Goal: Task Accomplishment & Management: Complete application form

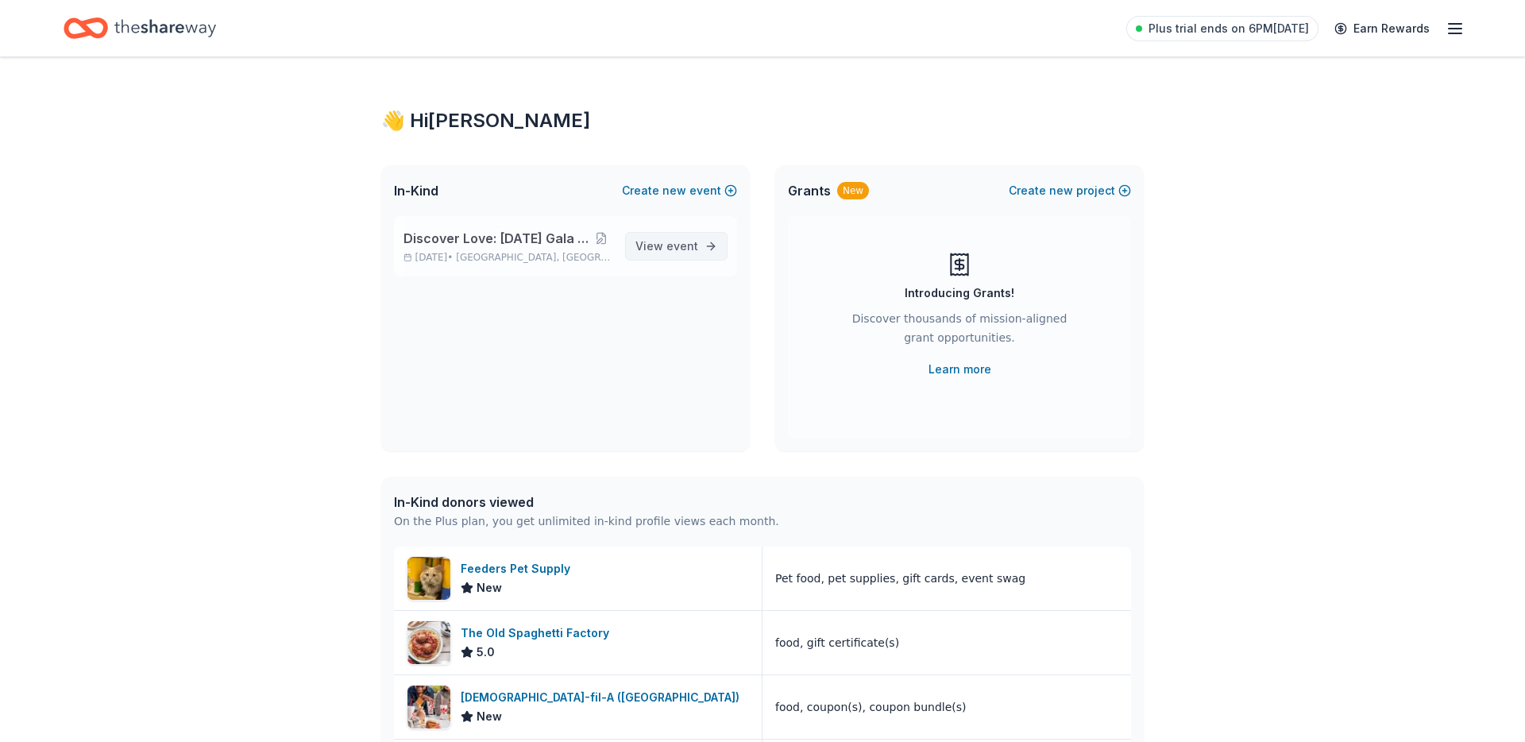
click at [673, 237] on span "View event" at bounding box center [666, 246] width 63 height 19
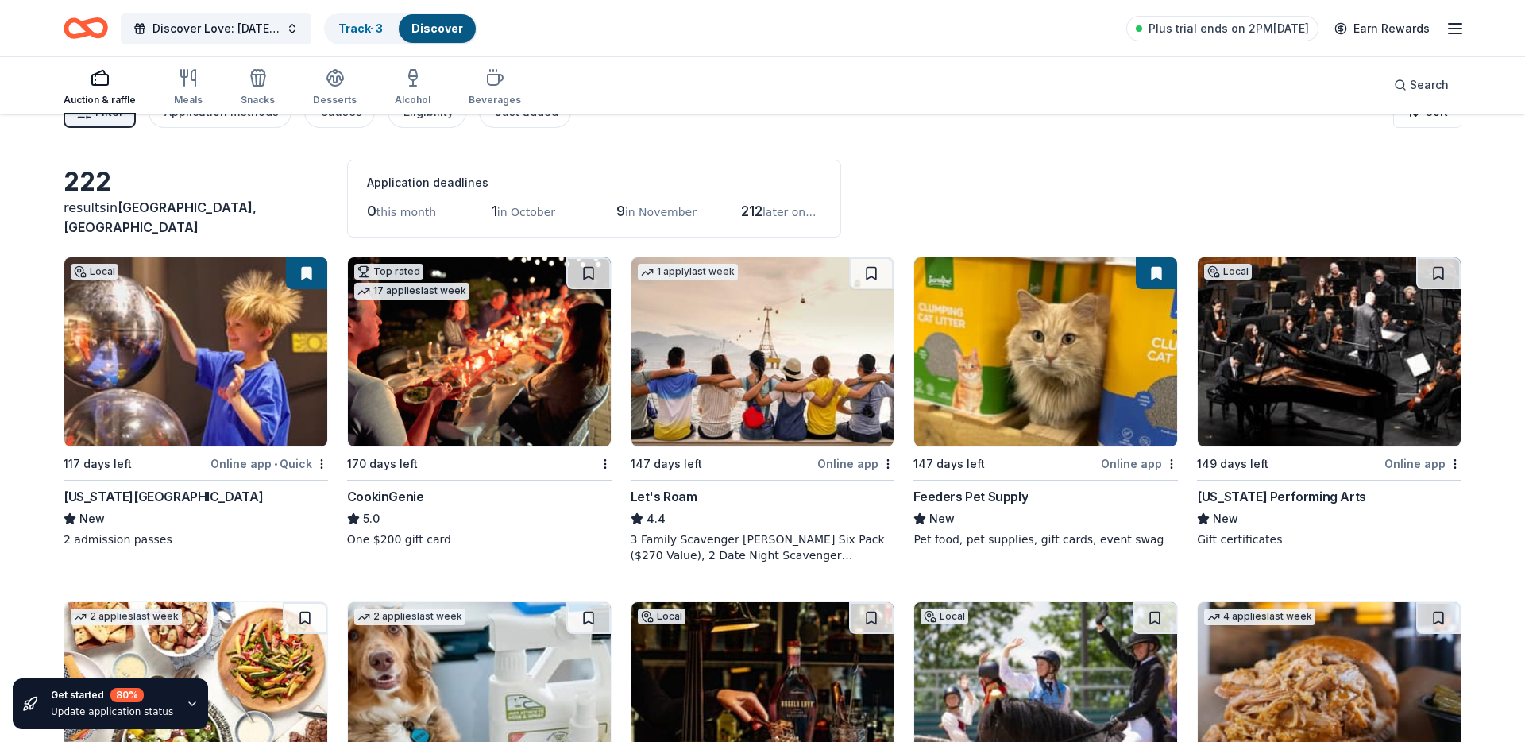
scroll to position [29, 0]
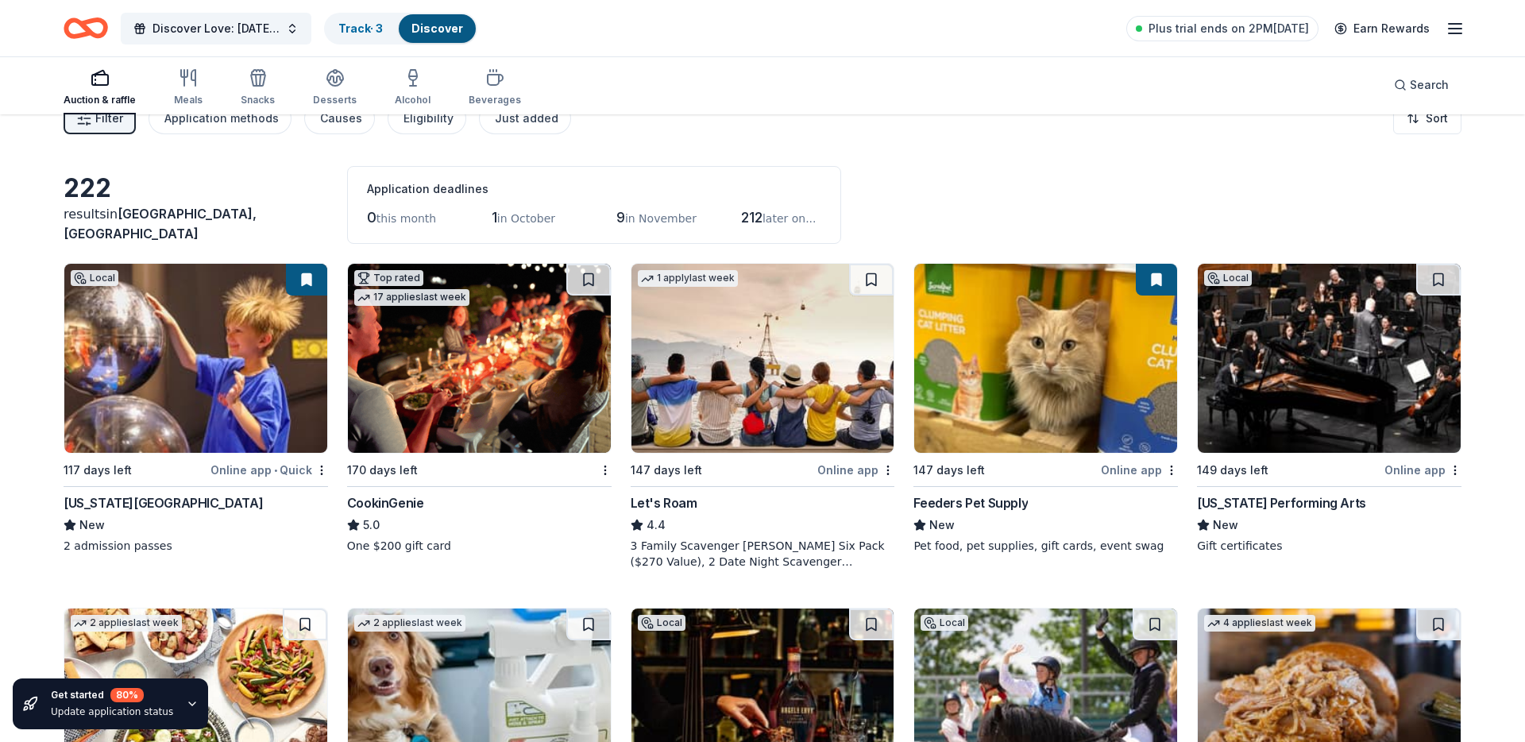
click at [307, 401] on img at bounding box center [195, 358] width 263 height 189
click at [308, 285] on button at bounding box center [306, 280] width 41 height 32
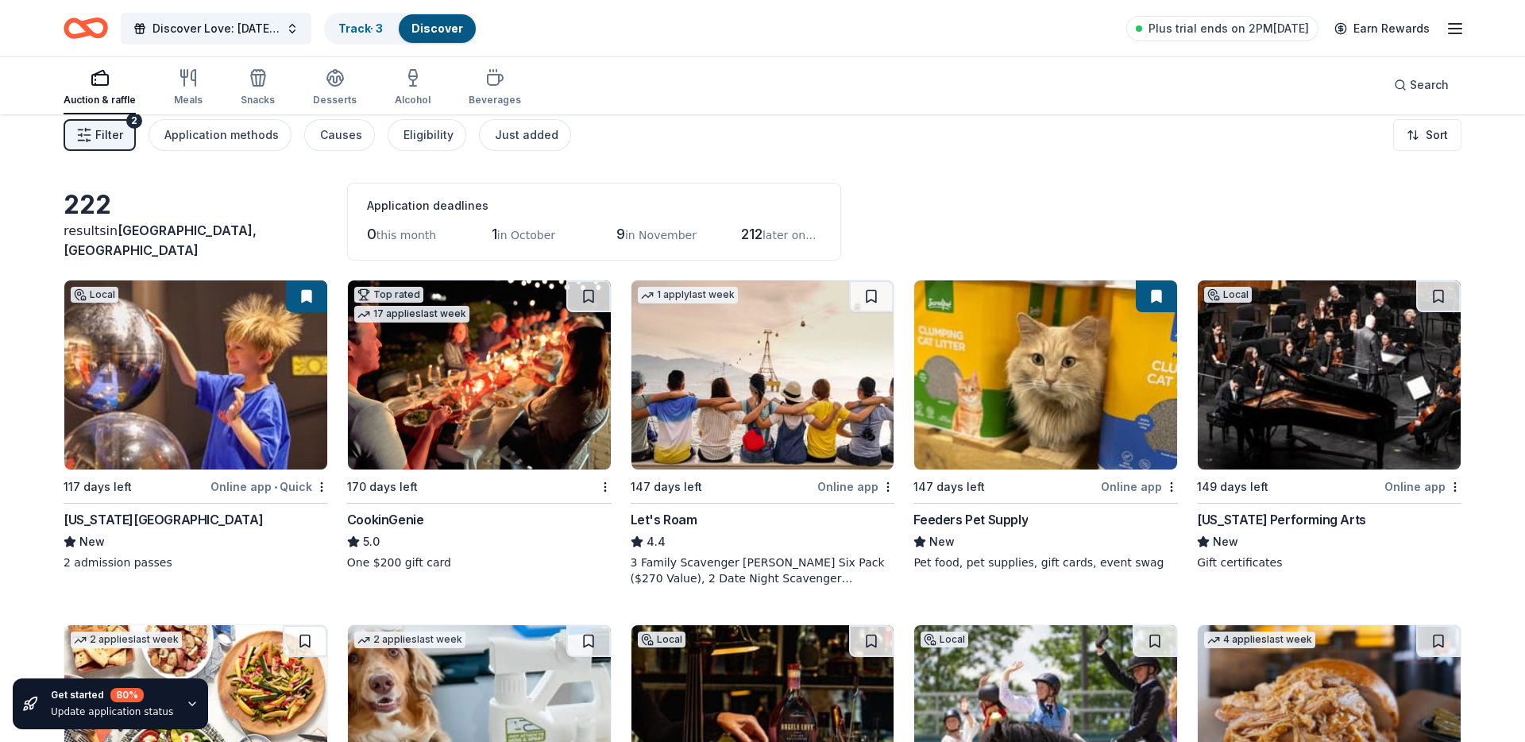
scroll to position [14, 0]
click at [461, 386] on img at bounding box center [479, 374] width 263 height 189
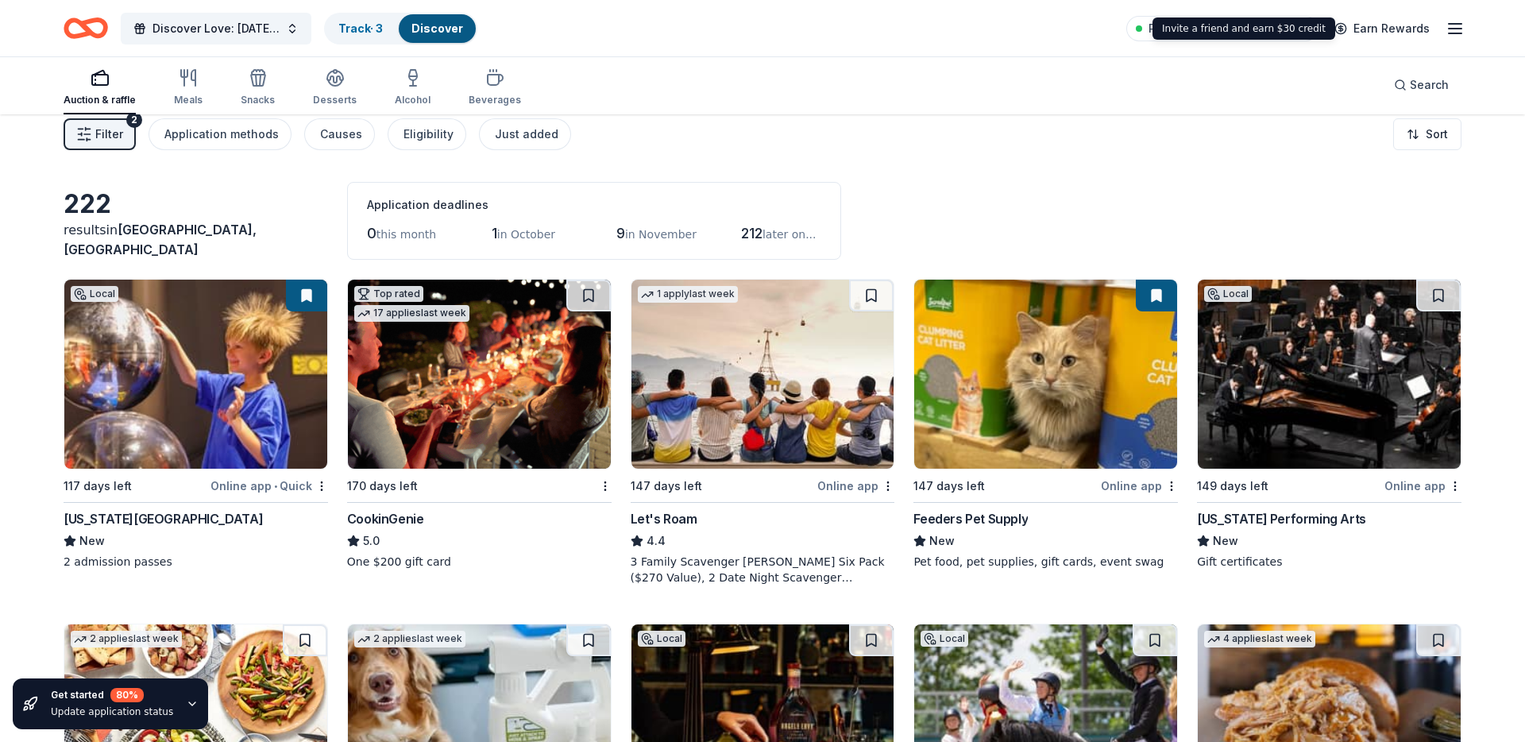
click at [1438, 33] on div "Plus trial ends on 2PM, 8/26 Earn Rewards" at bounding box center [1295, 28] width 338 height 37
click at [1453, 25] on icon "button" at bounding box center [1454, 28] width 19 height 19
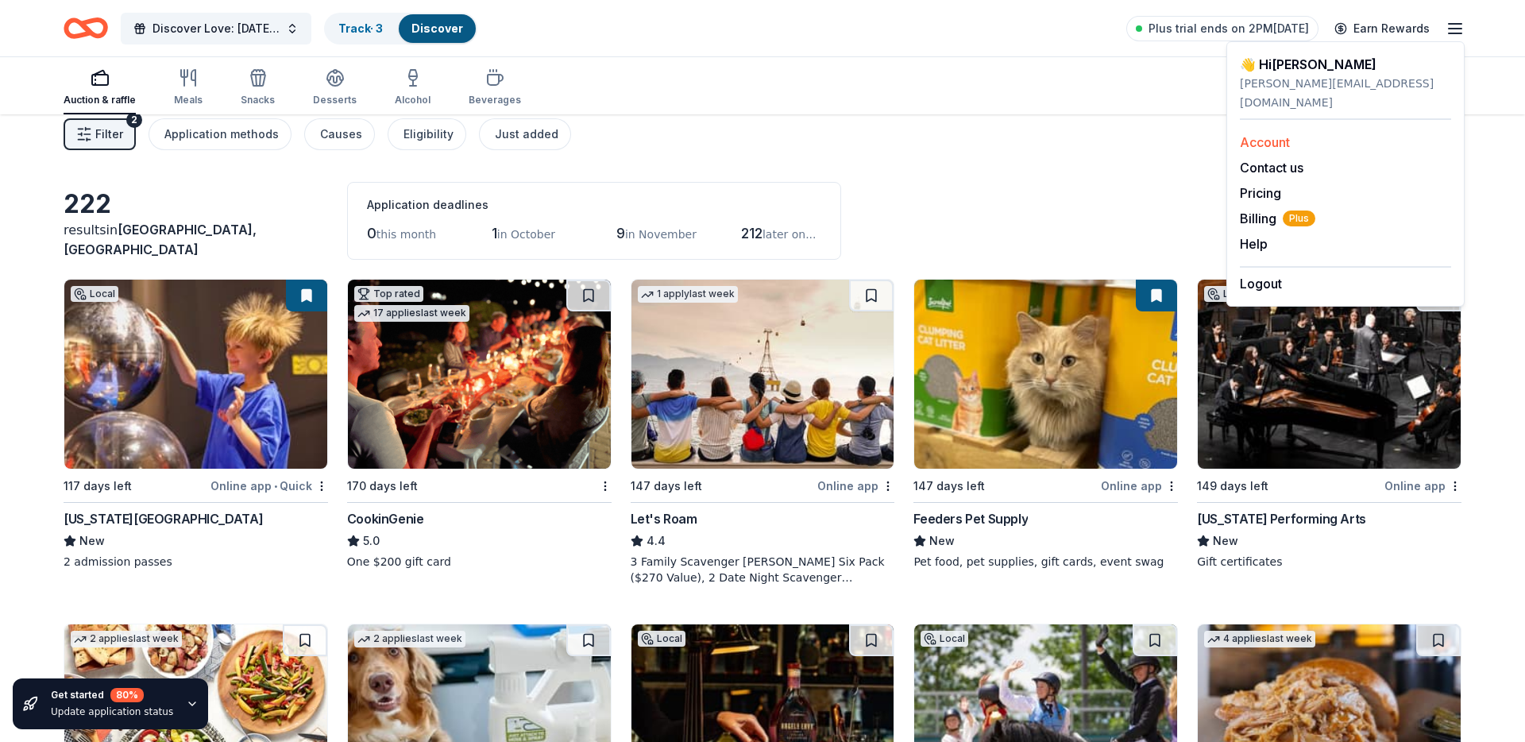
click at [1261, 134] on link "Account" at bounding box center [1265, 142] width 50 height 16
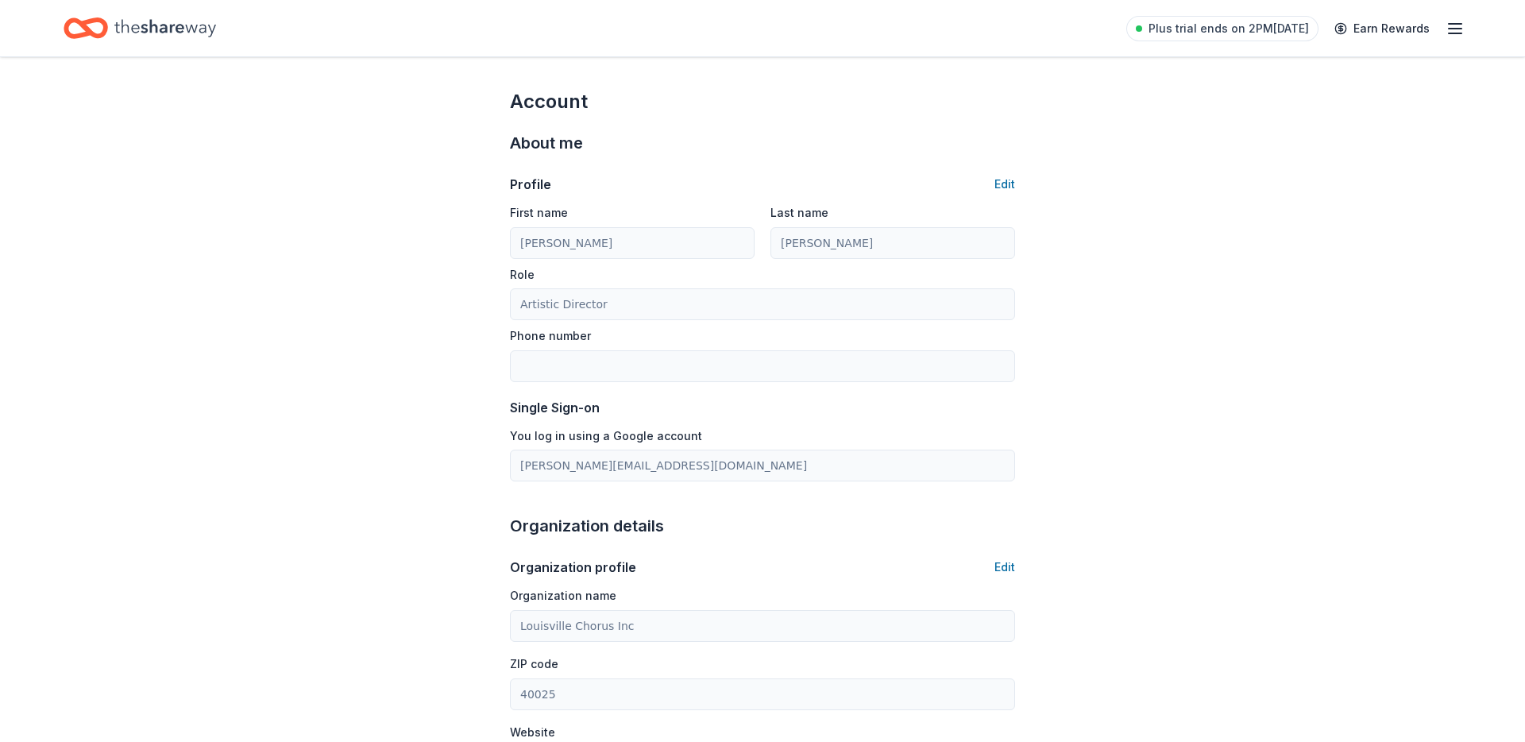
scroll to position [14, 0]
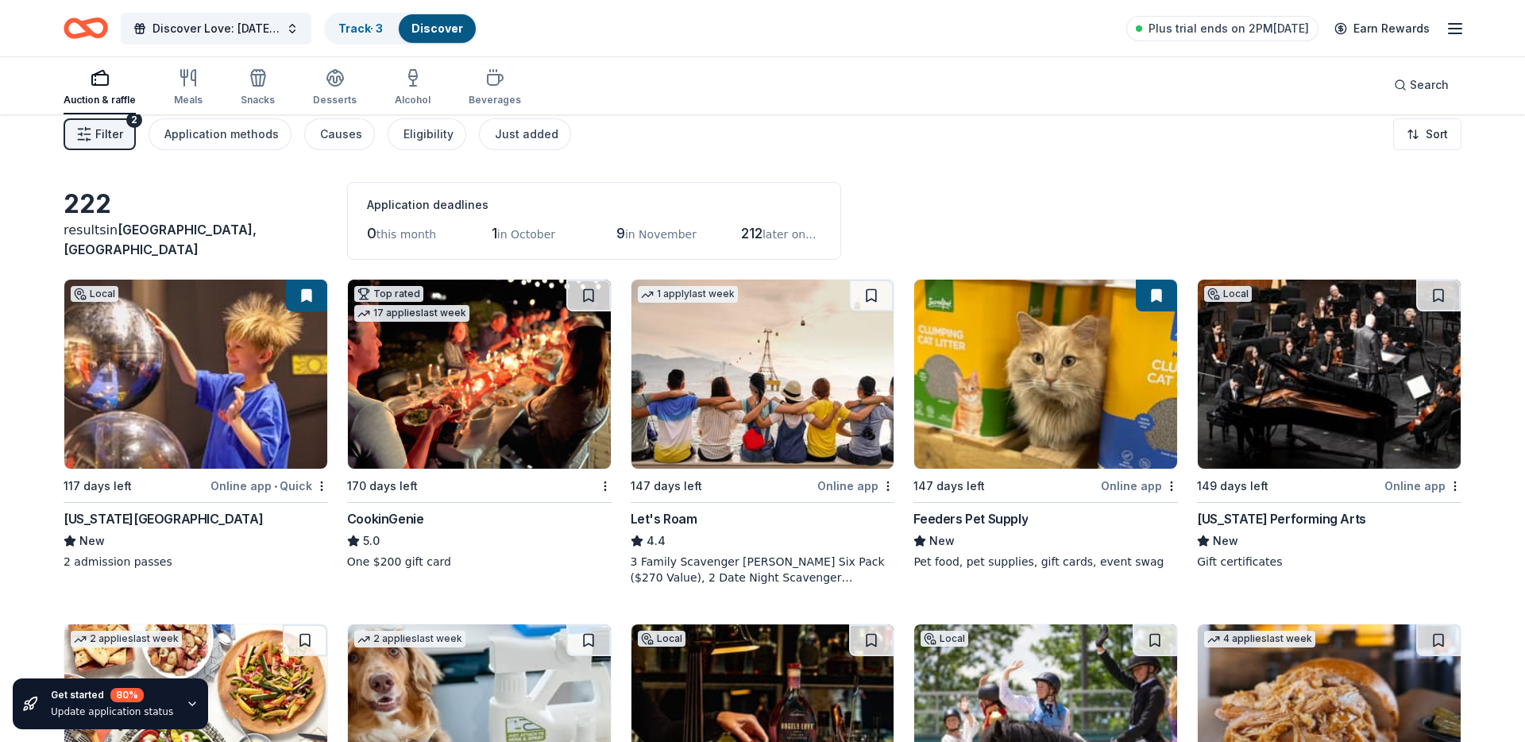
click at [503, 349] on img at bounding box center [479, 374] width 263 height 189
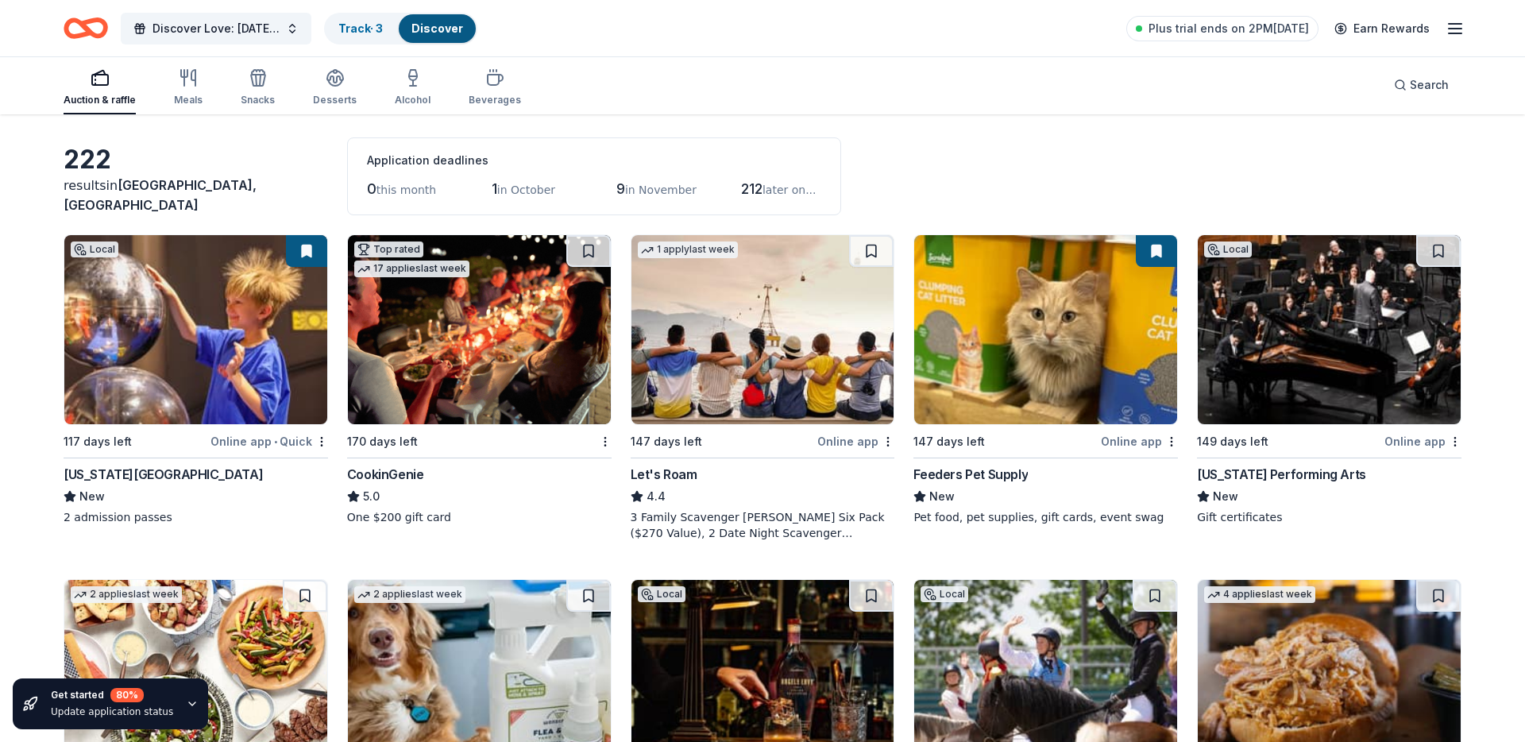
scroll to position [60, 0]
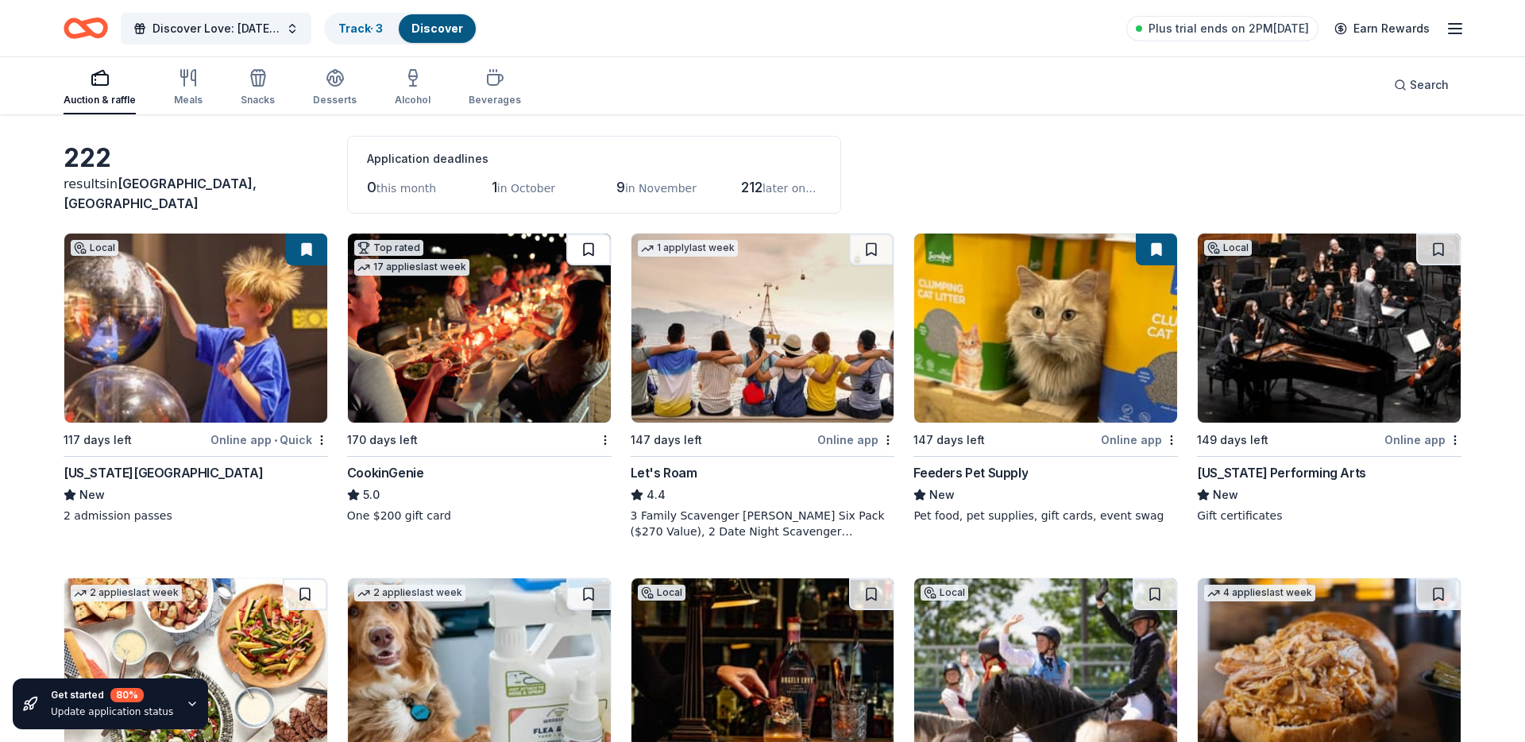
click at [591, 239] on button at bounding box center [588, 250] width 44 height 32
click at [813, 335] on img at bounding box center [762, 328] width 263 height 189
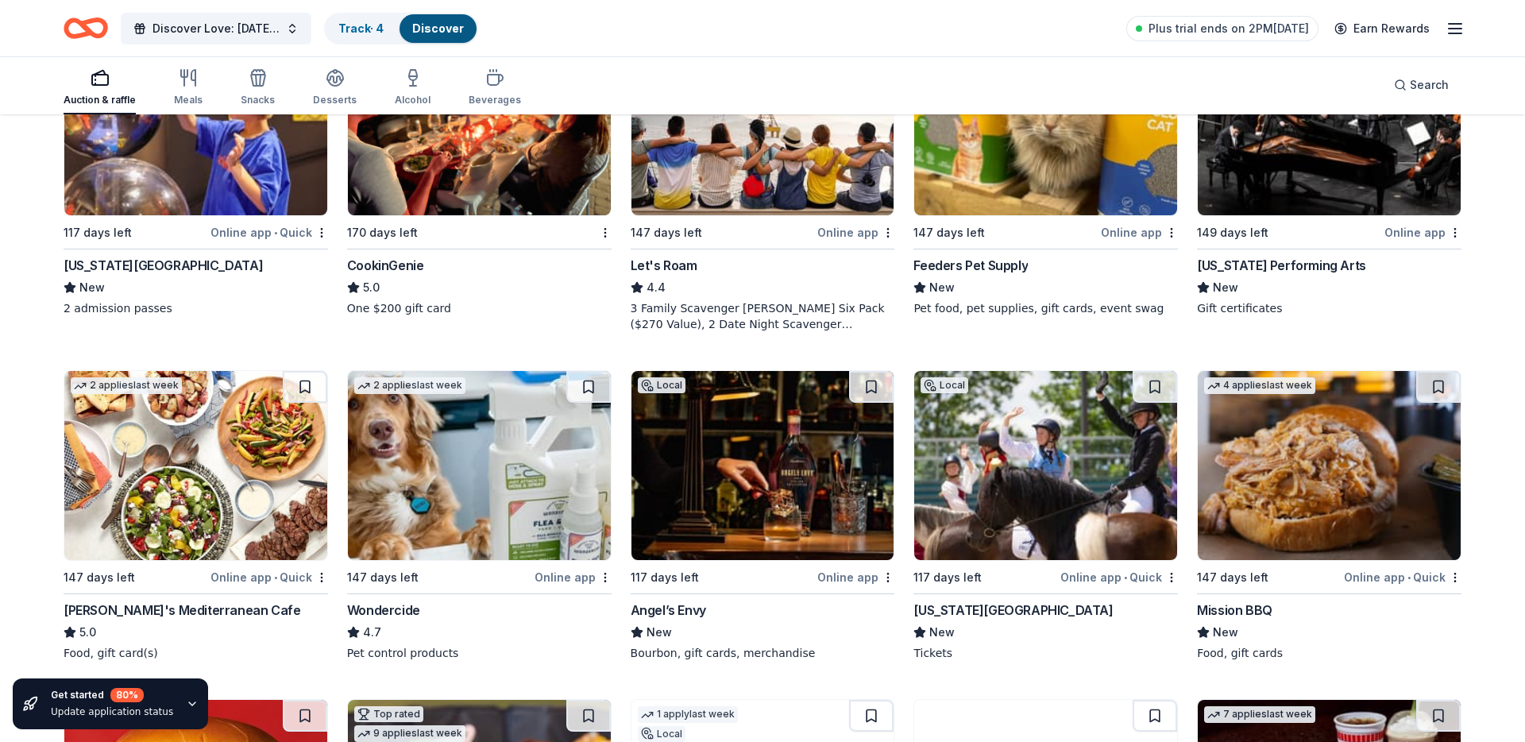
scroll to position [223, 0]
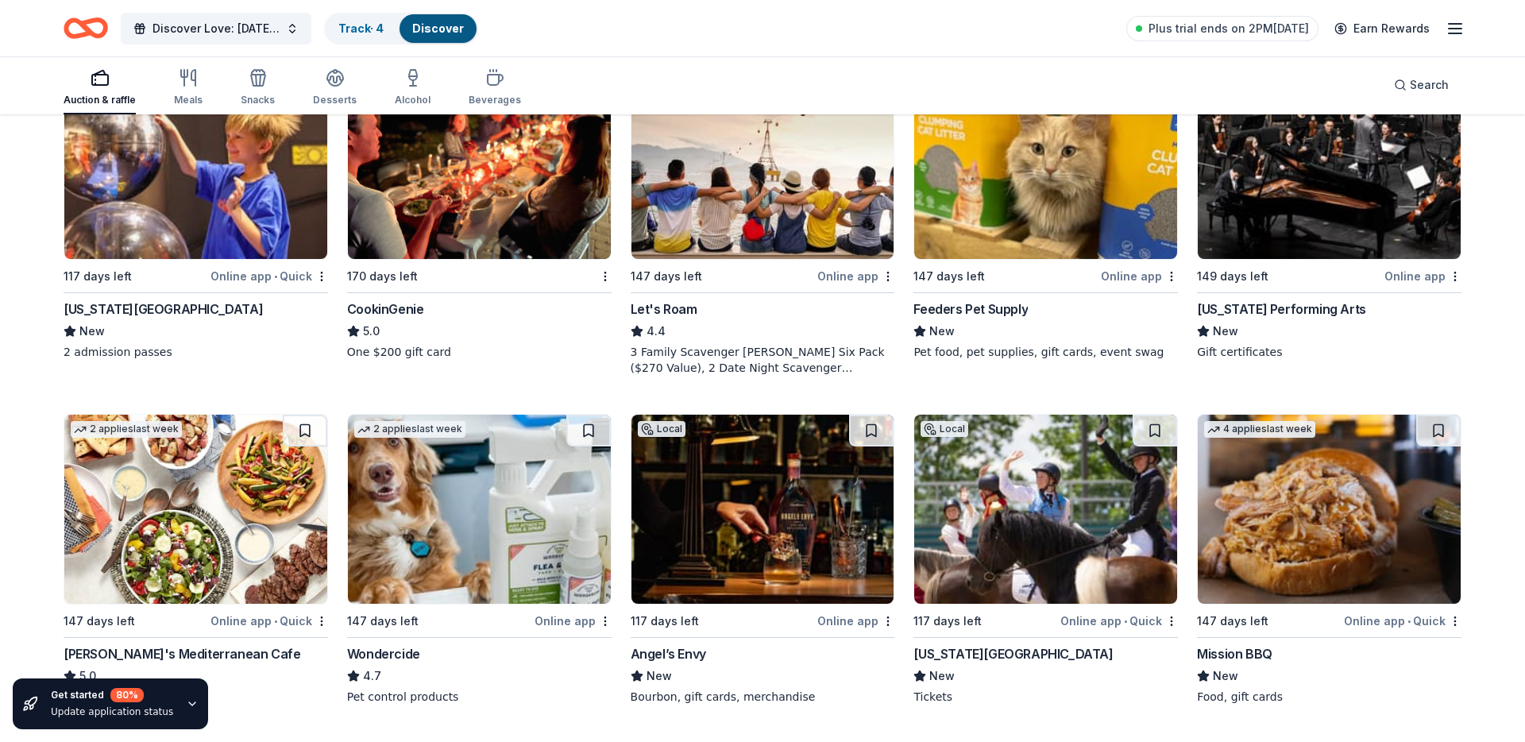
click at [1013, 213] on img at bounding box center [1045, 164] width 263 height 189
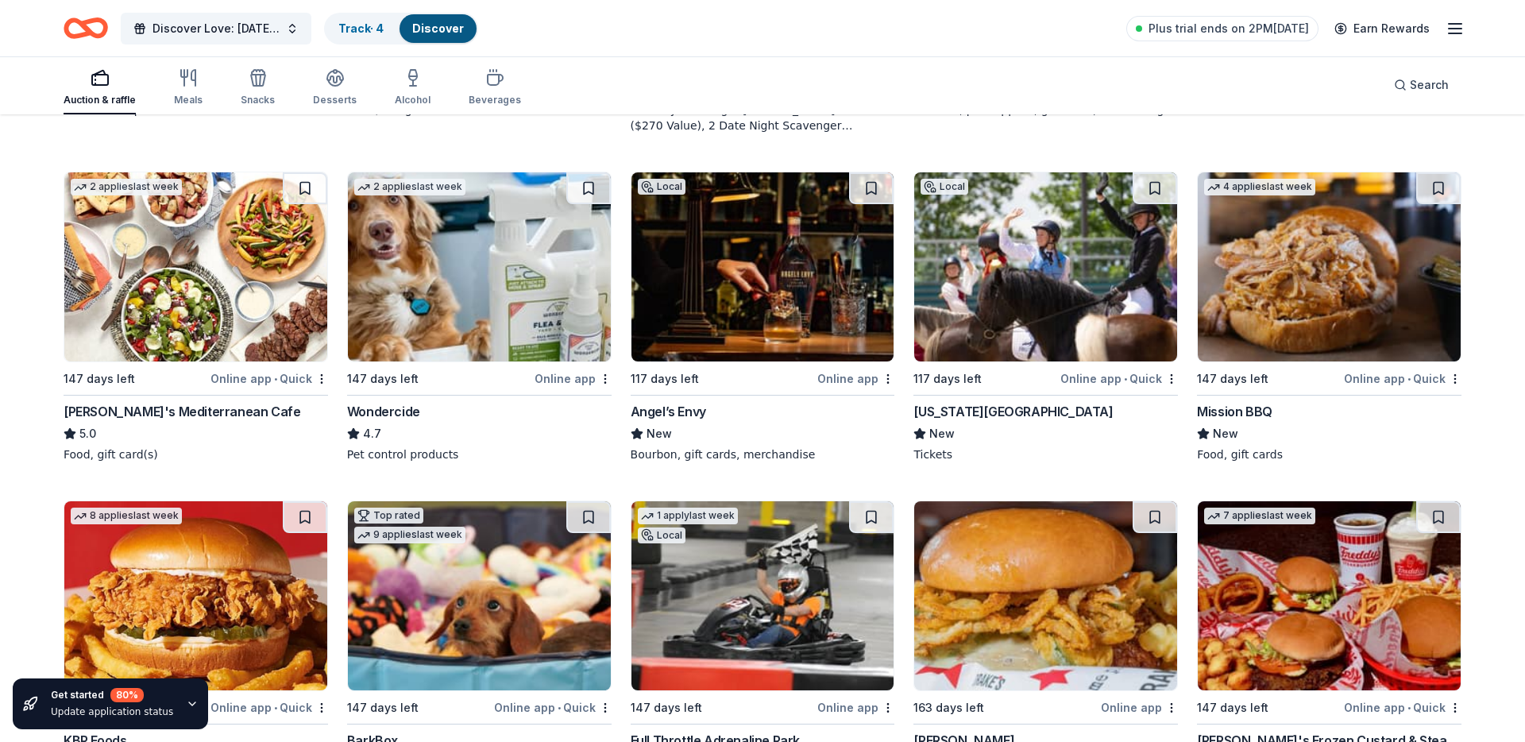
scroll to position [488, 0]
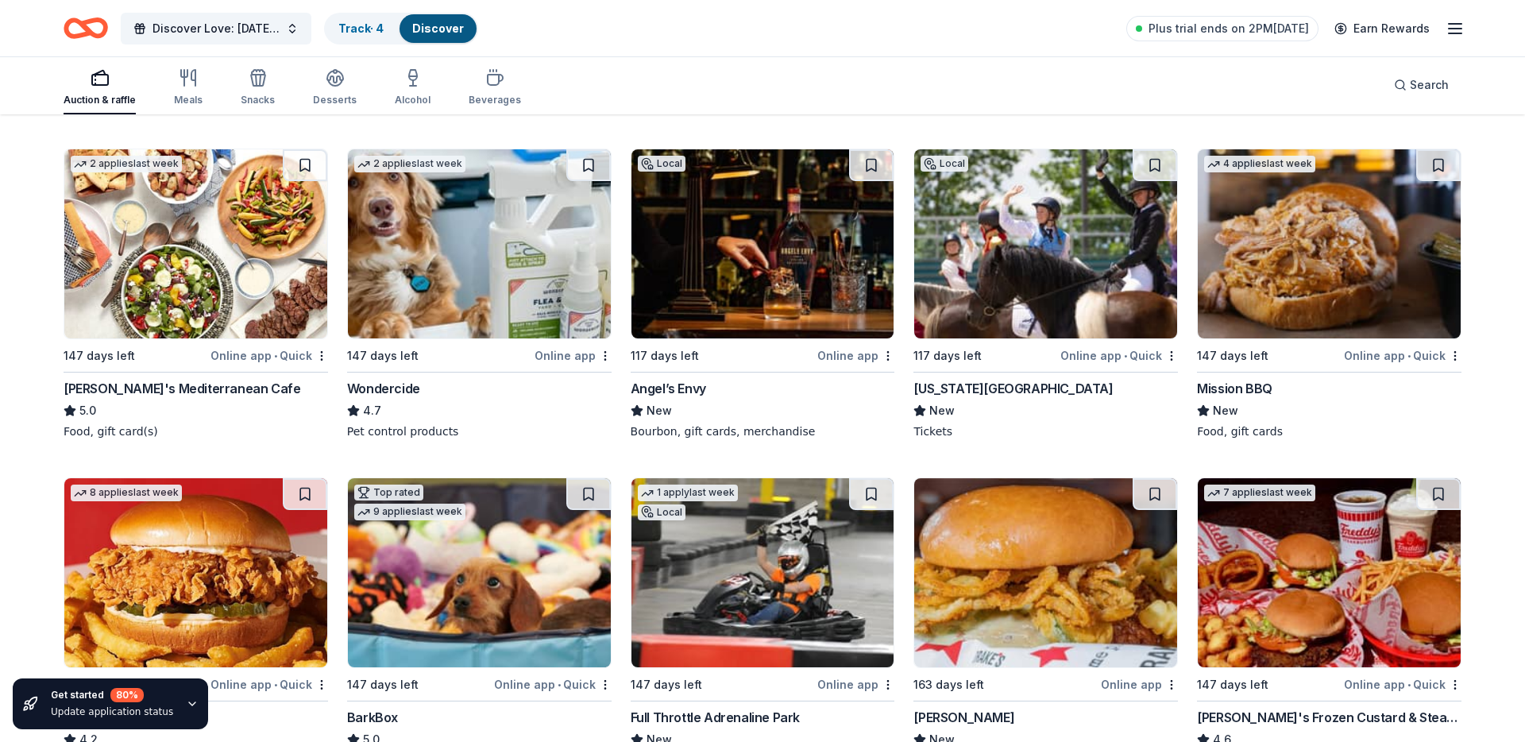
click at [271, 267] on img at bounding box center [195, 243] width 263 height 189
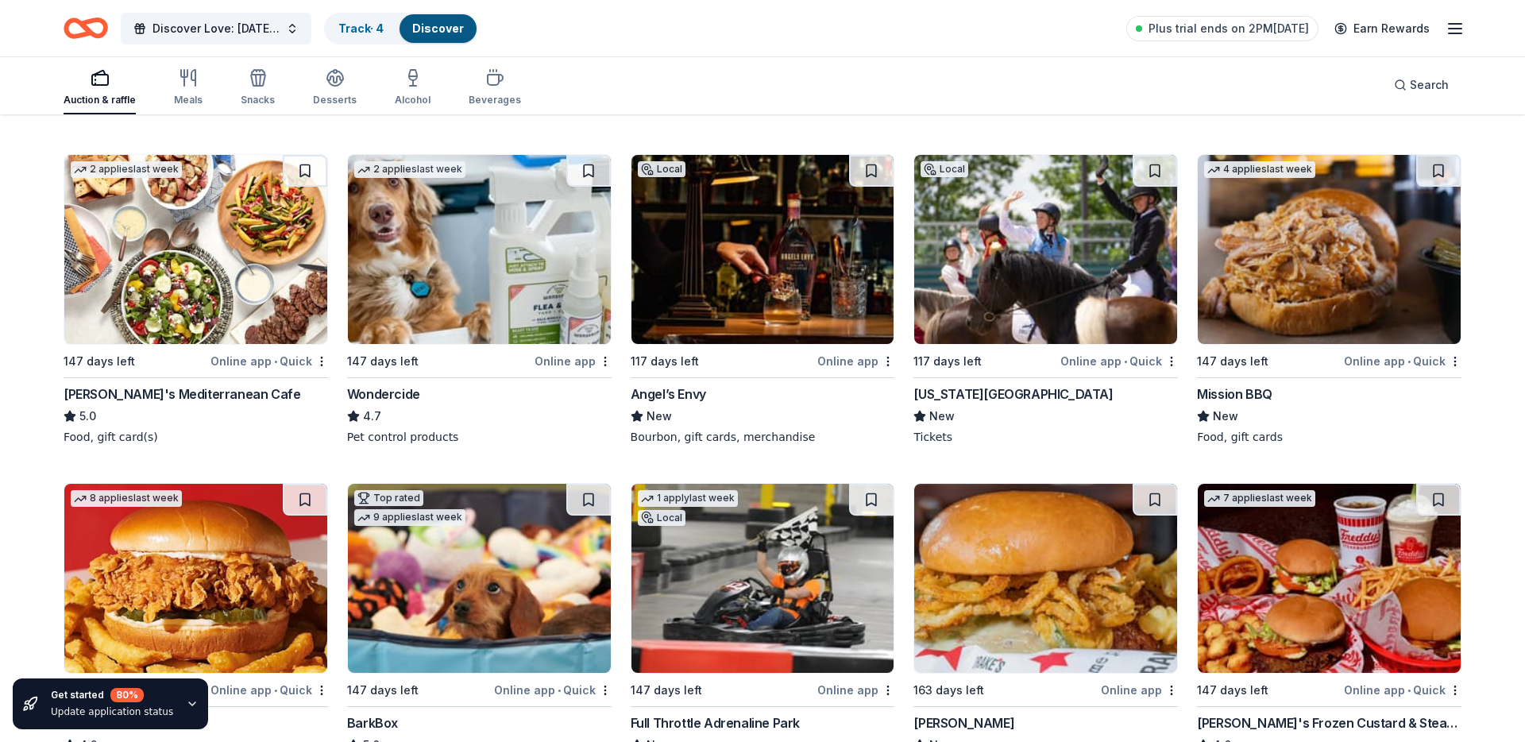
click at [562, 258] on img at bounding box center [479, 249] width 263 height 189
click at [298, 167] on button at bounding box center [305, 171] width 44 height 32
click at [594, 171] on button at bounding box center [588, 171] width 44 height 32
click at [860, 173] on button at bounding box center [871, 171] width 44 height 32
click at [1168, 172] on button at bounding box center [1155, 171] width 44 height 32
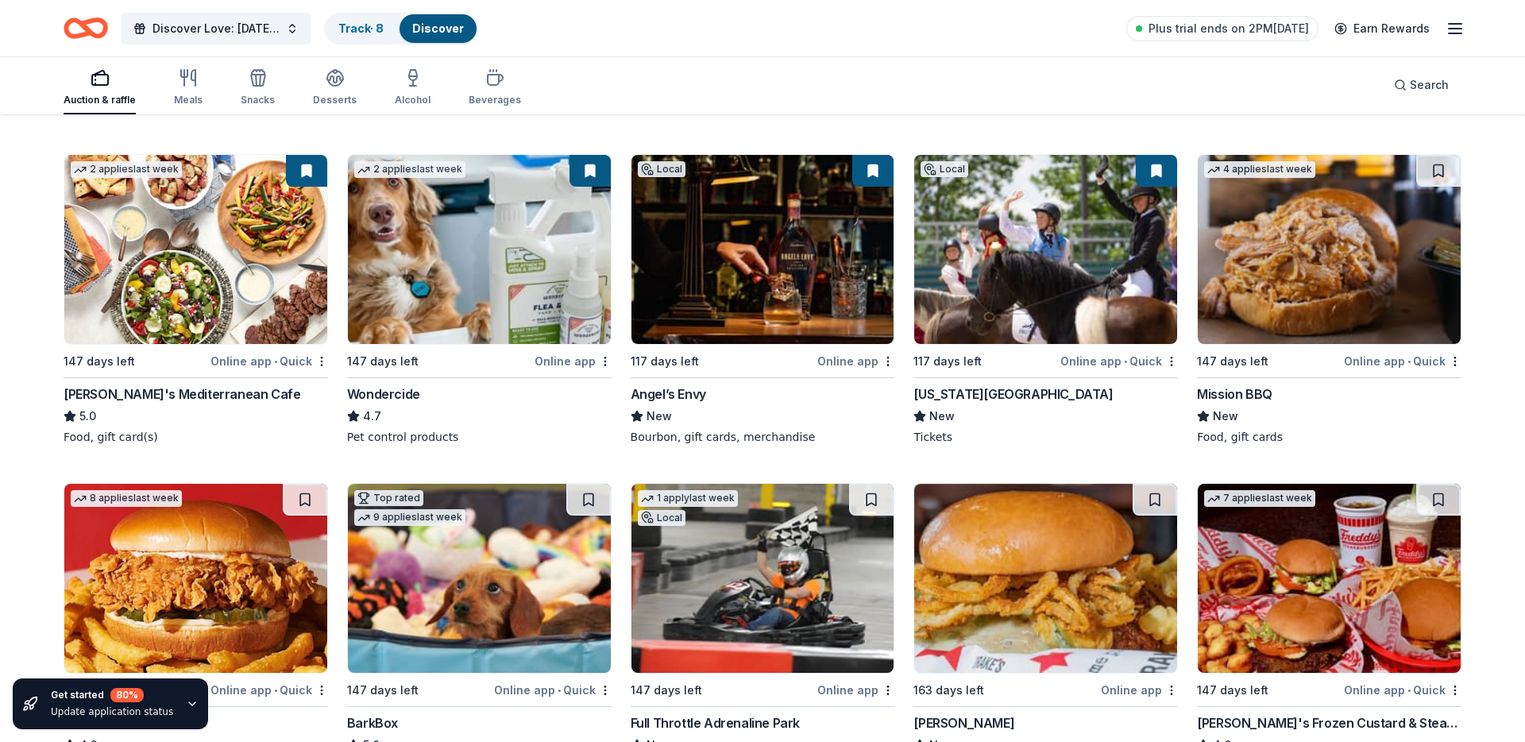
click at [1250, 202] on img at bounding box center [1329, 249] width 263 height 189
click at [1427, 174] on button at bounding box center [1438, 171] width 44 height 32
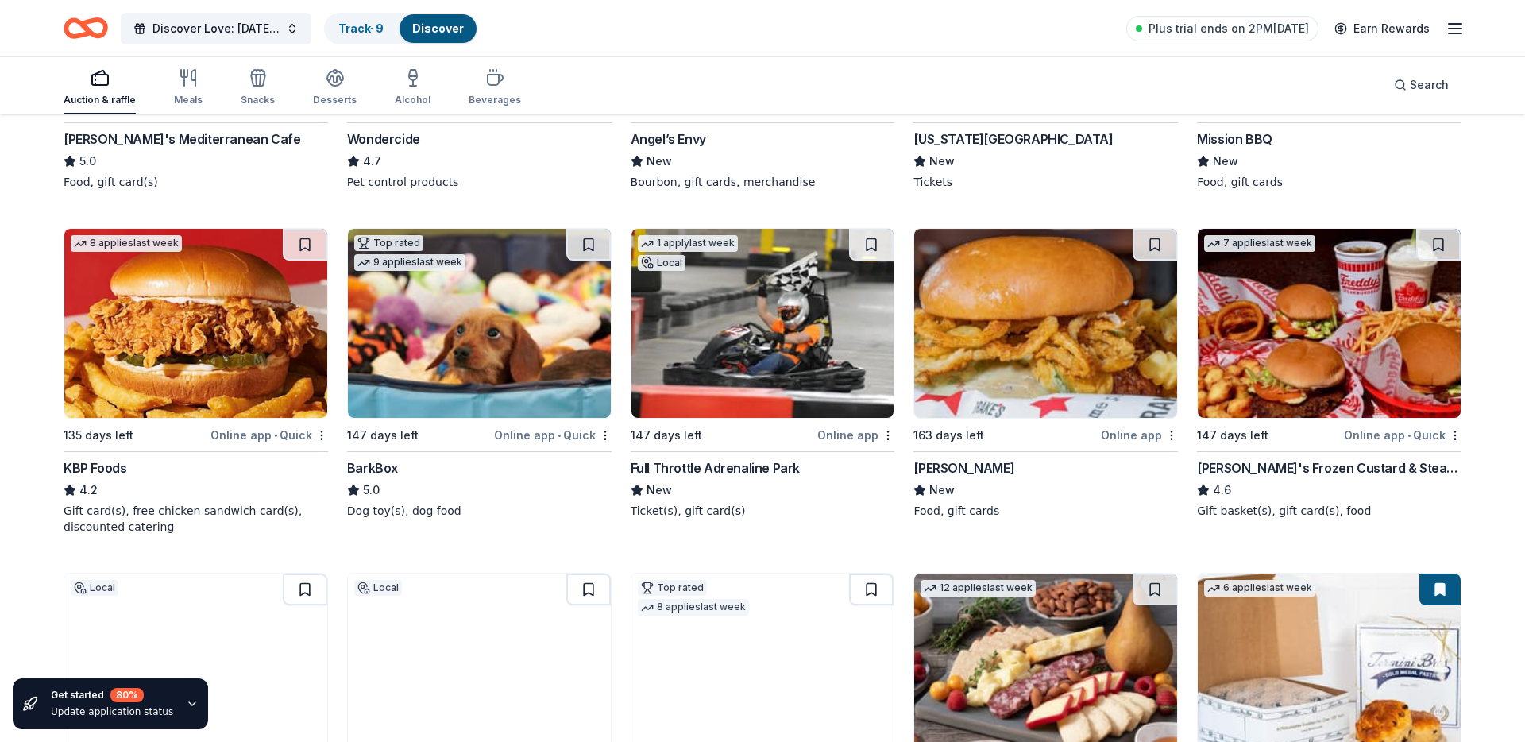
scroll to position [739, 0]
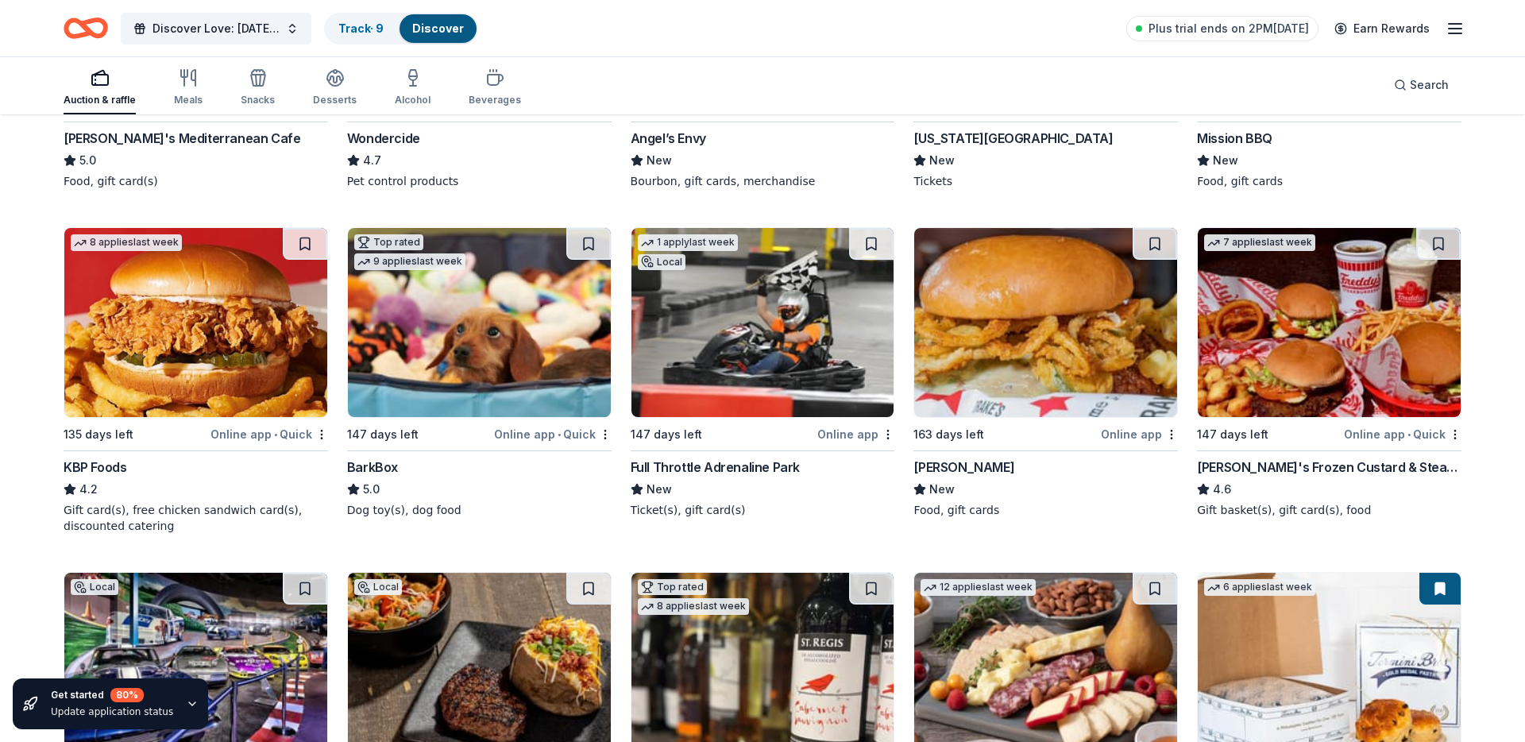
click at [560, 337] on img at bounding box center [479, 322] width 263 height 189
click at [588, 237] on button at bounding box center [588, 244] width 44 height 32
click at [252, 298] on img at bounding box center [195, 322] width 263 height 189
click at [300, 236] on button at bounding box center [305, 244] width 44 height 32
click at [749, 304] on img at bounding box center [762, 322] width 263 height 189
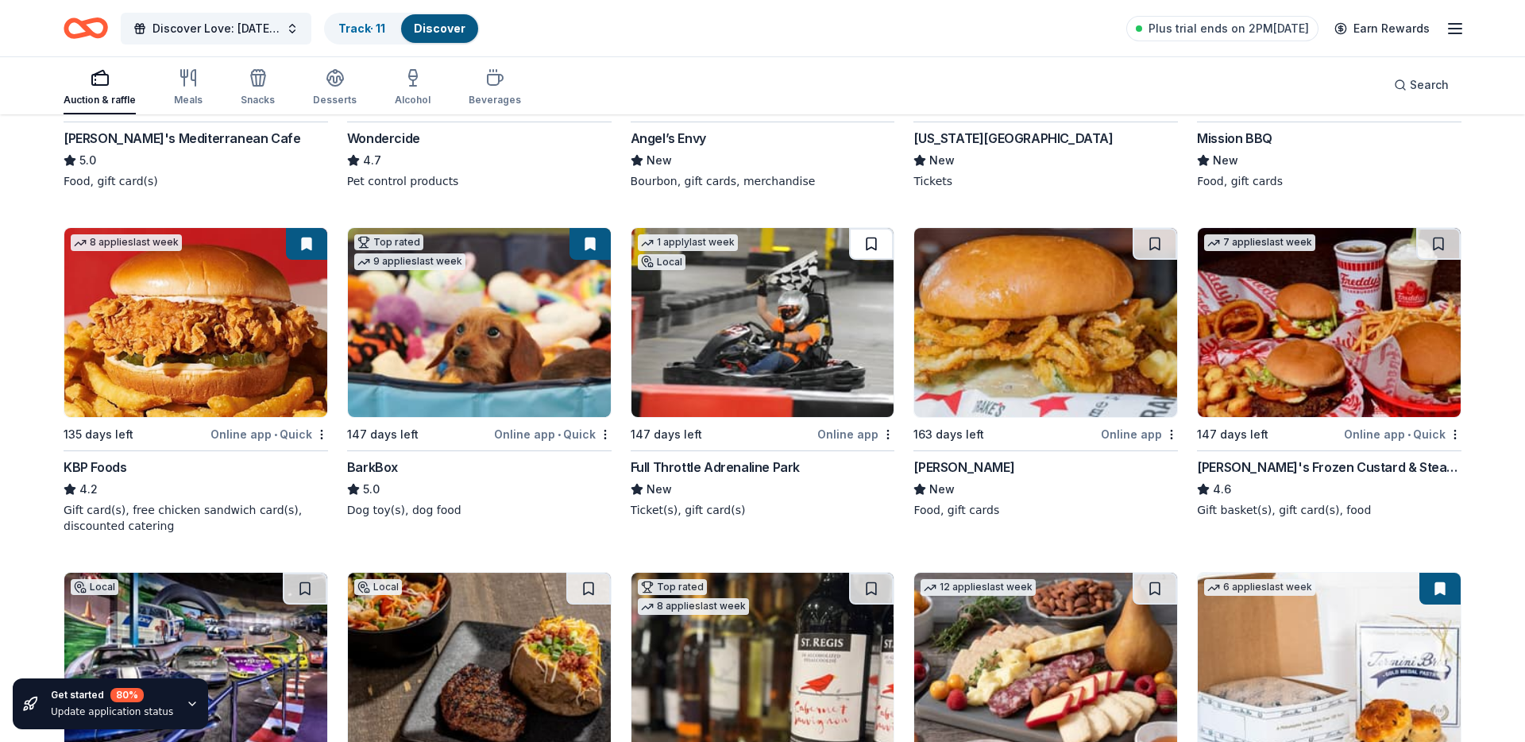
click at [868, 239] on button at bounding box center [871, 244] width 44 height 32
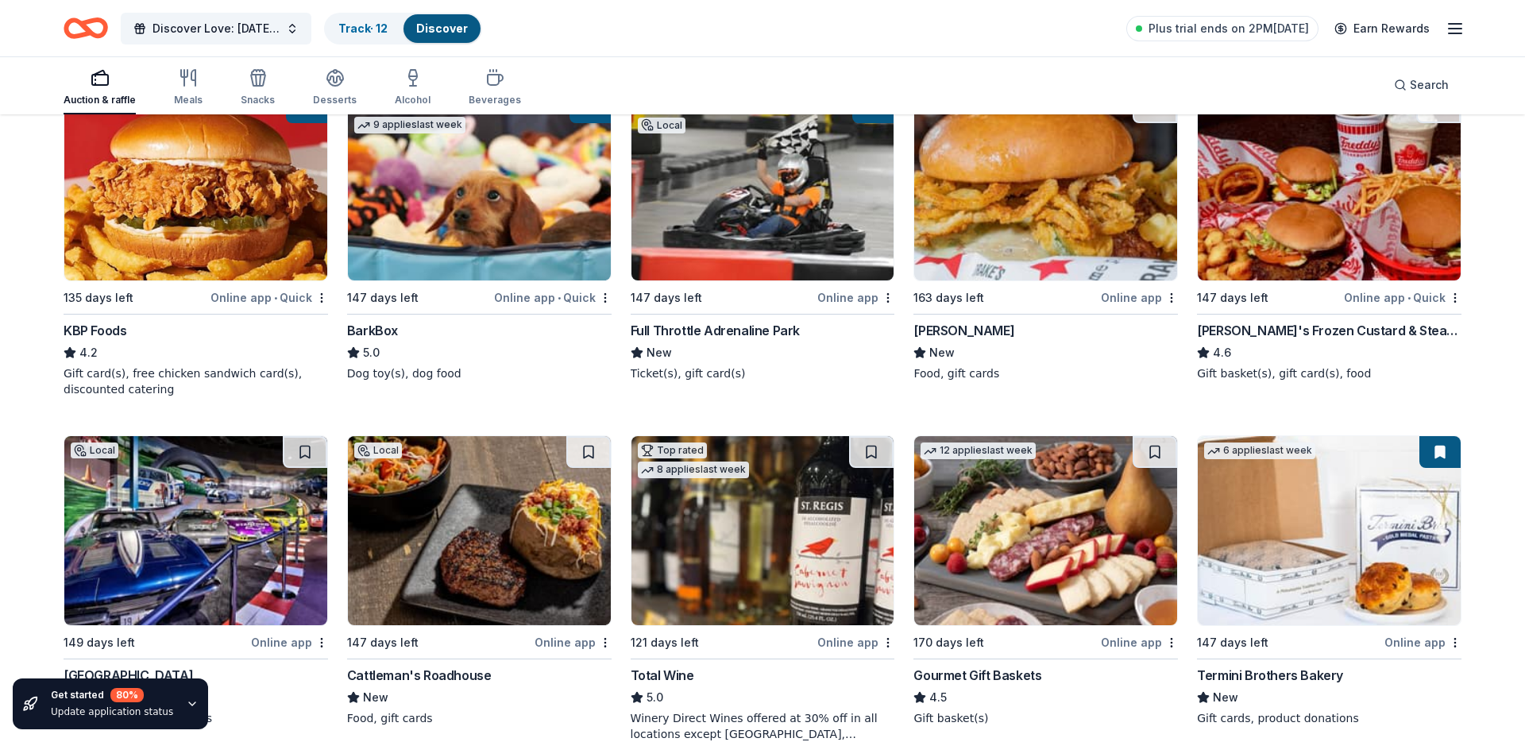
scroll to position [876, 0]
click at [1061, 199] on img at bounding box center [1045, 185] width 263 height 189
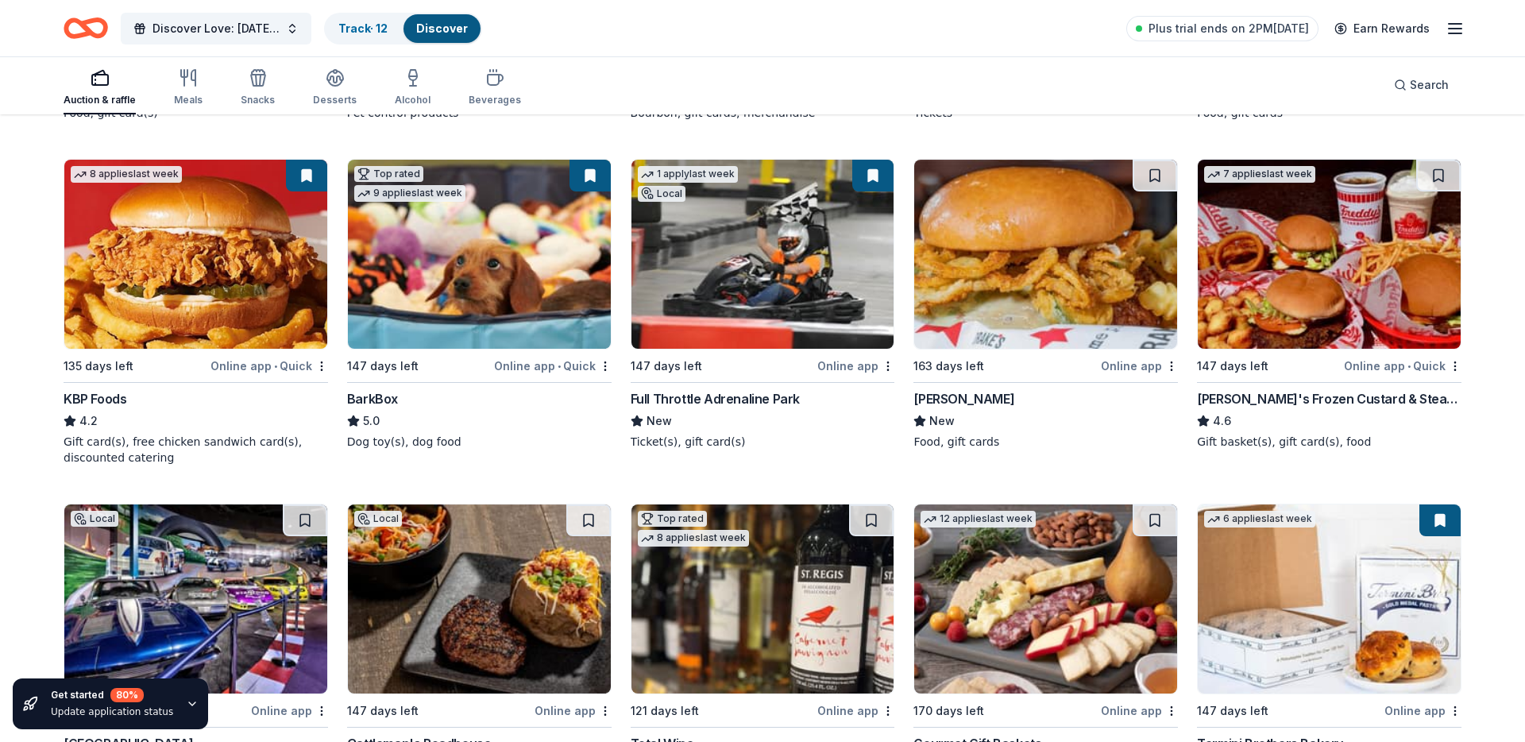
scroll to position [797, 0]
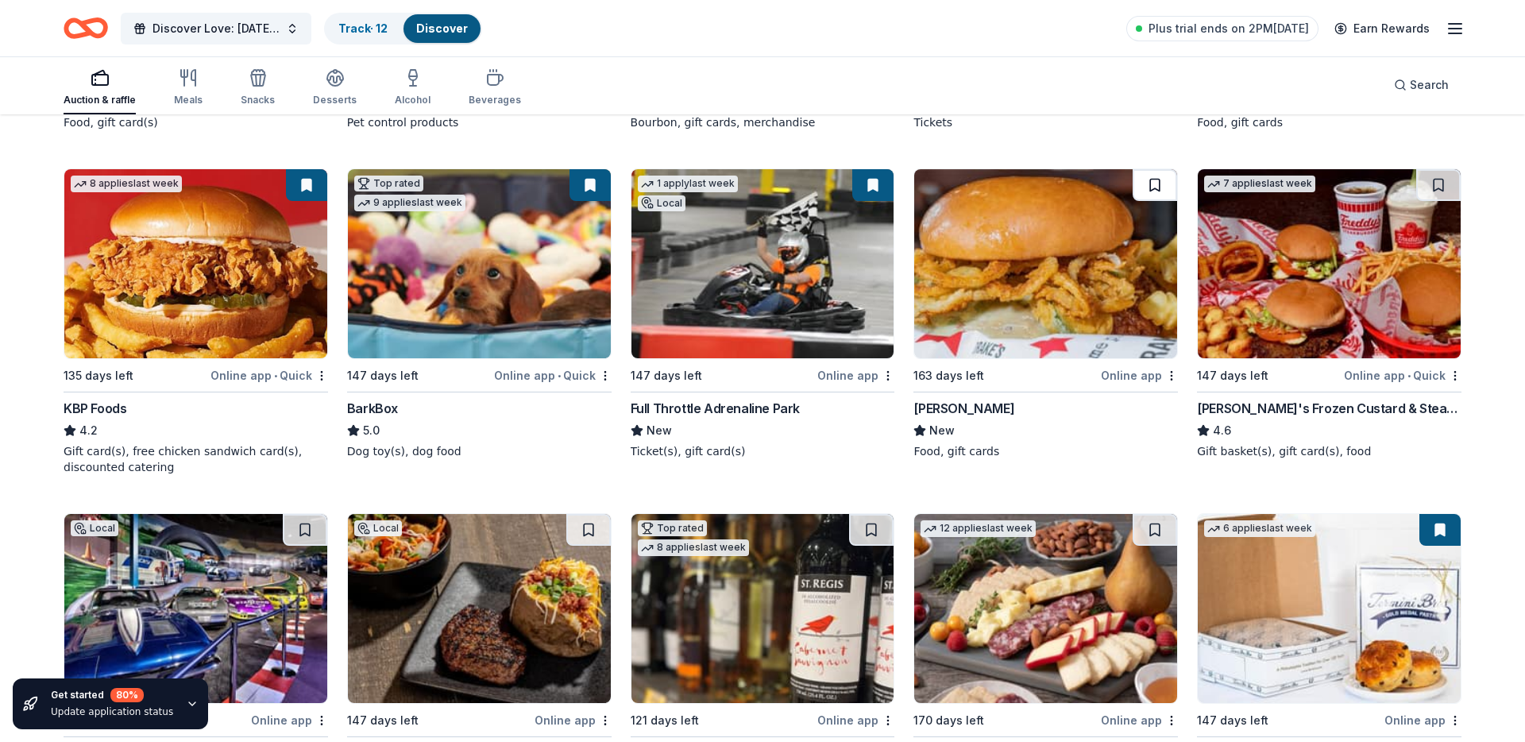
click at [1164, 190] on button at bounding box center [1155, 185] width 44 height 32
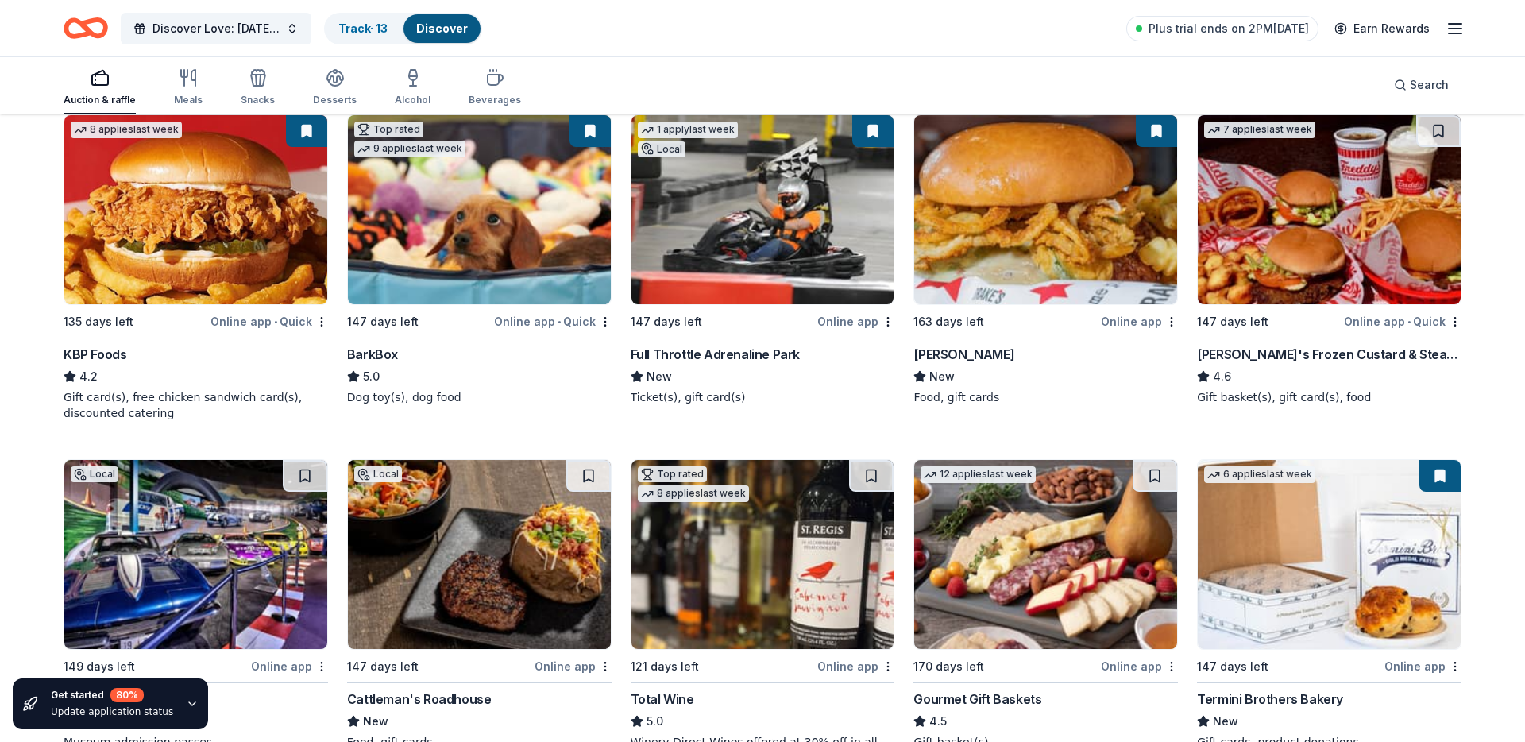
scroll to position [785, 0]
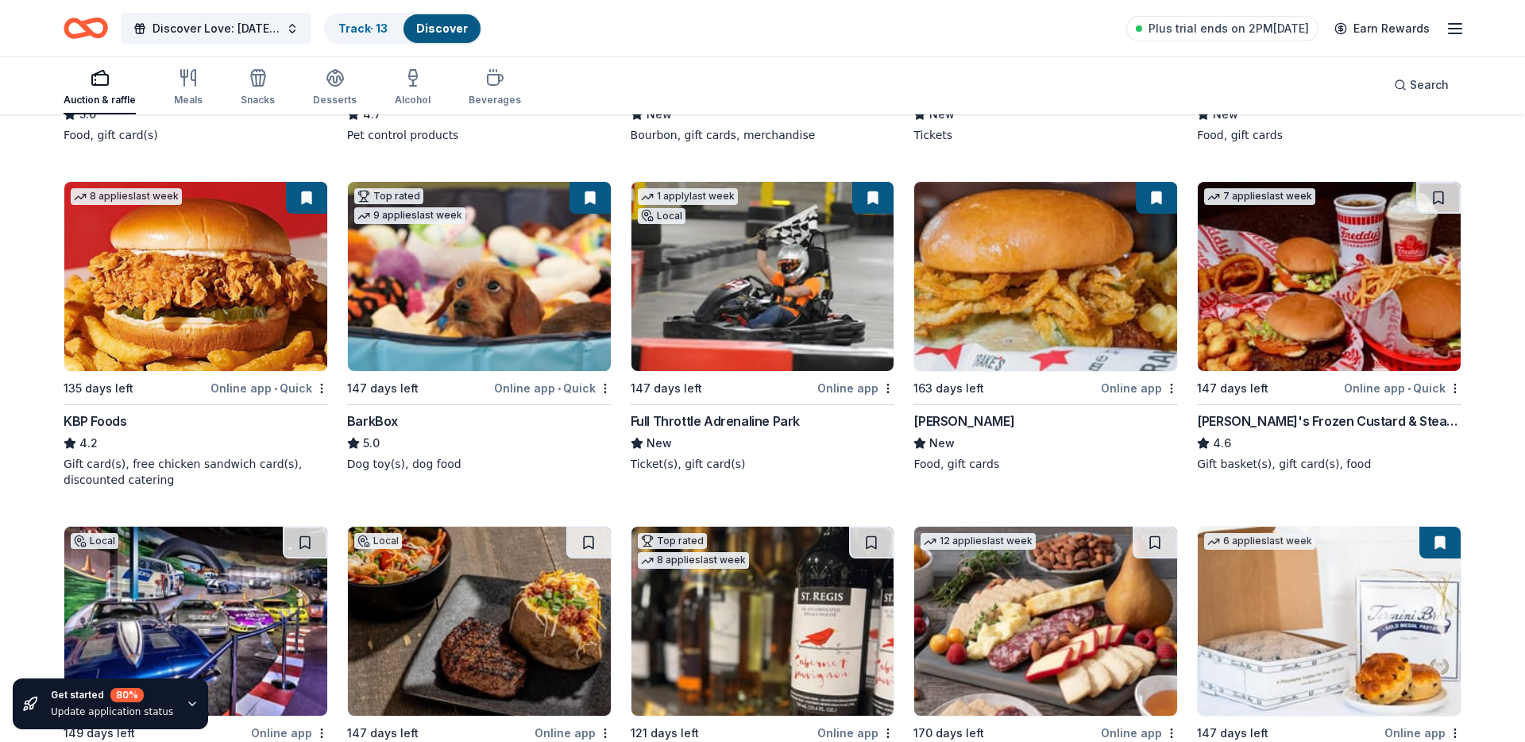
click at [1232, 237] on img at bounding box center [1329, 276] width 263 height 189
click at [1451, 199] on button at bounding box center [1438, 198] width 44 height 32
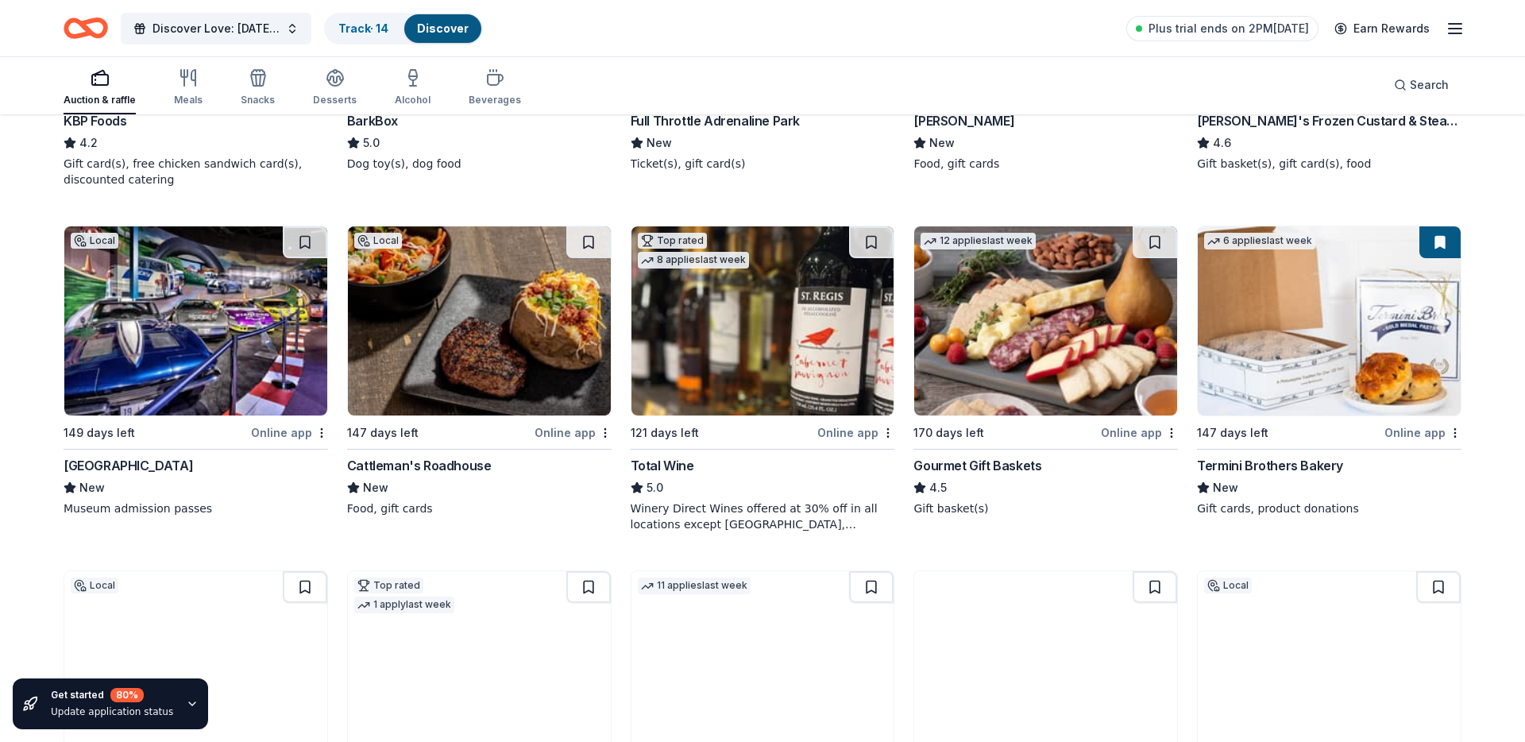
scroll to position [1093, 0]
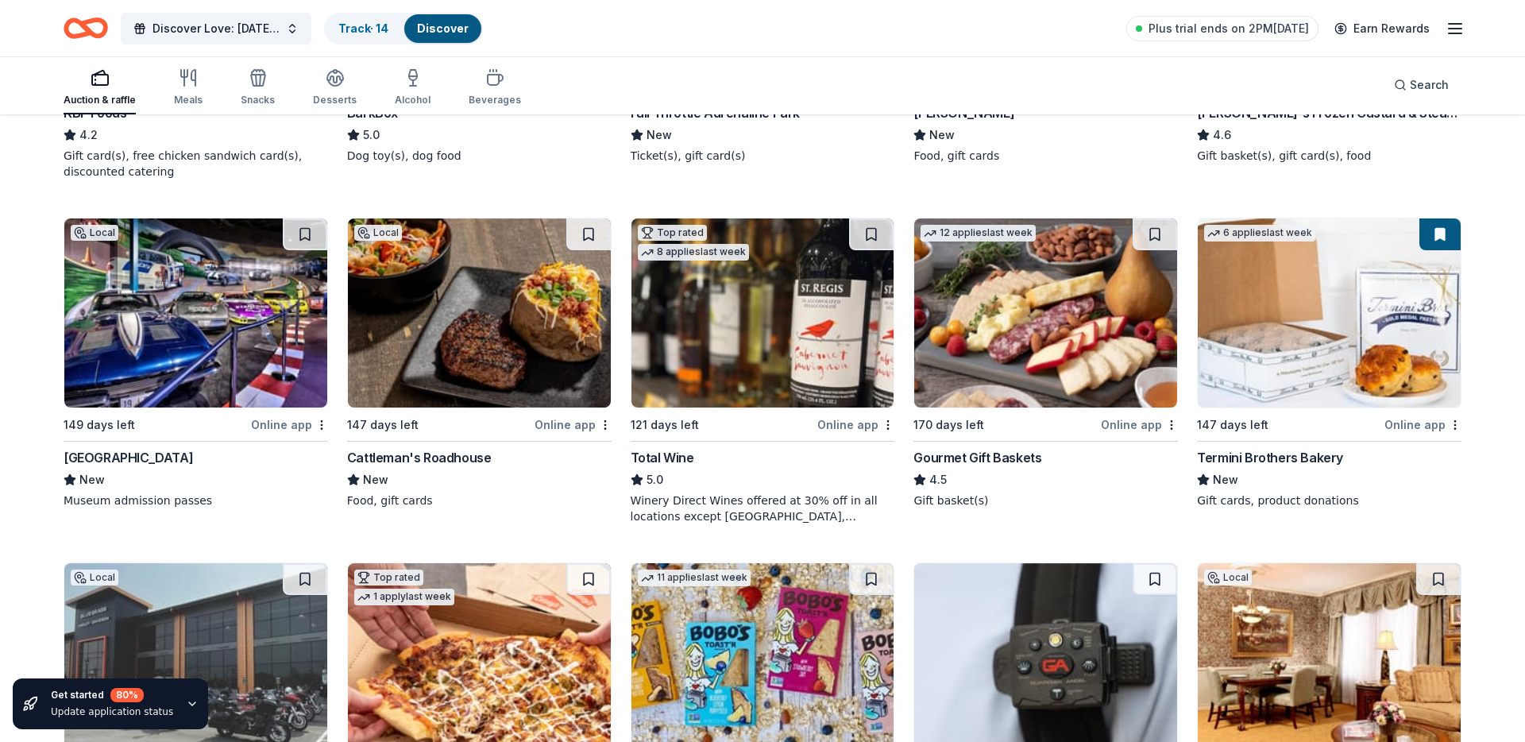
click at [208, 324] on img at bounding box center [195, 312] width 263 height 189
click at [315, 230] on button at bounding box center [305, 234] width 44 height 32
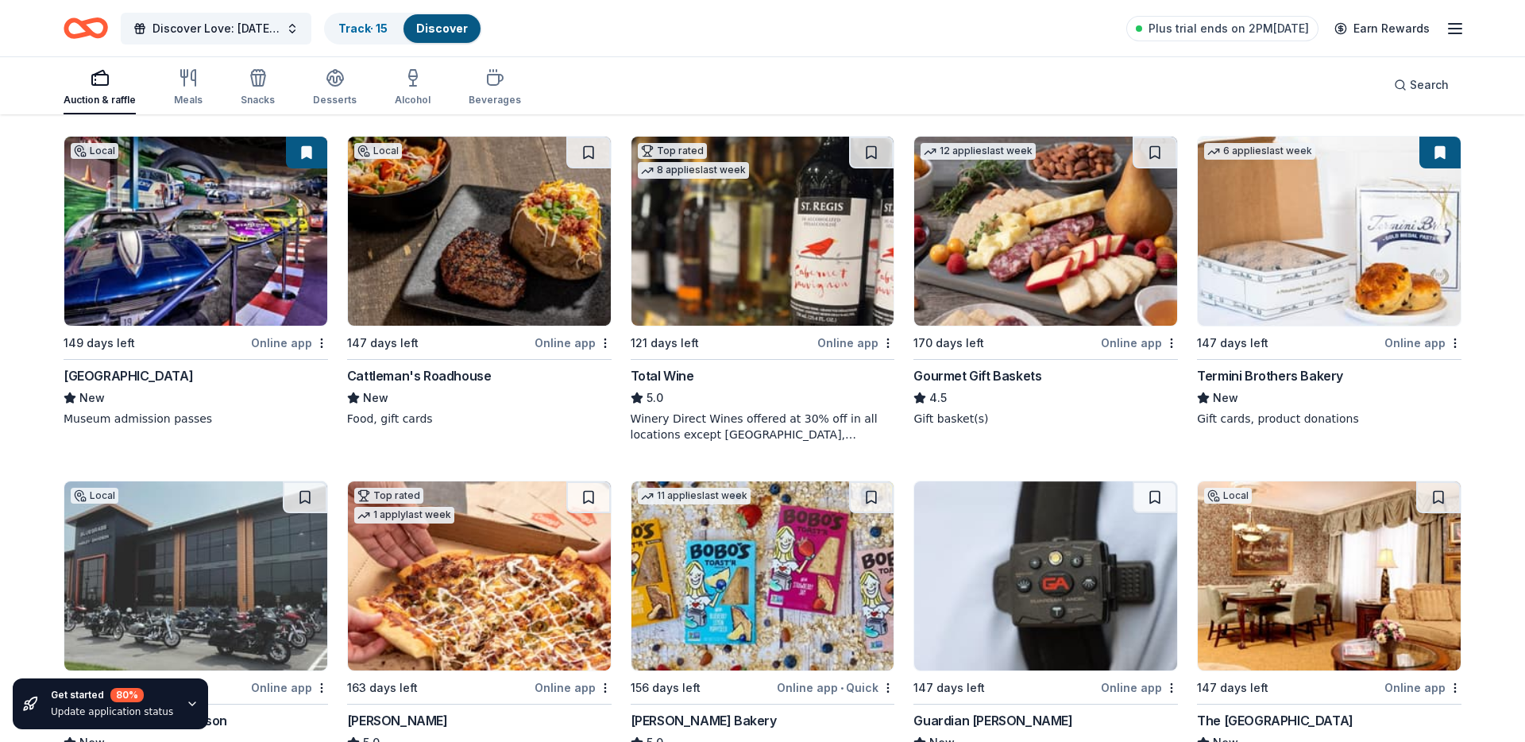
scroll to position [1132, 0]
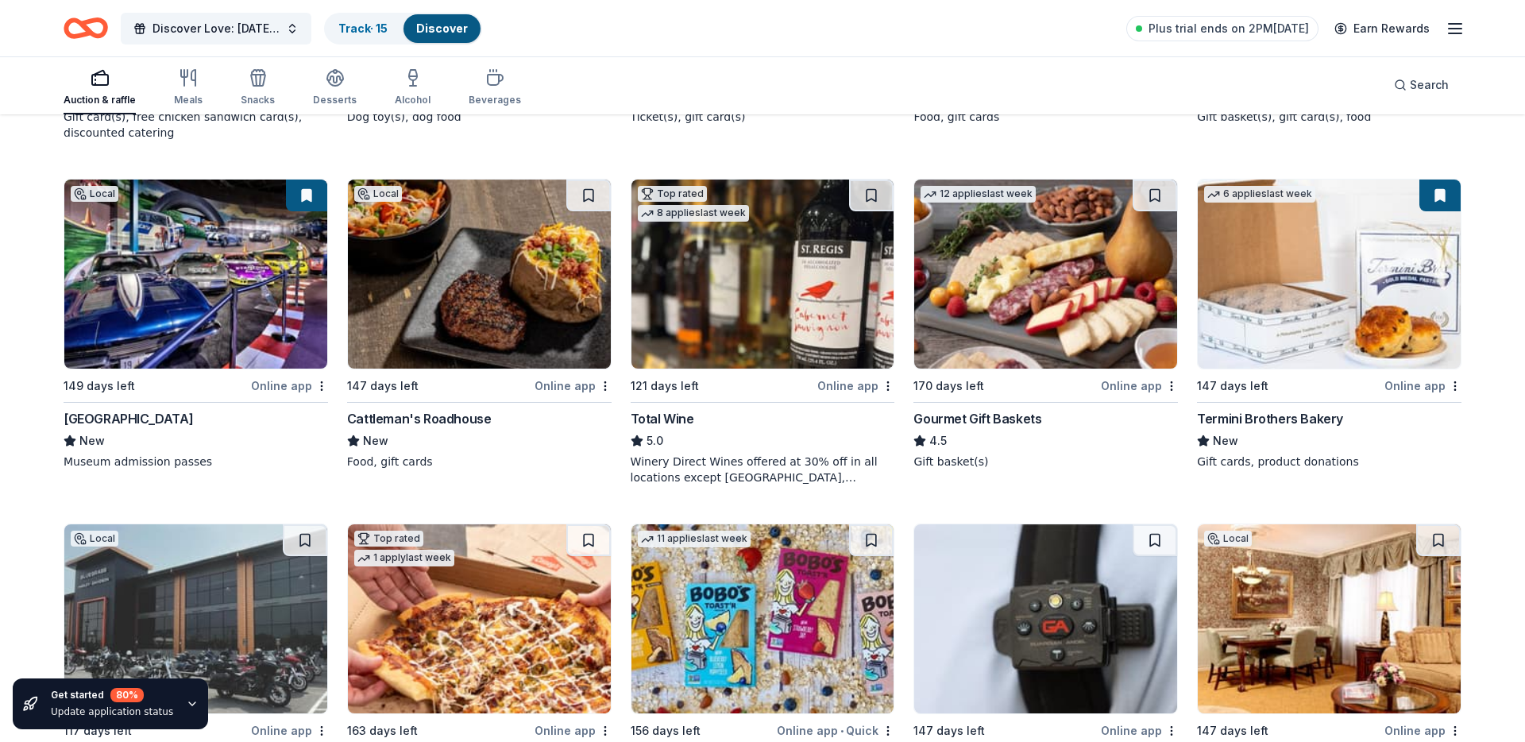
click at [515, 234] on img at bounding box center [479, 273] width 263 height 189
drag, startPoint x: 592, startPoint y: 194, endPoint x: 621, endPoint y: 195, distance: 28.6
click at [592, 194] on button at bounding box center [588, 195] width 44 height 32
click at [903, 195] on div "Local 117 days left Online app • Quick Kentucky Science Center New 2 admission …" at bounding box center [763, 159] width 1398 height 1998
click at [886, 193] on button at bounding box center [871, 195] width 44 height 32
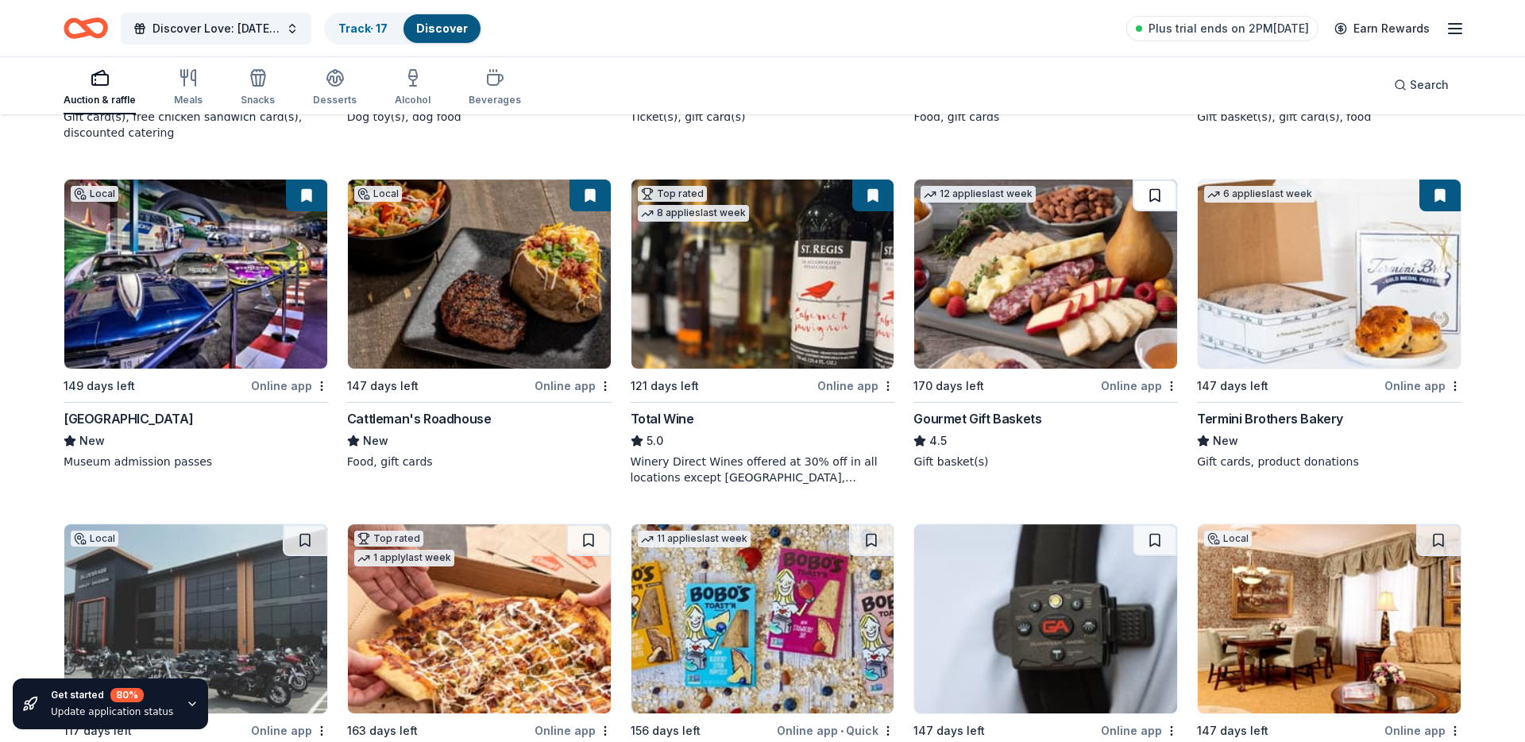
click at [1153, 190] on button at bounding box center [1155, 195] width 44 height 32
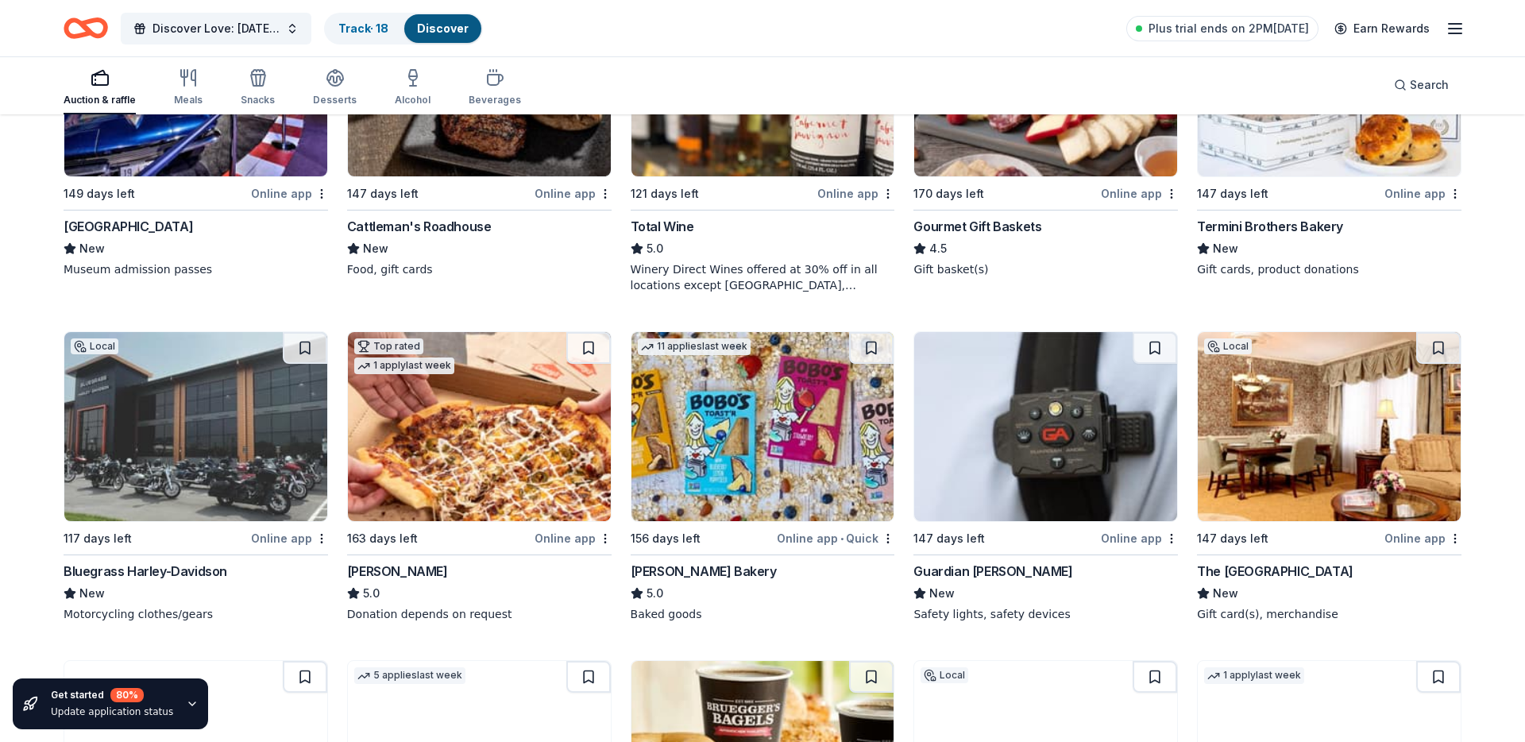
scroll to position [1317, 0]
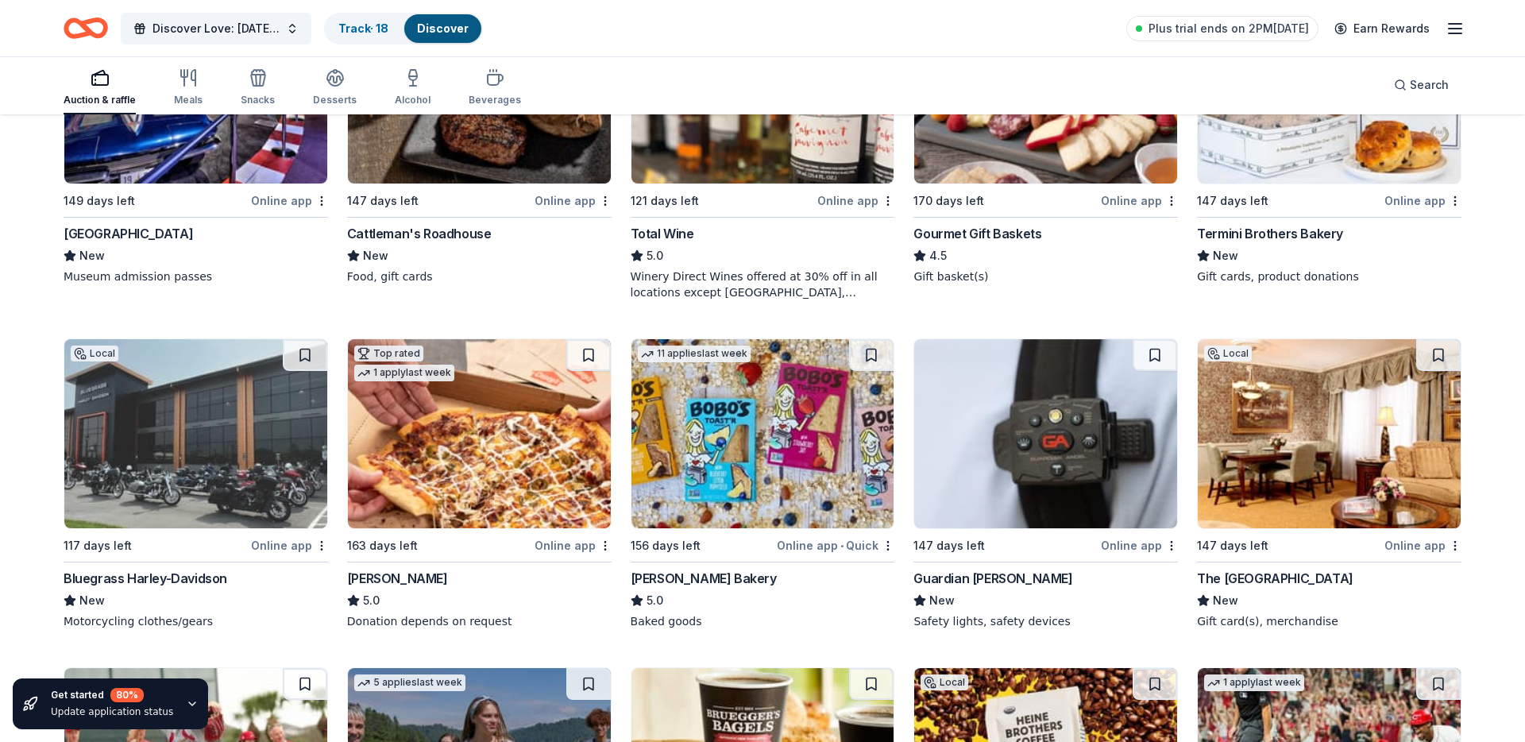
click at [1367, 156] on img at bounding box center [1329, 88] width 263 height 189
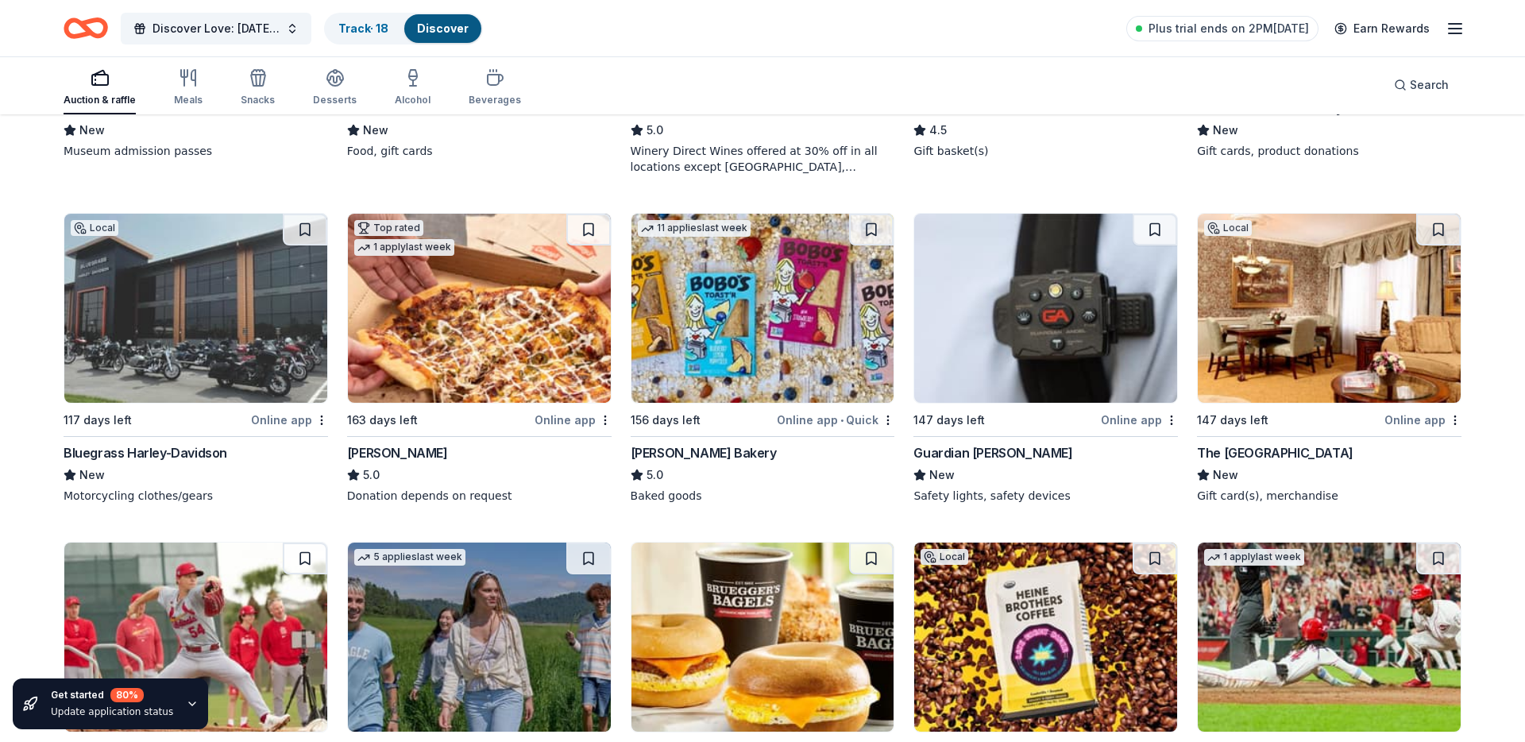
scroll to position [1452, 0]
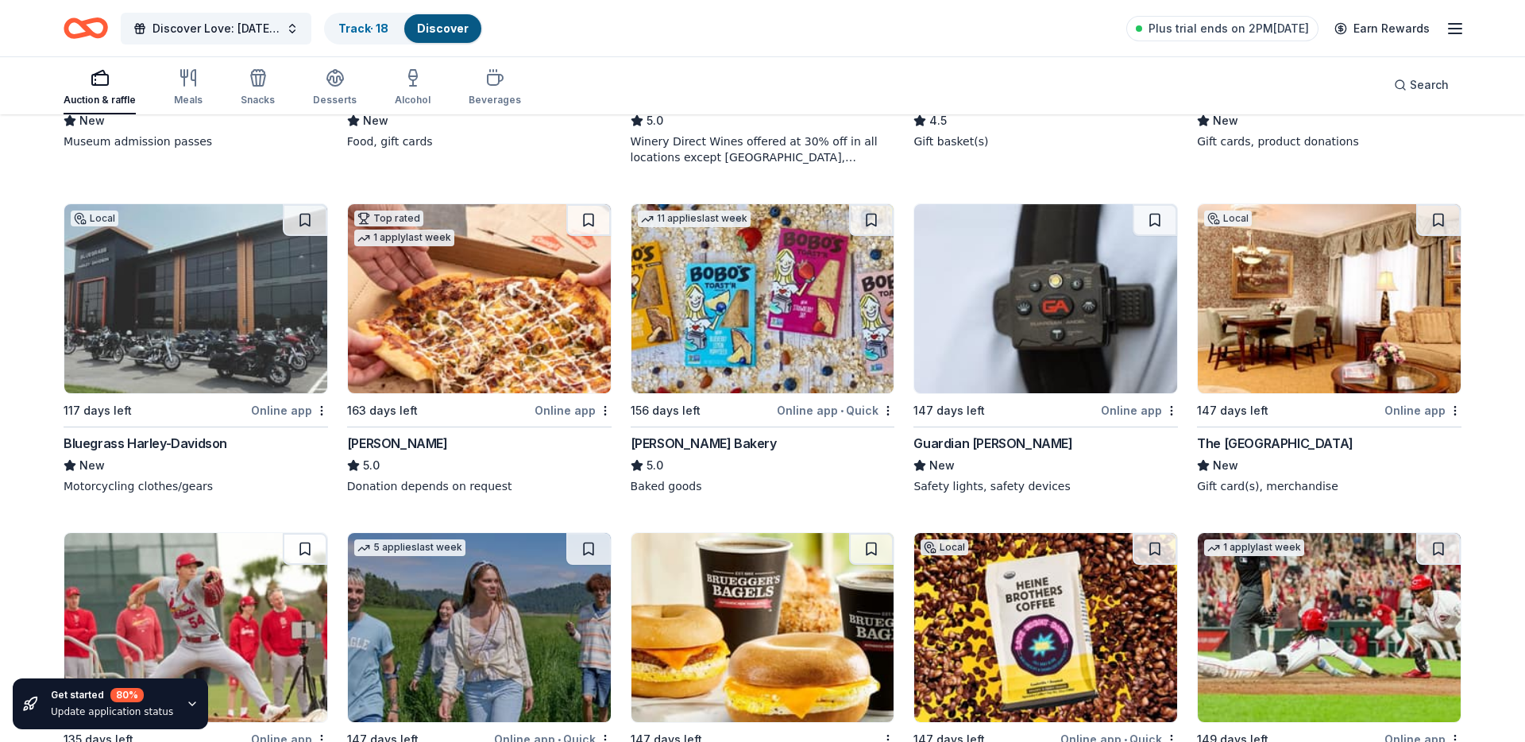
click at [161, 291] on img at bounding box center [195, 298] width 263 height 189
click at [291, 224] on button at bounding box center [305, 220] width 44 height 32
click at [496, 307] on img at bounding box center [479, 298] width 263 height 189
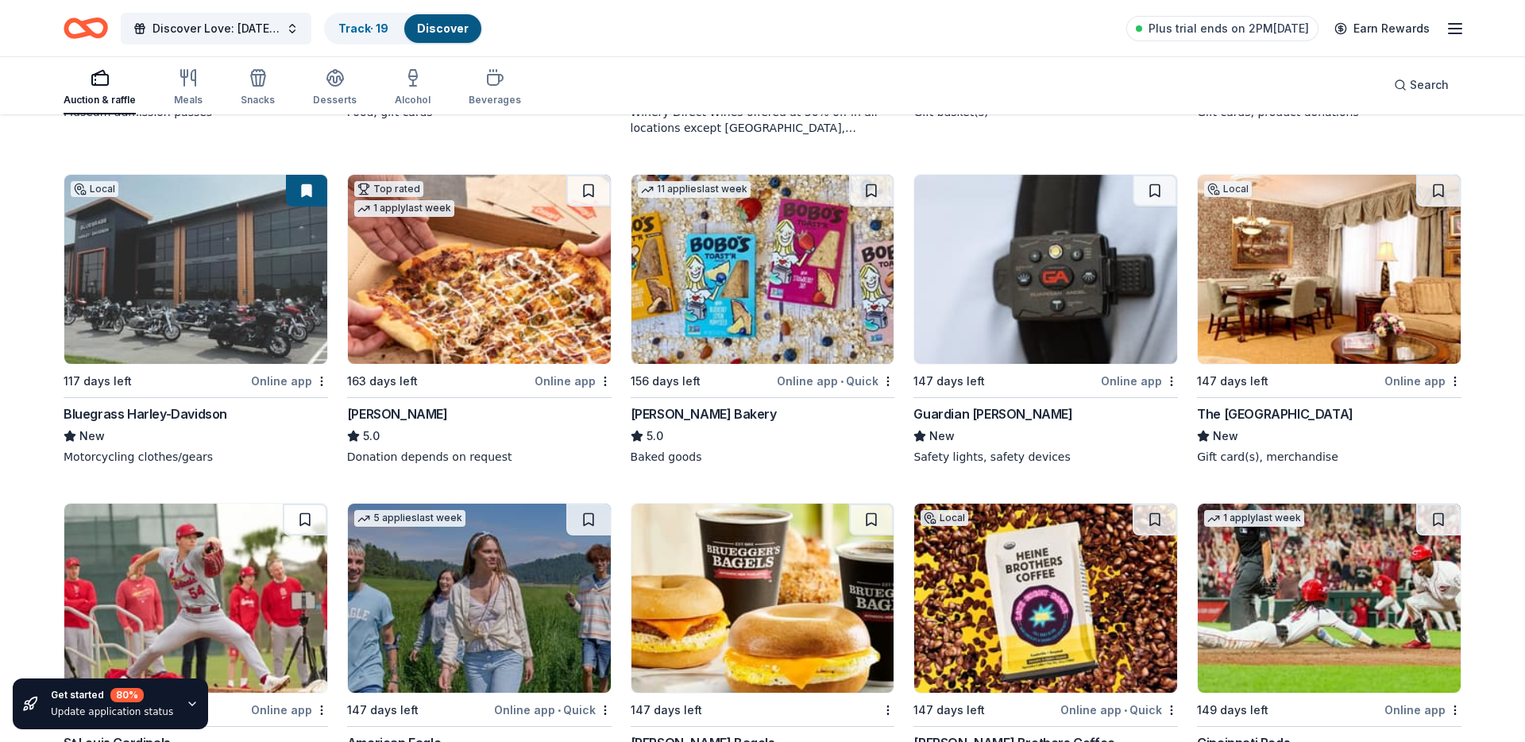
scroll to position [1484, 0]
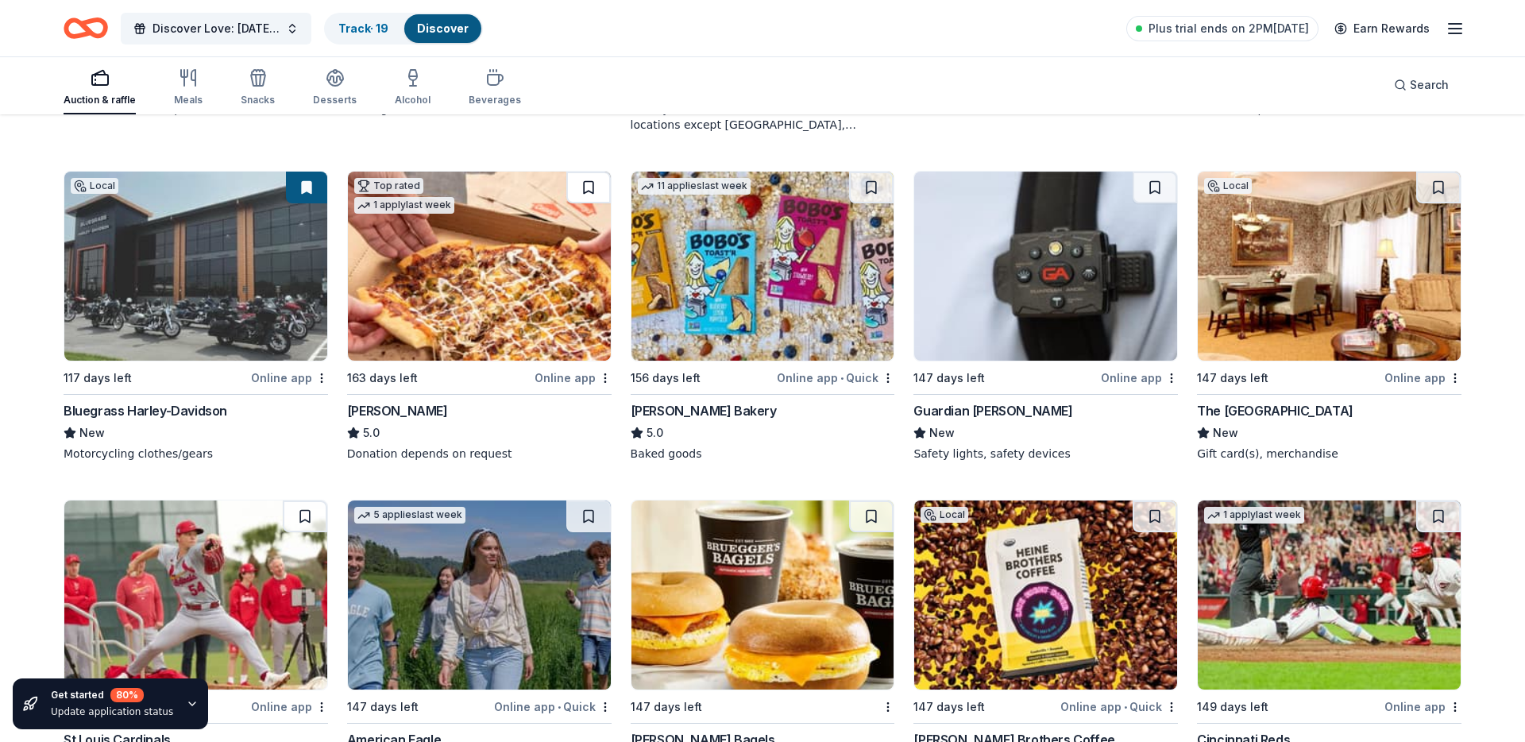
click at [591, 177] on button at bounding box center [588, 188] width 44 height 32
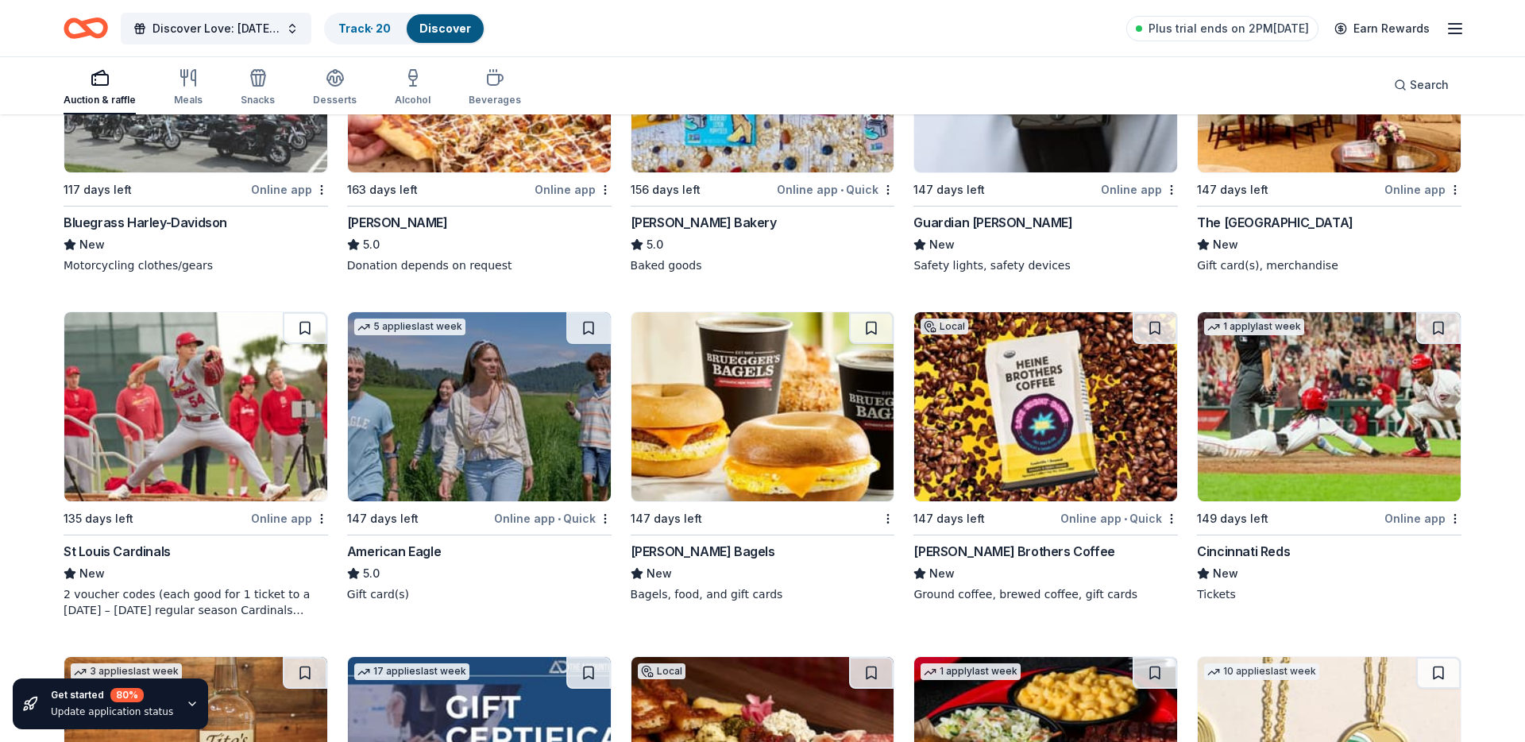
scroll to position [1672, 0]
click at [1341, 136] on img at bounding box center [1329, 78] width 263 height 189
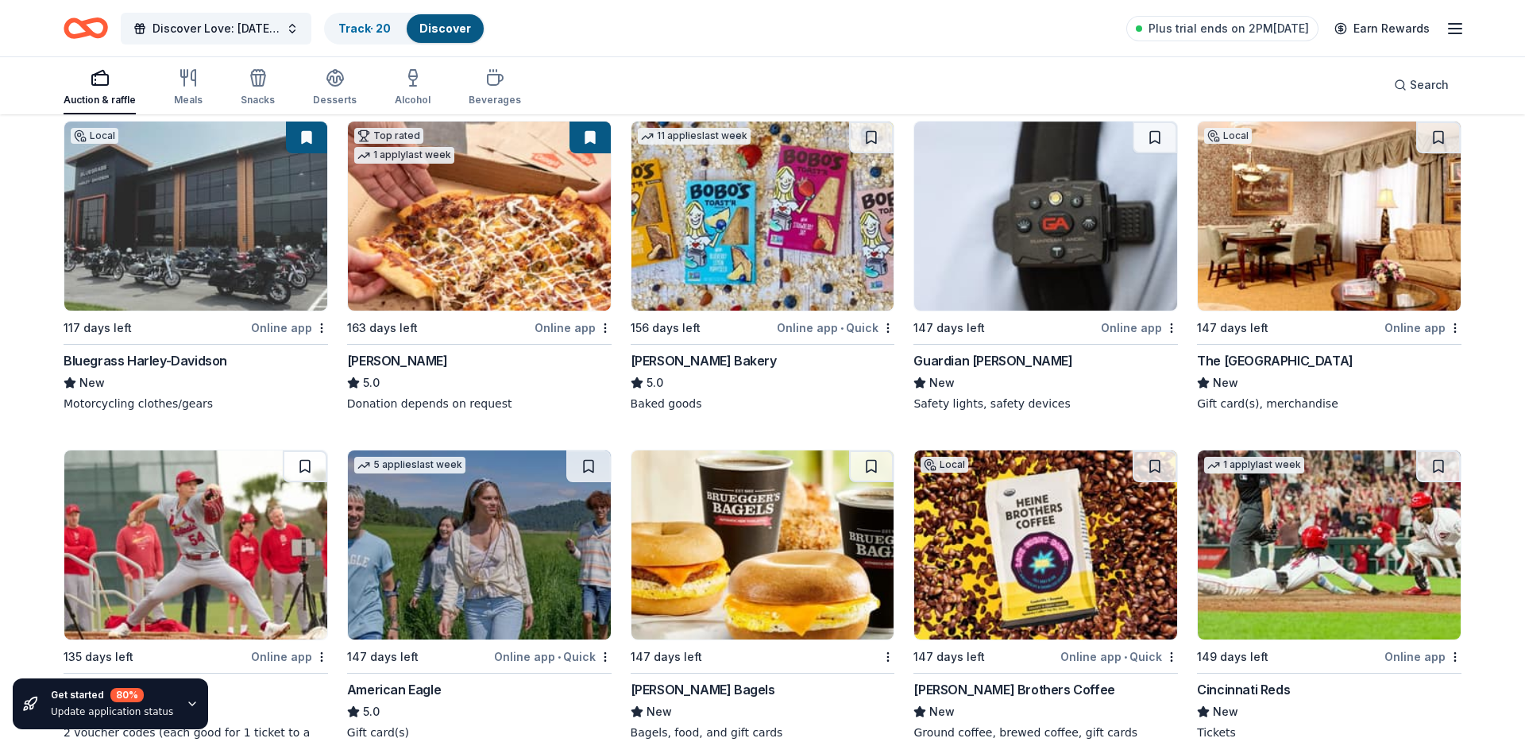
scroll to position [1512, 0]
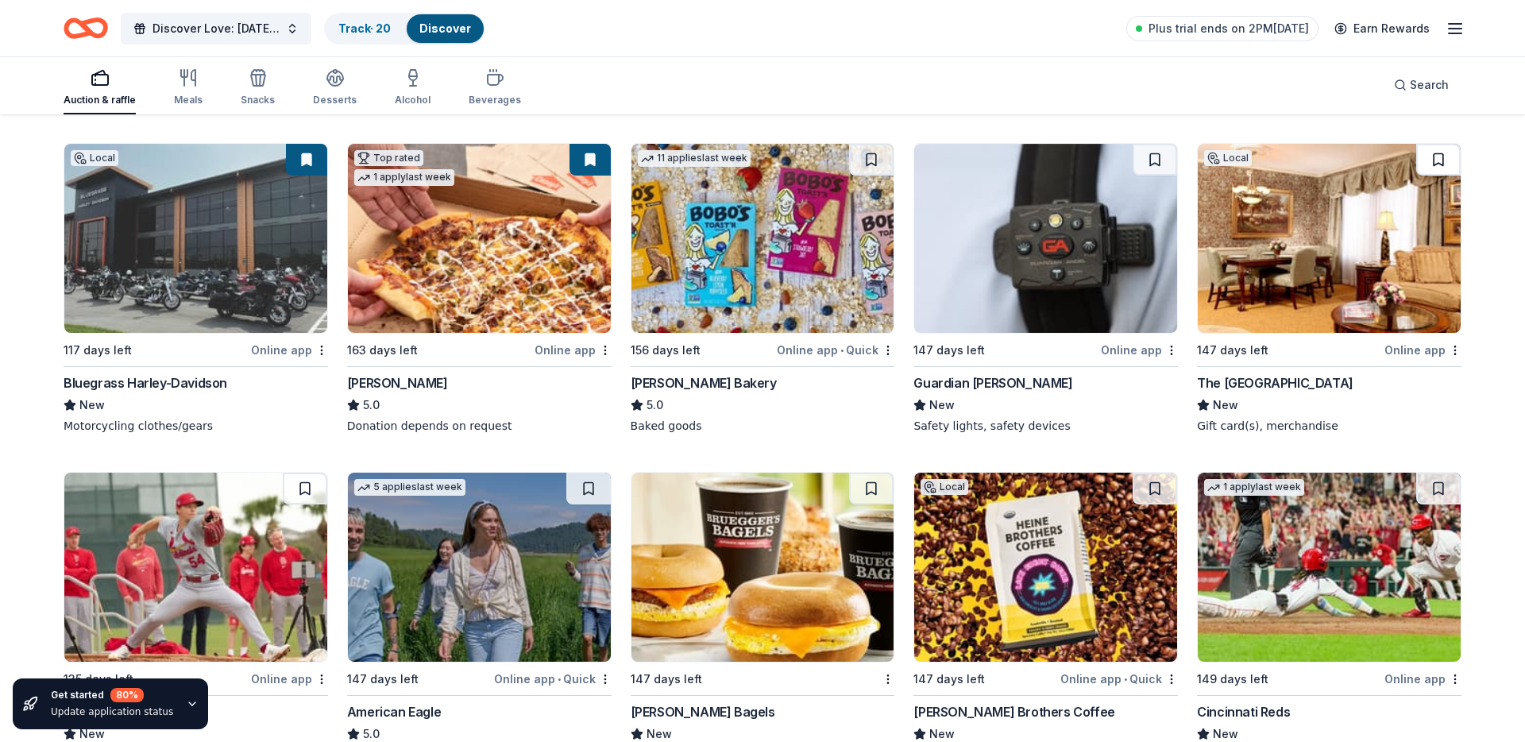
click at [1423, 151] on button at bounding box center [1438, 160] width 44 height 32
click at [832, 191] on img at bounding box center [762, 238] width 263 height 189
click at [874, 152] on button at bounding box center [871, 160] width 44 height 32
click at [1079, 184] on img at bounding box center [1045, 238] width 263 height 189
click at [1158, 160] on button at bounding box center [1155, 160] width 44 height 32
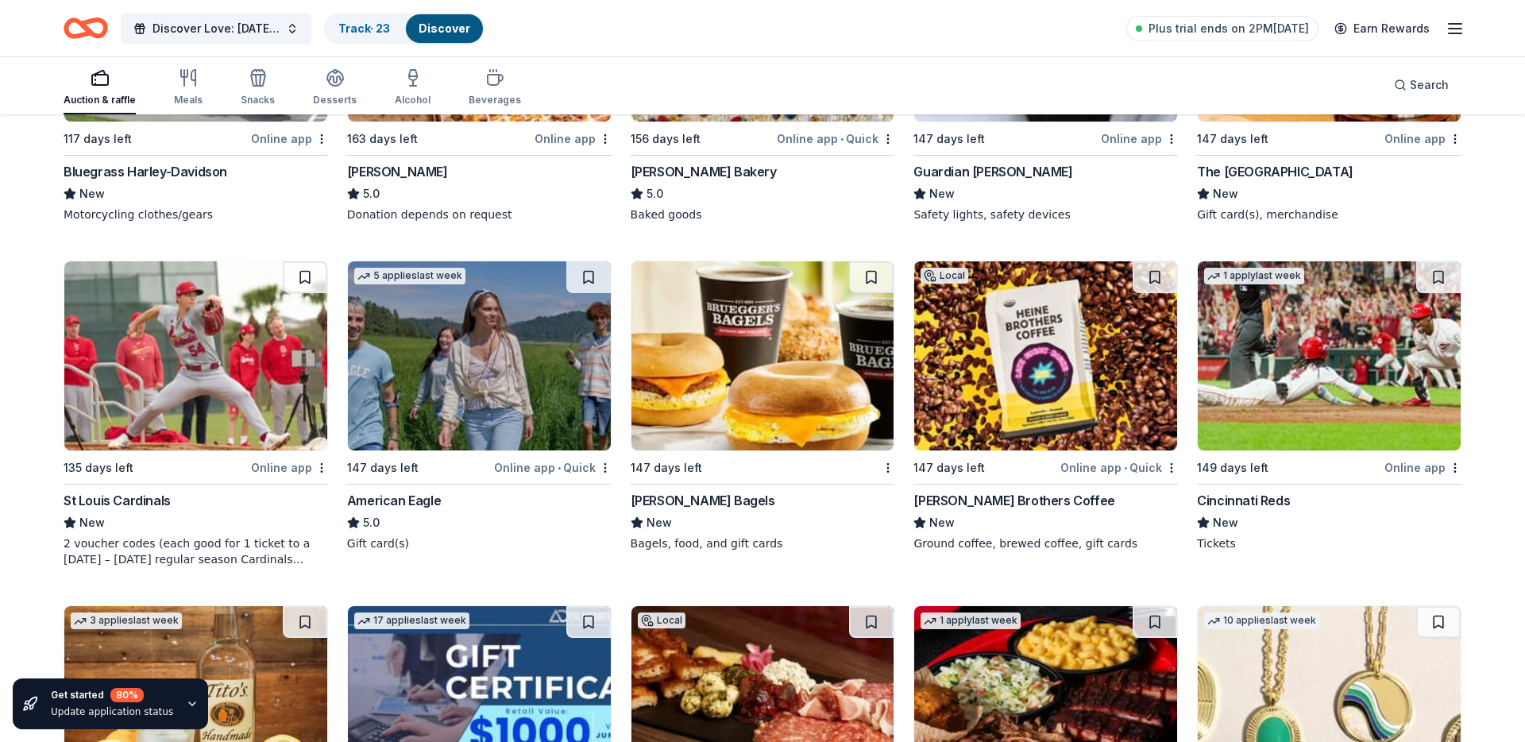
scroll to position [1761, 0]
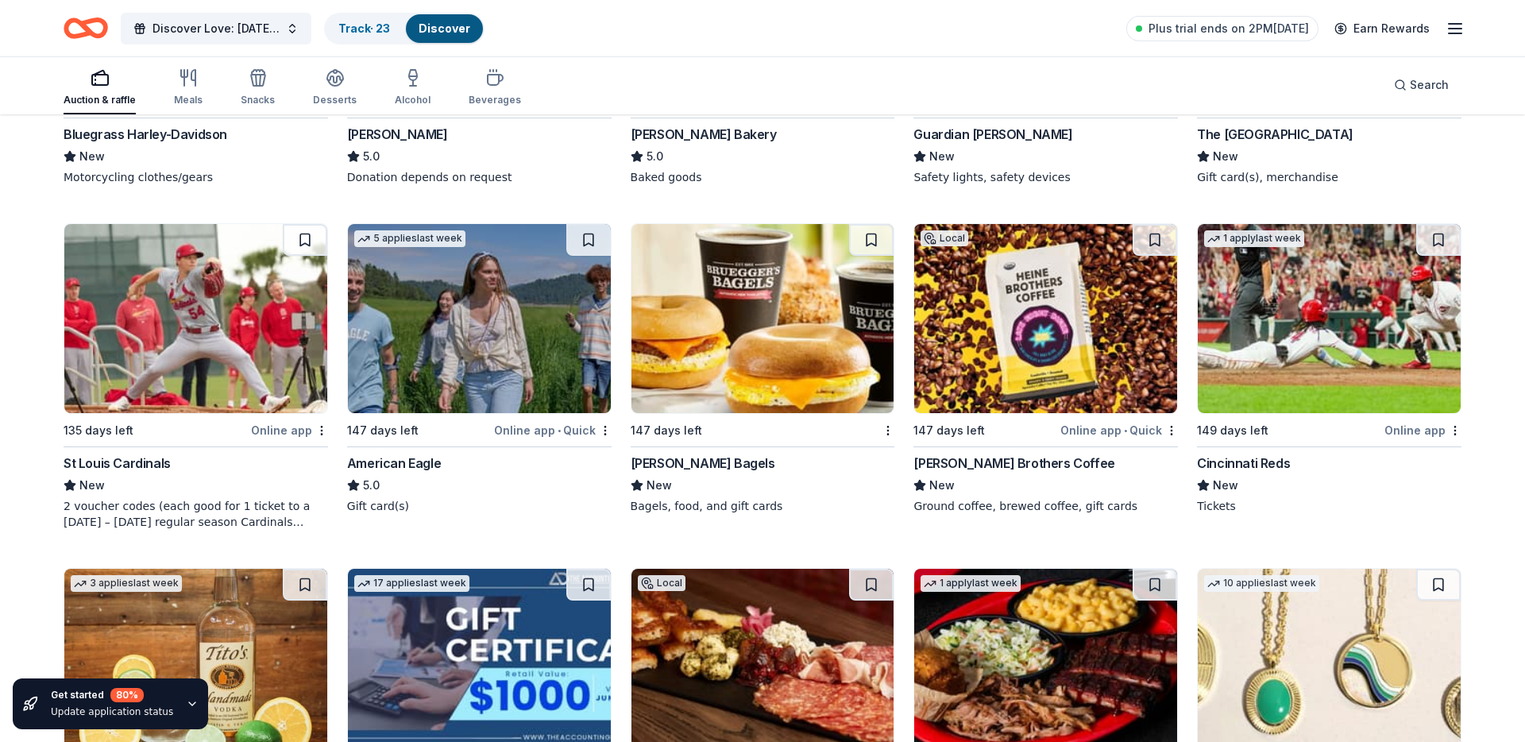
click at [163, 348] on img at bounding box center [195, 318] width 263 height 189
click at [309, 231] on button at bounding box center [305, 240] width 44 height 32
click at [457, 279] on img at bounding box center [479, 318] width 263 height 189
click at [591, 241] on button at bounding box center [588, 240] width 44 height 32
click at [762, 336] on img at bounding box center [762, 318] width 263 height 189
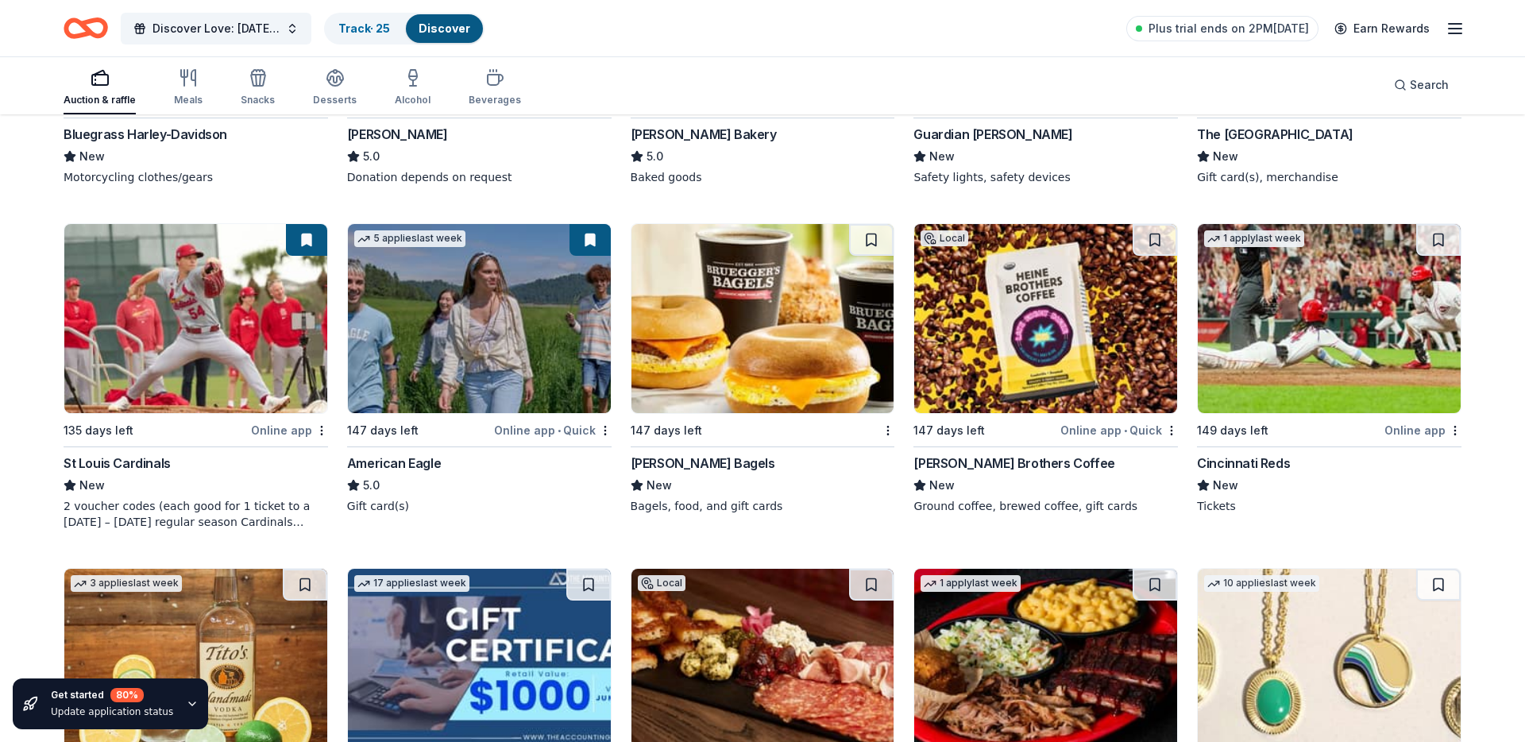
click at [1102, 324] on img at bounding box center [1045, 318] width 263 height 189
drag, startPoint x: 879, startPoint y: 241, endPoint x: 889, endPoint y: 244, distance: 9.8
click at [879, 241] on button at bounding box center [871, 240] width 44 height 32
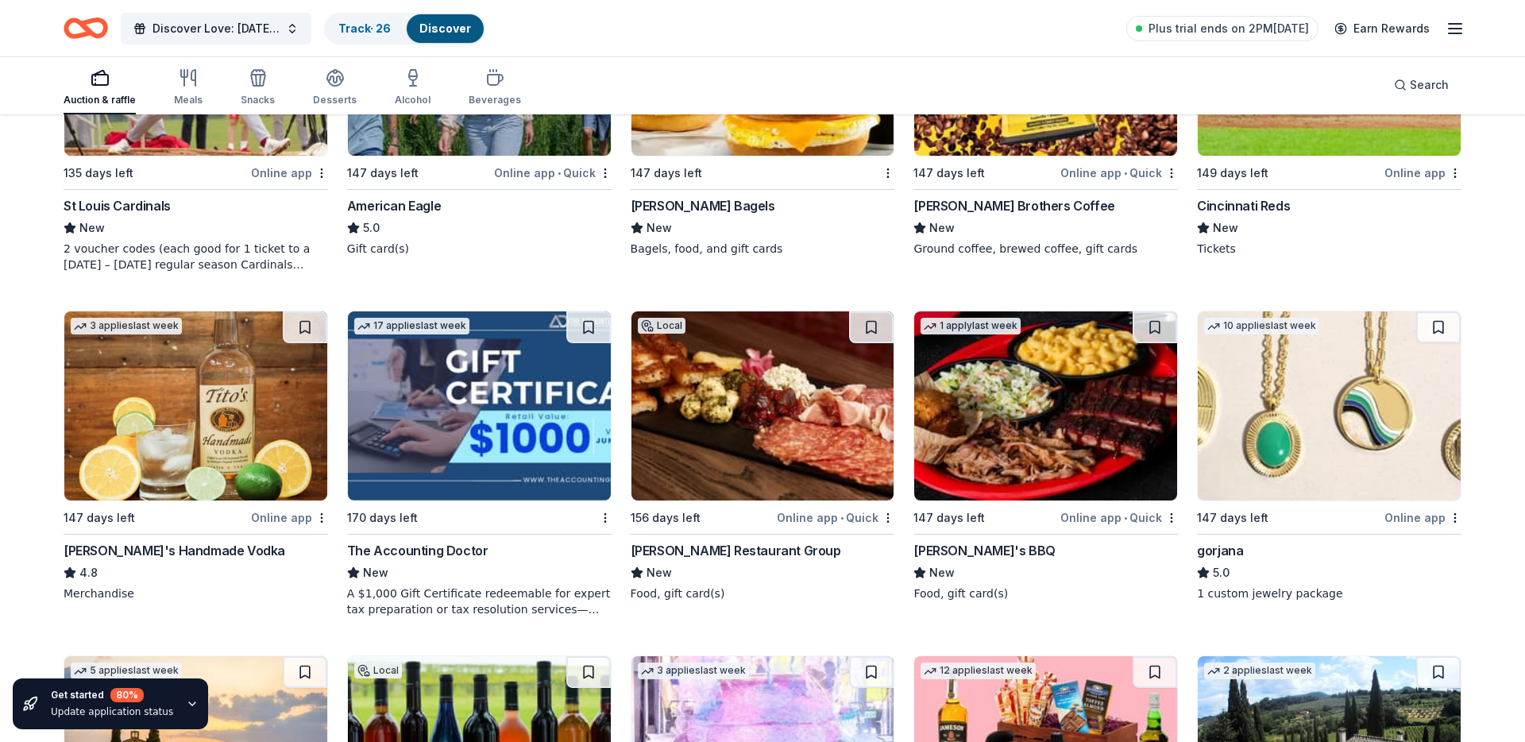
scroll to position [2032, 0]
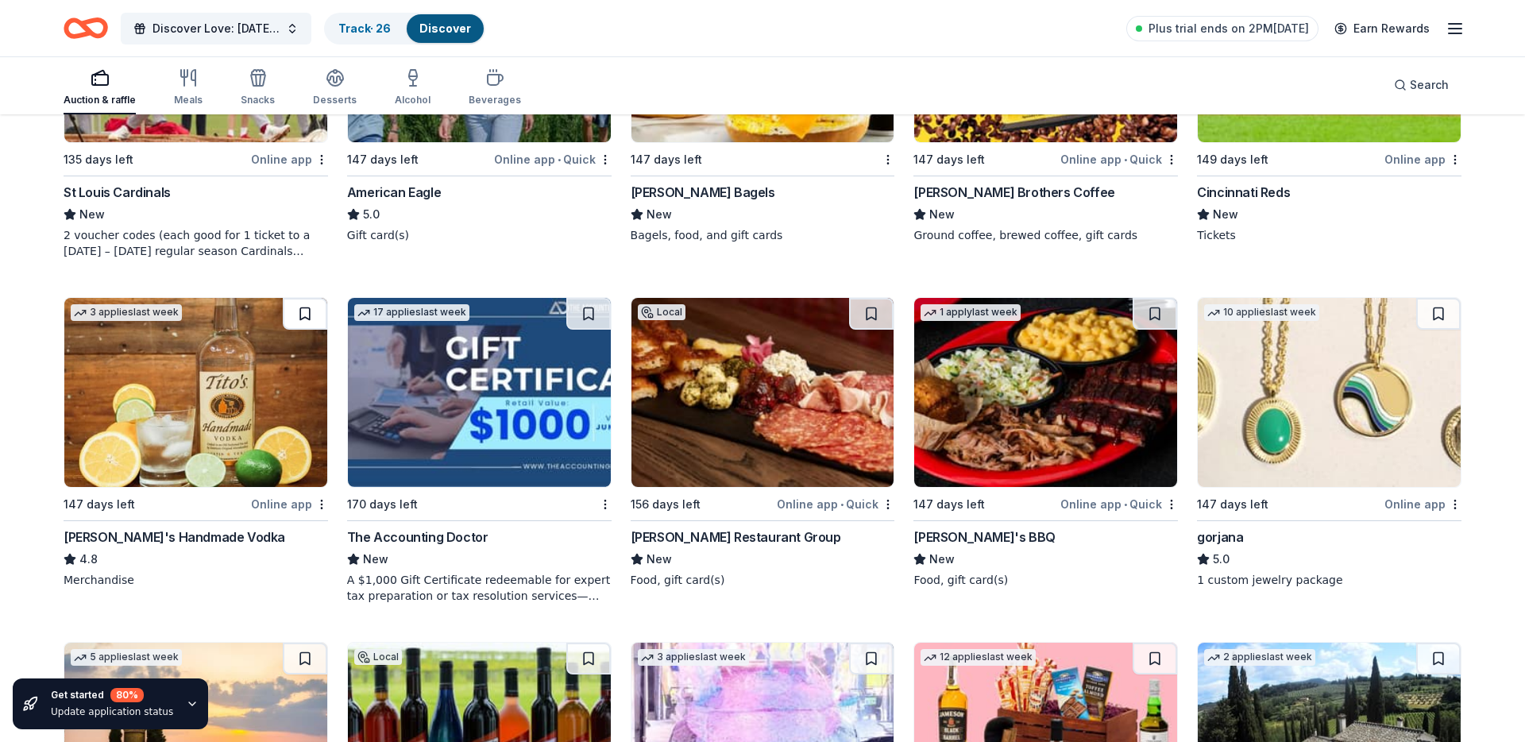
click at [293, 310] on button at bounding box center [305, 314] width 44 height 32
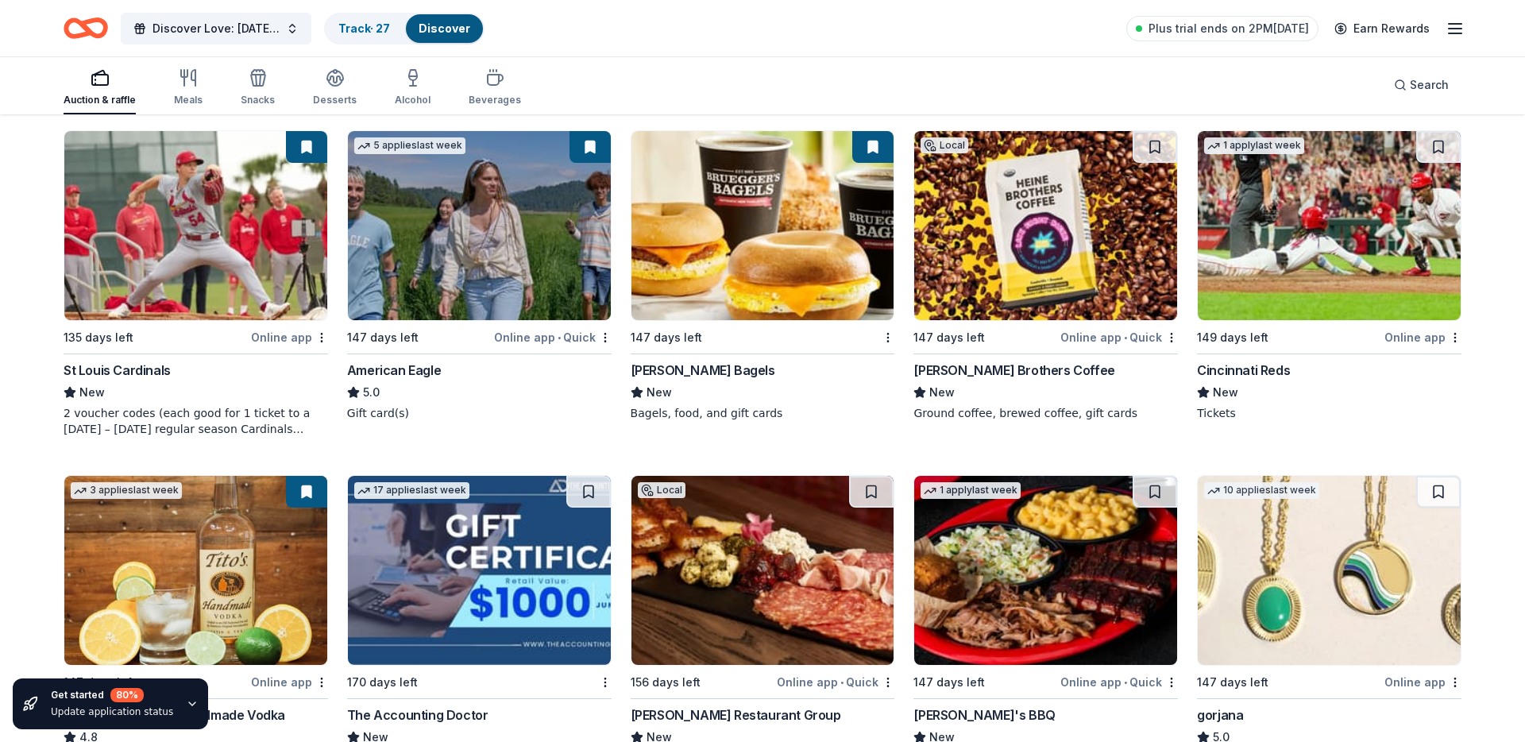
scroll to position [1843, 0]
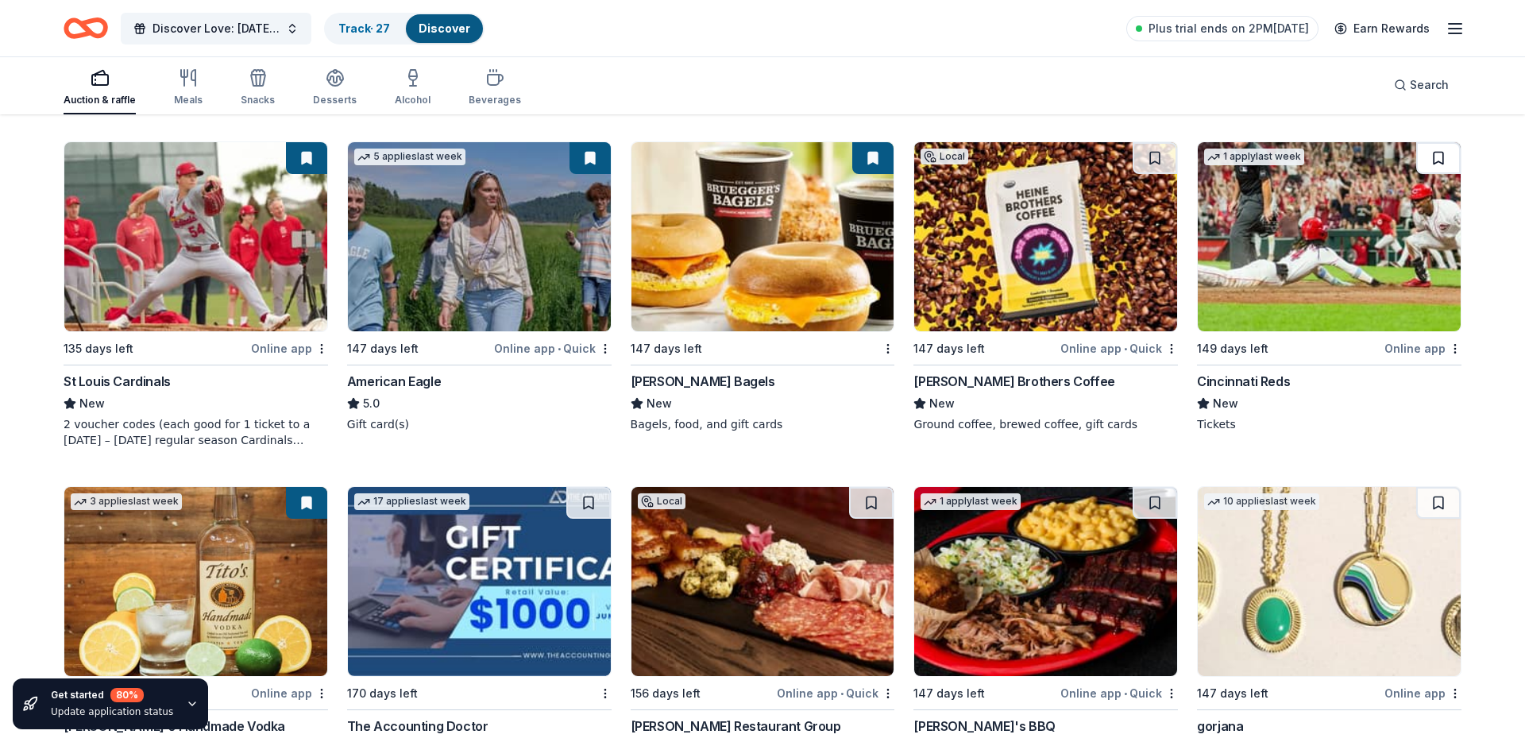
click at [1440, 164] on button at bounding box center [1438, 158] width 44 height 32
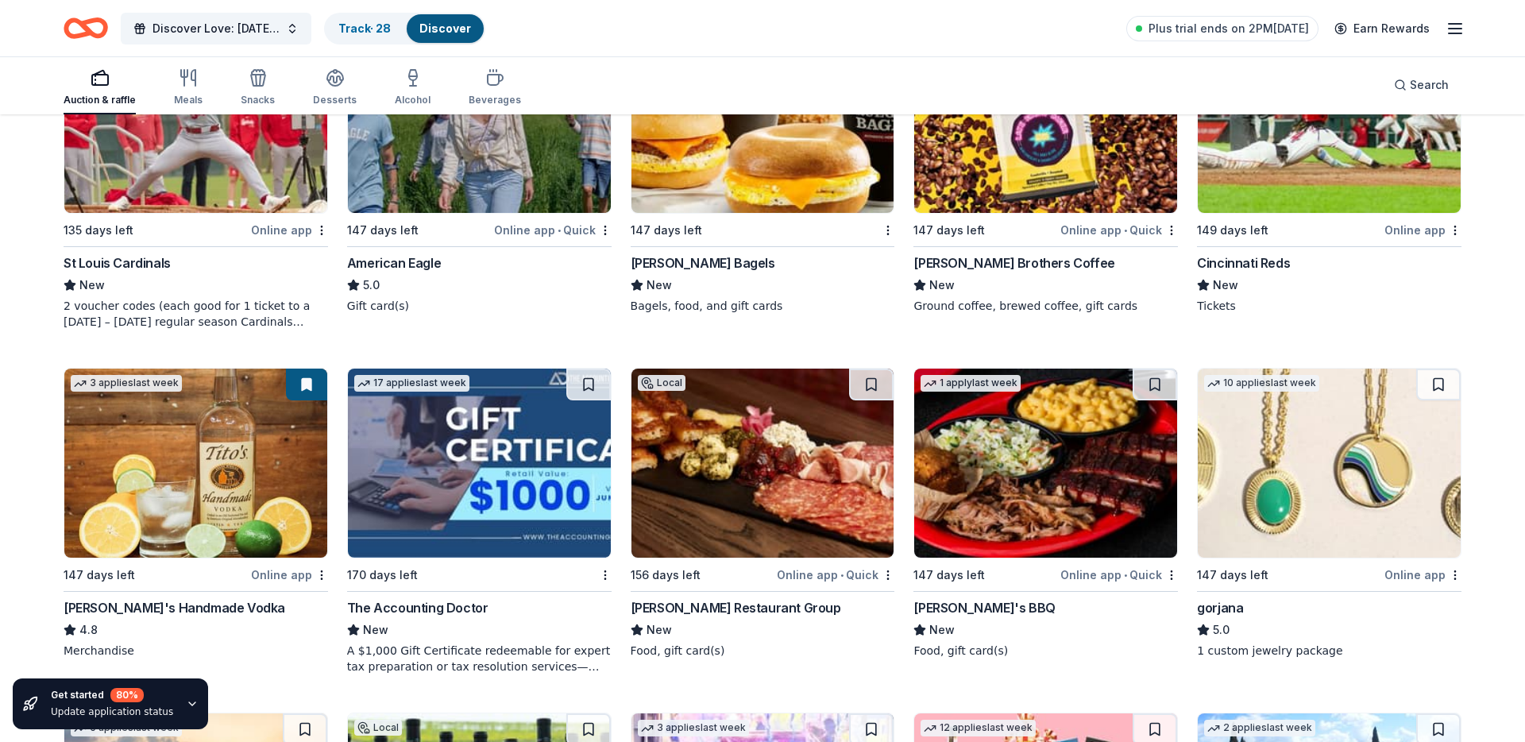
scroll to position [2022, 0]
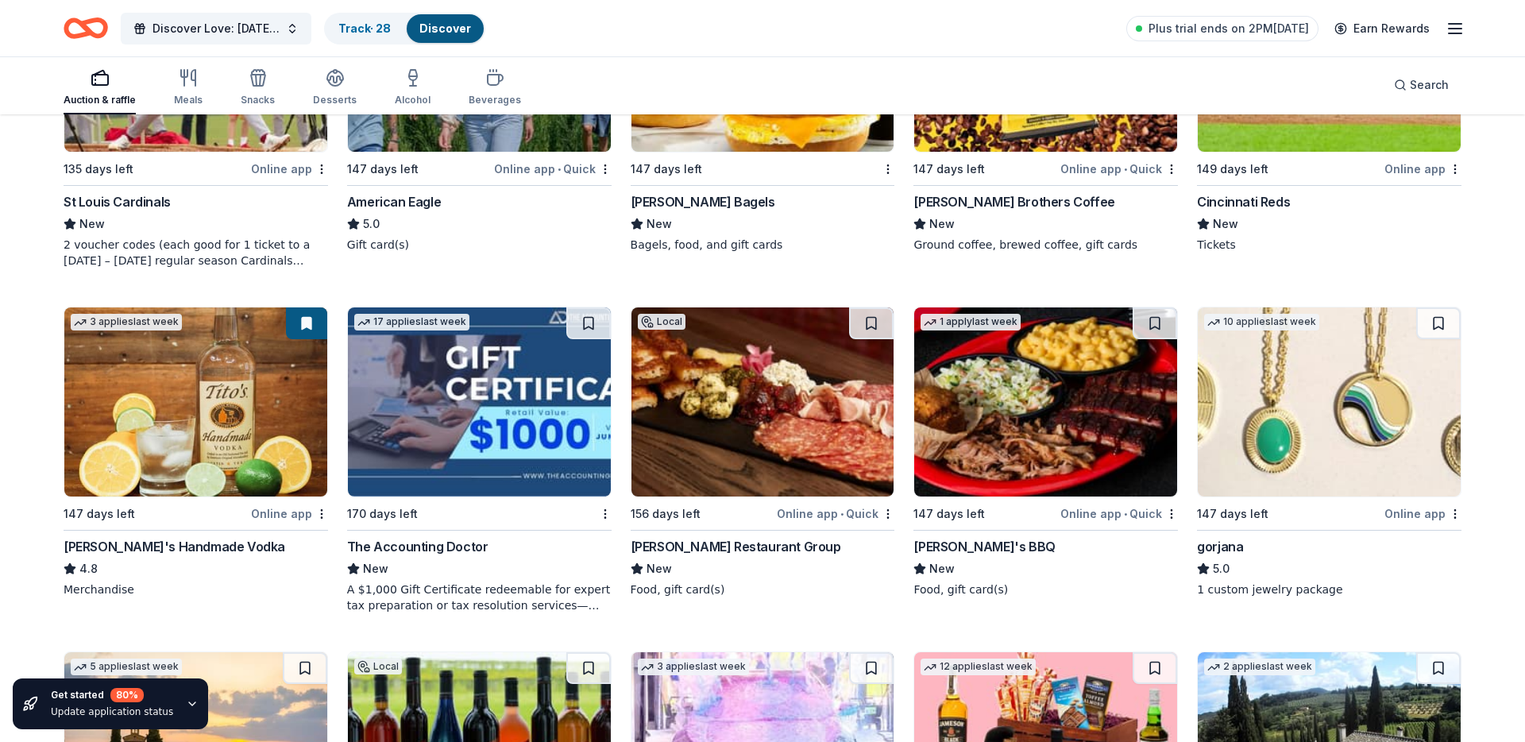
click at [243, 382] on img at bounding box center [195, 401] width 263 height 189
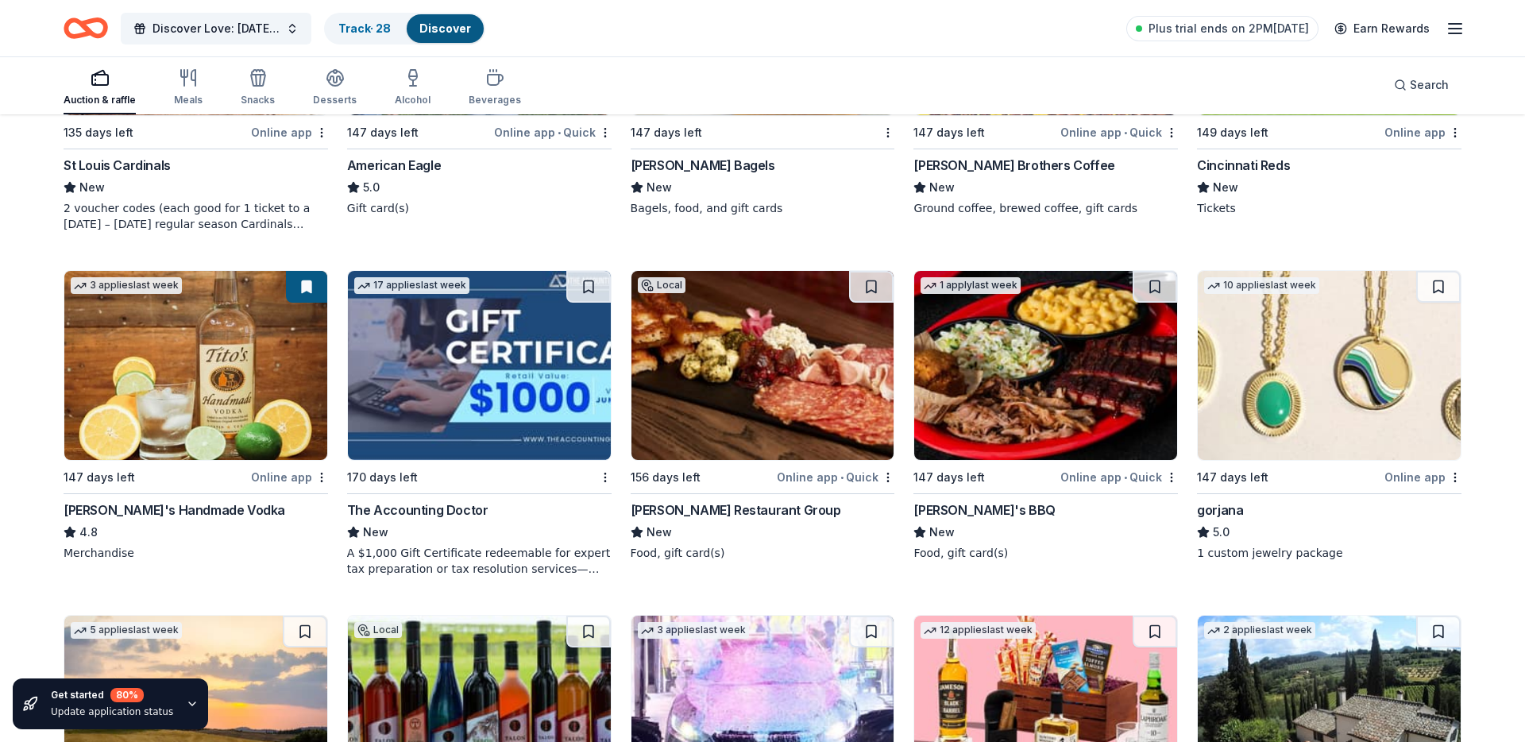
scroll to position [2061, 0]
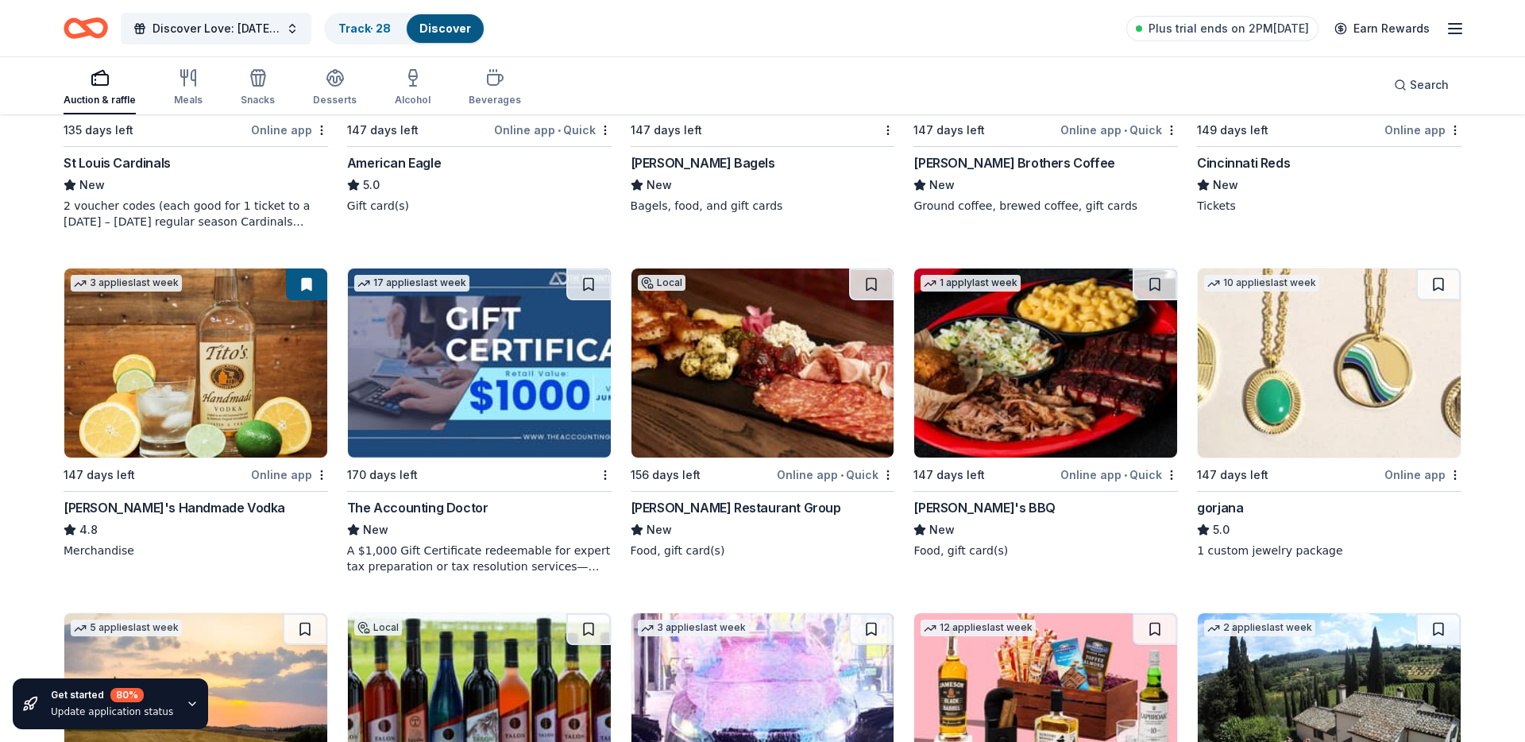
click at [501, 423] on img at bounding box center [479, 362] width 263 height 189
click at [776, 398] on img at bounding box center [762, 362] width 263 height 189
click at [863, 288] on button at bounding box center [871, 284] width 44 height 32
click at [1064, 343] on img at bounding box center [1045, 362] width 263 height 189
click at [1157, 277] on button at bounding box center [1155, 284] width 44 height 32
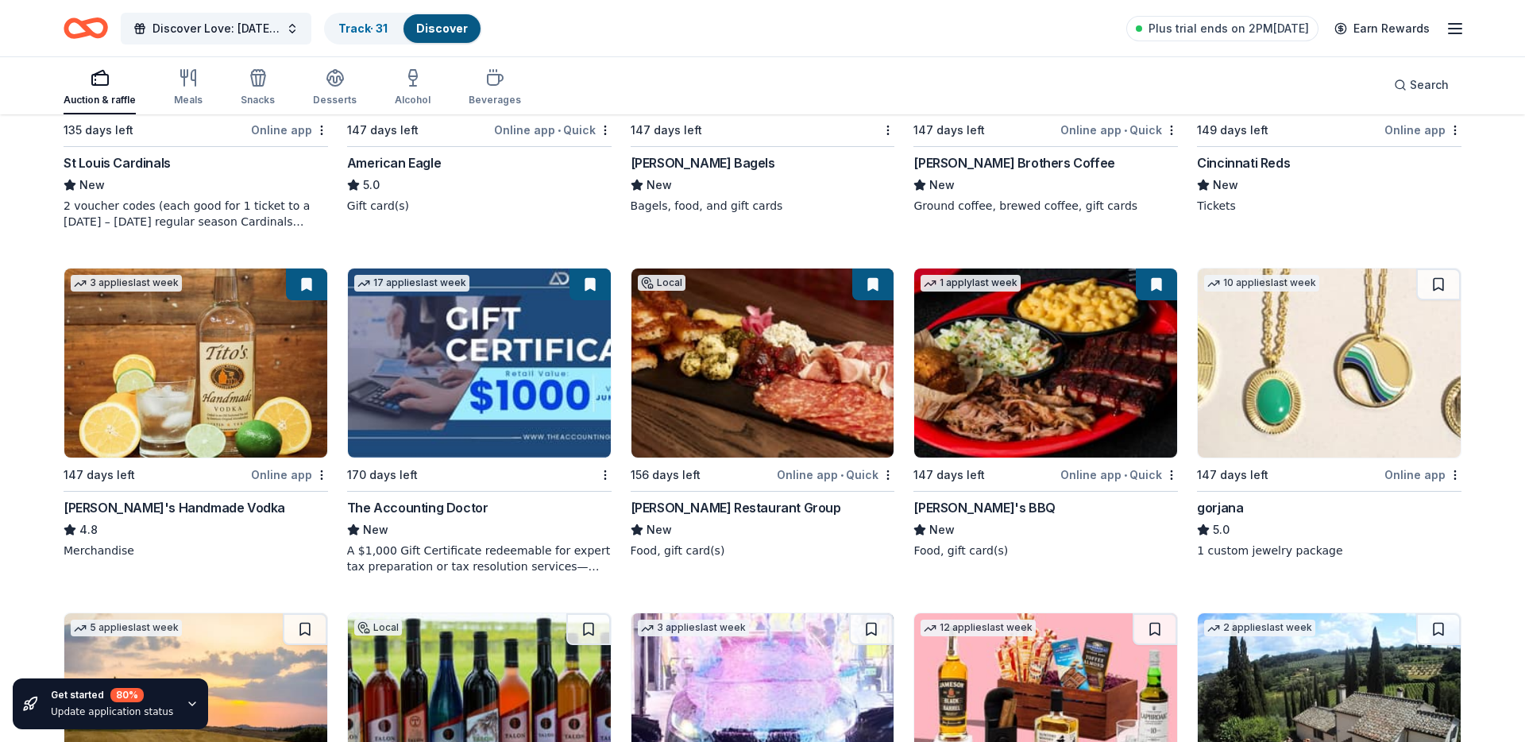
click at [1326, 397] on img at bounding box center [1329, 362] width 263 height 189
click at [1445, 286] on button at bounding box center [1438, 284] width 44 height 32
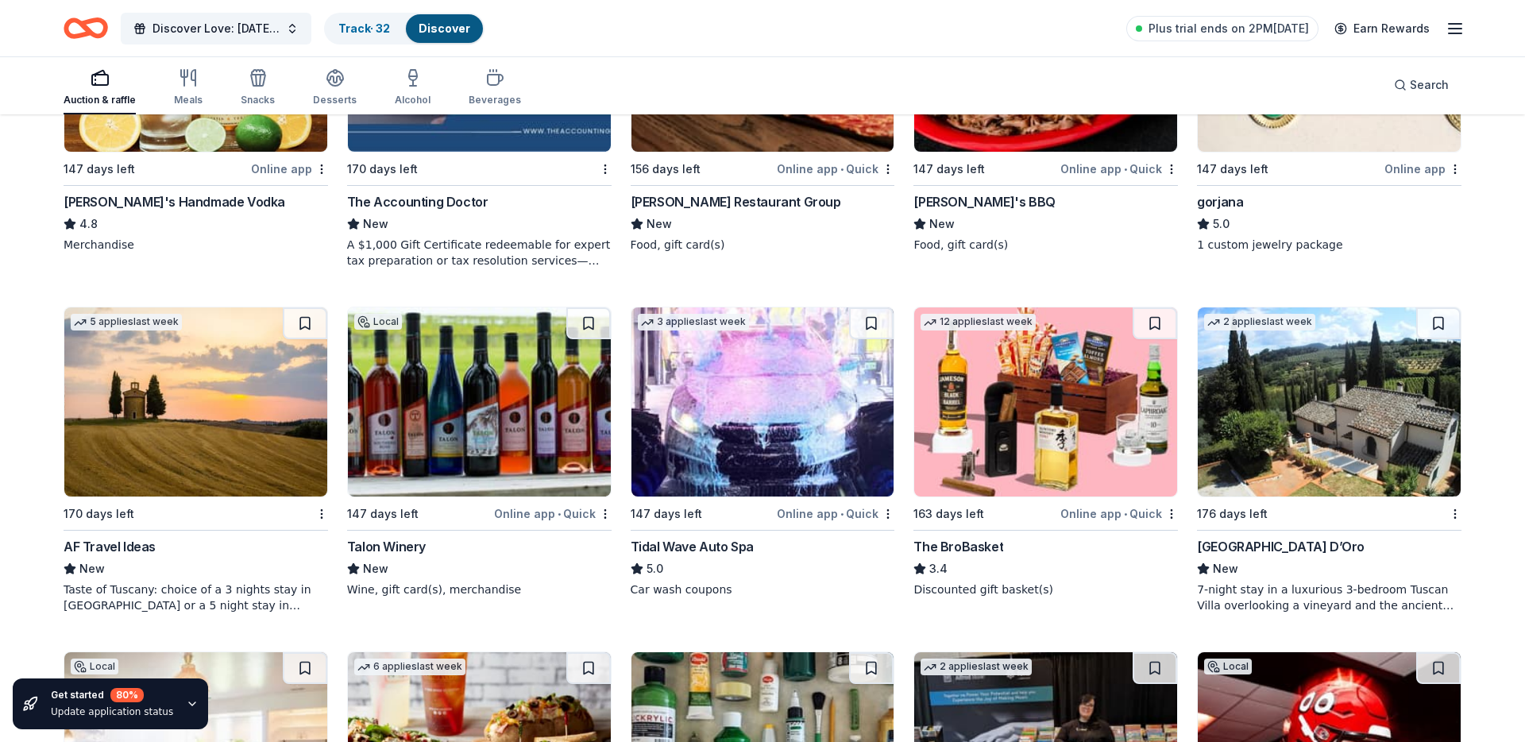
scroll to position [2374, 0]
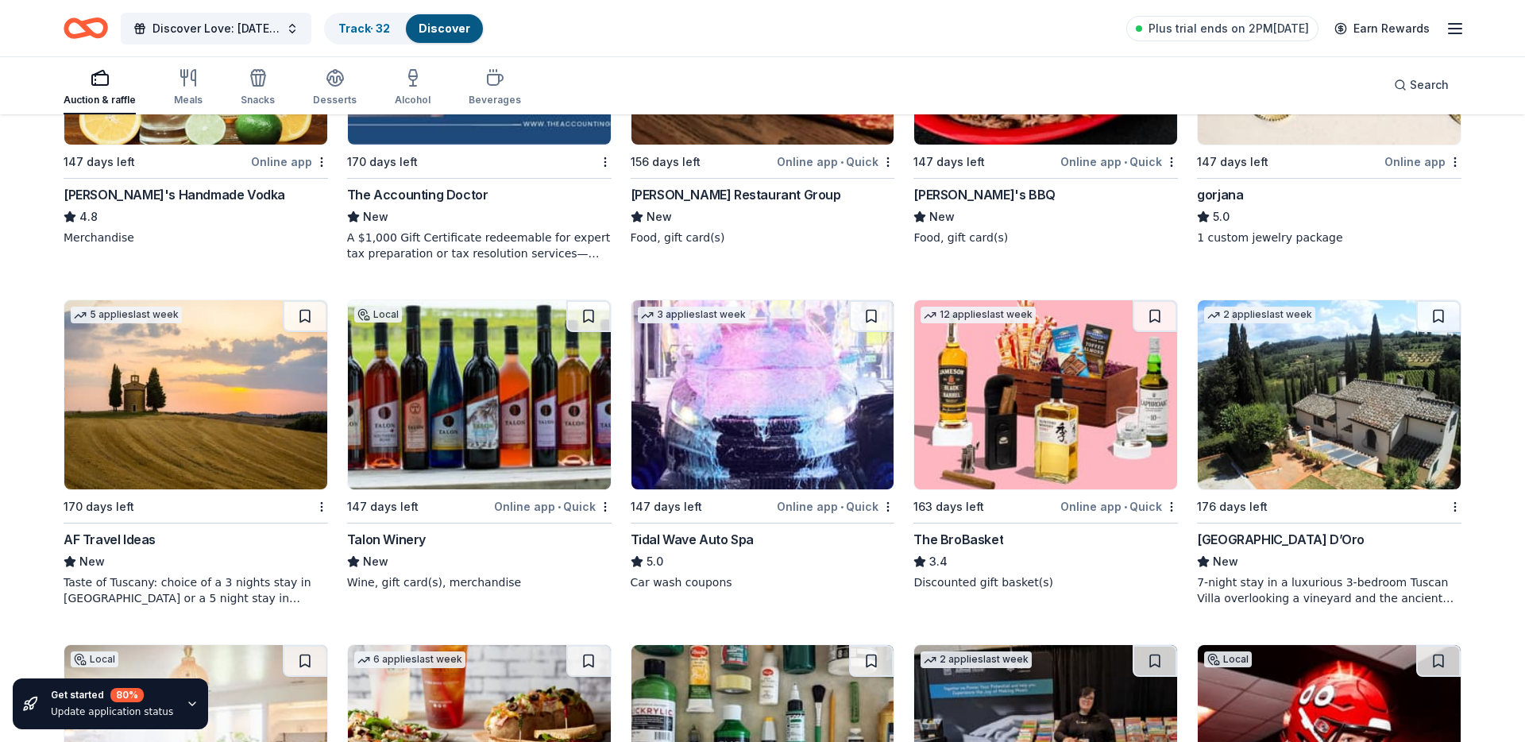
click at [145, 374] on img at bounding box center [195, 394] width 263 height 189
click at [492, 399] on img at bounding box center [479, 393] width 263 height 189
click at [585, 315] on button at bounding box center [588, 315] width 44 height 32
click at [823, 427] on img at bounding box center [762, 393] width 263 height 189
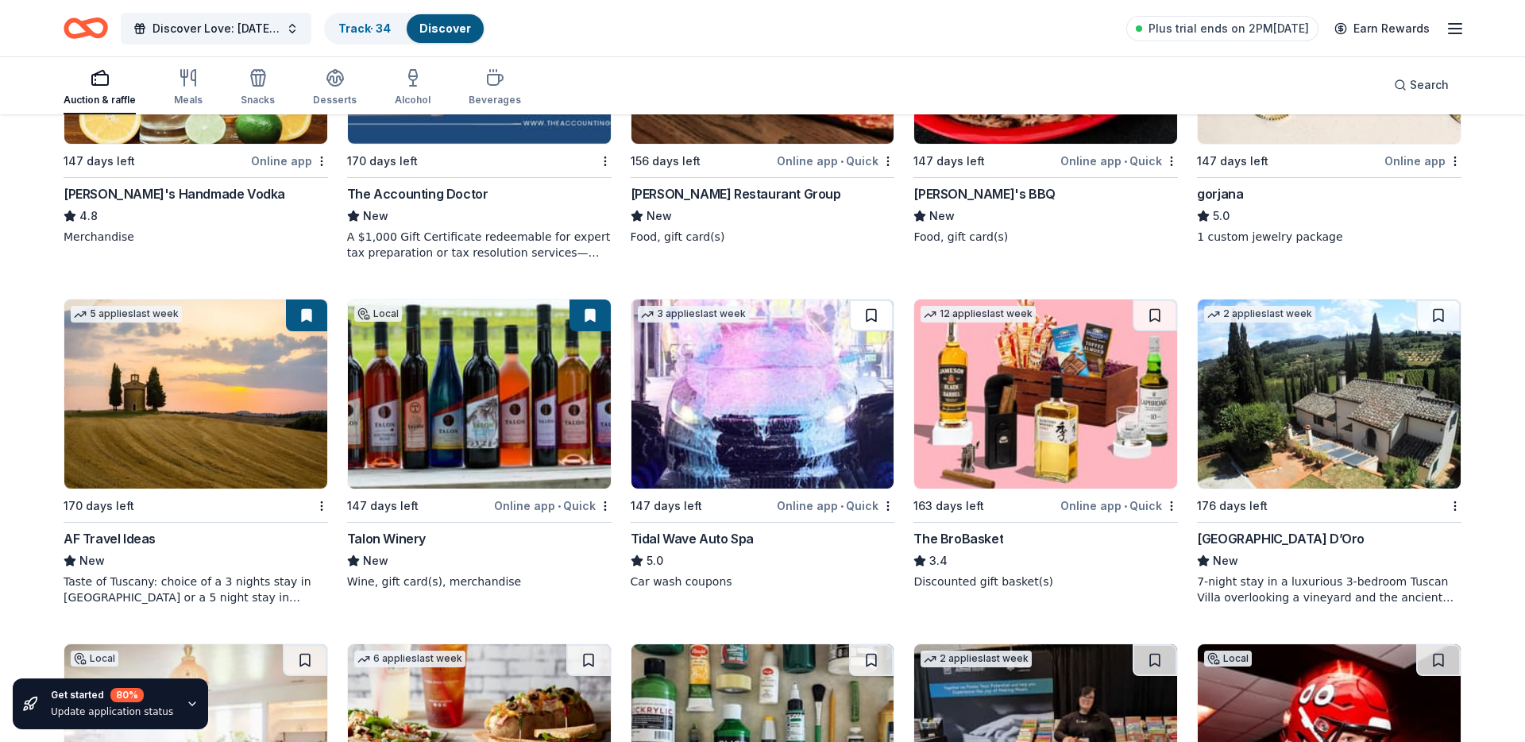
click at [861, 315] on button at bounding box center [871, 315] width 44 height 32
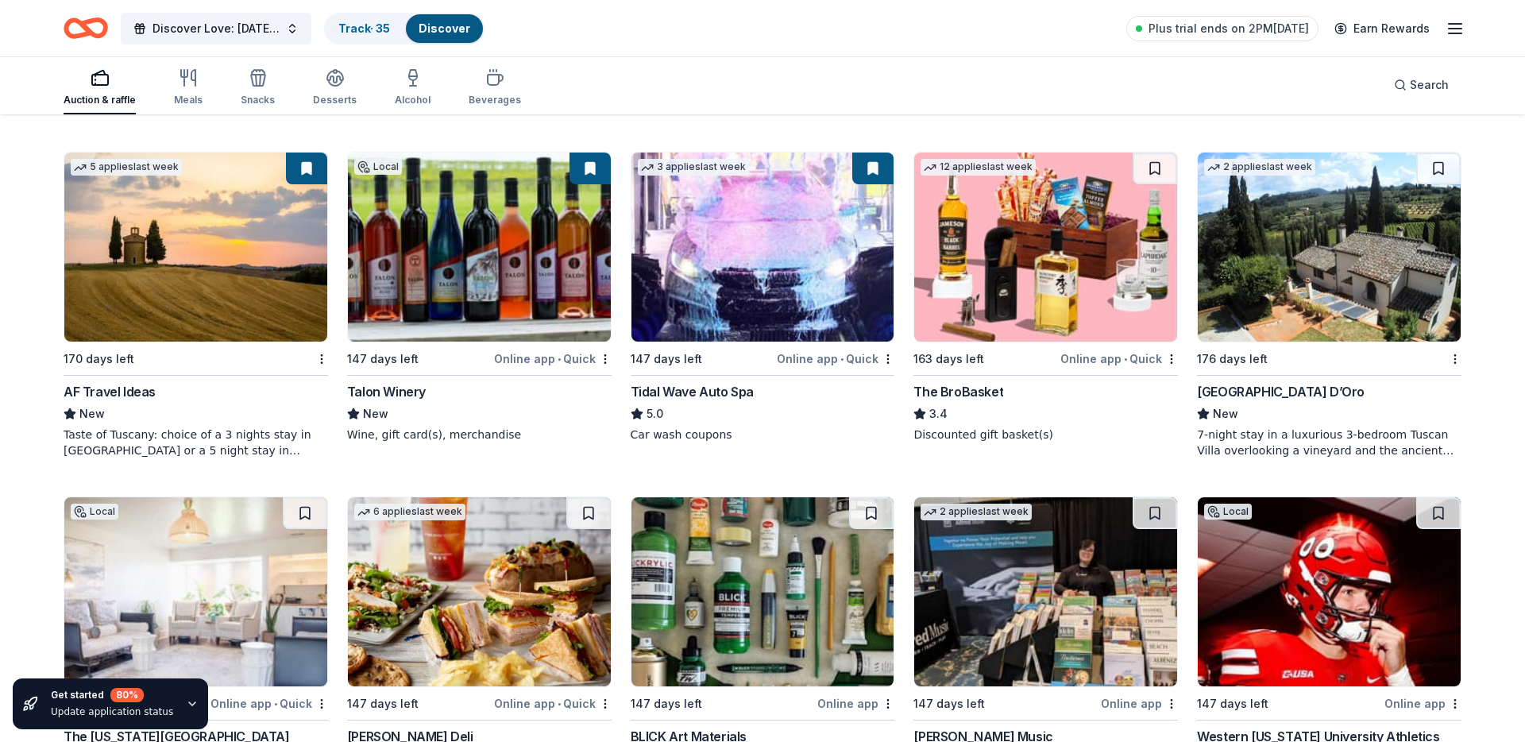
scroll to position [2526, 0]
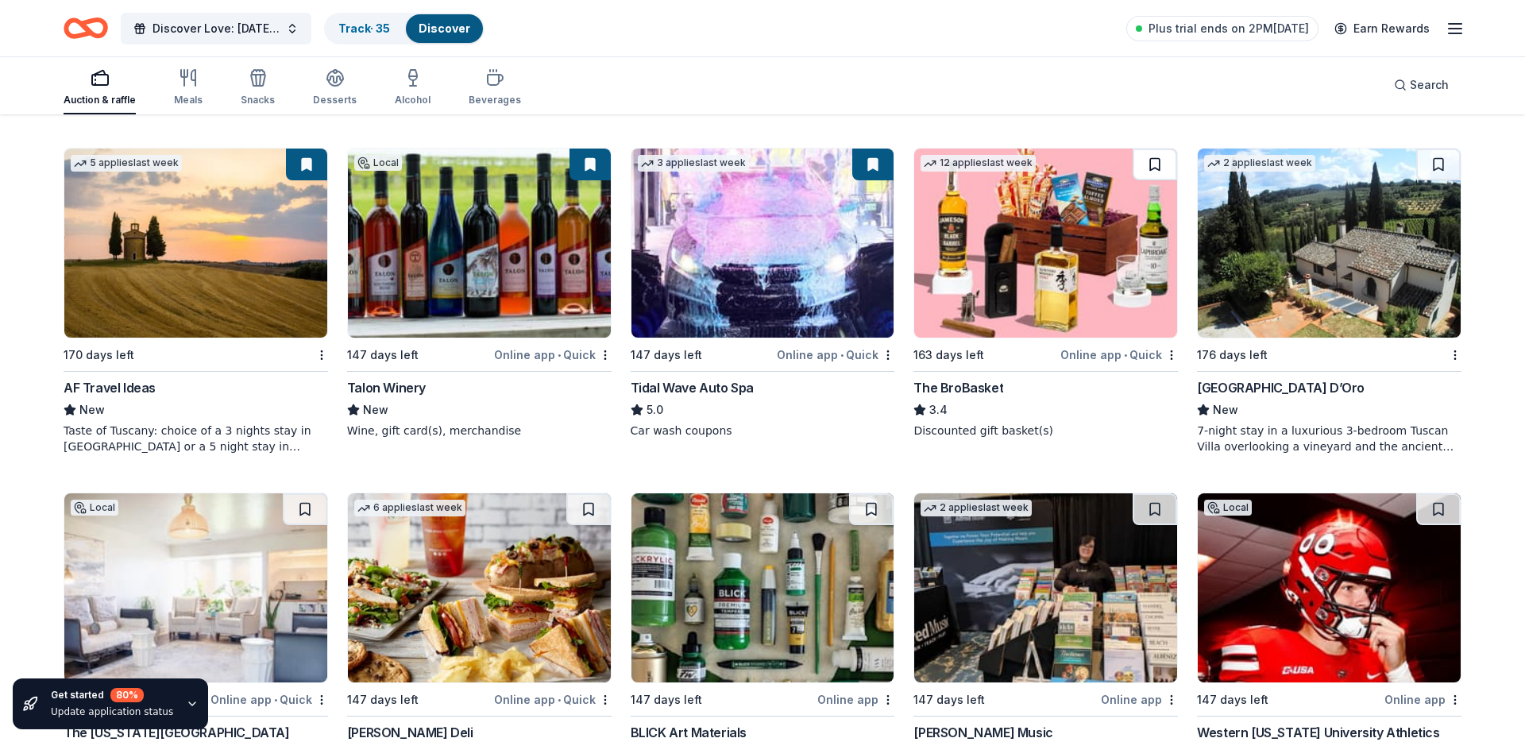
click at [1171, 160] on button at bounding box center [1155, 165] width 44 height 32
click at [1262, 239] on img at bounding box center [1329, 243] width 263 height 189
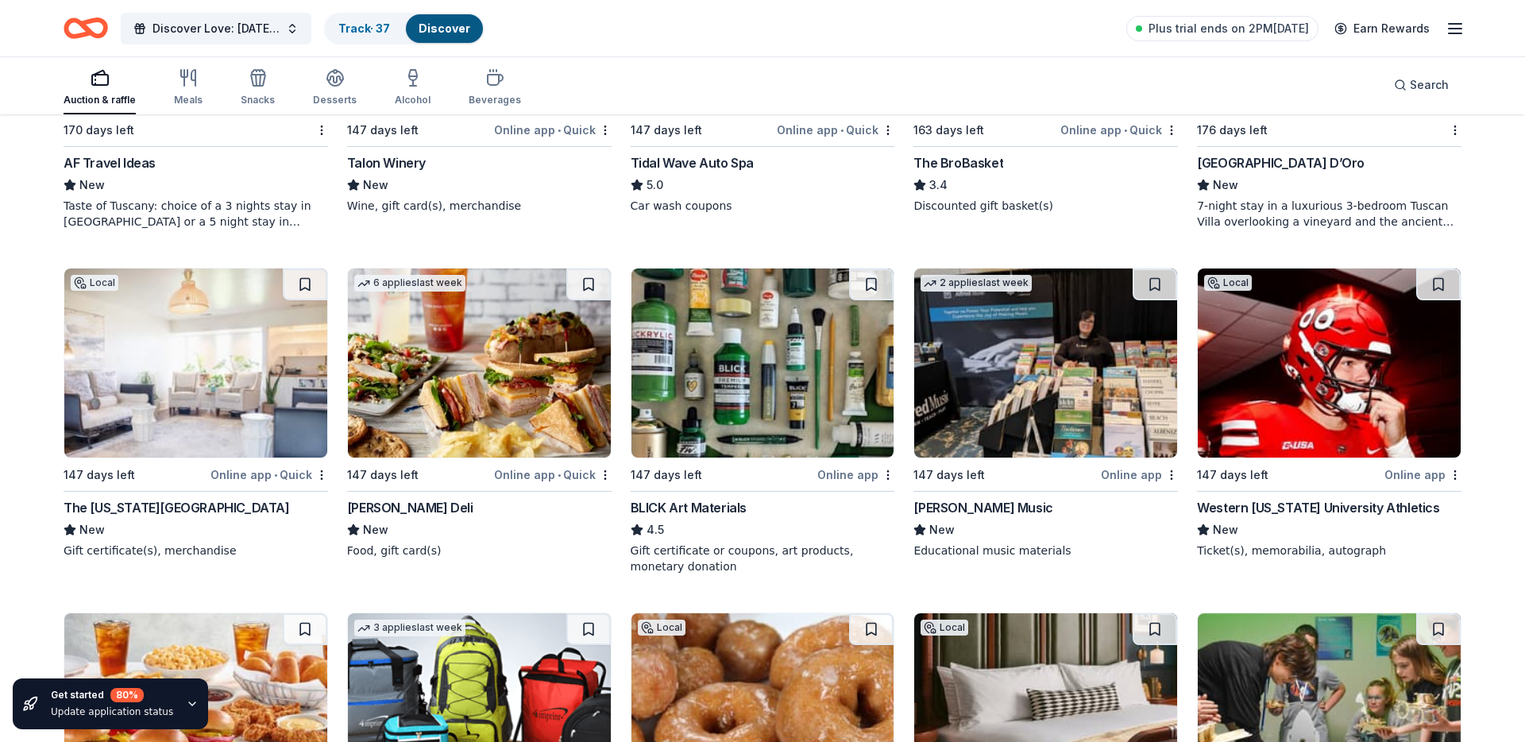
scroll to position [2752, 0]
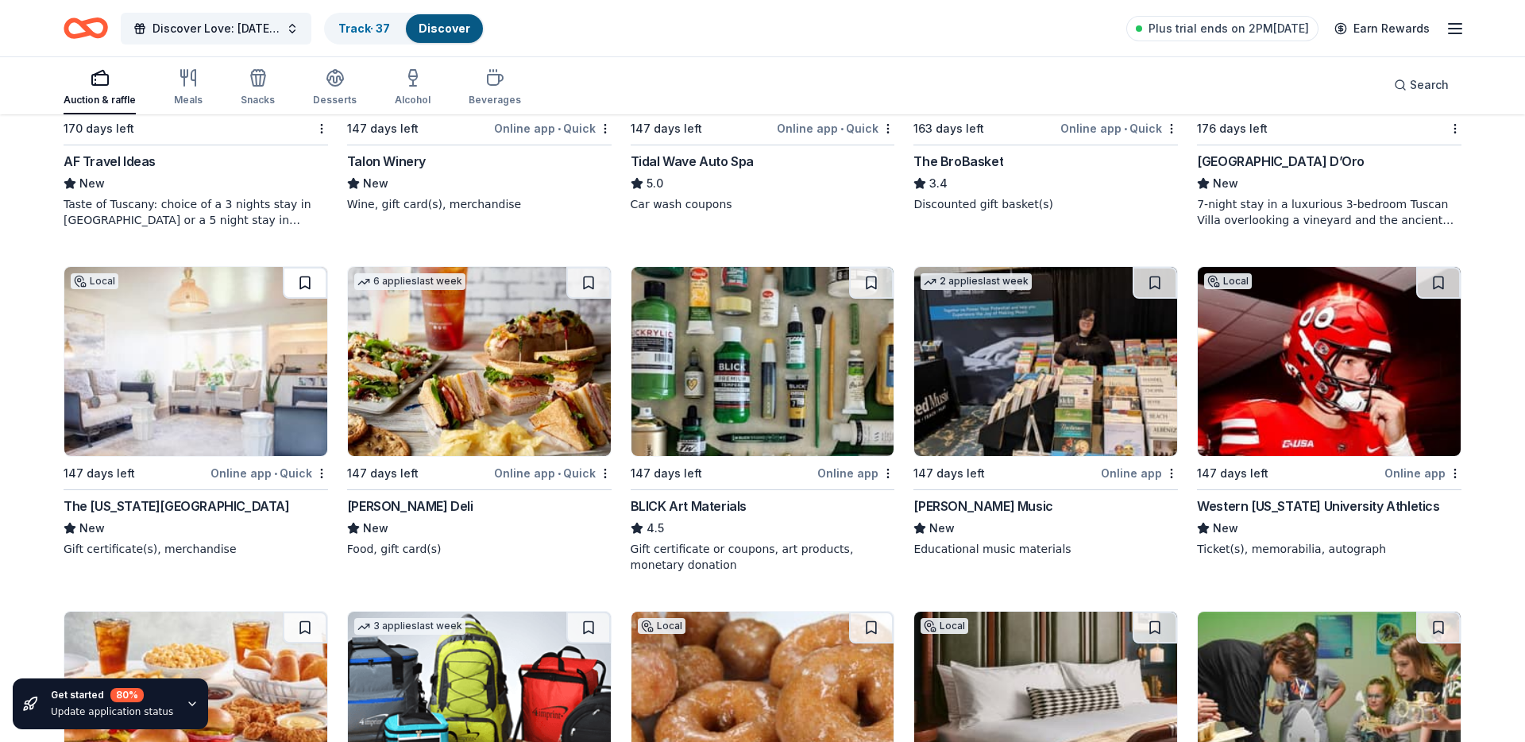
click at [302, 277] on button at bounding box center [305, 283] width 44 height 32
click at [459, 376] on img at bounding box center [479, 361] width 263 height 189
click at [596, 288] on button at bounding box center [588, 283] width 44 height 32
click at [764, 374] on img at bounding box center [762, 361] width 263 height 189
click at [864, 279] on button at bounding box center [871, 283] width 44 height 32
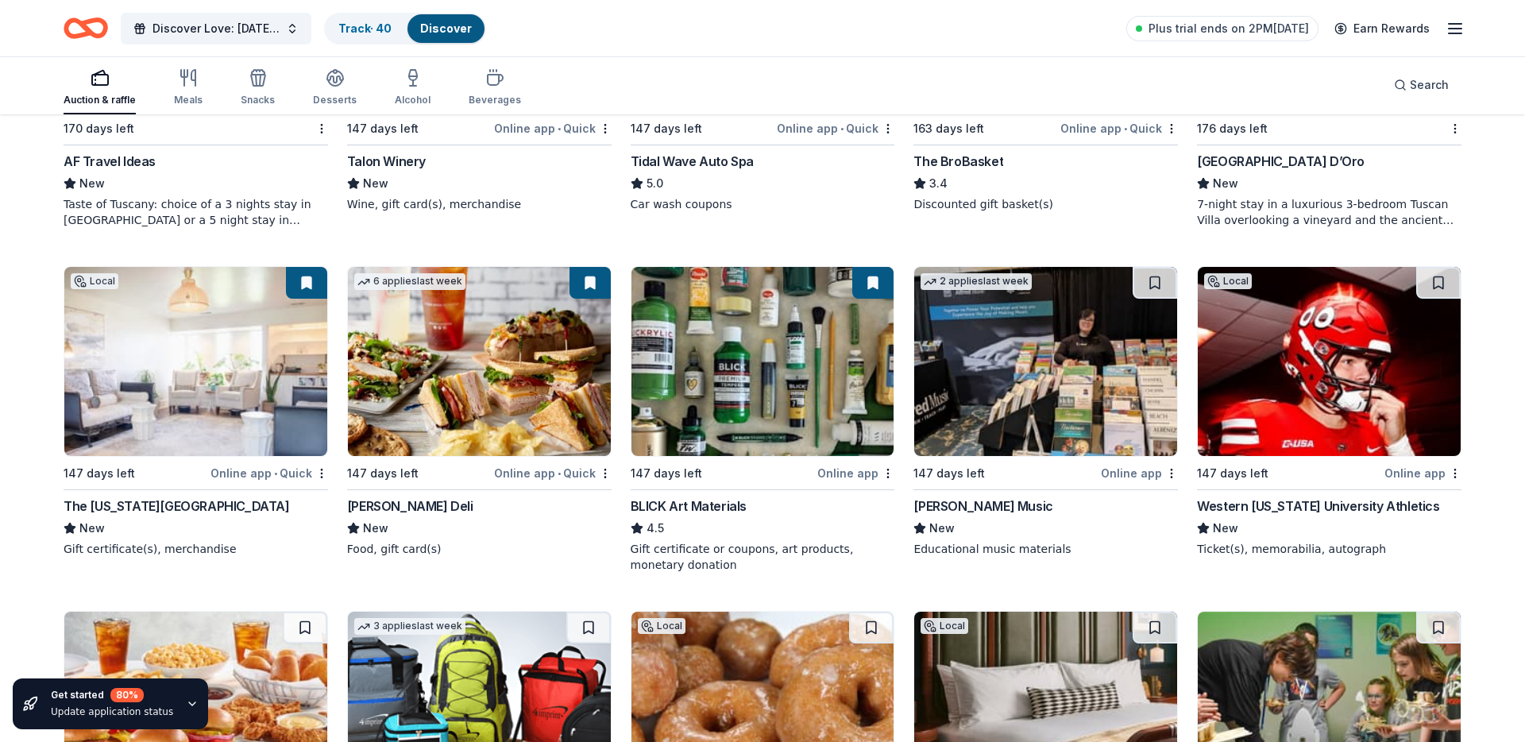
click at [1021, 383] on img at bounding box center [1045, 361] width 263 height 189
click at [1157, 280] on button at bounding box center [1155, 283] width 44 height 32
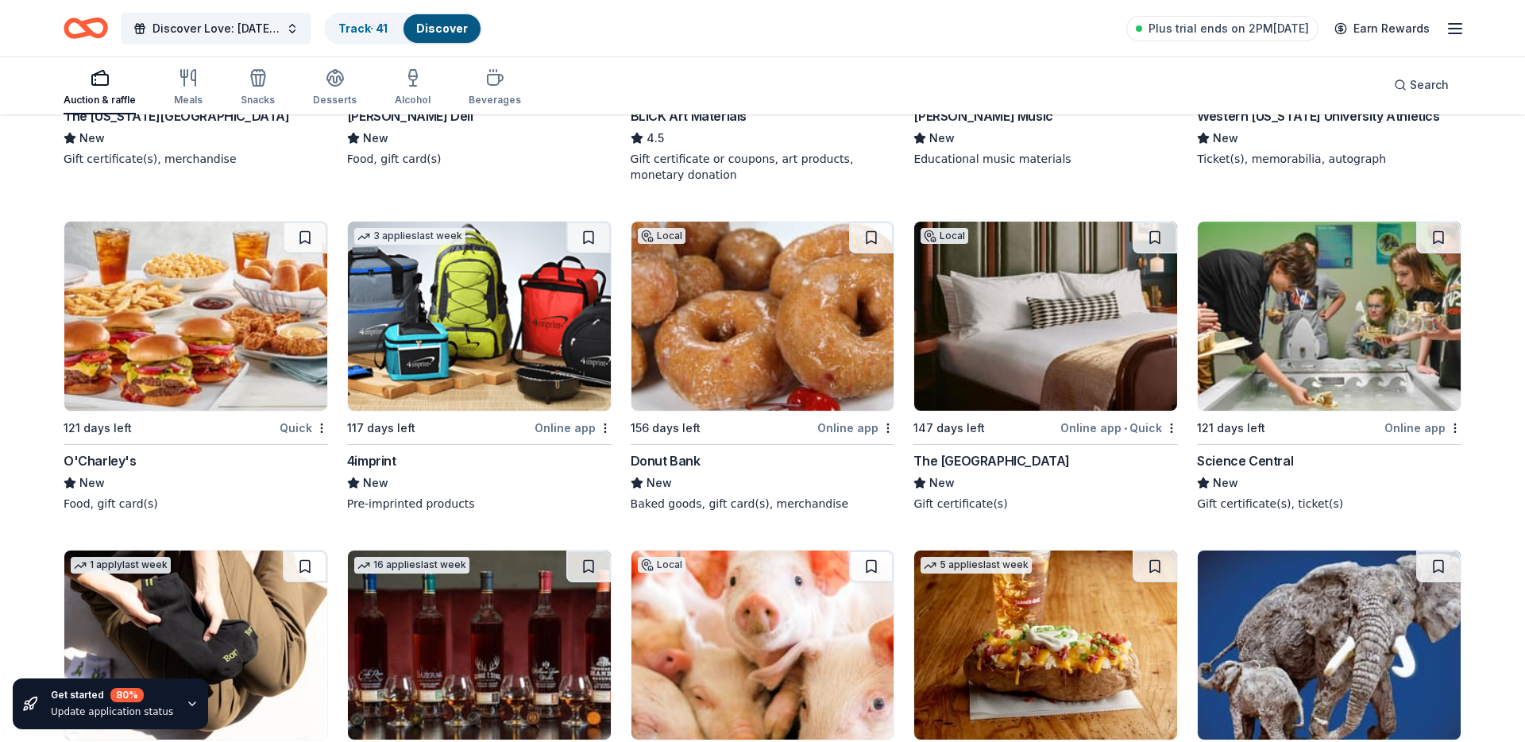
scroll to position [3148, 0]
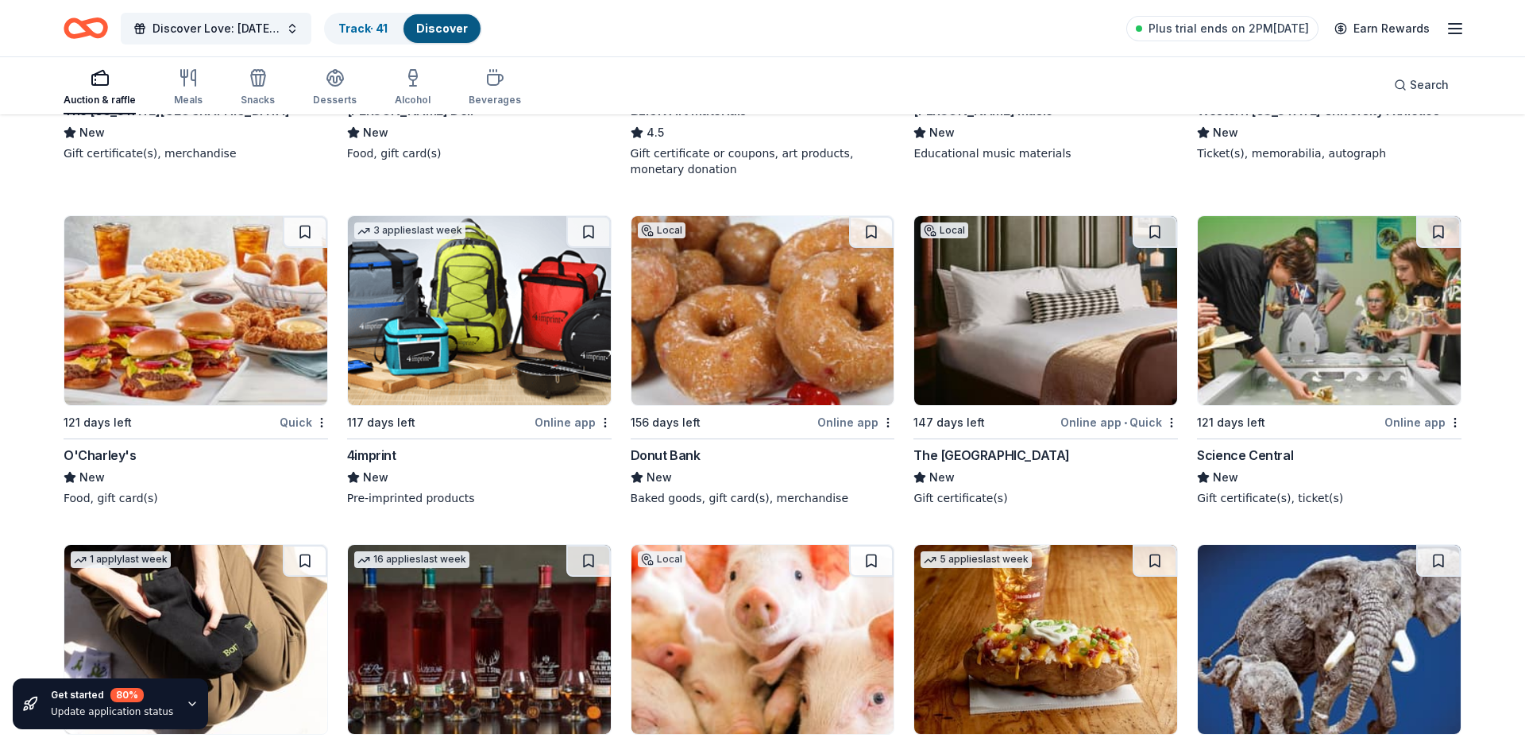
click at [227, 299] on img at bounding box center [195, 310] width 263 height 189
click at [309, 236] on button at bounding box center [305, 232] width 44 height 32
click at [305, 227] on button at bounding box center [306, 232] width 41 height 32
click at [480, 317] on img at bounding box center [479, 310] width 263 height 189
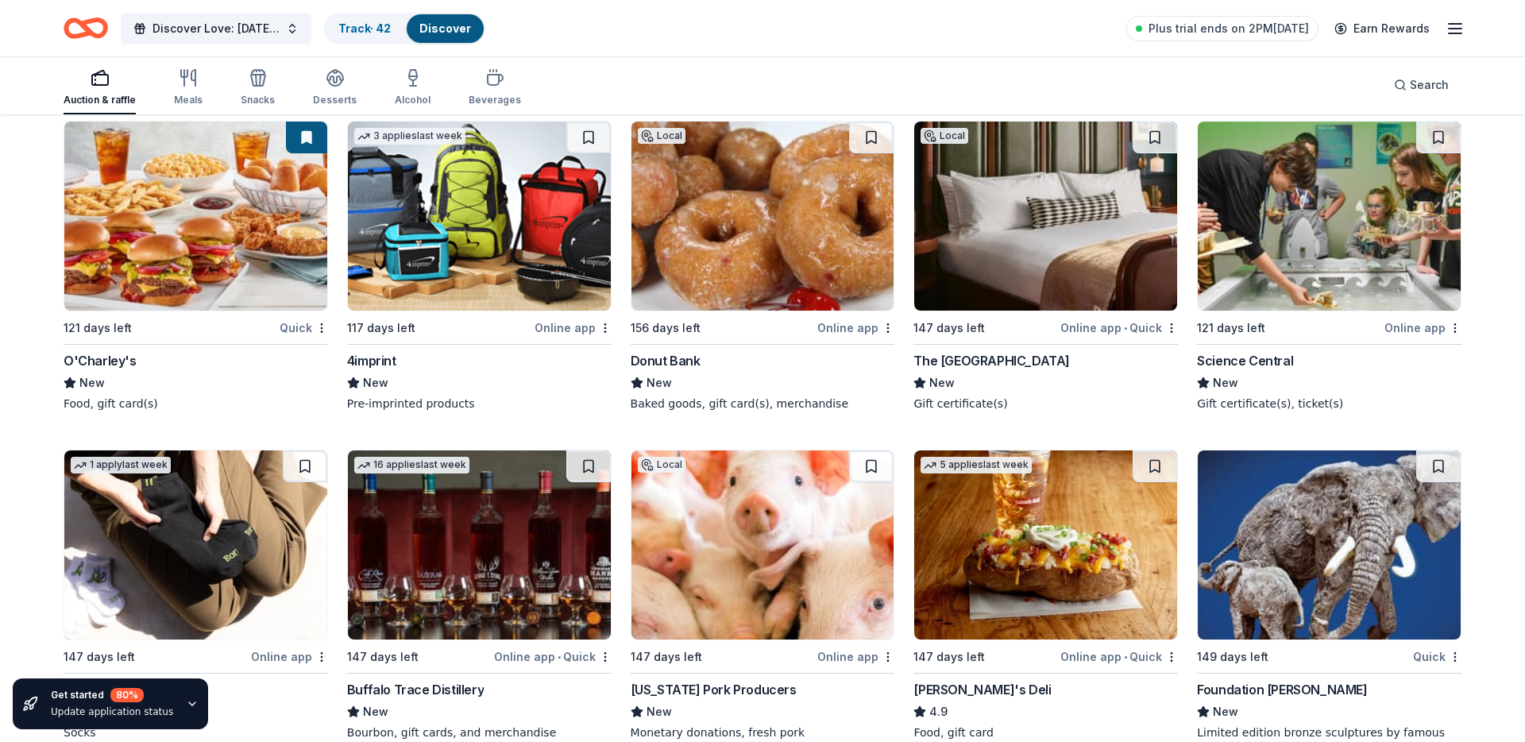
scroll to position [3229, 0]
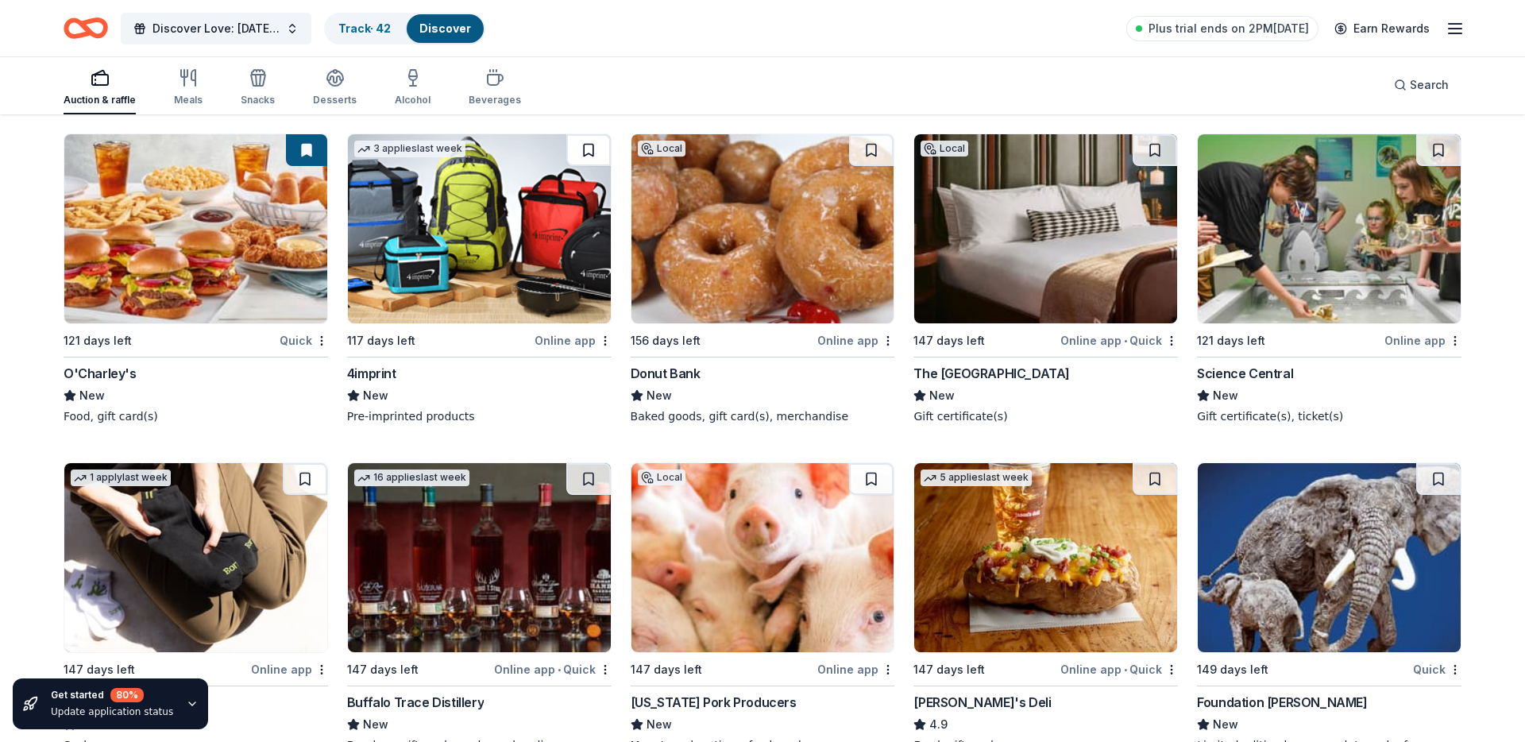
click at [589, 150] on button at bounding box center [588, 150] width 44 height 32
click at [743, 225] on img at bounding box center [762, 228] width 263 height 189
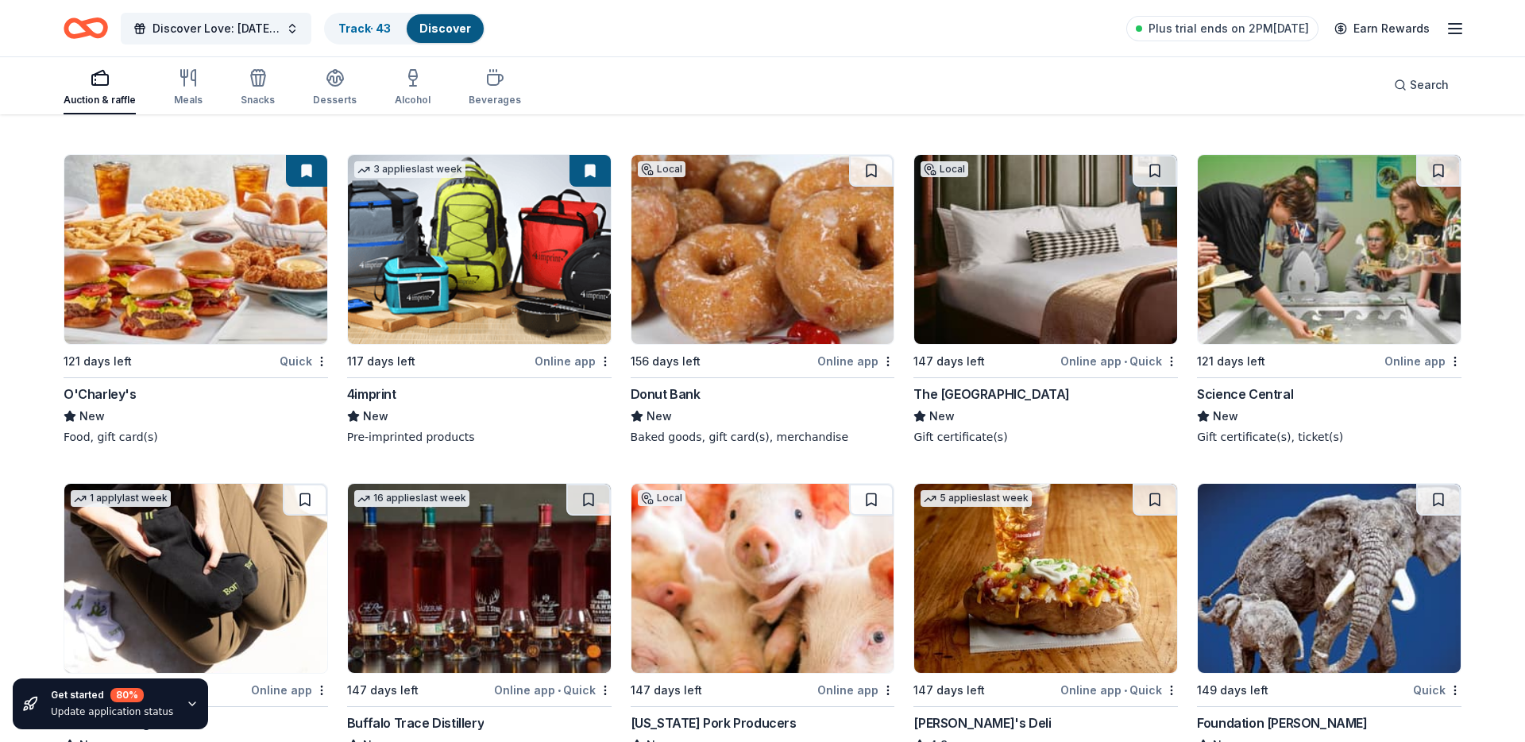
scroll to position [3220, 0]
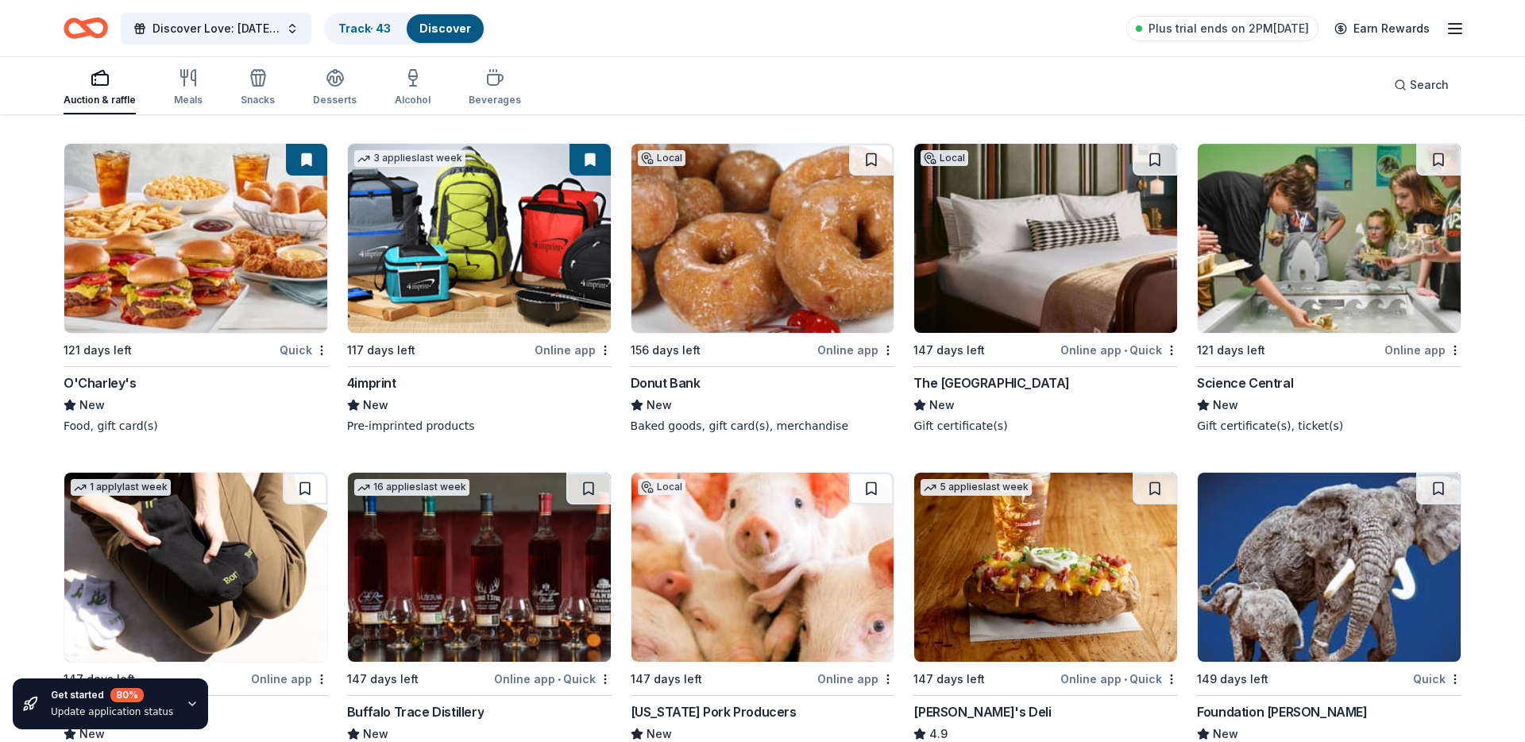
click at [1033, 283] on img at bounding box center [1045, 238] width 263 height 189
click at [1147, 149] on button at bounding box center [1155, 160] width 44 height 32
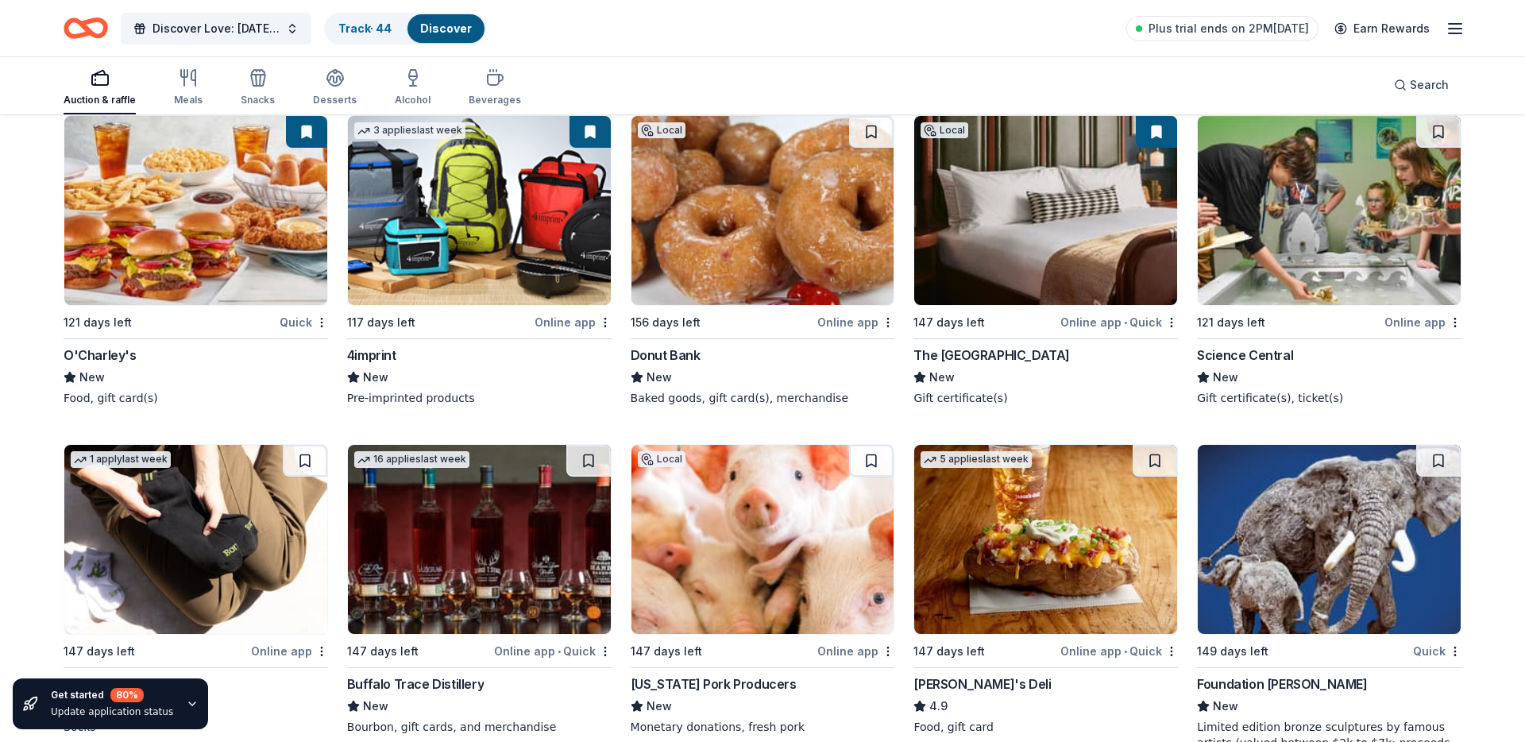
scroll to position [3235, 0]
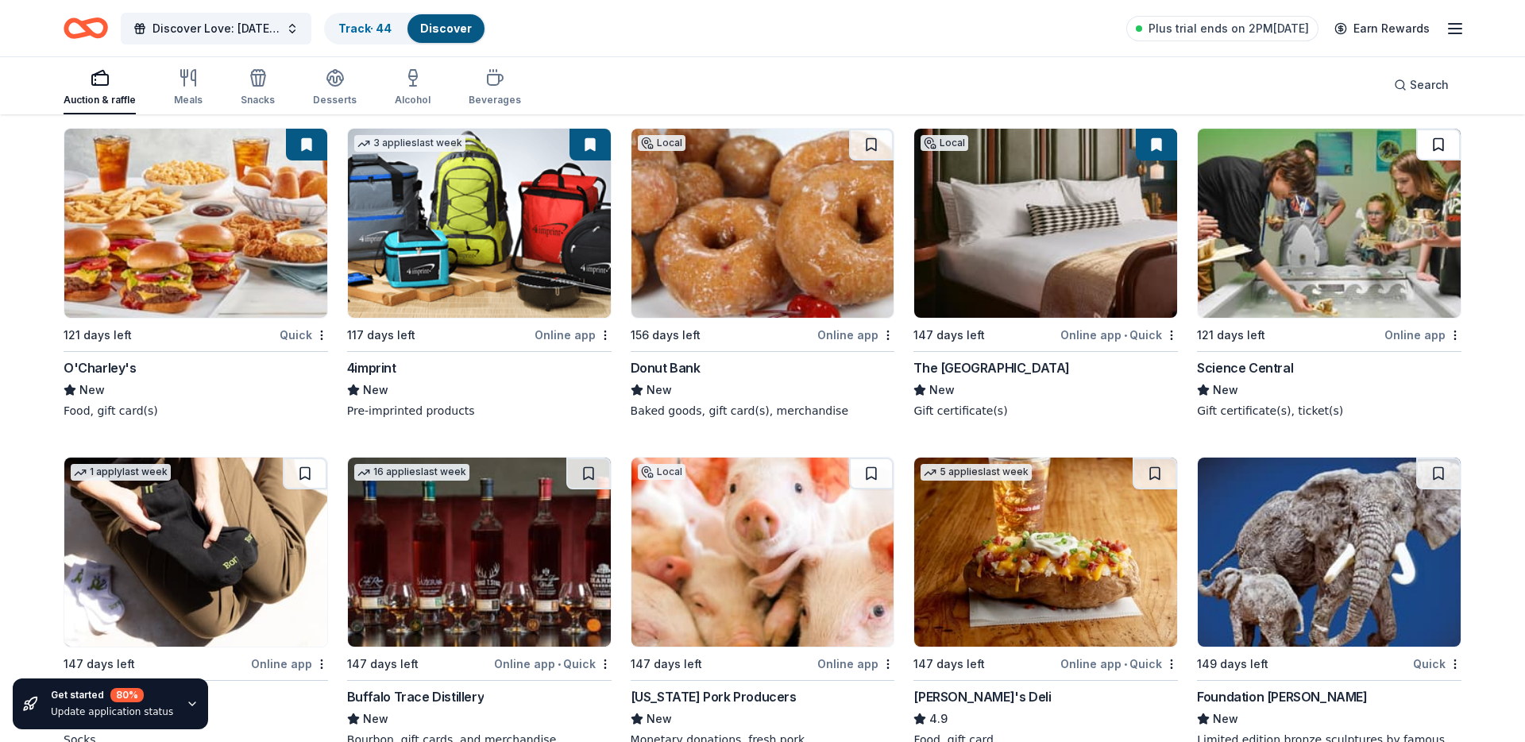
click at [1422, 152] on button at bounding box center [1438, 145] width 44 height 32
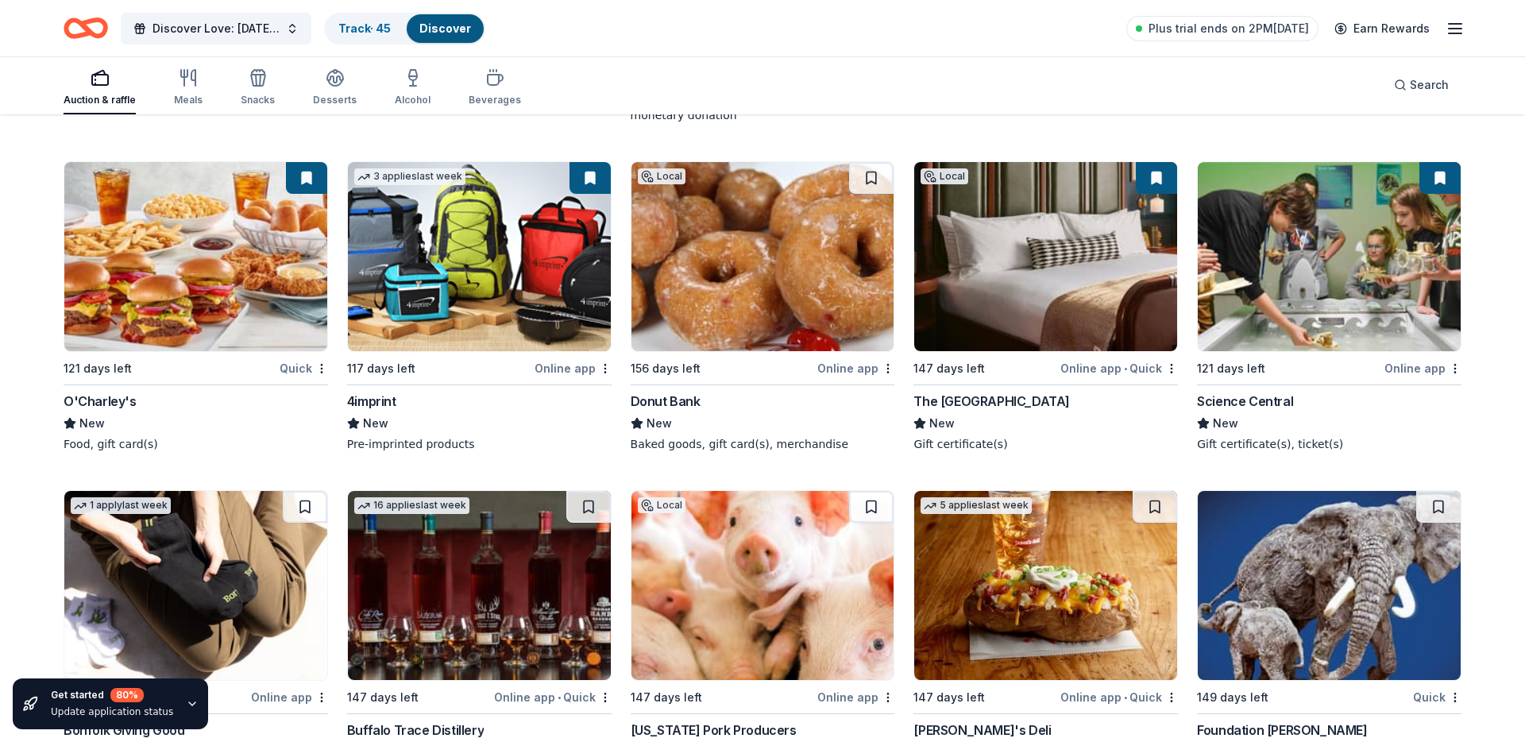
scroll to position [3191, 0]
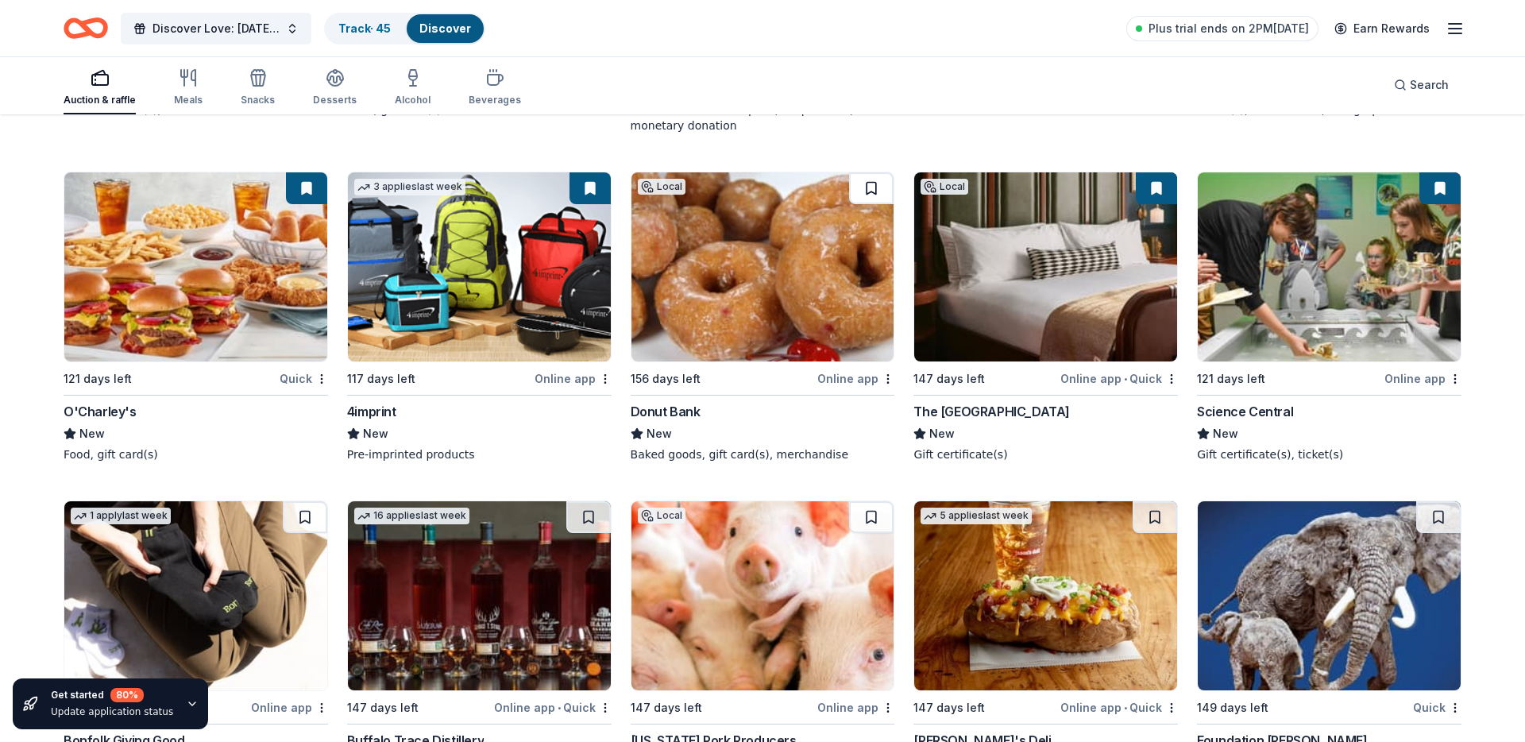
click at [866, 187] on button at bounding box center [871, 188] width 44 height 32
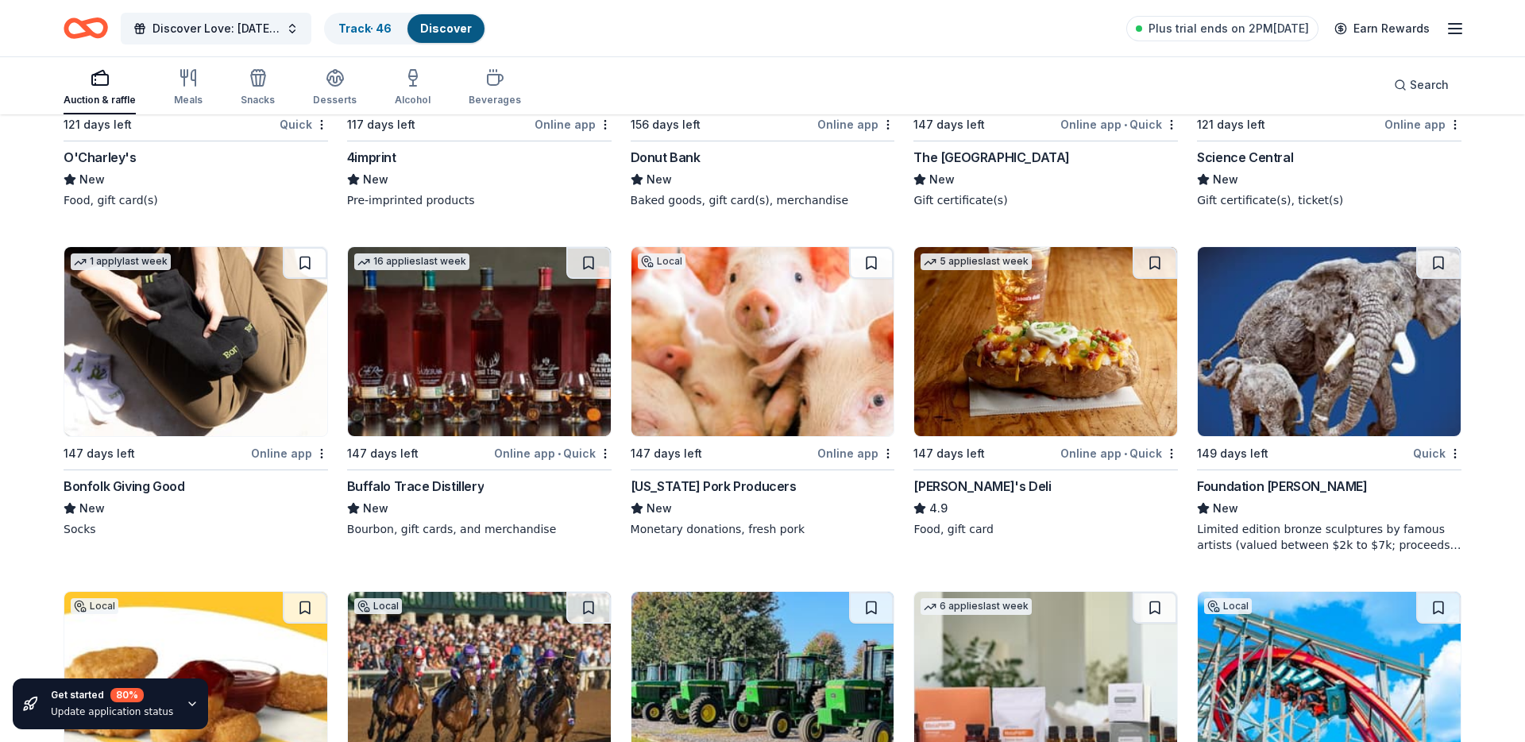
scroll to position [3460, 0]
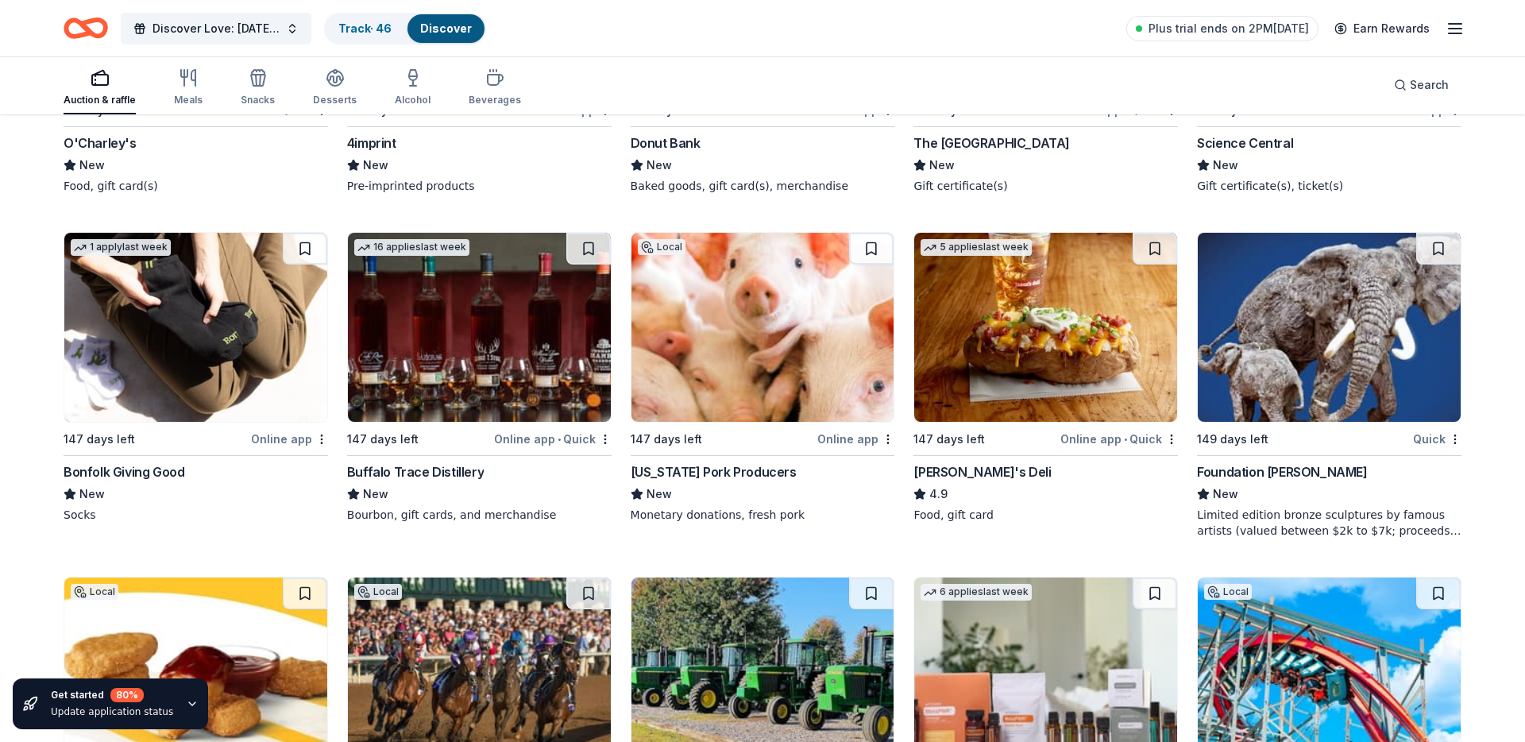
click at [228, 293] on img at bounding box center [195, 327] width 263 height 189
click at [291, 246] on button at bounding box center [305, 249] width 44 height 32
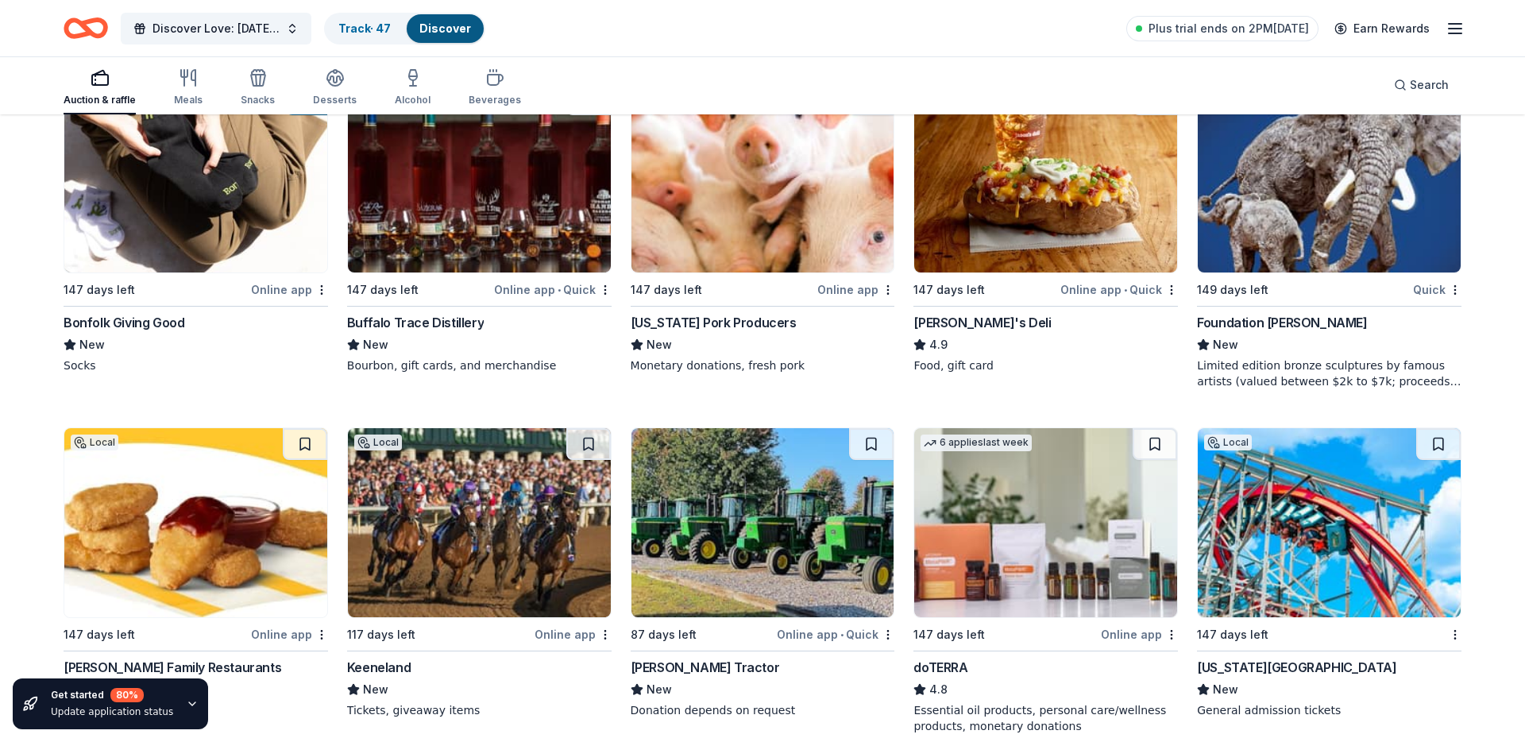
scroll to position [3607, 0]
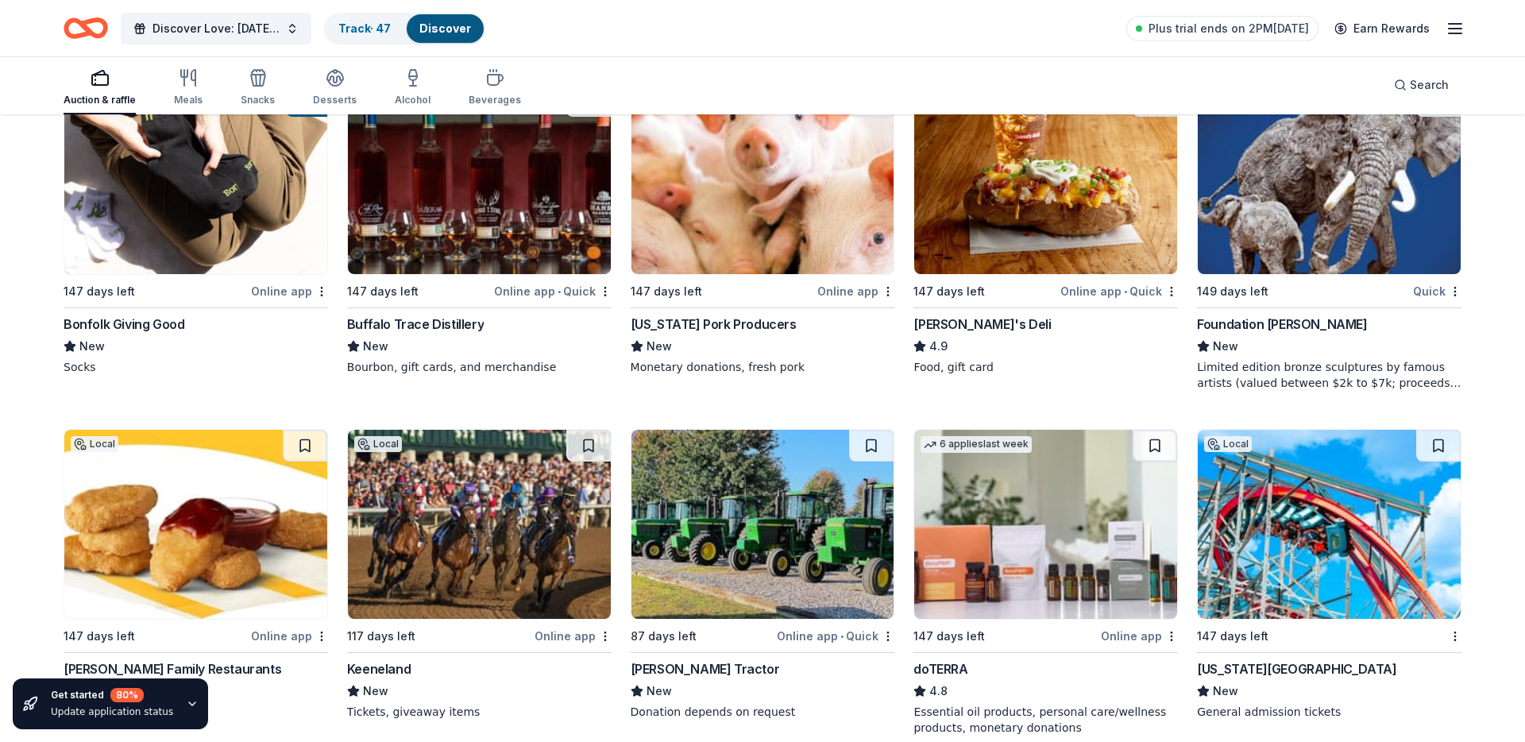
click at [1060, 244] on img at bounding box center [1045, 179] width 263 height 189
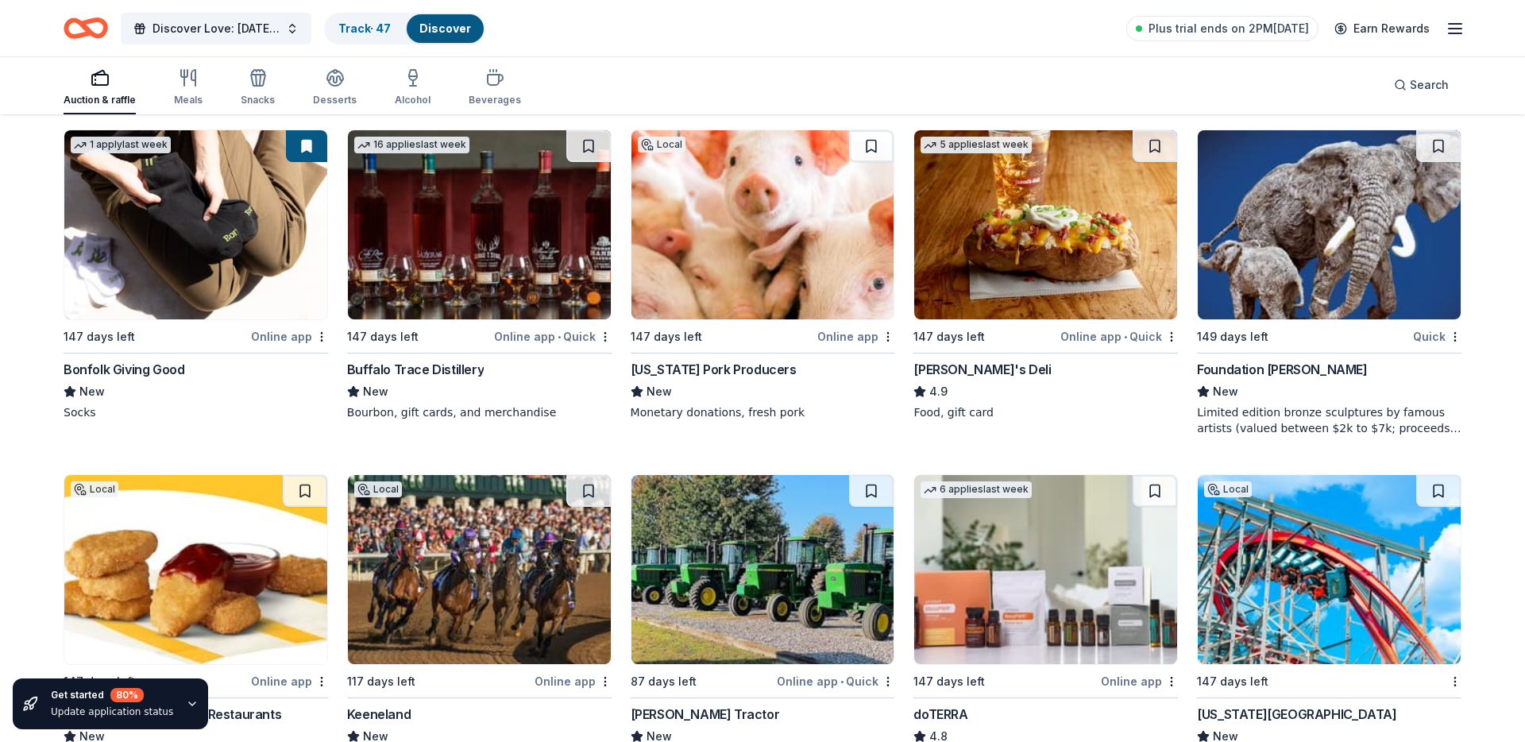
scroll to position [3544, 0]
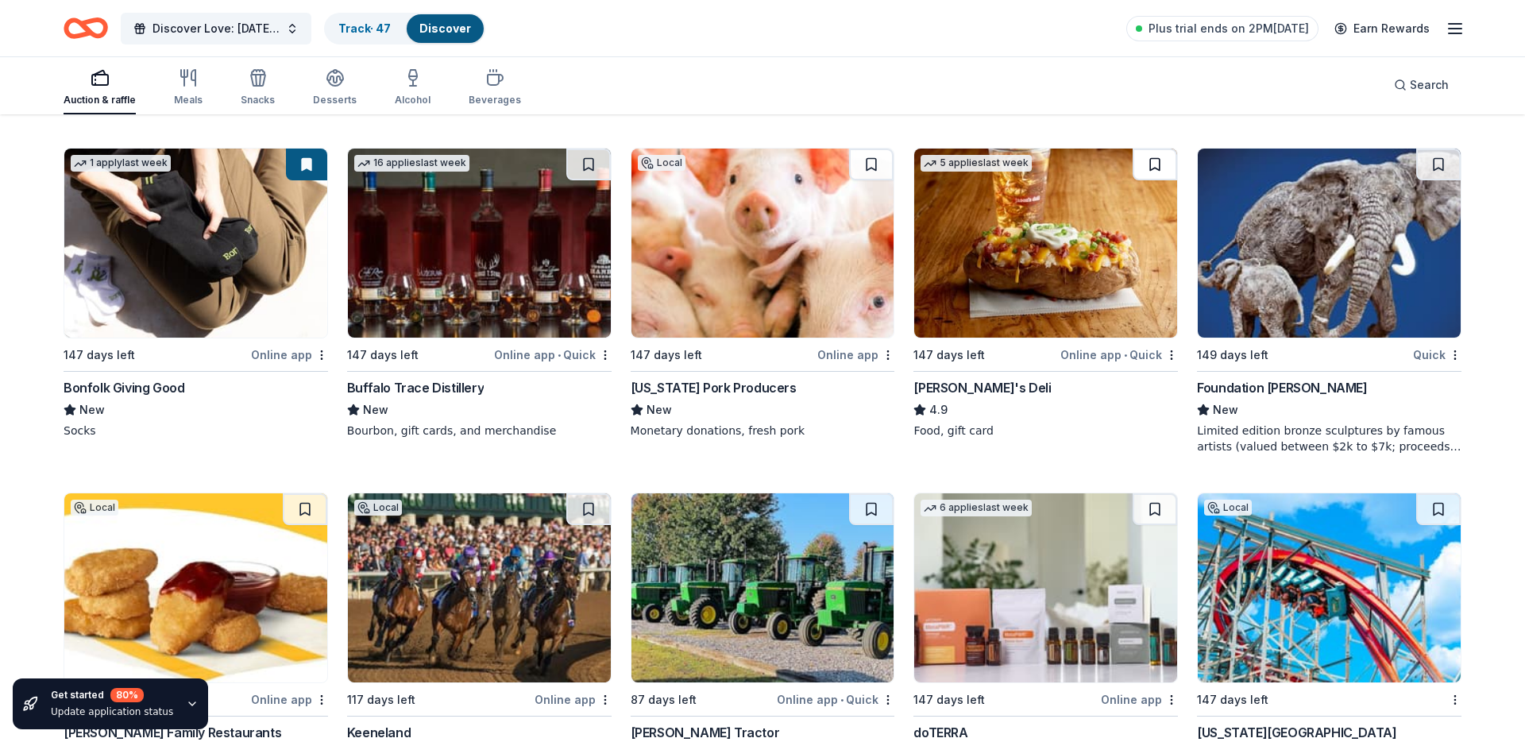
click at [1156, 164] on button at bounding box center [1155, 165] width 44 height 32
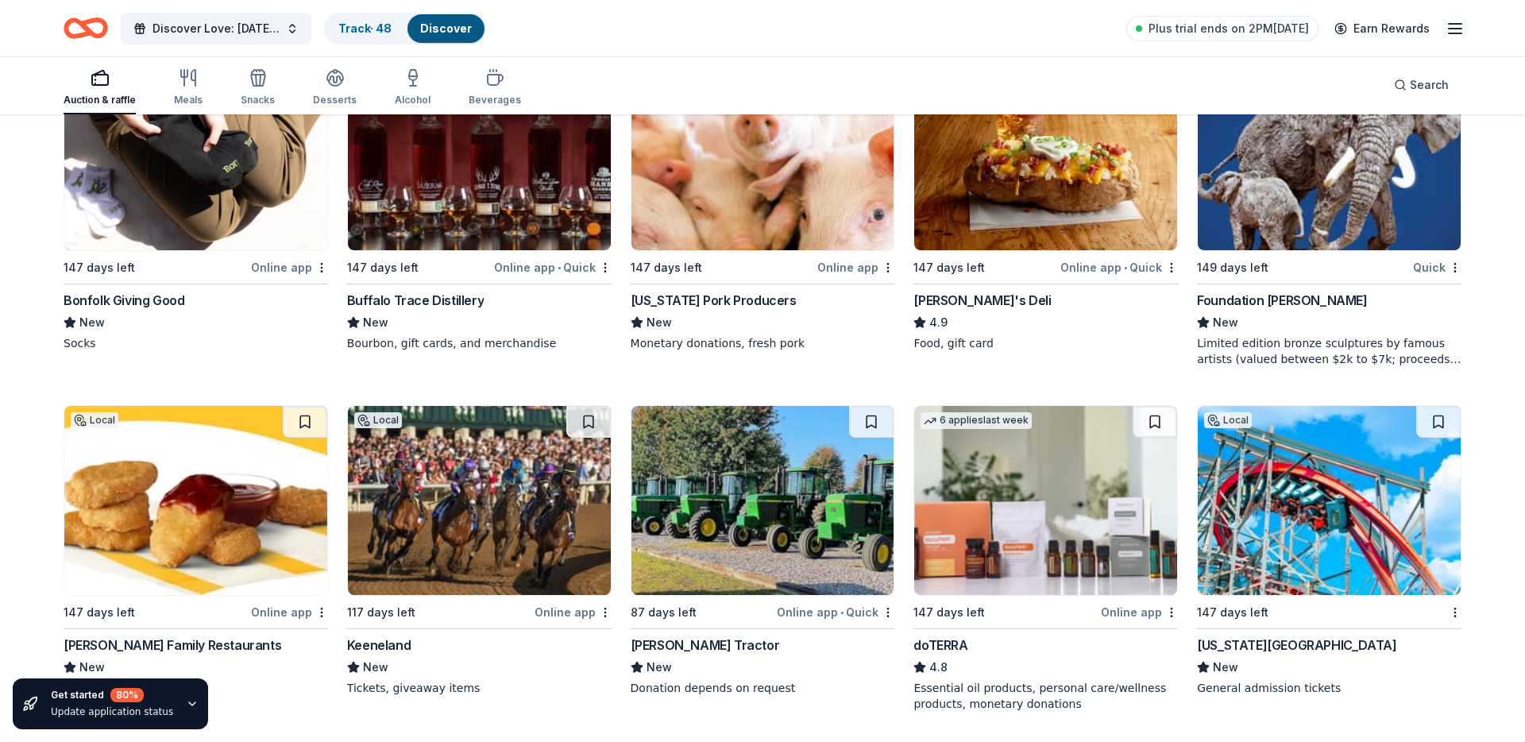
scroll to position [3663, 0]
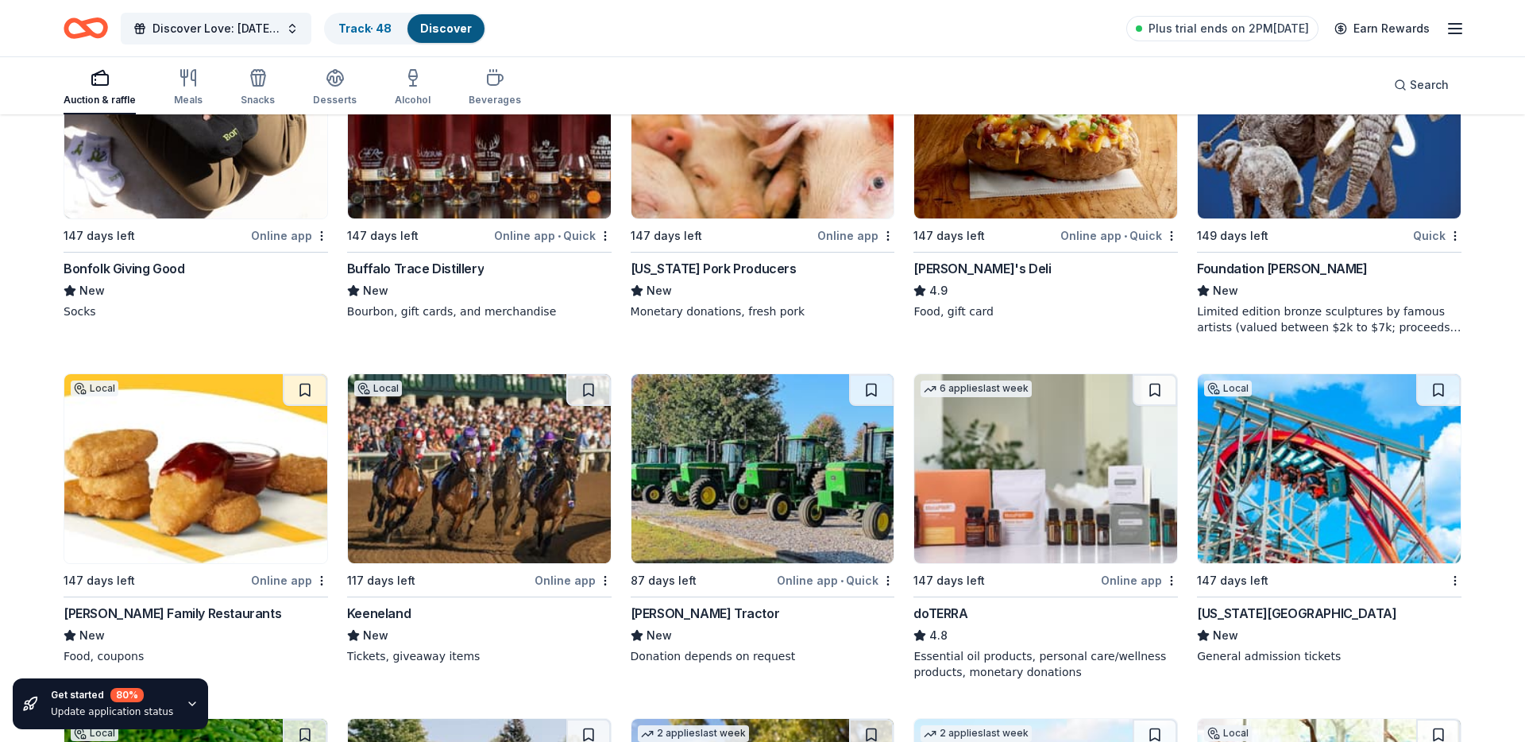
click at [1232, 170] on img at bounding box center [1329, 123] width 263 height 189
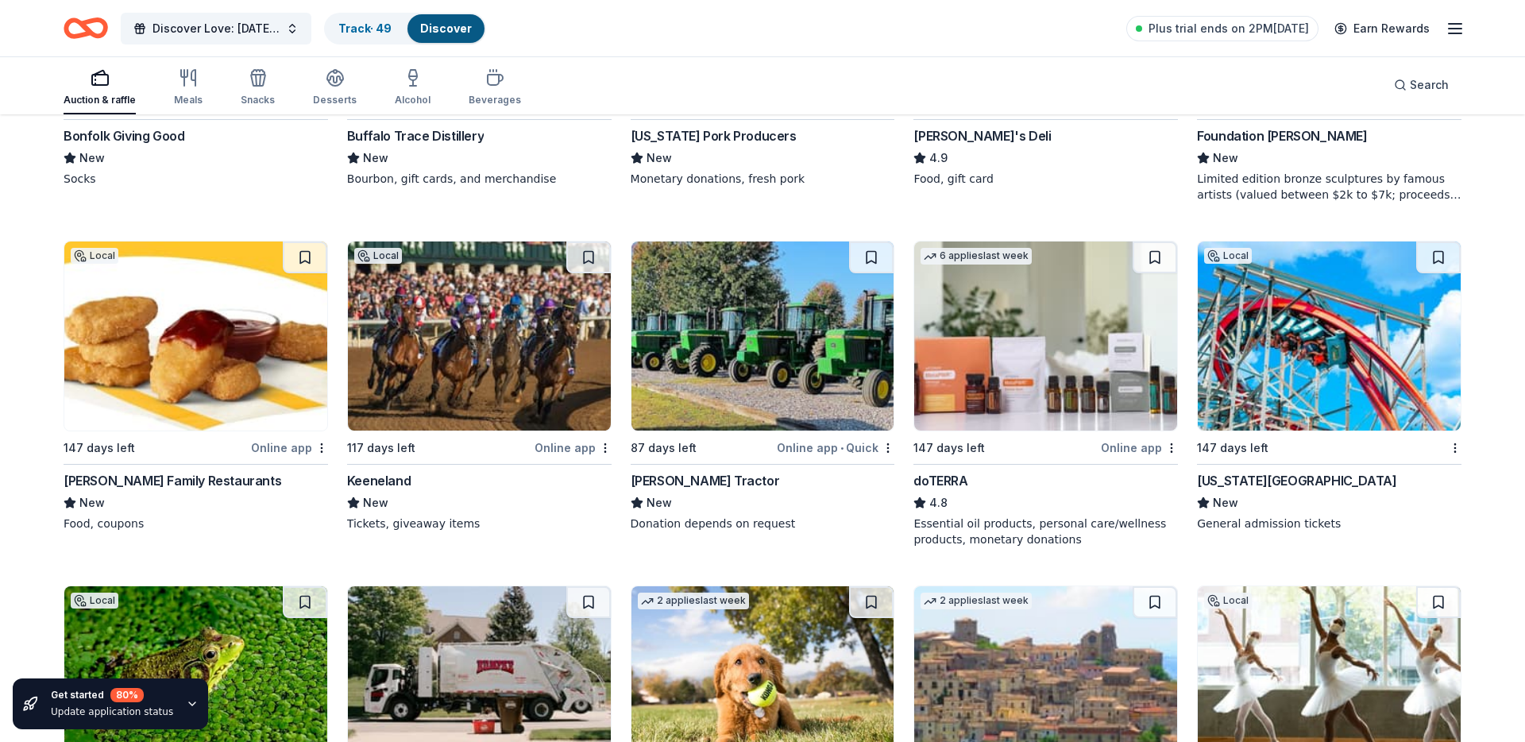
scroll to position [3798, 0]
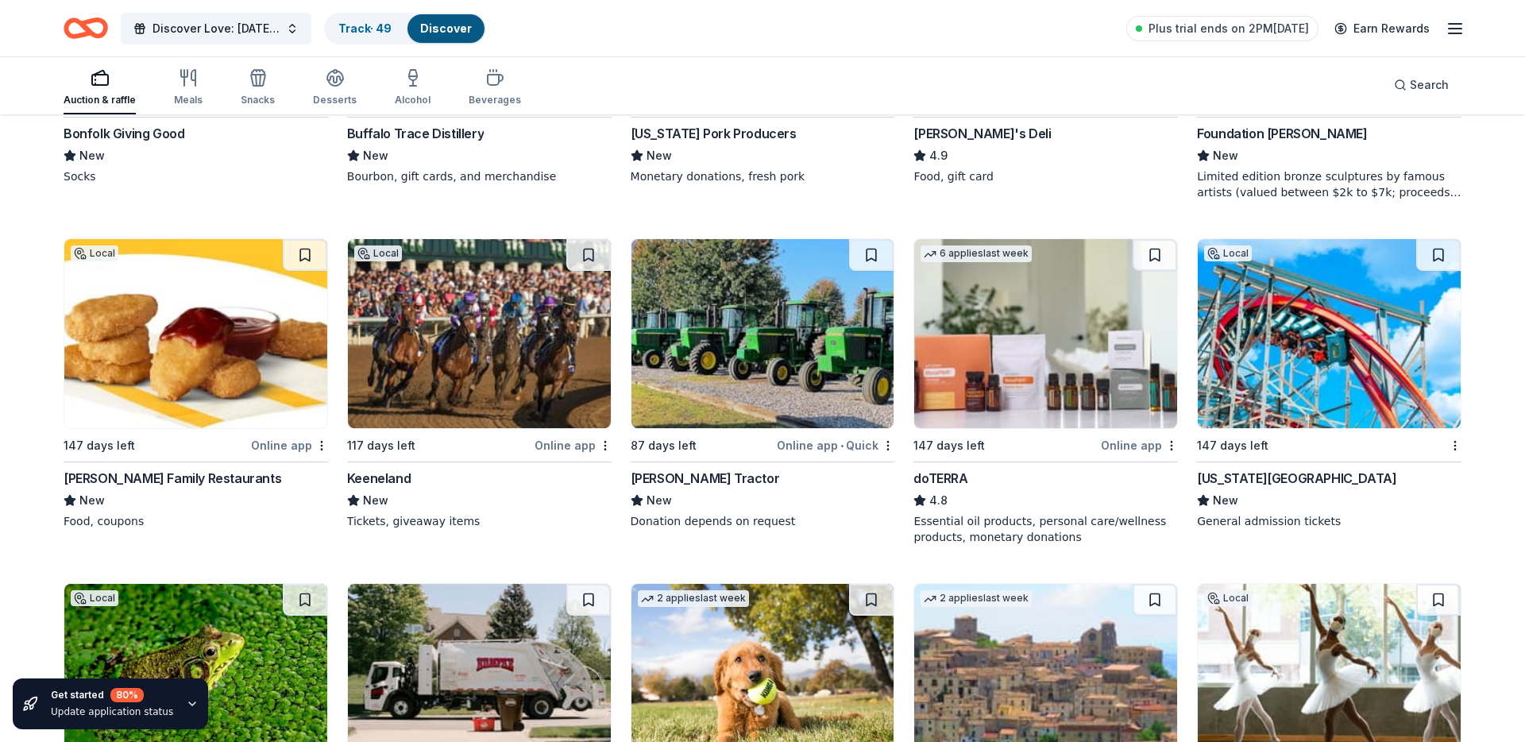
click at [224, 361] on img at bounding box center [195, 333] width 263 height 189
click at [299, 256] on button at bounding box center [305, 255] width 44 height 32
click at [457, 341] on img at bounding box center [479, 333] width 263 height 189
click at [599, 261] on button at bounding box center [588, 255] width 44 height 32
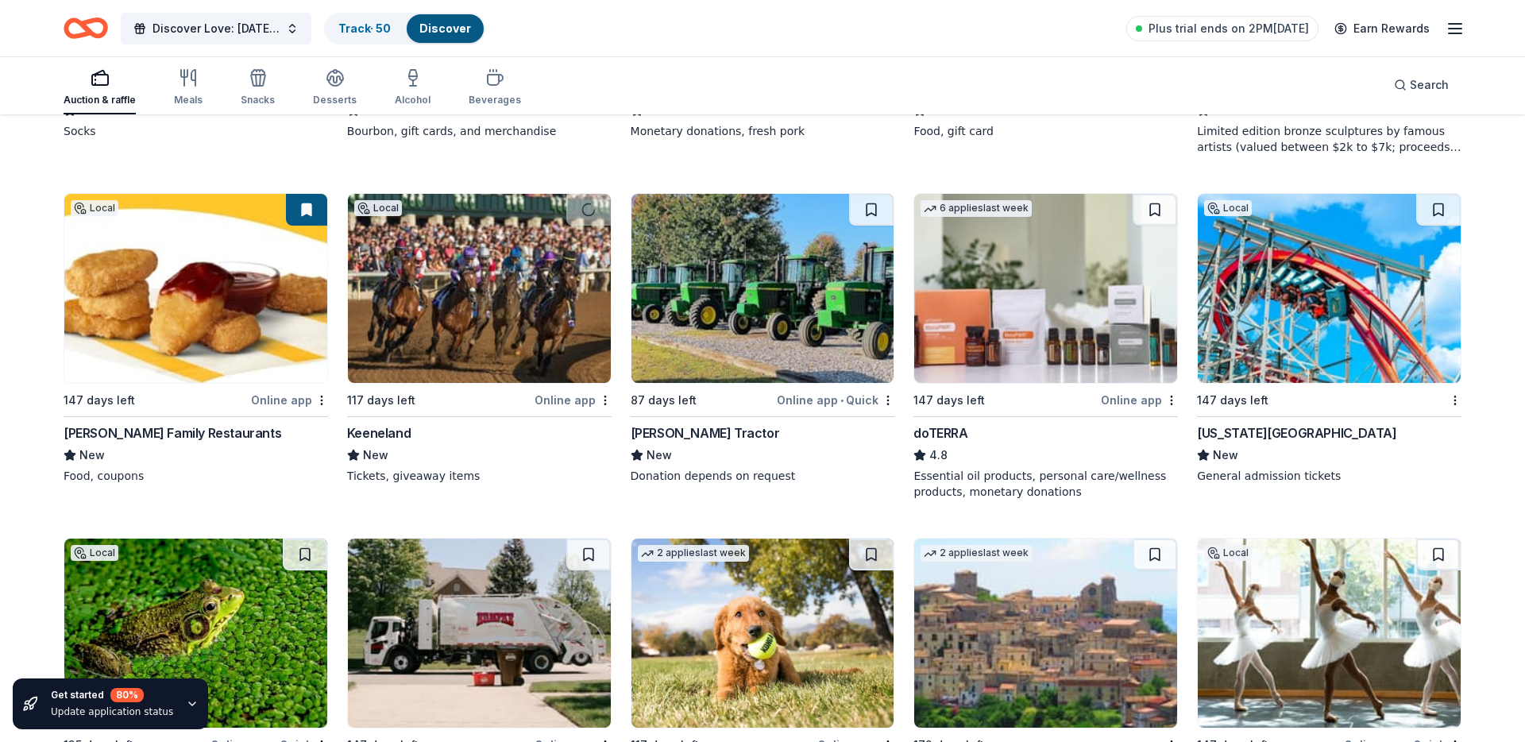
scroll to position [3845, 0]
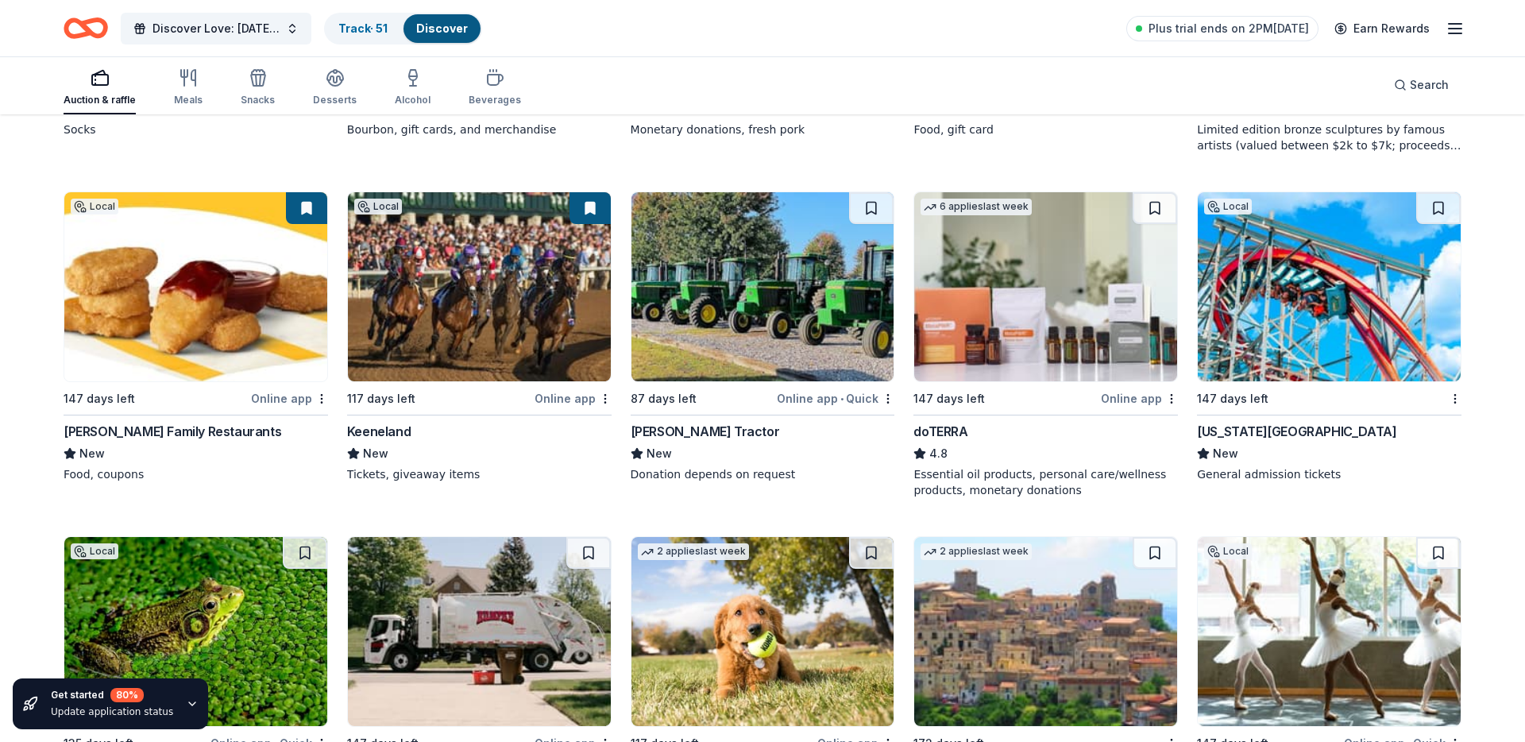
click at [1021, 326] on img at bounding box center [1045, 286] width 263 height 189
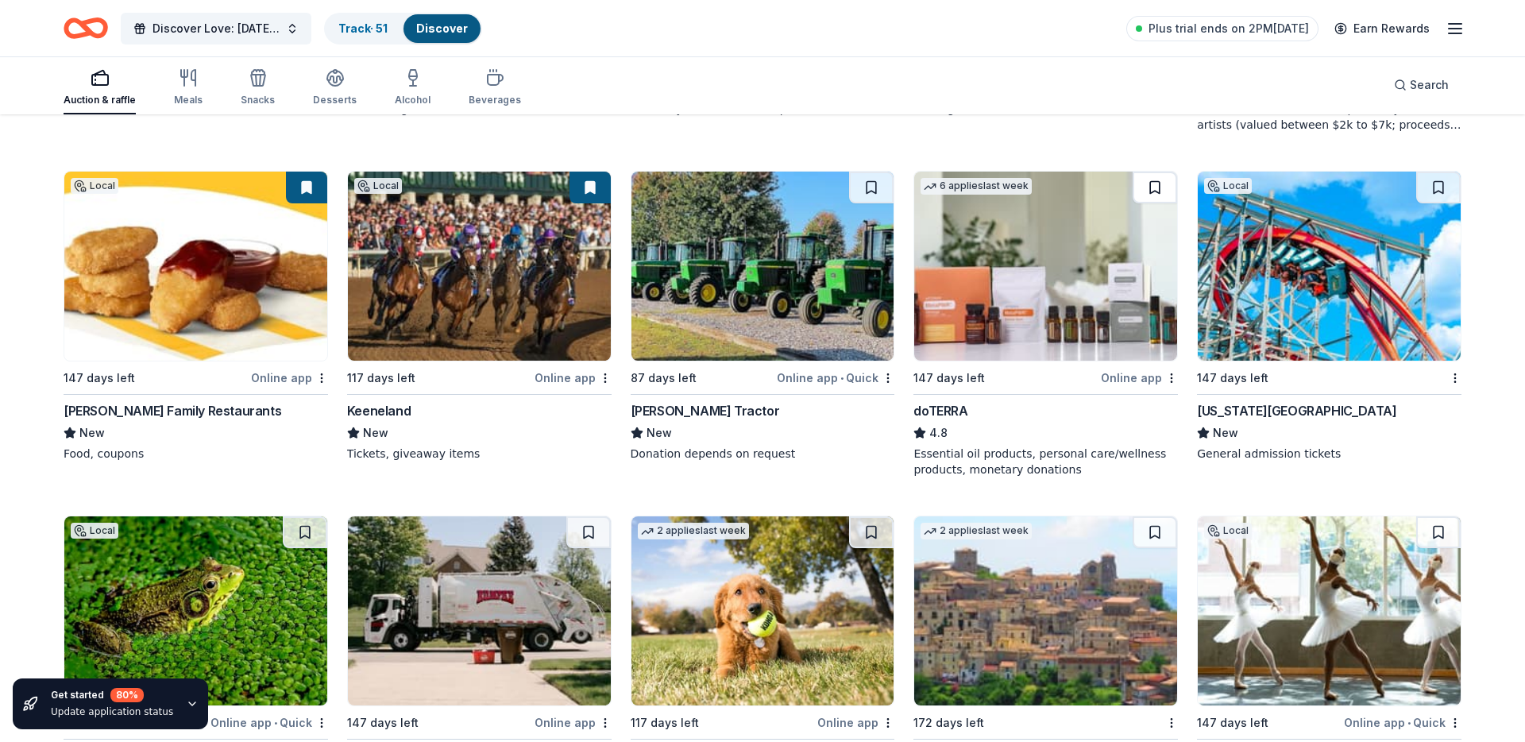
click at [1148, 187] on button at bounding box center [1155, 188] width 44 height 32
click at [1369, 303] on img at bounding box center [1329, 266] width 263 height 189
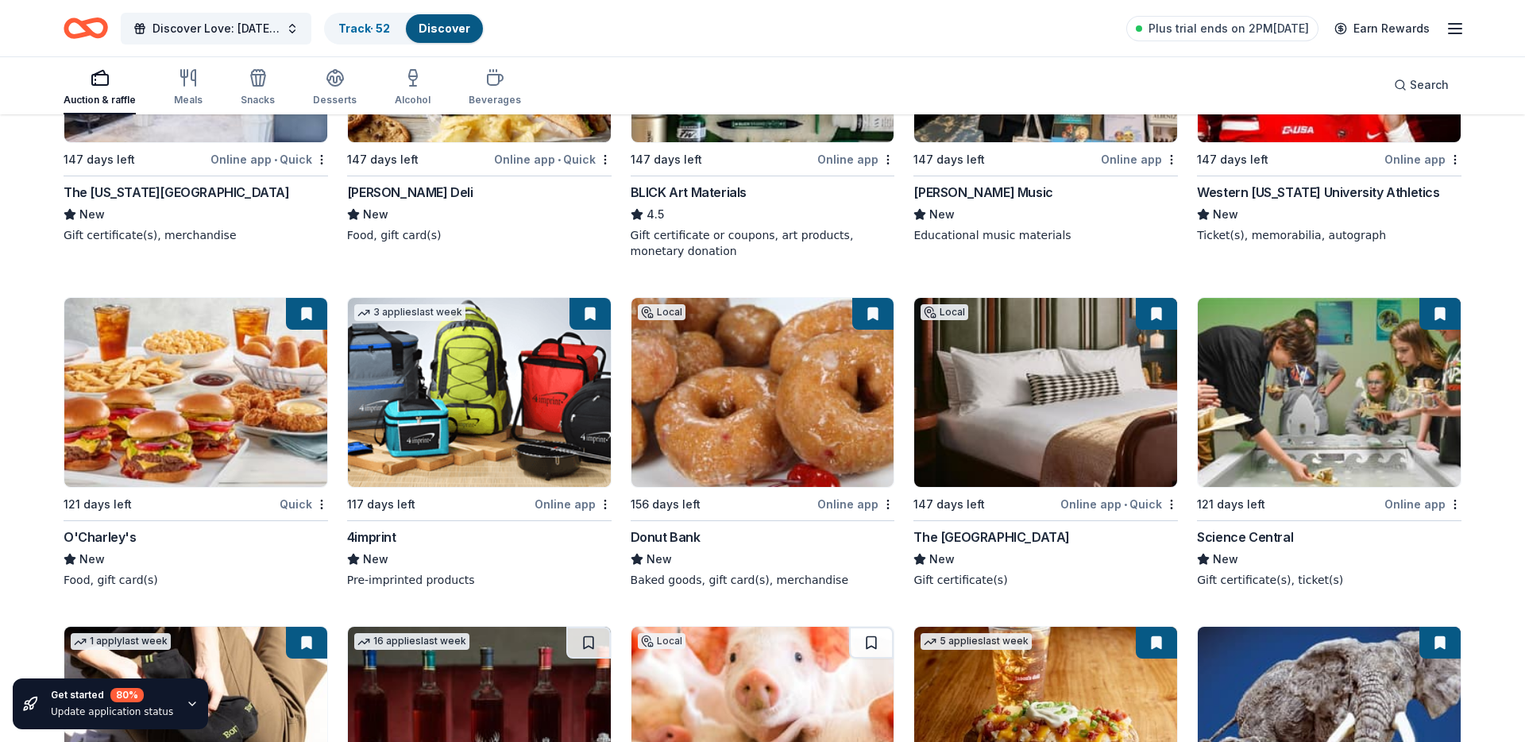
scroll to position [3071, 0]
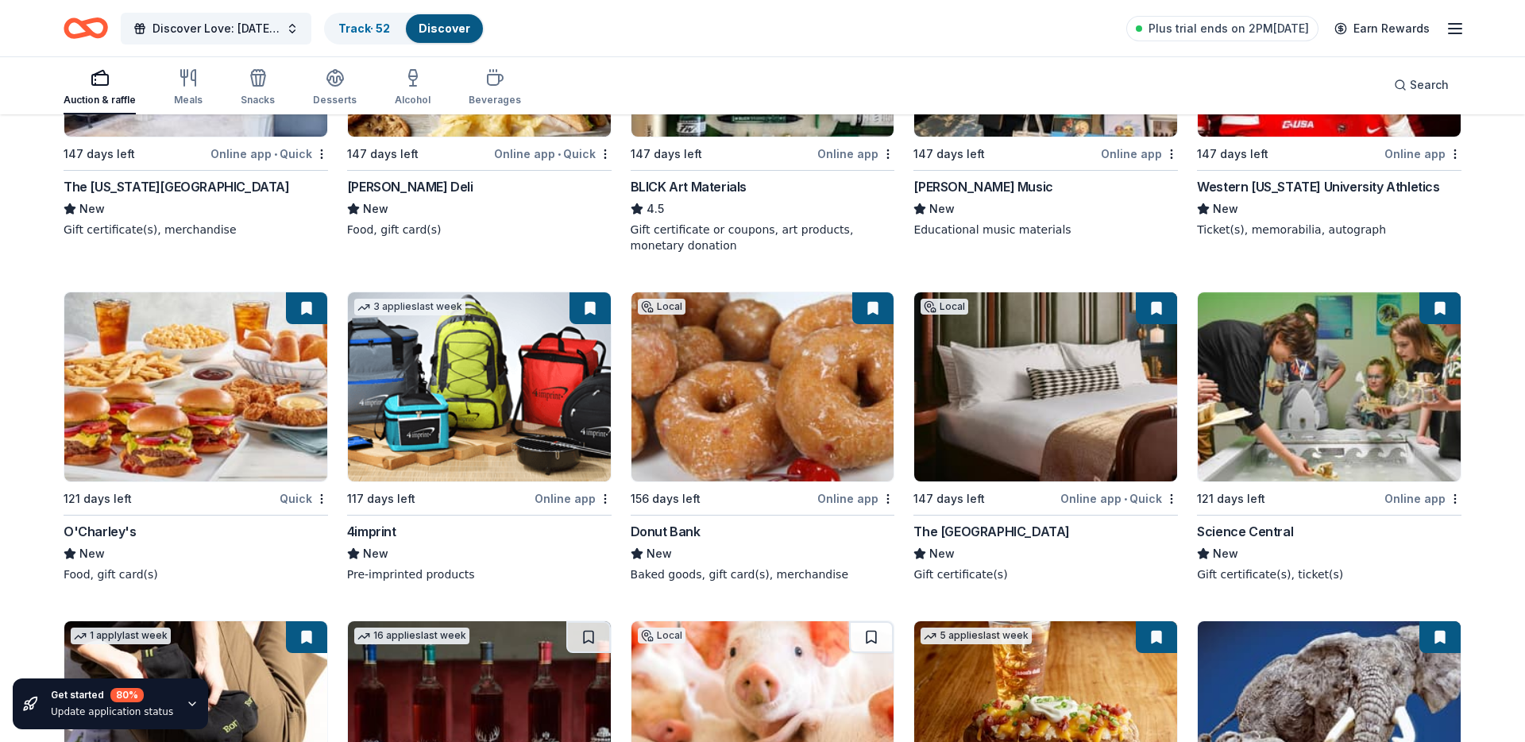
click at [172, 369] on img at bounding box center [195, 386] width 263 height 189
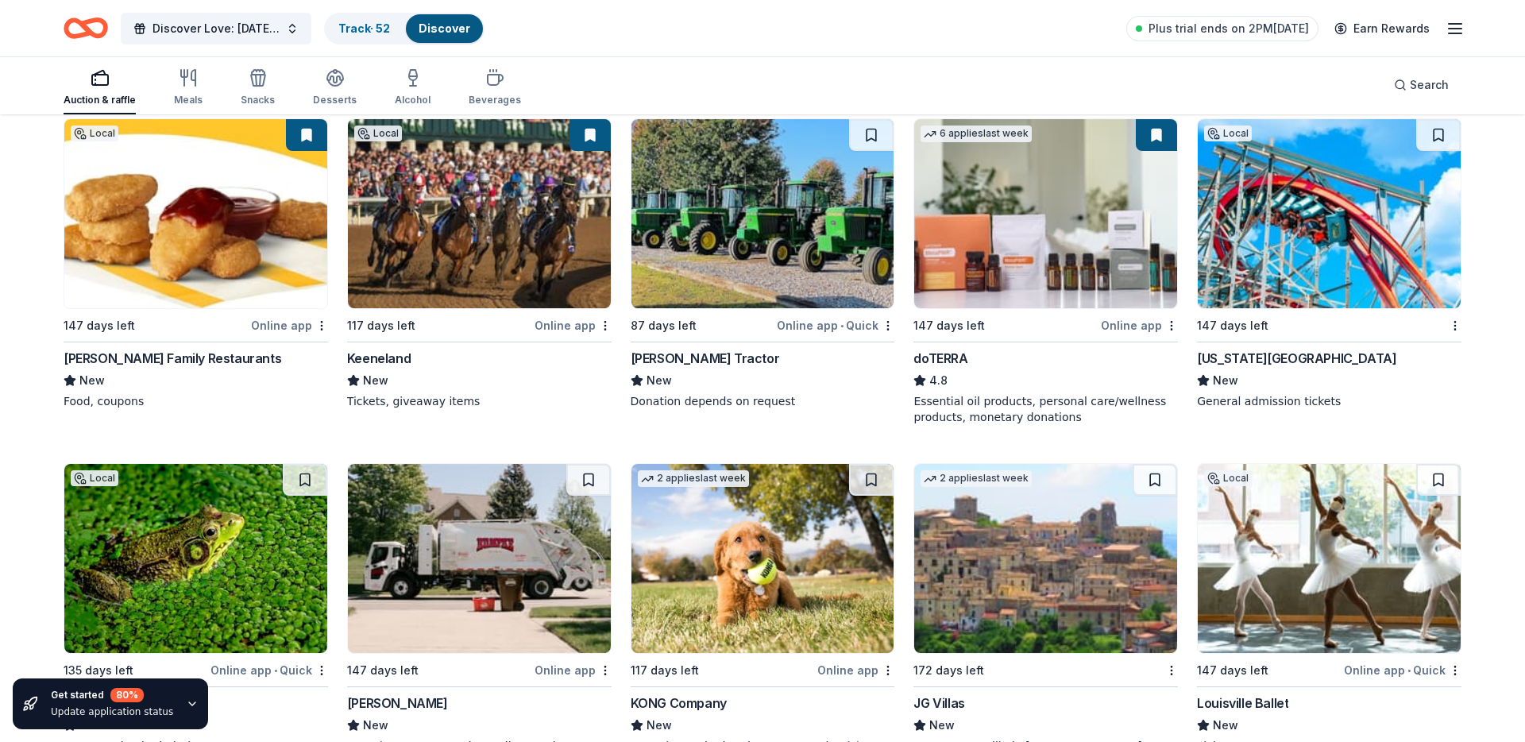
scroll to position [3908, 0]
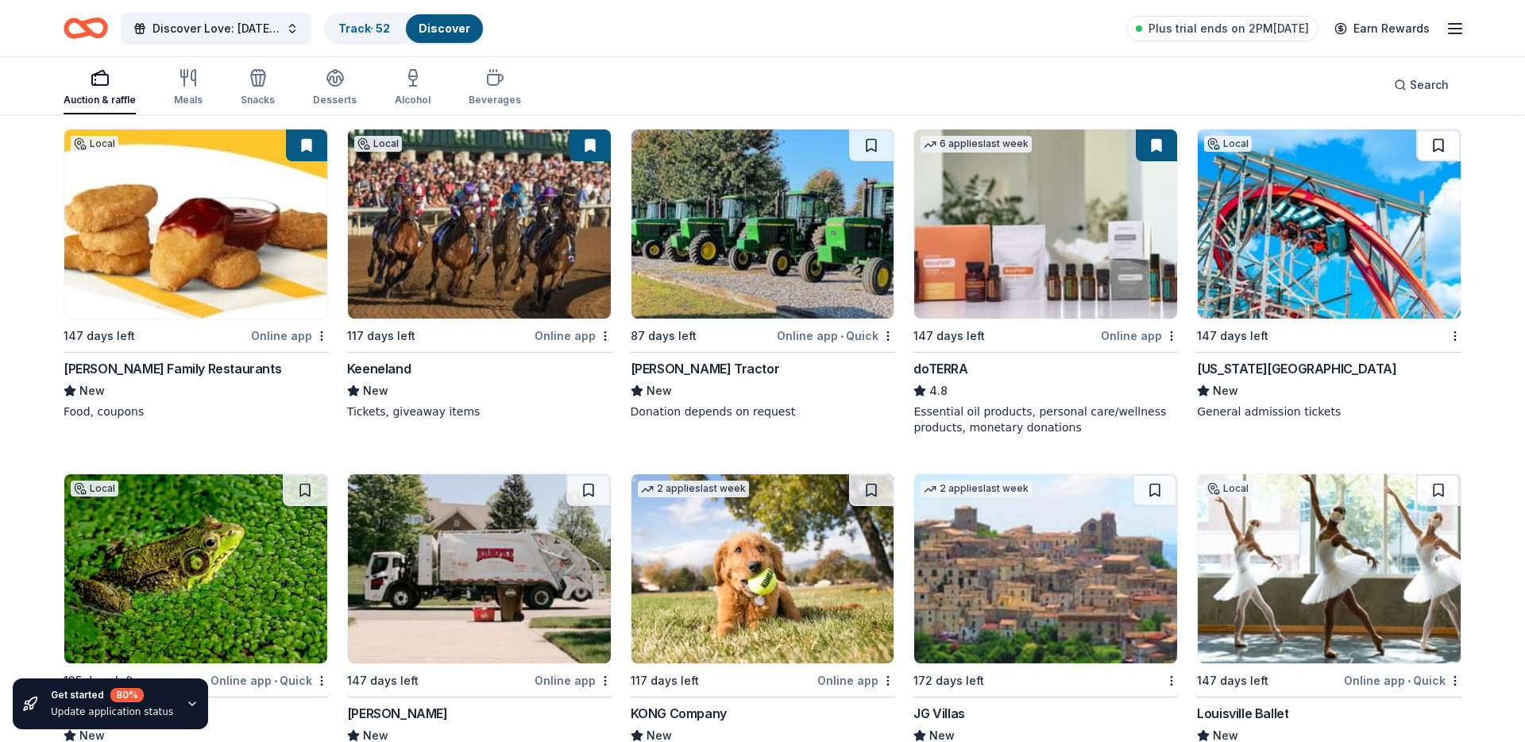
click at [1427, 149] on button at bounding box center [1438, 145] width 44 height 32
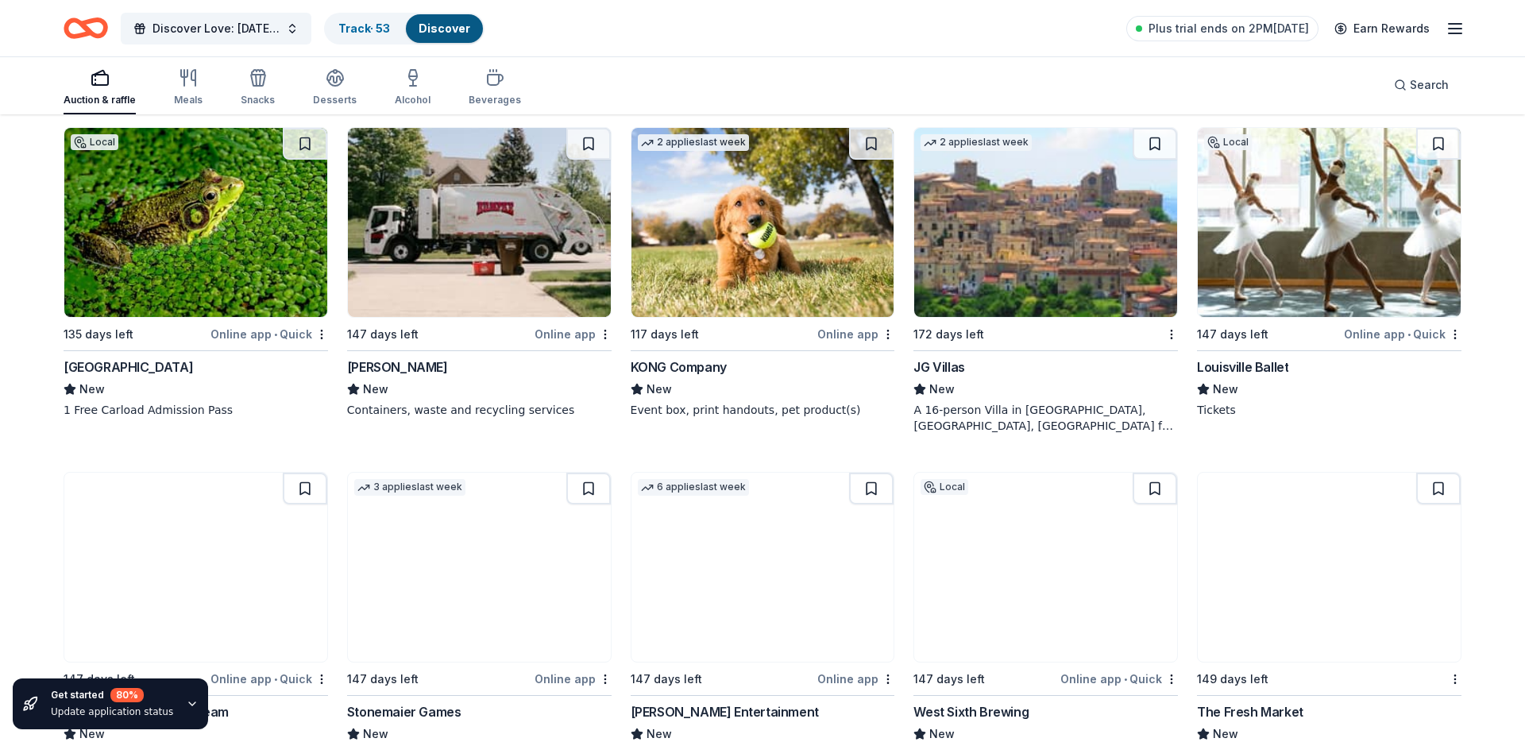
scroll to position [4255, 0]
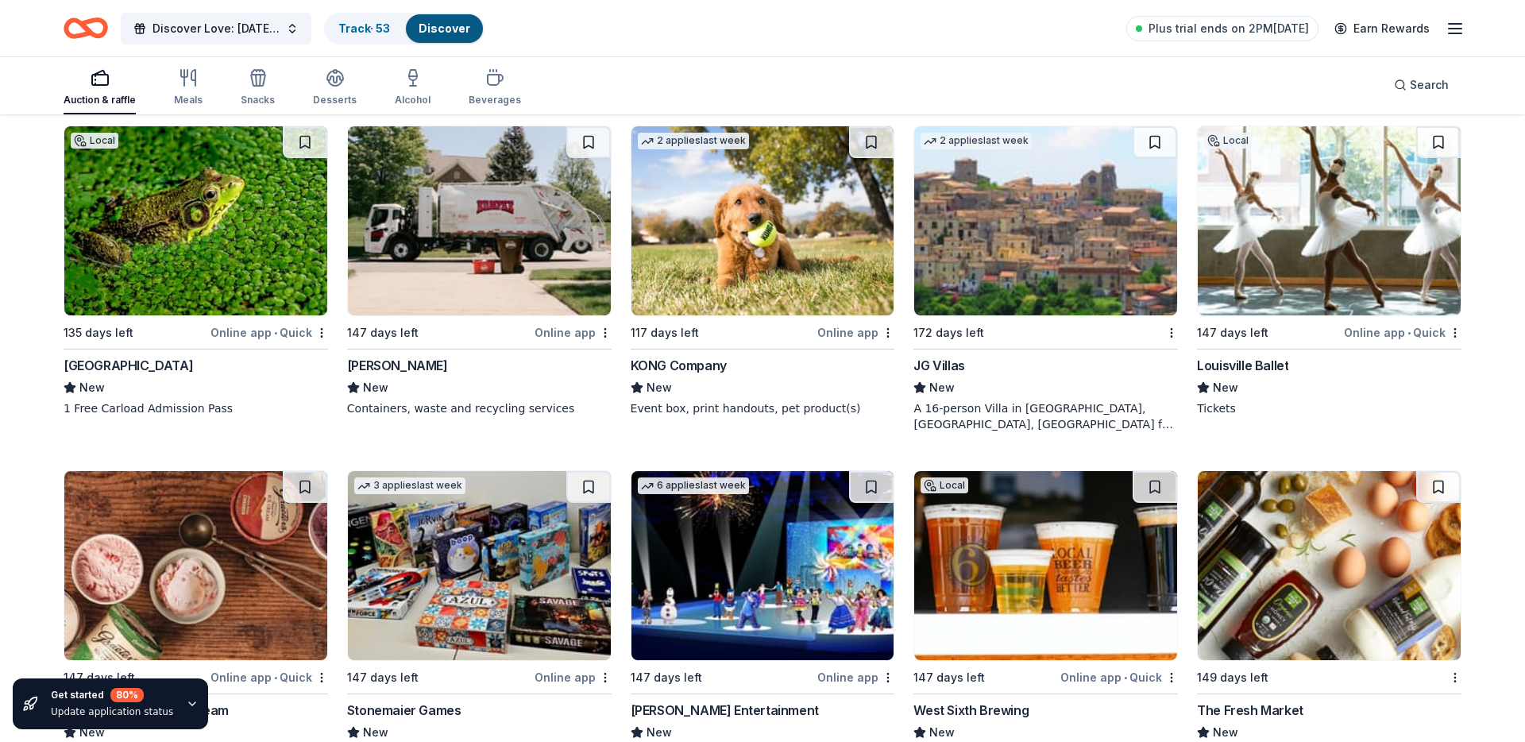
click at [258, 237] on img at bounding box center [195, 220] width 263 height 189
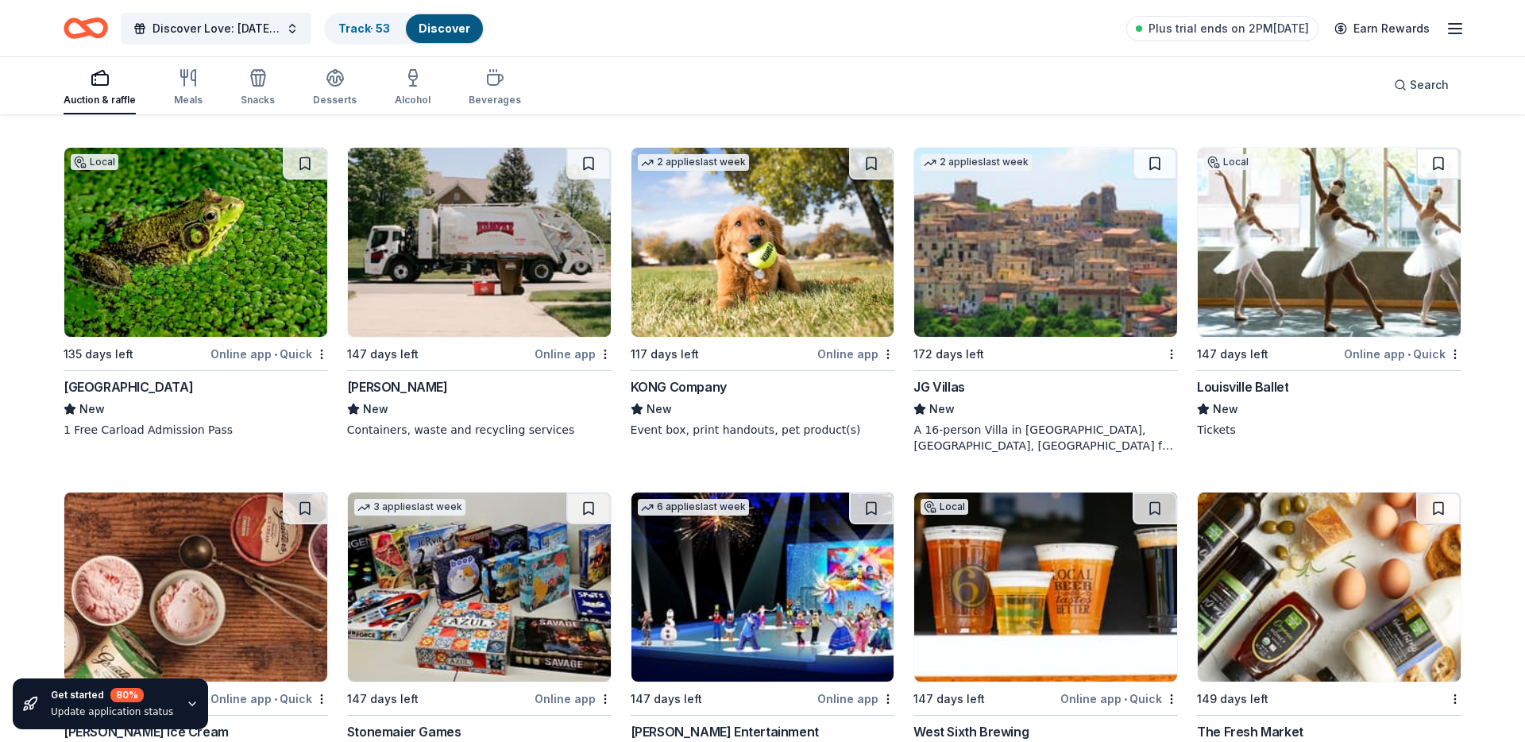
scroll to position [4210, 0]
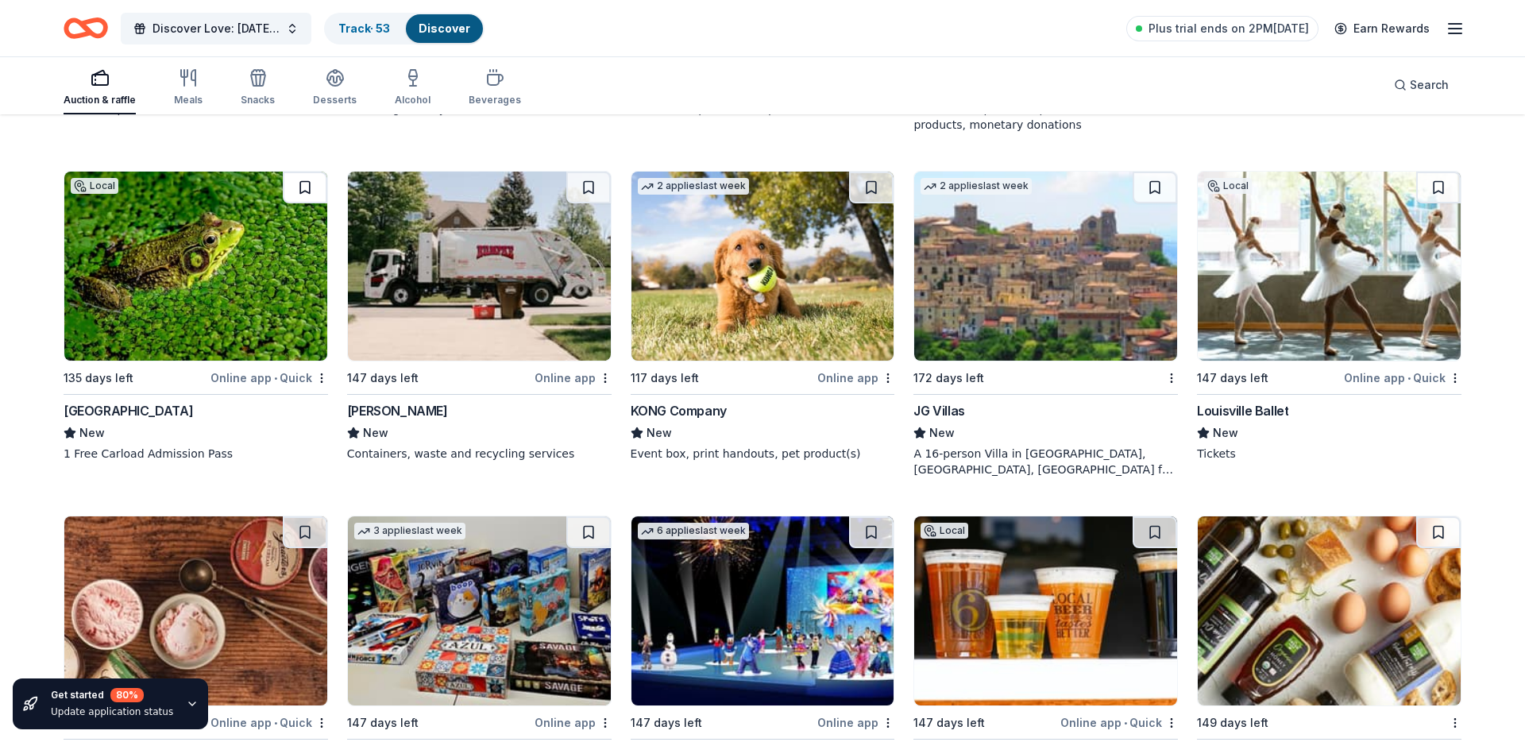
click at [295, 189] on button at bounding box center [305, 188] width 44 height 32
click at [407, 252] on img at bounding box center [479, 266] width 263 height 189
click at [587, 194] on button at bounding box center [588, 188] width 44 height 32
click at [726, 289] on img at bounding box center [762, 266] width 263 height 189
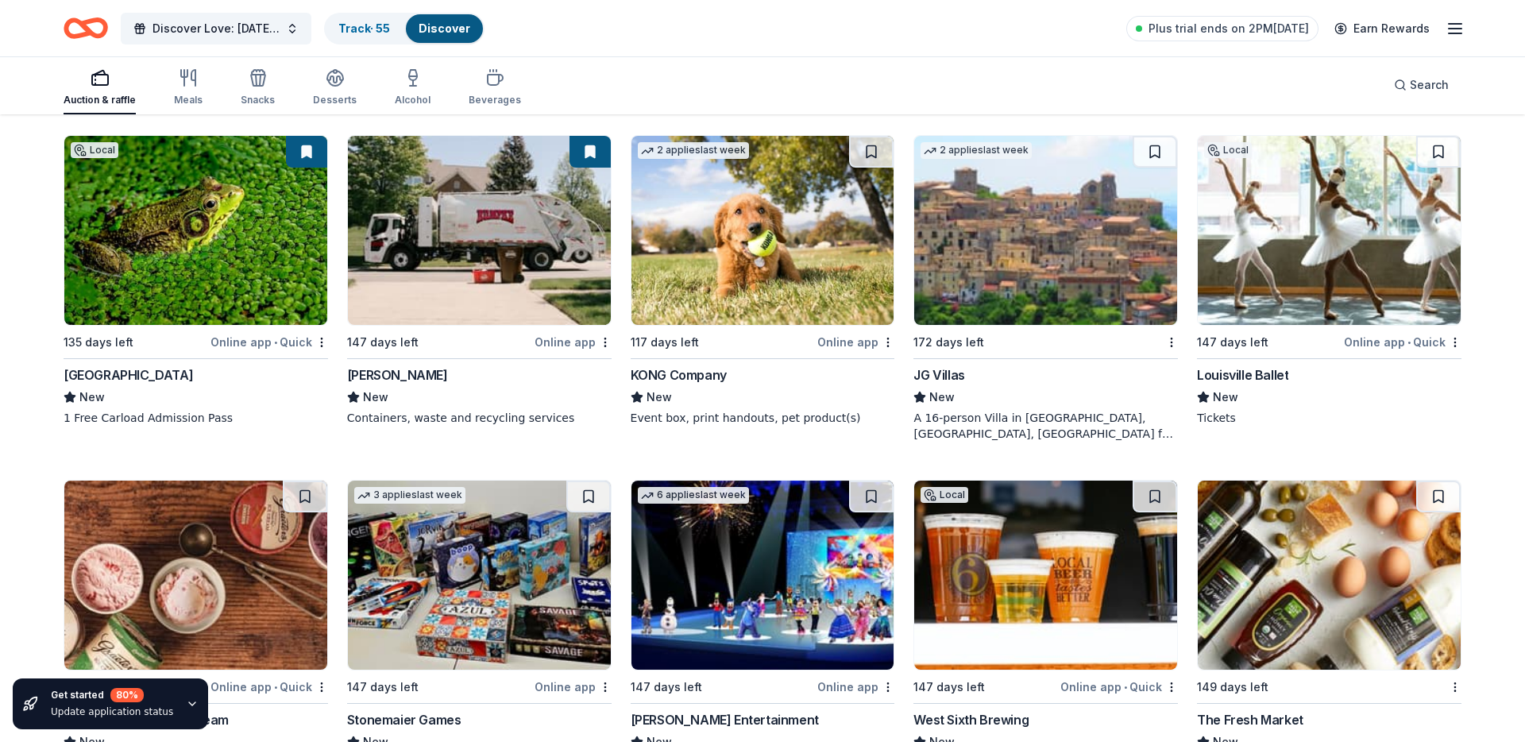
scroll to position [4251, 0]
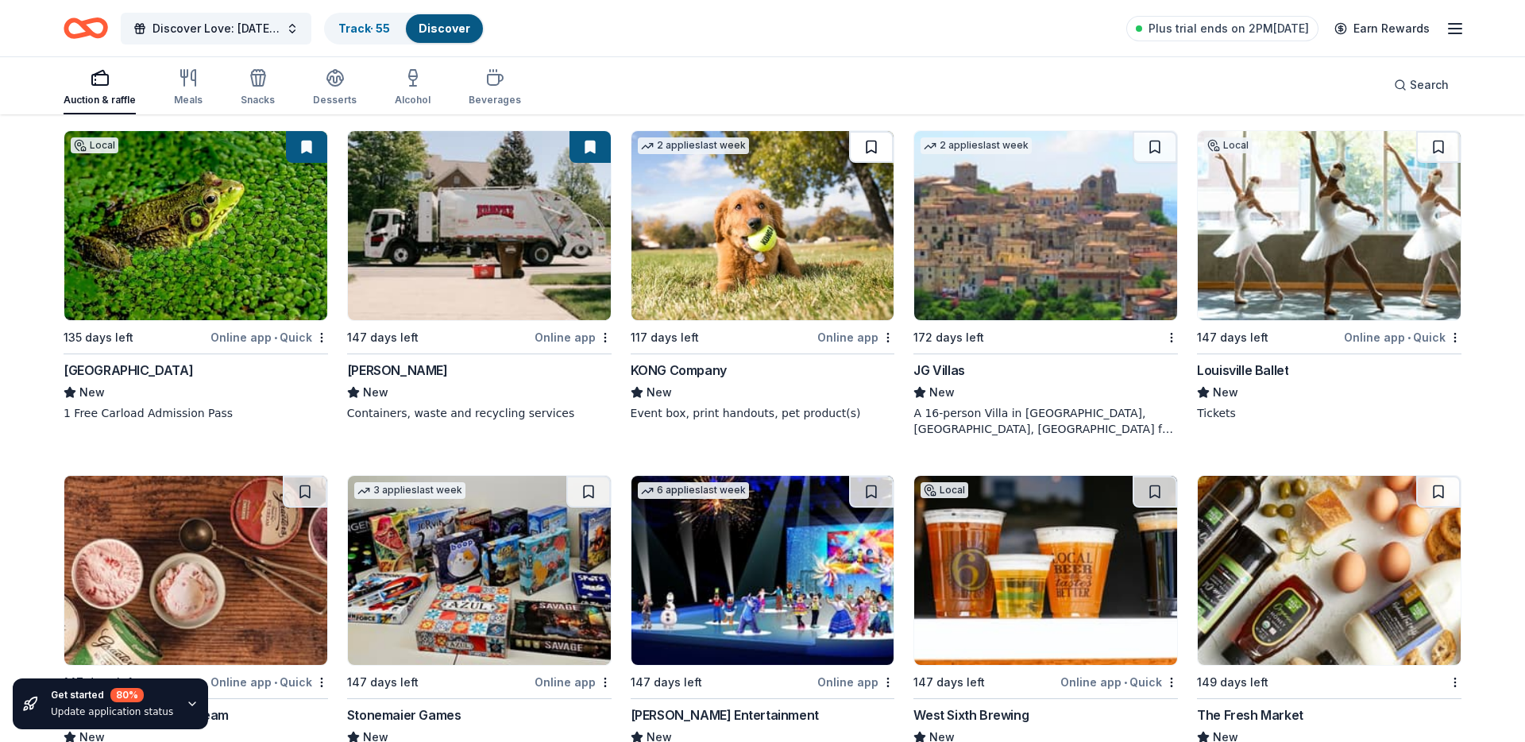
click at [881, 140] on button at bounding box center [871, 147] width 44 height 32
click at [1048, 251] on img at bounding box center [1045, 225] width 263 height 189
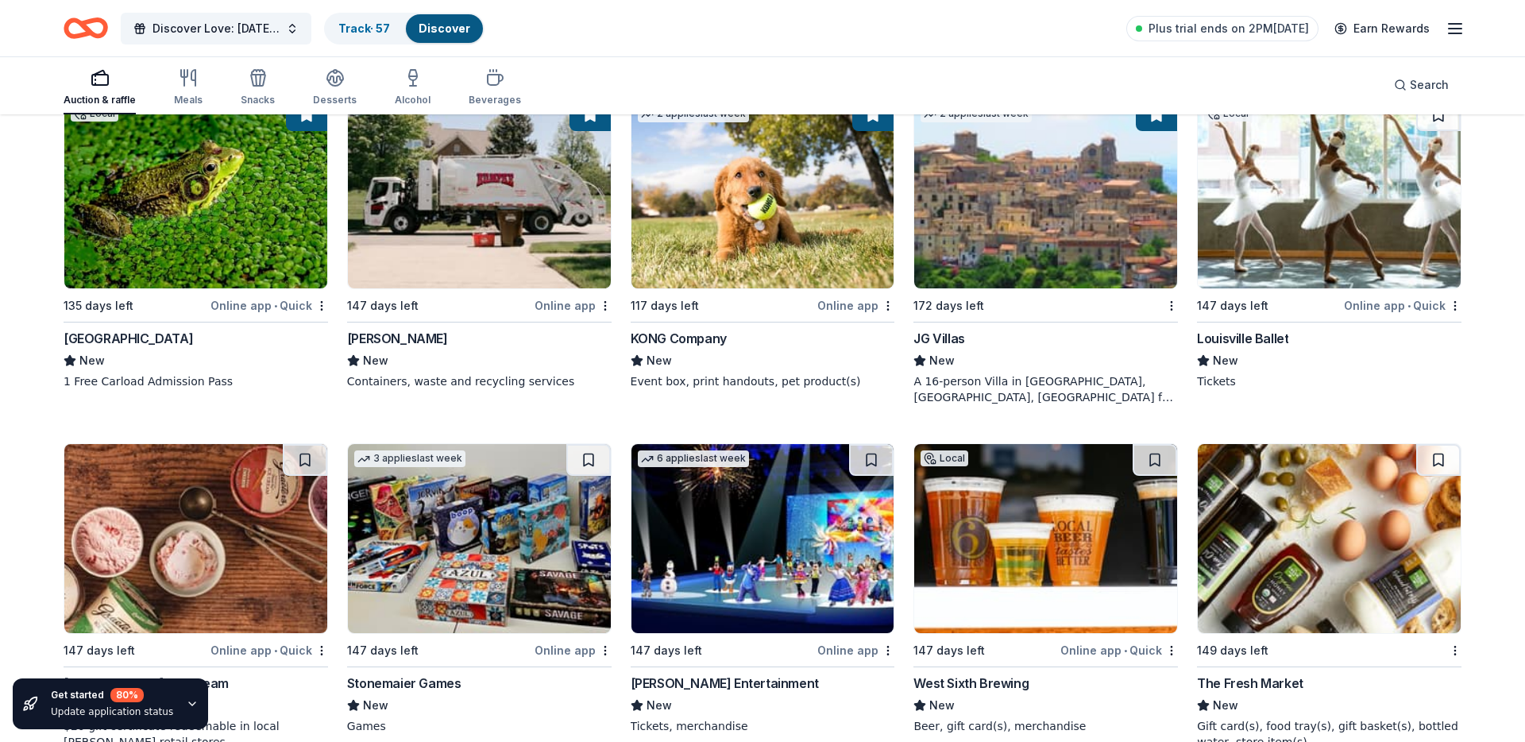
scroll to position [4244, 0]
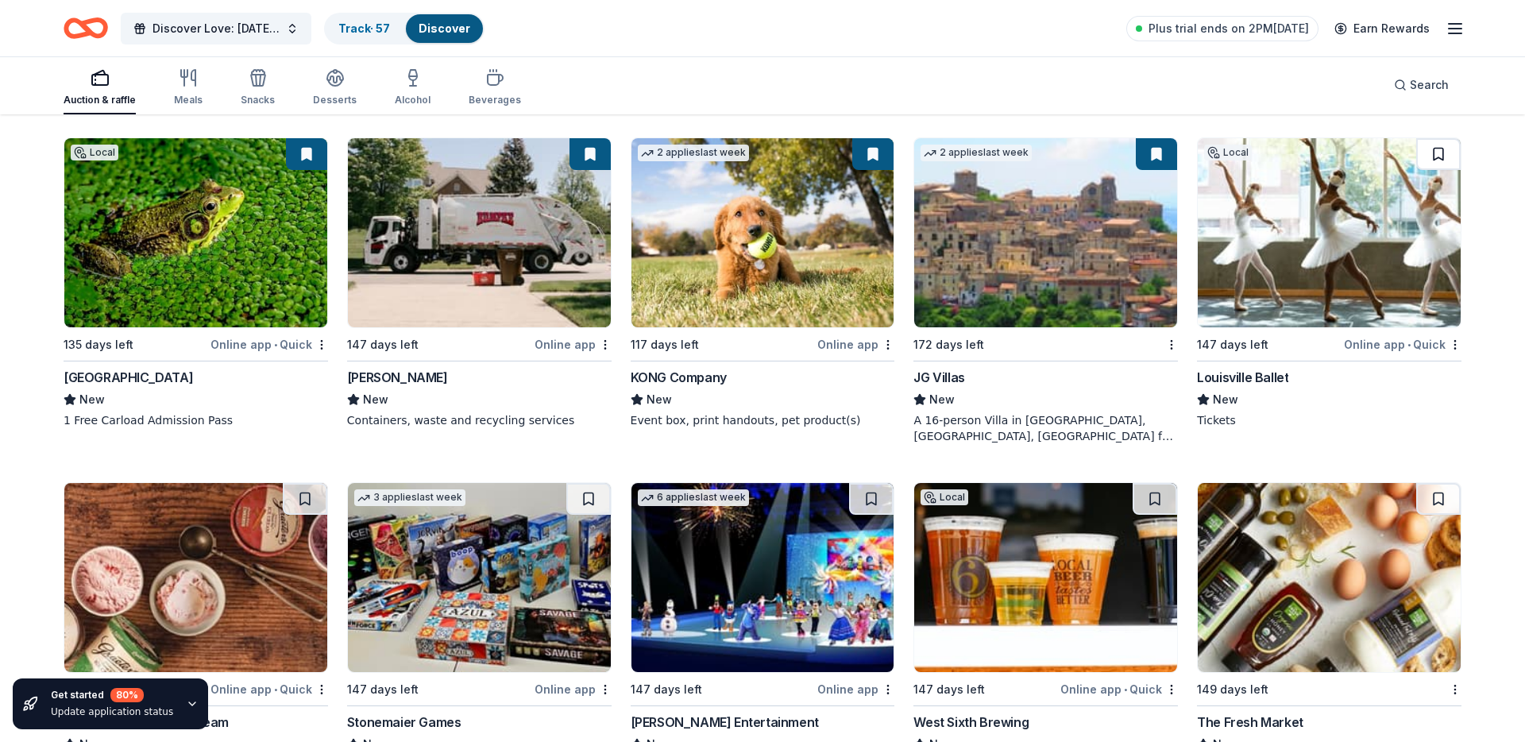
click at [1442, 148] on button at bounding box center [1438, 154] width 44 height 32
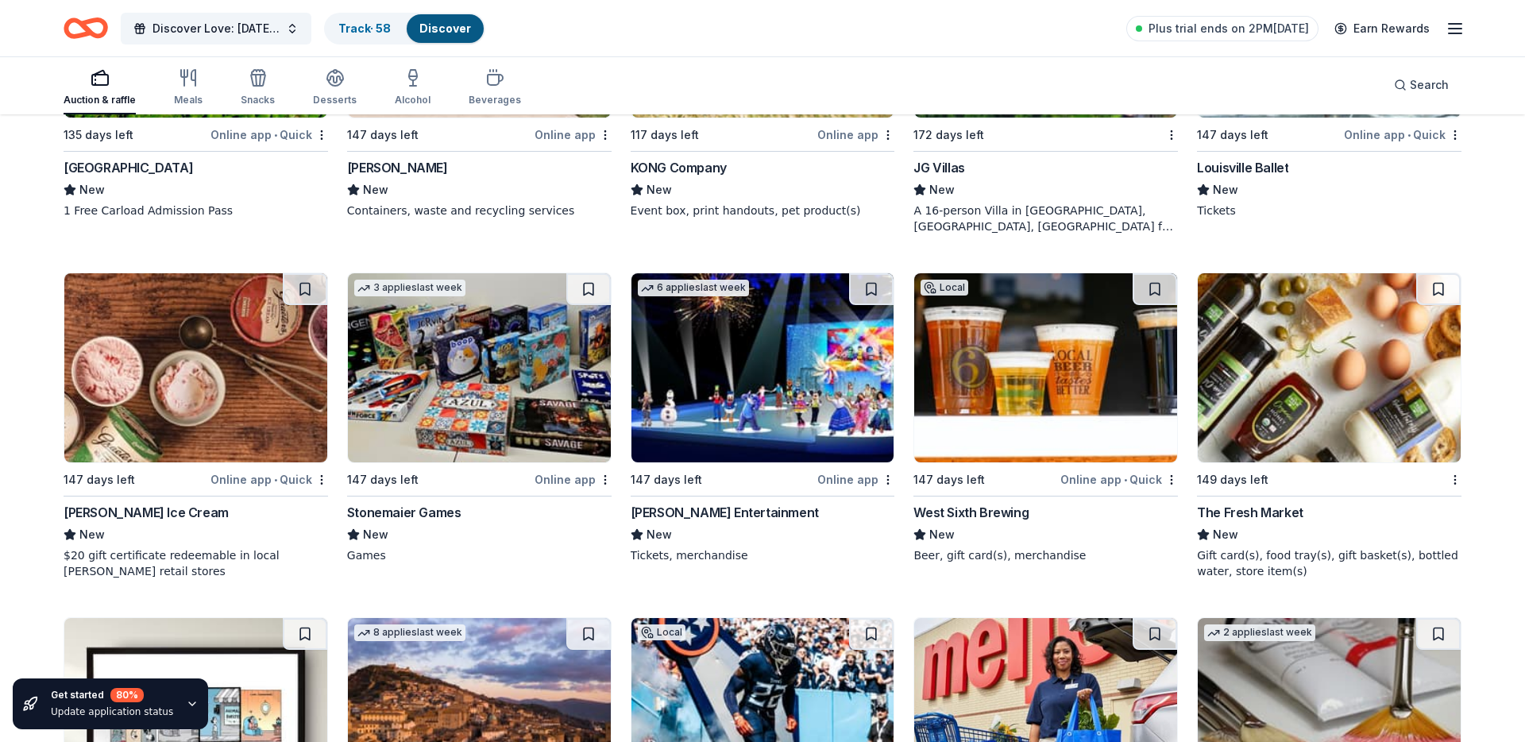
scroll to position [4470, 0]
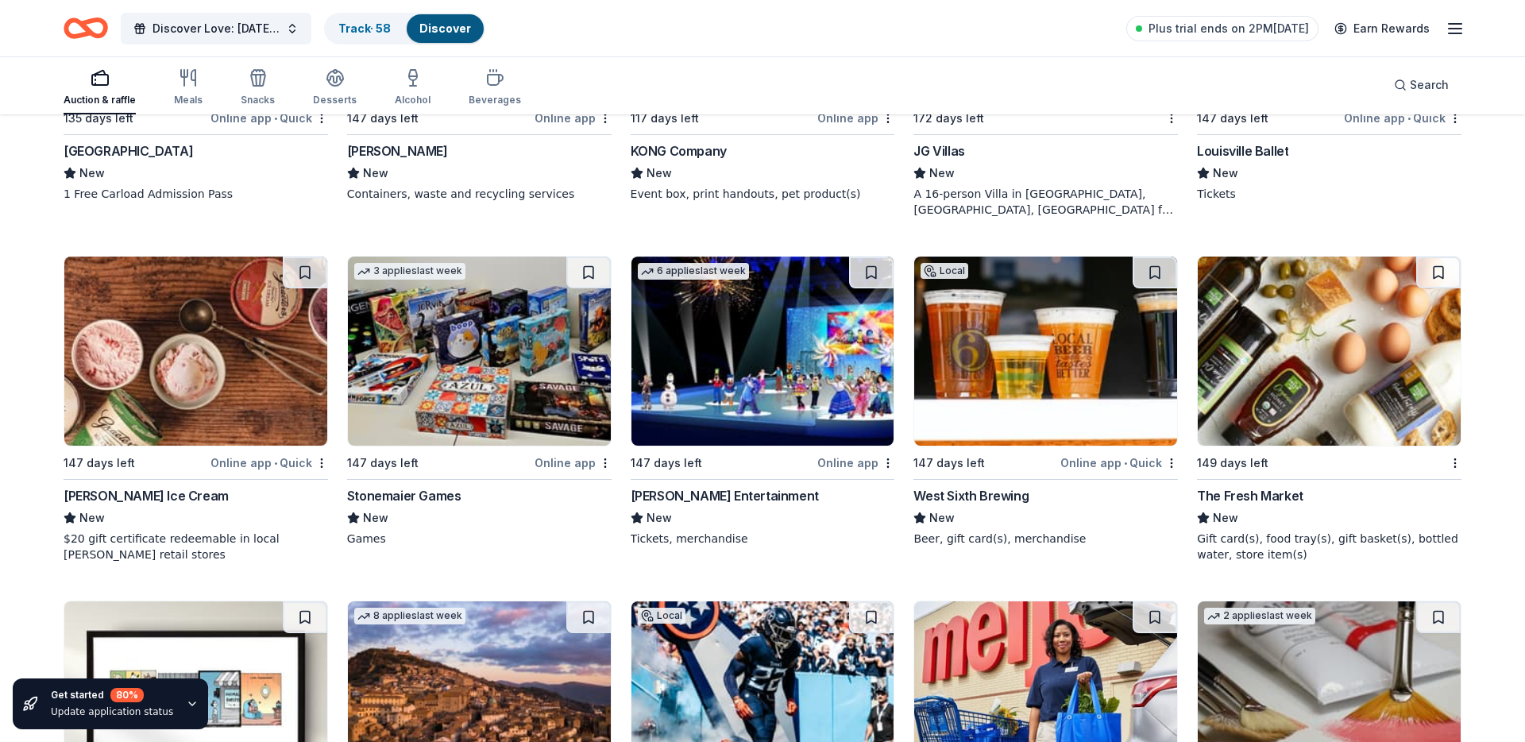
click at [234, 407] on img at bounding box center [195, 351] width 263 height 189
click at [303, 273] on button at bounding box center [305, 273] width 44 height 32
click at [498, 403] on img at bounding box center [479, 351] width 263 height 189
click at [581, 268] on button at bounding box center [588, 273] width 44 height 32
click at [772, 398] on img at bounding box center [762, 351] width 263 height 189
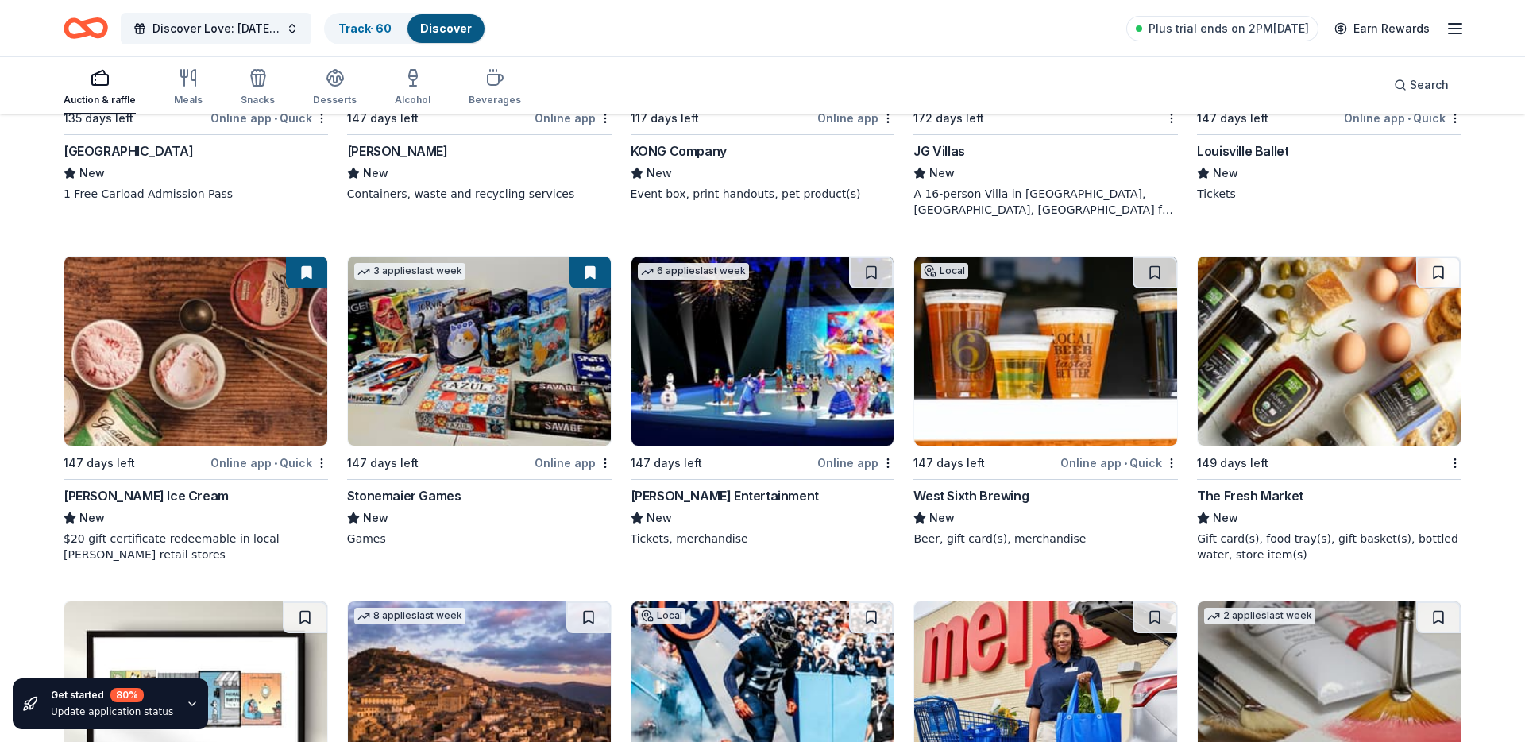
click at [867, 272] on button at bounding box center [871, 273] width 44 height 32
click at [1053, 349] on img at bounding box center [1045, 351] width 263 height 189
click at [1147, 264] on button at bounding box center [1155, 273] width 44 height 32
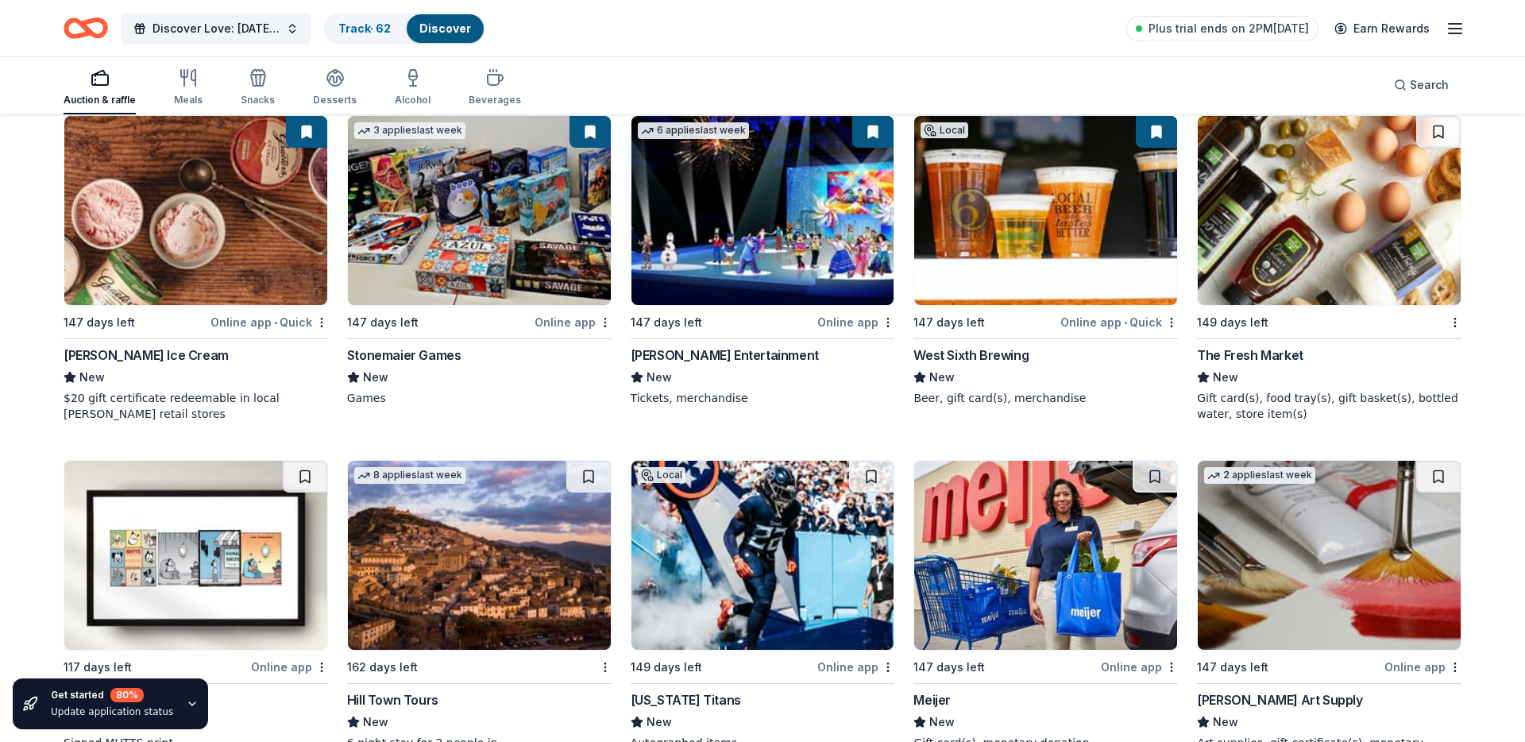
click at [1225, 235] on img at bounding box center [1329, 210] width 263 height 189
click at [1437, 129] on button at bounding box center [1438, 132] width 44 height 32
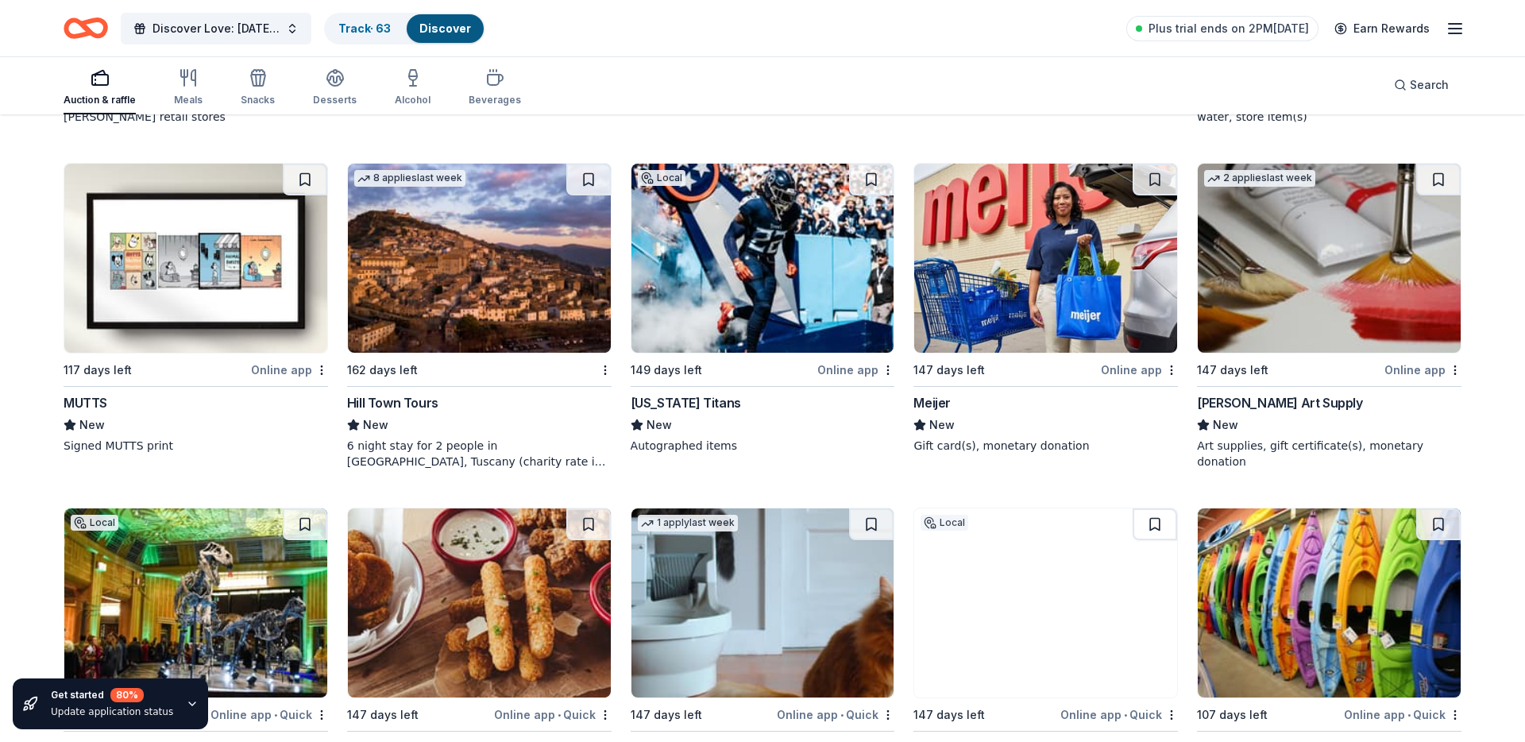
scroll to position [4918, 0]
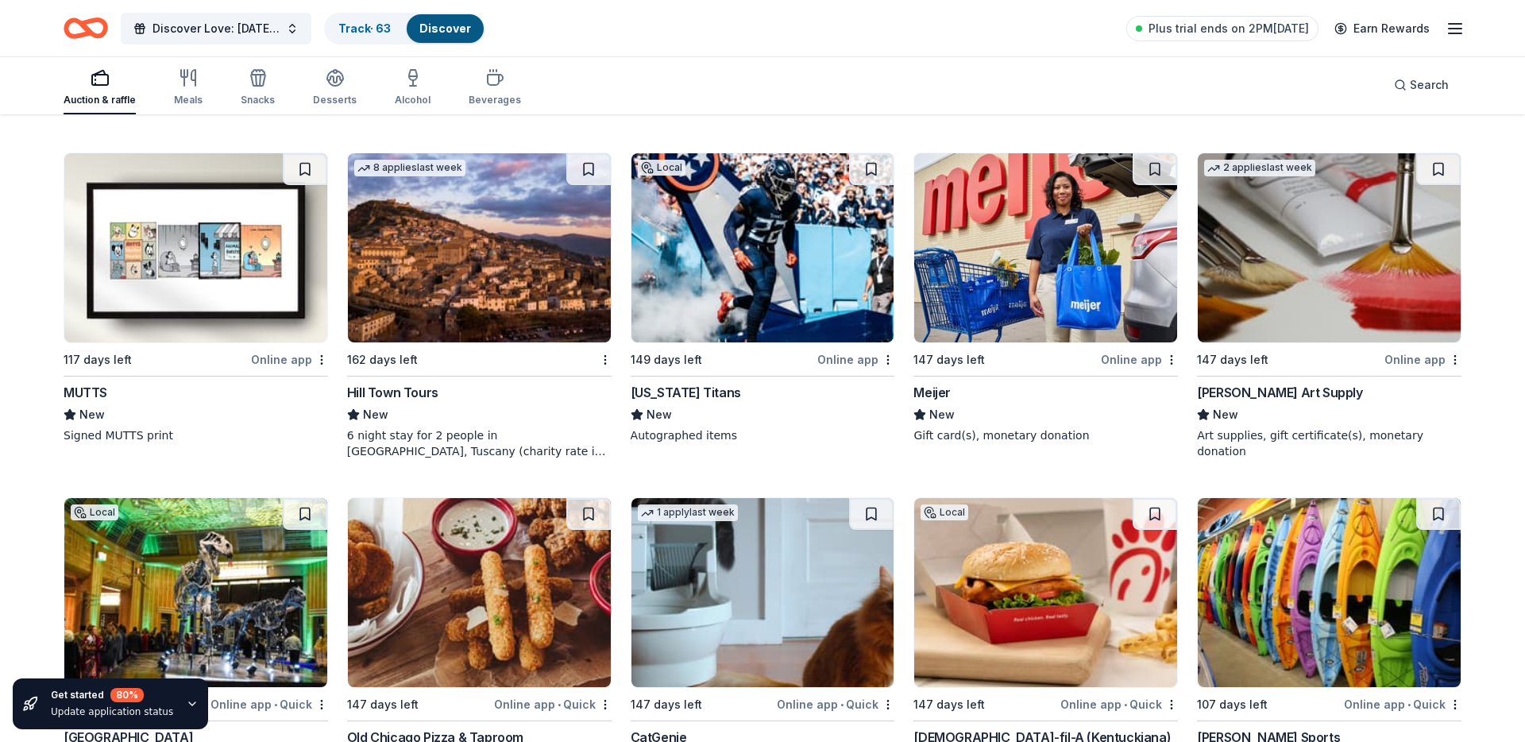
click at [226, 289] on img at bounding box center [195, 247] width 263 height 189
click at [295, 170] on button at bounding box center [305, 169] width 44 height 32
click at [438, 253] on img at bounding box center [479, 247] width 263 height 189
click at [806, 239] on img at bounding box center [762, 247] width 263 height 189
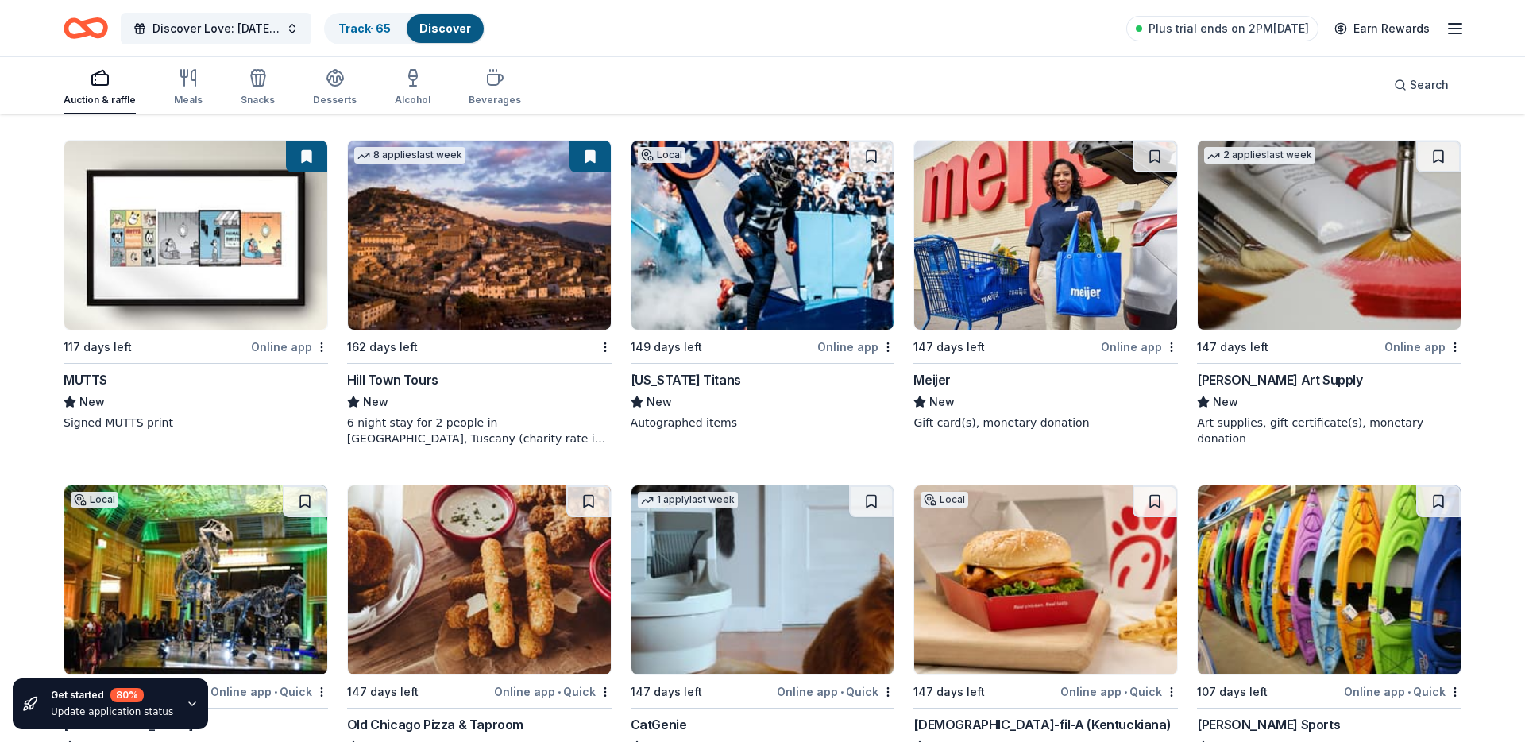
scroll to position [4993, 0]
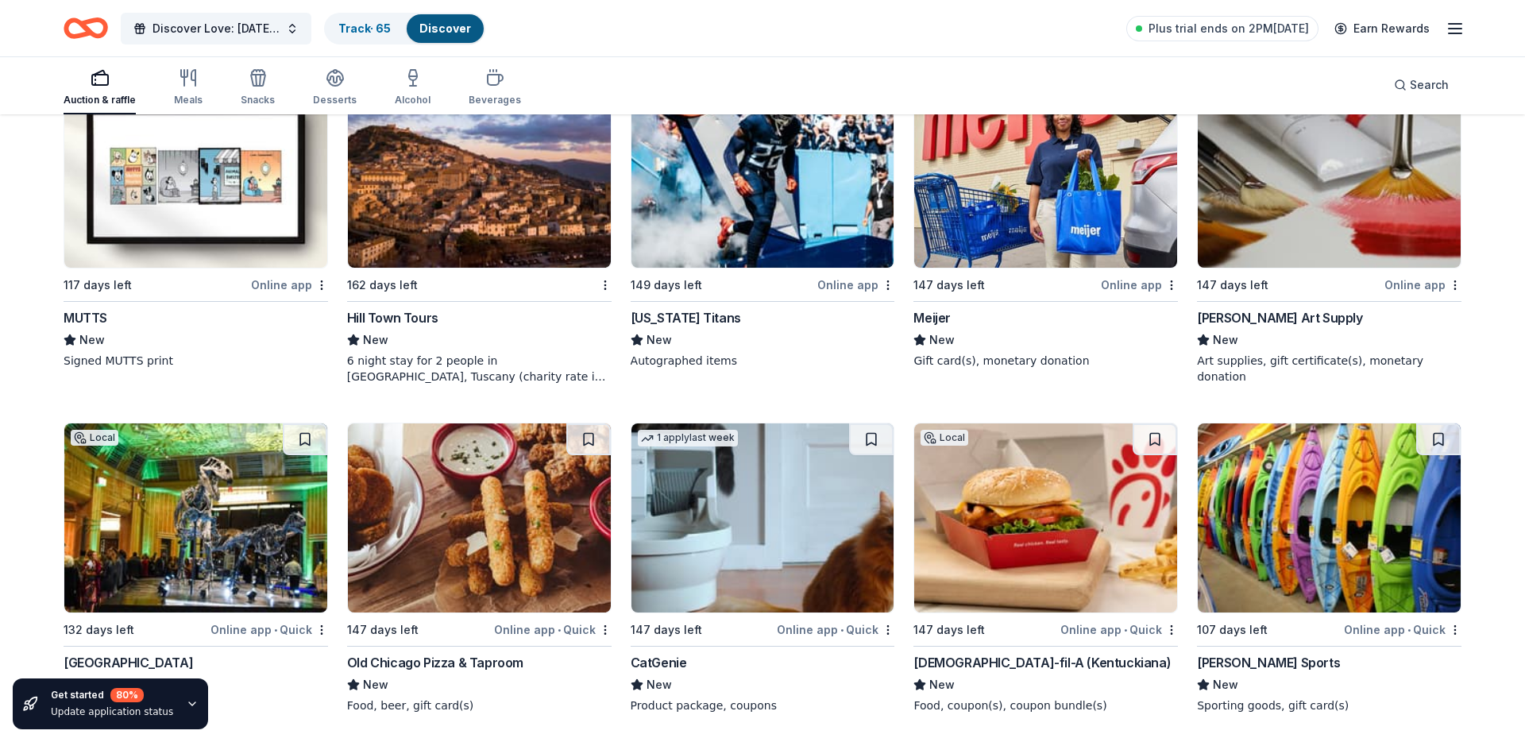
click at [1029, 226] on img at bounding box center [1045, 173] width 263 height 189
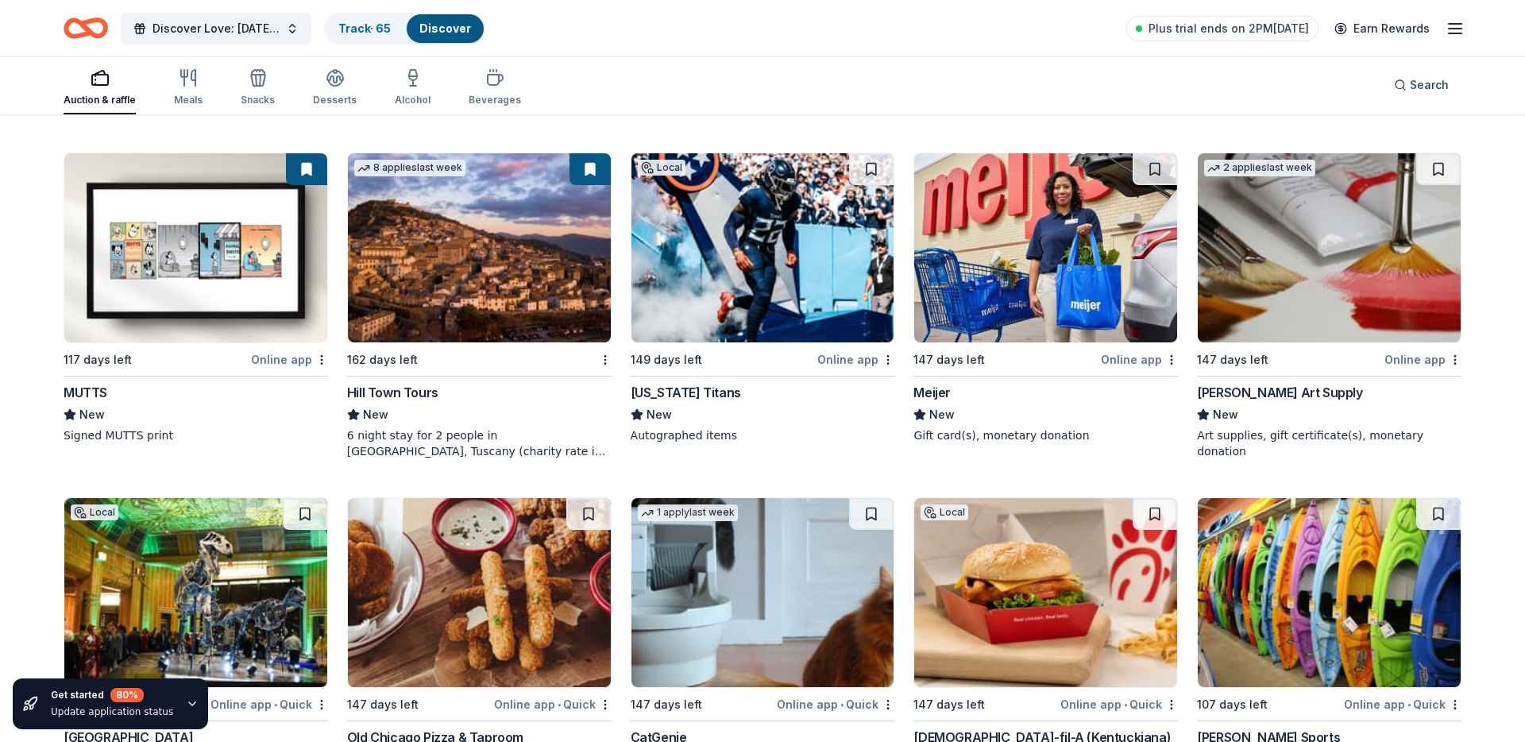
scroll to position [4911, 0]
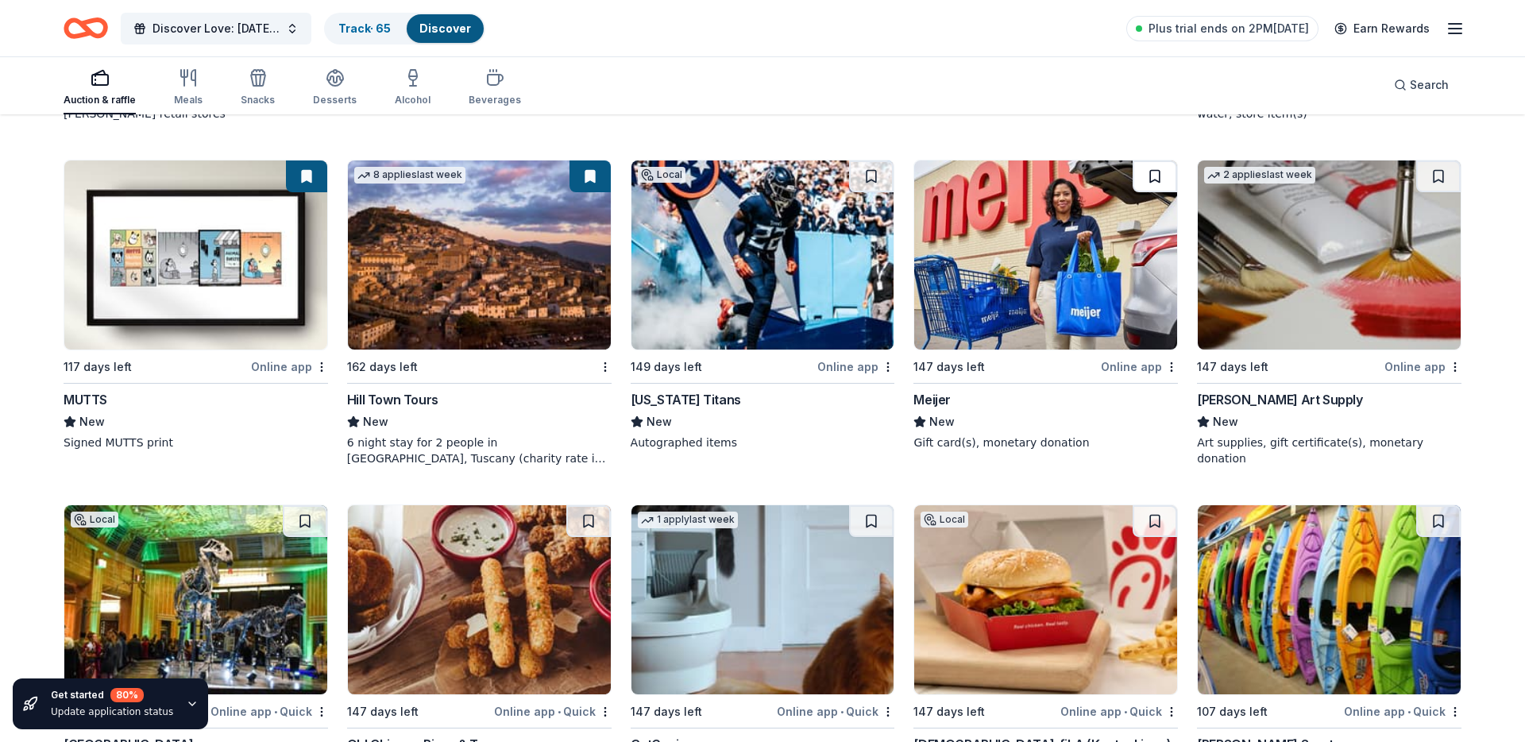
click at [1152, 172] on button at bounding box center [1155, 176] width 44 height 32
click at [1290, 238] on img at bounding box center [1329, 254] width 263 height 189
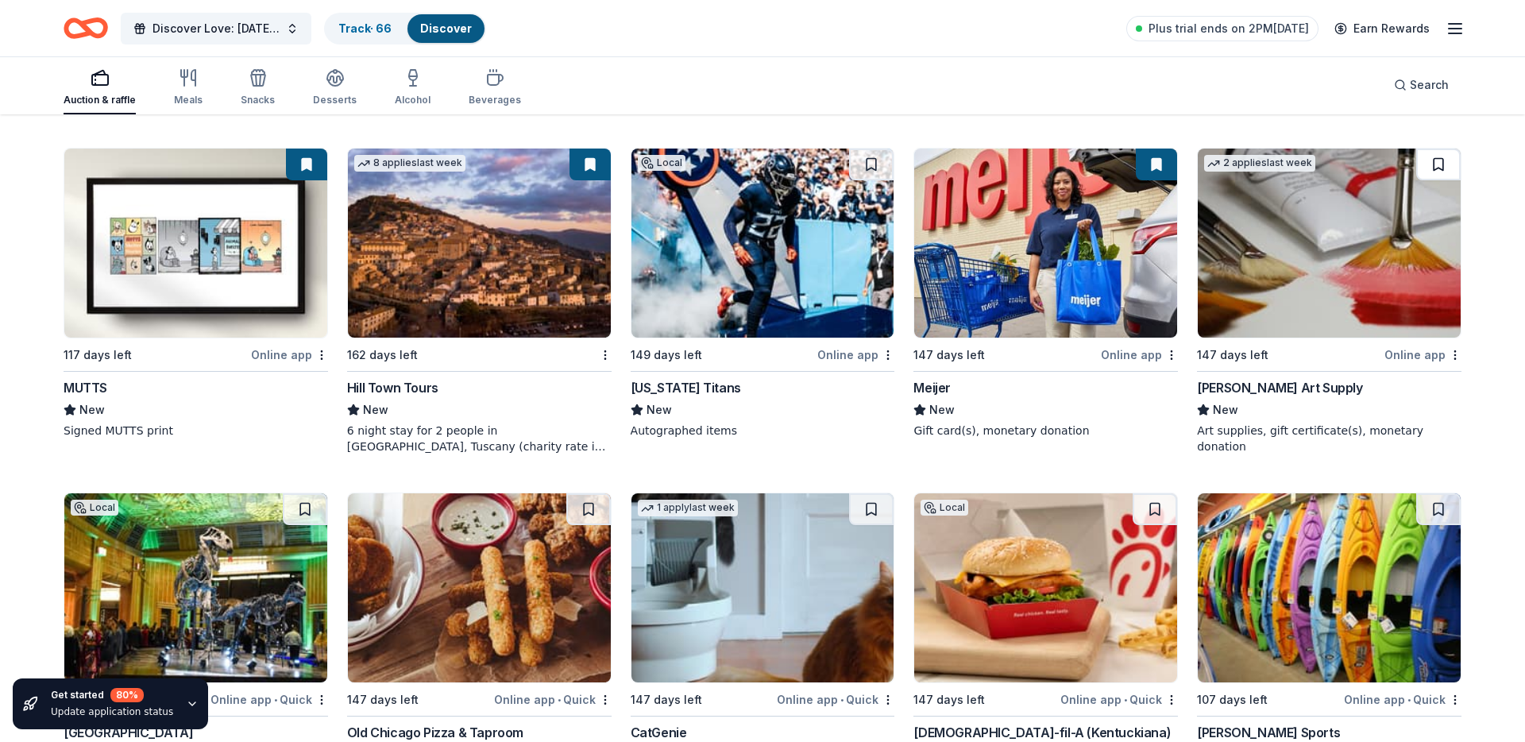
click at [1423, 157] on button at bounding box center [1438, 165] width 44 height 32
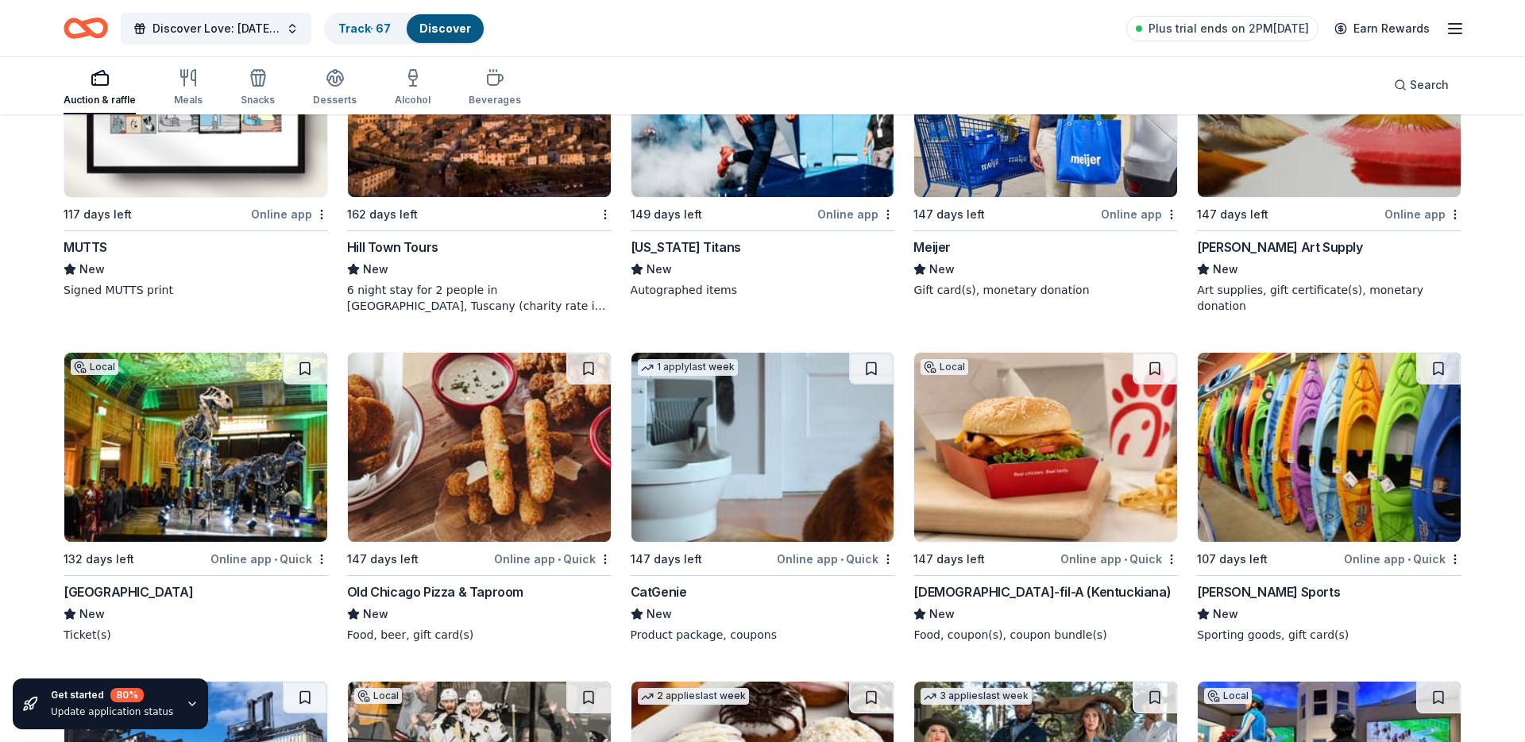
scroll to position [5064, 0]
click at [316, 475] on img at bounding box center [195, 446] width 263 height 189
click at [310, 363] on button at bounding box center [305, 368] width 44 height 32
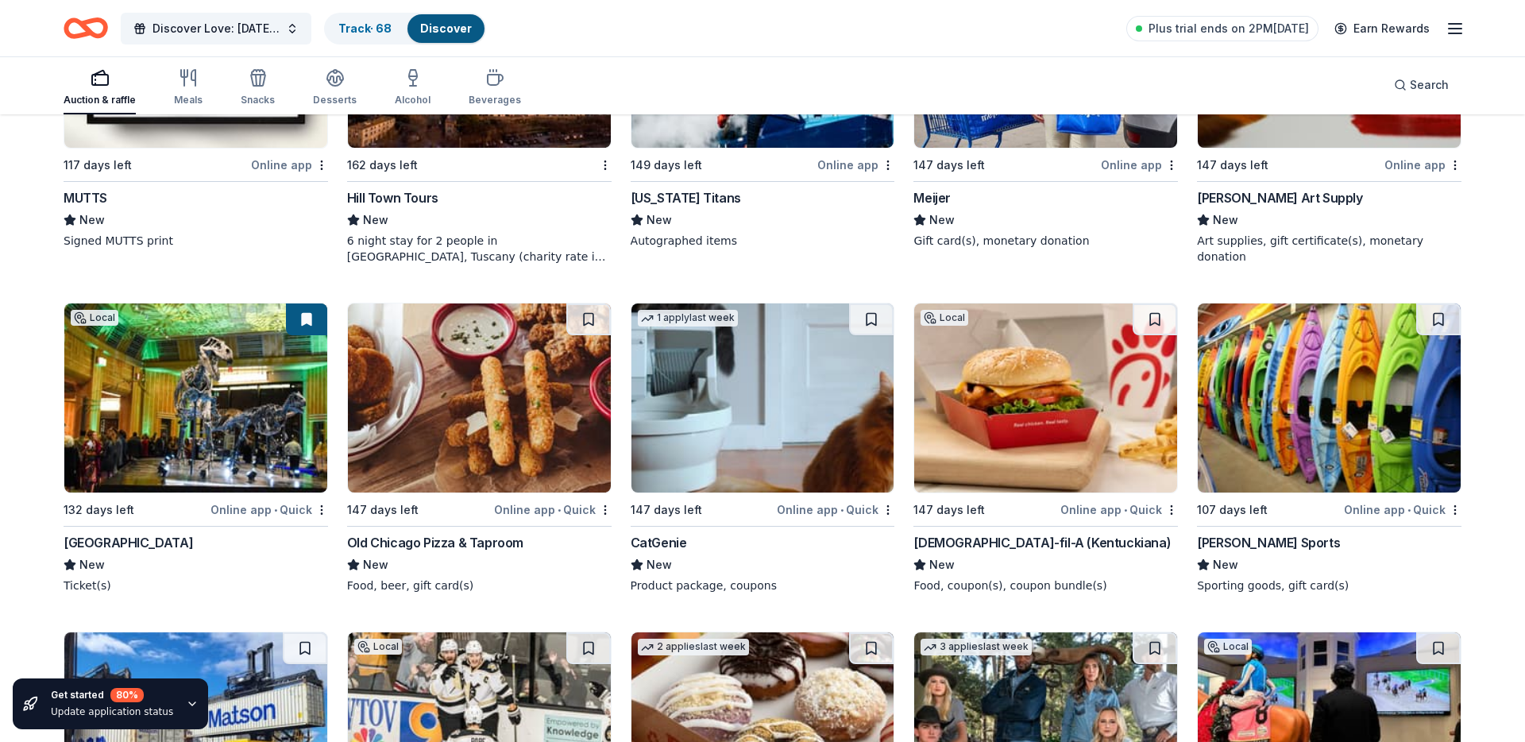
click at [474, 397] on img at bounding box center [479, 397] width 263 height 189
click at [598, 312] on button at bounding box center [588, 319] width 44 height 32
click at [775, 452] on img at bounding box center [762, 397] width 263 height 189
click at [865, 316] on button at bounding box center [871, 319] width 44 height 32
click at [1009, 387] on img at bounding box center [1045, 397] width 263 height 189
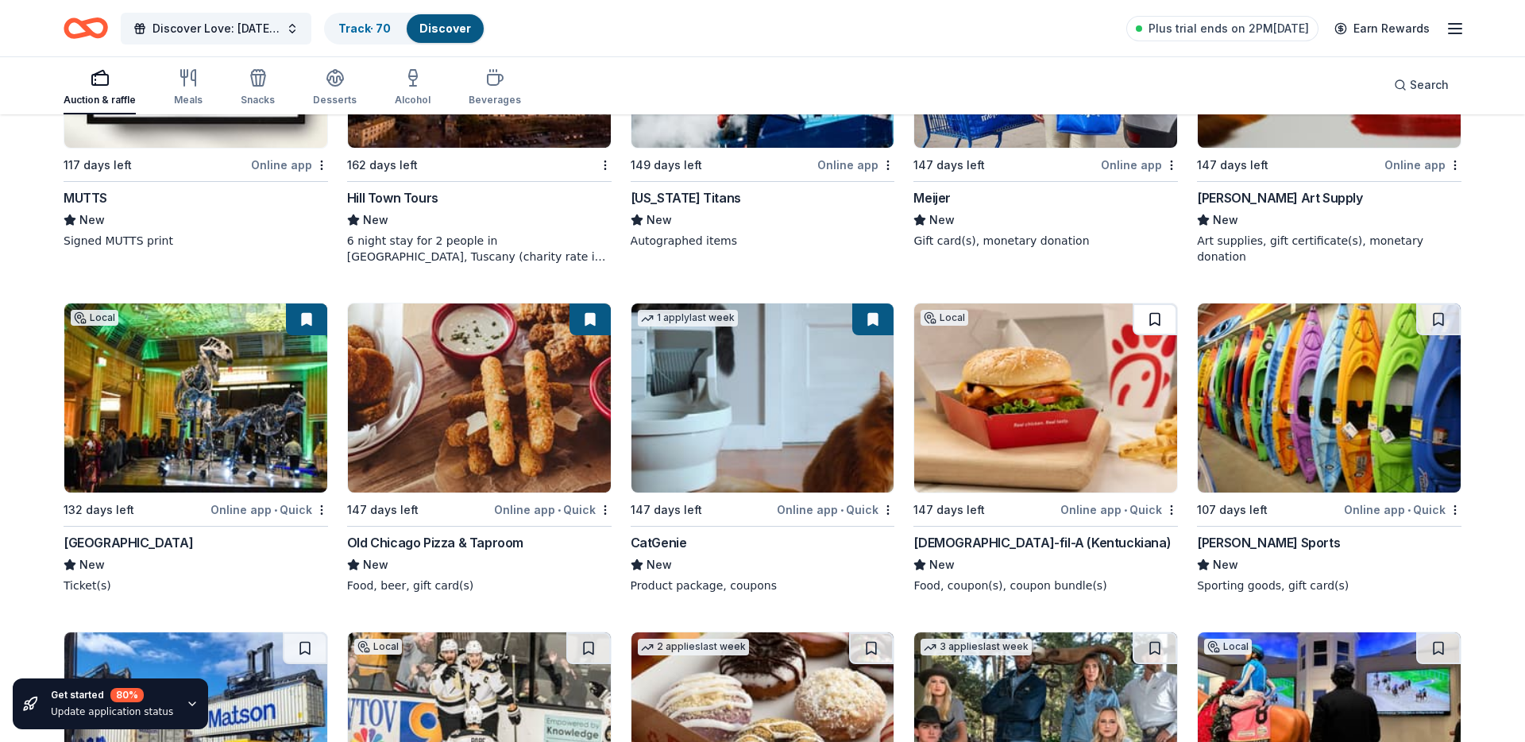
click at [1141, 323] on button at bounding box center [1155, 319] width 44 height 32
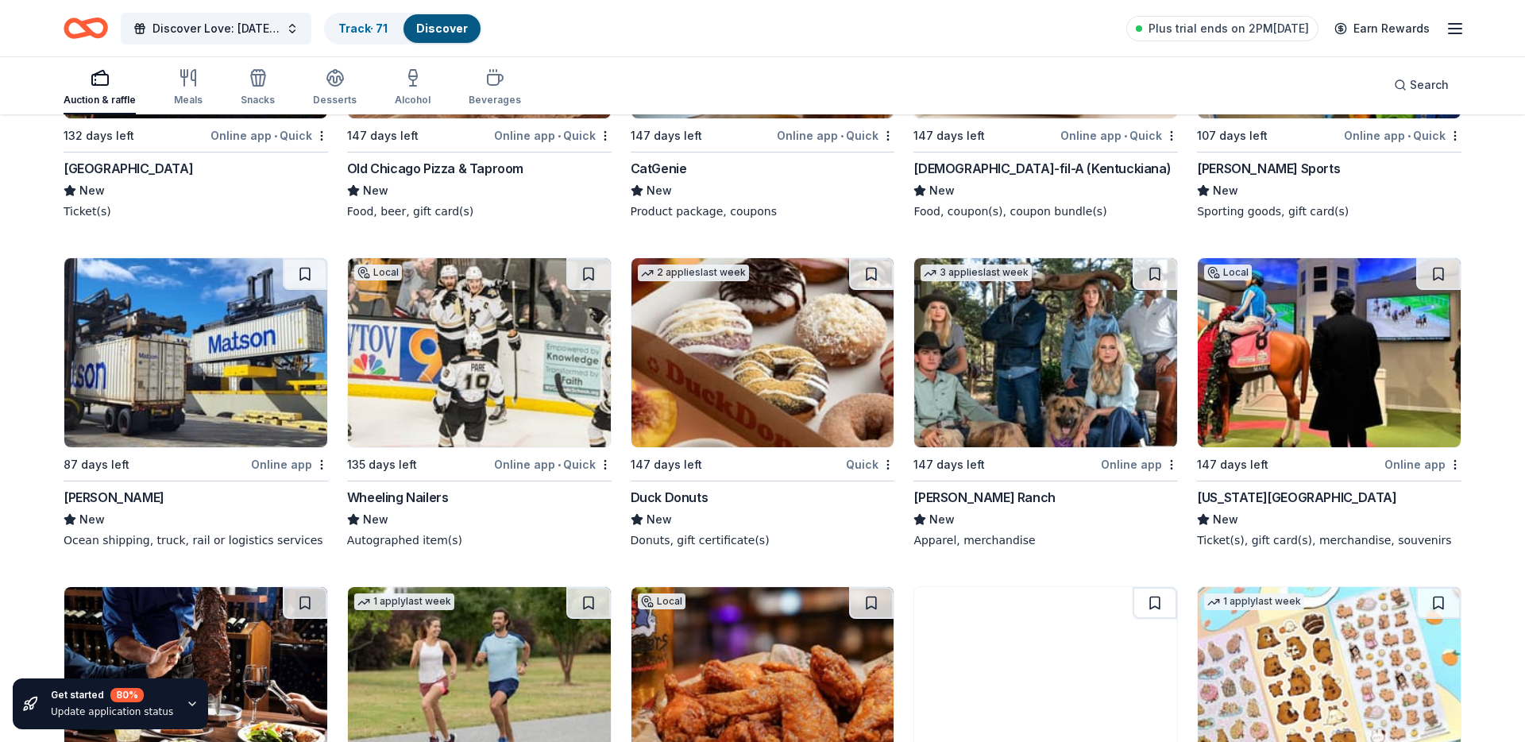
scroll to position [5454, 0]
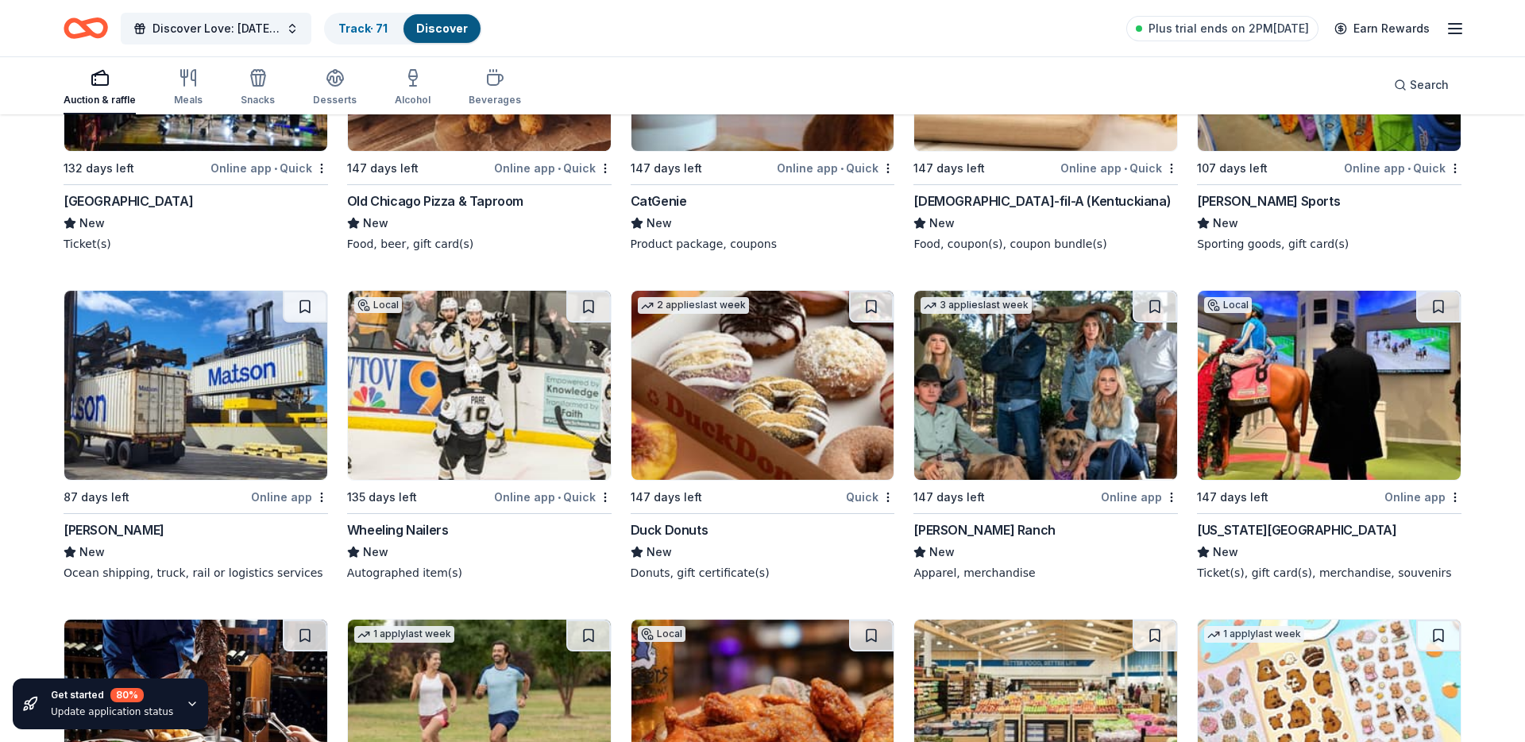
click at [1299, 134] on img at bounding box center [1329, 56] width 263 height 189
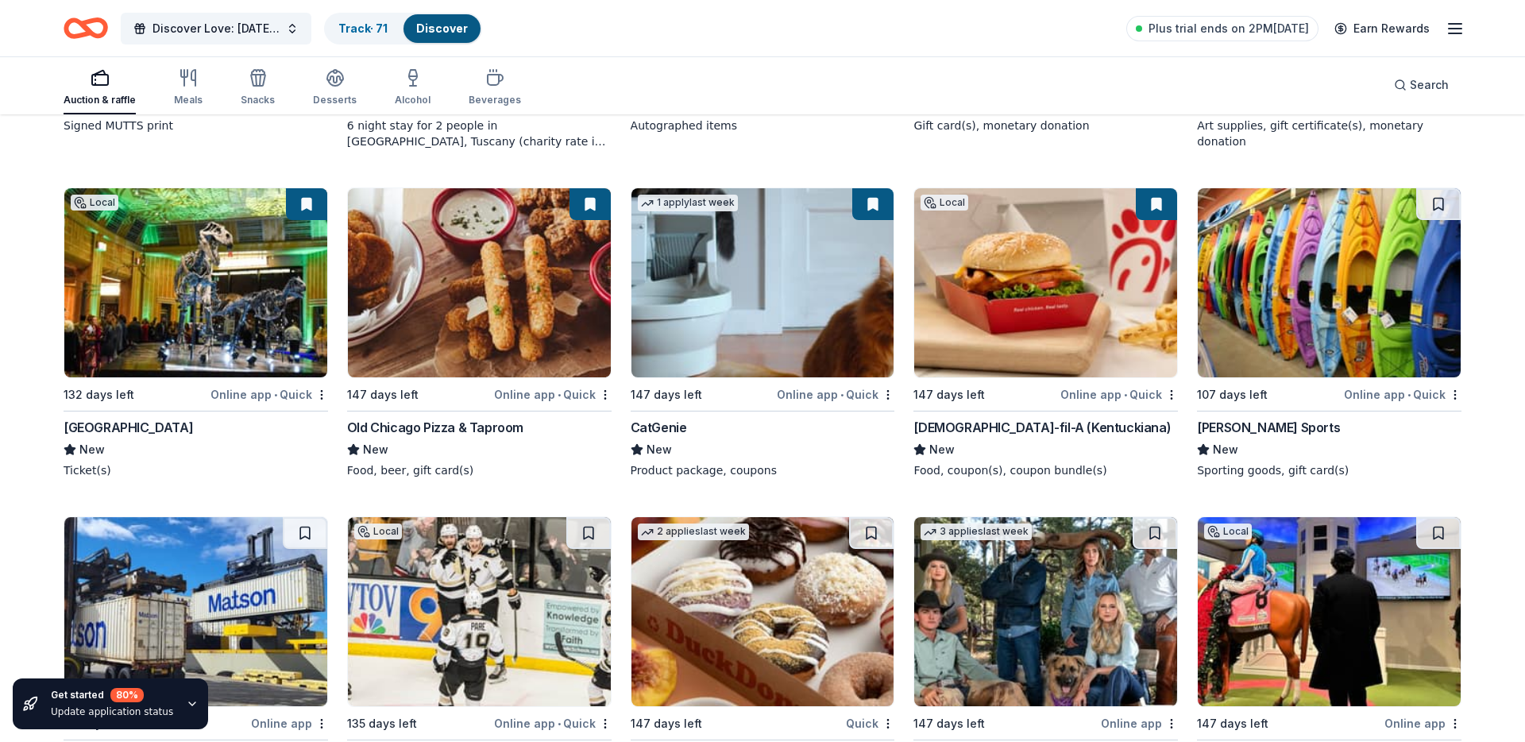
scroll to position [5220, 0]
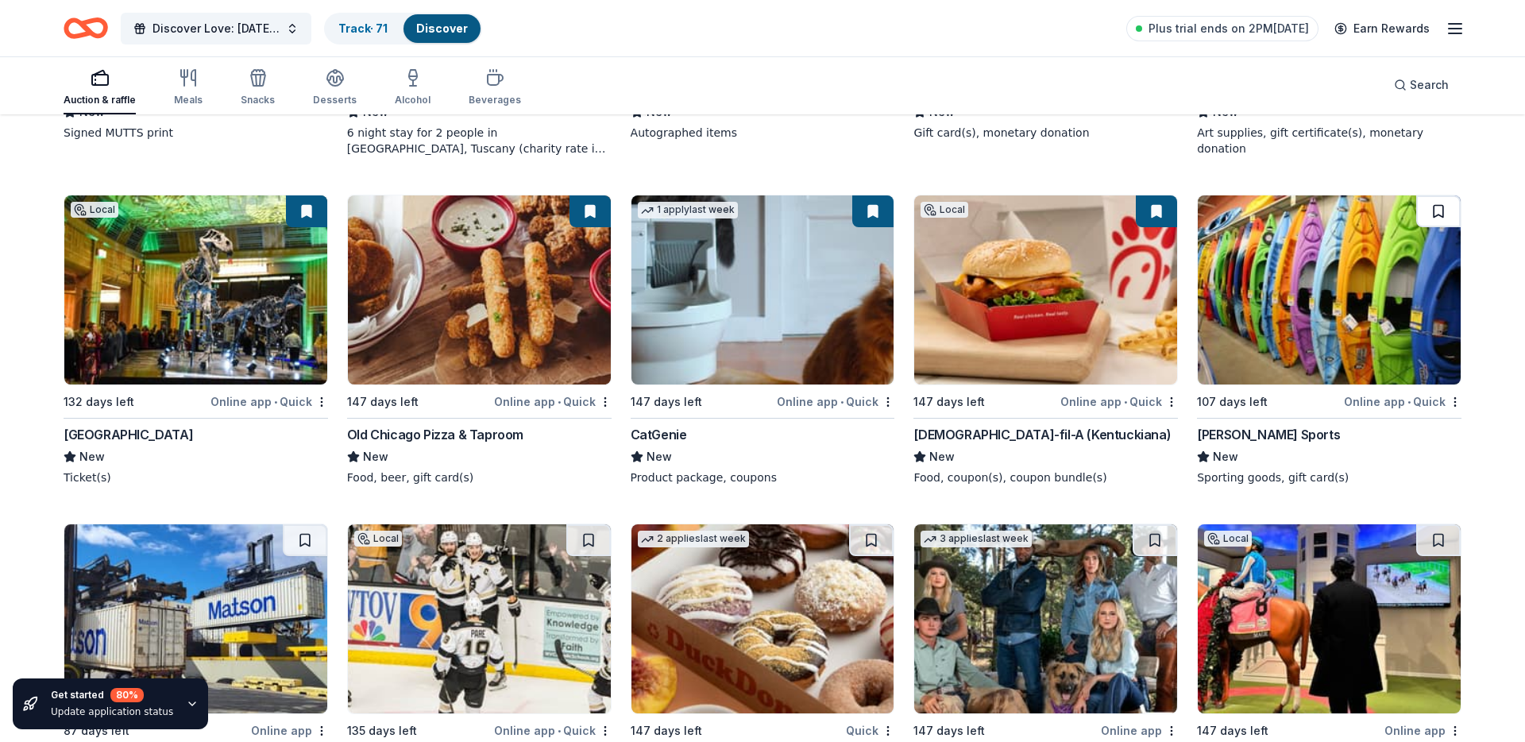
click at [1422, 215] on button at bounding box center [1438, 211] width 44 height 32
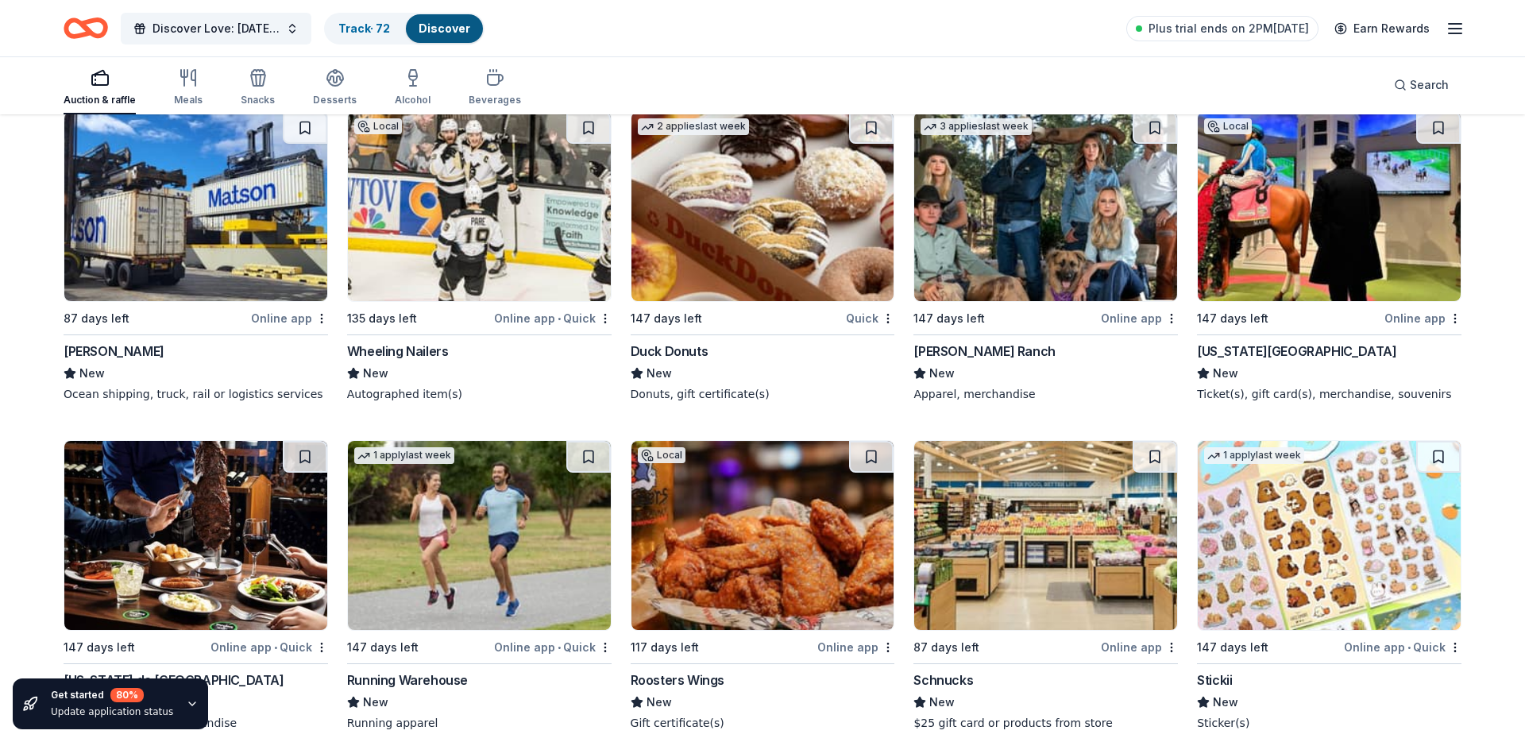
scroll to position [5605, 0]
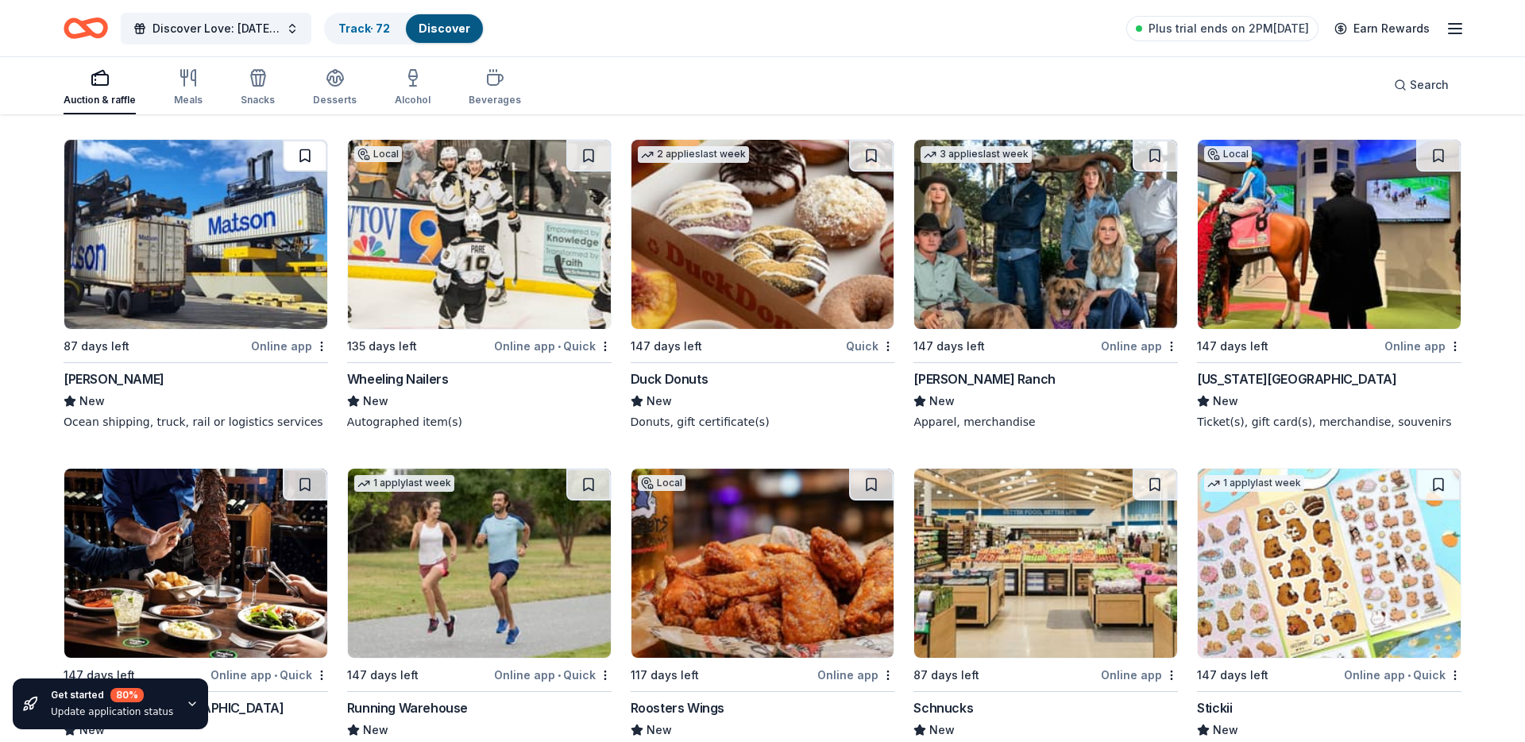
click at [305, 157] on button at bounding box center [305, 156] width 44 height 32
click at [590, 158] on button at bounding box center [588, 156] width 44 height 32
click at [731, 214] on img at bounding box center [762, 234] width 263 height 189
click at [862, 145] on button at bounding box center [871, 156] width 44 height 32
click at [987, 288] on img at bounding box center [1045, 234] width 263 height 189
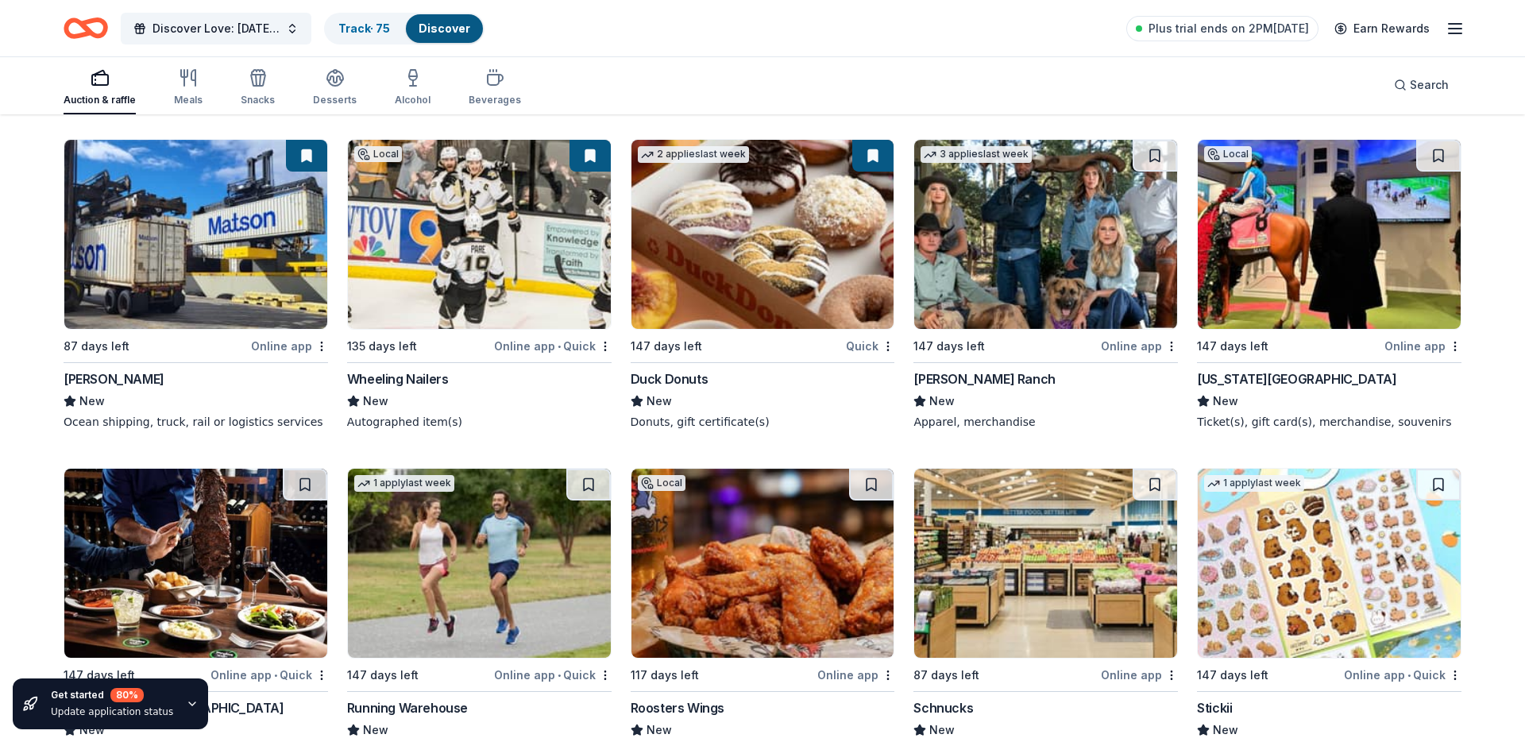
click at [1326, 189] on img at bounding box center [1329, 234] width 263 height 189
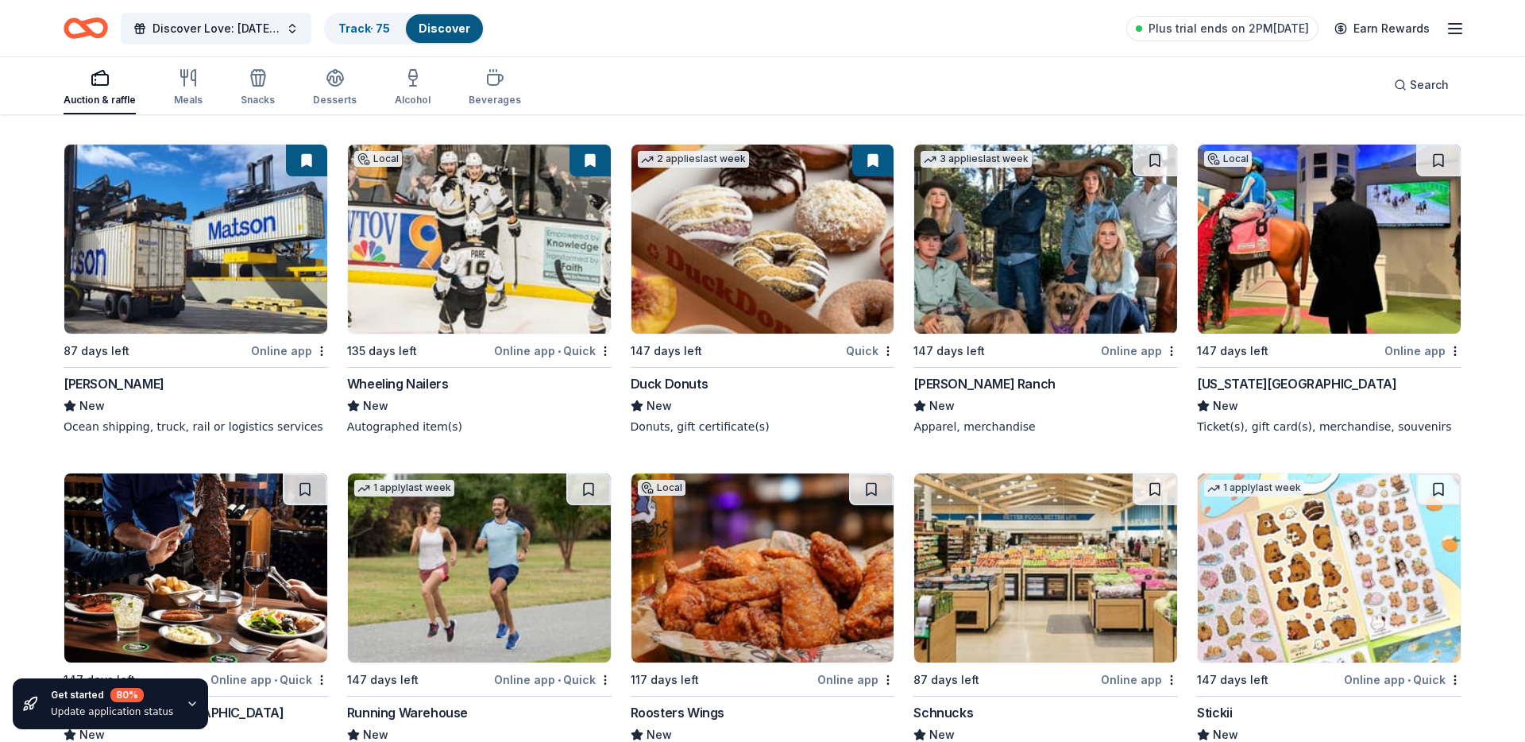
scroll to position [5599, 0]
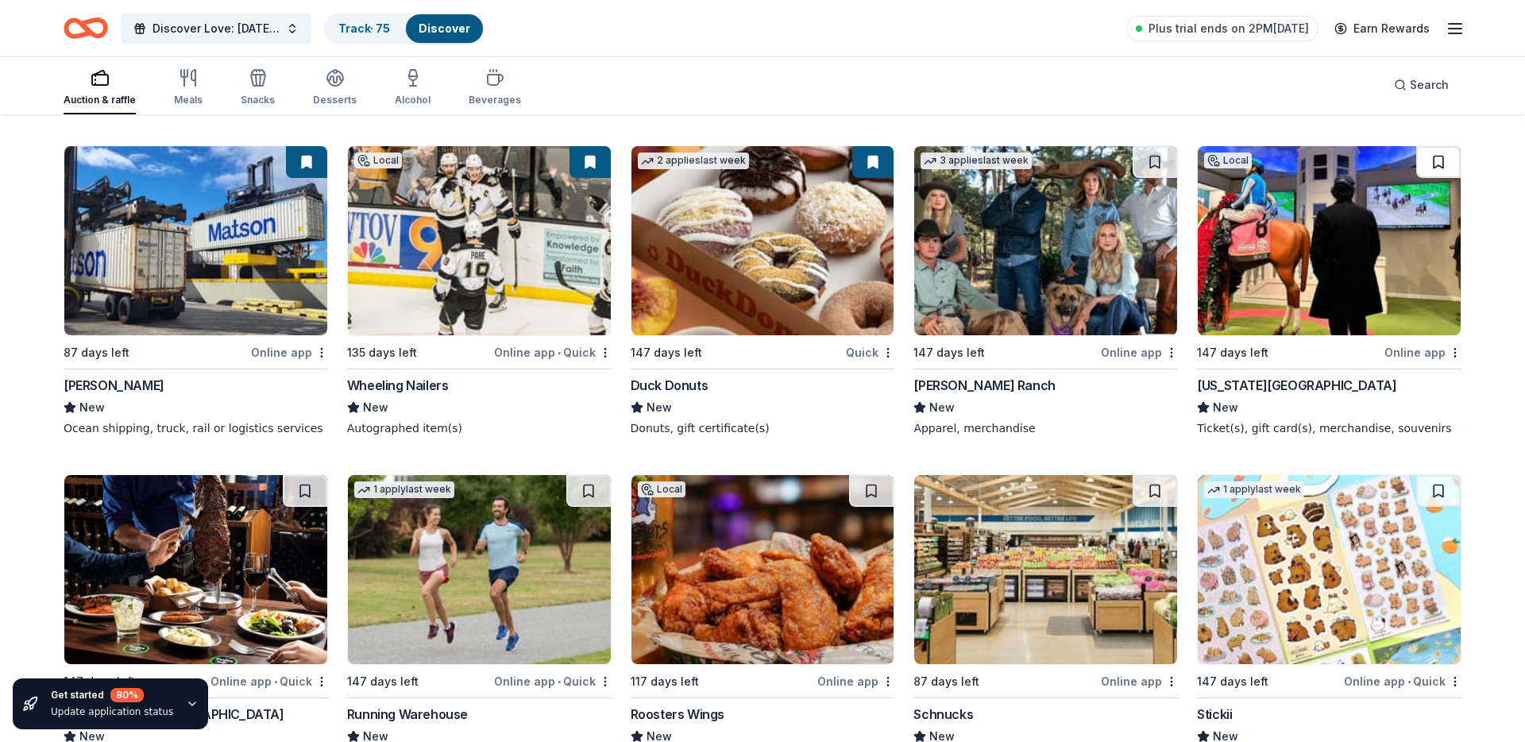
click at [1436, 167] on button at bounding box center [1438, 162] width 44 height 32
click at [1146, 162] on button at bounding box center [1155, 162] width 44 height 32
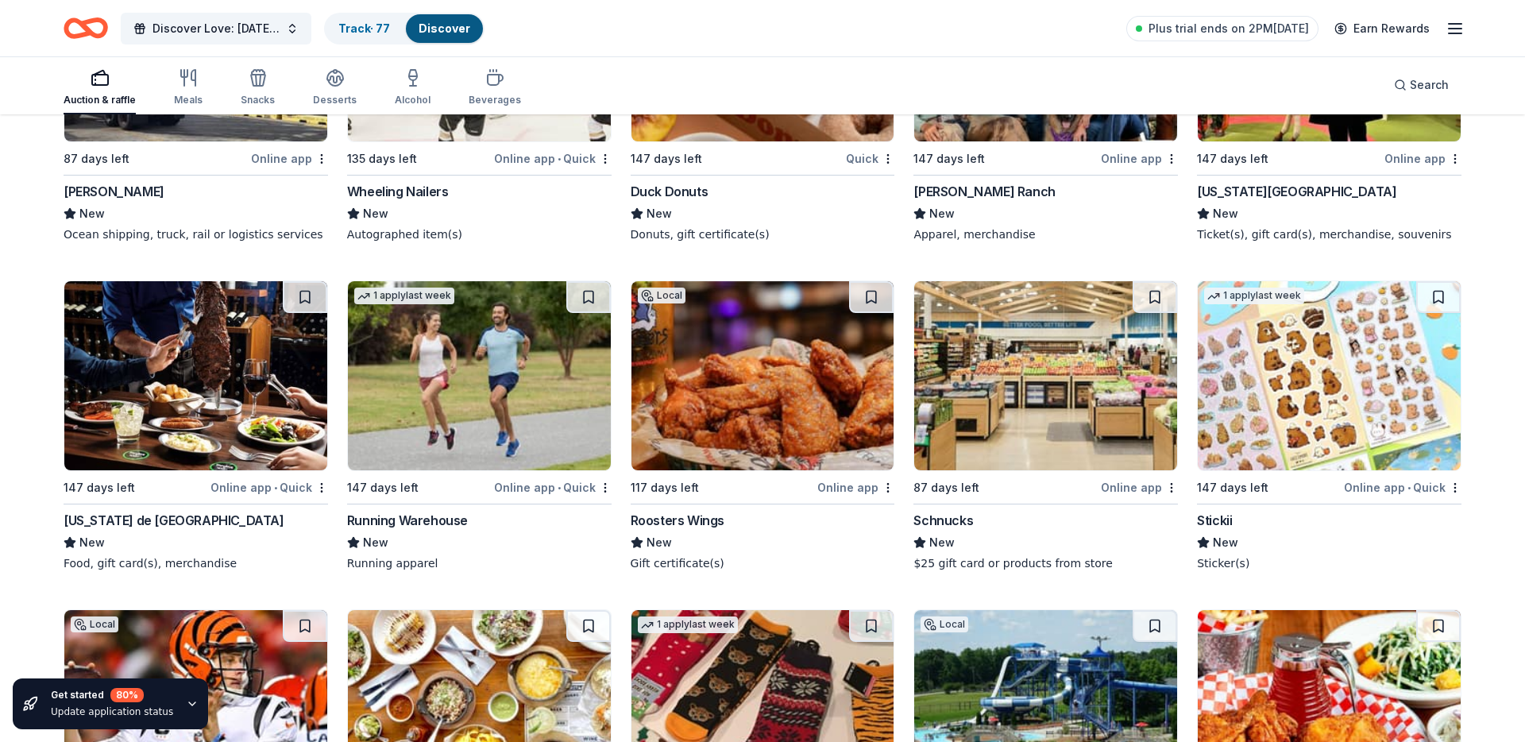
scroll to position [5824, 0]
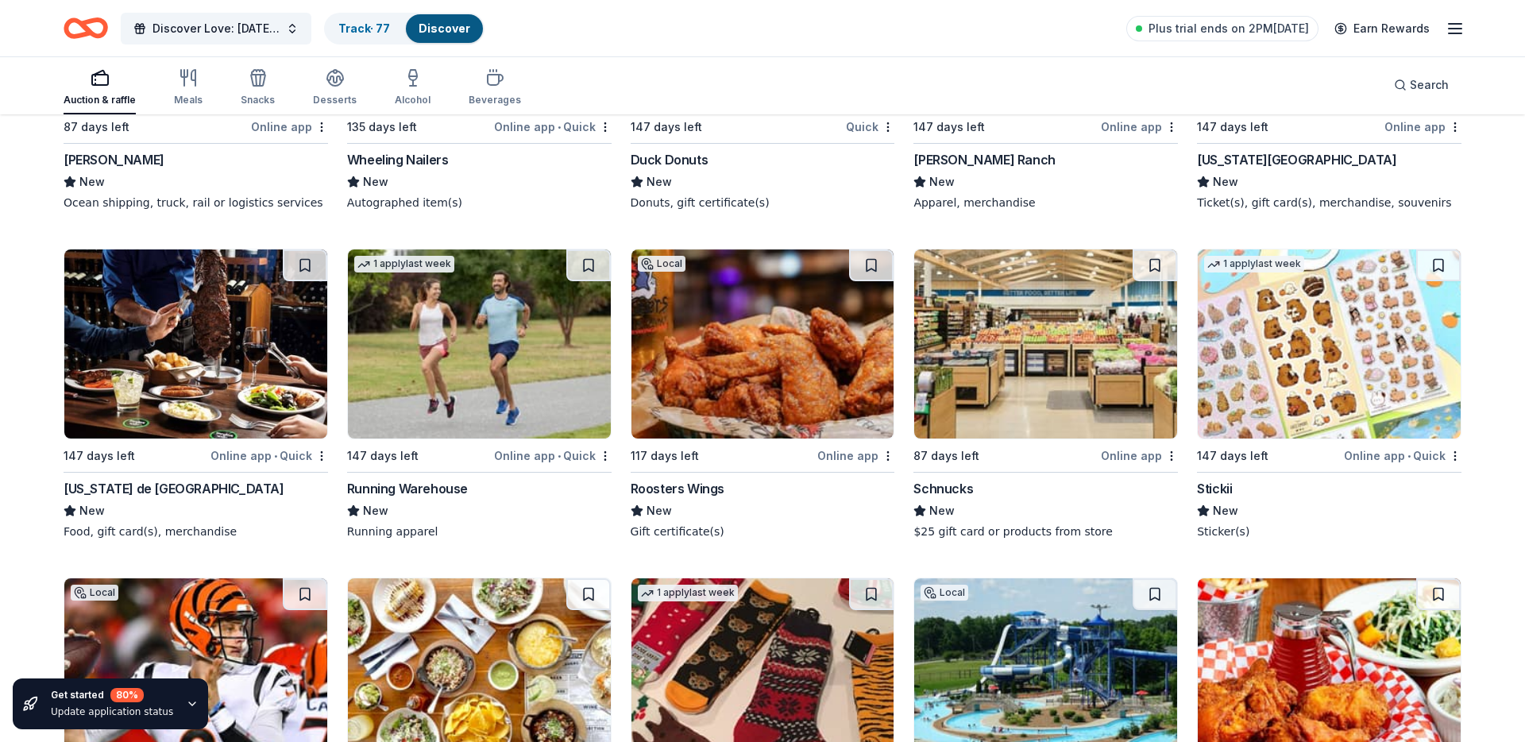
click at [157, 343] on img at bounding box center [195, 343] width 263 height 189
click at [321, 276] on button at bounding box center [305, 265] width 44 height 32
click at [407, 301] on img at bounding box center [479, 343] width 263 height 189
click at [824, 365] on img at bounding box center [762, 343] width 263 height 189
click at [565, 260] on img at bounding box center [479, 343] width 263 height 189
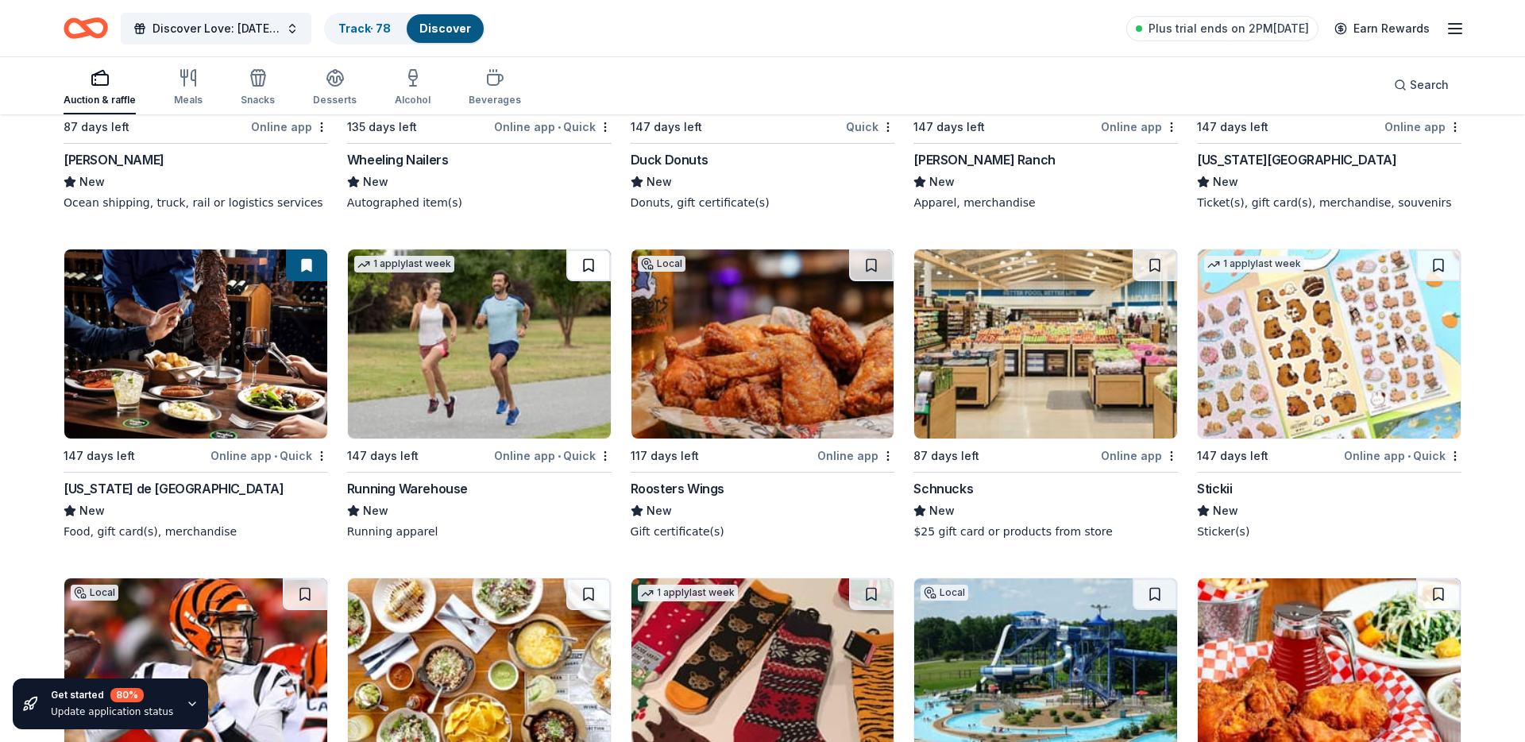
click at [586, 274] on button at bounding box center [588, 265] width 44 height 32
click at [877, 267] on button at bounding box center [871, 265] width 44 height 32
click at [1153, 263] on button at bounding box center [1155, 265] width 44 height 32
click at [1415, 353] on img at bounding box center [1329, 343] width 263 height 189
click at [1438, 264] on button at bounding box center [1438, 265] width 44 height 32
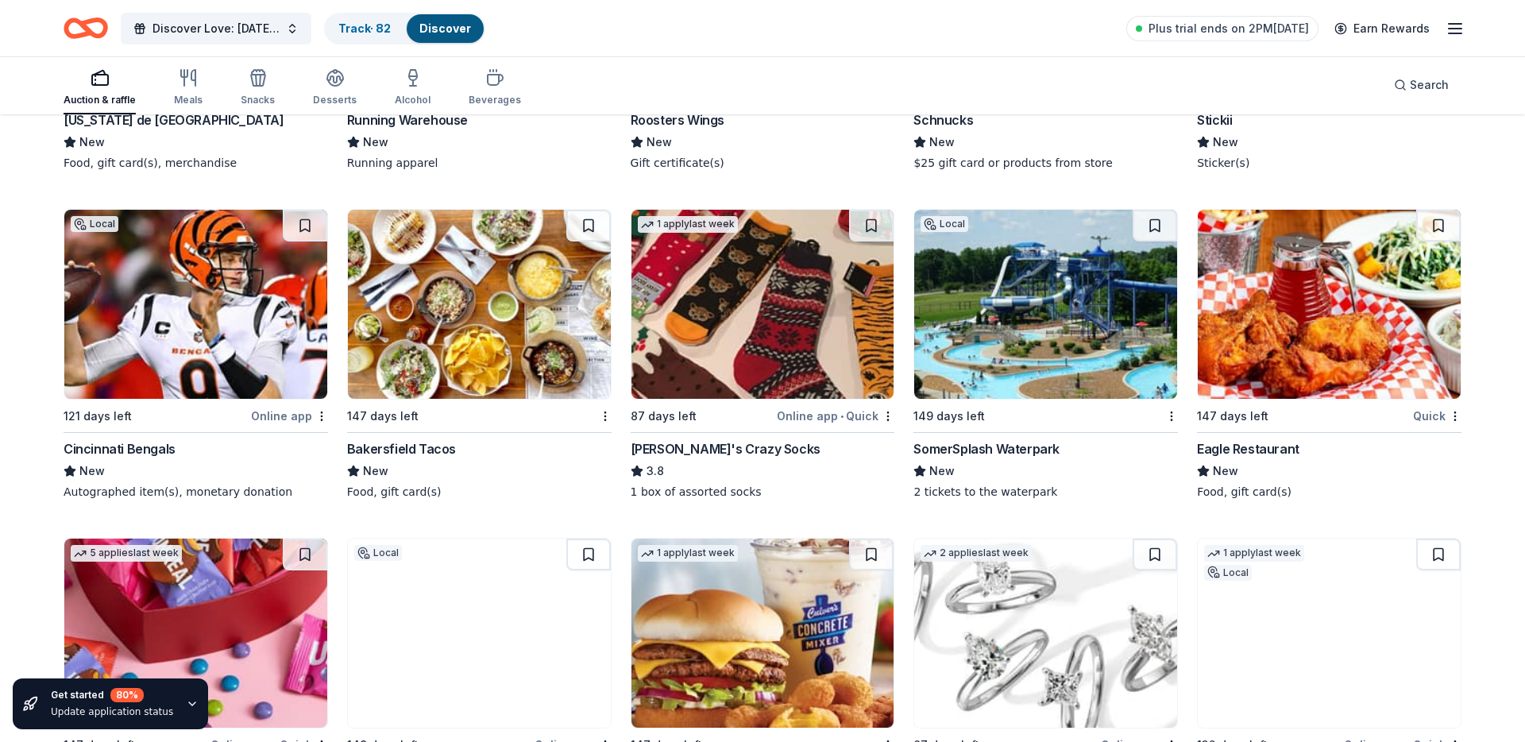
scroll to position [6196, 0]
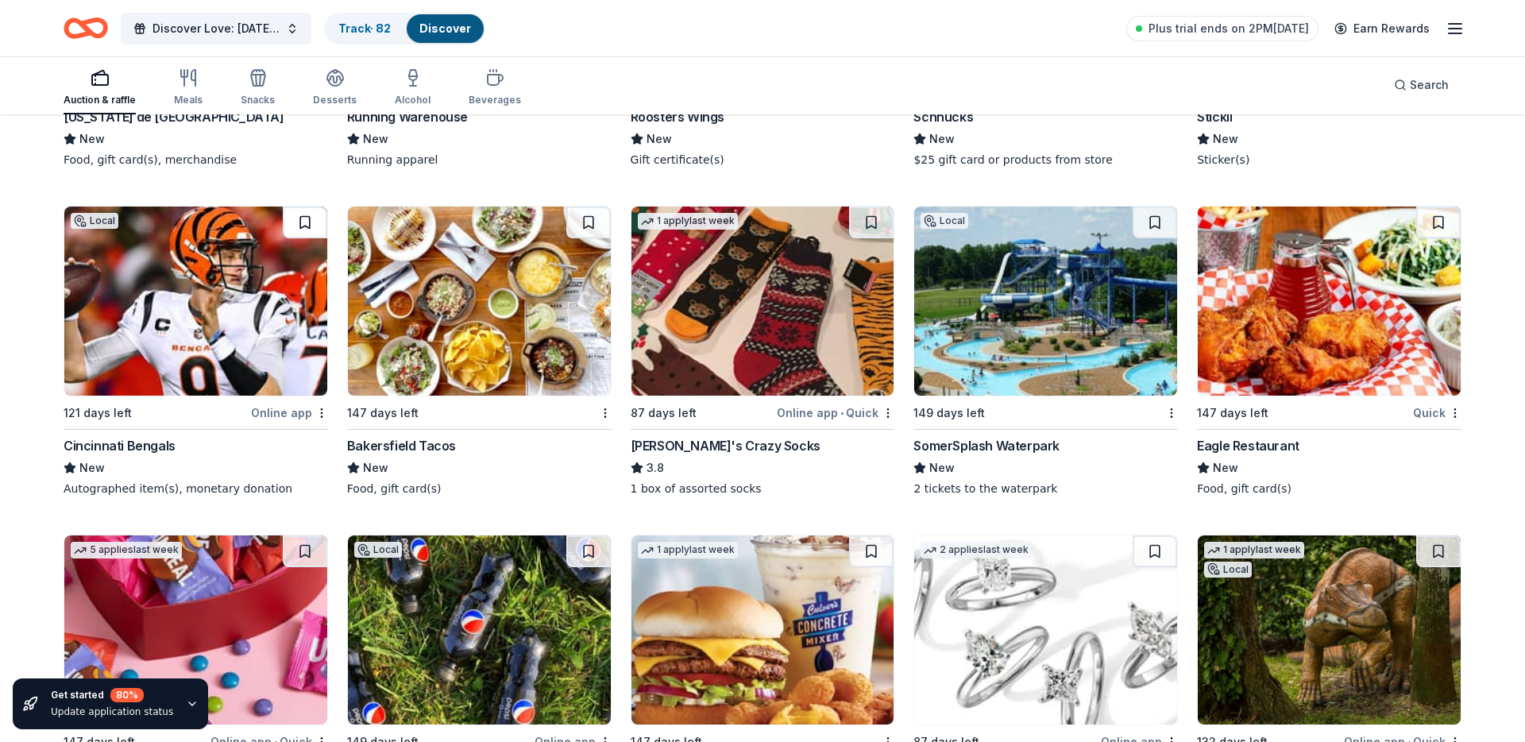
click at [298, 223] on button at bounding box center [305, 222] width 44 height 32
click at [747, 362] on img at bounding box center [762, 300] width 263 height 189
click at [500, 332] on img at bounding box center [479, 300] width 263 height 189
click at [581, 222] on button at bounding box center [588, 222] width 44 height 32
click at [800, 326] on img at bounding box center [762, 300] width 263 height 189
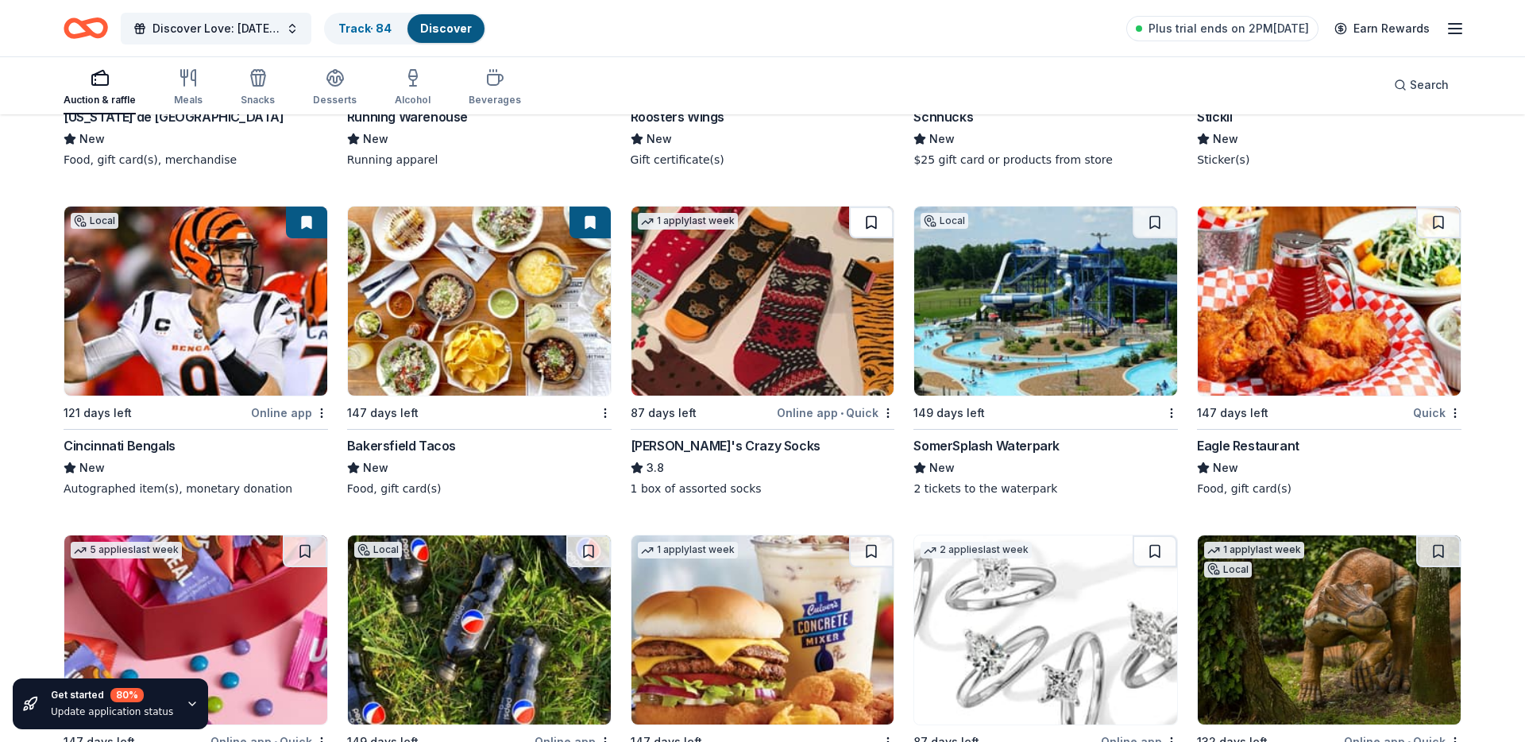
click at [870, 221] on button at bounding box center [871, 222] width 44 height 32
drag, startPoint x: 1161, startPoint y: 228, endPoint x: 1249, endPoint y: 264, distance: 95.4
click at [1161, 228] on button at bounding box center [1155, 222] width 44 height 32
click at [1337, 295] on img at bounding box center [1329, 300] width 263 height 189
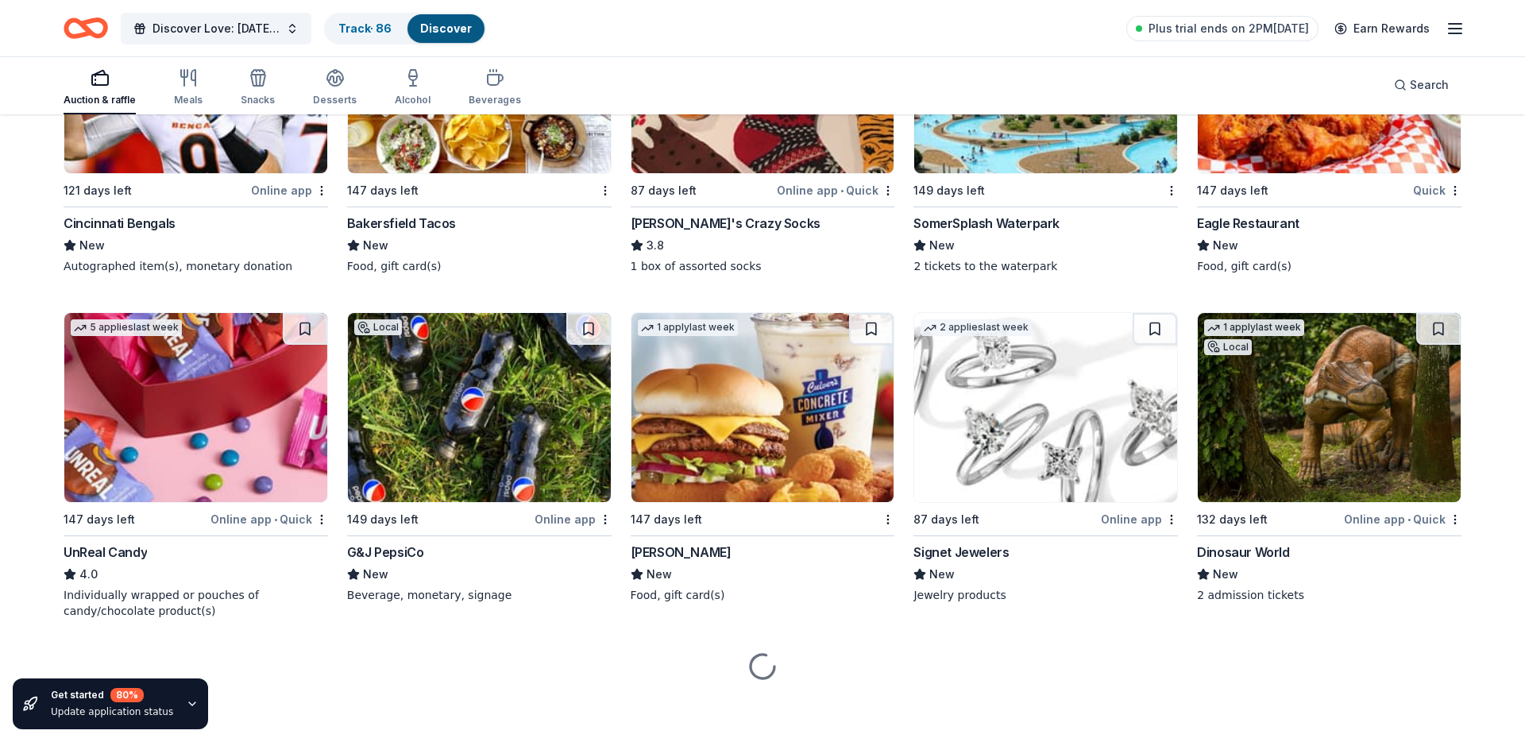
scroll to position [6422, 0]
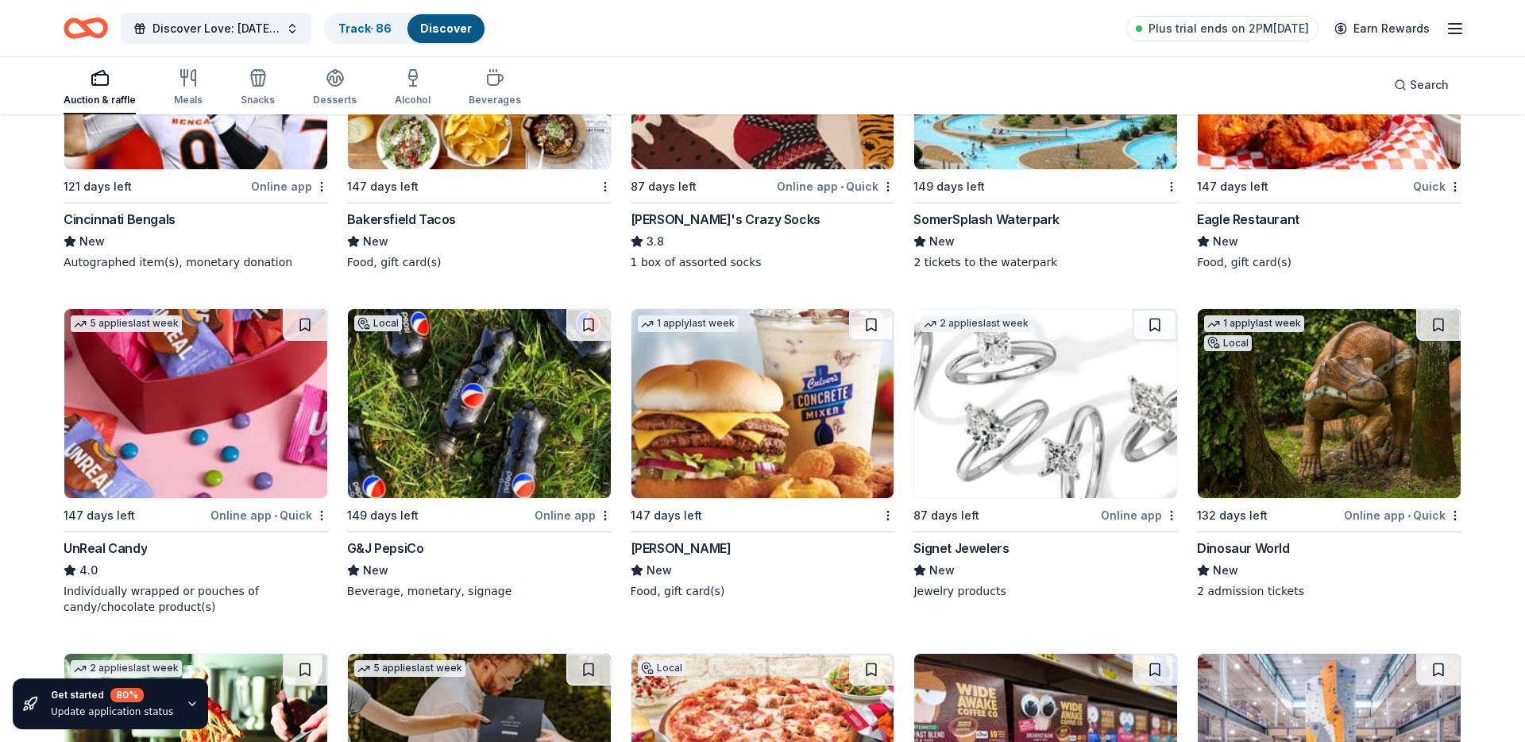
click at [195, 407] on img at bounding box center [195, 403] width 263 height 189
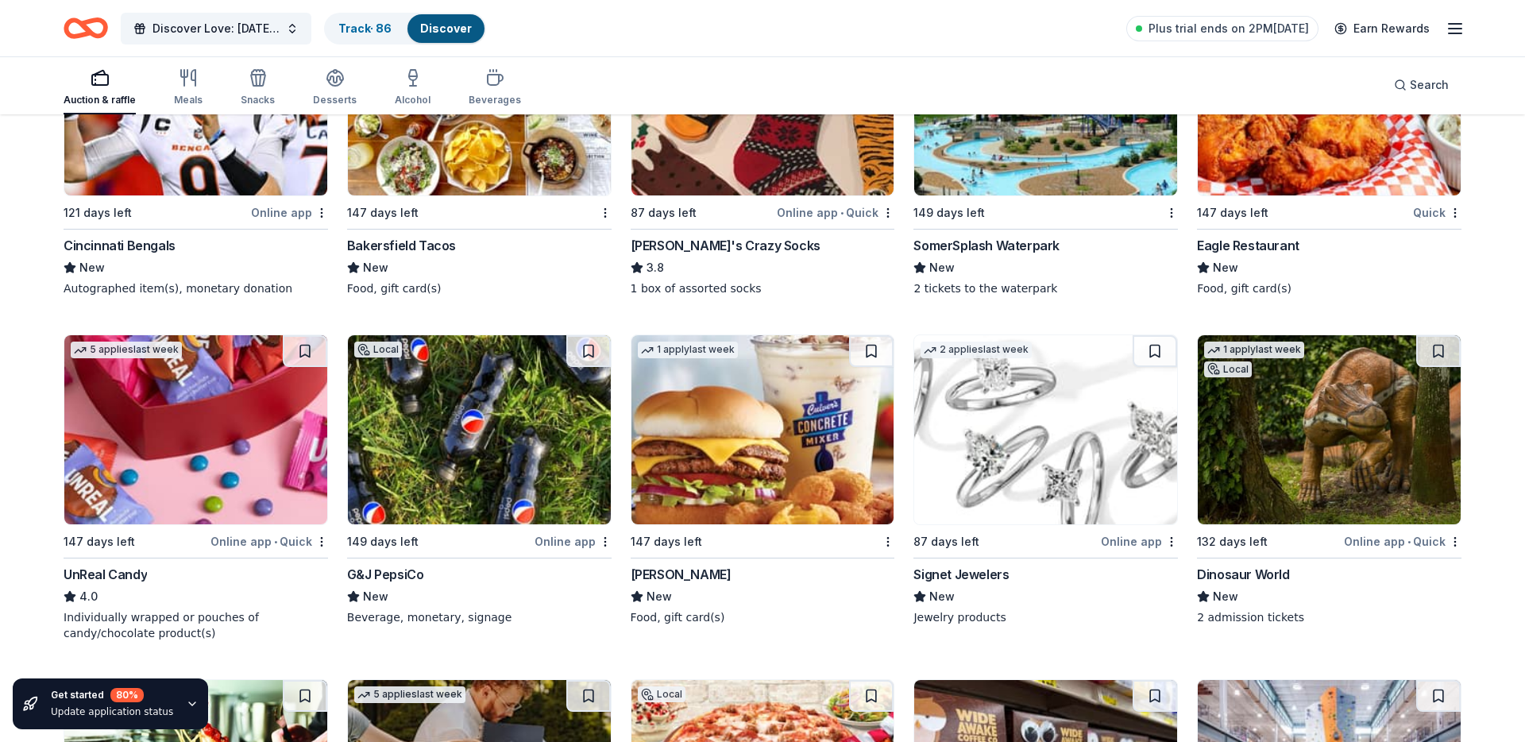
scroll to position [6387, 0]
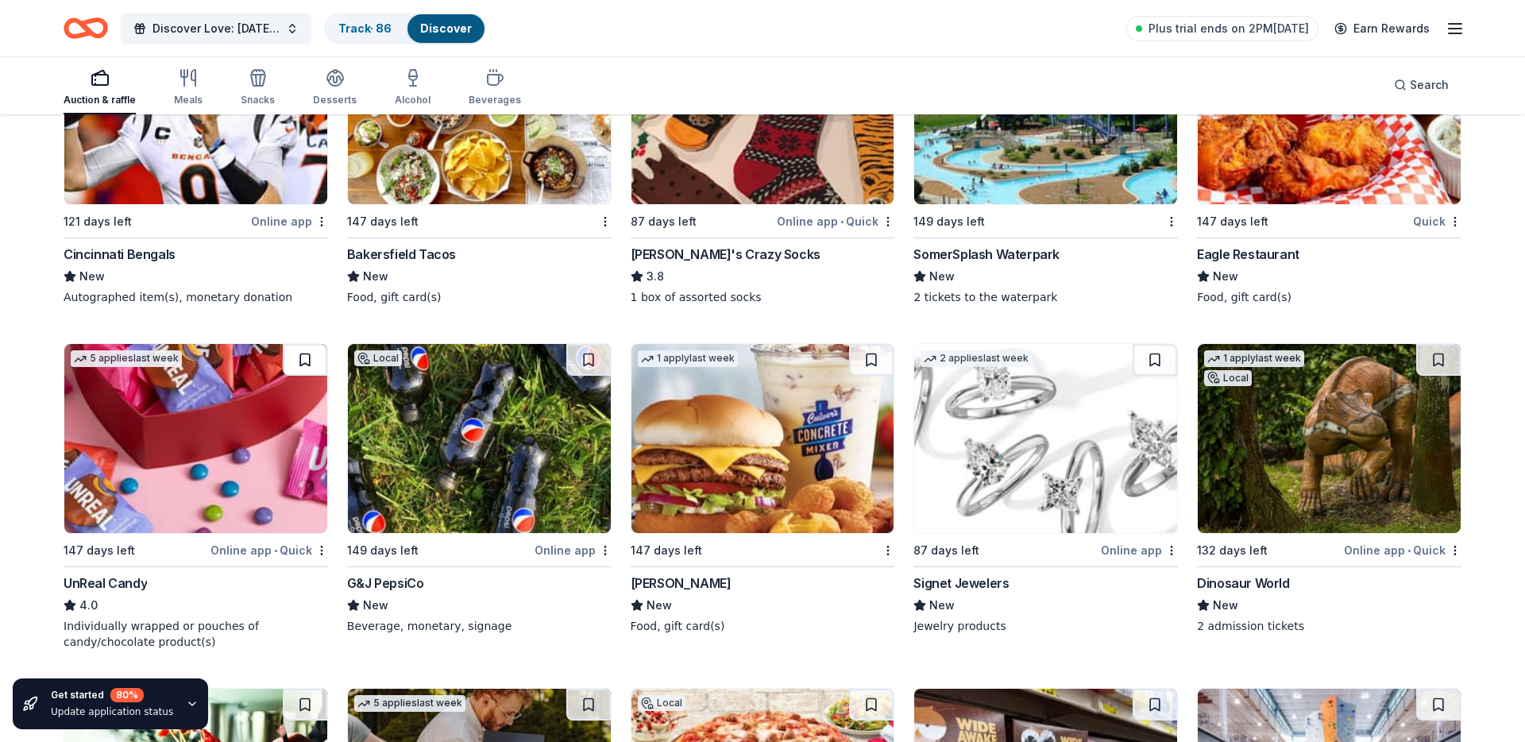
click at [295, 353] on button at bounding box center [305, 360] width 44 height 32
click at [542, 451] on img at bounding box center [479, 438] width 263 height 189
click at [598, 352] on button at bounding box center [588, 360] width 44 height 32
click at [714, 427] on img at bounding box center [762, 438] width 263 height 189
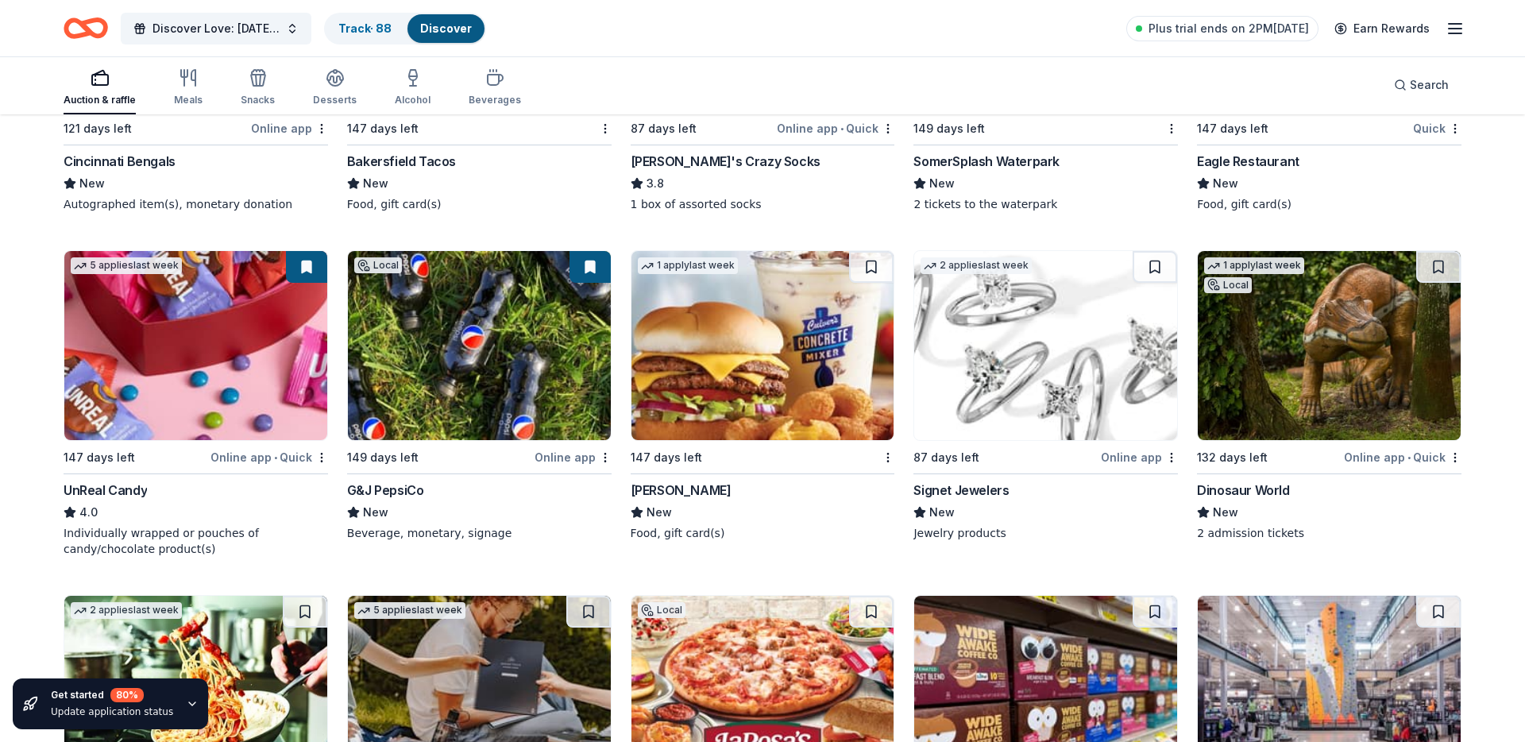
scroll to position [6481, 0]
click at [871, 263] on button at bounding box center [871, 266] width 44 height 32
click at [1070, 379] on img at bounding box center [1045, 344] width 263 height 189
click at [1155, 265] on button at bounding box center [1155, 266] width 44 height 32
click at [1280, 324] on img at bounding box center [1329, 344] width 263 height 189
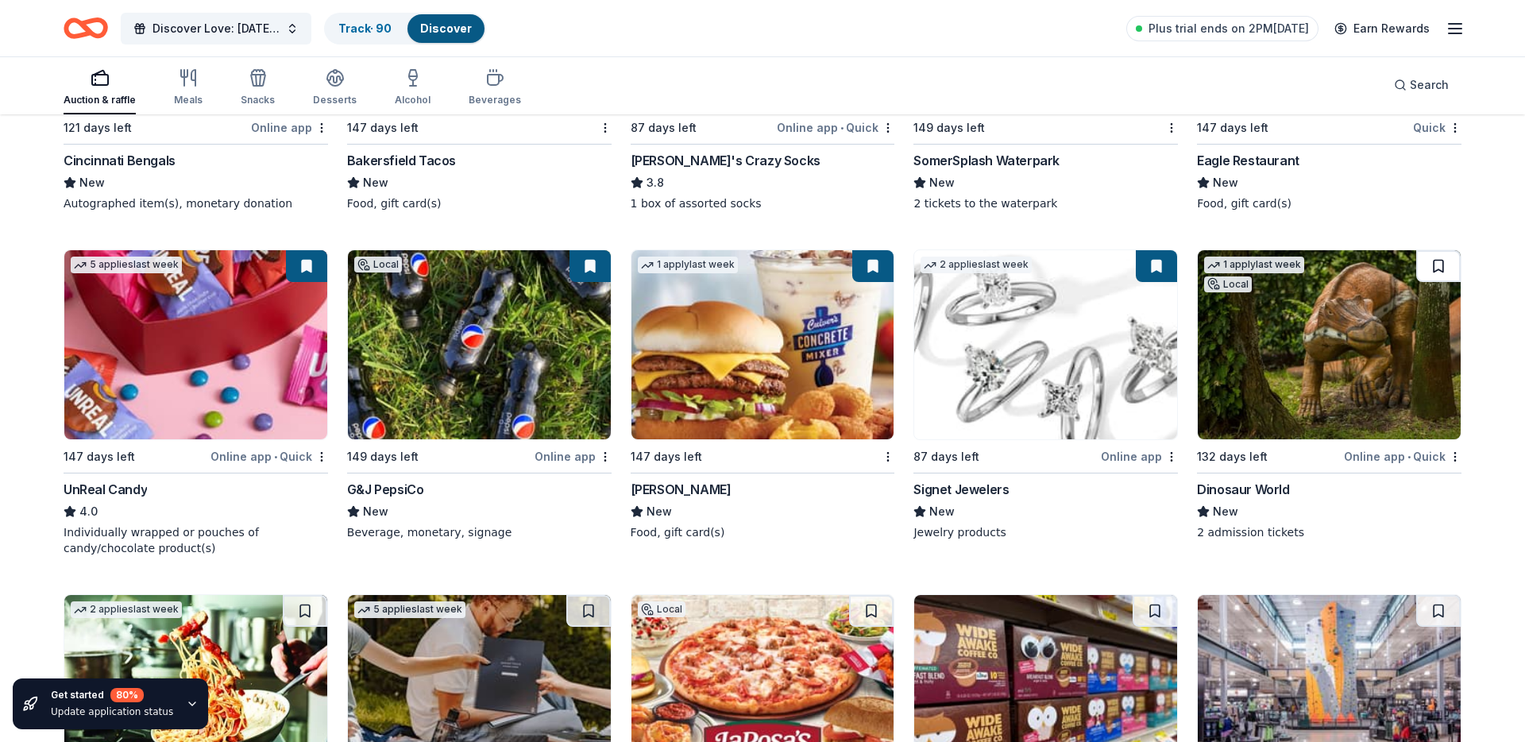
click at [1432, 264] on button at bounding box center [1438, 266] width 44 height 32
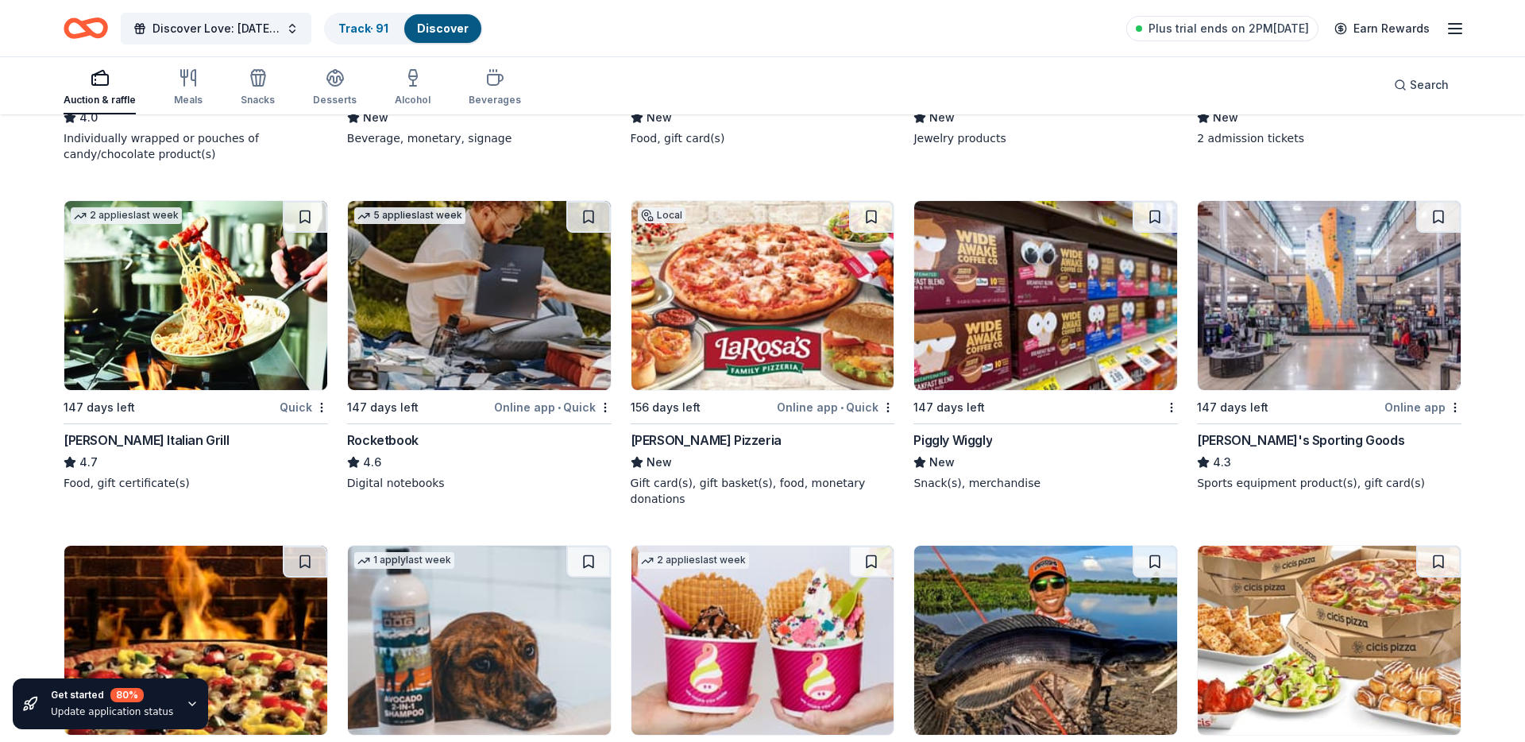
scroll to position [6880, 0]
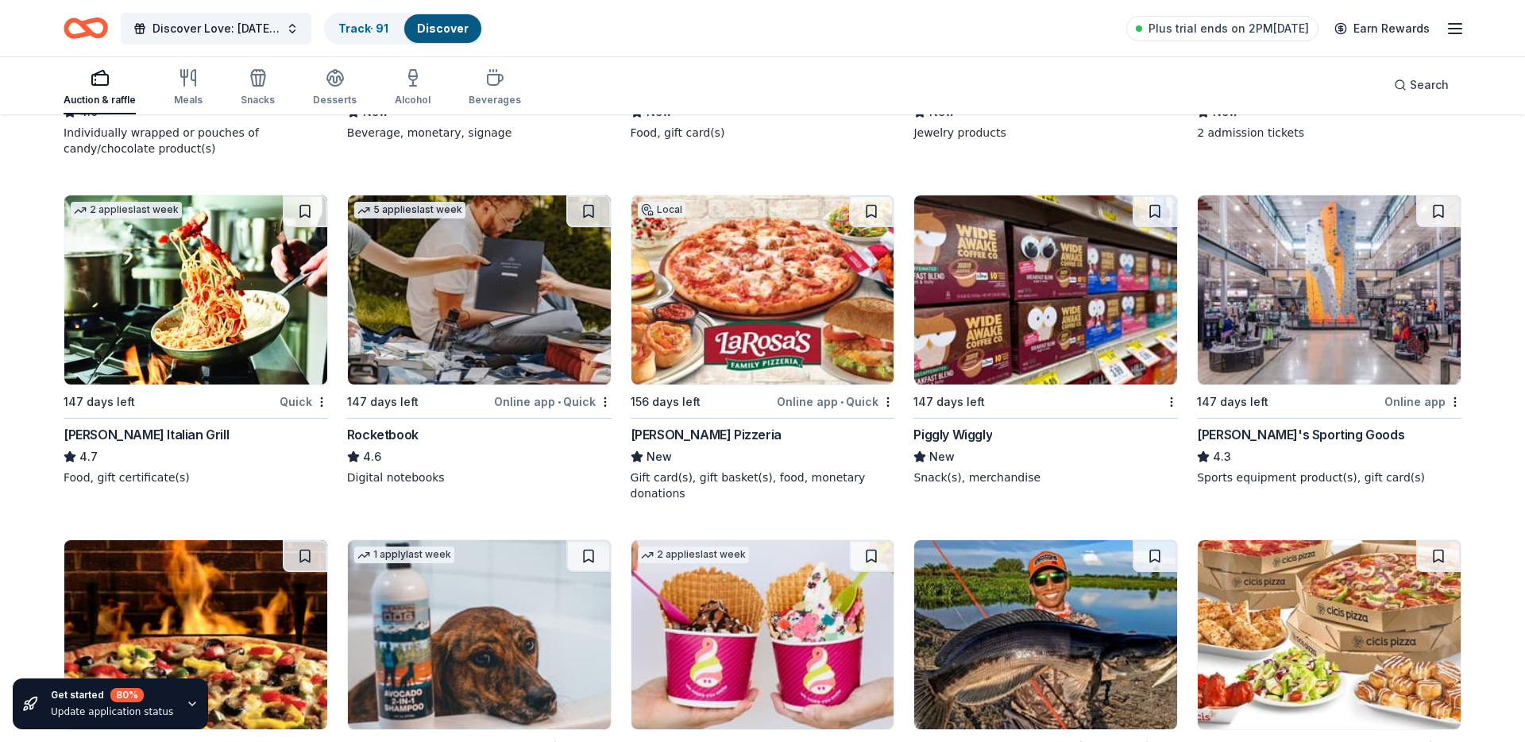
click at [143, 328] on img at bounding box center [195, 289] width 263 height 189
click at [311, 211] on button at bounding box center [305, 211] width 44 height 32
click at [457, 292] on img at bounding box center [479, 289] width 263 height 189
click at [580, 204] on button at bounding box center [588, 211] width 44 height 32
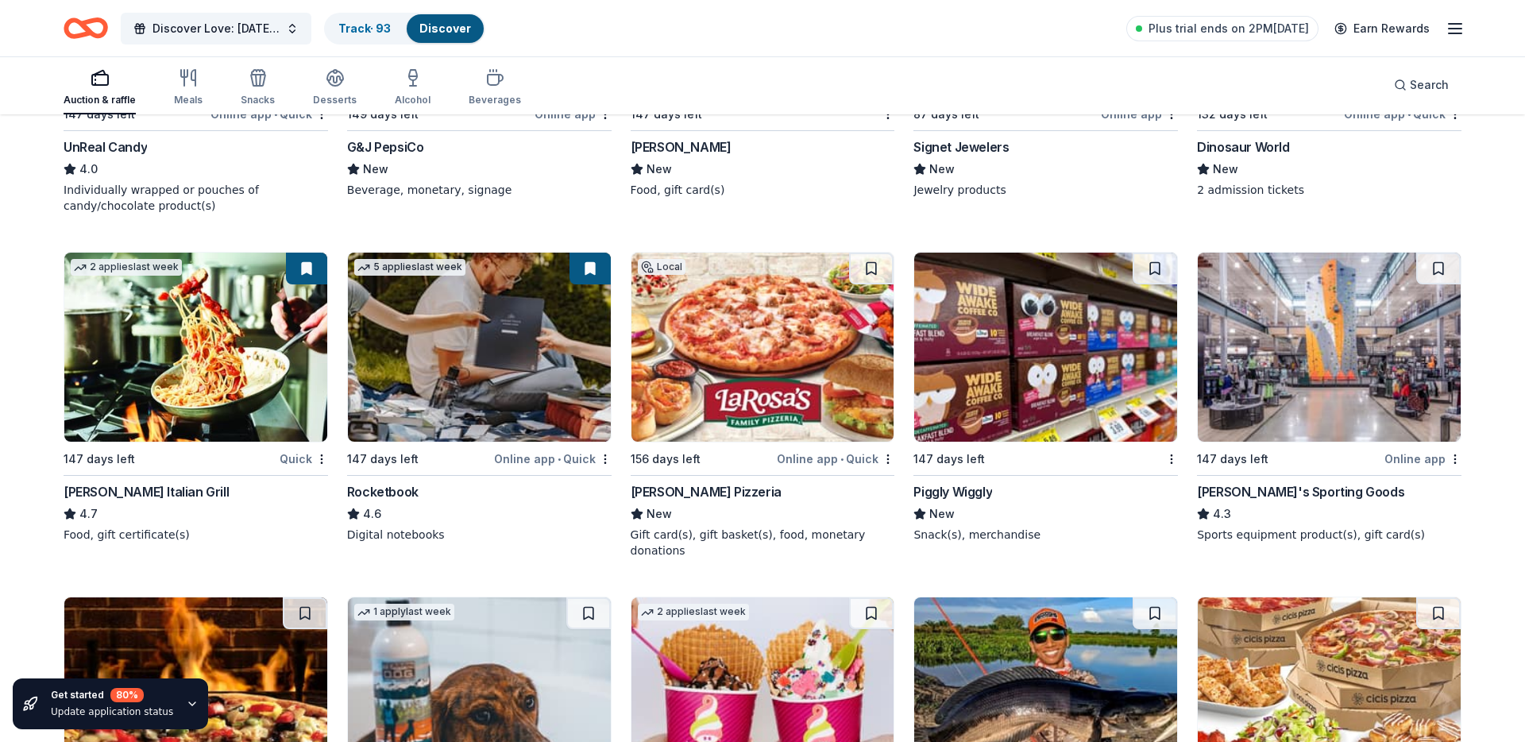
scroll to position [6826, 0]
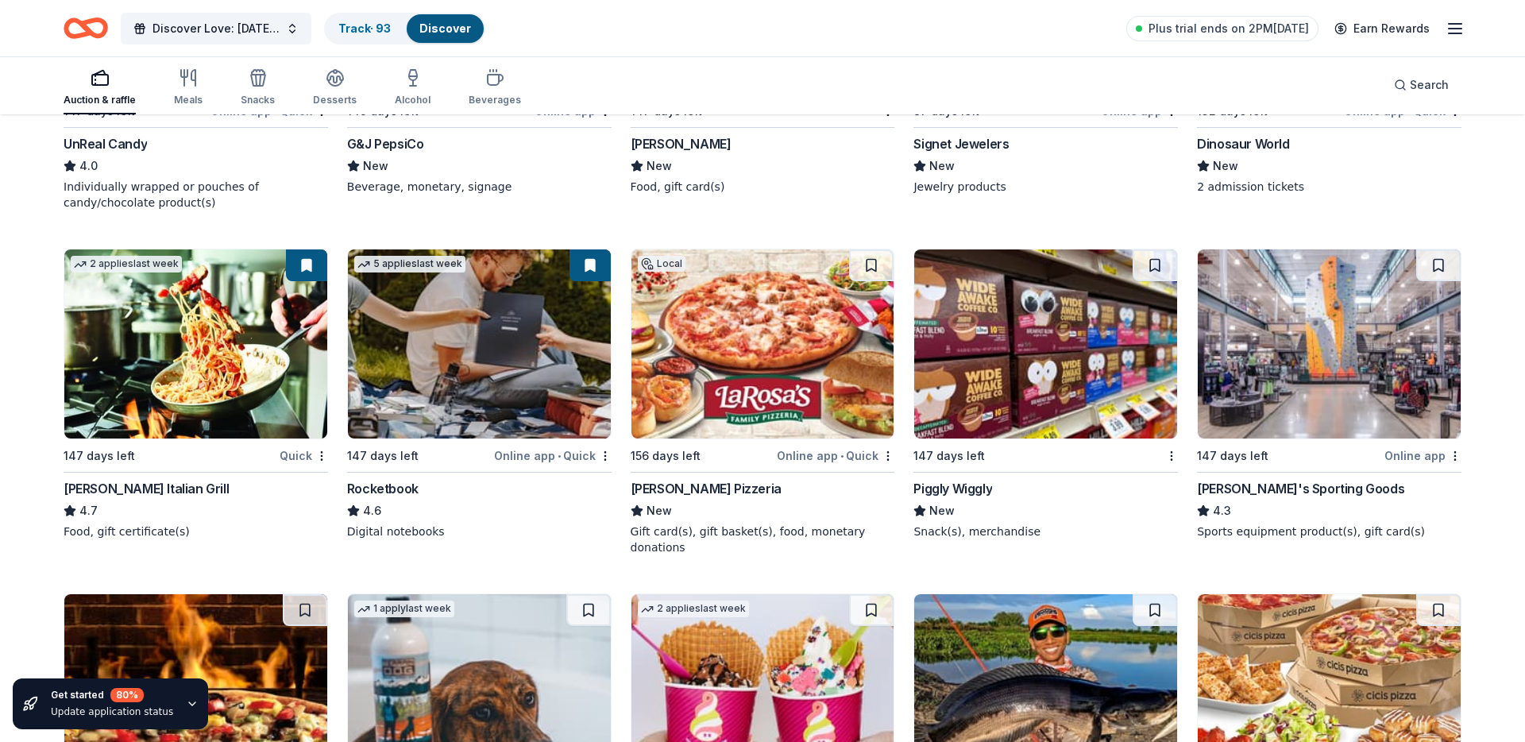
click at [793, 346] on img at bounding box center [762, 343] width 263 height 189
click at [863, 267] on button at bounding box center [871, 265] width 44 height 32
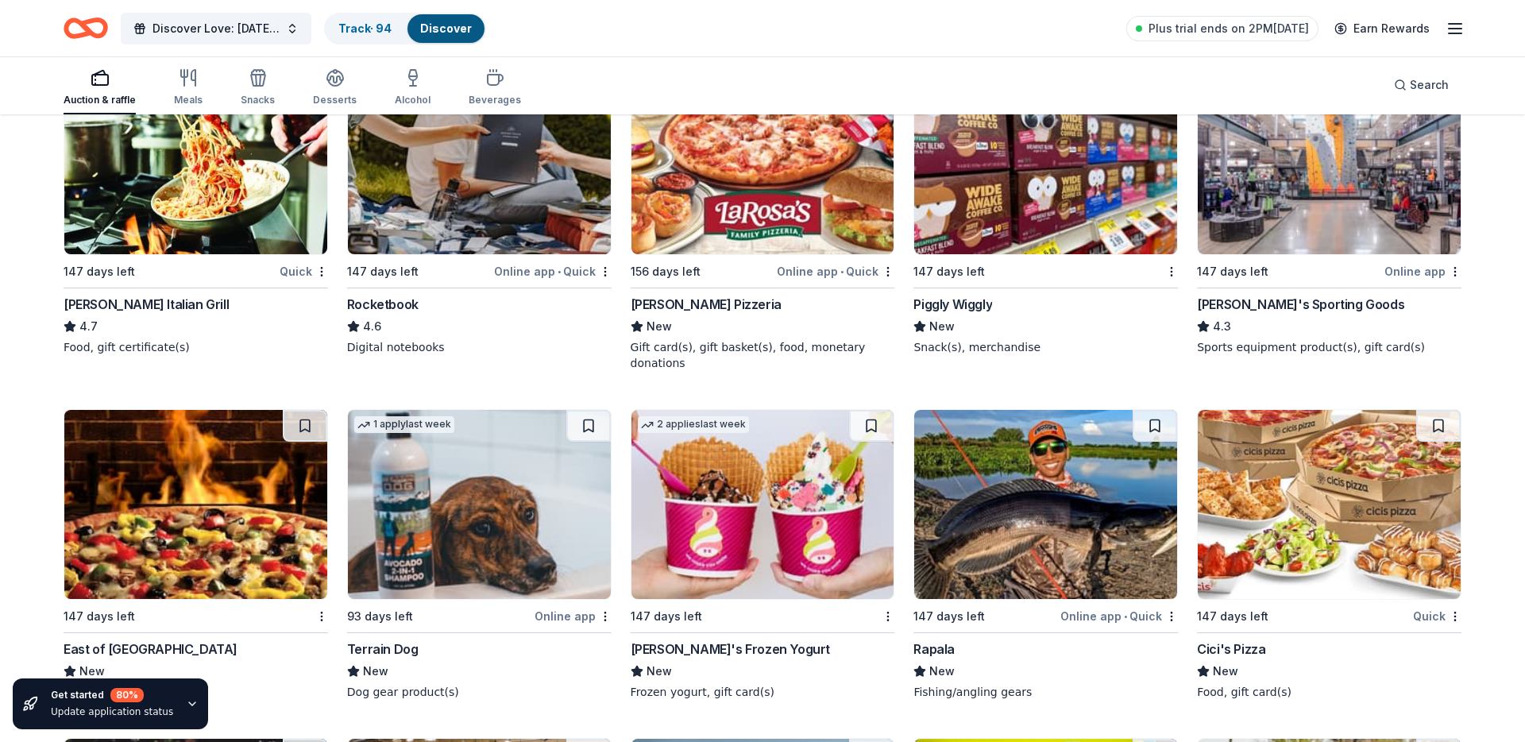
scroll to position [6934, 0]
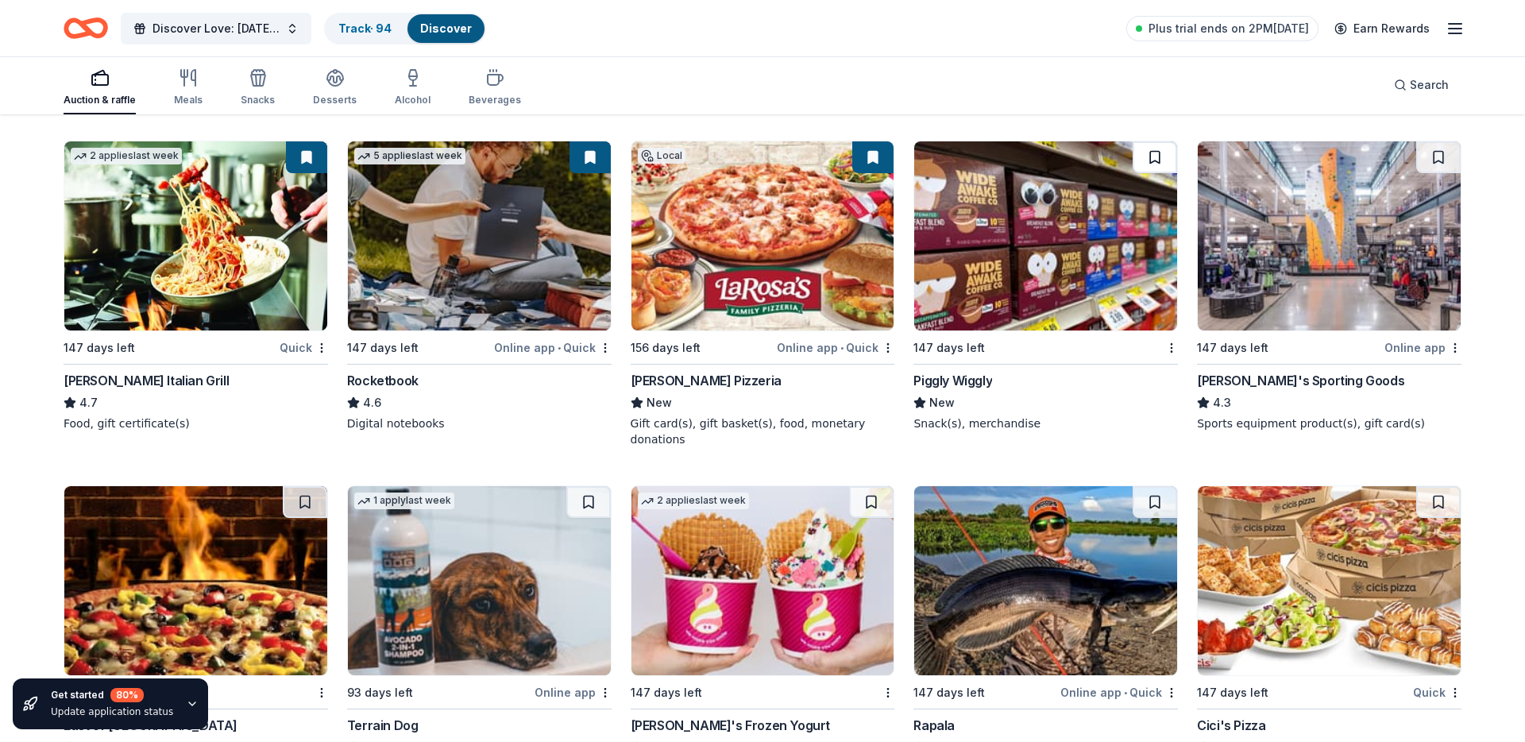
click at [1154, 148] on button at bounding box center [1155, 157] width 44 height 32
click at [1432, 156] on button at bounding box center [1438, 157] width 44 height 32
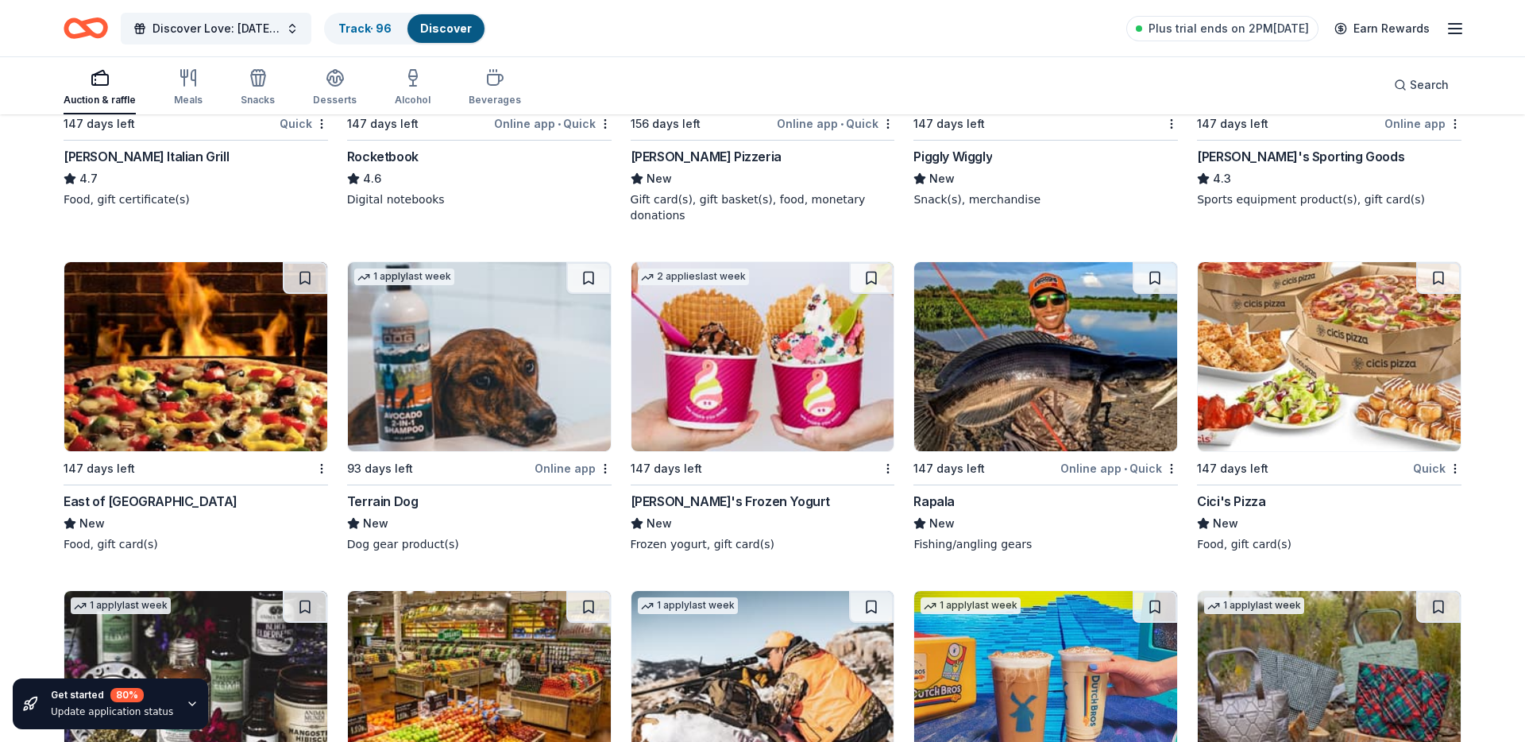
scroll to position [7150, 0]
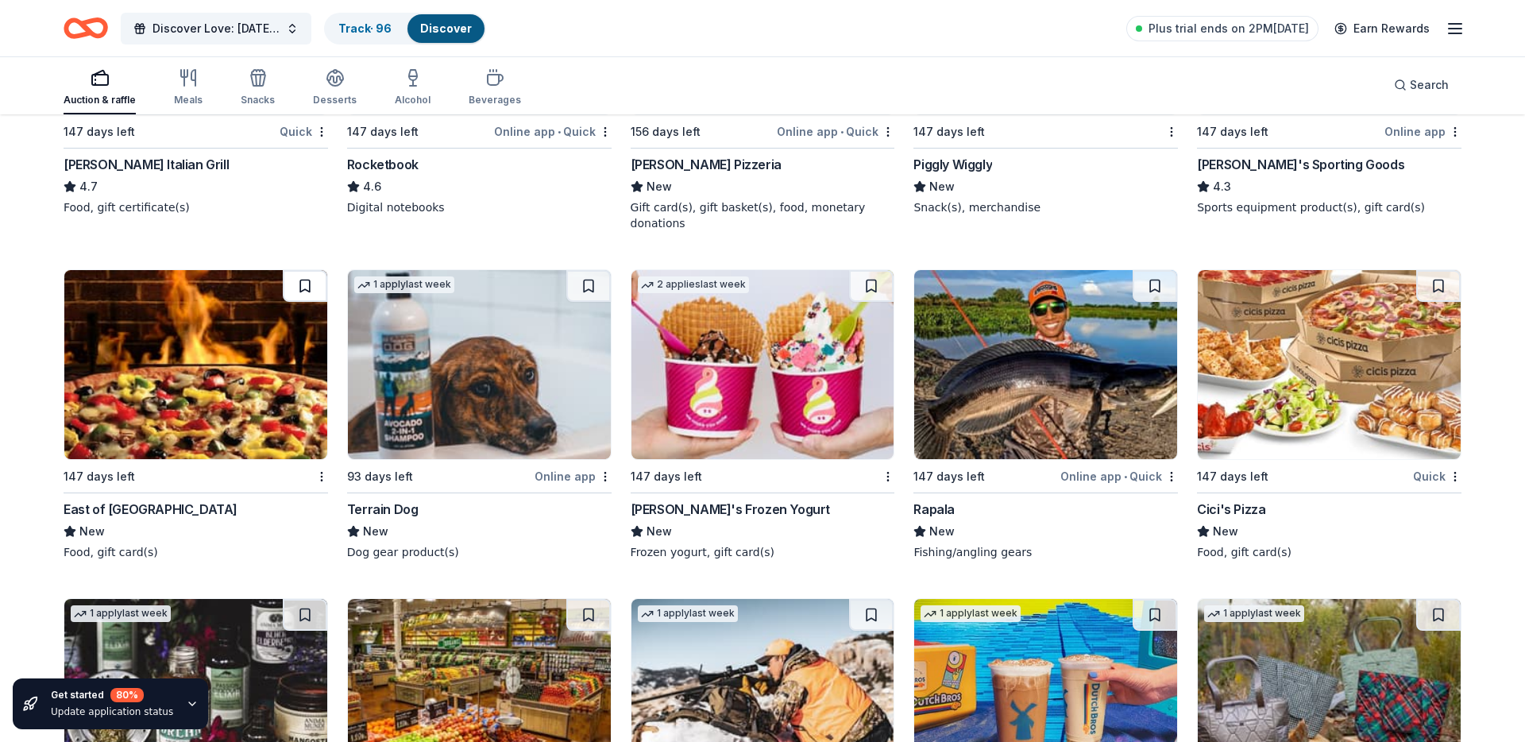
click at [299, 286] on button at bounding box center [305, 286] width 44 height 32
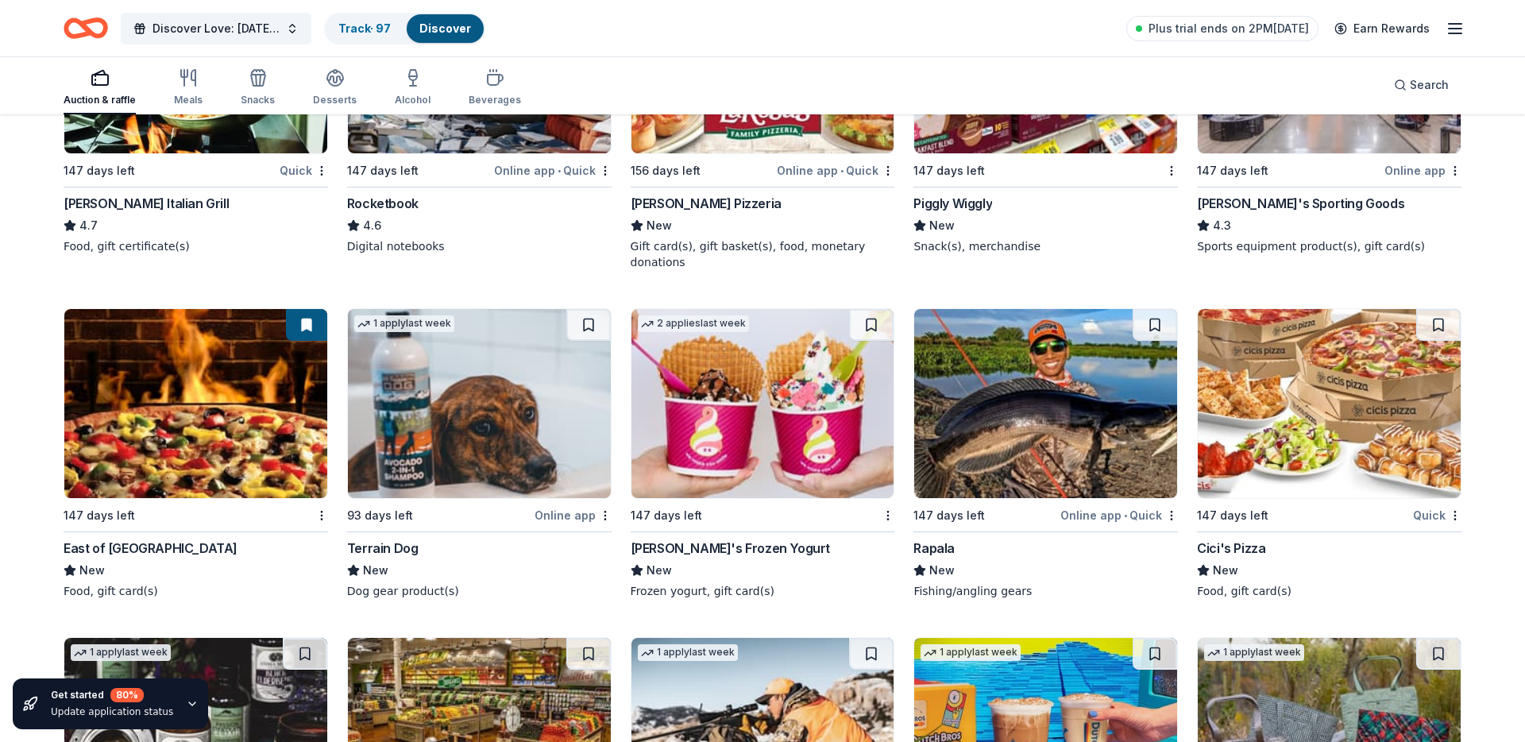
scroll to position [7107, 0]
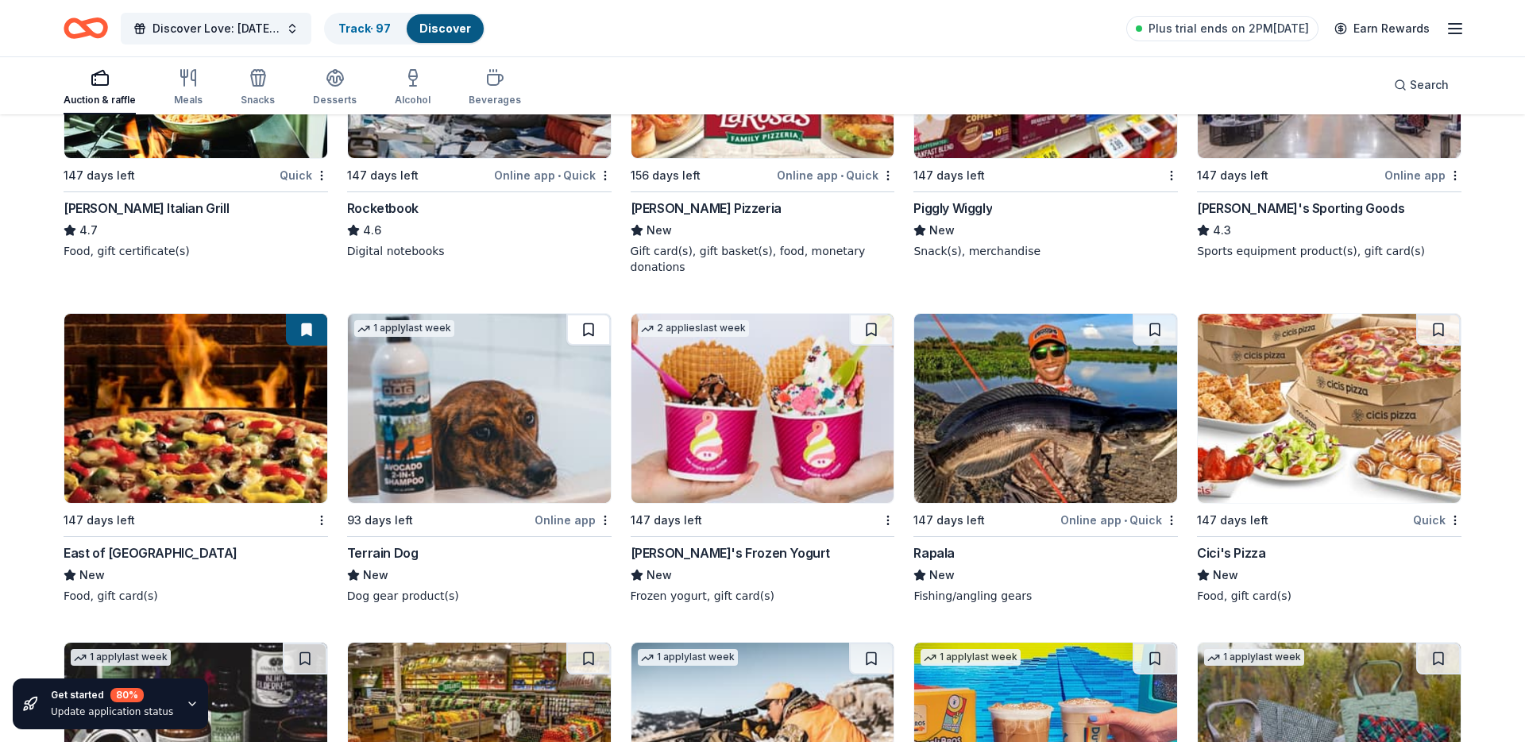
click at [589, 328] on button at bounding box center [588, 330] width 44 height 32
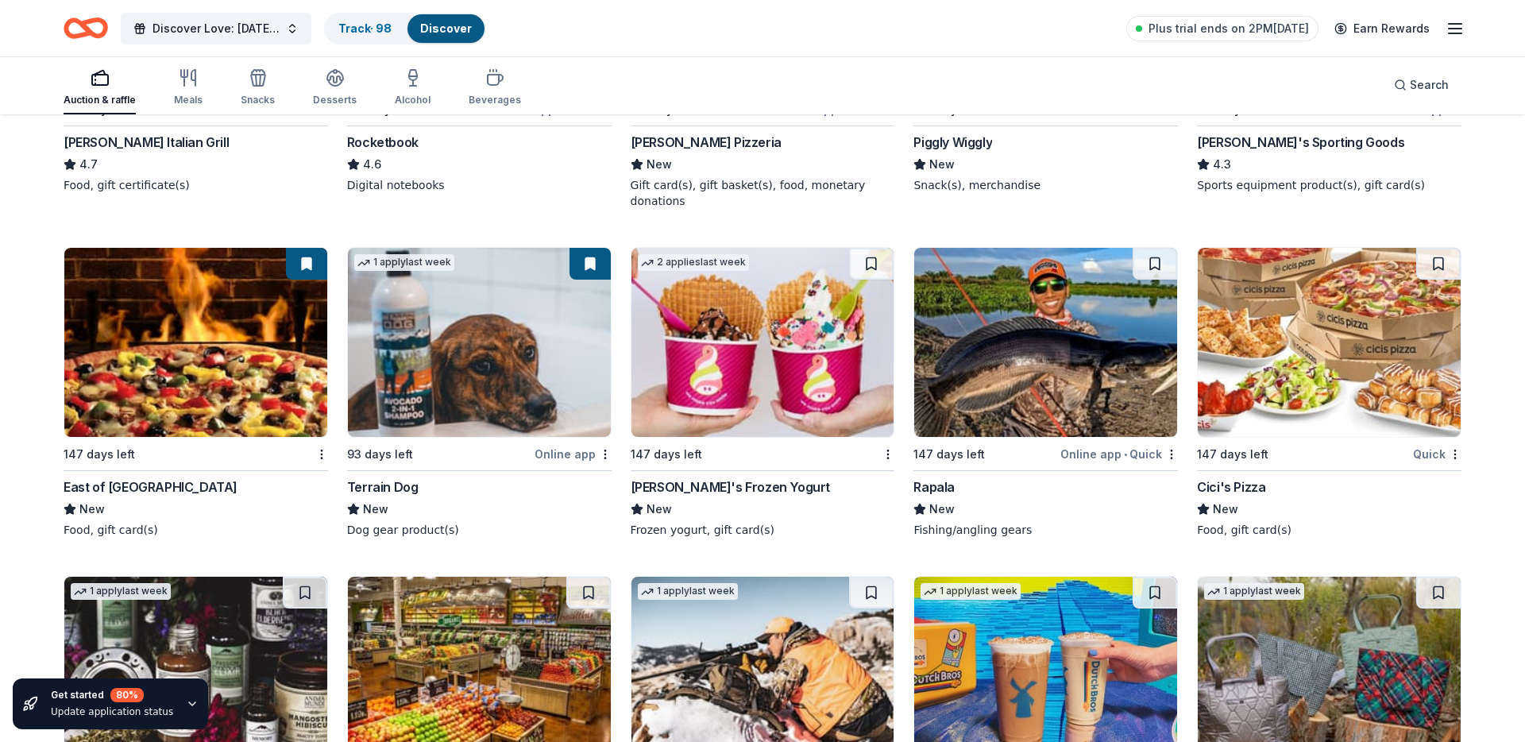
scroll to position [7175, 0]
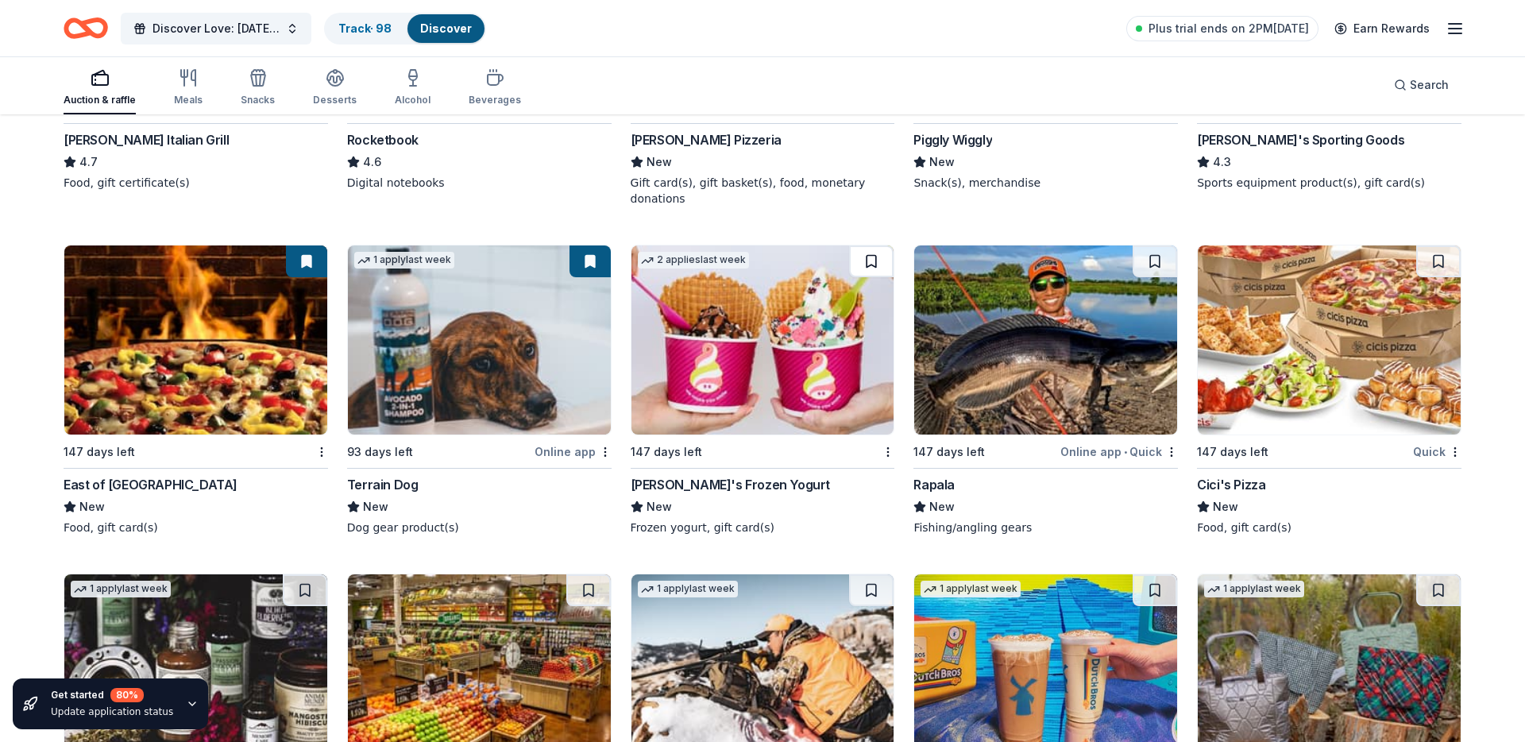
click at [879, 270] on button at bounding box center [871, 261] width 44 height 32
click at [1162, 256] on button at bounding box center [1155, 261] width 44 height 32
click at [1208, 268] on img at bounding box center [1329, 339] width 263 height 189
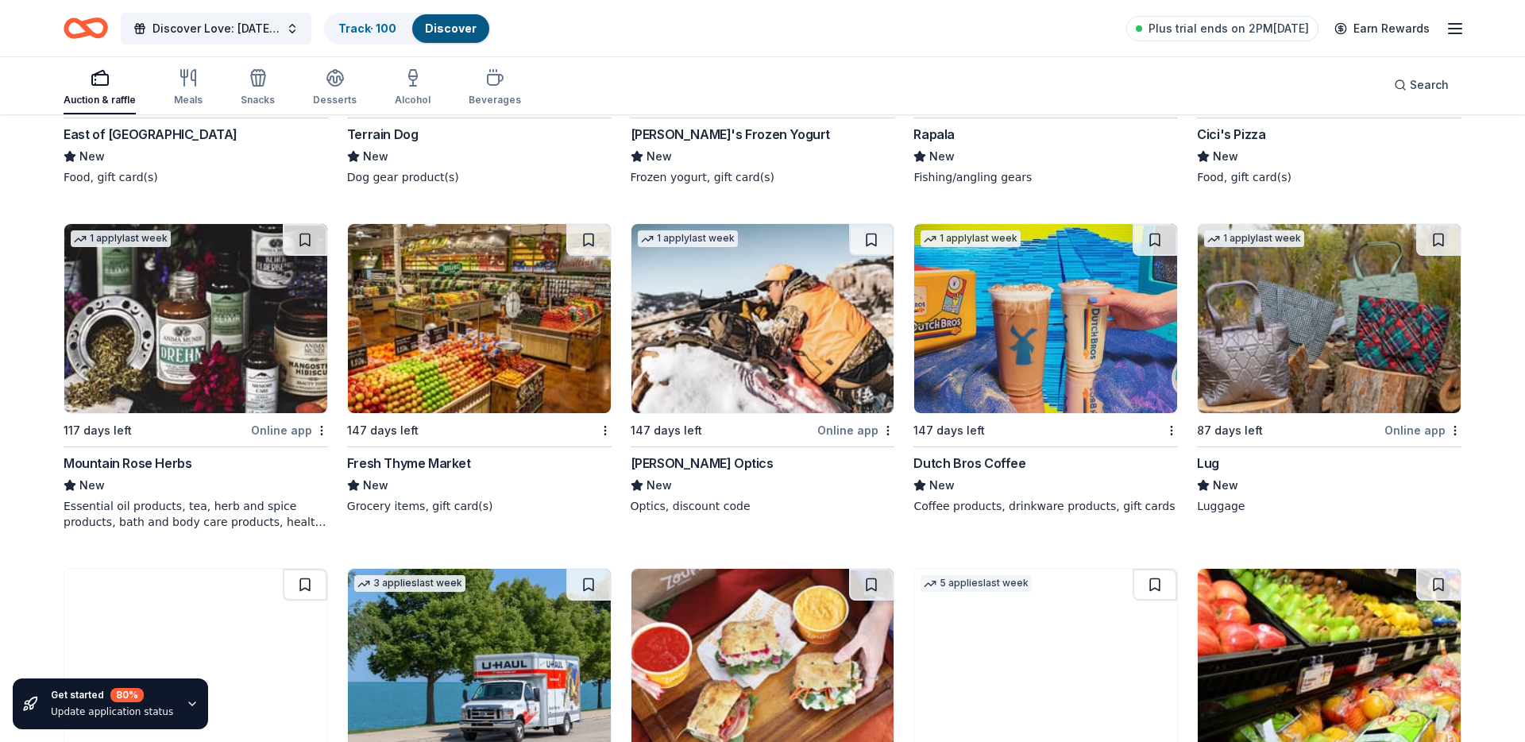
scroll to position [7536, 0]
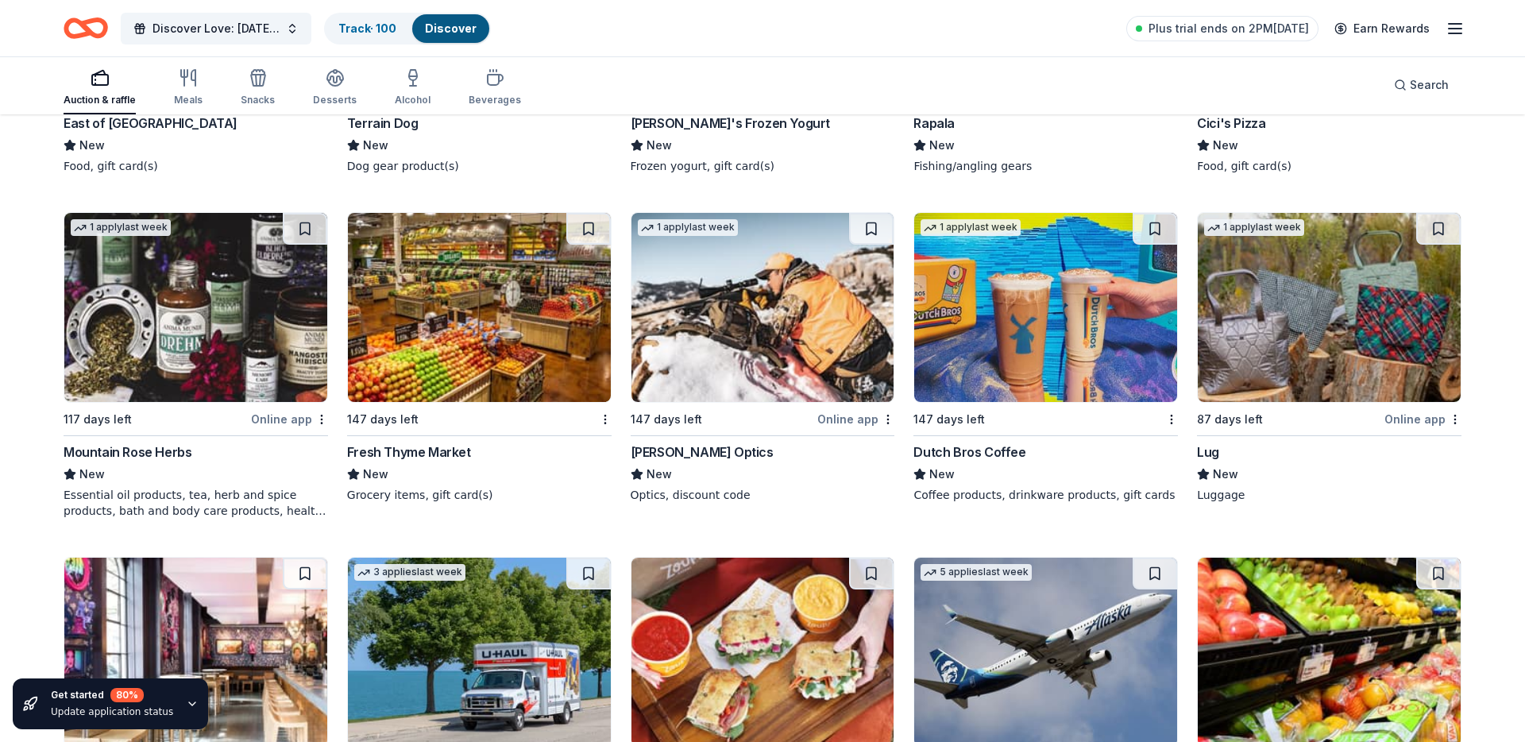
click at [192, 308] on img at bounding box center [195, 307] width 263 height 189
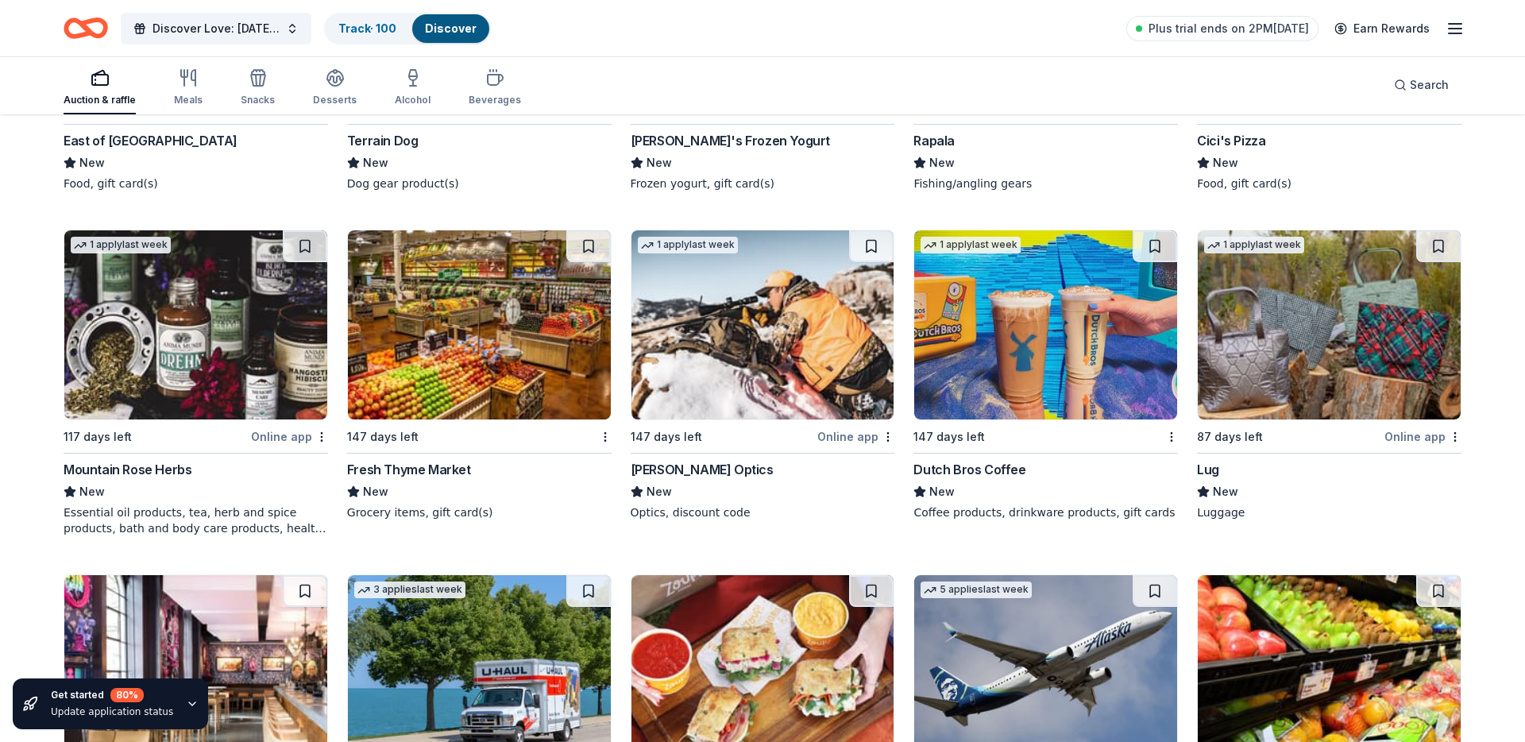
scroll to position [7517, 0]
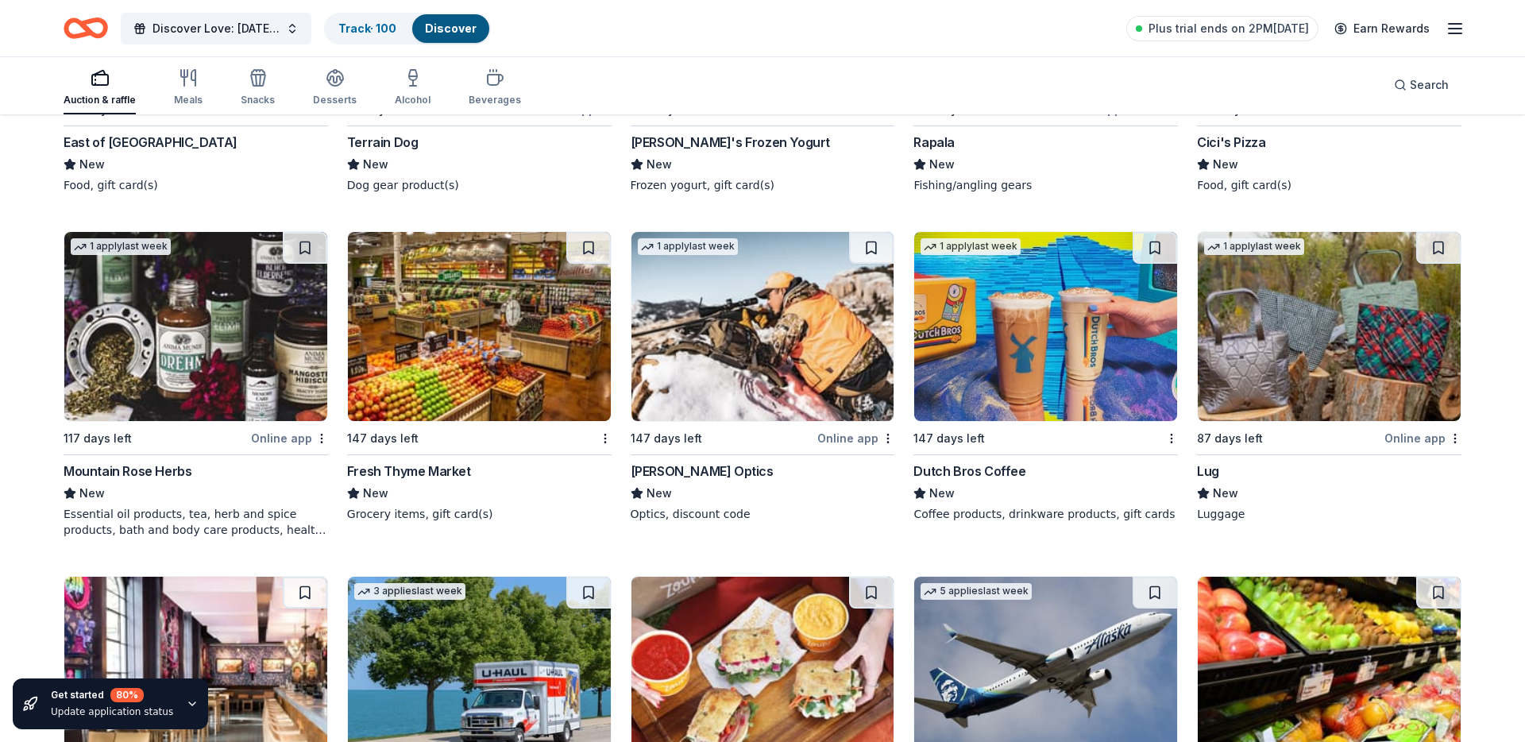
click at [567, 314] on img at bounding box center [479, 326] width 263 height 189
click at [591, 241] on button at bounding box center [588, 248] width 44 height 32
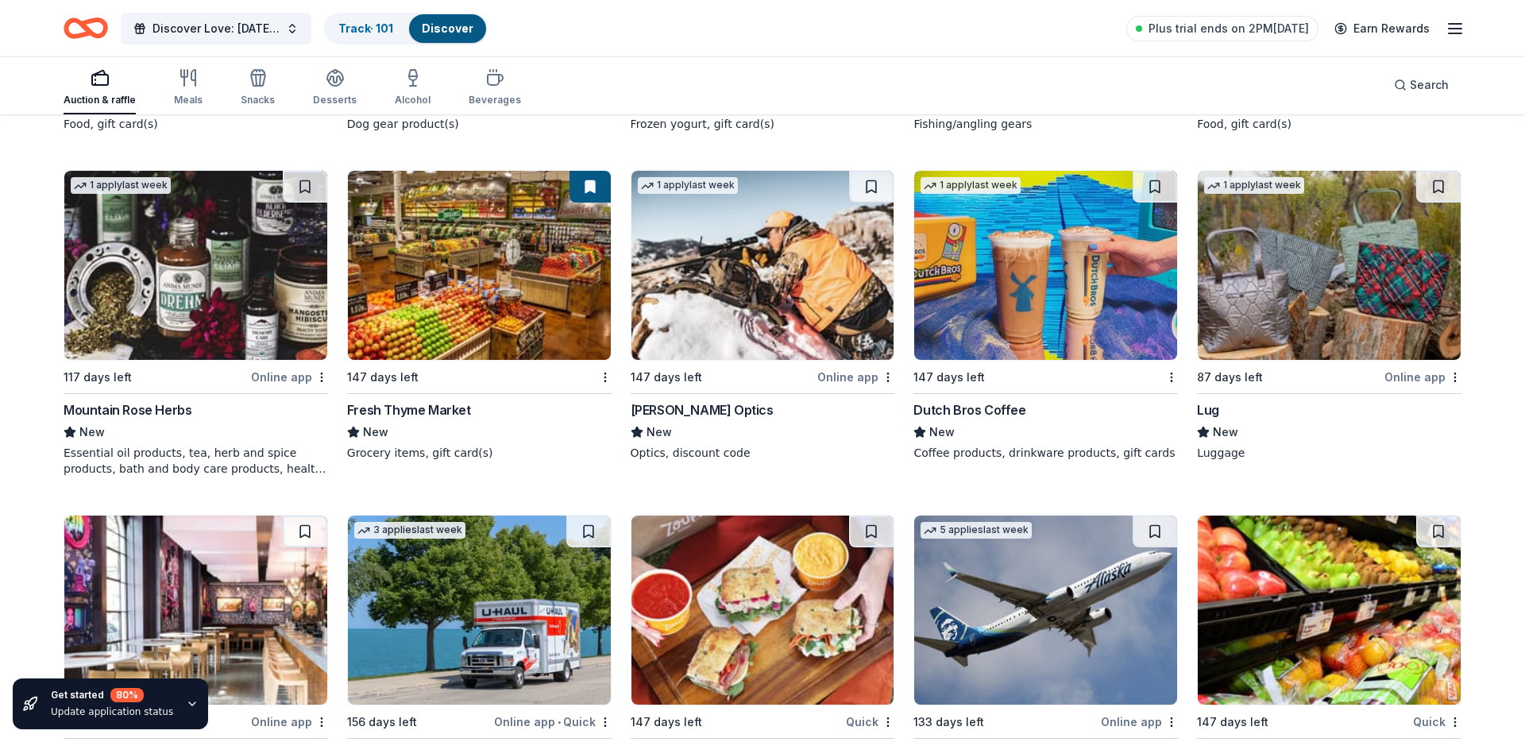
click at [1002, 319] on img at bounding box center [1045, 265] width 263 height 189
click at [1156, 182] on button at bounding box center [1155, 187] width 44 height 32
click at [1330, 268] on img at bounding box center [1329, 265] width 263 height 189
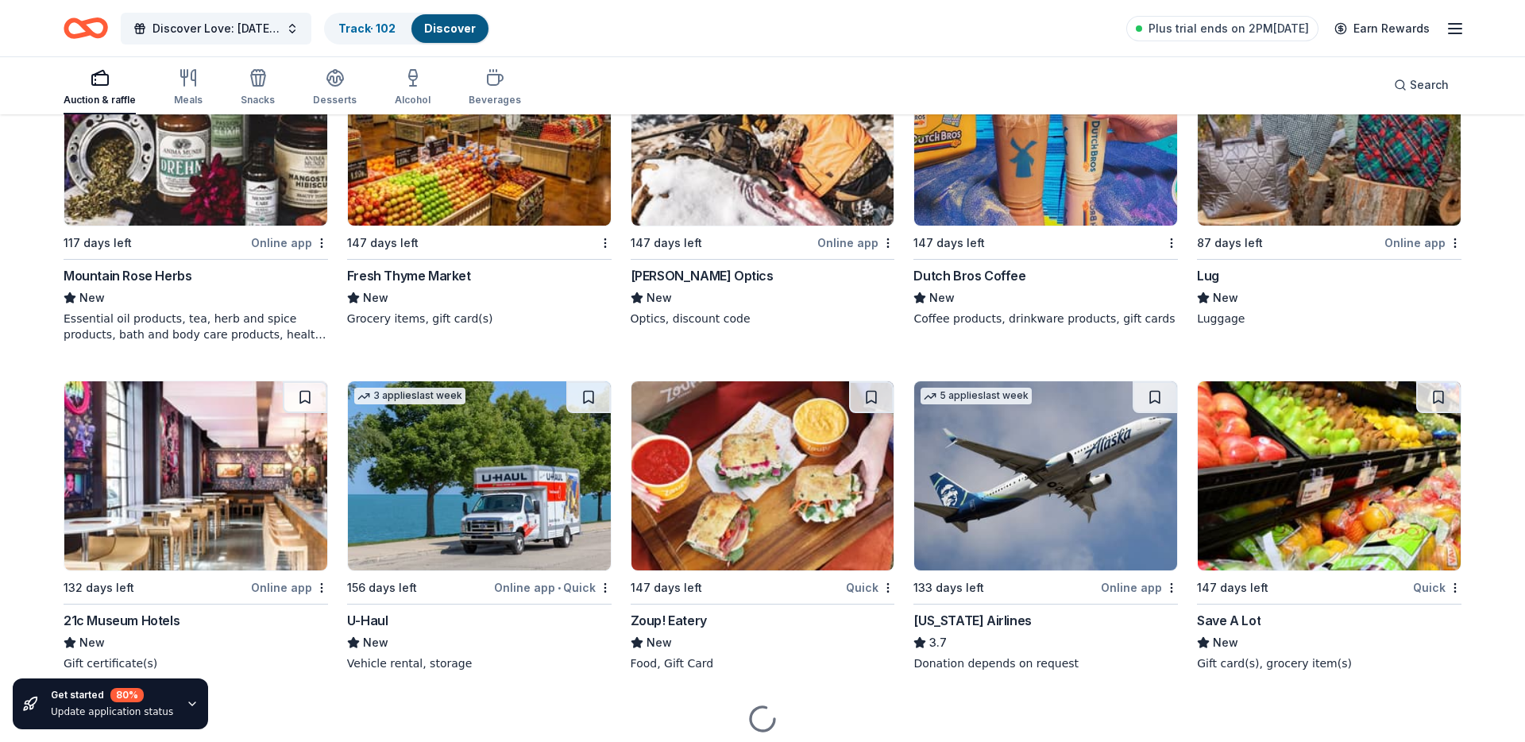
scroll to position [7615, 0]
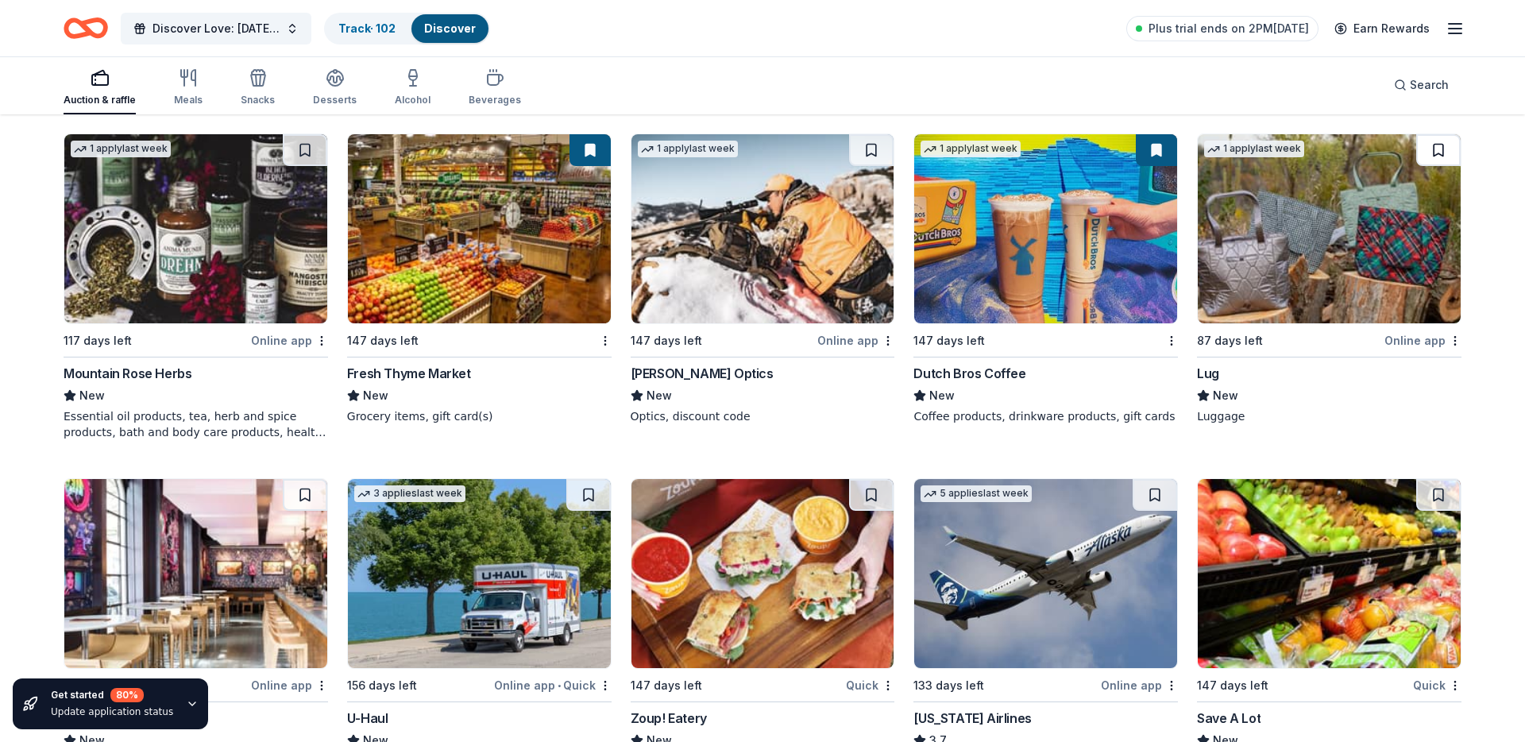
click at [1438, 151] on button at bounding box center [1438, 150] width 44 height 32
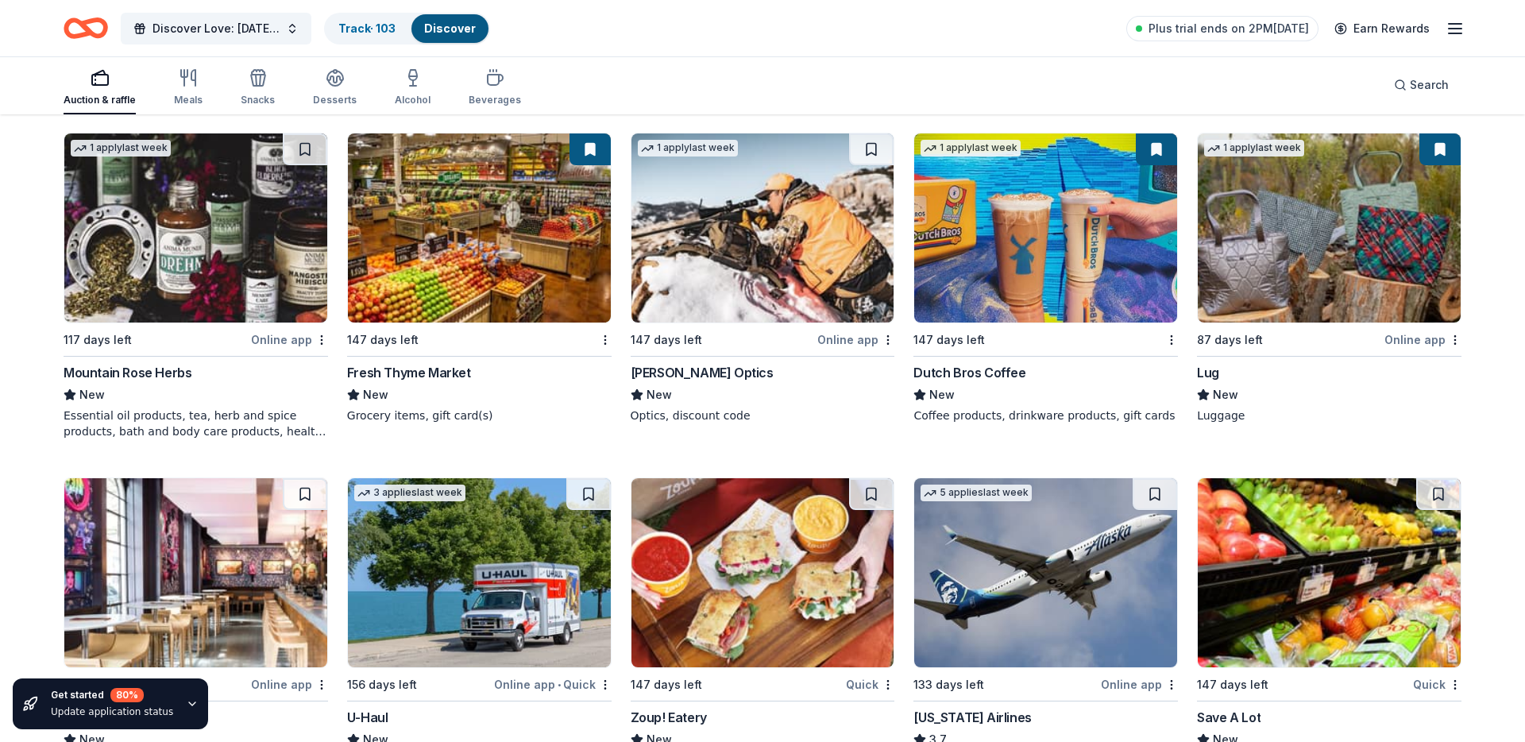
scroll to position [7769, 0]
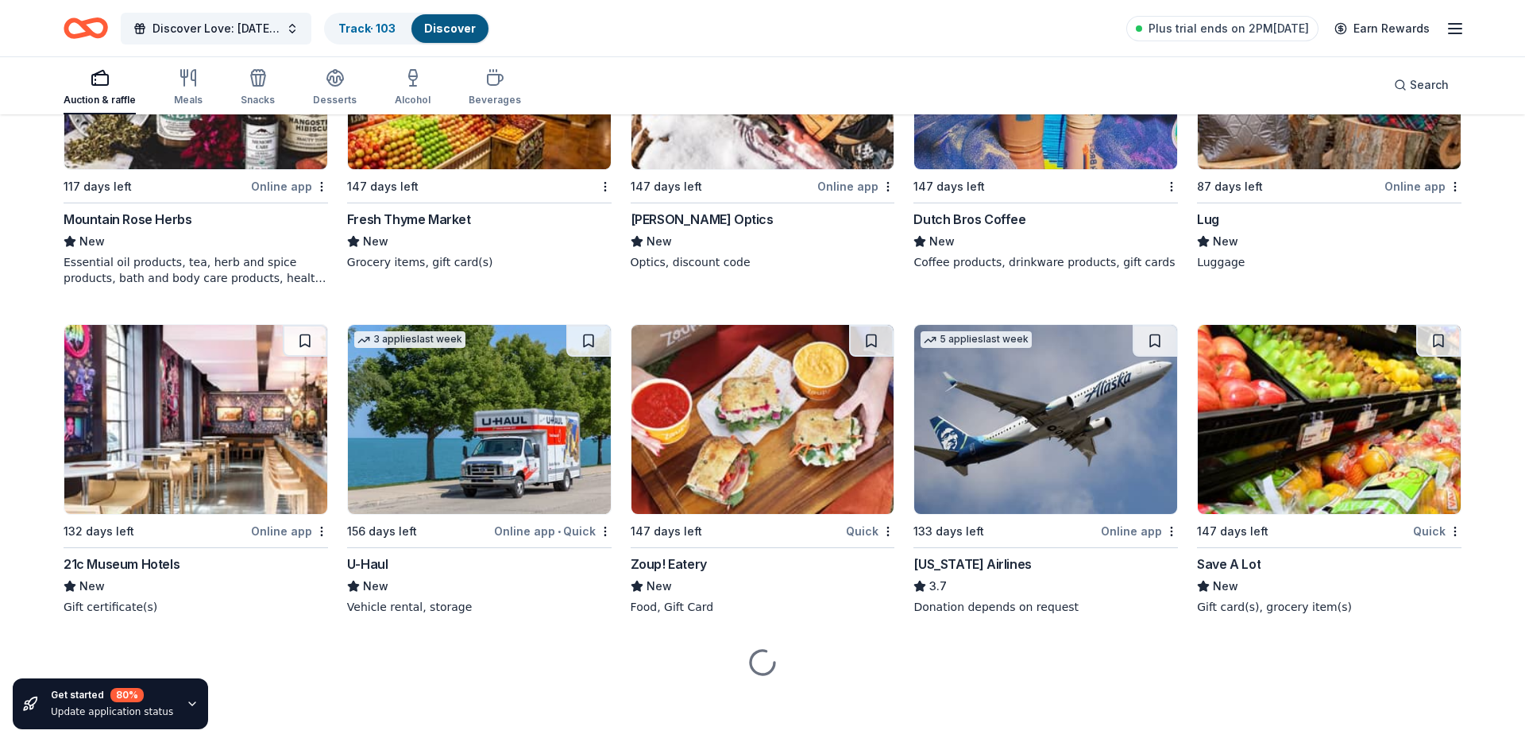
click at [244, 434] on img at bounding box center [195, 419] width 263 height 189
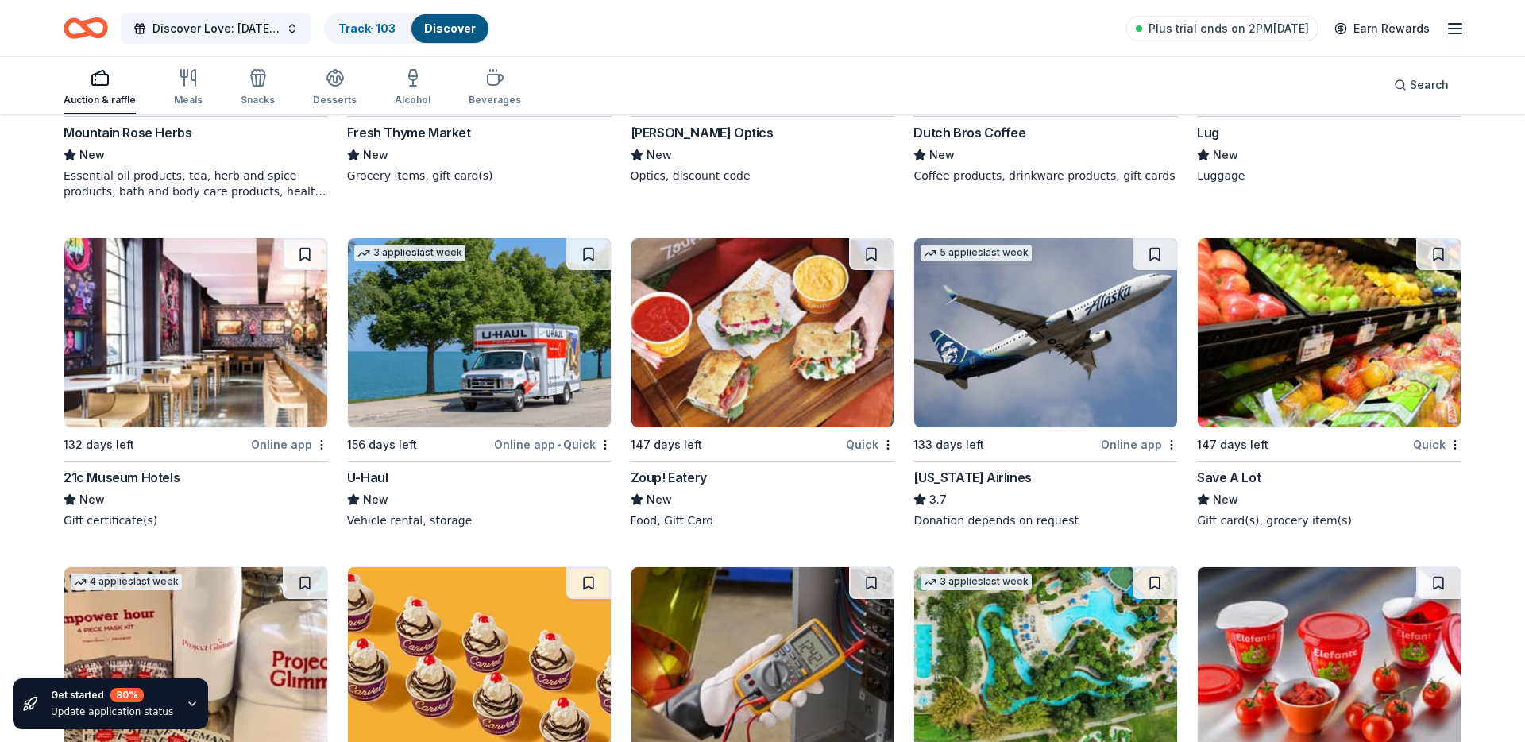
scroll to position [7851, 0]
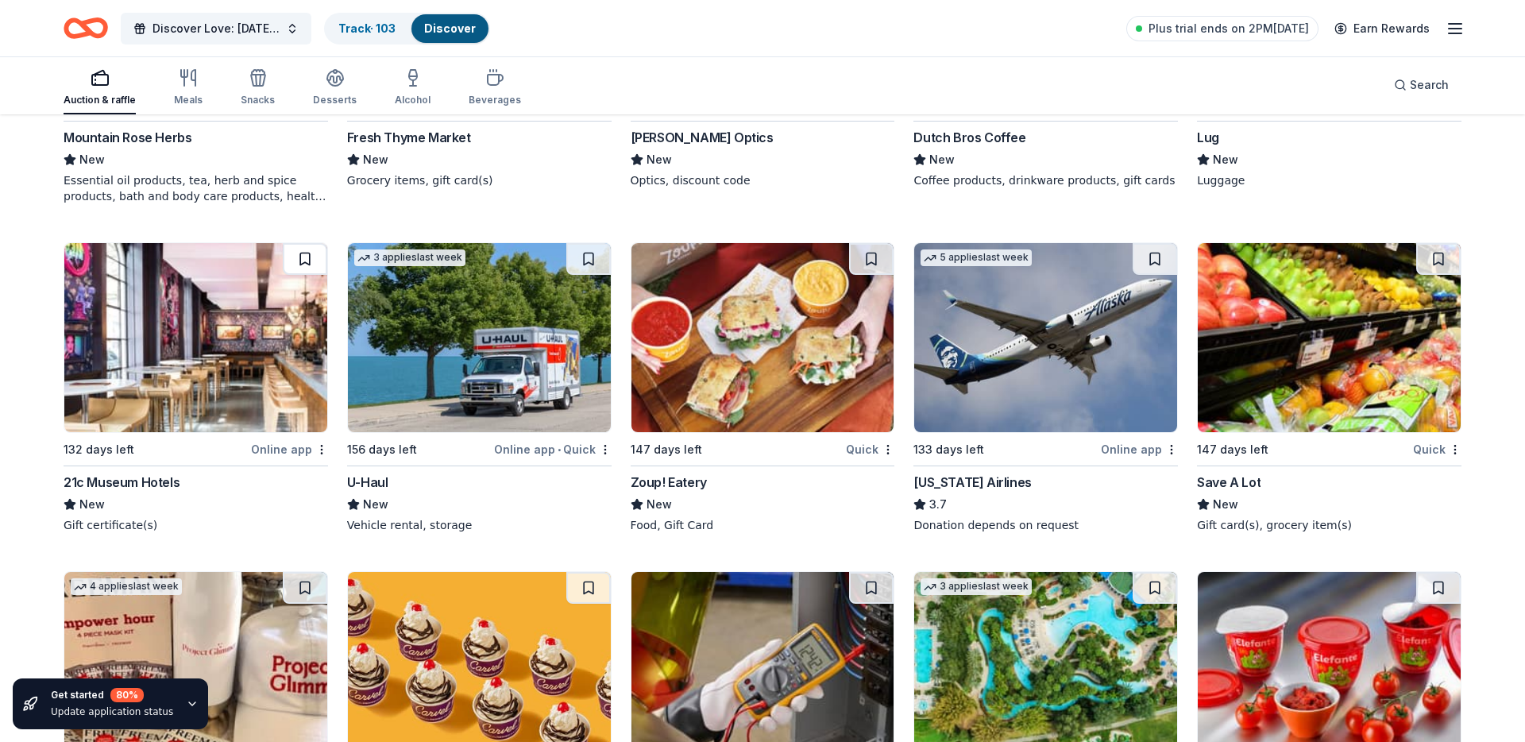
click at [299, 256] on button at bounding box center [305, 259] width 44 height 32
click at [862, 266] on button at bounding box center [871, 259] width 44 height 32
click at [1147, 264] on button at bounding box center [1155, 259] width 44 height 32
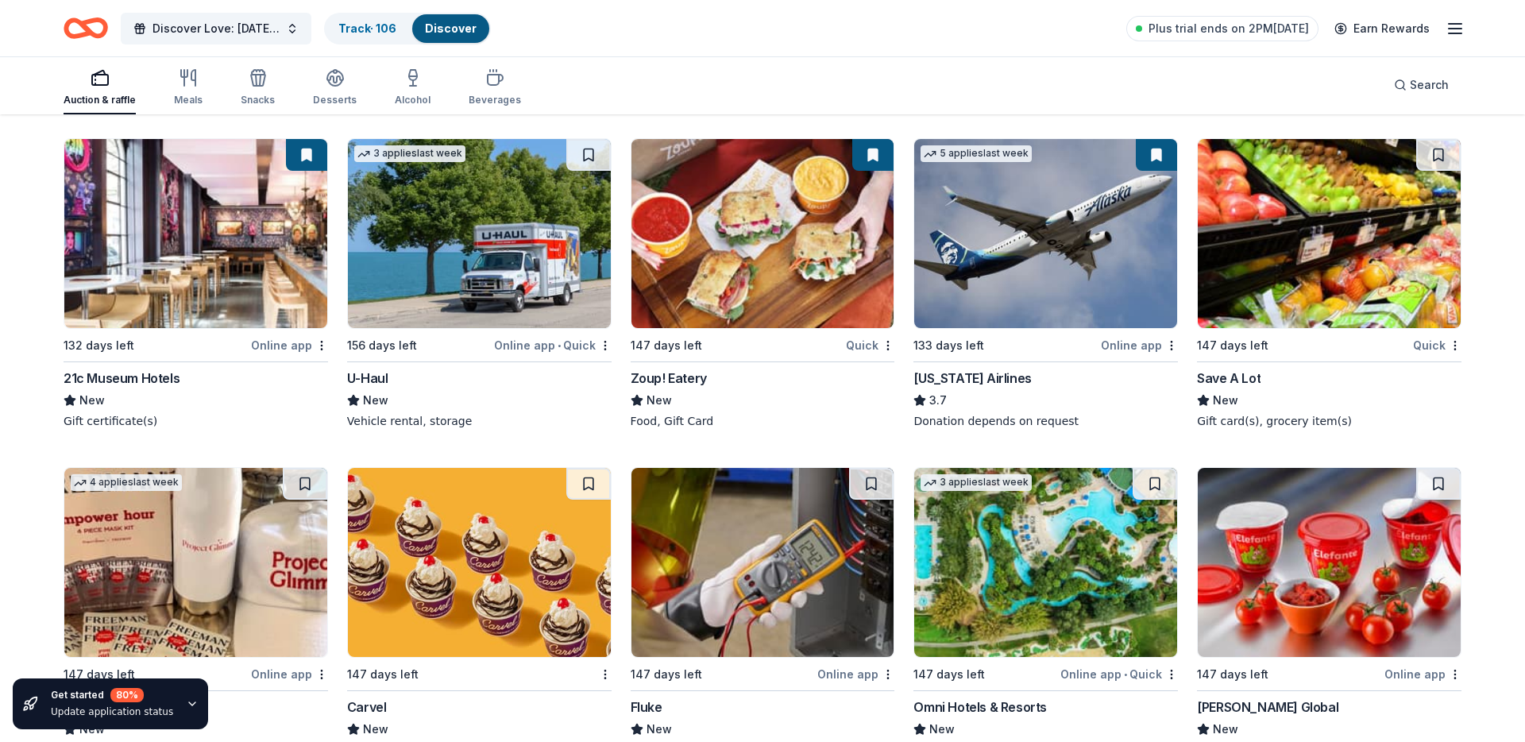
scroll to position [7954, 0]
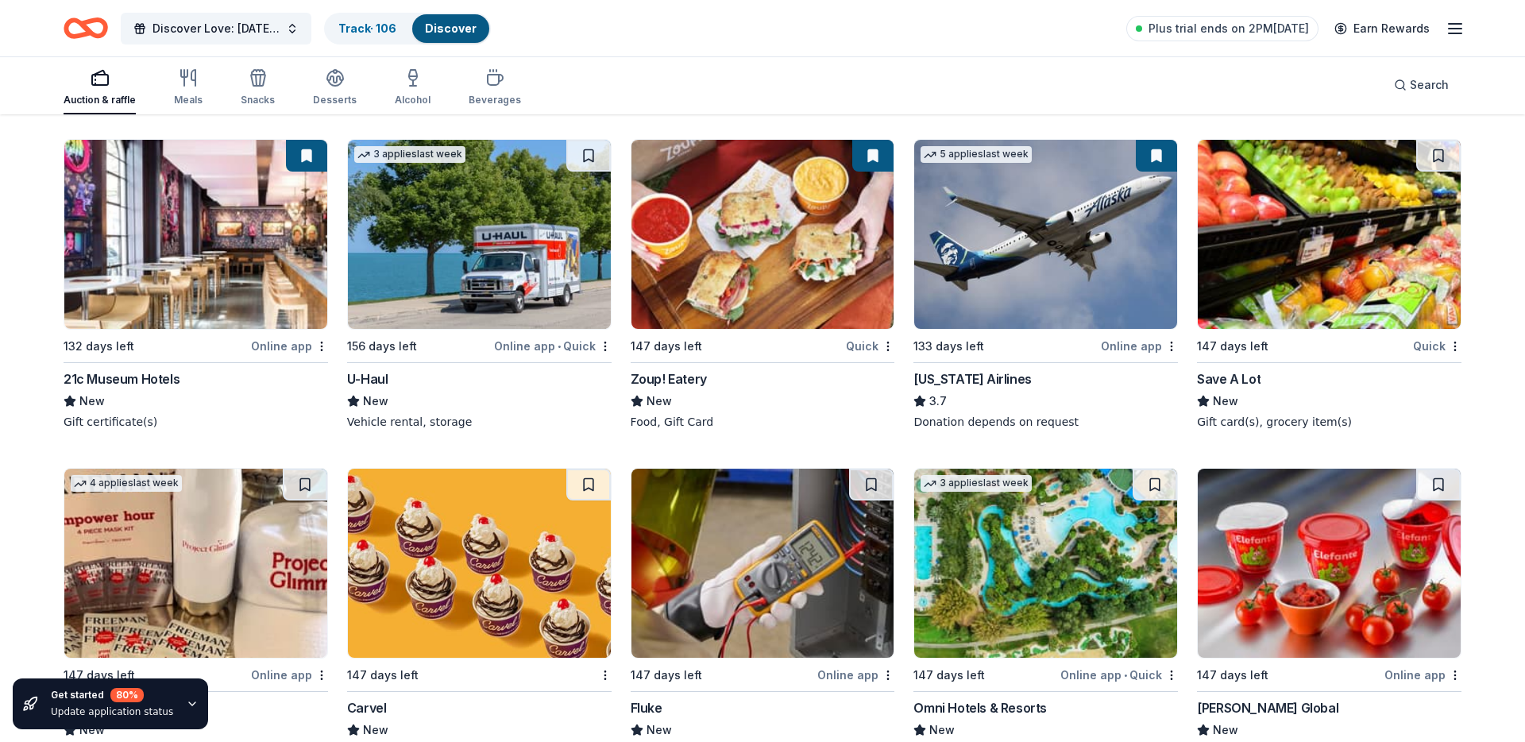
click at [1337, 247] on img at bounding box center [1329, 234] width 263 height 189
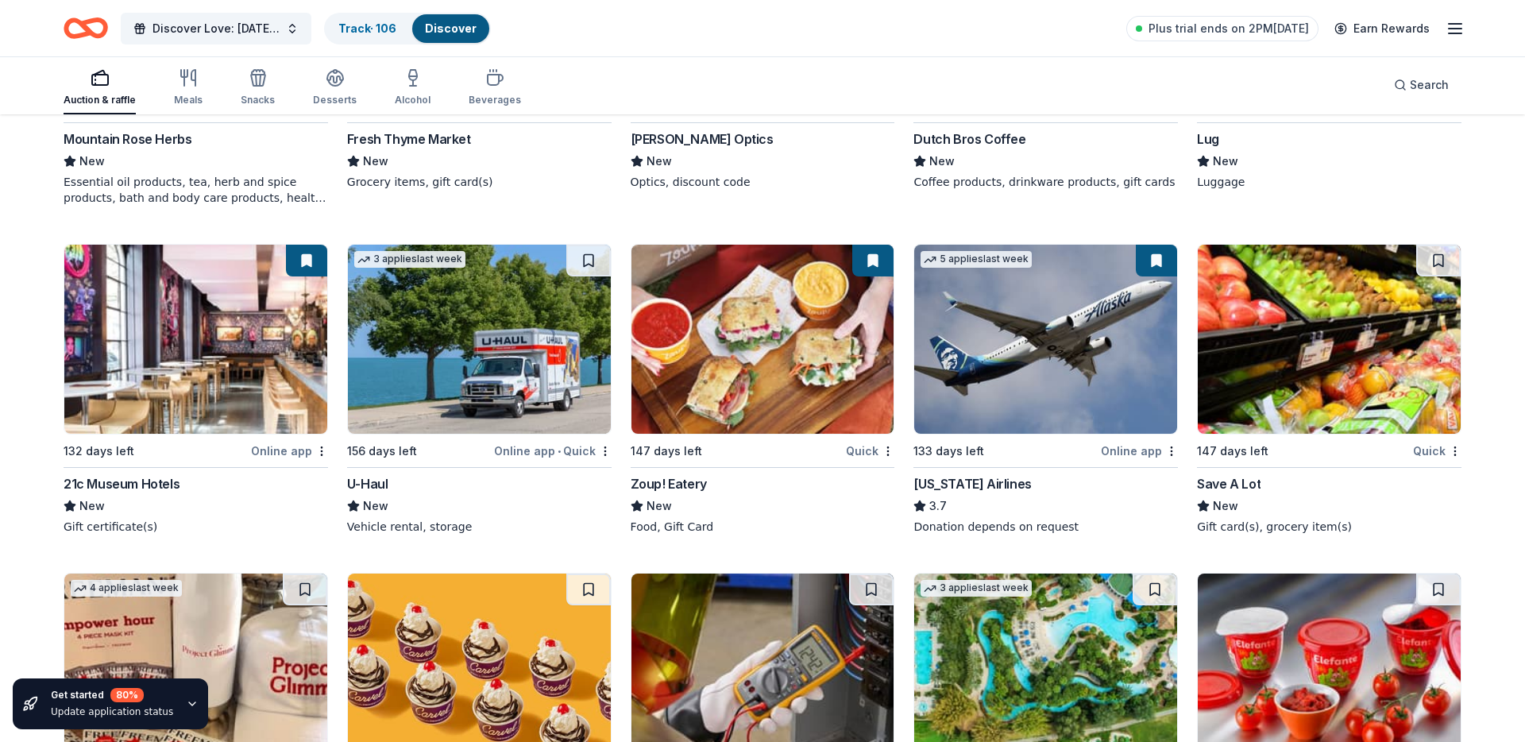
scroll to position [7953, 0]
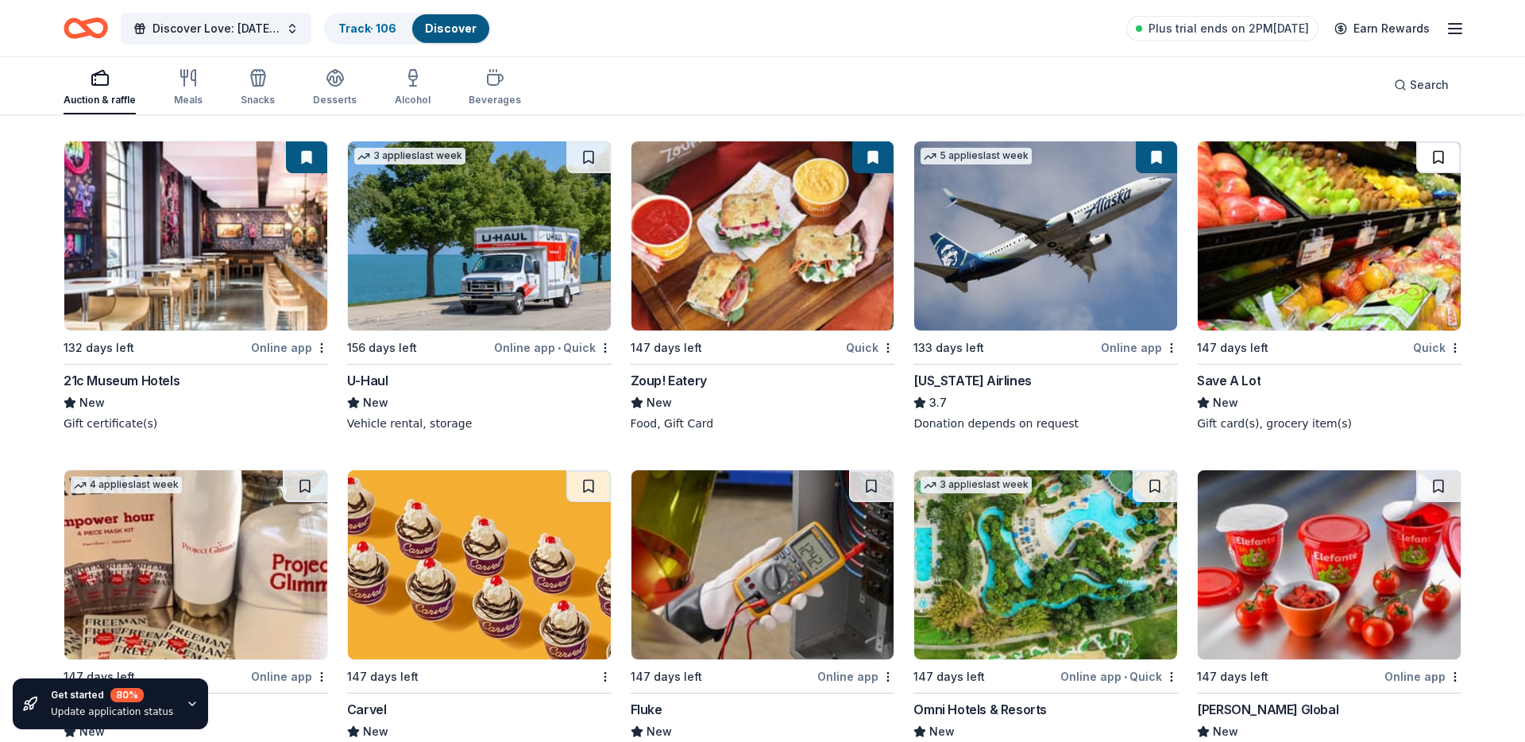
click at [1440, 158] on button at bounding box center [1438, 157] width 44 height 32
click at [466, 268] on img at bounding box center [479, 235] width 263 height 189
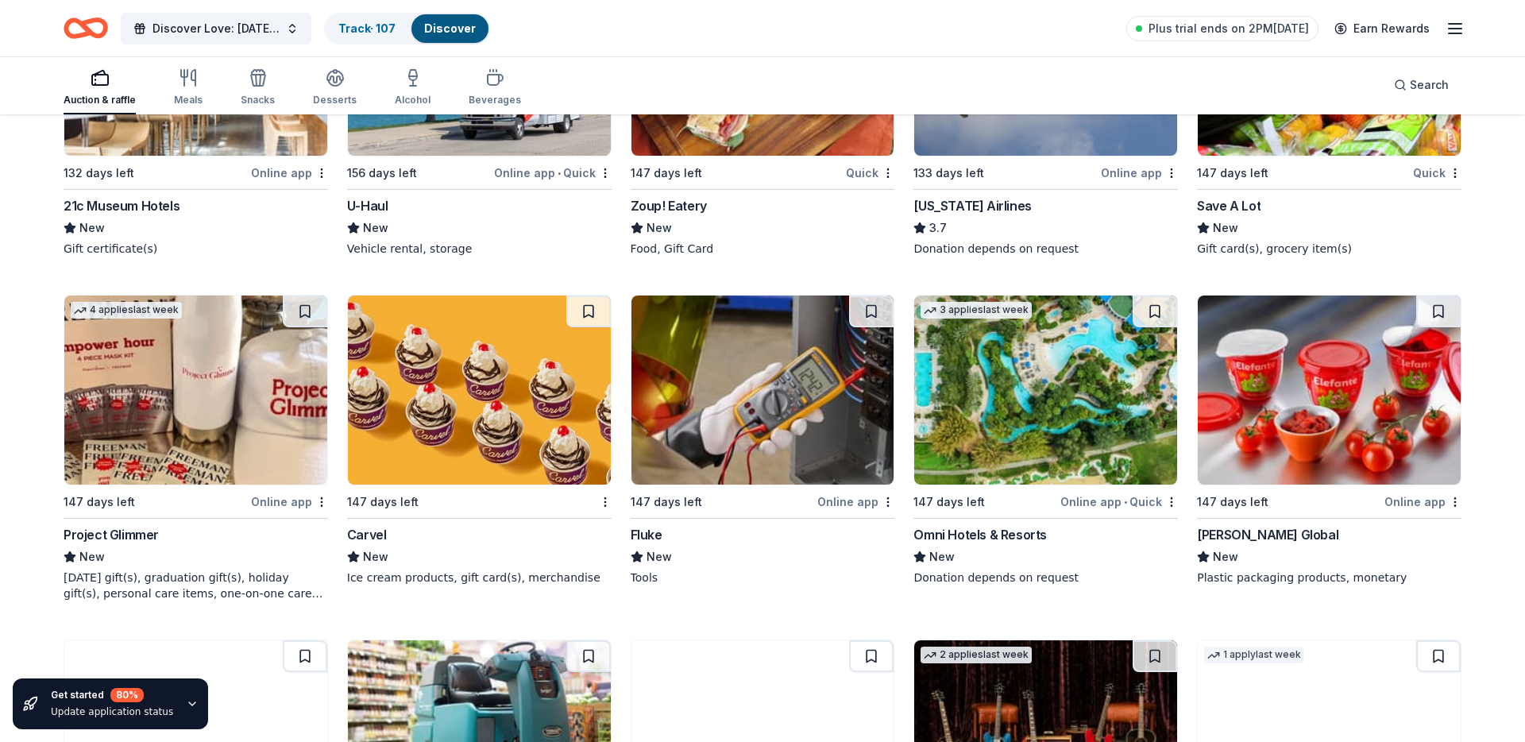
scroll to position [8145, 0]
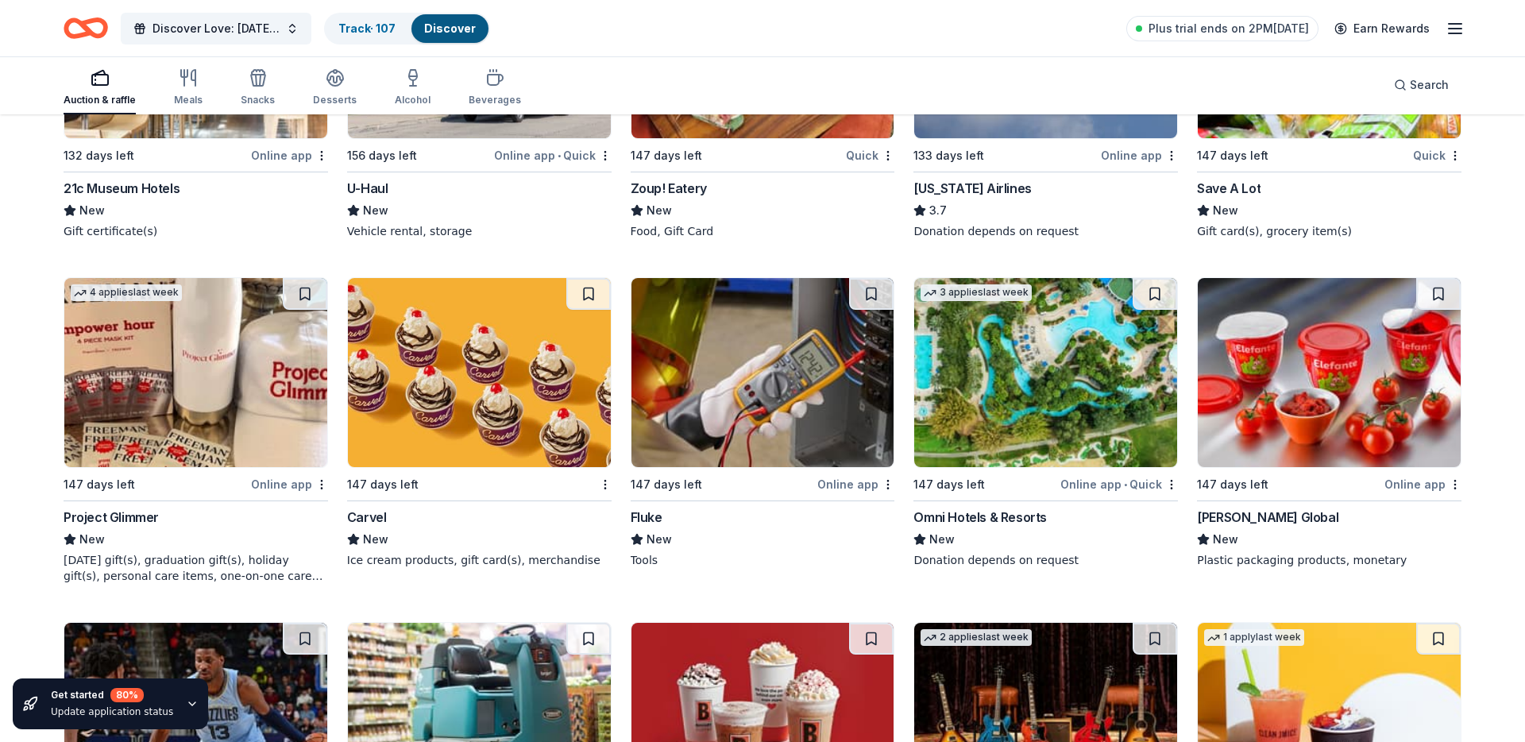
click at [214, 389] on img at bounding box center [195, 372] width 263 height 189
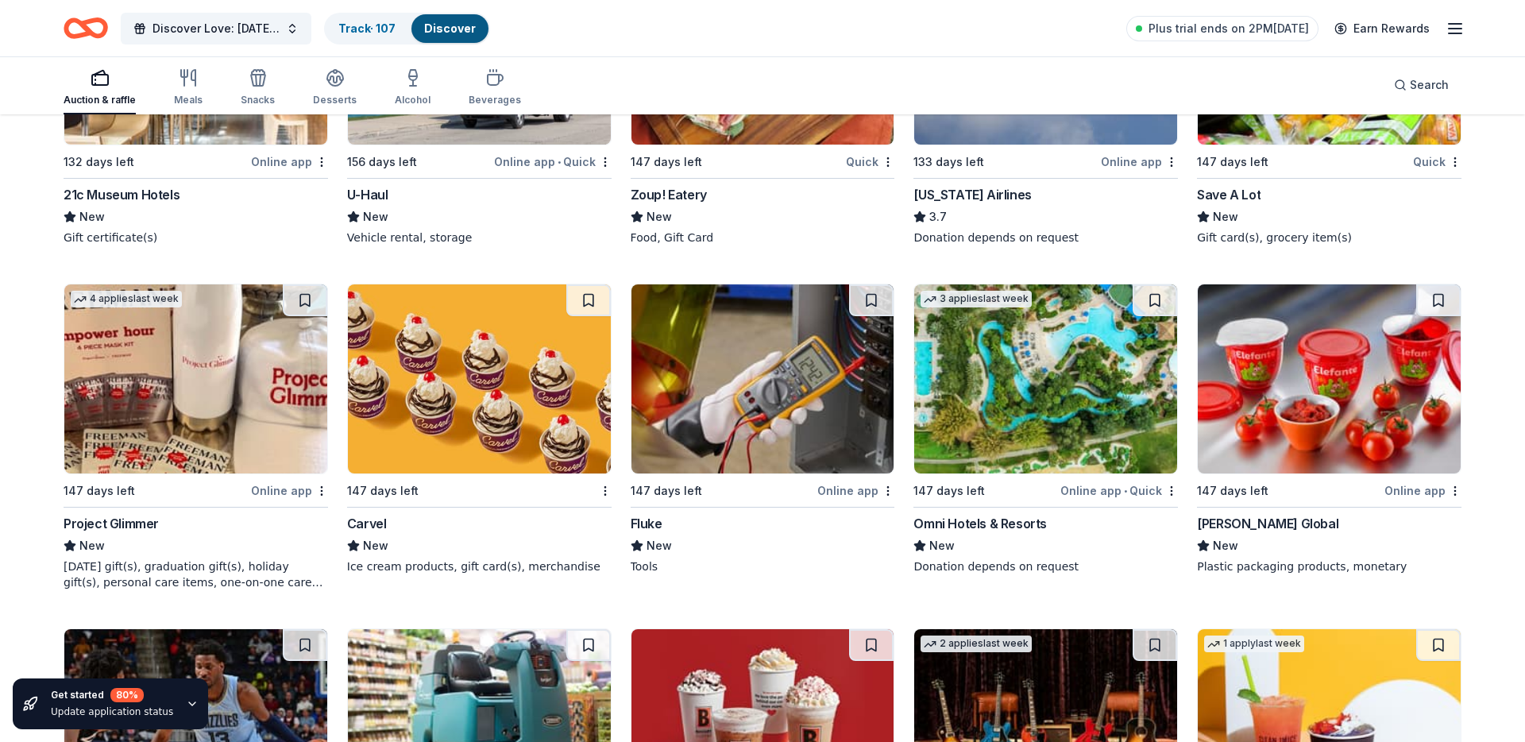
scroll to position [8138, 0]
click at [307, 303] on button at bounding box center [305, 301] width 44 height 32
click at [599, 304] on button at bounding box center [588, 301] width 44 height 32
click at [603, 484] on div at bounding box center [604, 491] width 16 height 20
click at [869, 307] on button at bounding box center [871, 301] width 44 height 32
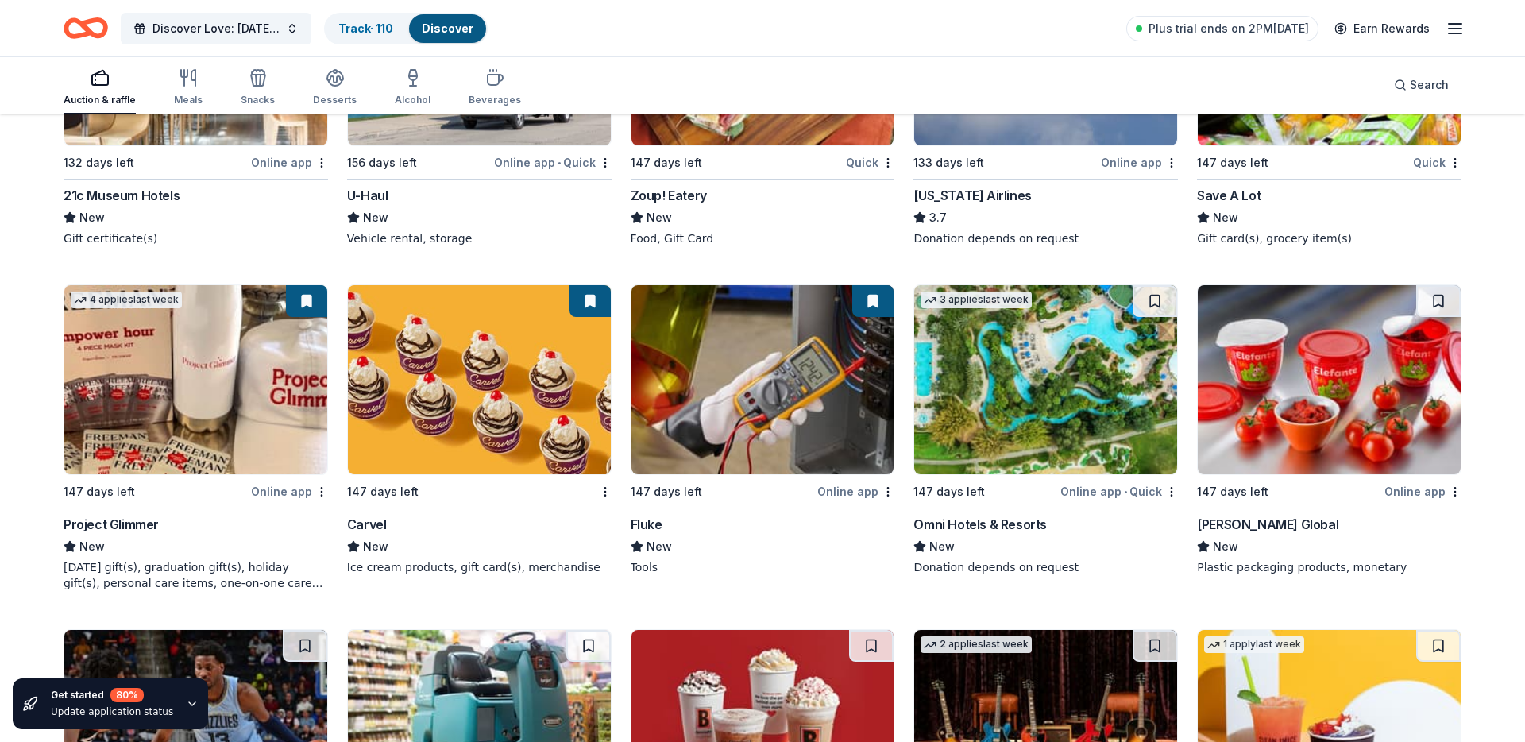
click at [1068, 384] on img at bounding box center [1045, 379] width 263 height 189
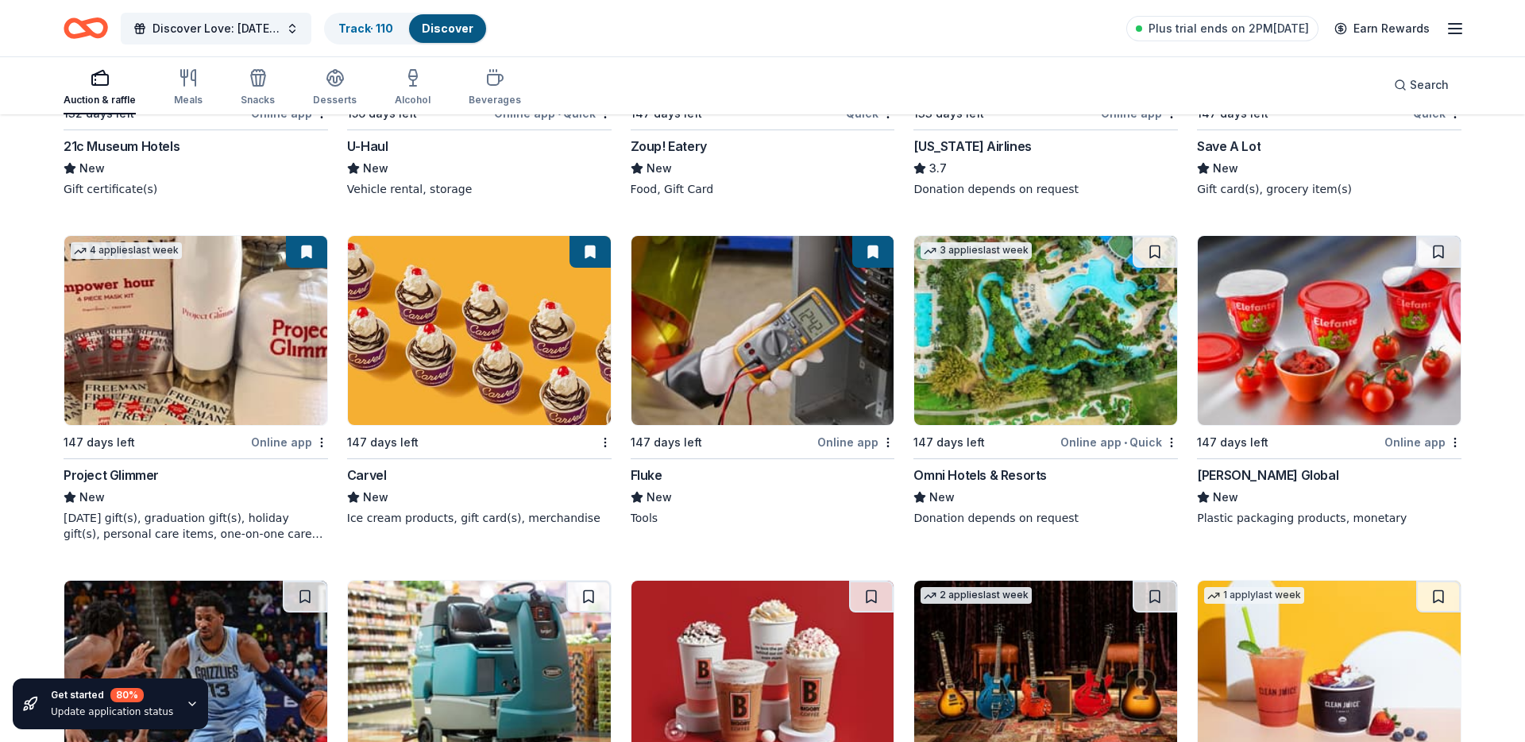
scroll to position [8192, 0]
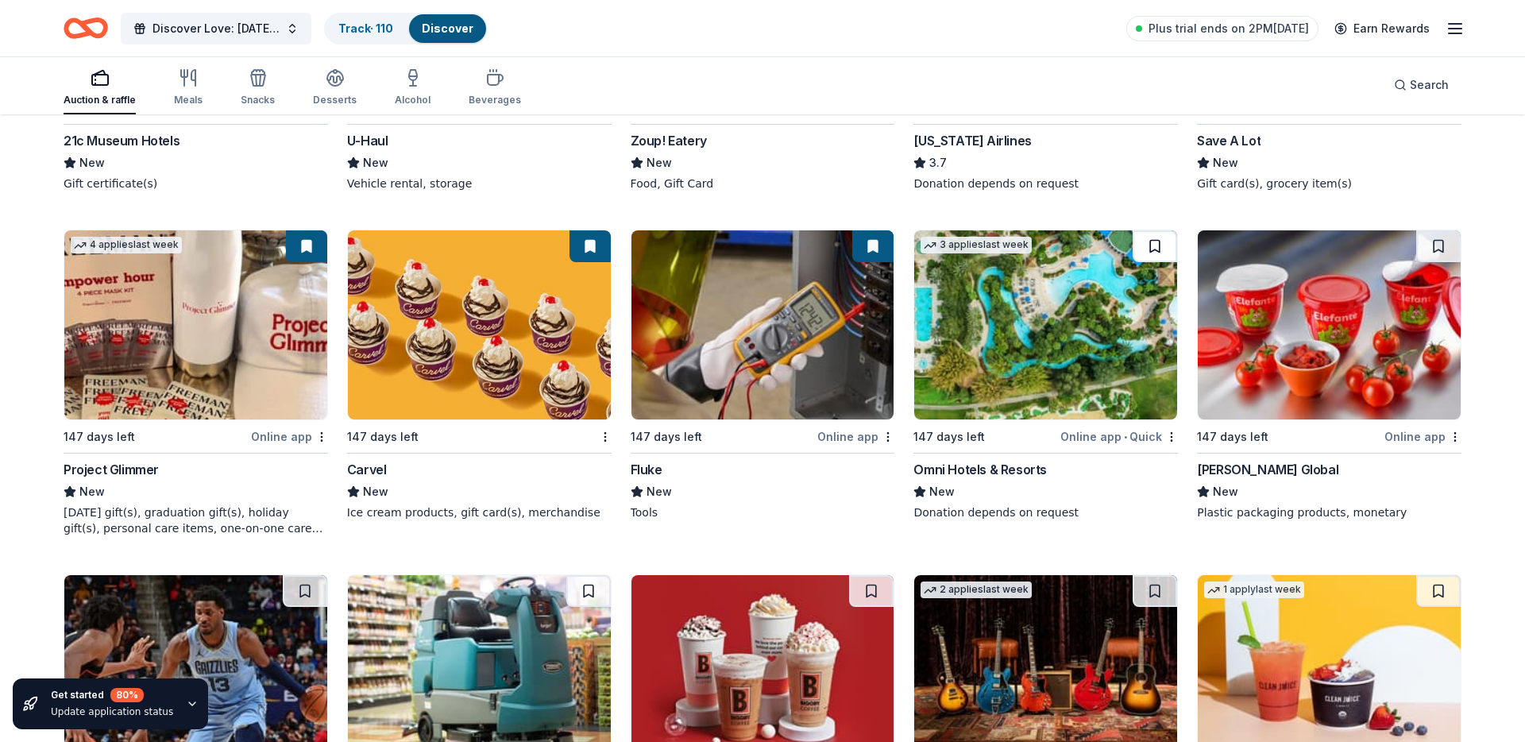
click at [1157, 242] on button at bounding box center [1155, 246] width 44 height 32
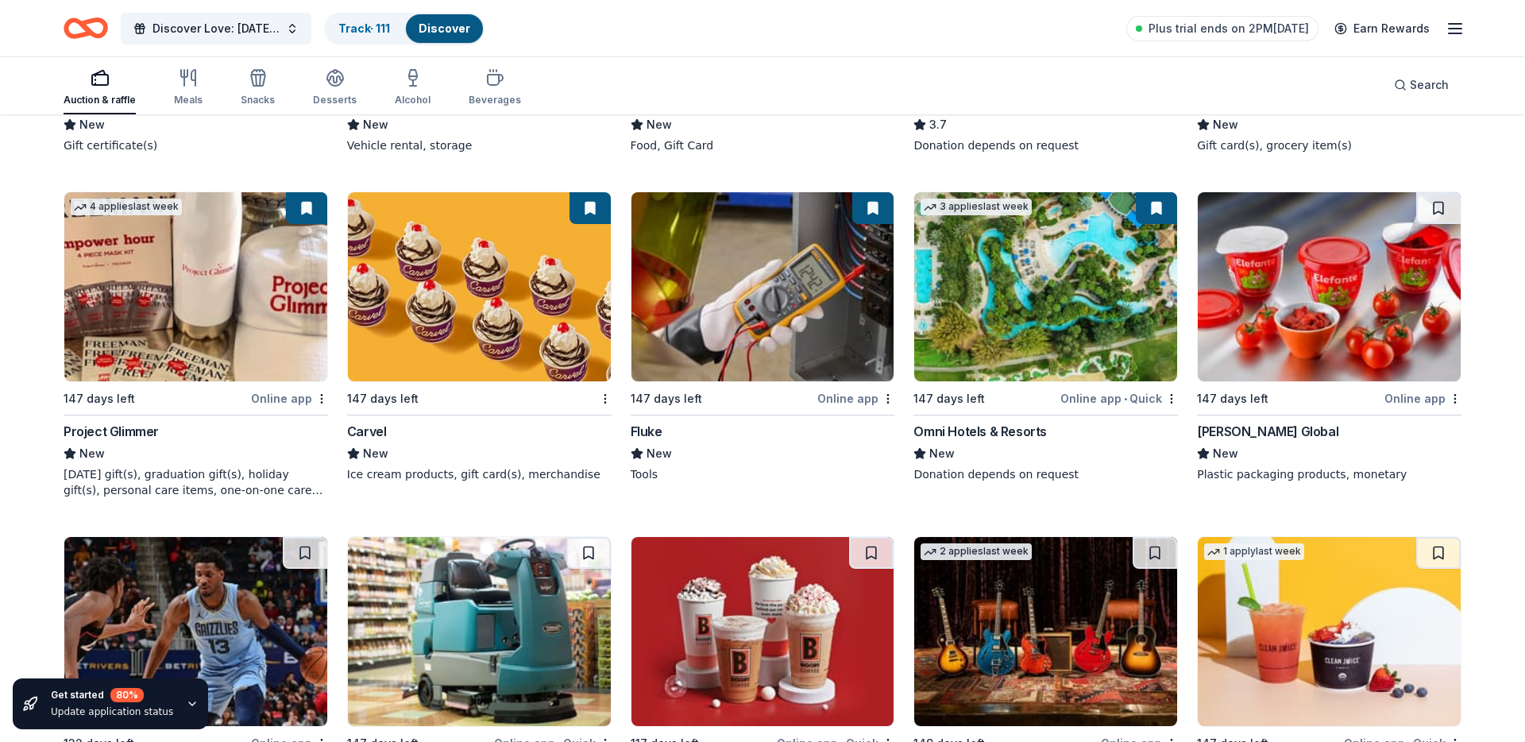
scroll to position [8254, 0]
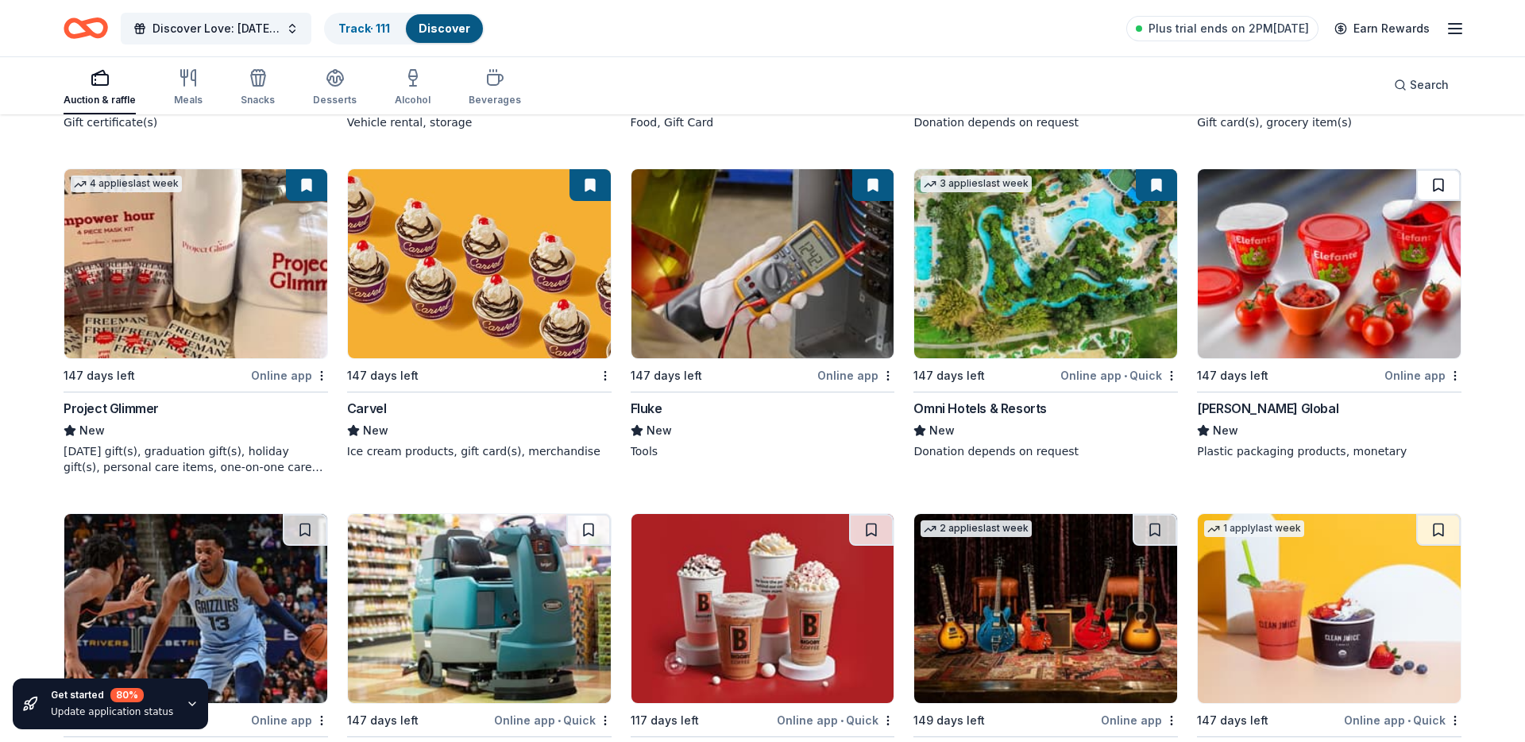
click at [1430, 196] on button at bounding box center [1438, 185] width 44 height 32
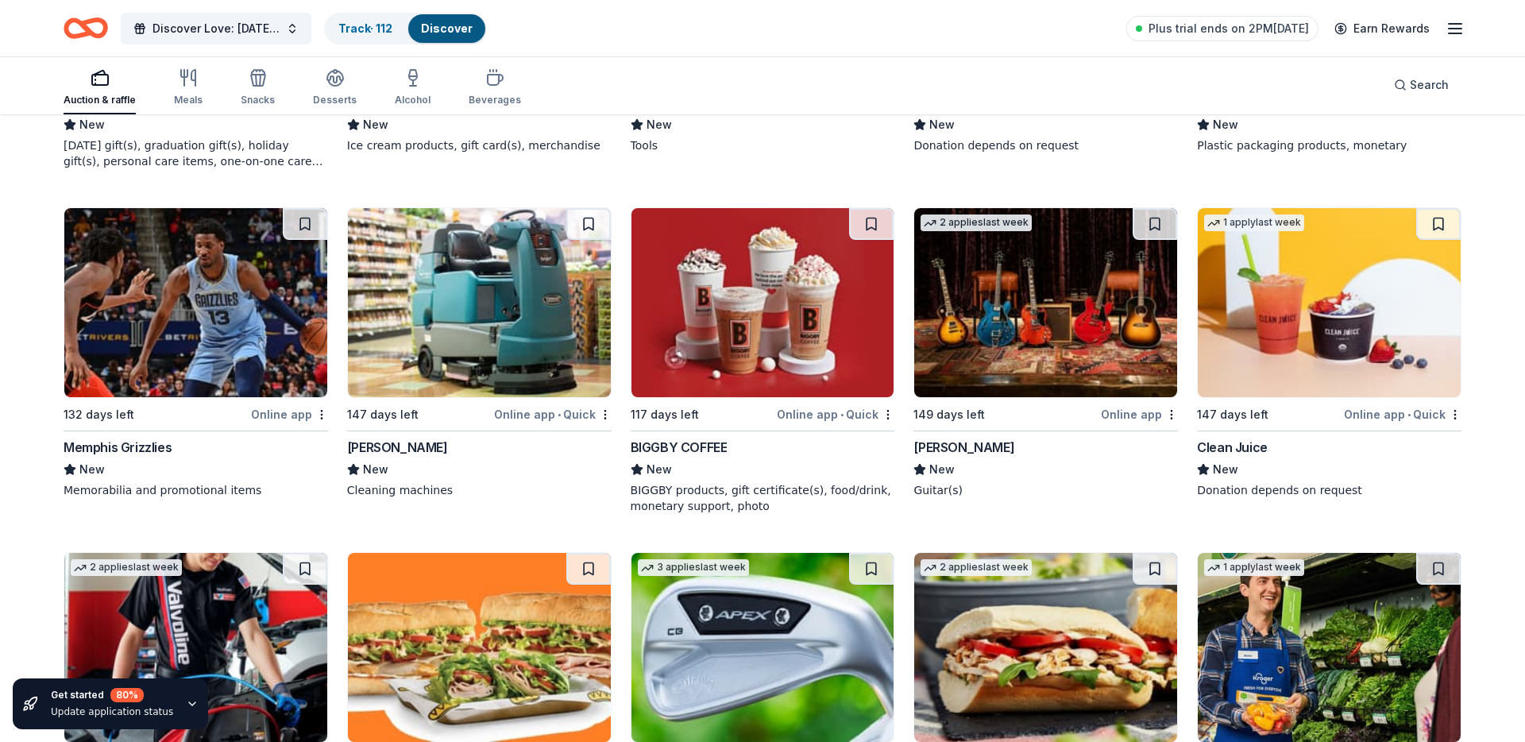
scroll to position [8575, 0]
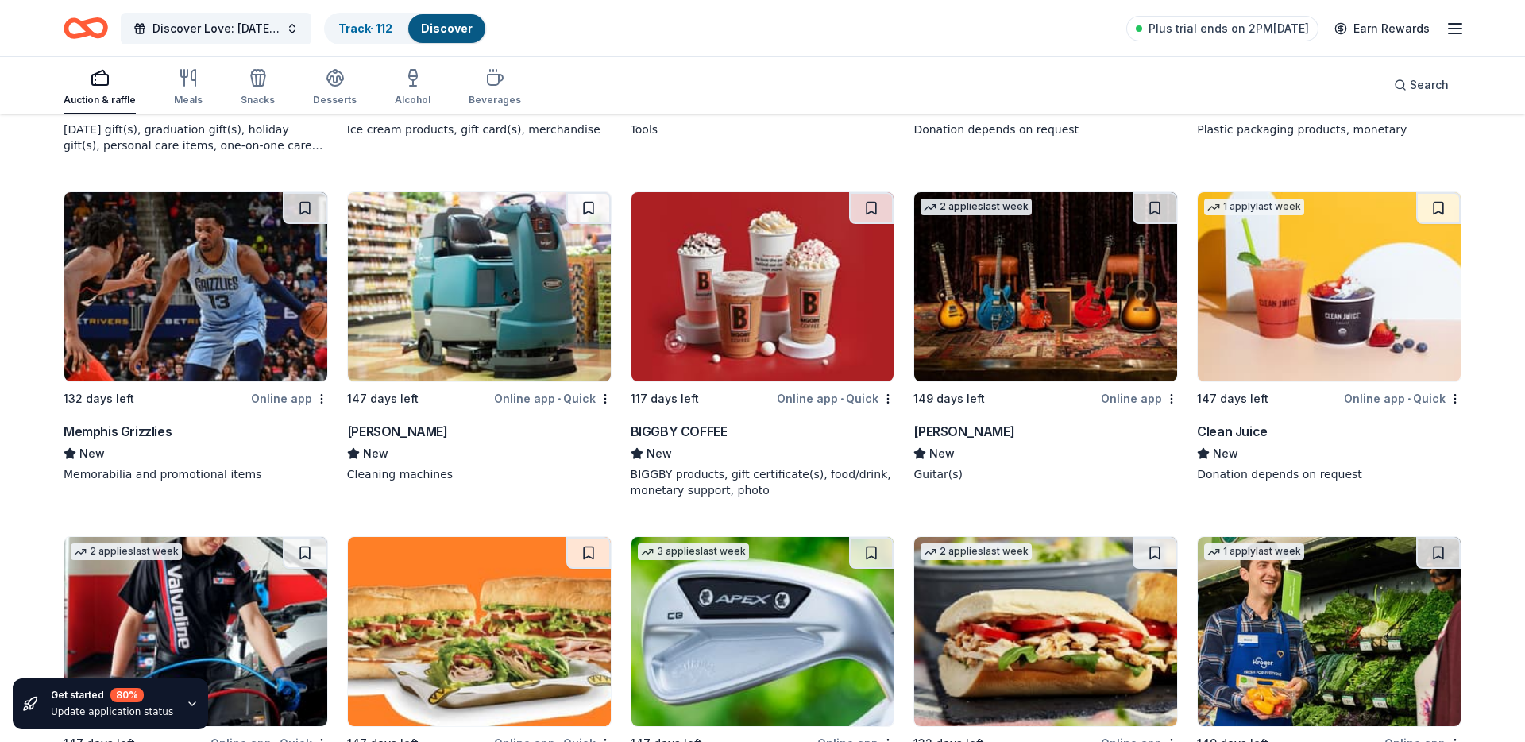
drag, startPoint x: 308, startPoint y: 216, endPoint x: 354, endPoint y: 222, distance: 46.5
click at [308, 216] on button at bounding box center [305, 208] width 44 height 32
click at [589, 210] on button at bounding box center [588, 208] width 44 height 32
click at [871, 200] on button at bounding box center [871, 208] width 44 height 32
click at [1109, 273] on img at bounding box center [1045, 286] width 263 height 189
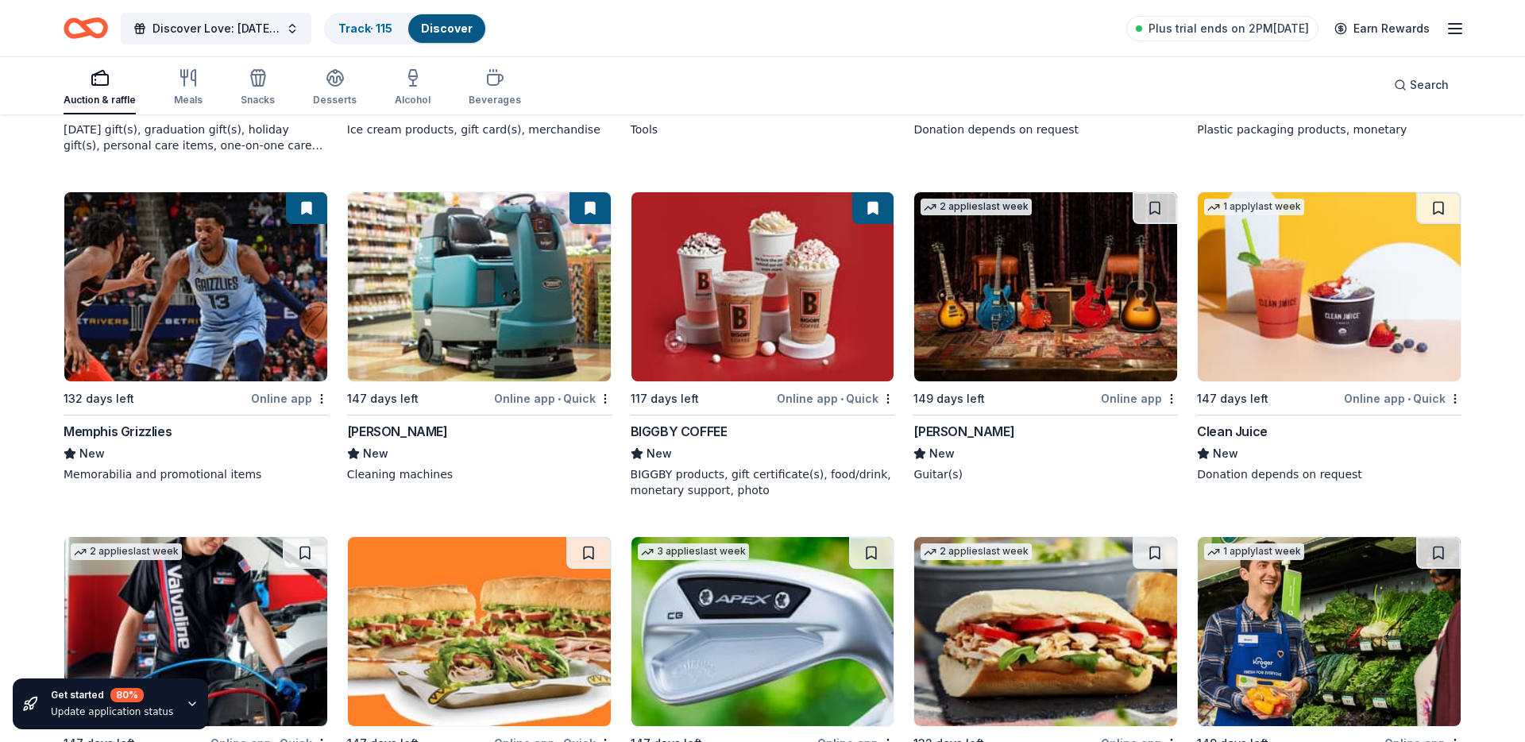
click at [1063, 298] on img at bounding box center [1045, 286] width 263 height 189
click at [1146, 196] on button at bounding box center [1155, 208] width 44 height 32
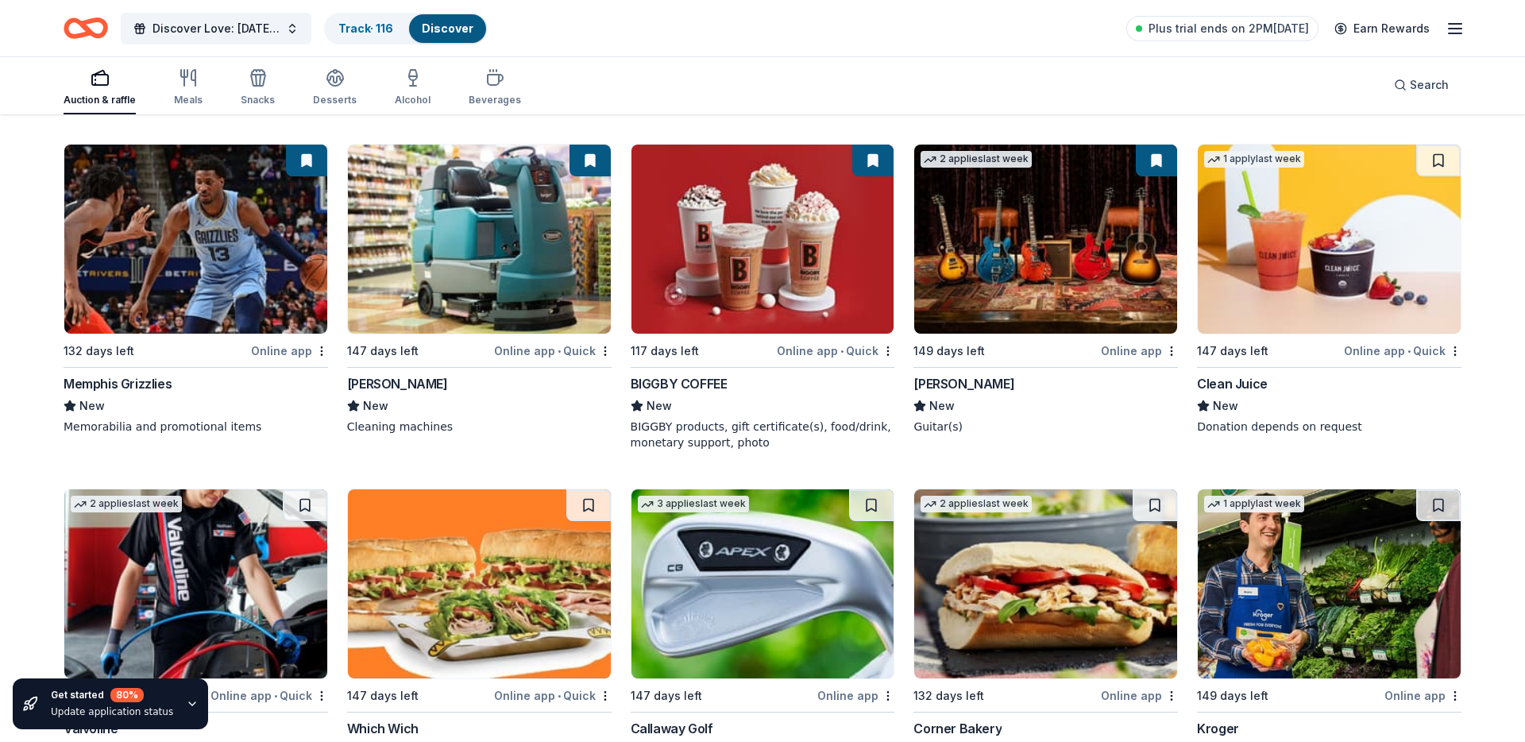
scroll to position [8627, 0]
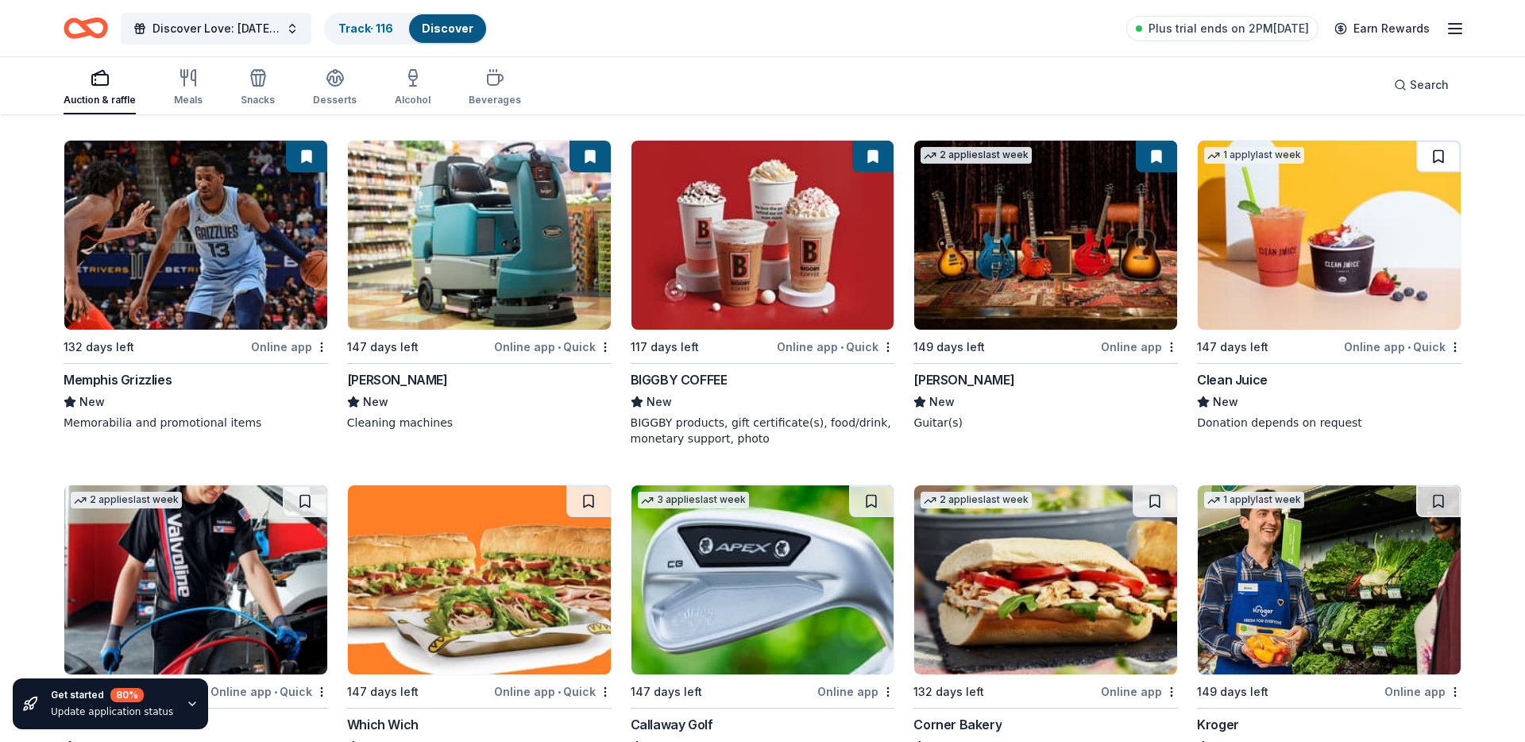
click at [1435, 160] on button at bounding box center [1438, 157] width 44 height 32
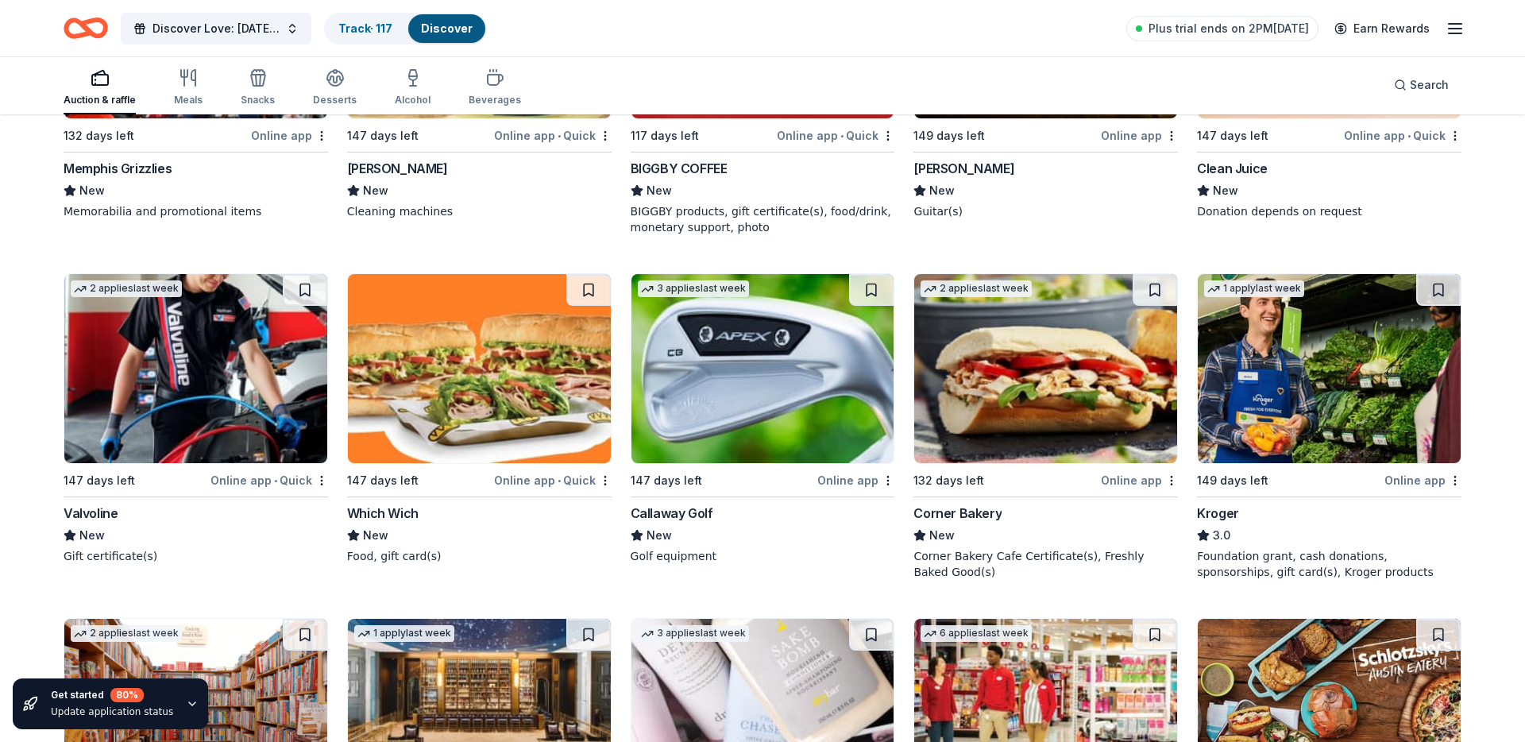
scroll to position [8842, 0]
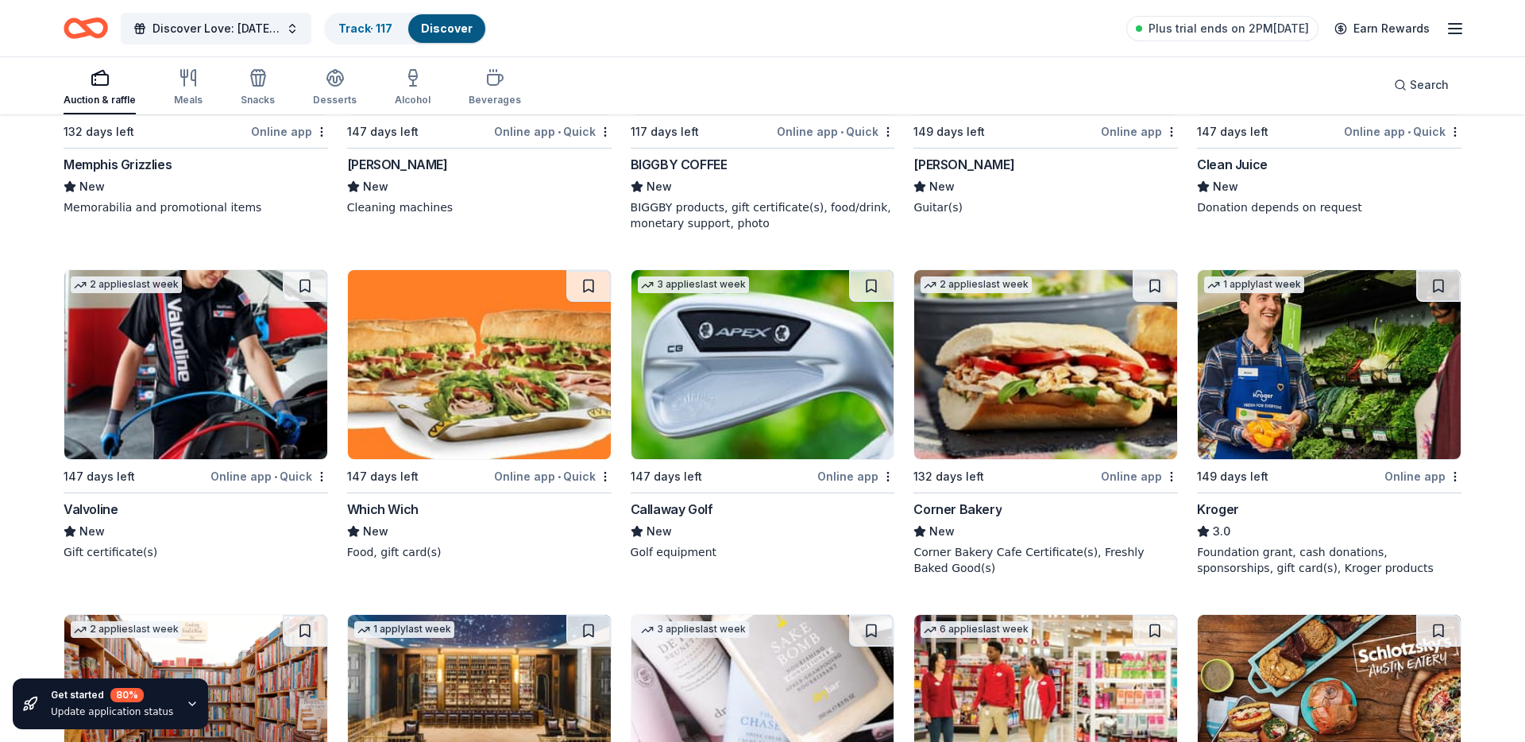
click at [248, 355] on img at bounding box center [195, 364] width 263 height 189
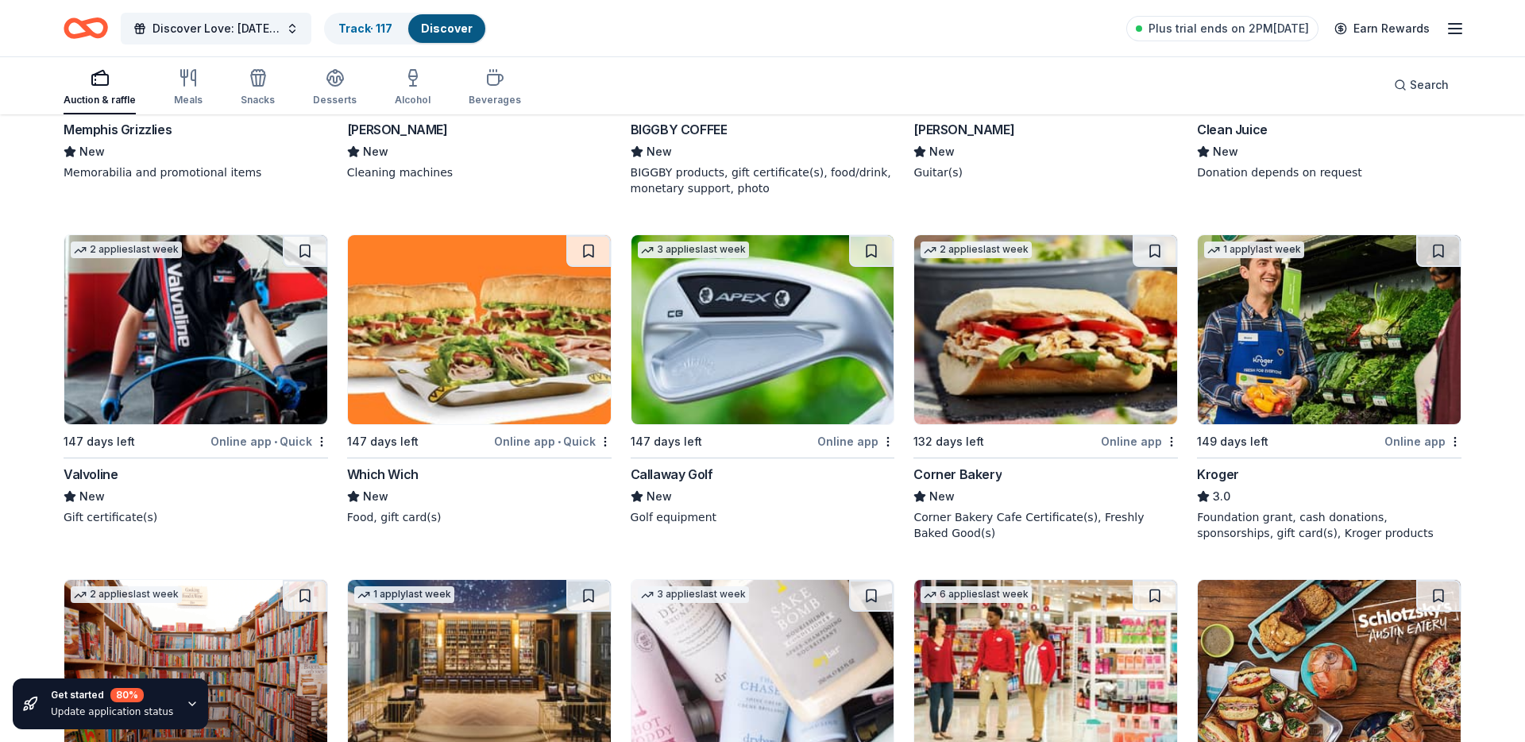
scroll to position [8961, 0]
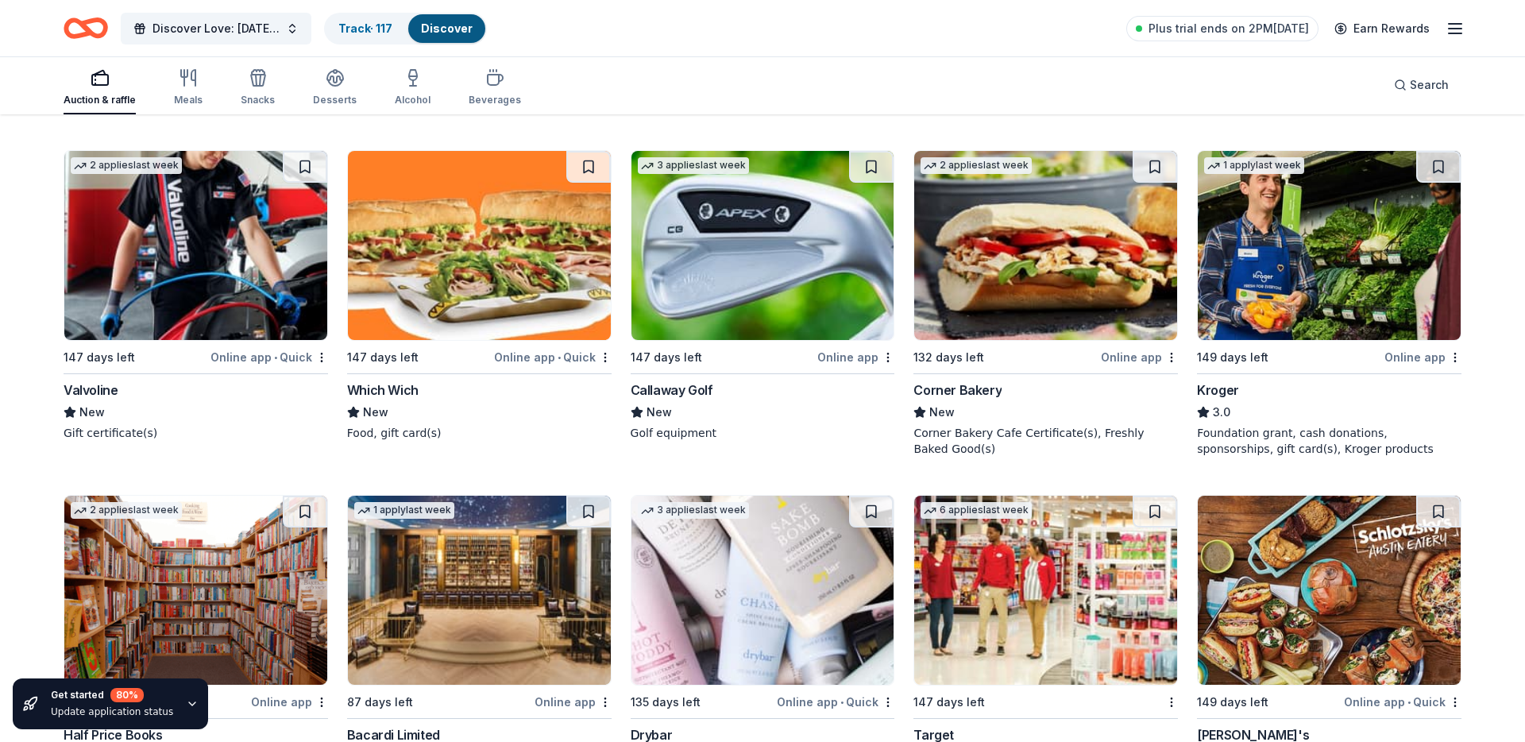
click at [513, 233] on img at bounding box center [479, 245] width 263 height 189
click at [589, 166] on button at bounding box center [588, 167] width 44 height 32
click at [310, 166] on button at bounding box center [305, 167] width 44 height 32
click at [789, 269] on img at bounding box center [762, 245] width 263 height 189
click at [883, 169] on button at bounding box center [871, 167] width 44 height 32
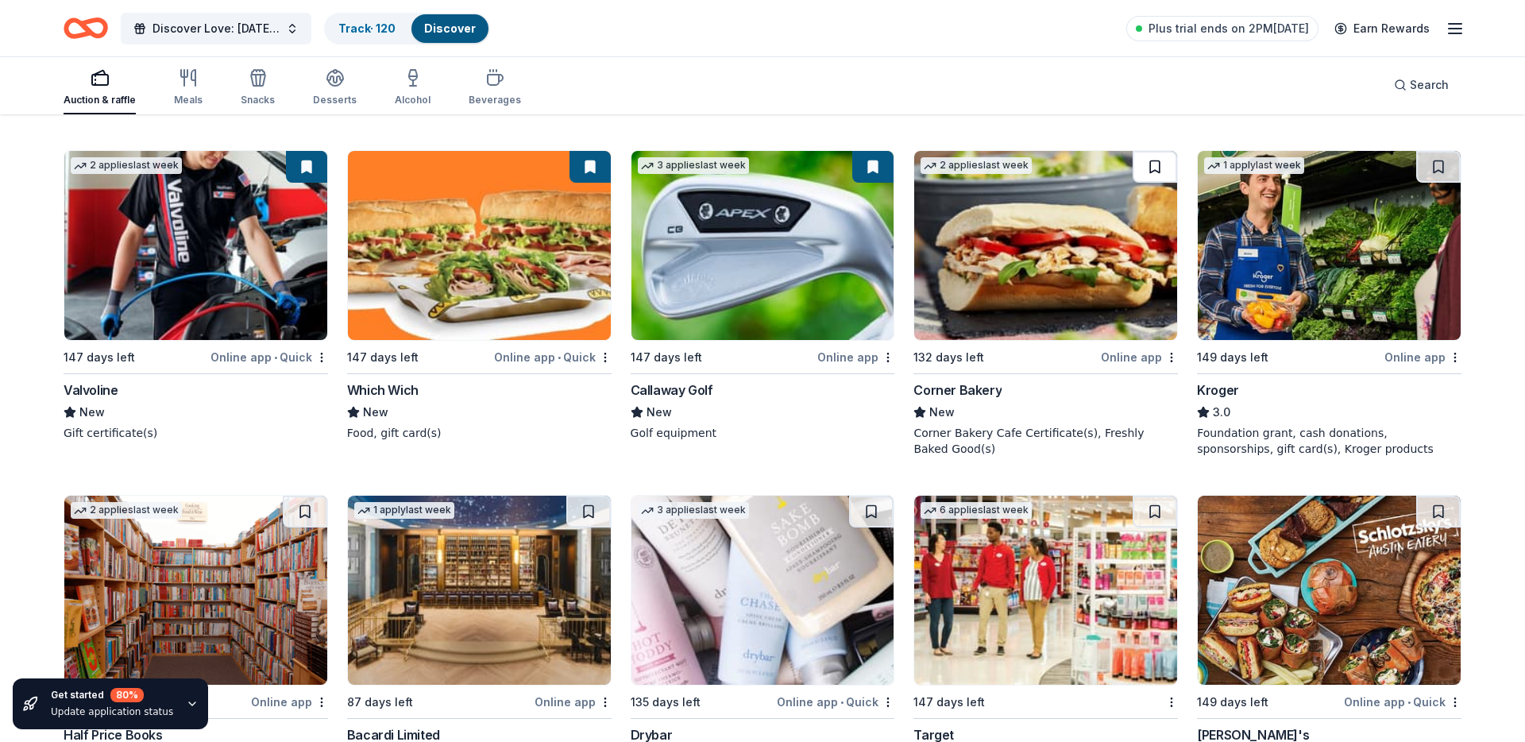
click at [1145, 160] on button at bounding box center [1155, 167] width 44 height 32
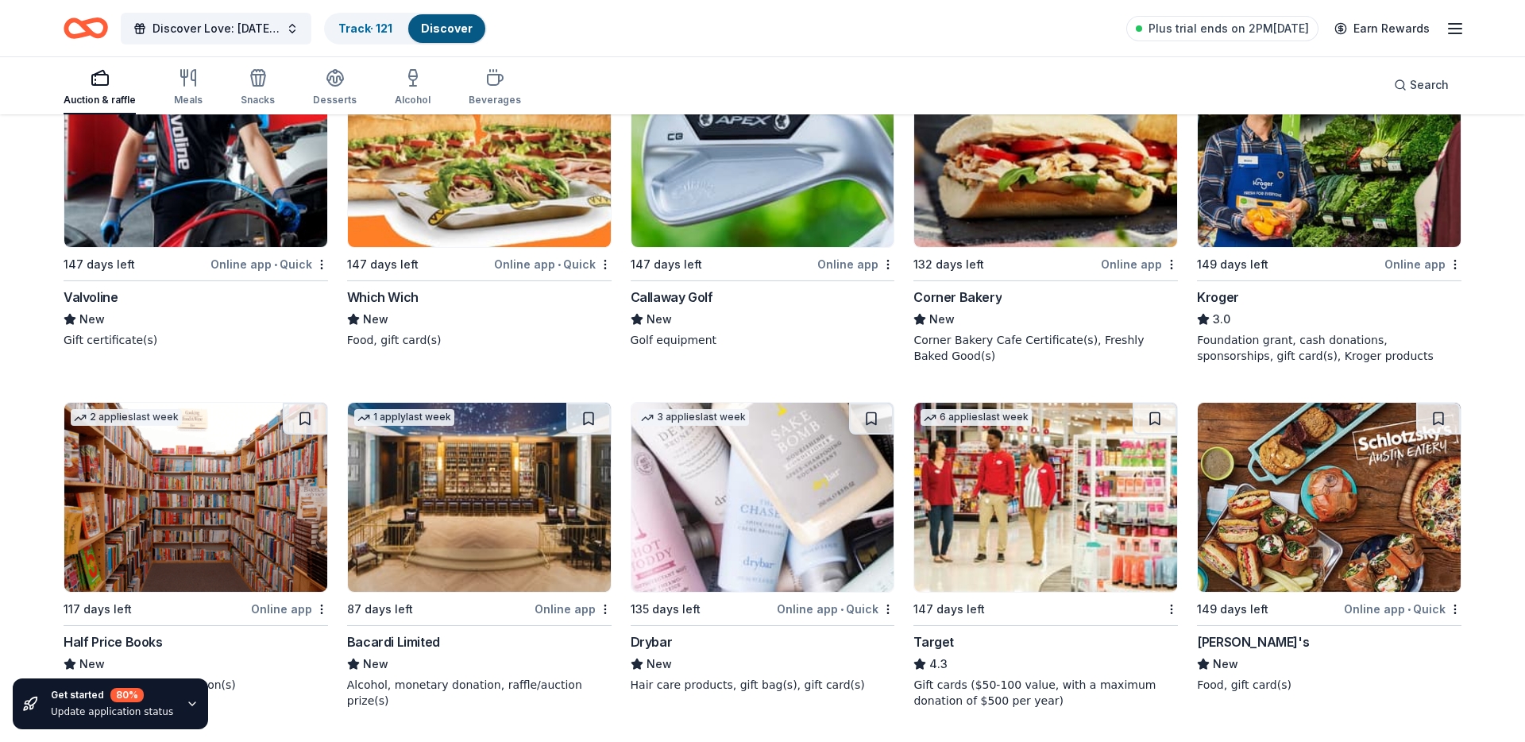
scroll to position [9005, 0]
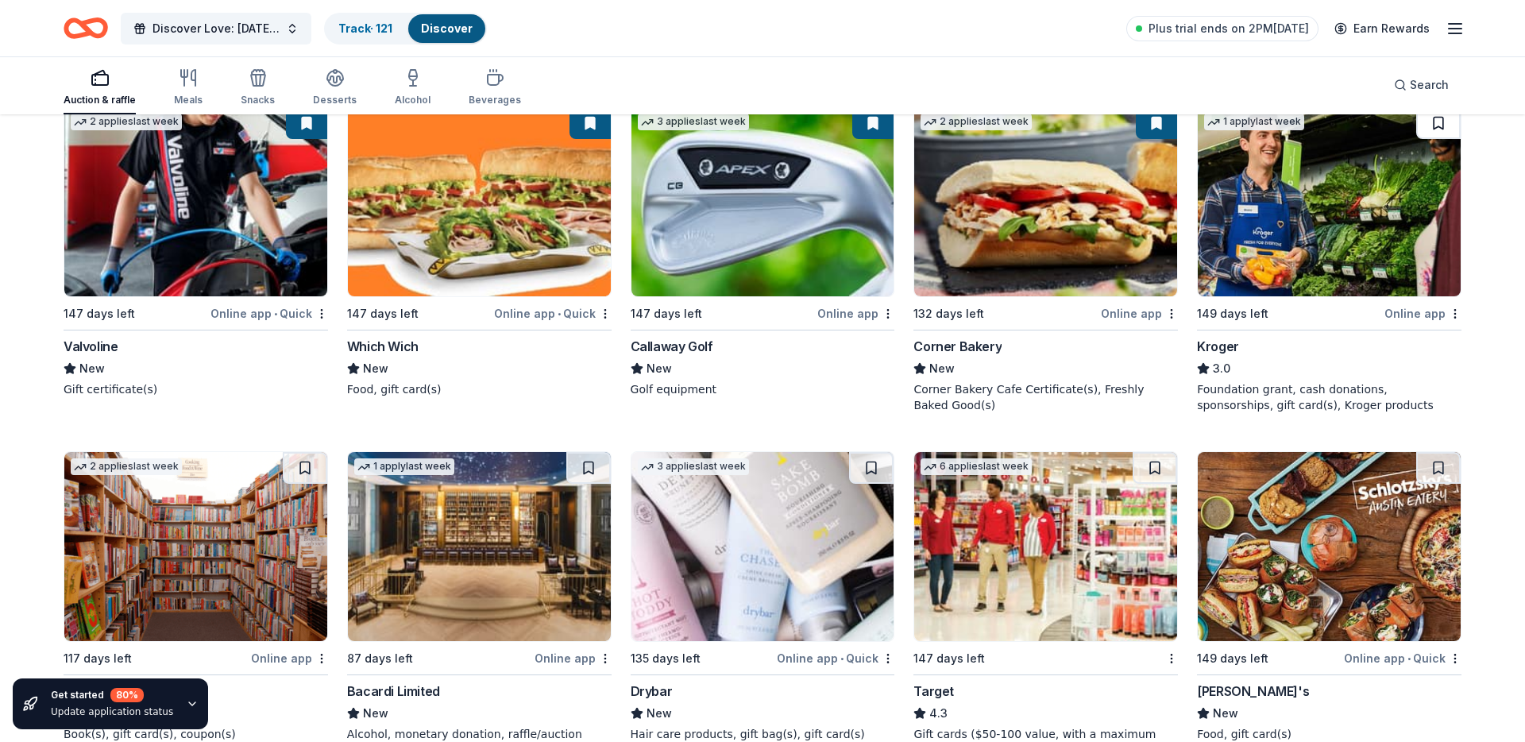
click at [1445, 126] on button at bounding box center [1438, 123] width 44 height 32
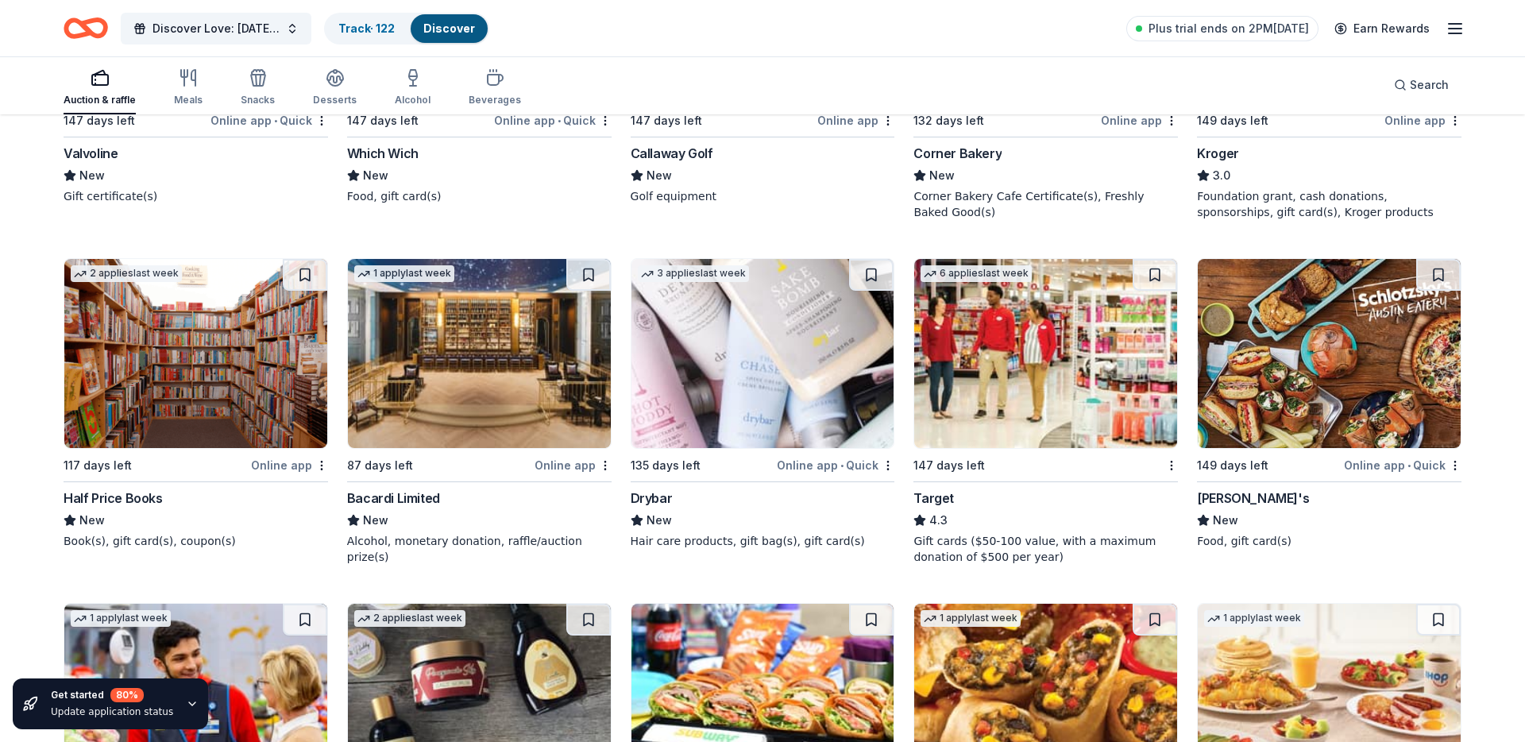
scroll to position [9223, 0]
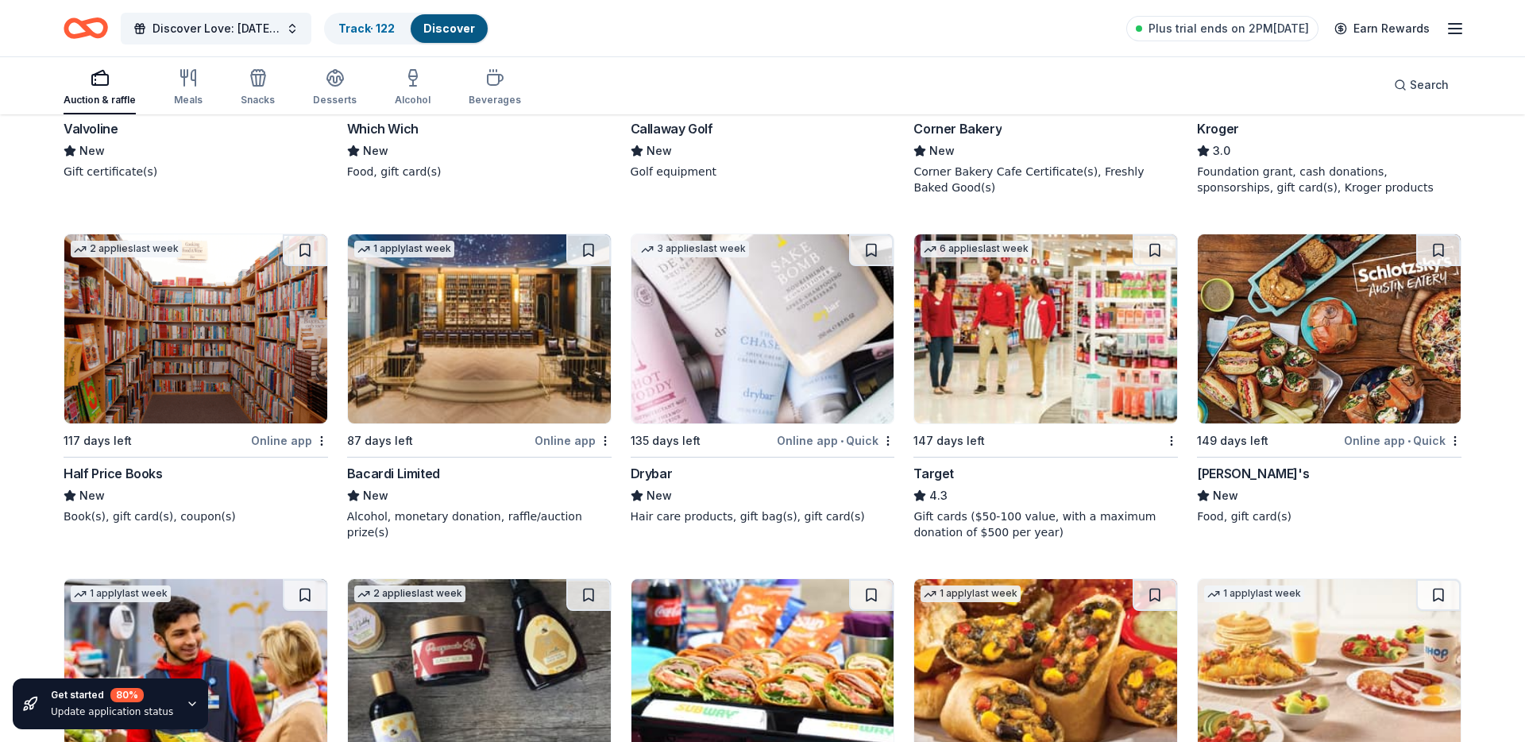
click at [241, 342] on img at bounding box center [195, 328] width 263 height 189
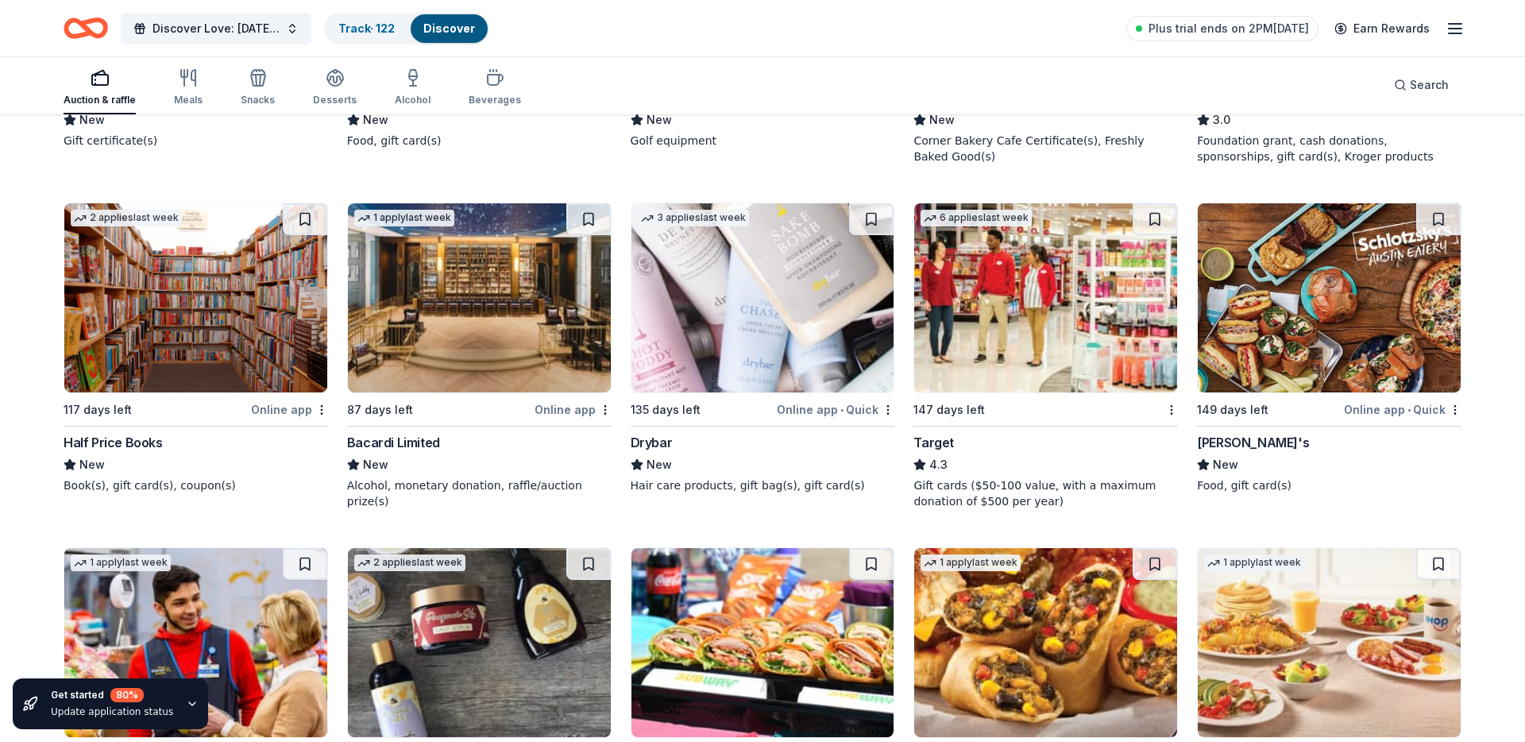
scroll to position [9255, 0]
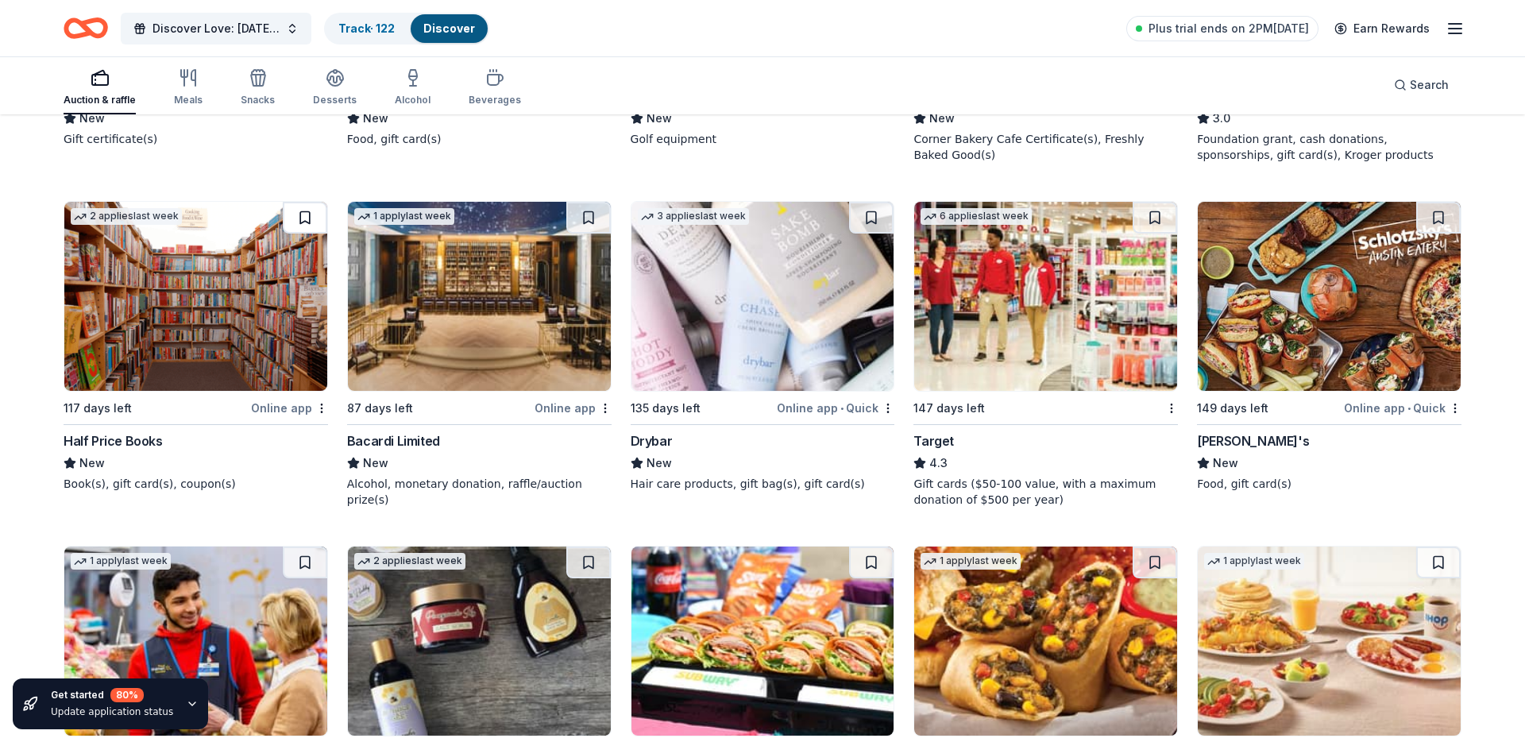
click at [300, 223] on button at bounding box center [305, 218] width 44 height 32
click at [591, 212] on button at bounding box center [588, 218] width 44 height 32
click at [743, 284] on img at bounding box center [762, 296] width 263 height 189
click at [869, 219] on button at bounding box center [871, 218] width 44 height 32
click at [1359, 306] on img at bounding box center [1329, 296] width 263 height 189
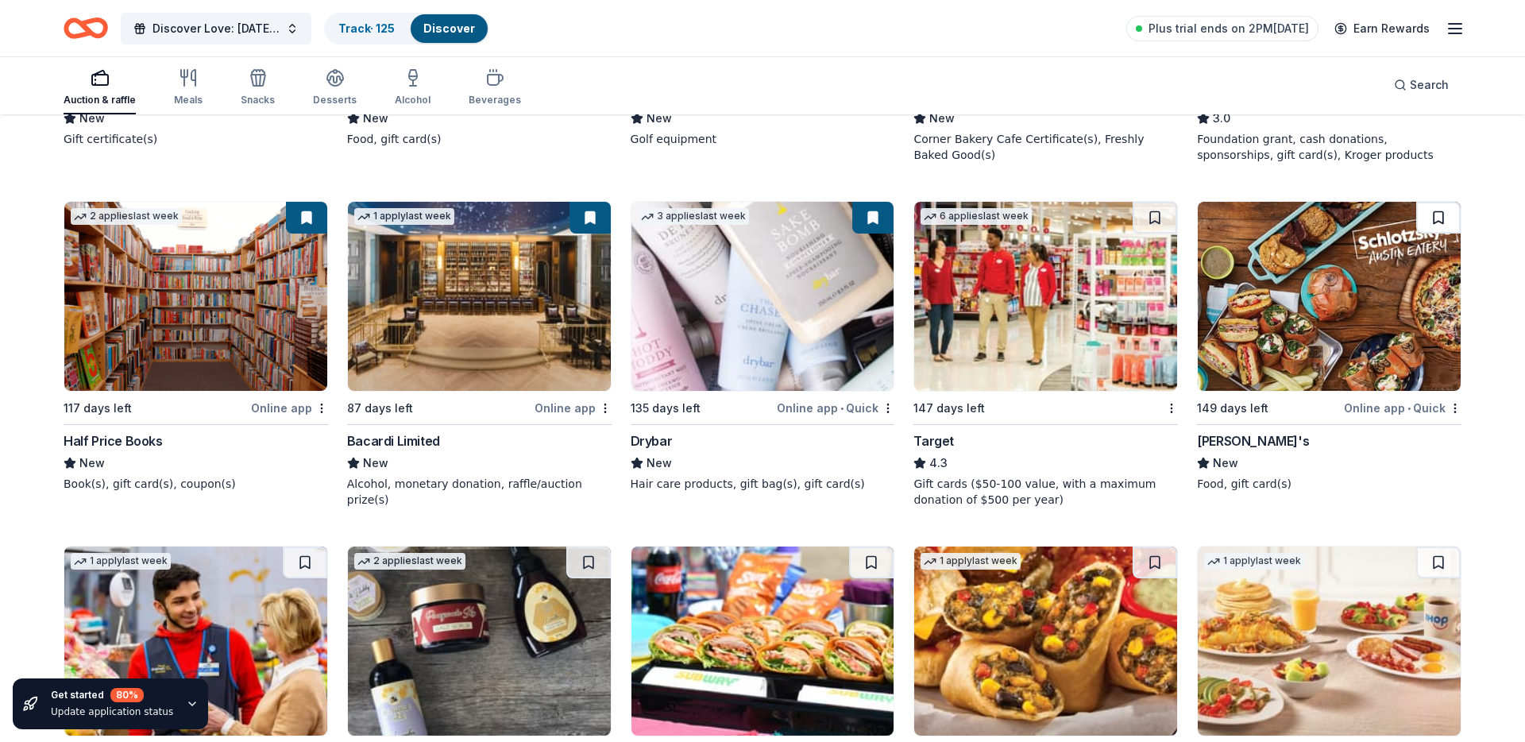
click at [1424, 208] on button at bounding box center [1438, 218] width 44 height 32
click at [1148, 209] on button at bounding box center [1155, 218] width 44 height 32
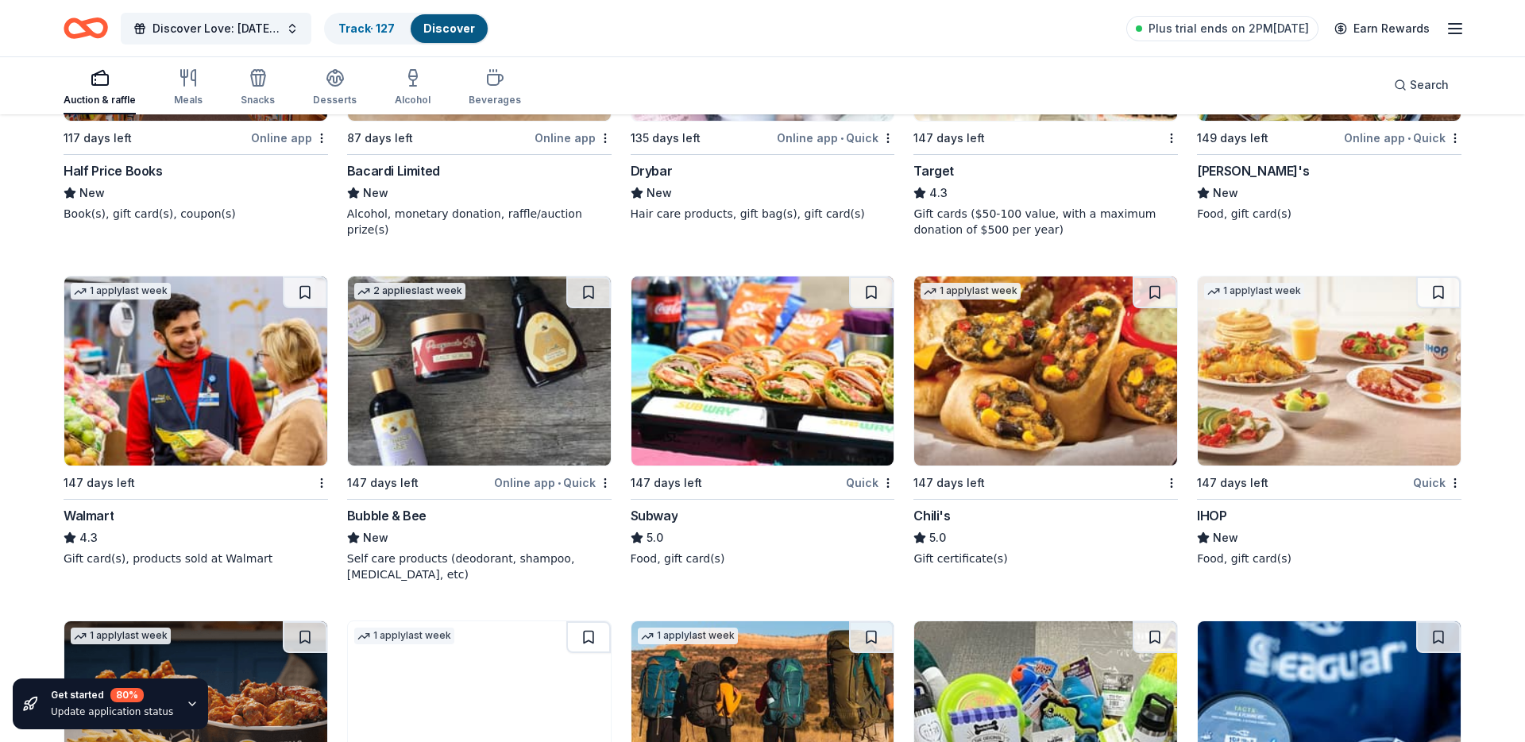
scroll to position [9570, 0]
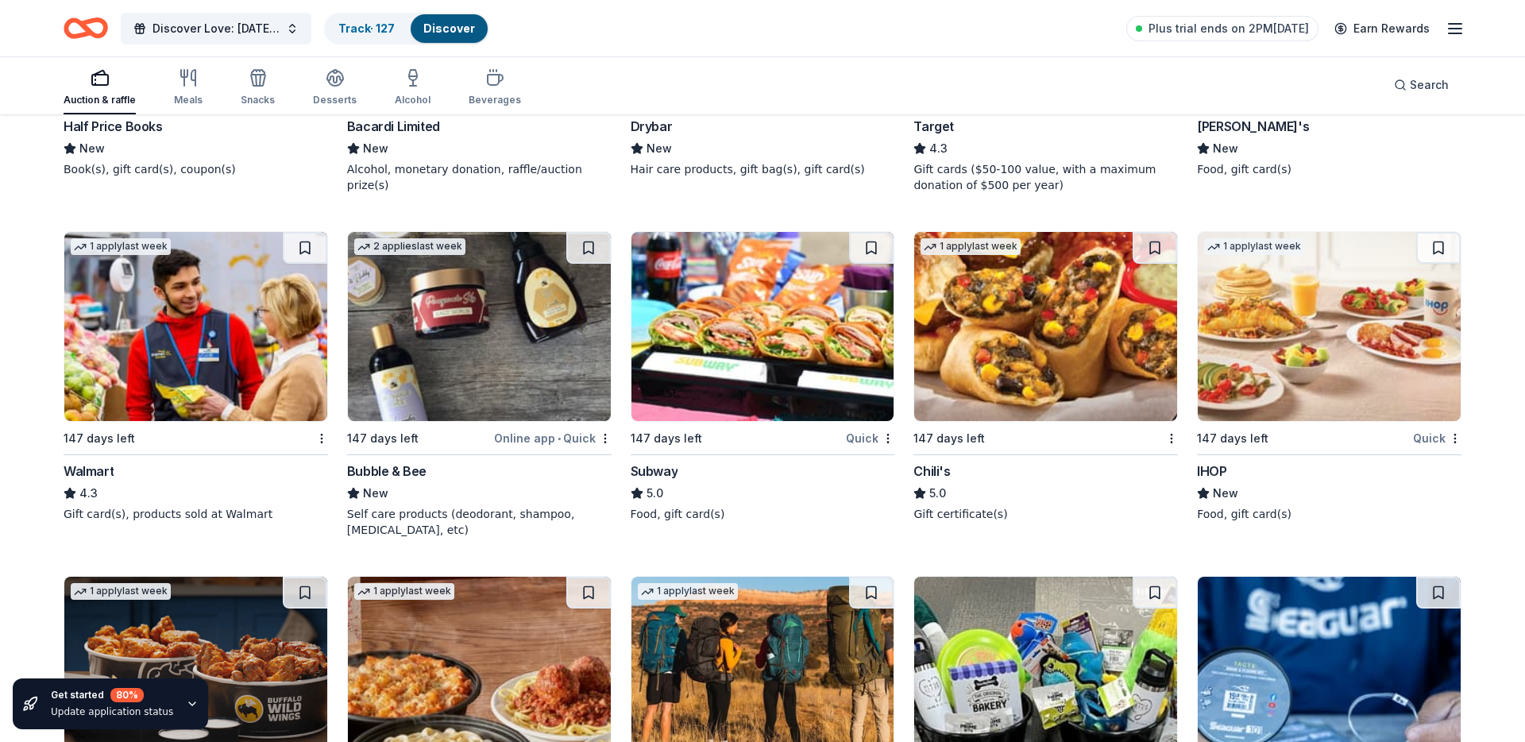
click at [223, 378] on img at bounding box center [195, 326] width 263 height 189
click at [303, 249] on button at bounding box center [305, 248] width 44 height 32
click at [419, 315] on img at bounding box center [479, 326] width 263 height 189
click at [592, 235] on button at bounding box center [588, 248] width 44 height 32
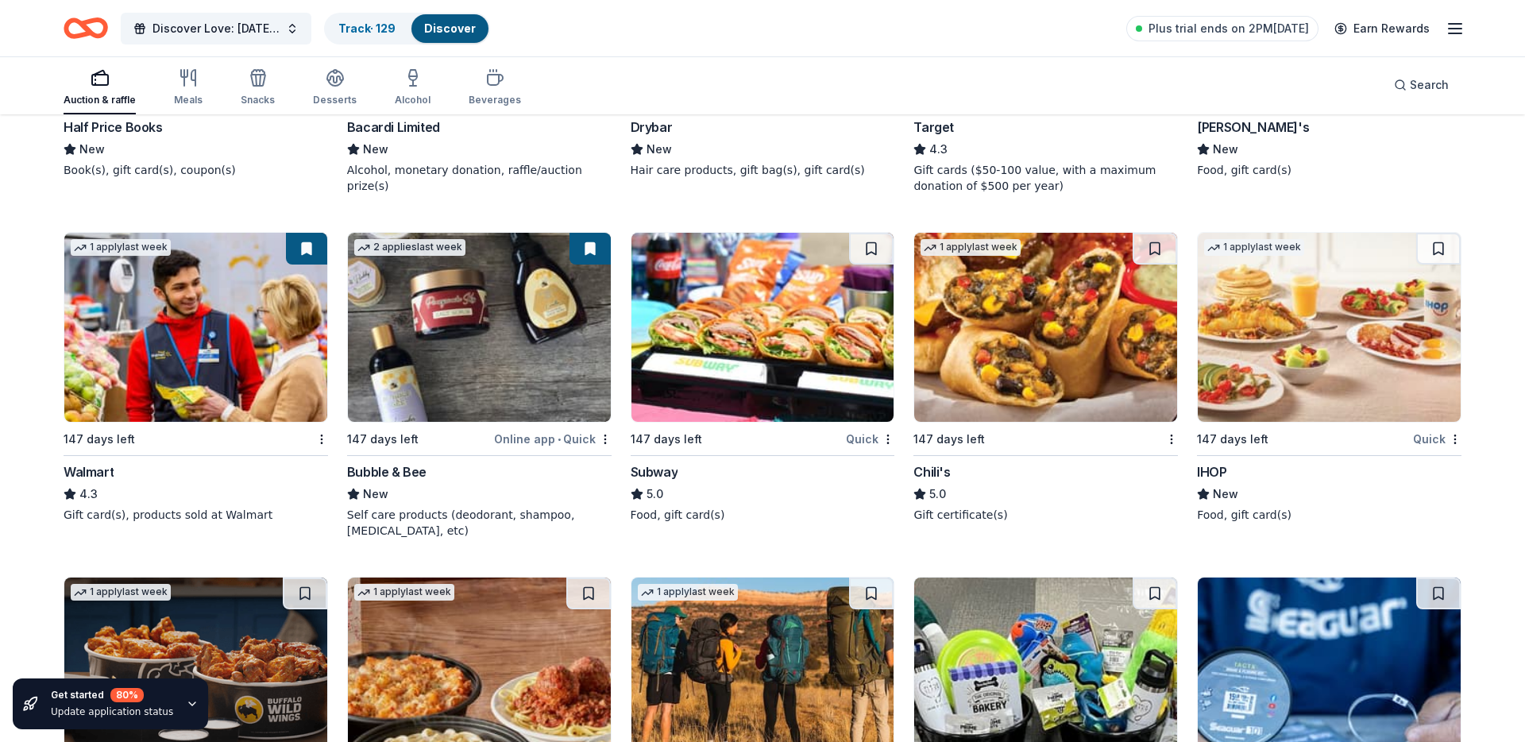
click at [747, 323] on img at bounding box center [762, 327] width 263 height 189
click at [877, 252] on button at bounding box center [871, 250] width 44 height 32
click at [1005, 329] on img at bounding box center [1045, 328] width 263 height 189
click at [1159, 243] on button at bounding box center [1155, 250] width 44 height 32
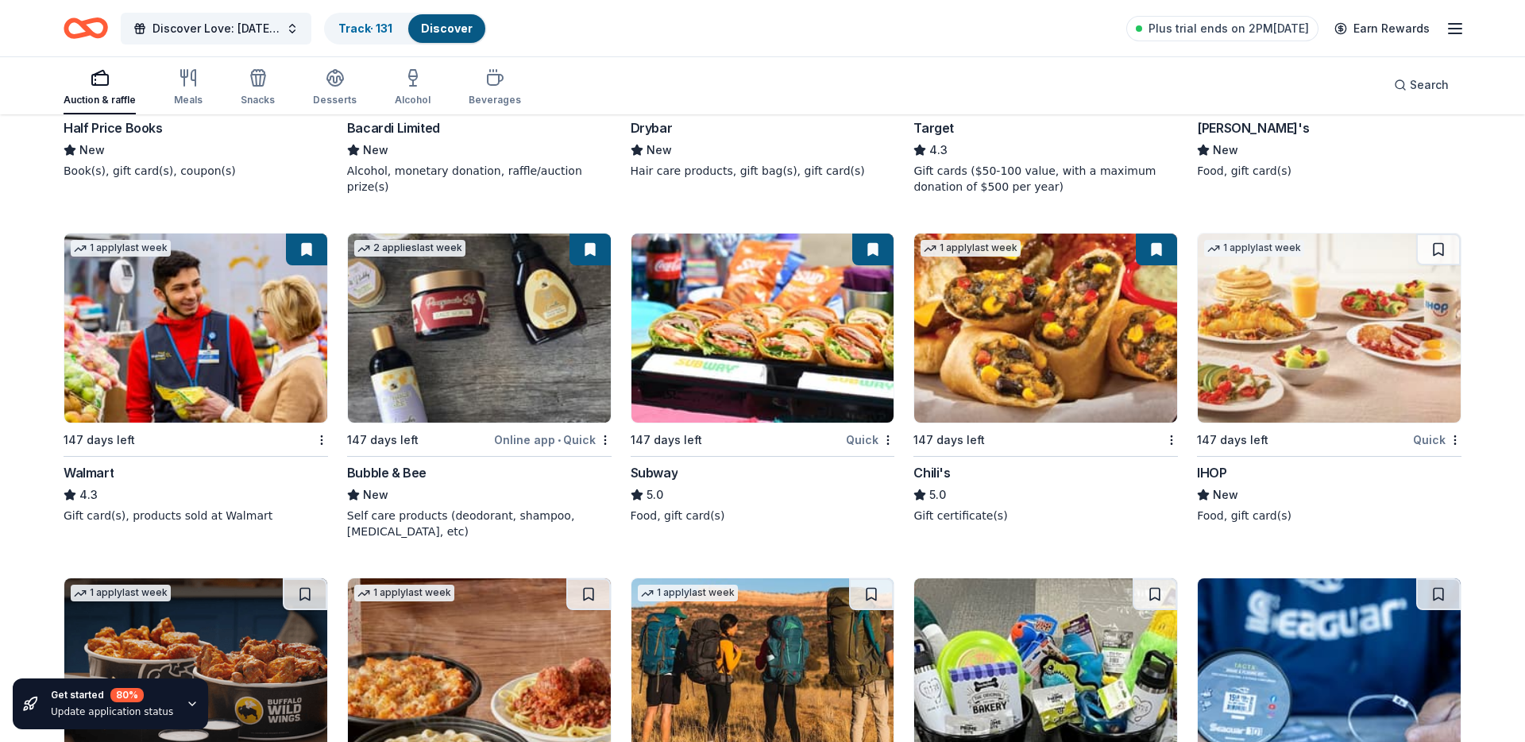
click at [1292, 337] on img at bounding box center [1329, 328] width 263 height 189
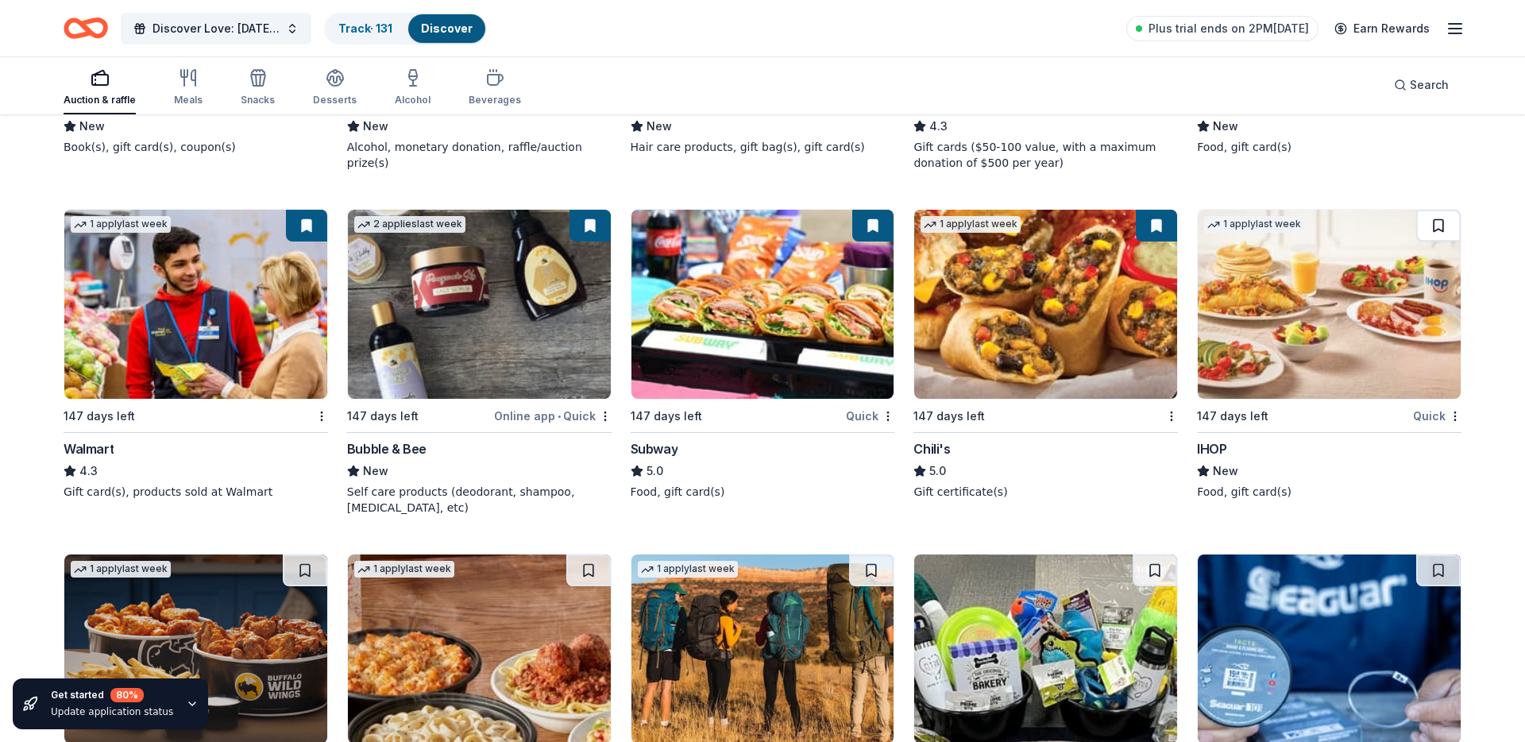
click at [1430, 225] on button at bounding box center [1438, 226] width 44 height 32
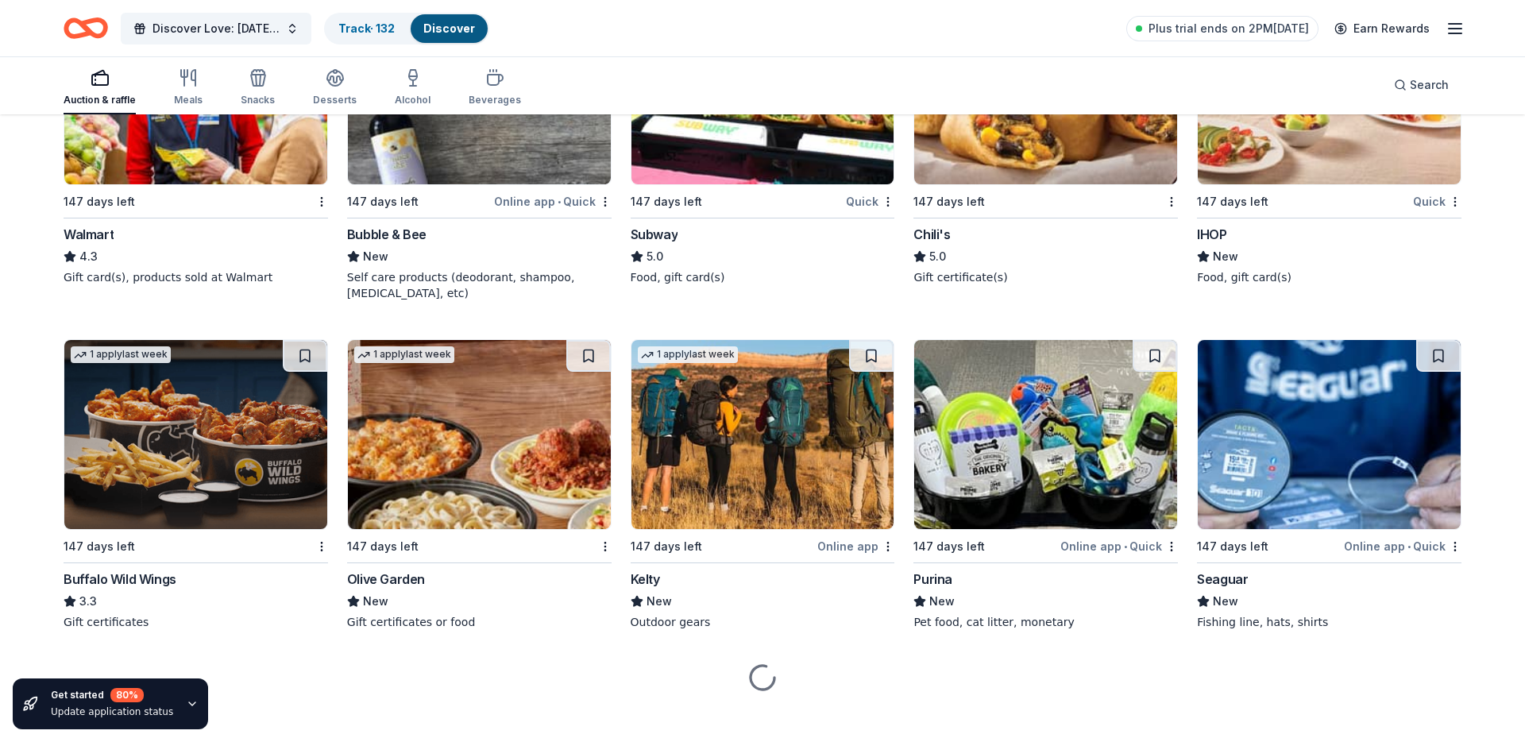
scroll to position [9821, 0]
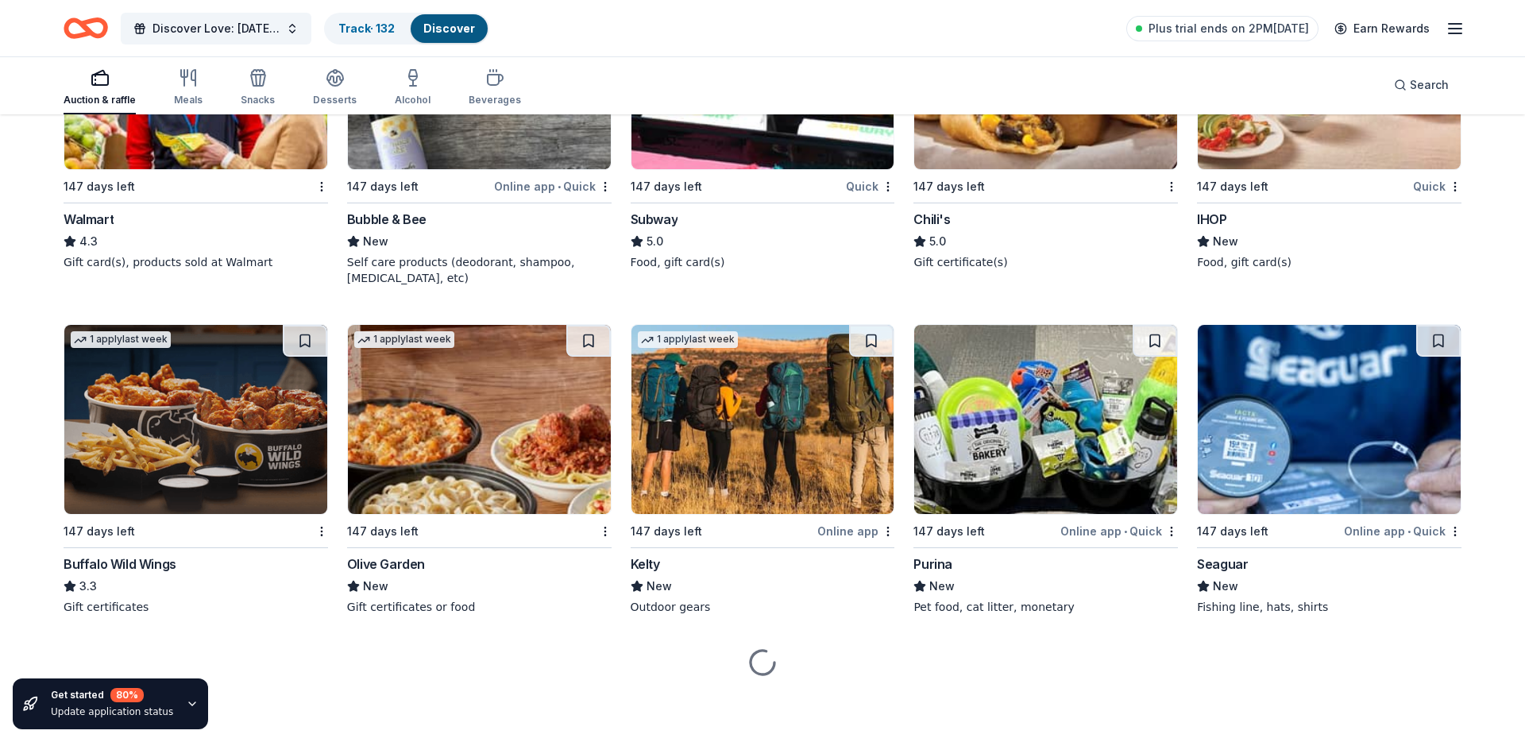
click at [227, 388] on img at bounding box center [195, 419] width 263 height 189
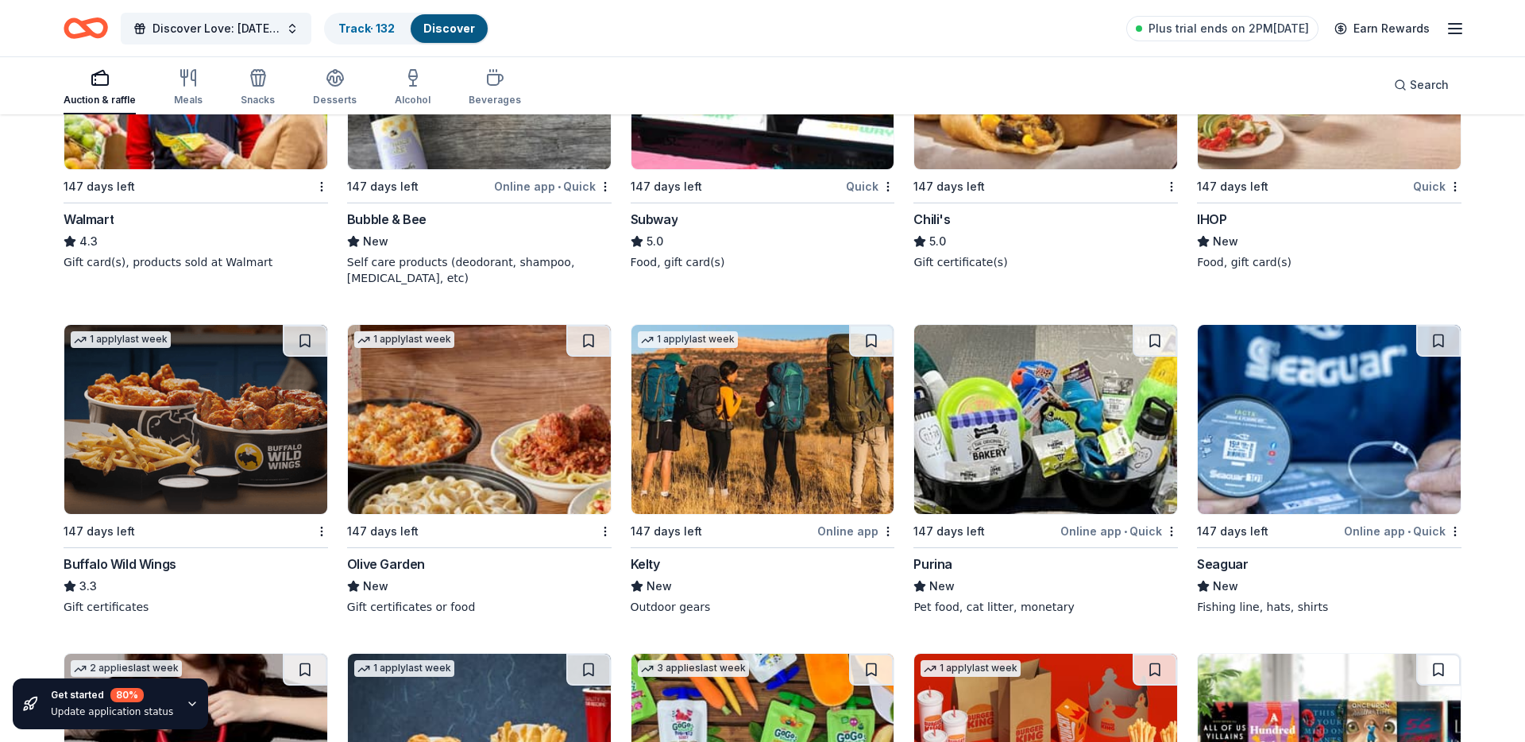
click at [728, 430] on img at bounding box center [762, 419] width 263 height 189
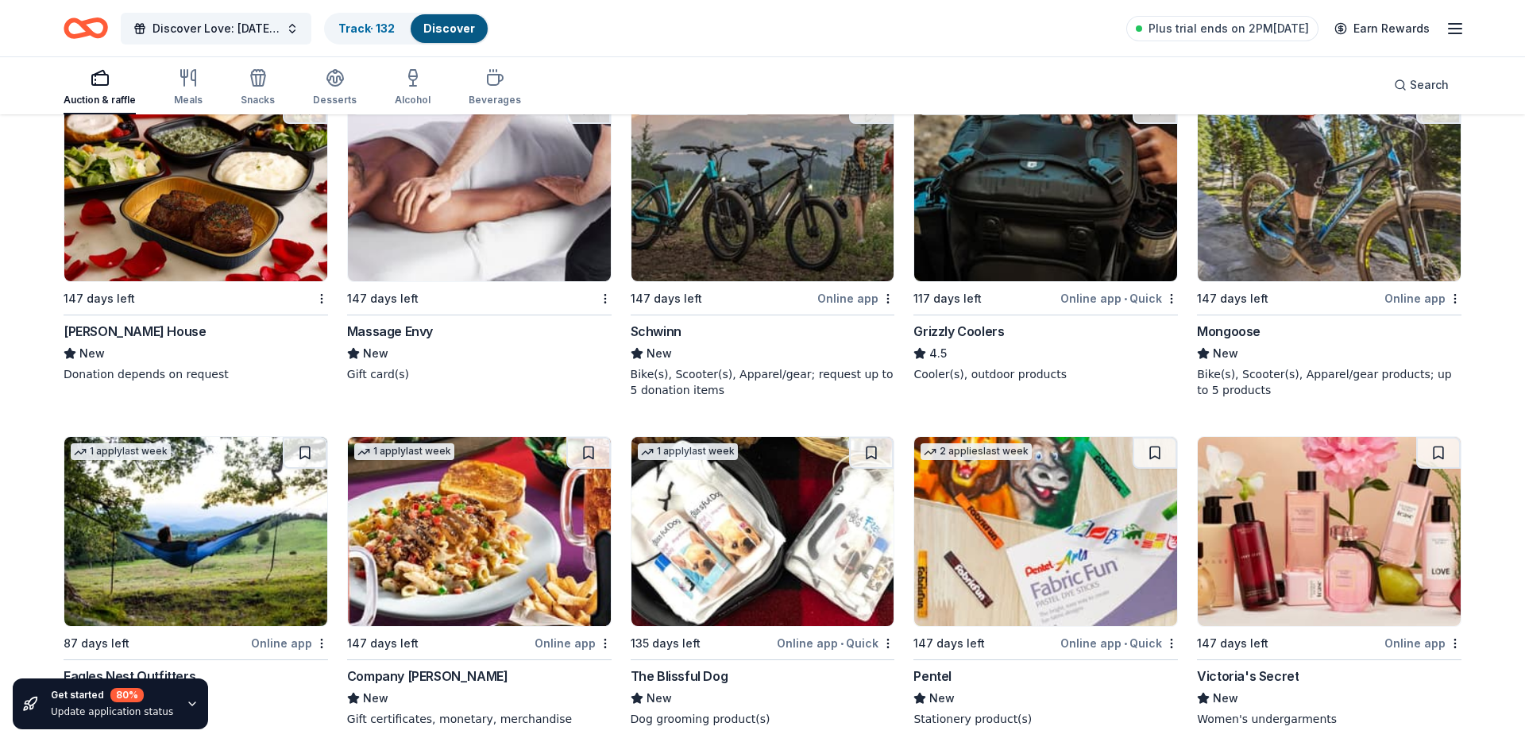
scroll to position [10736, 0]
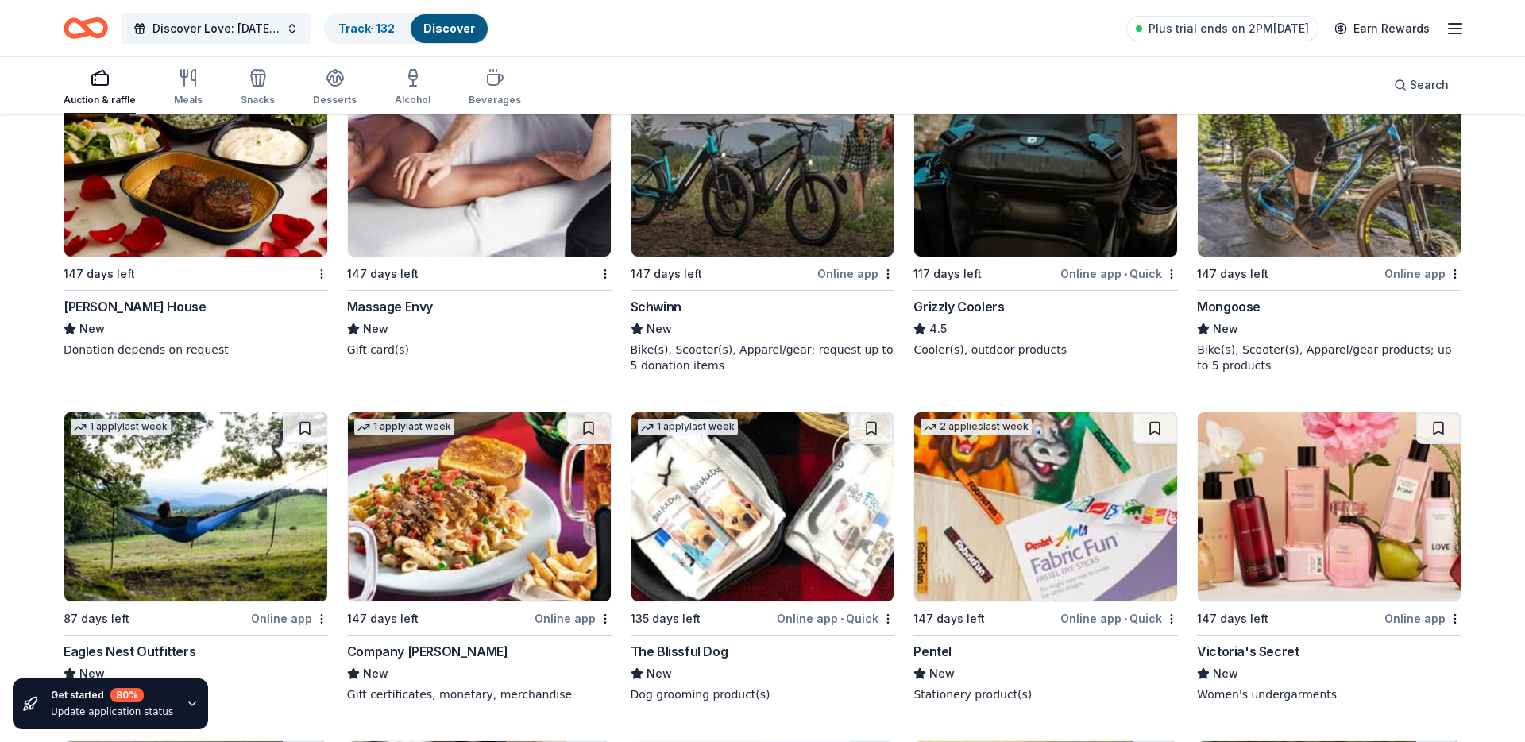
click at [178, 163] on img at bounding box center [195, 162] width 263 height 189
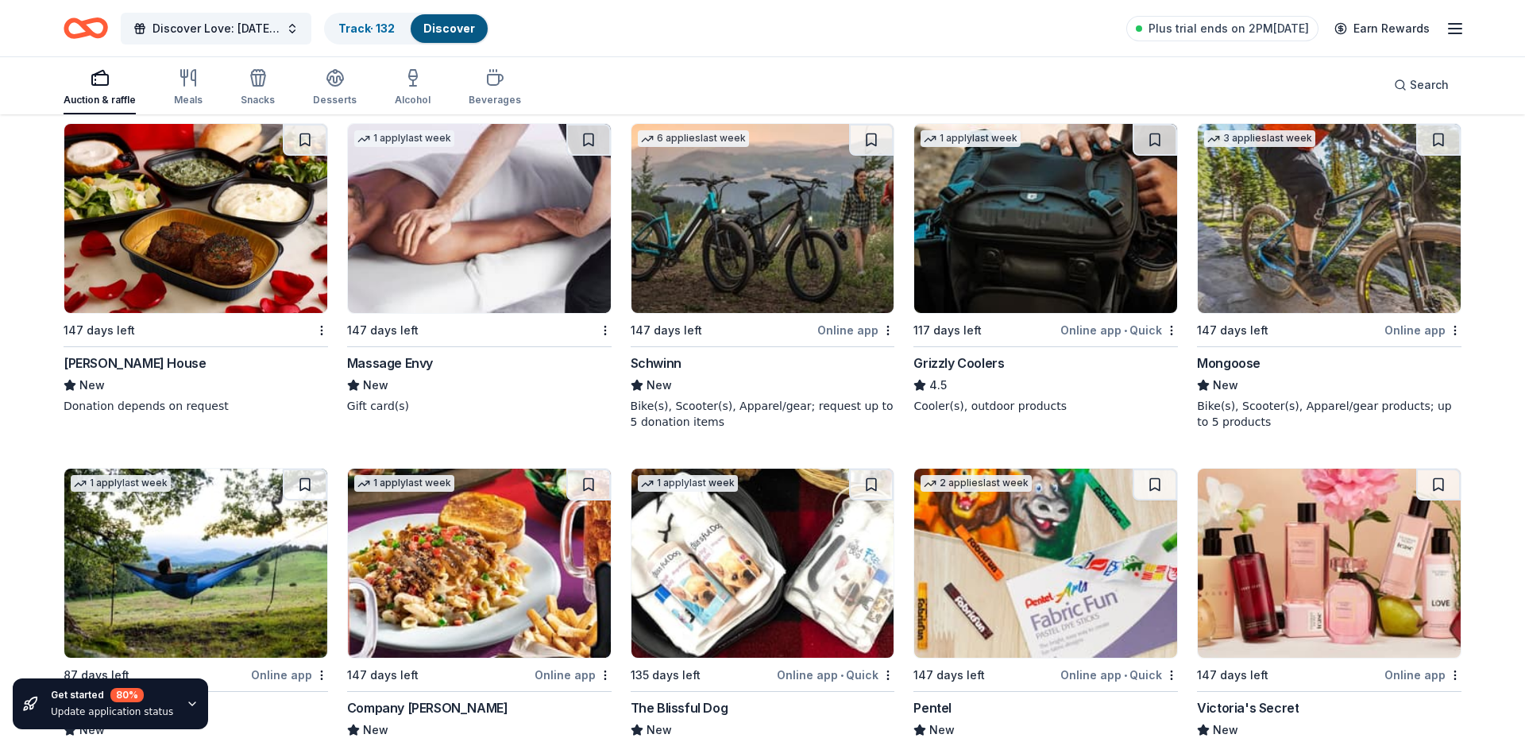
click at [466, 257] on img at bounding box center [479, 218] width 263 height 189
click at [592, 142] on button at bounding box center [588, 140] width 44 height 32
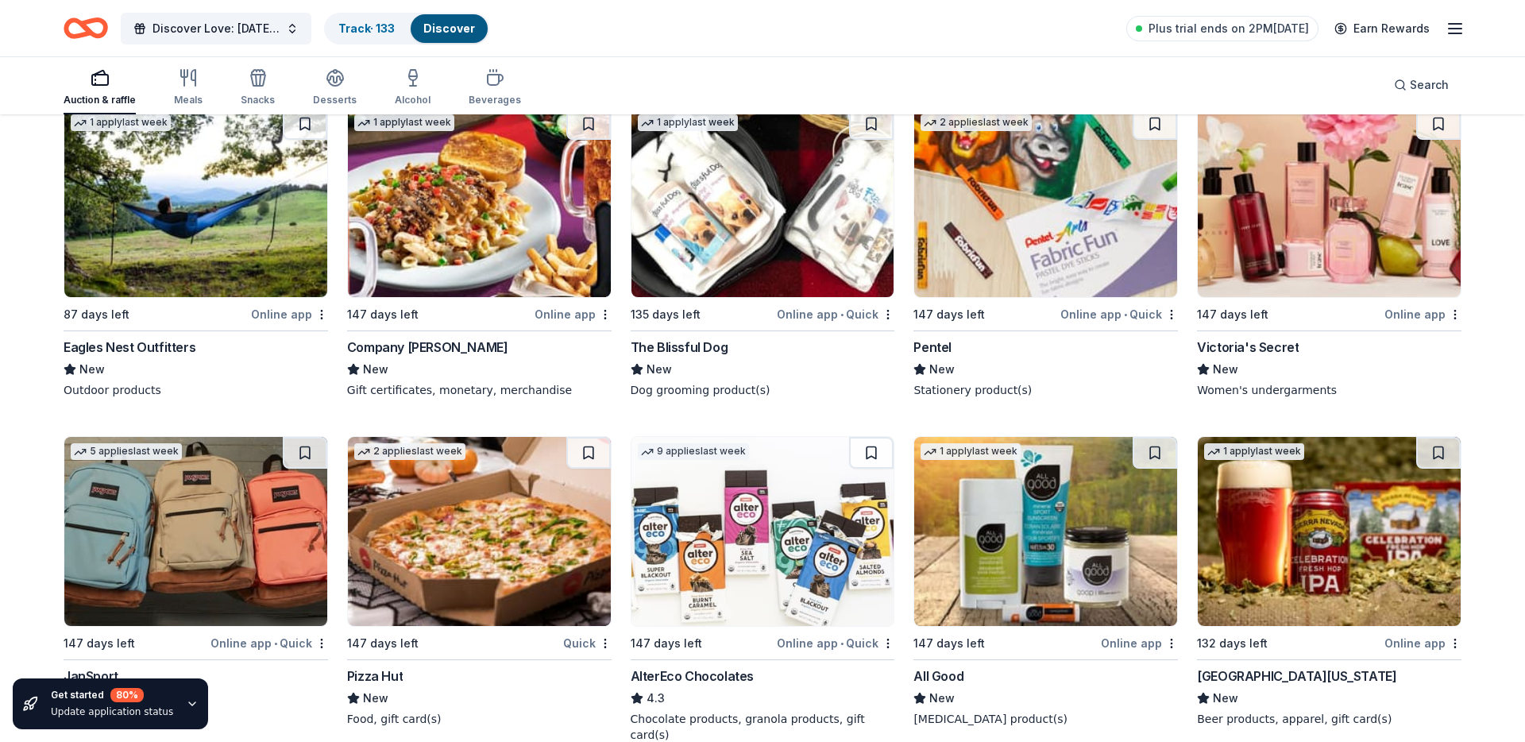
scroll to position [11023, 0]
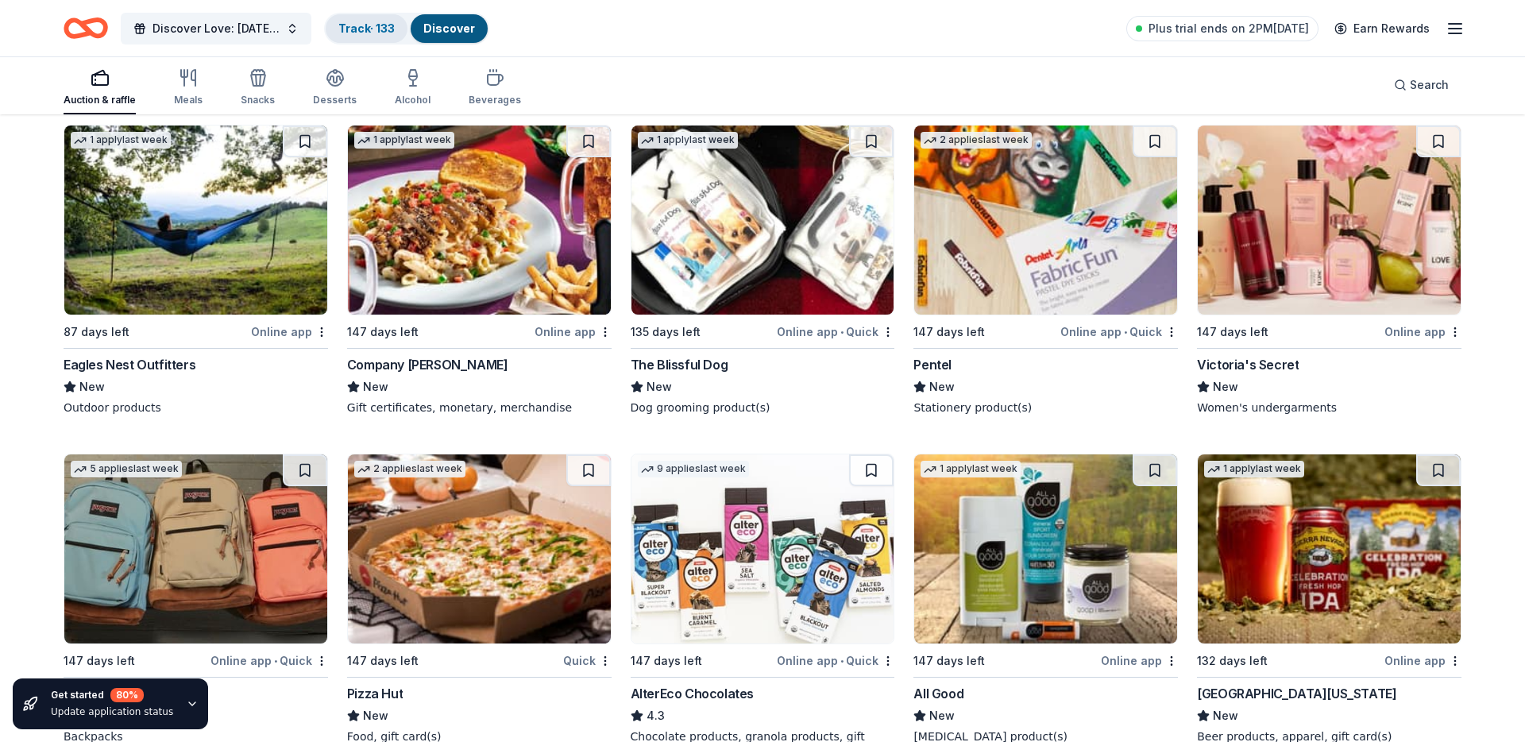
click at [372, 23] on link "Track · 133" at bounding box center [366, 28] width 56 height 14
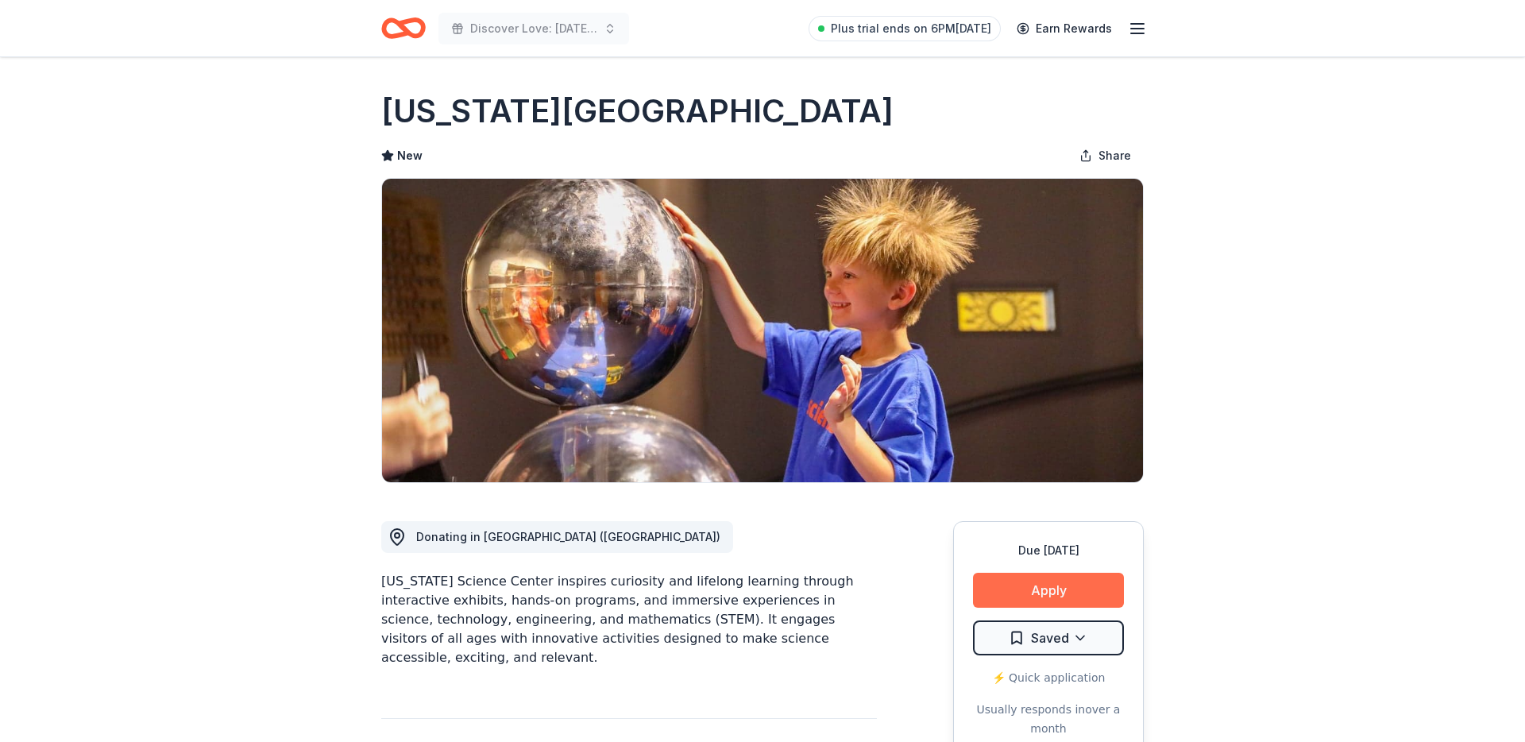
scroll to position [106, 0]
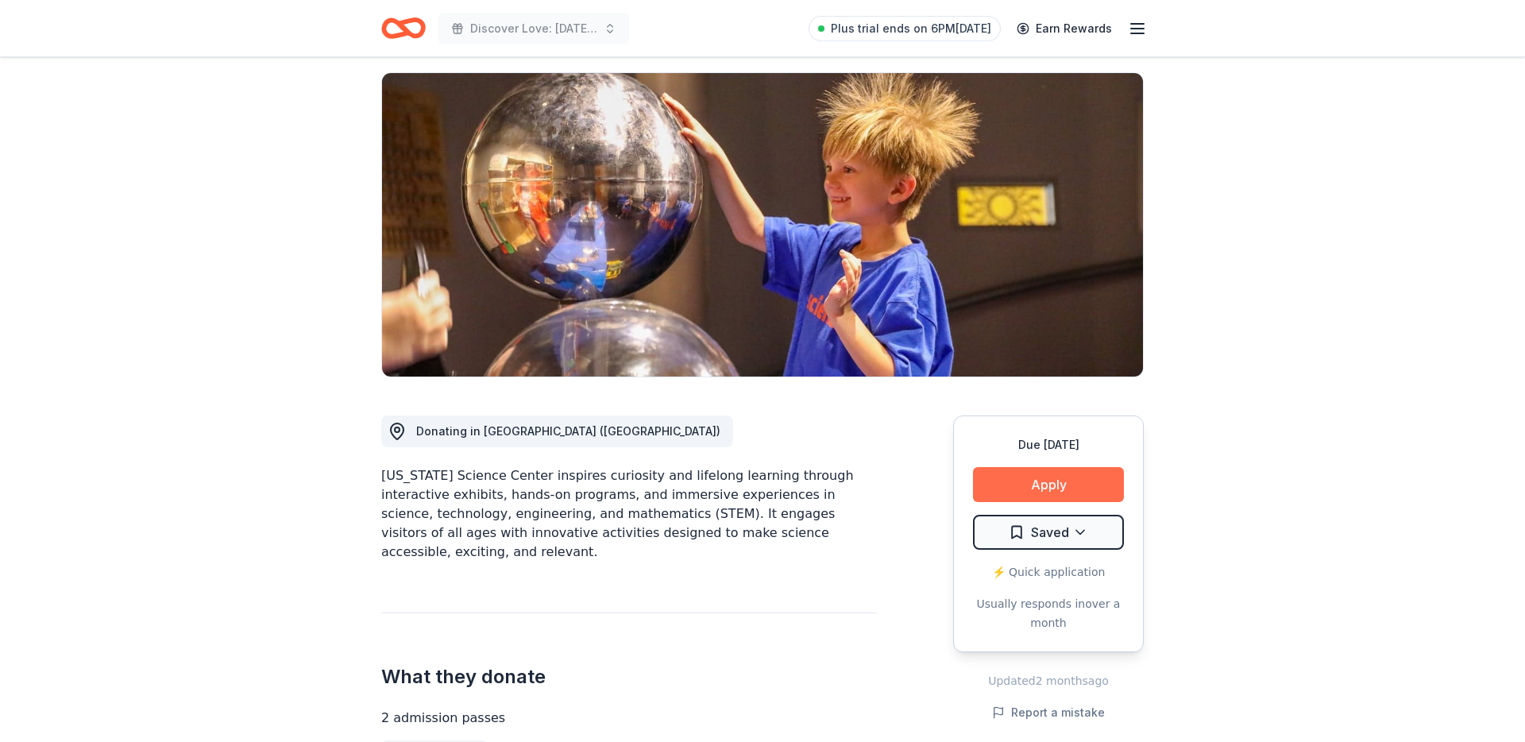
click at [1025, 472] on button "Apply" at bounding box center [1048, 484] width 151 height 35
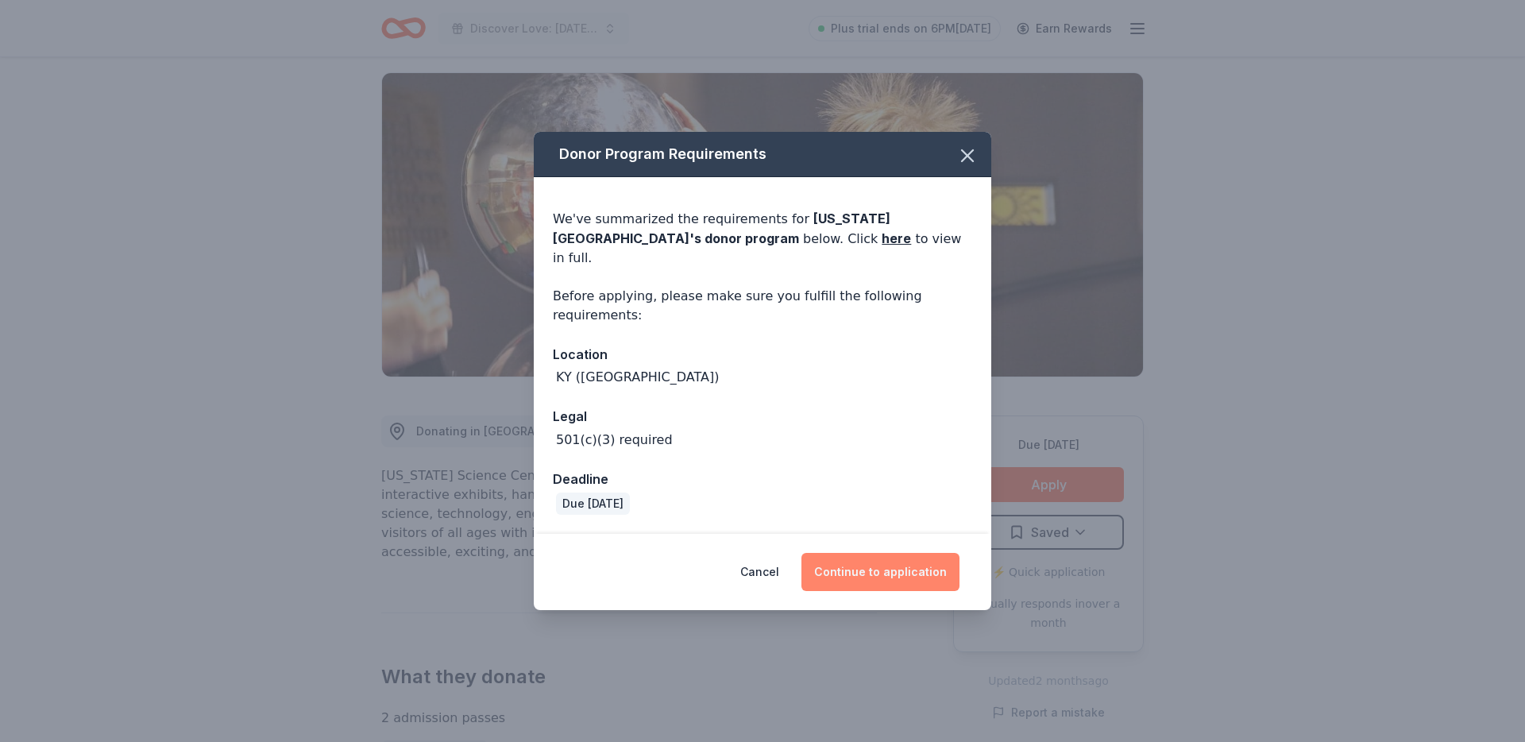
click at [878, 569] on button "Continue to application" at bounding box center [880, 572] width 158 height 38
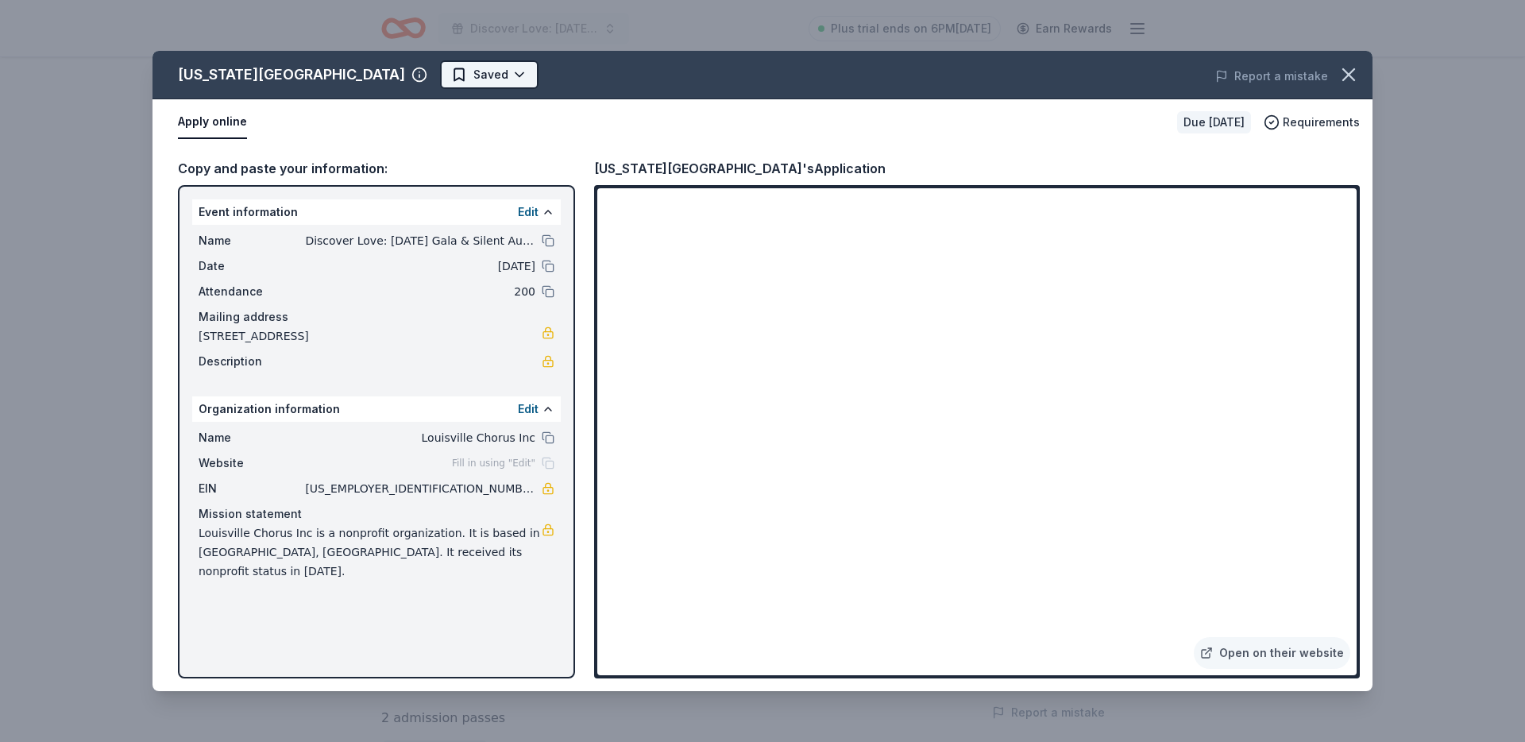
click at [465, 77] on html "Discover Love: Valentine's Day Gala & Silent Auction Plus trial ends on 6PM, 8/…" at bounding box center [762, 265] width 1525 height 742
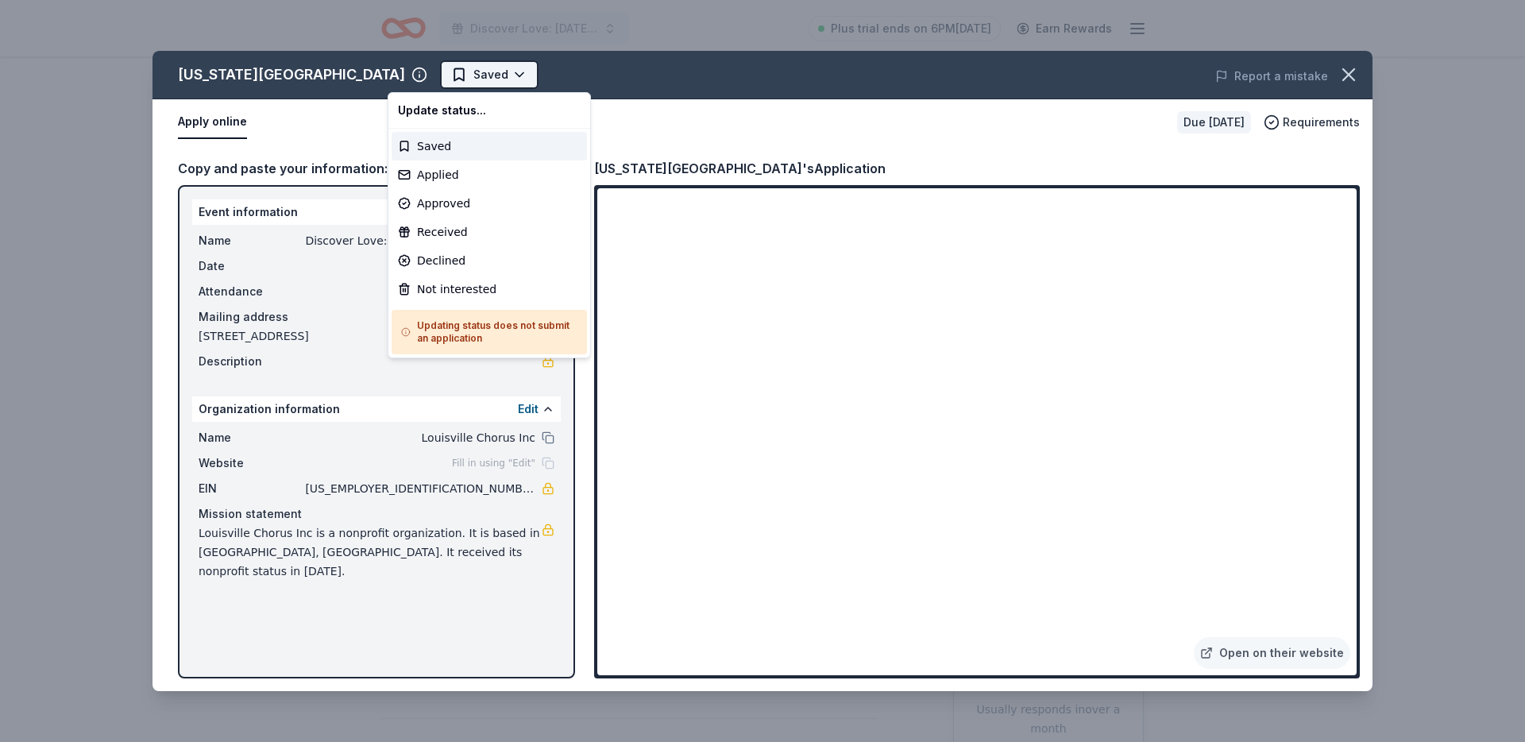
click at [465, 77] on html "Discover Love: Valentine's Day Gala & Silent Auction Plus trial ends on 6PM, 8/…" at bounding box center [762, 371] width 1525 height 742
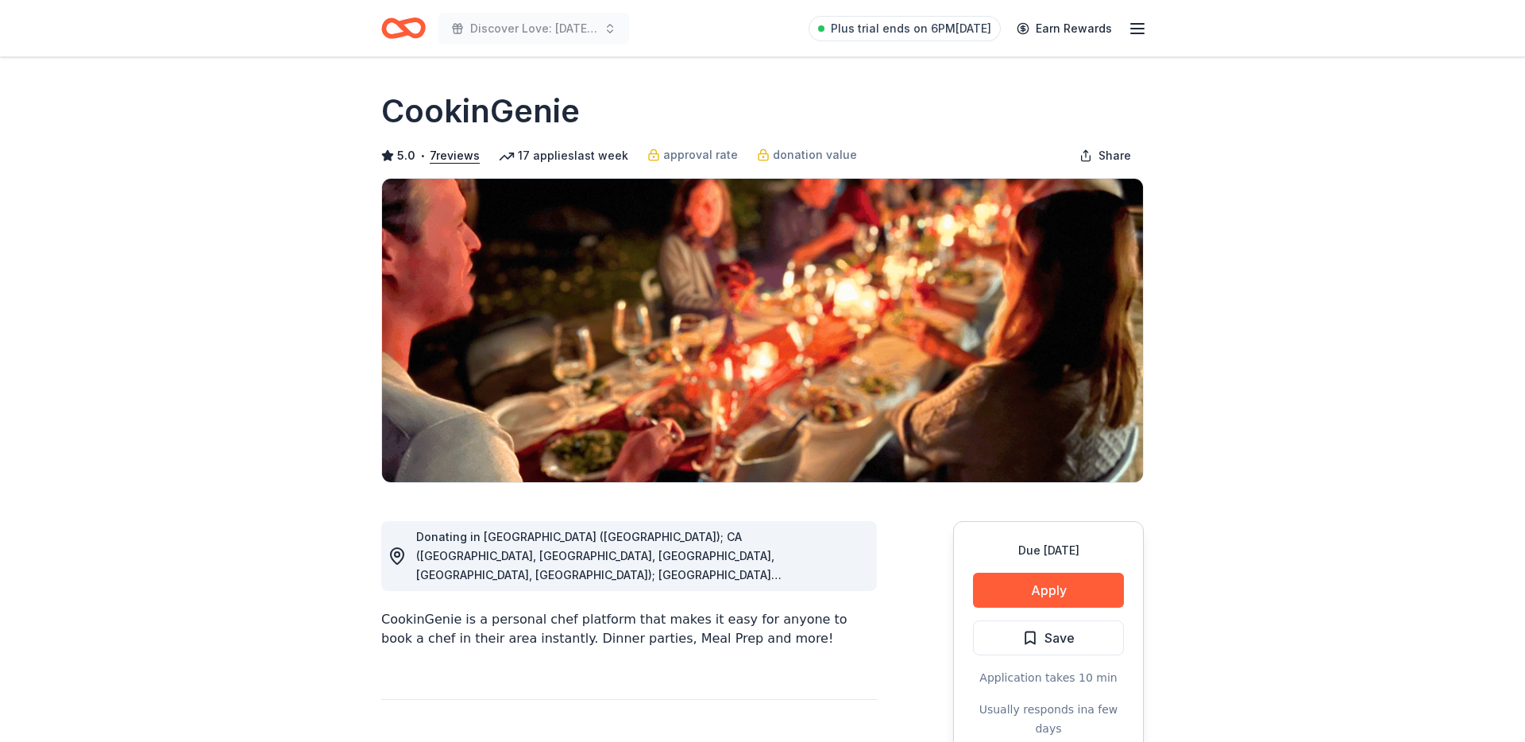
scroll to position [65, 0]
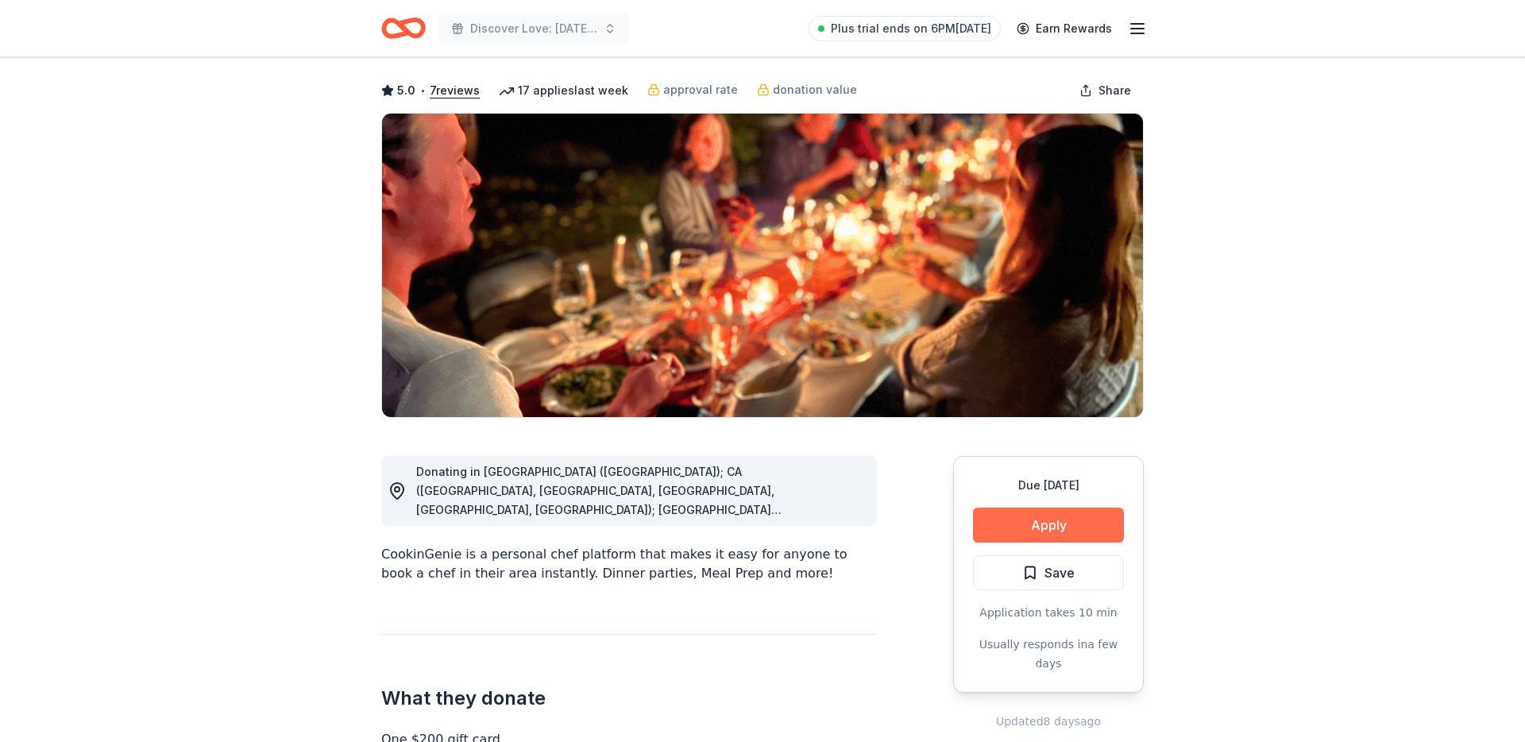
click at [1062, 517] on button "Apply" at bounding box center [1048, 525] width 151 height 35
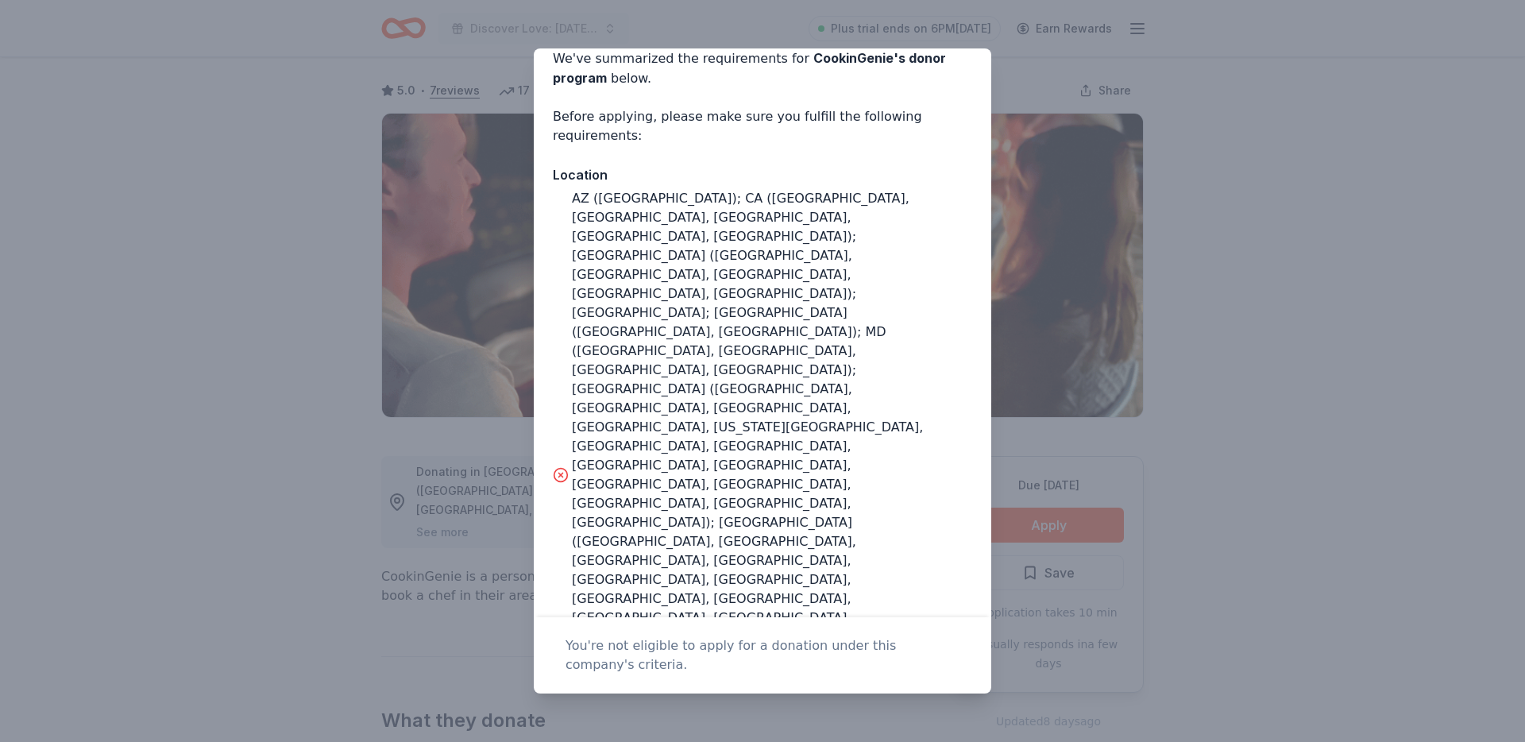
scroll to position [179, 0]
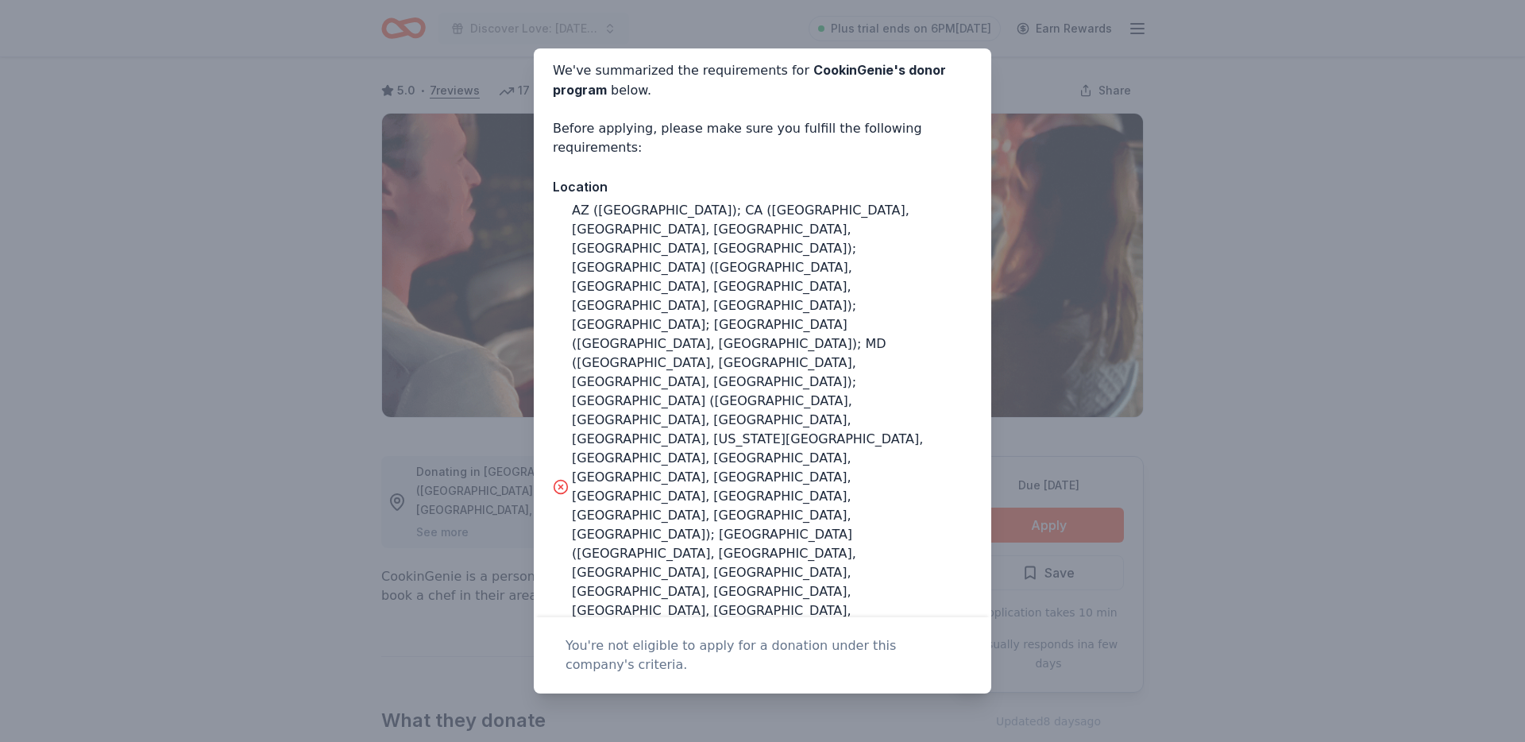
click at [894, 375] on div "AZ ([GEOGRAPHIC_DATA]); CA ([GEOGRAPHIC_DATA], [GEOGRAPHIC_DATA], [GEOGRAPHIC_D…" at bounding box center [772, 487] width 400 height 572
click at [894, 375] on div "AZ (Maricopa County); CA (Los Angeles County, Riverside County, San Francisco C…" at bounding box center [772, 487] width 400 height 572
click at [1010, 369] on div "Donor Program Requirements The following requirements may not be met: This comp…" at bounding box center [762, 371] width 1525 height 742
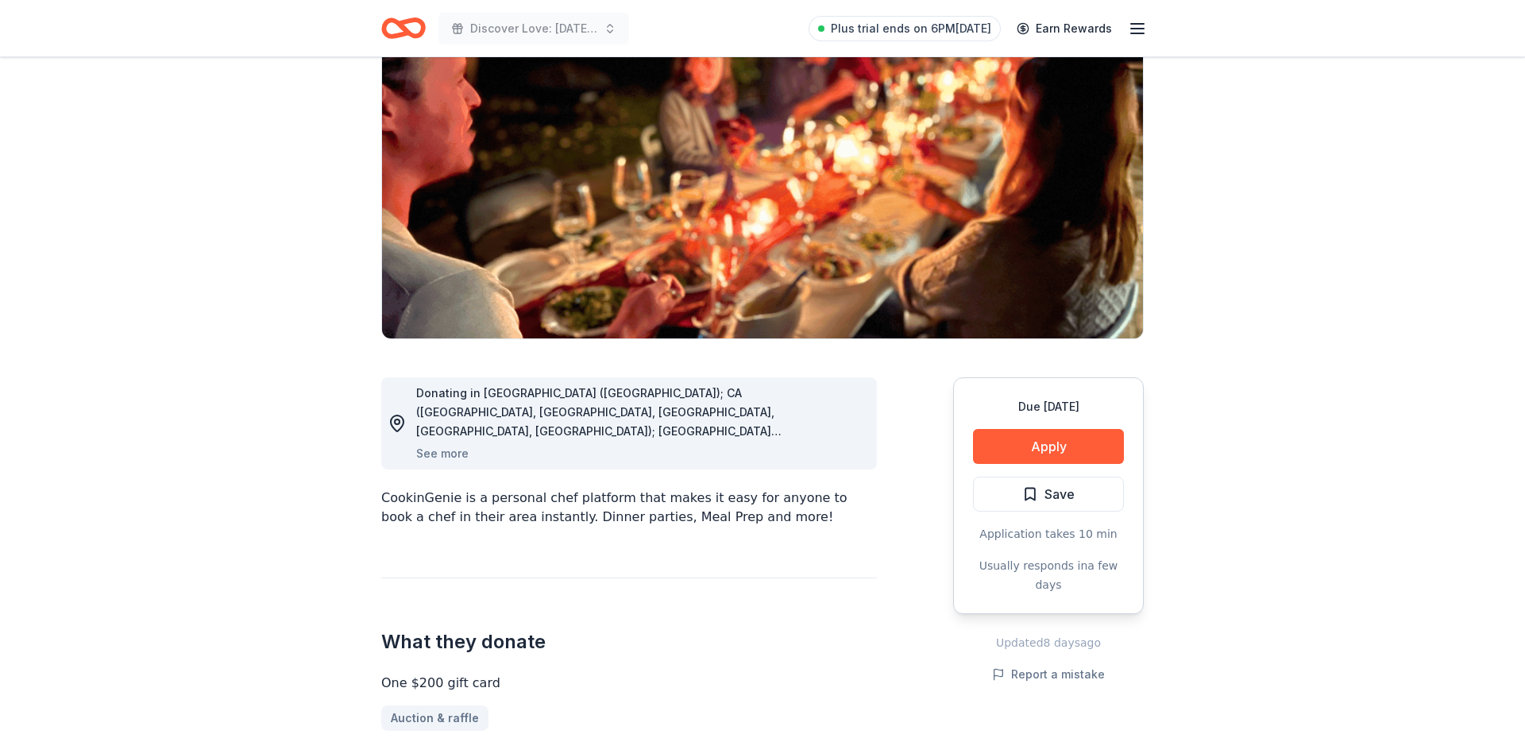
scroll to position [160, 0]
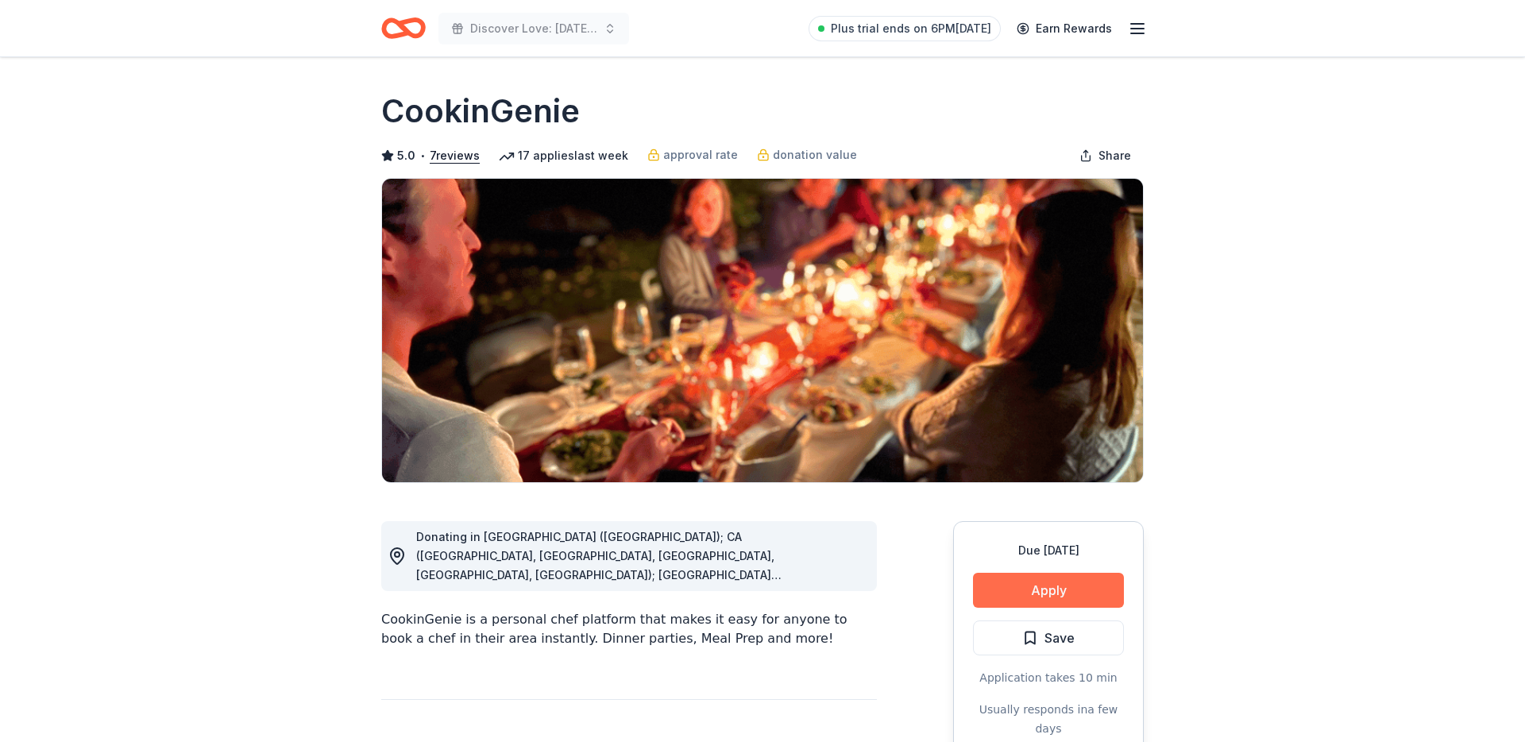
click at [1005, 576] on button "Apply" at bounding box center [1048, 590] width 151 height 35
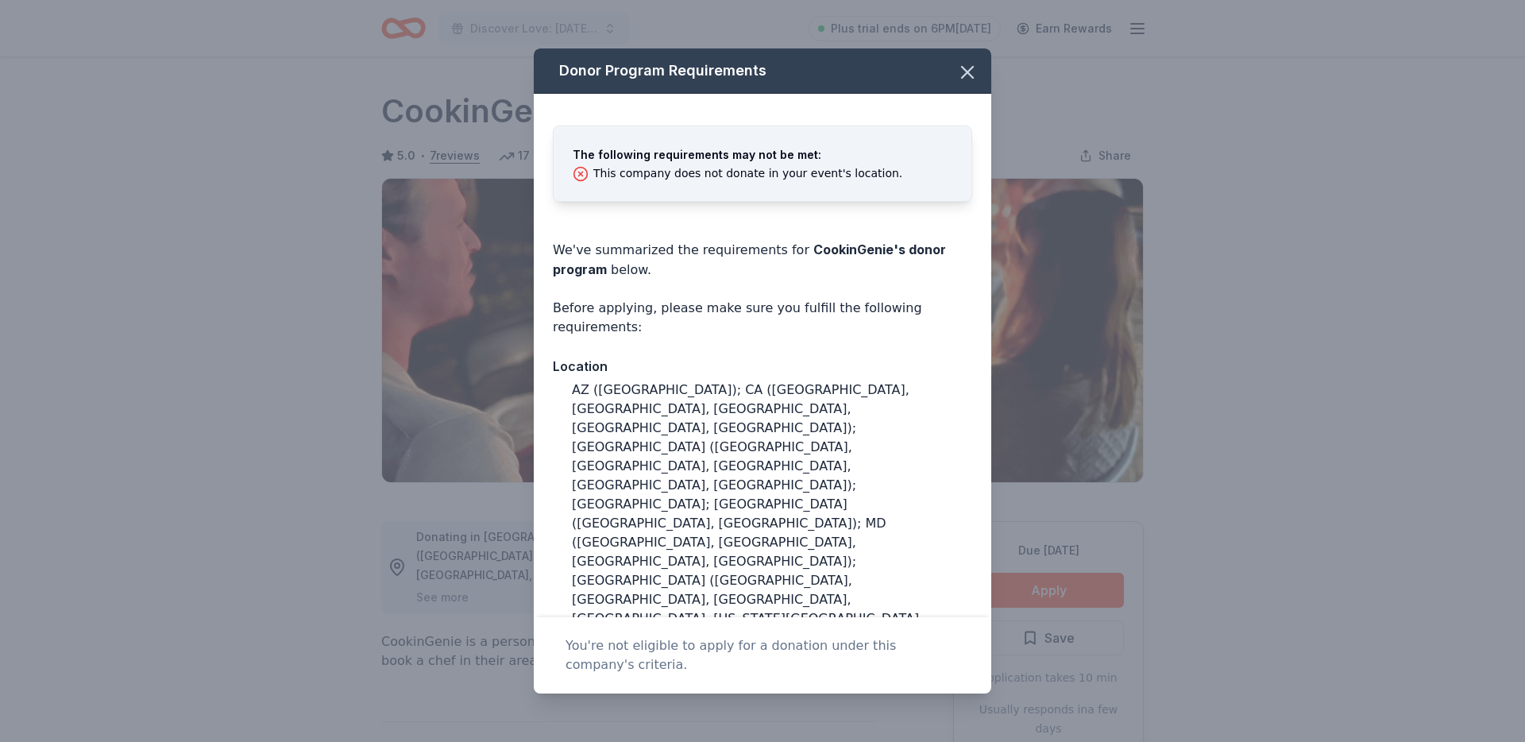
click at [708, 172] on div "This company does not donate in your event's location." at bounding box center [747, 174] width 309 height 14
click at [710, 175] on div "This company does not donate in your event's location." at bounding box center [747, 174] width 309 height 14
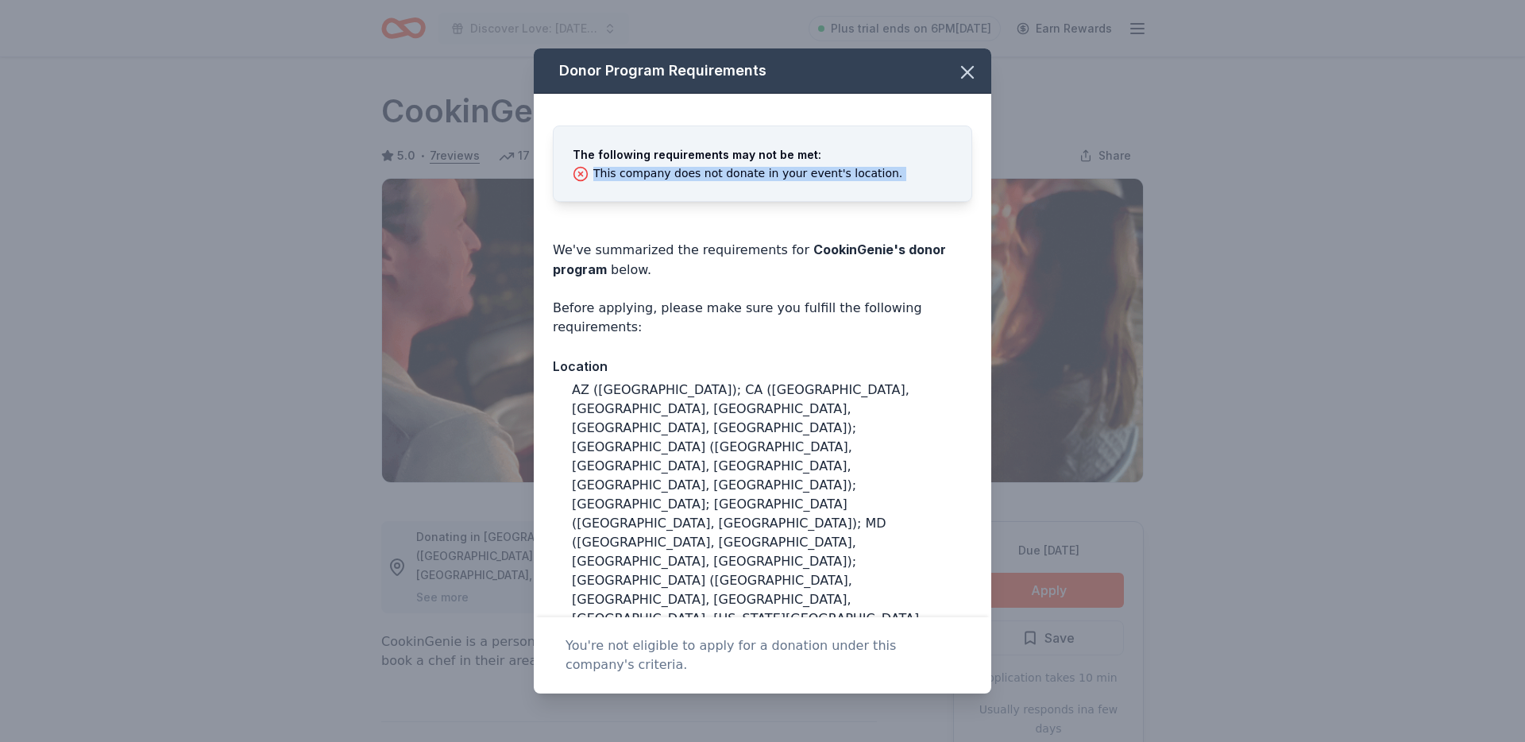
click at [710, 175] on div "This company does not donate in your event's location." at bounding box center [747, 174] width 309 height 14
click at [777, 466] on div "AZ (Maricopa County); CA (Los Angeles County, Riverside County, San Francisco C…" at bounding box center [772, 666] width 400 height 572
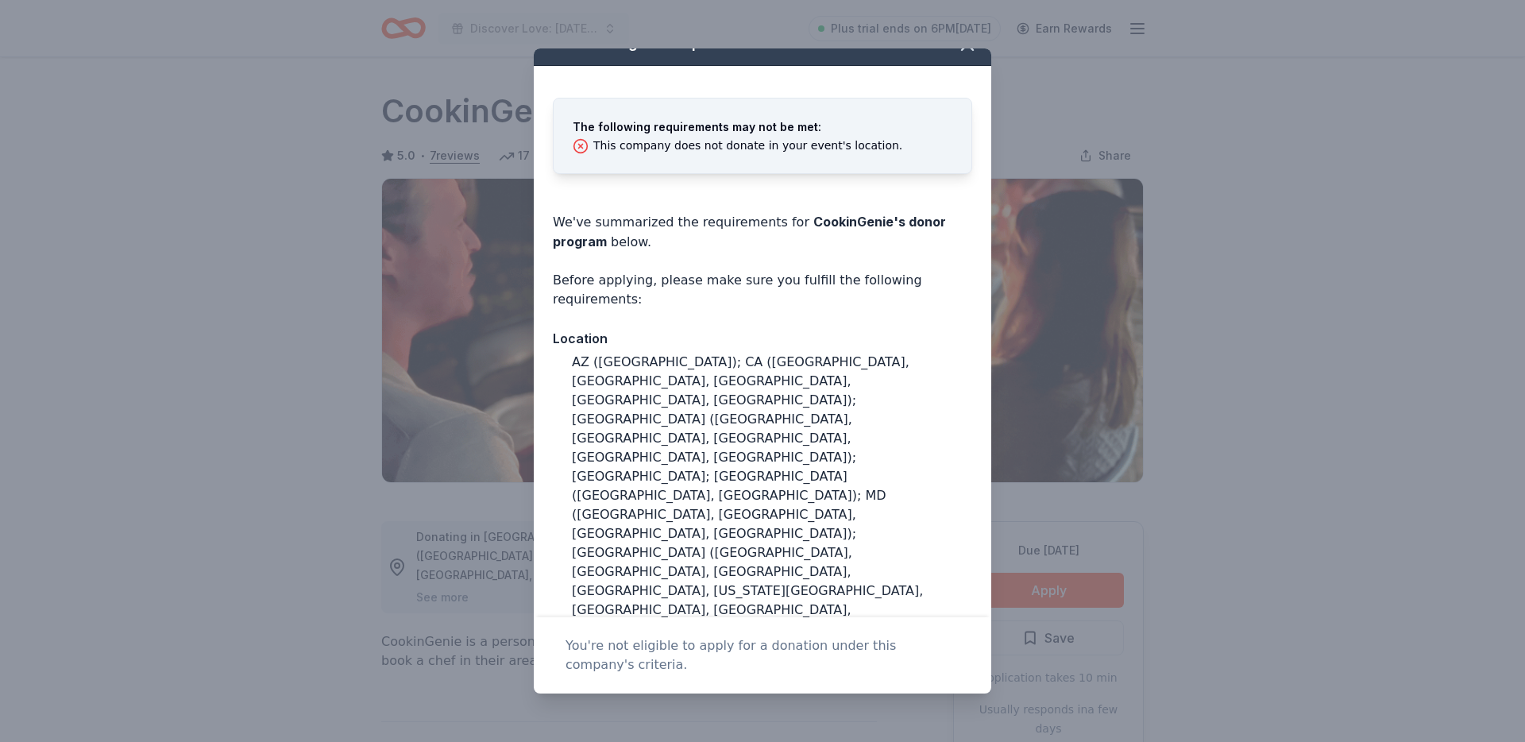
scroll to position [40, 0]
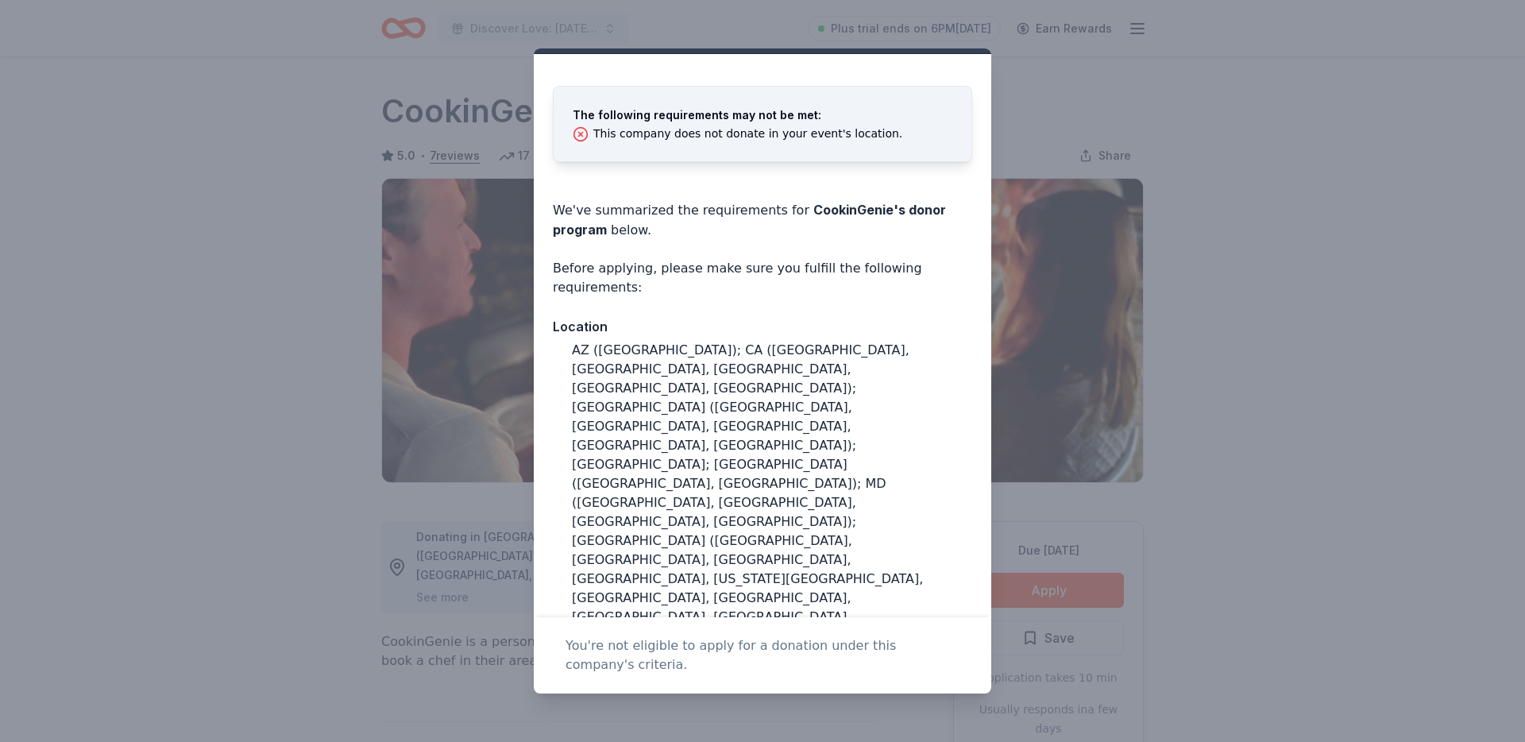
click at [793, 408] on div "AZ (Maricopa County); CA (Los Angeles County, Riverside County, San Francisco C…" at bounding box center [772, 627] width 400 height 572
drag, startPoint x: 793, startPoint y: 408, endPoint x: 844, endPoint y: 408, distance: 51.6
click at [844, 408] on div "AZ (Maricopa County); CA (Los Angeles County, Riverside County, San Francisco C…" at bounding box center [772, 627] width 400 height 572
click at [963, 91] on div "The following requirements may not be met: This company does not donate in your…" at bounding box center [762, 124] width 419 height 76
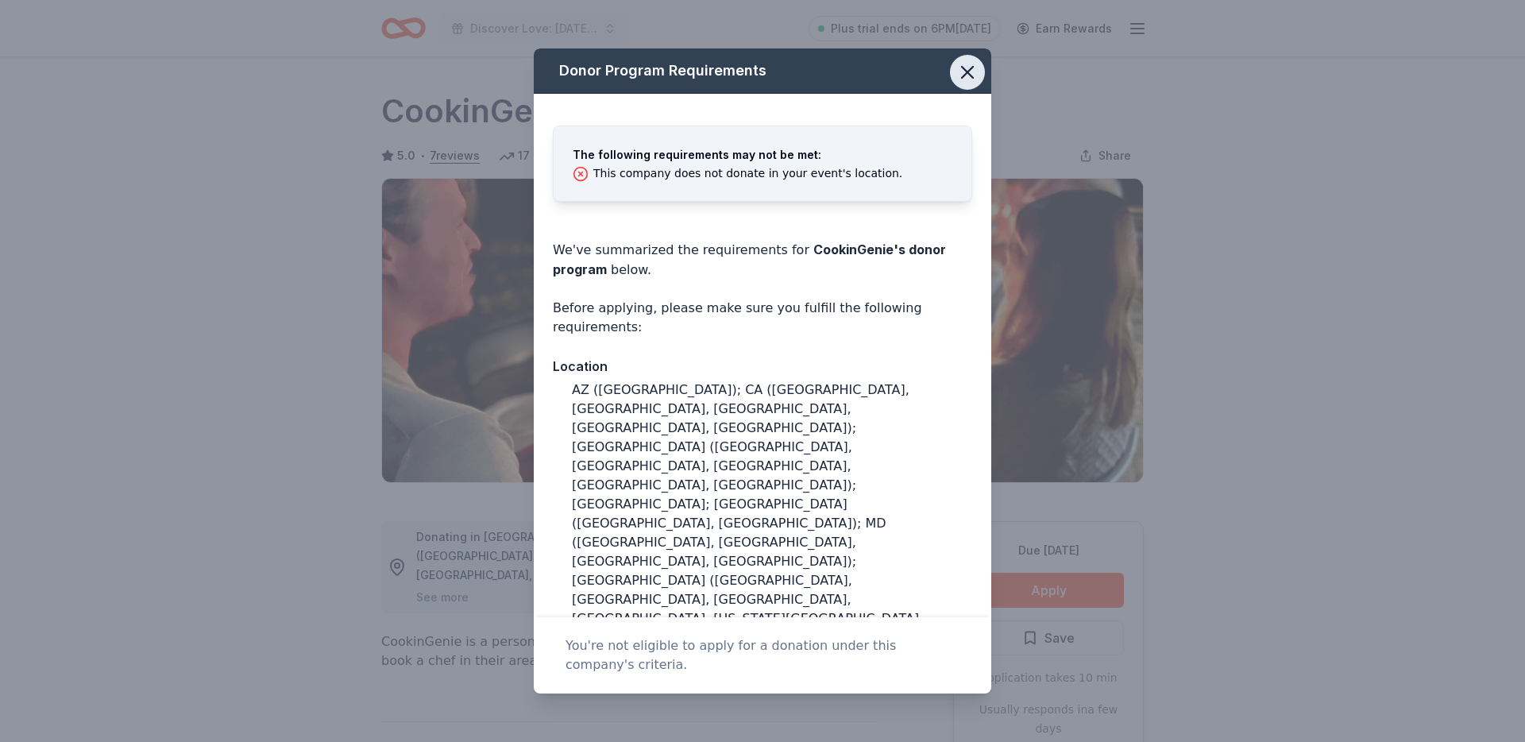
click at [967, 76] on icon "button" at bounding box center [967, 72] width 22 height 22
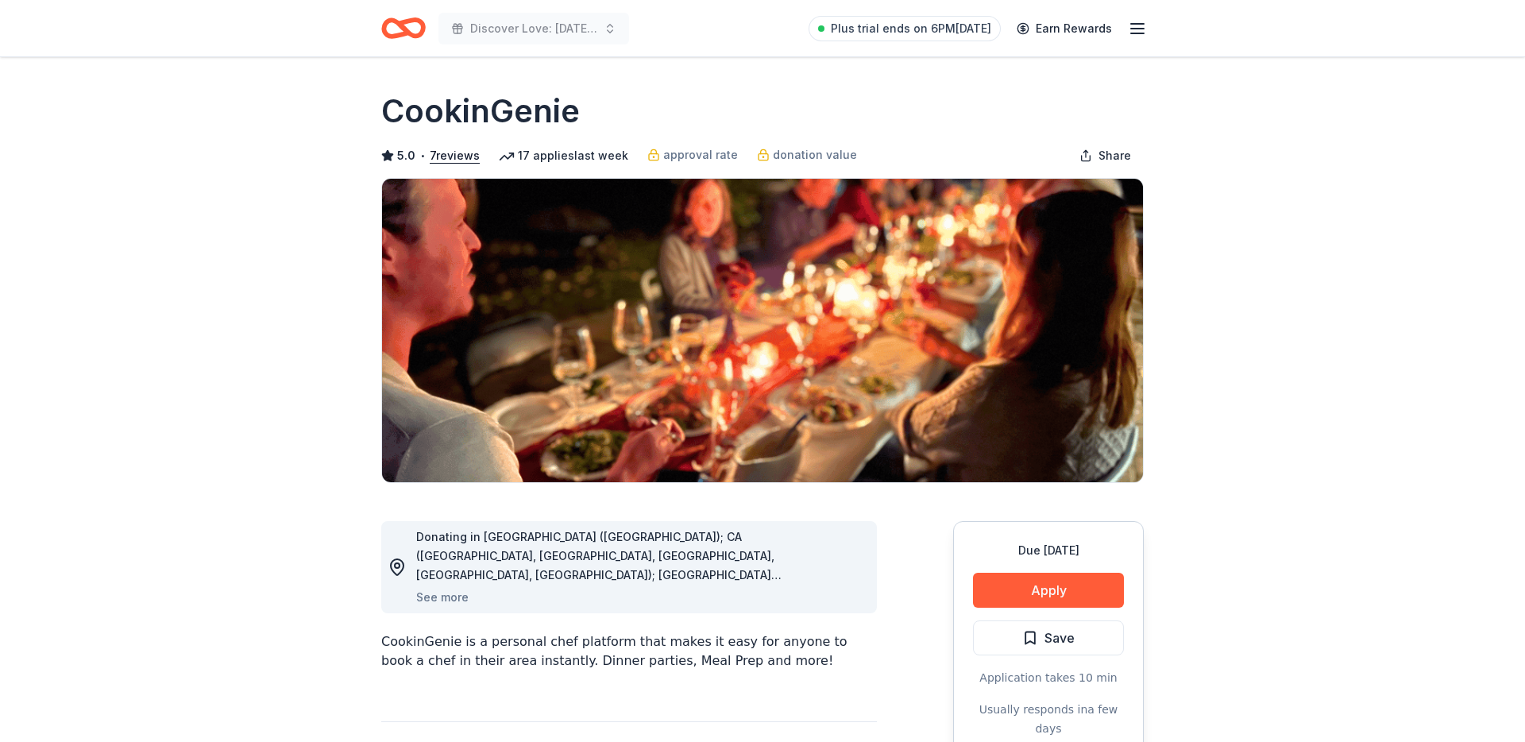
click at [1137, 21] on icon "button" at bounding box center [1137, 28] width 19 height 19
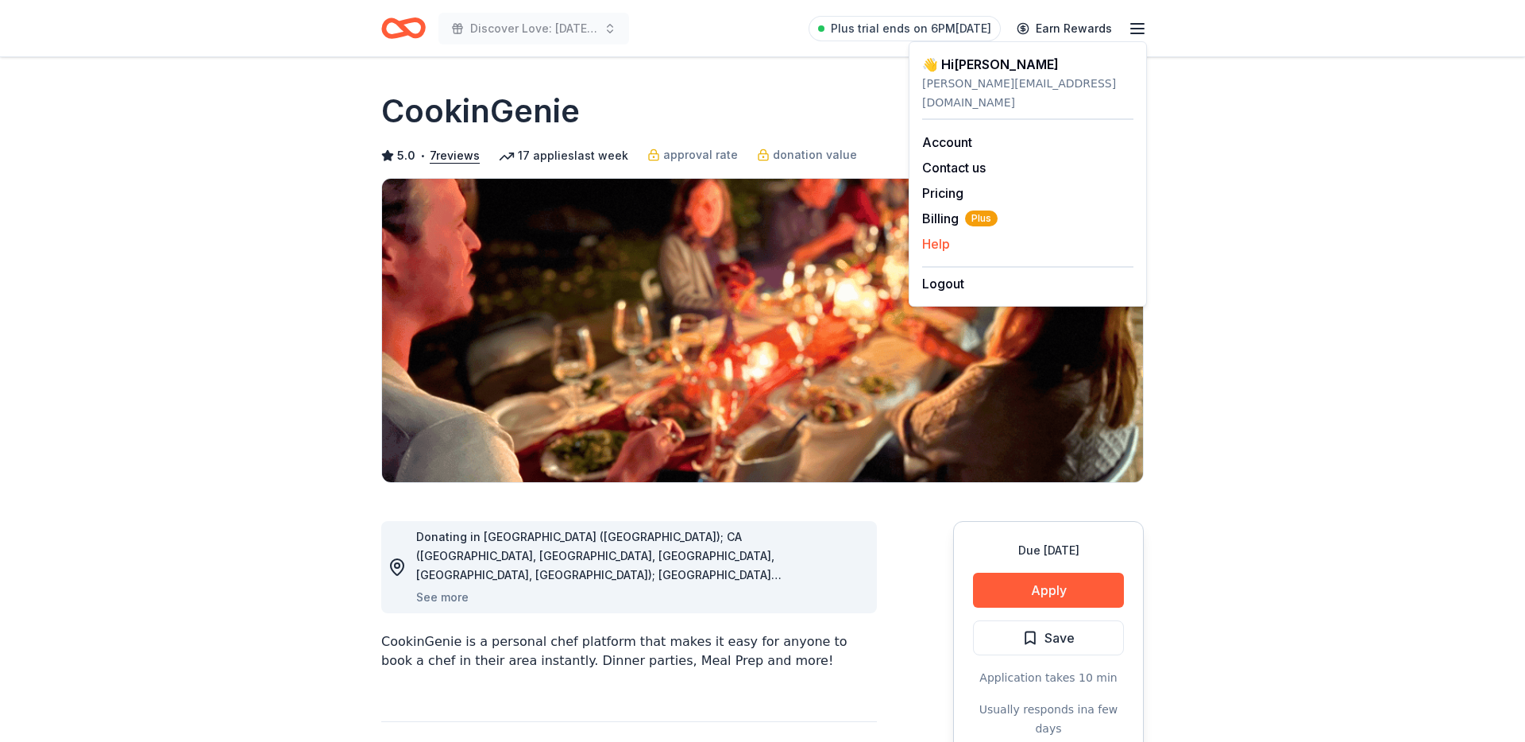
click at [941, 234] on button "Help" at bounding box center [936, 243] width 28 height 19
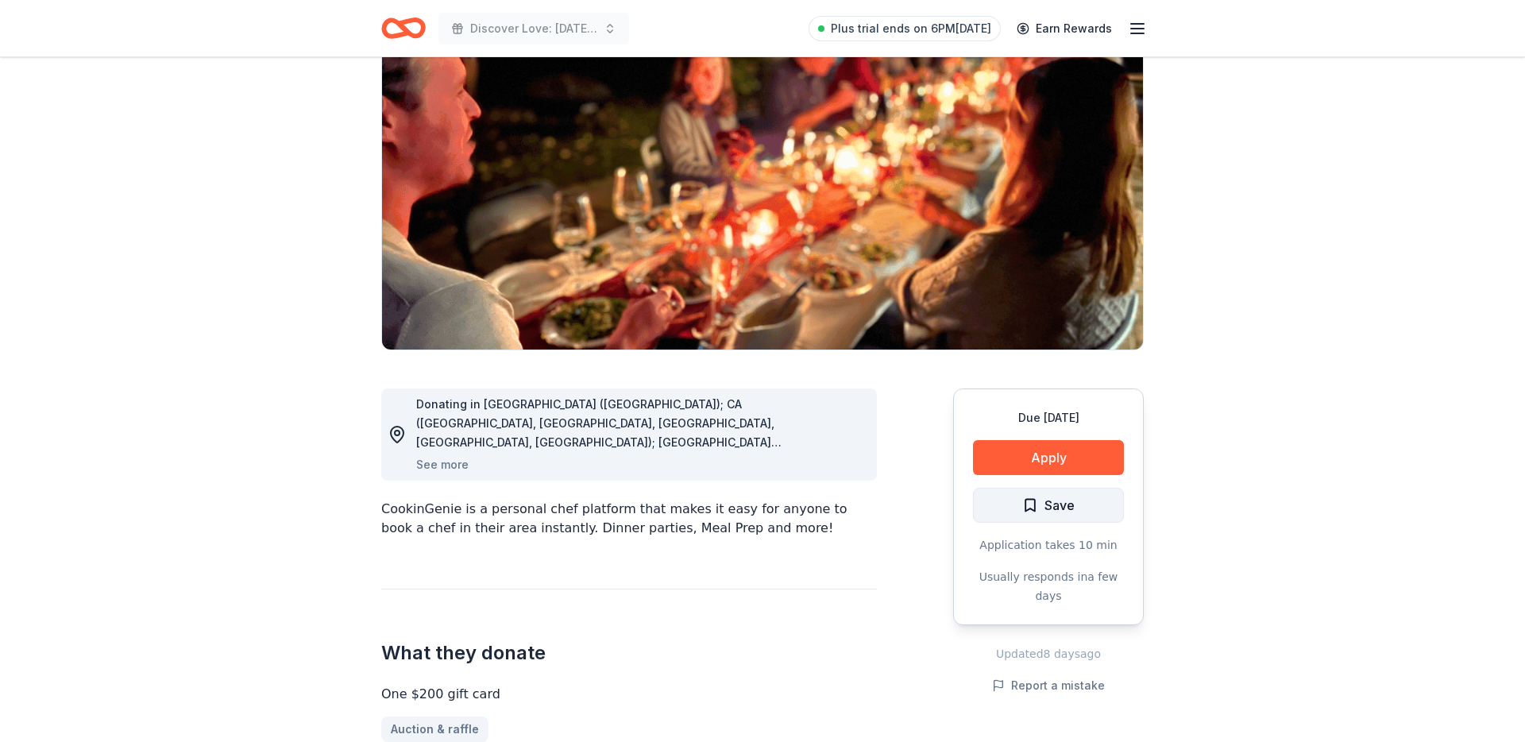
scroll to position [138, 0]
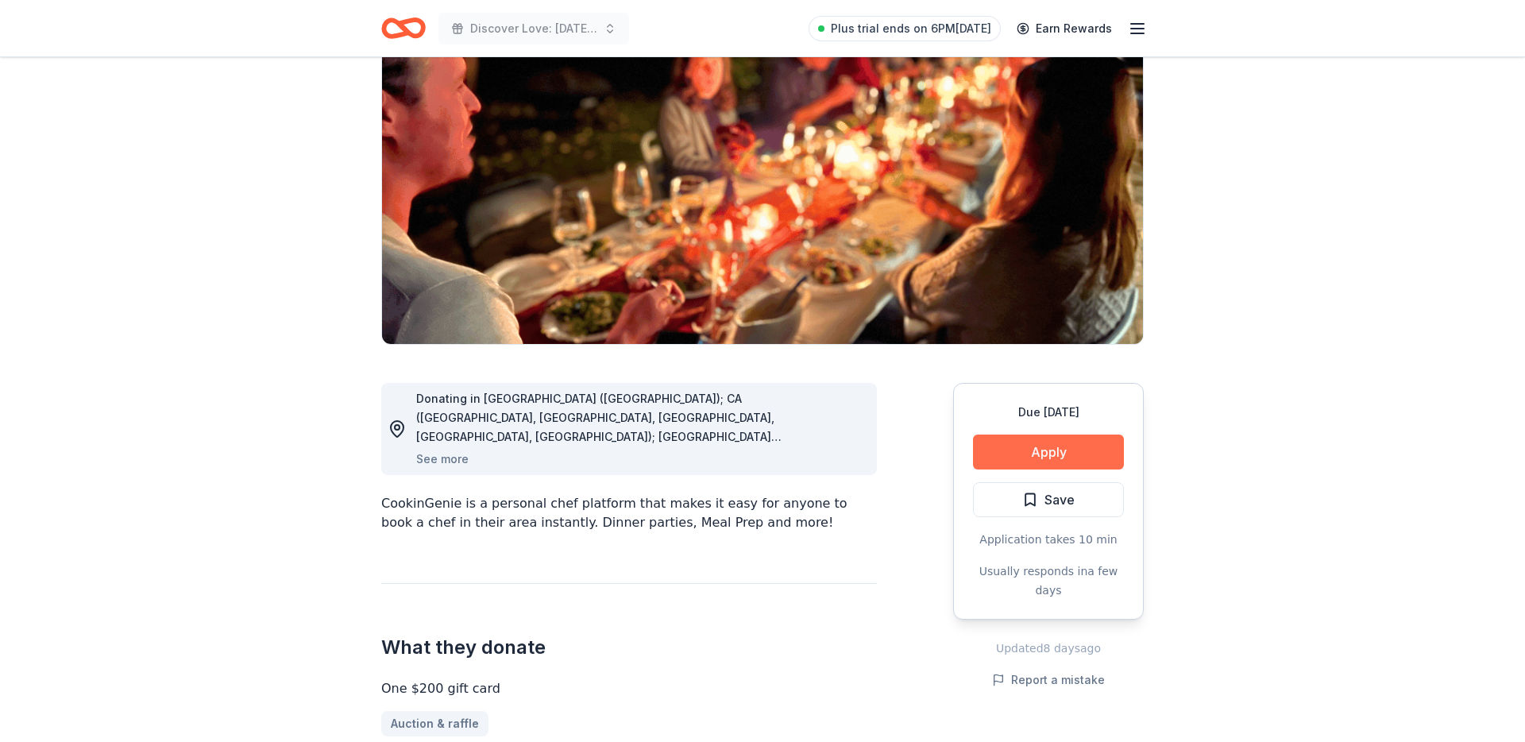
click at [989, 456] on button "Apply" at bounding box center [1048, 451] width 151 height 35
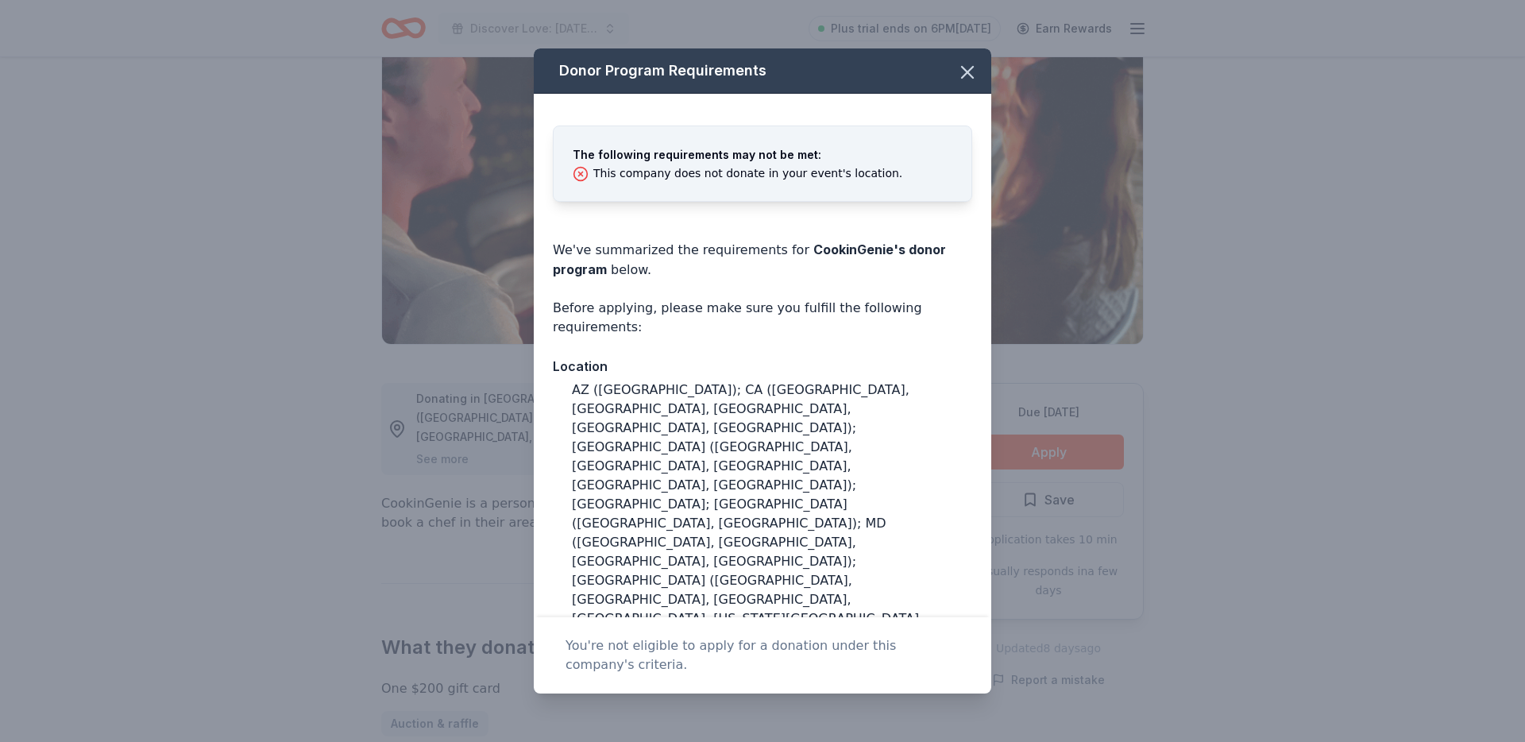
scroll to position [276, 0]
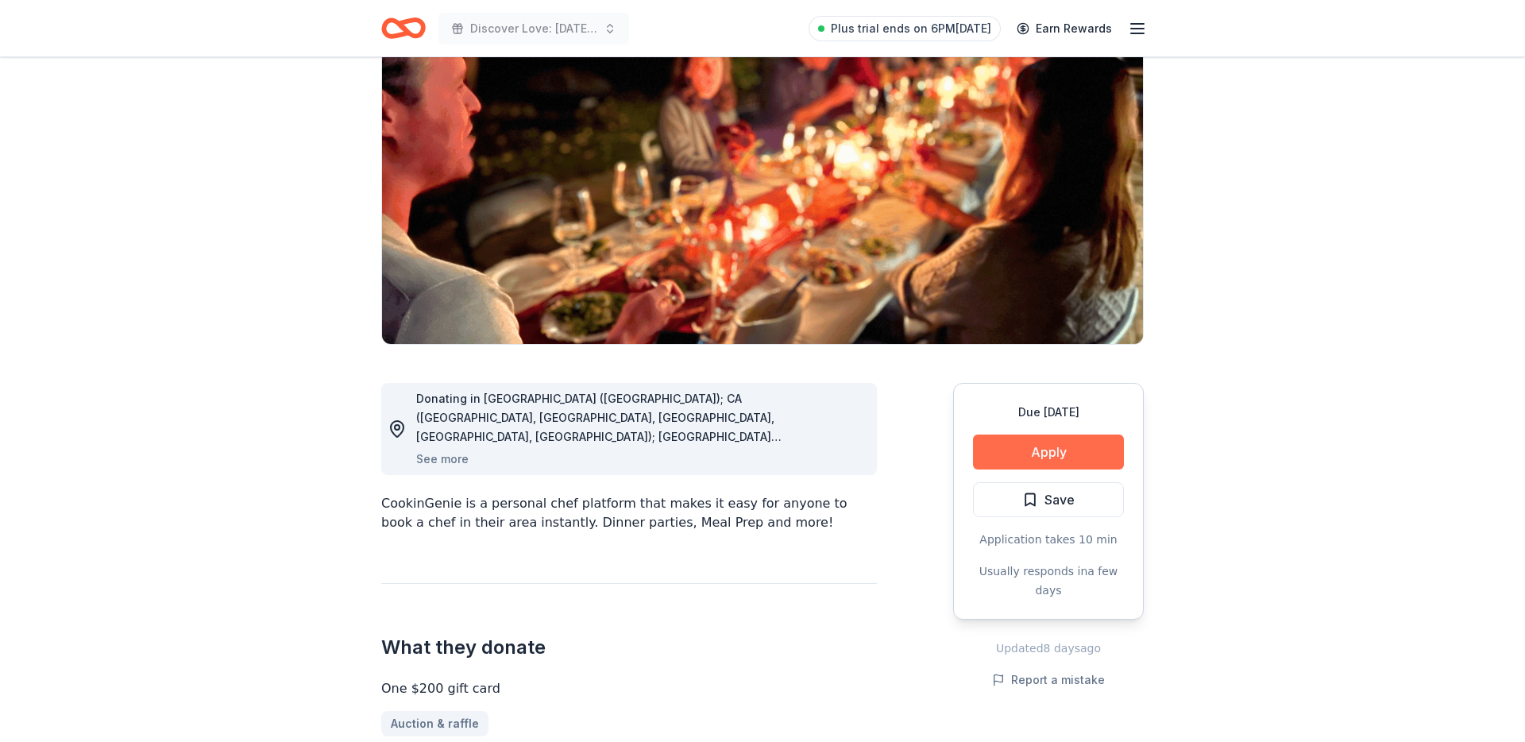
click at [1047, 437] on button "Apply" at bounding box center [1048, 451] width 151 height 35
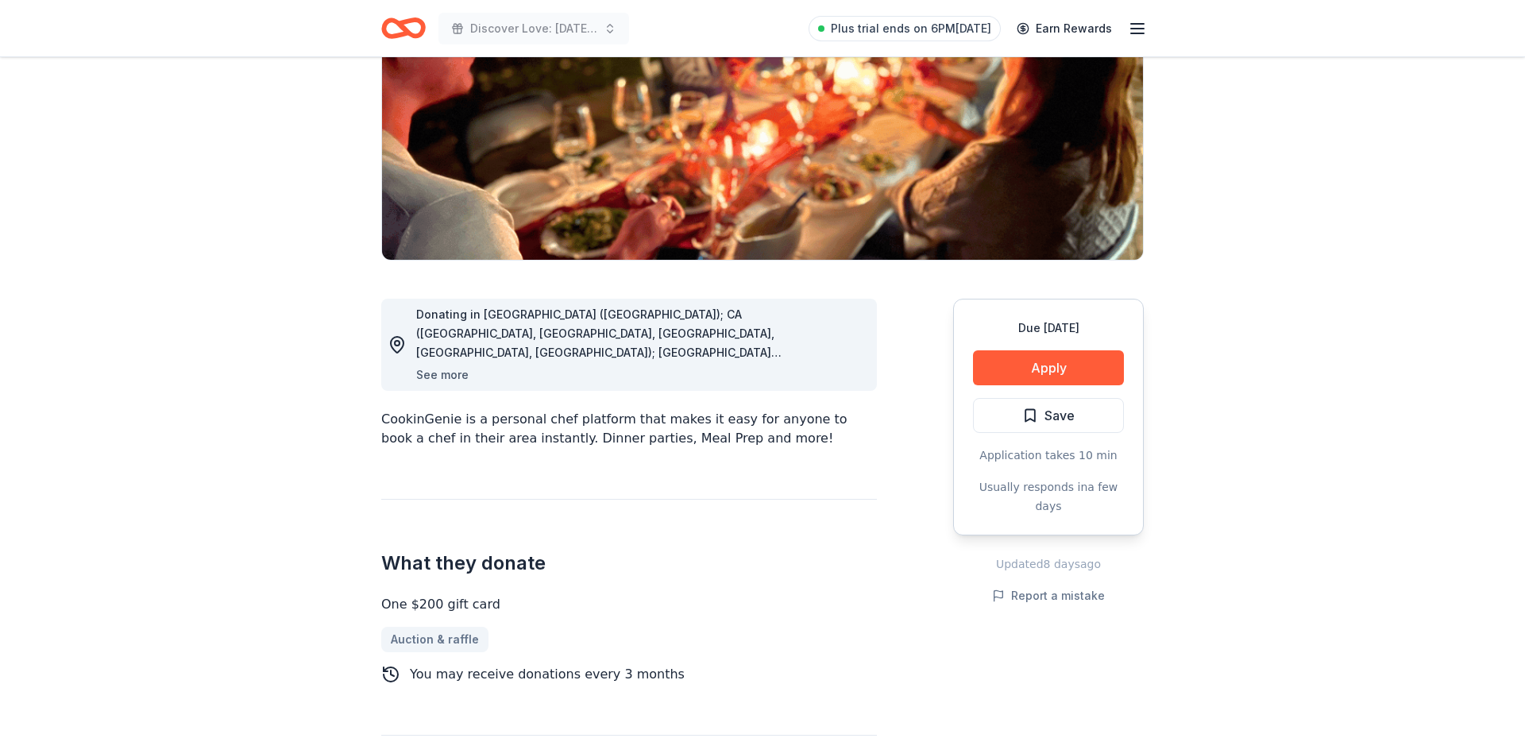
click at [466, 374] on button "See more" at bounding box center [442, 374] width 52 height 19
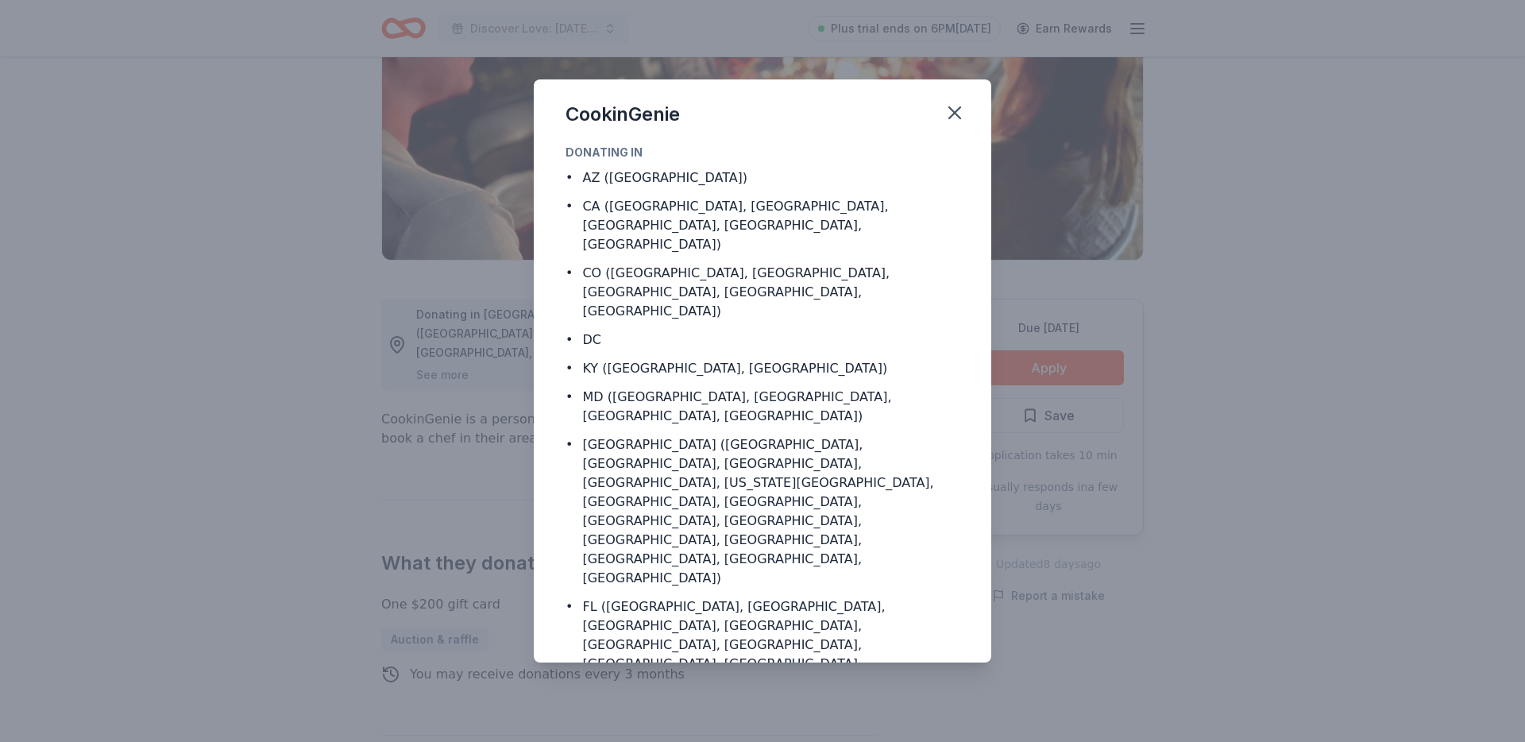
scroll to position [71, 0]
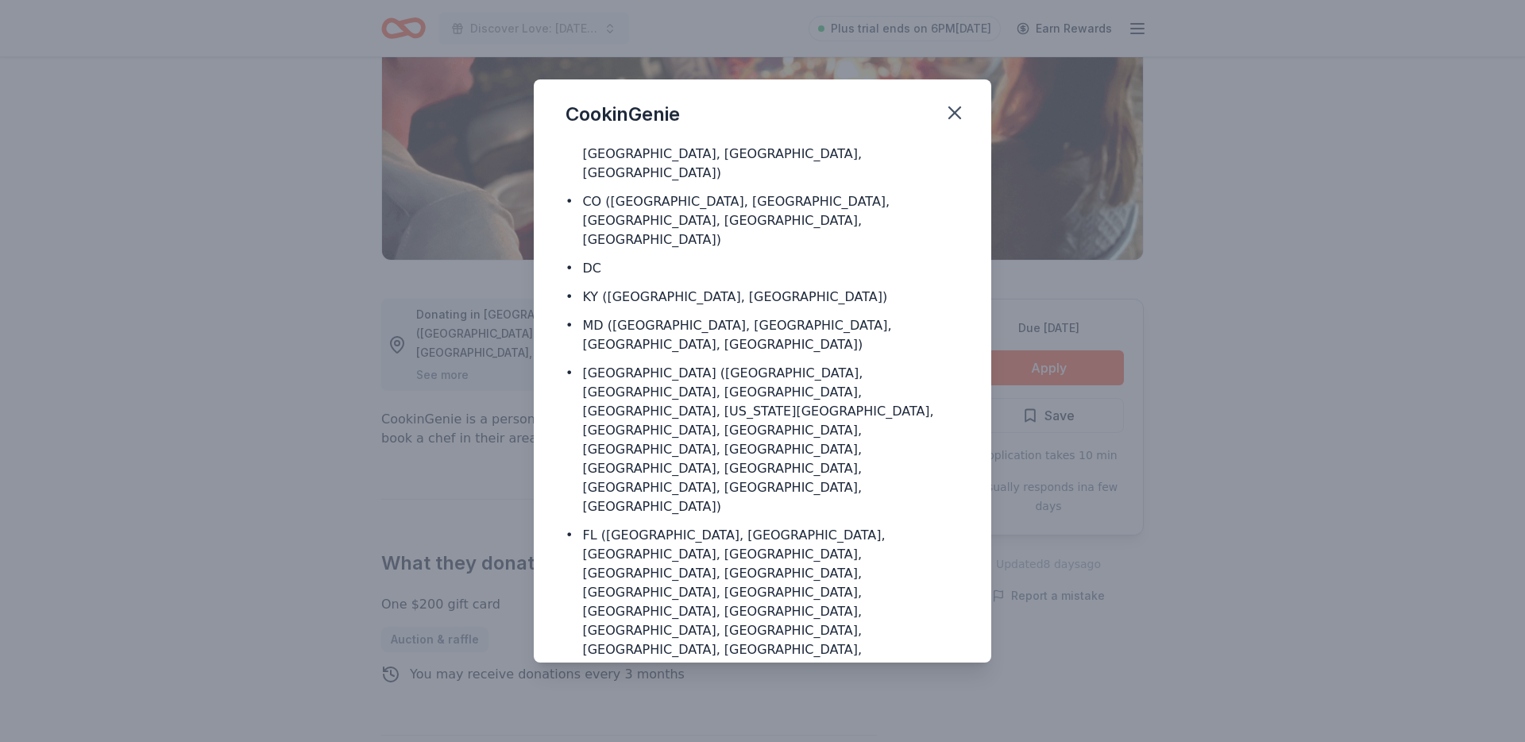
click at [427, 398] on div "CookinGenie Donating in • AZ (Maricopa County) • CA (Los Angeles County, Rivers…" at bounding box center [762, 371] width 1525 height 742
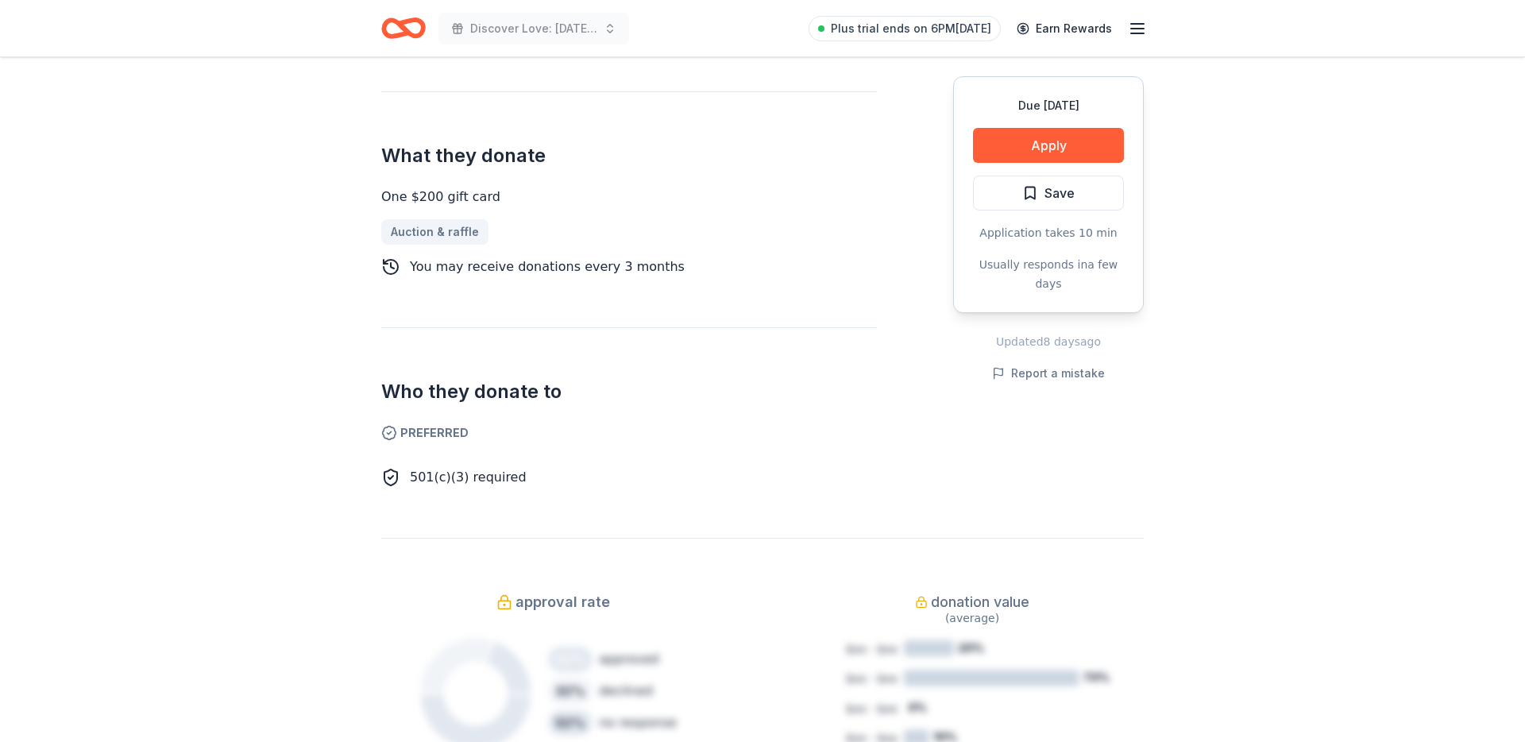
scroll to position [639, 0]
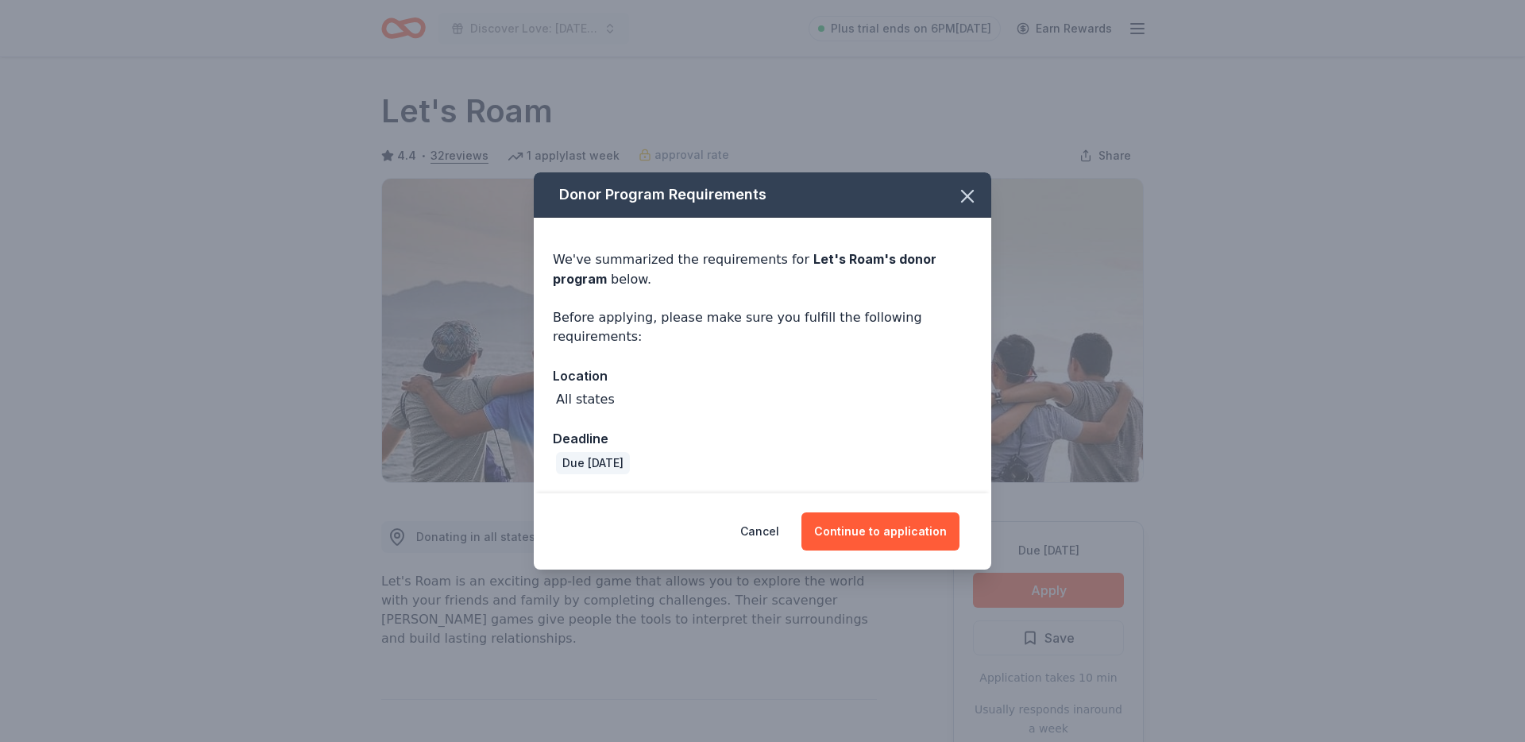
scroll to position [124, 0]
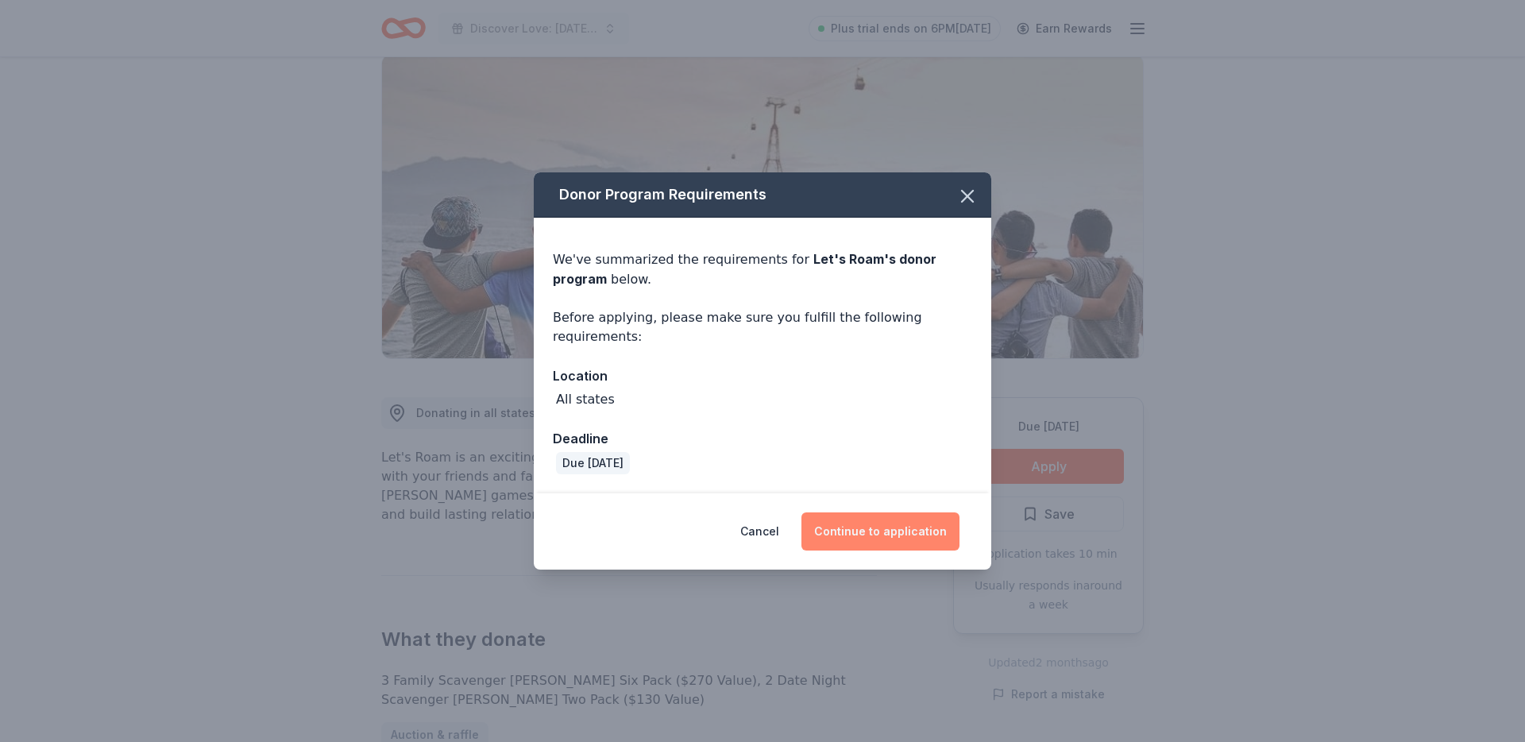
click at [873, 546] on button "Continue to application" at bounding box center [880, 531] width 158 height 38
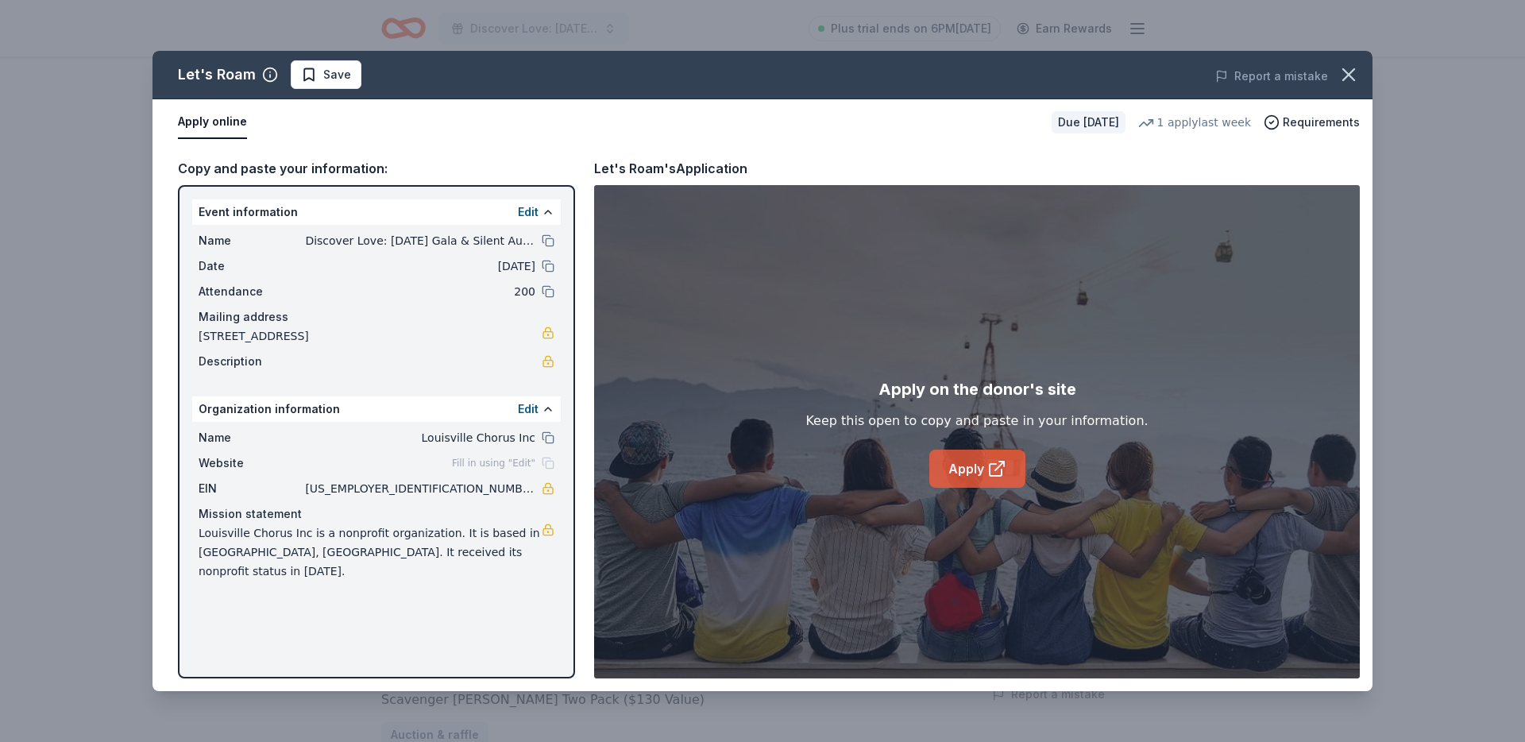
click at [967, 457] on link "Apply" at bounding box center [977, 469] width 96 height 38
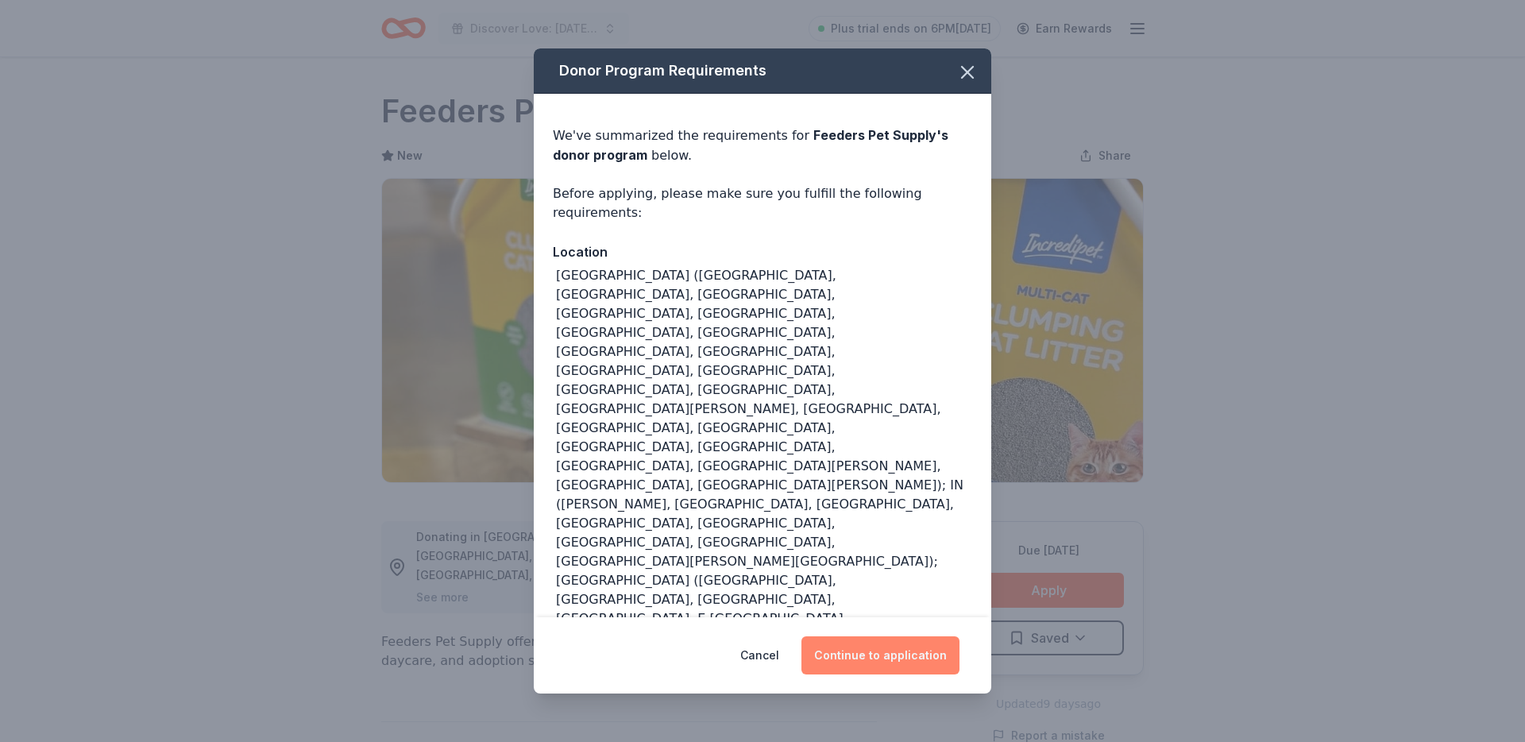
click at [894, 643] on button "Continue to application" at bounding box center [880, 655] width 158 height 38
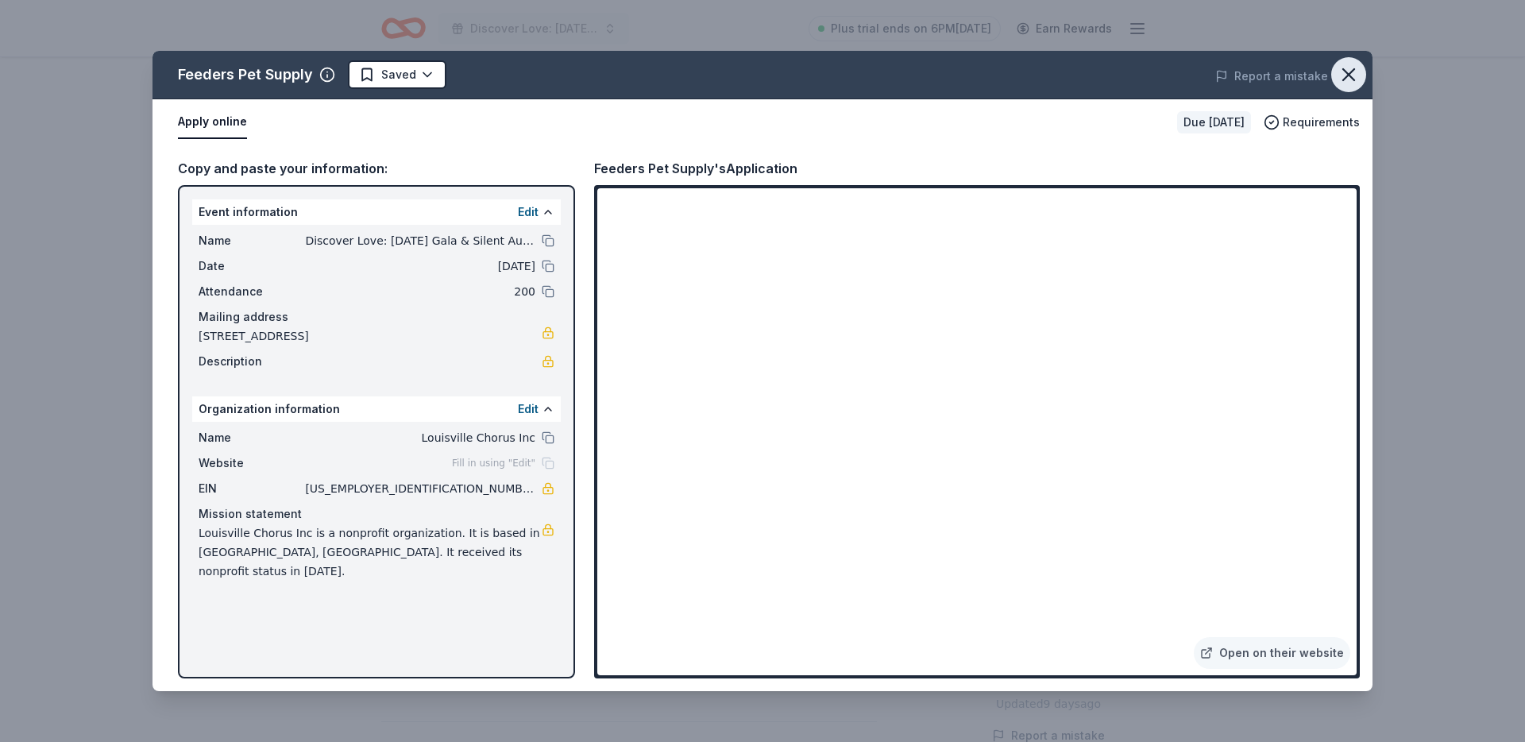
click at [1349, 81] on icon "button" at bounding box center [1348, 75] width 22 height 22
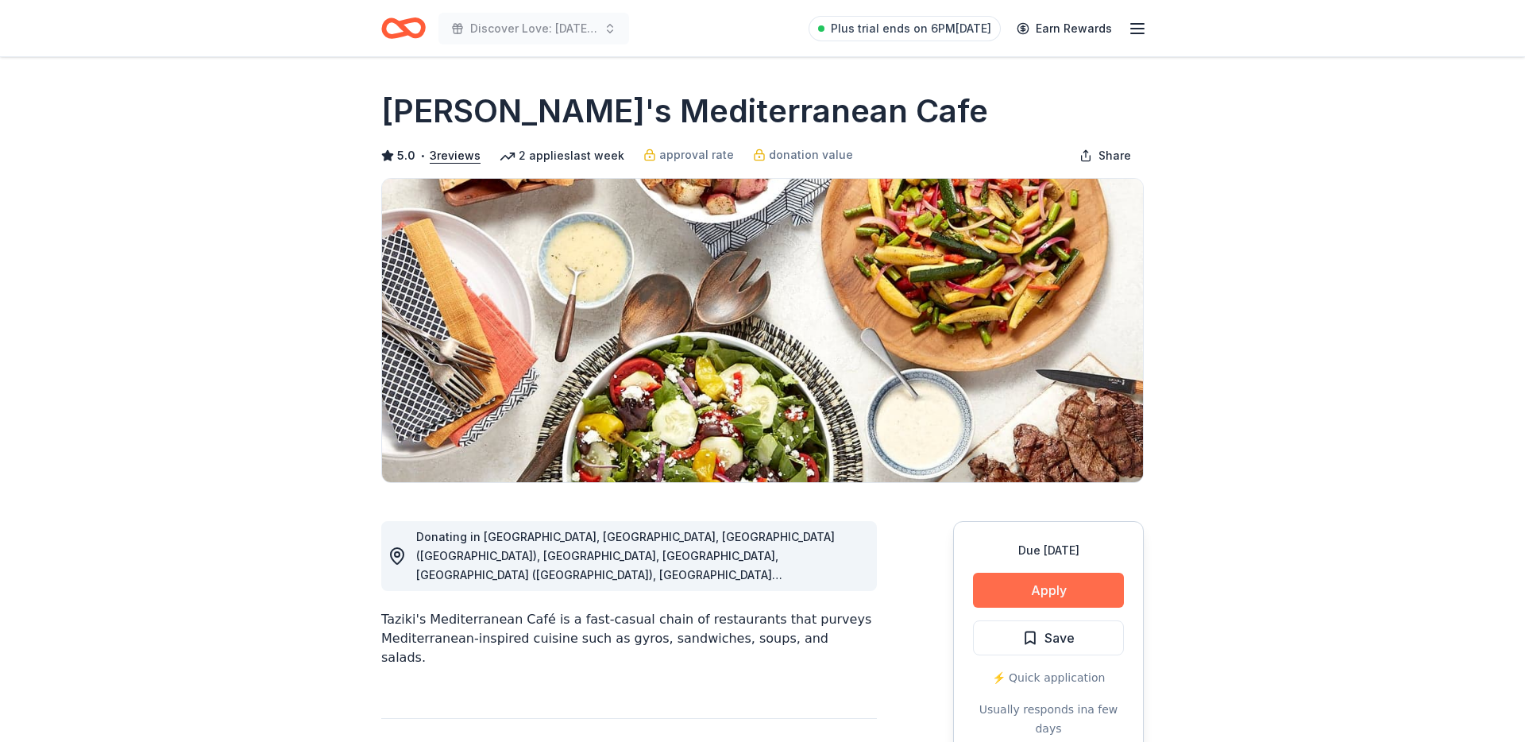
click at [1040, 592] on button "Apply" at bounding box center [1048, 590] width 151 height 35
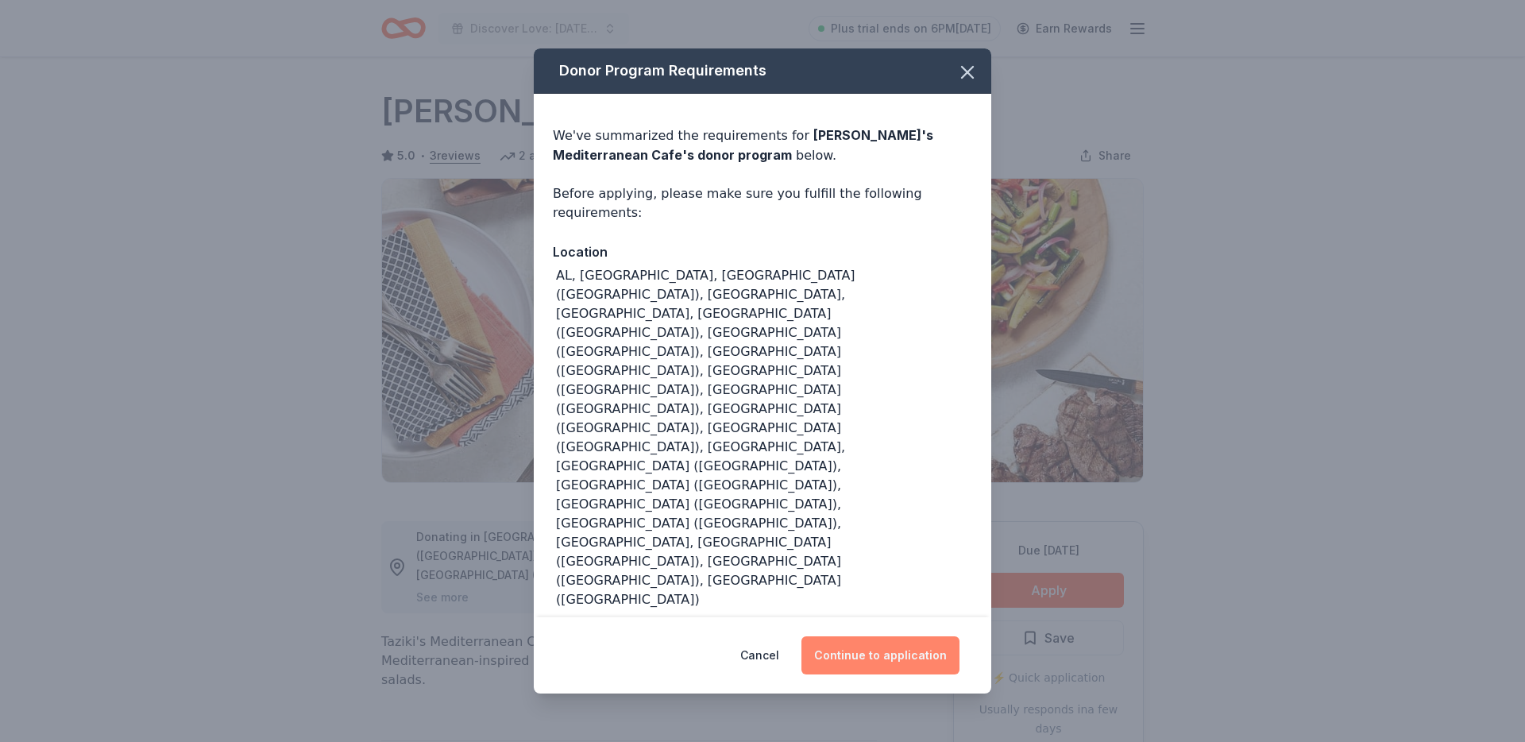
click at [899, 636] on button "Continue to application" at bounding box center [880, 655] width 158 height 38
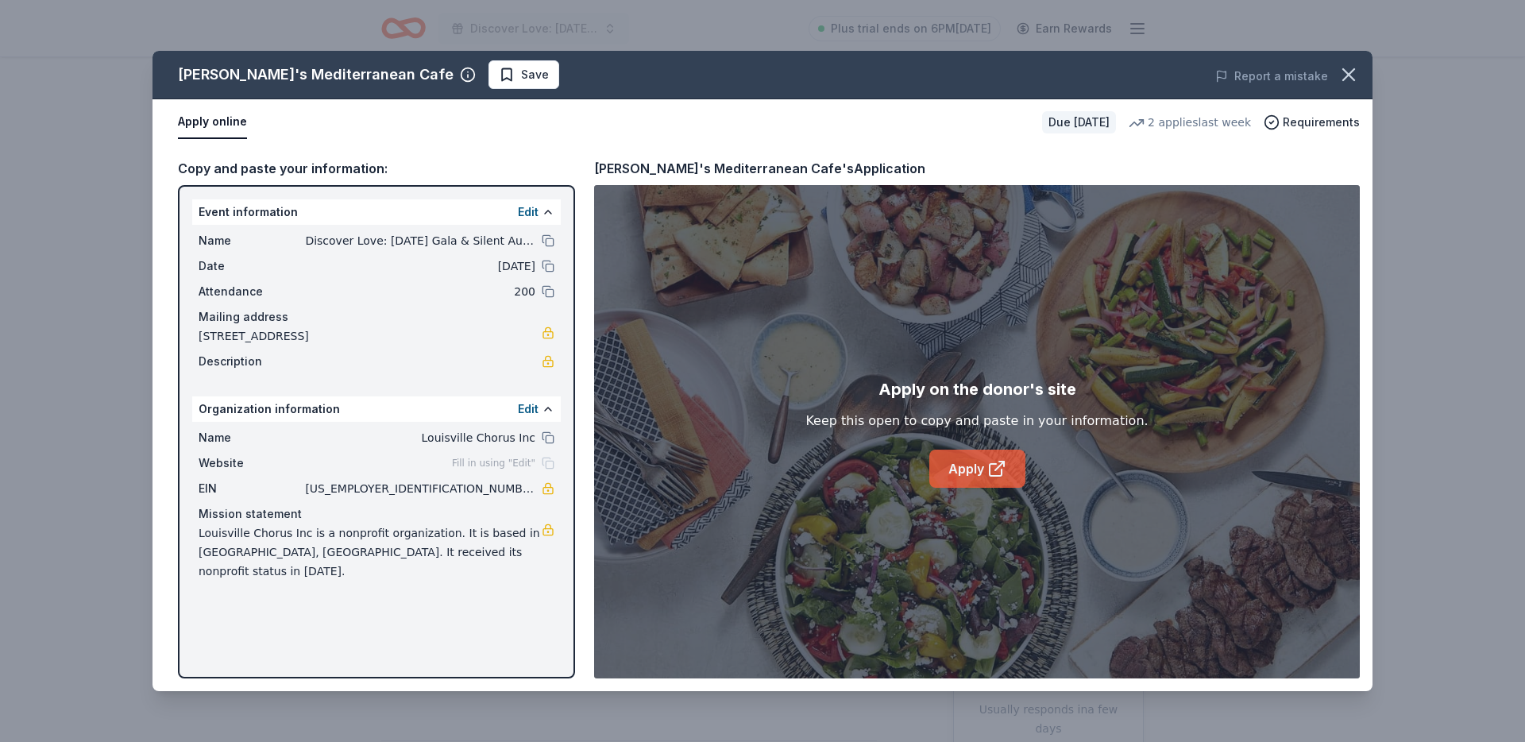
click at [973, 470] on link "Apply" at bounding box center [977, 469] width 96 height 38
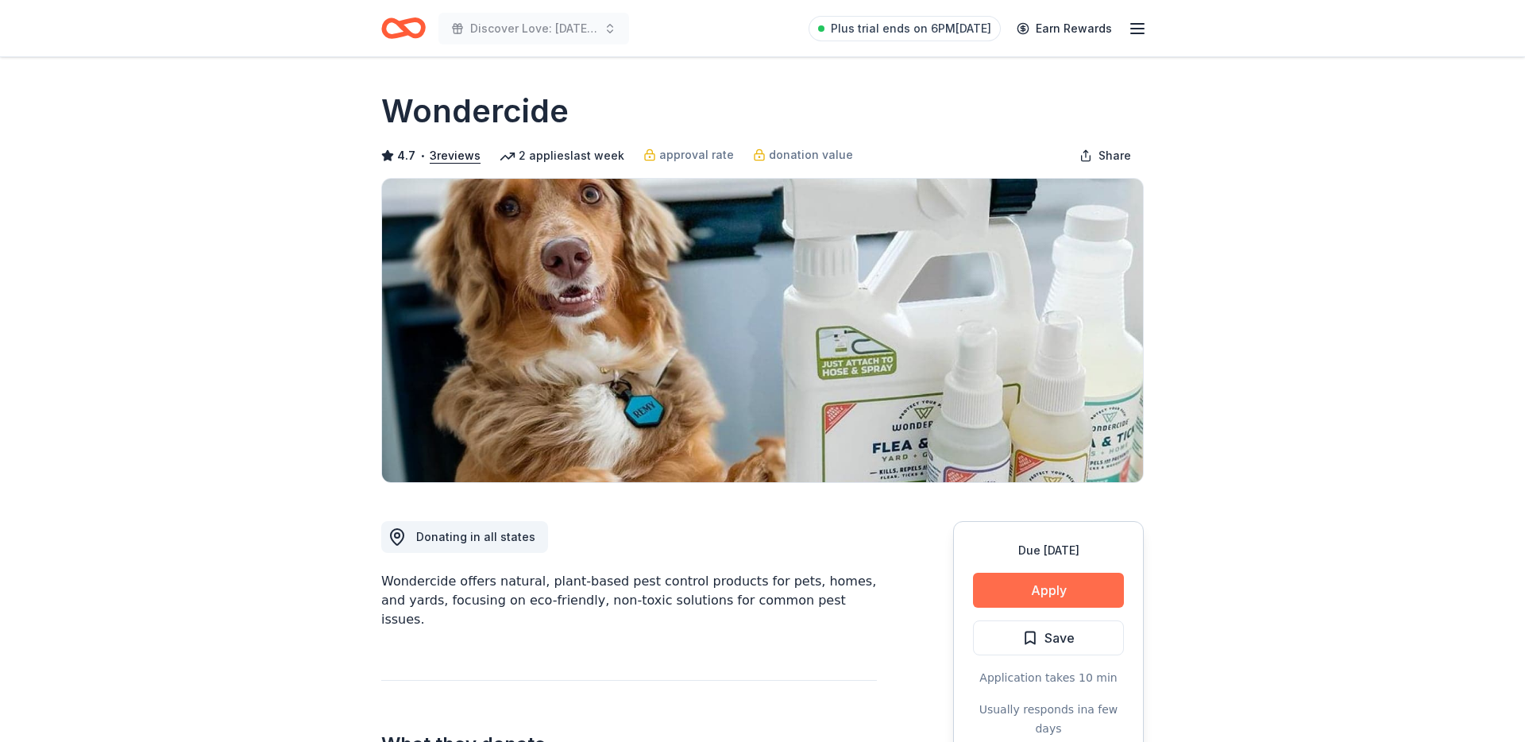
click at [1018, 593] on button "Apply" at bounding box center [1048, 590] width 151 height 35
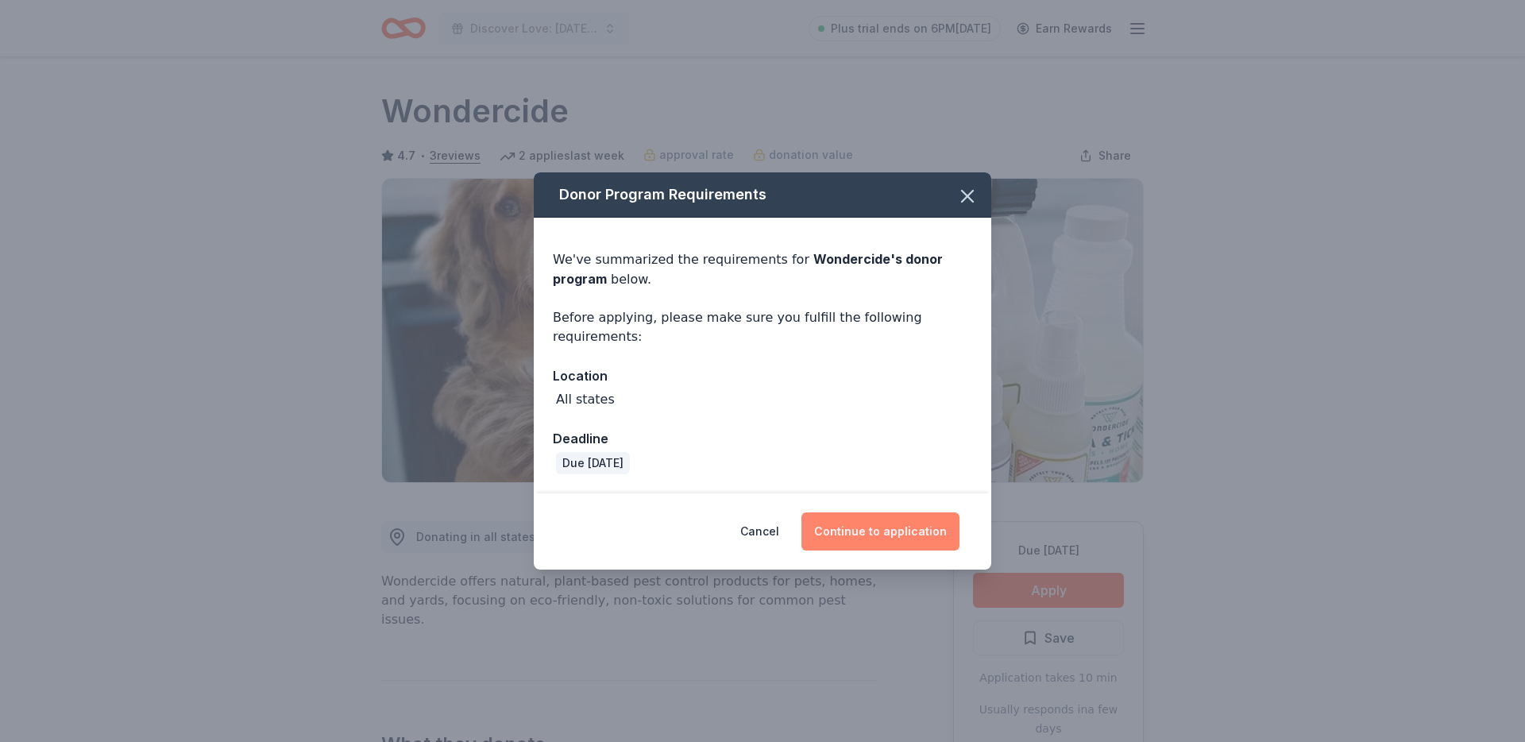
click at [849, 515] on button "Continue to application" at bounding box center [880, 531] width 158 height 38
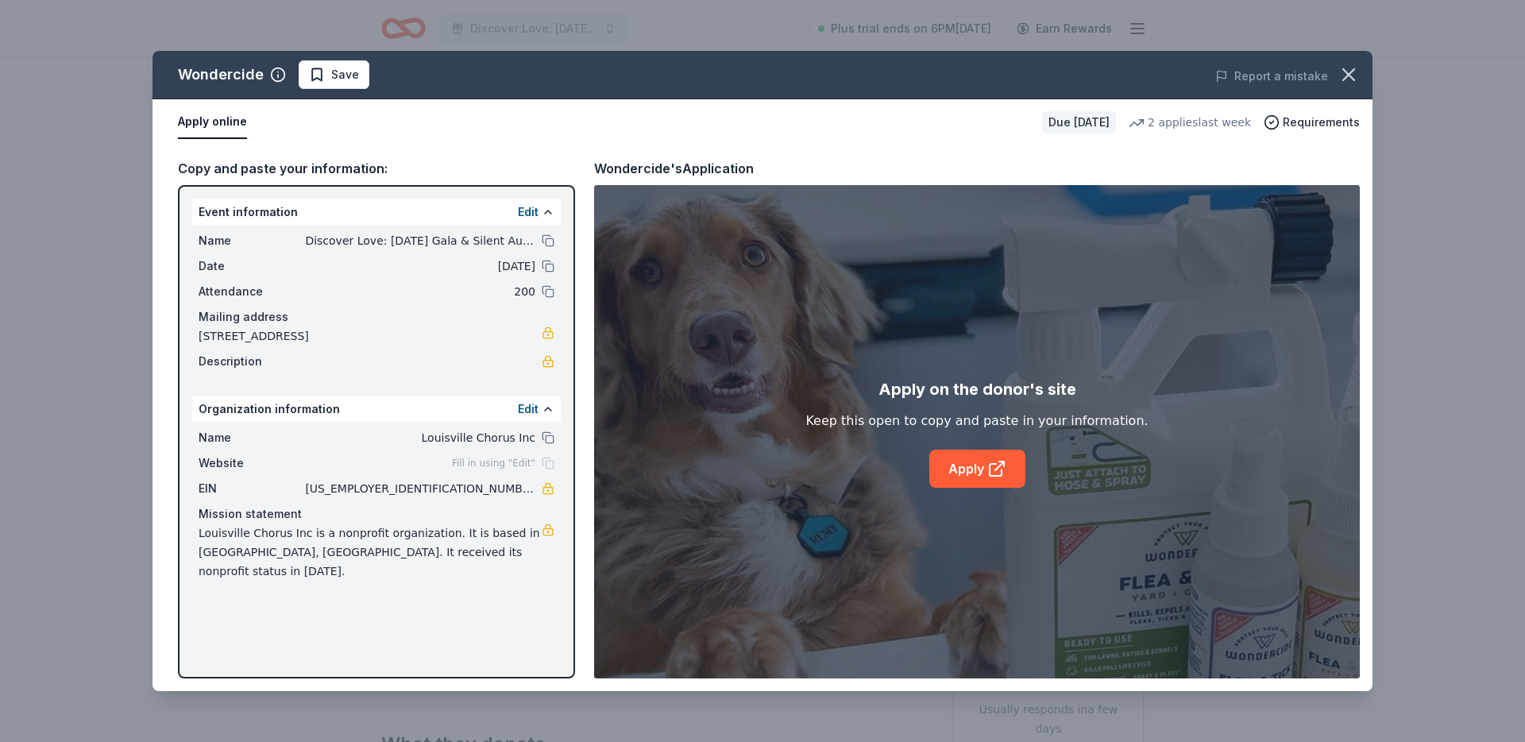
click at [919, 462] on div "Apply on the donor's site Keep this open to copy and paste in your information.…" at bounding box center [976, 431] width 342 height 111
click at [959, 467] on link "Apply" at bounding box center [977, 469] width 96 height 38
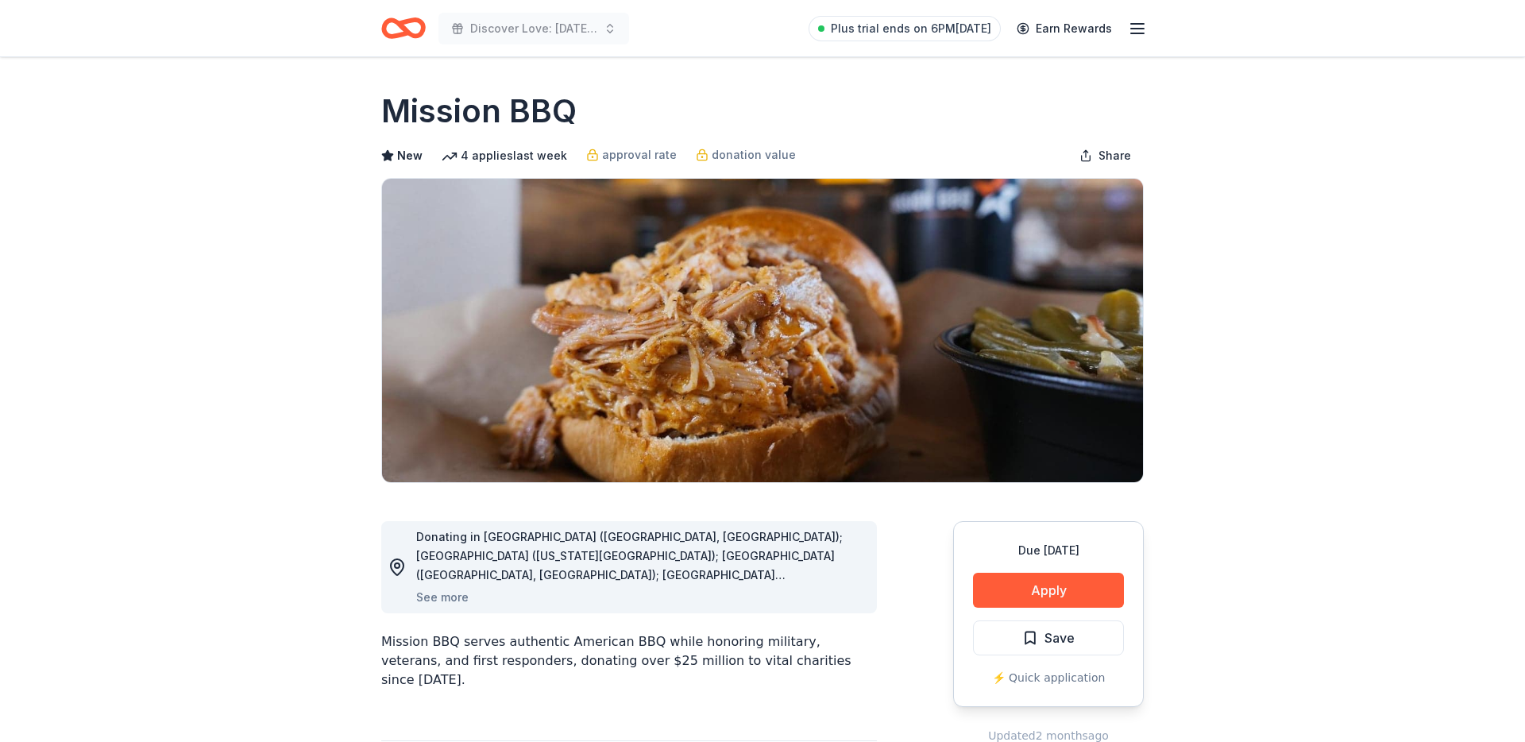
click at [1012, 583] on button "Apply" at bounding box center [1048, 590] width 151 height 35
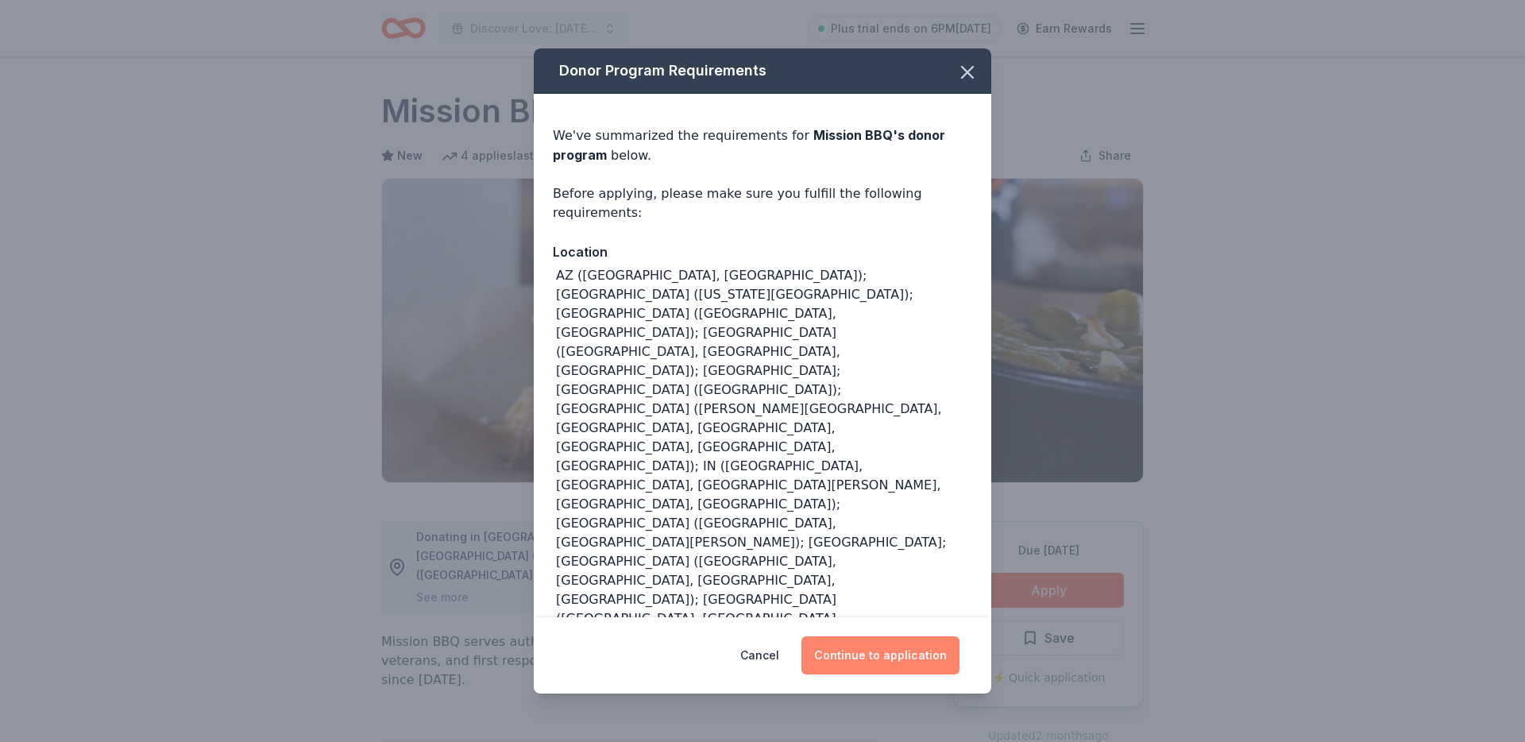
click at [921, 654] on button "Continue to application" at bounding box center [880, 655] width 158 height 38
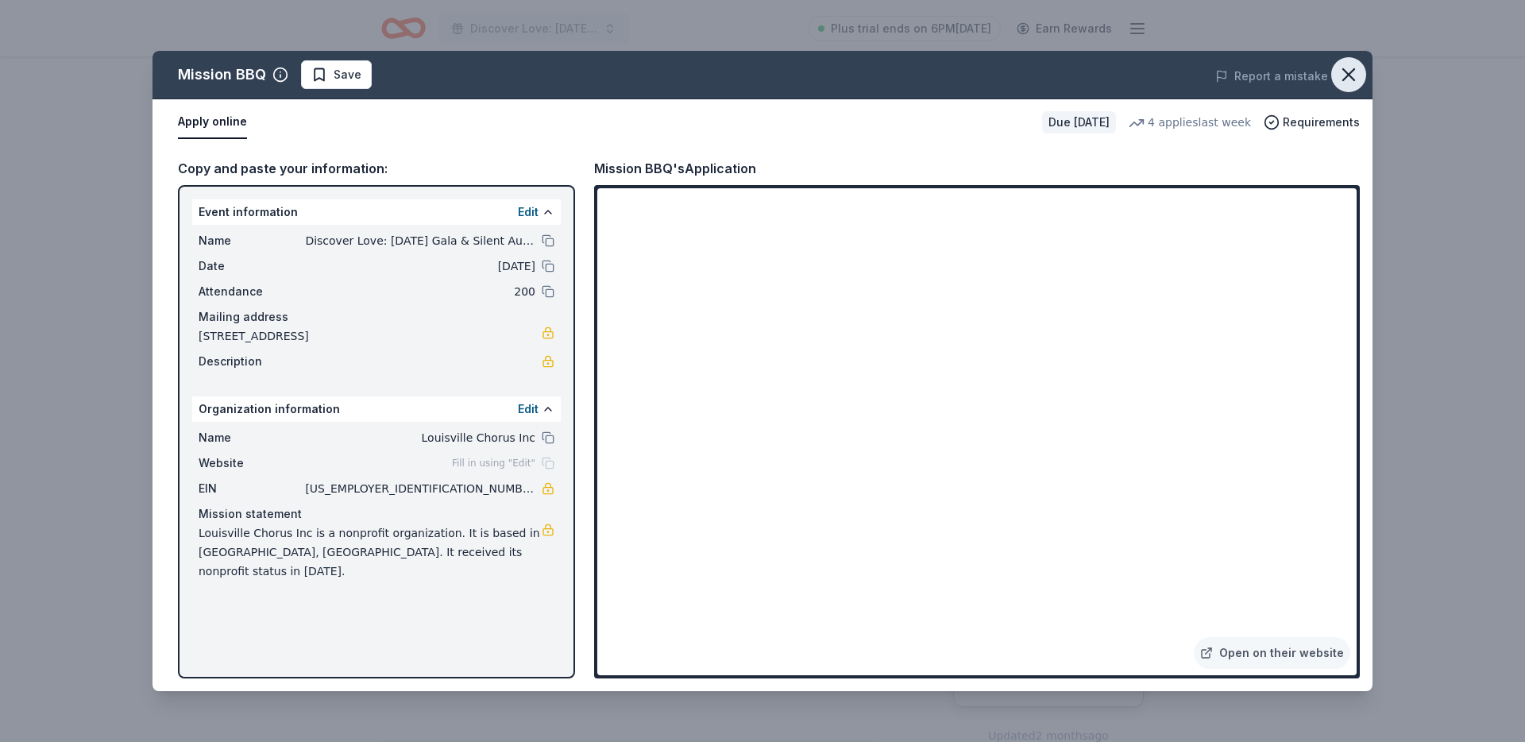
click at [1340, 83] on icon "button" at bounding box center [1348, 75] width 22 height 22
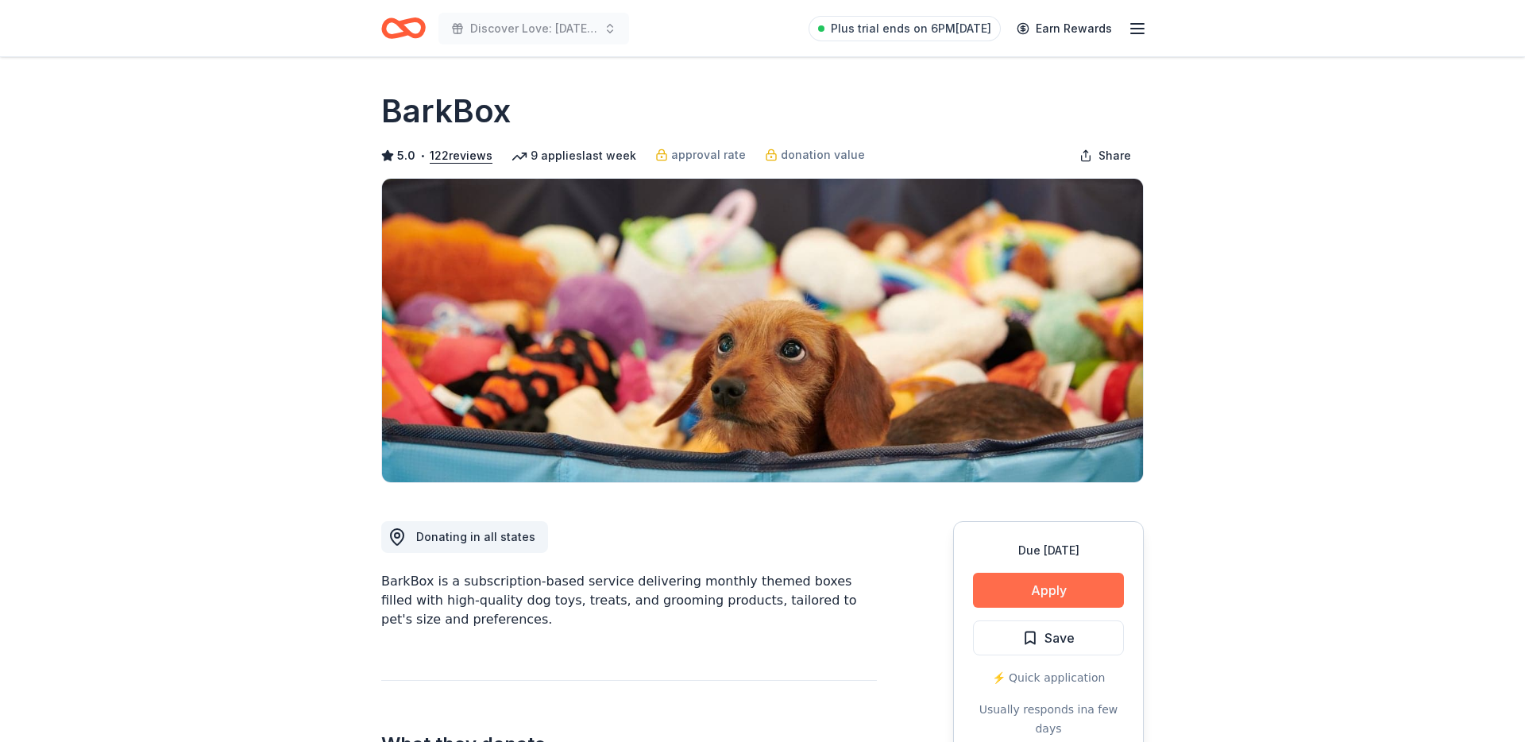
click at [990, 601] on button "Apply" at bounding box center [1048, 590] width 151 height 35
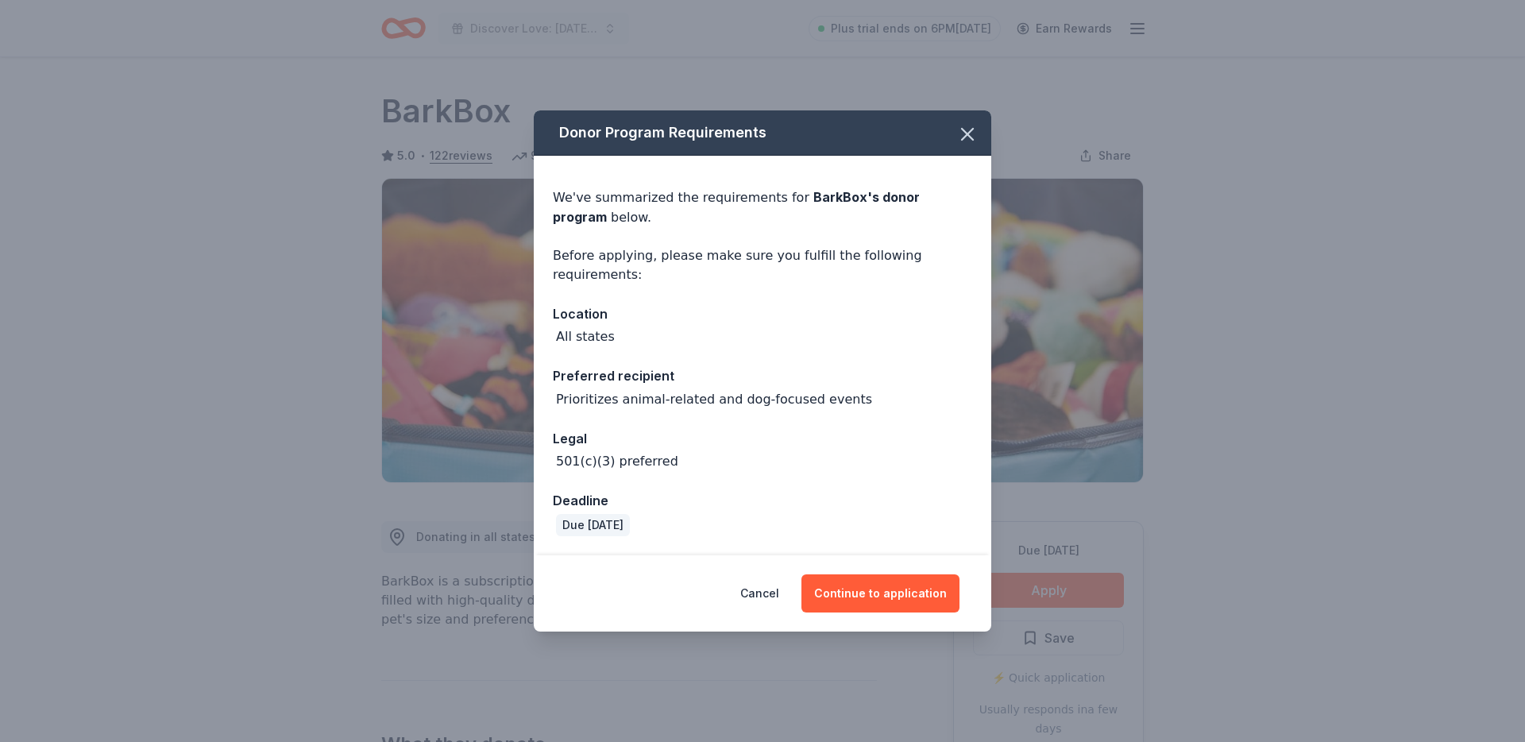
click at [934, 612] on div "Cancel Continue to application" at bounding box center [762, 593] width 457 height 76
click at [926, 596] on button "Continue to application" at bounding box center [880, 593] width 158 height 38
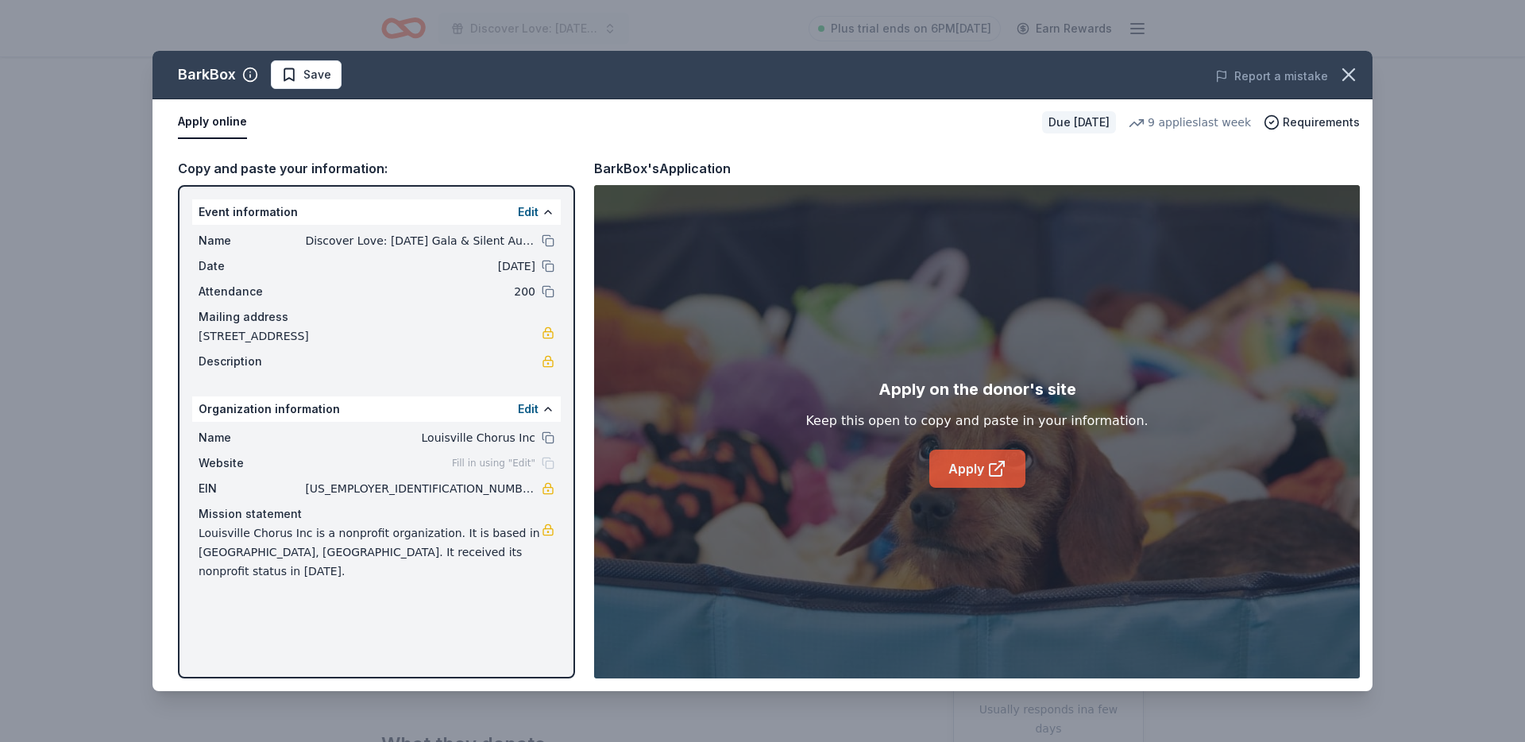
click at [983, 477] on link "Apply" at bounding box center [977, 469] width 96 height 38
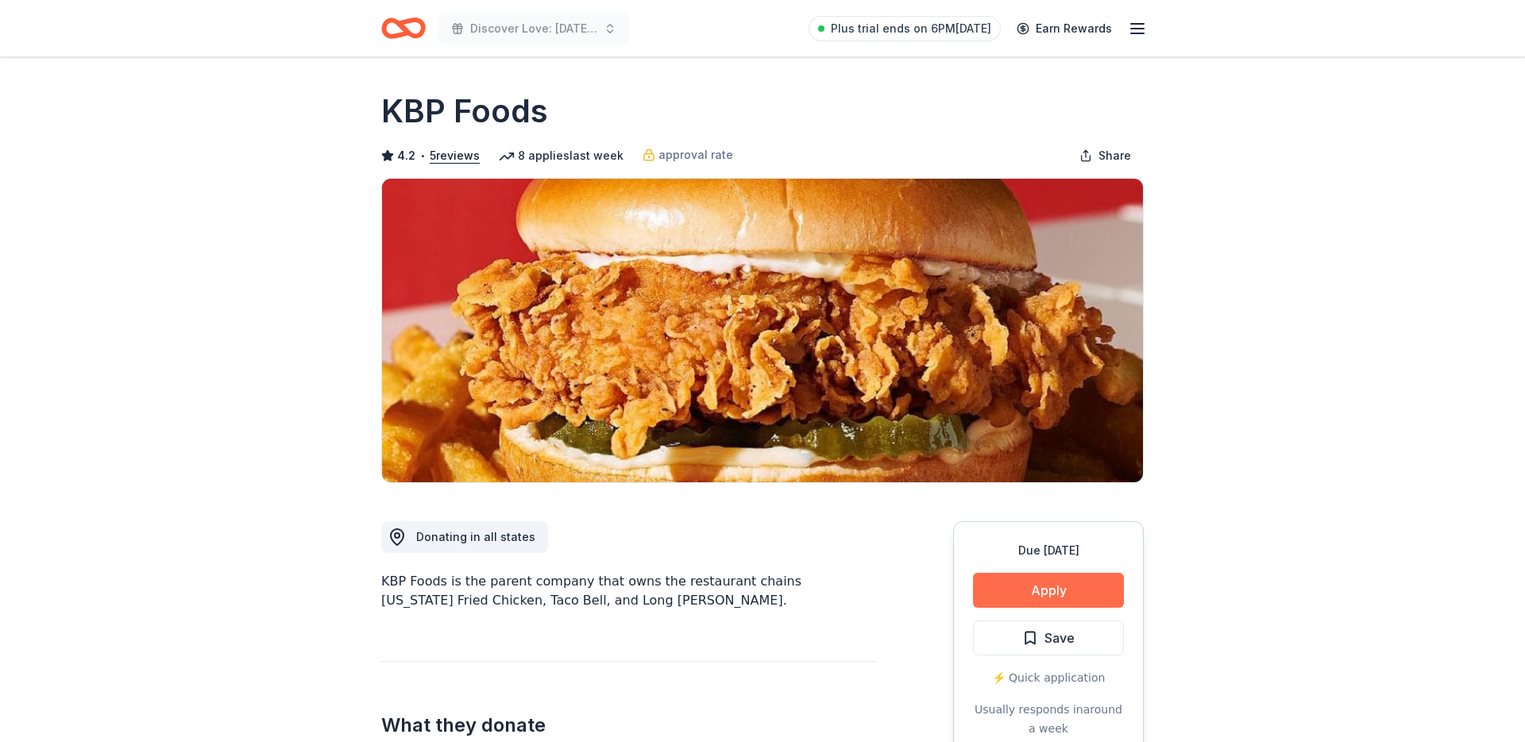
click at [1017, 579] on button "Apply" at bounding box center [1048, 590] width 151 height 35
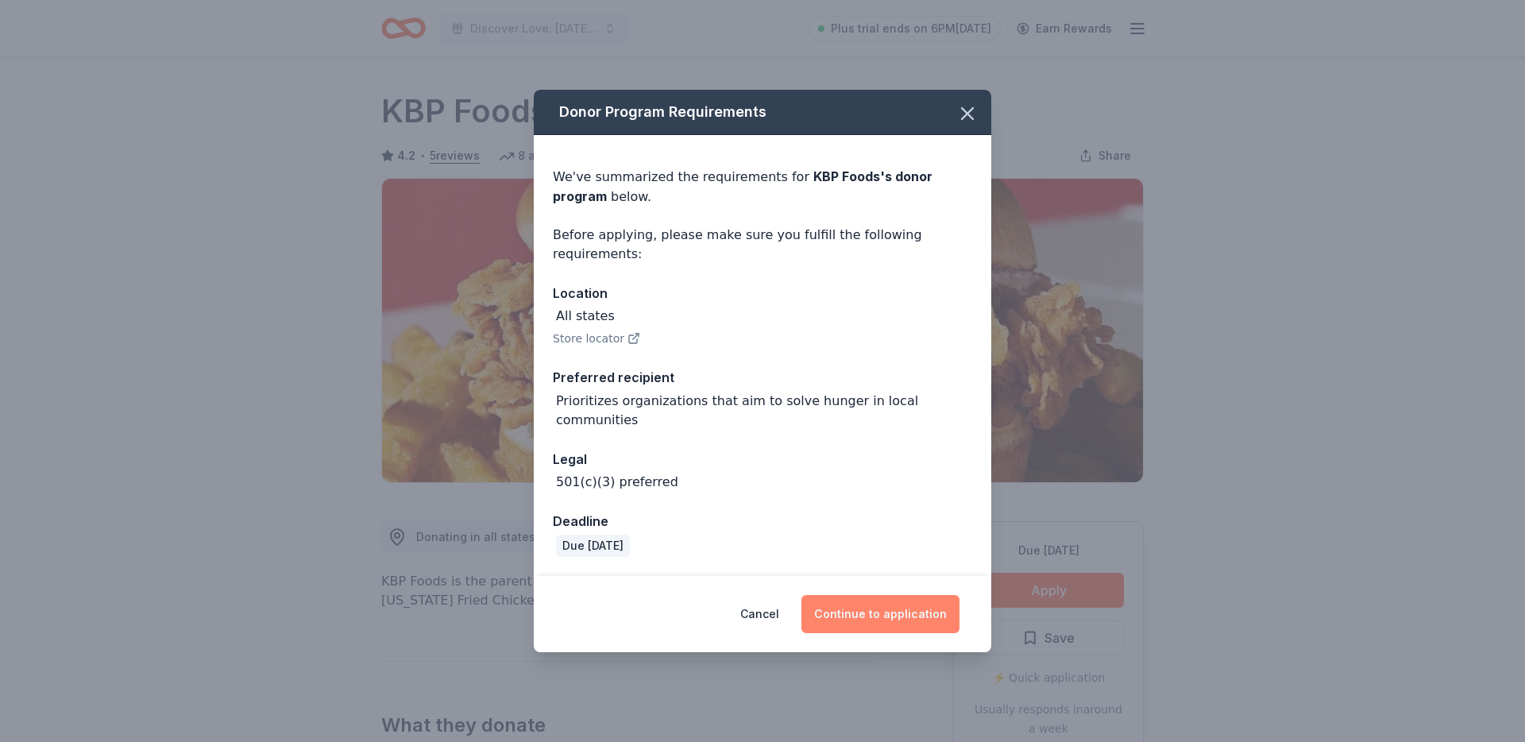
click at [917, 602] on button "Continue to application" at bounding box center [880, 614] width 158 height 38
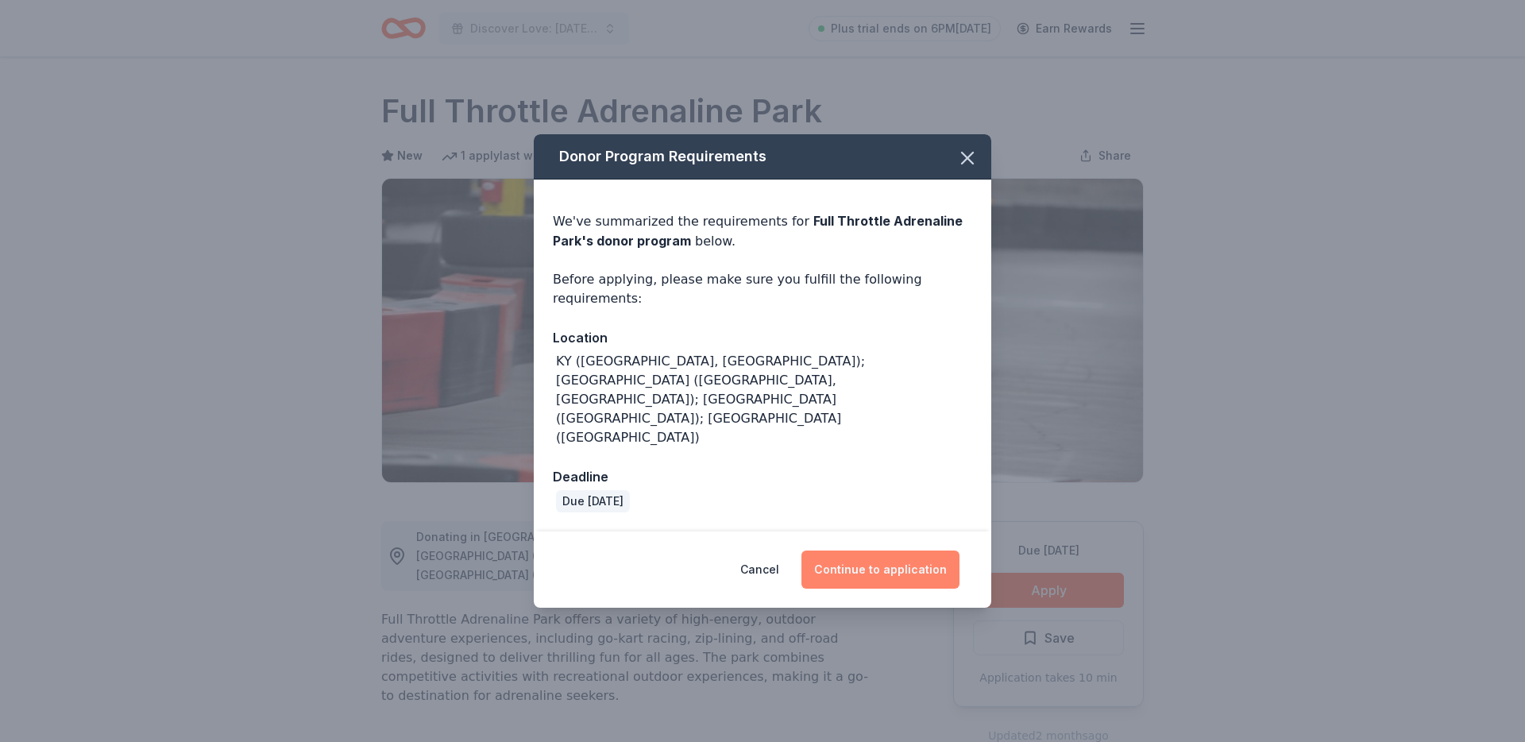
click at [937, 550] on button "Continue to application" at bounding box center [880, 569] width 158 height 38
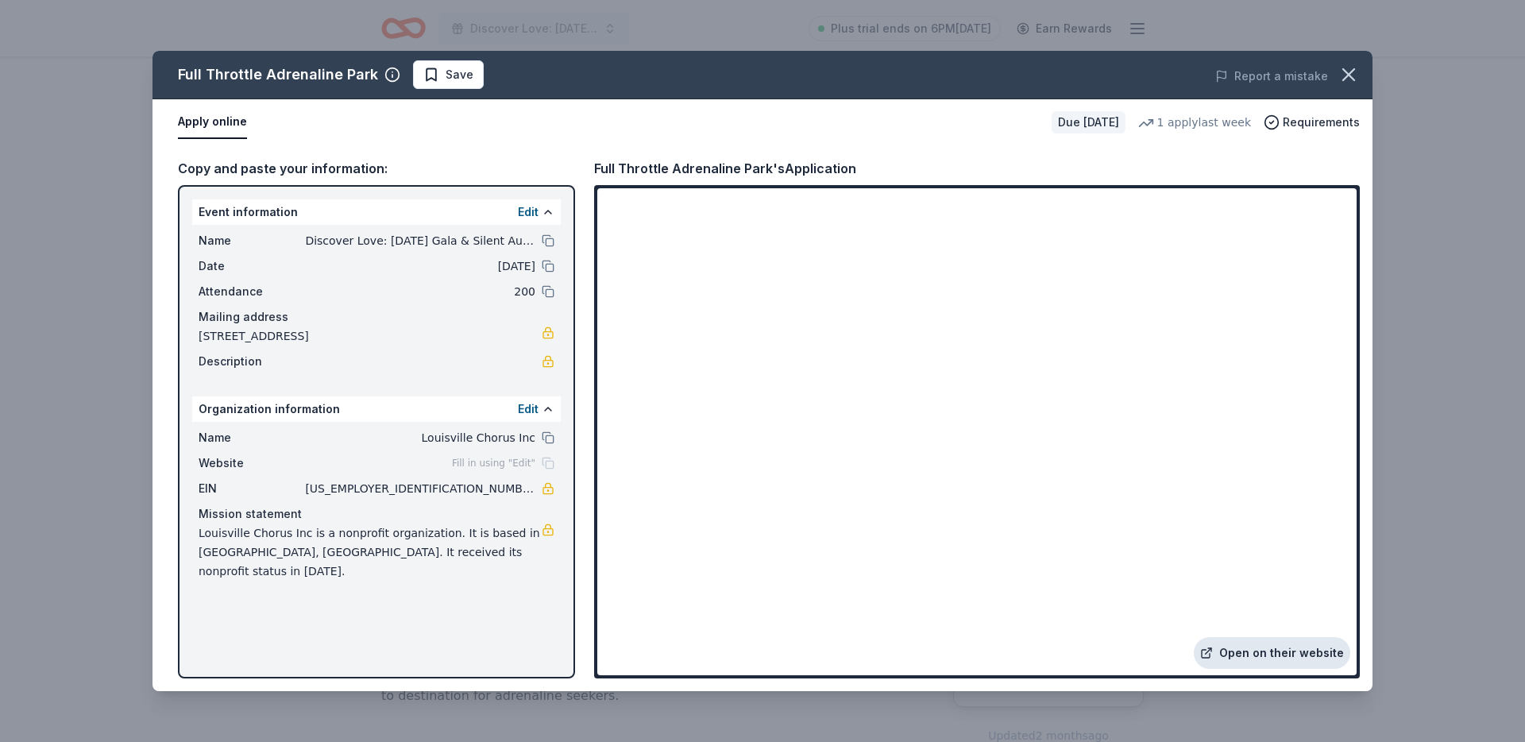
click at [1210, 652] on icon at bounding box center [1206, 653] width 13 height 13
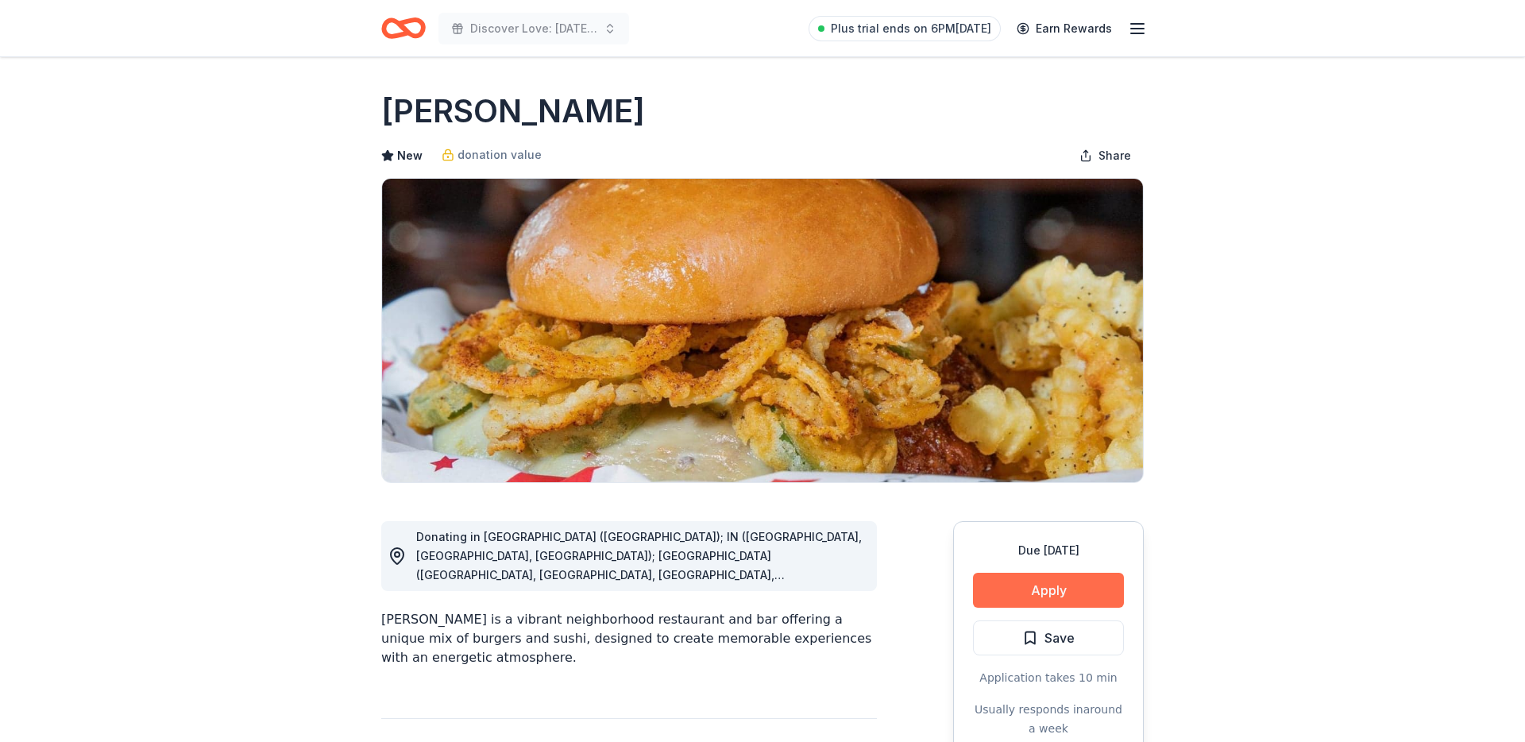
click at [1006, 589] on button "Apply" at bounding box center [1048, 590] width 151 height 35
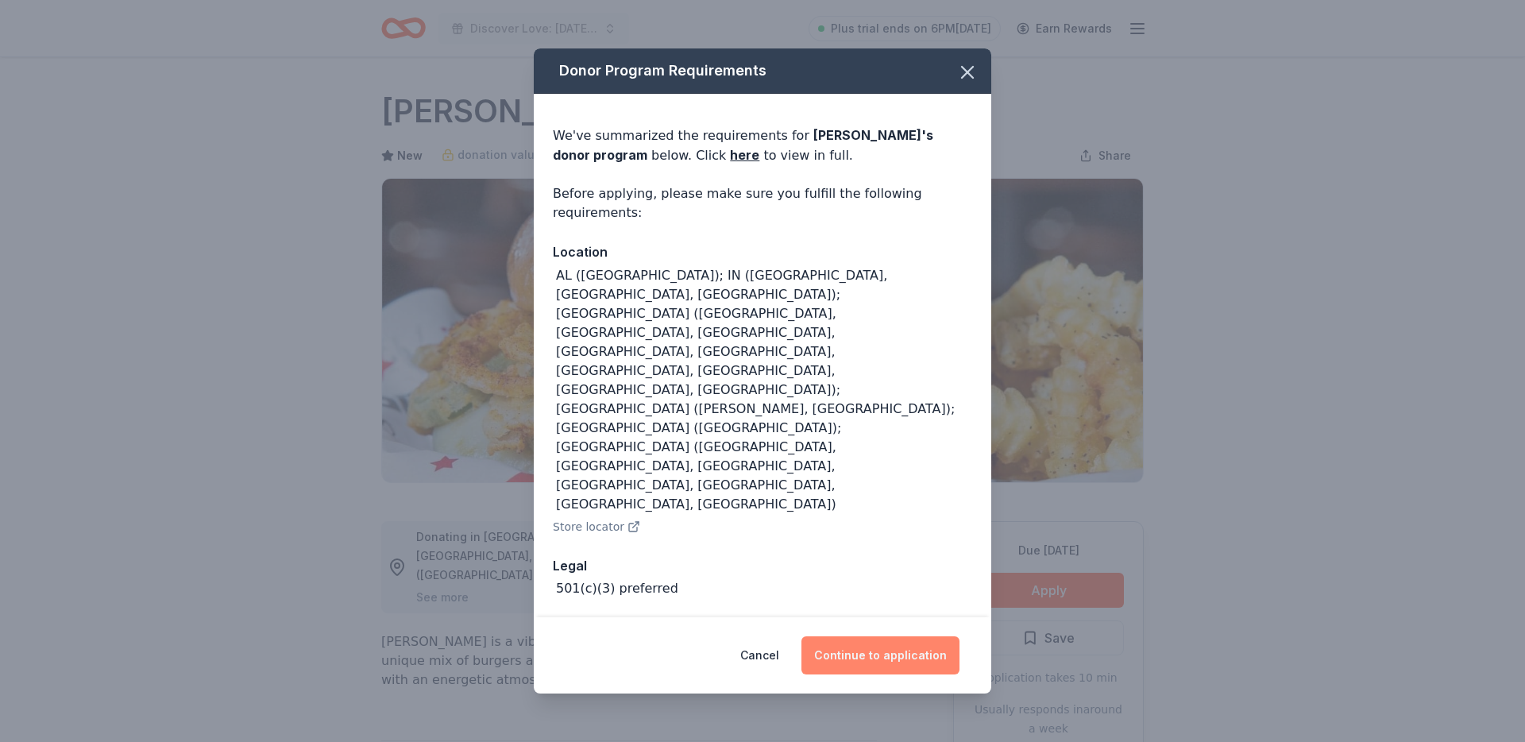
click at [841, 645] on button "Continue to application" at bounding box center [880, 655] width 158 height 38
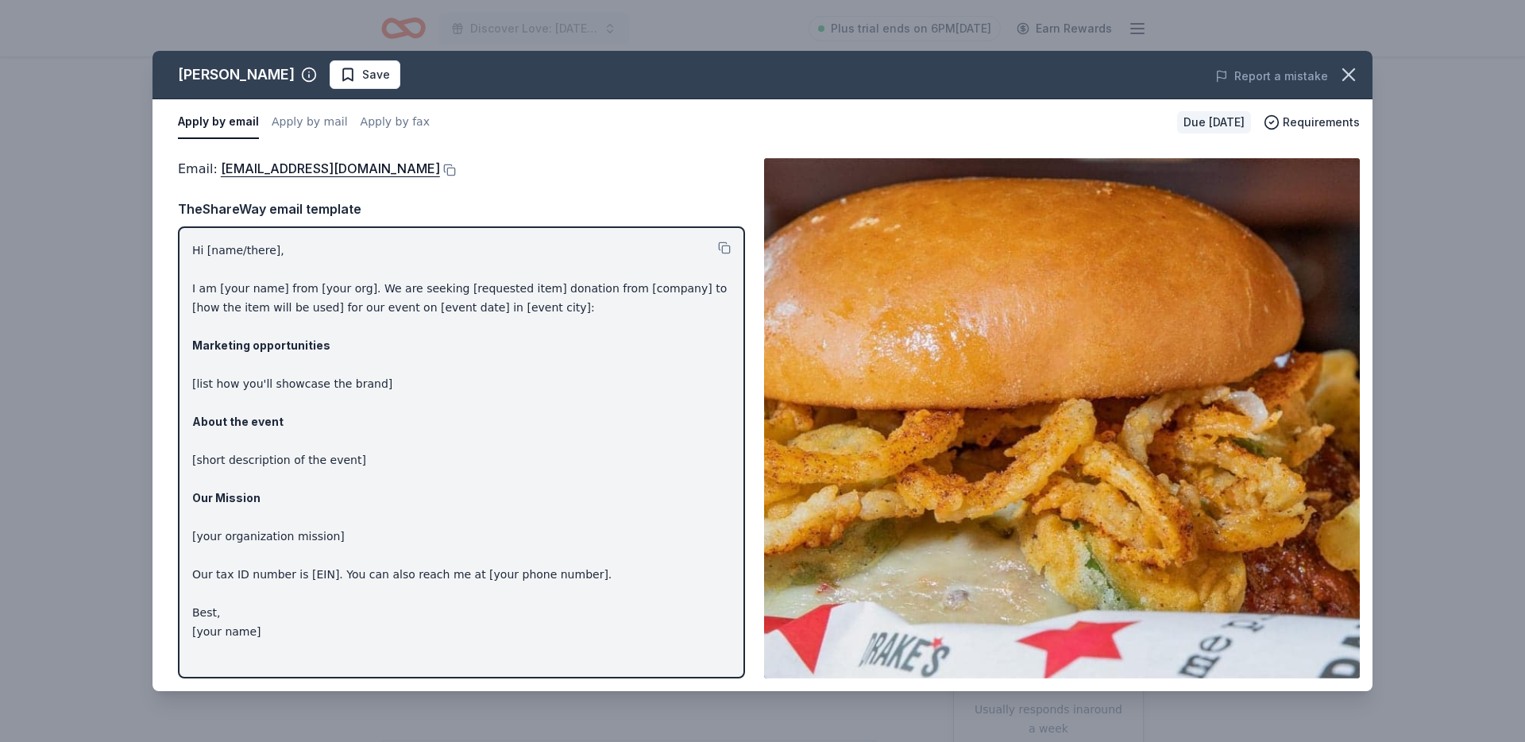
drag, startPoint x: 495, startPoint y: 264, endPoint x: 481, endPoint y: 261, distance: 14.1
click at [495, 264] on p "Hi [name/there], I am [your name] from [your org]. We are seeking [requested it…" at bounding box center [461, 441] width 538 height 400
click at [442, 248] on p "Hi [name/there], I am [your name] from [your org]. We are seeking [requested it…" at bounding box center [461, 441] width 538 height 400
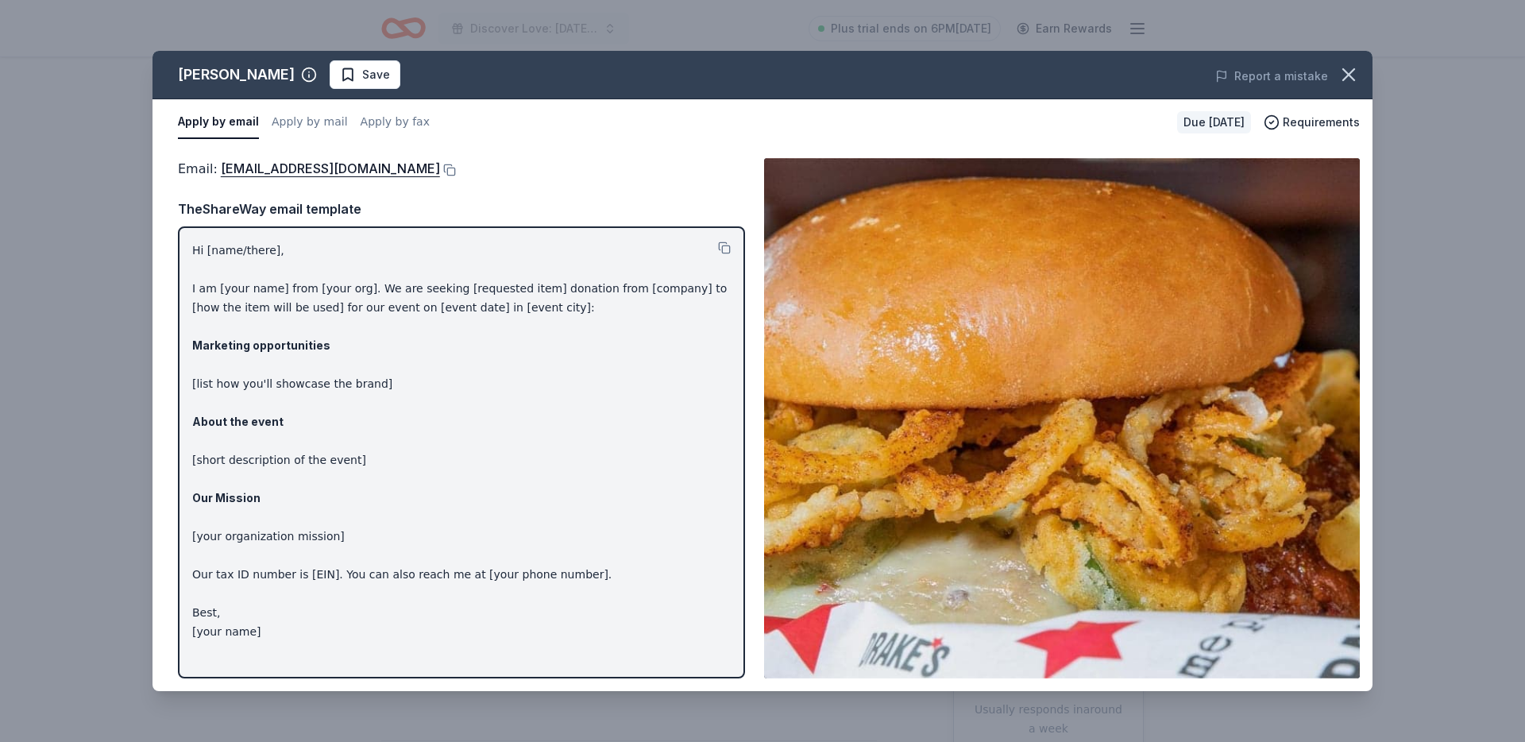
click at [716, 245] on p "Hi [name/there], I am [your name] from [your org]. We are seeking [requested it…" at bounding box center [461, 441] width 538 height 400
click at [720, 249] on button at bounding box center [724, 247] width 13 height 13
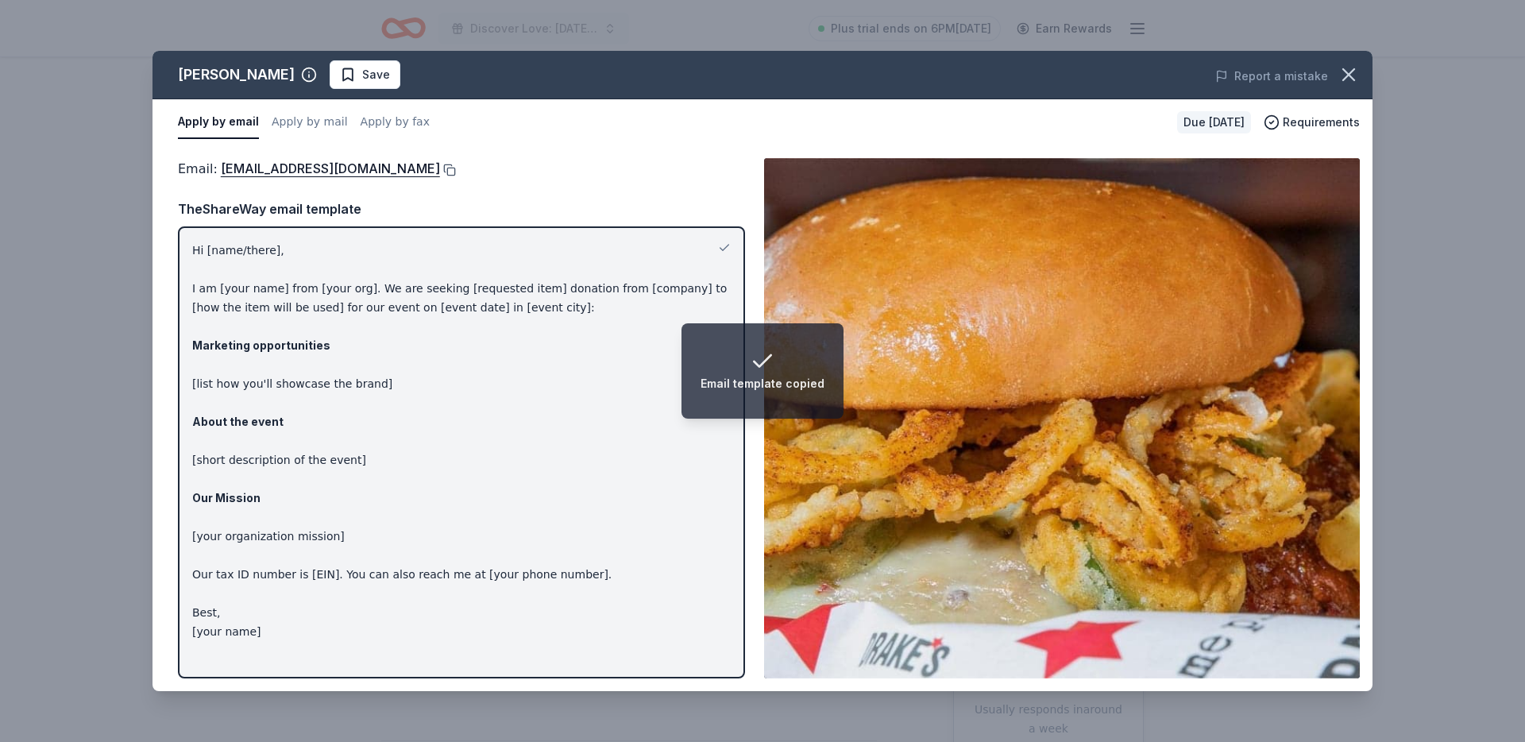
click at [440, 172] on button at bounding box center [448, 170] width 16 height 13
click at [529, 284] on p "Hi [name/there], I am [your name] from [your org]. We are seeking [requested it…" at bounding box center [461, 441] width 538 height 400
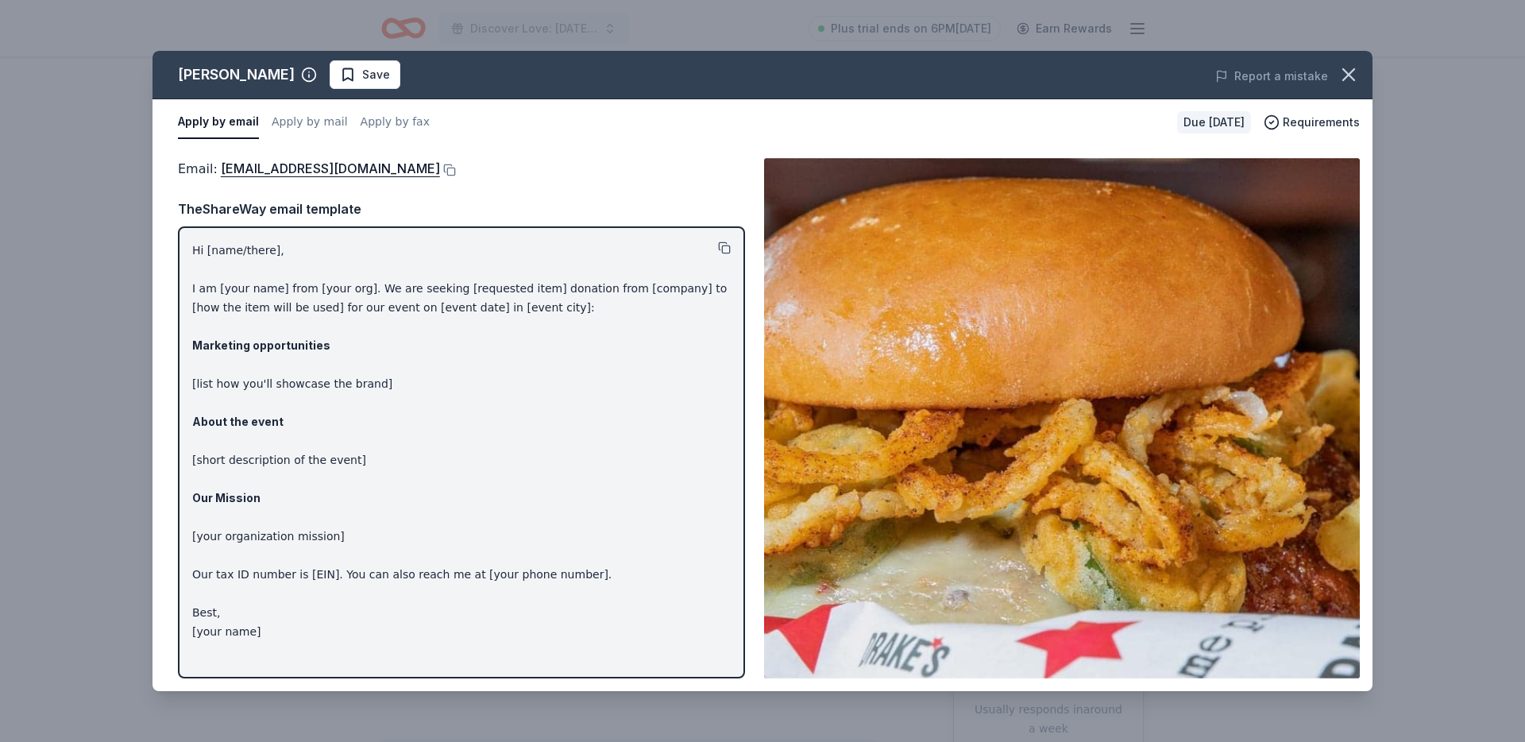
click at [720, 245] on button at bounding box center [724, 247] width 13 height 13
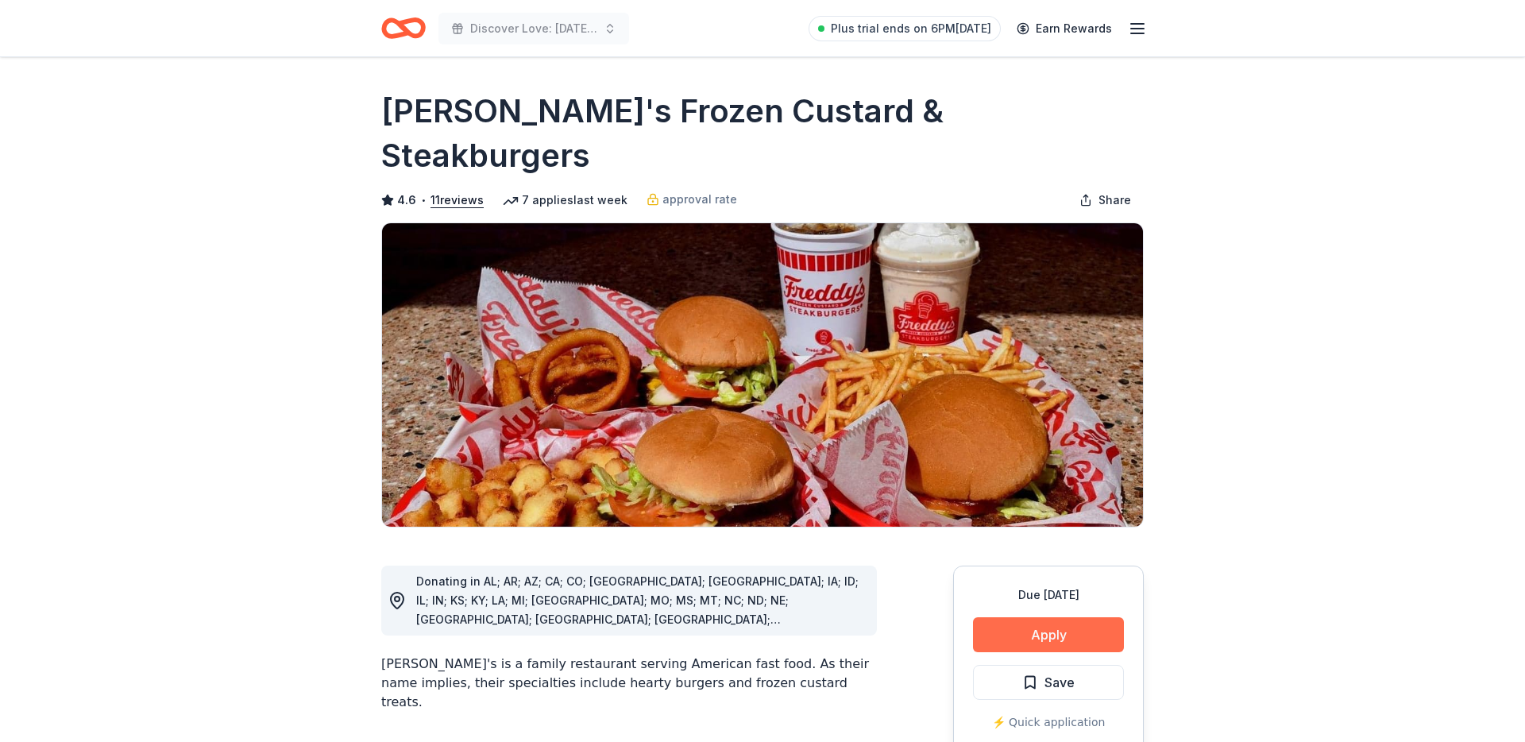
scroll to position [169, 0]
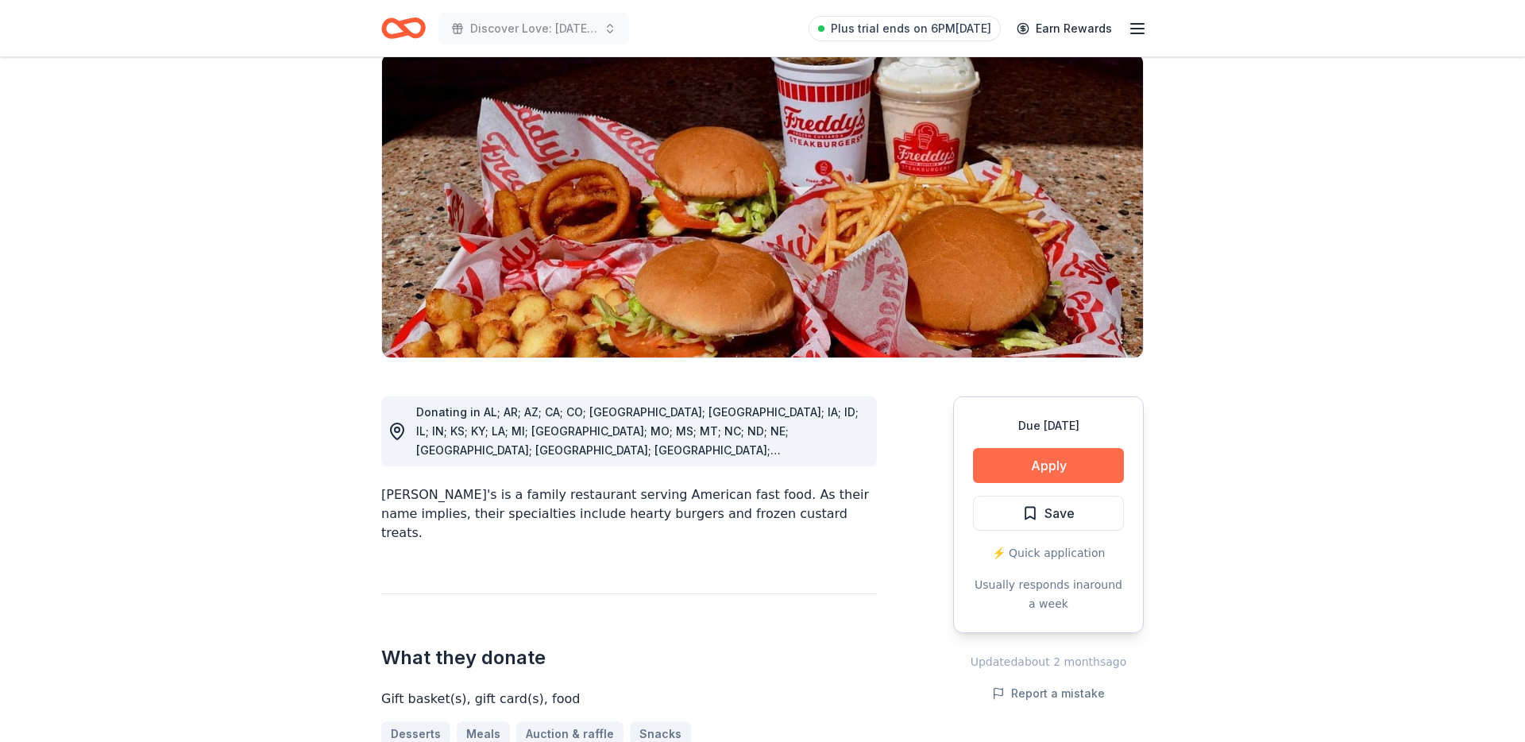
click at [995, 448] on button "Apply" at bounding box center [1048, 465] width 151 height 35
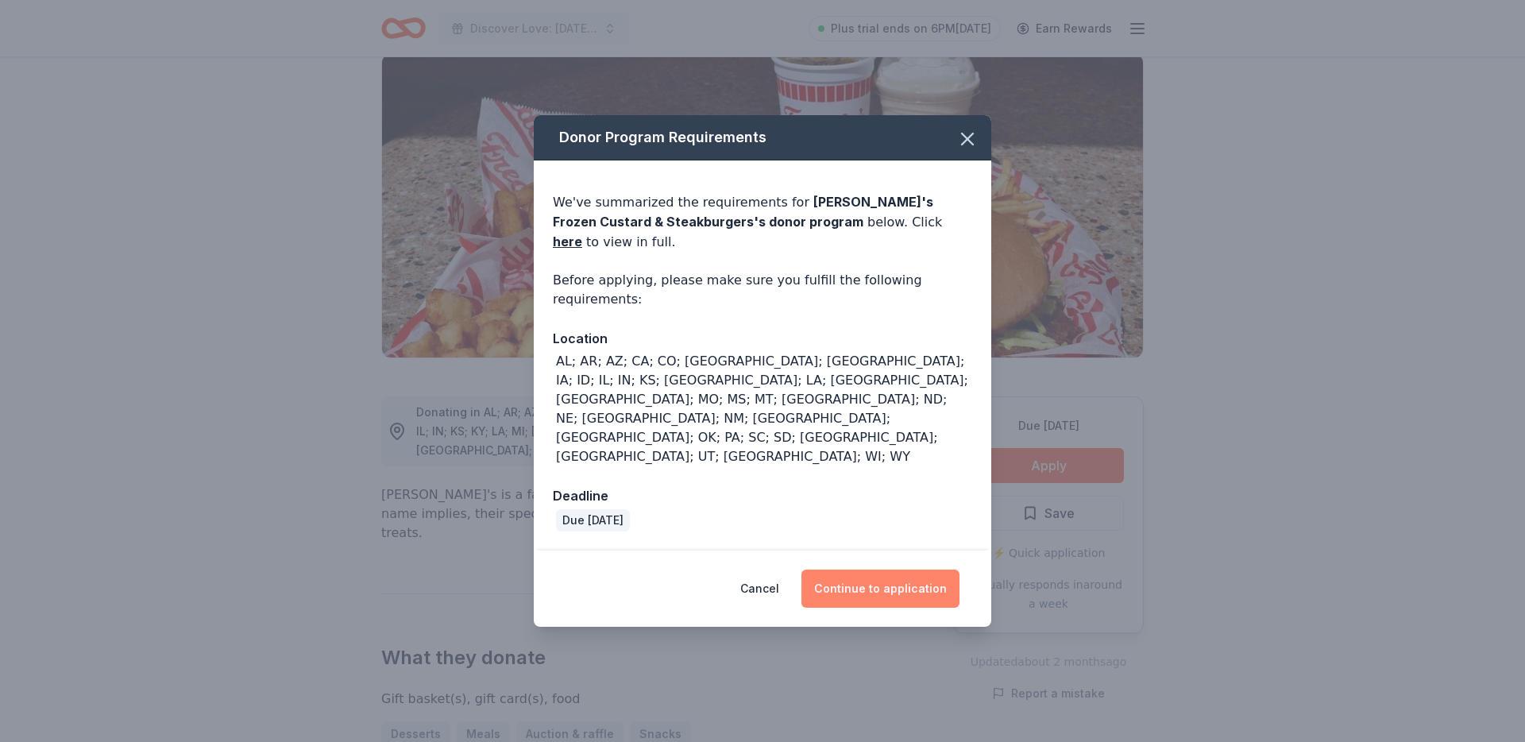
click at [894, 569] on button "Continue to application" at bounding box center [880, 588] width 158 height 38
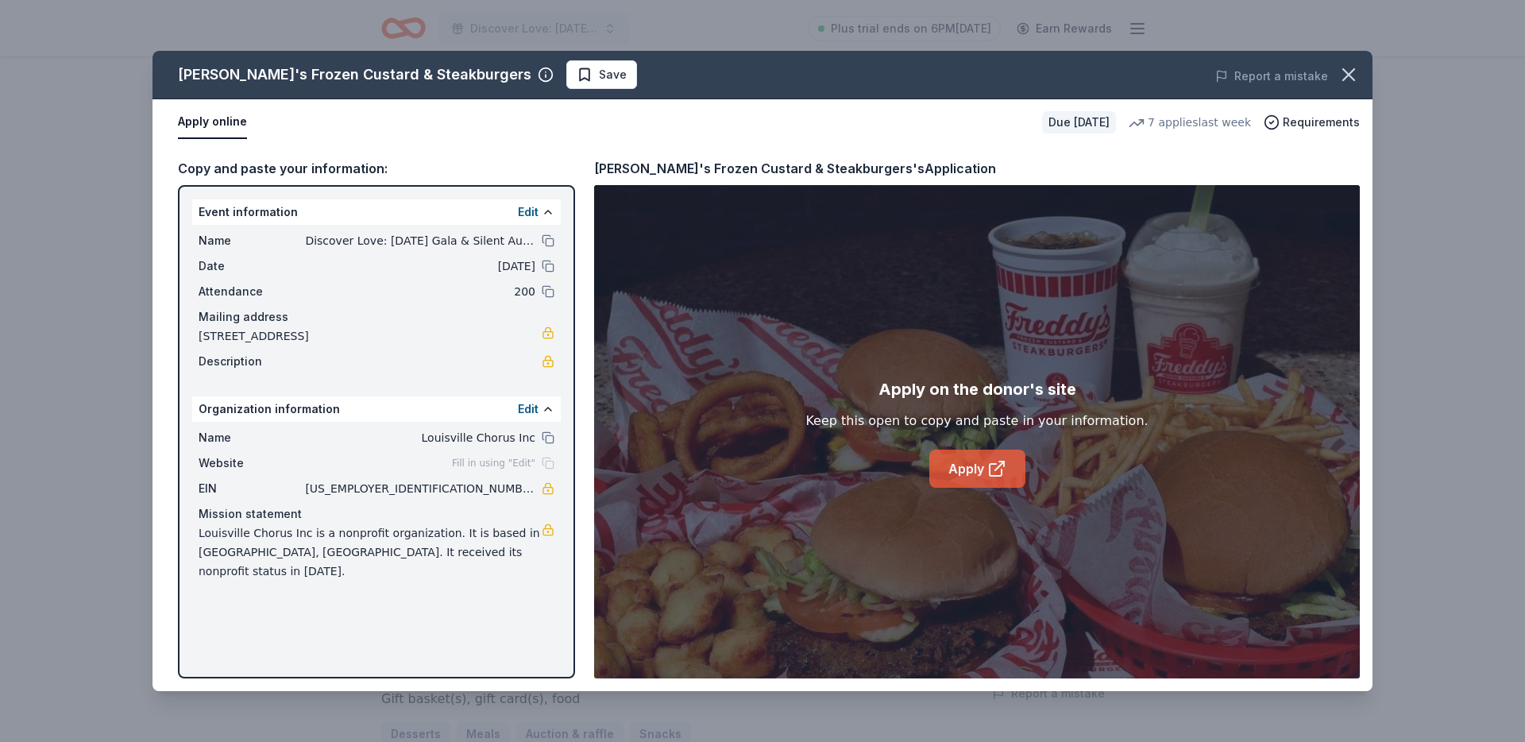
click at [997, 461] on icon at bounding box center [996, 468] width 19 height 19
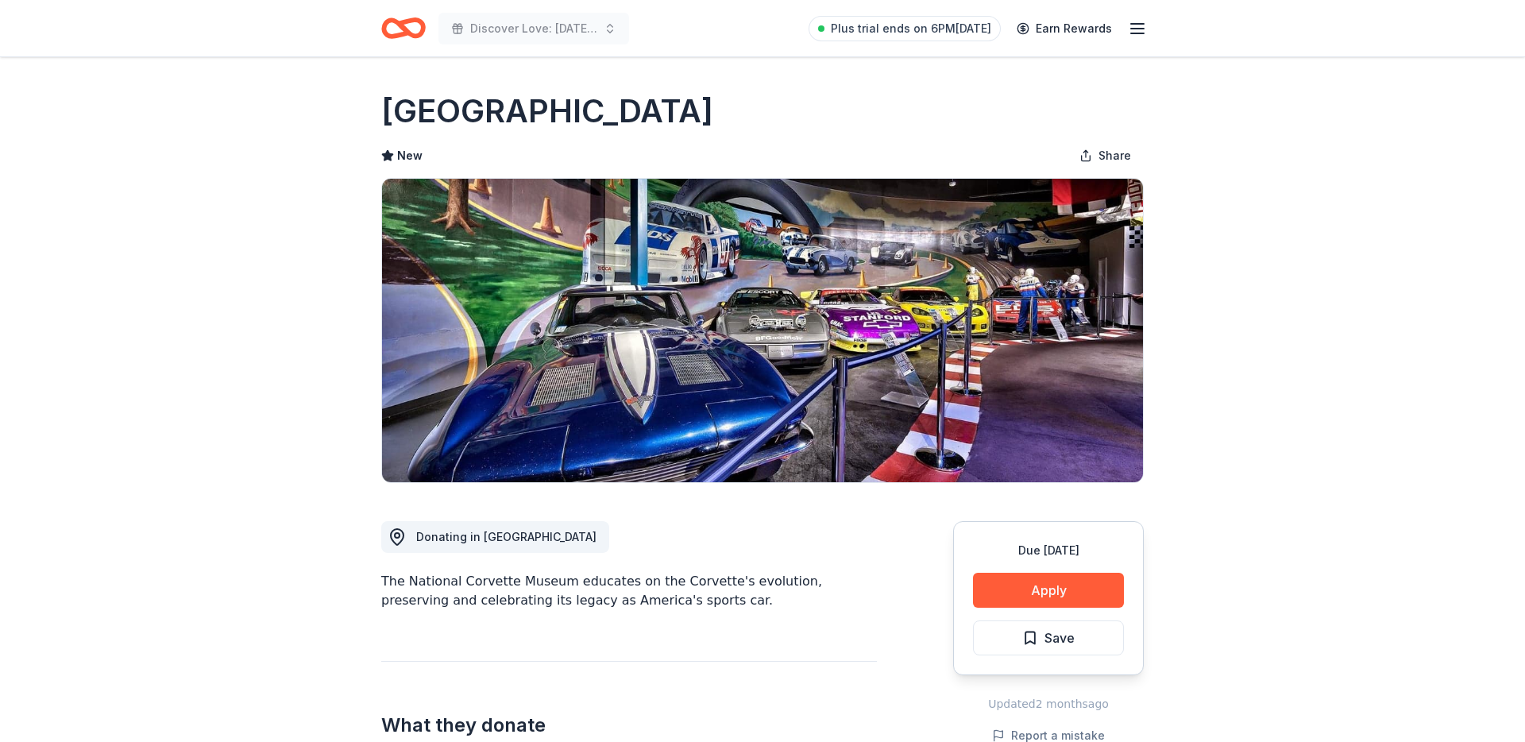
click at [1027, 618] on div "Due [DATE] Apply Save" at bounding box center [1048, 598] width 191 height 154
click at [1029, 594] on button "Apply" at bounding box center [1048, 590] width 151 height 35
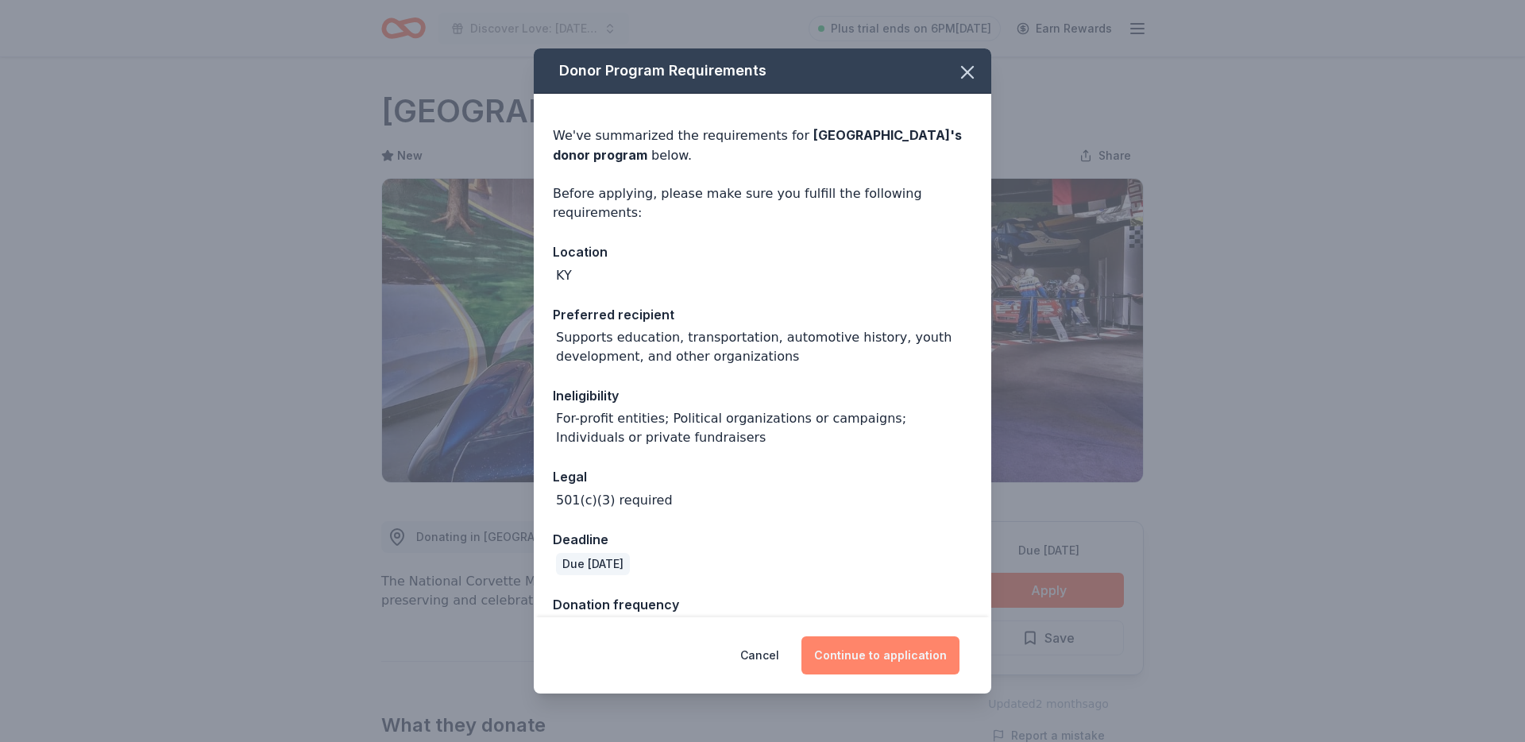
click at [917, 648] on button "Continue to application" at bounding box center [880, 655] width 158 height 38
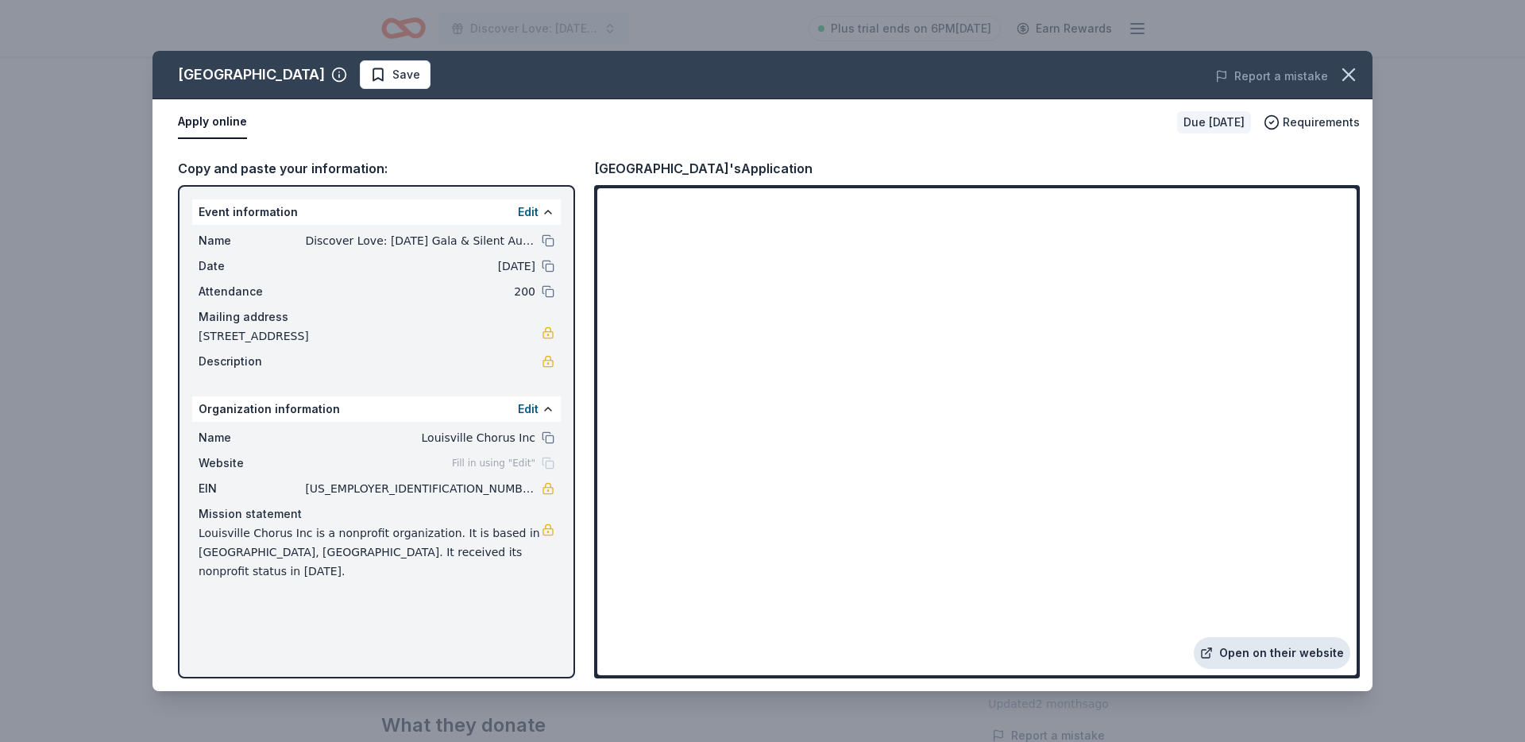
click at [1213, 650] on icon at bounding box center [1206, 653] width 13 height 13
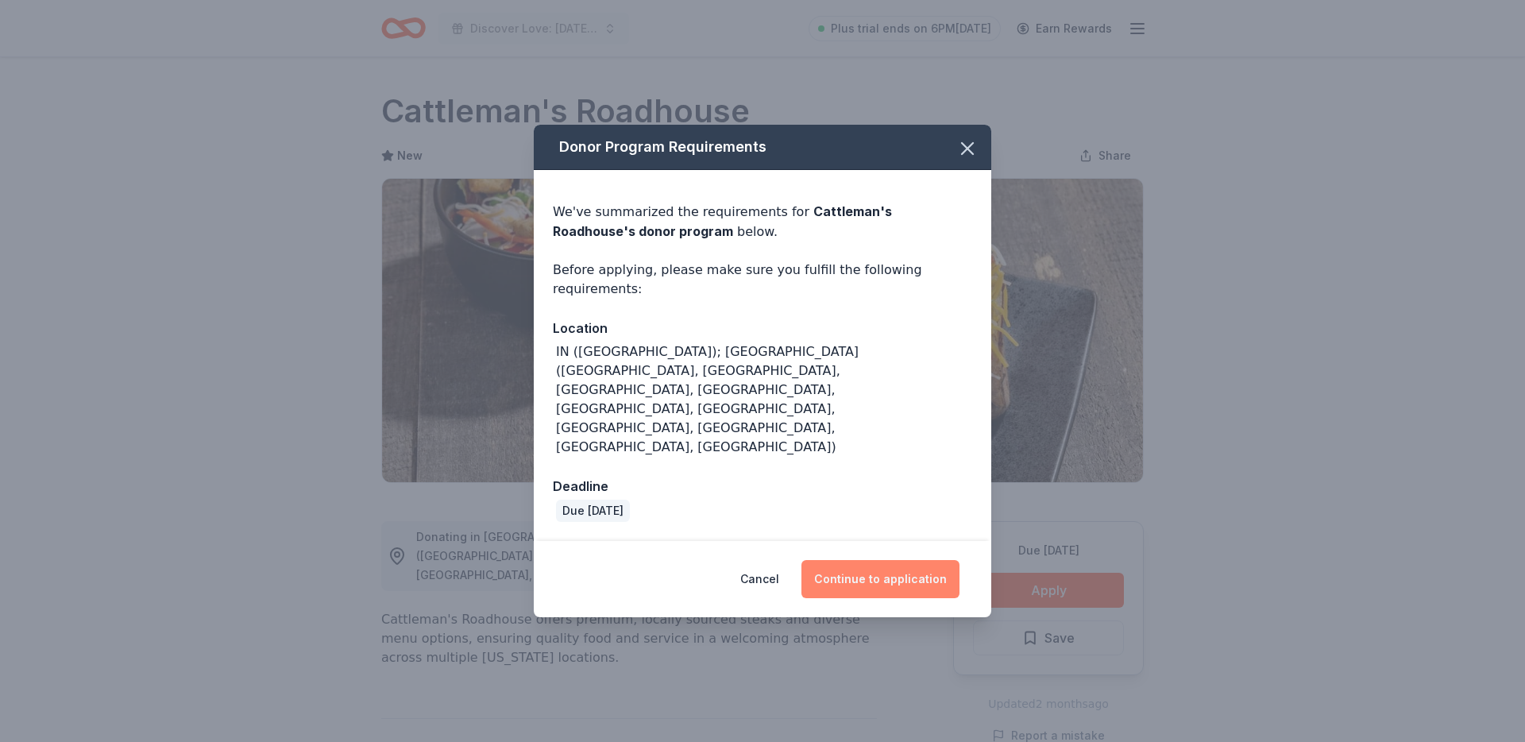
click at [906, 560] on button "Continue to application" at bounding box center [880, 579] width 158 height 38
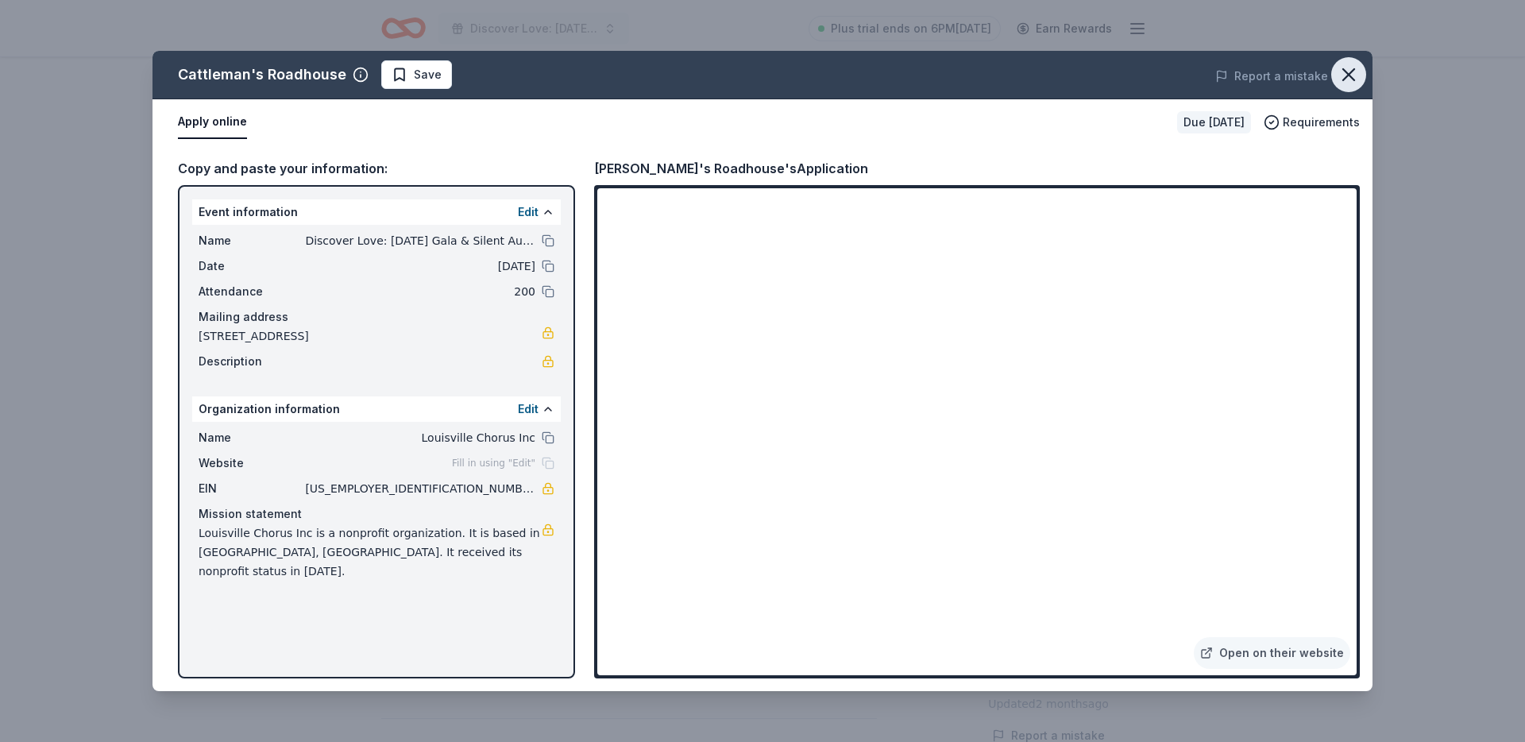
click at [1346, 68] on icon "button" at bounding box center [1348, 75] width 22 height 22
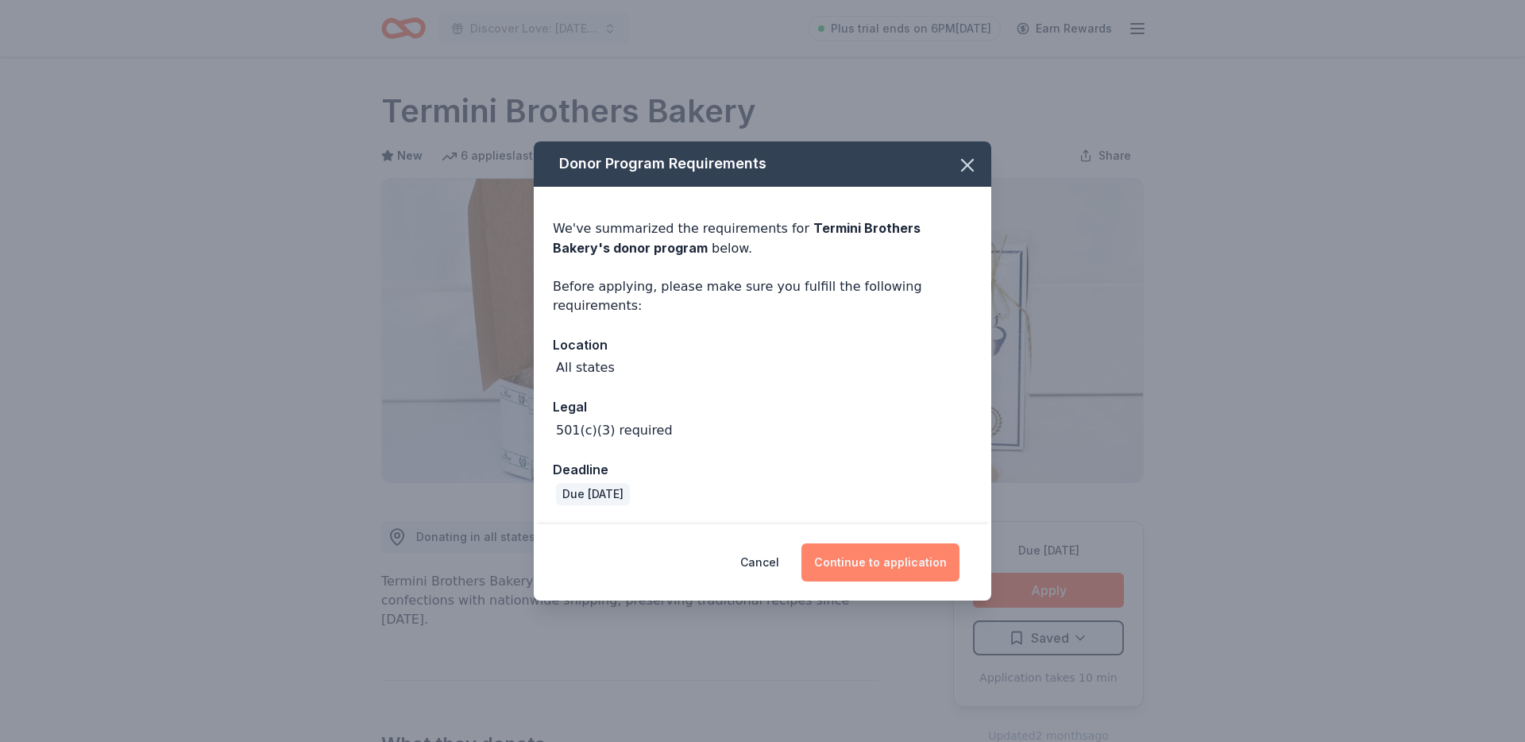
click at [905, 561] on button "Continue to application" at bounding box center [880, 562] width 158 height 38
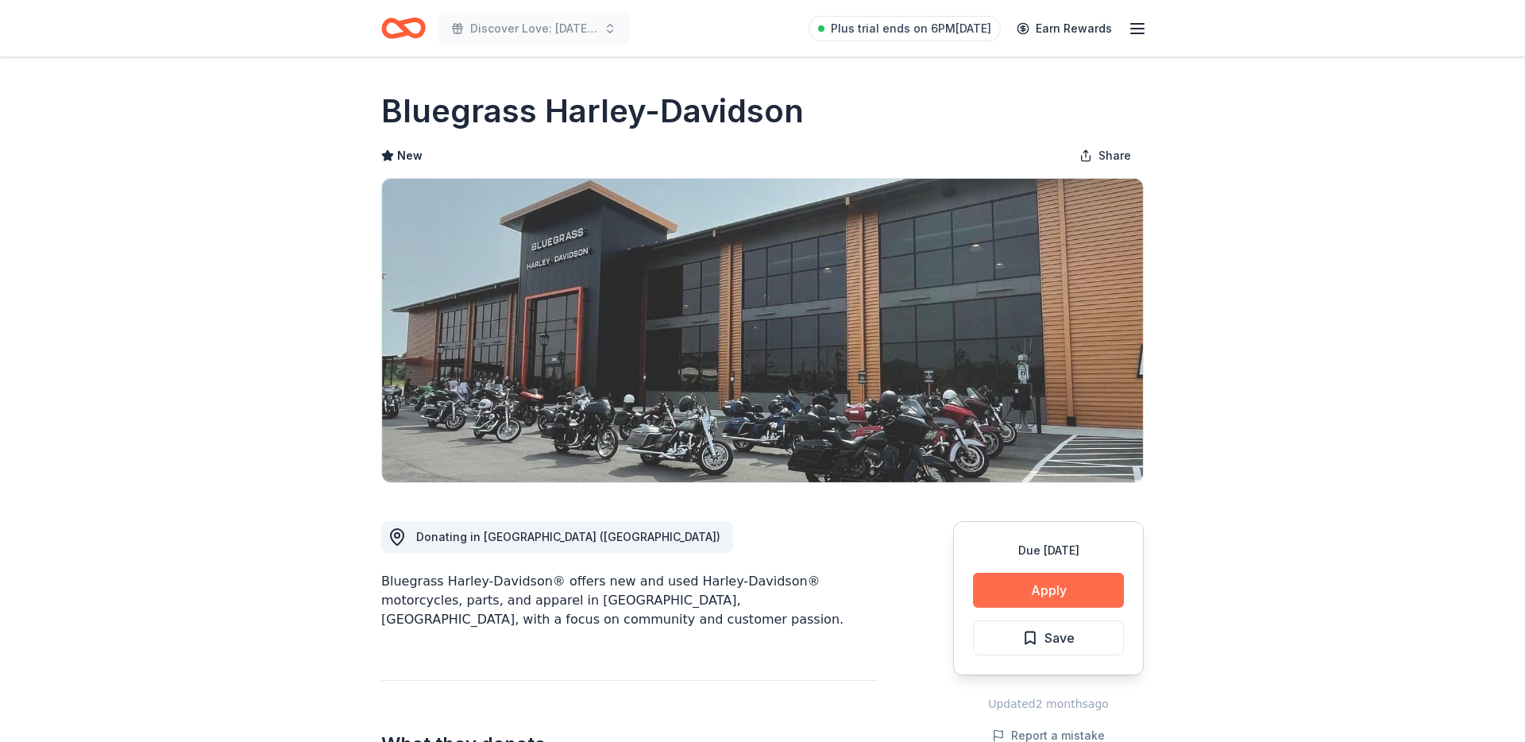
click at [1048, 592] on button "Apply" at bounding box center [1048, 590] width 151 height 35
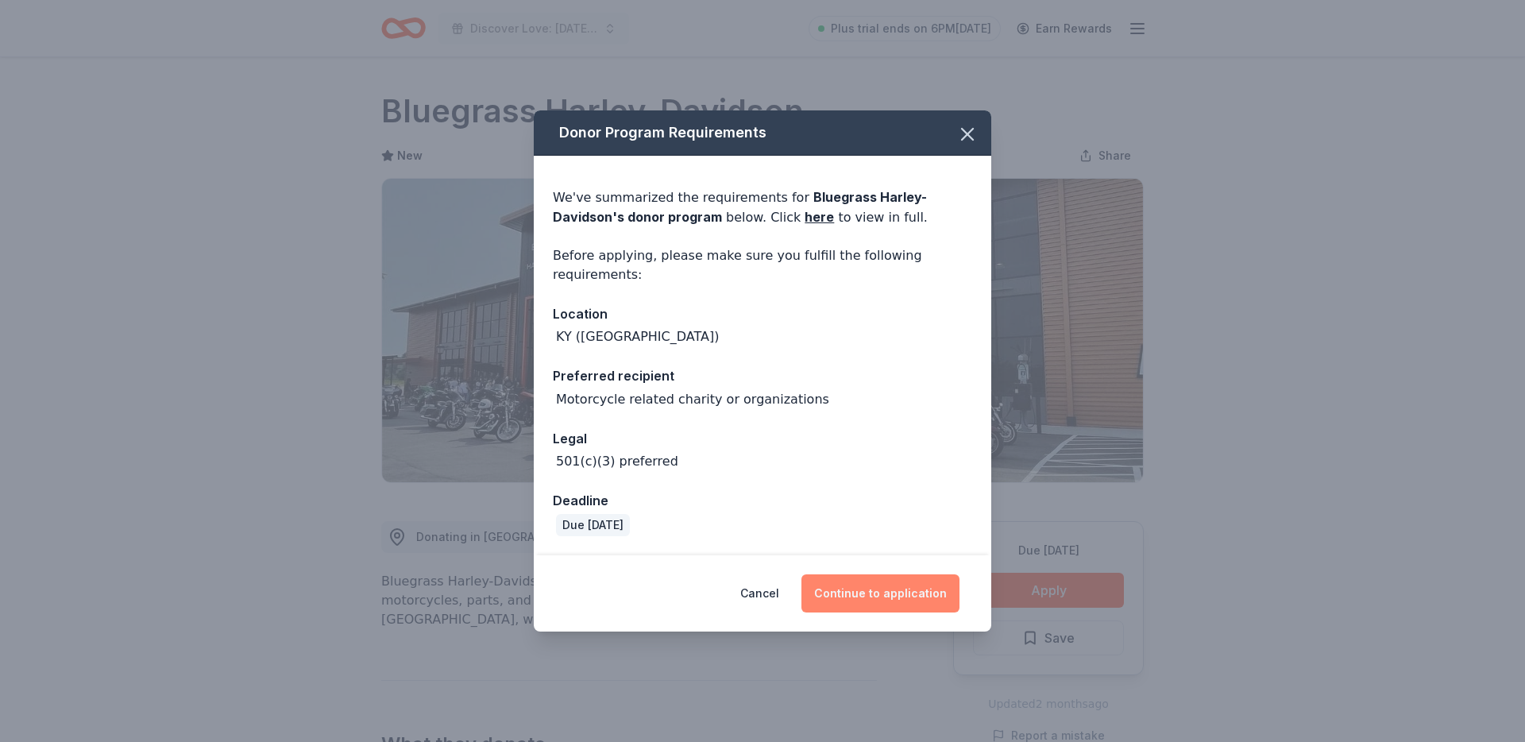
click at [878, 611] on button "Continue to application" at bounding box center [880, 593] width 158 height 38
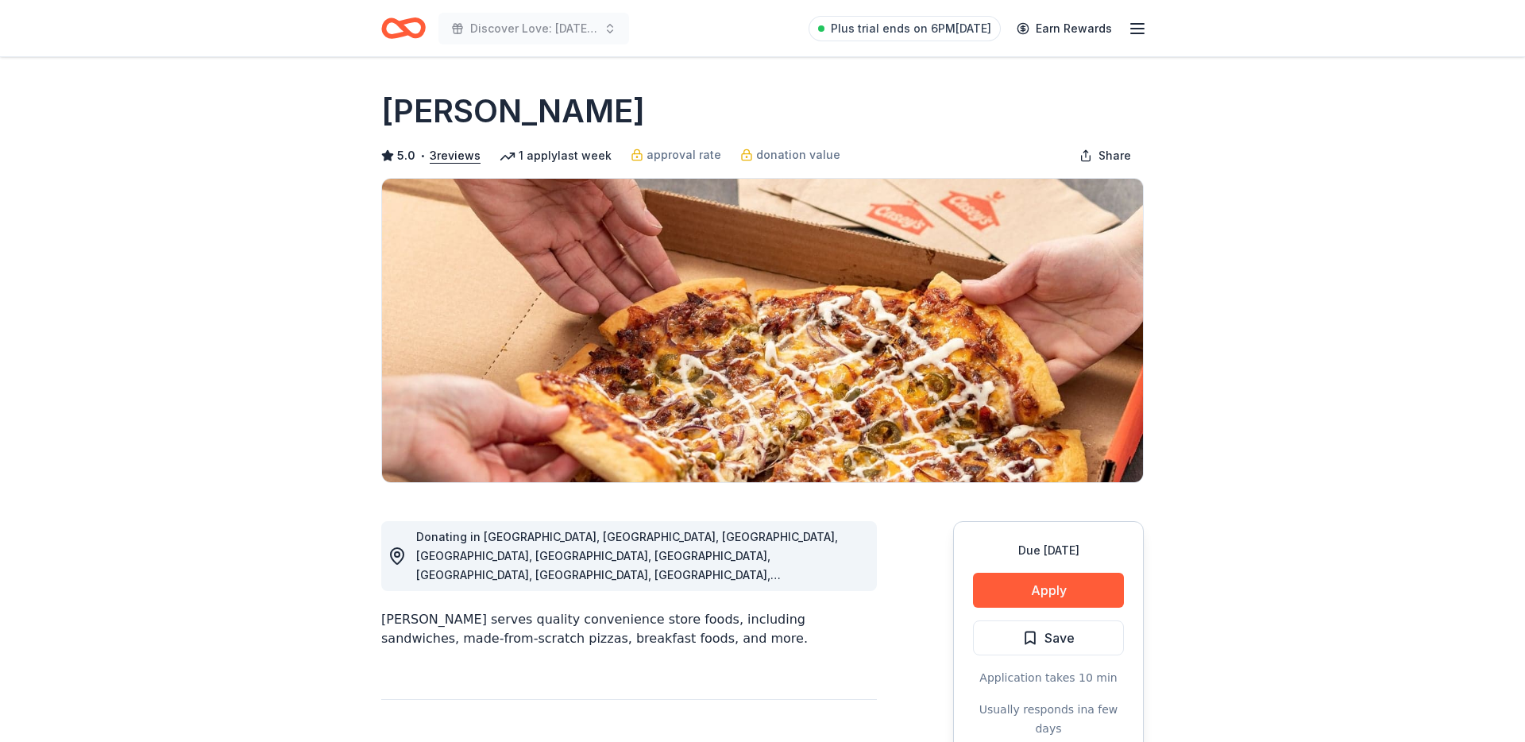
scroll to position [195, 0]
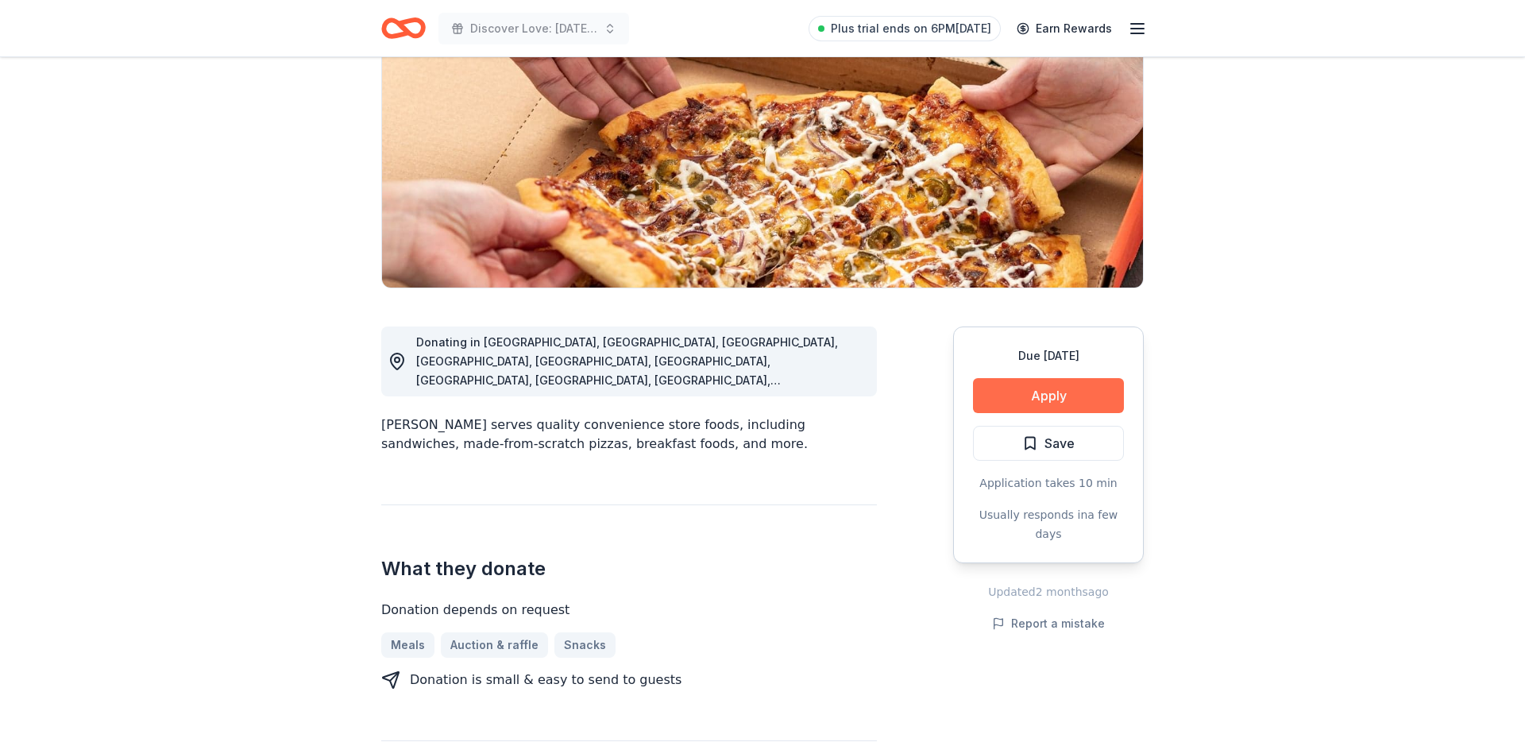
click at [1012, 391] on button "Apply" at bounding box center [1048, 395] width 151 height 35
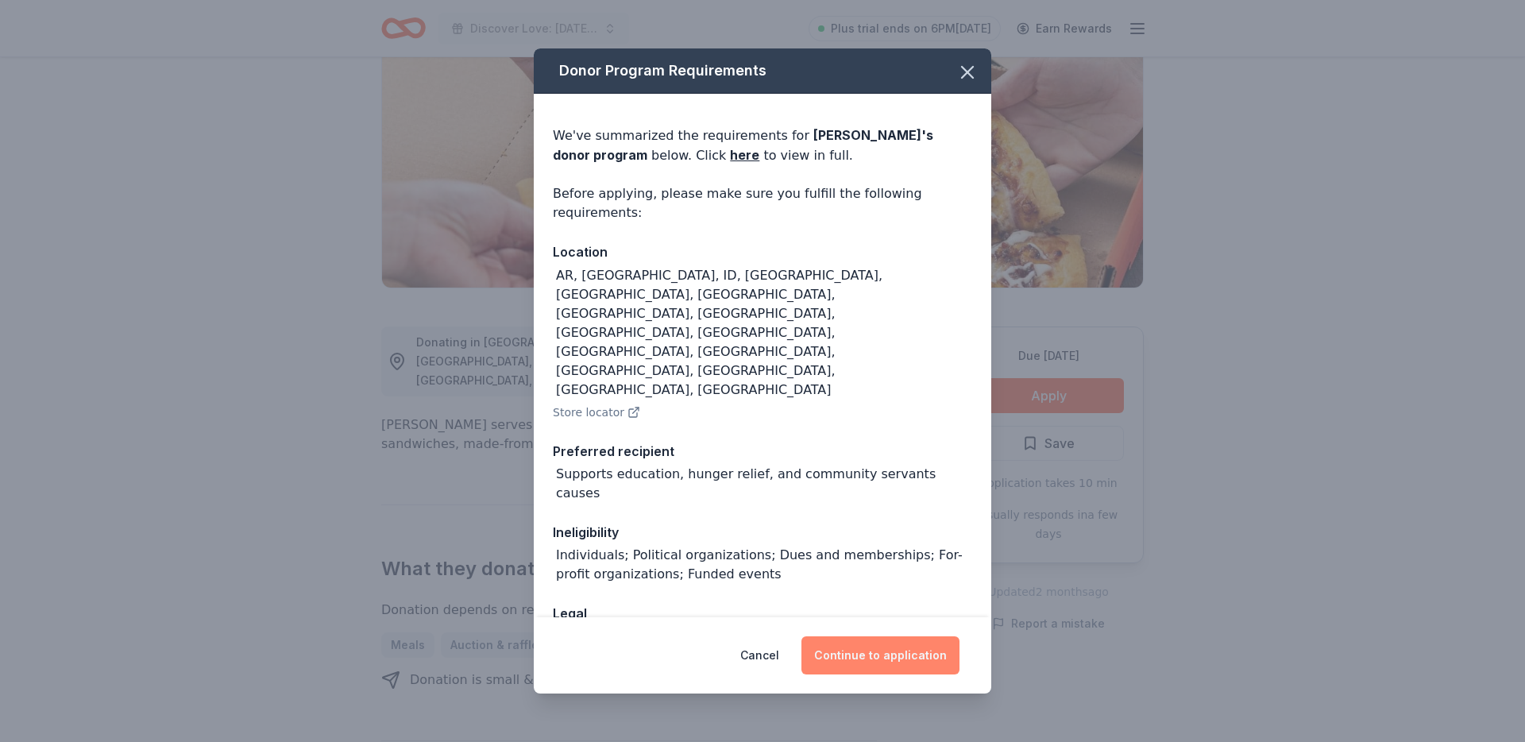
click at [885, 650] on button "Continue to application" at bounding box center [880, 655] width 158 height 38
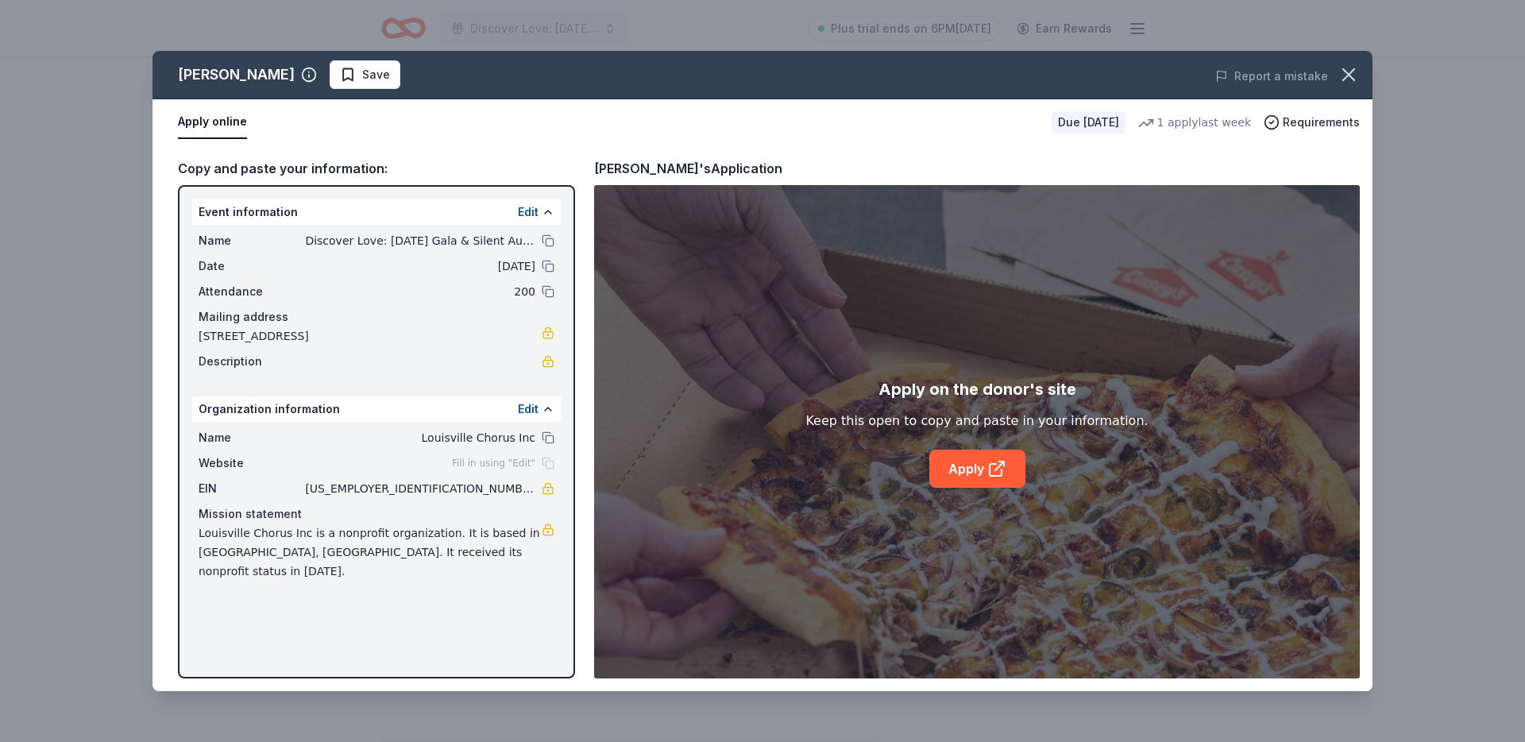
click at [975, 448] on div "Apply on the donor's site Keep this open to copy and paste in your information.…" at bounding box center [976, 431] width 342 height 111
click at [975, 458] on link "Apply" at bounding box center [977, 469] width 96 height 38
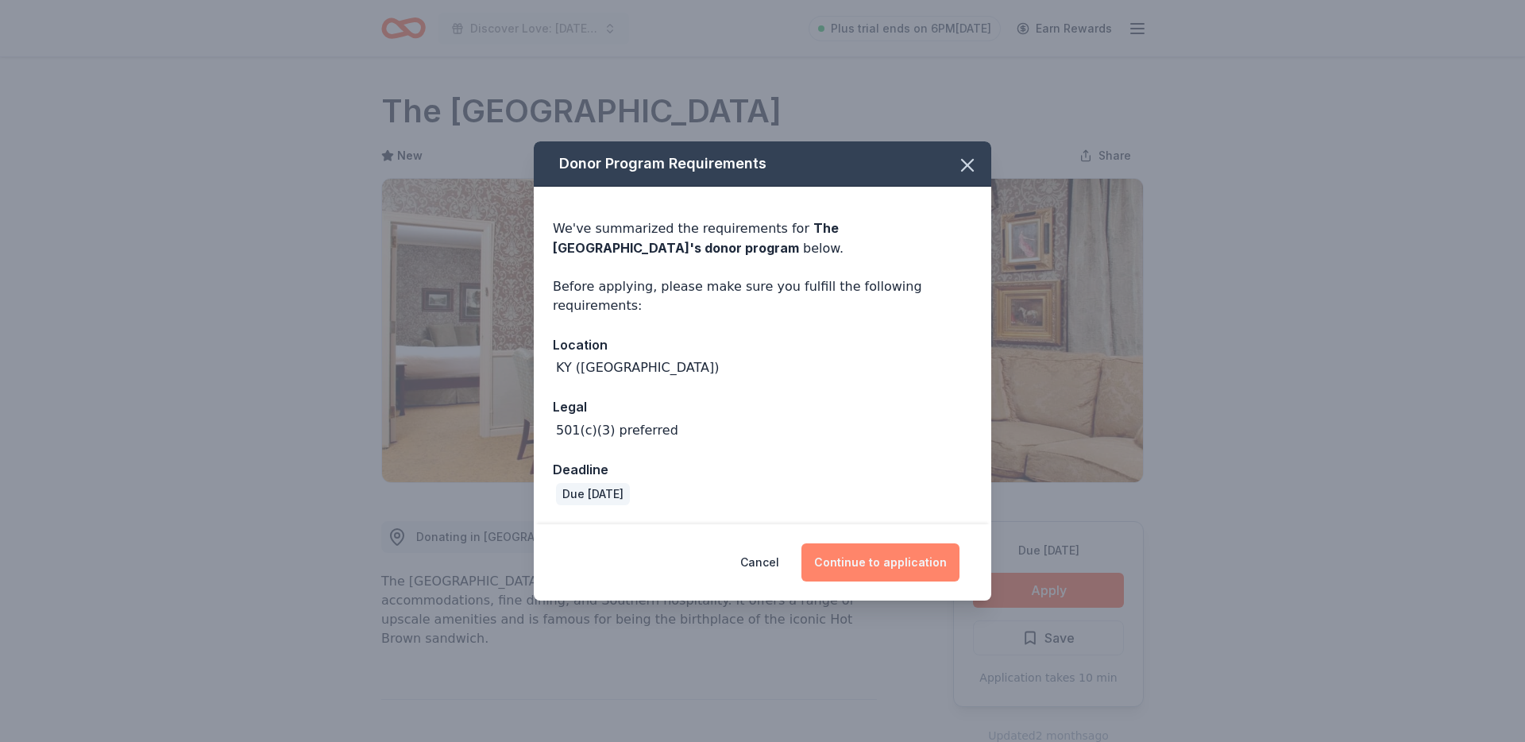
click at [905, 570] on button "Continue to application" at bounding box center [880, 562] width 158 height 38
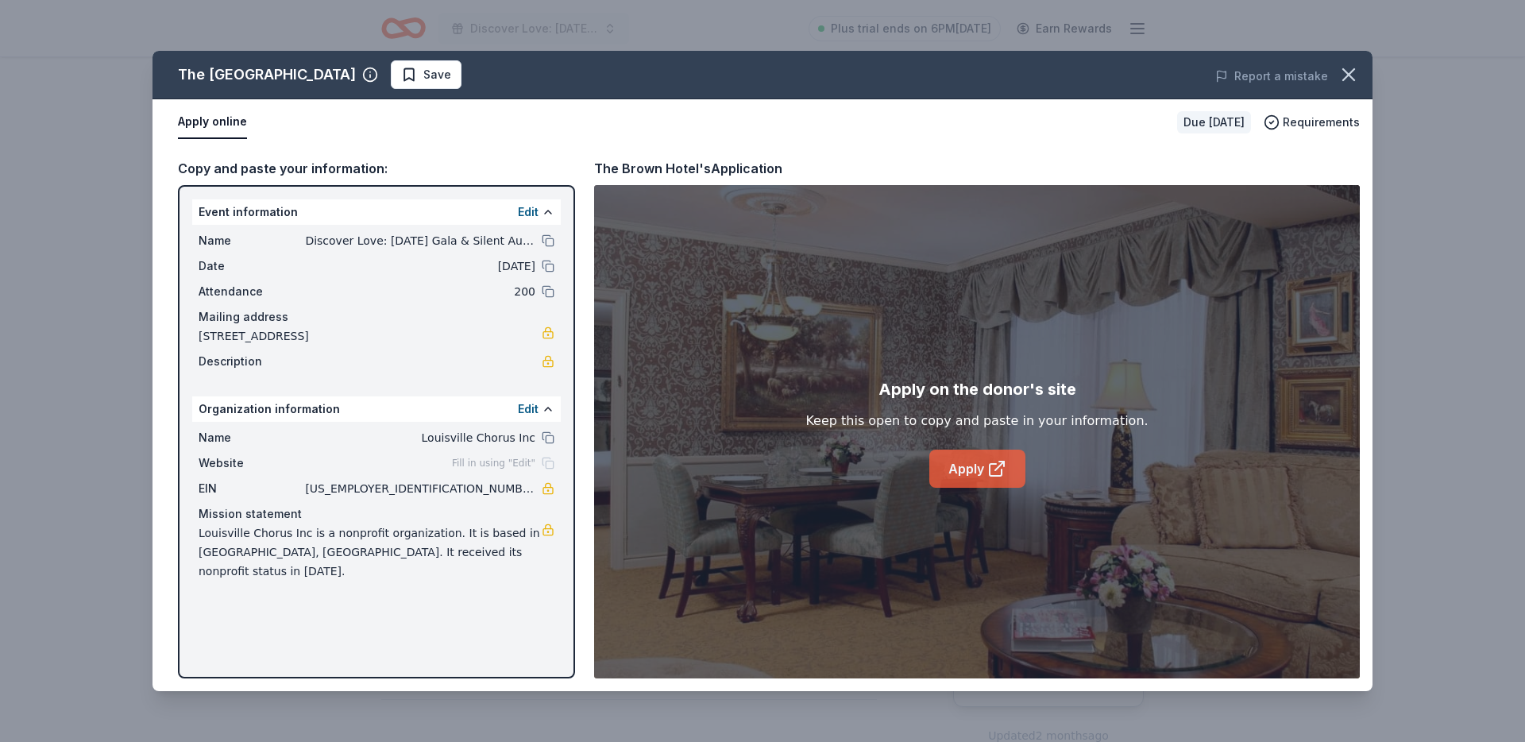
click at [998, 457] on link "Apply" at bounding box center [977, 469] width 96 height 38
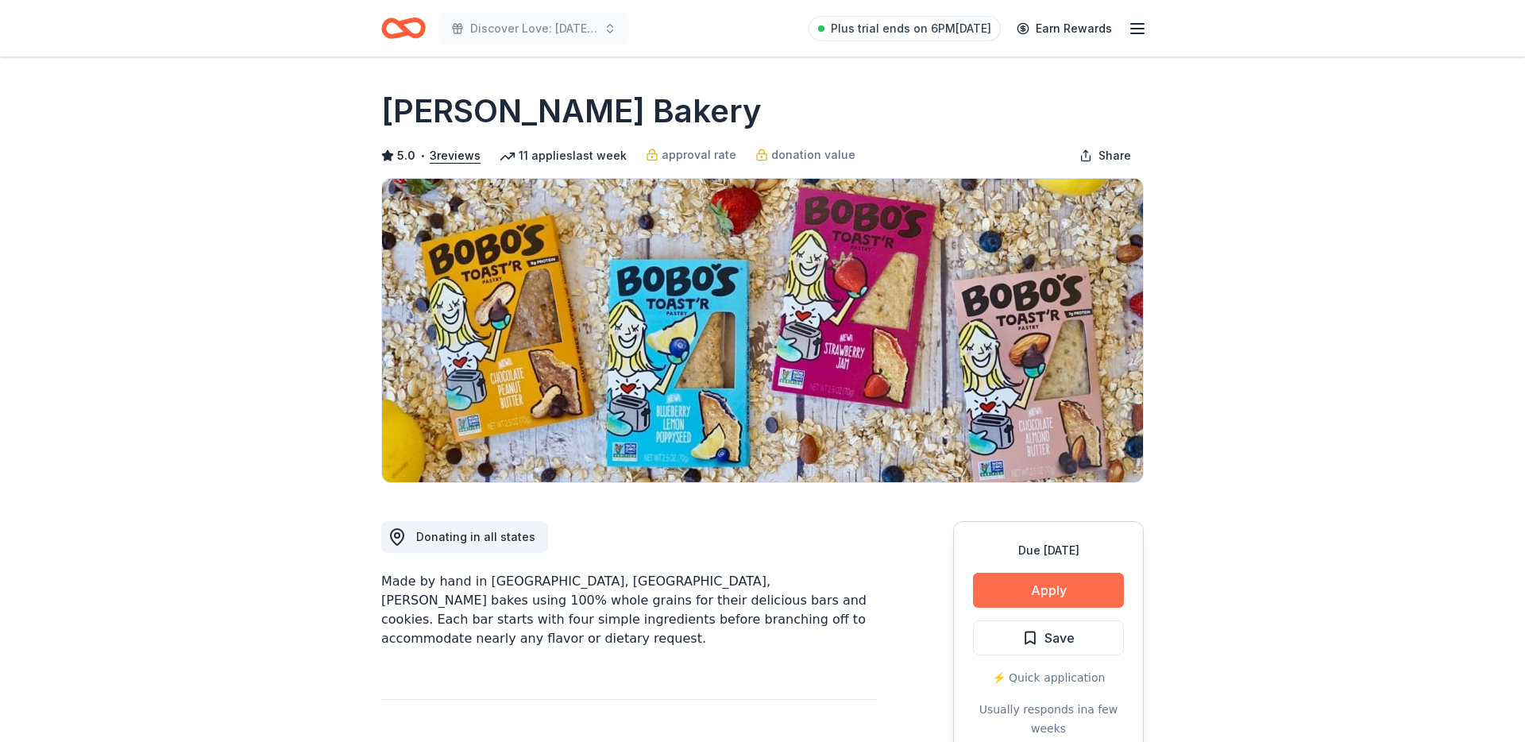
click at [1052, 586] on button "Apply" at bounding box center [1048, 590] width 151 height 35
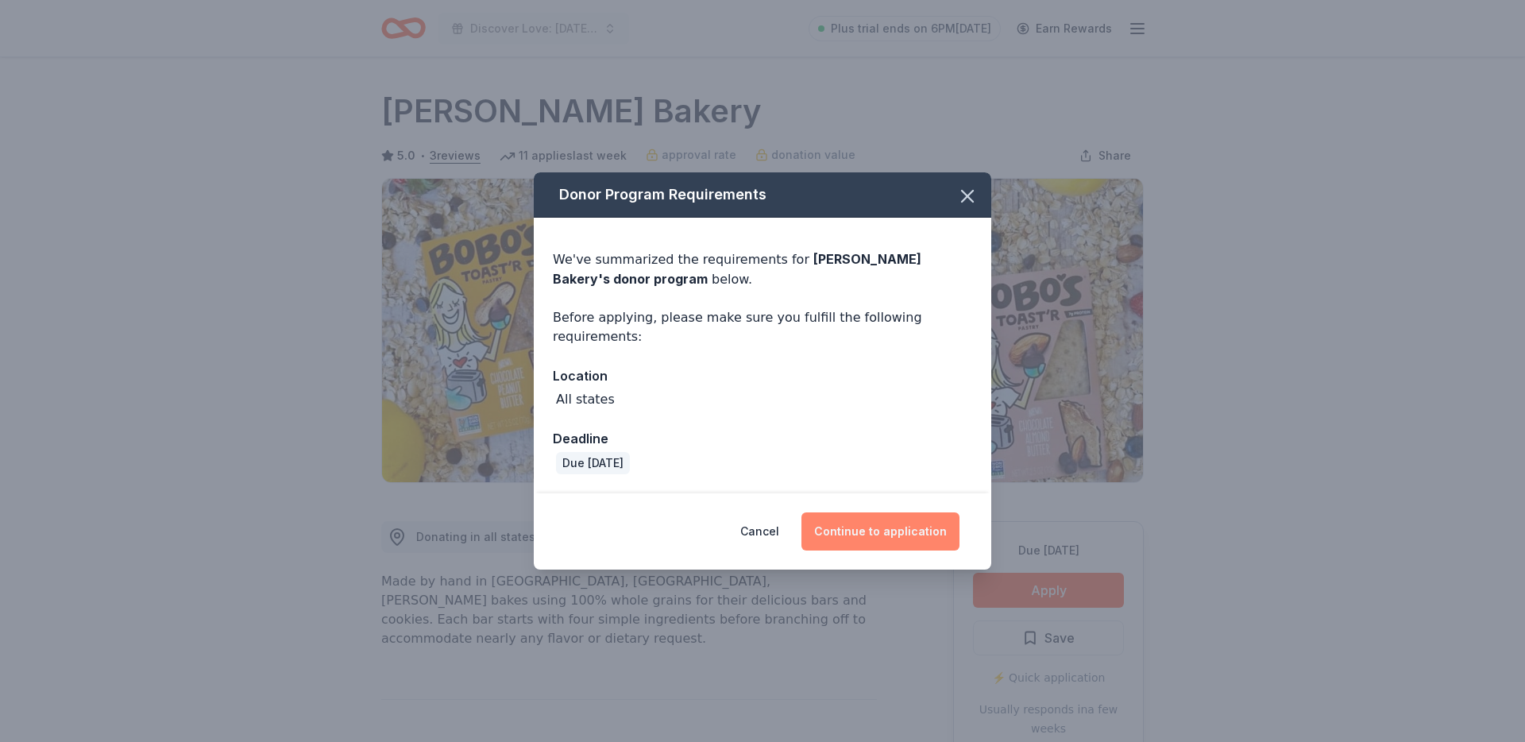
click at [950, 532] on button "Continue to application" at bounding box center [880, 531] width 158 height 38
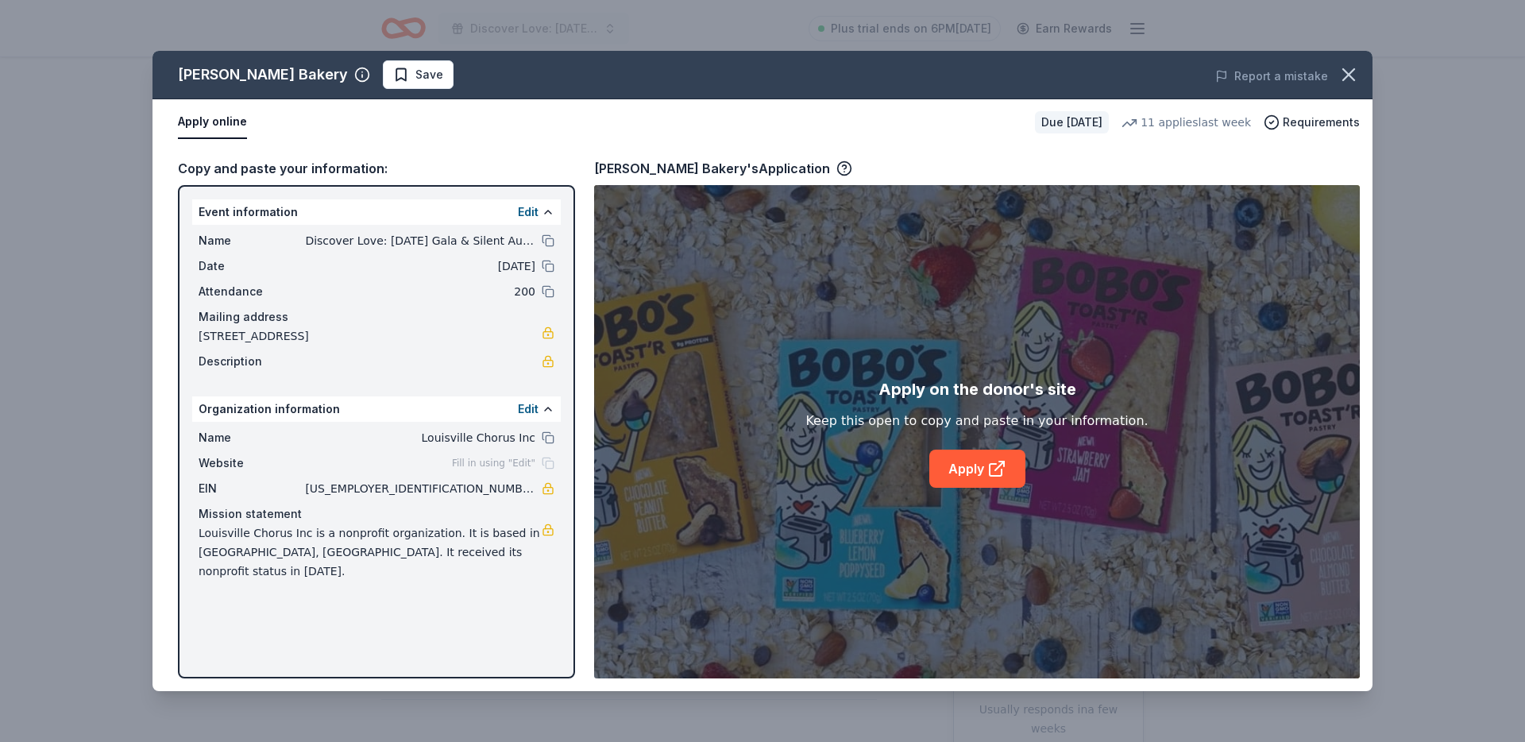
click at [975, 501] on div "Apply on the donor's site Keep this open to copy and paste in your information.…" at bounding box center [977, 431] width 766 height 493
click at [967, 484] on link "Apply" at bounding box center [977, 469] width 96 height 38
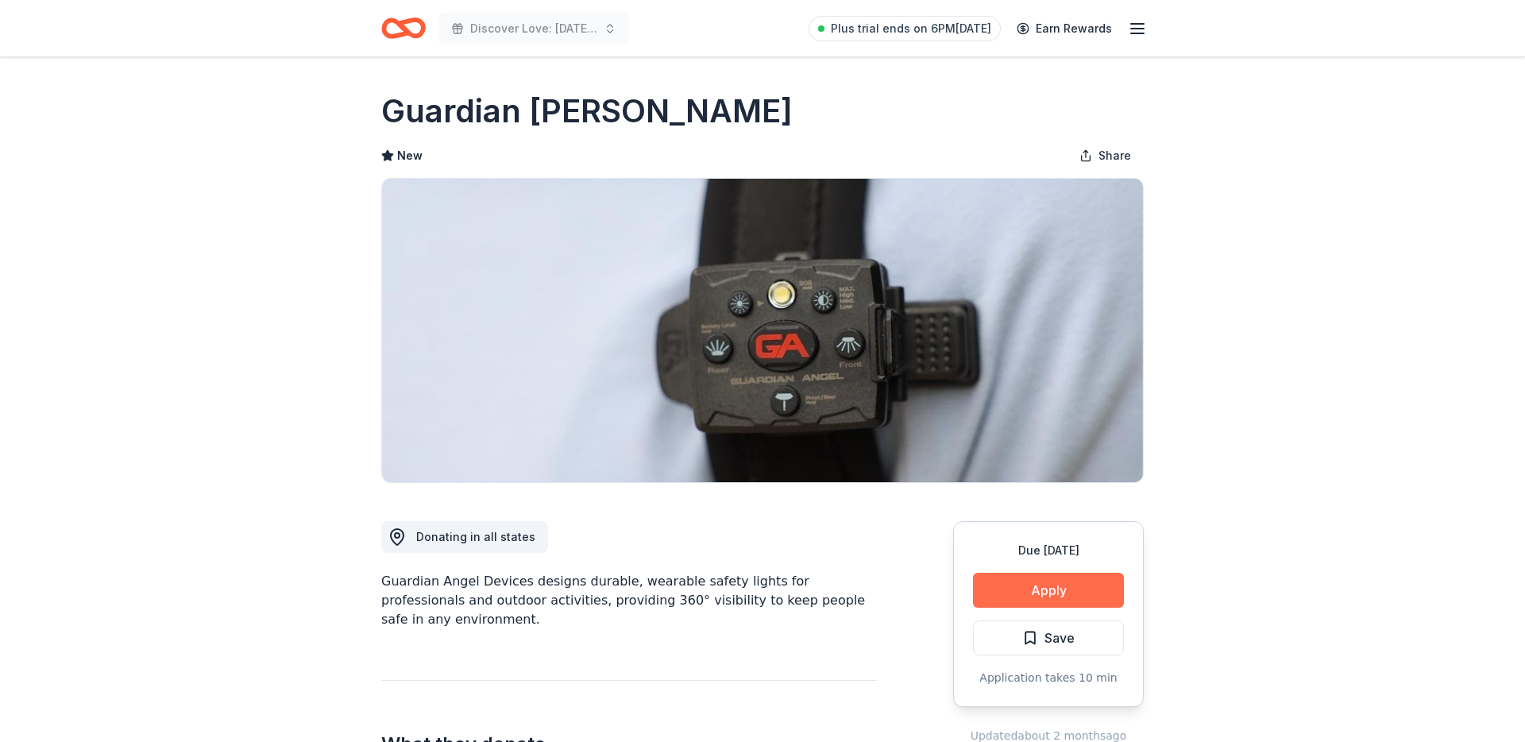
click at [1049, 581] on button "Apply" at bounding box center [1048, 590] width 151 height 35
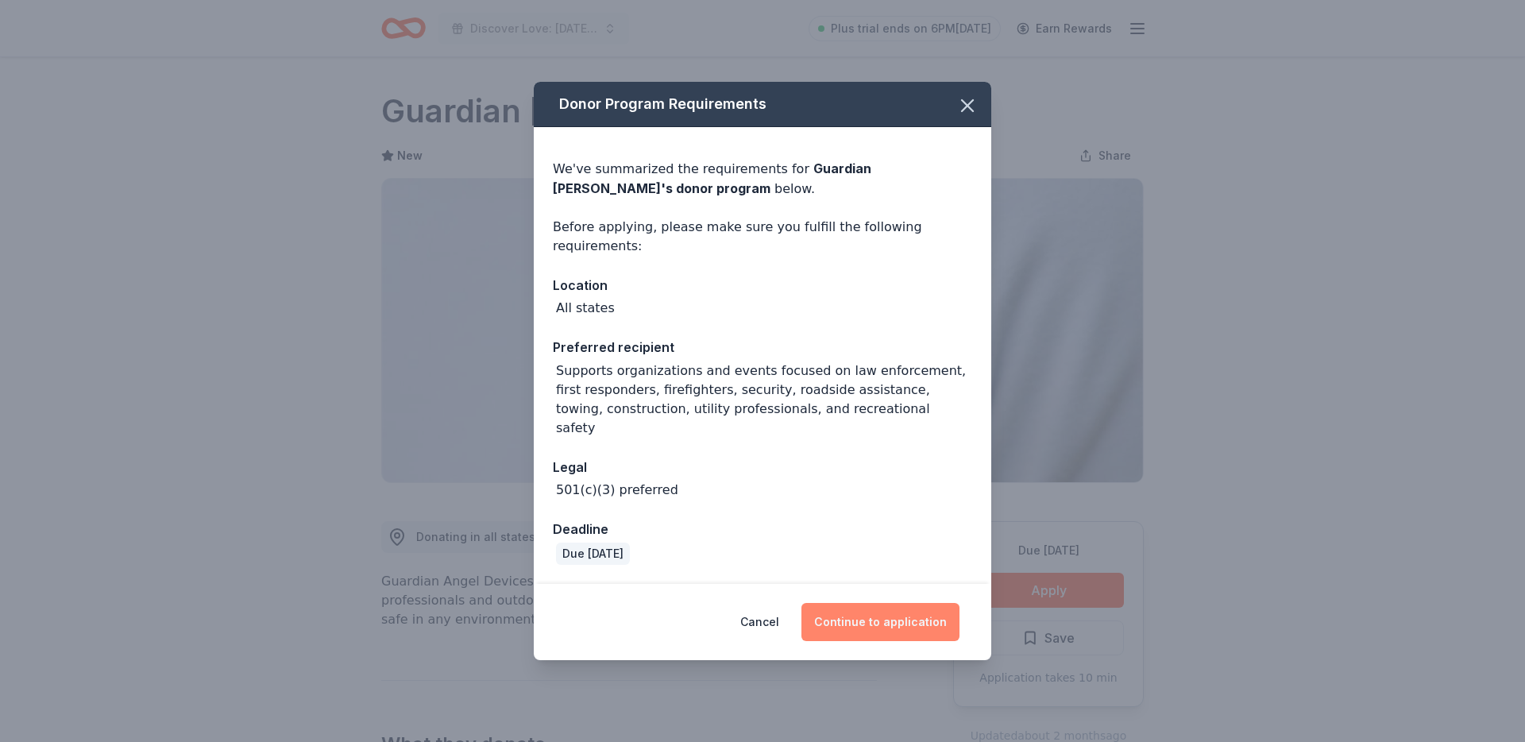
click at [890, 611] on button "Continue to application" at bounding box center [880, 622] width 158 height 38
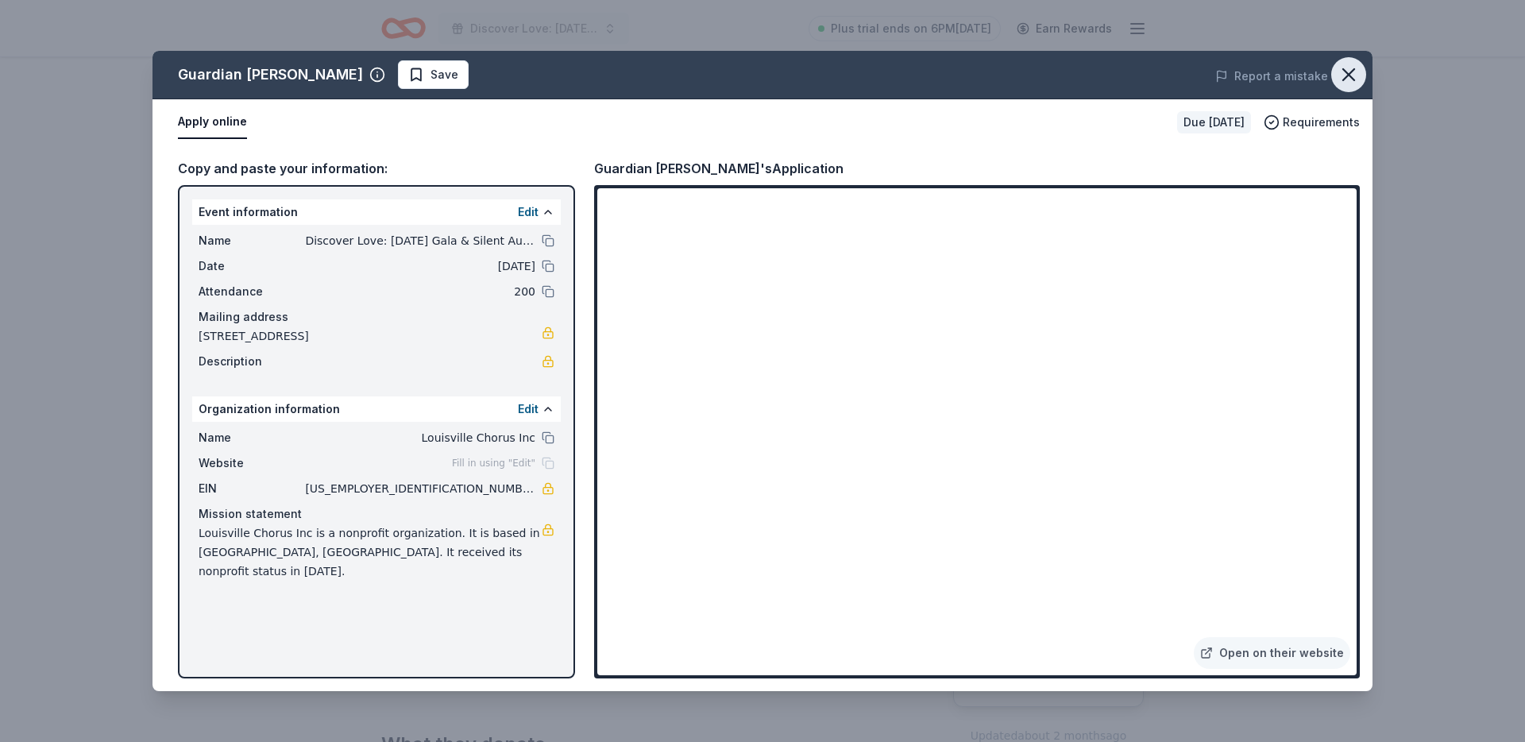
click at [1355, 73] on icon "button" at bounding box center [1348, 75] width 22 height 22
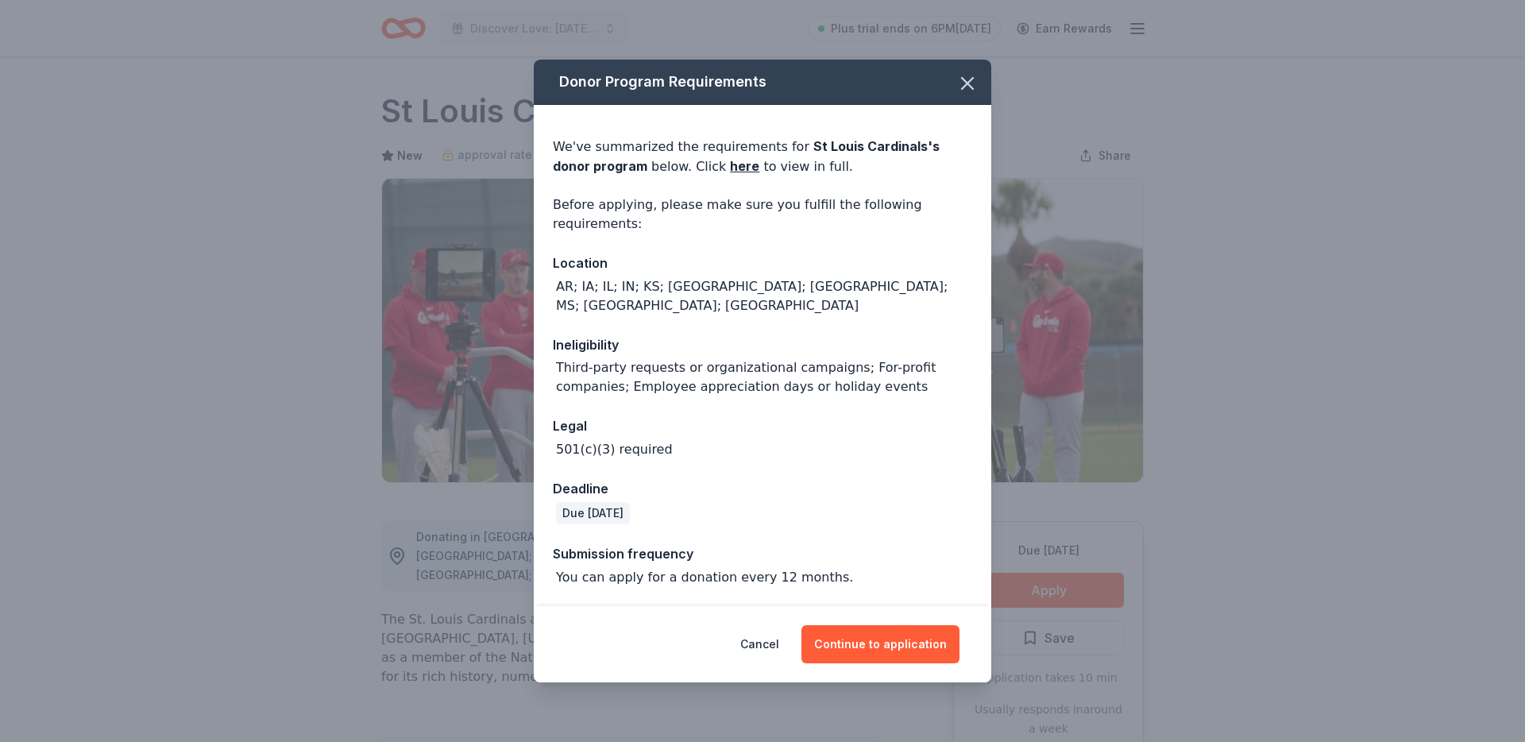
click at [937, 654] on div "Cancel Continue to application" at bounding box center [762, 644] width 457 height 76
click at [924, 631] on button "Continue to application" at bounding box center [880, 644] width 158 height 38
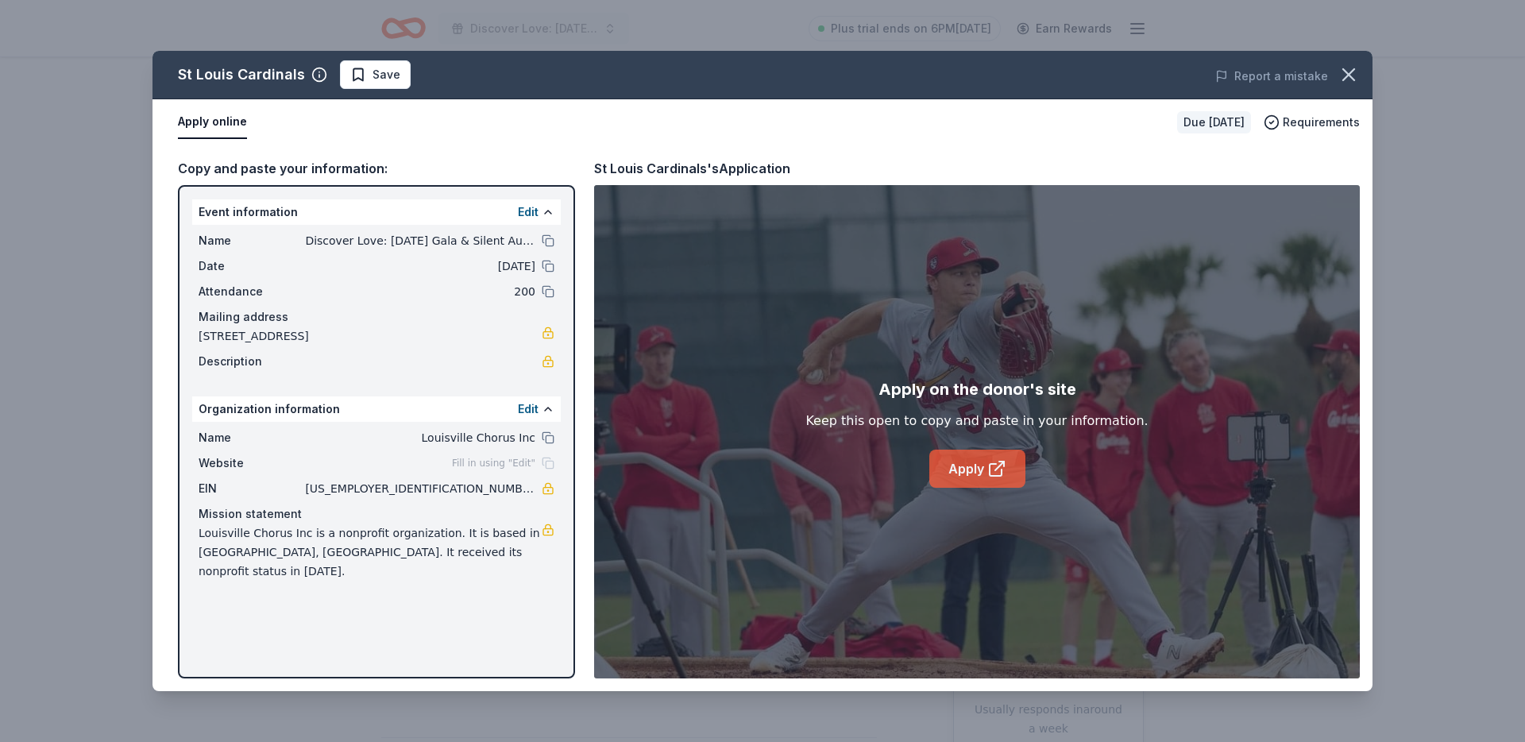
click at [1024, 478] on link "Apply" at bounding box center [977, 469] width 96 height 38
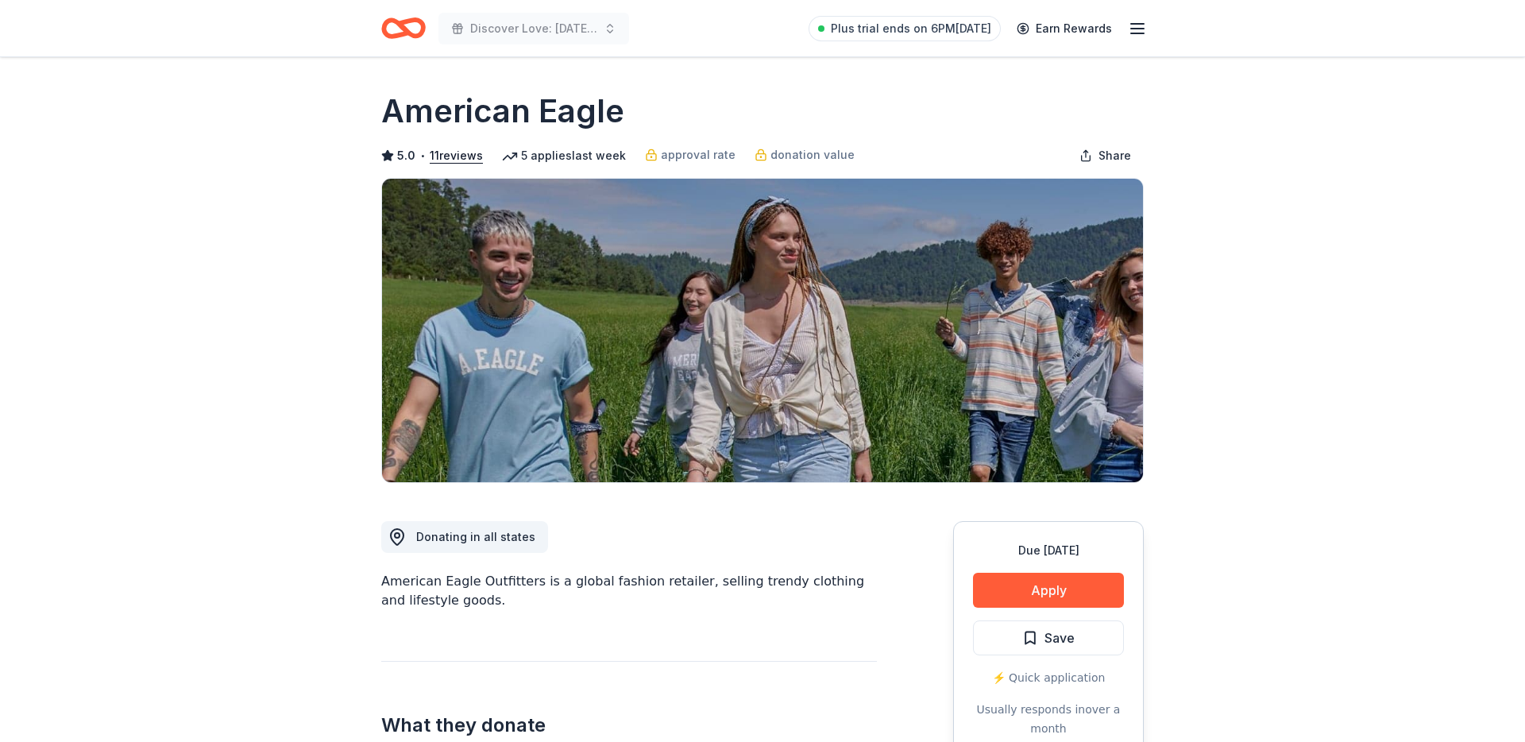
scroll to position [63, 0]
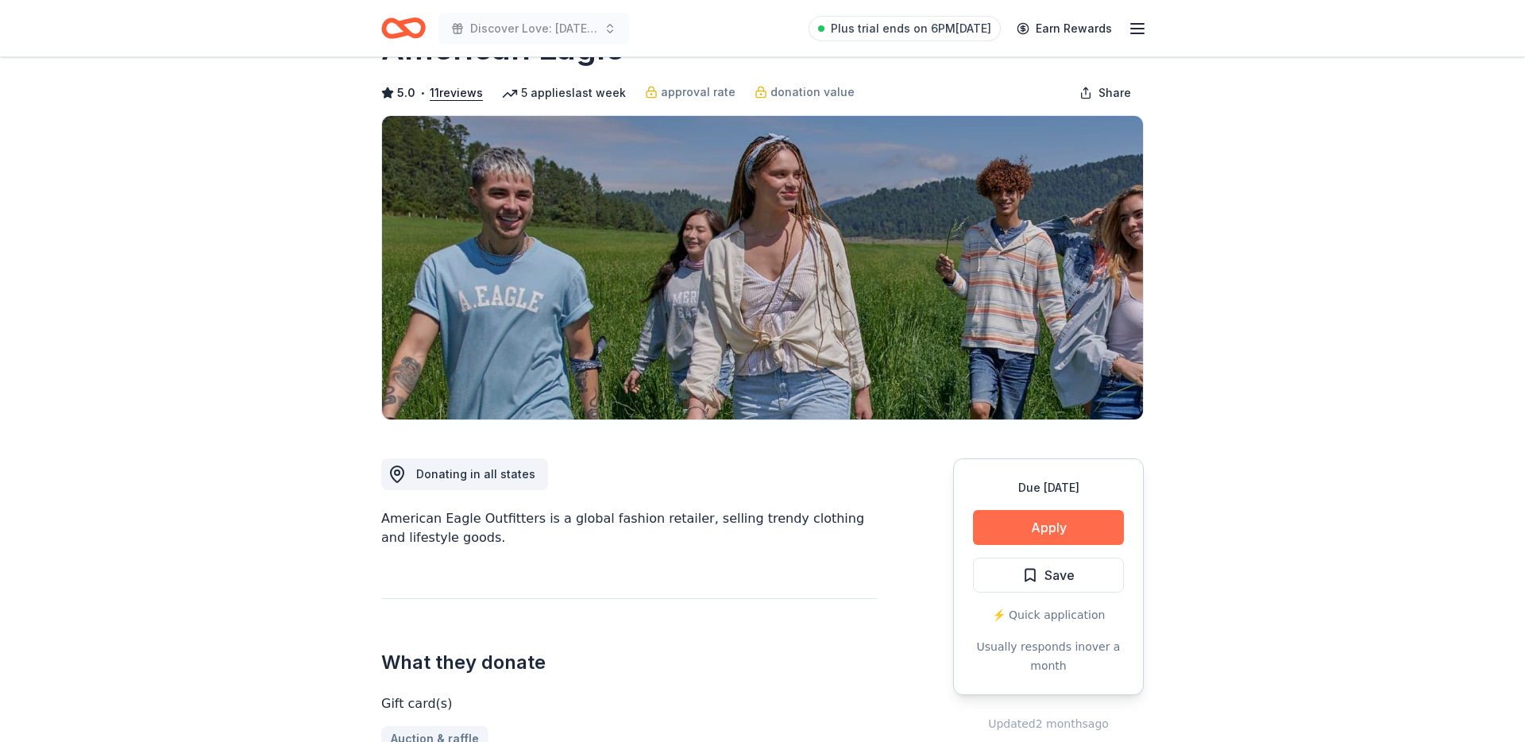
click at [1017, 517] on button "Apply" at bounding box center [1048, 527] width 151 height 35
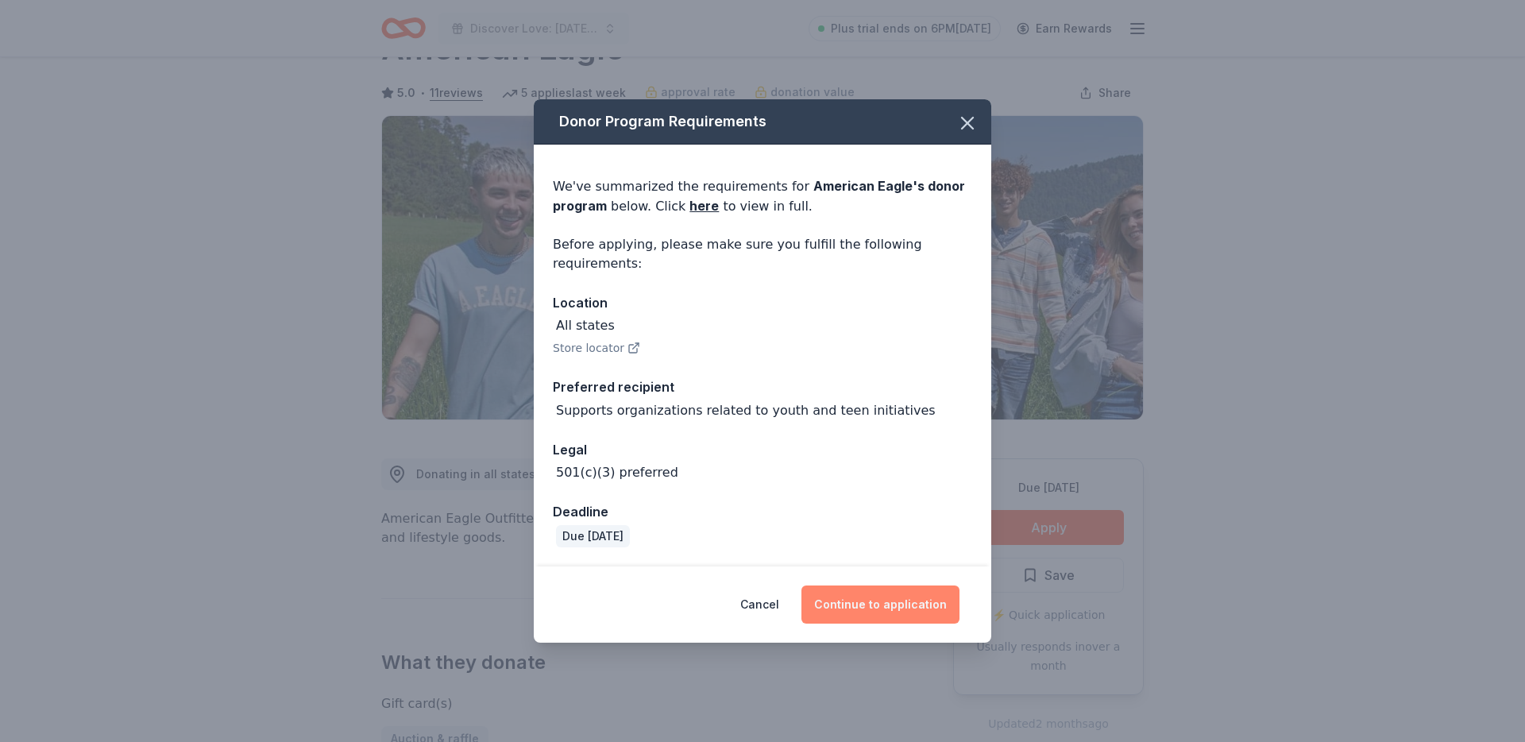
click at [884, 602] on button "Continue to application" at bounding box center [880, 604] width 158 height 38
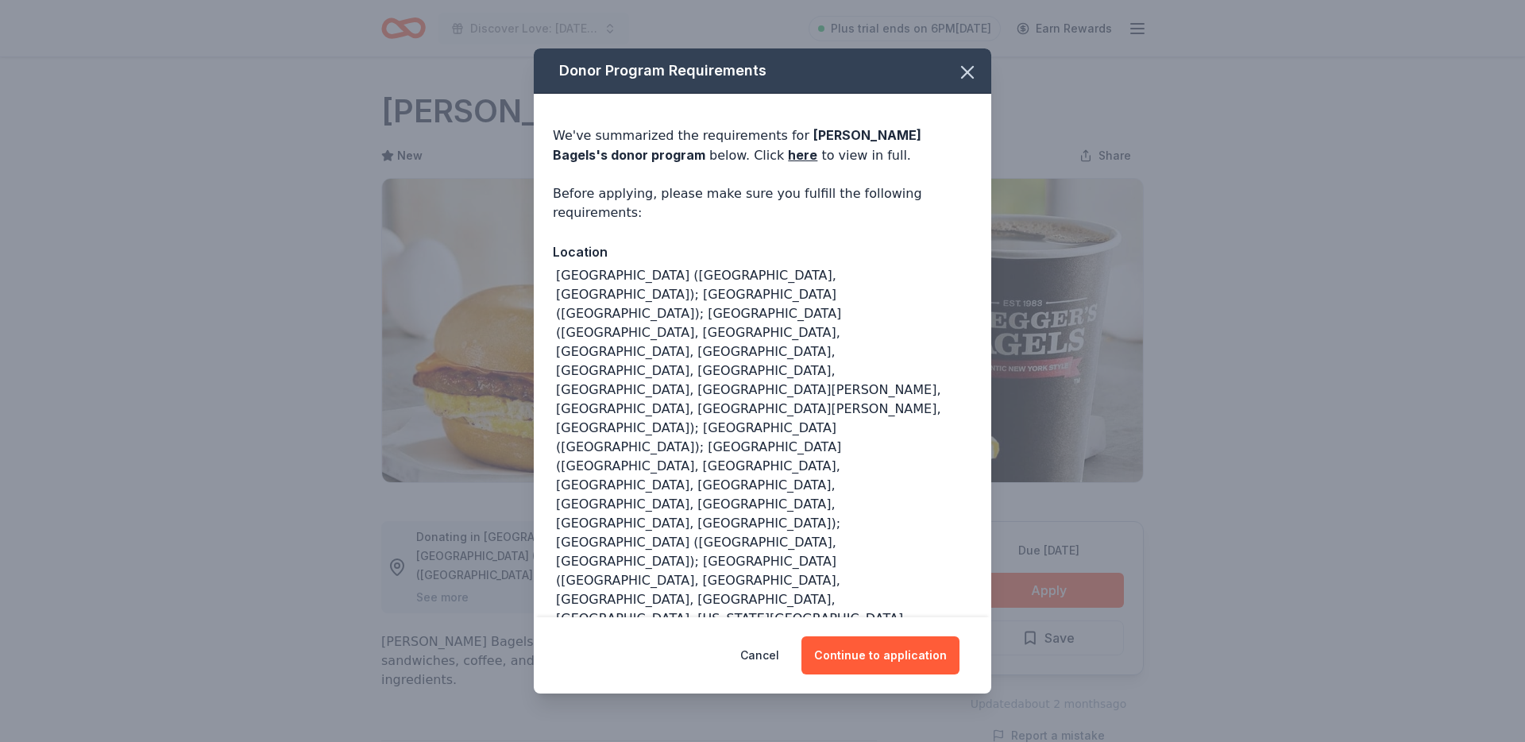
scroll to position [83, 0]
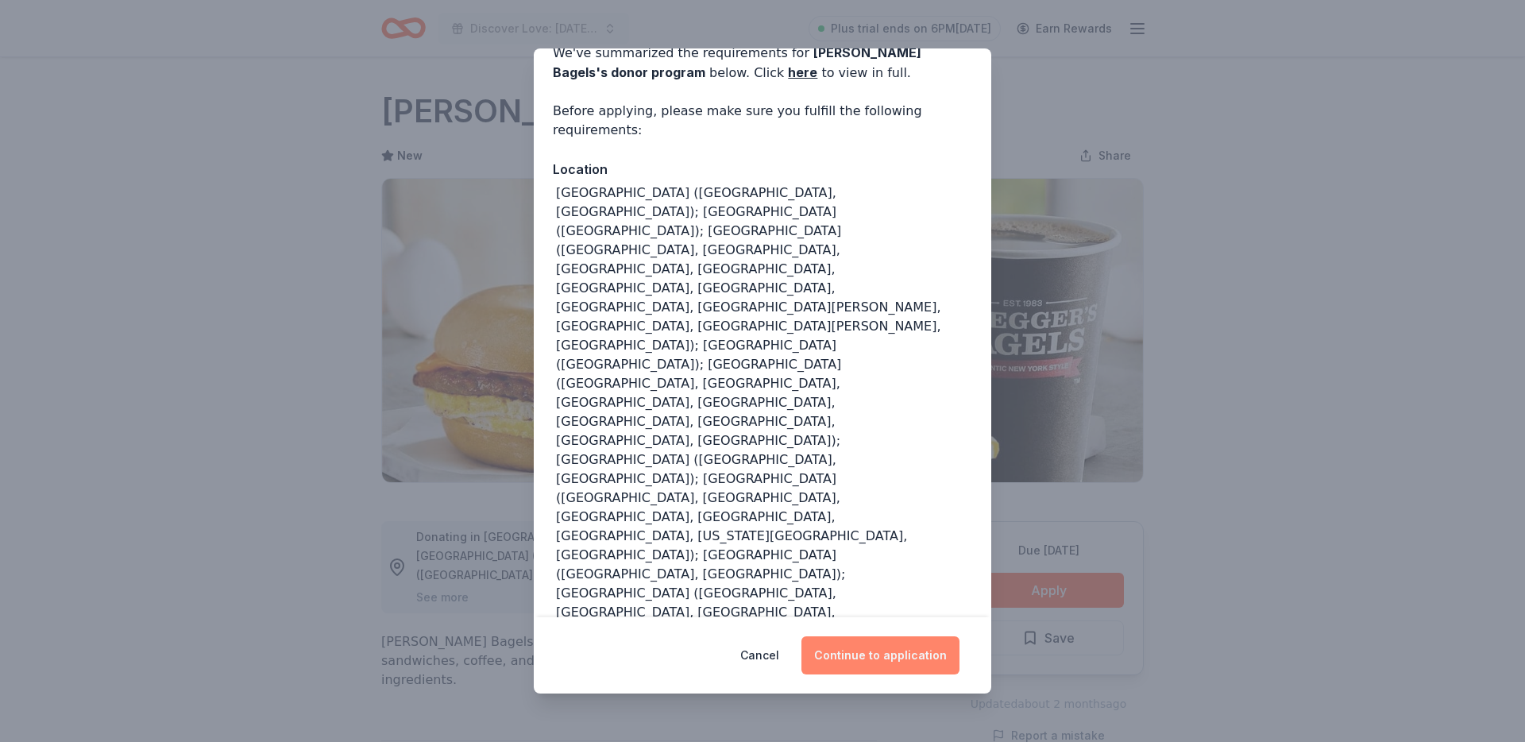
click at [867, 670] on button "Continue to application" at bounding box center [880, 655] width 158 height 38
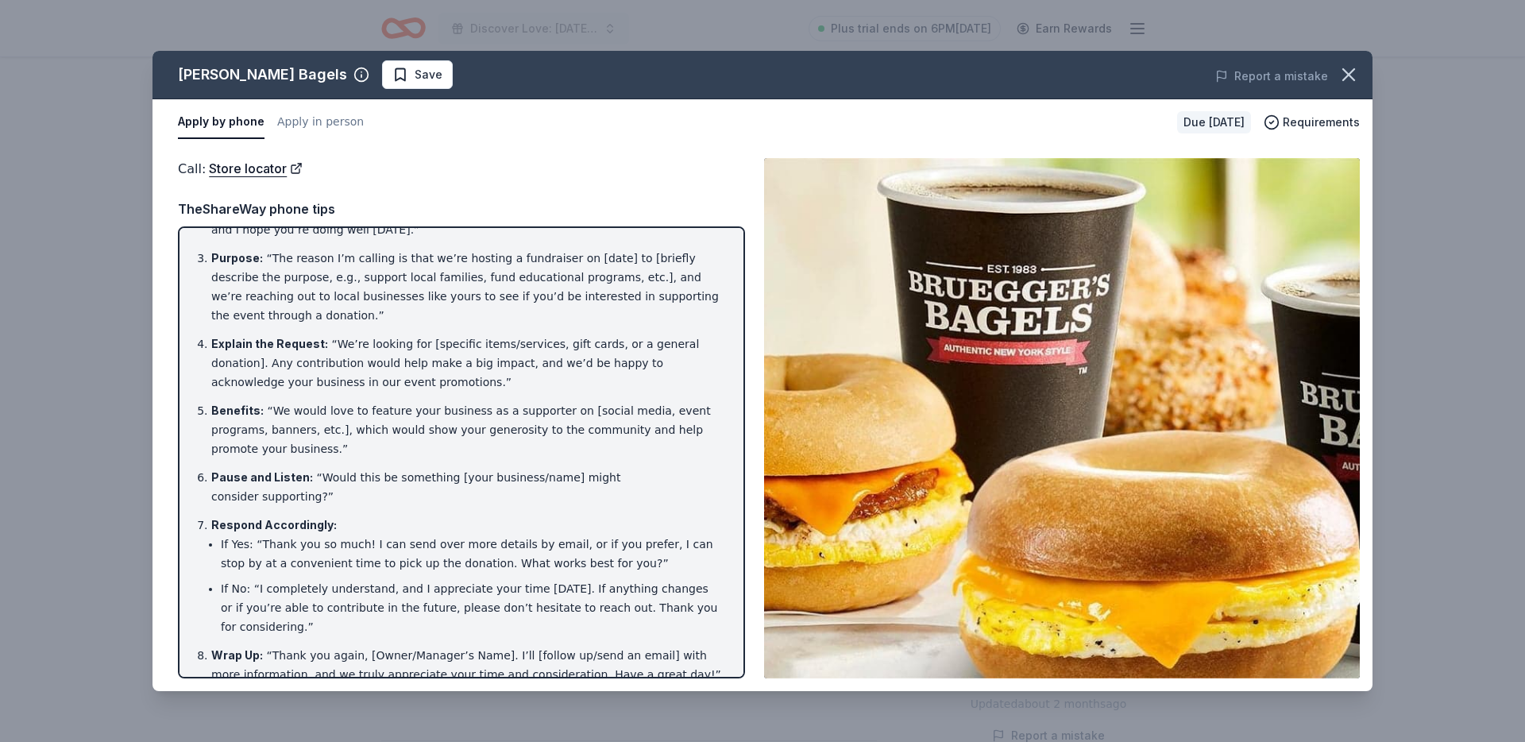
scroll to position [0, 0]
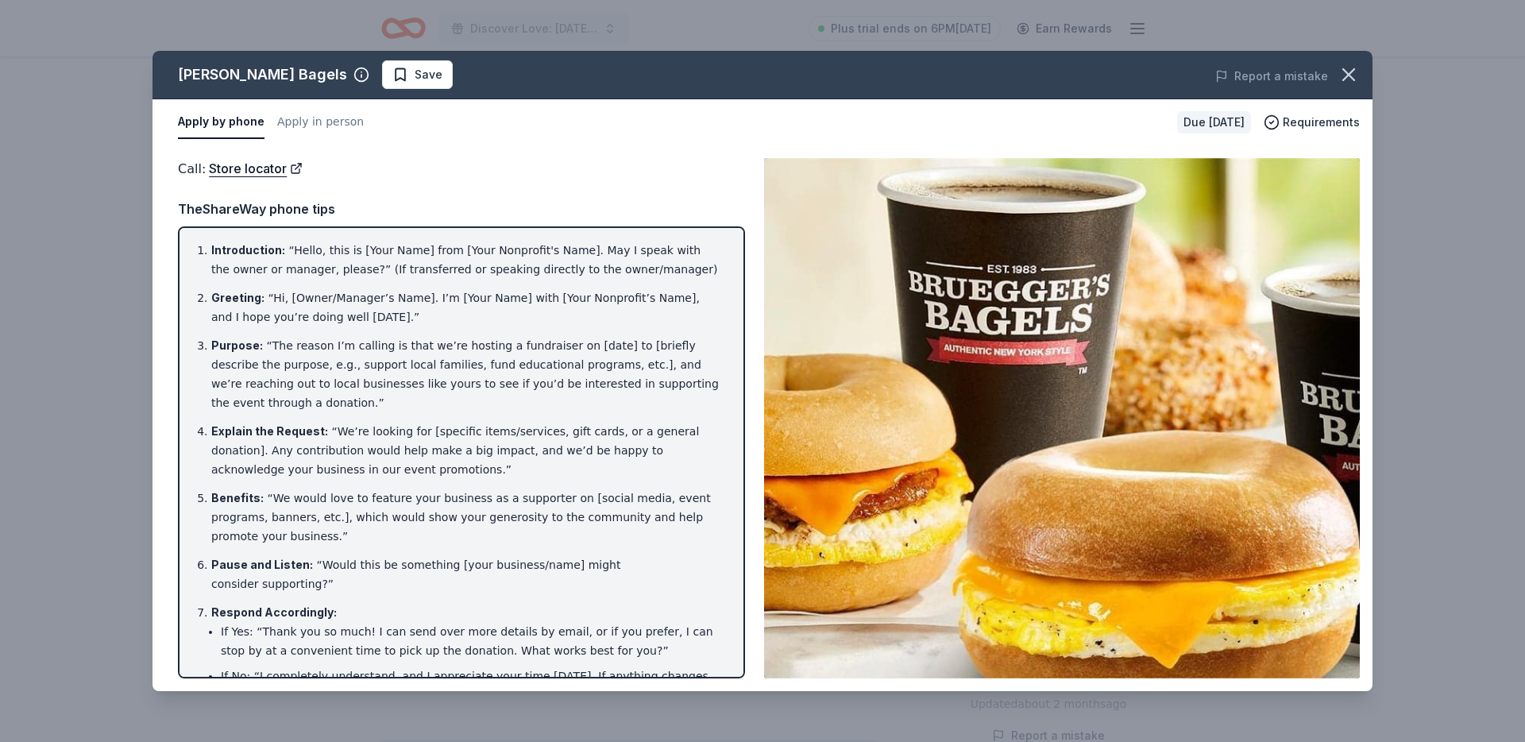
click at [412, 249] on li "Introduction : “Hello, this is [Your Name] from [Your Nonprofit's Name]. May I …" at bounding box center [466, 260] width 510 height 38
drag, startPoint x: 412, startPoint y: 249, endPoint x: 414, endPoint y: 264, distance: 15.2
click at [414, 264] on li "Introduction : “Hello, this is [Your Name] from [Your Nonprofit's Name]. May I …" at bounding box center [466, 260] width 510 height 38
click at [415, 266] on li "Introduction : “Hello, this is [Your Name] from [Your Nonprofit's Name]. May I …" at bounding box center [466, 260] width 510 height 38
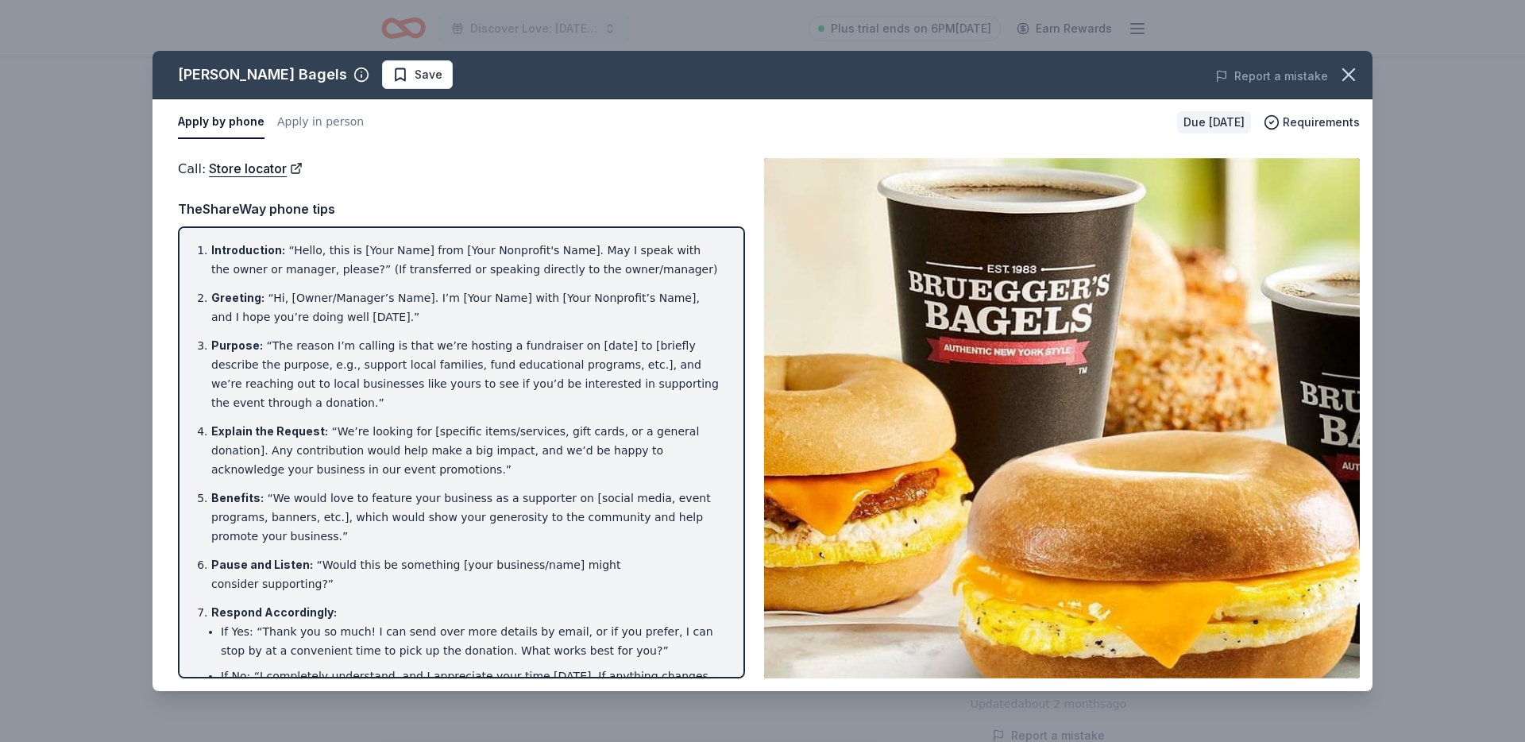
click at [415, 266] on li "Introduction : “Hello, this is [Your Name] from [Your Nonprofit's Name]. May I …" at bounding box center [466, 260] width 510 height 38
click at [407, 330] on ol "Introduction : “Hello, this is [Your Name] from [Your Nonprofit's Name]. May I …" at bounding box center [461, 506] width 538 height 531
click at [1347, 73] on icon "button" at bounding box center [1348, 74] width 11 height 11
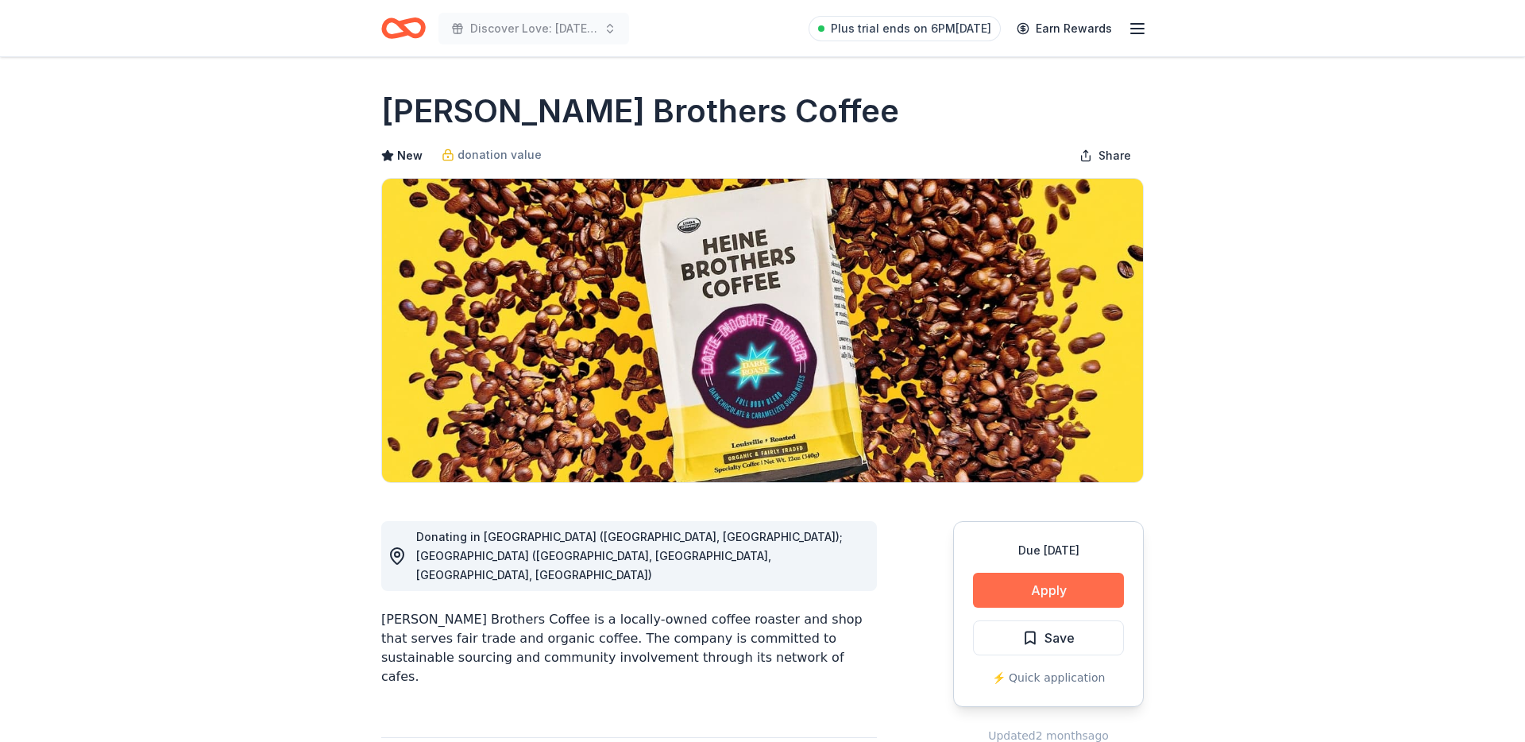
click at [1063, 583] on button "Apply" at bounding box center [1048, 590] width 151 height 35
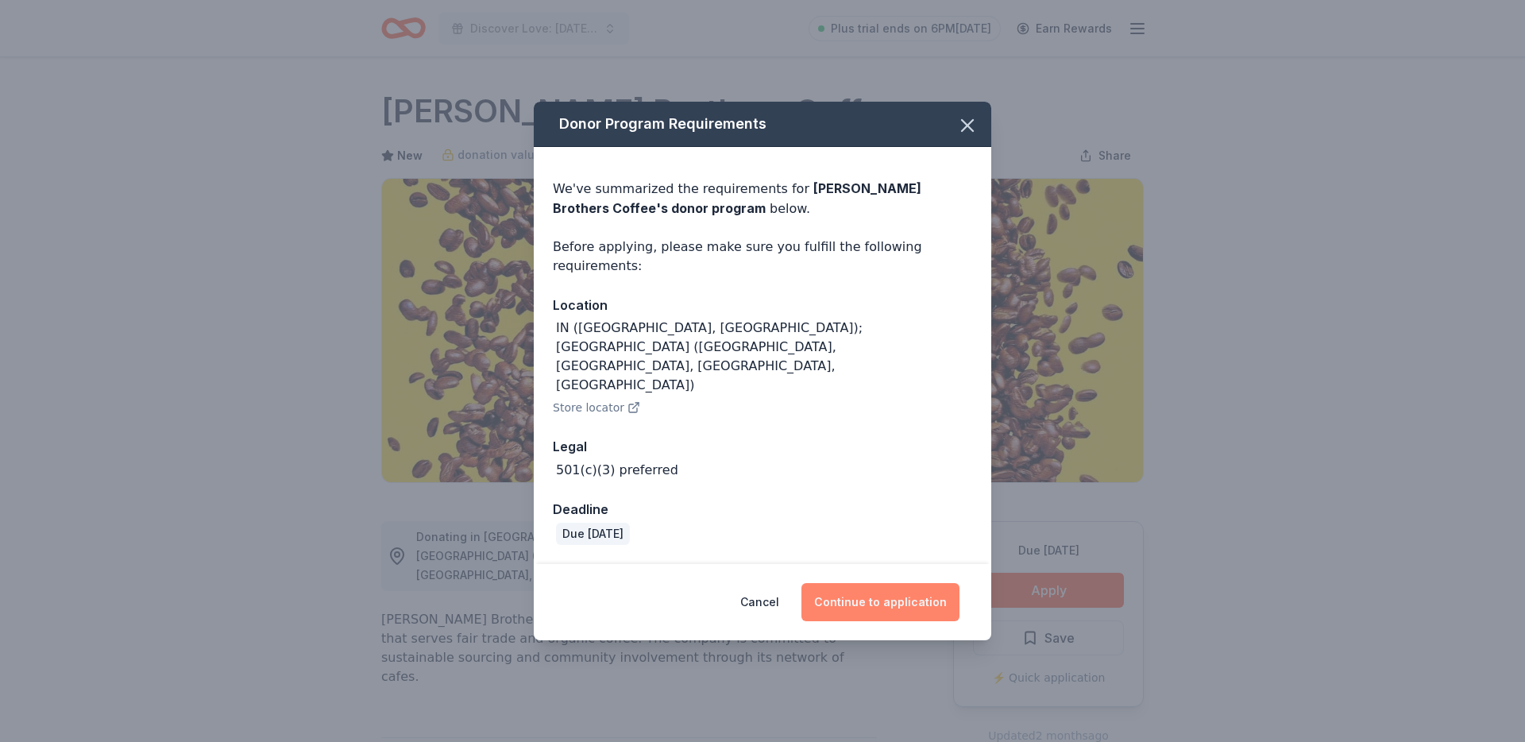
click at [892, 589] on button "Continue to application" at bounding box center [880, 602] width 158 height 38
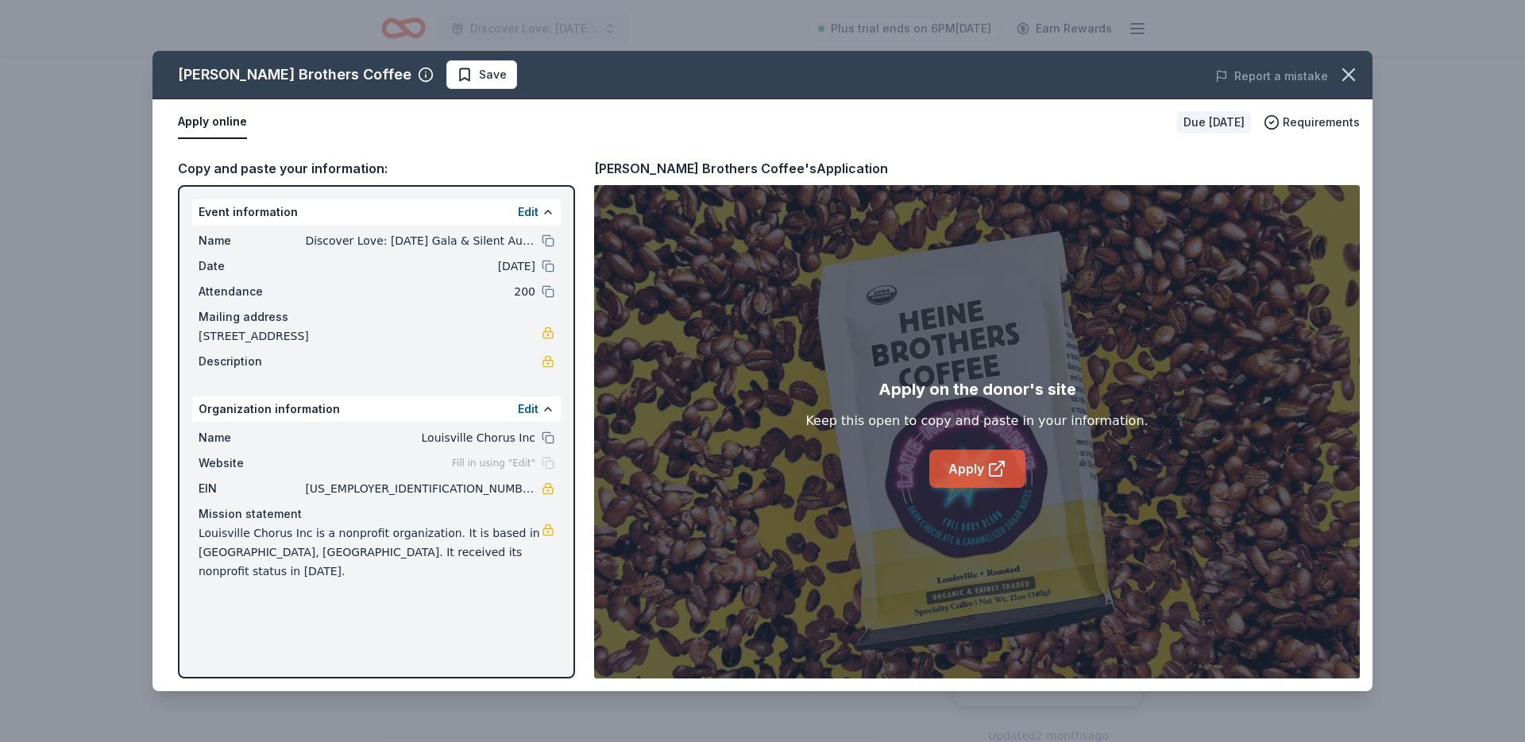
click at [982, 481] on link "Apply" at bounding box center [977, 469] width 96 height 38
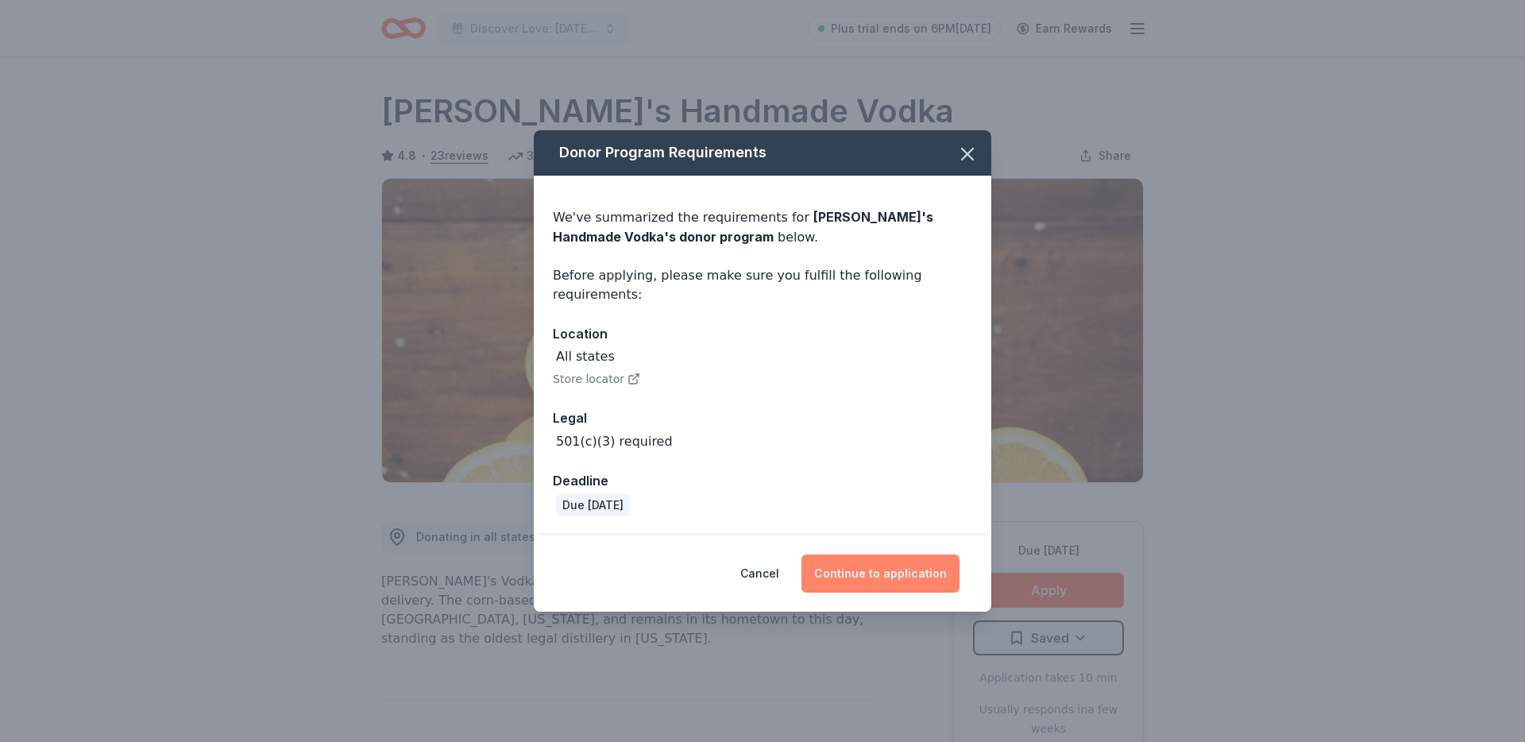
click at [910, 573] on button "Continue to application" at bounding box center [880, 573] width 158 height 38
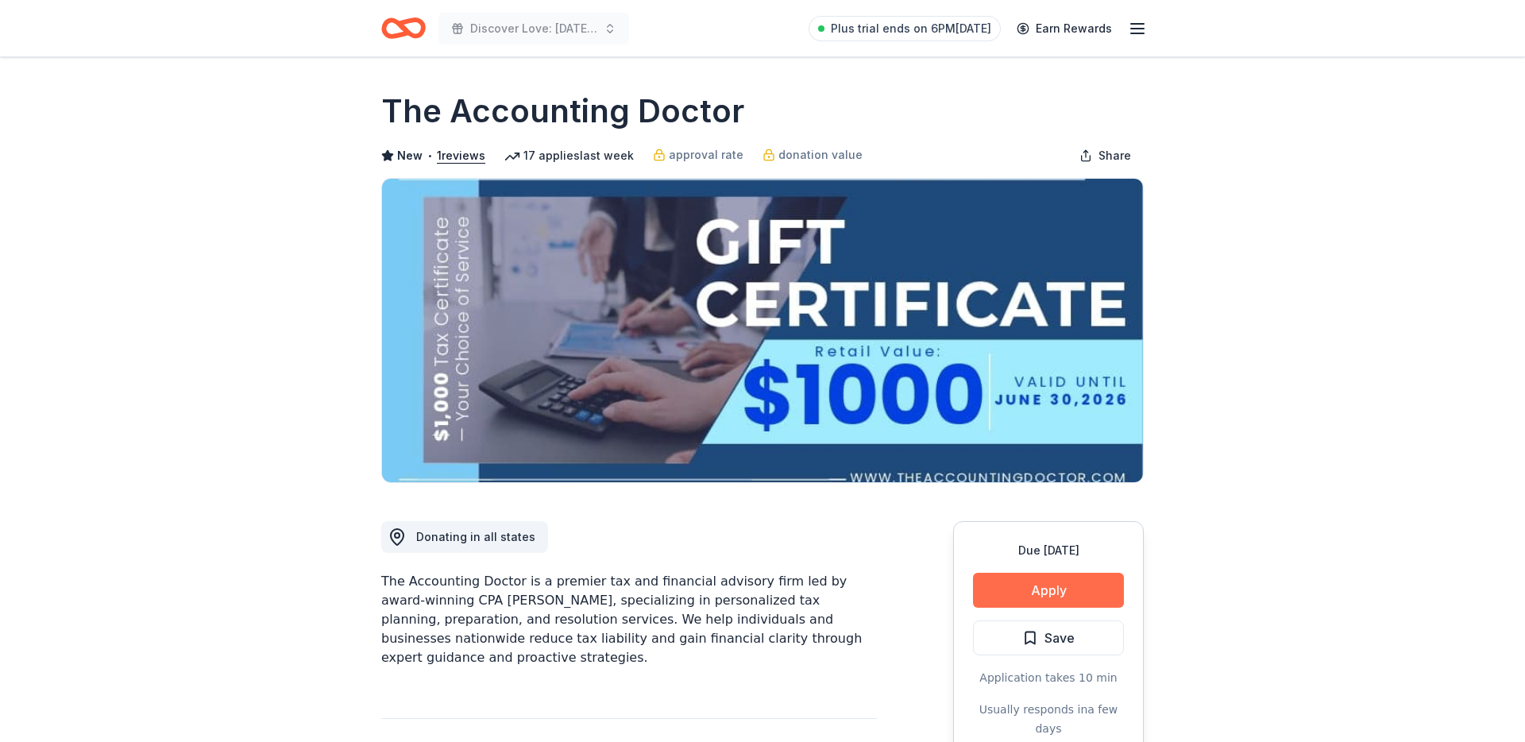
click at [1006, 600] on button "Apply" at bounding box center [1048, 590] width 151 height 35
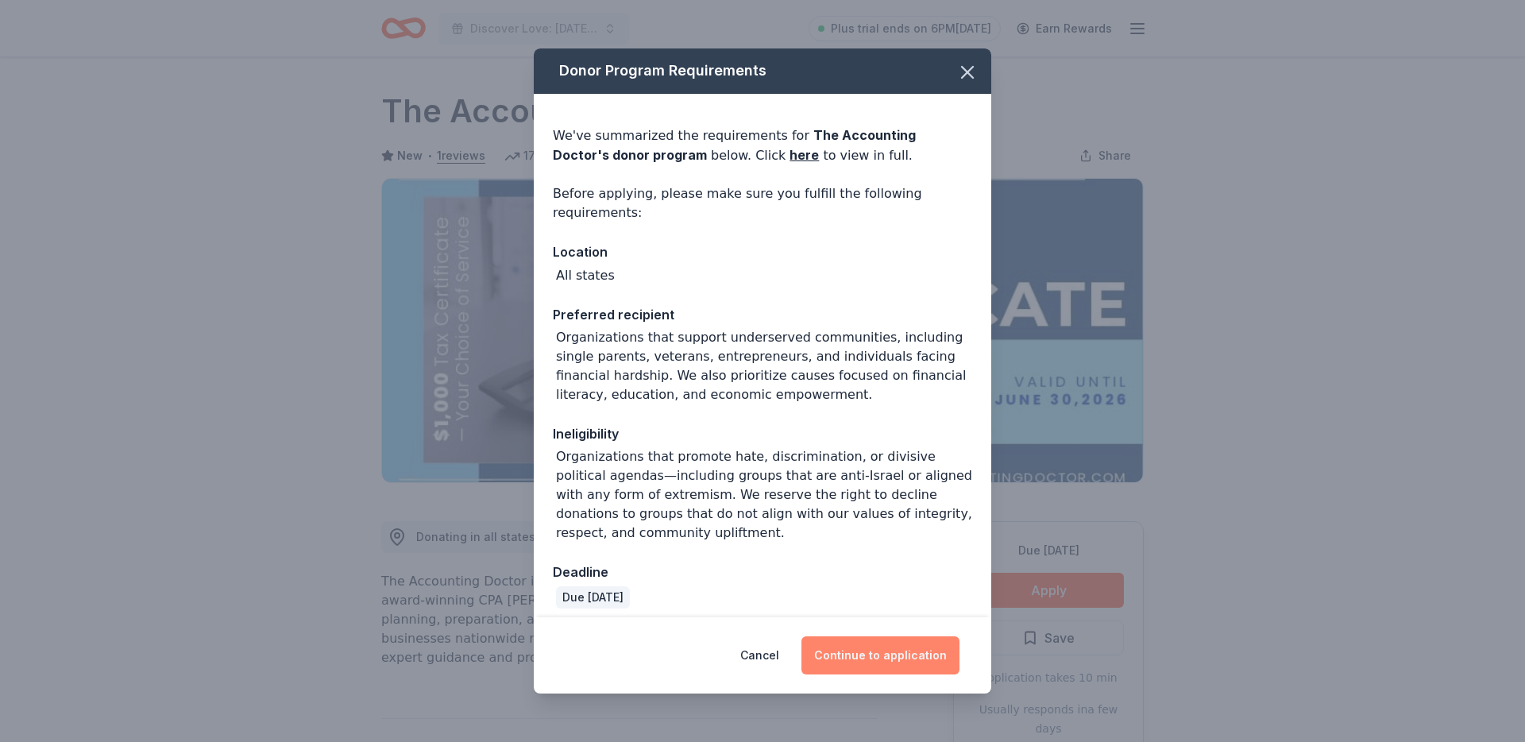
click at [901, 643] on button "Continue to application" at bounding box center [880, 655] width 158 height 38
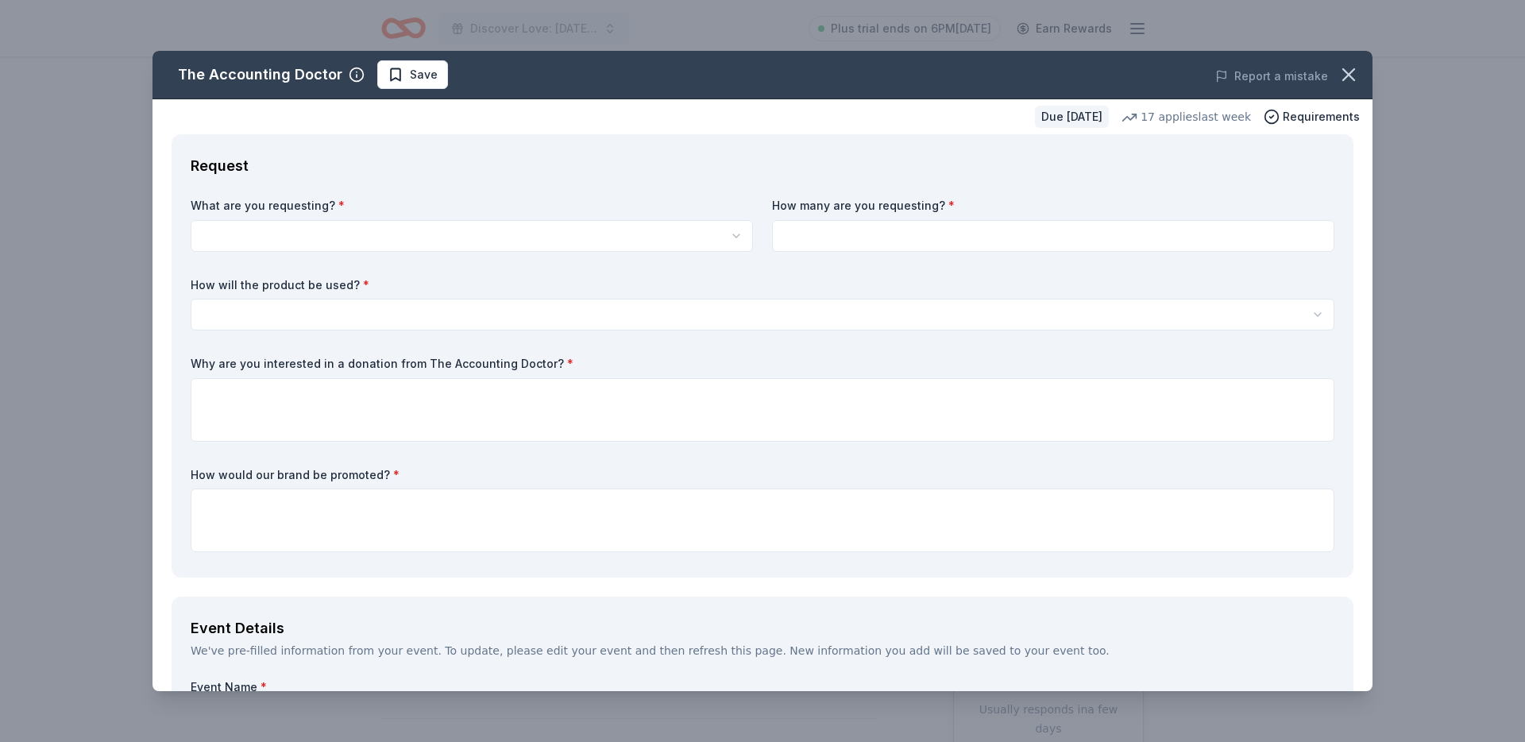
click at [489, 222] on html "Discover Love: Valentine's Day Gala & Silent Auction Plus trial ends on 6PM, 8/…" at bounding box center [762, 371] width 1525 height 742
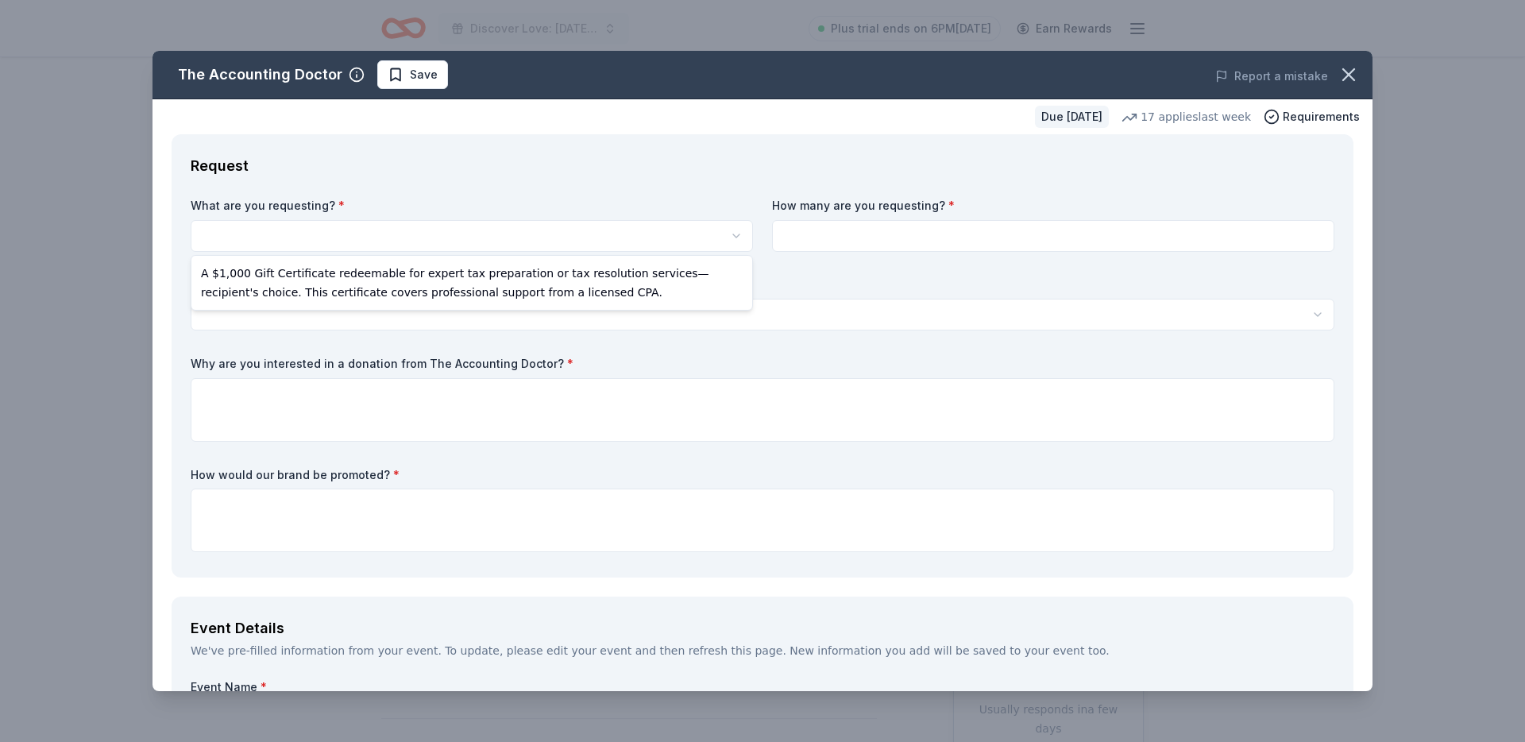
select select "A $1,000 Gift Certificate redeemable for expert tax preparation or tax resoluti…"
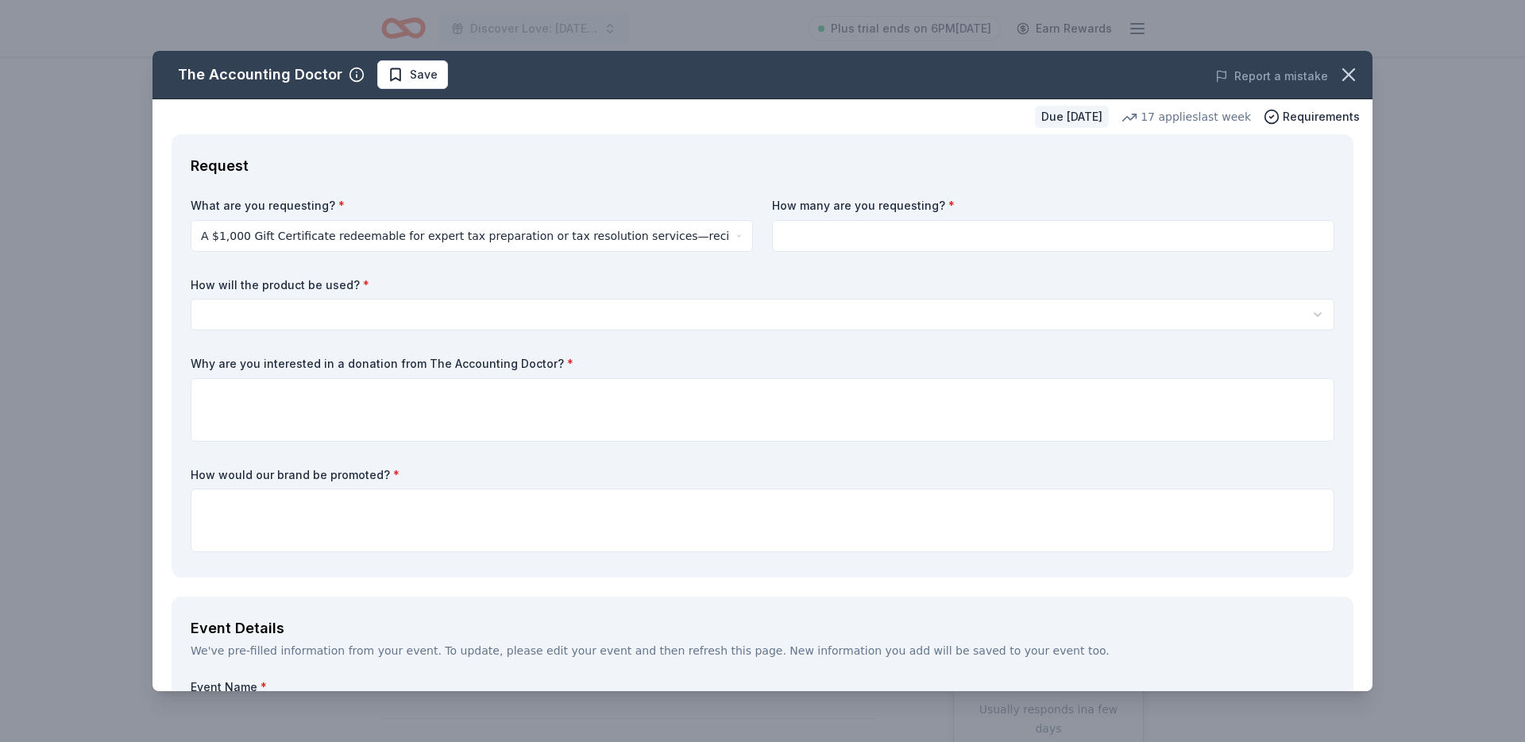
click at [874, 241] on input at bounding box center [1053, 236] width 562 height 32
type input "1"
click at [573, 321] on html "Discover Love: Valentine's Day Gala & Silent Auction Plus trial ends on 6PM, 8/…" at bounding box center [762, 371] width 1525 height 742
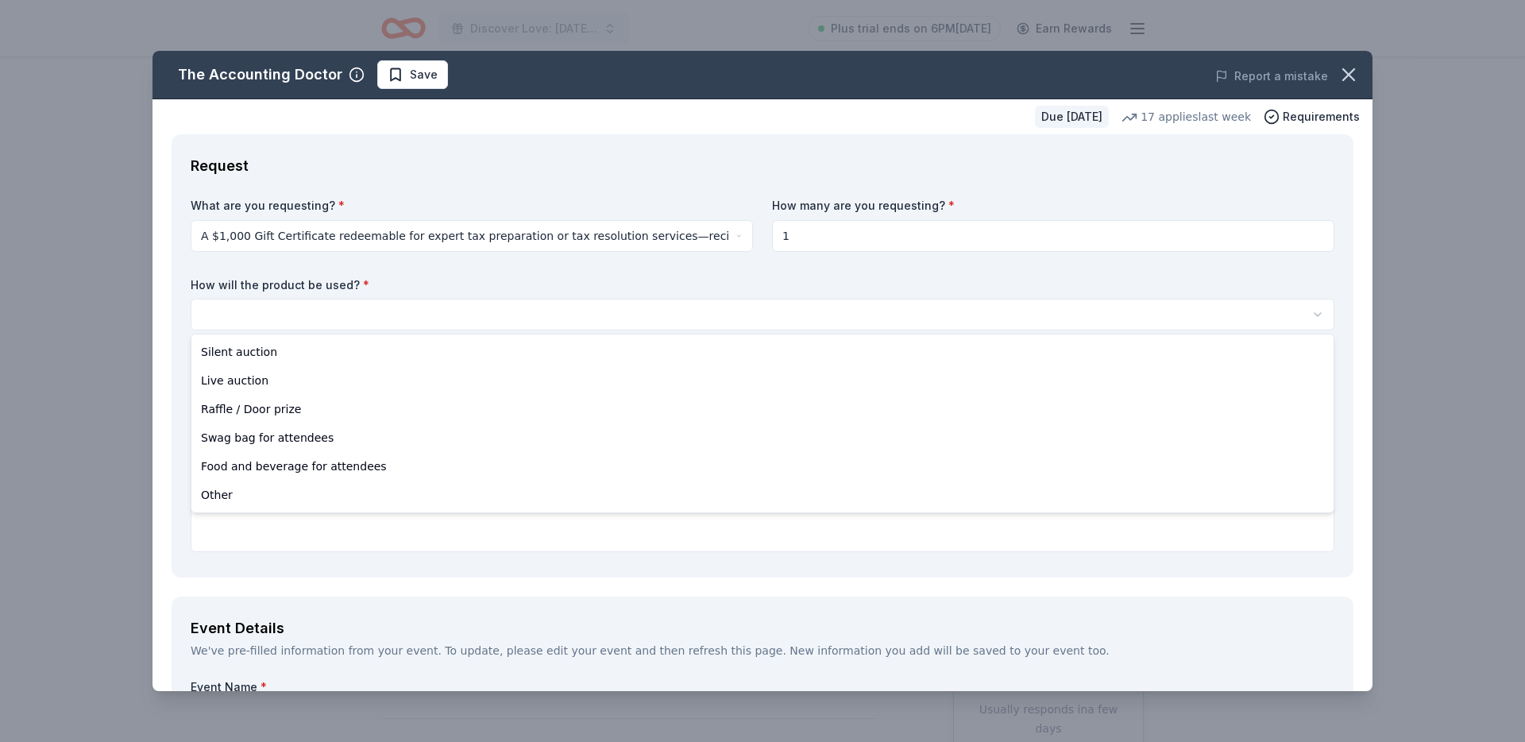
select select "silentAuction"
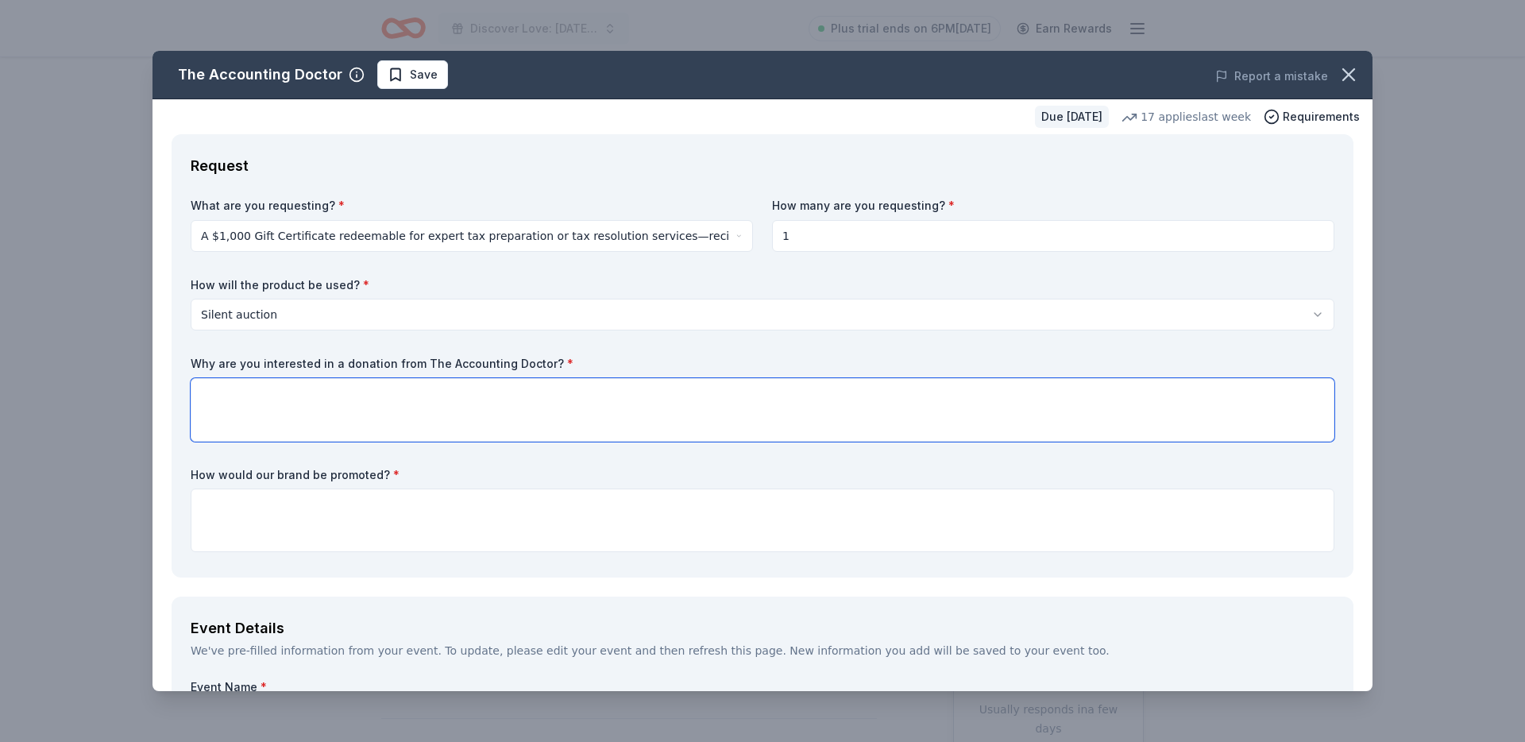
click at [455, 406] on textarea at bounding box center [763, 410] width 1144 height 64
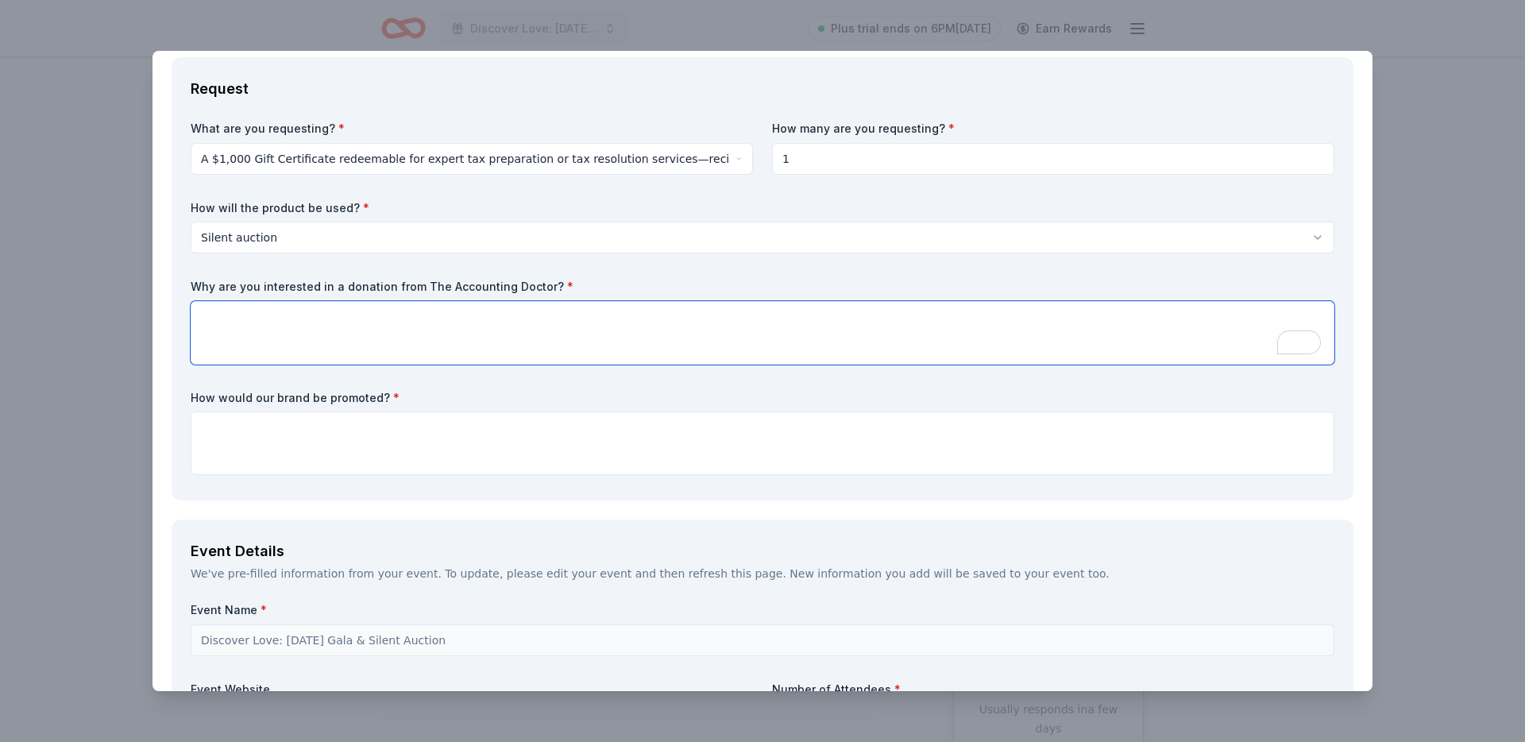
scroll to position [137, 0]
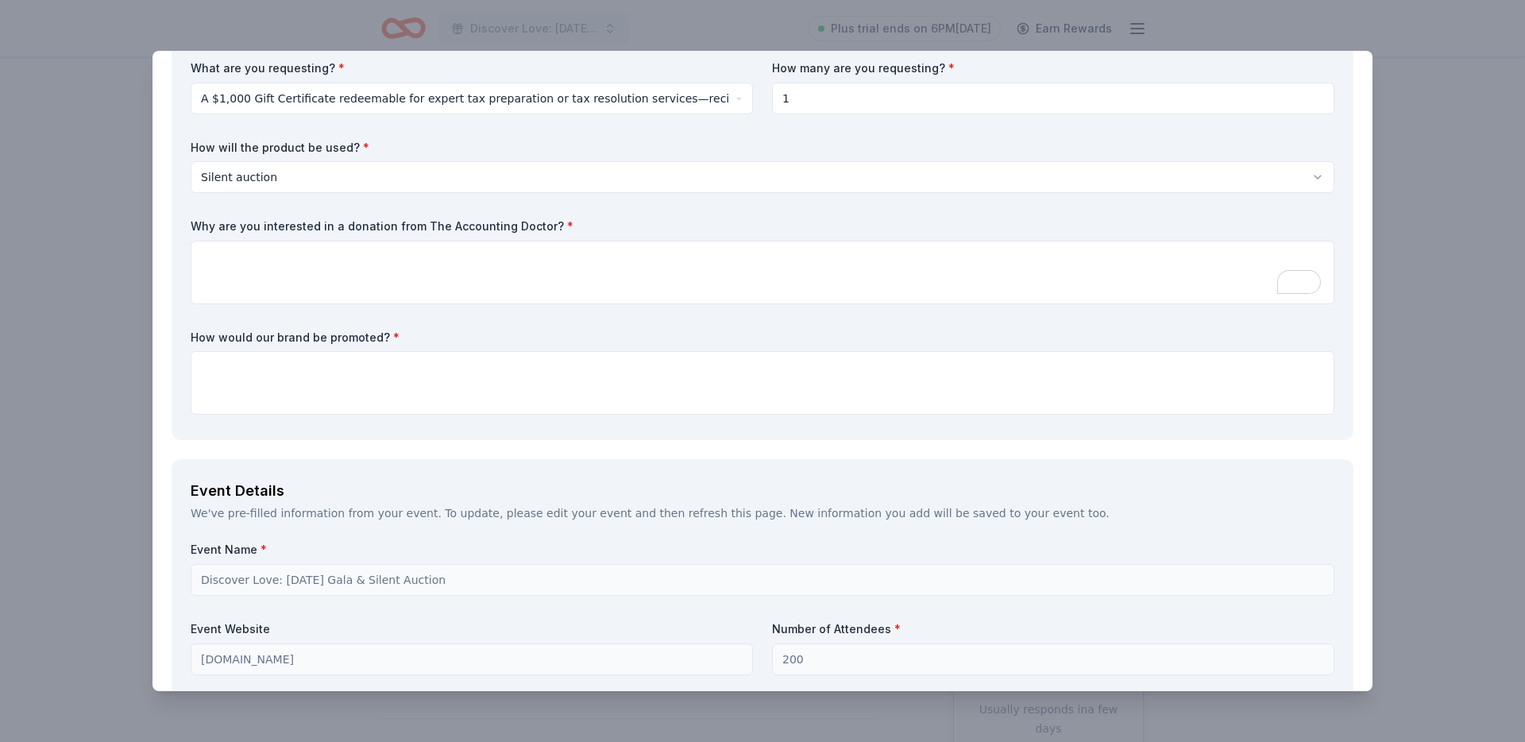
click at [380, 224] on label "Why are you interested in a donation from The Accounting Doctor? *" at bounding box center [763, 226] width 1144 height 16
click at [592, 233] on label "Why are you interested in a donation from The Accounting Doctor? *" at bounding box center [763, 226] width 1144 height 16
drag, startPoint x: 512, startPoint y: 221, endPoint x: 241, endPoint y: 226, distance: 270.9
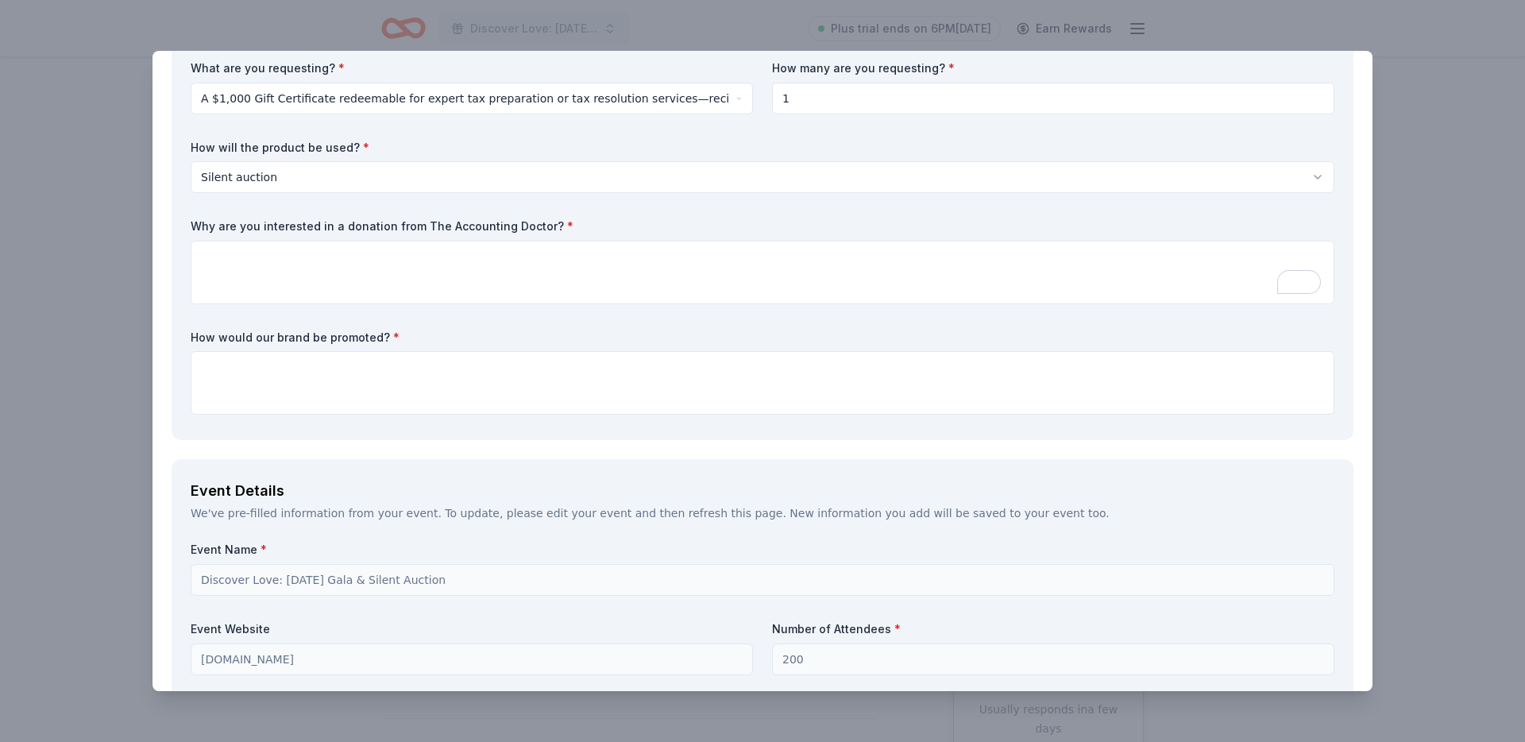
click at [320, 214] on div "What are you requesting? * A $1,000 Gift Certificate redeemable for expert tax …" at bounding box center [763, 240] width 1144 height 361
click at [496, 342] on label "How would our brand be promoted? *" at bounding box center [763, 338] width 1144 height 16
click at [472, 268] on textarea "To enrich screen reader interactions, please activate Accessibility in Grammarl…" at bounding box center [763, 273] width 1144 height 64
paste textarea "Louisville Chorus would be grateful for support from The Accounting Doctor beca…"
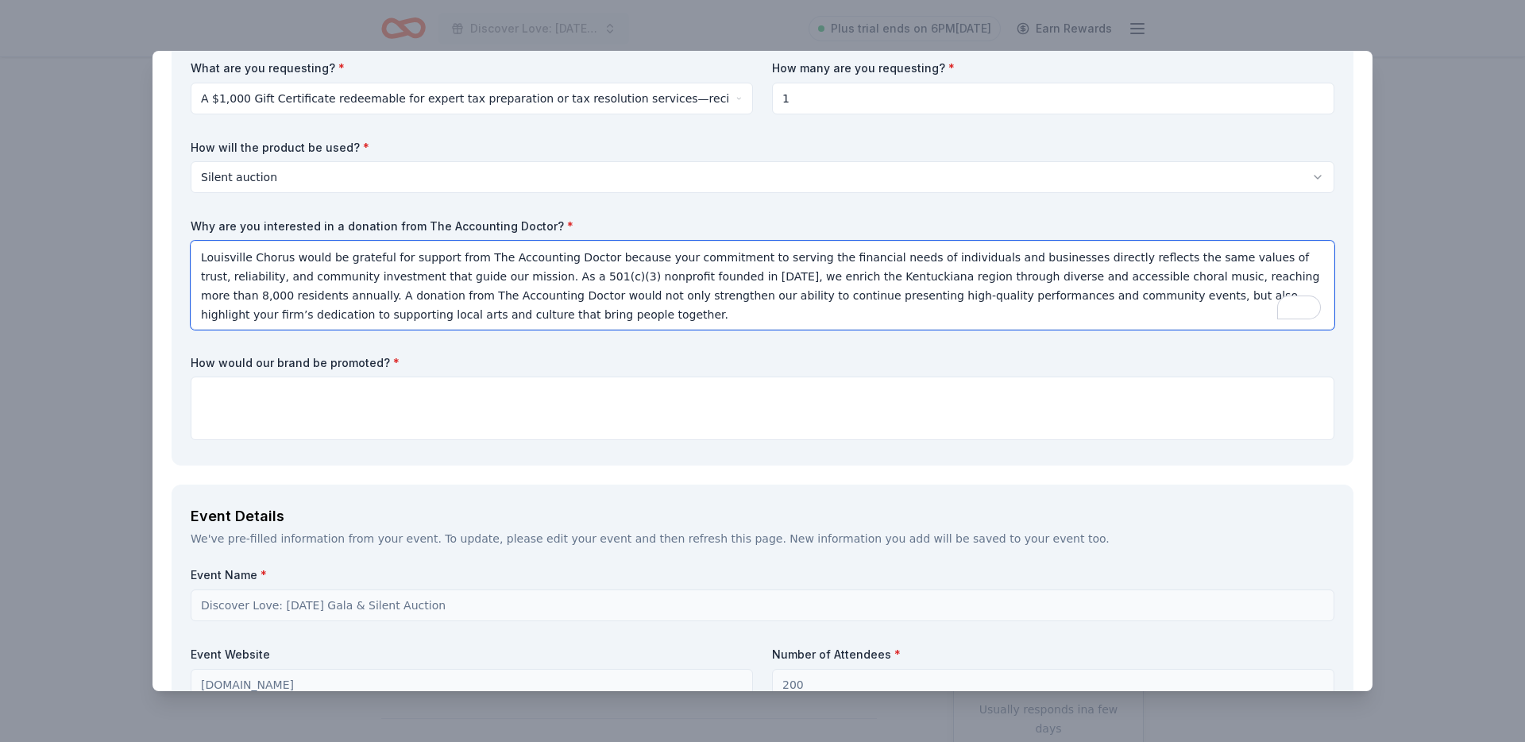
type textarea "Louisville Chorus would be grateful for support from The Accounting Doctor beca…"
click at [411, 379] on textarea at bounding box center [763, 408] width 1144 height 64
paste textarea "Sponsors will be recognized across multiple platforms for their generosity. Ben…"
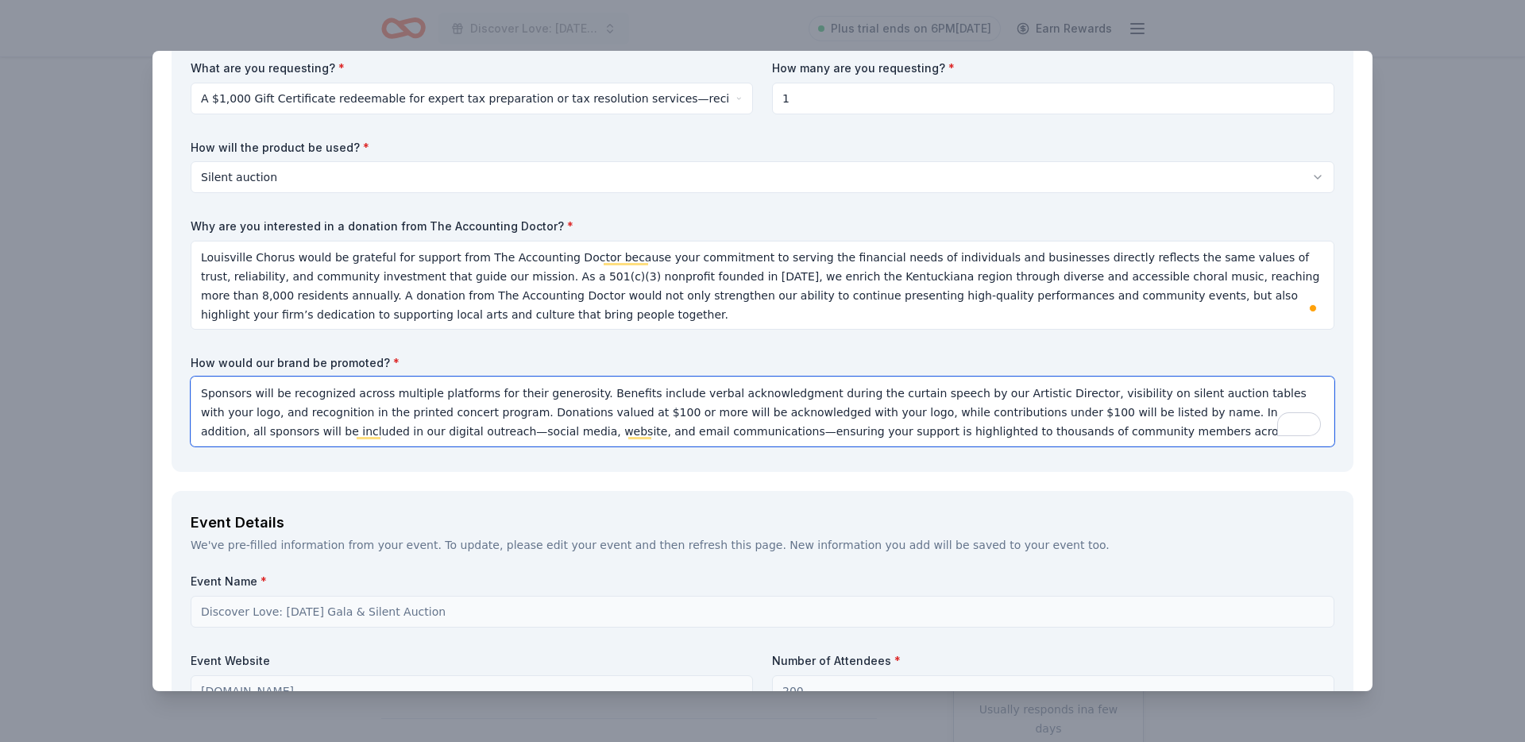
scroll to position [2, 0]
type textarea "Sponsors will be recognized across multiple platforms for their generosity. Ben…"
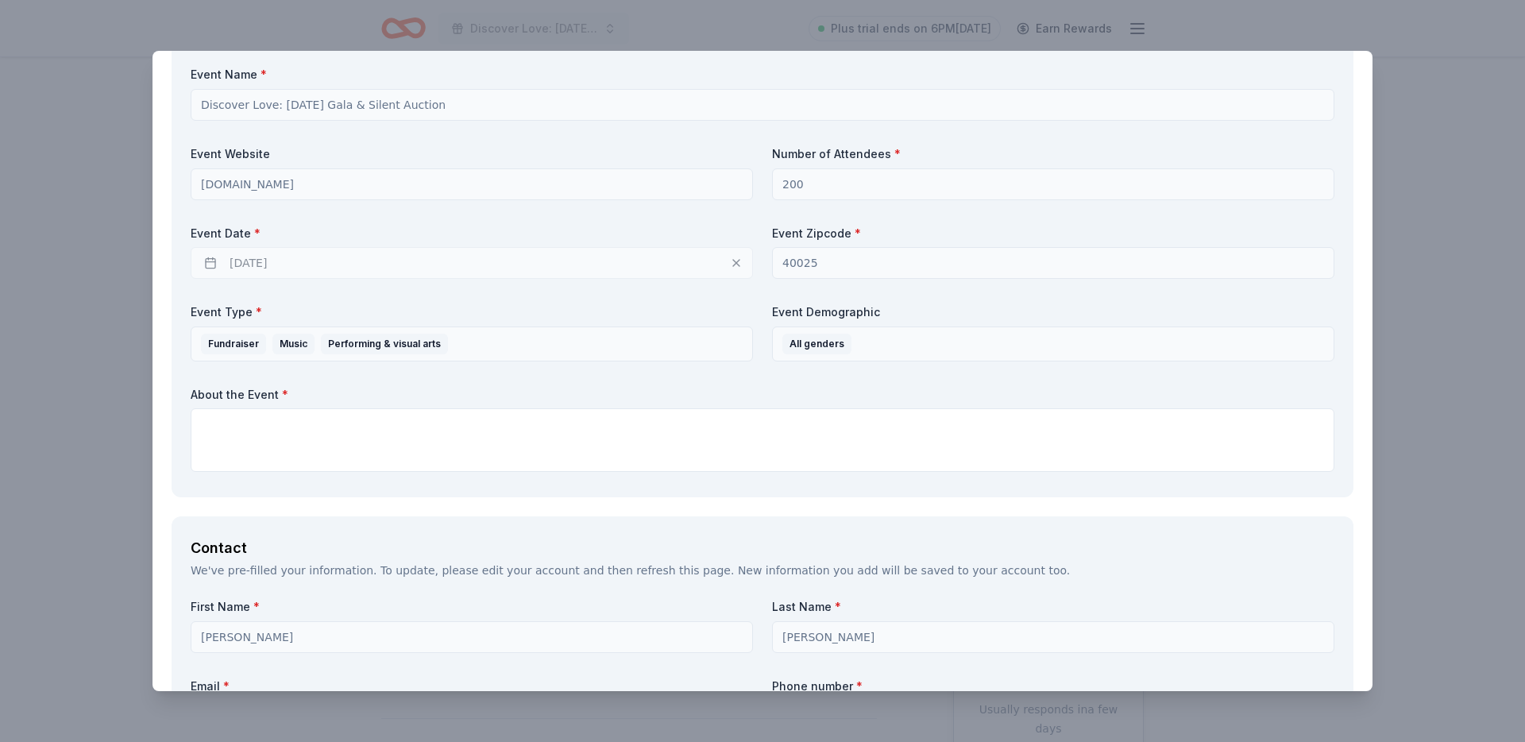
scroll to position [666, 0]
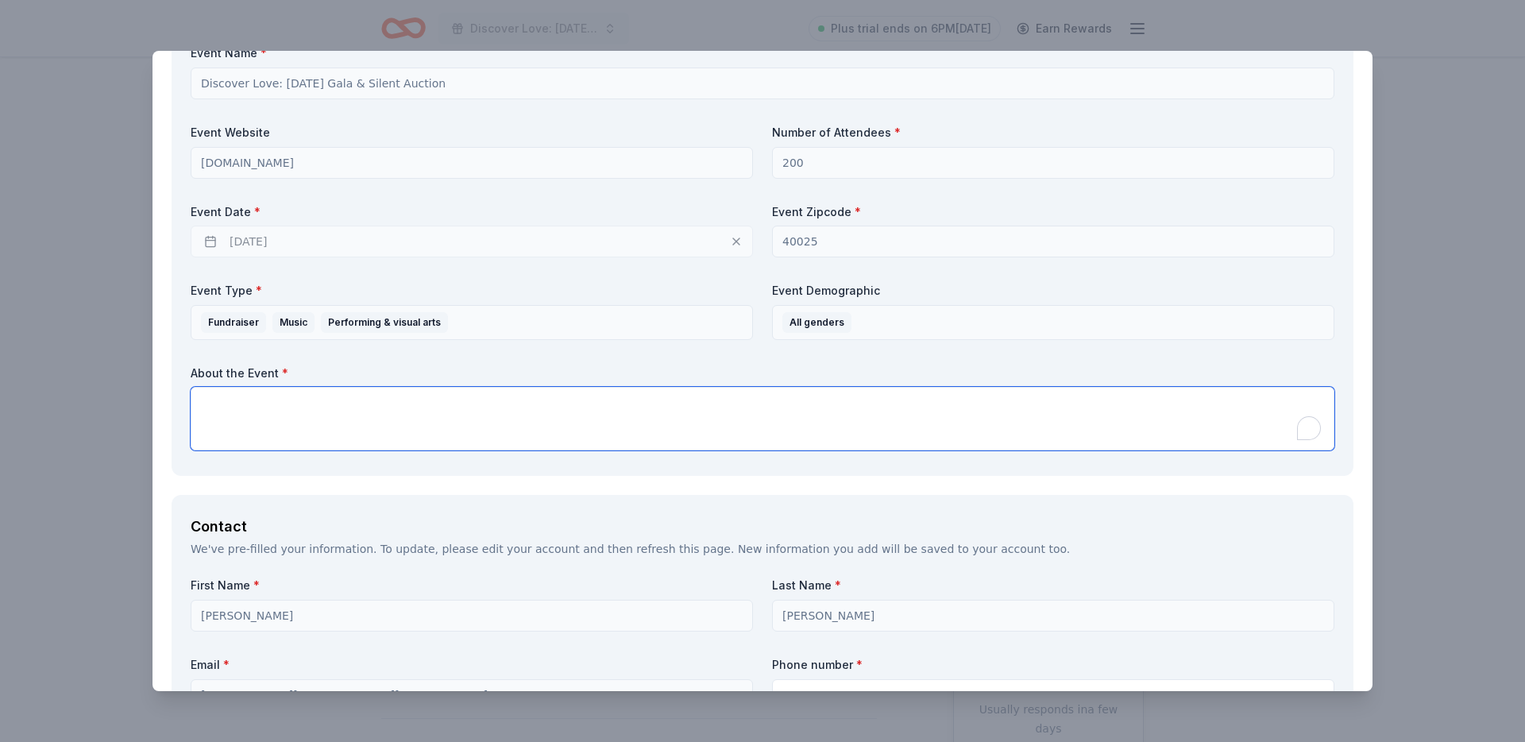
click at [609, 407] on textarea "To enrich screen reader interactions, please activate Accessibility in Grammarl…" at bounding box center [763, 419] width 1144 height 64
paste textarea ""In February 2026, Louisville Chorus will present its 30th Annual Valentine’s C…"
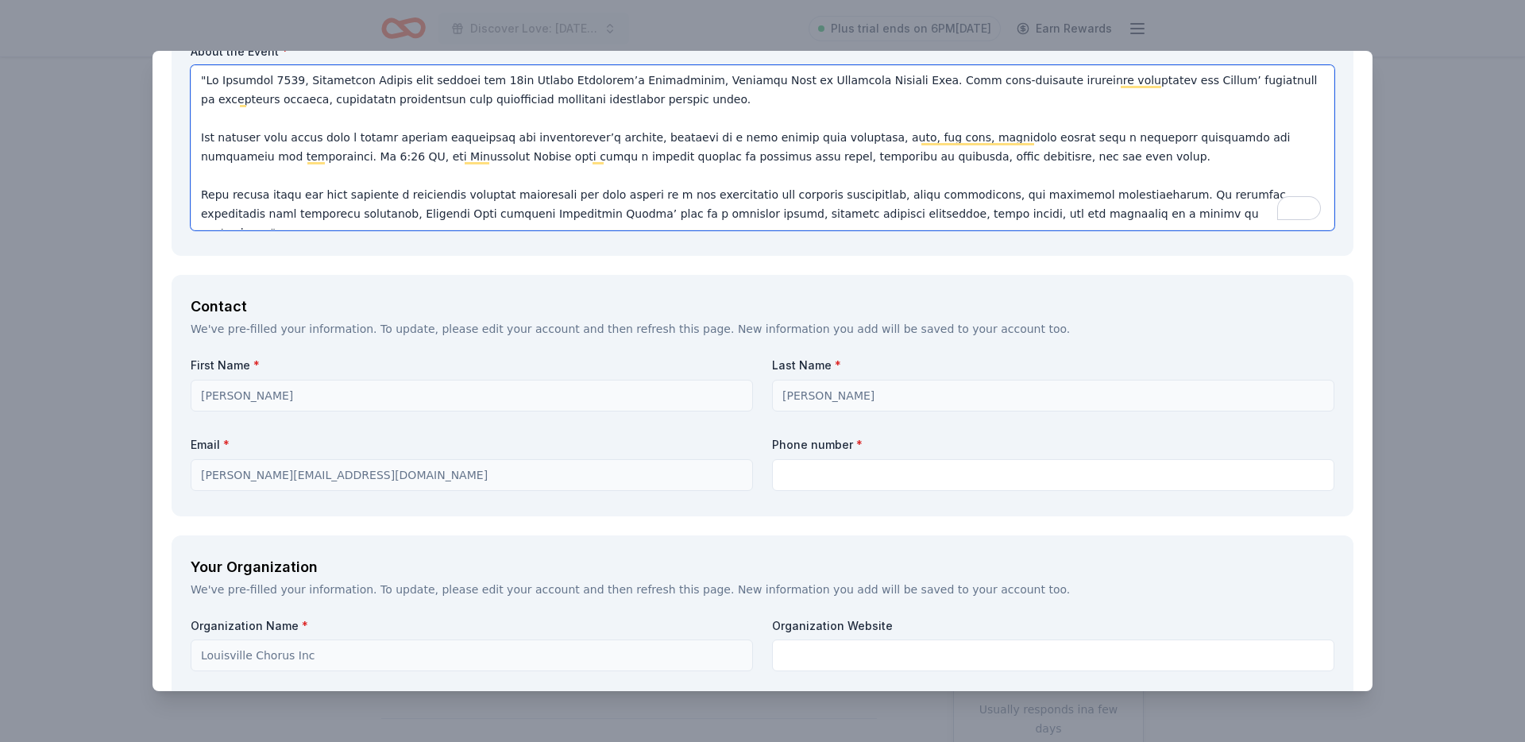
scroll to position [1077, 0]
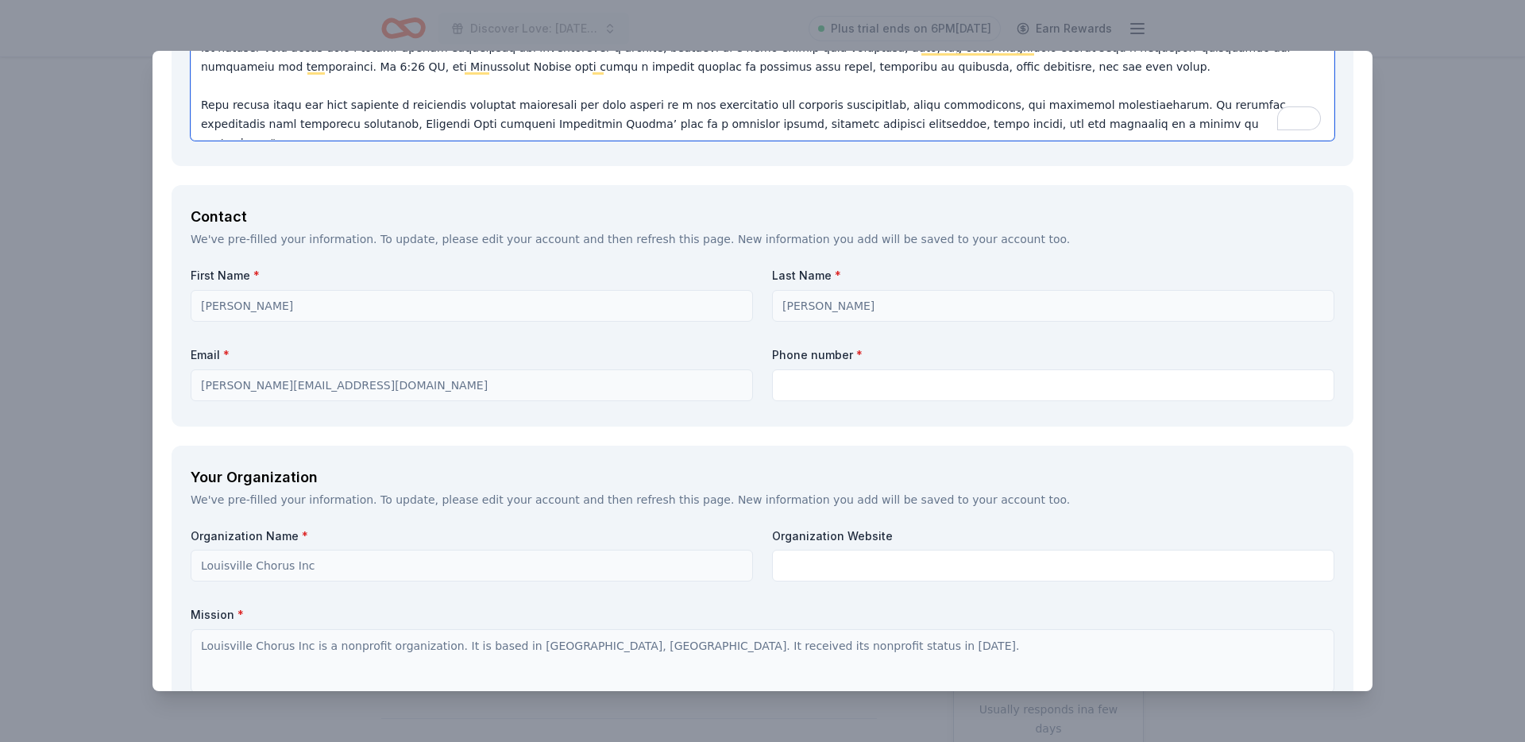
type textarea ""In February 2026, Louisville Chorus will present its 30th Annual Valentine’s C…"
click at [785, 404] on div "First Name * David Last Name * Borman Email * david@louisvillechorus.org Phone …" at bounding box center [763, 337] width 1144 height 139
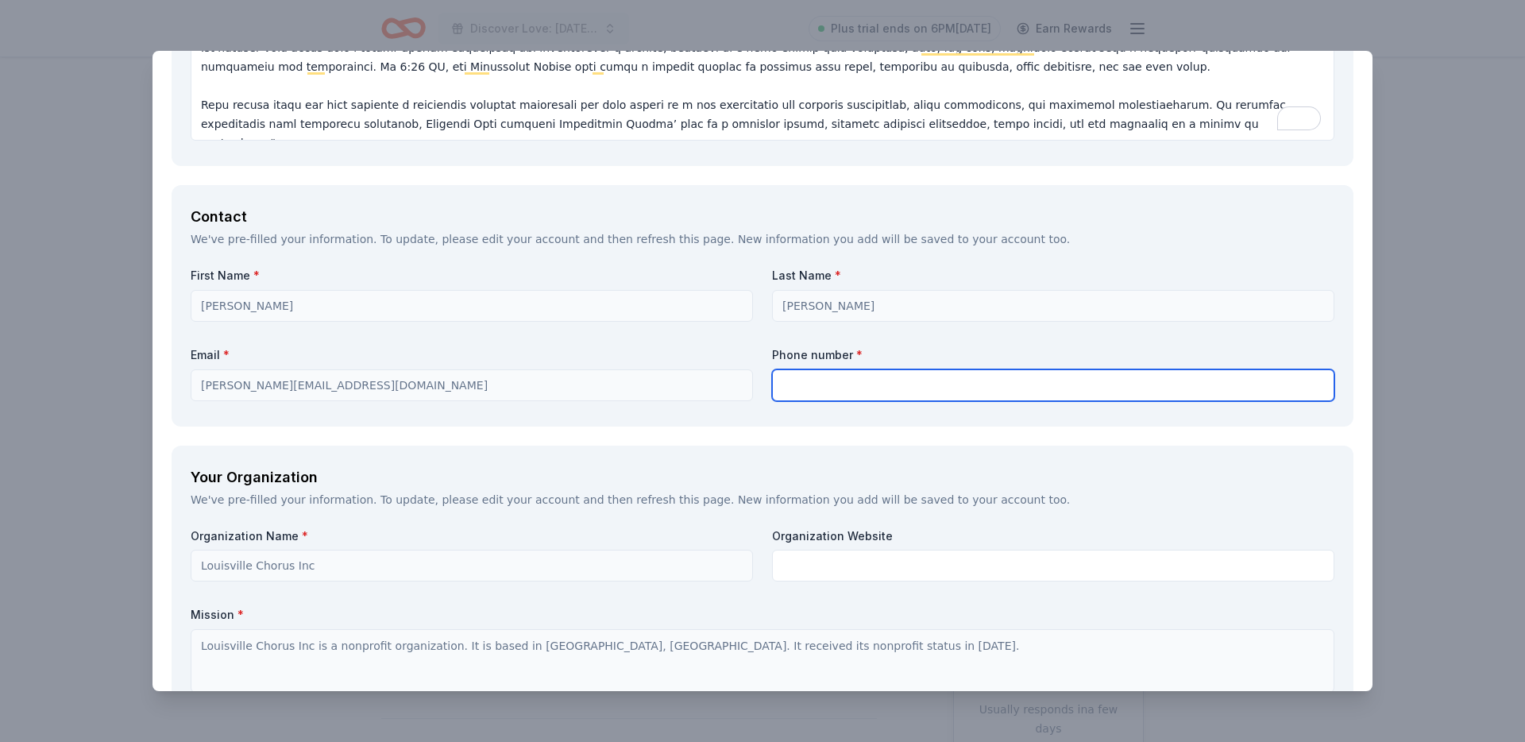
click at [787, 397] on input "text" at bounding box center [1053, 385] width 562 height 32
type input "8122076413"
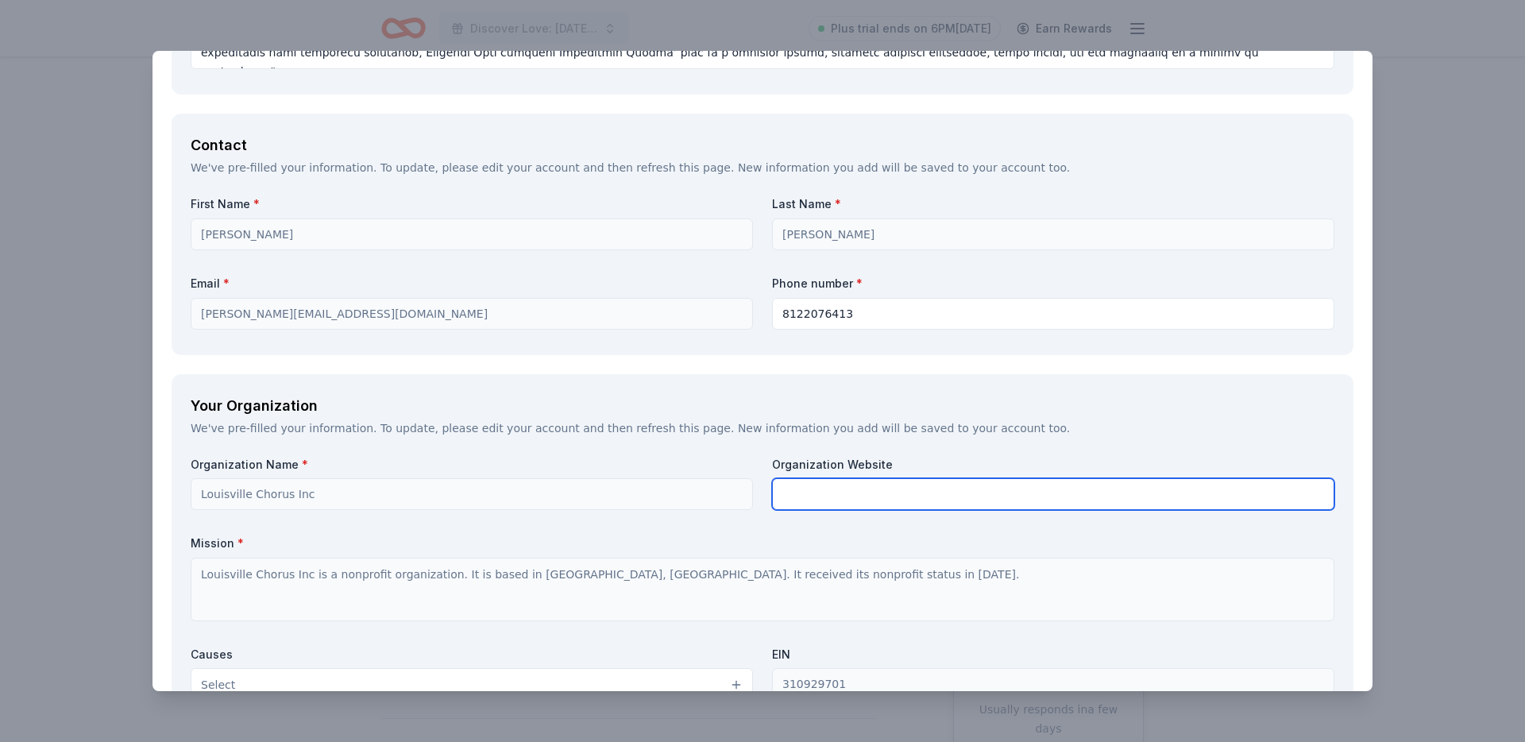
scroll to position [1159, 0]
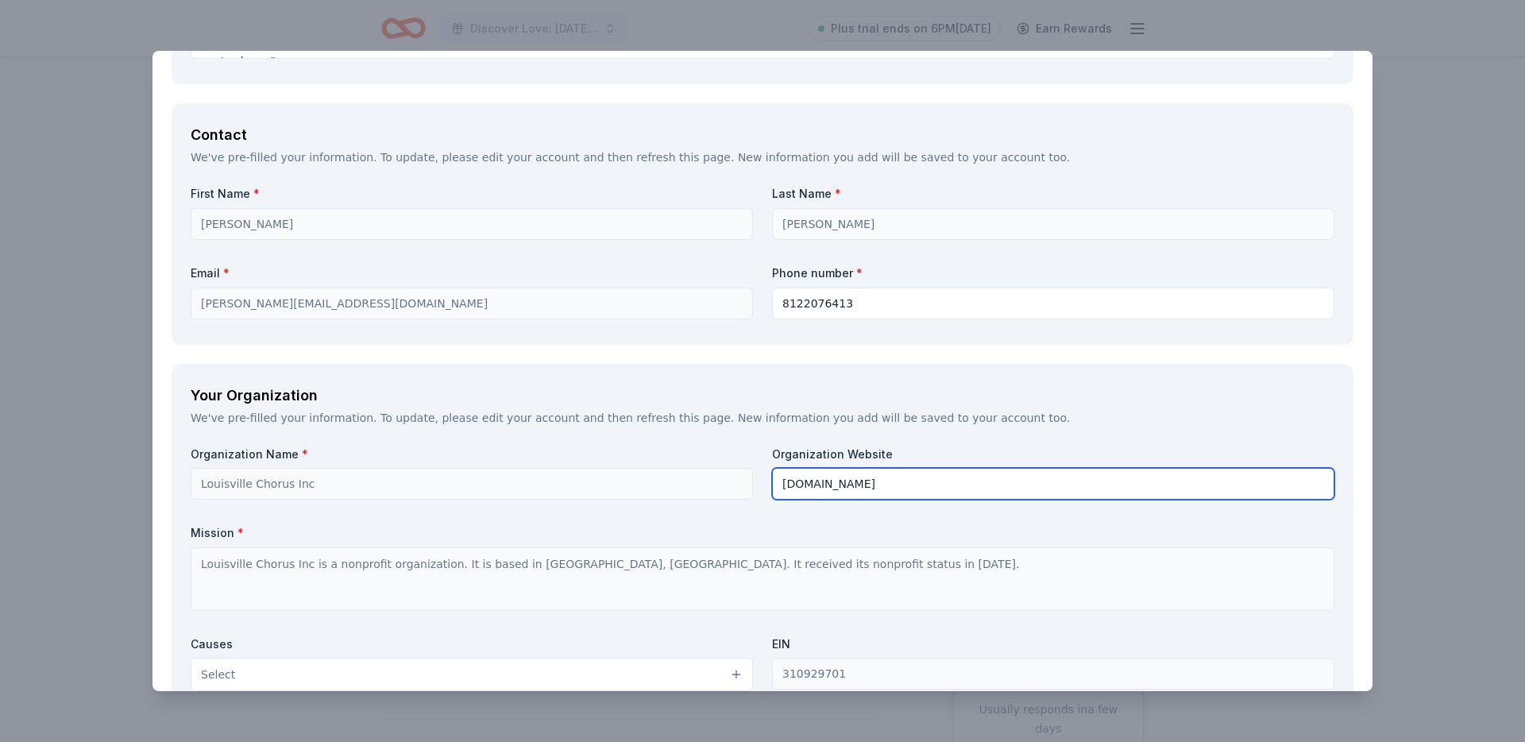
type input "[DOMAIN_NAME]"
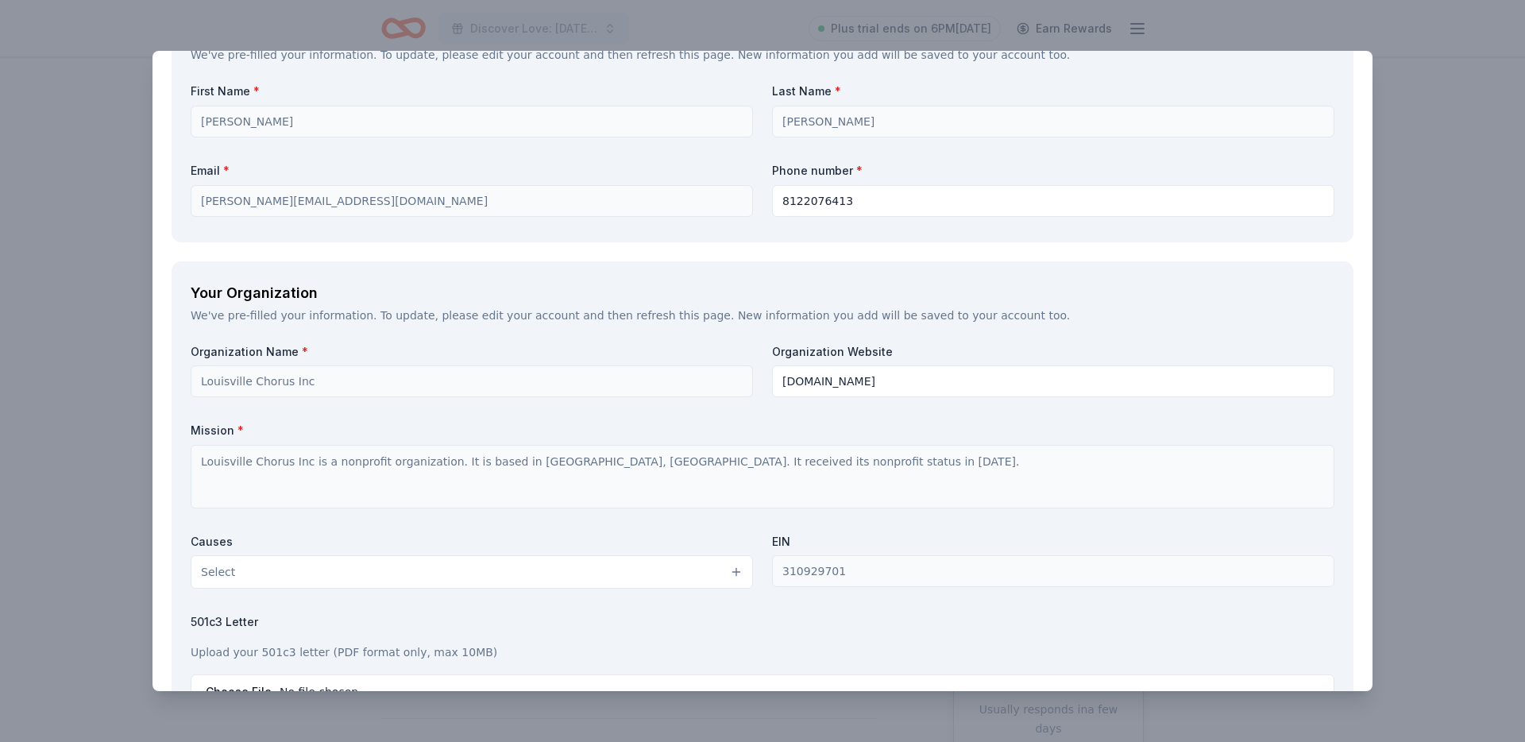
scroll to position [1271, 0]
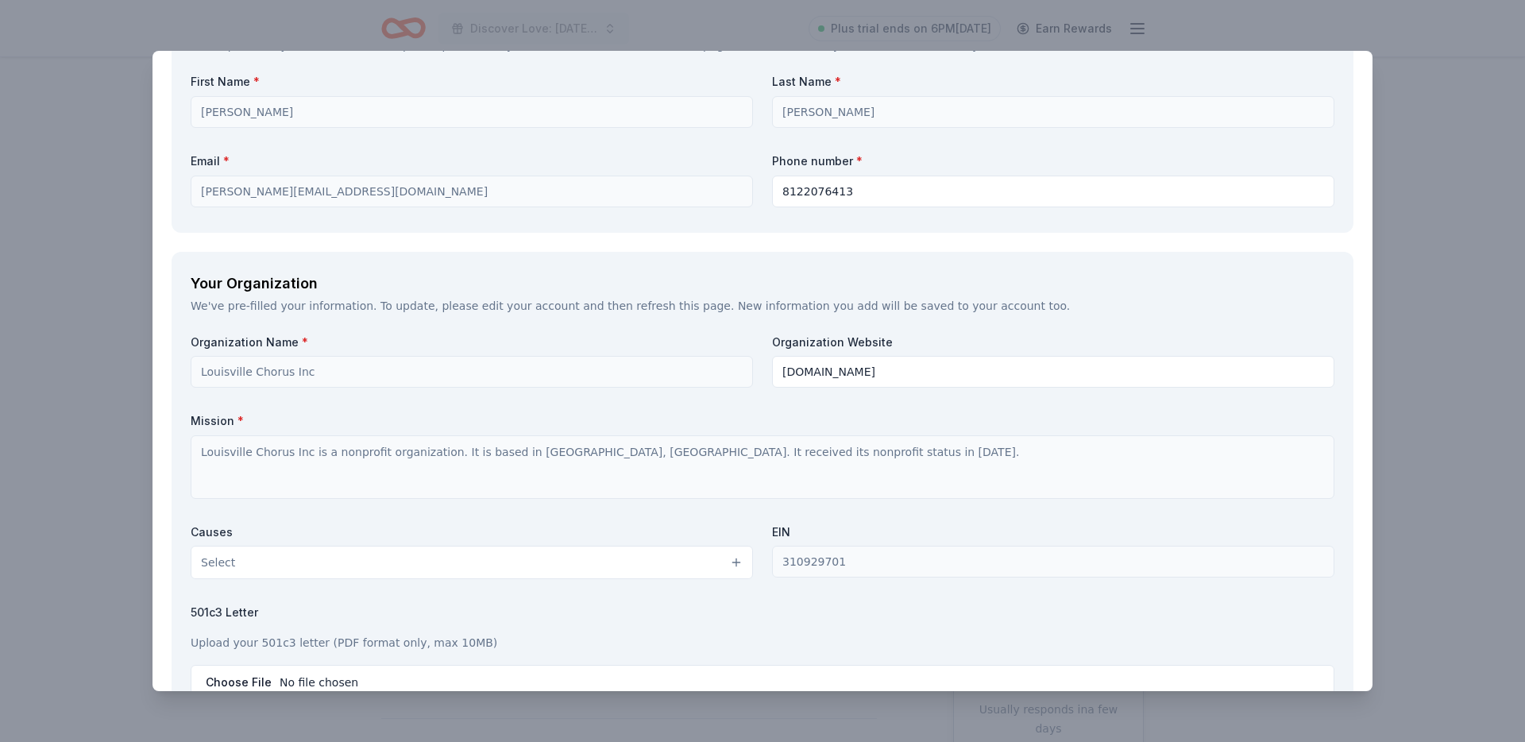
click at [631, 556] on button "Select" at bounding box center [472, 562] width 562 height 33
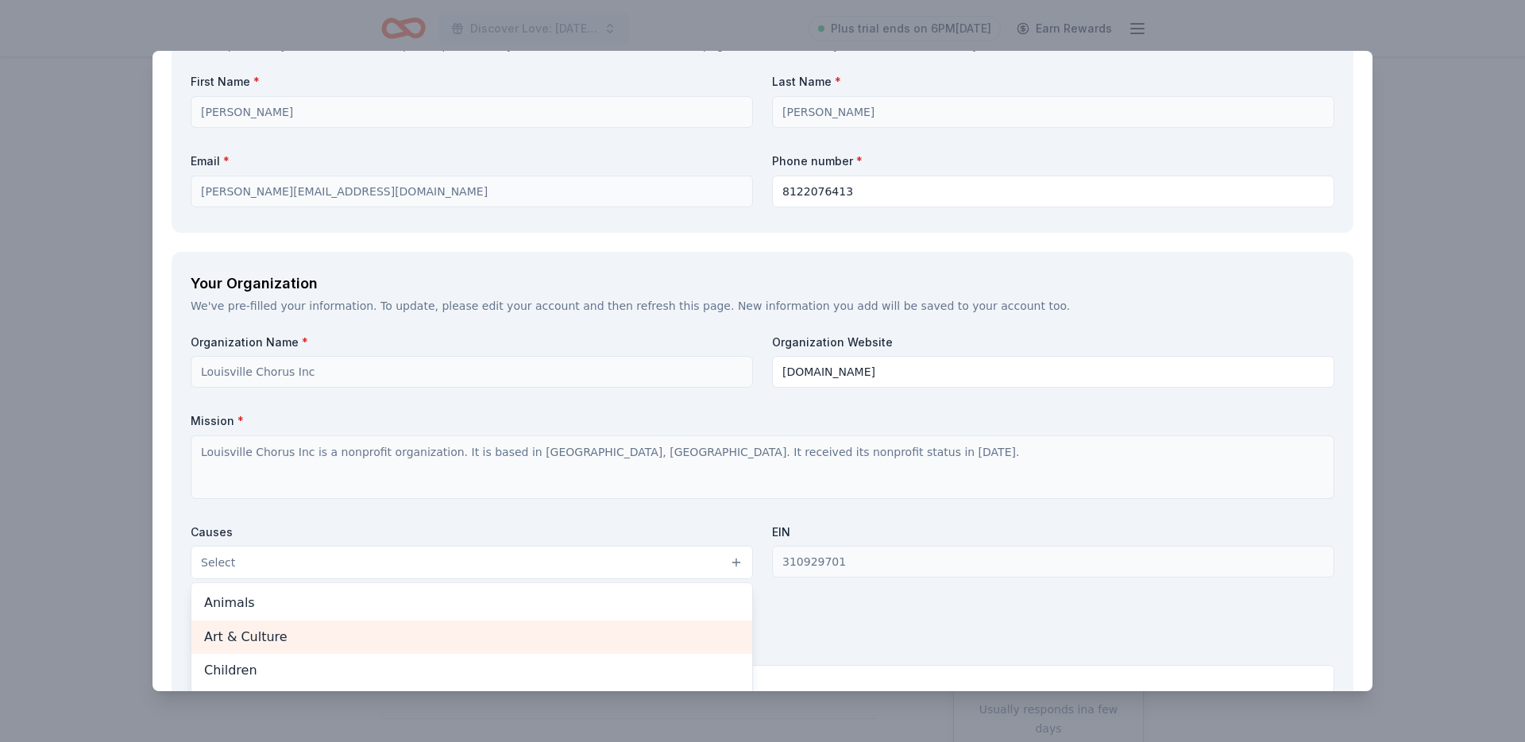
click at [538, 629] on span "Art & Culture" at bounding box center [471, 637] width 535 height 21
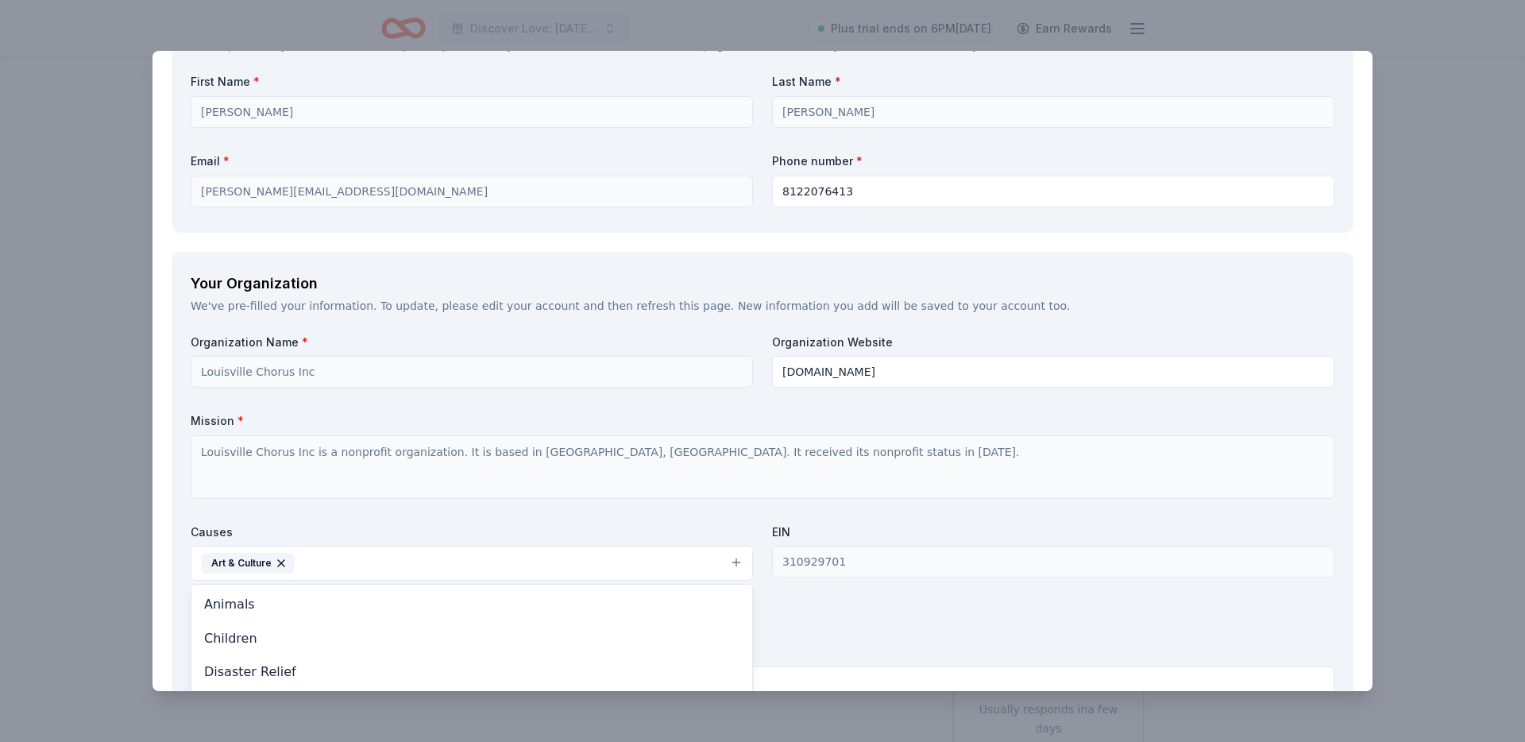
click at [692, 492] on div "Organization Name * Louisville Chorus Inc Organization Website louisvillechorus…" at bounding box center [763, 519] width 1144 height 370
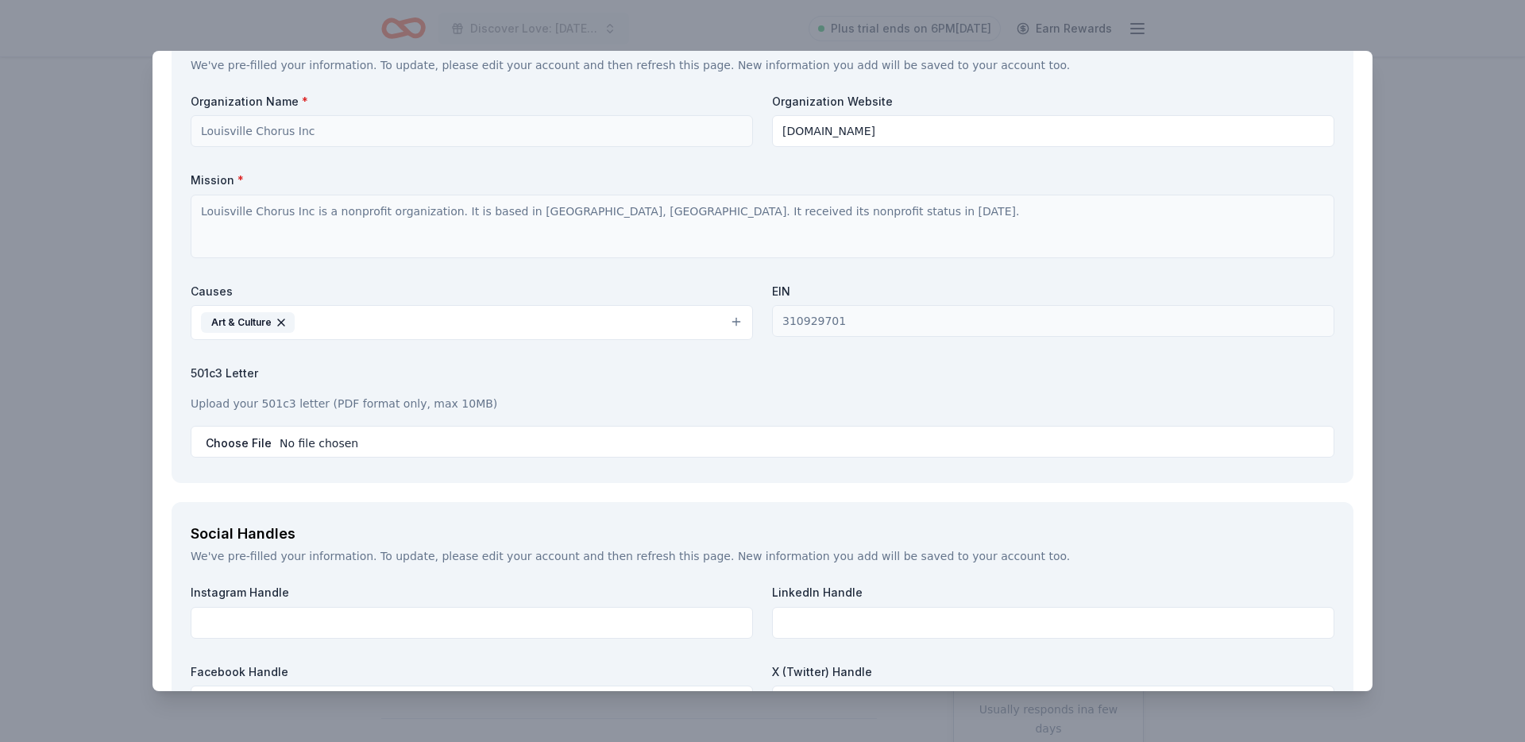
scroll to position [1519, 0]
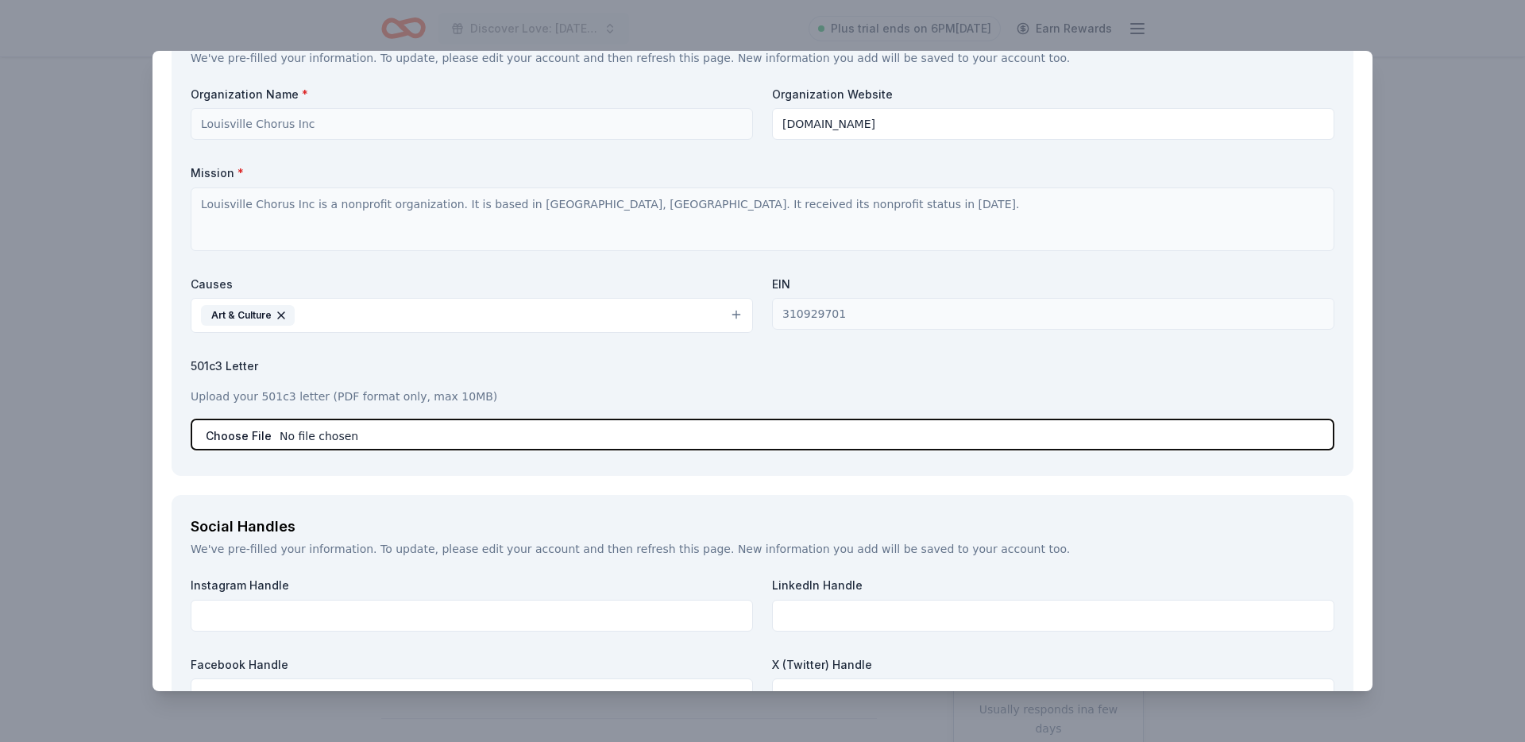
click at [255, 426] on input "file" at bounding box center [763, 435] width 1144 height 32
type input "C:\fakepath\Tax Exempt IRS Letter.pdf"
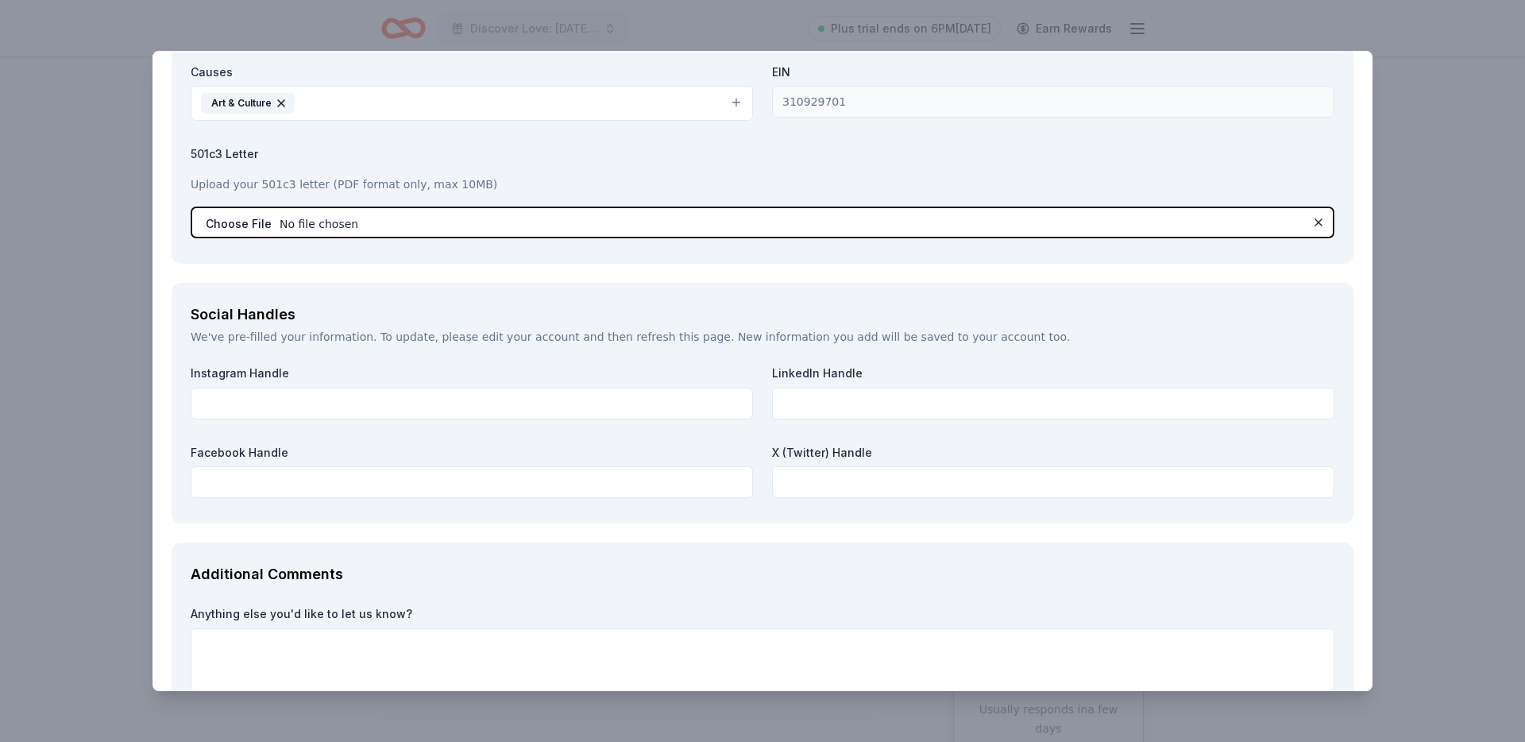
scroll to position [1737, 0]
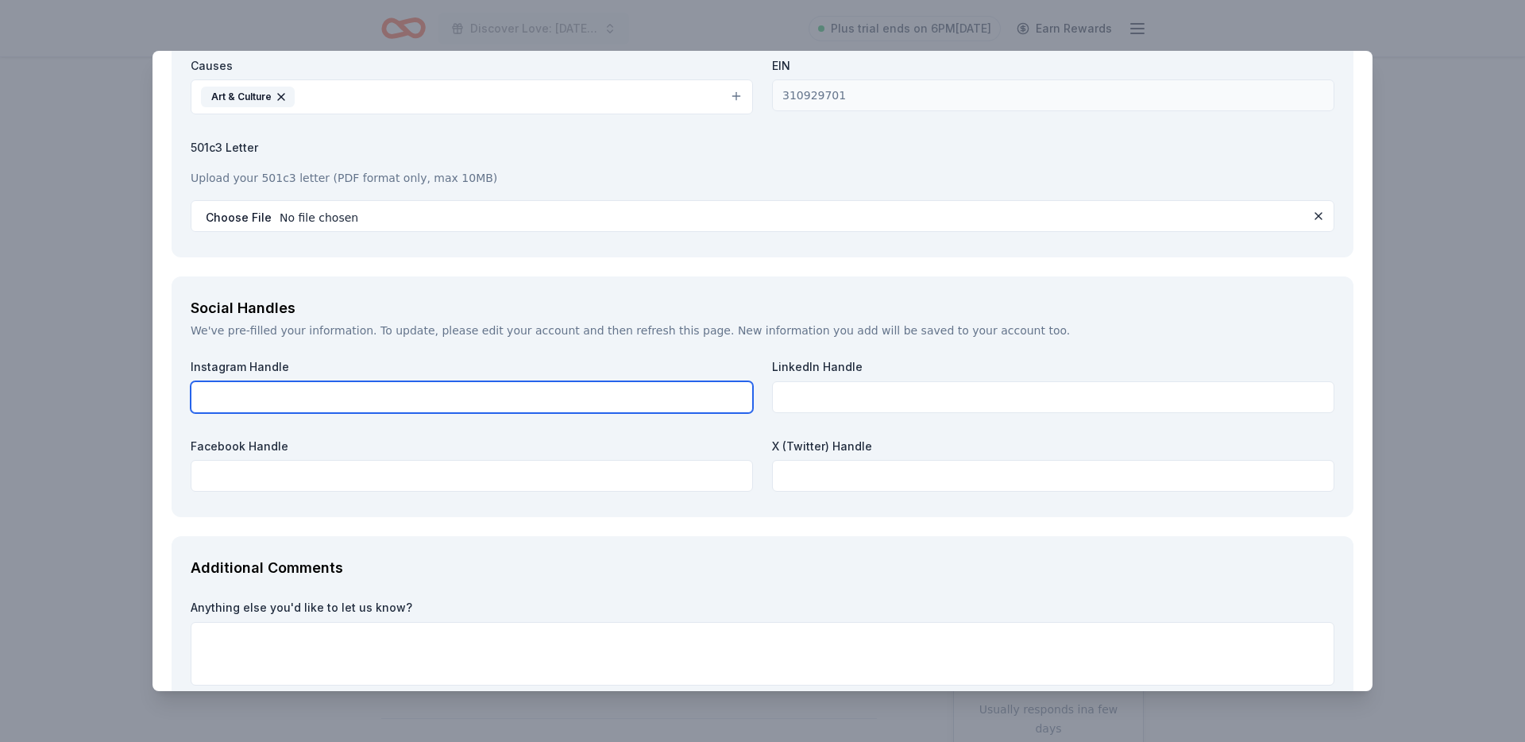
click at [500, 407] on input "text" at bounding box center [472, 397] width 562 height 32
type input "louisvillechorus"
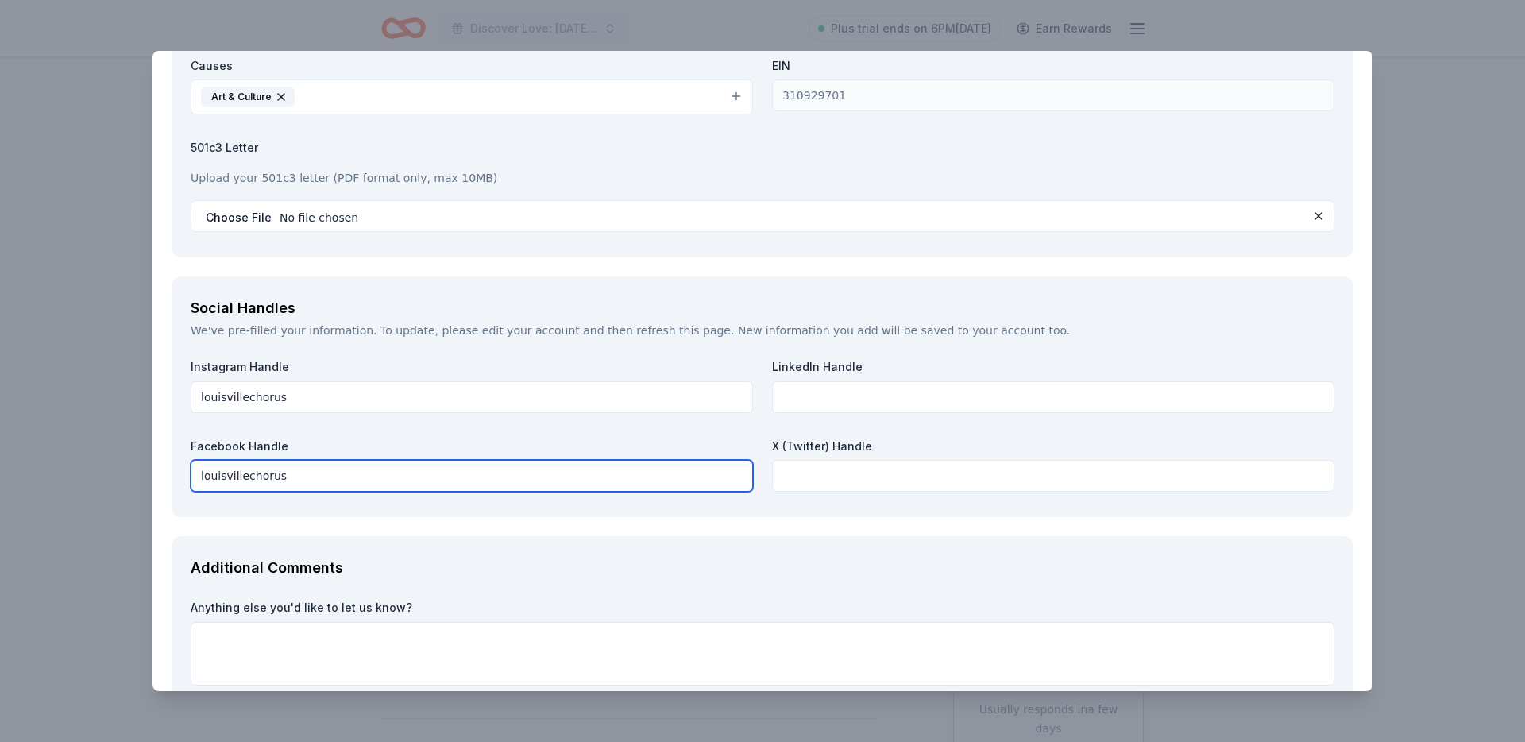
type input "louisvillechorus"
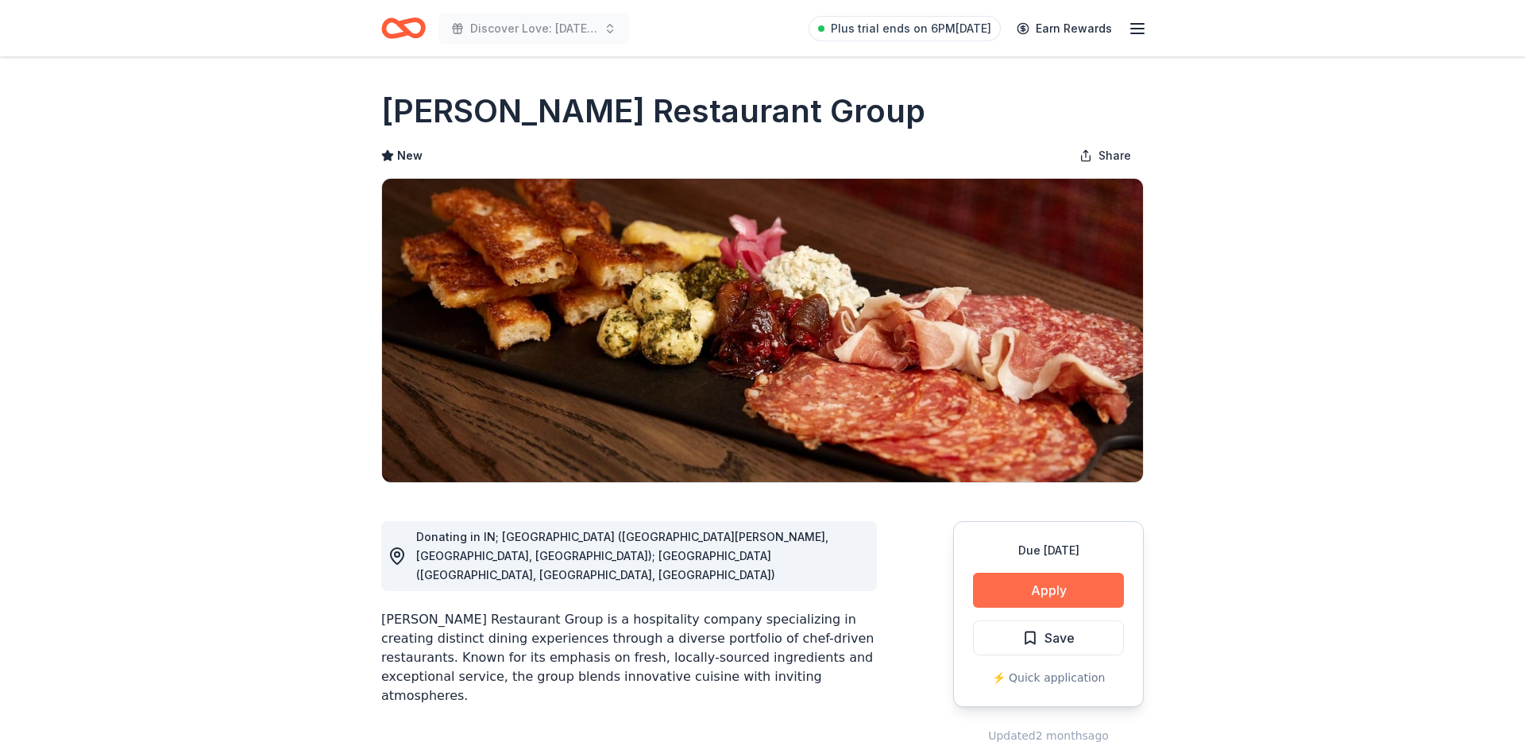
click at [1005, 586] on button "Apply" at bounding box center [1048, 590] width 151 height 35
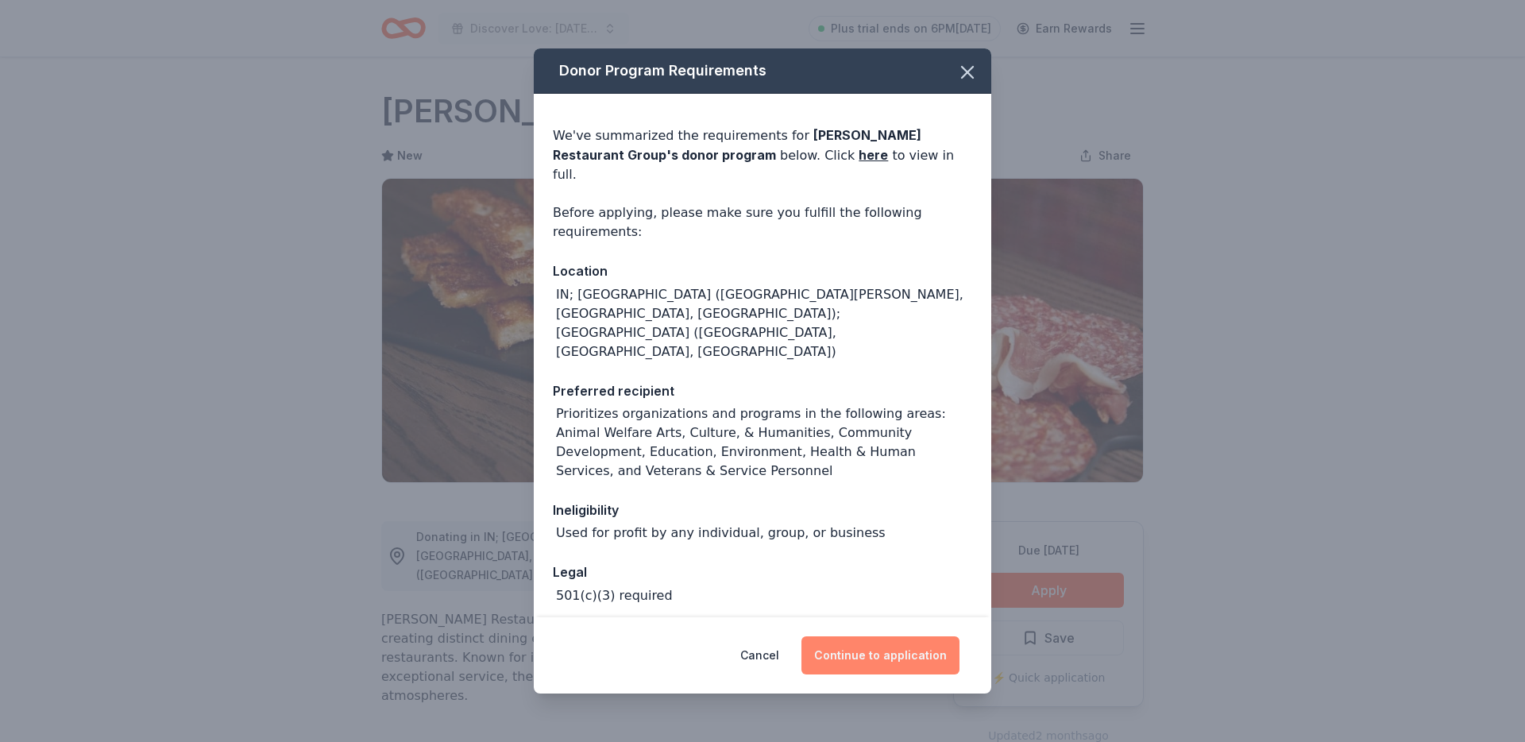
click at [860, 658] on button "Continue to application" at bounding box center [880, 655] width 158 height 38
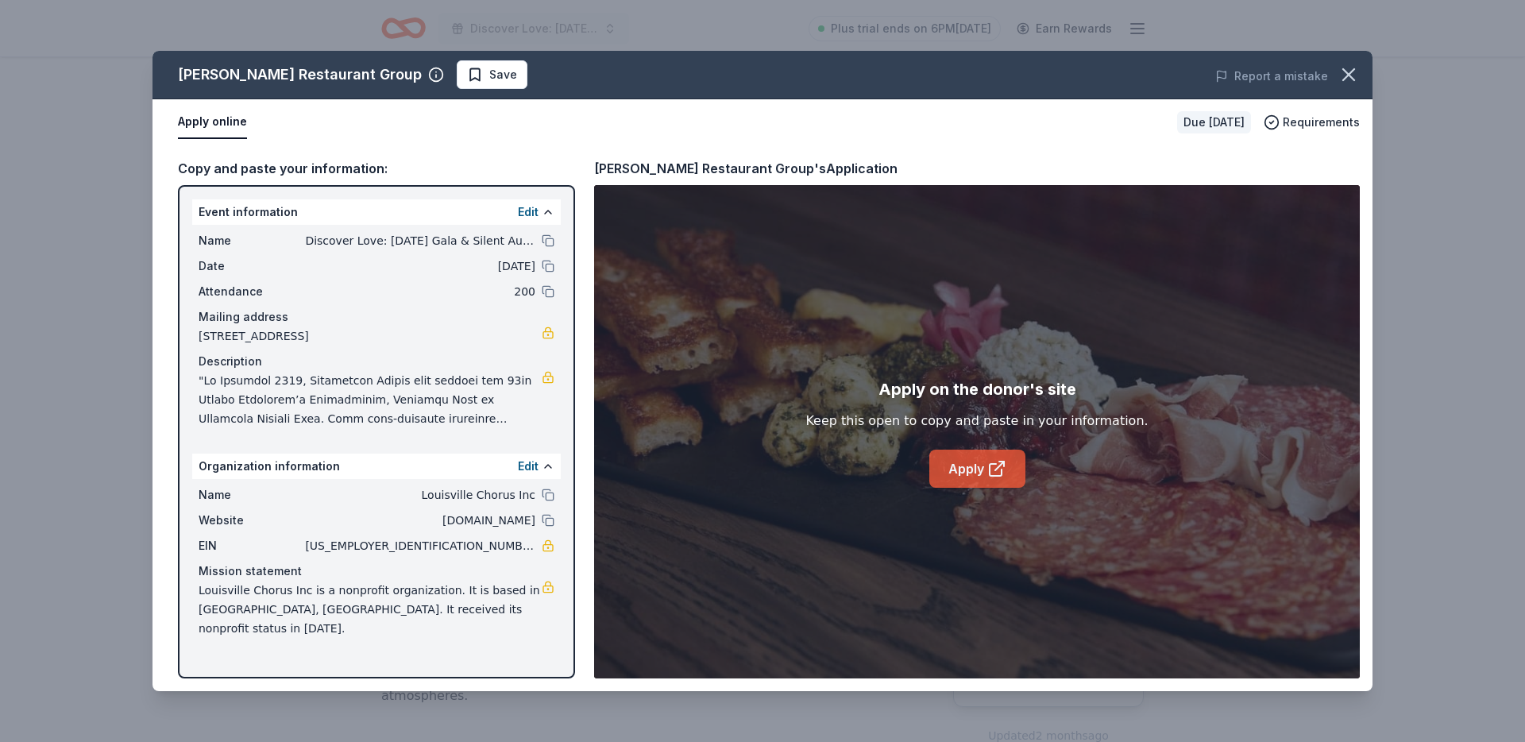
click at [1014, 477] on link "Apply" at bounding box center [977, 469] width 96 height 38
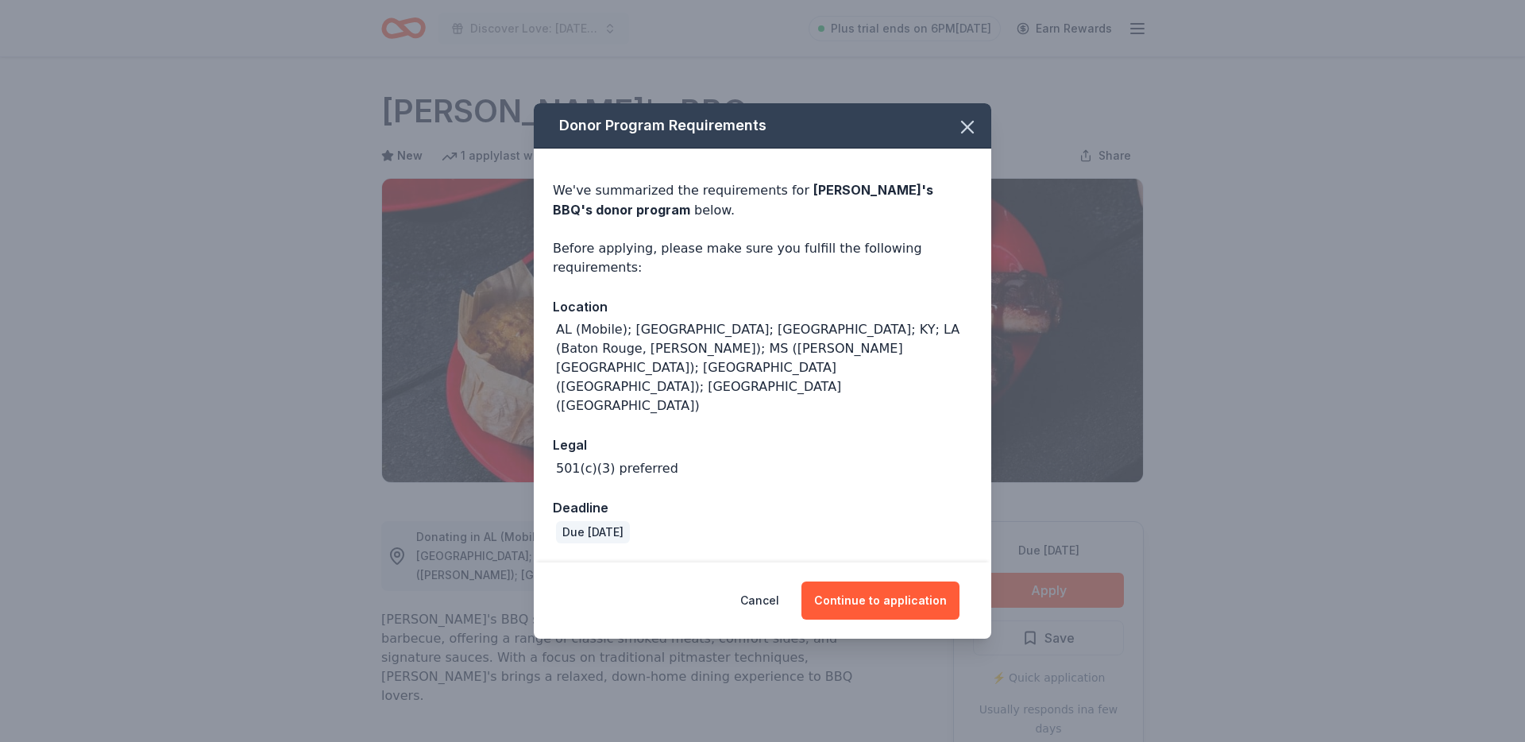
click at [1066, 588] on div "Donor Program Requirements We've summarized the requirements for [PERSON_NAME]'…" at bounding box center [762, 371] width 1525 height 742
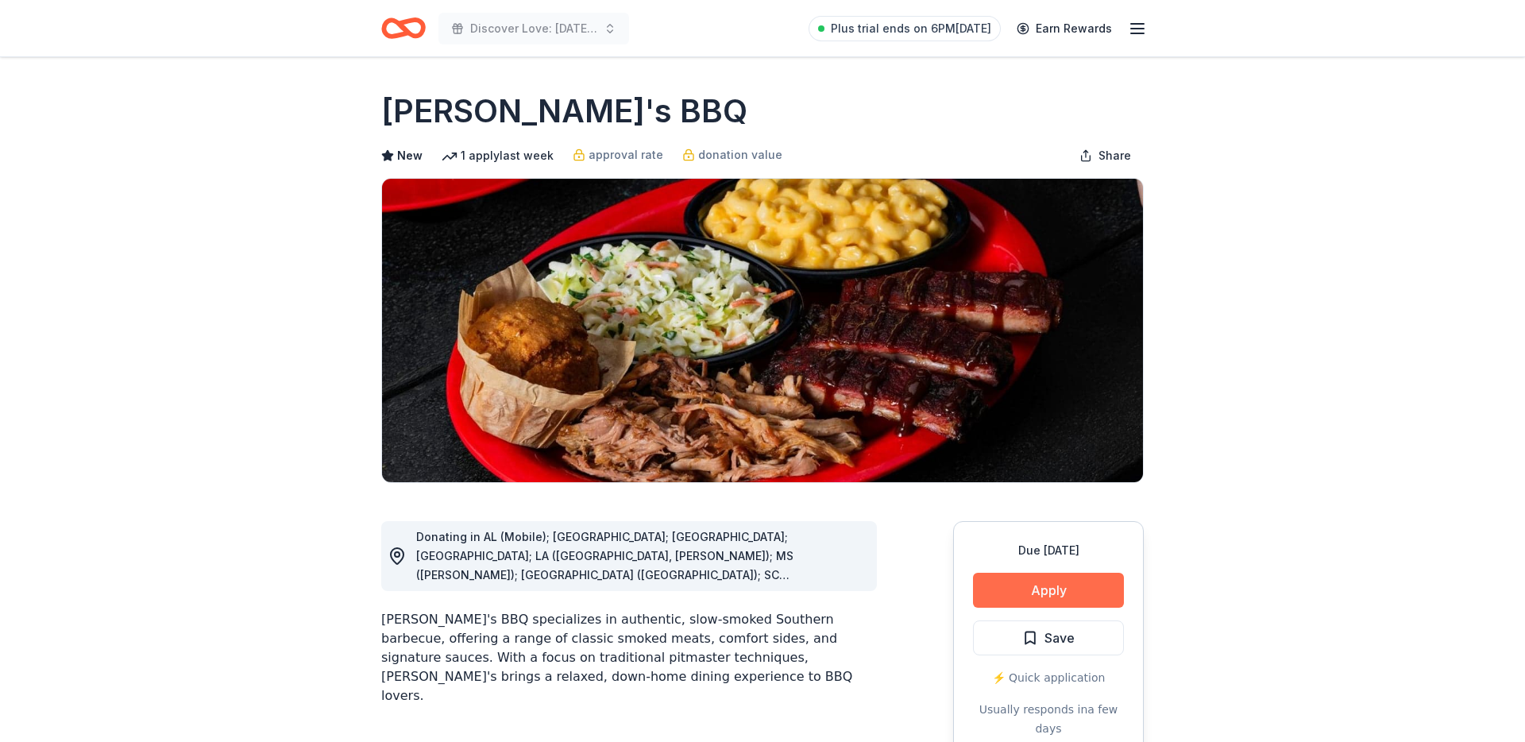
click at [1018, 578] on button "Apply" at bounding box center [1048, 590] width 151 height 35
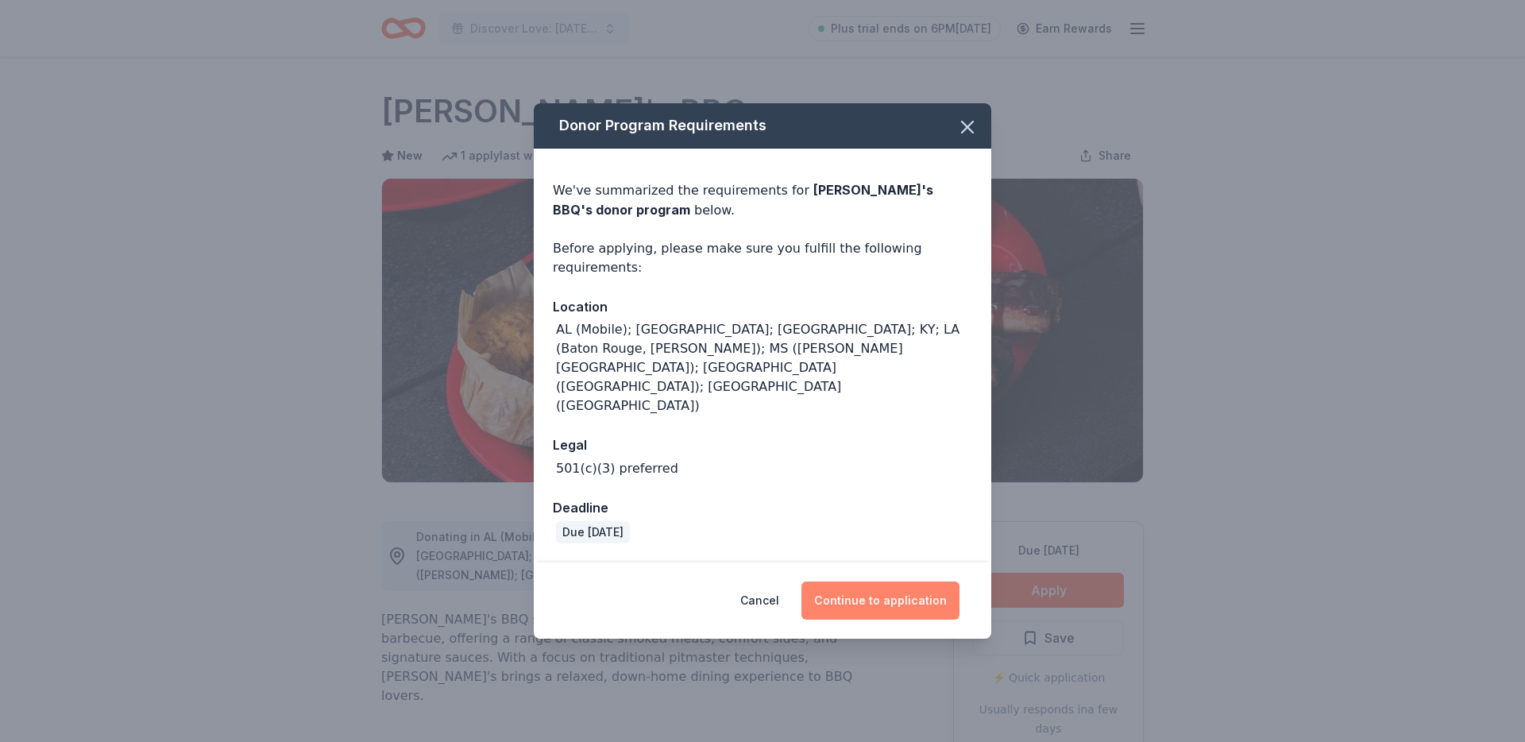
click at [894, 581] on button "Continue to application" at bounding box center [880, 600] width 158 height 38
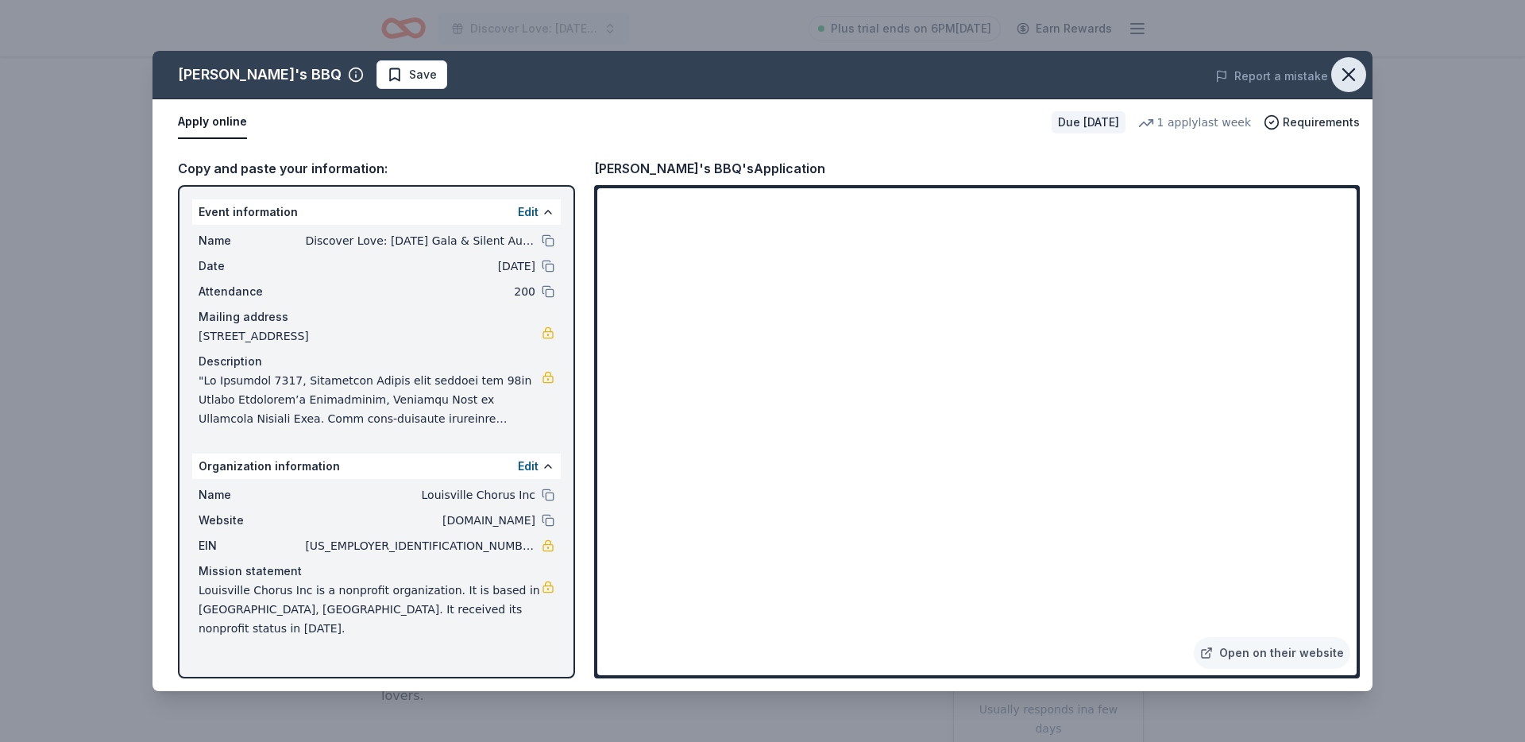
click at [1353, 64] on icon "button" at bounding box center [1348, 75] width 22 height 22
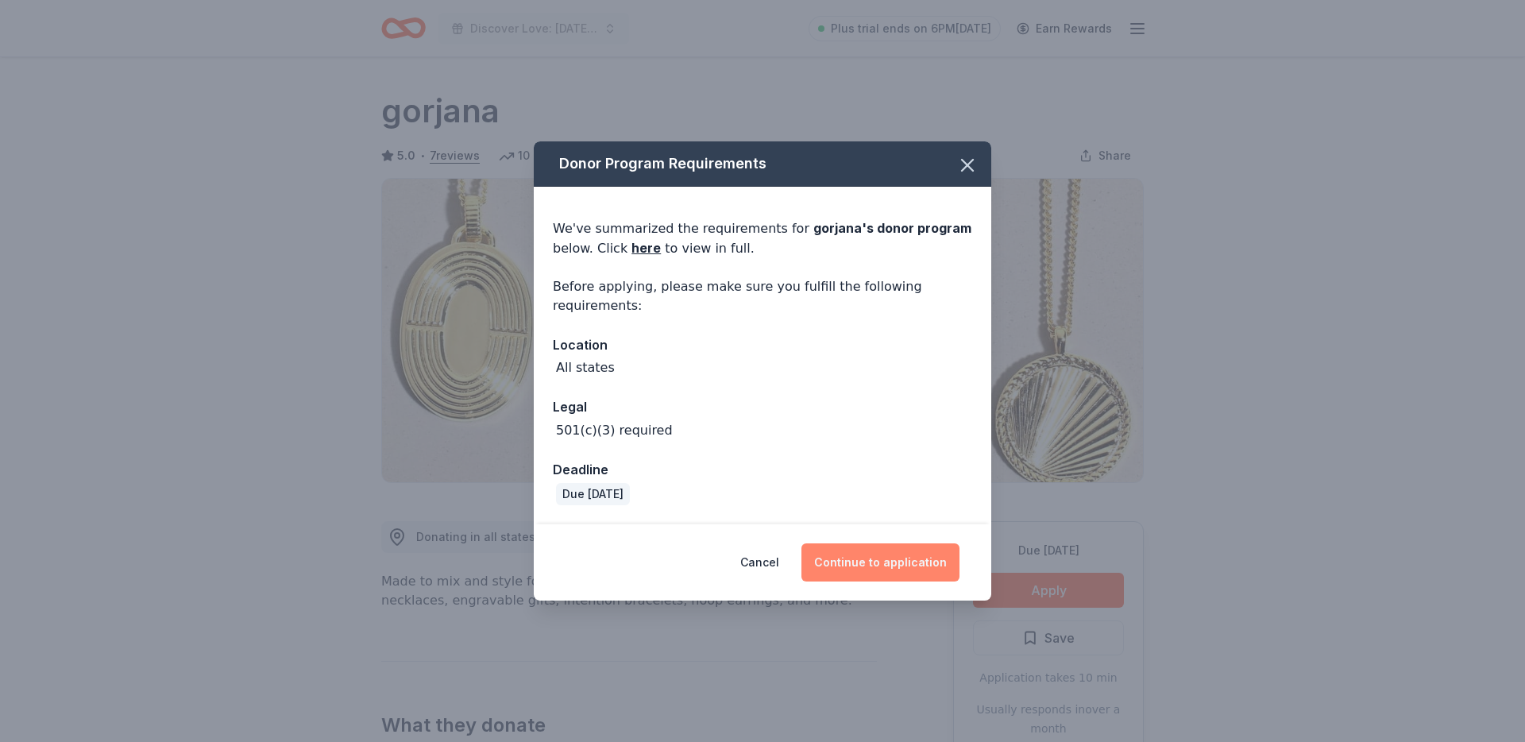
click at [854, 548] on button "Continue to application" at bounding box center [880, 562] width 158 height 38
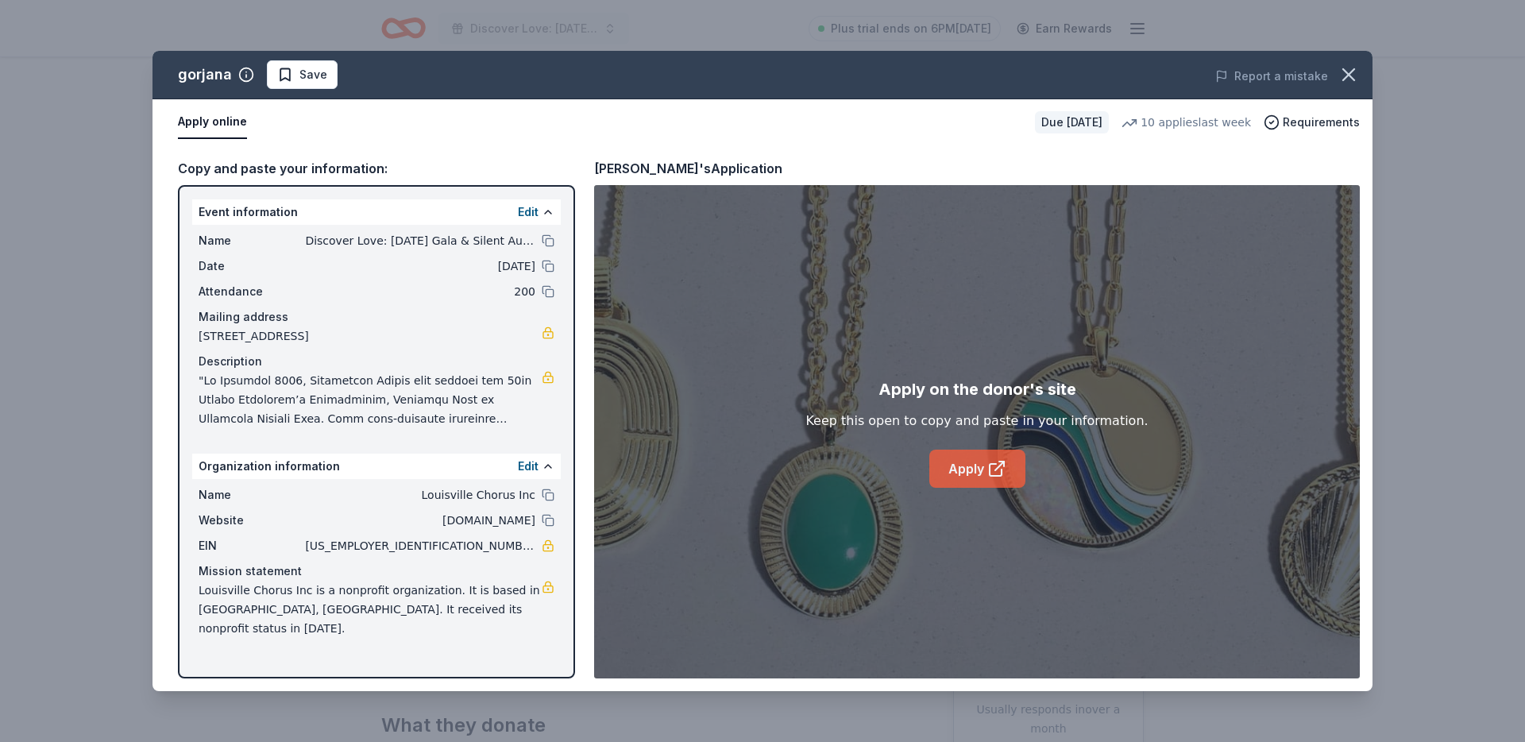
click at [975, 470] on link "Apply" at bounding box center [977, 469] width 96 height 38
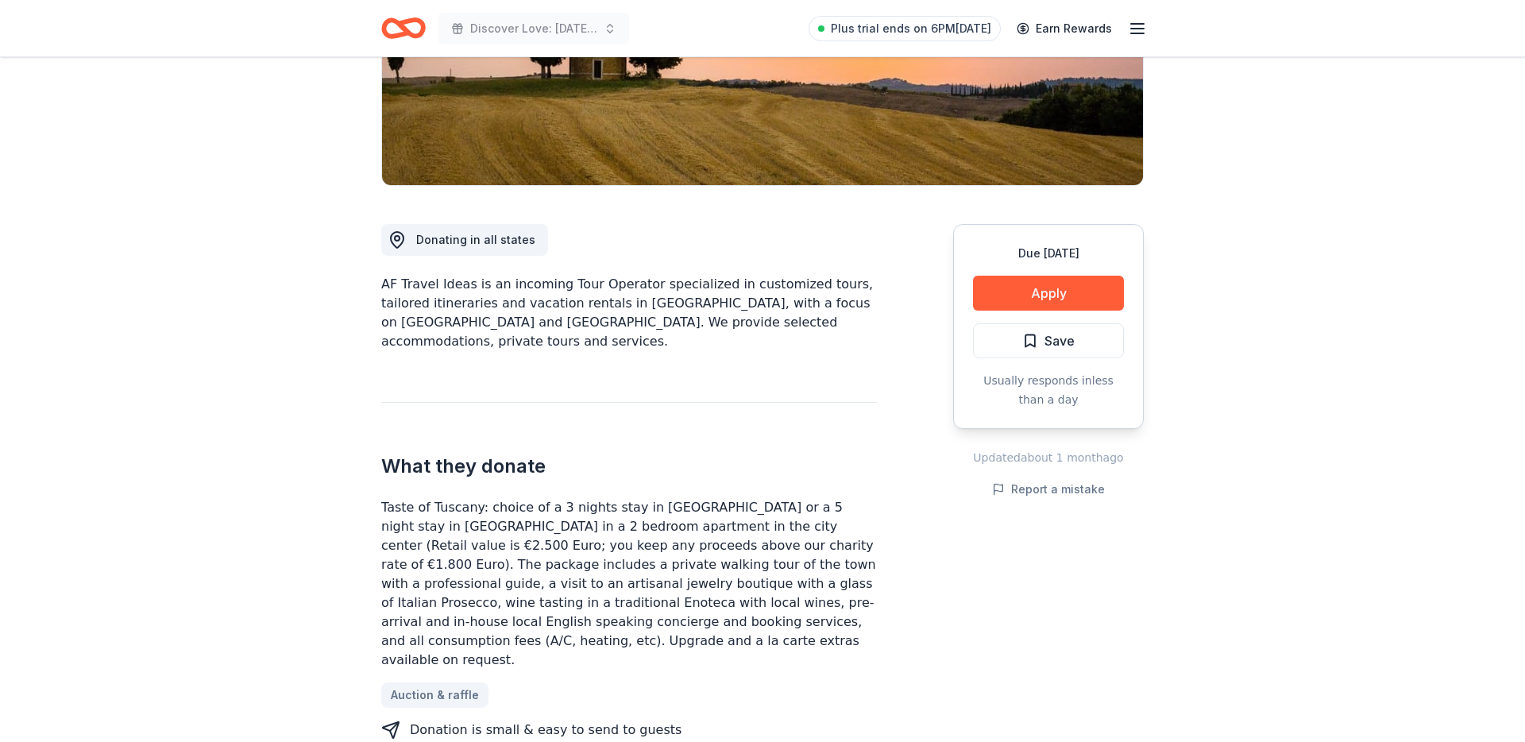
scroll to position [320, 0]
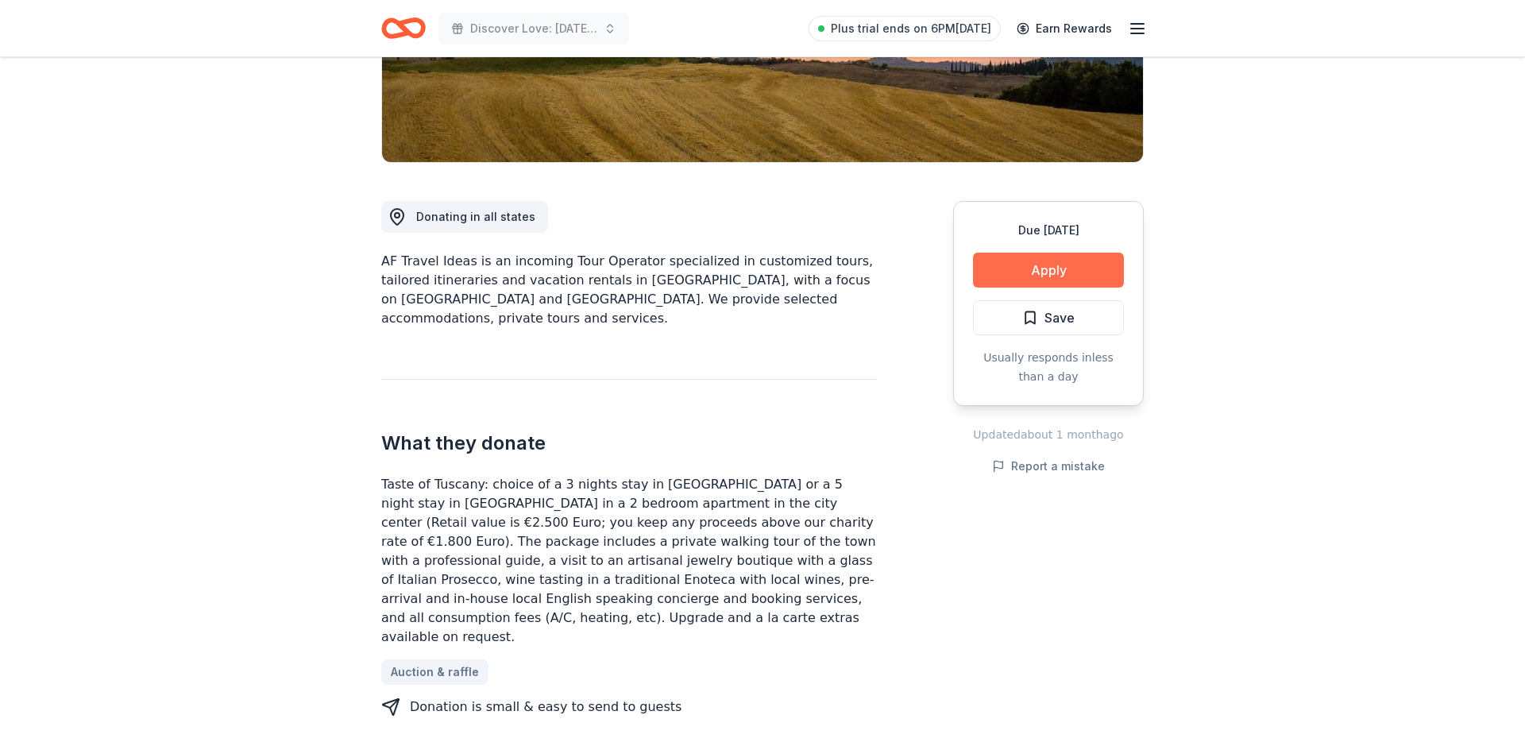
click at [1029, 280] on button "Apply" at bounding box center [1048, 270] width 151 height 35
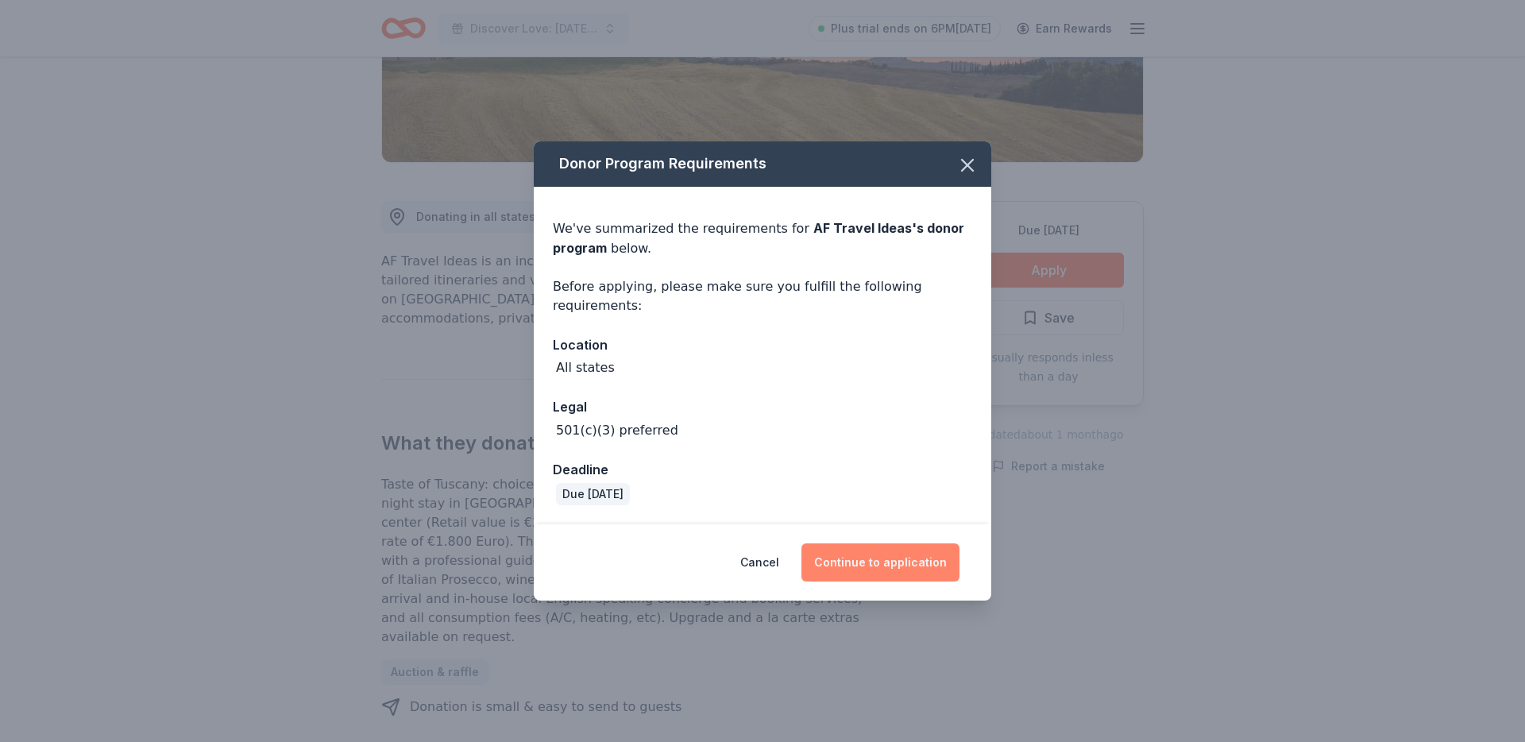
click at [904, 543] on button "Continue to application" at bounding box center [880, 562] width 158 height 38
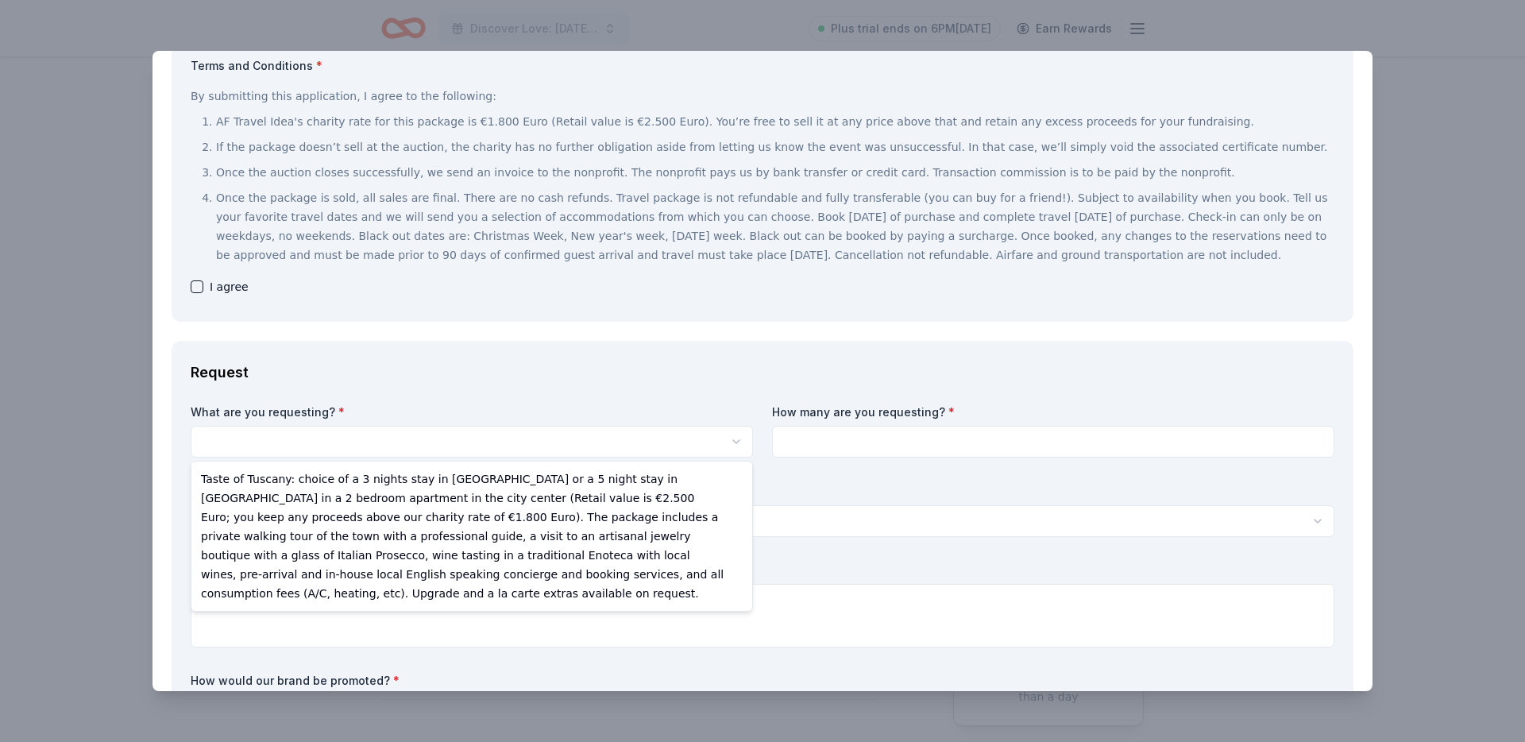
scroll to position [0, 0]
click at [371, 438] on html "Discover Love: Valentine's Day Gala & Silent Auction Plus trial ends on 6PM, 8/…" at bounding box center [762, 371] width 1525 height 742
select select "Taste of Tuscany: choice of a 3 nights stay in Florence or a 5 night stay in Co…"
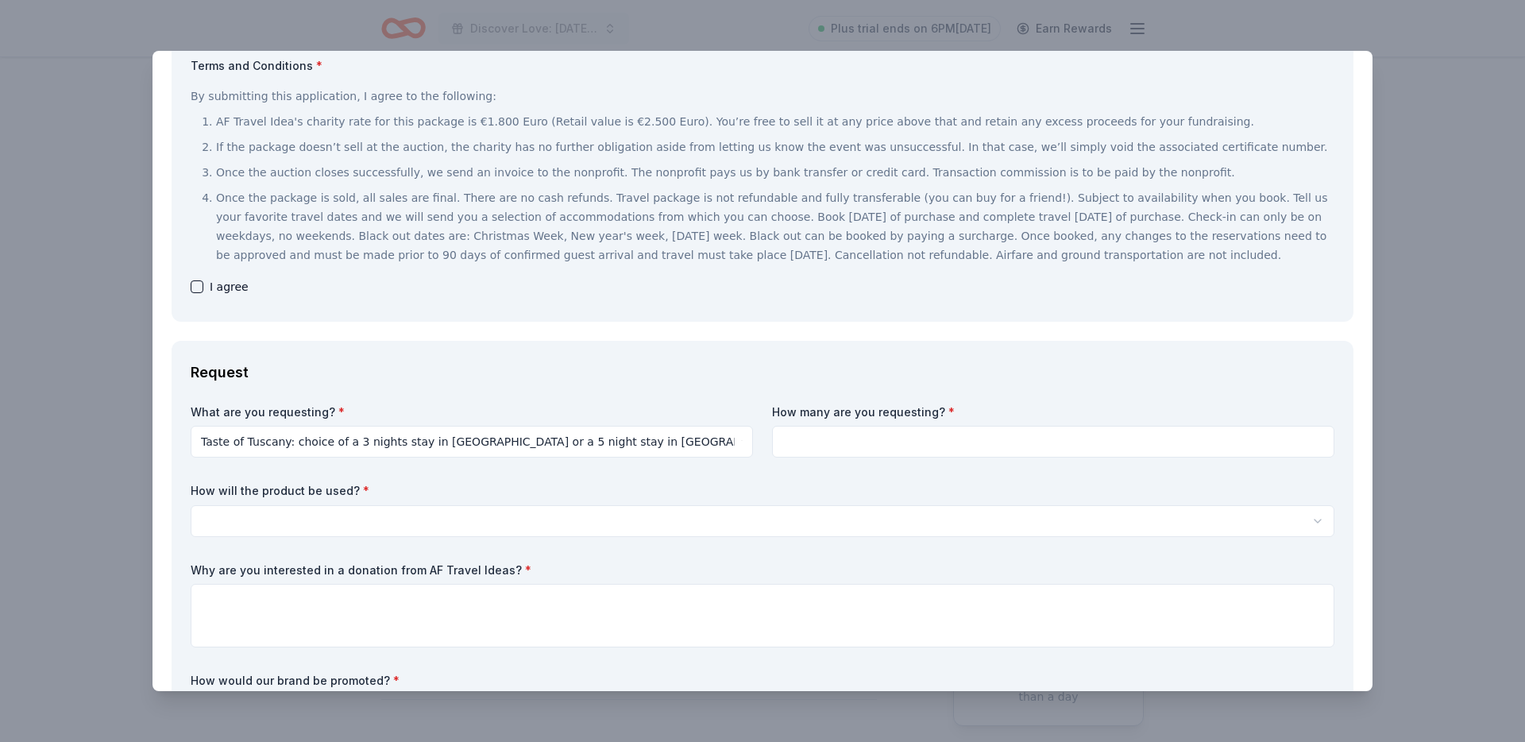
click at [1025, 443] on input at bounding box center [1053, 442] width 562 height 32
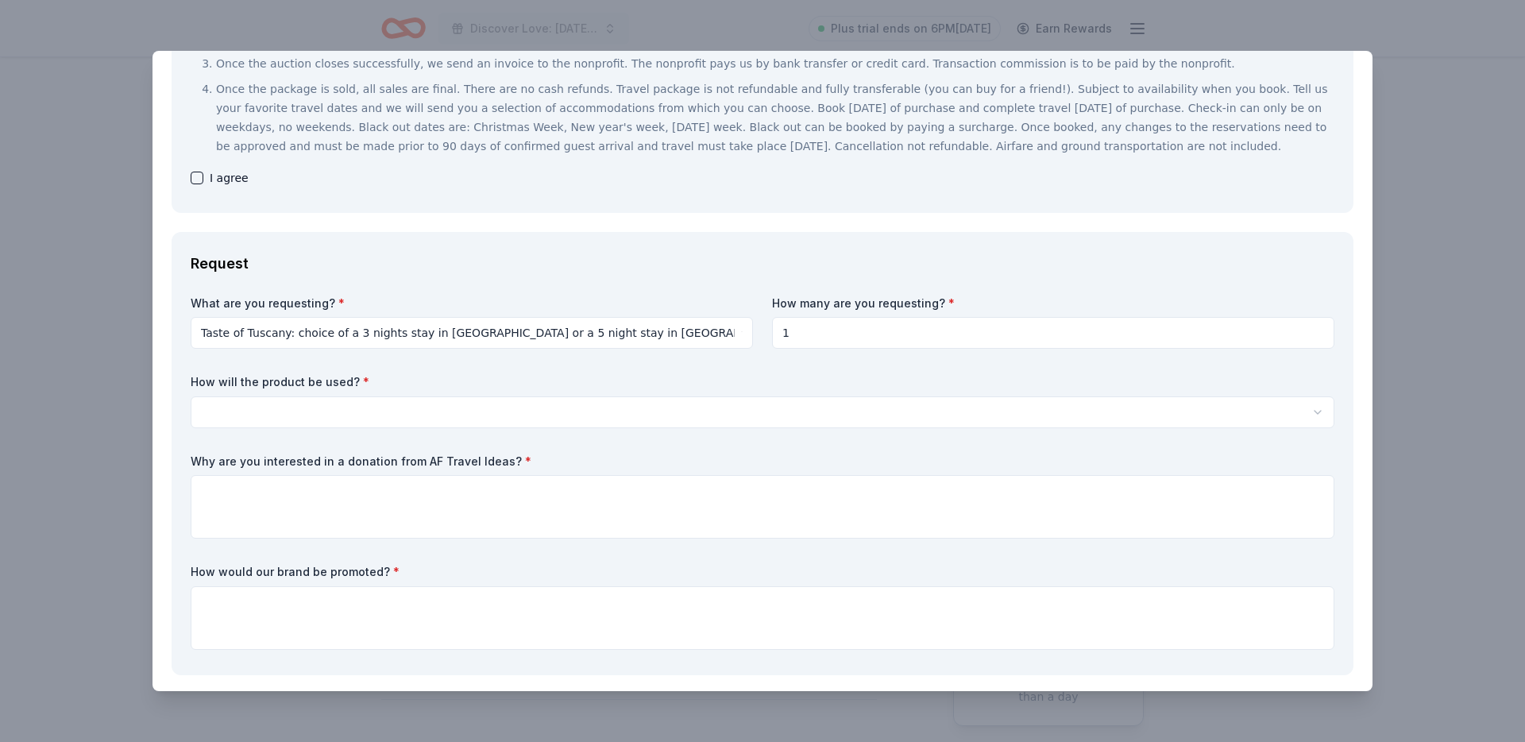
type input "1"
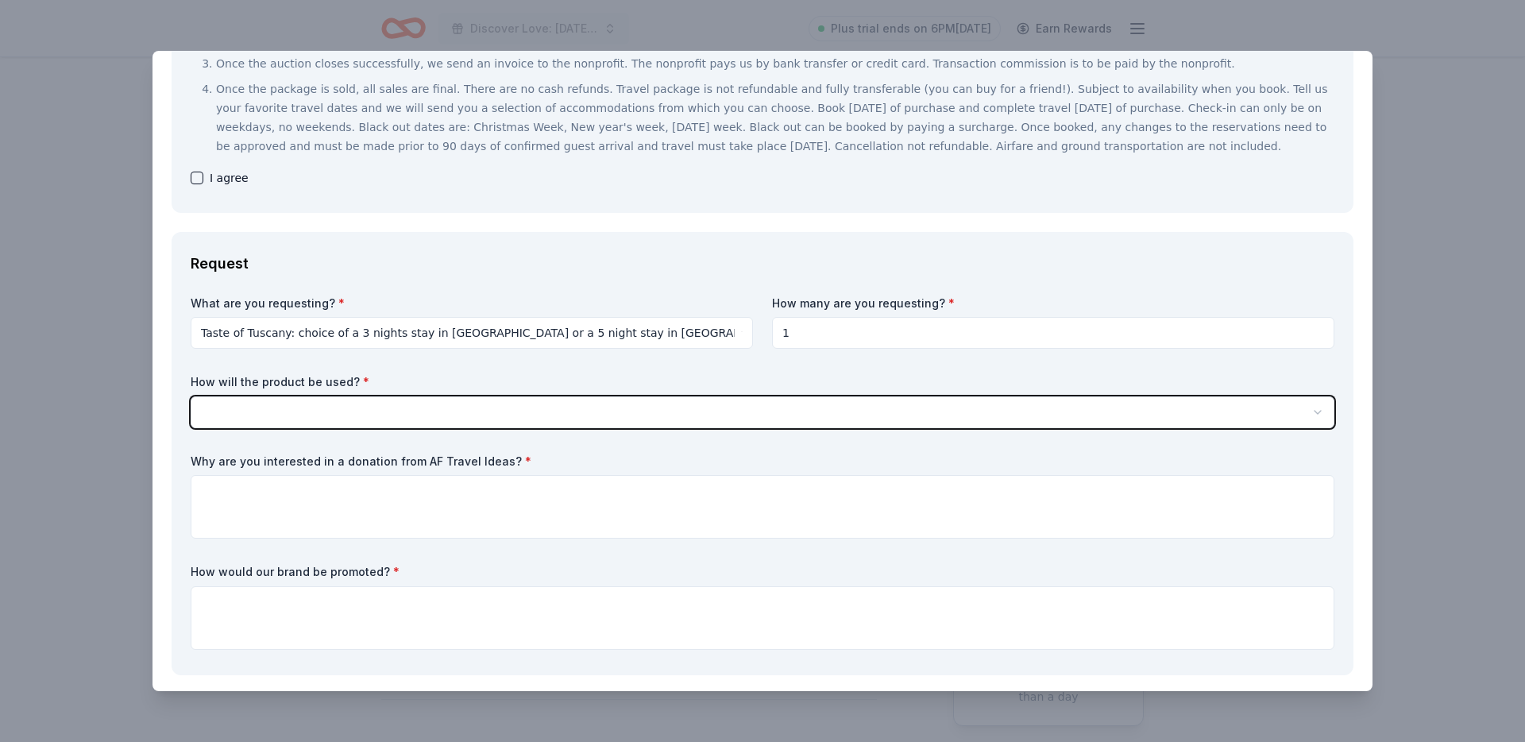
select select "silentAuction"
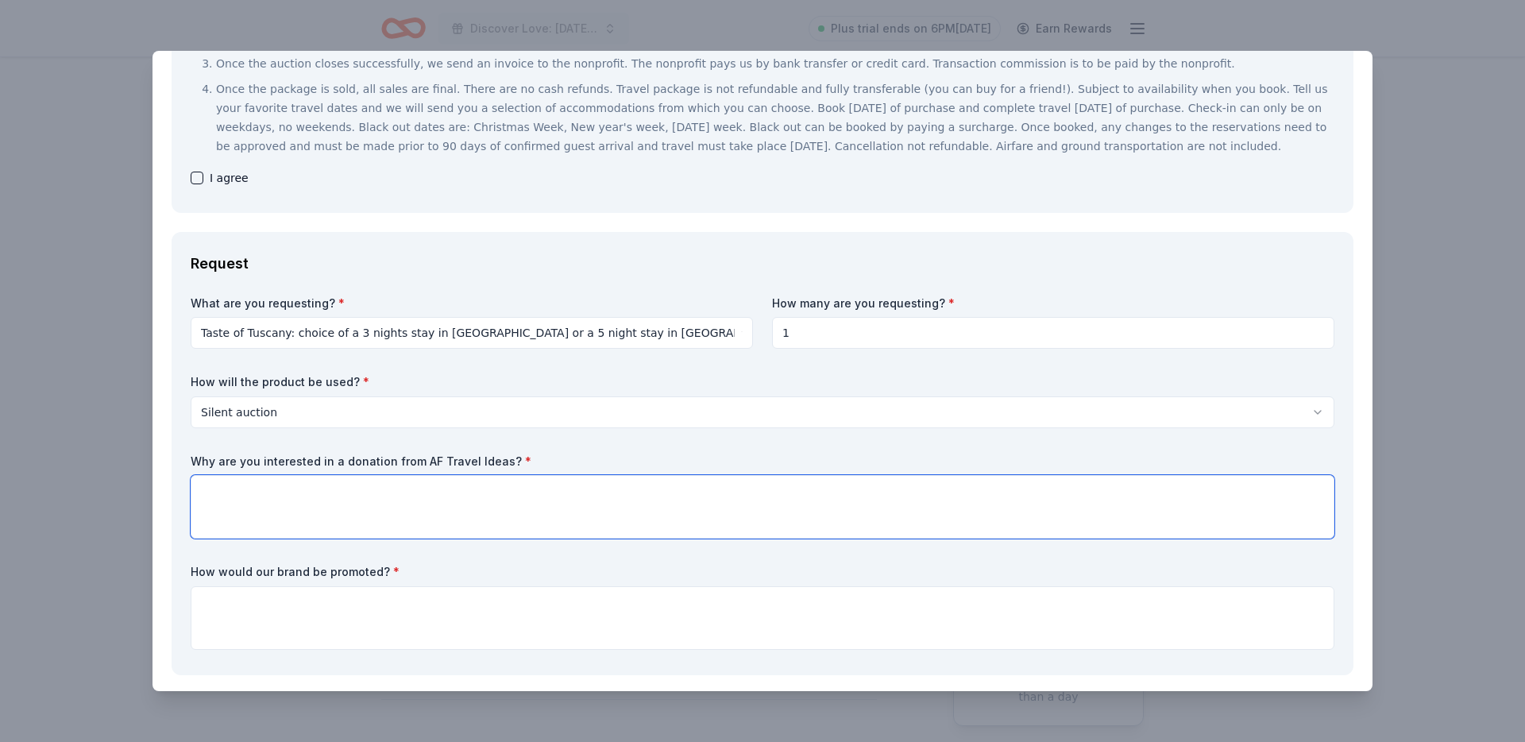
click at [857, 519] on textarea at bounding box center [763, 507] width 1144 height 64
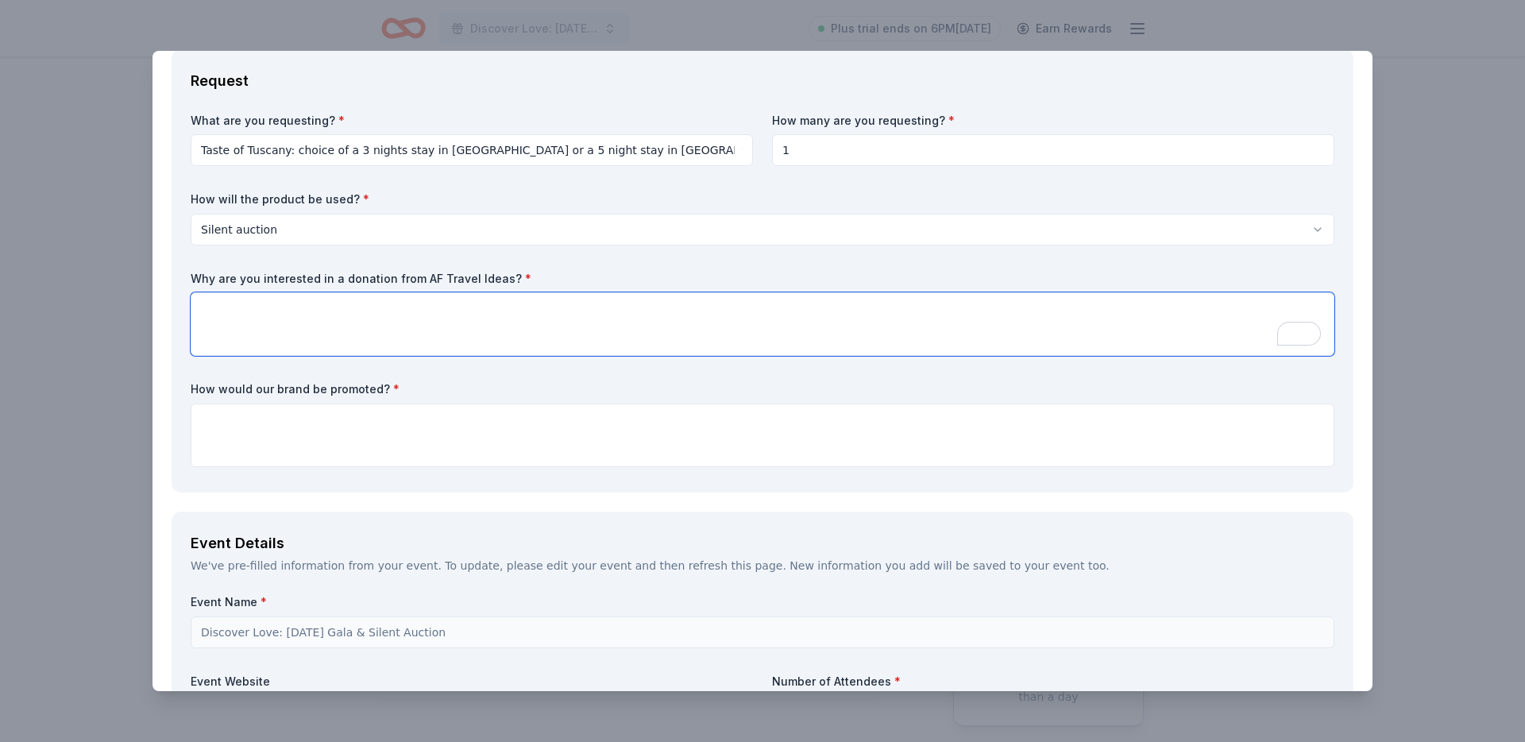
scroll to position [455, 0]
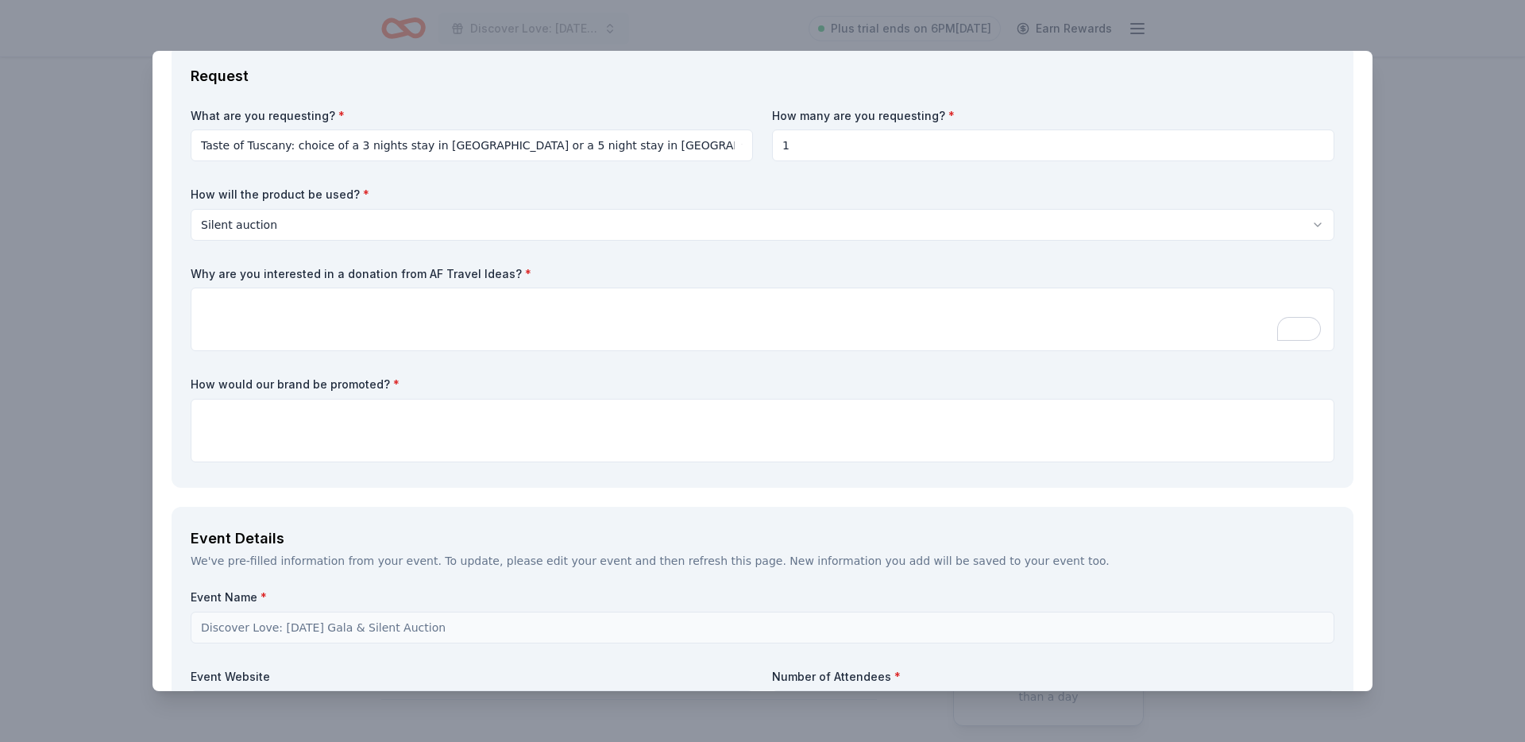
click at [411, 274] on label "Why are you interested in a donation from AF Travel Ideas? *" at bounding box center [763, 274] width 1144 height 16
drag, startPoint x: 411, startPoint y: 274, endPoint x: 534, endPoint y: 274, distance: 122.3
click at [411, 274] on label "Why are you interested in a donation from AF Travel Ideas? *" at bounding box center [763, 274] width 1144 height 16
drag, startPoint x: 534, startPoint y: 274, endPoint x: 227, endPoint y: 261, distance: 306.9
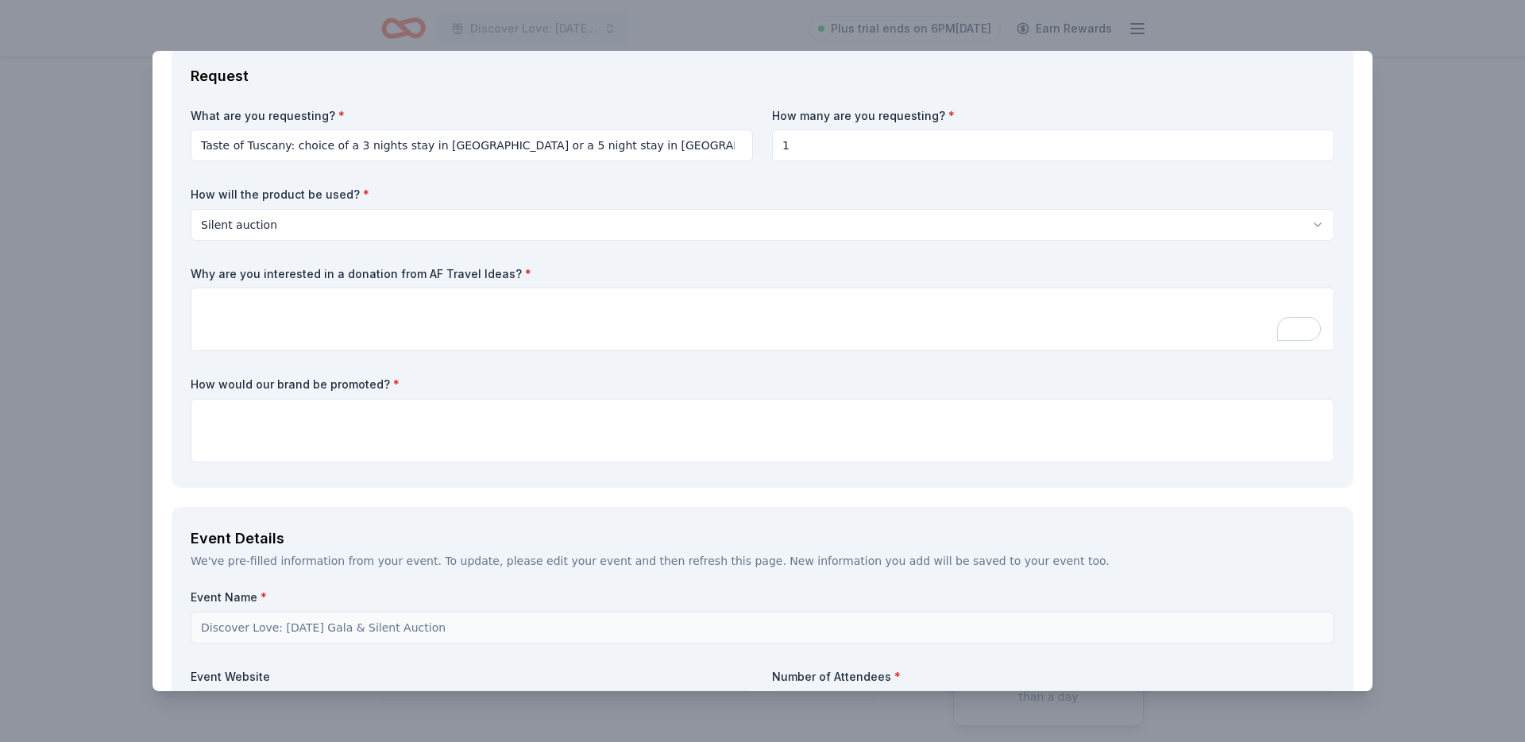
click at [252, 266] on label "Why are you interested in a donation from AF Travel Ideas? *" at bounding box center [763, 274] width 1144 height 16
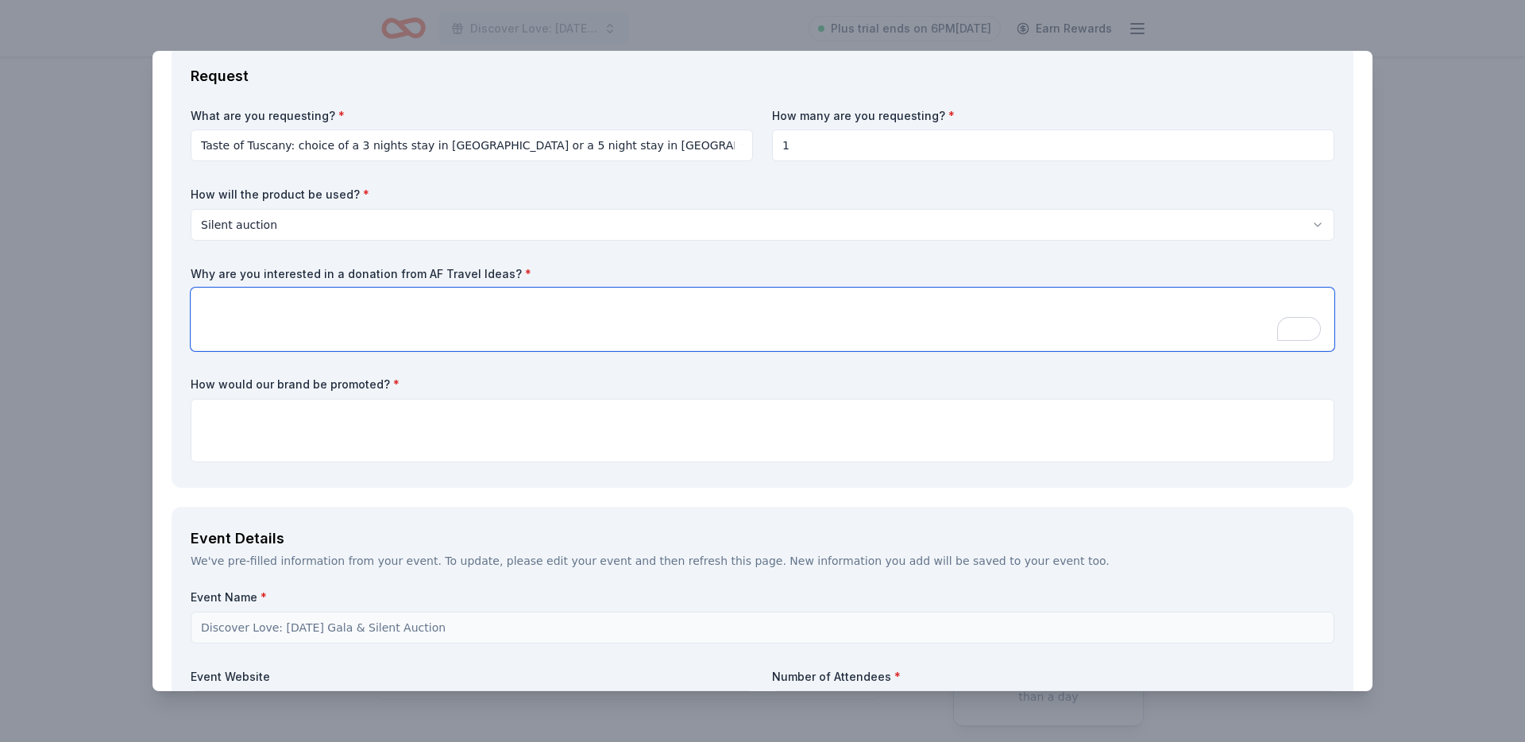
click at [398, 325] on textarea "To enrich screen reader interactions, please activate Accessibility in Grammarl…" at bounding box center [763, 320] width 1144 height 64
paste textarea "Louisville Chorus is interested in a donation from AF Travel Ideas because your…"
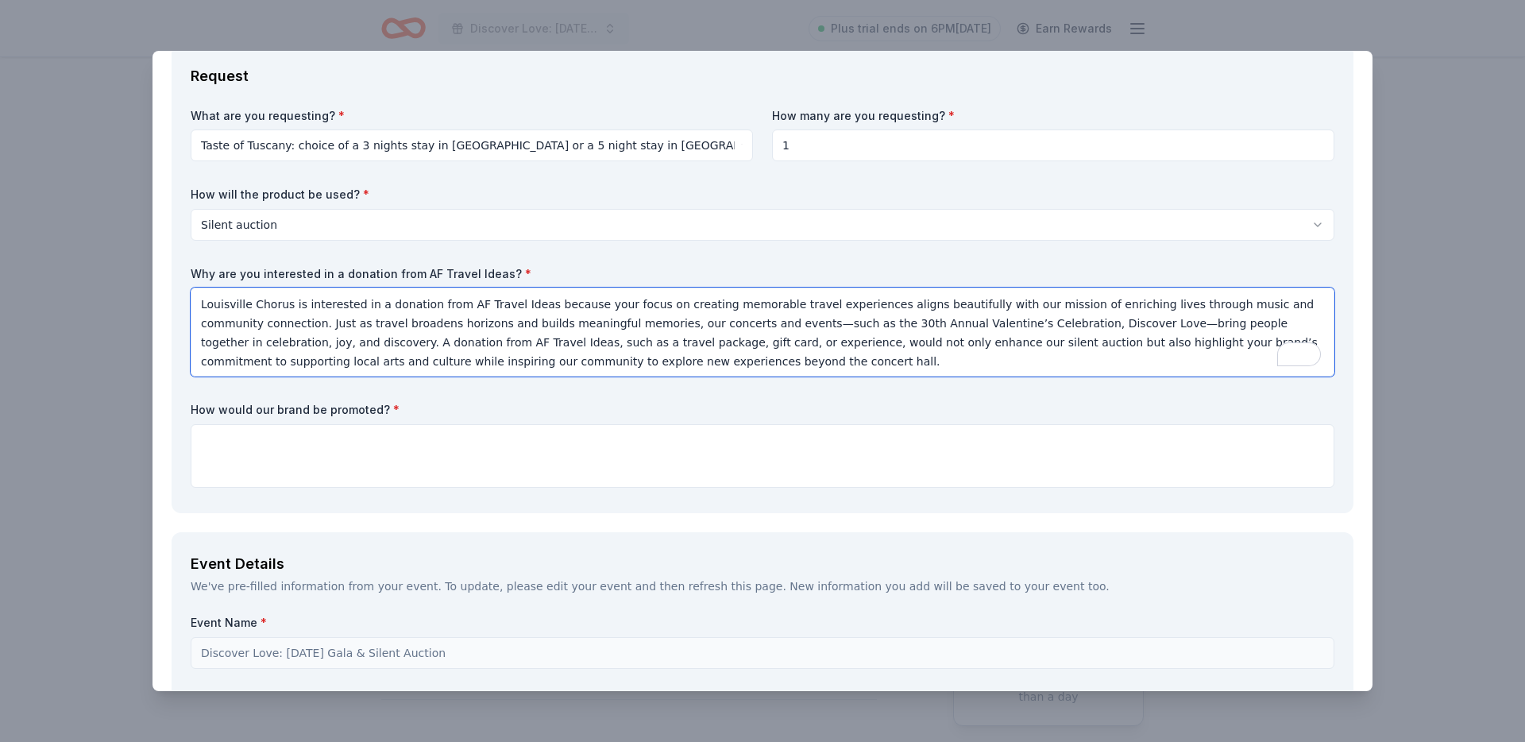
type textarea "Louisville Chorus is interested in a donation from AF Travel Ideas because your…"
click at [504, 433] on textarea at bounding box center [763, 456] width 1144 height 64
paste textarea ""In February 2026, Louisville Chorus will present its 30th Annual Valentine’s C…"
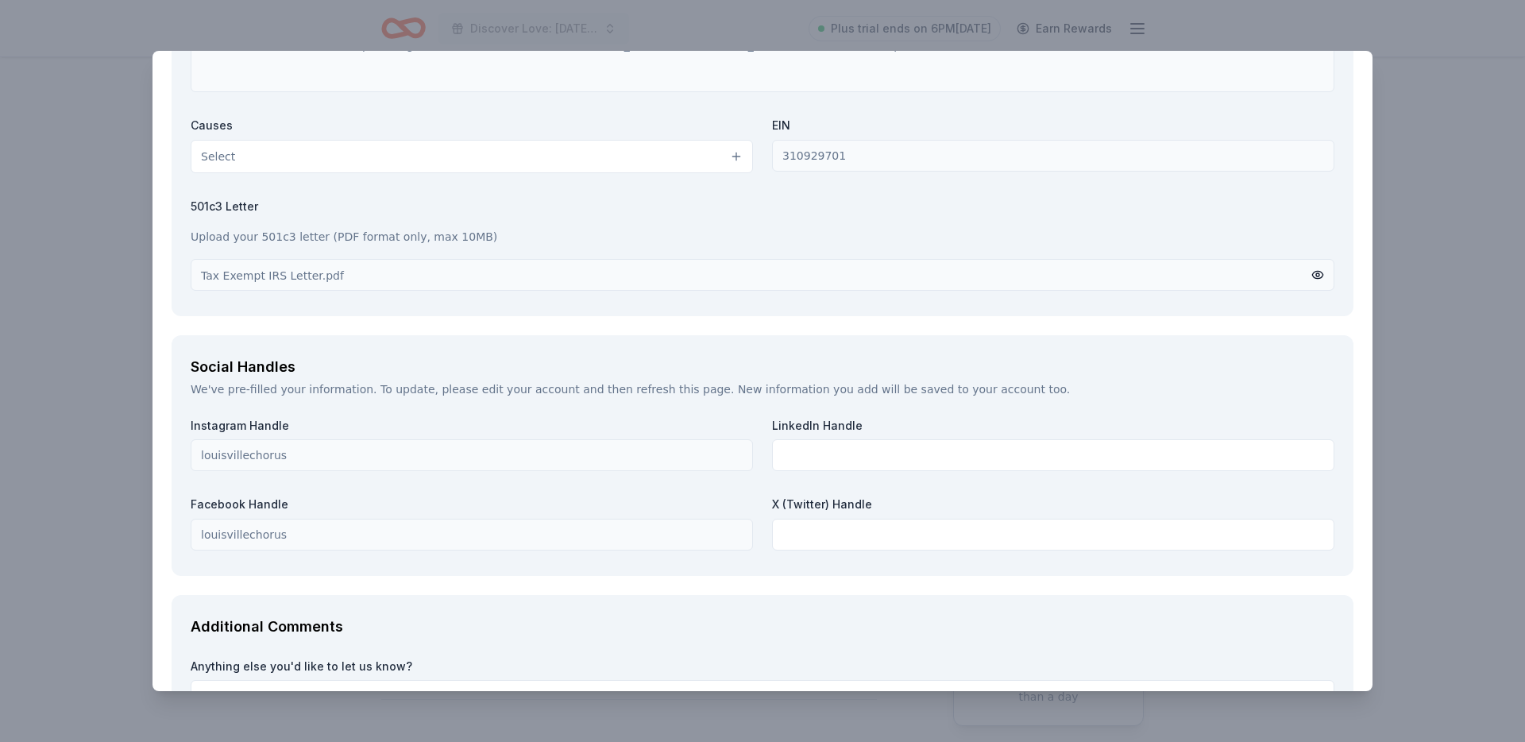
scroll to position [2298, 0]
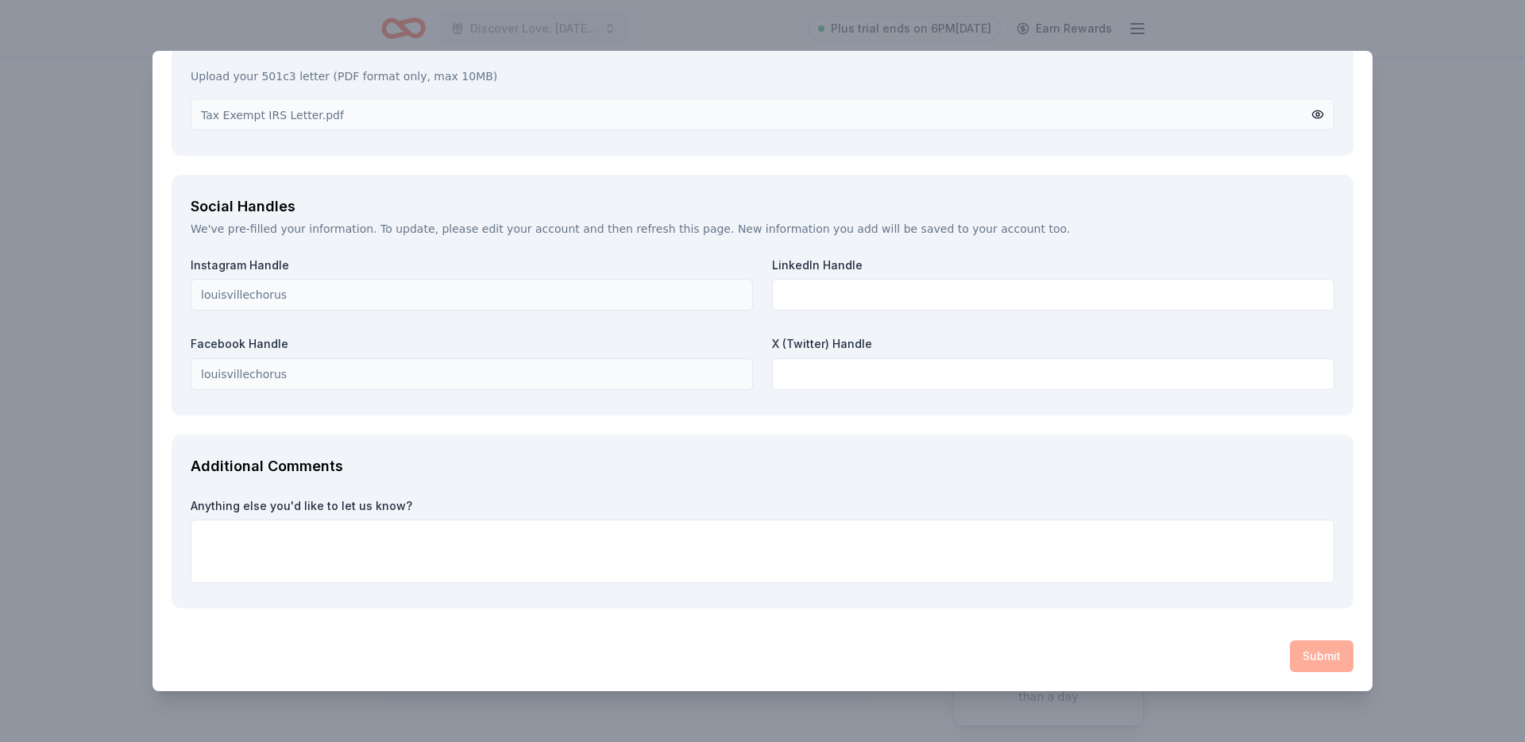
type textarea ""In February 2026, Louisville Chorus will present its 30th Annual Valentine’s C…"
click at [1310, 654] on div "Submit" at bounding box center [763, 656] width 1182 height 32
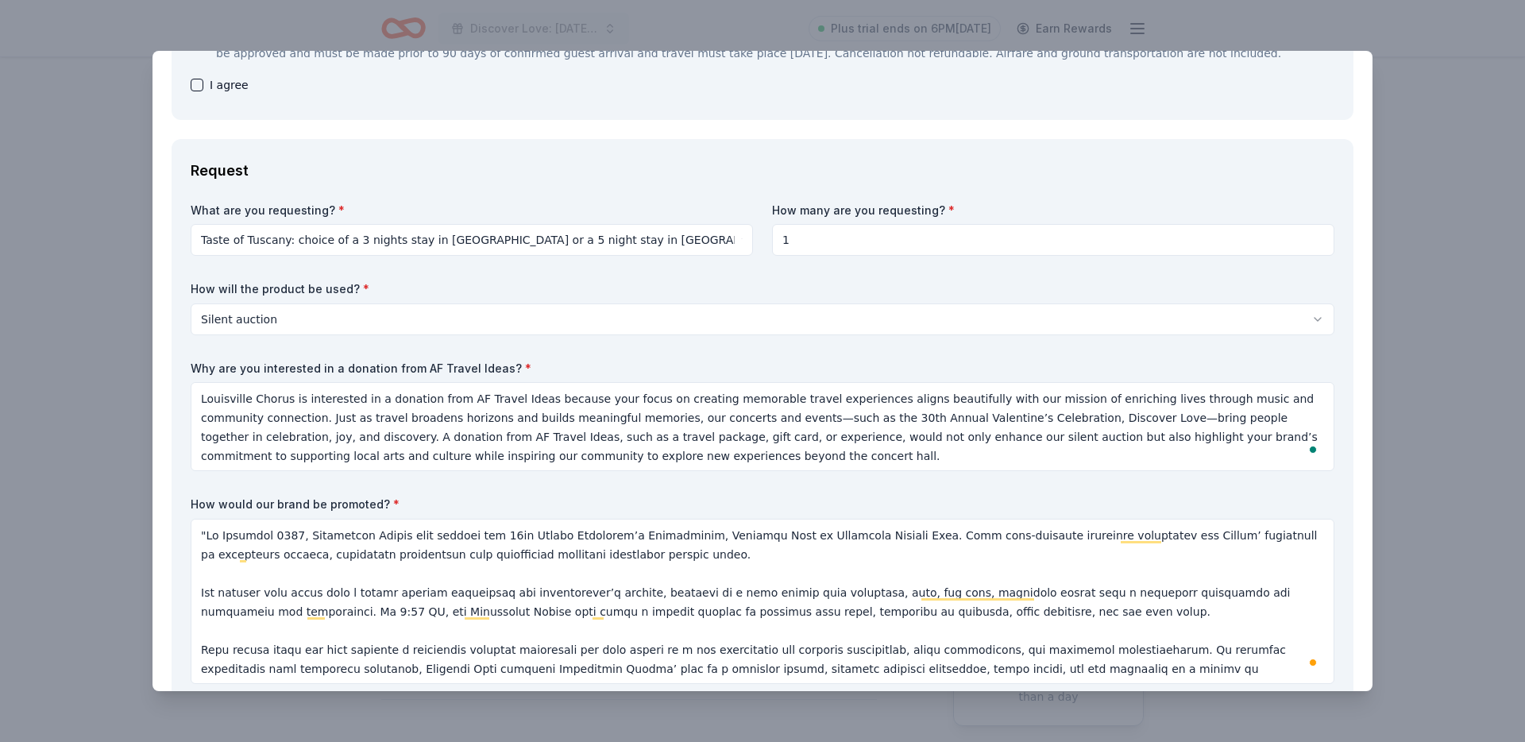
scroll to position [357, 0]
click at [214, 81] on span "I agree" at bounding box center [229, 88] width 39 height 19
click at [214, 85] on span "I agree" at bounding box center [229, 88] width 39 height 19
click at [195, 85] on button "button" at bounding box center [197, 88] width 13 height 13
checkbox input "true"
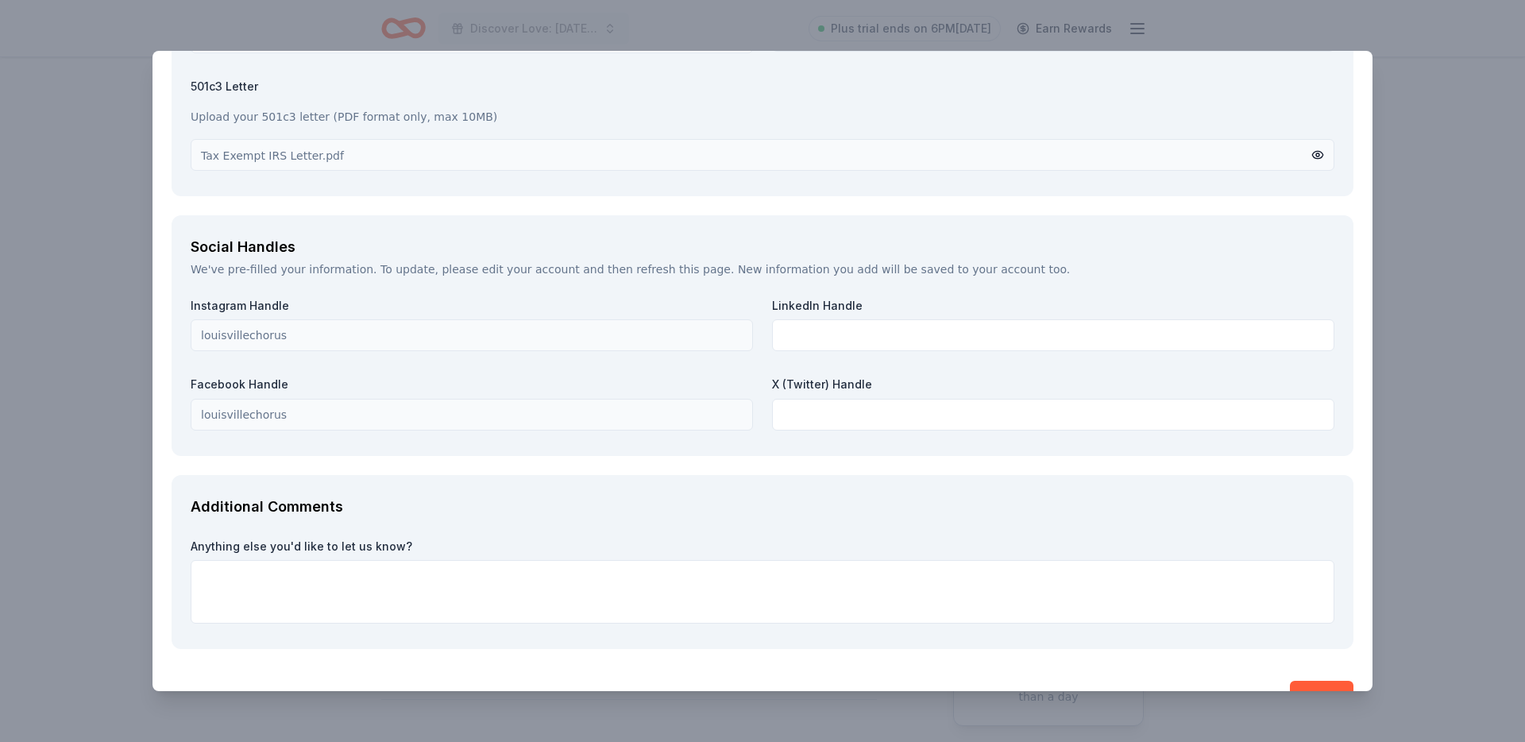
scroll to position [2298, 0]
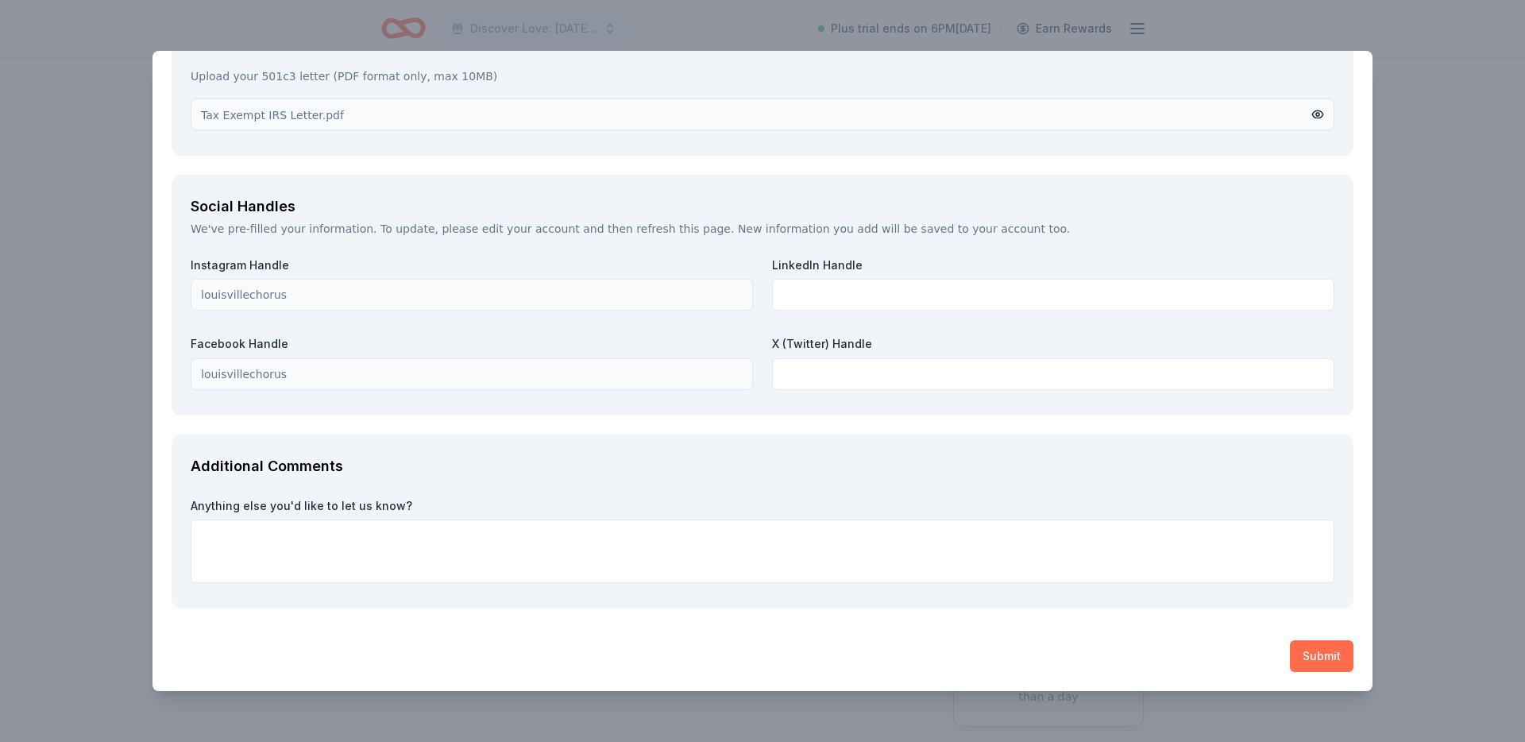
click at [1319, 658] on button "Submit" at bounding box center [1322, 656] width 64 height 32
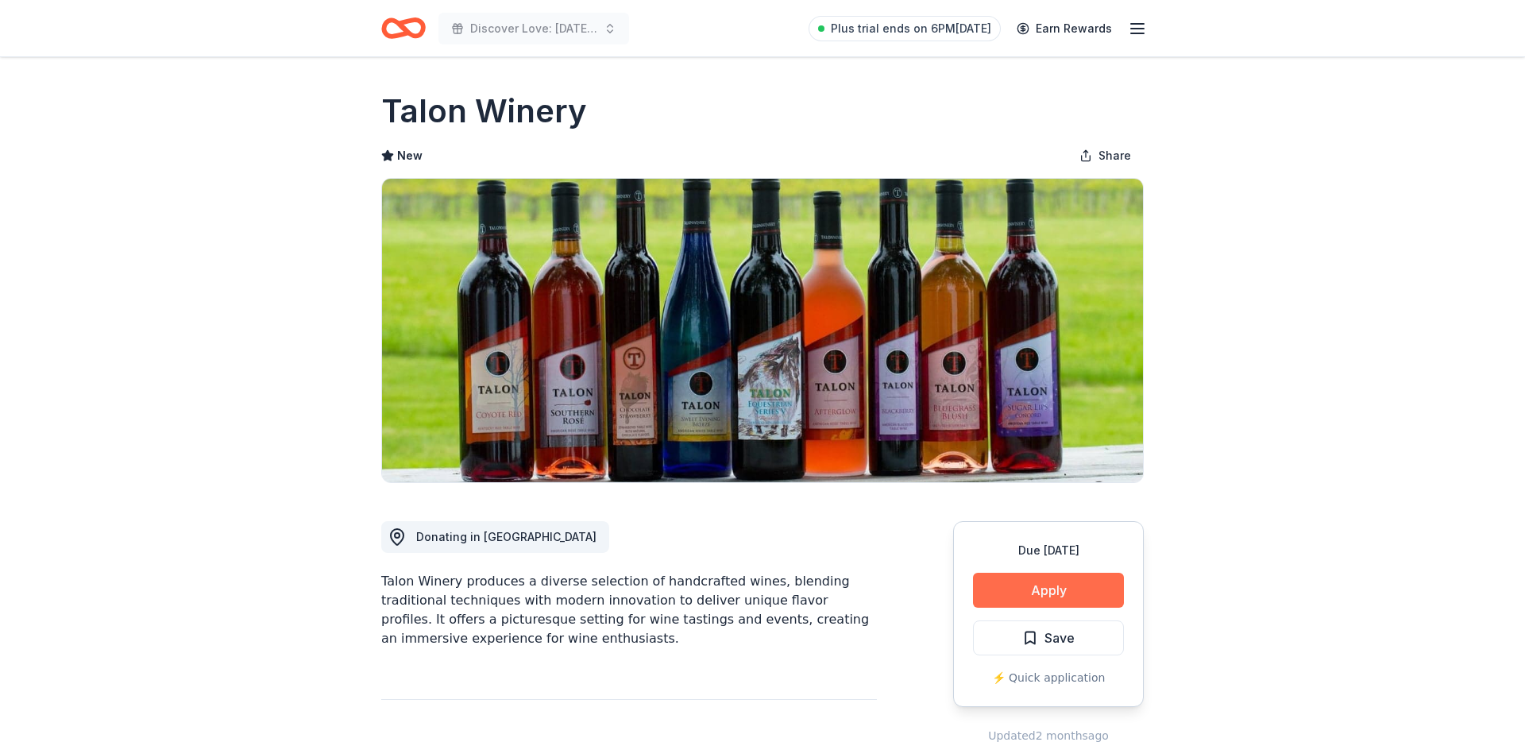
click at [1009, 589] on button "Apply" at bounding box center [1048, 590] width 151 height 35
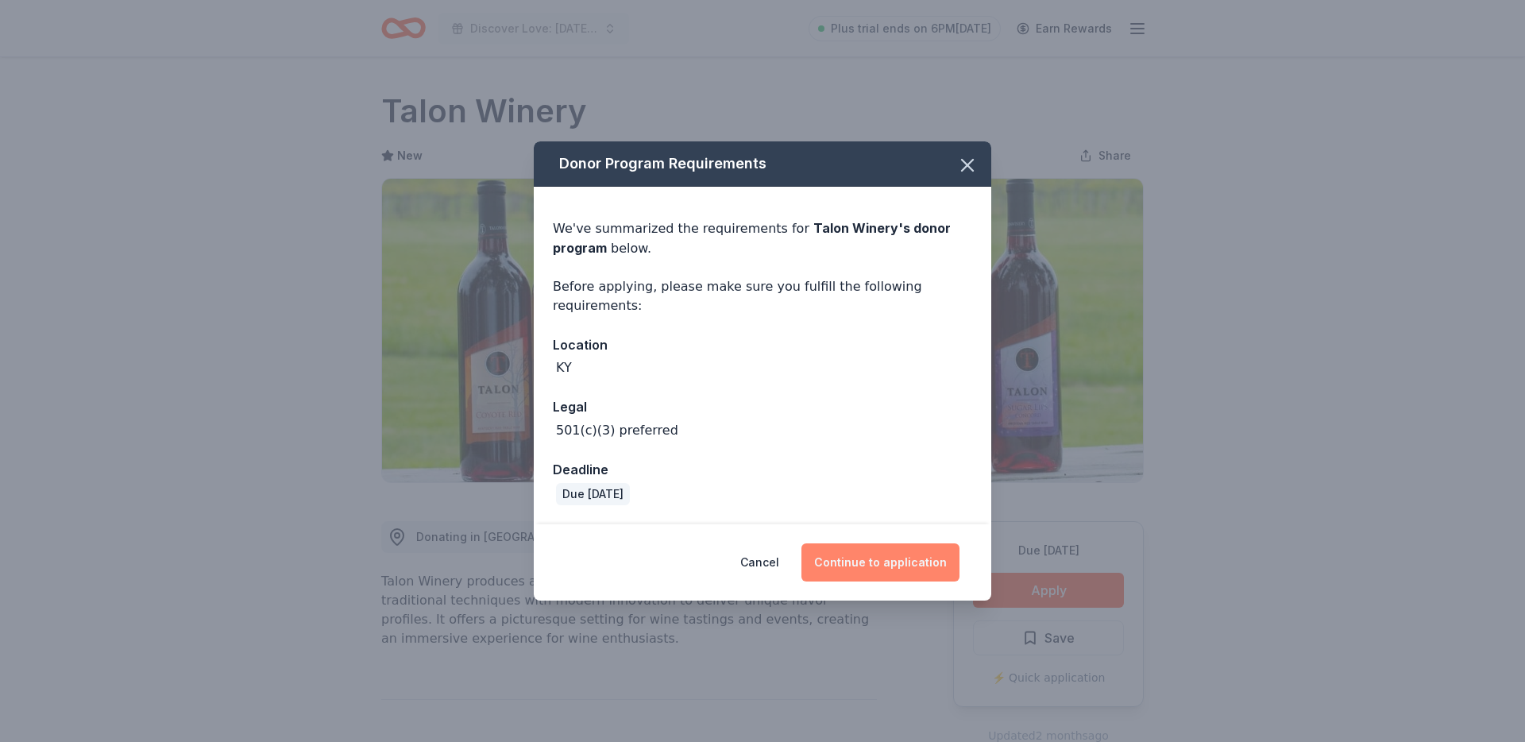
click at [898, 570] on button "Continue to application" at bounding box center [880, 562] width 158 height 38
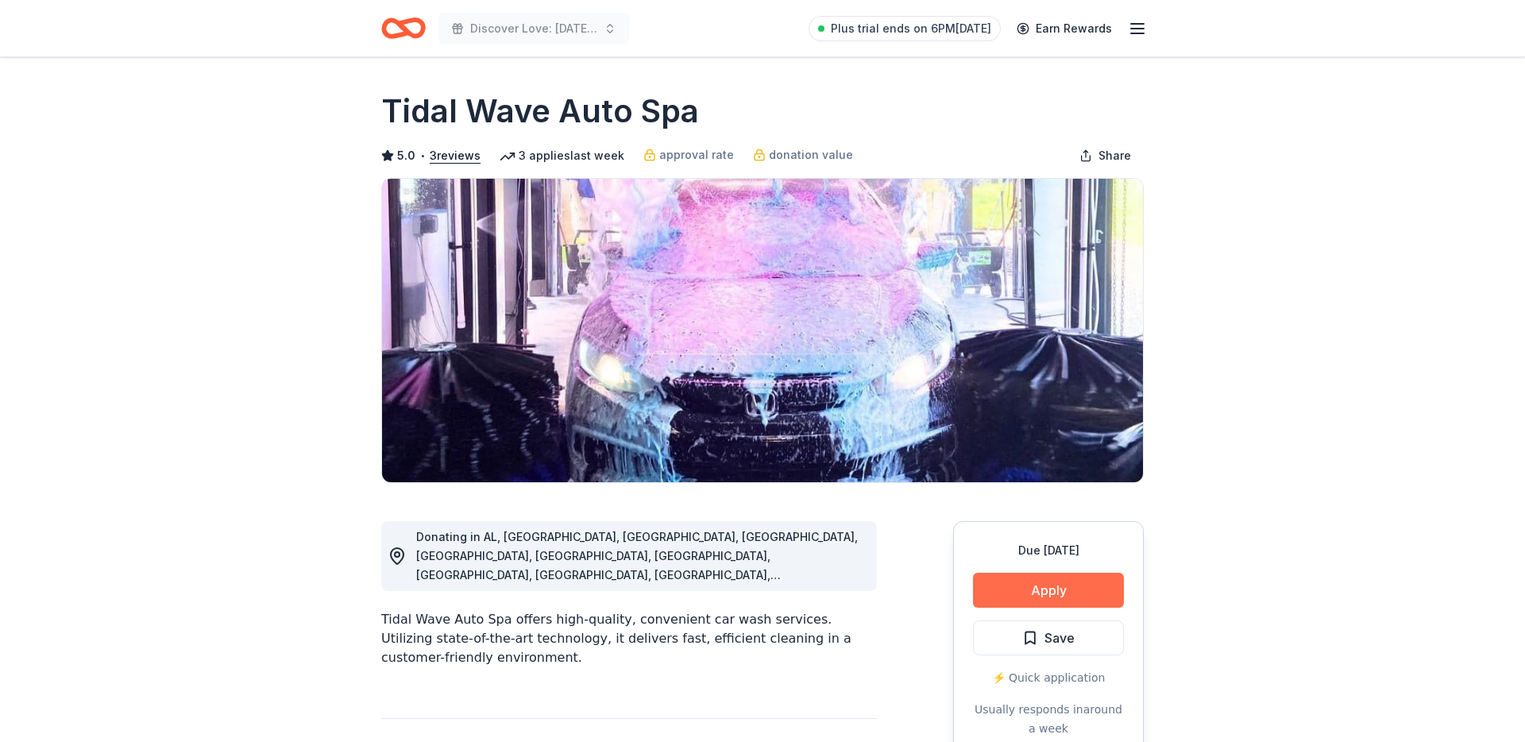
click at [1041, 591] on button "Apply" at bounding box center [1048, 590] width 151 height 35
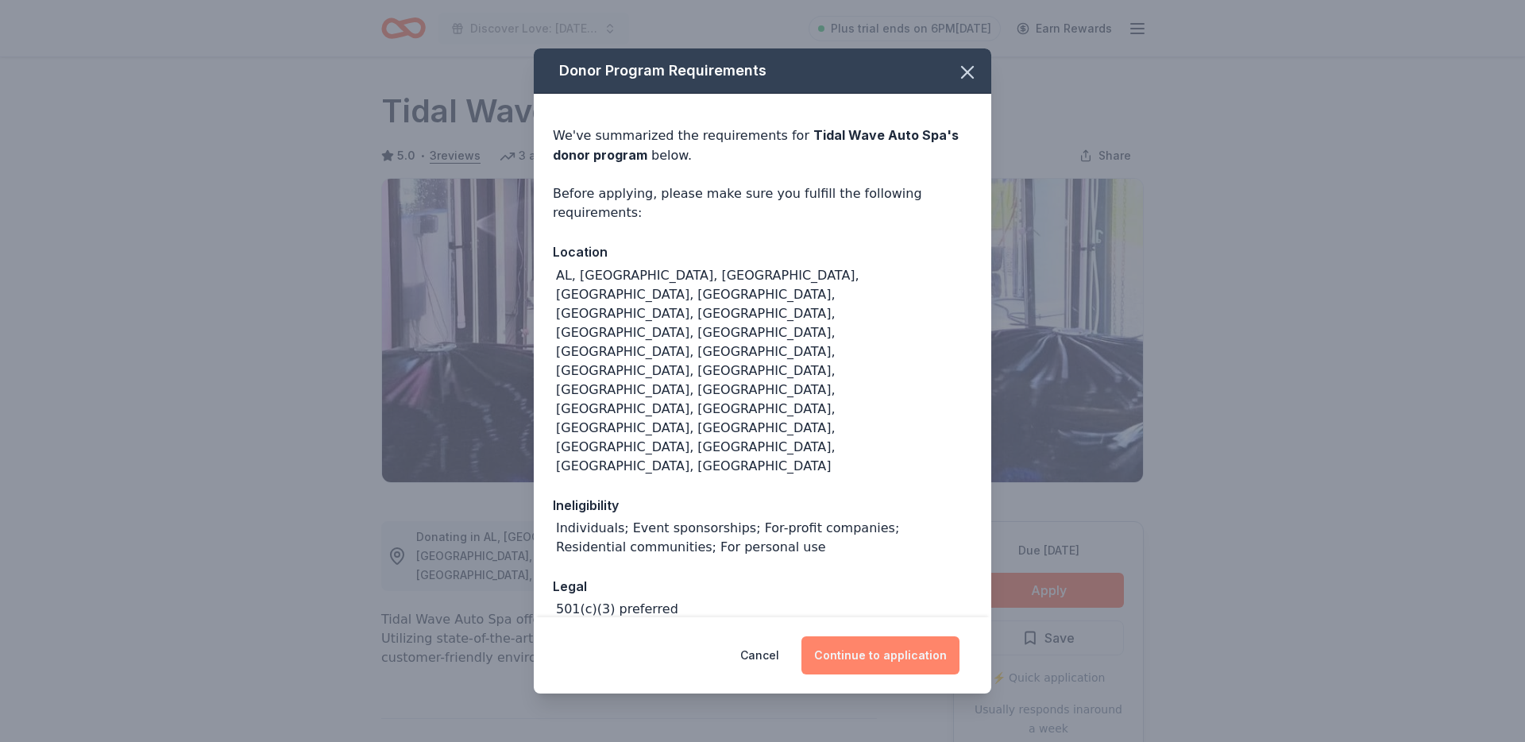
click at [914, 636] on button "Continue to application" at bounding box center [880, 655] width 158 height 38
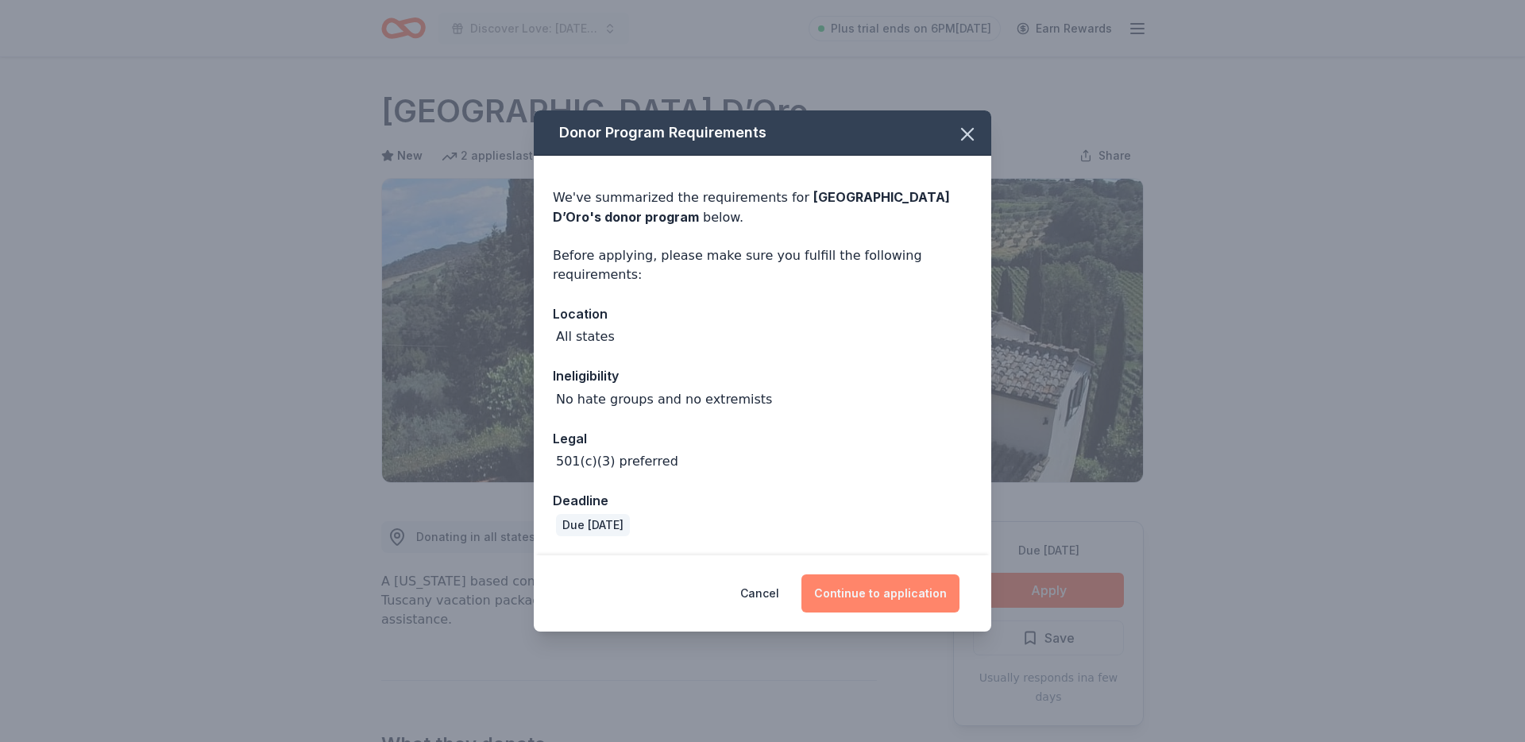
click at [867, 581] on button "Continue to application" at bounding box center [880, 593] width 158 height 38
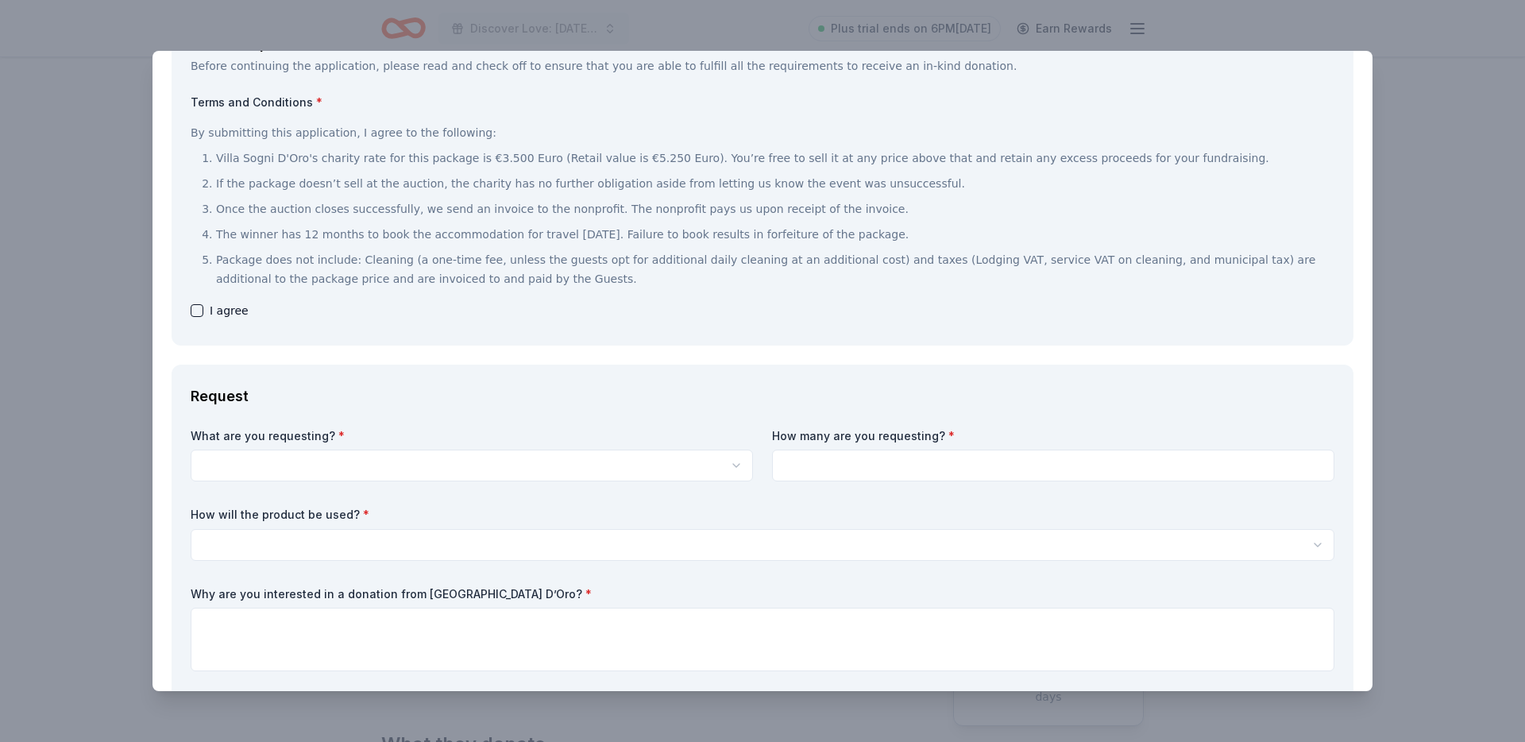
scroll to position [151, 0]
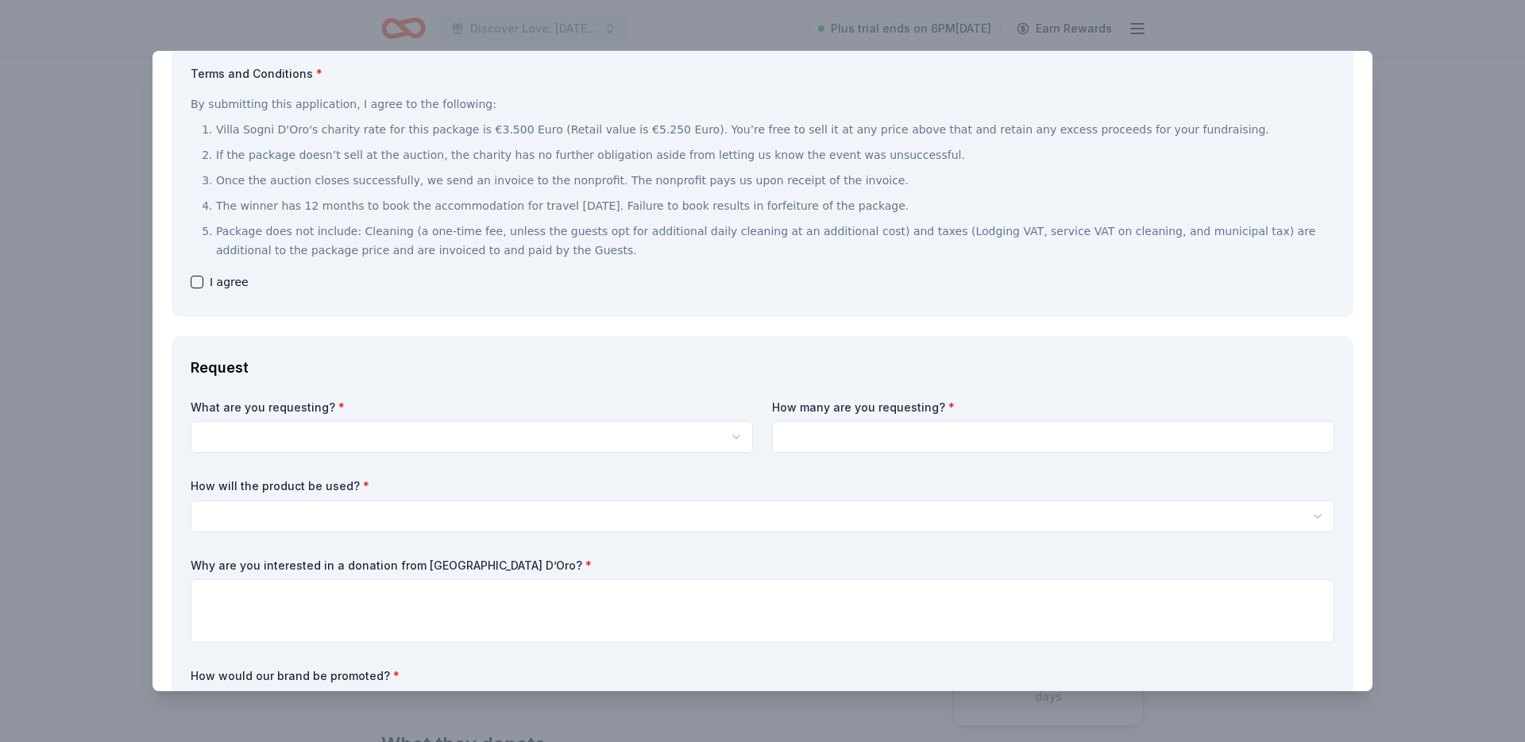
click at [484, 427] on html "Discover Love: [DATE] Gala & Silent Auction Plus trial ends on 6PM[DATE] Earn R…" at bounding box center [762, 371] width 1525 height 742
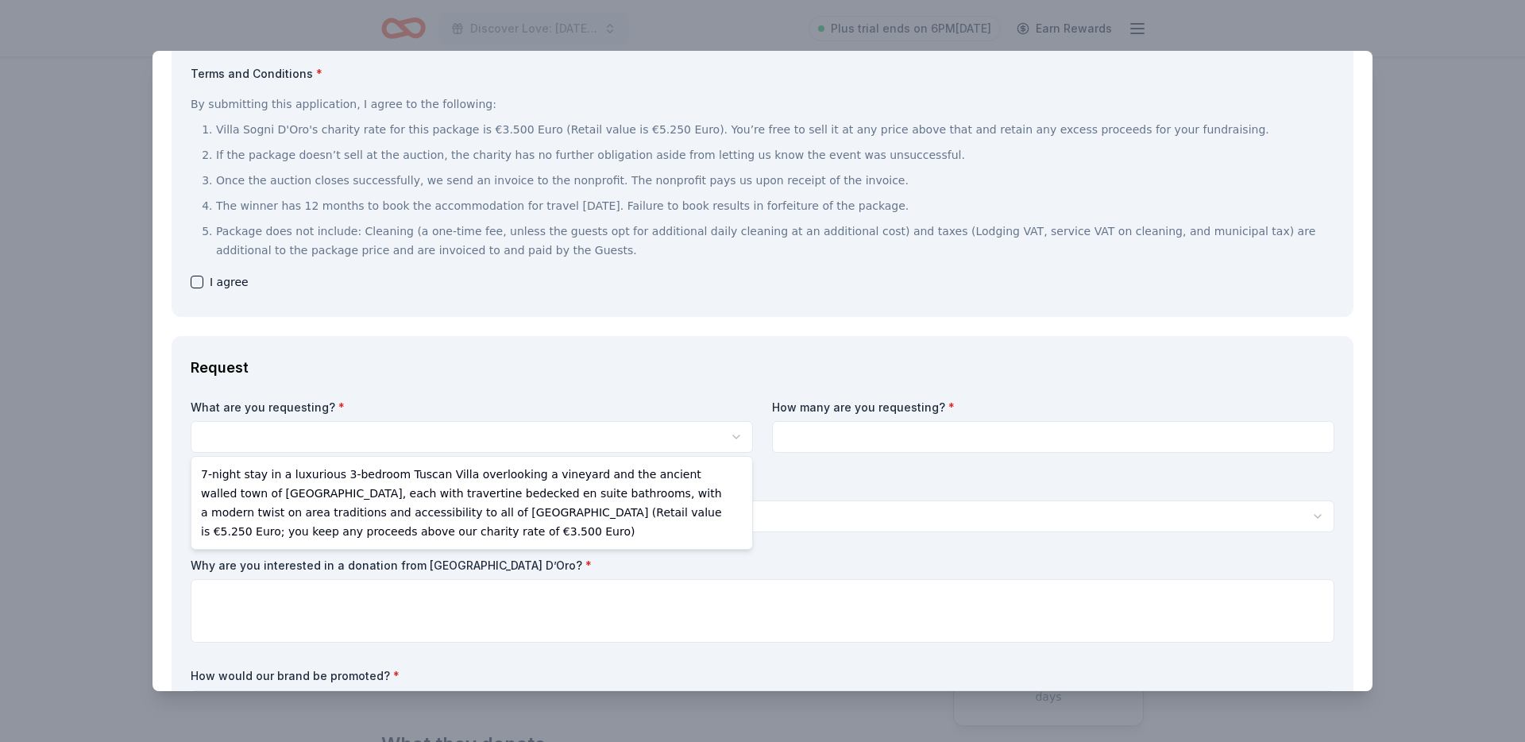
select select "7-night stay in a luxurious 3-bedroom Tuscan Villa overlooking a vineyard and t…"
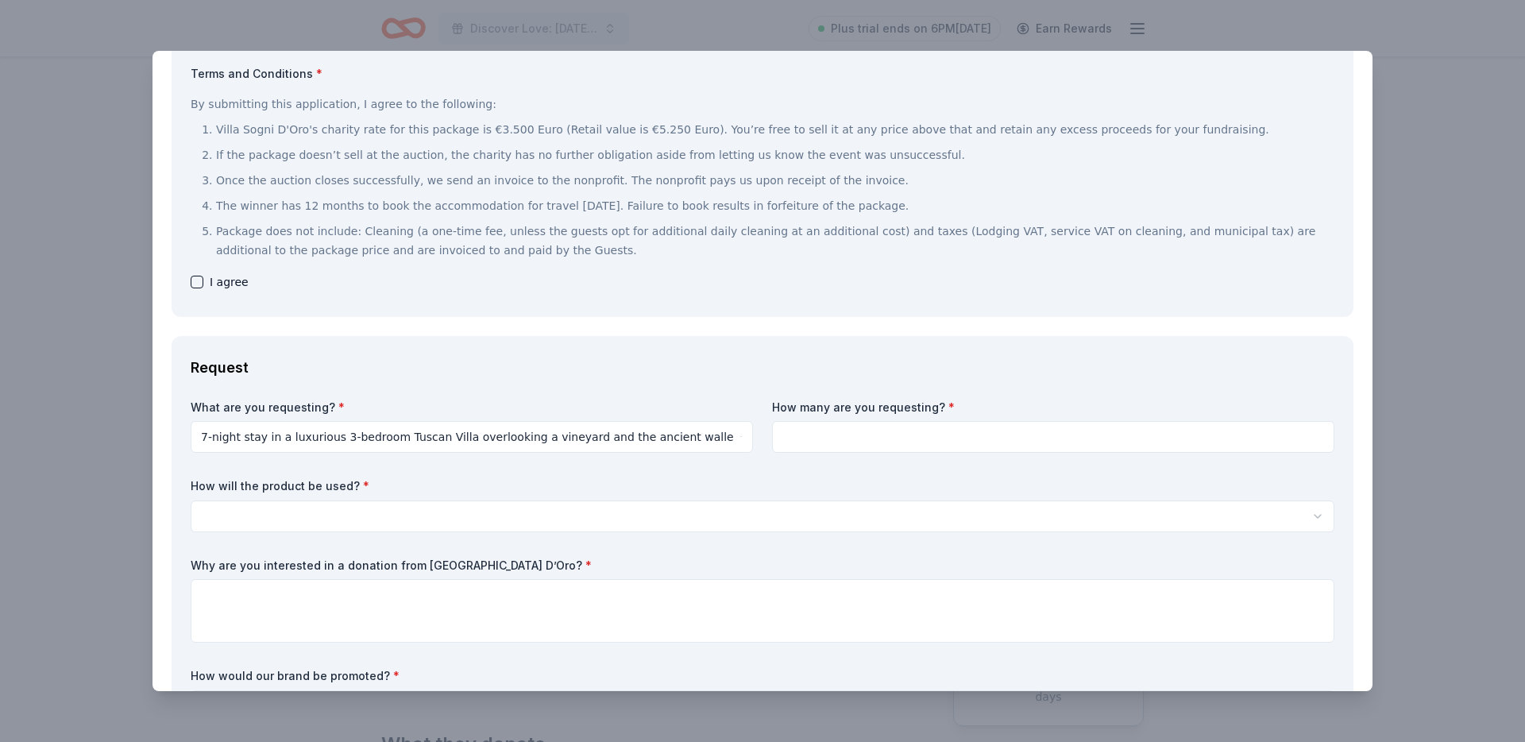
click at [890, 457] on div "What are you requesting? * 7-night stay in a luxurious 3-bedroom Tuscan Villa o…" at bounding box center [763, 579] width 1144 height 361
drag, startPoint x: 887, startPoint y: 442, endPoint x: 871, endPoint y: 456, distance: 20.8
click at [887, 442] on input at bounding box center [1053, 437] width 562 height 32
type input "1"
click at [240, 280] on span "I agree" at bounding box center [229, 281] width 39 height 19
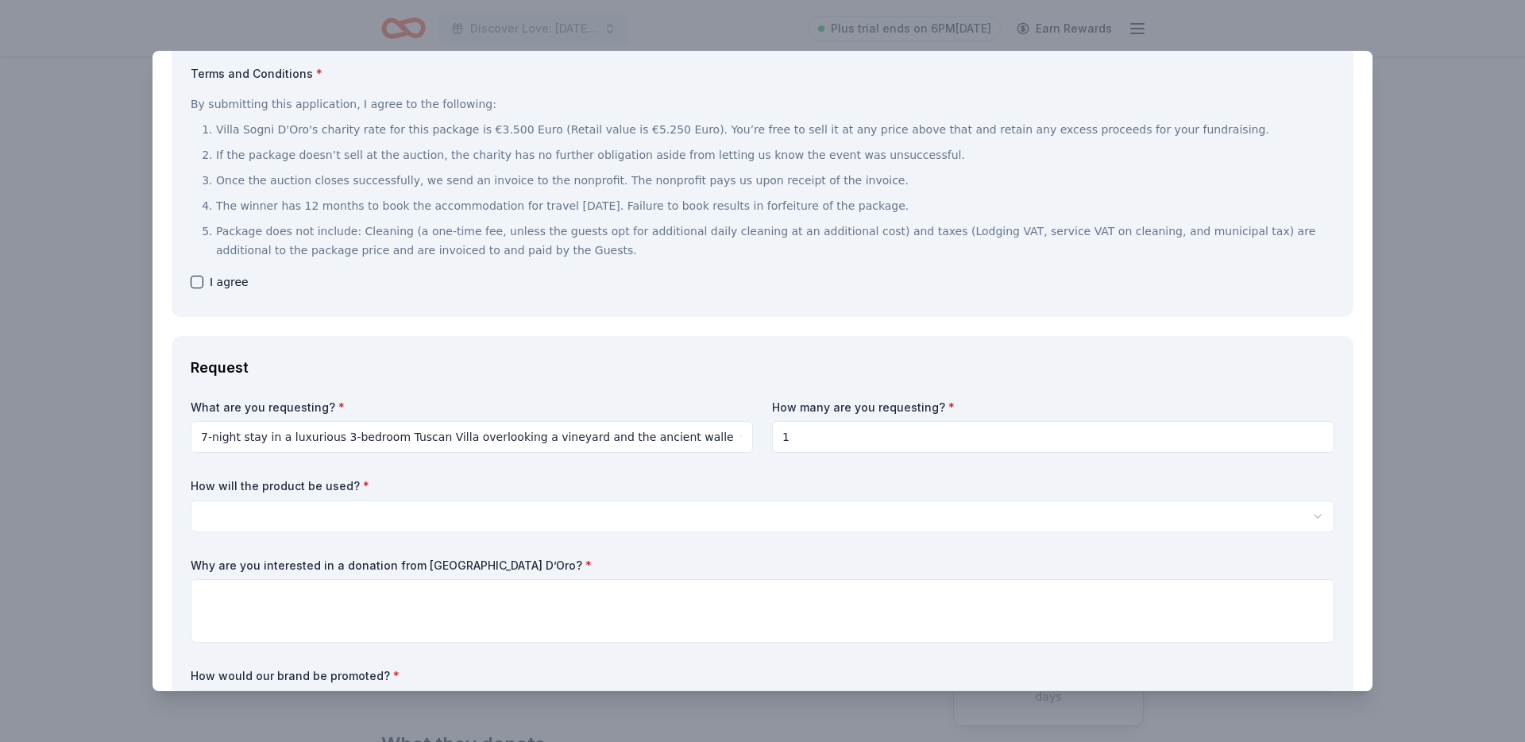
click at [195, 280] on button "button" at bounding box center [197, 282] width 13 height 13
checkbox input "true"
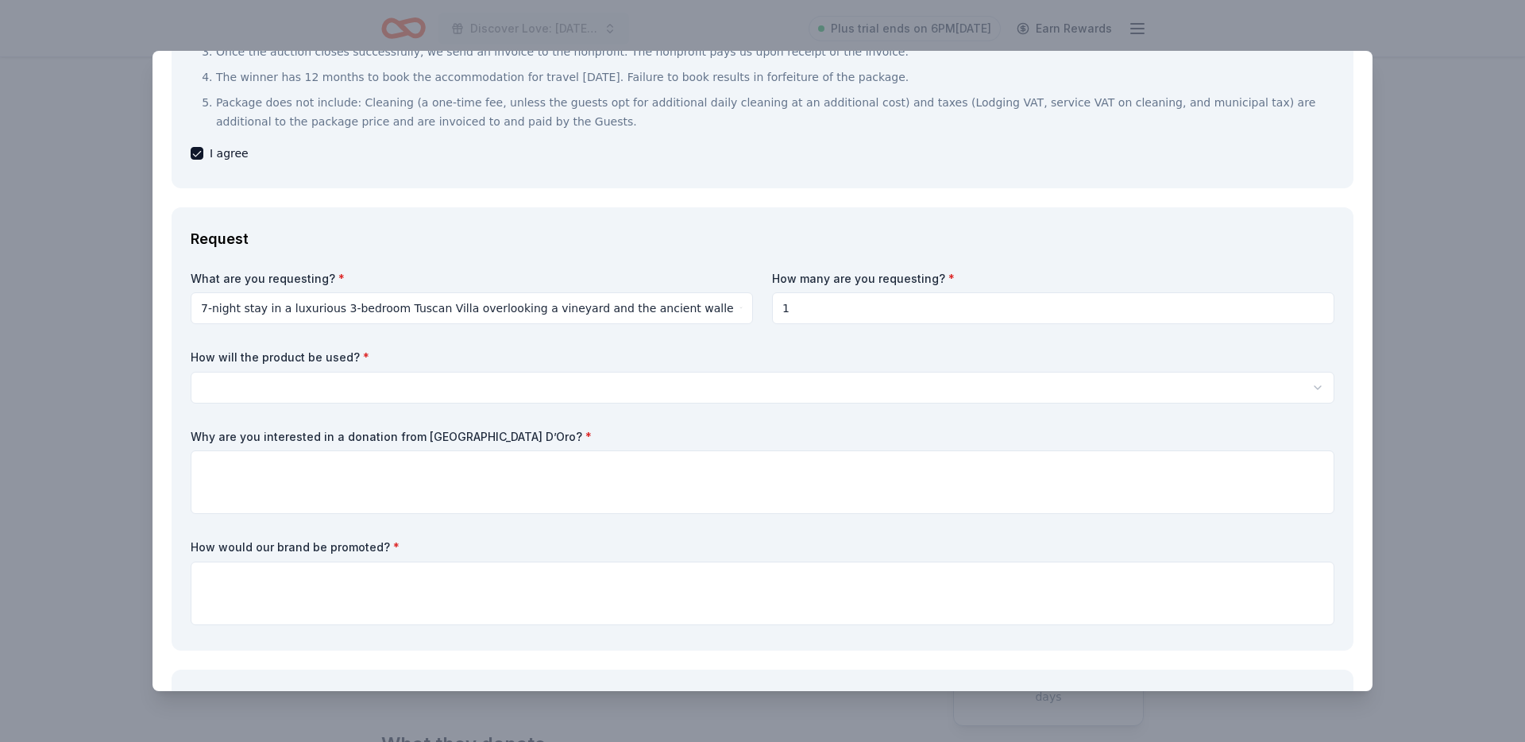
scroll to position [281, 0]
drag, startPoint x: 405, startPoint y: 348, endPoint x: 402, endPoint y: 361, distance: 13.1
click at [404, 348] on label "How will the product be used? *" at bounding box center [763, 356] width 1144 height 16
click at [396, 377] on html "Discover Love: Valentine's Day Gala & Silent Auction Plus trial ends on 6PM, 8/…" at bounding box center [762, 371] width 1525 height 742
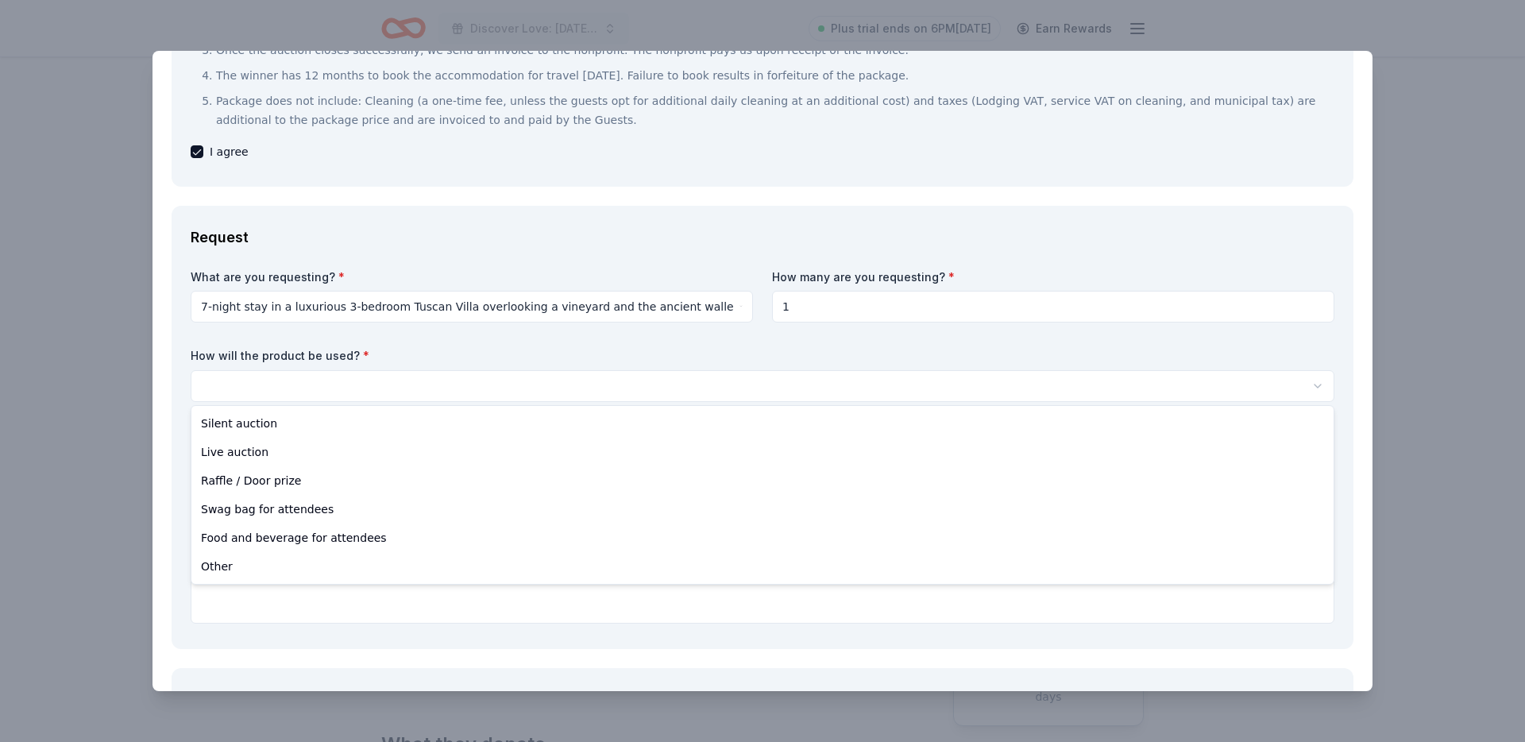
select select "silentAuction"
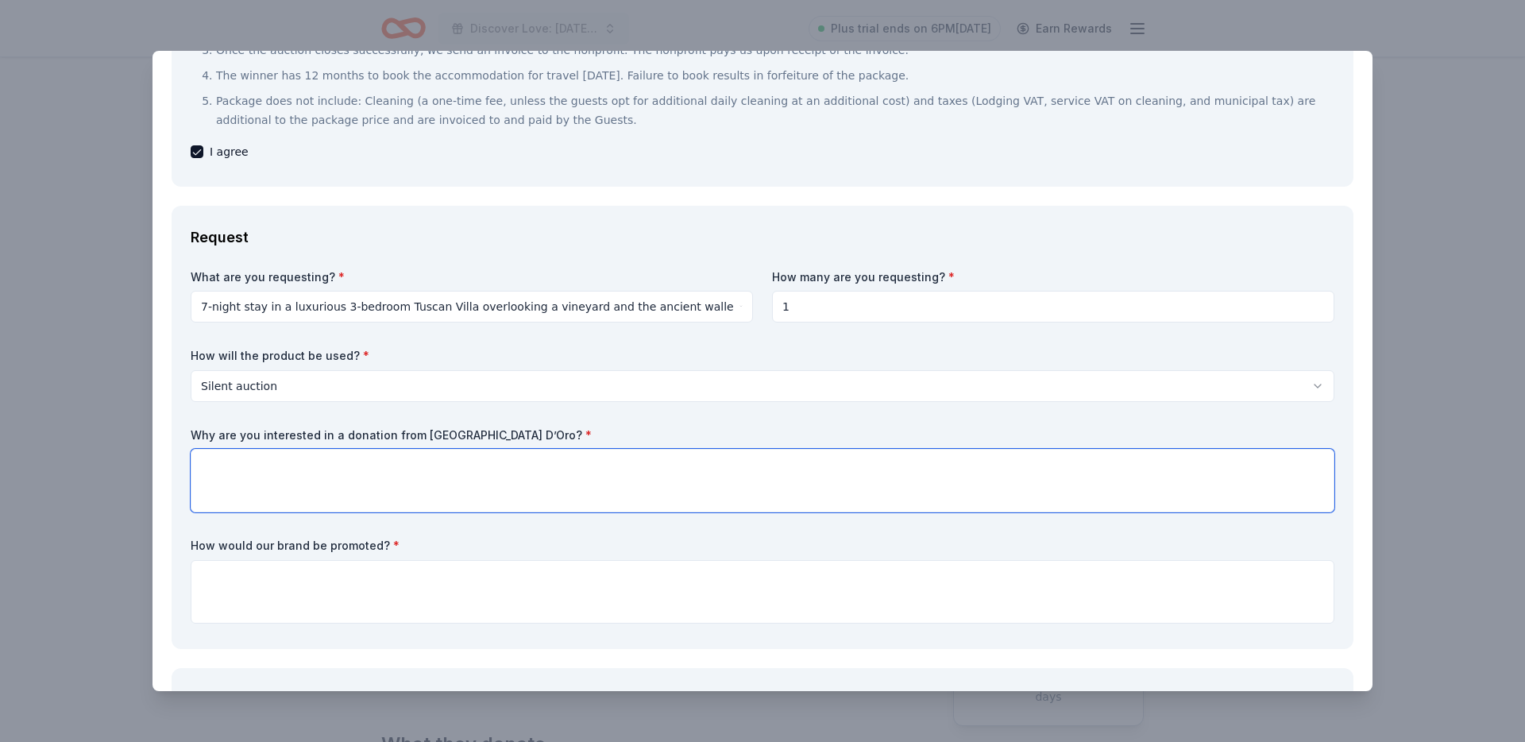
click at [341, 473] on textarea at bounding box center [763, 481] width 1144 height 64
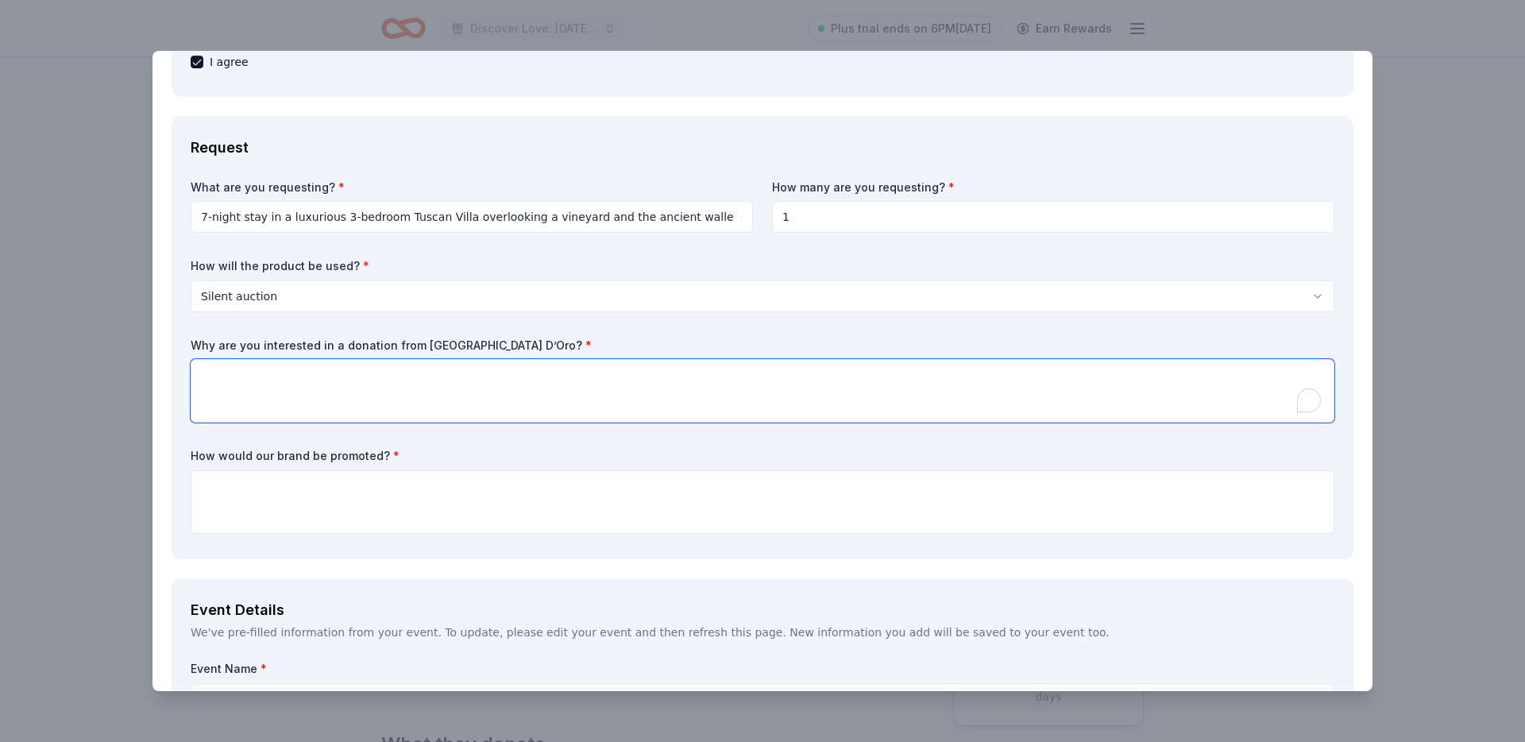
scroll to position [377, 0]
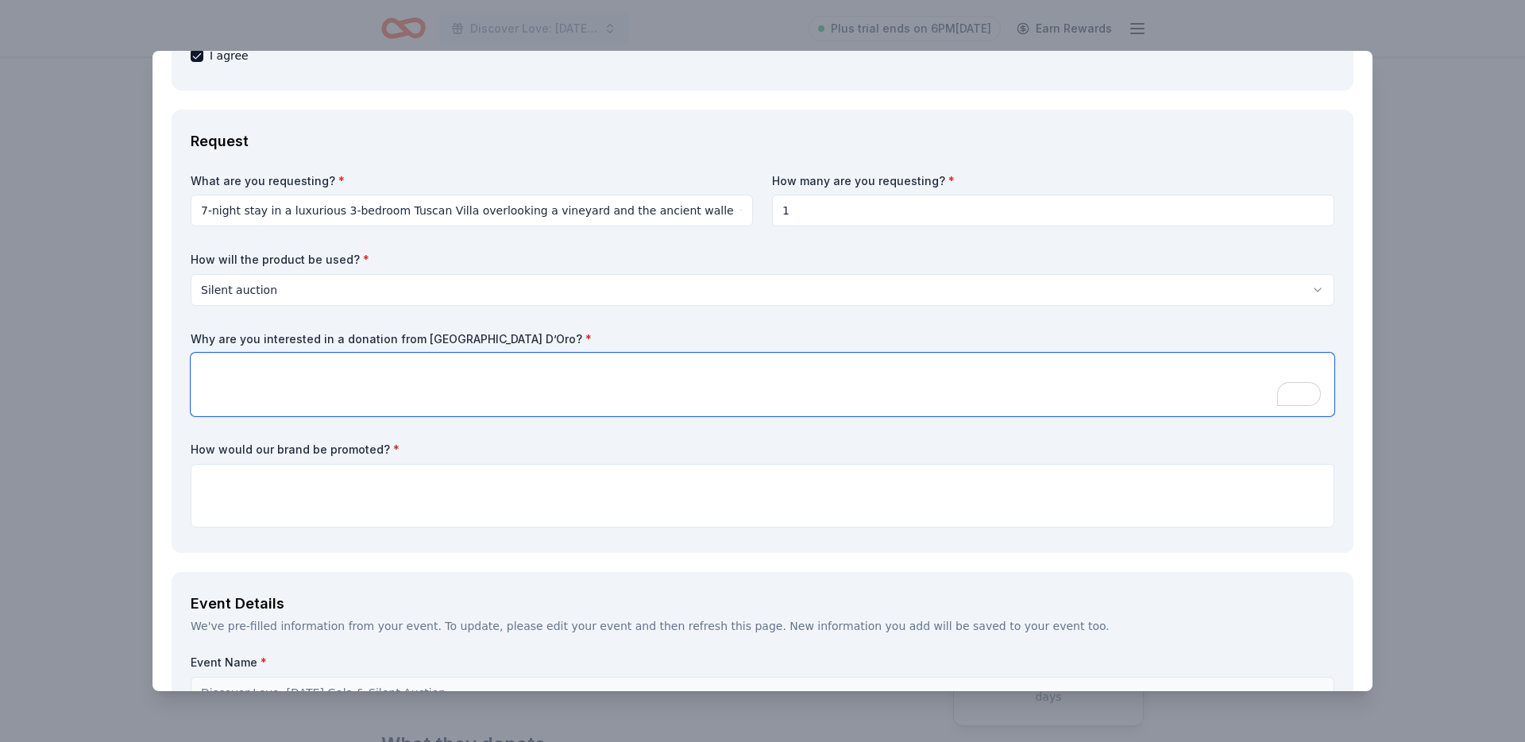
paste textarea "Louisville Chorus is interested in a donation from AF Travel Ideas because your…"
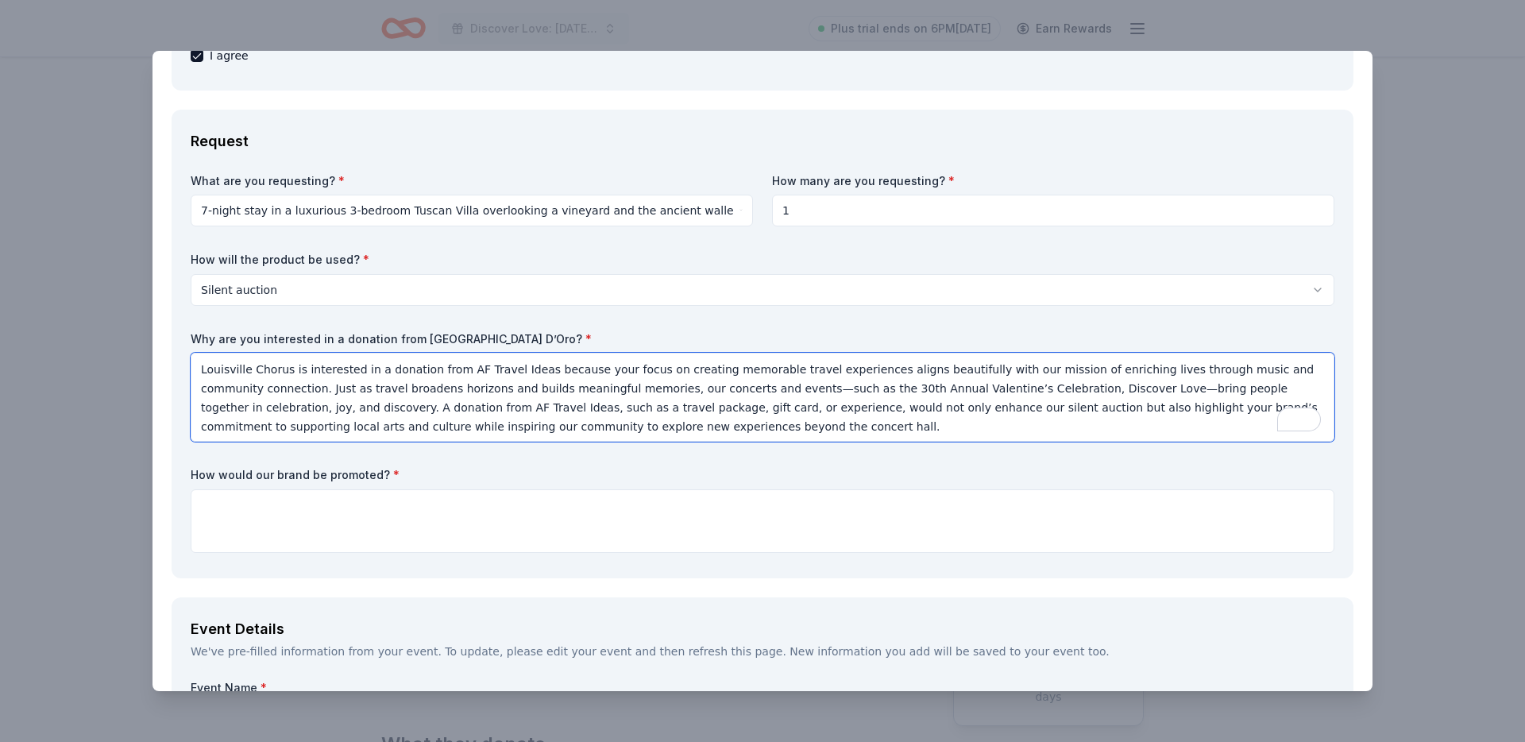
click at [467, 372] on textarea "Louisville Chorus is interested in a donation from AF Travel Ideas because your…" at bounding box center [763, 397] width 1144 height 89
drag, startPoint x: 467, startPoint y: 372, endPoint x: 522, endPoint y: 371, distance: 54.8
click at [522, 371] on textarea "Louisville Chorus is interested in a donation from AF Travel Ideas because your…" at bounding box center [763, 397] width 1144 height 89
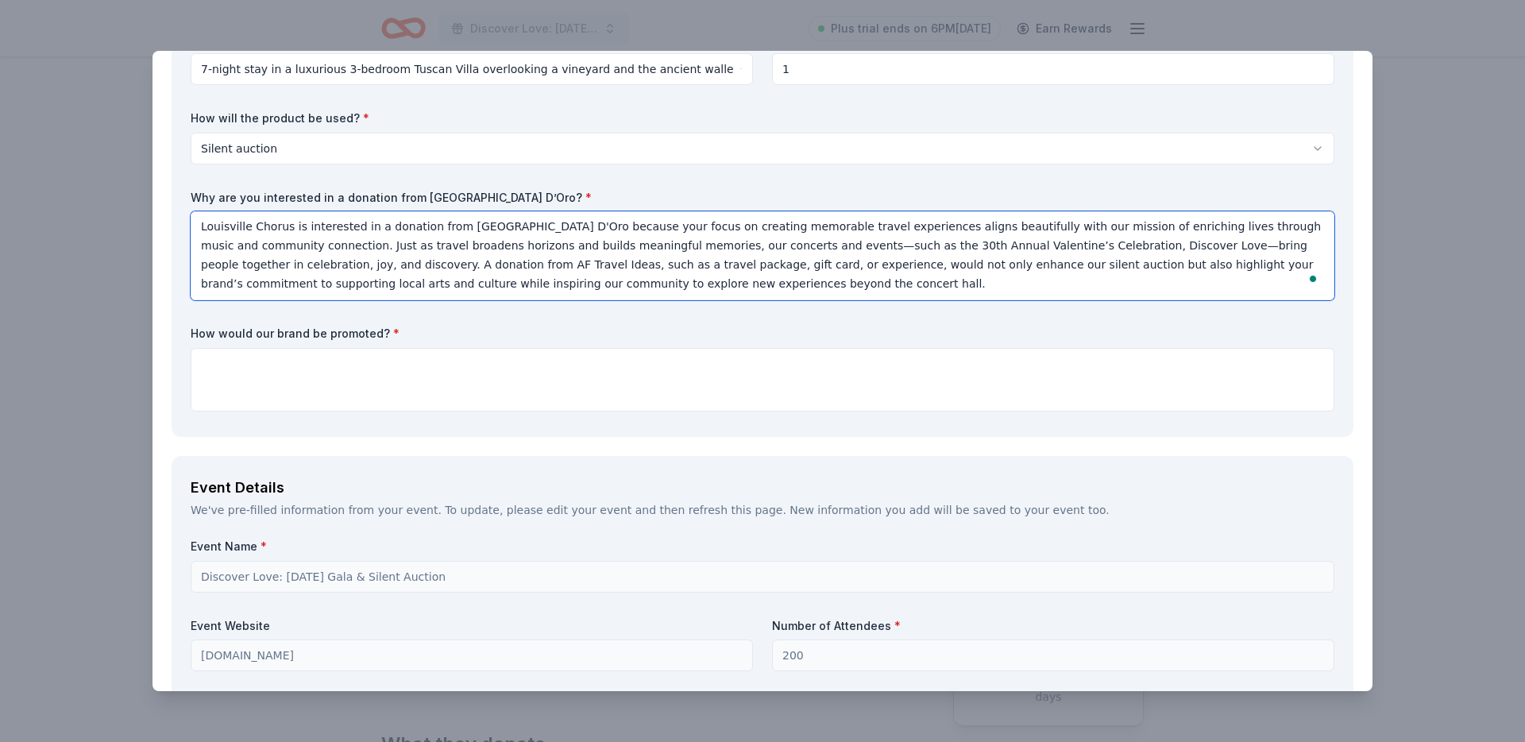
scroll to position [535, 0]
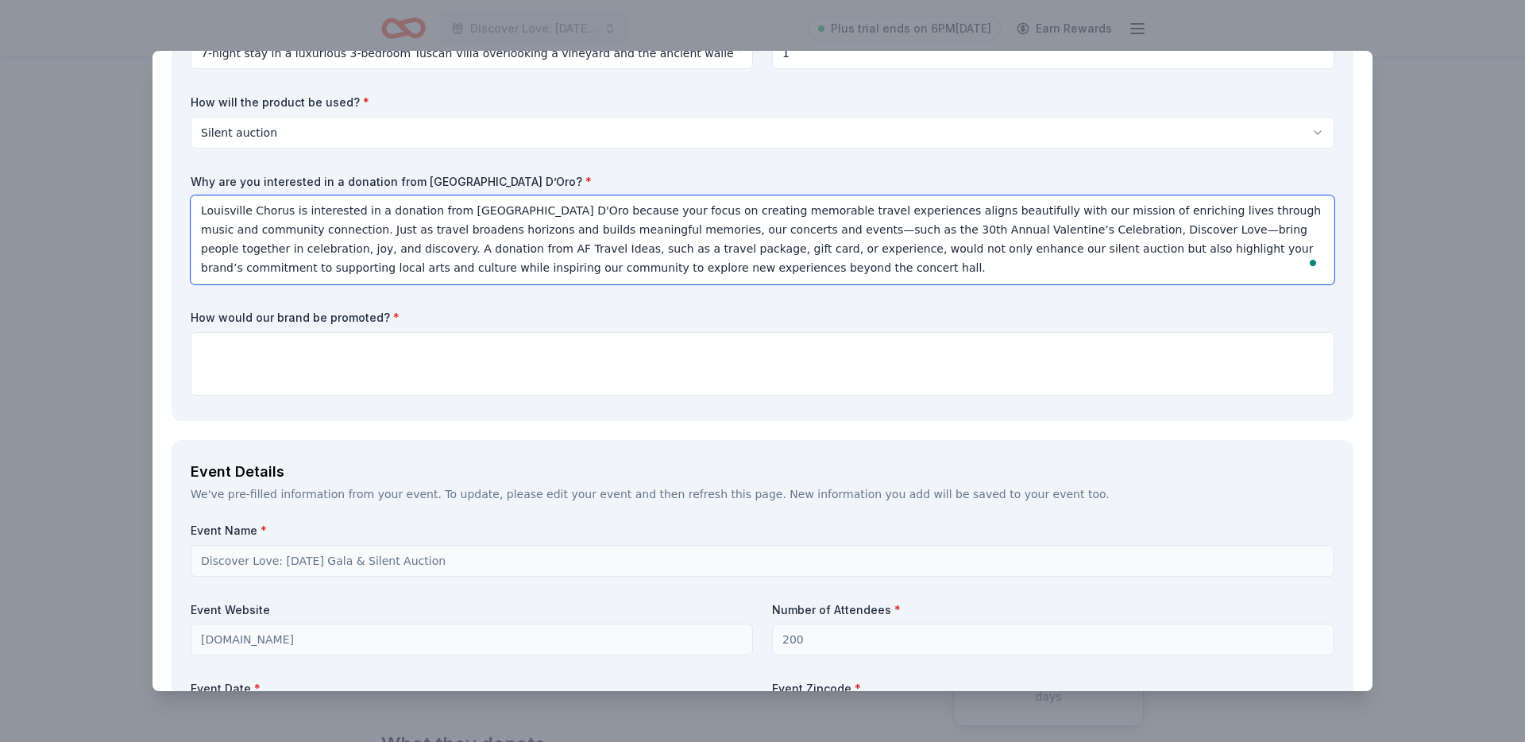
type textarea "Louisville Chorus is interested in a donation from Villa Sogni D'Oro because yo…"
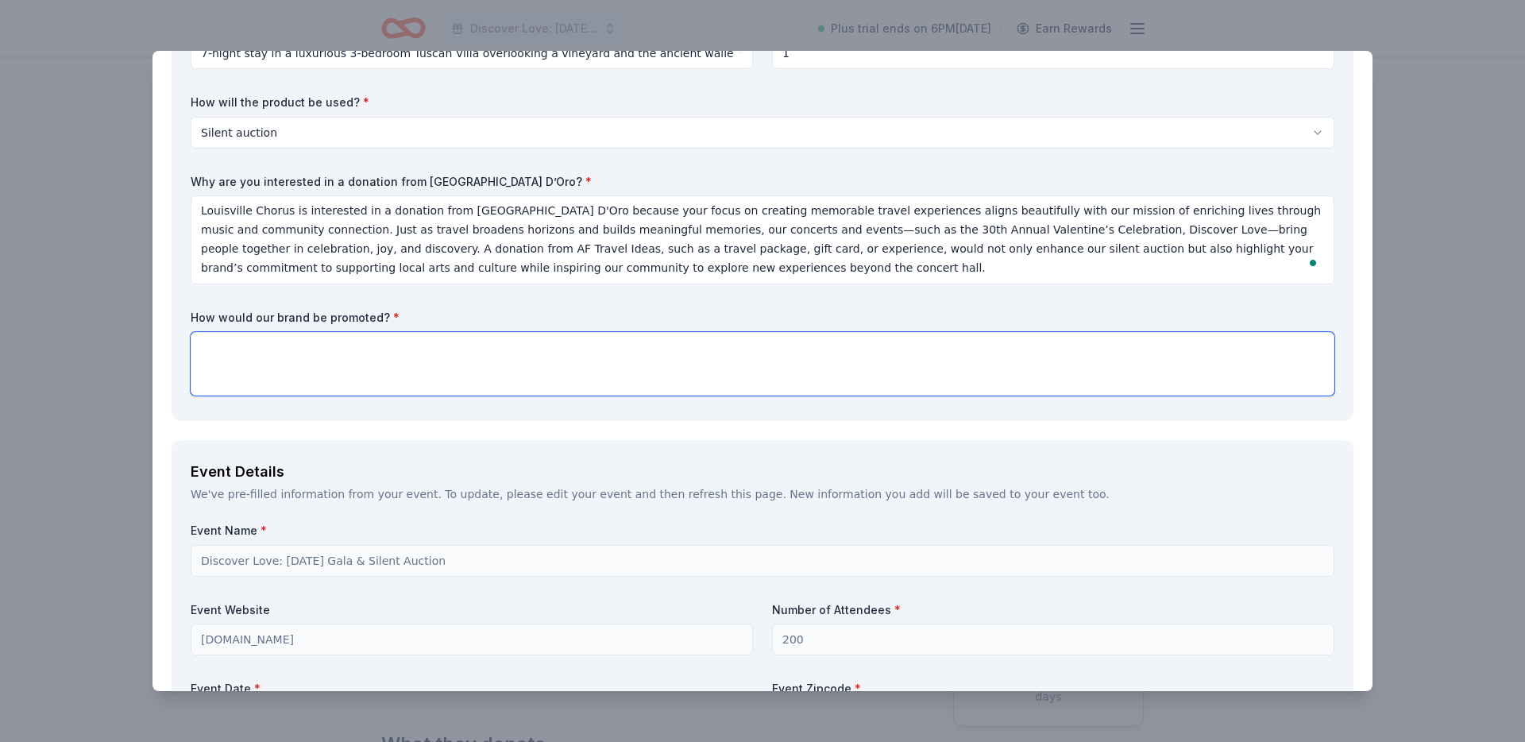
click at [816, 385] on textarea at bounding box center [763, 364] width 1144 height 64
paste textarea "Sponsors will be recognized across multiple platforms for their generosity. Ben…"
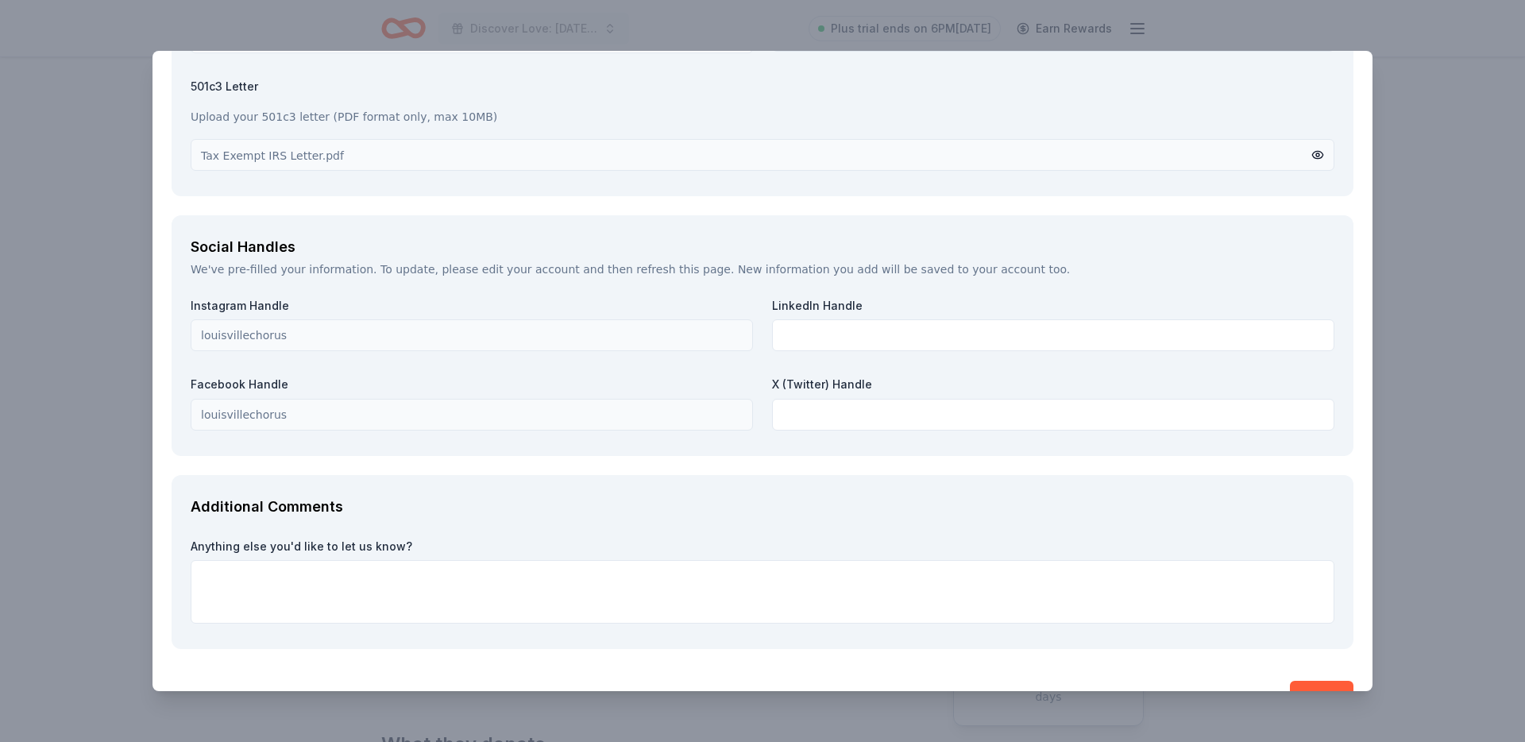
scroll to position [2190, 0]
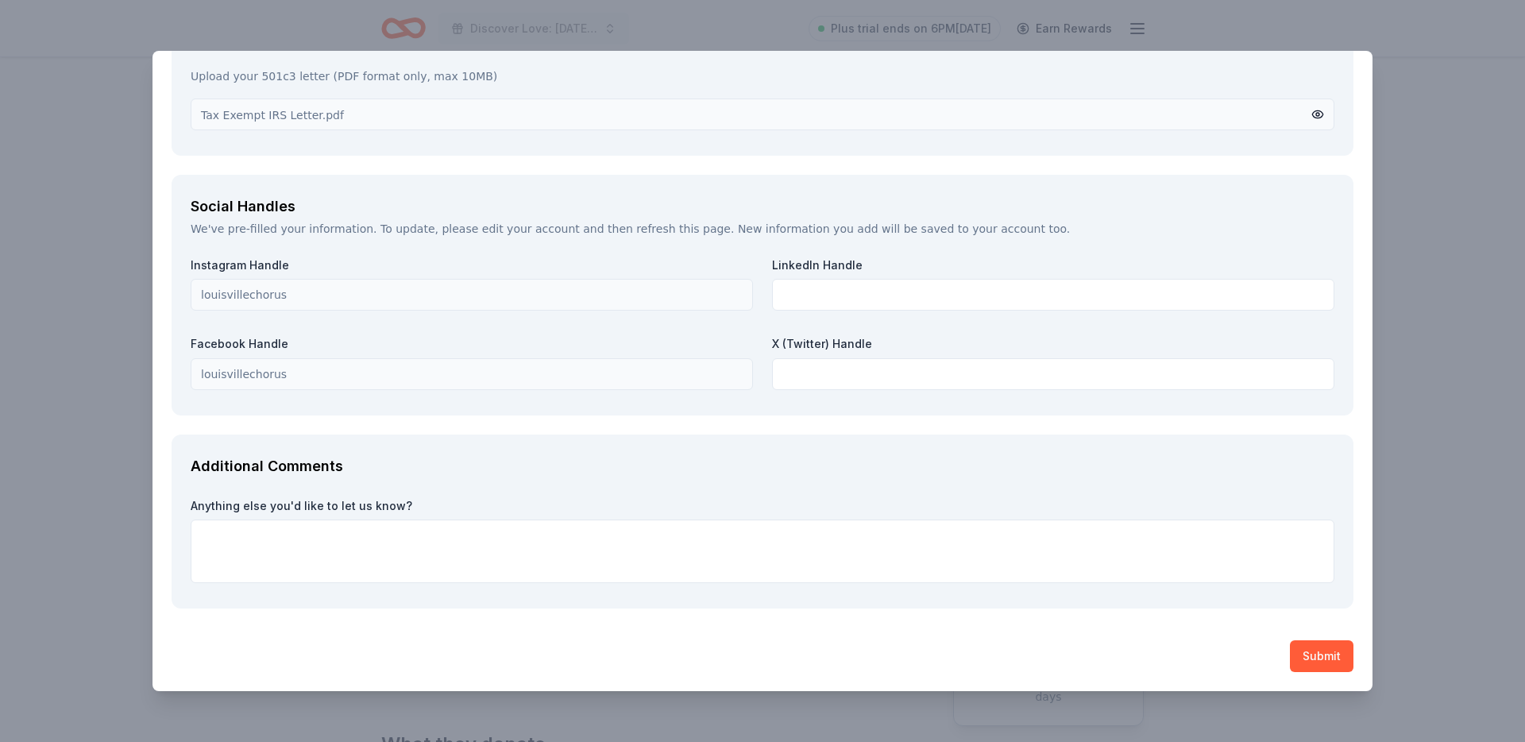
type textarea "Sponsors will be recognized across multiple platforms for their generosity. Ben…"
click at [1326, 658] on button "Submit" at bounding box center [1322, 656] width 64 height 32
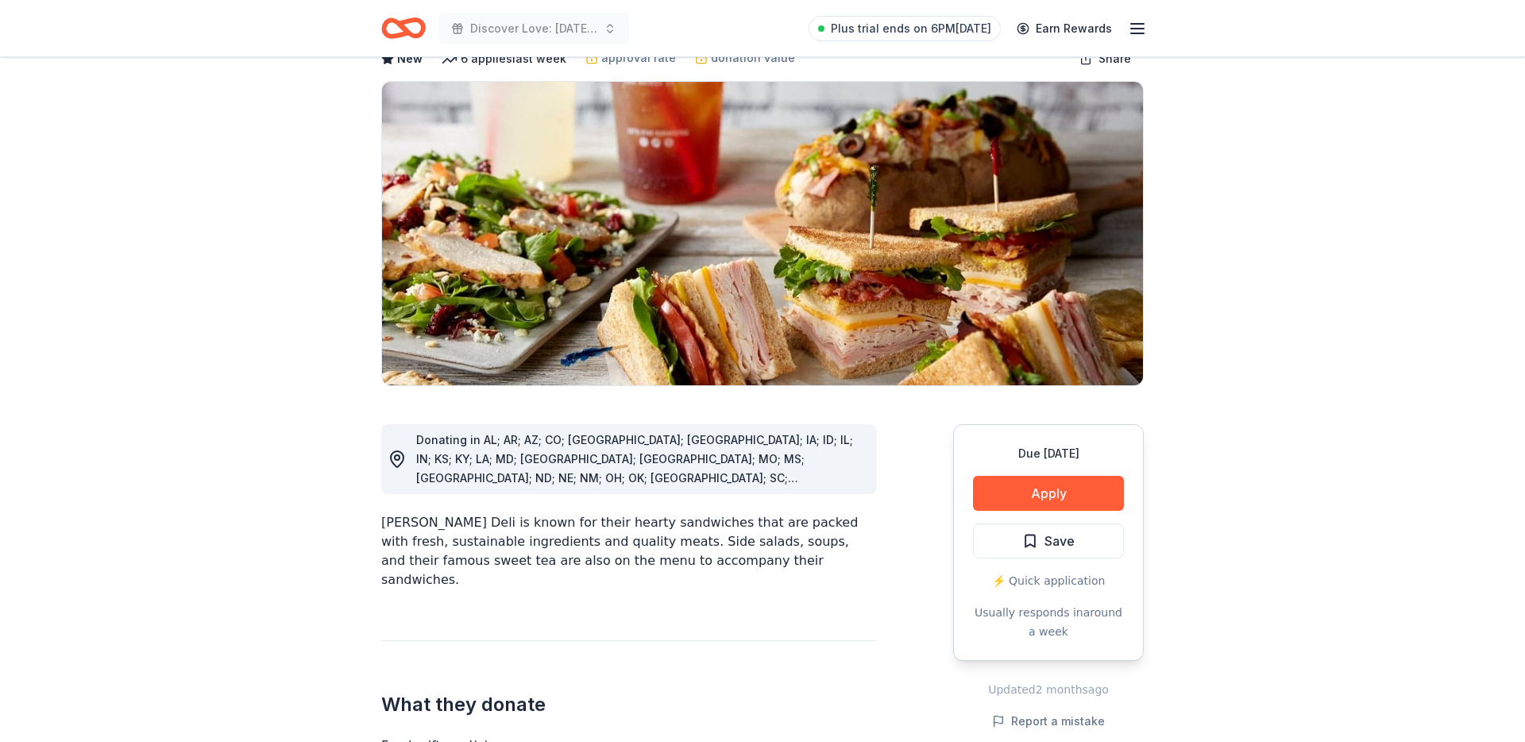
scroll to position [100, 0]
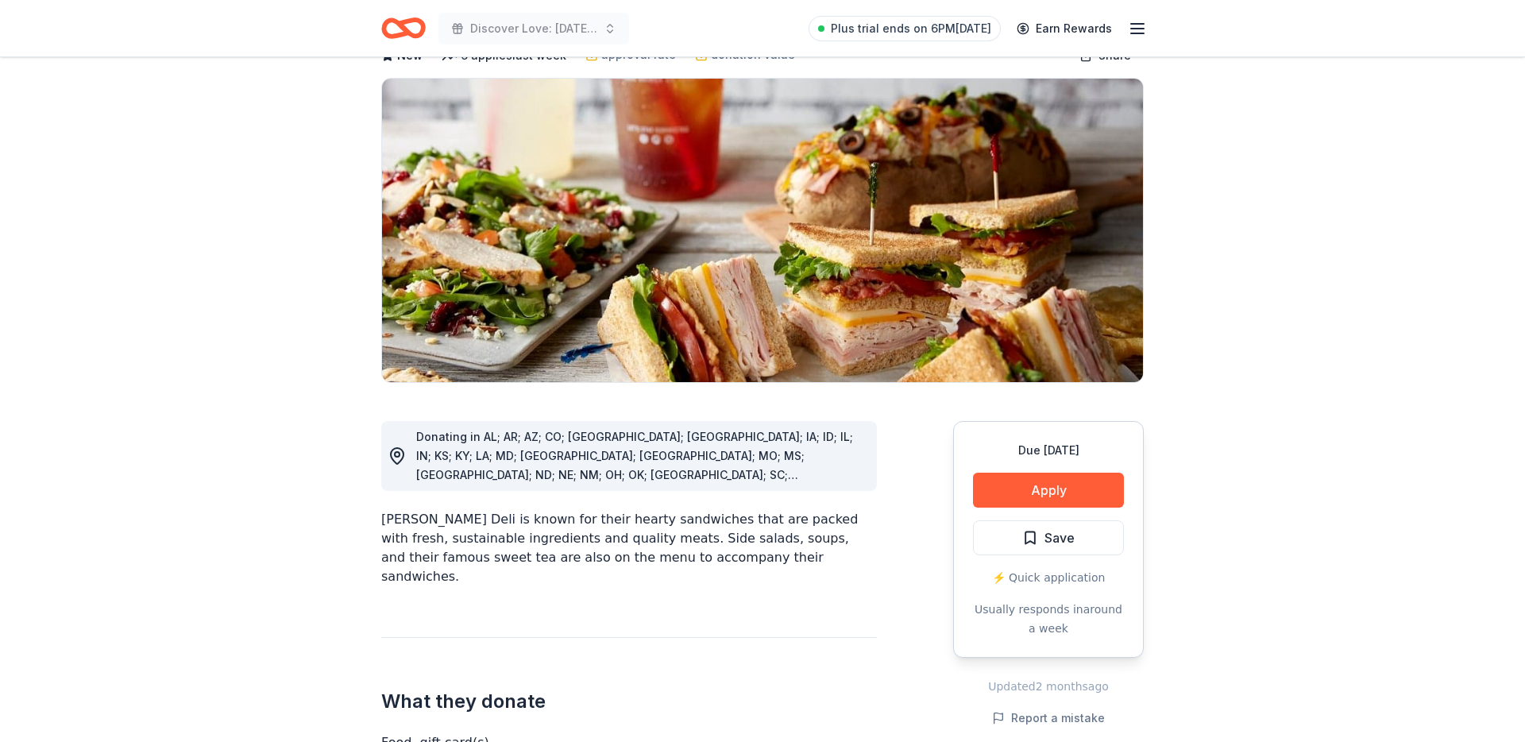
click at [1007, 508] on div "Due in 147 days Apply Save ⚡️ Quick application Usually responds in around a we…" at bounding box center [1048, 539] width 191 height 237
click at [1008, 500] on button "Apply" at bounding box center [1048, 490] width 151 height 35
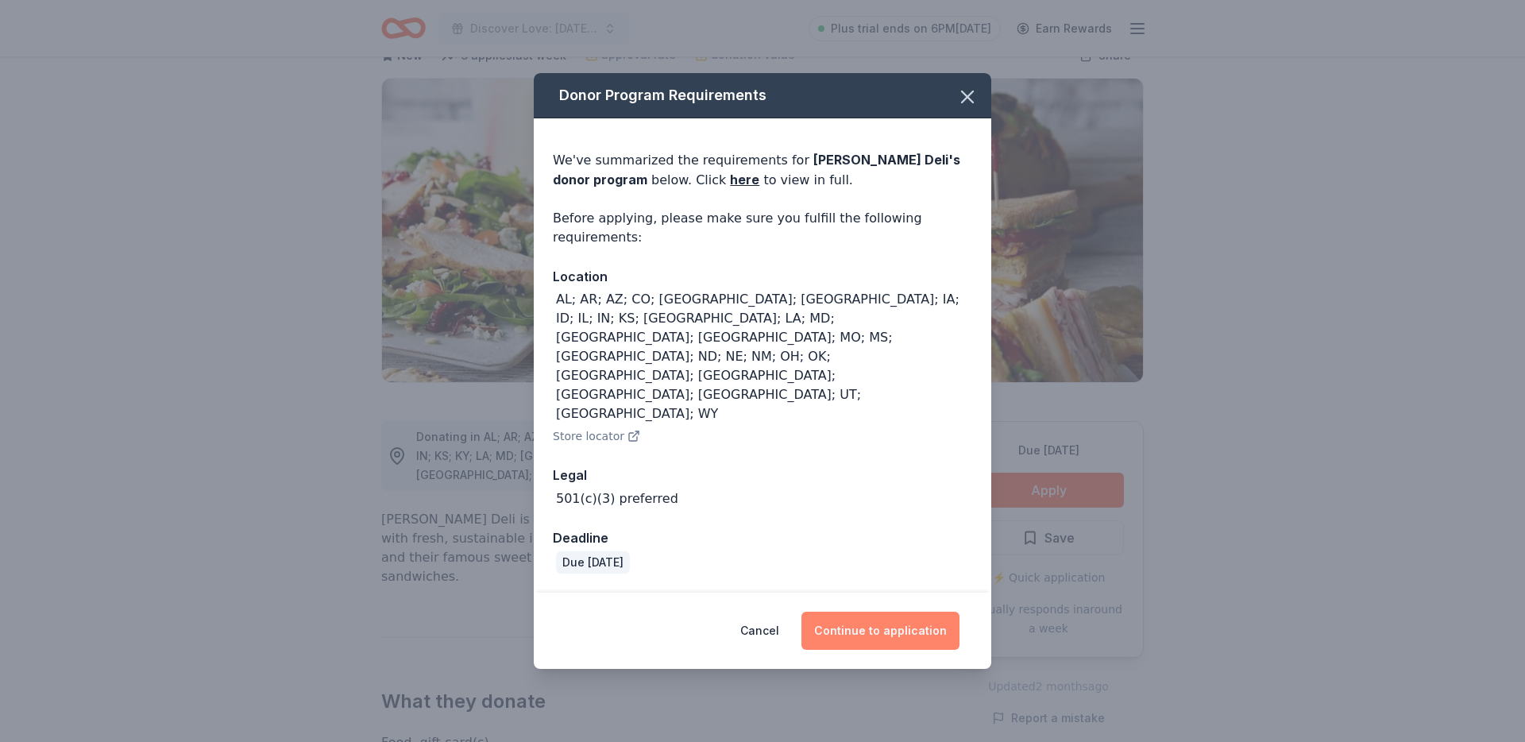
click at [897, 612] on button "Continue to application" at bounding box center [880, 631] width 158 height 38
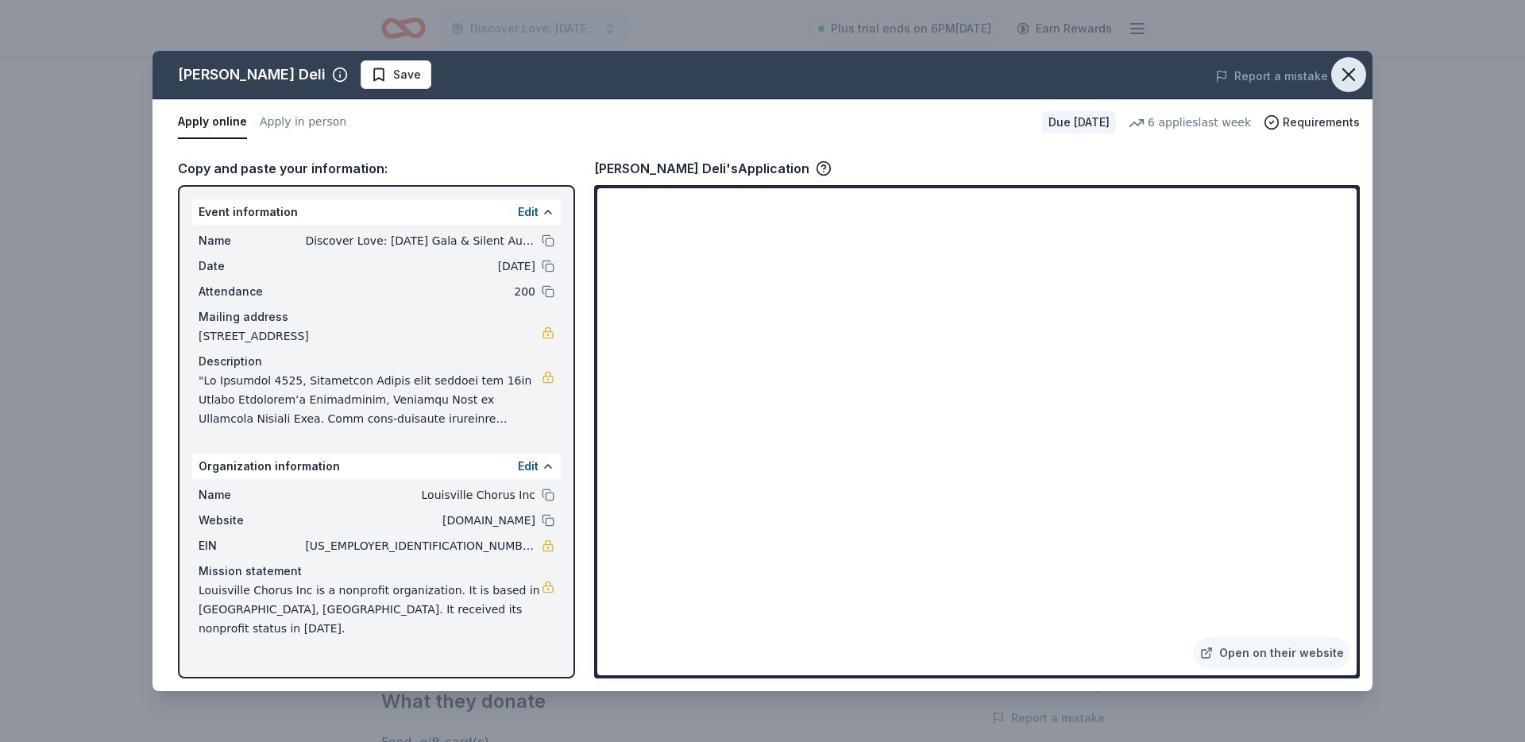
click at [1345, 82] on icon "button" at bounding box center [1348, 75] width 22 height 22
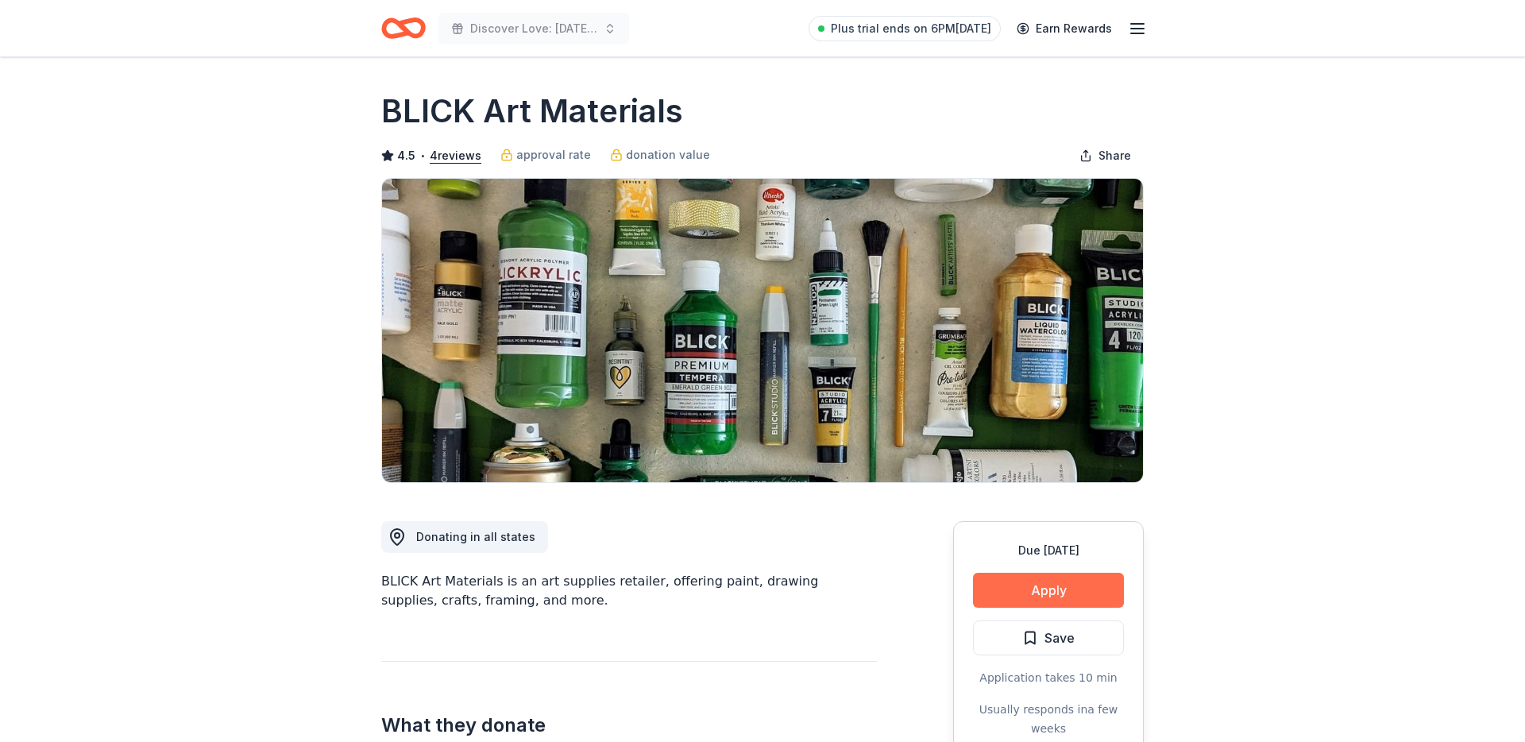
click at [1027, 581] on button "Apply" at bounding box center [1048, 590] width 151 height 35
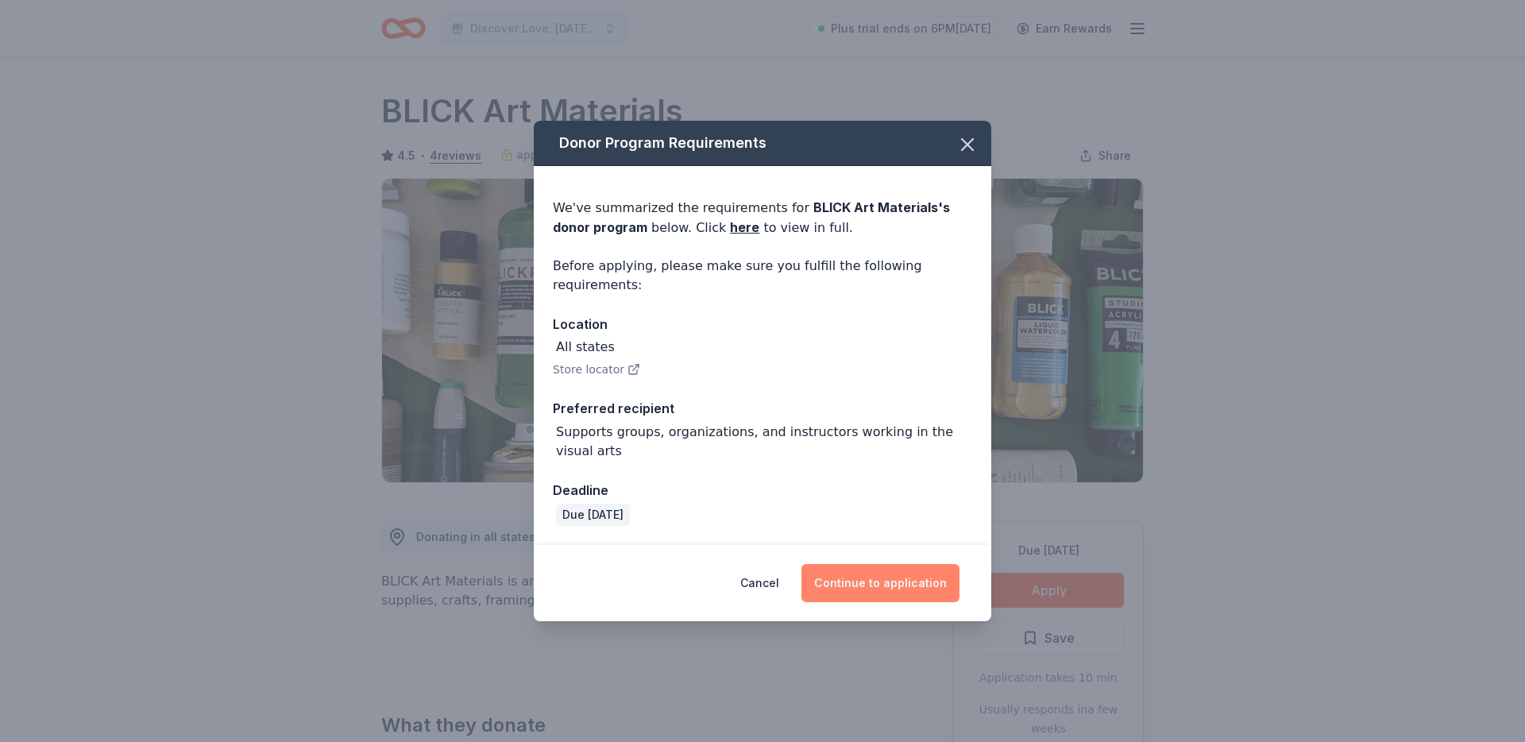
click at [845, 575] on button "Continue to application" at bounding box center [880, 583] width 158 height 38
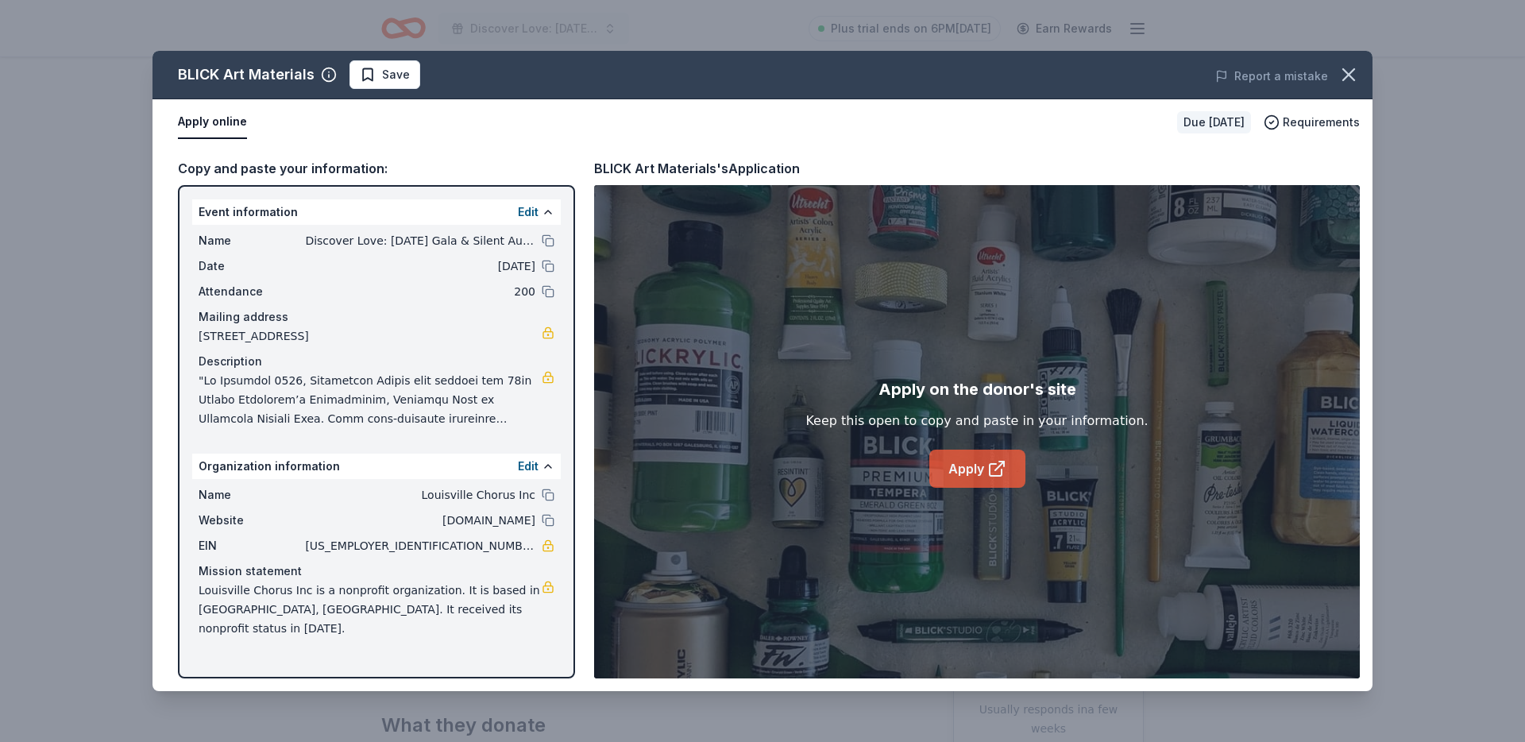
click at [984, 475] on link "Apply" at bounding box center [977, 469] width 96 height 38
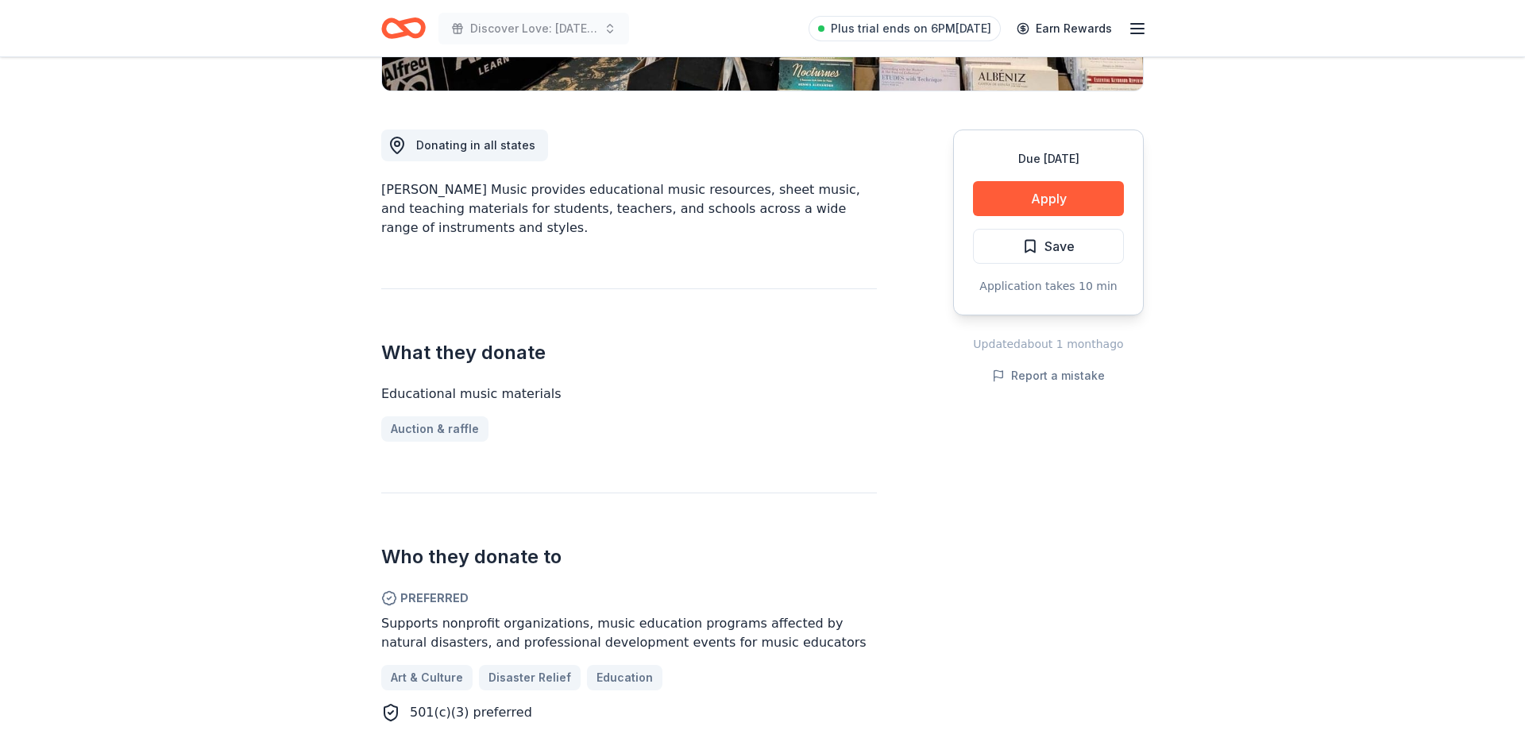
scroll to position [373, 0]
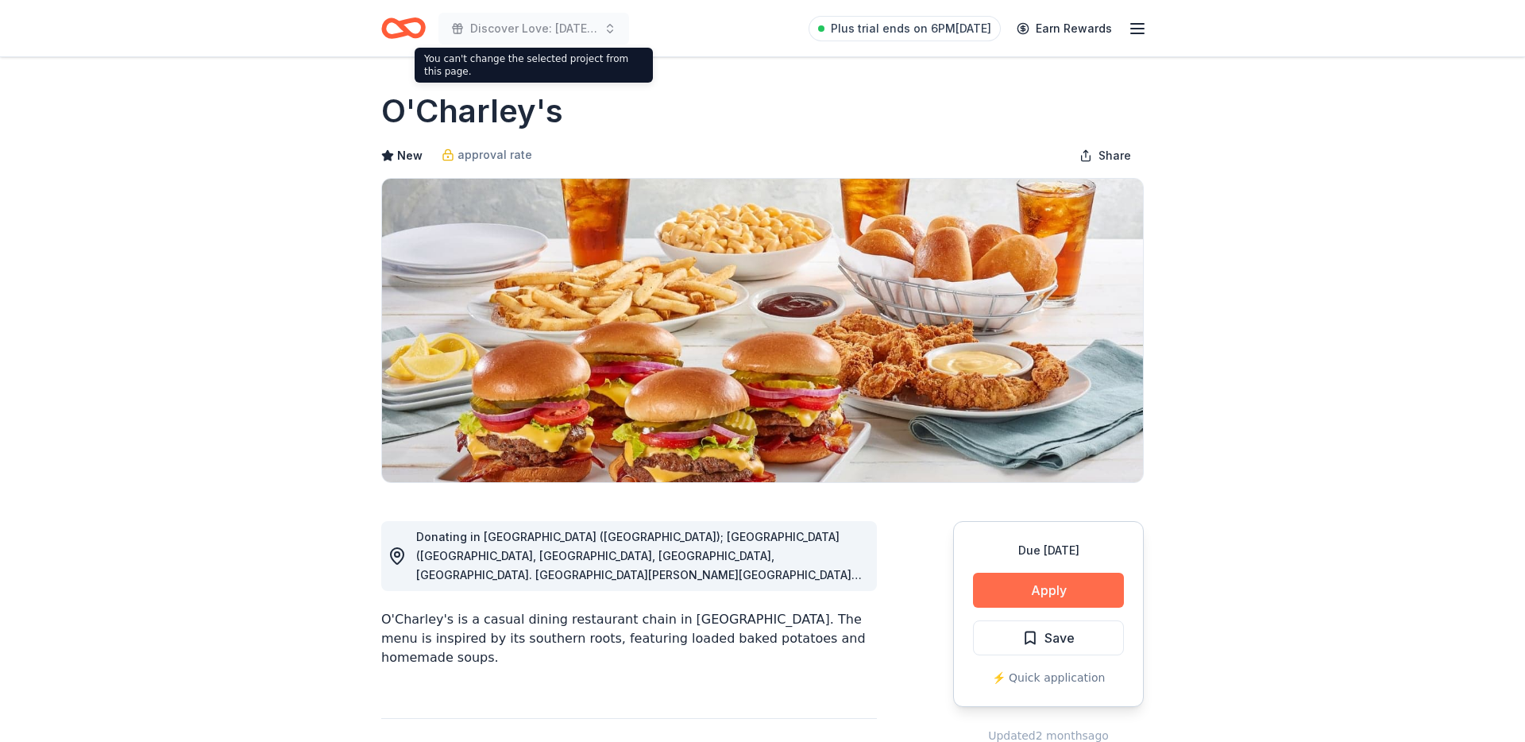
click at [1033, 594] on button "Apply" at bounding box center [1048, 590] width 151 height 35
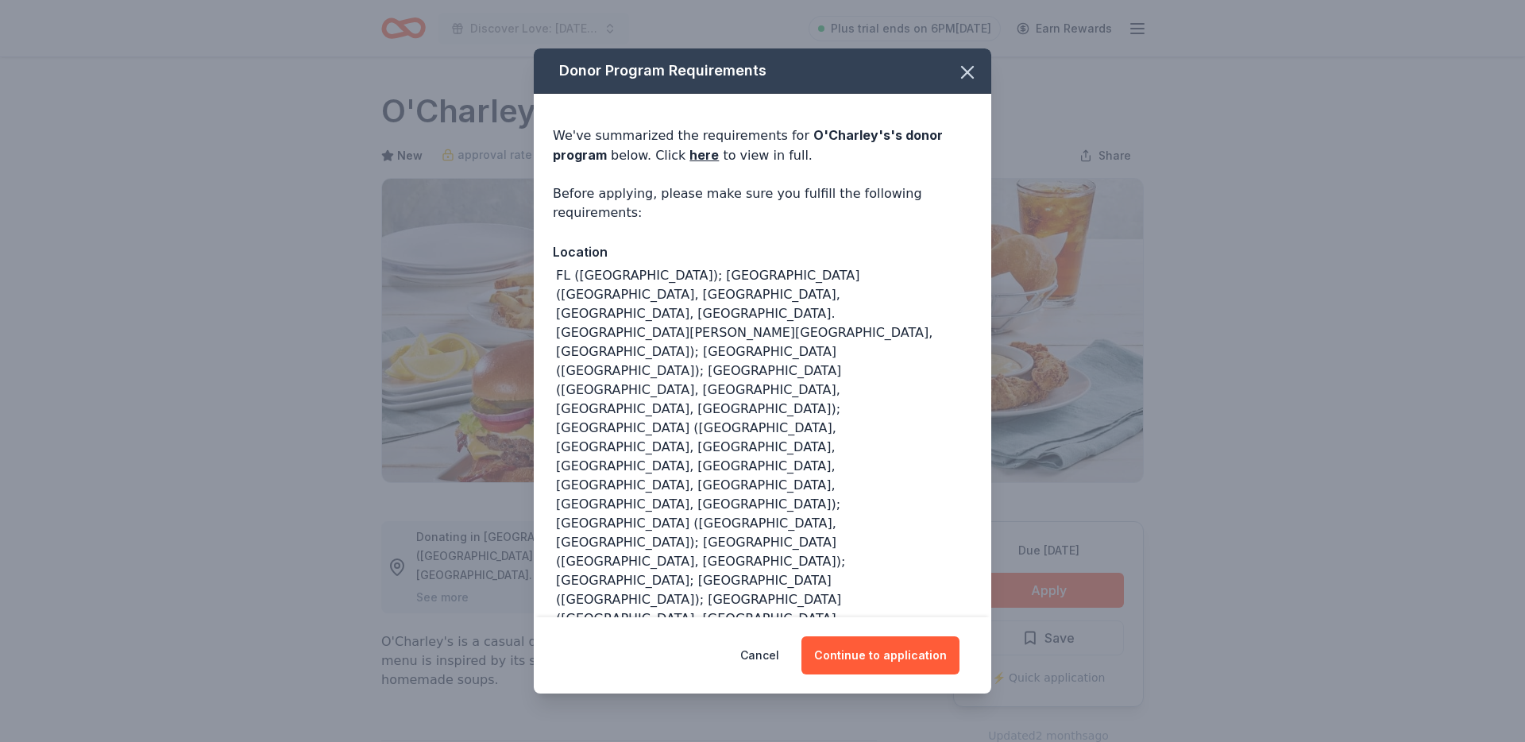
click at [918, 617] on div "Cancel Continue to application" at bounding box center [762, 655] width 457 height 76
click at [909, 637] on button "Continue to application" at bounding box center [880, 655] width 158 height 38
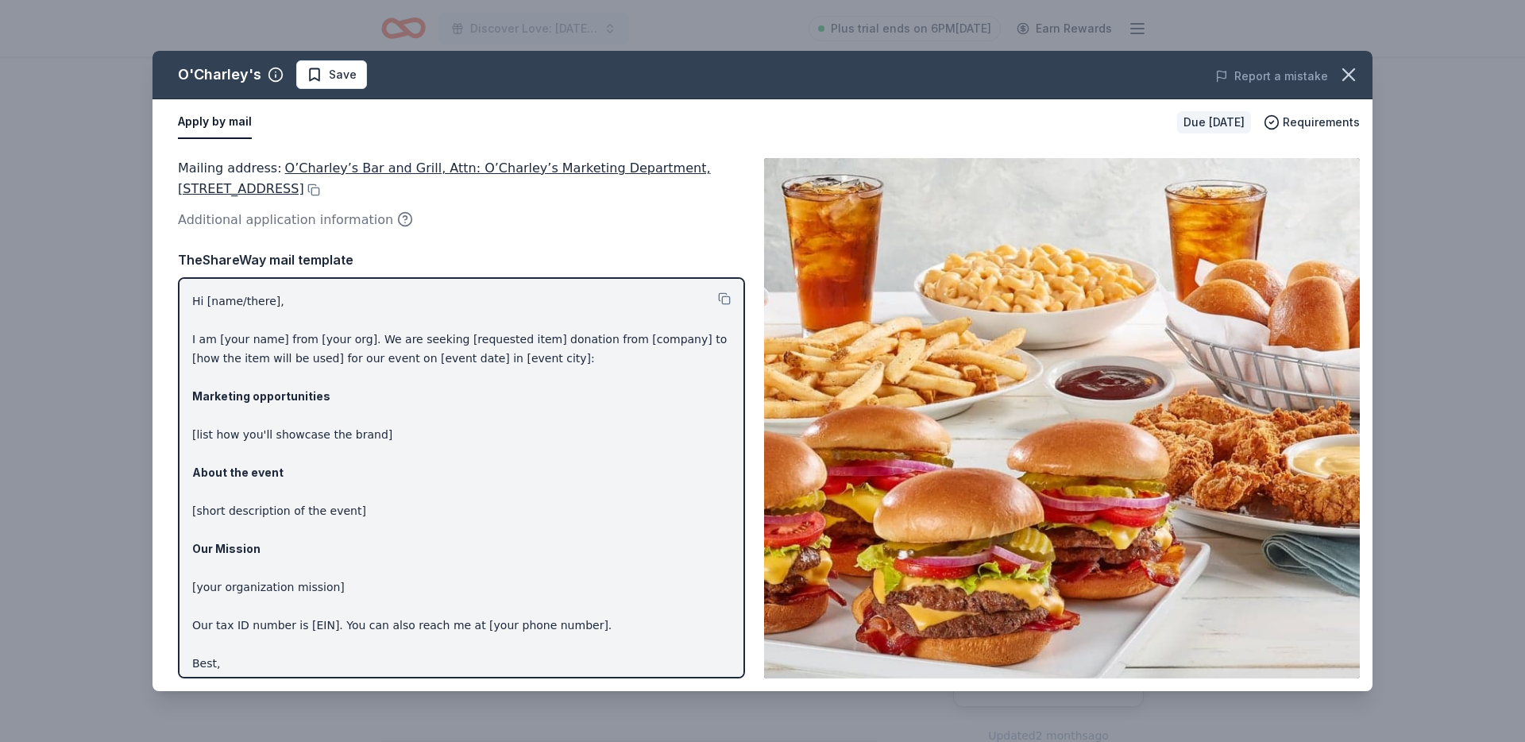
click at [446, 302] on p "Hi [name/there], I am [your name] from [your org]. We are seeking [requested it…" at bounding box center [461, 491] width 538 height 400
drag, startPoint x: 446, startPoint y: 302, endPoint x: 424, endPoint y: 324, distance: 31.4
click at [439, 323] on p "Hi [name/there], I am [your name] from [your org]. We are seeking [requested it…" at bounding box center [461, 491] width 538 height 400
click at [180, 303] on div "Hi [name/there], I am [your name] from [your org]. We are seeking [requested it…" at bounding box center [461, 477] width 567 height 401
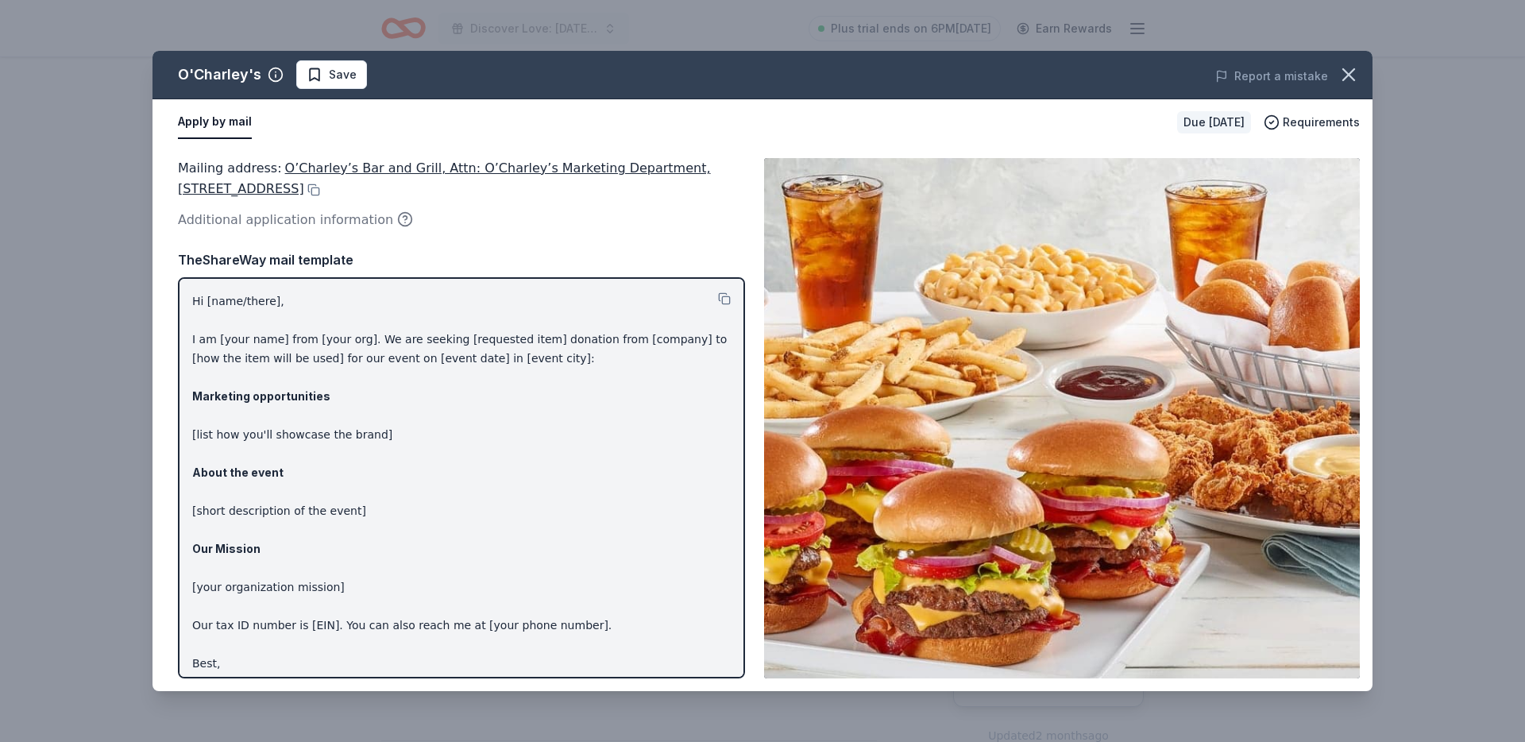
click at [180, 303] on div "Hi [name/there], I am [your name] from [your org]. We are seeking [requested it…" at bounding box center [461, 477] width 567 height 401
drag, startPoint x: 180, startPoint y: 303, endPoint x: 450, endPoint y: 516, distance: 343.7
click at [450, 516] on div "Hi [name/there], I am [your name] from [your org]. We are seeking [requested it…" at bounding box center [461, 477] width 567 height 401
click at [450, 516] on p "Hi [name/there], I am [your name] from [your org]. We are seeking [requested it…" at bounding box center [461, 491] width 538 height 400
click at [235, 294] on p "Hi [name/there], I am [your name] from [your org]. We are seeking [requested it…" at bounding box center [461, 491] width 538 height 400
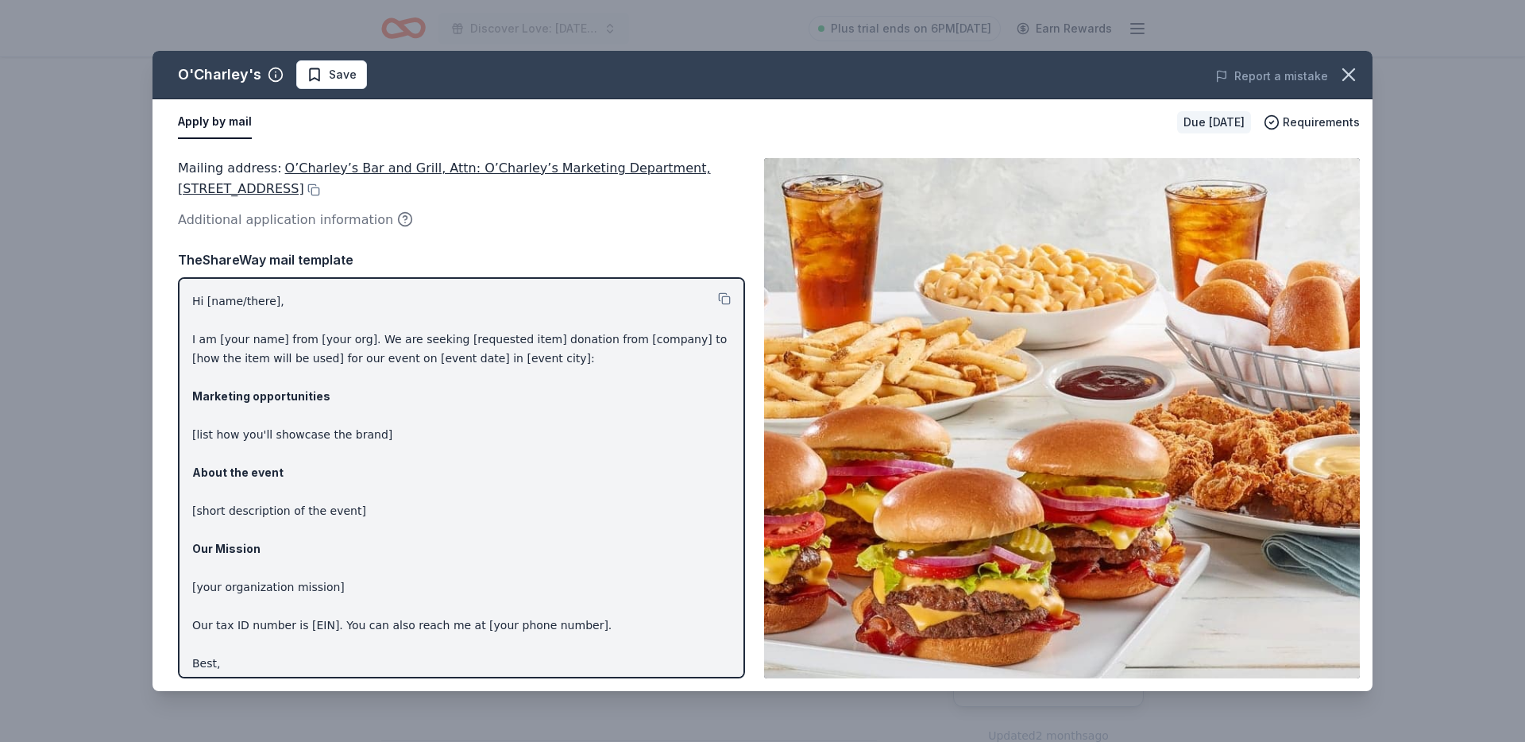
click at [235, 294] on p "Hi [name/there], I am [your name] from [your org]. We are seeking [requested it…" at bounding box center [461, 491] width 538 height 400
drag, startPoint x: 235, startPoint y: 294, endPoint x: 325, endPoint y: 444, distance: 174.9
click at [315, 431] on p "Hi [name/there], I am [your name] from [your org]. We are seeking [requested it…" at bounding box center [461, 491] width 538 height 400
click at [384, 454] on p "Hi [name/there], I am [your name] from [your org]. We are seeking [requested it…" at bounding box center [461, 491] width 538 height 400
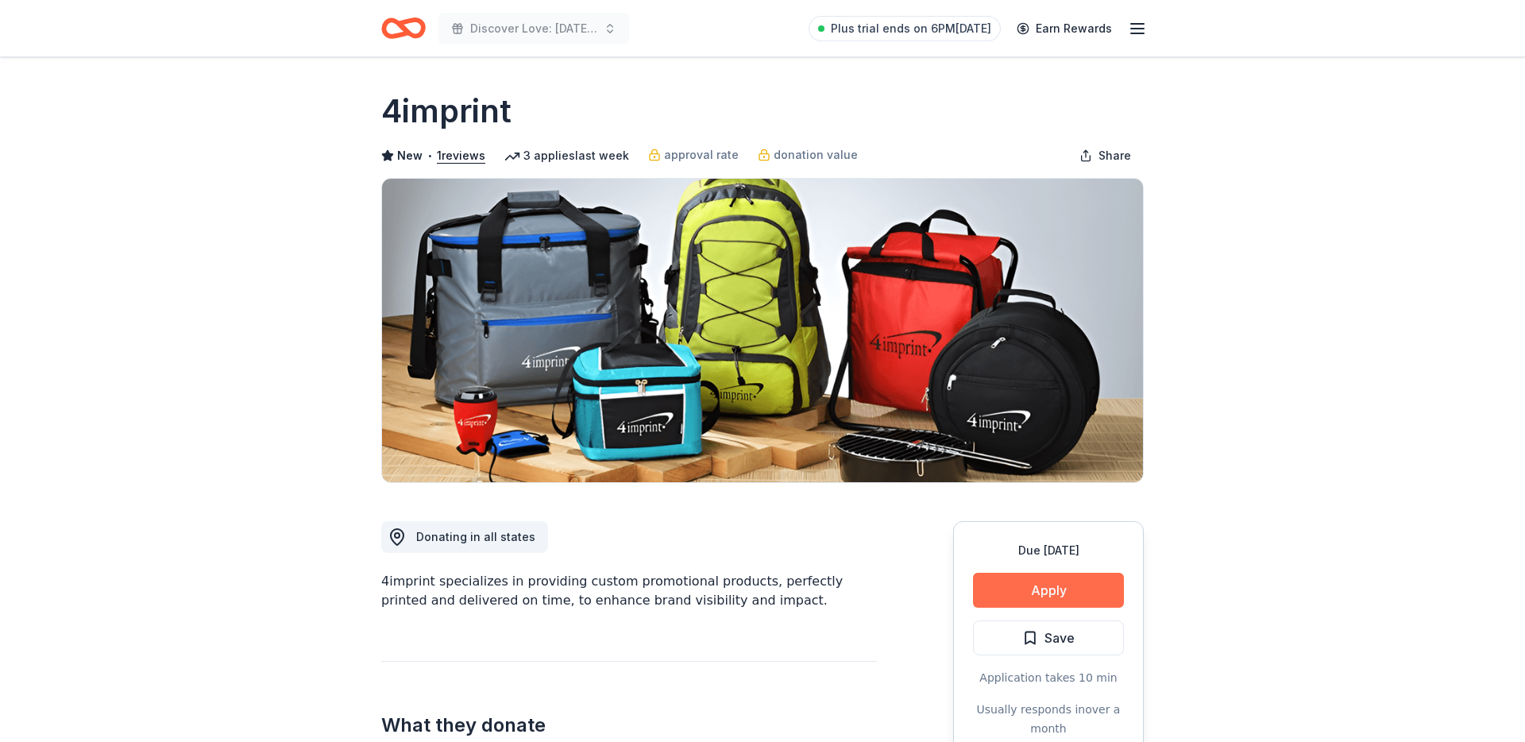
click at [1001, 585] on button "Apply" at bounding box center [1048, 590] width 151 height 35
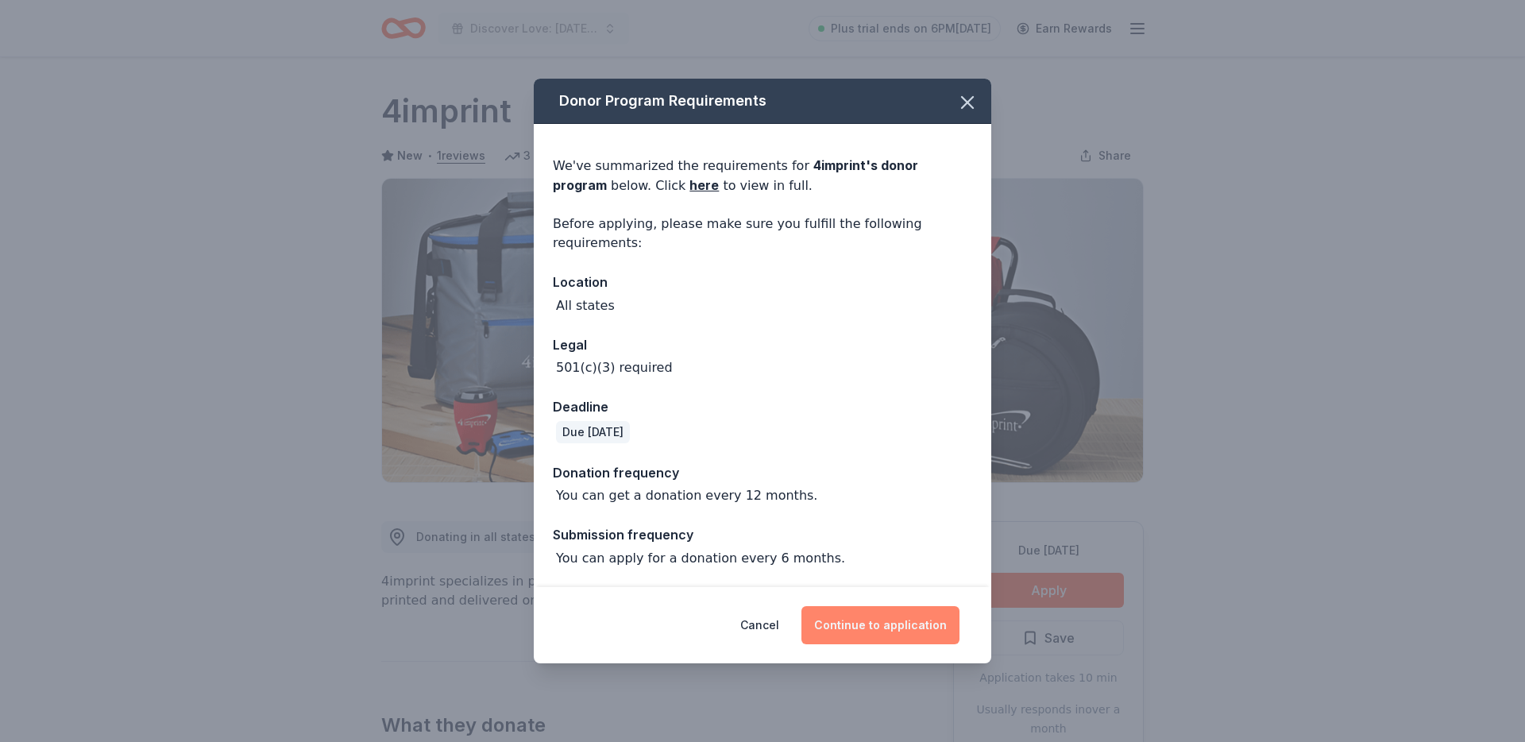
click at [860, 623] on button "Continue to application" at bounding box center [880, 625] width 158 height 38
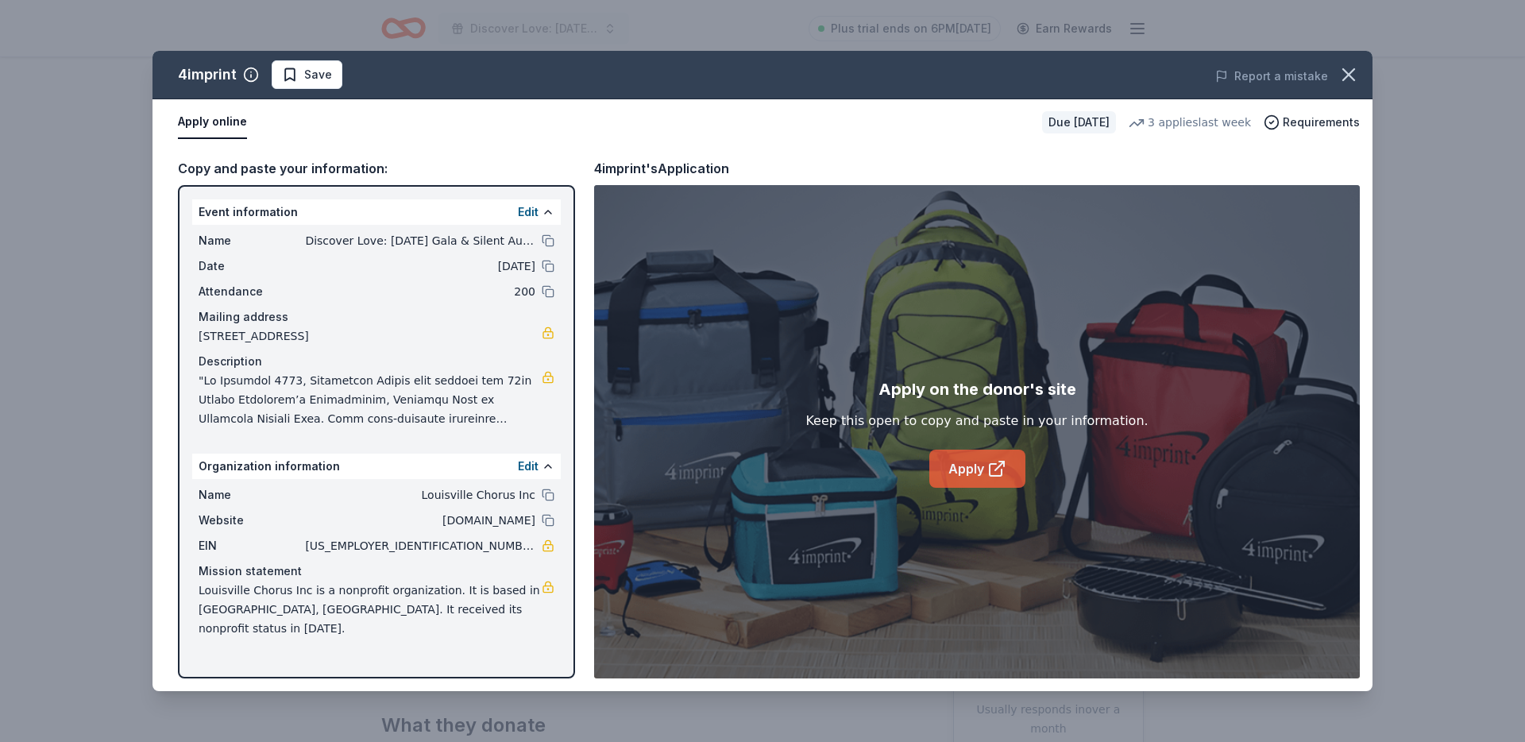
click at [979, 457] on link "Apply" at bounding box center [977, 469] width 96 height 38
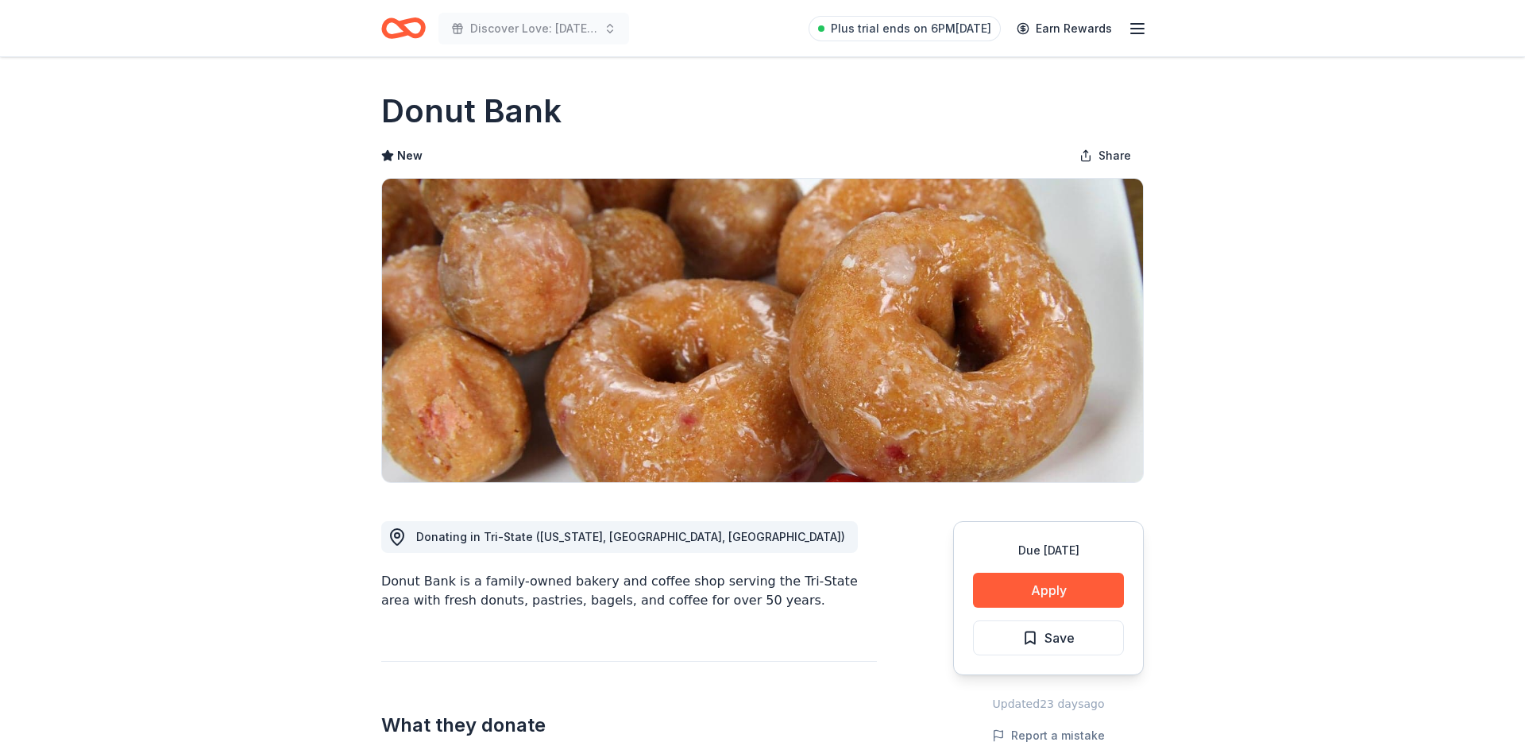
scroll to position [125, 0]
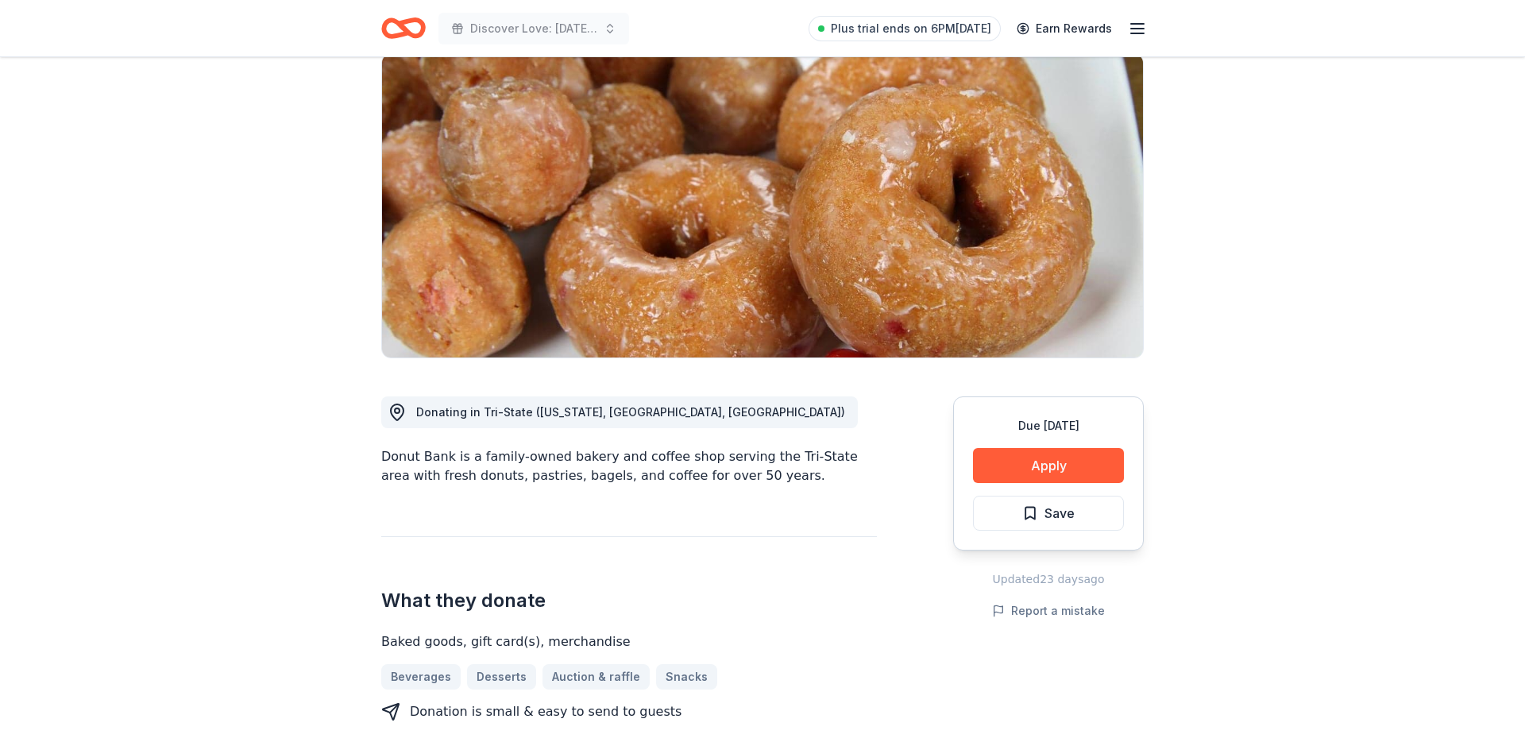
click at [962, 468] on div "Due [DATE] Apply Save" at bounding box center [1048, 473] width 191 height 154
click at [989, 468] on button "Apply" at bounding box center [1048, 465] width 151 height 35
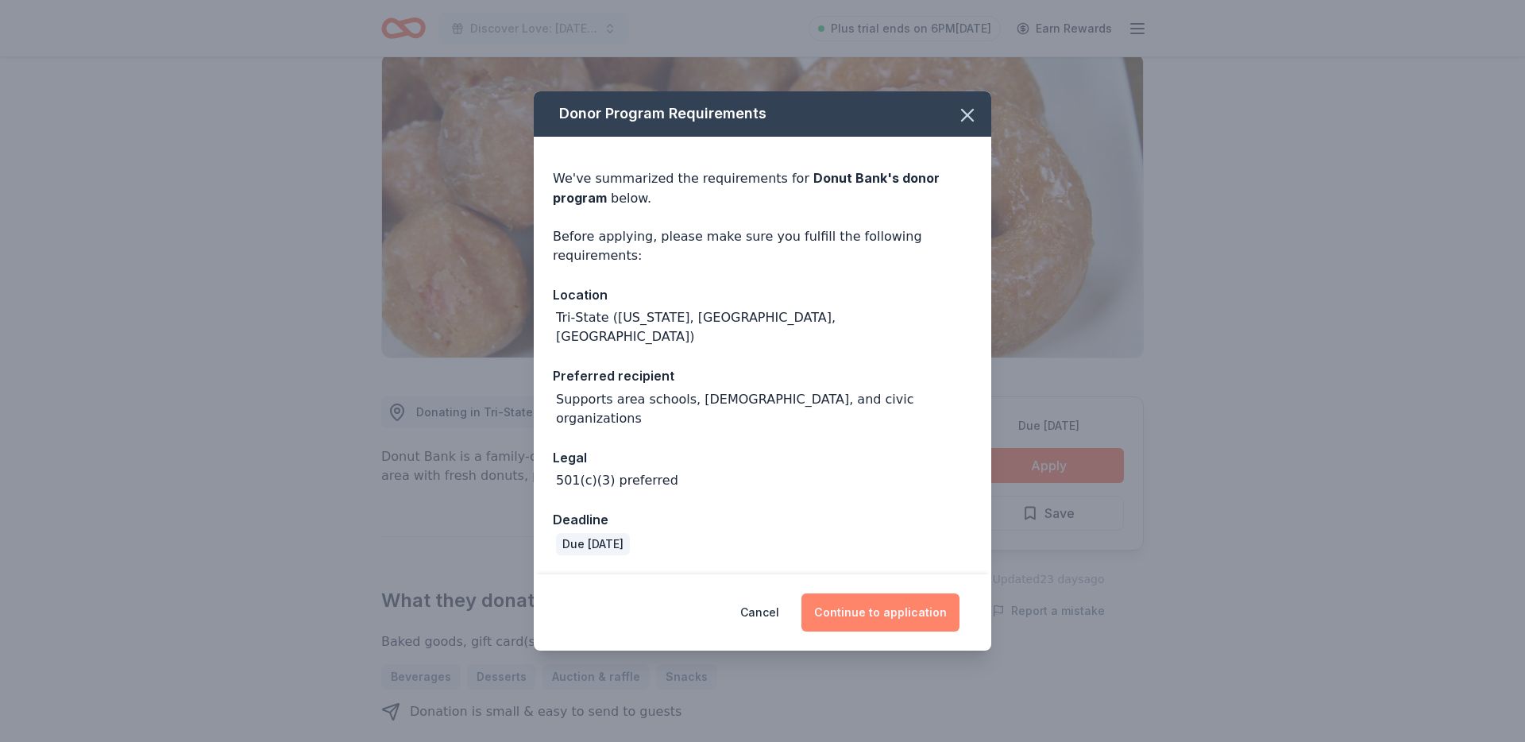
click at [918, 593] on button "Continue to application" at bounding box center [880, 612] width 158 height 38
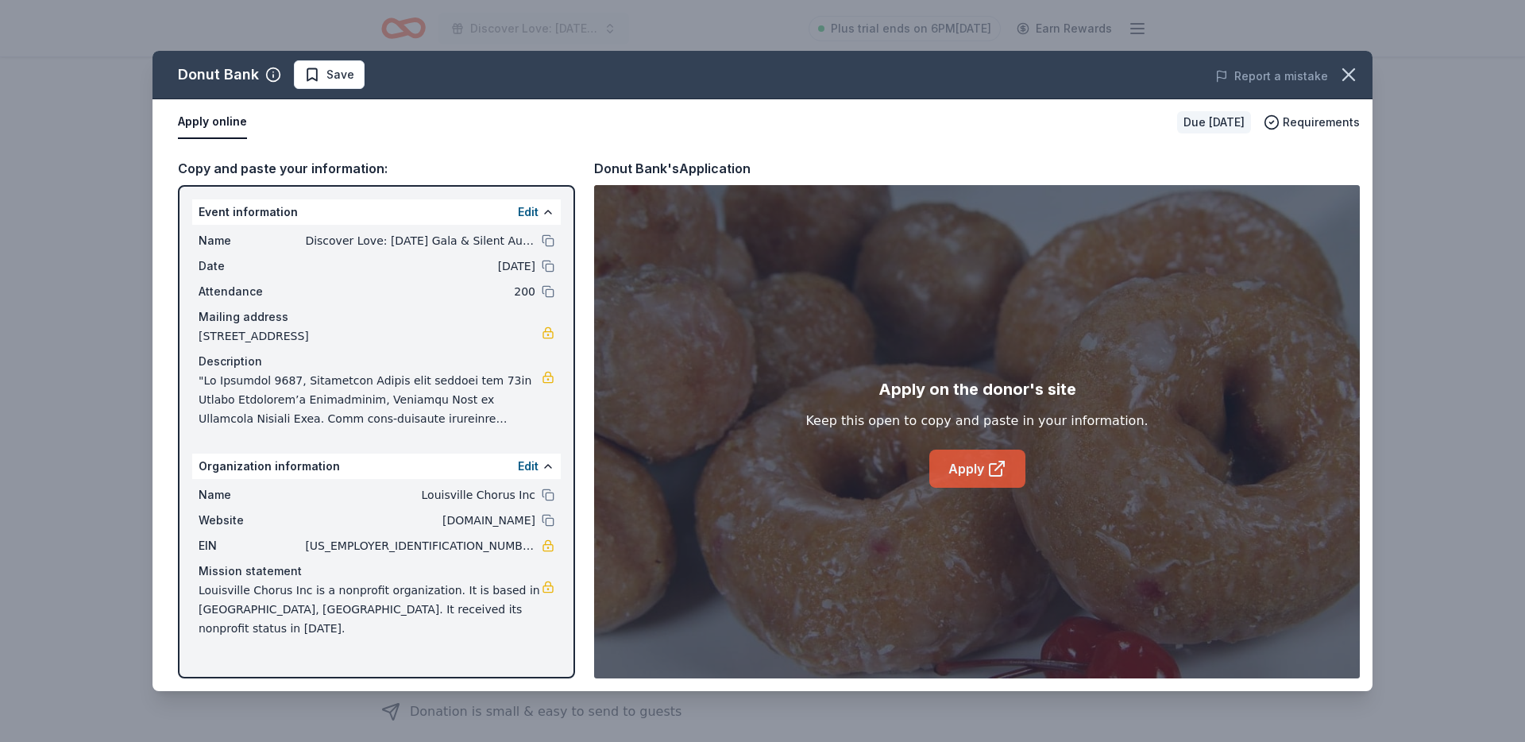
click at [969, 481] on link "Apply" at bounding box center [977, 469] width 96 height 38
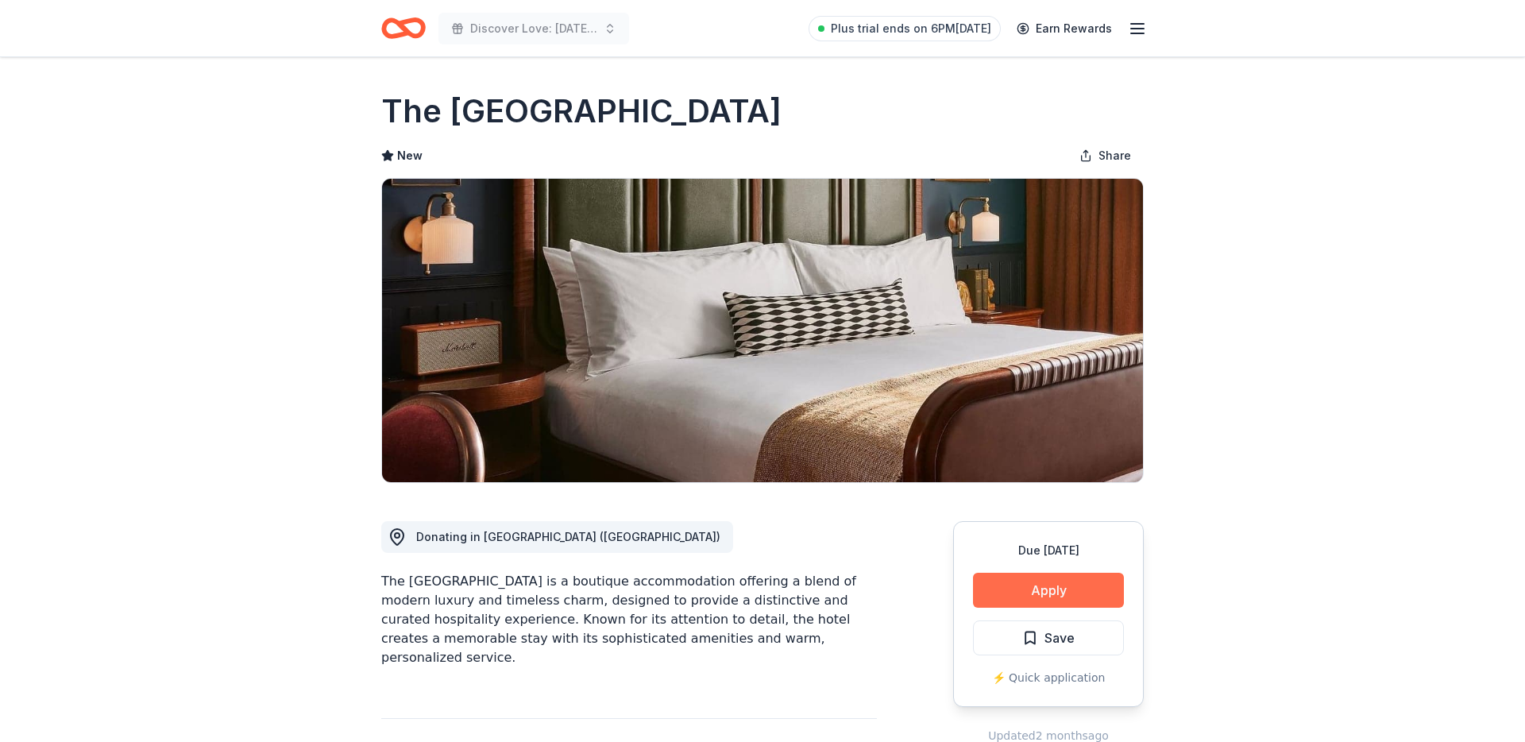
click at [1029, 588] on button "Apply" at bounding box center [1048, 590] width 151 height 35
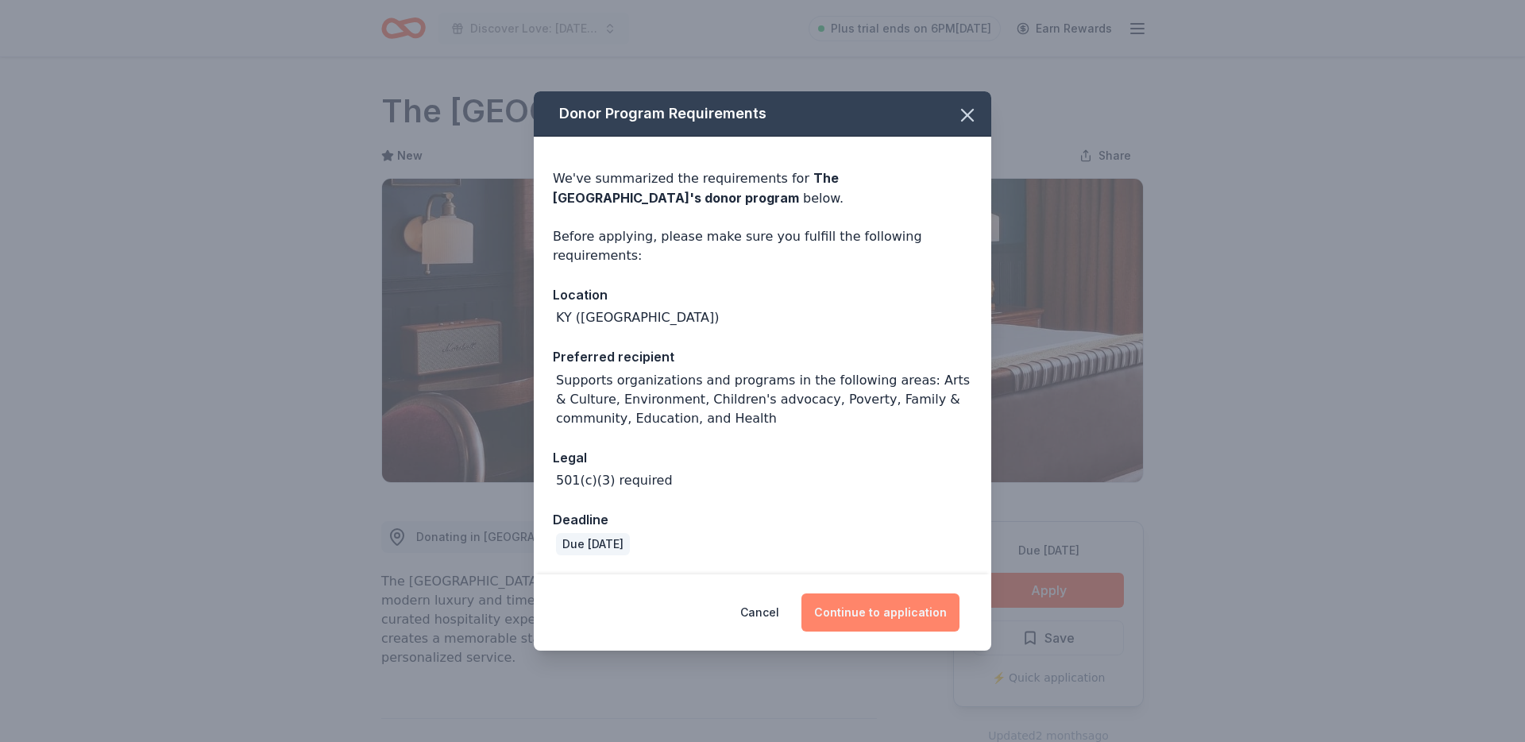
click at [885, 596] on button "Continue to application" at bounding box center [880, 612] width 158 height 38
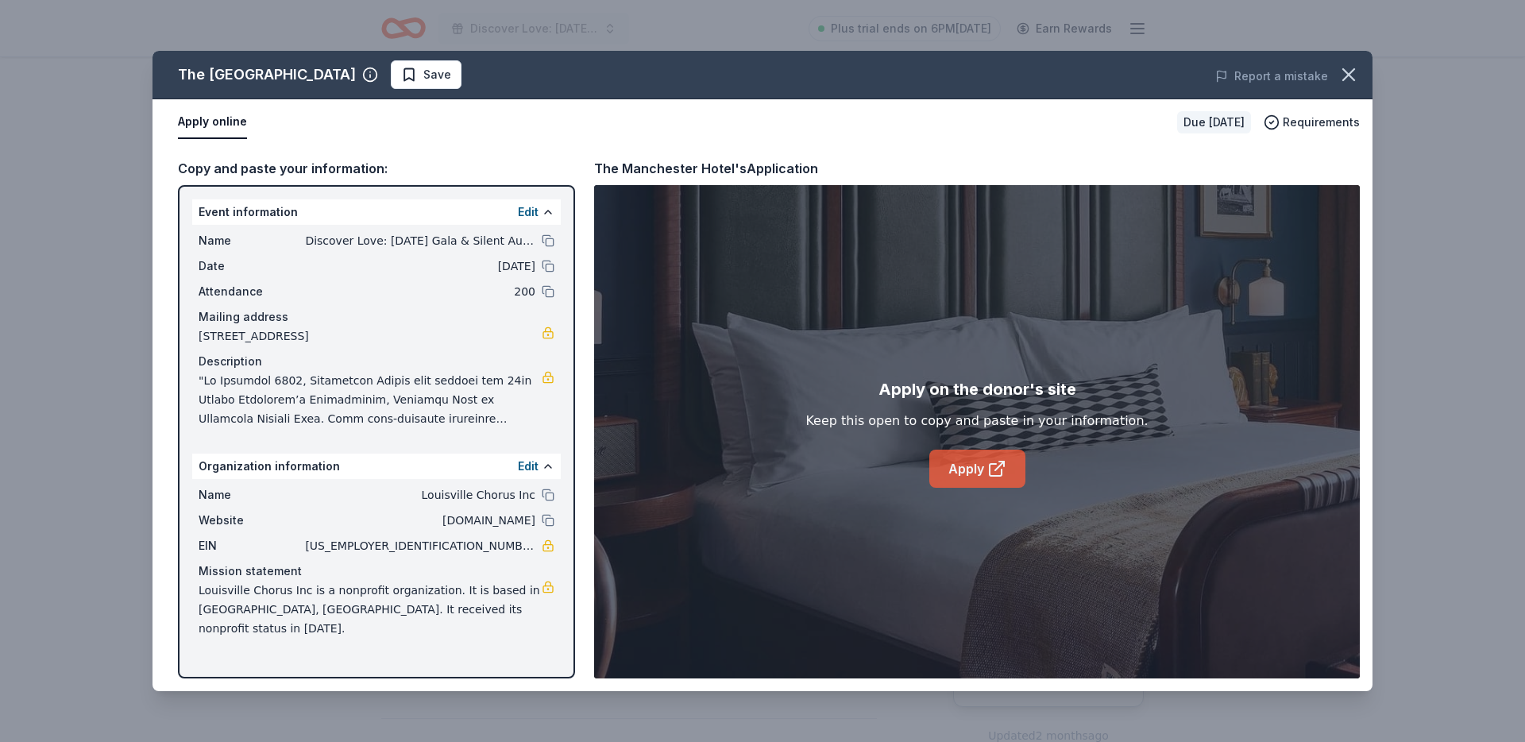
click at [982, 465] on link "Apply" at bounding box center [977, 469] width 96 height 38
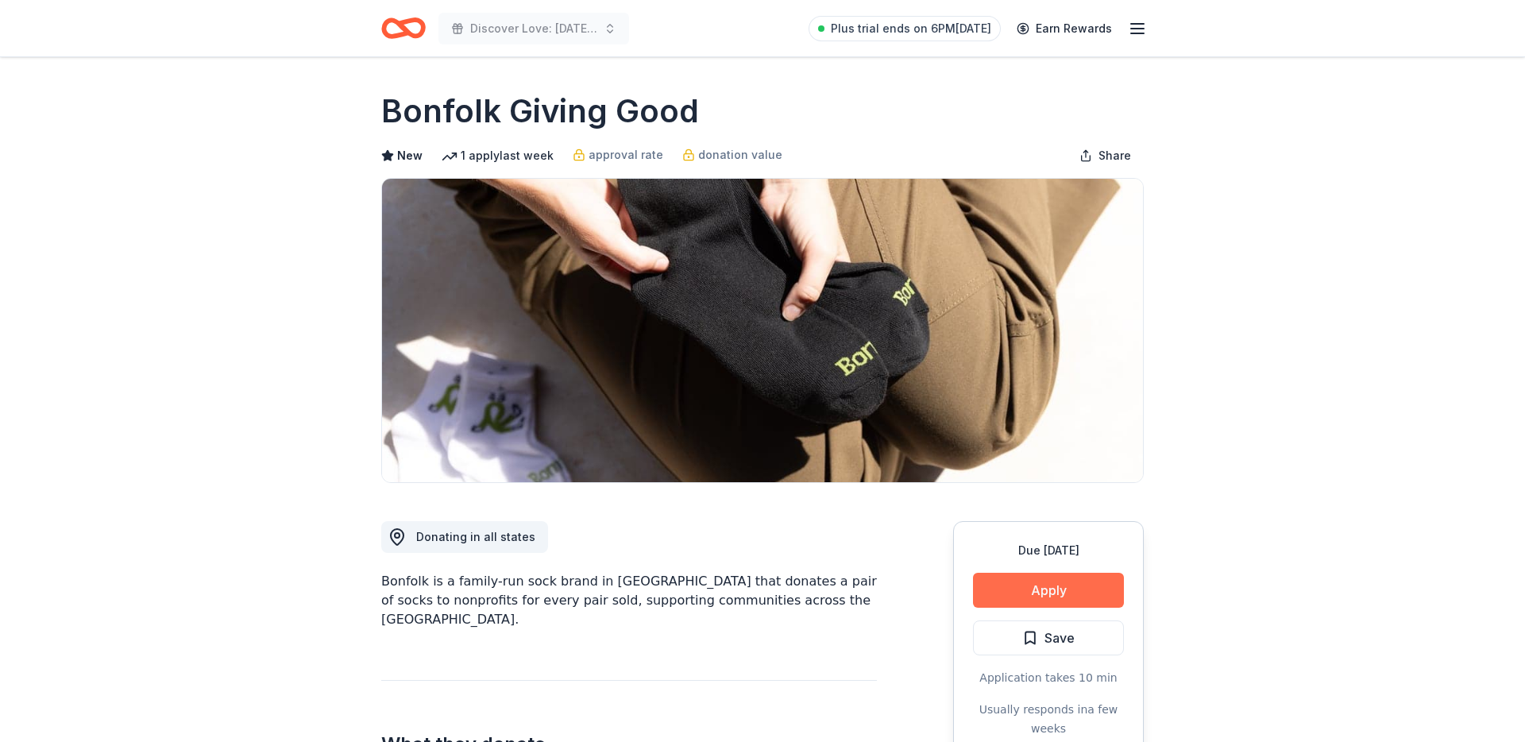
click at [1003, 589] on button "Apply" at bounding box center [1048, 590] width 151 height 35
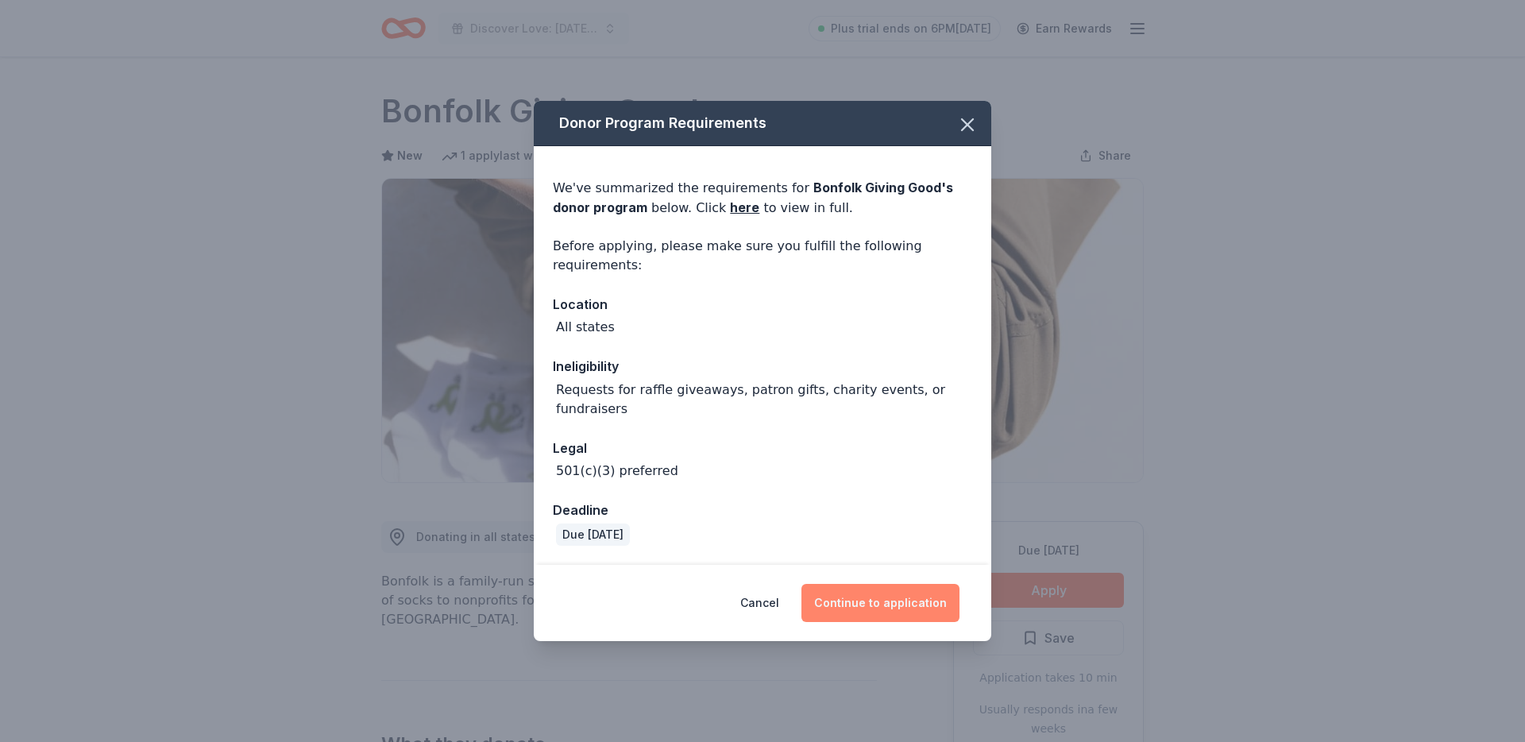
click at [852, 606] on button "Continue to application" at bounding box center [880, 603] width 158 height 38
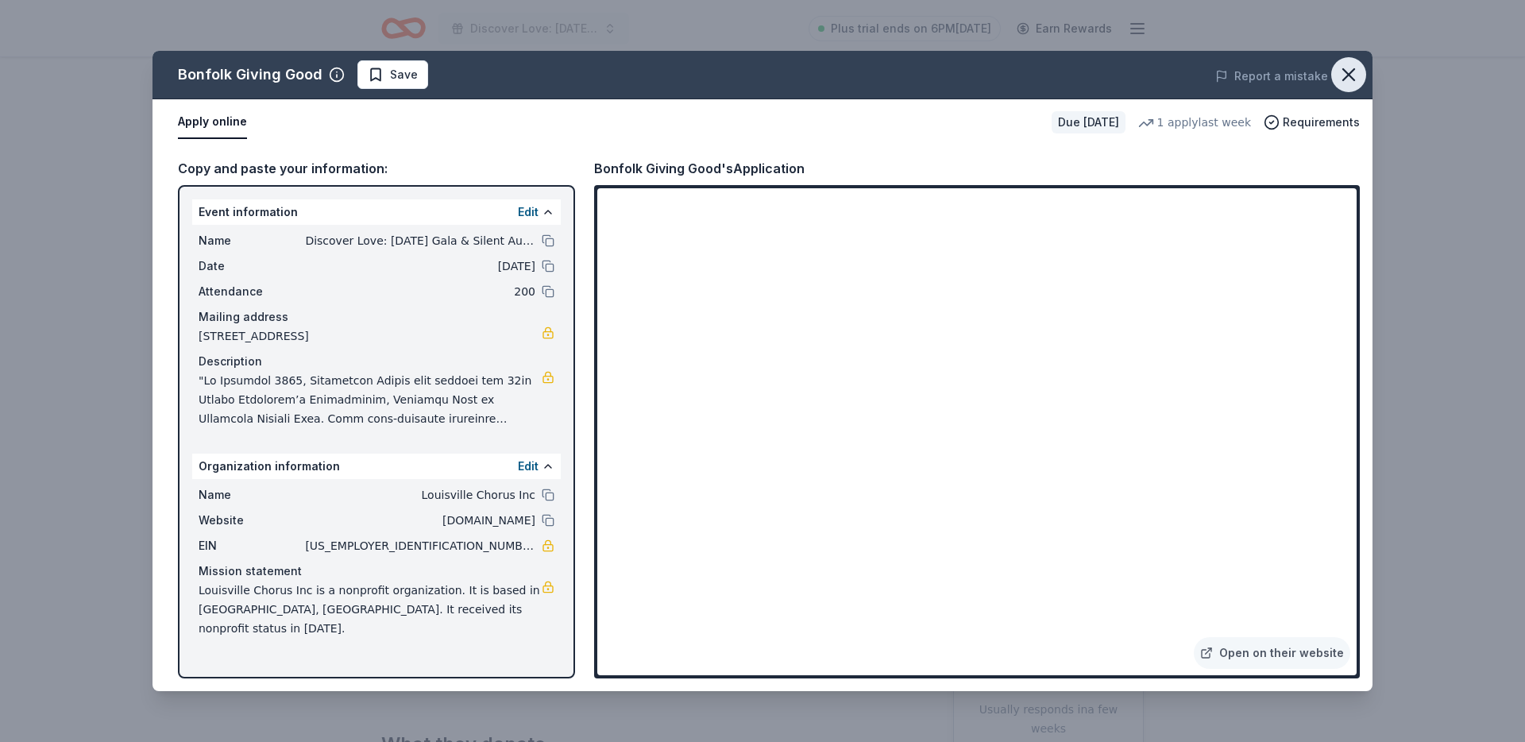
click at [1349, 83] on icon "button" at bounding box center [1348, 75] width 22 height 22
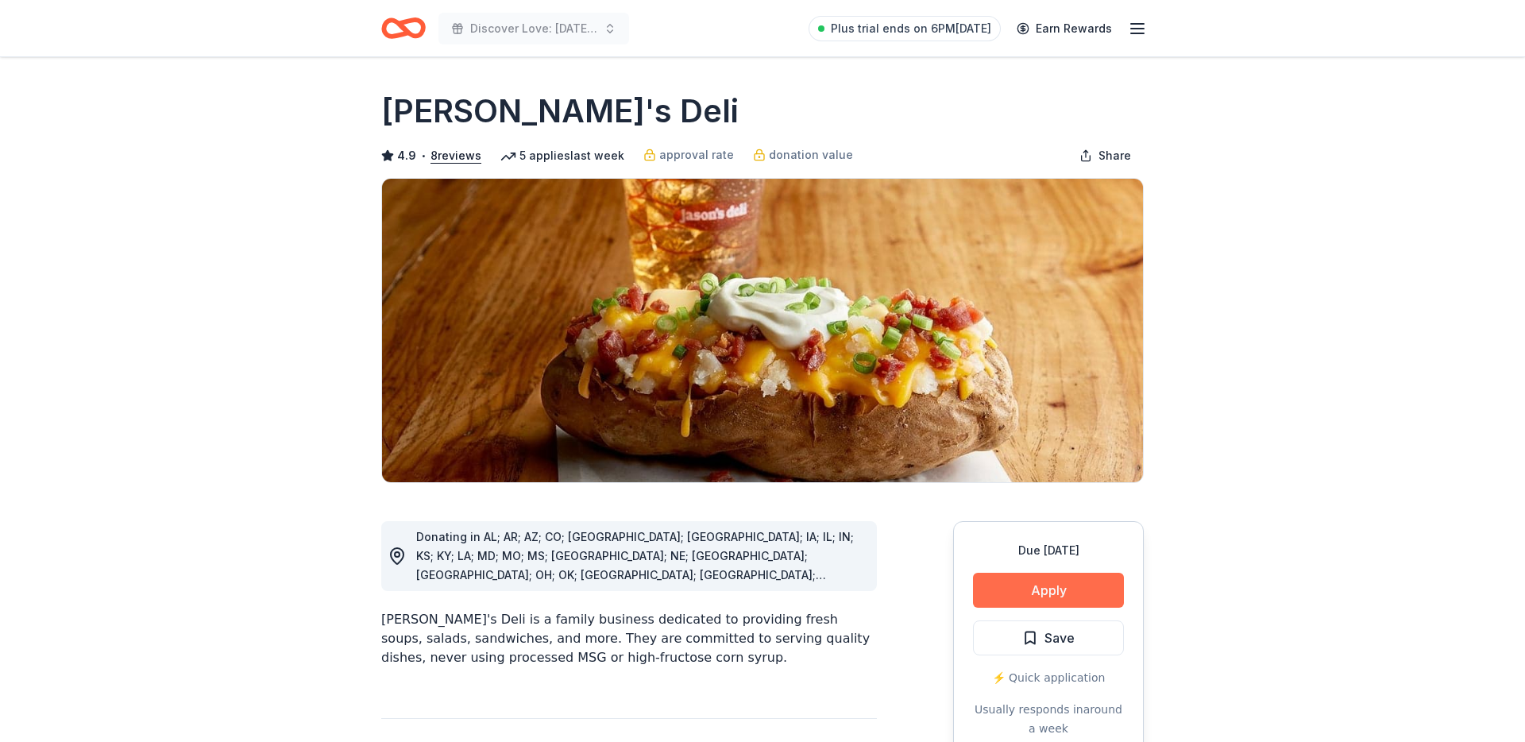
click at [1002, 594] on button "Apply" at bounding box center [1048, 590] width 151 height 35
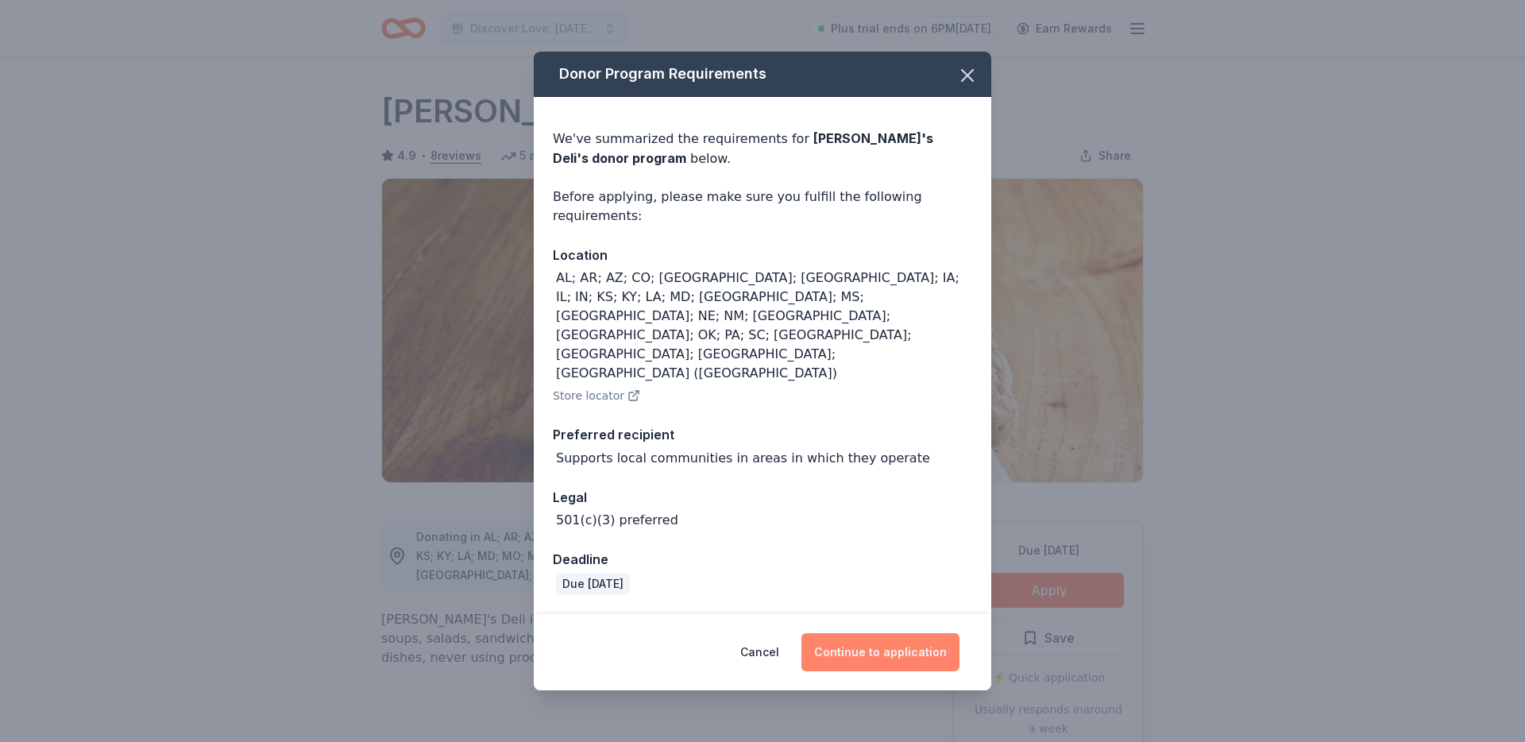
click at [926, 633] on button "Continue to application" at bounding box center [880, 652] width 158 height 38
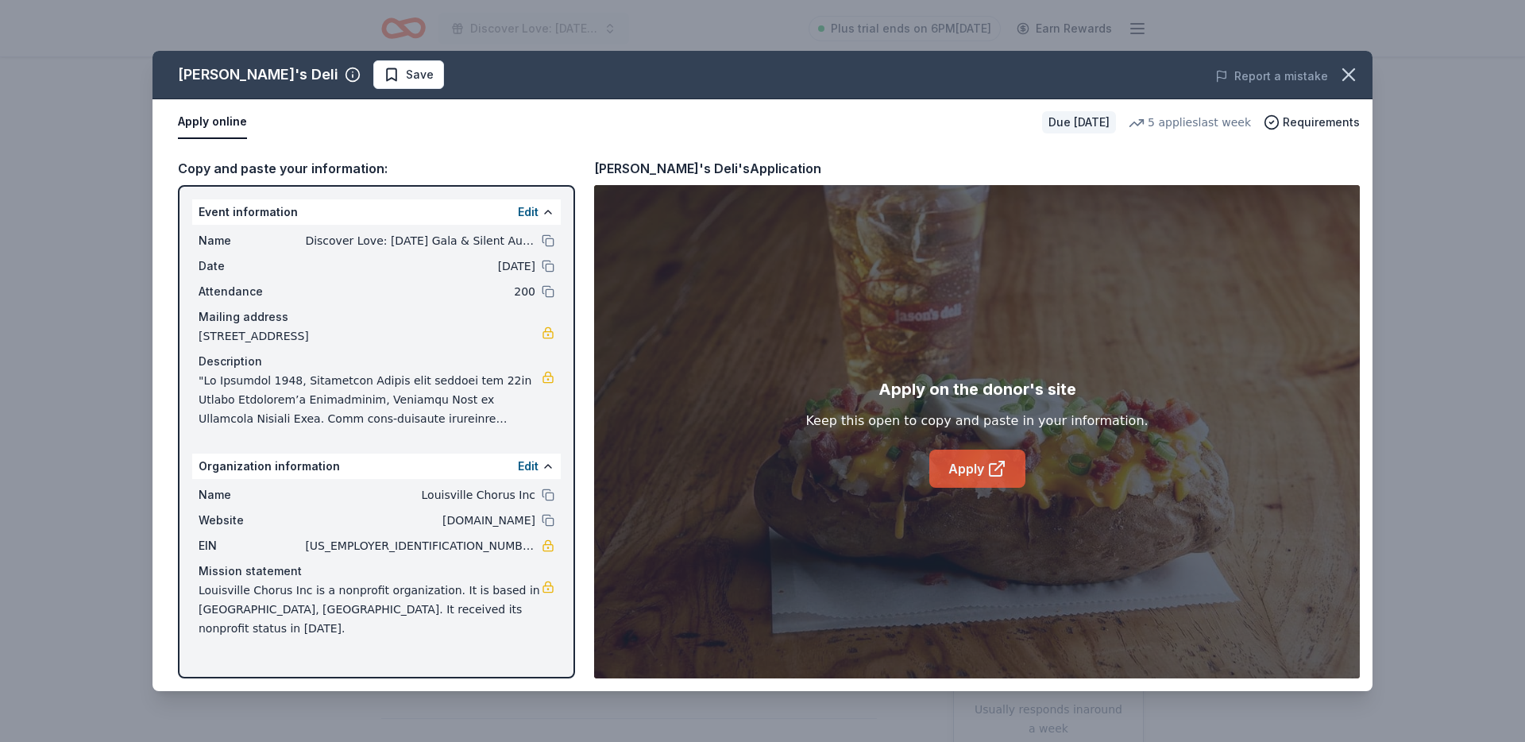
click at [997, 456] on link "Apply" at bounding box center [977, 469] width 96 height 38
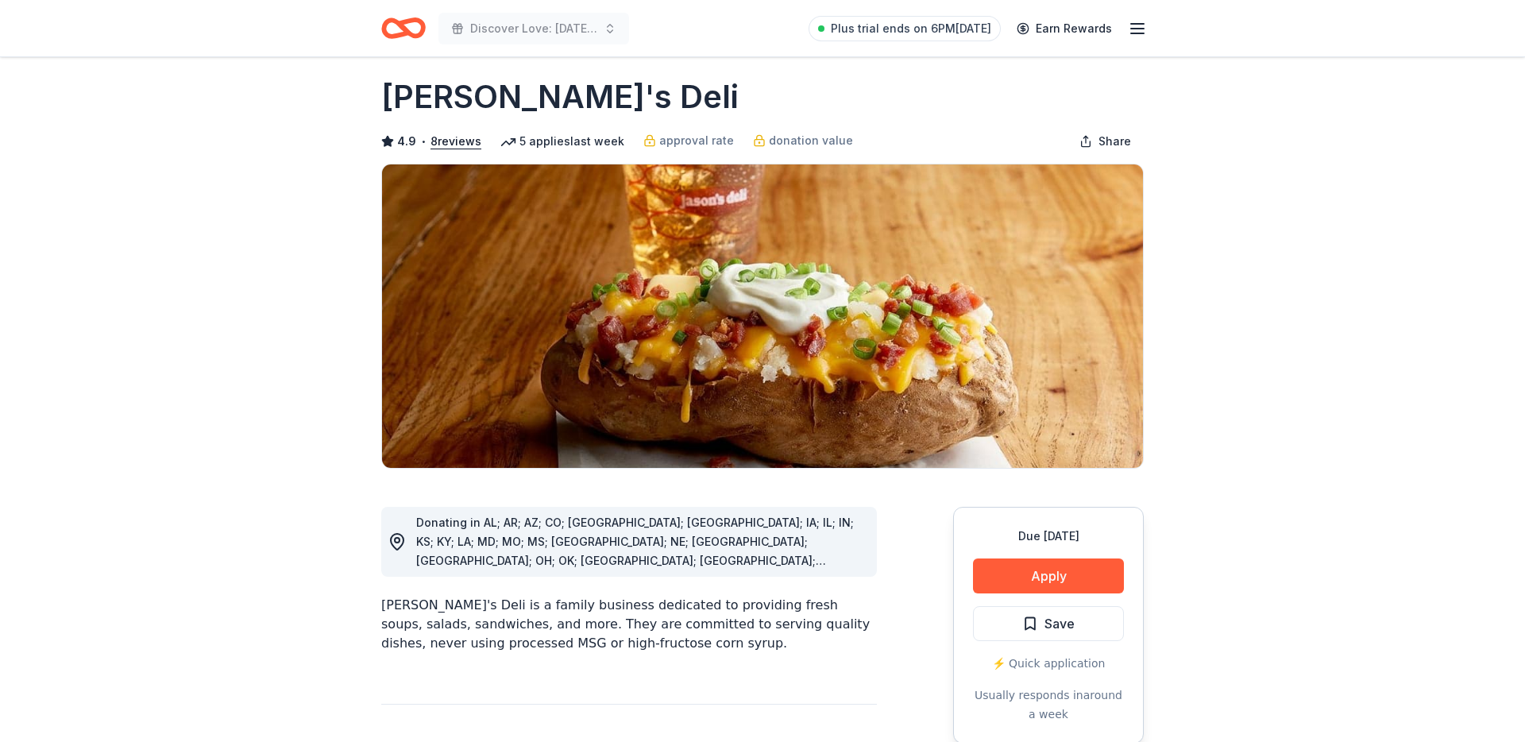
scroll to position [98, 0]
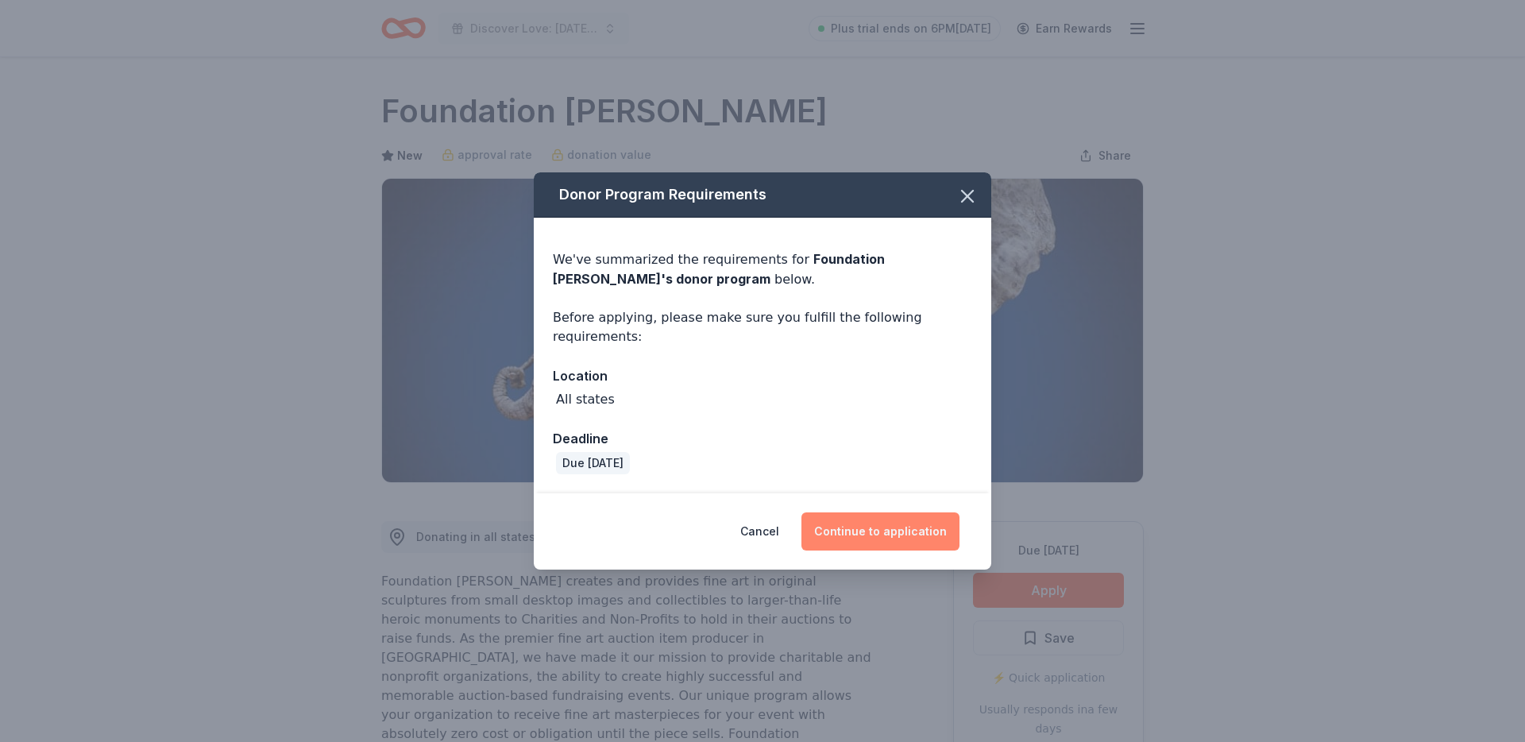
click at [900, 530] on button "Continue to application" at bounding box center [880, 531] width 158 height 38
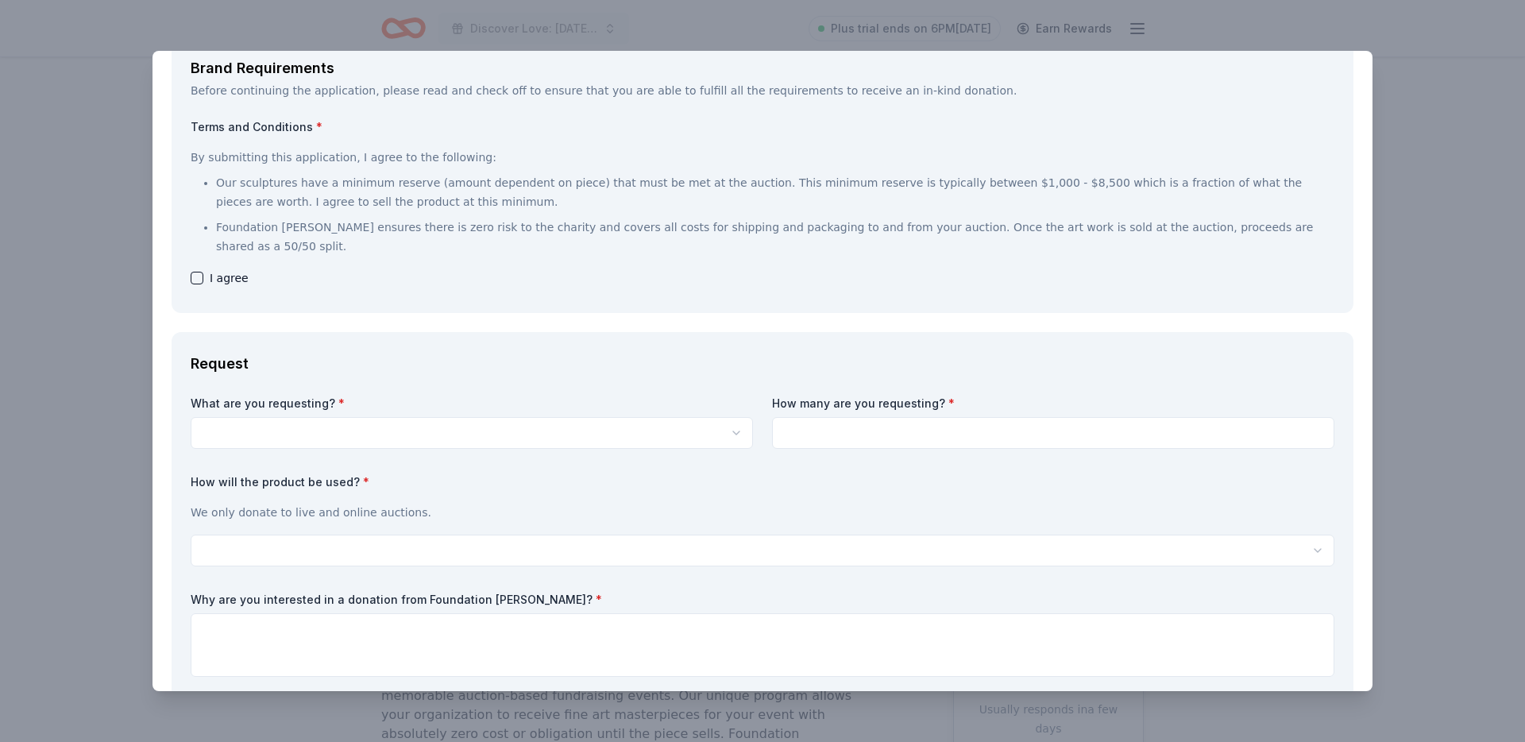
scroll to position [101, 0]
drag, startPoint x: 478, startPoint y: 412, endPoint x: 467, endPoint y: 411, distance: 11.2
click at [478, 412] on div "What are you requesting? * Limited edition bronze sculptures by famous artists …" at bounding box center [472, 419] width 562 height 54
drag, startPoint x: 245, startPoint y: 276, endPoint x: 241, endPoint y: 290, distance: 14.8
click at [245, 276] on span "I agree" at bounding box center [229, 274] width 39 height 19
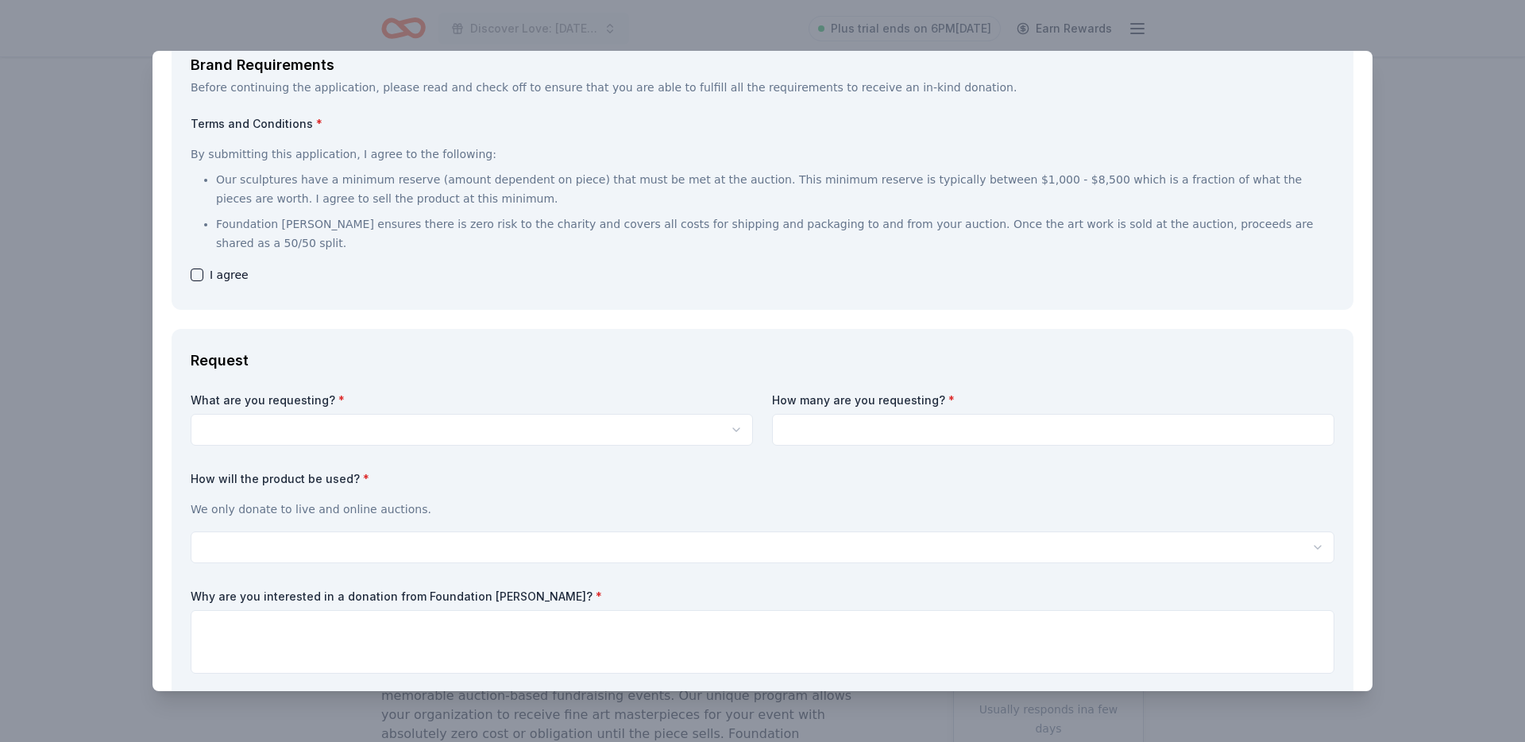
click at [199, 273] on button "button" at bounding box center [197, 274] width 13 height 13
checkbox input "true"
click at [415, 448] on div "What are you requesting? * Limited edition bronze sculptures by famous artists …" at bounding box center [763, 591] width 1144 height 399
click at [411, 430] on html "Discover Love: Valentine's Day Gala & Silent Auction Plus trial ends on 6PM, 8/…" at bounding box center [762, 371] width 1525 height 742
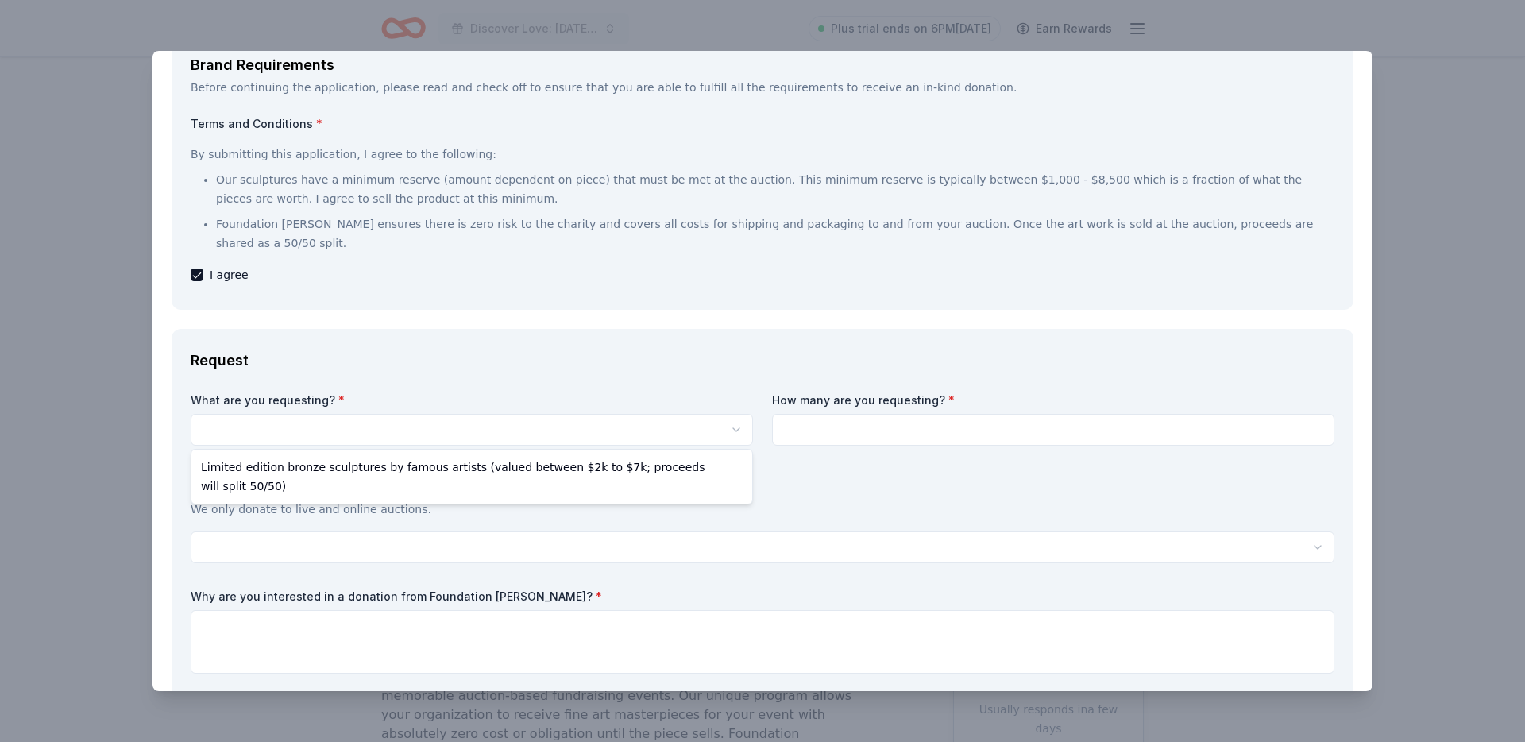
select select "Limited edition bronze sculptures by famous artists (valued between $2k to $7k;…"
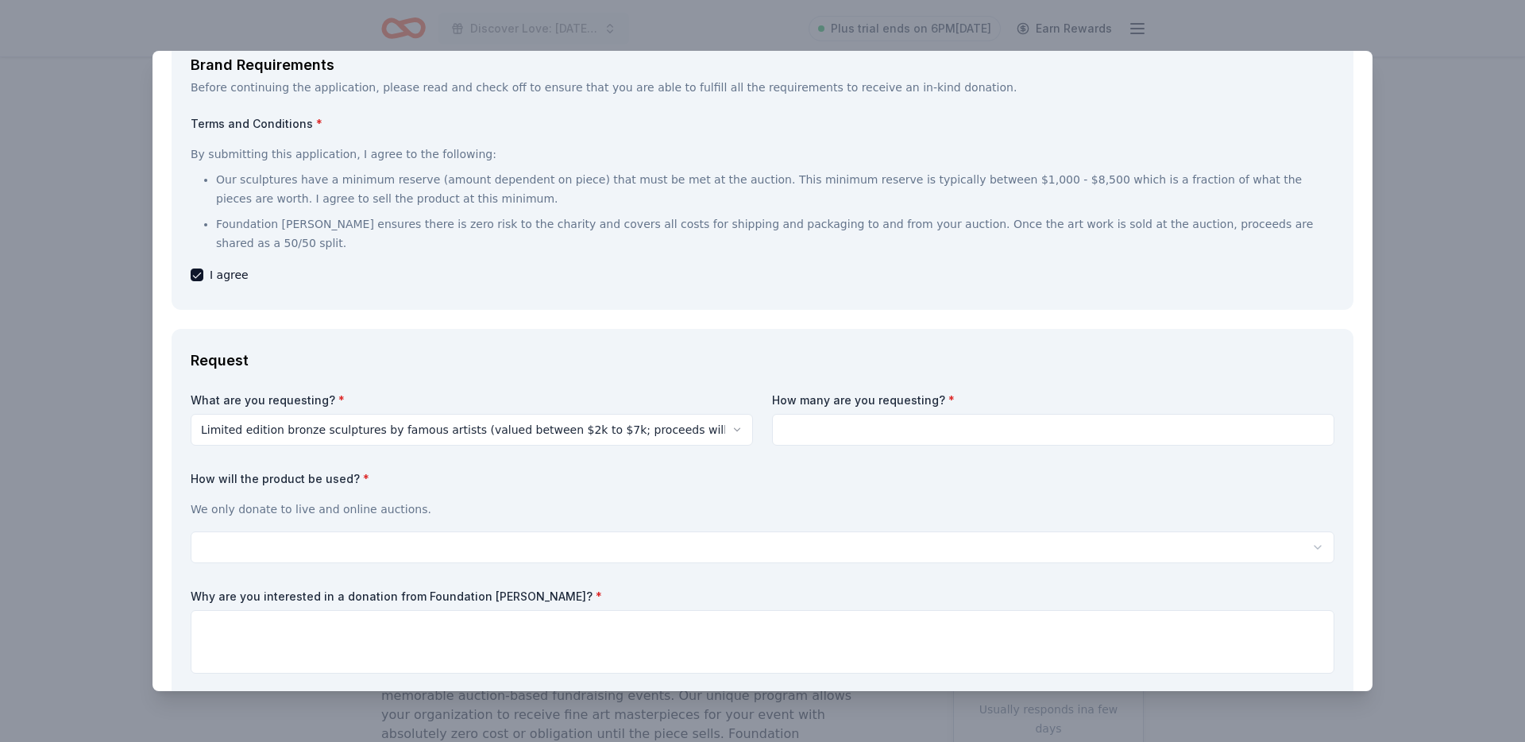
click at [832, 438] on input at bounding box center [1053, 430] width 562 height 32
type input "1"
click at [619, 282] on div "I agree" at bounding box center [763, 274] width 1144 height 19
click at [552, 205] on p "Our sculptures have a minimum reserve (amount dependent on piece) that must be …" at bounding box center [775, 189] width 1118 height 38
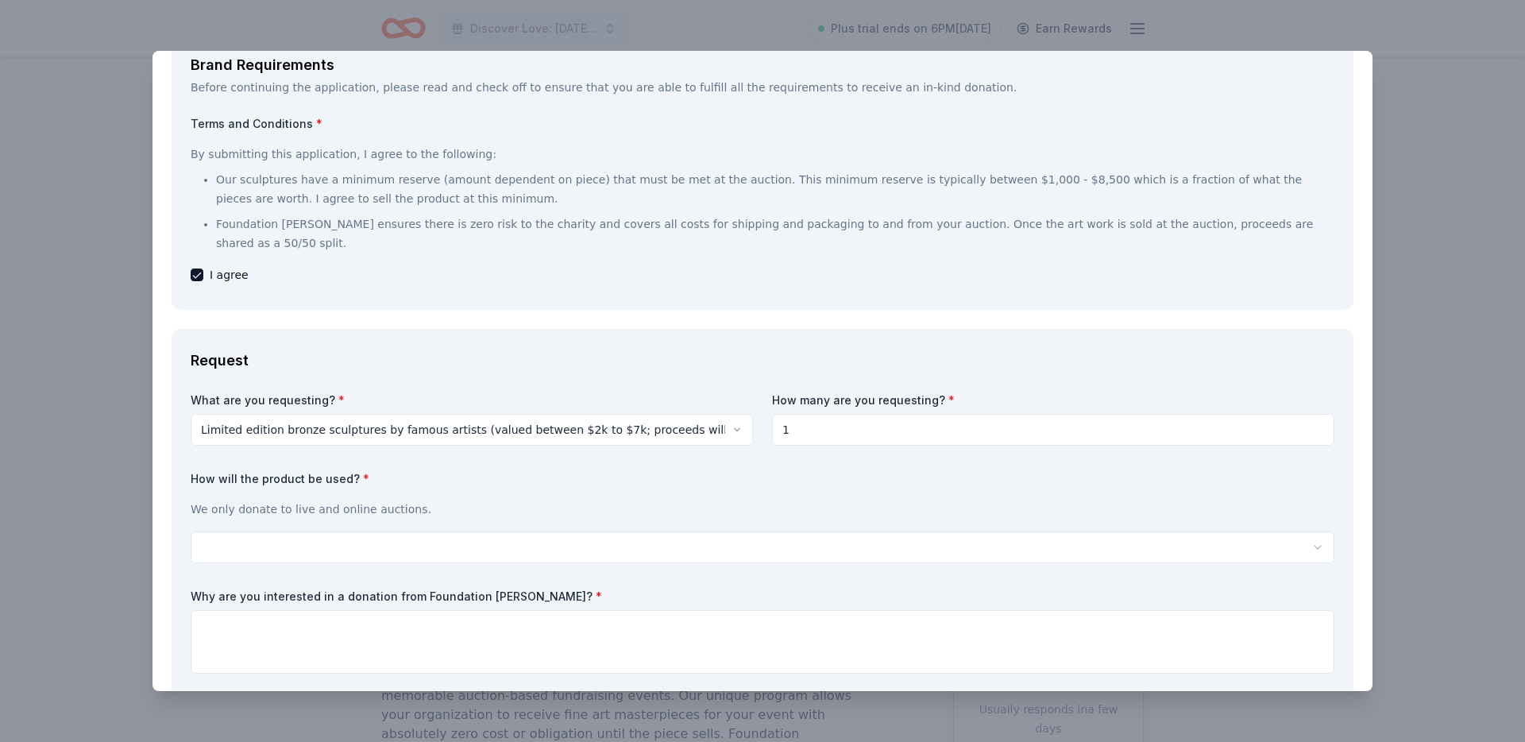
click at [552, 205] on p "Our sculptures have a minimum reserve (amount dependent on piece) that must be …" at bounding box center [775, 189] width 1118 height 38
drag, startPoint x: 552, startPoint y: 205, endPoint x: 541, endPoint y: 213, distance: 13.7
click at [552, 205] on p "Our sculptures have a minimum reserve (amount dependent on piece) that must be …" at bounding box center [775, 189] width 1118 height 38
click at [542, 226] on p "Foundation Michelangelo ensures there is zero risk to the charity and covers al…" at bounding box center [775, 233] width 1118 height 38
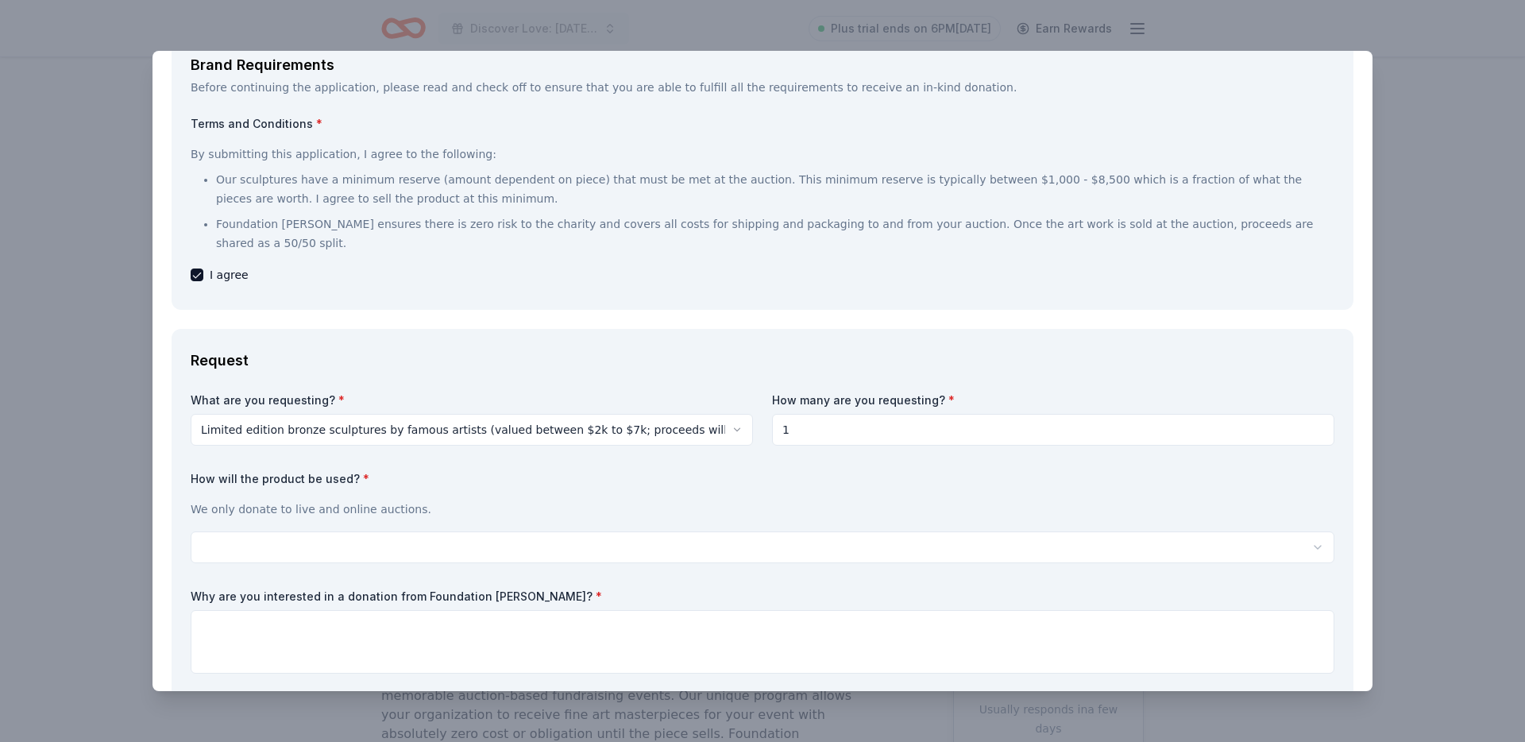
click at [542, 226] on p "Foundation Michelangelo ensures there is zero risk to the charity and covers al…" at bounding box center [775, 233] width 1118 height 38
click at [644, 245] on p "Foundation Michelangelo ensures there is zero risk to the charity and covers al…" at bounding box center [775, 233] width 1118 height 38
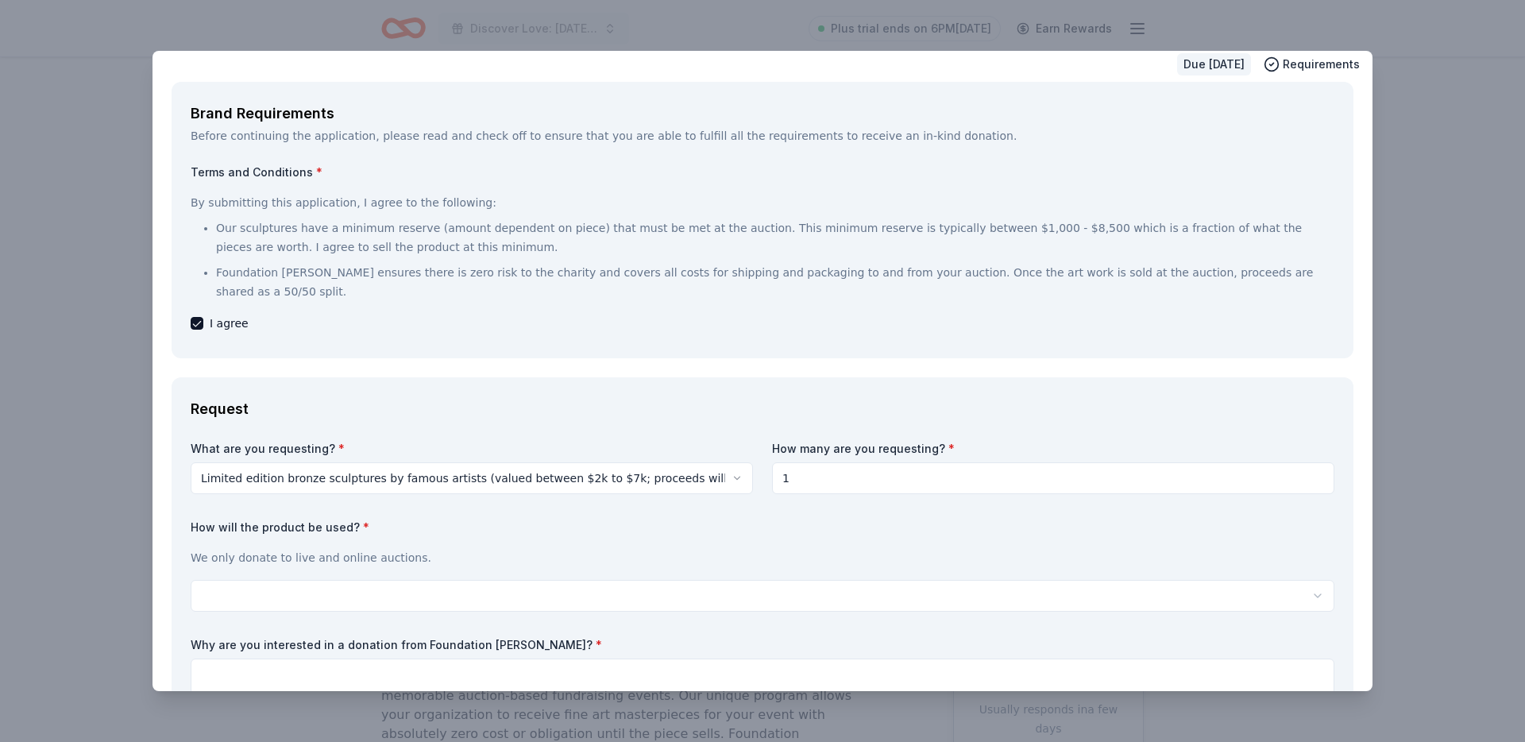
scroll to position [29, 0]
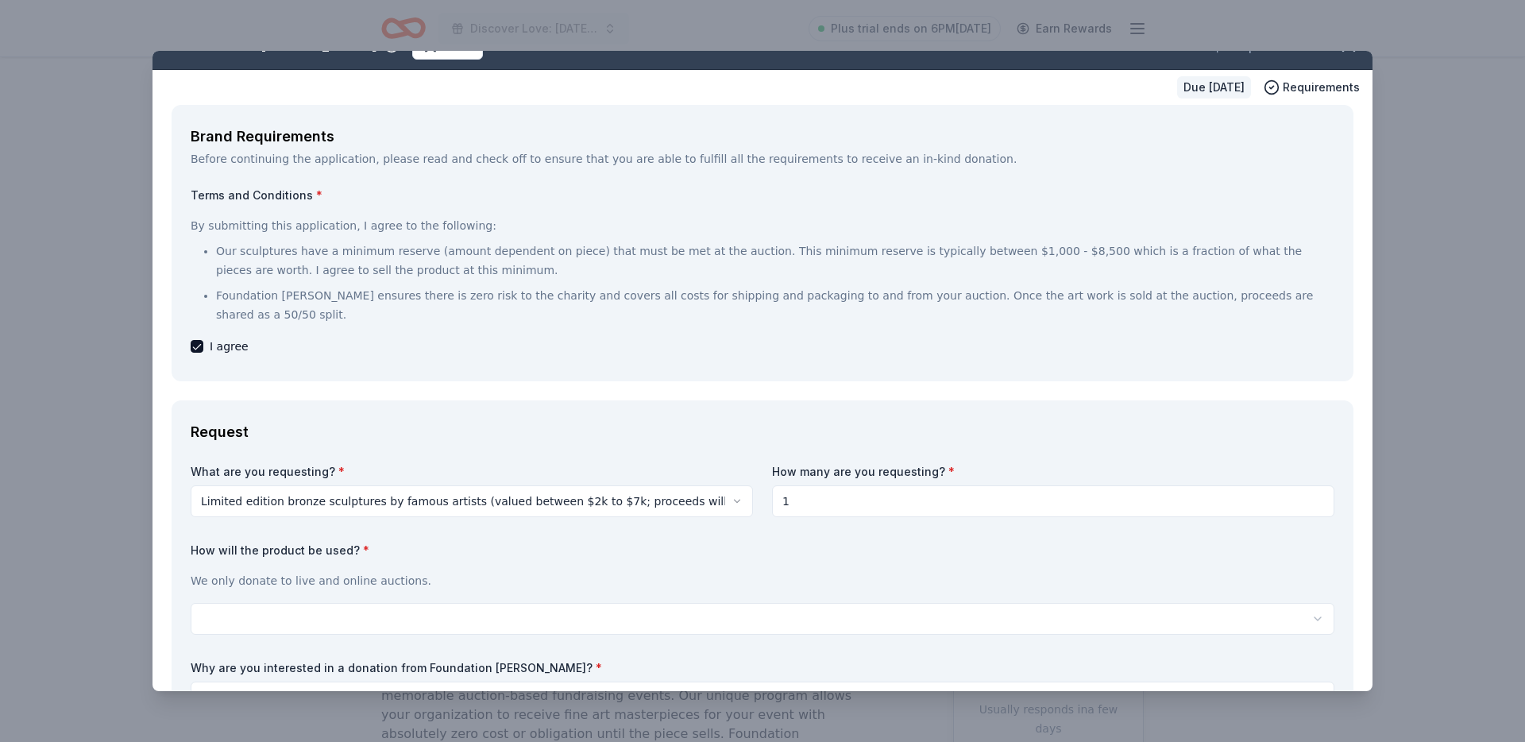
click at [663, 248] on p "Our sculptures have a minimum reserve (amount dependent on piece) that must be …" at bounding box center [775, 260] width 1118 height 38
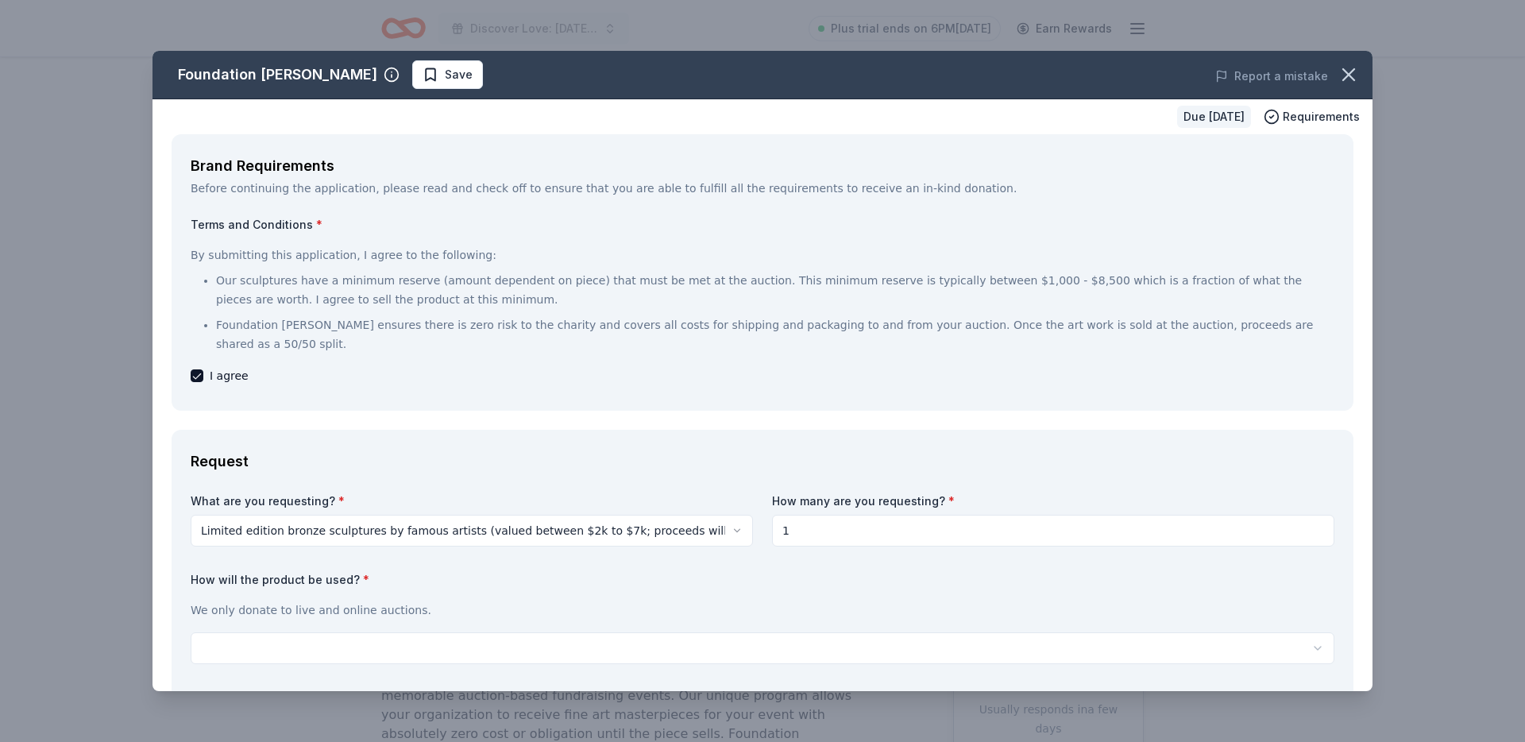
click at [502, 239] on div "By submitting this application, I agree to the following: Our sculptures have a…" at bounding box center [763, 299] width 1144 height 121
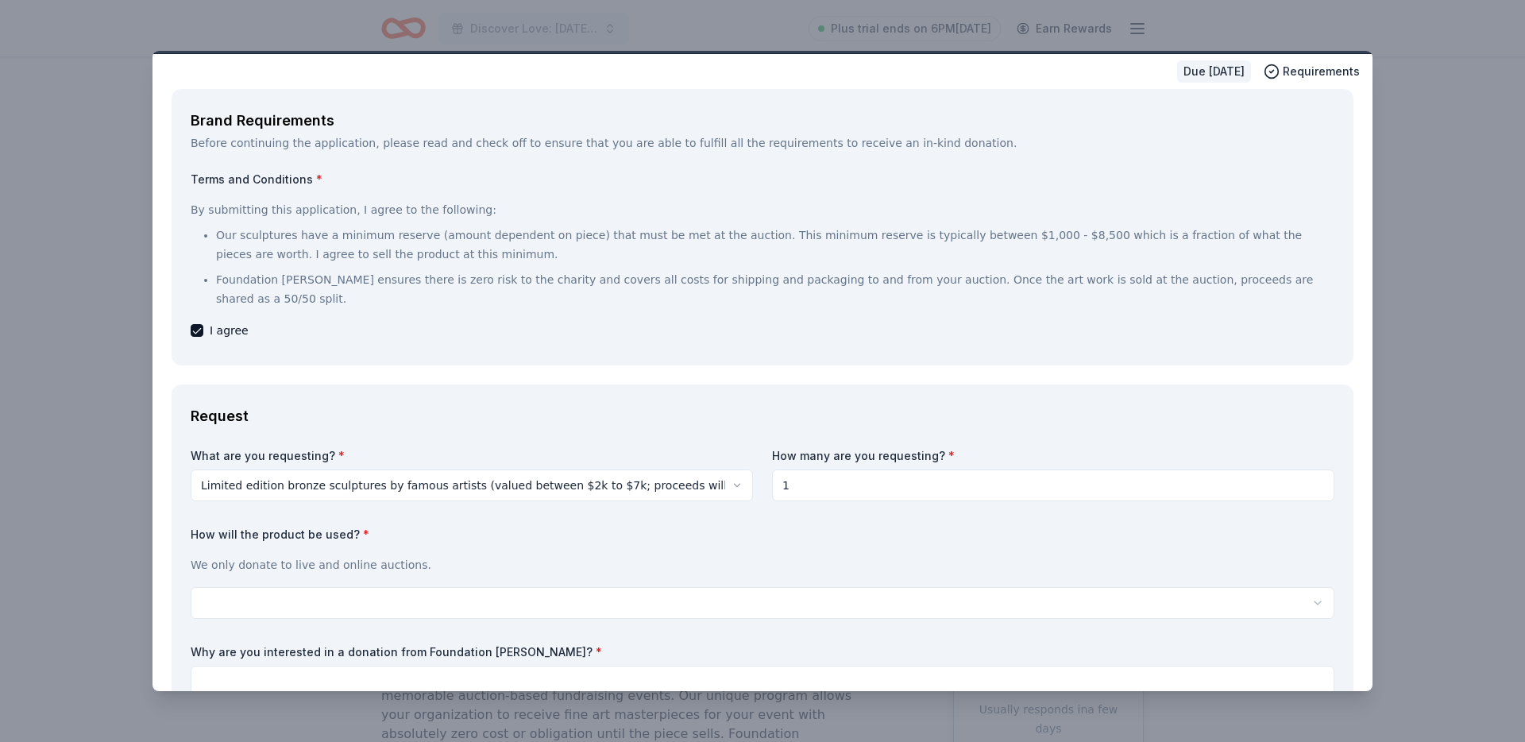
scroll to position [47, 0]
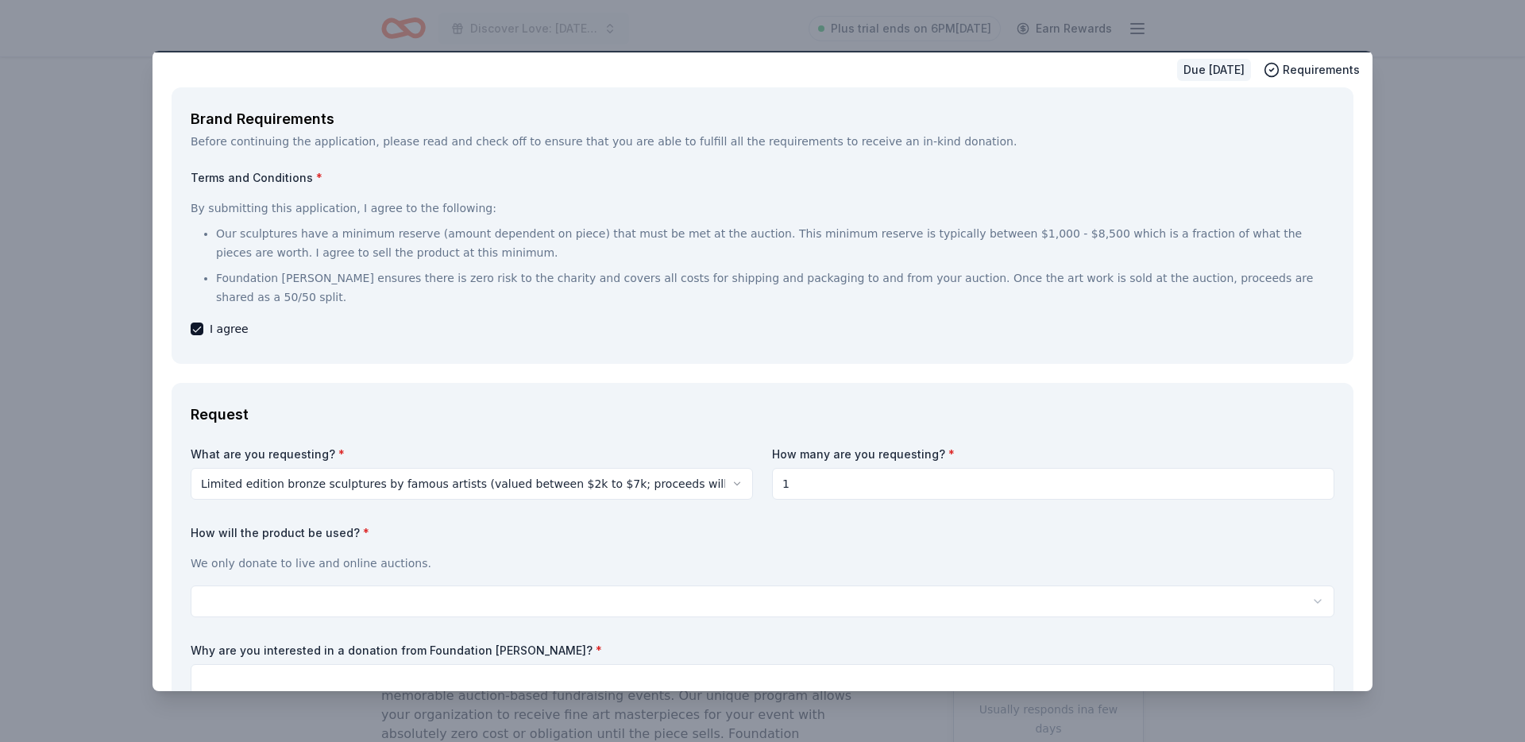
drag, startPoint x: 352, startPoint y: 295, endPoint x: 189, endPoint y: 164, distance: 208.5
click at [193, 179] on div "Terms and Conditions * By submitting this application, I agree to the following…" at bounding box center [763, 254] width 1144 height 168
click at [191, 140] on div "Before continuing the application, please read and check off to ensure that you…" at bounding box center [763, 141] width 1144 height 19
drag, startPoint x: 191, startPoint y: 140, endPoint x: 331, endPoint y: 294, distance: 208.0
click at [331, 291] on div "Brand Requirements Before continuing the application, please read and check off…" at bounding box center [763, 225] width 1182 height 276
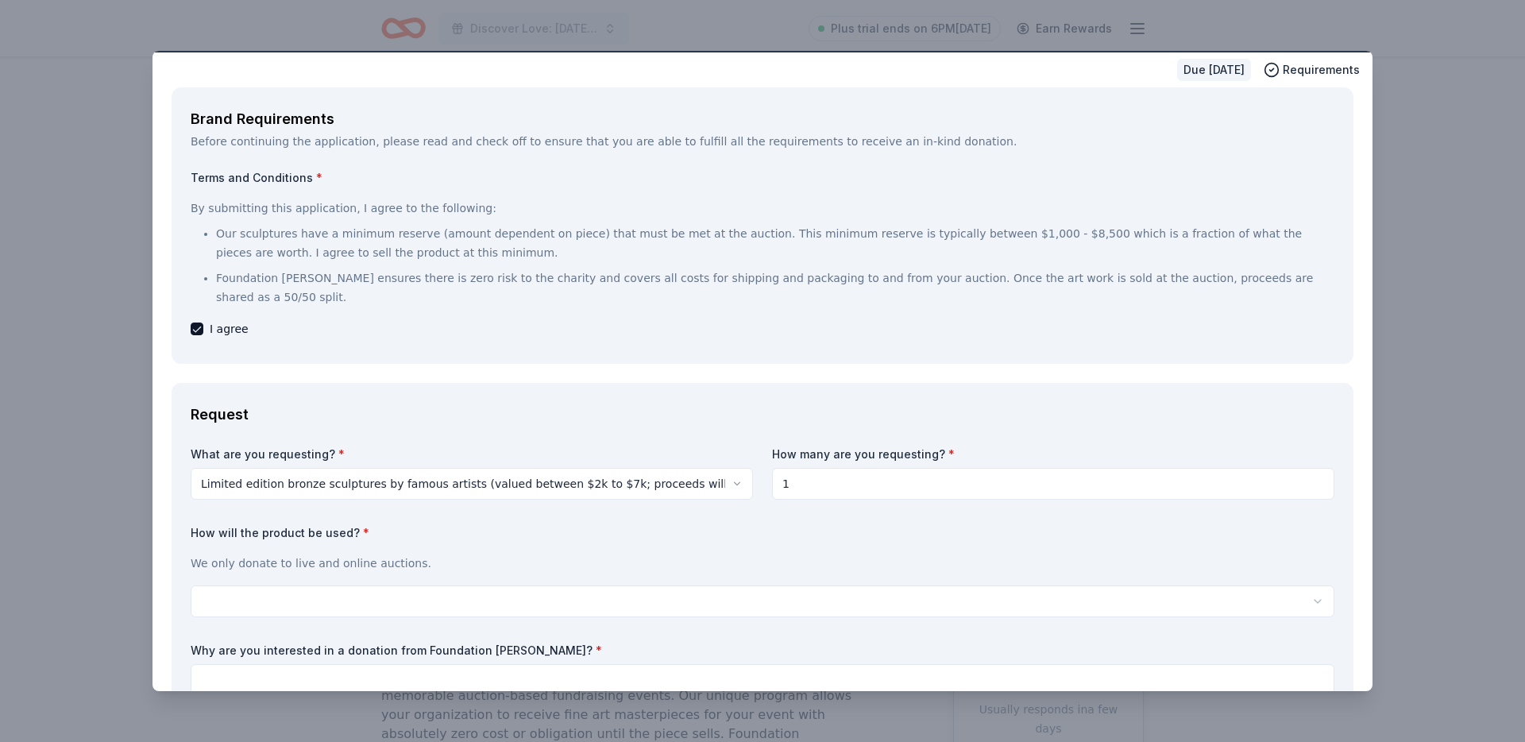
click at [331, 294] on p "Foundation Michelangelo ensures there is zero risk to the charity and covers al…" at bounding box center [775, 287] width 1118 height 38
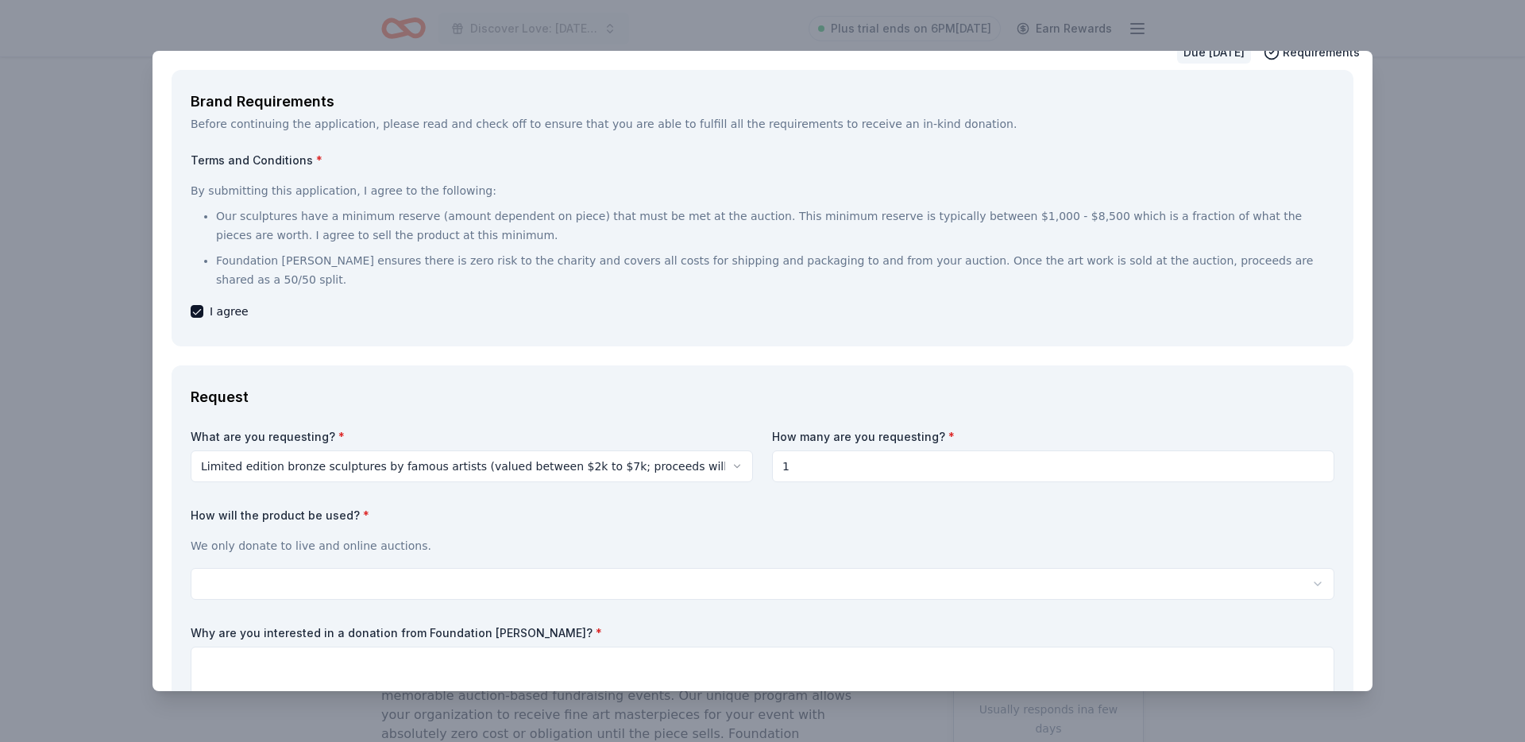
scroll to position [37, 0]
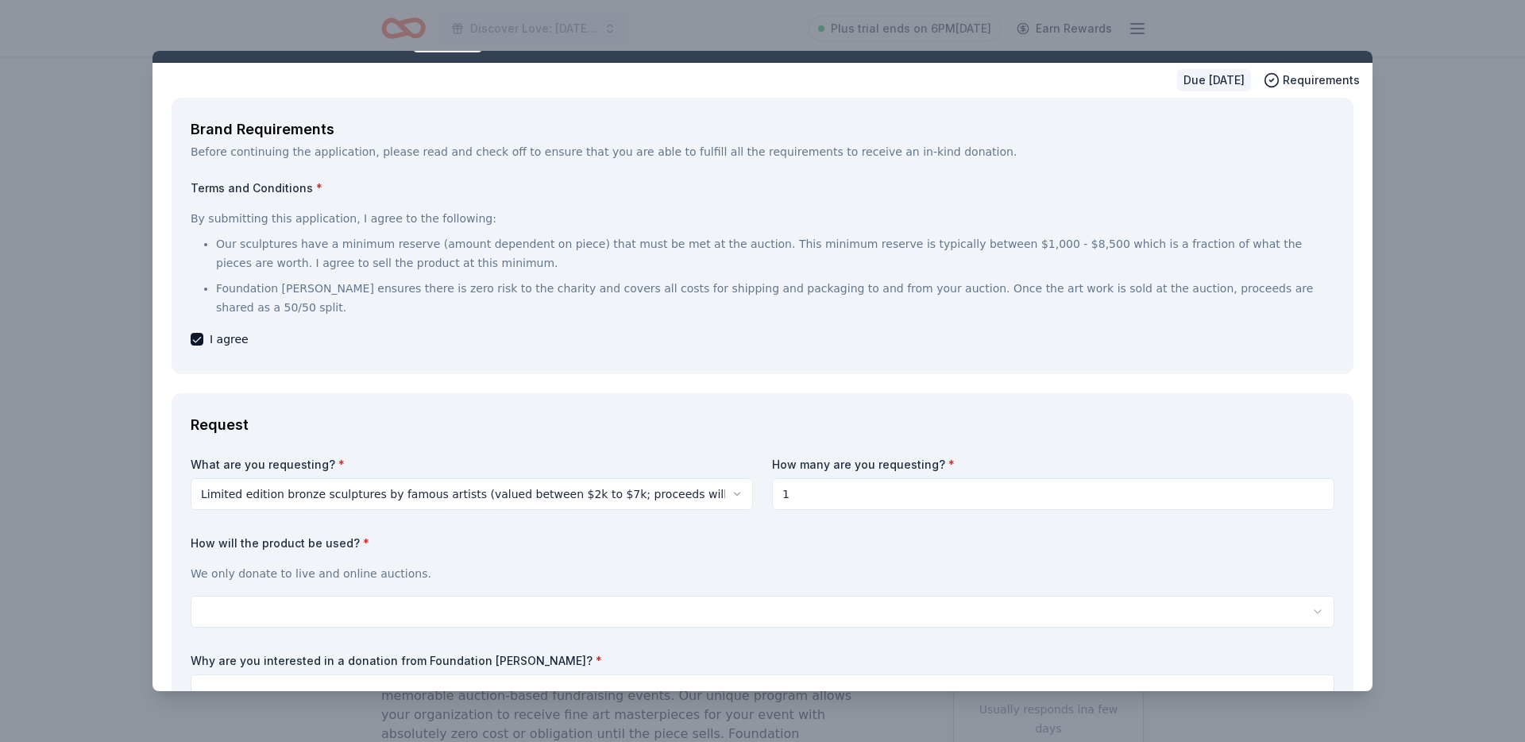
click at [214, 112] on div "Brand Requirements Before continuing the application, please read and check off…" at bounding box center [763, 236] width 1182 height 276
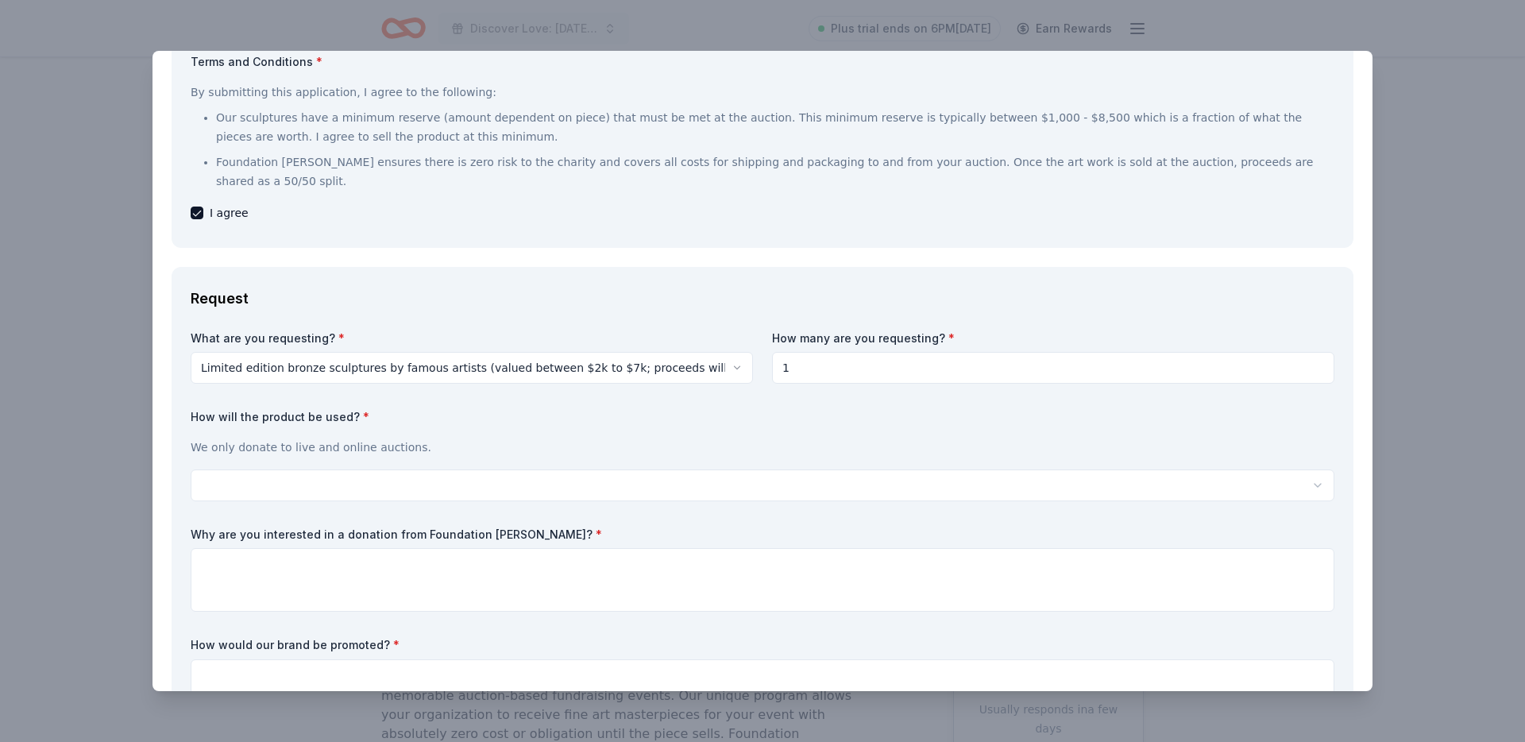
click at [269, 484] on html "Discover Love: Valentine's Day Gala & Silent Auction Plus trial ends on 6PM, 8/…" at bounding box center [762, 371] width 1525 height 742
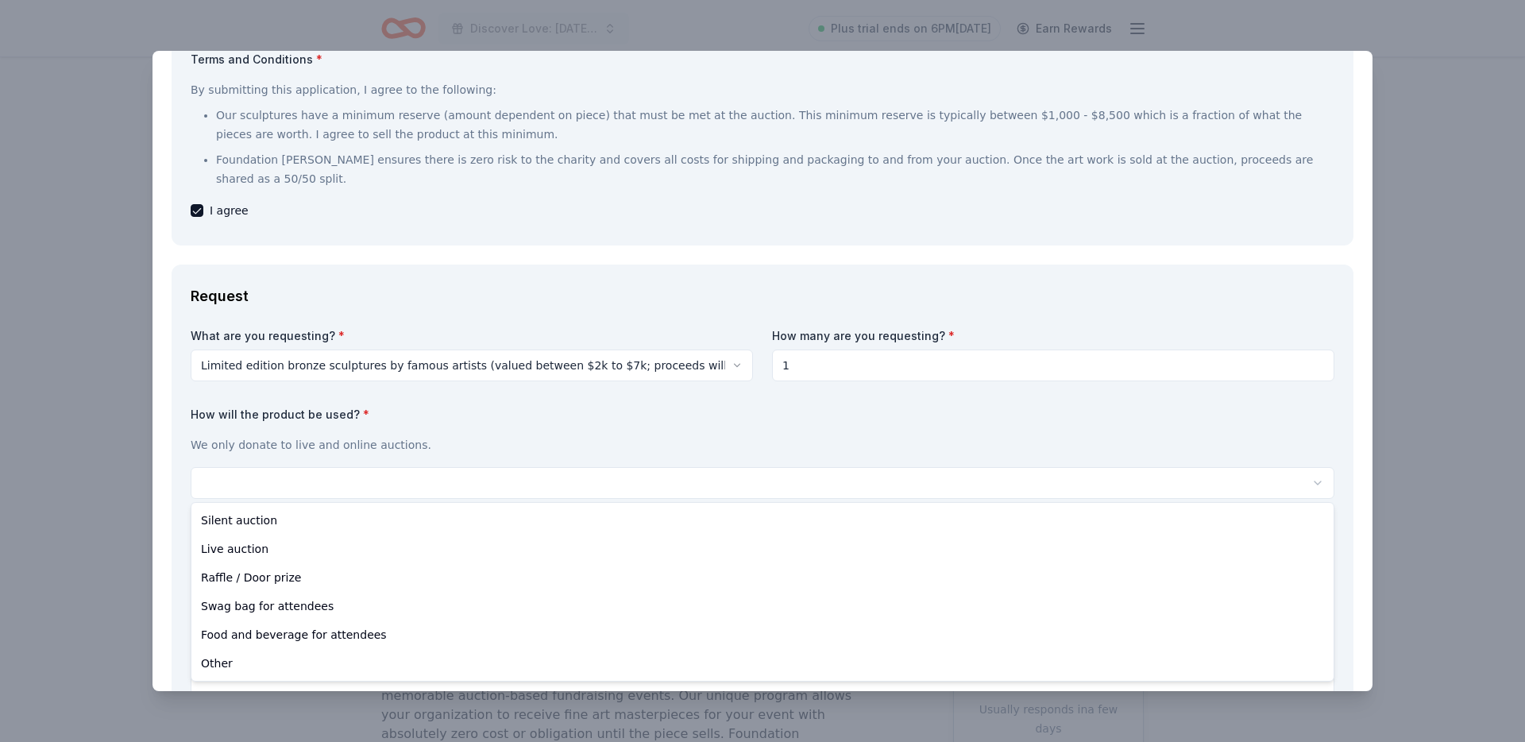
select select "silentAuction"
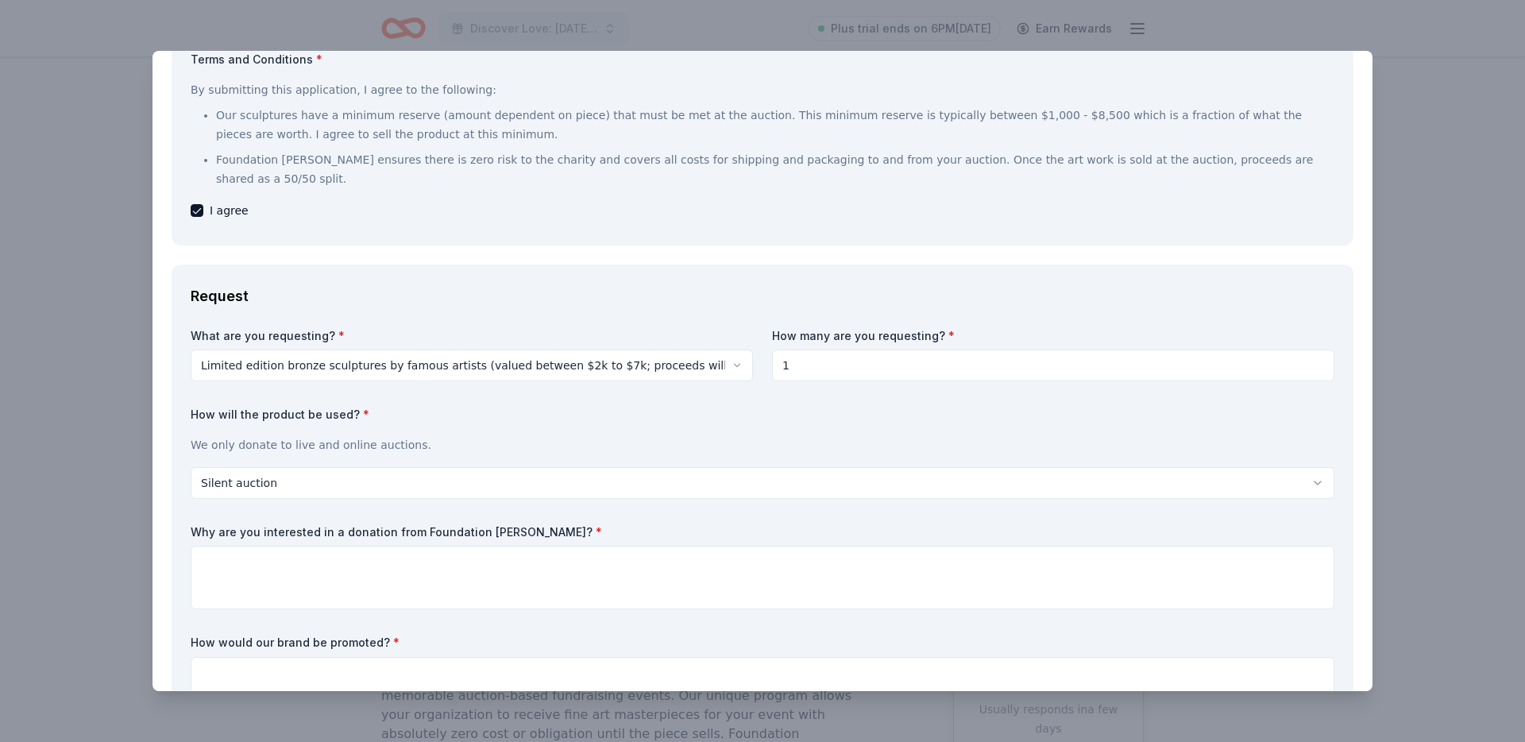
click at [389, 420] on label "How will the product be used? *" at bounding box center [763, 415] width 1144 height 16
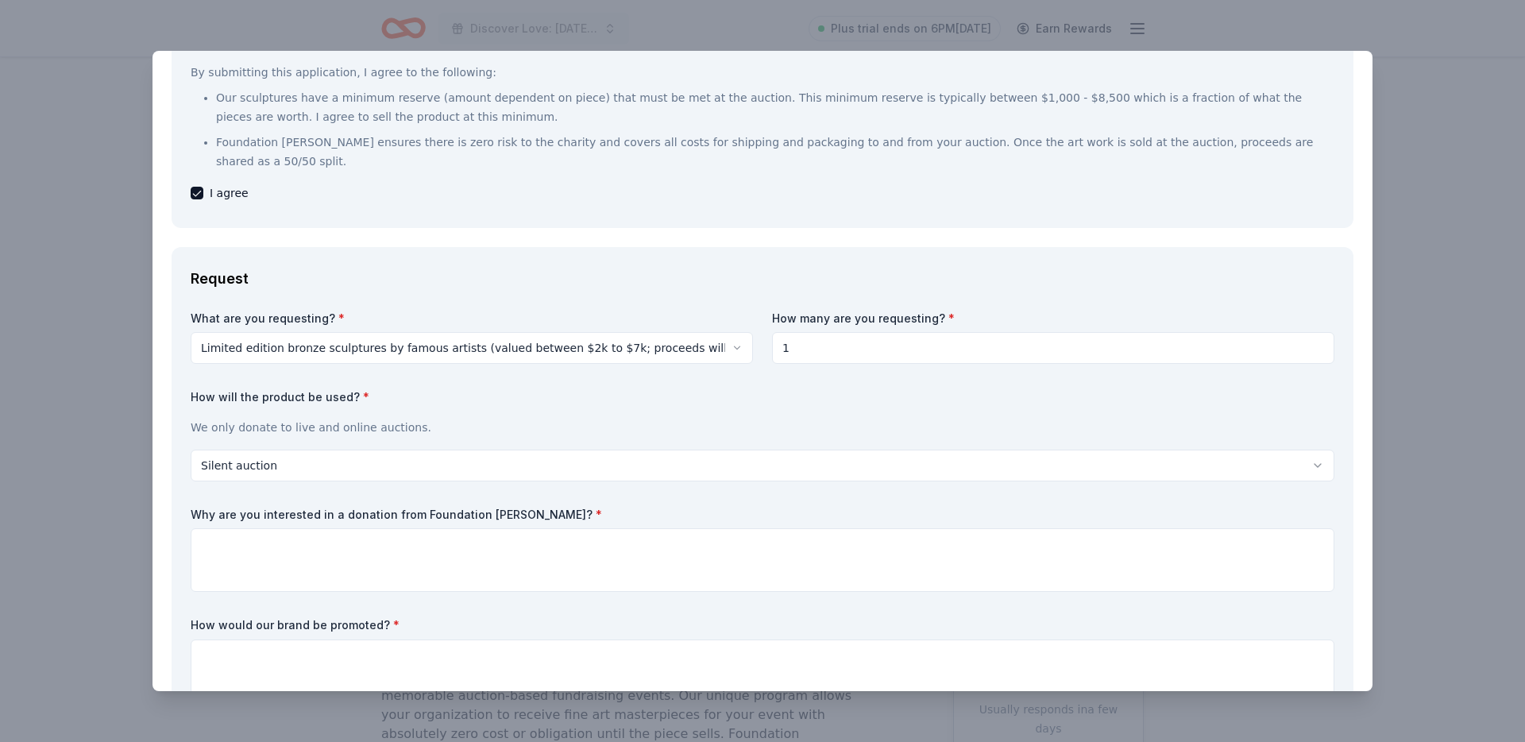
scroll to position [183, 0]
click at [369, 470] on html "Discover Love: Valentine's Day Gala & Silent Auction Plus trial ends on 6PM, 8/…" at bounding box center [762, 371] width 1525 height 742
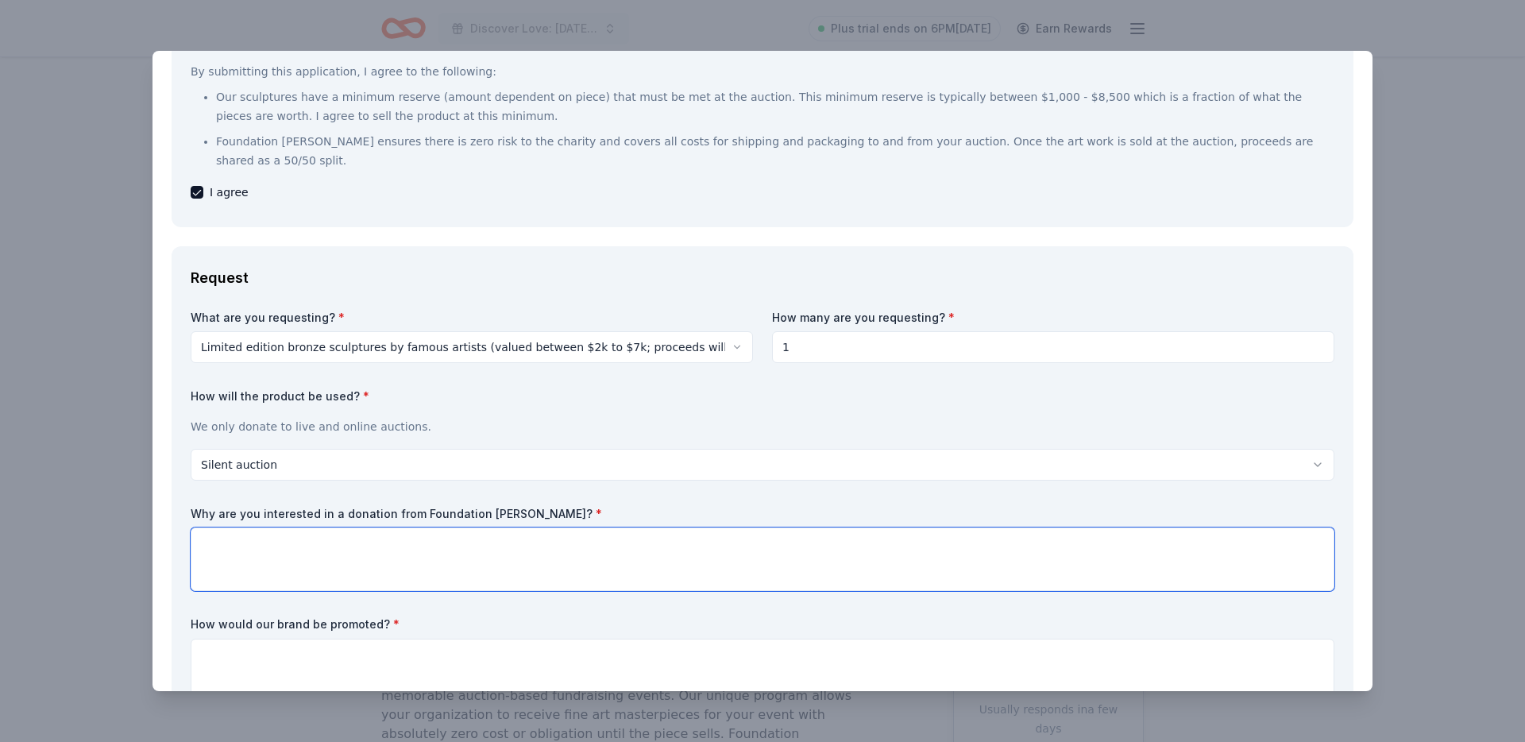
click at [351, 587] on textarea at bounding box center [763, 559] width 1144 height 64
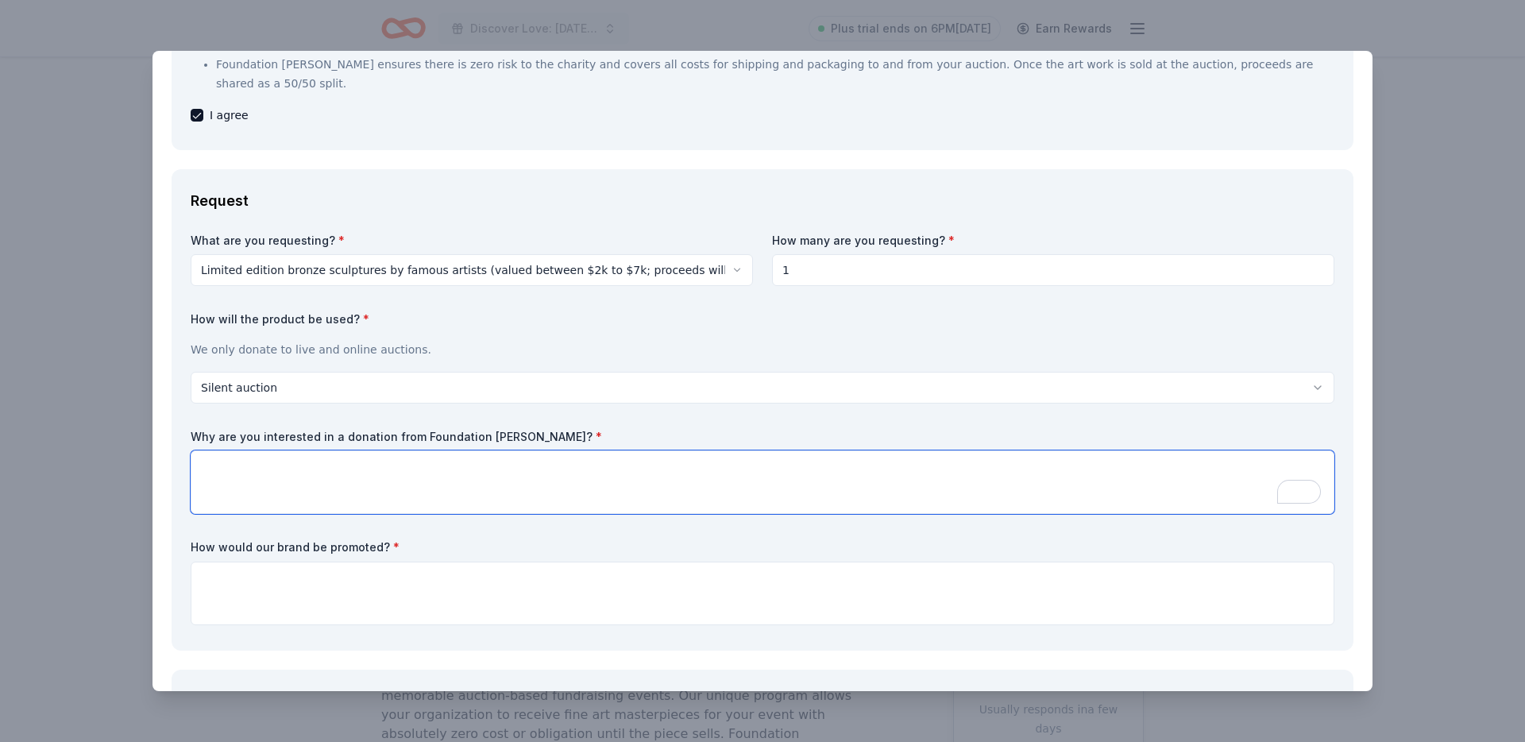
scroll to position [327, 0]
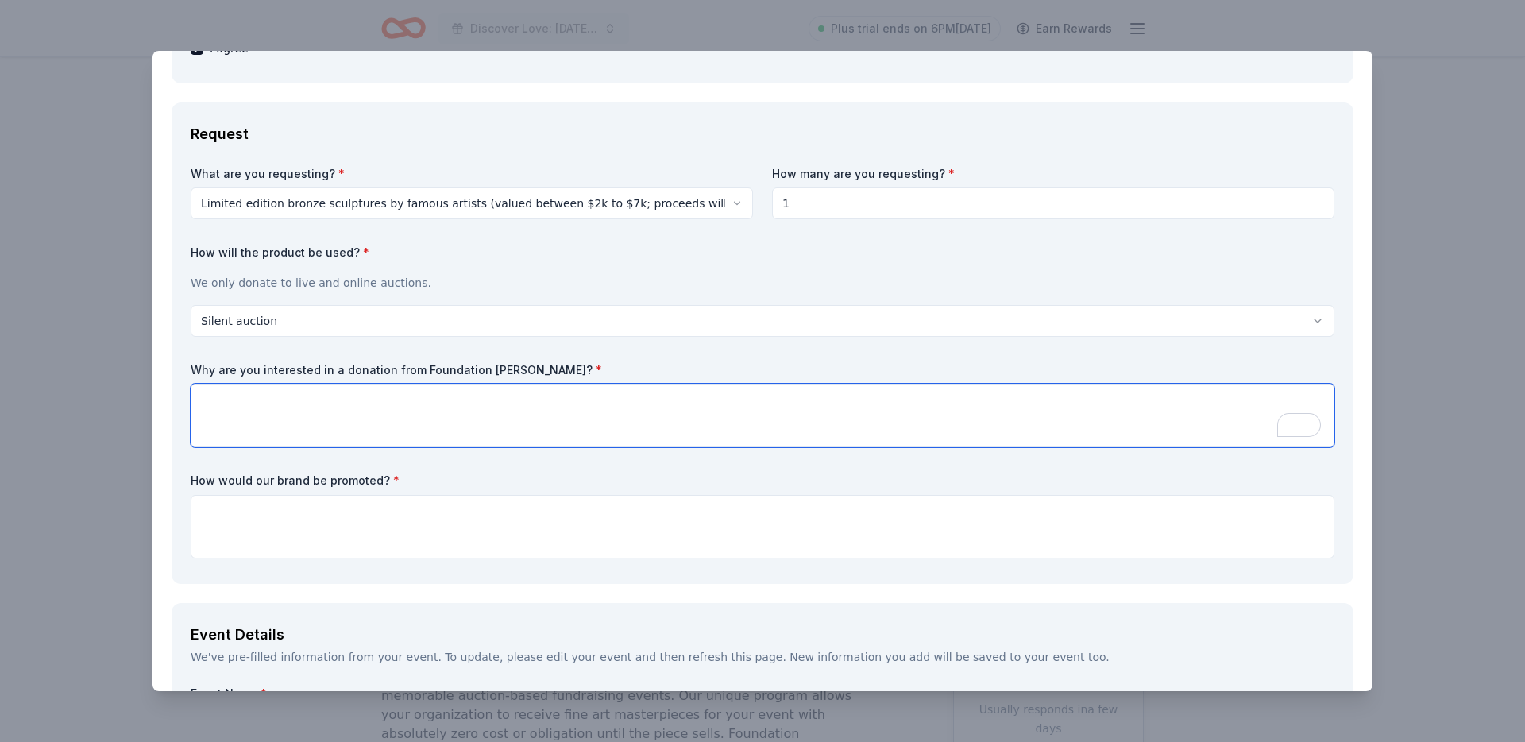
paste textarea "Louisville Chorus is interested in a donation from Foundation Michelangelo beca…"
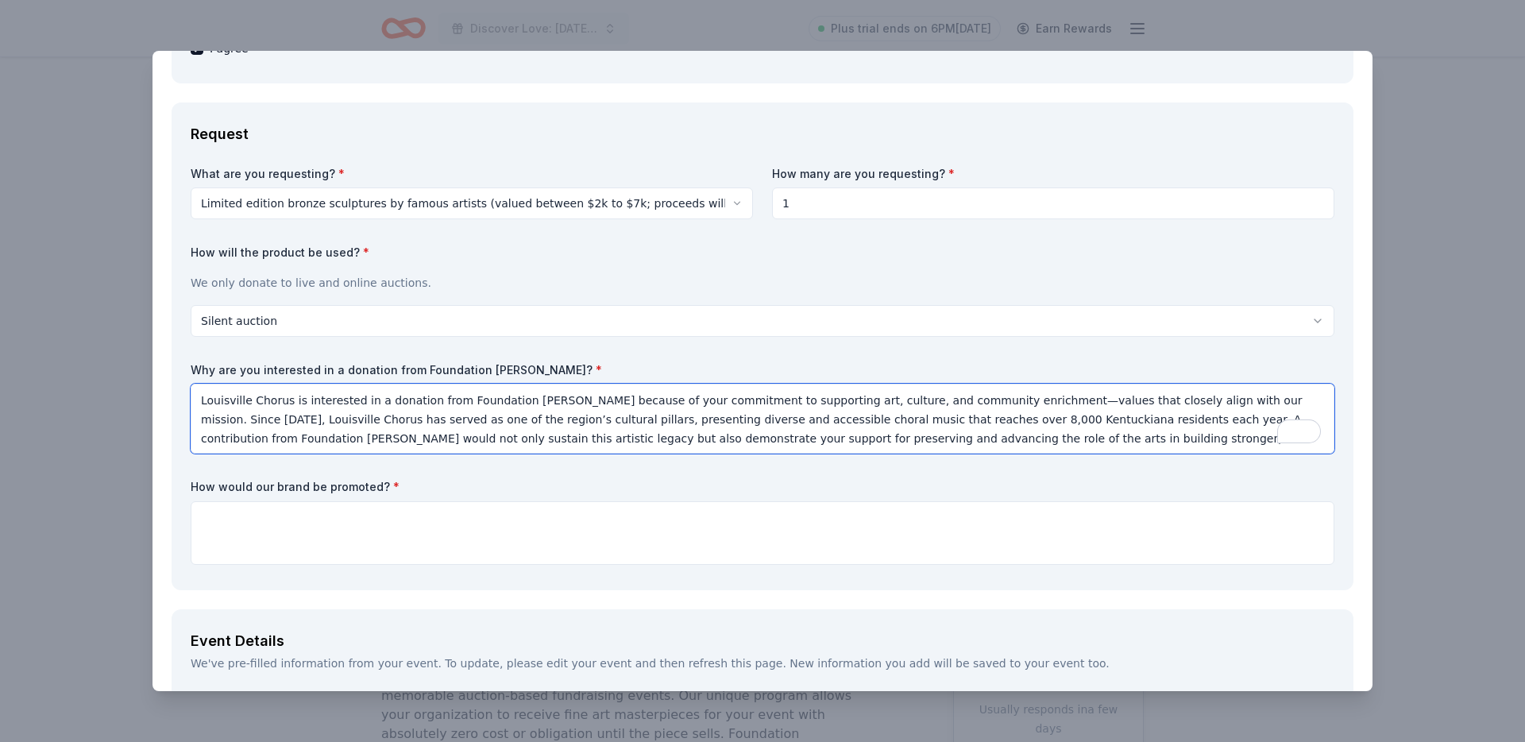
type textarea "Louisville Chorus is interested in a donation from Foundation Michelangelo beca…"
click at [405, 504] on textarea at bounding box center [763, 533] width 1144 height 64
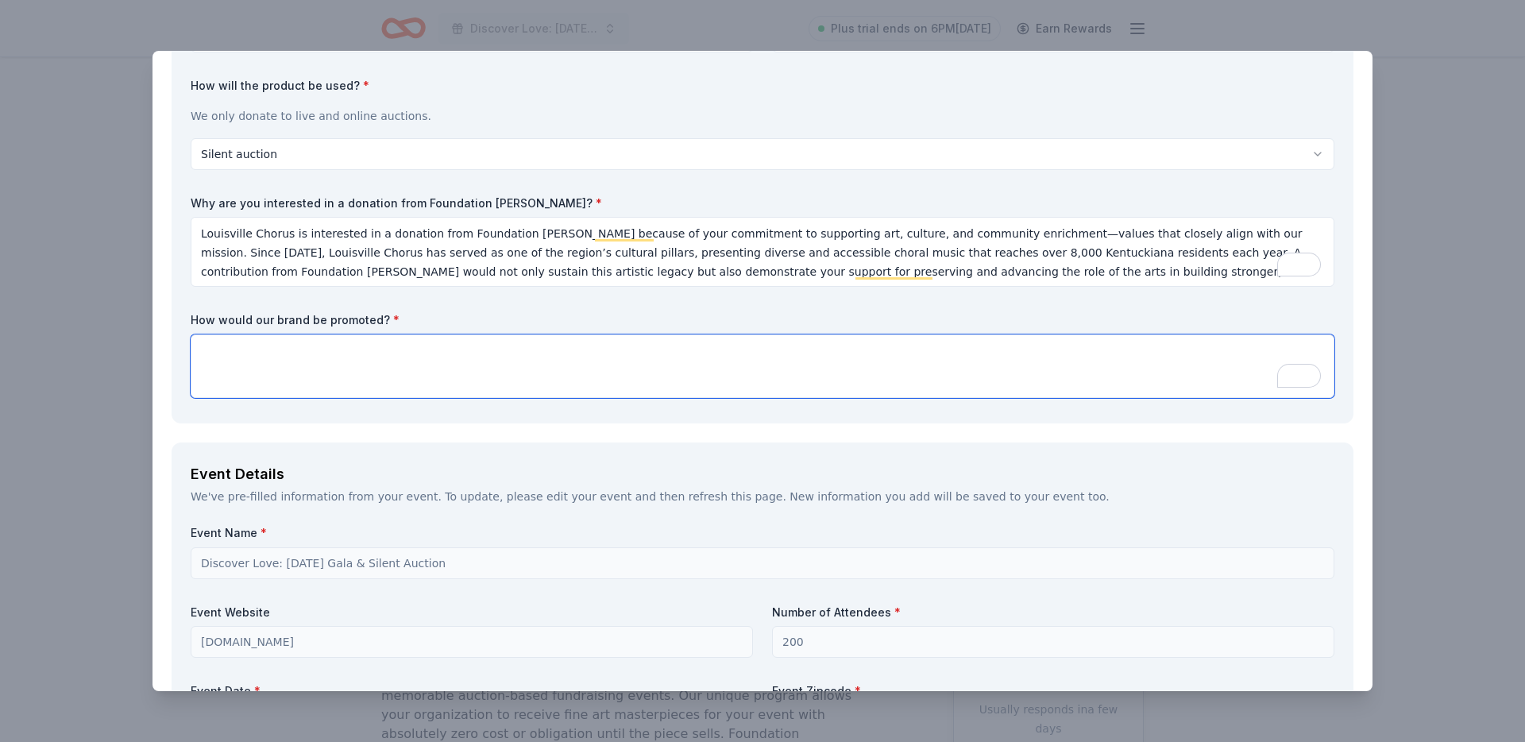
scroll to position [496, 0]
click at [528, 379] on textarea "To enrich screen reader interactions, please activate Accessibility in Grammarl…" at bounding box center [763, 365] width 1144 height 64
paste textarea "Sponsors will be recognized across multiple platforms for their generosity. Ben…"
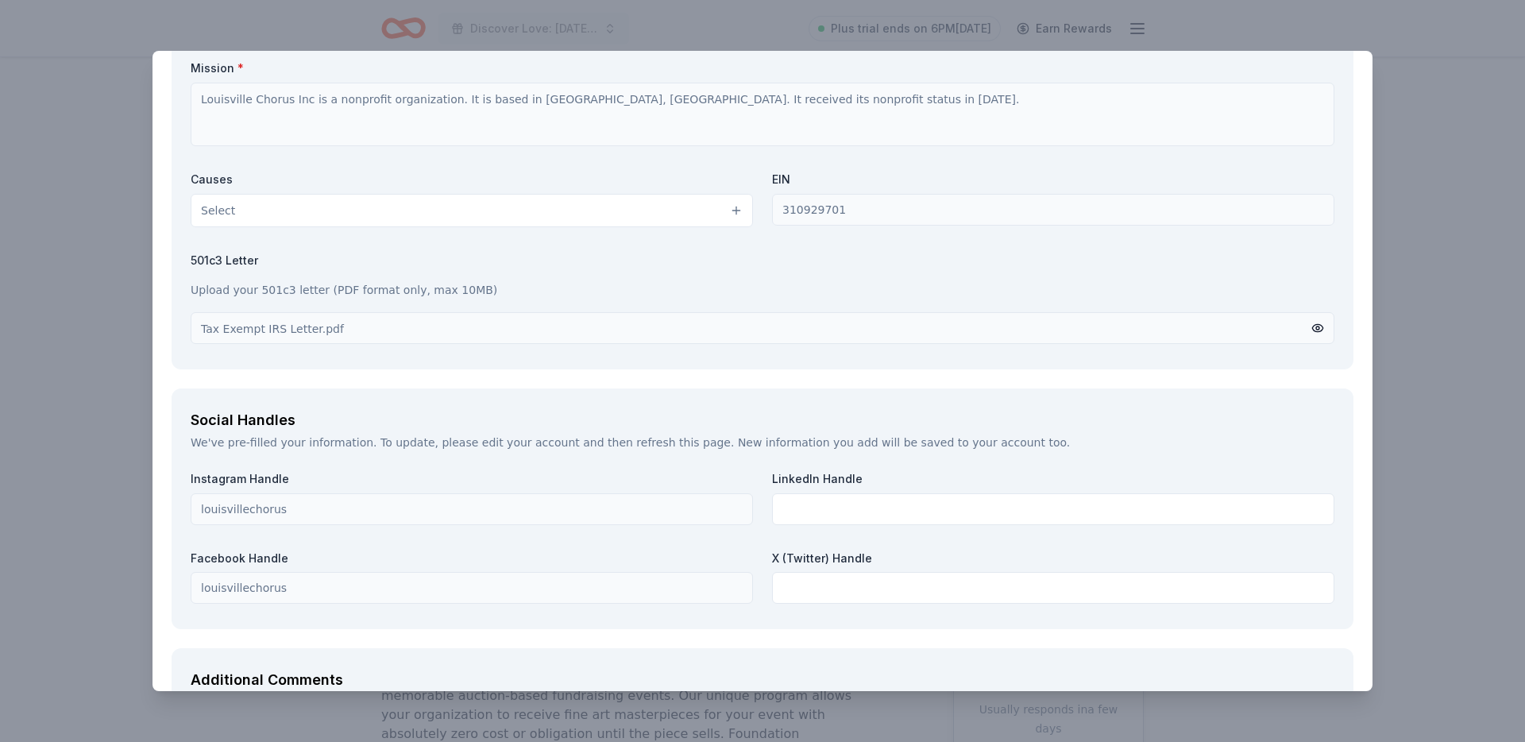
scroll to position [2169, 0]
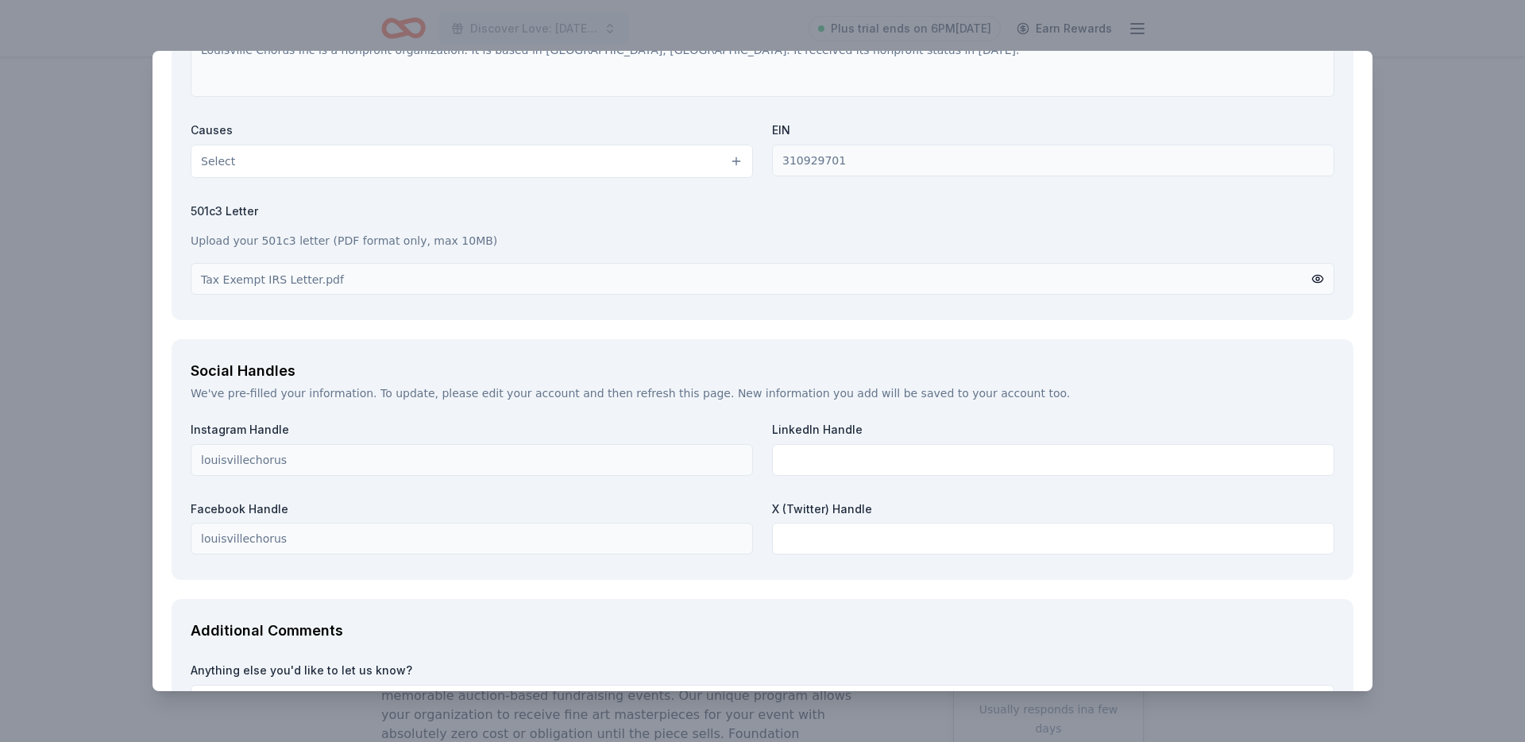
type textarea "Sponsors will be recognized across multiple platforms for their generosity. Ben…"
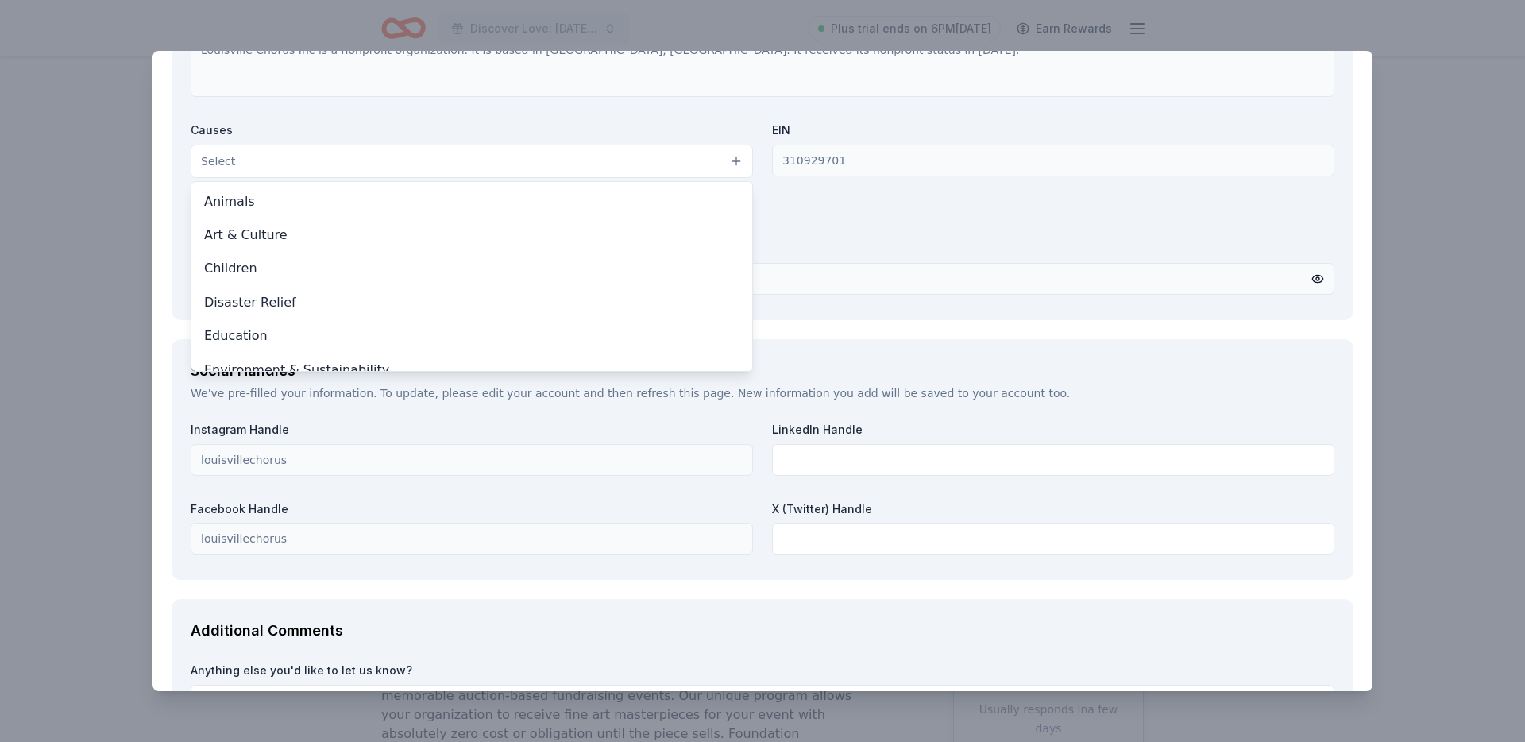
click at [469, 163] on button "Select" at bounding box center [472, 161] width 562 height 33
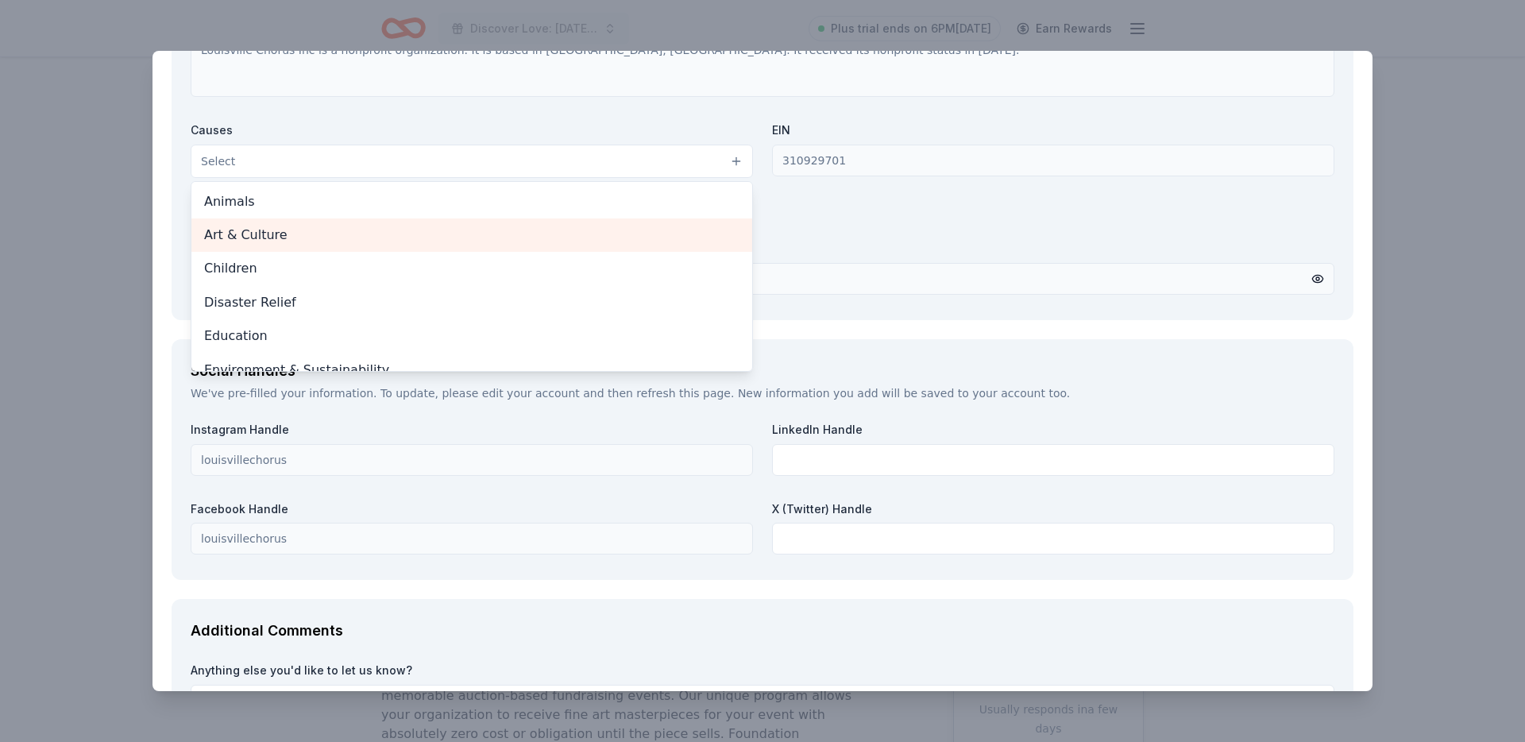
drag, startPoint x: 388, startPoint y: 230, endPoint x: 476, endPoint y: 245, distance: 88.5
click at [388, 230] on span "Art & Culture" at bounding box center [471, 235] width 535 height 21
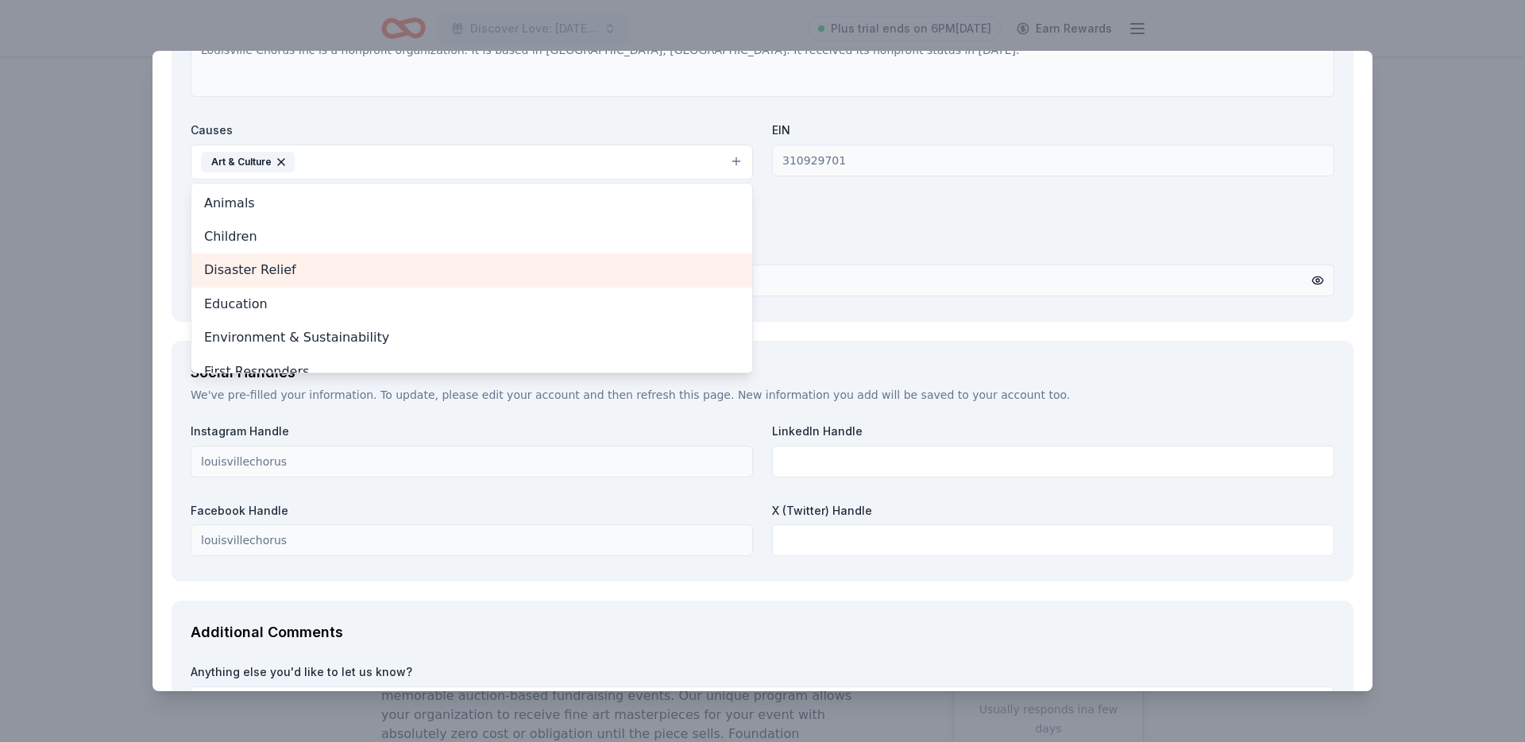
click at [704, 262] on span "Disaster Relief" at bounding box center [471, 270] width 535 height 21
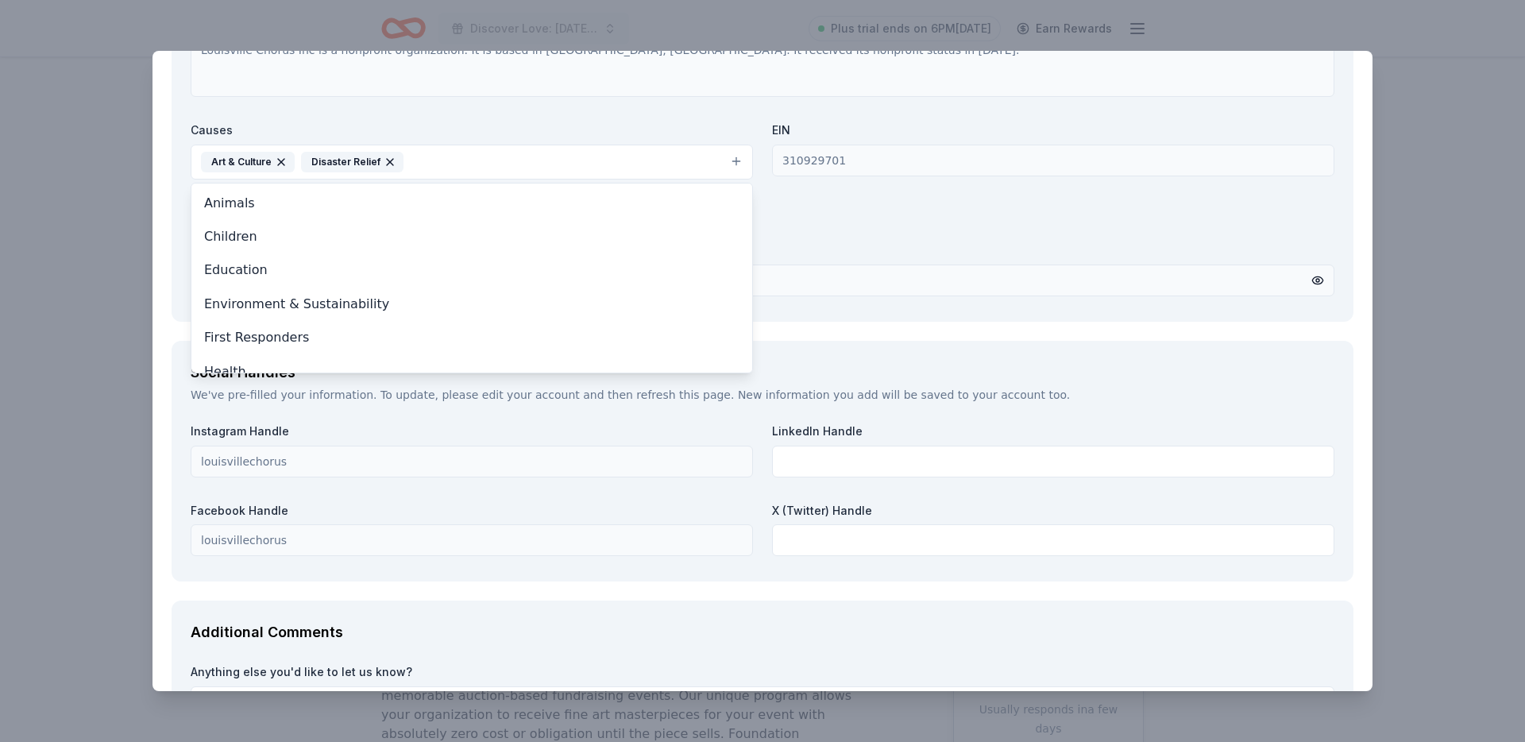
click at [388, 166] on icon "button" at bounding box center [390, 162] width 13 height 13
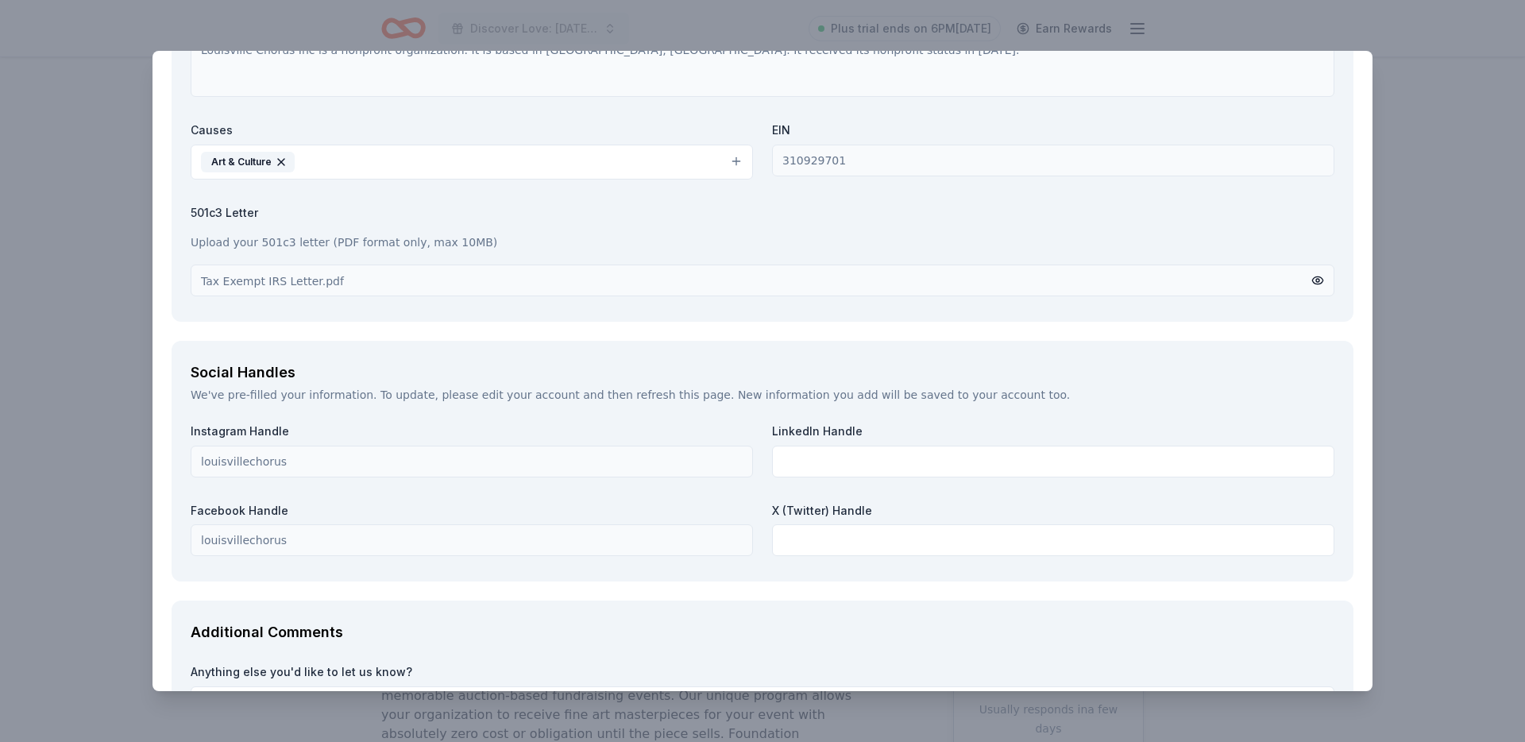
click at [749, 292] on div "Tax Exempt IRS Letter.pdf" at bounding box center [763, 280] width 1144 height 32
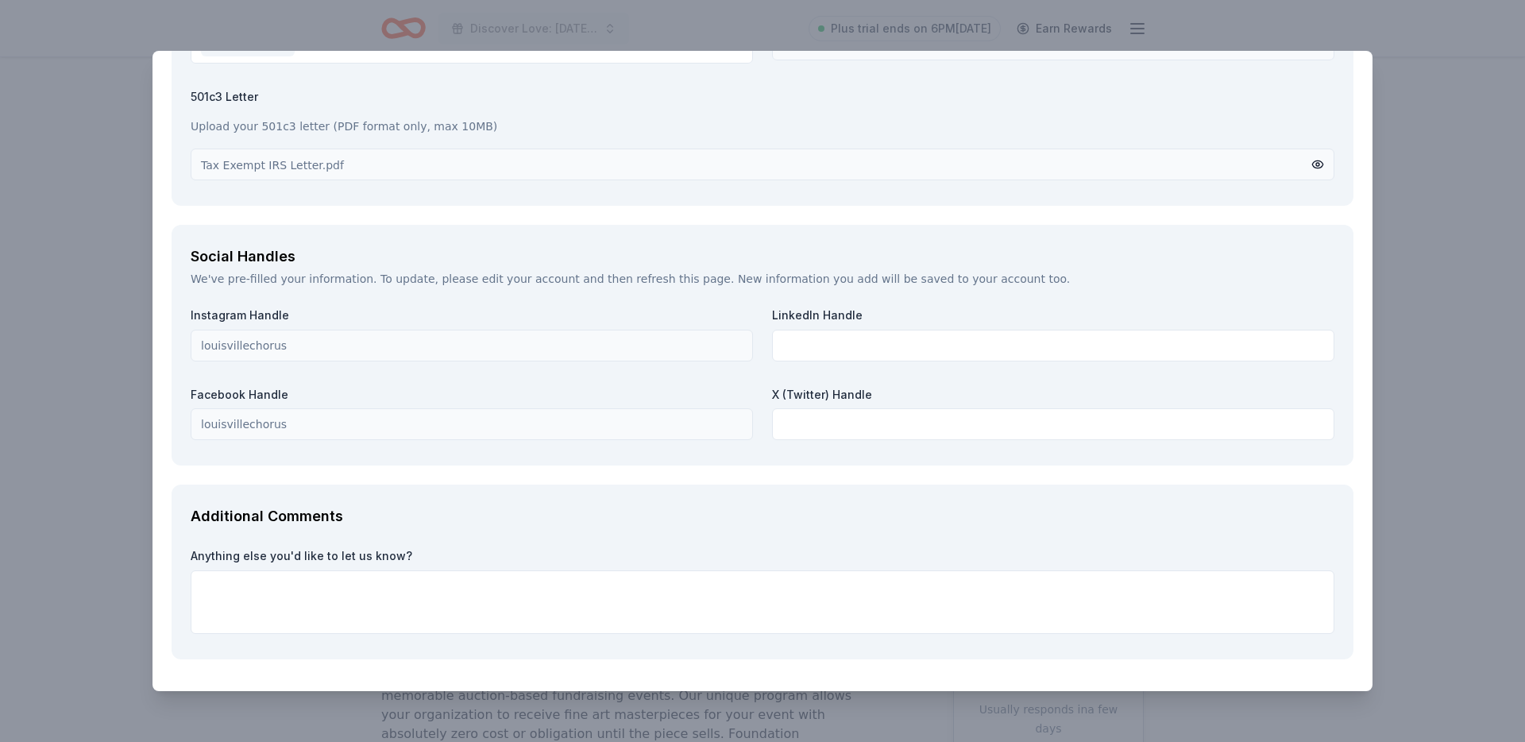
scroll to position [2337, 0]
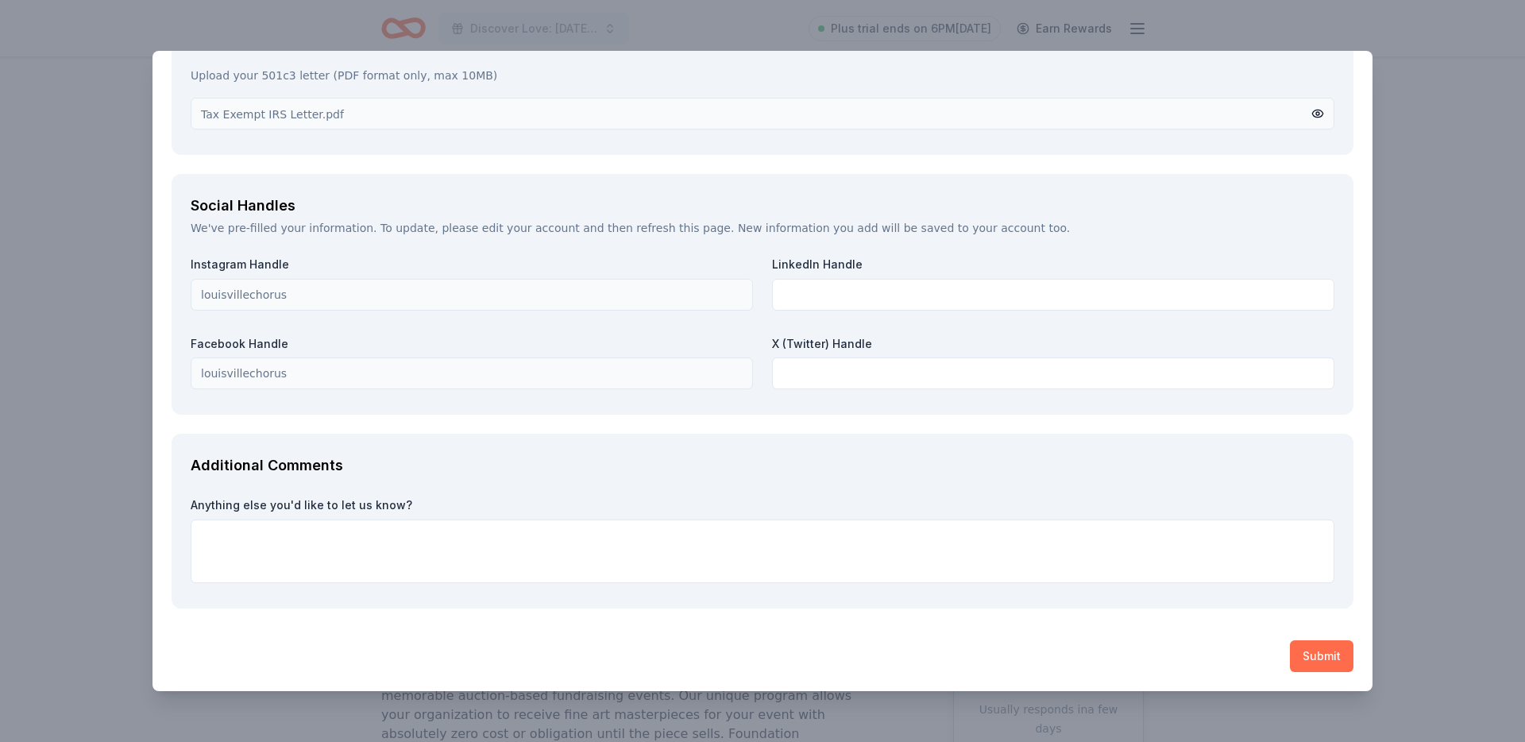
click at [1319, 657] on button "Submit" at bounding box center [1322, 656] width 64 height 32
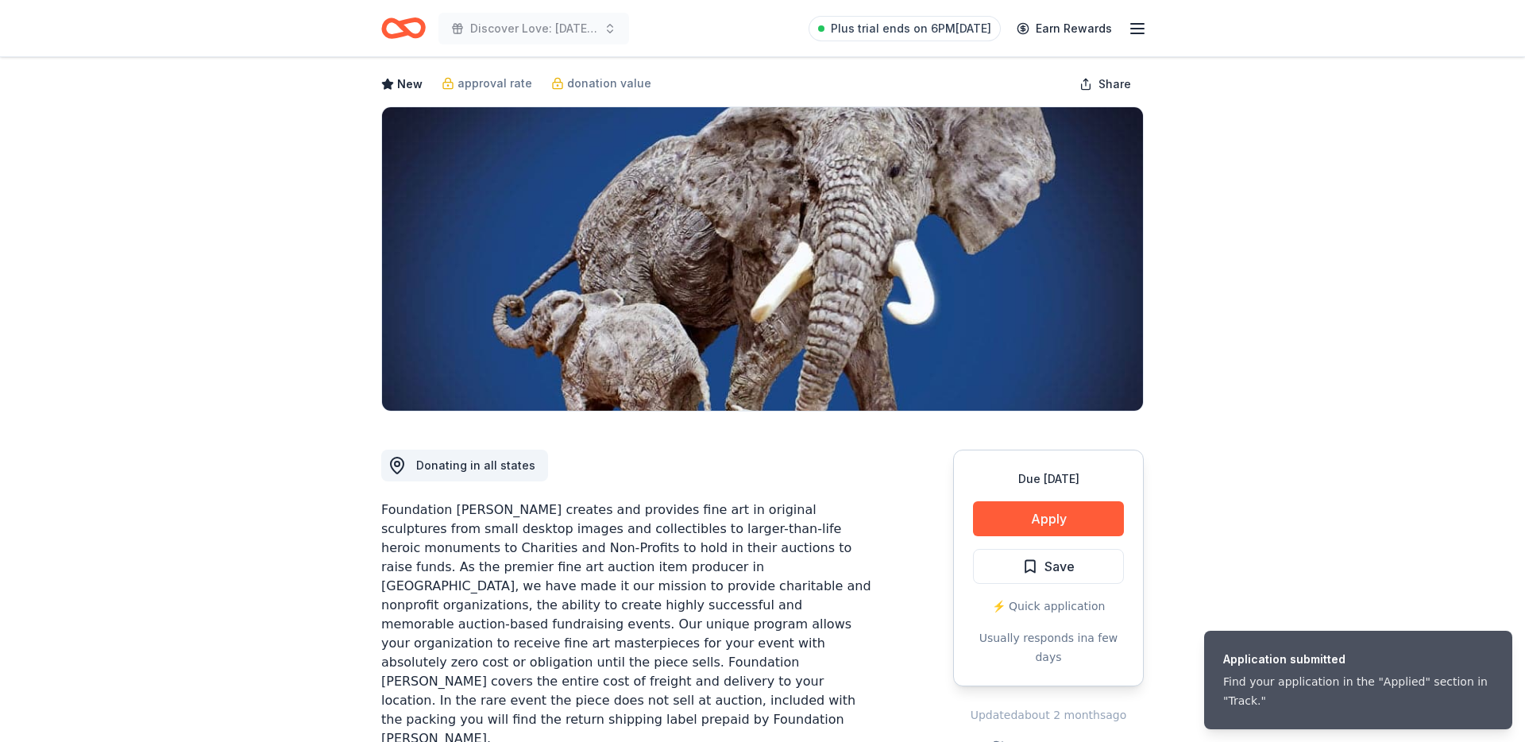
scroll to position [102, 0]
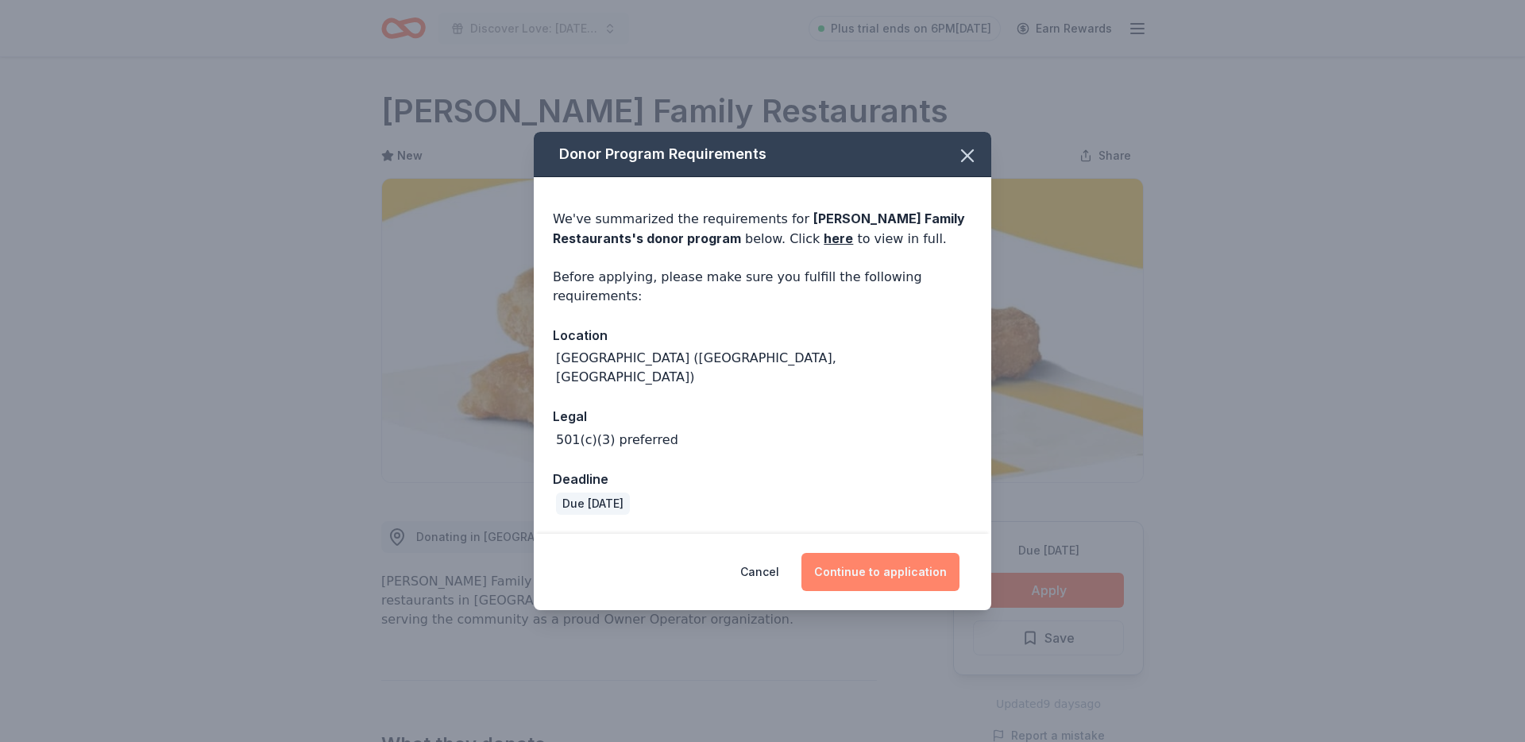
click at [846, 558] on button "Continue to application" at bounding box center [880, 572] width 158 height 38
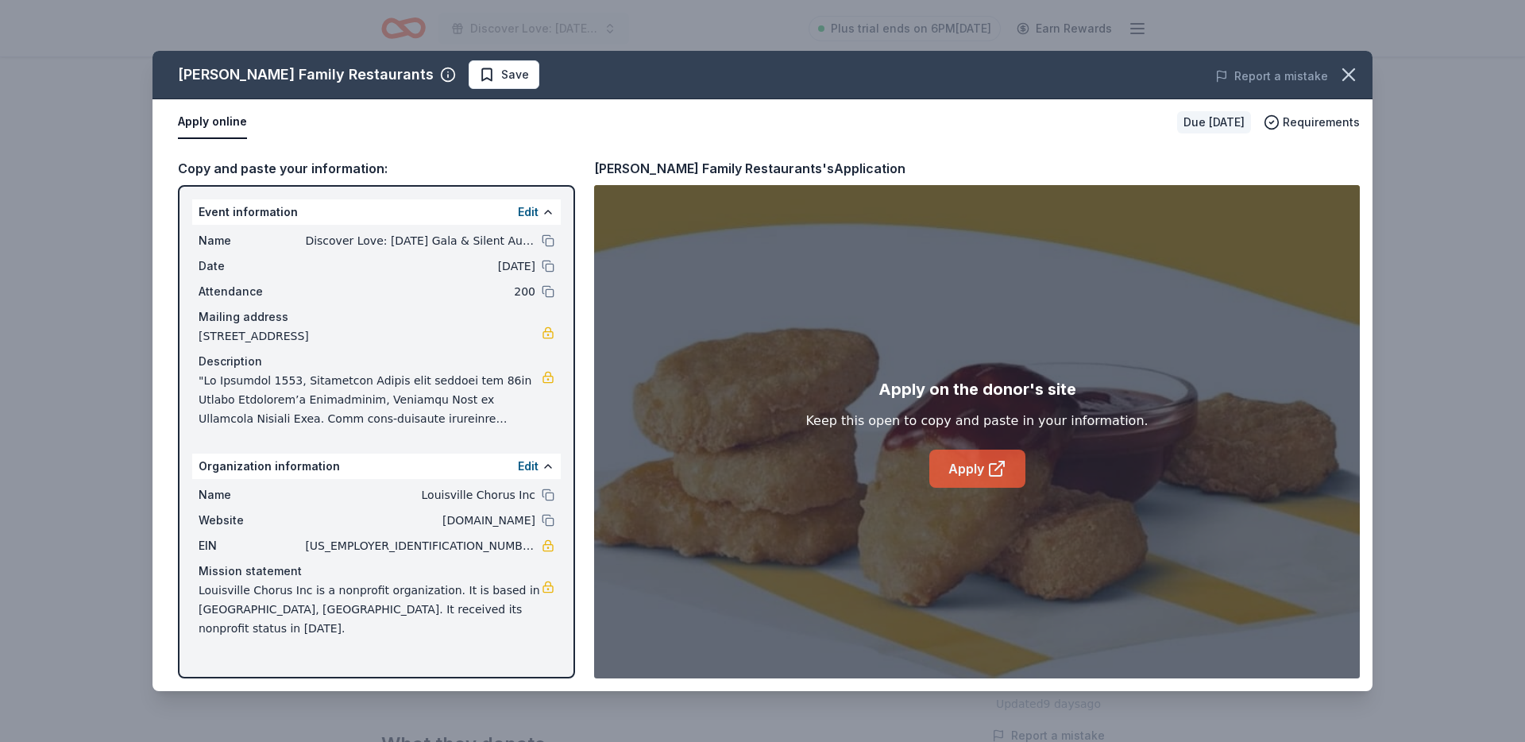
click at [966, 484] on link "Apply" at bounding box center [977, 469] width 96 height 38
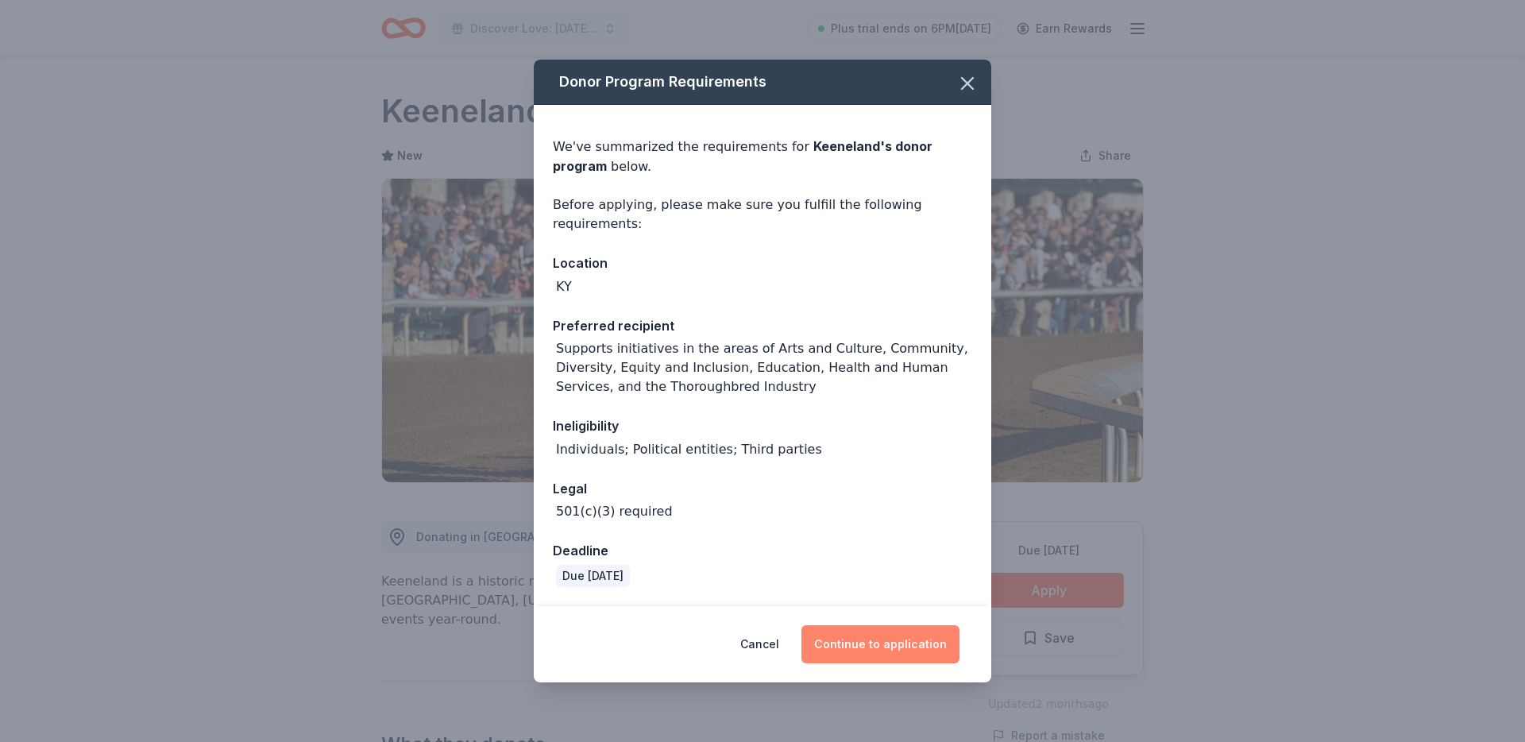
click at [903, 654] on button "Continue to application" at bounding box center [880, 644] width 158 height 38
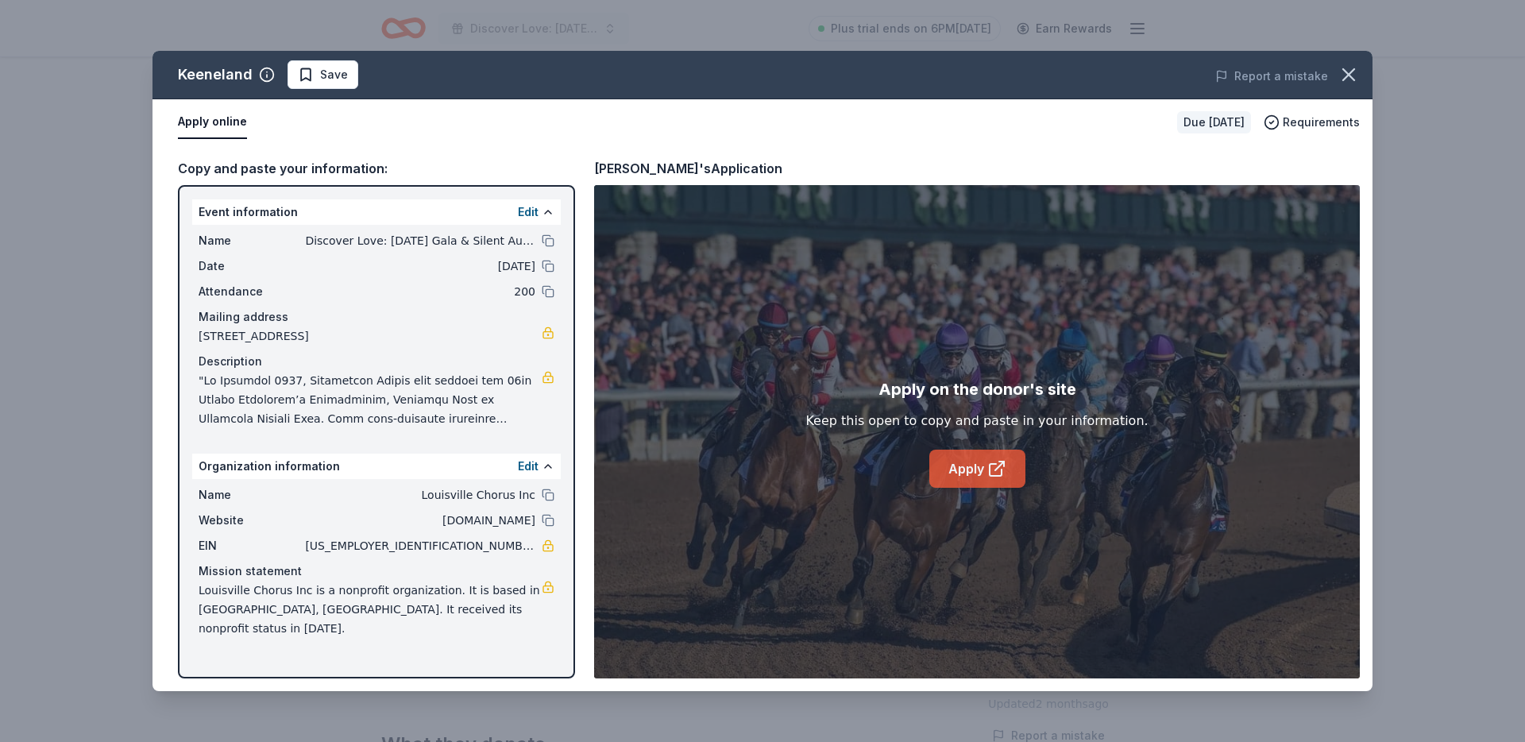
drag, startPoint x: 1001, startPoint y: 502, endPoint x: 996, endPoint y: 482, distance: 20.4
click at [1001, 502] on div "Apply on the donor's site Keep this open to copy and paste in your information.…" at bounding box center [977, 431] width 766 height 493
click at [992, 475] on icon at bounding box center [996, 470] width 12 height 12
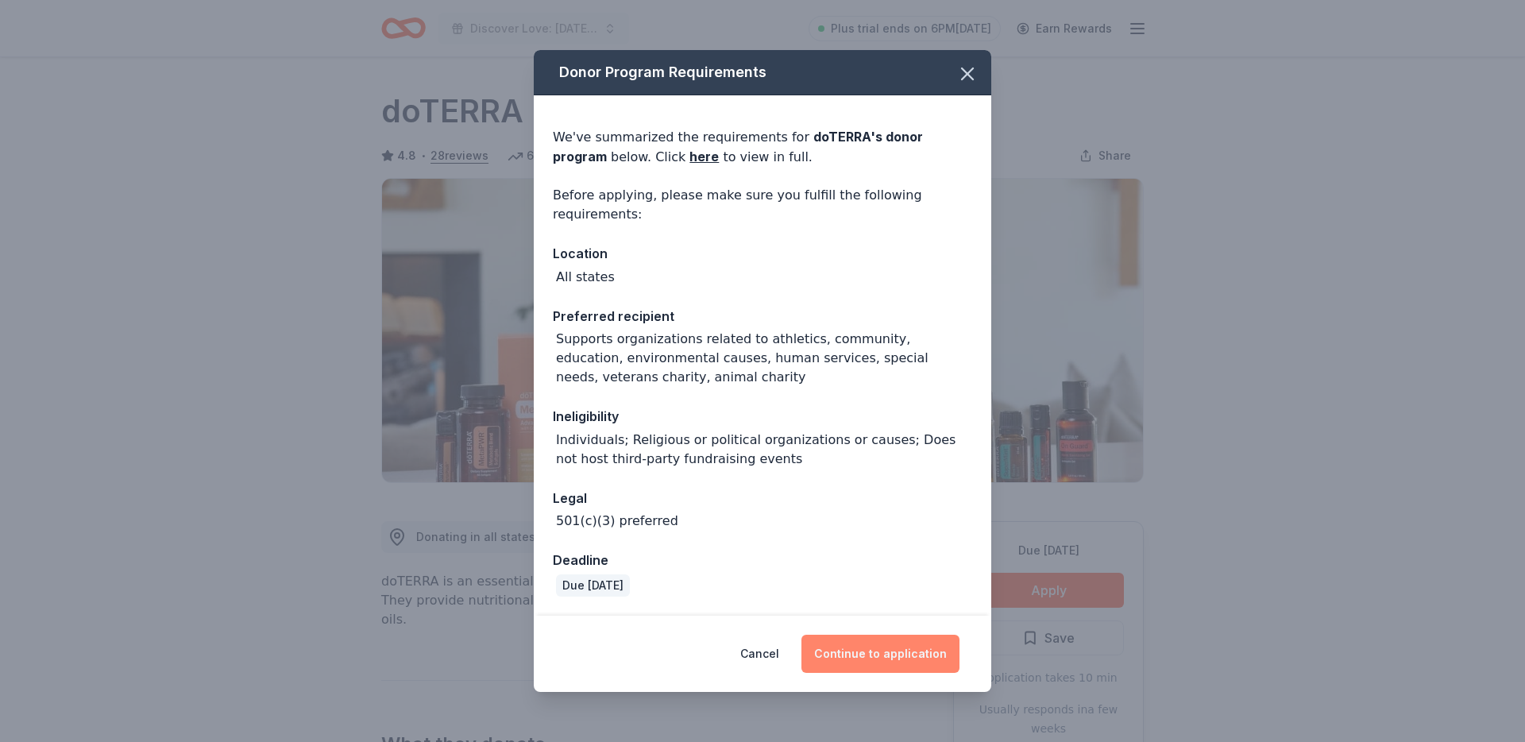
click at [928, 656] on button "Continue to application" at bounding box center [880, 654] width 158 height 38
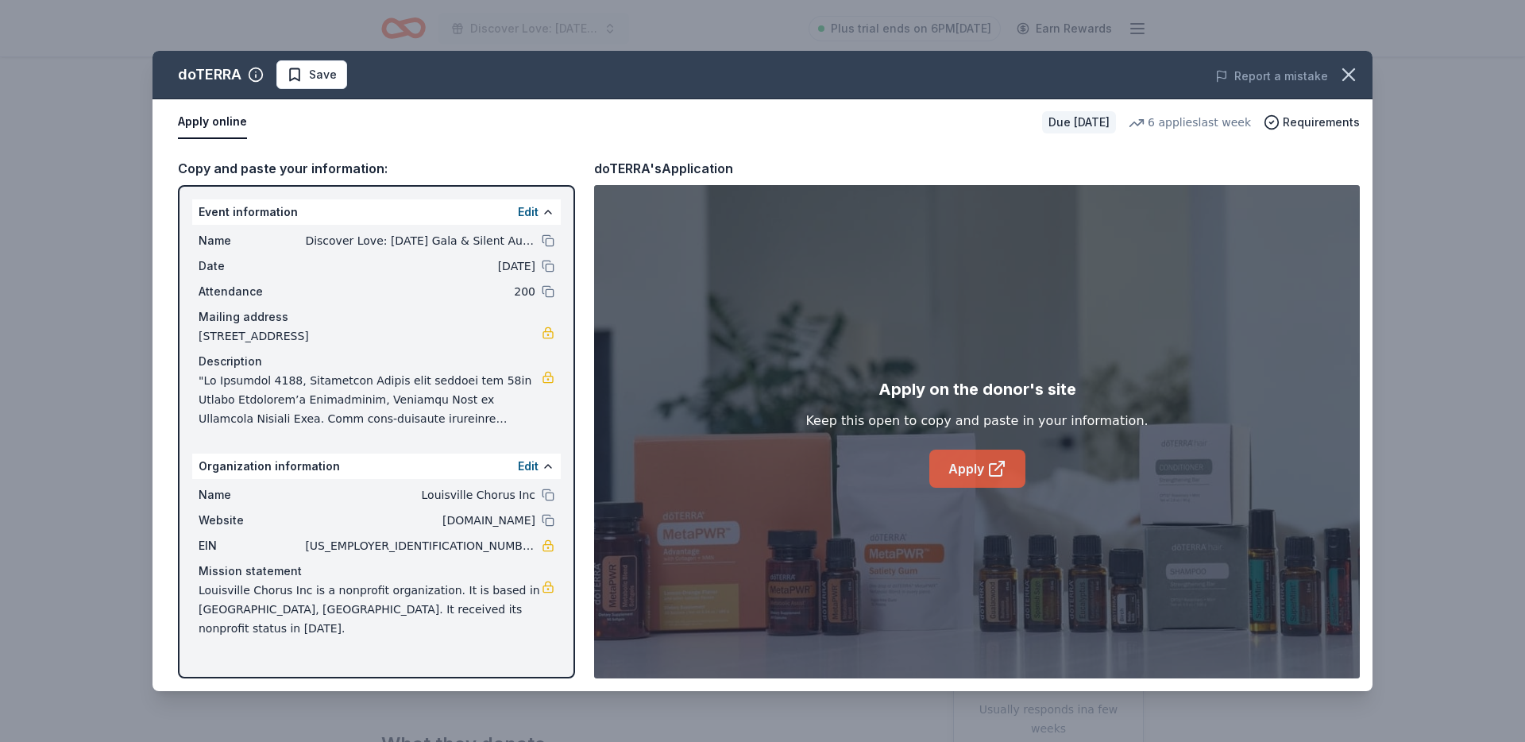
click at [932, 459] on link "Apply" at bounding box center [977, 469] width 96 height 38
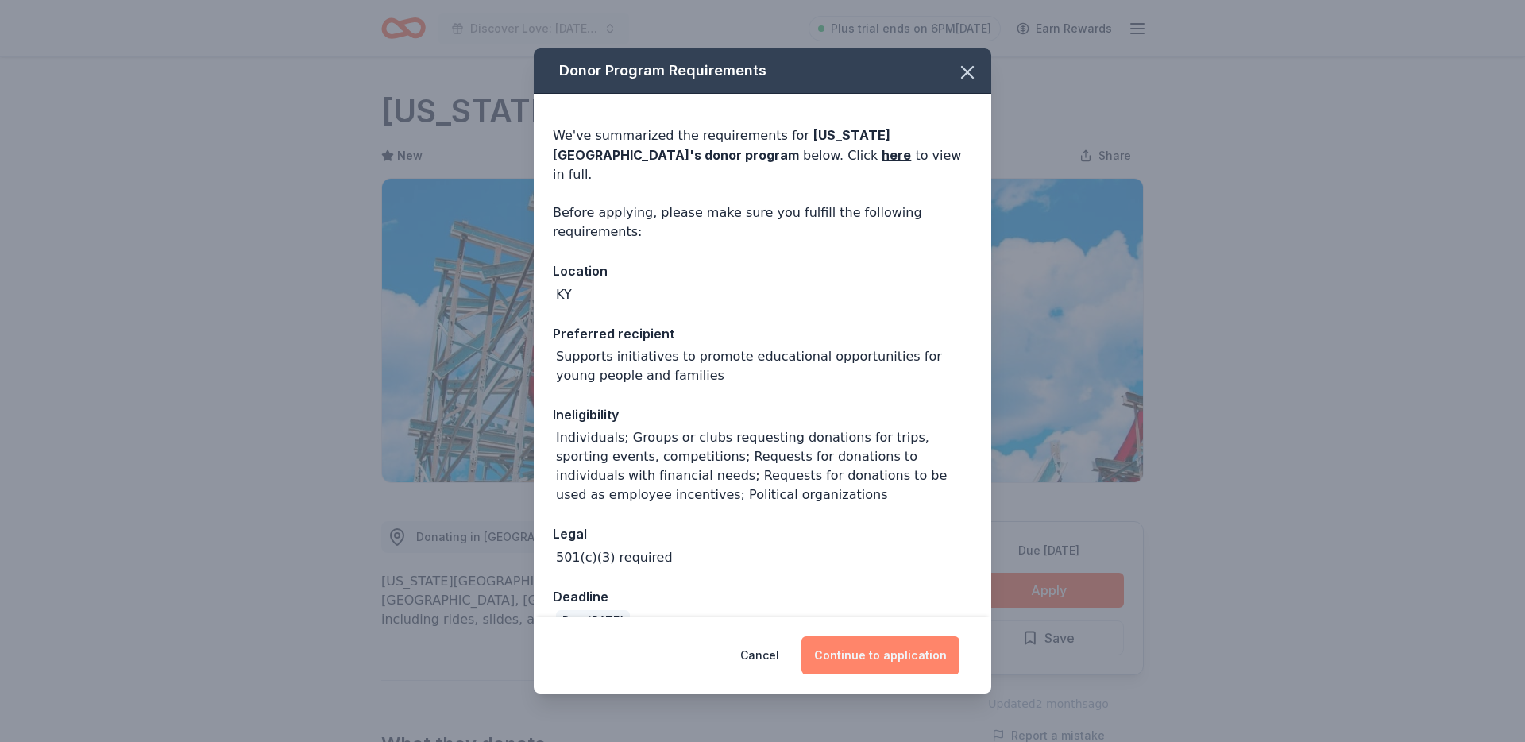
click at [866, 657] on button "Continue to application" at bounding box center [880, 655] width 158 height 38
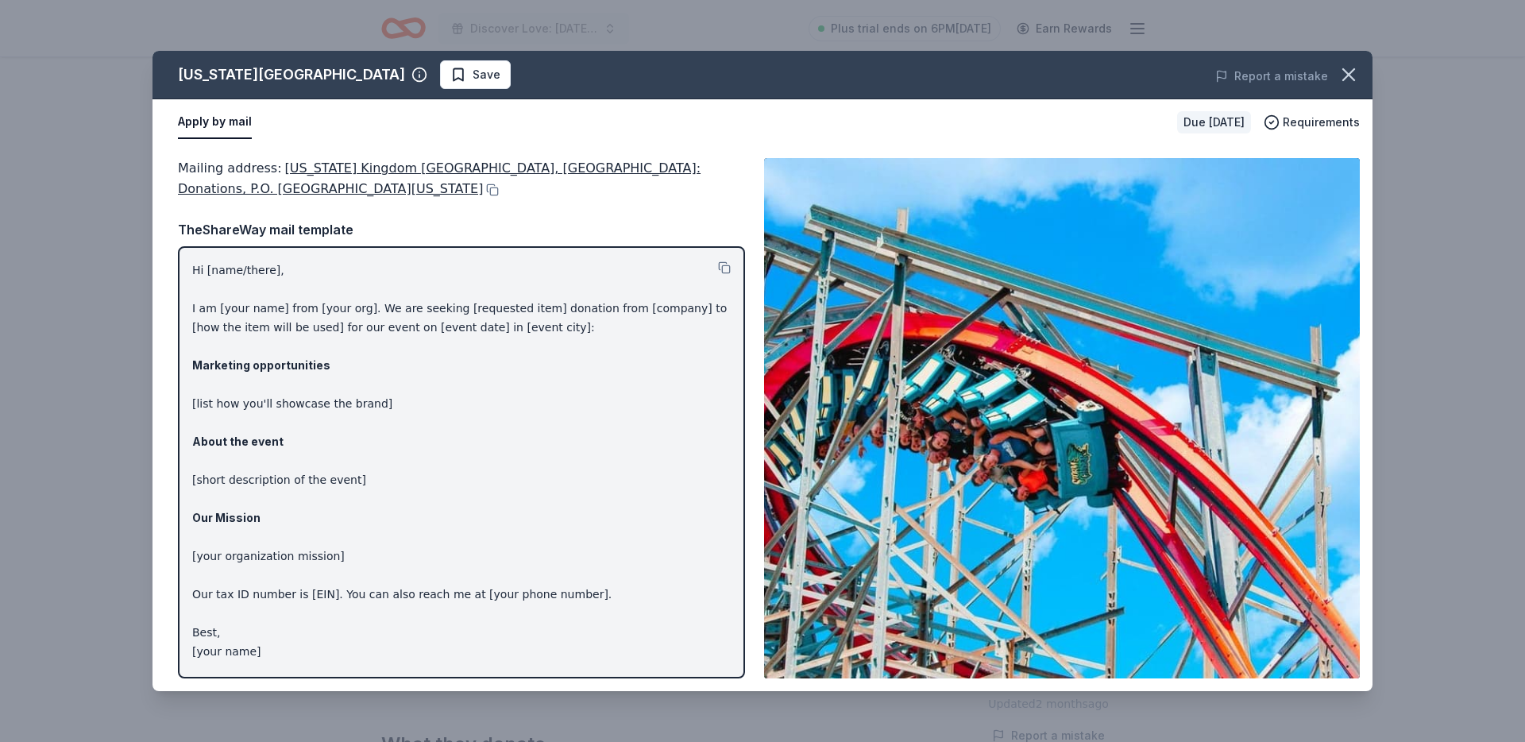
drag, startPoint x: 533, startPoint y: 200, endPoint x: 238, endPoint y: 166, distance: 296.6
click at [238, 166] on div "Mailing address : [US_STATE][GEOGRAPHIC_DATA], [GEOGRAPHIC_DATA]: Donations, P.…" at bounding box center [461, 418] width 567 height 520
click at [238, 166] on div "Mailing address : [US_STATE][GEOGRAPHIC_DATA], [GEOGRAPHIC_DATA]: Donations, P.…" at bounding box center [461, 179] width 567 height 42
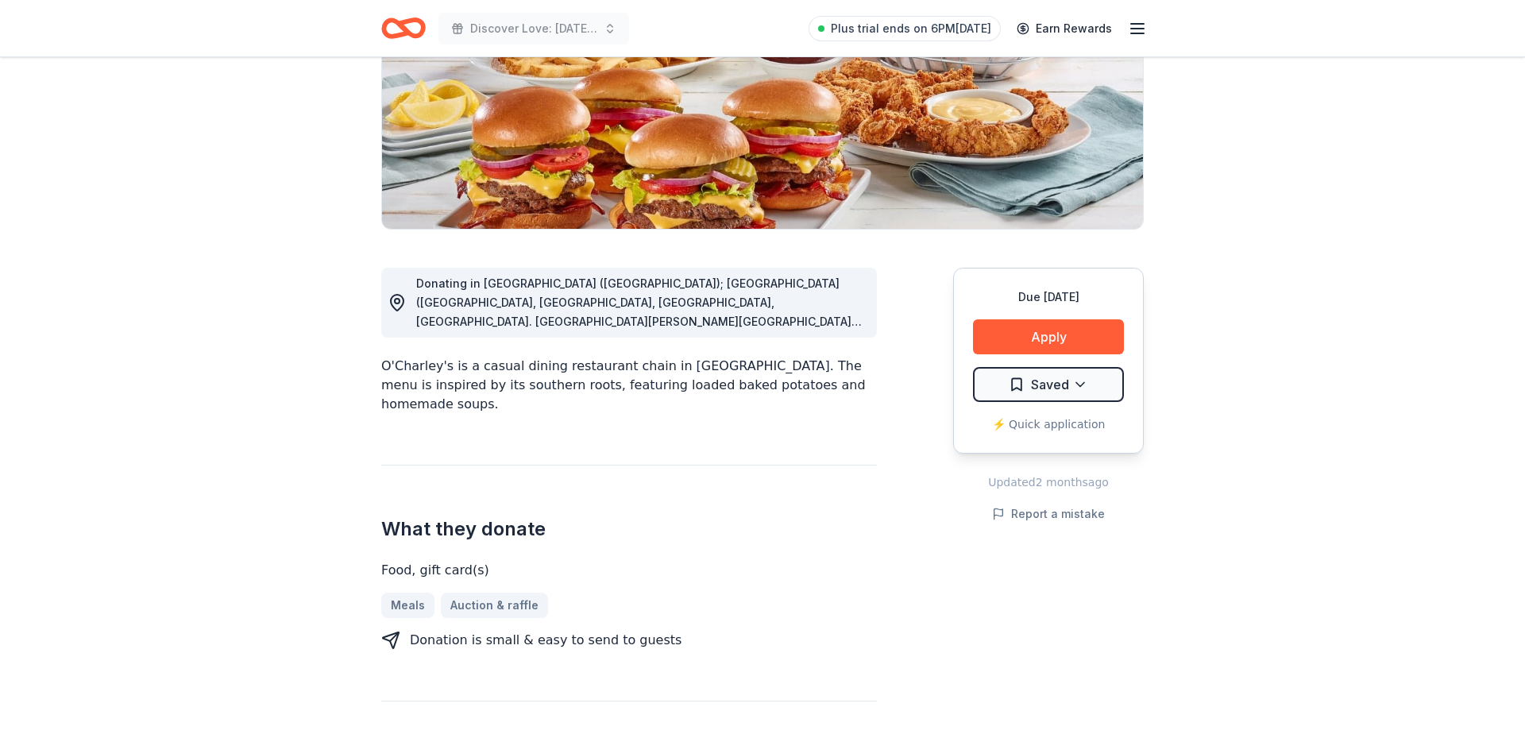
scroll to position [261, 0]
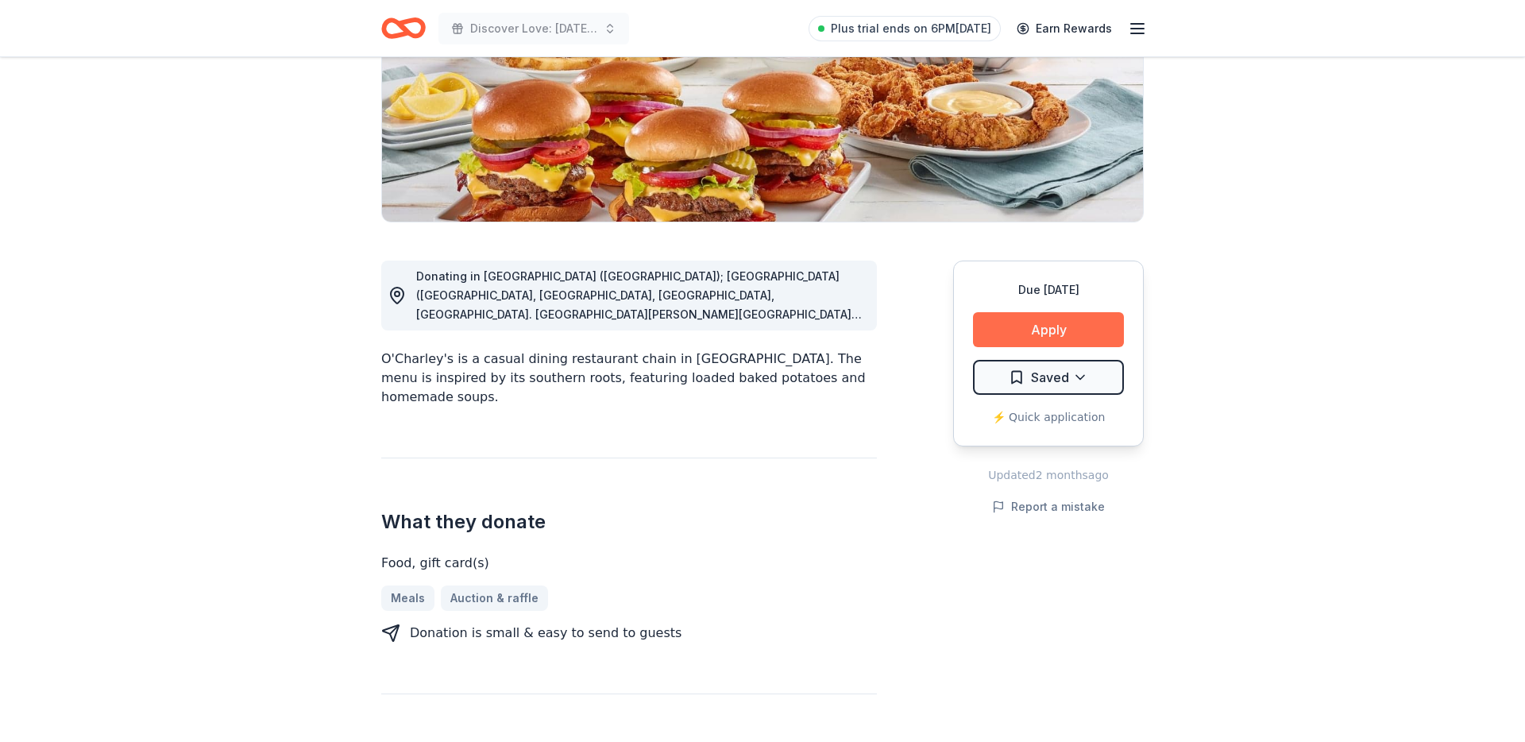
click at [1021, 329] on button "Apply" at bounding box center [1048, 329] width 151 height 35
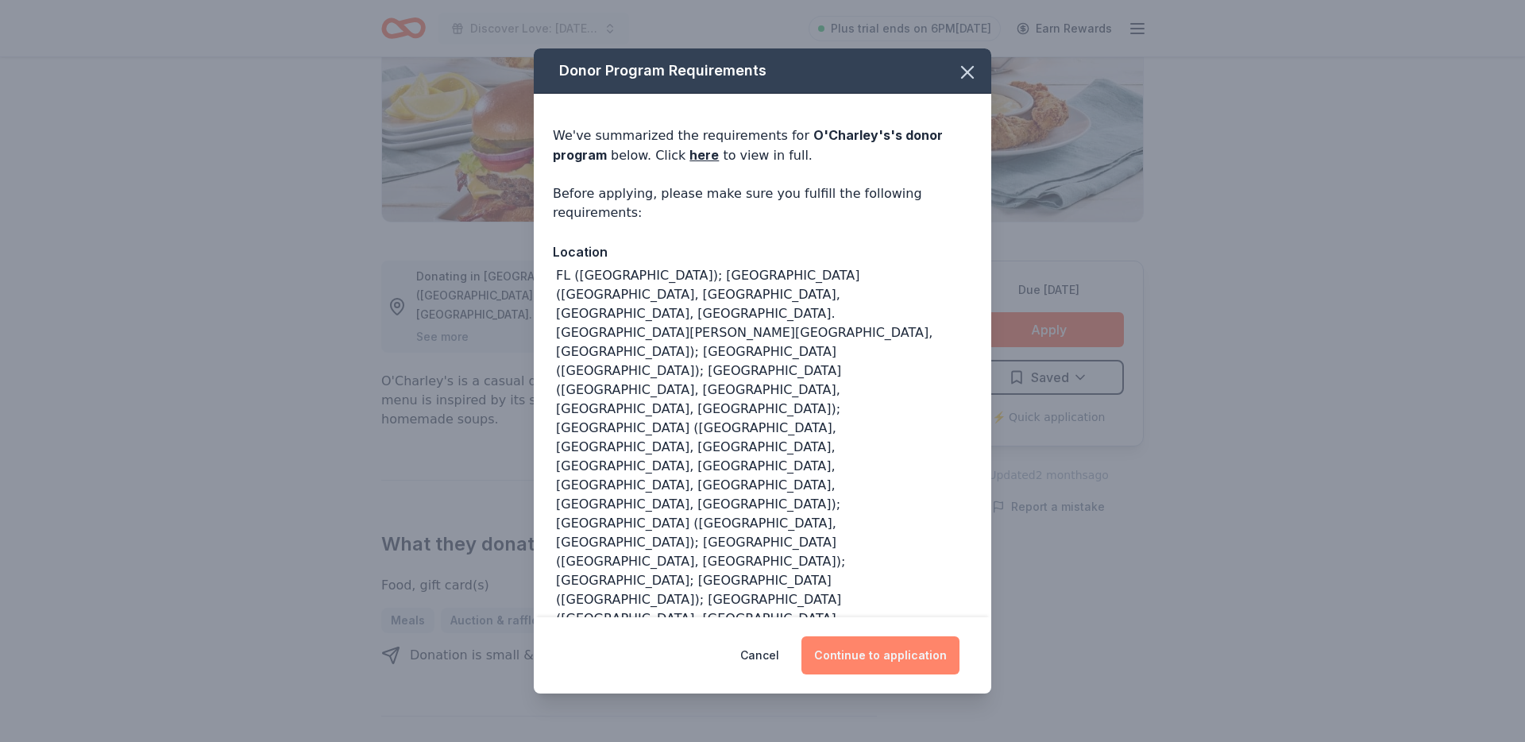
click at [864, 636] on button "Continue to application" at bounding box center [880, 655] width 158 height 38
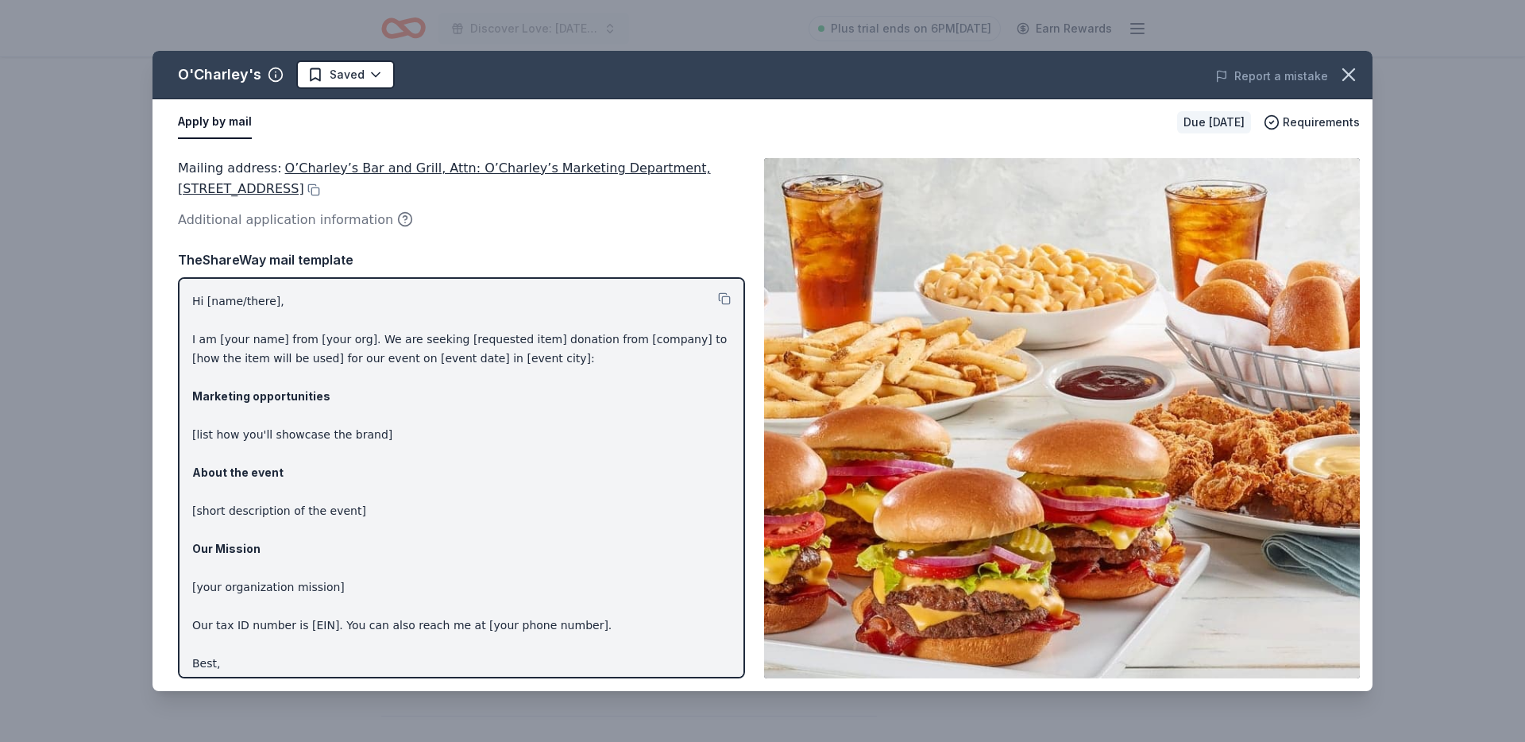
drag, startPoint x: 474, startPoint y: 190, endPoint x: 297, endPoint y: 177, distance: 177.6
click at [273, 172] on div "Mailing address : O’Charley’s Bar and Grill, Attn: O’Charley’s Marketing Depart…" at bounding box center [461, 179] width 567 height 42
click at [320, 195] on button at bounding box center [312, 189] width 16 height 13
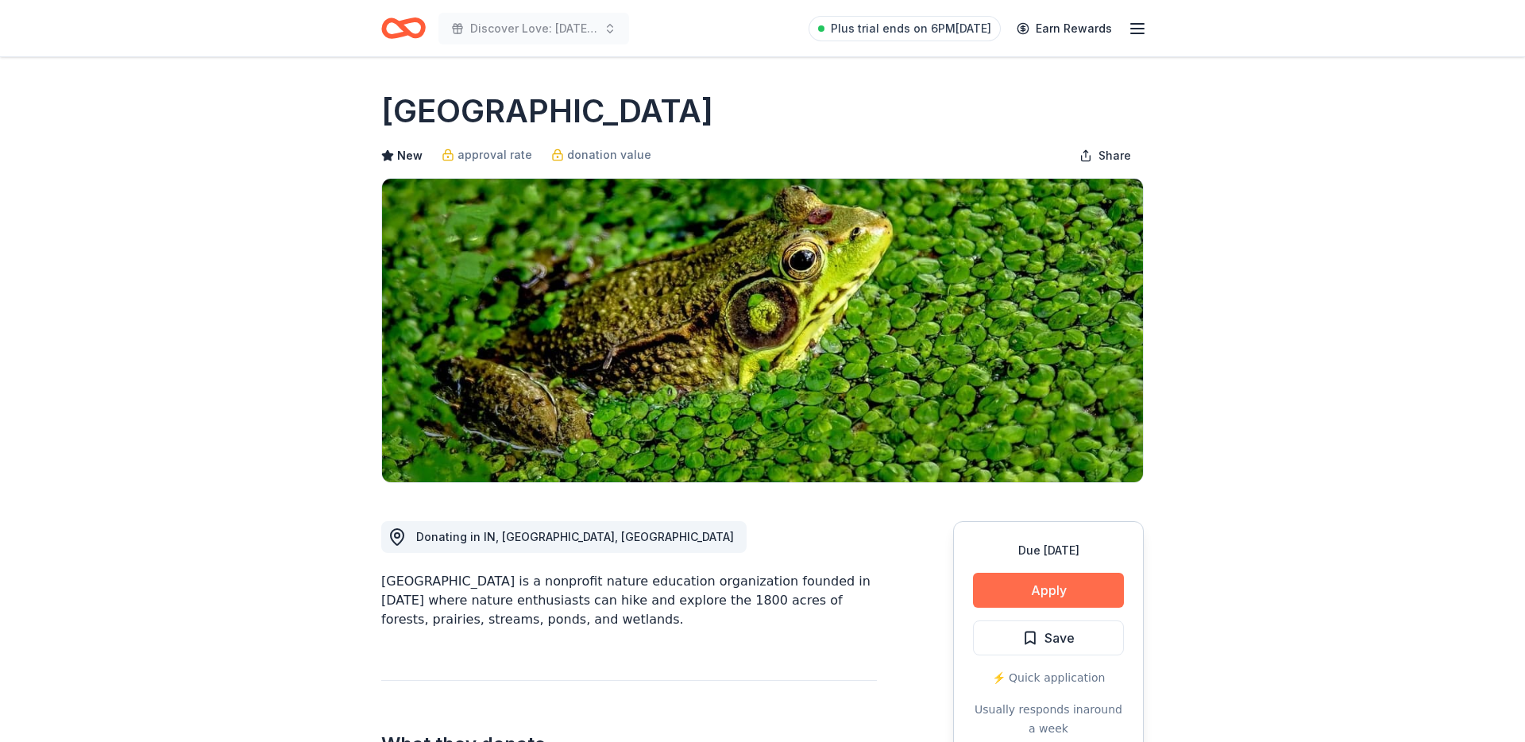
click at [1013, 596] on button "Apply" at bounding box center [1048, 590] width 151 height 35
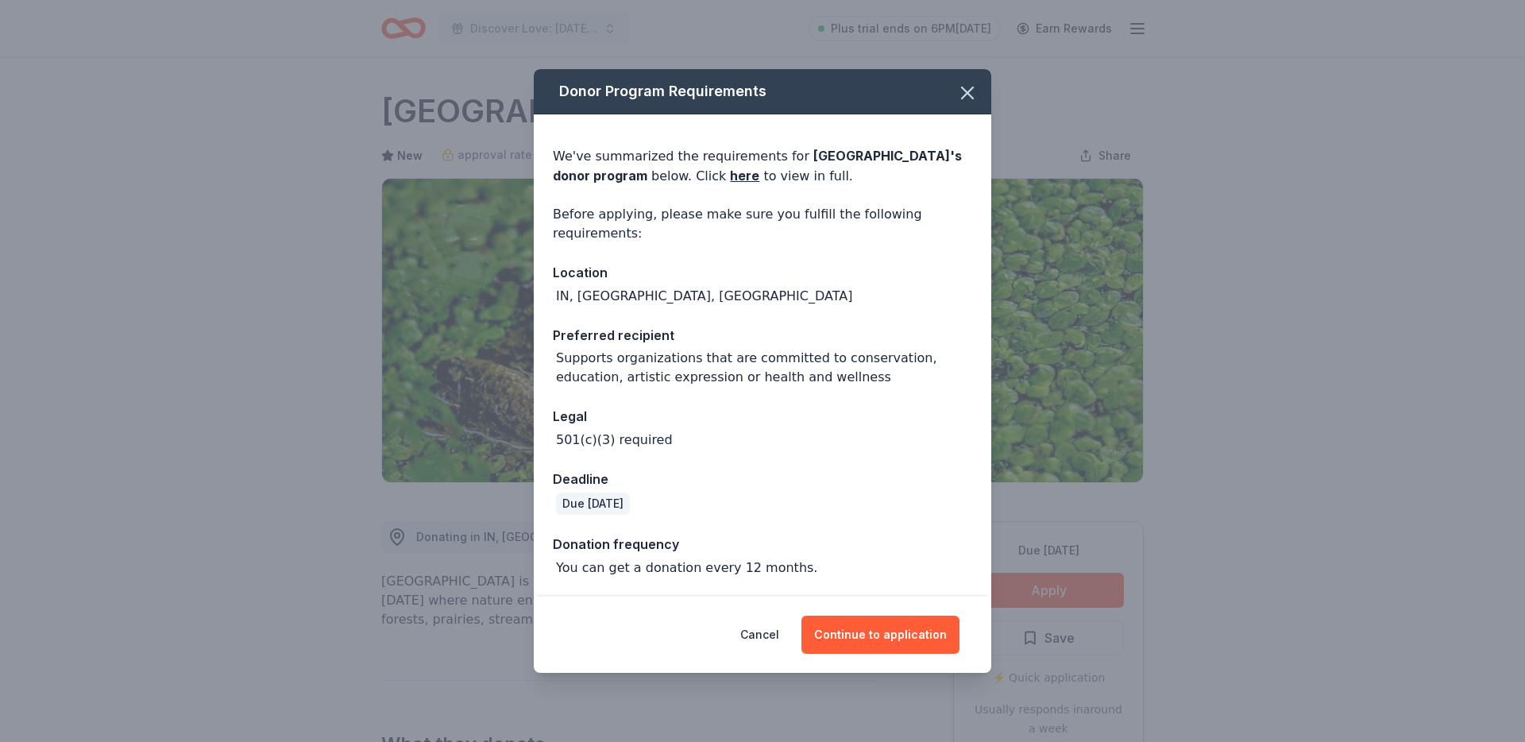
click at [858, 585] on div "We've summarized the requirements for Cincinnati Nature Center 's donor program…" at bounding box center [762, 354] width 457 height 481
click at [860, 624] on button "Continue to application" at bounding box center [880, 635] width 158 height 38
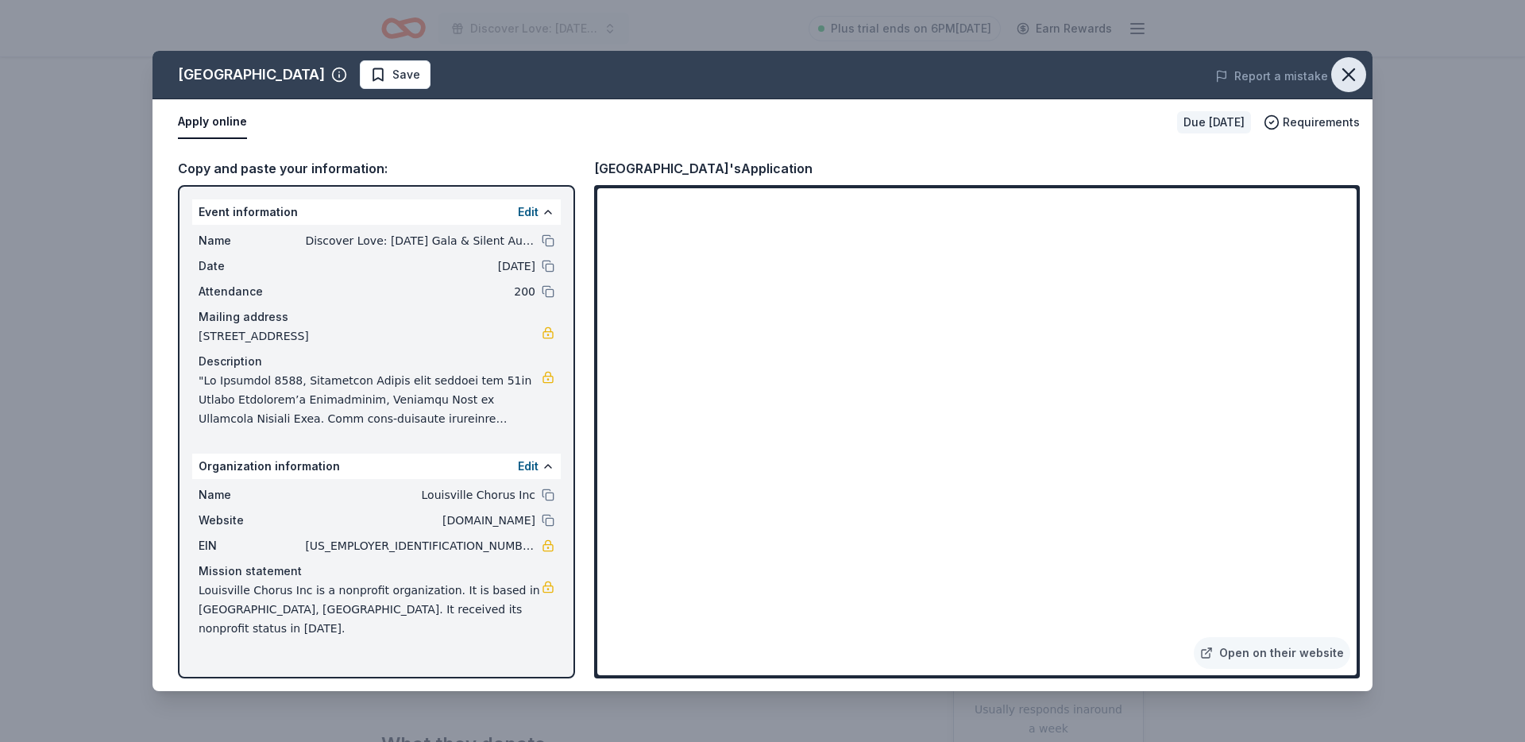
click at [1359, 80] on icon "button" at bounding box center [1348, 75] width 22 height 22
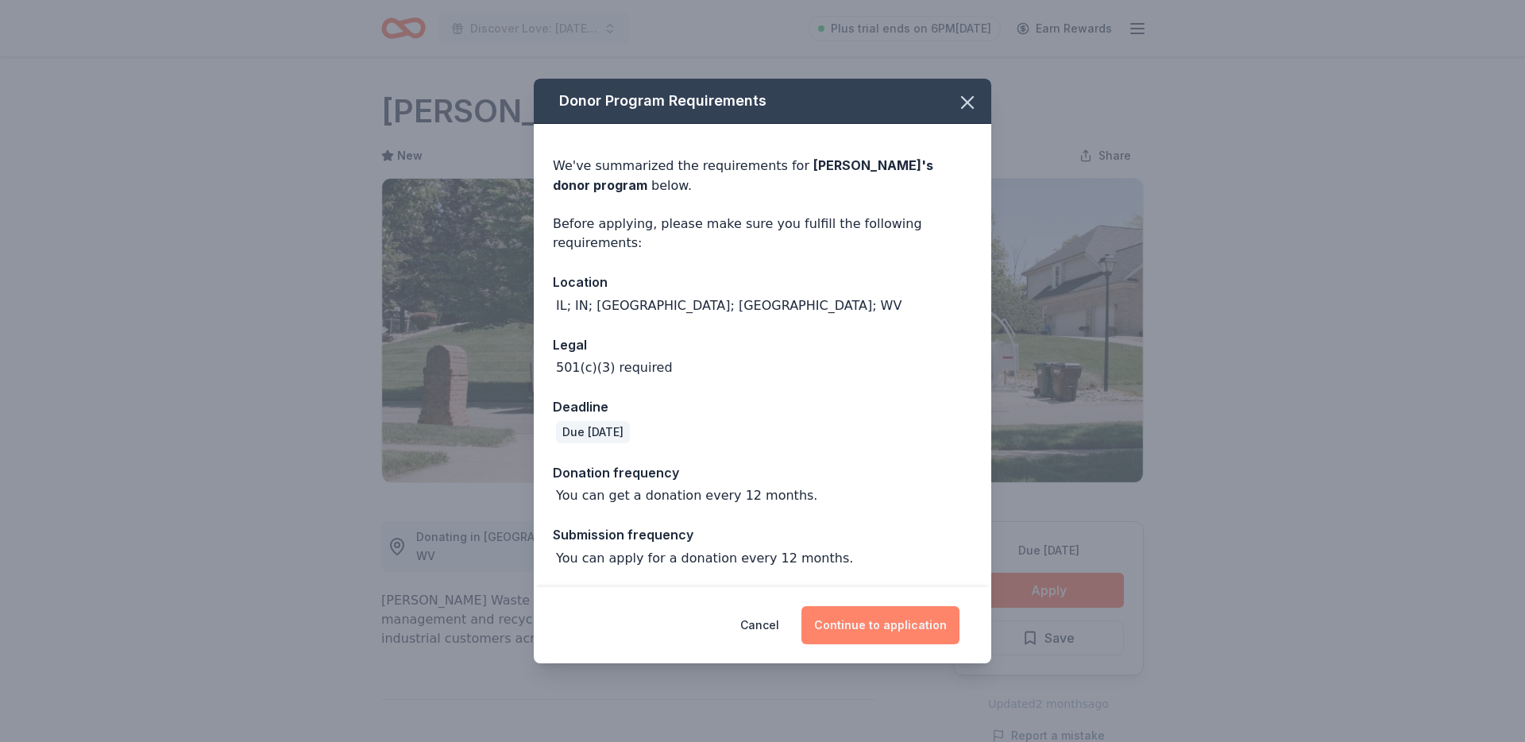
click at [950, 627] on button "Continue to application" at bounding box center [880, 625] width 158 height 38
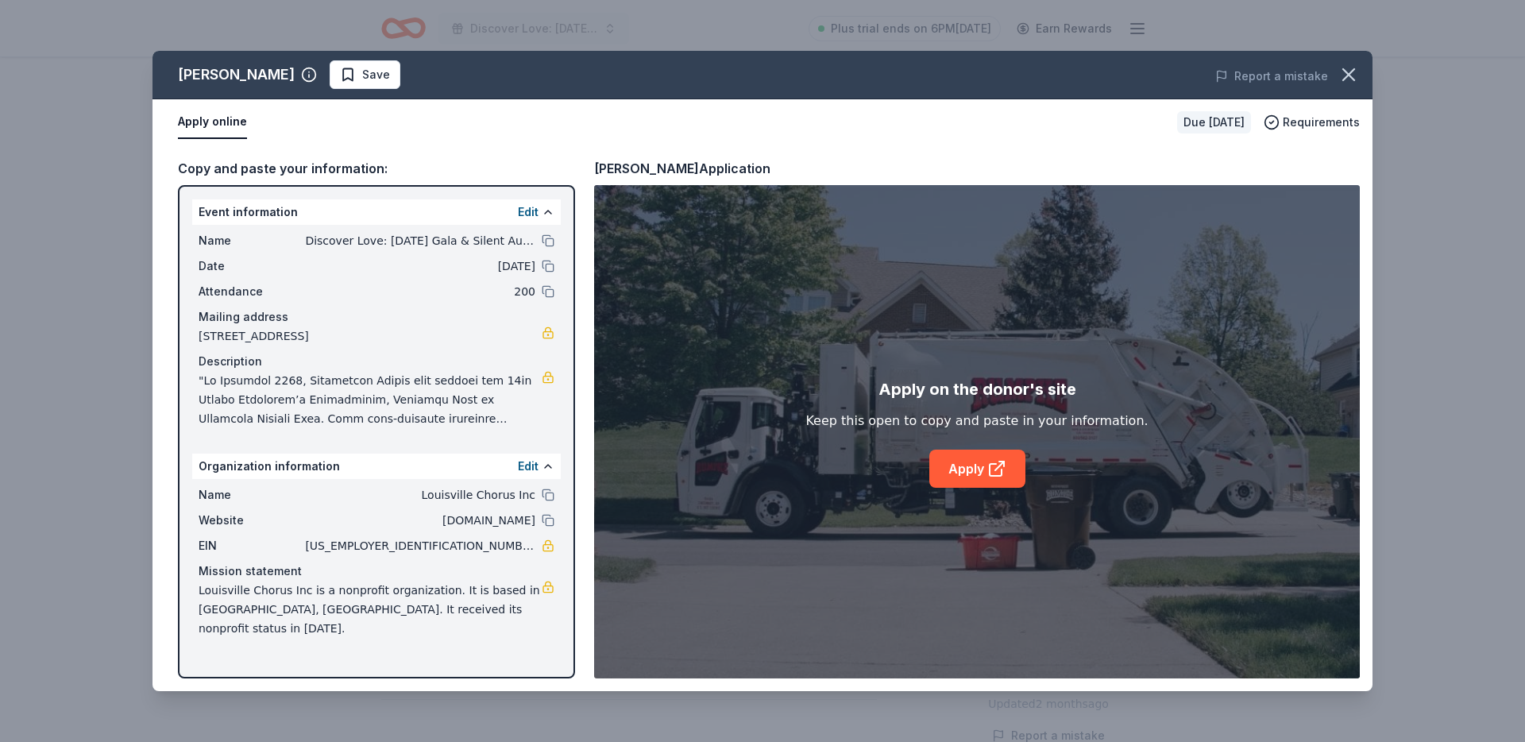
click at [1038, 477] on div "Apply on the donor's site Keep this open to copy and paste in your information.…" at bounding box center [976, 431] width 342 height 111
click at [970, 465] on link "Apply" at bounding box center [977, 469] width 96 height 38
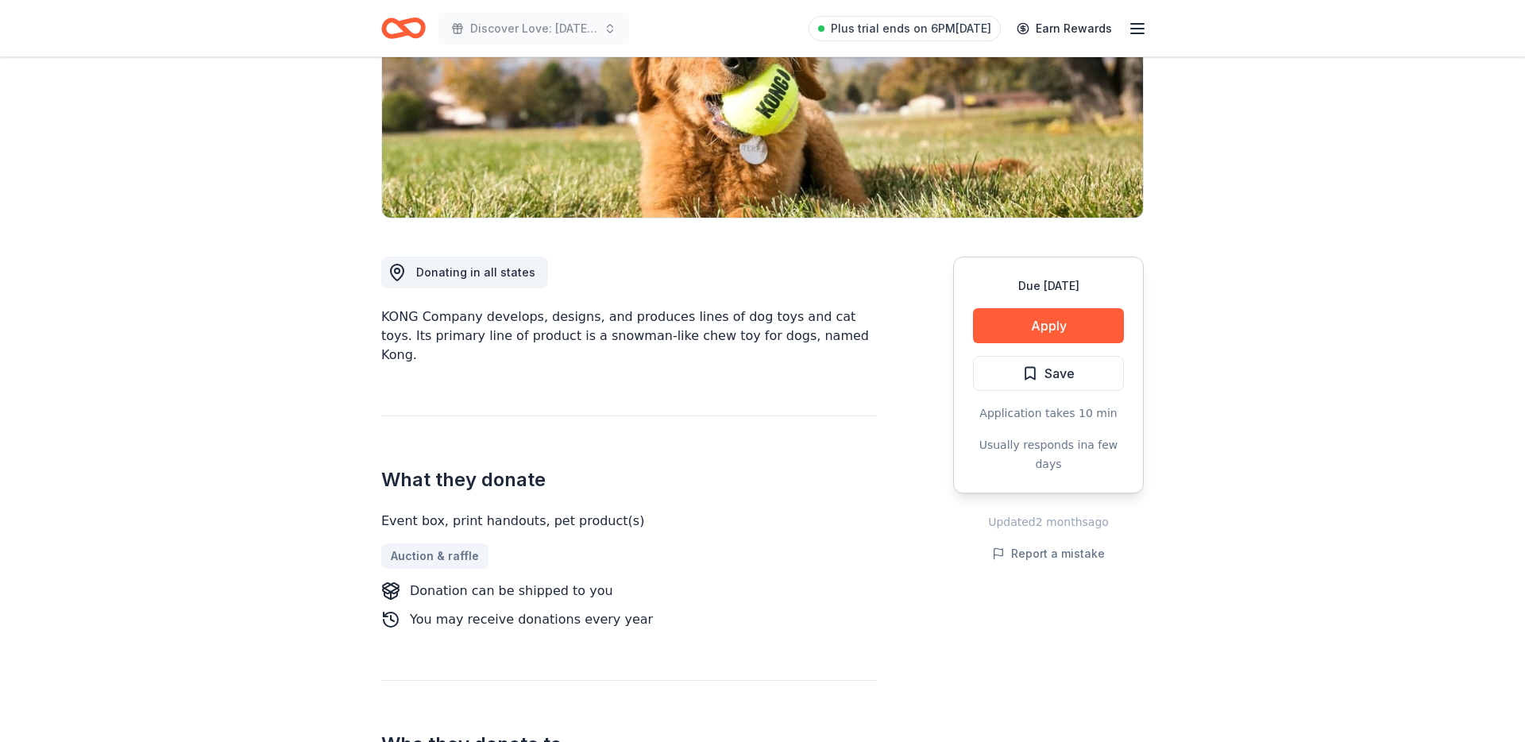
scroll to position [307, 0]
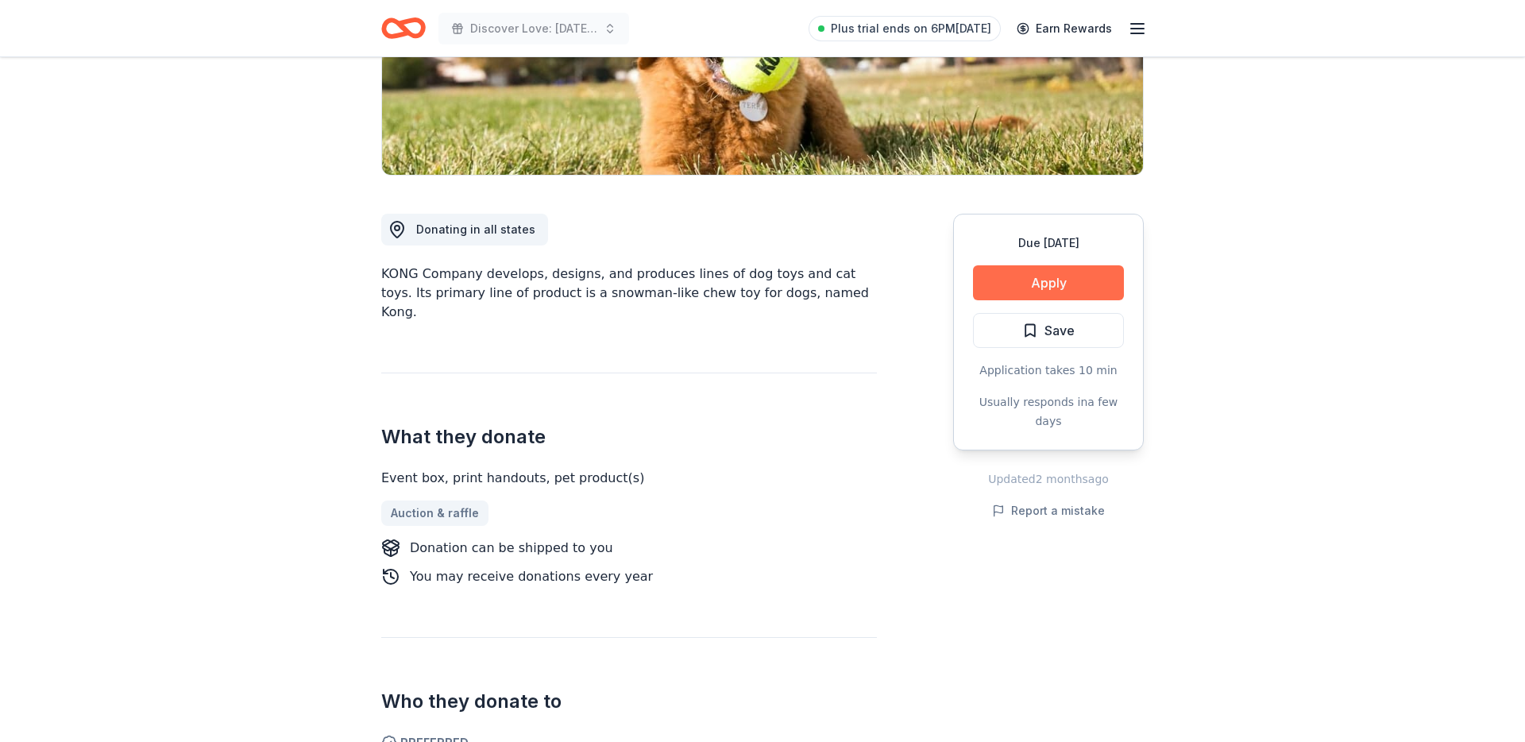
click at [986, 291] on button "Apply" at bounding box center [1048, 282] width 151 height 35
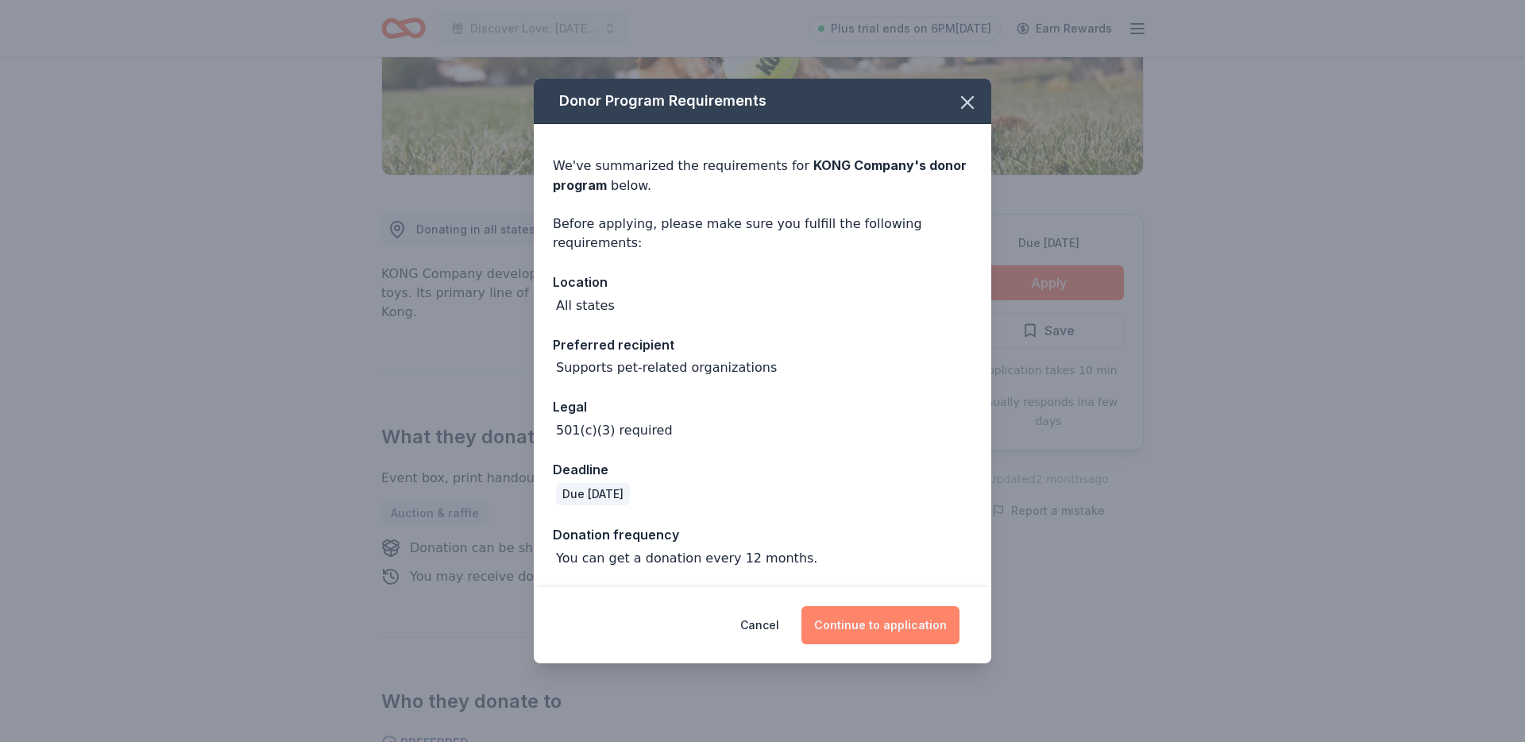
click at [859, 617] on button "Continue to application" at bounding box center [880, 625] width 158 height 38
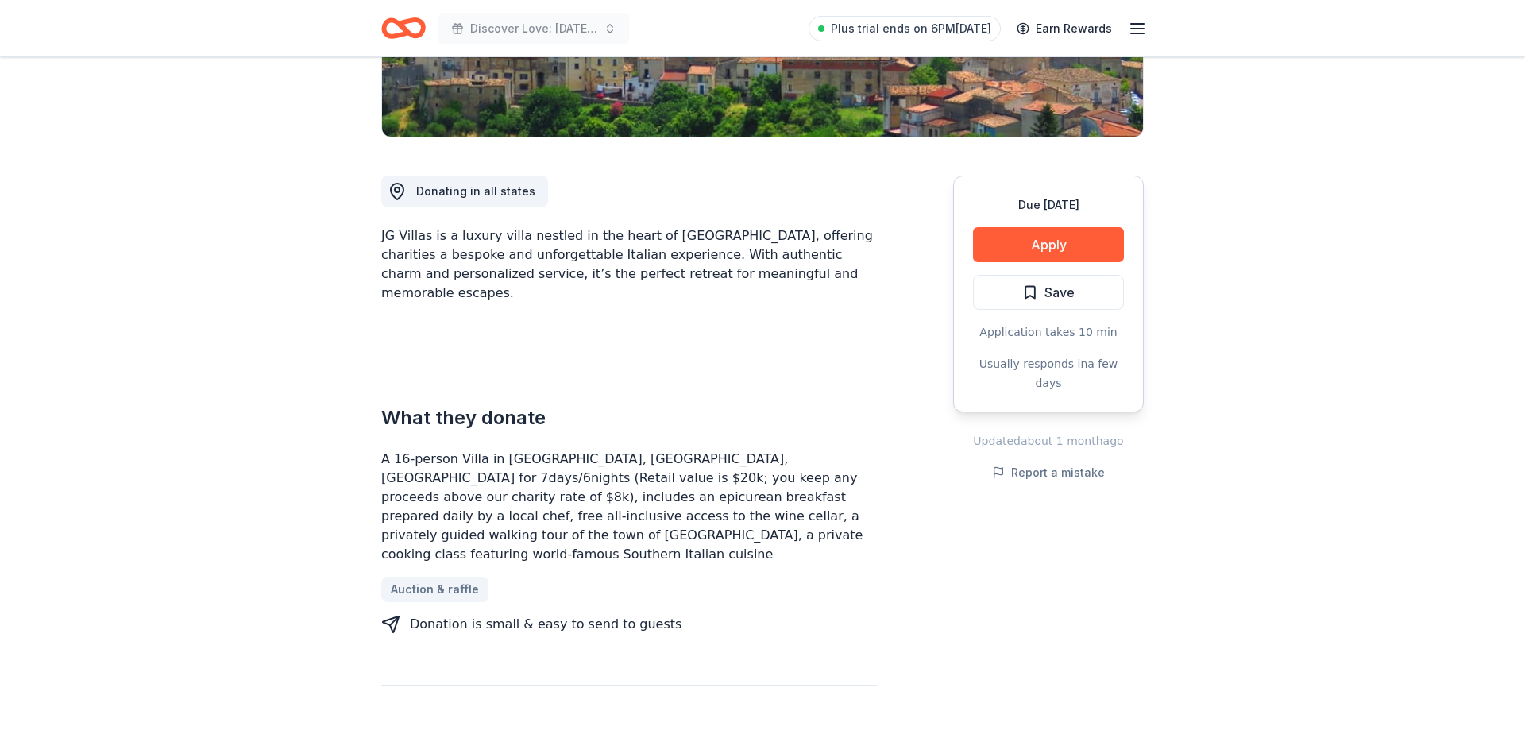
scroll to position [347, 0]
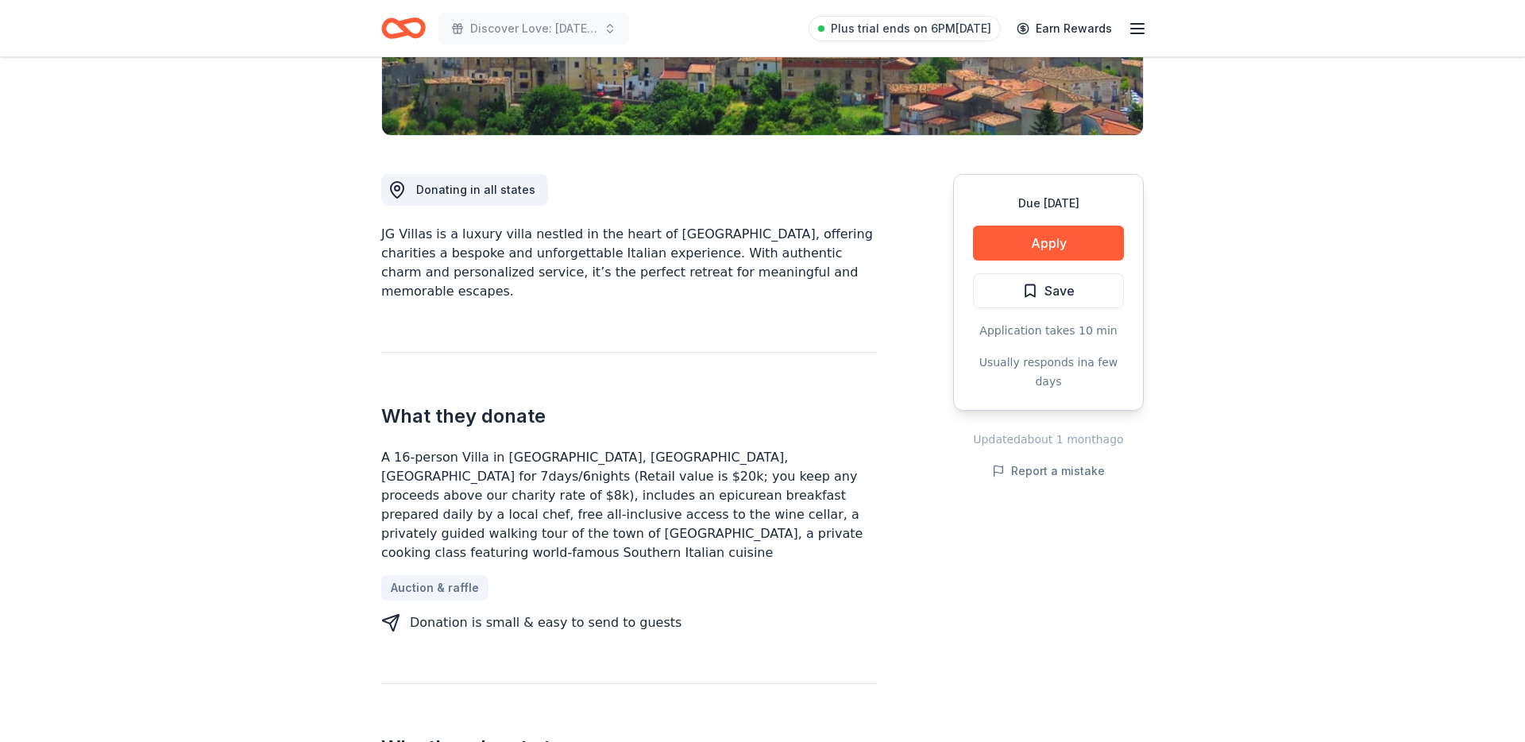
click at [658, 463] on div "A 16-person Villa in [GEOGRAPHIC_DATA], [GEOGRAPHIC_DATA], [GEOGRAPHIC_DATA] fo…" at bounding box center [629, 505] width 496 height 114
click at [659, 496] on div "A 16-person Villa in [GEOGRAPHIC_DATA], [GEOGRAPHIC_DATA], [GEOGRAPHIC_DATA] fo…" at bounding box center [629, 505] width 496 height 114
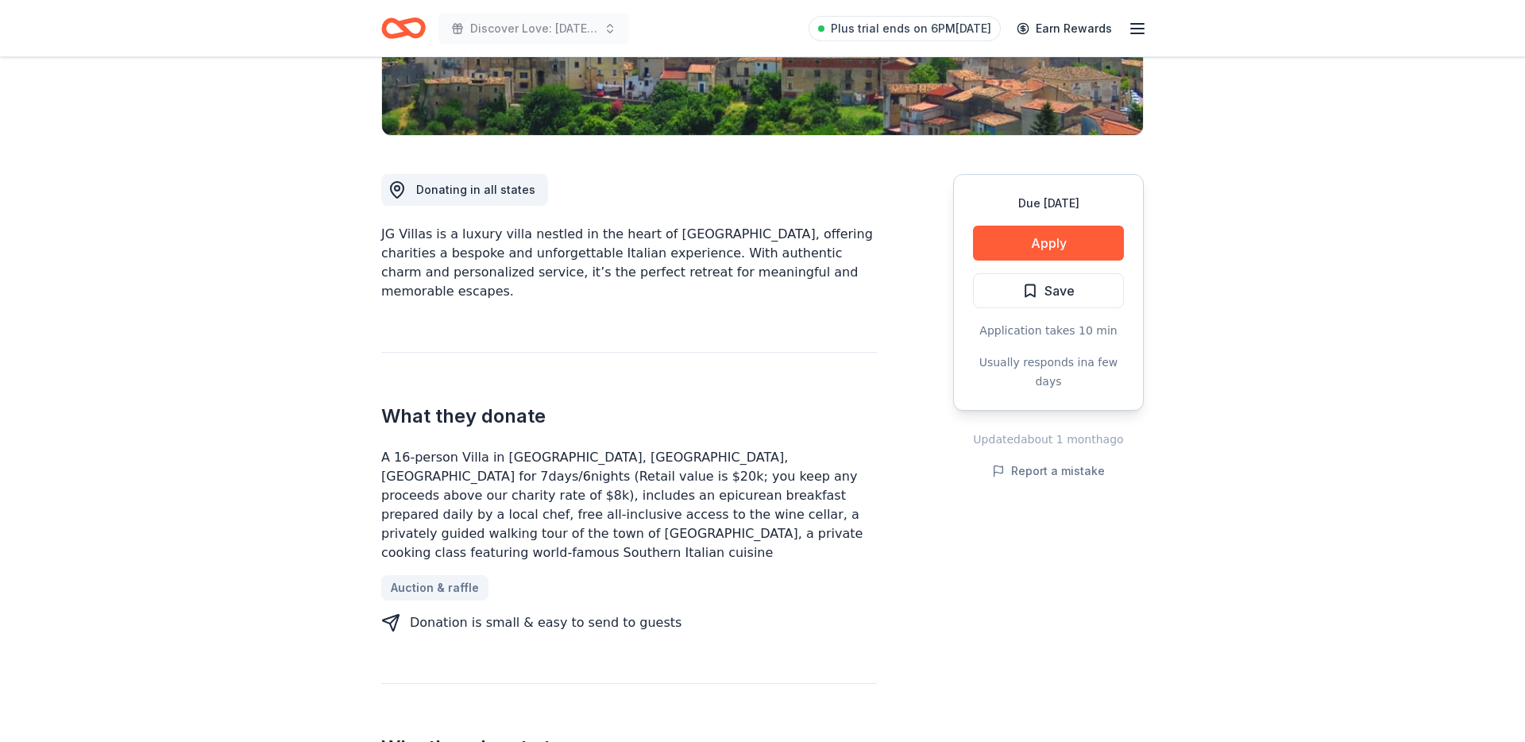
click at [659, 496] on div "A 16-person Villa in [GEOGRAPHIC_DATA], [GEOGRAPHIC_DATA], [GEOGRAPHIC_DATA] fo…" at bounding box center [629, 505] width 496 height 114
click at [991, 242] on button "Apply" at bounding box center [1048, 243] width 151 height 35
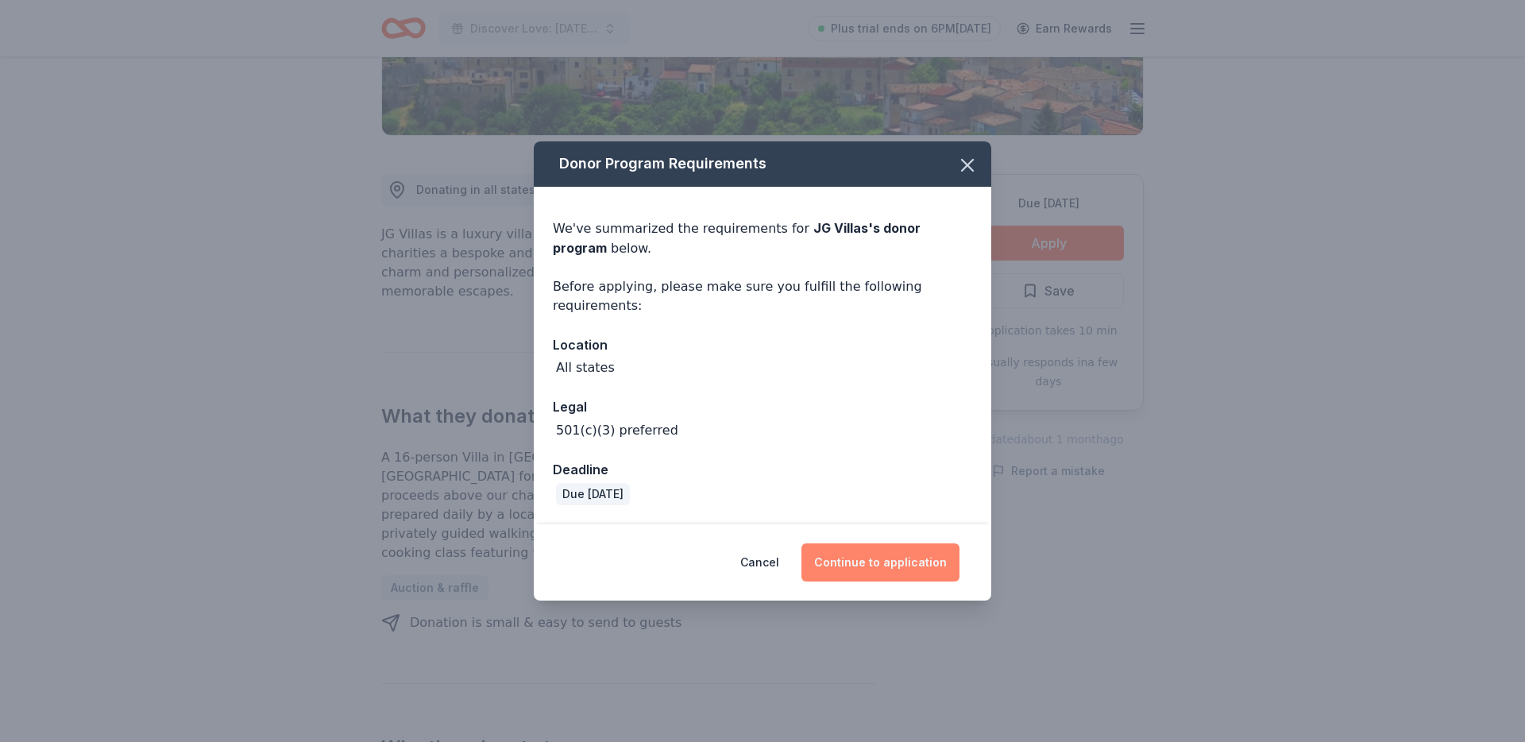
click at [844, 554] on button "Continue to application" at bounding box center [880, 562] width 158 height 38
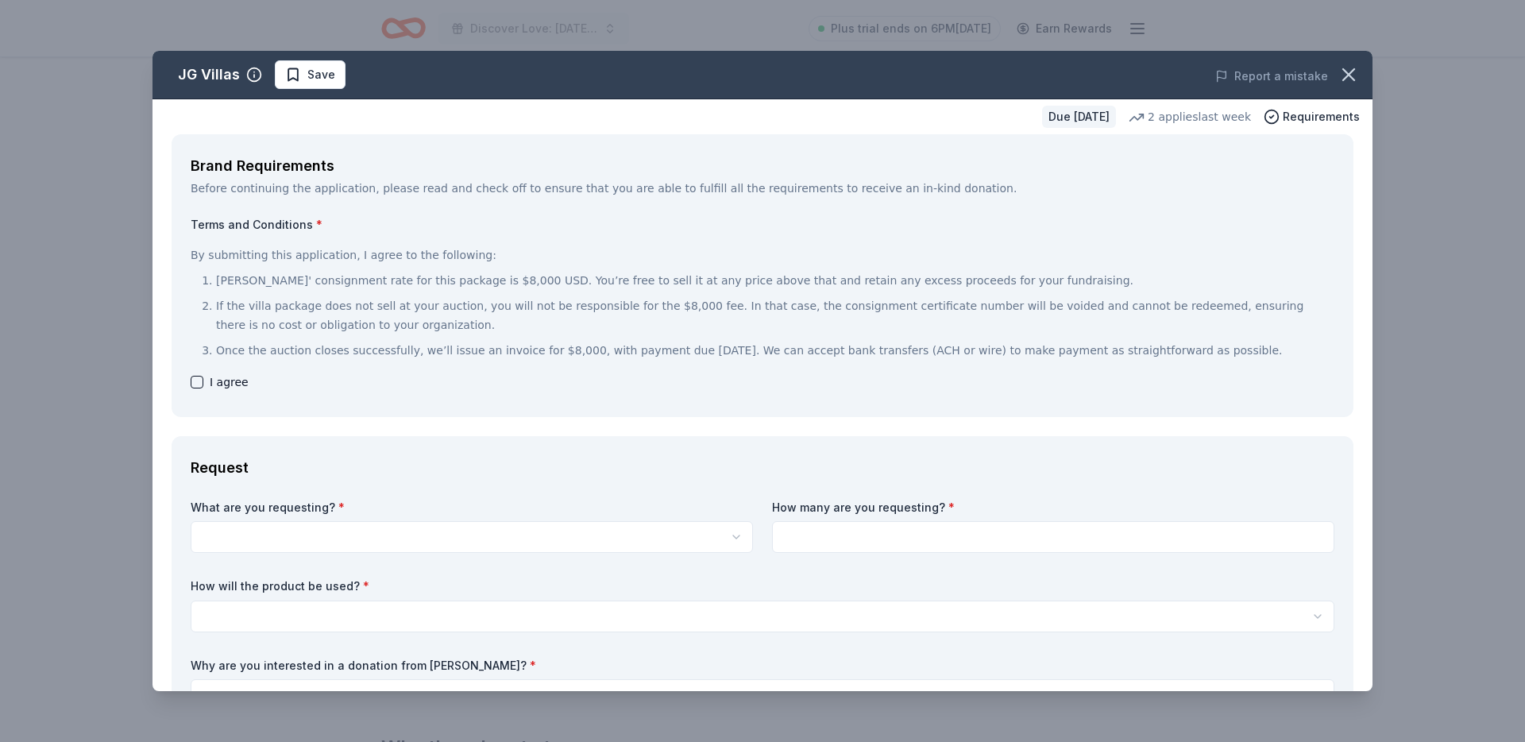
drag, startPoint x: 209, startPoint y: 383, endPoint x: 206, endPoint y: 392, distance: 9.3
click at [204, 384] on div "I agree" at bounding box center [763, 381] width 1144 height 19
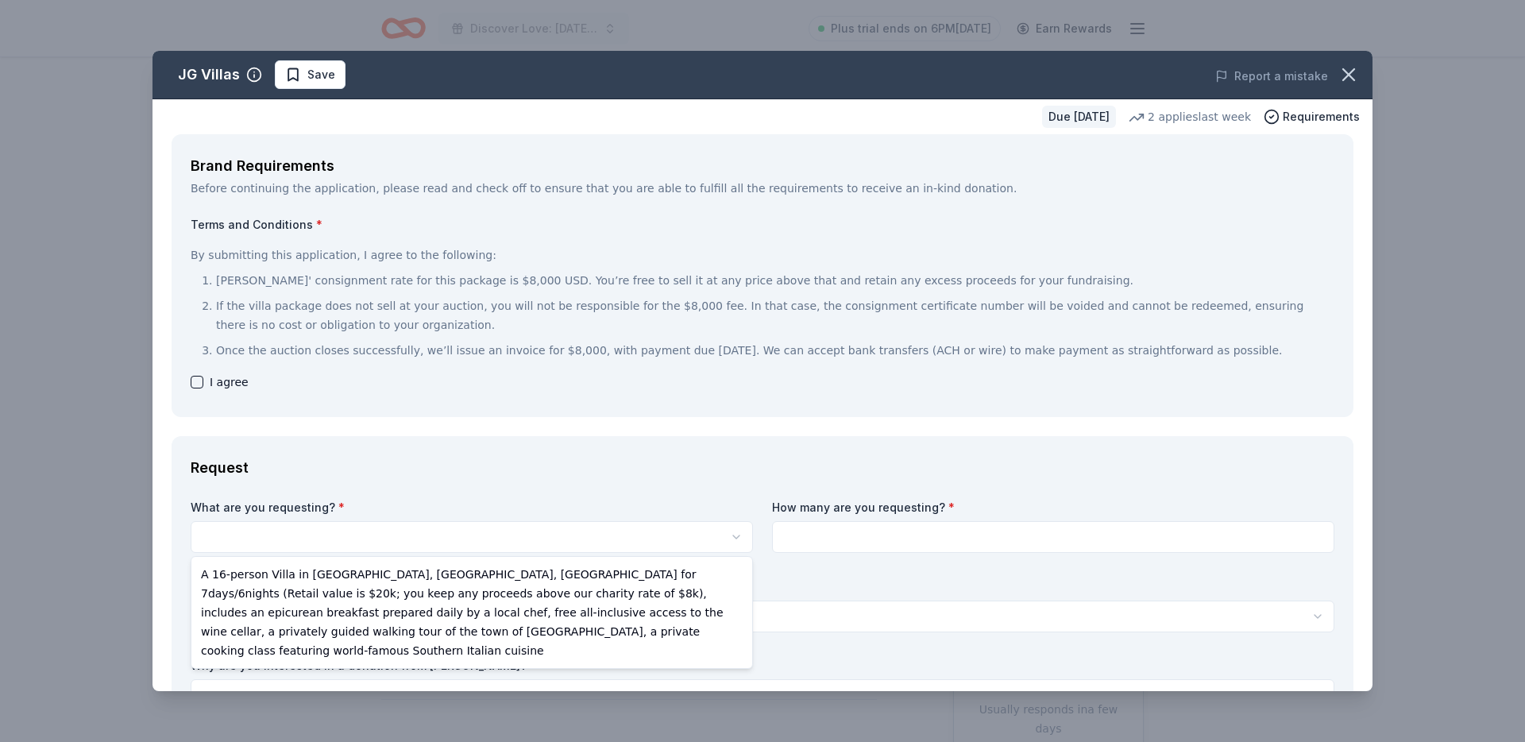
scroll to position [0, 0]
click at [240, 551] on body "Discover Love: Valentine's Day Gala & Silent Auction Plus trial ends on 6PM, 8/…" at bounding box center [762, 371] width 1525 height 742
select select "A 16-person Villa in Altomonte, Calabria, Italy for 7days/6nights (Retail value…"
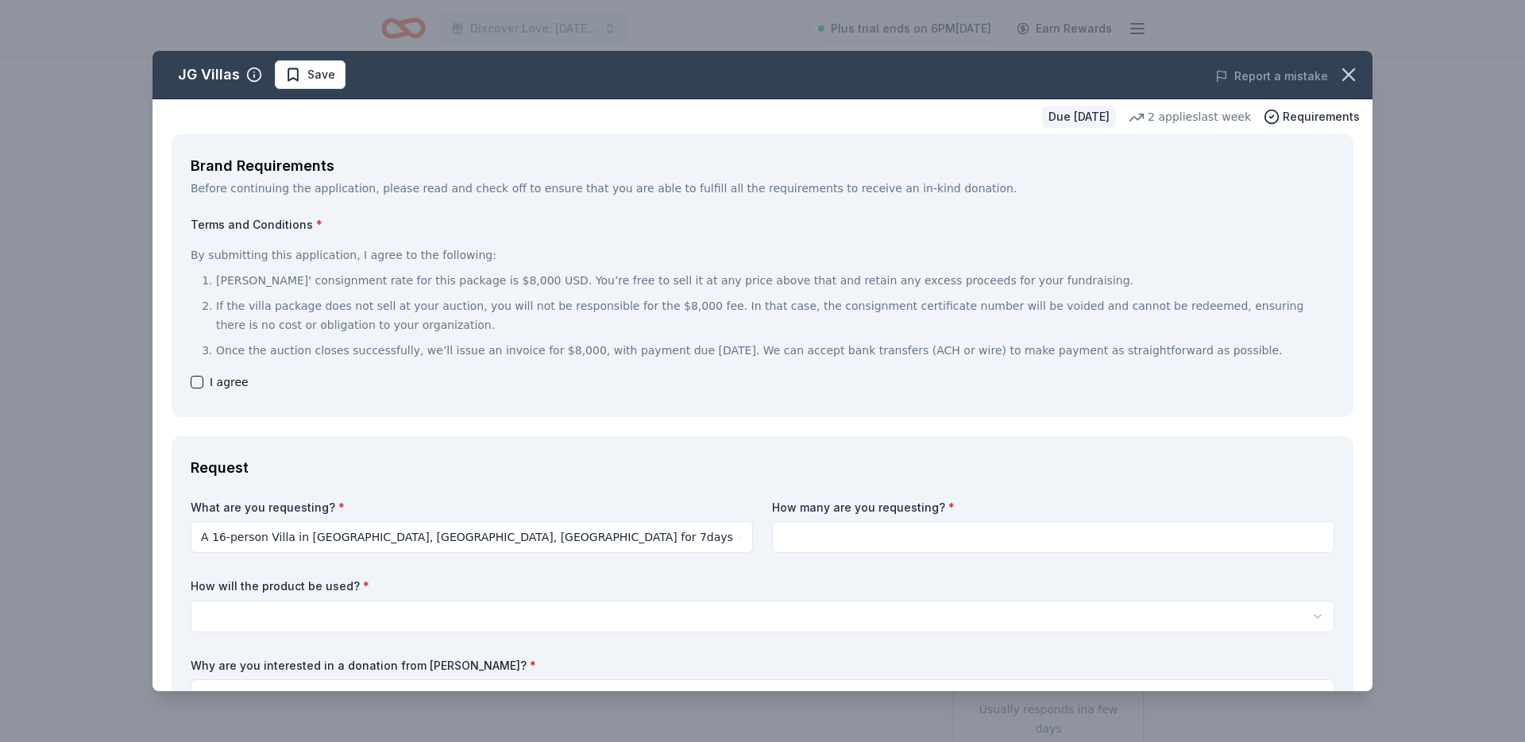
click at [859, 556] on div "What are you requesting? * A 16-person Villa in Altomonte, Calabria, Italy for …" at bounding box center [763, 680] width 1144 height 361
click at [857, 533] on input at bounding box center [1053, 537] width 562 height 32
type input "2"
click at [686, 646] on div "What are you requesting? * A 16-person Villa in Altomonte, Calabria, Italy for …" at bounding box center [763, 680] width 1144 height 361
click at [875, 546] on input "2" at bounding box center [1053, 537] width 562 height 32
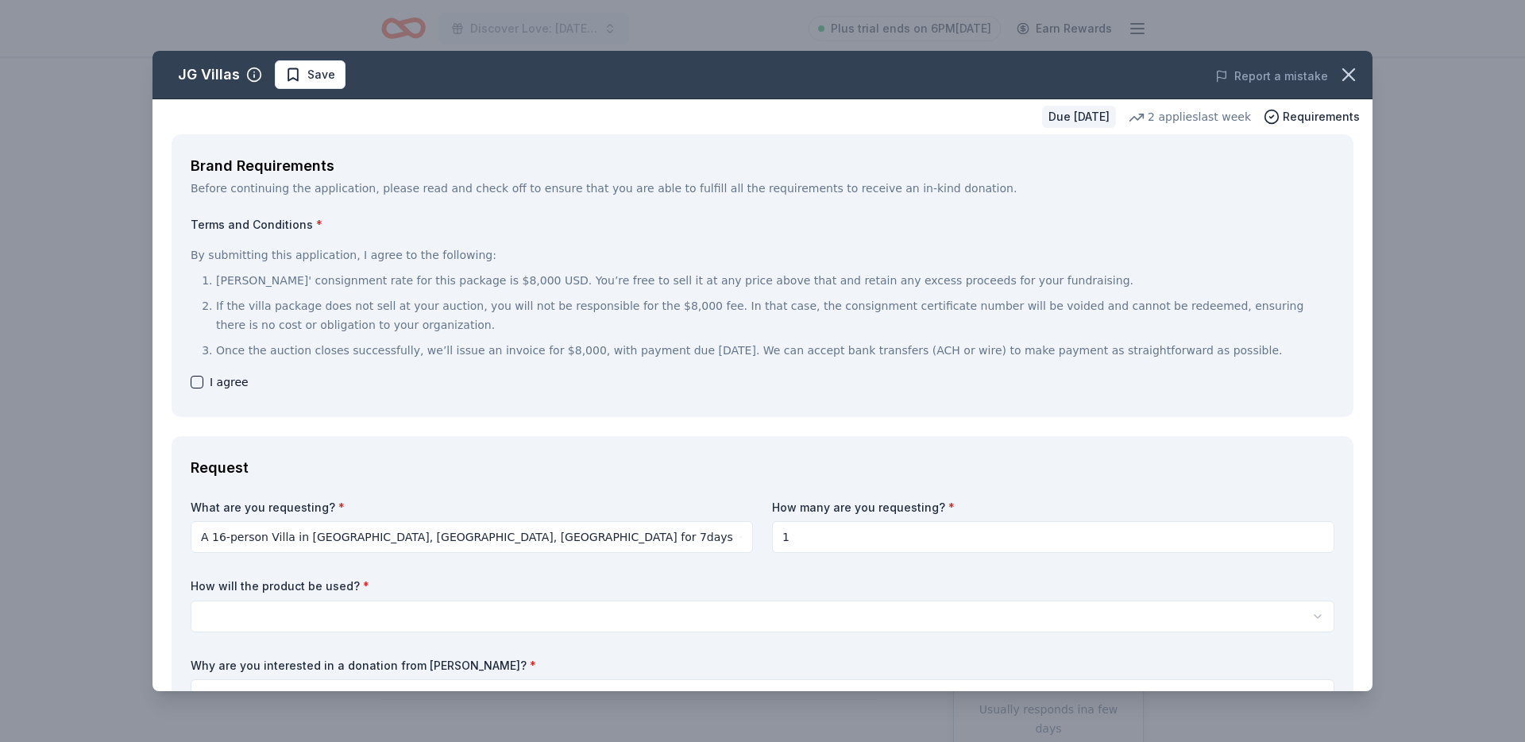
type input "1"
click at [569, 585] on label "How will the product be used? *" at bounding box center [763, 586] width 1144 height 16
click at [546, 602] on html "Discover Love: Valentine's Day Gala & Silent Auction Plus trial ends on 6PM, 8/…" at bounding box center [762, 371] width 1525 height 742
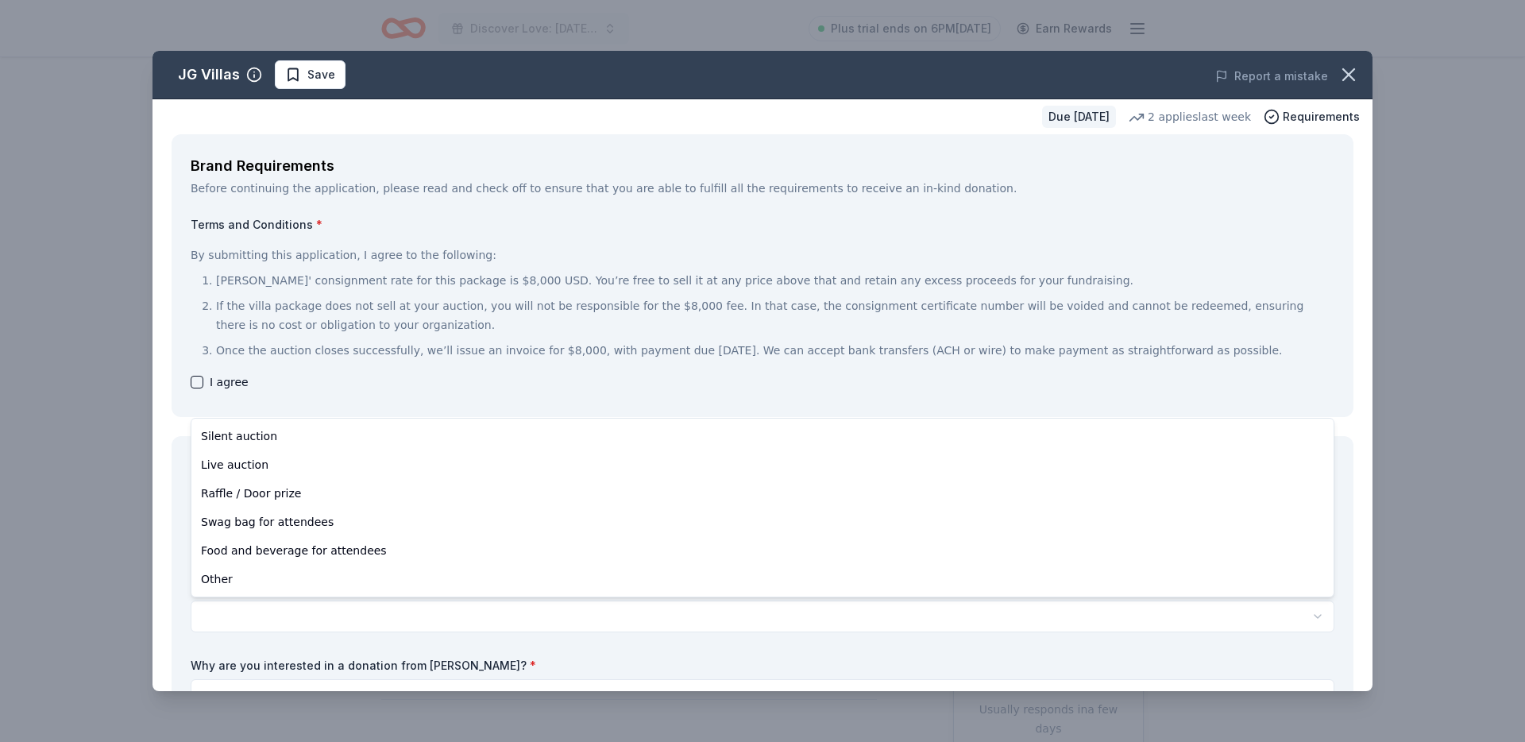
select select "silentAuction"
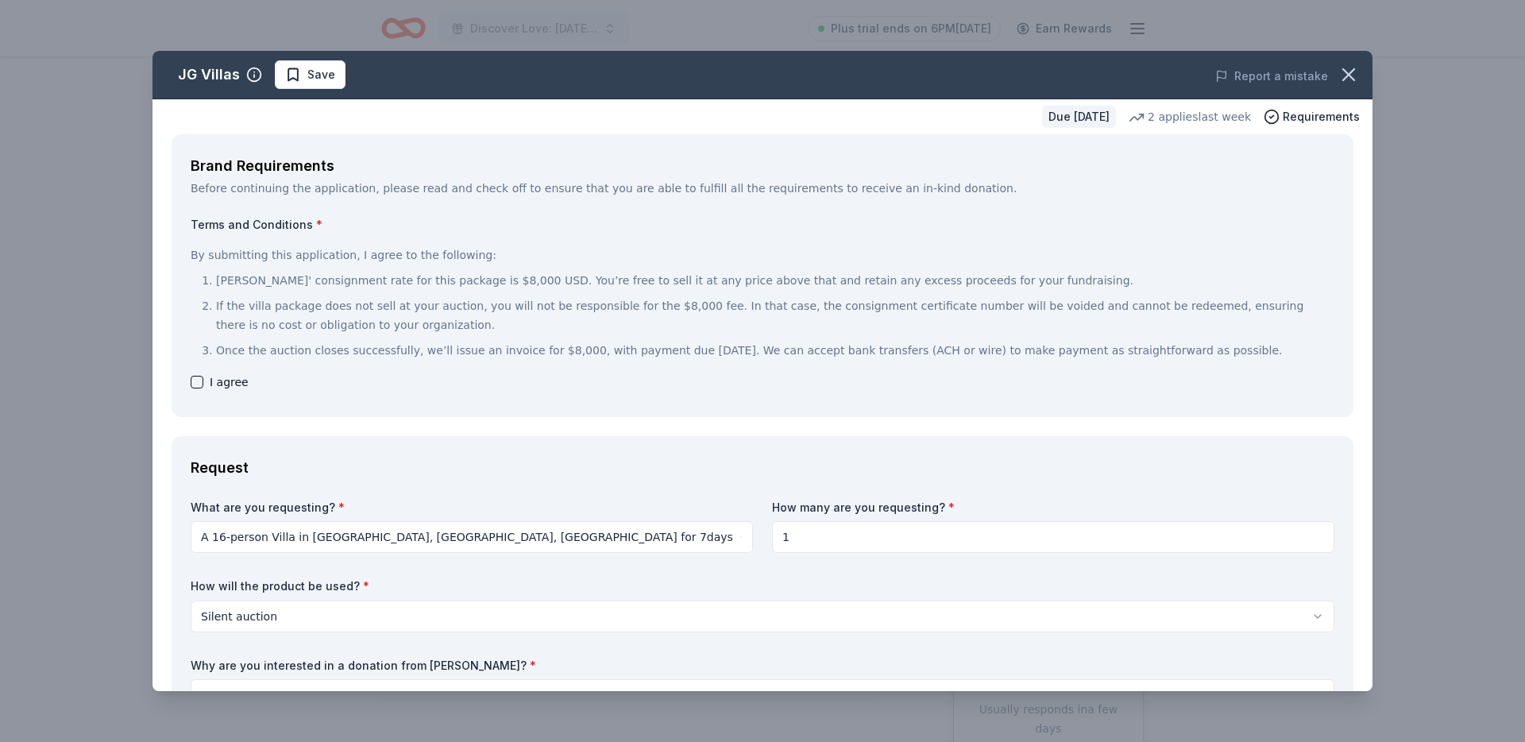
drag, startPoint x: 238, startPoint y: 380, endPoint x: 248, endPoint y: 380, distance: 9.5
click at [238, 380] on span "I agree" at bounding box center [229, 381] width 39 height 19
click at [192, 381] on button "button" at bounding box center [197, 382] width 13 height 13
checkbox input "true"
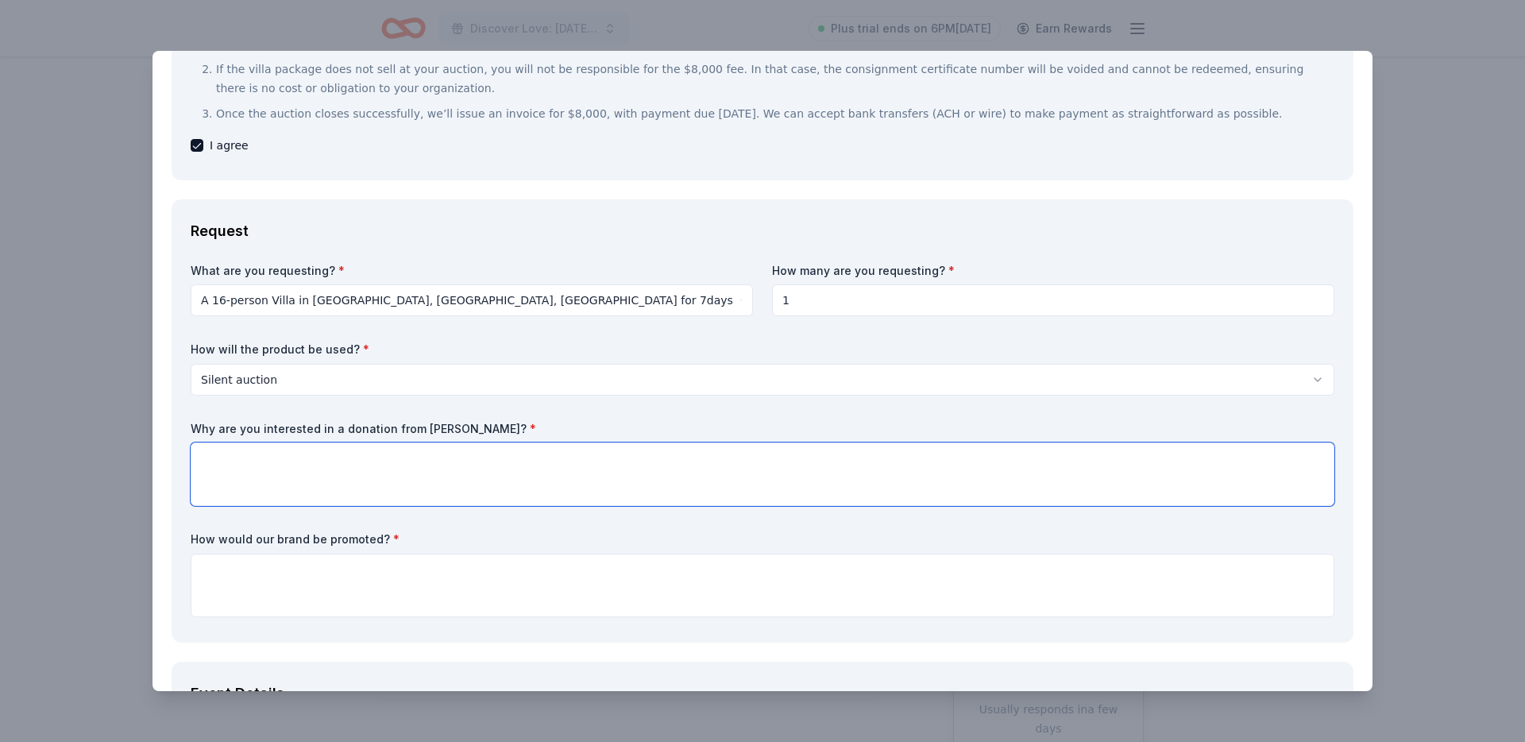
click at [524, 478] on textarea at bounding box center [763, 474] width 1144 height 64
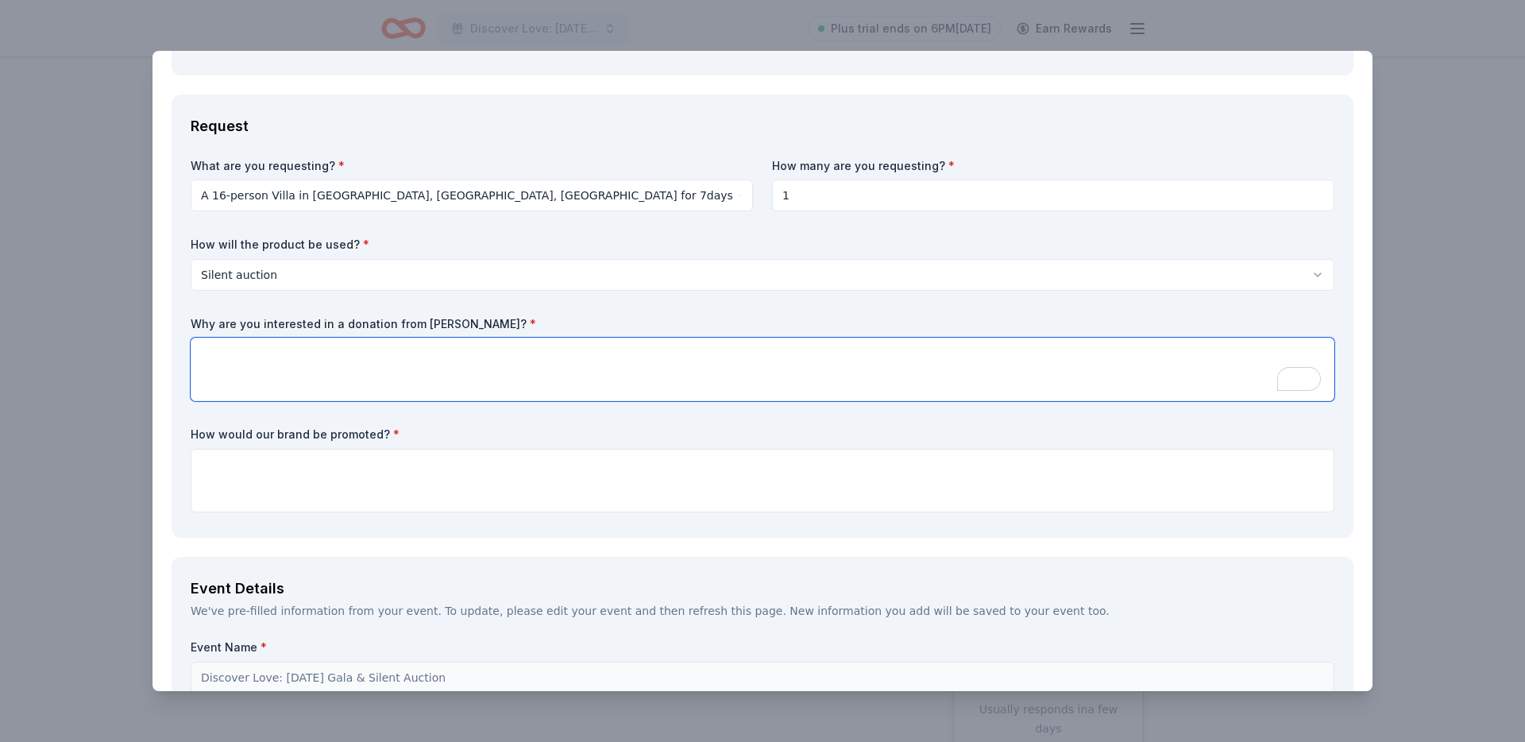
scroll to position [342, 0]
paste textarea "Louisville Chorus is interested in a donation from AF Travel Ideas because your…"
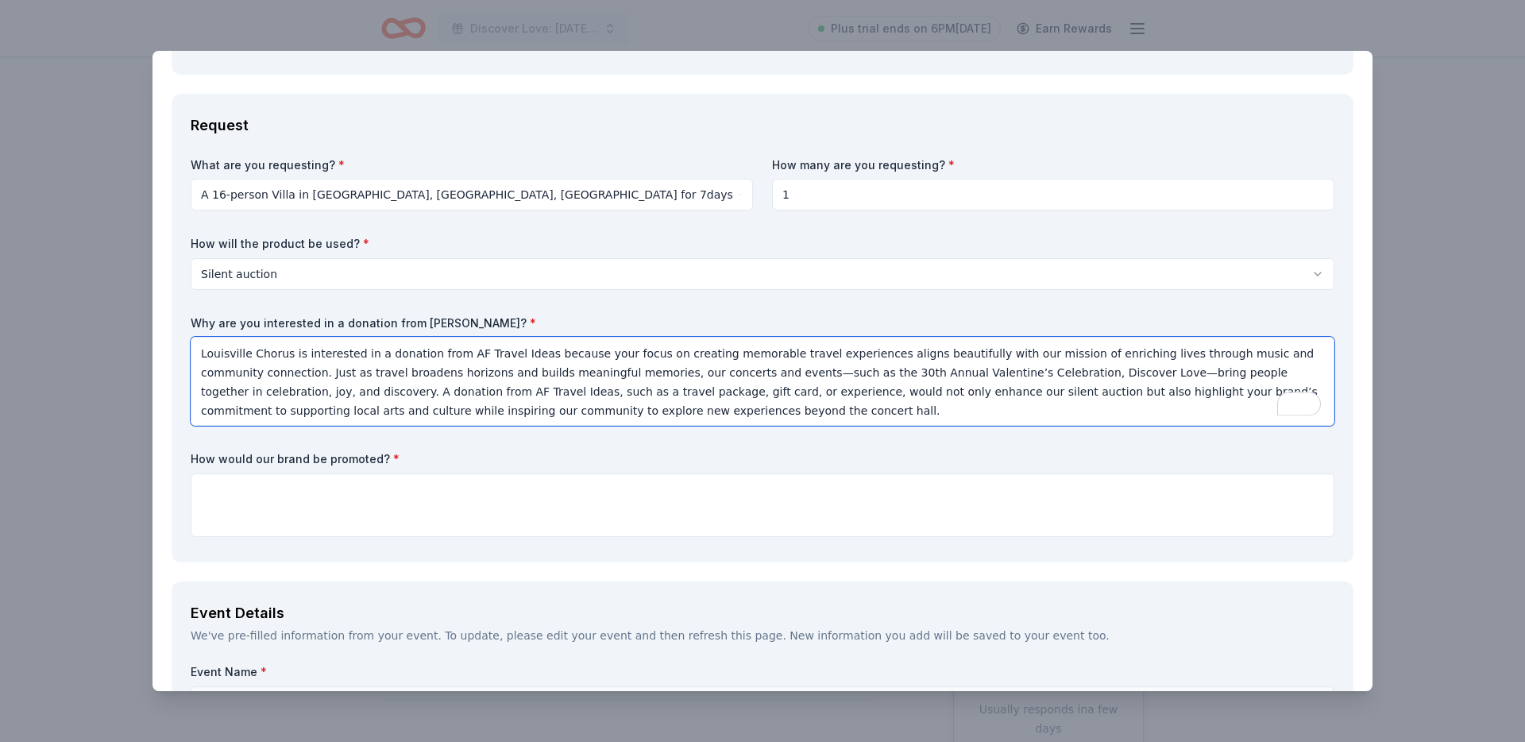
click at [468, 361] on textarea "Louisville Chorus is interested in a donation from AF Travel Ideas because your…" at bounding box center [763, 381] width 1144 height 89
click at [465, 354] on textarea "Louisville Chorus is interested in a donation from AF Travel Ideas because your…" at bounding box center [763, 381] width 1144 height 89
drag, startPoint x: 465, startPoint y: 354, endPoint x: 492, endPoint y: 352, distance: 27.1
click at [492, 352] on textarea "Louisville Chorus is interested in a donation from AF Travel Ideas because your…" at bounding box center [763, 381] width 1144 height 89
click at [471, 353] on textarea "Louisville Chorus is interested in a donation from JG Villas because your focus…" at bounding box center [763, 381] width 1144 height 89
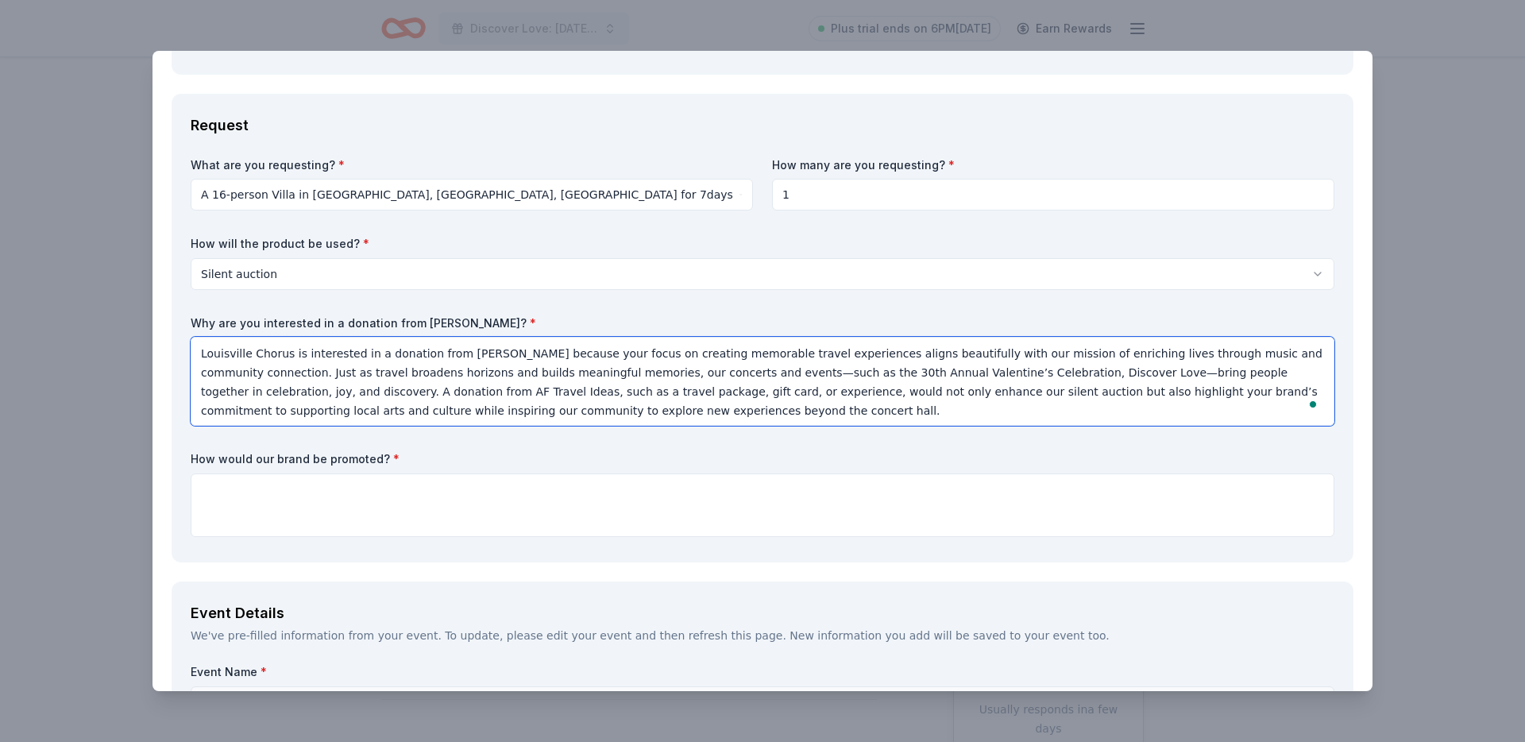
click at [471, 353] on textarea "Louisville Chorus is interested in a donation from JG Villas because your focus…" at bounding box center [763, 381] width 1144 height 89
click at [465, 353] on textarea "Louisville Chorus is interested in a donation from JG Villas because your focus…" at bounding box center [763, 381] width 1144 height 89
drag, startPoint x: 465, startPoint y: 353, endPoint x: 479, endPoint y: 353, distance: 13.5
click at [479, 353] on textarea "Louisville Chorus is interested in a donation from JG Villas because your focus…" at bounding box center [763, 381] width 1144 height 89
click at [519, 381] on textarea "Louisville Chorus is interested in a donation from JG Villas because your focus…" at bounding box center [763, 381] width 1144 height 89
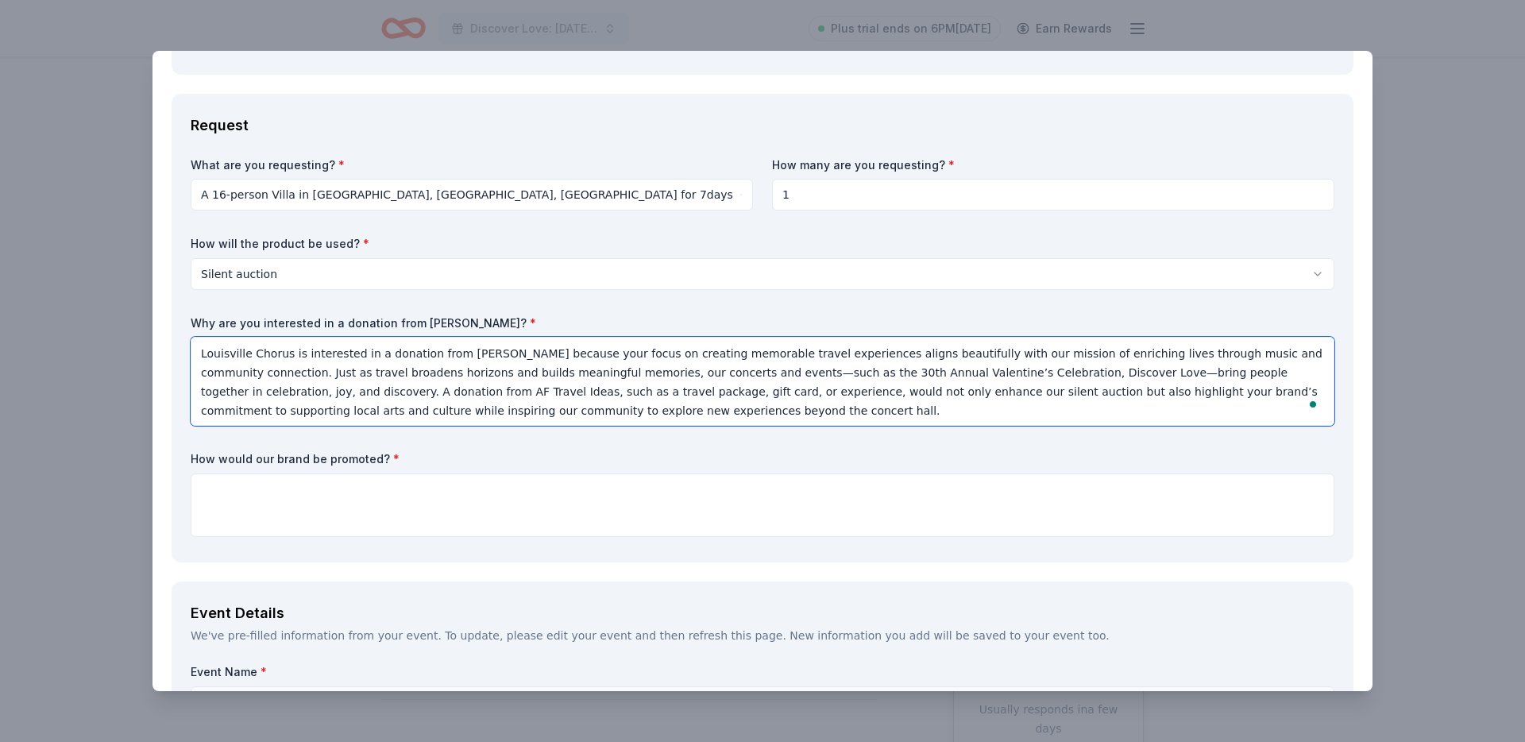
click at [377, 392] on textarea "Louisville Chorus is interested in a donation from JG Villas because your focus…" at bounding box center [763, 381] width 1144 height 89
drag, startPoint x: 377, startPoint y: 392, endPoint x: 431, endPoint y: 394, distance: 54.0
click at [431, 394] on textarea "Louisville Chorus is interested in a donation from JG Villas because your focus…" at bounding box center [763, 381] width 1144 height 89
paste textarea "JG Vill"
click at [810, 397] on textarea "Louisville Chorus is interested in a donation from JG Villas because your focus…" at bounding box center [763, 381] width 1144 height 89
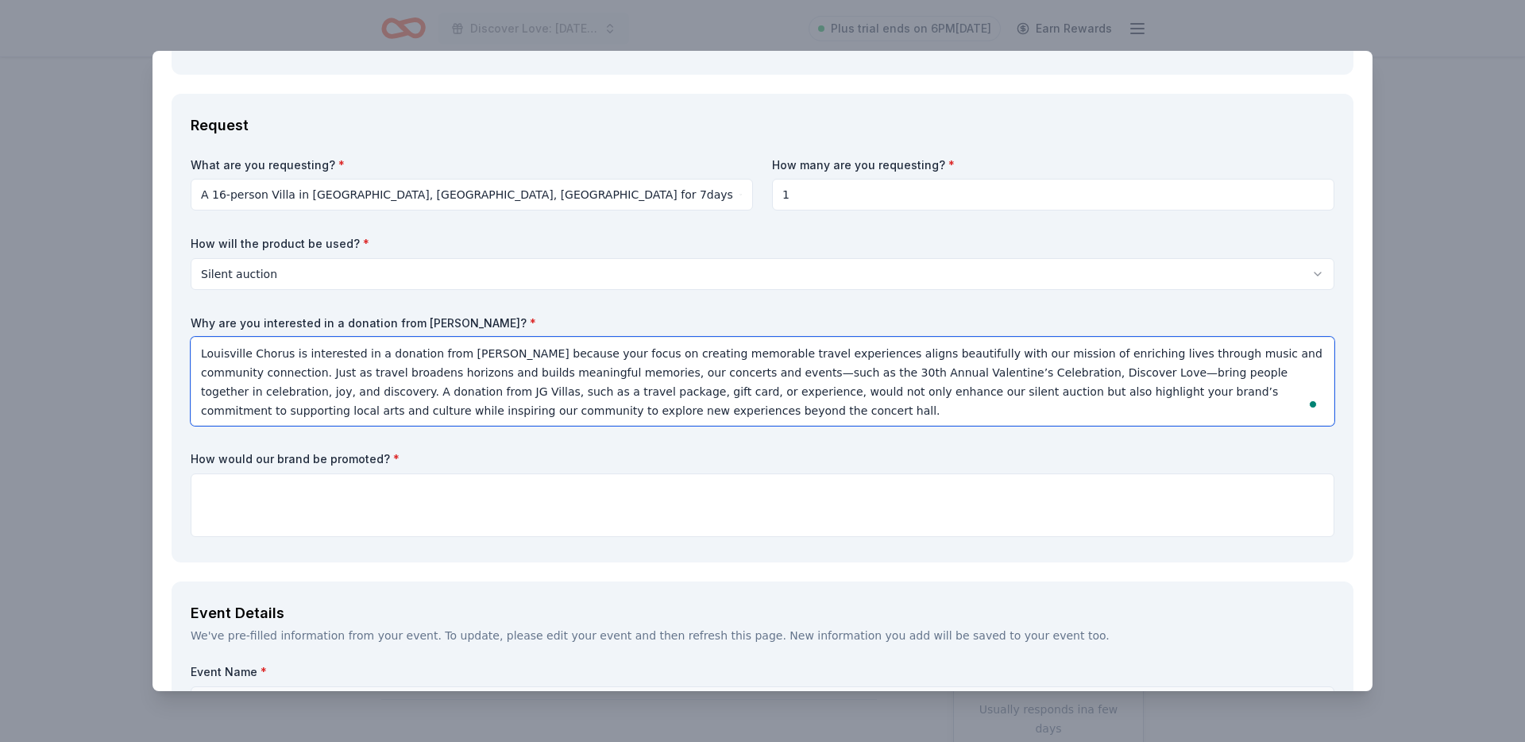
scroll to position [2, 0]
type textarea "Louisville Chorus is interested in a donation from JG Villas because your focus…"
click at [440, 492] on textarea "To enrich screen reader interactions, please activate Accessibility in Grammarl…" at bounding box center [763, 505] width 1144 height 64
paste textarea "Sponsors and in-kind donors will be recognized across multiple platforms for th…"
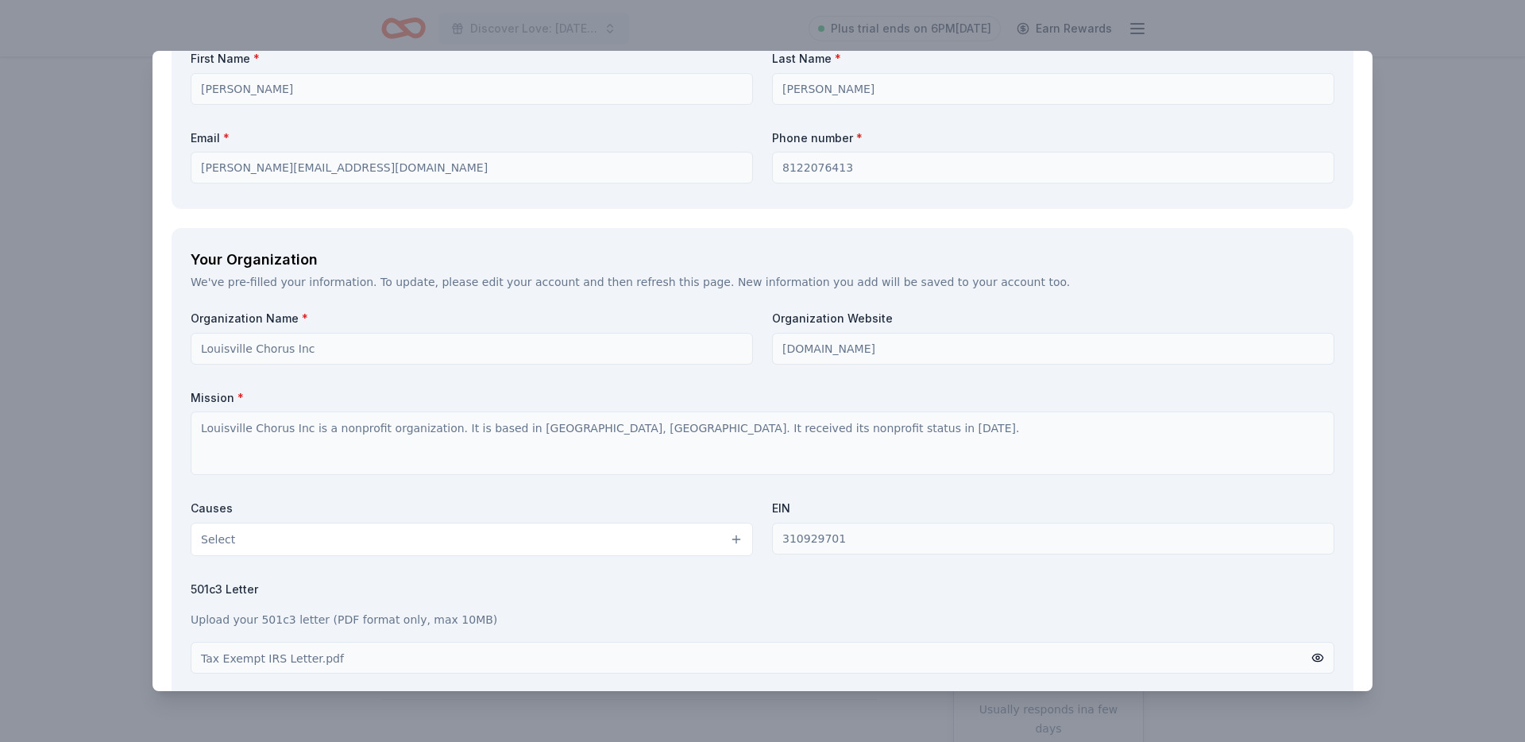
scroll to position [2139, 0]
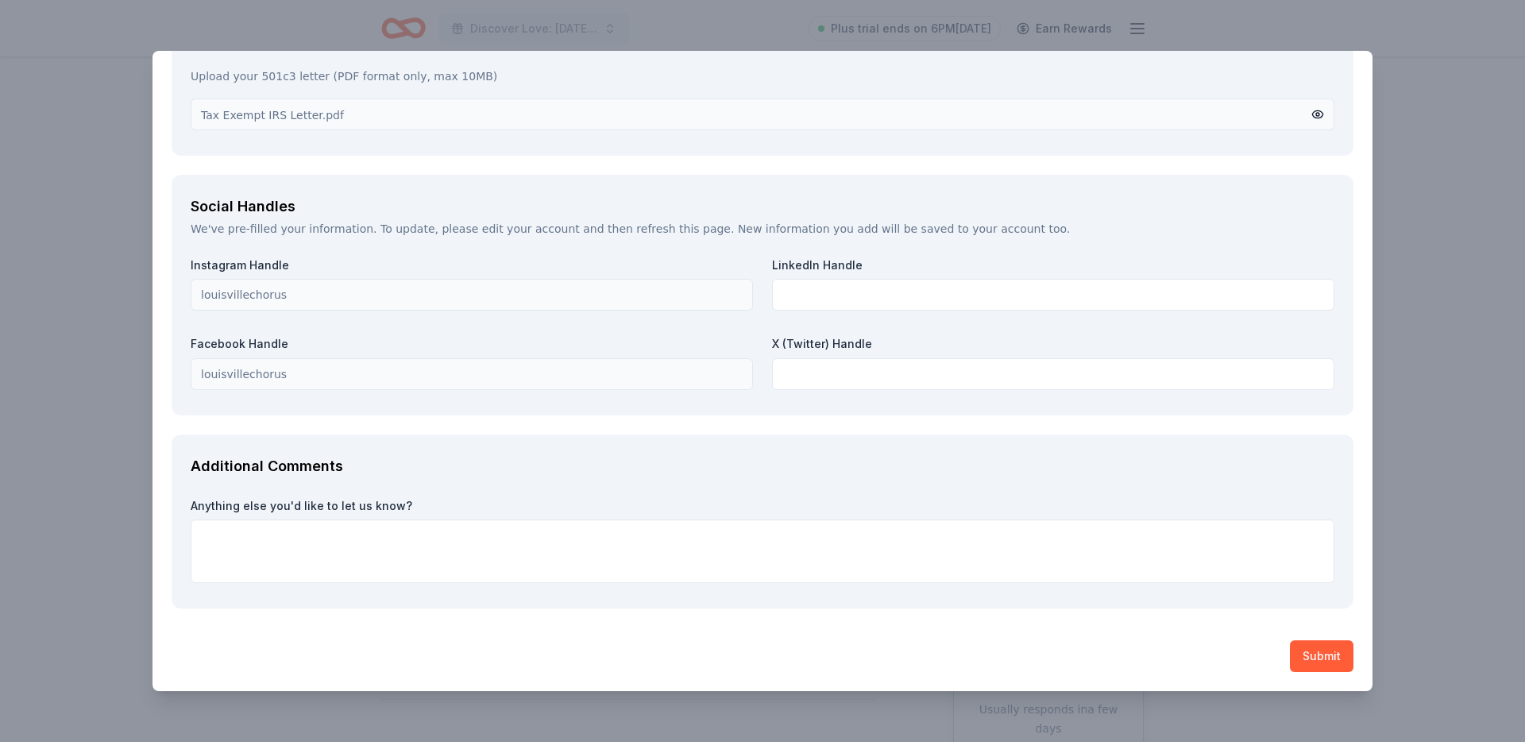
type textarea "Sponsors and in-kind donors will be recognized across multiple platforms for th…"
click at [1312, 657] on button "Submit" at bounding box center [1322, 656] width 64 height 32
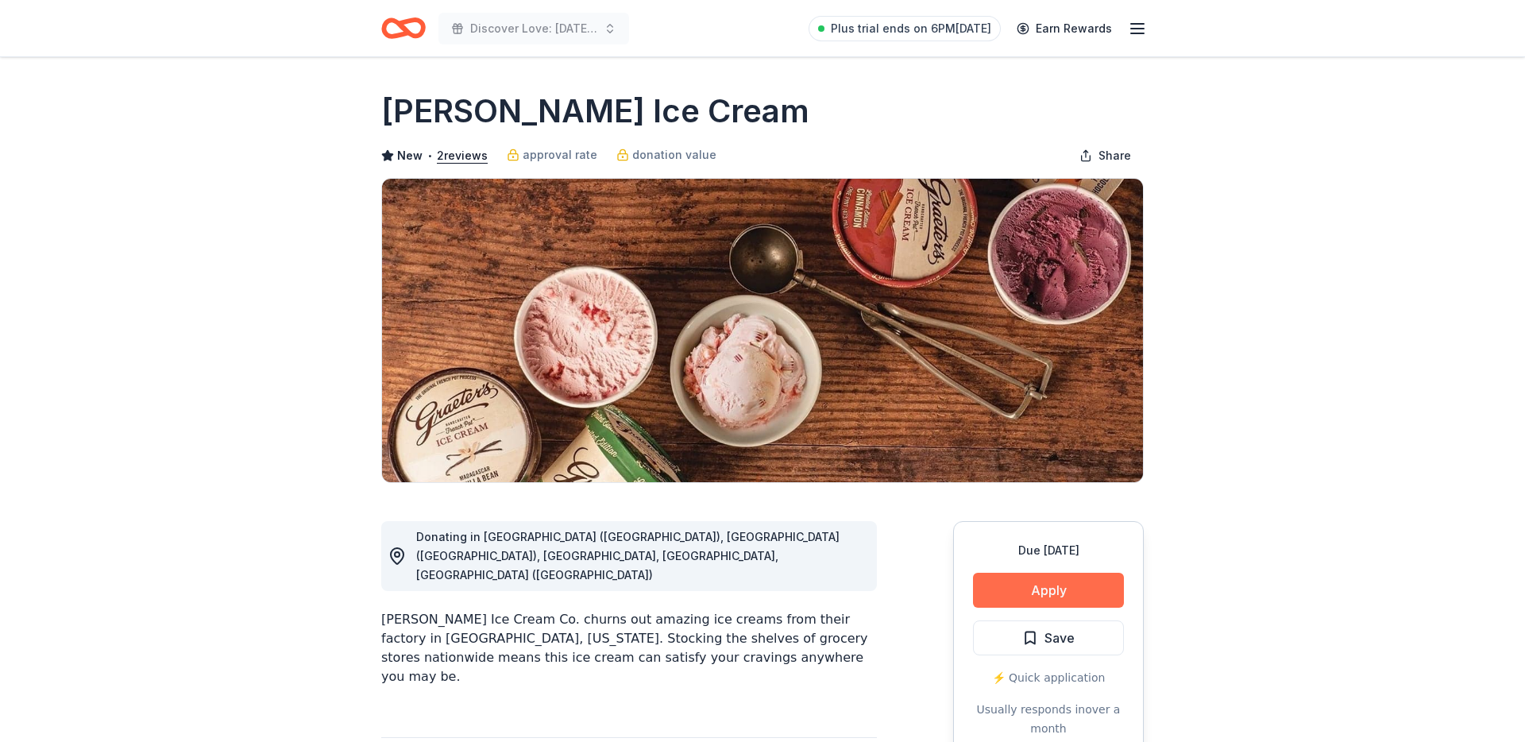
click at [1014, 581] on button "Apply" at bounding box center [1048, 590] width 151 height 35
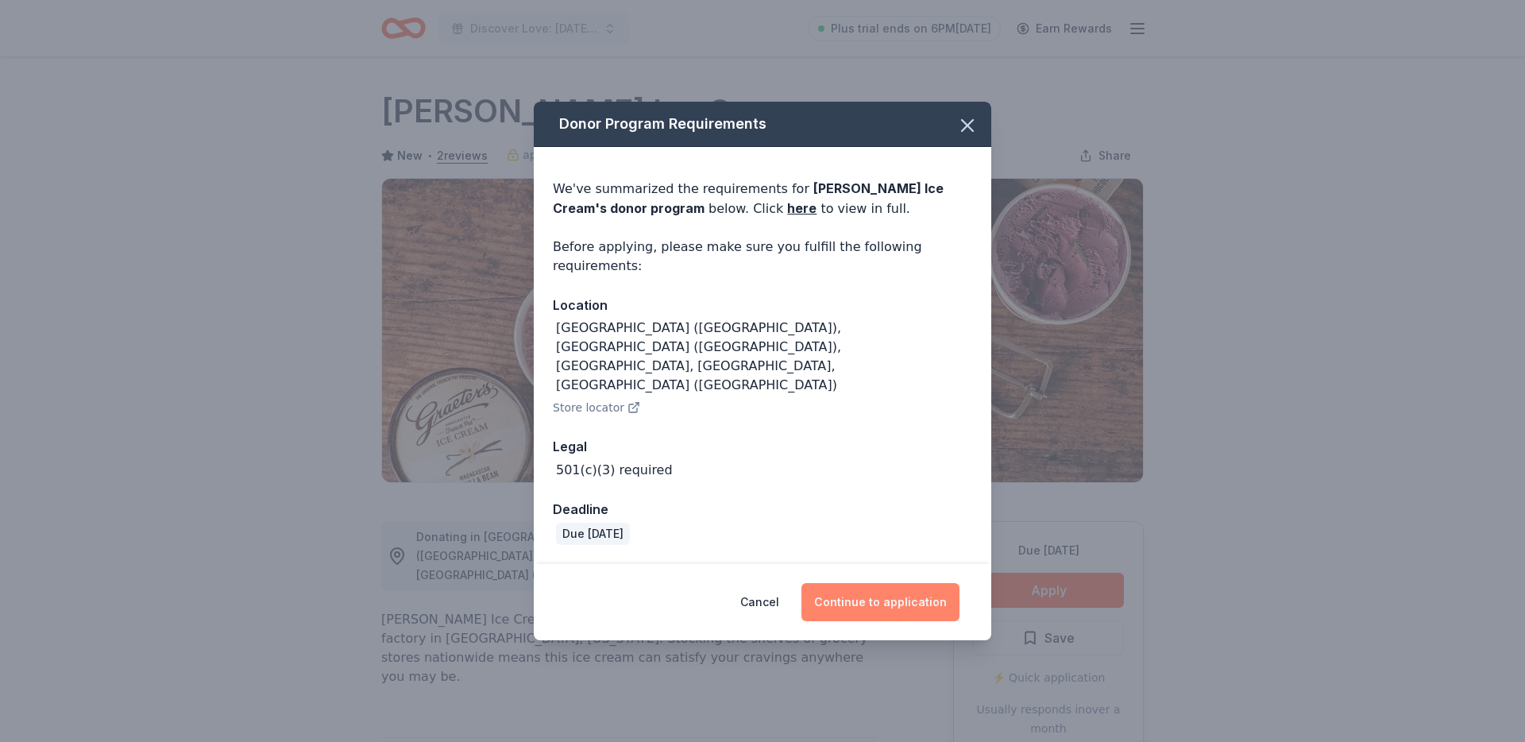
click at [860, 583] on button "Continue to application" at bounding box center [880, 602] width 158 height 38
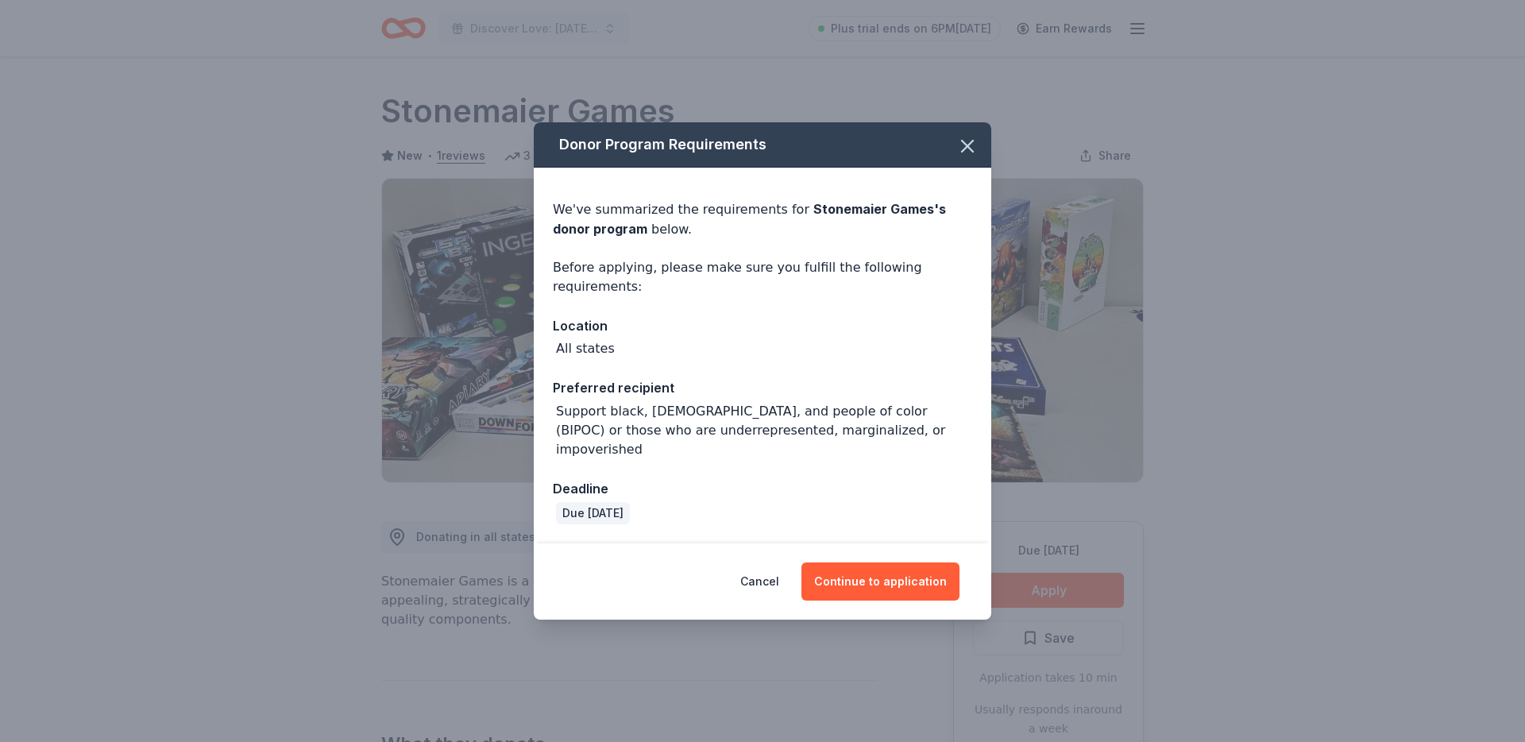
scroll to position [46, 0]
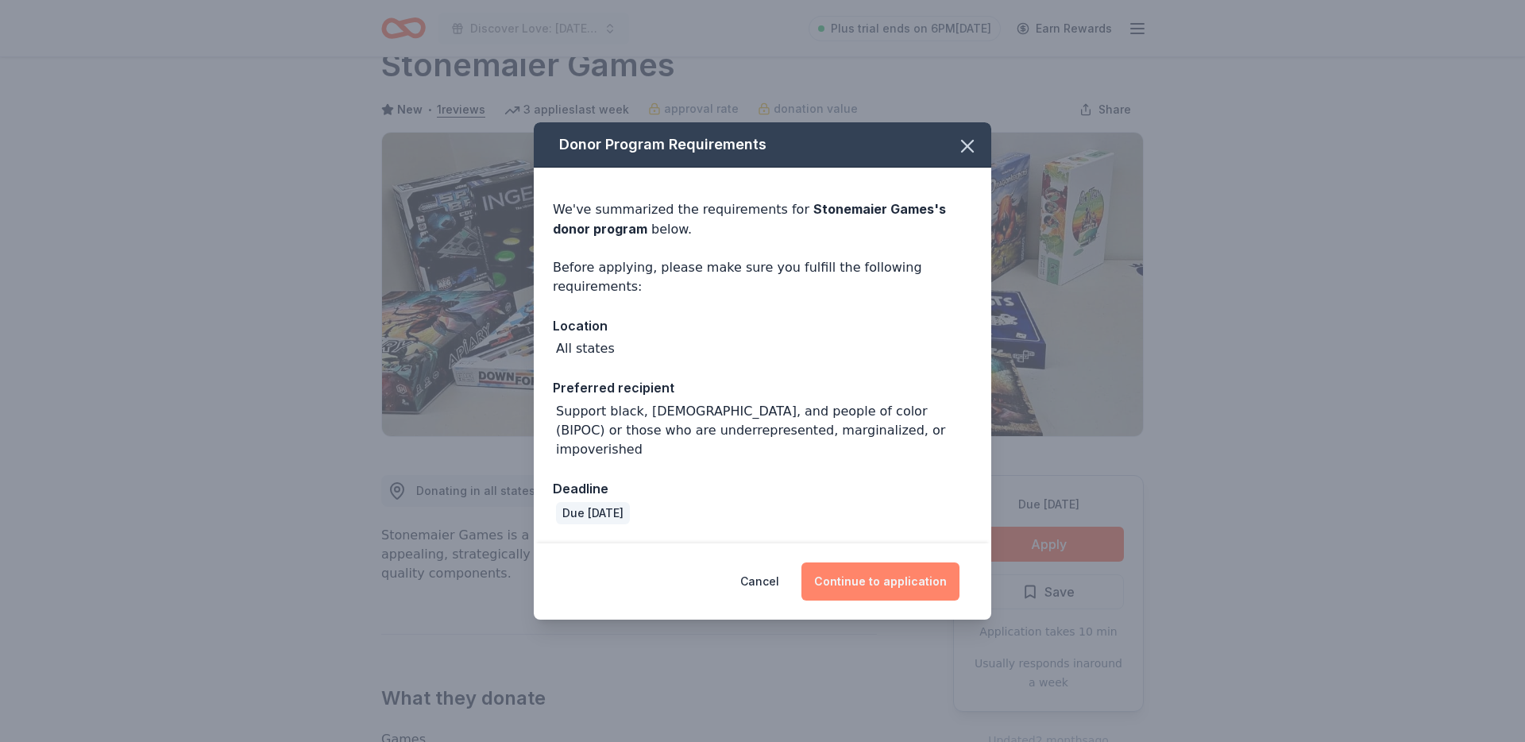
click at [868, 577] on button "Continue to application" at bounding box center [880, 581] width 158 height 38
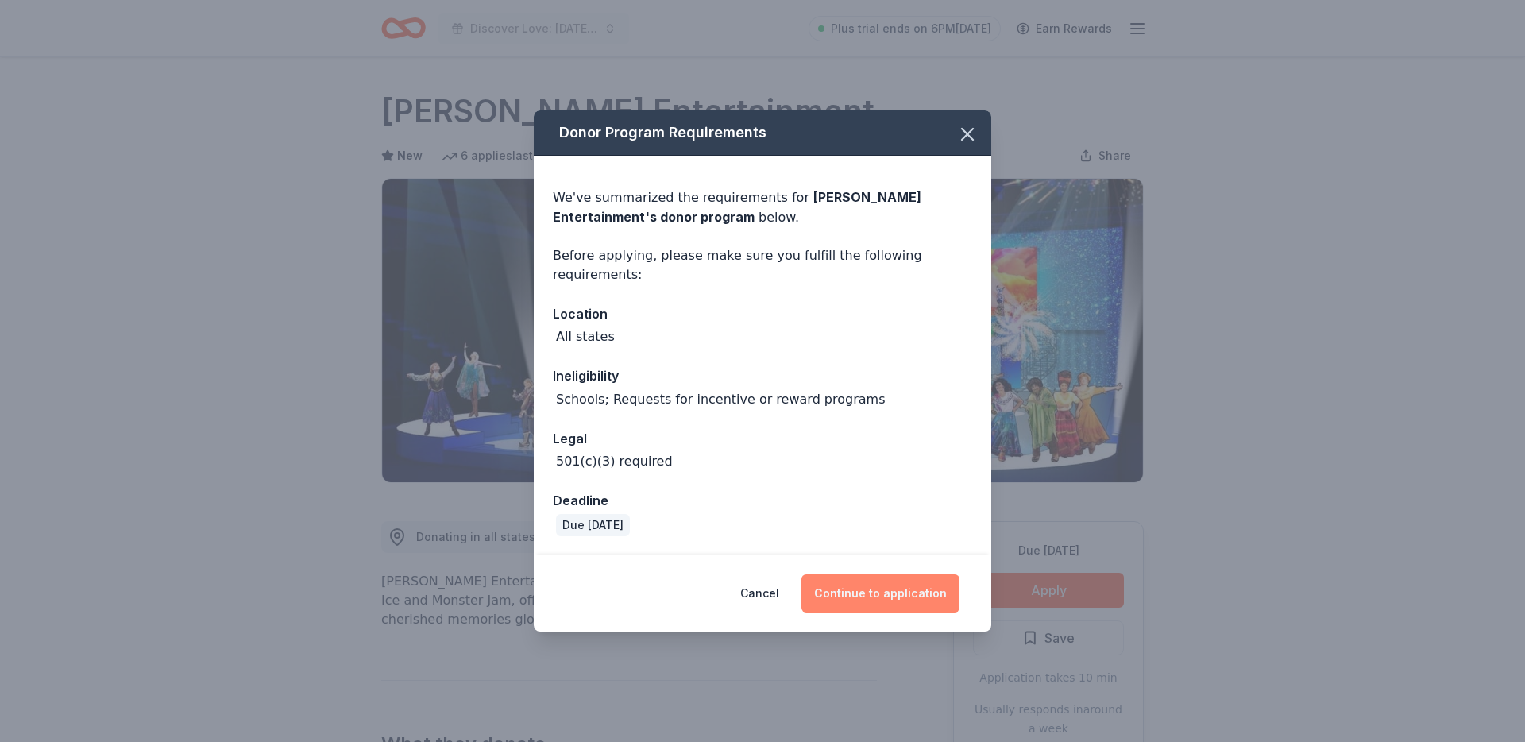
click at [890, 599] on button "Continue to application" at bounding box center [880, 593] width 158 height 38
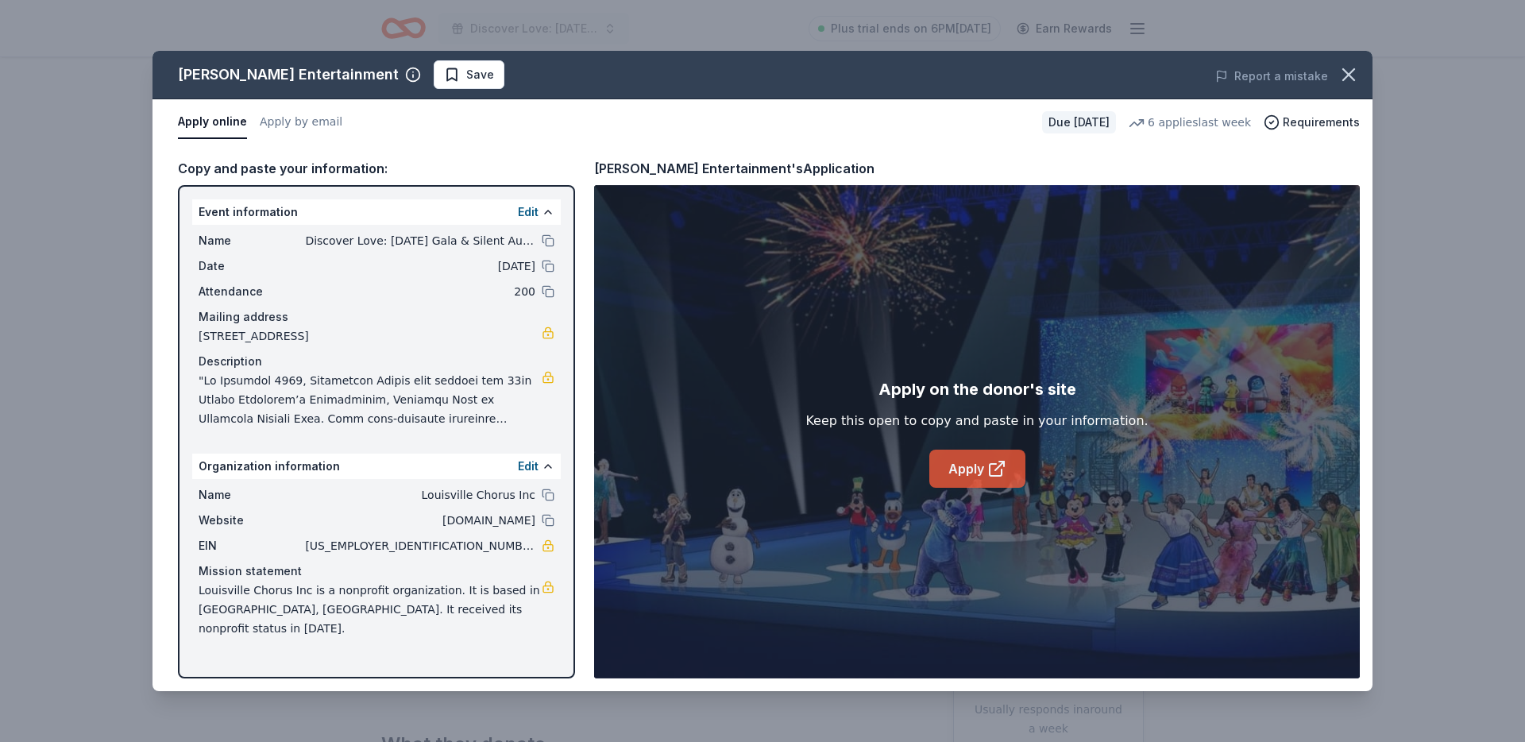
click at [984, 478] on link "Apply" at bounding box center [977, 469] width 96 height 38
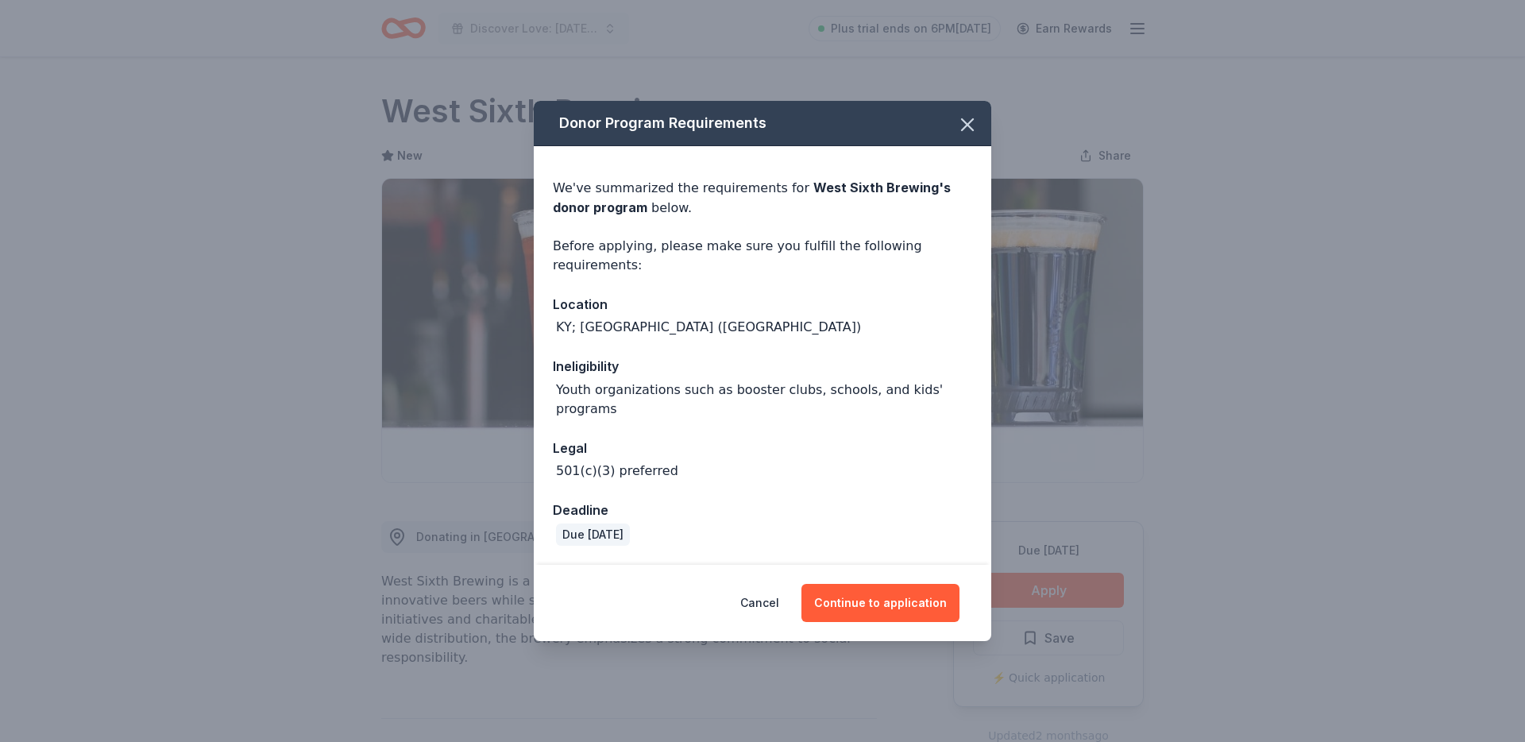
scroll to position [130, 0]
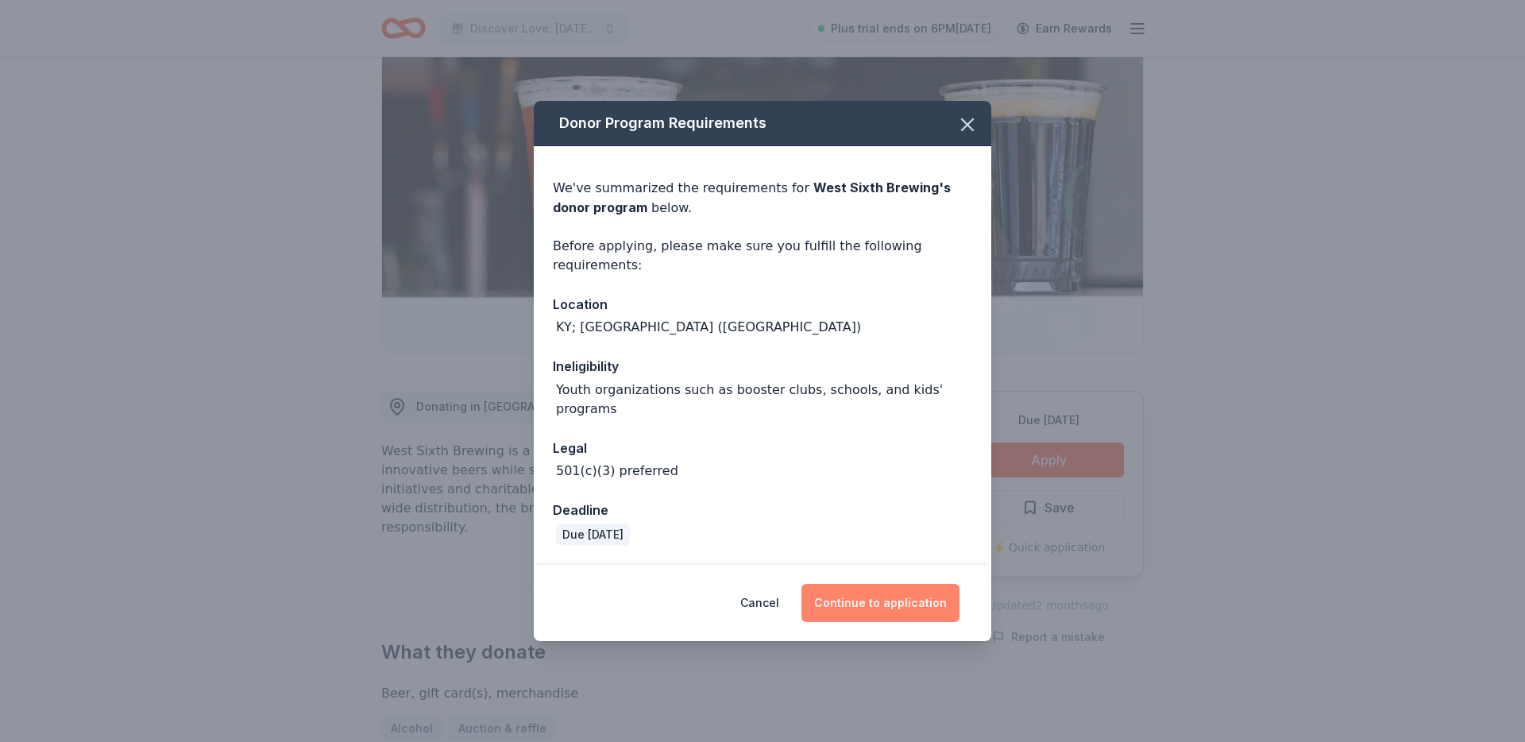
click at [874, 604] on button "Continue to application" at bounding box center [880, 603] width 158 height 38
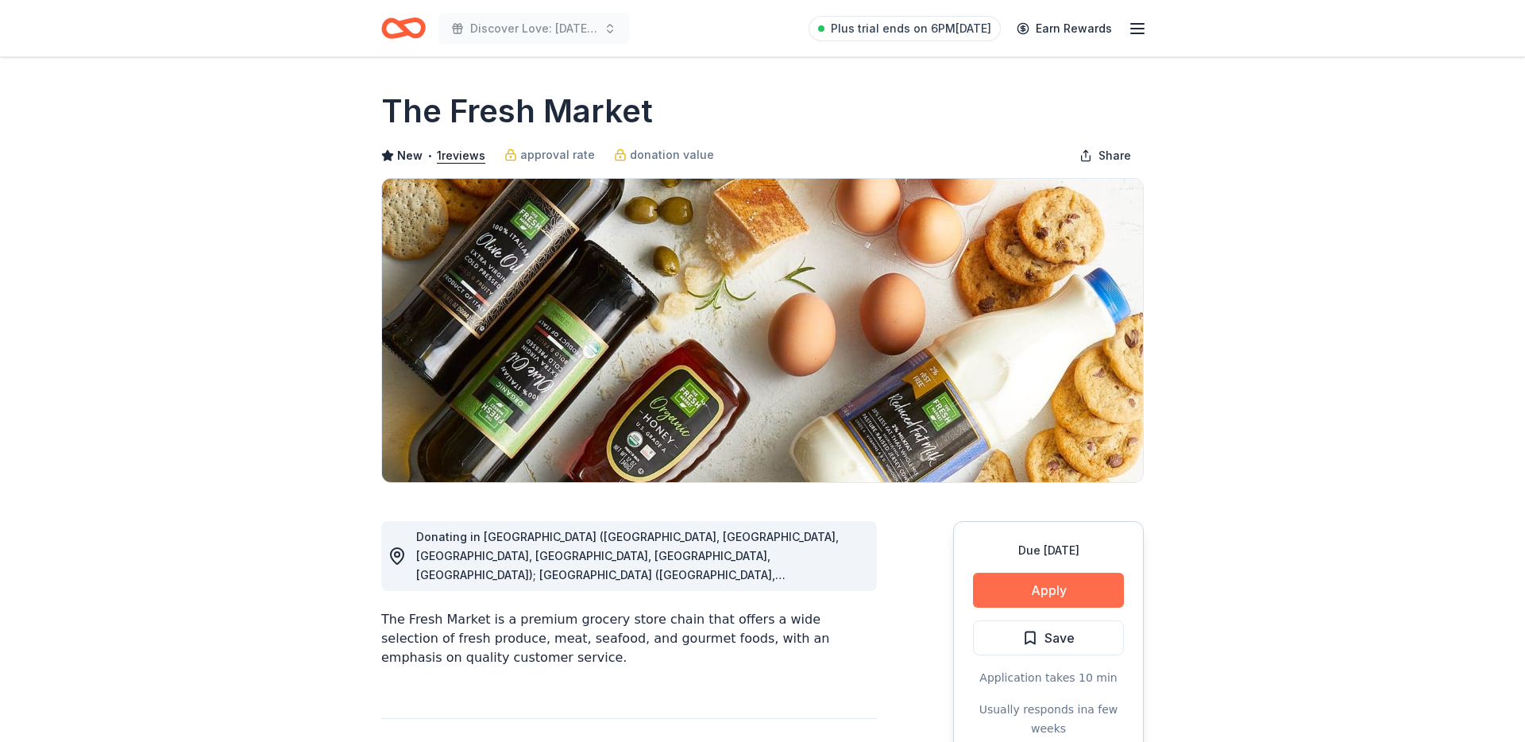
click at [1038, 589] on button "Apply" at bounding box center [1048, 590] width 151 height 35
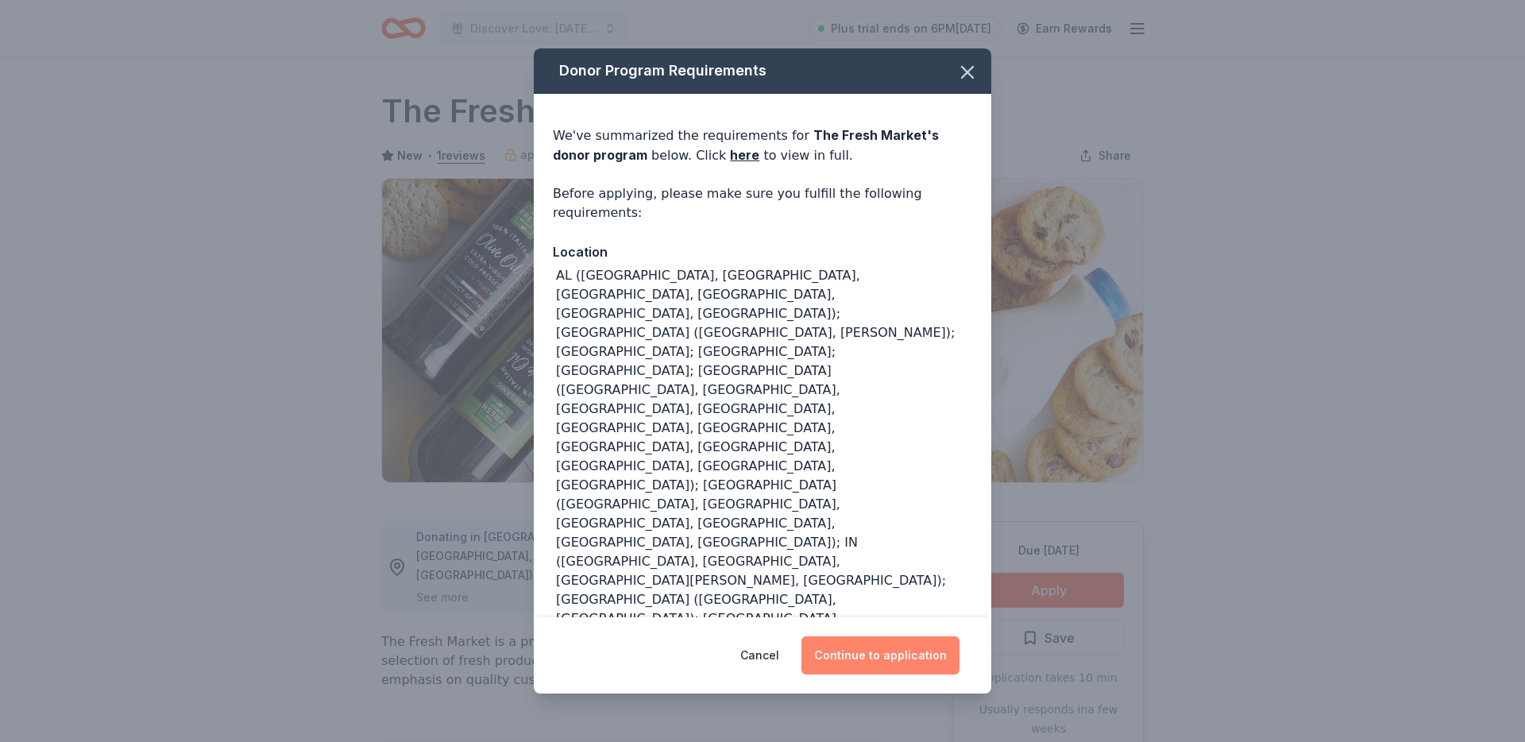
click at [873, 654] on button "Continue to application" at bounding box center [880, 655] width 158 height 38
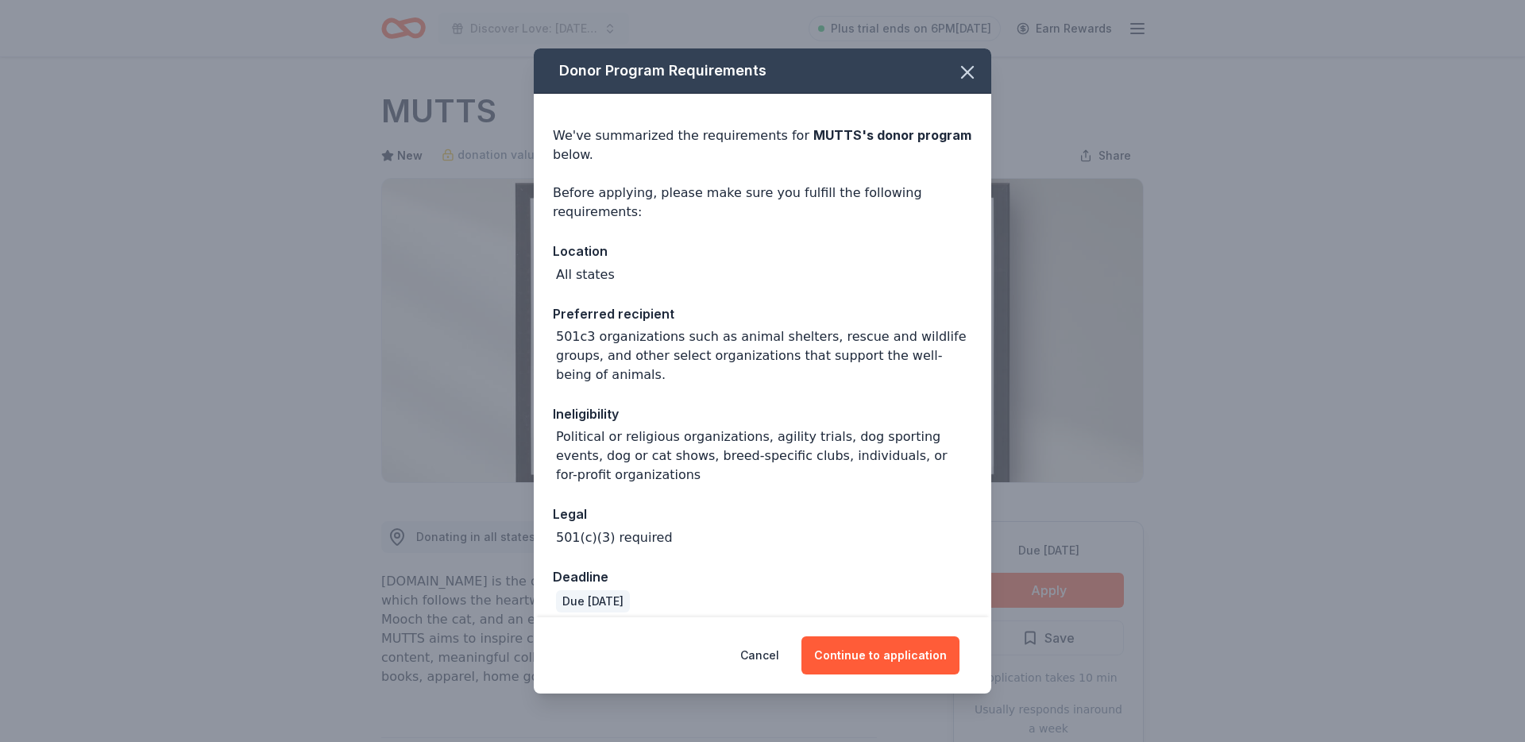
click at [877, 674] on div "Cancel Continue to application" at bounding box center [762, 655] width 457 height 76
click at [877, 666] on button "Continue to application" at bounding box center [880, 655] width 158 height 38
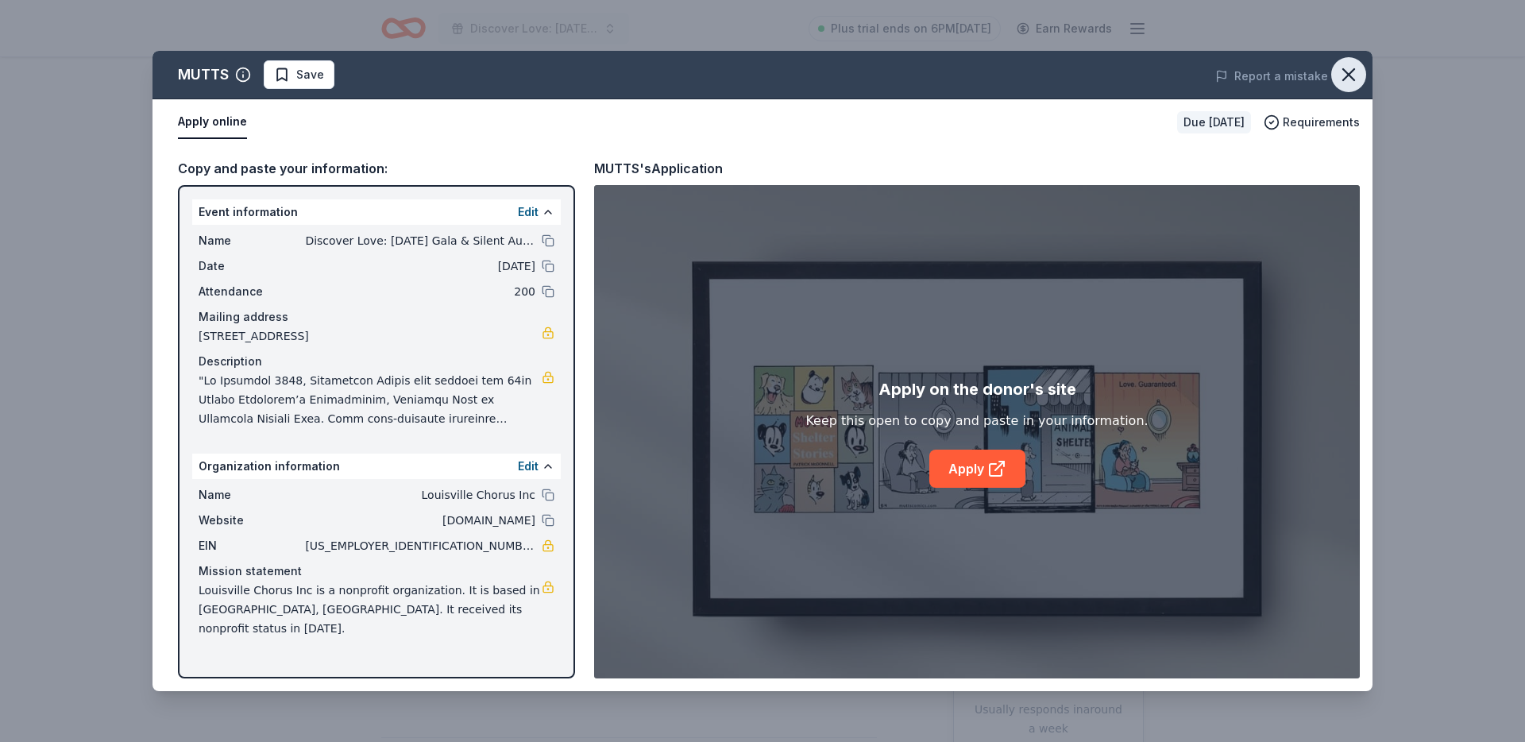
drag, startPoint x: 1375, startPoint y: 79, endPoint x: 1359, endPoint y: 75, distance: 16.2
click at [1368, 77] on div "MUTTS Save Report a mistake Apply online Due in 117 days Requirements Copy and …" at bounding box center [762, 371] width 1525 height 742
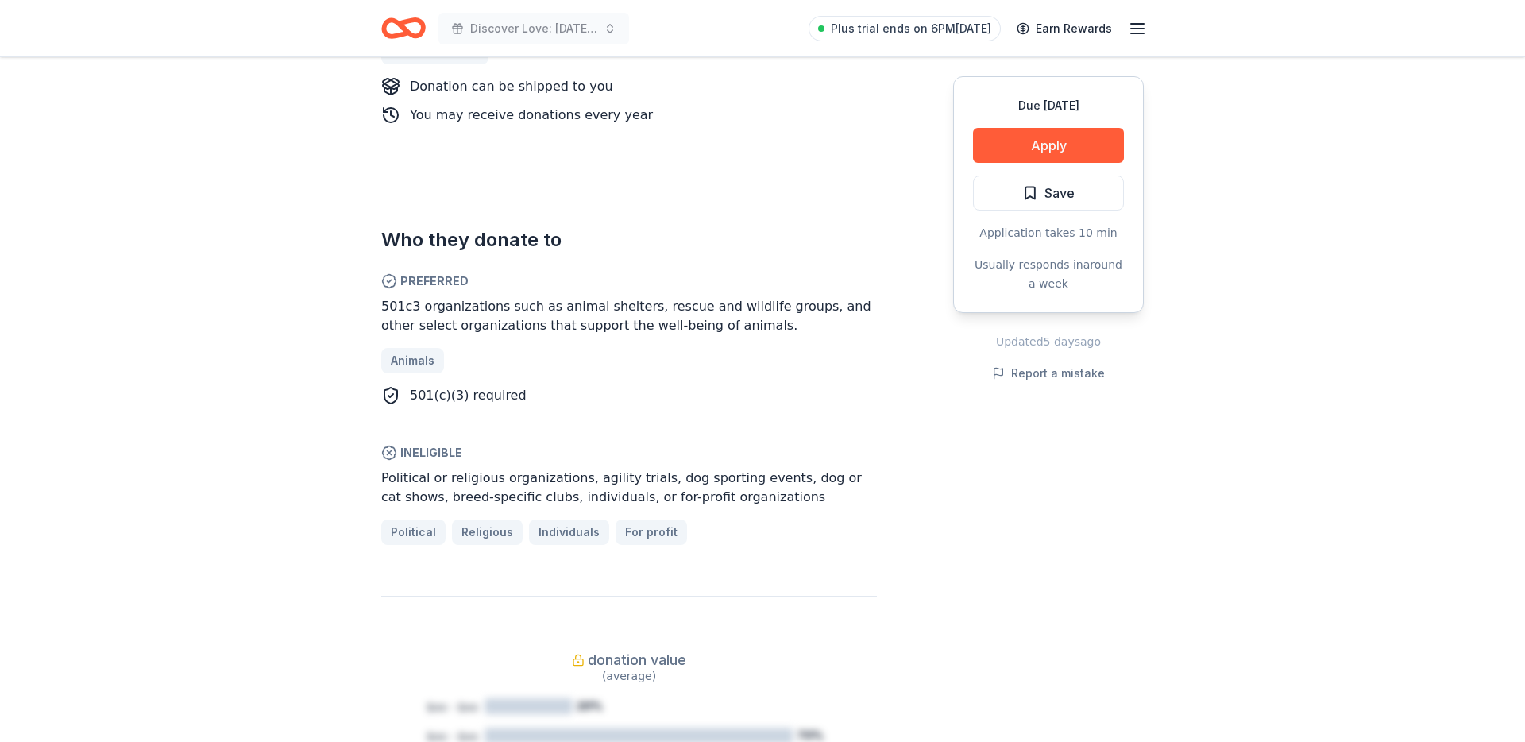
scroll to position [827, 0]
click at [826, 495] on div "Political or religious organizations, agility trials, dog sporting events, dog …" at bounding box center [629, 487] width 496 height 38
click at [827, 495] on div "Political or religious organizations, agility trials, dog sporting events, dog …" at bounding box center [629, 487] width 496 height 38
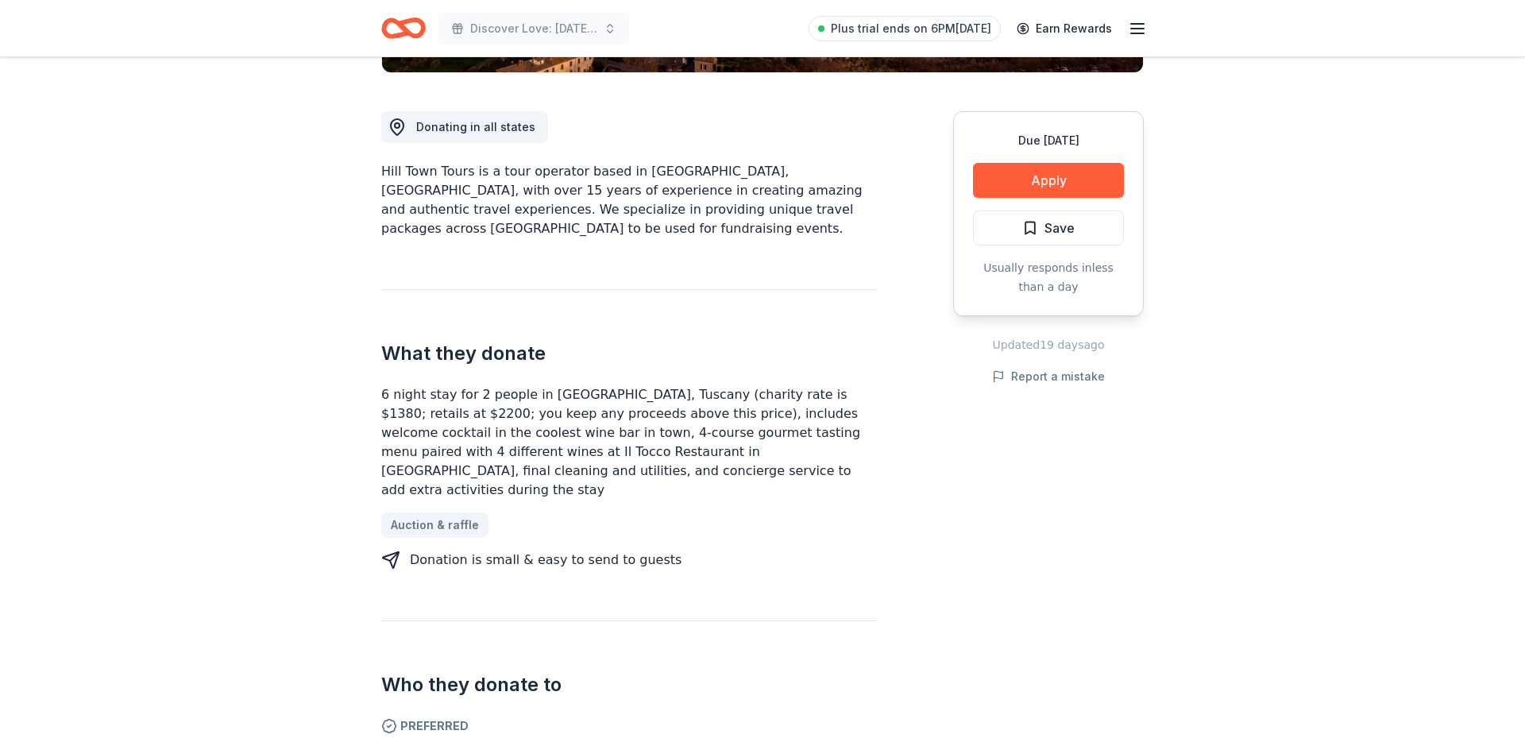
scroll to position [411, 0]
click at [801, 384] on div "6 night stay for 2 people in [GEOGRAPHIC_DATA], Tuscany (charity rate is $1380;…" at bounding box center [629, 441] width 496 height 114
click at [797, 384] on div "6 night stay for 2 people in [GEOGRAPHIC_DATA], Tuscany (charity rate is $1380;…" at bounding box center [629, 441] width 496 height 114
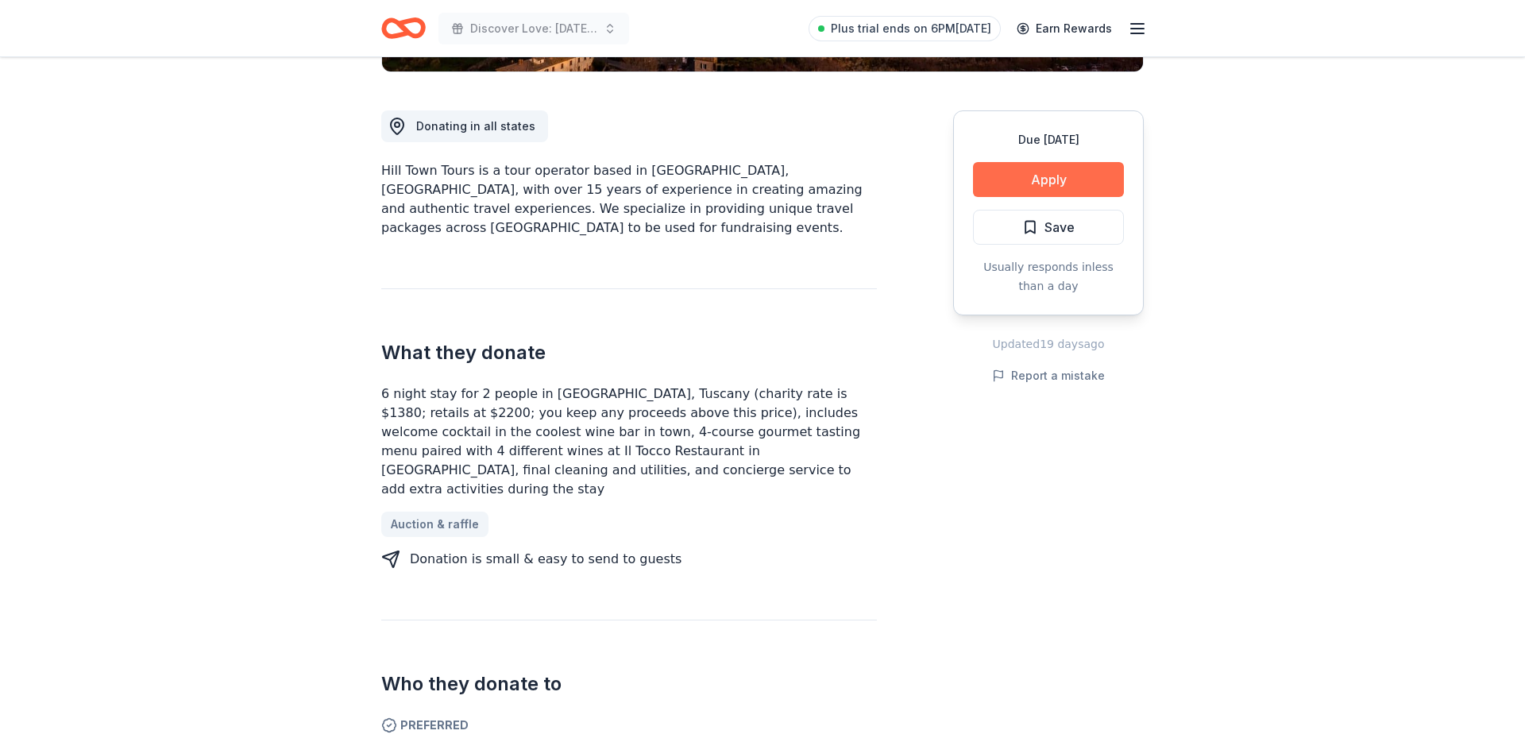
click at [1069, 175] on button "Apply" at bounding box center [1048, 179] width 151 height 35
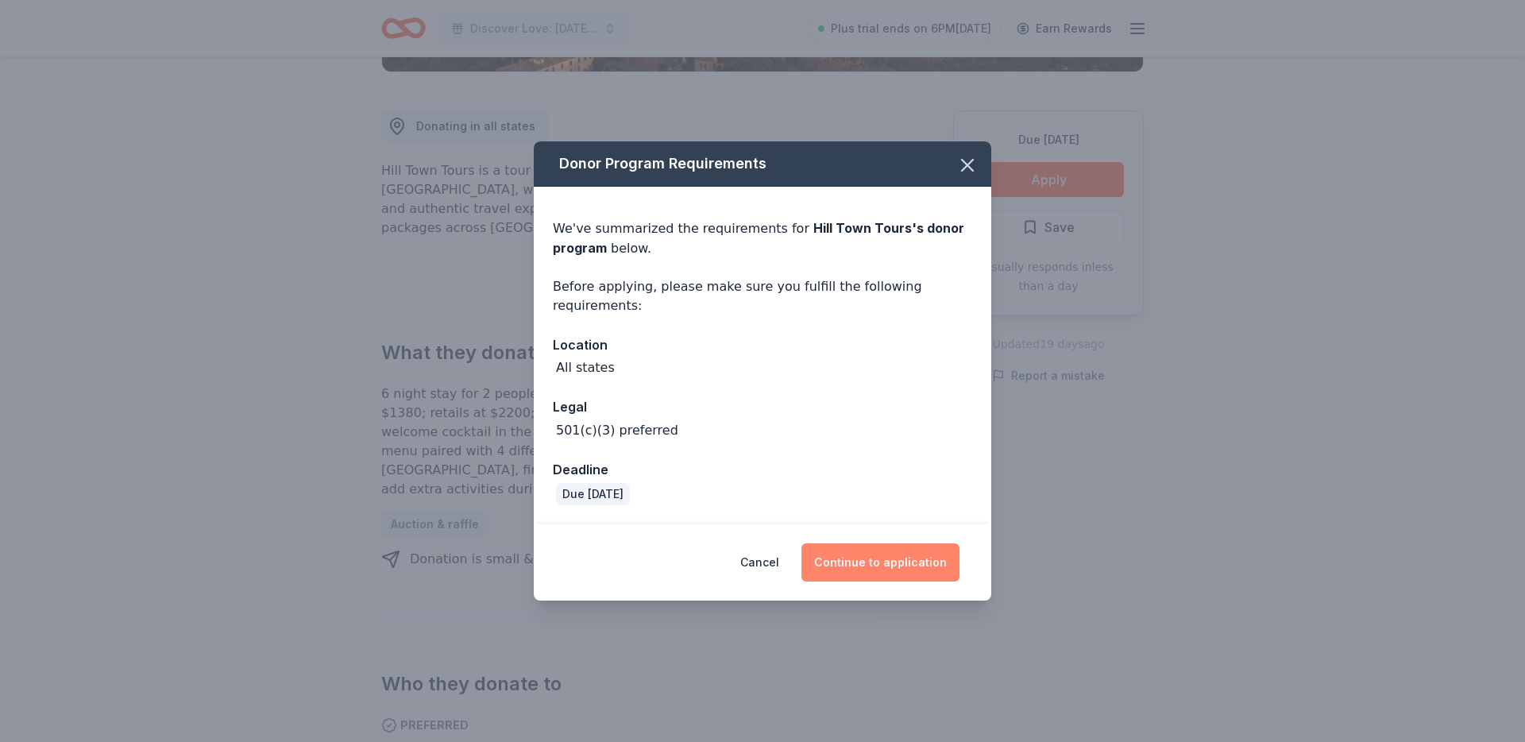
click at [932, 554] on button "Continue to application" at bounding box center [880, 562] width 158 height 38
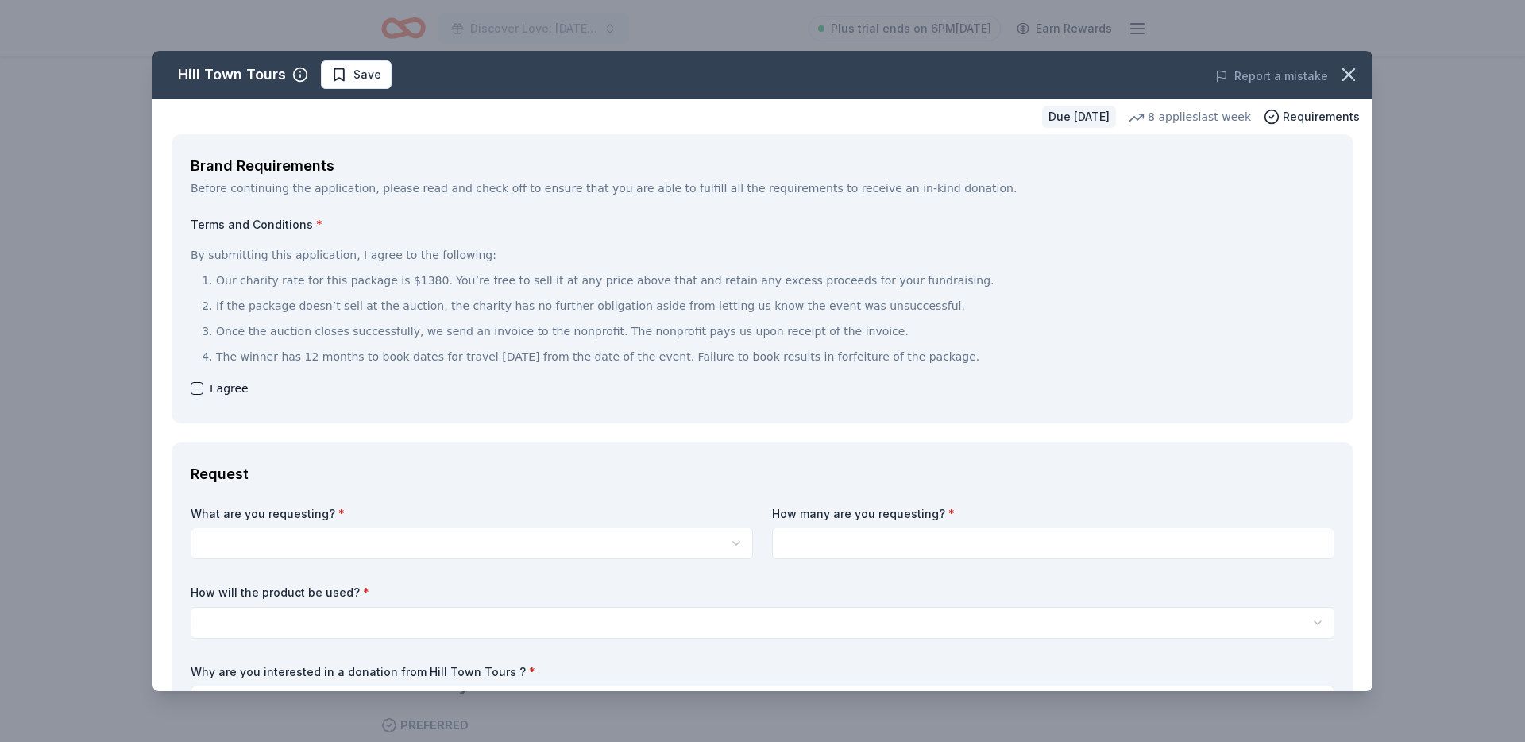
click at [223, 379] on span "I agree" at bounding box center [229, 388] width 39 height 19
click at [222, 385] on span "I agree" at bounding box center [229, 388] width 39 height 19
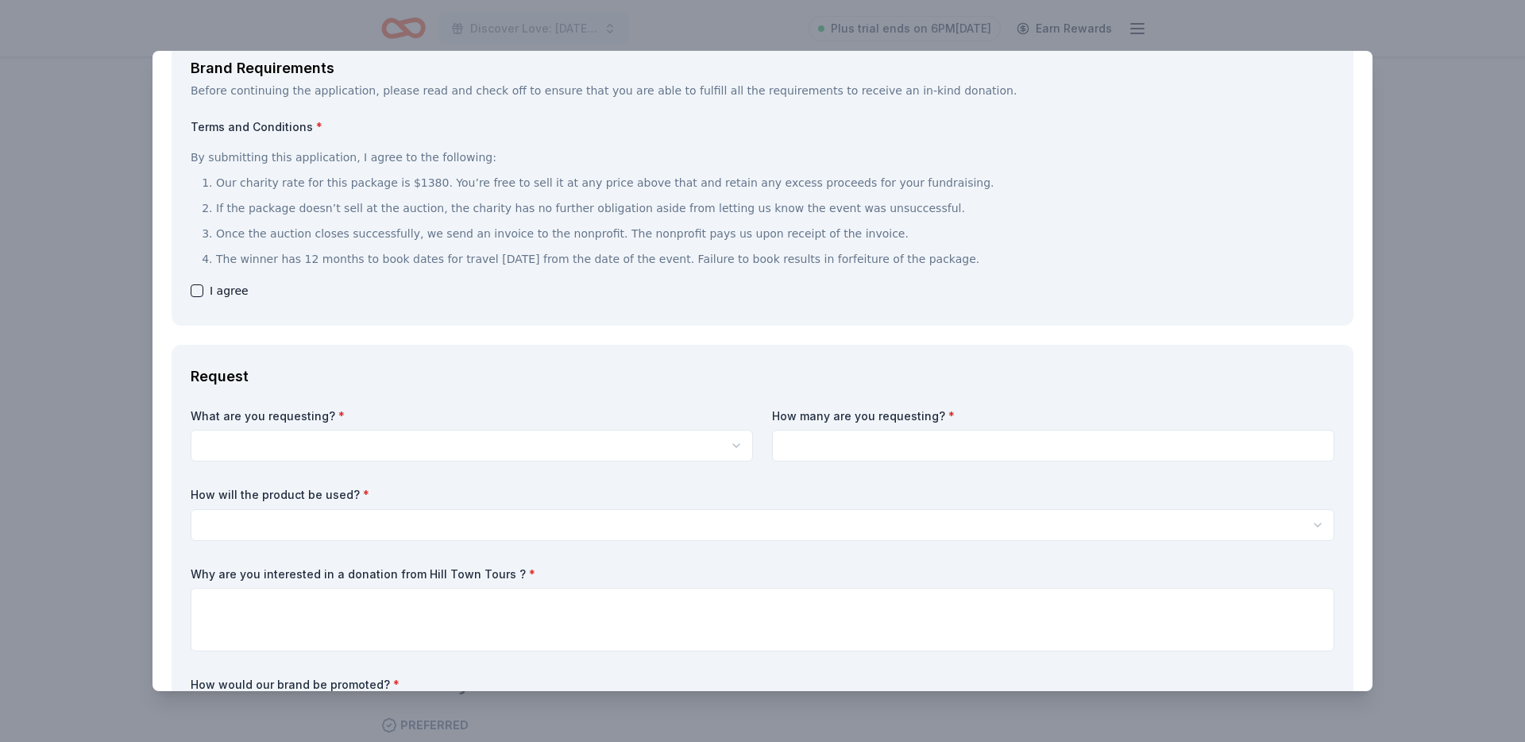
scroll to position [110, 0]
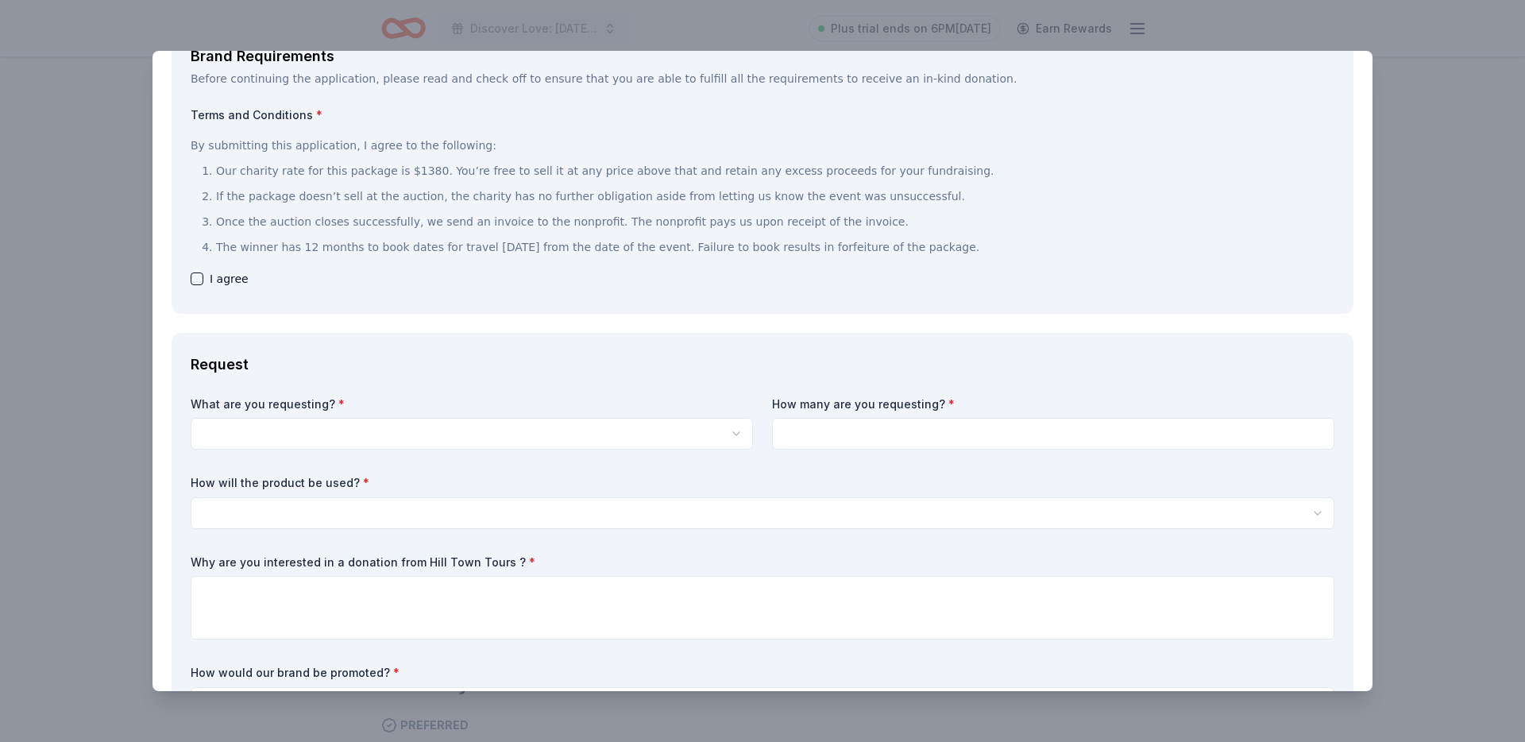
drag, startPoint x: 195, startPoint y: 280, endPoint x: 264, endPoint y: 408, distance: 146.0
click at [195, 280] on button "button" at bounding box center [197, 278] width 13 height 13
checkbox input "true"
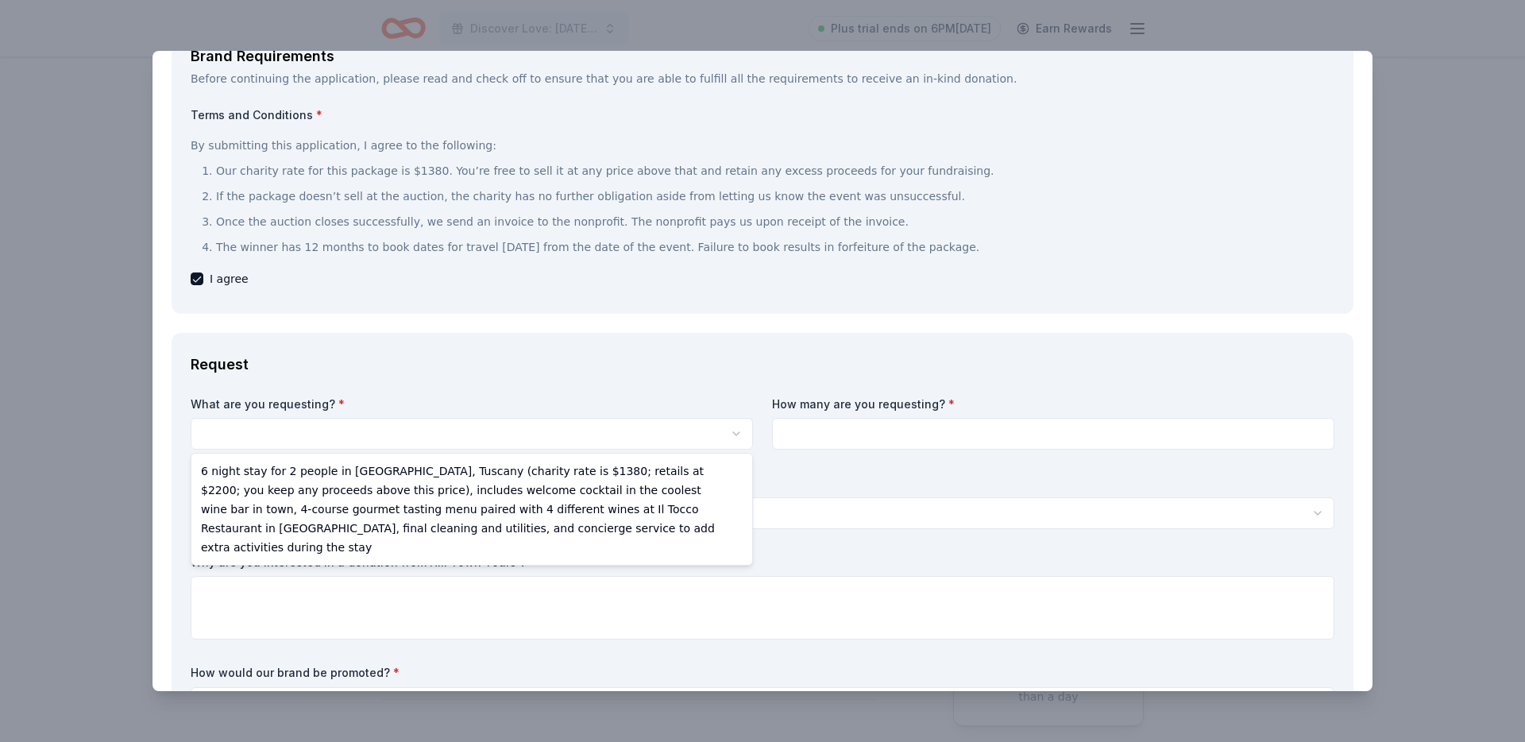
click at [272, 430] on html "Discover Love: Valentine's Day Gala & Silent Auction Plus trial ends on 6PM, 8/…" at bounding box center [762, 371] width 1525 height 742
select select "6 night stay for 2 people in Cortona, Tuscany (charity rate is $1380; retails a…"
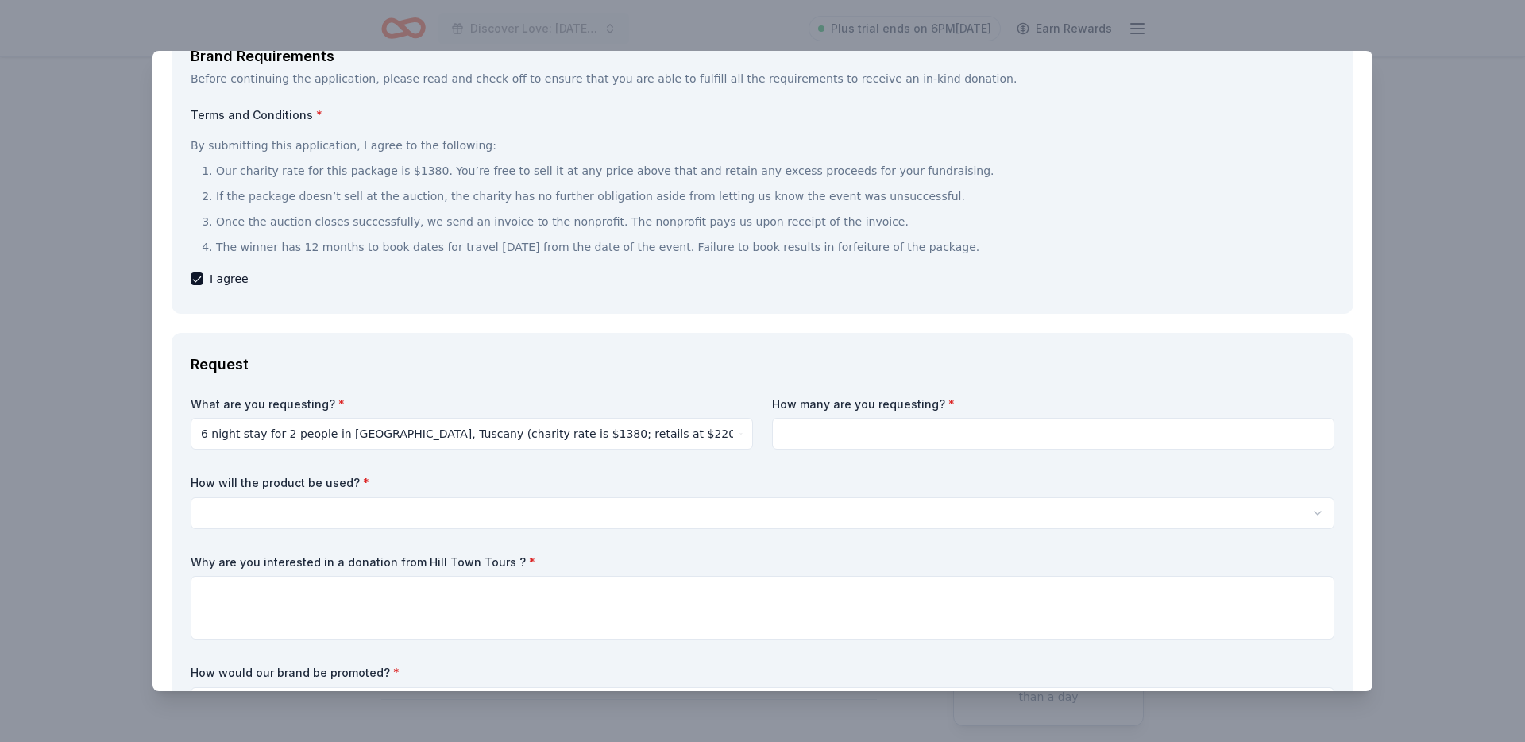
click at [1065, 438] on input at bounding box center [1053, 434] width 562 height 32
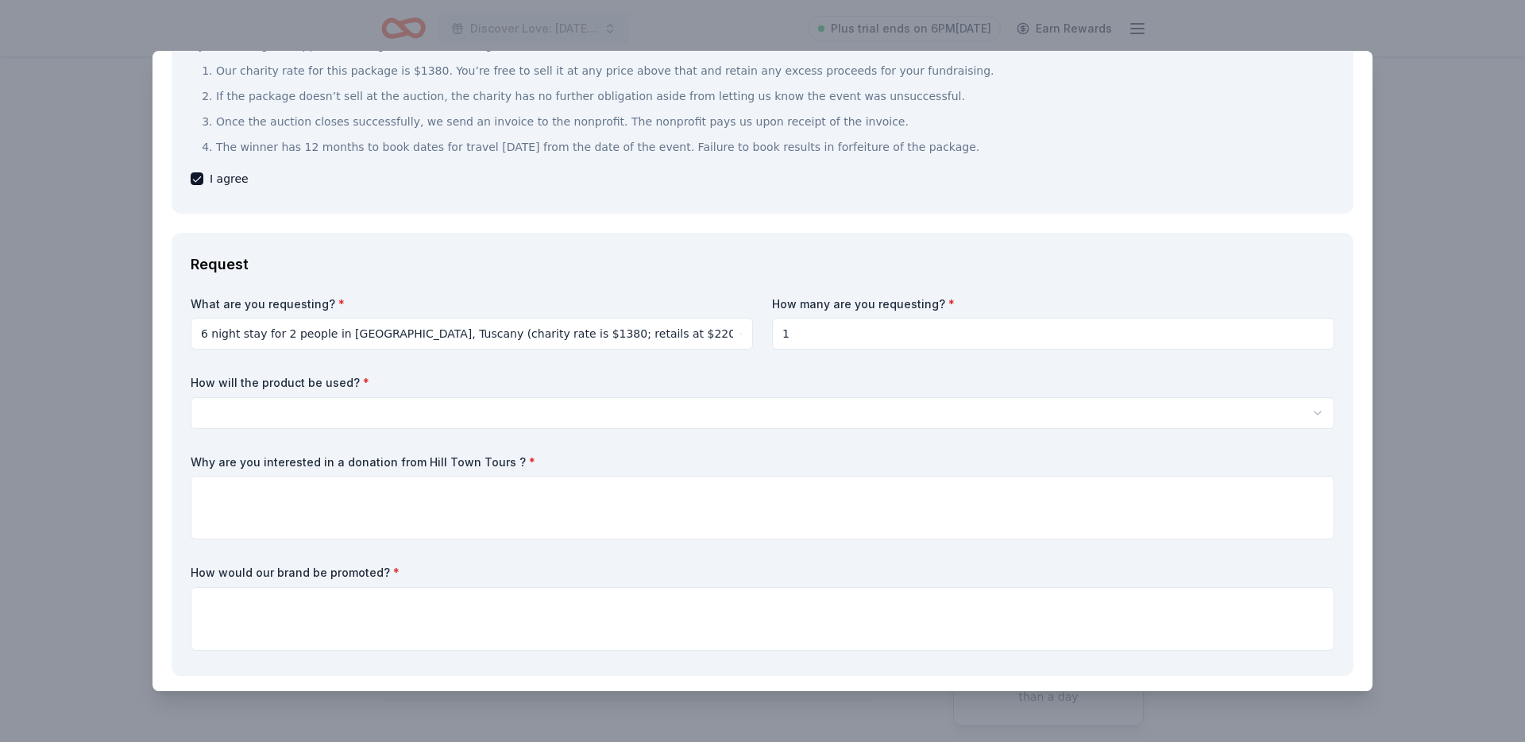
type input "1"
click at [553, 429] on div "What are you requesting? * 6 night stay for 2 people in Cortona, Tuscany (chari…" at bounding box center [763, 476] width 1144 height 361
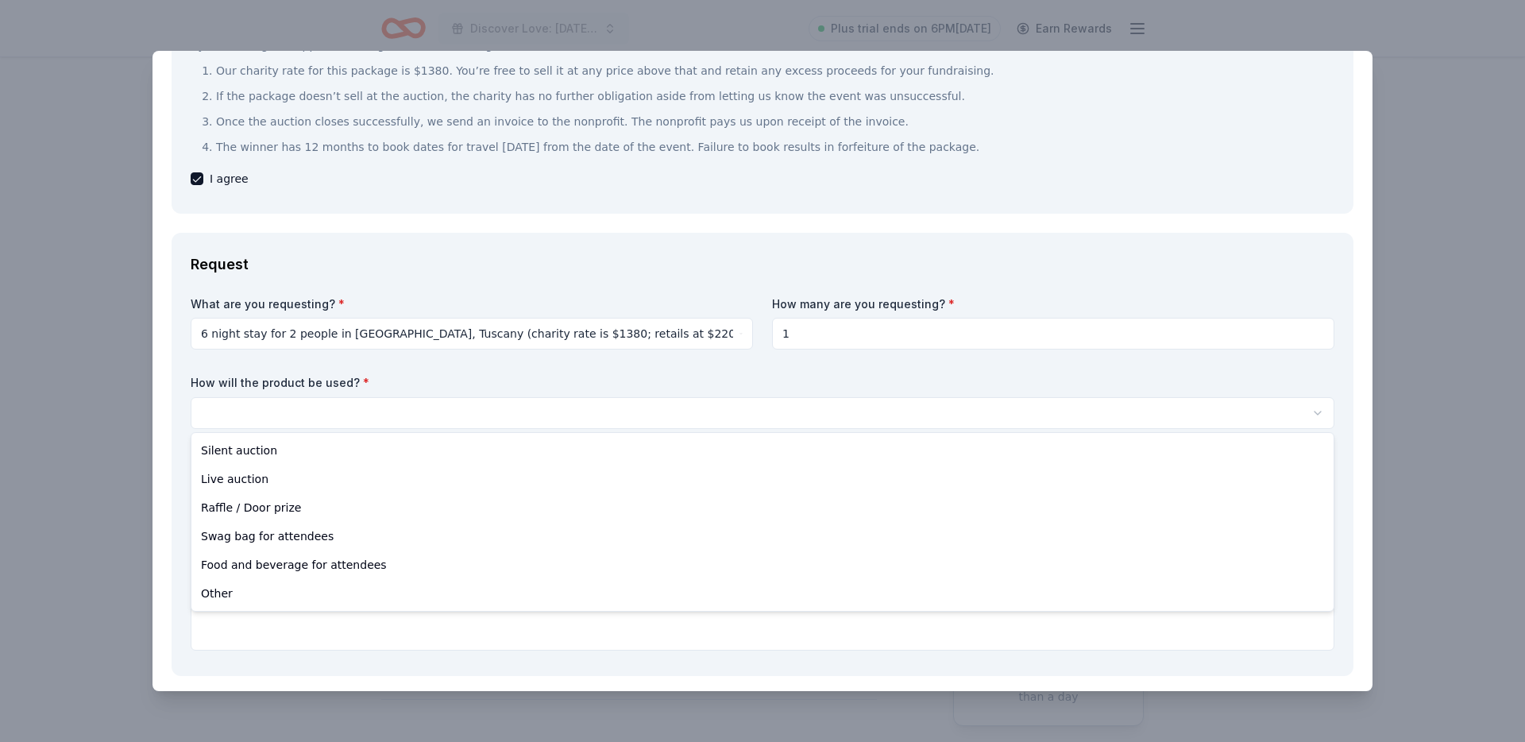
click at [547, 418] on html "Discover Love: Valentine's Day Gala & Silent Auction Plus trial ends on 6PM, 8/…" at bounding box center [762, 371] width 1525 height 742
select select "silentAuction"
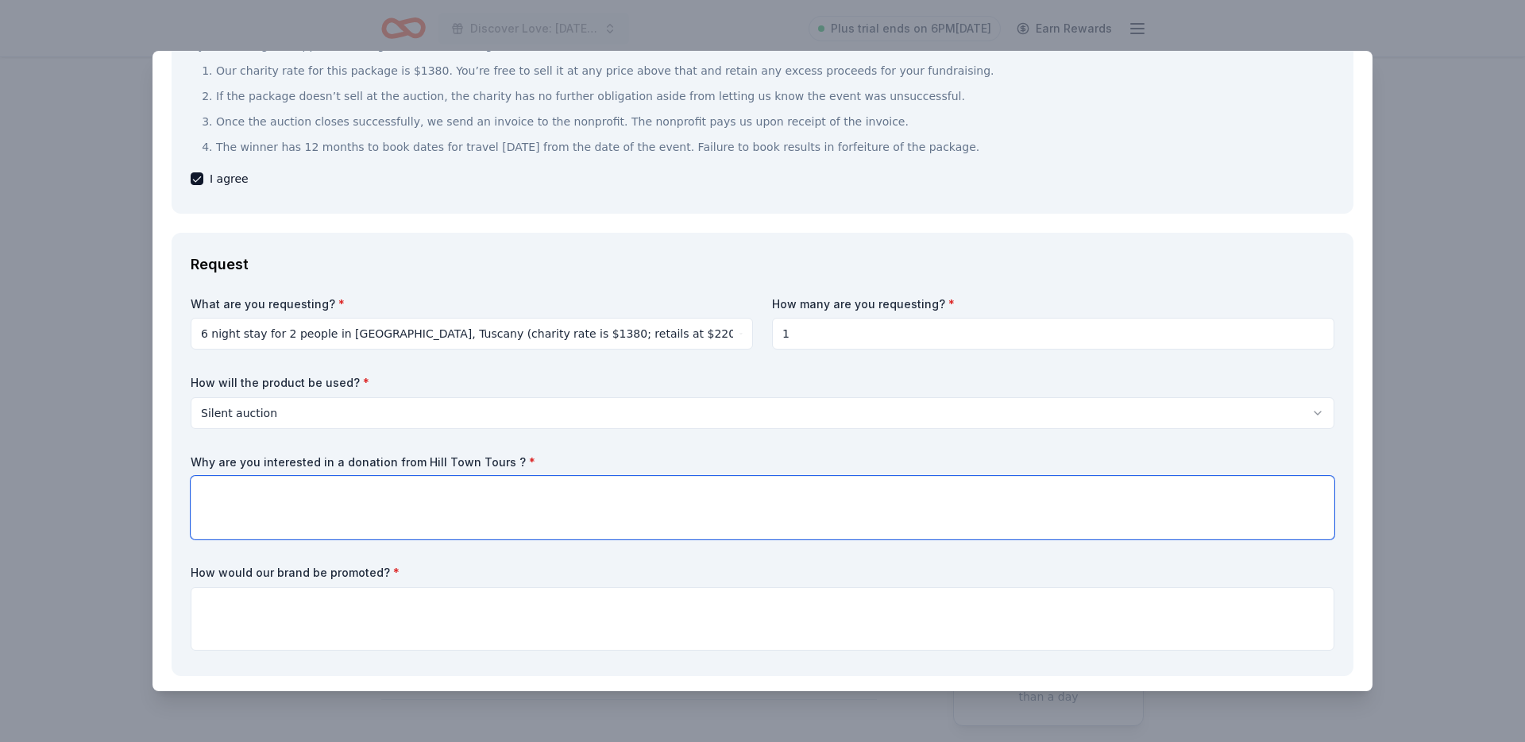
click at [482, 517] on textarea at bounding box center [763, 508] width 1144 height 64
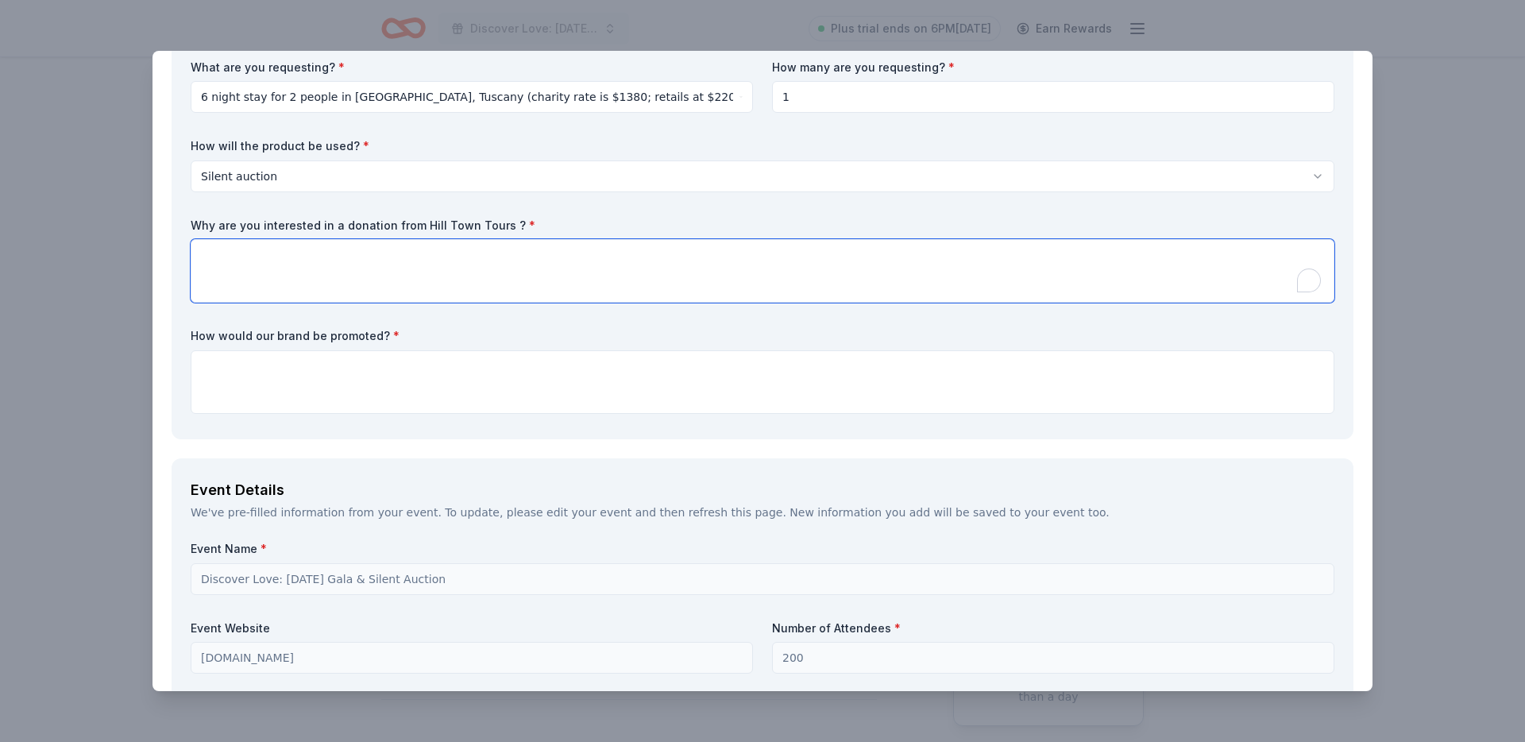
scroll to position [442, 0]
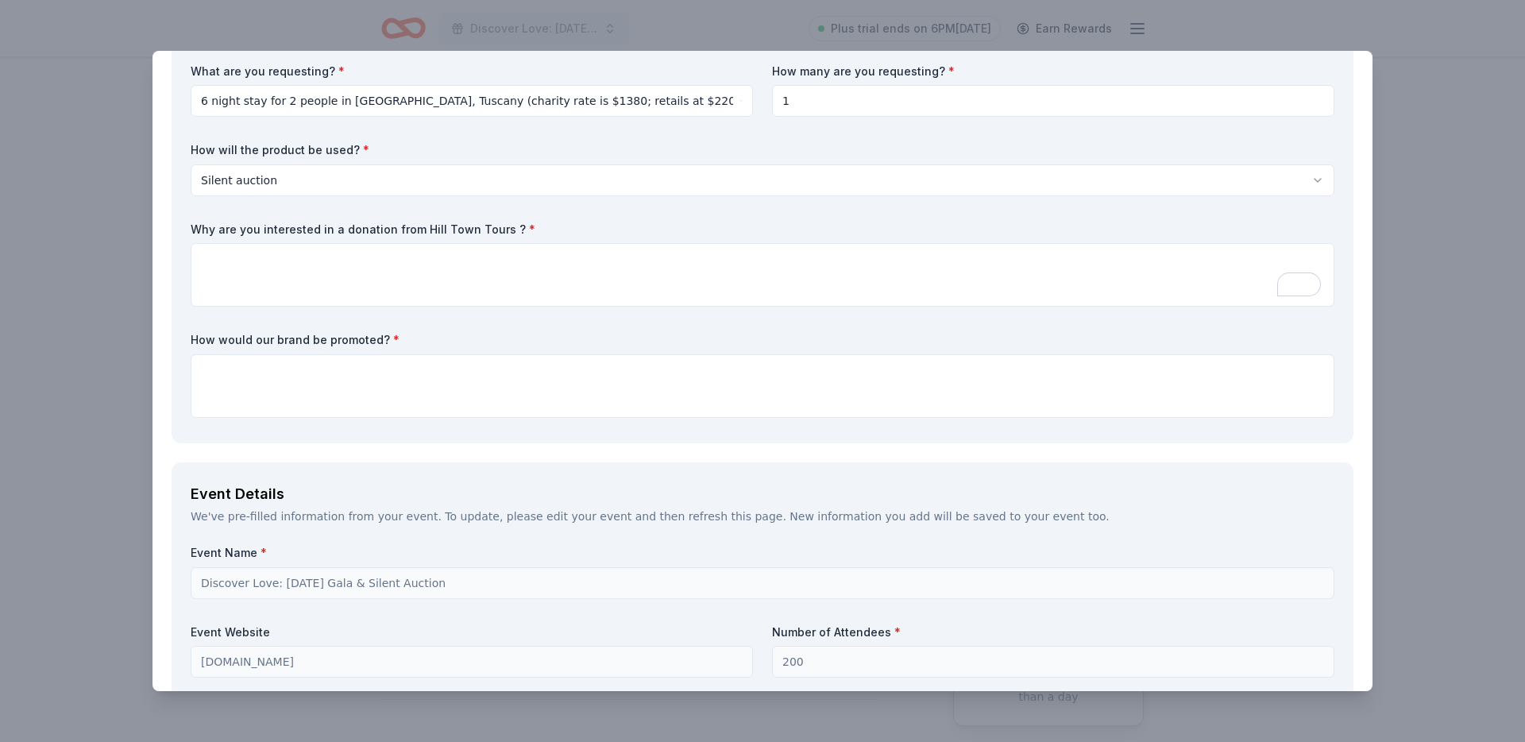
click at [397, 223] on label "Why are you interested in a donation from Hill Town Tours ? *" at bounding box center [763, 230] width 1144 height 16
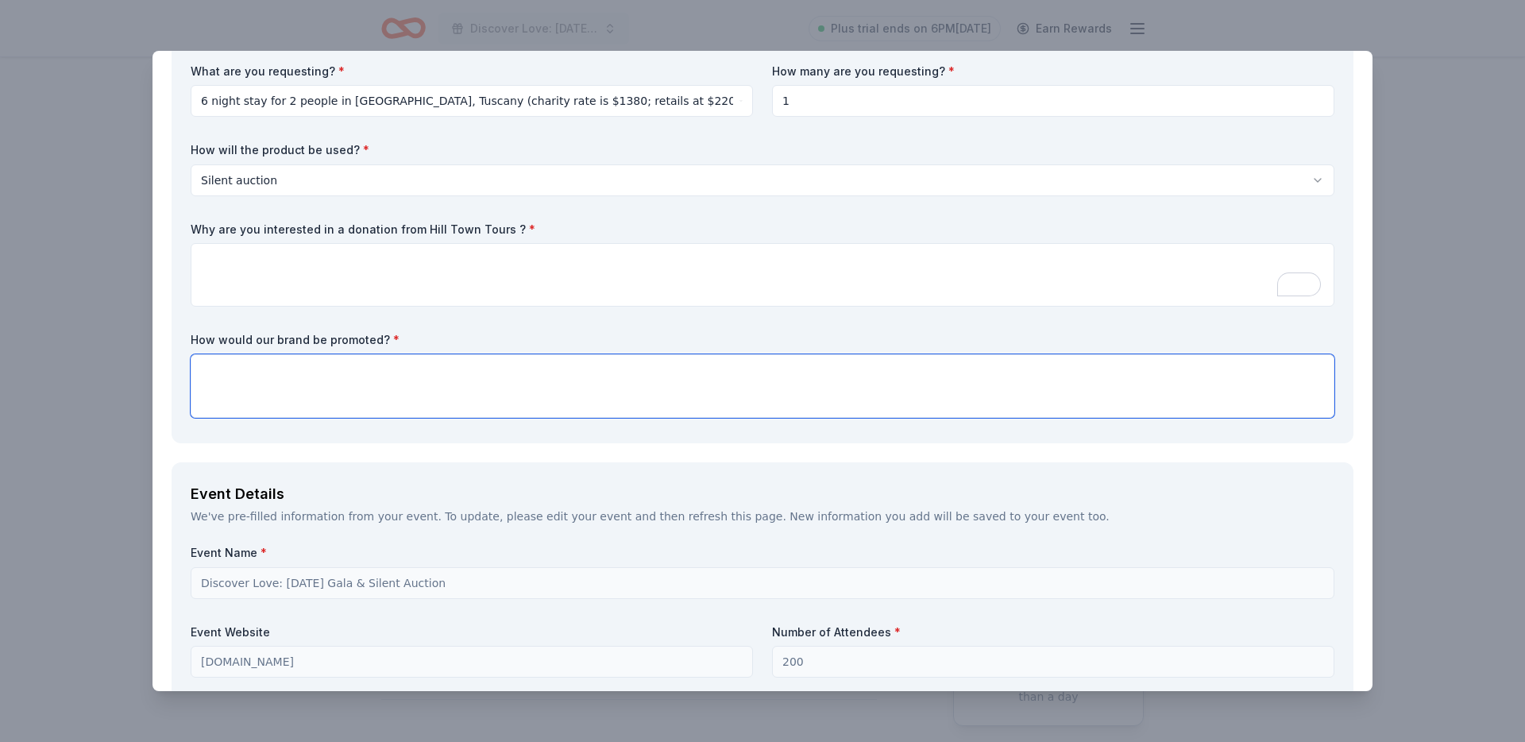
click at [367, 396] on textarea at bounding box center [763, 386] width 1144 height 64
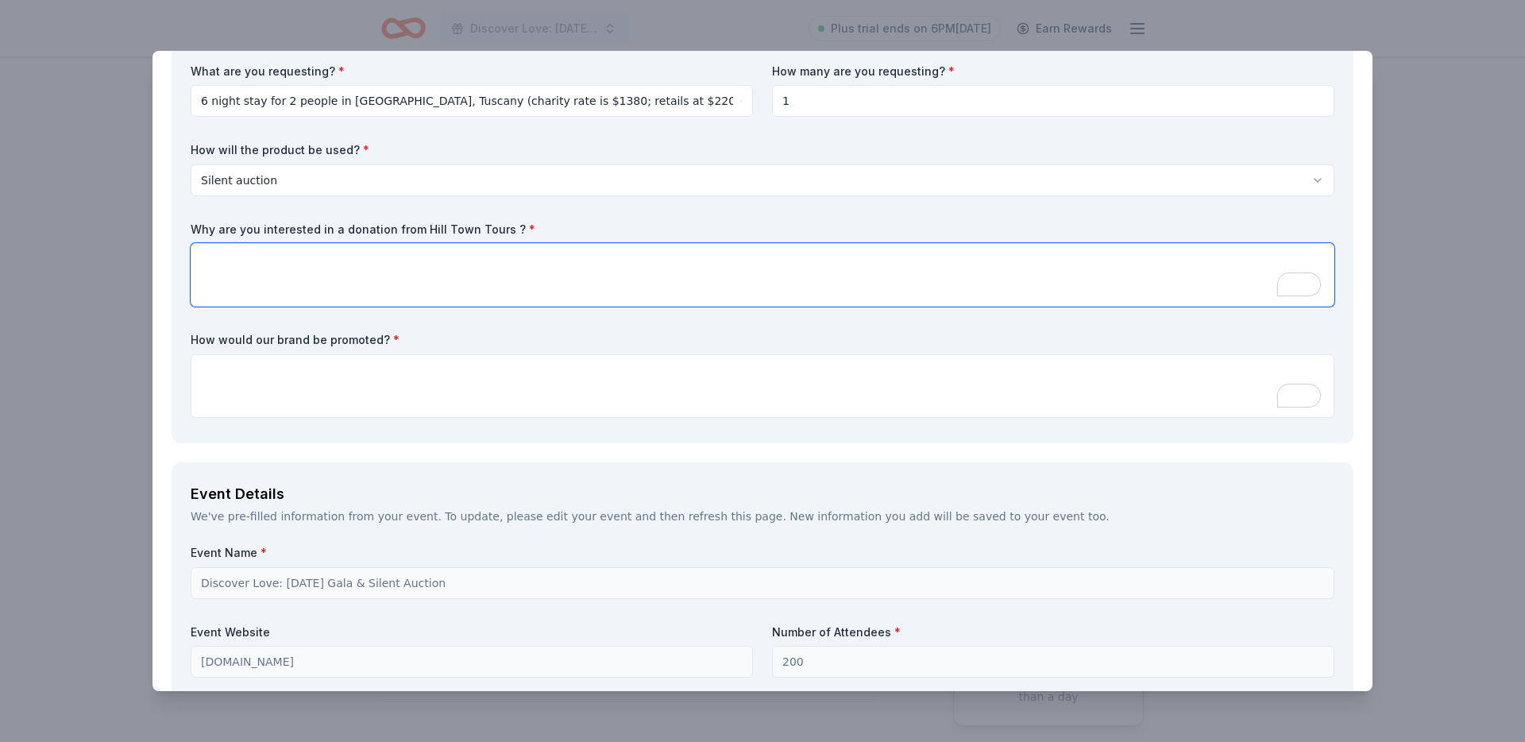
click at [530, 253] on textarea "To enrich screen reader interactions, please activate Accessibility in Grammarl…" at bounding box center [763, 275] width 1144 height 64
paste textarea "Louisville Chorus is interested in a donation from Hill Town Tours because your…"
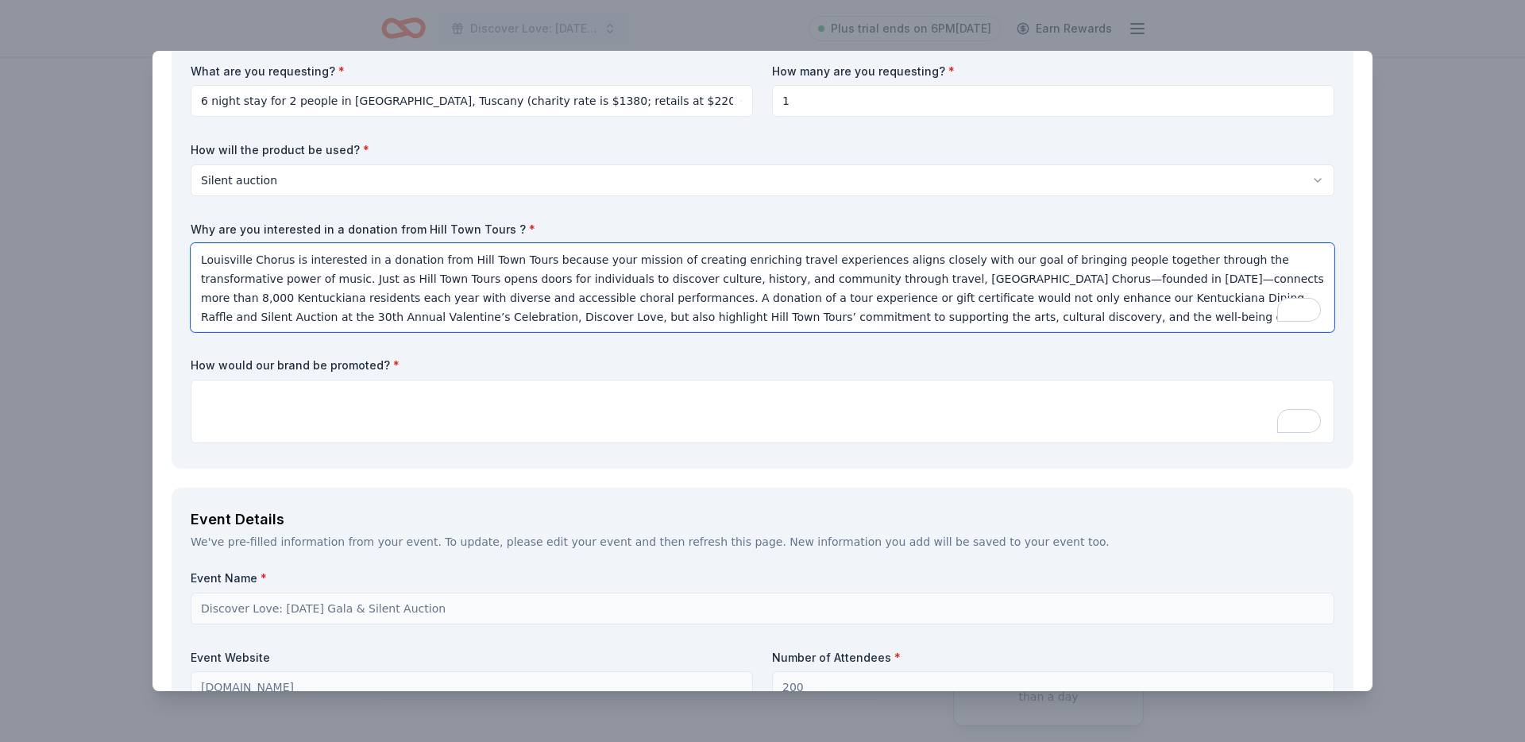
type textarea "Louisville Chorus is interested in a donation from Hill Town Tours because your…"
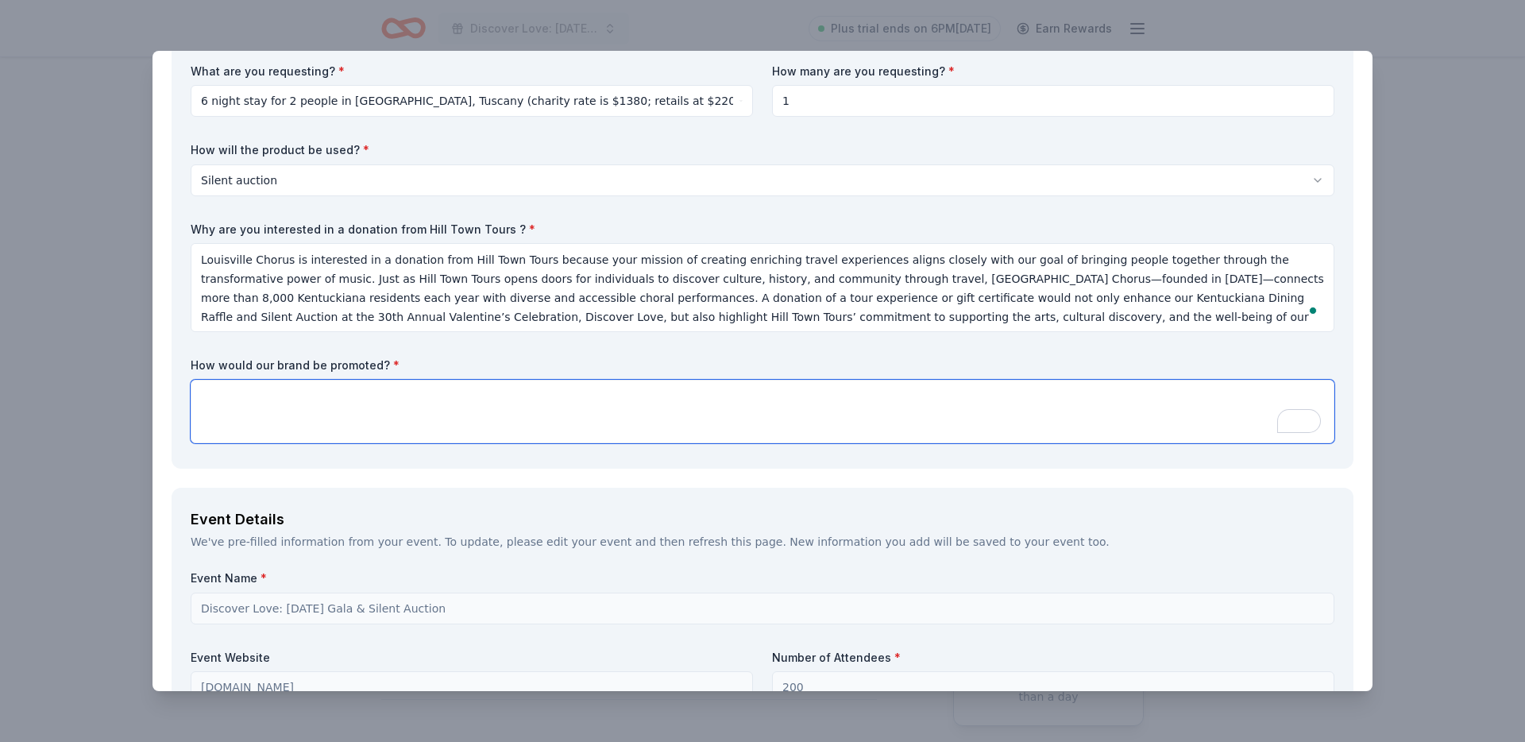
click at [481, 409] on textarea "To enrich screen reader interactions, please activate Accessibility in Grammarl…" at bounding box center [763, 412] width 1144 height 64
paste textarea "Sponsors and in-kind donors will be recognized across multiple platforms for th…"
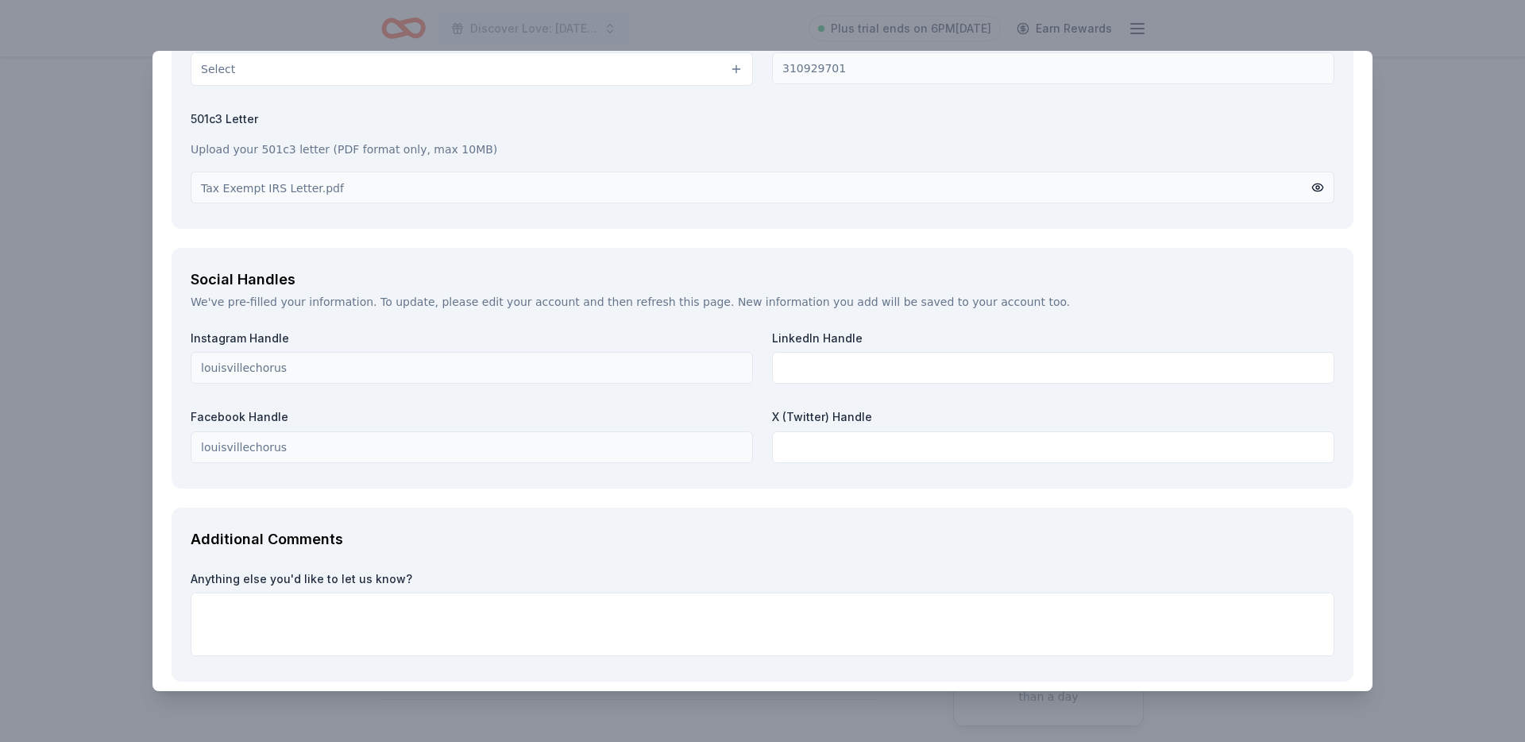
scroll to position [2145, 0]
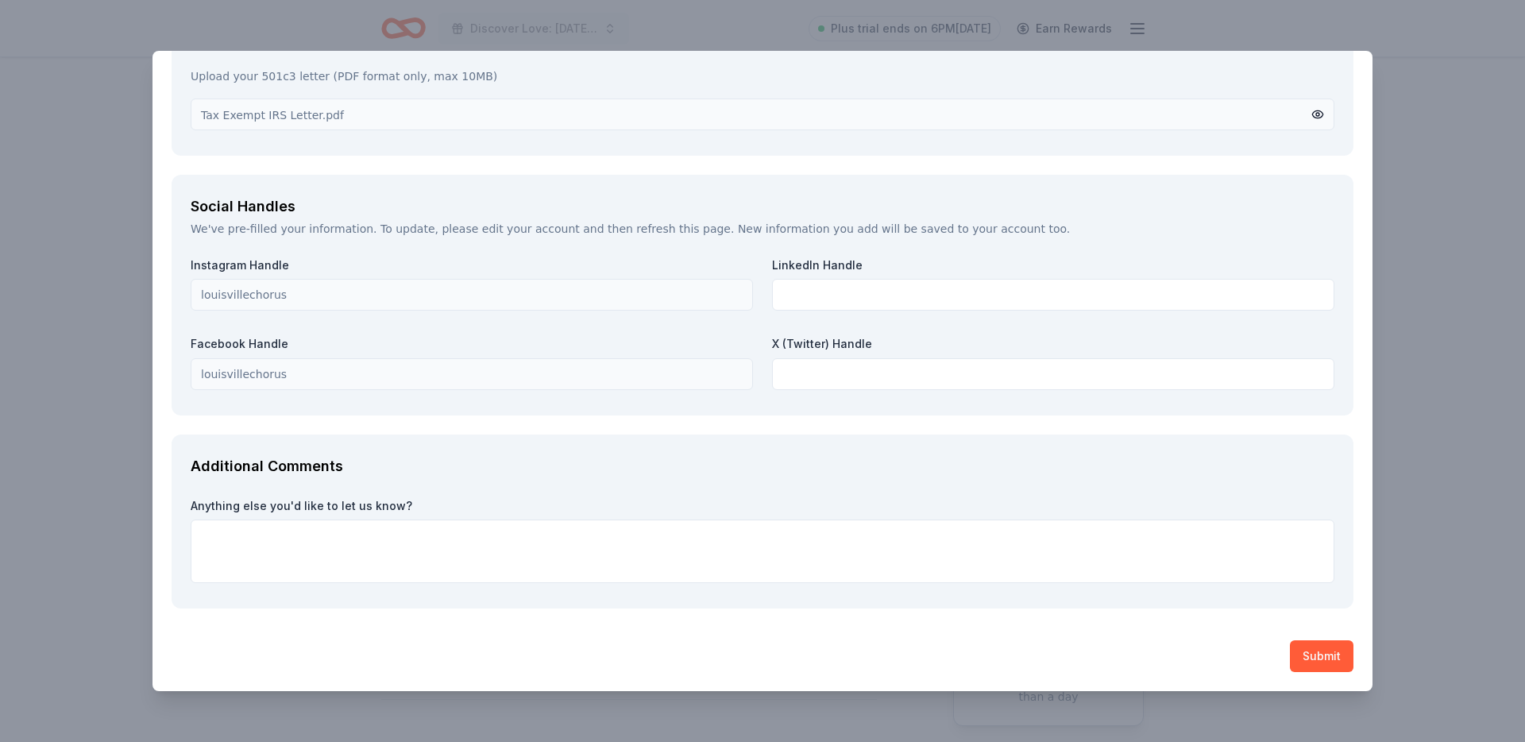
type textarea "Sponsors and in-kind donors will be recognized across multiple platforms for th…"
click at [1316, 652] on button "Submit" at bounding box center [1322, 656] width 64 height 32
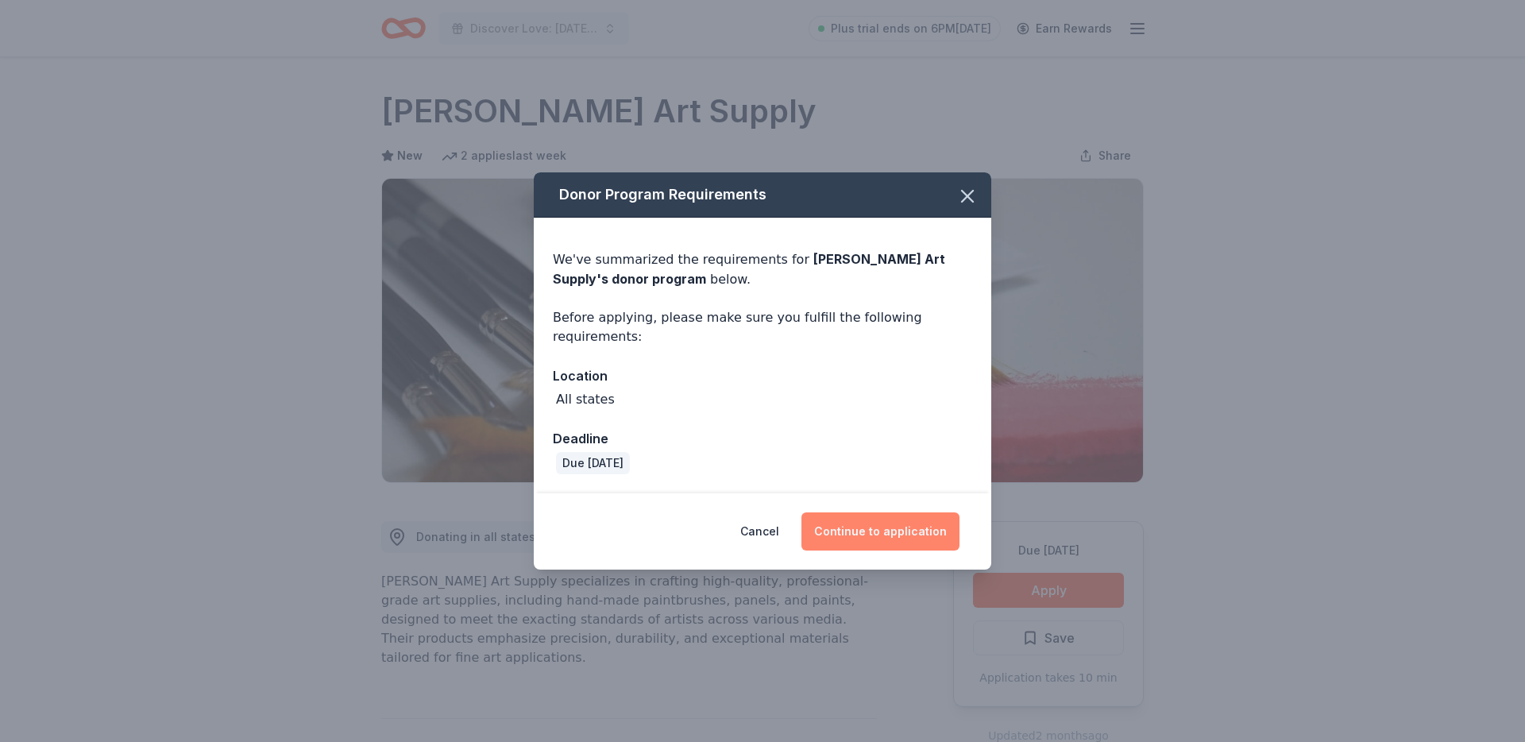
click at [888, 523] on button "Continue to application" at bounding box center [880, 531] width 158 height 38
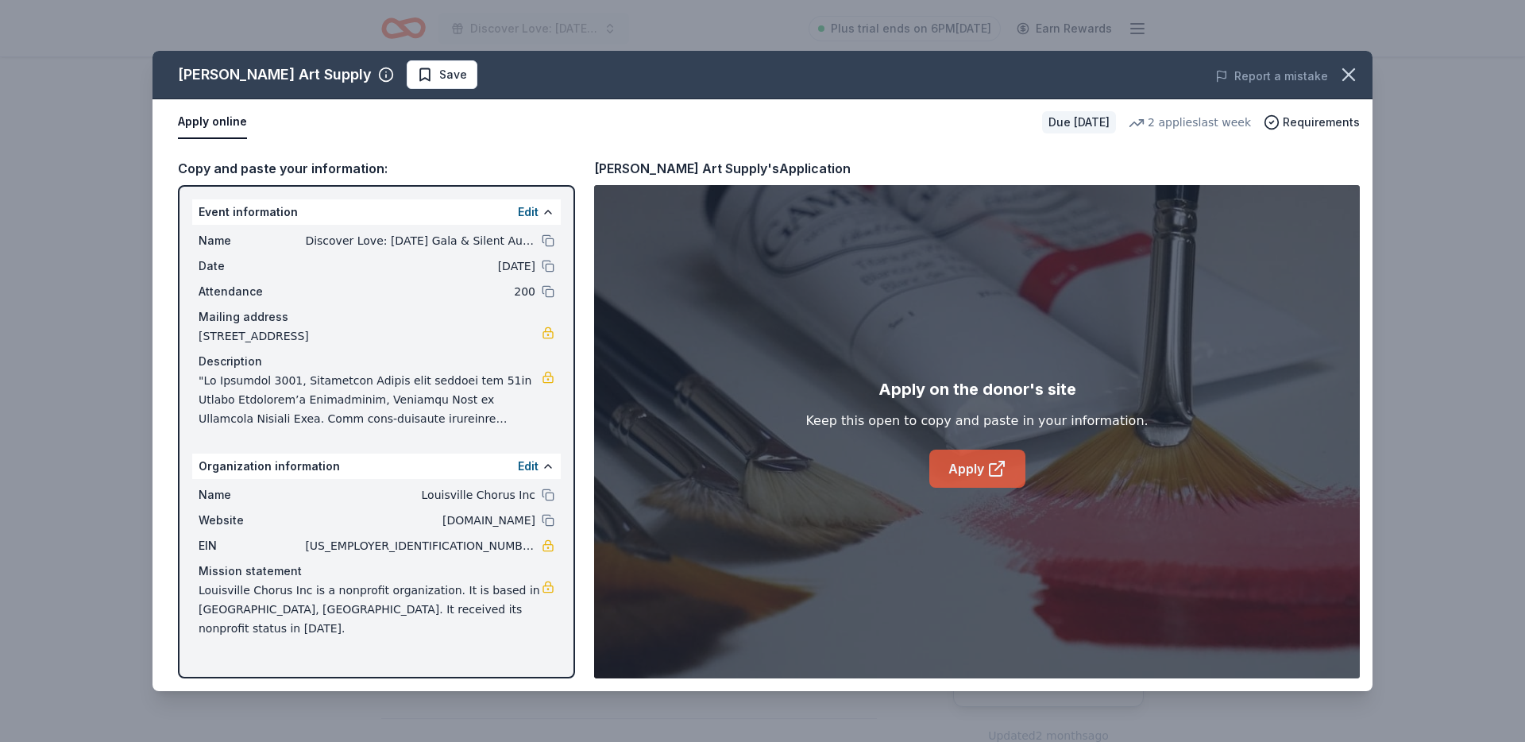
click at [967, 469] on link "Apply" at bounding box center [977, 469] width 96 height 38
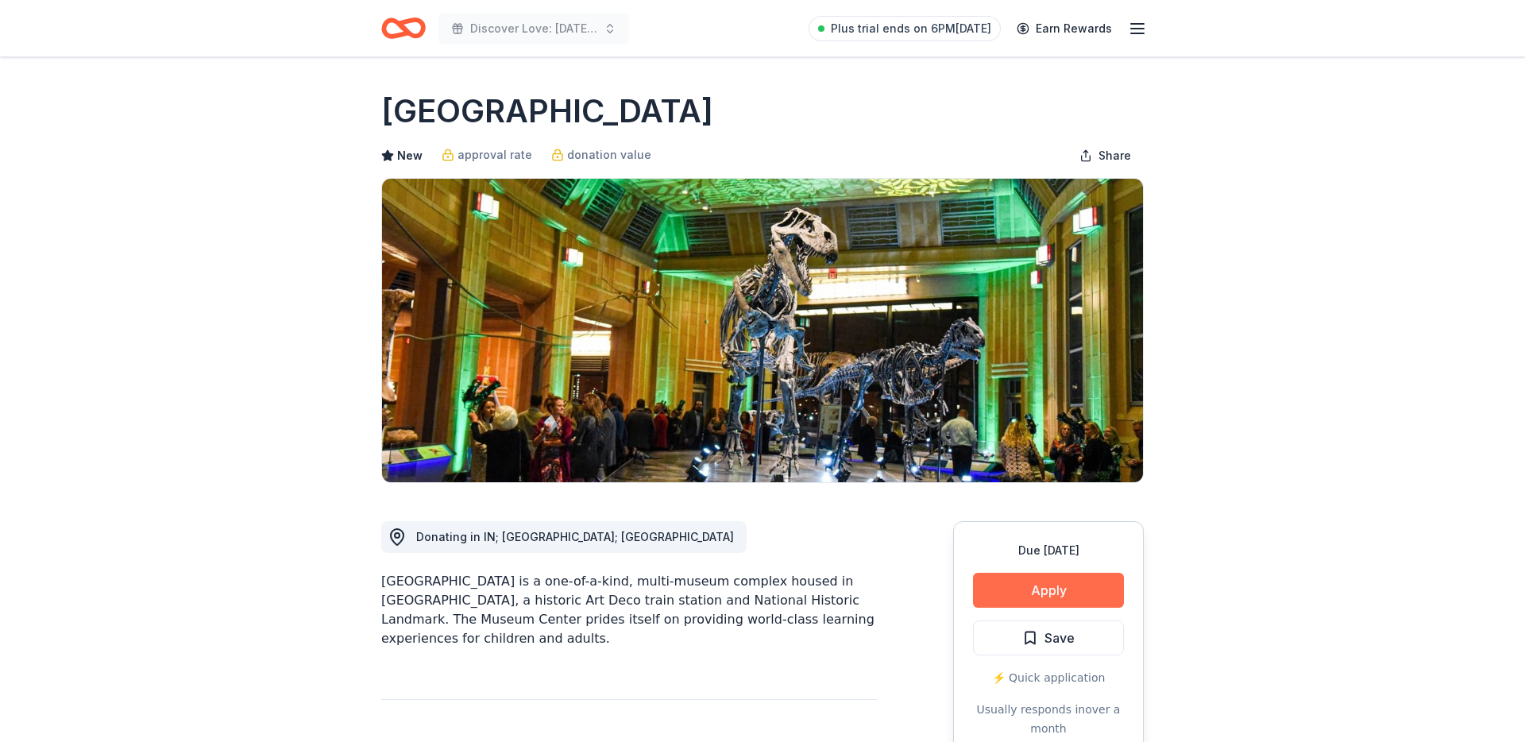
click at [1037, 585] on button "Apply" at bounding box center [1048, 590] width 151 height 35
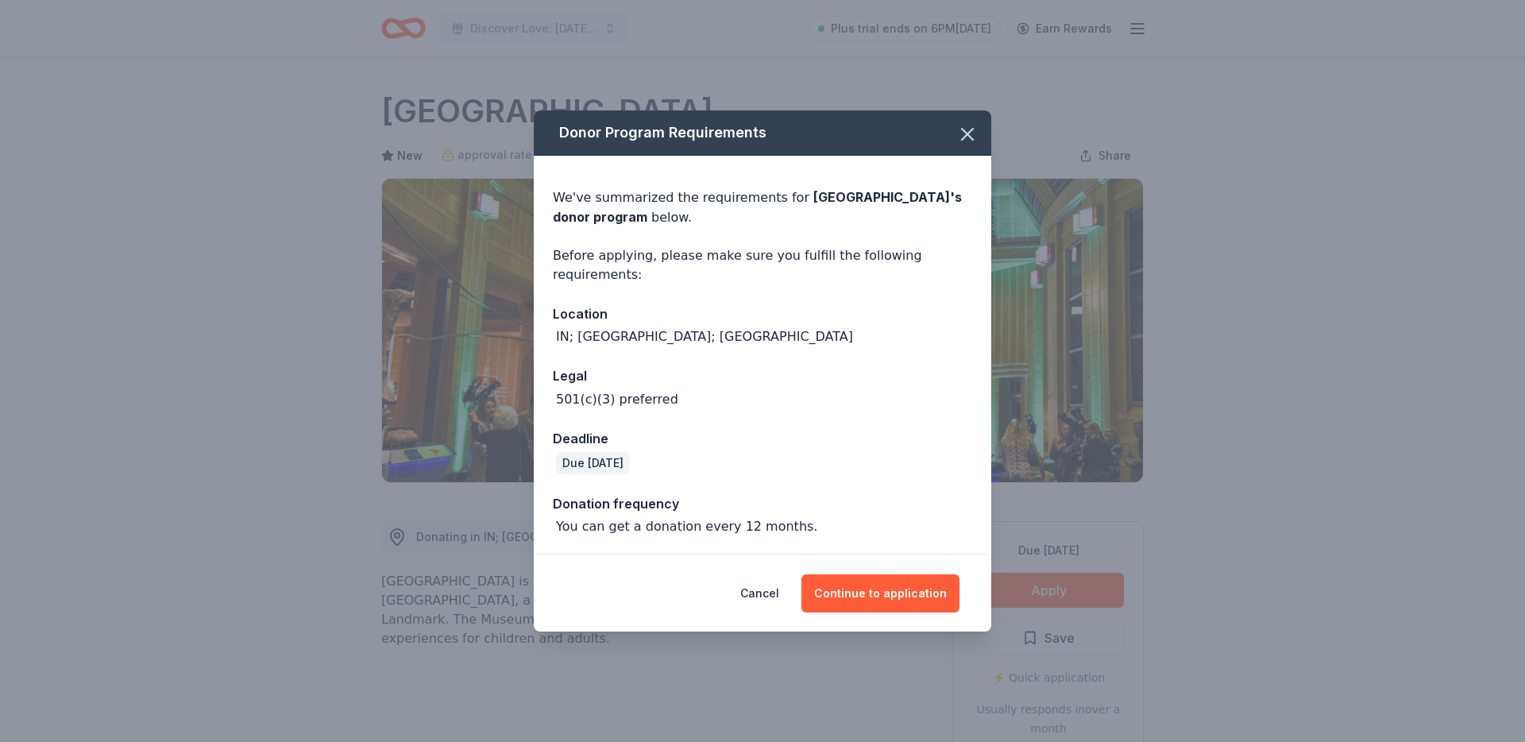
click at [874, 572] on div "Cancel Continue to application" at bounding box center [762, 593] width 457 height 76
click at [870, 597] on button "Continue to application" at bounding box center [880, 593] width 158 height 38
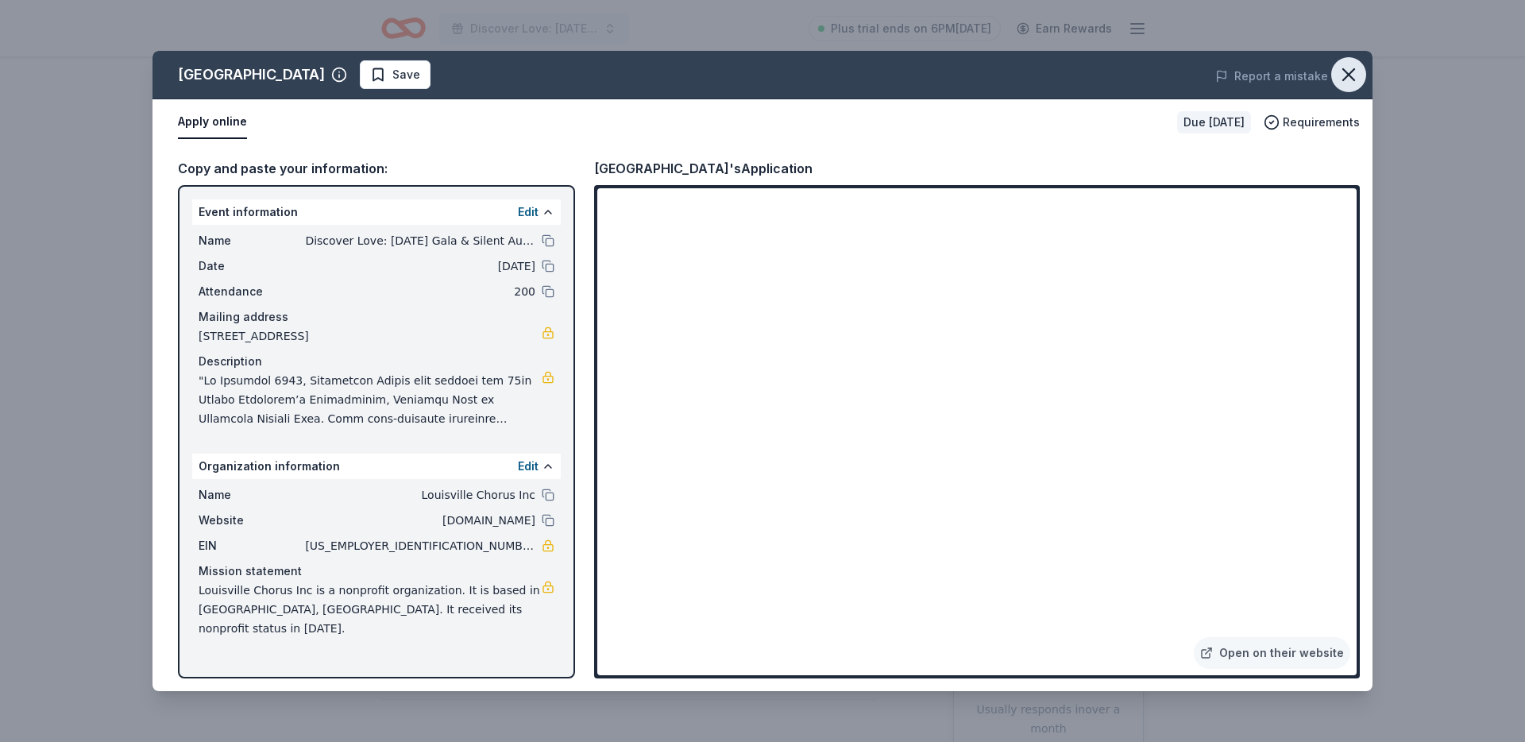
click at [1347, 73] on icon "button" at bounding box center [1348, 74] width 11 height 11
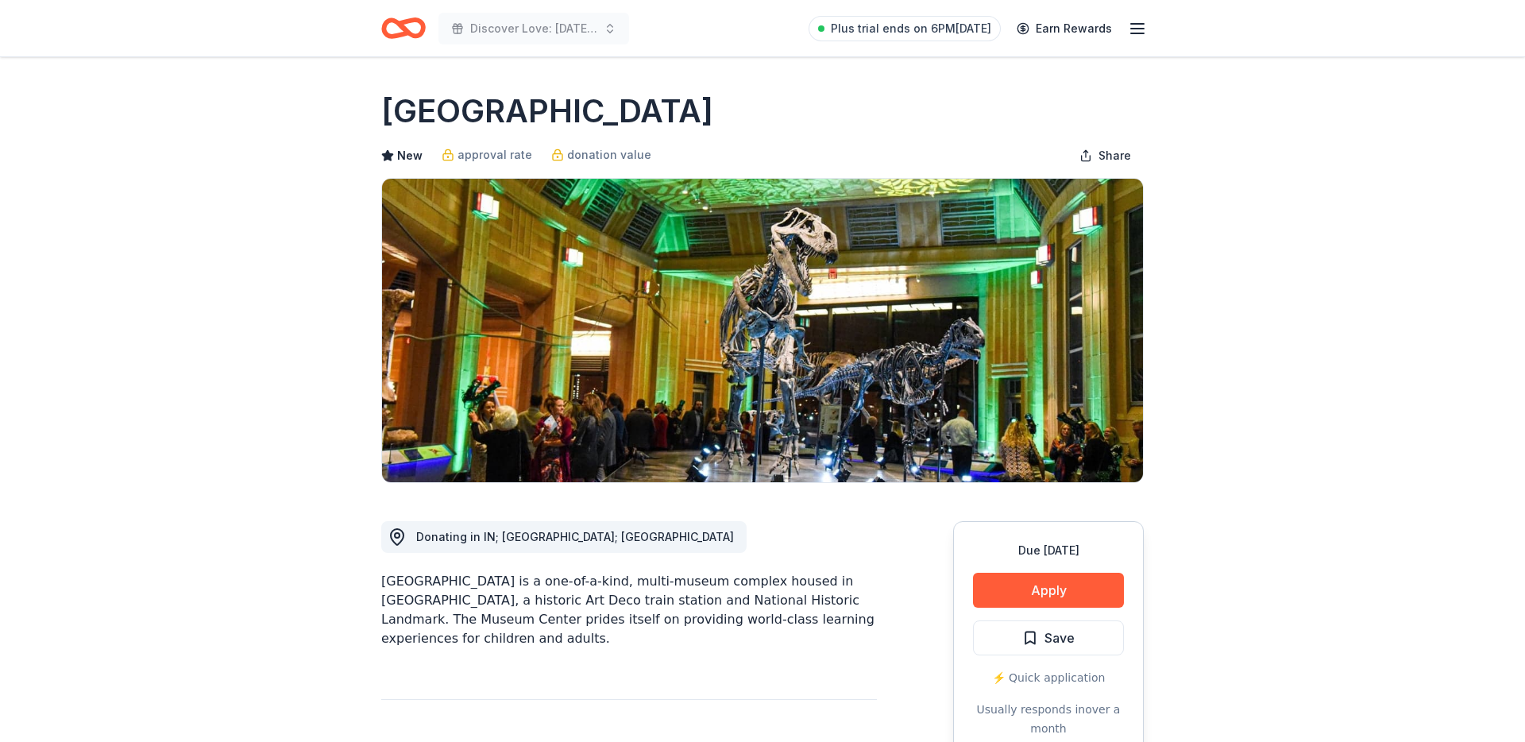
scroll to position [47, 0]
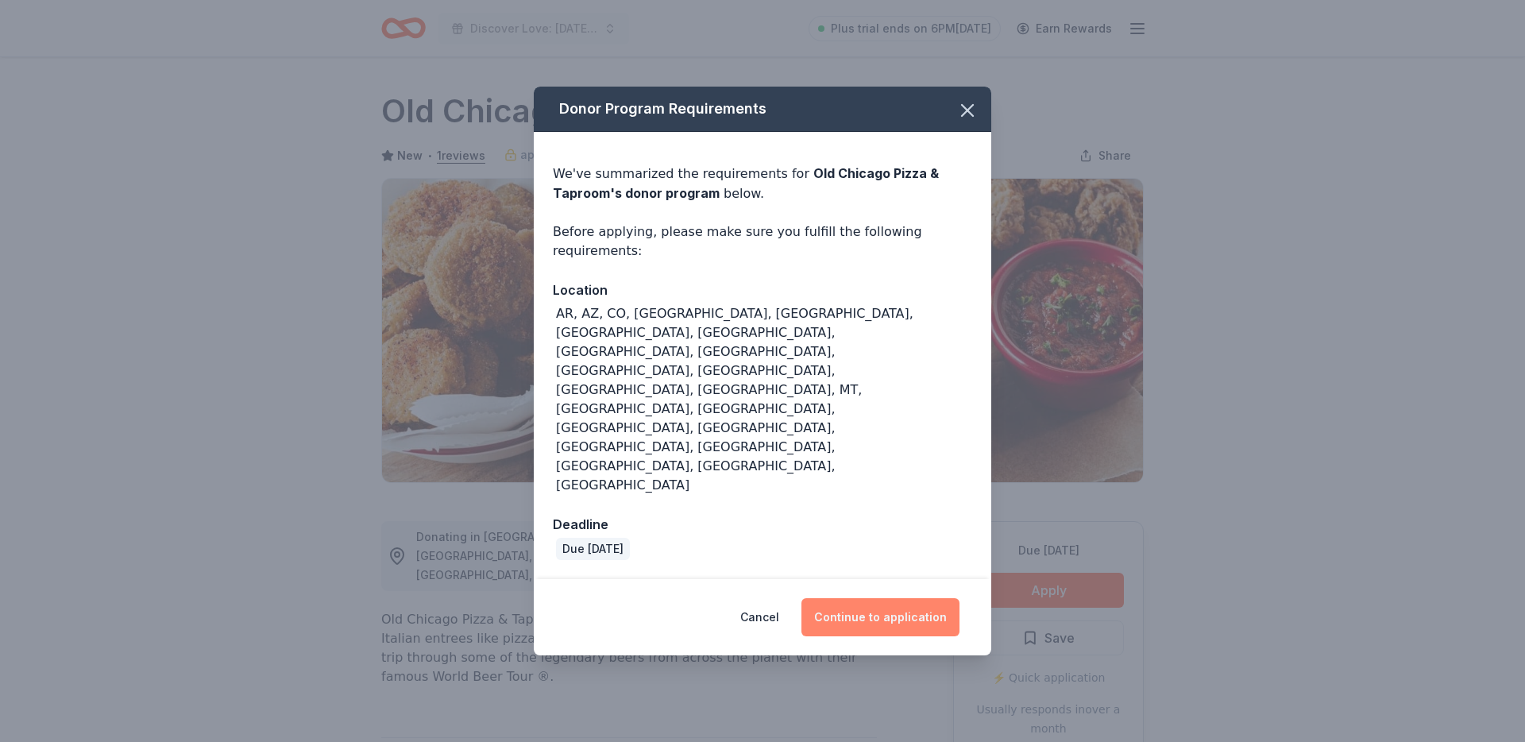
click at [901, 598] on button "Continue to application" at bounding box center [880, 617] width 158 height 38
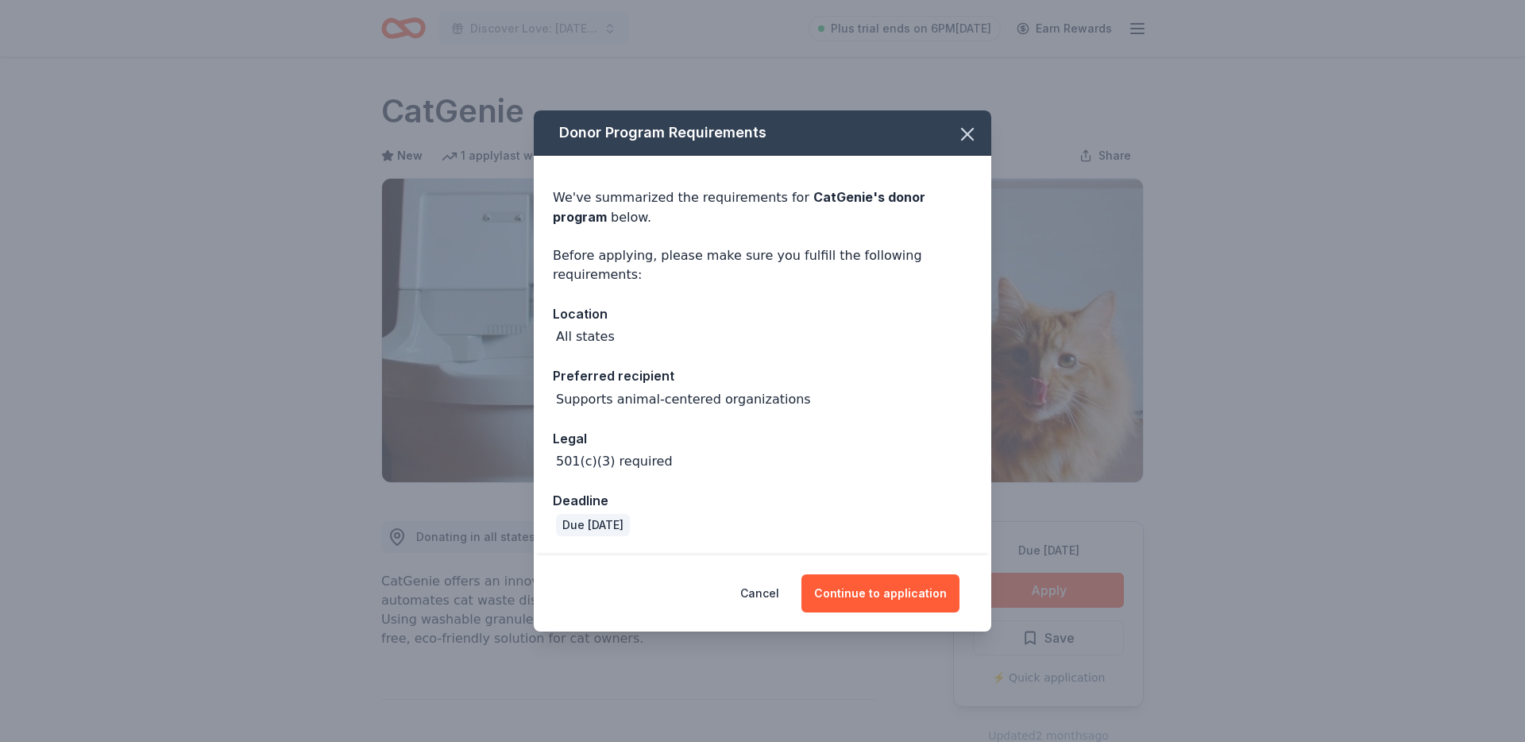
scroll to position [109, 0]
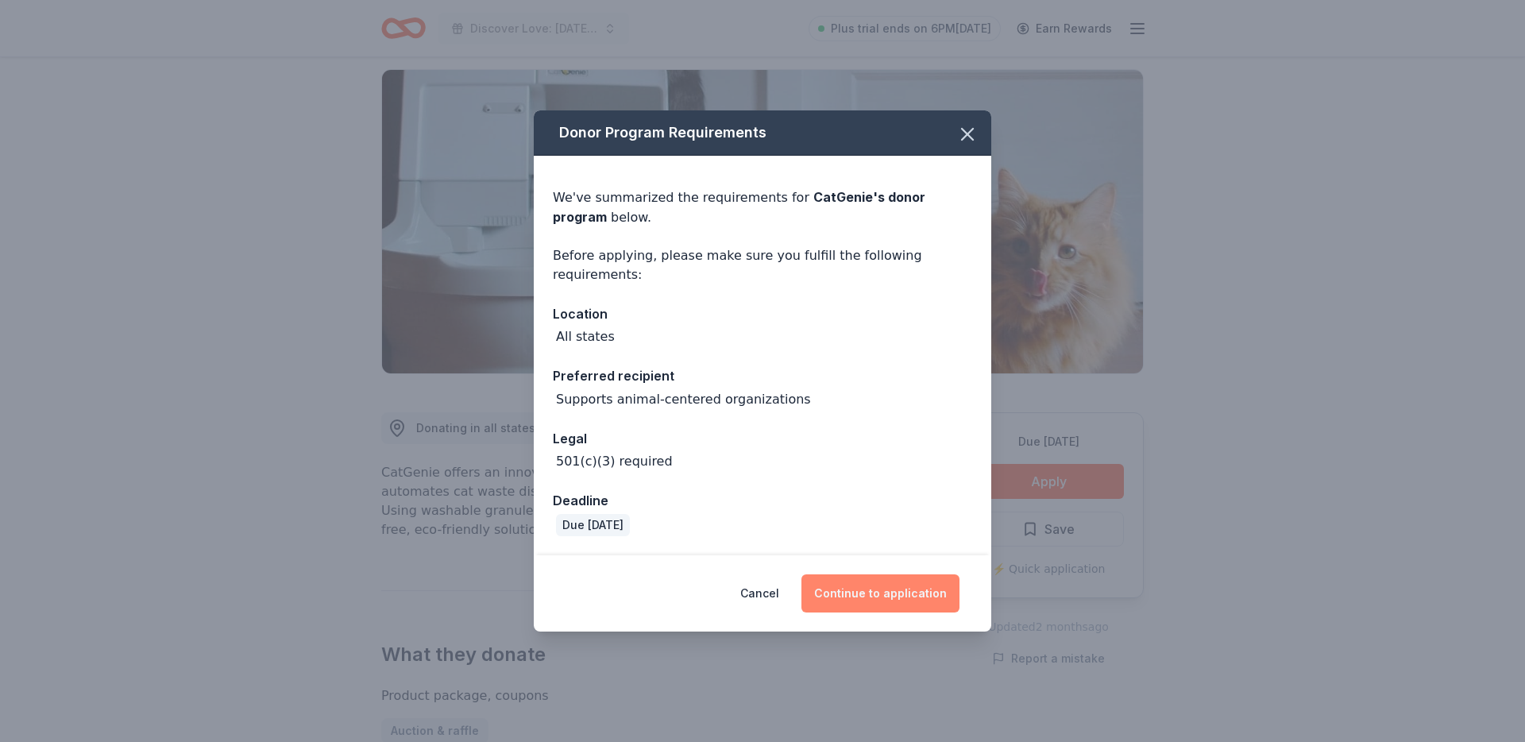
click at [873, 596] on button "Continue to application" at bounding box center [880, 593] width 158 height 38
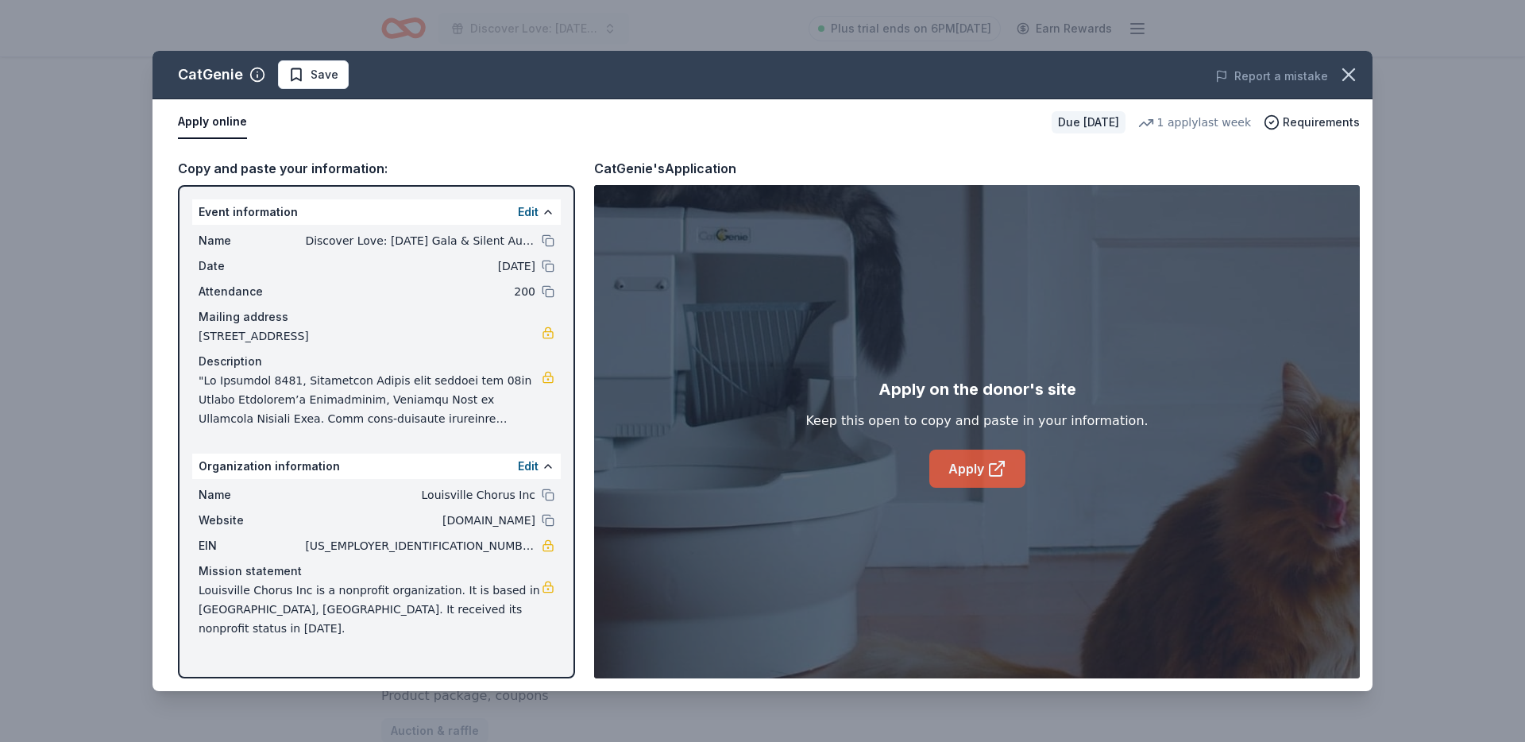
click at [1005, 465] on icon at bounding box center [996, 468] width 19 height 19
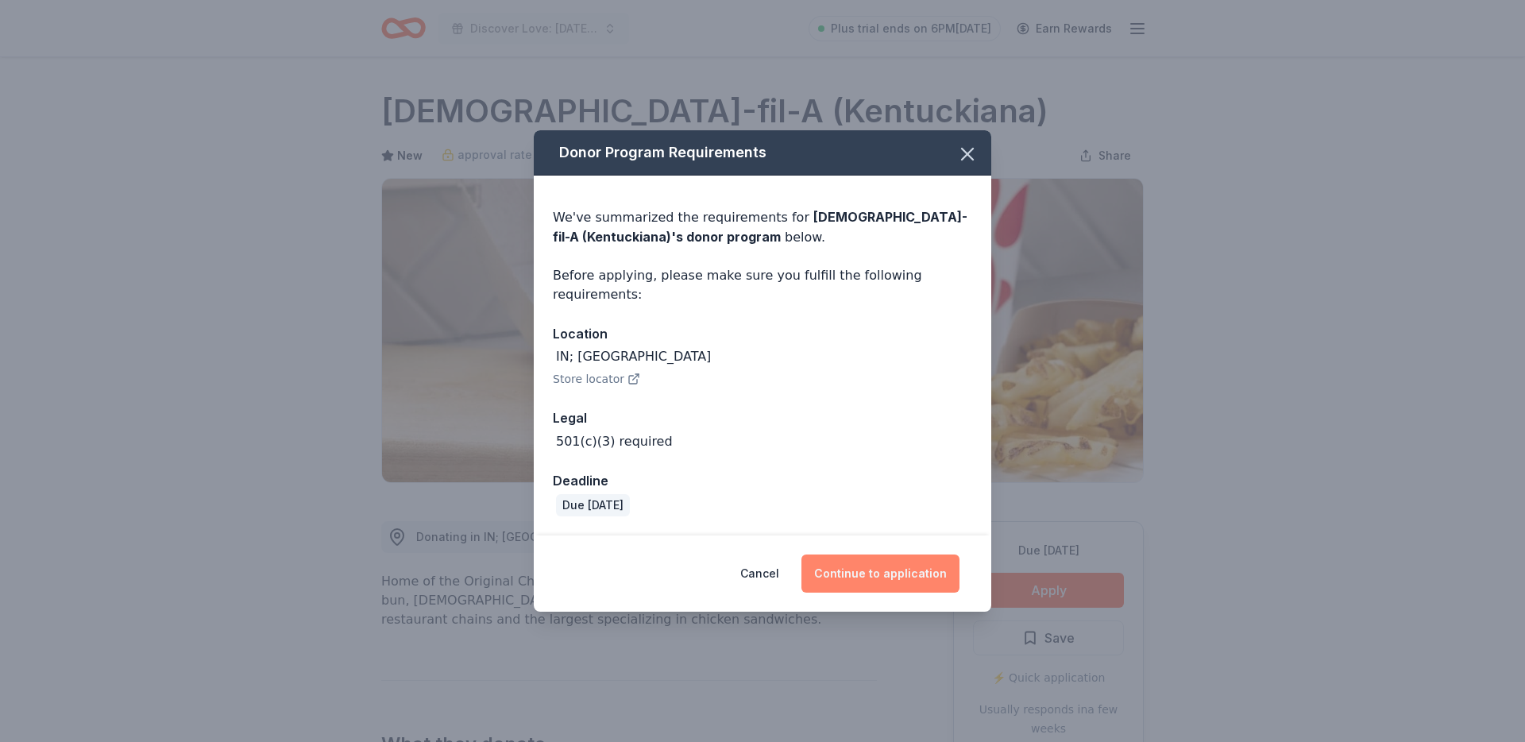
click at [876, 577] on button "Continue to application" at bounding box center [880, 573] width 158 height 38
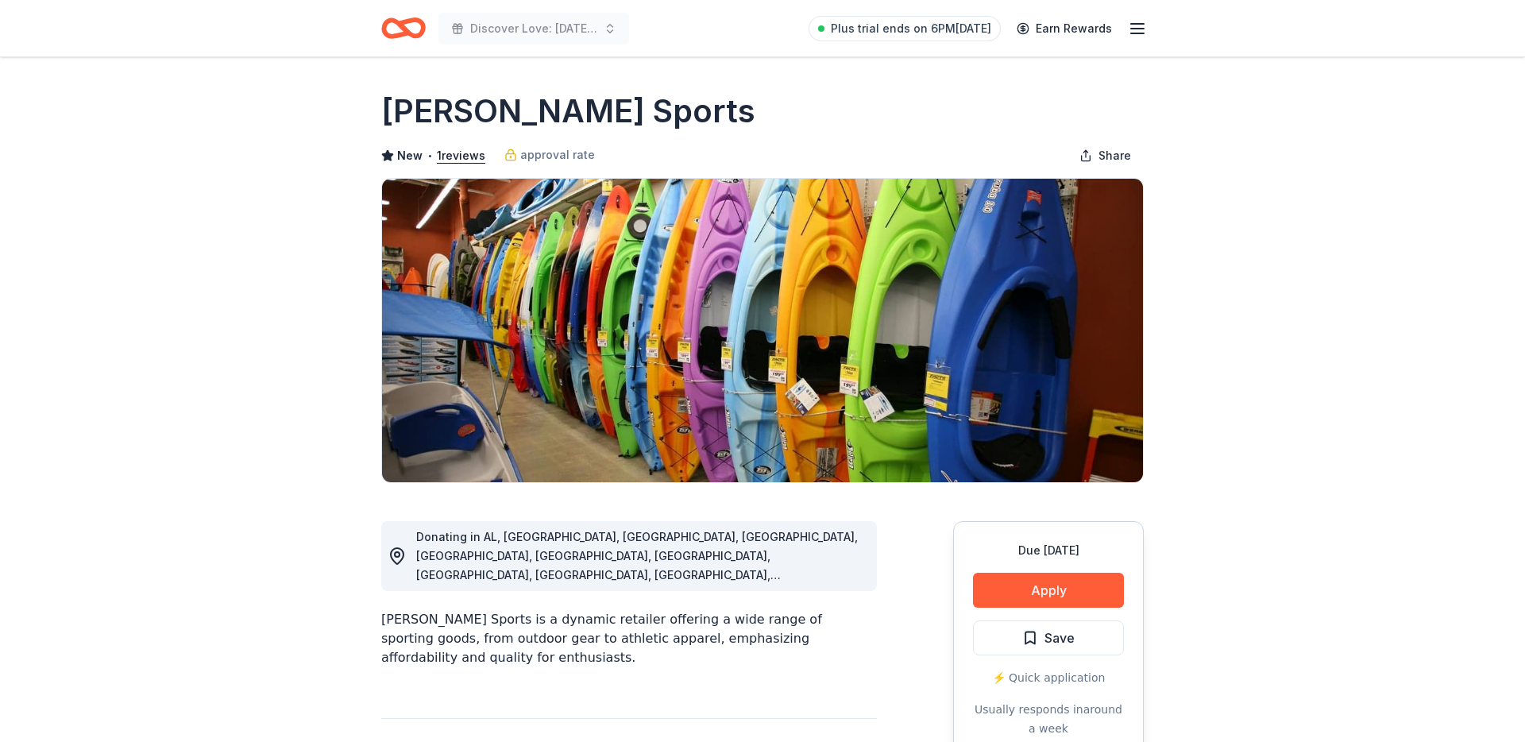
scroll to position [87, 0]
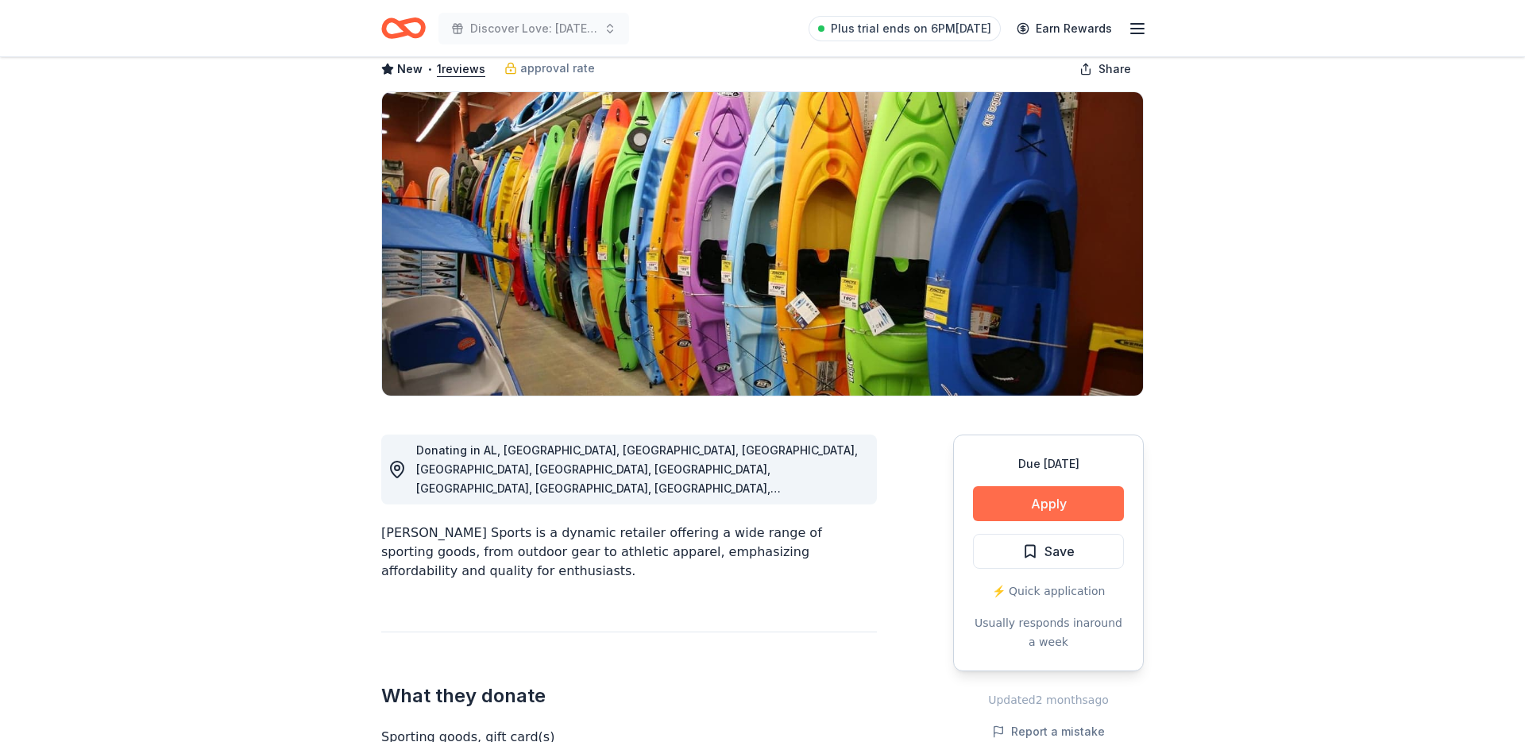
click at [1016, 502] on button "Apply" at bounding box center [1048, 503] width 151 height 35
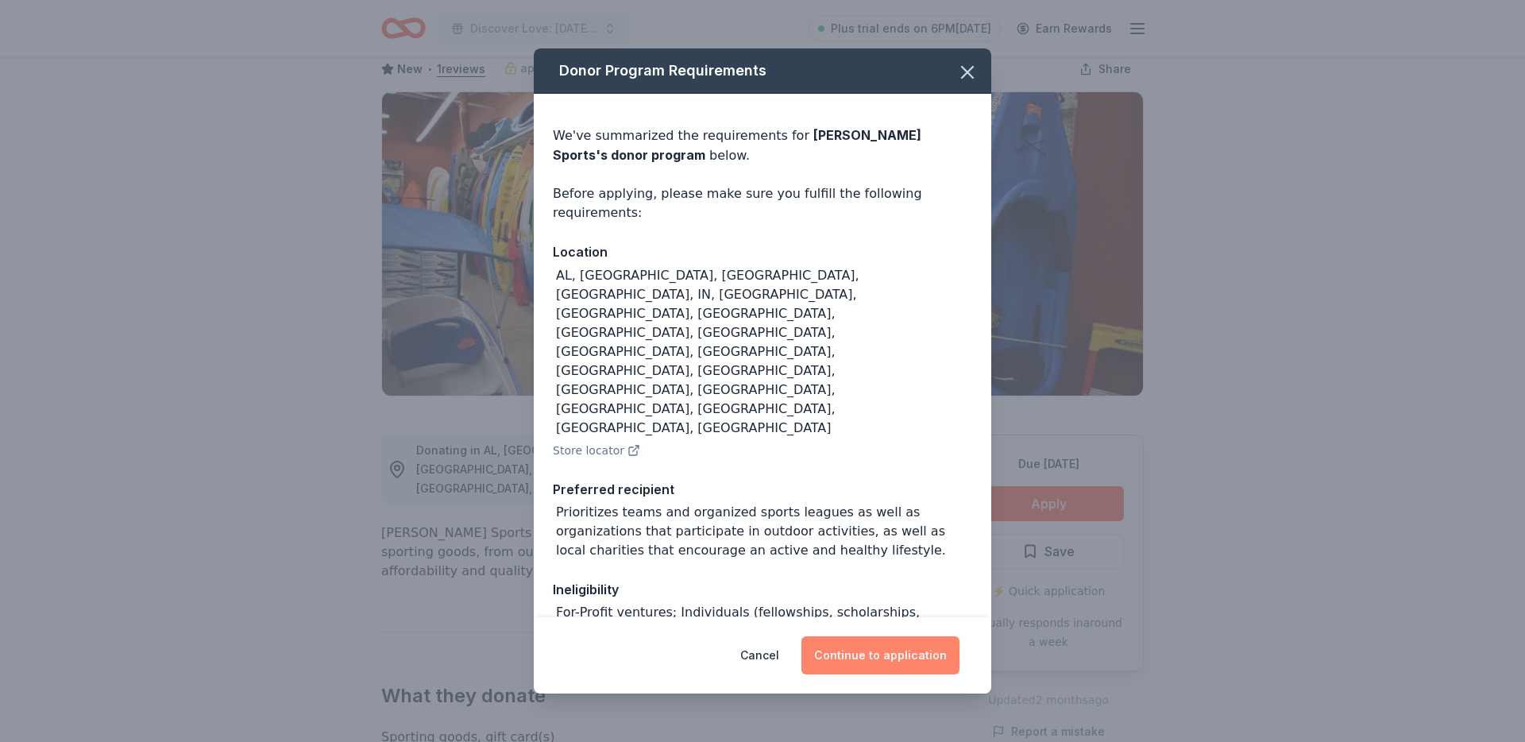
click at [866, 653] on button "Continue to application" at bounding box center [880, 655] width 158 height 38
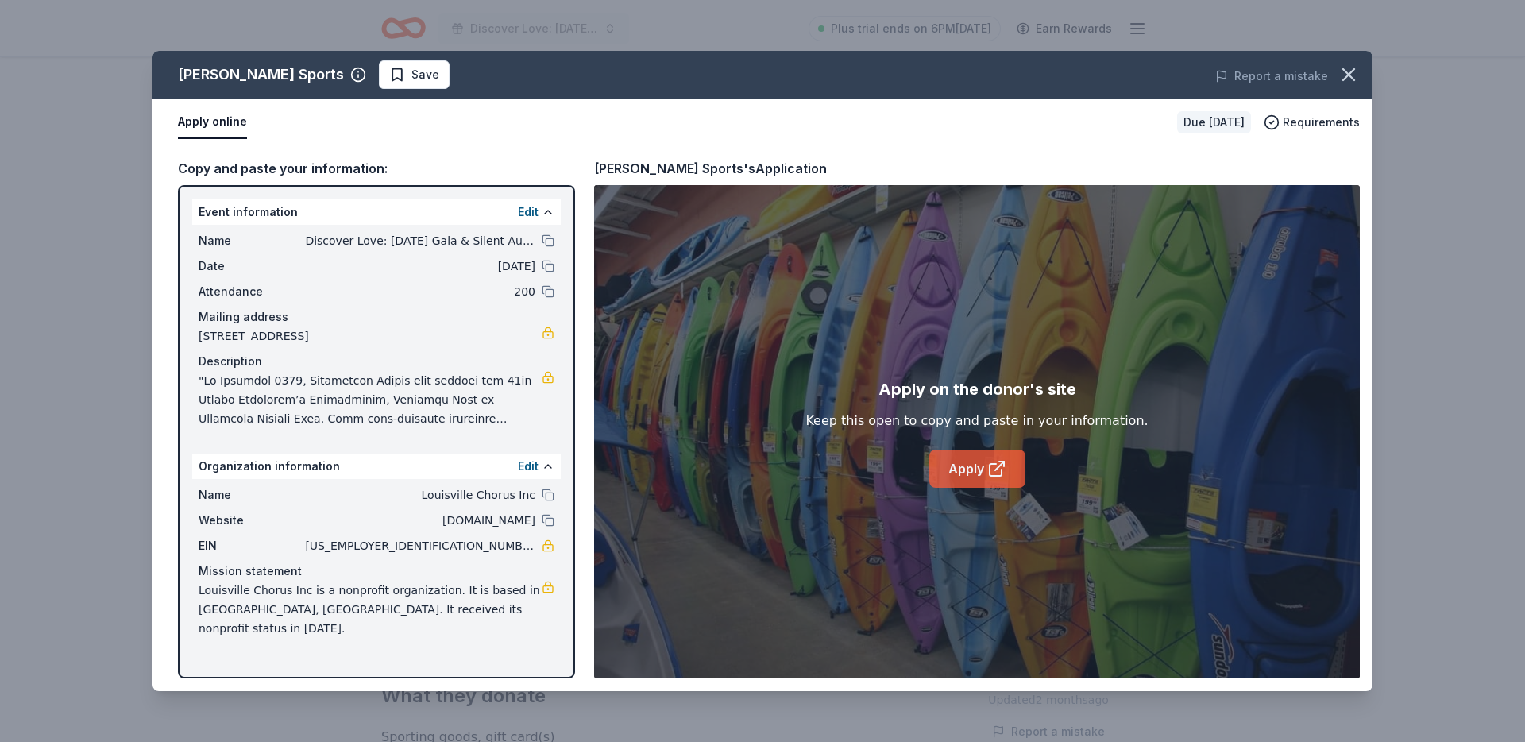
click at [963, 475] on link "Apply" at bounding box center [977, 469] width 96 height 38
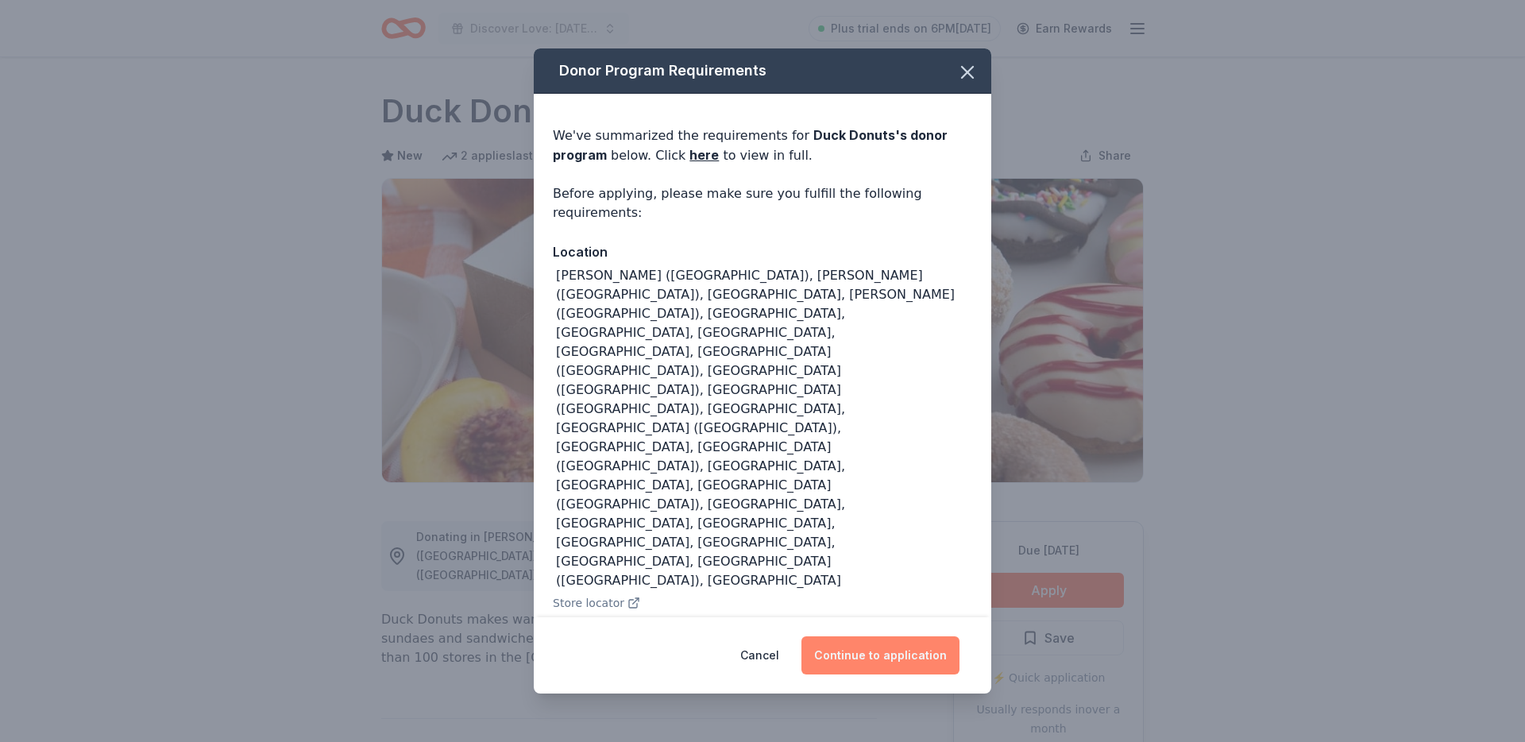
click at [922, 636] on button "Continue to application" at bounding box center [880, 655] width 158 height 38
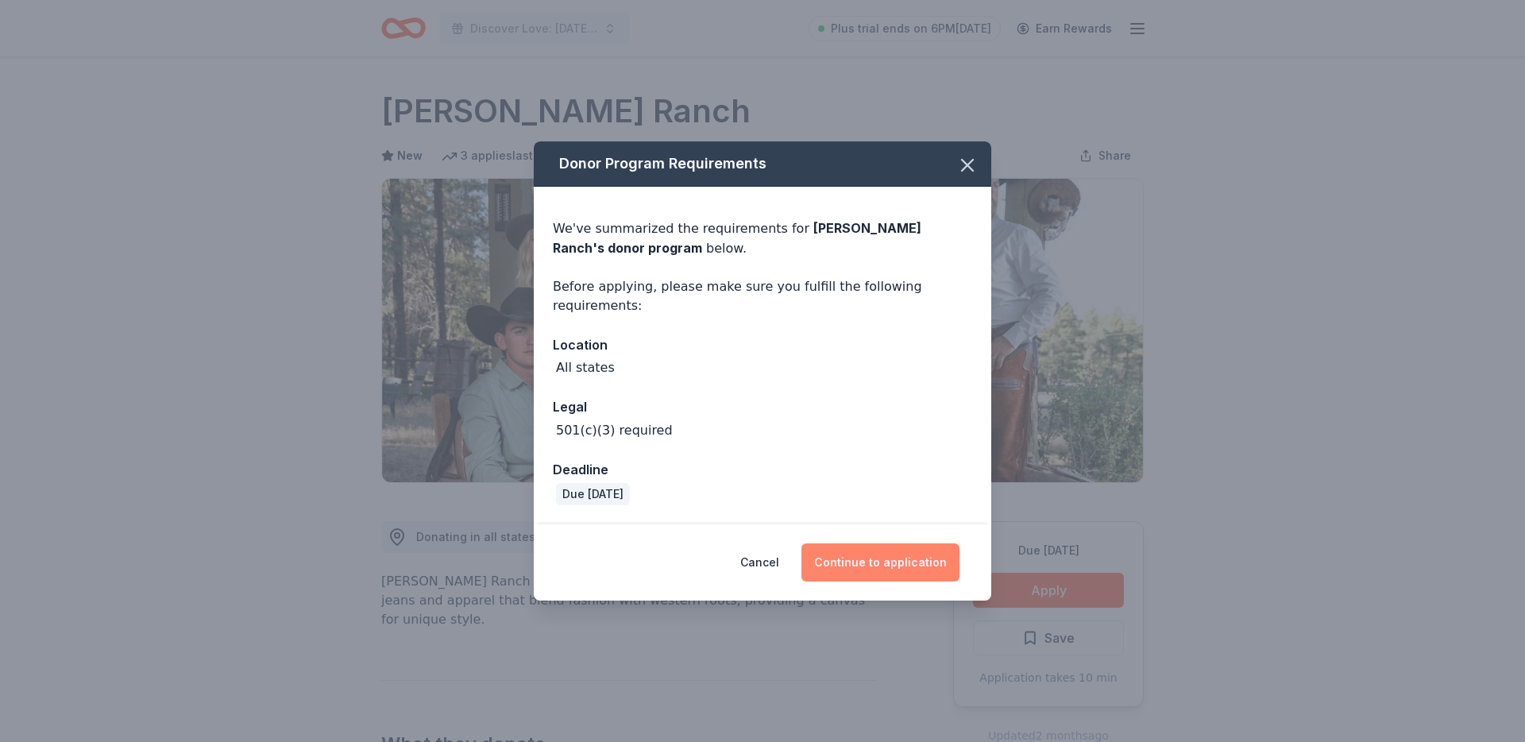
click at [920, 576] on button "Continue to application" at bounding box center [880, 562] width 158 height 38
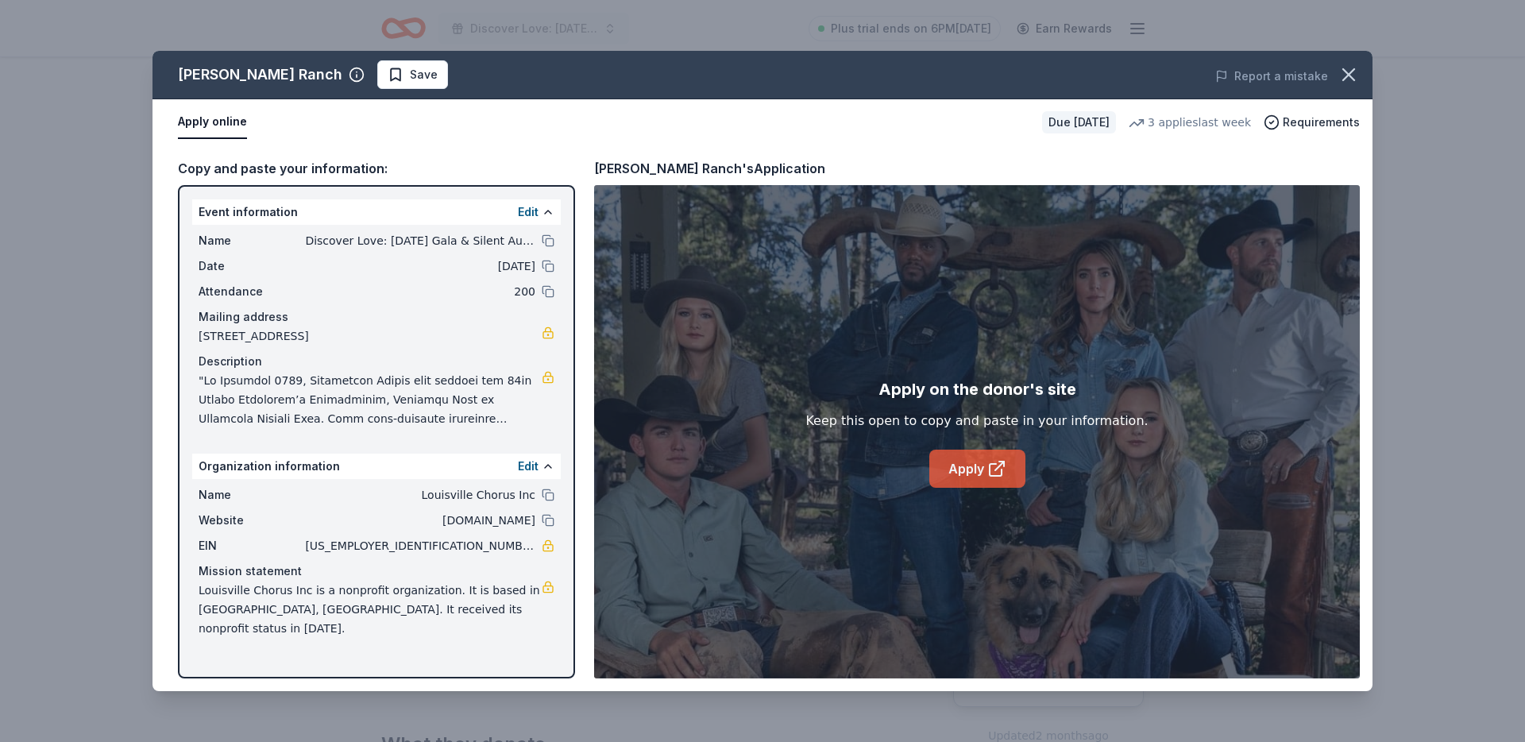
click at [987, 473] on icon at bounding box center [996, 468] width 19 height 19
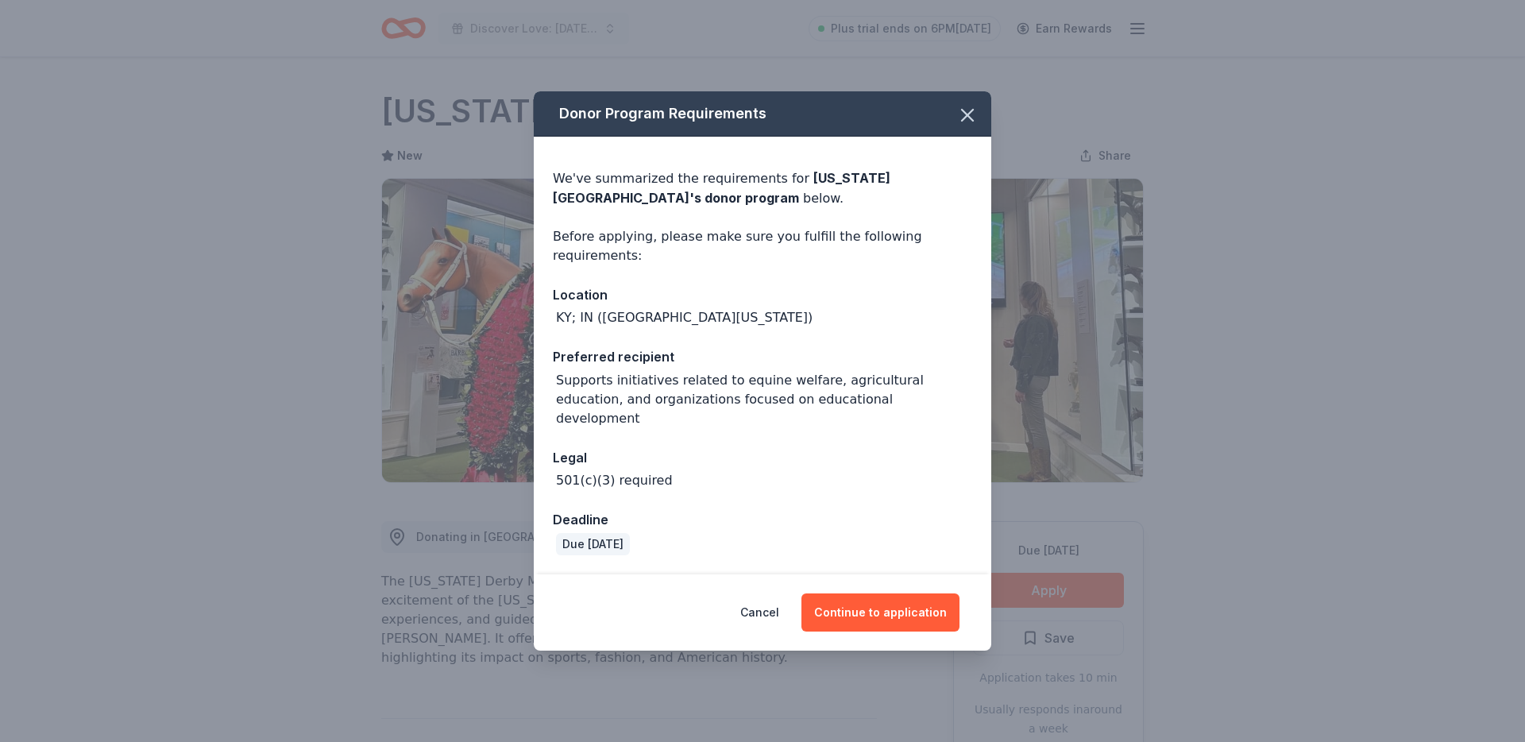
scroll to position [169, 0]
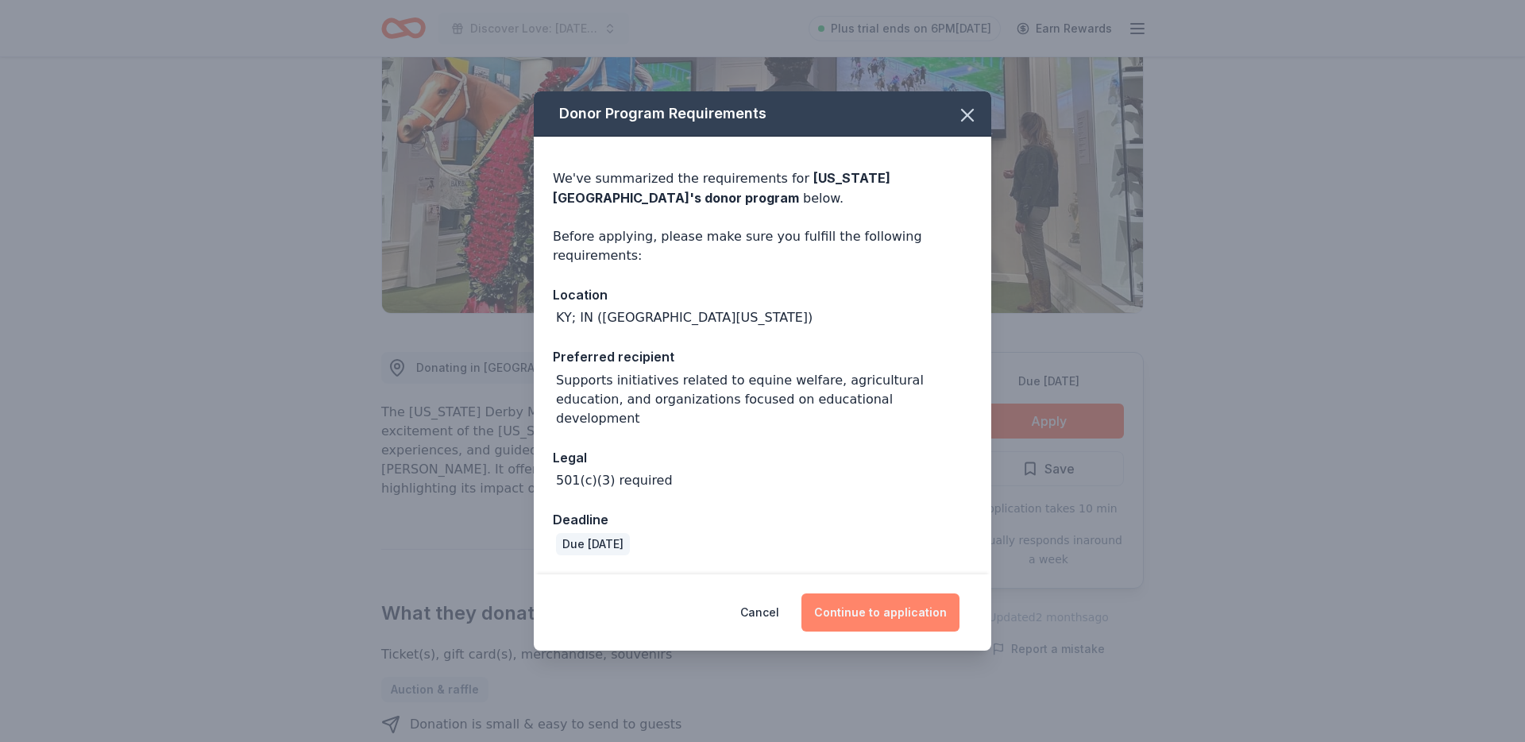
click at [839, 599] on button "Continue to application" at bounding box center [880, 612] width 158 height 38
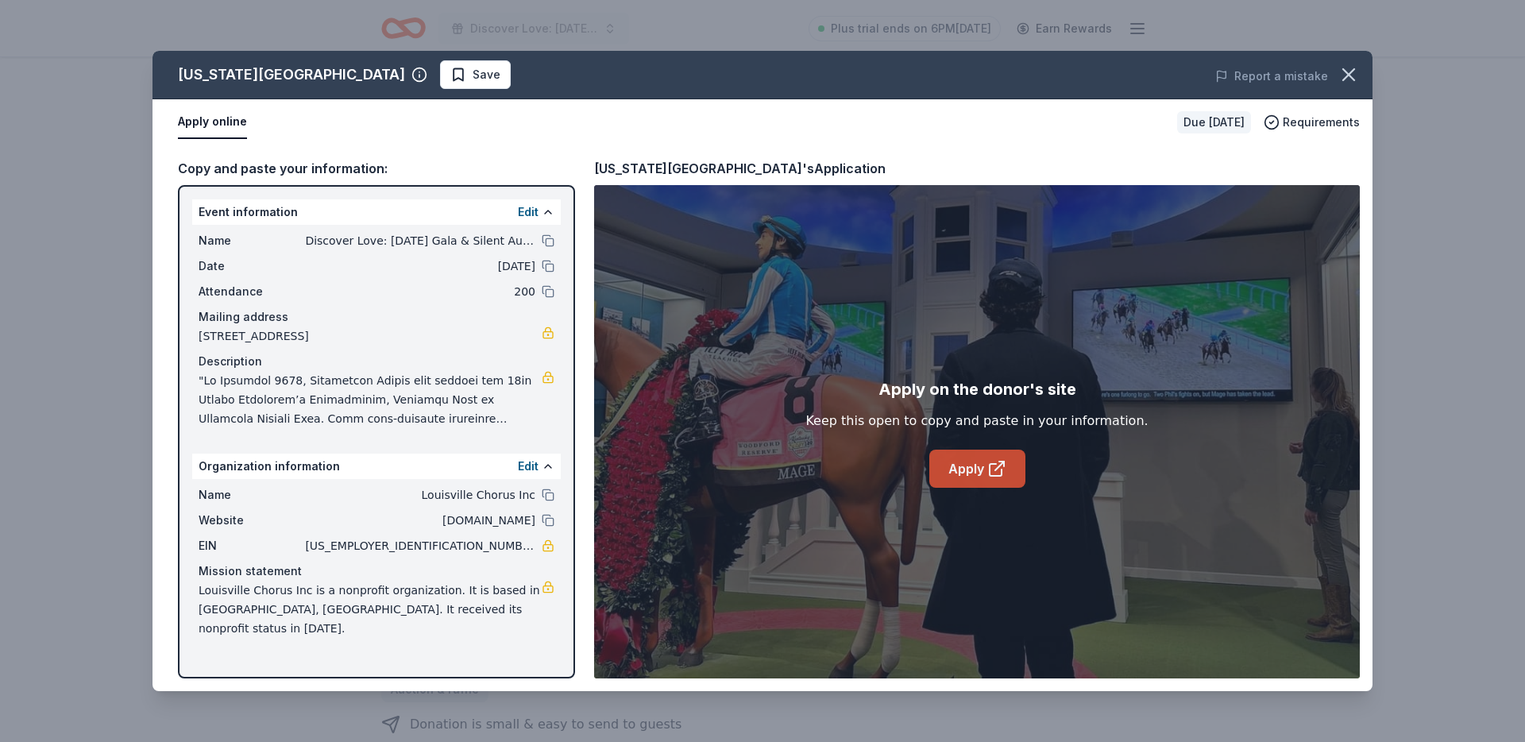
click at [938, 457] on link "Apply" at bounding box center [977, 469] width 96 height 38
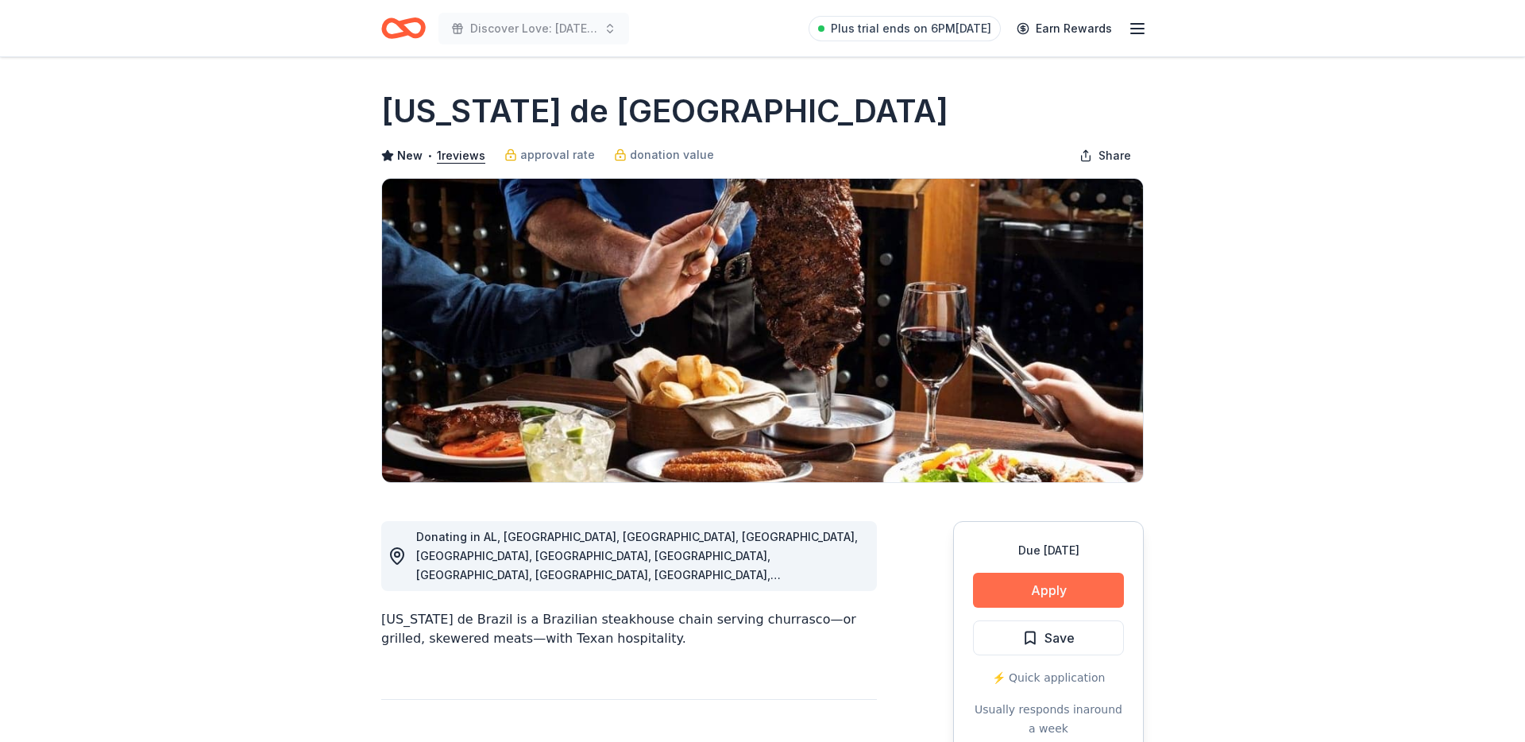
click at [1041, 580] on button "Apply" at bounding box center [1048, 590] width 151 height 35
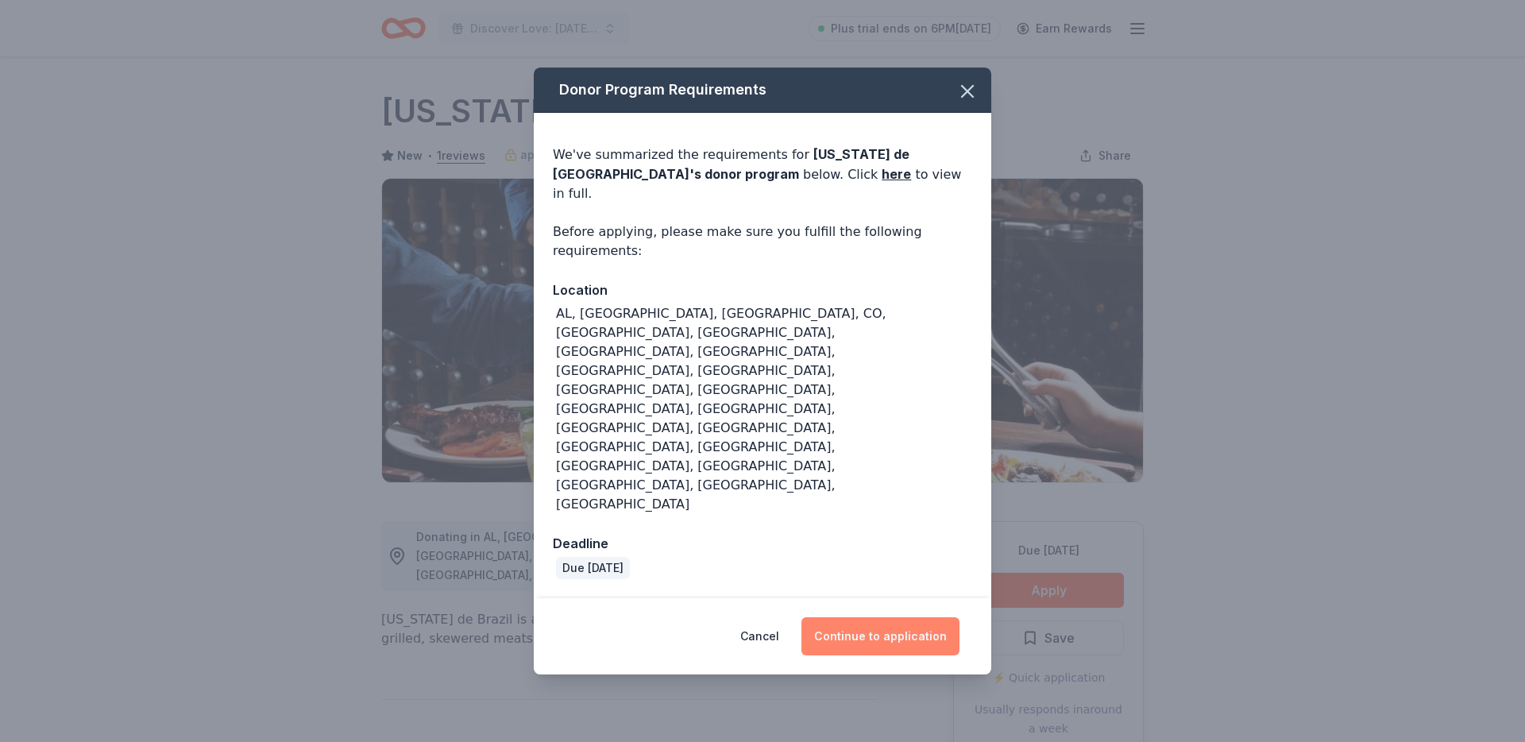
click at [864, 617] on button "Continue to application" at bounding box center [880, 636] width 158 height 38
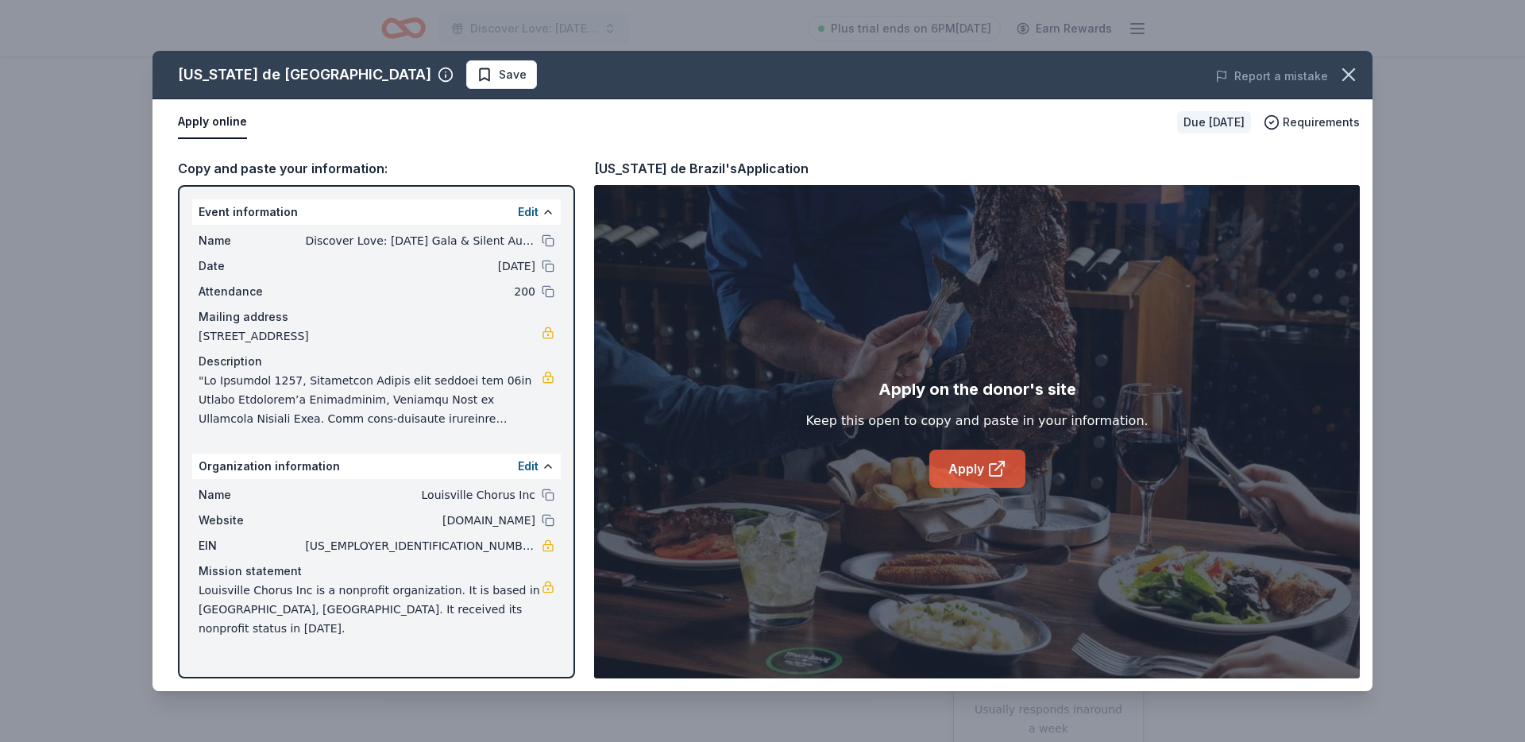
click at [965, 482] on link "Apply" at bounding box center [977, 469] width 96 height 38
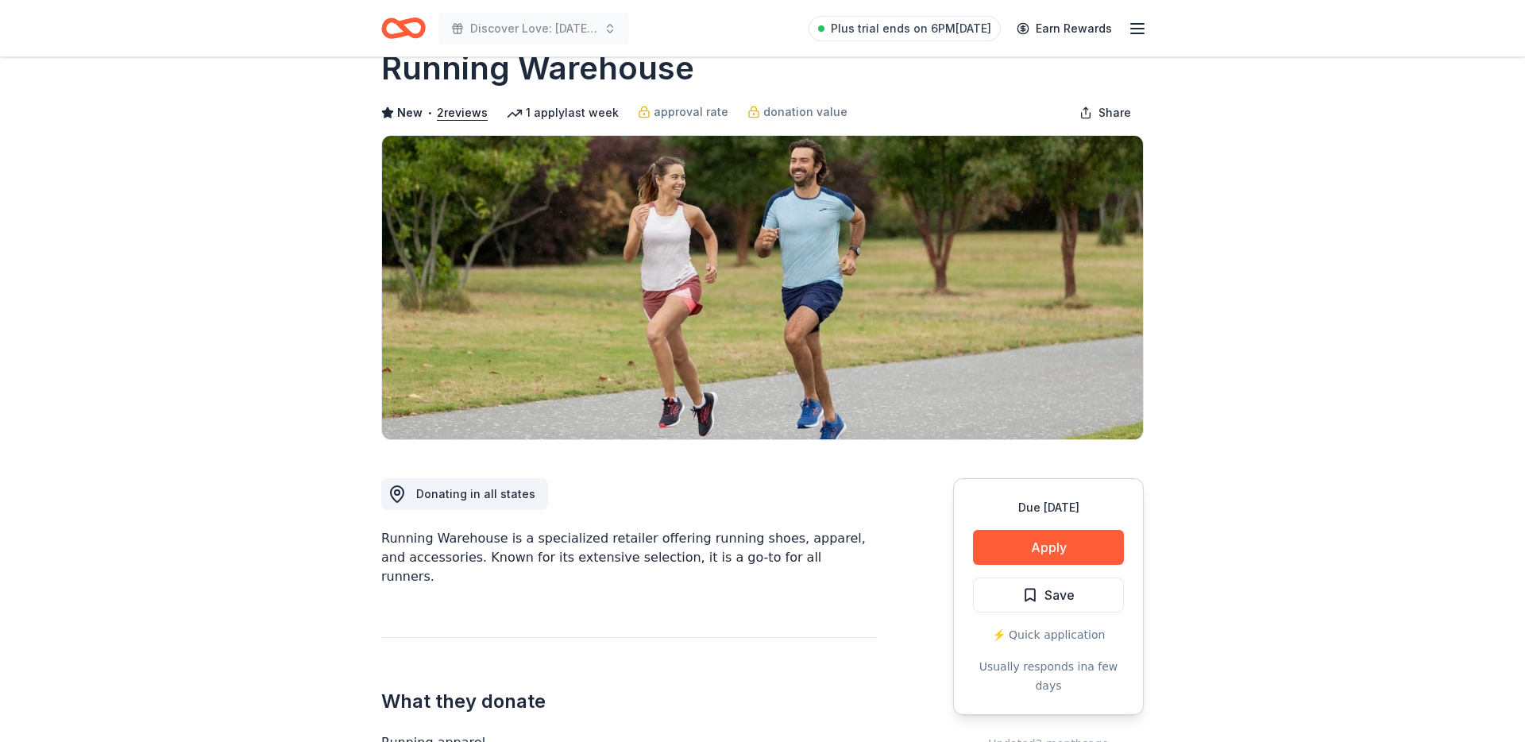
scroll to position [52, 0]
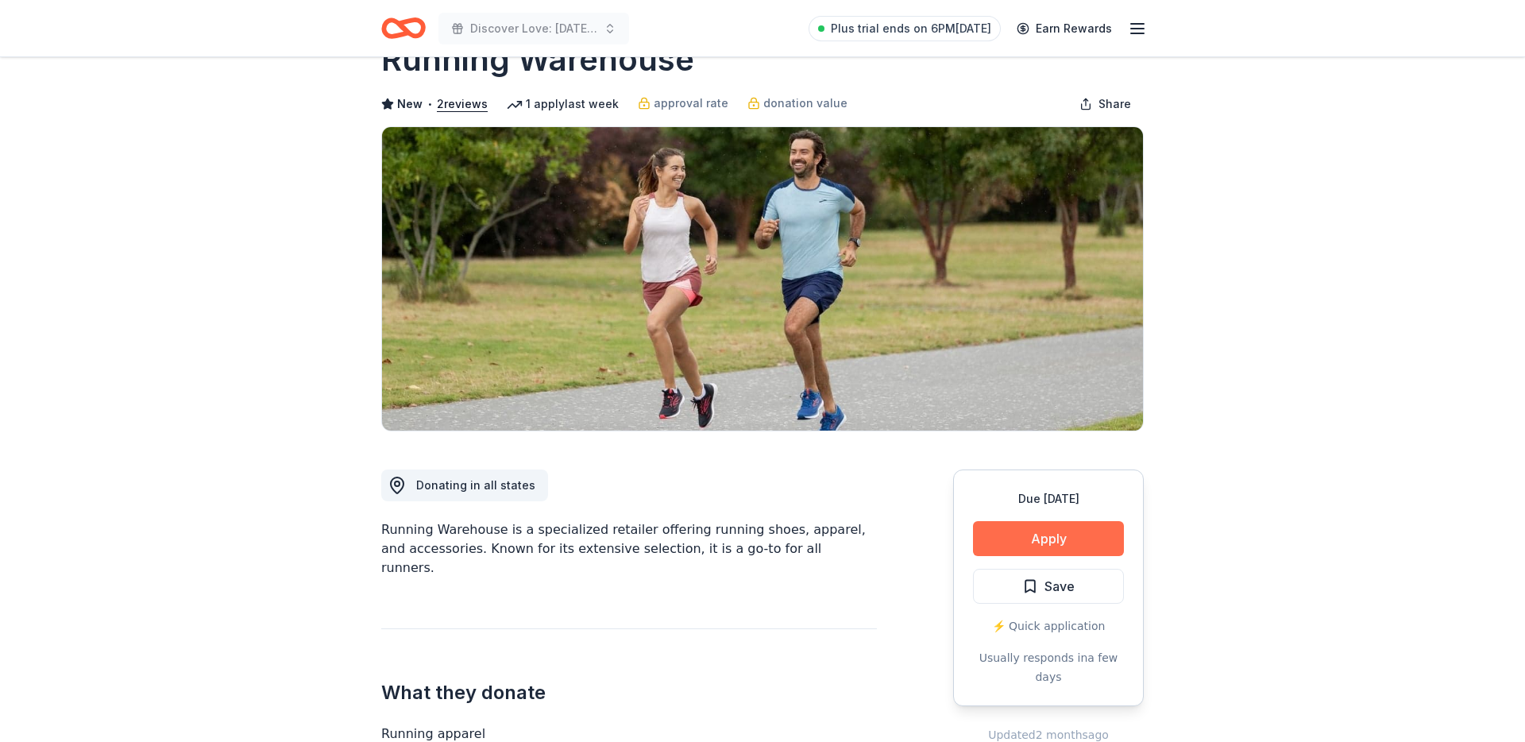
click at [1001, 546] on button "Apply" at bounding box center [1048, 538] width 151 height 35
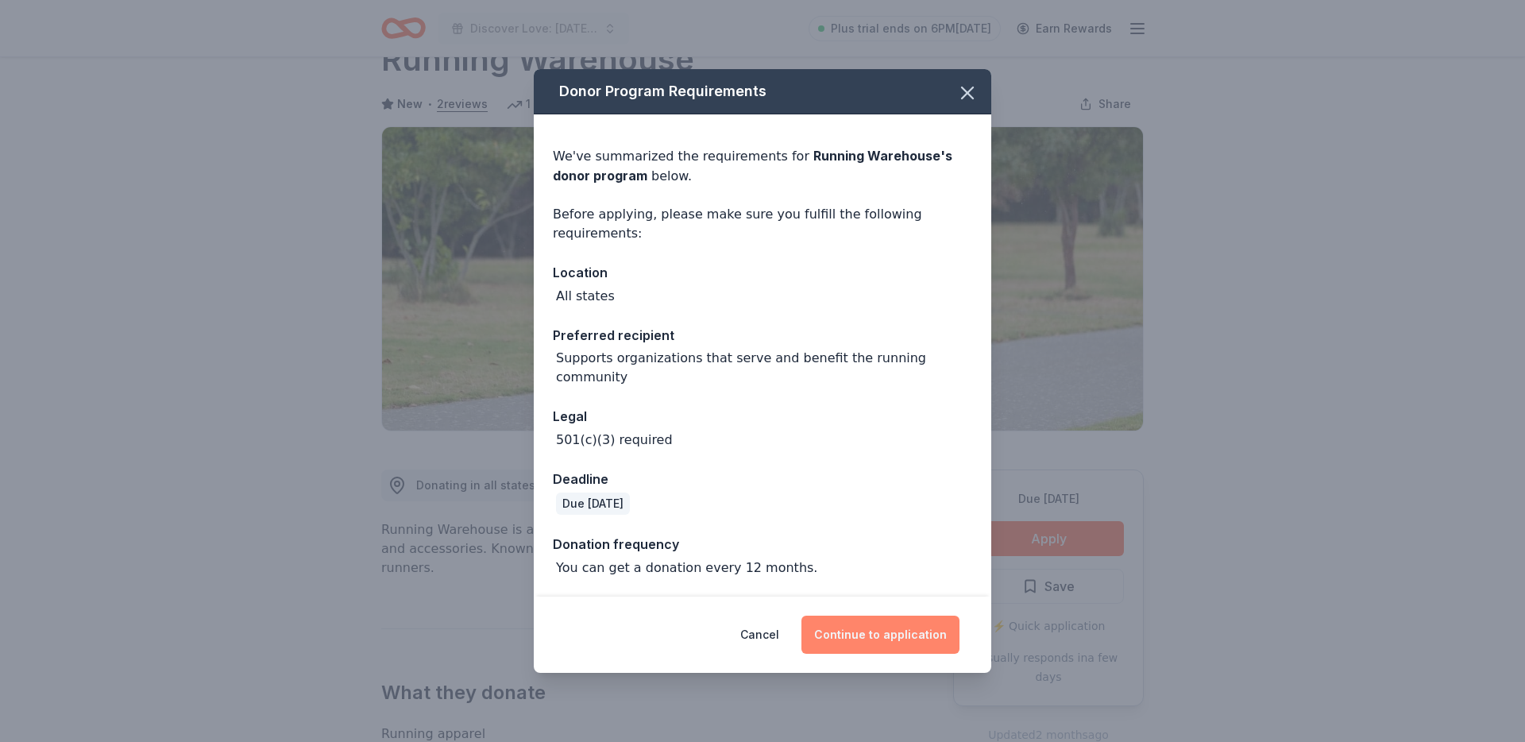
click at [955, 642] on button "Continue to application" at bounding box center [880, 635] width 158 height 38
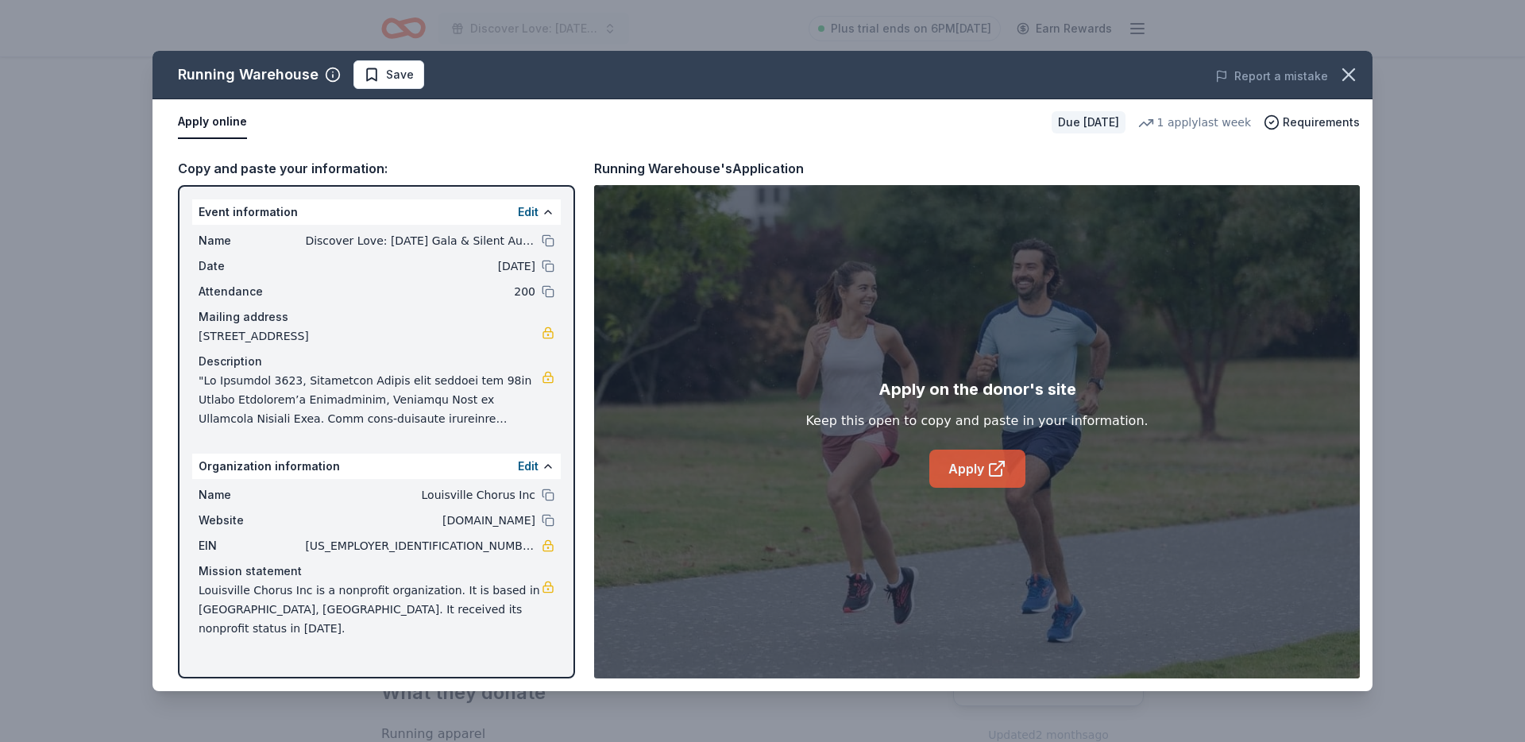
click at [969, 472] on link "Apply" at bounding box center [977, 469] width 96 height 38
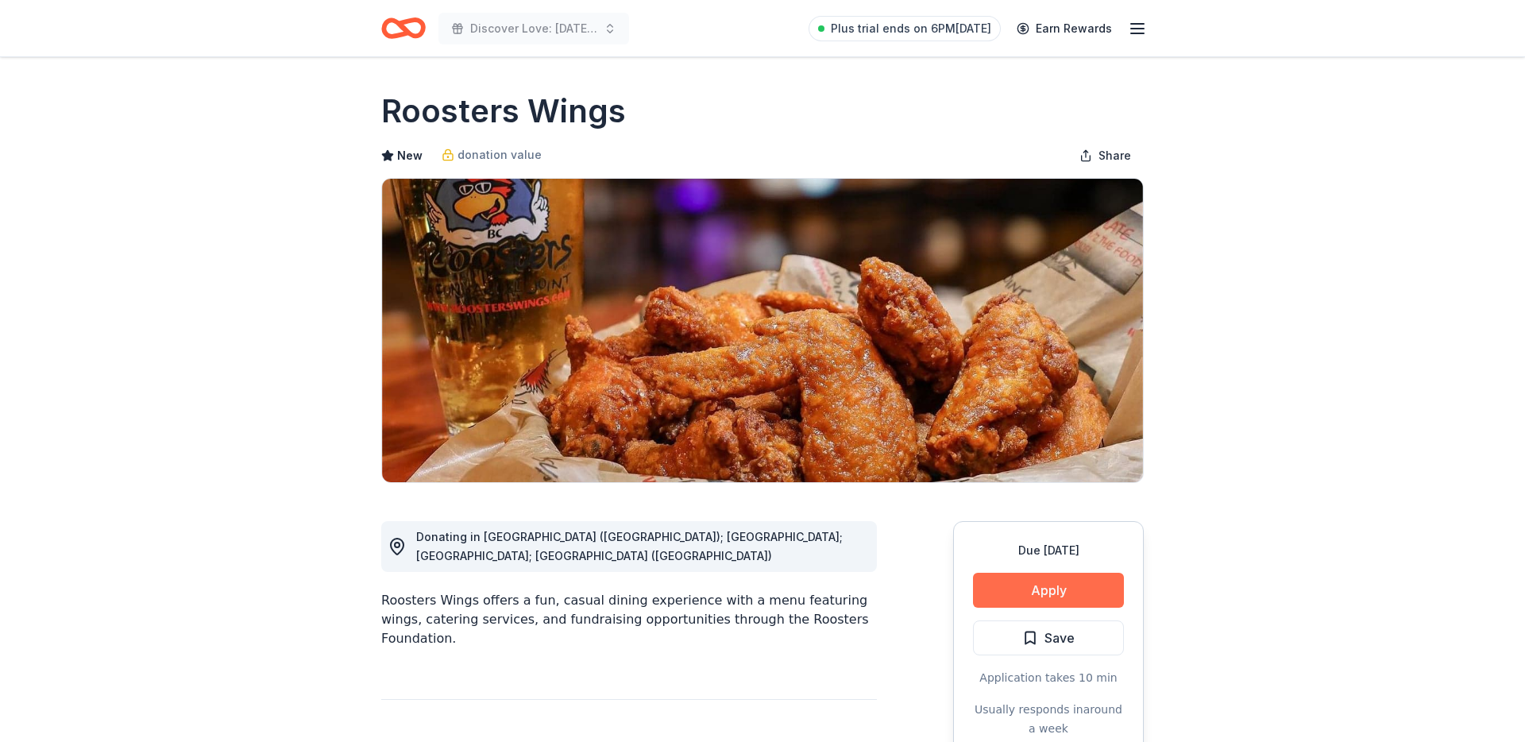
click at [1042, 577] on button "Apply" at bounding box center [1048, 590] width 151 height 35
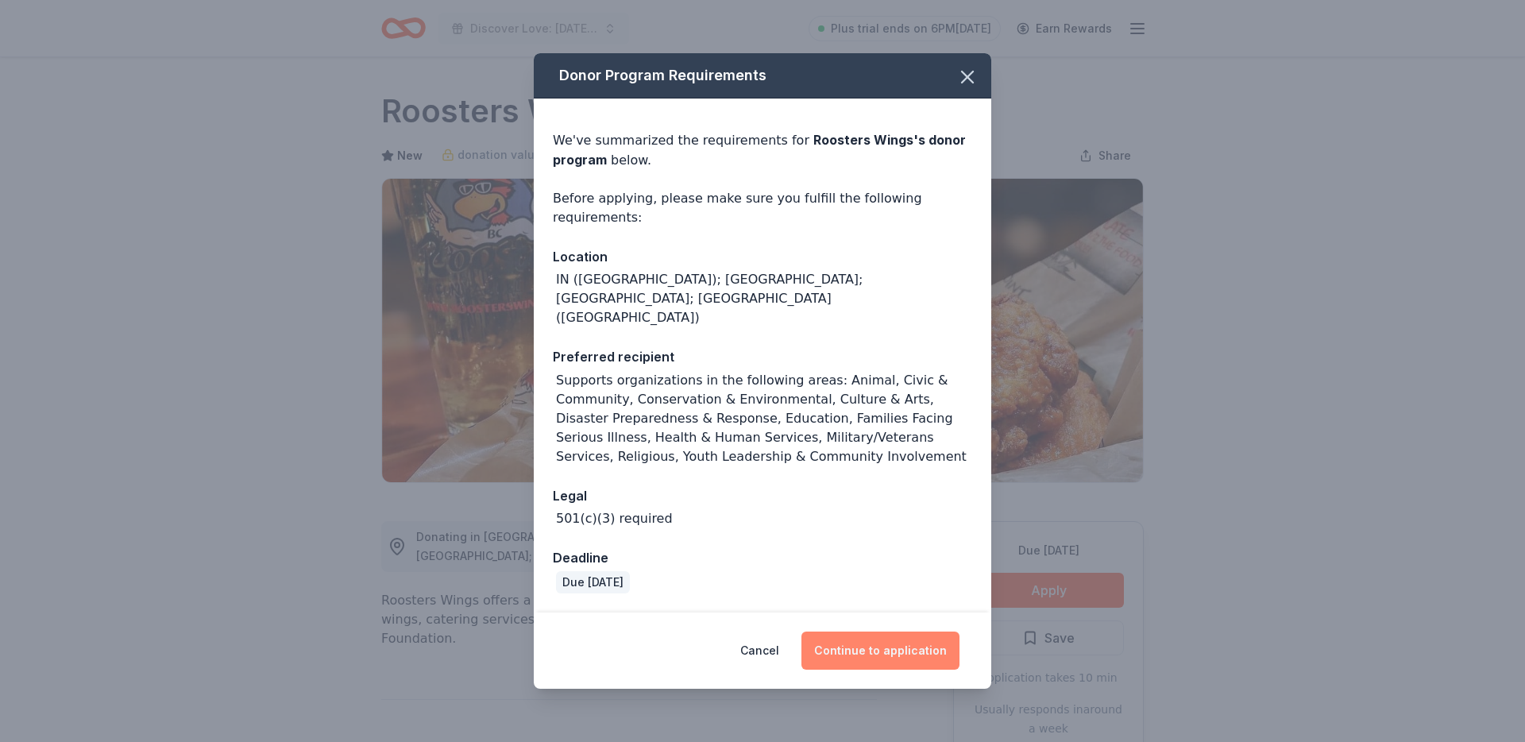
drag, startPoint x: 857, startPoint y: 610, endPoint x: 858, endPoint y: 620, distance: 10.4
click at [857, 612] on div "Cancel Continue to application" at bounding box center [762, 650] width 457 height 76
click at [859, 631] on button "Continue to application" at bounding box center [880, 650] width 158 height 38
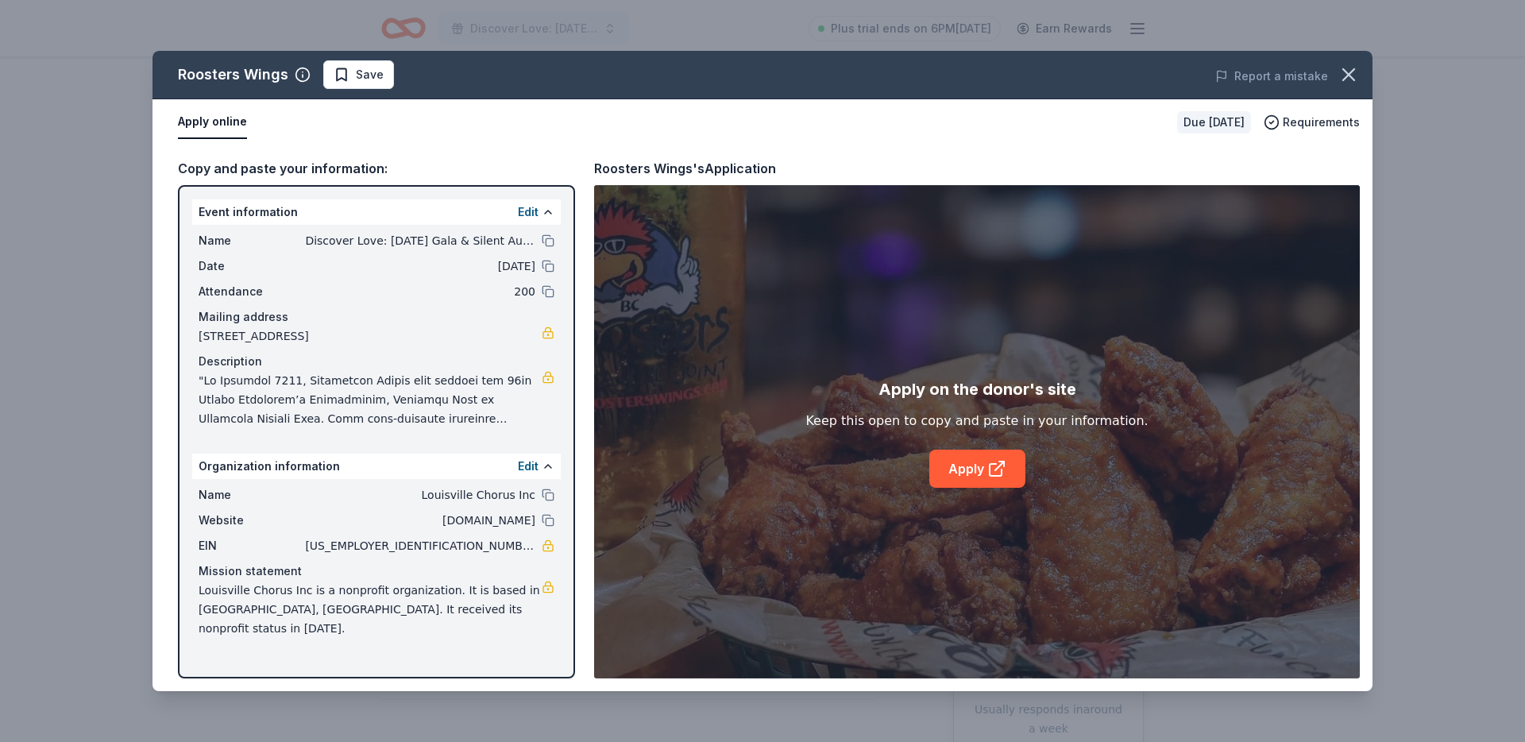
drag, startPoint x: 832, startPoint y: 469, endPoint x: 845, endPoint y: 469, distance: 13.5
click at [831, 469] on div "Apply on the donor's site Keep this open to copy and paste in your information.…" at bounding box center [976, 431] width 342 height 111
click at [998, 477] on icon at bounding box center [996, 468] width 19 height 19
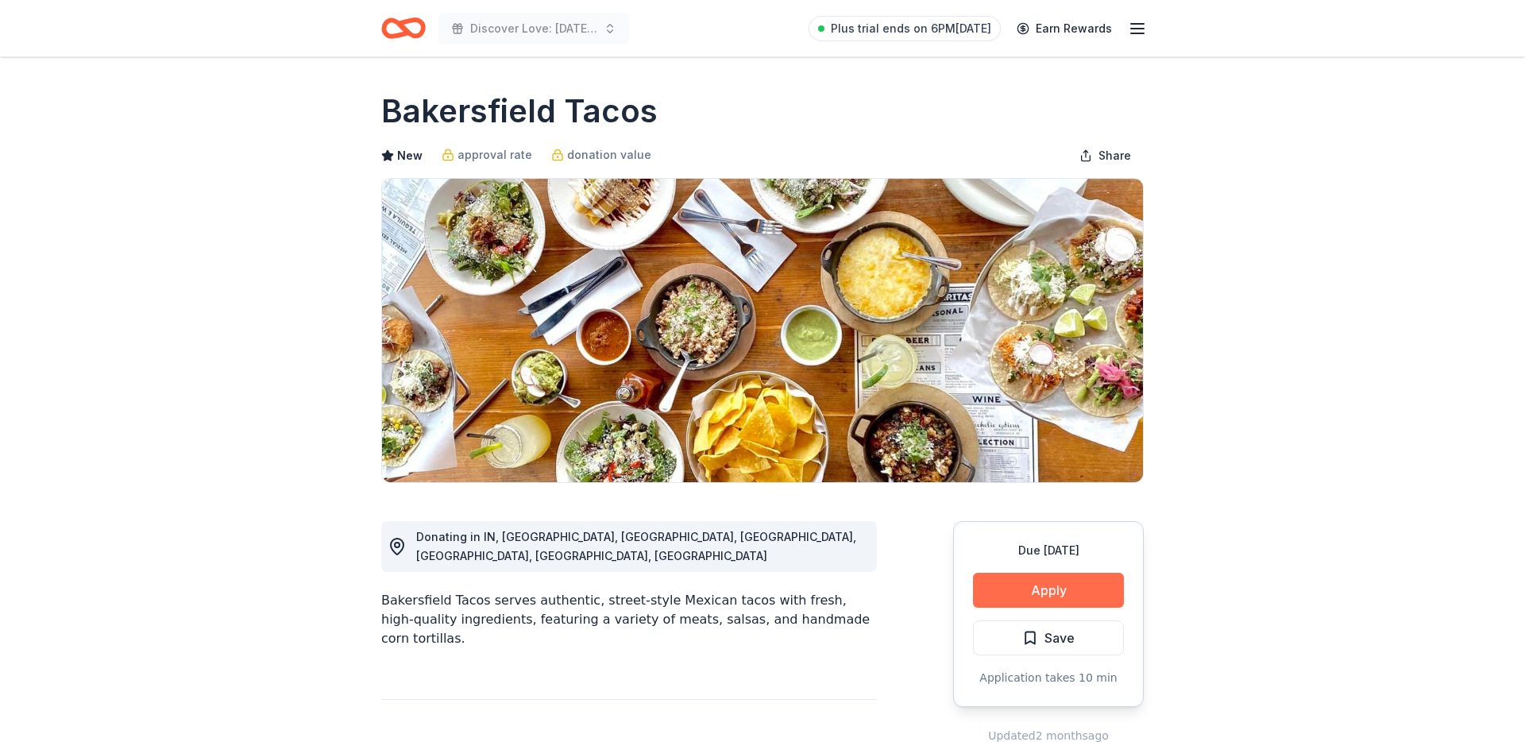
click at [1004, 577] on button "Apply" at bounding box center [1048, 590] width 151 height 35
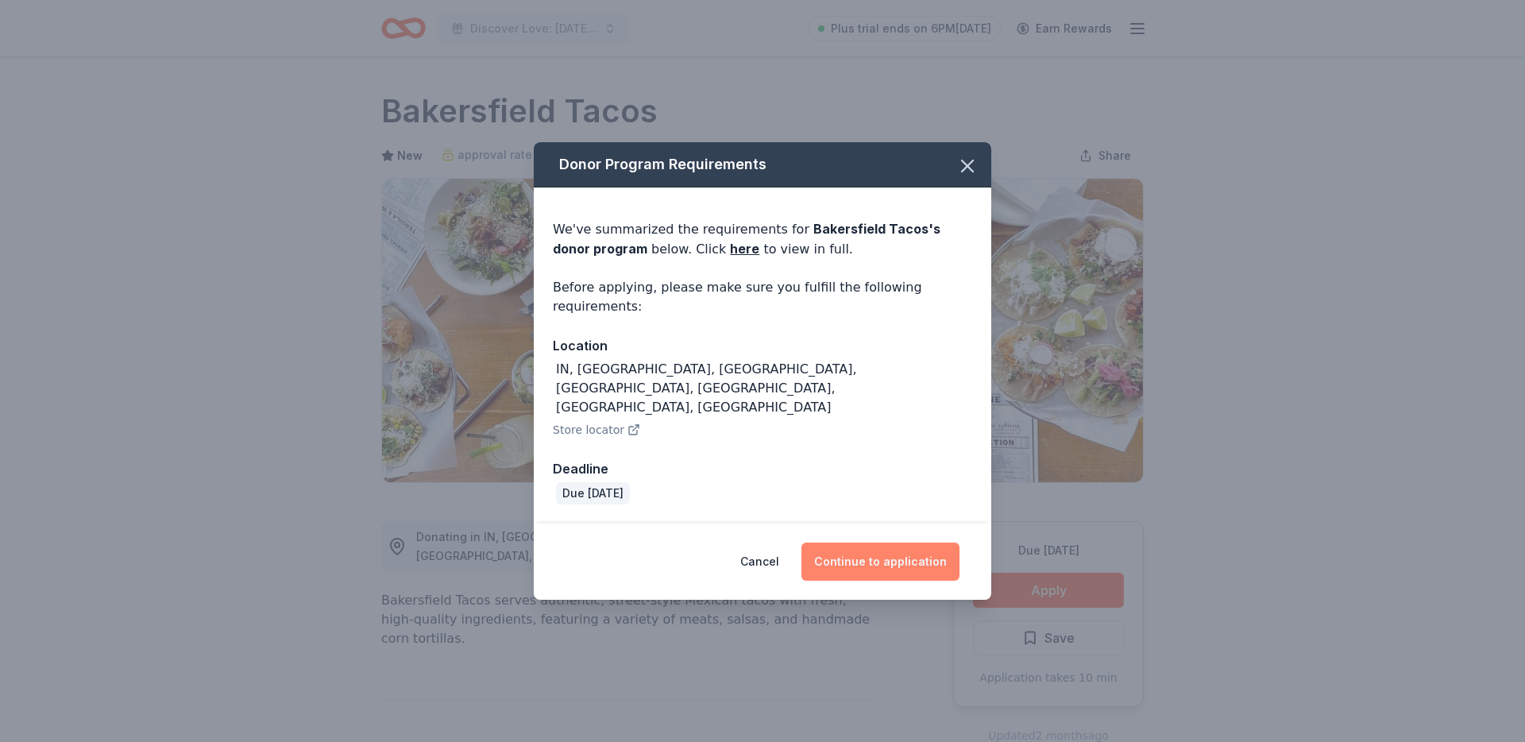
click at [892, 543] on button "Continue to application" at bounding box center [880, 561] width 158 height 38
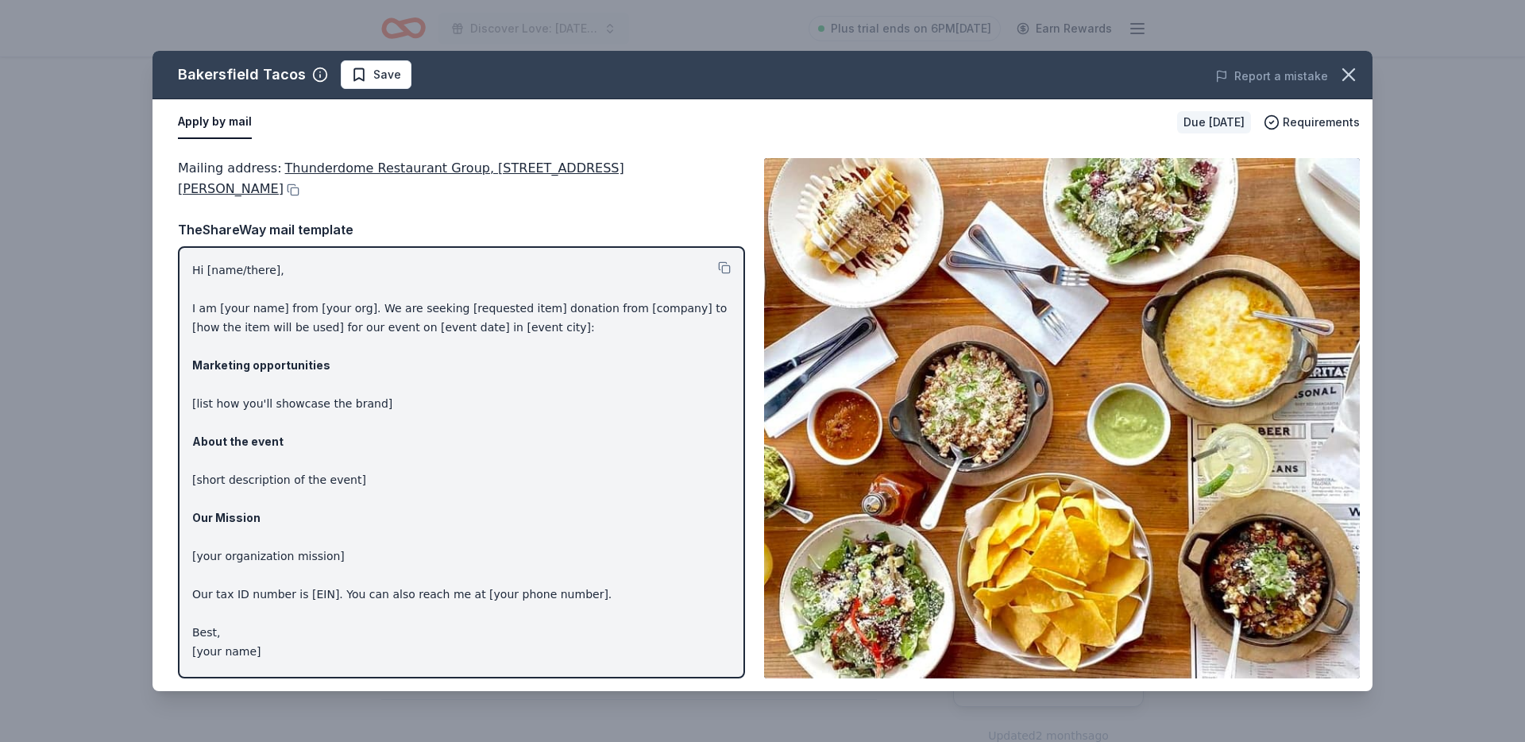
click at [532, 309] on p "Hi [name/there], I am [your name] from [your org]. We are seeking [requested it…" at bounding box center [461, 461] width 538 height 400
drag, startPoint x: 403, startPoint y: 185, endPoint x: 276, endPoint y: 175, distance: 126.7
click at [290, 167] on div "Mailing address : Thunderdome Restaurant Group, 1227 Jackson St. Suite 1, Cinci…" at bounding box center [461, 179] width 567 height 42
drag, startPoint x: 238, startPoint y: 187, endPoint x: 220, endPoint y: 190, distance: 18.4
click at [234, 189] on div "Mailing address : Thunderdome Restaurant Group, 1227 Jackson St. Suite 1, Cinci…" at bounding box center [461, 179] width 567 height 42
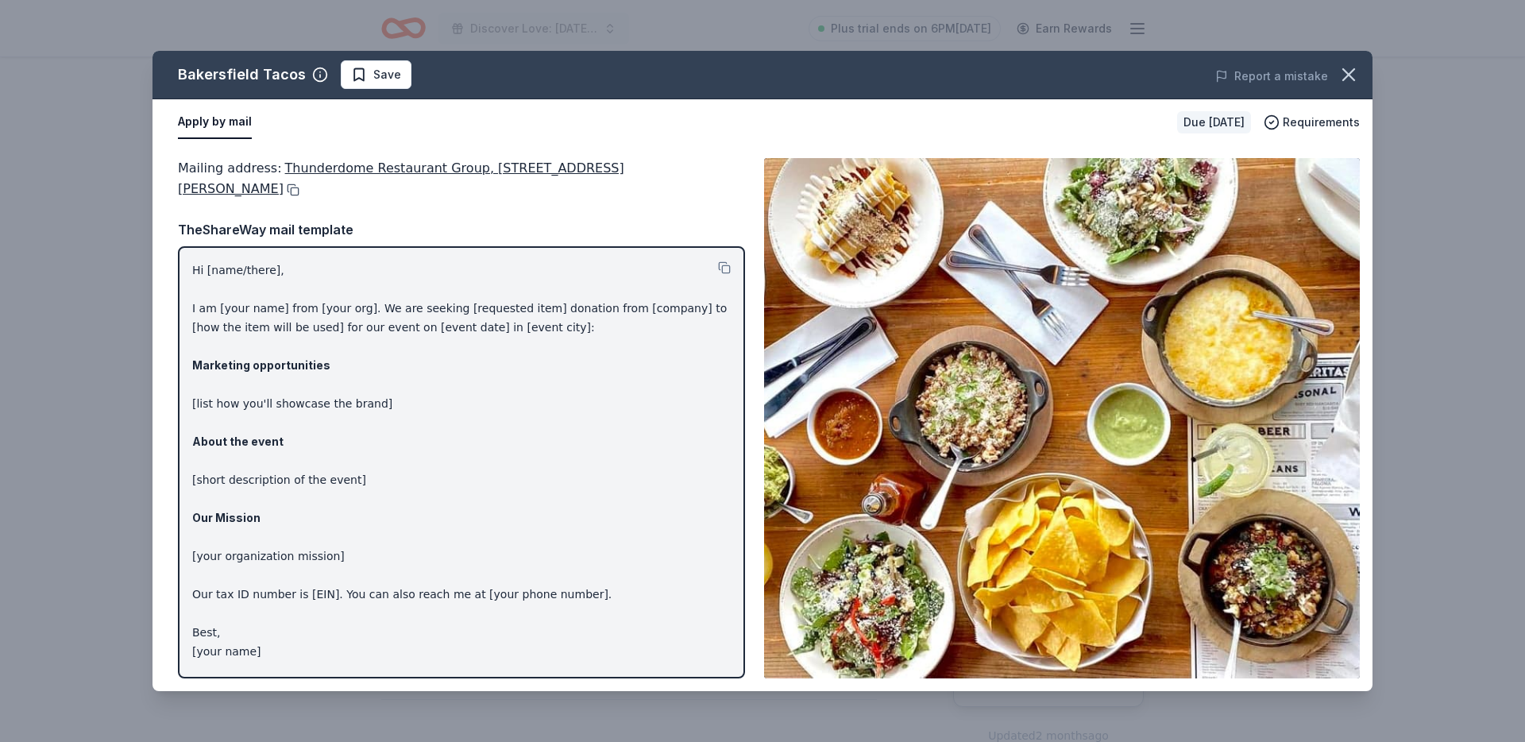
click at [284, 190] on button at bounding box center [292, 189] width 16 height 13
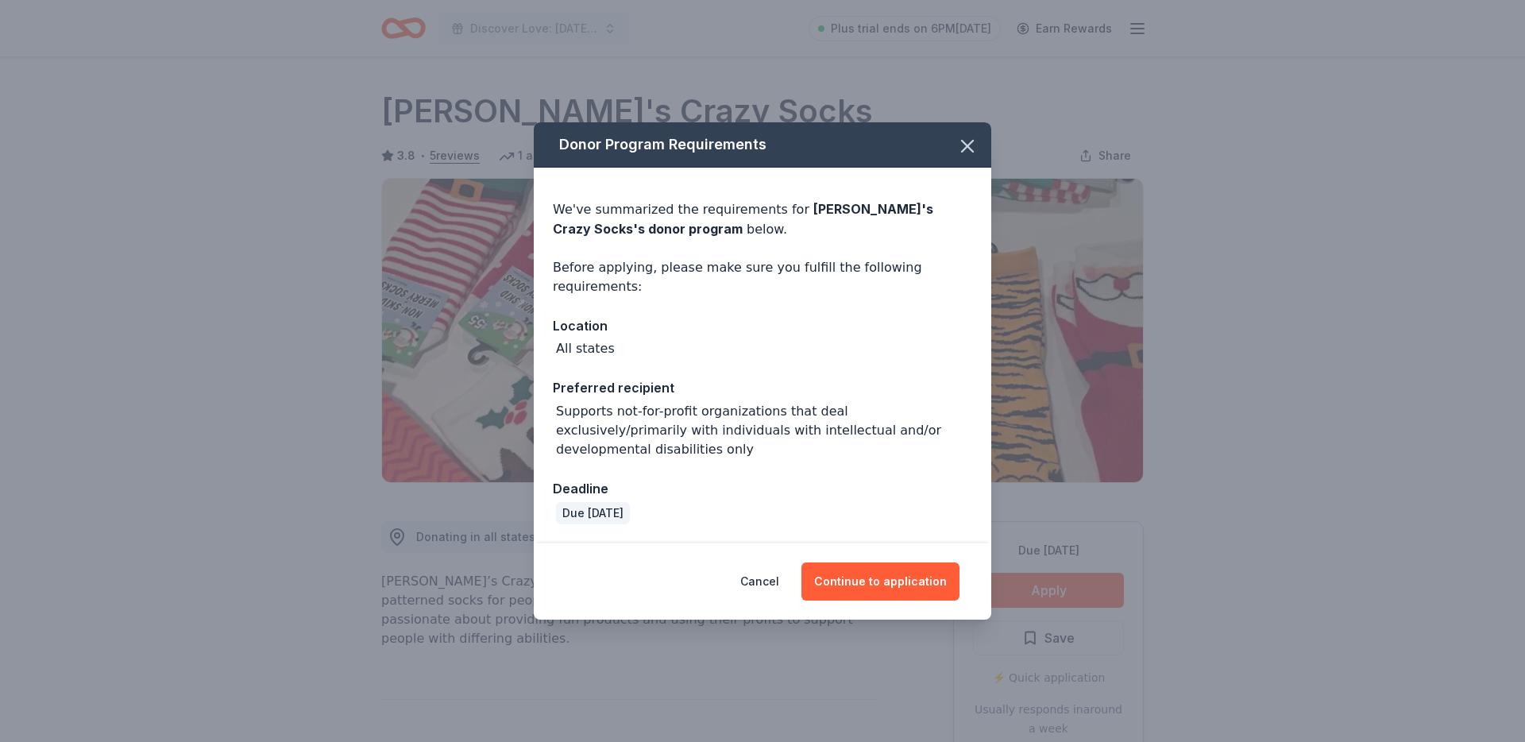
scroll to position [124, 0]
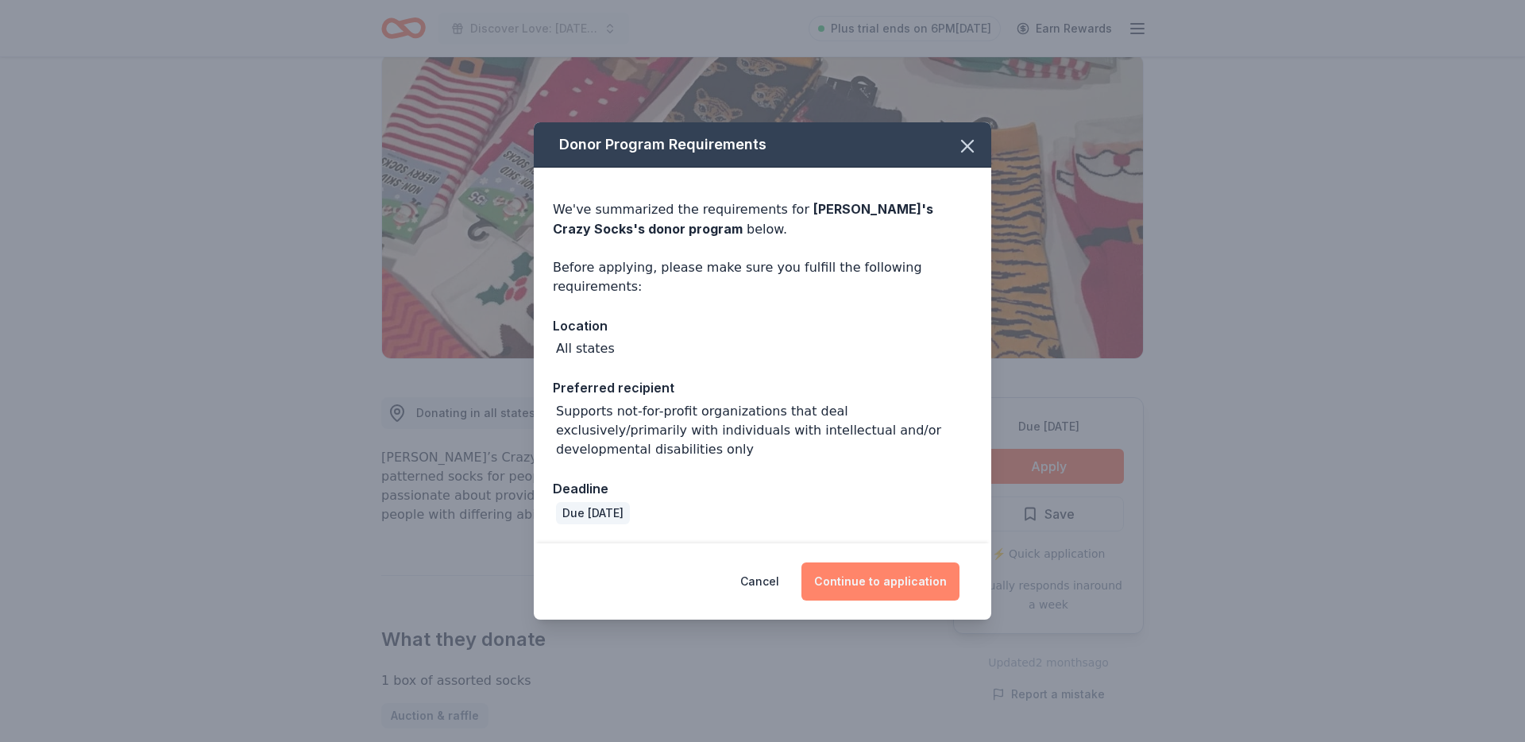
click at [916, 582] on button "Continue to application" at bounding box center [880, 581] width 158 height 38
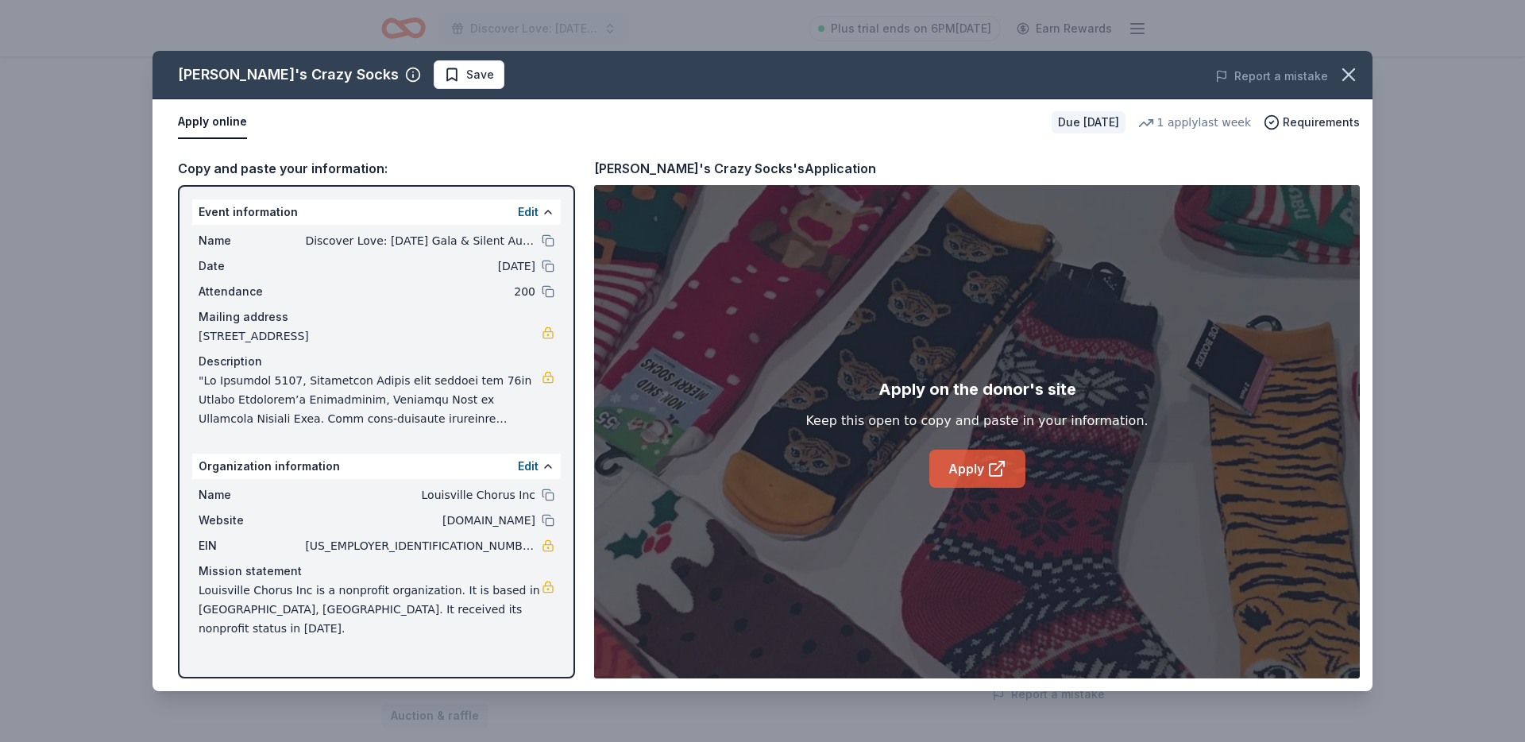
click at [992, 476] on icon at bounding box center [996, 468] width 19 height 19
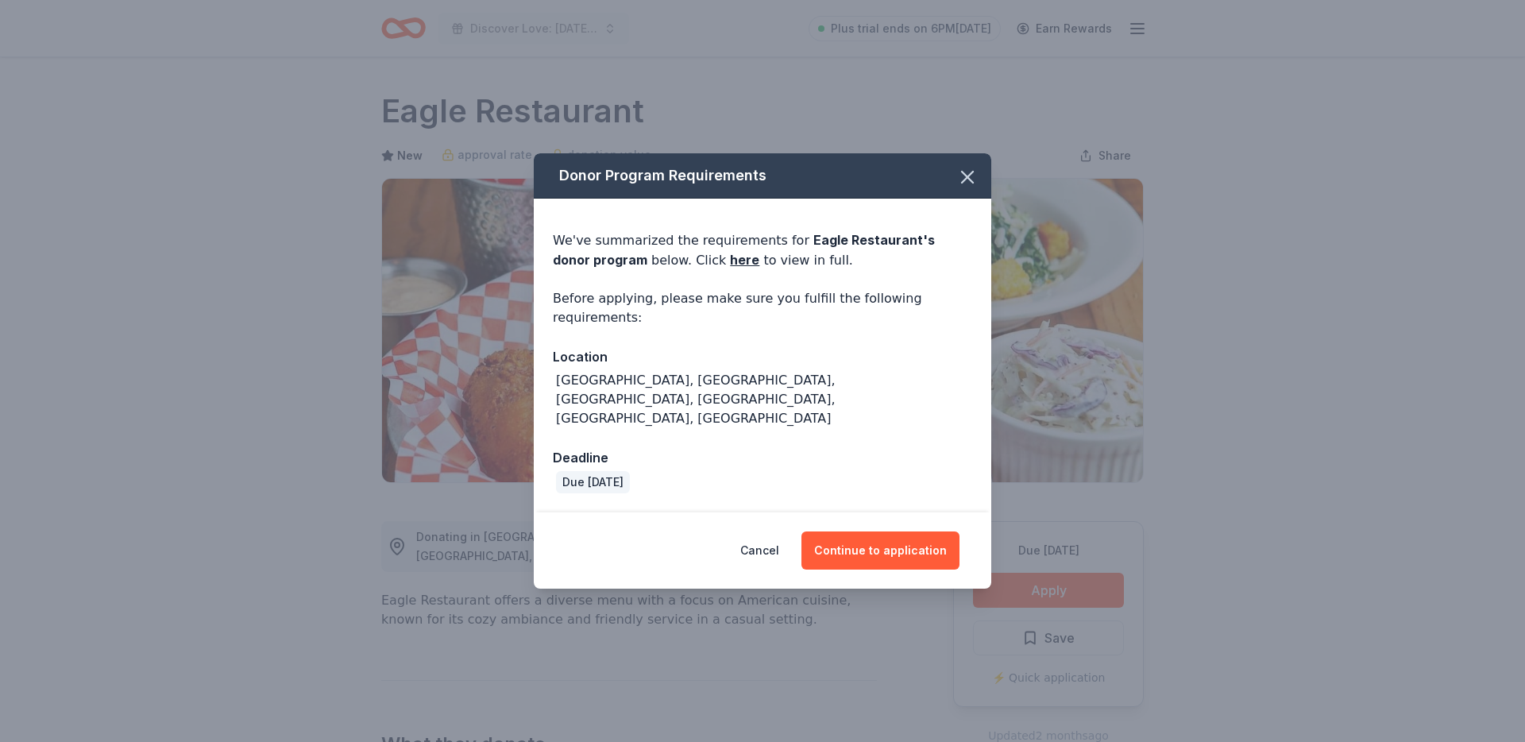
click at [929, 565] on div "Cancel Continue to application" at bounding box center [762, 550] width 457 height 76
click at [916, 531] on button "Continue to application" at bounding box center [880, 550] width 158 height 38
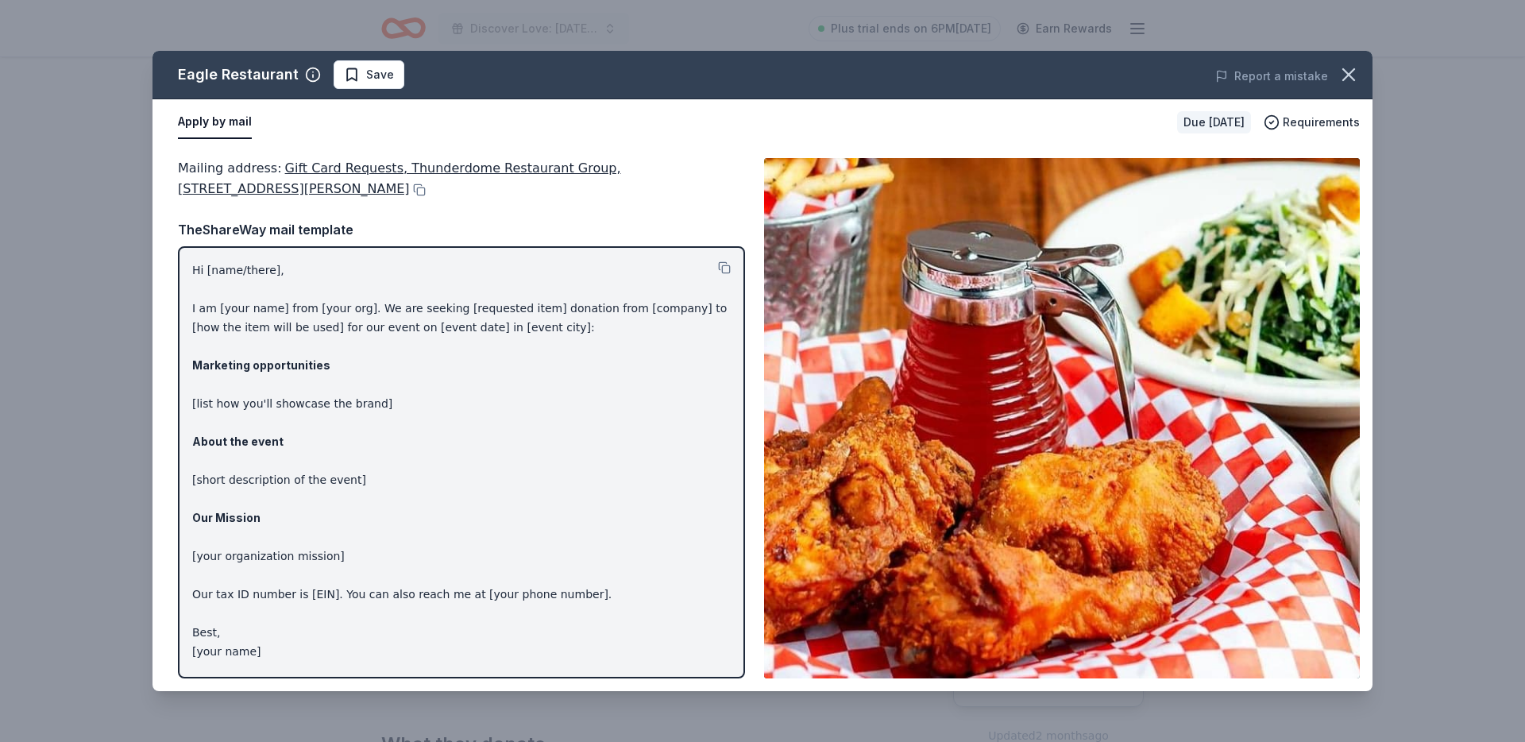
click at [336, 184] on div "Mailing address : Gift Card Requests, Thunderdome Restaurant Group, 1227 Jackso…" at bounding box center [461, 179] width 567 height 42
click at [410, 189] on button at bounding box center [418, 189] width 16 height 13
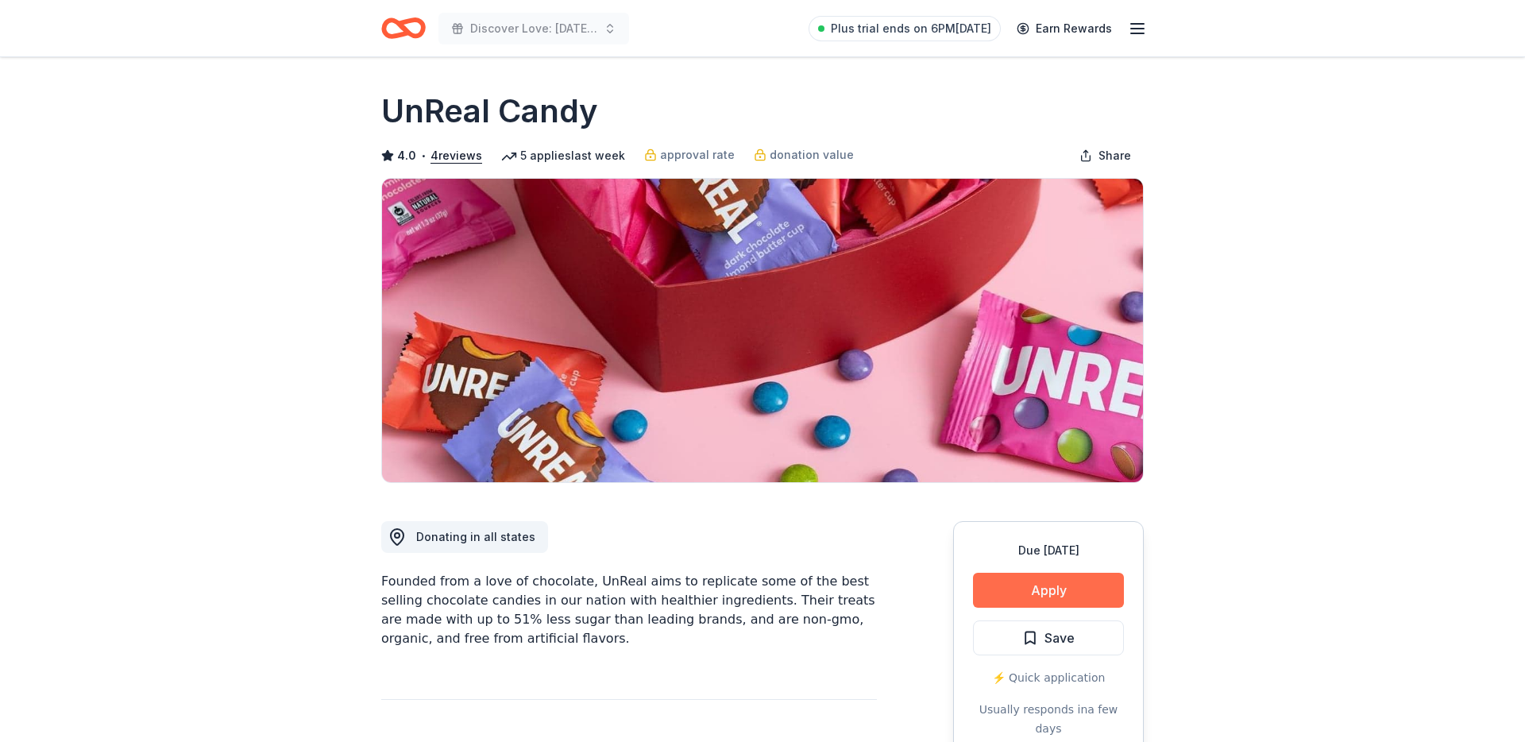
click at [1054, 580] on button "Apply" at bounding box center [1048, 590] width 151 height 35
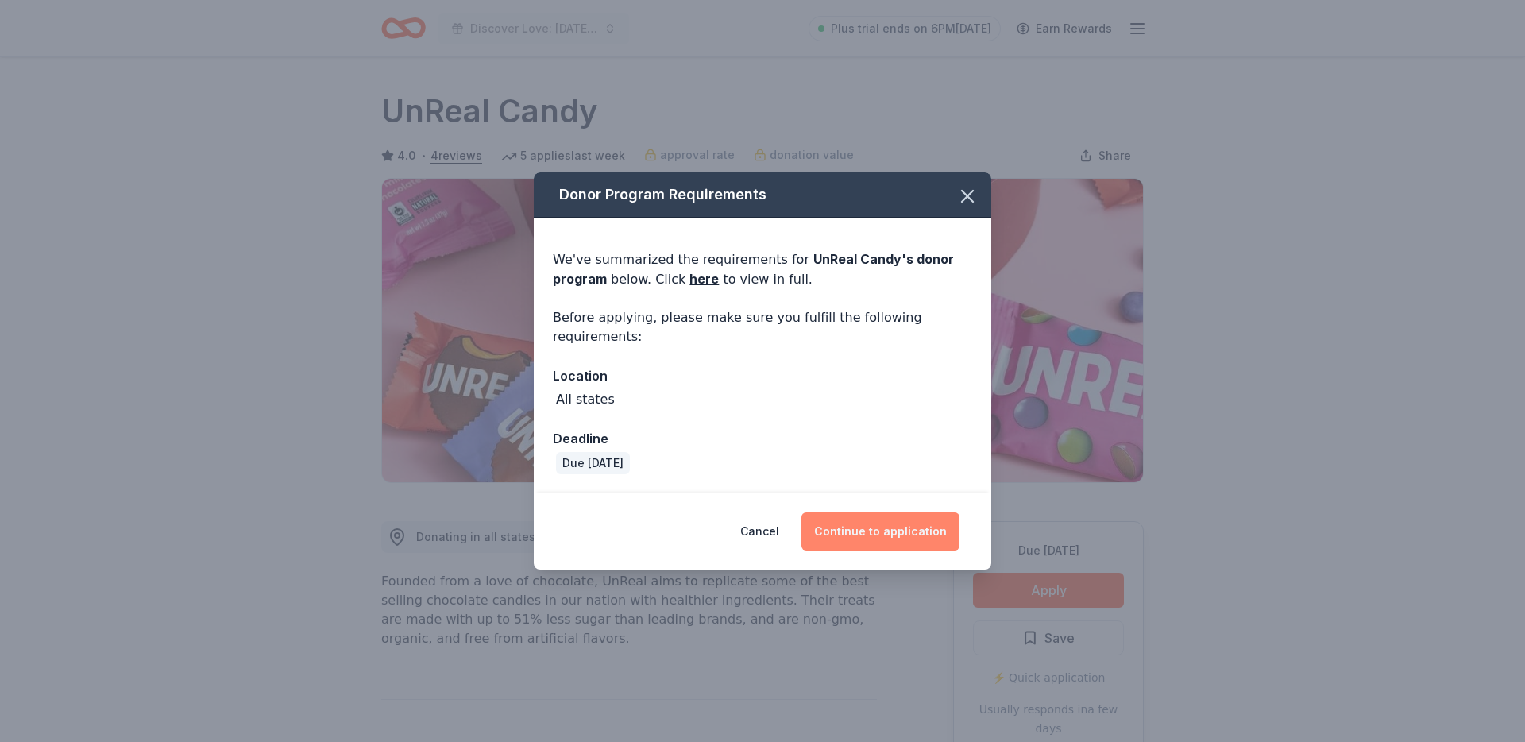
click at [909, 527] on button "Continue to application" at bounding box center [880, 531] width 158 height 38
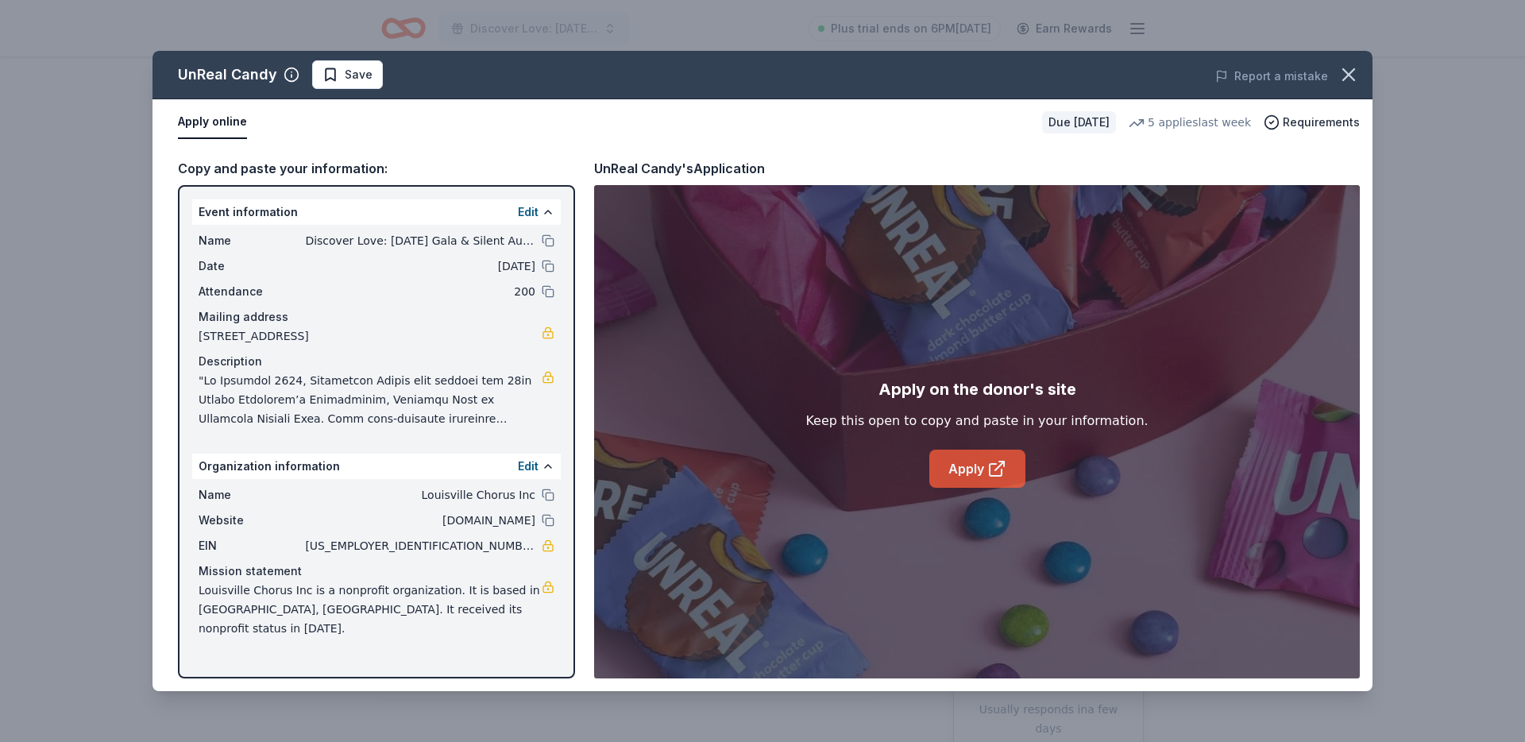
click at [994, 473] on icon at bounding box center [996, 468] width 19 height 19
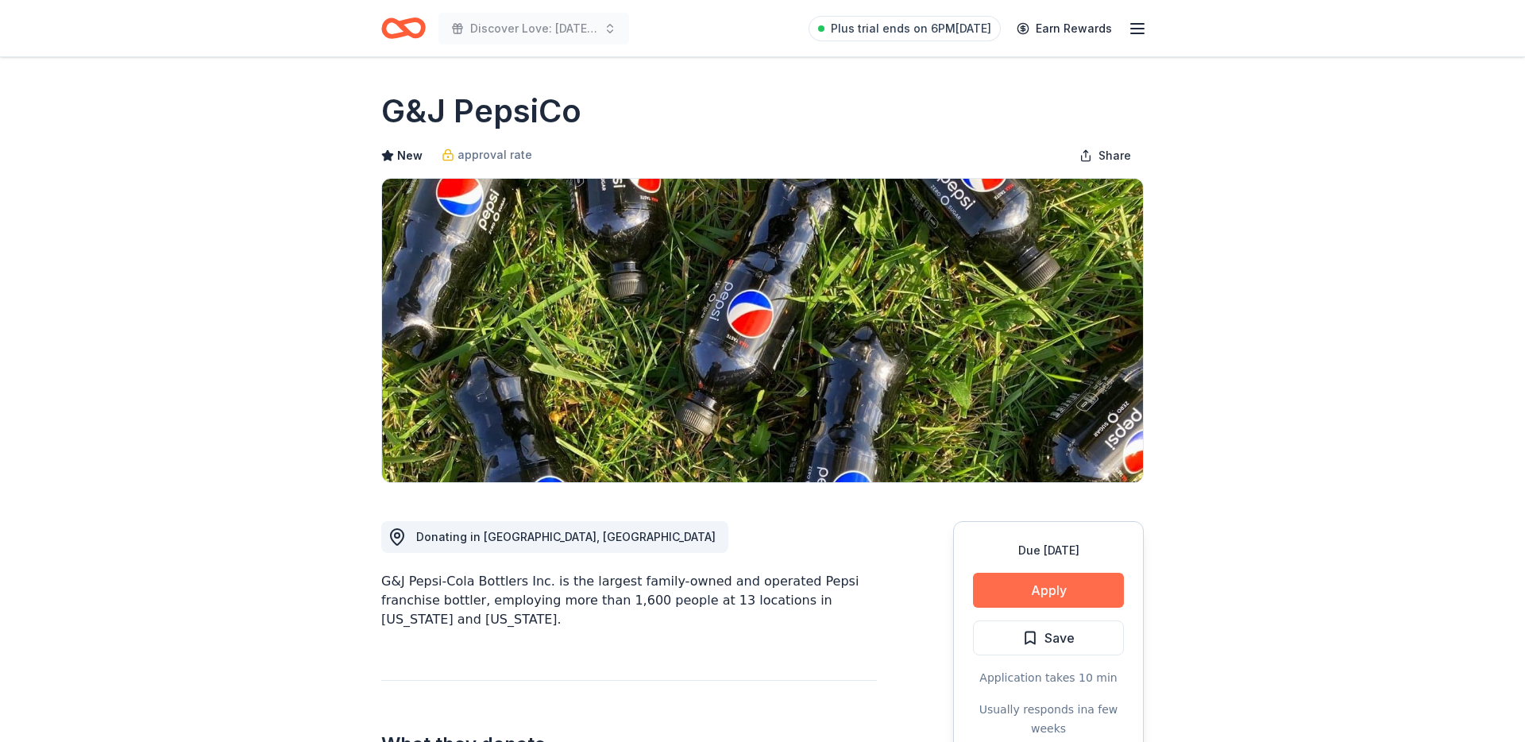
click at [1025, 591] on button "Apply" at bounding box center [1048, 590] width 151 height 35
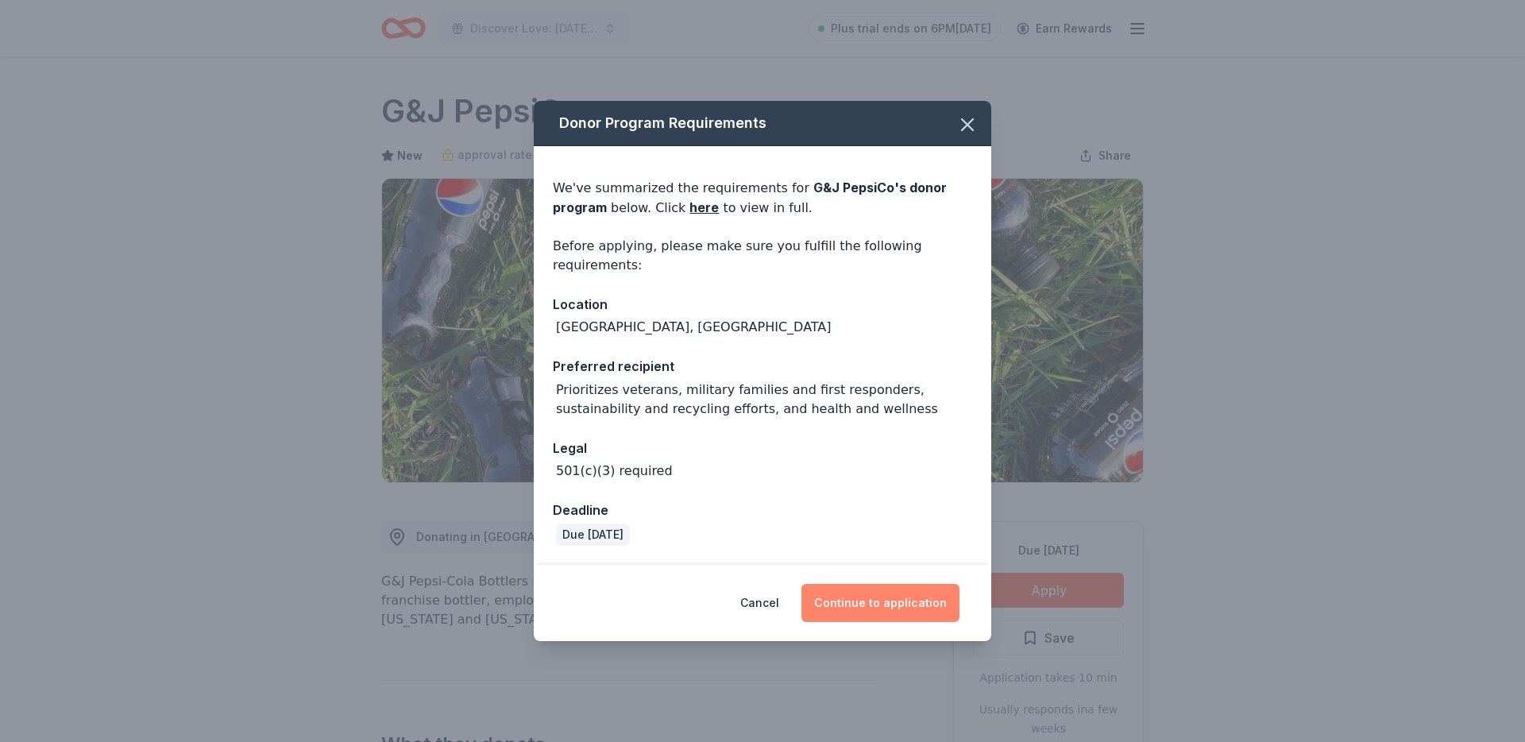
click at [891, 595] on button "Continue to application" at bounding box center [880, 603] width 158 height 38
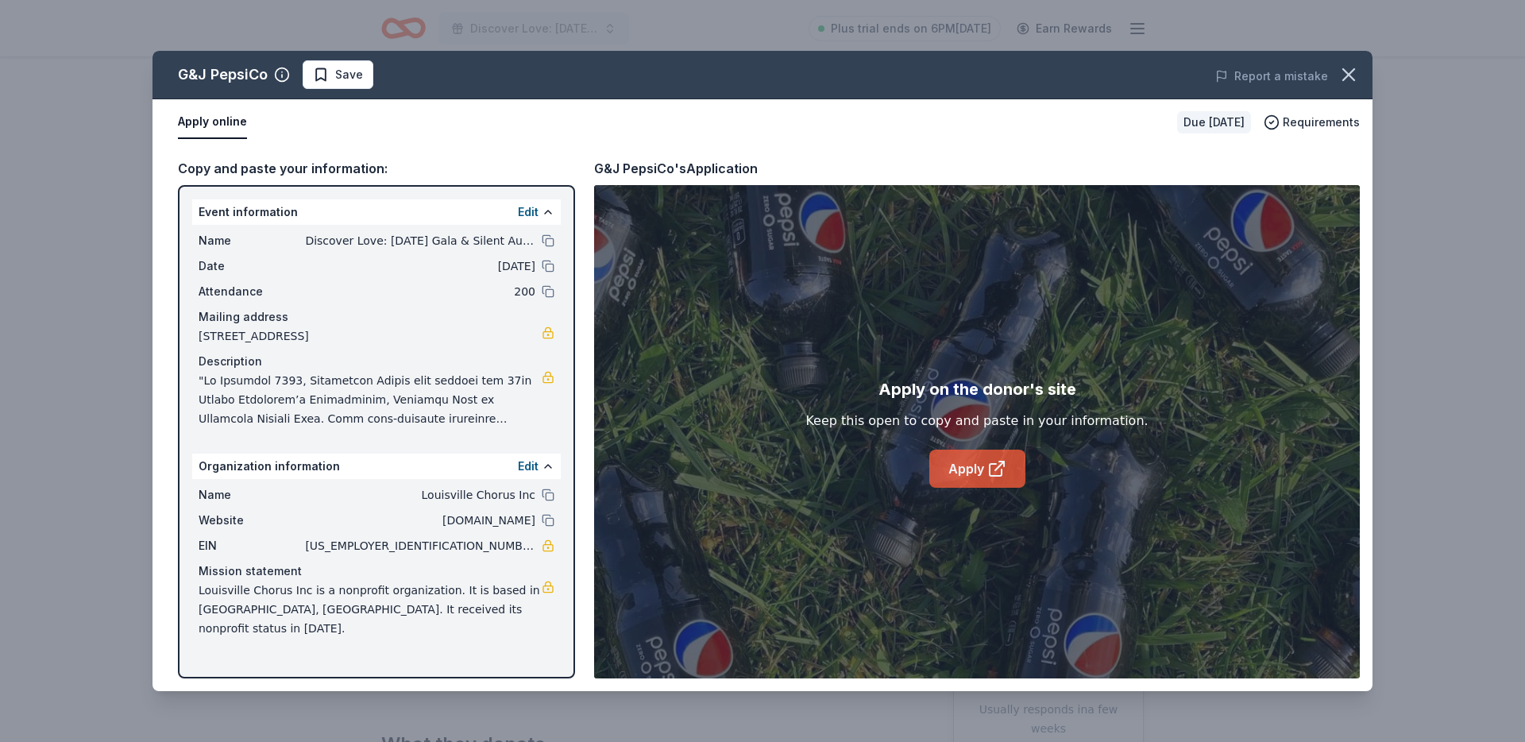
click at [950, 477] on link "Apply" at bounding box center [977, 469] width 96 height 38
click at [74, 139] on div "G&J PepsiCo Save Report a mistake Apply online Due [DATE] Requirements Copy and…" at bounding box center [762, 371] width 1525 height 742
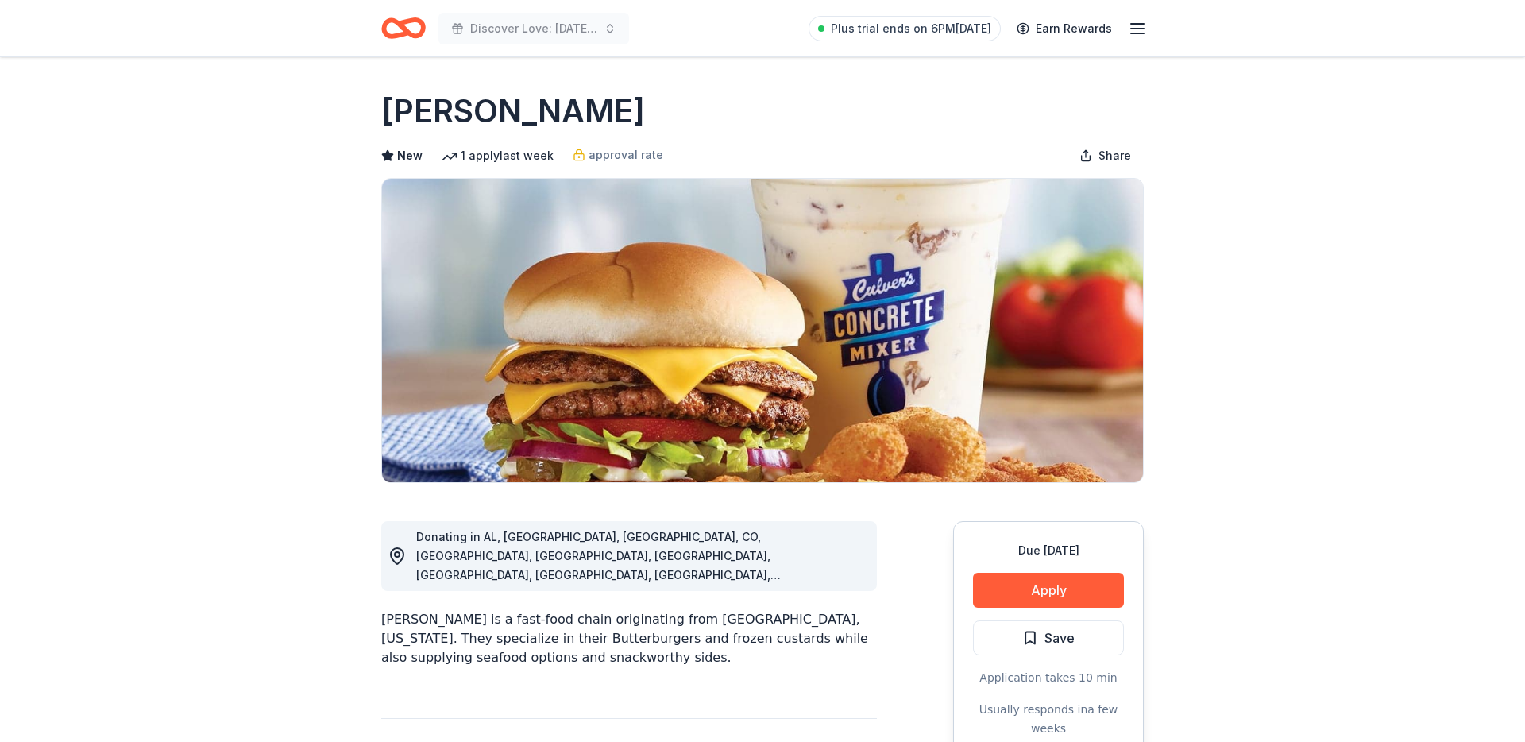
scroll to position [64, 0]
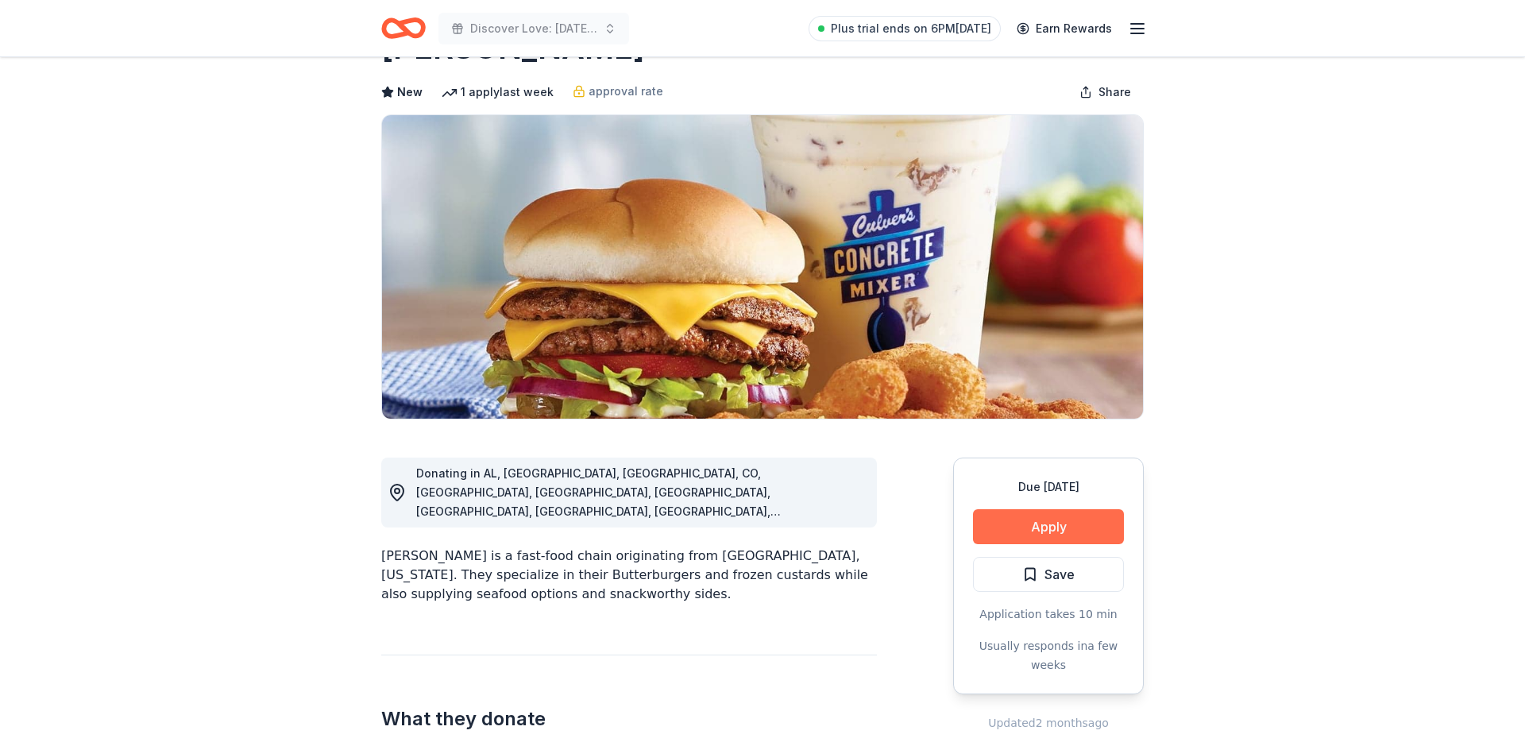
click at [996, 523] on button "Apply" at bounding box center [1048, 526] width 151 height 35
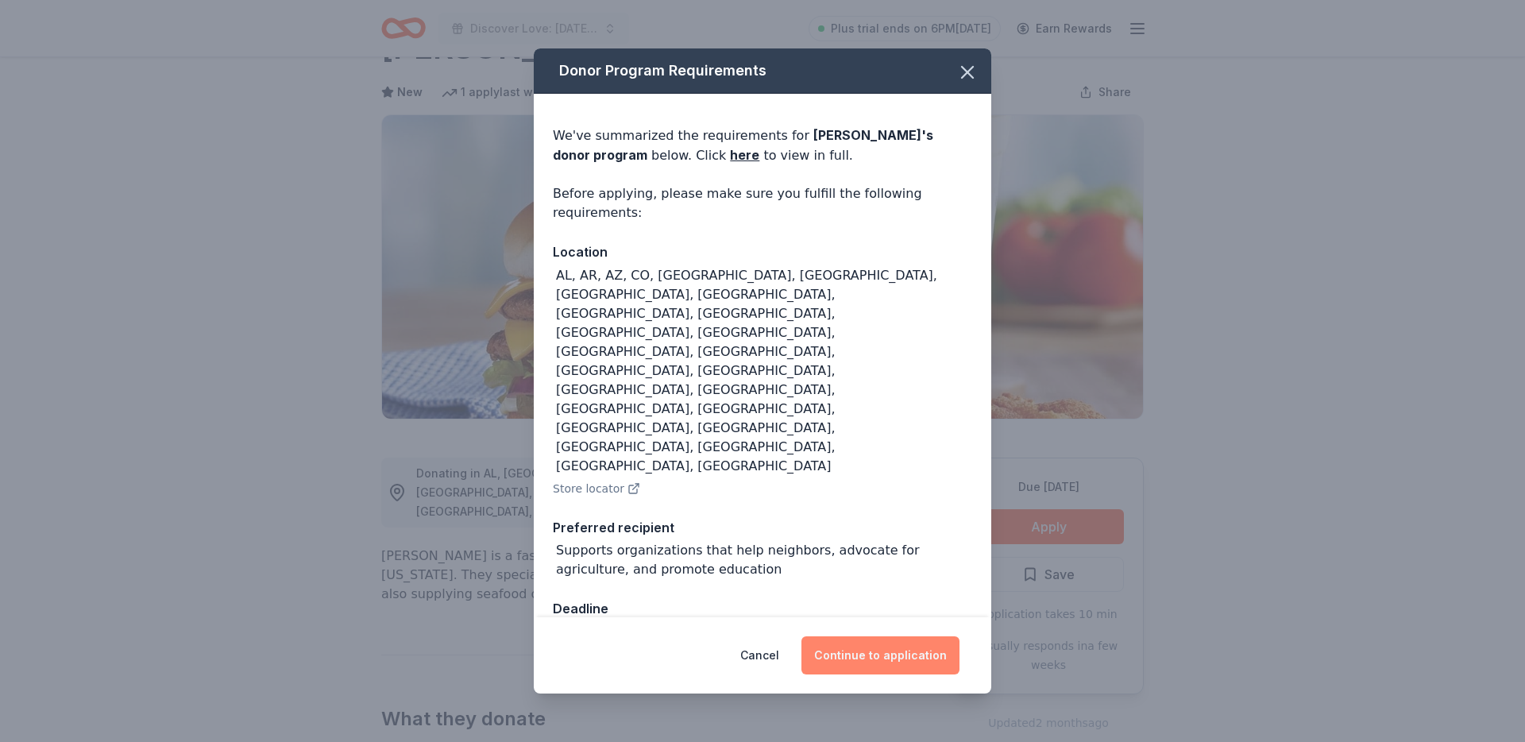
click at [891, 636] on button "Continue to application" at bounding box center [880, 655] width 158 height 38
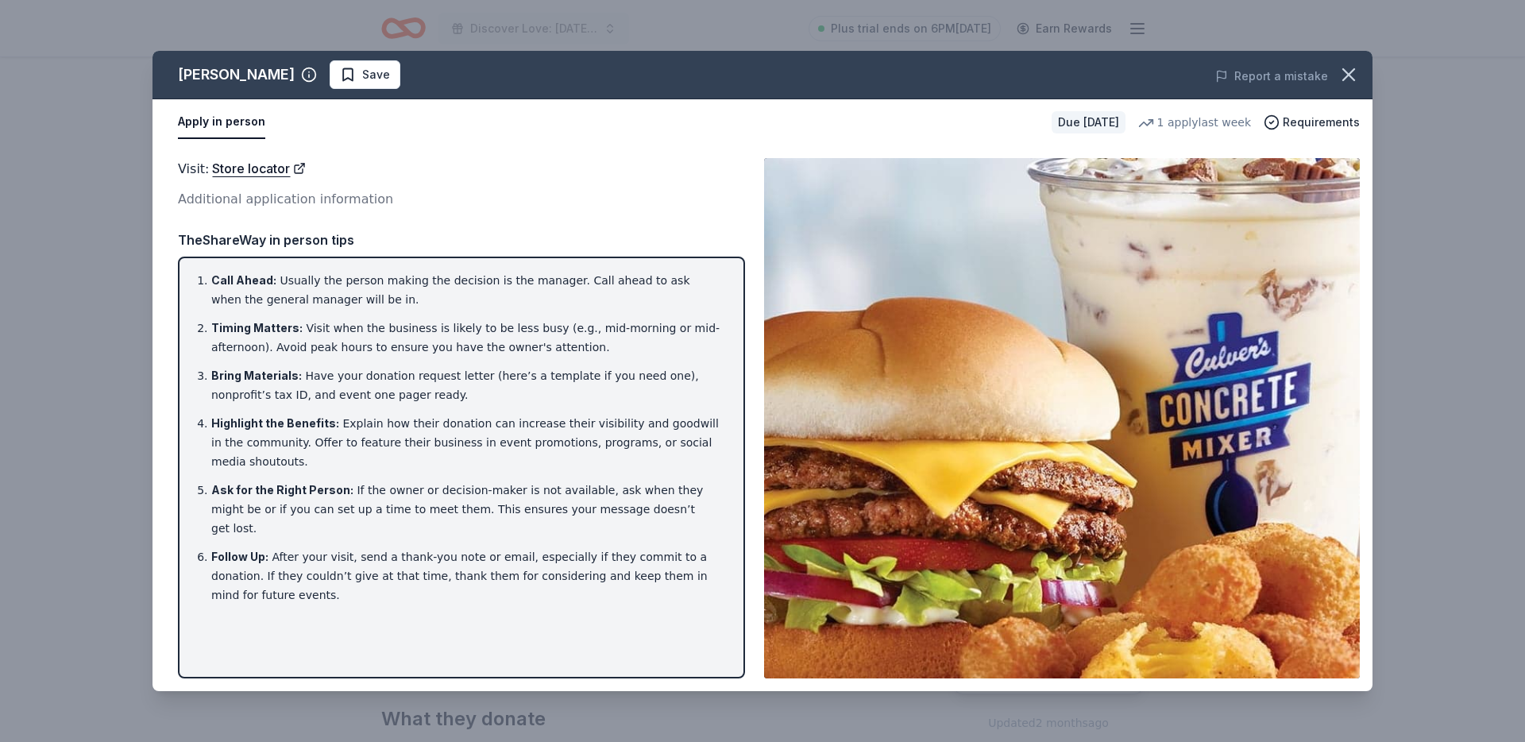
click at [1366, 99] on div "Apply in person Due in 147 days 1 apply last week Requirements" at bounding box center [762, 122] width 1220 height 46
click at [1353, 76] on icon "button" at bounding box center [1348, 75] width 22 height 22
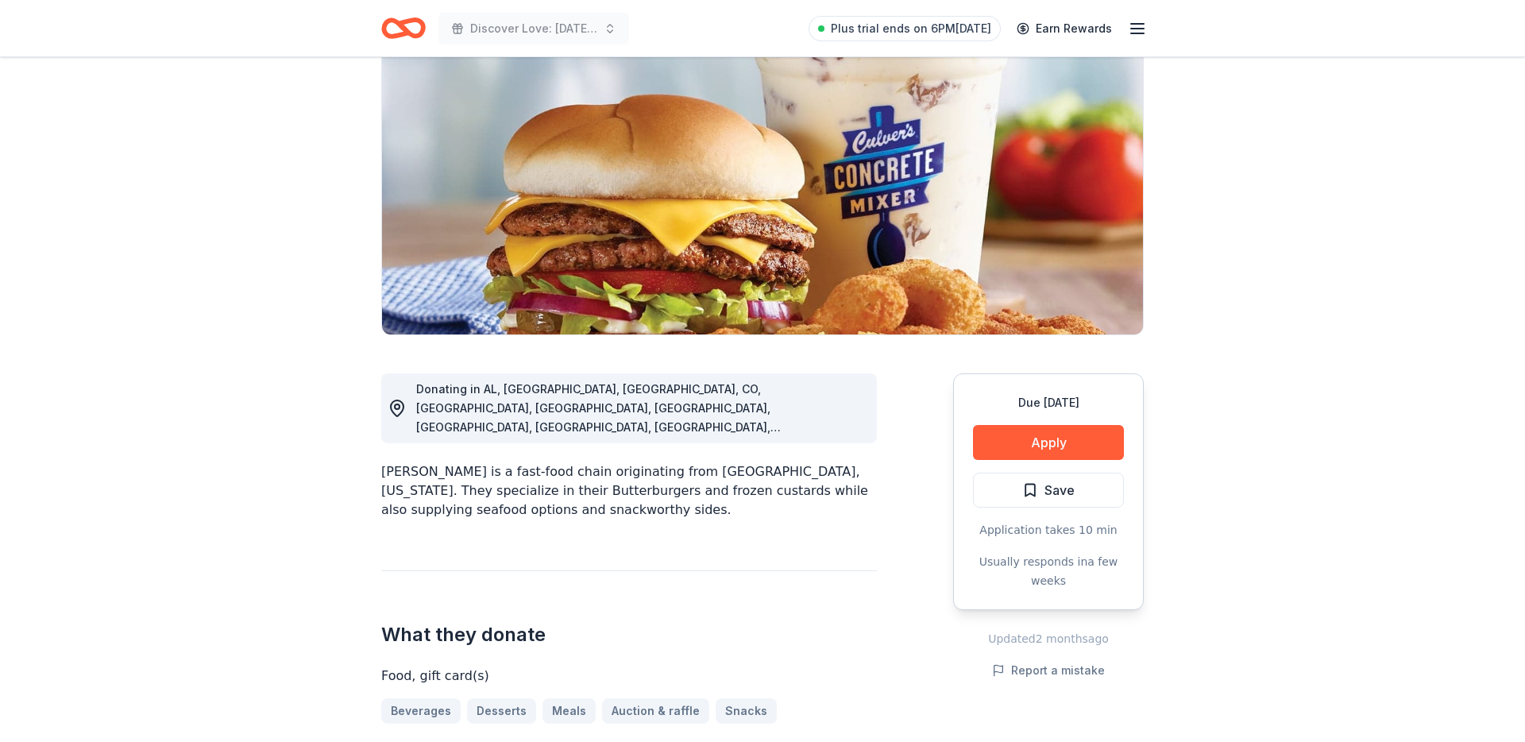
scroll to position [118, 0]
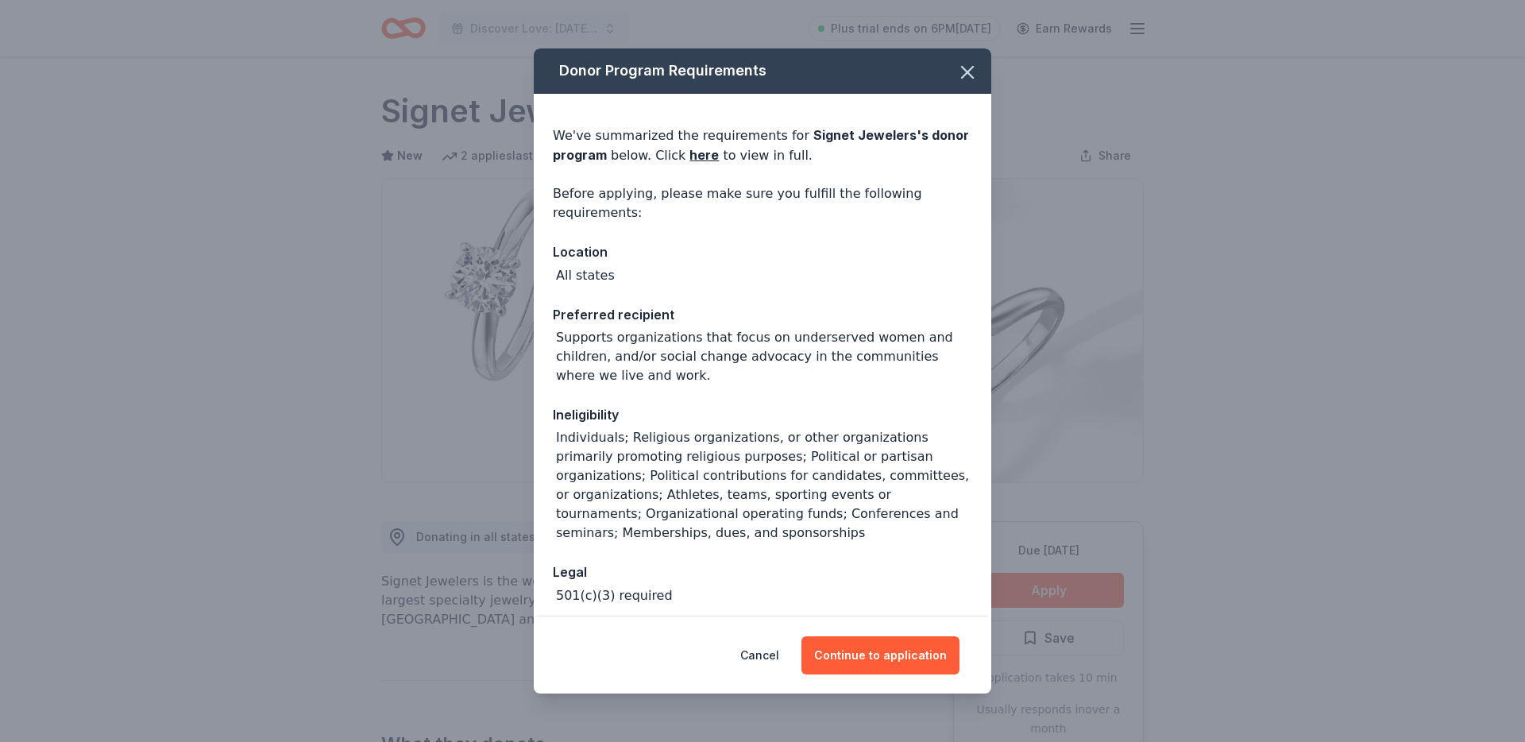
click at [932, 627] on div "Cancel Continue to application" at bounding box center [762, 655] width 457 height 76
click at [908, 647] on button "Continue to application" at bounding box center [880, 655] width 158 height 38
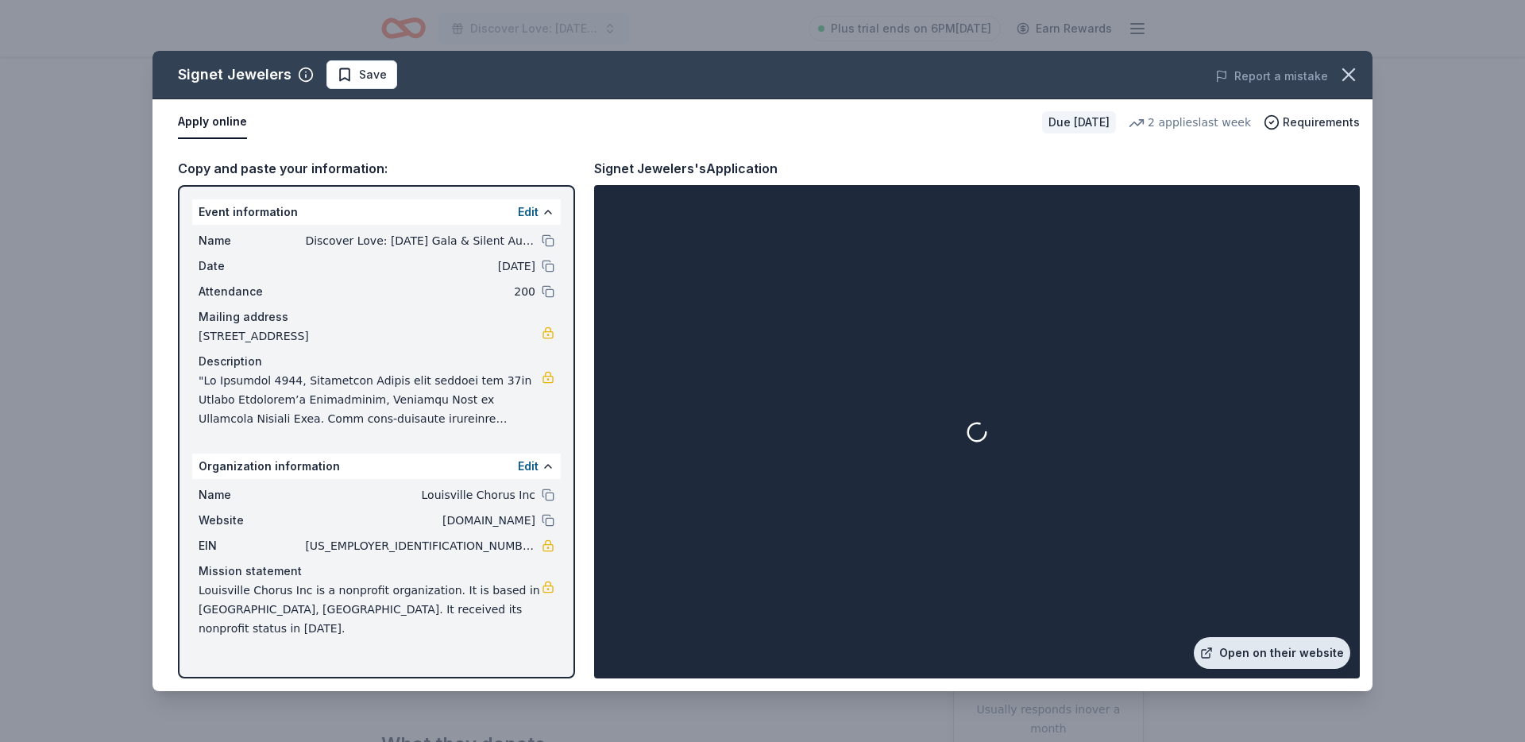
click at [1280, 657] on link "Open on their website" at bounding box center [1272, 653] width 156 height 32
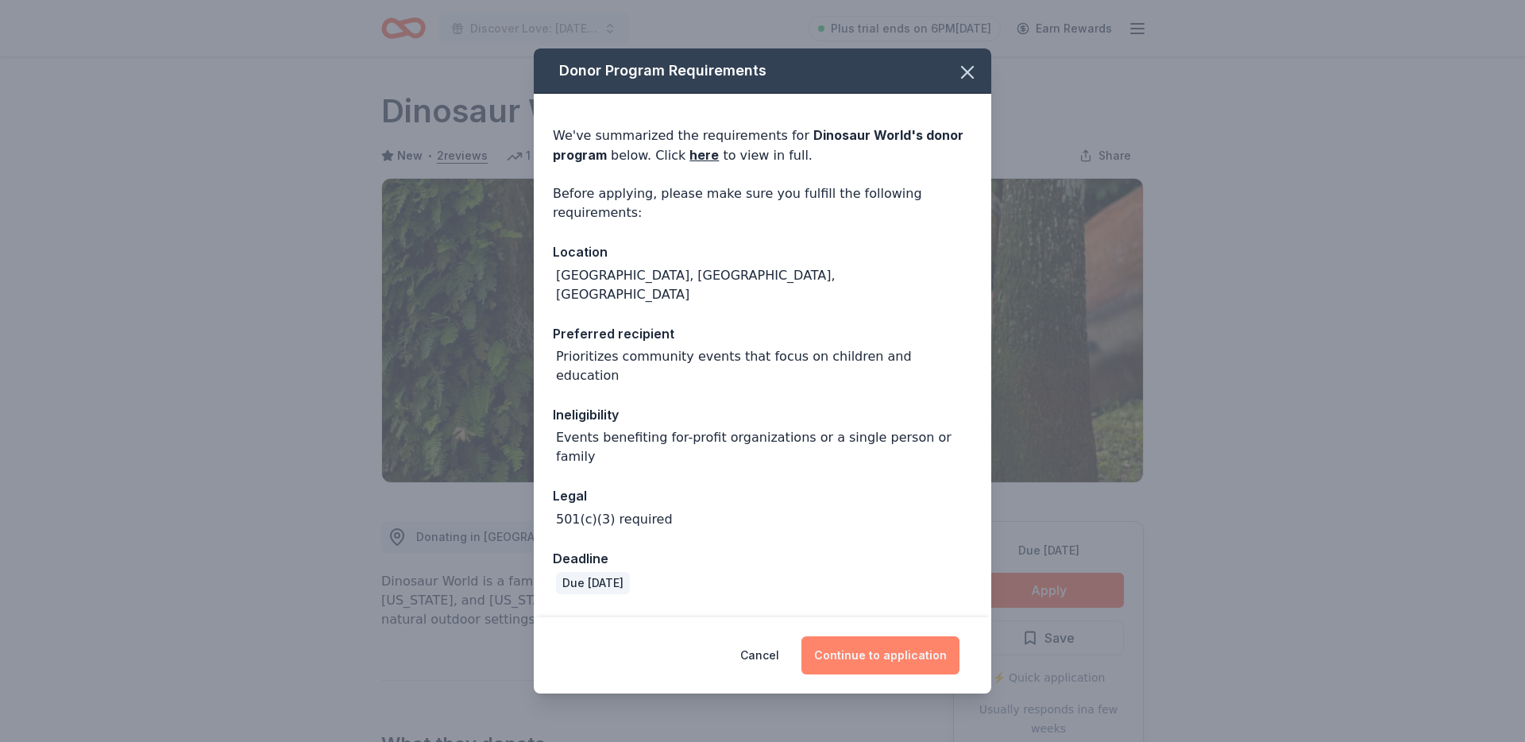
click at [898, 663] on button "Continue to application" at bounding box center [880, 655] width 158 height 38
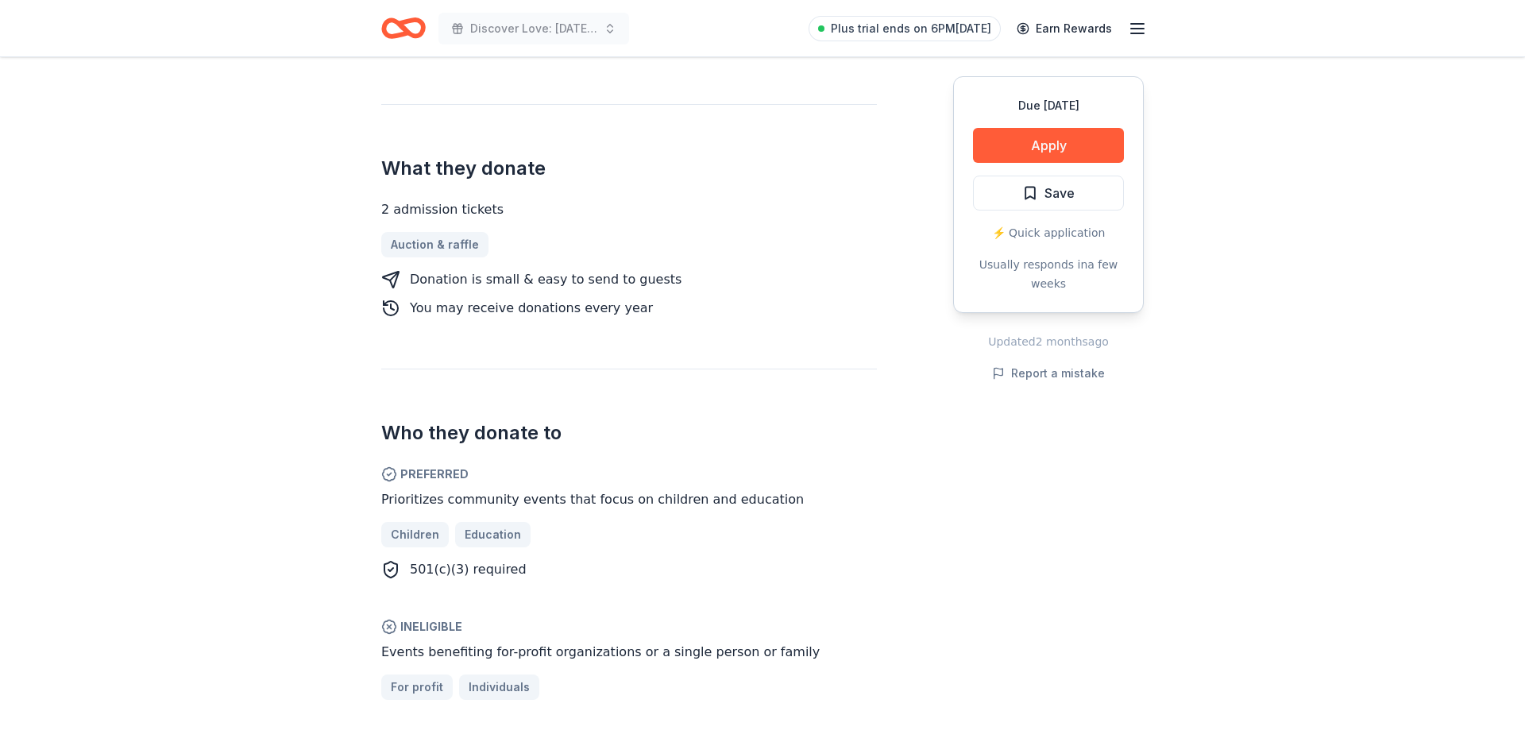
scroll to position [579, 0]
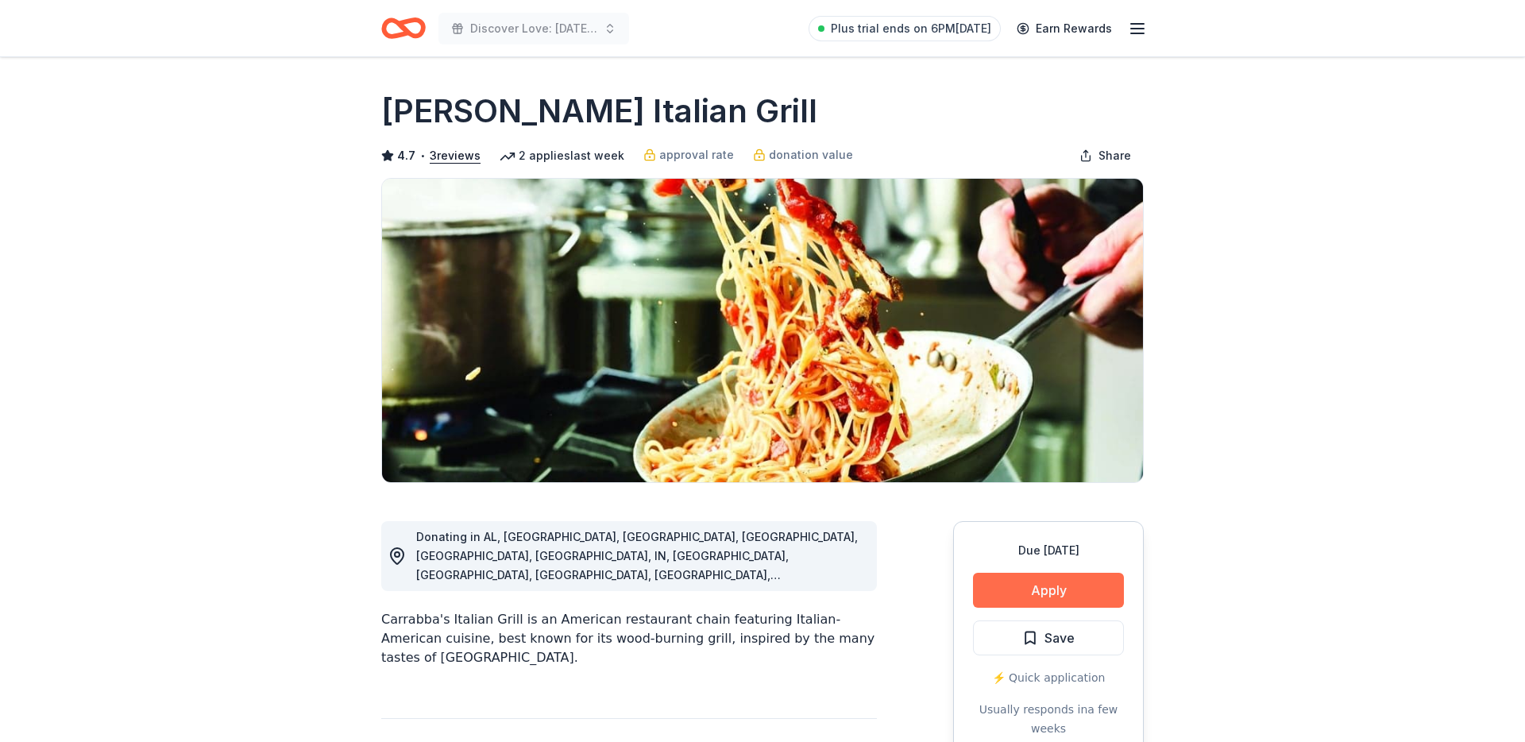
click at [1059, 588] on button "Apply" at bounding box center [1048, 590] width 151 height 35
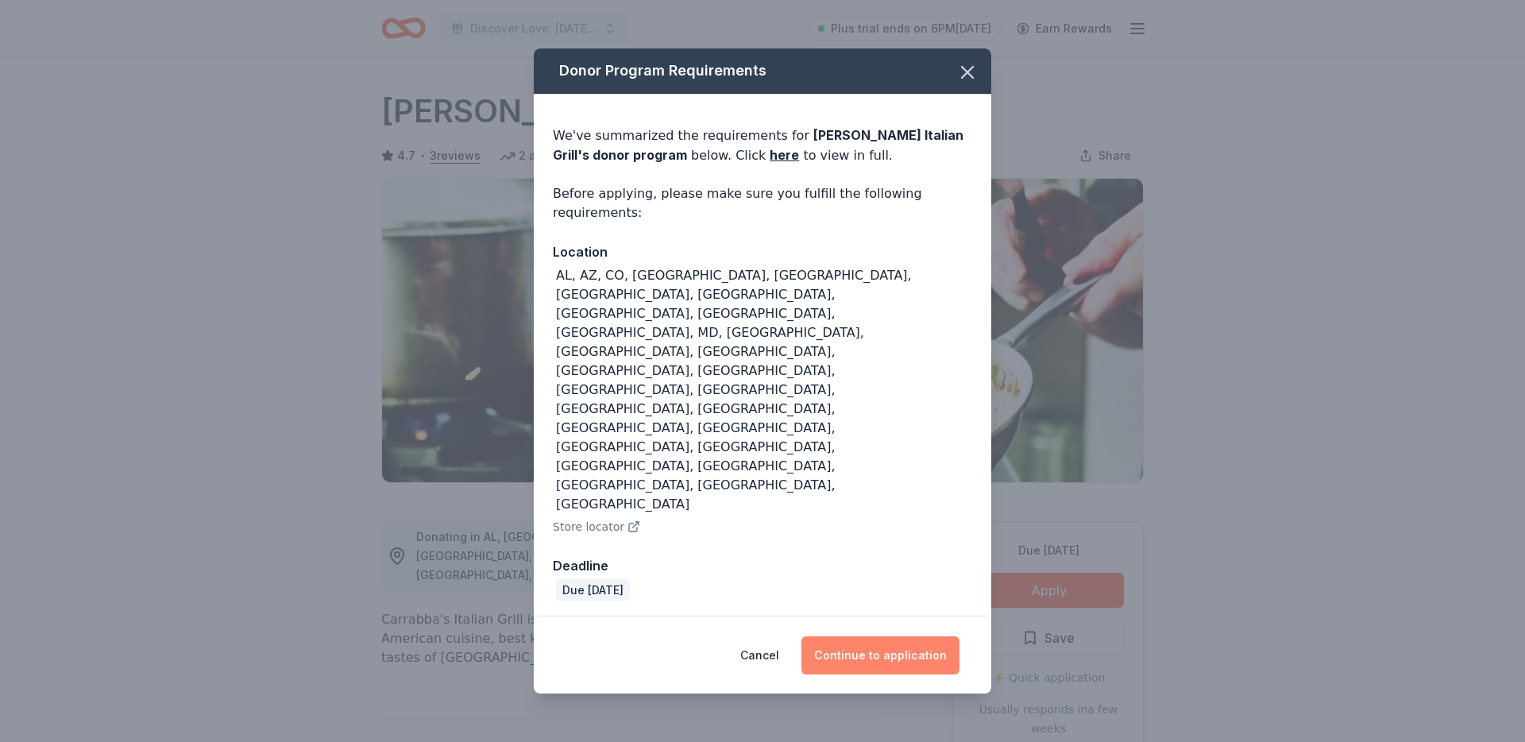
click at [864, 636] on button "Continue to application" at bounding box center [880, 655] width 158 height 38
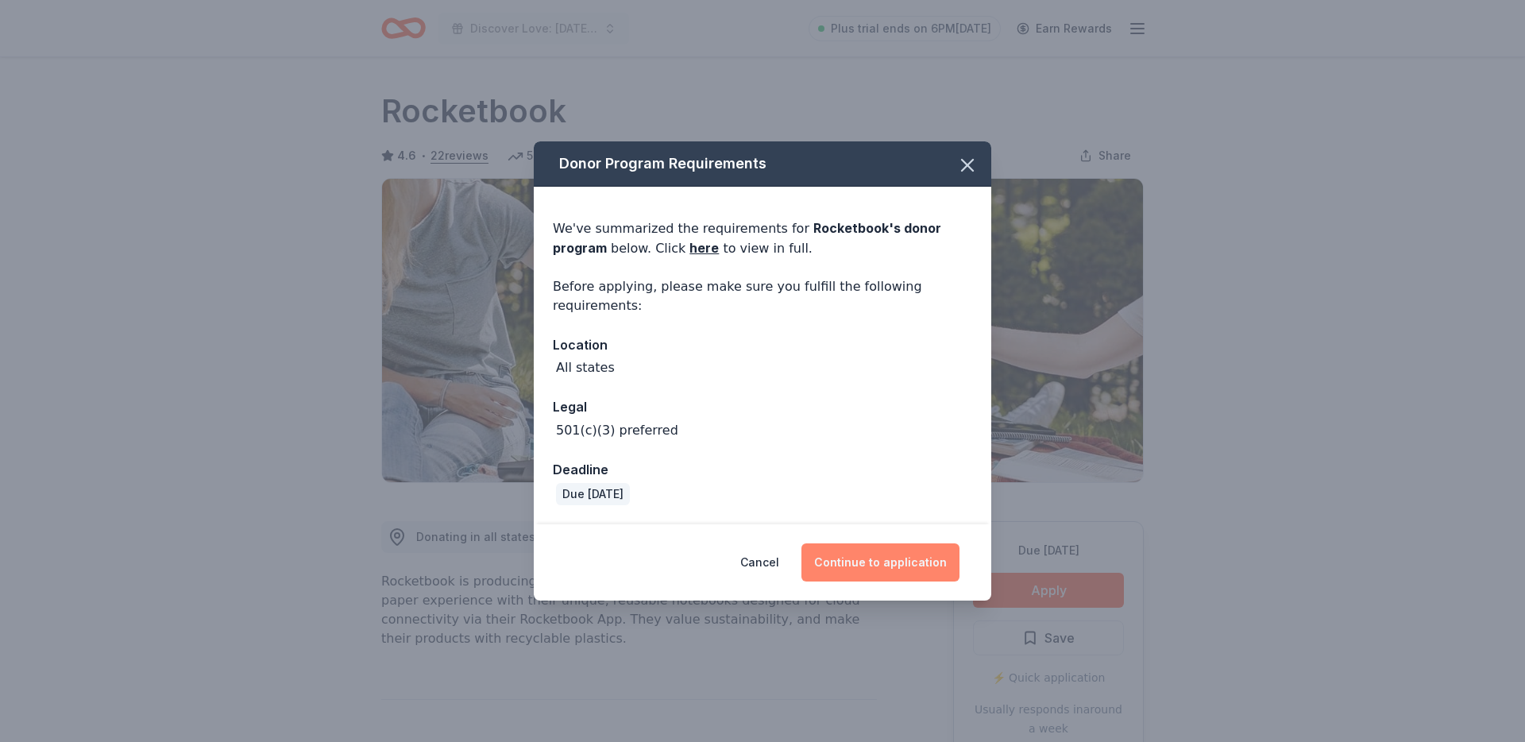
click at [874, 558] on button "Continue to application" at bounding box center [880, 562] width 158 height 38
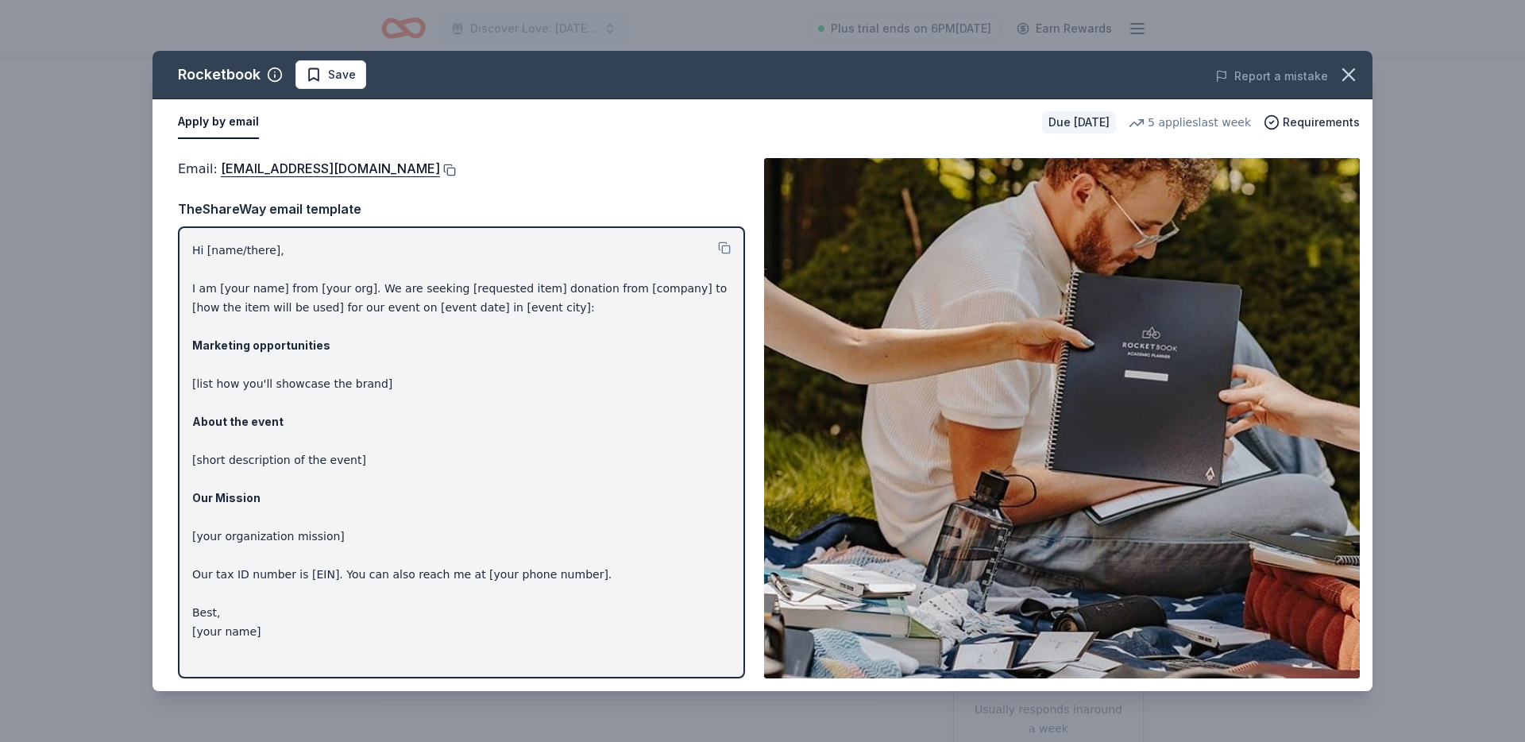
click at [456, 168] on button at bounding box center [448, 170] width 16 height 13
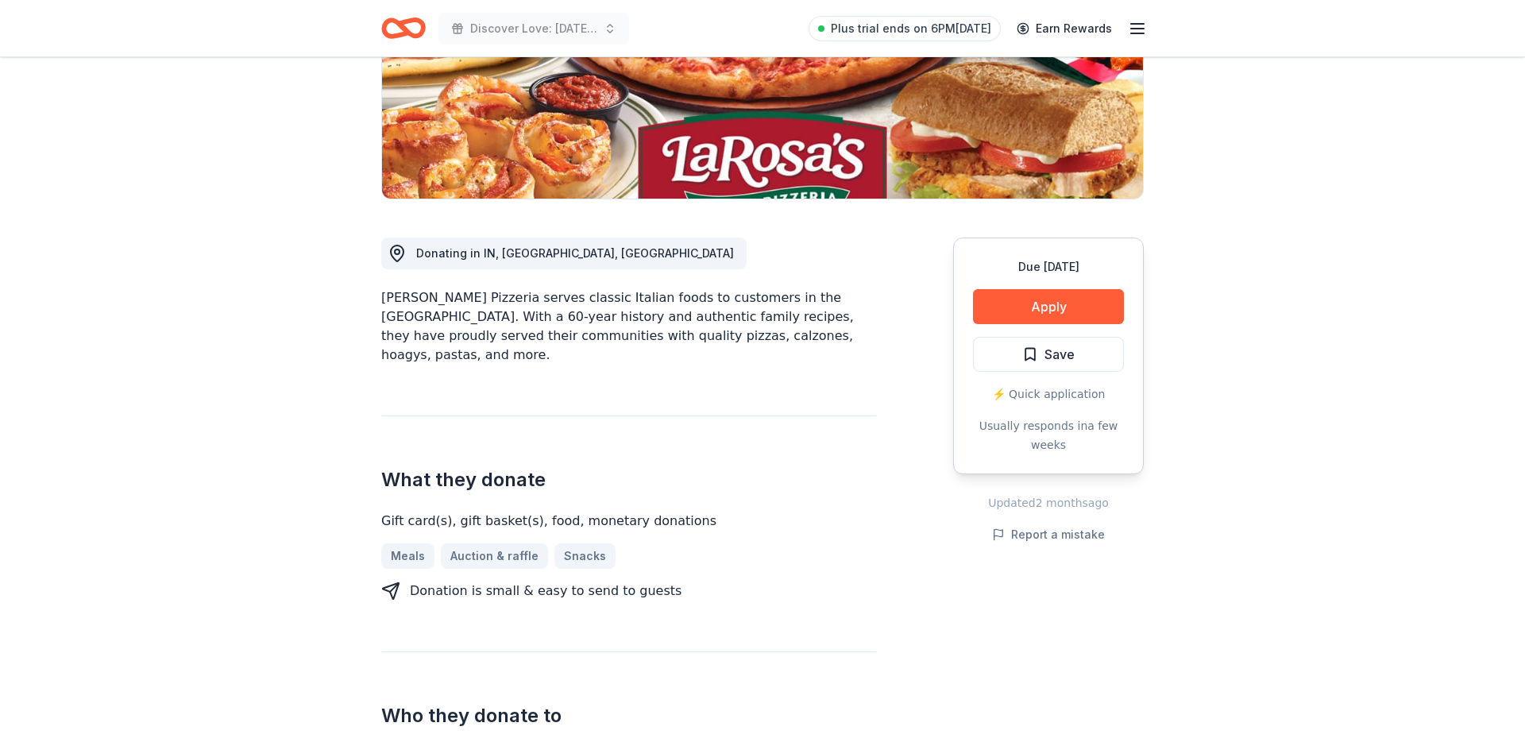
scroll to position [322, 0]
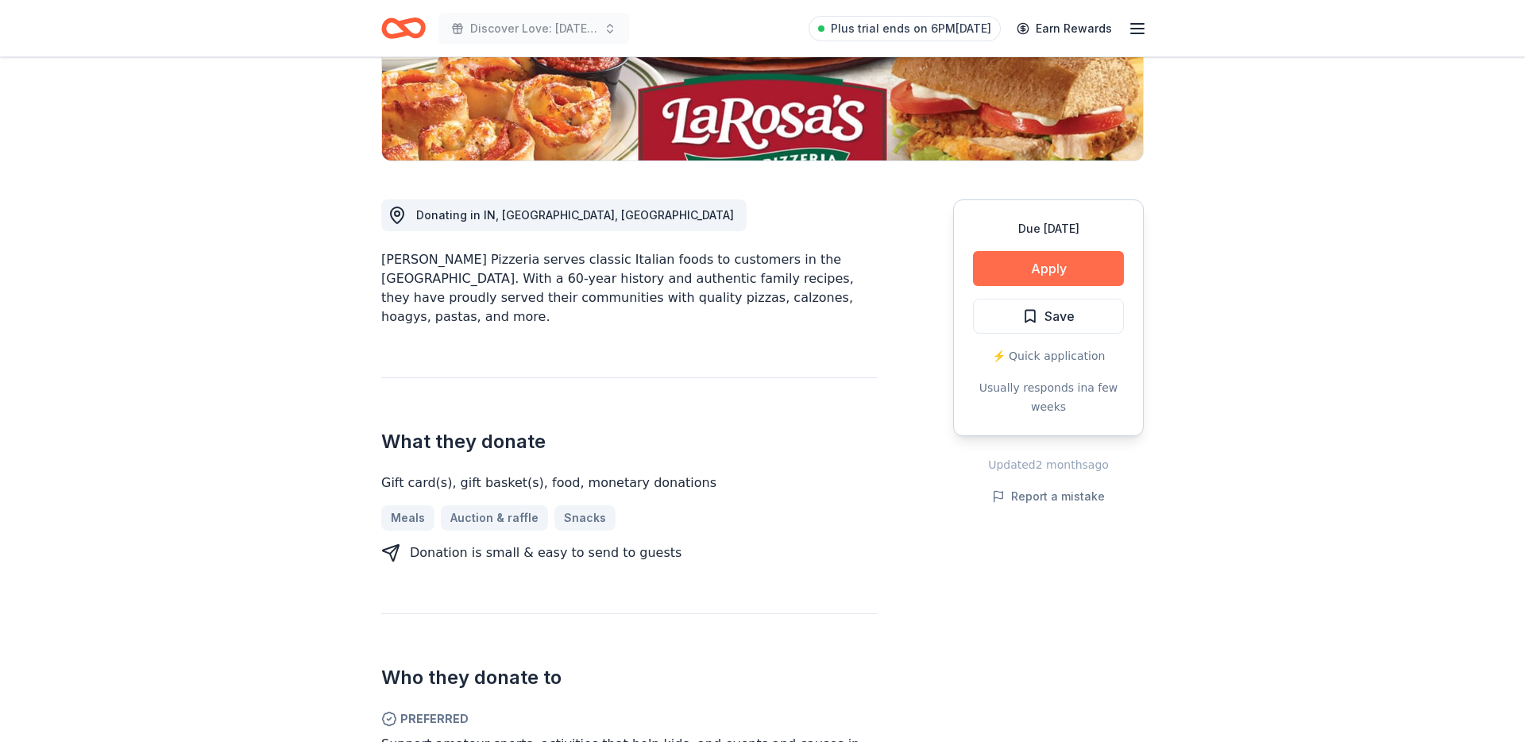
click at [1117, 271] on button "Apply" at bounding box center [1048, 268] width 151 height 35
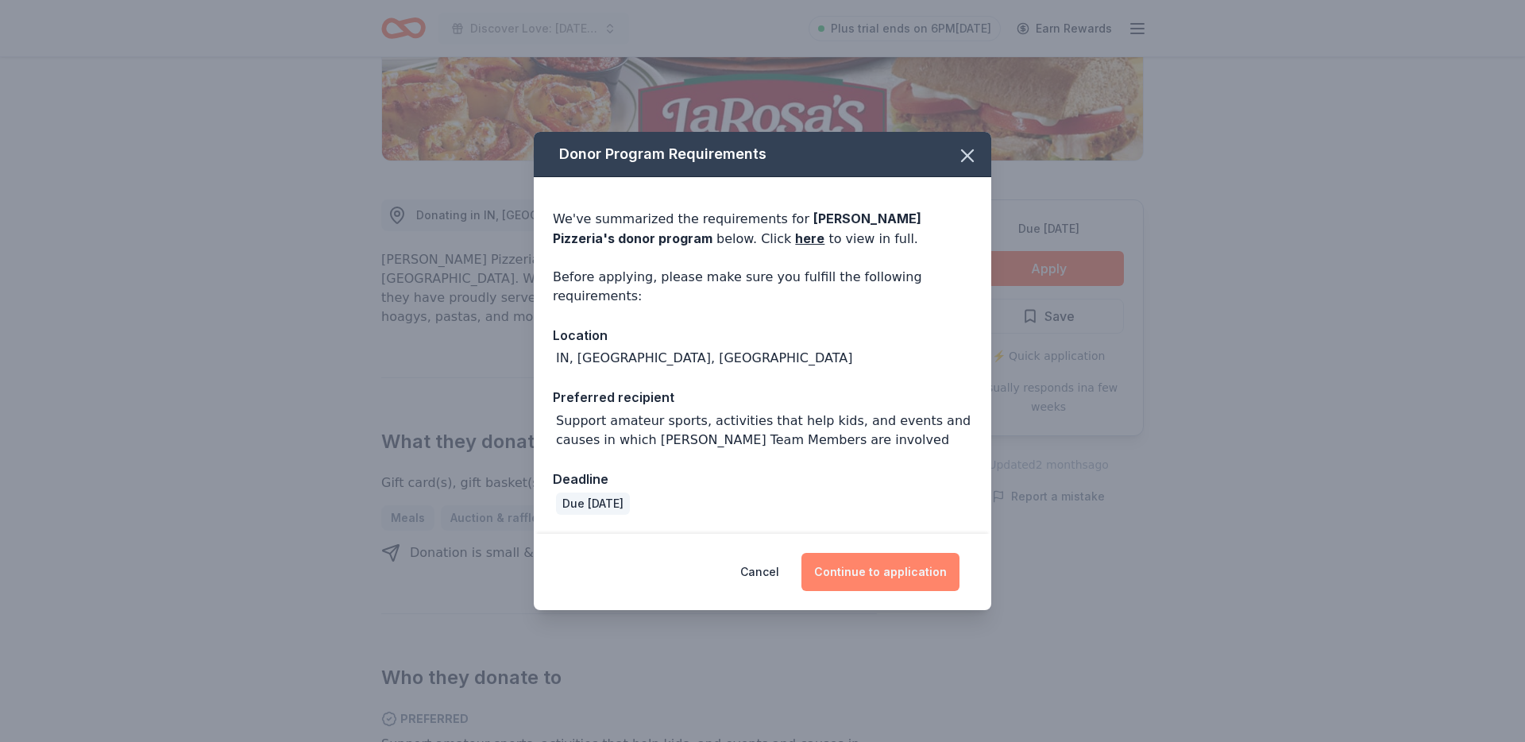
click at [951, 578] on button "Continue to application" at bounding box center [880, 572] width 158 height 38
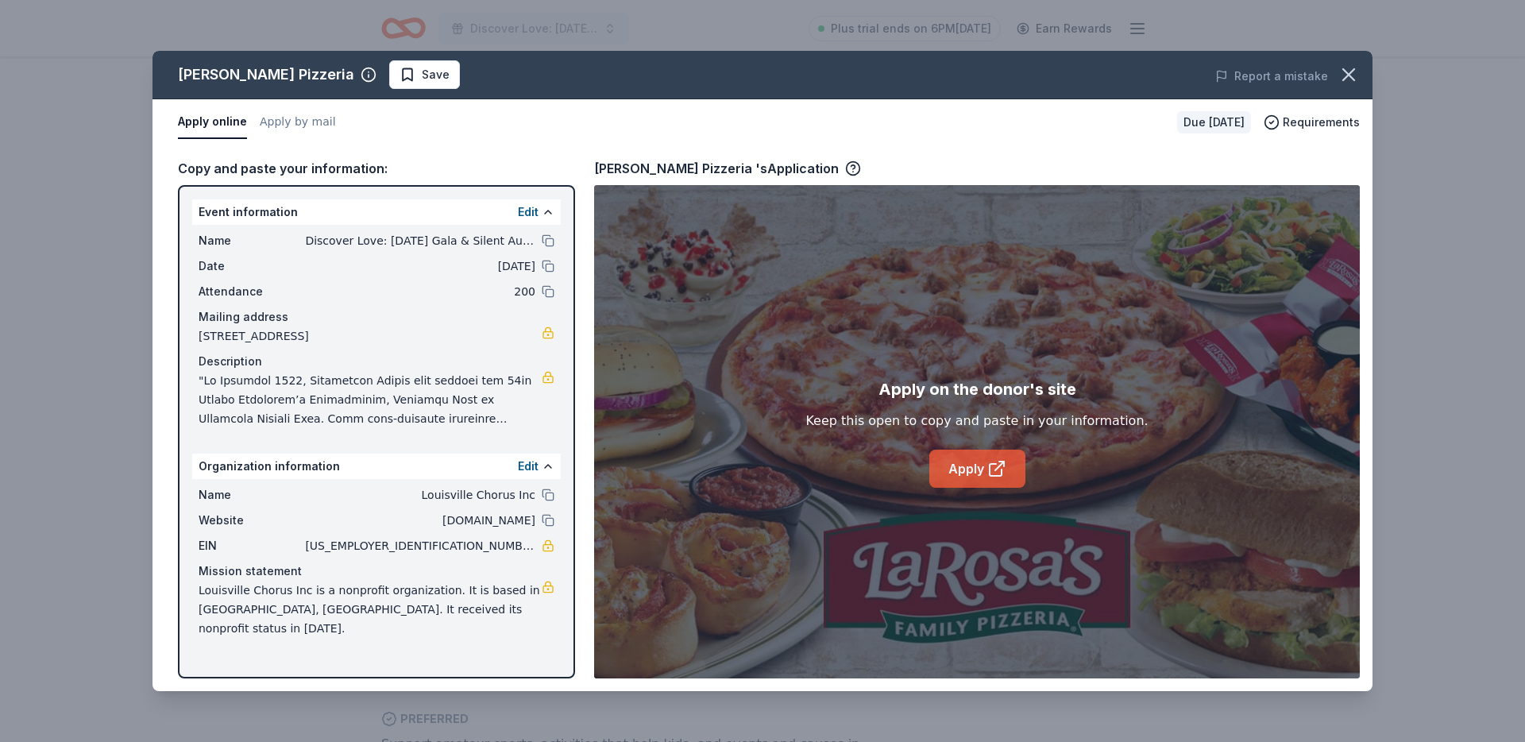
click at [1012, 482] on link "Apply" at bounding box center [977, 469] width 96 height 38
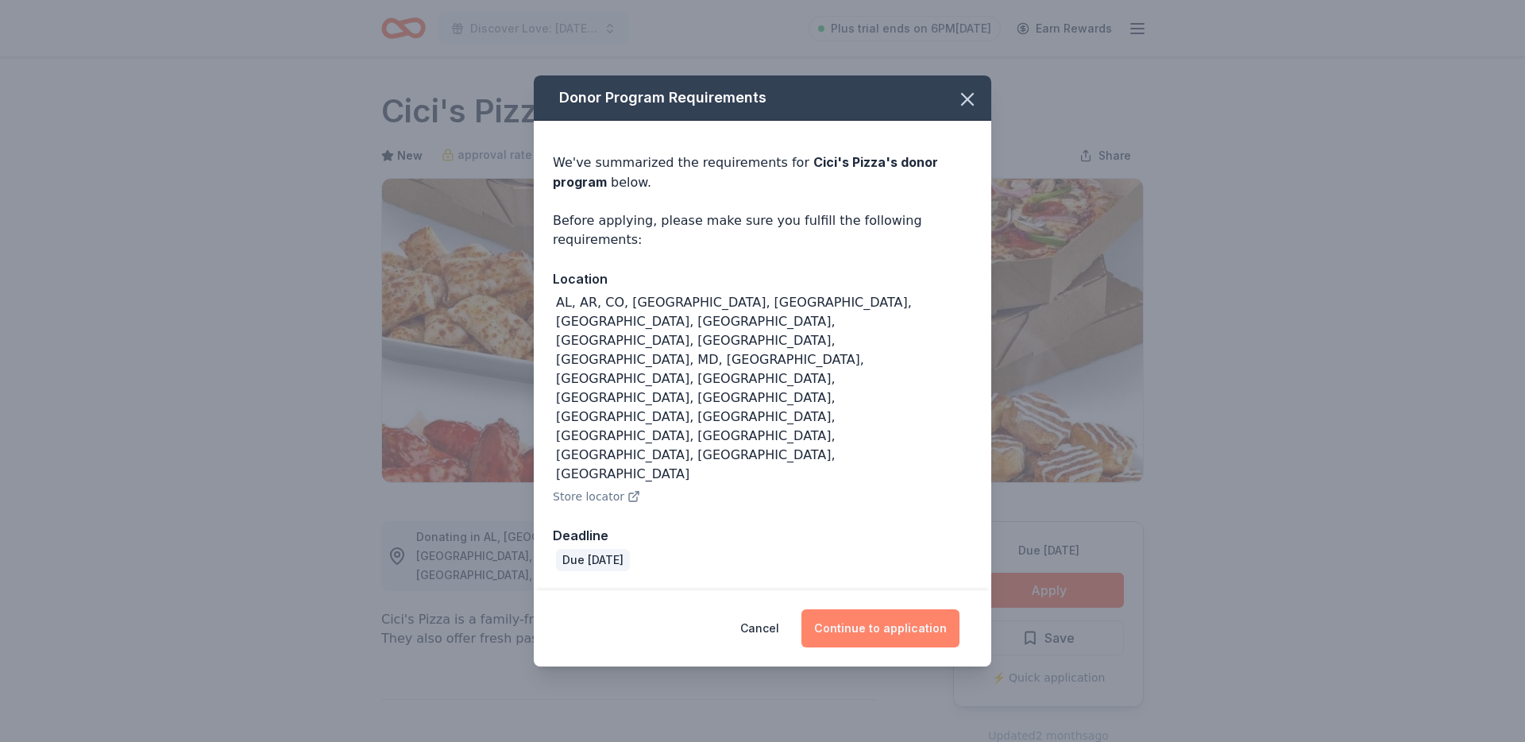
click at [913, 609] on button "Continue to application" at bounding box center [880, 628] width 158 height 38
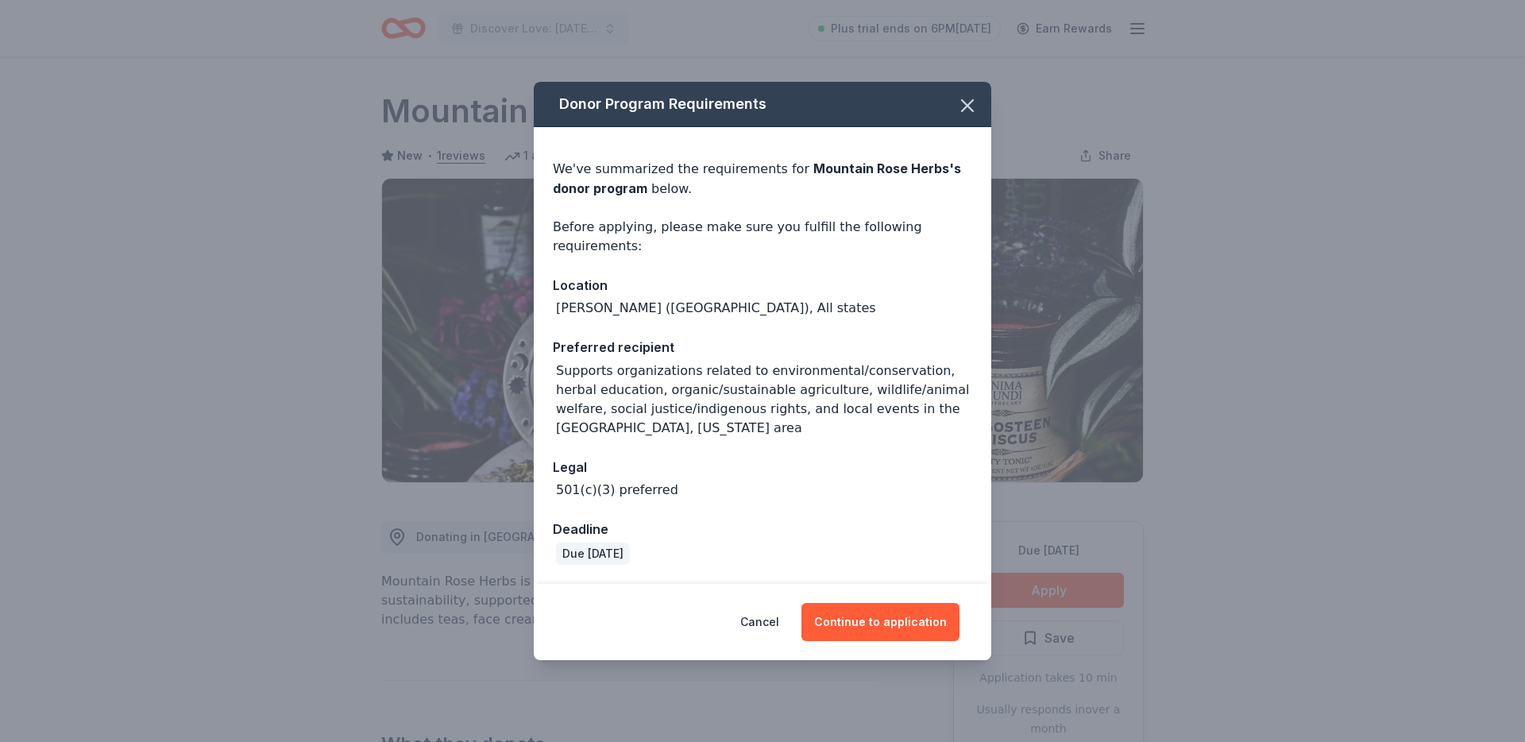
click at [1213, 477] on div "Donor Program Requirements We've summarized the requirements for Mountain Rose …" at bounding box center [762, 371] width 1525 height 742
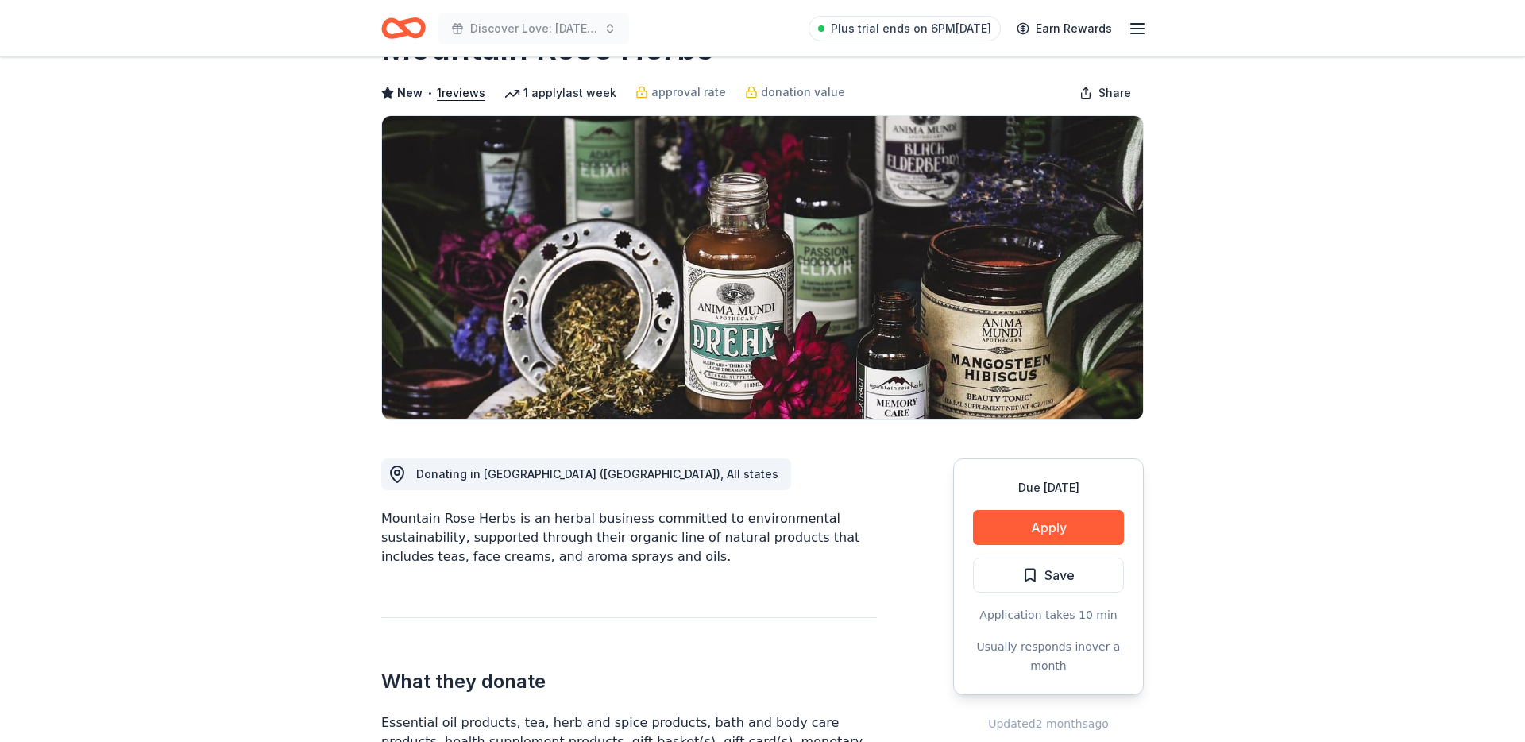
scroll to position [64, 0]
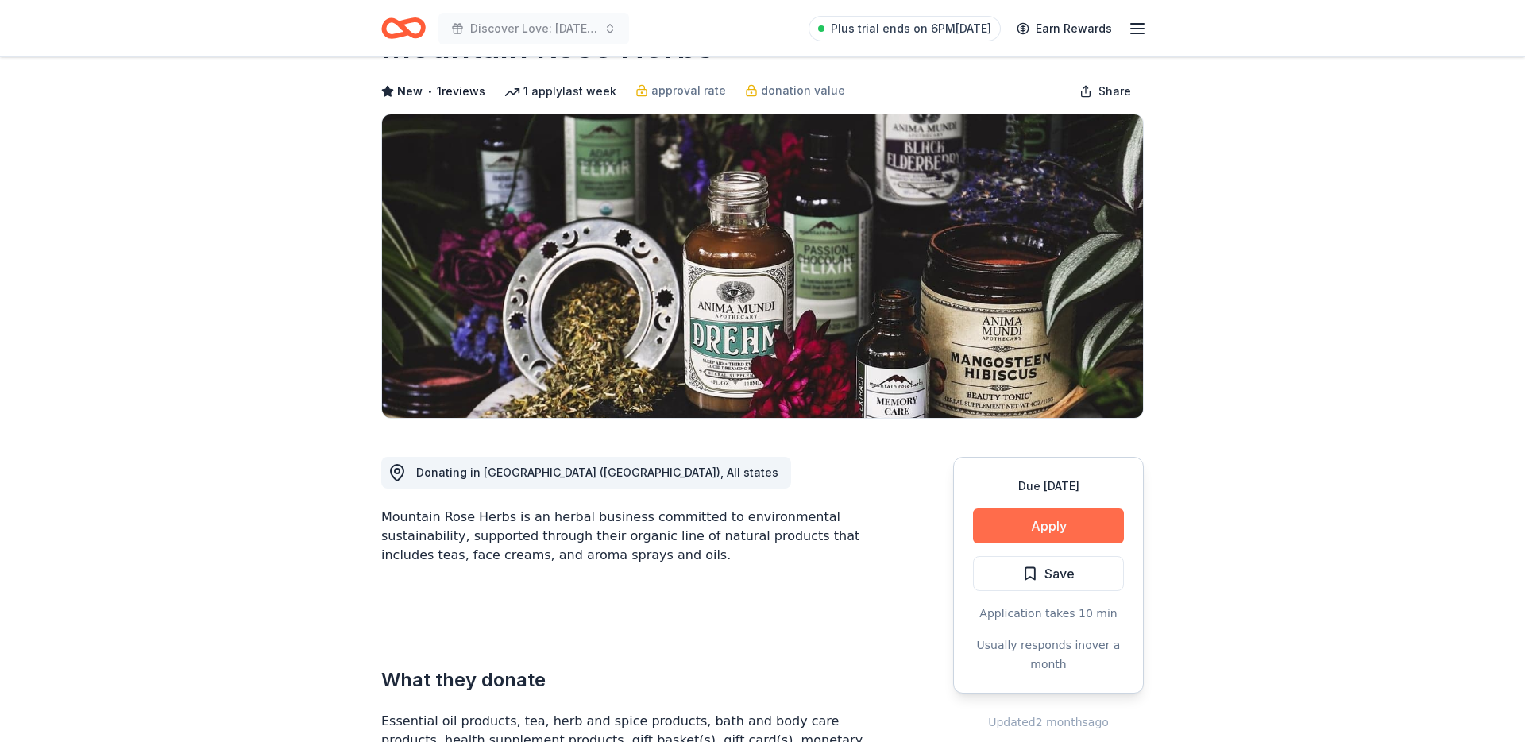
click at [1076, 513] on button "Apply" at bounding box center [1048, 525] width 151 height 35
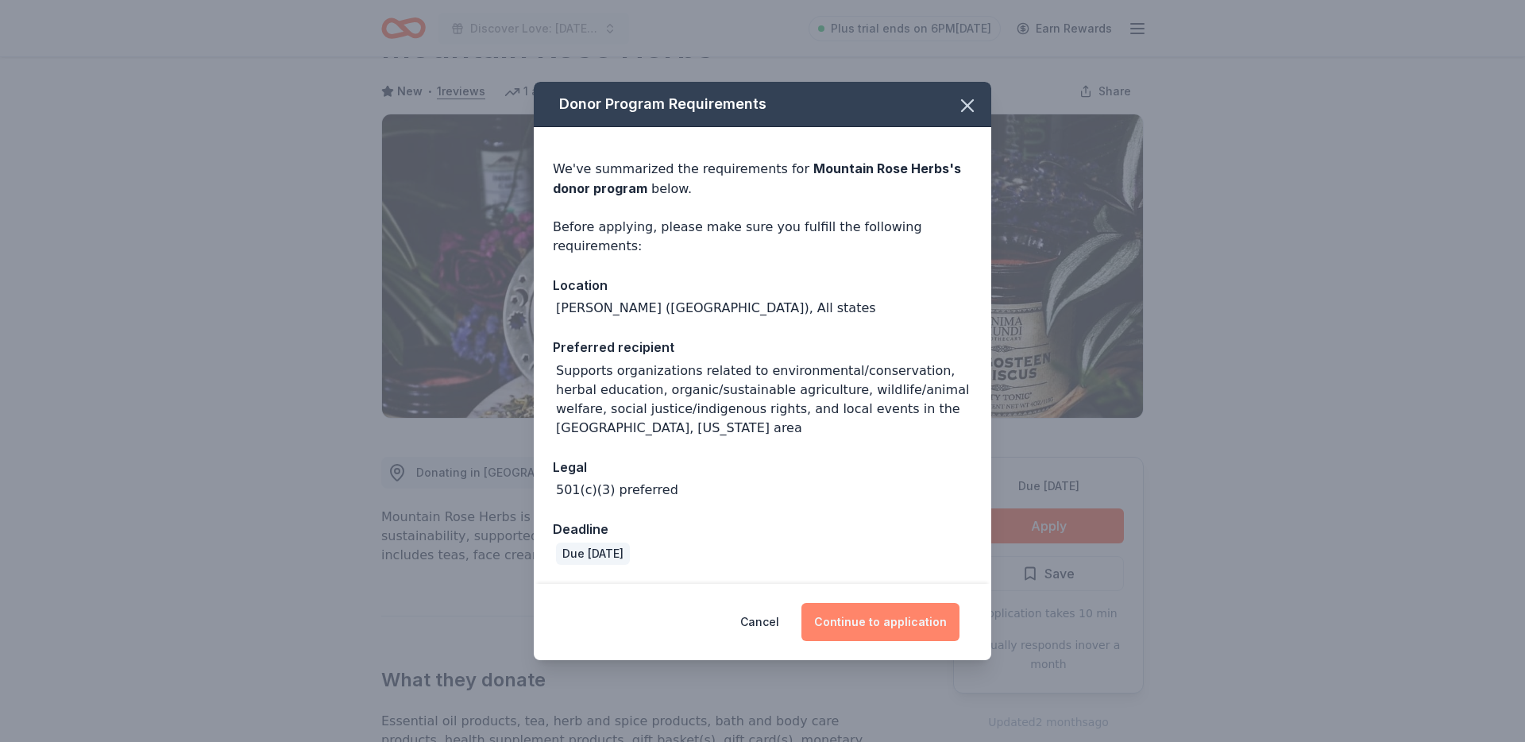
click at [825, 625] on button "Continue to application" at bounding box center [880, 622] width 158 height 38
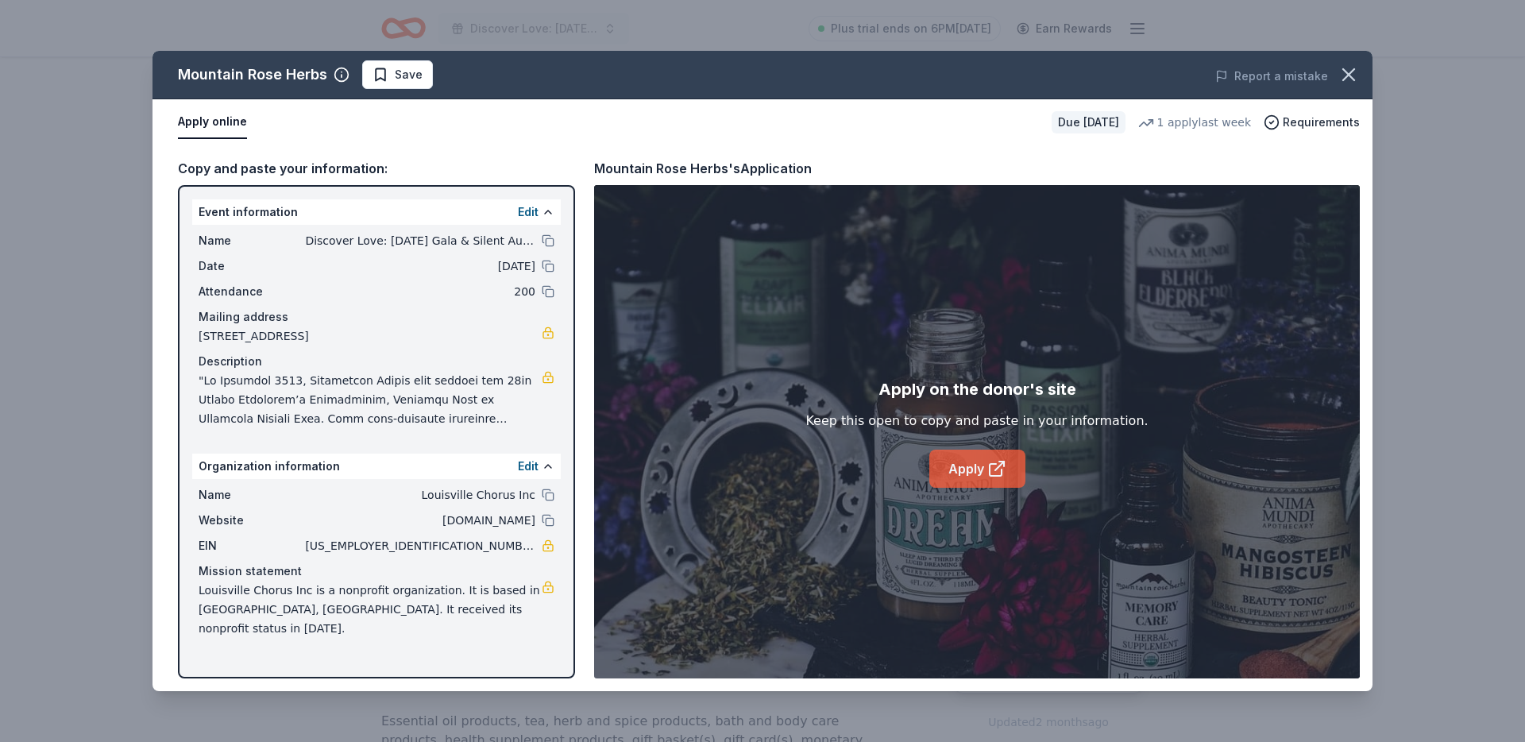
click at [973, 475] on link "Apply" at bounding box center [977, 469] width 96 height 38
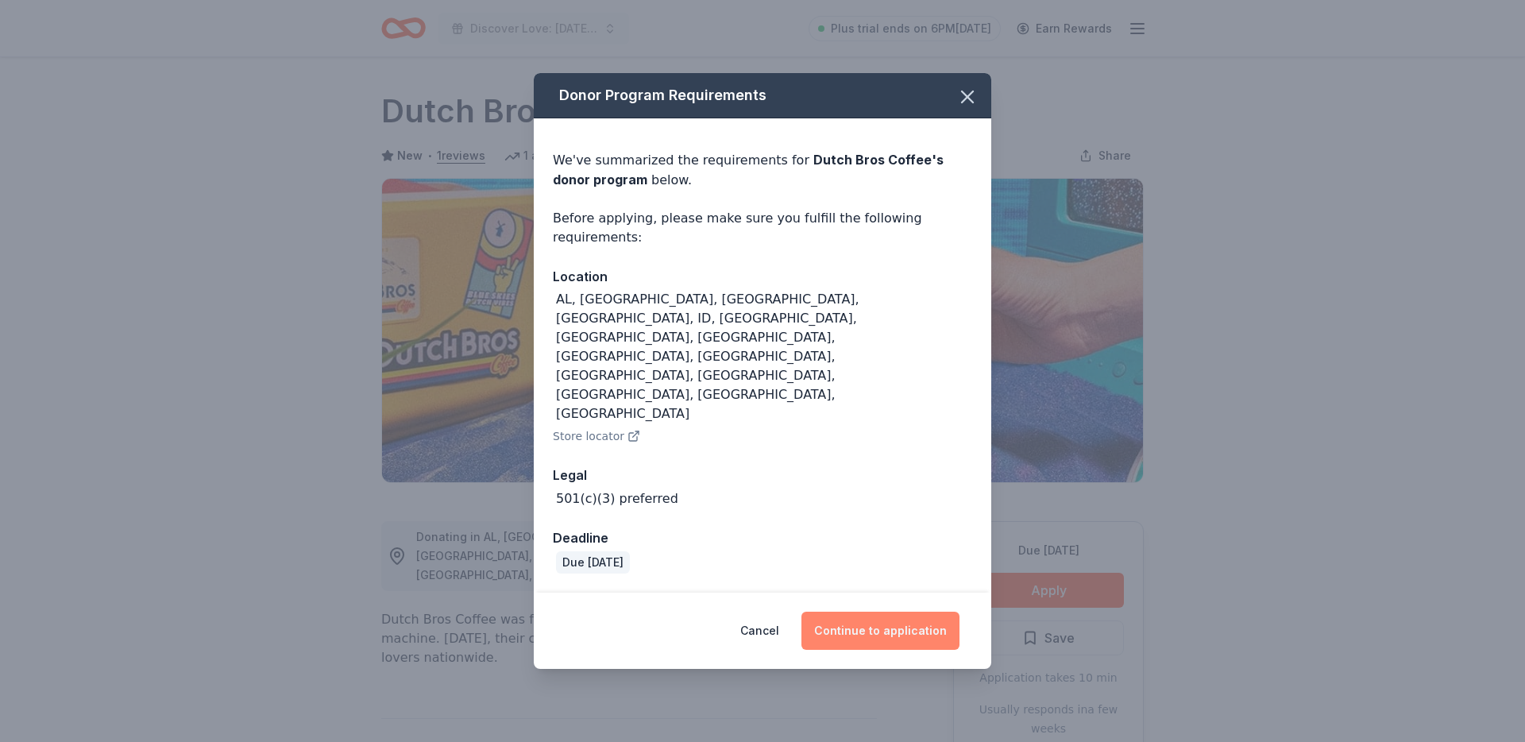
click at [881, 612] on button "Continue to application" at bounding box center [880, 631] width 158 height 38
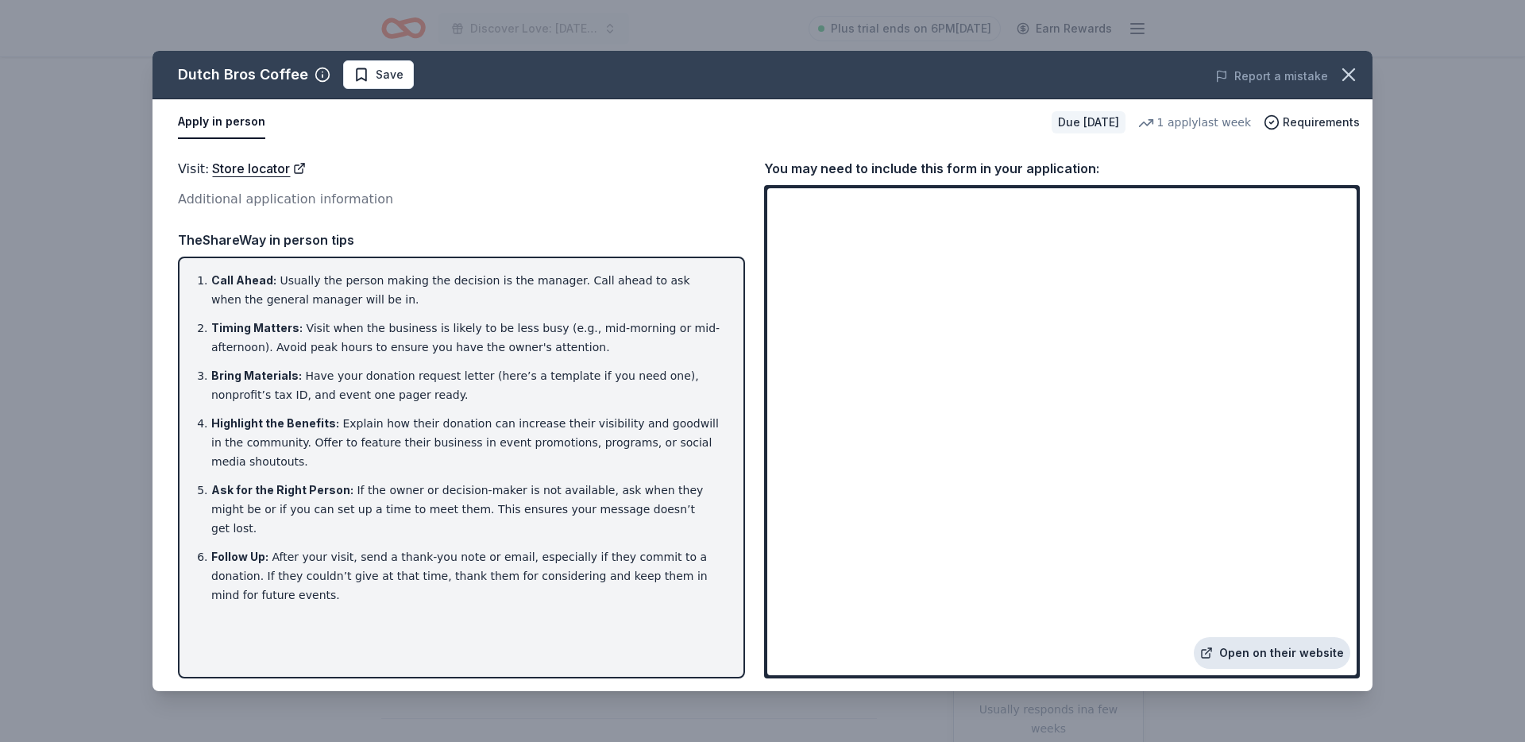
click at [1283, 657] on link "Open on their website" at bounding box center [1272, 653] width 156 height 32
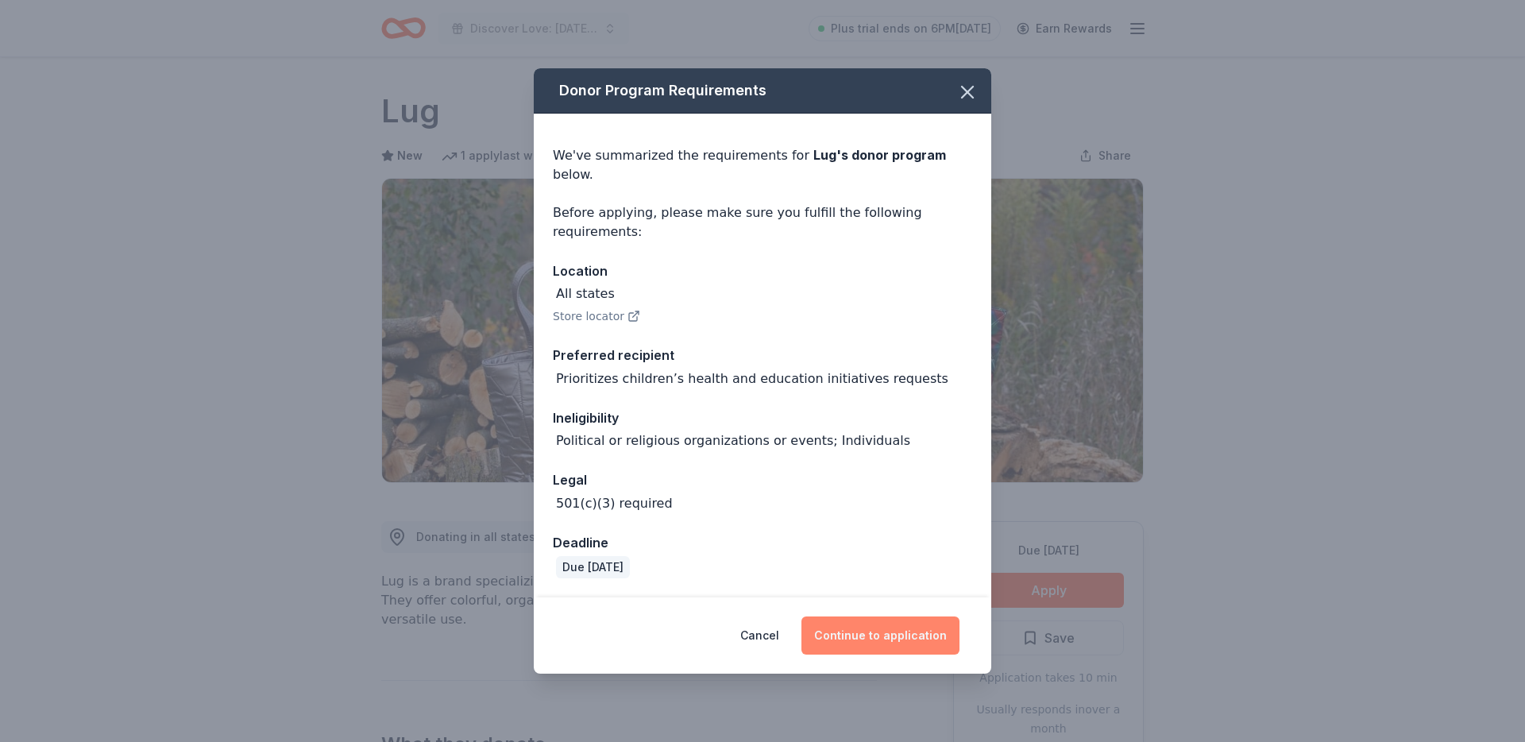
click at [874, 620] on button "Continue to application" at bounding box center [880, 635] width 158 height 38
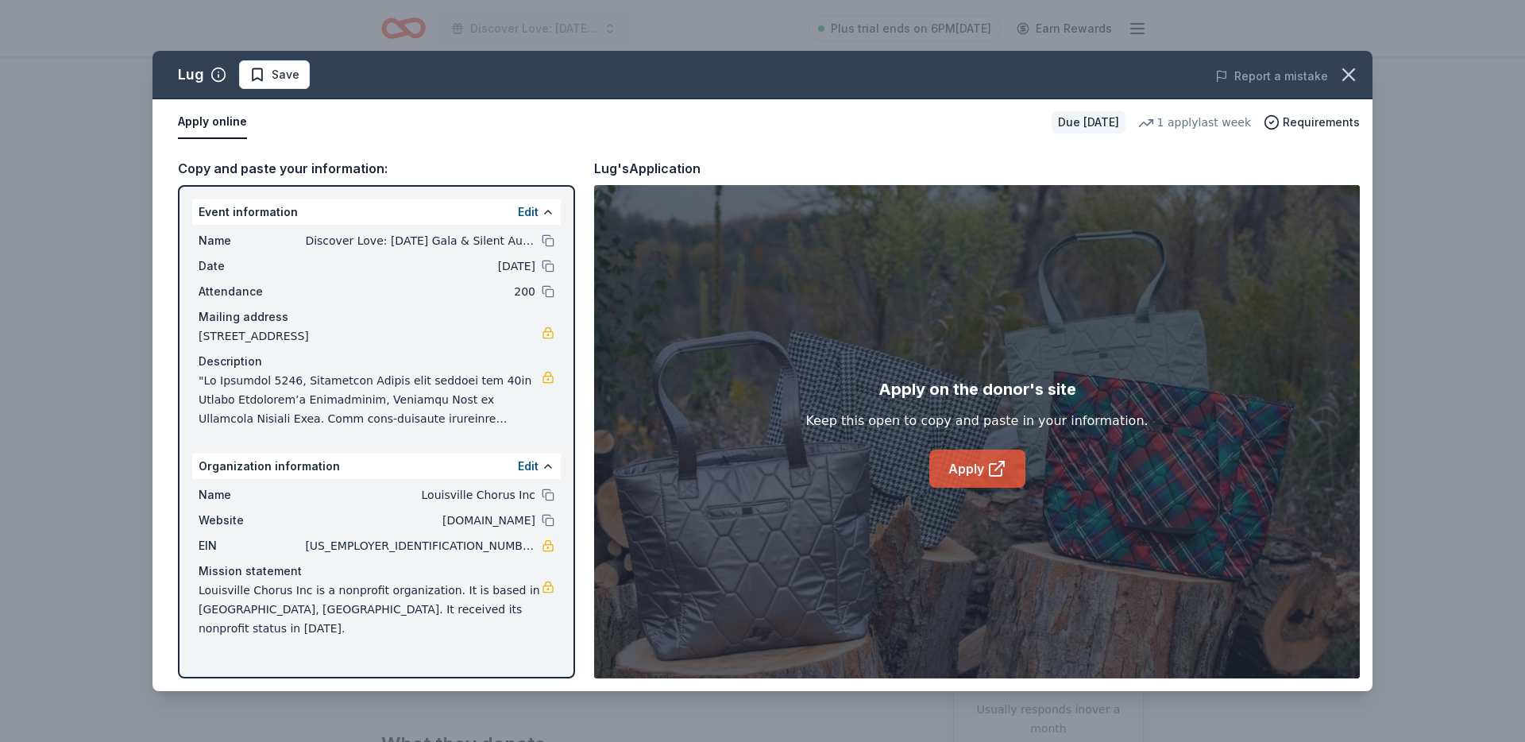
click at [1000, 483] on link "Apply" at bounding box center [977, 469] width 96 height 38
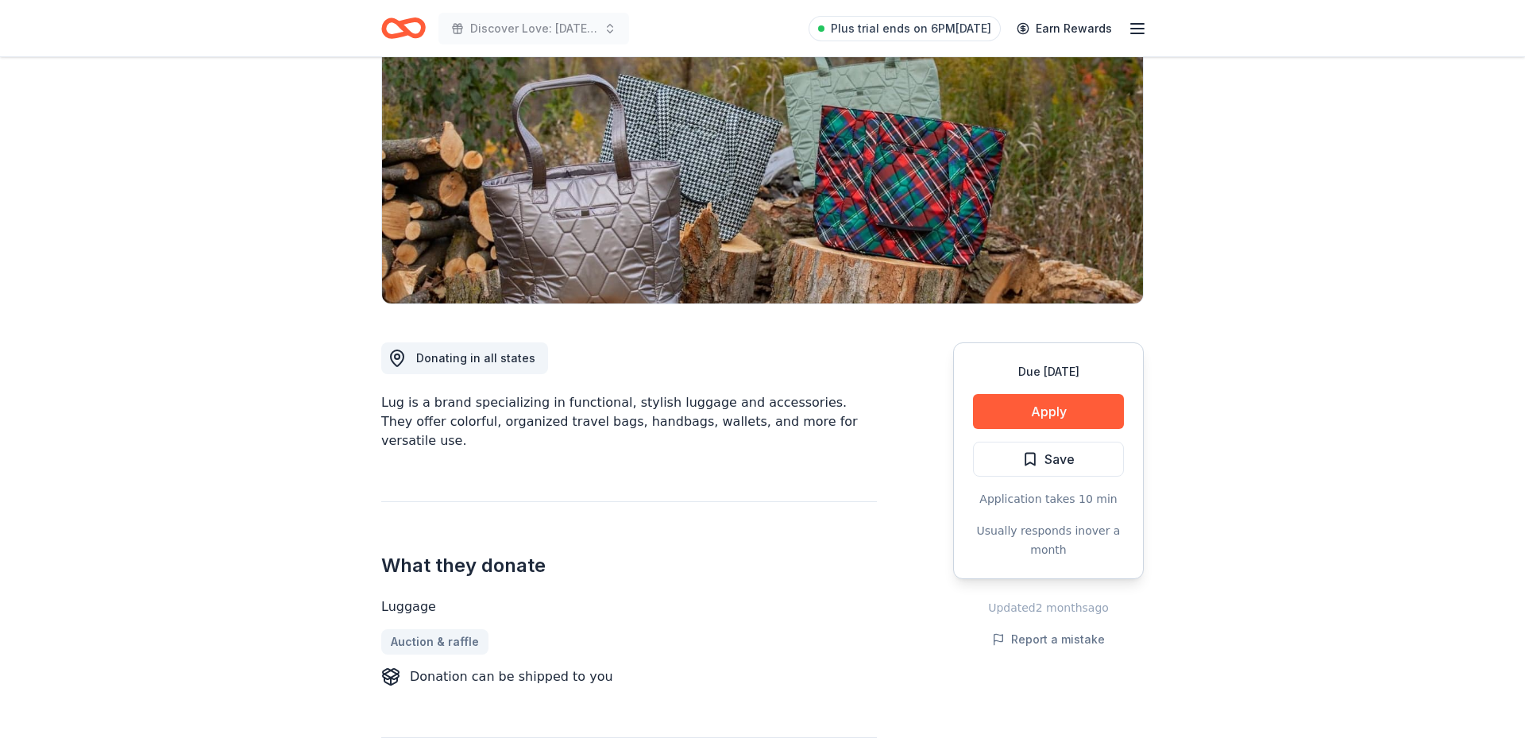
scroll to position [177, 0]
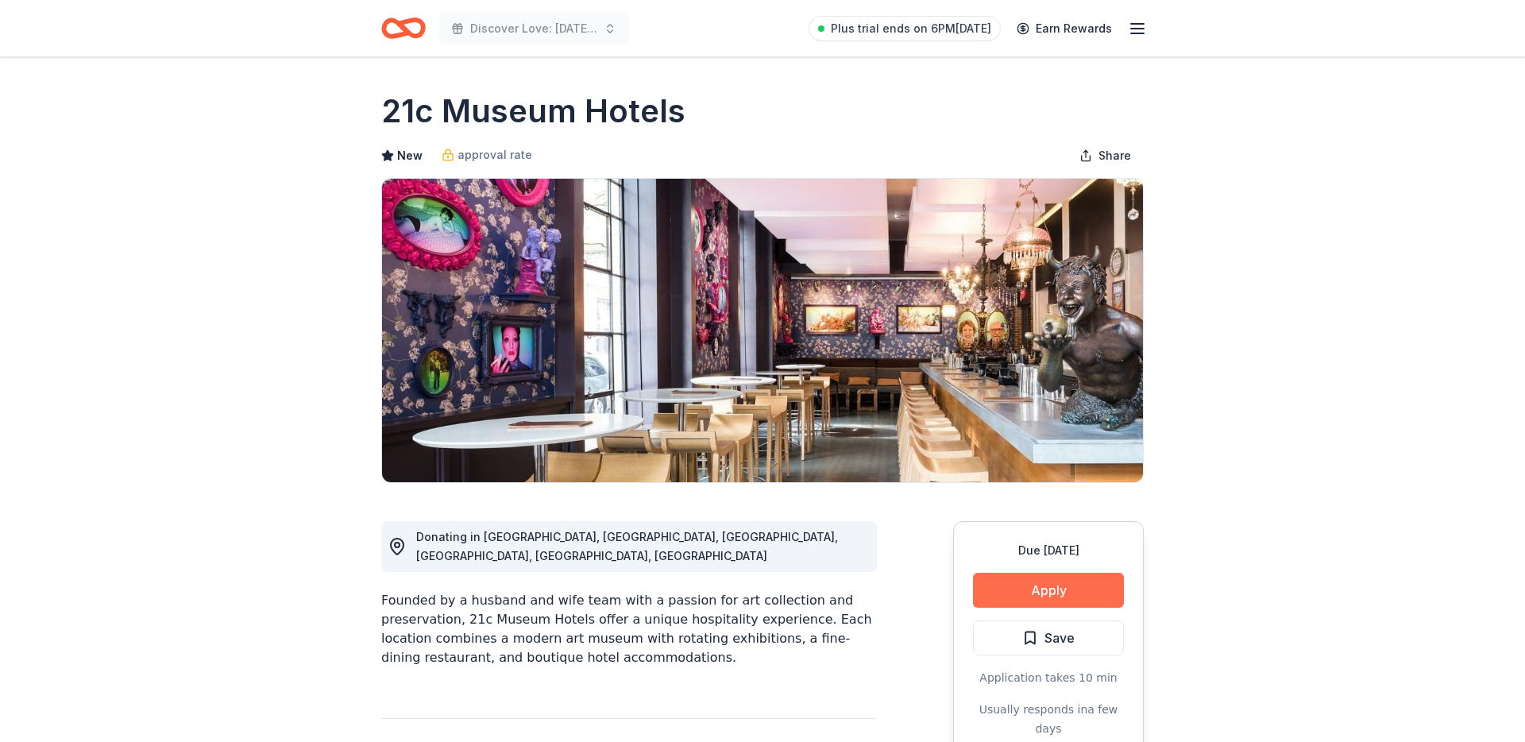
click at [1025, 596] on button "Apply" at bounding box center [1048, 590] width 151 height 35
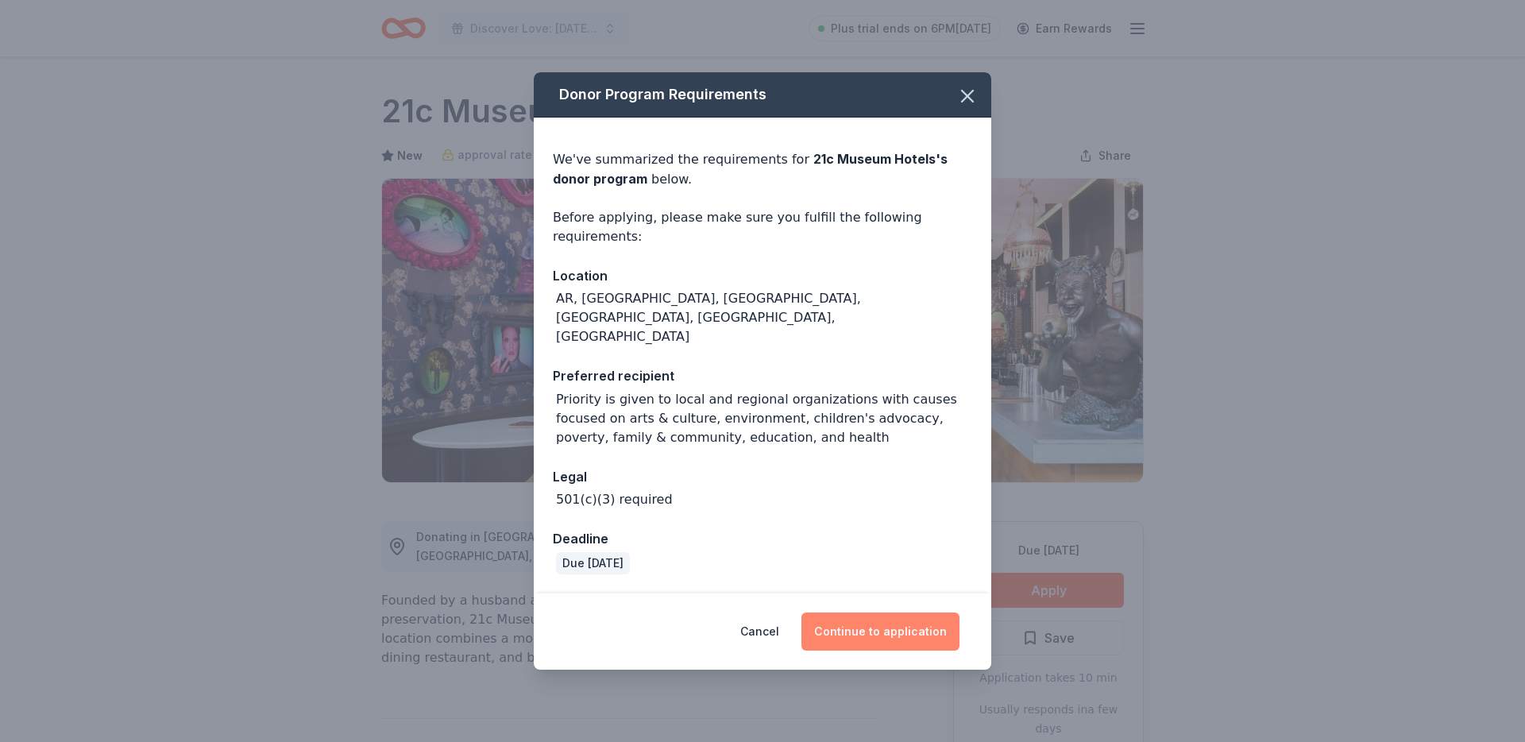
click at [894, 613] on button "Continue to application" at bounding box center [880, 631] width 158 height 38
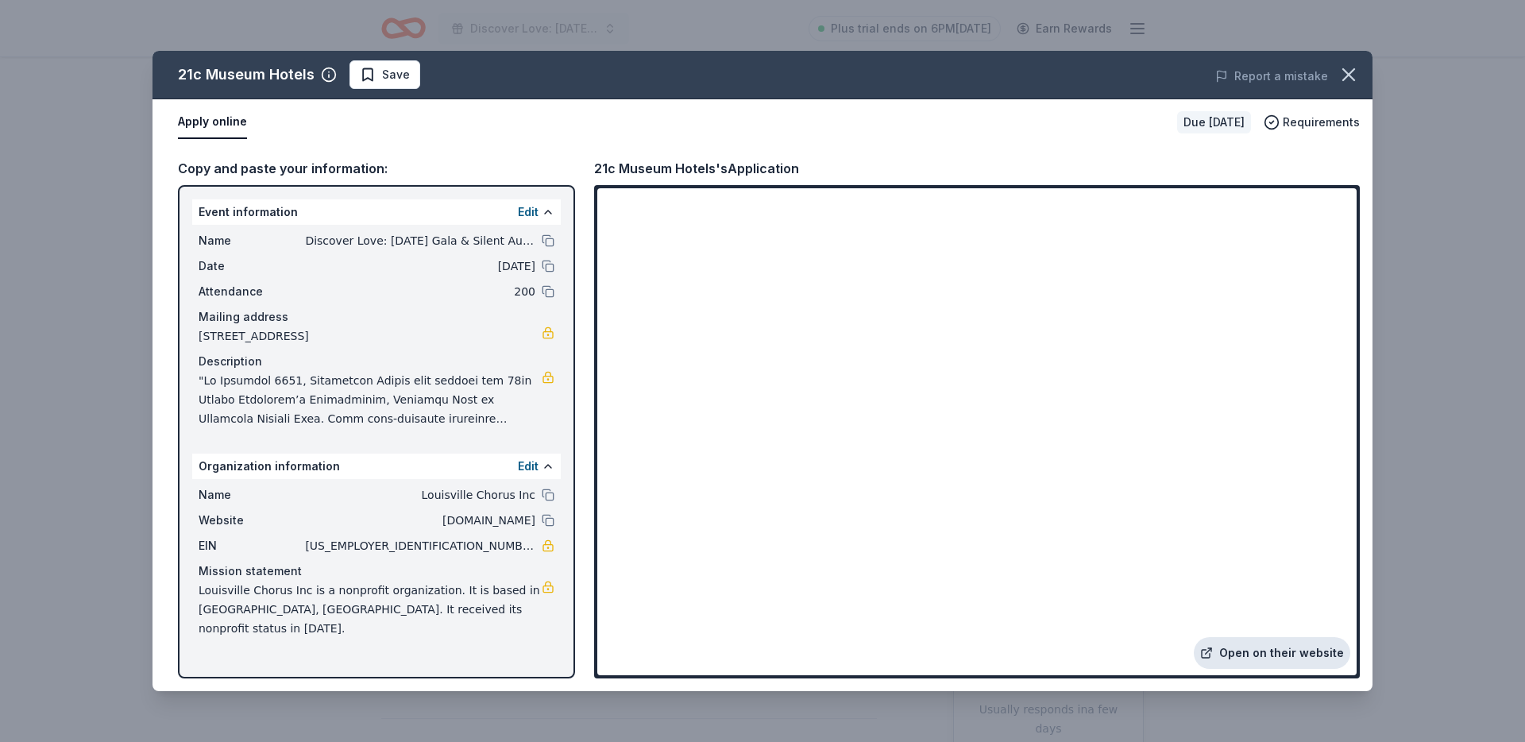
click at [1259, 640] on link "Open on their website" at bounding box center [1272, 653] width 156 height 32
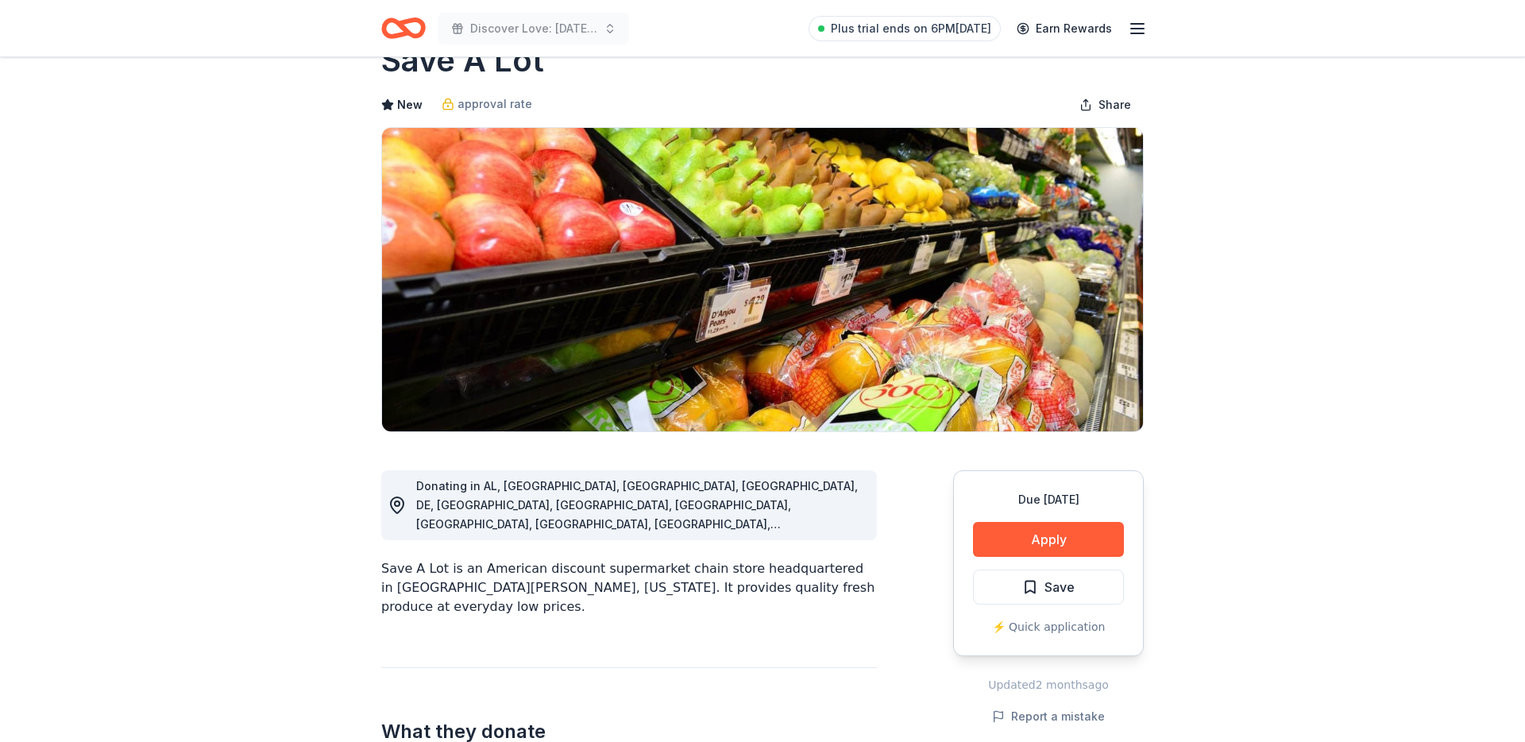
scroll to position [56, 0]
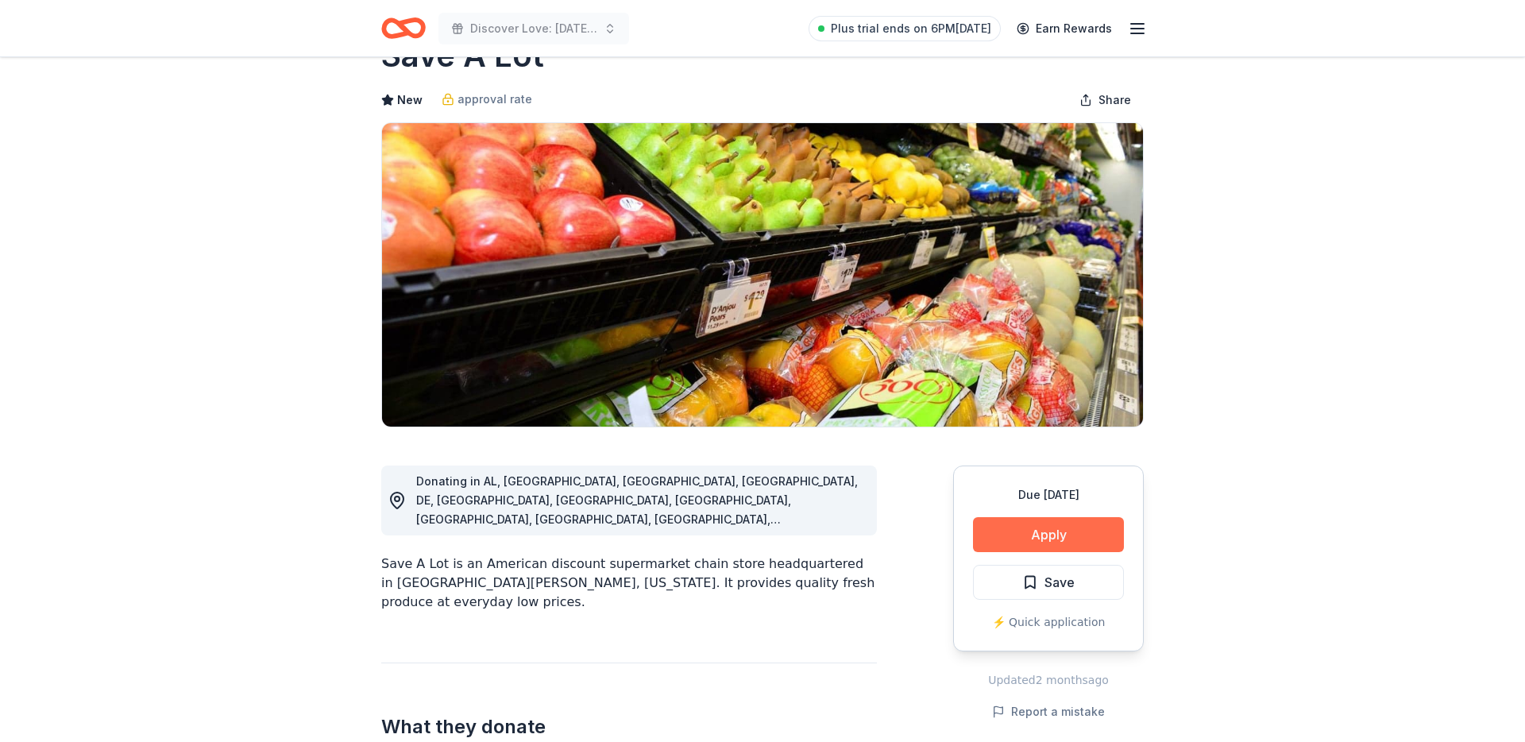
click at [994, 541] on button "Apply" at bounding box center [1048, 534] width 151 height 35
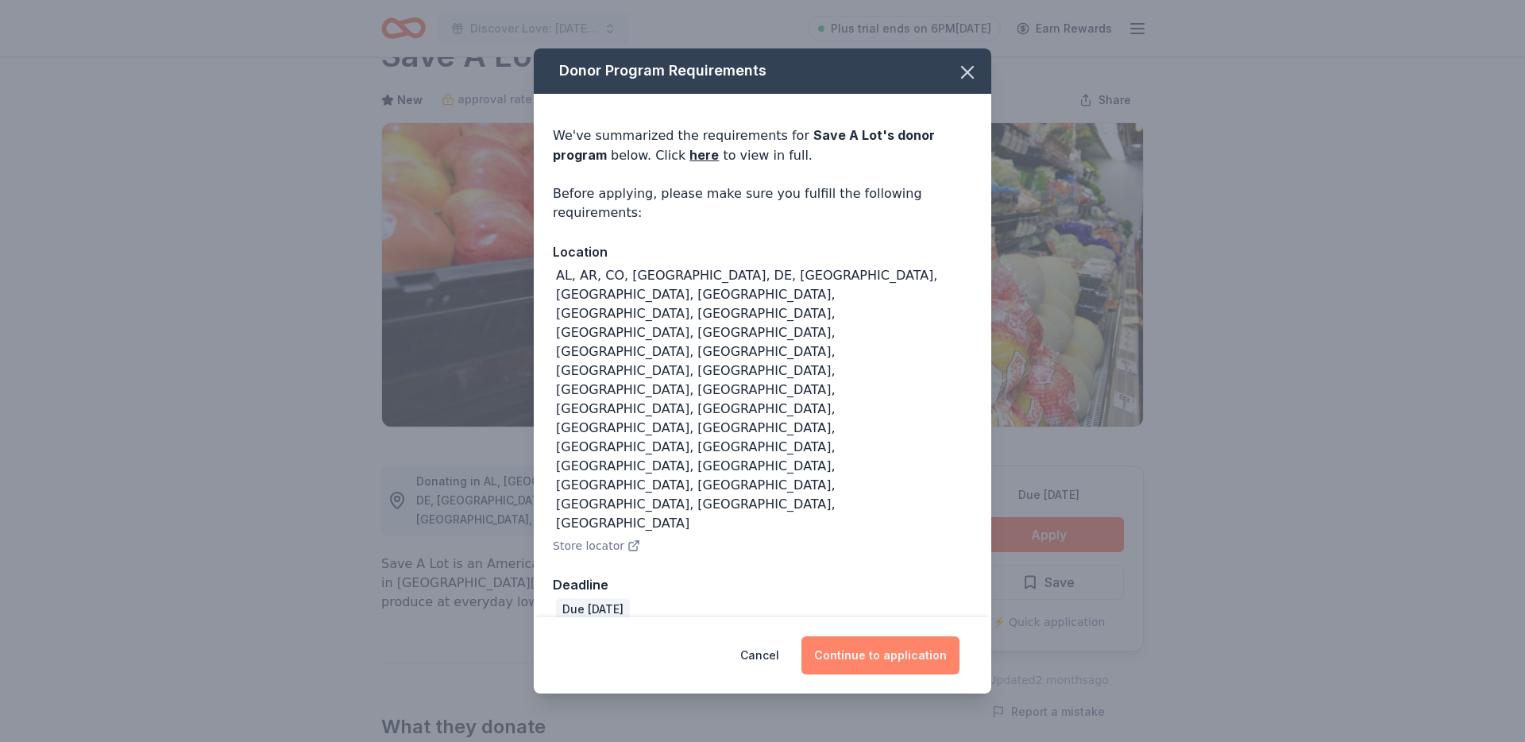
click at [921, 636] on button "Continue to application" at bounding box center [880, 655] width 158 height 38
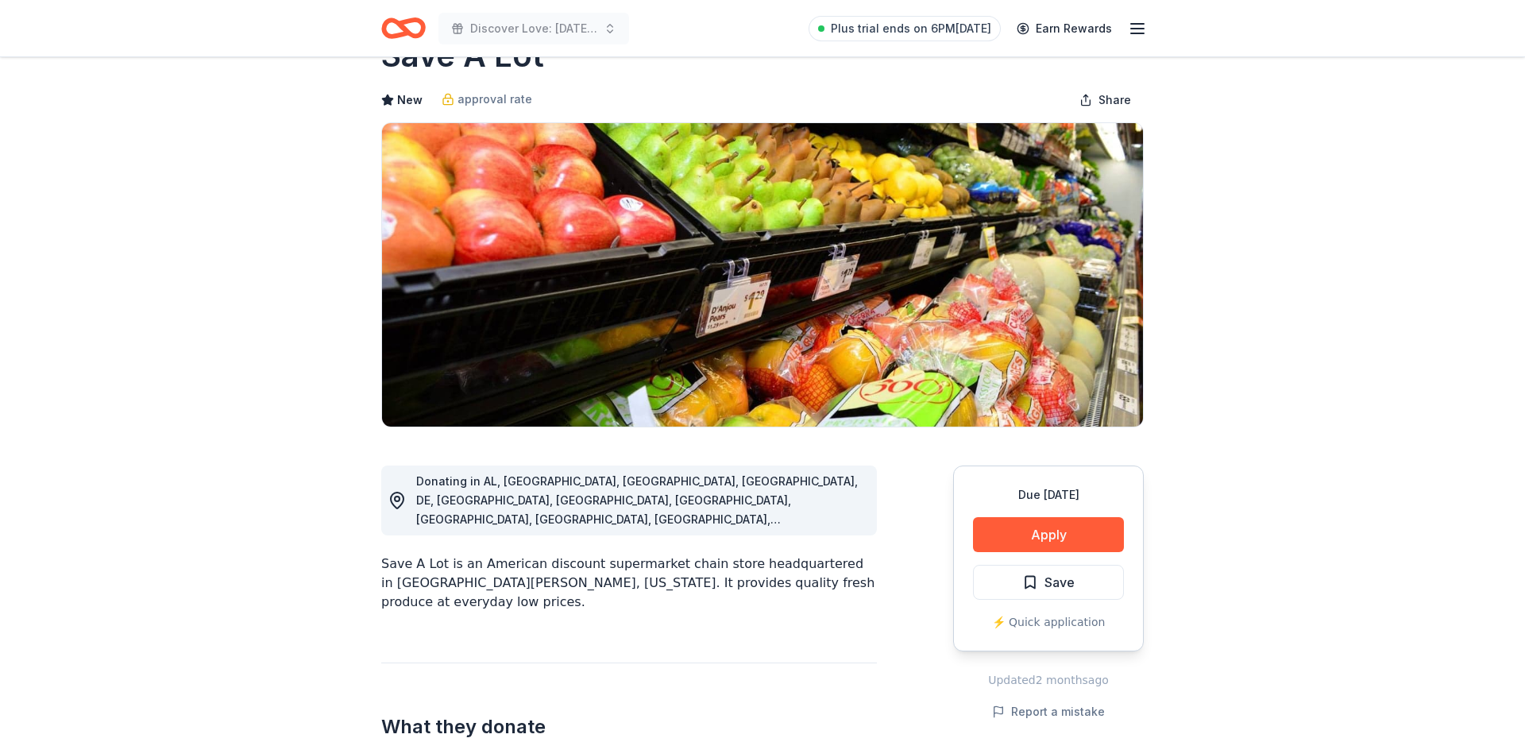
scroll to position [0, 0]
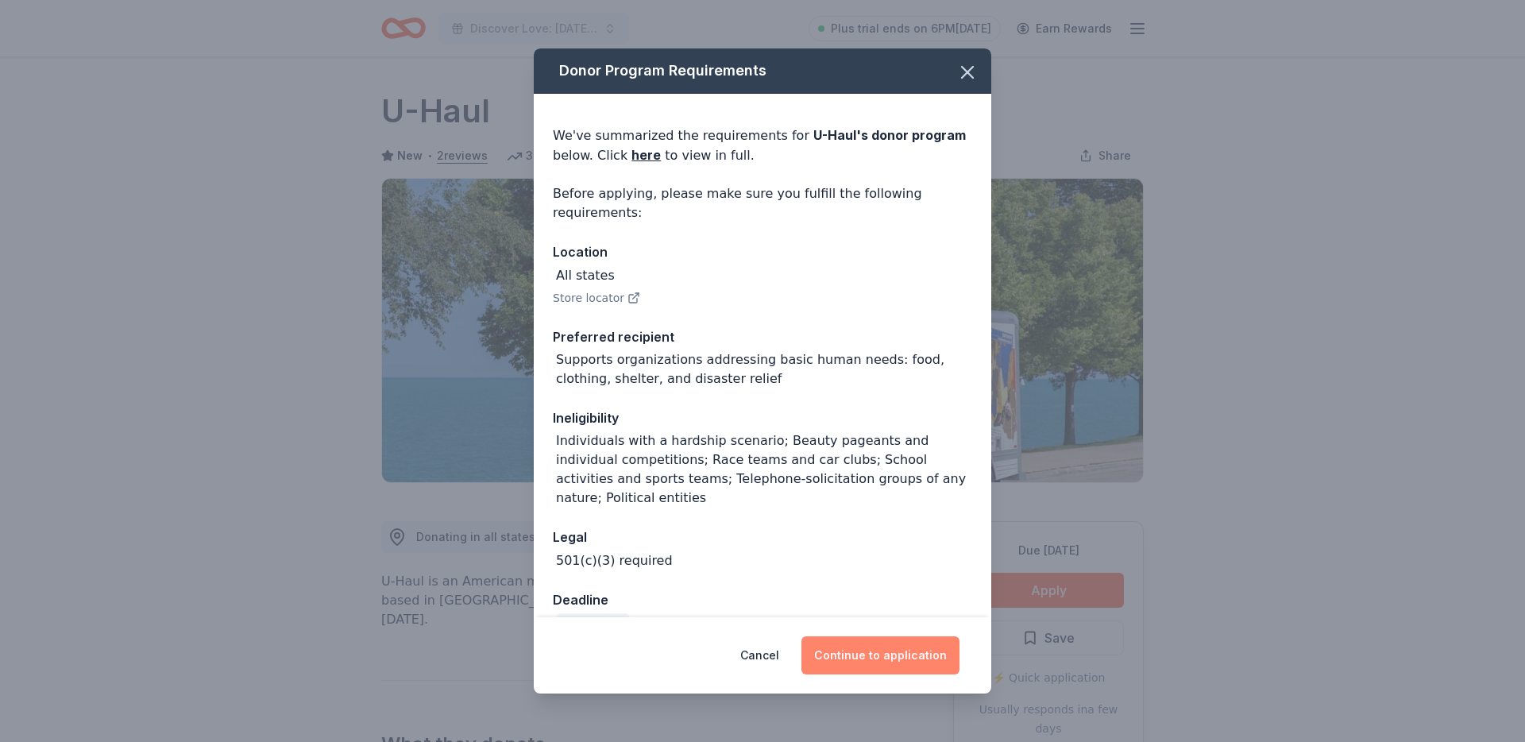
click at [912, 667] on button "Continue to application" at bounding box center [880, 655] width 158 height 38
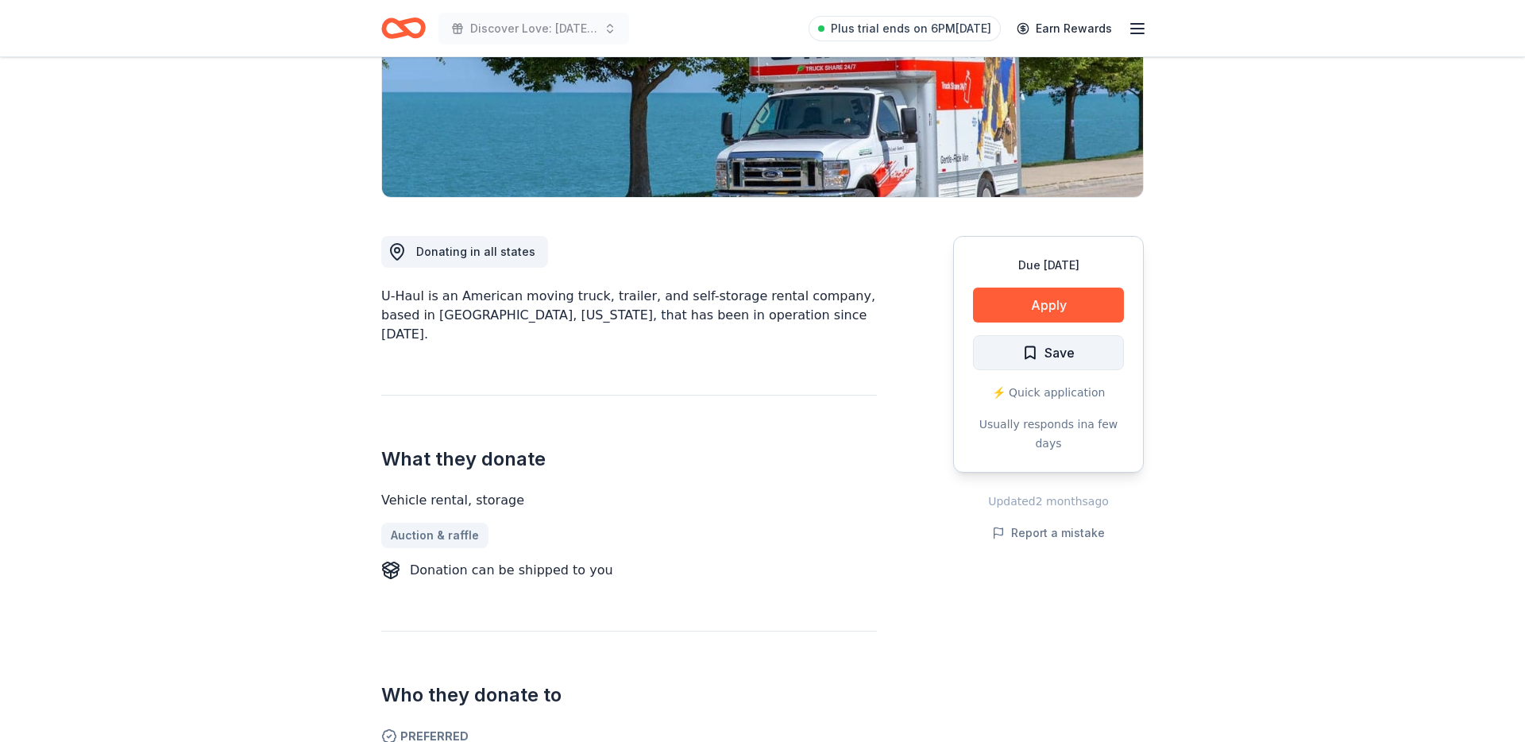
scroll to position [292, 0]
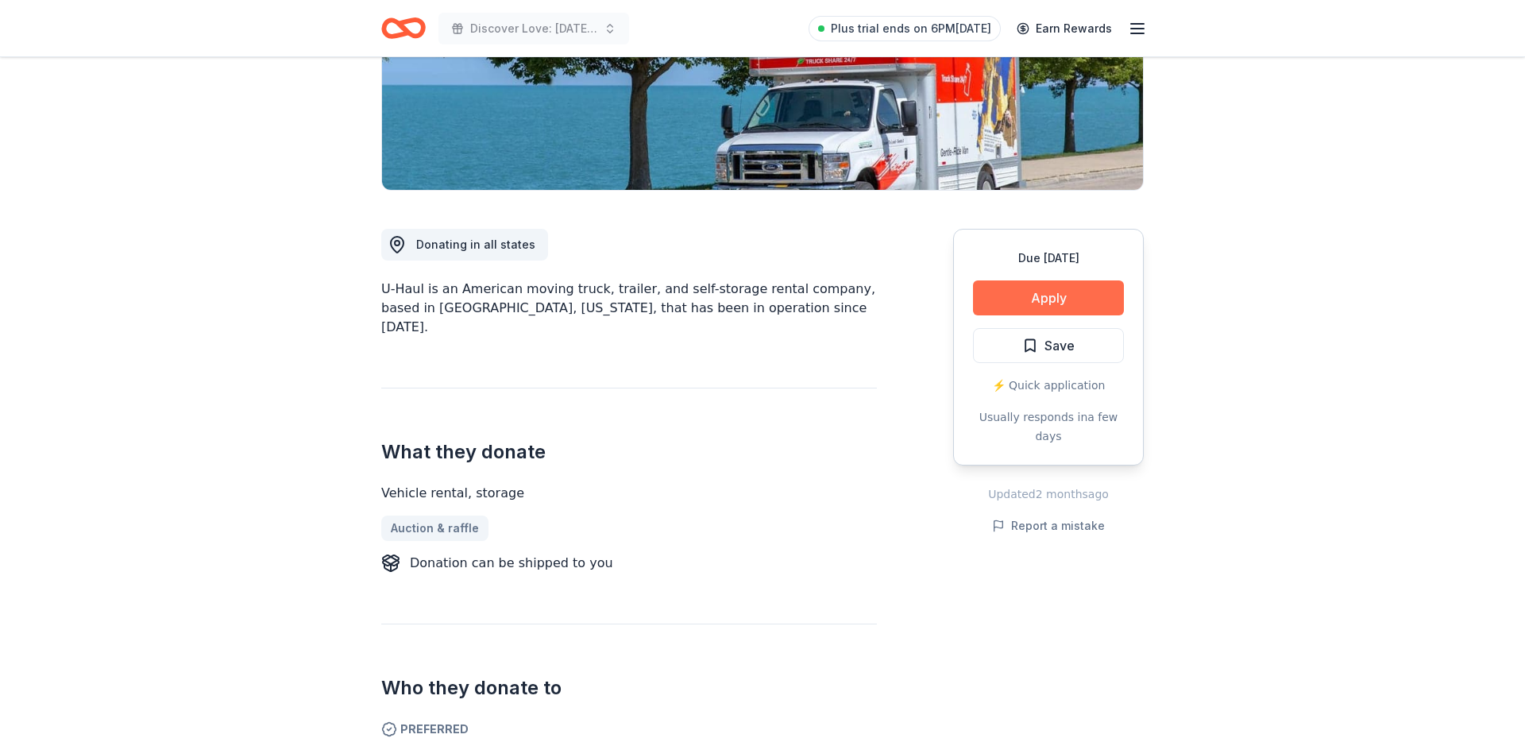
click at [1021, 310] on button "Apply" at bounding box center [1048, 297] width 151 height 35
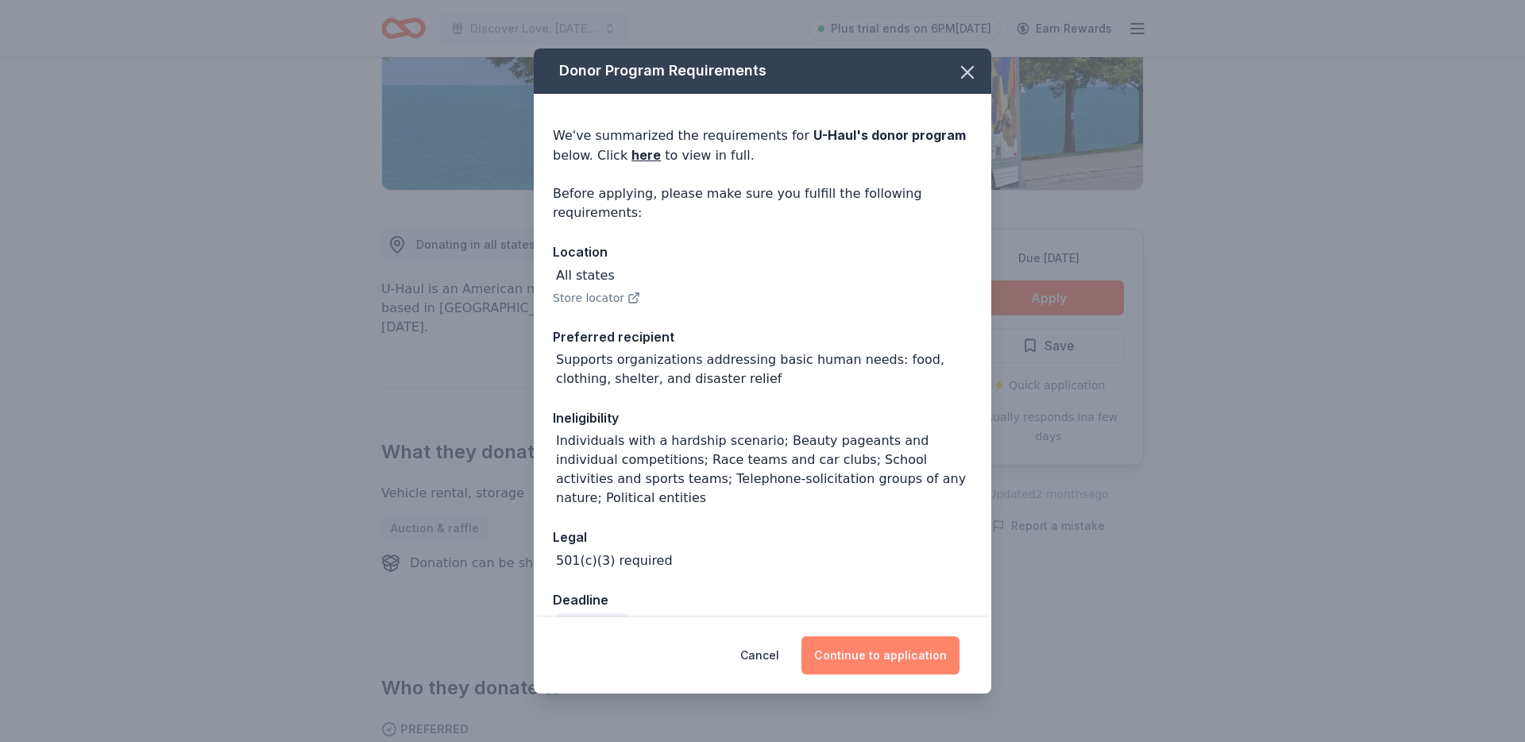
click at [884, 659] on button "Continue to application" at bounding box center [880, 655] width 158 height 38
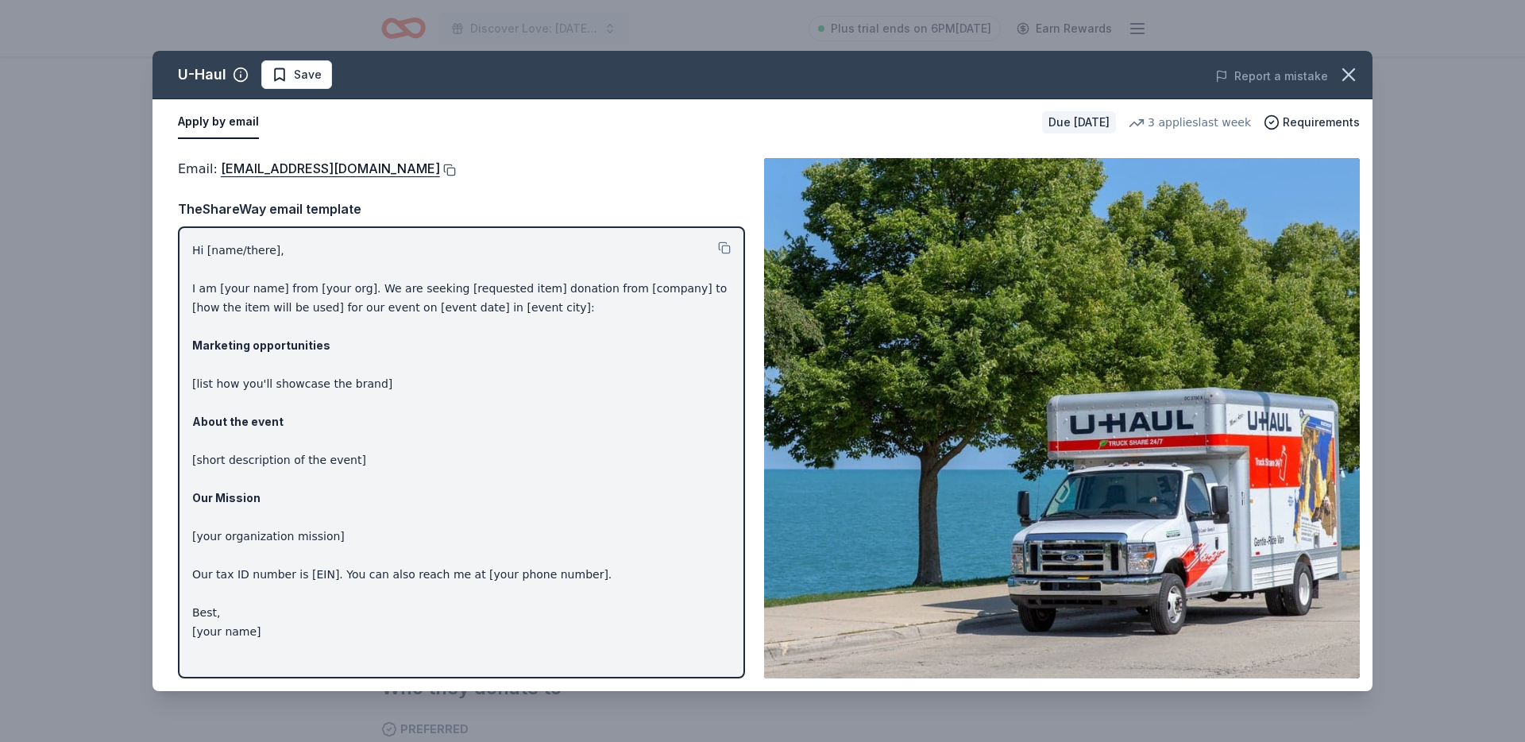
click at [440, 164] on button at bounding box center [448, 170] width 16 height 13
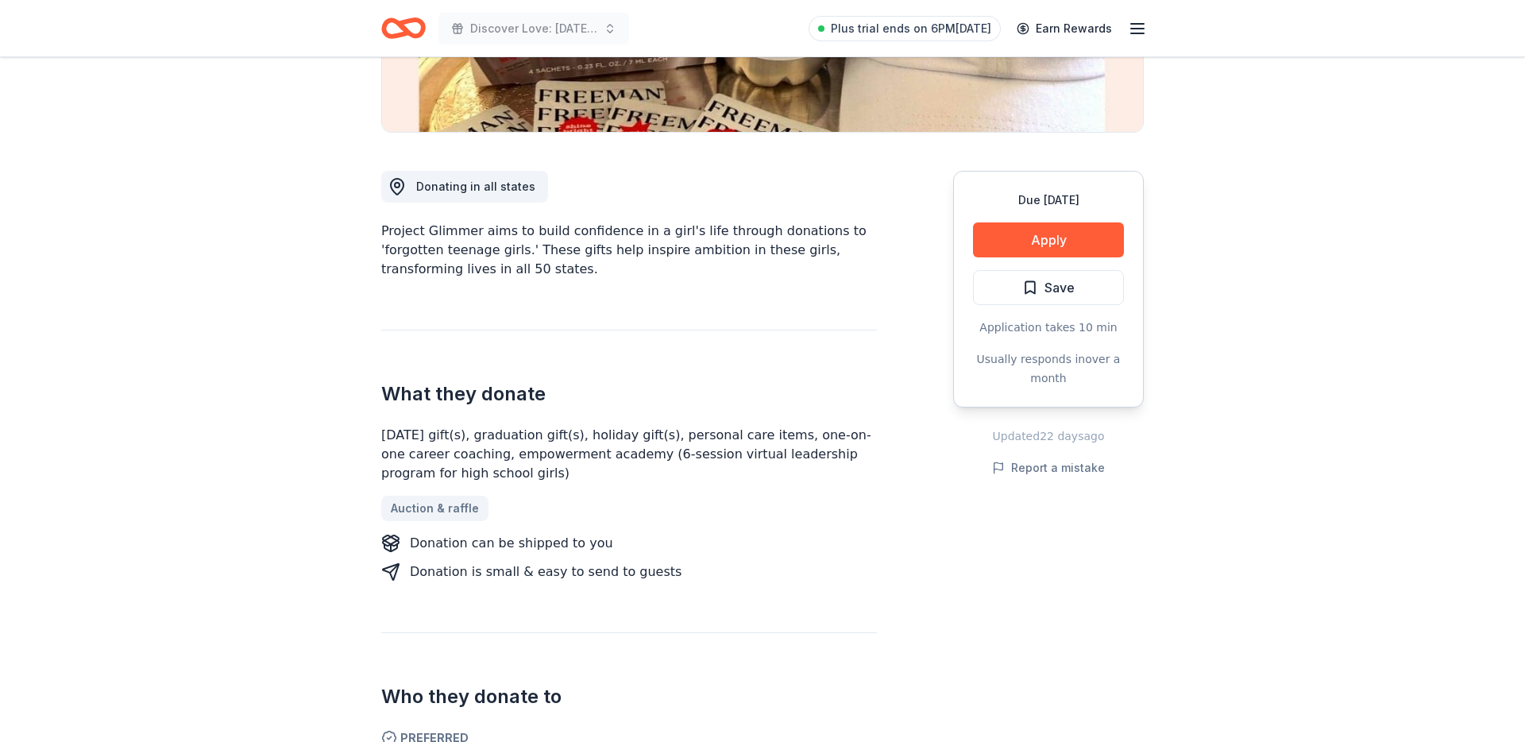
scroll to position [349, 0]
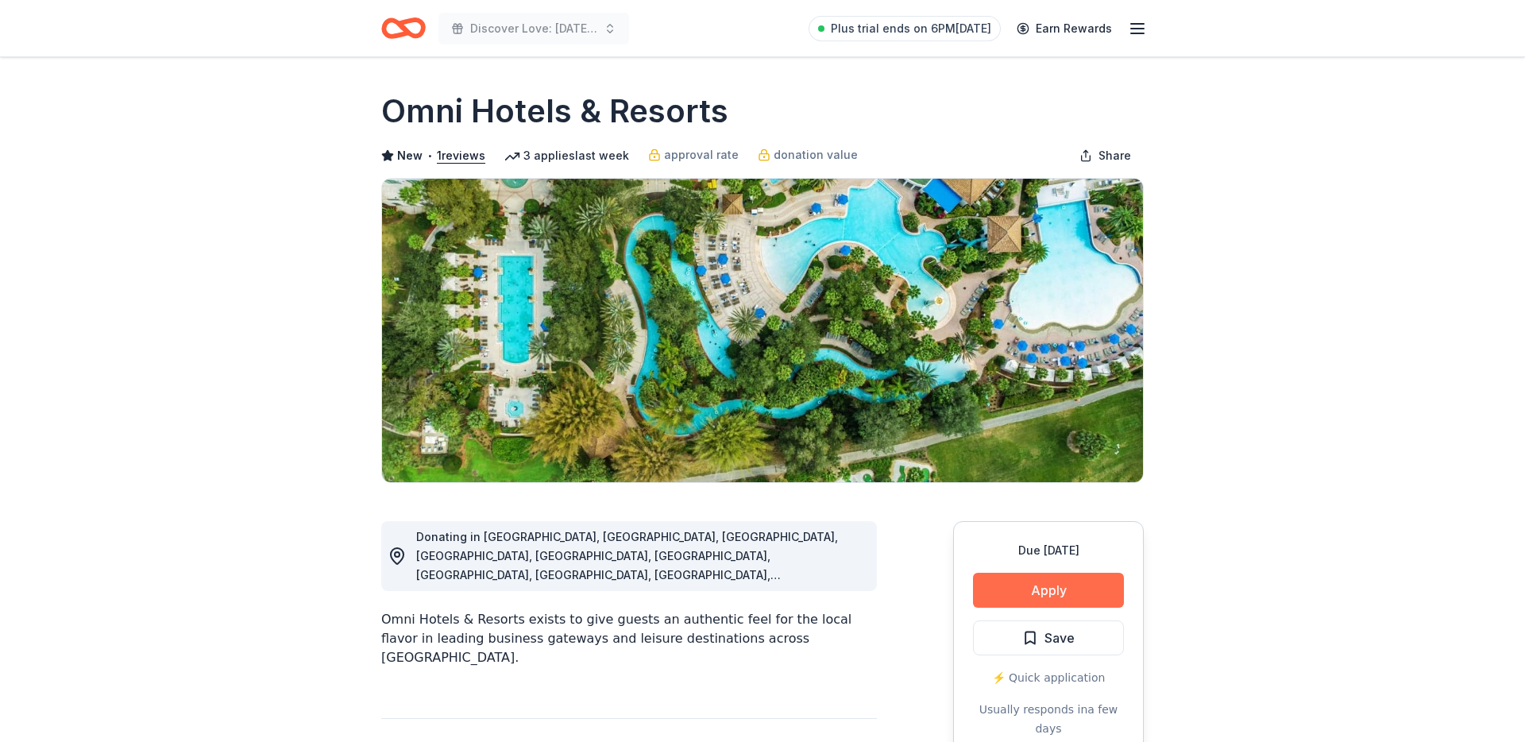
click at [1079, 592] on button "Apply" at bounding box center [1048, 590] width 151 height 35
click at [1033, 588] on button "Apply" at bounding box center [1048, 590] width 151 height 35
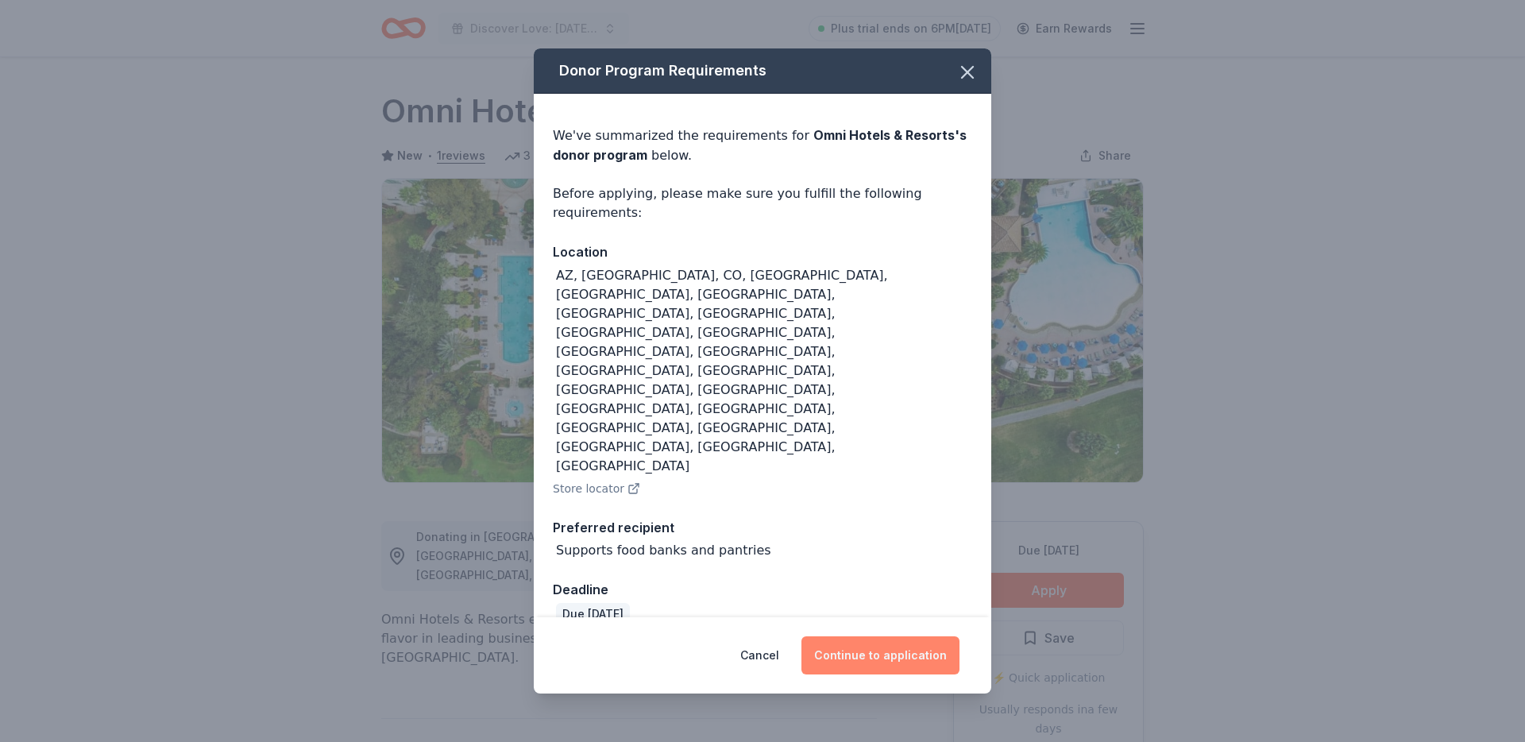
click at [918, 636] on button "Continue to application" at bounding box center [880, 655] width 158 height 38
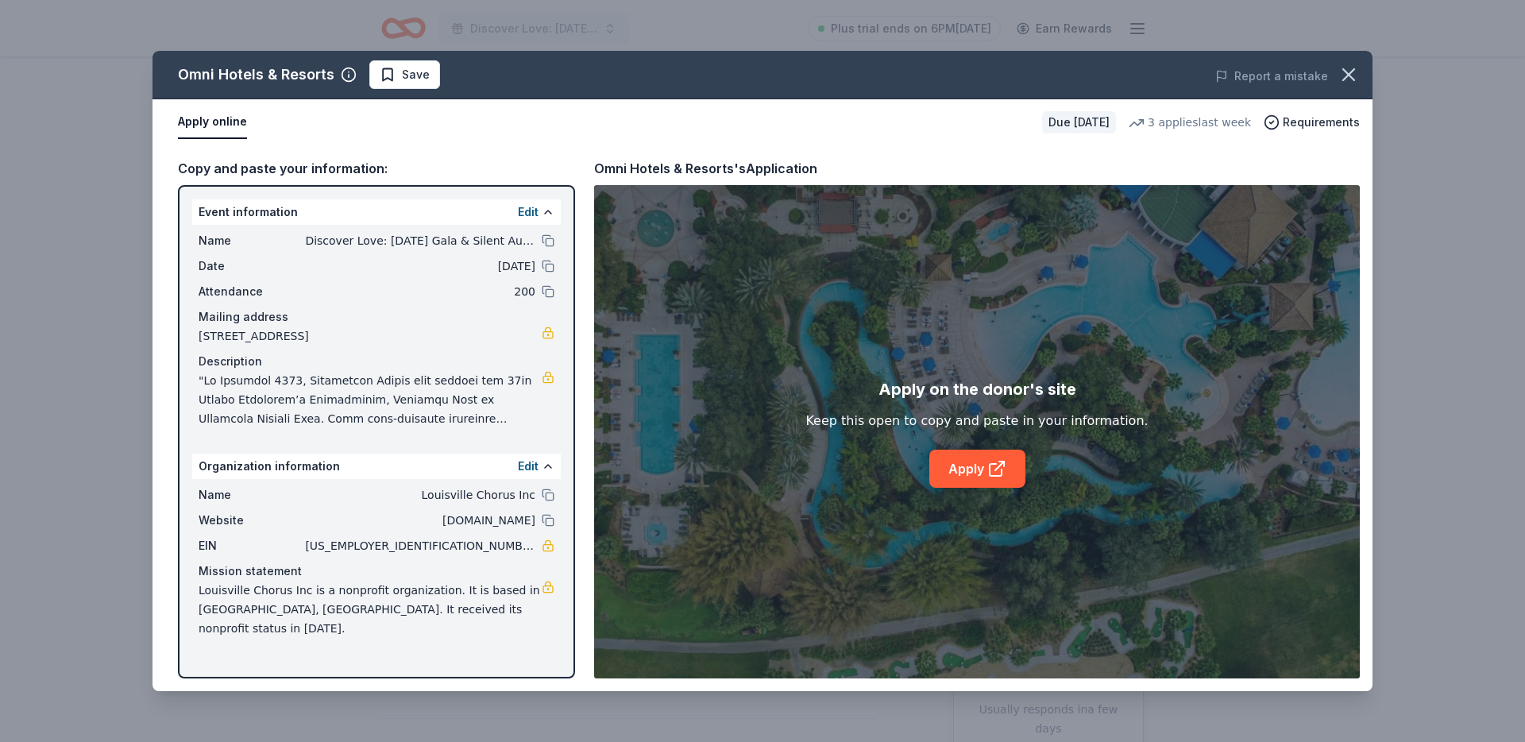
click at [1087, 469] on div "Apply on the donor's site Keep this open to copy and paste in your information.…" at bounding box center [976, 431] width 342 height 111
click at [975, 470] on link "Apply" at bounding box center [977, 469] width 96 height 38
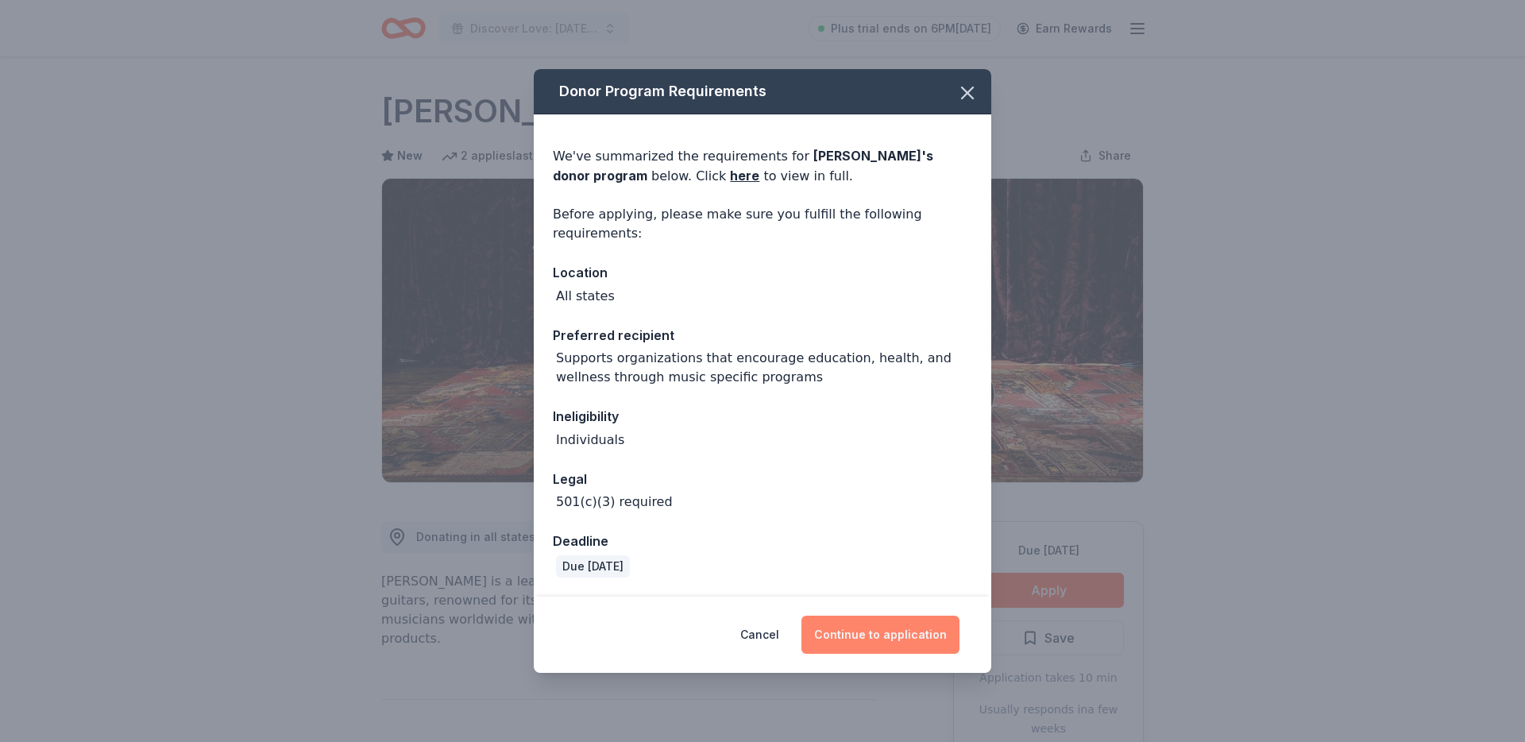
click at [859, 639] on button "Continue to application" at bounding box center [880, 635] width 158 height 38
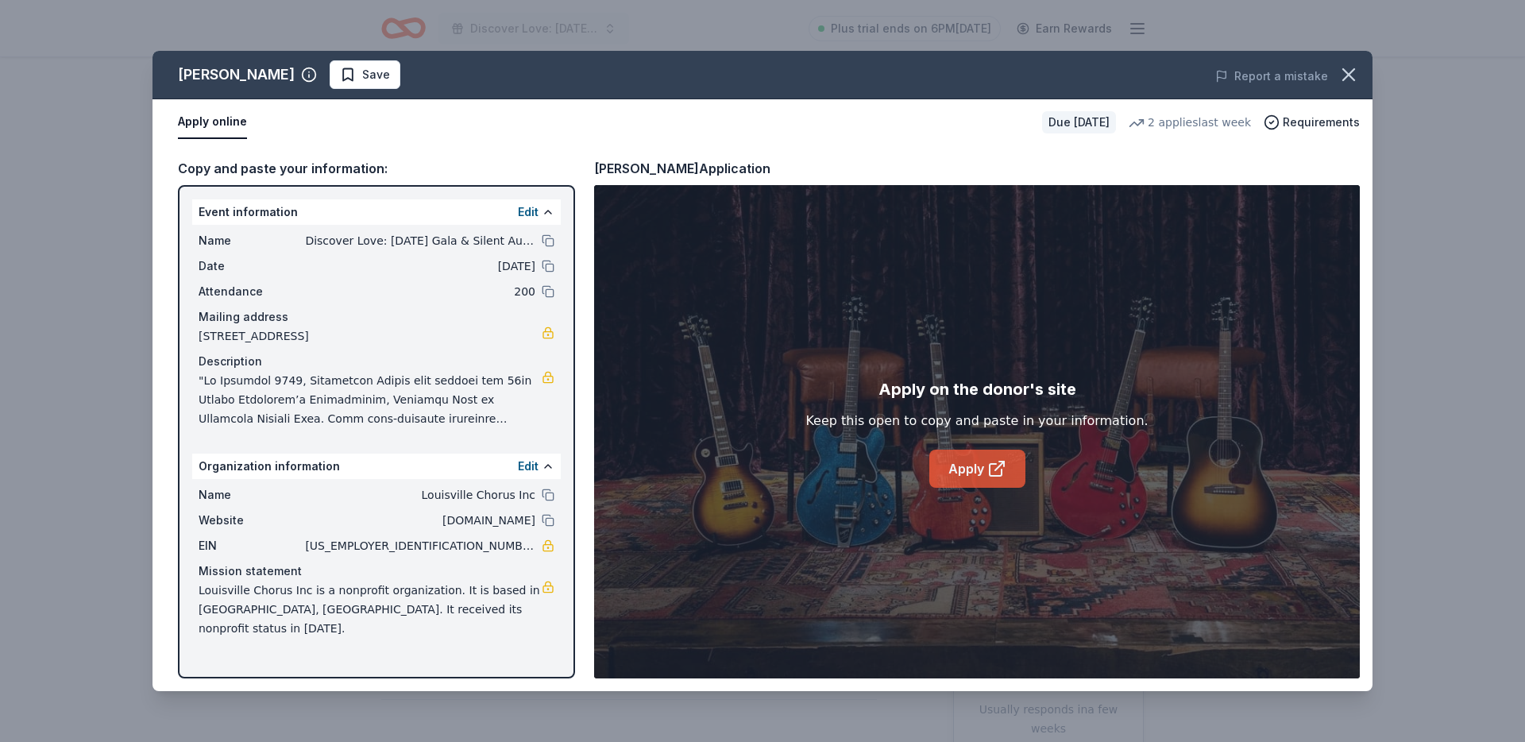
click at [942, 485] on link "Apply" at bounding box center [977, 469] width 96 height 38
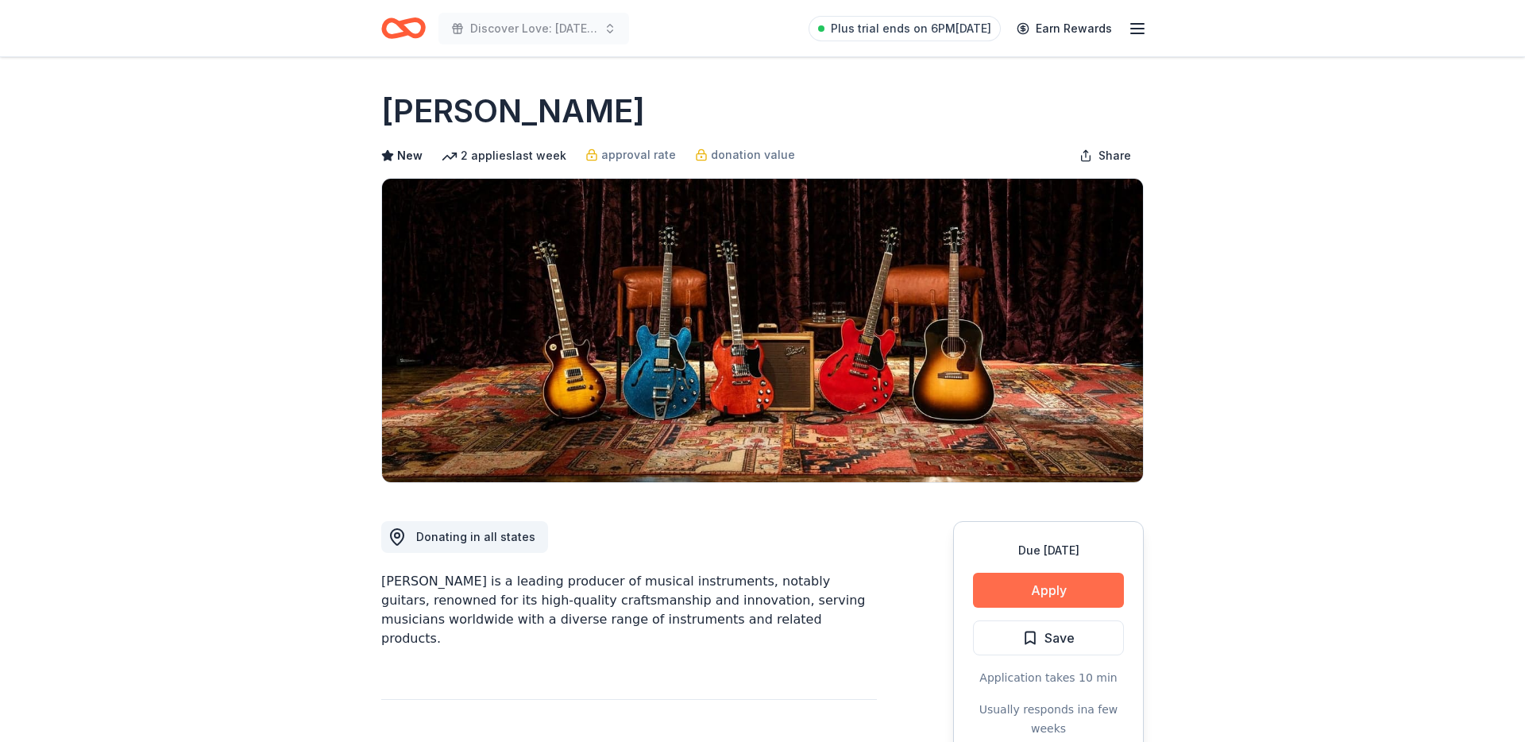
click at [1031, 587] on button "Apply" at bounding box center [1048, 590] width 151 height 35
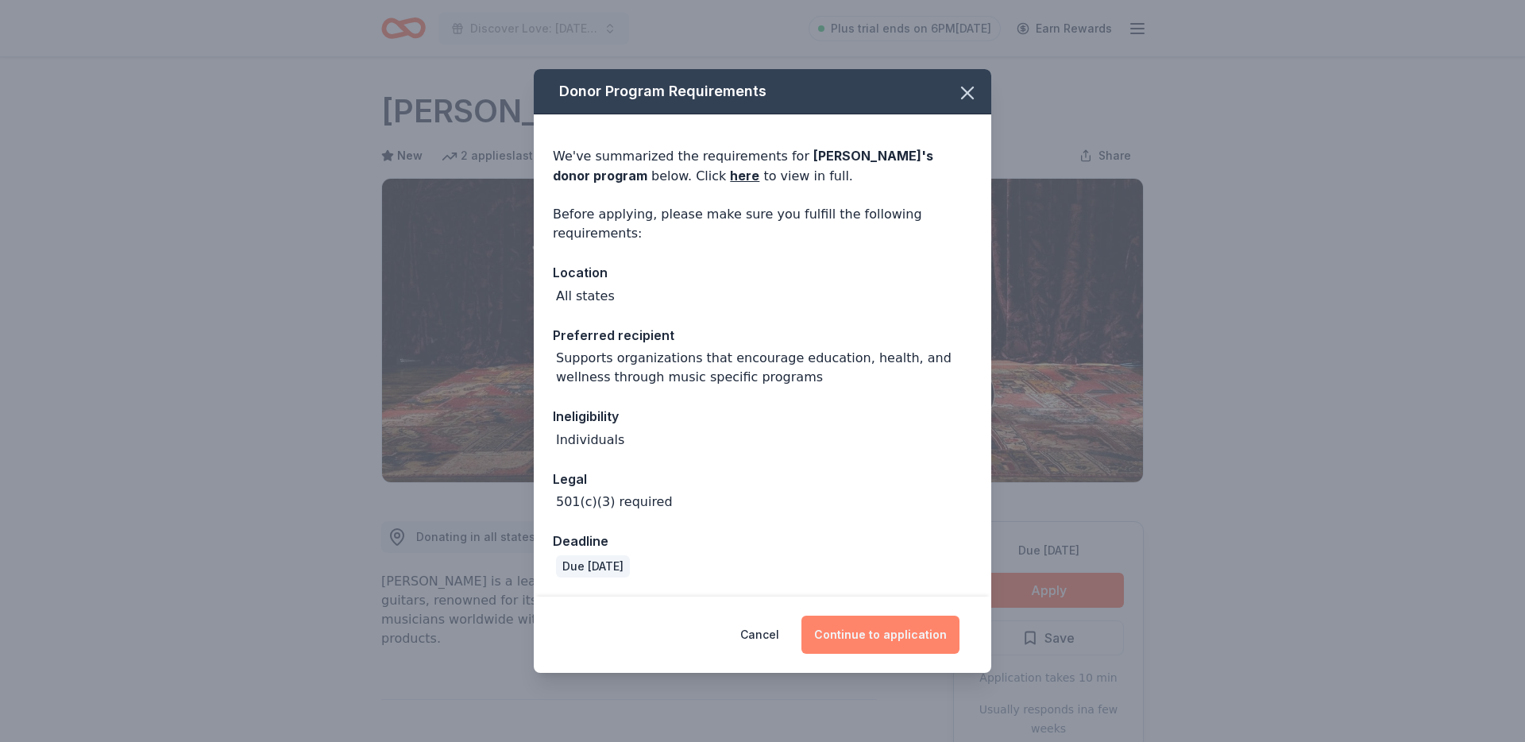
click at [894, 619] on button "Continue to application" at bounding box center [880, 635] width 158 height 38
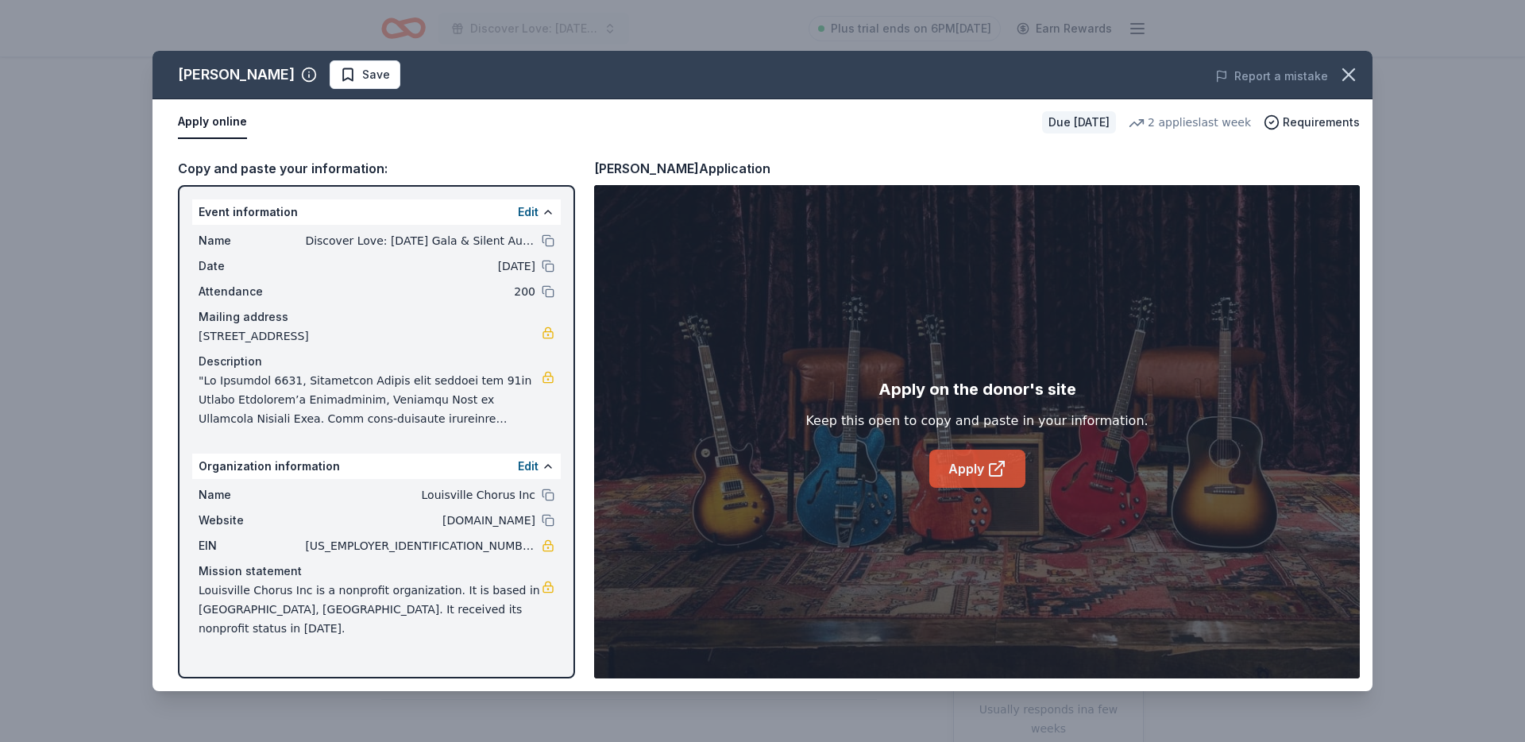
click at [955, 484] on link "Apply" at bounding box center [977, 469] width 96 height 38
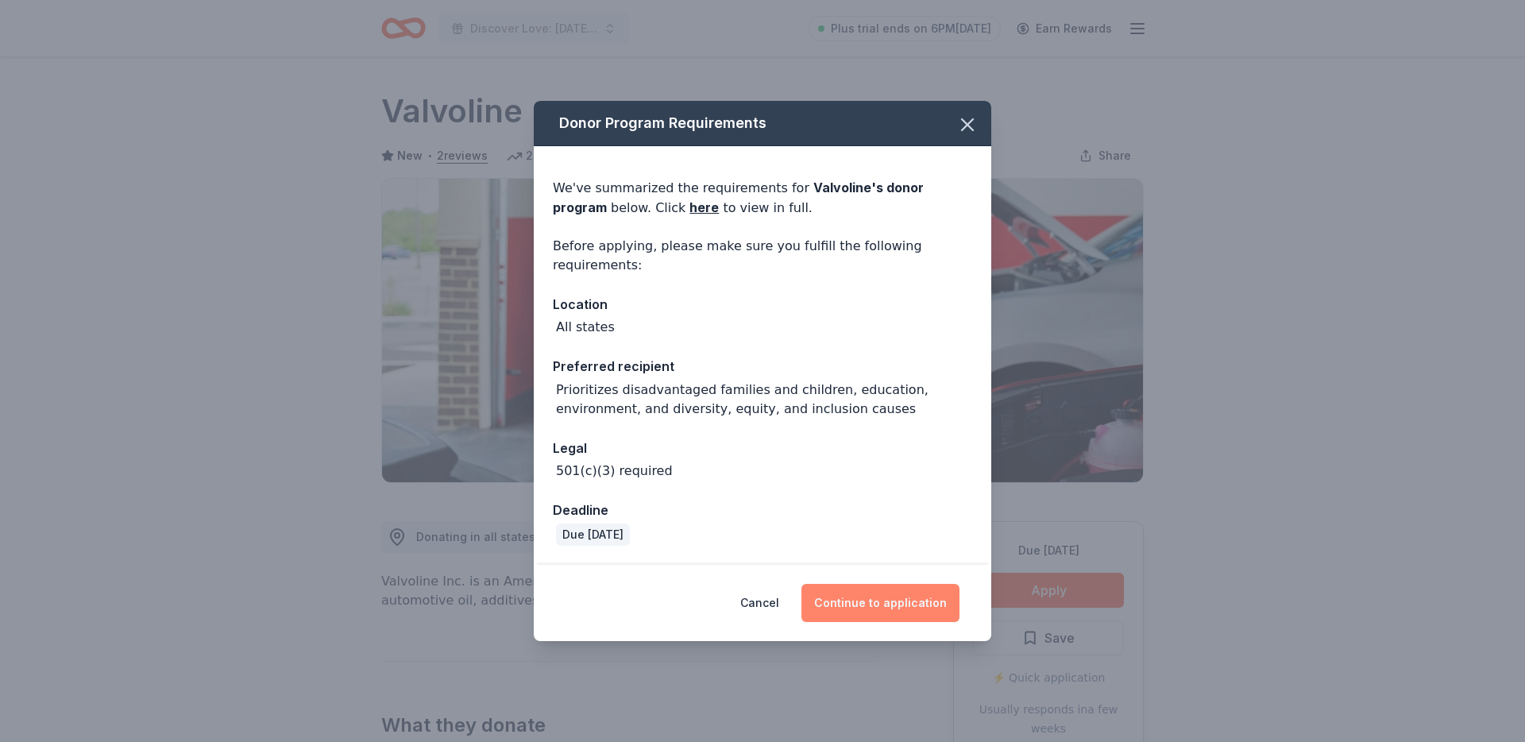
click at [919, 609] on button "Continue to application" at bounding box center [880, 603] width 158 height 38
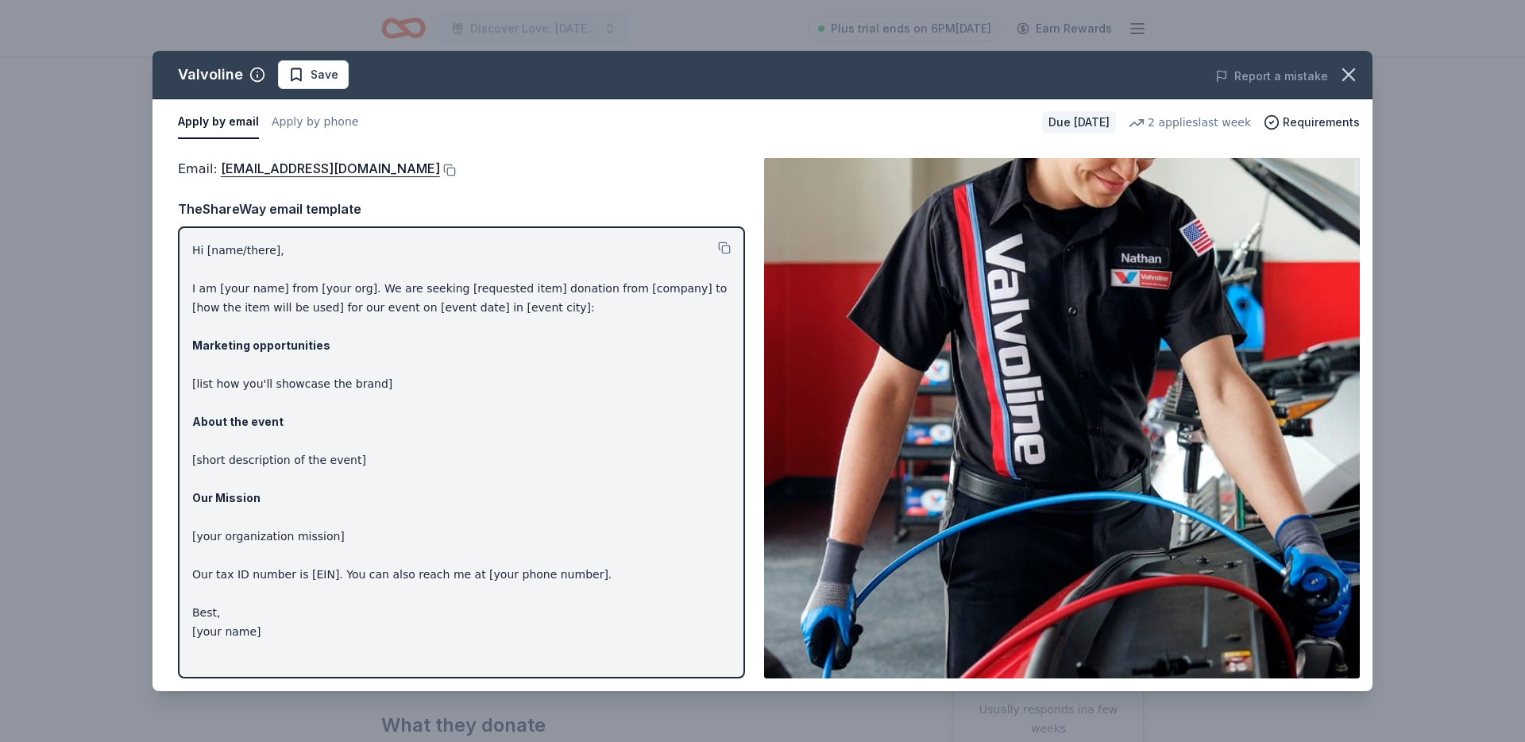
click at [410, 168] on div "Email : [EMAIL_ADDRESS][DOMAIN_NAME]" at bounding box center [461, 168] width 567 height 21
click at [440, 168] on button at bounding box center [448, 170] width 16 height 13
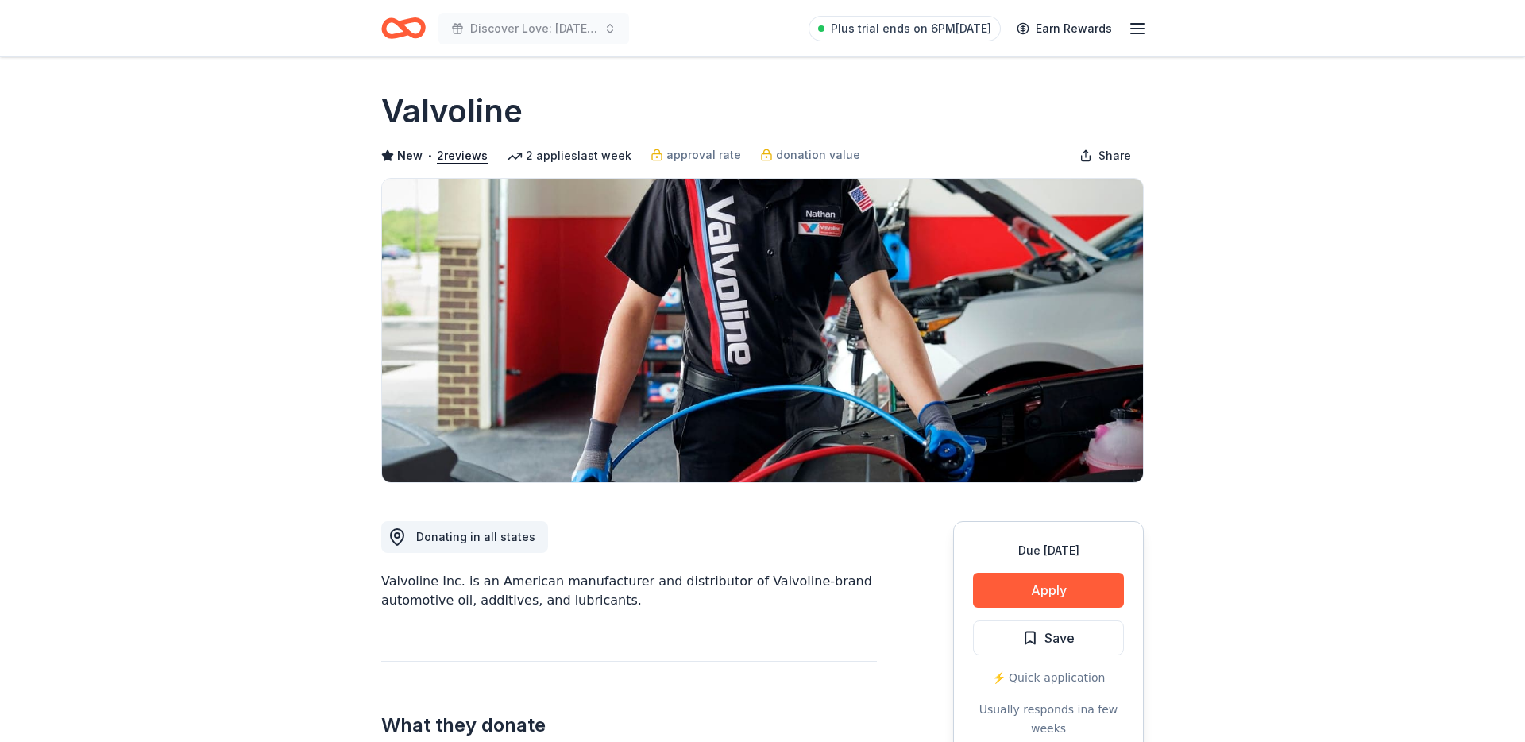
click at [1007, 589] on button "Apply" at bounding box center [1048, 590] width 151 height 35
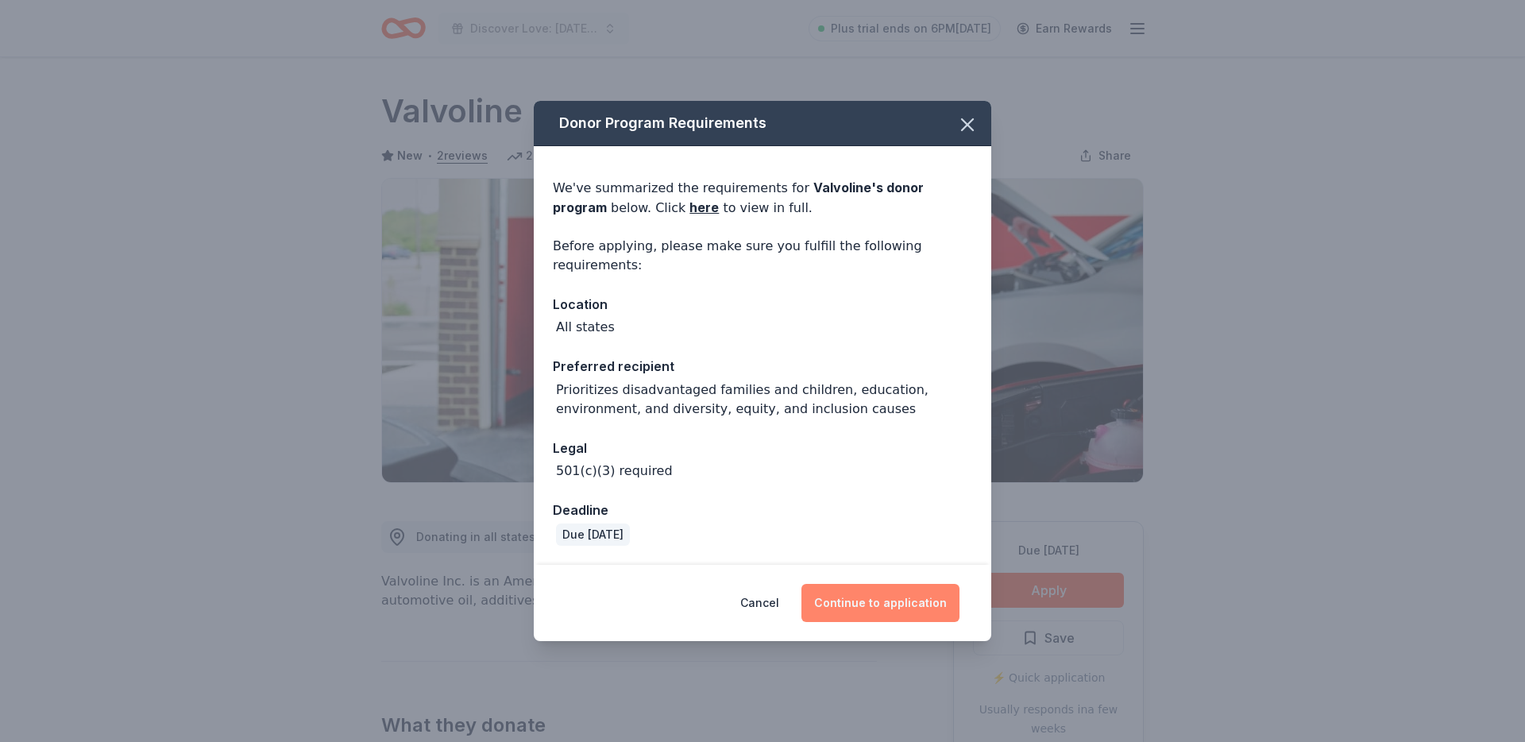
click at [927, 596] on button "Continue to application" at bounding box center [880, 603] width 158 height 38
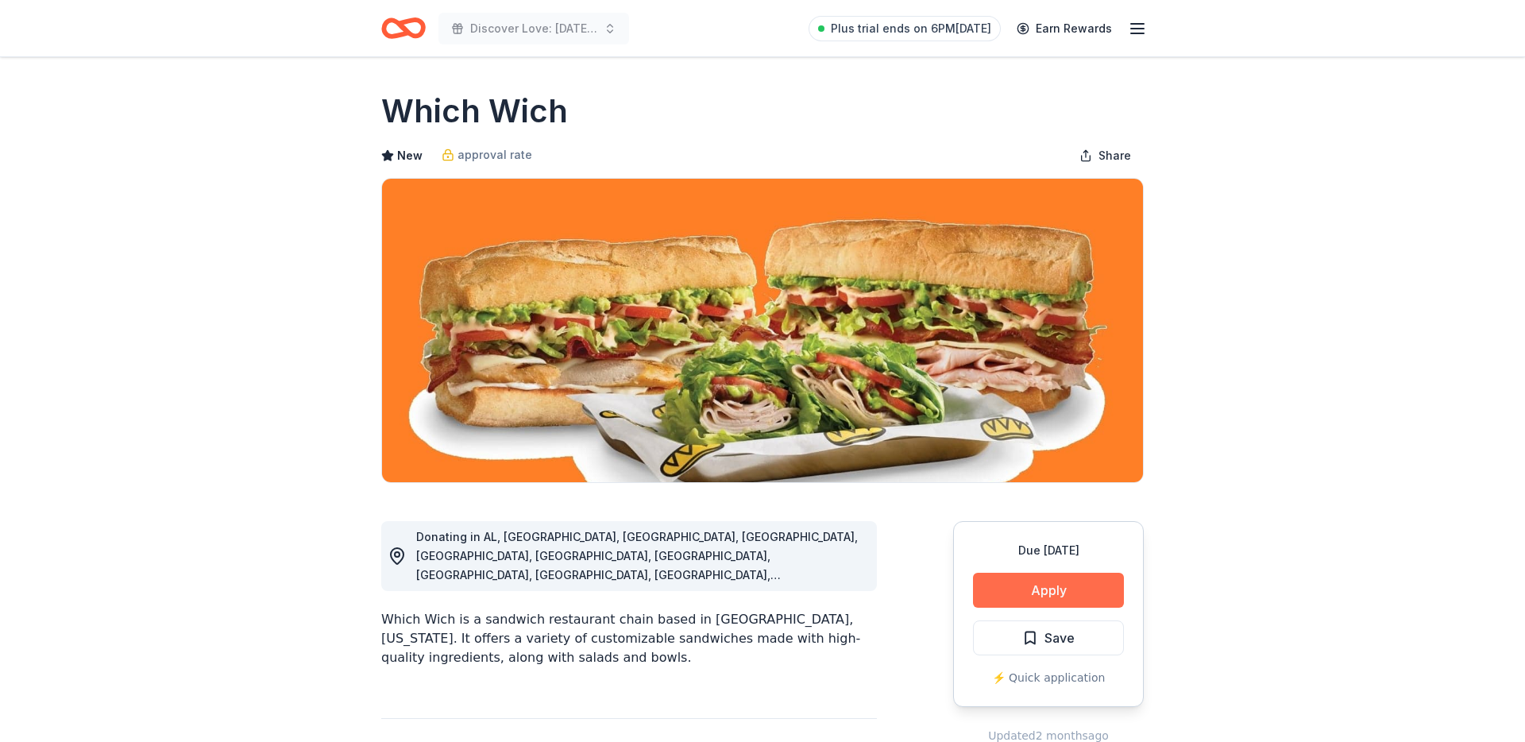
click at [1033, 584] on button "Apply" at bounding box center [1048, 590] width 151 height 35
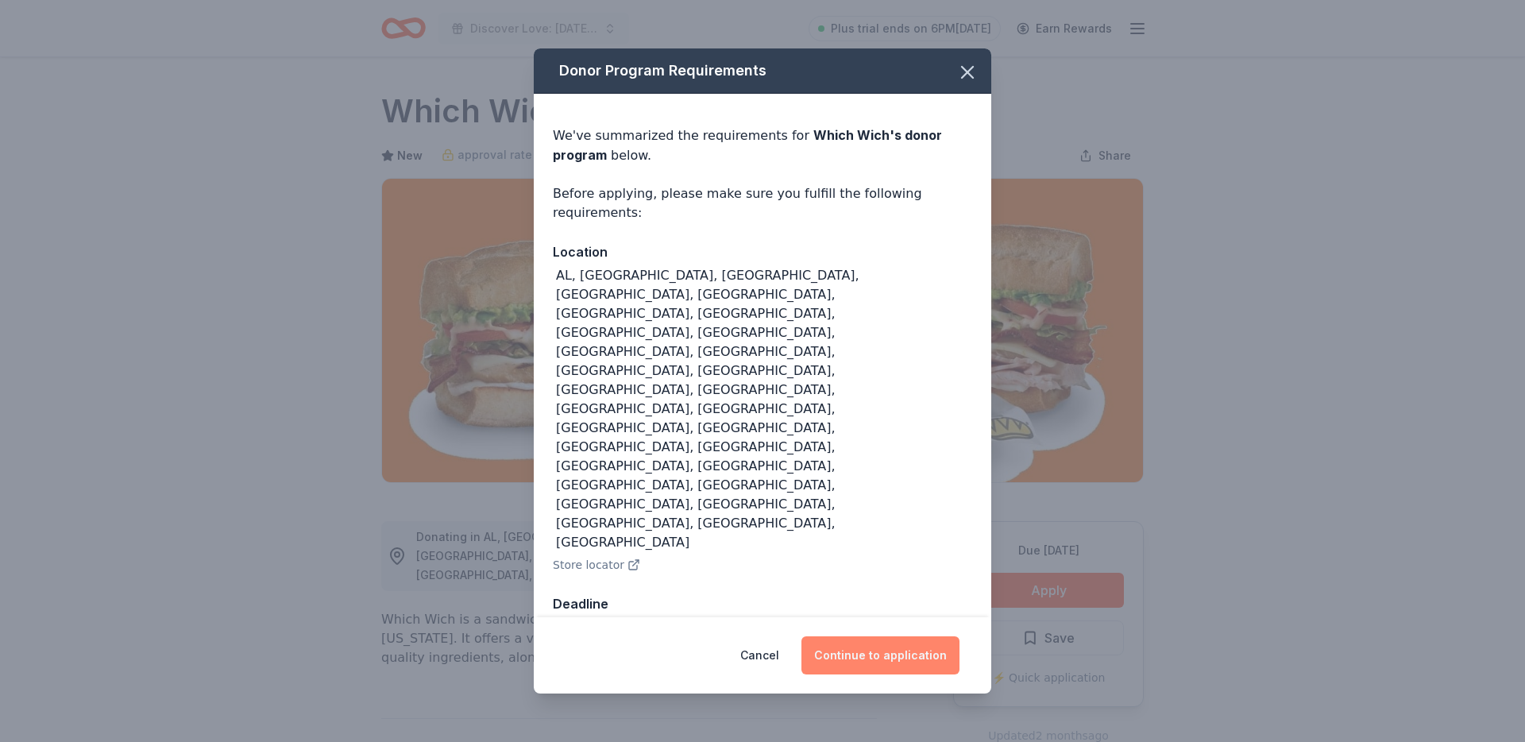
click at [958, 636] on button "Continue to application" at bounding box center [880, 655] width 158 height 38
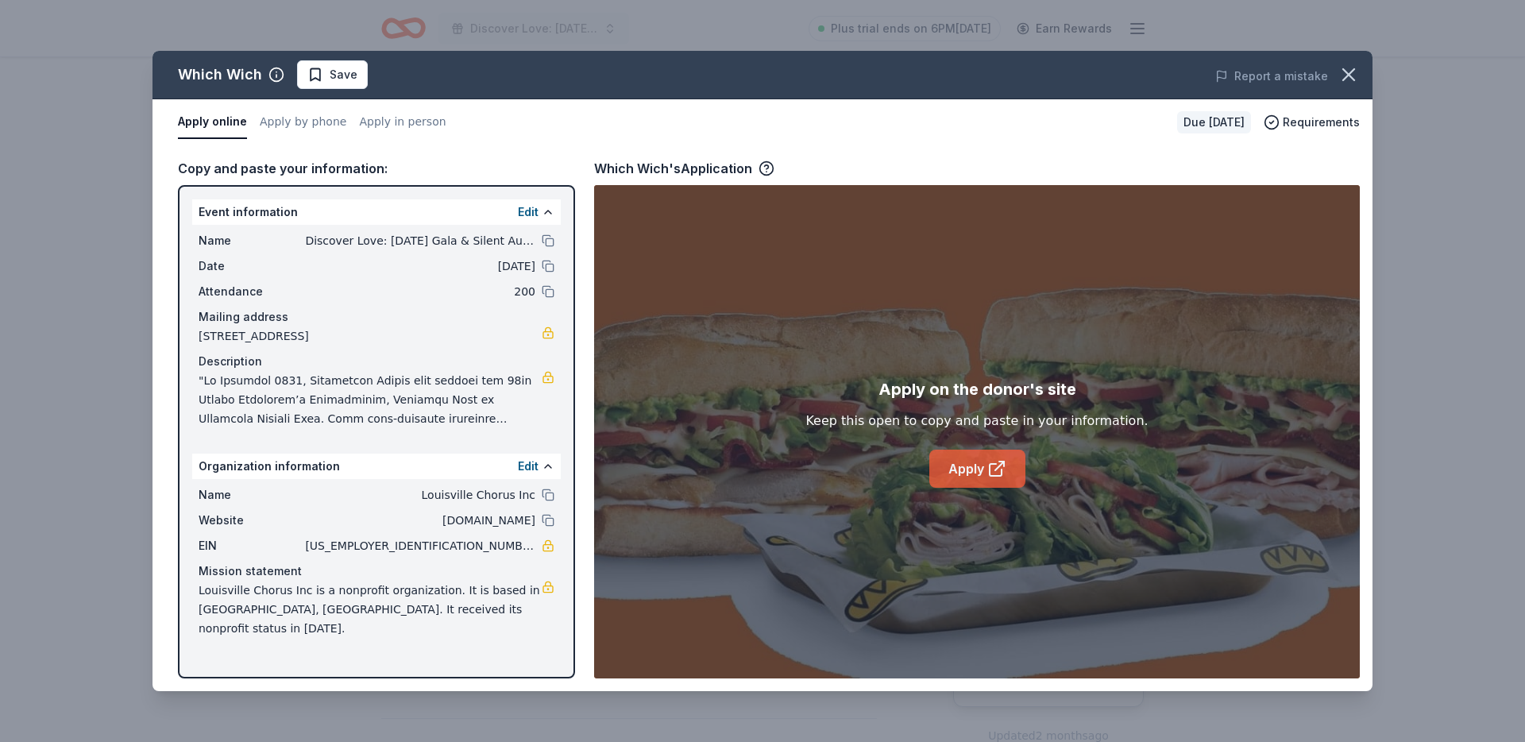
click at [958, 467] on link "Apply" at bounding box center [977, 469] width 96 height 38
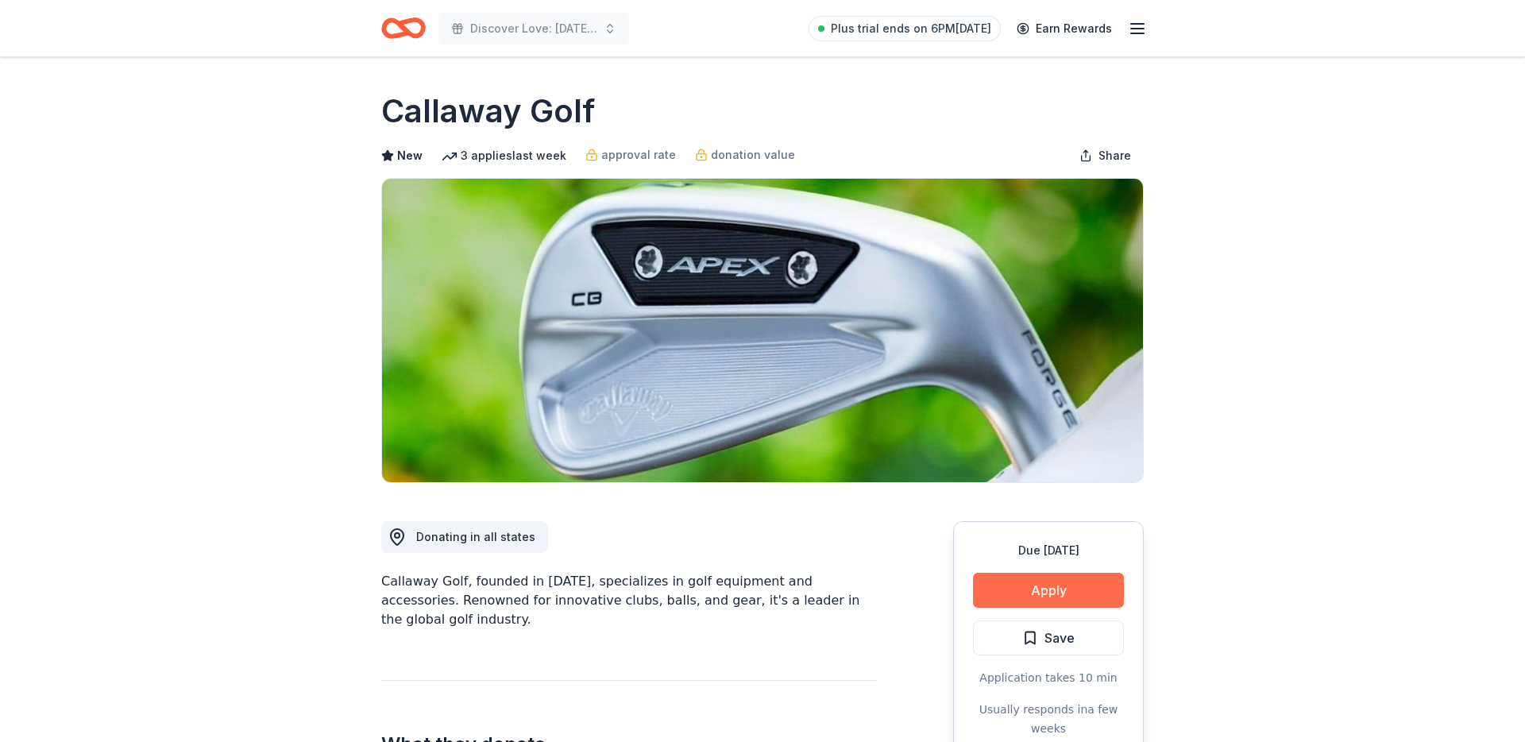
click at [1069, 594] on button "Apply" at bounding box center [1048, 590] width 151 height 35
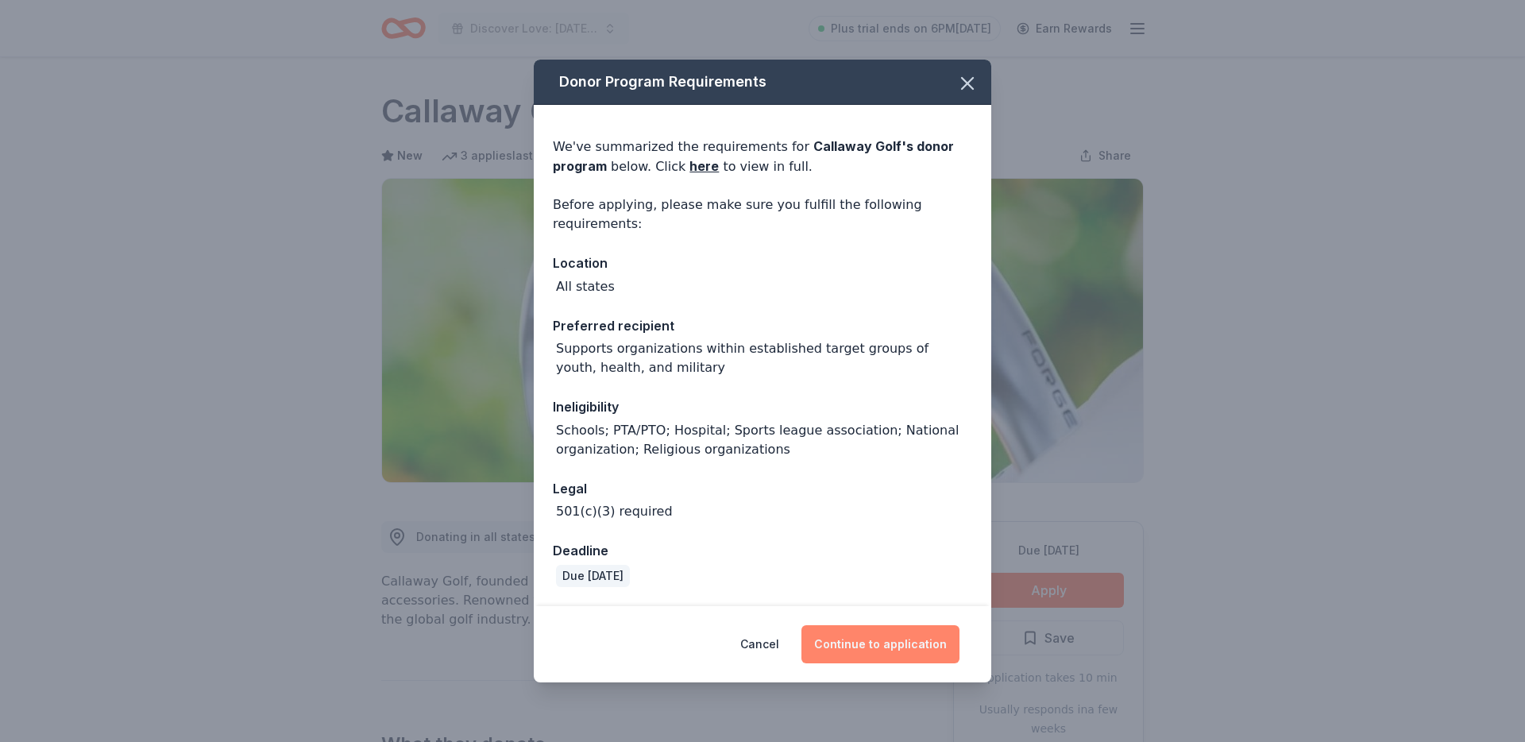
click at [846, 657] on button "Continue to application" at bounding box center [880, 644] width 158 height 38
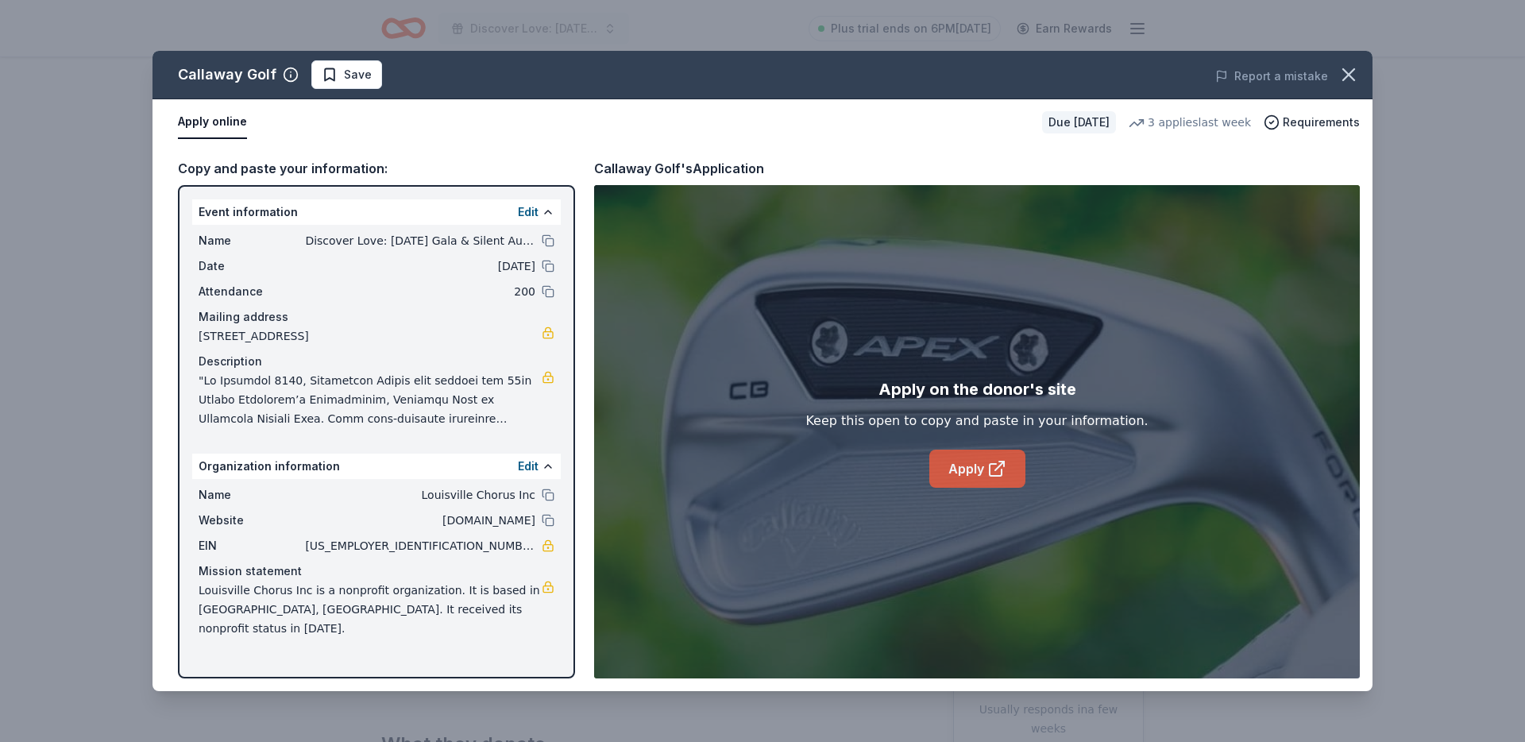
click at [950, 469] on link "Apply" at bounding box center [977, 469] width 96 height 38
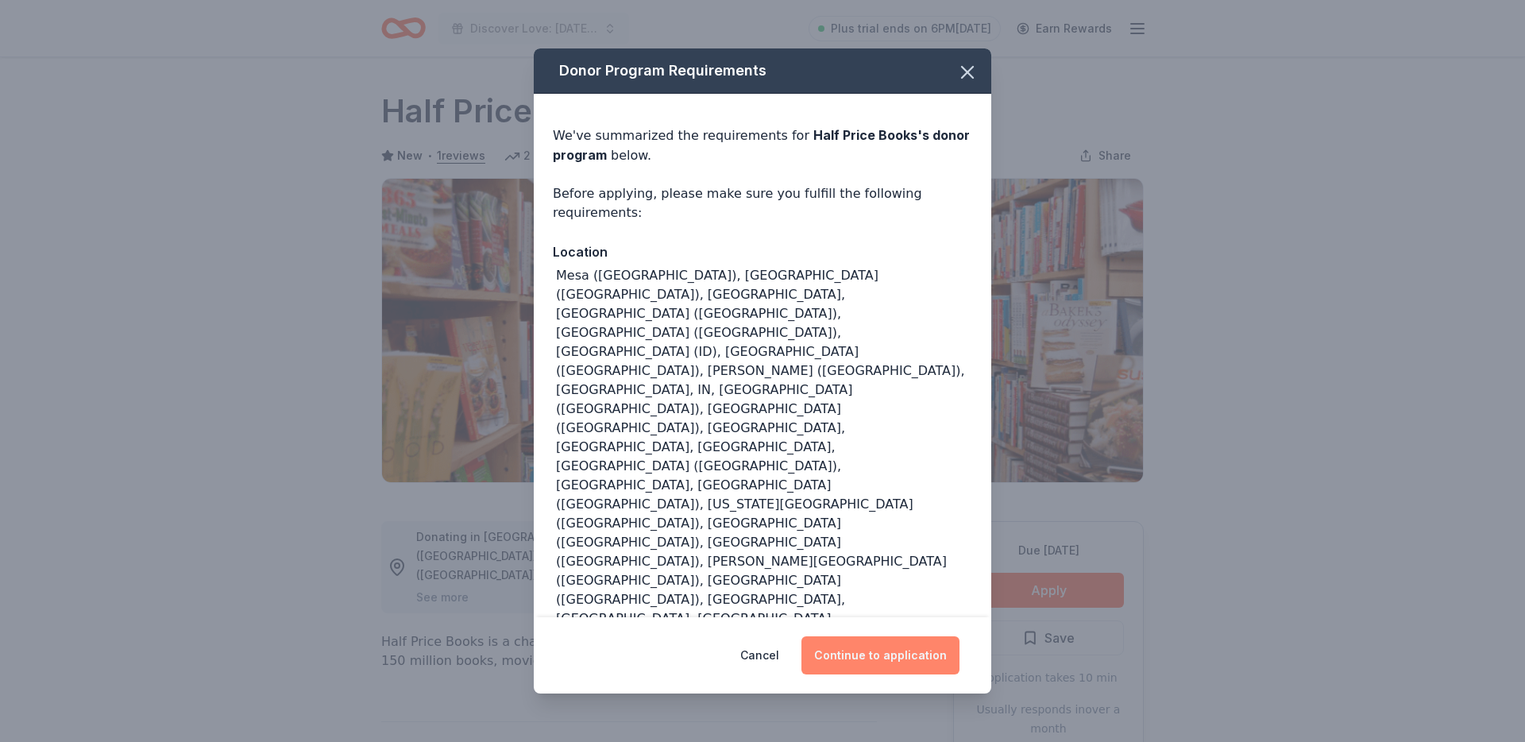
click at [921, 642] on button "Continue to application" at bounding box center [880, 655] width 158 height 38
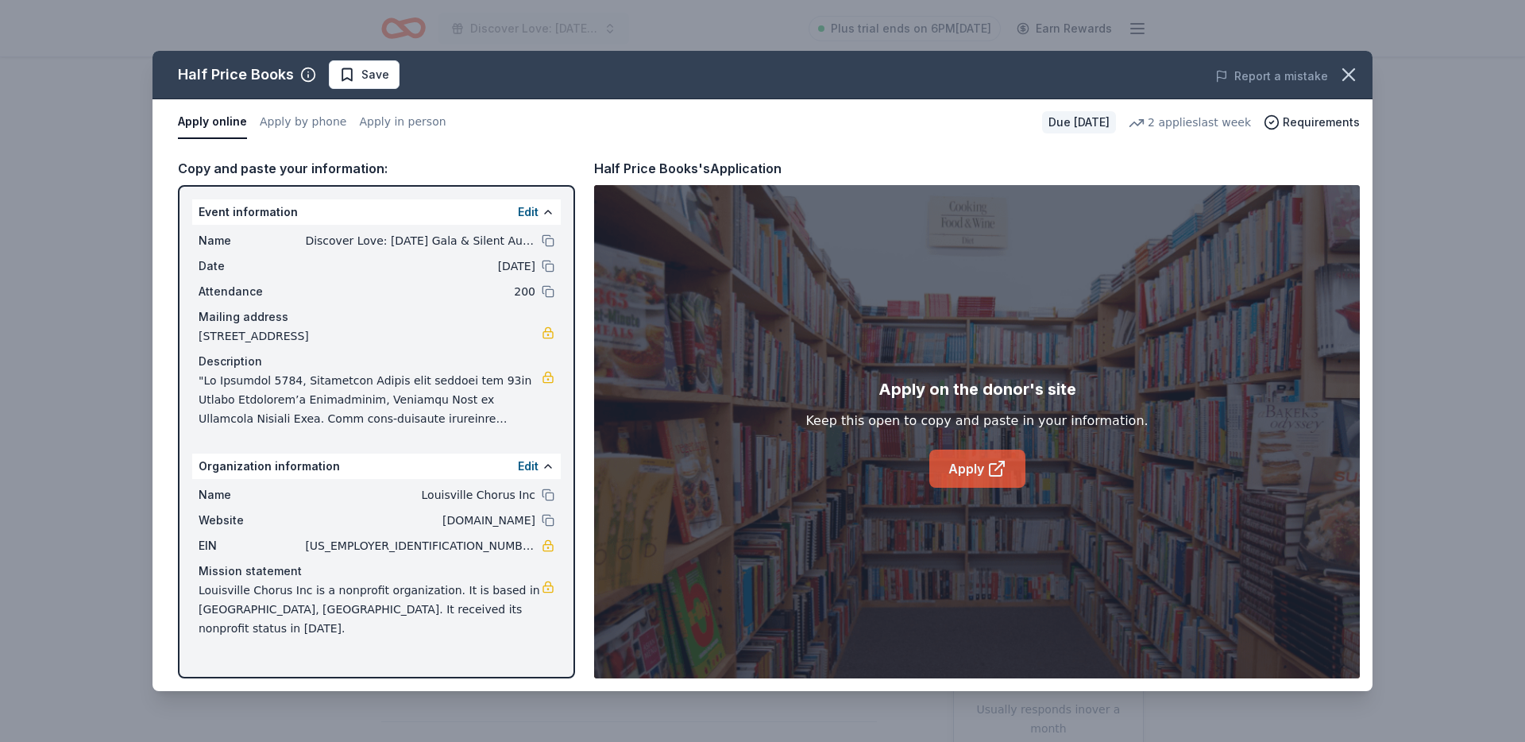
click at [1017, 464] on link "Apply" at bounding box center [977, 469] width 96 height 38
click at [87, 116] on div "Half Price Books Save Report a mistake Apply online Apply by phone Apply in per…" at bounding box center [762, 371] width 1525 height 742
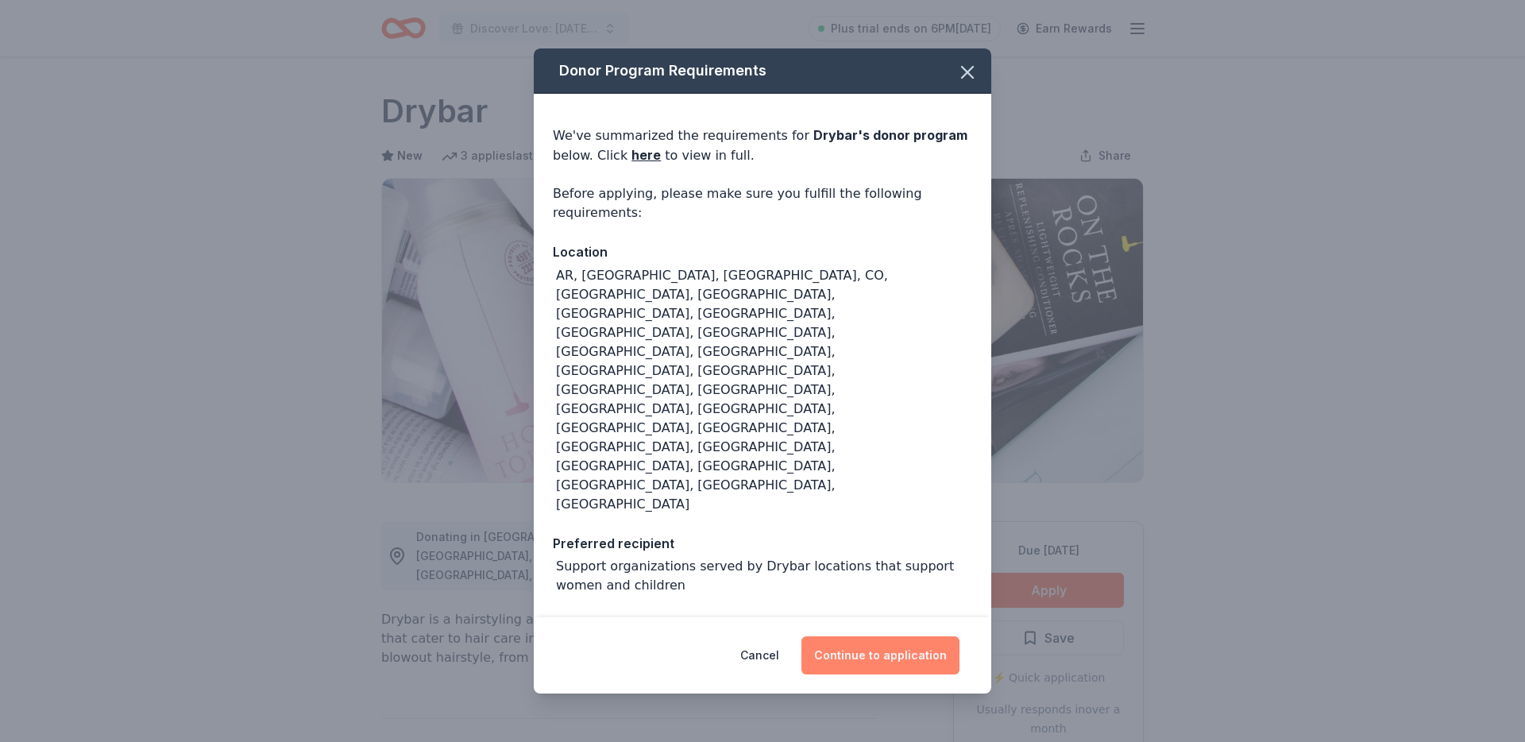
click at [905, 636] on button "Continue to application" at bounding box center [880, 655] width 158 height 38
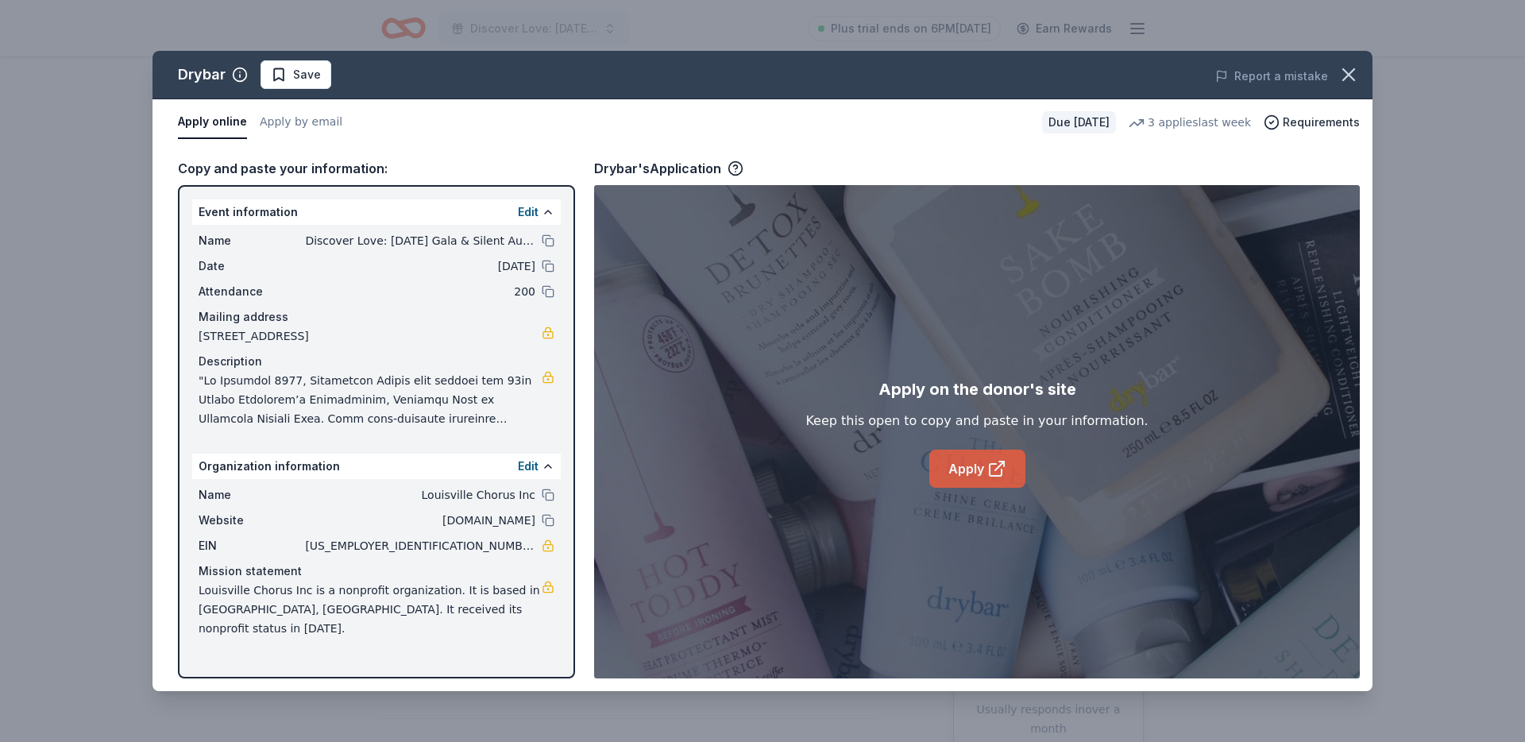
click at [976, 477] on link "Apply" at bounding box center [977, 469] width 96 height 38
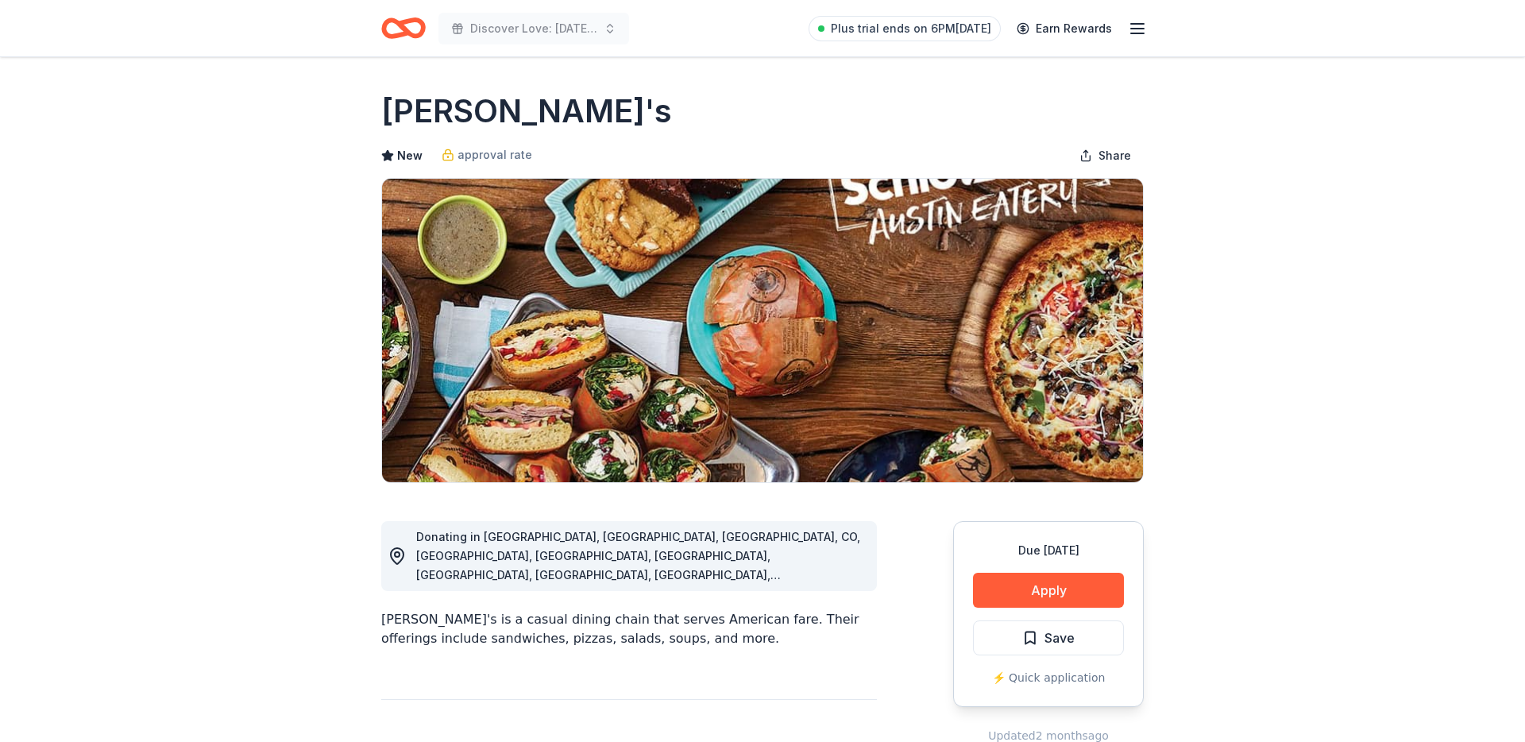
click at [740, 383] on img at bounding box center [762, 330] width 761 height 303
click at [831, 457] on img at bounding box center [762, 330] width 761 height 303
click at [1046, 579] on button "Apply" at bounding box center [1048, 590] width 151 height 35
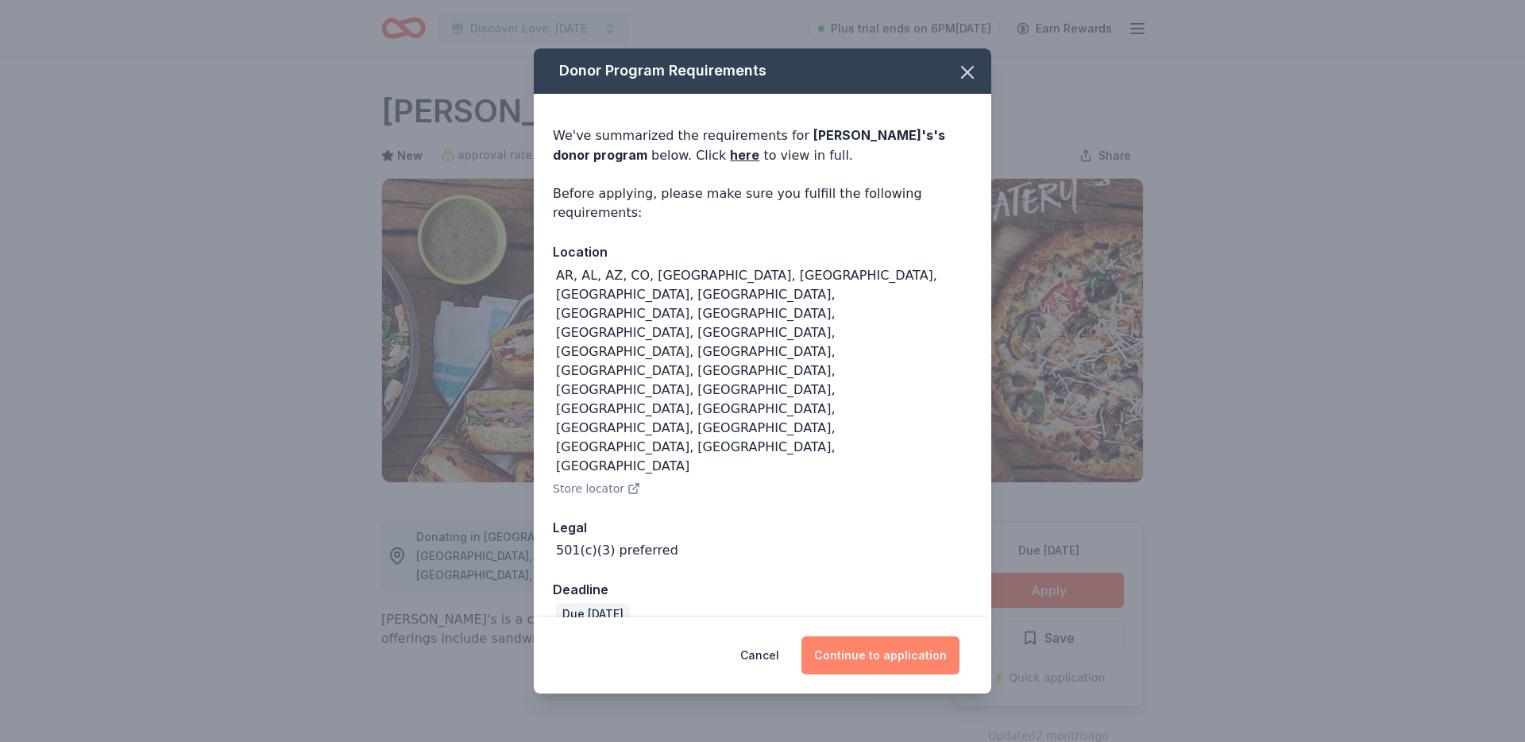
click at [851, 636] on button "Continue to application" at bounding box center [880, 655] width 158 height 38
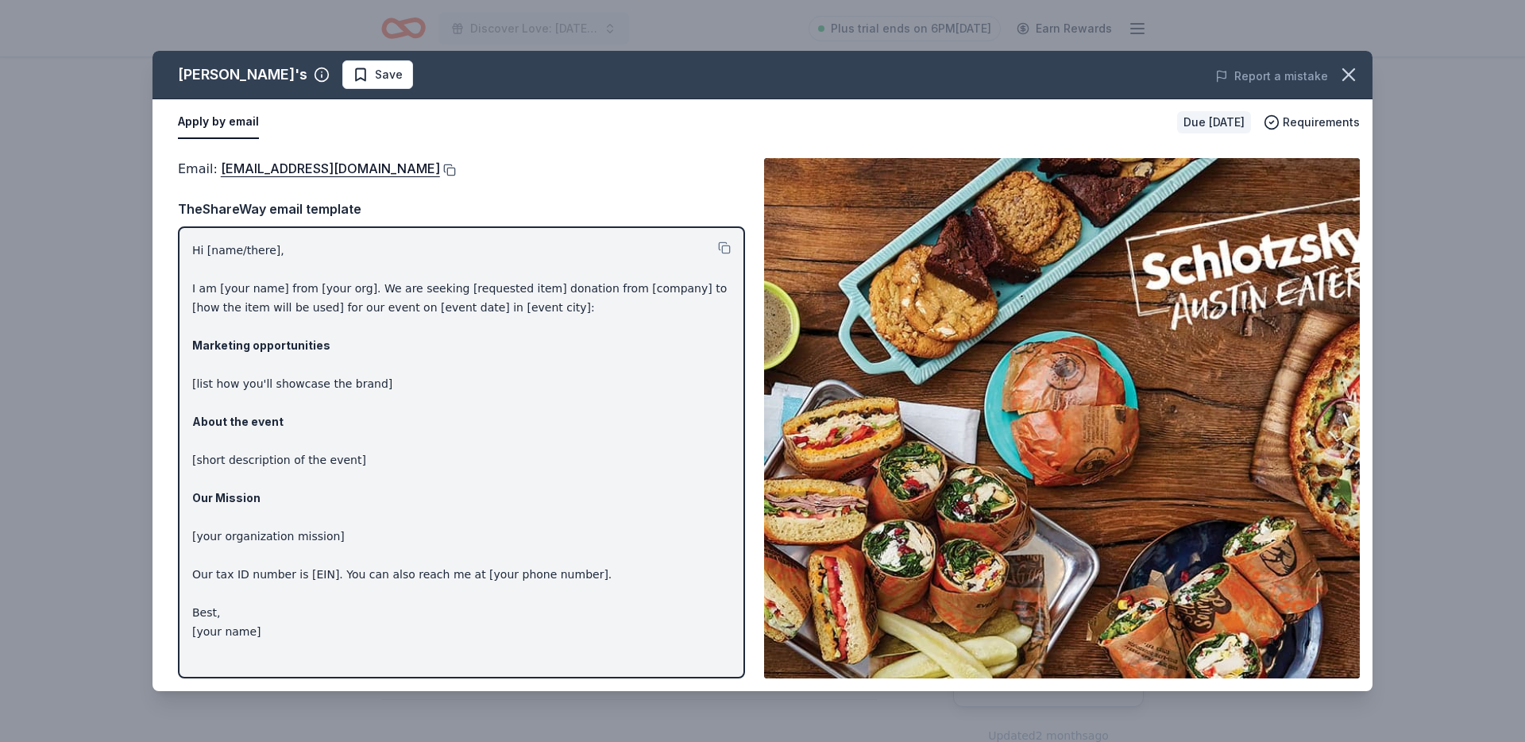
click at [440, 169] on button at bounding box center [448, 170] width 16 height 13
click at [417, 573] on p "Hi [name/there], I am [your name] from [your org]. We are seeking [requested it…" at bounding box center [461, 441] width 538 height 400
click at [454, 575] on p "Hi [name/there], I am [your name] from [your org]. We are seeking [requested it…" at bounding box center [461, 441] width 538 height 400
drag, startPoint x: 381, startPoint y: 634, endPoint x: 183, endPoint y: 245, distance: 436.2
click at [128, 280] on div "Schlotzsky's Save Report a mistake Apply by email Due in 149 days Requirements …" at bounding box center [762, 371] width 1525 height 742
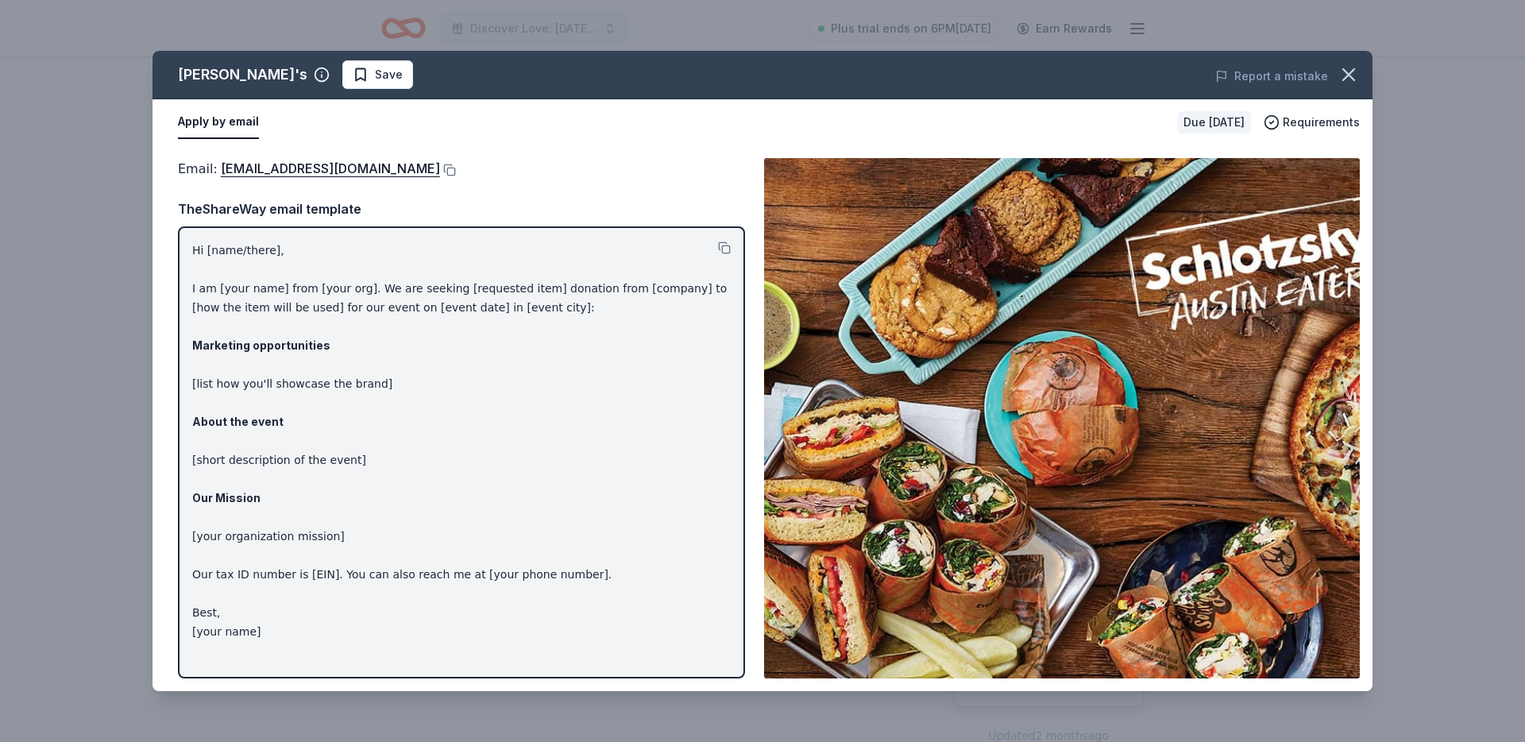
click at [216, 234] on div "Hi [name/there], I am [your name] from [your org]. We are seeking [requested it…" at bounding box center [461, 452] width 567 height 452
click at [205, 245] on p "Hi [name/there], I am [your name] from [your org]. We are seeking [requested it…" at bounding box center [461, 441] width 538 height 400
drag, startPoint x: 205, startPoint y: 245, endPoint x: 271, endPoint y: 353, distance: 126.5
click at [272, 354] on p "Hi [name/there], I am [your name] from [your org]. We are seeking [requested it…" at bounding box center [461, 441] width 538 height 400
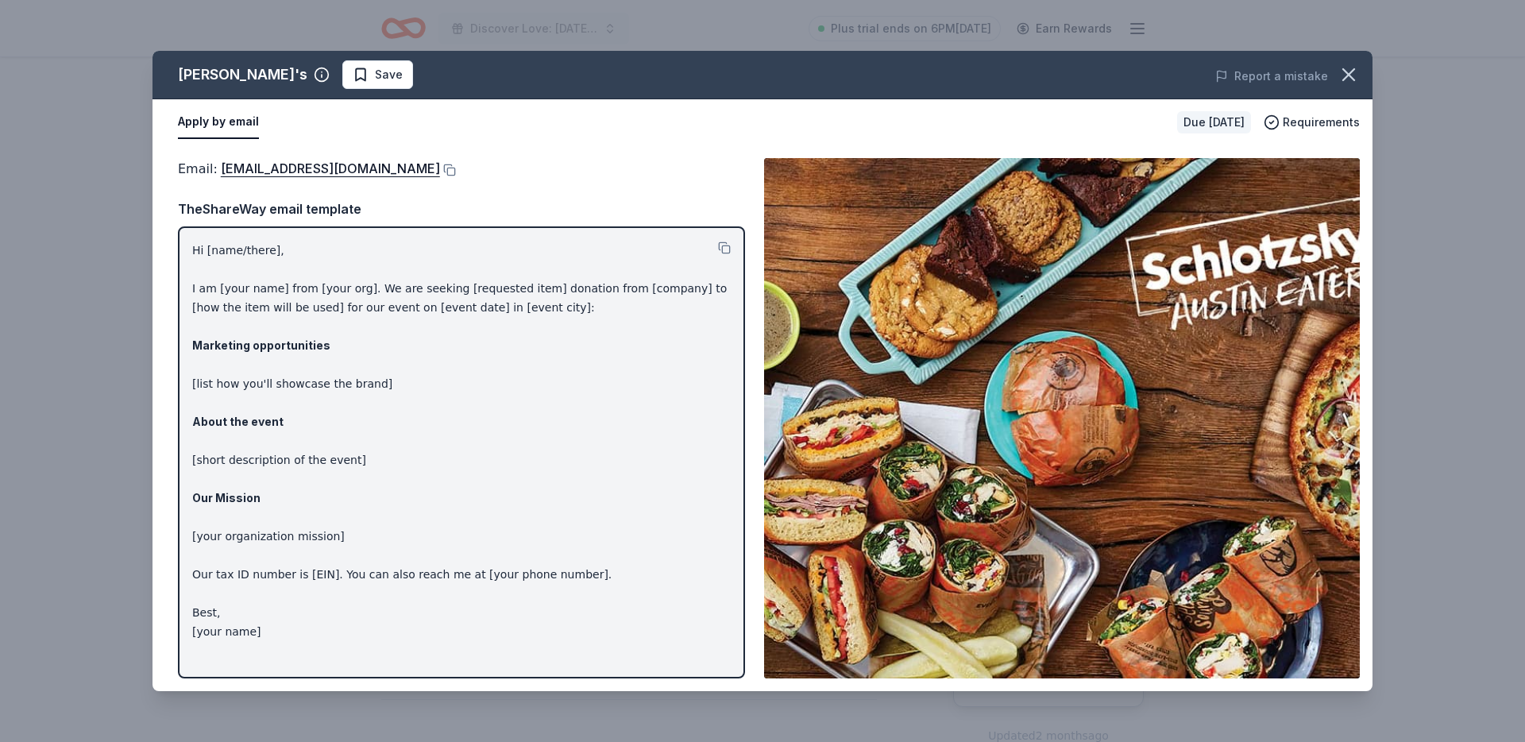
click at [253, 320] on p "Hi [name/there], I am [your name] from [your org]. We are seeking [requested it…" at bounding box center [461, 441] width 538 height 400
click at [272, 544] on p "Hi [name/there], I am [your name] from [your org]. We are seeking [requested it…" at bounding box center [461, 441] width 538 height 400
click at [725, 246] on button at bounding box center [724, 247] width 13 height 13
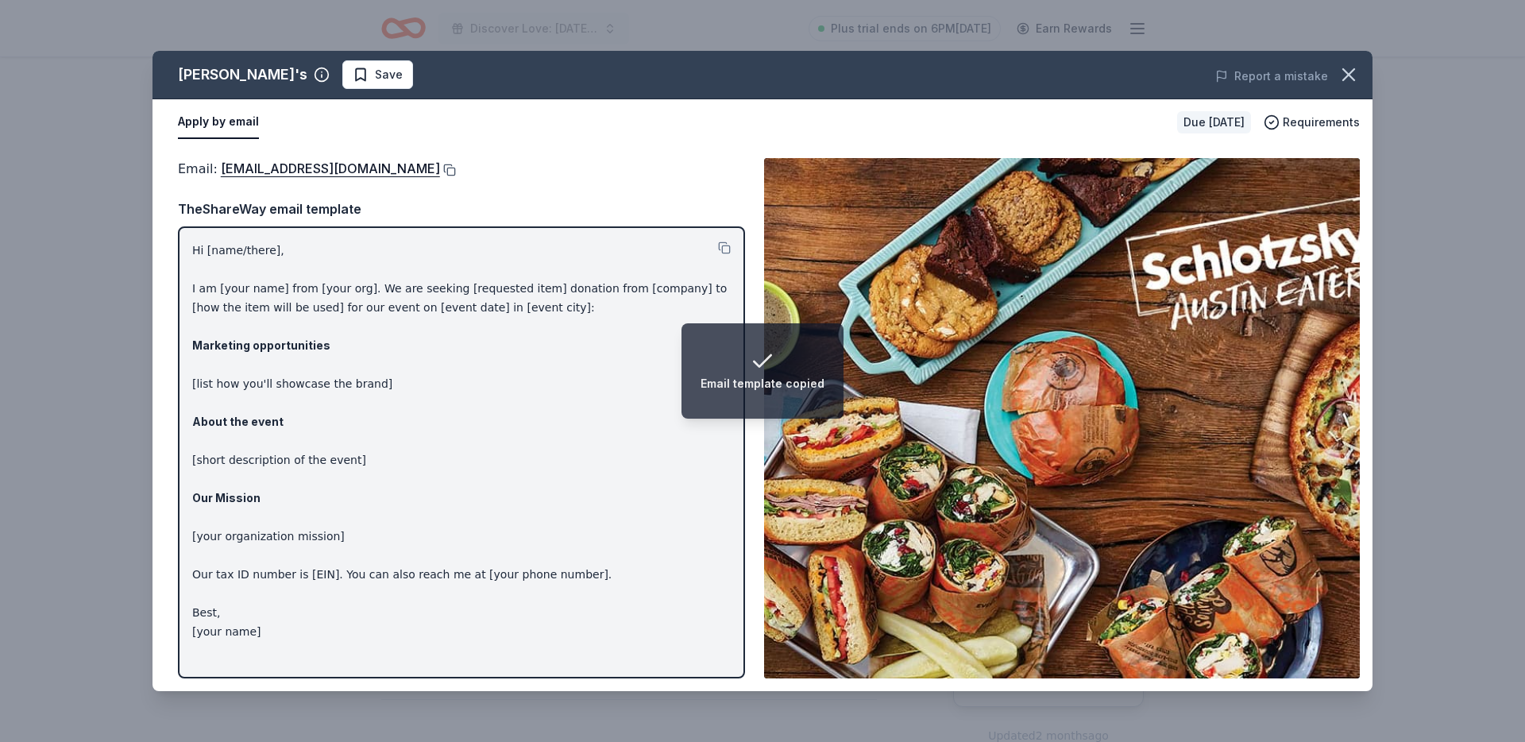
click at [442, 174] on button at bounding box center [448, 170] width 16 height 13
click at [1354, 66] on icon "button" at bounding box center [1348, 75] width 22 height 22
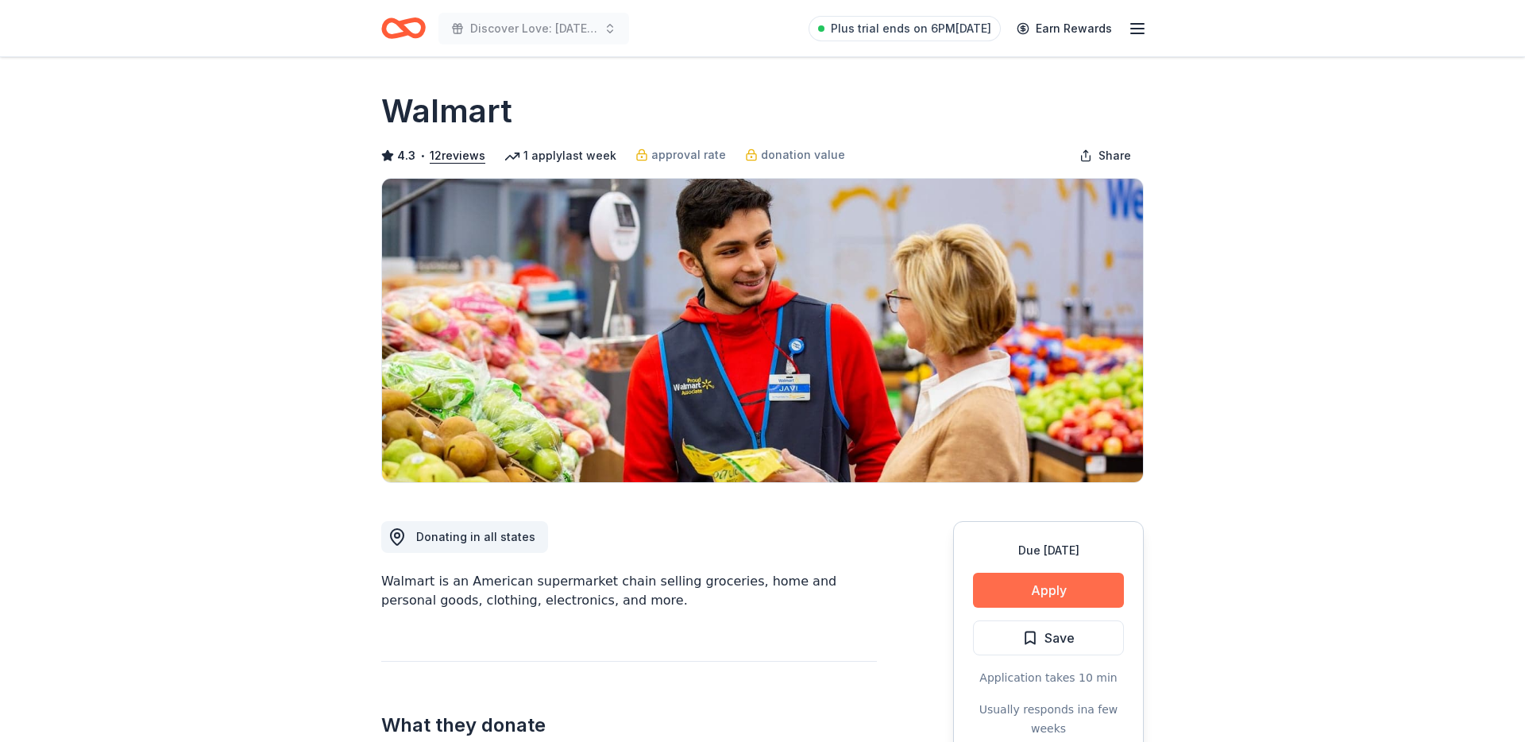
click at [1036, 583] on button "Apply" at bounding box center [1048, 590] width 151 height 35
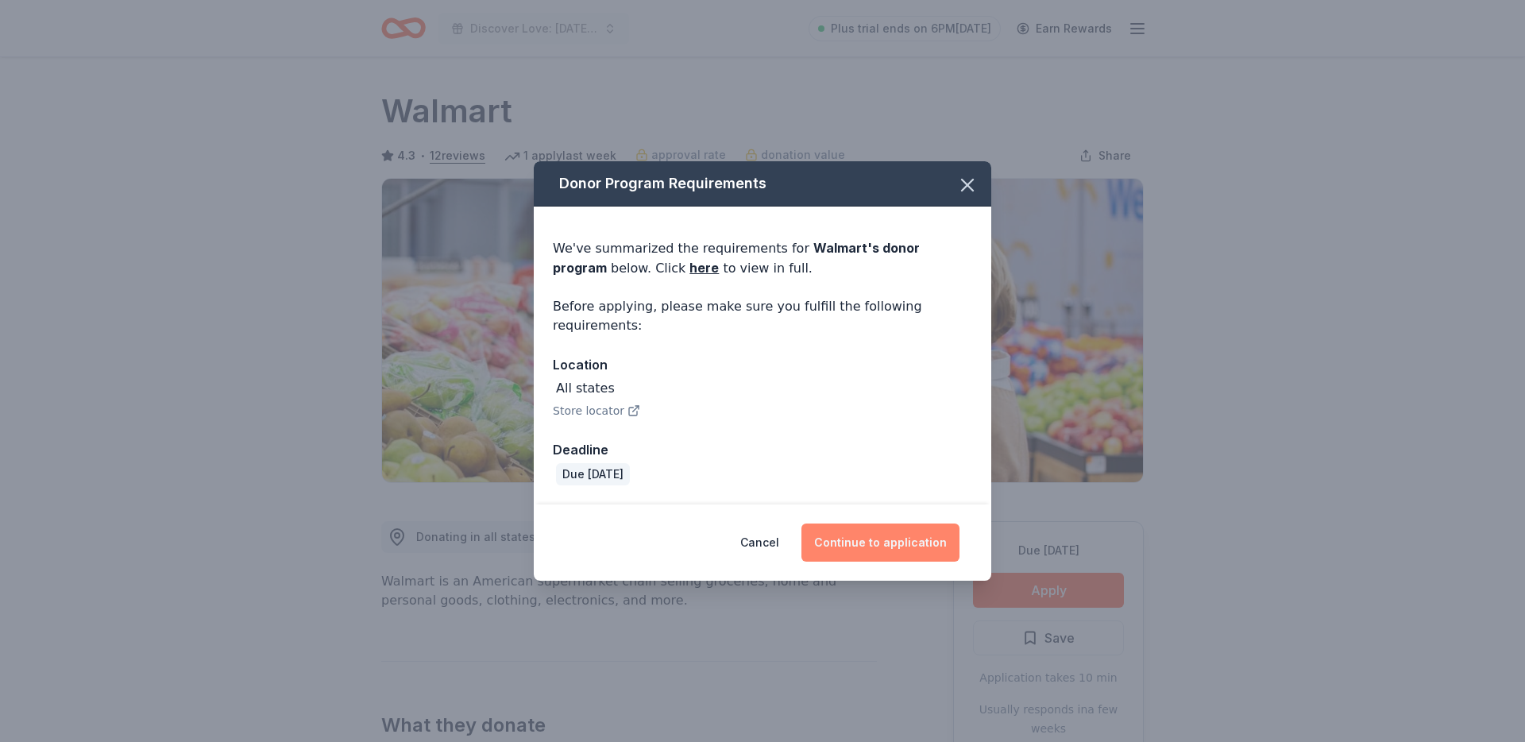
click at [876, 527] on button "Continue to application" at bounding box center [880, 542] width 158 height 38
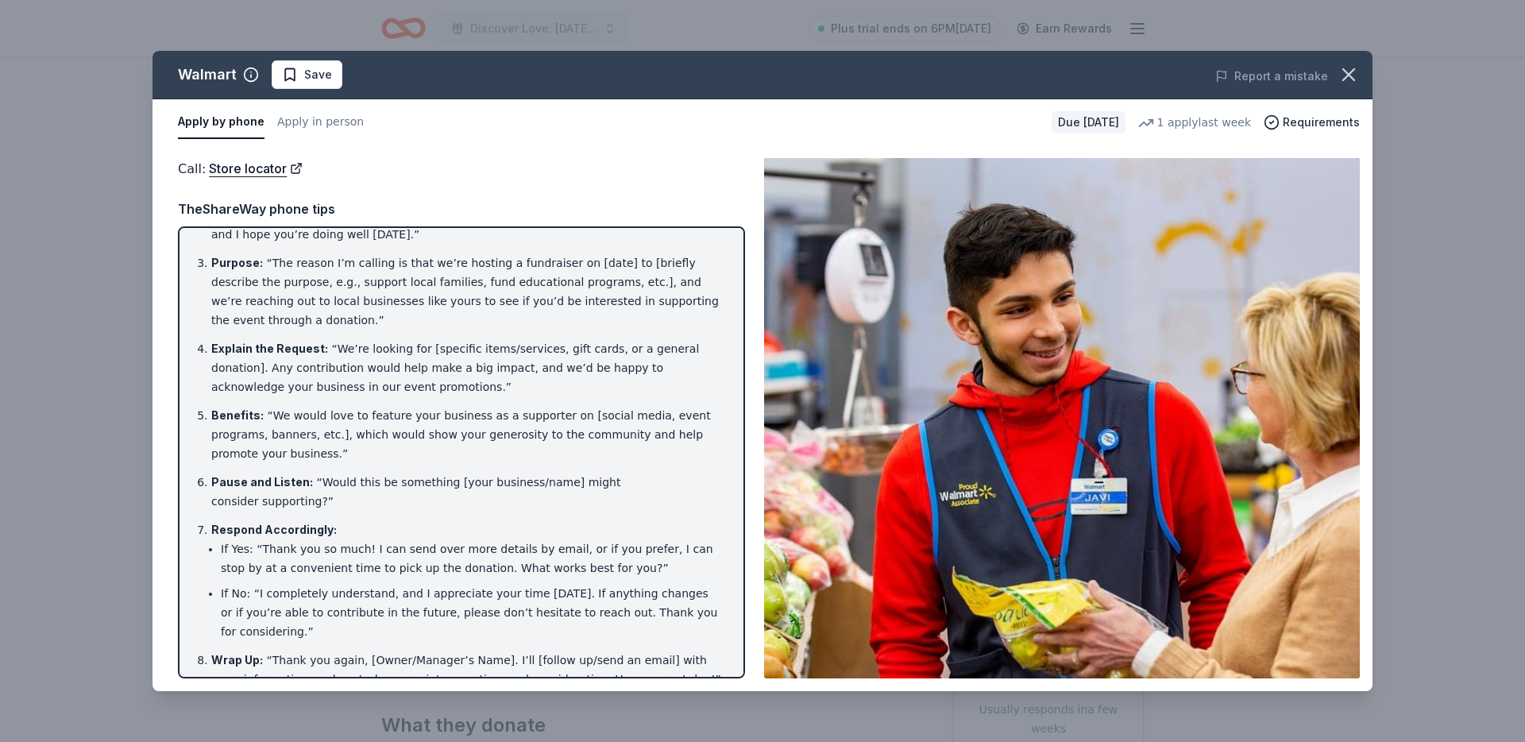
scroll to position [87, 0]
click at [1367, 76] on div "Report a mistake" at bounding box center [1134, 76] width 475 height 44
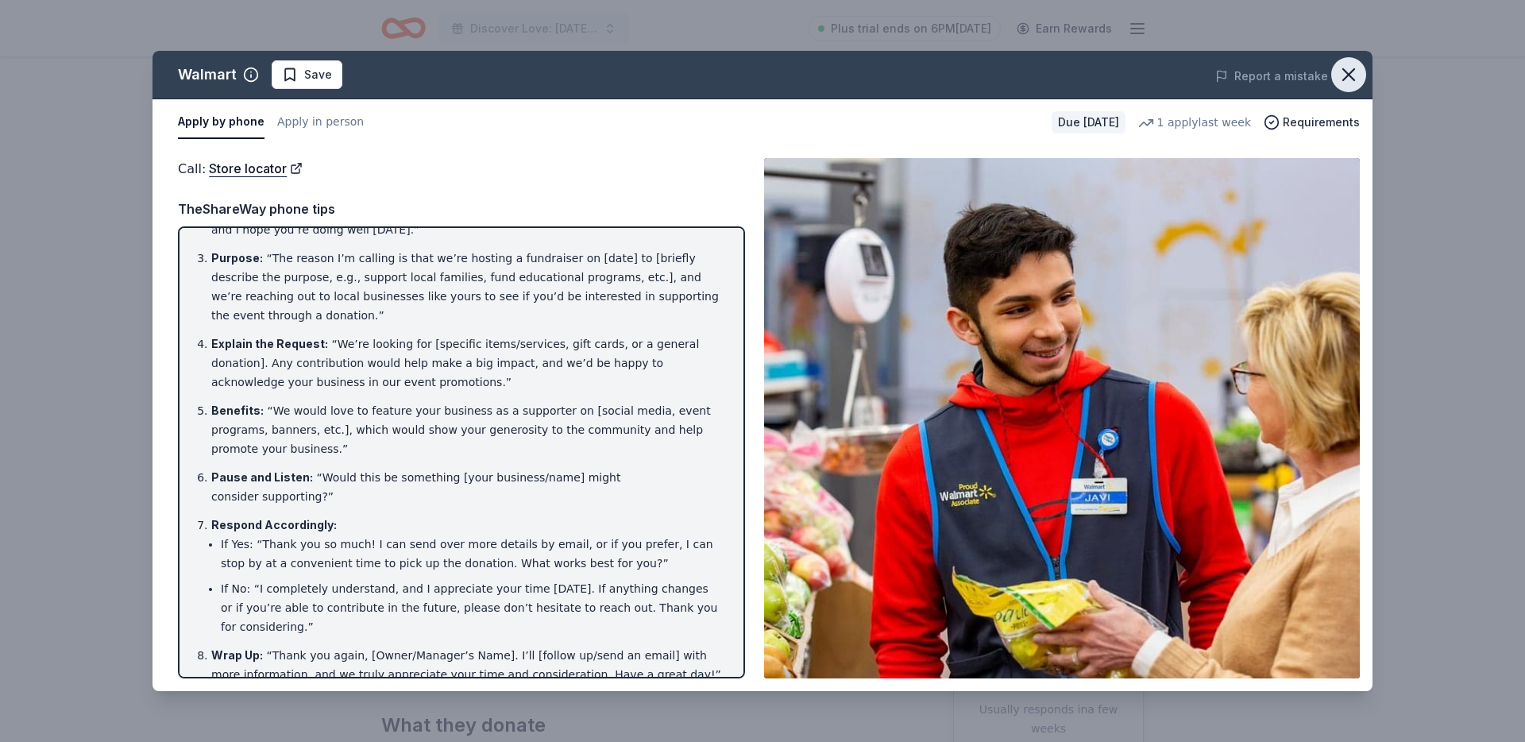
click at [1357, 75] on icon "button" at bounding box center [1348, 75] width 22 height 22
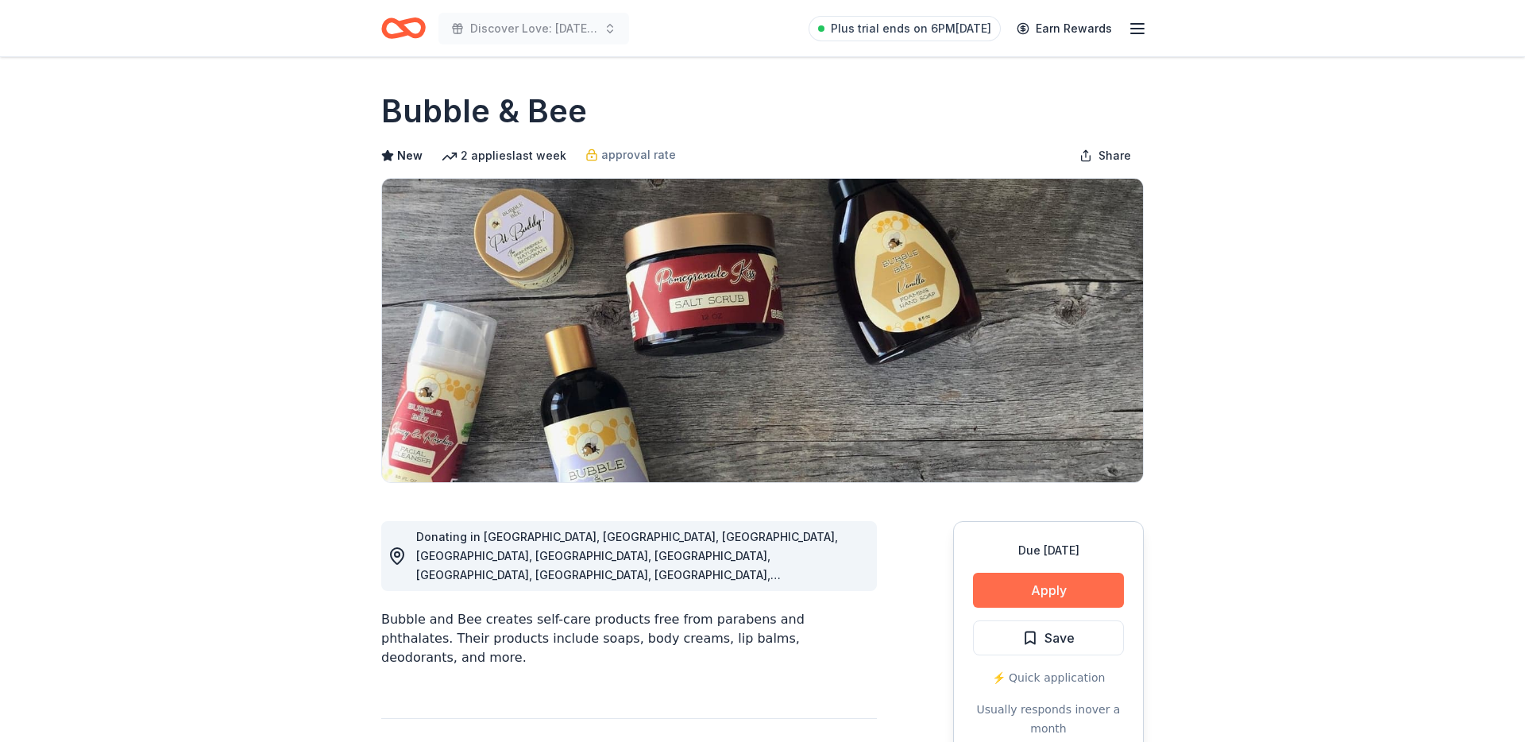
click at [1075, 591] on button "Apply" at bounding box center [1048, 590] width 151 height 35
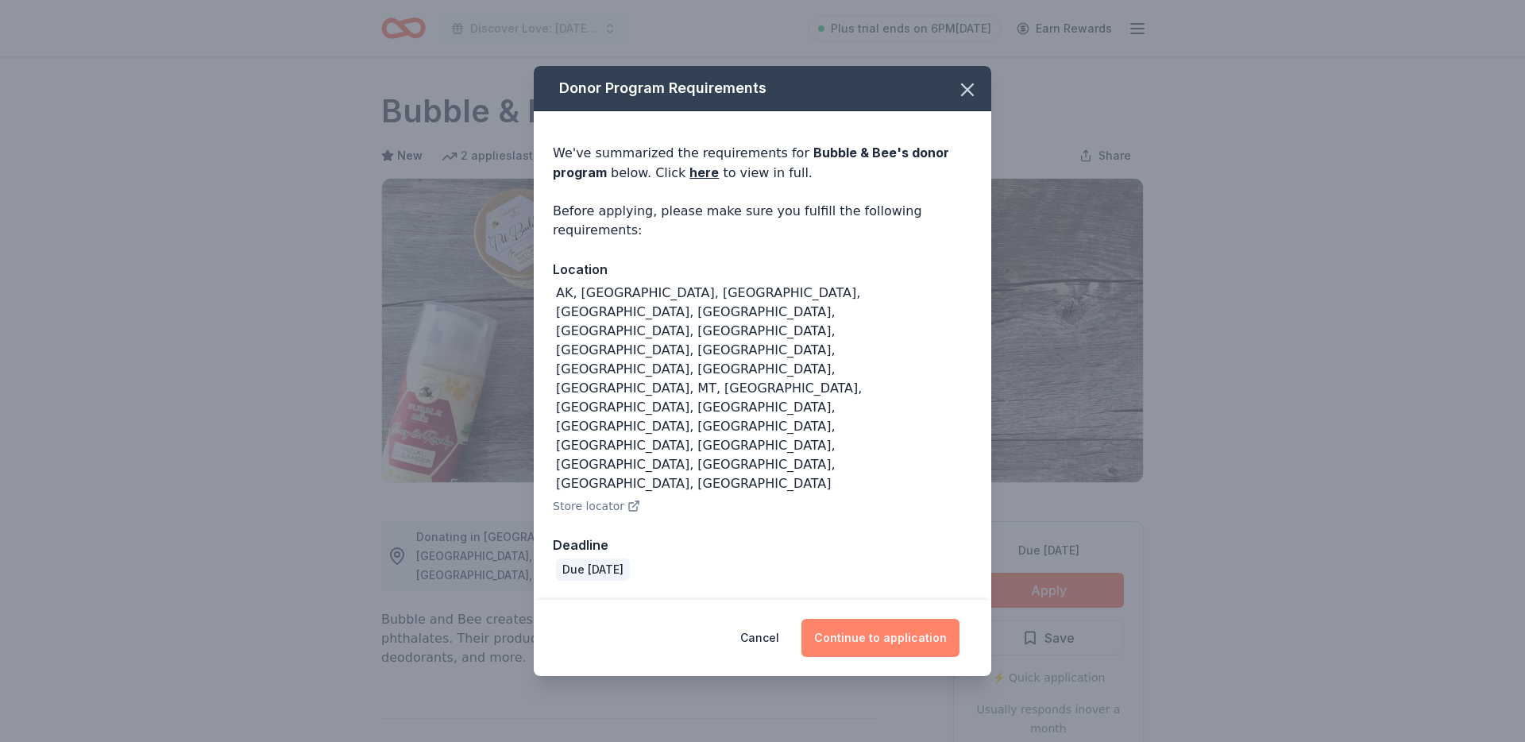
click at [851, 619] on button "Continue to application" at bounding box center [880, 638] width 158 height 38
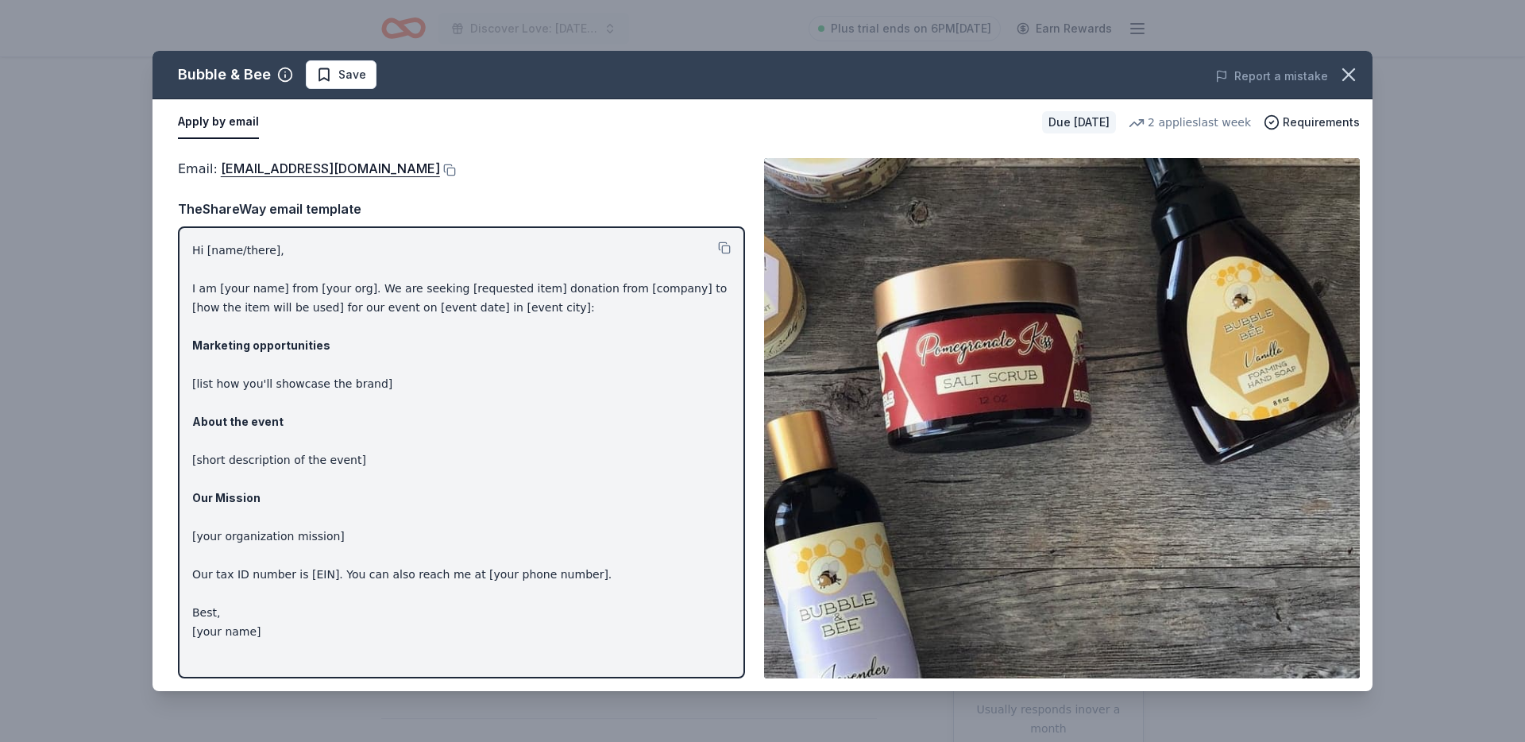
click at [658, 415] on p "Hi [name/there], I am [your name] from [your org]. We are seeking [requested it…" at bounding box center [461, 441] width 538 height 400
click at [373, 159] on div "Email : [EMAIL_ADDRESS][DOMAIN_NAME]" at bounding box center [461, 168] width 567 height 21
click at [376, 162] on div "Email : [EMAIL_ADDRESS][DOMAIN_NAME]" at bounding box center [461, 168] width 567 height 21
click at [440, 168] on button at bounding box center [448, 170] width 16 height 13
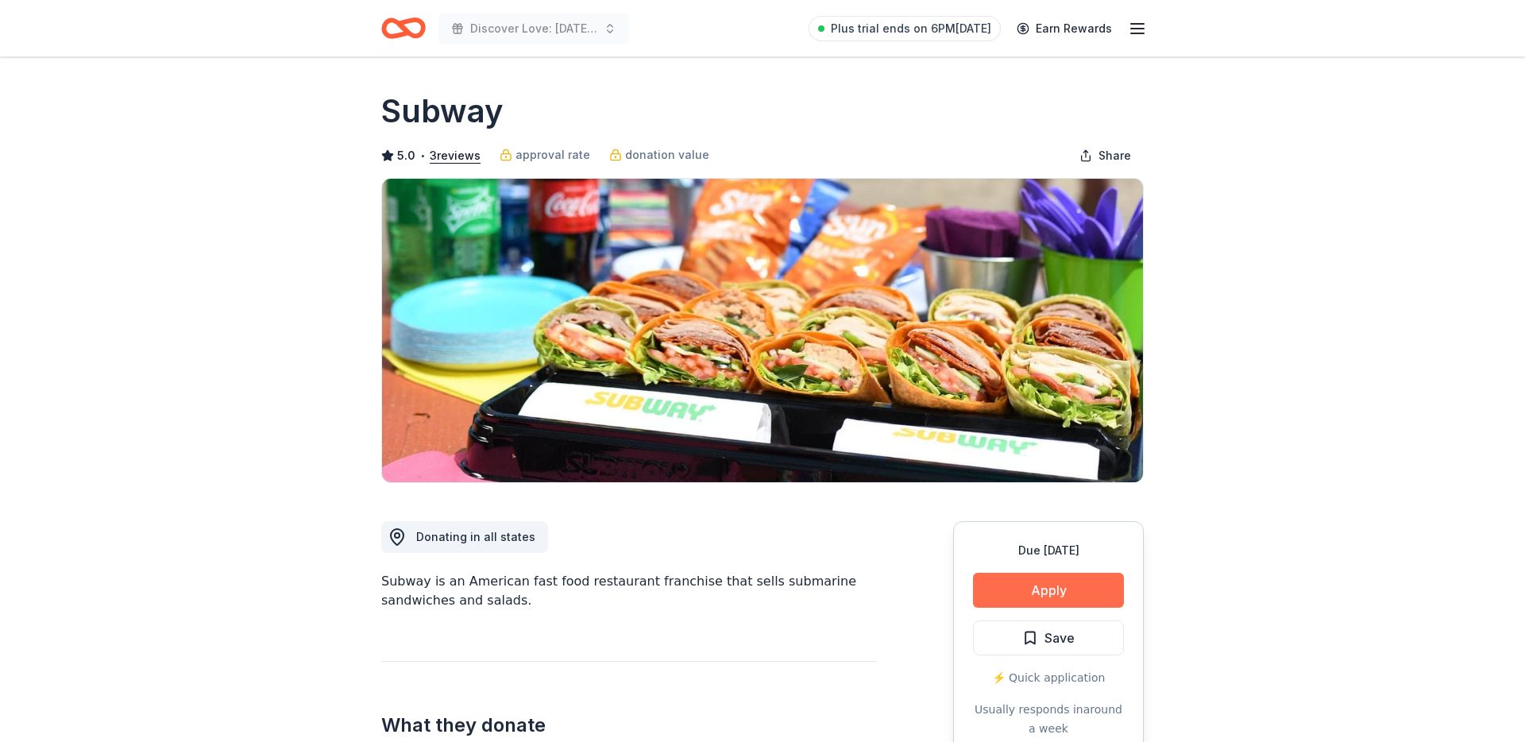
click at [1115, 587] on button "Apply" at bounding box center [1048, 590] width 151 height 35
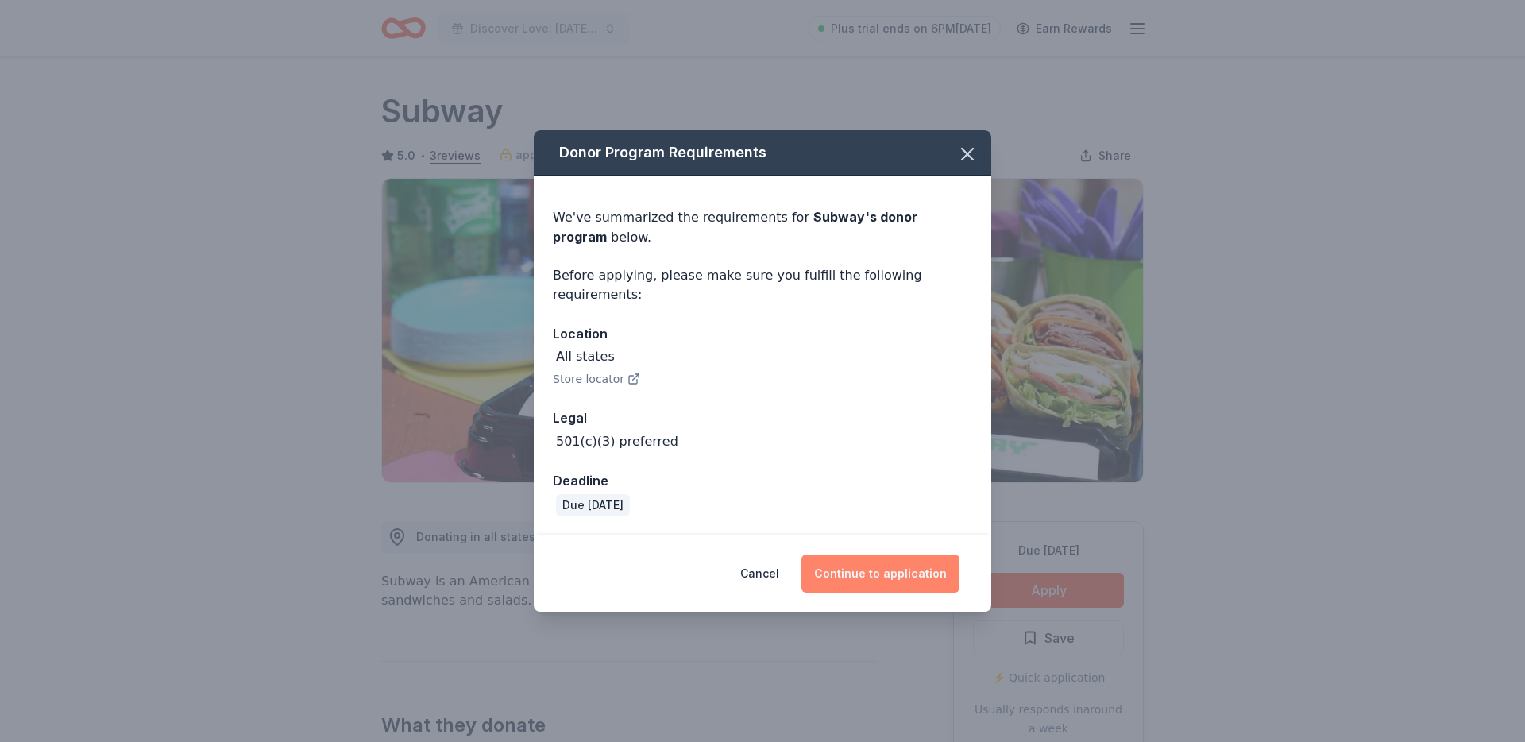
click at [855, 578] on button "Continue to application" at bounding box center [880, 573] width 158 height 38
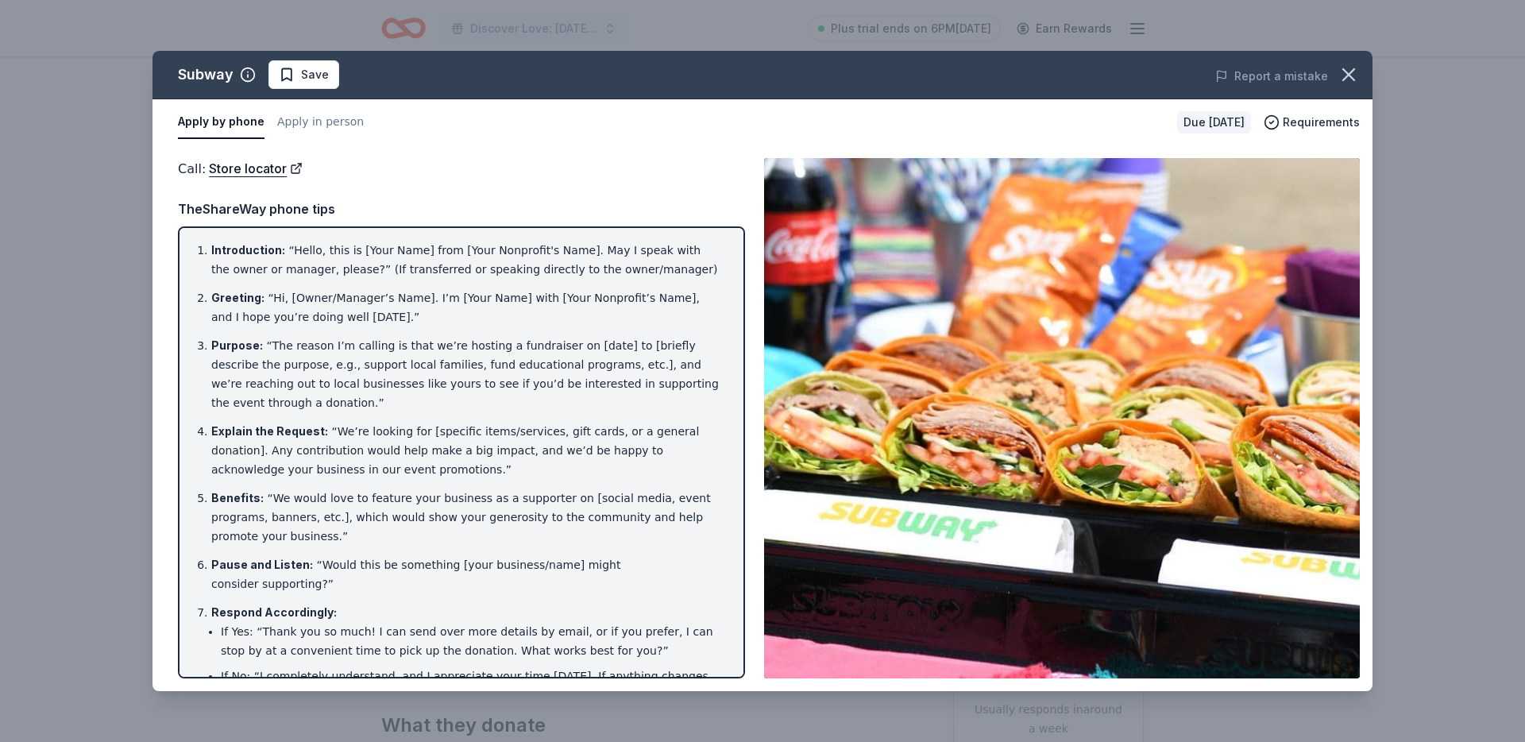
scroll to position [87, 0]
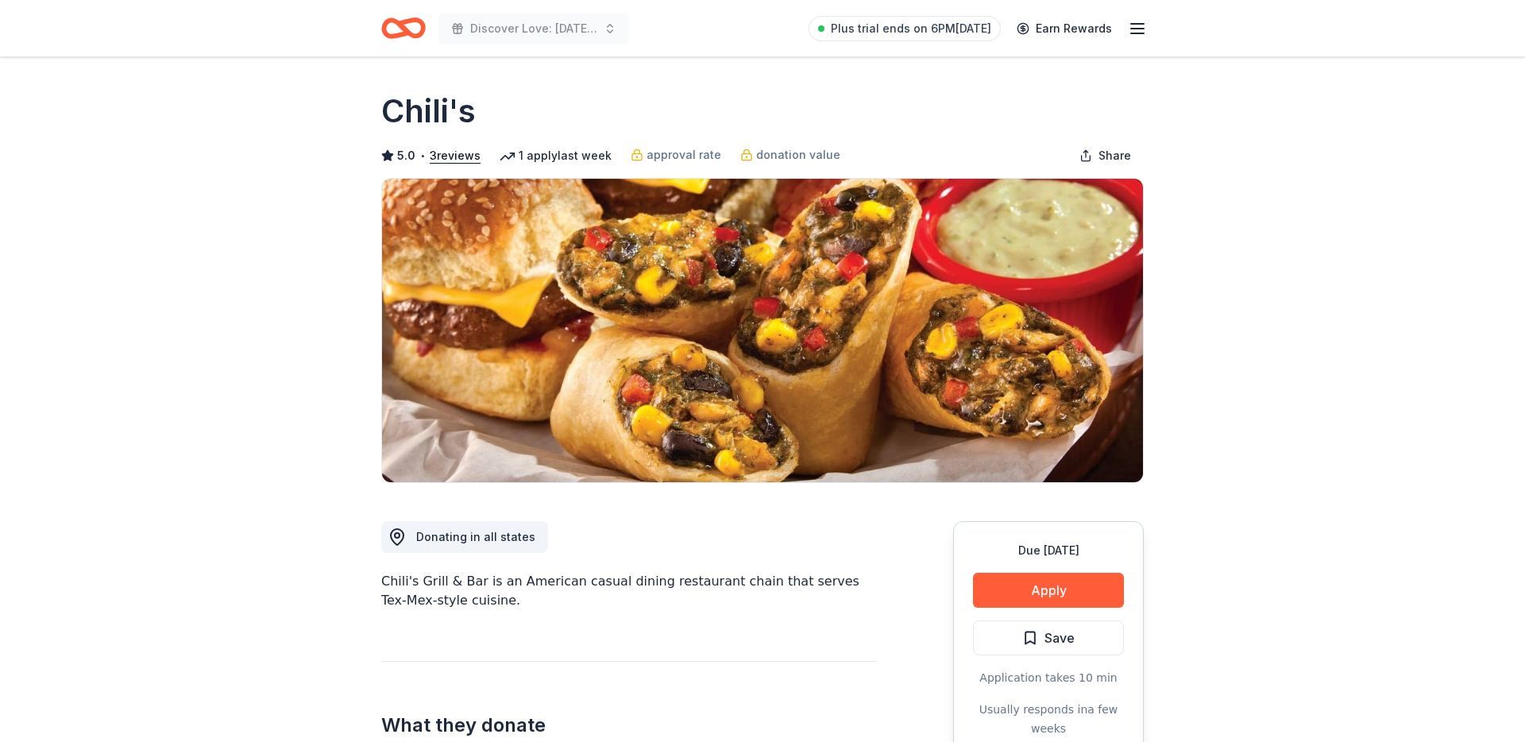
click at [1017, 571] on div "Due [DATE] Apply Save Application takes 10 min Usually responds in a few weeks" at bounding box center [1048, 639] width 191 height 237
click at [1044, 579] on button "Apply" at bounding box center [1048, 590] width 151 height 35
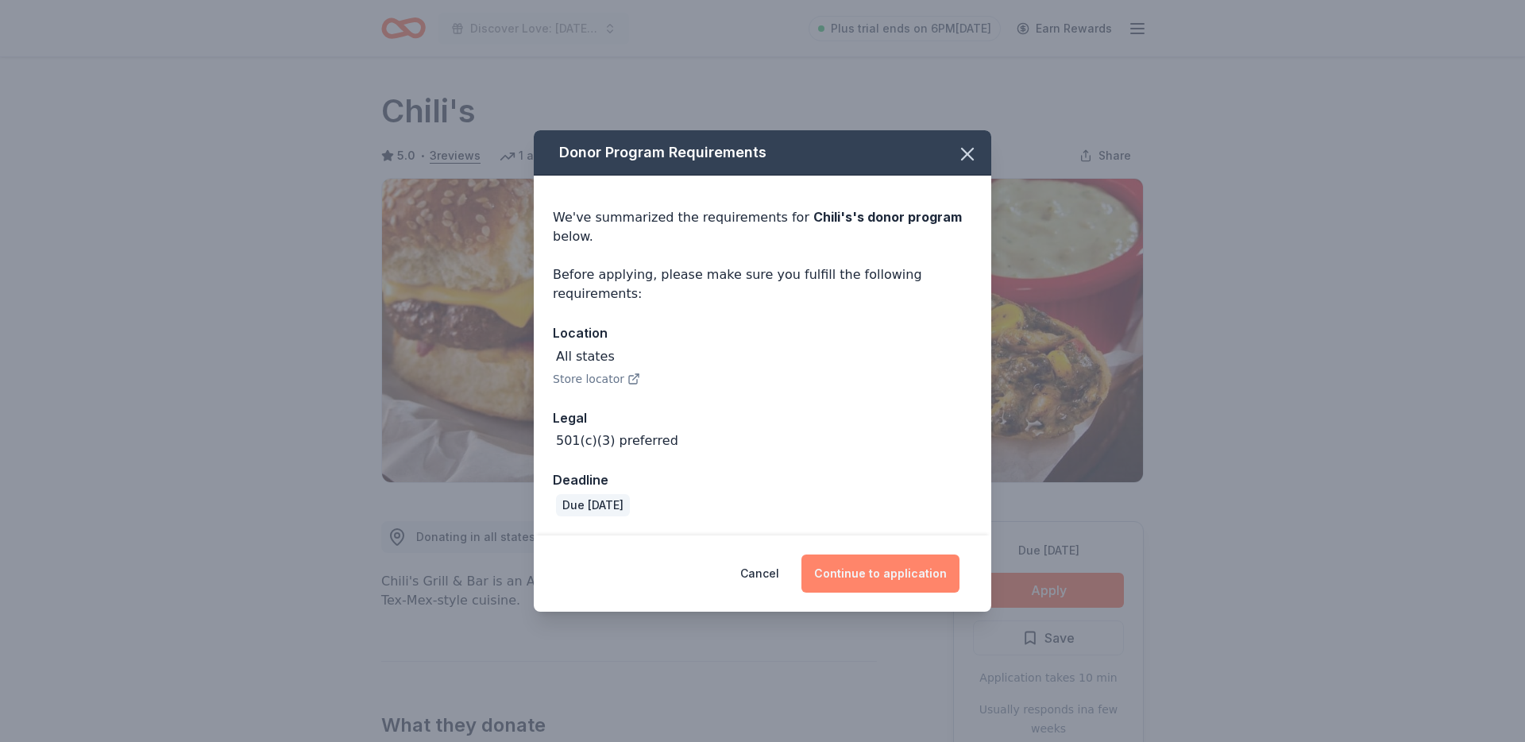
click at [942, 576] on button "Continue to application" at bounding box center [880, 573] width 158 height 38
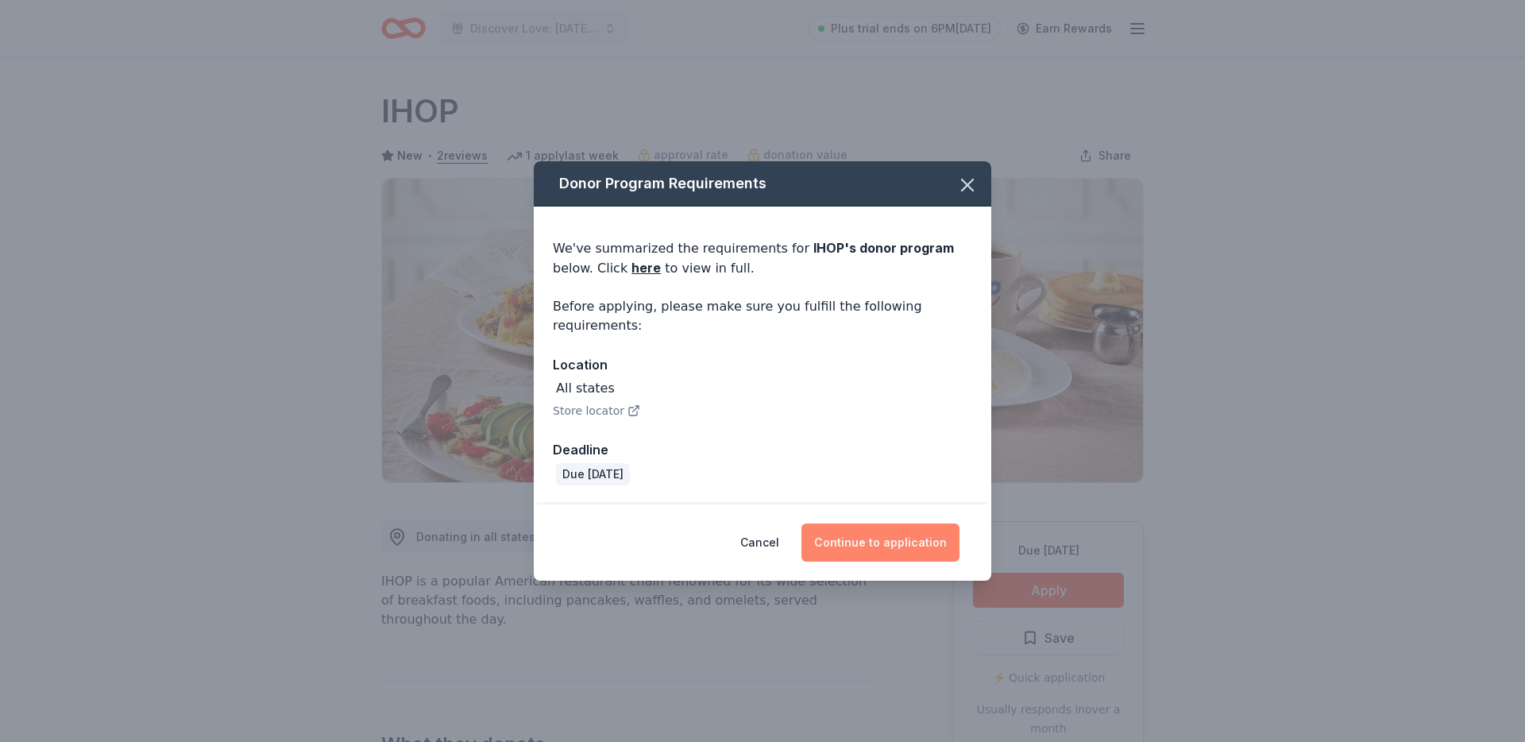
click at [923, 550] on button "Continue to application" at bounding box center [880, 542] width 158 height 38
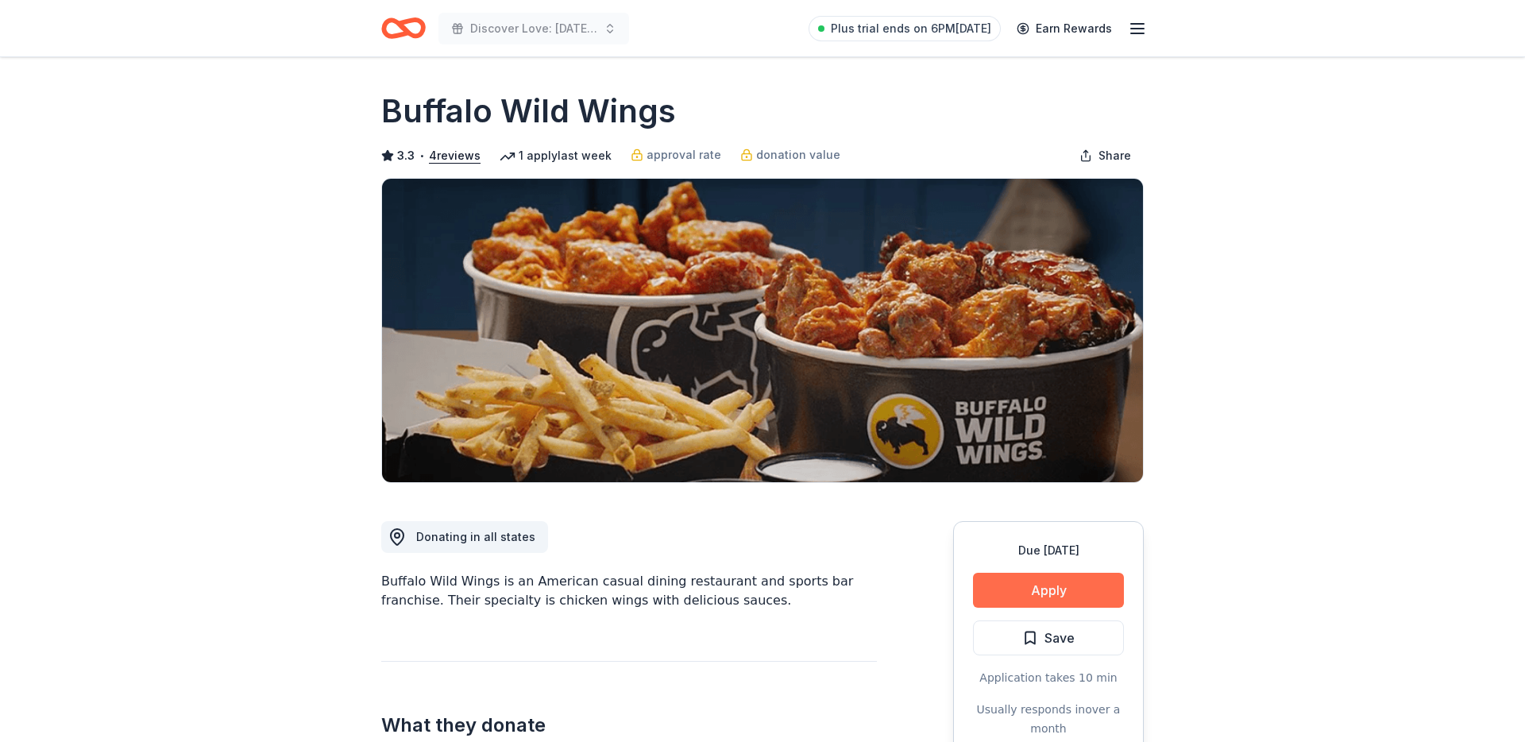
click at [1071, 599] on button "Apply" at bounding box center [1048, 590] width 151 height 35
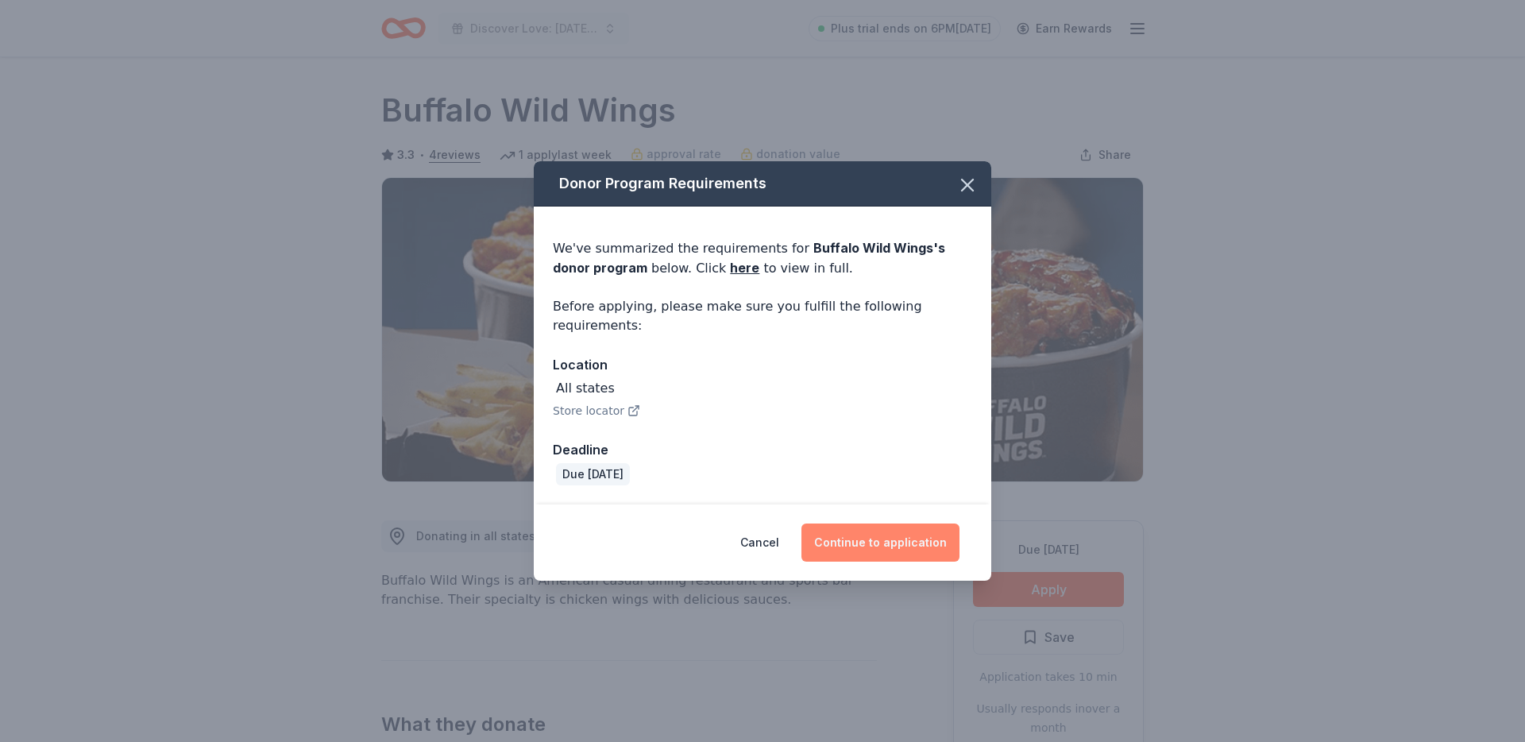
click at [913, 529] on button "Continue to application" at bounding box center [880, 542] width 158 height 38
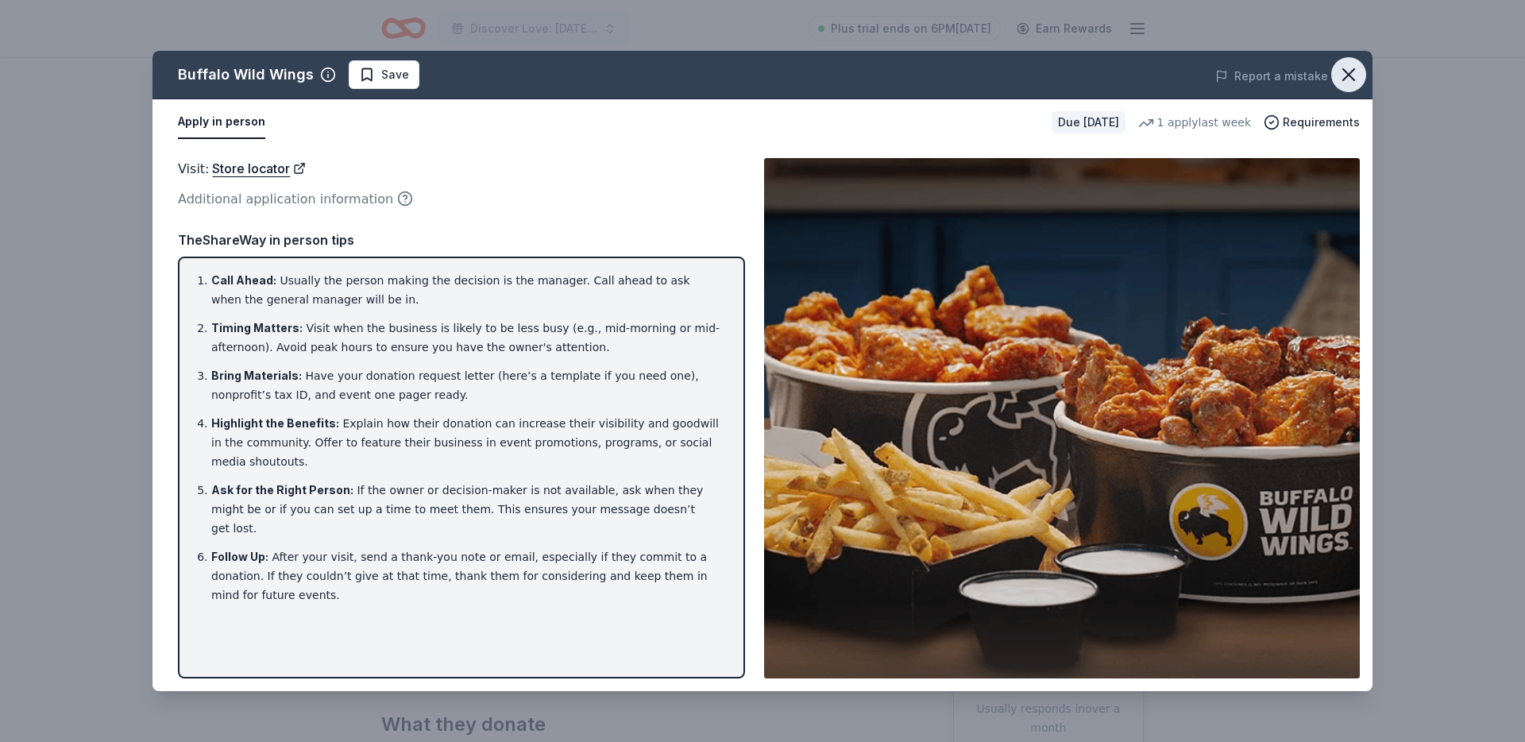
click at [1343, 85] on icon "button" at bounding box center [1348, 75] width 22 height 22
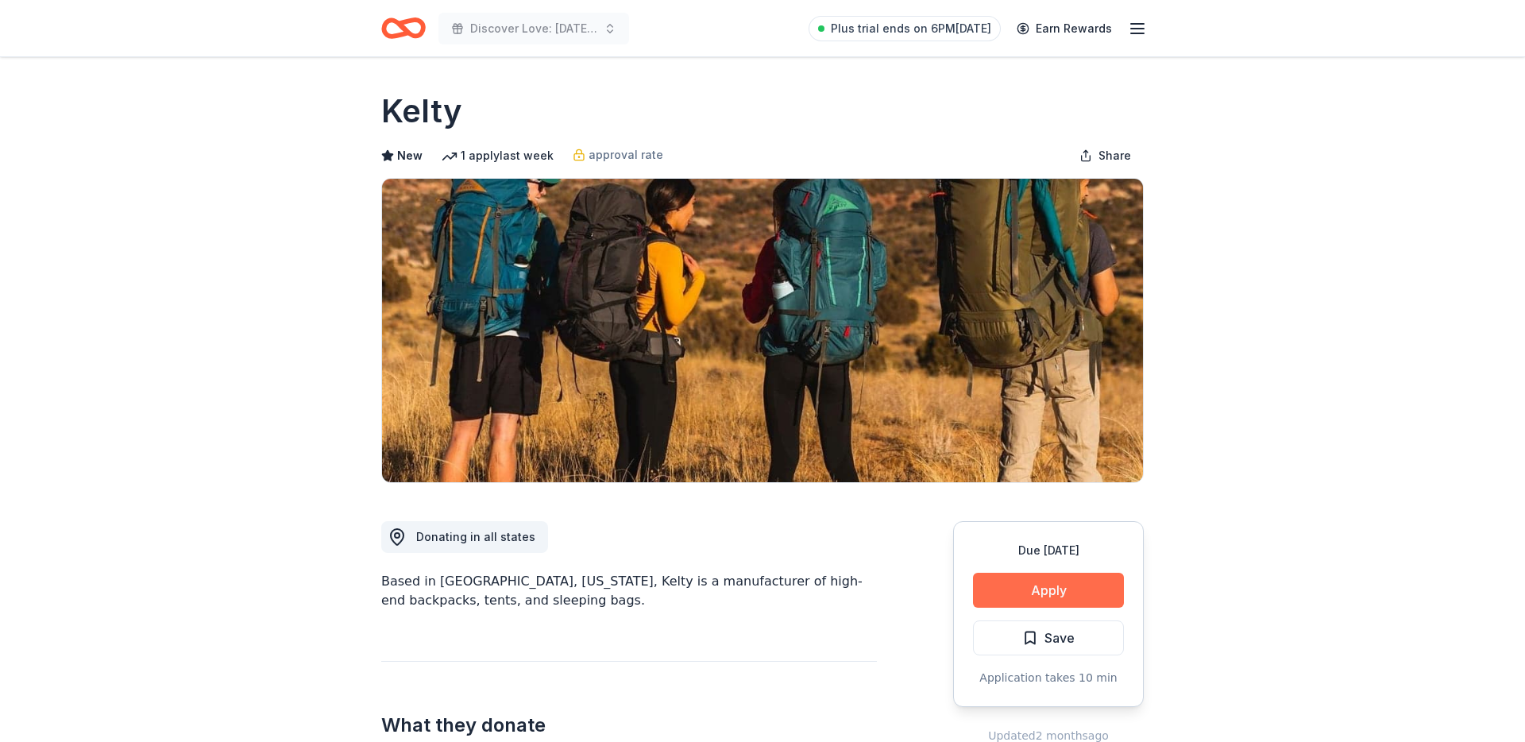
click at [1042, 577] on button "Apply" at bounding box center [1048, 590] width 151 height 35
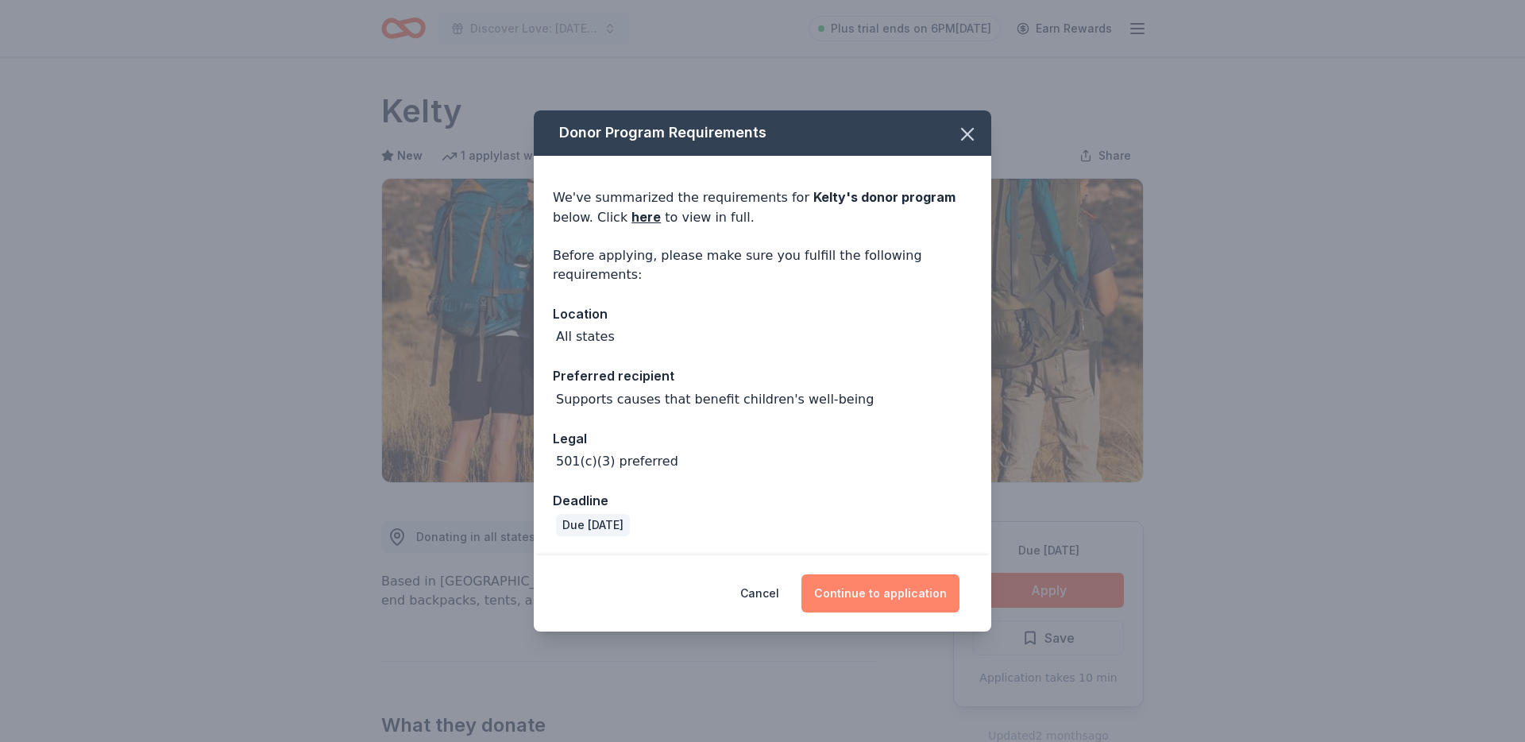
click at [892, 607] on button "Continue to application" at bounding box center [880, 593] width 158 height 38
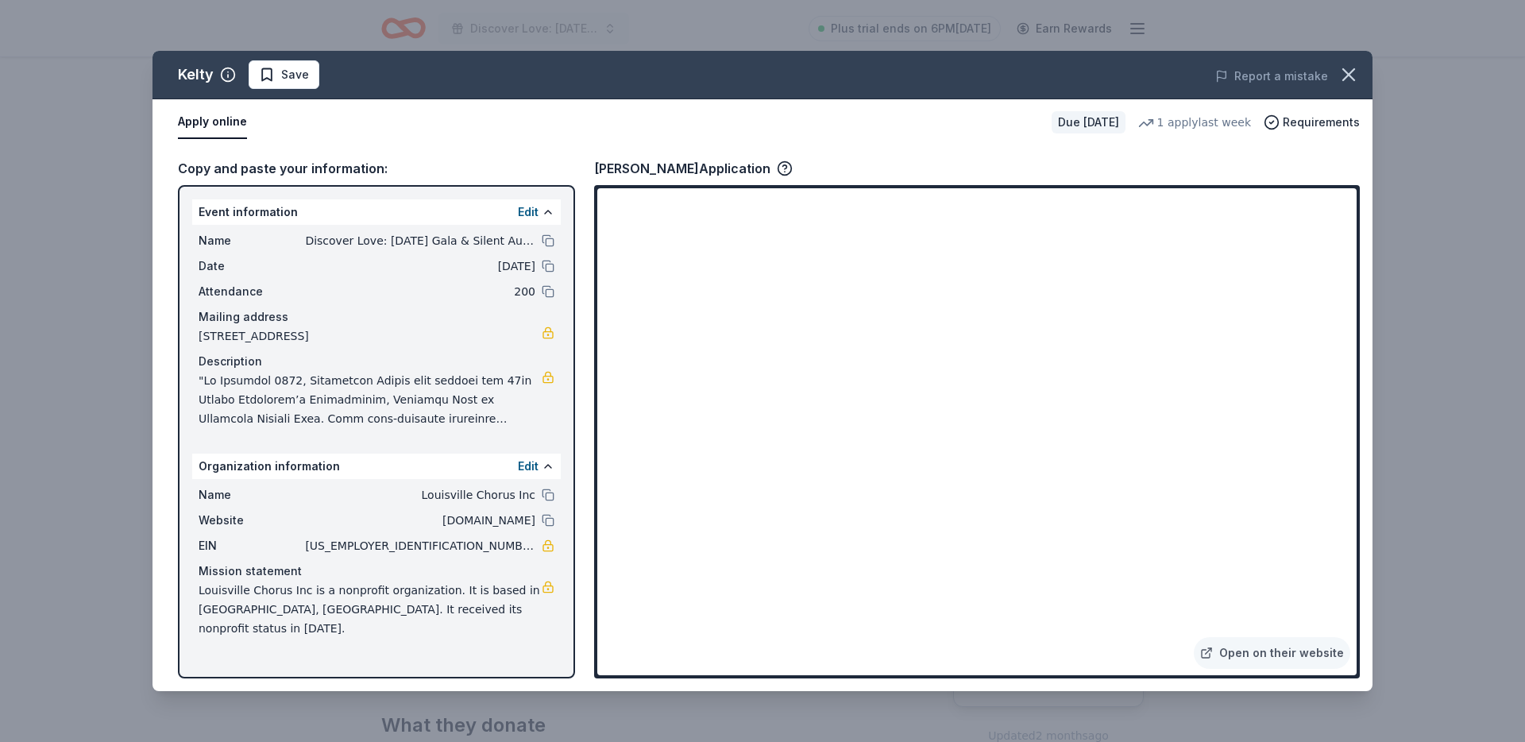
click at [104, 207] on div "Kelty Save Report a mistake Apply online Due in 147 days 1 apply last week Requ…" at bounding box center [762, 371] width 1525 height 742
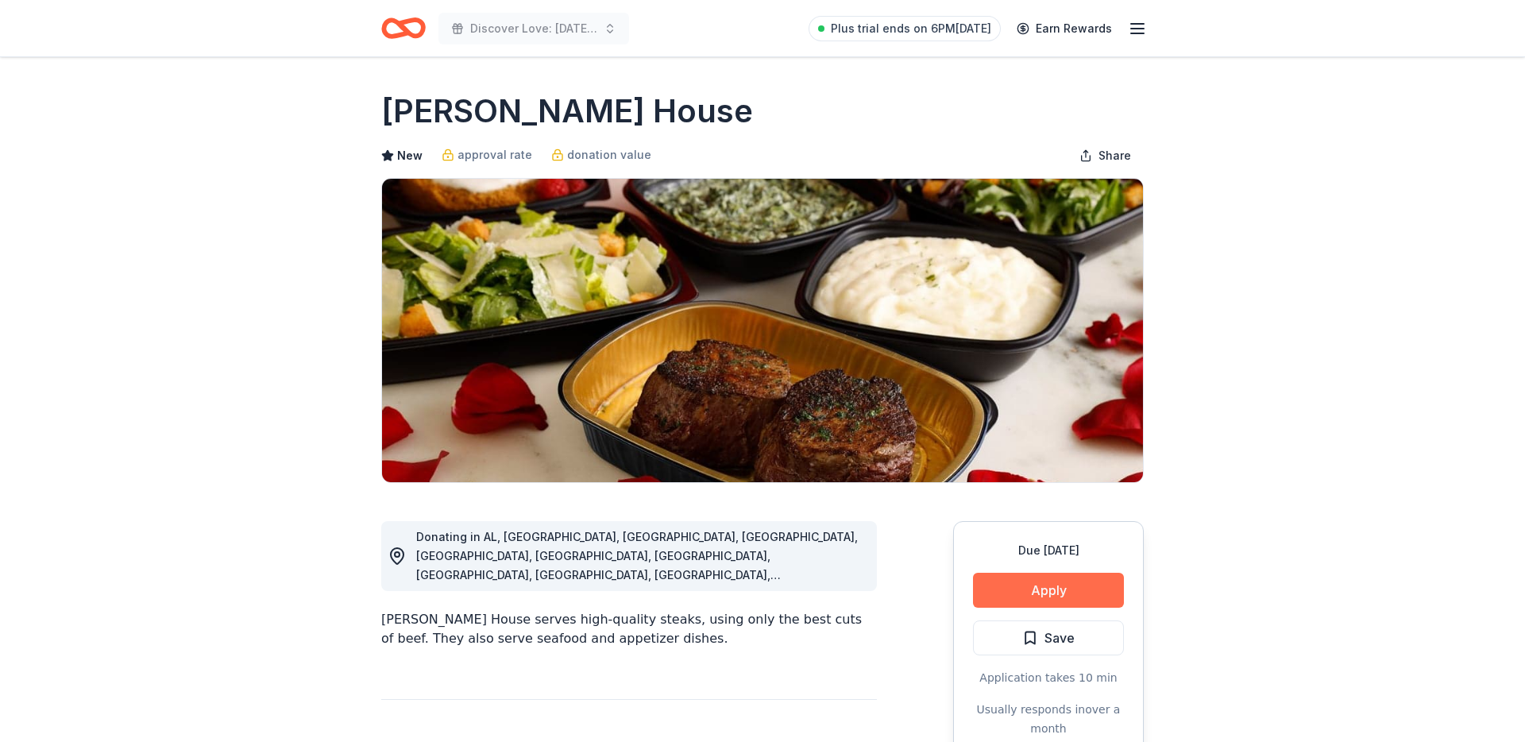
click at [1030, 595] on button "Apply" at bounding box center [1048, 590] width 151 height 35
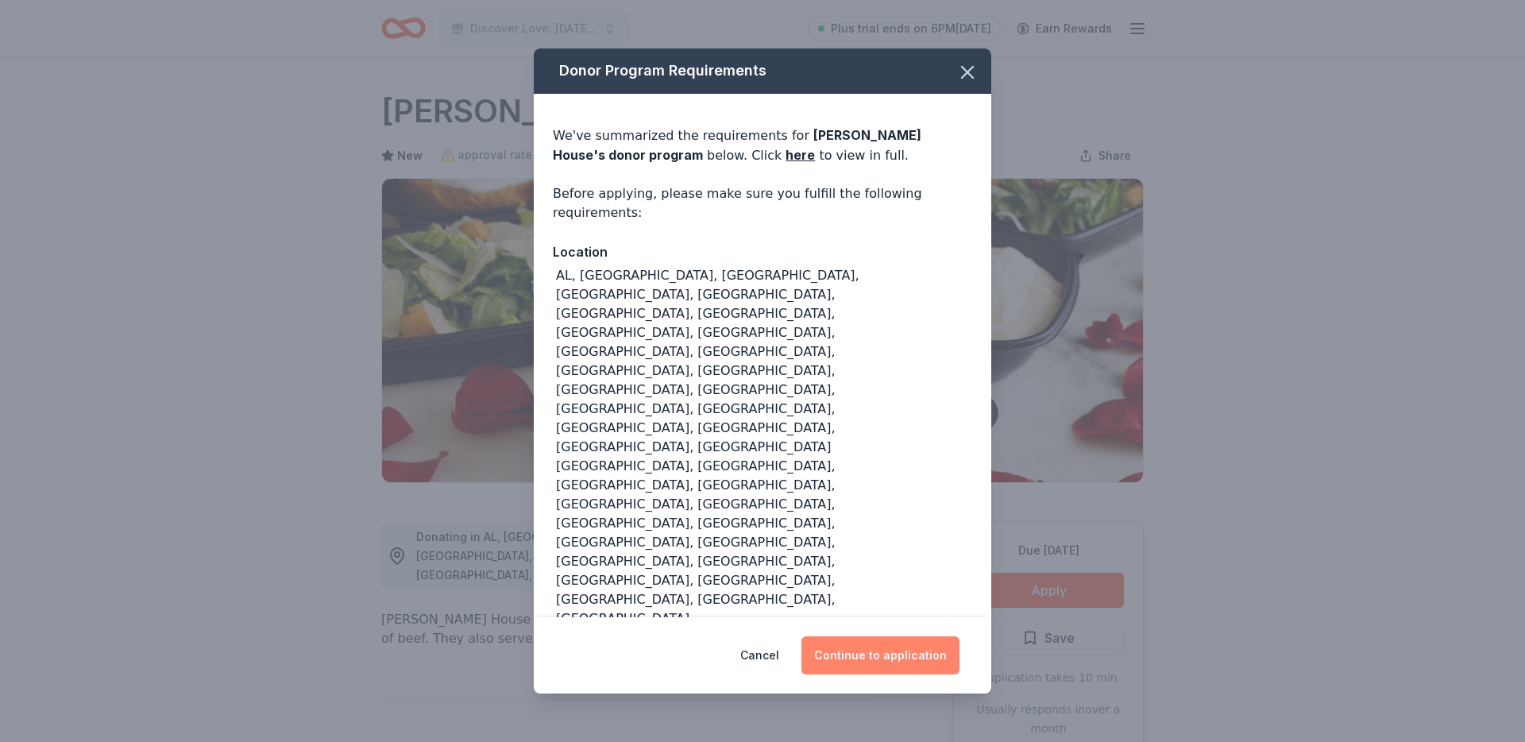
click at [850, 636] on button "Continue to application" at bounding box center [880, 655] width 158 height 38
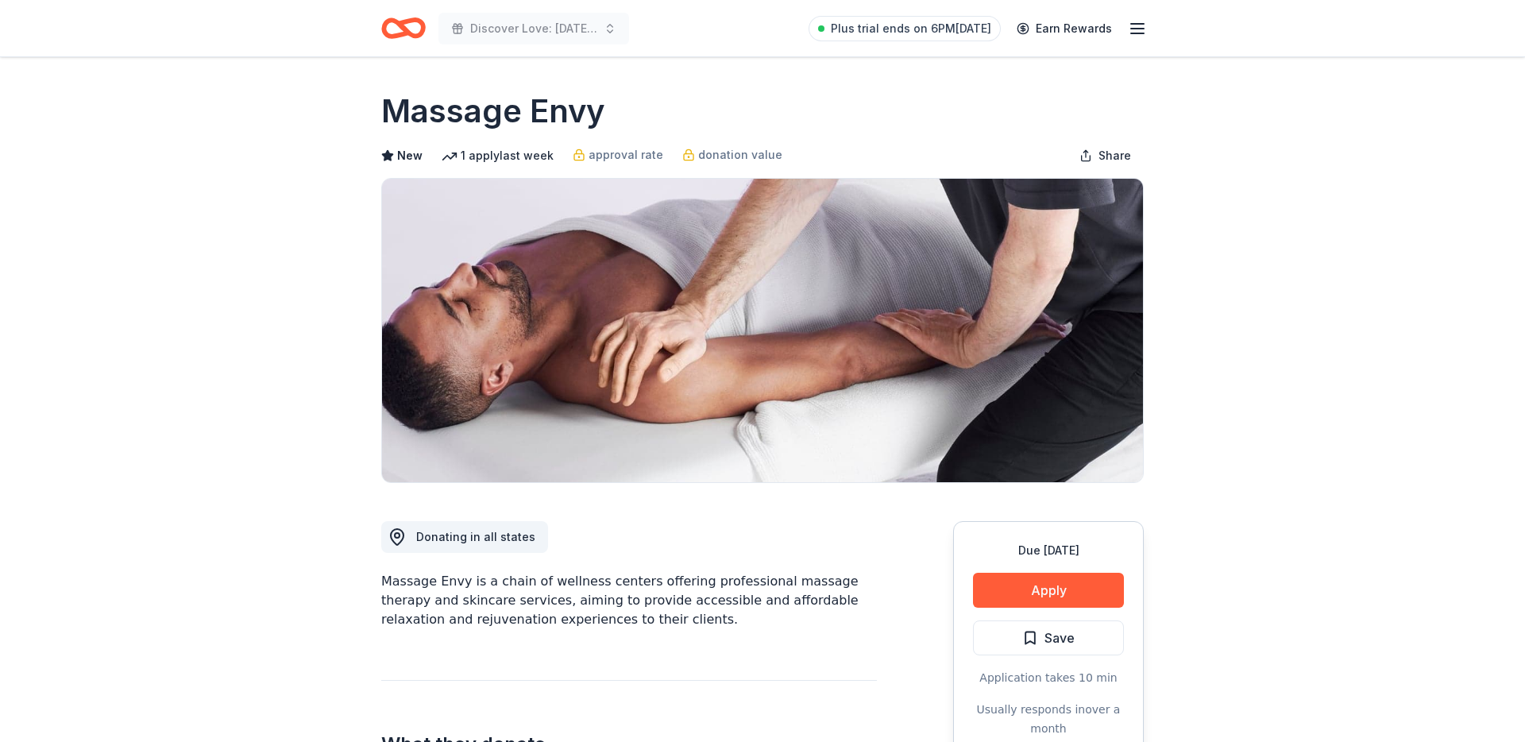
click at [1021, 563] on div "Due in 147 days Apply Save Application takes 10 min Usually responds in over a …" at bounding box center [1048, 639] width 191 height 237
click at [1016, 586] on button "Apply" at bounding box center [1048, 590] width 151 height 35
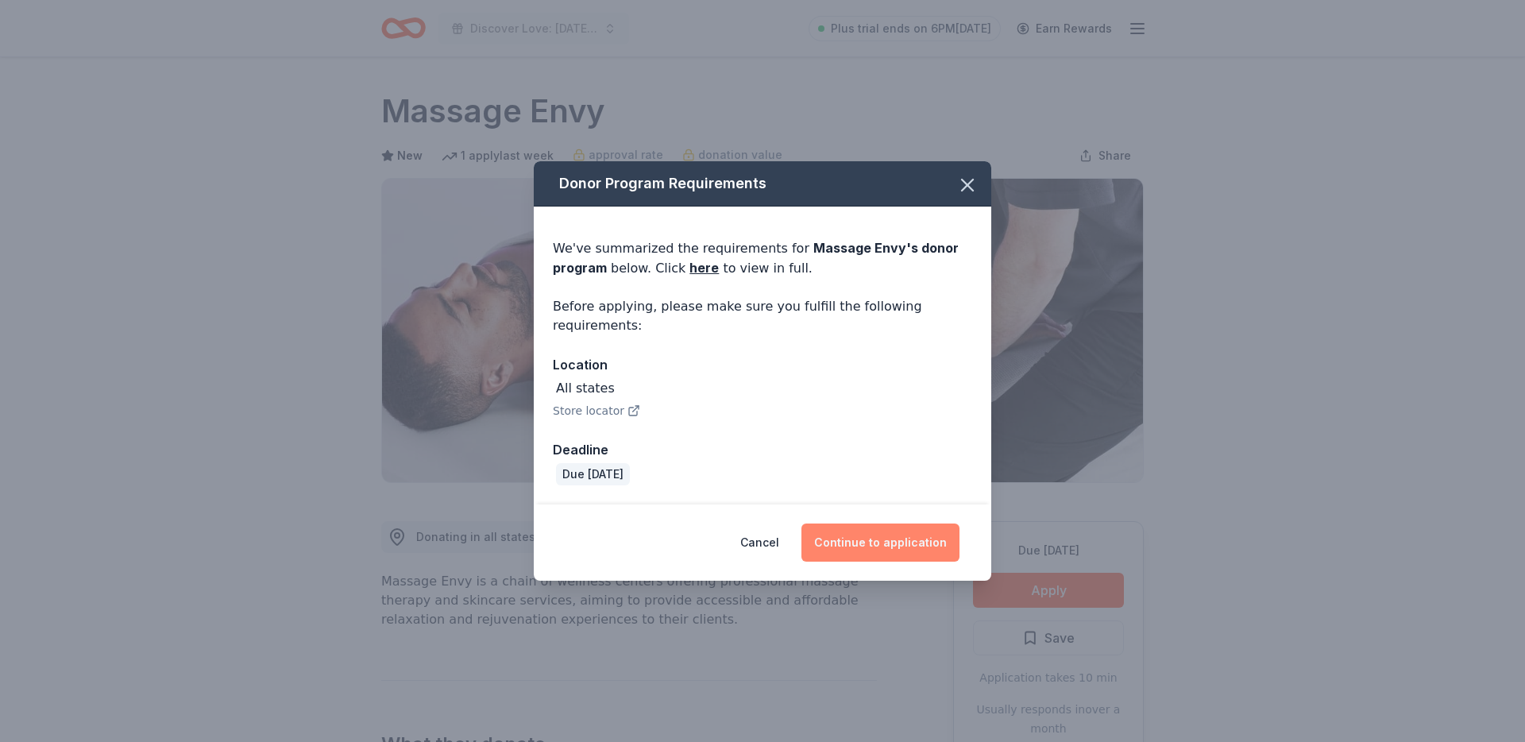
click at [845, 553] on button "Continue to application" at bounding box center [880, 542] width 158 height 38
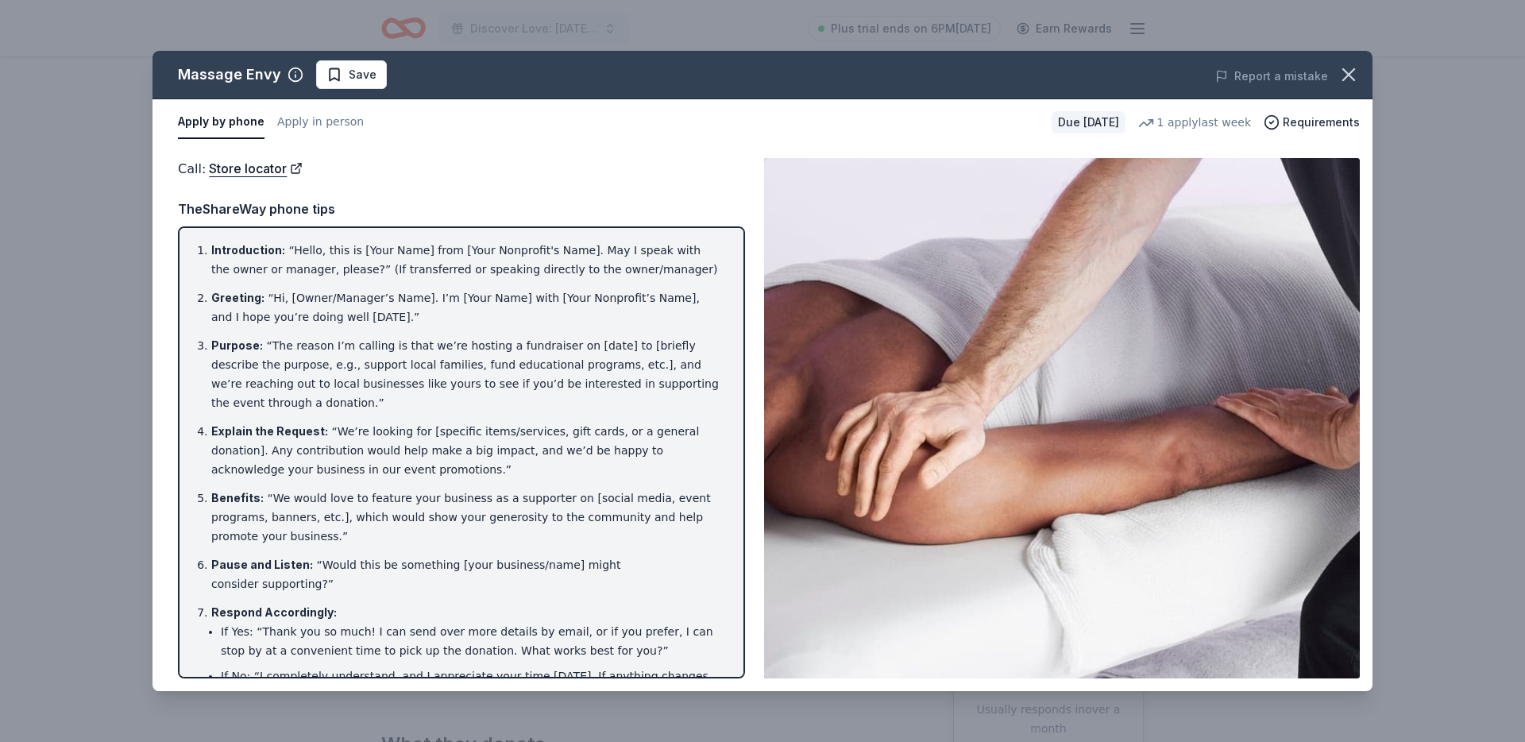
scroll to position [87, 0]
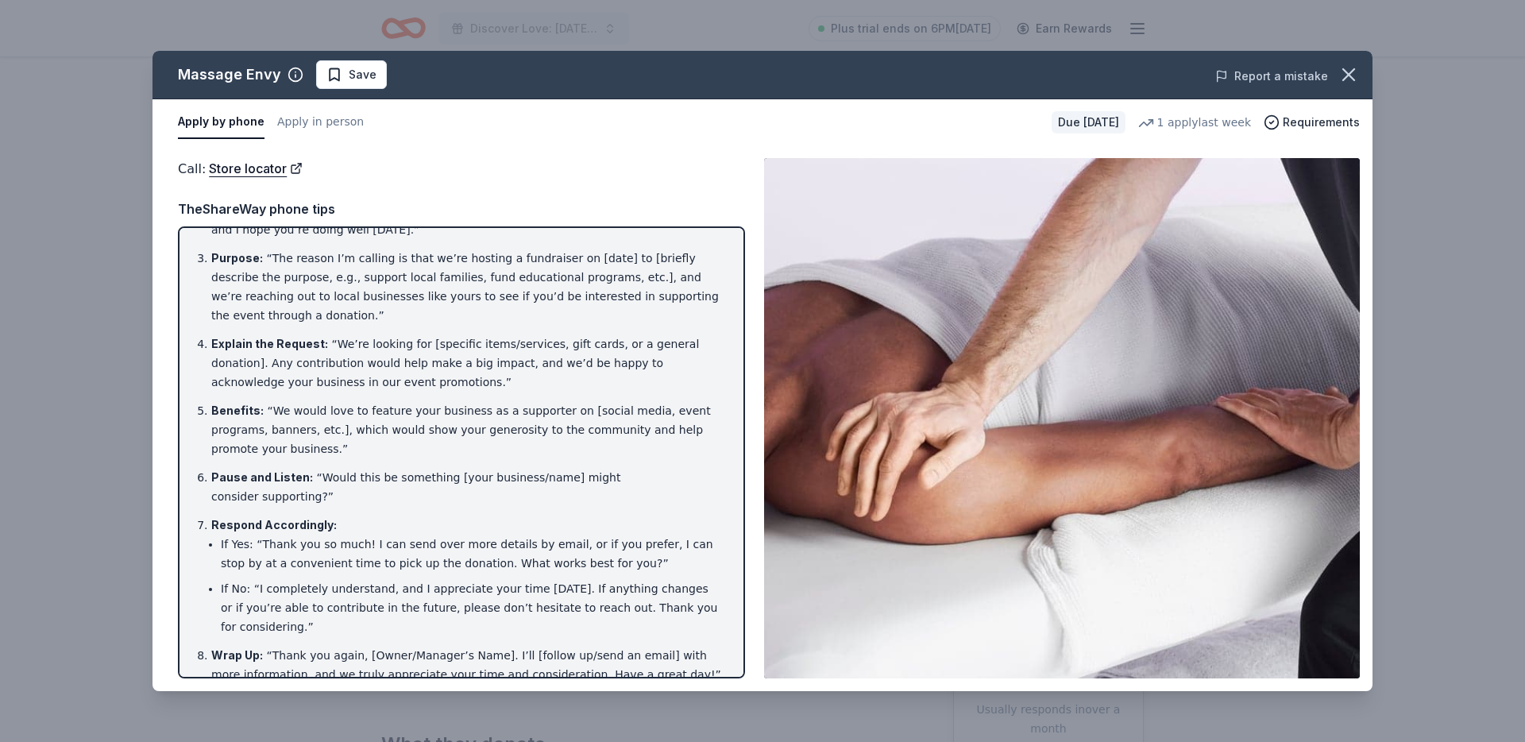
click at [1320, 79] on button "Report a mistake" at bounding box center [1271, 76] width 113 height 19
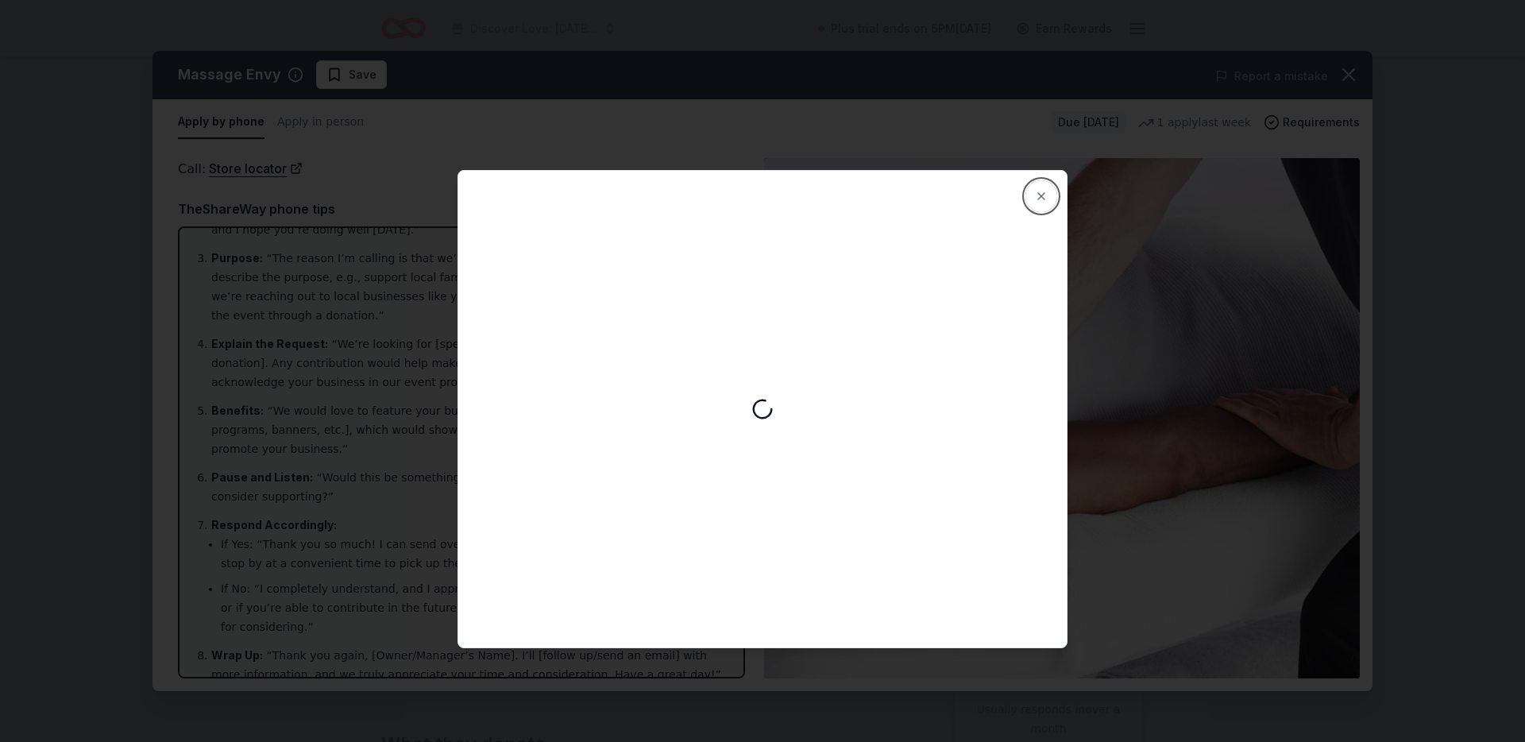
click at [1034, 198] on button "Close" at bounding box center [1041, 196] width 32 height 32
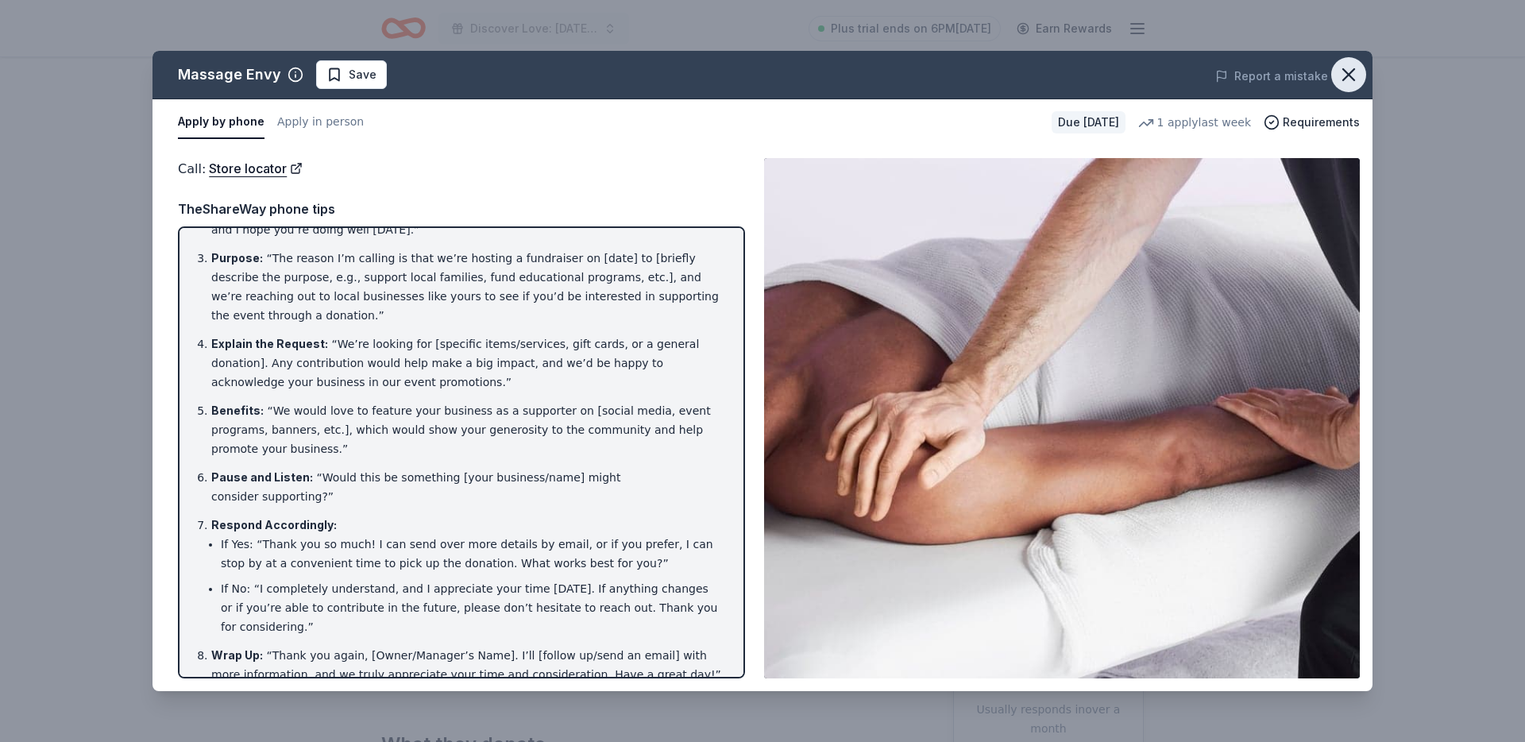
click at [1355, 74] on icon "button" at bounding box center [1348, 75] width 22 height 22
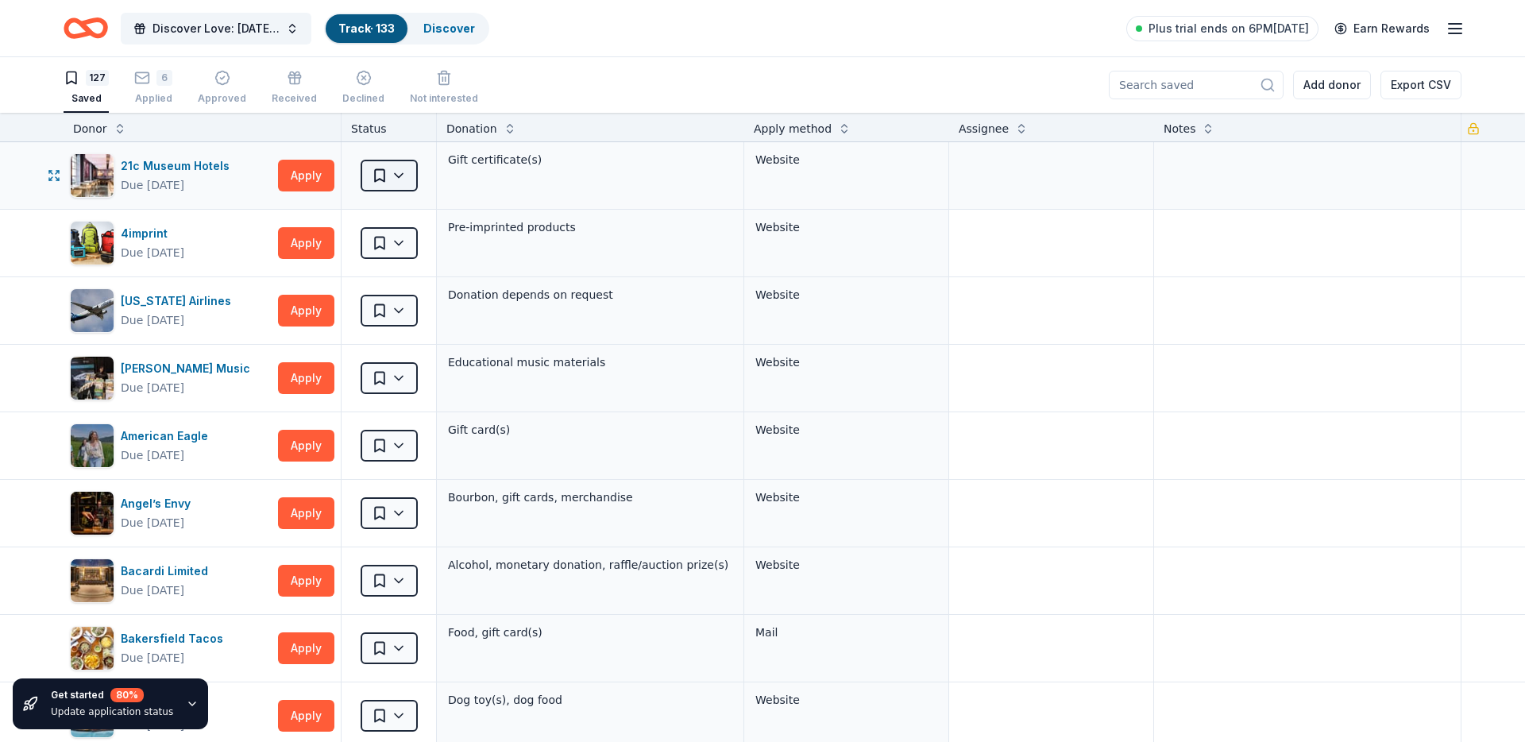
click at [411, 176] on html "Discover Love: [DATE] Gala & Silent Auction Track · 133 Discover Plus trial end…" at bounding box center [762, 371] width 1525 height 742
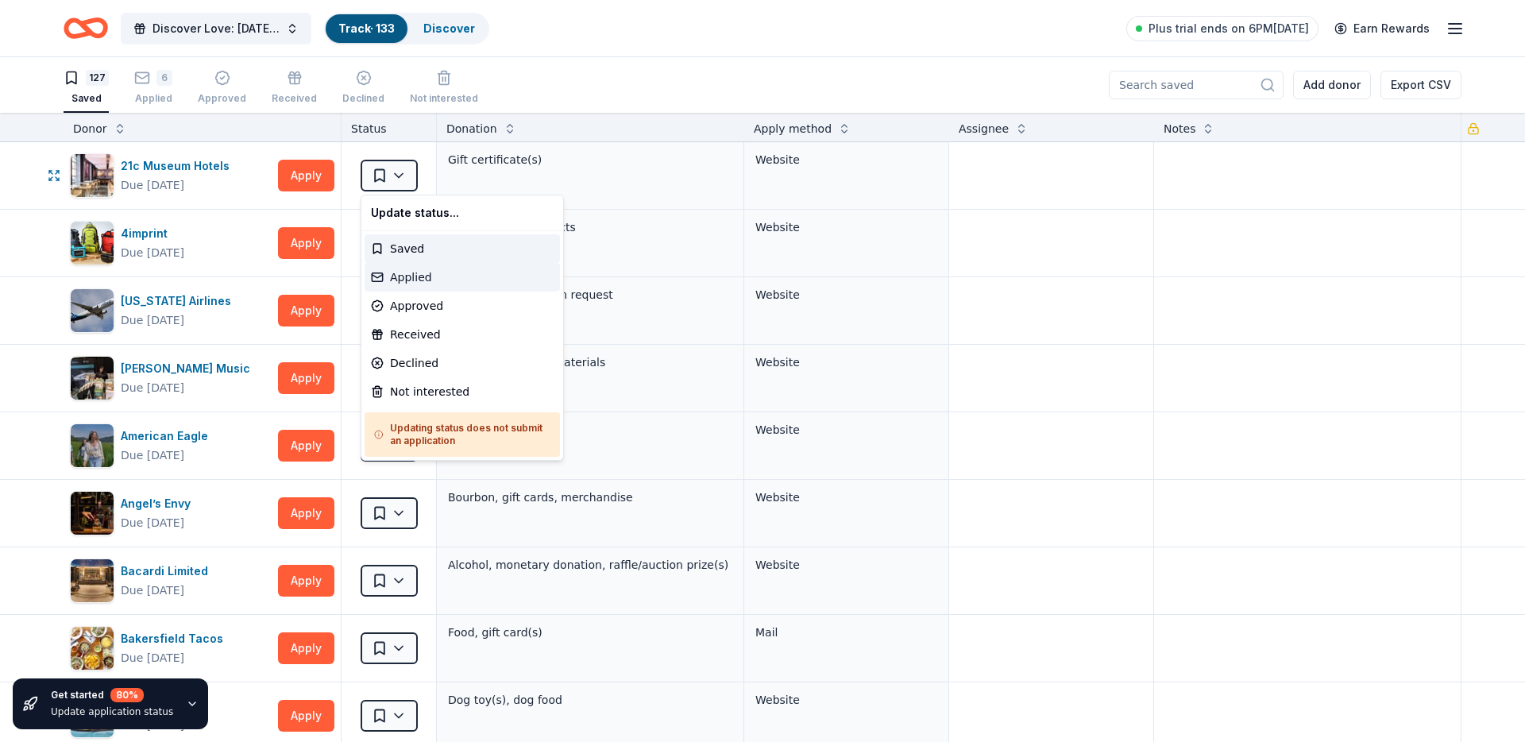
click at [408, 280] on div "Applied" at bounding box center [462, 277] width 195 height 29
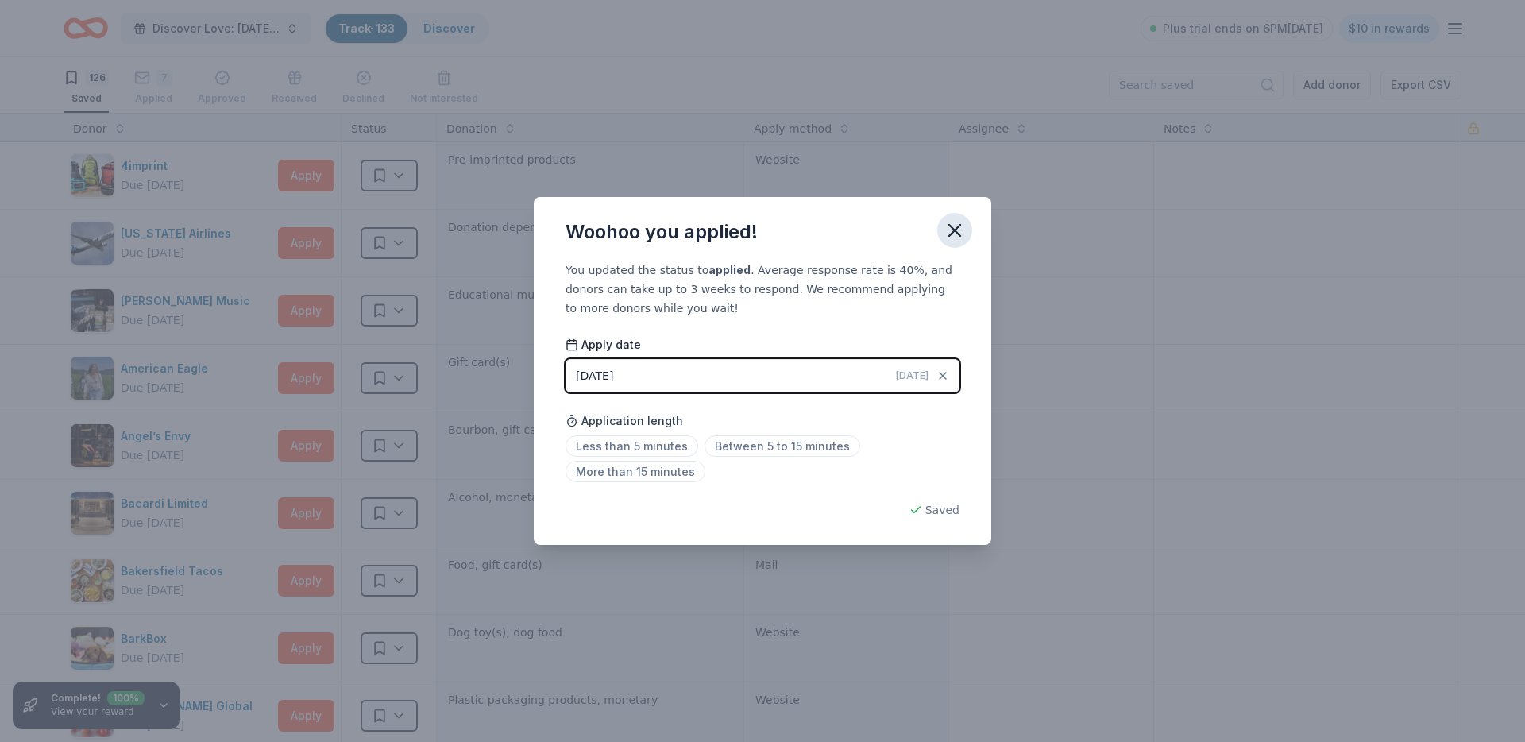
click at [956, 239] on icon "button" at bounding box center [955, 230] width 22 height 22
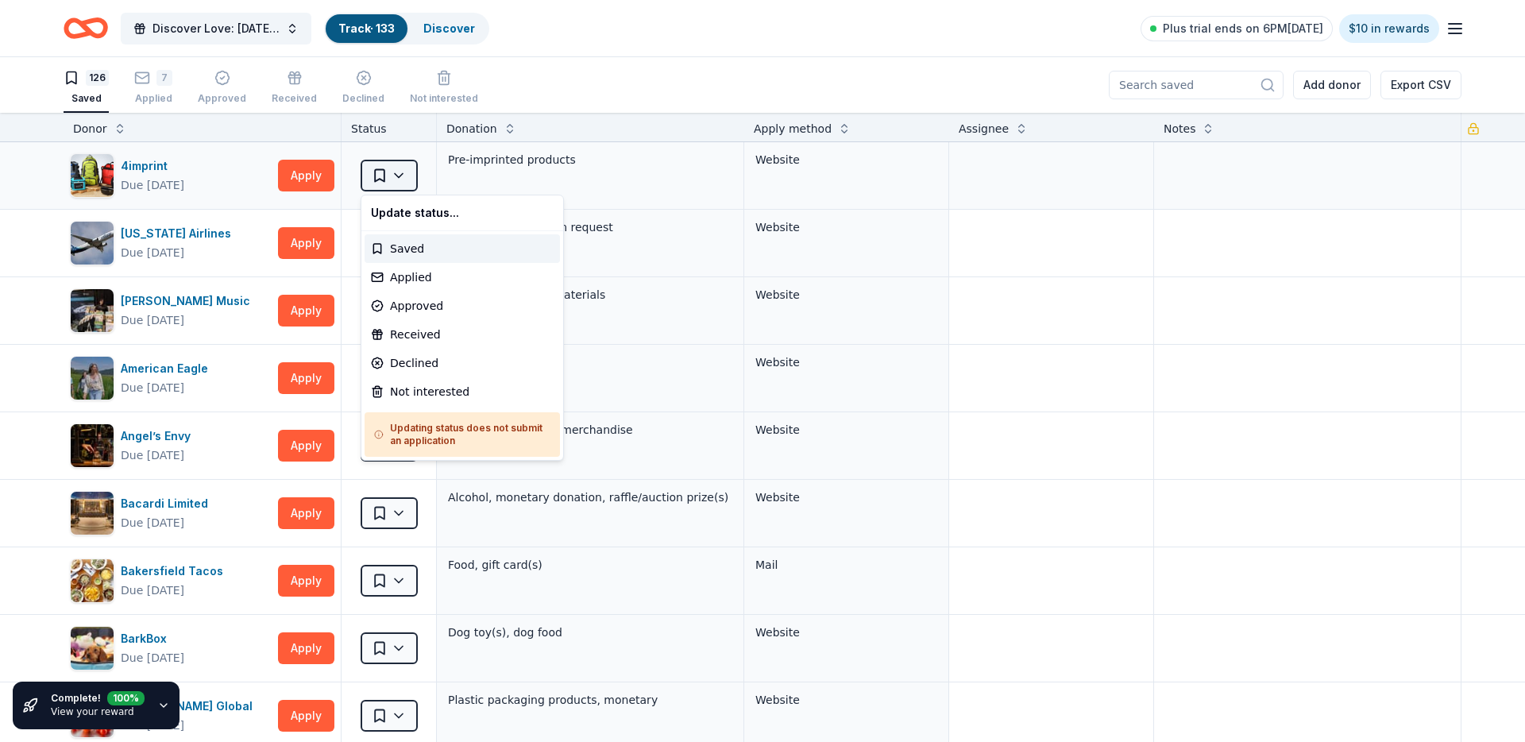
click at [401, 167] on html "Discover Love: Valentine's Day Gala & Silent Auction Track · 133 Discover Plus …" at bounding box center [762, 371] width 1525 height 742
click at [428, 273] on div "Applied" at bounding box center [462, 277] width 195 height 29
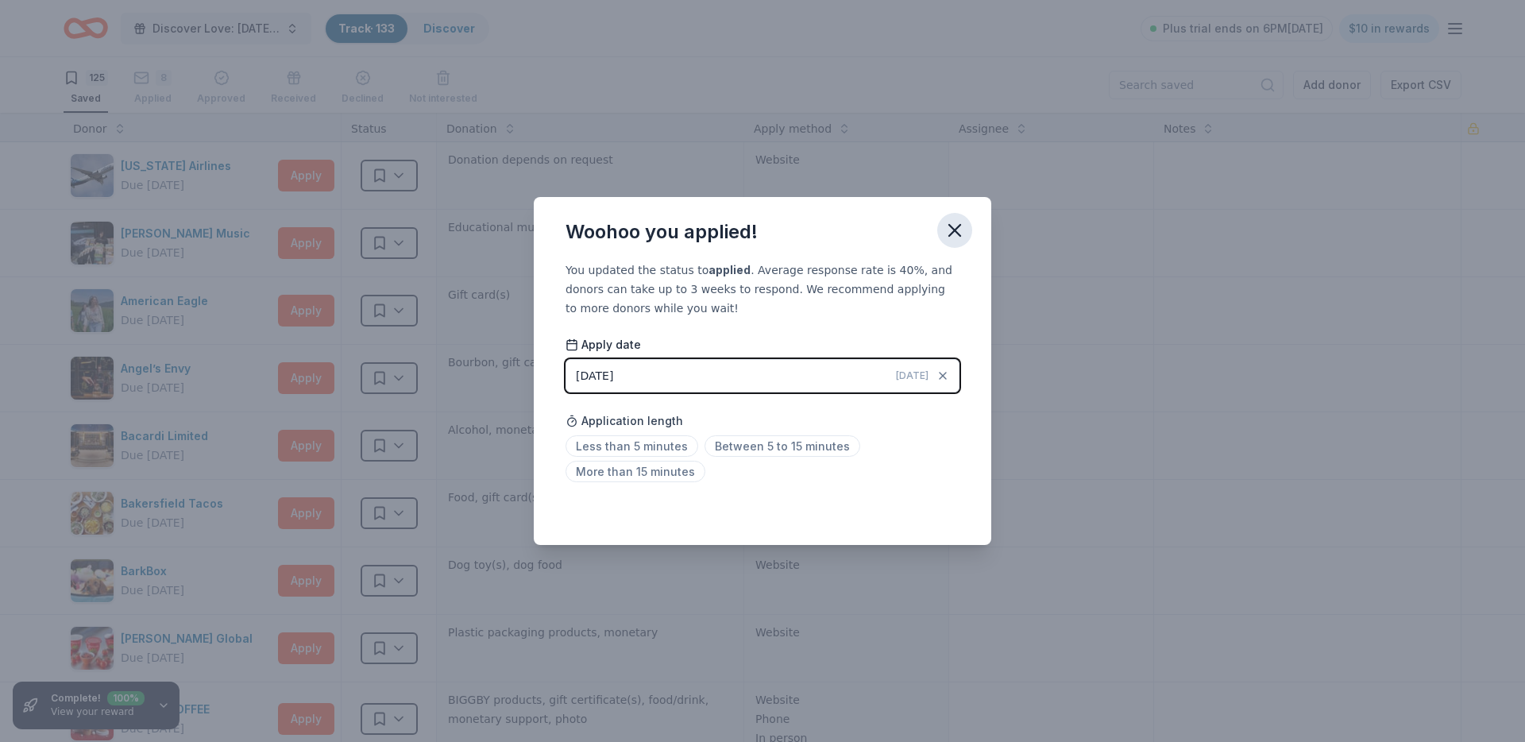
click at [963, 223] on icon "button" at bounding box center [955, 230] width 22 height 22
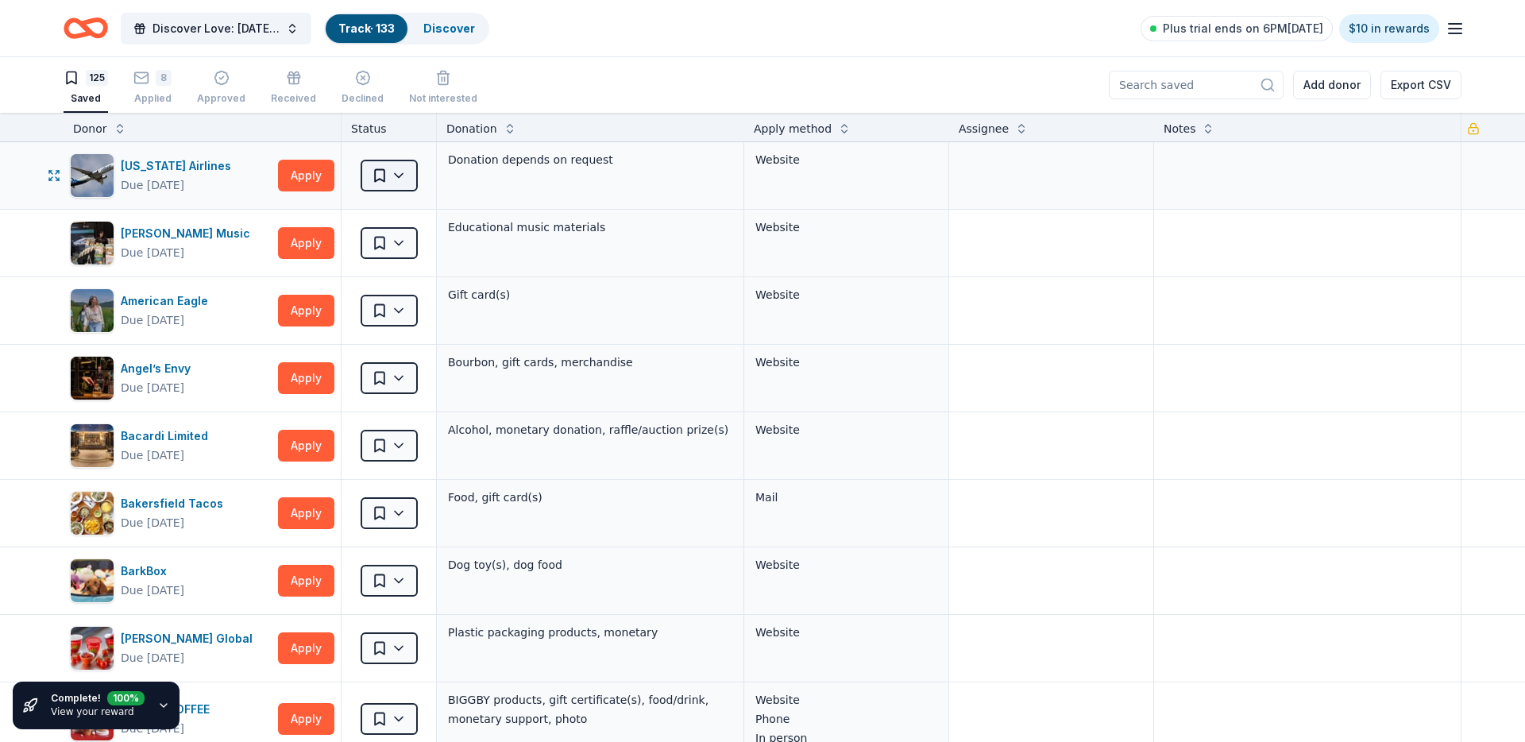
click at [387, 173] on html "Discover Love: Valentine's Day Gala & Silent Auction Track · 133 Discover Plus …" at bounding box center [762, 371] width 1525 height 742
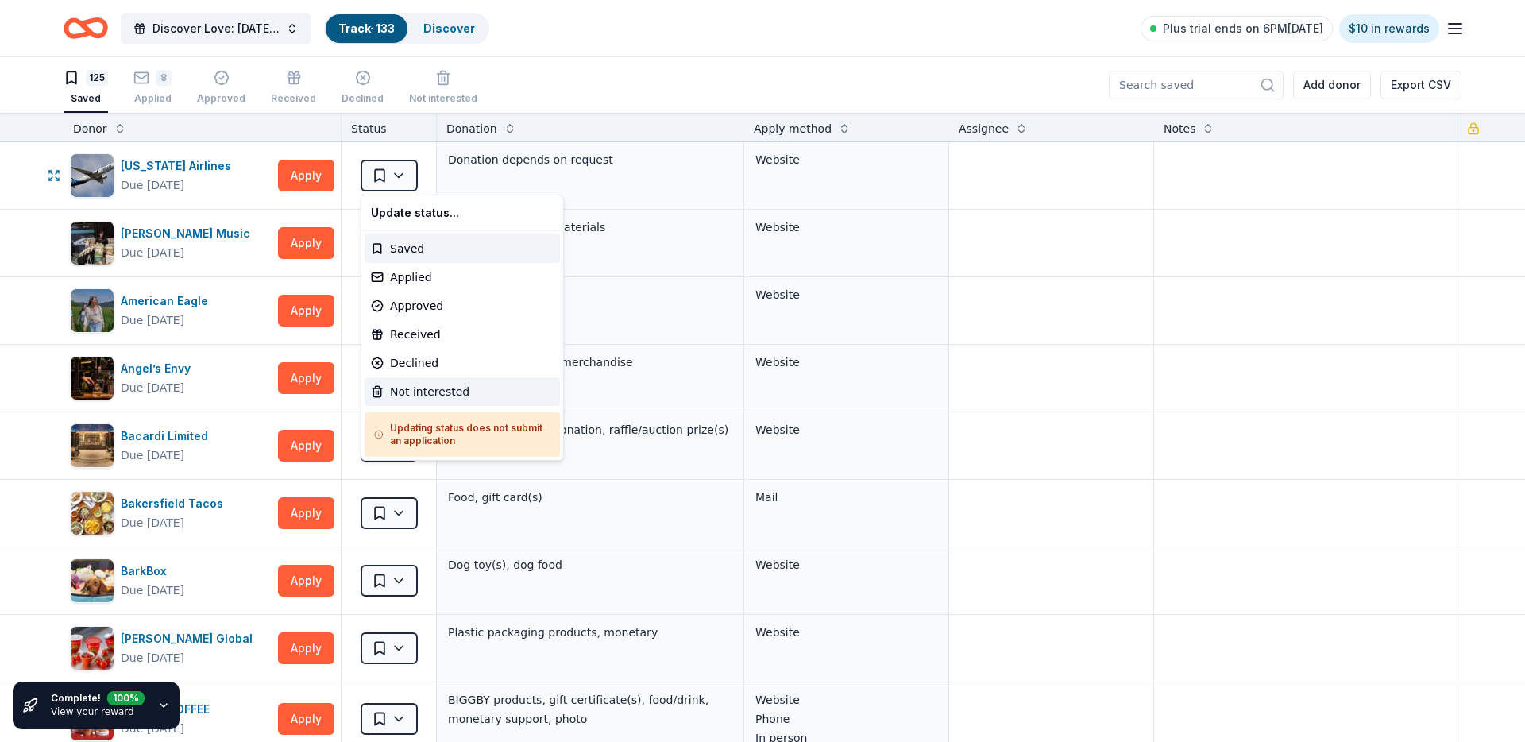
click at [426, 388] on div "Not interested" at bounding box center [462, 391] width 195 height 29
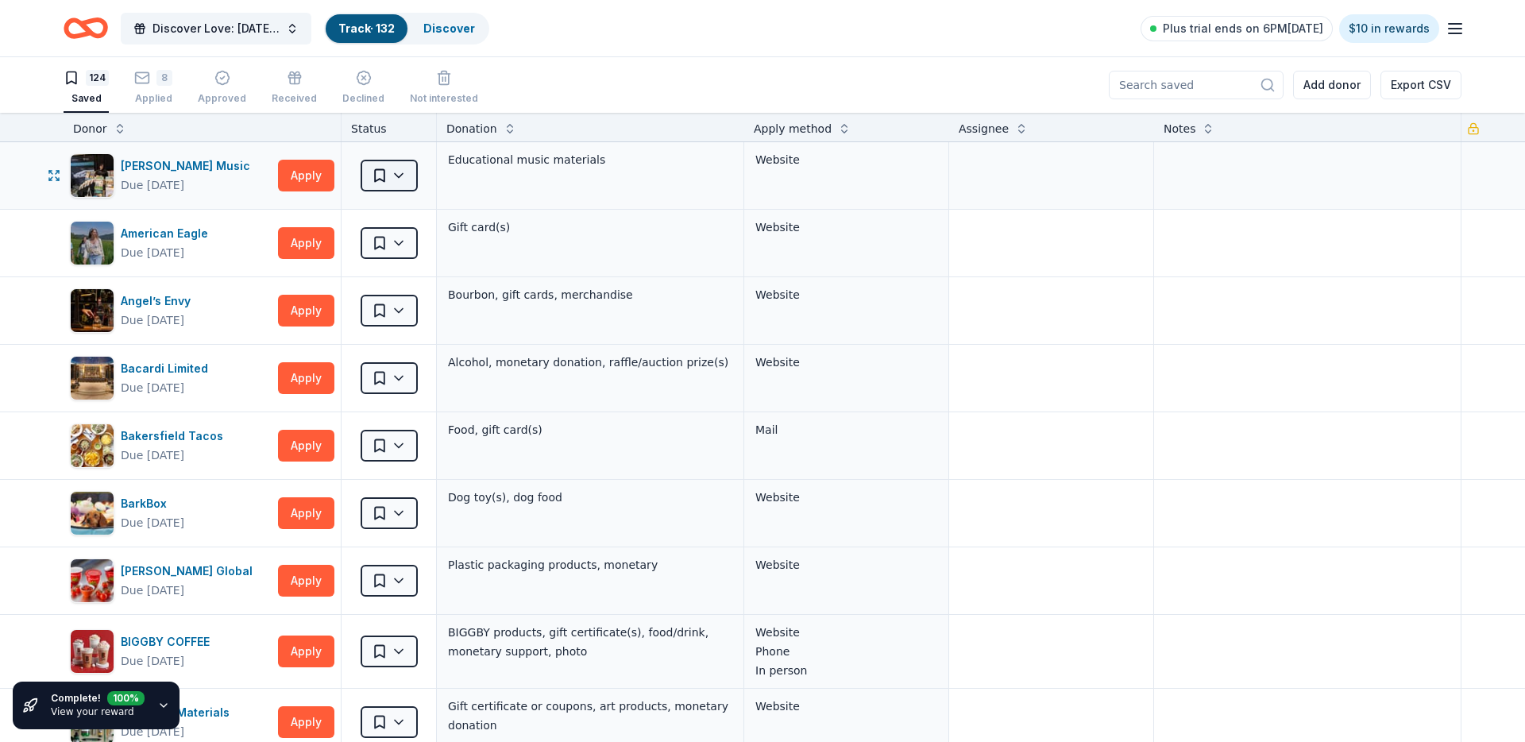
click at [401, 163] on html "Discover Love: Valentine's Day Gala & Silent Auction Track · 132 Discover Plus …" at bounding box center [762, 371] width 1525 height 742
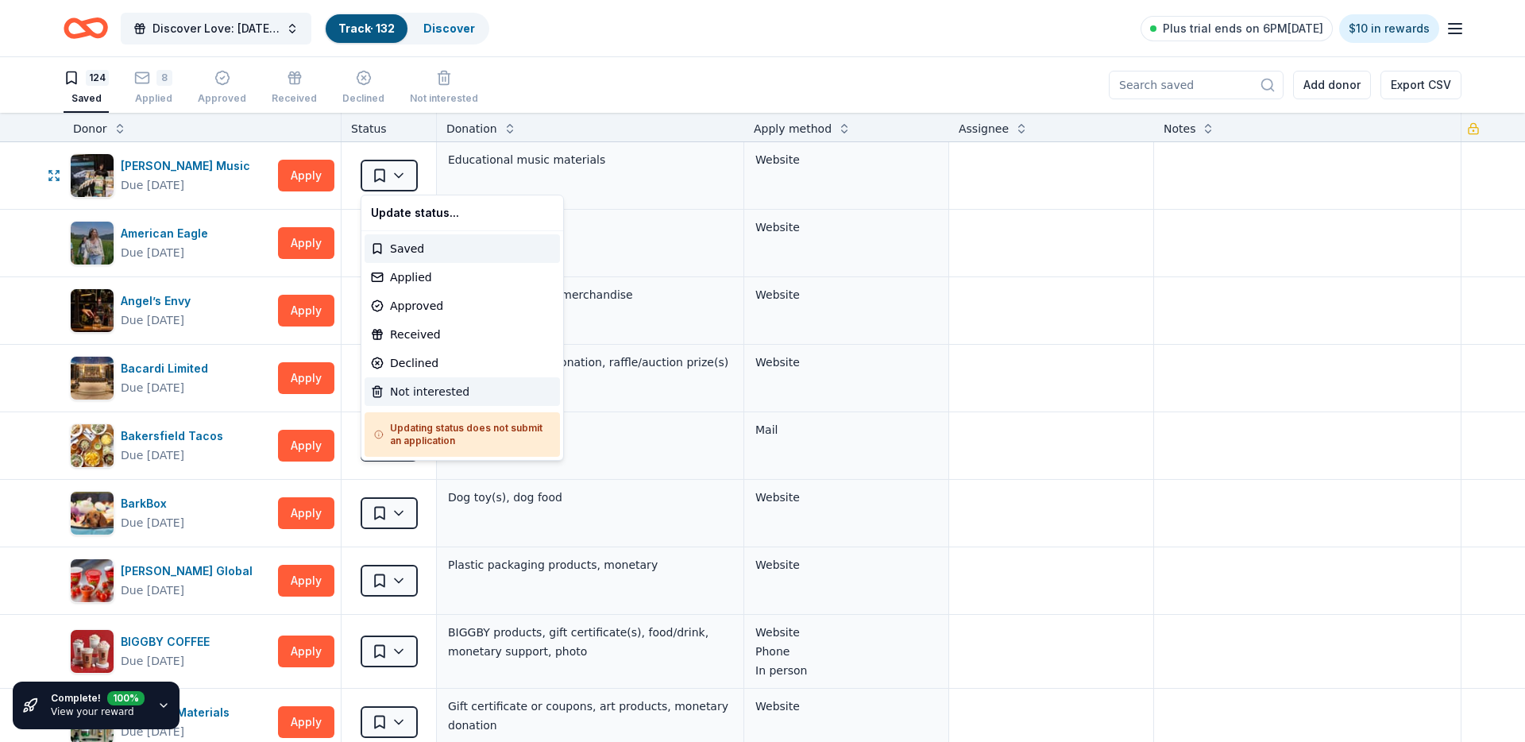
click at [427, 395] on div "Not interested" at bounding box center [462, 391] width 195 height 29
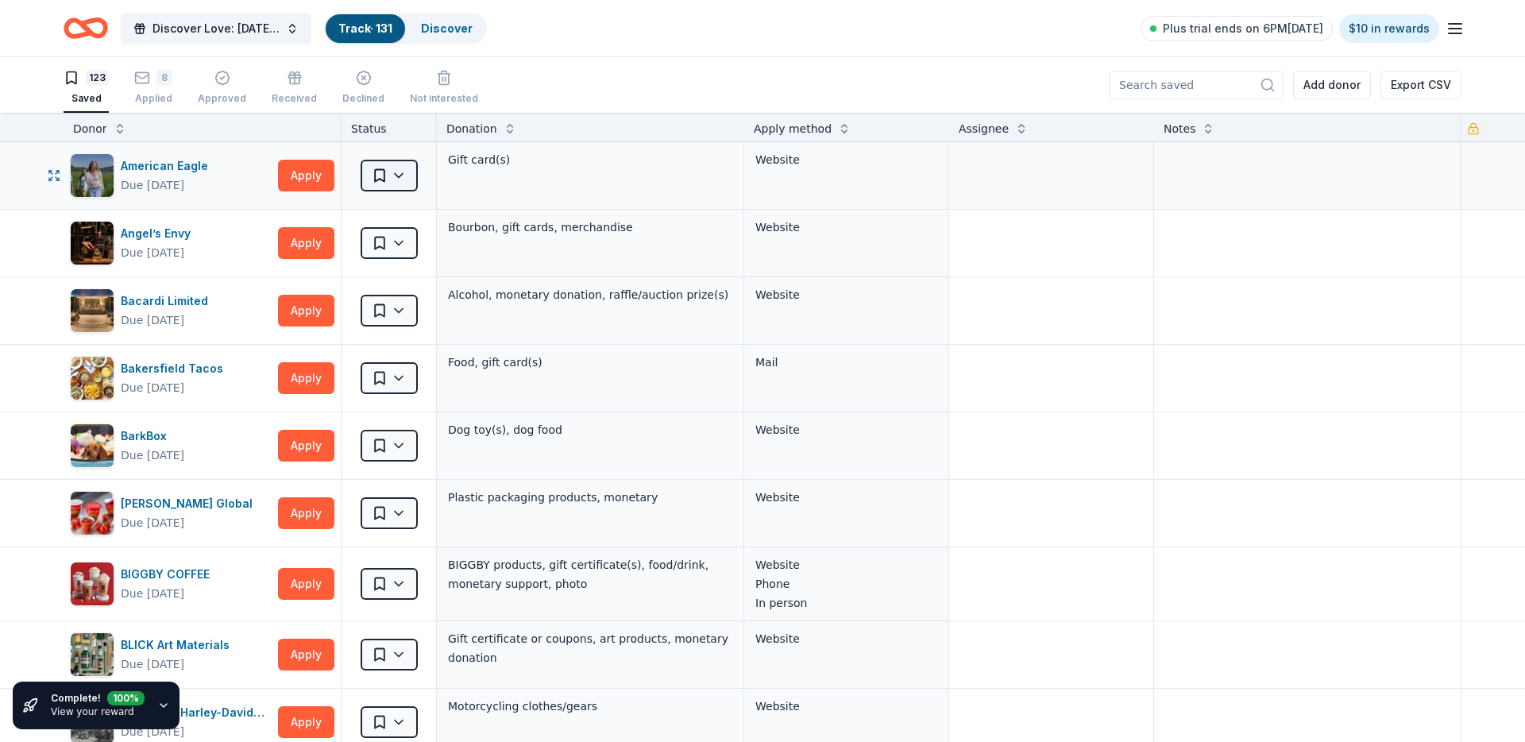
click at [392, 180] on html "Discover Love: Valentine's Day Gala & Silent Auction Track · 131 Discover Plus …" at bounding box center [762, 371] width 1525 height 742
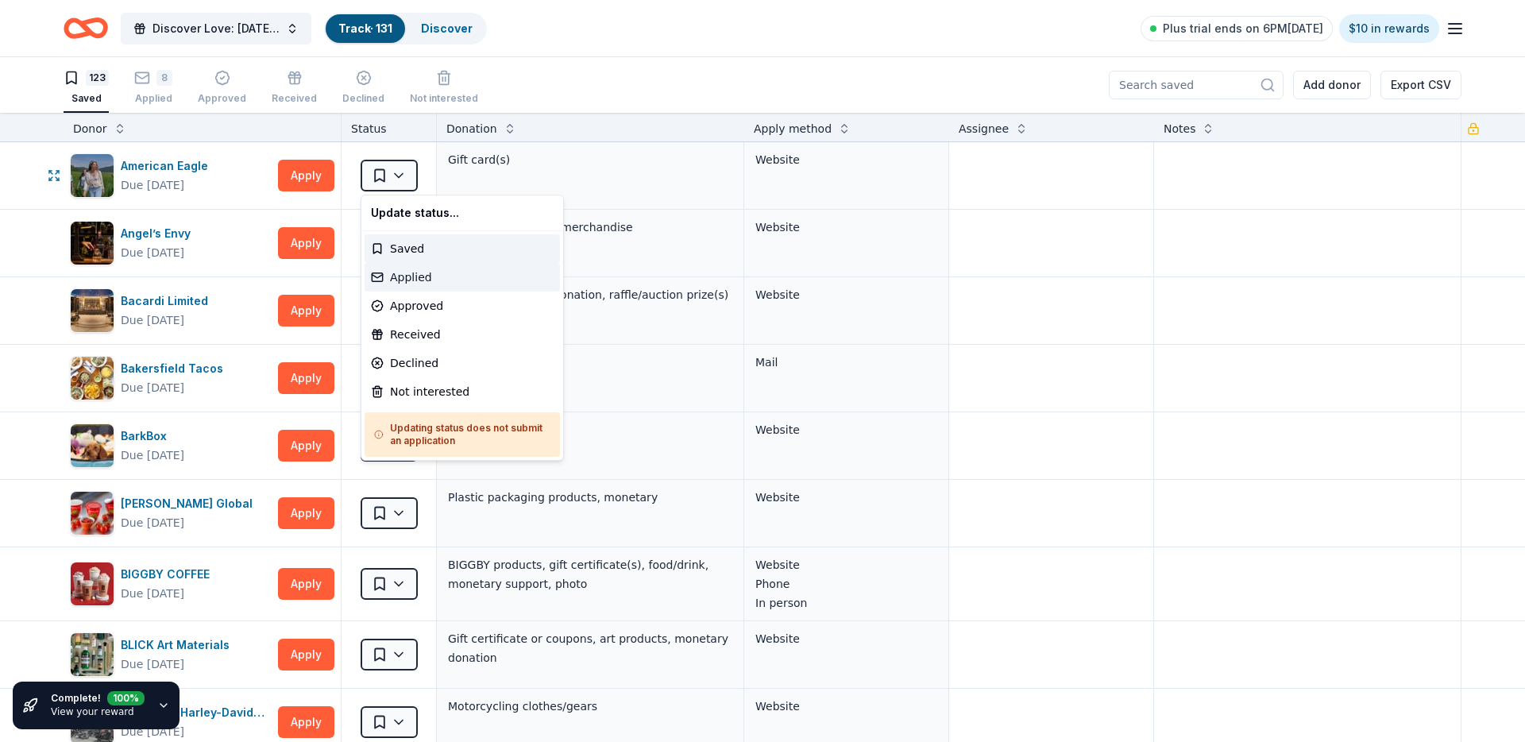
click at [394, 276] on div "Applied" at bounding box center [462, 277] width 195 height 29
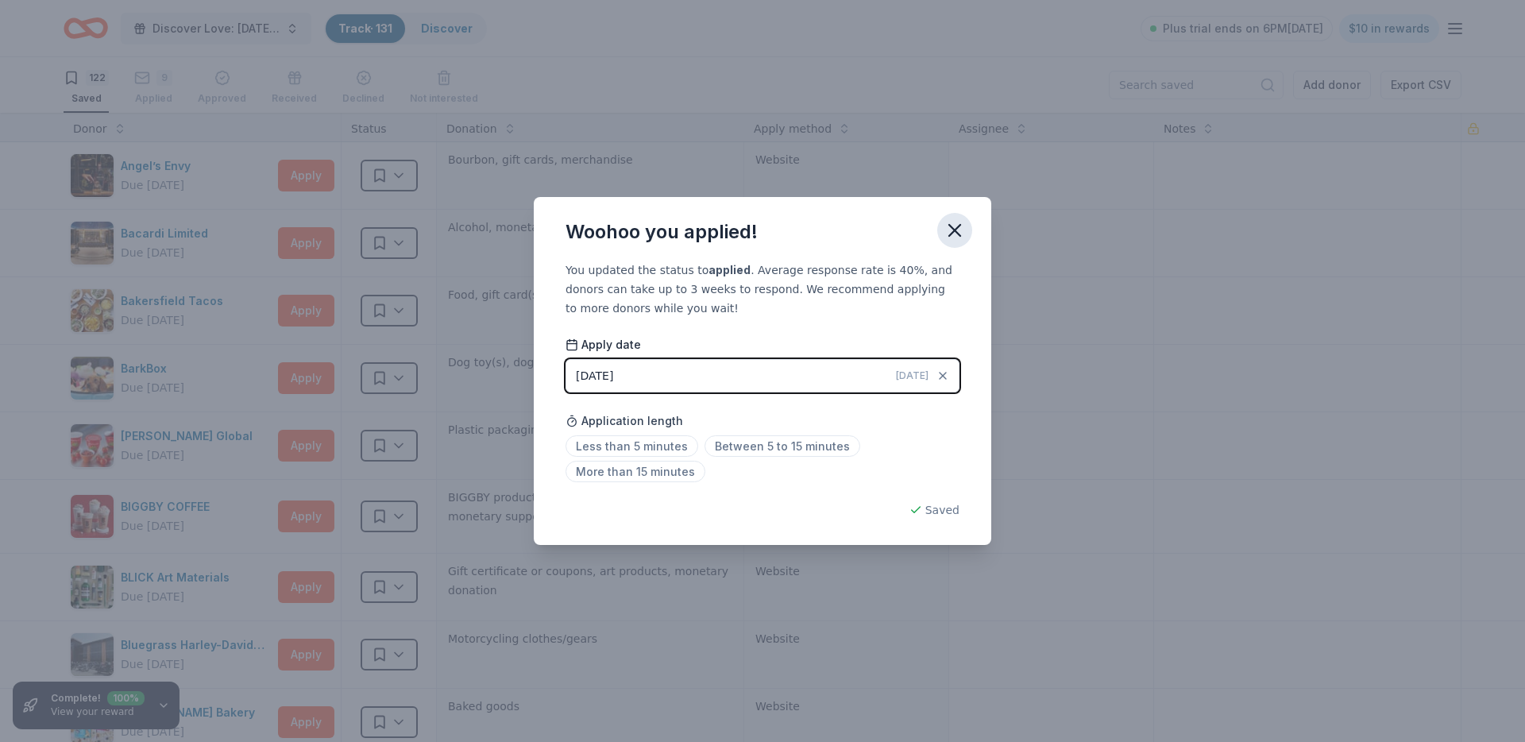
click at [955, 220] on icon "button" at bounding box center [955, 230] width 22 height 22
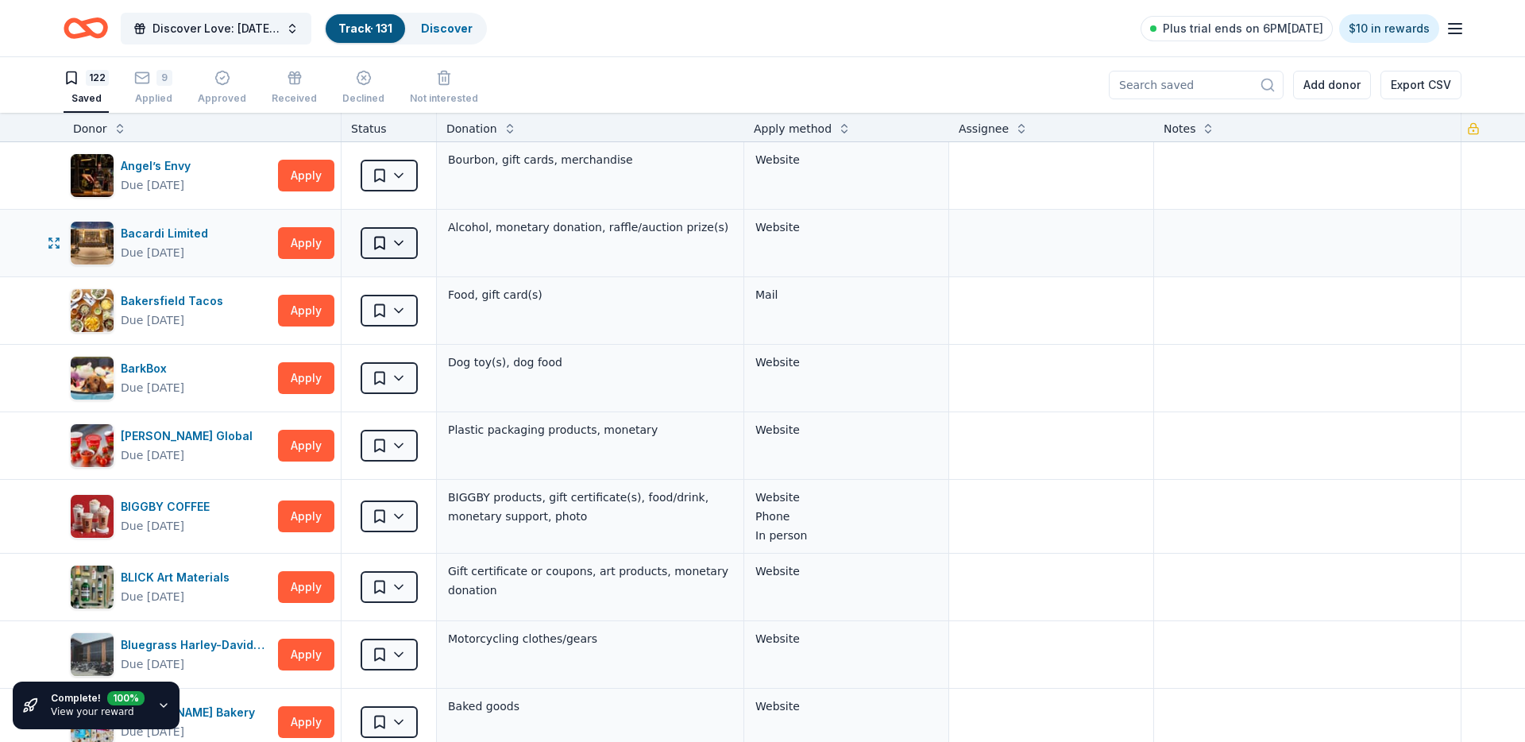
click at [380, 251] on html "Discover Love: Valentine's Day Gala & Silent Auction Track · 131 Discover Plus …" at bounding box center [762, 371] width 1525 height 742
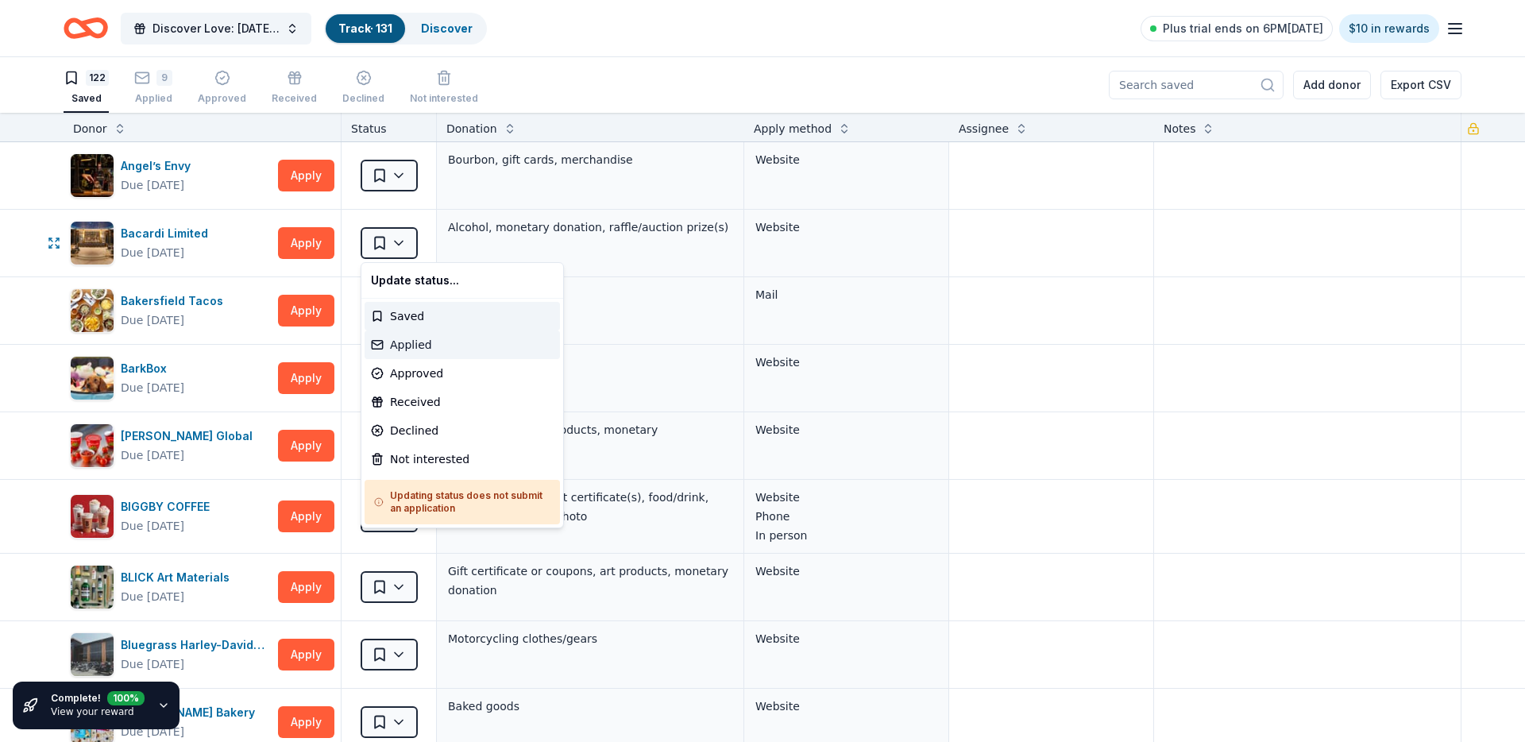
click at [417, 346] on div "Applied" at bounding box center [462, 344] width 195 height 29
click at [399, 173] on html "Discover Love: Valentine's Day Gala & Silent Auction Track · 131 Discover Plus …" at bounding box center [762, 371] width 1525 height 742
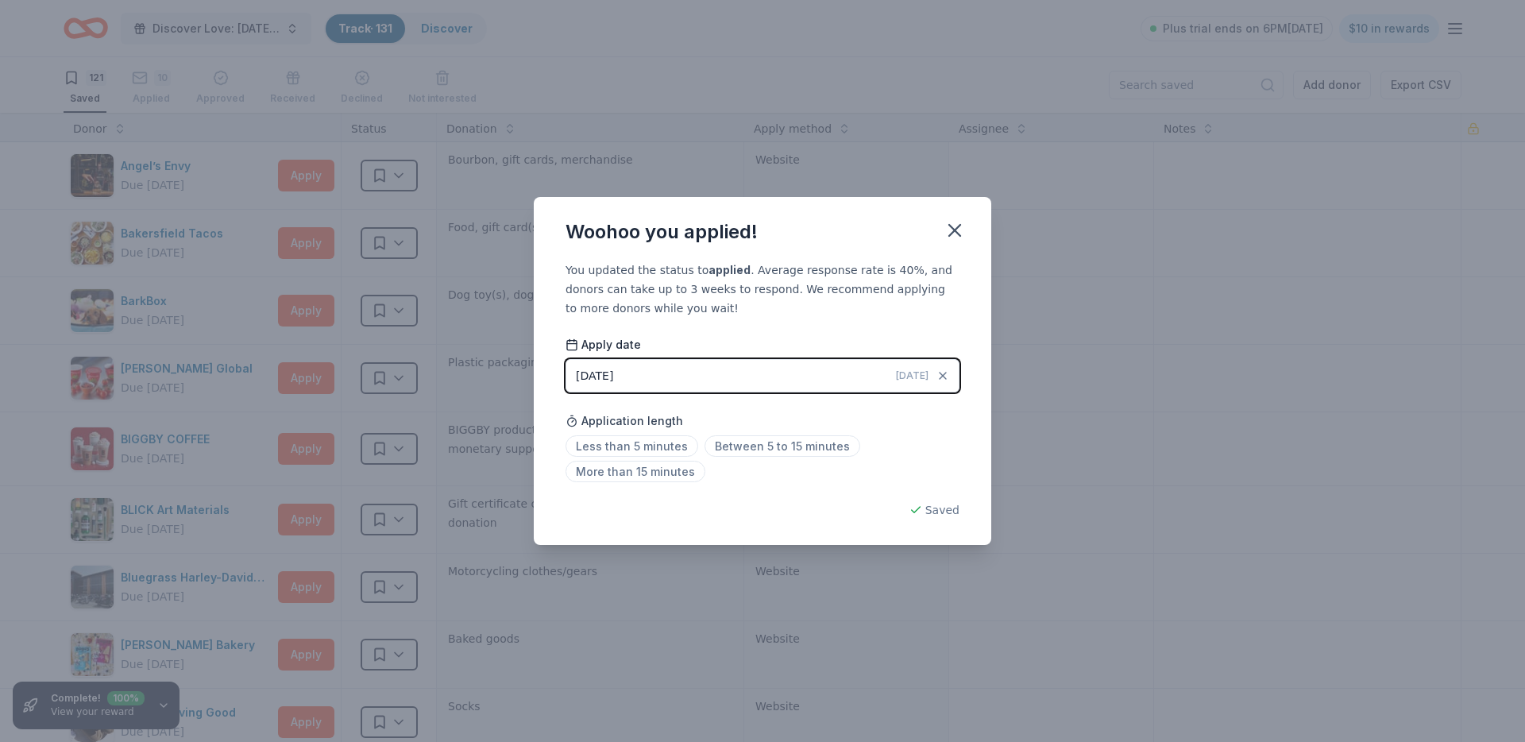
drag, startPoint x: 965, startPoint y: 234, endPoint x: 731, endPoint y: 172, distance: 241.6
click at [965, 234] on button "button" at bounding box center [954, 230] width 35 height 35
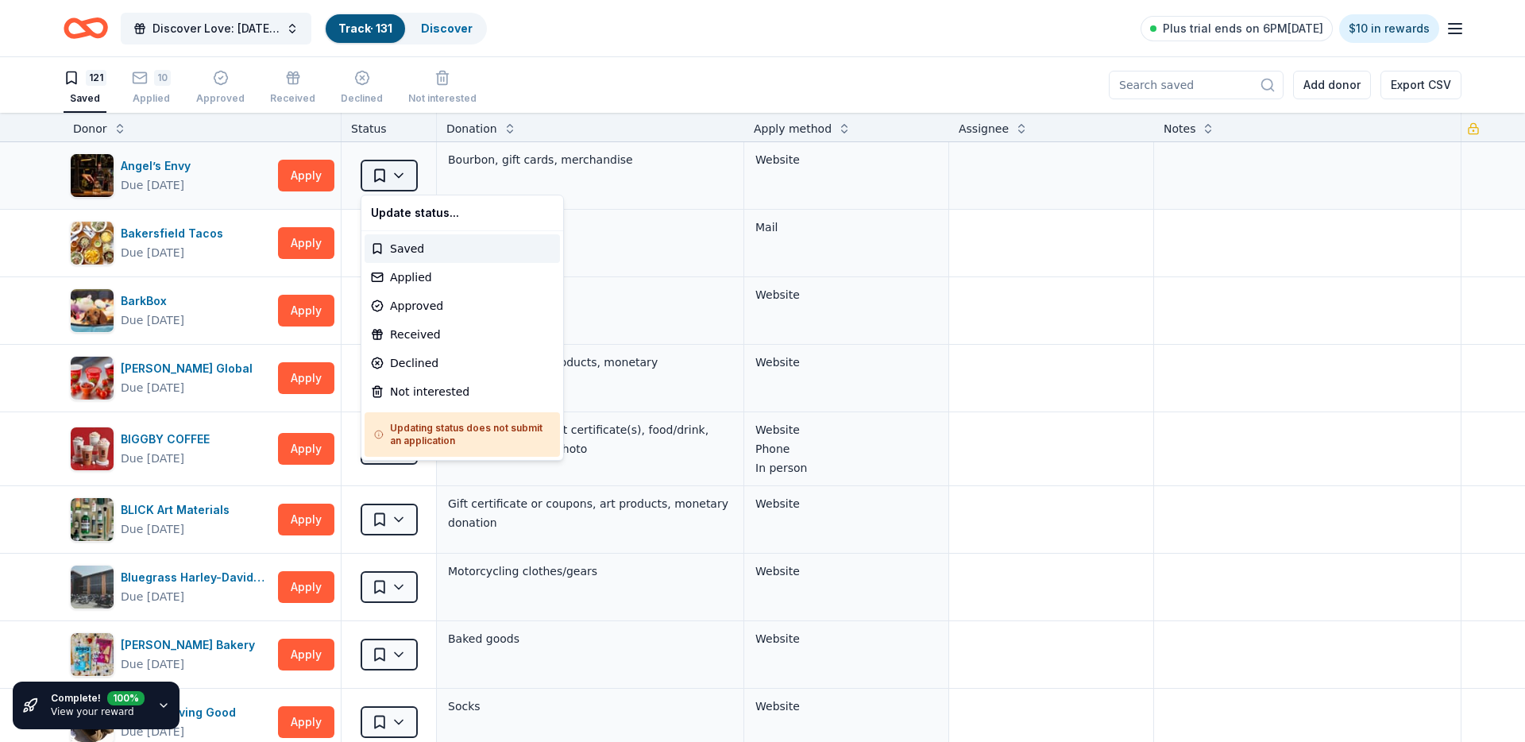
click at [380, 170] on html "Discover Love: Valentine's Day Gala & Silent Auction Track · 131 Discover Plus …" at bounding box center [762, 371] width 1525 height 742
click at [425, 272] on div "Applied" at bounding box center [462, 277] width 195 height 29
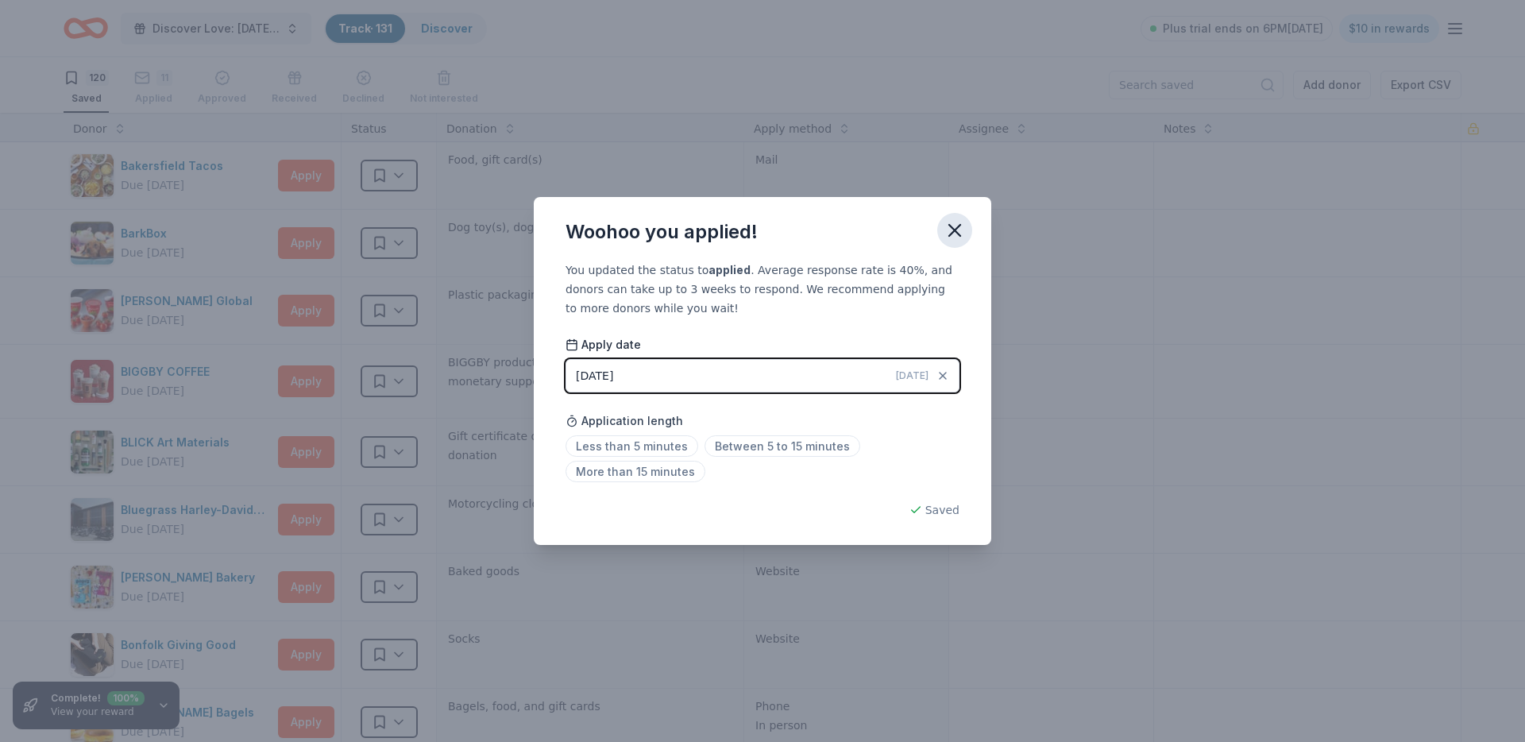
click at [962, 224] on icon "button" at bounding box center [955, 230] width 22 height 22
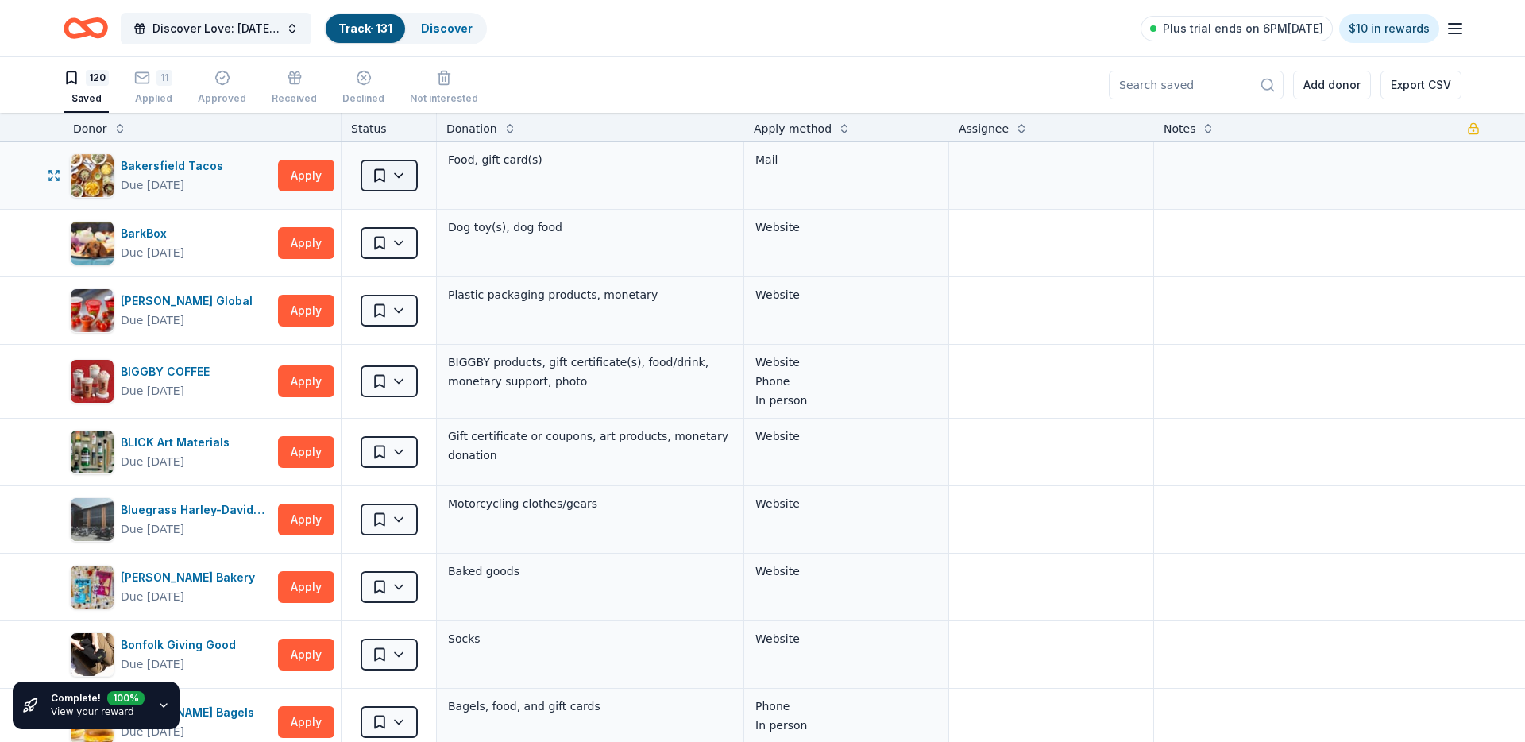
click at [404, 162] on html "Discover Love: Valentine's Day Gala & Silent Auction Track · 131 Discover Plus …" at bounding box center [762, 371] width 1525 height 742
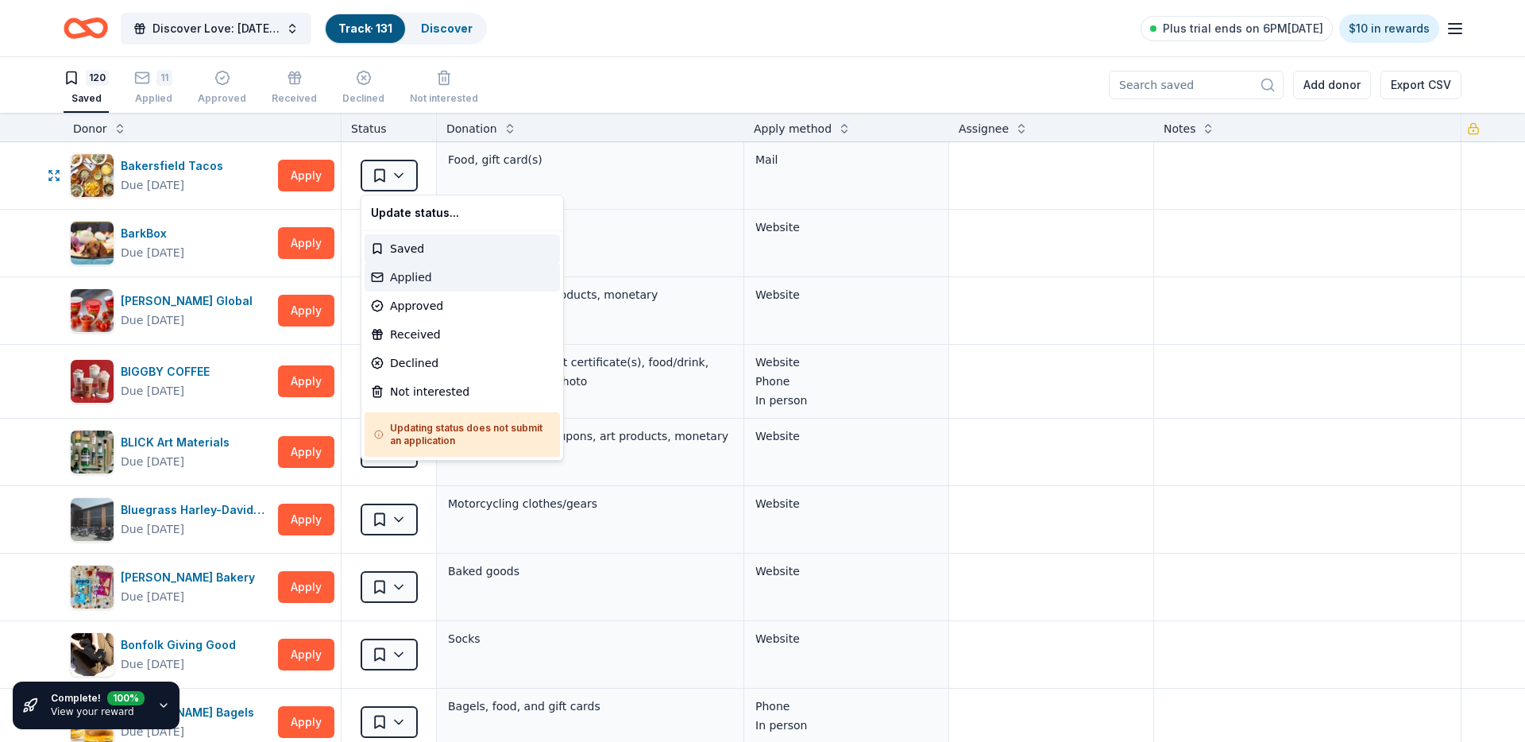
click at [445, 273] on div "Applied" at bounding box center [462, 277] width 195 height 29
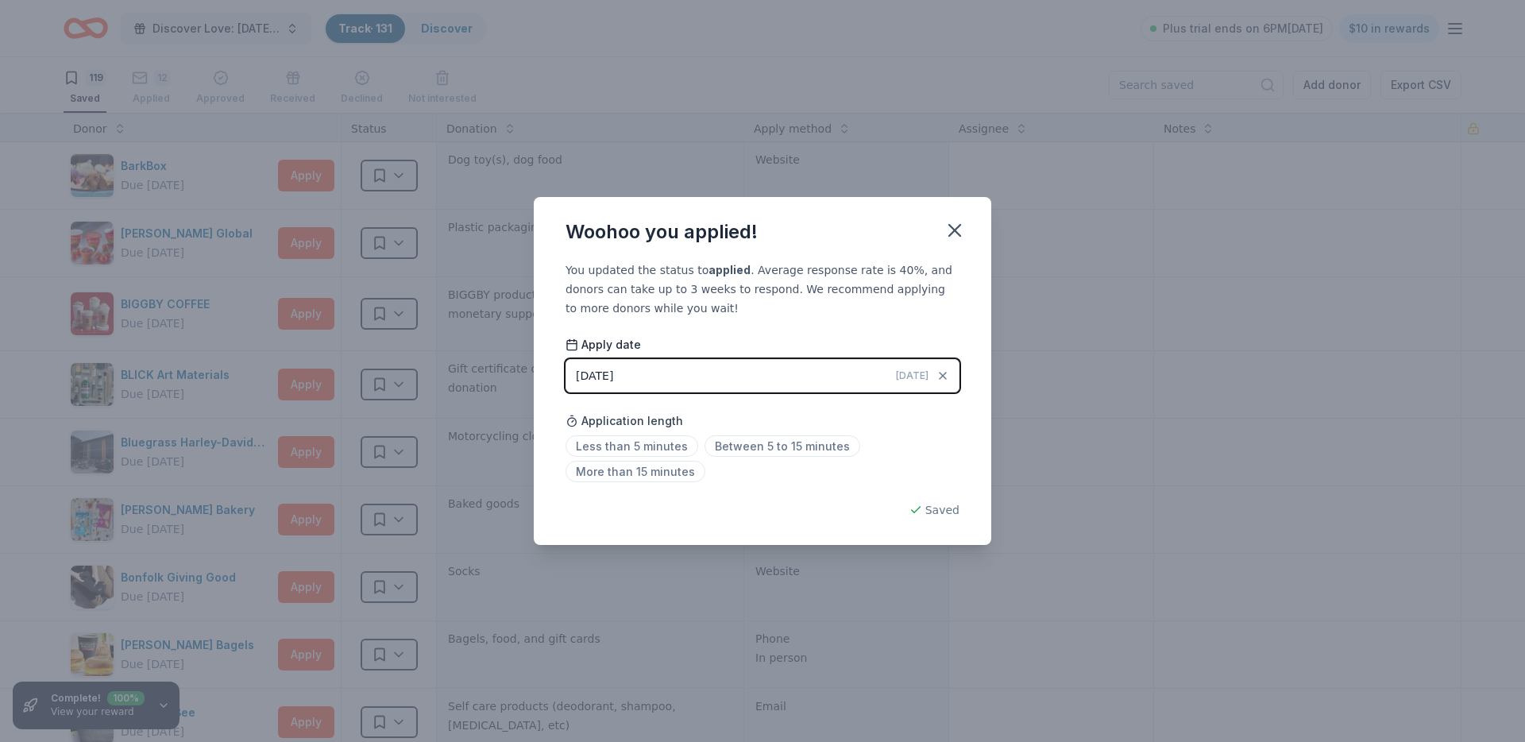
drag, startPoint x: 951, startPoint y: 229, endPoint x: 612, endPoint y: 217, distance: 339.3
click at [951, 229] on icon "button" at bounding box center [955, 230] width 22 height 22
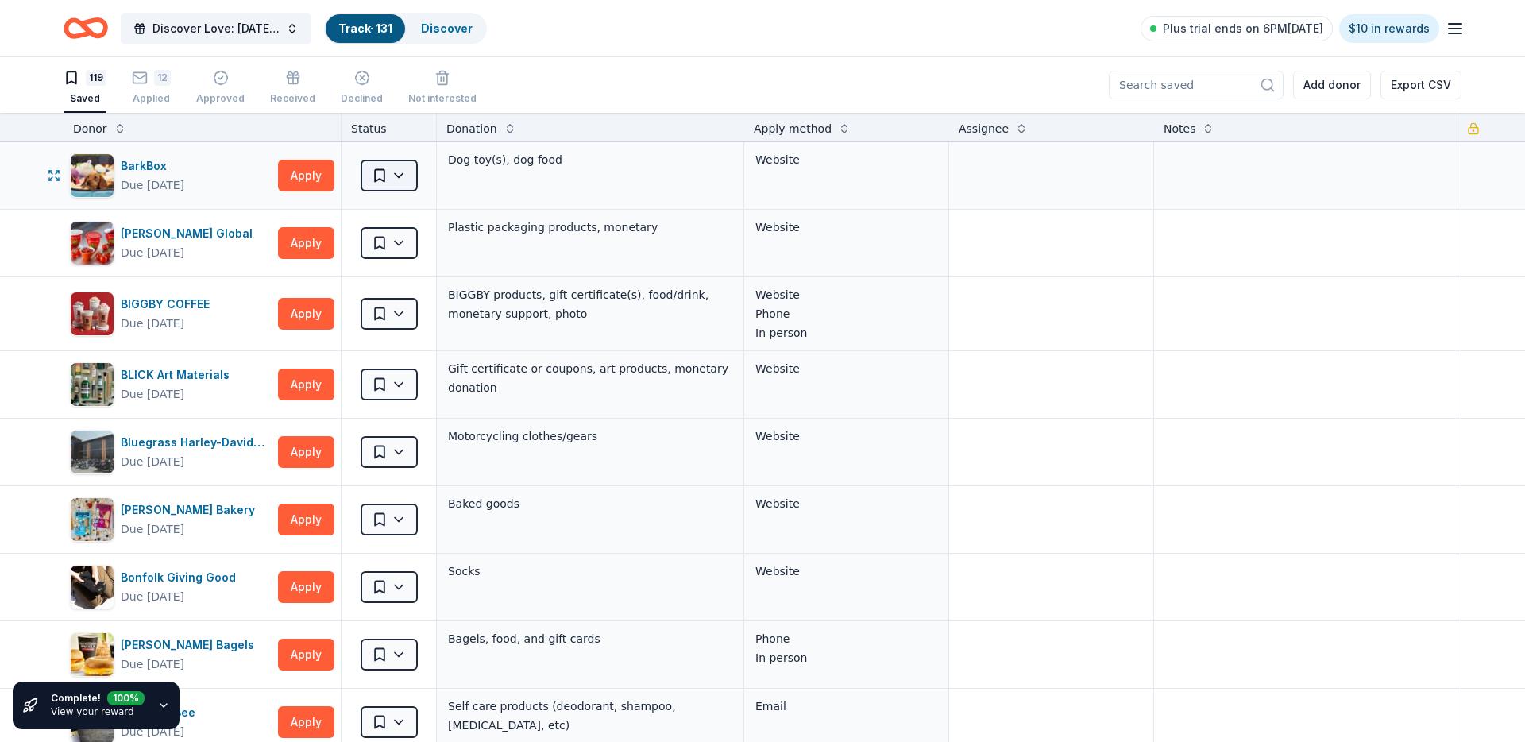
click at [388, 180] on html "Discover Love: Valentine's Day Gala & Silent Auction Track · 131 Discover Plus …" at bounding box center [762, 371] width 1525 height 742
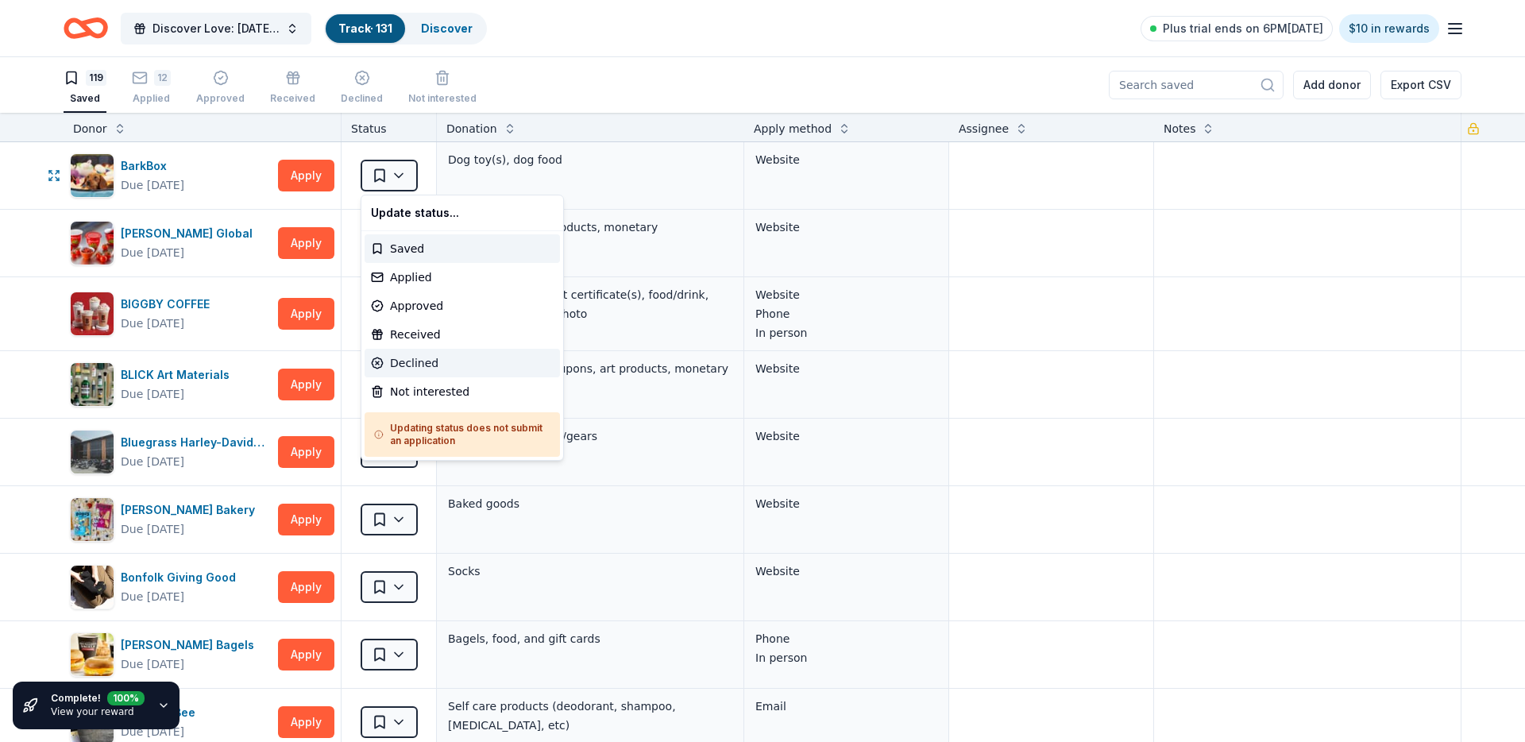
click at [438, 361] on div "Declined" at bounding box center [462, 363] width 195 height 29
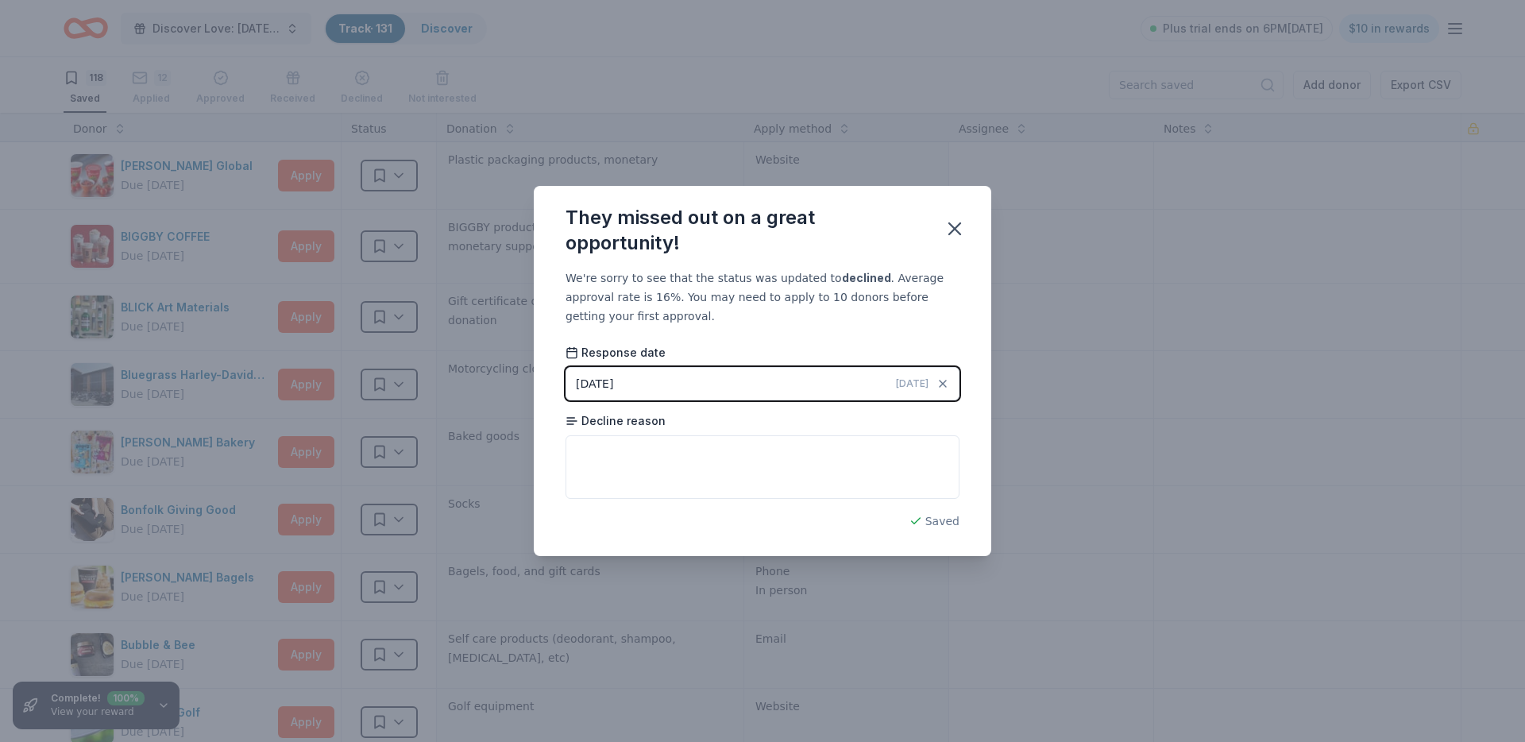
click at [978, 225] on div "They missed out on a great opportunity!" at bounding box center [762, 227] width 457 height 83
click at [963, 225] on icon "button" at bounding box center [955, 229] width 22 height 22
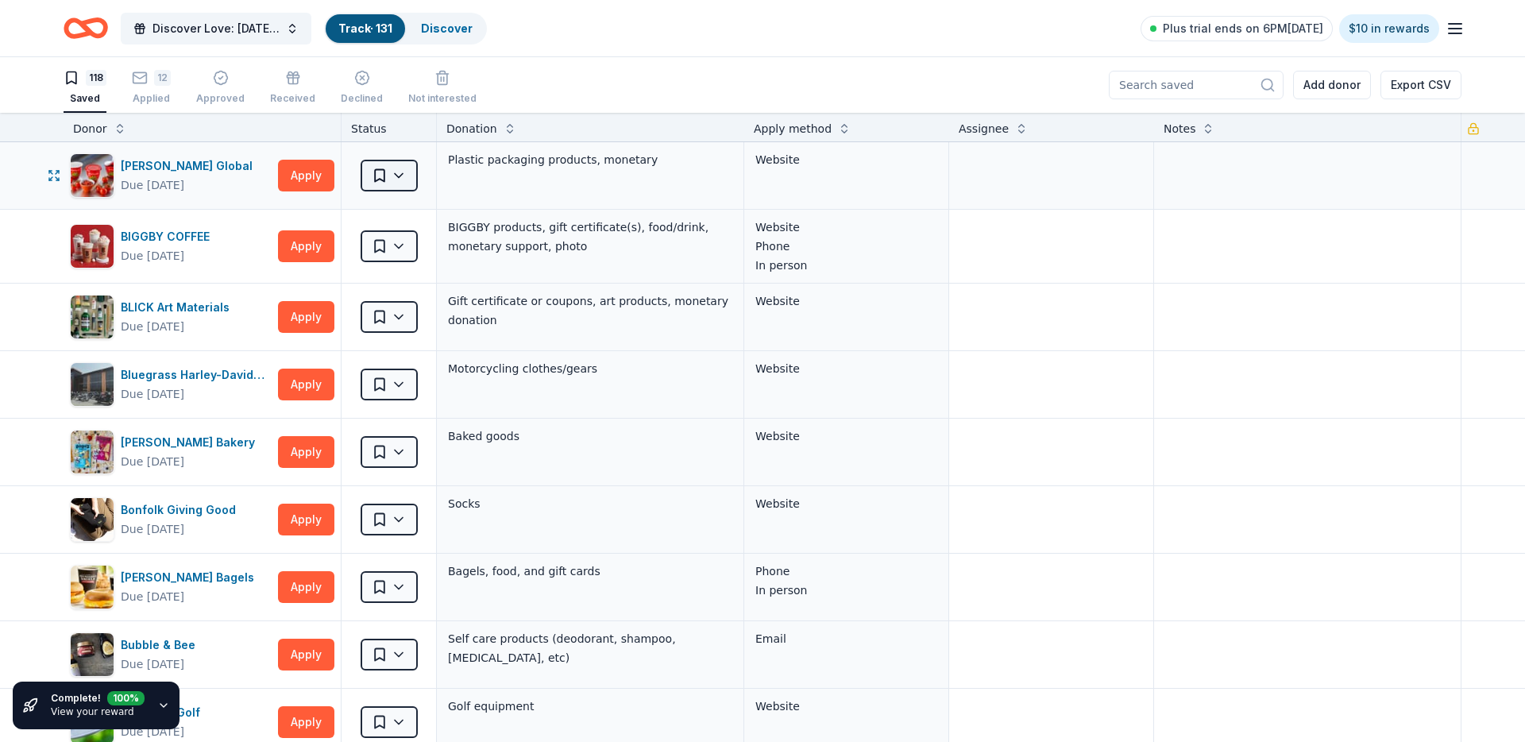
click at [404, 187] on html "Discover Love: Valentine's Day Gala & Silent Auction Track · 131 Discover Plus …" at bounding box center [762, 371] width 1525 height 742
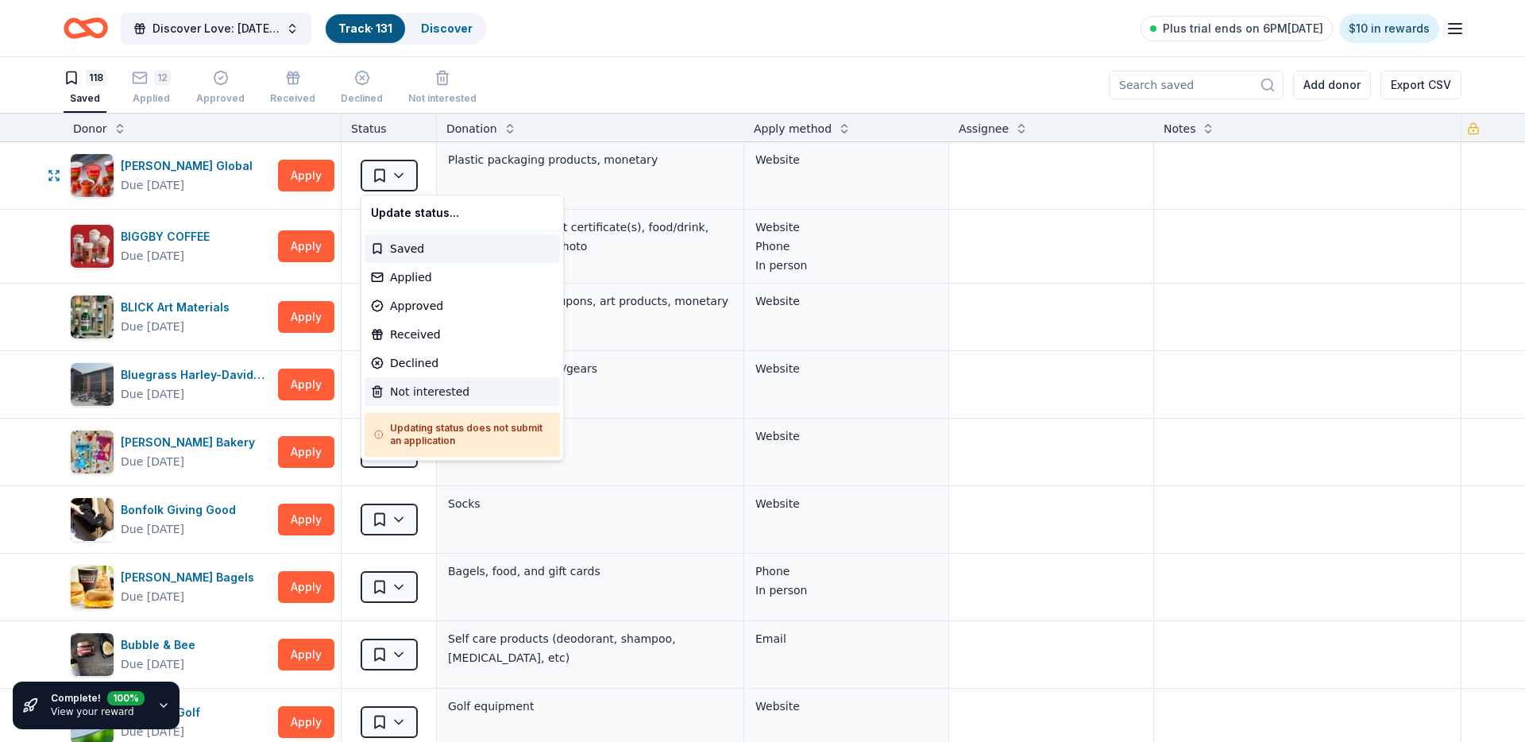
click at [440, 395] on div "Not interested" at bounding box center [462, 391] width 195 height 29
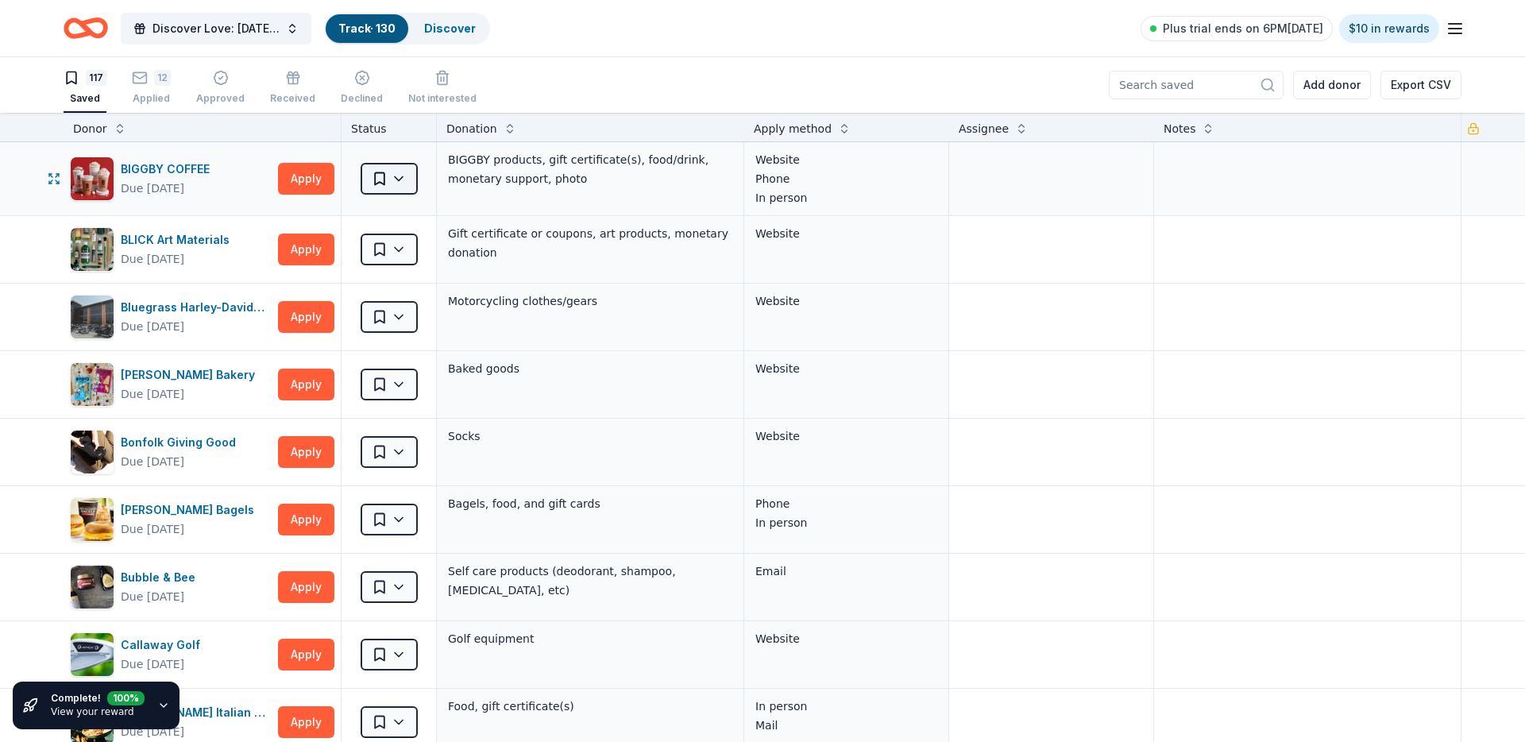
click at [403, 173] on html "Discover Love: Valentine's Day Gala & Silent Auction Track · 130 Discover Plus …" at bounding box center [762, 371] width 1525 height 742
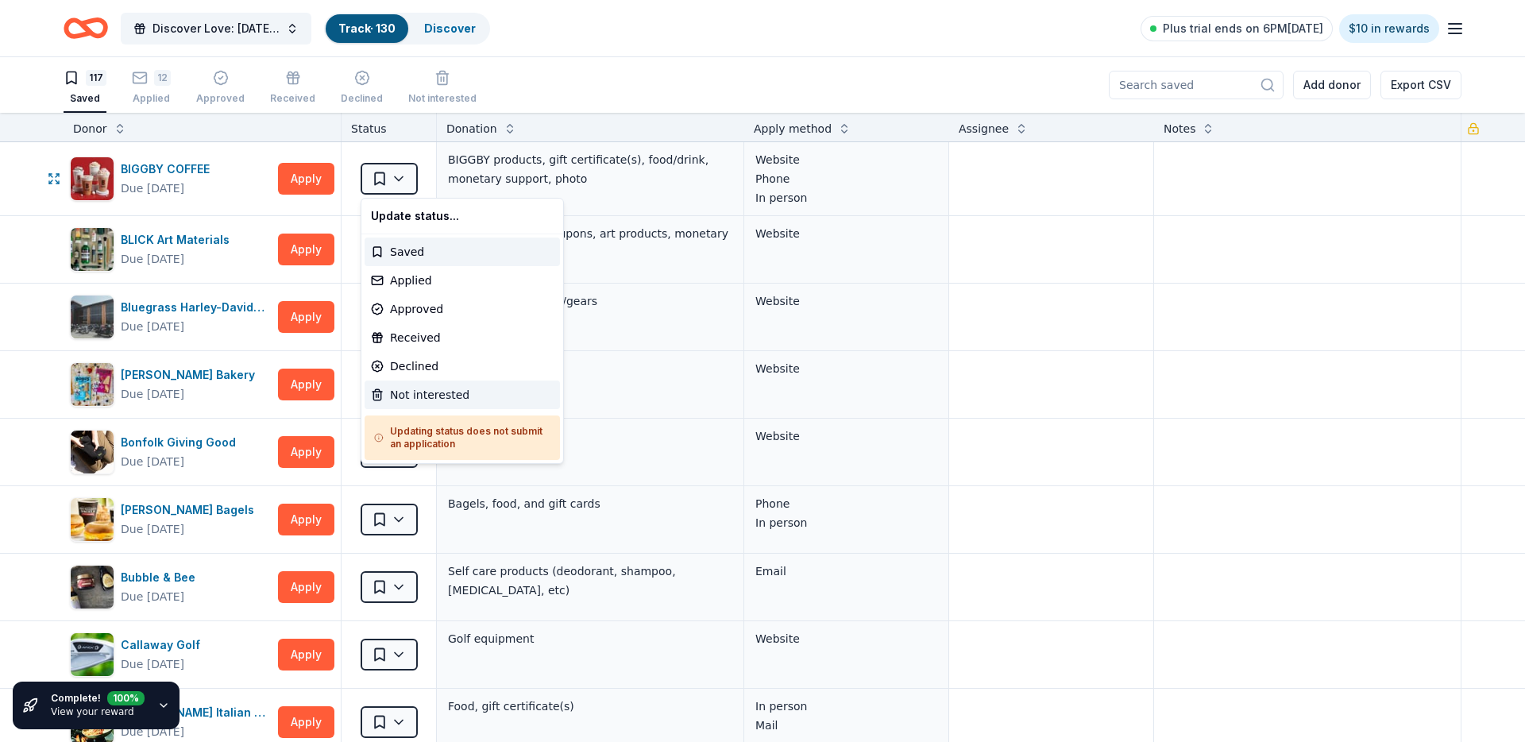
click at [400, 398] on div "Not interested" at bounding box center [462, 394] width 195 height 29
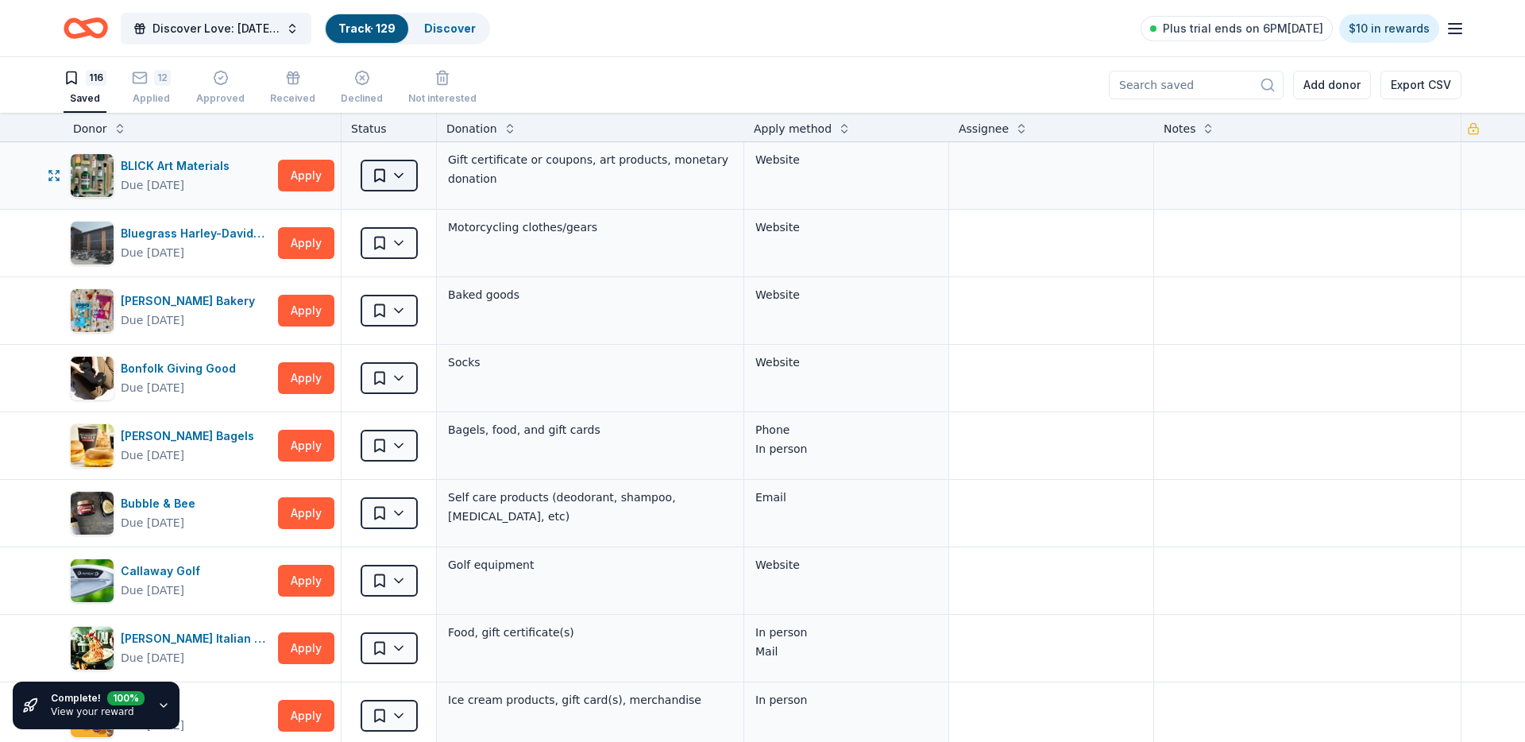
click at [399, 186] on html "Discover Love: Valentine's Day Gala & Silent Auction Track · 129 Discover Plus …" at bounding box center [762, 371] width 1525 height 742
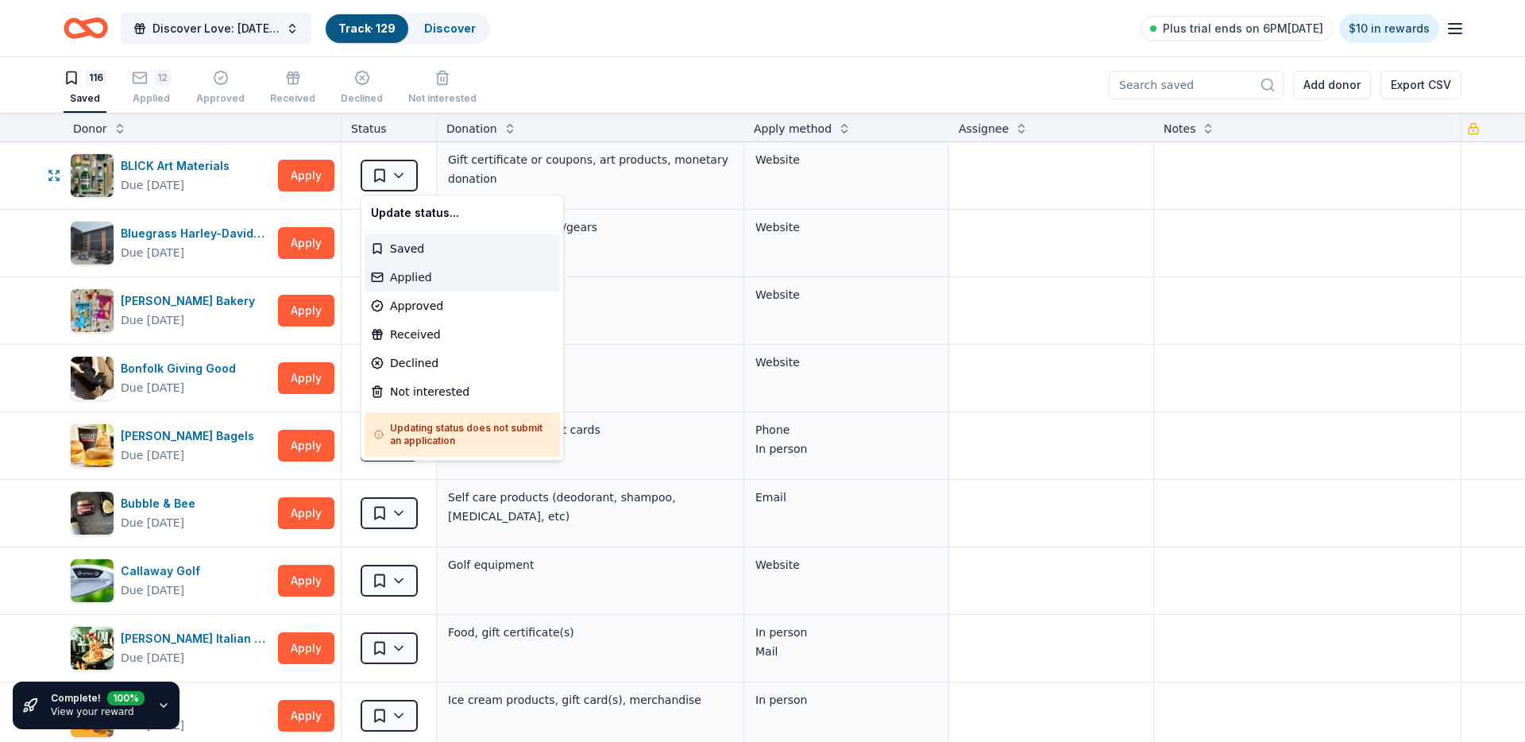
click at [398, 268] on div "Applied" at bounding box center [462, 277] width 195 height 29
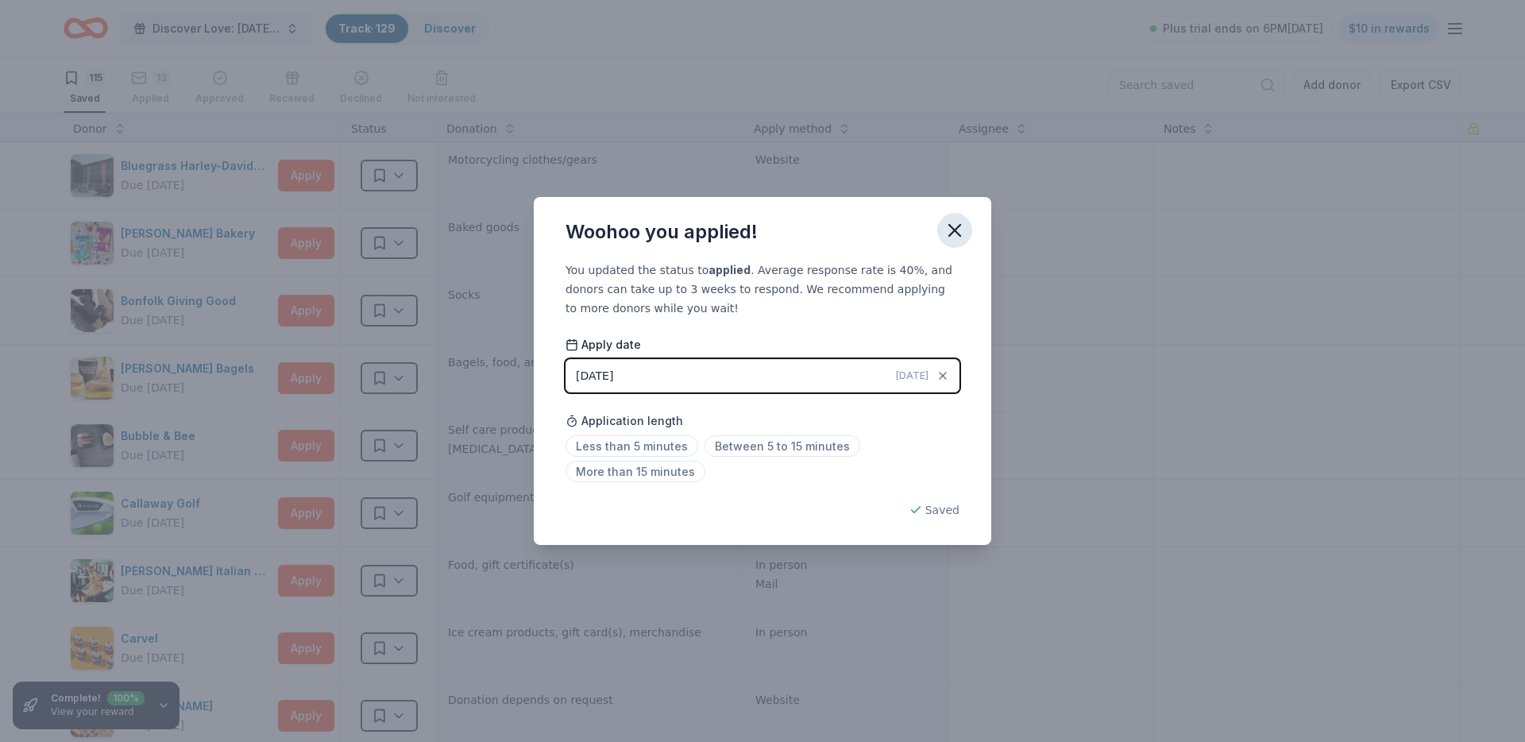
click at [951, 228] on icon "button" at bounding box center [955, 230] width 22 height 22
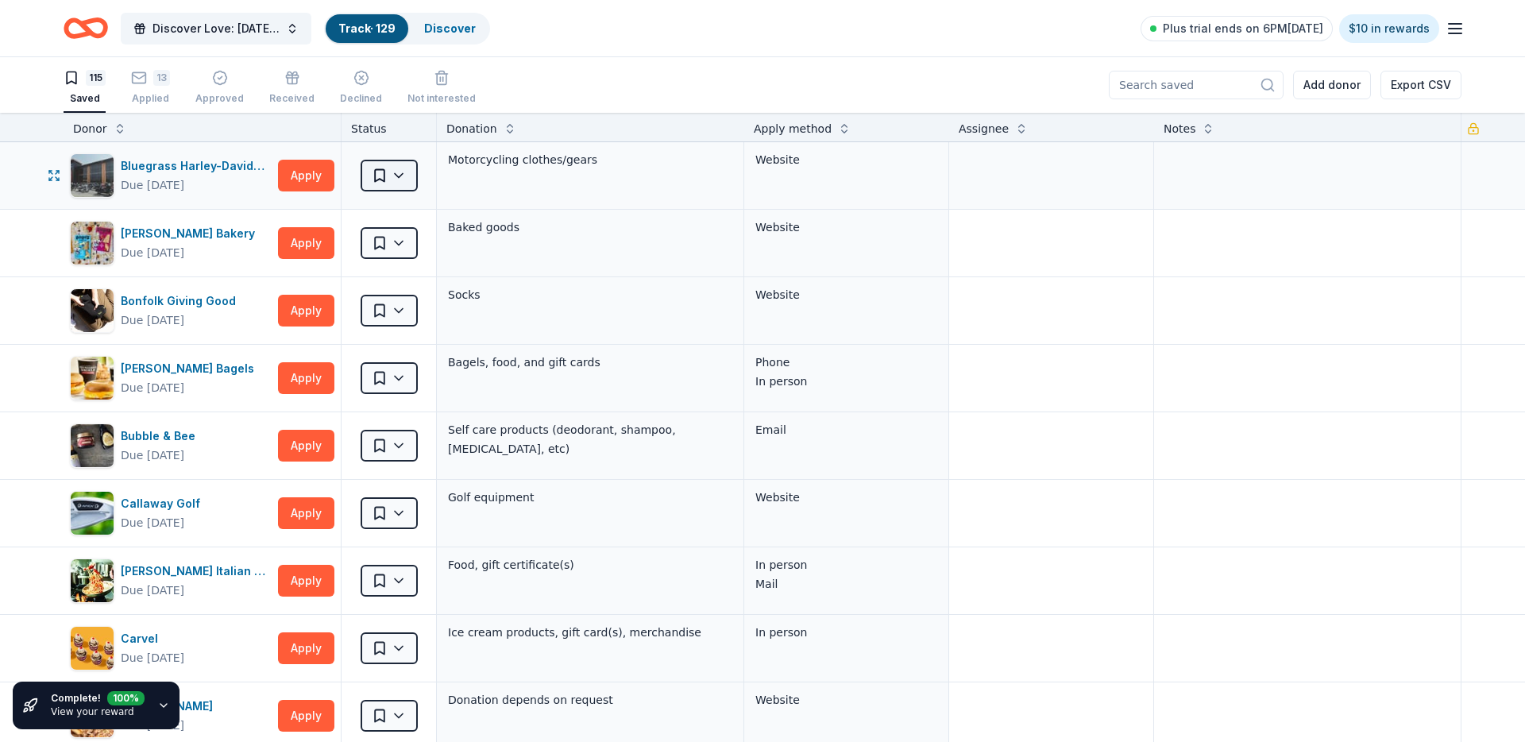
click at [384, 168] on html "Discover Love: Valentine's Day Gala & Silent Auction Track · 129 Discover Plus …" at bounding box center [762, 371] width 1525 height 742
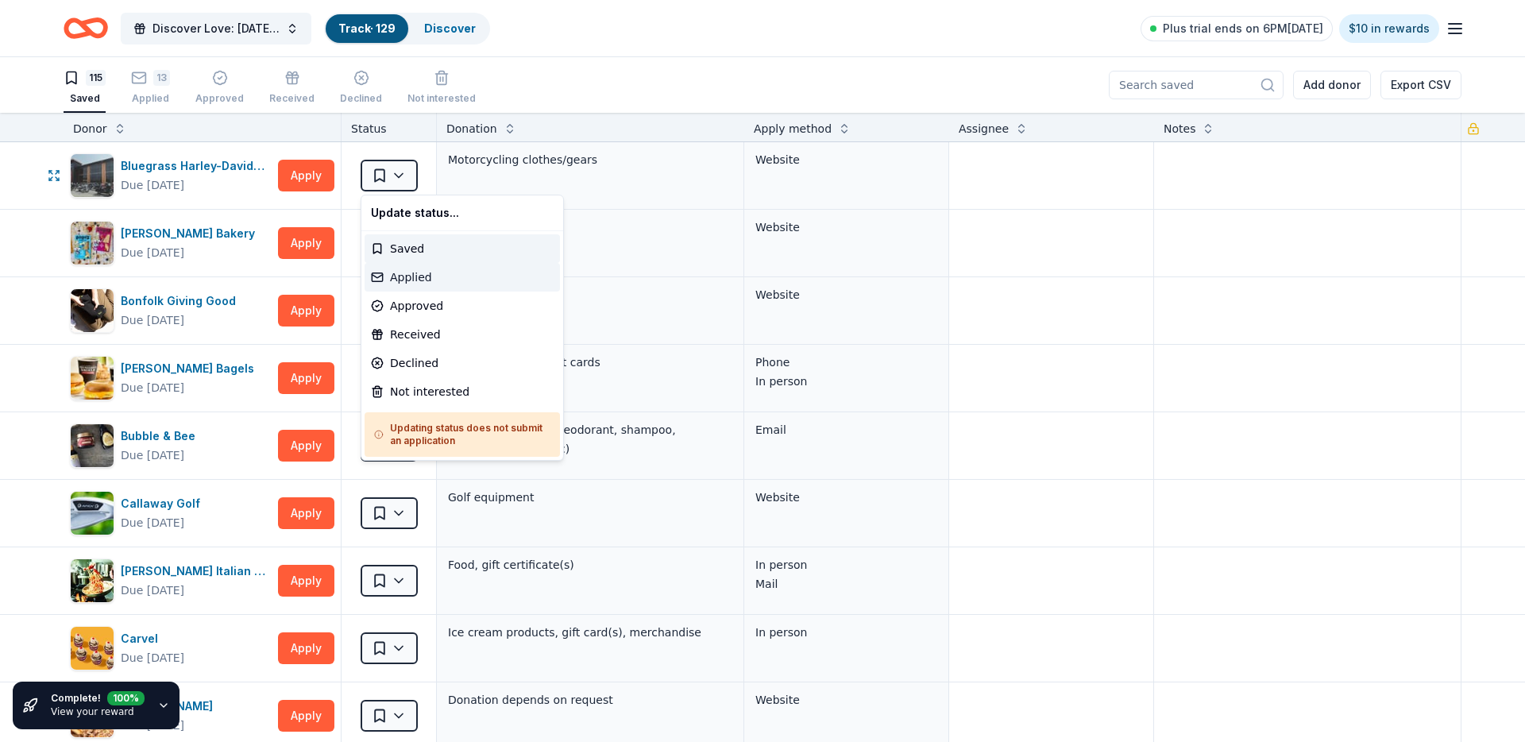
click at [399, 264] on div "Applied" at bounding box center [462, 277] width 195 height 29
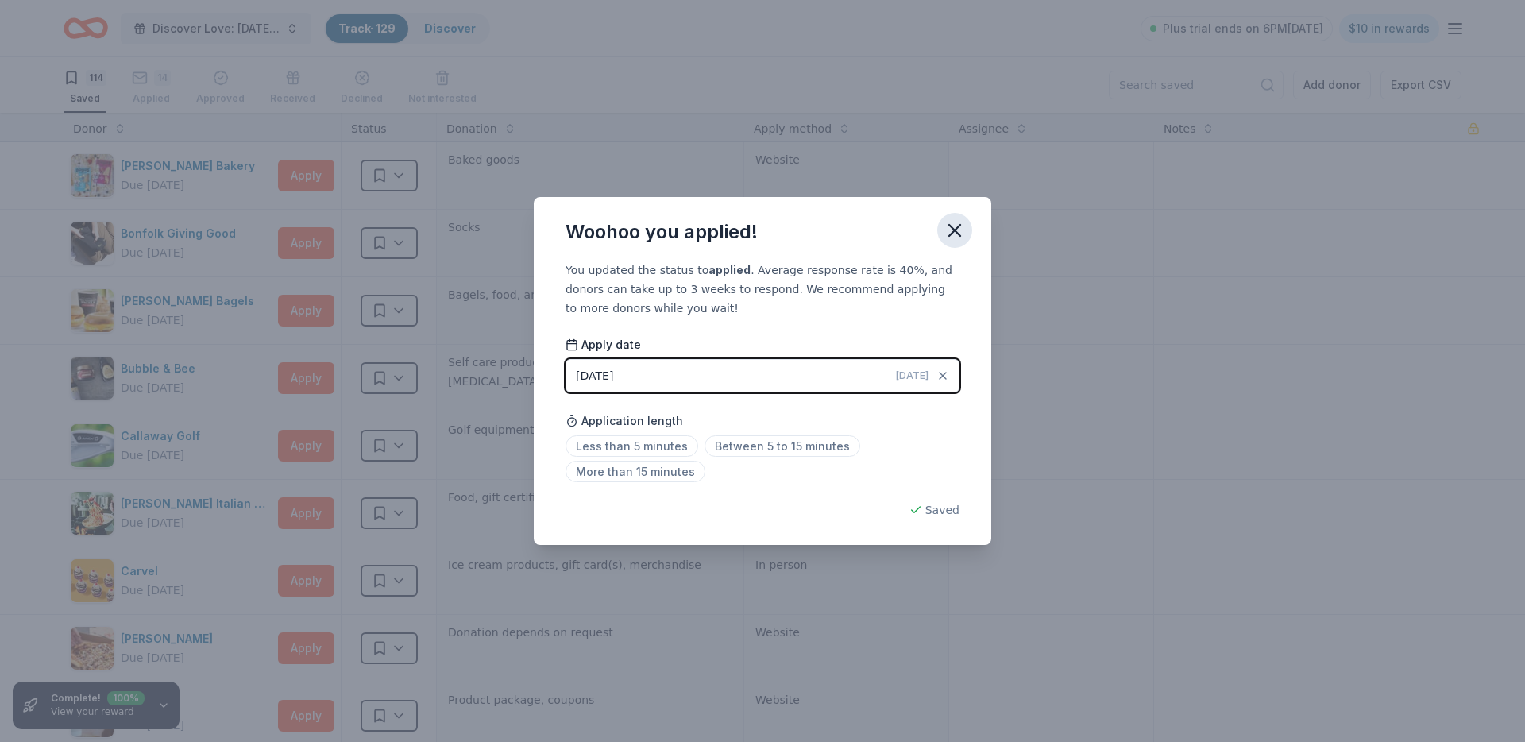
click at [959, 228] on icon "button" at bounding box center [955, 230] width 22 height 22
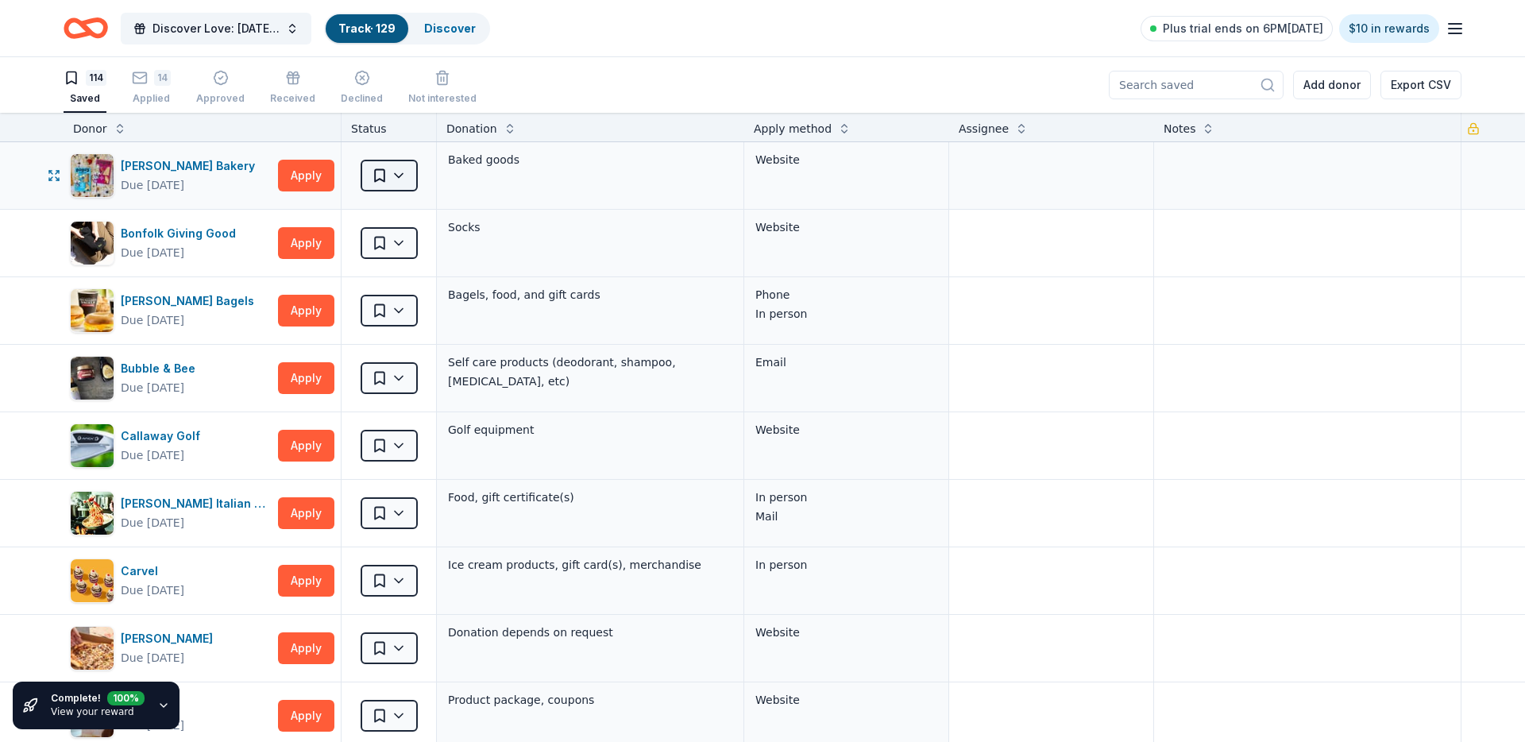
click at [404, 170] on html "Discover Love: Valentine's Day Gala & Silent Auction Track · 129 Discover Plus …" at bounding box center [762, 371] width 1525 height 742
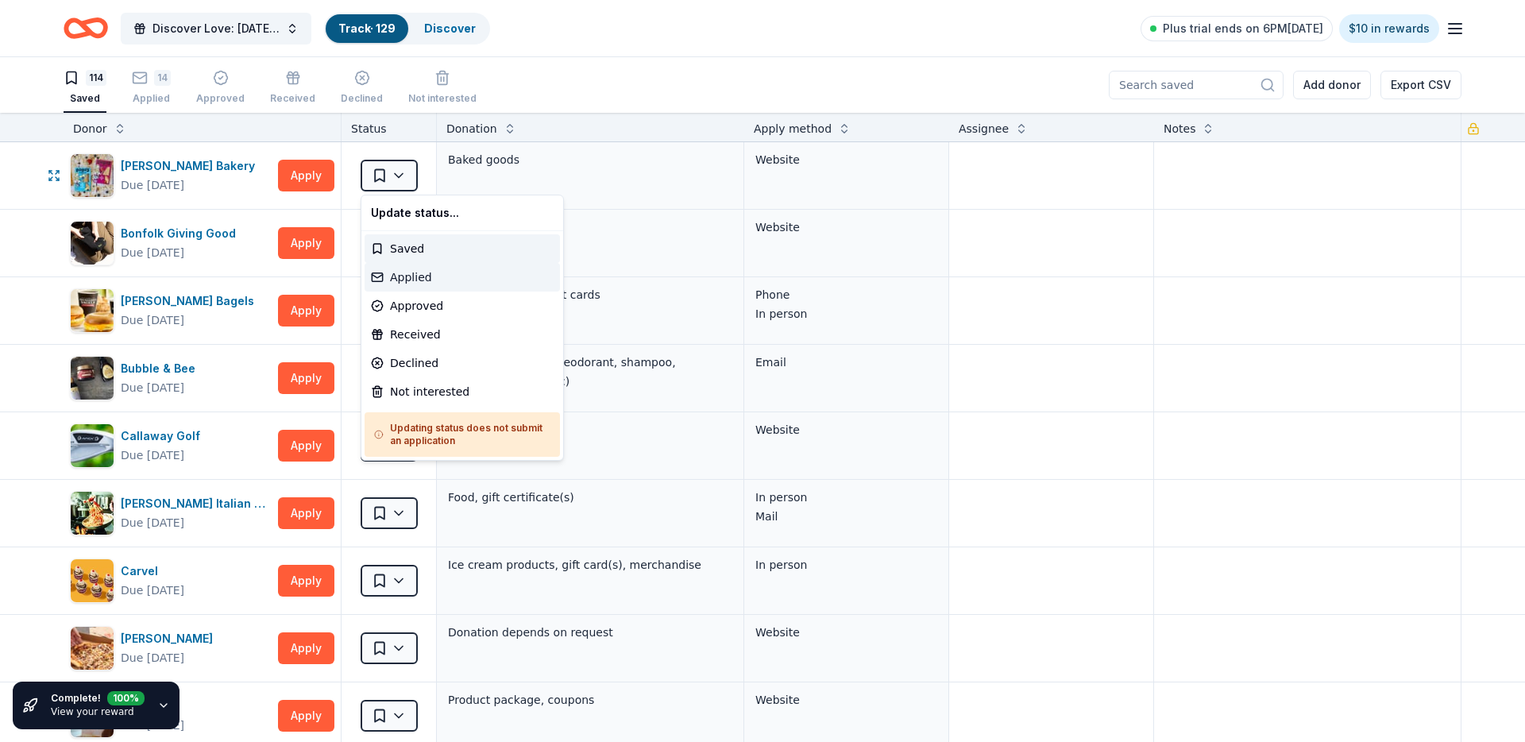
click at [396, 271] on div "Applied" at bounding box center [462, 277] width 195 height 29
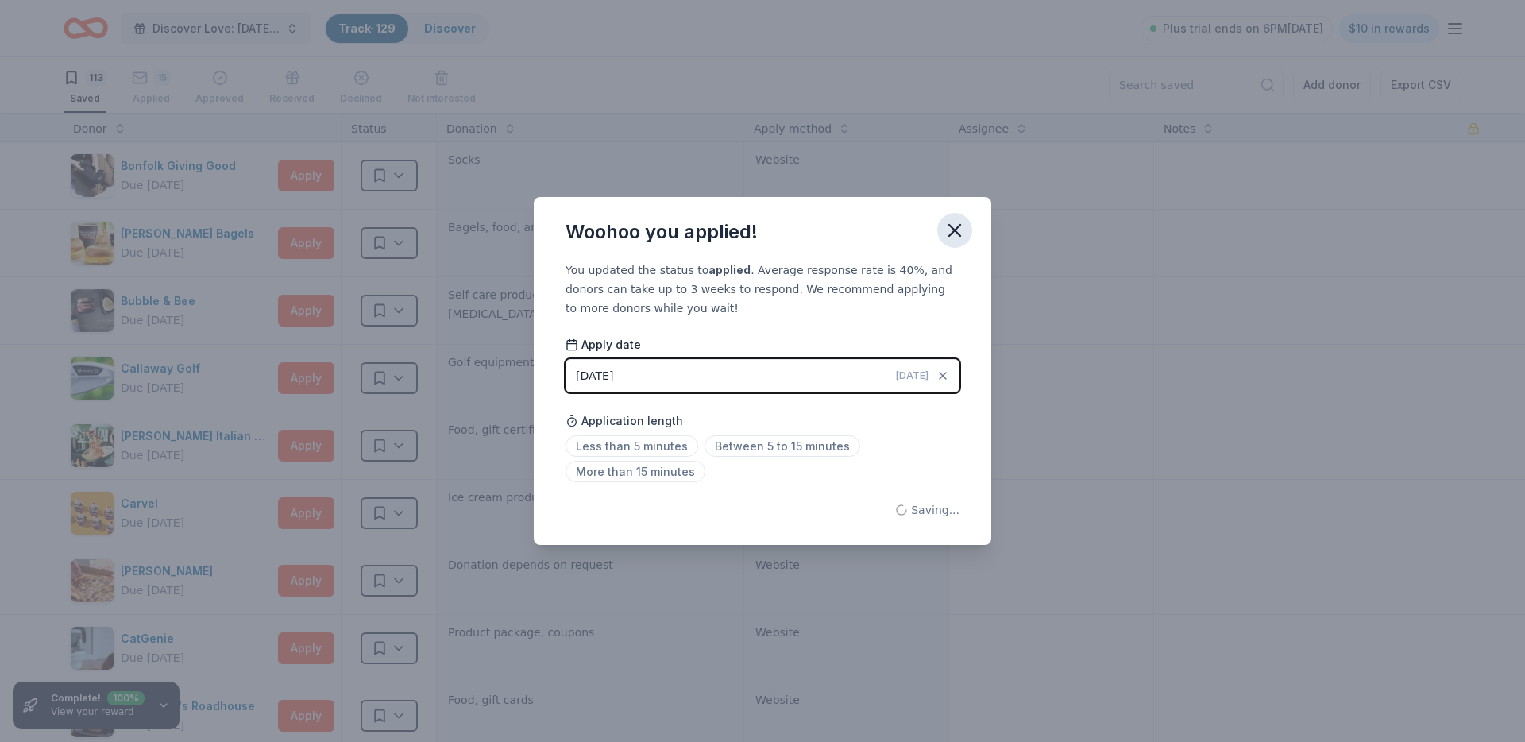
click at [968, 233] on button "button" at bounding box center [954, 230] width 35 height 35
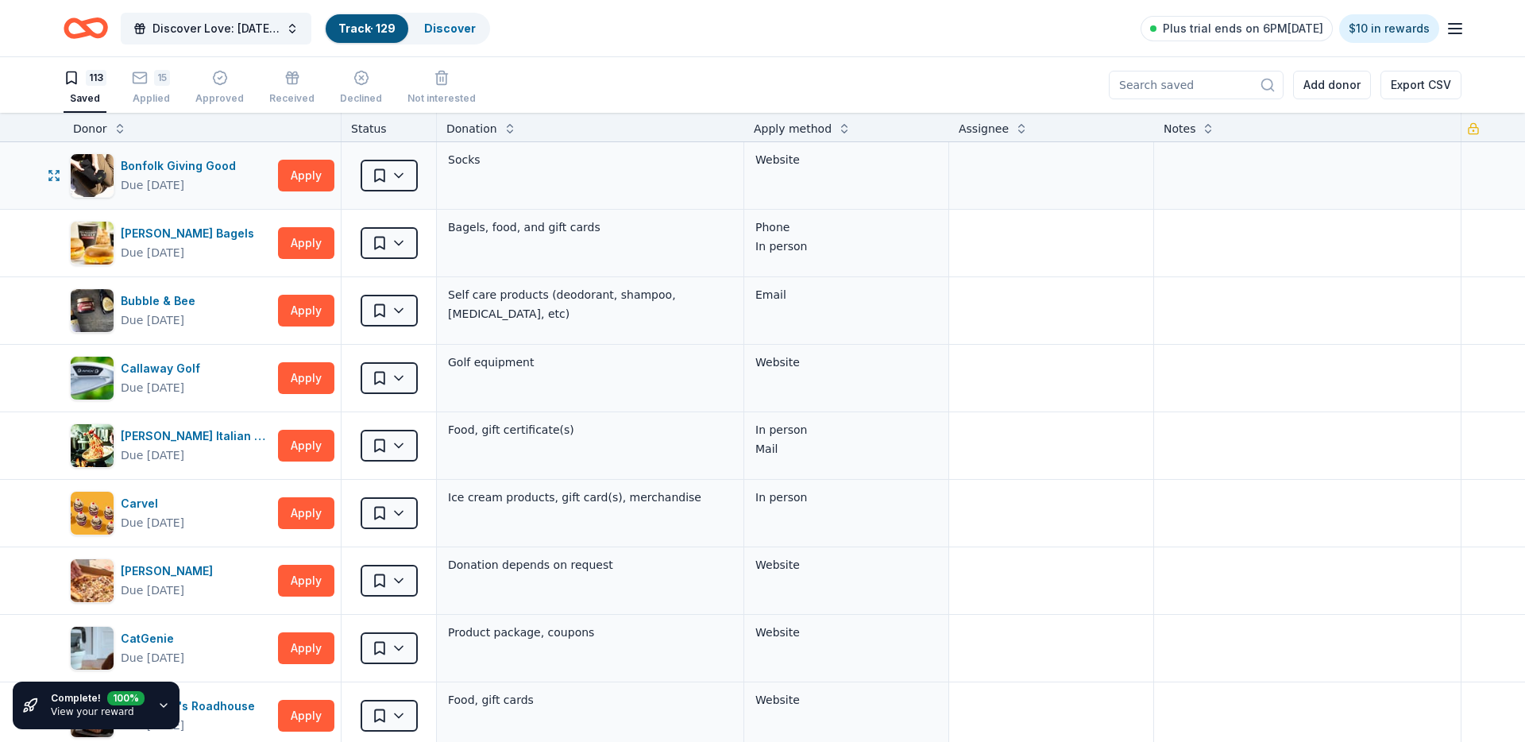
click at [354, 168] on div "Saved" at bounding box center [389, 175] width 95 height 67
click at [376, 173] on html "Discover Love: Valentine's Day Gala & Silent Auction Track · 129 Discover Plus …" at bounding box center [762, 371] width 1525 height 742
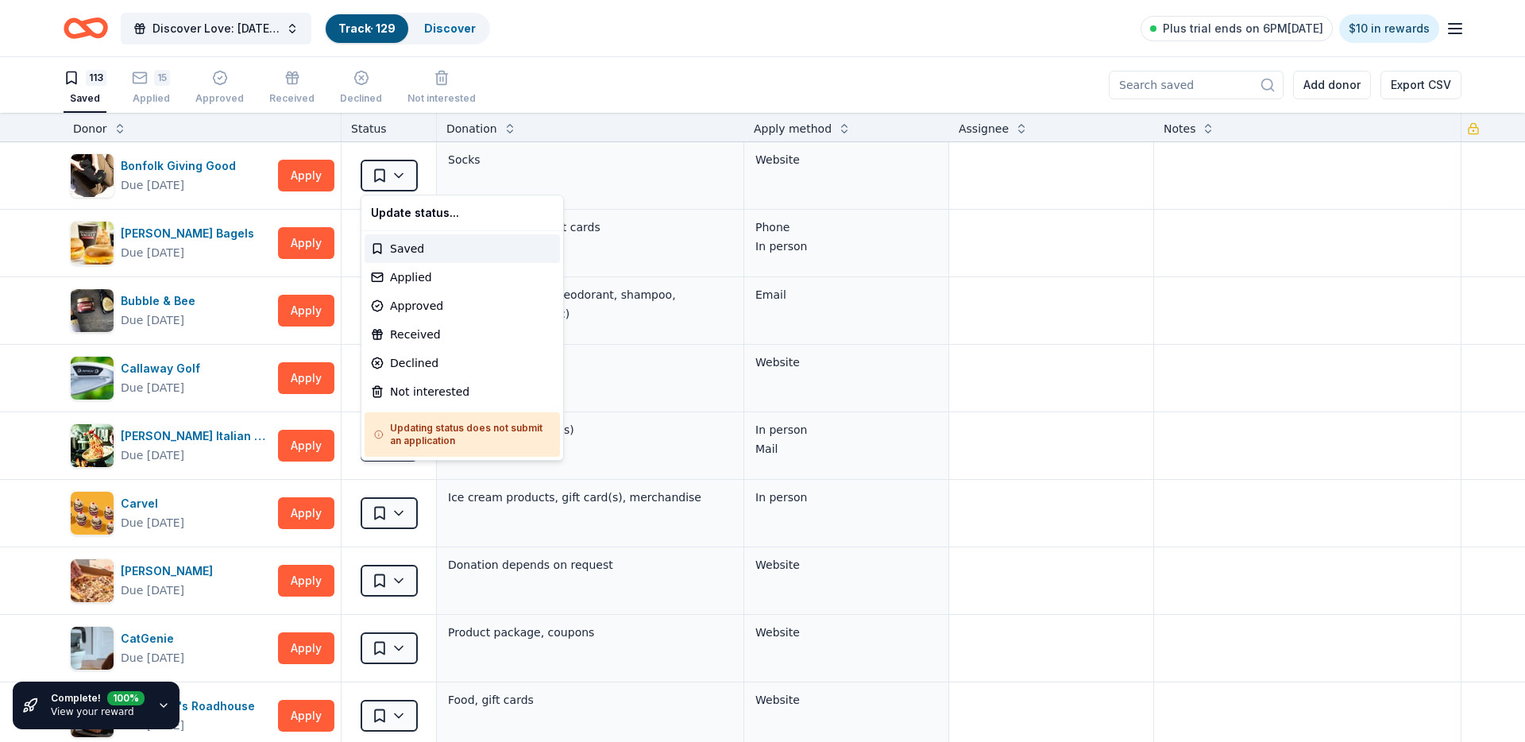
click at [663, 180] on html "Discover Love: Valentine's Day Gala & Silent Auction Track · 129 Discover Plus …" at bounding box center [762, 371] width 1525 height 742
click at [402, 183] on html "Discover Love: Valentine's Day Gala & Silent Auction Track · 129 Discover Plus …" at bounding box center [762, 371] width 1525 height 742
click at [663, 199] on html "Discover Love: Valentine's Day Gala & Silent Auction Track · 129 Discover Plus …" at bounding box center [762, 371] width 1525 height 742
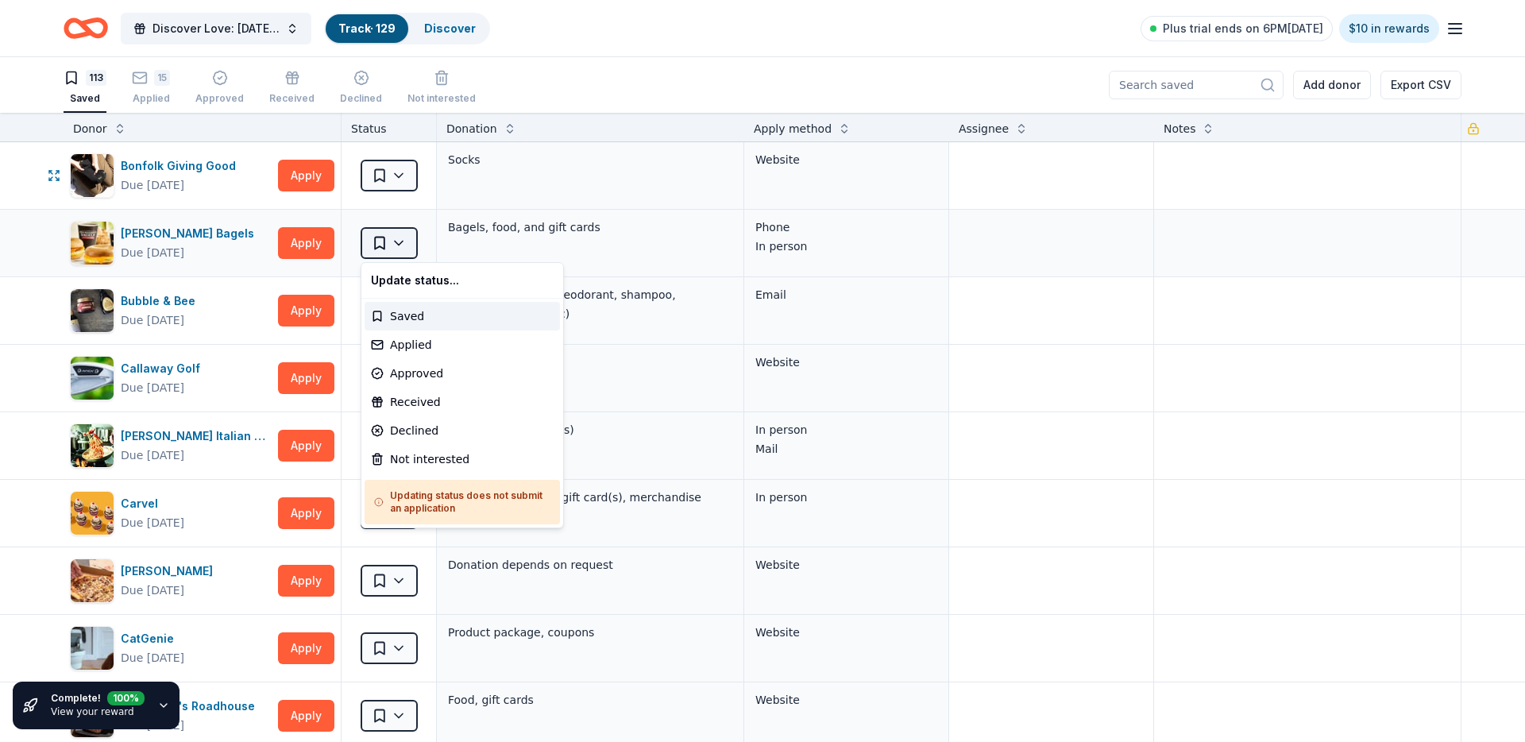
click at [394, 245] on html "Discover Love: Valentine's Day Gala & Silent Auction Track · 129 Discover Plus …" at bounding box center [762, 371] width 1525 height 742
click at [441, 341] on div "Applied" at bounding box center [462, 344] width 195 height 29
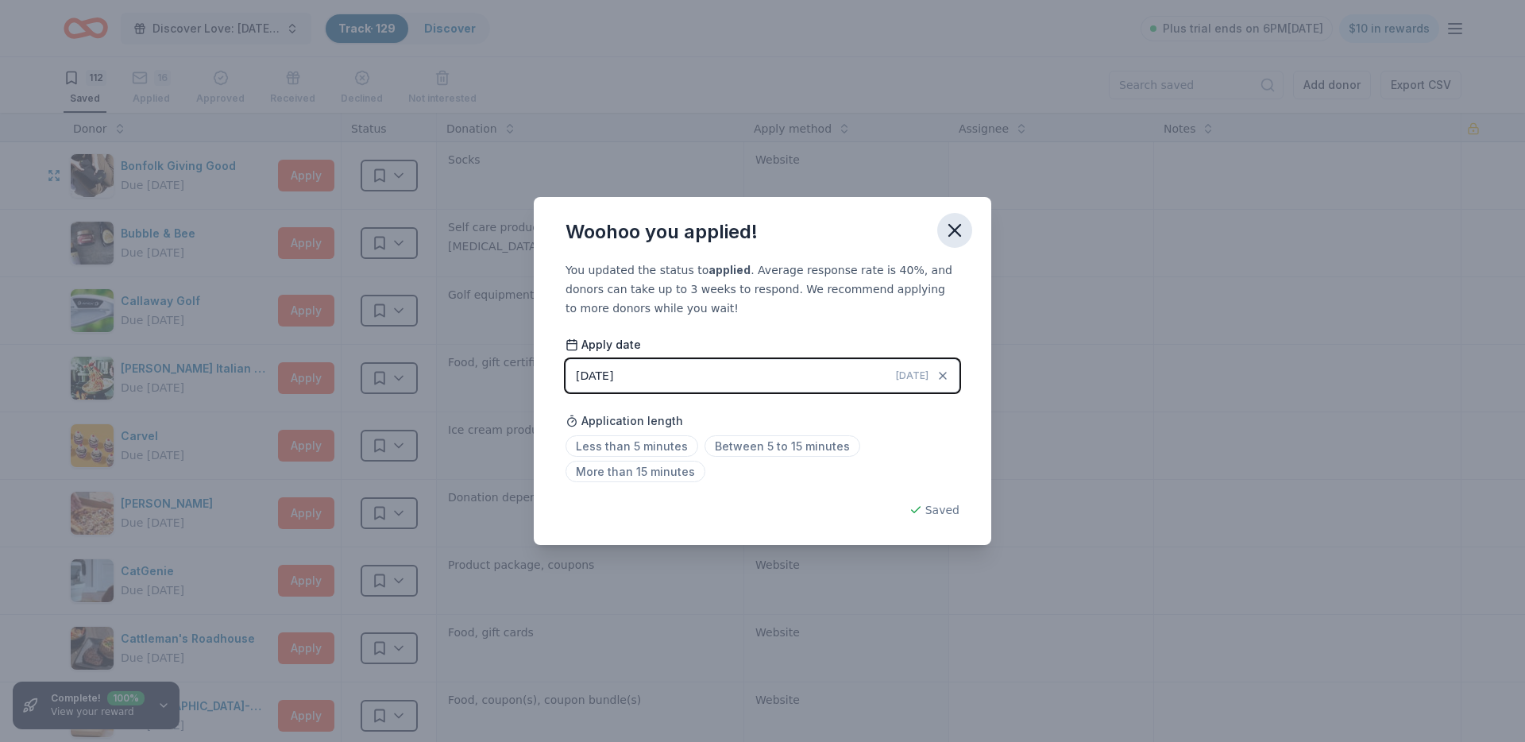
click at [951, 224] on icon "button" at bounding box center [955, 230] width 22 height 22
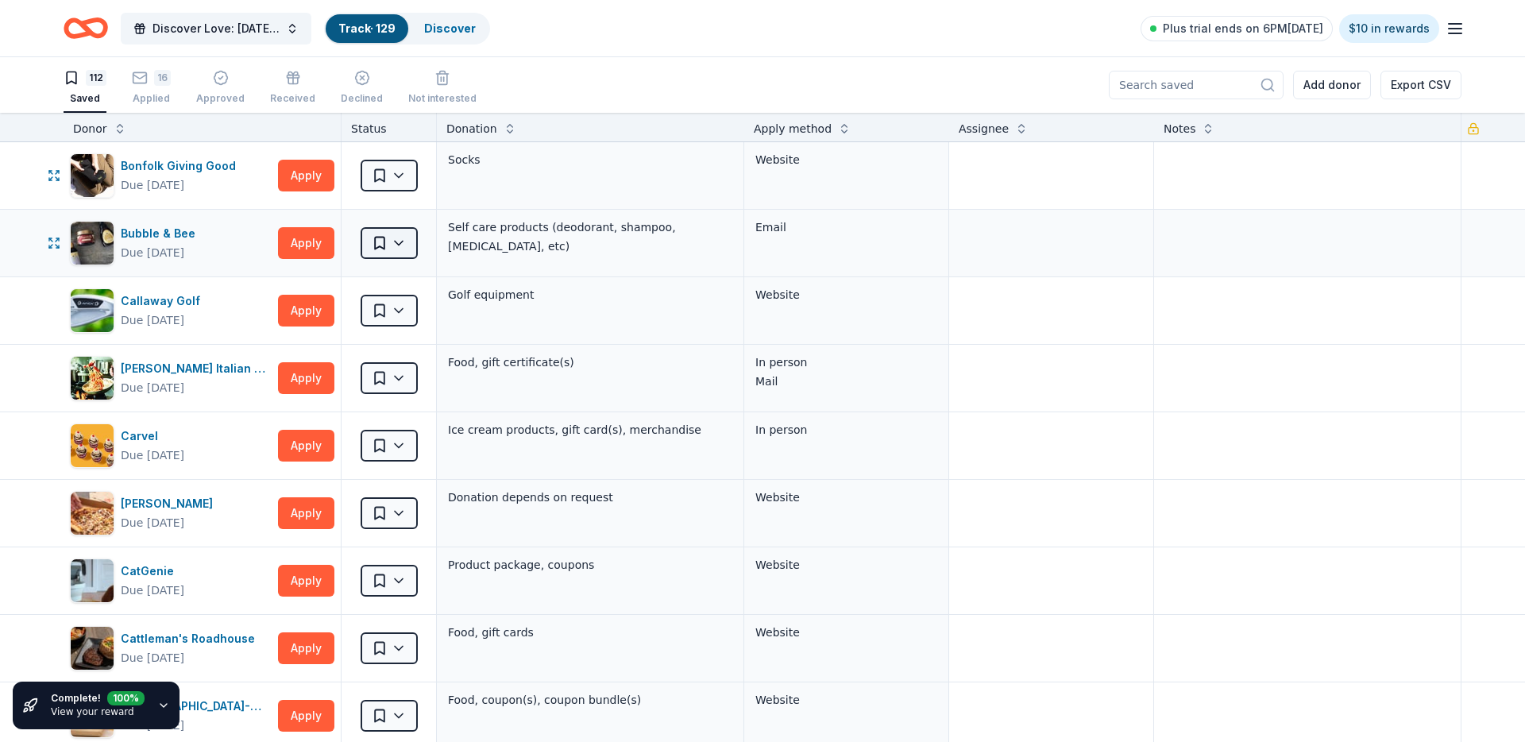
click at [391, 255] on html "Discover Love: Valentine's Day Gala & Silent Auction Track · 129 Discover Plus …" at bounding box center [762, 371] width 1525 height 742
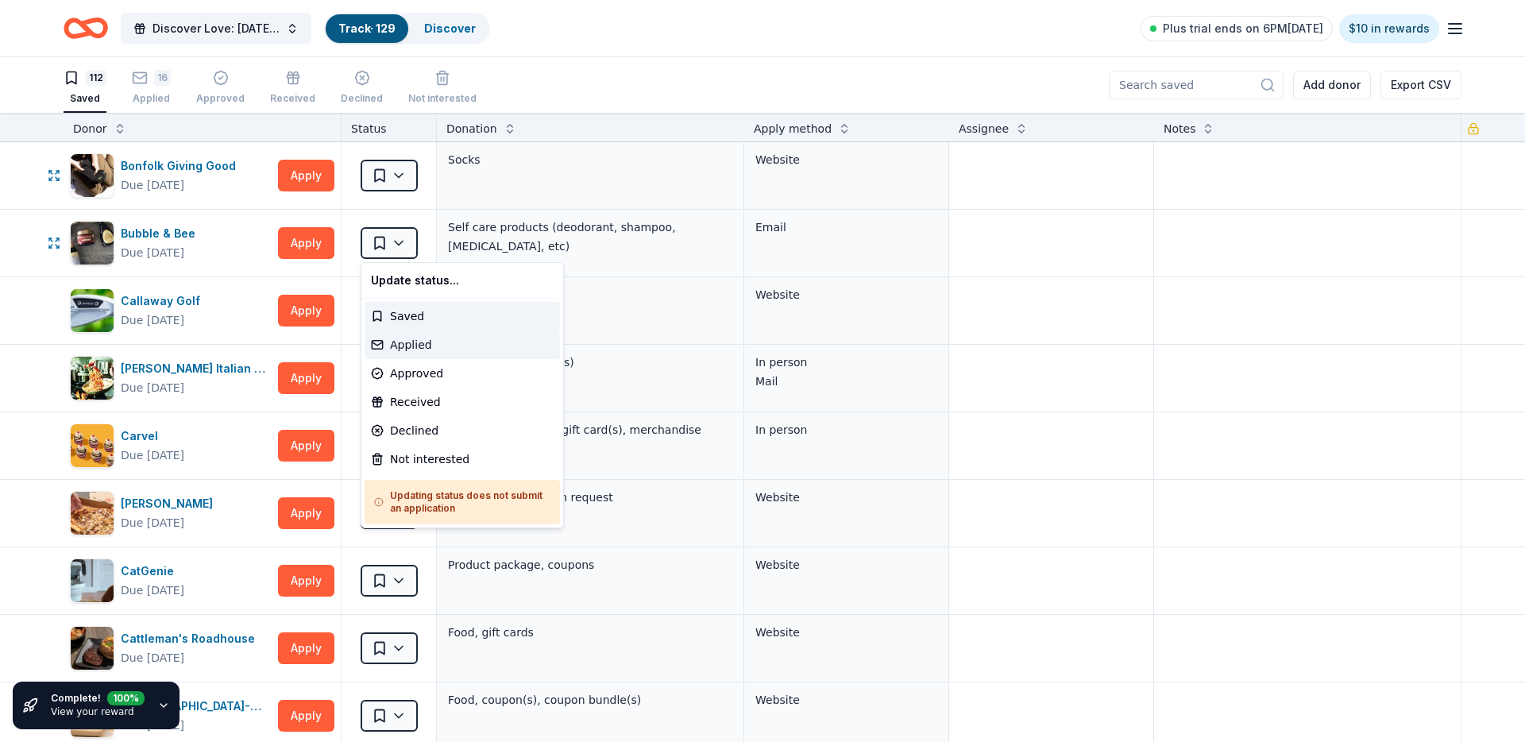
click at [396, 338] on div "Applied" at bounding box center [462, 344] width 195 height 29
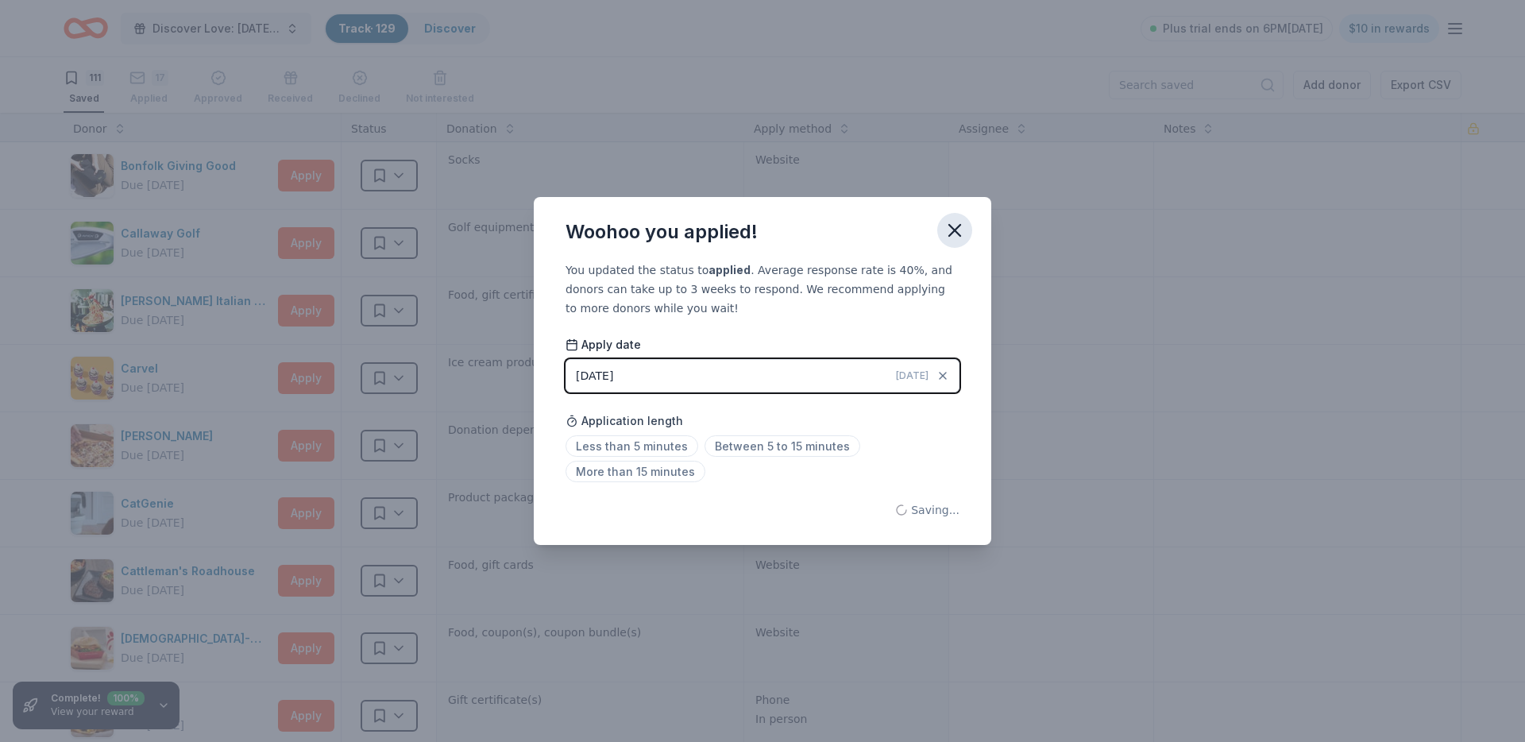
click at [951, 224] on icon "button" at bounding box center [955, 230] width 22 height 22
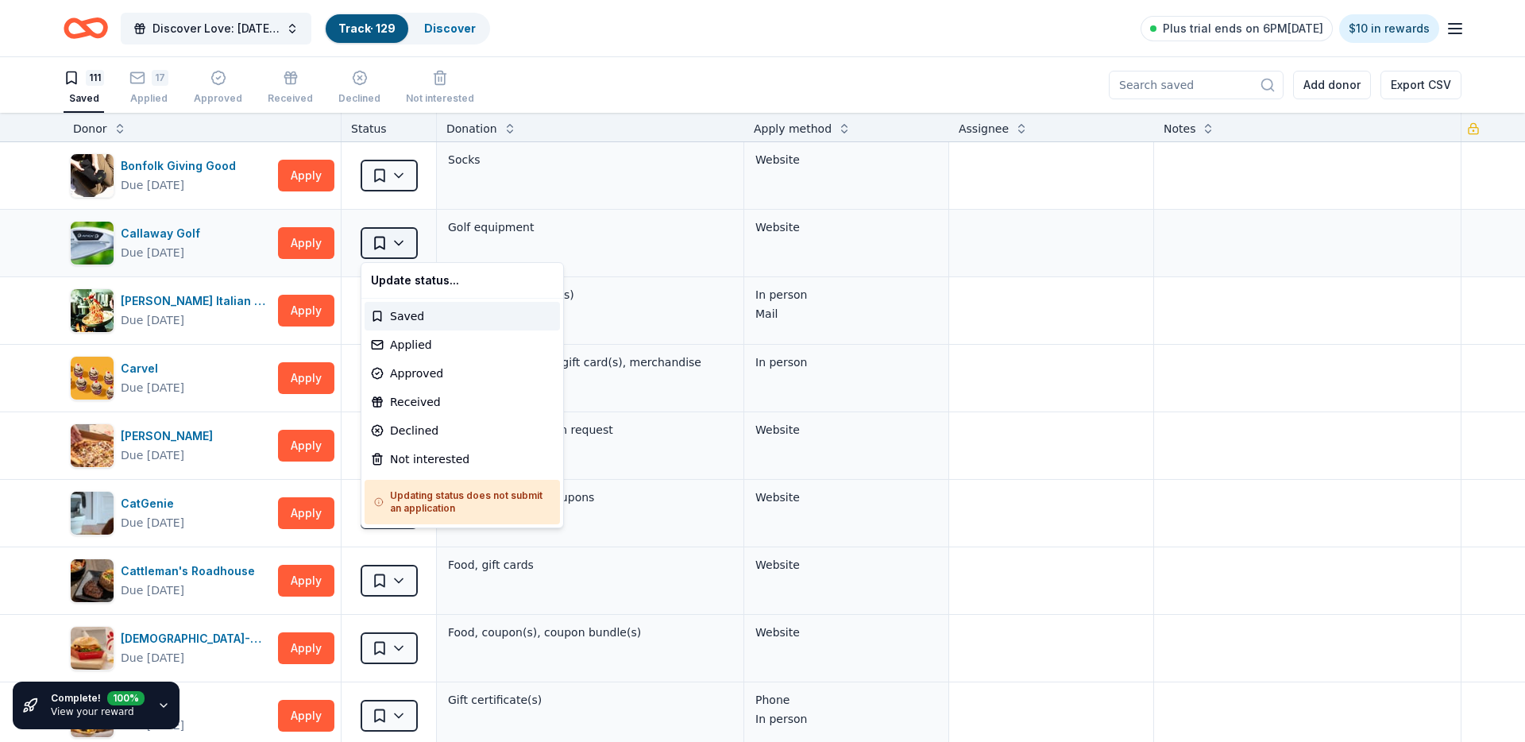
click at [398, 249] on html "Discover Love: Valentine's Day Gala & Silent Auction Track · 129 Discover Plus …" at bounding box center [762, 371] width 1525 height 742
click at [428, 350] on div "Applied" at bounding box center [462, 344] width 195 height 29
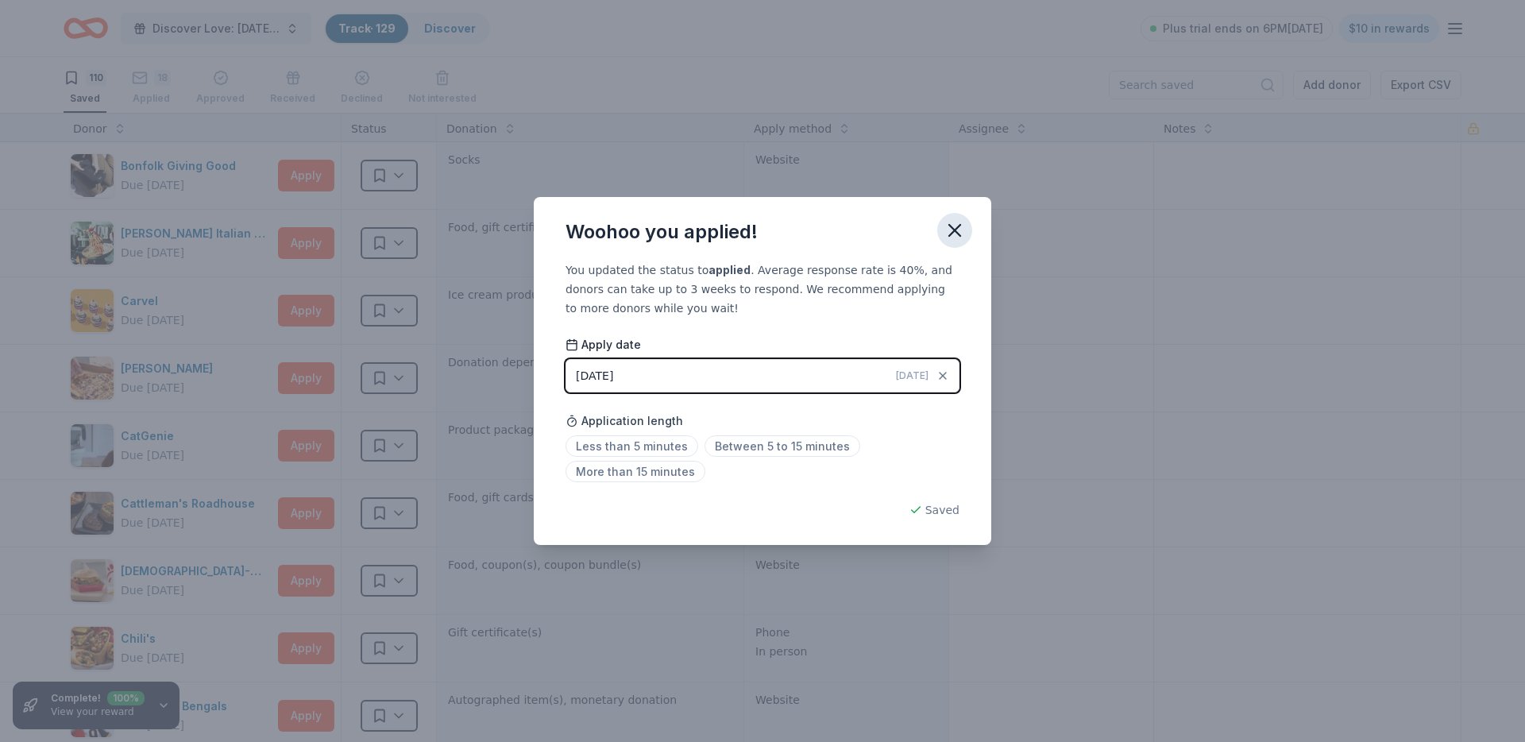
click at [955, 233] on icon "button" at bounding box center [955, 230] width 22 height 22
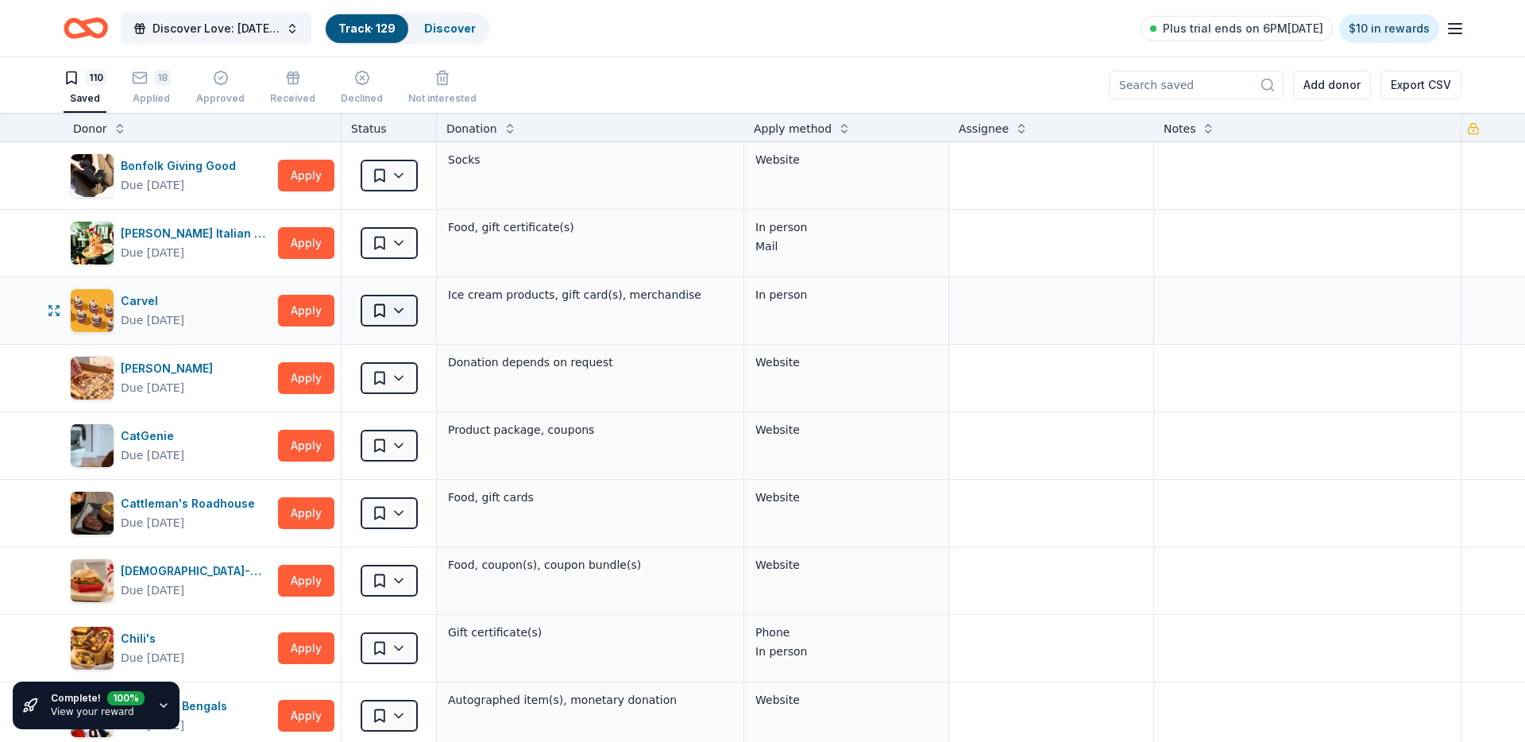
click at [412, 301] on html "Discover Love: Valentine's Day Gala & Silent Auction Track · 129 Discover Plus …" at bounding box center [762, 371] width 1525 height 742
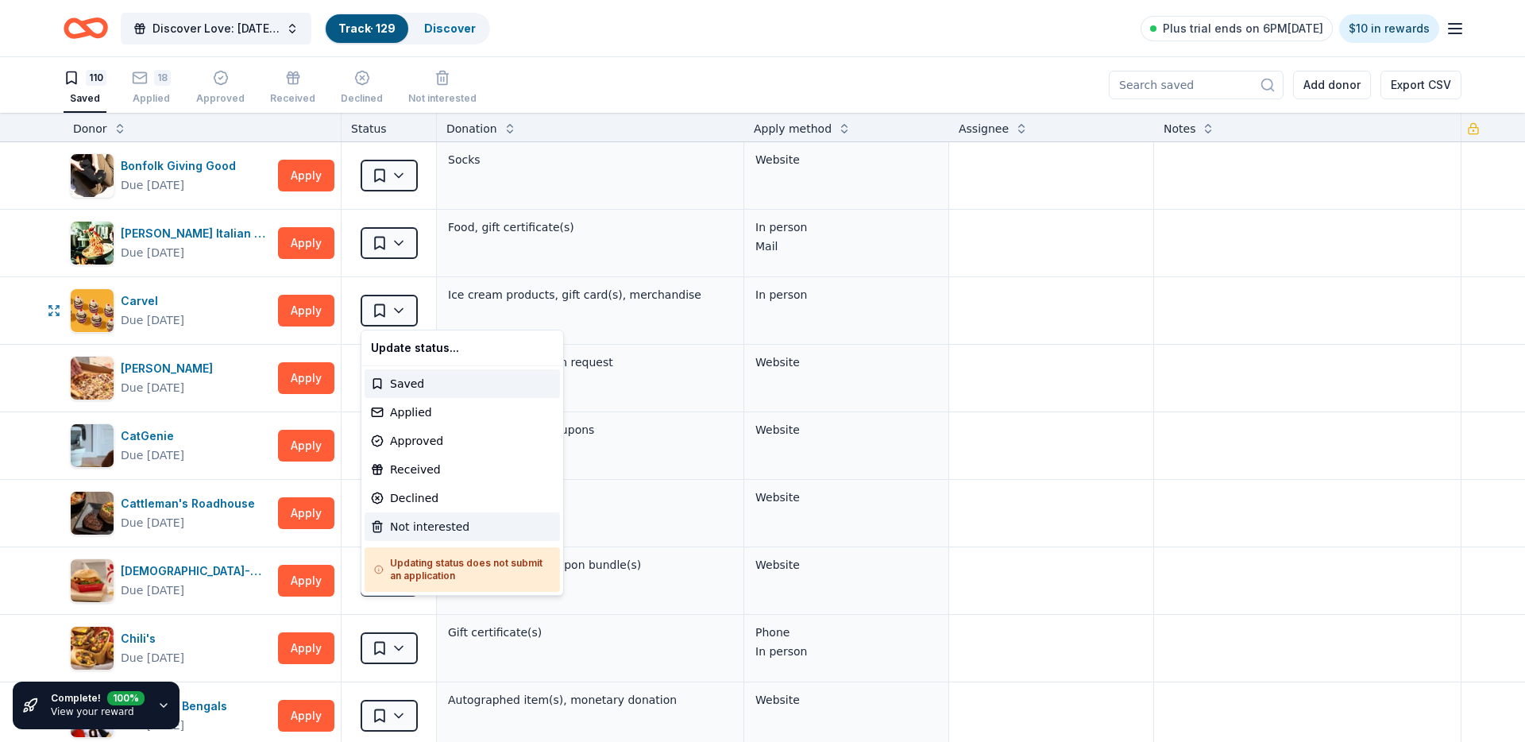
click at [445, 519] on div "Not interested" at bounding box center [462, 526] width 195 height 29
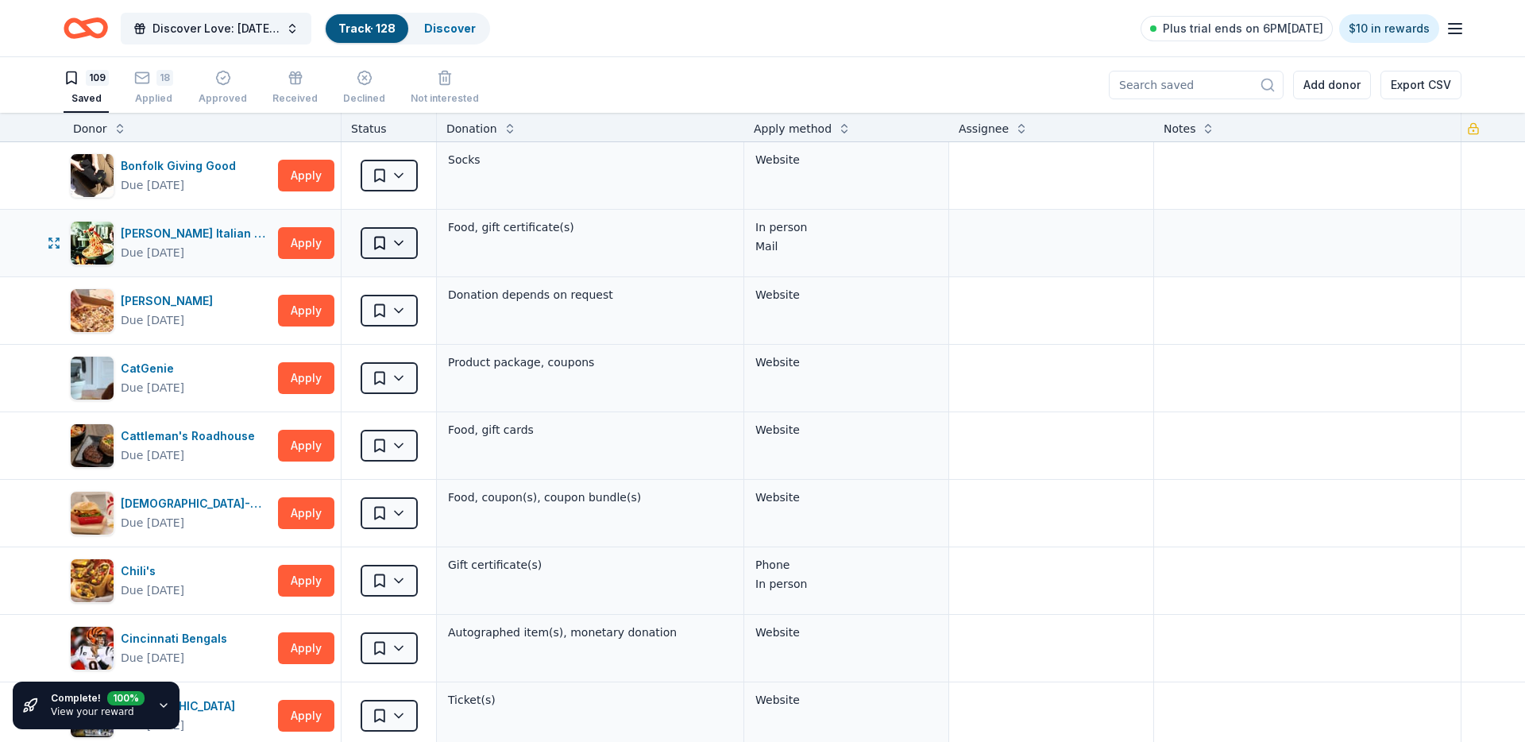
click at [397, 242] on html "Discover Love: Valentine's Day Gala & Silent Auction Track · 128 Discover Plus …" at bounding box center [762, 371] width 1525 height 742
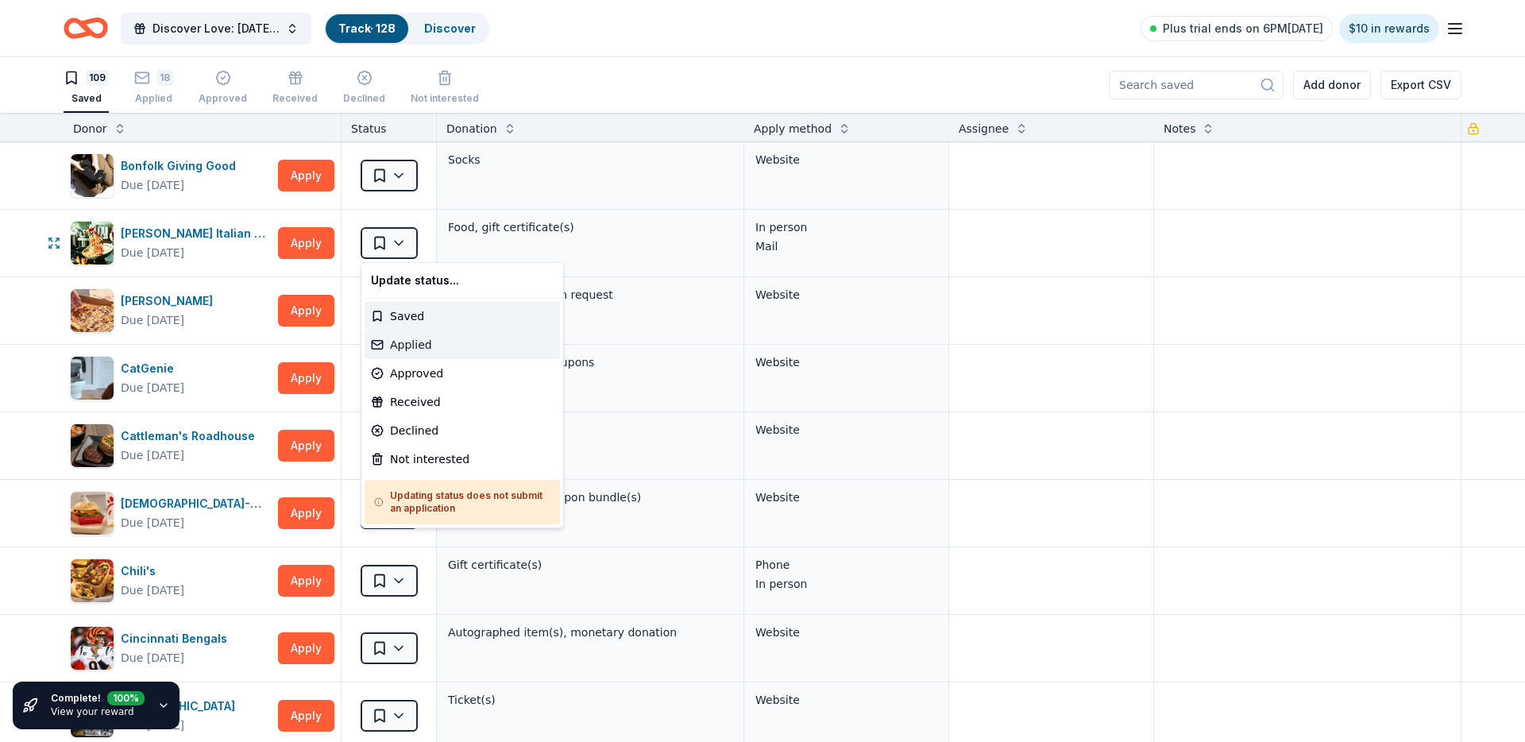
click at [425, 340] on div "Applied" at bounding box center [462, 344] width 195 height 29
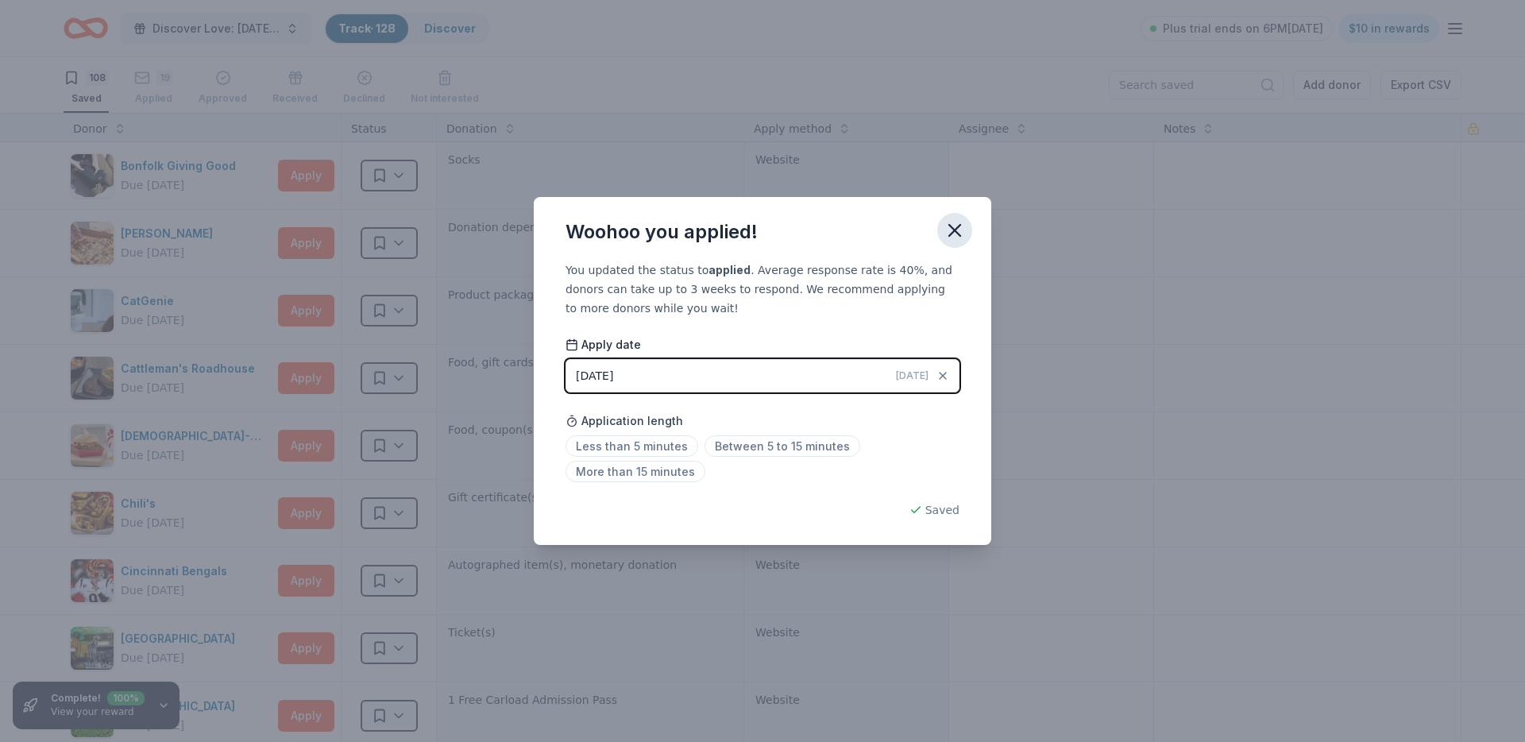
click at [951, 230] on icon "button" at bounding box center [955, 230] width 22 height 22
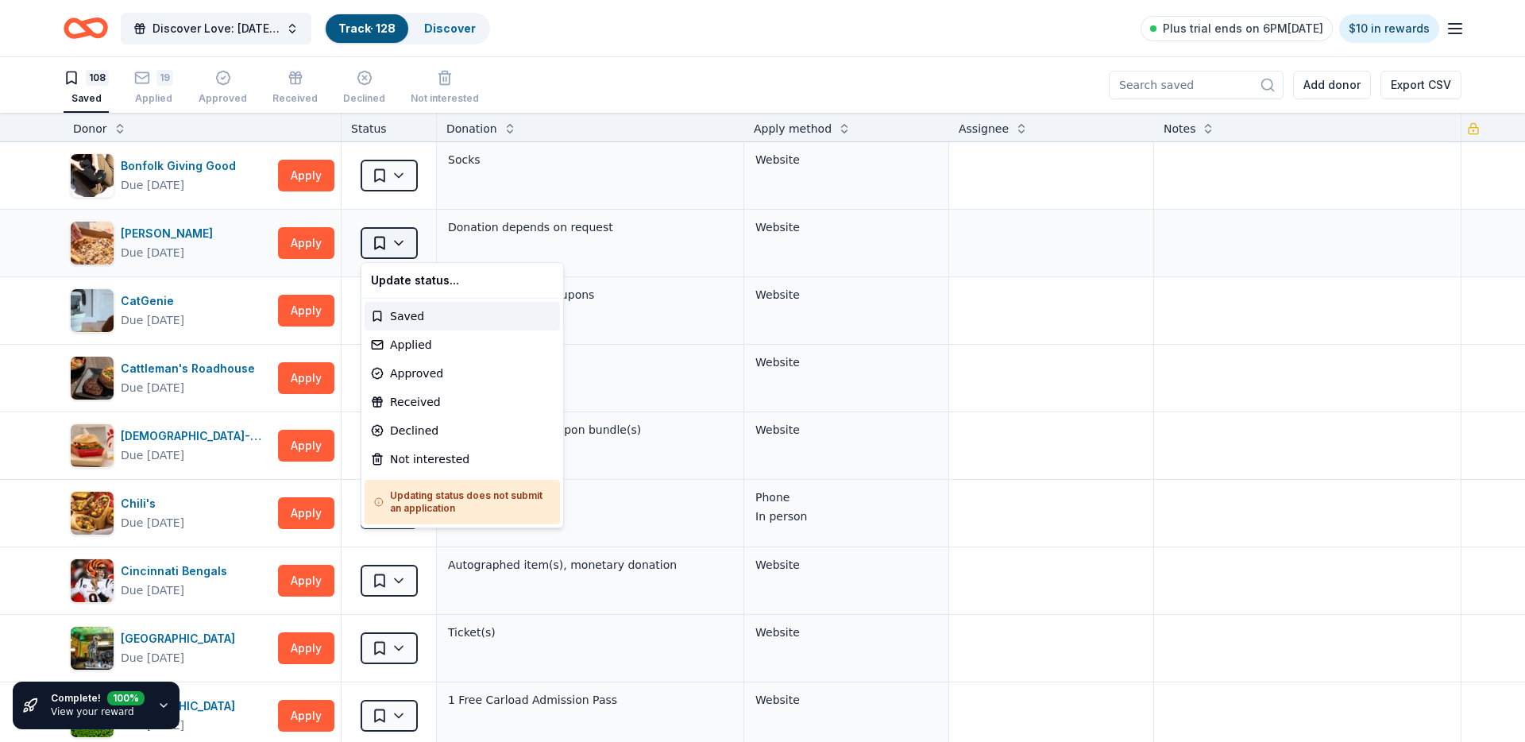
click at [415, 241] on html "Discover Love: Valentine's Day Gala & Silent Auction Track · 128 Discover Plus …" at bounding box center [762, 371] width 1525 height 742
click at [400, 344] on div "Applied" at bounding box center [462, 344] width 195 height 29
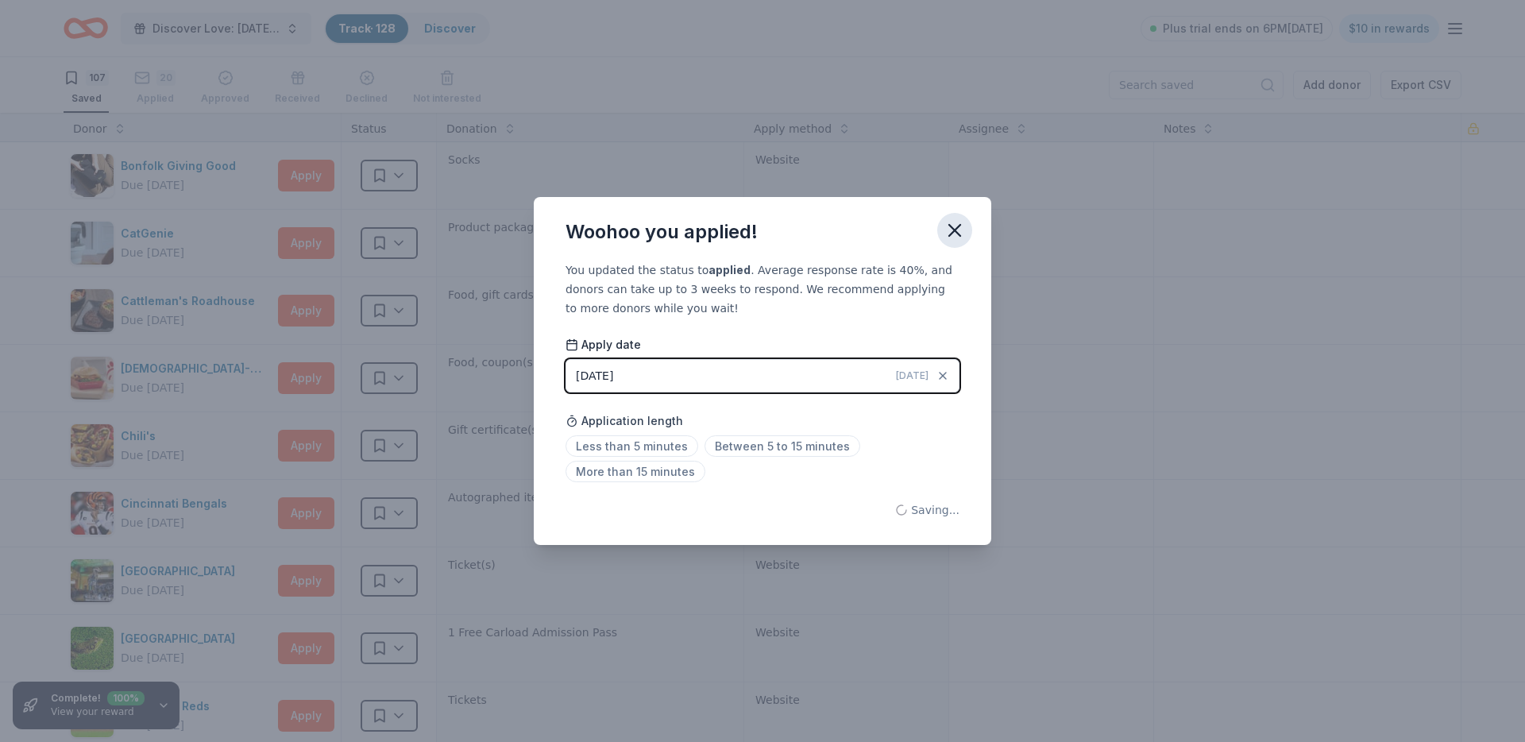
click at [958, 222] on icon "button" at bounding box center [955, 230] width 22 height 22
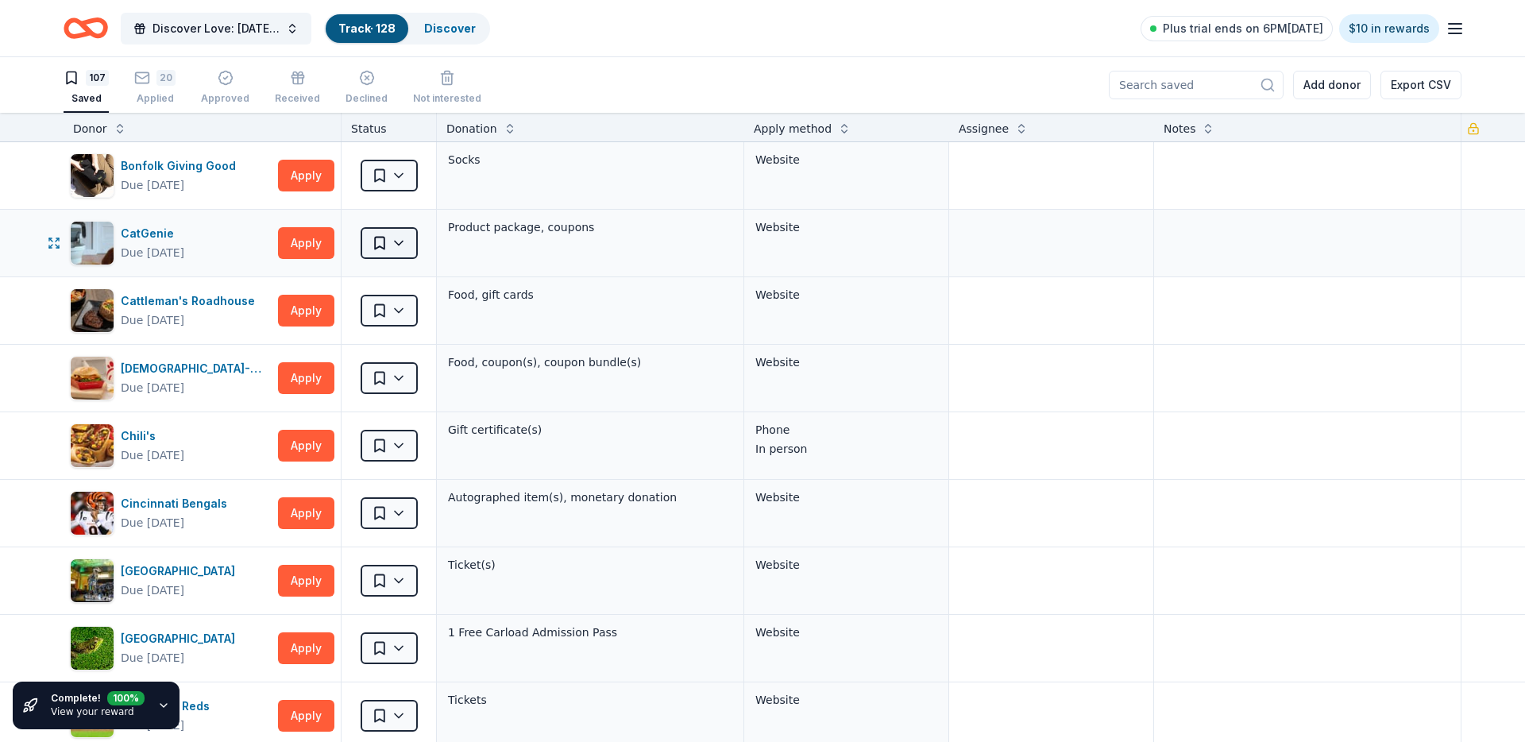
click at [402, 236] on html "Discover Love: Valentine's Day Gala & Silent Auction Track · 128 Discover Plus …" at bounding box center [762, 371] width 1525 height 742
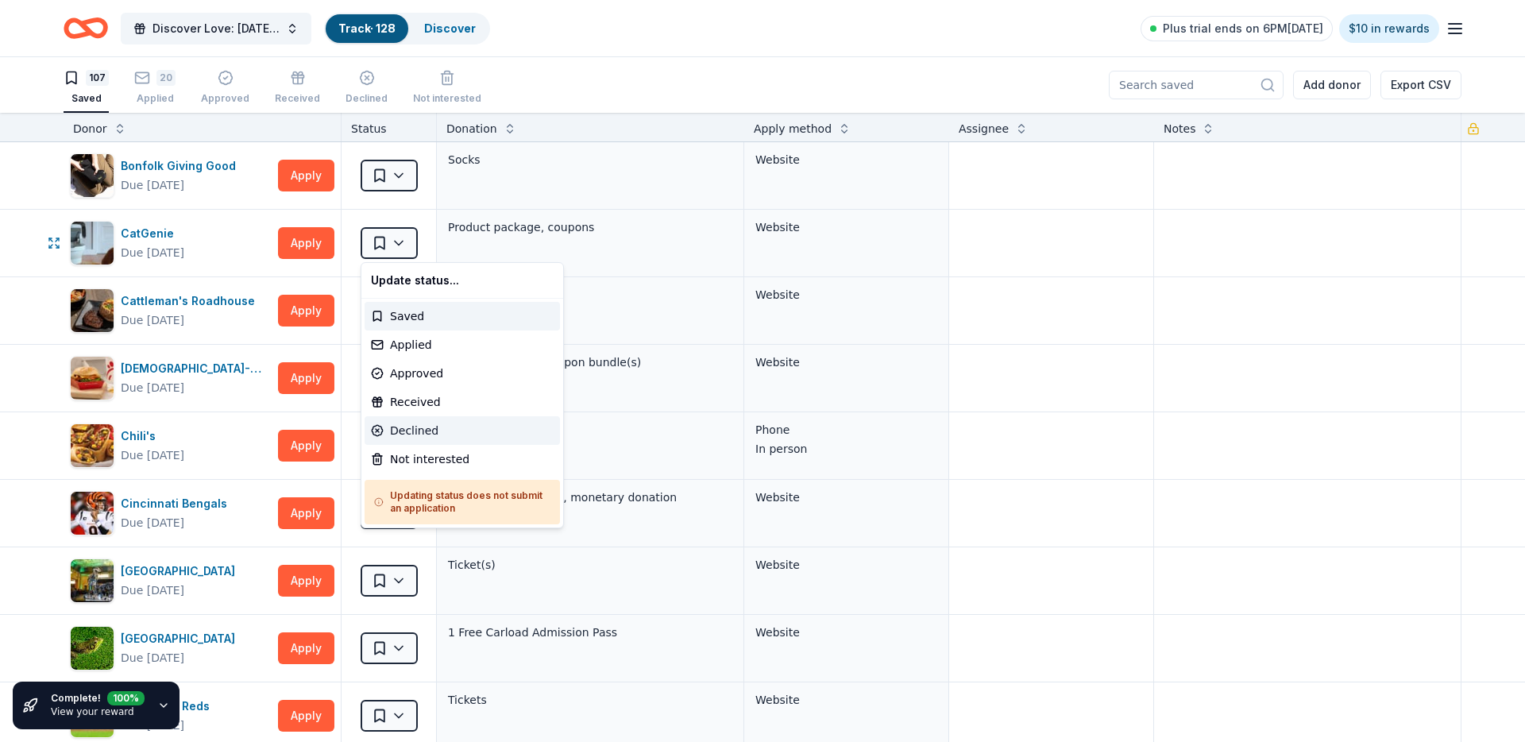
click at [457, 436] on div "Declined" at bounding box center [462, 430] width 195 height 29
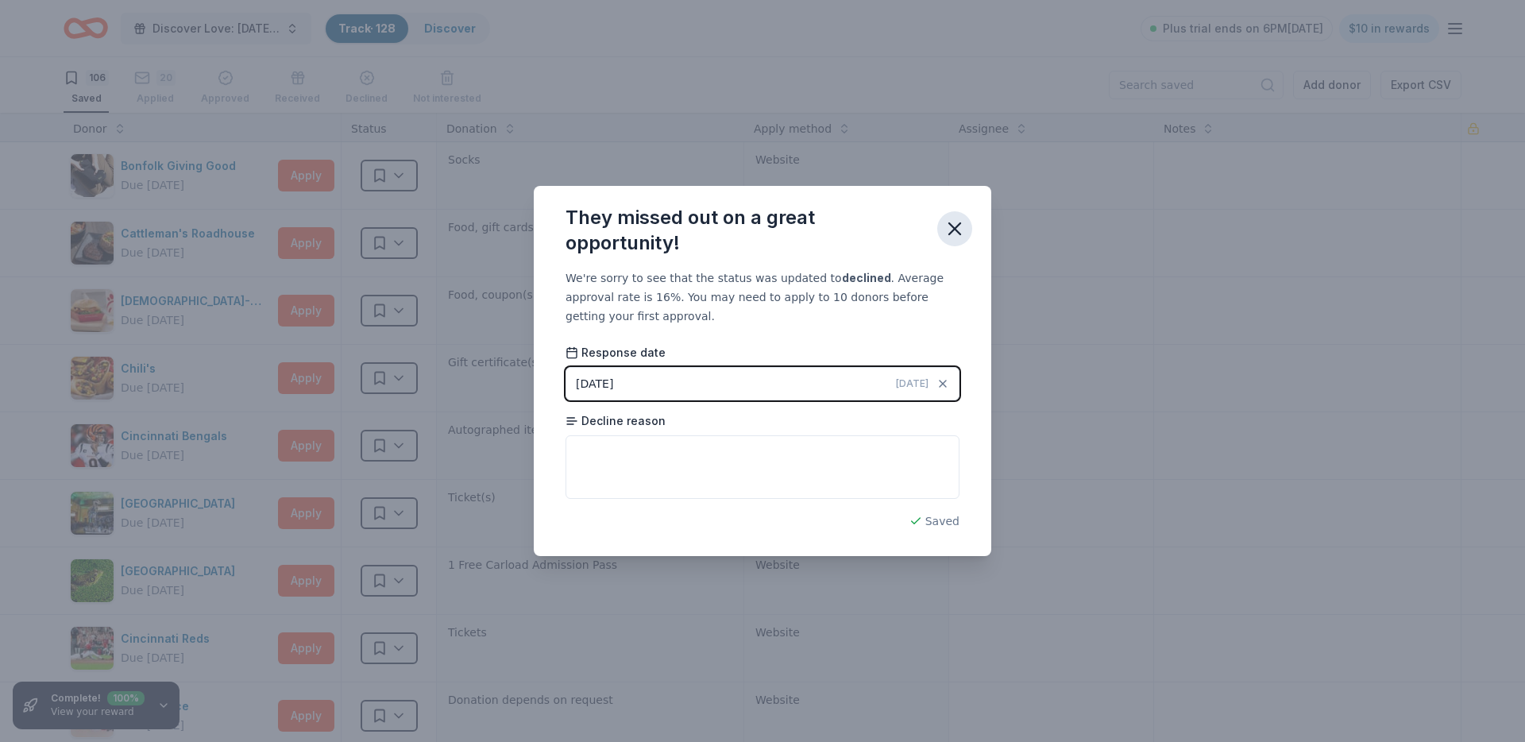
click at [953, 238] on icon "button" at bounding box center [955, 229] width 22 height 22
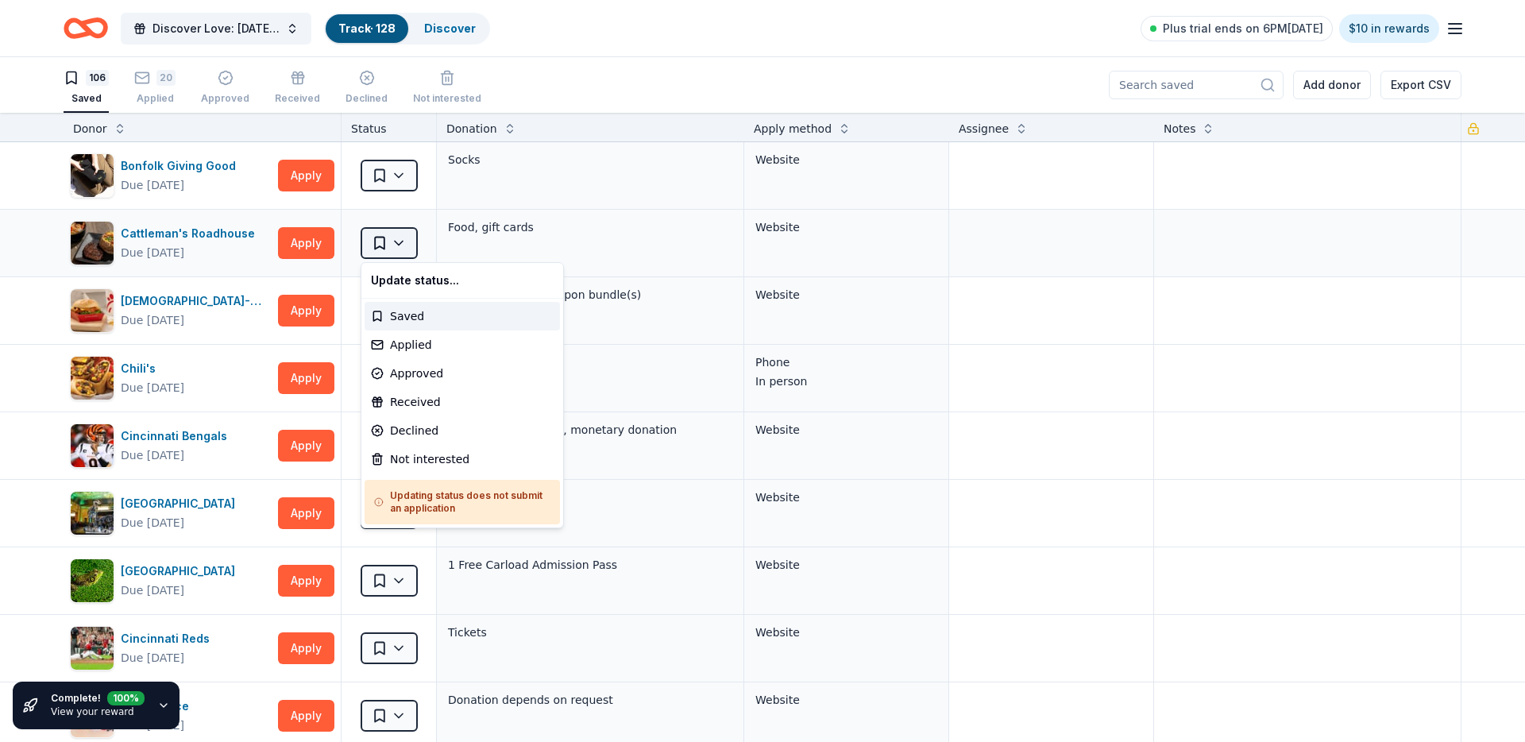
click at [374, 239] on html "Discover Love: Valentine's Day Gala & Silent Auction Track · 128 Discover Plus …" at bounding box center [762, 371] width 1525 height 742
click at [388, 348] on div "Applied" at bounding box center [462, 344] width 195 height 29
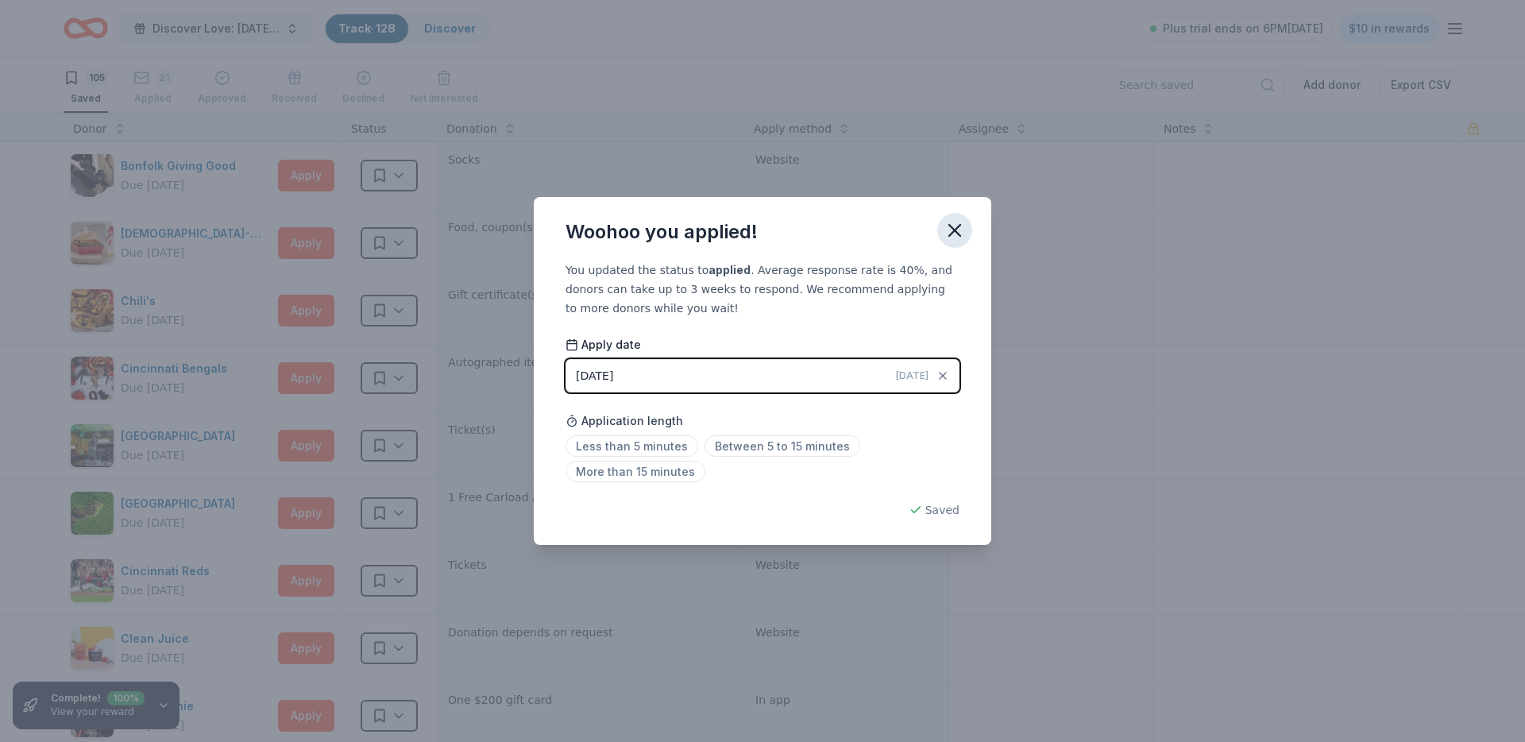
click at [950, 234] on icon "button" at bounding box center [954, 230] width 11 height 11
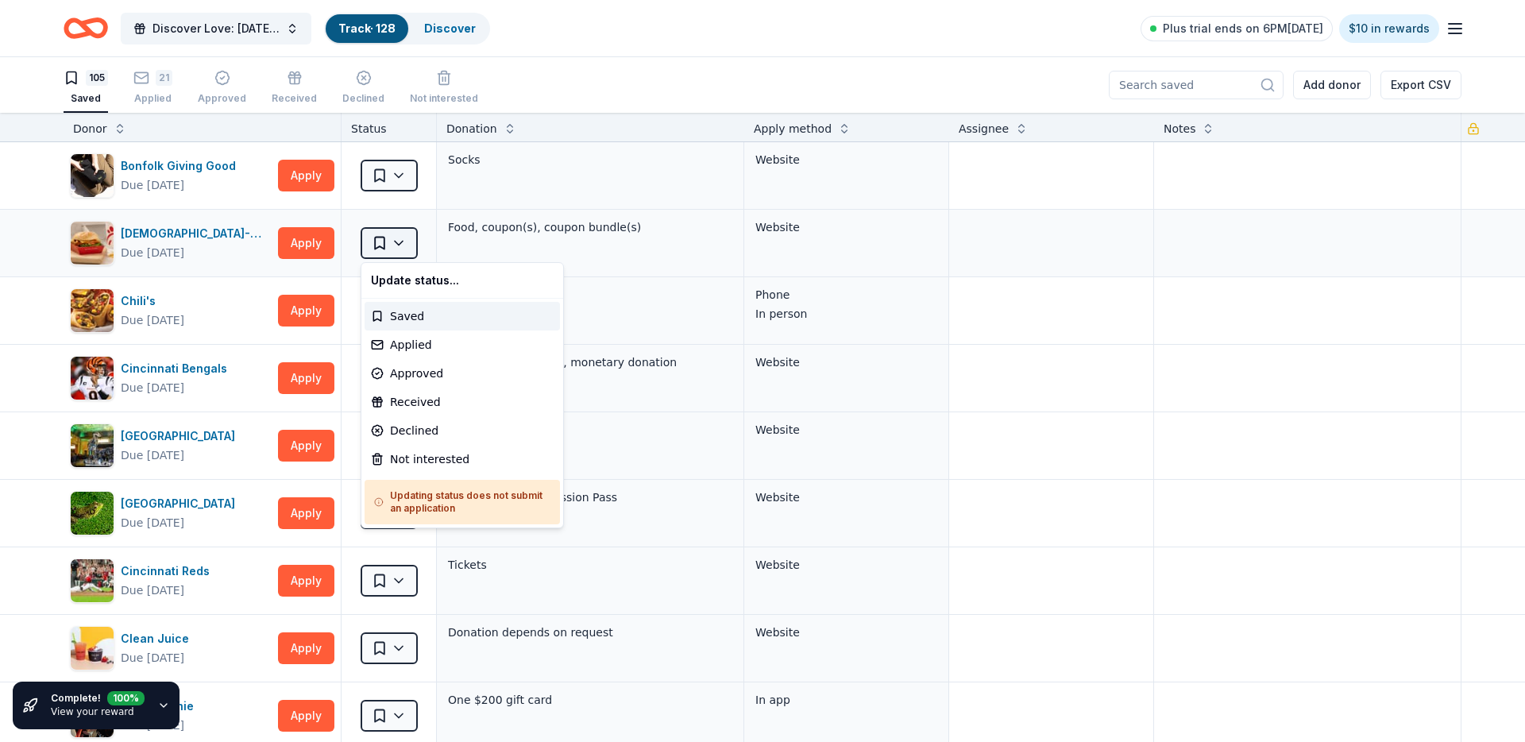
click at [406, 249] on html "Discover Love: Valentine's Day Gala & Silent Auction Track · 128 Discover Plus …" at bounding box center [762, 371] width 1525 height 742
click at [396, 338] on div "Applied" at bounding box center [462, 344] width 195 height 29
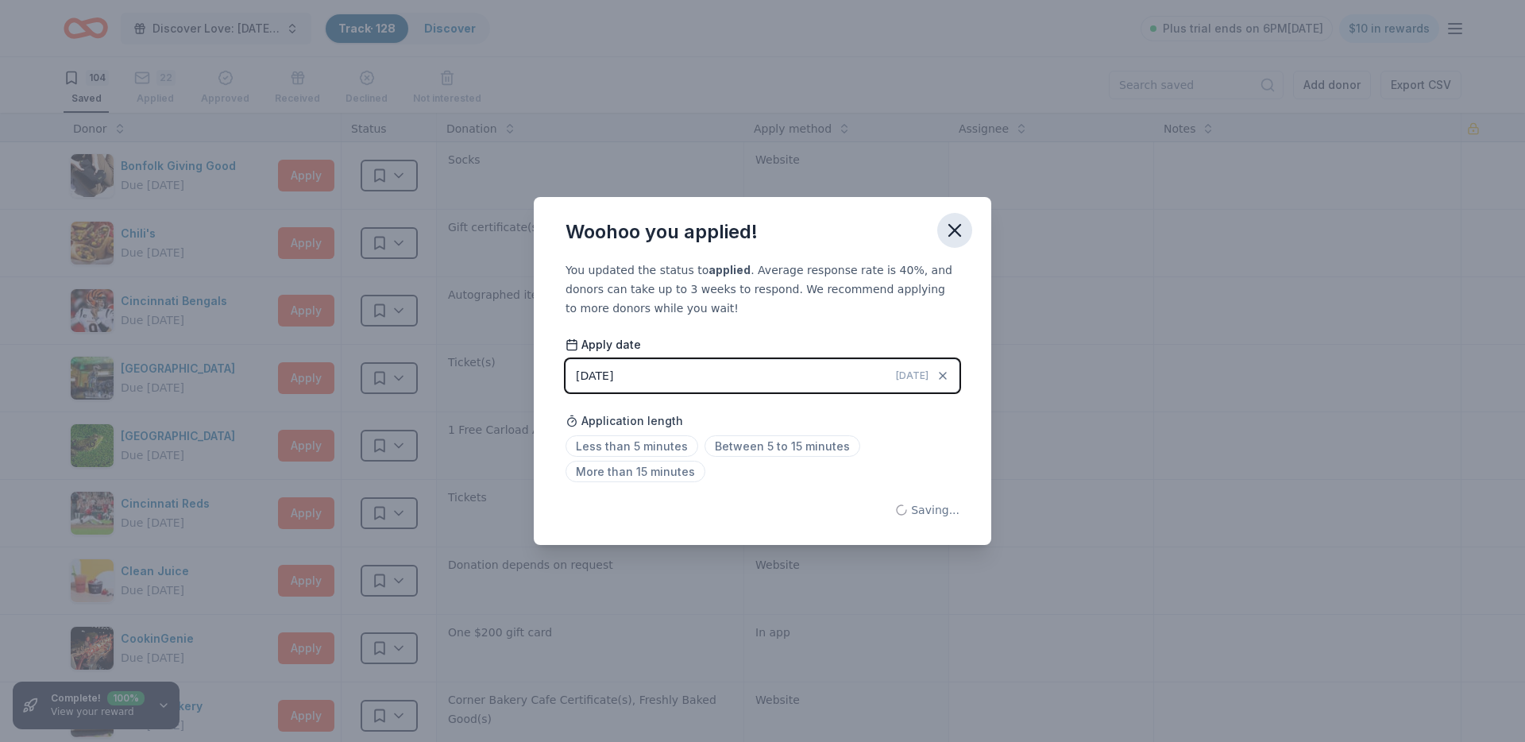
click at [944, 234] on icon "button" at bounding box center [955, 230] width 22 height 22
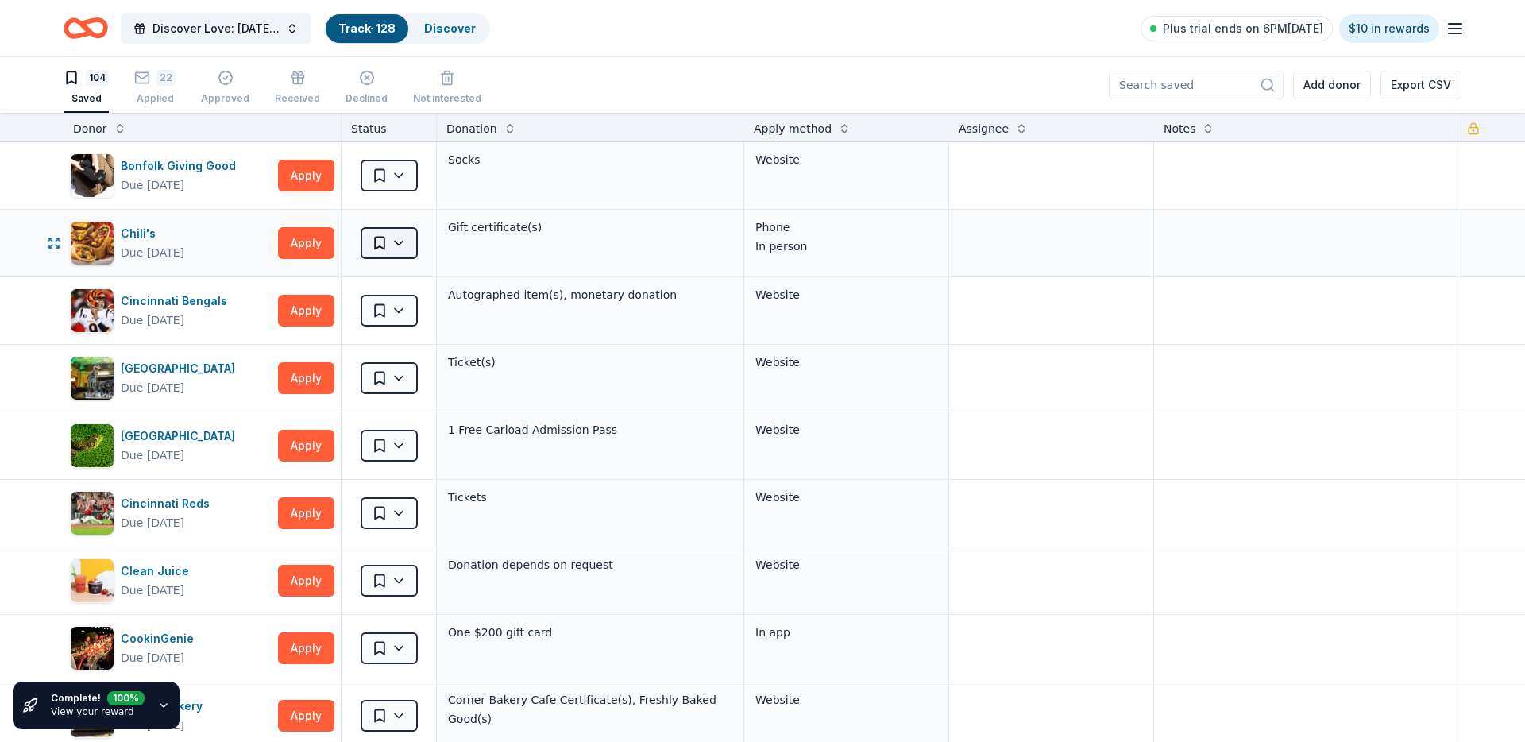
click at [398, 246] on html "Discover Love: Valentine's Day Gala & Silent Auction Track · 128 Discover Plus …" at bounding box center [762, 371] width 1525 height 742
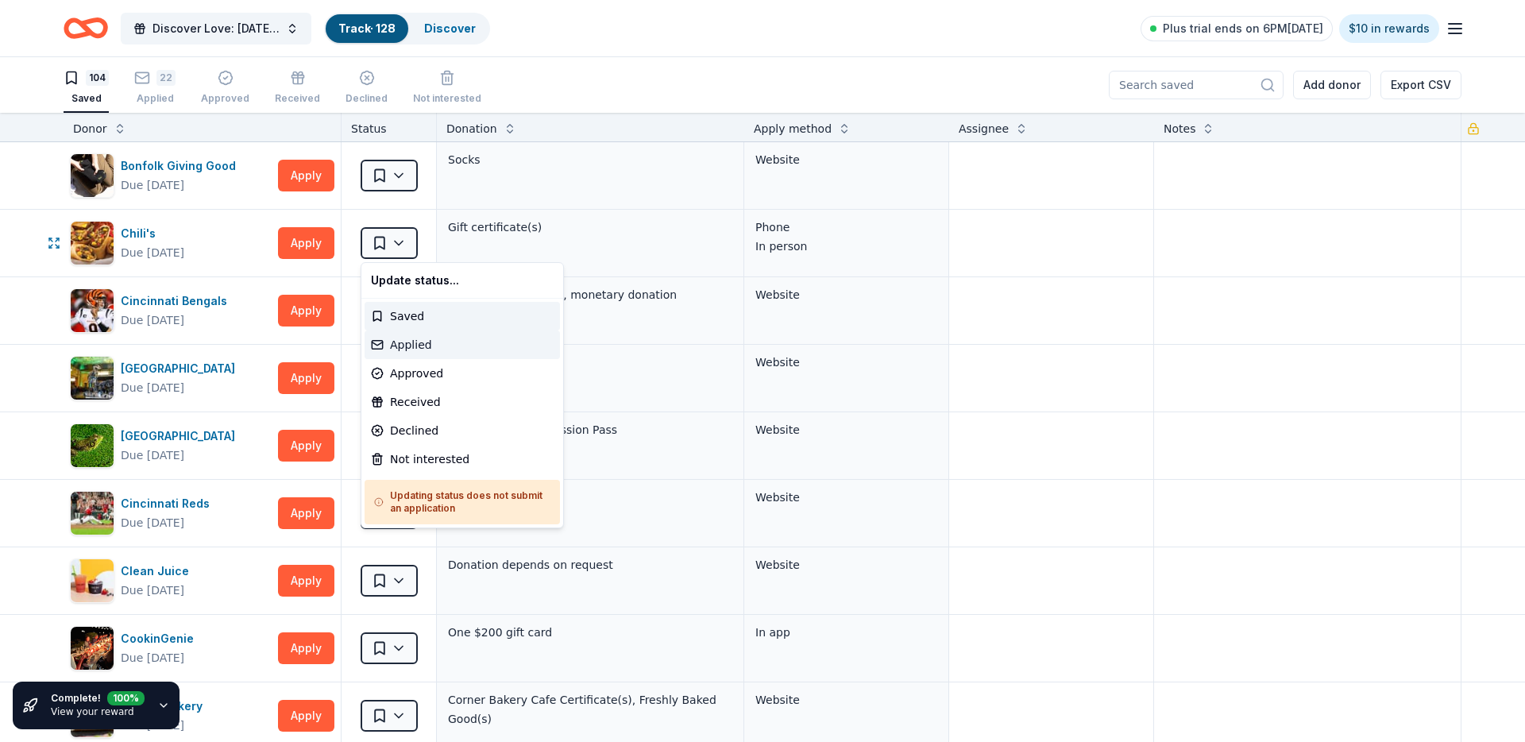
click at [399, 343] on div "Applied" at bounding box center [462, 344] width 195 height 29
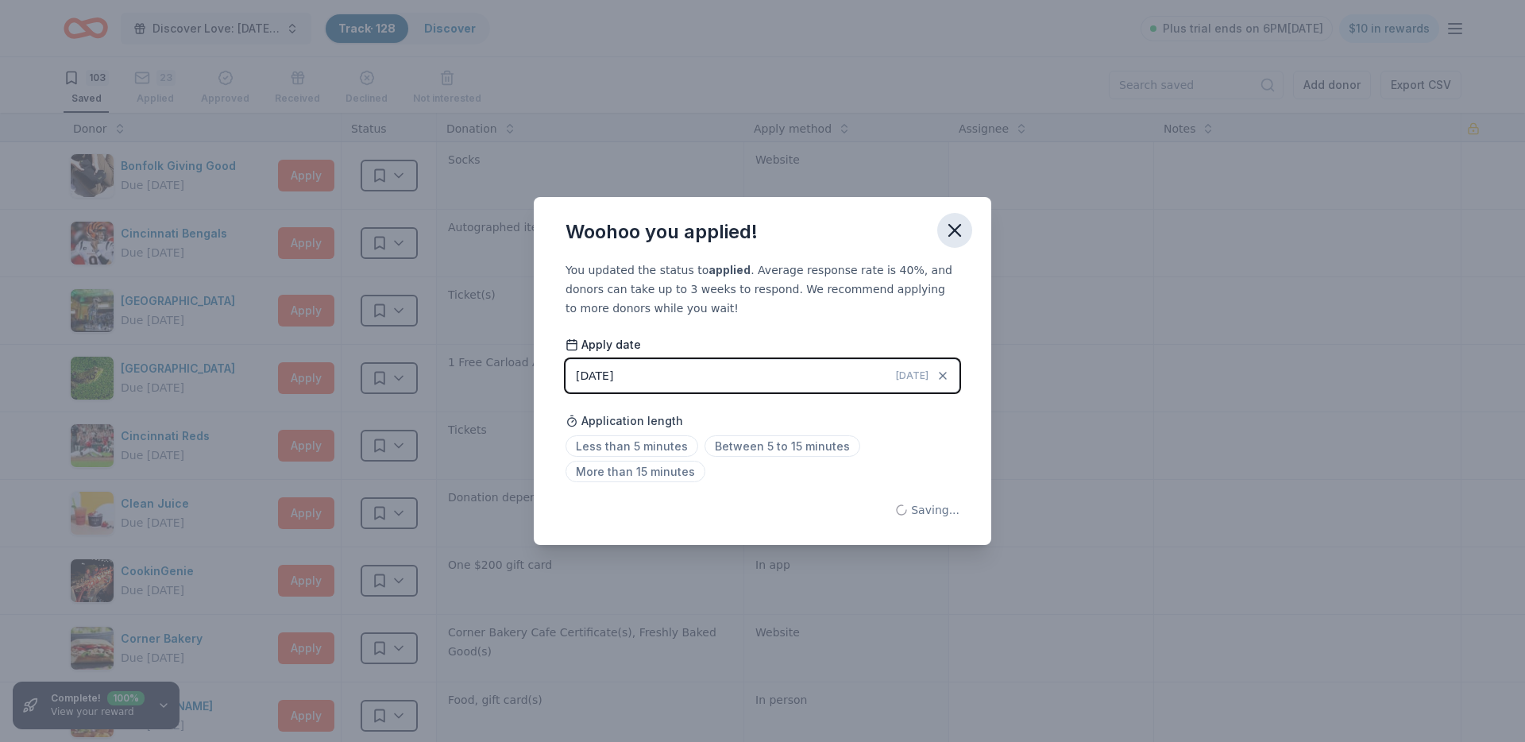
click at [945, 235] on icon "button" at bounding box center [955, 230] width 22 height 22
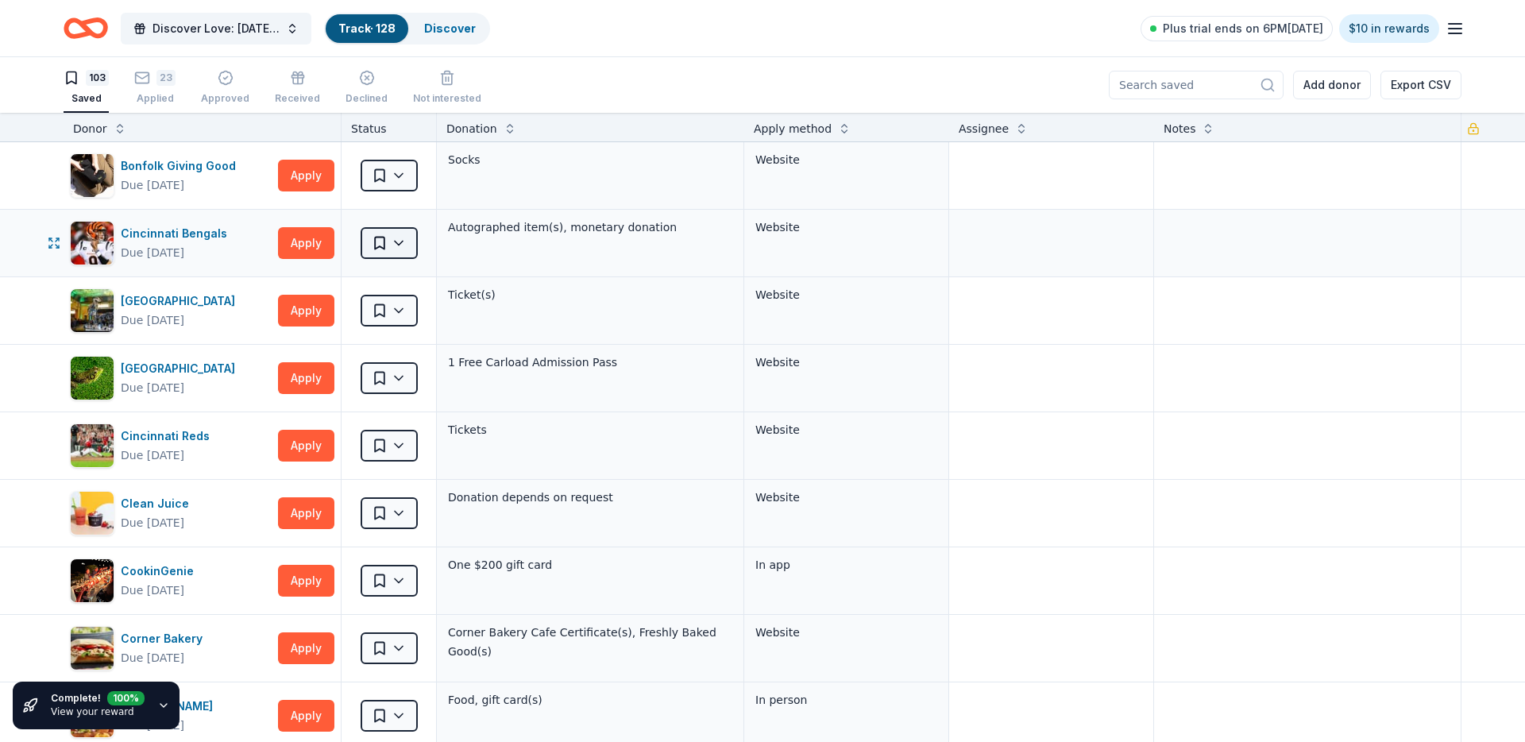
click at [403, 249] on html "Discover Love: Valentine's Day Gala & Silent Auction Track · 128 Discover Plus …" at bounding box center [762, 371] width 1525 height 742
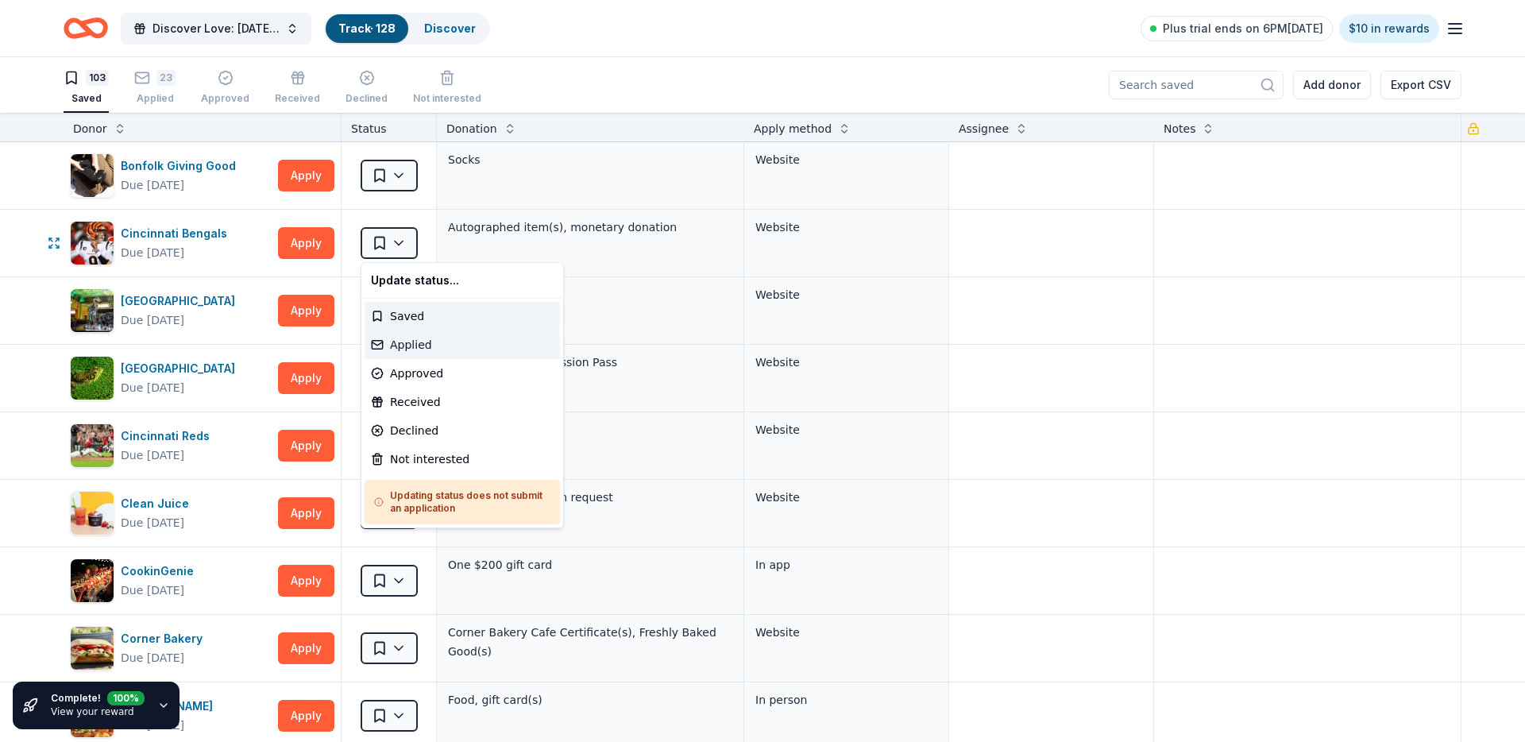
click at [388, 333] on div "Applied" at bounding box center [462, 344] width 195 height 29
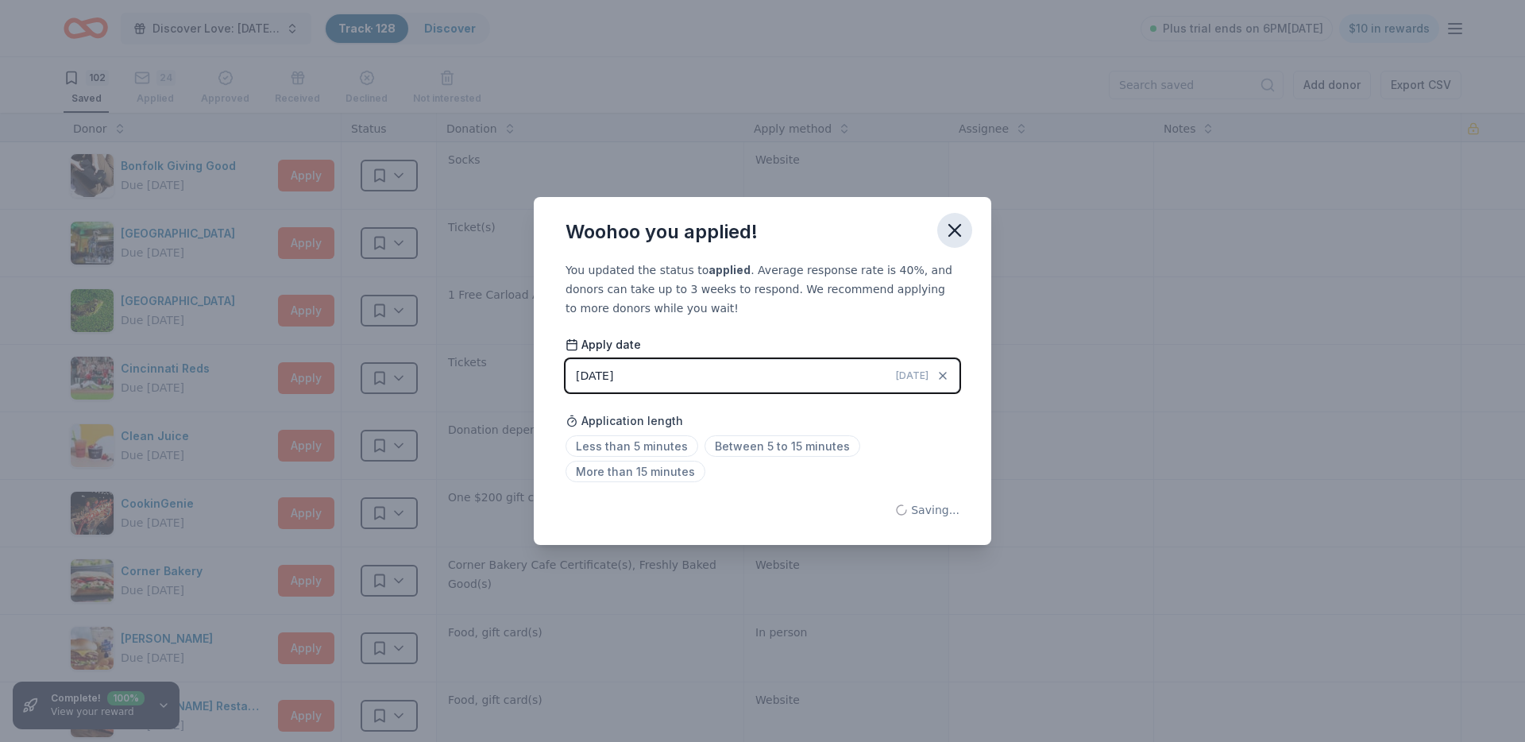
click at [944, 232] on icon "button" at bounding box center [955, 230] width 22 height 22
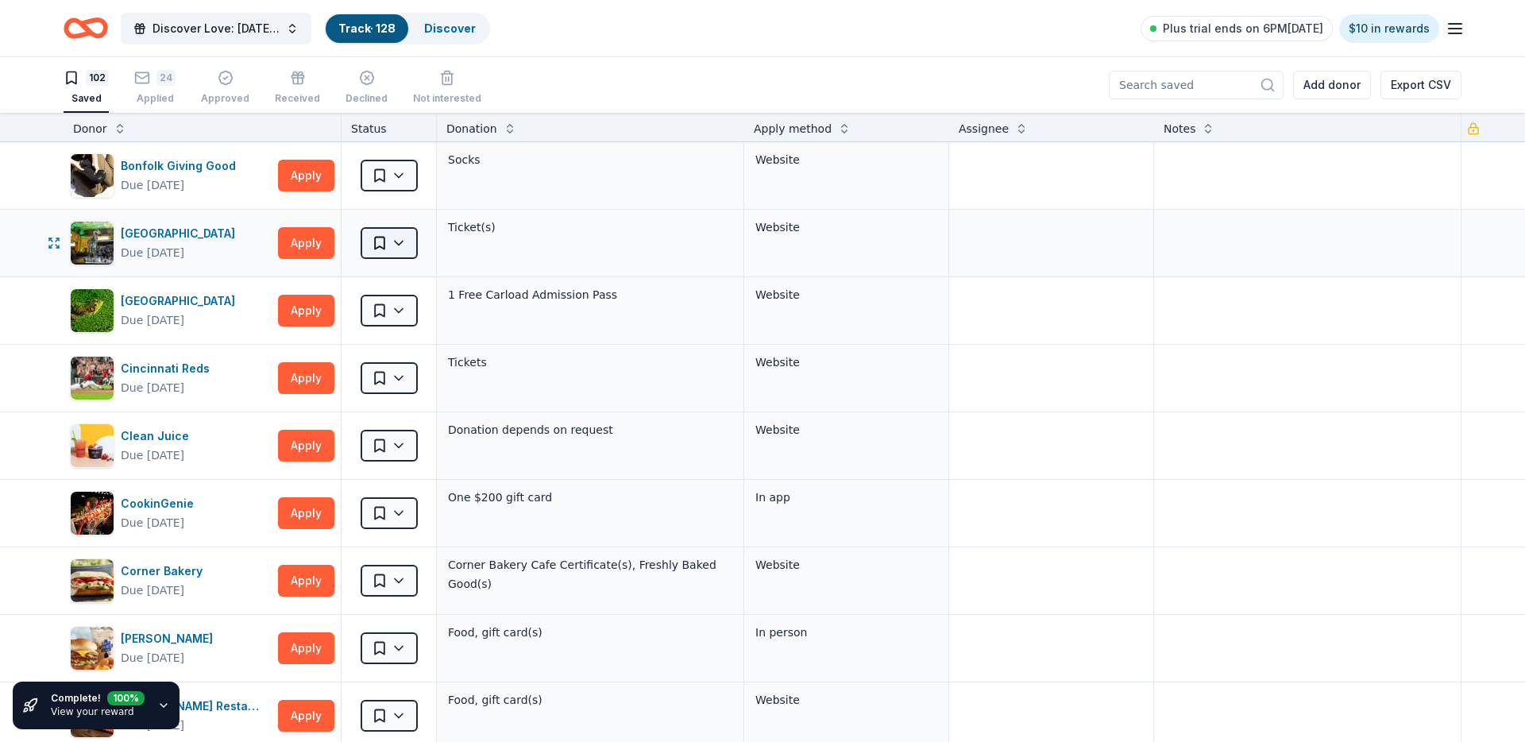
click at [388, 249] on html "Discover Love: Valentine's Day Gala & Silent Auction Track · 128 Discover Plus …" at bounding box center [762, 371] width 1525 height 742
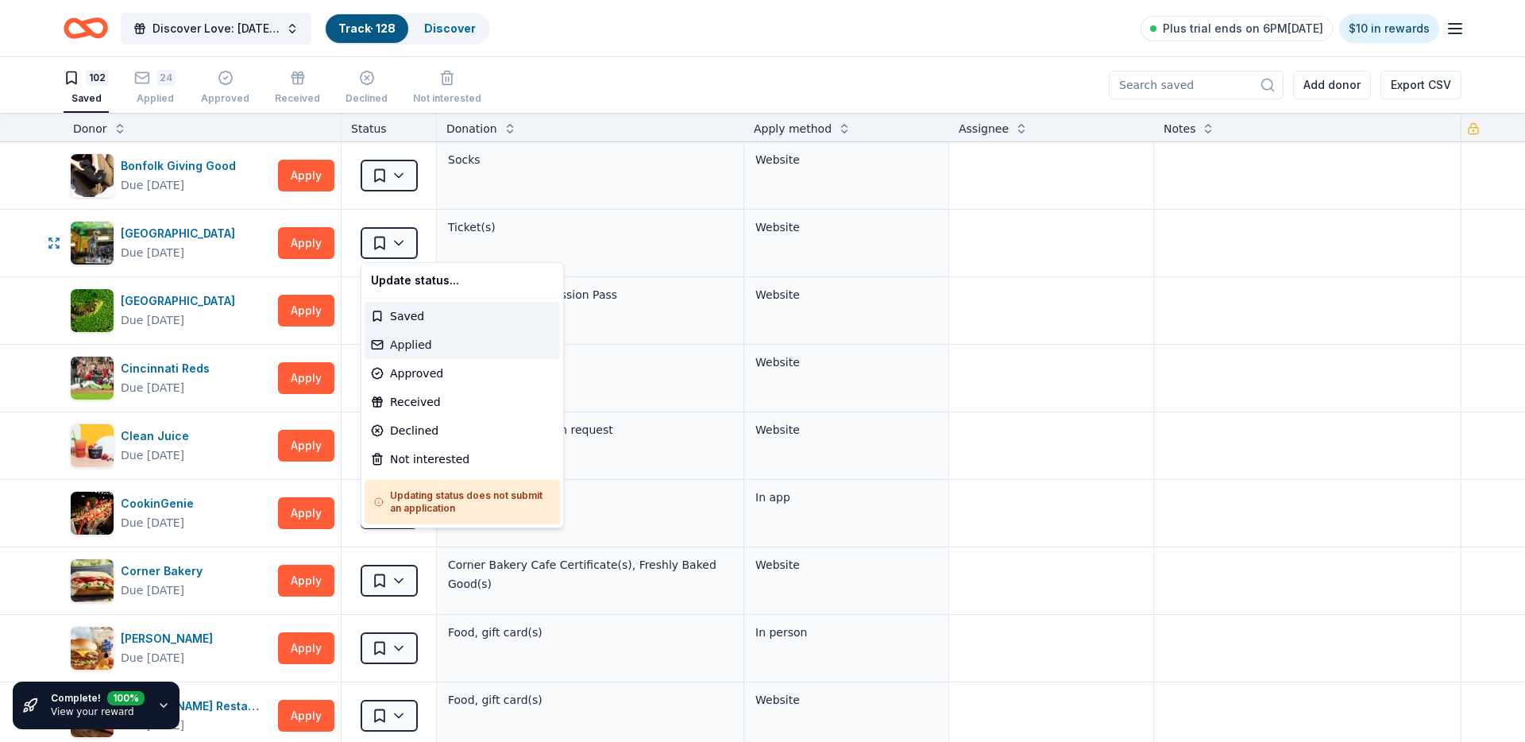
click at [404, 343] on div "Applied" at bounding box center [462, 344] width 195 height 29
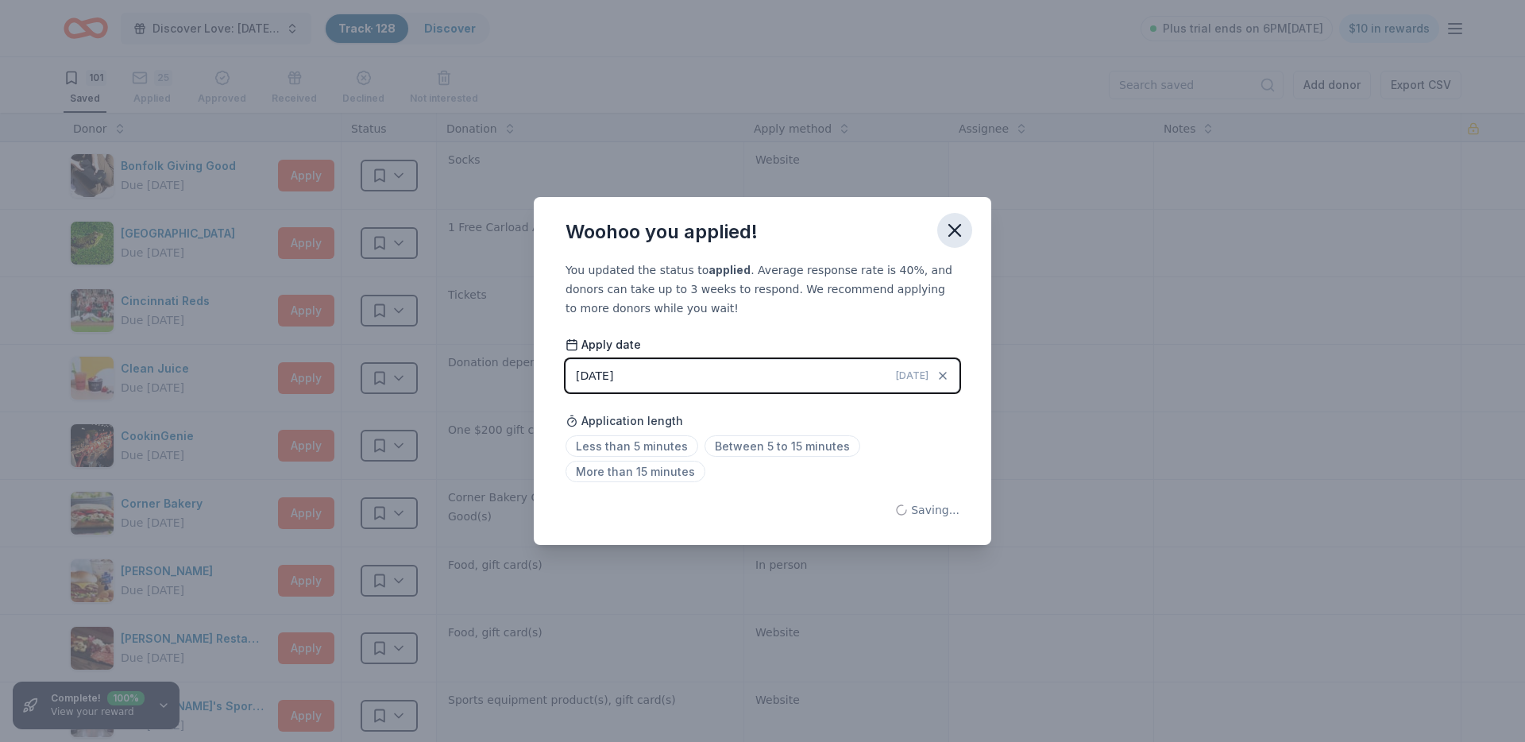
click at [937, 227] on button "button" at bounding box center [954, 230] width 35 height 35
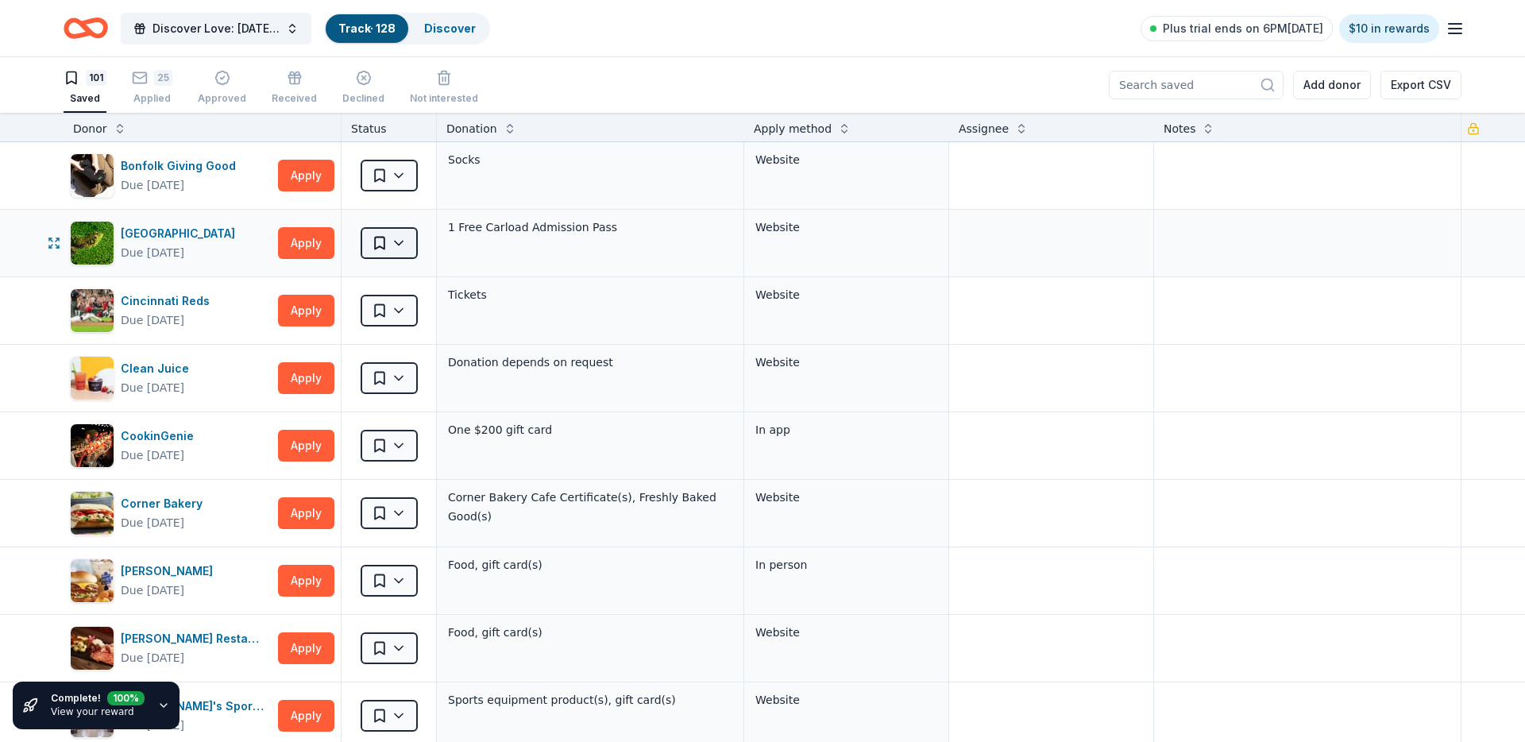
click at [391, 245] on html "Discover Love: Valentine's Day Gala & Silent Auction Track · 128 Discover Plus …" at bounding box center [762, 371] width 1525 height 742
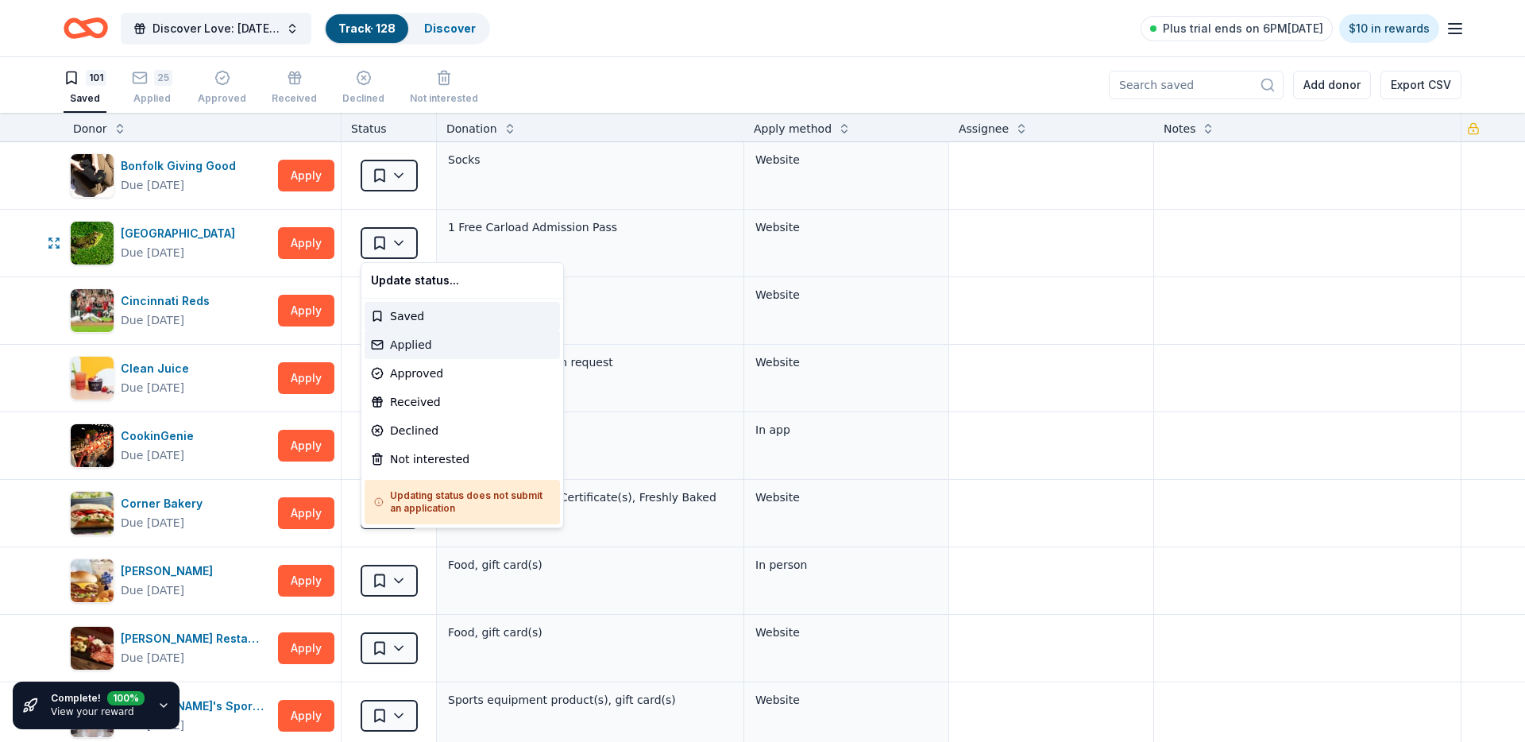
click at [403, 345] on div "Applied" at bounding box center [462, 344] width 195 height 29
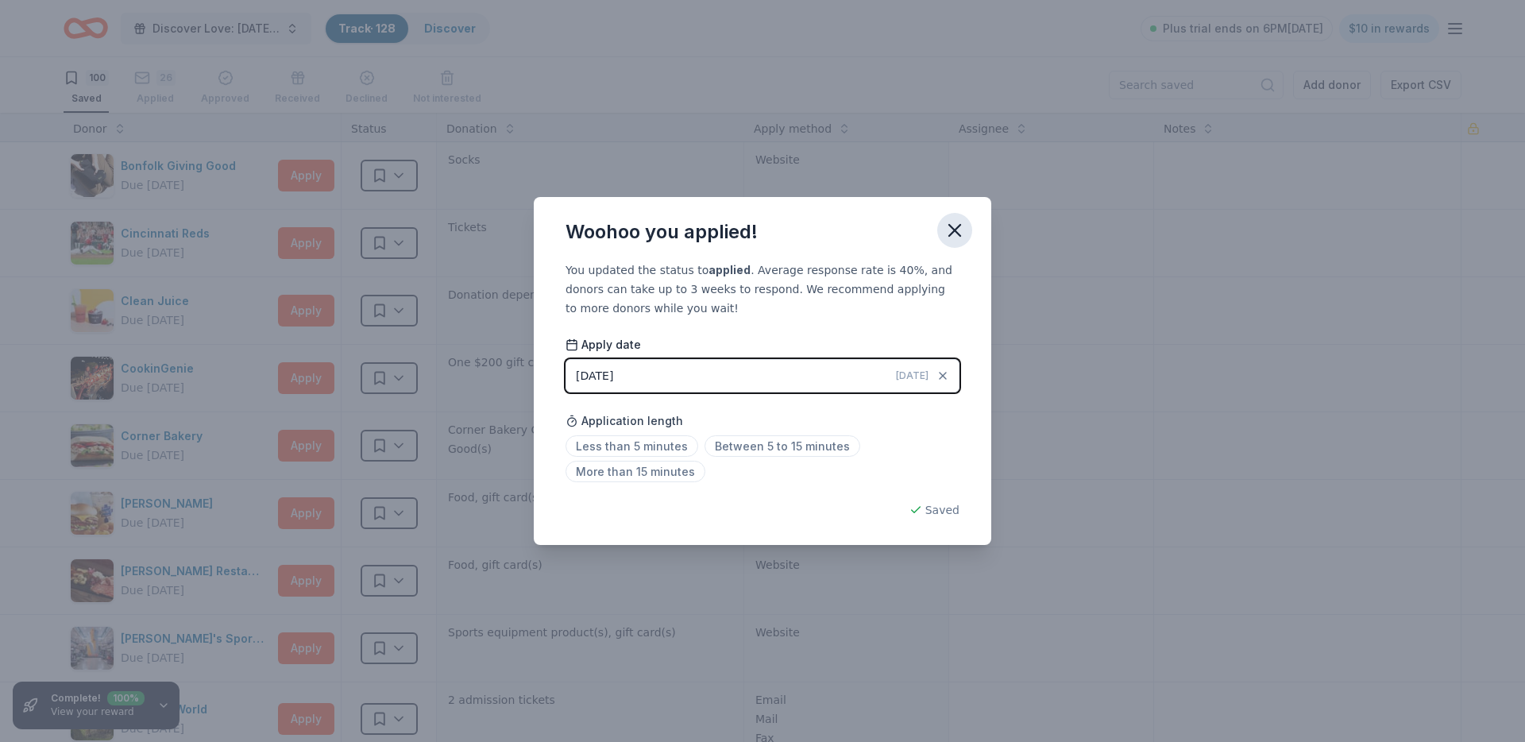
click at [961, 225] on icon "button" at bounding box center [955, 230] width 22 height 22
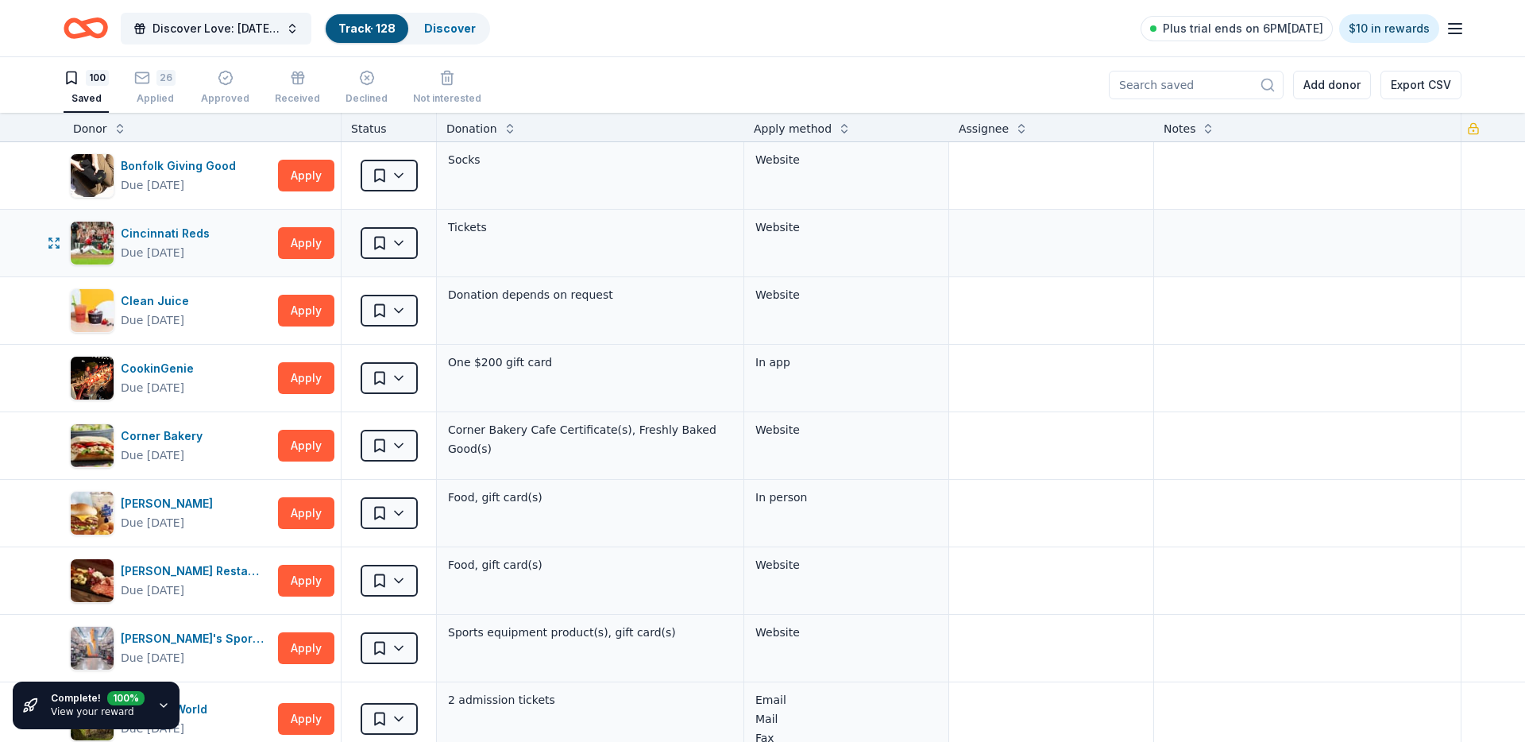
click at [427, 231] on div "Saved" at bounding box center [389, 243] width 95 height 67
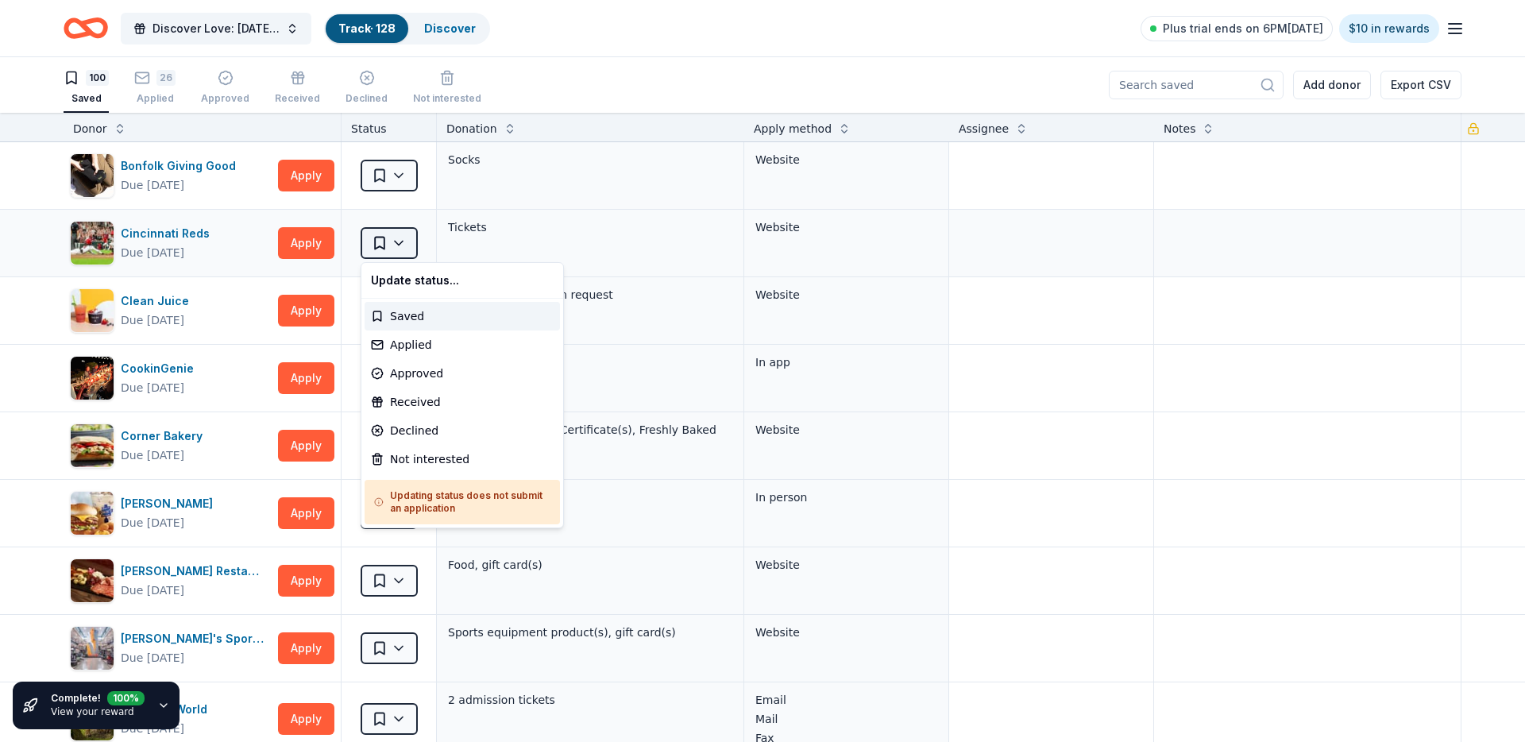
click at [407, 235] on html "Discover Love: Valentine's Day Gala & Silent Auction Track · 128 Discover Plus …" at bounding box center [762, 371] width 1525 height 742
click at [507, 351] on div "Applied" at bounding box center [462, 344] width 195 height 29
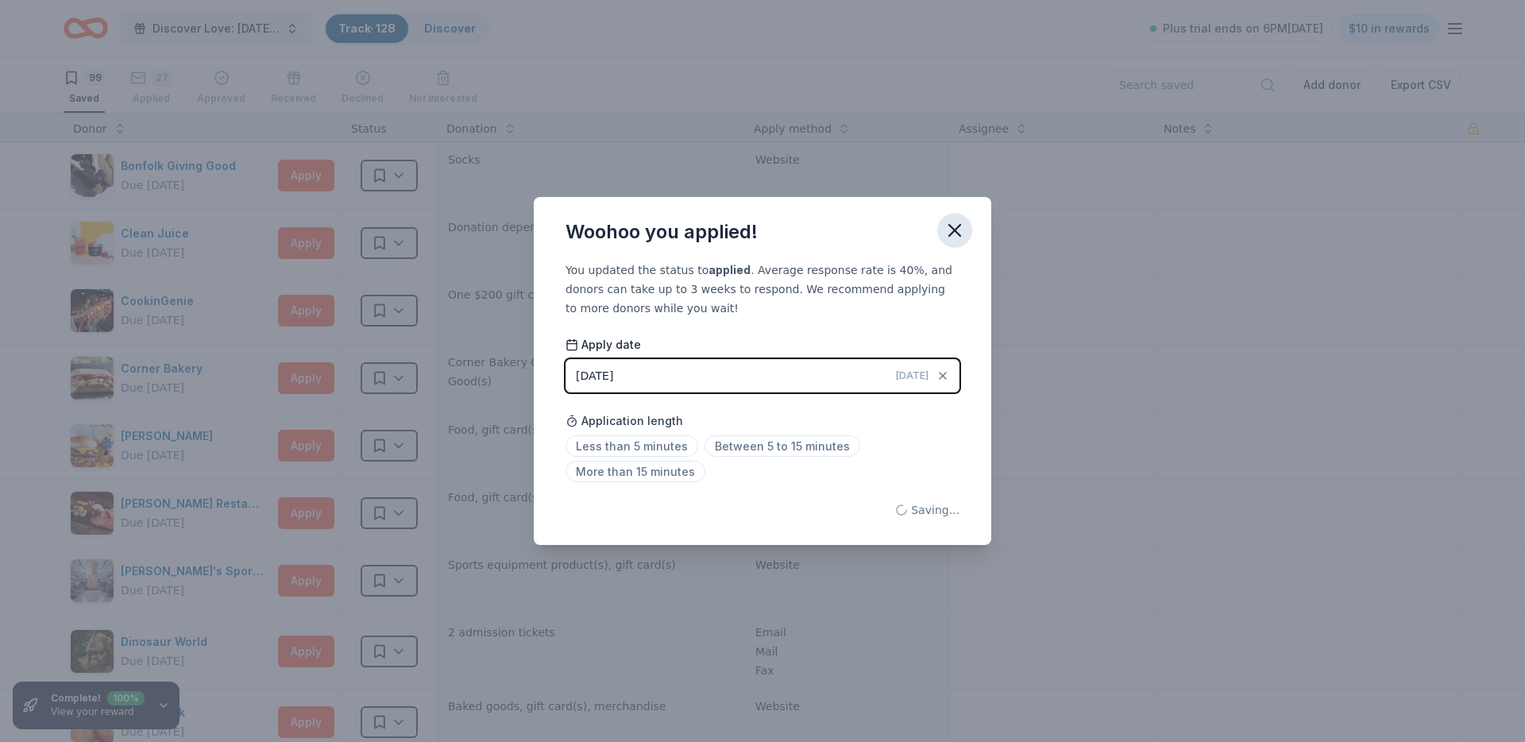
click at [964, 236] on icon "button" at bounding box center [955, 230] width 22 height 22
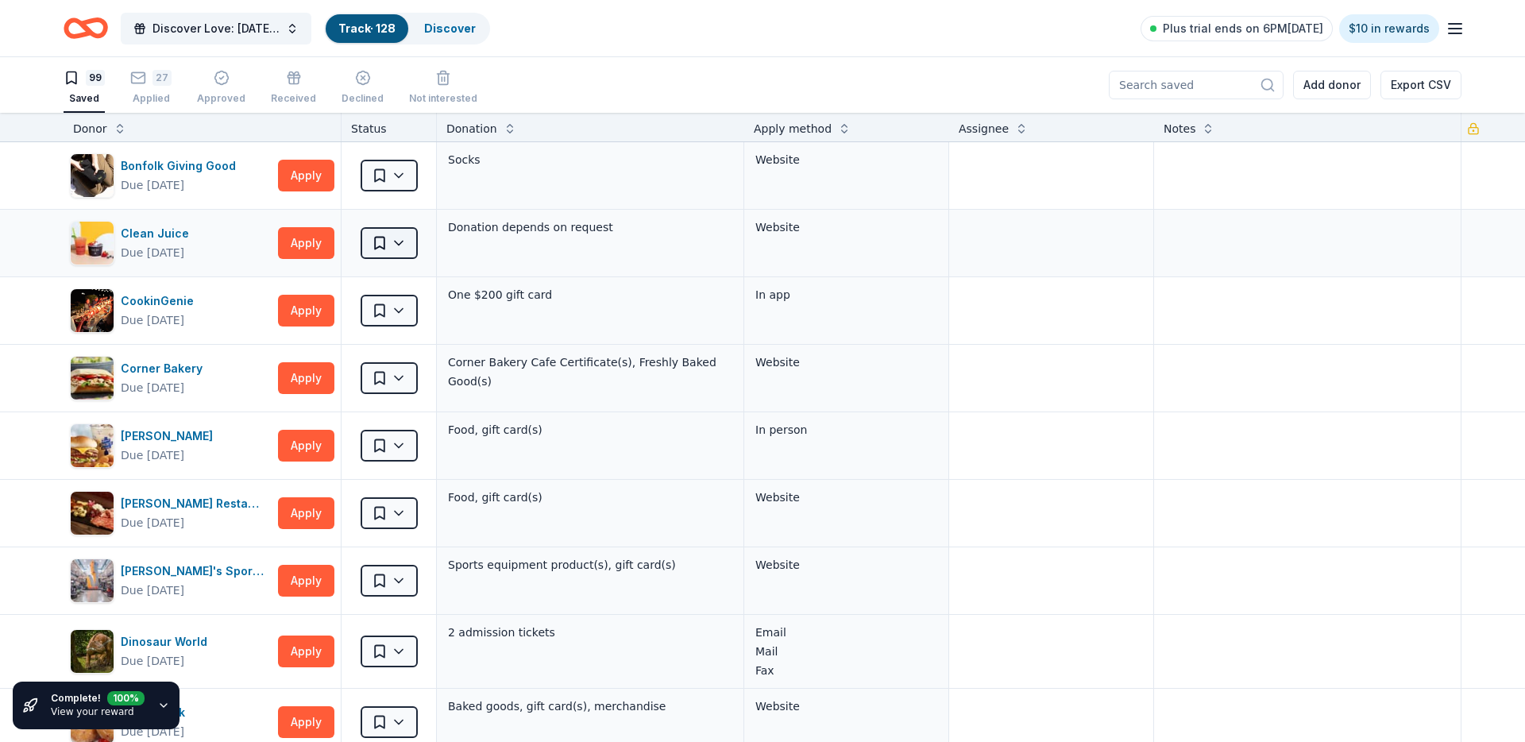
click at [400, 244] on html "Discover Love: Valentine's Day Gala & Silent Auction Track · 128 Discover Plus …" at bounding box center [762, 371] width 1525 height 742
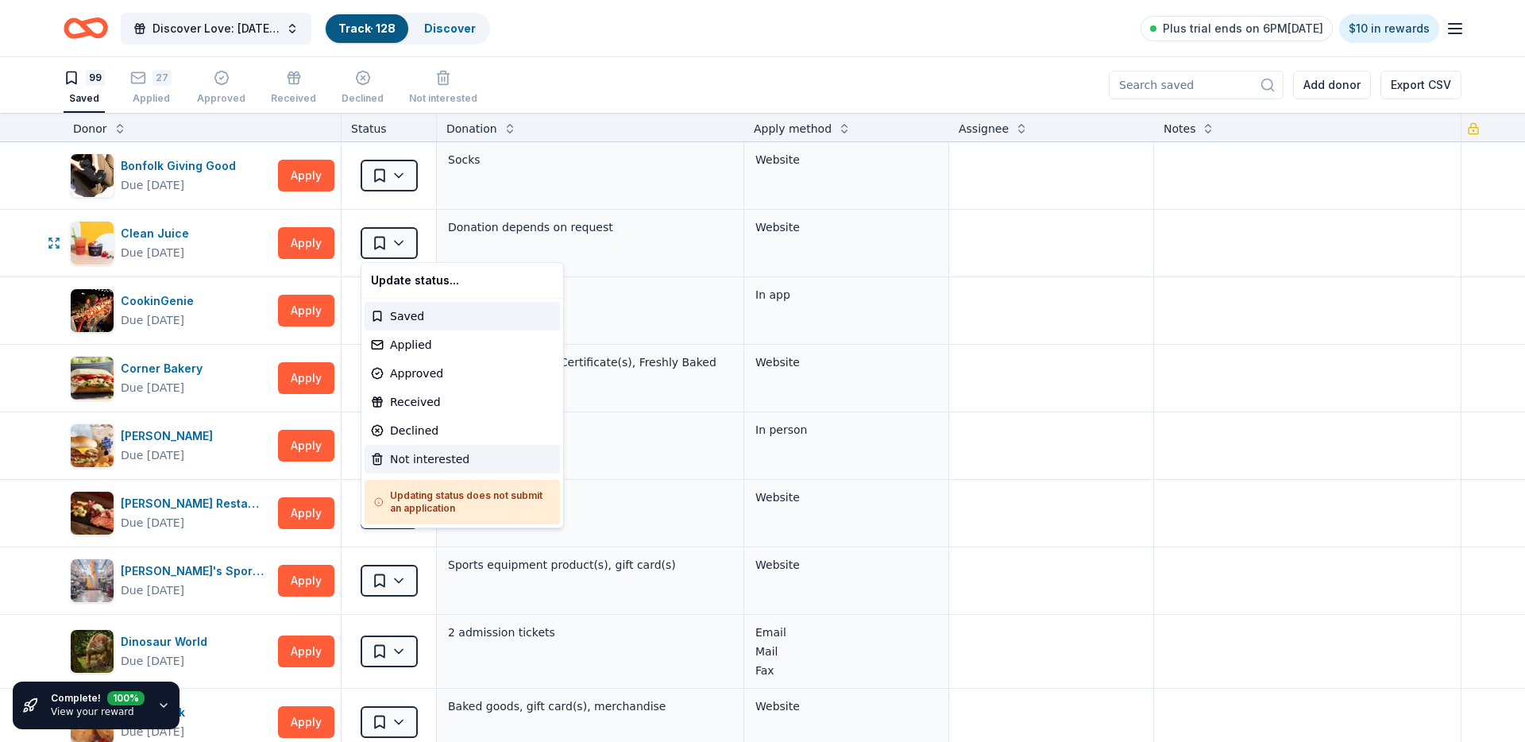
click at [461, 469] on div "Not interested" at bounding box center [462, 459] width 195 height 29
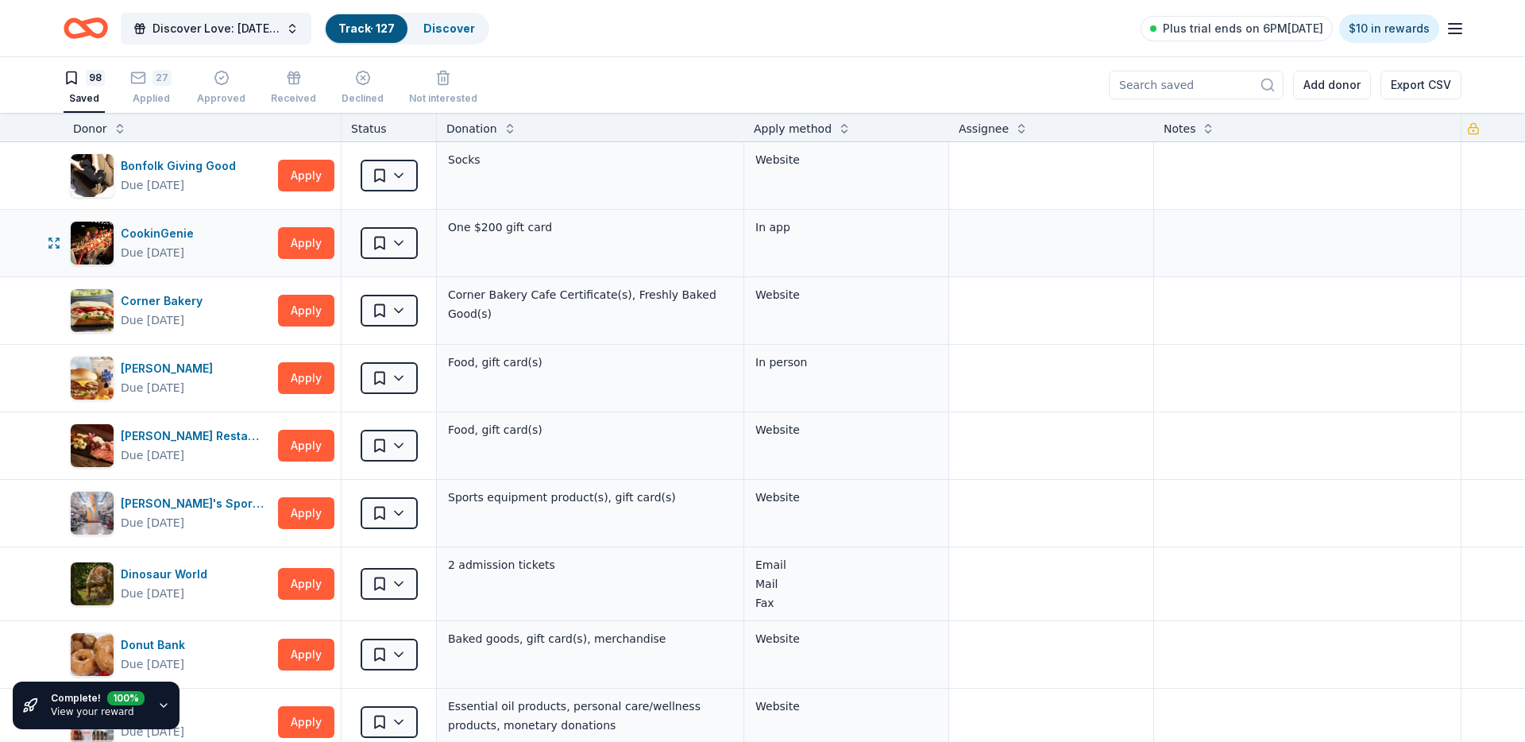
click at [400, 260] on div "Saved" at bounding box center [389, 243] width 95 height 67
click at [401, 249] on html "Discover Love: Valentine's Day Gala & Silent Auction Track · 127 Discover Plus …" at bounding box center [762, 371] width 1525 height 742
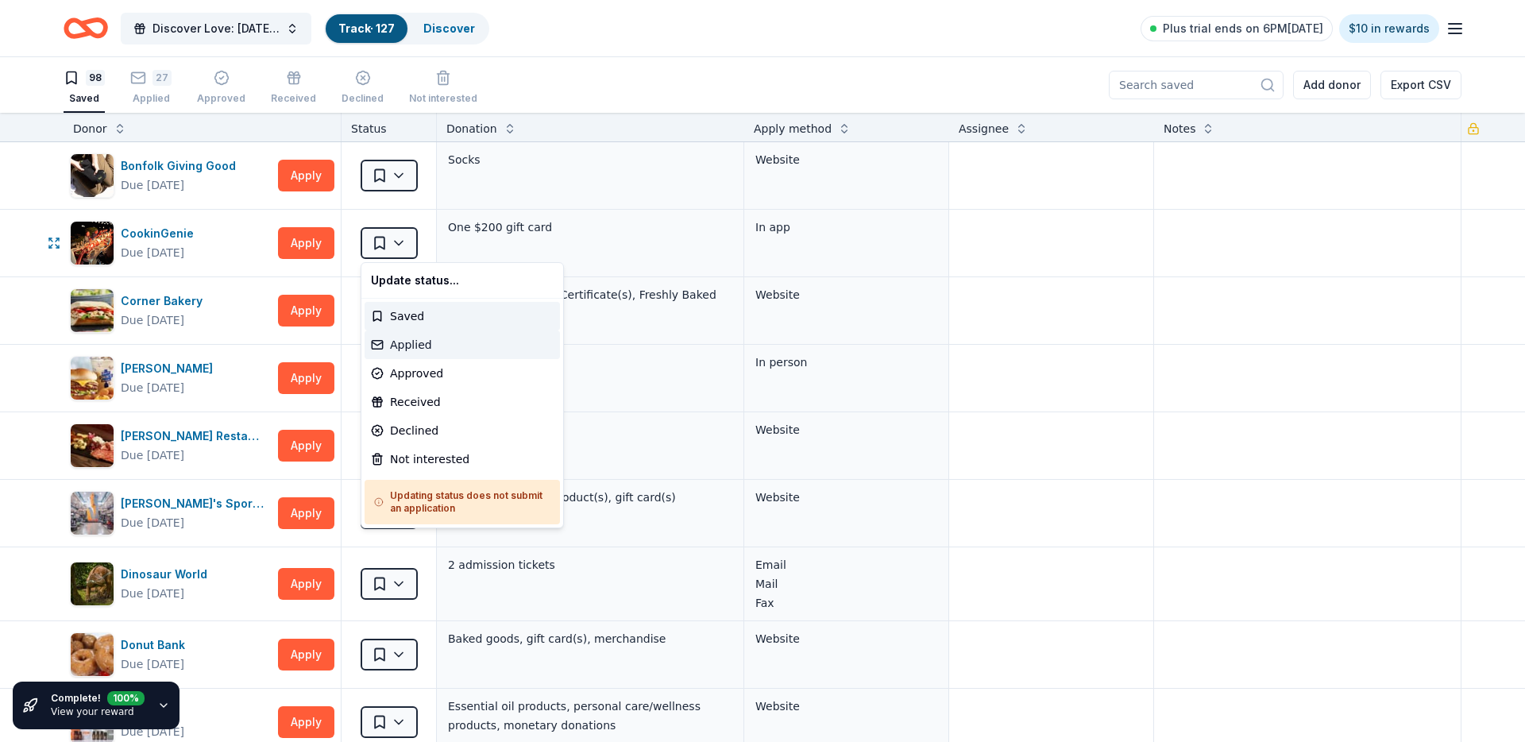
click at [418, 345] on div "Applied" at bounding box center [462, 344] width 195 height 29
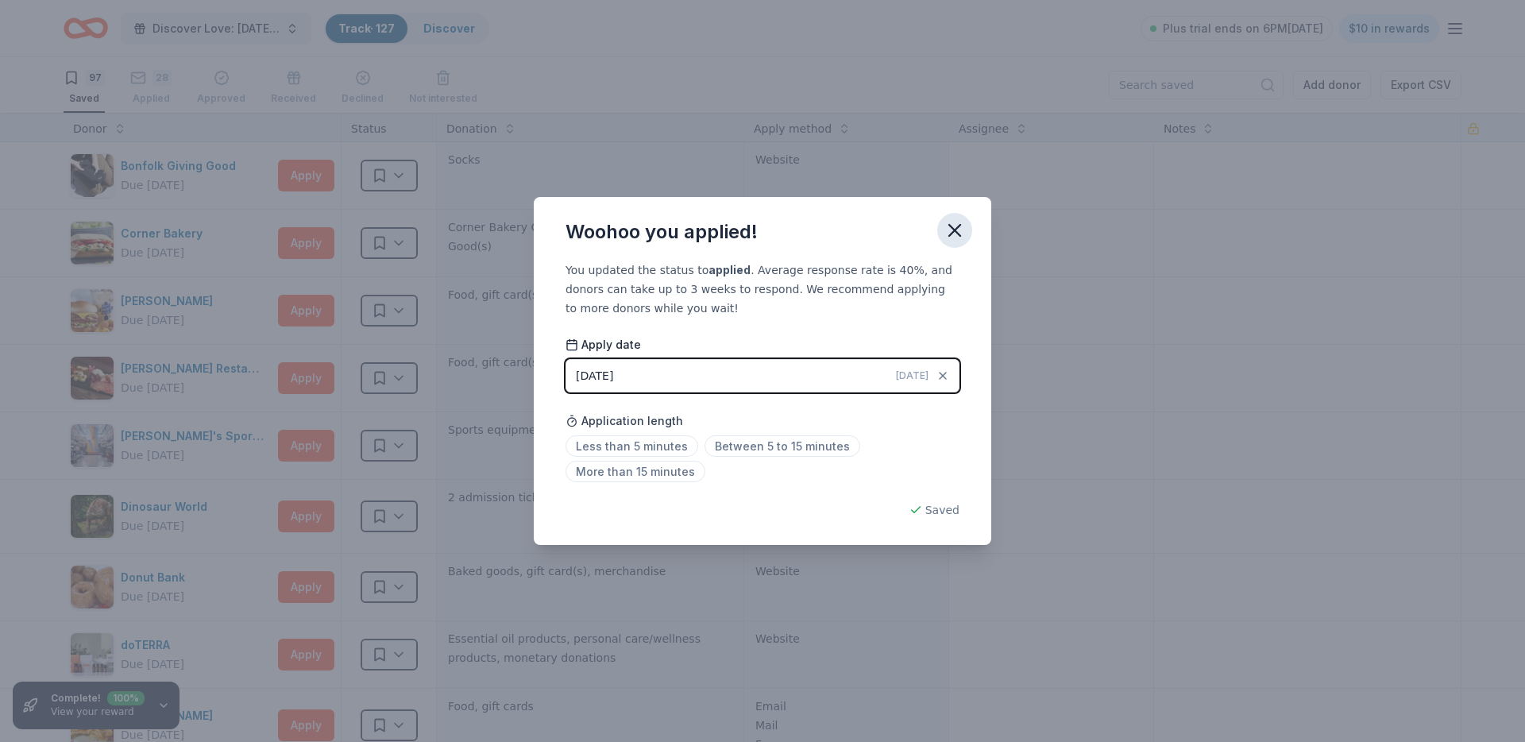
click at [944, 223] on icon "button" at bounding box center [955, 230] width 22 height 22
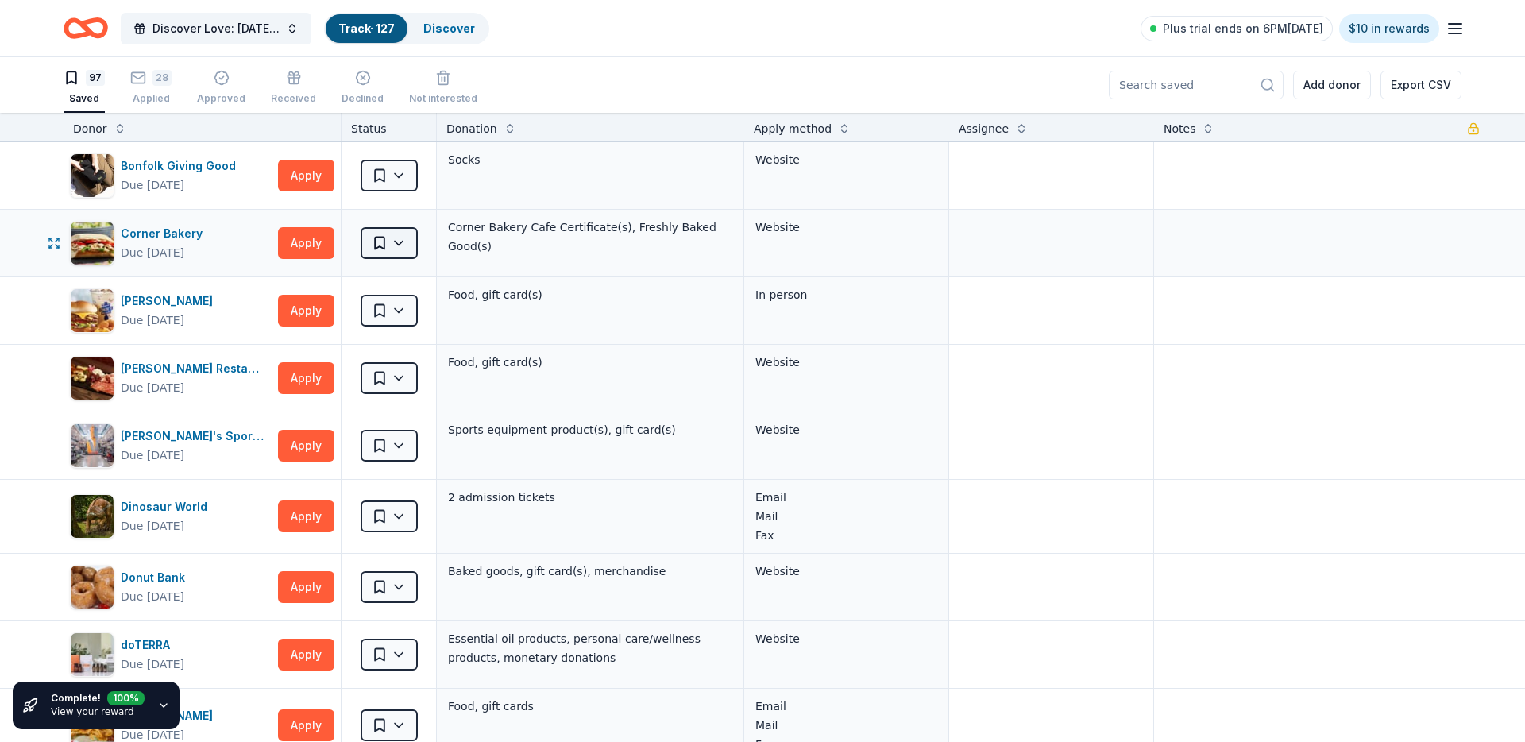
click at [388, 233] on html "Discover Love: Valentine's Day Gala & Silent Auction Track · 127 Discover Plus …" at bounding box center [762, 371] width 1525 height 742
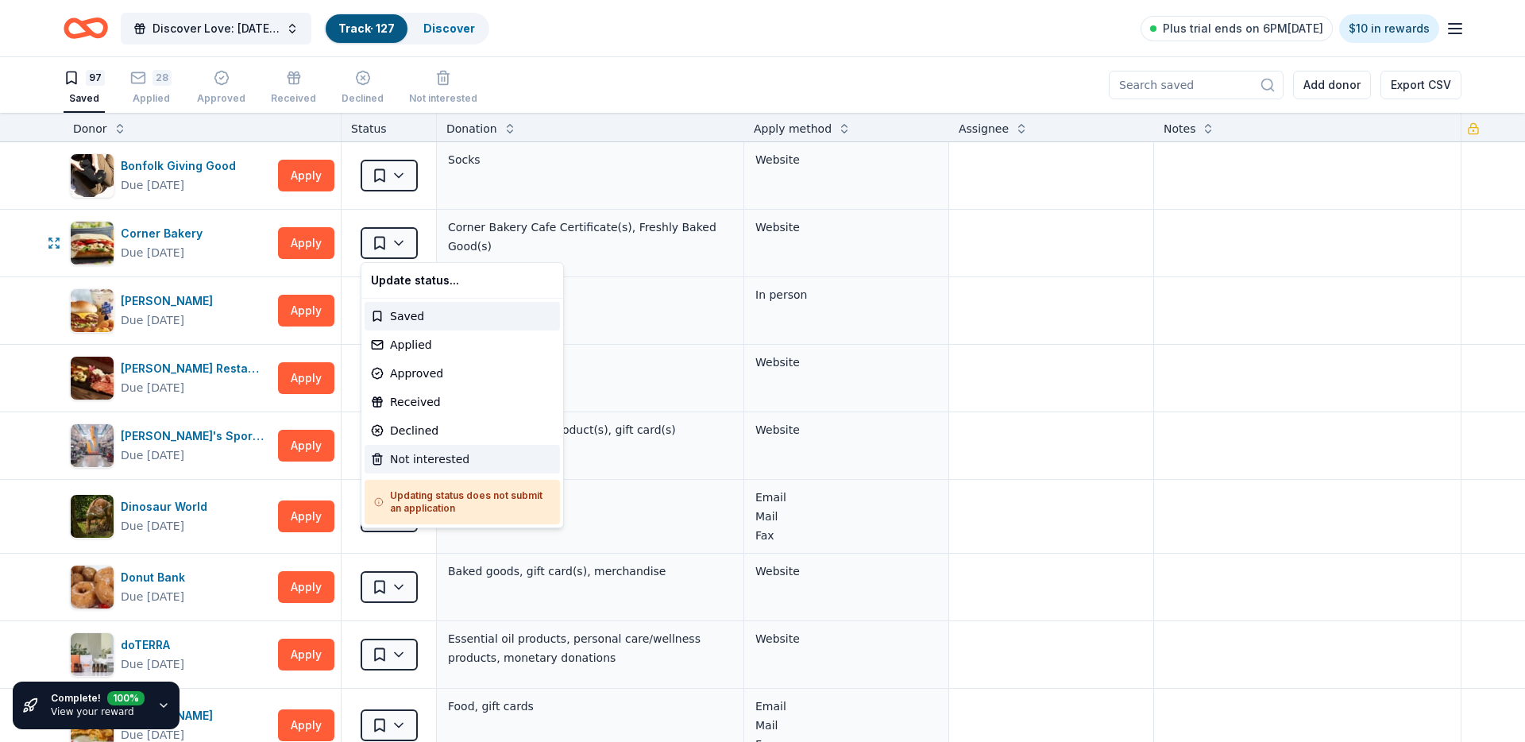
click at [458, 458] on div "Not interested" at bounding box center [462, 459] width 195 height 29
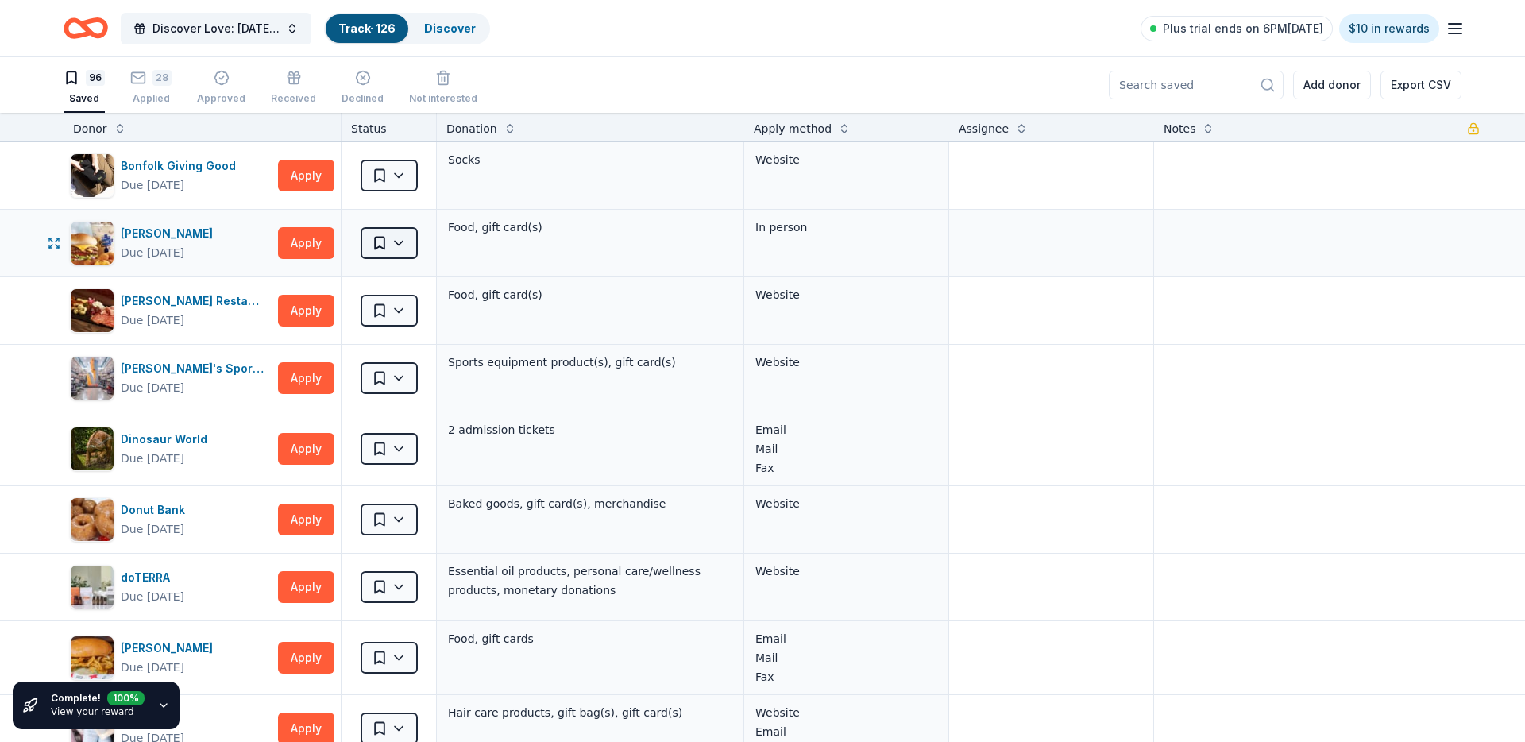
click at [403, 233] on html "Discover Love: Valentine's Day Gala & Silent Auction Track · 126 Discover Plus …" at bounding box center [762, 371] width 1525 height 742
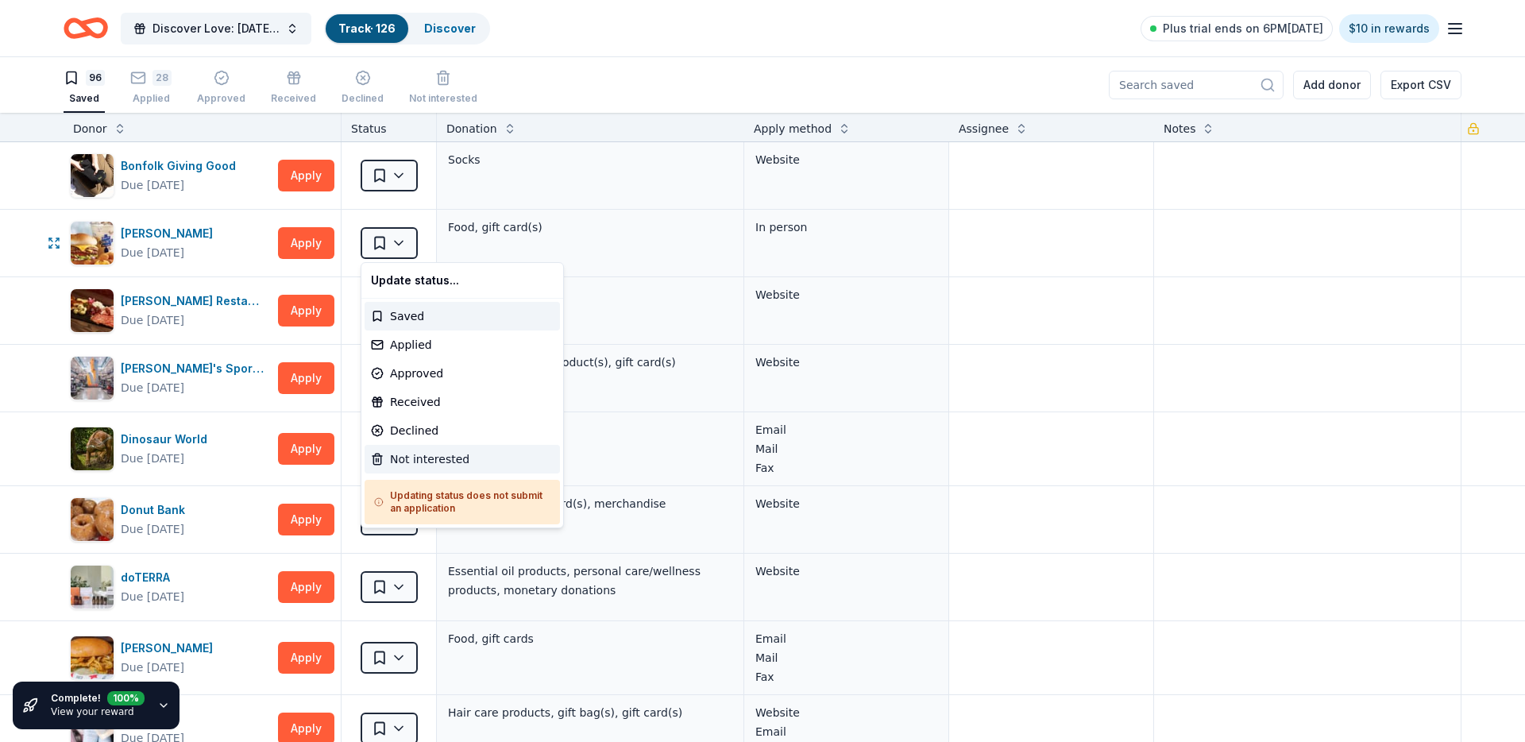
click at [429, 467] on div "Not interested" at bounding box center [462, 459] width 195 height 29
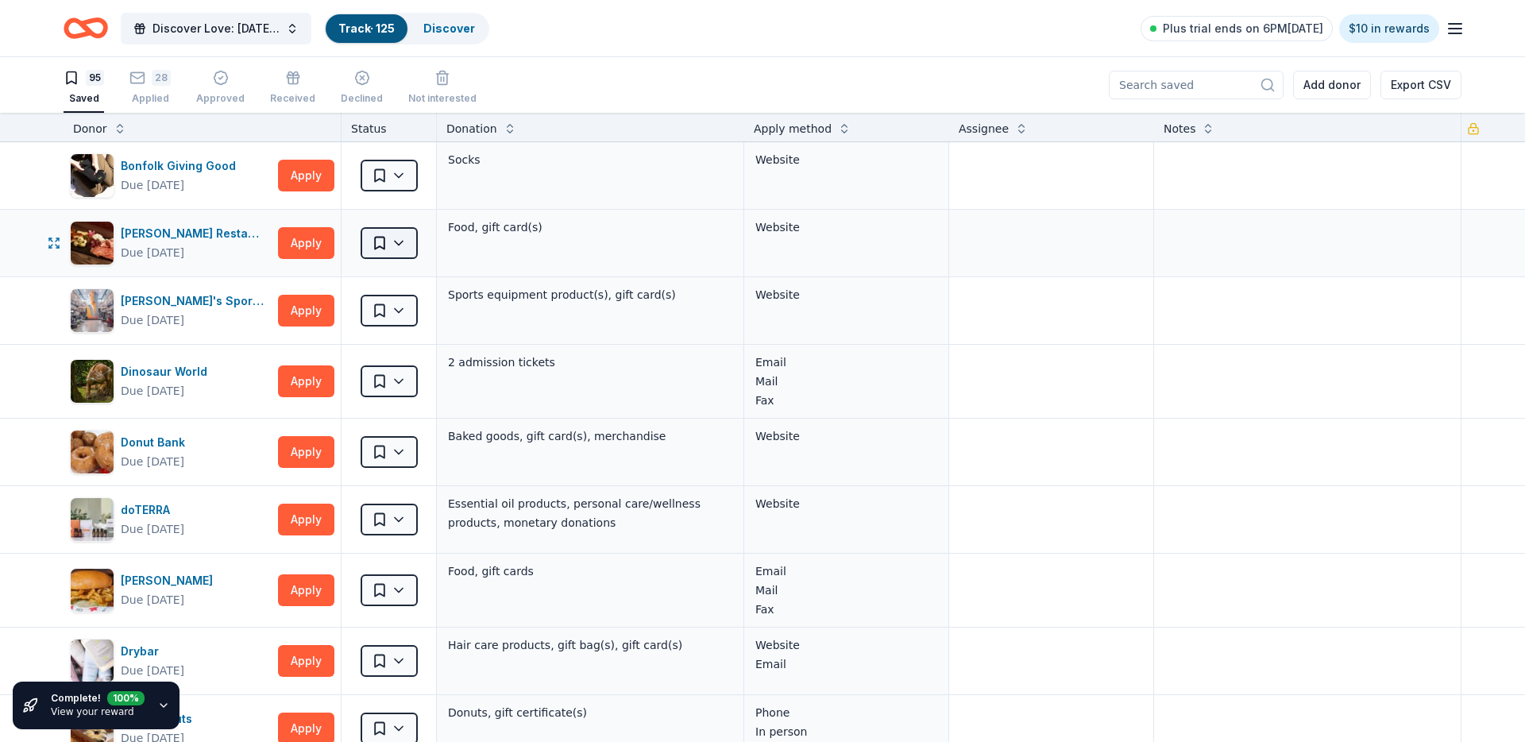
click at [403, 232] on html "Discover Love: Valentine's Day Gala & Silent Auction Track · 125 Discover Plus …" at bounding box center [762, 371] width 1525 height 742
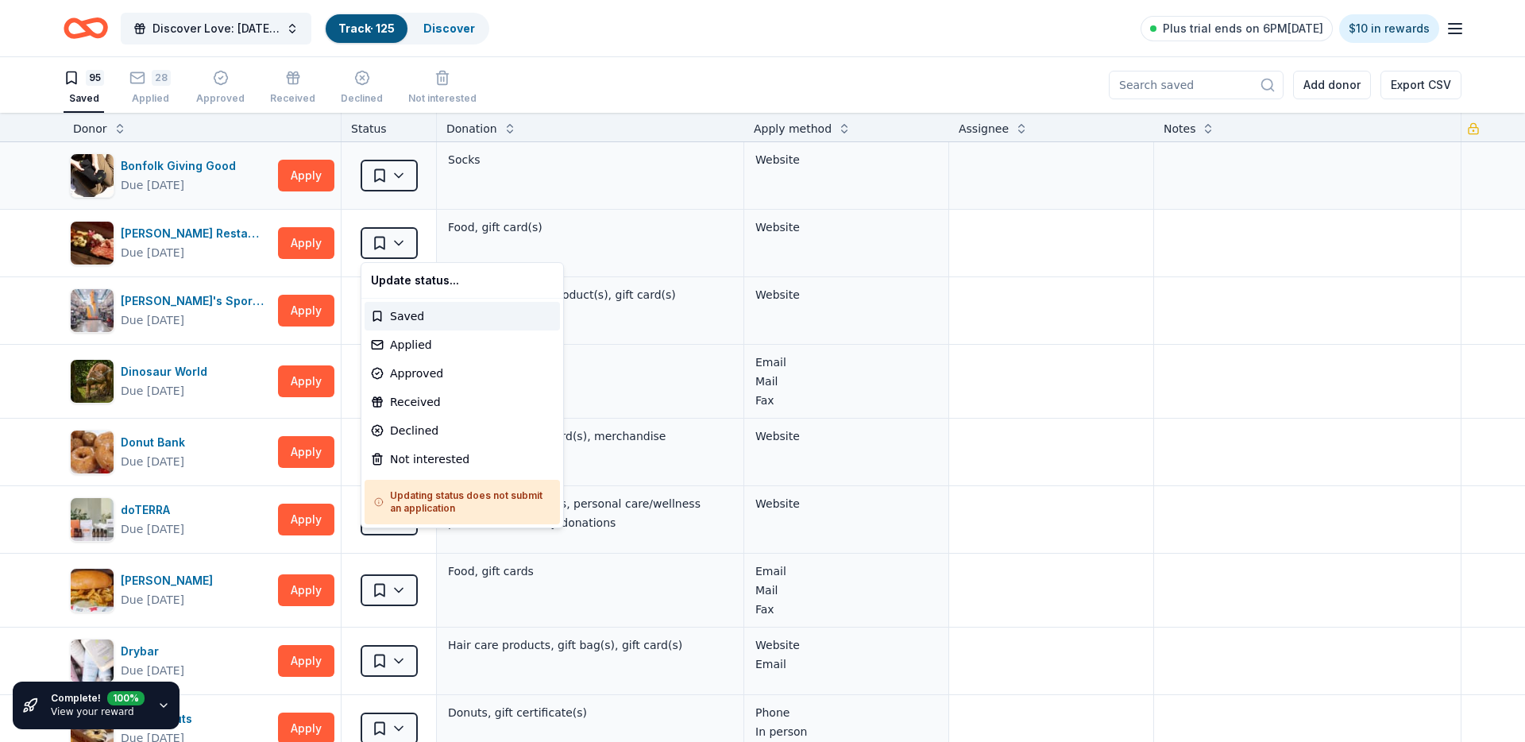
drag, startPoint x: 855, startPoint y: 168, endPoint x: 853, endPoint y: 152, distance: 16.0
click at [854, 166] on html "Discover Love: Valentine's Day Gala & Silent Auction Track · 125 Discover Plus …" at bounding box center [762, 371] width 1525 height 742
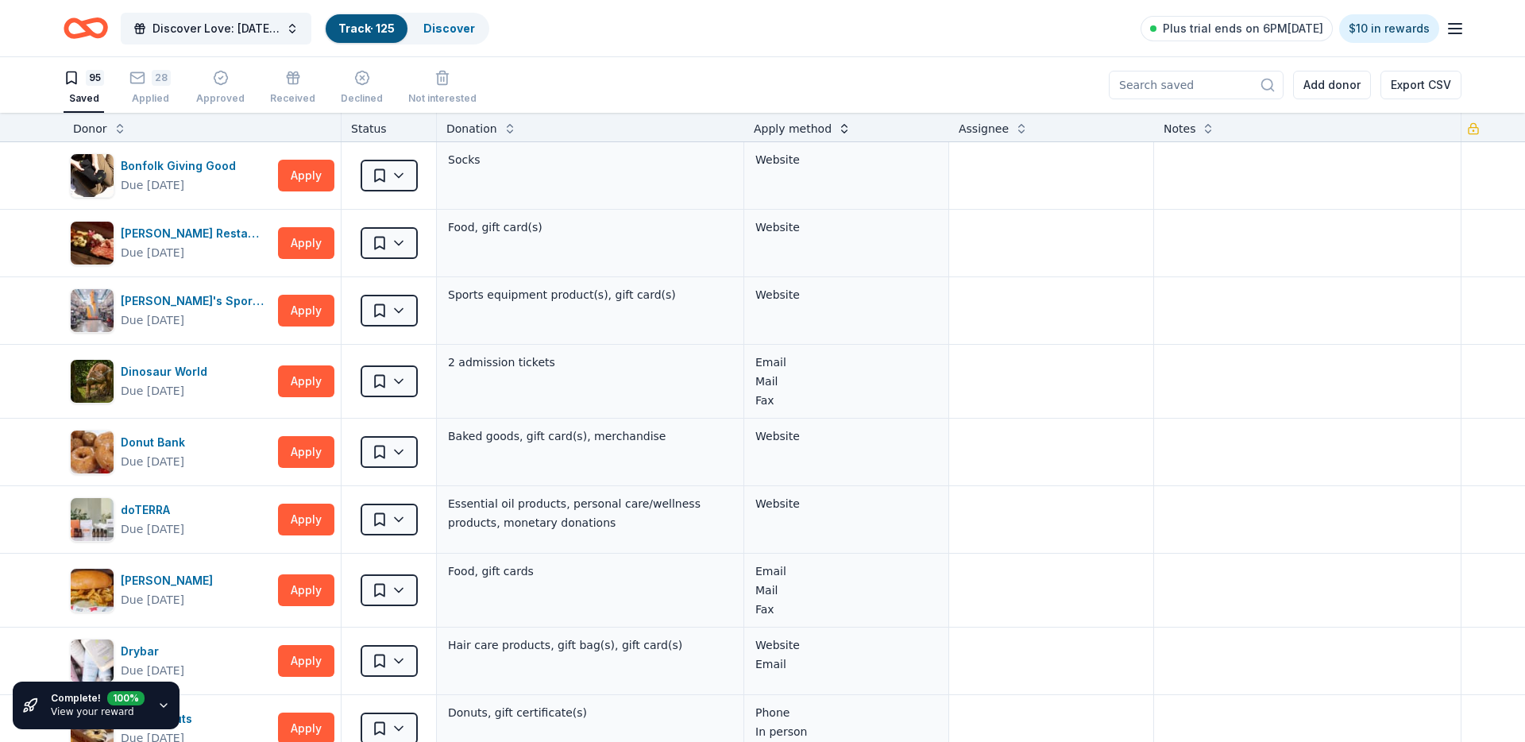
click at [841, 131] on button at bounding box center [844, 127] width 13 height 16
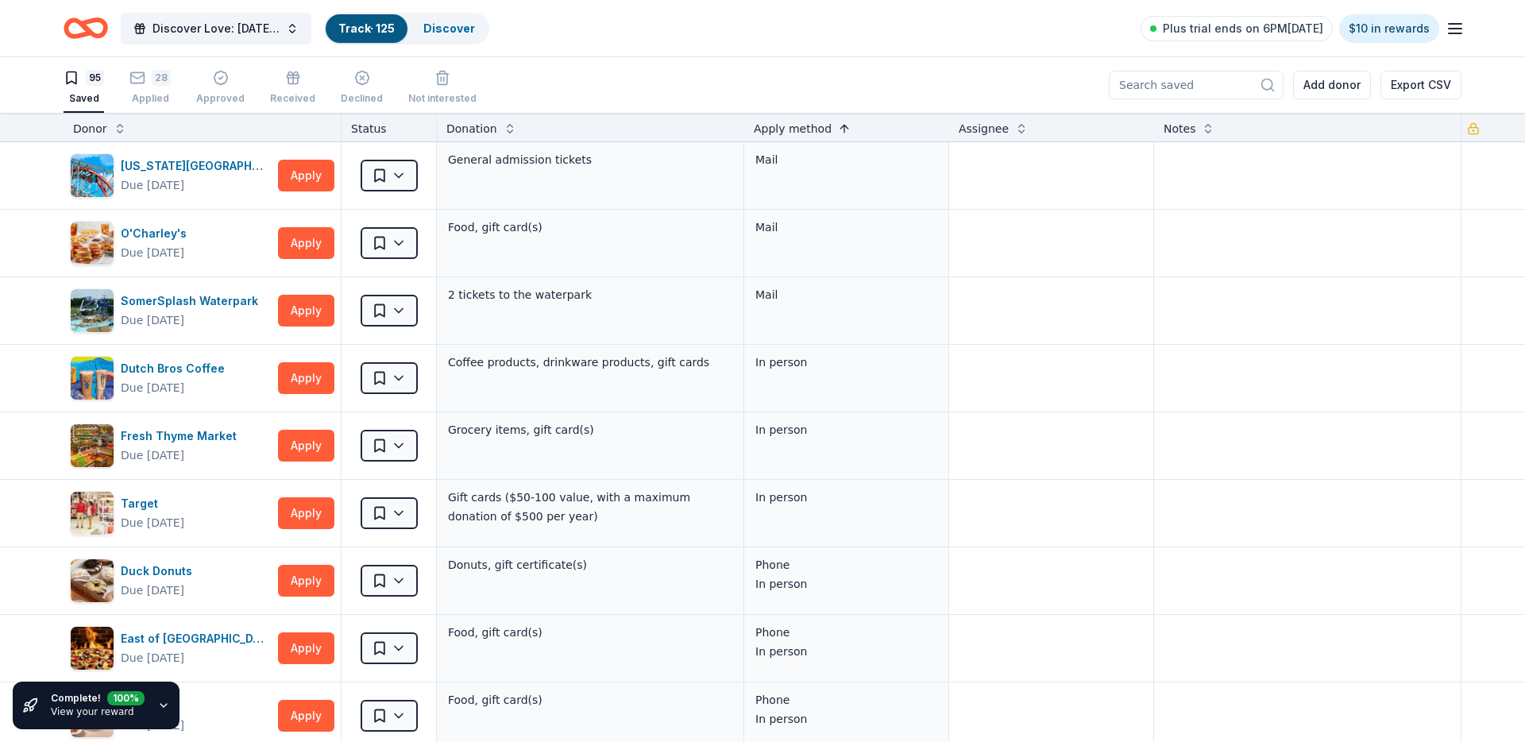
click at [841, 131] on button at bounding box center [844, 127] width 13 height 16
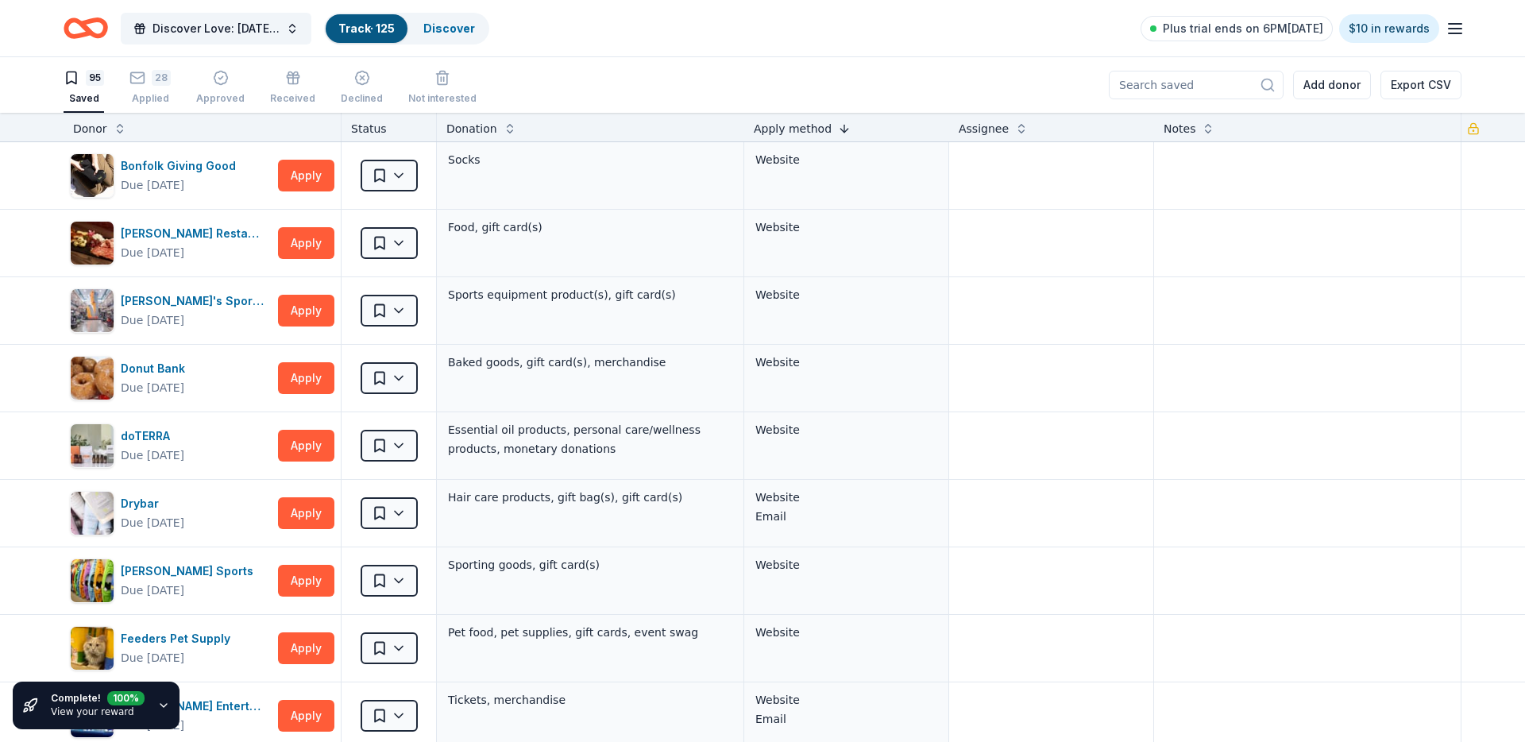
click at [841, 131] on button at bounding box center [844, 127] width 13 height 16
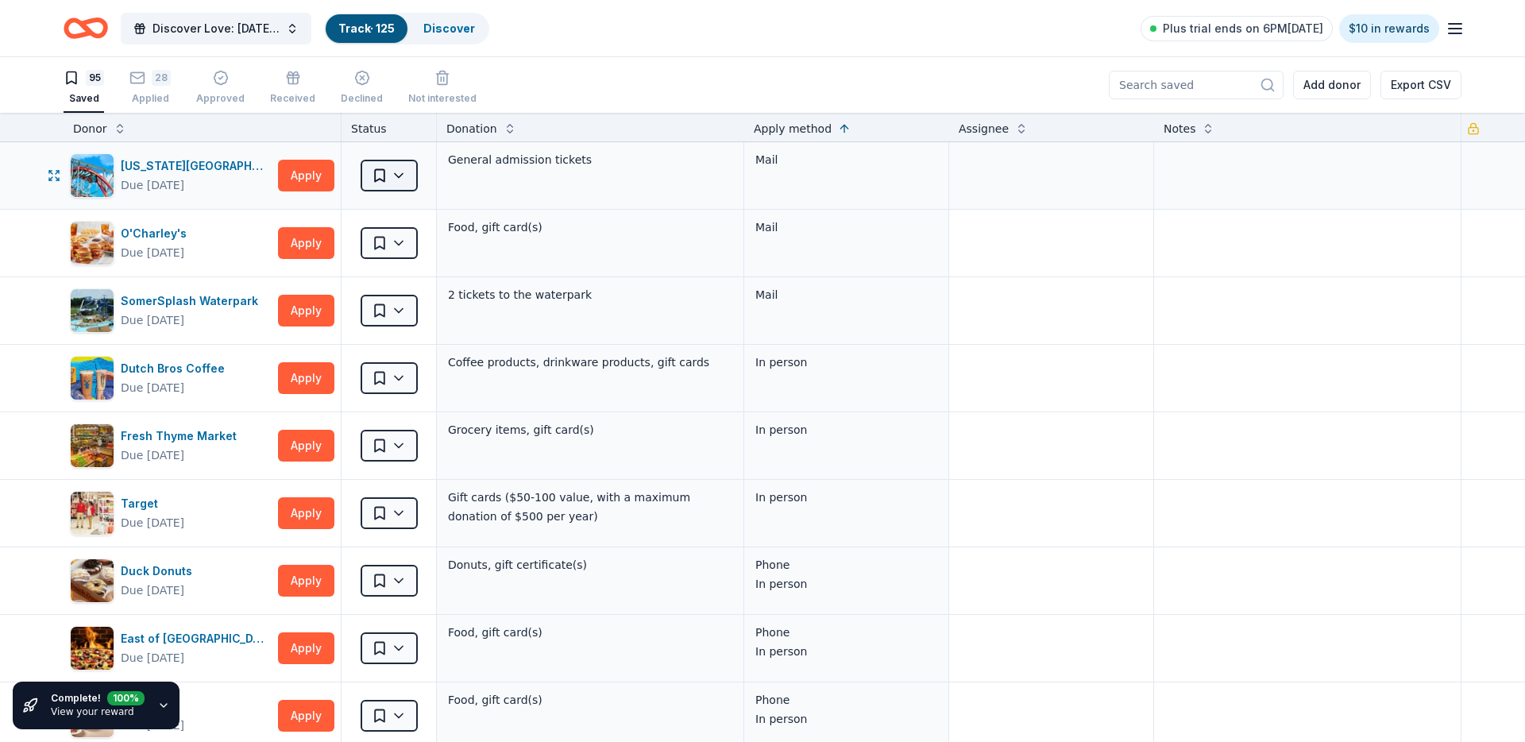
click at [409, 183] on html "Discover Love: Valentine's Day Gala & Silent Auction Track · 125 Discover Plus …" at bounding box center [762, 371] width 1525 height 742
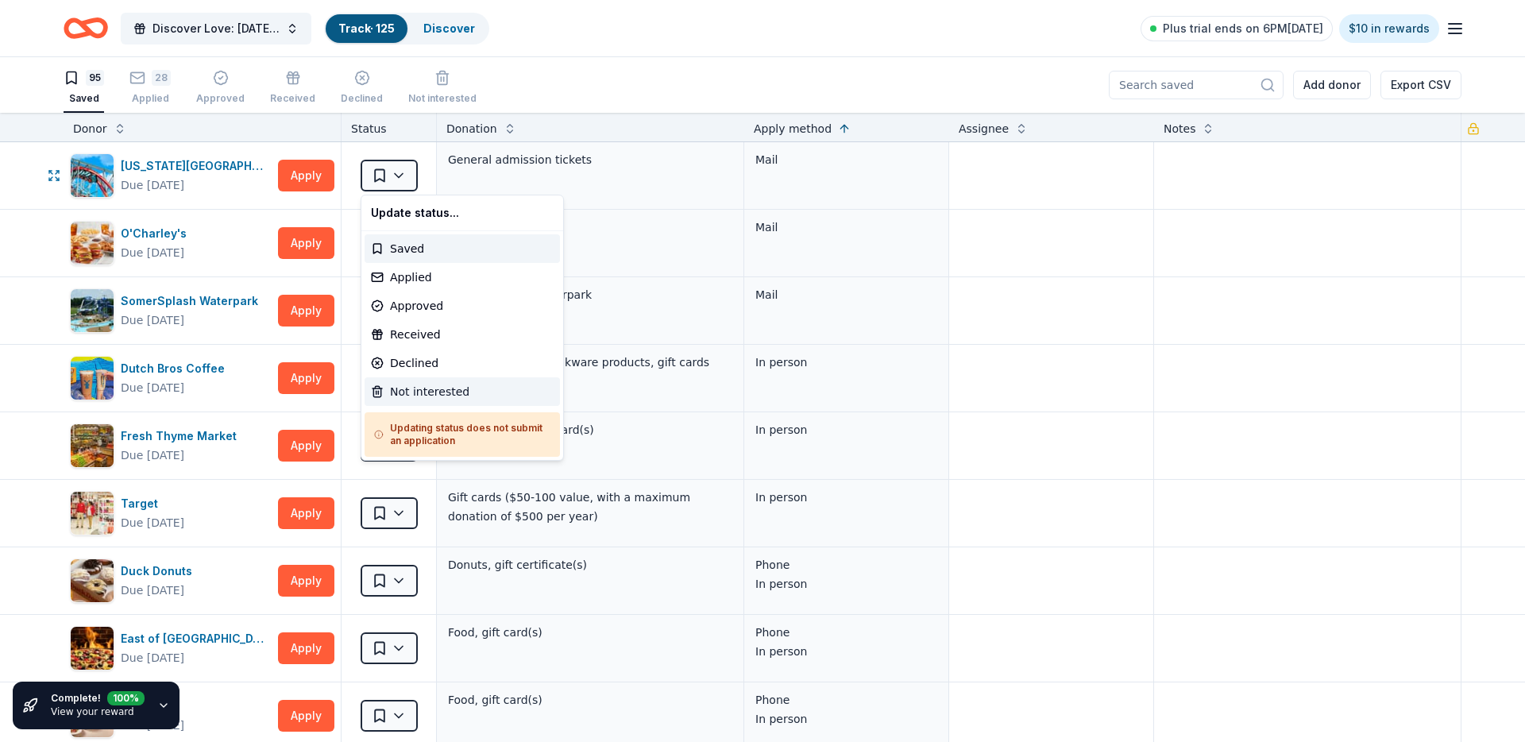
click at [411, 393] on div "Not interested" at bounding box center [462, 391] width 195 height 29
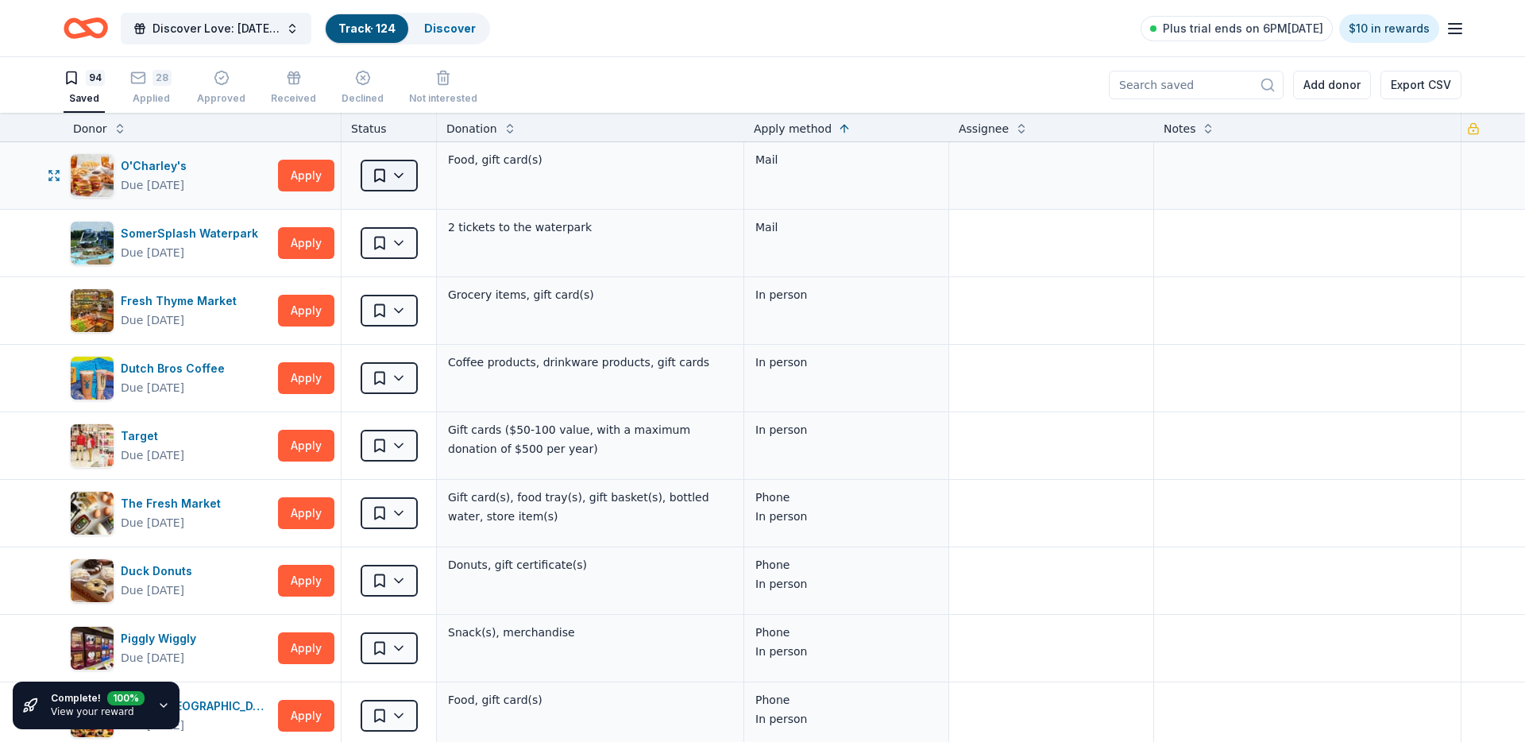
click at [399, 176] on html "Discover Love: Valentine's Day Gala & Silent Auction Track · 124 Discover Plus …" at bounding box center [762, 371] width 1525 height 742
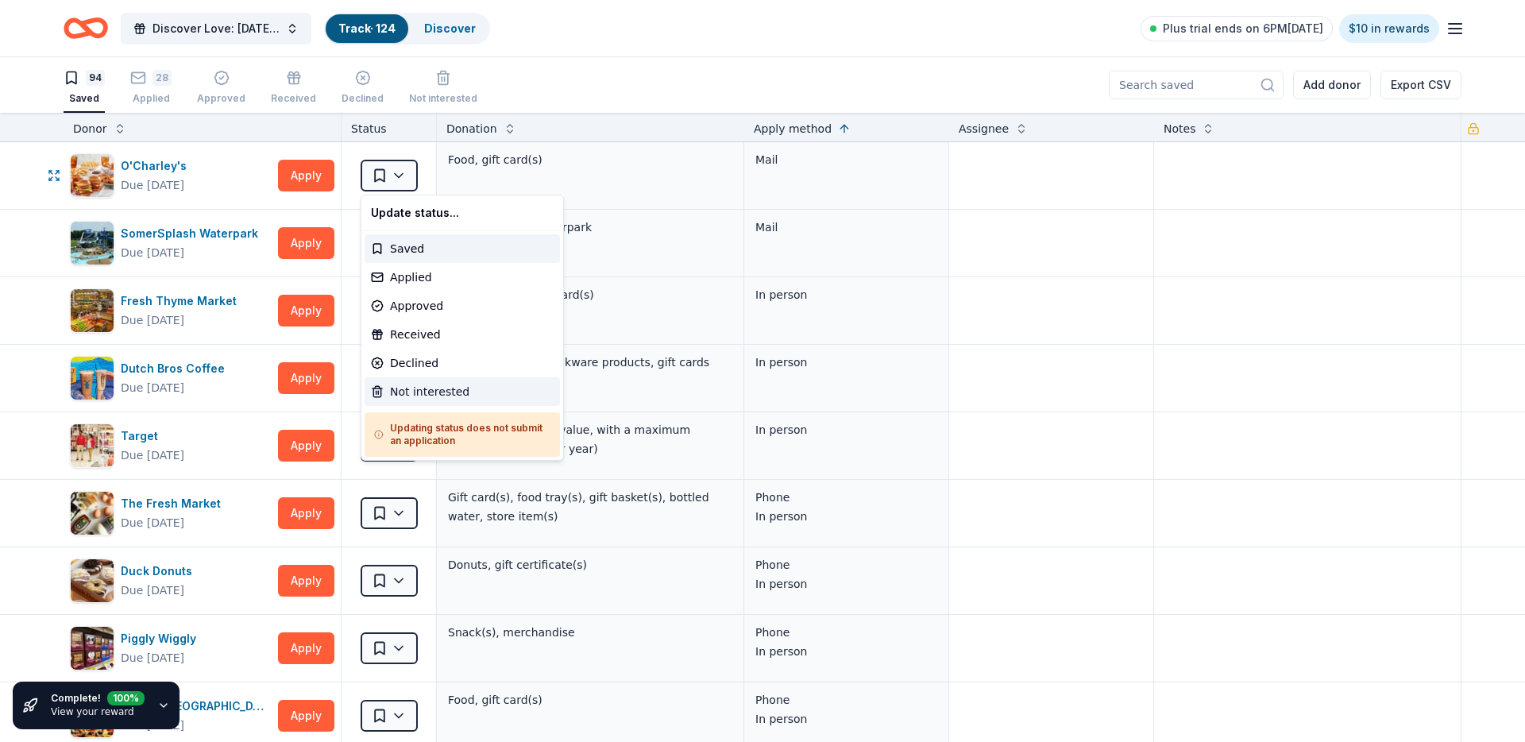
click at [430, 387] on div "Not interested" at bounding box center [462, 391] width 195 height 29
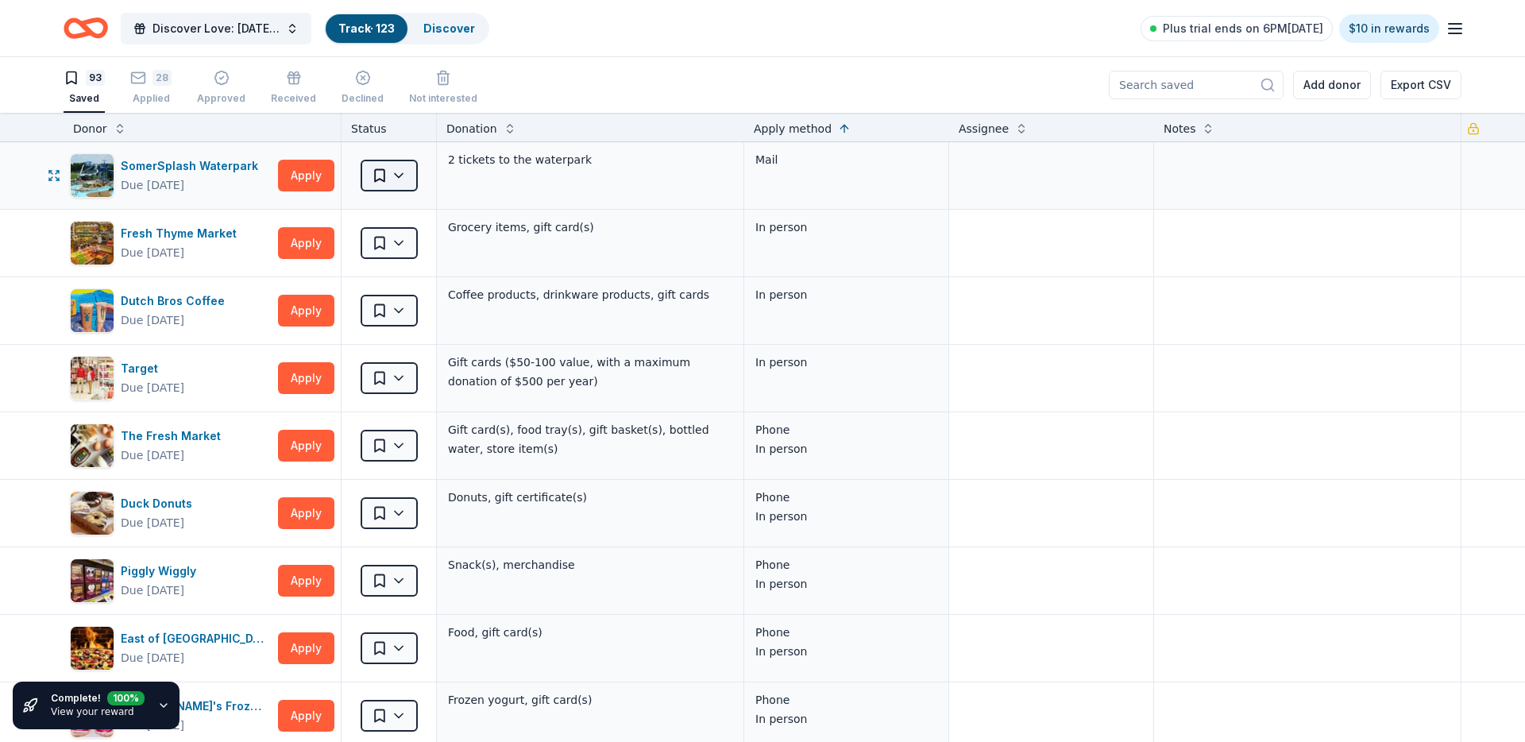
click at [400, 168] on html "Discover Love: Valentine's Day Gala & Silent Auction Track · 123 Discover Plus …" at bounding box center [762, 371] width 1525 height 742
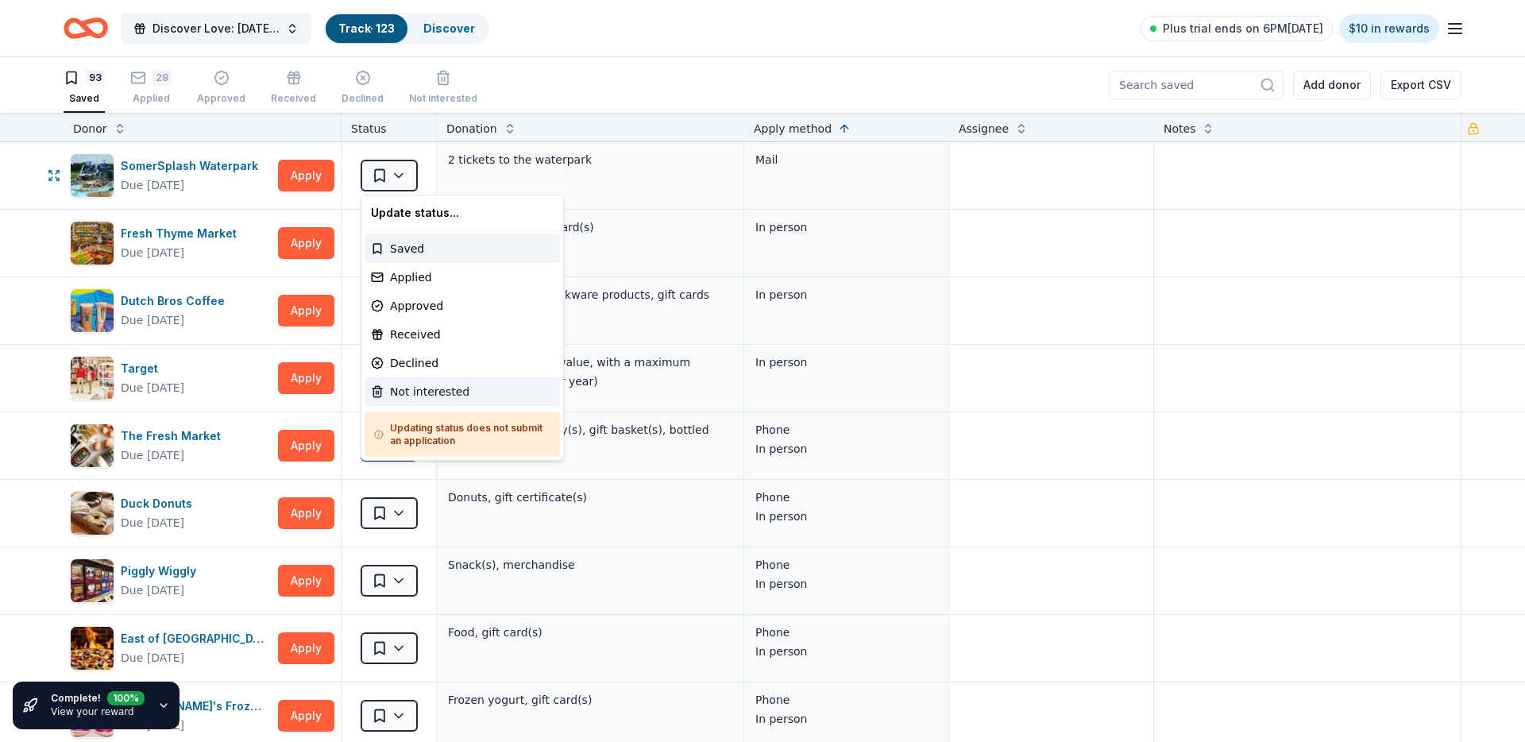
click at [396, 383] on div "Not interested" at bounding box center [462, 391] width 195 height 29
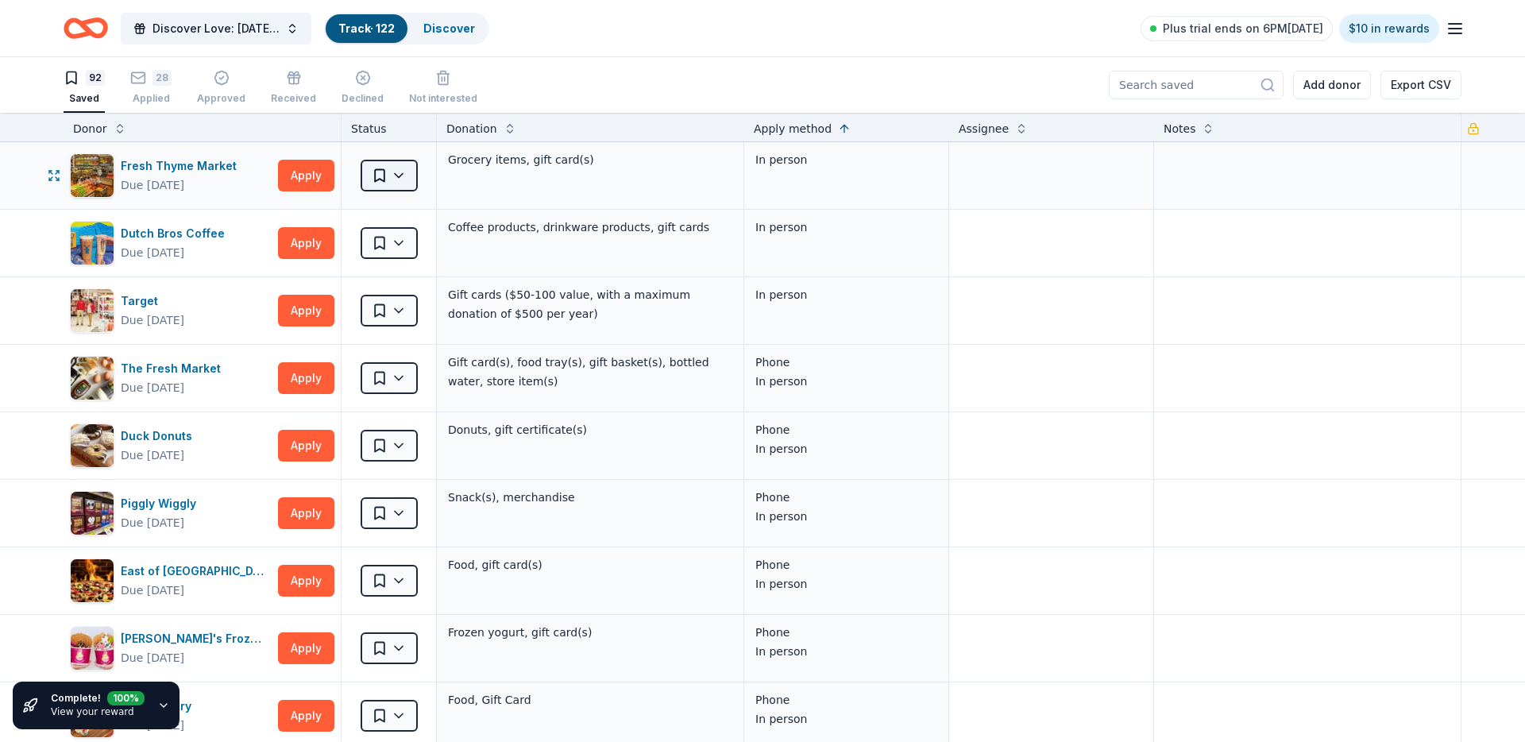
click at [403, 176] on html "Discover Love: Valentine's Day Gala & Silent Auction Track · 122 Discover Plus …" at bounding box center [762, 371] width 1525 height 742
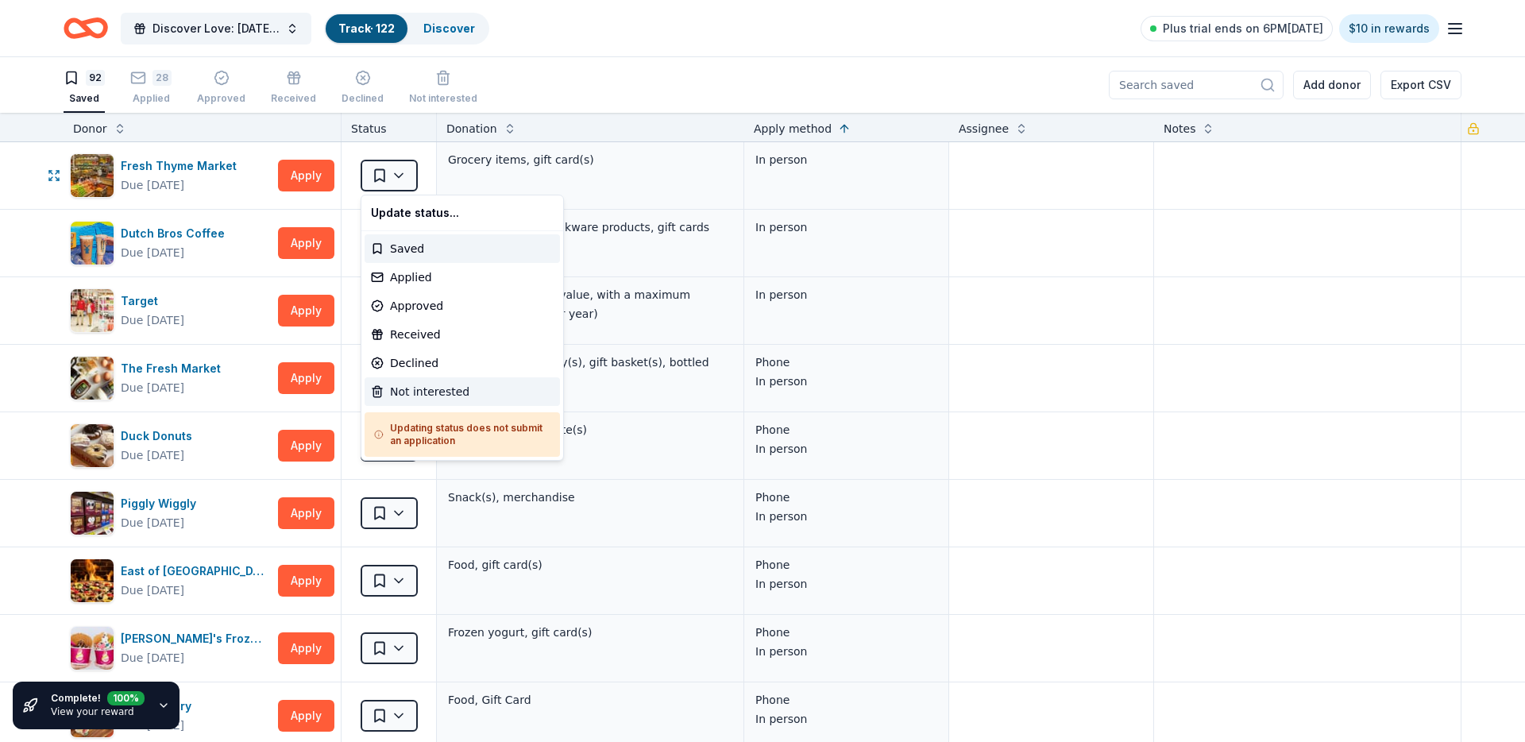
click at [405, 404] on div "Not interested" at bounding box center [462, 391] width 195 height 29
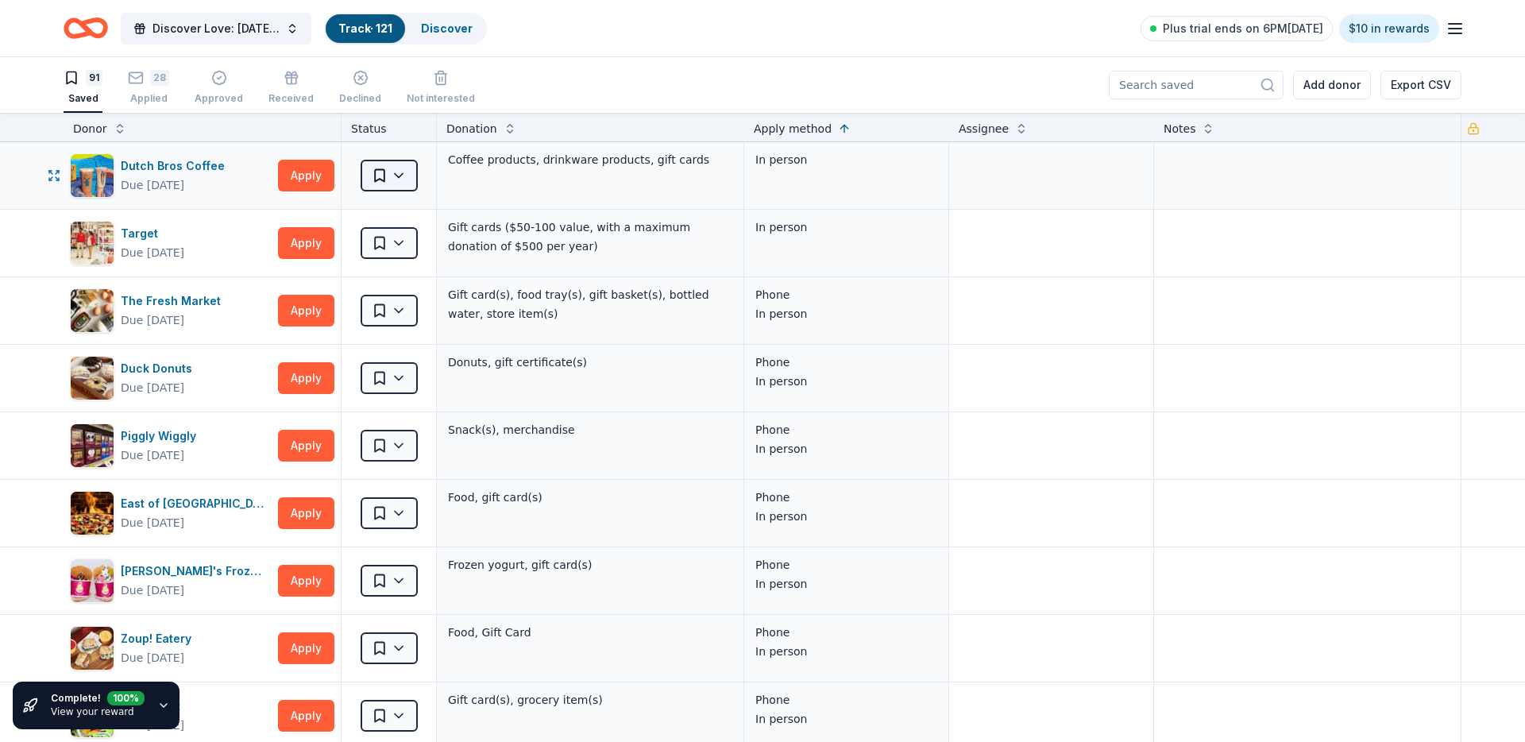
click at [401, 163] on html "Discover Love: Valentine's Day Gala & Silent Auction Track · 121 Discover Plus …" at bounding box center [762, 371] width 1525 height 742
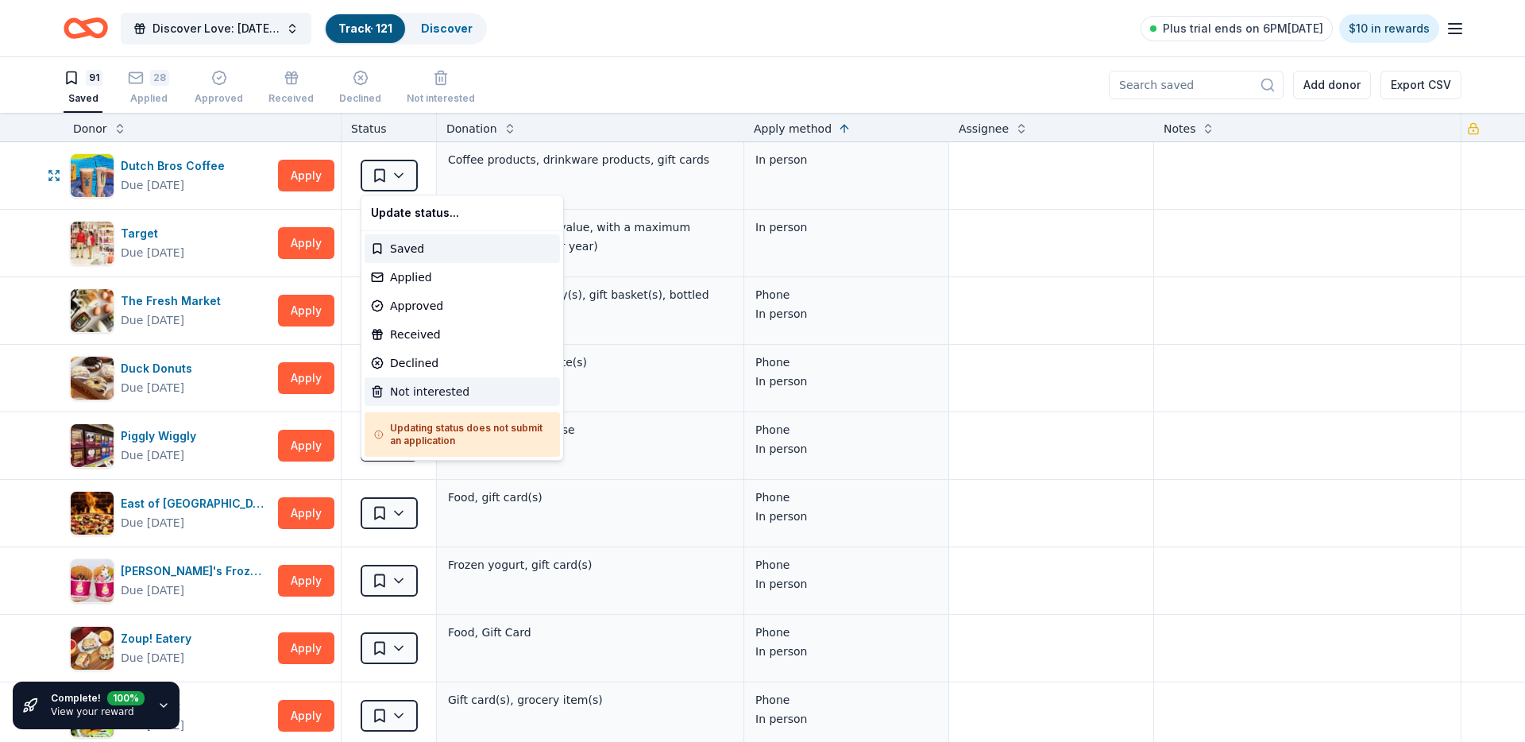
click at [405, 392] on div "Not interested" at bounding box center [462, 391] width 195 height 29
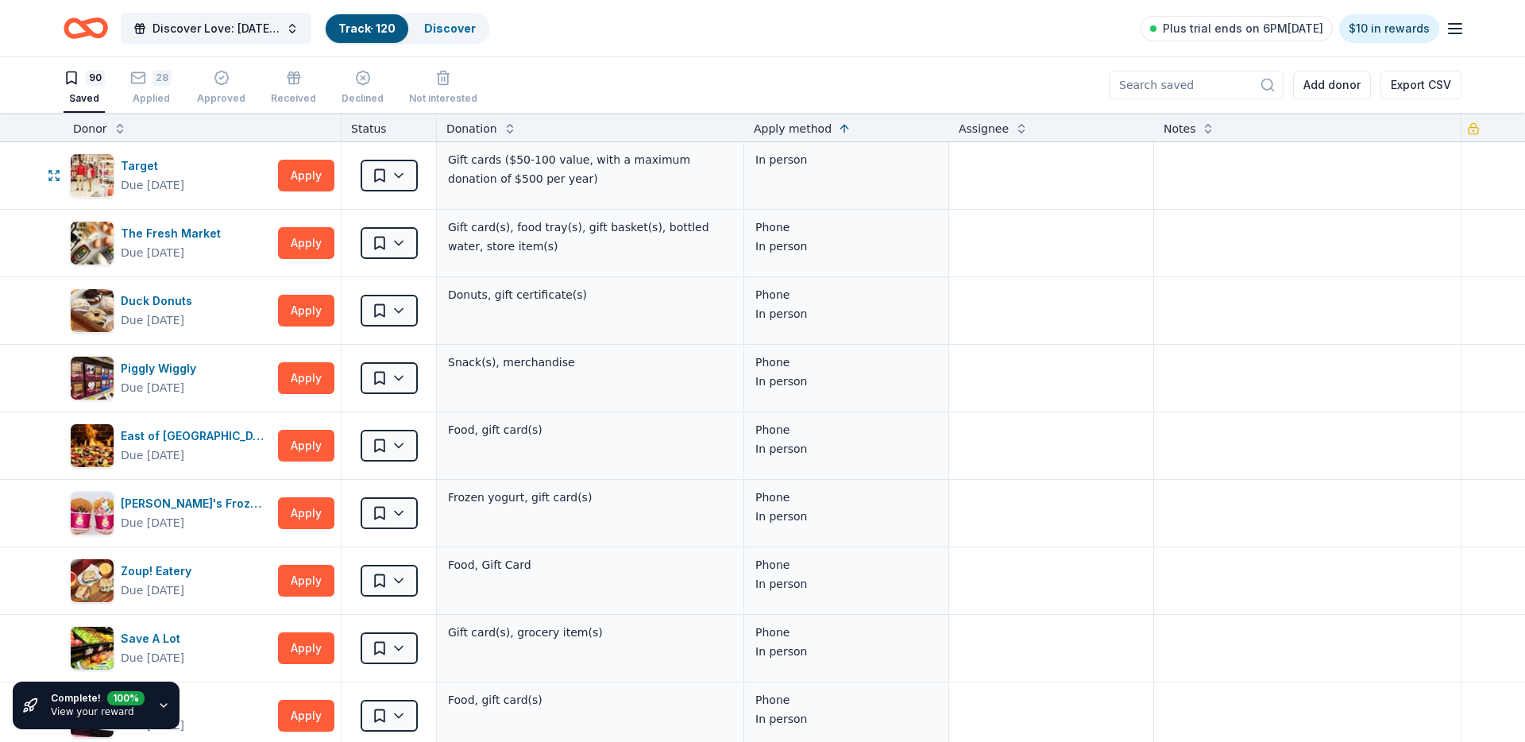
click at [408, 163] on html "Discover Love: Valentine's Day Gala & Silent Auction Track · 120 Discover Plus …" at bounding box center [762, 371] width 1525 height 742
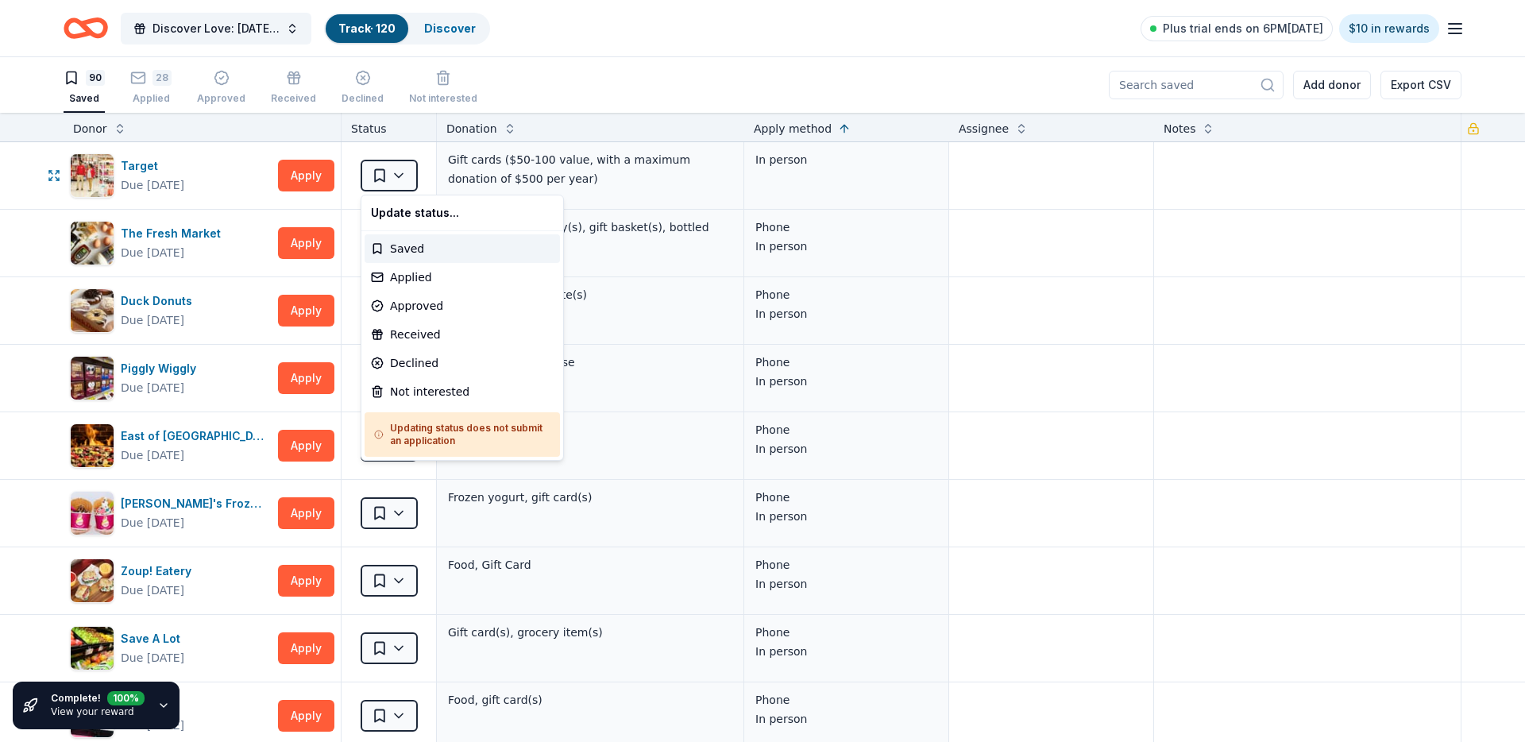
click at [427, 419] on div "Updating status does not submit an application" at bounding box center [462, 434] width 195 height 44
click at [428, 400] on div "Not interested" at bounding box center [462, 391] width 195 height 29
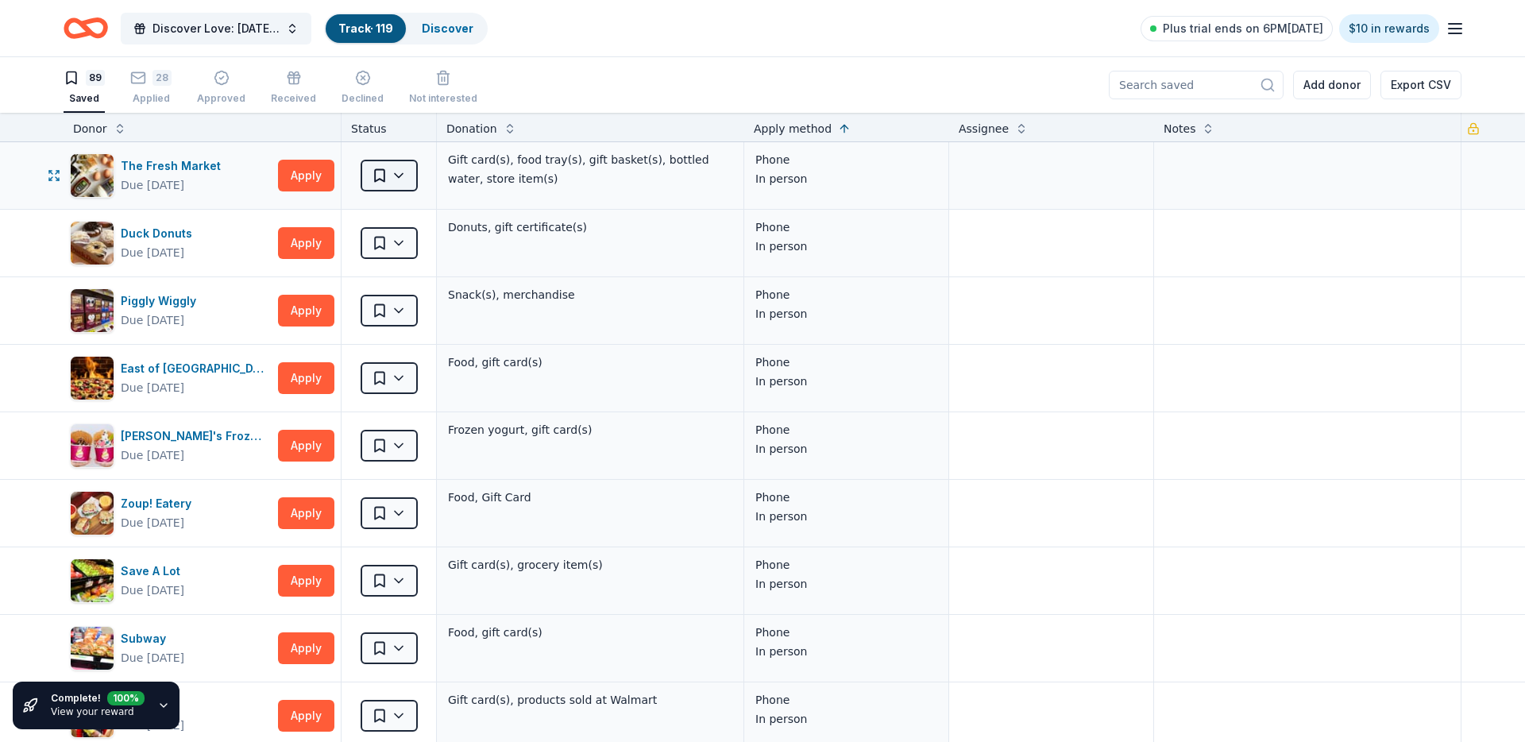
click at [399, 174] on html "Discover Love: Valentine's Day Gala & Silent Auction Track · 119 Discover Plus …" at bounding box center [762, 371] width 1525 height 742
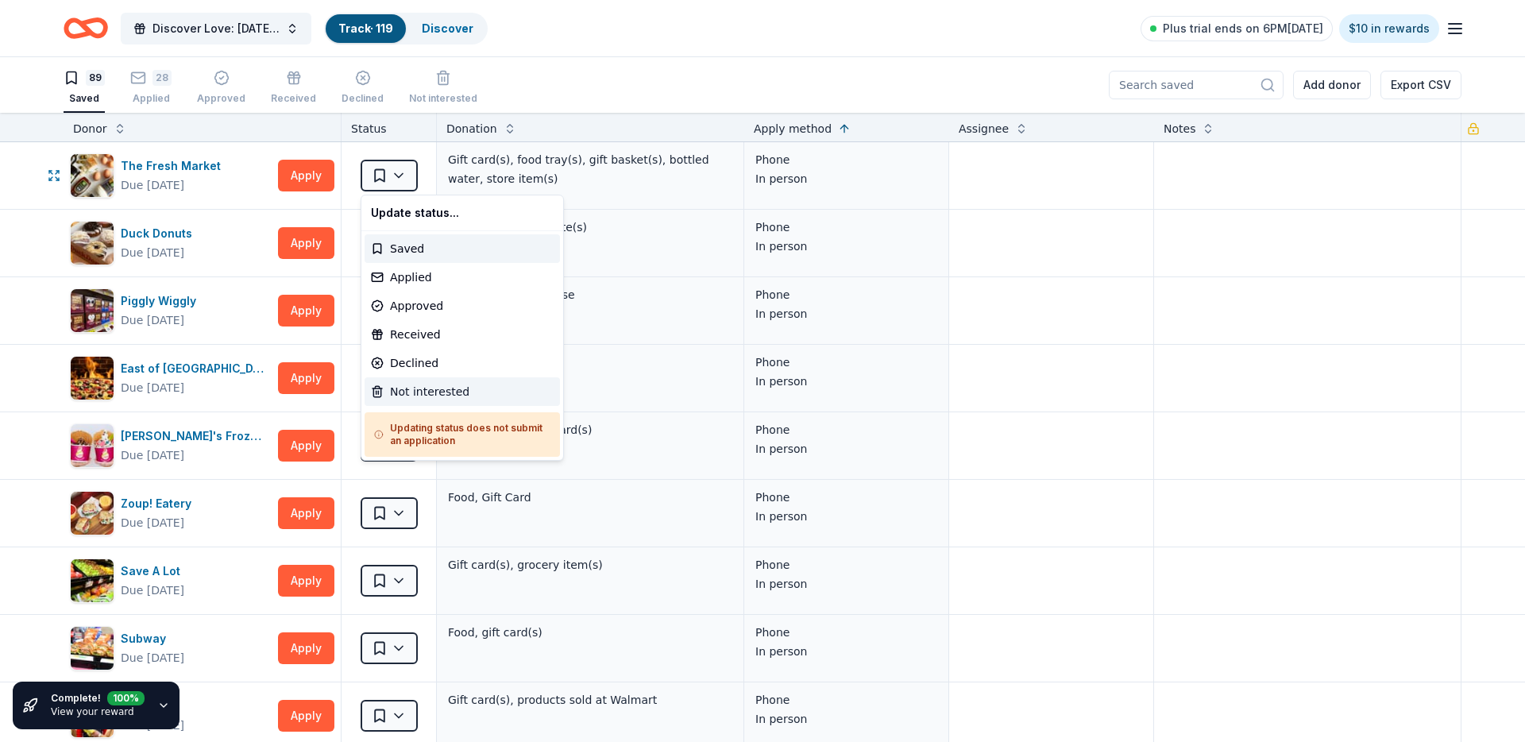
click at [419, 405] on div "Not interested" at bounding box center [462, 391] width 195 height 29
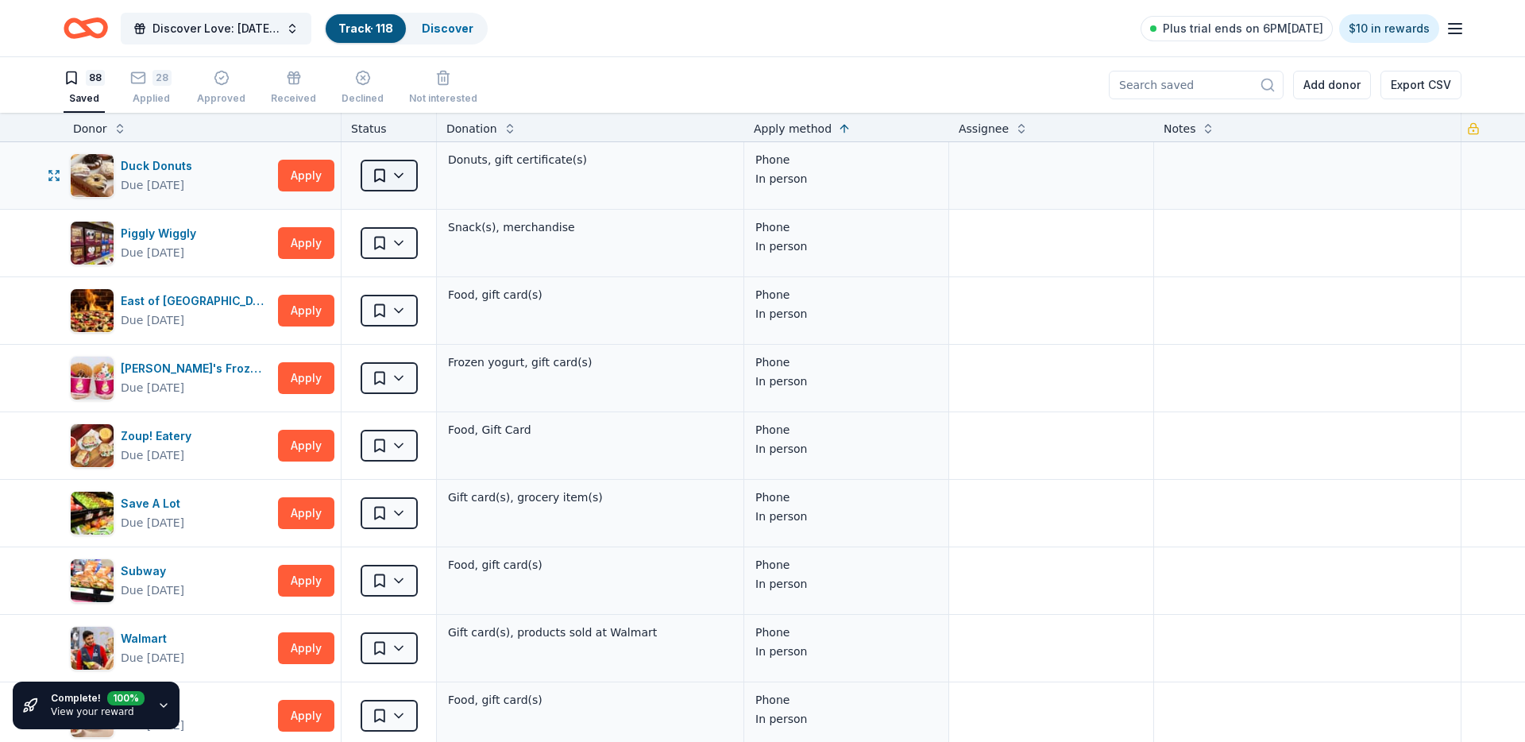
click at [404, 178] on html "Discover Love: Valentine's Day Gala & Silent Auction Track · 118 Discover Plus …" at bounding box center [762, 371] width 1525 height 742
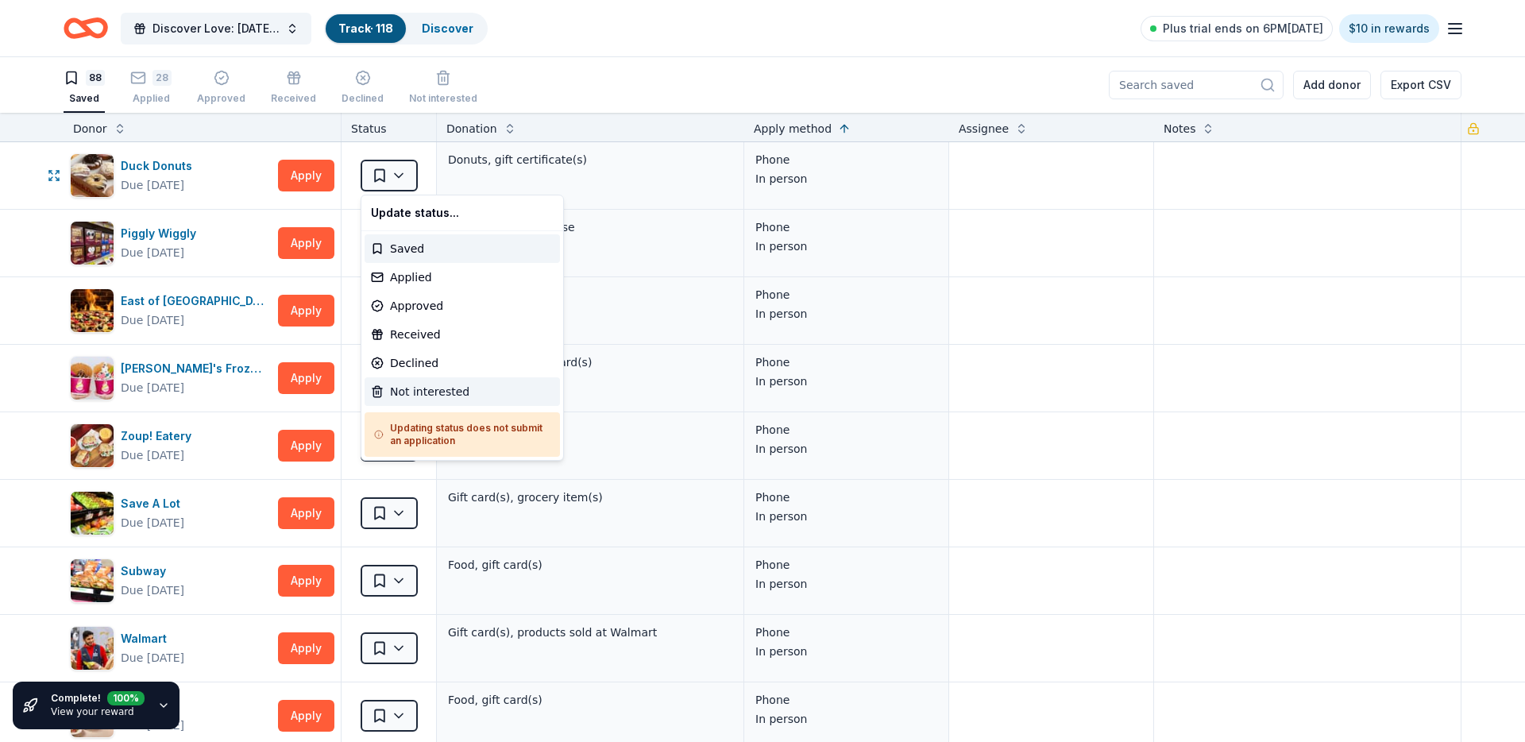
click at [419, 394] on div "Not interested" at bounding box center [462, 391] width 195 height 29
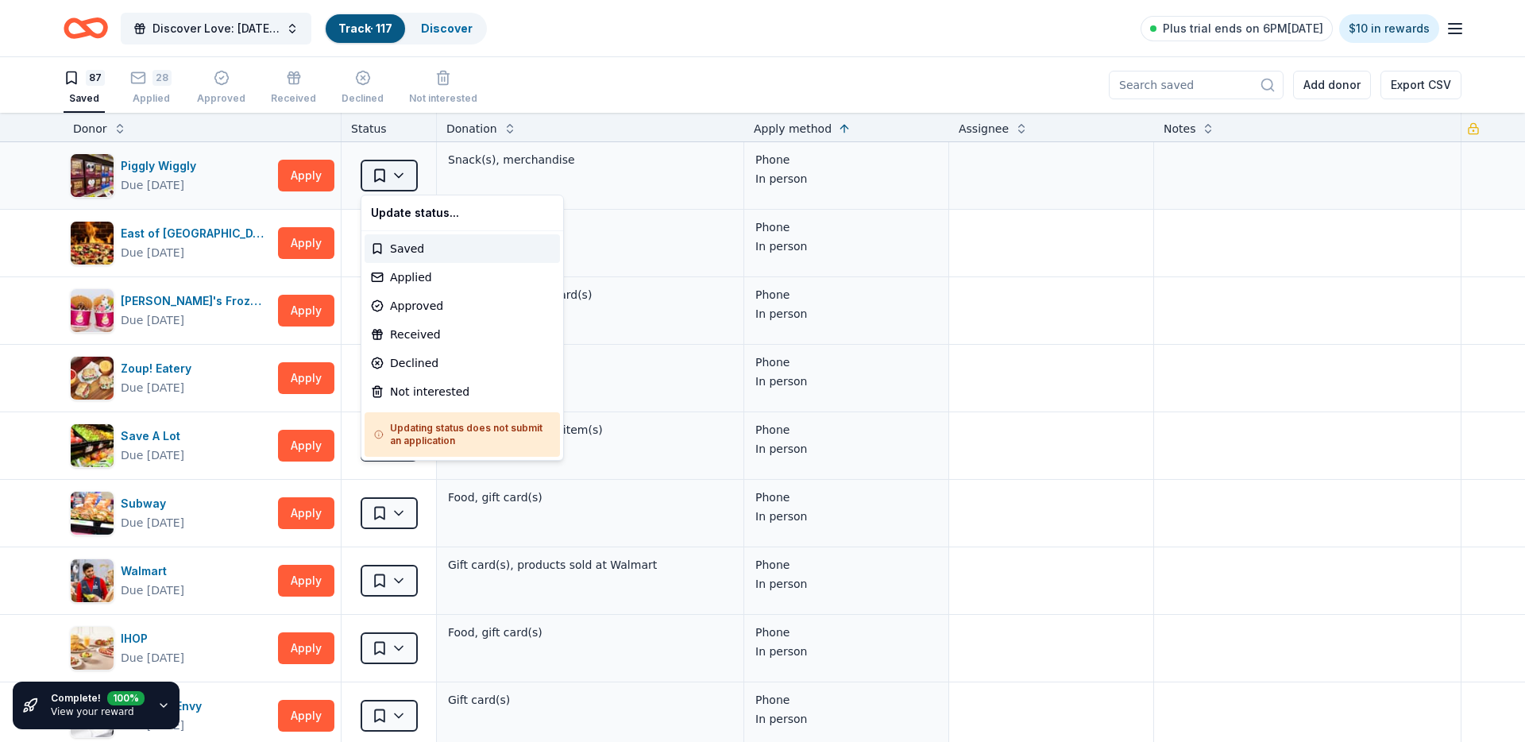
click at [406, 173] on html "Discover Love: Valentine's Day Gala & Silent Auction Track · 117 Discover Plus …" at bounding box center [762, 371] width 1525 height 742
click at [430, 399] on div "Not interested" at bounding box center [462, 391] width 195 height 29
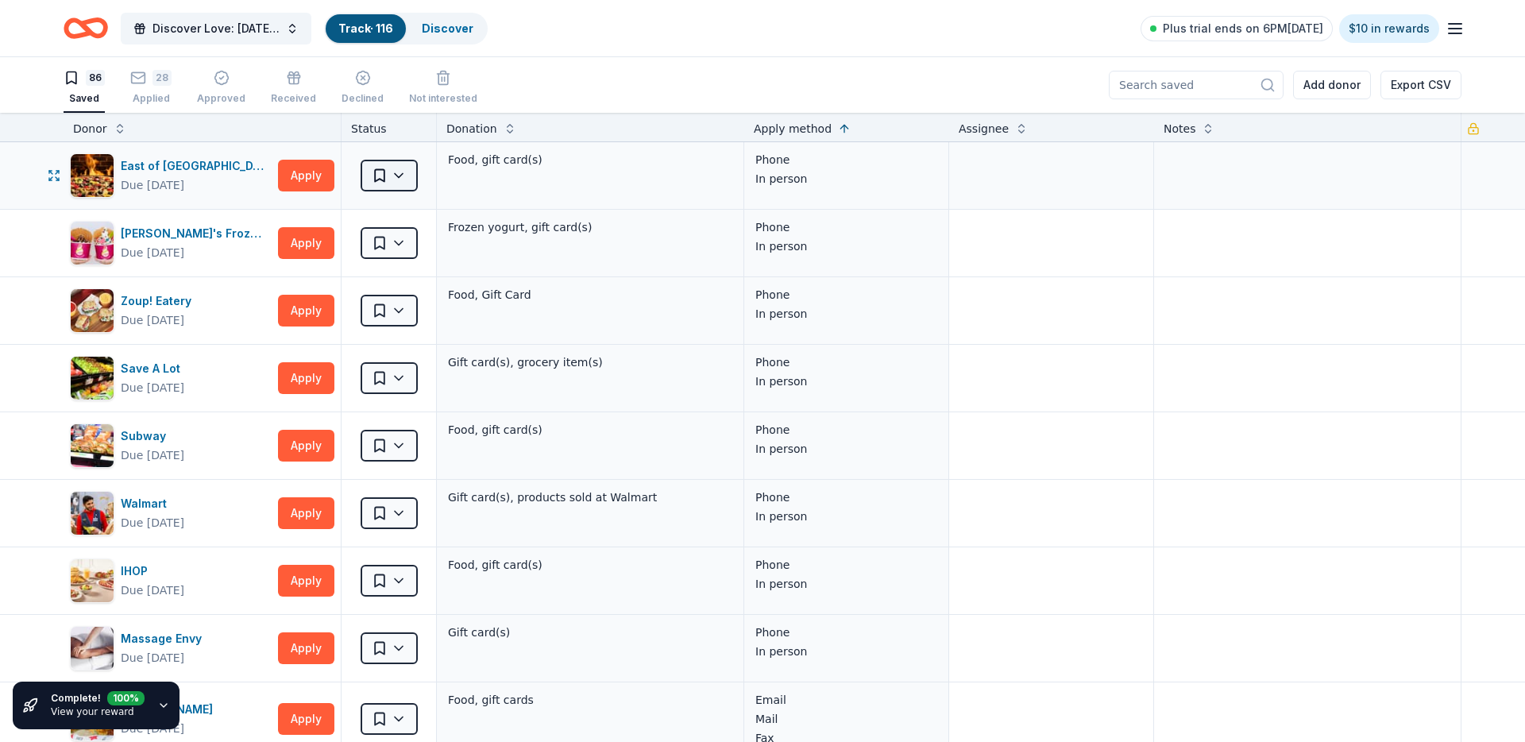
click at [402, 186] on html "Discover Love: Valentine's Day Gala & Silent Auction Track · 116 Discover Plus …" at bounding box center [762, 371] width 1525 height 742
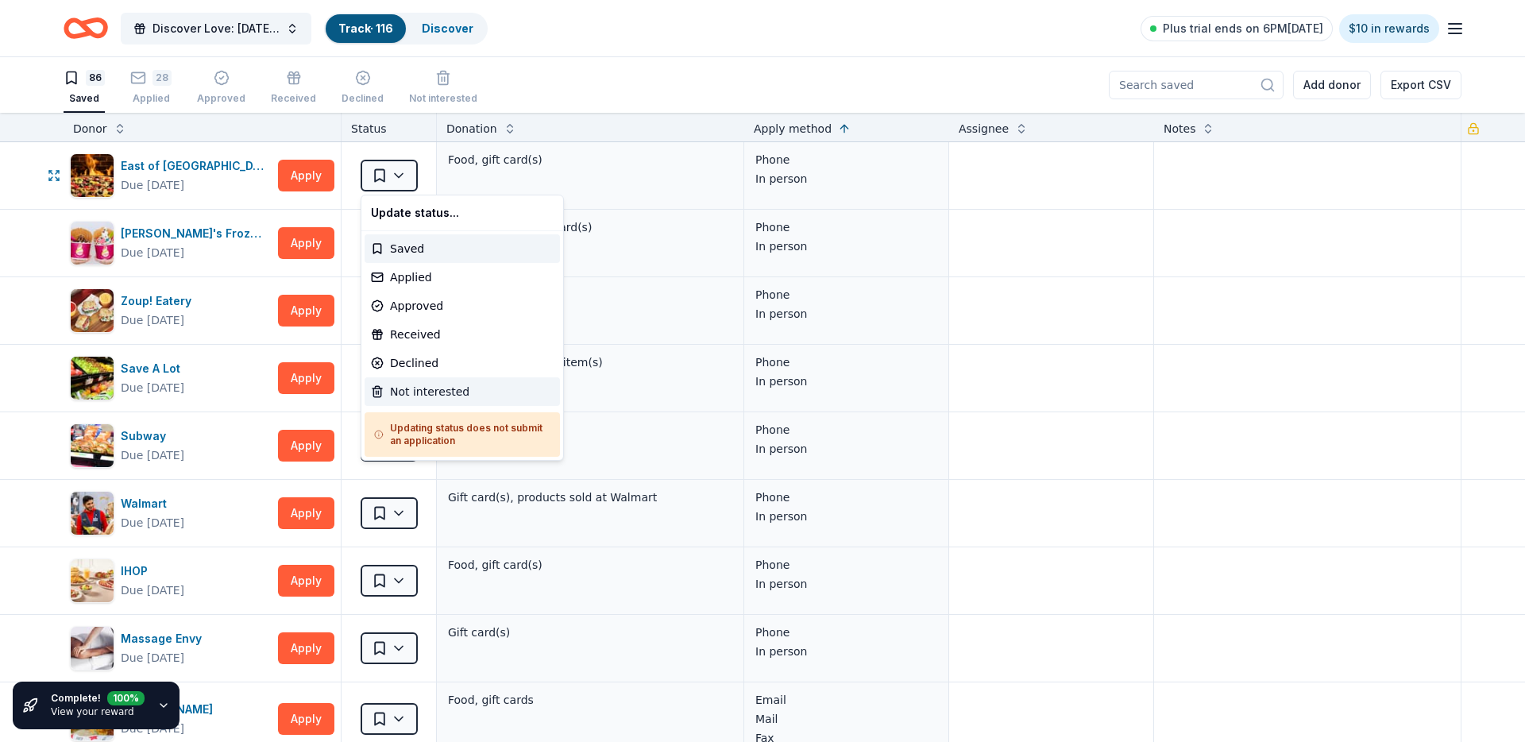
click at [414, 399] on div "Not interested" at bounding box center [462, 391] width 195 height 29
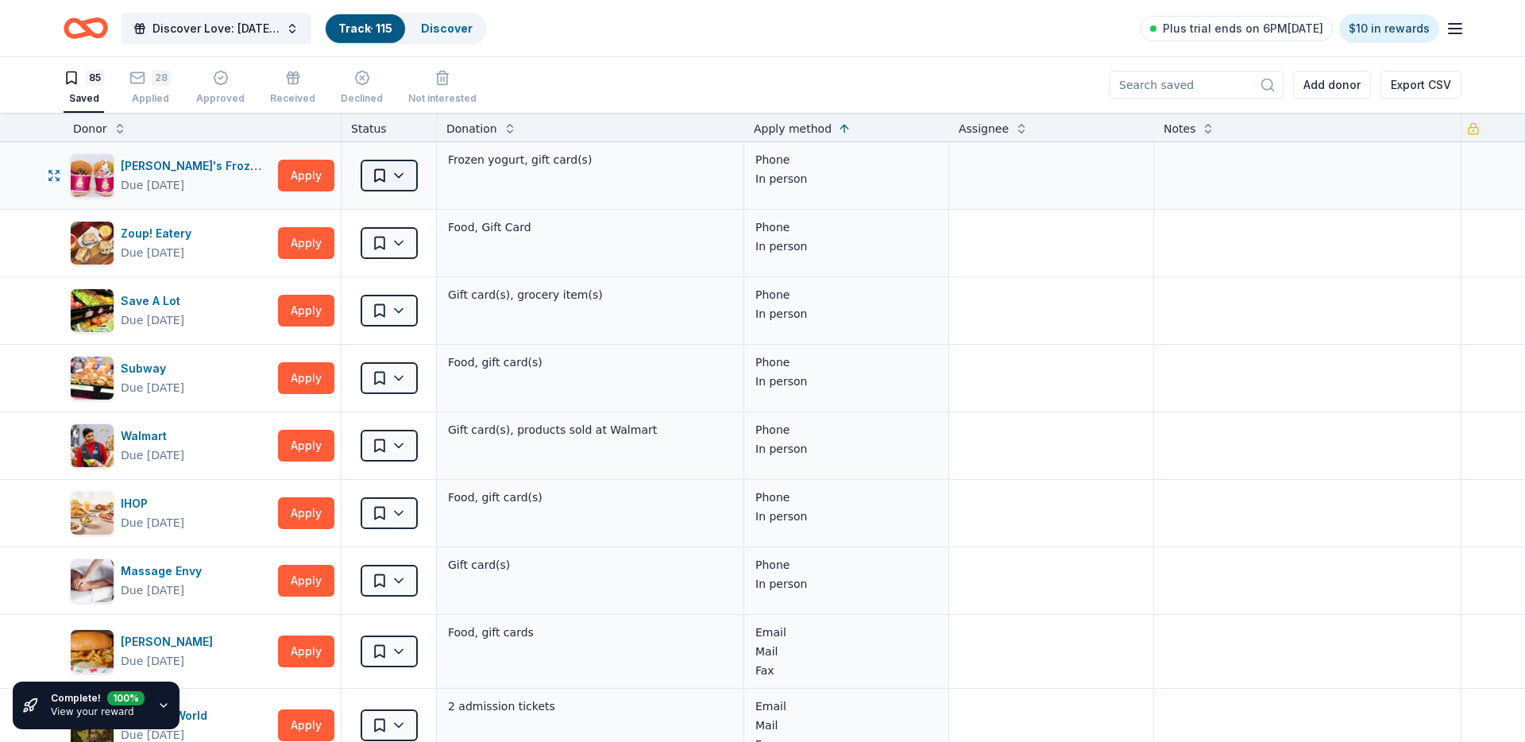
click at [386, 169] on html "Discover Love: Valentine's Day Gala & Silent Auction Track · 115 Discover Plus …" at bounding box center [762, 371] width 1525 height 742
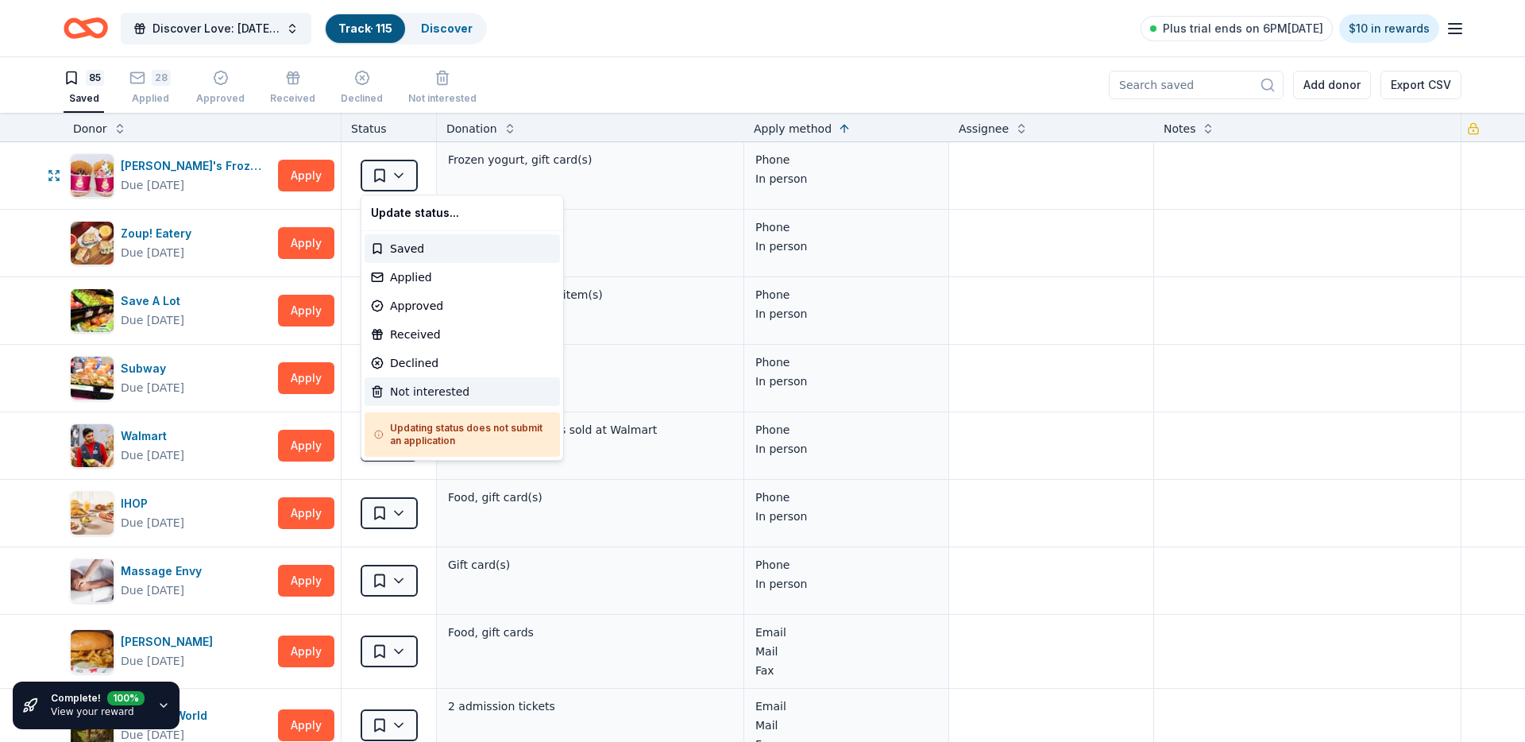
click at [451, 396] on div "Not interested" at bounding box center [462, 391] width 195 height 29
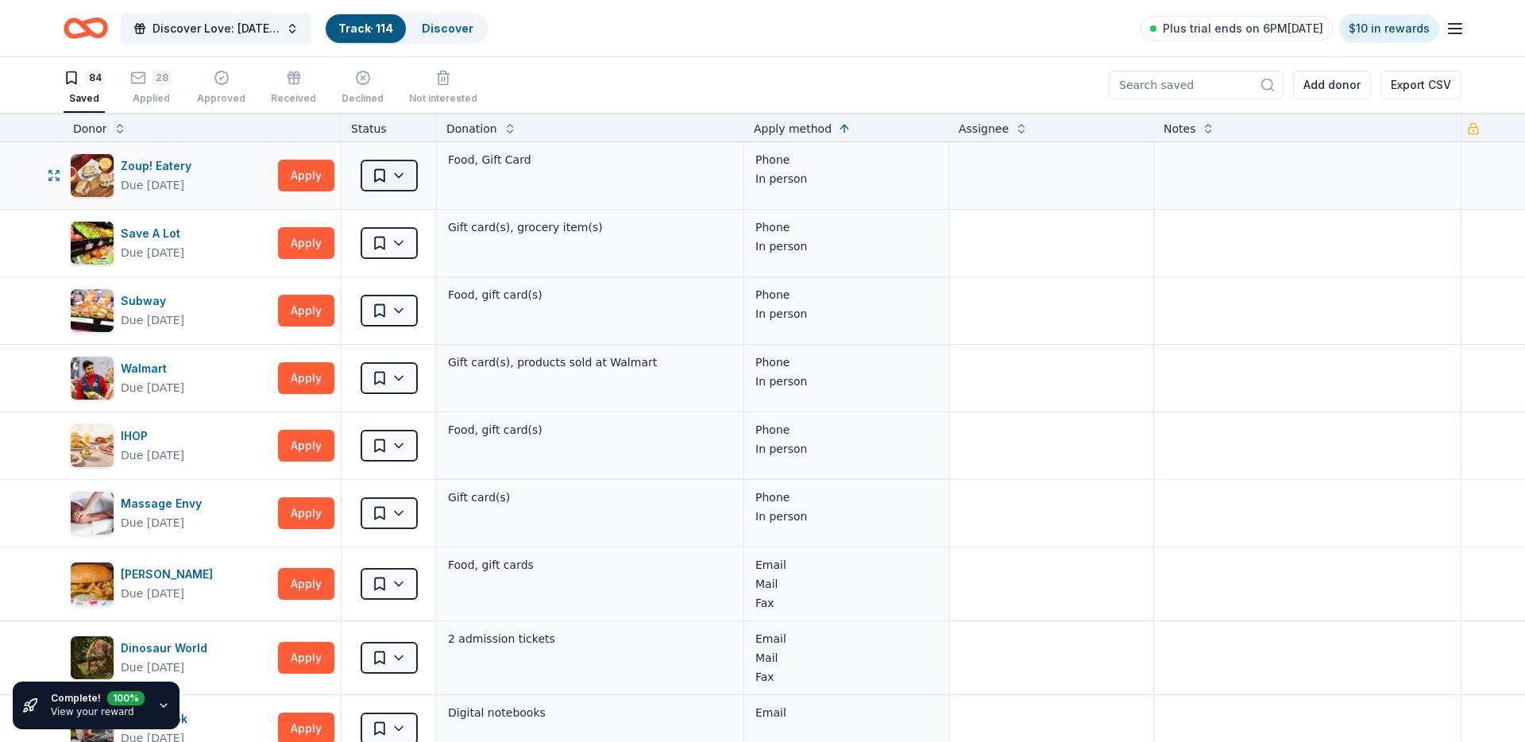
click at [403, 170] on html "Discover Love: Valentine's Day Gala & Silent Auction Track · 114 Discover Plus …" at bounding box center [762, 371] width 1525 height 742
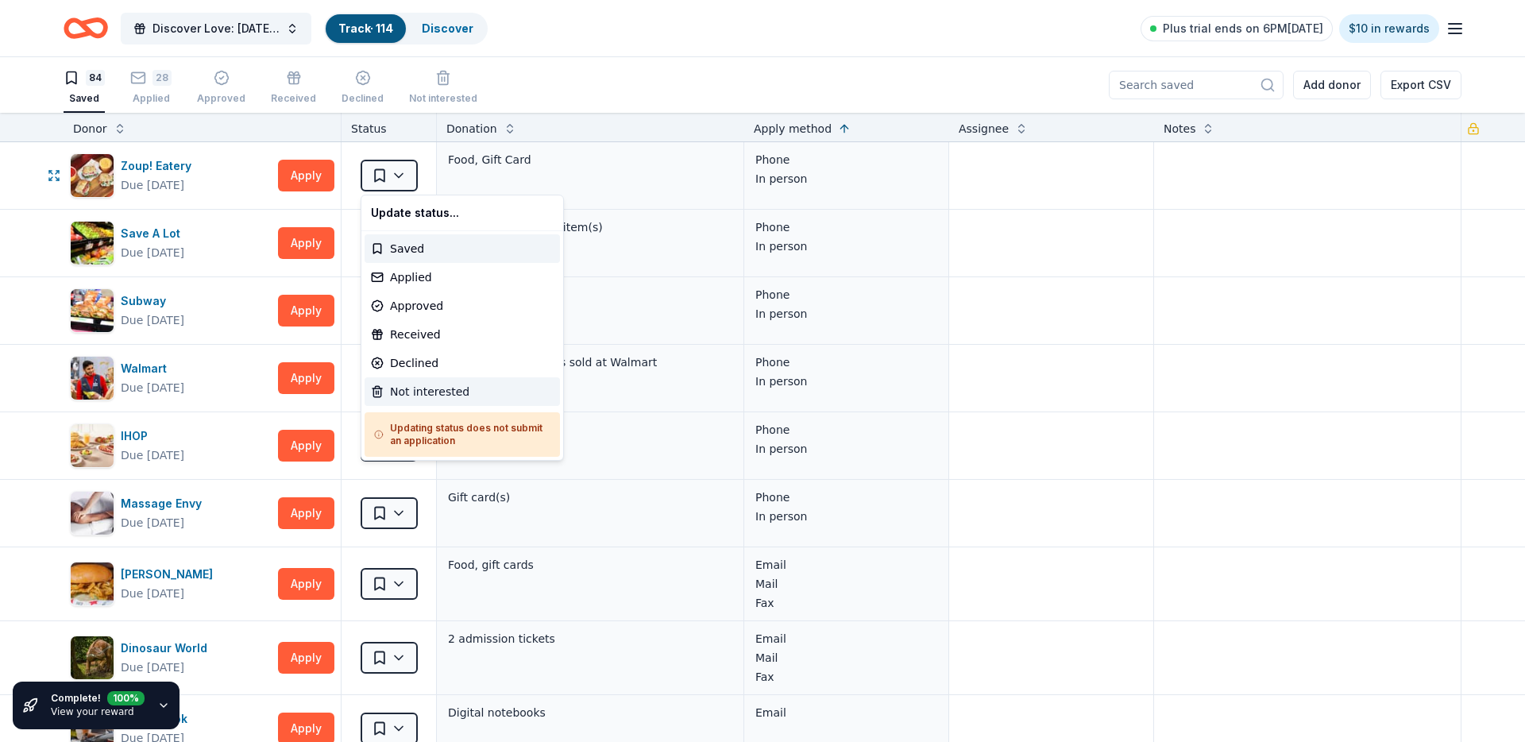
click at [413, 395] on div "Not interested" at bounding box center [462, 391] width 195 height 29
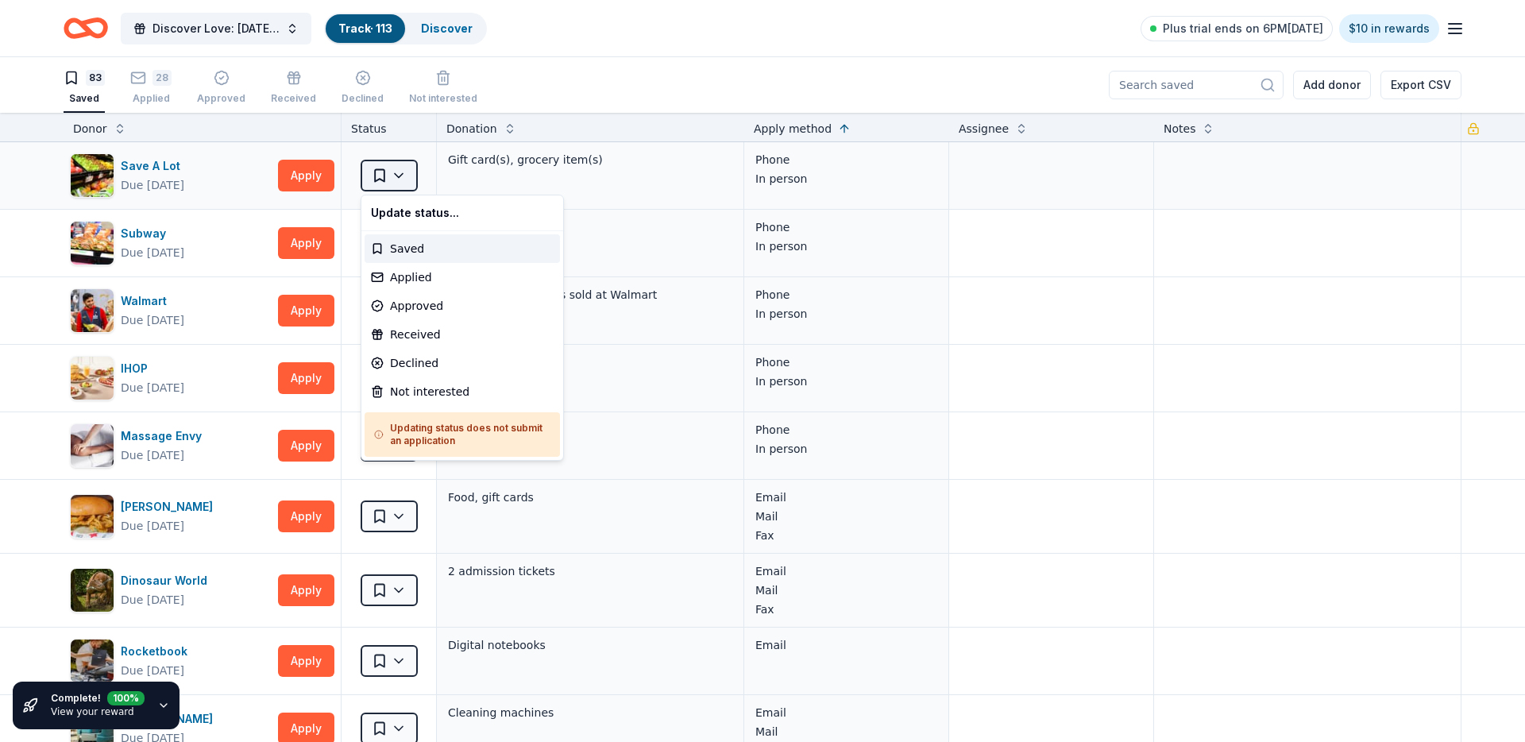
click at [400, 179] on html "Discover Love: Valentine's Day Gala & Silent Auction Track · 113 Discover Plus …" at bounding box center [762, 371] width 1525 height 742
click at [436, 390] on div "Not interested" at bounding box center [462, 391] width 195 height 29
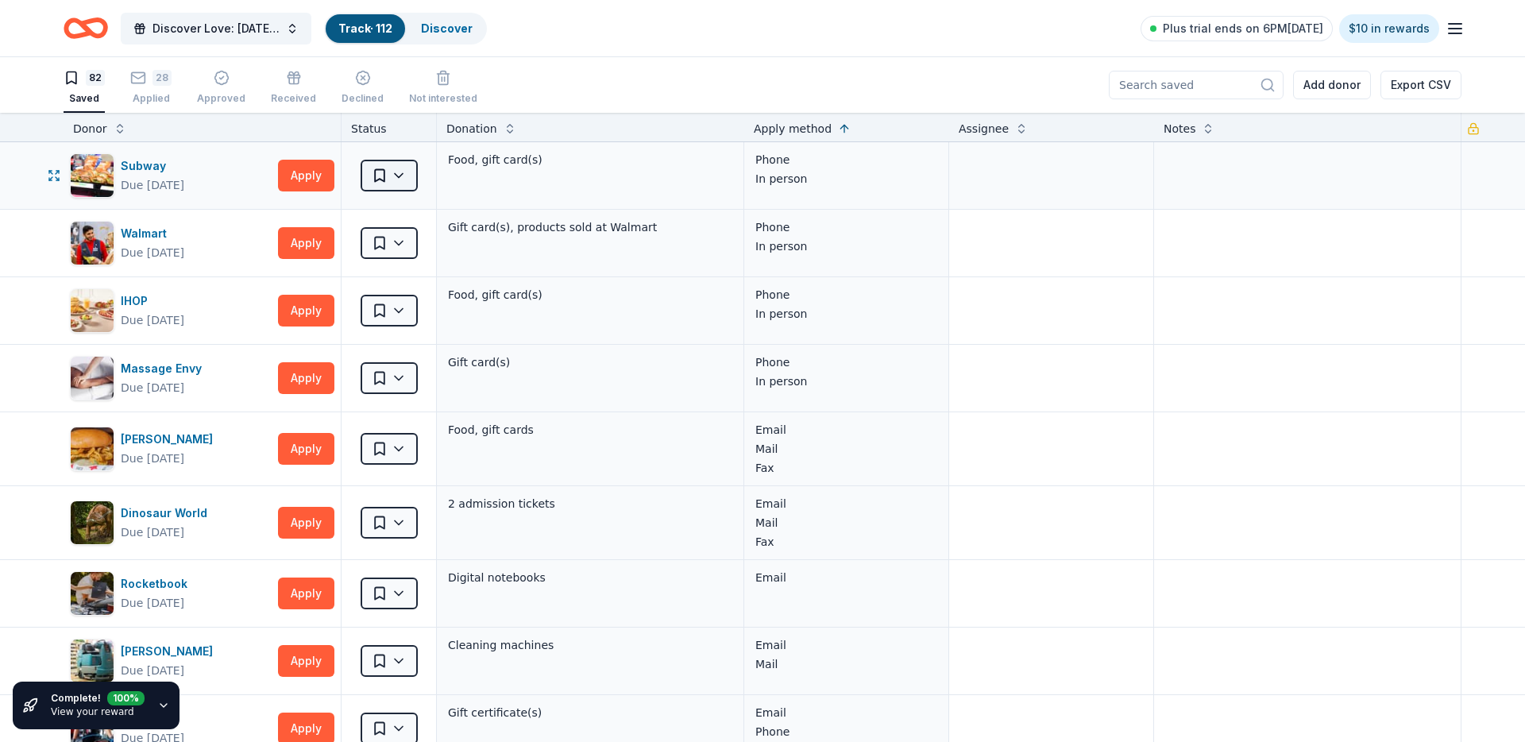
click at [407, 165] on html "Discover Love: Valentine's Day Gala & Silent Auction Track · 112 Discover Plus …" at bounding box center [762, 371] width 1525 height 742
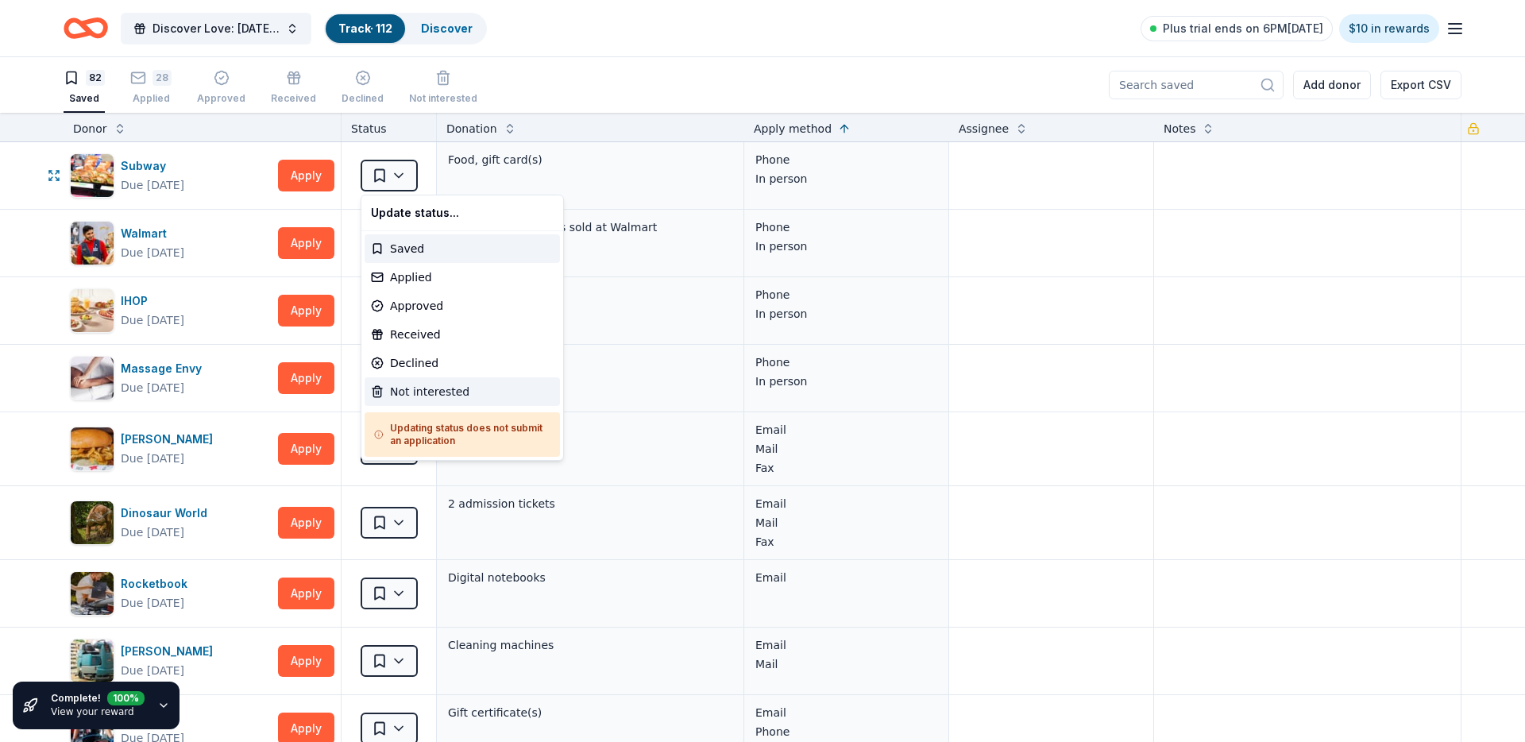
click at [429, 391] on div "Not interested" at bounding box center [462, 391] width 195 height 29
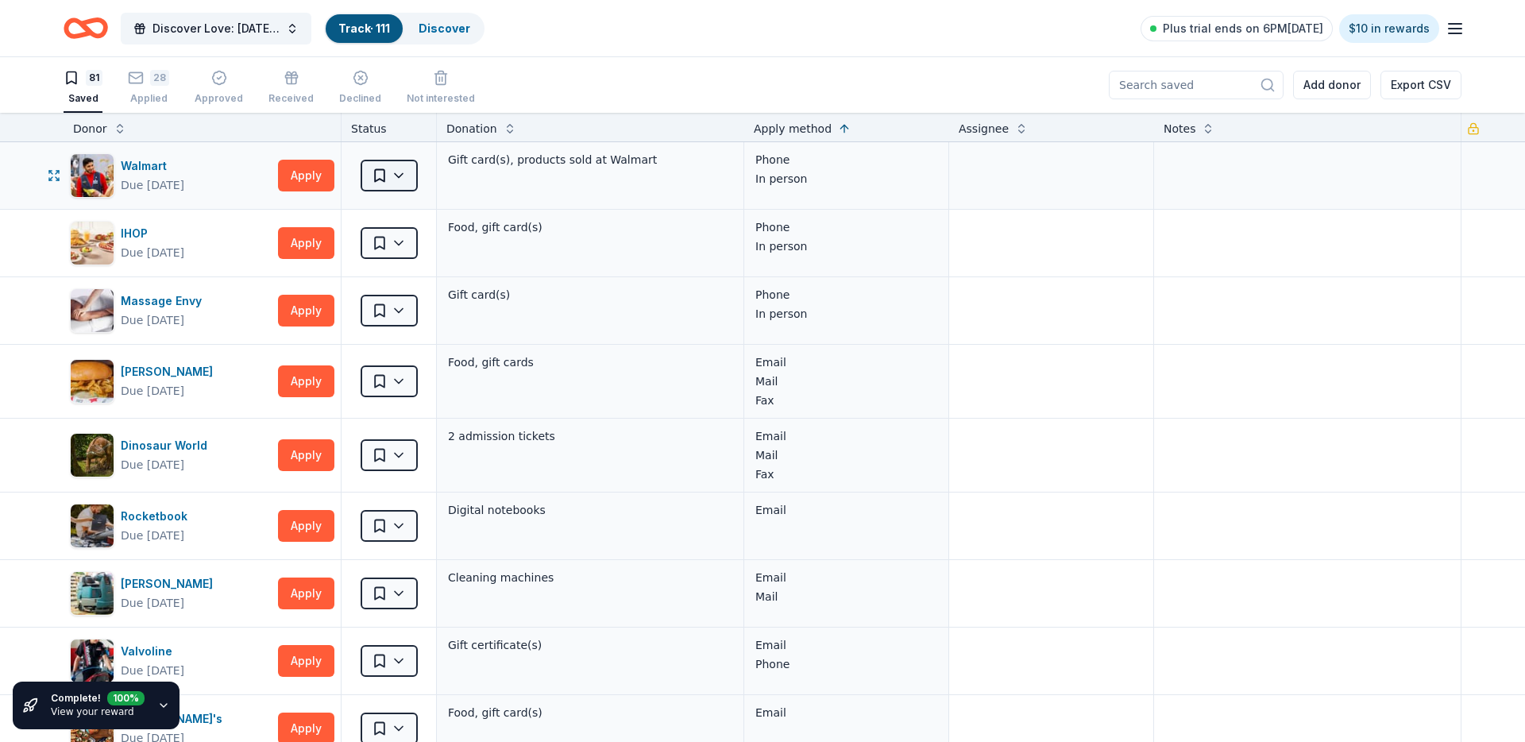
click at [392, 176] on html "Discover Love: Valentine's Day Gala & Silent Auction Track · 111 Discover Plus …" at bounding box center [762, 371] width 1525 height 742
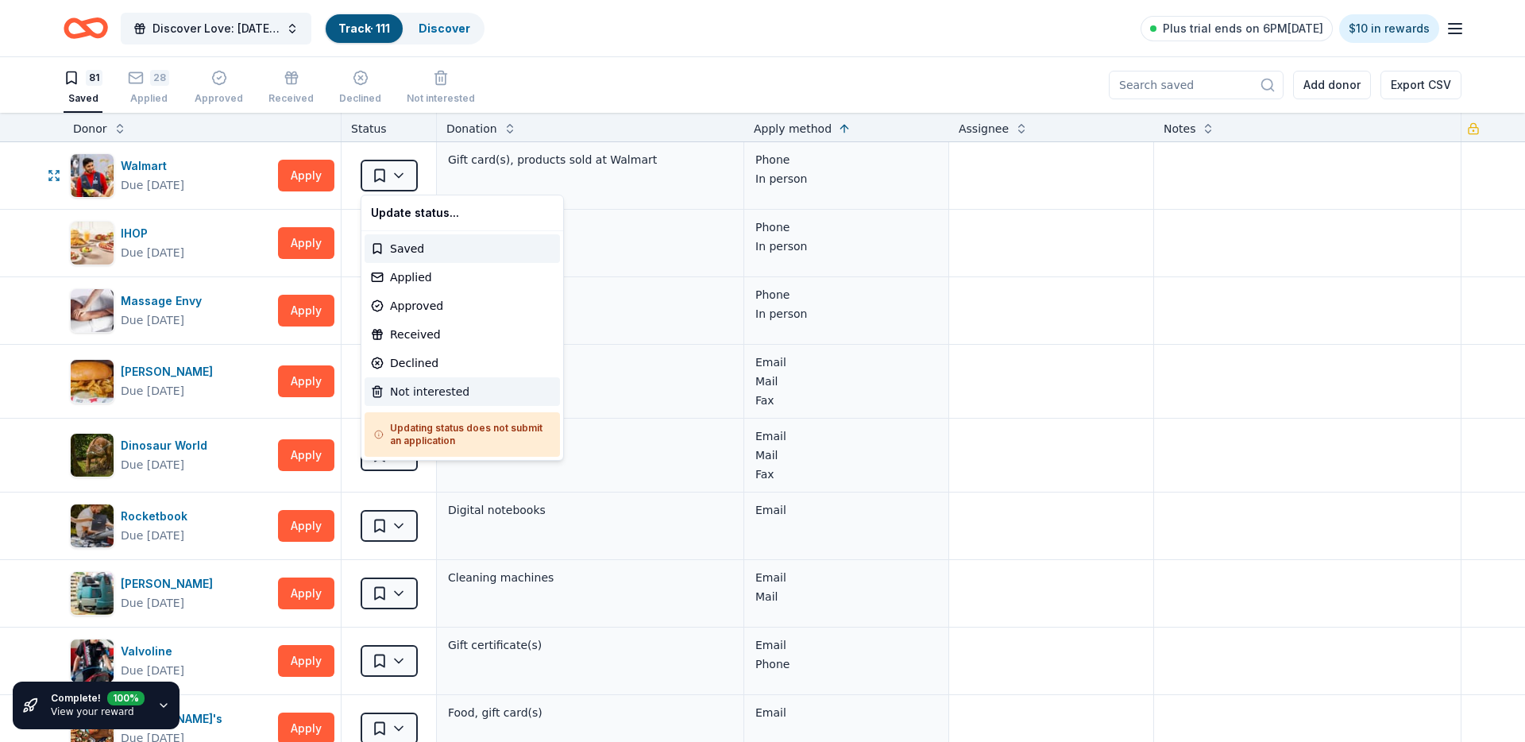
click at [434, 396] on div "Not interested" at bounding box center [462, 391] width 195 height 29
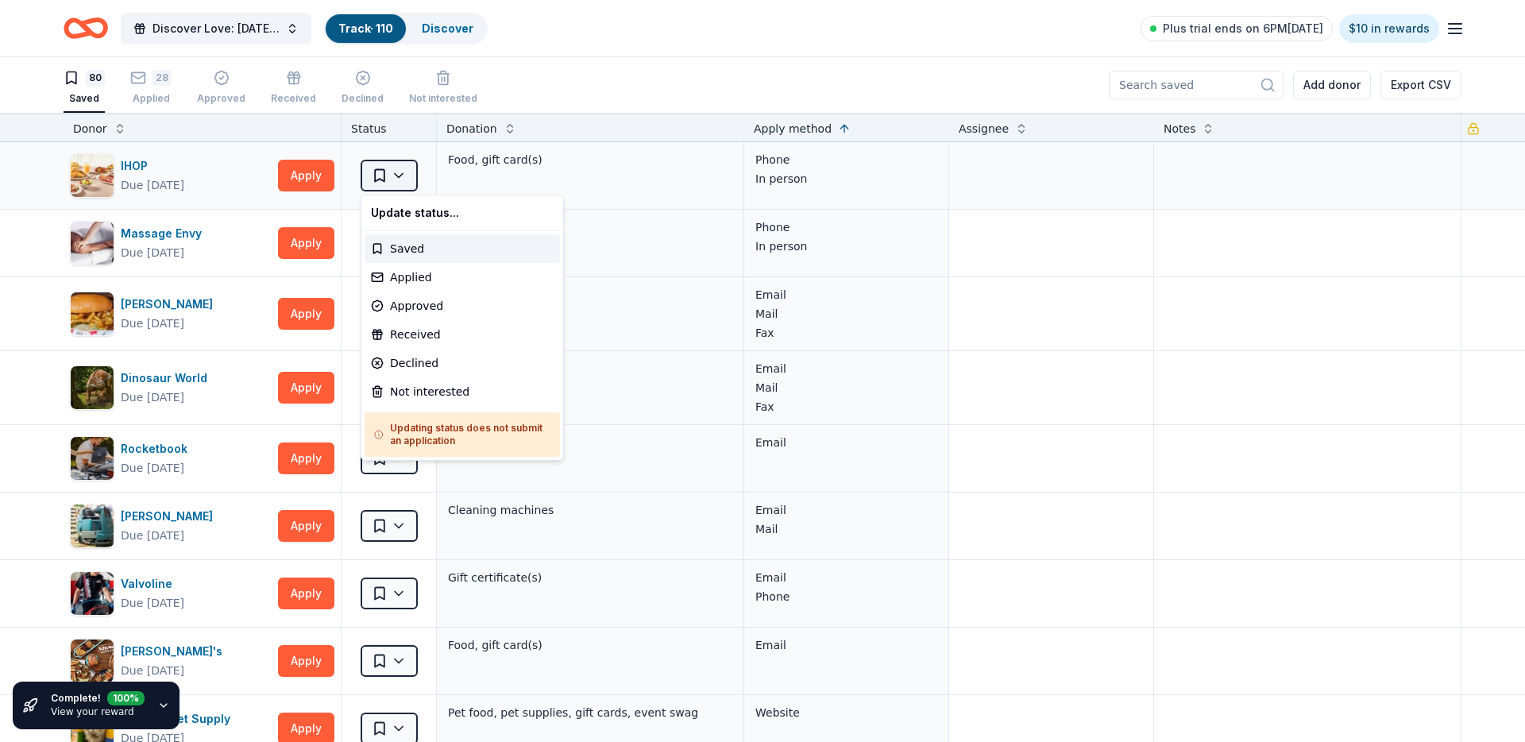
click at [403, 183] on html "Discover Love: Valentine's Day Gala & Silent Auction Track · 110 Discover Plus …" at bounding box center [762, 371] width 1525 height 742
click at [423, 402] on div "Not interested" at bounding box center [462, 391] width 195 height 29
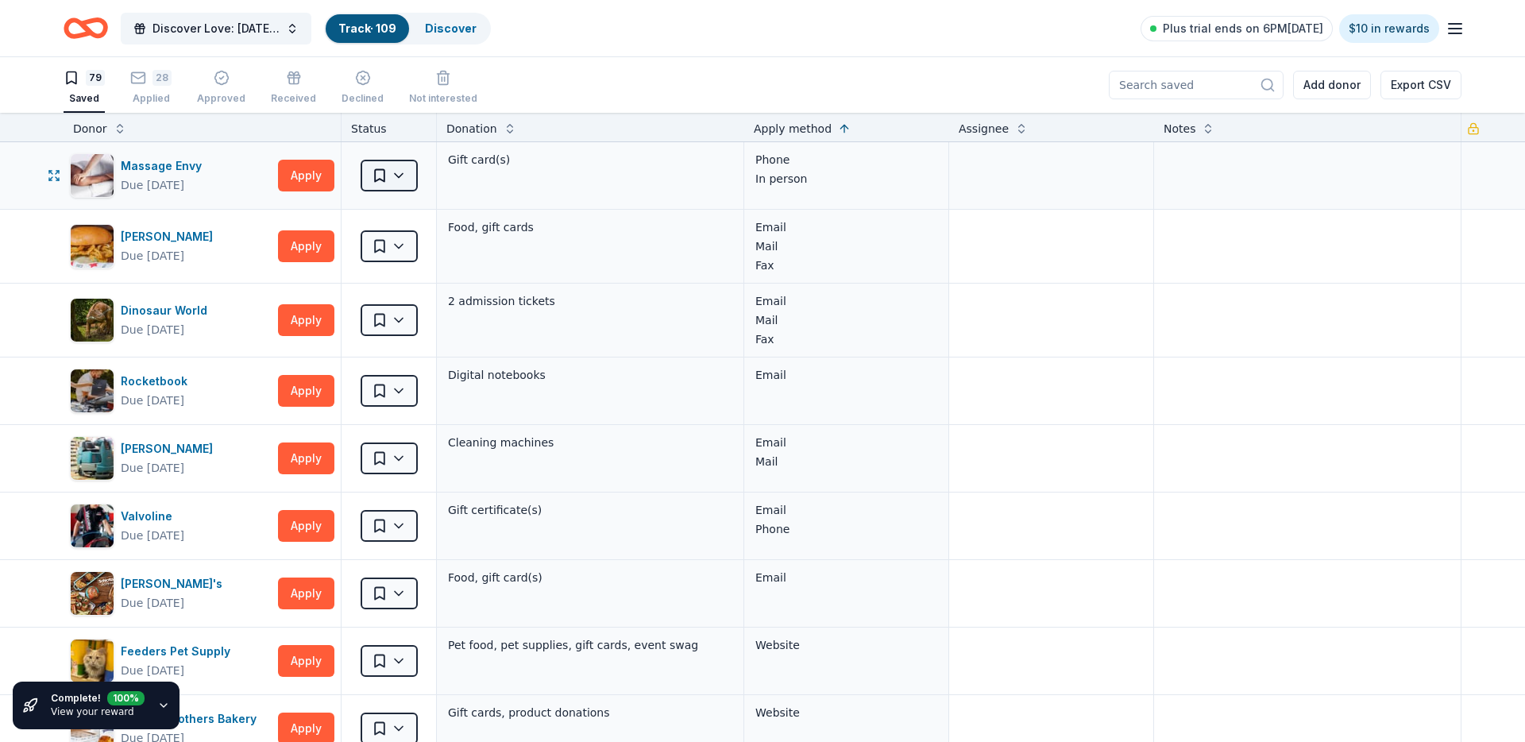
click at [407, 168] on html "Discover Love: Valentine's Day Gala & Silent Auction Track · 109 Discover Plus …" at bounding box center [762, 371] width 1525 height 742
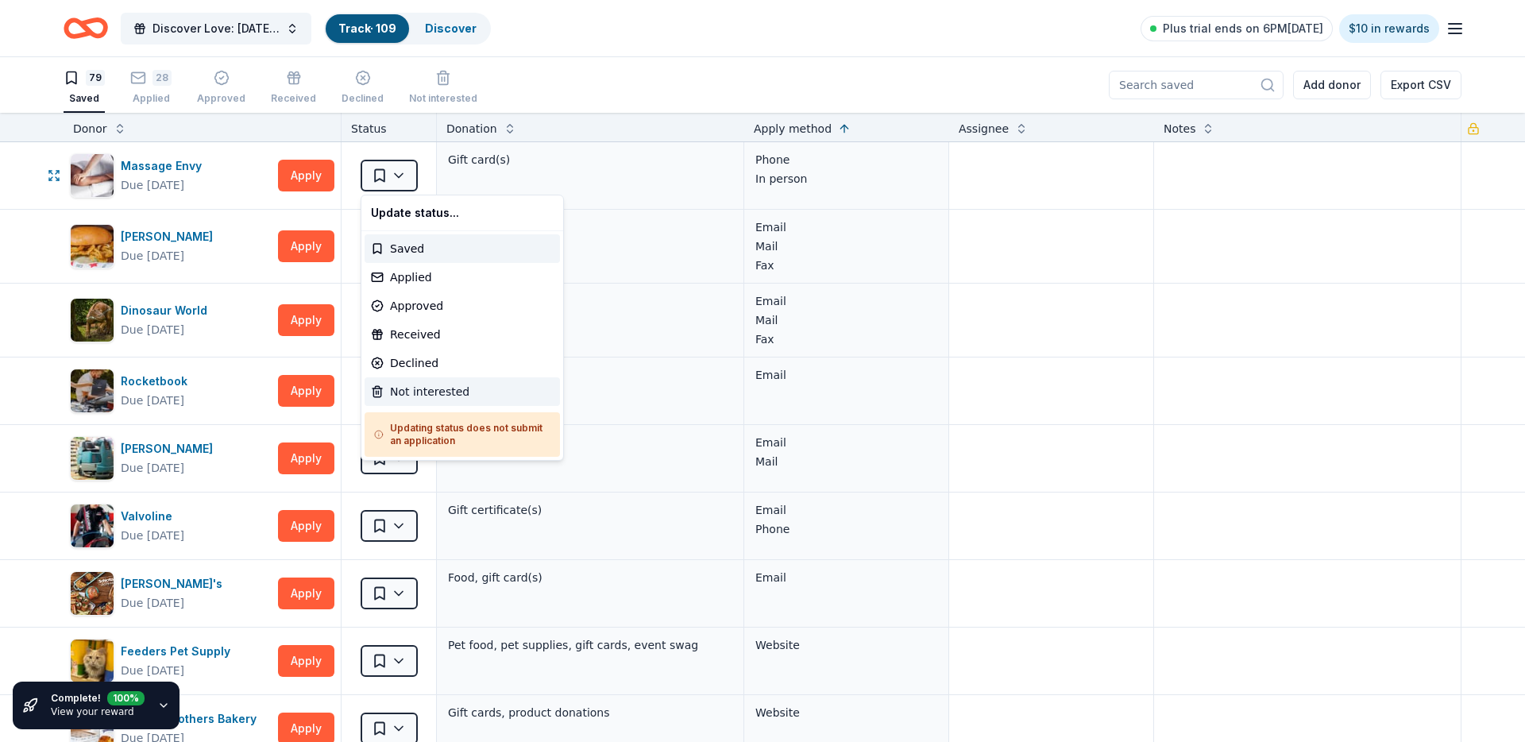
click at [415, 387] on div "Not interested" at bounding box center [462, 391] width 195 height 29
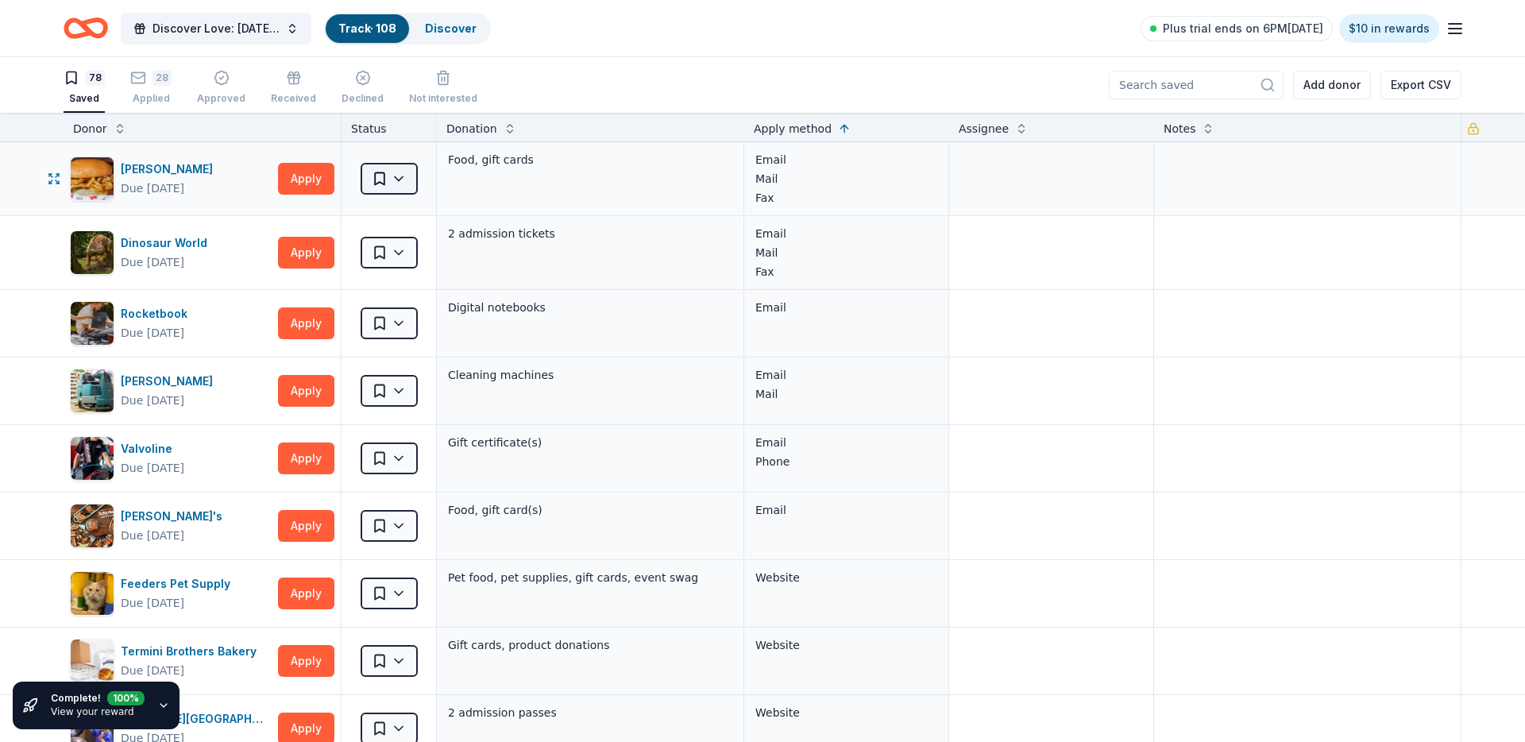
click at [404, 178] on html "Discover Love: Valentine's Day Gala & Silent Auction Track · 108 Discover Plus …" at bounding box center [762, 371] width 1525 height 742
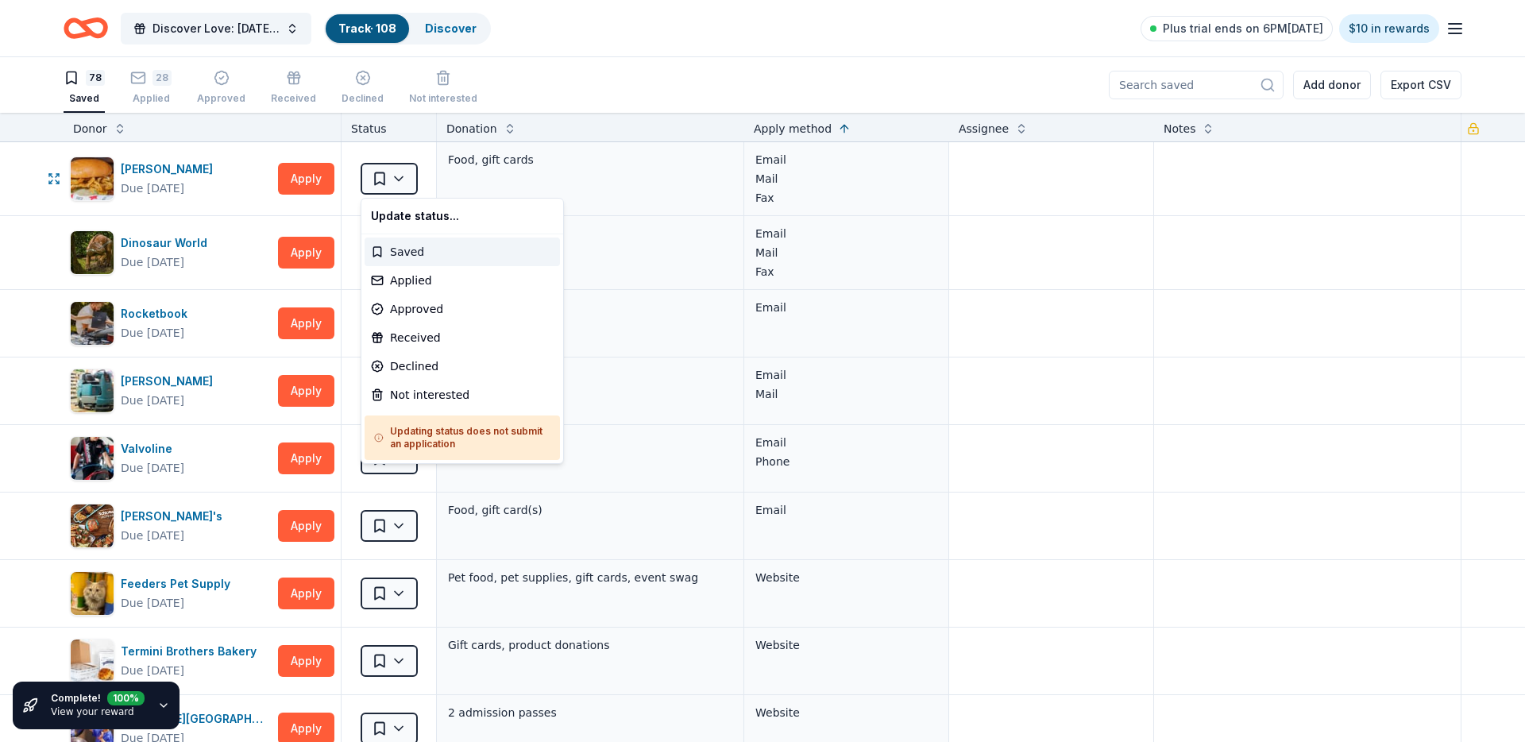
click at [410, 264] on div "Saved" at bounding box center [462, 251] width 195 height 29
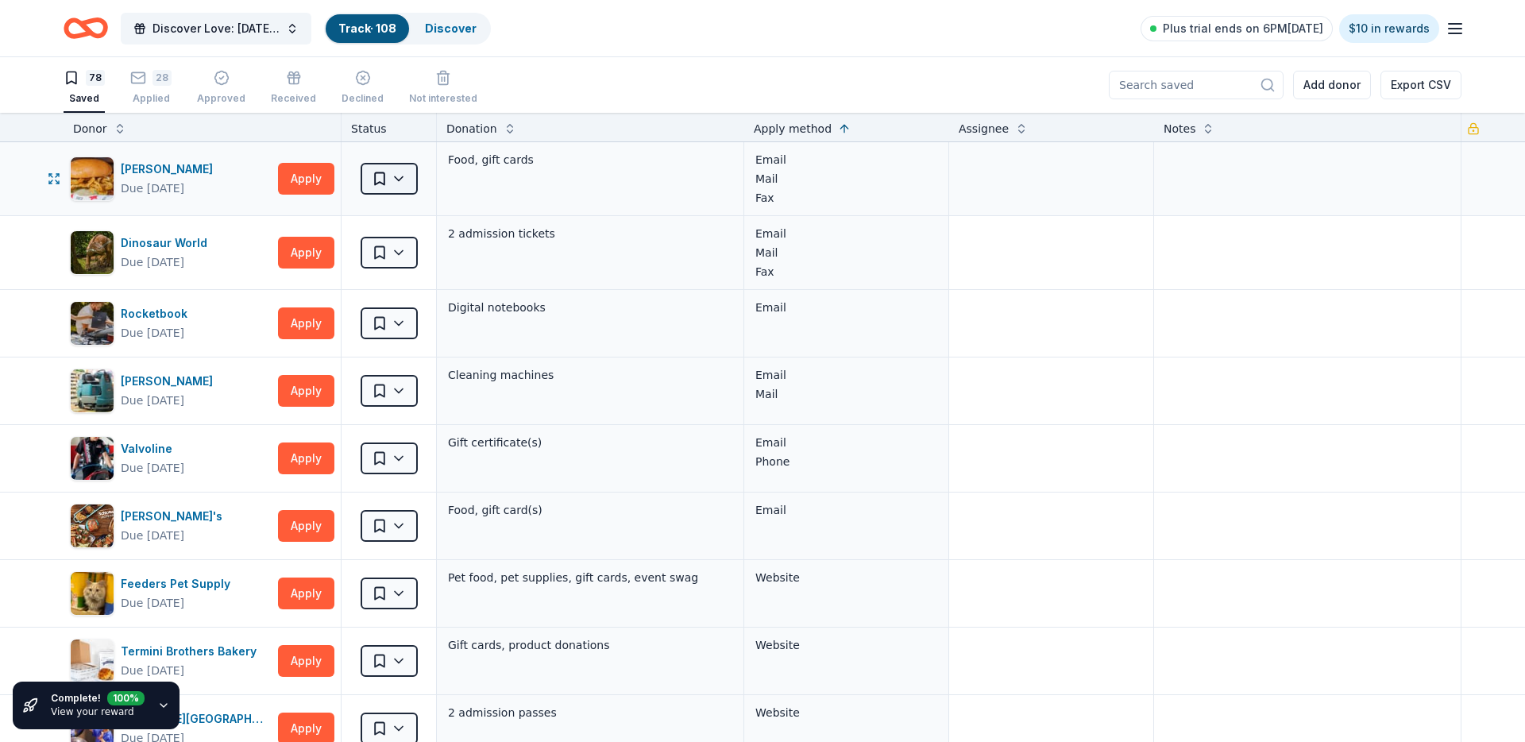
click at [407, 189] on html "Discover Love: Valentine's Day Gala & Silent Auction Track · 108 Discover Plus …" at bounding box center [762, 371] width 1525 height 742
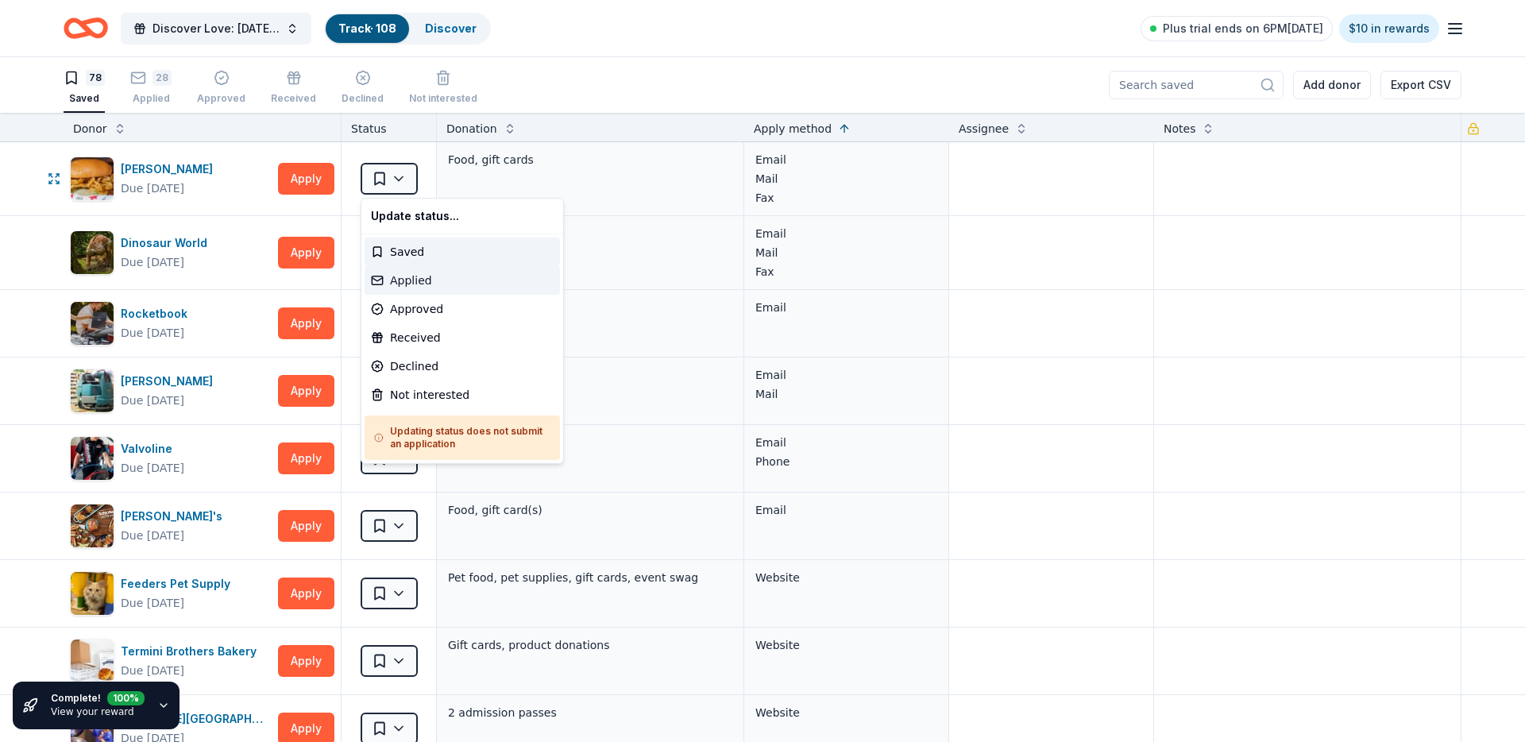
click at [406, 291] on div "Applied" at bounding box center [462, 280] width 195 height 29
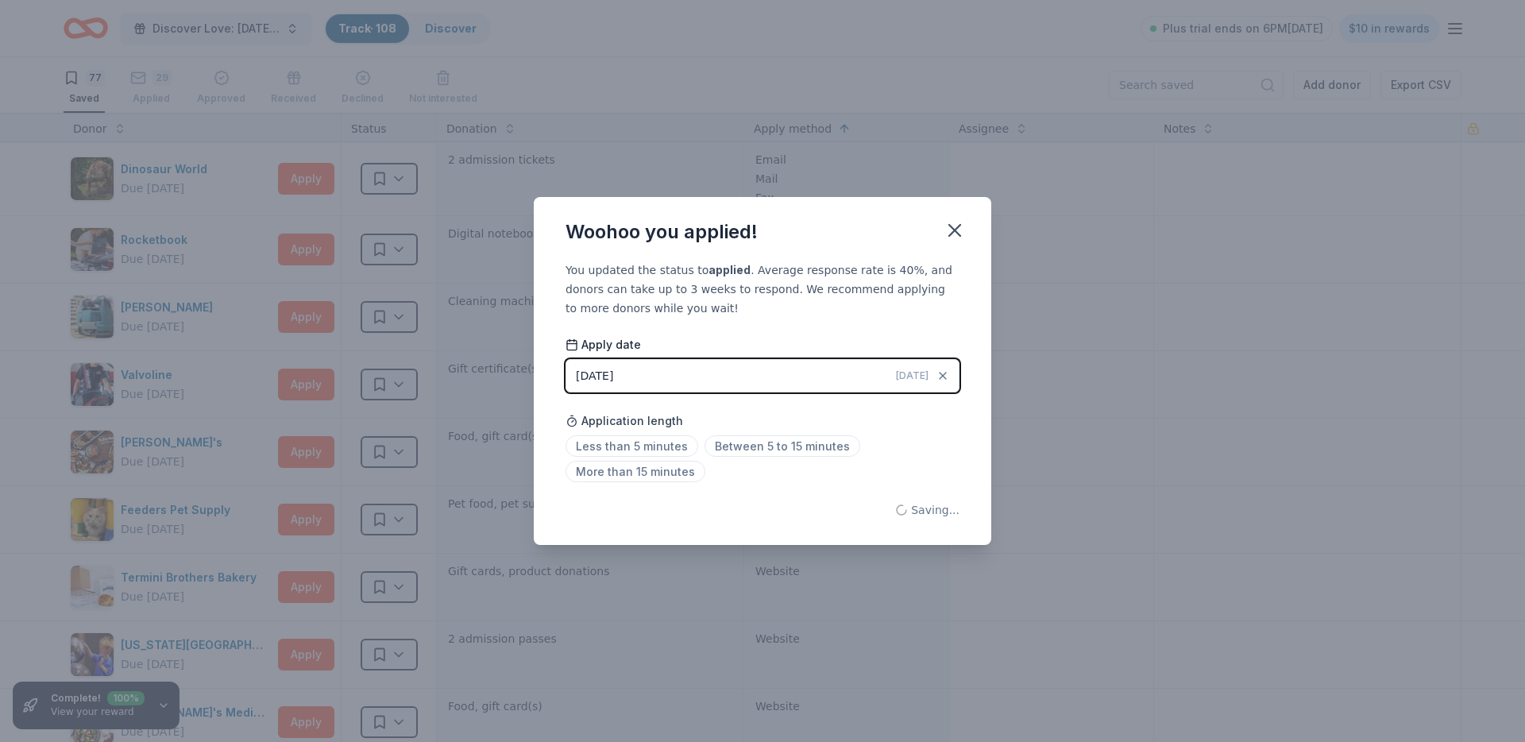
click at [976, 223] on div "Woohoo you applied!" at bounding box center [762, 229] width 457 height 64
click at [953, 226] on icon "button" at bounding box center [955, 230] width 22 height 22
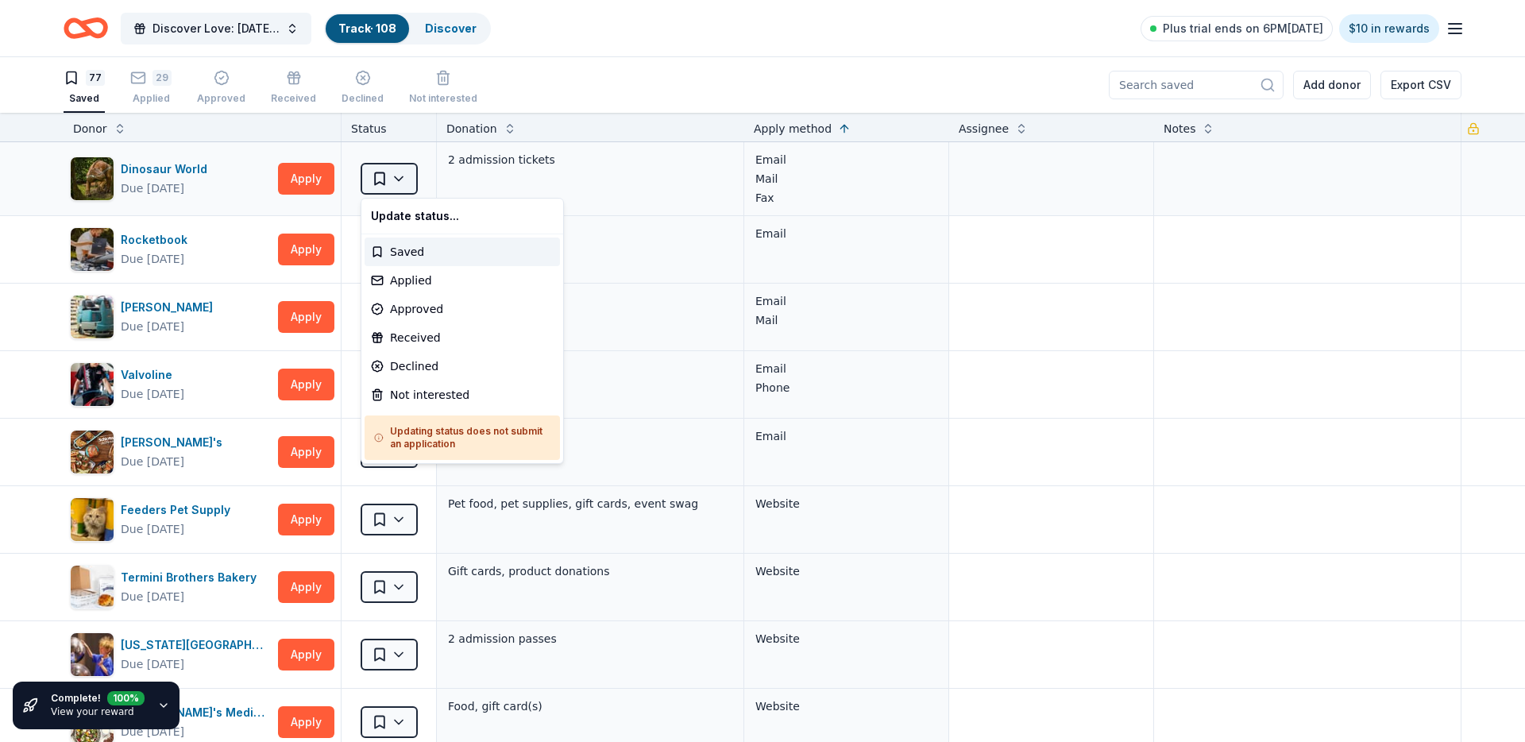
click at [392, 164] on html "Discover Love: Valentine's Day Gala & Silent Auction Track · 108 Discover Plus …" at bounding box center [762, 371] width 1525 height 742
click at [426, 277] on div "Applied" at bounding box center [462, 280] width 195 height 29
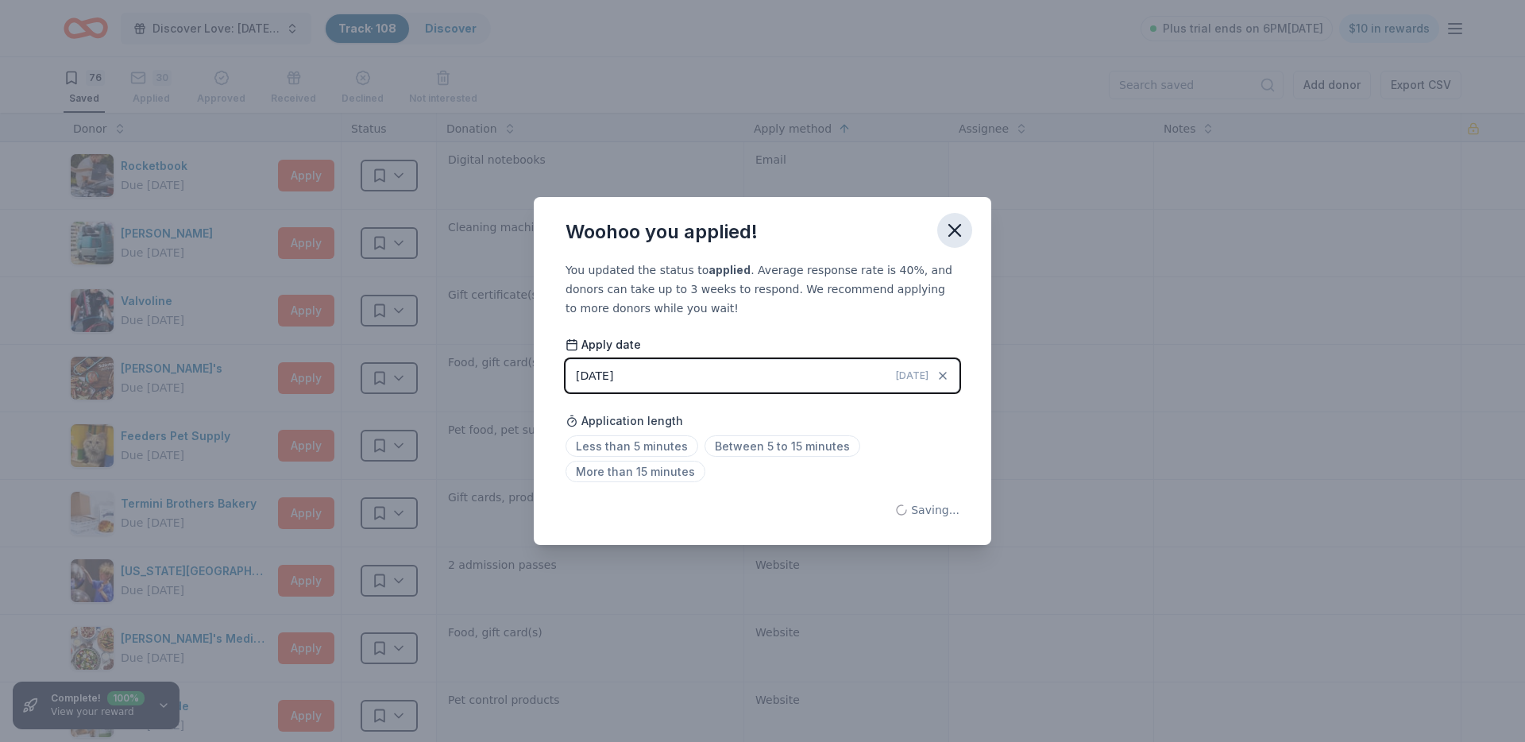
click at [941, 222] on button "button" at bounding box center [954, 230] width 35 height 35
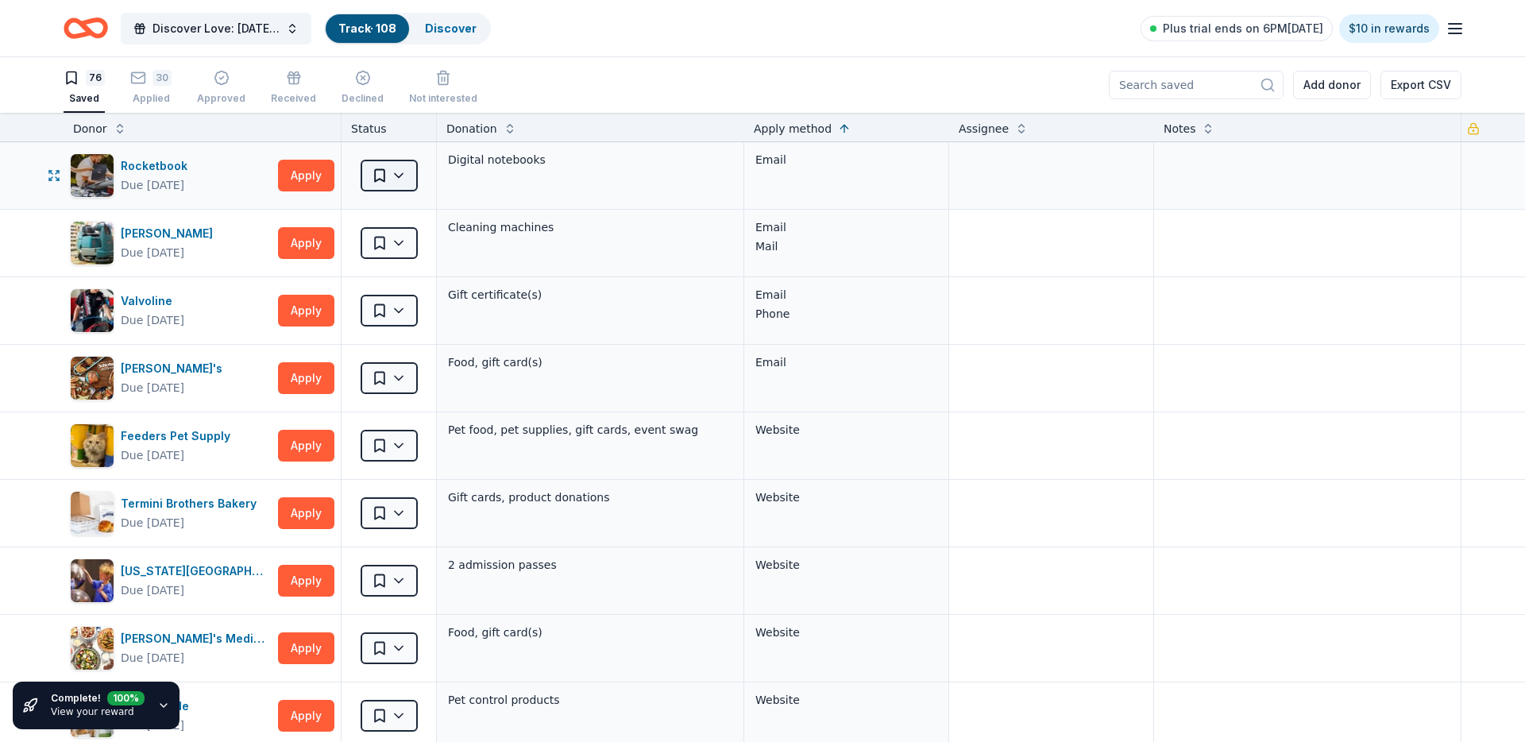
click at [369, 161] on html "Discover Love: Valentine's Day Gala & Silent Auction Track · 108 Discover Plus …" at bounding box center [762, 371] width 1525 height 742
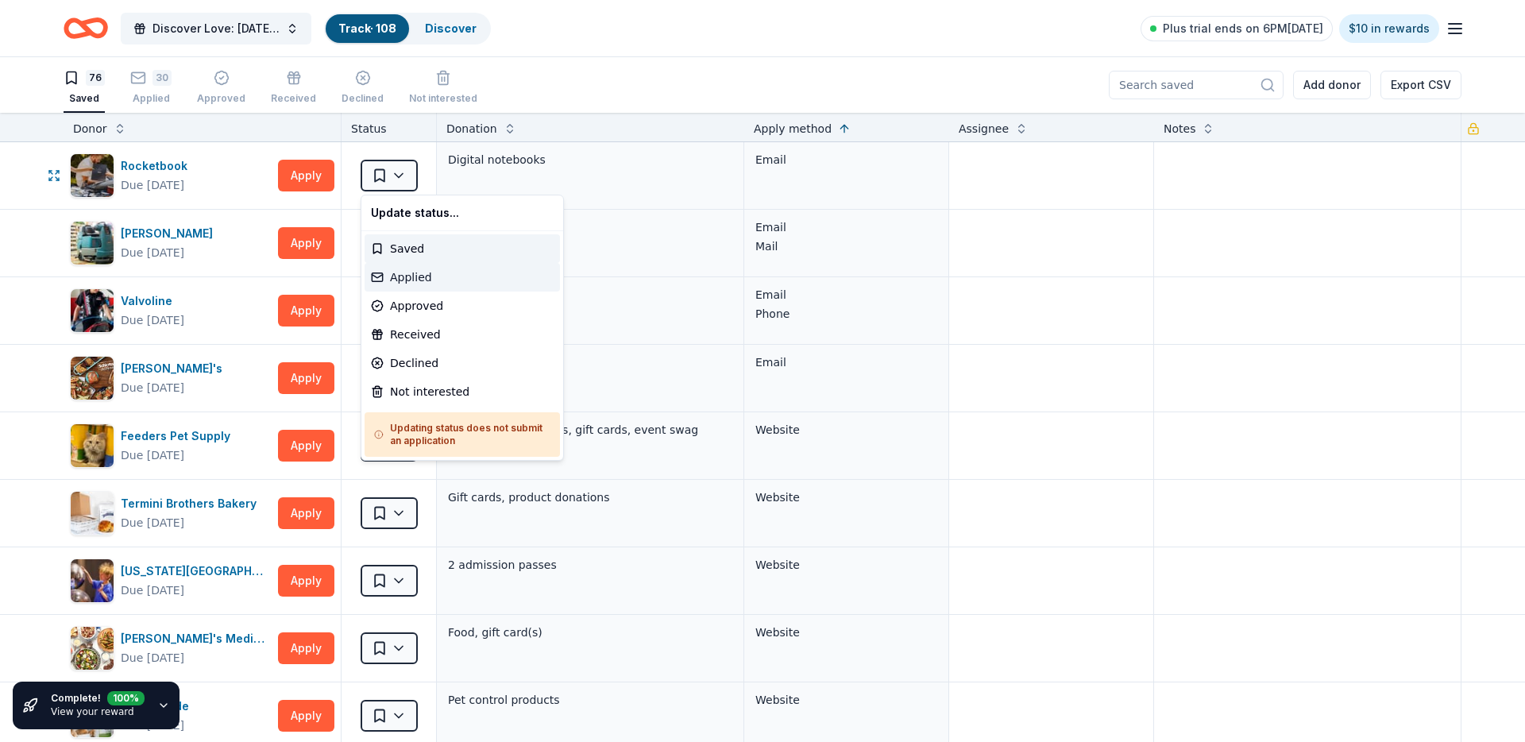
click at [446, 276] on div "Applied" at bounding box center [462, 277] width 195 height 29
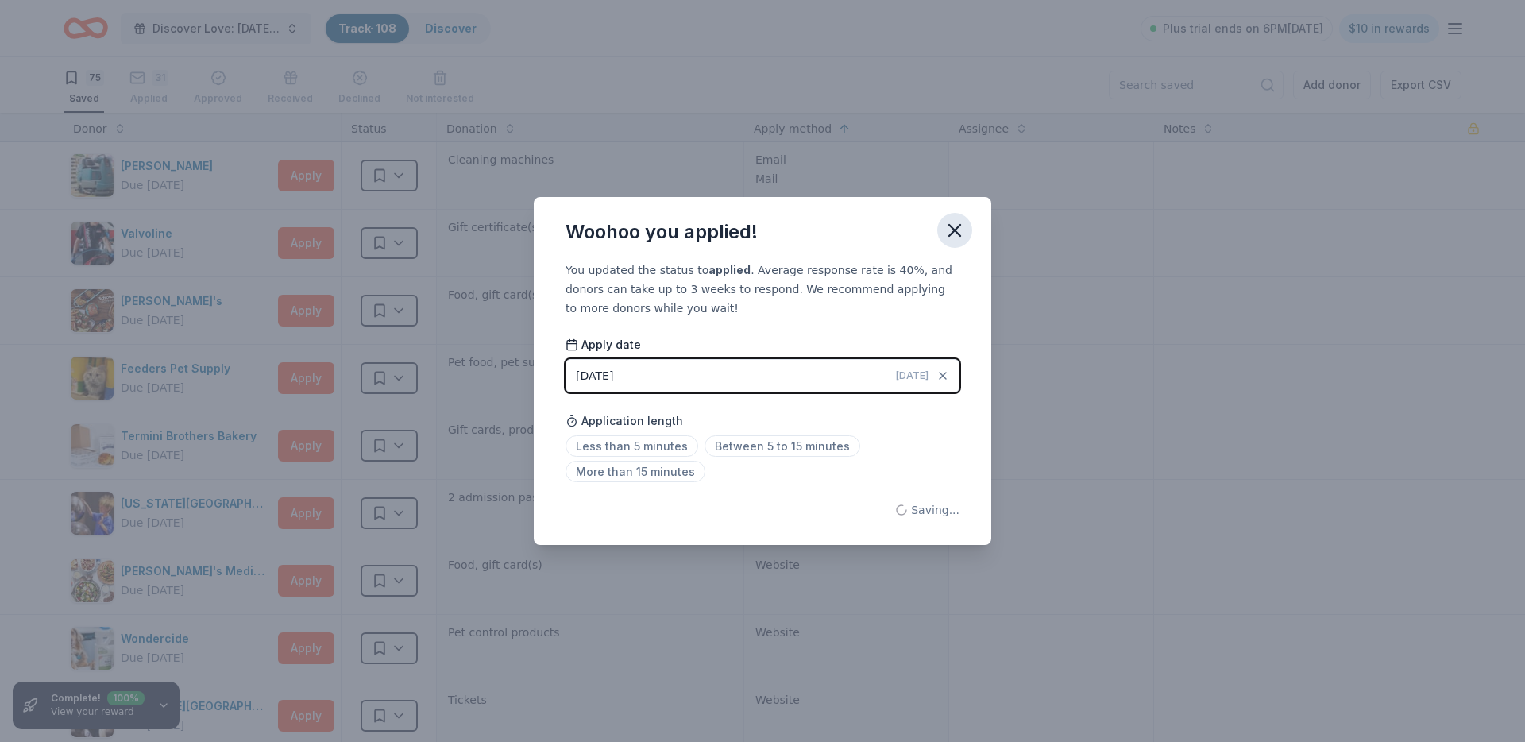
click at [947, 214] on button "button" at bounding box center [954, 230] width 35 height 35
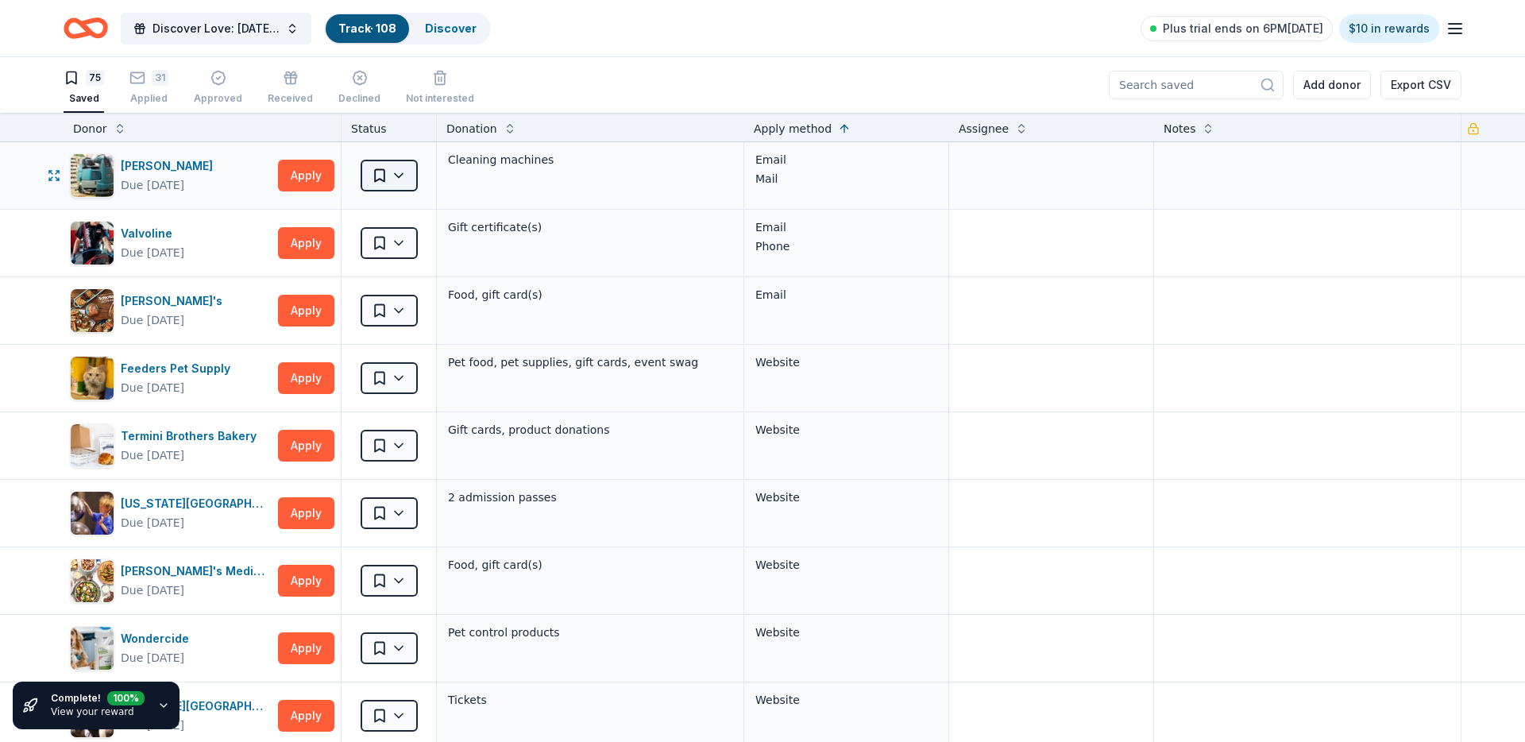
click at [396, 174] on html "Discover Love: Valentine's Day Gala & Silent Auction Track · 108 Discover Plus …" at bounding box center [762, 371] width 1525 height 742
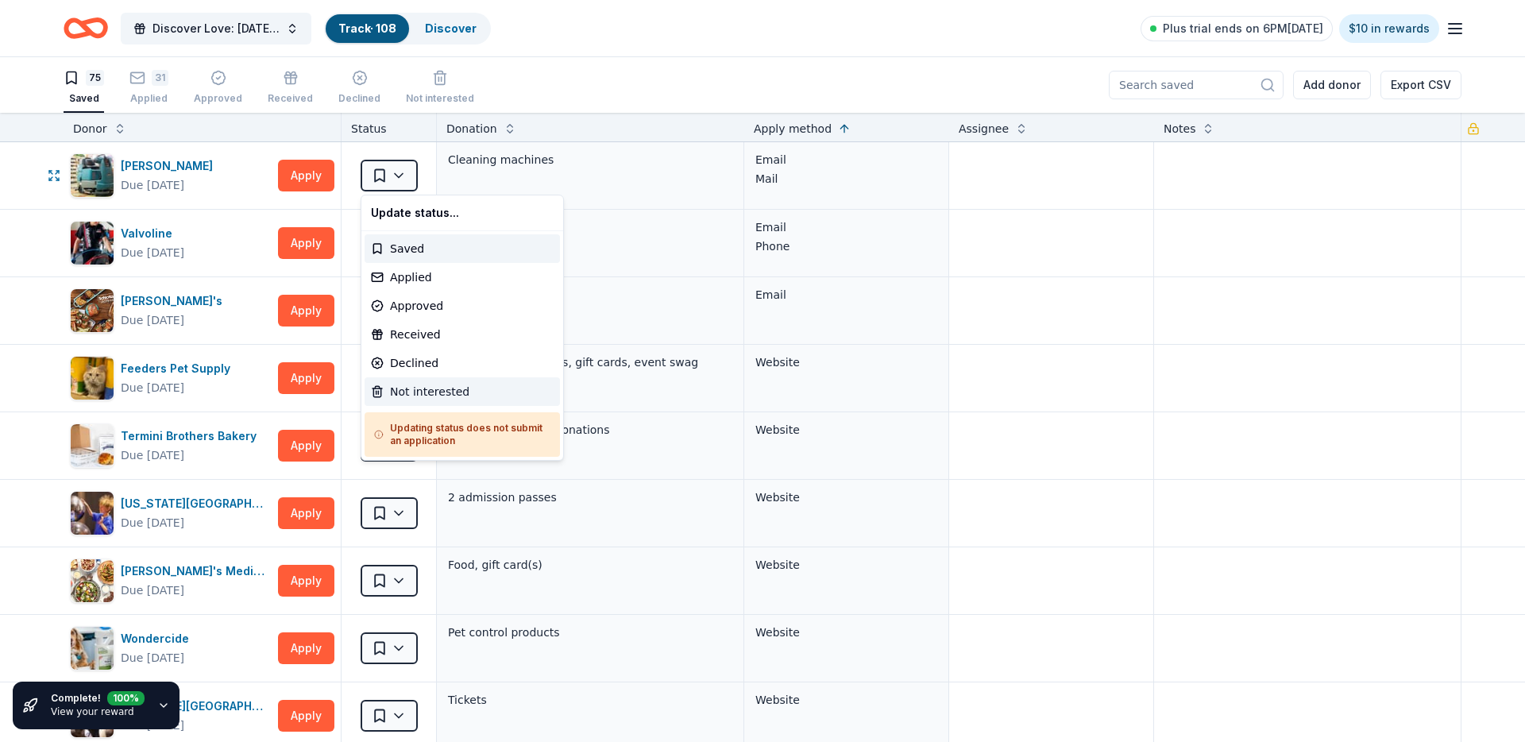
click at [436, 377] on div "Not interested" at bounding box center [462, 391] width 195 height 29
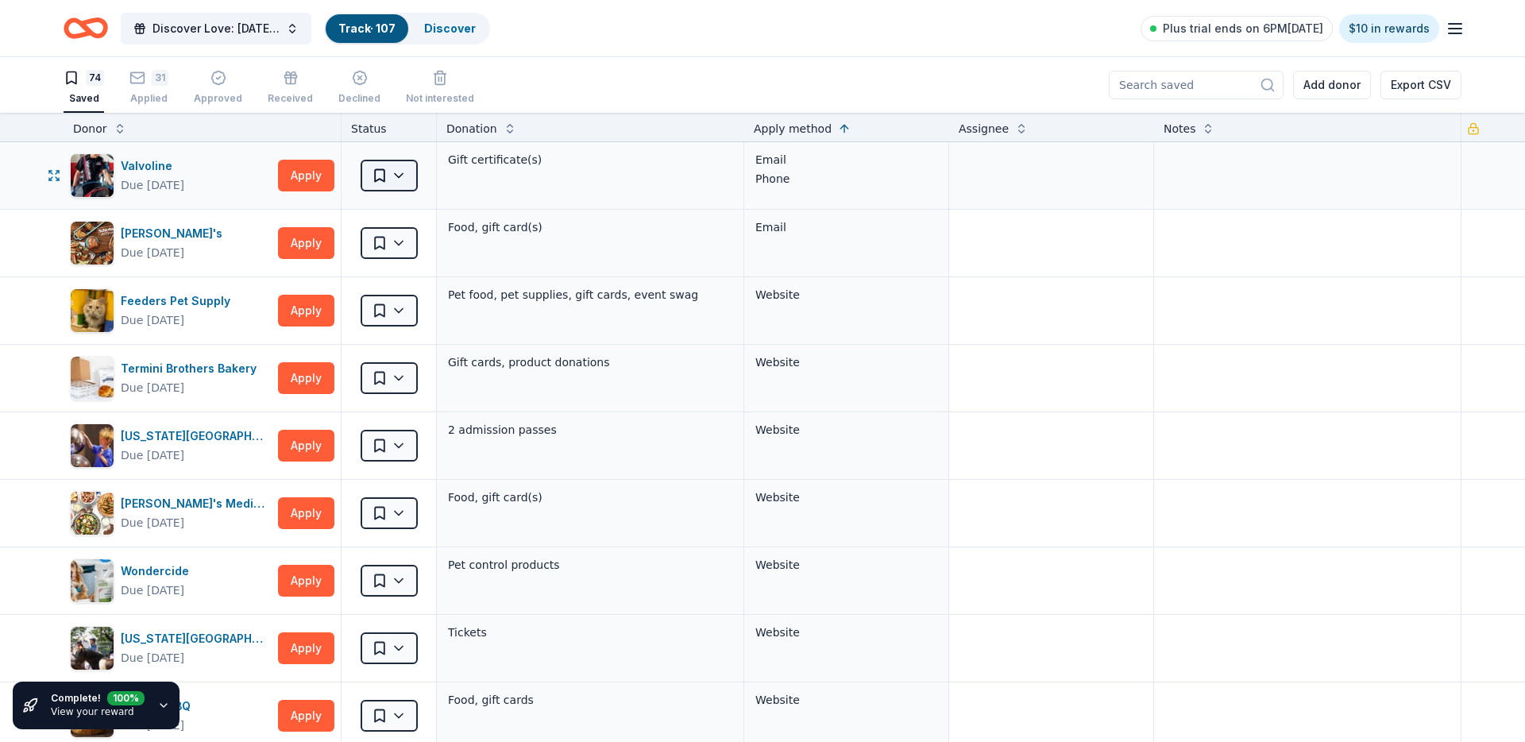
click at [406, 180] on html "Discover Love: Valentine's Day Gala & Silent Auction Track · 107 Discover Plus …" at bounding box center [762, 371] width 1525 height 742
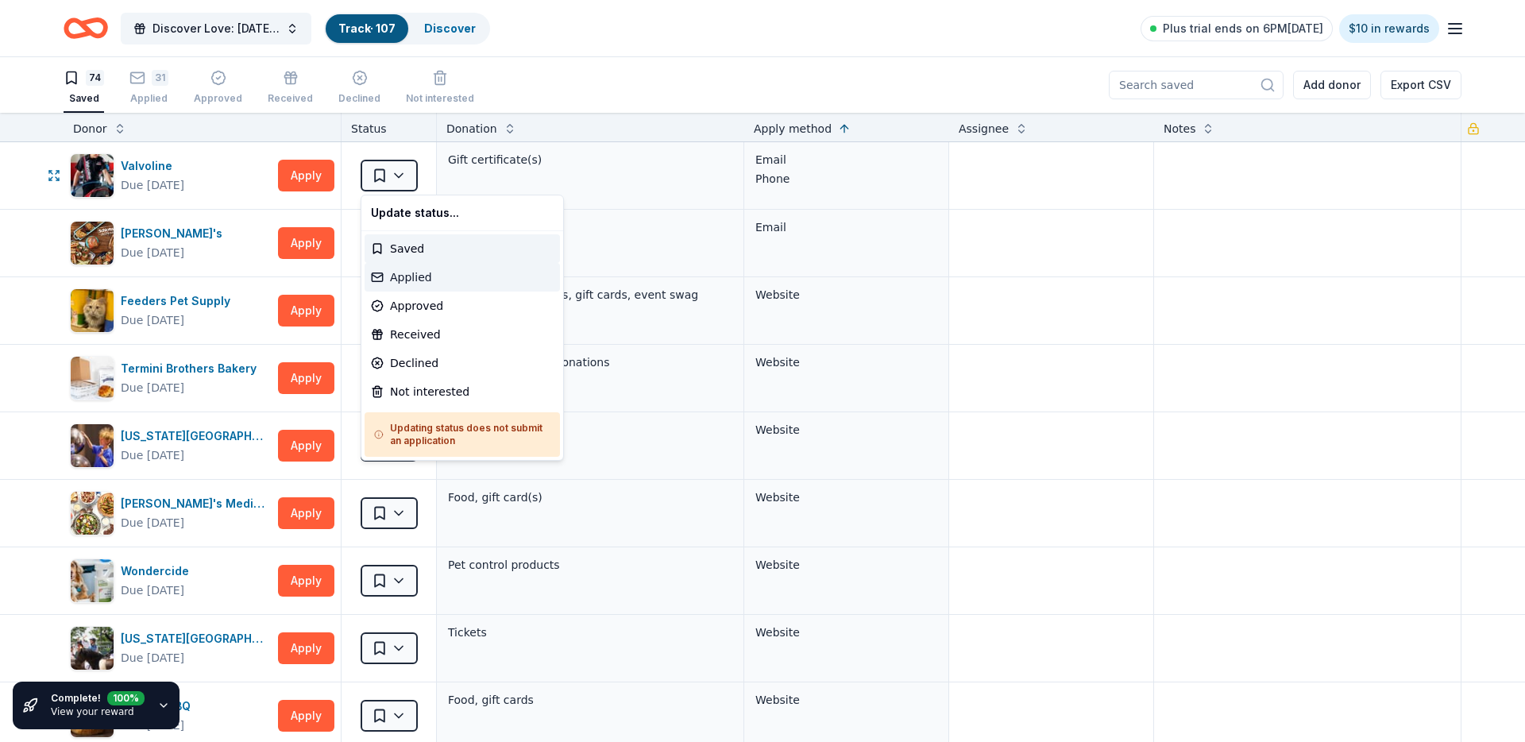
click at [435, 268] on div "Applied" at bounding box center [462, 277] width 195 height 29
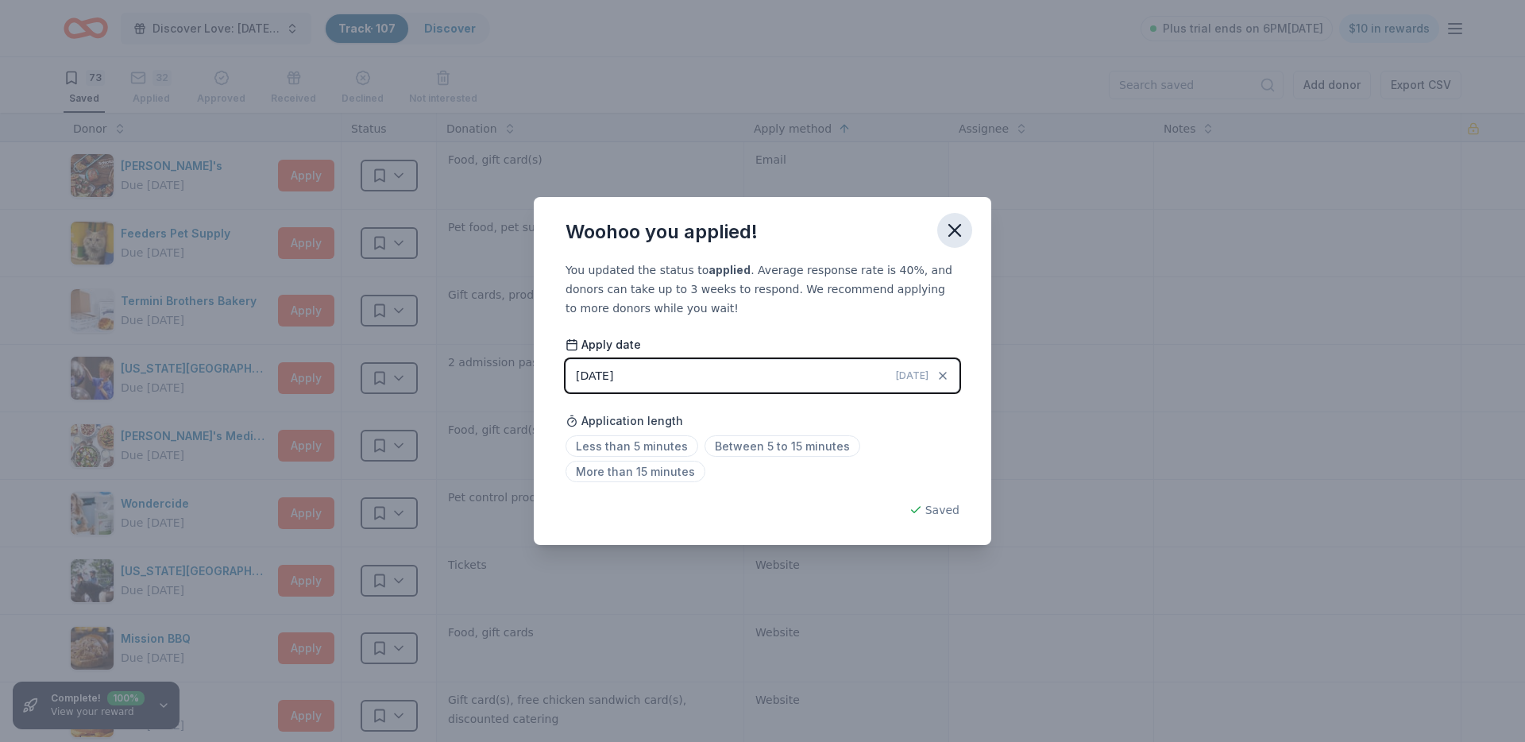
click at [938, 223] on button "button" at bounding box center [954, 230] width 35 height 35
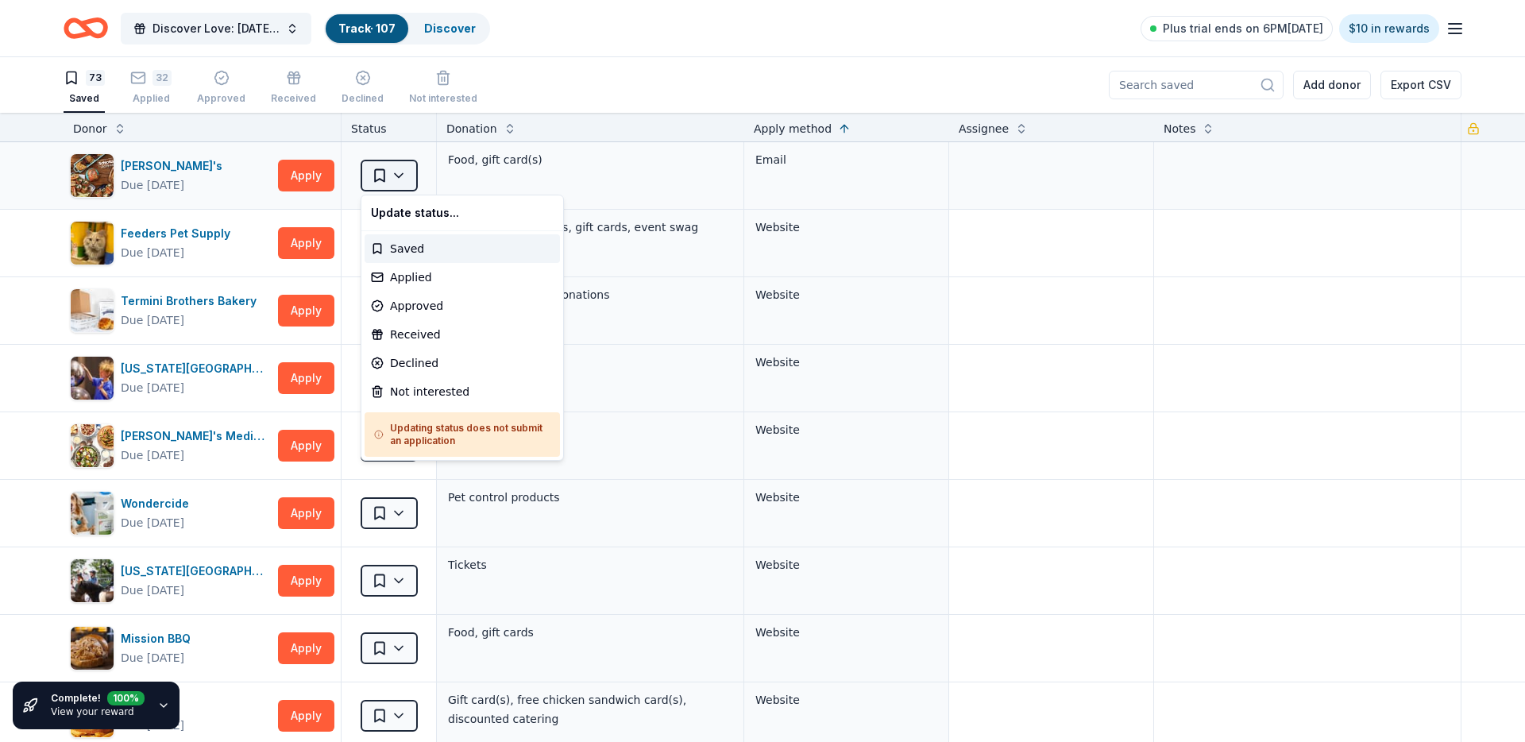
click at [411, 170] on html "Discover Love: Valentine's Day Gala & Silent Auction Track · 107 Discover Plus …" at bounding box center [762, 371] width 1525 height 742
click at [407, 273] on div "Applied" at bounding box center [462, 277] width 195 height 29
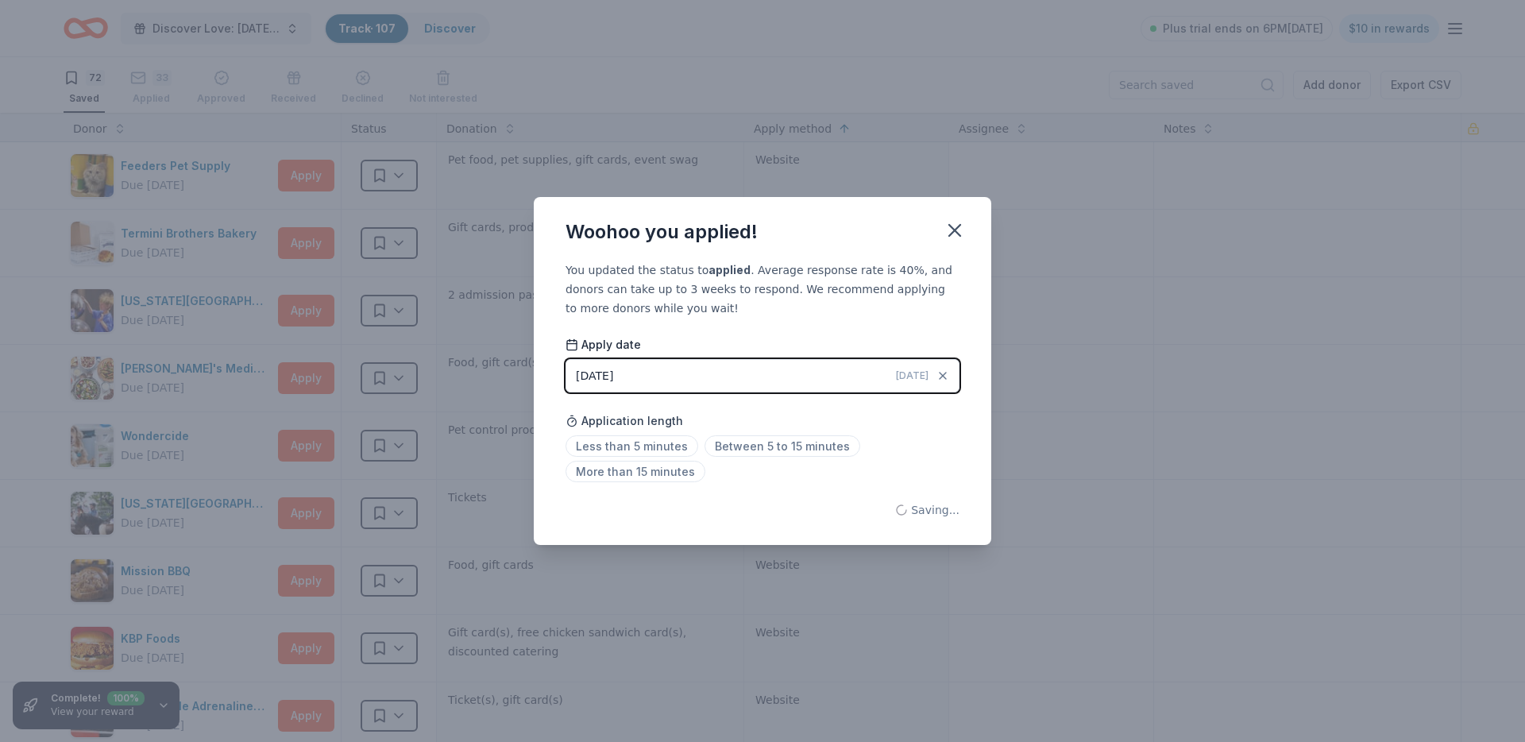
click at [940, 215] on div "Woohoo you applied!" at bounding box center [762, 229] width 457 height 64
drag, startPoint x: 959, startPoint y: 219, endPoint x: 587, endPoint y: 160, distance: 377.2
click at [959, 220] on icon "button" at bounding box center [955, 230] width 22 height 22
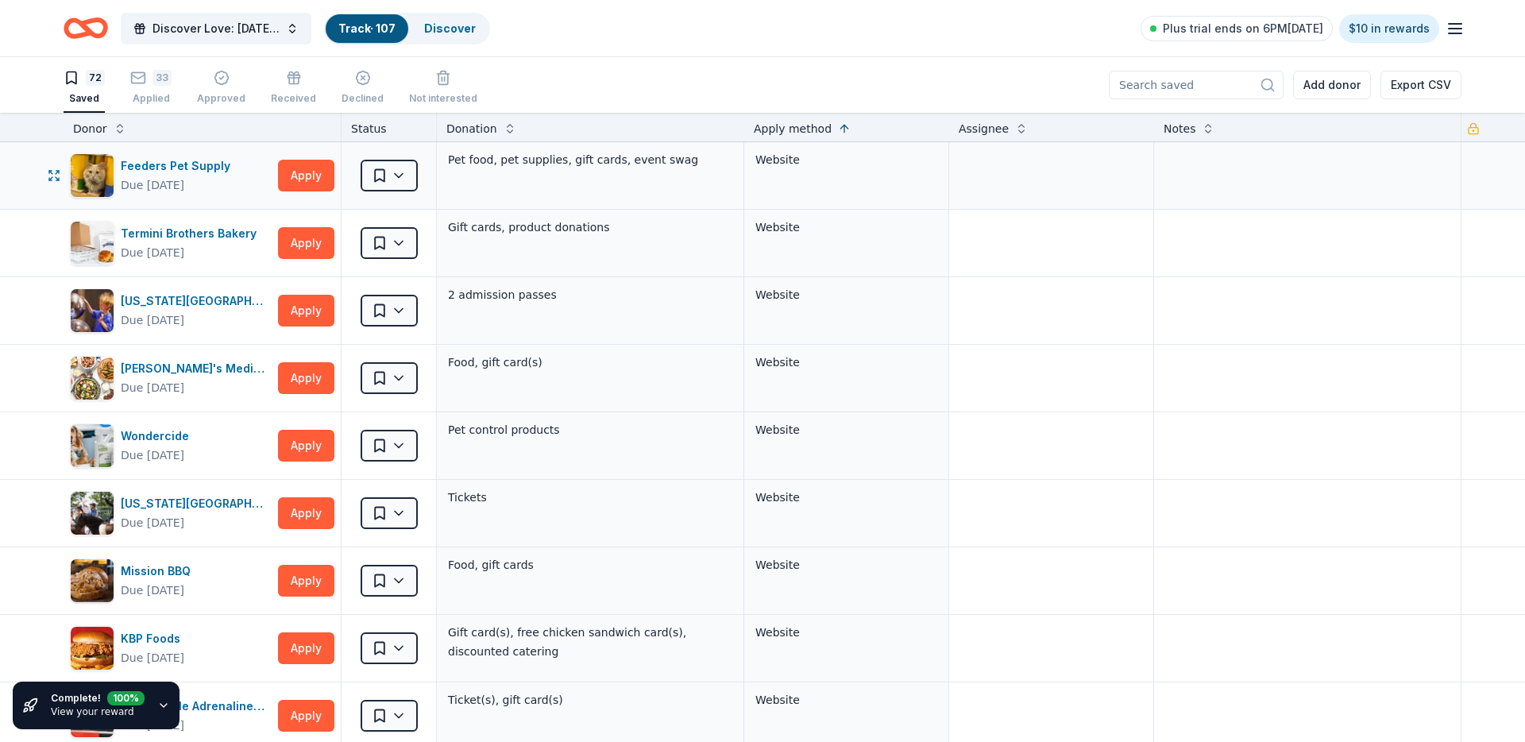
click at [420, 162] on div "Saved" at bounding box center [389, 175] width 95 height 67
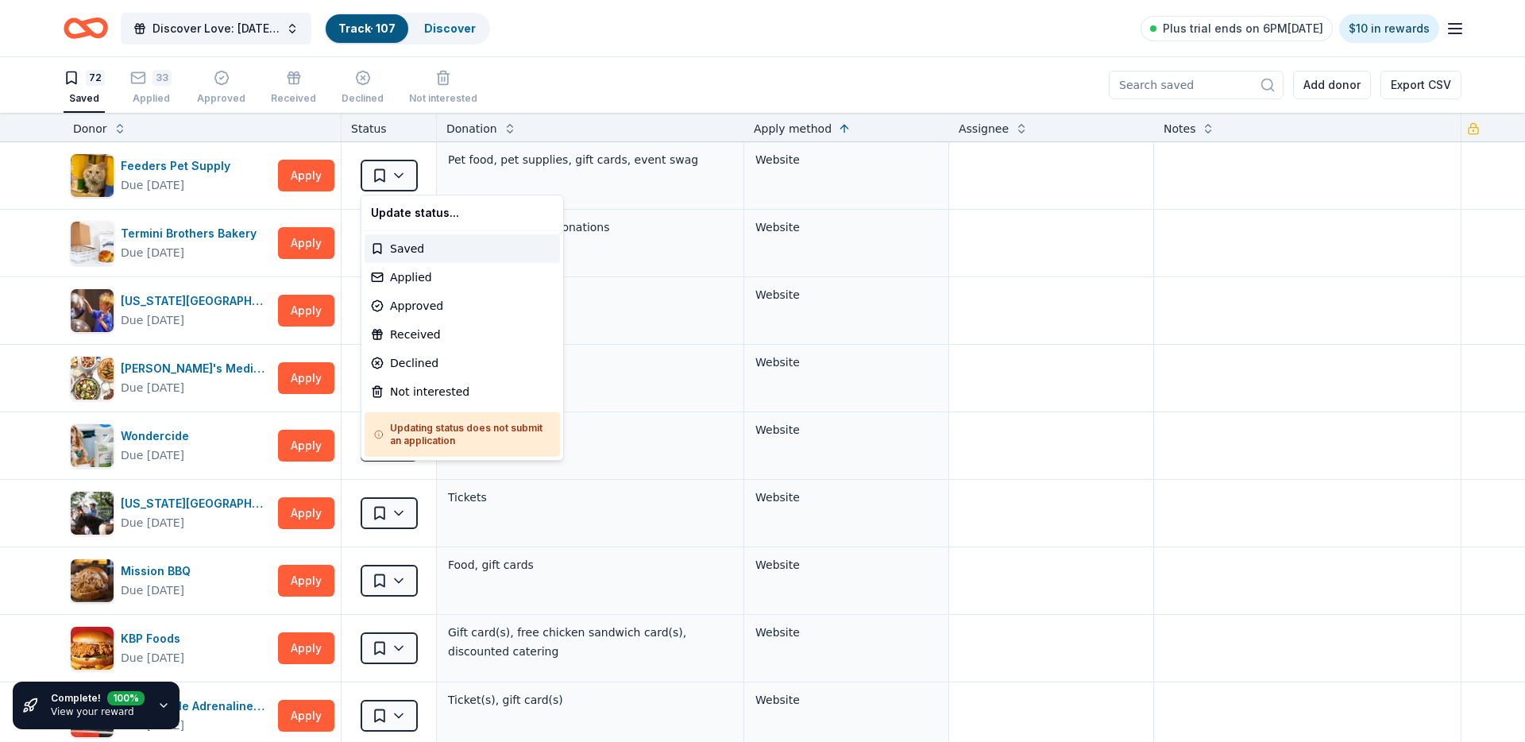
click at [409, 164] on html "Discover Love: Valentine's Day Gala & Silent Auction Track · 107 Discover Plus …" at bounding box center [762, 371] width 1525 height 742
click at [408, 278] on div "Applied" at bounding box center [462, 277] width 195 height 29
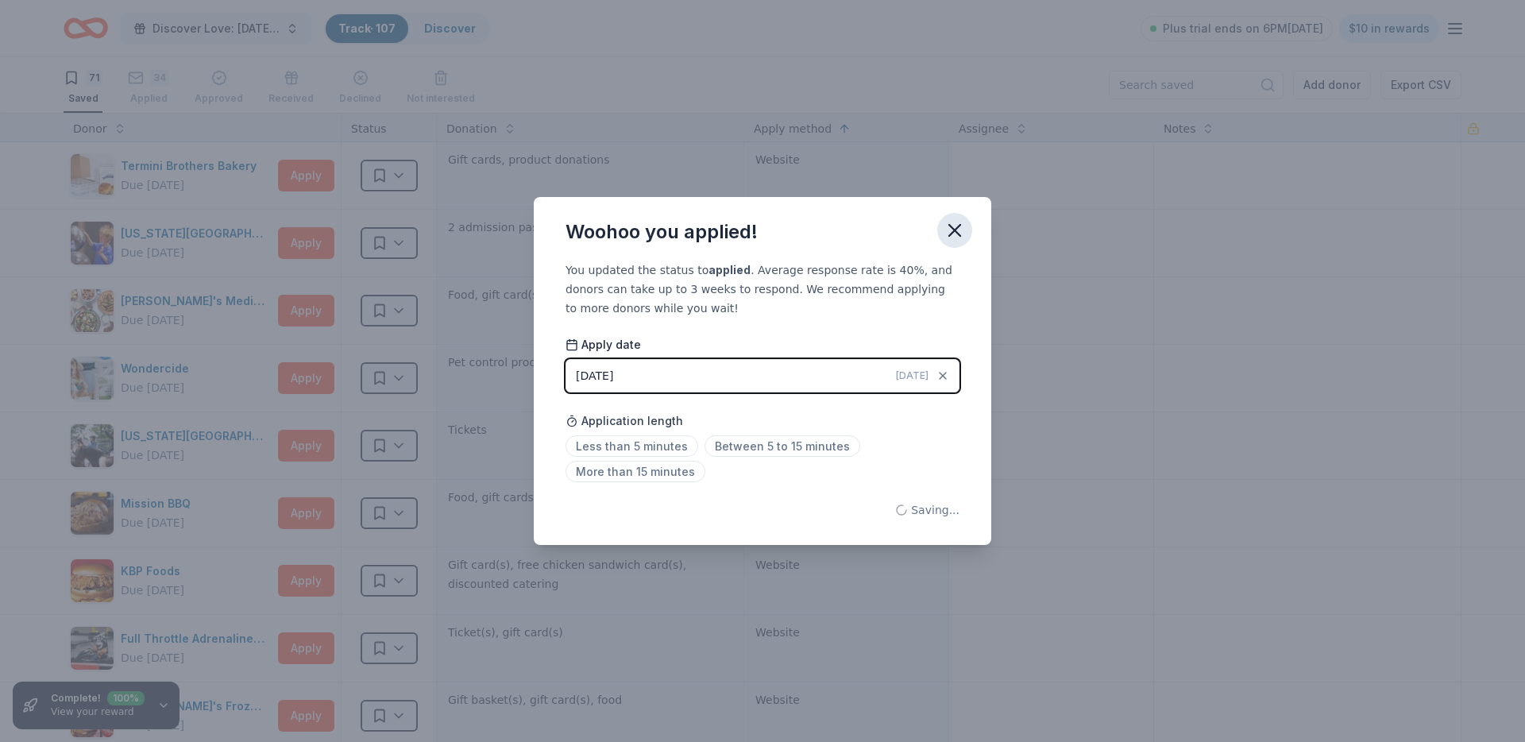
click at [956, 224] on icon "button" at bounding box center [955, 230] width 22 height 22
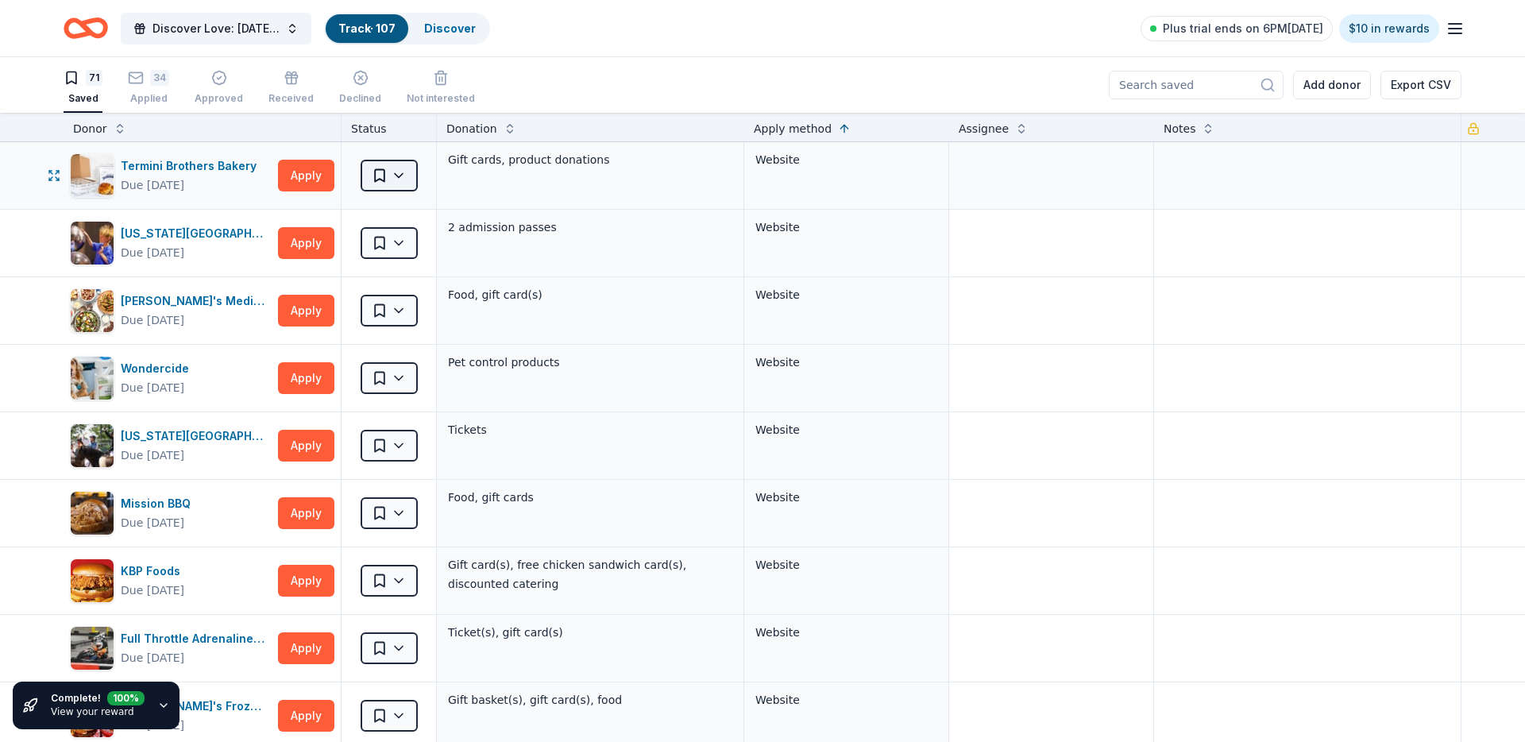
click at [411, 169] on html "Discover Love: Valentine's Day Gala & Silent Auction Track · 107 Discover Plus …" at bounding box center [762, 371] width 1525 height 742
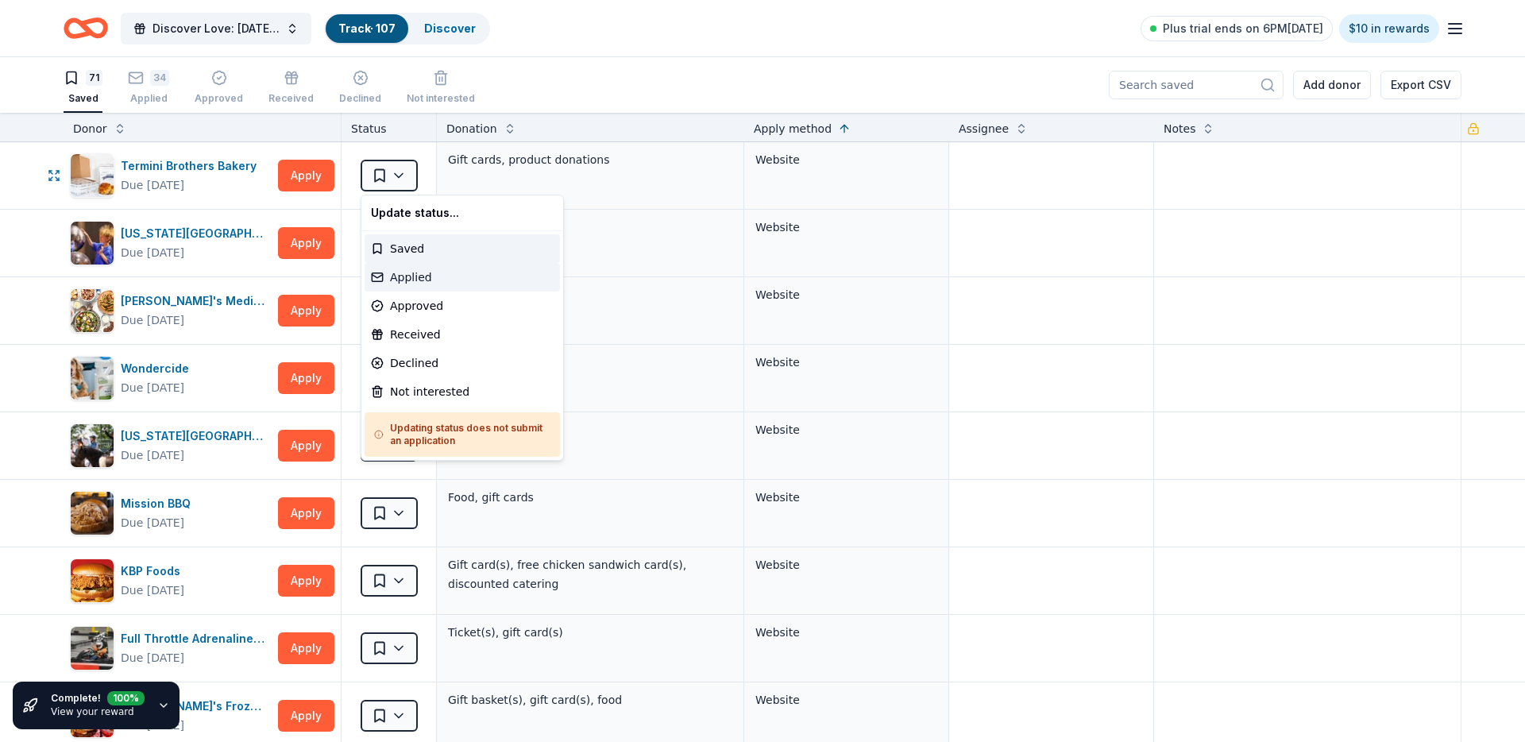
click at [419, 271] on div "Applied" at bounding box center [462, 277] width 195 height 29
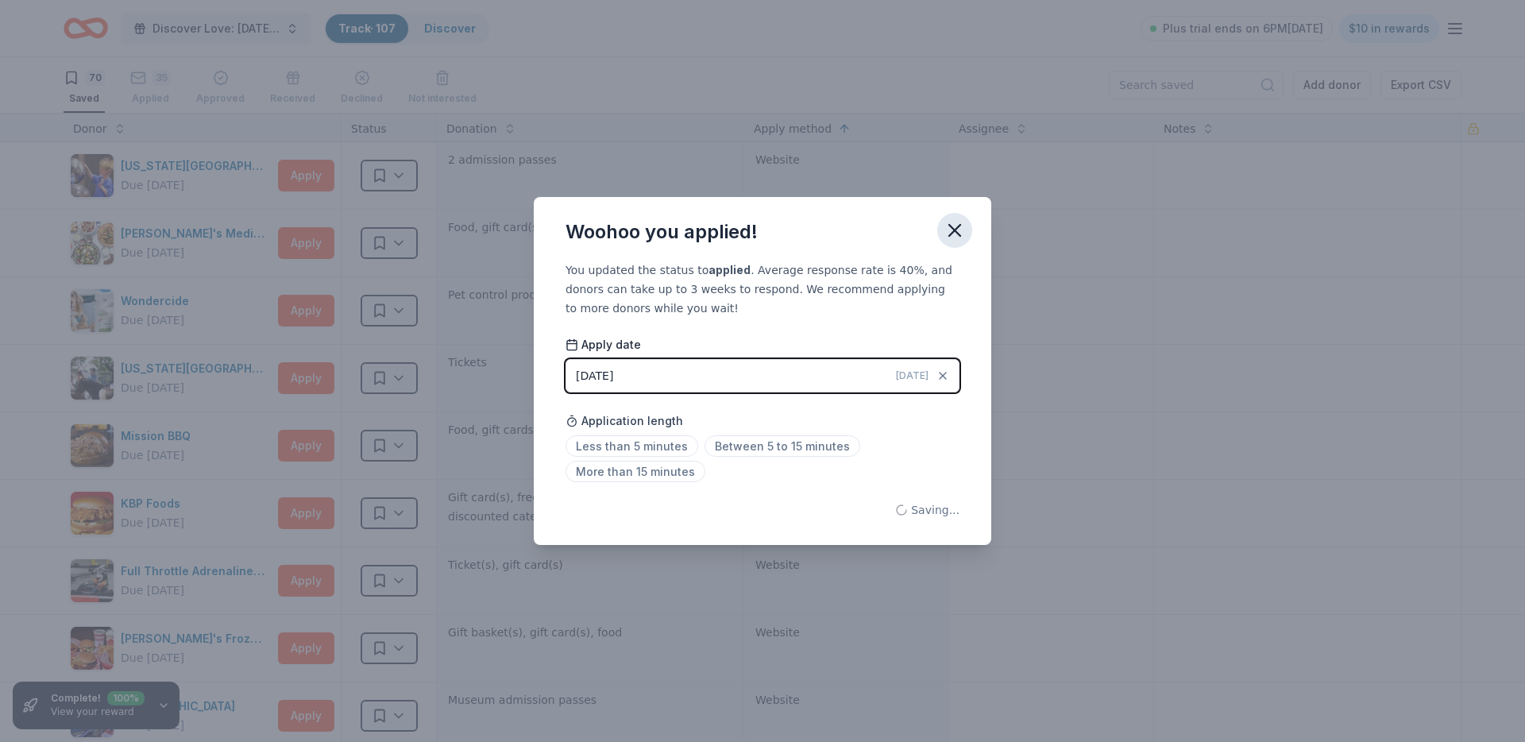
drag, startPoint x: 946, startPoint y: 227, endPoint x: 936, endPoint y: 227, distance: 9.5
click at [946, 227] on icon "button" at bounding box center [955, 230] width 22 height 22
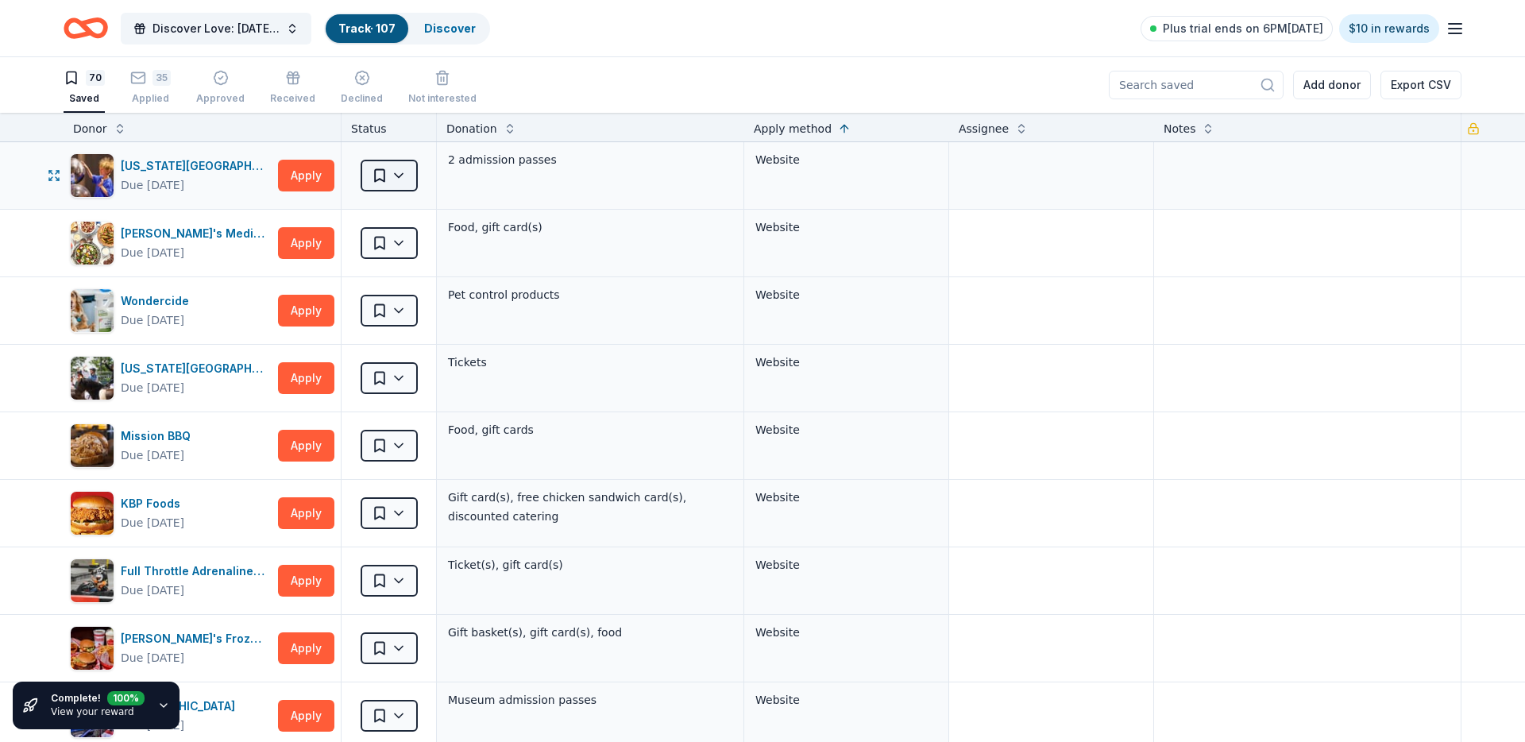
click at [403, 191] on body "Discover Love: Valentine's Day Gala & Silent Auction Track · 107 Discover Plus …" at bounding box center [762, 371] width 1525 height 742
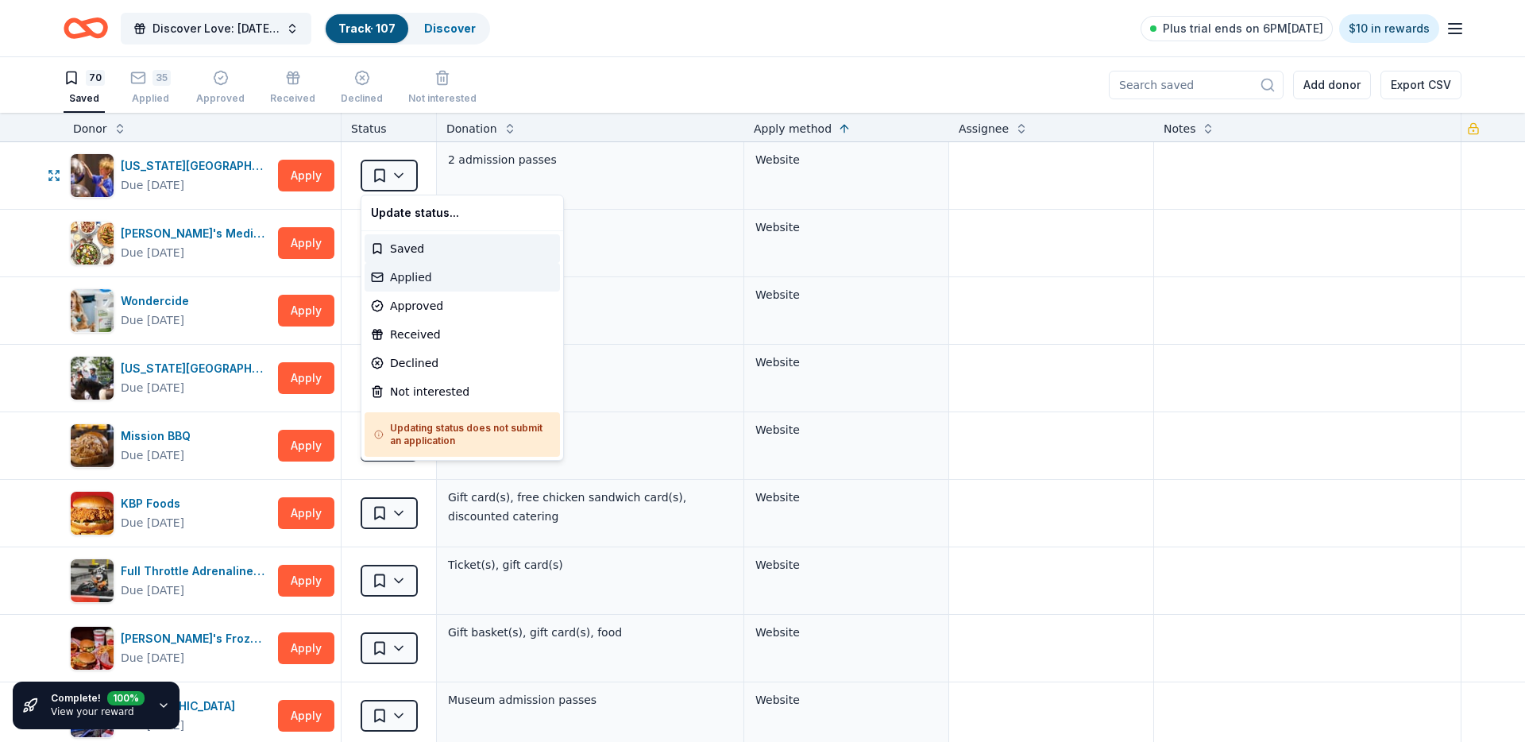
click at [421, 266] on div "Applied" at bounding box center [462, 277] width 195 height 29
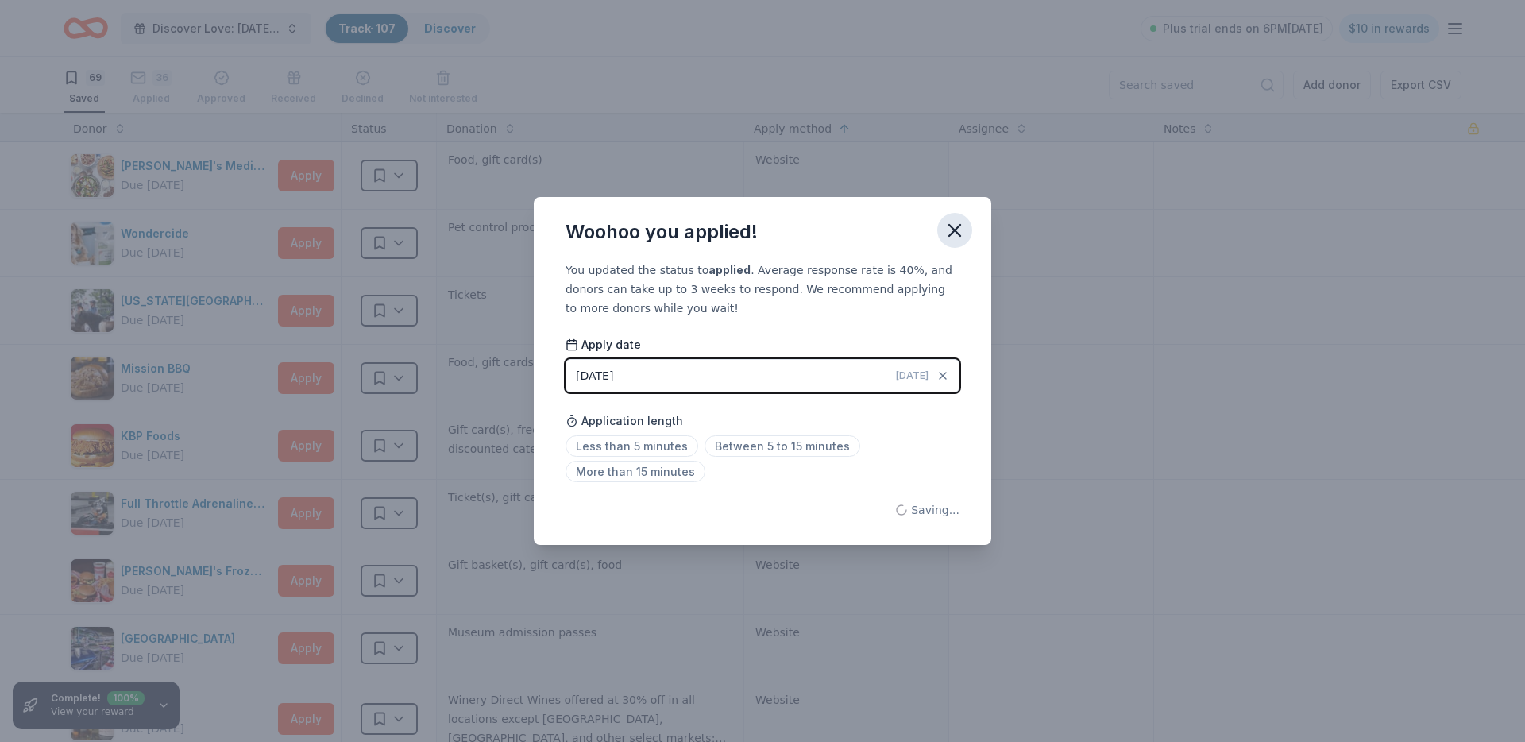
click at [963, 222] on icon "button" at bounding box center [955, 230] width 22 height 22
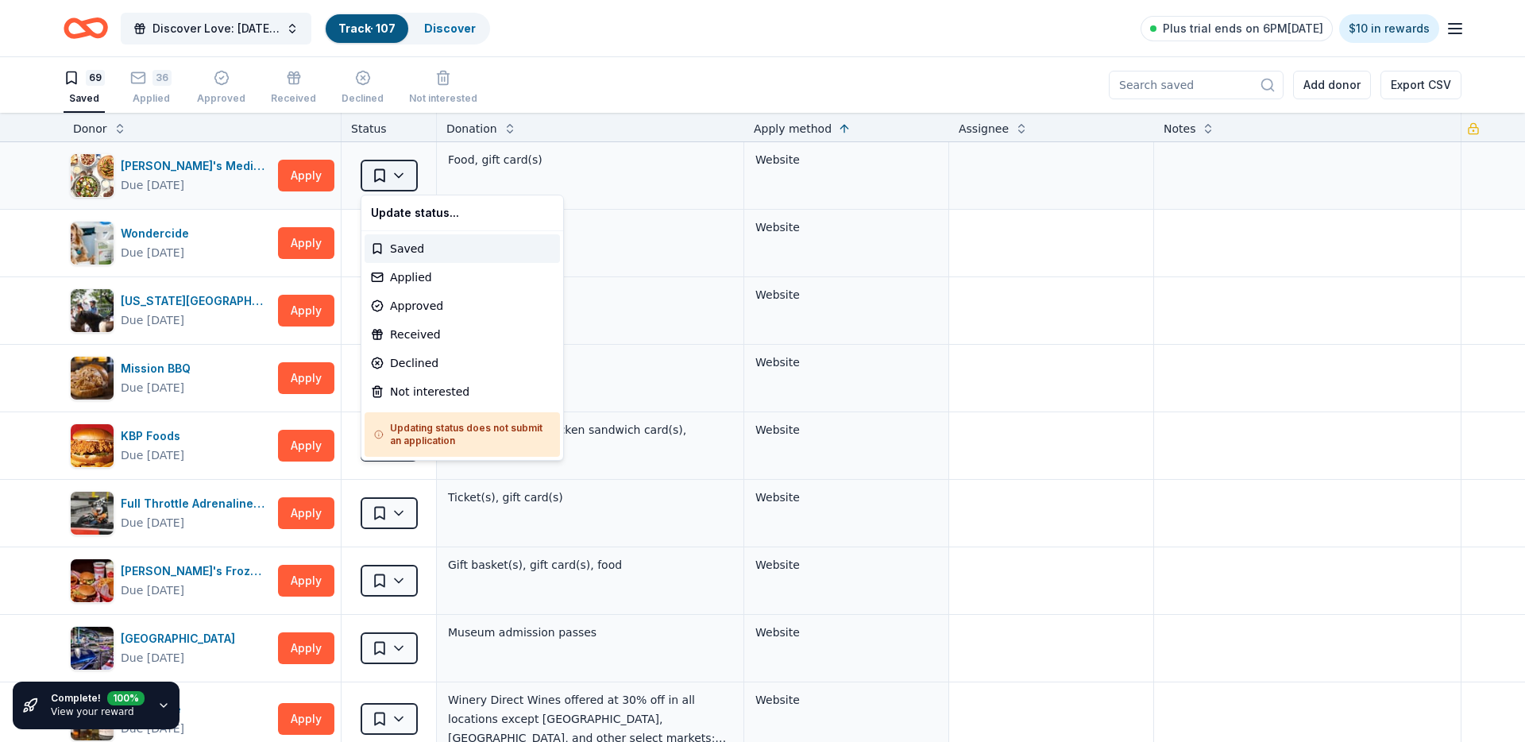
click at [384, 168] on html "Discover Love: Valentine's Day Gala & Silent Auction Track · 107 Discover Plus …" at bounding box center [762, 371] width 1525 height 742
click at [415, 280] on div "Applied" at bounding box center [462, 277] width 195 height 29
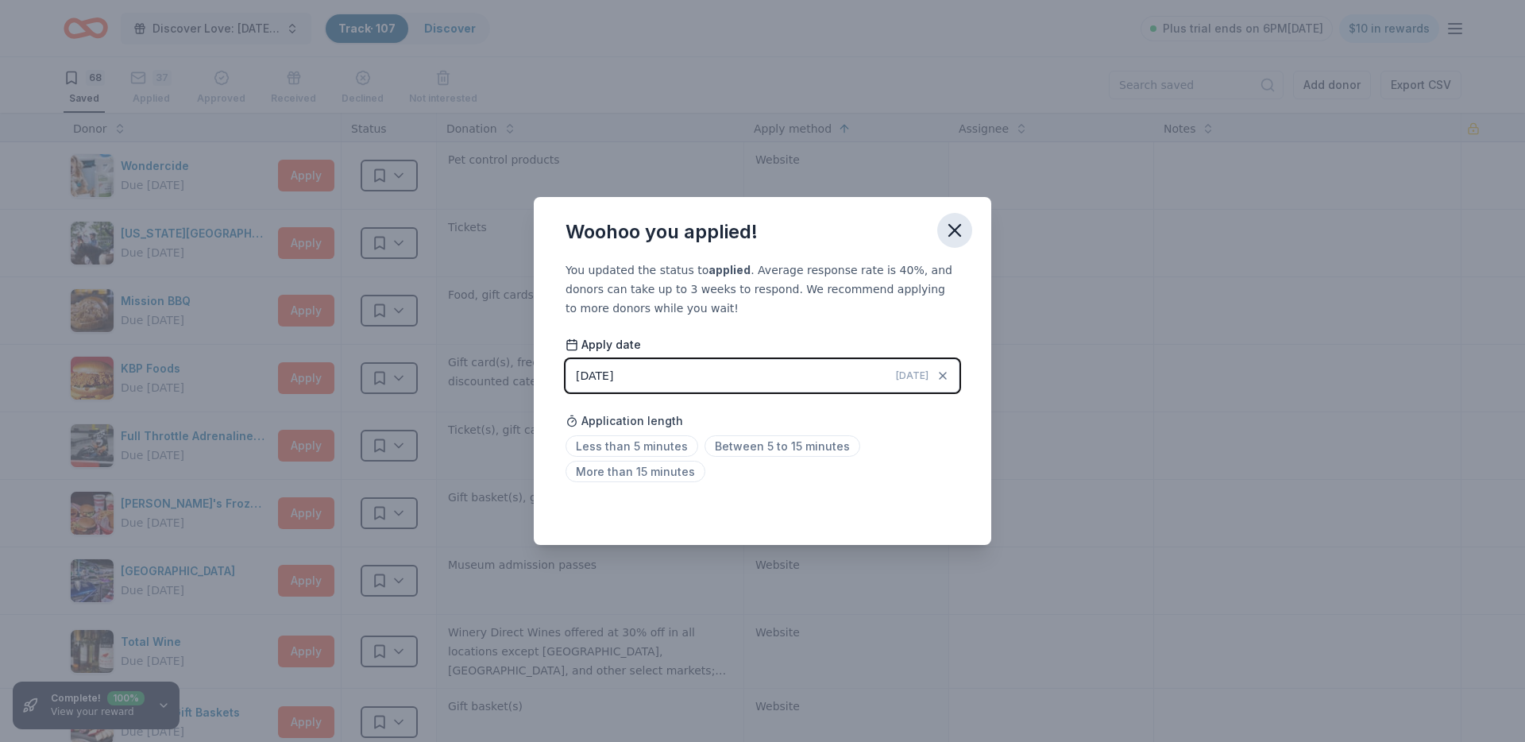
click at [950, 225] on icon "button" at bounding box center [954, 230] width 11 height 11
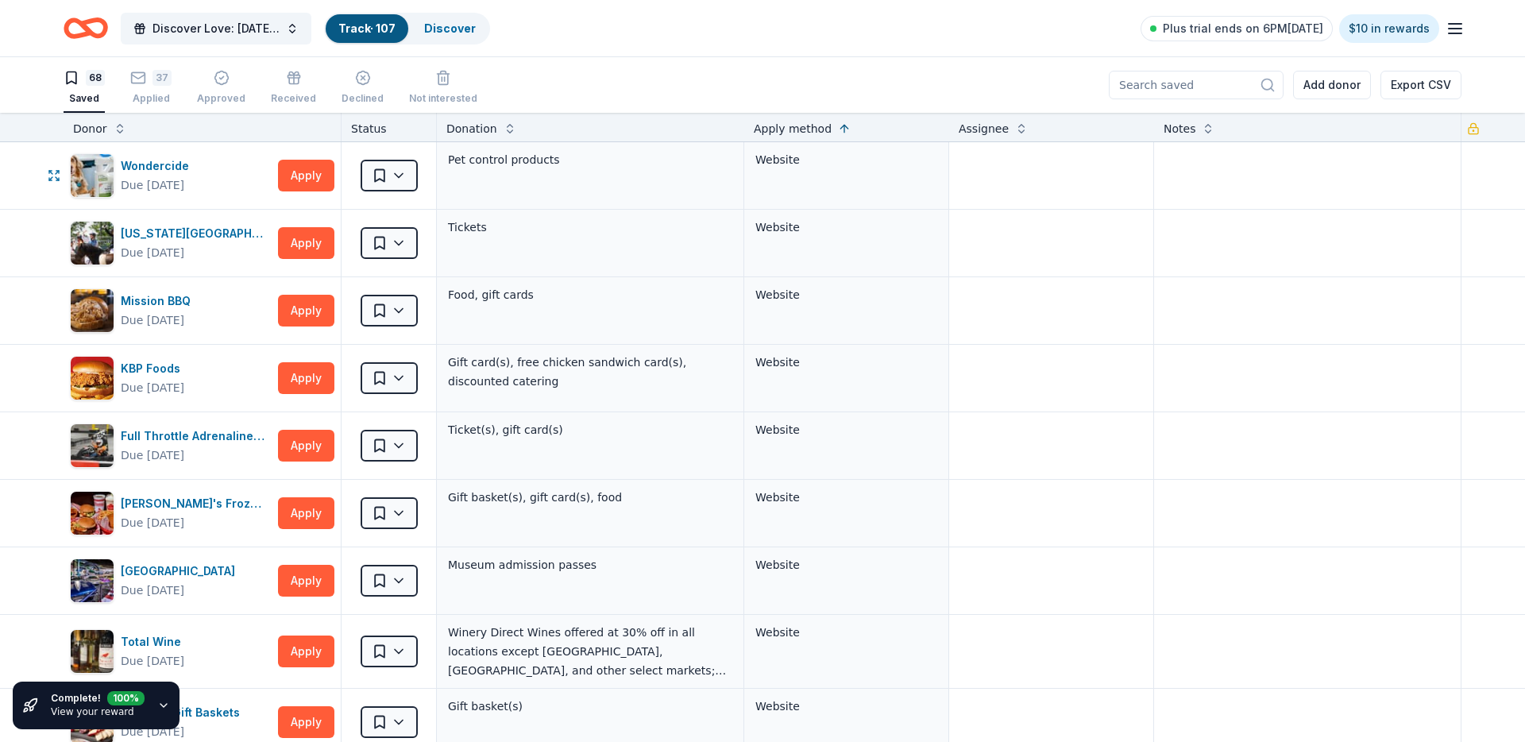
click at [403, 181] on html "Discover Love: Valentine's Day Gala & Silent Auction Track · 107 Discover Plus …" at bounding box center [762, 371] width 1525 height 742
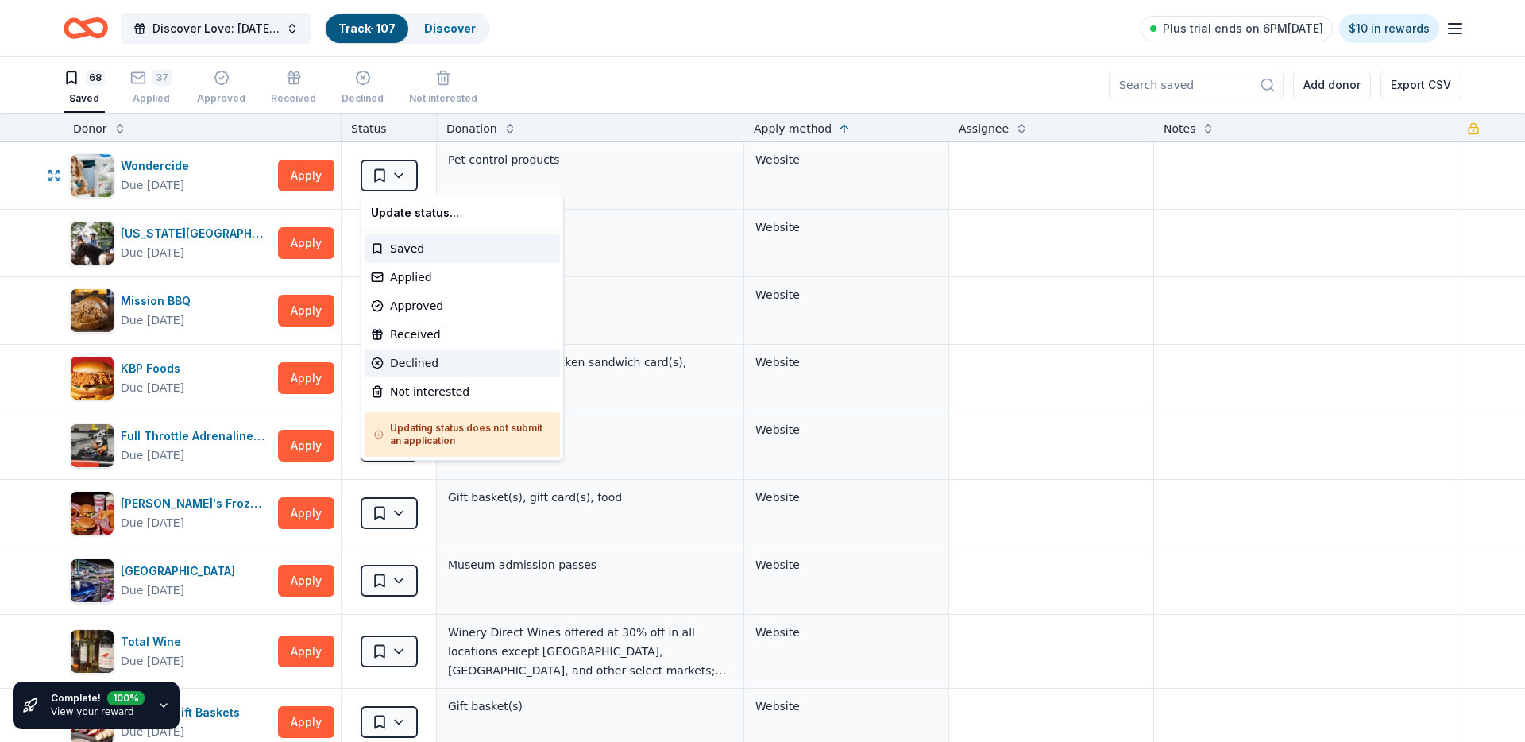
click at [412, 365] on div "Declined" at bounding box center [462, 363] width 195 height 29
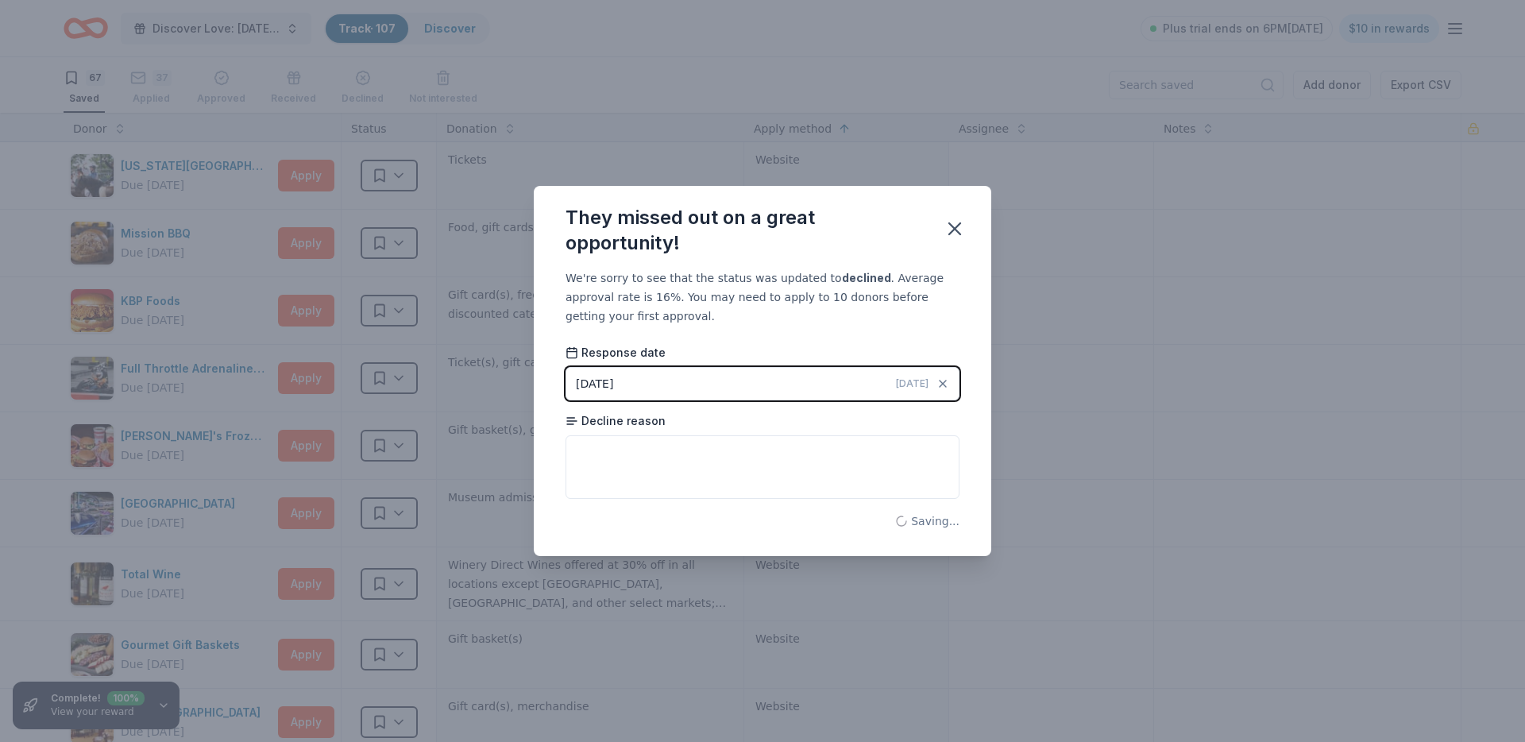
click at [924, 222] on div "They missed out on a great opportunity!" at bounding box center [744, 230] width 359 height 51
click at [963, 226] on icon "button" at bounding box center [955, 229] width 22 height 22
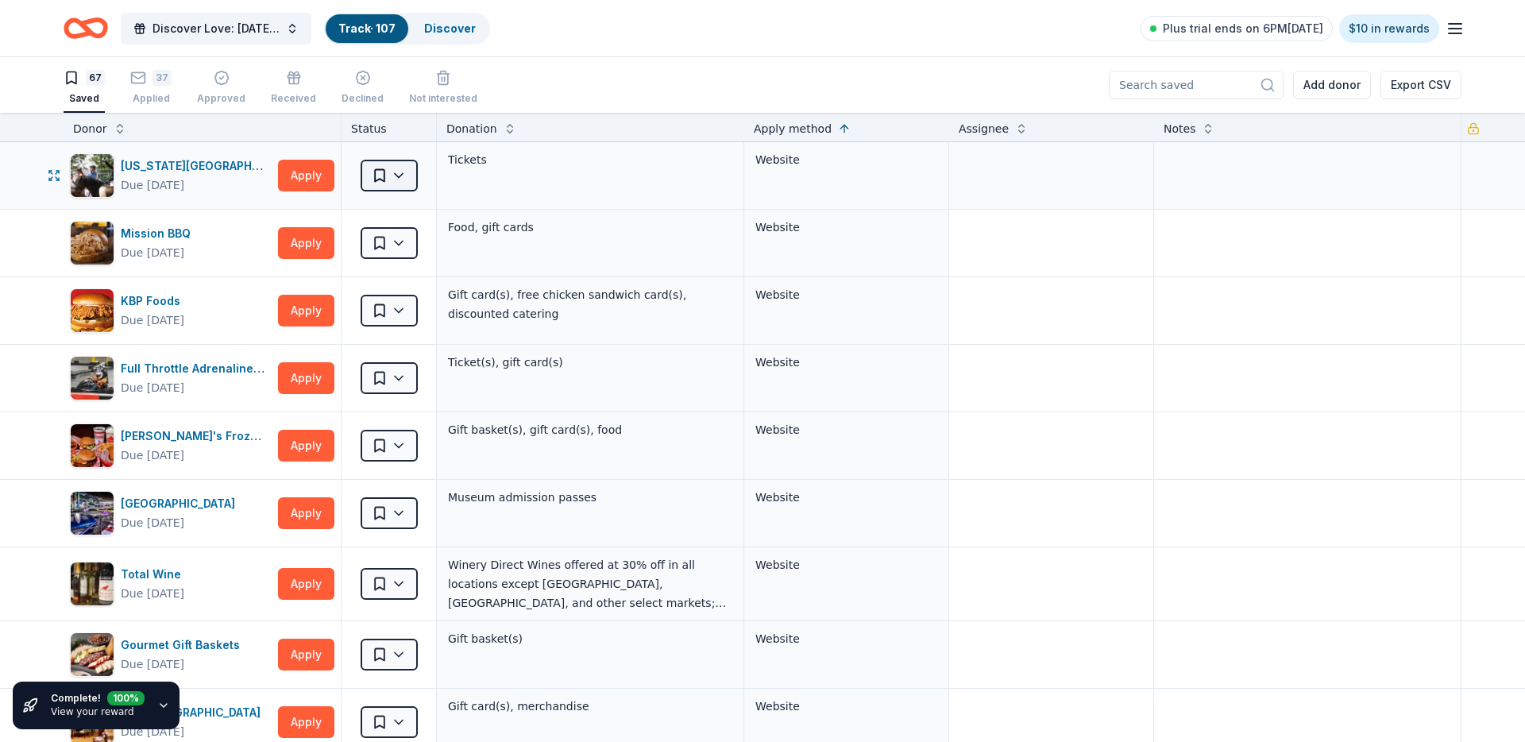
click at [403, 178] on html "Discover Love: Valentine's Day Gala & Silent Auction Track · 107 Discover Plus …" at bounding box center [762, 371] width 1525 height 742
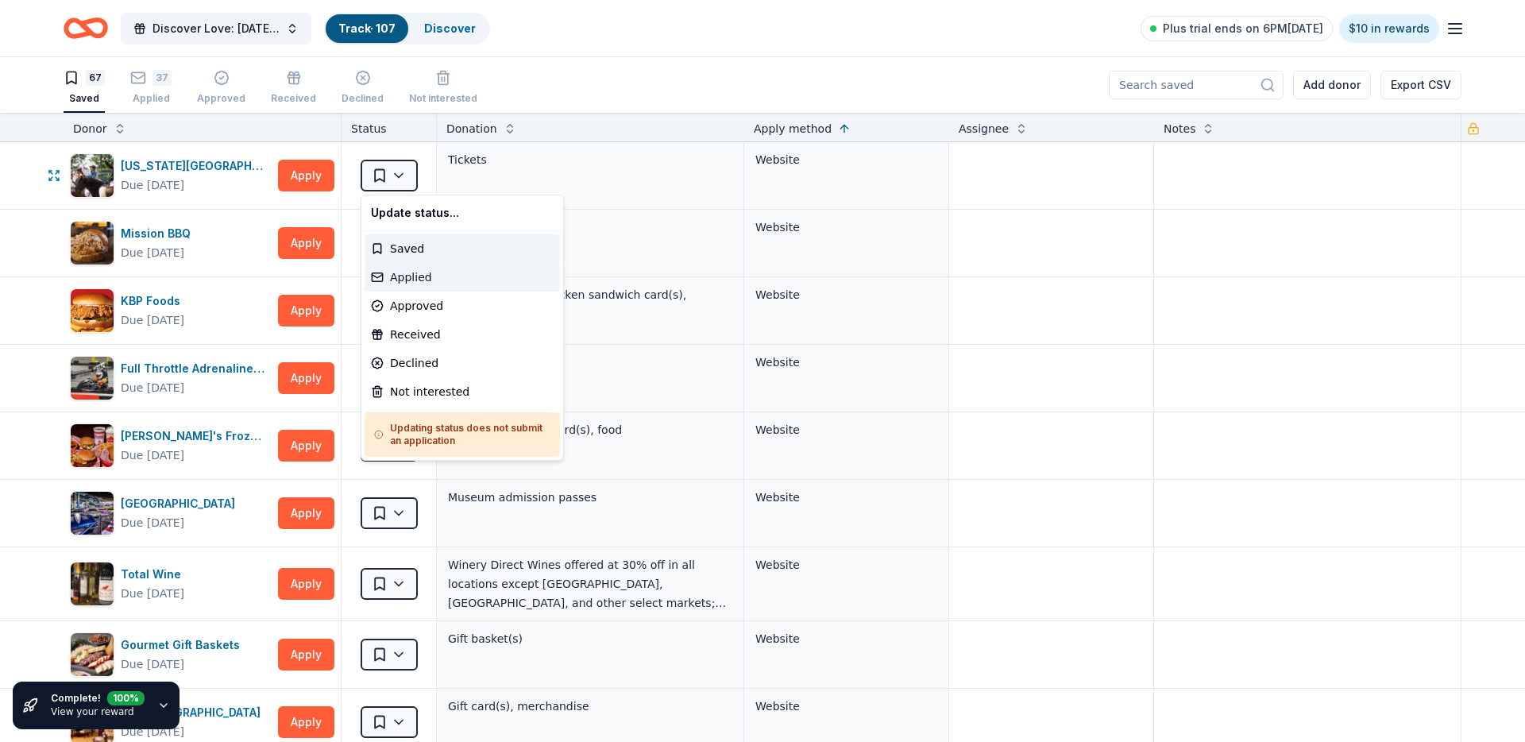
click at [405, 273] on div "Applied" at bounding box center [462, 277] width 195 height 29
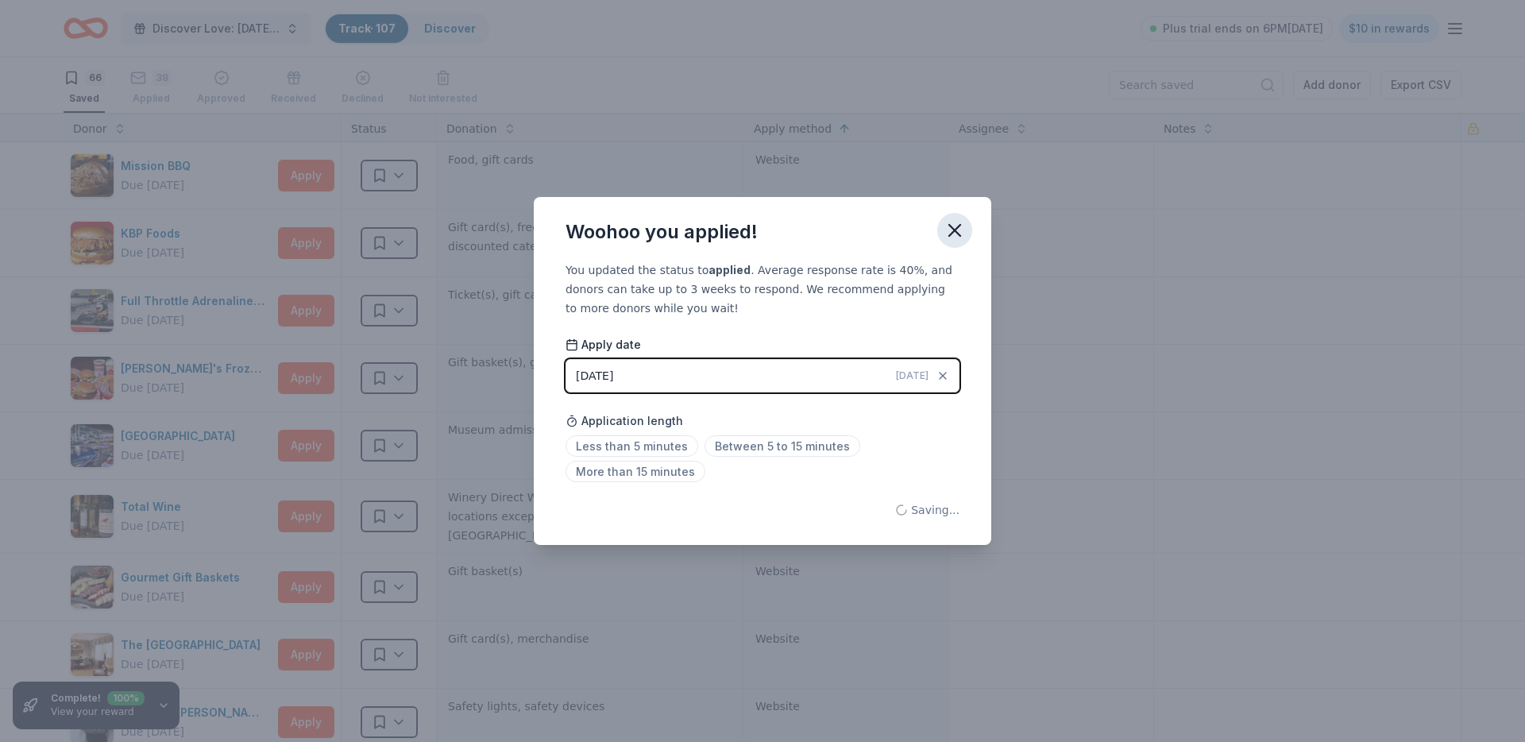
click at [961, 219] on icon "button" at bounding box center [955, 230] width 22 height 22
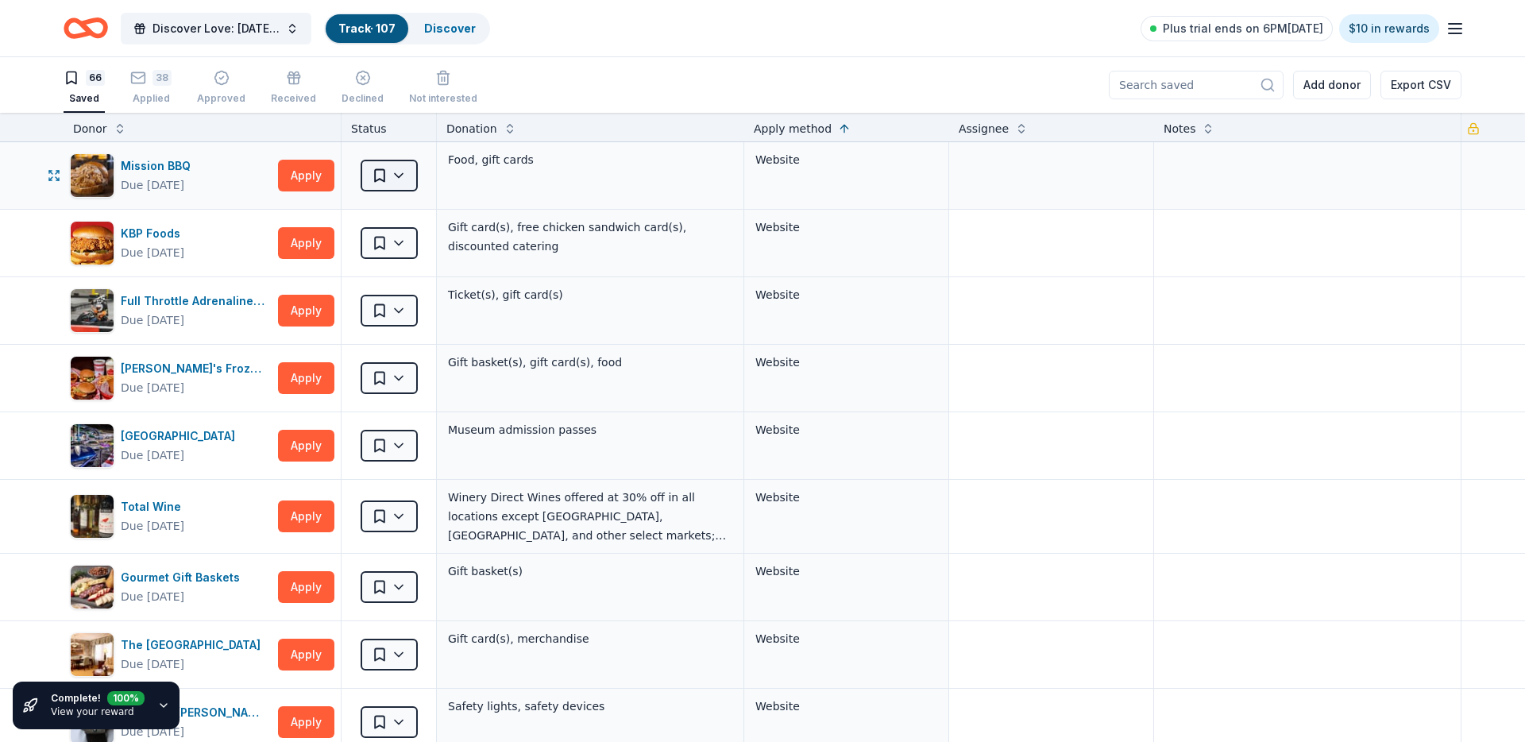
click at [395, 179] on html "Discover Love: Valentine's Day Gala & Silent Auction Track · 107 Discover Plus …" at bounding box center [762, 371] width 1525 height 742
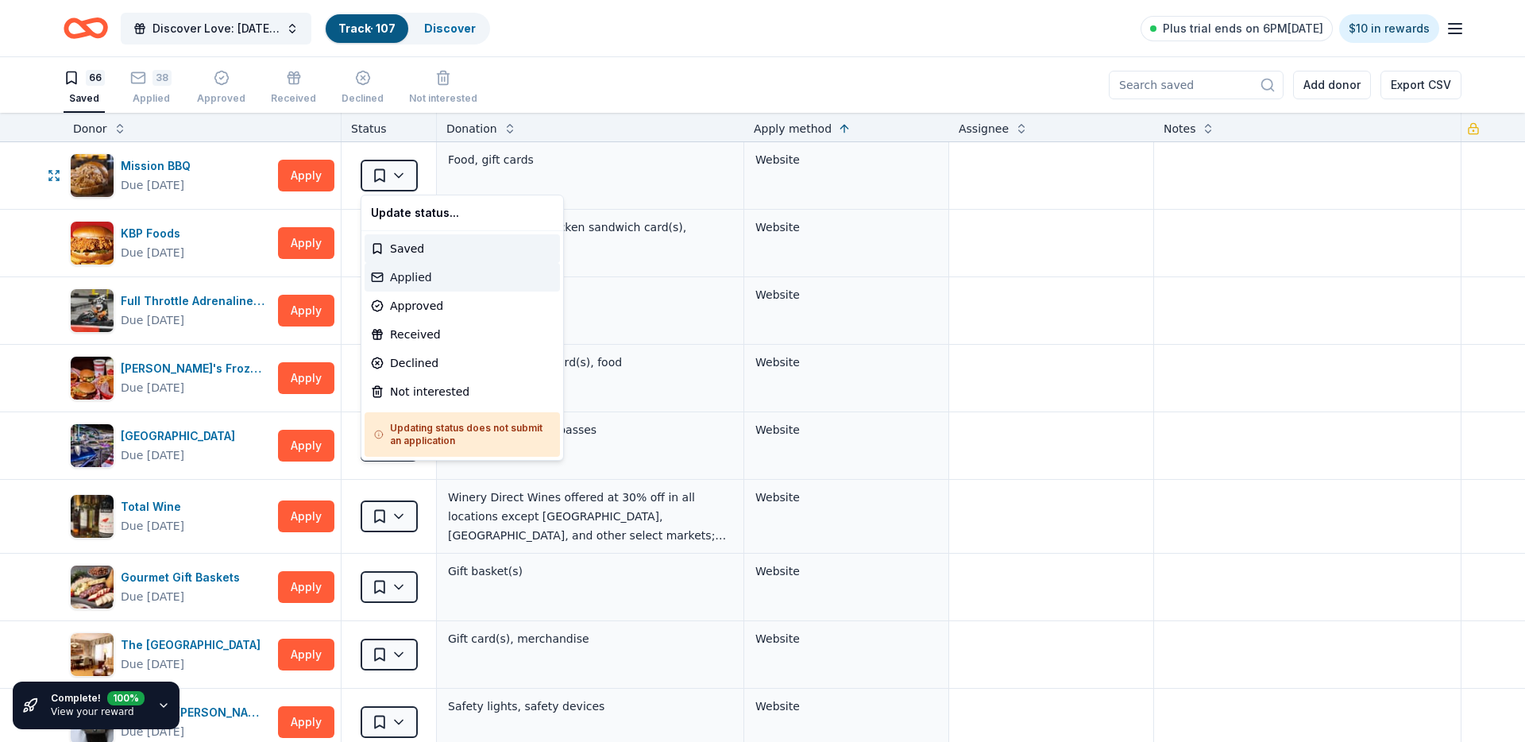
click at [392, 270] on div "Applied" at bounding box center [462, 277] width 195 height 29
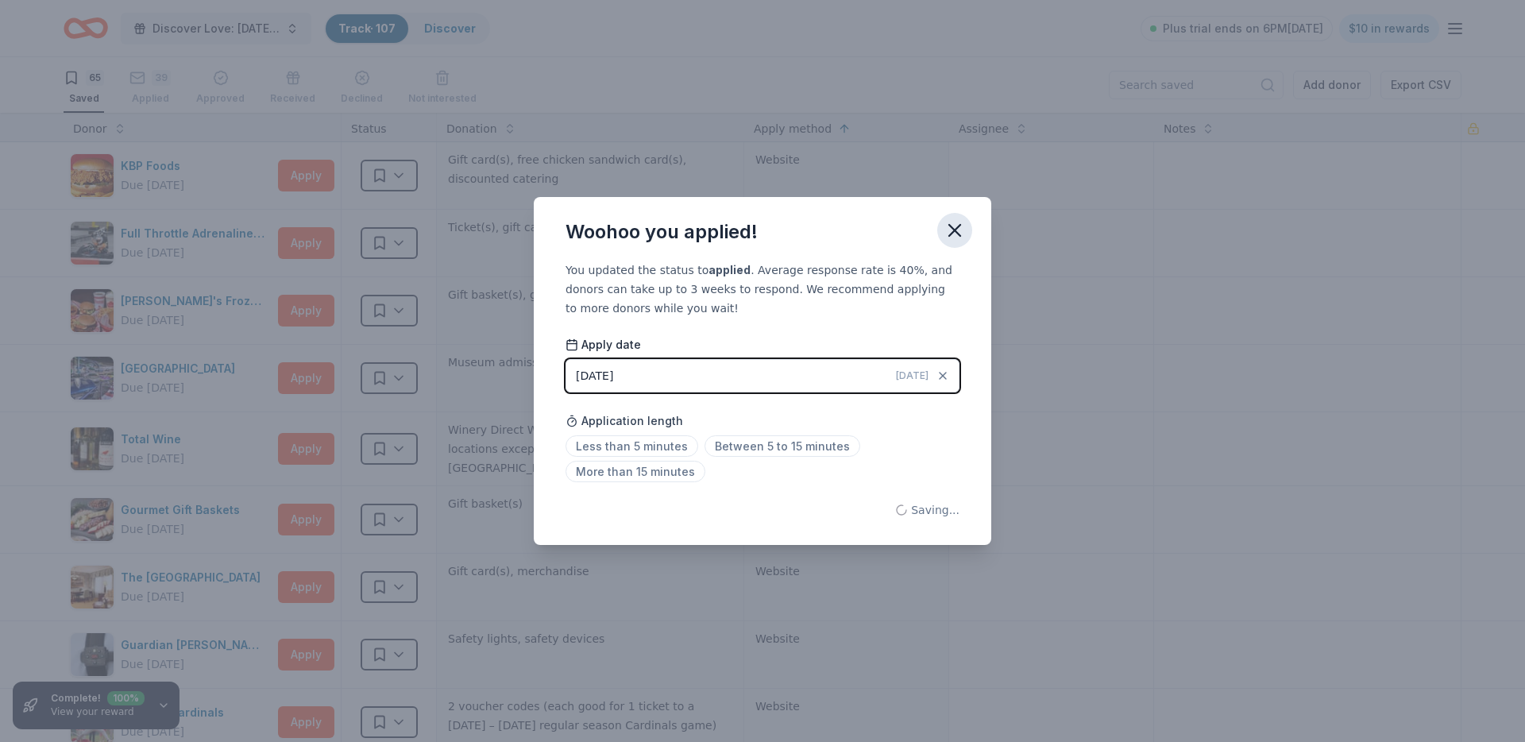
click at [947, 222] on icon "button" at bounding box center [955, 230] width 22 height 22
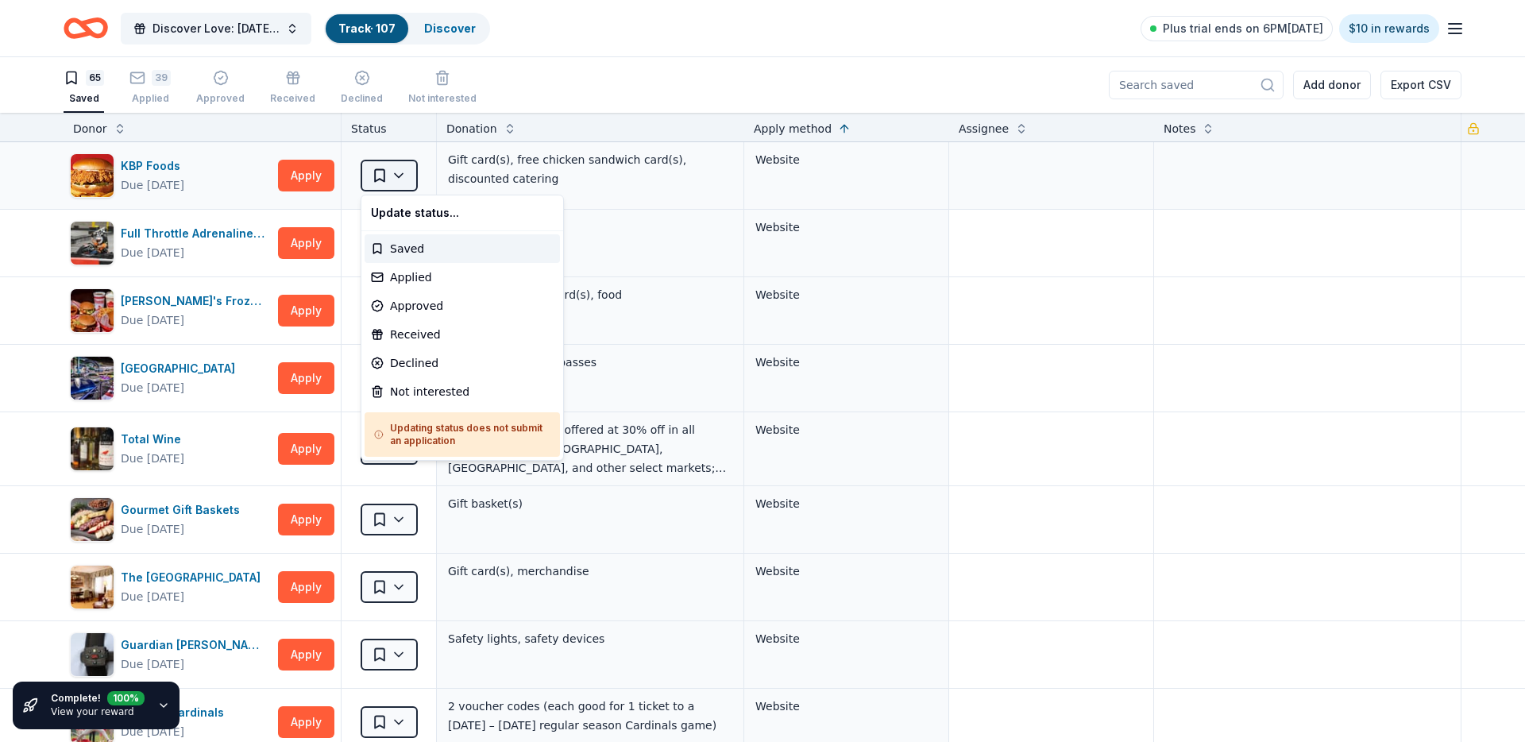
click at [396, 175] on html "Discover Love: Valentine's Day Gala & Silent Auction Track · 107 Discover Plus …" at bounding box center [762, 371] width 1525 height 742
click at [508, 284] on div "Applied" at bounding box center [462, 277] width 195 height 29
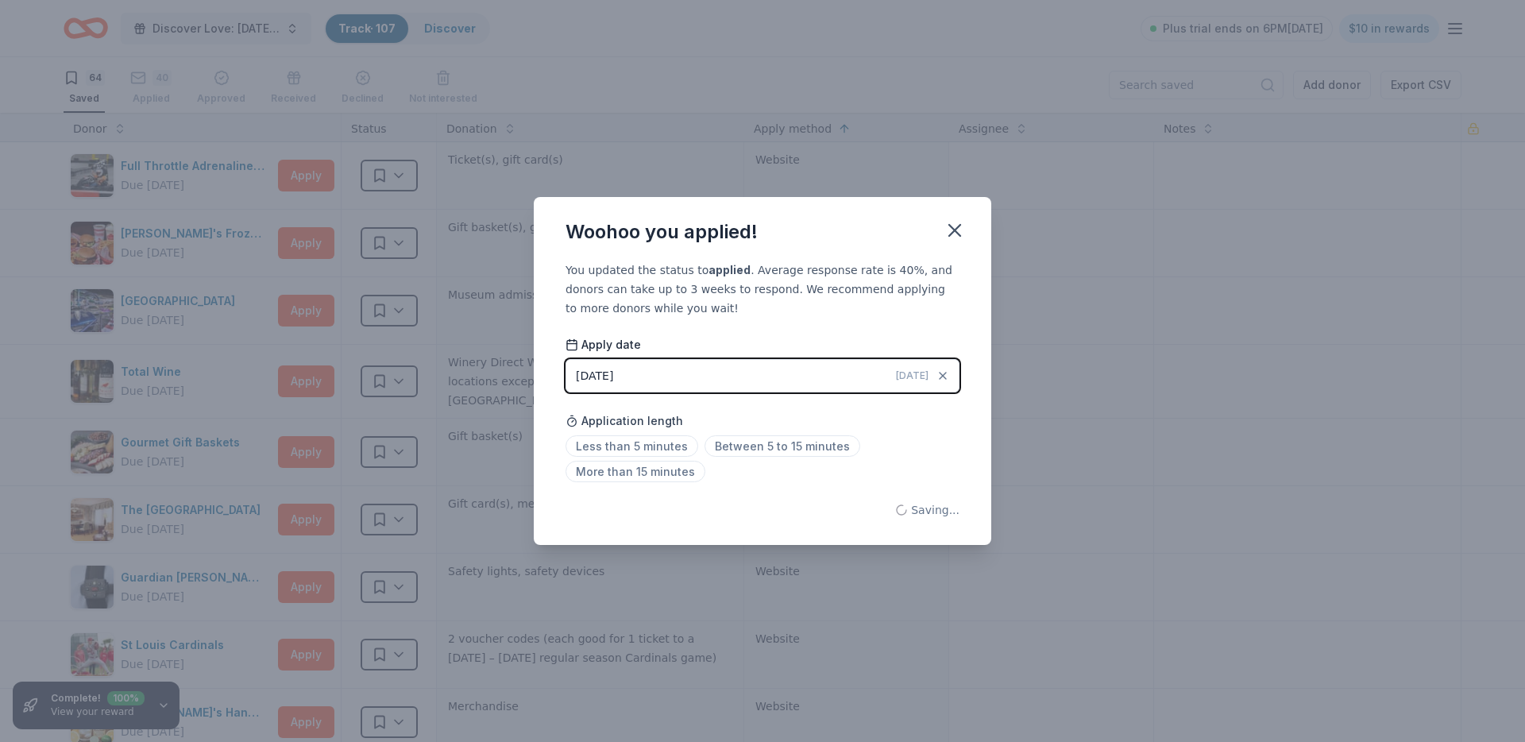
click at [936, 236] on div "Woohoo you applied!" at bounding box center [762, 229] width 457 height 64
click at [956, 232] on icon "button" at bounding box center [954, 230] width 11 height 11
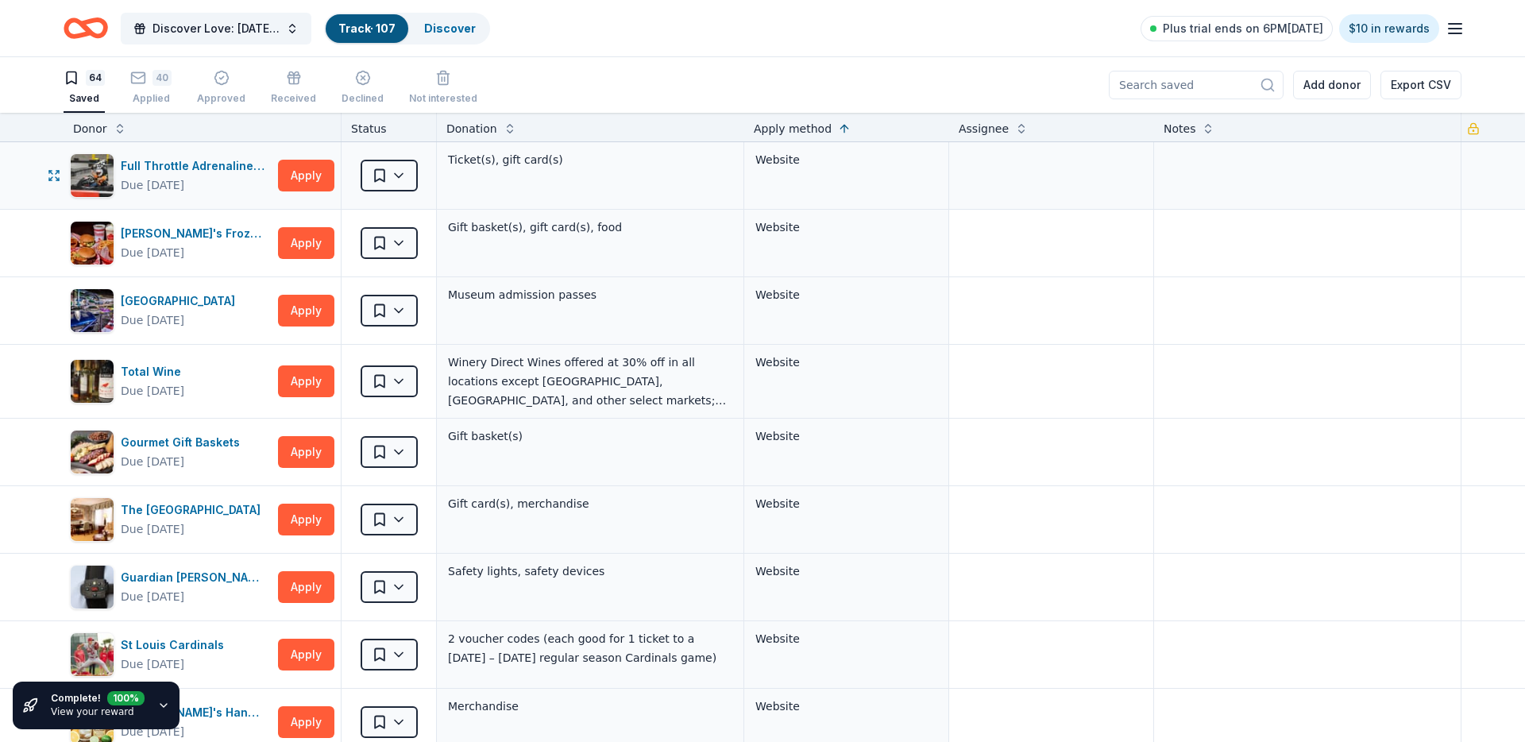
click at [414, 193] on div "Saved" at bounding box center [389, 175] width 95 height 67
click at [397, 173] on html "Discover Love: Valentine's Day Gala & Silent Auction Track · 107 Discover Plus …" at bounding box center [762, 371] width 1525 height 742
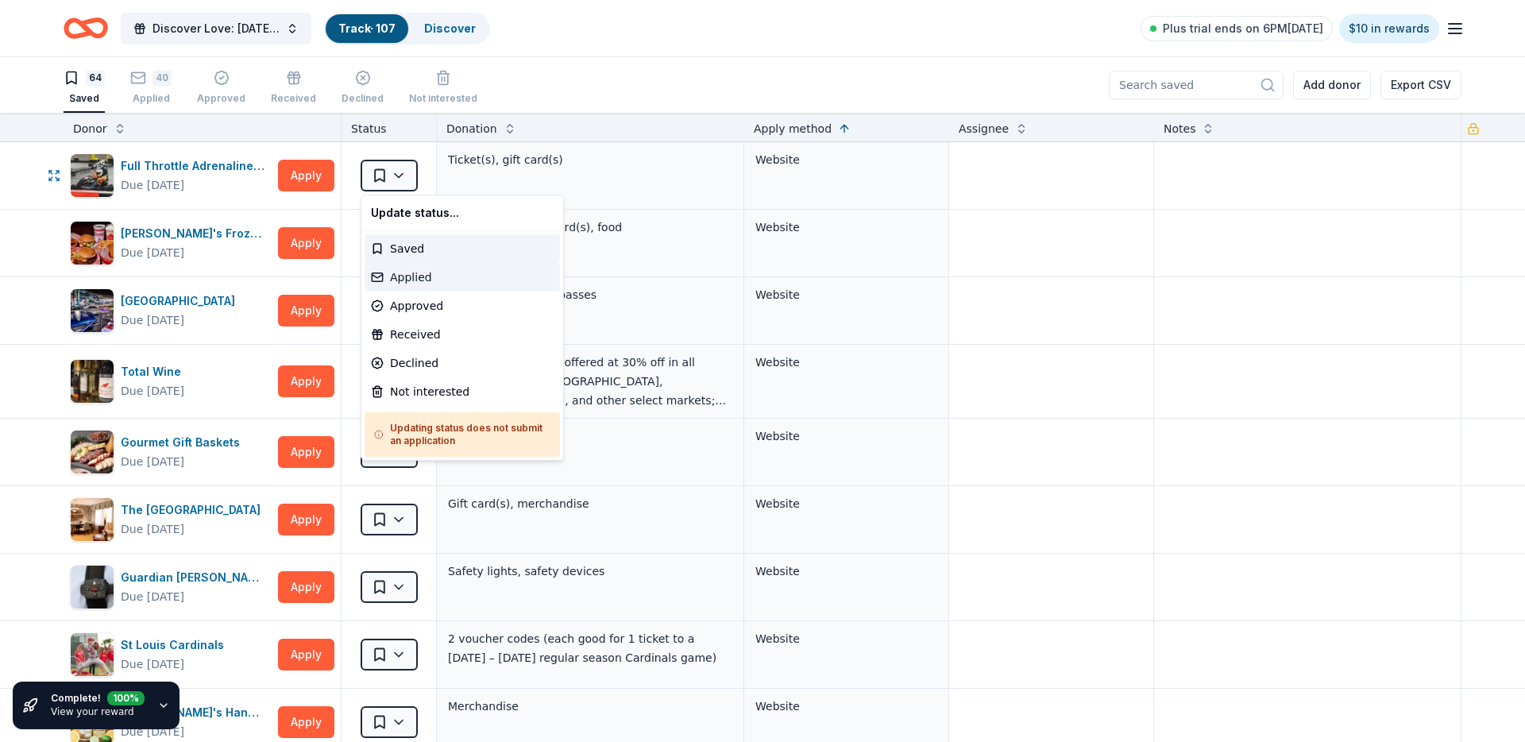
click at [399, 267] on div "Applied" at bounding box center [462, 277] width 195 height 29
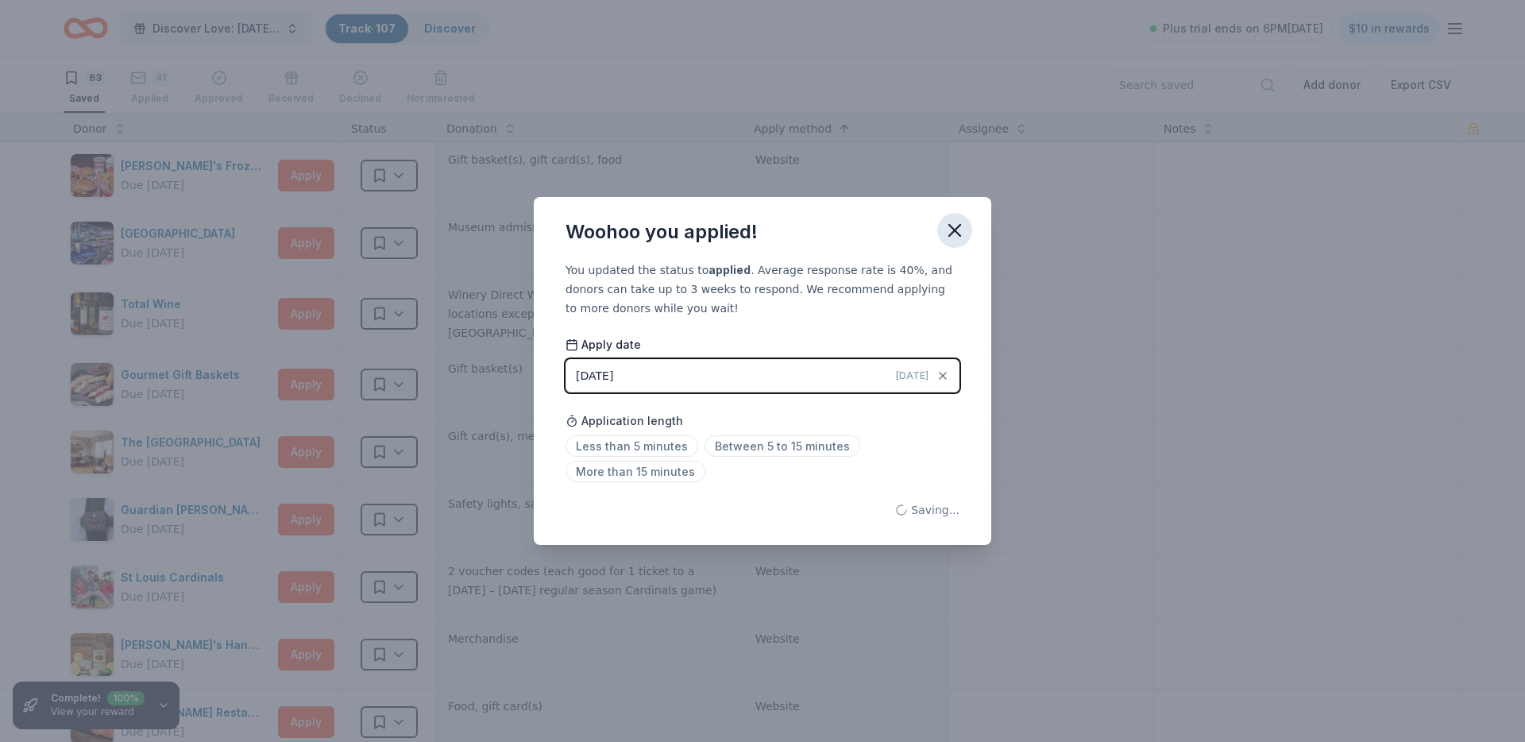
click at [948, 222] on icon "button" at bounding box center [955, 230] width 22 height 22
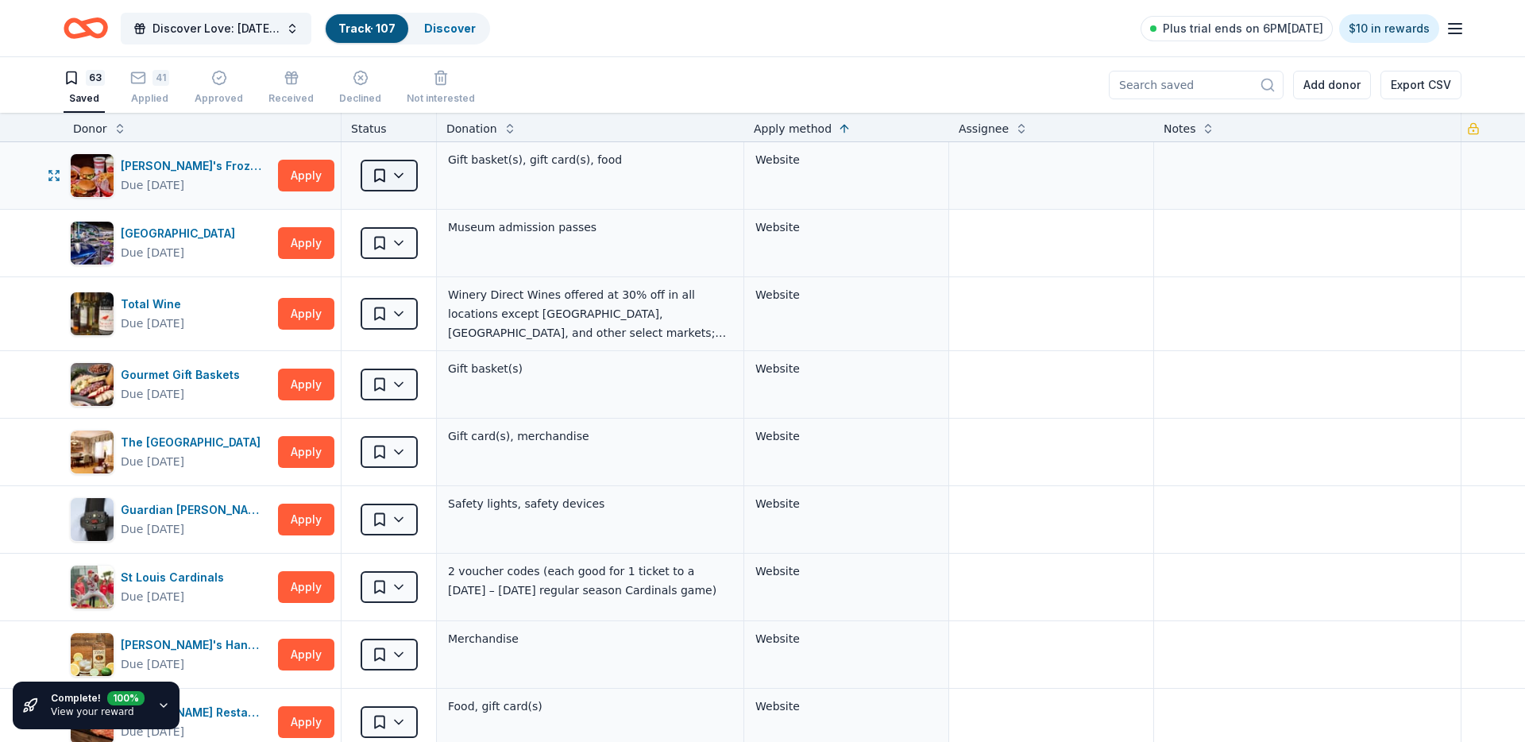
click at [411, 164] on html "Discover Love: Valentine's Day Gala & Silent Auction Track · 107 Discover Plus …" at bounding box center [762, 371] width 1525 height 742
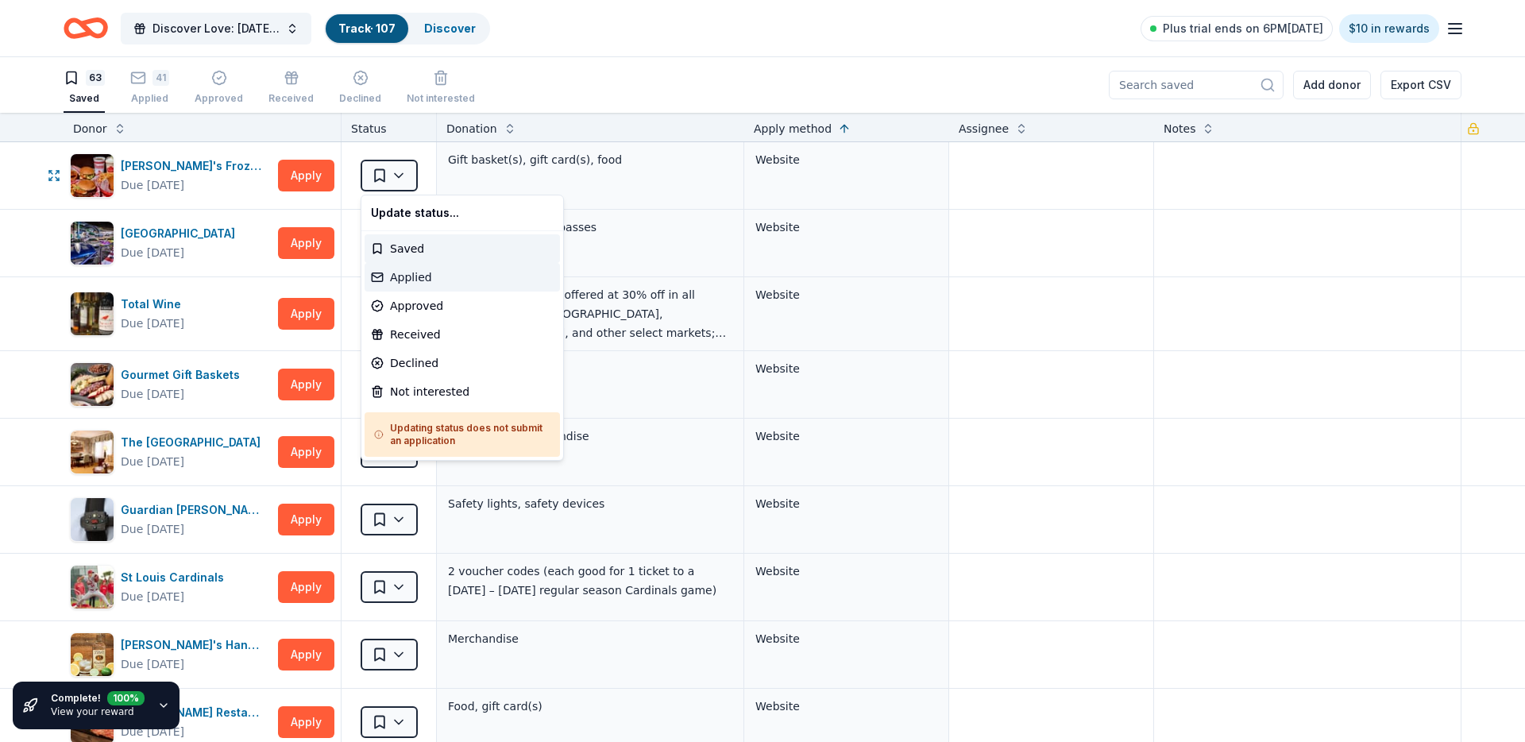
click at [407, 270] on div "Applied" at bounding box center [462, 277] width 195 height 29
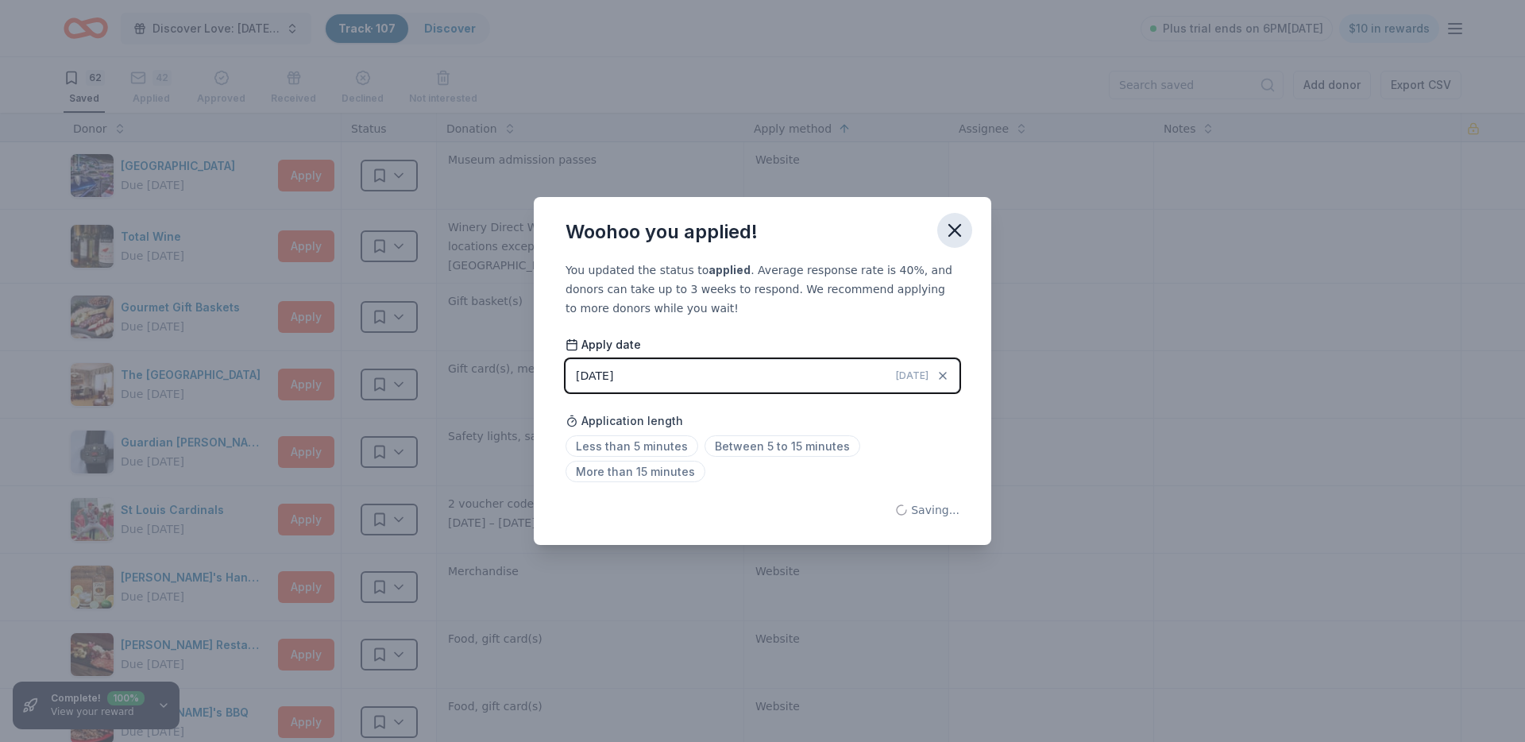
click at [960, 222] on icon "button" at bounding box center [955, 230] width 22 height 22
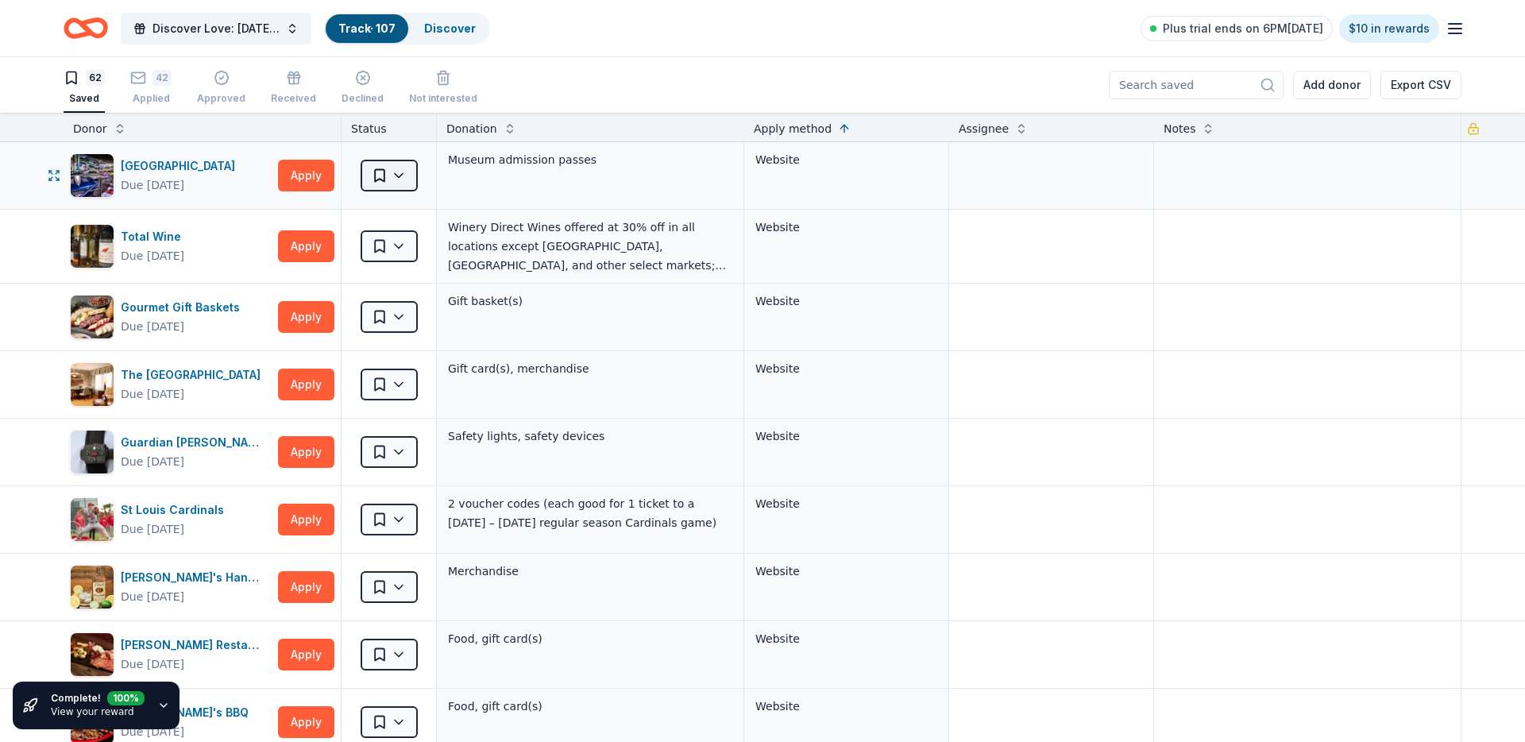
click at [390, 169] on html "Discover Love: Valentine's Day Gala & Silent Auction Track · 107 Discover Plus …" at bounding box center [762, 371] width 1525 height 742
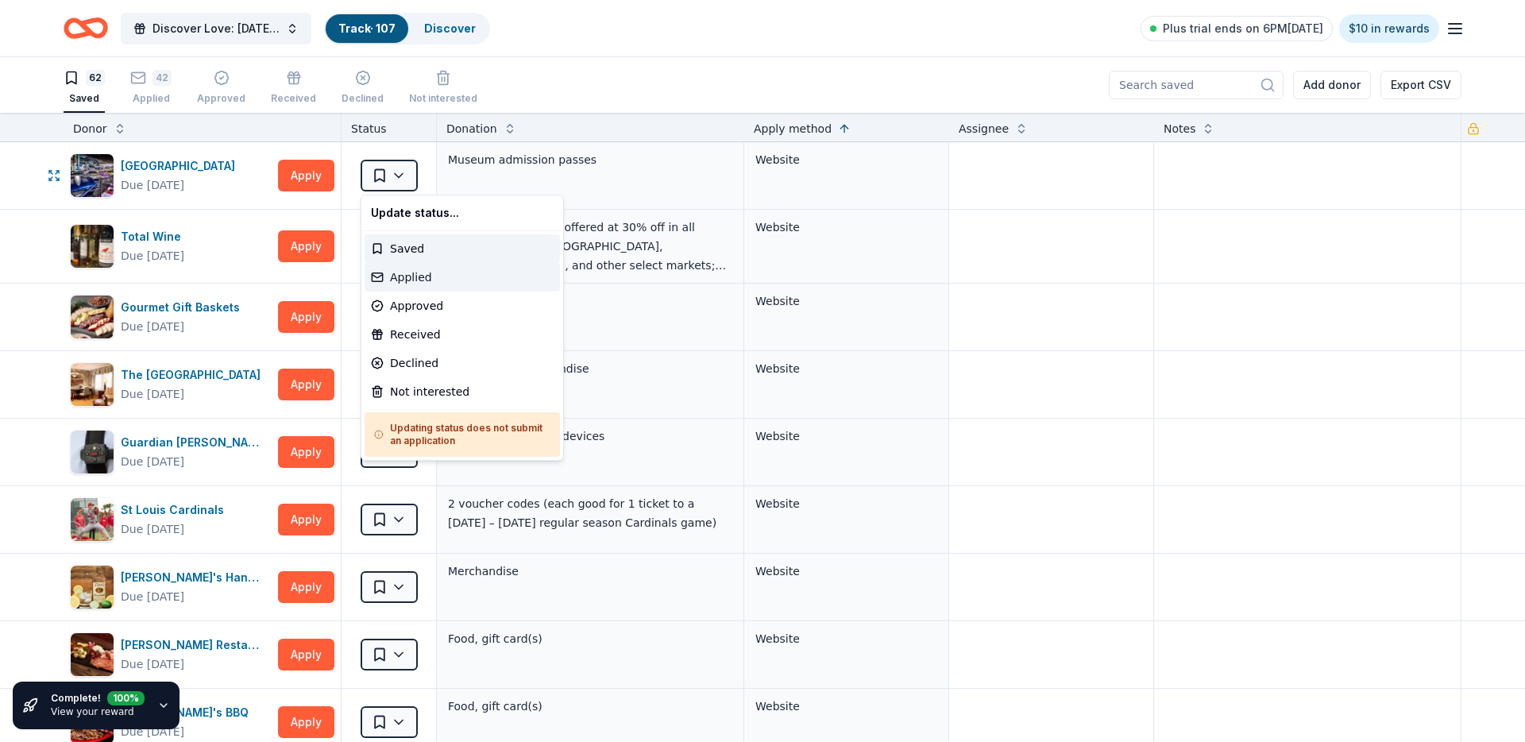
click at [439, 268] on div "Applied" at bounding box center [462, 277] width 195 height 29
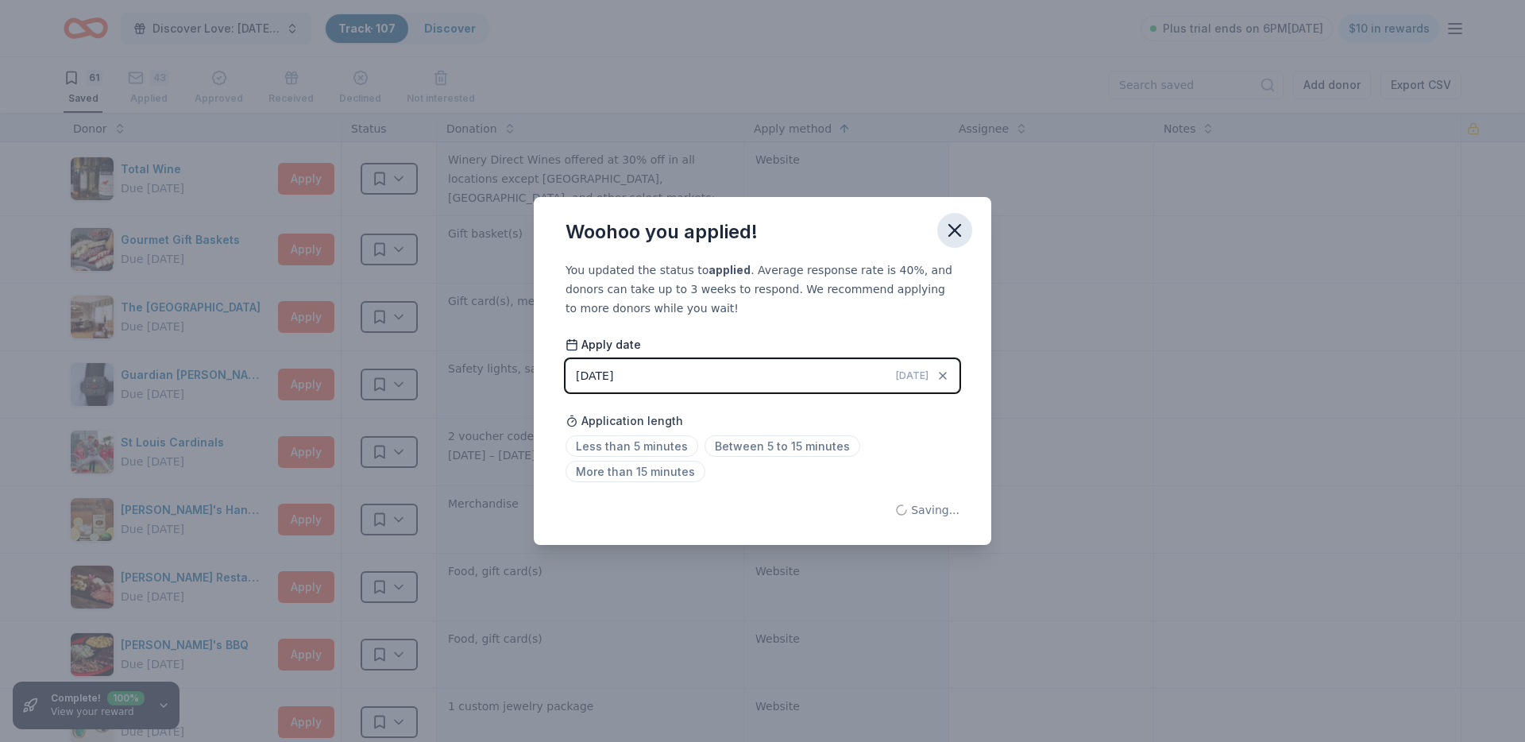
click at [946, 230] on icon "button" at bounding box center [955, 230] width 22 height 22
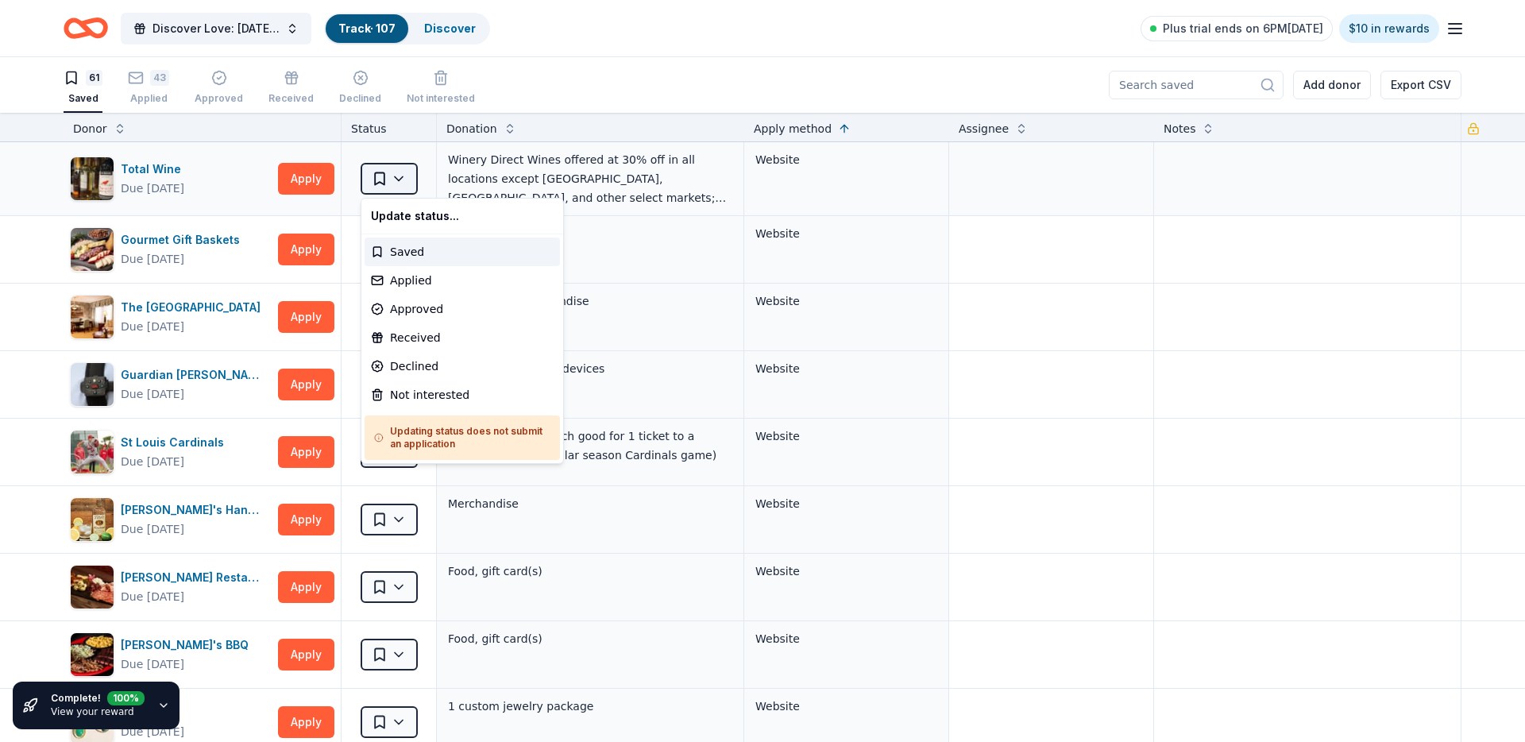
click at [407, 174] on html "Discover Love: Valentine's Day Gala & Silent Auction Track · 107 Discover Plus …" at bounding box center [762, 371] width 1525 height 742
click at [408, 280] on div "Applied" at bounding box center [462, 280] width 195 height 29
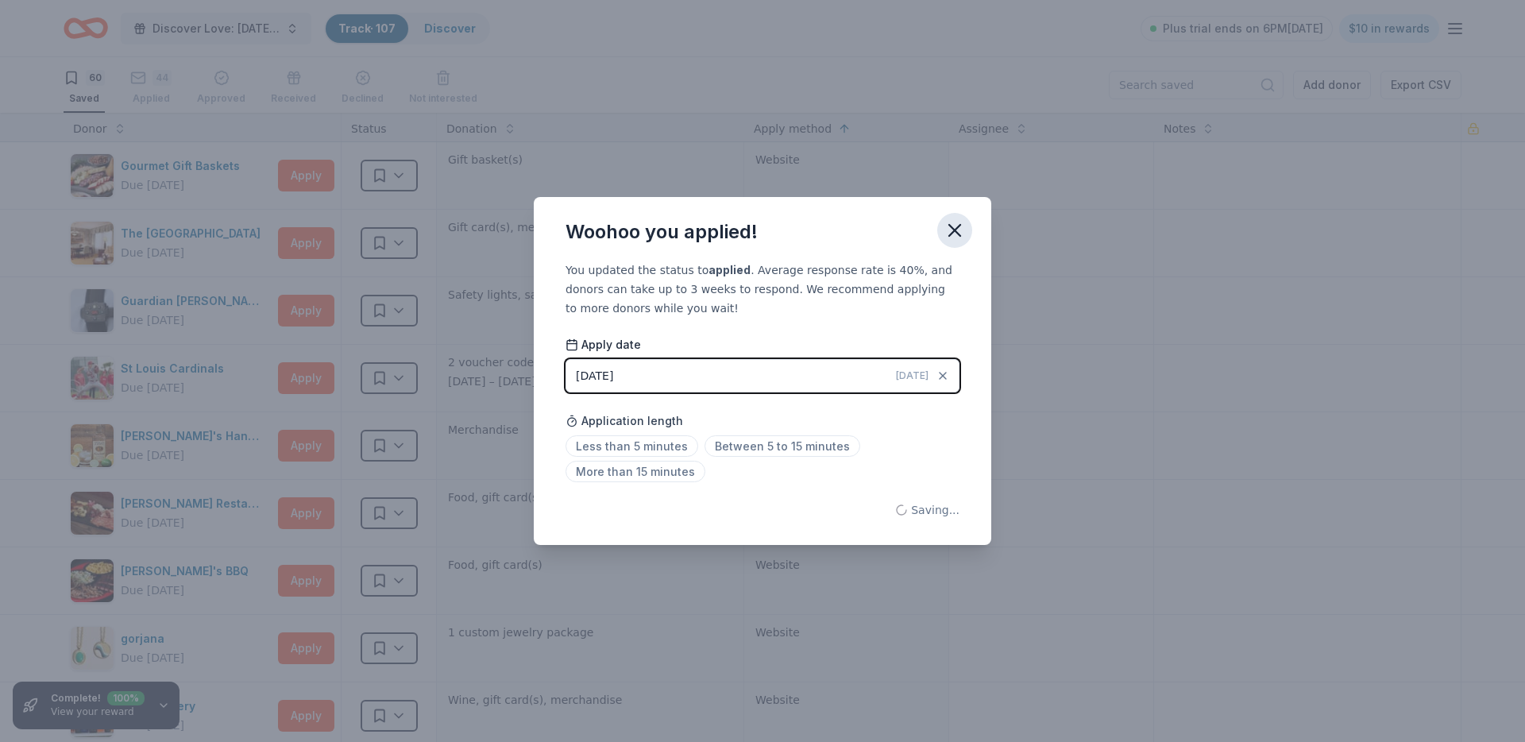
click at [954, 229] on icon "button" at bounding box center [954, 230] width 11 height 11
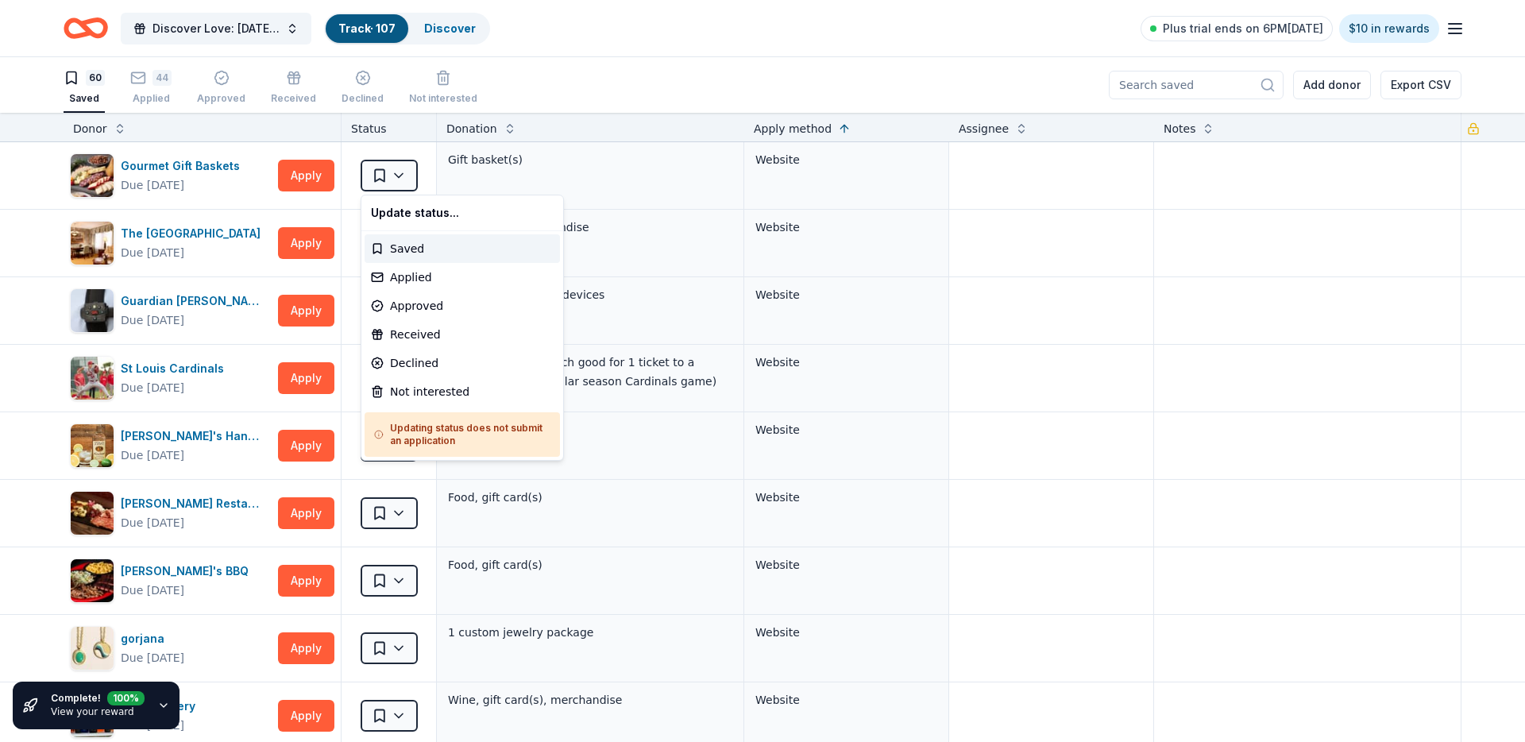
click at [398, 179] on html "Discover Love: Valentine's Day Gala & Silent Auction Track · 107 Discover Plus …" at bounding box center [762, 371] width 1525 height 742
click at [413, 356] on div "Declined" at bounding box center [462, 363] width 195 height 29
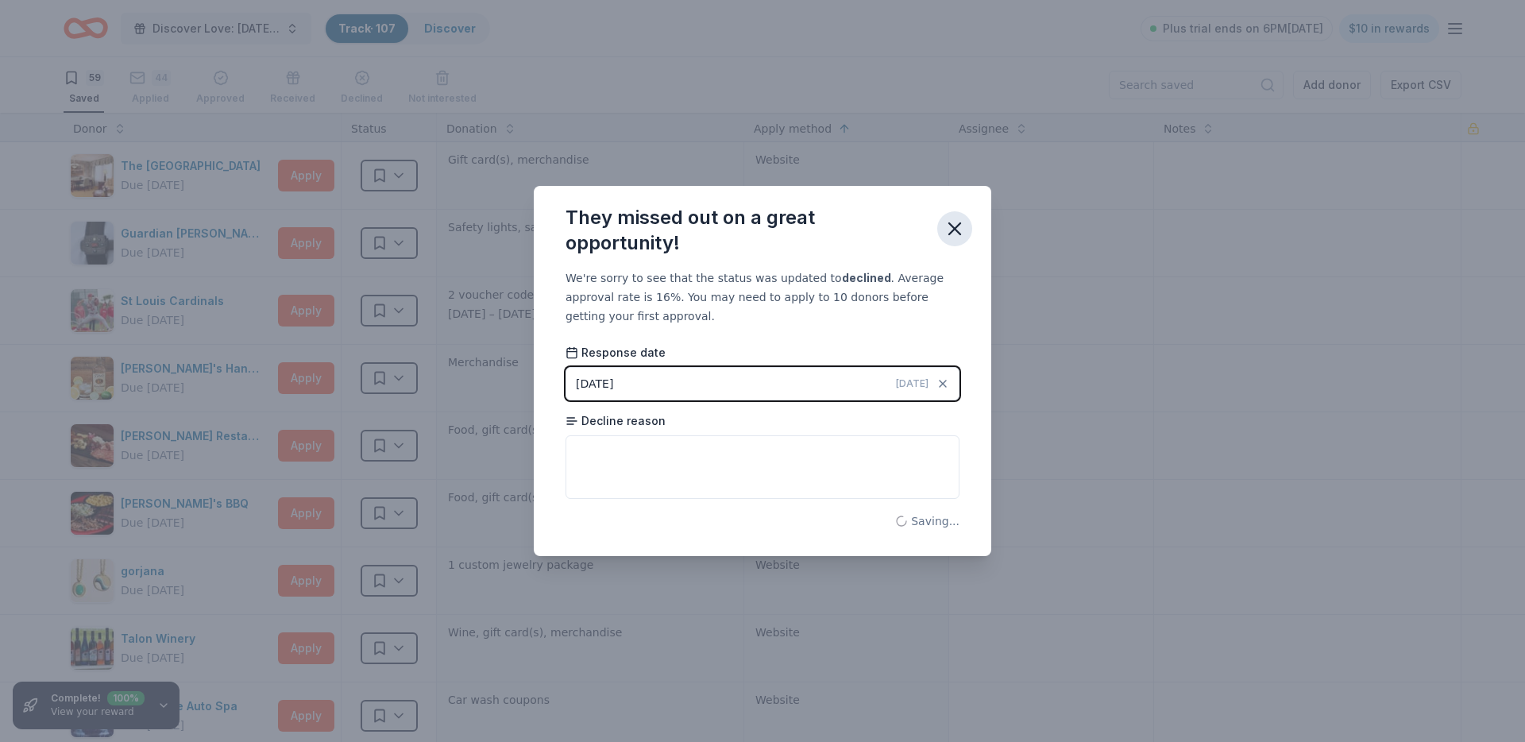
click at [949, 218] on icon "button" at bounding box center [955, 229] width 22 height 22
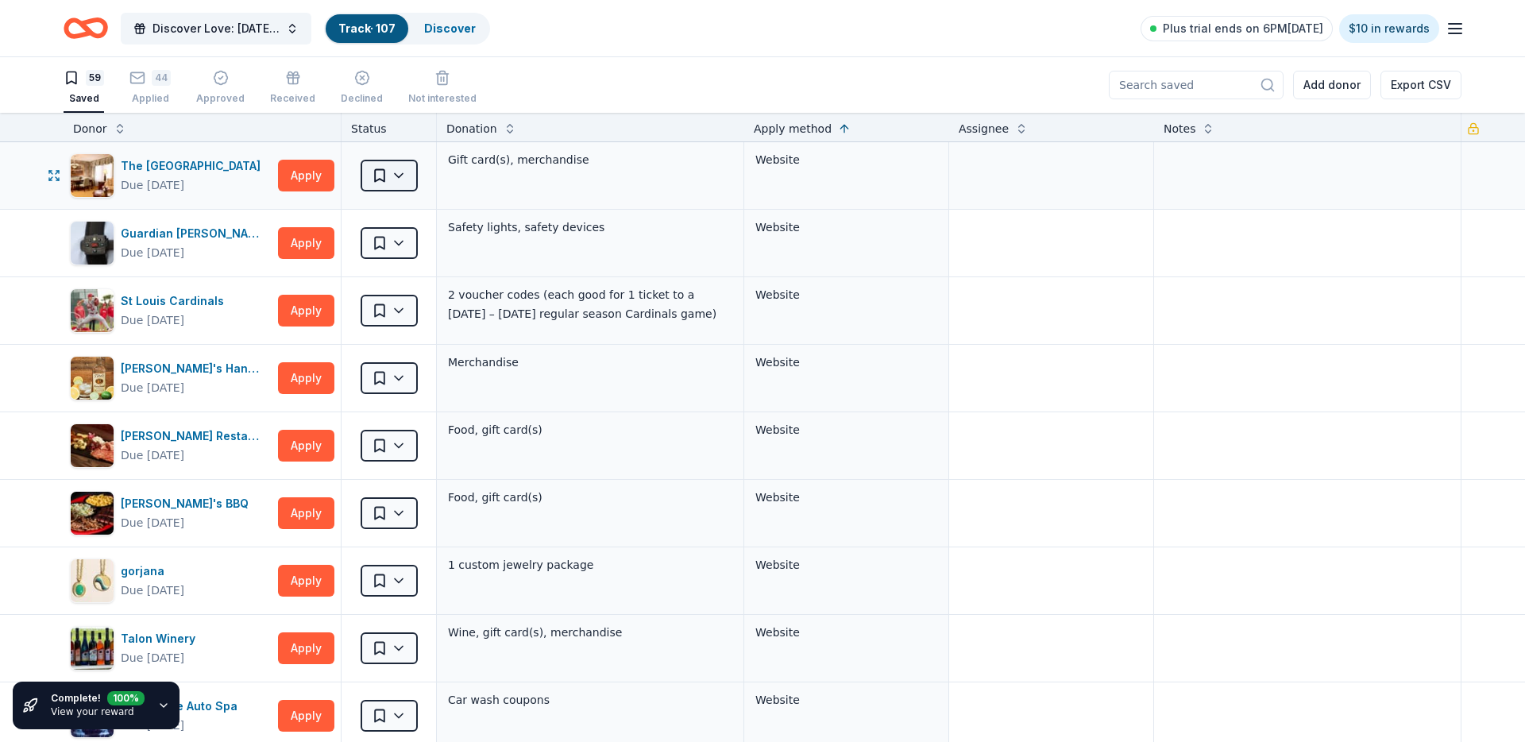
click at [396, 179] on html "Discover Love: Valentine's Day Gala & Silent Auction Track · 107 Discover Plus …" at bounding box center [762, 371] width 1525 height 742
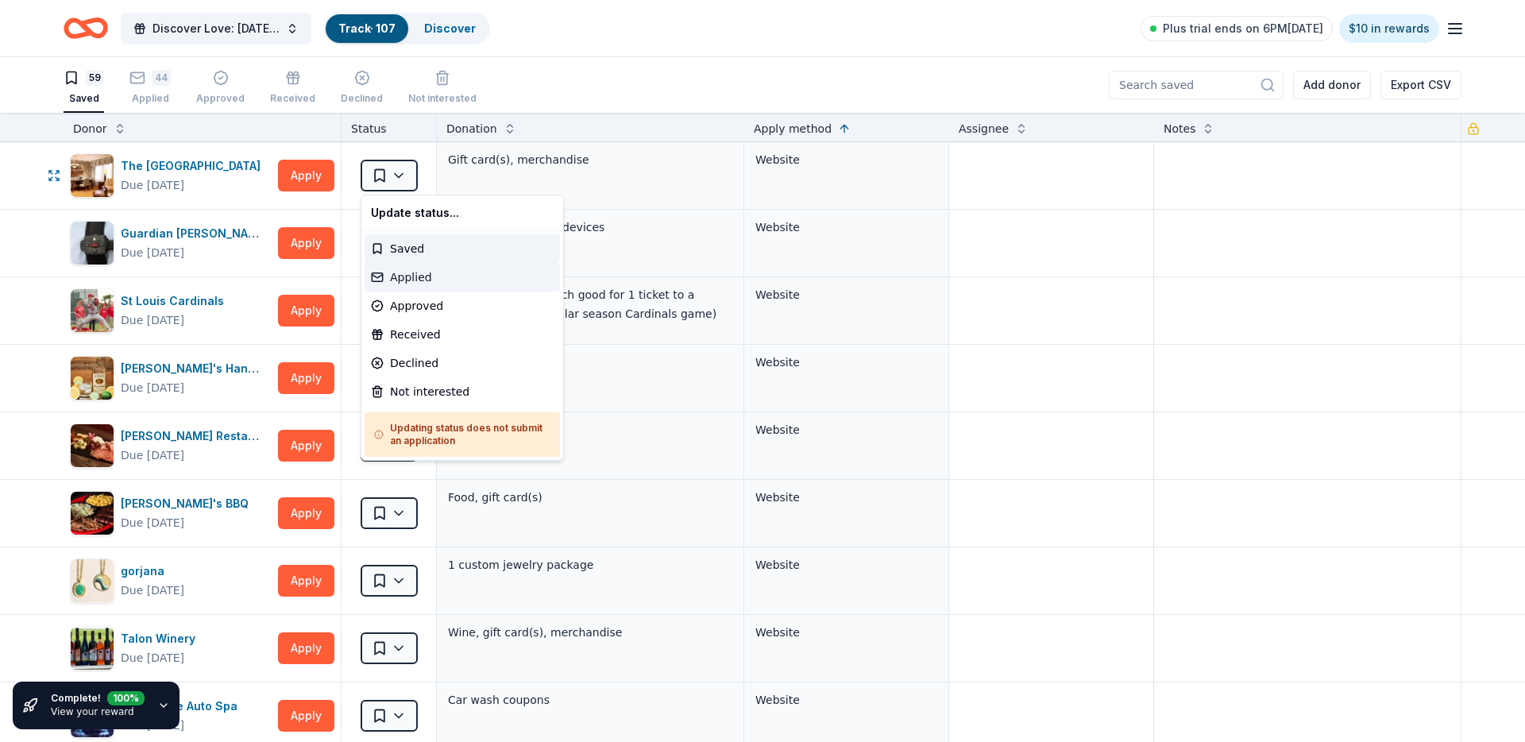
click at [403, 276] on div "Applied" at bounding box center [462, 277] width 195 height 29
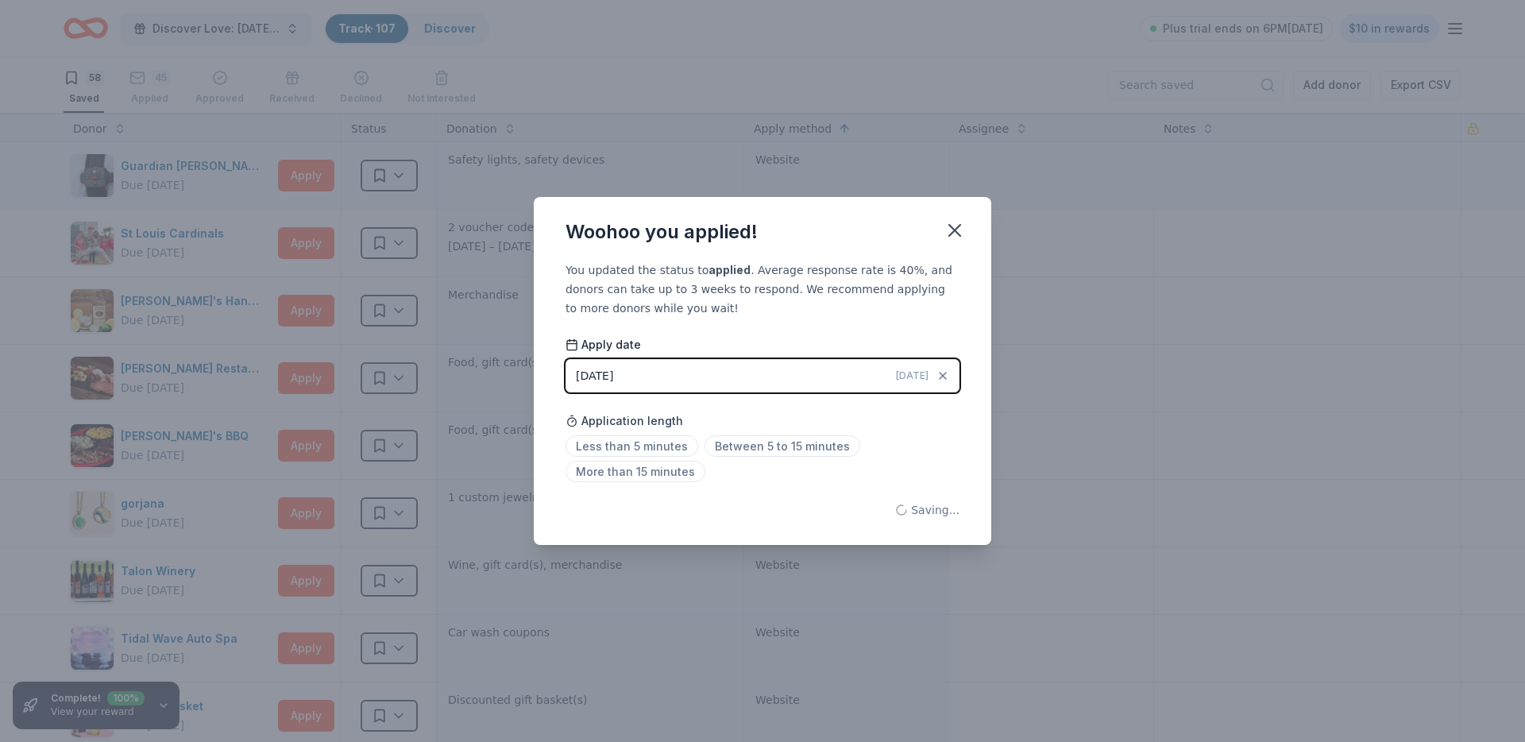
click at [396, 180] on div "Woohoo you applied! You updated the status to applied . Average response rate i…" at bounding box center [762, 371] width 1525 height 742
click at [959, 232] on icon "button" at bounding box center [955, 230] width 22 height 22
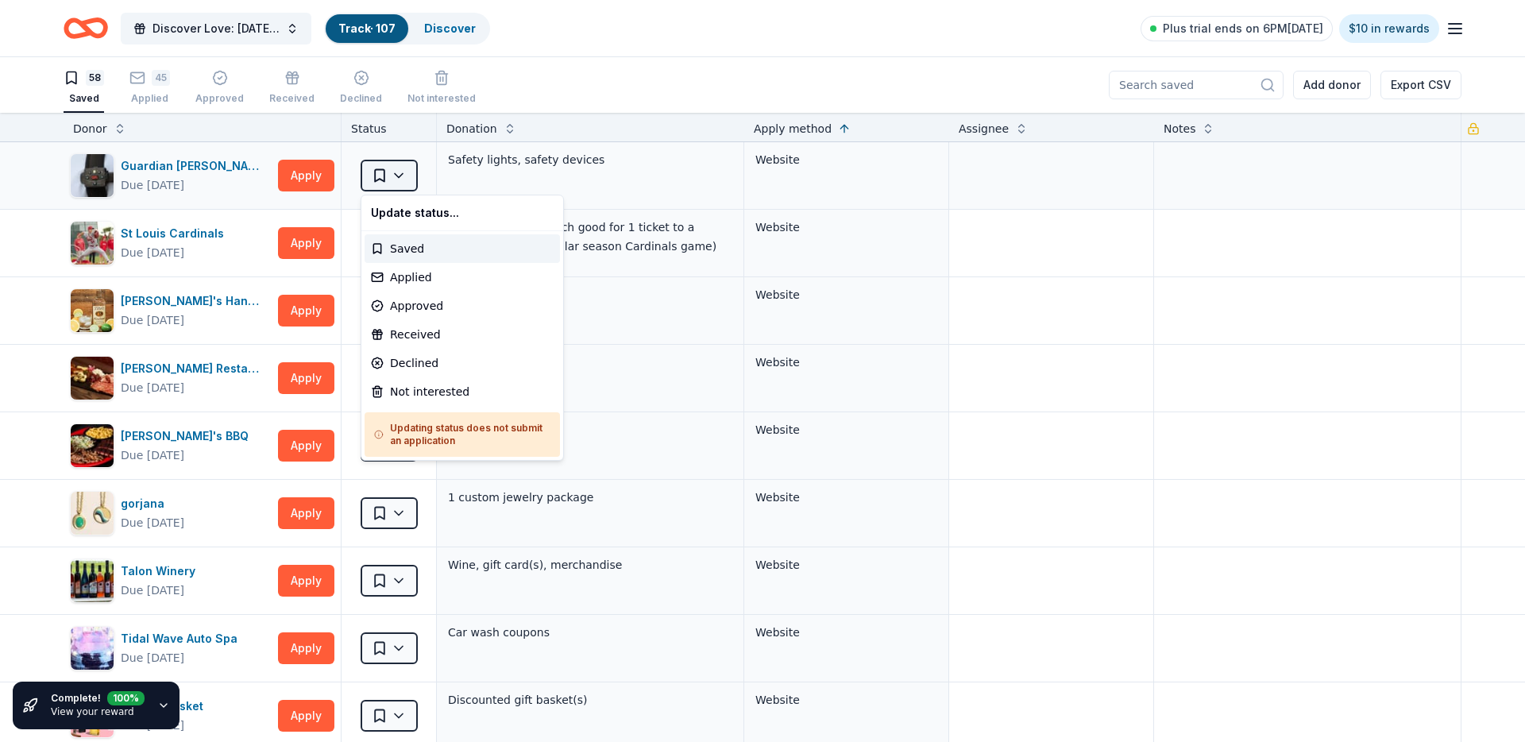
click at [396, 168] on html "Discover Love: Valentine's Day Gala & Silent Auction Track · 107 Discover Plus …" at bounding box center [762, 371] width 1525 height 742
click at [396, 273] on div "Applied" at bounding box center [462, 277] width 195 height 29
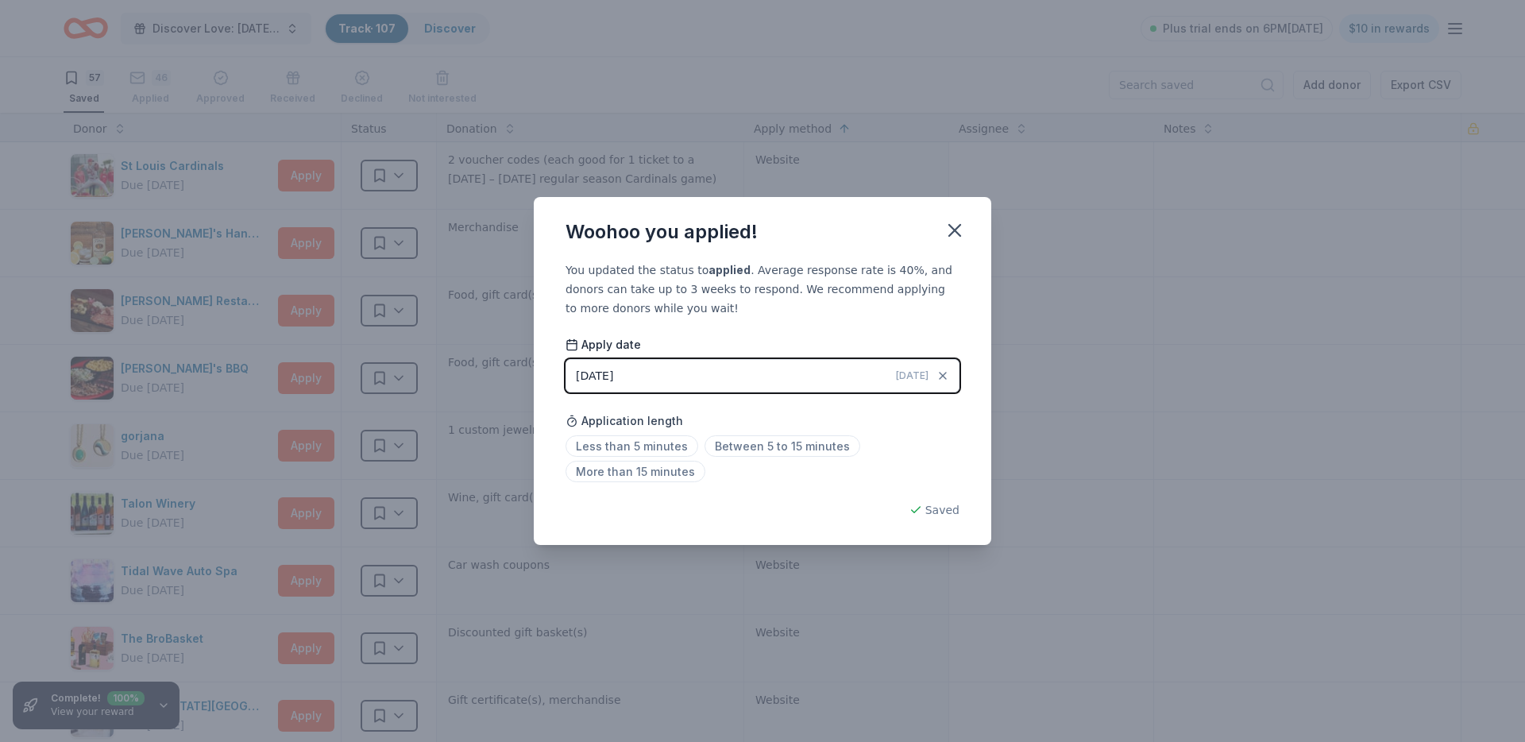
click at [974, 230] on div "Woohoo you applied!" at bounding box center [762, 229] width 457 height 64
click at [956, 230] on icon "button" at bounding box center [955, 230] width 22 height 22
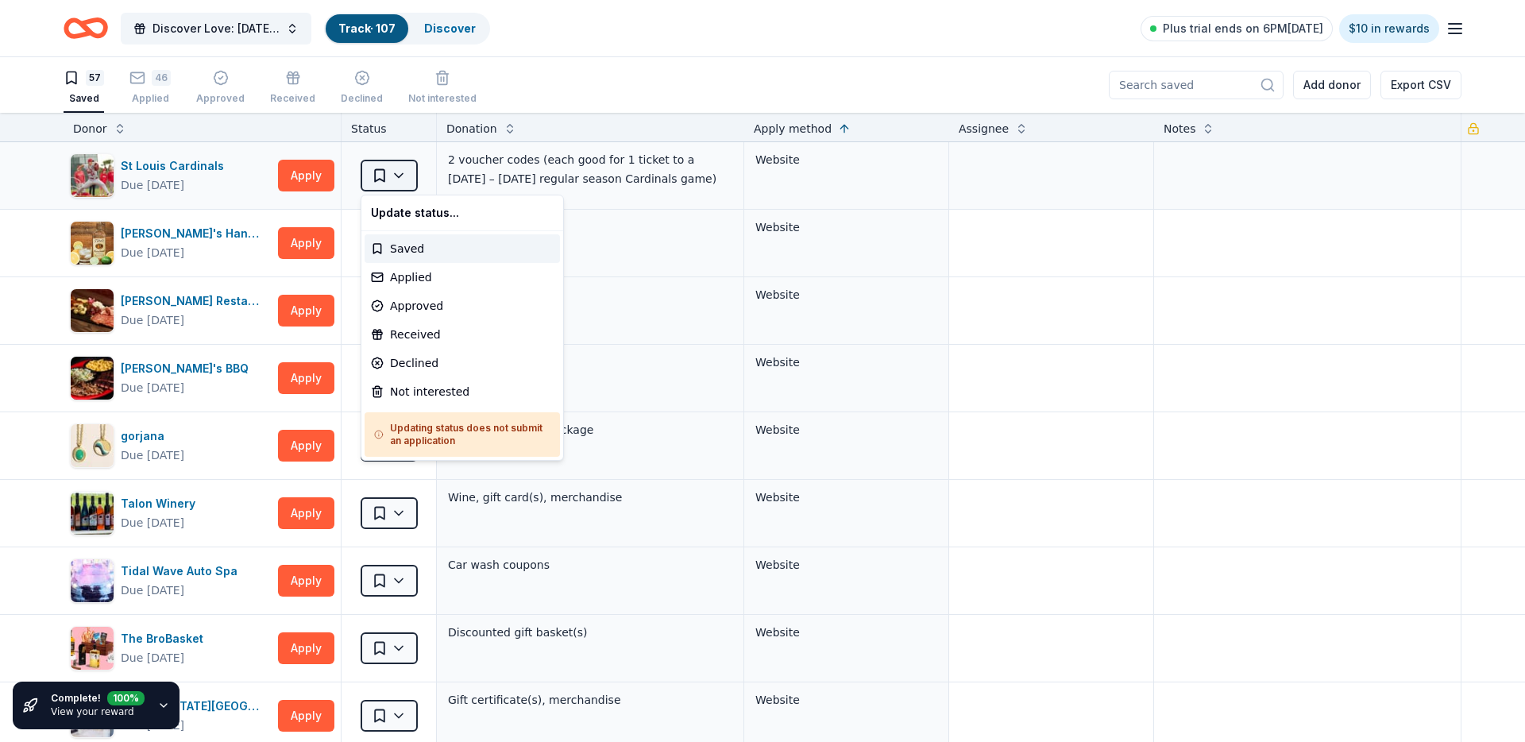
click at [385, 177] on html "Discover Love: Valentine's Day Gala & Silent Auction Track · 107 Discover Plus …" at bounding box center [762, 371] width 1525 height 742
click at [423, 288] on div "Applied" at bounding box center [462, 277] width 195 height 29
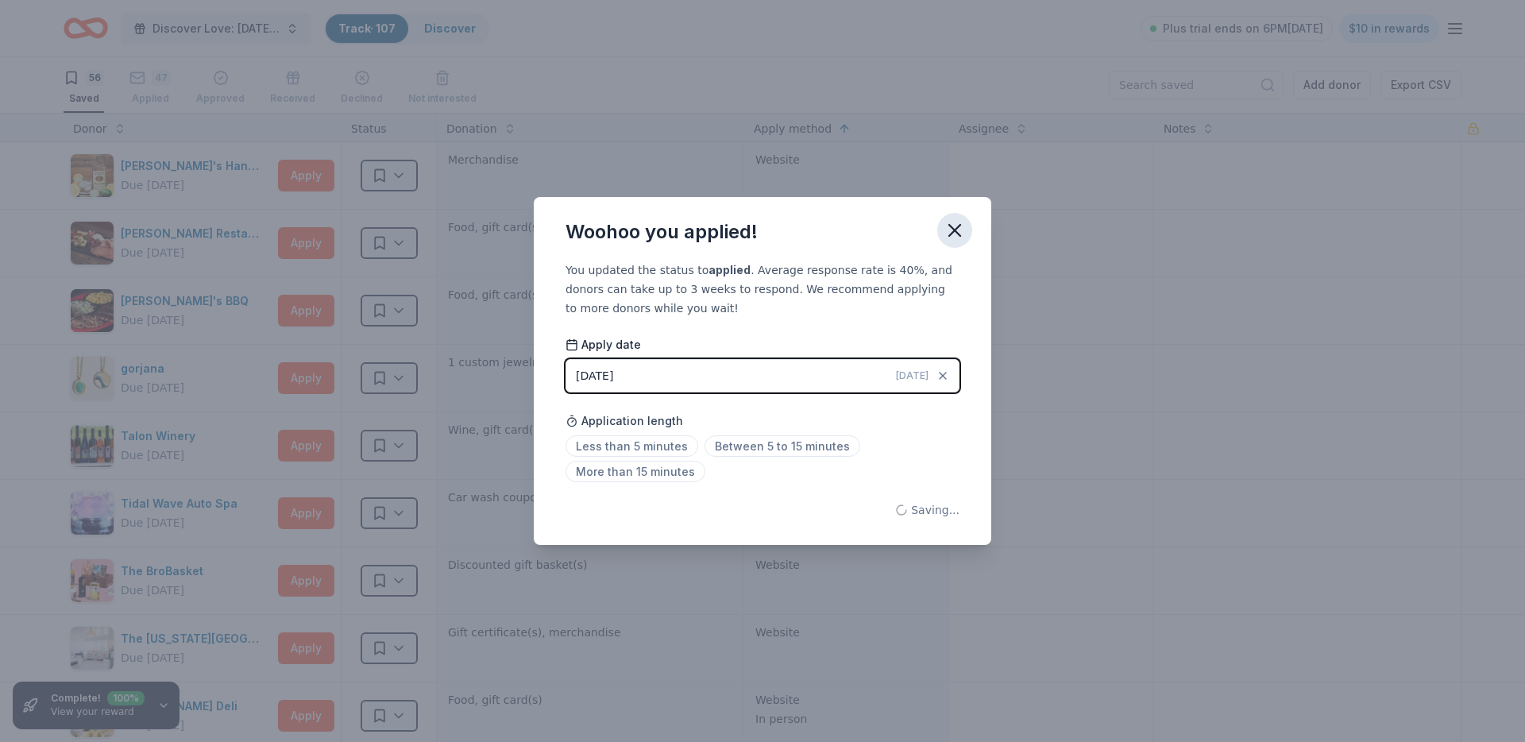
click at [959, 230] on icon "button" at bounding box center [955, 230] width 22 height 22
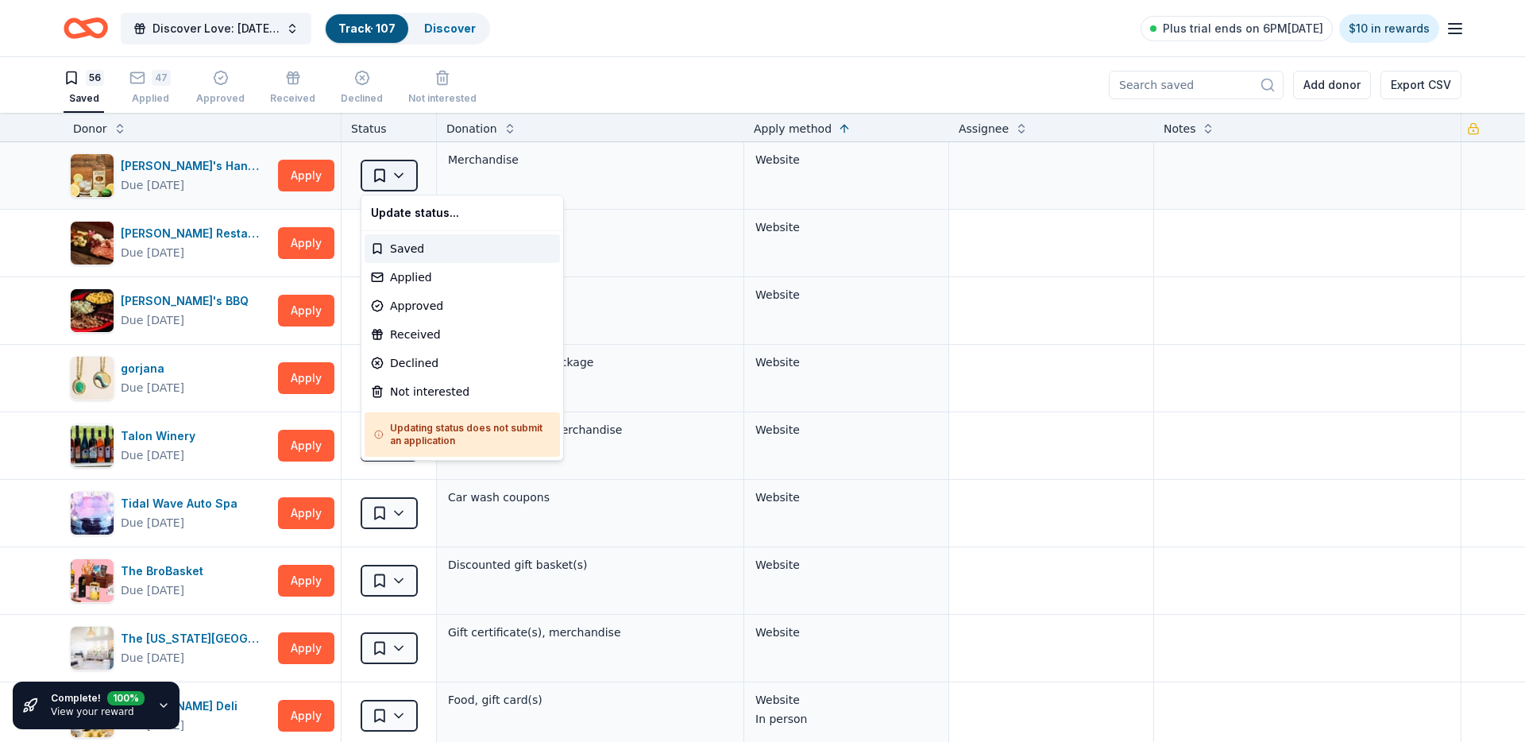
click at [398, 172] on html "Discover Love: Valentine's Day Gala & Silent Auction Track · 107 Discover Plus …" at bounding box center [762, 371] width 1525 height 742
click at [442, 270] on div "Applied" at bounding box center [462, 277] width 195 height 29
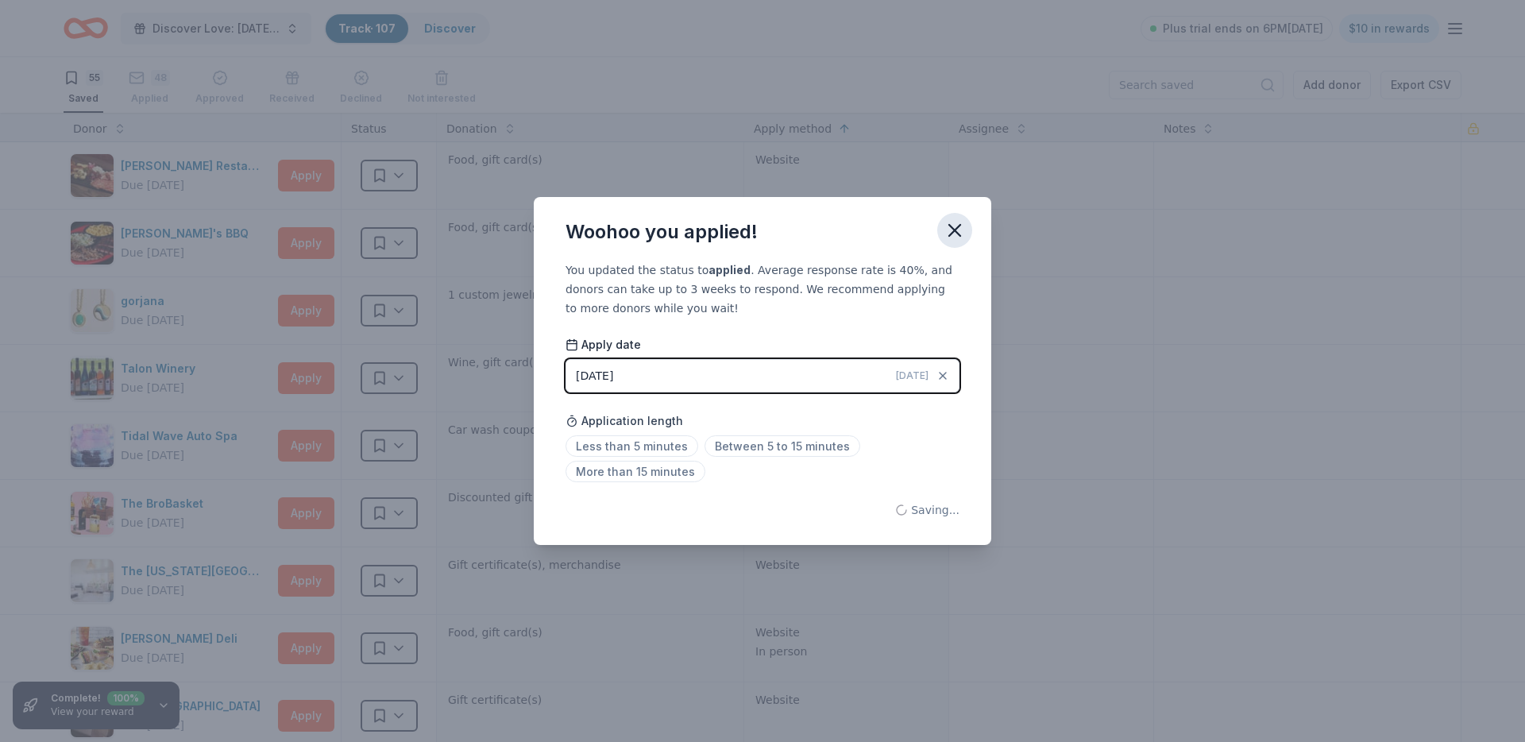
click at [950, 219] on icon "button" at bounding box center [955, 230] width 22 height 22
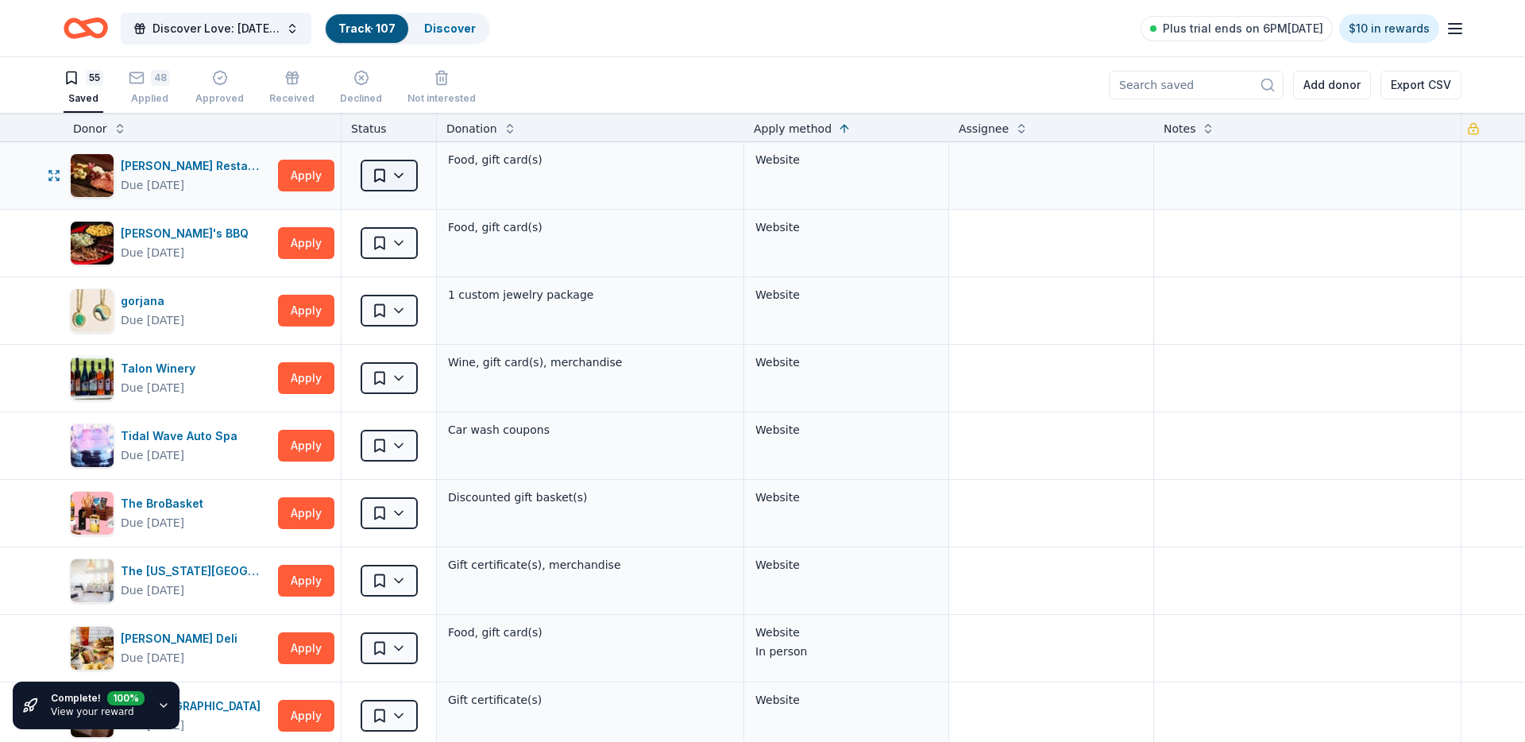
click at [402, 177] on html "Discover Love: Valentine's Day Gala & Silent Auction Track · 107 Discover Plus …" at bounding box center [762, 371] width 1525 height 742
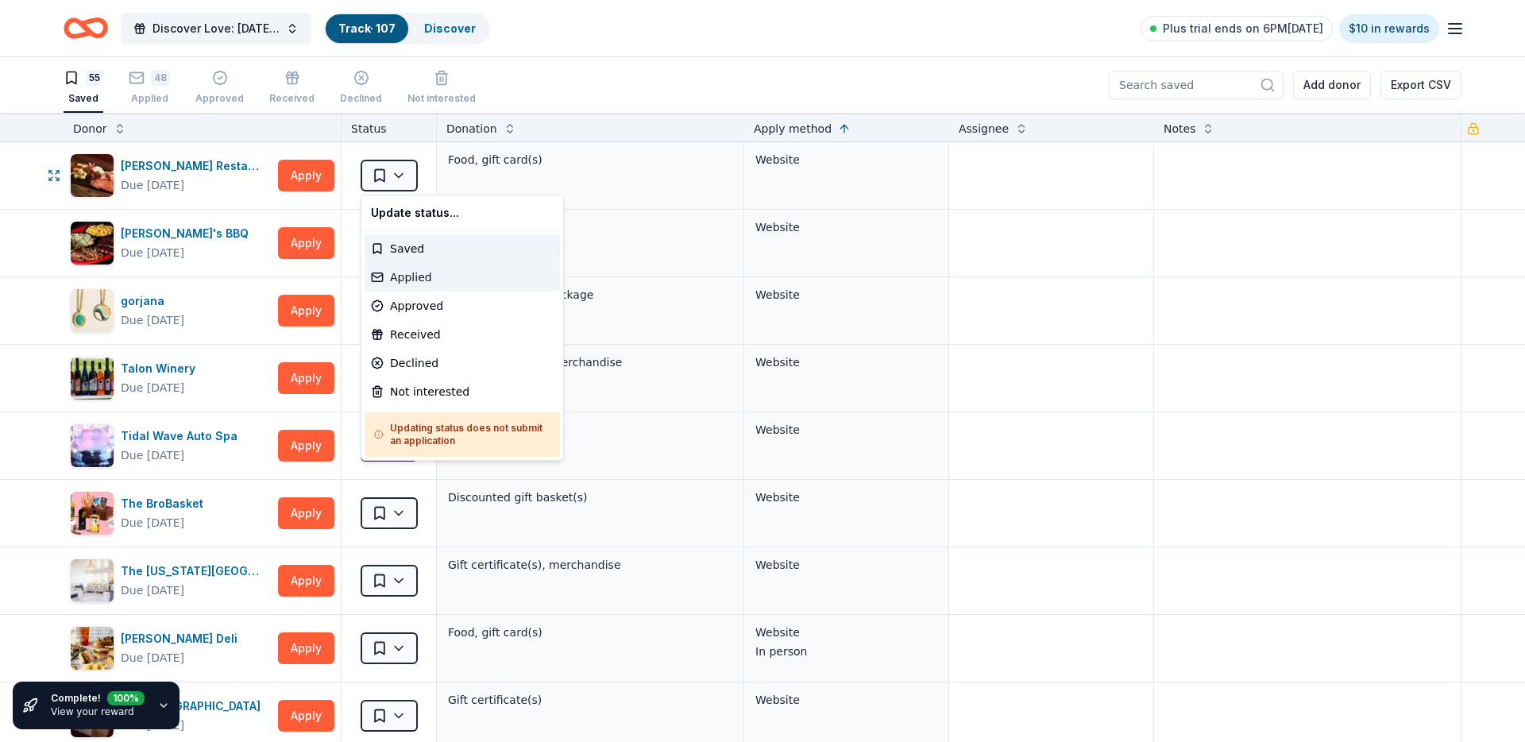
click at [415, 272] on div "Applied" at bounding box center [462, 277] width 195 height 29
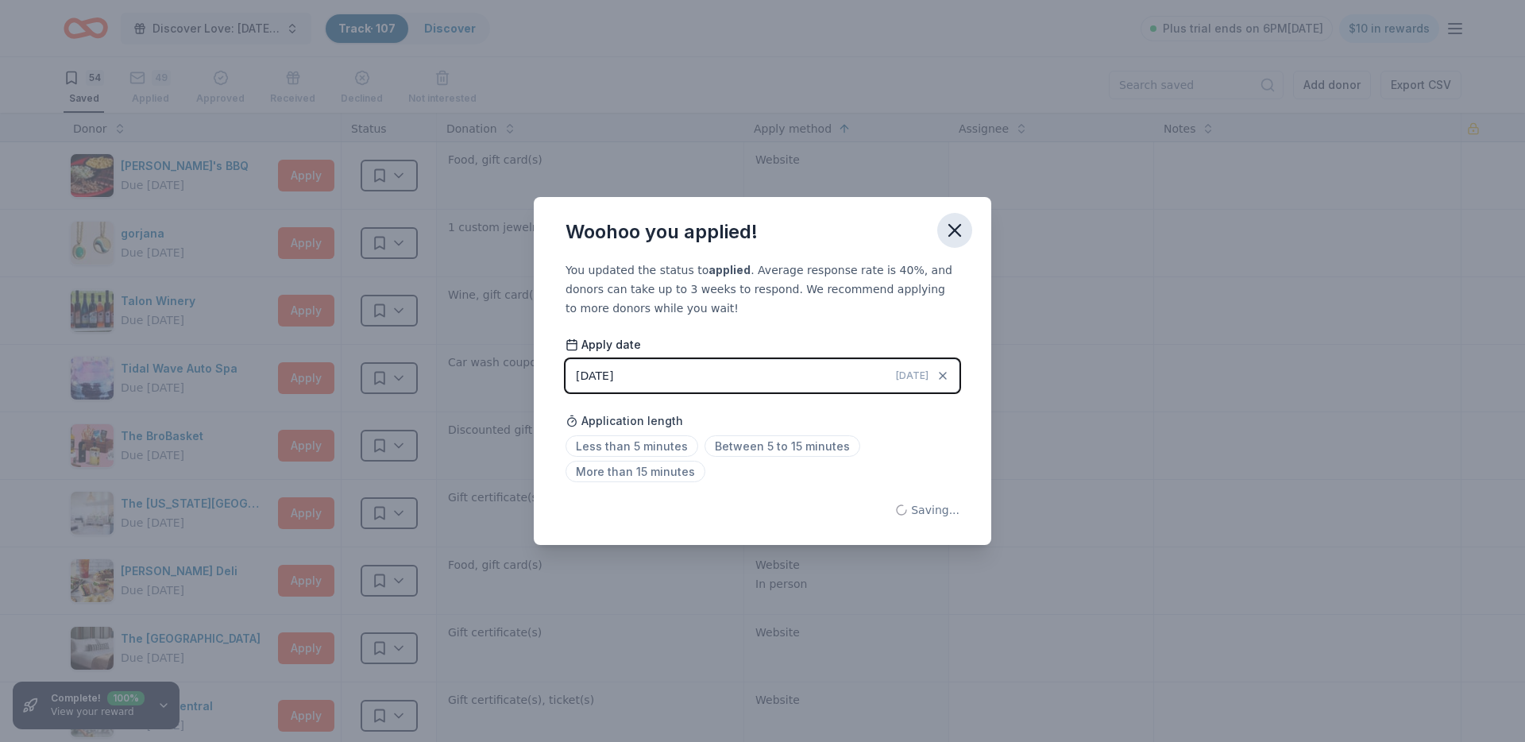
click at [956, 229] on icon "button" at bounding box center [955, 230] width 22 height 22
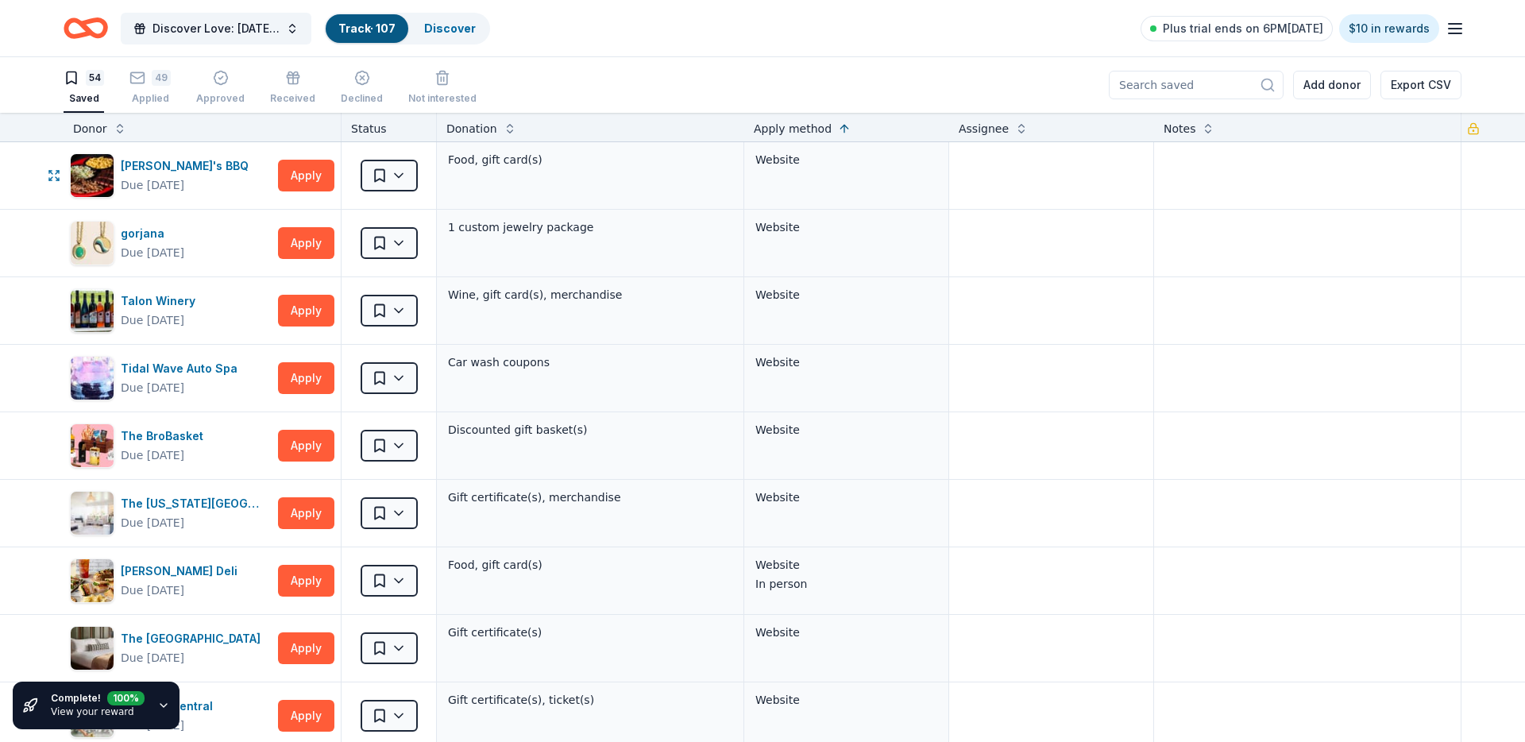
click at [385, 176] on html "Discover Love: Valentine's Day Gala & Silent Auction Track · 107 Discover Plus …" at bounding box center [762, 371] width 1525 height 742
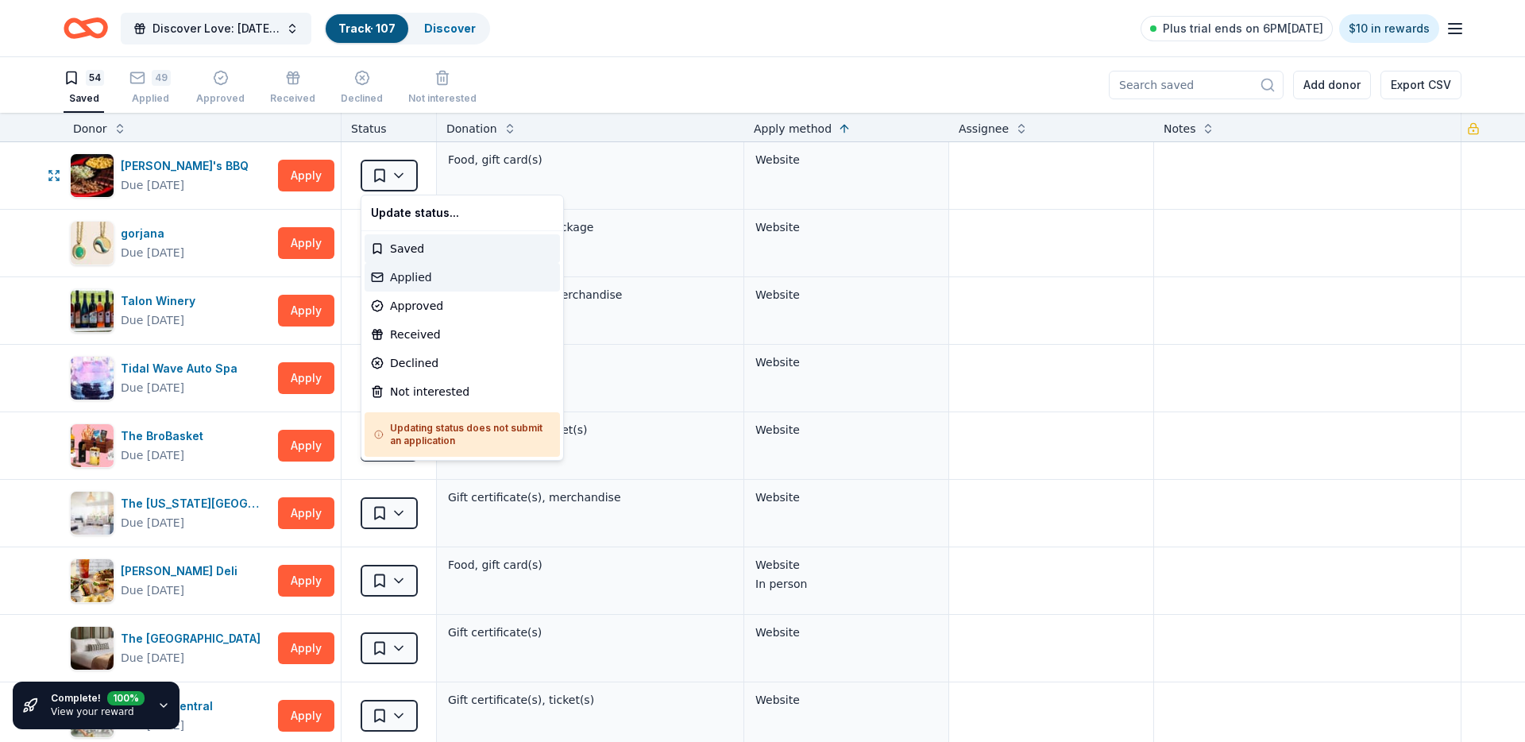
click at [418, 282] on div "Applied" at bounding box center [462, 277] width 195 height 29
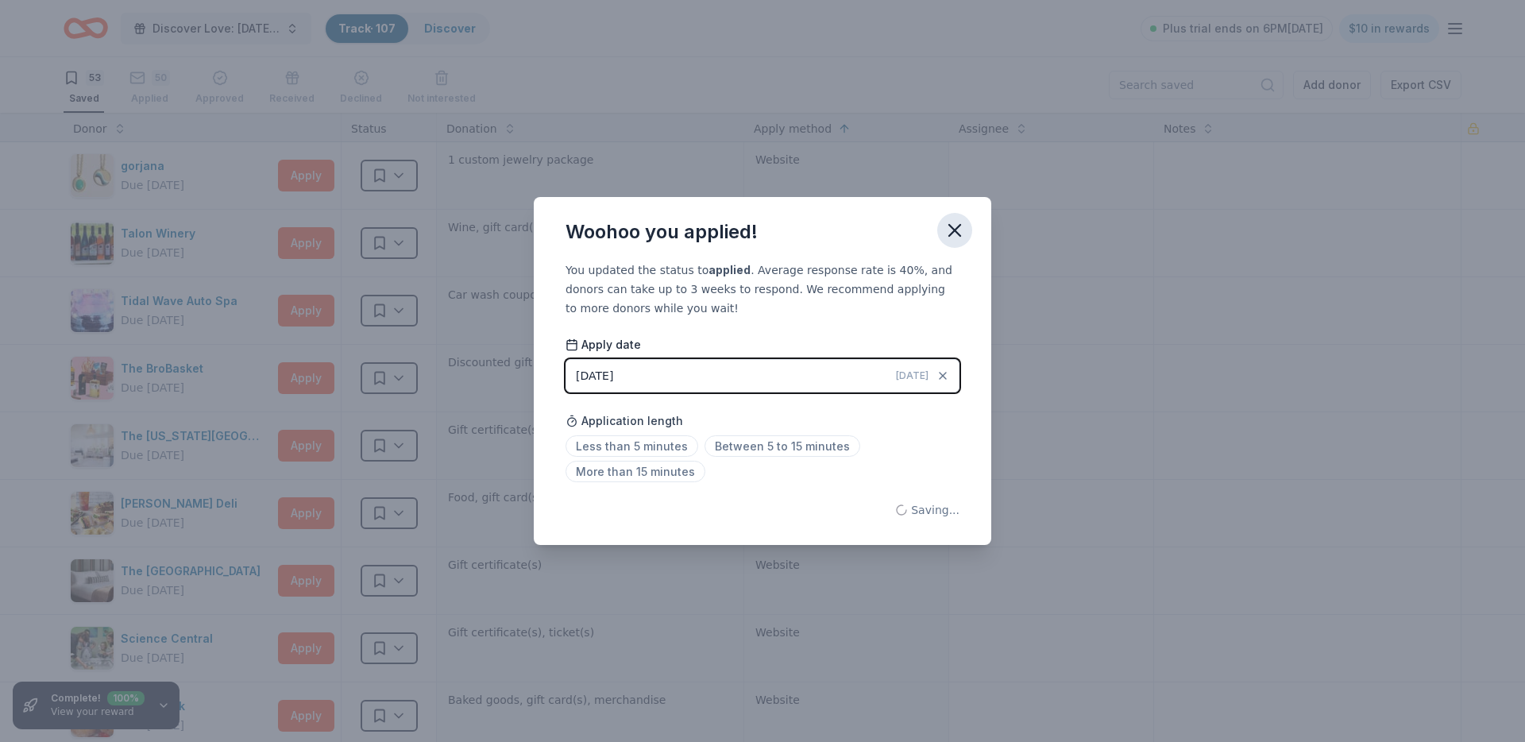
click at [954, 222] on icon "button" at bounding box center [955, 230] width 22 height 22
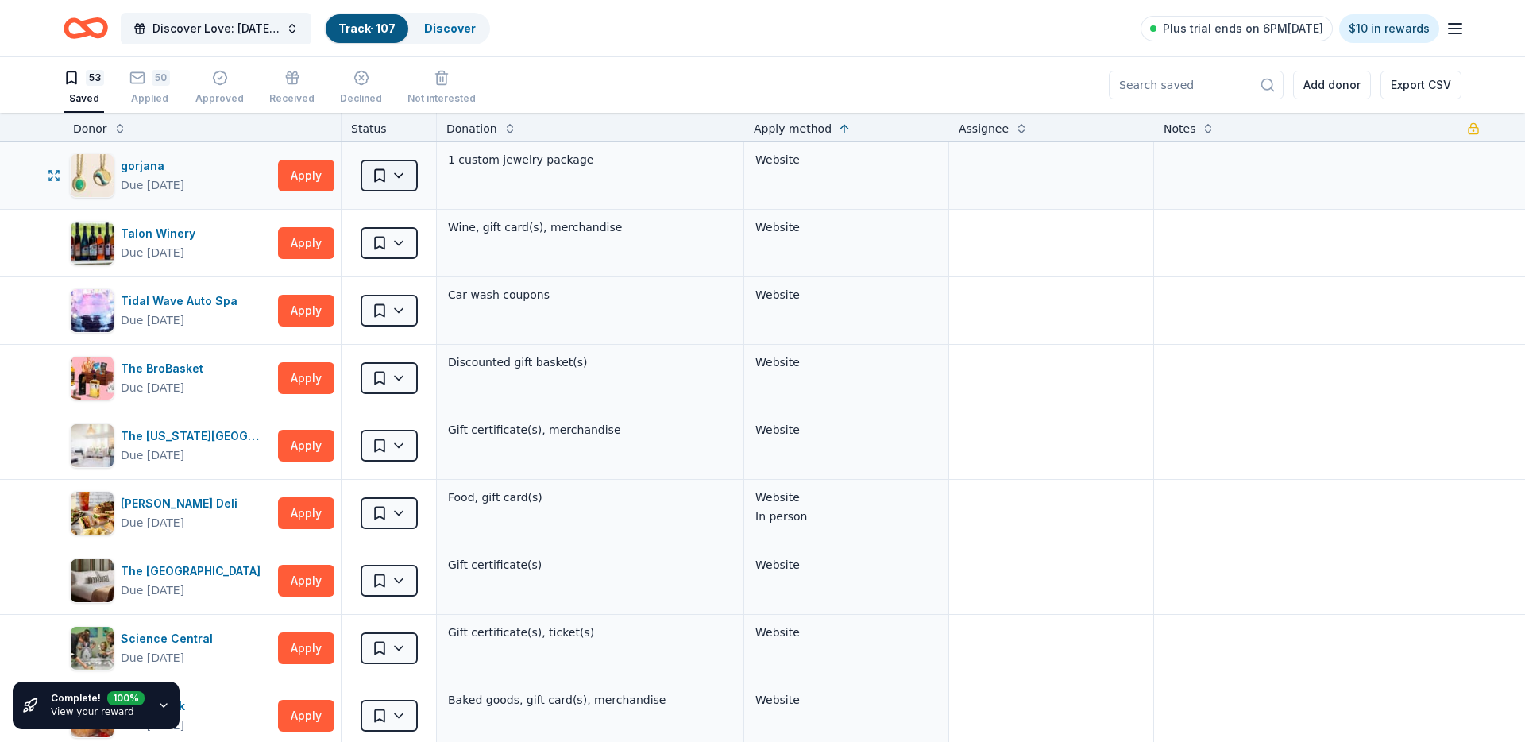
click at [410, 182] on html "Discover Love: Valentine's Day Gala & Silent Auction Track · 107 Discover Plus …" at bounding box center [762, 371] width 1525 height 742
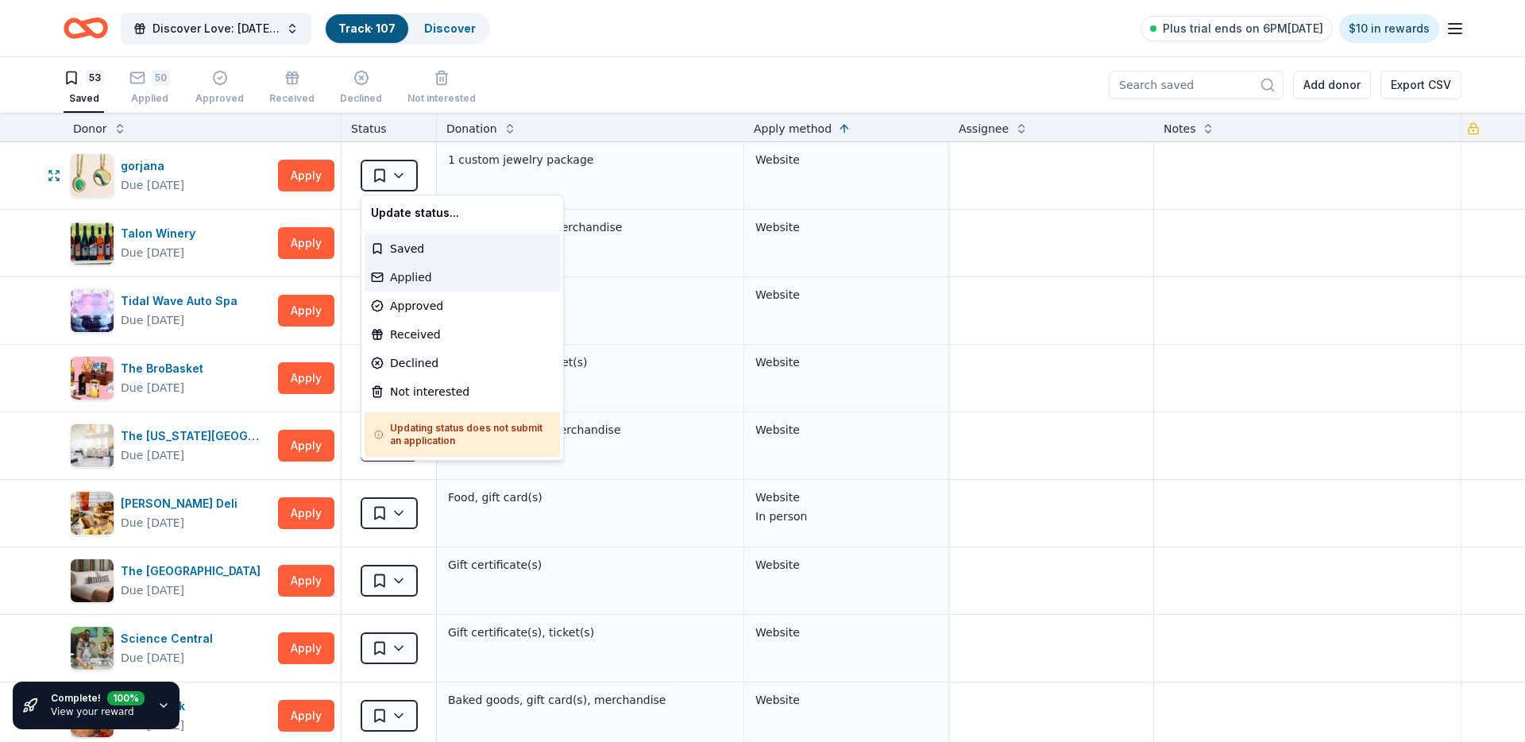
click at [408, 273] on div "Applied" at bounding box center [462, 277] width 195 height 29
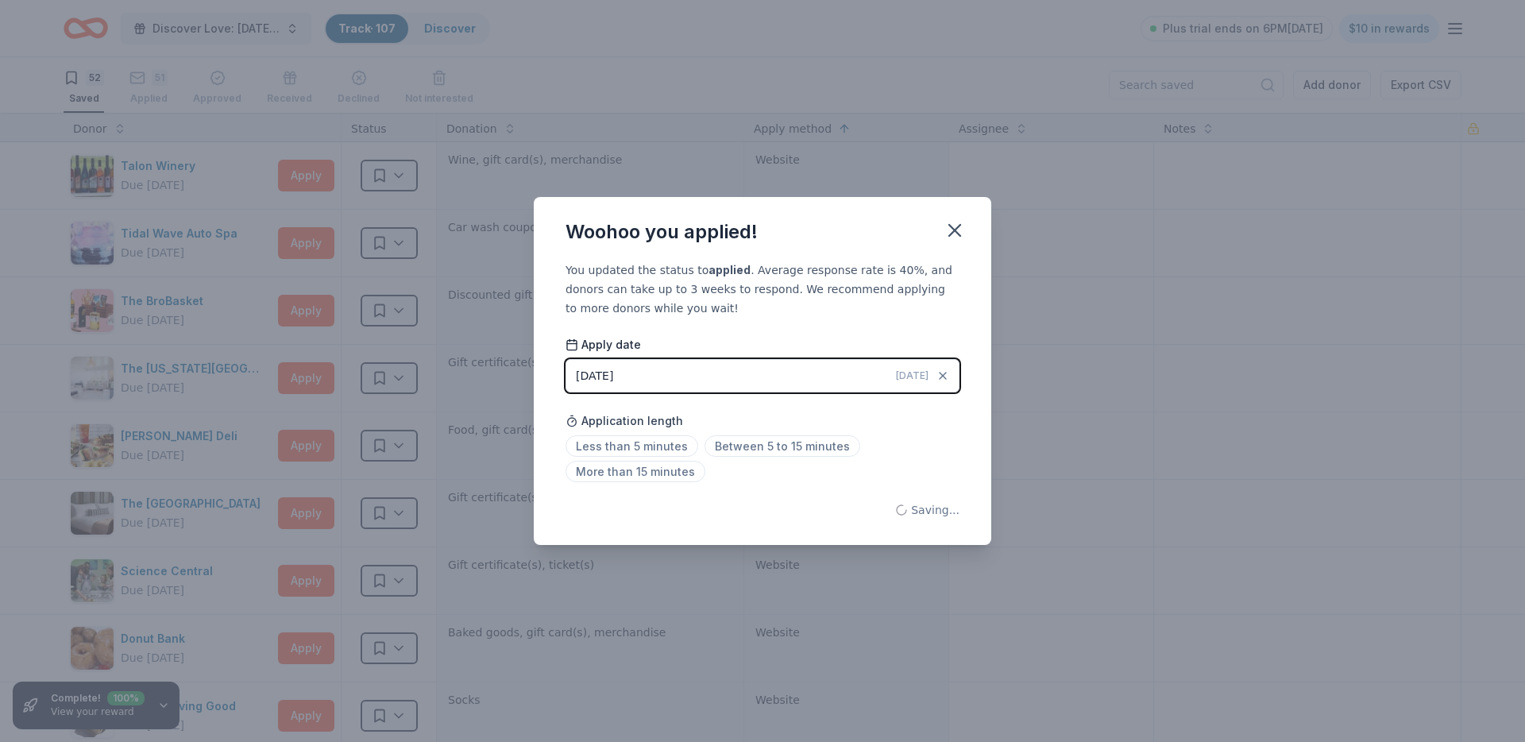
drag, startPoint x: 969, startPoint y: 223, endPoint x: 837, endPoint y: 222, distance: 131.9
click at [969, 223] on button "button" at bounding box center [954, 230] width 35 height 35
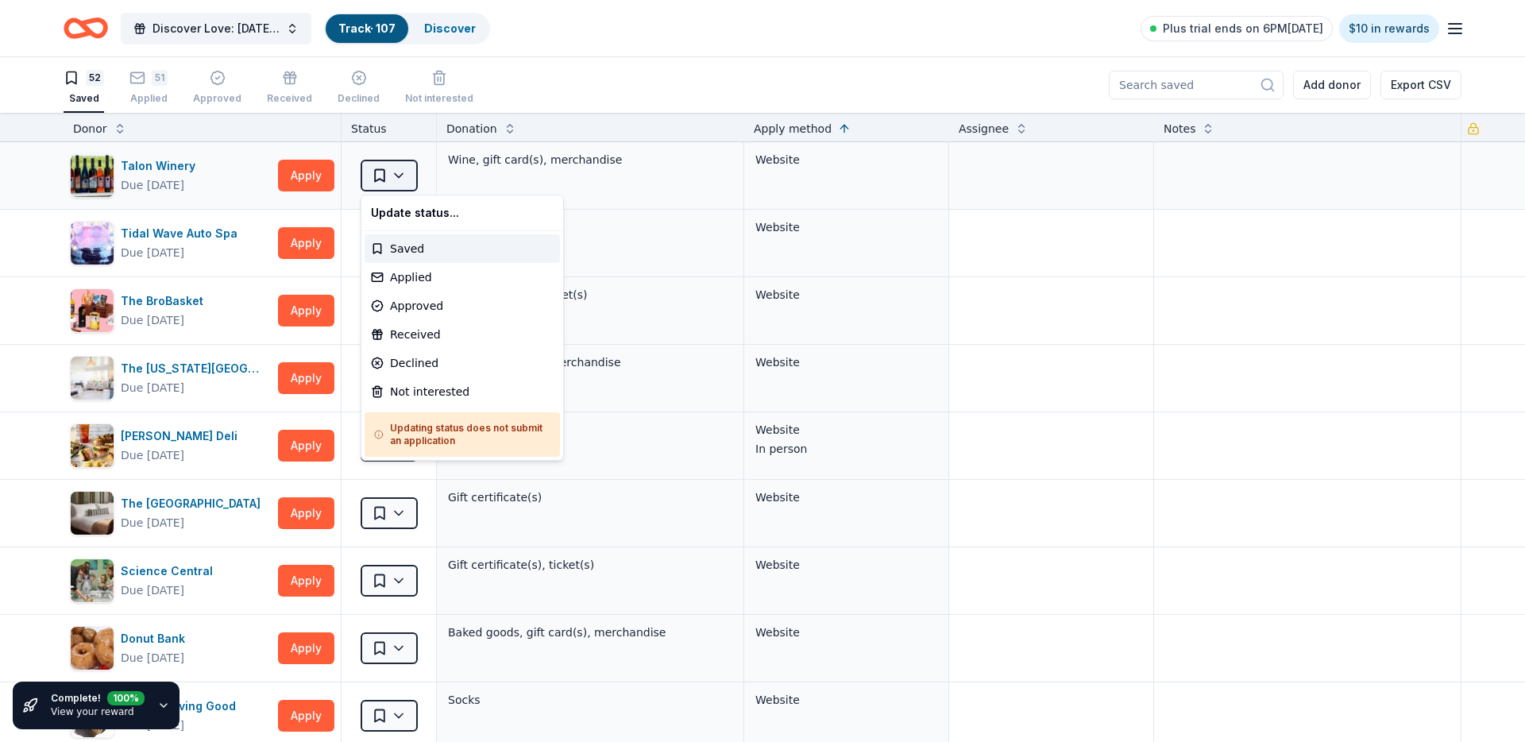
click at [388, 176] on html "Discover Love: Valentine's Day Gala & Silent Auction Track · 107 Discover Plus …" at bounding box center [762, 371] width 1525 height 742
click at [410, 296] on div "Approved" at bounding box center [462, 305] width 195 height 29
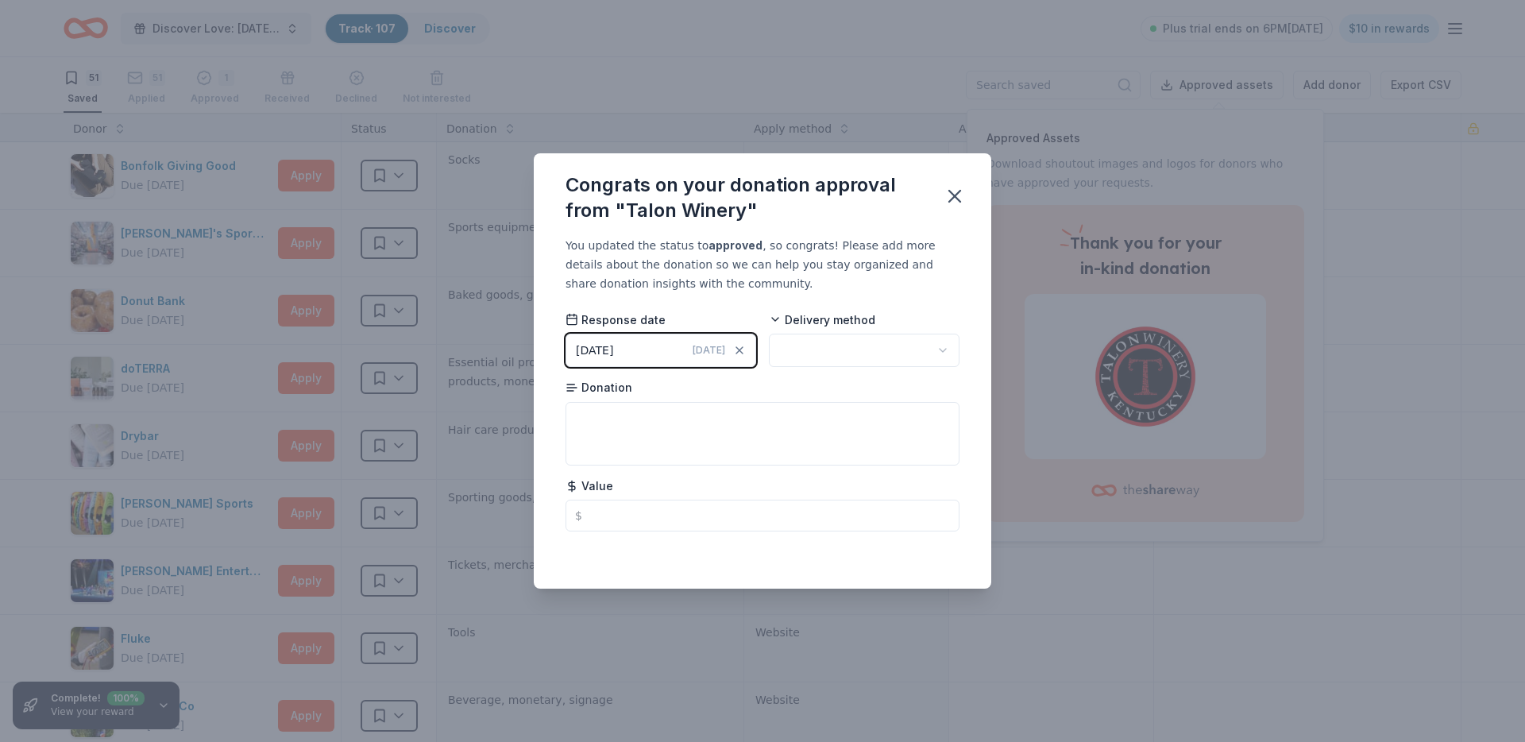
click at [948, 177] on div "Congrats on your donation approval from "Talon Winery"" at bounding box center [762, 194] width 457 height 83
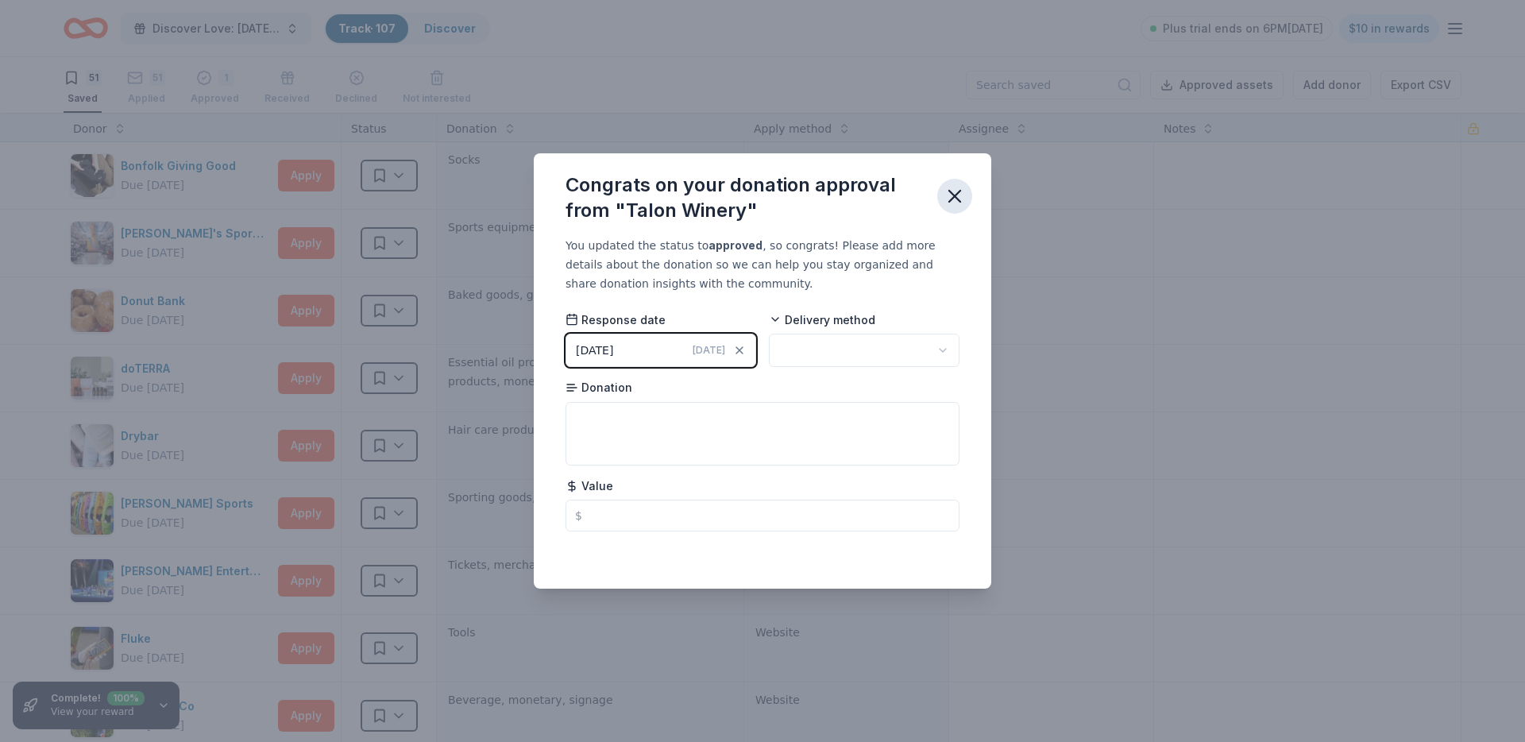
click at [948, 195] on icon "button" at bounding box center [955, 196] width 22 height 22
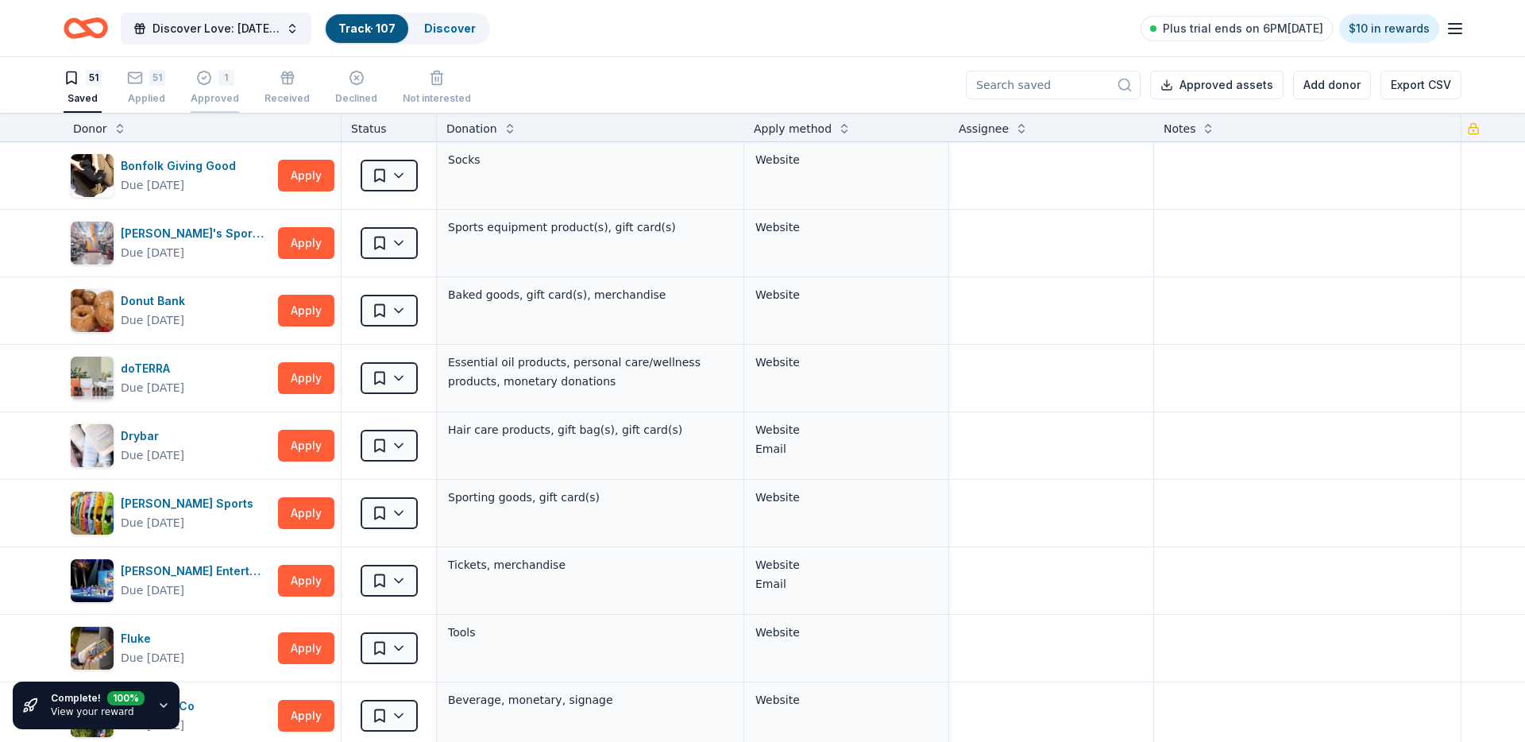
click at [222, 82] on body "Discover Love: Valentine's Day Gala & Silent Auction Track · 107 Discover Plus …" at bounding box center [762, 371] width 1525 height 742
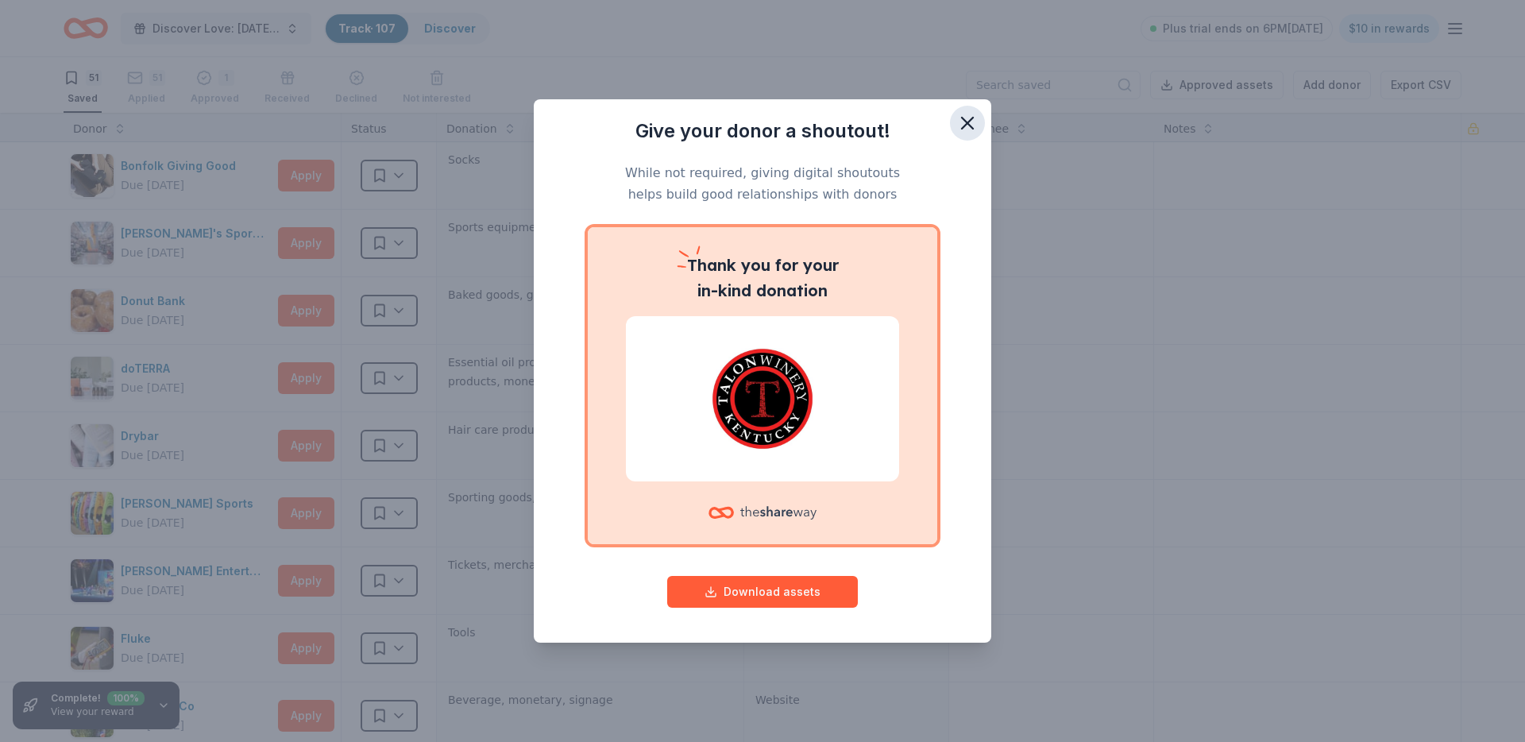
click at [976, 122] on icon "button" at bounding box center [967, 123] width 22 height 22
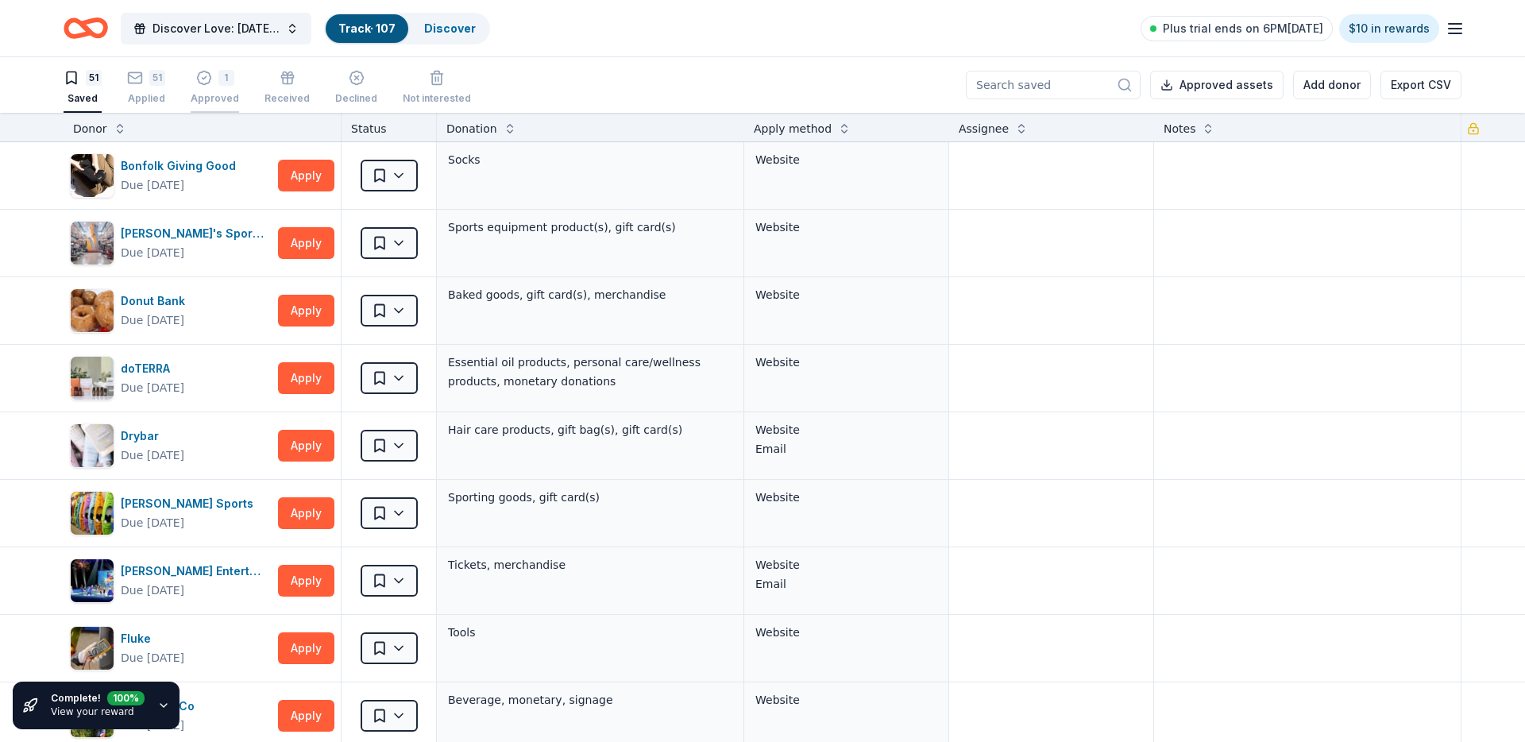
click at [211, 91] on div "1 Approved" at bounding box center [215, 79] width 48 height 35
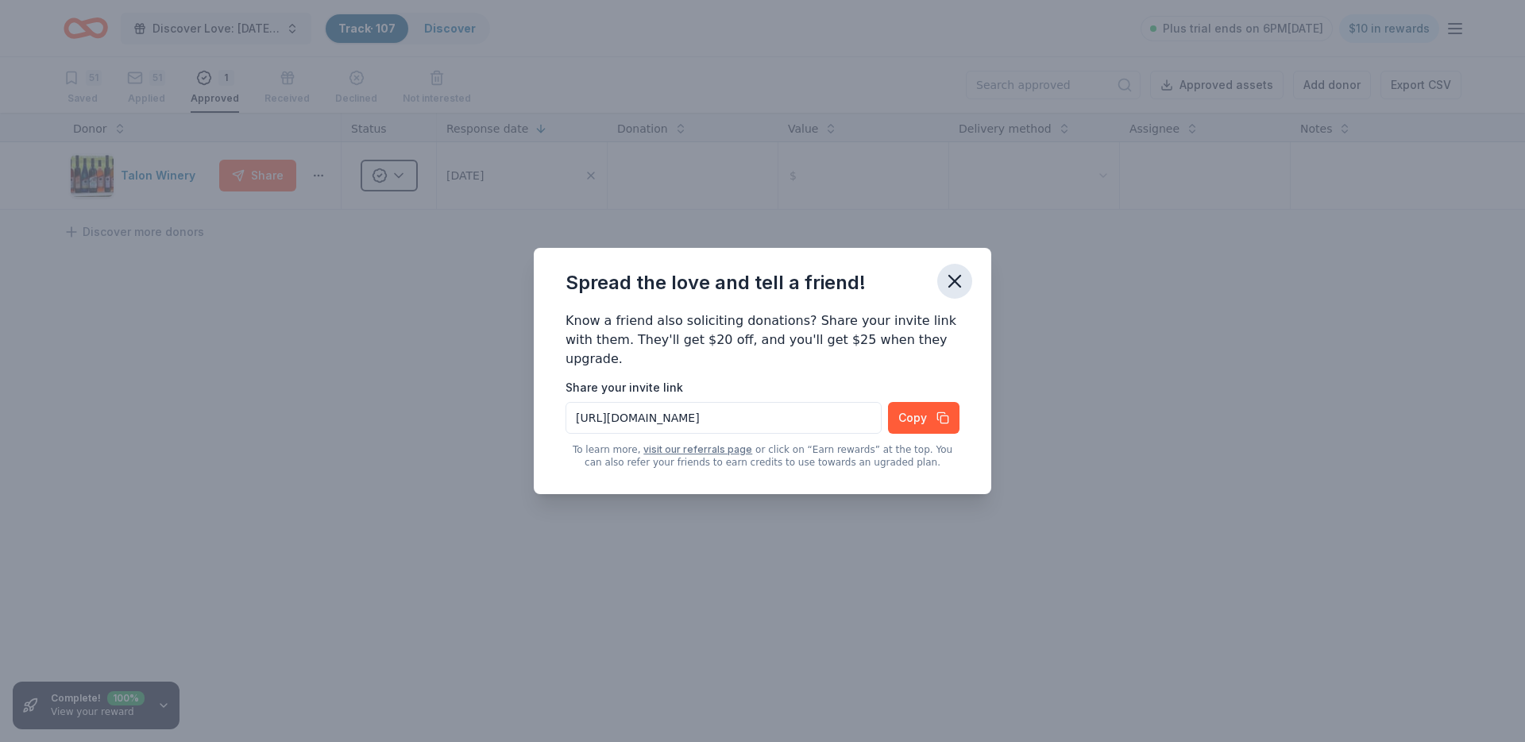
click at [949, 270] on icon "button" at bounding box center [955, 281] width 22 height 22
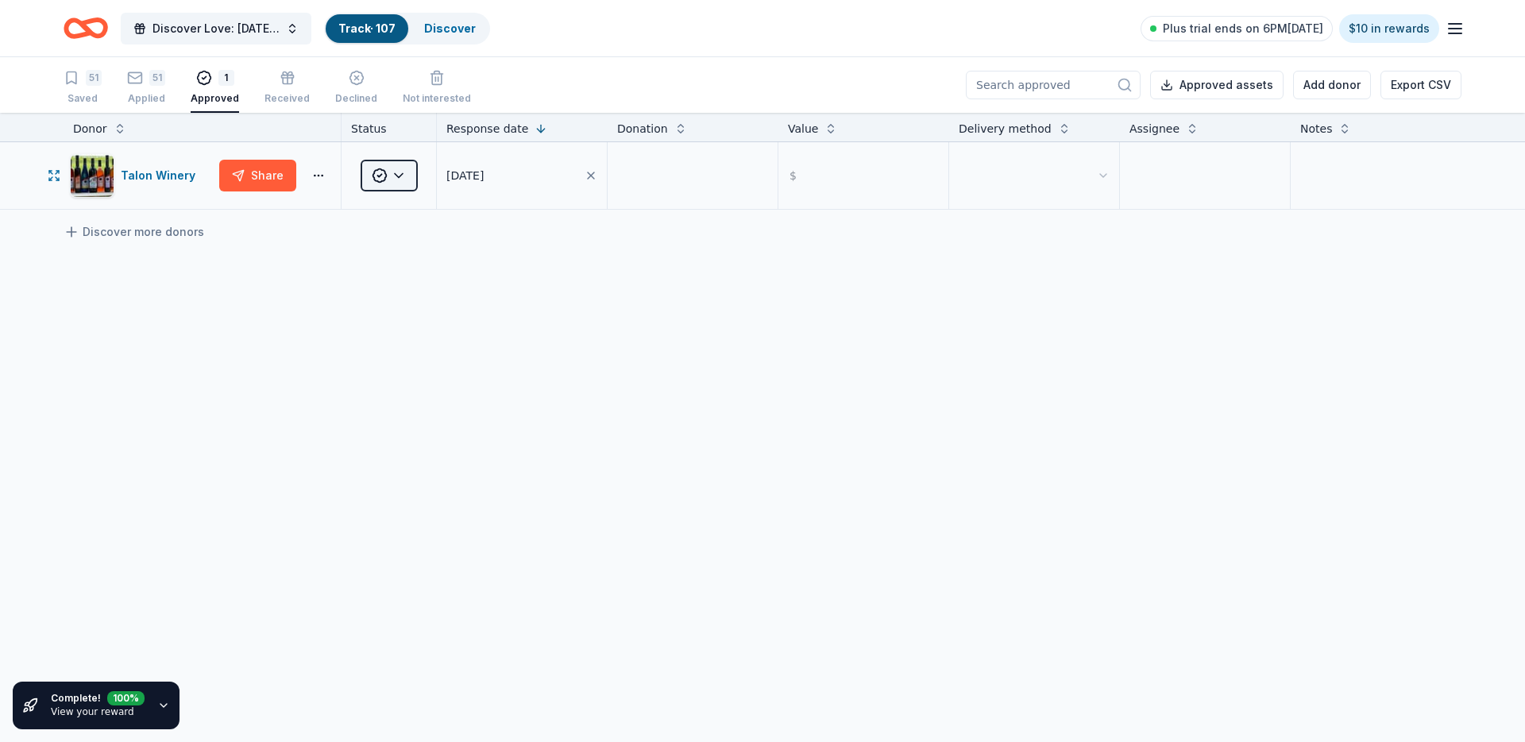
click at [378, 172] on html "Discover Love: Valentine's Day Gala & Silent Auction Track · 107 Discover Plus …" at bounding box center [762, 371] width 1525 height 742
drag, startPoint x: 411, startPoint y: 284, endPoint x: 420, endPoint y: 289, distance: 10.4
click at [411, 284] on div "Applied" at bounding box center [433, 277] width 137 height 29
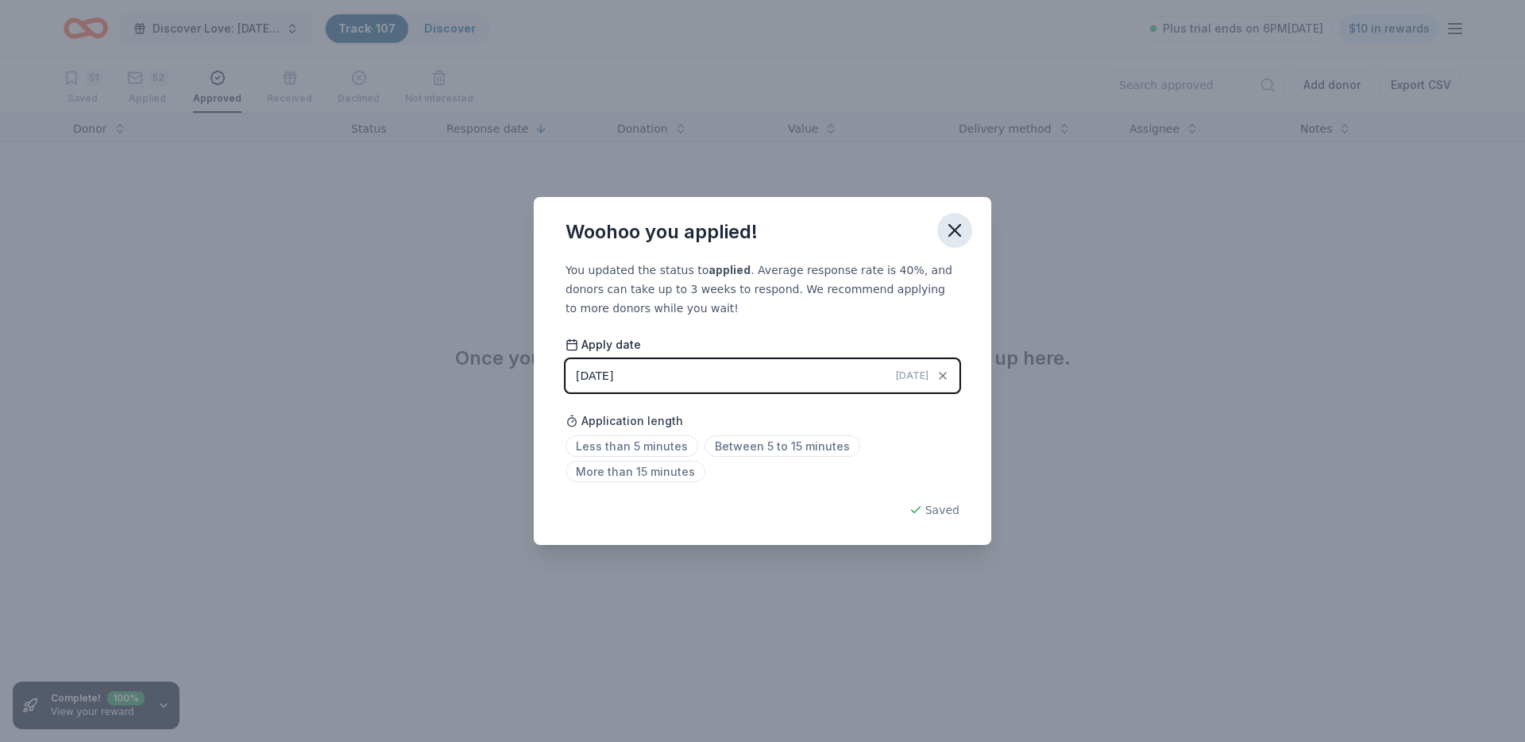
click at [945, 234] on icon "button" at bounding box center [955, 230] width 22 height 22
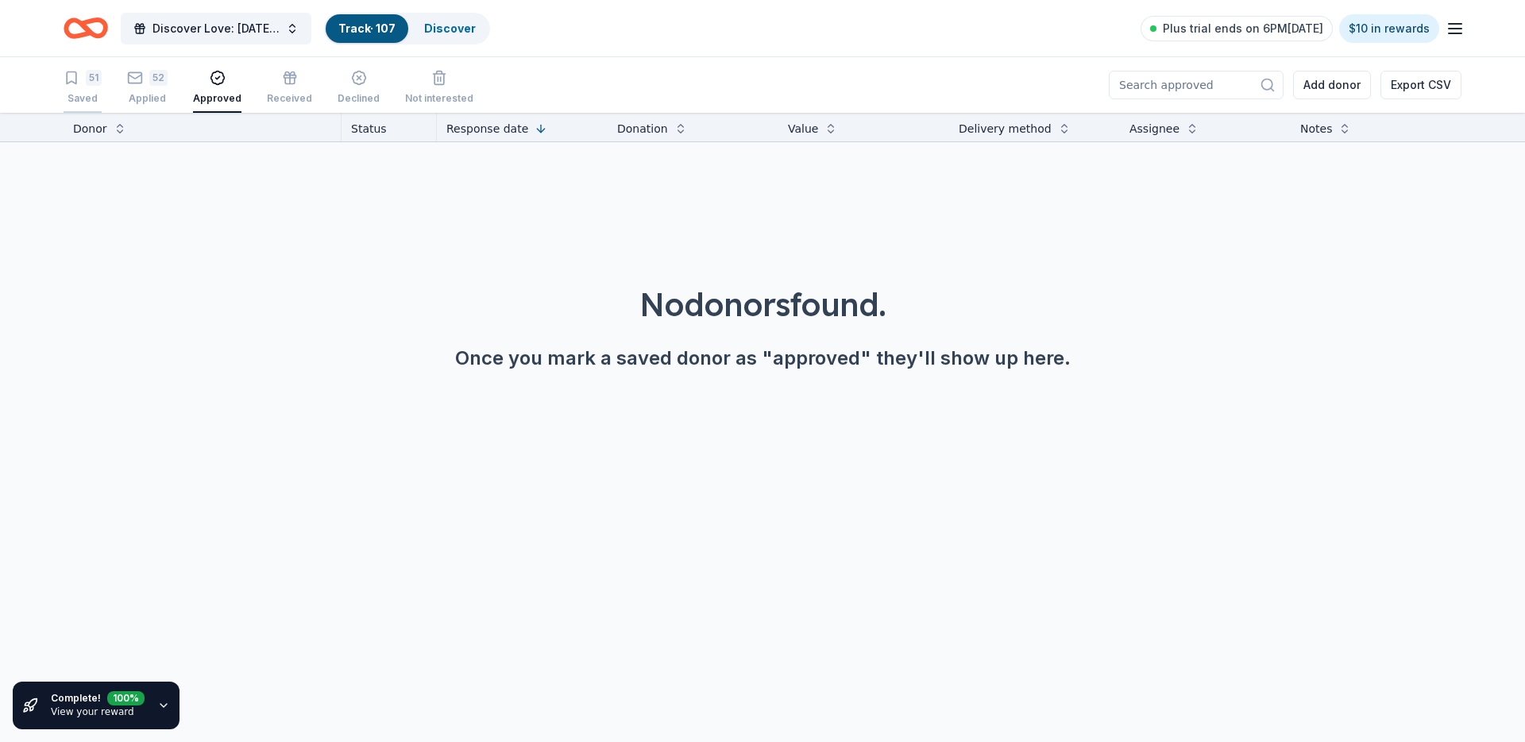
click at [83, 84] on div "51" at bounding box center [83, 78] width 38 height 16
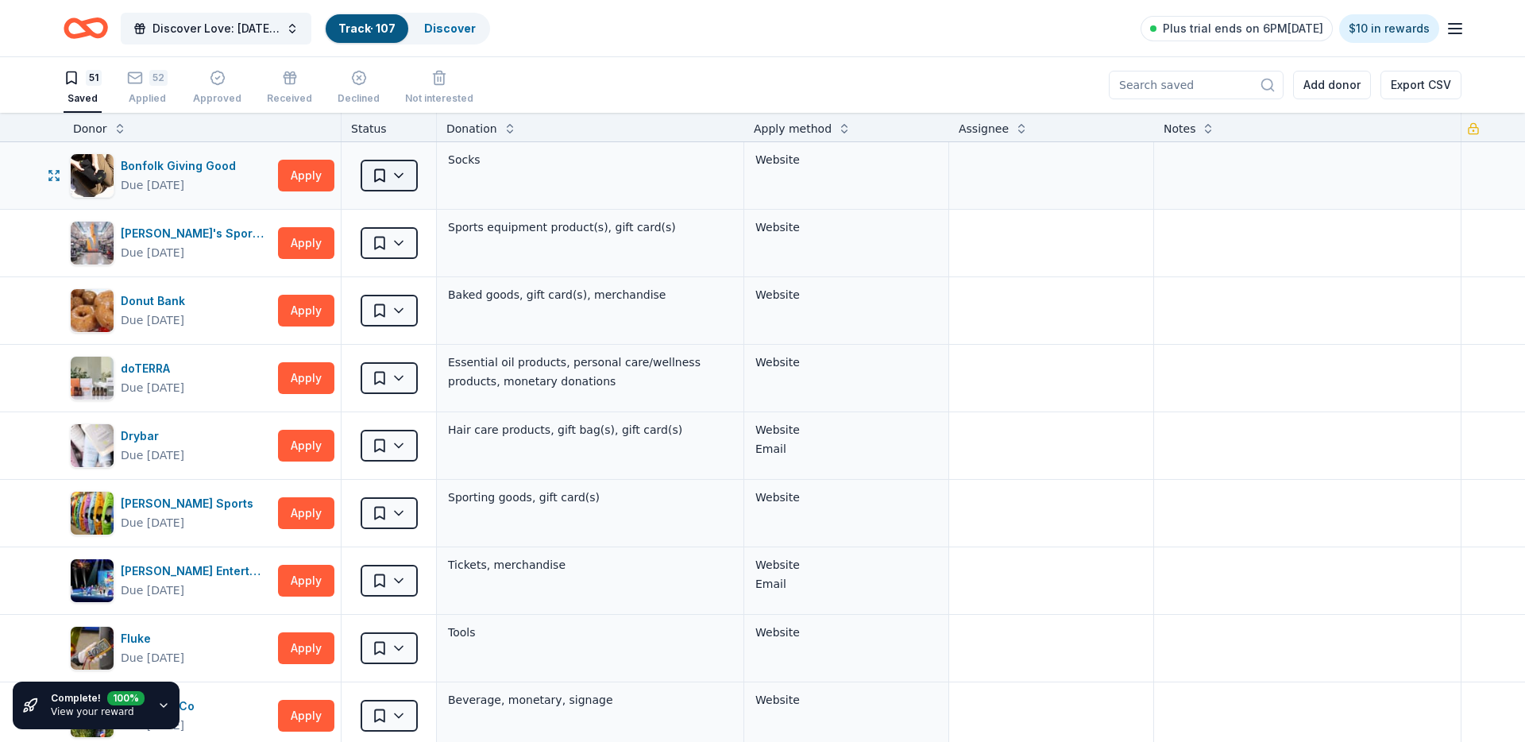
click at [399, 172] on html "Discover Love: Valentine's Day Gala & Silent Auction Track · 107 Discover Plus …" at bounding box center [762, 371] width 1525 height 742
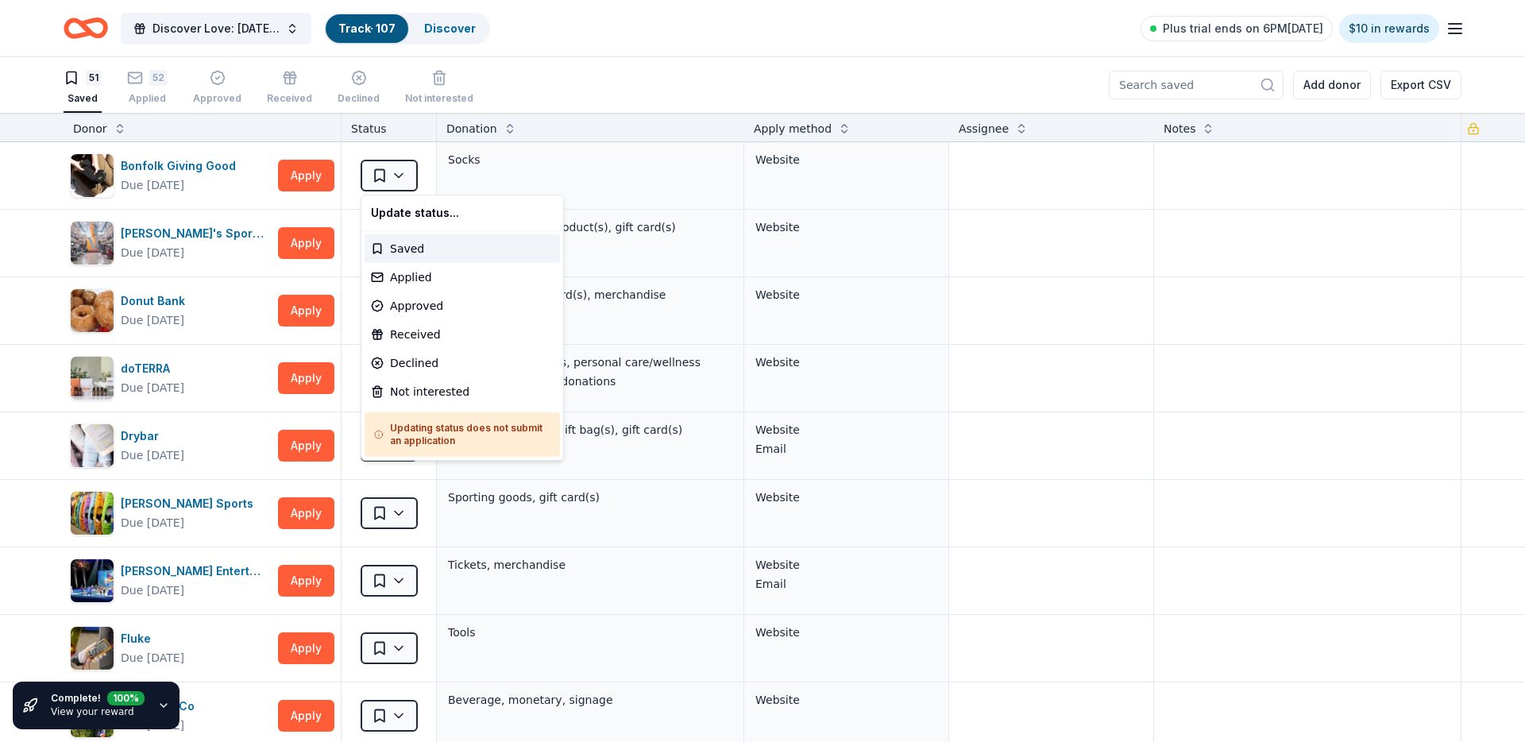
click at [688, 172] on html "Discover Love: Valentine's Day Gala & Silent Auction Track · 107 Discover Plus …" at bounding box center [762, 371] width 1525 height 742
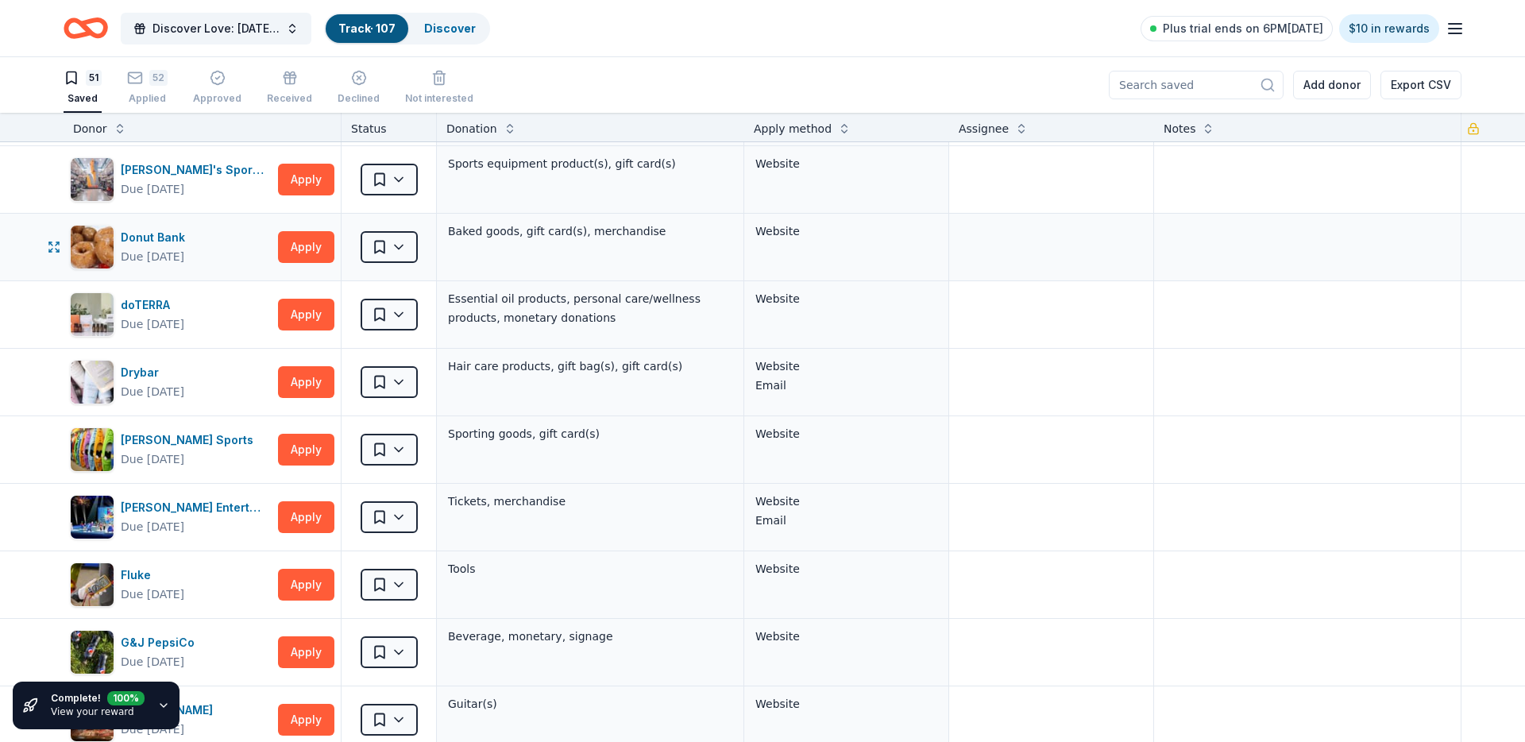
scroll to position [67, 0]
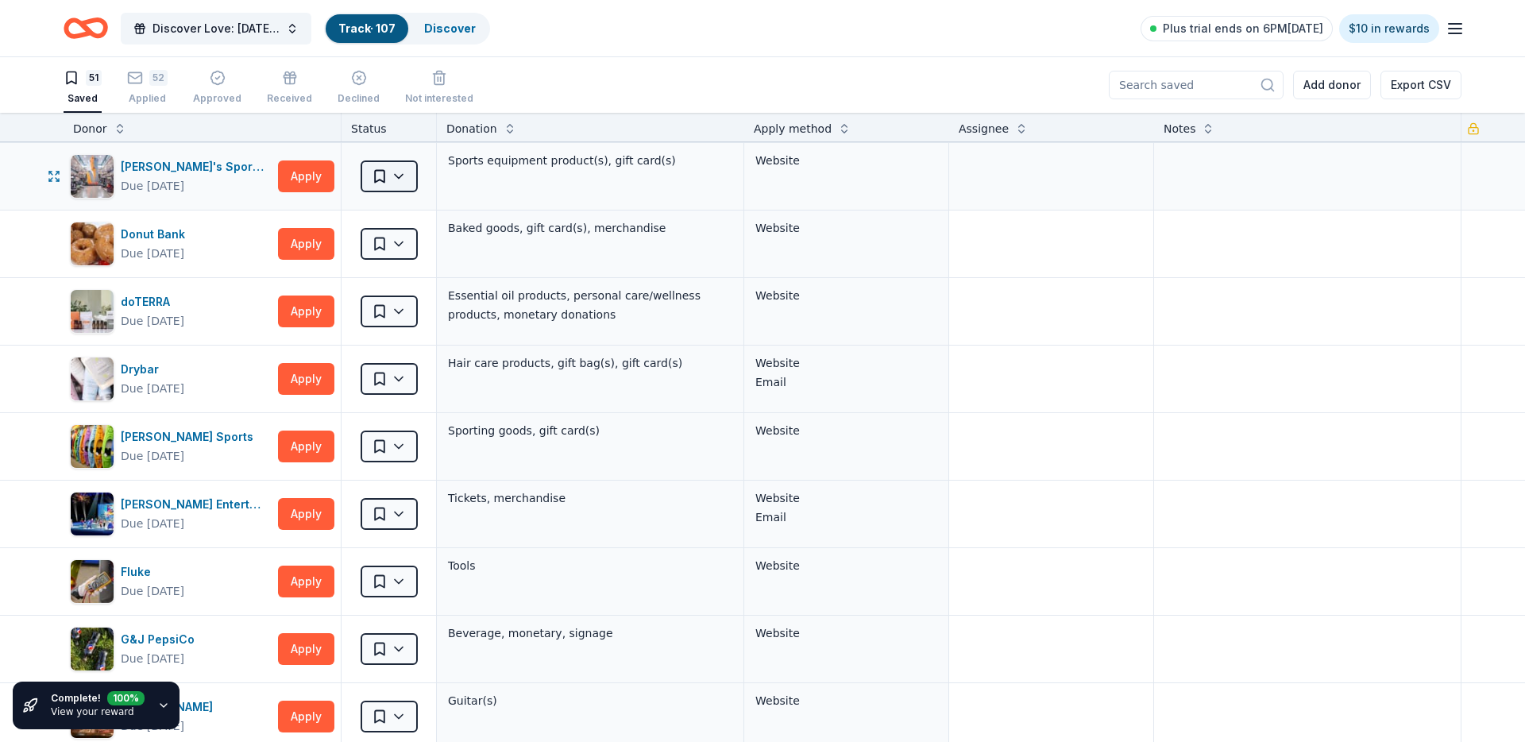
click at [375, 179] on html "Discover Love: Valentine's Day Gala & Silent Auction Track · 107 Discover Plus …" at bounding box center [762, 371] width 1525 height 742
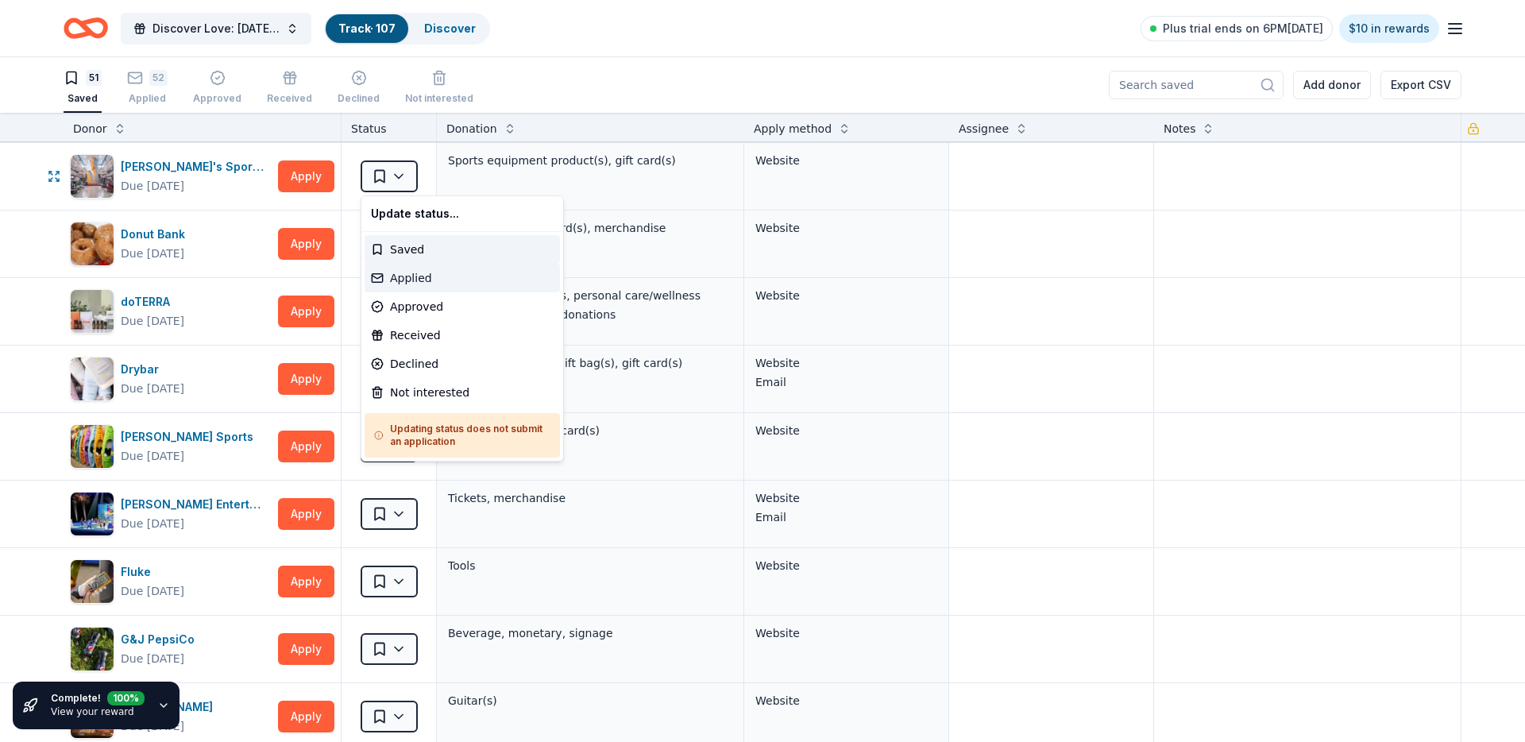
click at [419, 270] on div "Applied" at bounding box center [462, 278] width 195 height 29
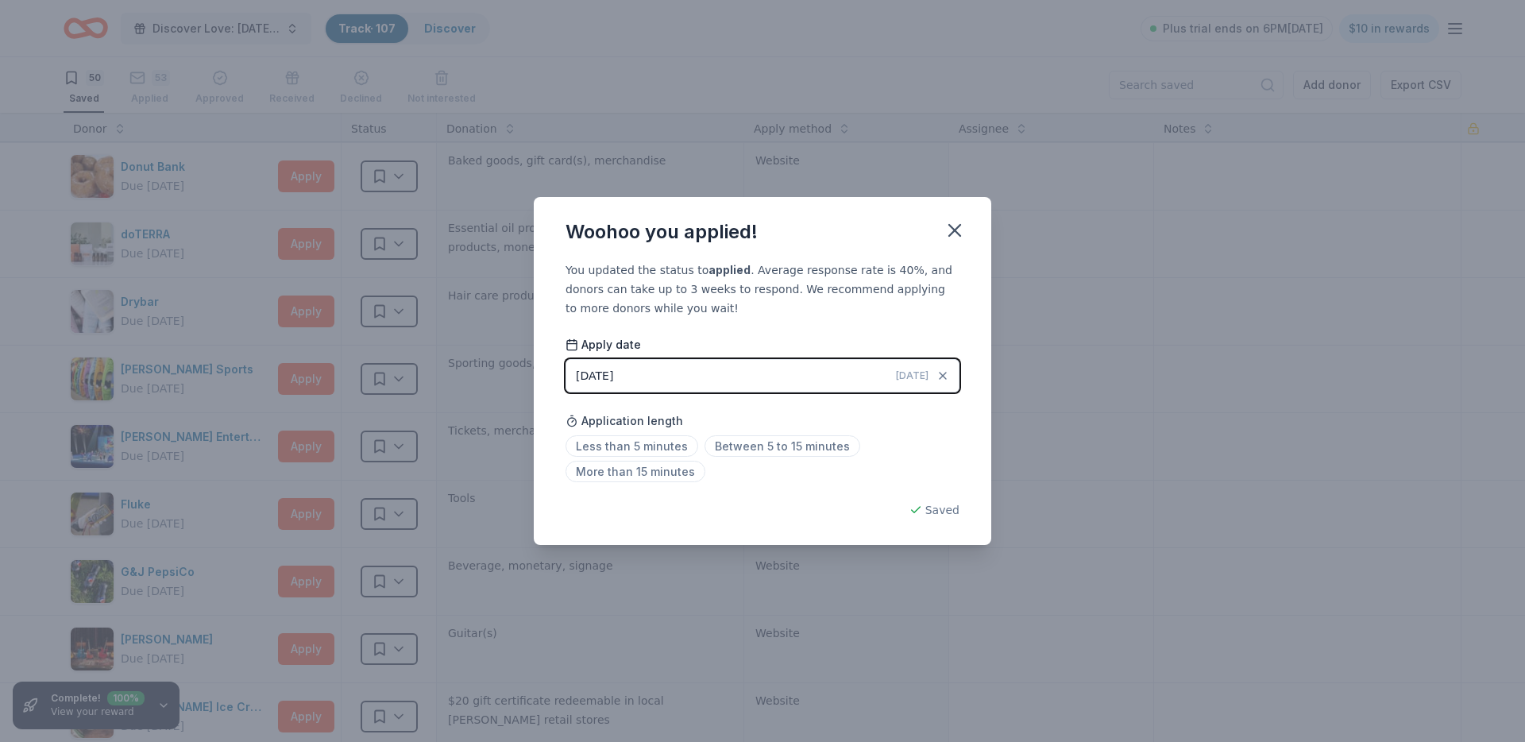
click at [942, 214] on div "Woohoo you applied!" at bounding box center [762, 229] width 457 height 64
click at [951, 222] on icon "button" at bounding box center [955, 230] width 22 height 22
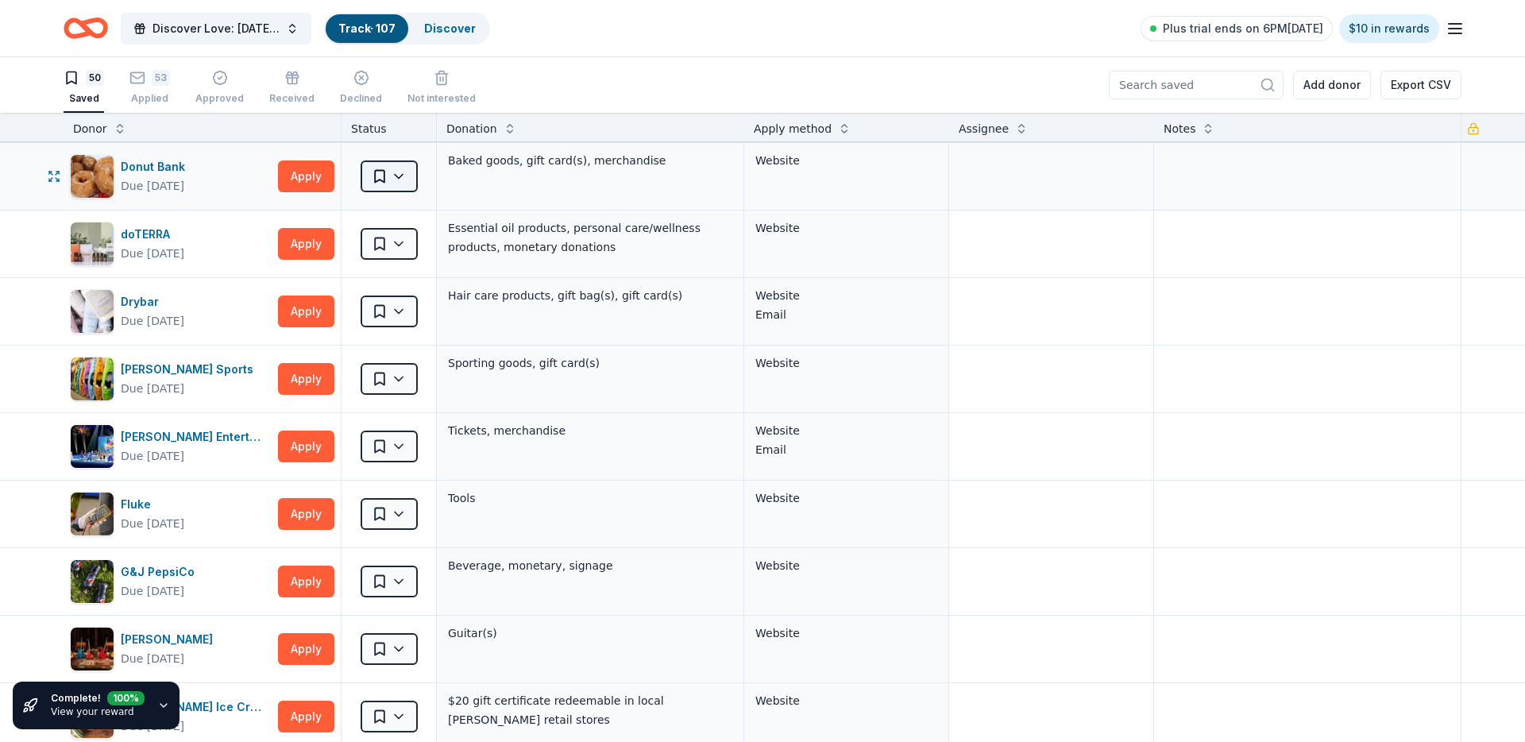
click at [406, 177] on html "Discover Love: Valentine's Day Gala & Silent Auction Track · 107 Discover Plus …" at bounding box center [762, 371] width 1525 height 742
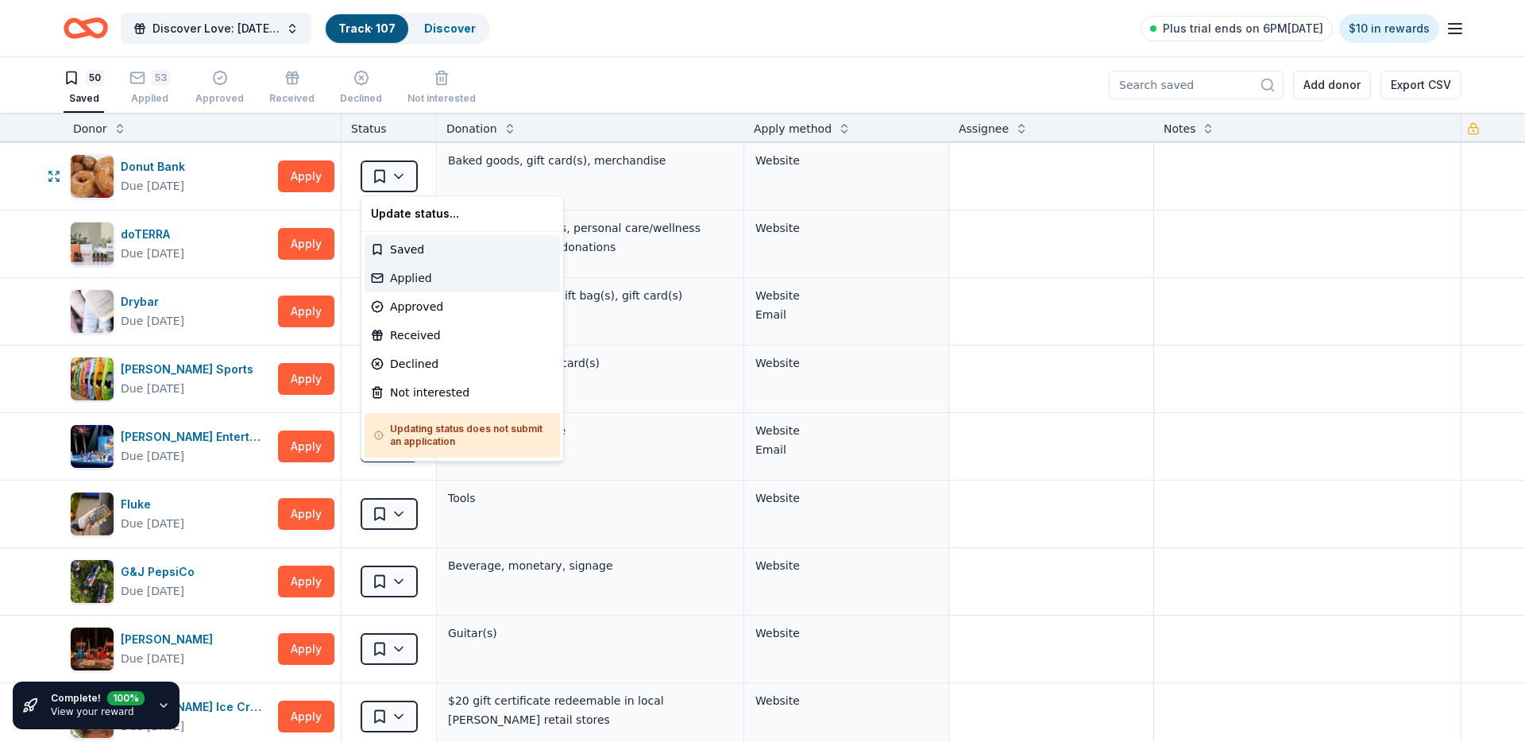
click at [398, 278] on div "Applied" at bounding box center [462, 278] width 195 height 29
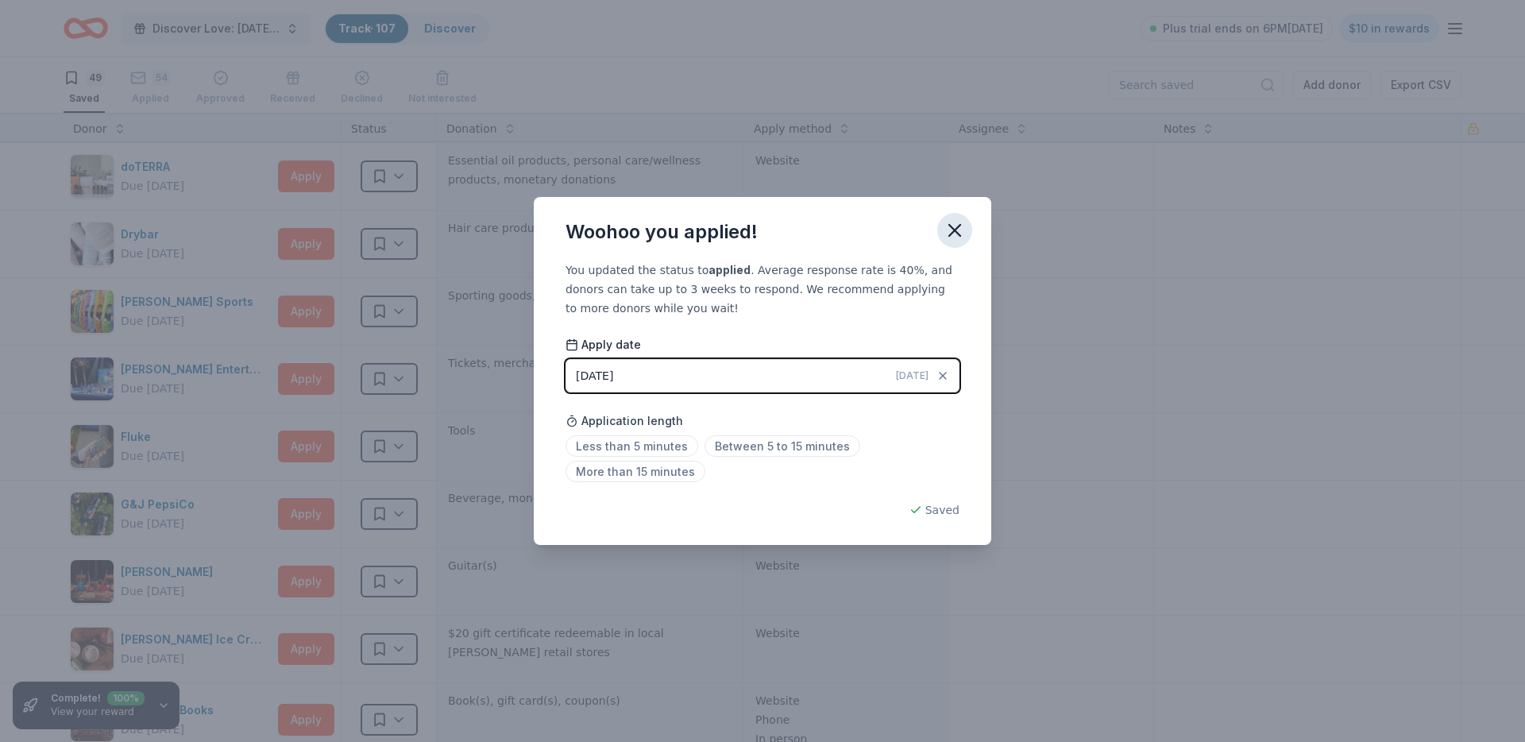
click at [947, 226] on icon "button" at bounding box center [955, 230] width 22 height 22
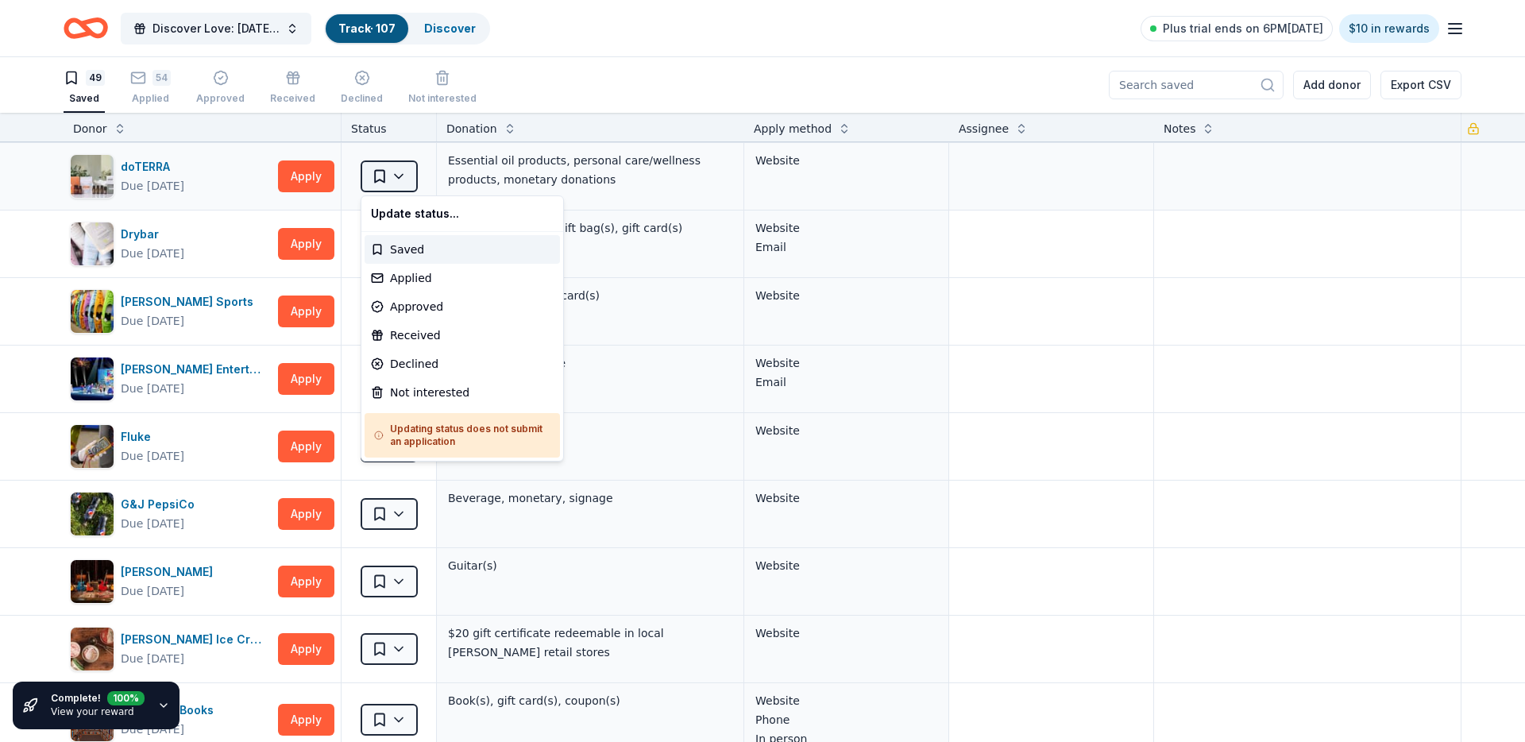
click at [395, 164] on html "Discover Love: Valentine's Day Gala & Silent Auction Track · 107 Discover Plus …" at bounding box center [762, 371] width 1525 height 742
click at [419, 277] on div "Applied" at bounding box center [462, 278] width 195 height 29
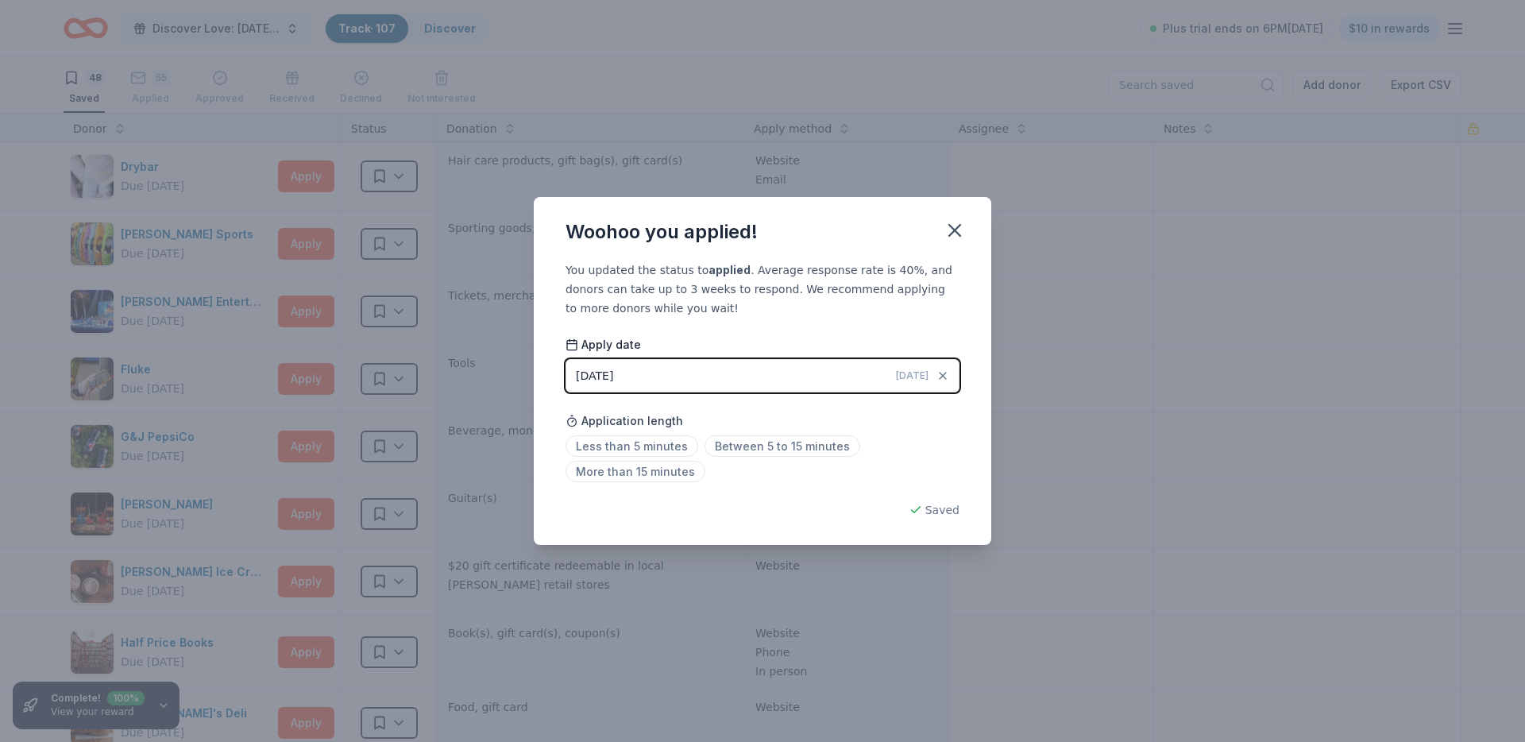
drag, startPoint x: 967, startPoint y: 226, endPoint x: 850, endPoint y: 225, distance: 116.8
click at [967, 226] on button "button" at bounding box center [954, 230] width 35 height 35
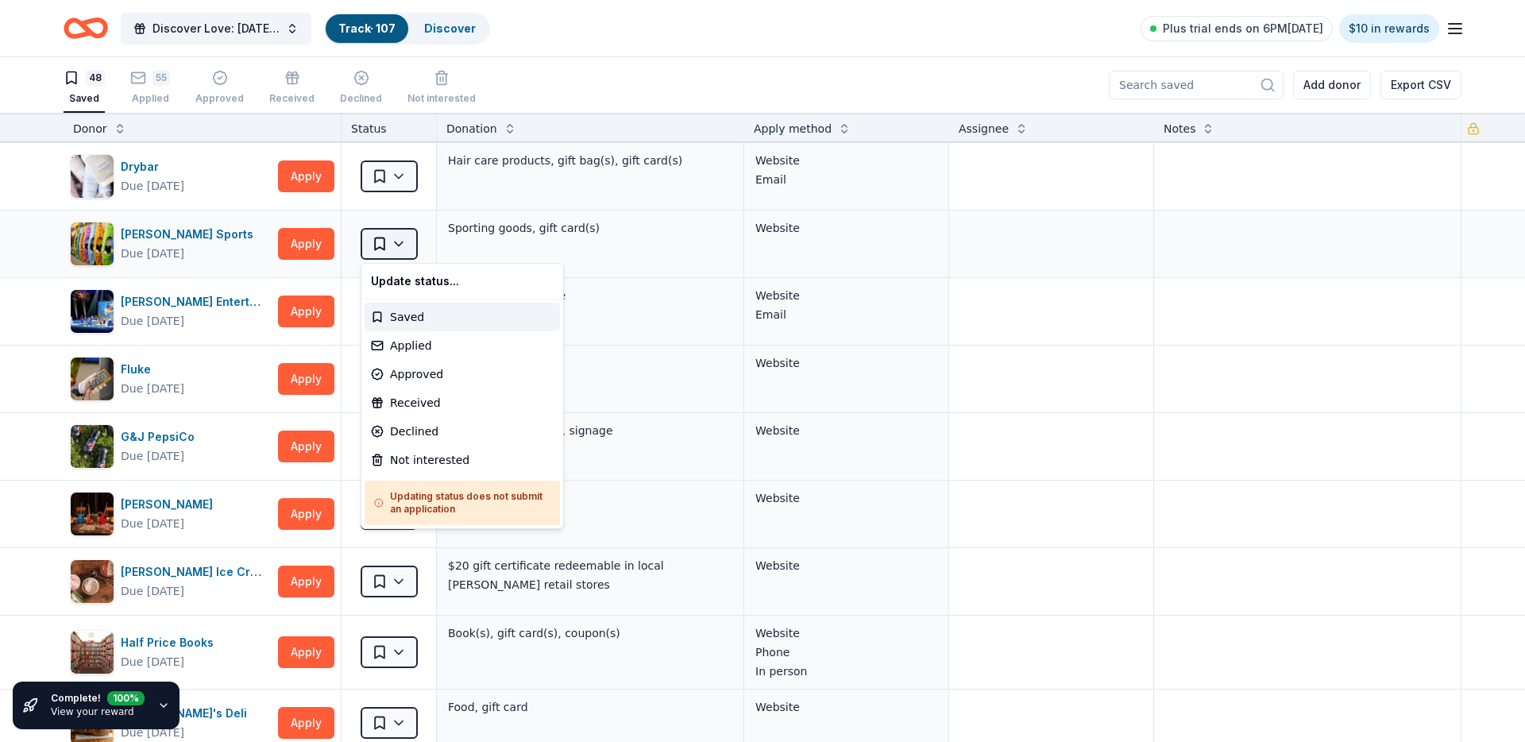
click at [396, 231] on html "Discover Love: Valentine's Day Gala & Silent Auction Track · 107 Discover Plus …" at bounding box center [762, 371] width 1525 height 742
click at [435, 339] on div "Applied" at bounding box center [462, 345] width 195 height 29
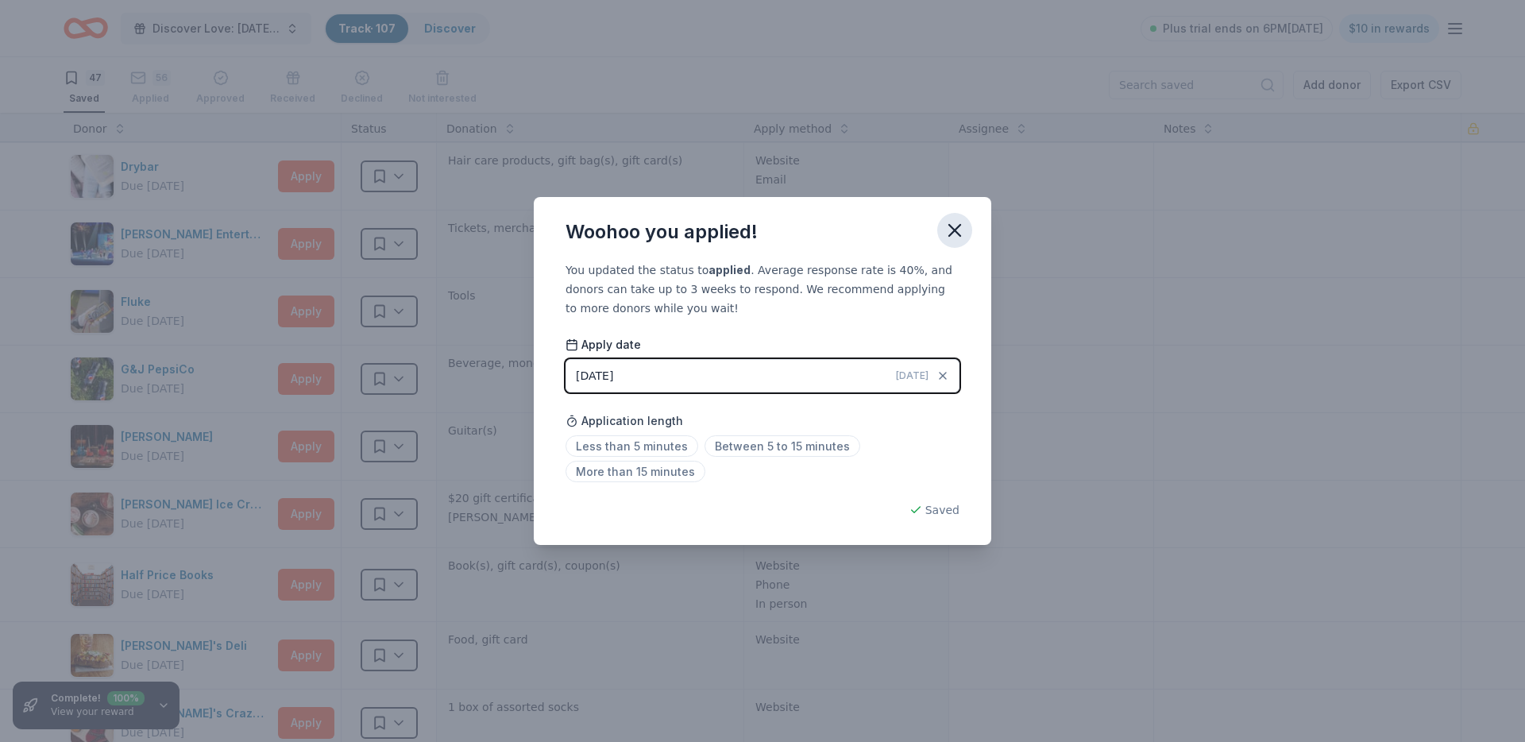
click at [958, 223] on icon "button" at bounding box center [955, 230] width 22 height 22
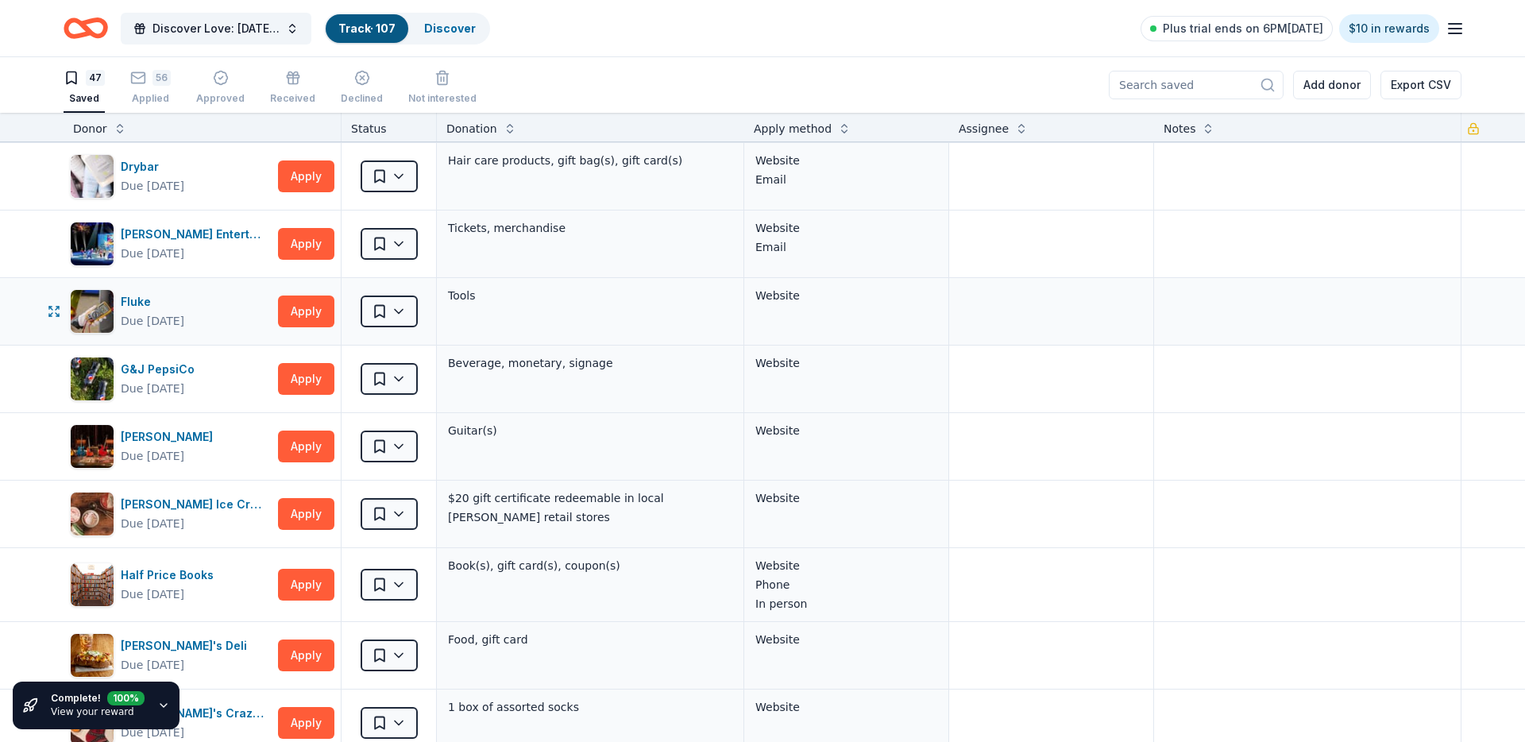
scroll to position [1, 0]
click at [418, 307] on div "Saved" at bounding box center [389, 310] width 95 height 67
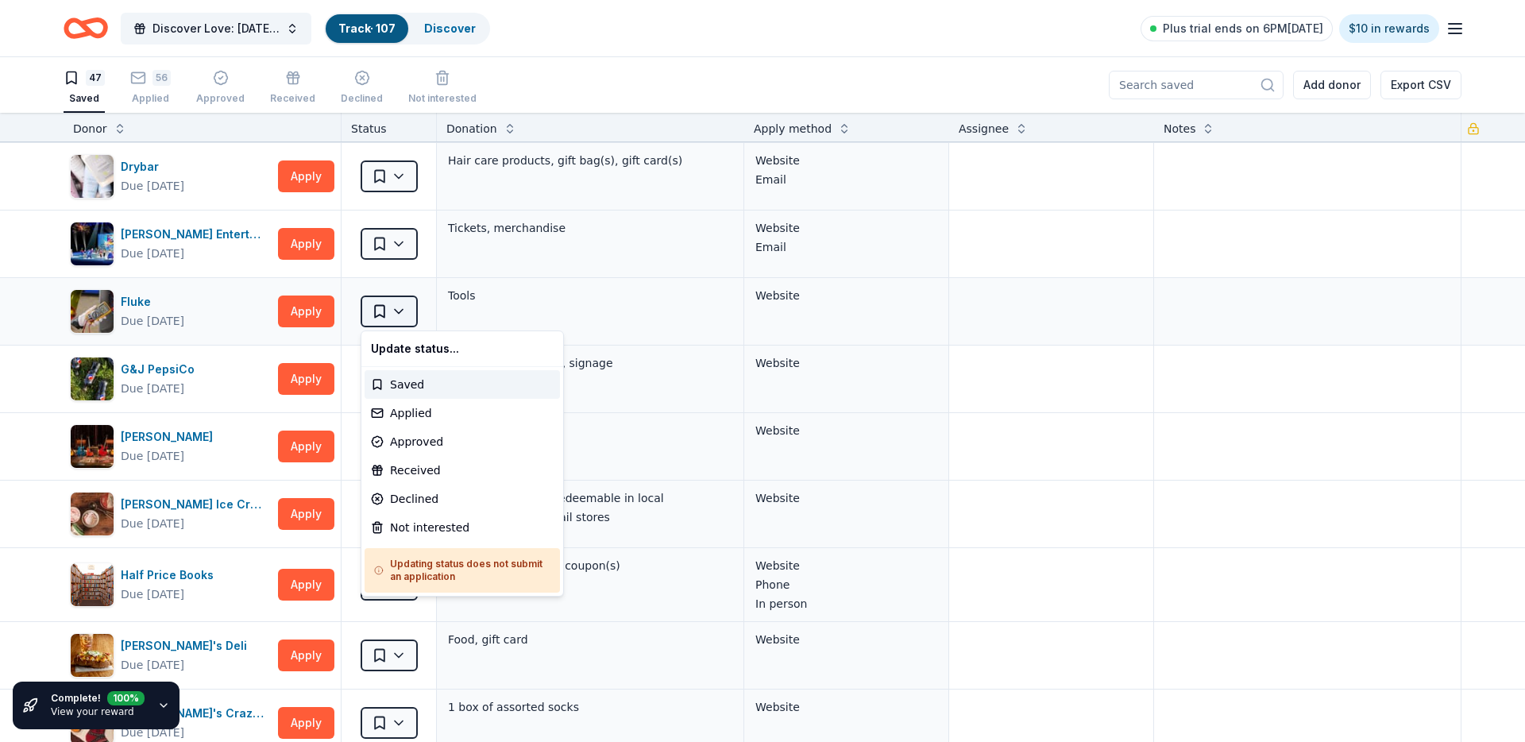
click at [411, 308] on html "Discover Love: Valentine's Day Gala & Silent Auction Track · 107 Discover Plus …" at bounding box center [762, 371] width 1525 height 742
click at [486, 403] on div "Applied" at bounding box center [462, 413] width 195 height 29
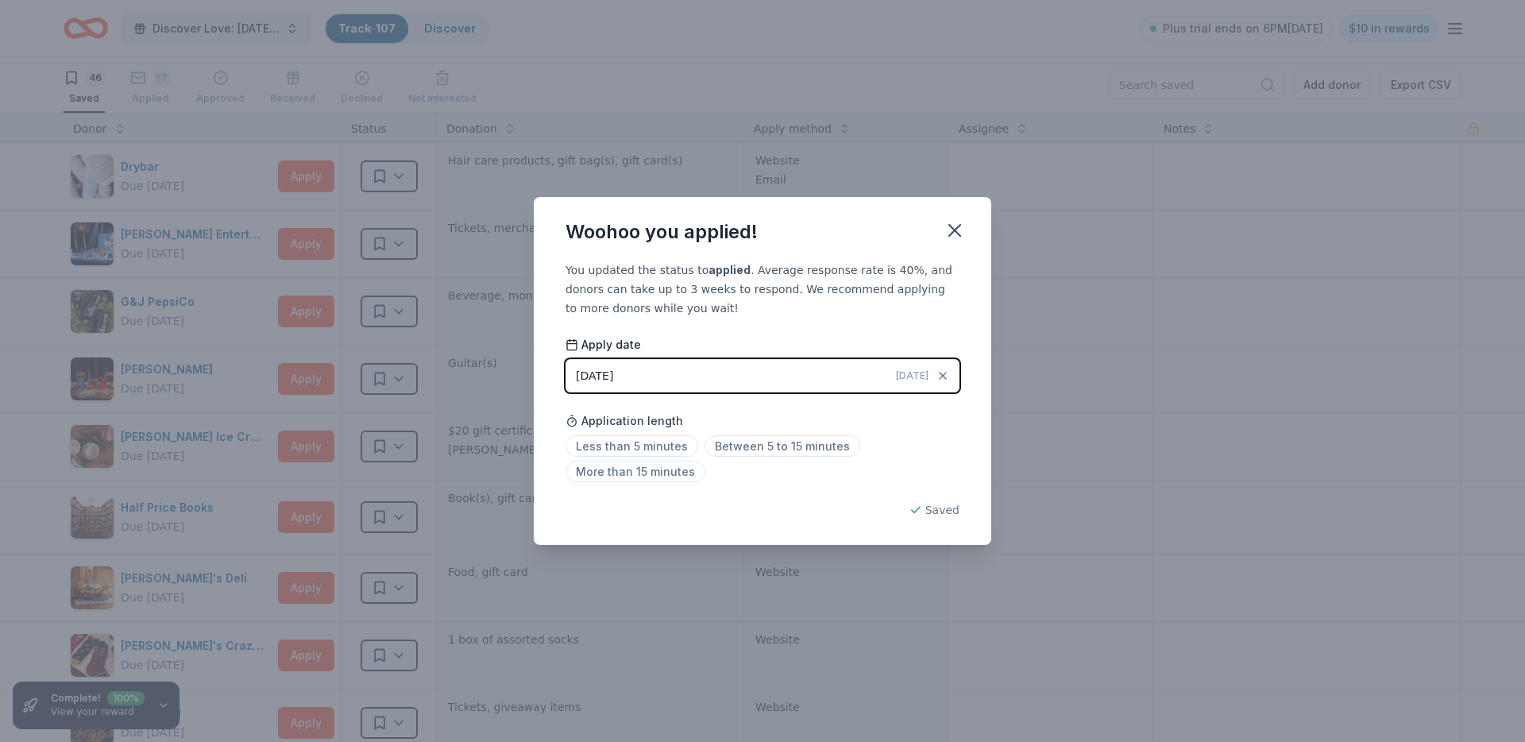
click at [975, 239] on div "Woohoo you applied!" at bounding box center [762, 229] width 457 height 64
click at [956, 216] on button "button" at bounding box center [954, 230] width 35 height 35
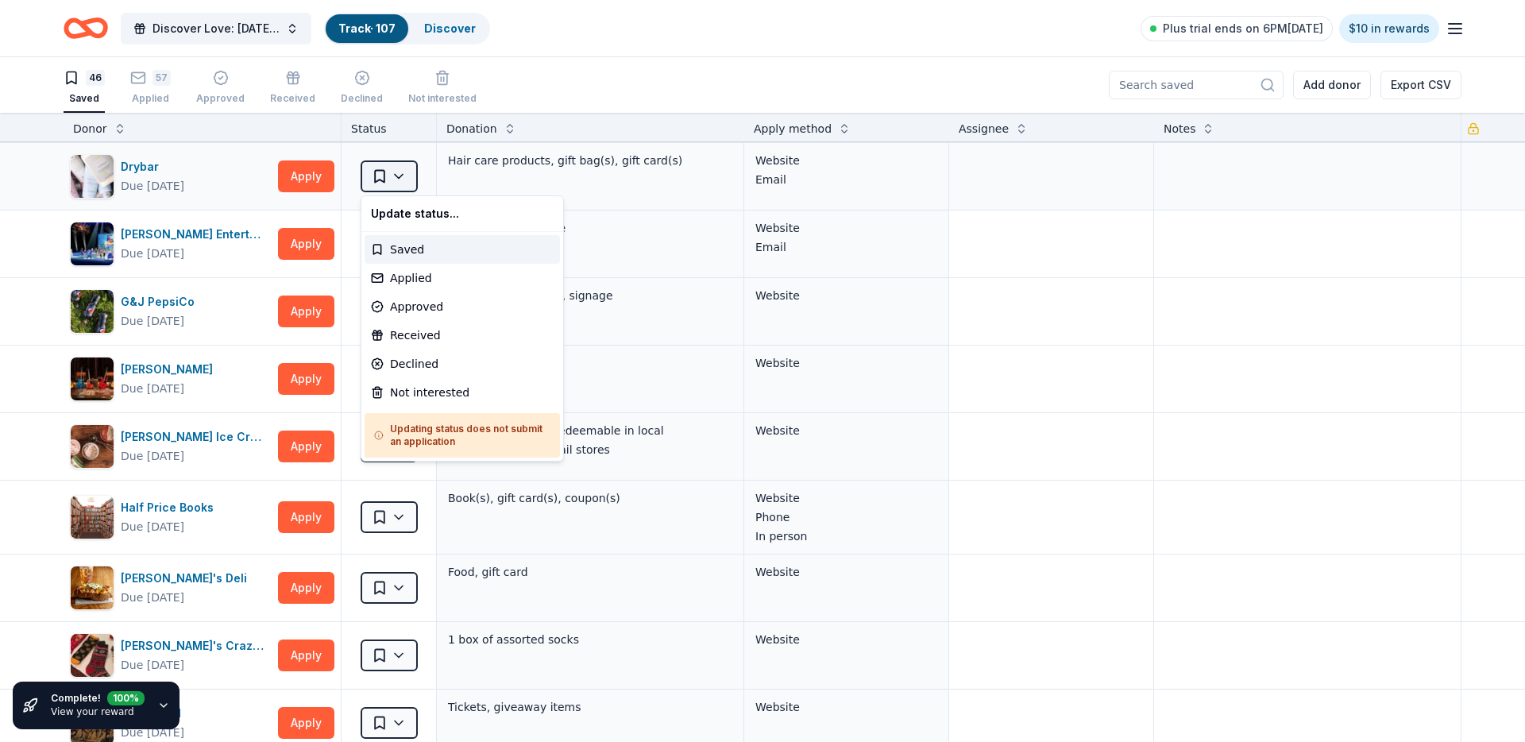
click at [399, 172] on html "Discover Love: Valentine's Day Gala & Silent Auction Track · 107 Discover Plus …" at bounding box center [762, 371] width 1525 height 742
click at [418, 284] on div "Applied" at bounding box center [462, 278] width 195 height 29
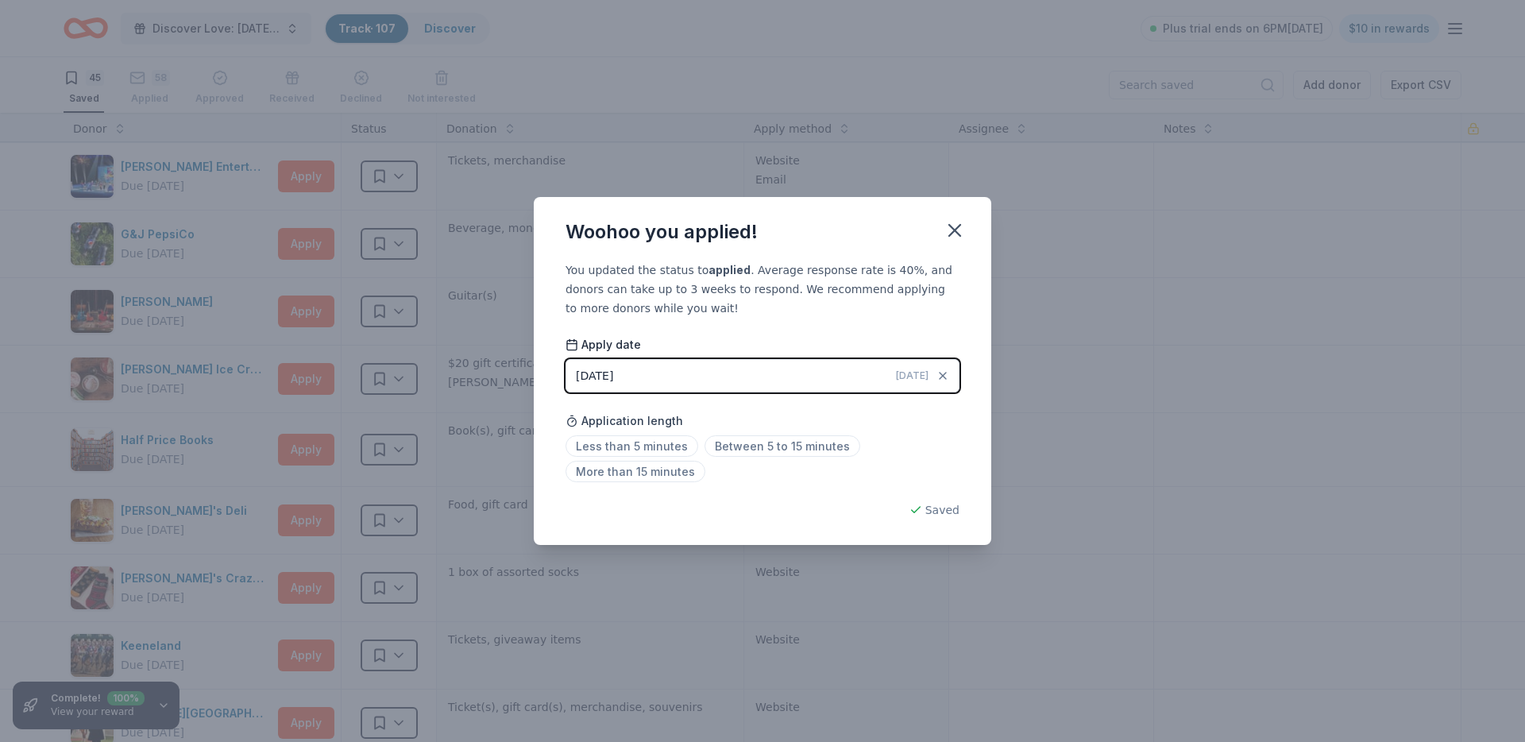
drag, startPoint x: 962, startPoint y: 240, endPoint x: 898, endPoint y: 226, distance: 65.1
click at [962, 240] on icon "button" at bounding box center [955, 230] width 22 height 22
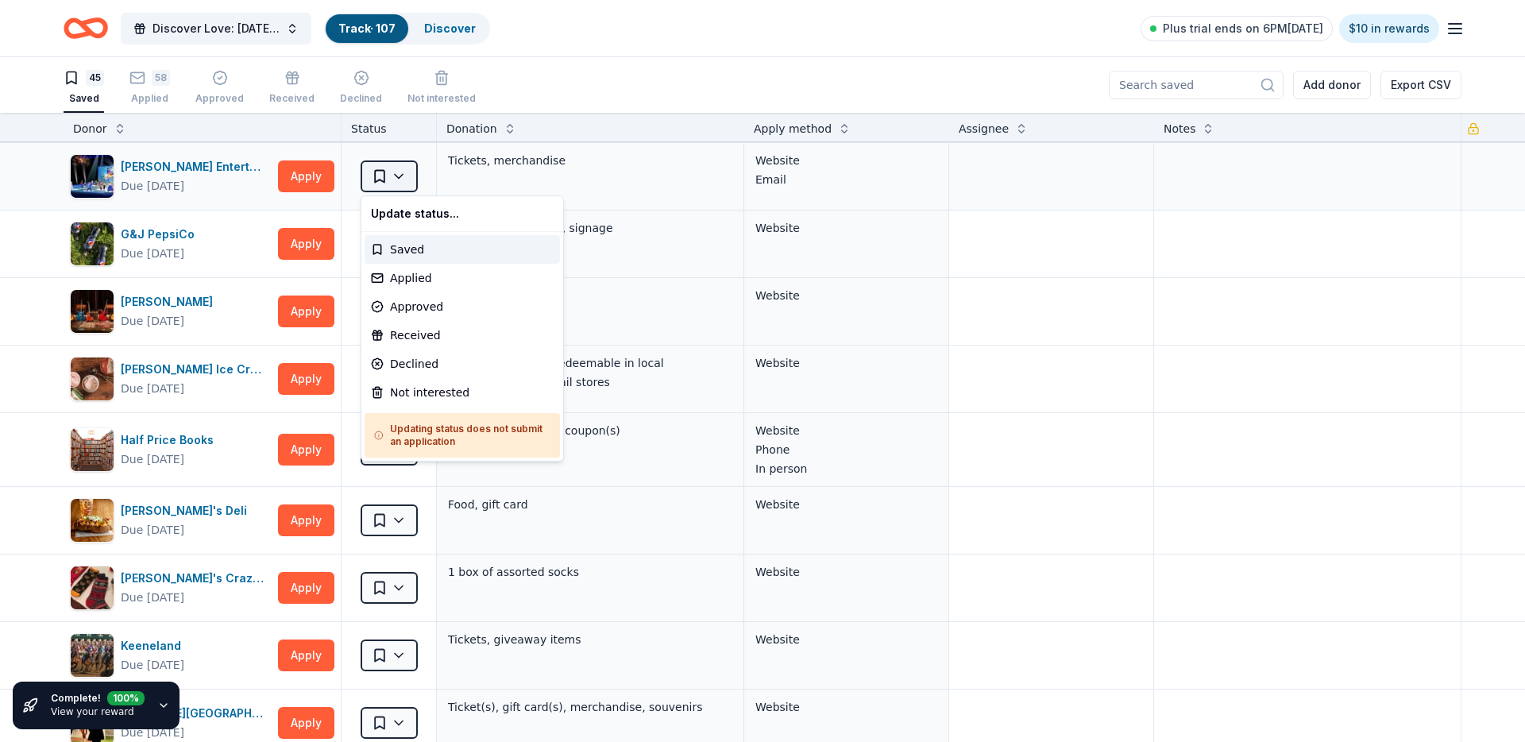
click at [400, 179] on html "Discover Love: Valentine's Day Gala & Silent Auction Track · 107 Discover Plus …" at bounding box center [762, 371] width 1525 height 742
click at [442, 280] on div "Applied" at bounding box center [462, 278] width 195 height 29
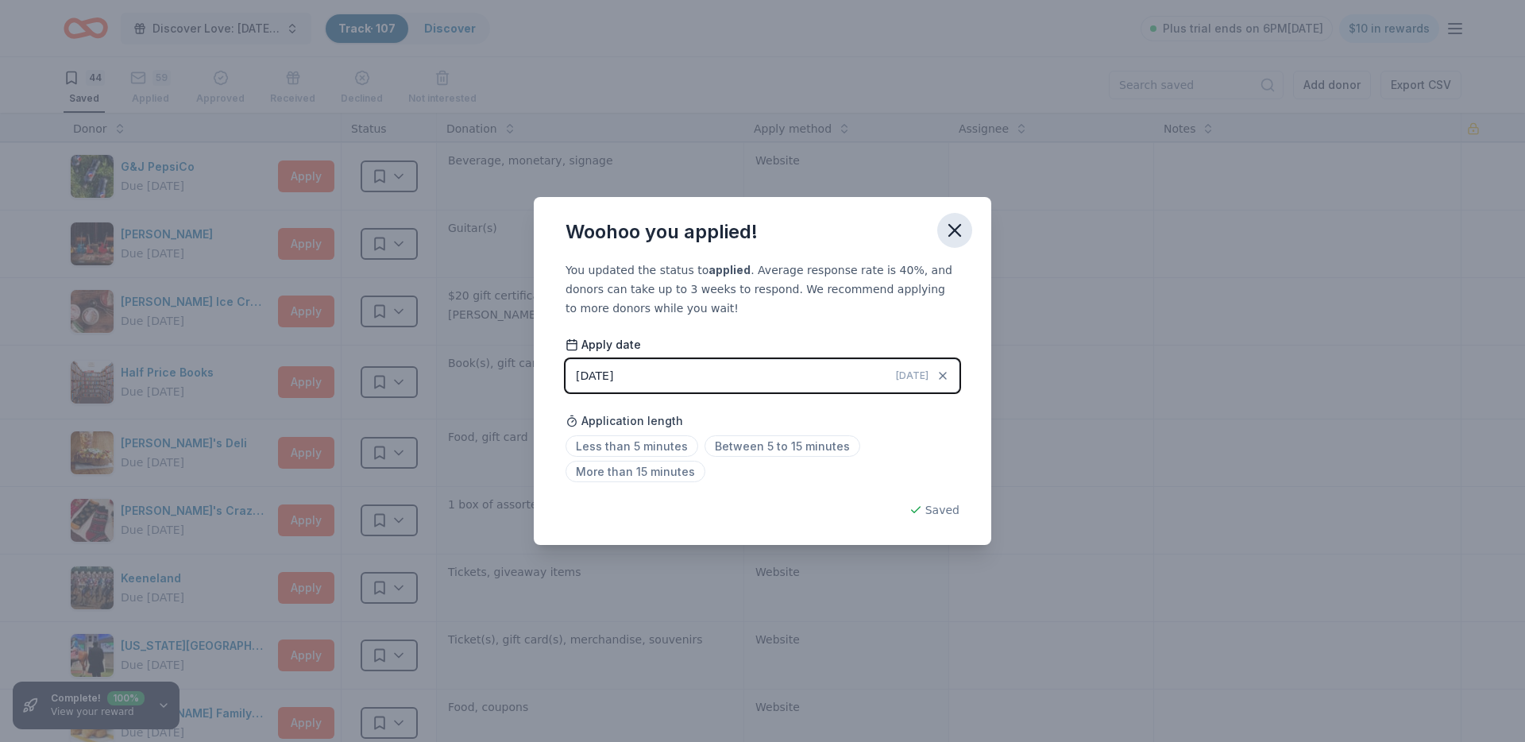
click at [960, 225] on icon "button" at bounding box center [954, 230] width 11 height 11
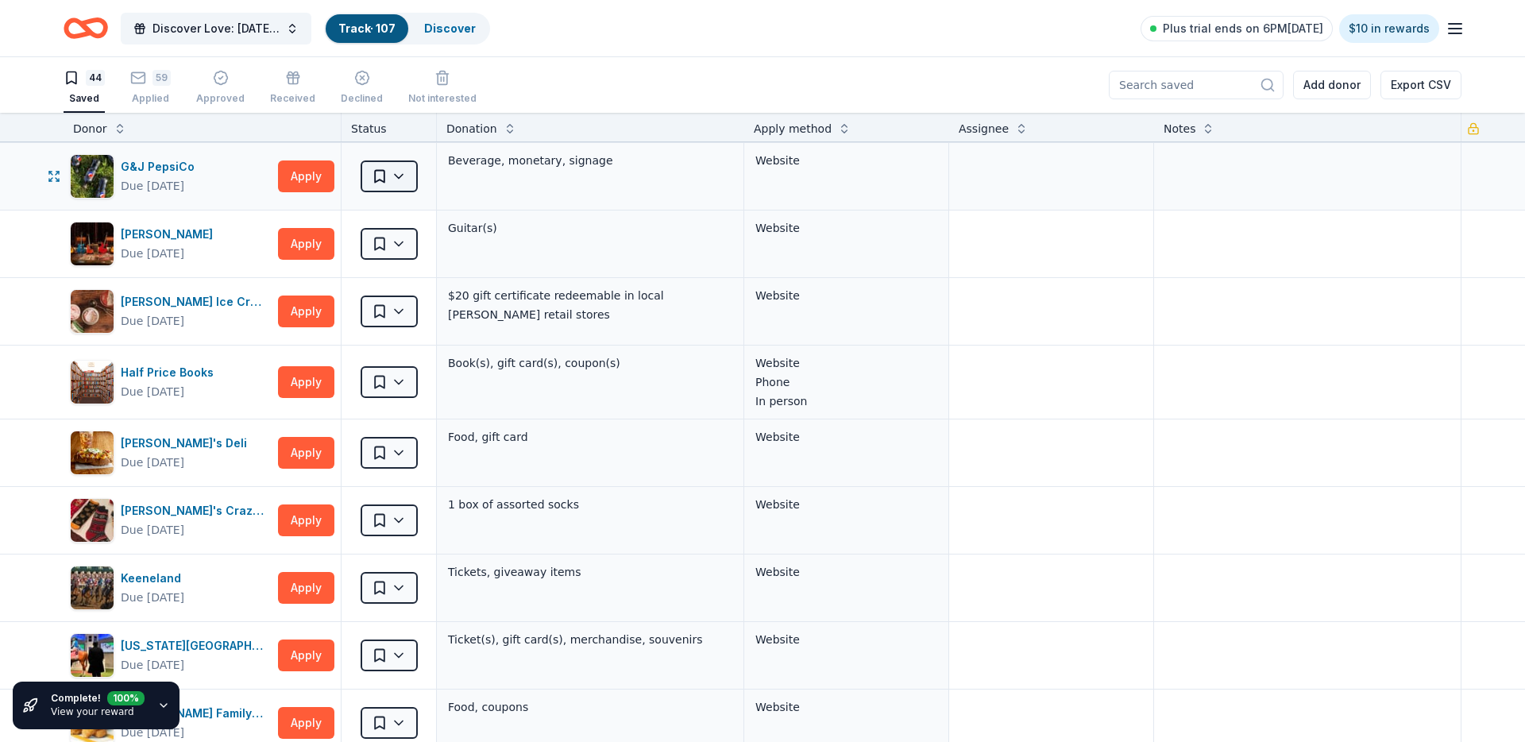
click at [412, 179] on html "Discover Love: Valentine's Day Gala & Silent Auction Track · 107 Discover Plus …" at bounding box center [762, 371] width 1525 height 742
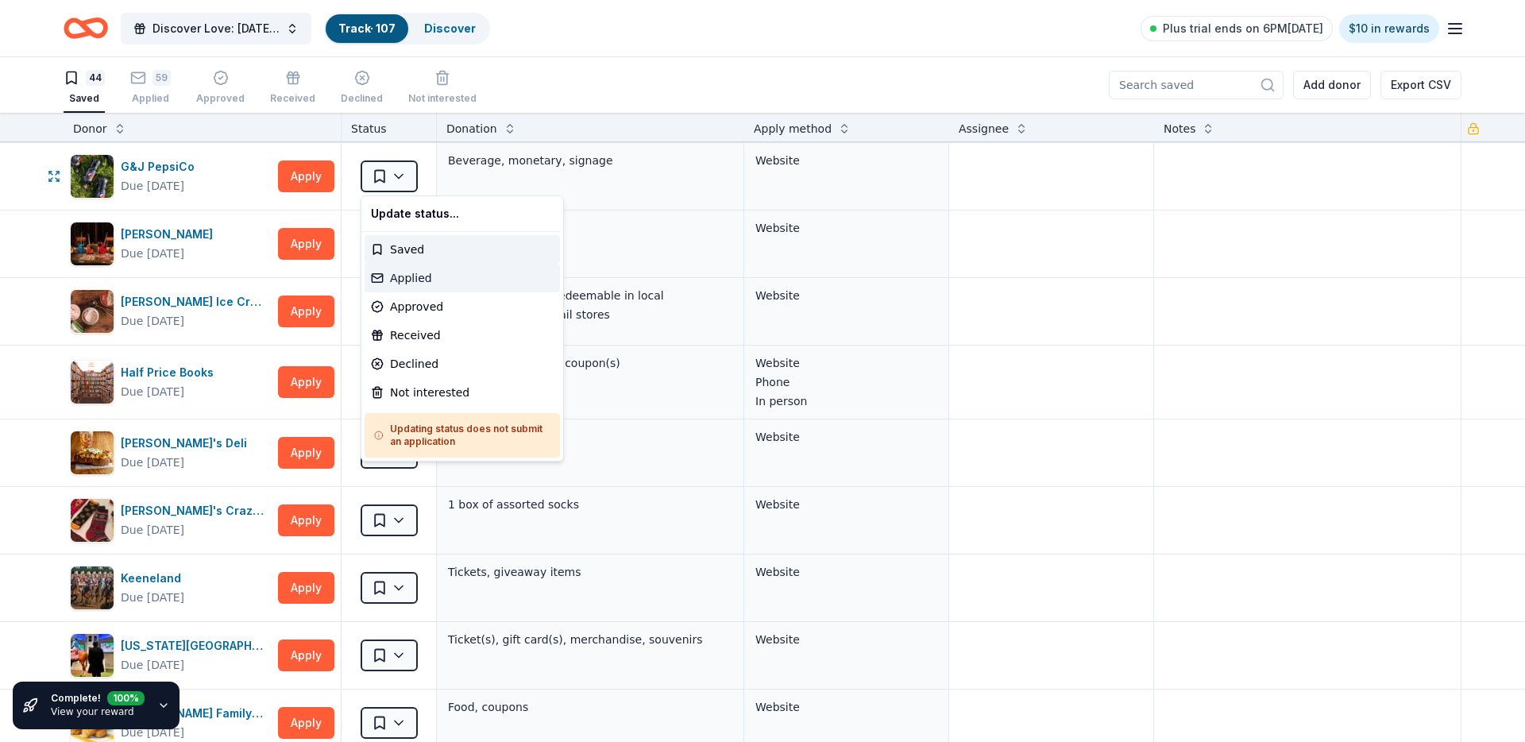
click at [423, 284] on div "Applied" at bounding box center [462, 278] width 195 height 29
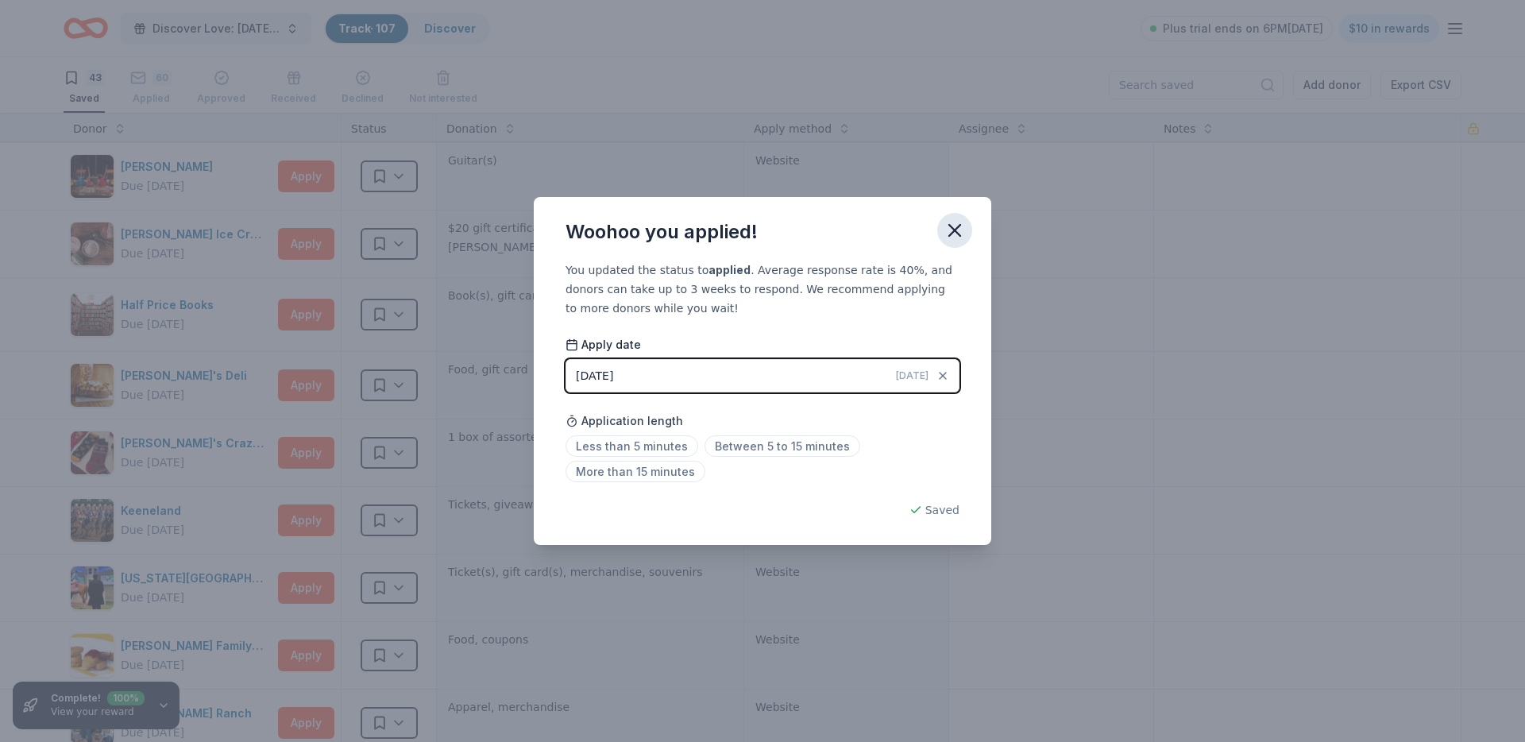
click at [964, 226] on icon "button" at bounding box center [955, 230] width 22 height 22
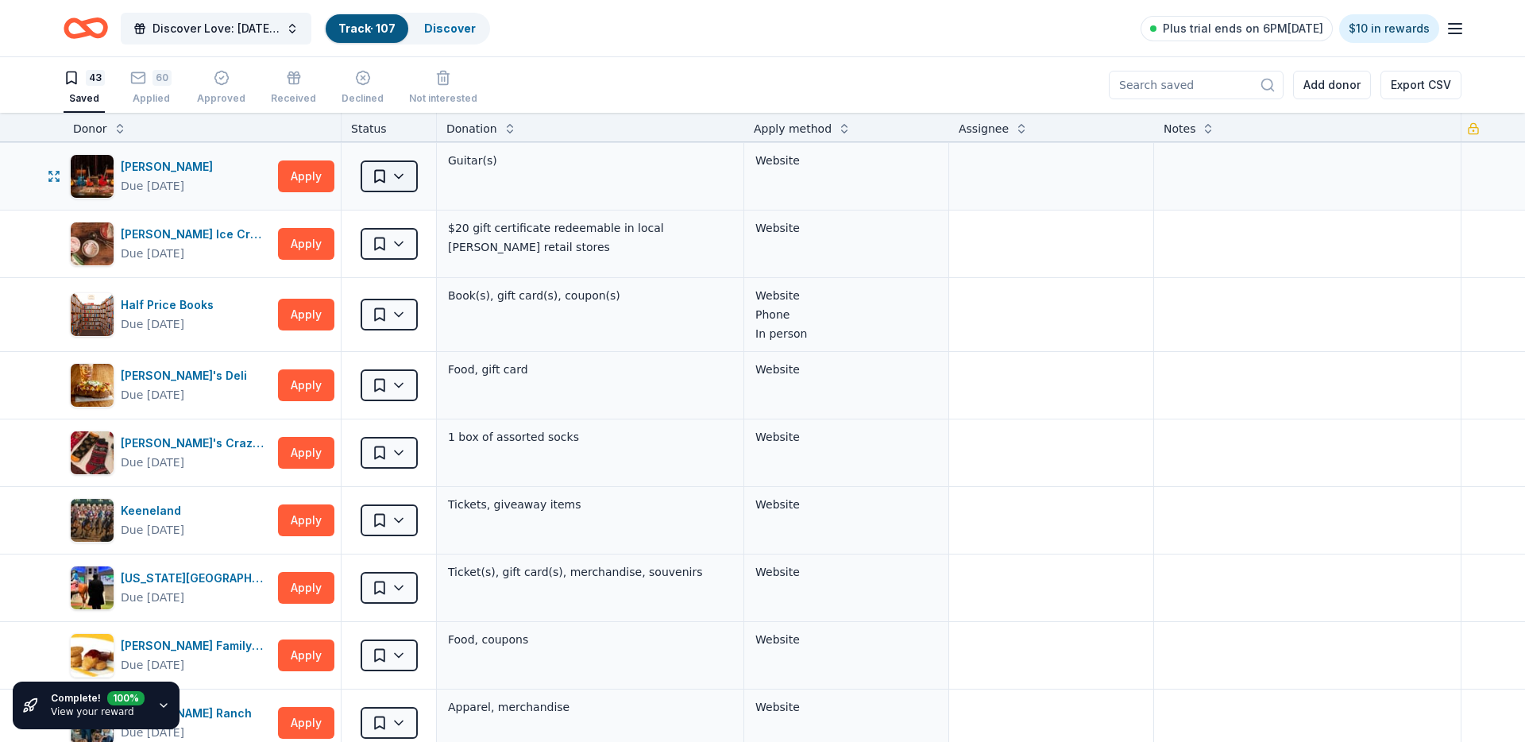
click at [385, 177] on html "Discover Love: Valentine's Day Gala & Silent Auction Track · 107 Discover Plus …" at bounding box center [762, 371] width 1525 height 742
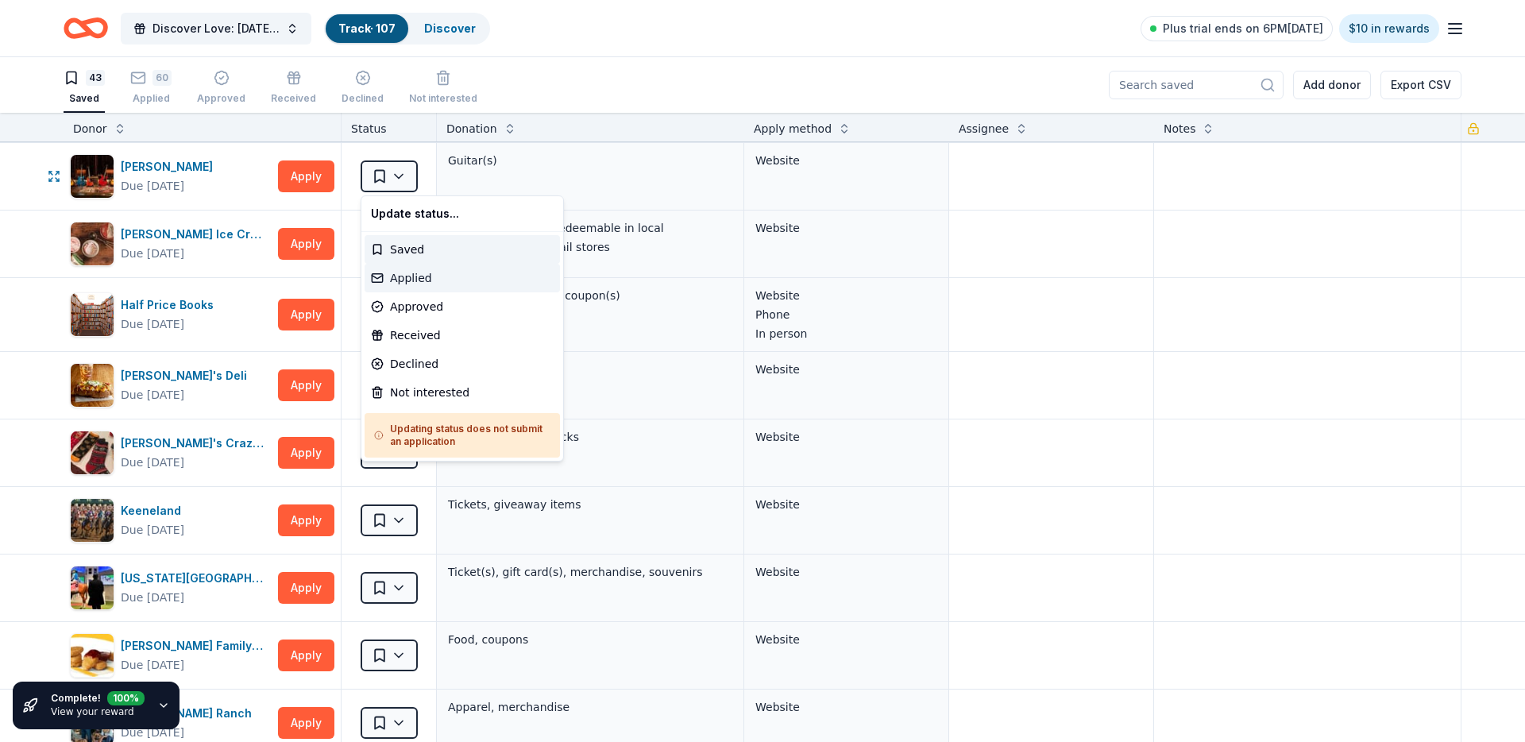
click at [412, 271] on div "Applied" at bounding box center [462, 278] width 195 height 29
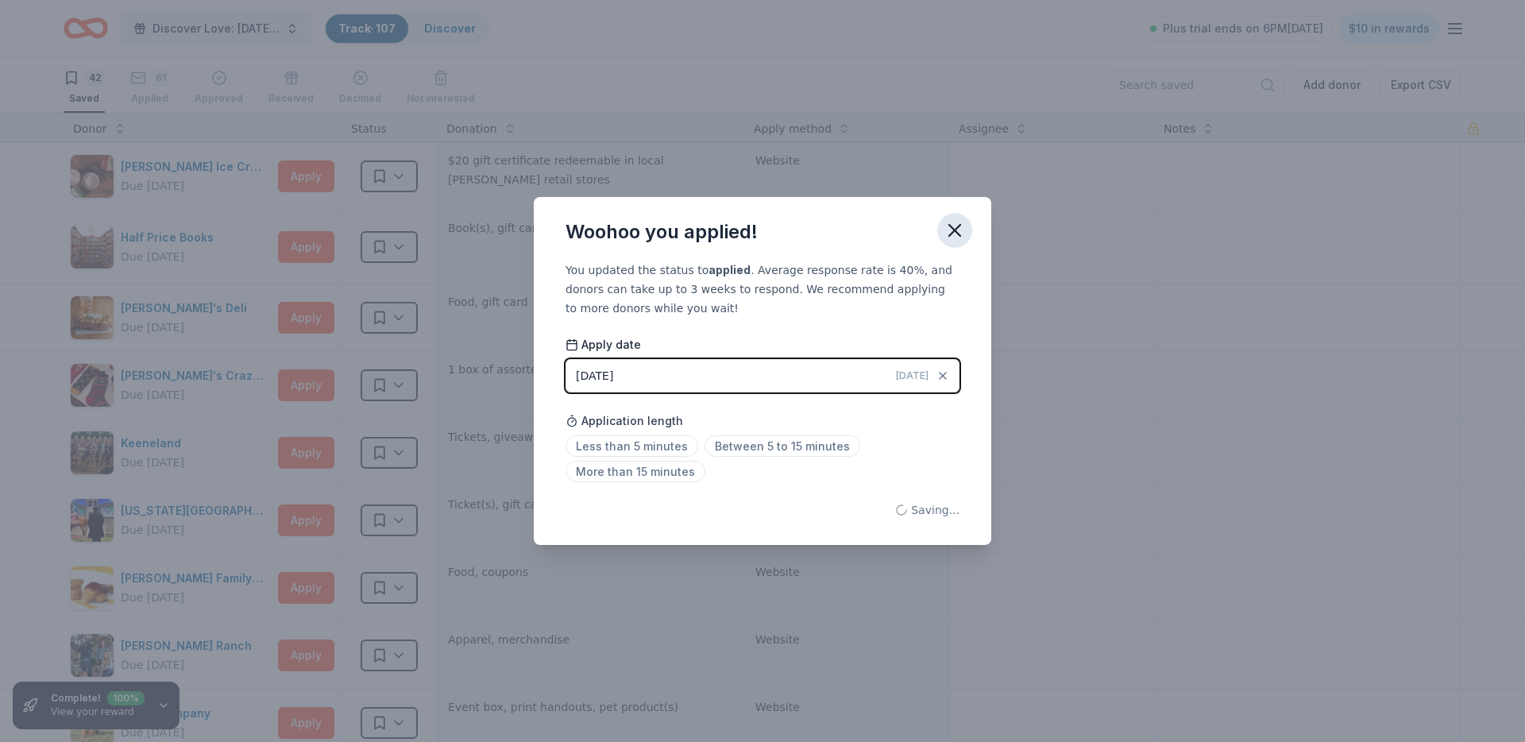
click at [956, 231] on icon "button" at bounding box center [954, 230] width 11 height 11
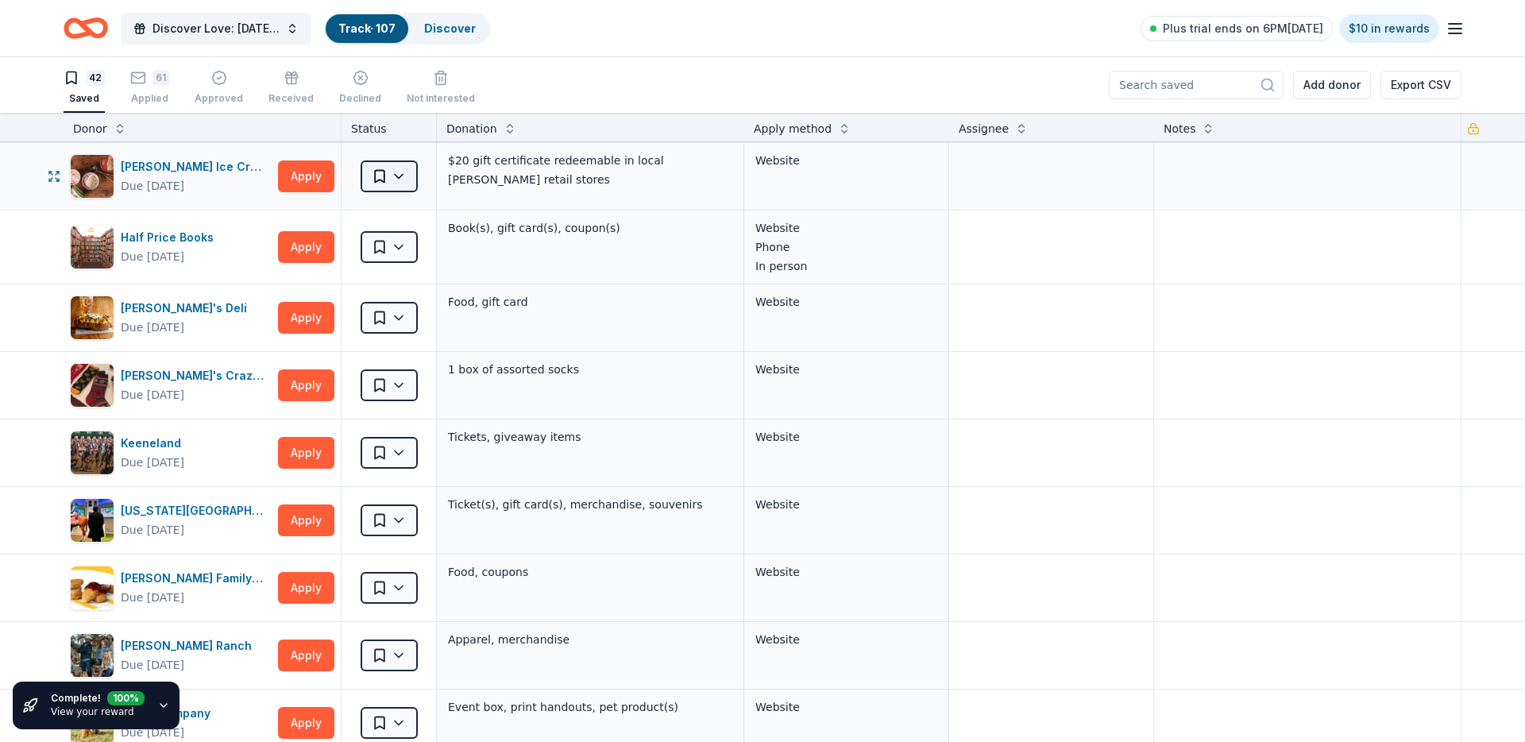
click at [407, 160] on html "Discover Love: Valentine's Day Gala & Silent Auction Track · 107 Discover Plus …" at bounding box center [762, 371] width 1525 height 742
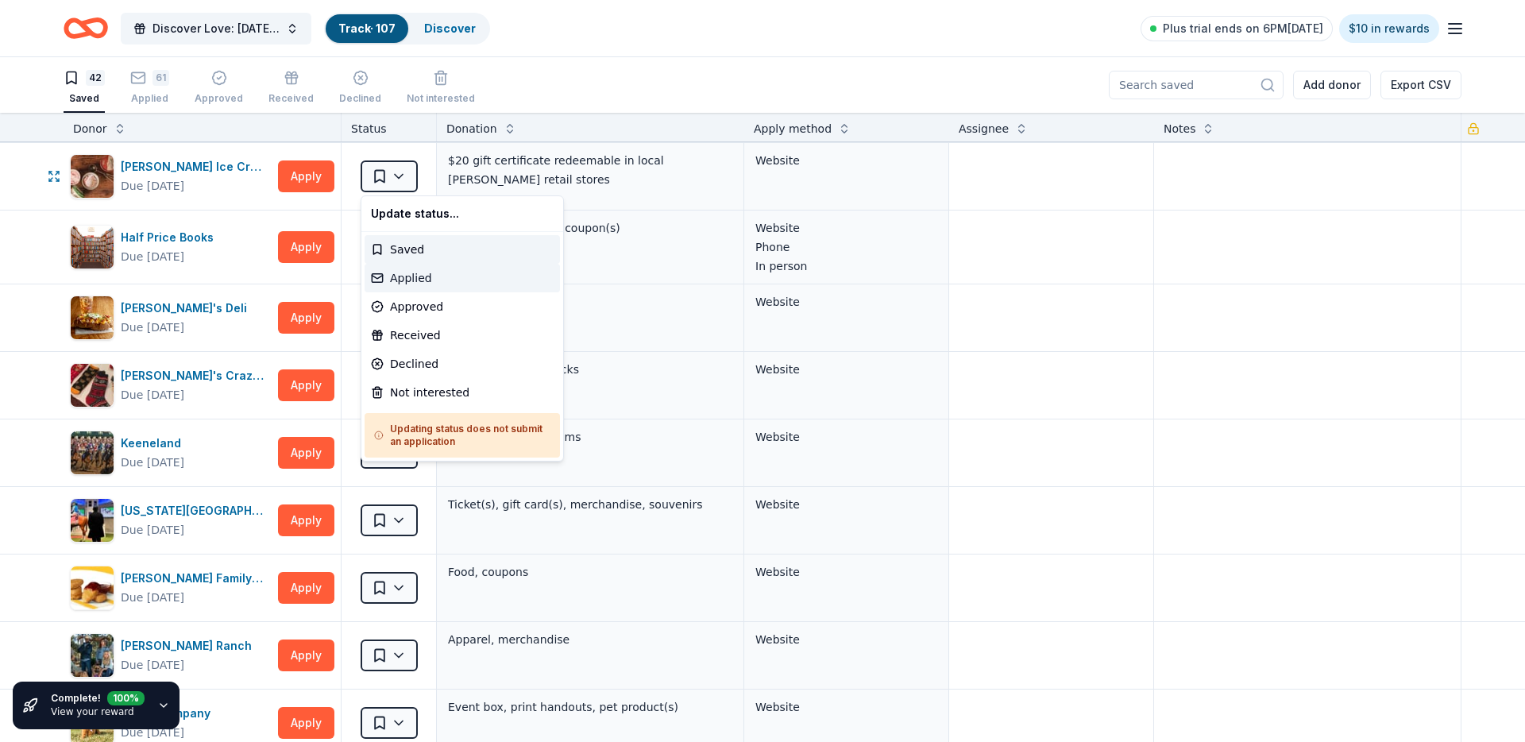
drag, startPoint x: 401, startPoint y: 261, endPoint x: 402, endPoint y: 276, distance: 15.1
click at [402, 276] on div "Update status... Saved Applied Approved Received Declined Not interested Updati…" at bounding box center [462, 328] width 203 height 266
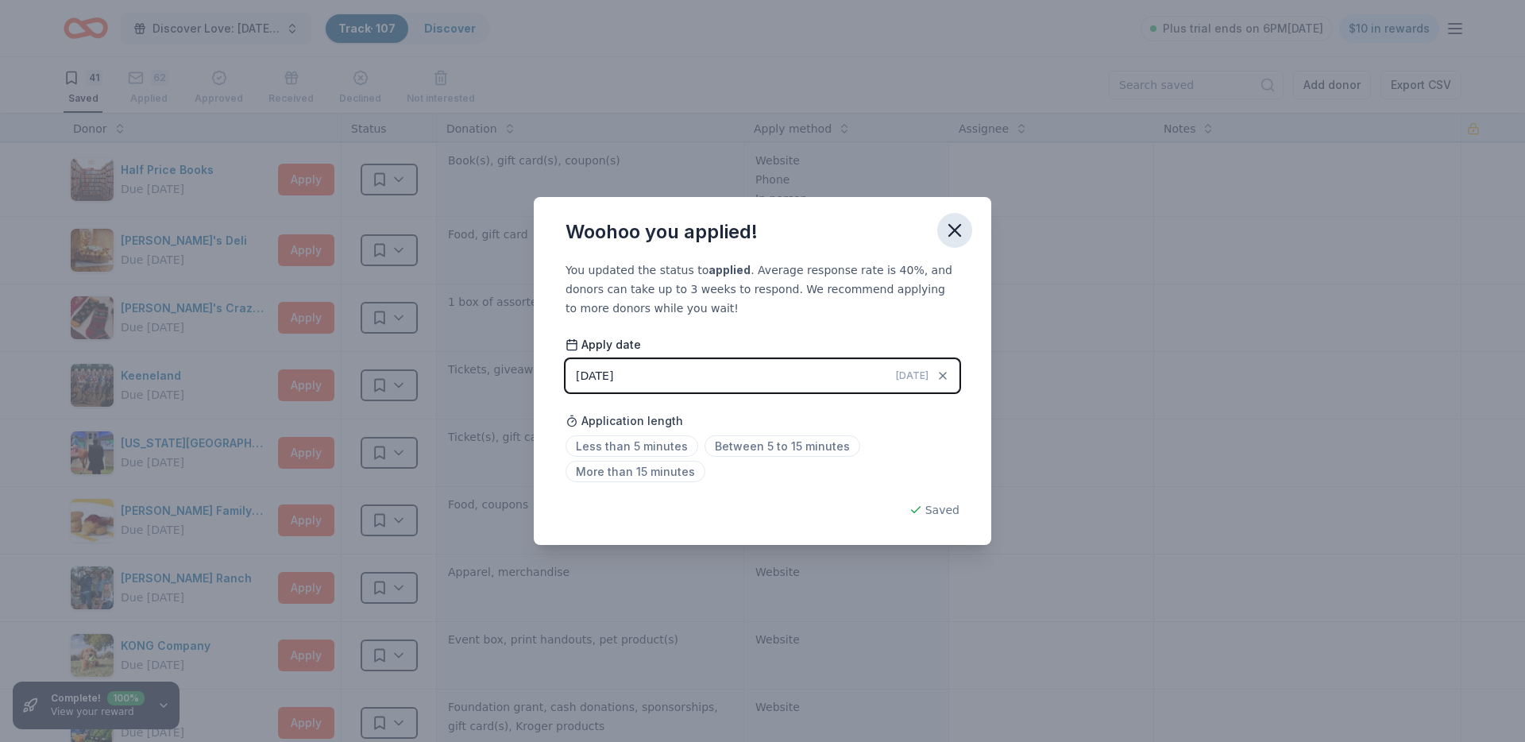
click at [955, 234] on icon "button" at bounding box center [955, 230] width 22 height 22
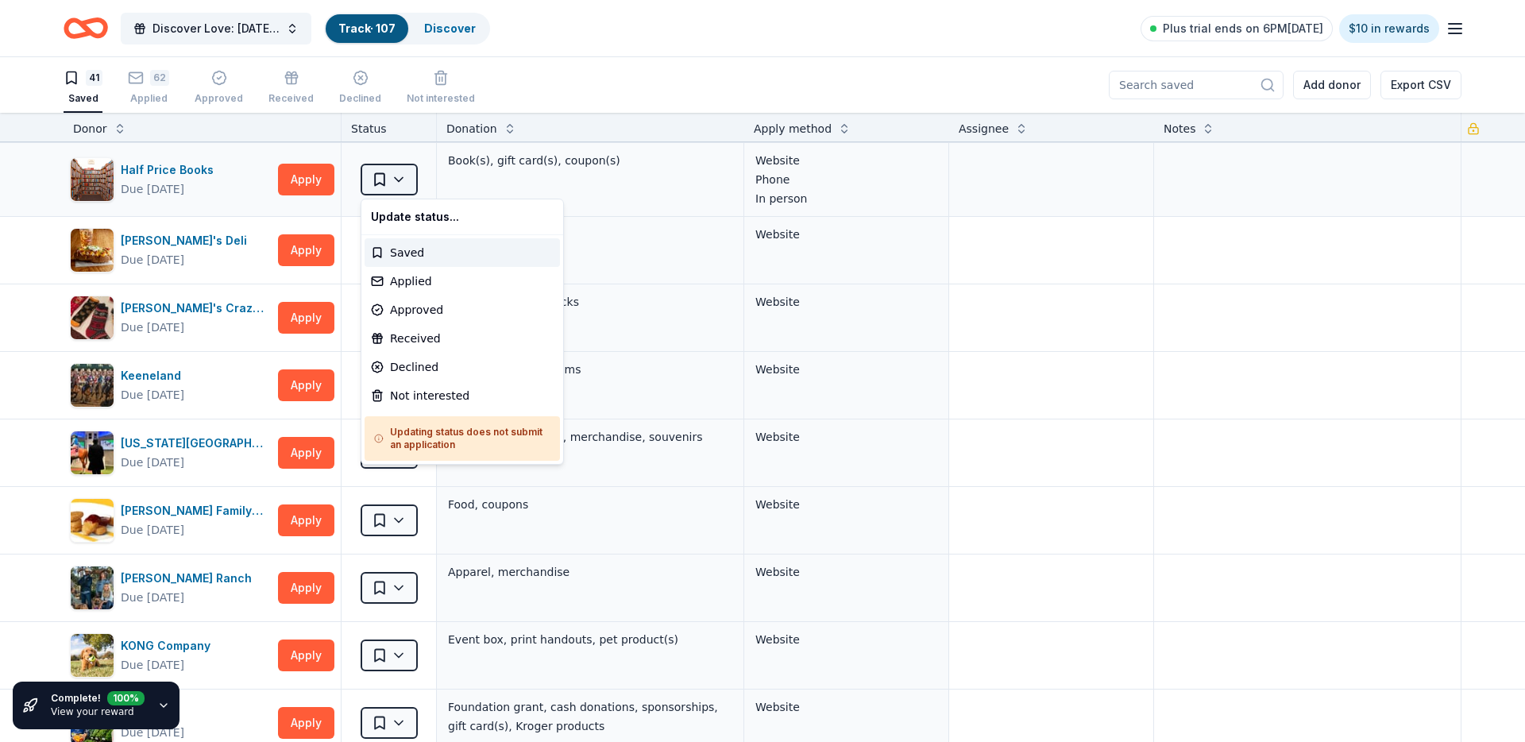
click at [397, 176] on html "Discover Love: Valentine's Day Gala & Silent Auction Track · 107 Discover Plus …" at bounding box center [762, 371] width 1525 height 742
click at [419, 384] on div "Not interested" at bounding box center [462, 395] width 195 height 29
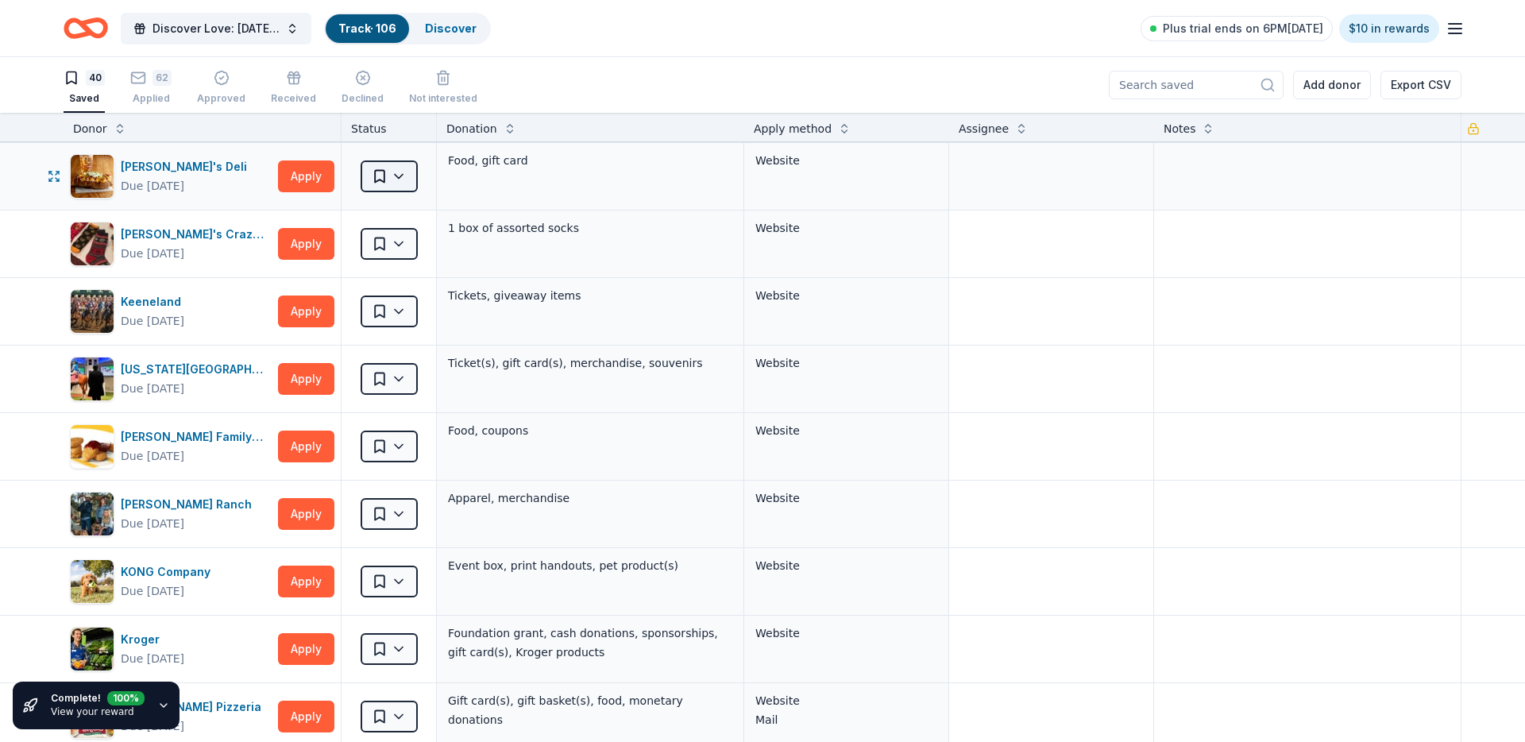
click at [400, 167] on html "Discover Love: Valentine's Day Gala & Silent Auction Track · 106 Discover Plus …" at bounding box center [762, 371] width 1525 height 742
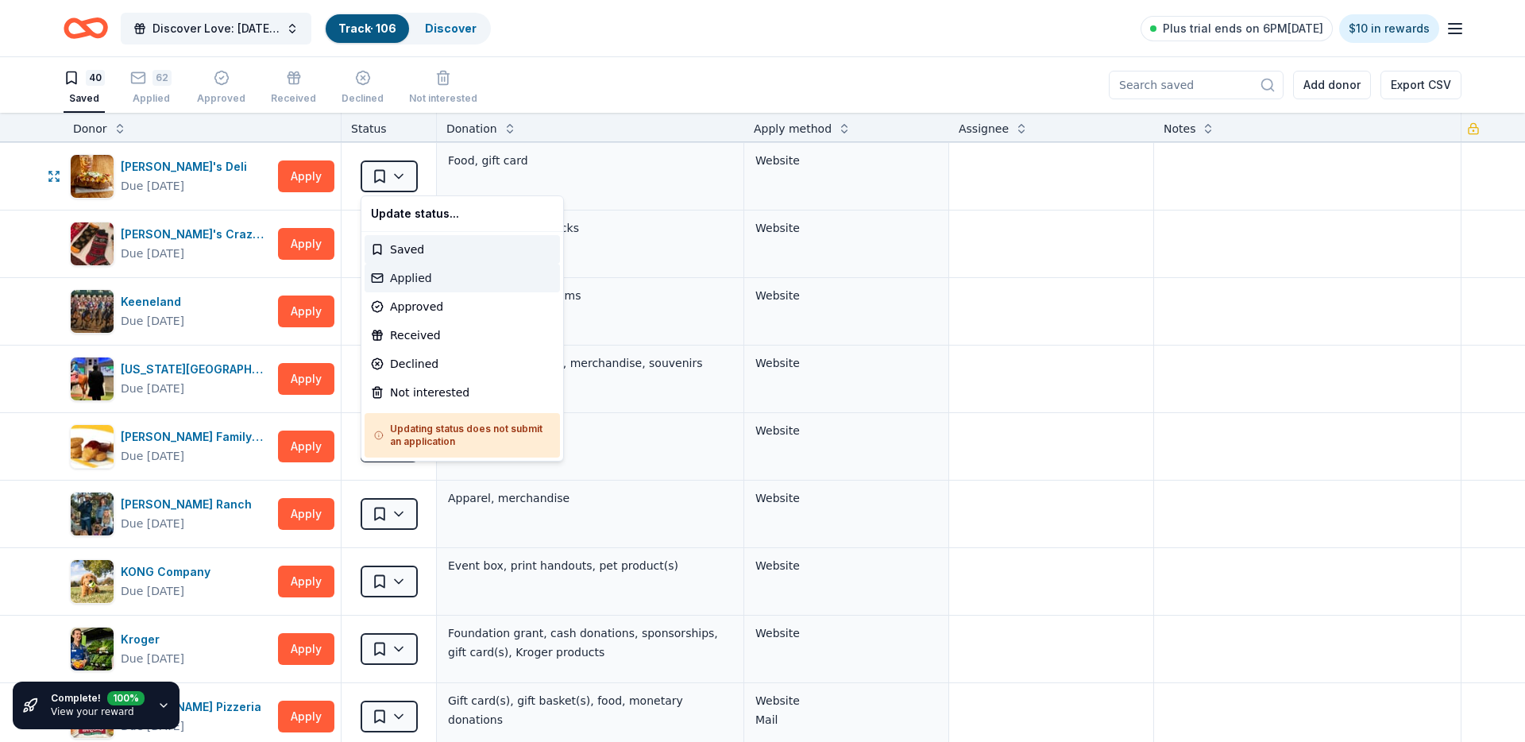
click at [399, 284] on div "Applied" at bounding box center [462, 278] width 195 height 29
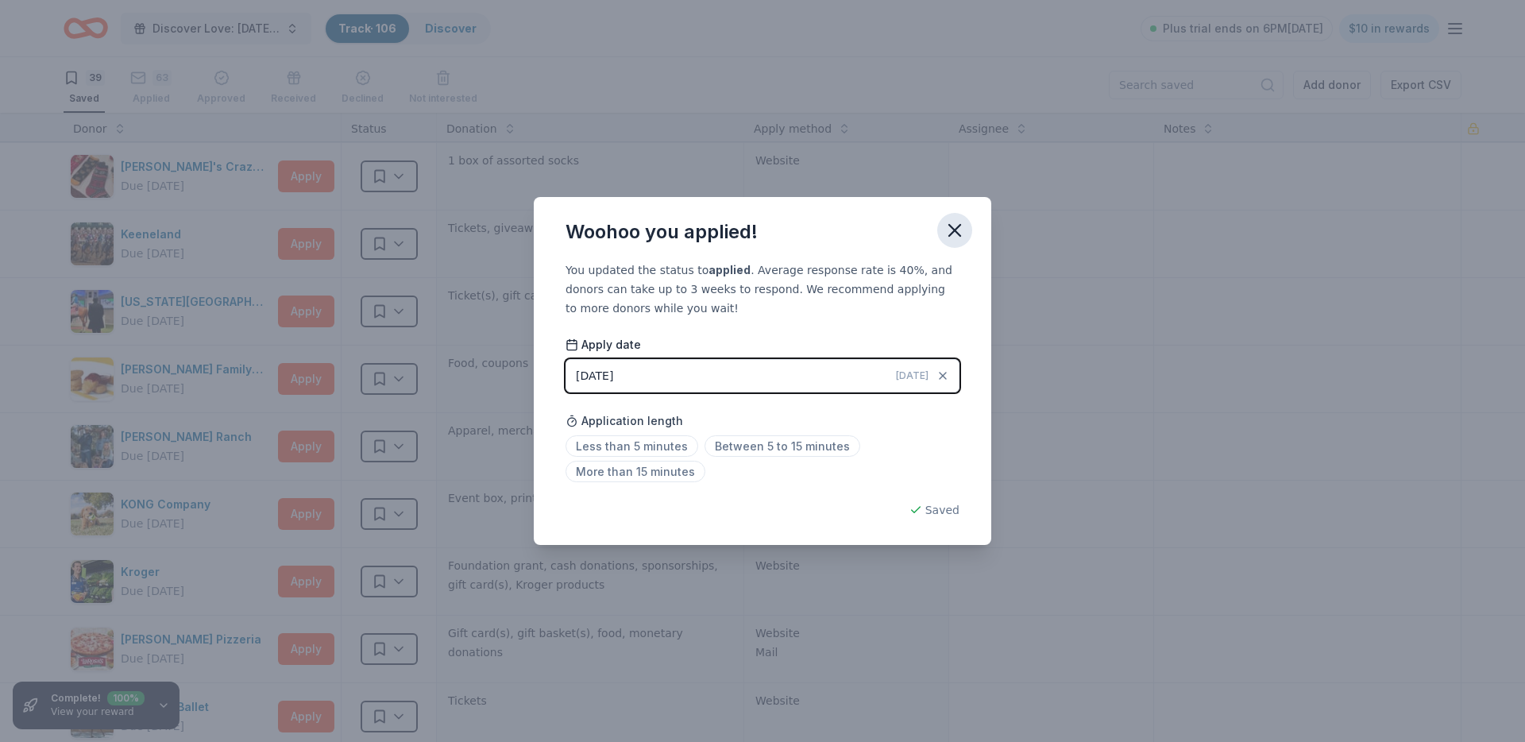
click at [958, 214] on button "button" at bounding box center [954, 230] width 35 height 35
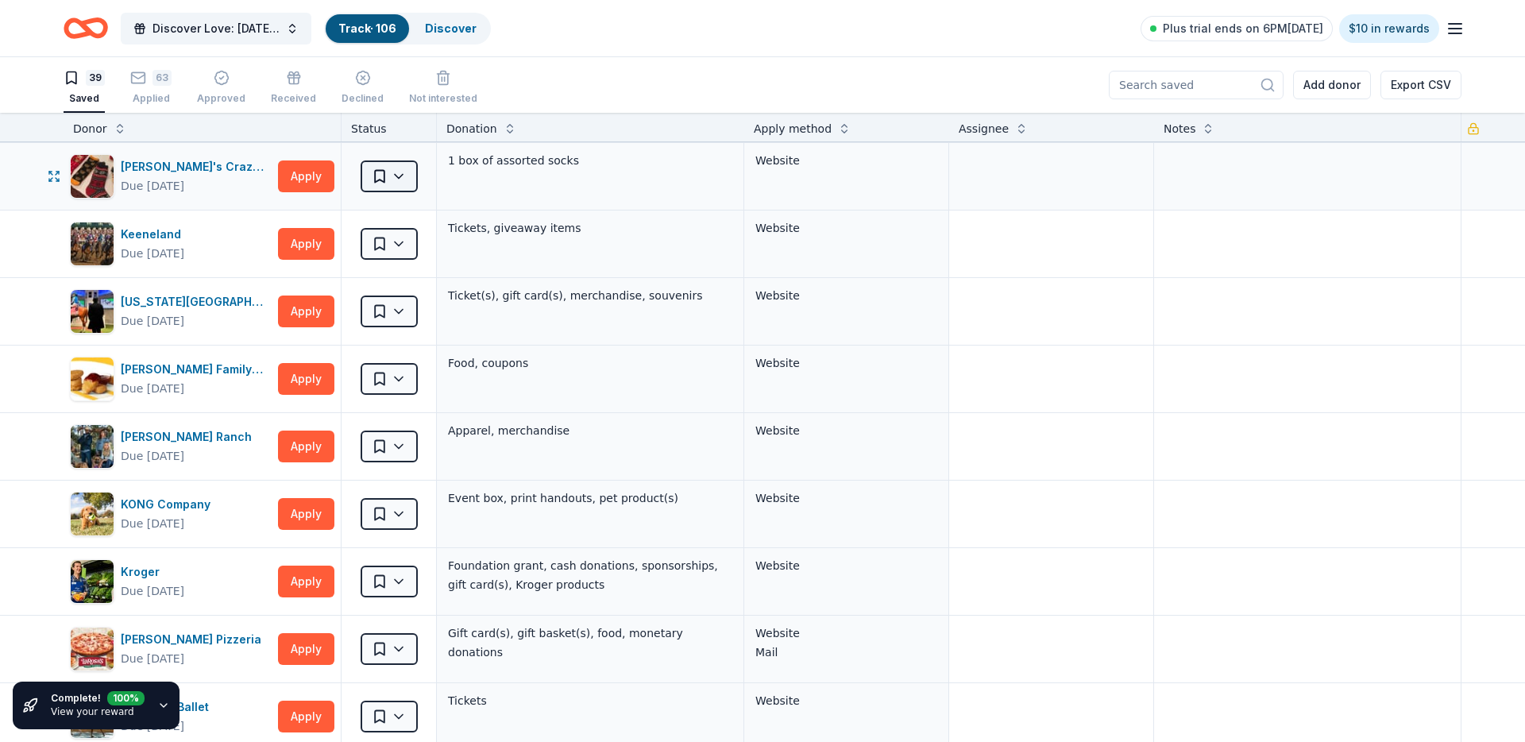
click at [411, 188] on html "Discover Love: Valentine's Day Gala & Silent Auction Track · 106 Discover Plus …" at bounding box center [762, 371] width 1525 height 742
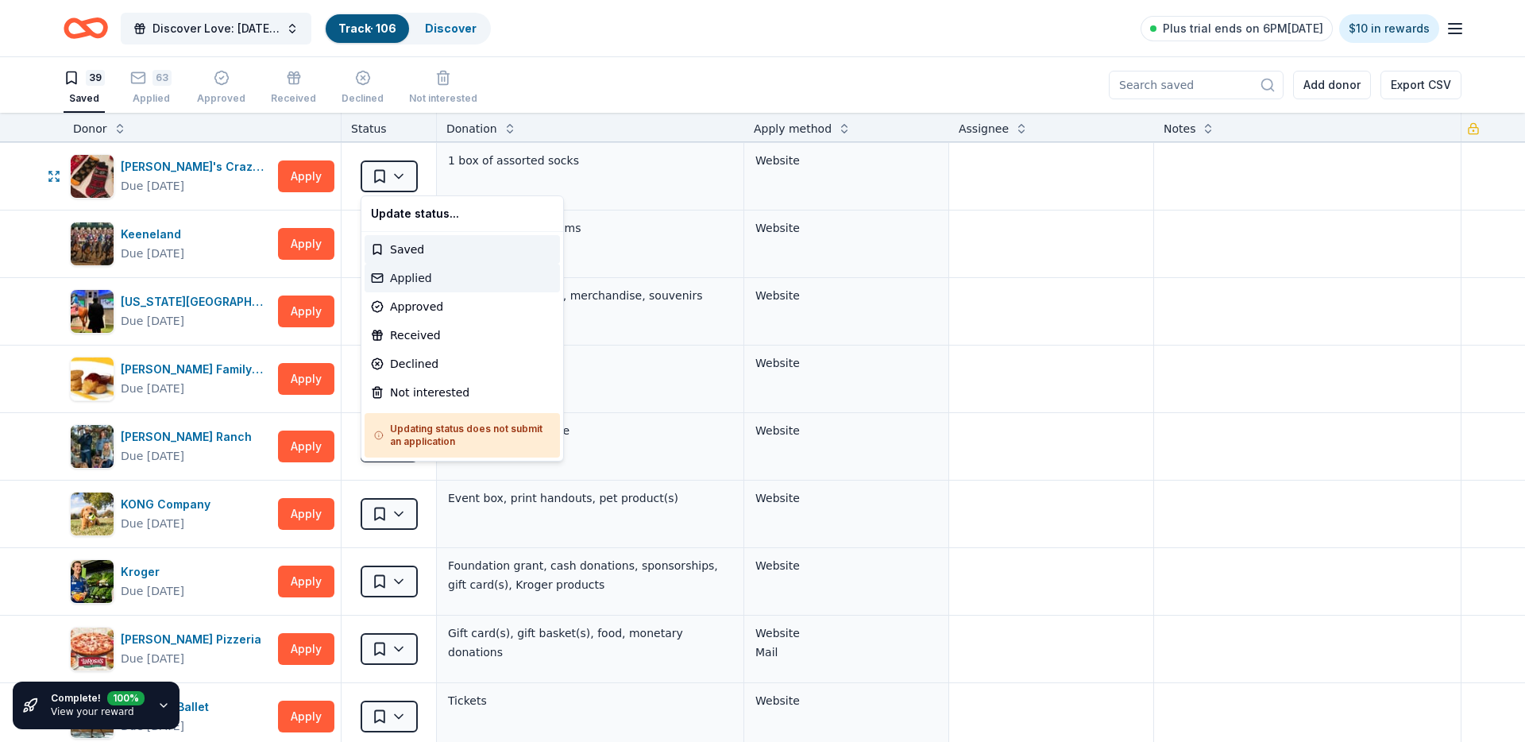
click at [438, 280] on div "Applied" at bounding box center [462, 278] width 195 height 29
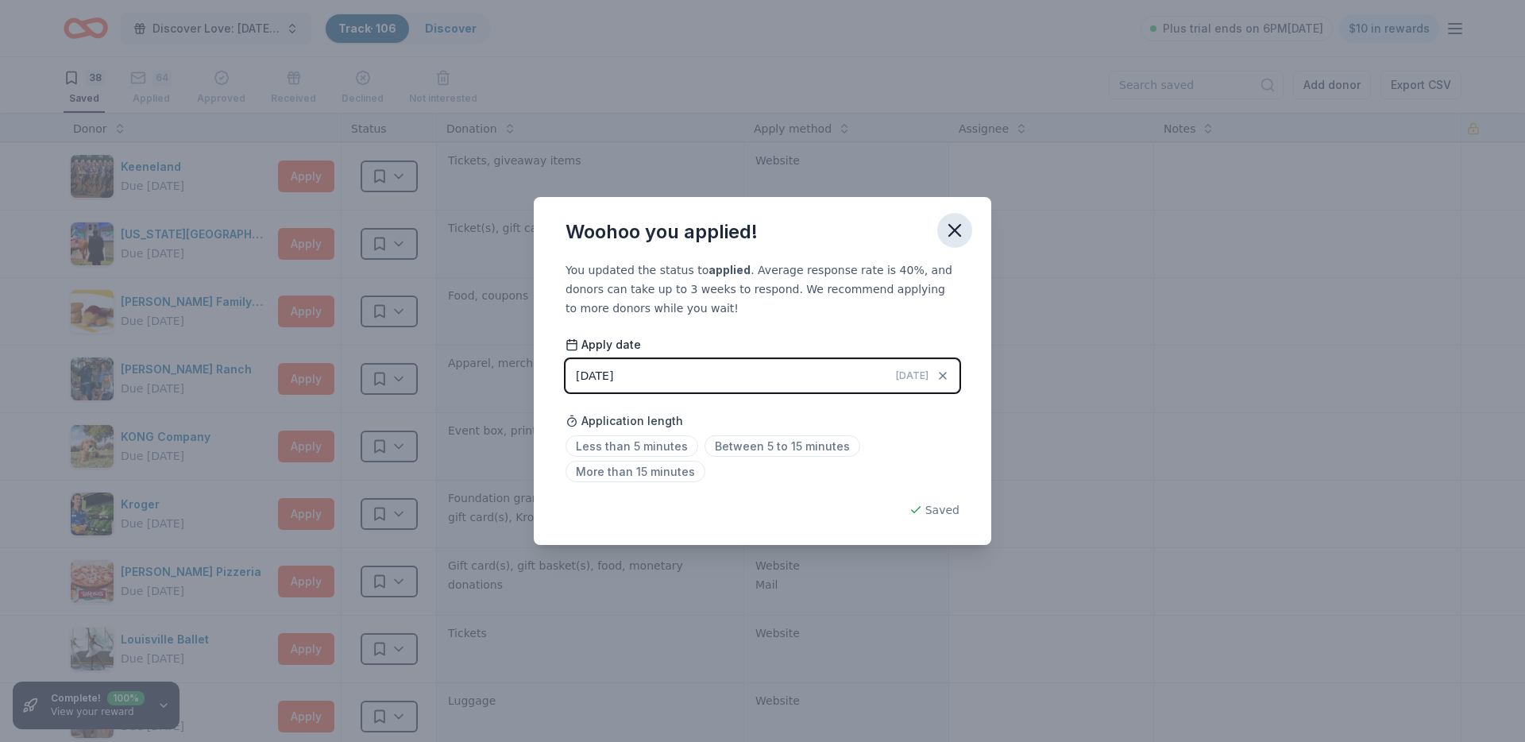
click at [954, 223] on icon "button" at bounding box center [955, 230] width 22 height 22
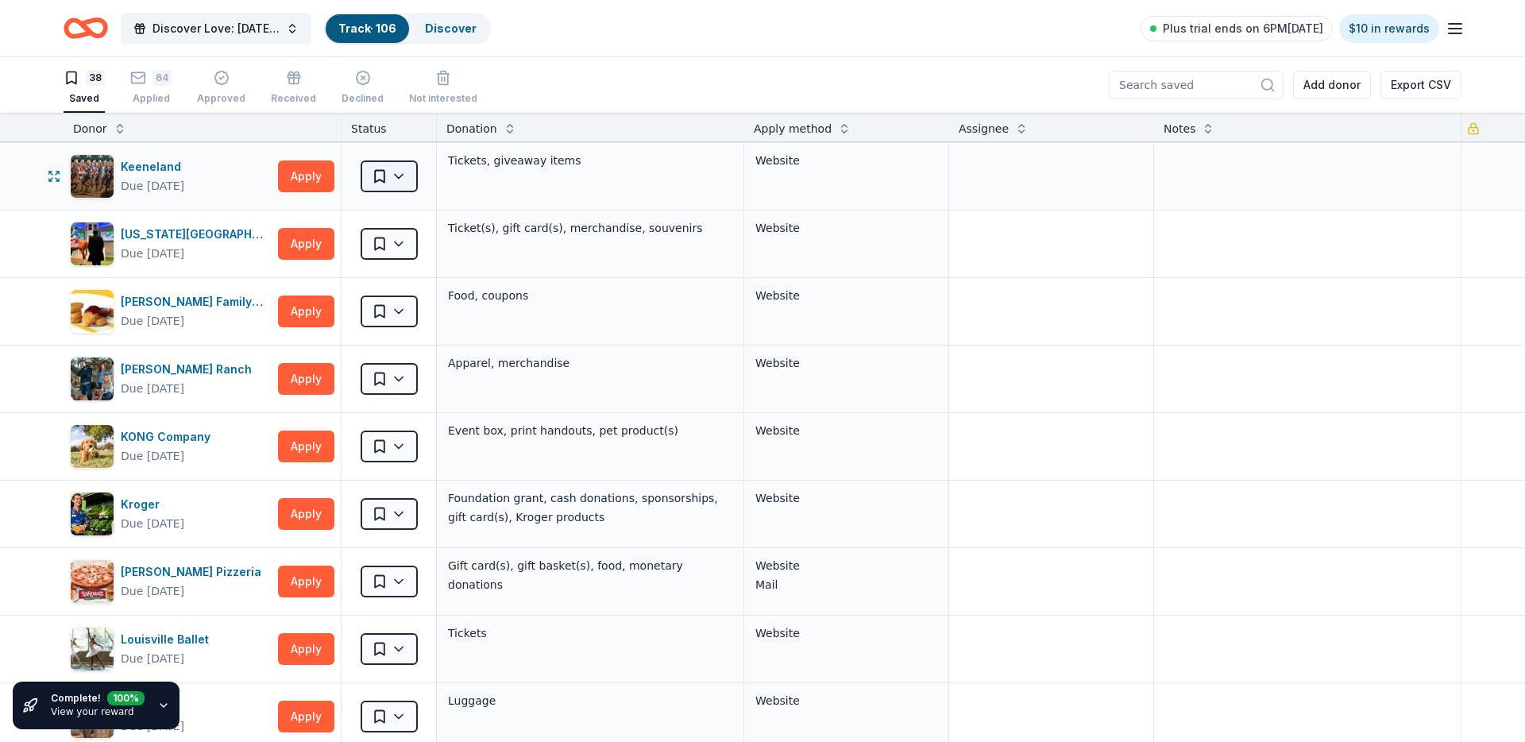
click at [408, 166] on html "Discover Love: Valentine's Day Gala & Silent Auction Track · 106 Discover Plus …" at bounding box center [762, 371] width 1525 height 742
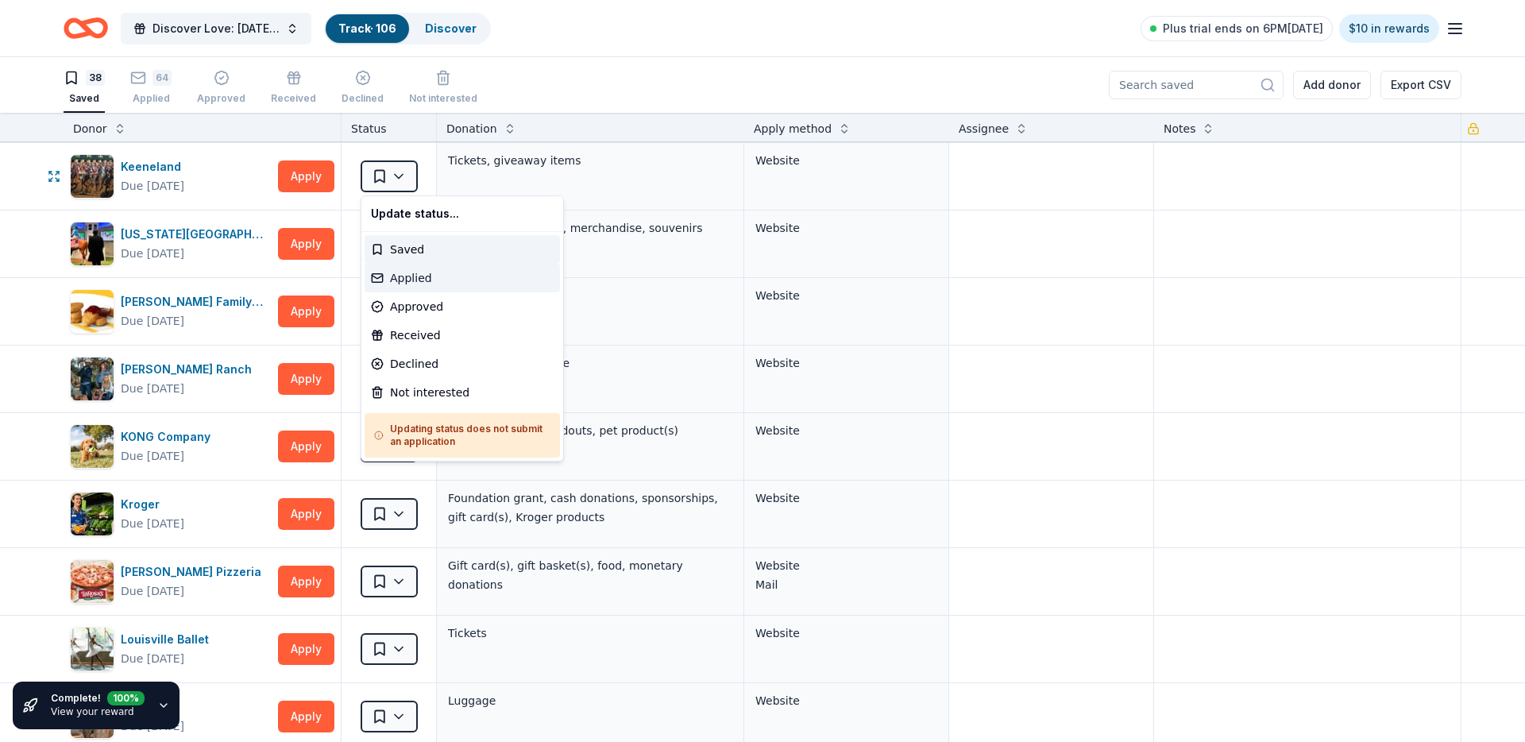
click at [448, 288] on div "Applied" at bounding box center [462, 278] width 195 height 29
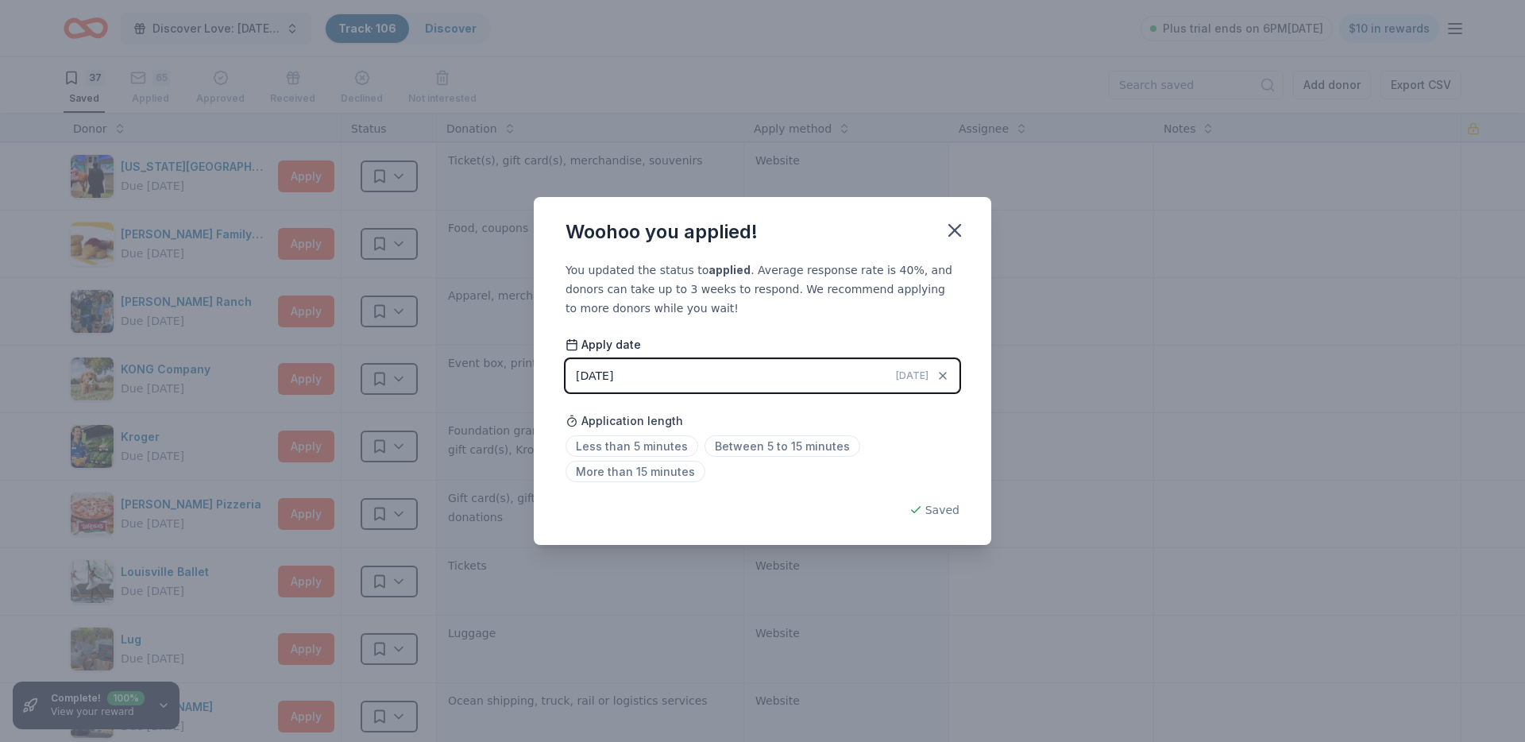
click at [1090, 268] on div "Woohoo you applied! You updated the status to applied . Average response rate i…" at bounding box center [762, 371] width 1525 height 742
click at [968, 226] on button "button" at bounding box center [954, 230] width 35 height 35
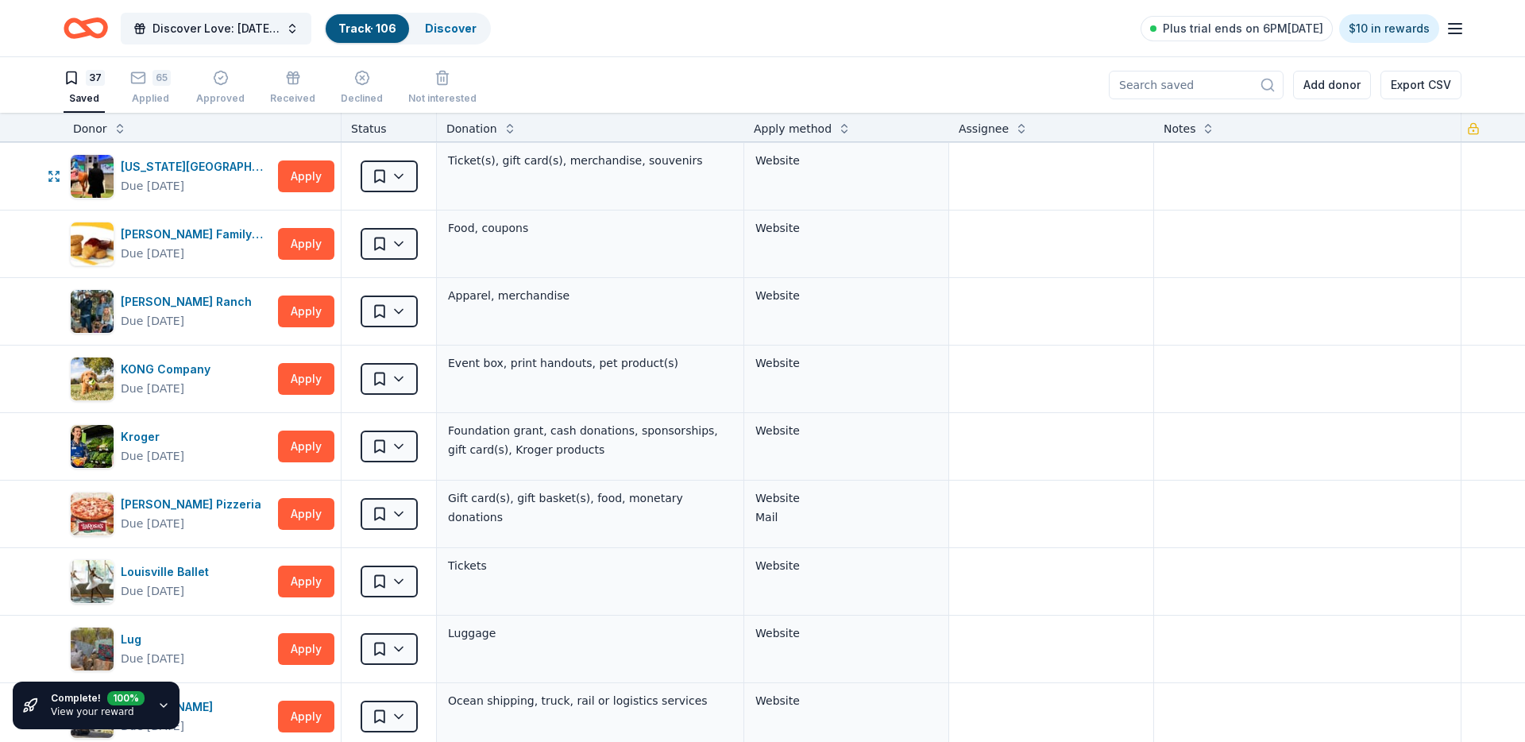
click at [405, 172] on html "Discover Love: Valentine's Day Gala & Silent Auction Track · 106 Discover Plus …" at bounding box center [762, 371] width 1525 height 742
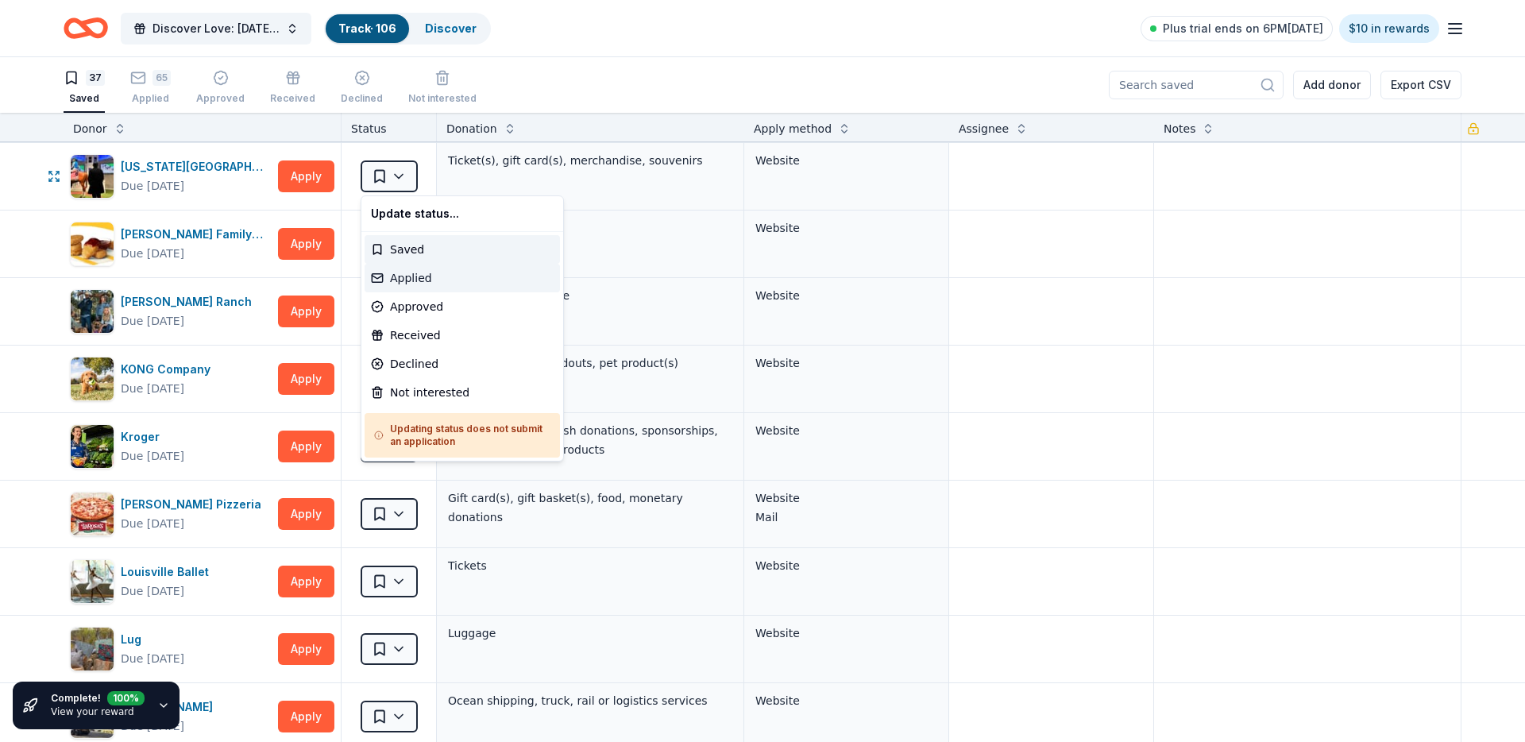
drag, startPoint x: 425, startPoint y: 291, endPoint x: 425, endPoint y: 276, distance: 15.9
click at [425, 276] on div "Update status... Saved Applied Approved Received Declined Not interested Updati…" at bounding box center [462, 328] width 203 height 266
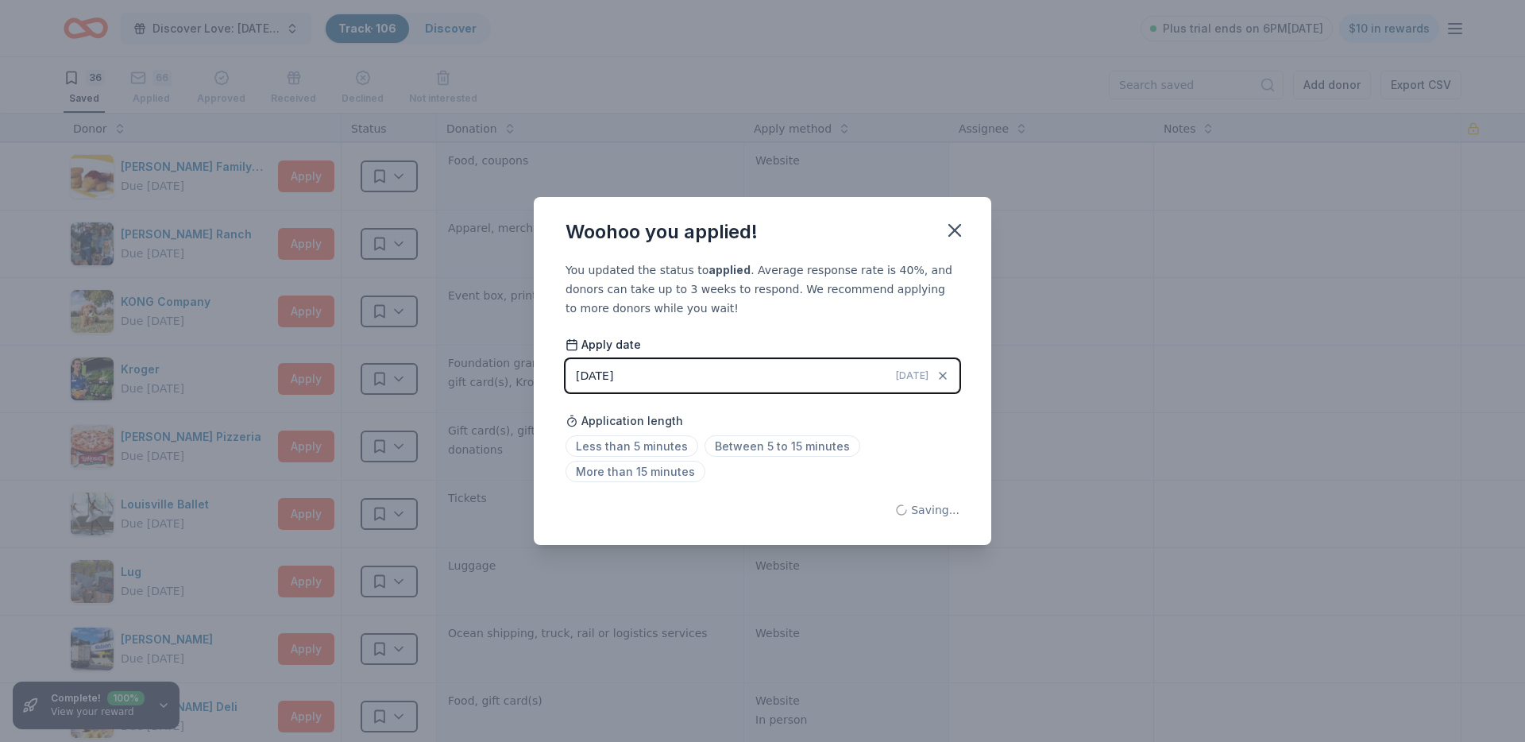
click at [919, 221] on div "Woohoo you applied!" at bounding box center [762, 229] width 457 height 64
click at [936, 225] on div "Woohoo you applied!" at bounding box center [762, 229] width 457 height 64
click at [951, 235] on icon "button" at bounding box center [955, 230] width 22 height 22
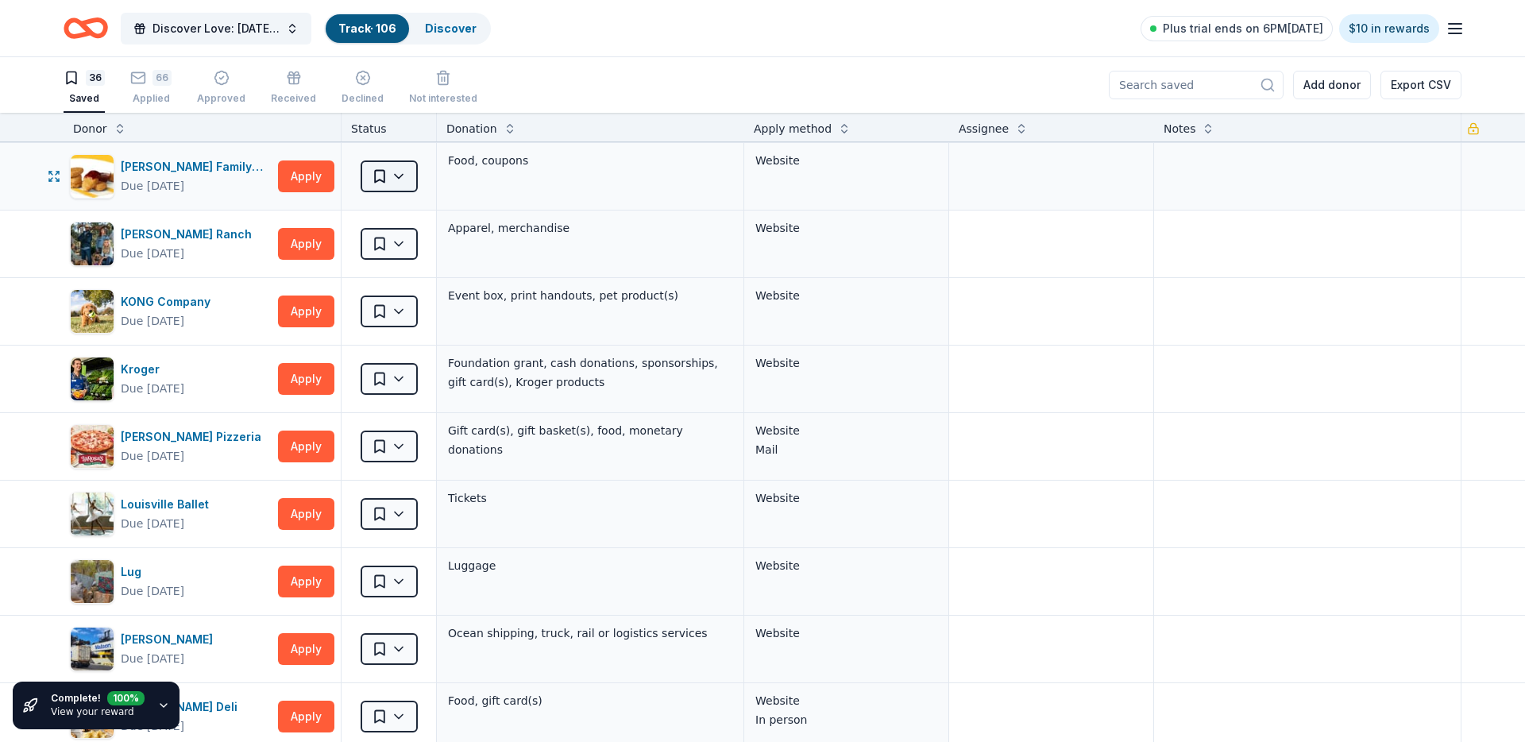
click at [403, 171] on html "Discover Love: Valentine's Day Gala & Silent Auction Track · 106 Discover Plus …" at bounding box center [762, 371] width 1525 height 742
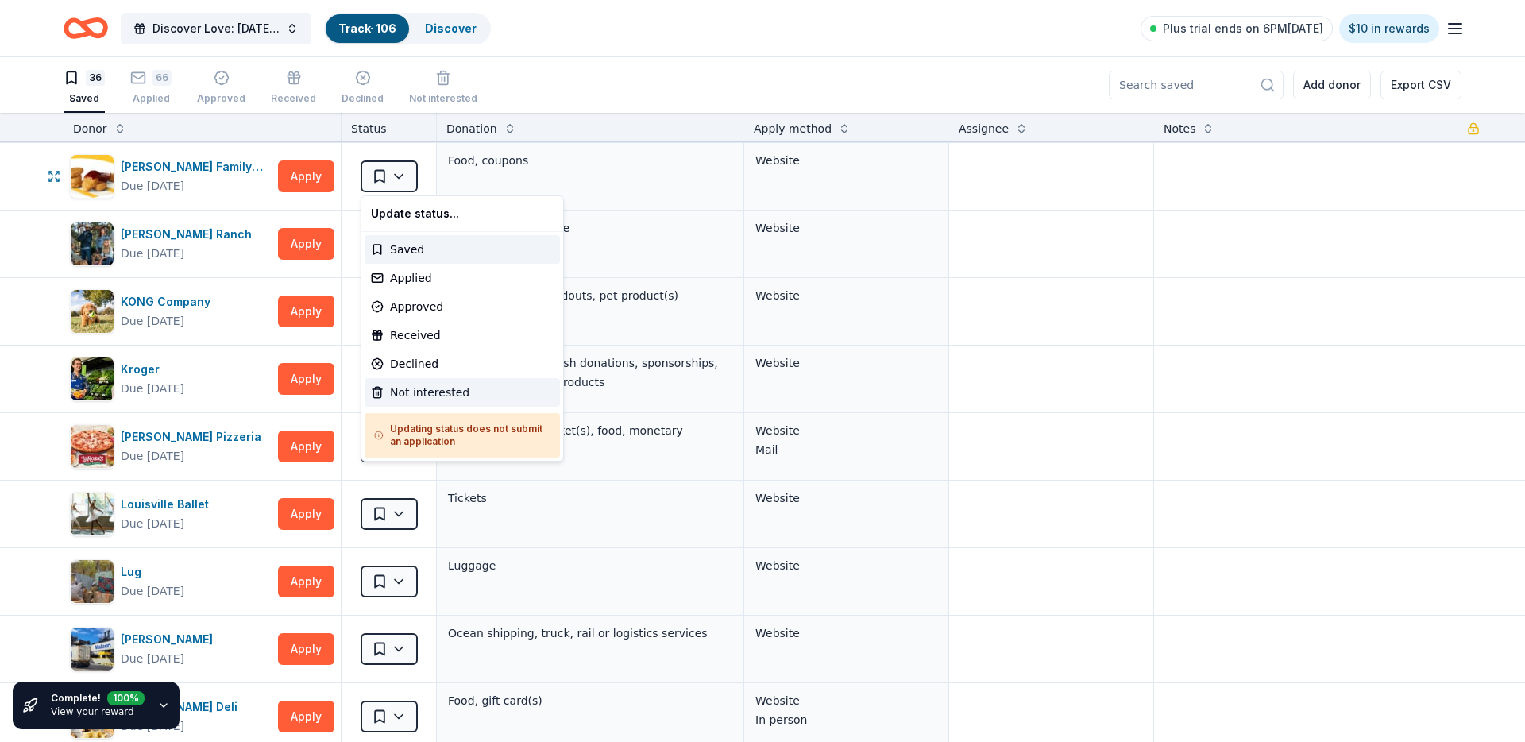
click at [416, 391] on div "Not interested" at bounding box center [462, 392] width 195 height 29
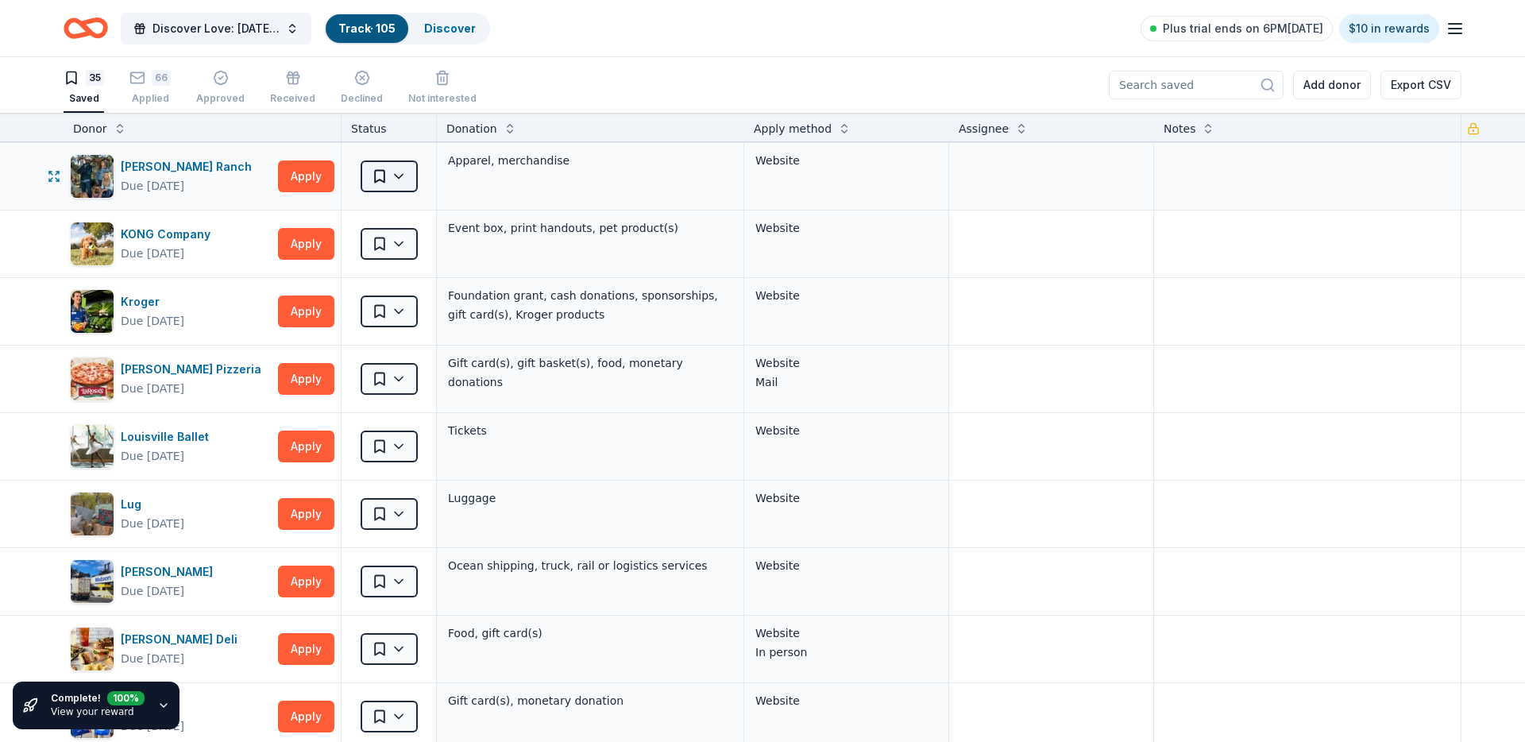
click at [388, 172] on html "Discover Love: Valentine's Day Gala & Silent Auction Track · 105 Discover Plus …" at bounding box center [762, 371] width 1525 height 742
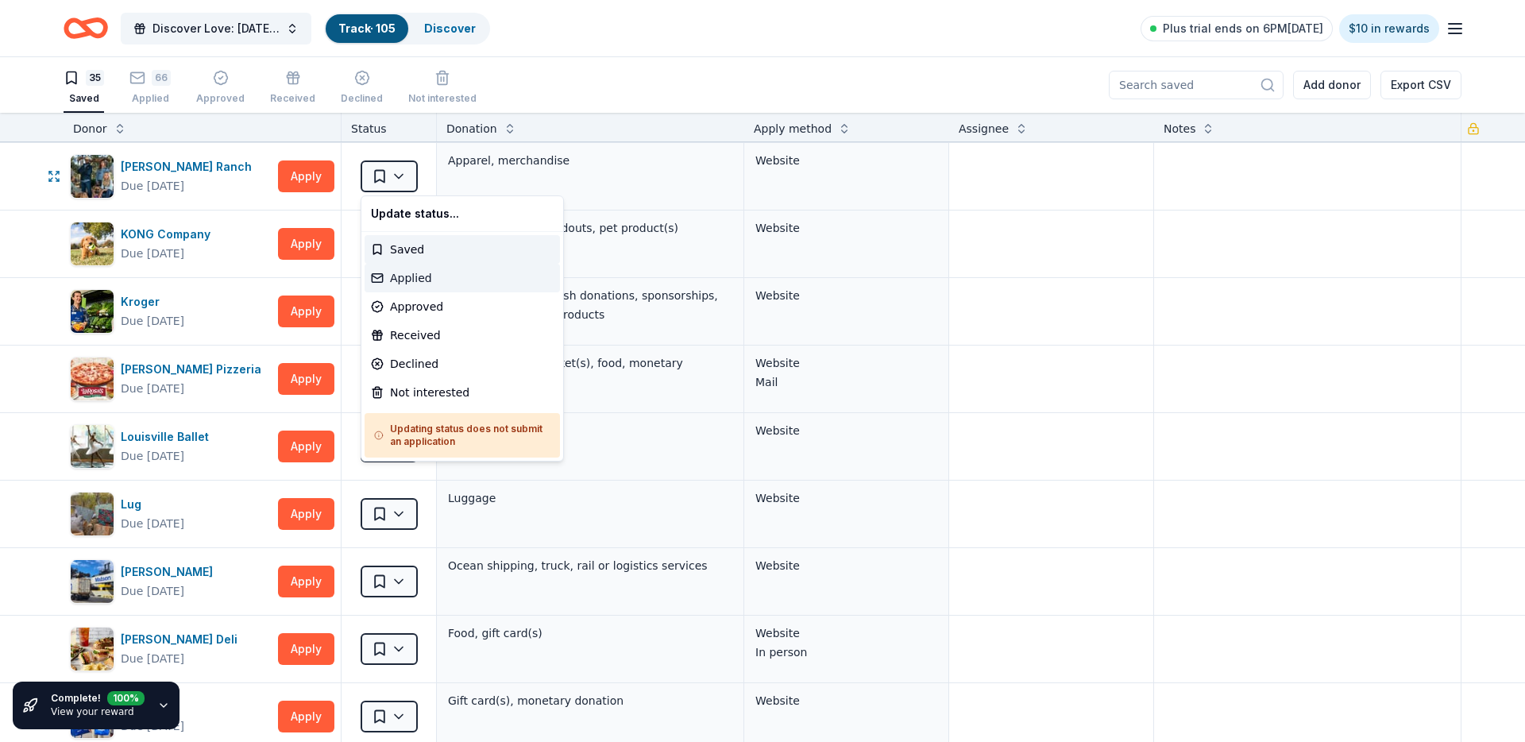
click at [393, 271] on div "Applied" at bounding box center [462, 278] width 195 height 29
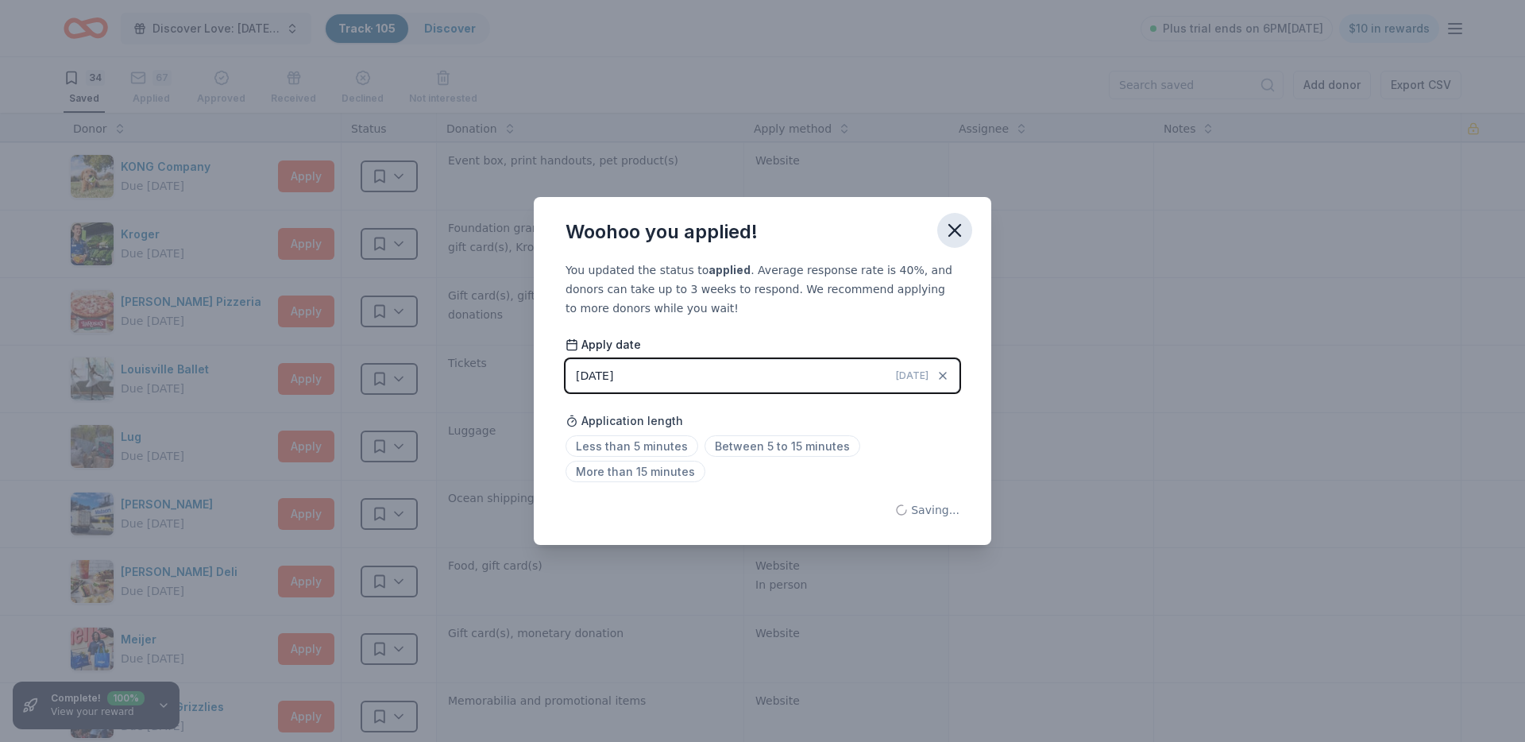
click at [951, 236] on icon "button" at bounding box center [955, 230] width 22 height 22
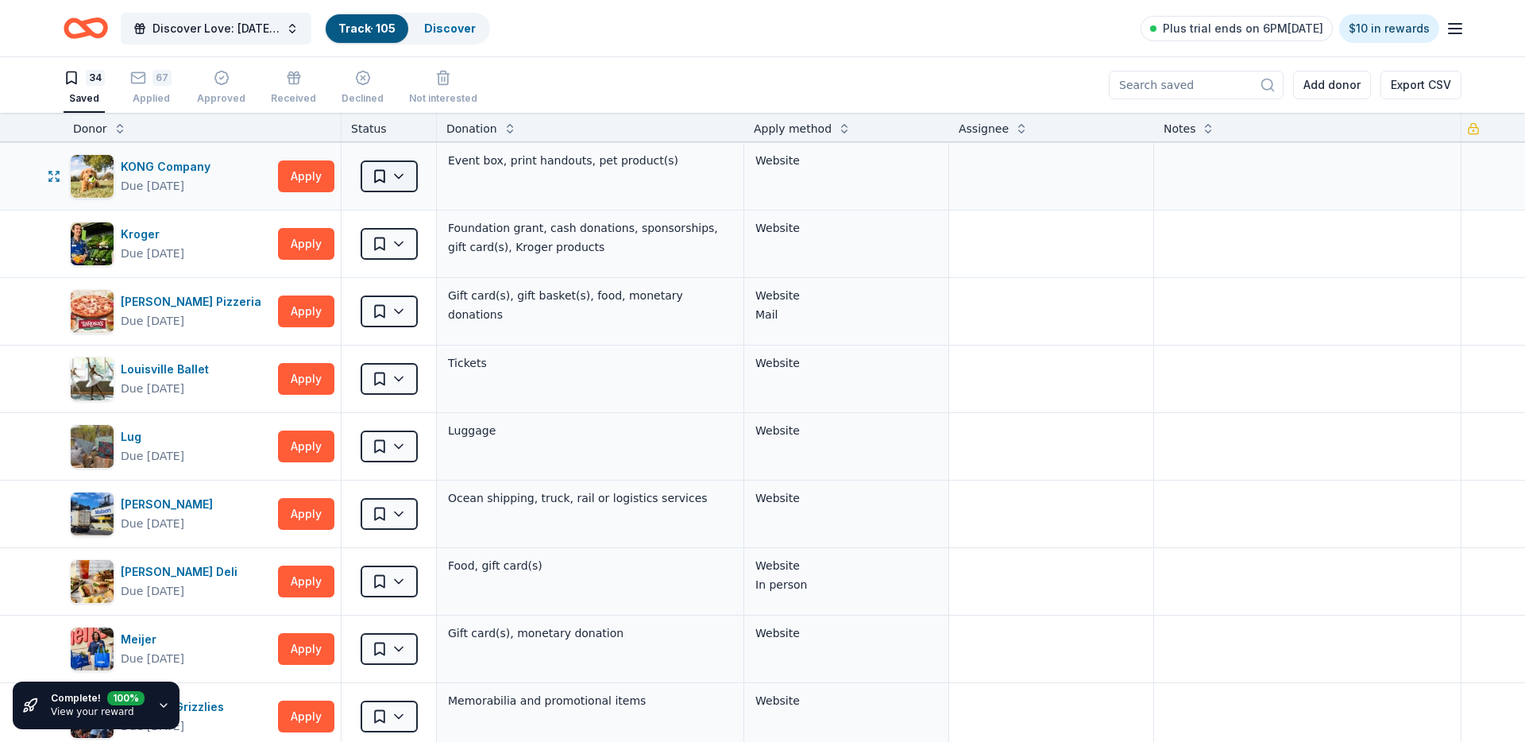
click at [398, 185] on html "Discover Love: Valentine's Day Gala & Silent Auction Track · 105 Discover Plus …" at bounding box center [762, 371] width 1525 height 742
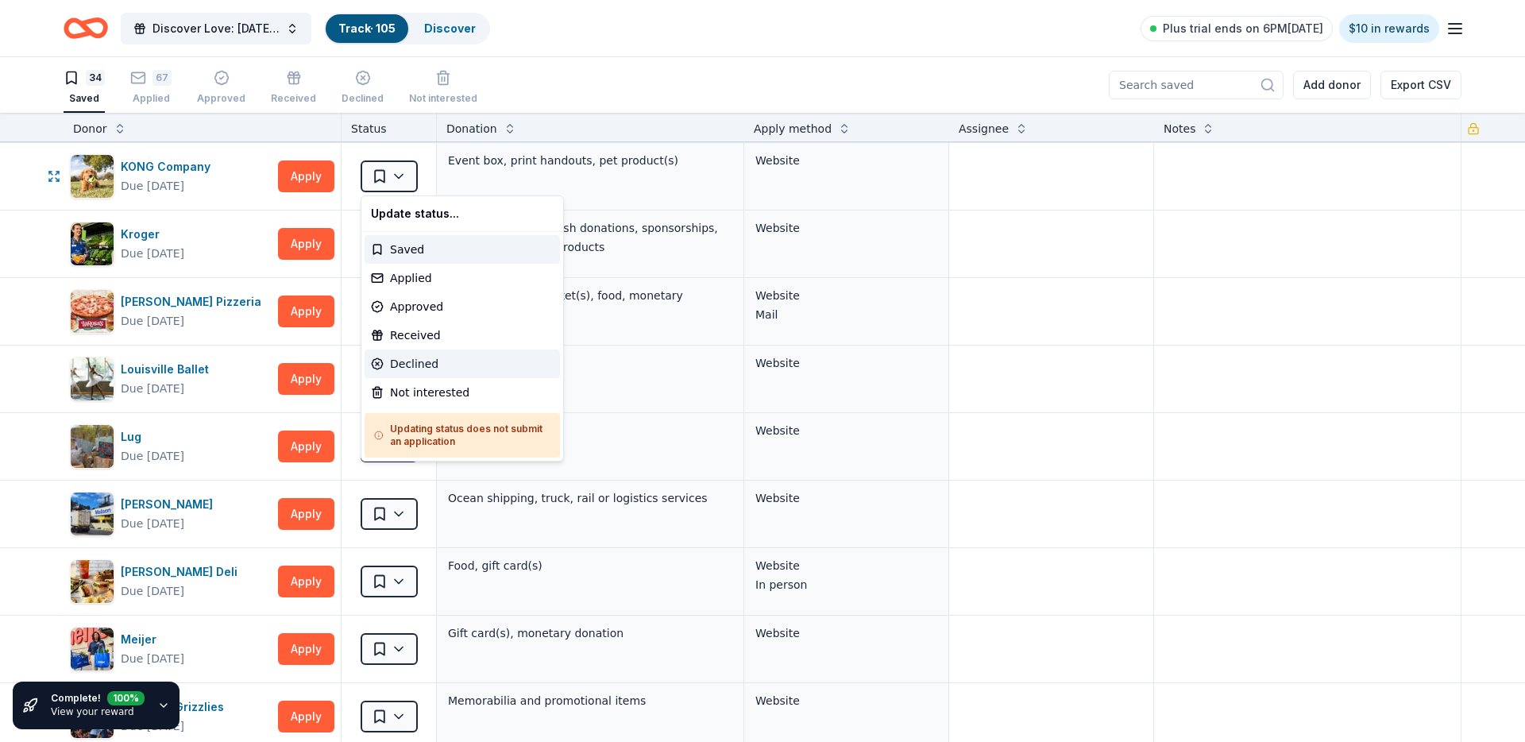
click at [390, 358] on div "Declined" at bounding box center [462, 363] width 195 height 29
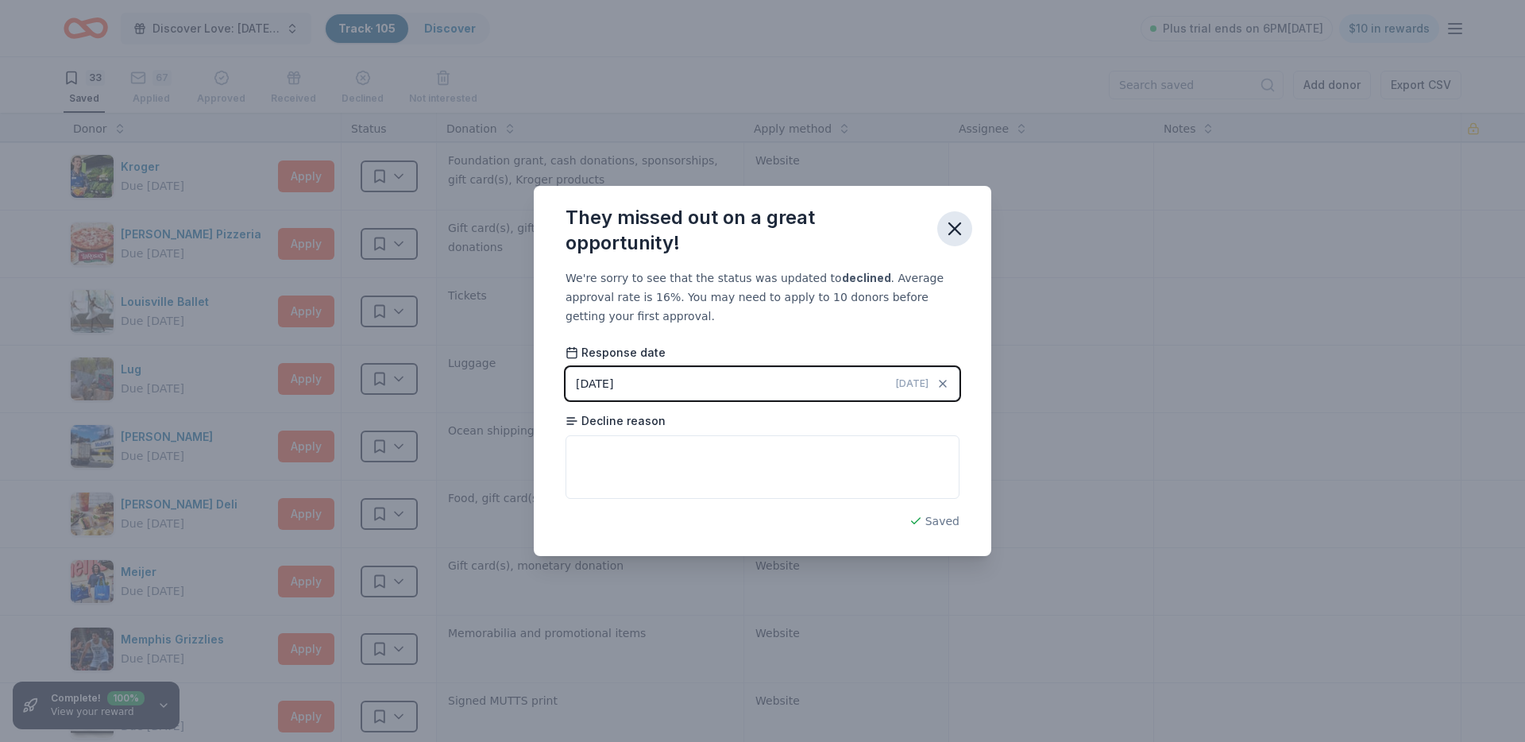
click at [945, 234] on icon "button" at bounding box center [955, 229] width 22 height 22
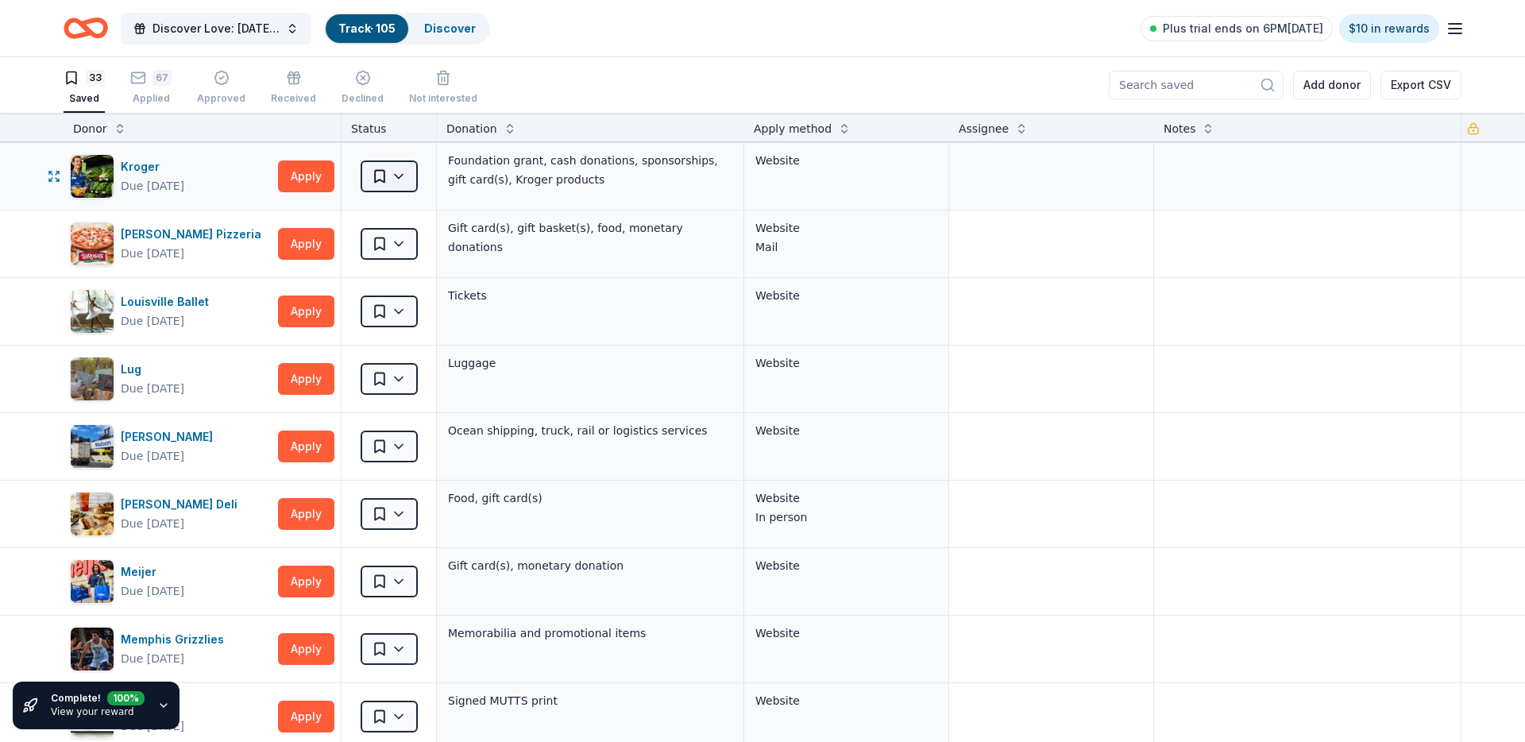
click at [372, 178] on html "Discover Love: Valentine's Day Gala & Silent Auction Track · 105 Discover Plus …" at bounding box center [762, 371] width 1525 height 742
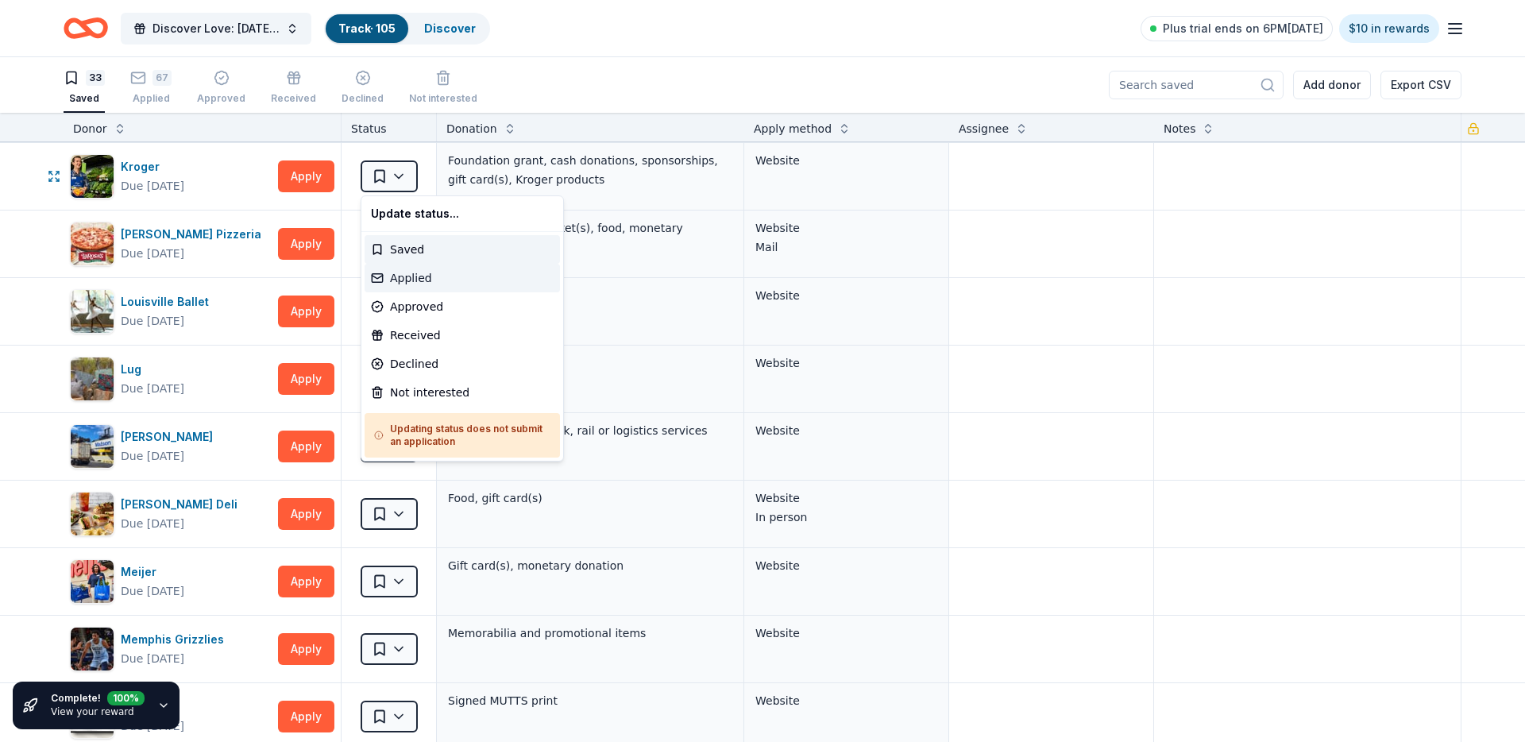
click at [424, 276] on div "Applied" at bounding box center [462, 278] width 195 height 29
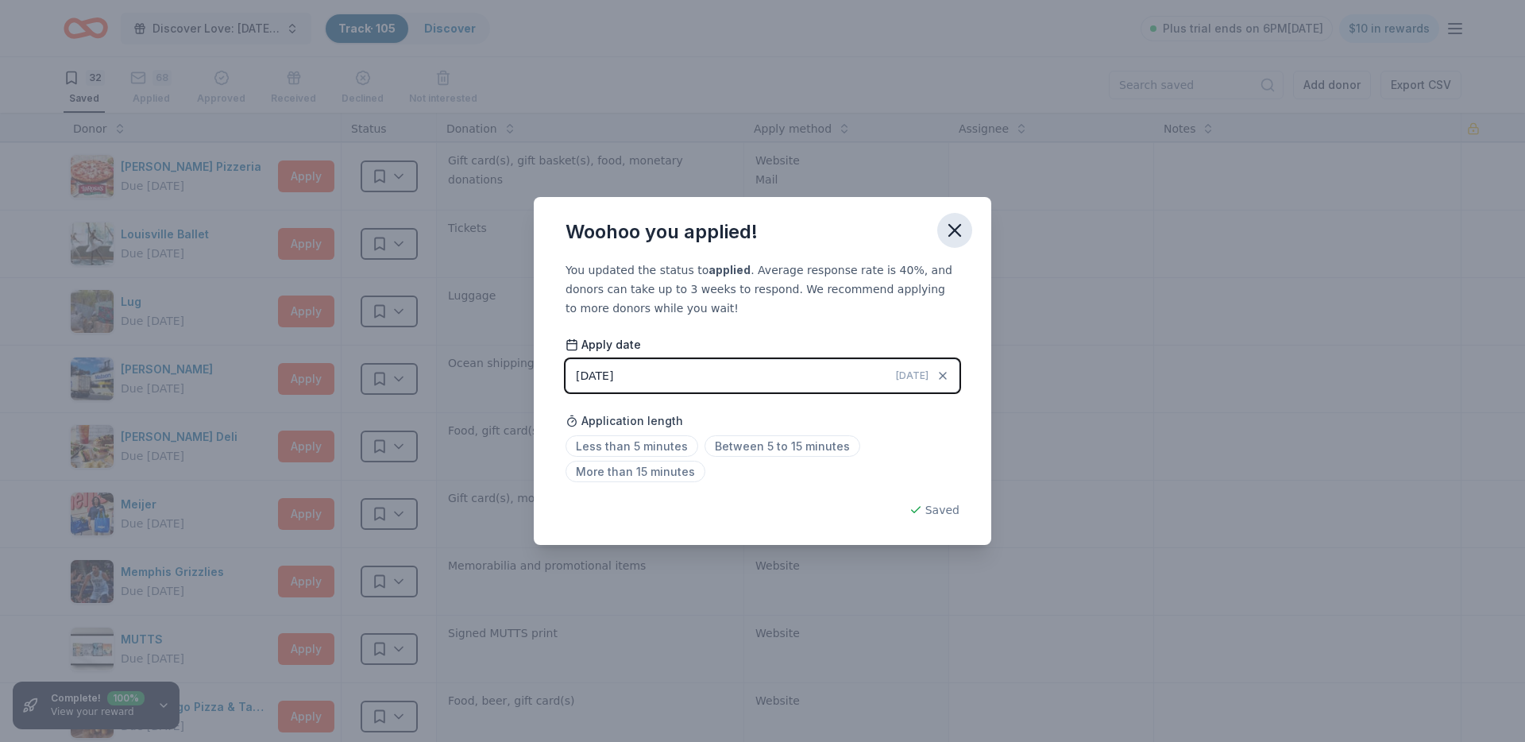
click at [950, 226] on icon "button" at bounding box center [955, 230] width 22 height 22
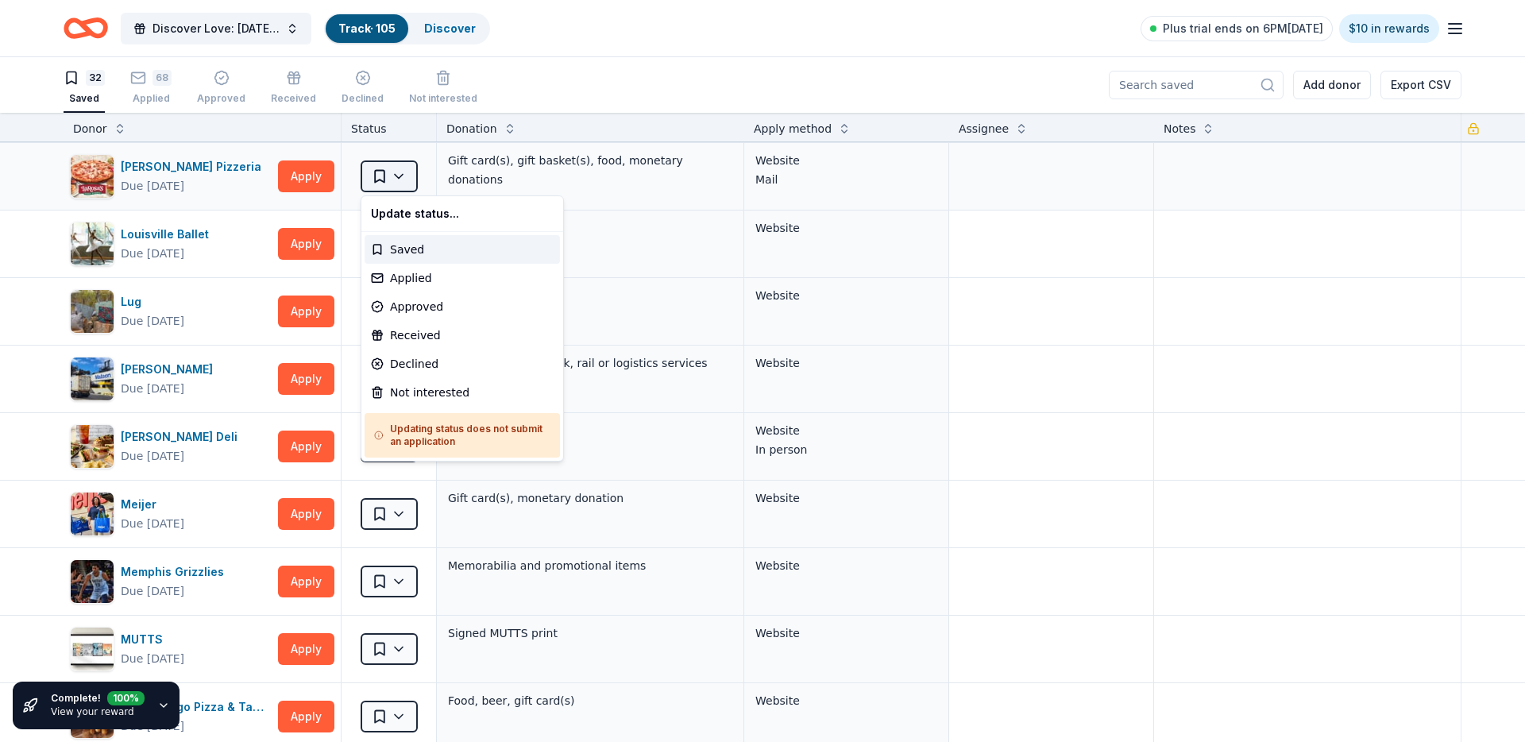
click at [403, 166] on html "Discover Love: Valentine's Day Gala & Silent Auction Track · 105 Discover Plus …" at bounding box center [762, 371] width 1525 height 742
click at [399, 280] on div "Applied" at bounding box center [462, 278] width 195 height 29
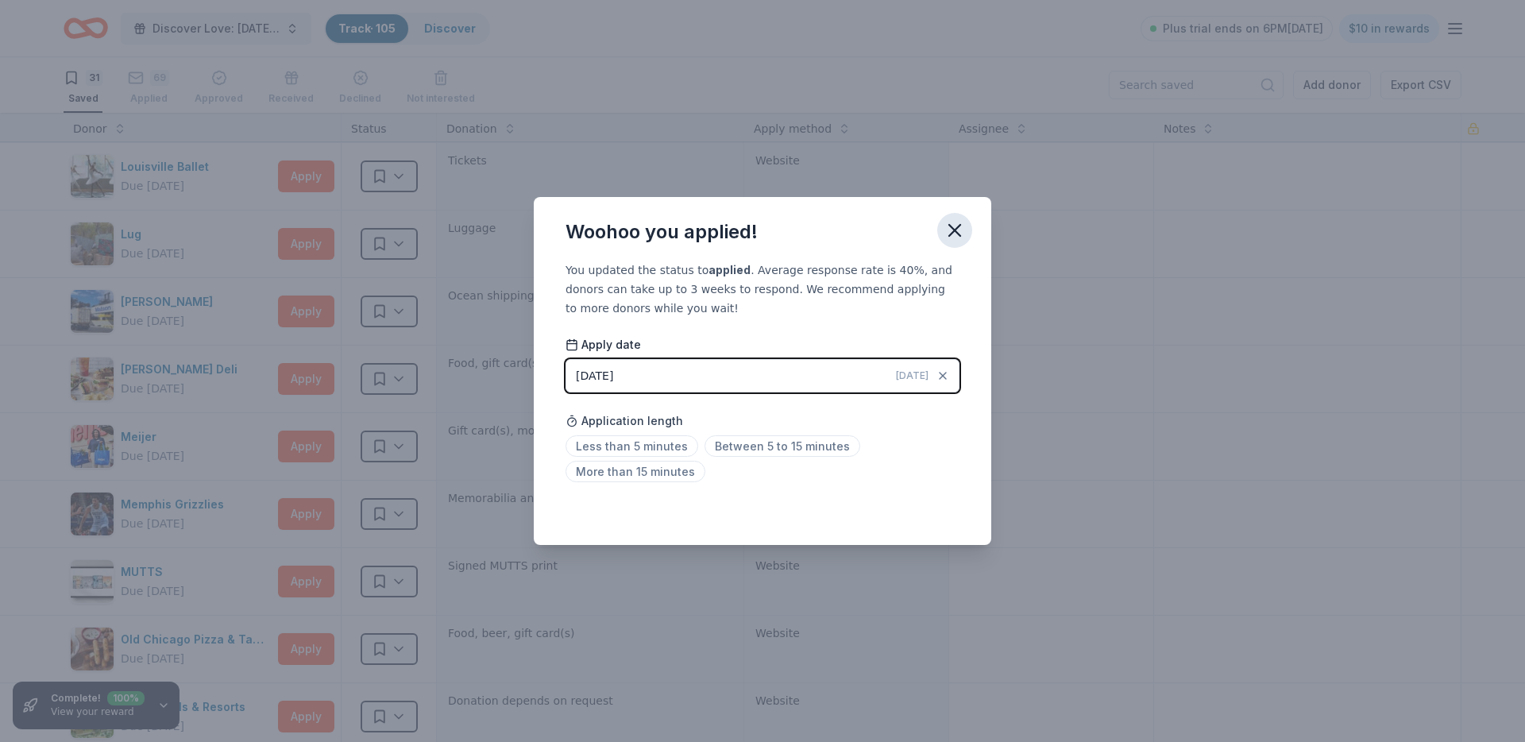
click at [964, 236] on icon "button" at bounding box center [955, 230] width 22 height 22
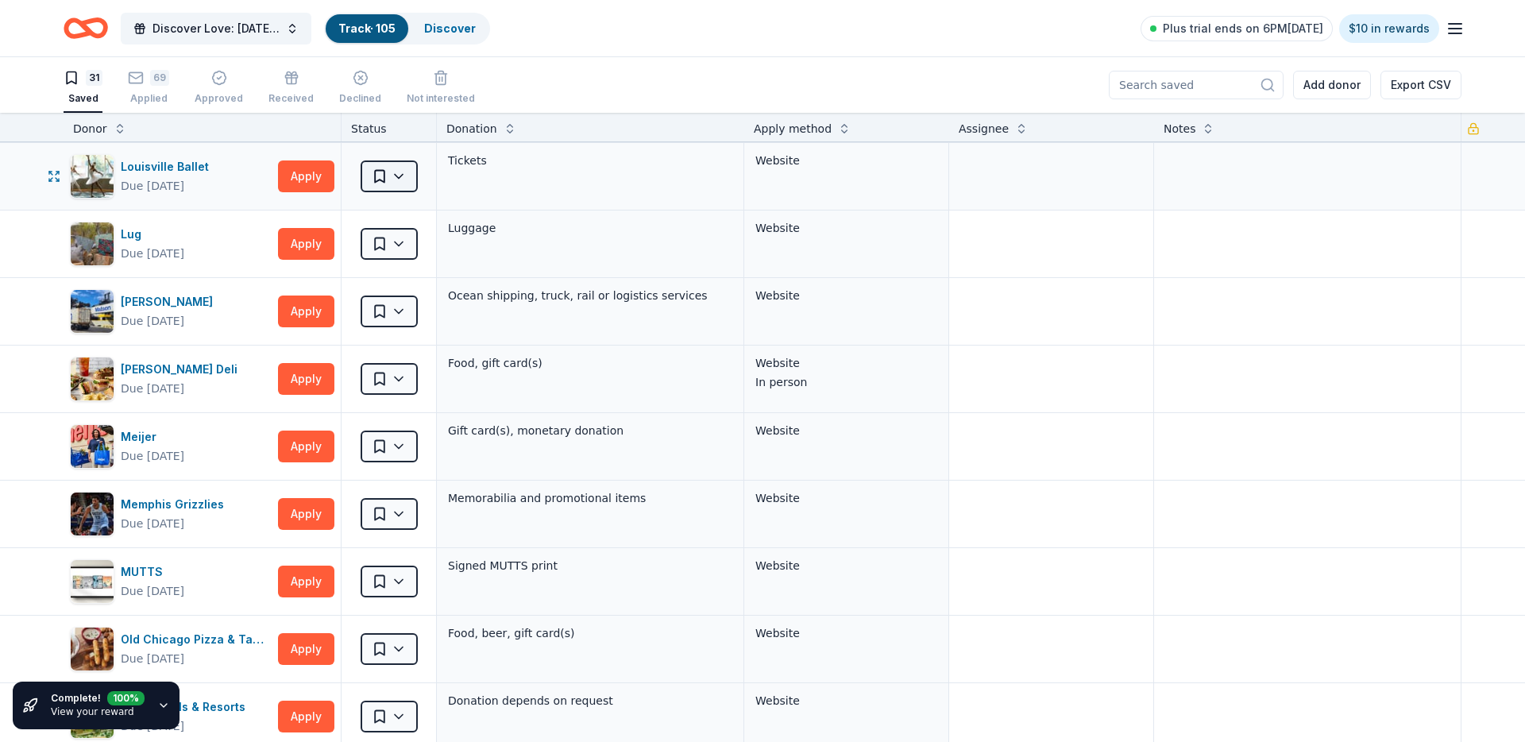
click at [408, 185] on html "Discover Love: Valentine's Day Gala & Silent Auction Track · 105 Discover Plus …" at bounding box center [762, 371] width 1525 height 742
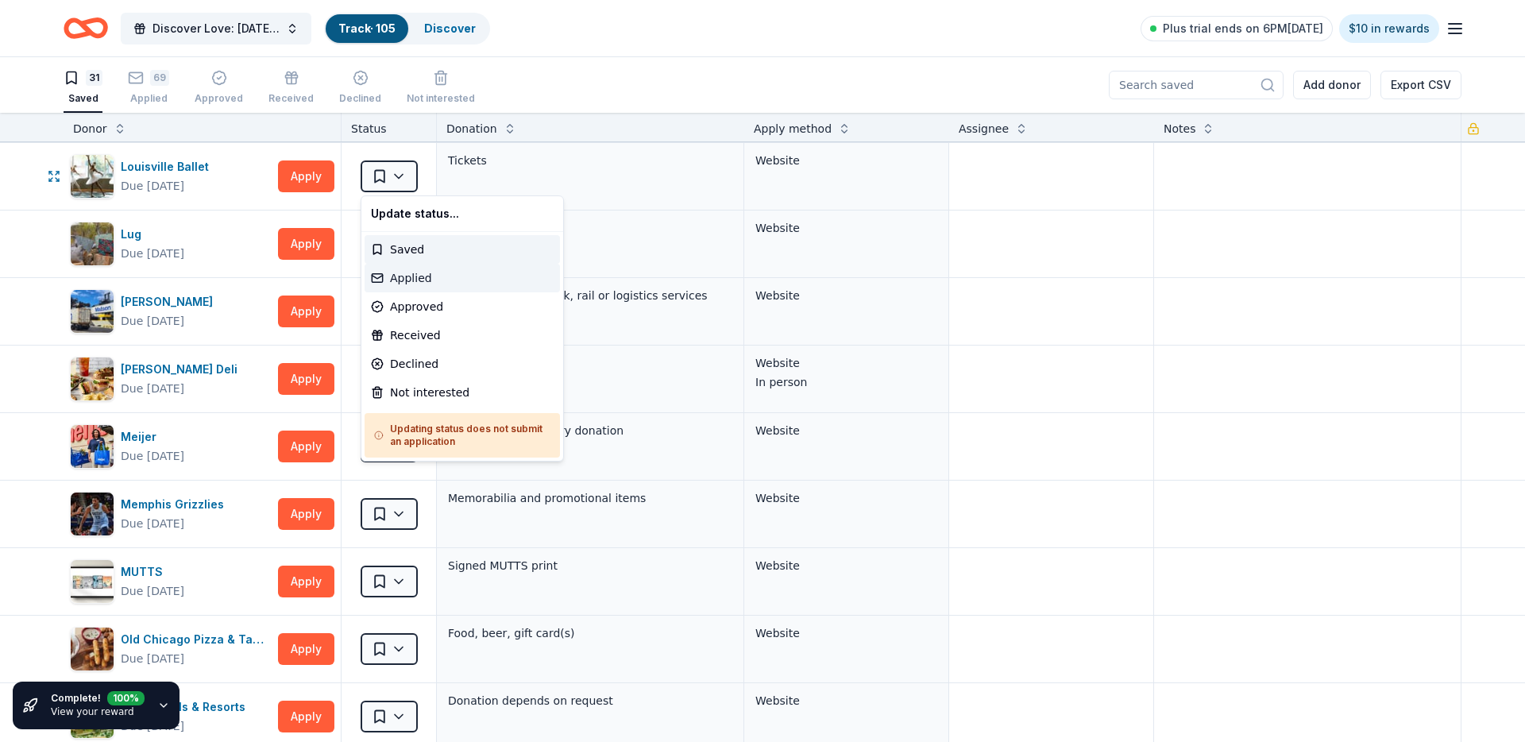
click at [420, 267] on div "Applied" at bounding box center [462, 278] width 195 height 29
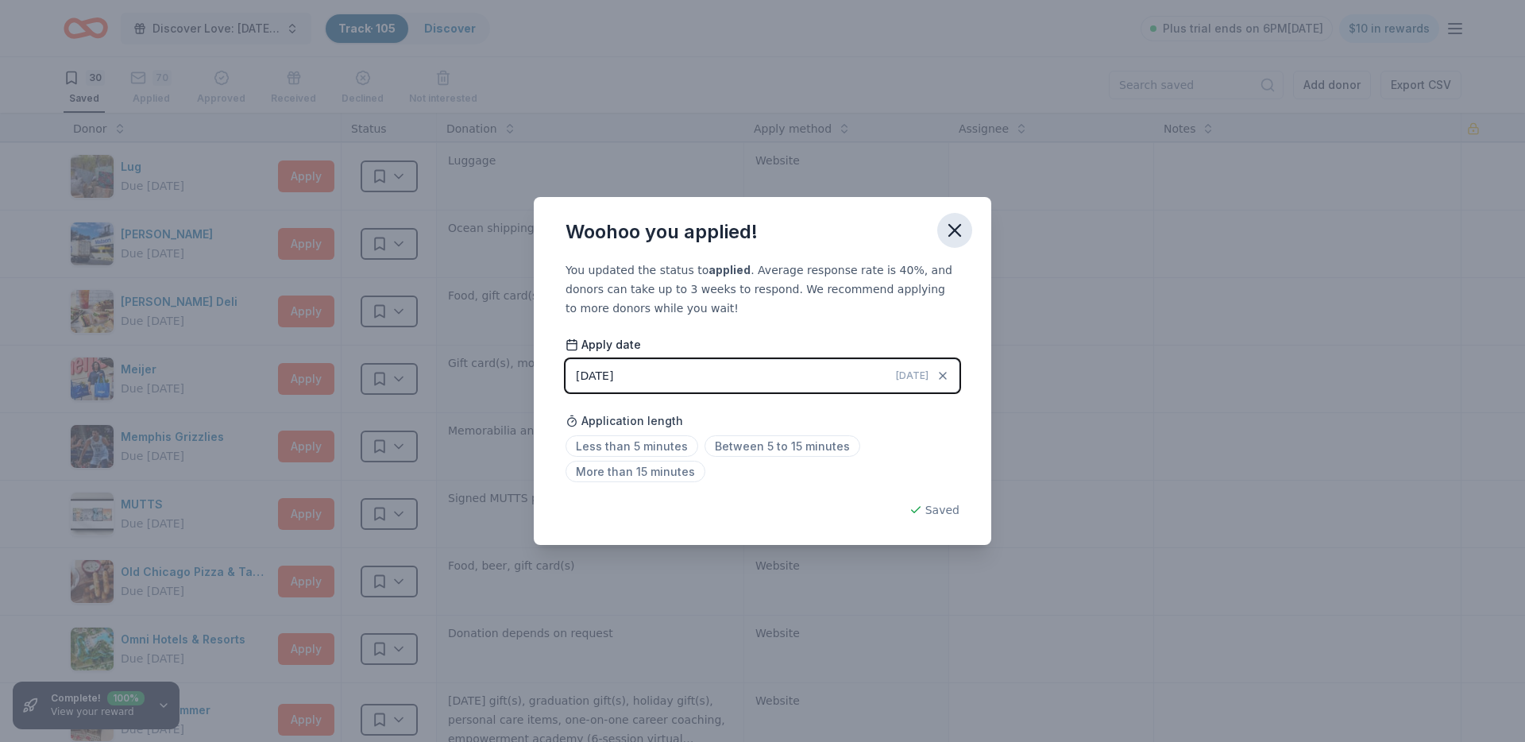
click at [948, 232] on icon "button" at bounding box center [955, 230] width 22 height 22
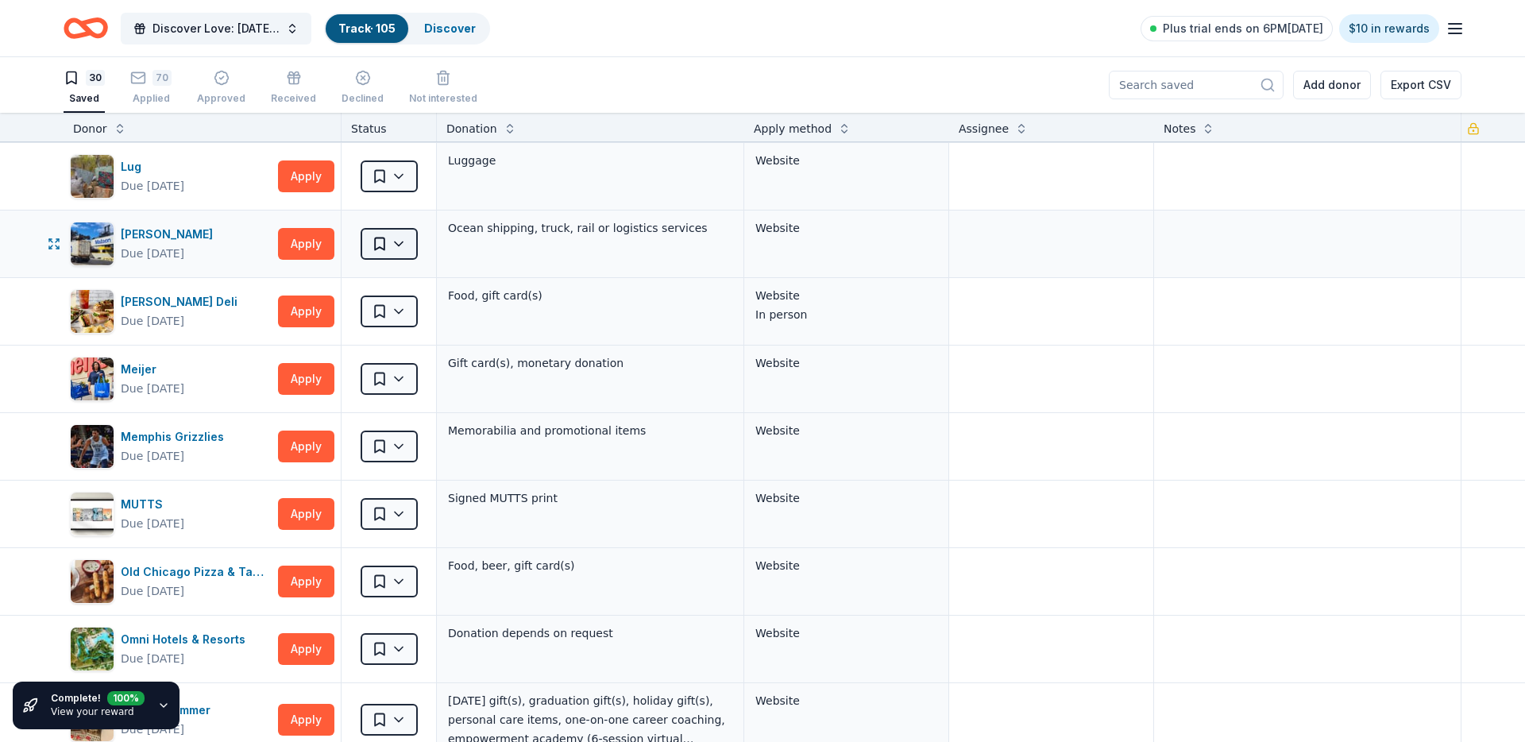
click at [391, 242] on html "Discover Love: Valentine's Day Gala & Silent Auction Track · 105 Discover Plus …" at bounding box center [762, 371] width 1525 height 742
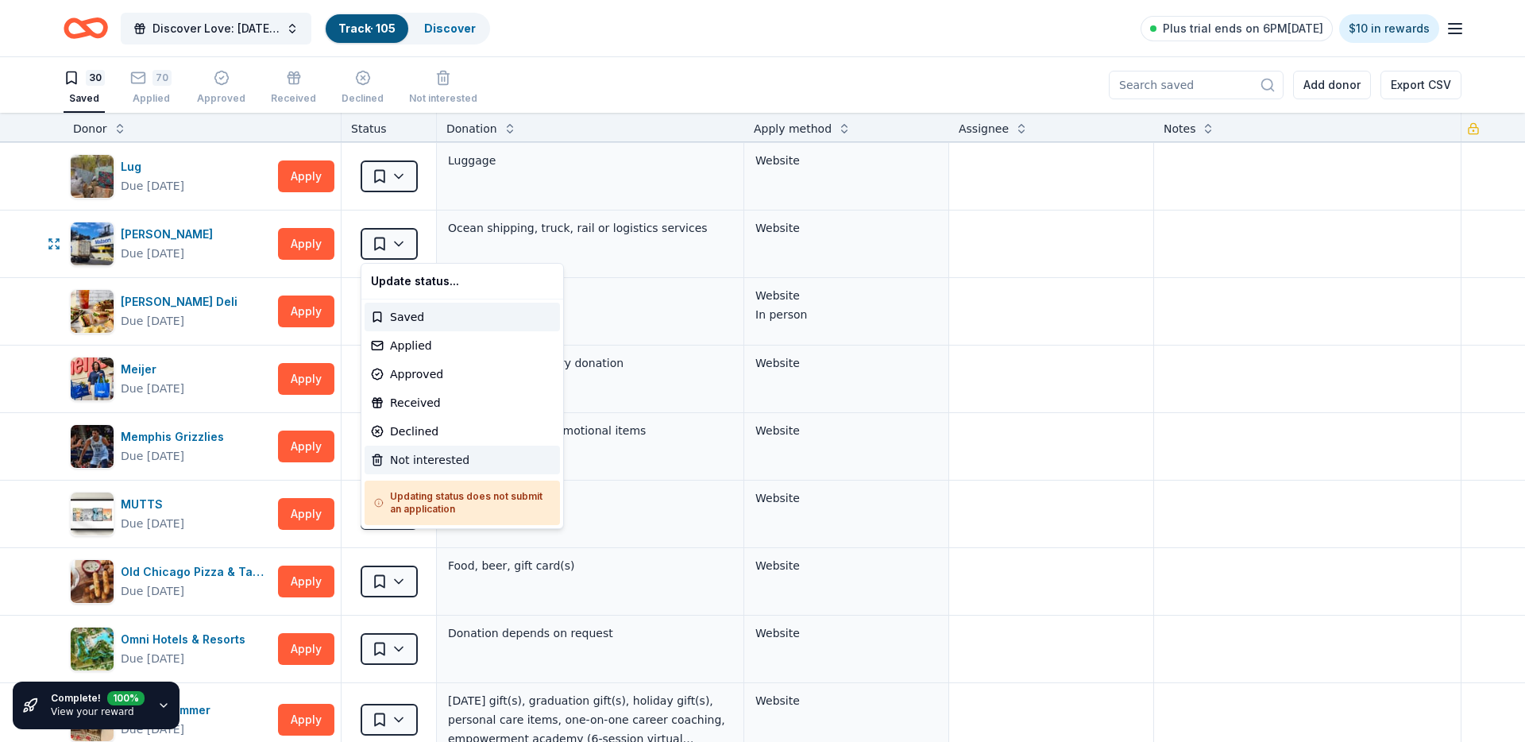
click at [418, 465] on div "Not interested" at bounding box center [462, 460] width 195 height 29
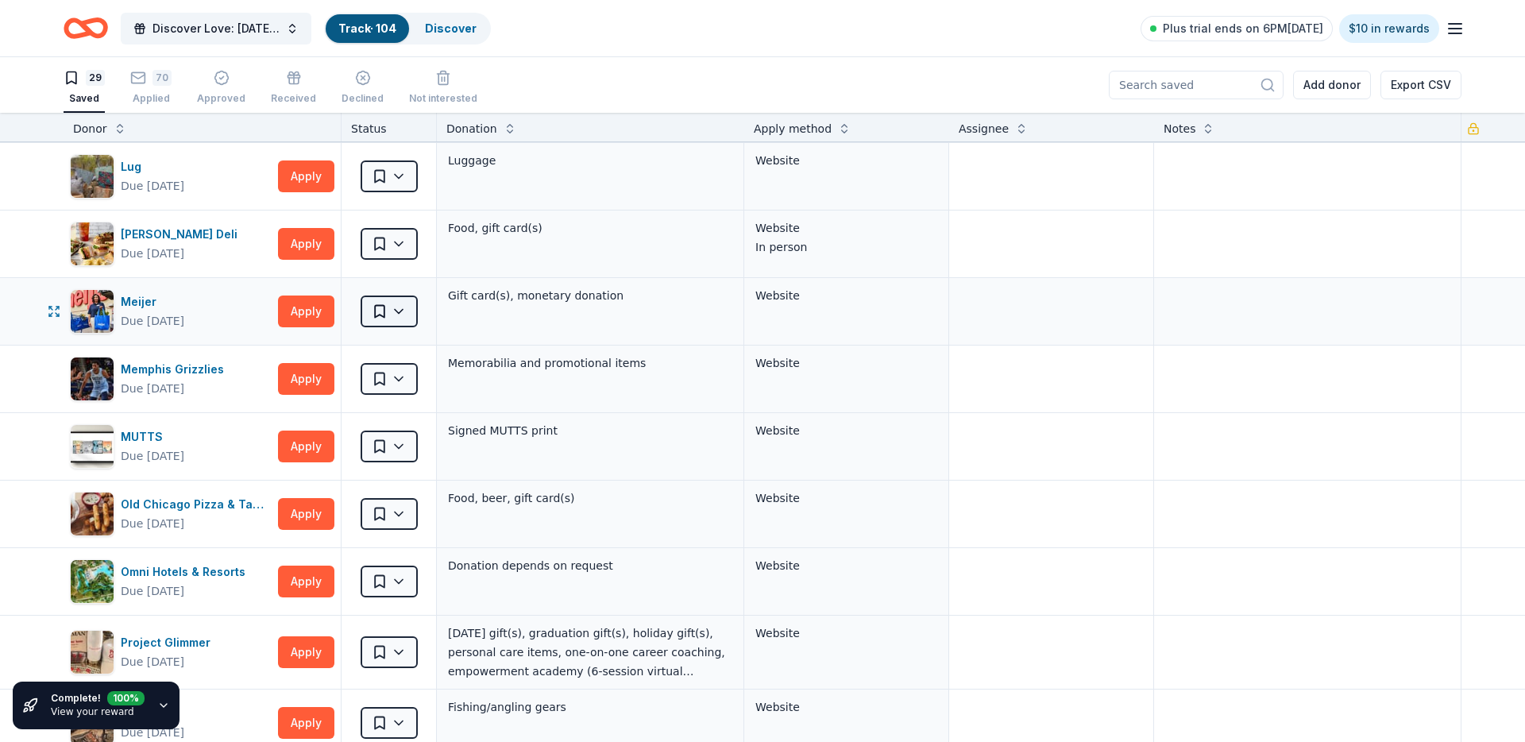
click at [392, 307] on html "Discover Love: Valentine's Day Gala & Silent Auction Track · 104 Discover Plus …" at bounding box center [762, 371] width 1525 height 742
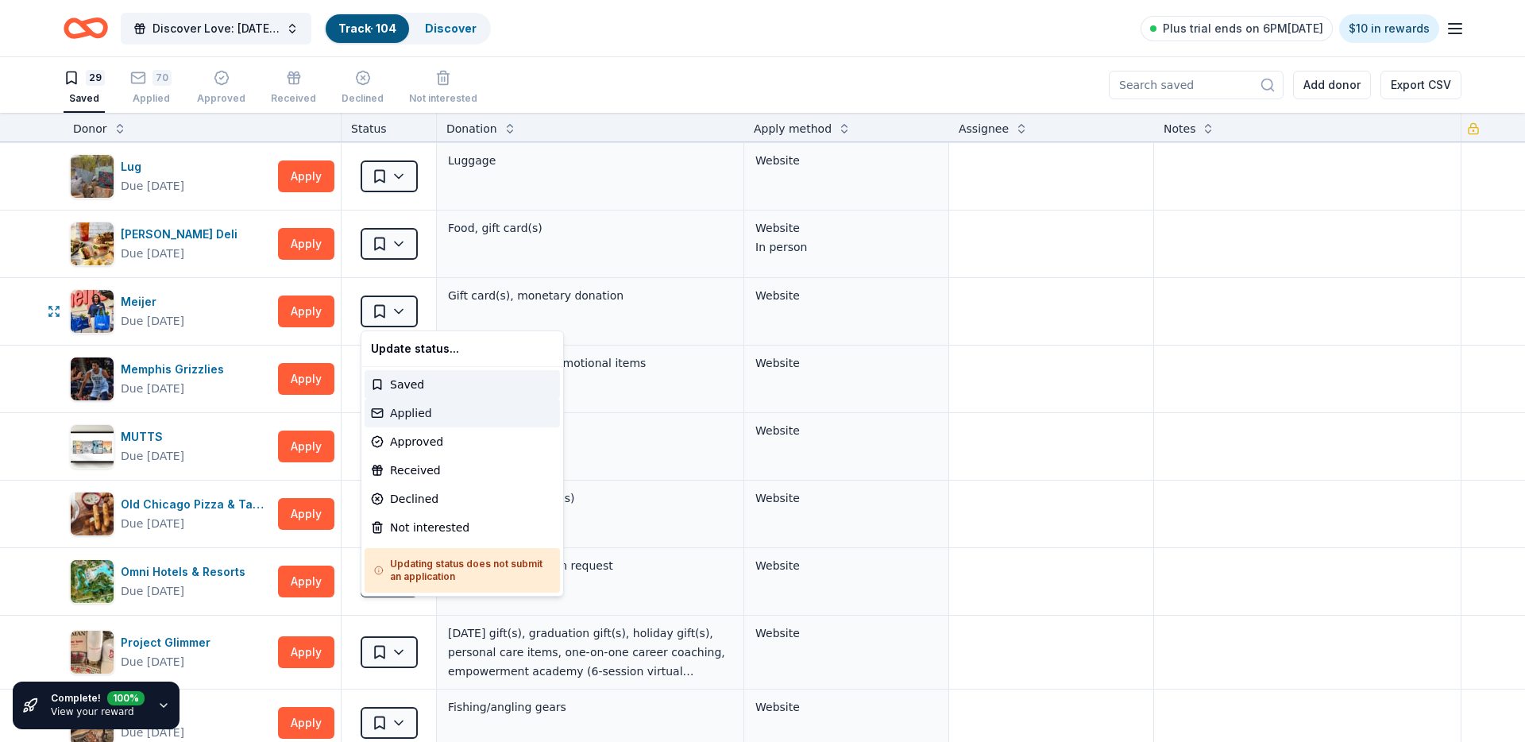
click at [420, 425] on div "Applied" at bounding box center [462, 413] width 195 height 29
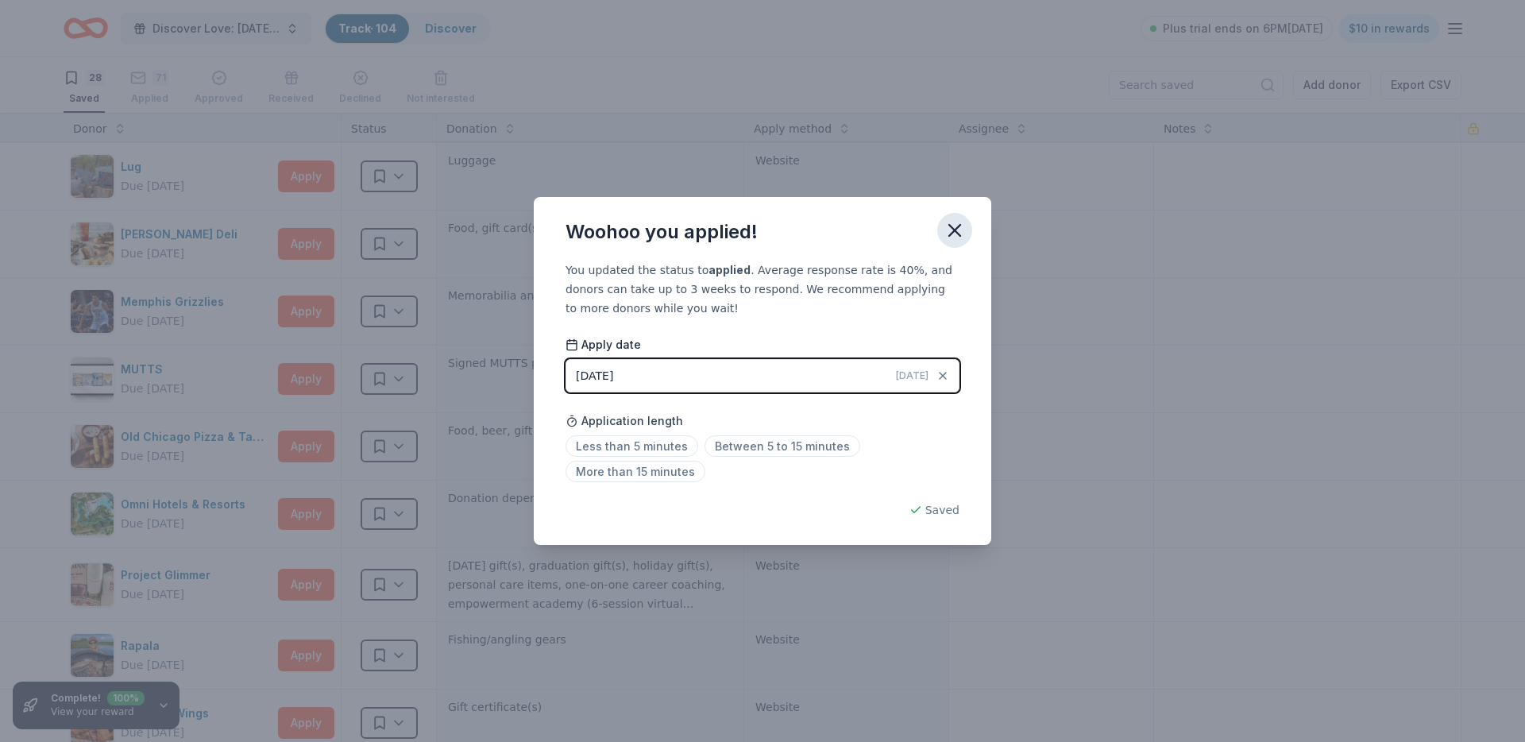
click at [957, 235] on icon "button" at bounding box center [955, 230] width 22 height 22
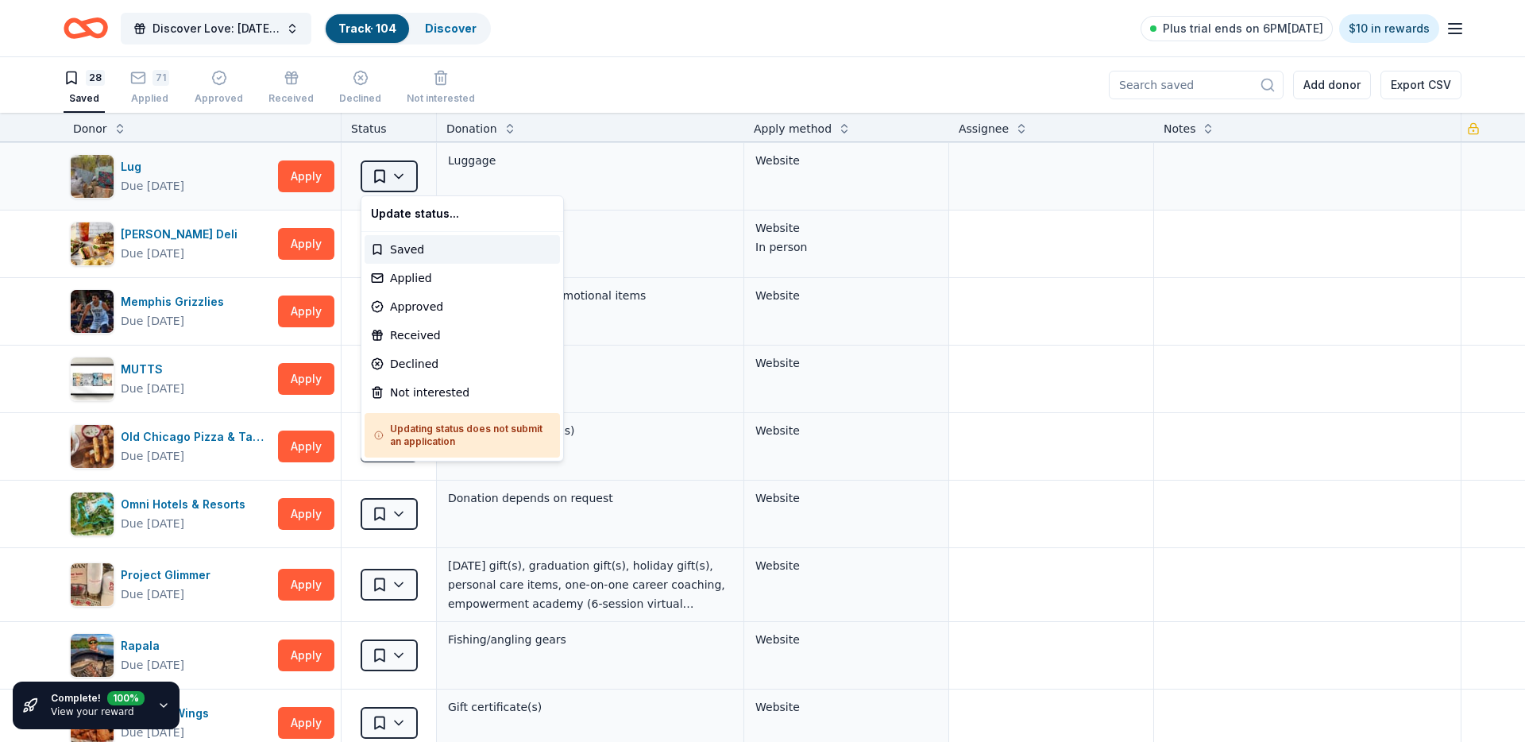
click at [409, 182] on html "Discover Love: Valentine's Day Gala & Silent Auction Track · 104 Discover Plus …" at bounding box center [762, 371] width 1525 height 742
click at [1420, 357] on html "Discover Love: Valentine's Day Gala & Silent Auction Track · 104 Discover Plus …" at bounding box center [762, 371] width 1525 height 742
click at [413, 191] on html "Discover Love: Valentine's Day Gala & Silent Auction Track · 104 Discover Plus …" at bounding box center [762, 371] width 1525 height 742
click at [434, 274] on div "Applied" at bounding box center [462, 278] width 195 height 29
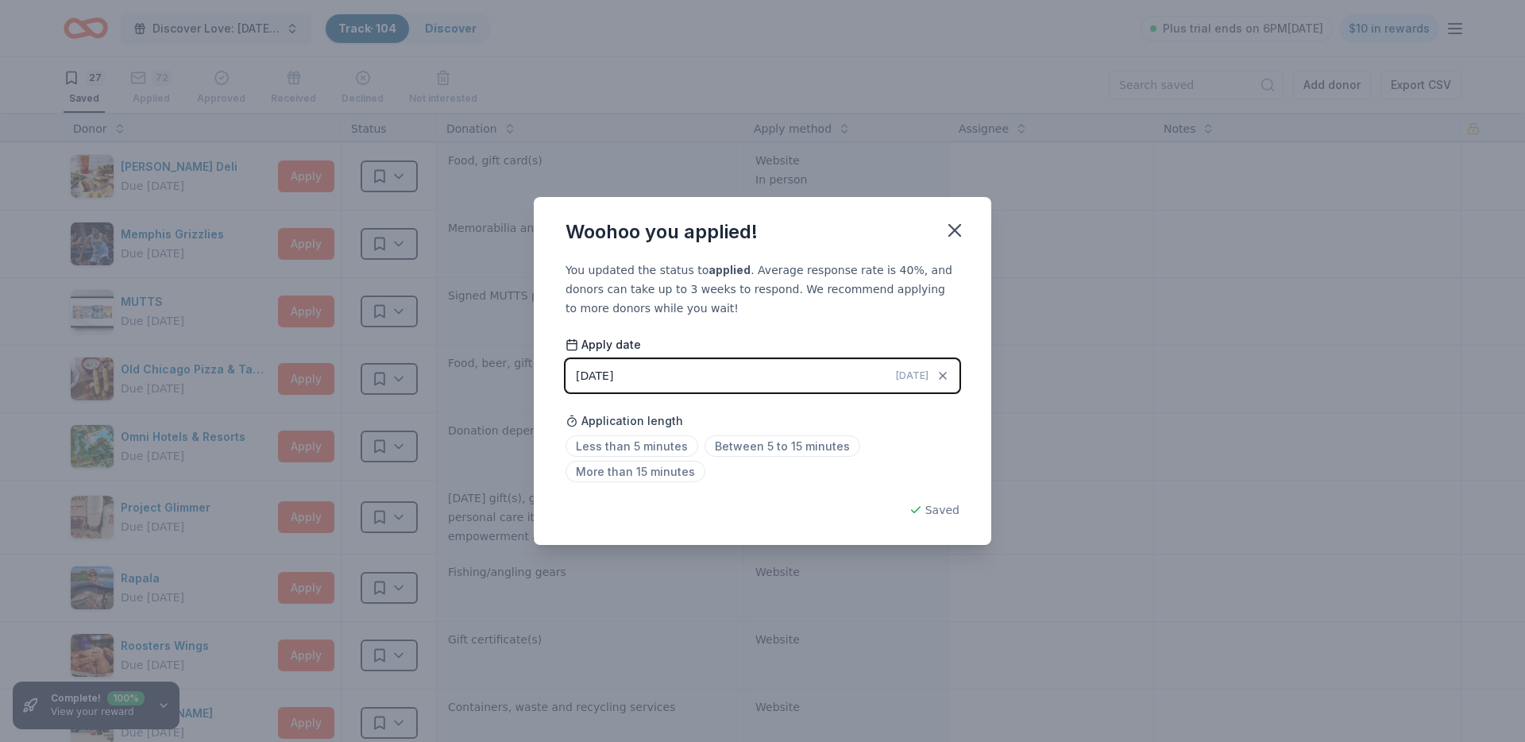
click at [965, 245] on div "Woohoo you applied!" at bounding box center [762, 229] width 457 height 64
click at [963, 236] on icon "button" at bounding box center [955, 230] width 22 height 22
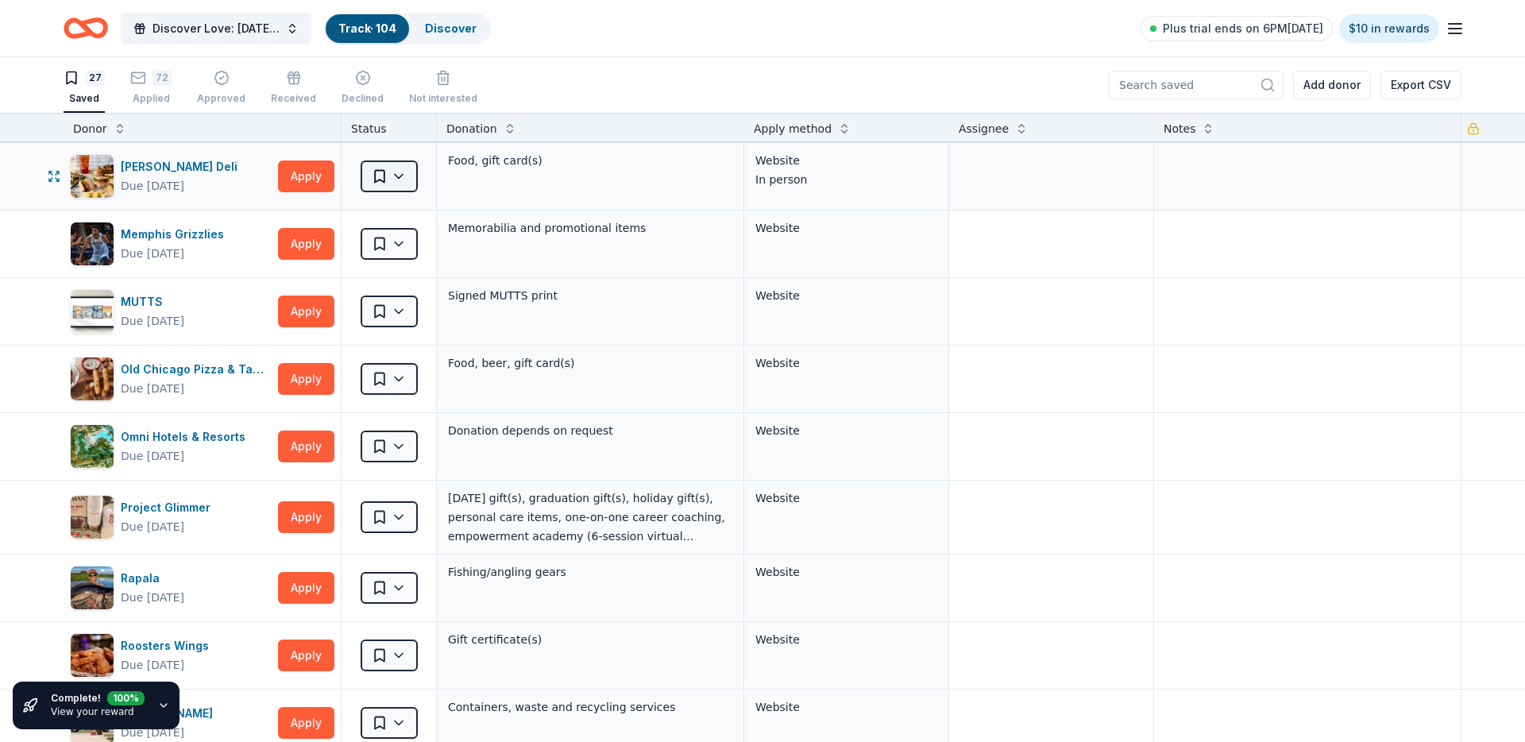
click at [393, 180] on html "Discover Love: Valentine's Day Gala & Silent Auction Track · 104 Discover Plus …" at bounding box center [762, 371] width 1525 height 742
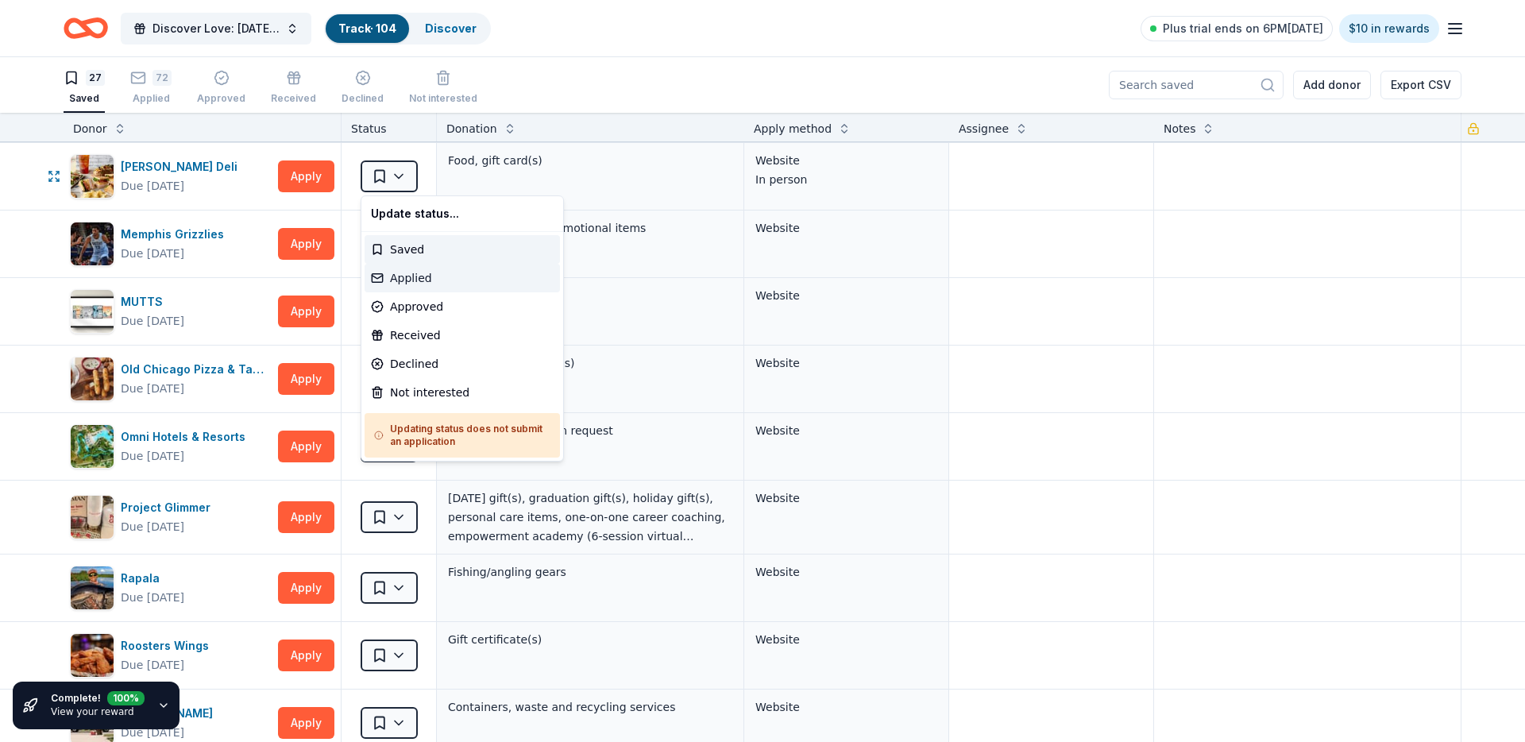
click at [390, 270] on div "Applied" at bounding box center [462, 278] width 195 height 29
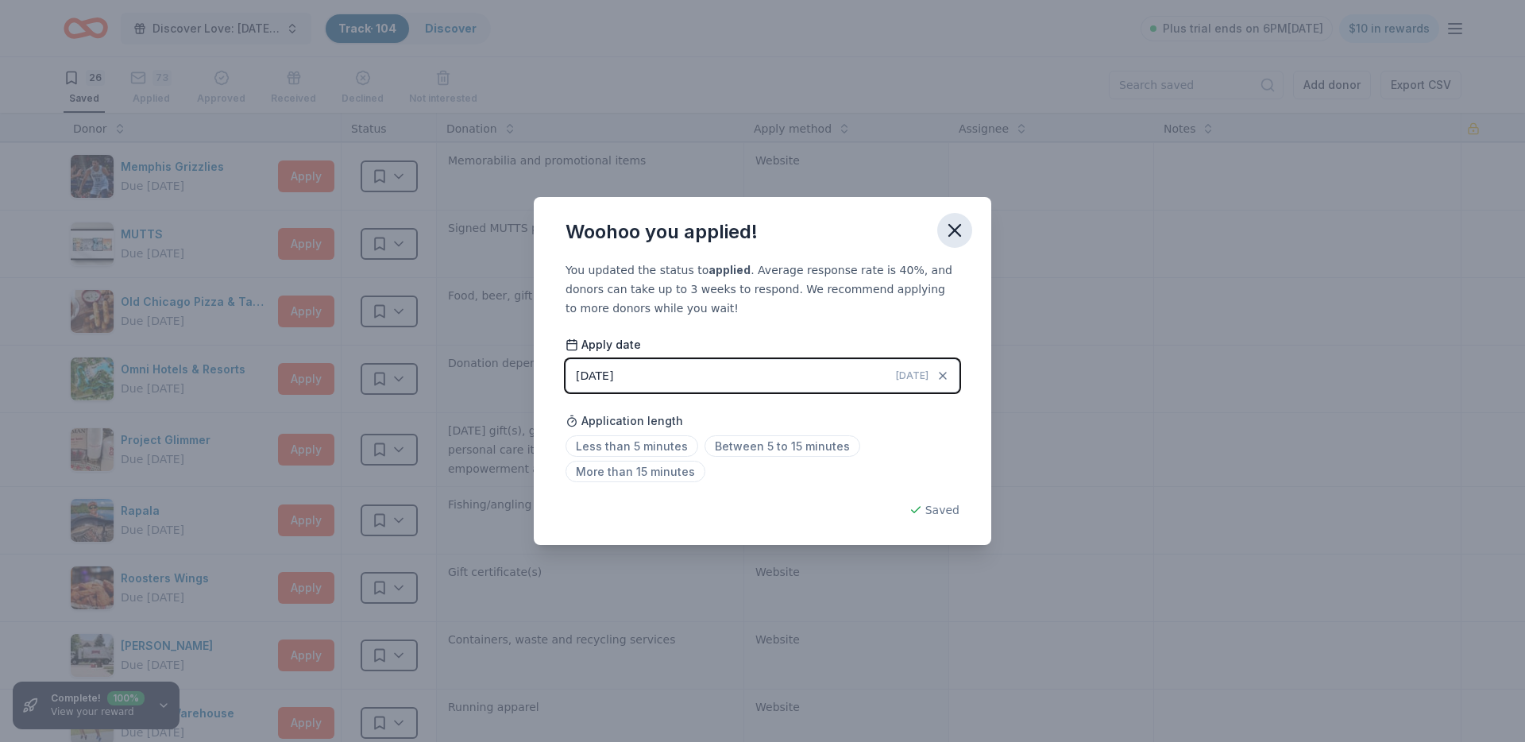
click at [959, 241] on button "button" at bounding box center [954, 230] width 35 height 35
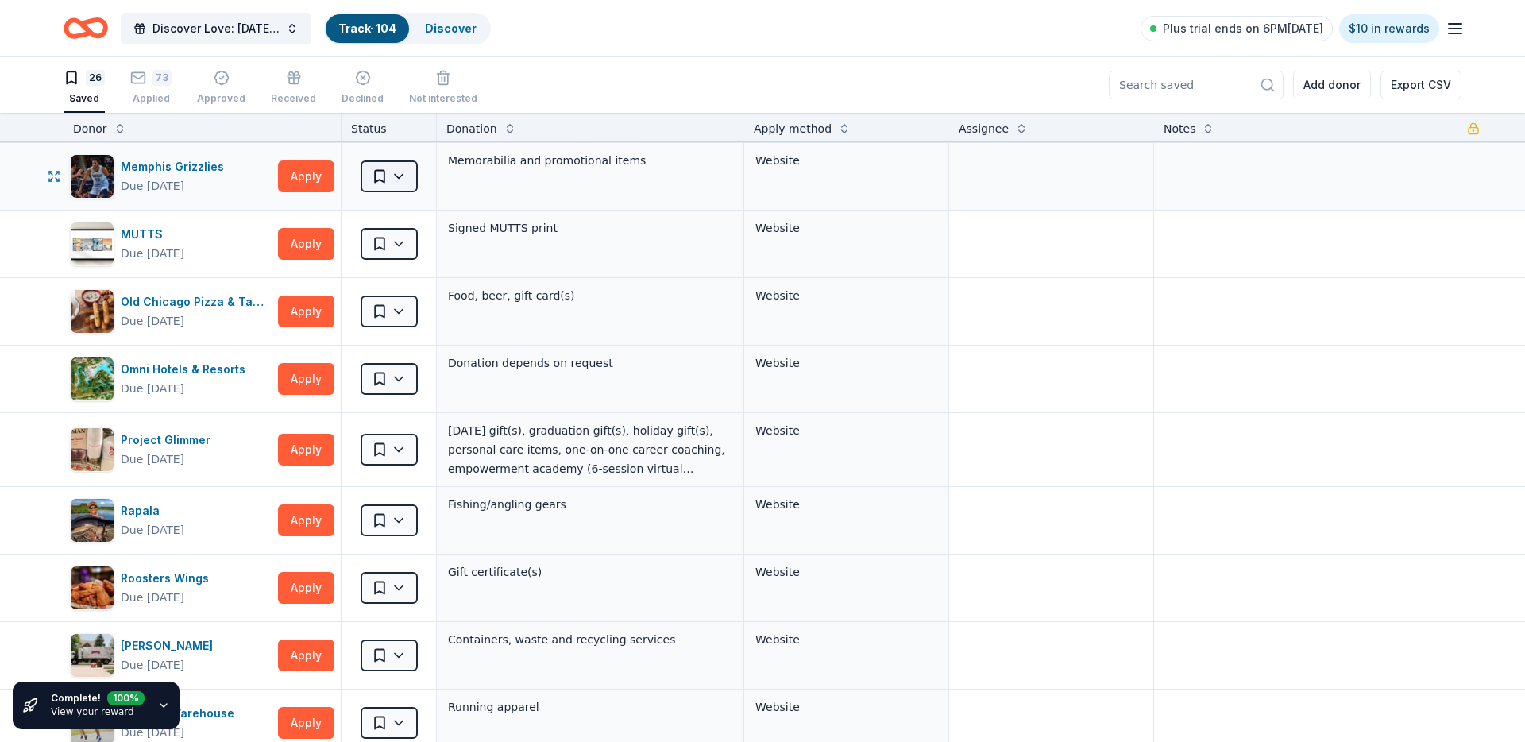
click at [399, 179] on html "Discover Love: Valentine's Day Gala & Silent Auction Track · 104 Discover Plus …" at bounding box center [762, 371] width 1525 height 742
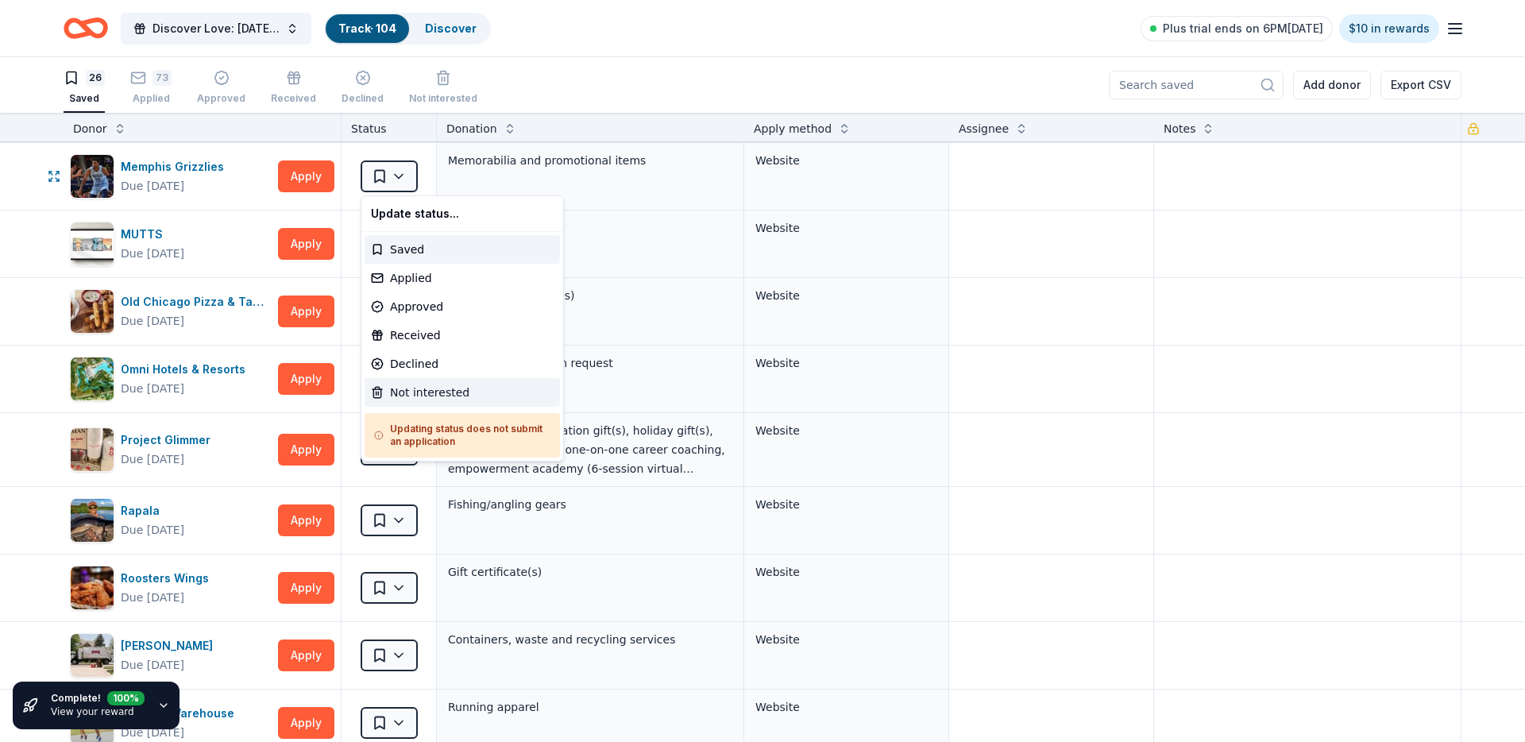
click at [457, 387] on div "Not interested" at bounding box center [462, 392] width 195 height 29
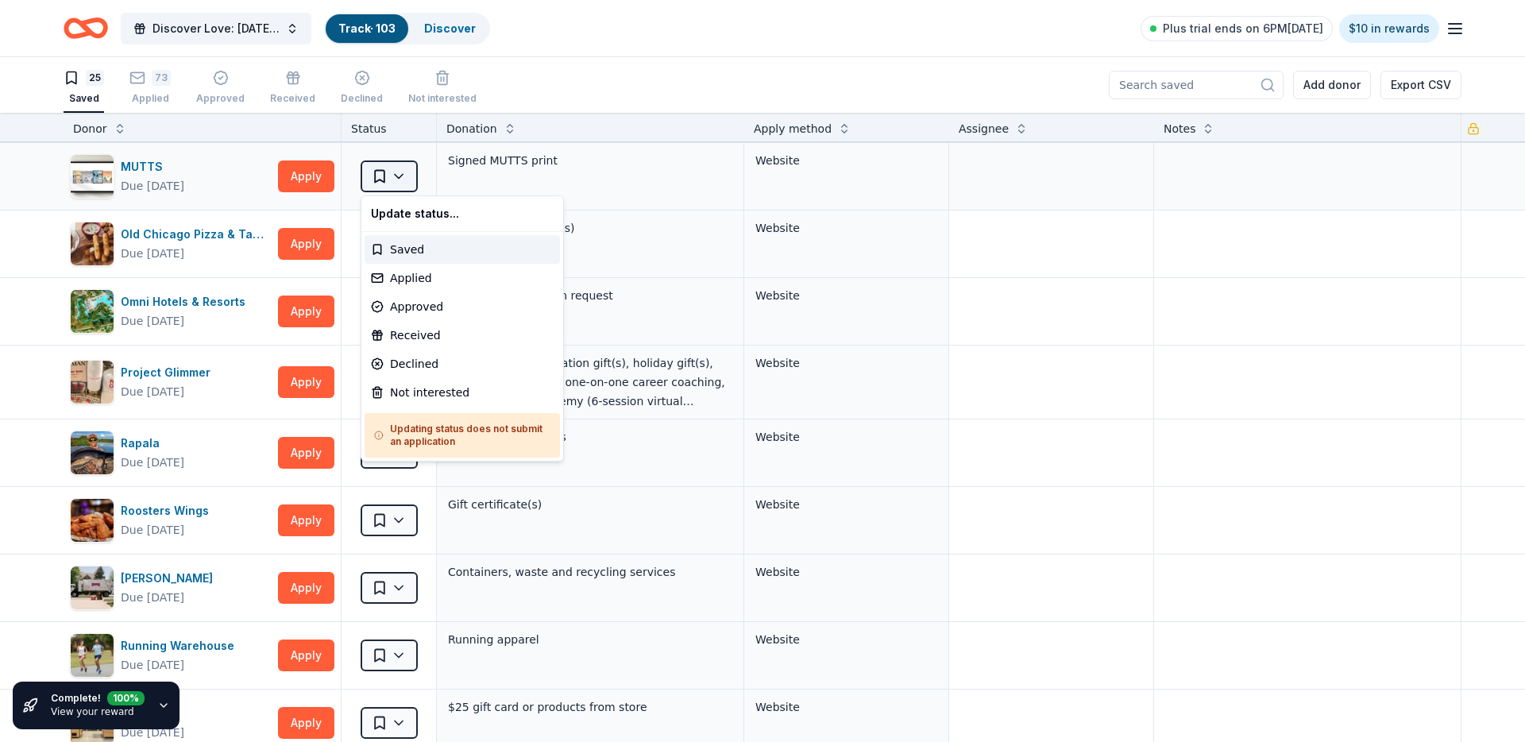
click at [400, 176] on html "Discover Love: Valentine's Day Gala & Silent Auction Track · 103 Discover Plus …" at bounding box center [762, 371] width 1525 height 742
click at [427, 396] on div "Not interested" at bounding box center [462, 392] width 195 height 29
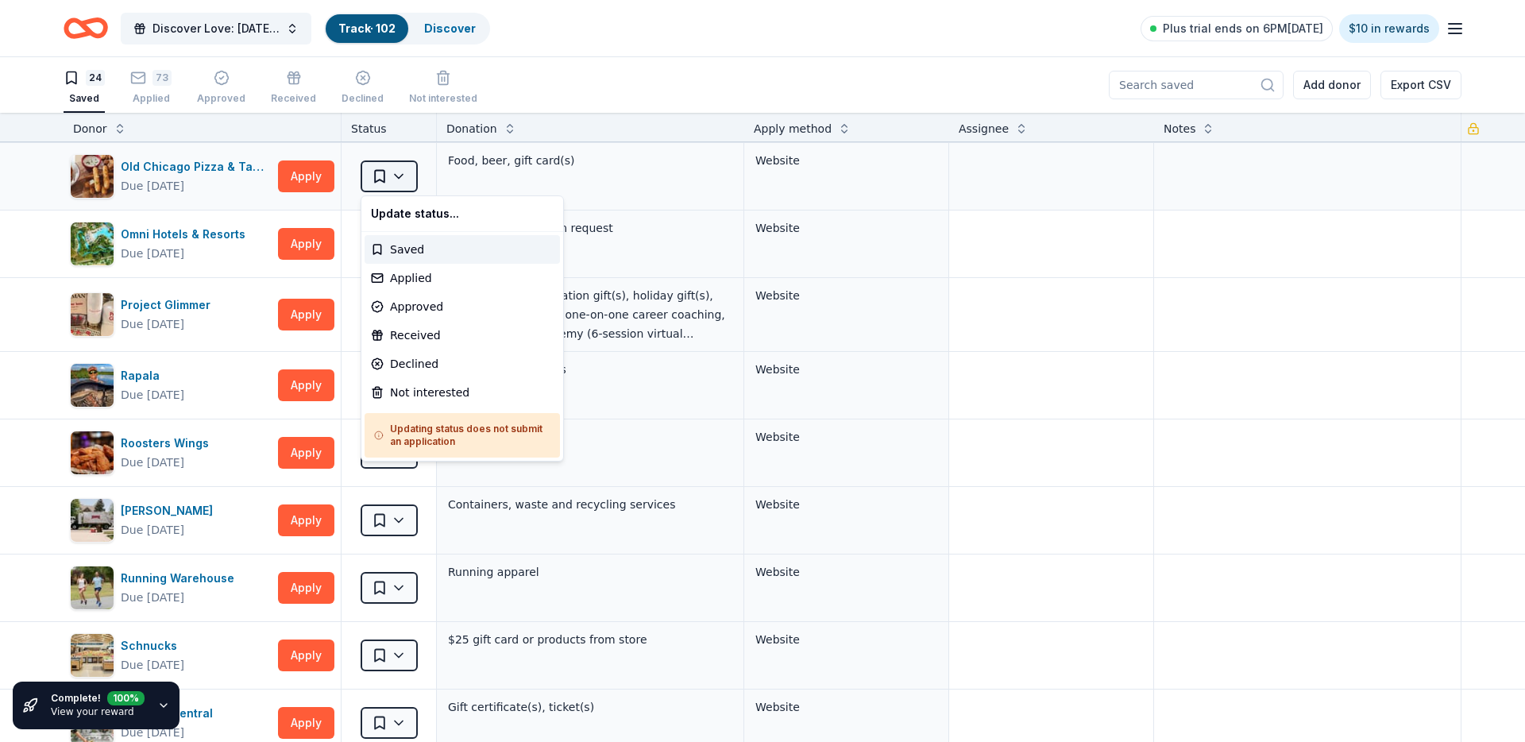
click at [411, 181] on html "Discover Love: Valentine's Day Gala & Silent Auction Track · 102 Discover Plus …" at bounding box center [762, 371] width 1525 height 742
click at [399, 383] on div "Not interested" at bounding box center [462, 392] width 195 height 29
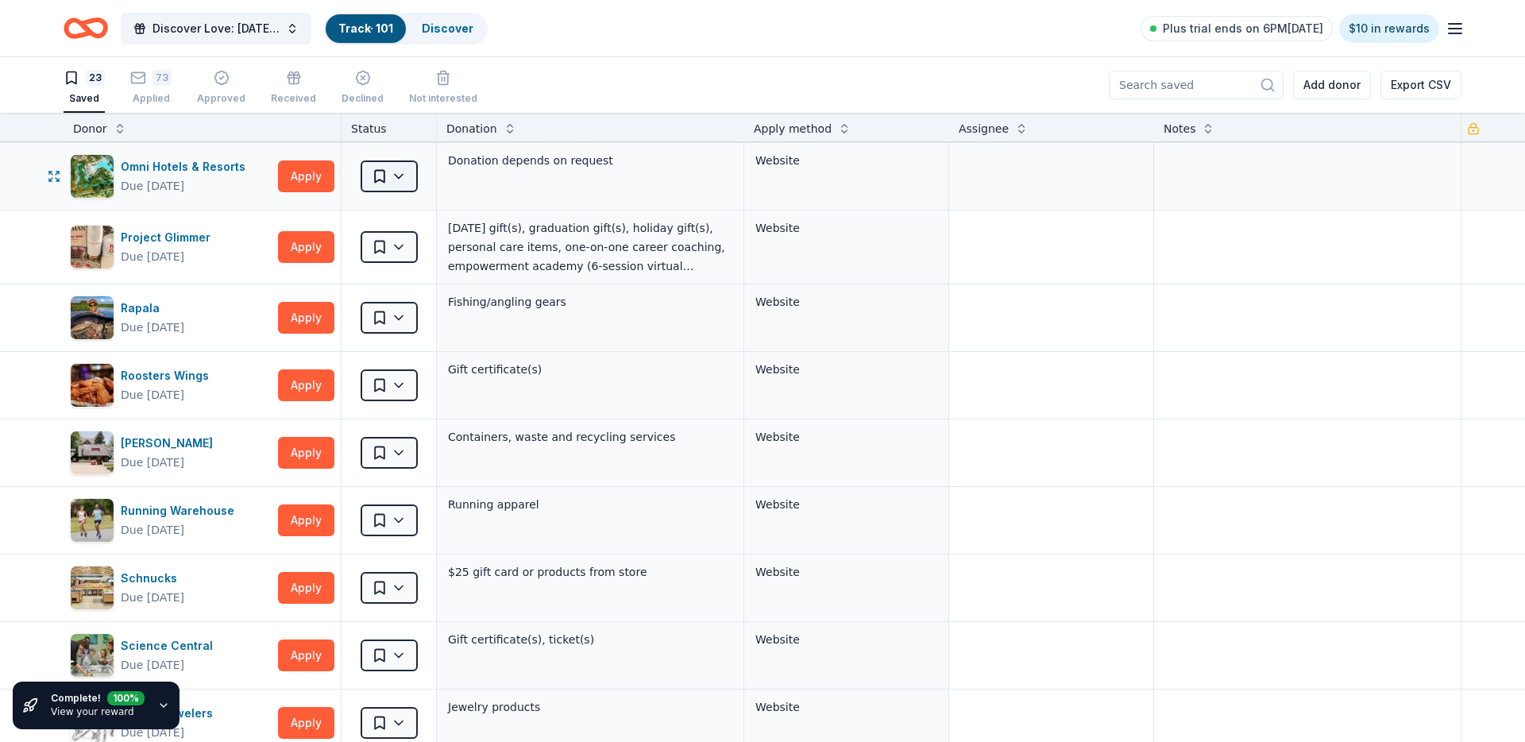
click at [369, 176] on html "Discover Love: Valentine's Day Gala & Silent Auction Track · 101 Discover Plus …" at bounding box center [762, 371] width 1525 height 742
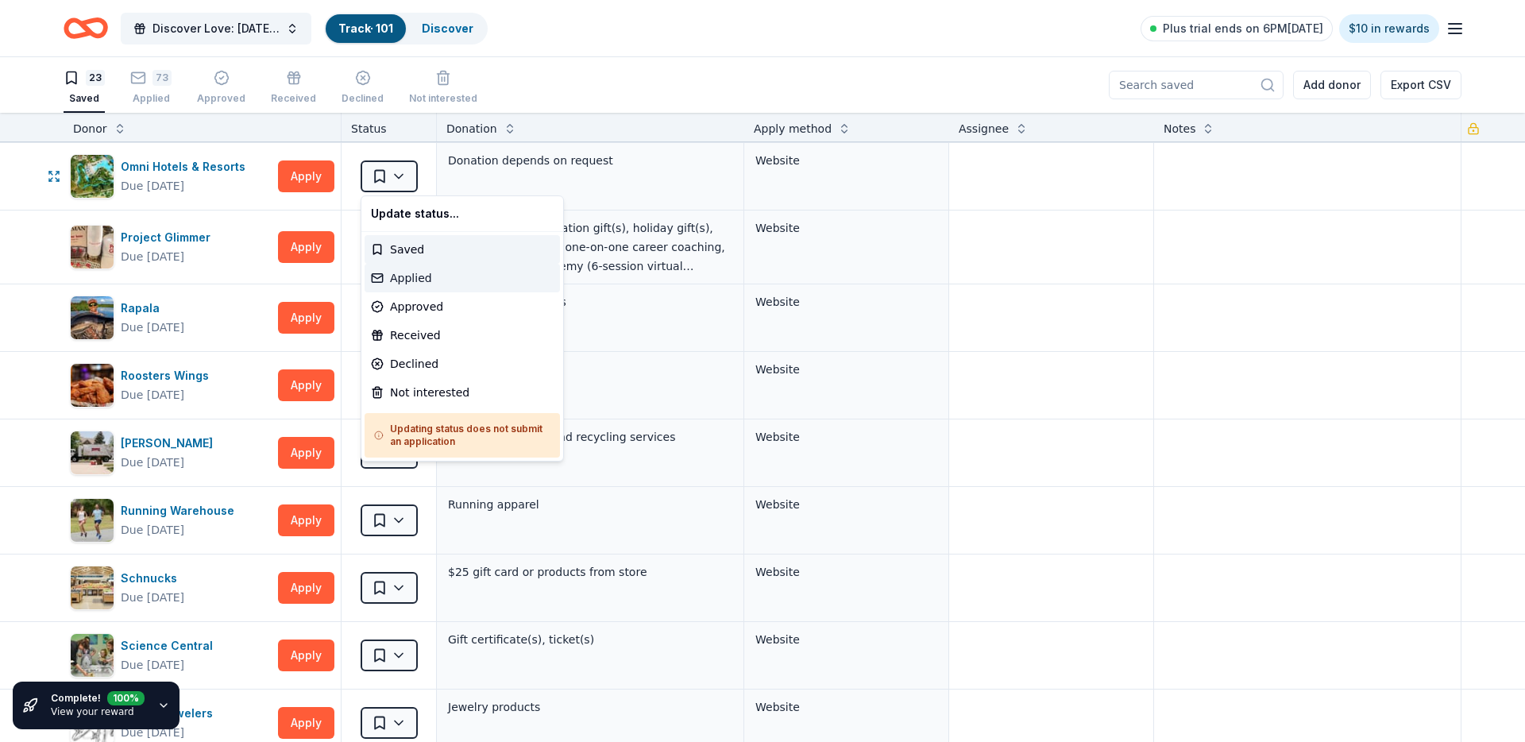
click at [393, 285] on div "Applied" at bounding box center [462, 278] width 195 height 29
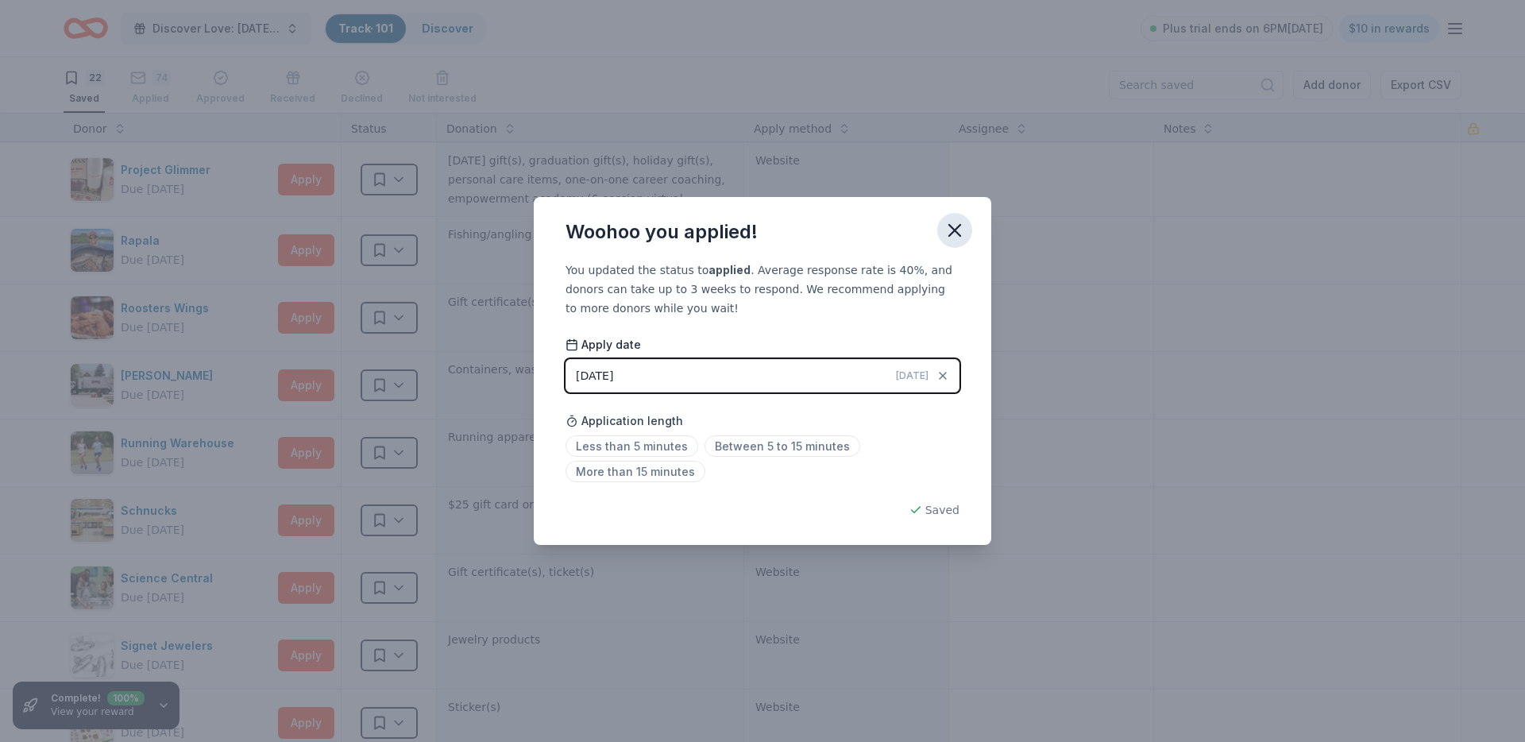
click at [954, 214] on button "button" at bounding box center [954, 230] width 35 height 35
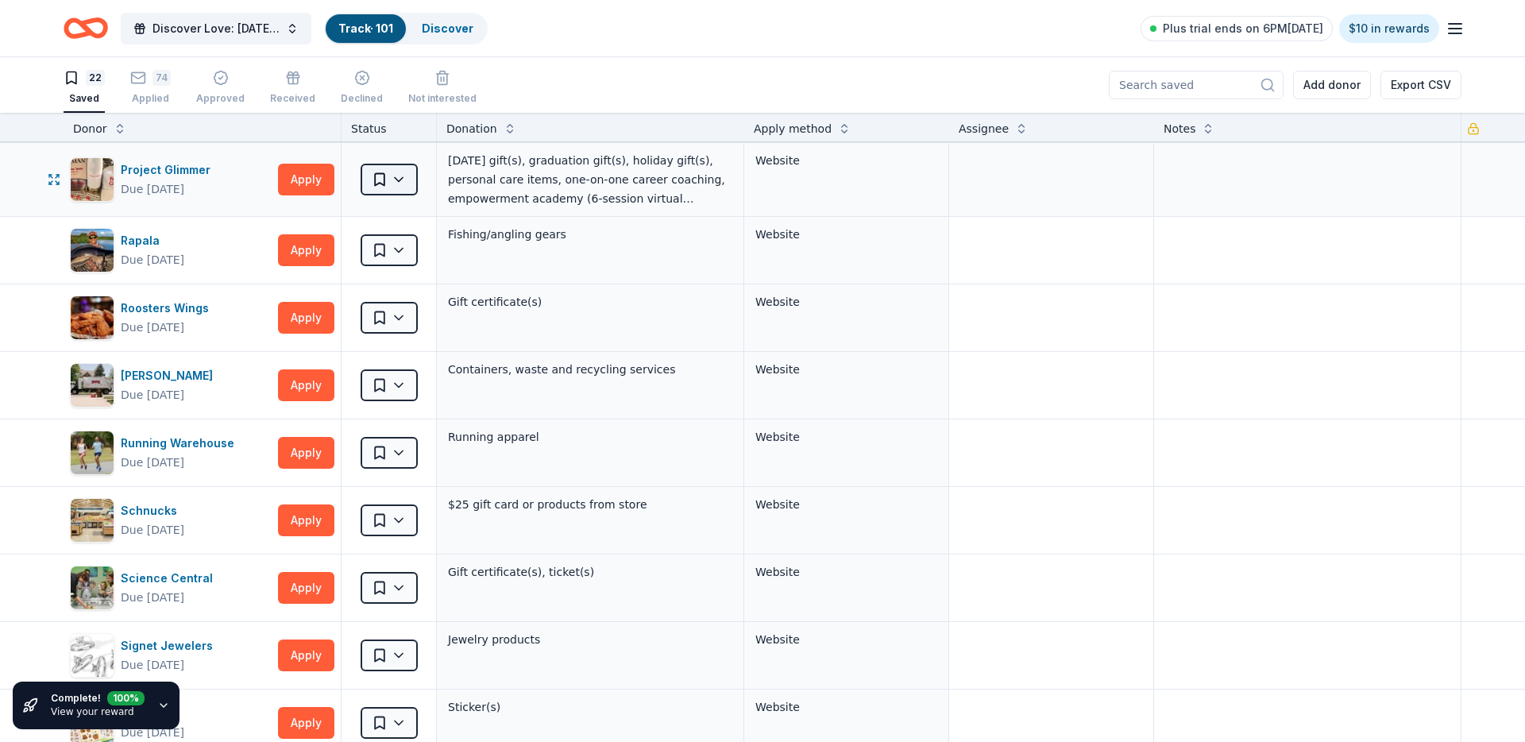
drag, startPoint x: 398, startPoint y: 202, endPoint x: 397, endPoint y: 168, distance: 33.4
click at [398, 199] on div "Saved" at bounding box center [389, 179] width 95 height 73
click at [397, 168] on html "Discover Love: Valentine's Day Gala & Silent Auction Track · 101 Discover Plus …" at bounding box center [762, 371] width 1525 height 742
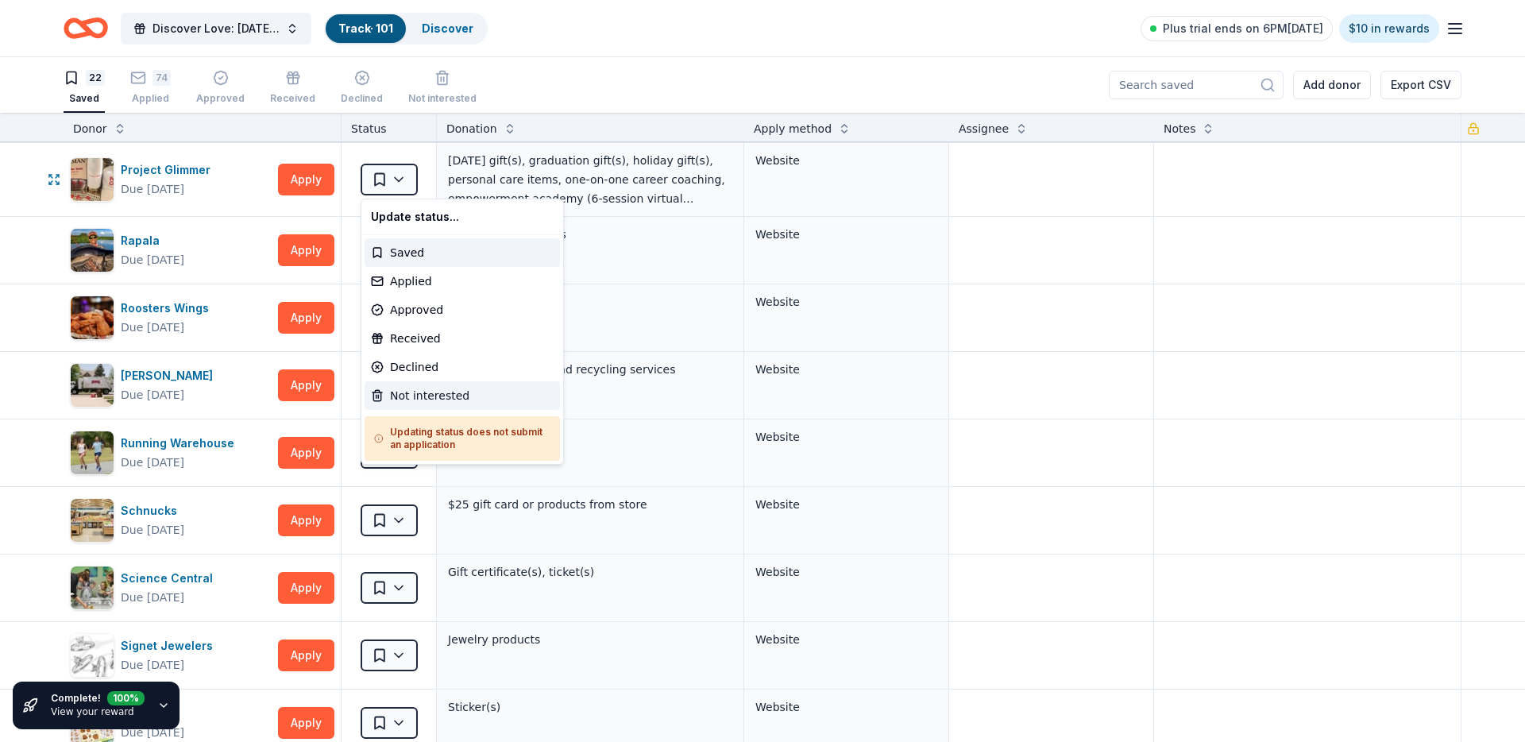
click at [455, 394] on div "Not interested" at bounding box center [462, 395] width 195 height 29
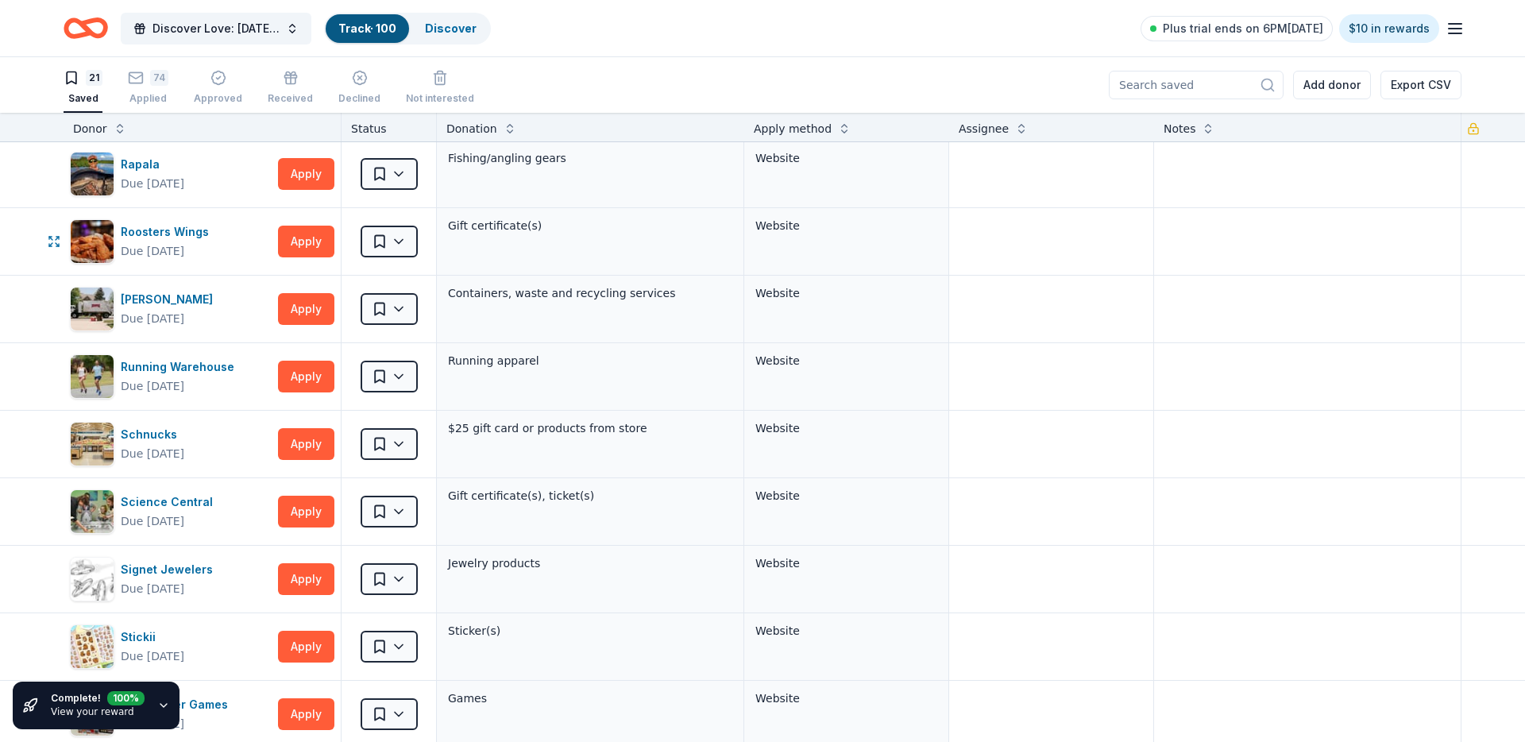
scroll to position [68, 0]
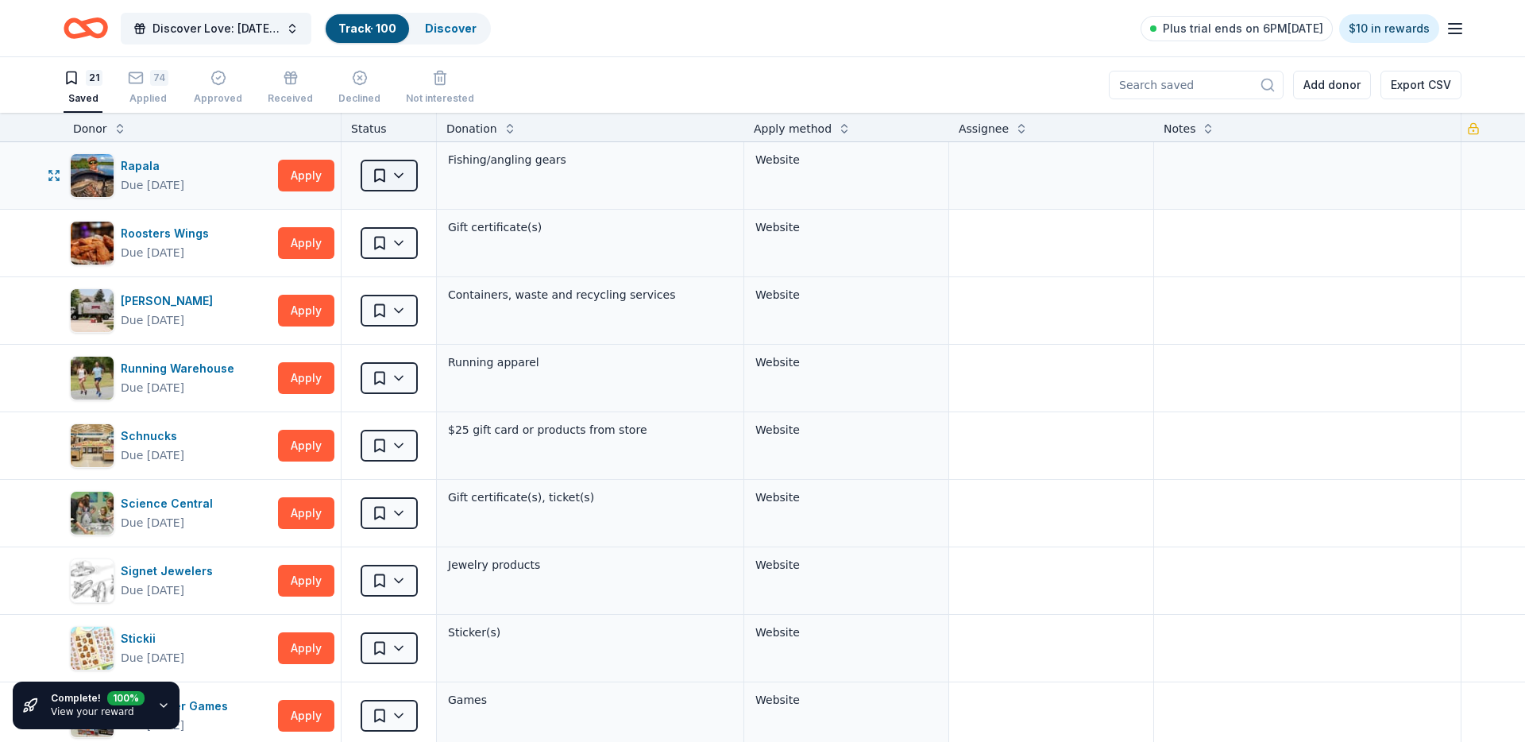
click at [407, 172] on html "Discover Love: Valentine's Day Gala & Silent Auction Track · 100 Discover Plus …" at bounding box center [762, 371] width 1525 height 742
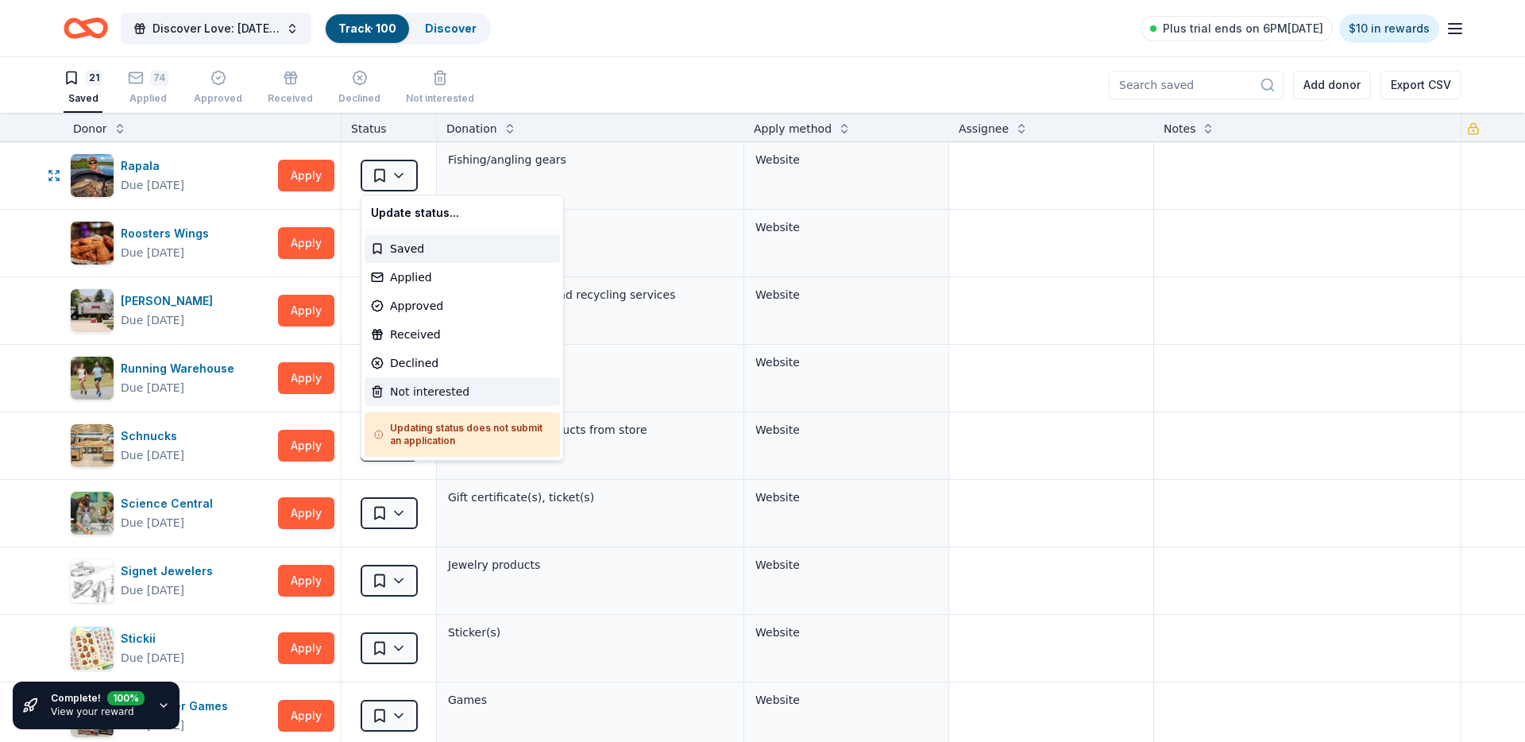
click at [430, 391] on div "Not interested" at bounding box center [462, 391] width 195 height 29
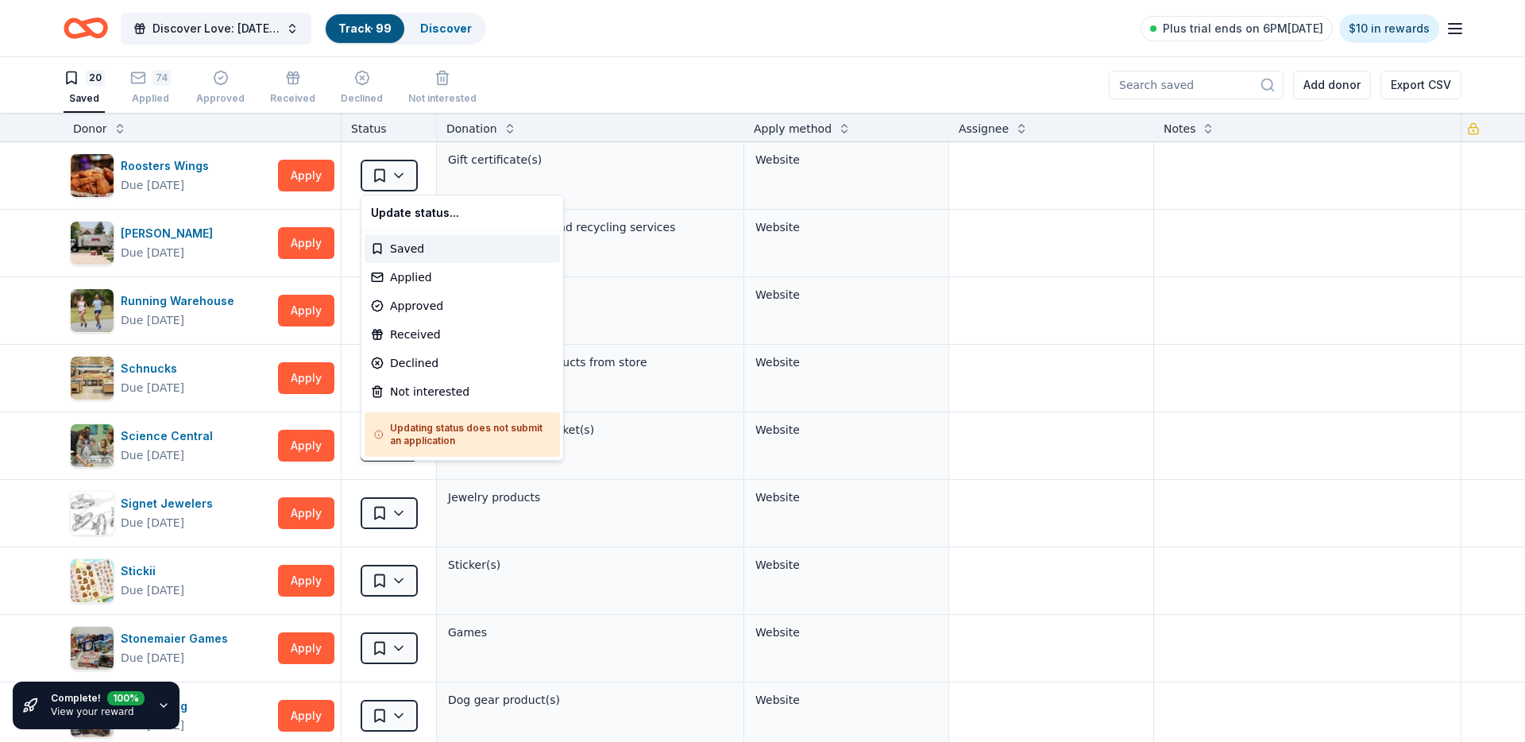
click at [401, 184] on html "Discover Love: Valentine's Day Gala & Silent Auction Track · 99 Discover Plus t…" at bounding box center [762, 371] width 1525 height 742
click at [410, 272] on div "Applied" at bounding box center [462, 277] width 195 height 29
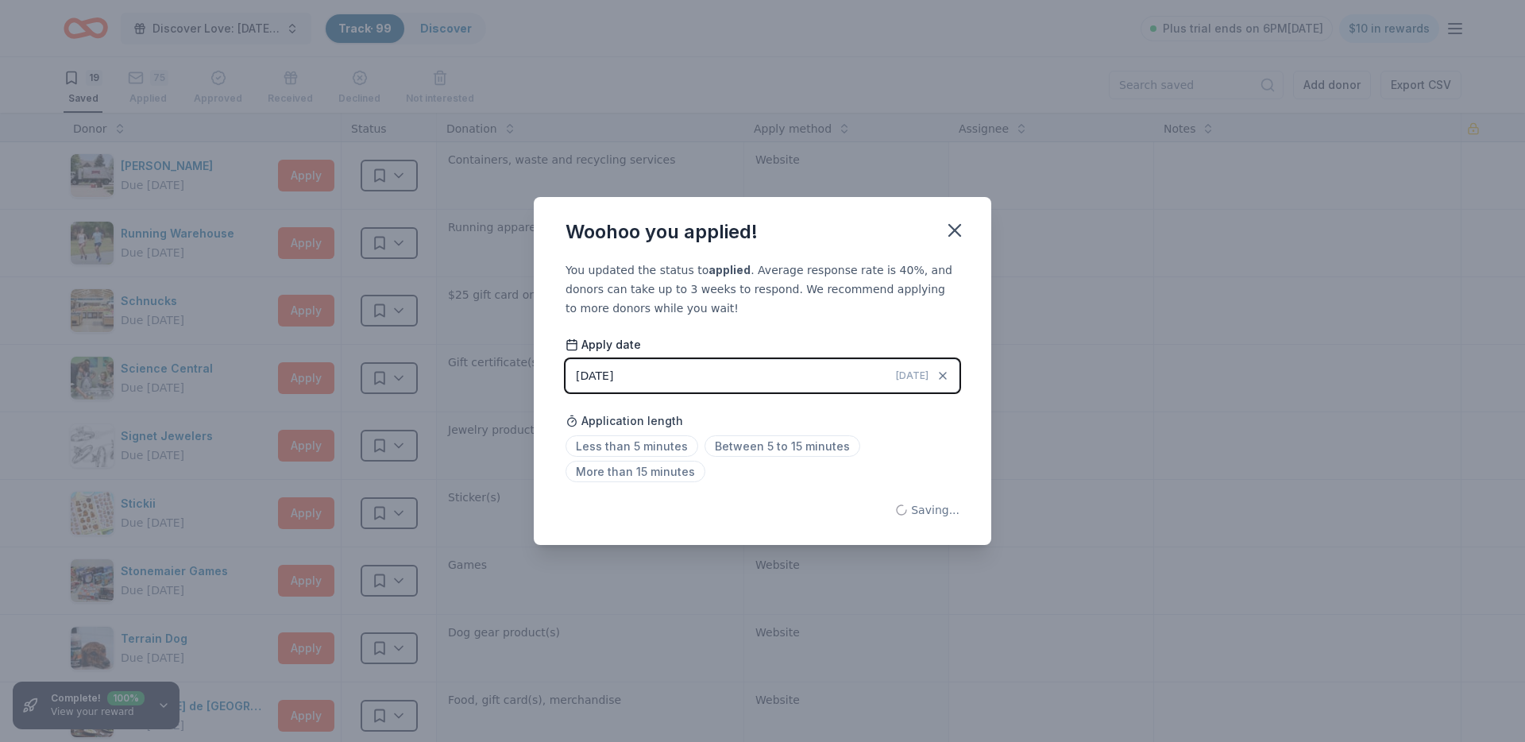
click at [403, 178] on div "Woohoo you applied! You updated the status to applied . Average response rate i…" at bounding box center [762, 371] width 1525 height 742
click at [960, 226] on icon "button" at bounding box center [955, 230] width 22 height 22
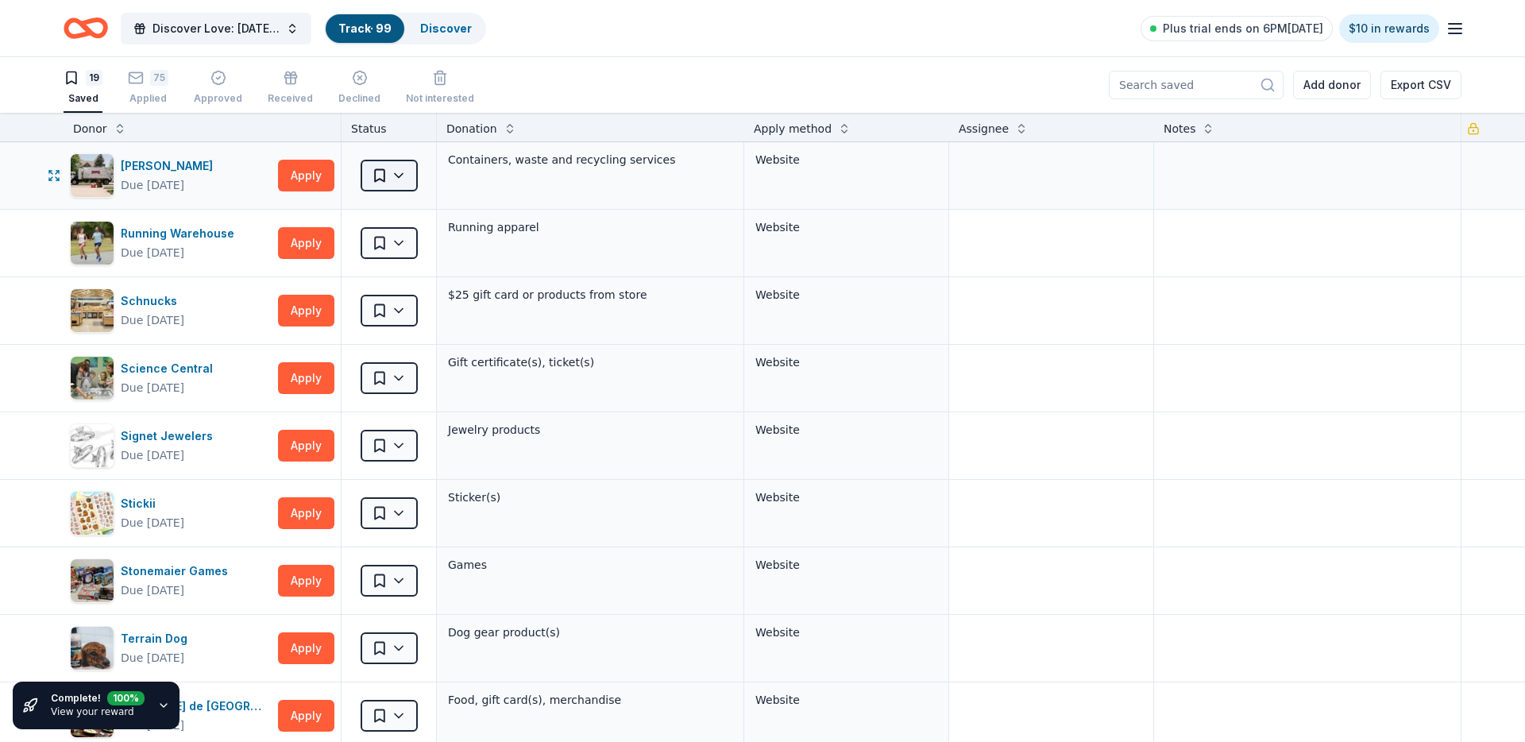
click at [395, 165] on html "Discover Love: Valentine's Day Gala & Silent Auction Track · 99 Discover Plus t…" at bounding box center [762, 371] width 1525 height 742
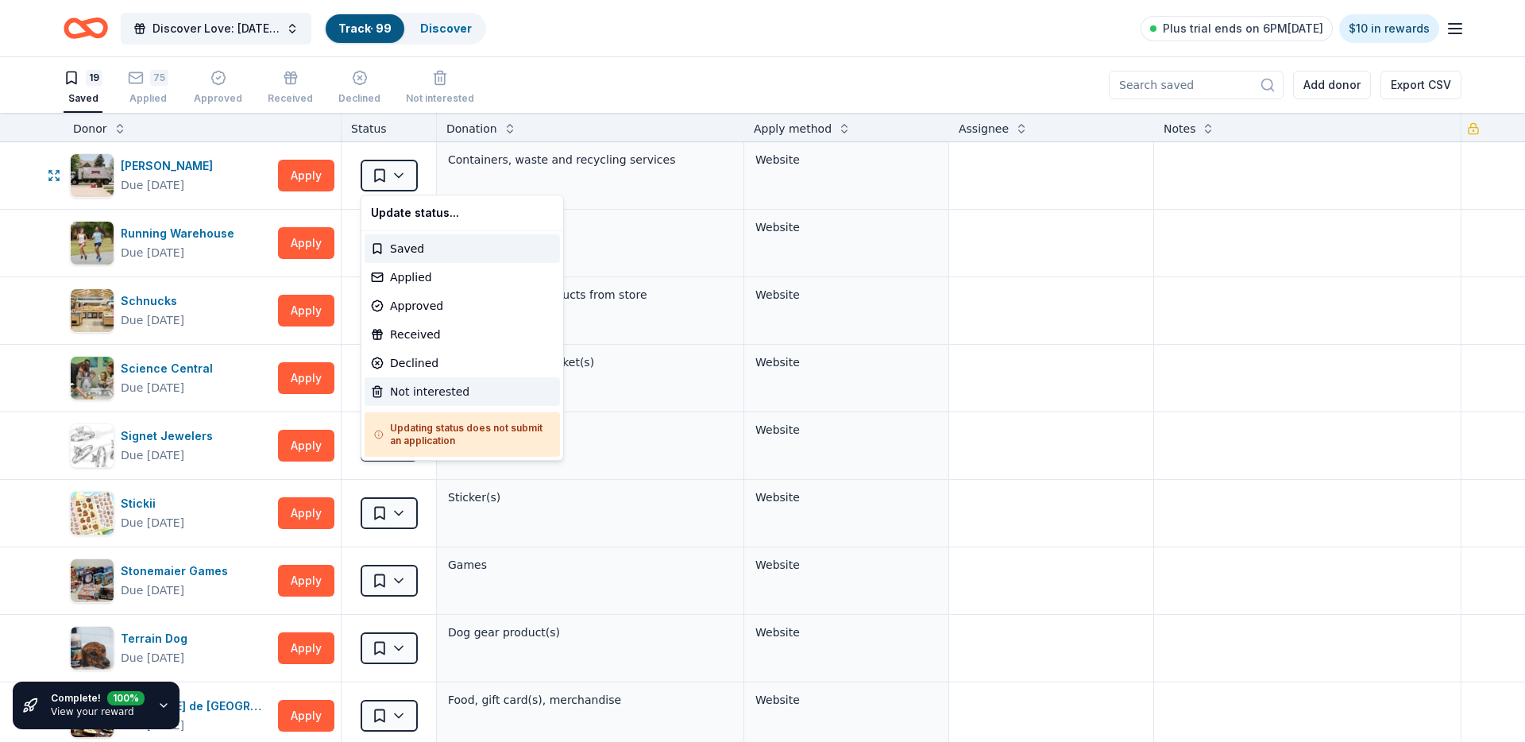
click at [469, 388] on div "Not interested" at bounding box center [462, 391] width 195 height 29
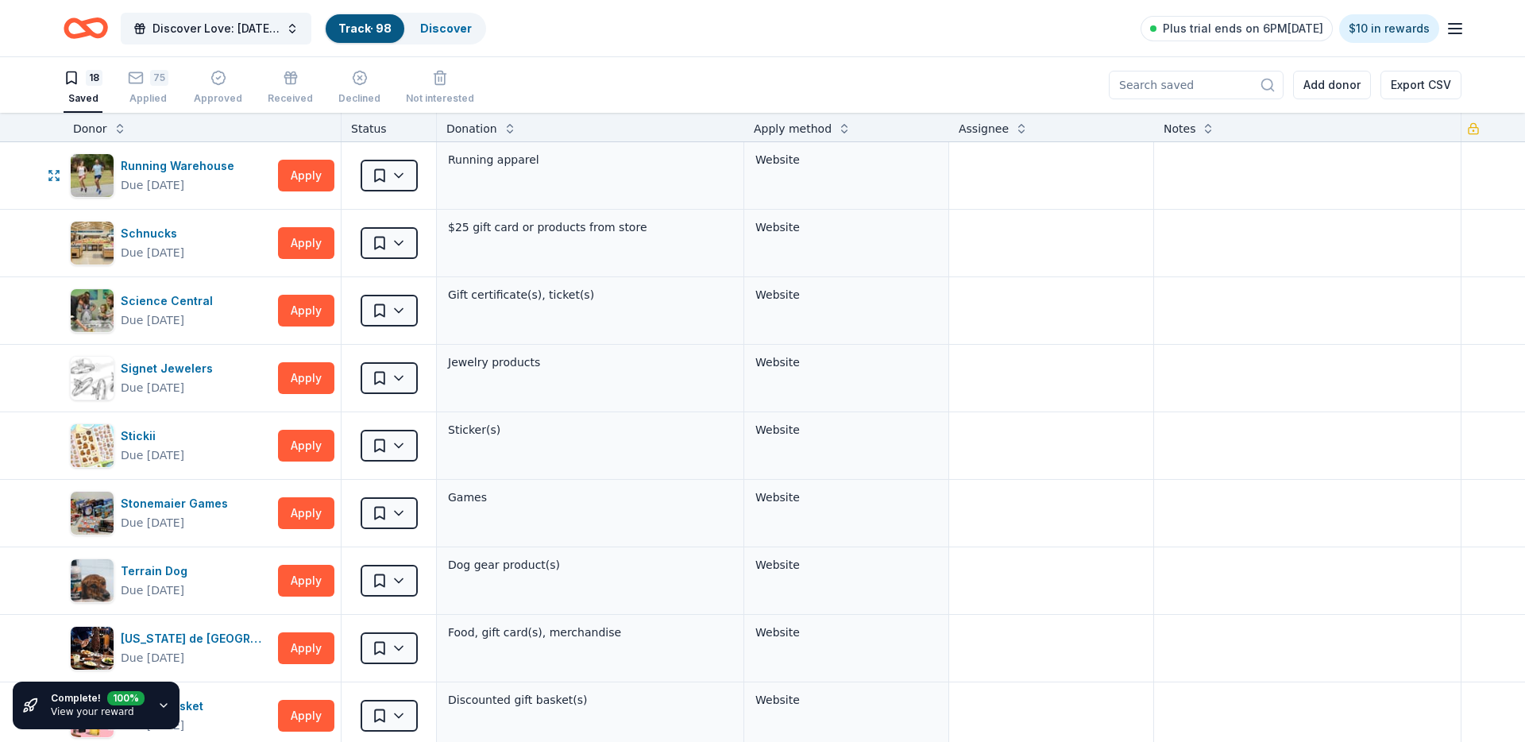
click at [400, 180] on html "Discover Love: Valentine's Day Gala & Silent Auction Track · 98 Discover Plus t…" at bounding box center [762, 371] width 1525 height 742
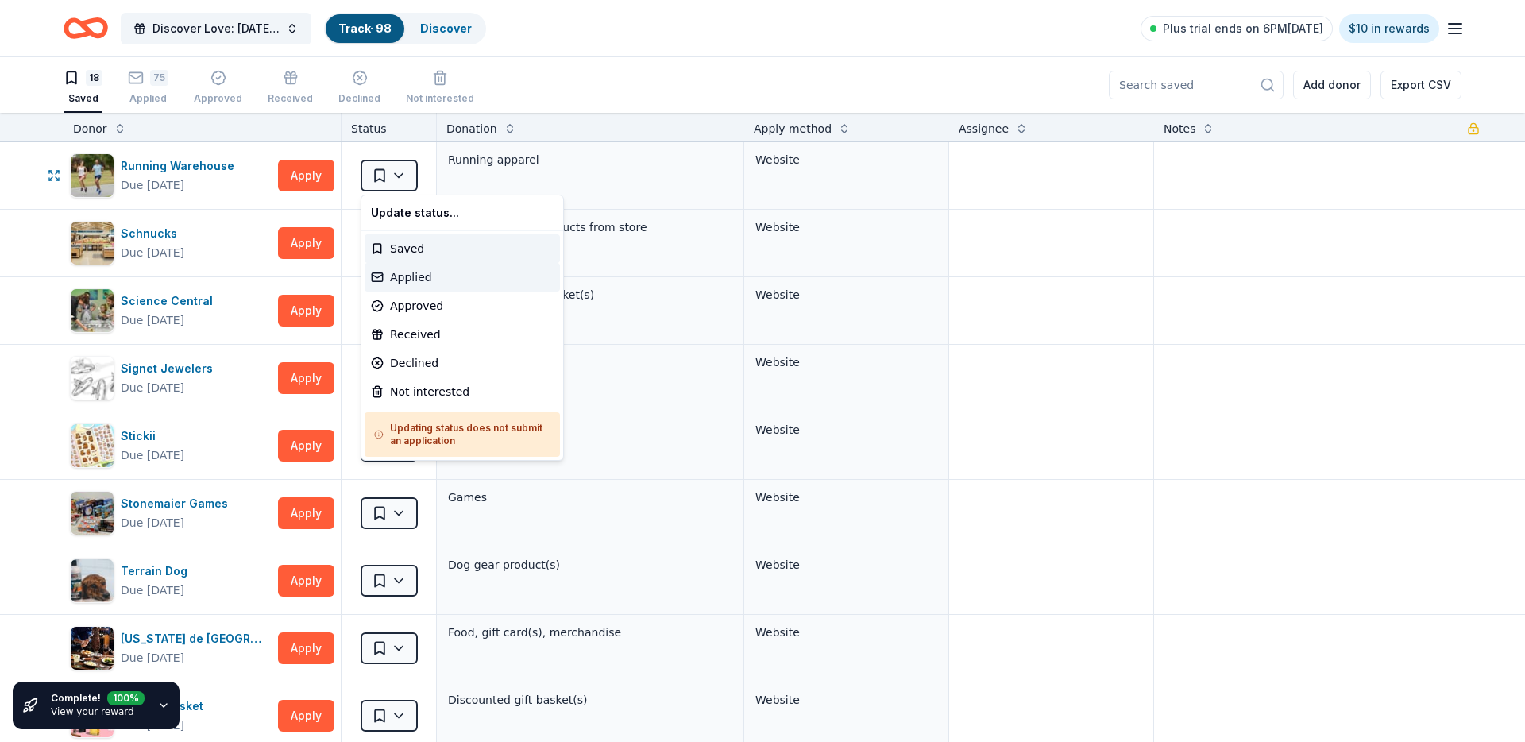
click at [413, 280] on div "Applied" at bounding box center [462, 277] width 195 height 29
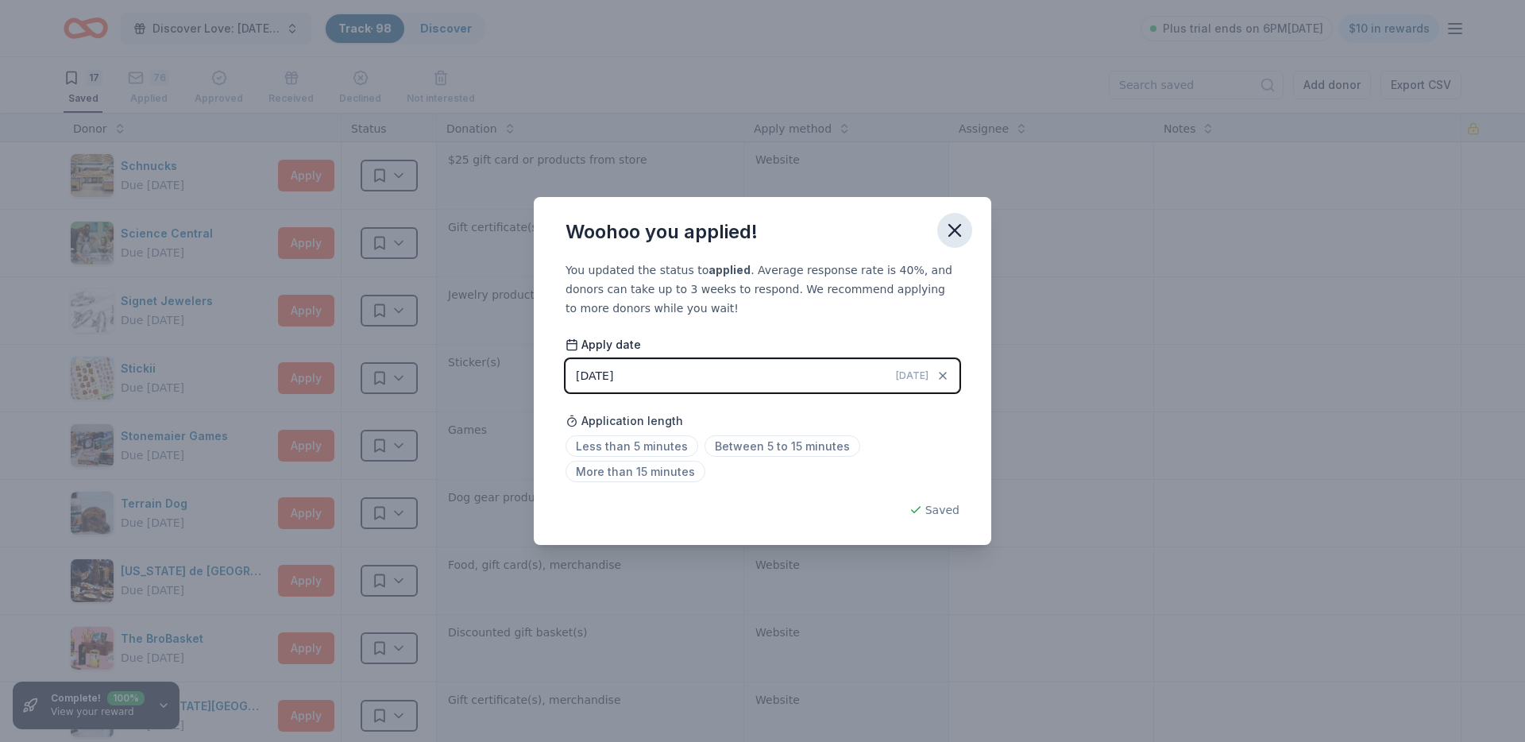
click at [955, 229] on icon "button" at bounding box center [954, 230] width 11 height 11
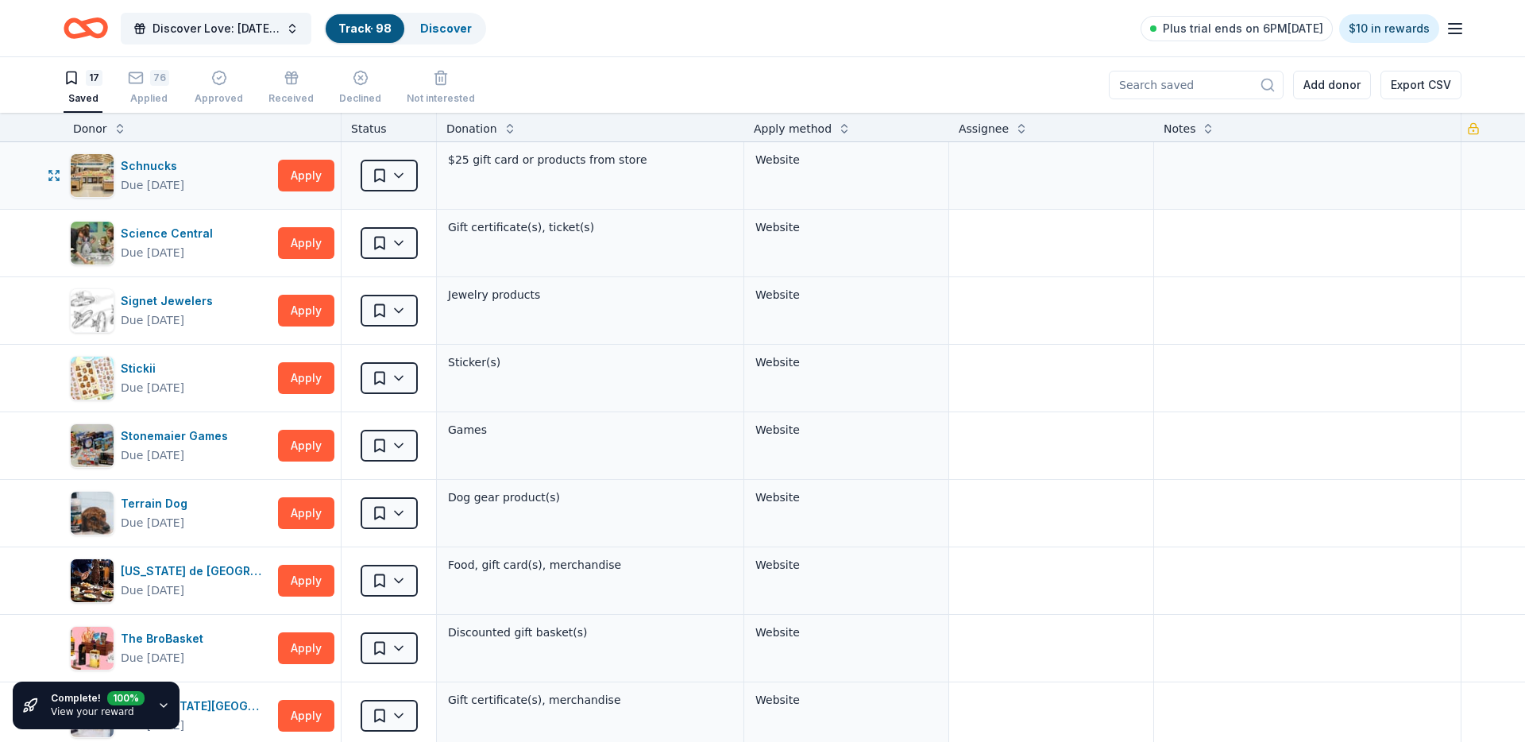
click at [417, 159] on div "Saved" at bounding box center [389, 175] width 95 height 67
click at [396, 171] on html "Discover Love: Valentine's Day Gala & Silent Auction Track · 98 Discover Plus t…" at bounding box center [762, 371] width 1525 height 742
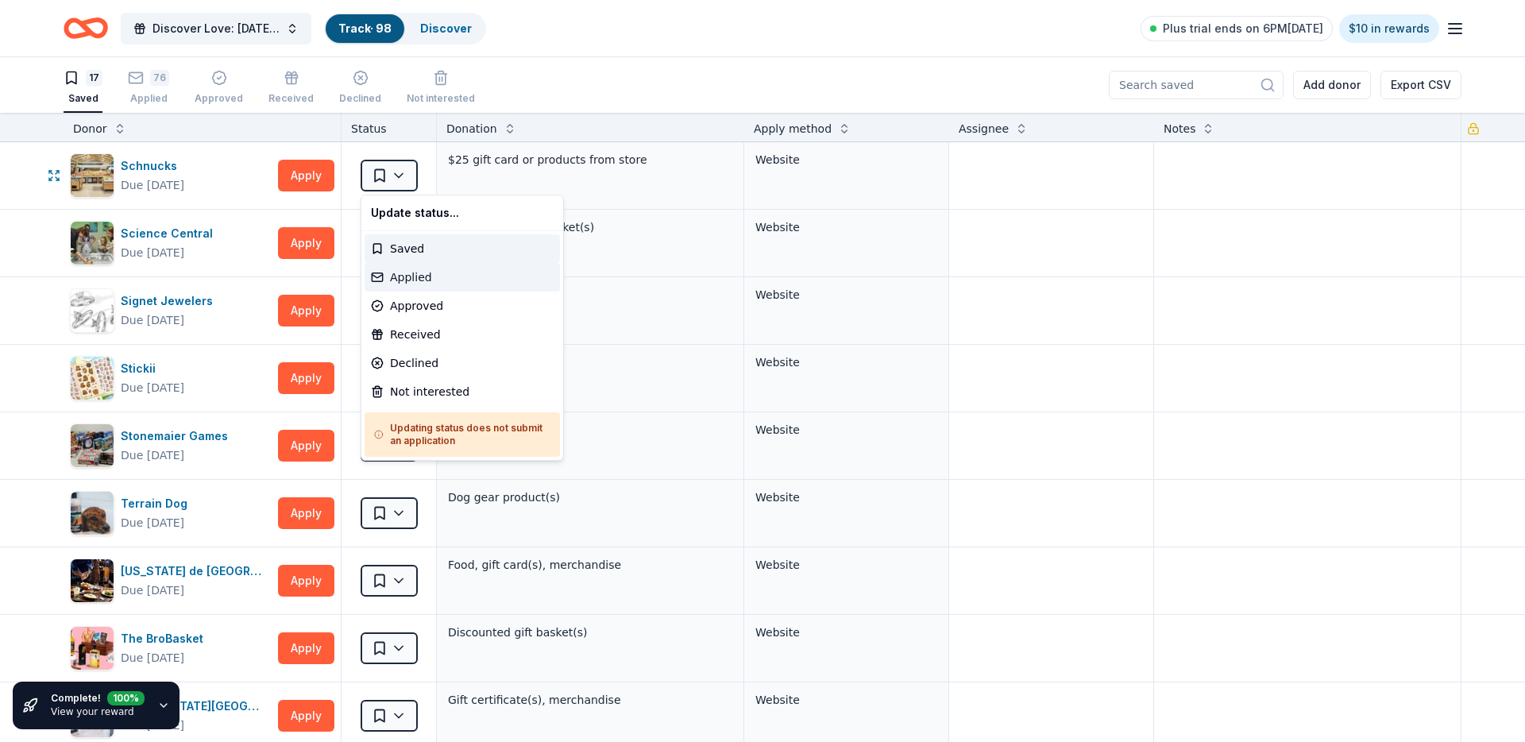
click at [410, 284] on div "Applied" at bounding box center [462, 277] width 195 height 29
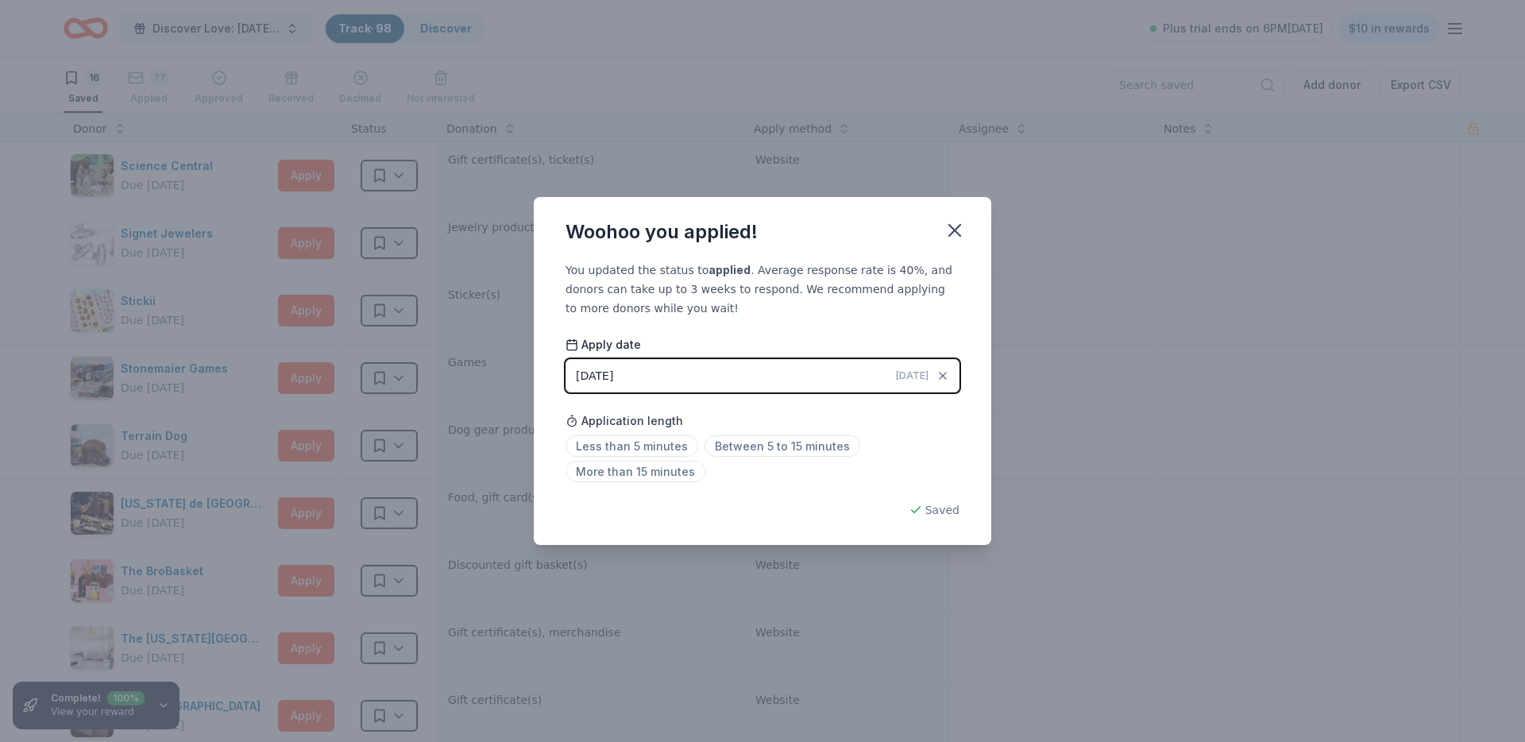
click at [938, 212] on div "Woohoo you applied!" at bounding box center [762, 229] width 457 height 64
click at [951, 224] on icon "button" at bounding box center [955, 230] width 22 height 22
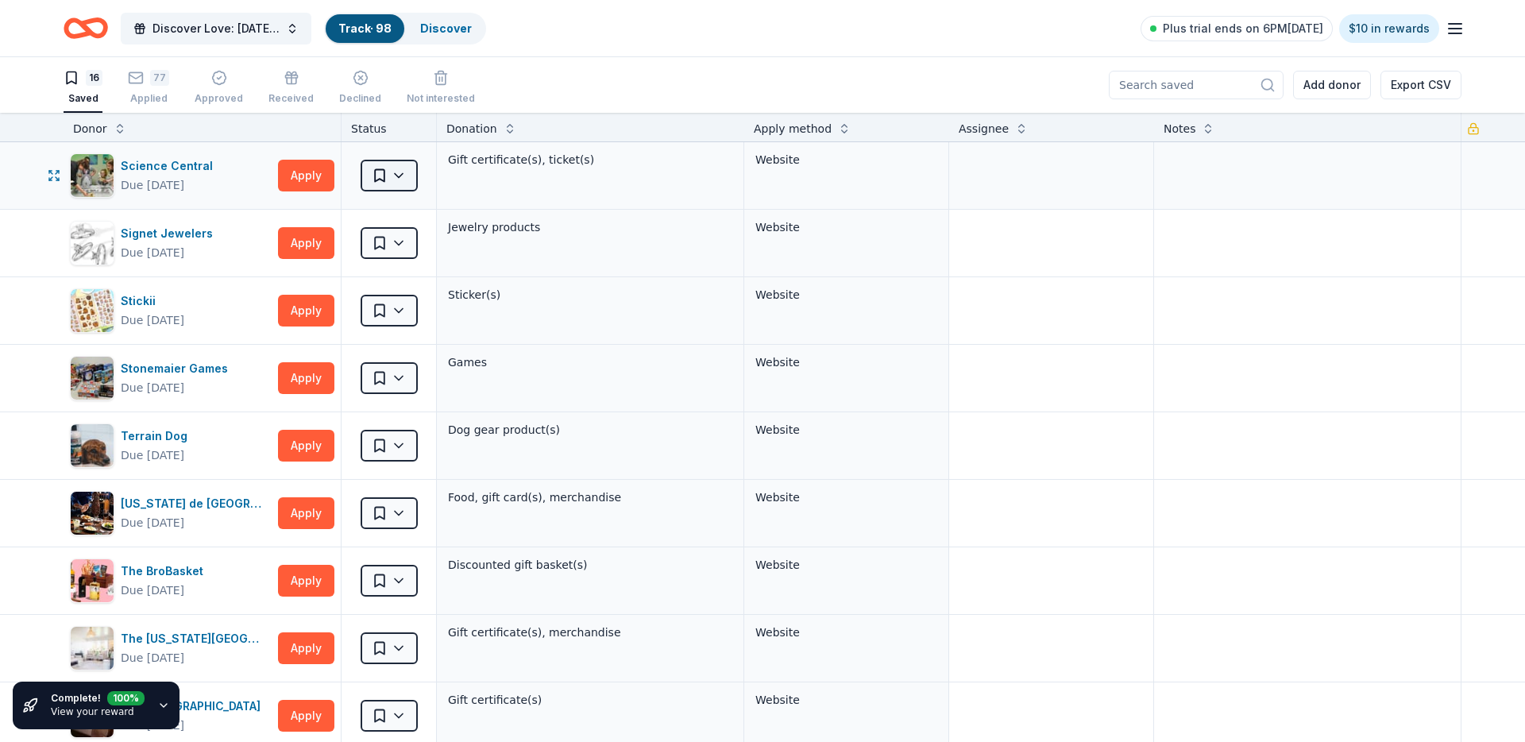
click at [406, 180] on html "Discover Love: Valentine's Day Gala & Silent Auction Track · 98 Discover Plus t…" at bounding box center [762, 371] width 1525 height 742
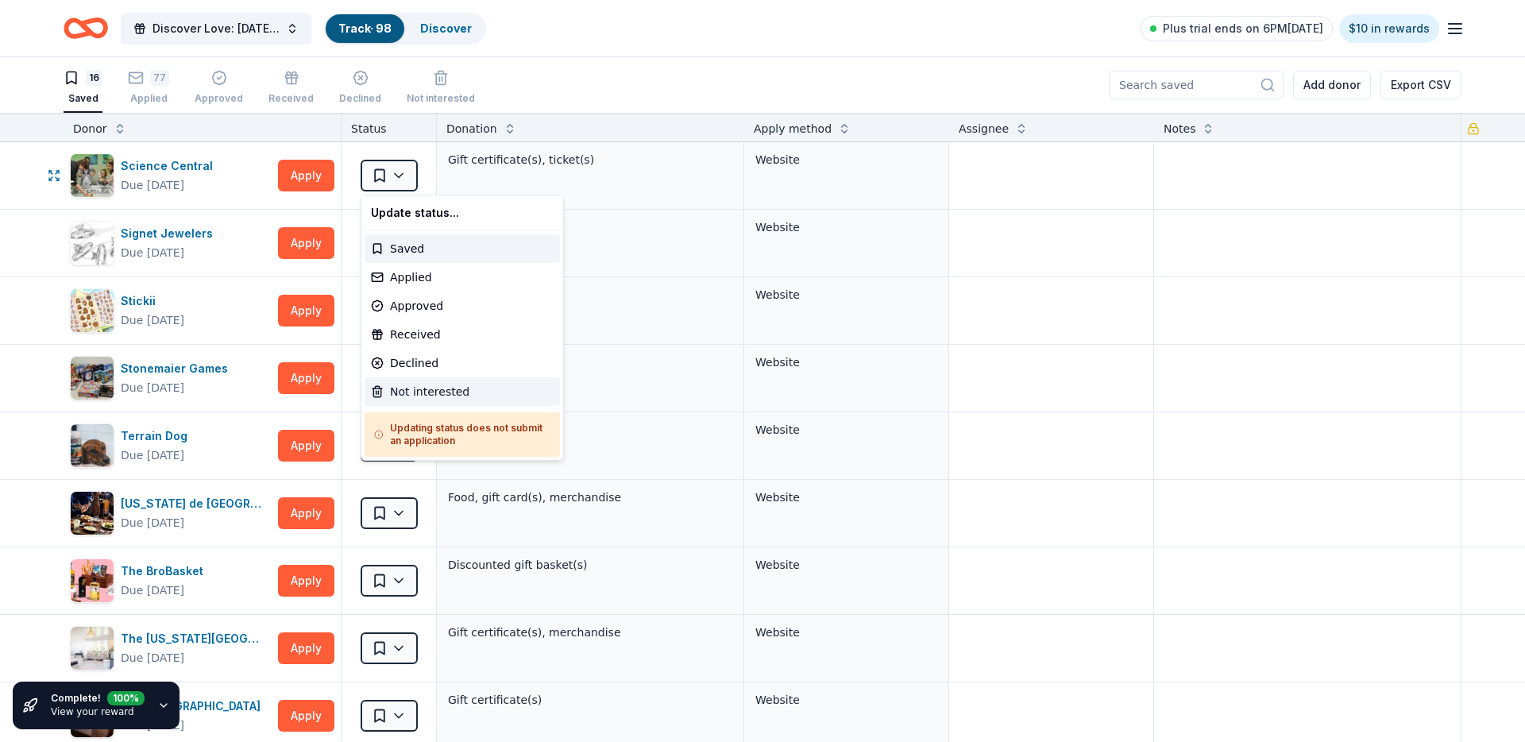
click at [410, 387] on div "Not interested" at bounding box center [462, 391] width 195 height 29
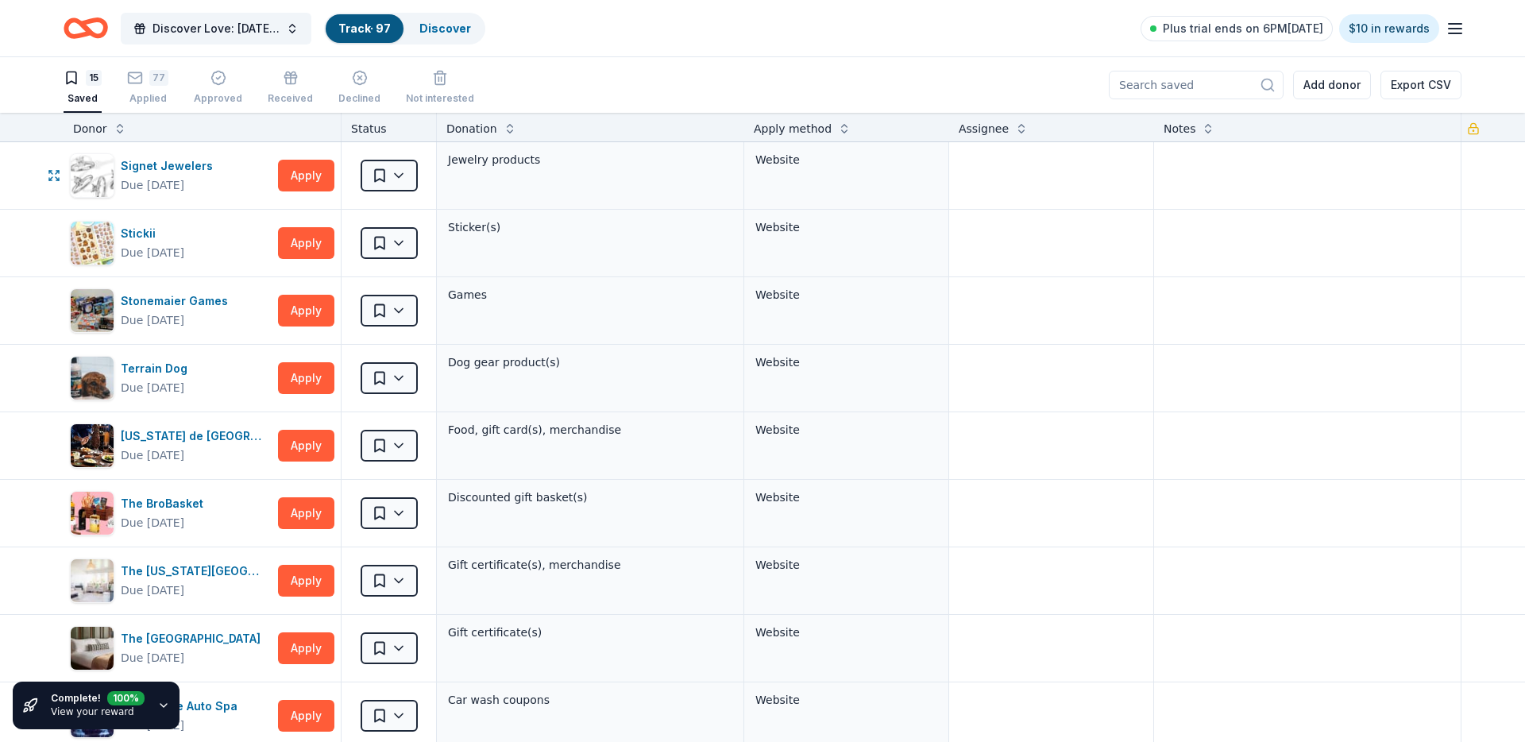
click at [396, 183] on html "Discover Love: Valentine's Day Gala & Silent Auction Track · 97 Discover Plus t…" at bounding box center [762, 371] width 1525 height 742
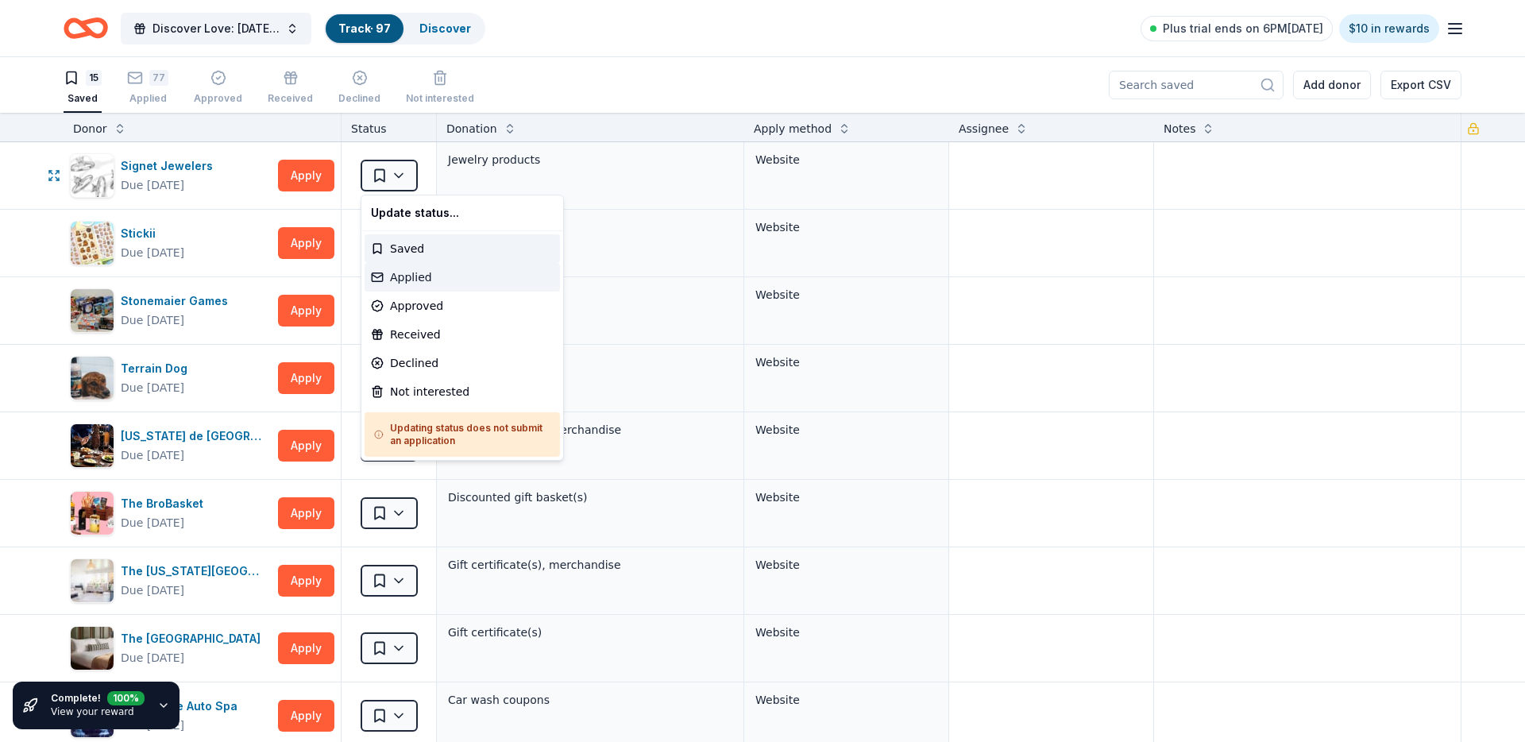
click at [417, 271] on div "Applied" at bounding box center [462, 277] width 195 height 29
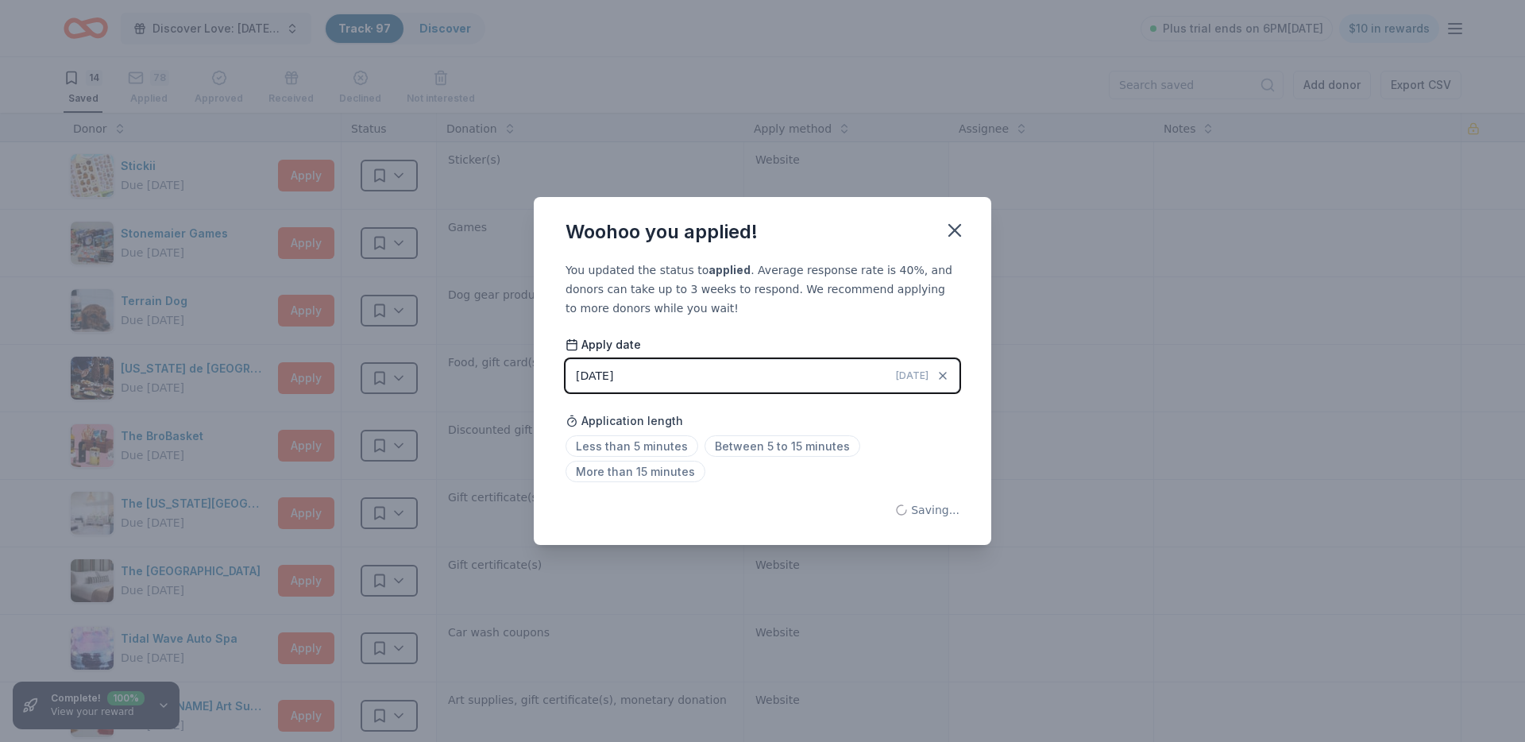
click at [388, 183] on div "Woohoo you applied! You updated the status to applied . Average response rate i…" at bounding box center [762, 371] width 1525 height 742
click at [965, 229] on icon "button" at bounding box center [955, 230] width 22 height 22
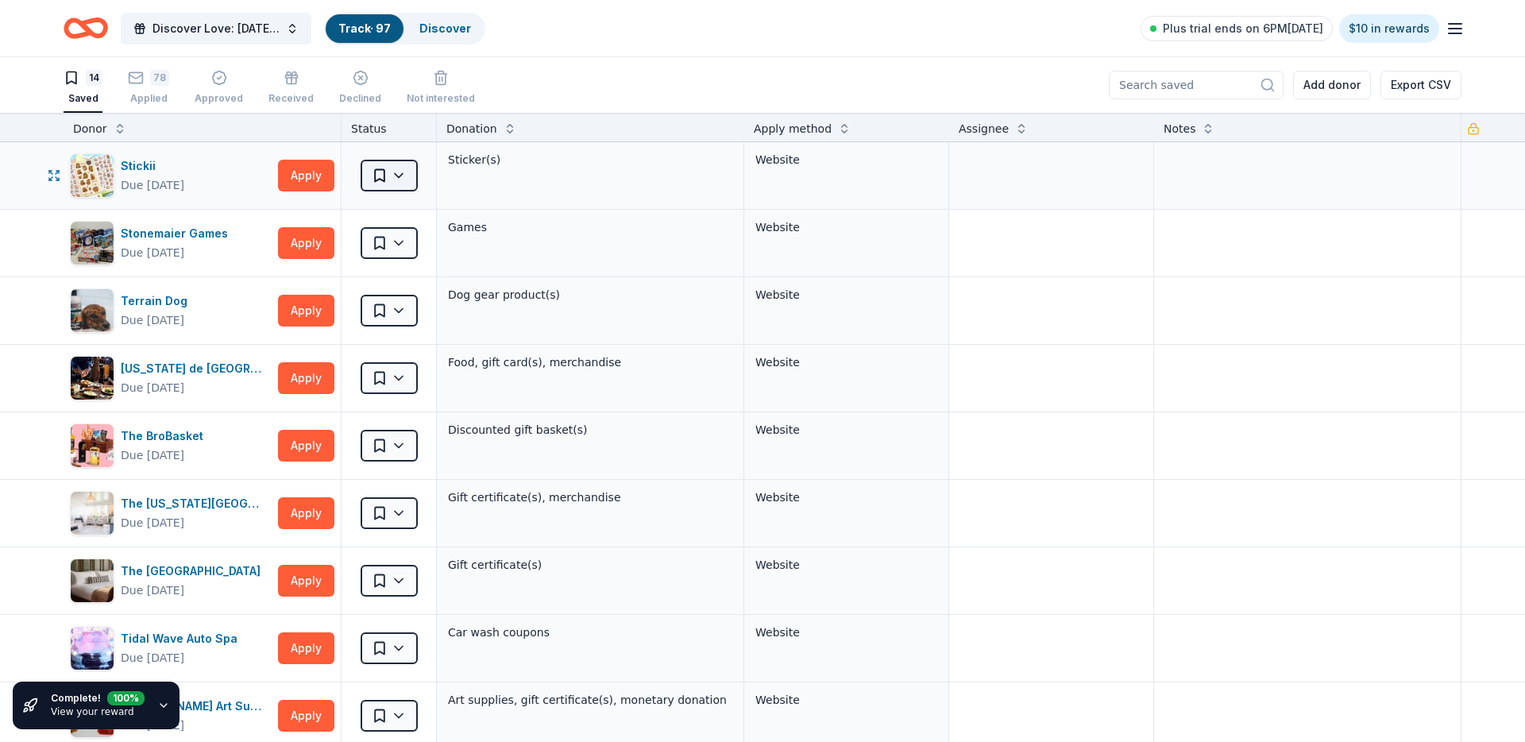
click at [407, 176] on html "Discover Love: Valentine's Day Gala & Silent Auction Track · 97 Discover Plus t…" at bounding box center [762, 371] width 1525 height 742
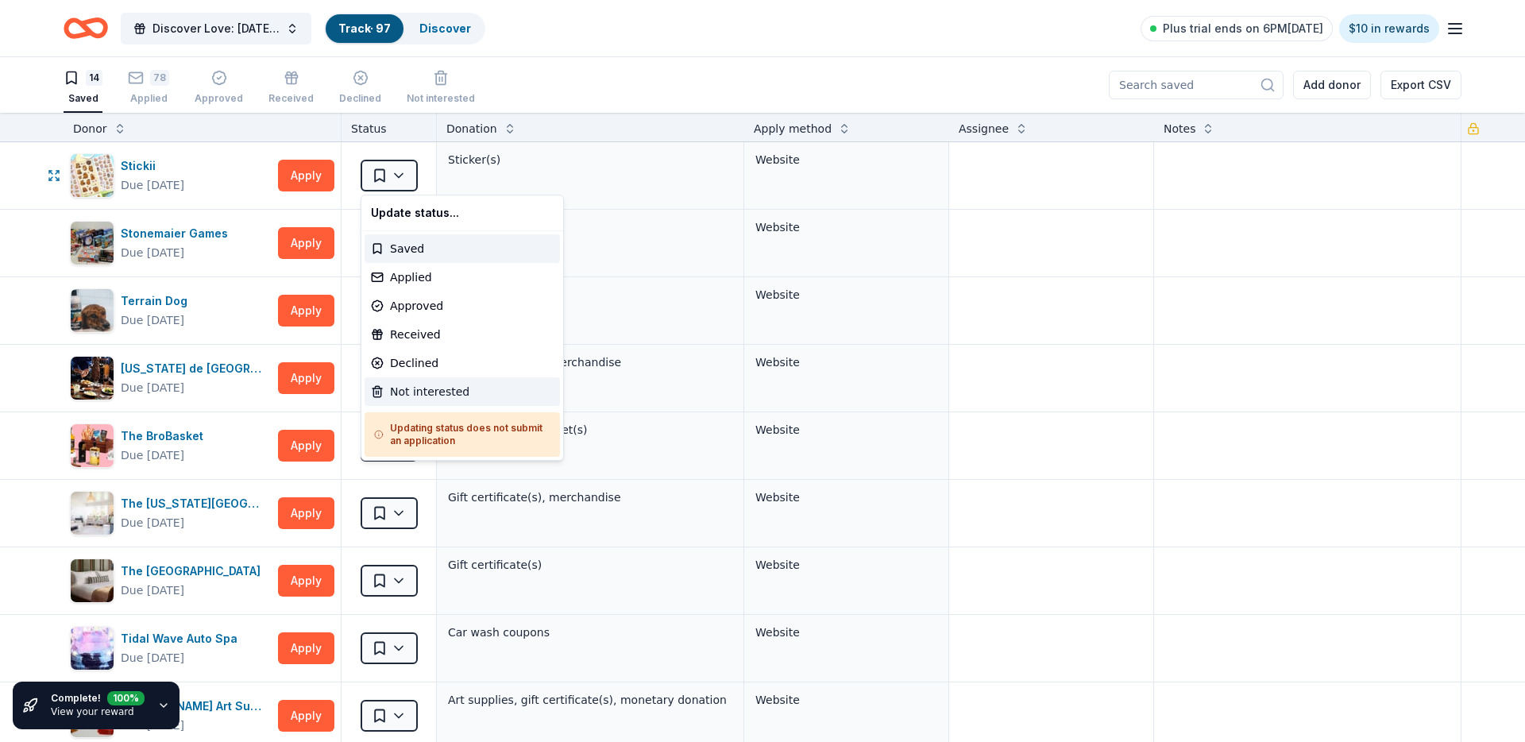
click at [474, 392] on div "Not interested" at bounding box center [462, 391] width 195 height 29
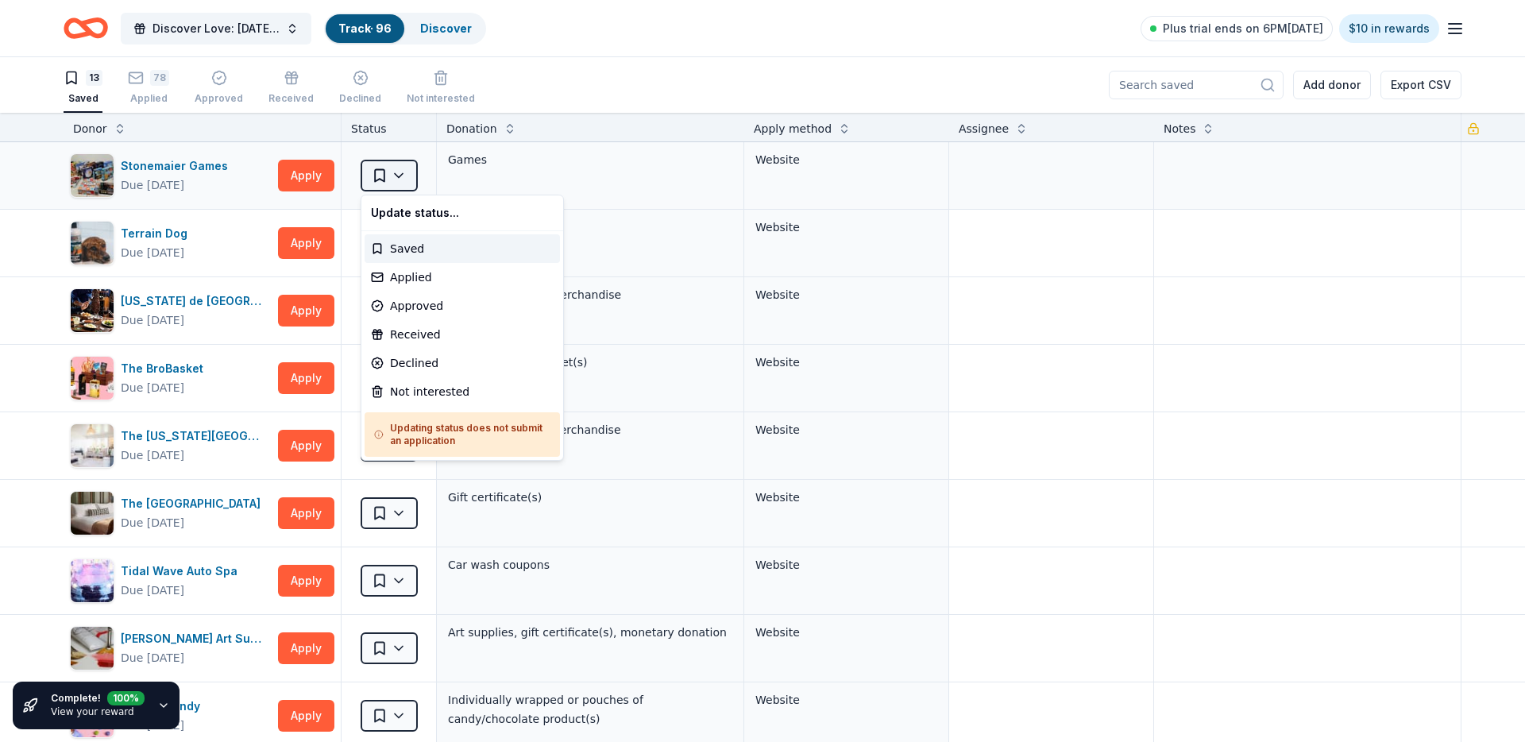
click at [378, 179] on html "Discover Love: Valentine's Day Gala & Silent Auction Track · 96 Discover Plus t…" at bounding box center [762, 371] width 1525 height 742
click at [407, 389] on div "Not interested" at bounding box center [462, 391] width 195 height 29
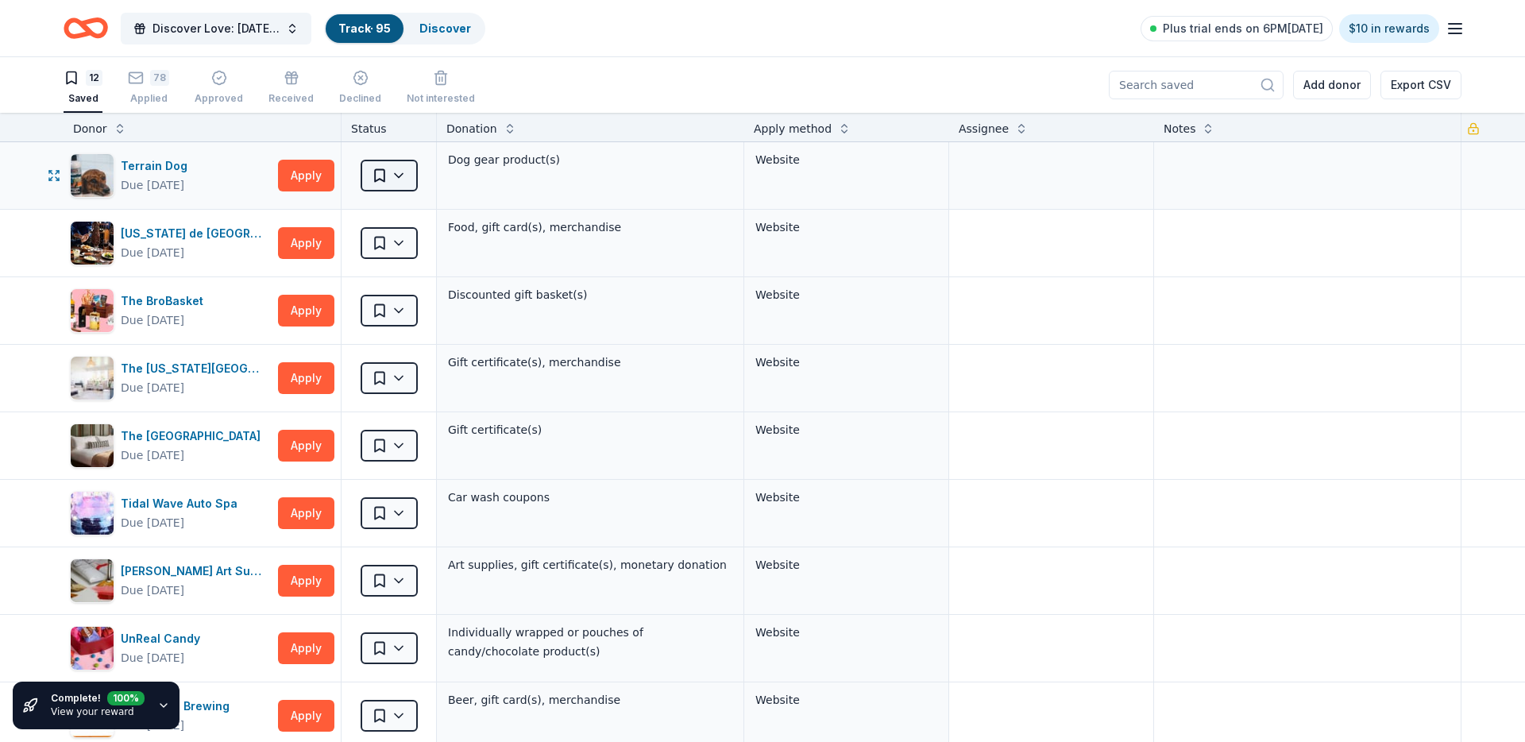
click at [396, 177] on html "Discover Love: Valentine's Day Gala & Silent Auction Track · 95 Discover Plus t…" at bounding box center [762, 371] width 1525 height 742
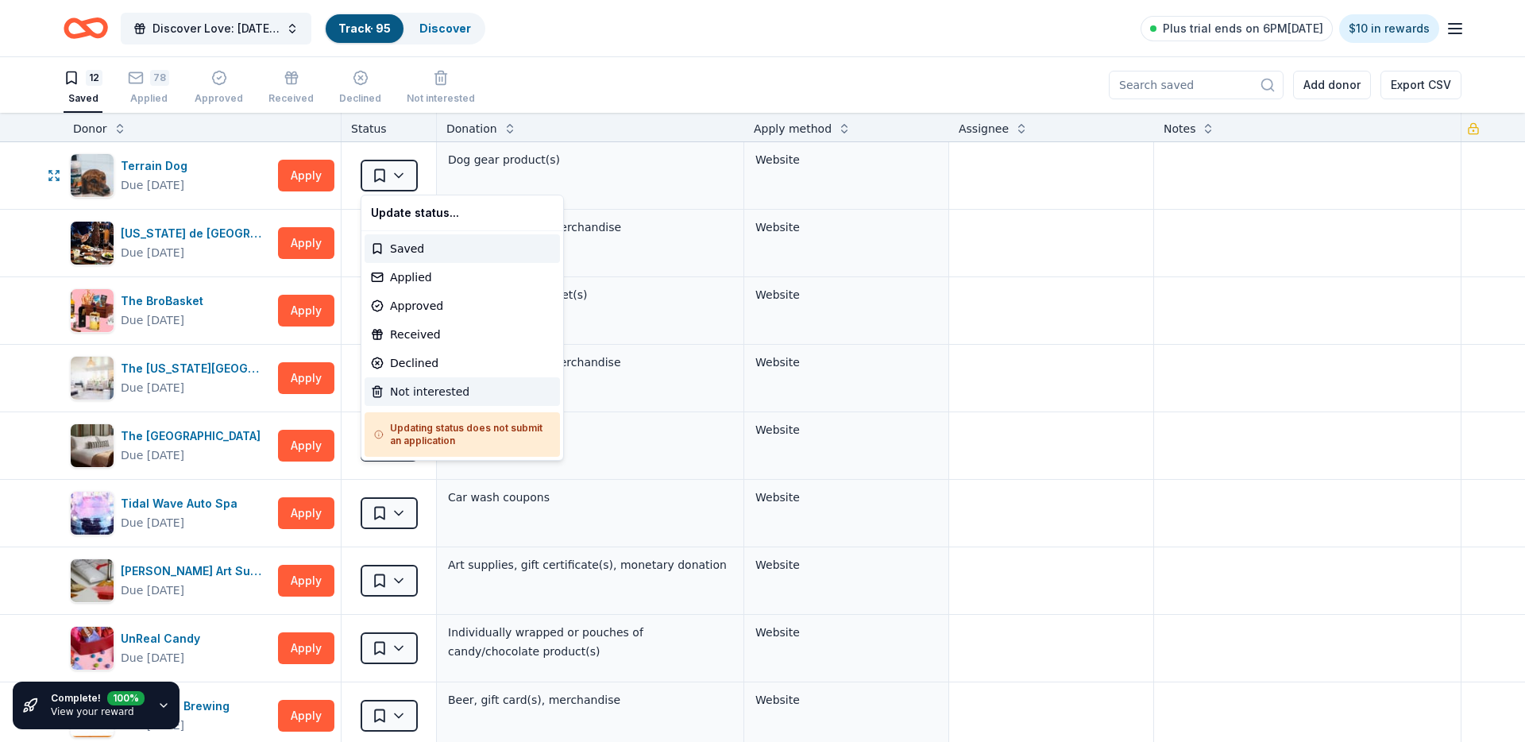
click at [417, 396] on div "Not interested" at bounding box center [462, 391] width 195 height 29
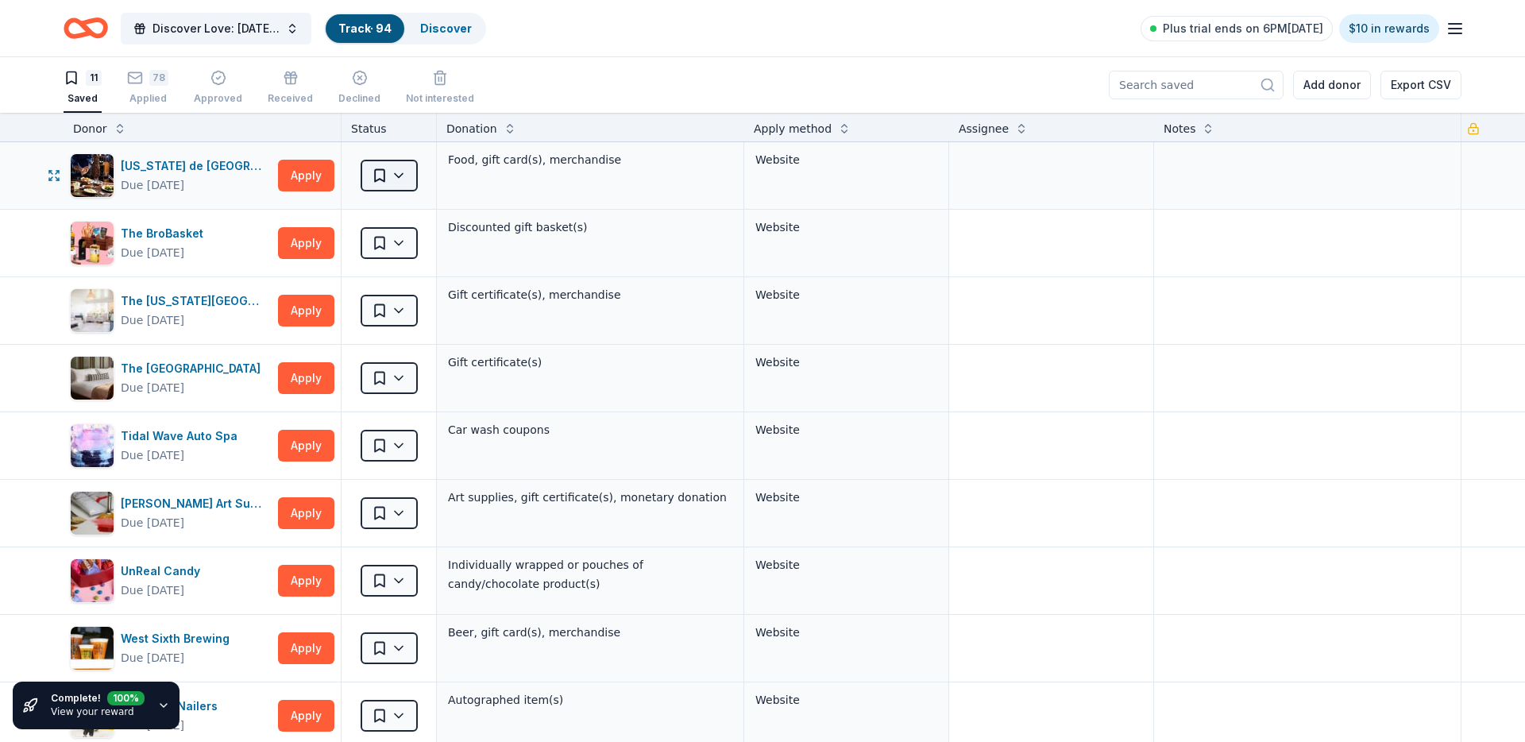
click at [393, 179] on html "Discover Love: Valentine's Day Gala & Silent Auction Track · 94 Discover Plus t…" at bounding box center [762, 371] width 1525 height 742
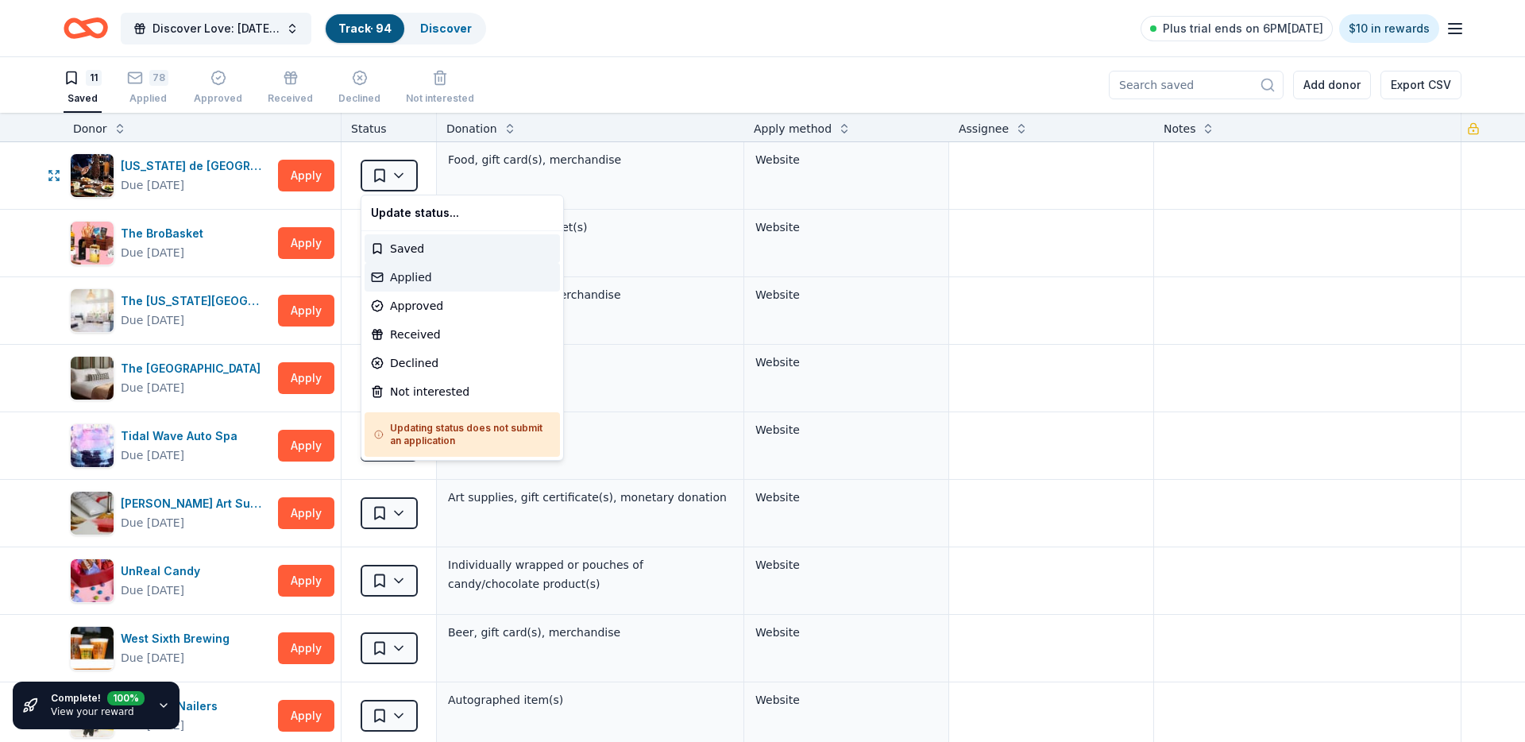
click at [411, 279] on div "Applied" at bounding box center [462, 277] width 195 height 29
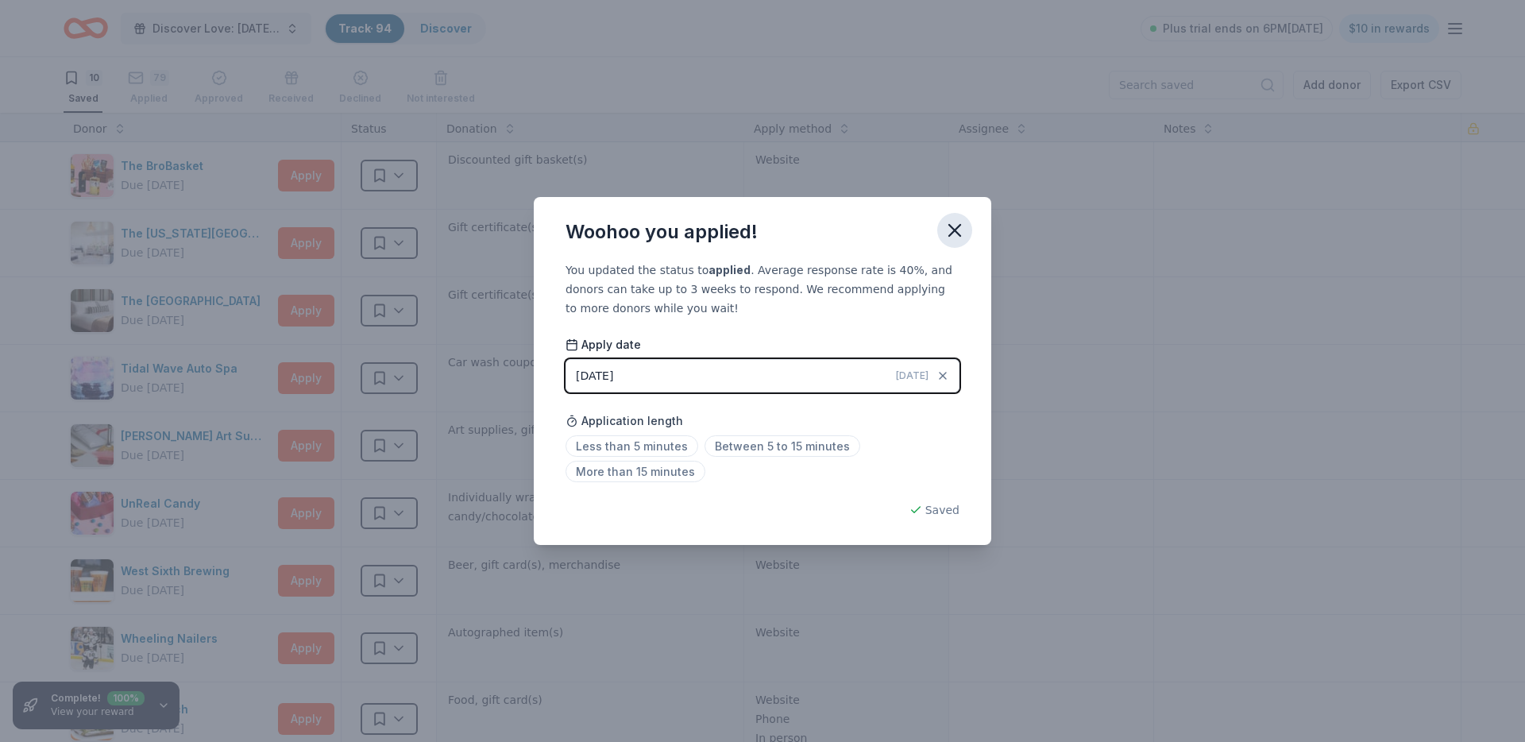
click at [951, 225] on icon "button" at bounding box center [954, 230] width 11 height 11
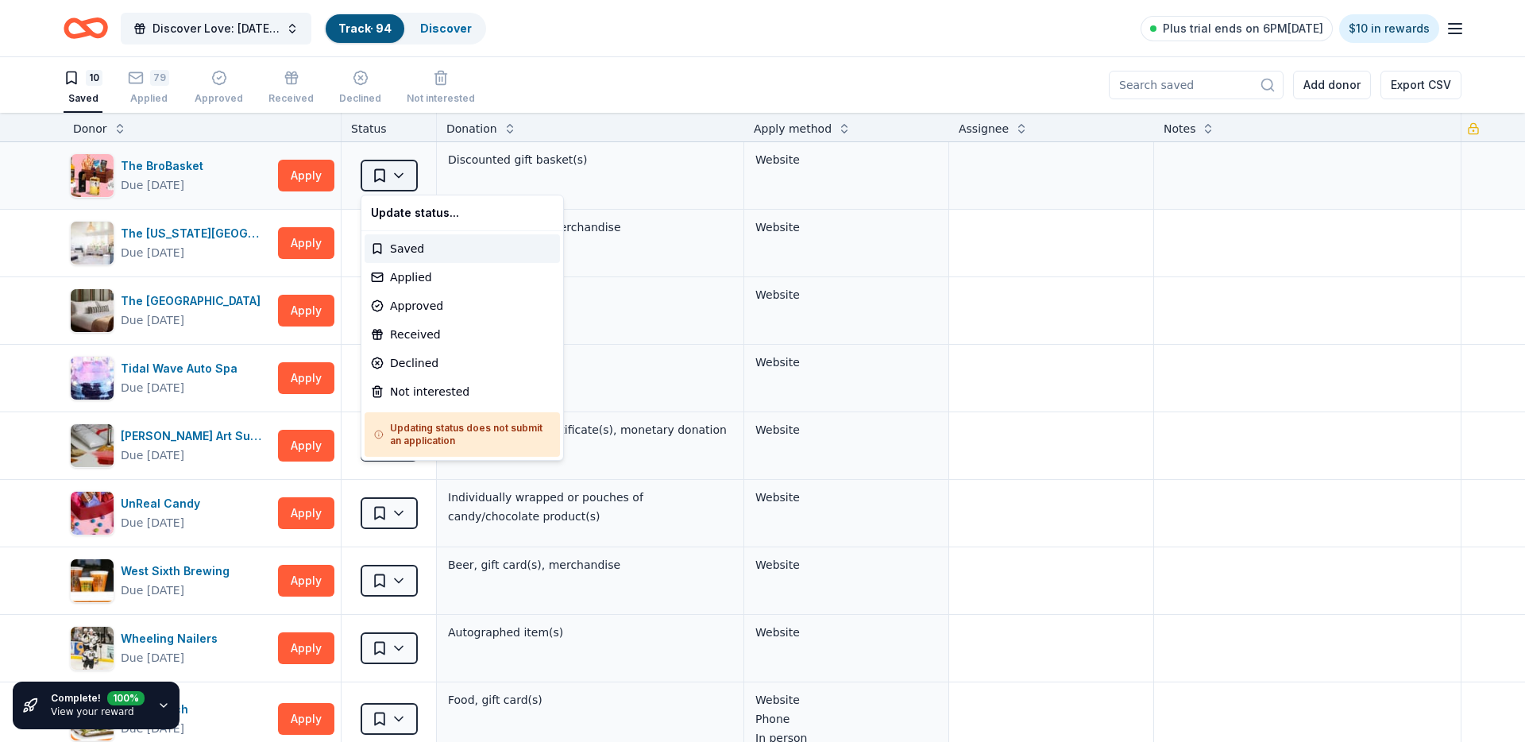
click at [406, 161] on html "Discover Love: Valentine's Day Gala & Silent Auction Track · 94 Discover Plus t…" at bounding box center [762, 371] width 1525 height 742
click at [405, 288] on div "Applied" at bounding box center [462, 277] width 195 height 29
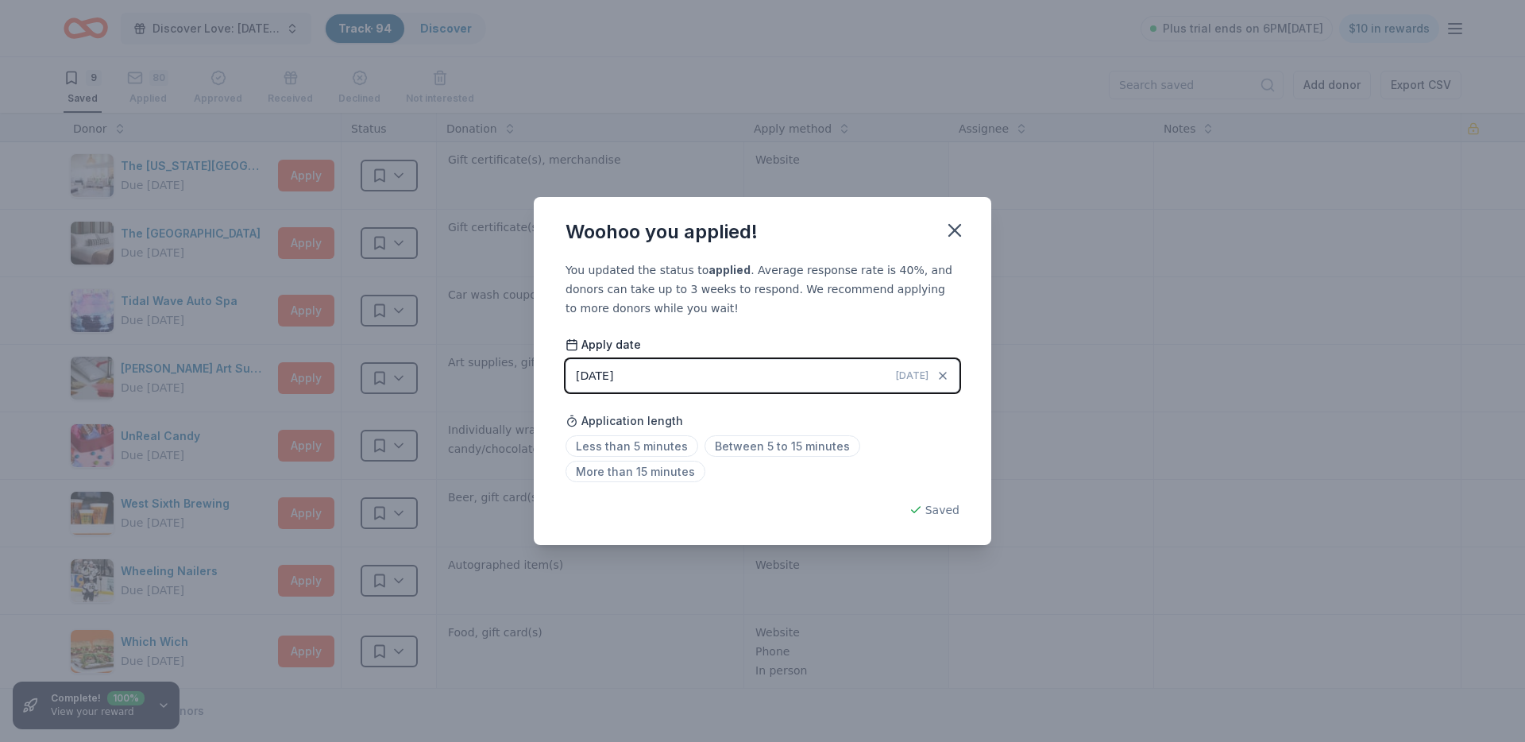
drag, startPoint x: 958, startPoint y: 227, endPoint x: 857, endPoint y: 205, distance: 103.3
click at [958, 227] on icon "button" at bounding box center [955, 230] width 22 height 22
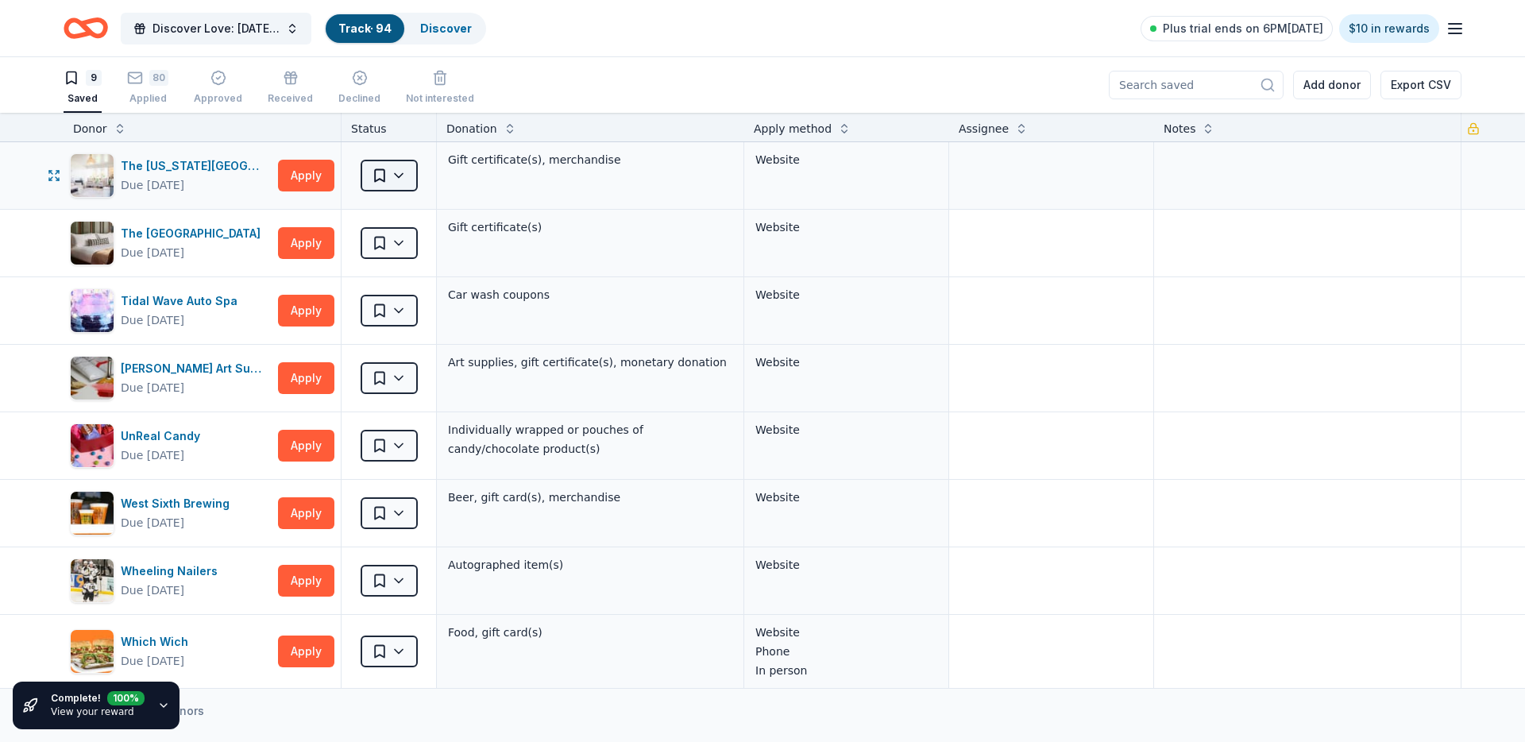
click at [392, 164] on html "Discover Love: Valentine's Day Gala & Silent Auction Track · 94 Discover Plus t…" at bounding box center [762, 371] width 1525 height 742
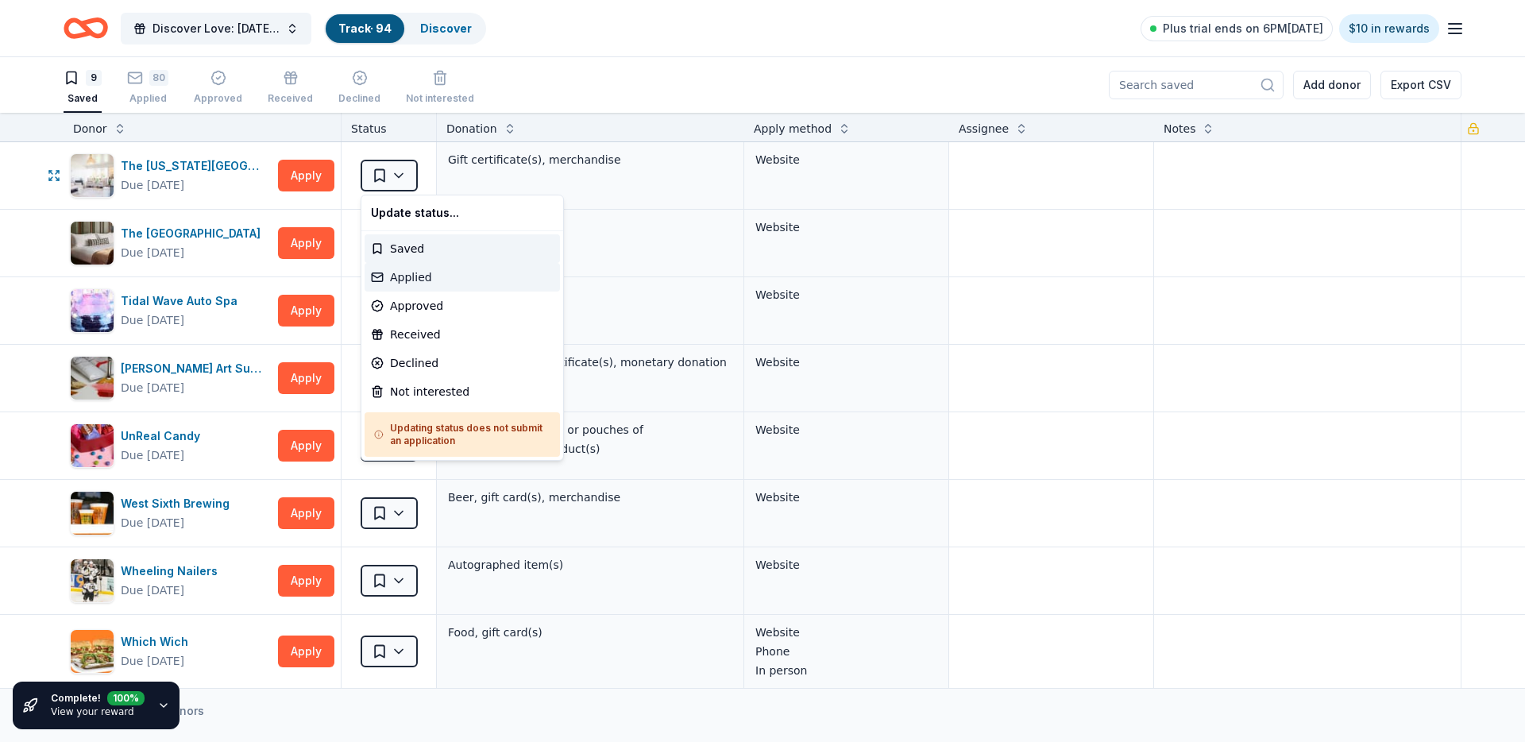
click at [410, 278] on div "Applied" at bounding box center [462, 277] width 195 height 29
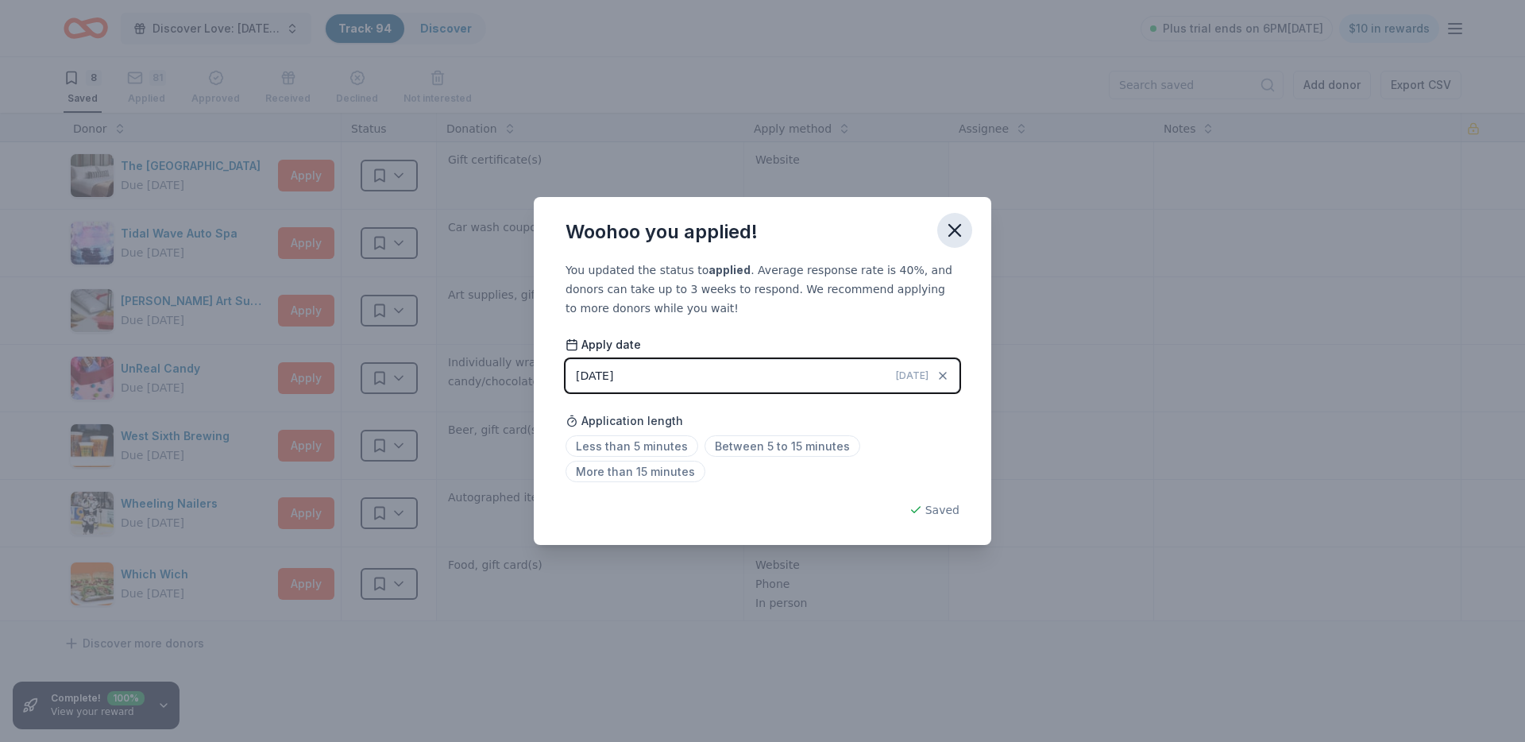
click at [967, 219] on button "button" at bounding box center [954, 230] width 35 height 35
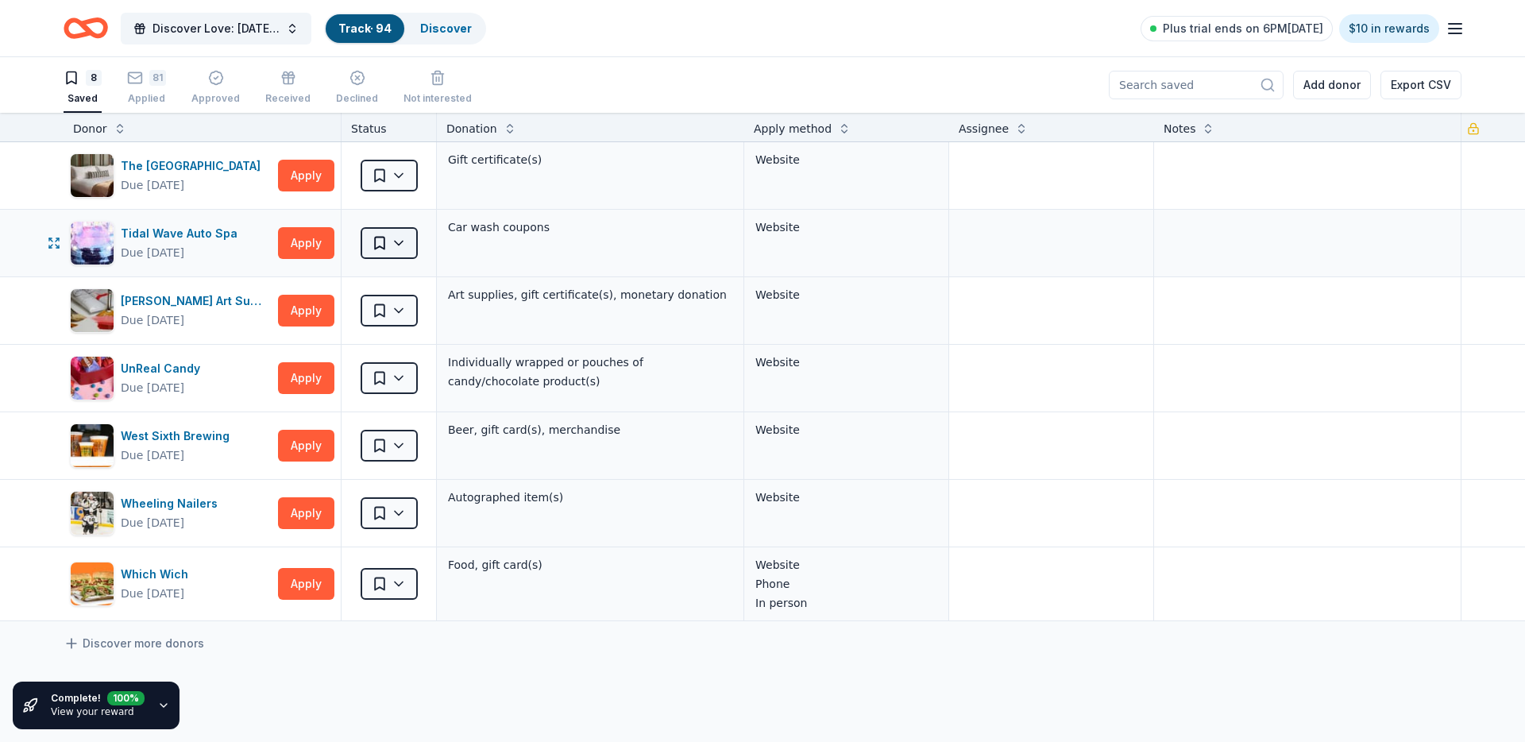
click at [384, 241] on html "Discover Love: Valentine's Day Gala & Silent Auction Track · 94 Discover Plus t…" at bounding box center [762, 371] width 1525 height 742
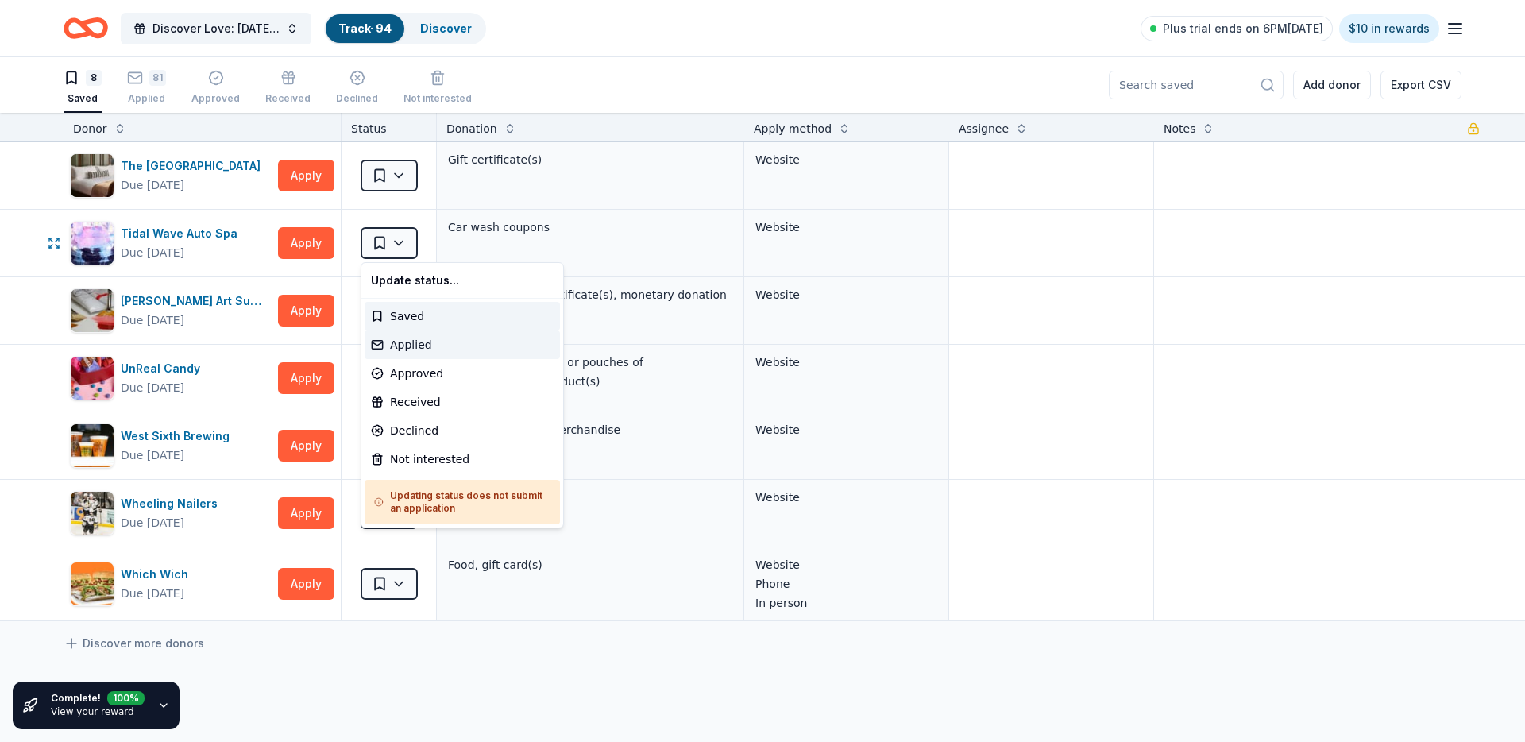
click at [453, 345] on div "Applied" at bounding box center [462, 344] width 195 height 29
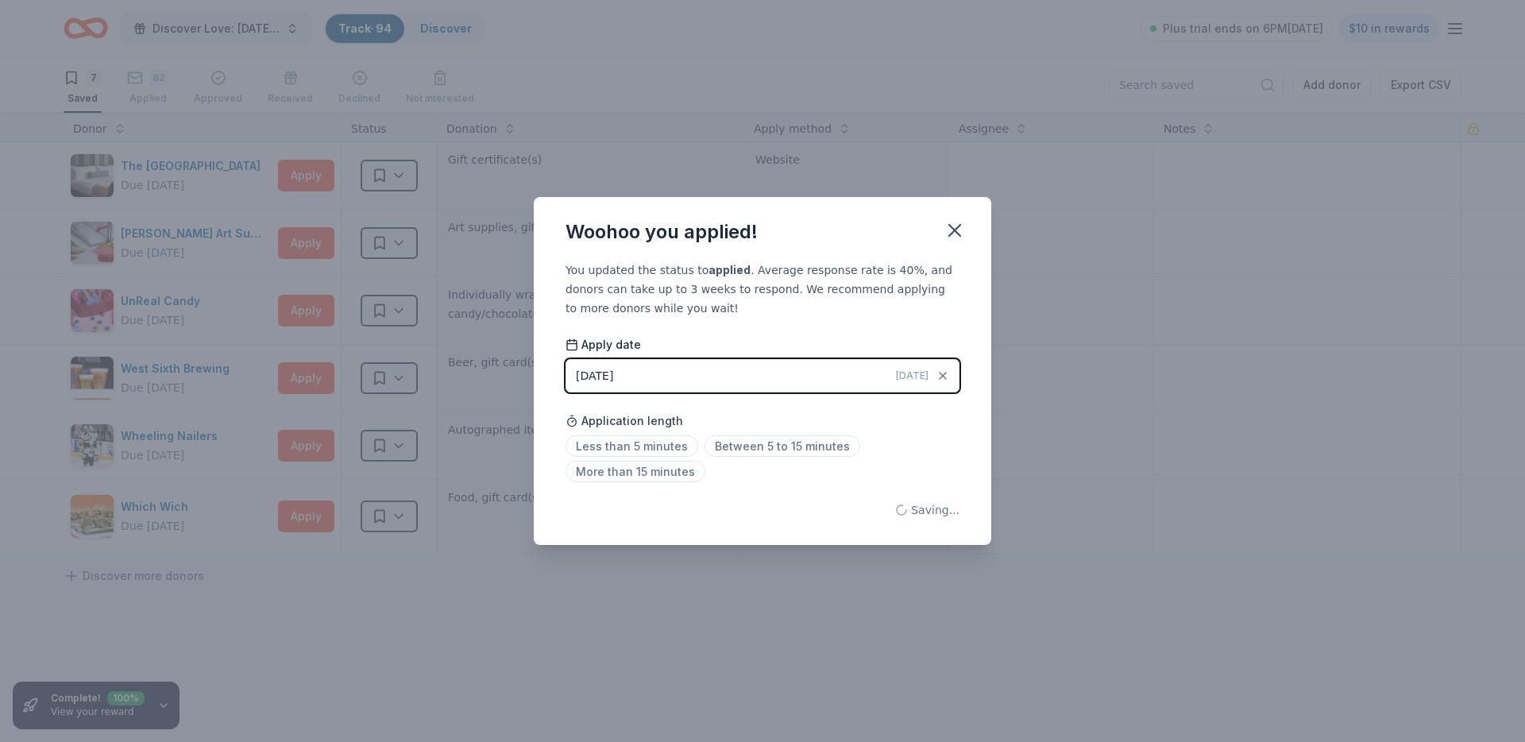
click at [395, 175] on div "Woohoo you applied! You updated the status to applied . Average response rate i…" at bounding box center [762, 371] width 1525 height 742
click at [978, 238] on div "Woohoo you applied!" at bounding box center [762, 229] width 457 height 64
drag, startPoint x: 948, startPoint y: 227, endPoint x: 714, endPoint y: 185, distance: 238.0
click at [948, 227] on icon "button" at bounding box center [955, 230] width 22 height 22
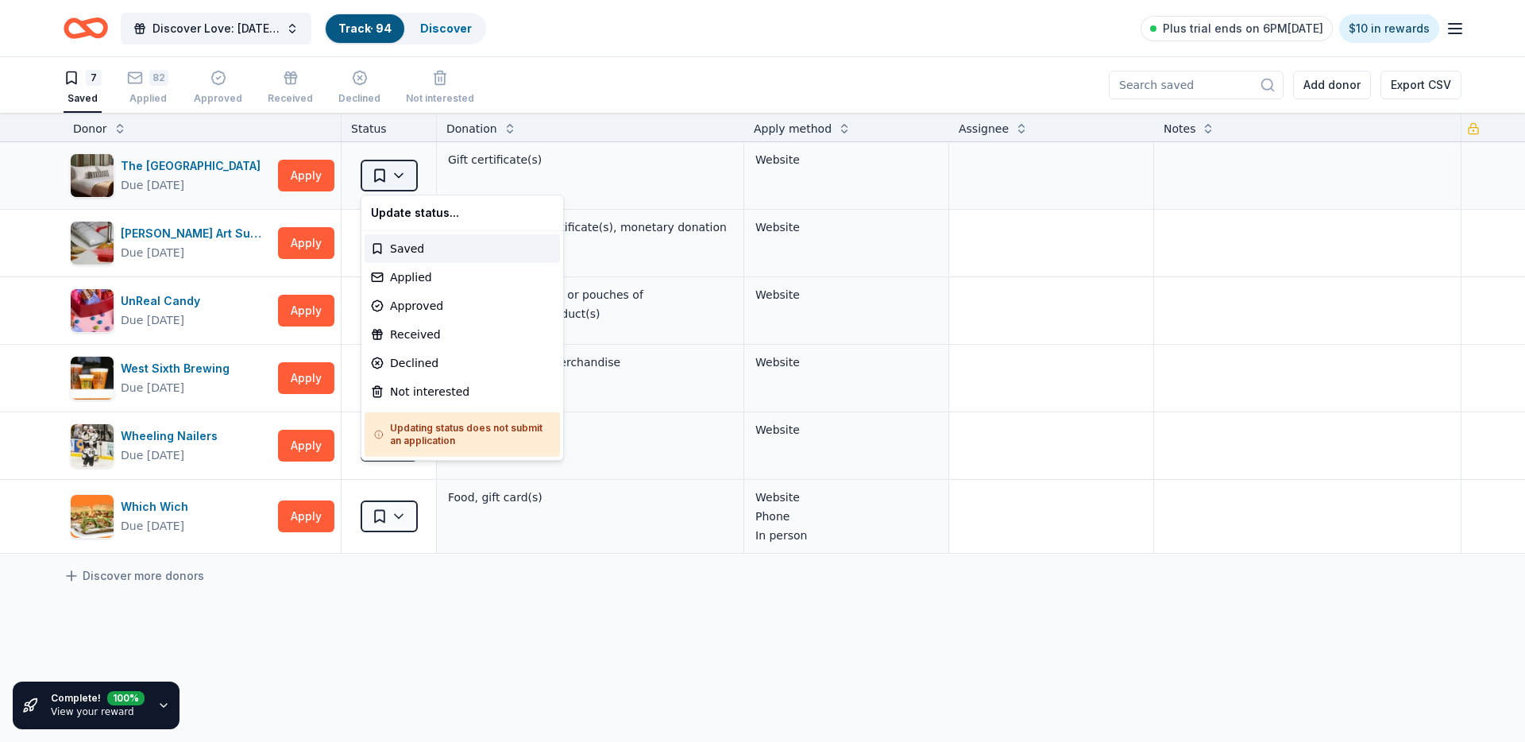
click at [406, 163] on html "Discover Love: Valentine's Day Gala & Silent Auction Track · 94 Discover Plus t…" at bounding box center [762, 371] width 1525 height 742
click at [383, 283] on div "Applied" at bounding box center [462, 277] width 195 height 29
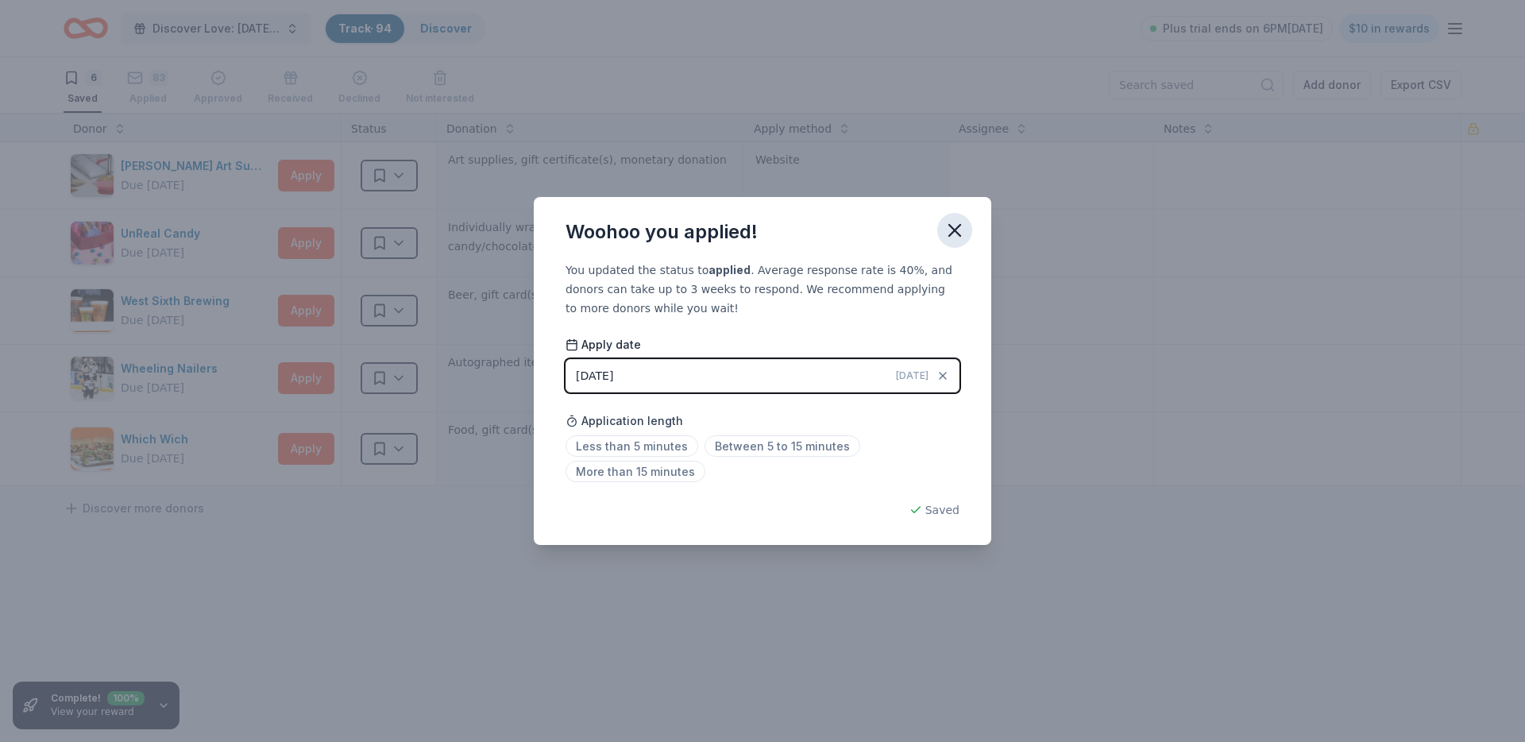
click at [940, 230] on button "button" at bounding box center [954, 230] width 35 height 35
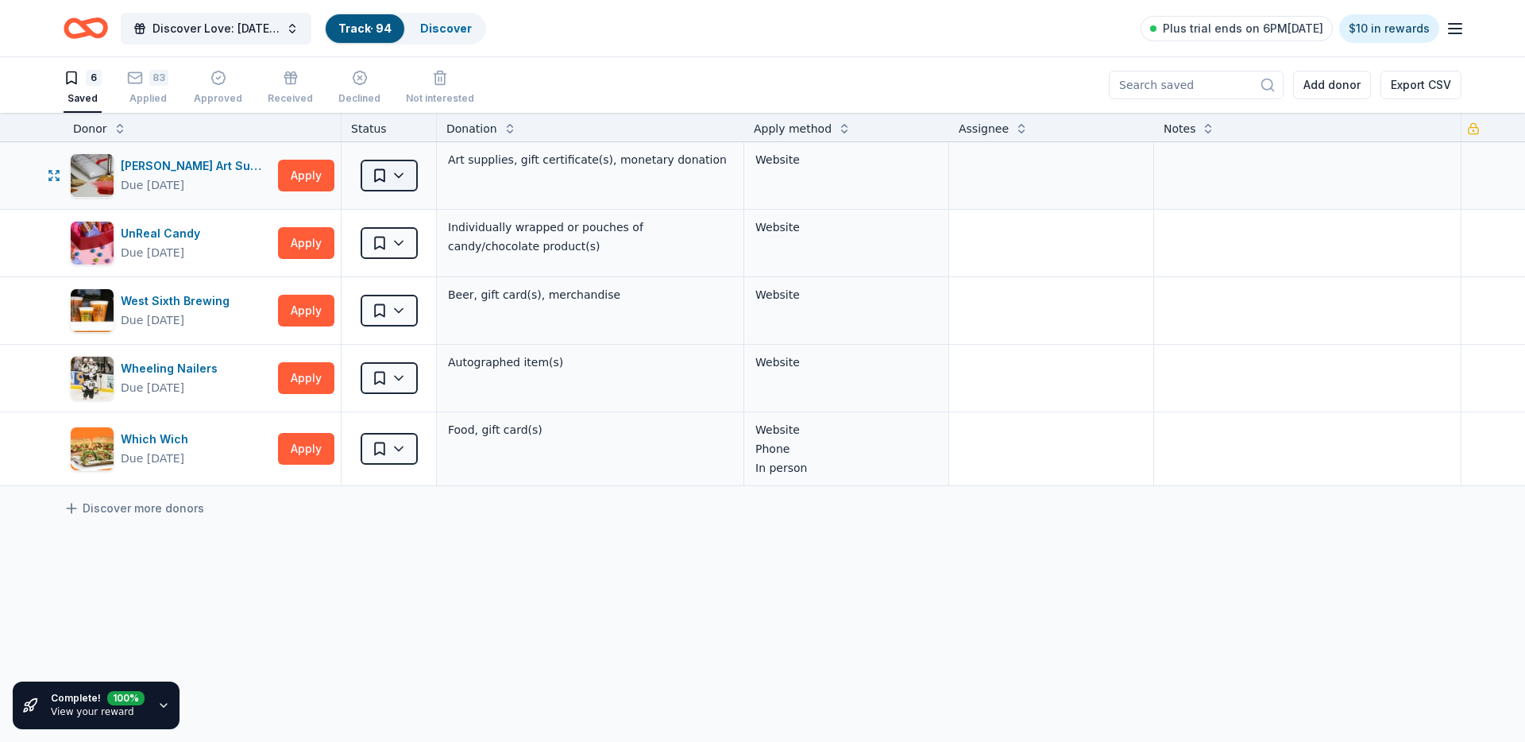
click at [380, 162] on html "Discover Love: Valentine's Day Gala & Silent Auction Track · 94 Discover Plus t…" at bounding box center [762, 371] width 1525 height 742
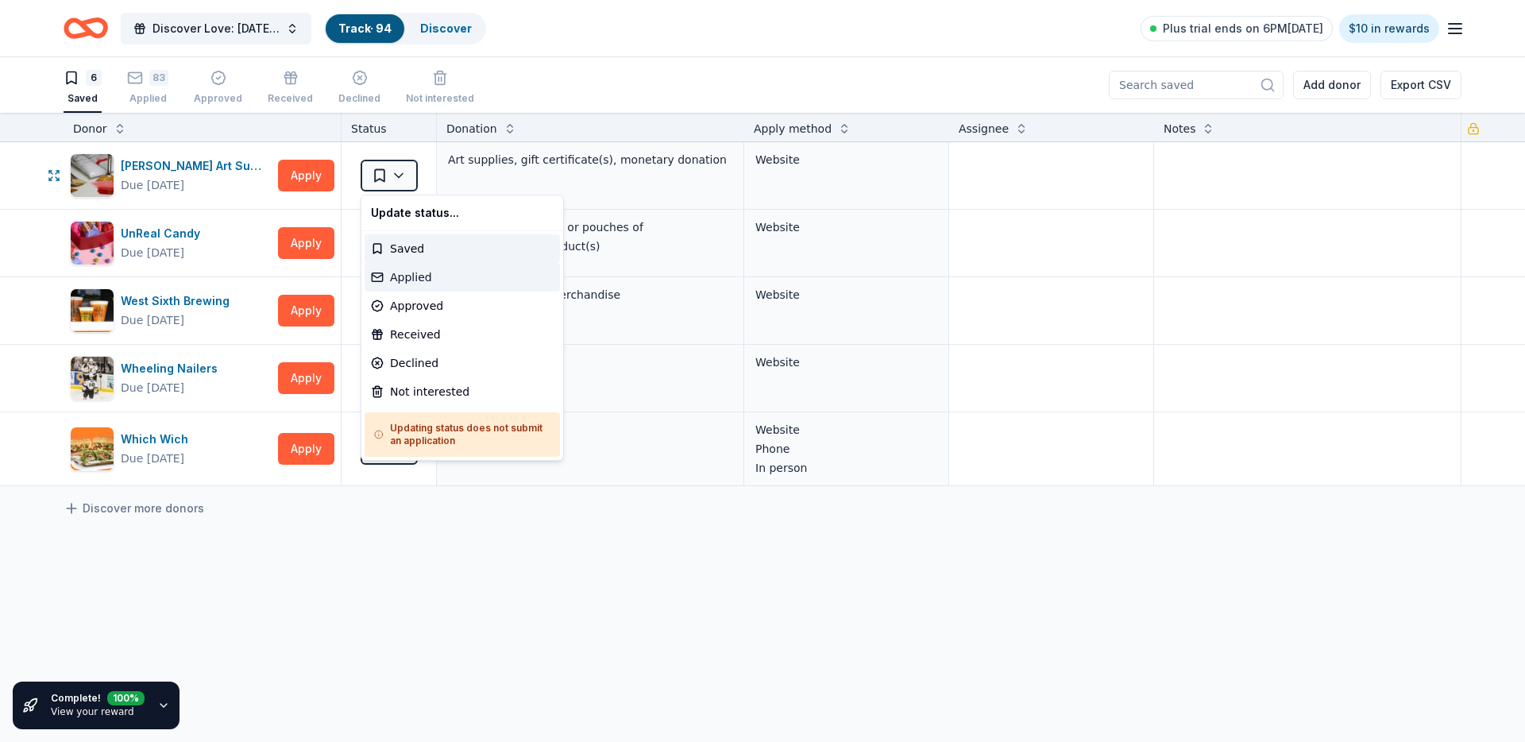
click at [406, 270] on div "Applied" at bounding box center [462, 277] width 195 height 29
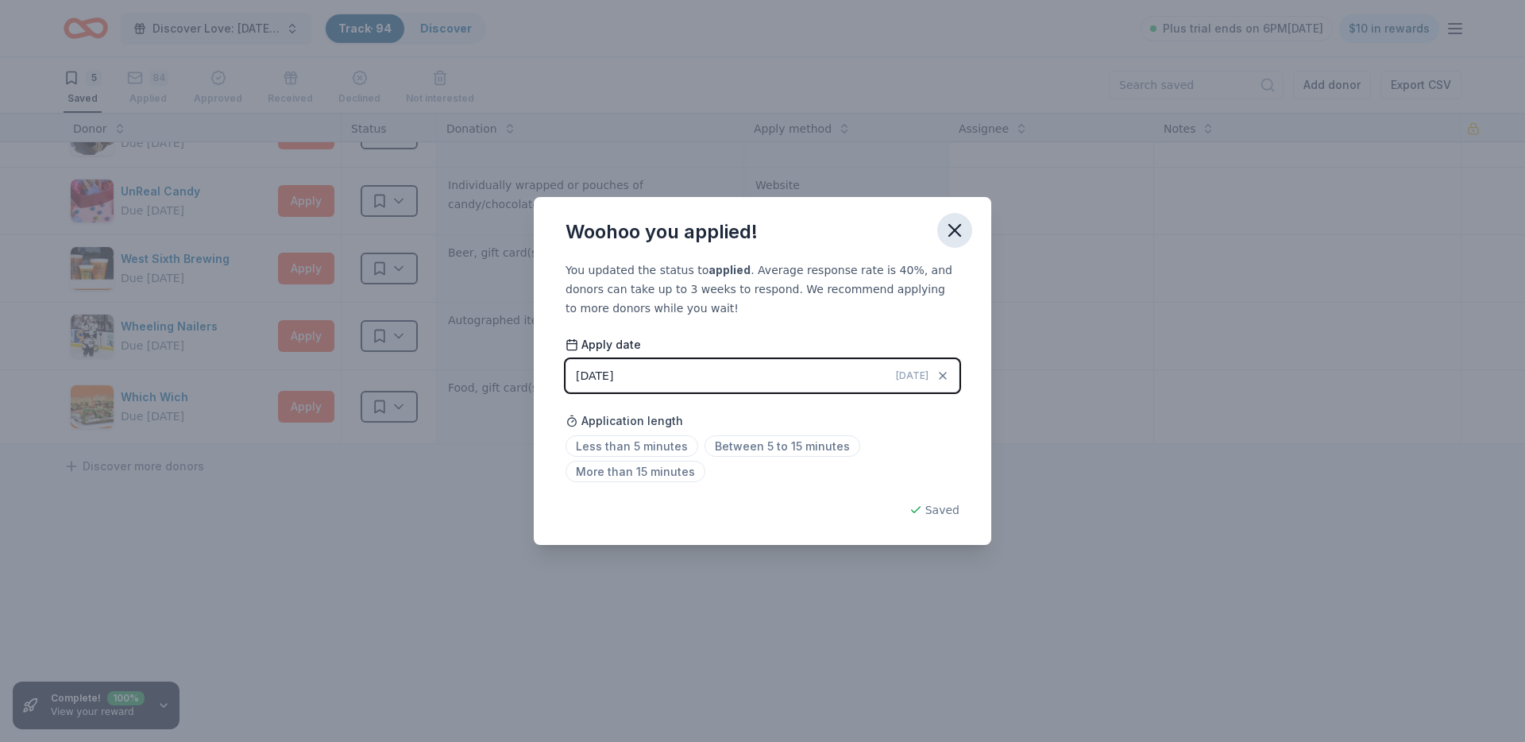
click at [954, 228] on icon "button" at bounding box center [954, 230] width 11 height 11
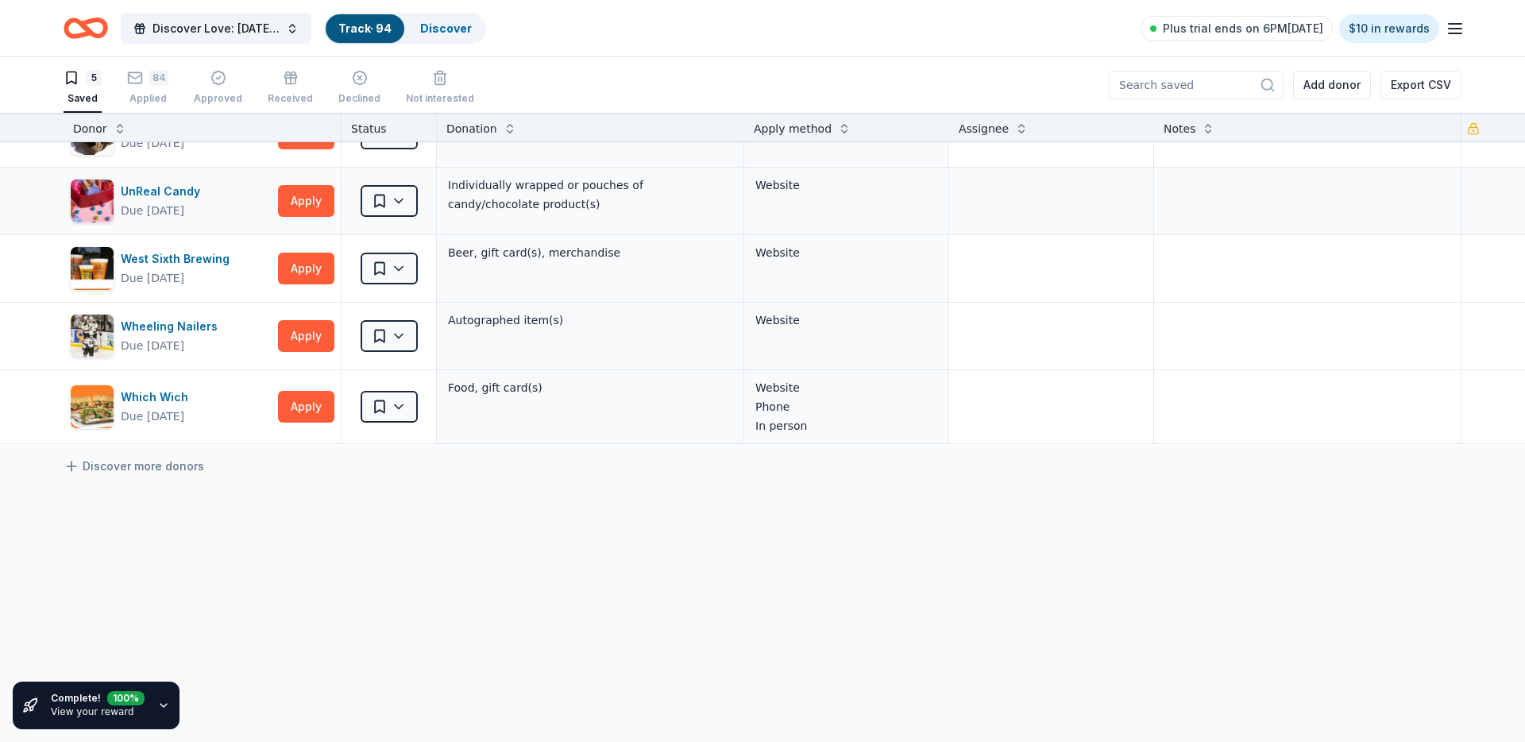
scroll to position [0, 0]
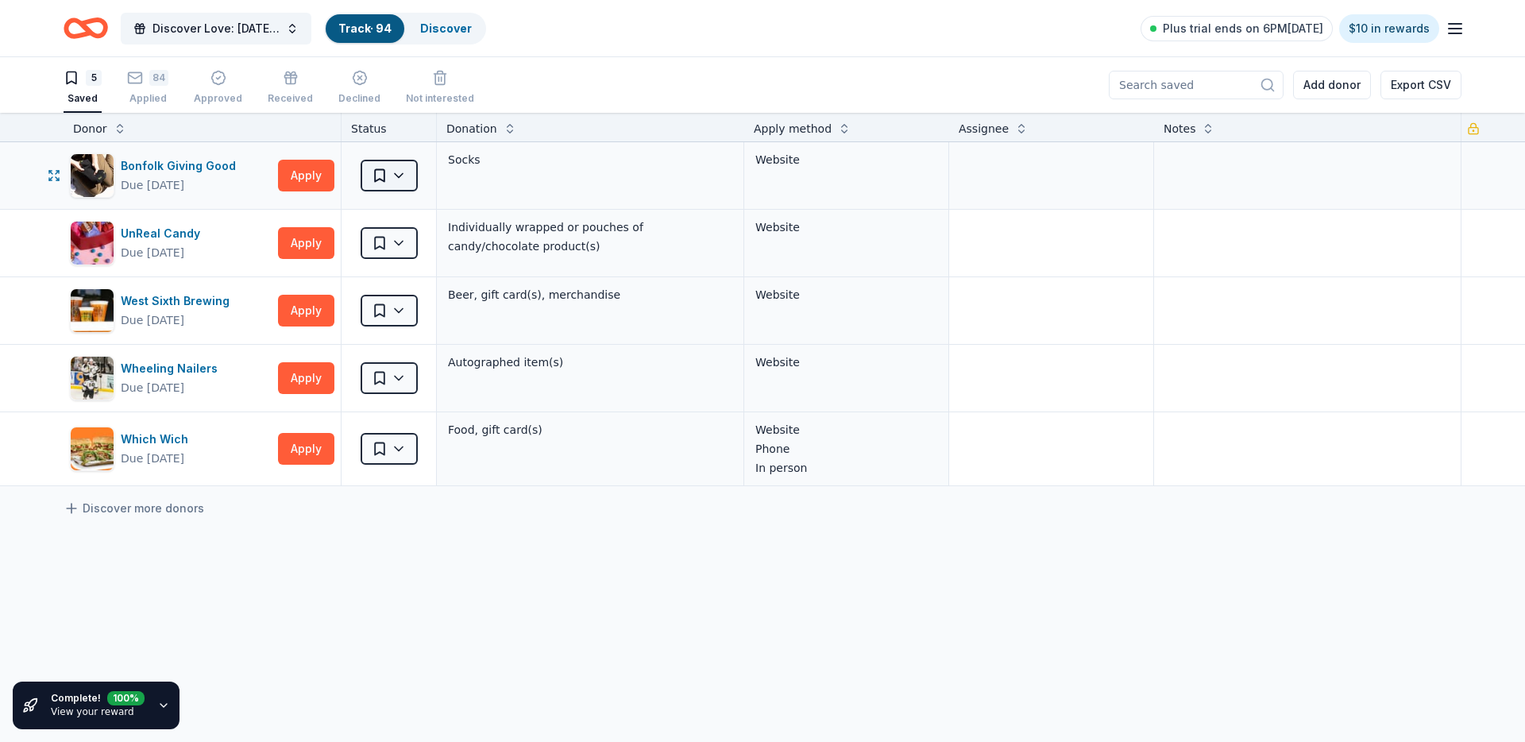
click at [407, 164] on html "Discover Love: Valentine's Day Gala & Silent Auction Track · 94 Discover Plus t…" at bounding box center [762, 371] width 1525 height 742
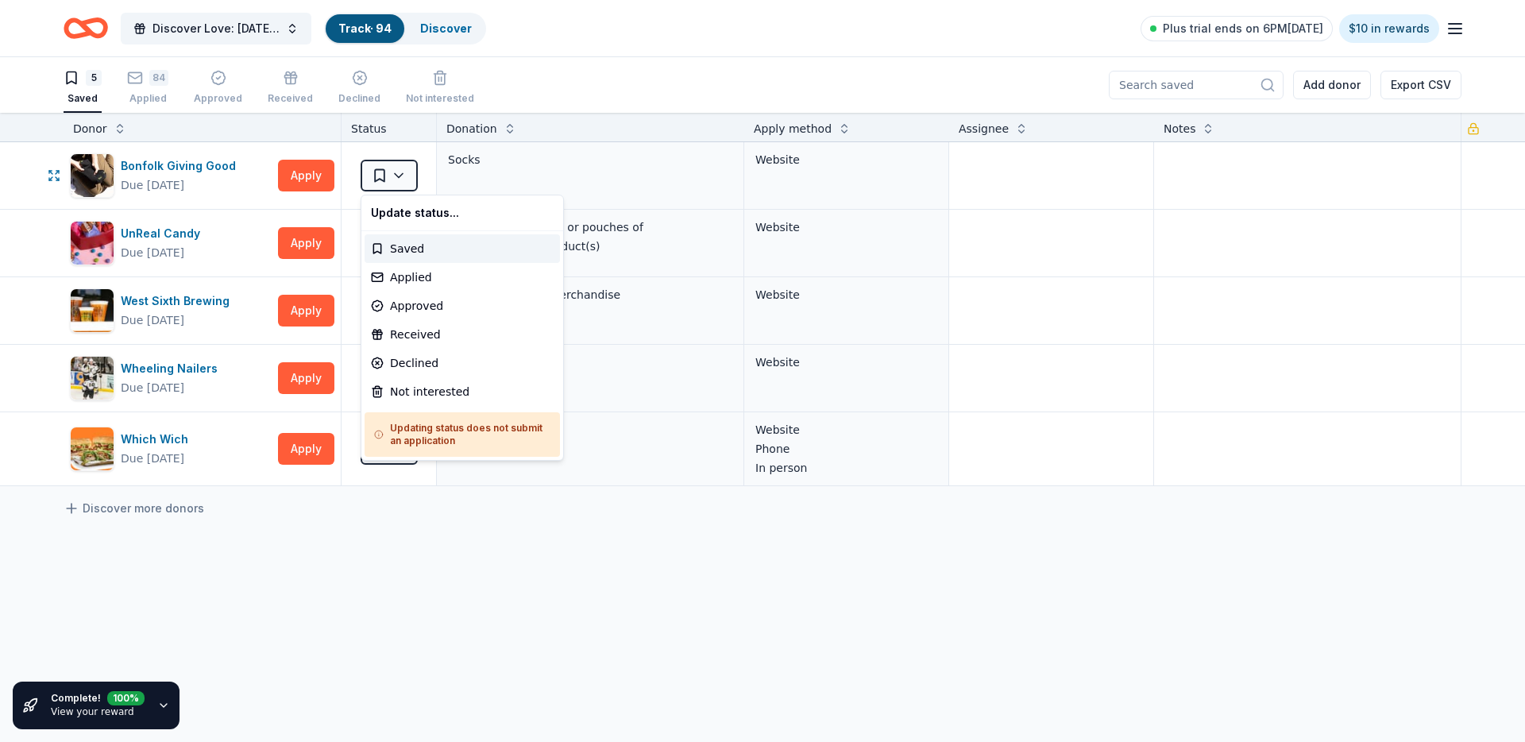
click at [582, 206] on html "Discover Love: Valentine's Day Gala & Silent Auction Track · 94 Discover Plus t…" at bounding box center [762, 371] width 1525 height 742
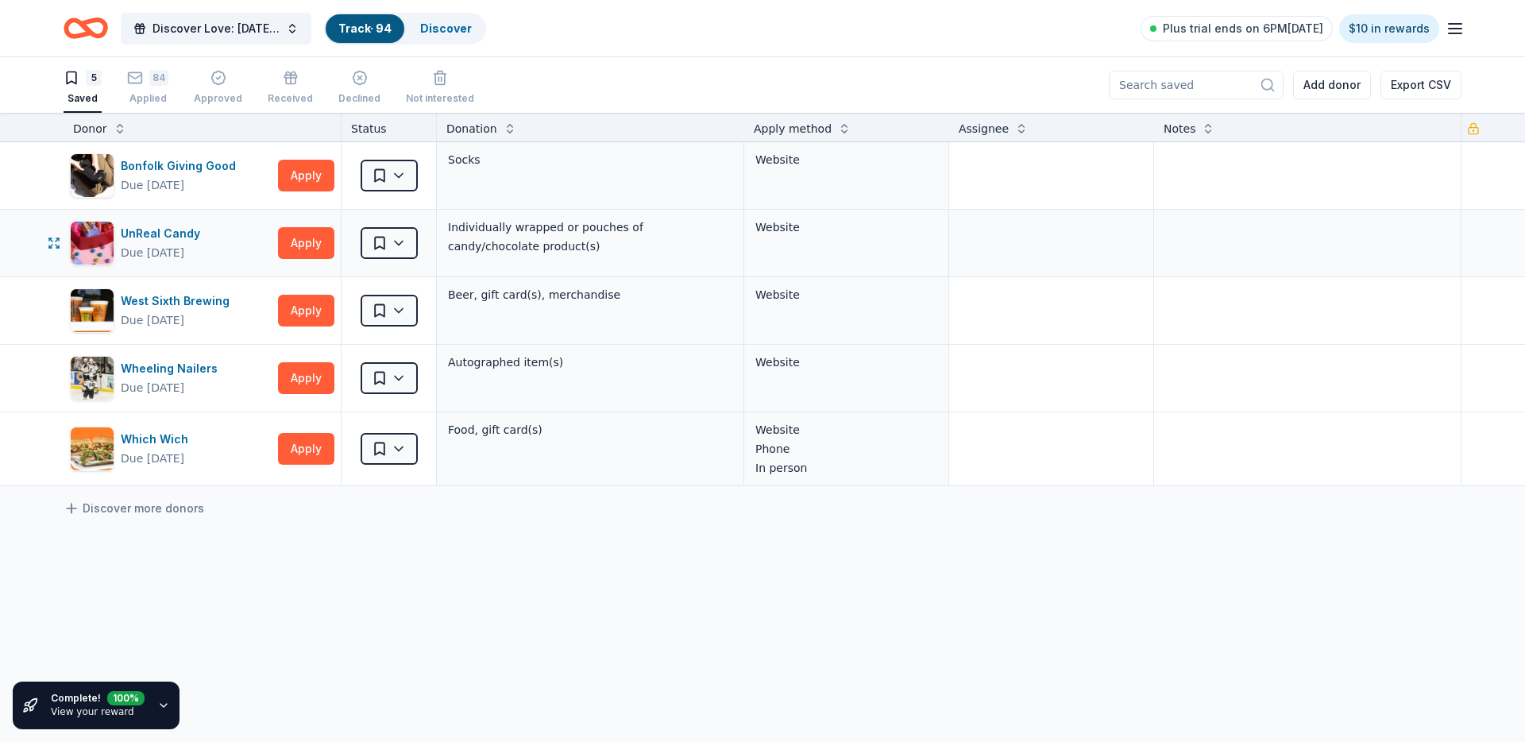
click at [430, 245] on div "Saved" at bounding box center [389, 243] width 95 height 67
click at [410, 237] on html "Discover Love: Valentine's Day Gala & Silent Auction Track · 94 Discover Plus t…" at bounding box center [762, 371] width 1525 height 742
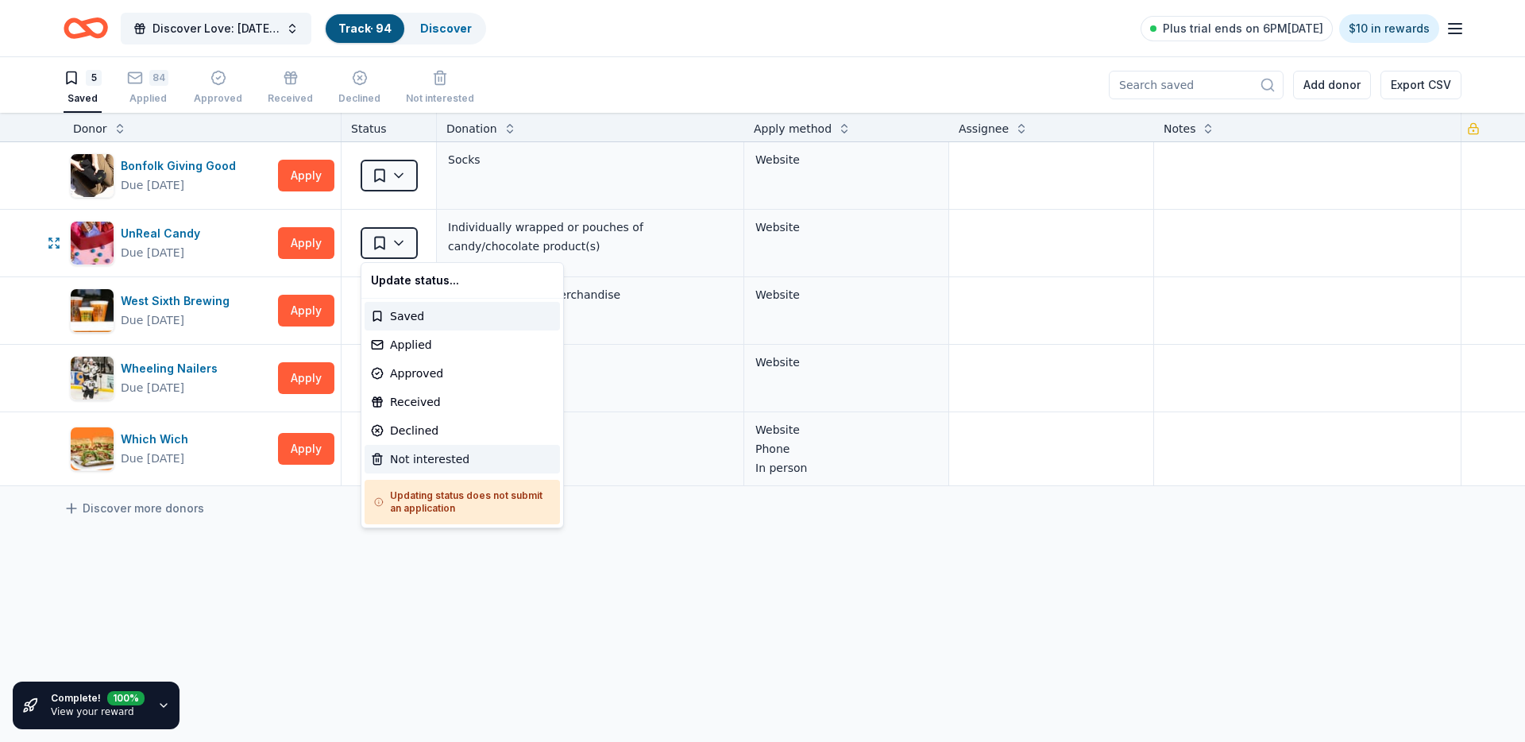
click at [423, 455] on div "Not interested" at bounding box center [462, 459] width 195 height 29
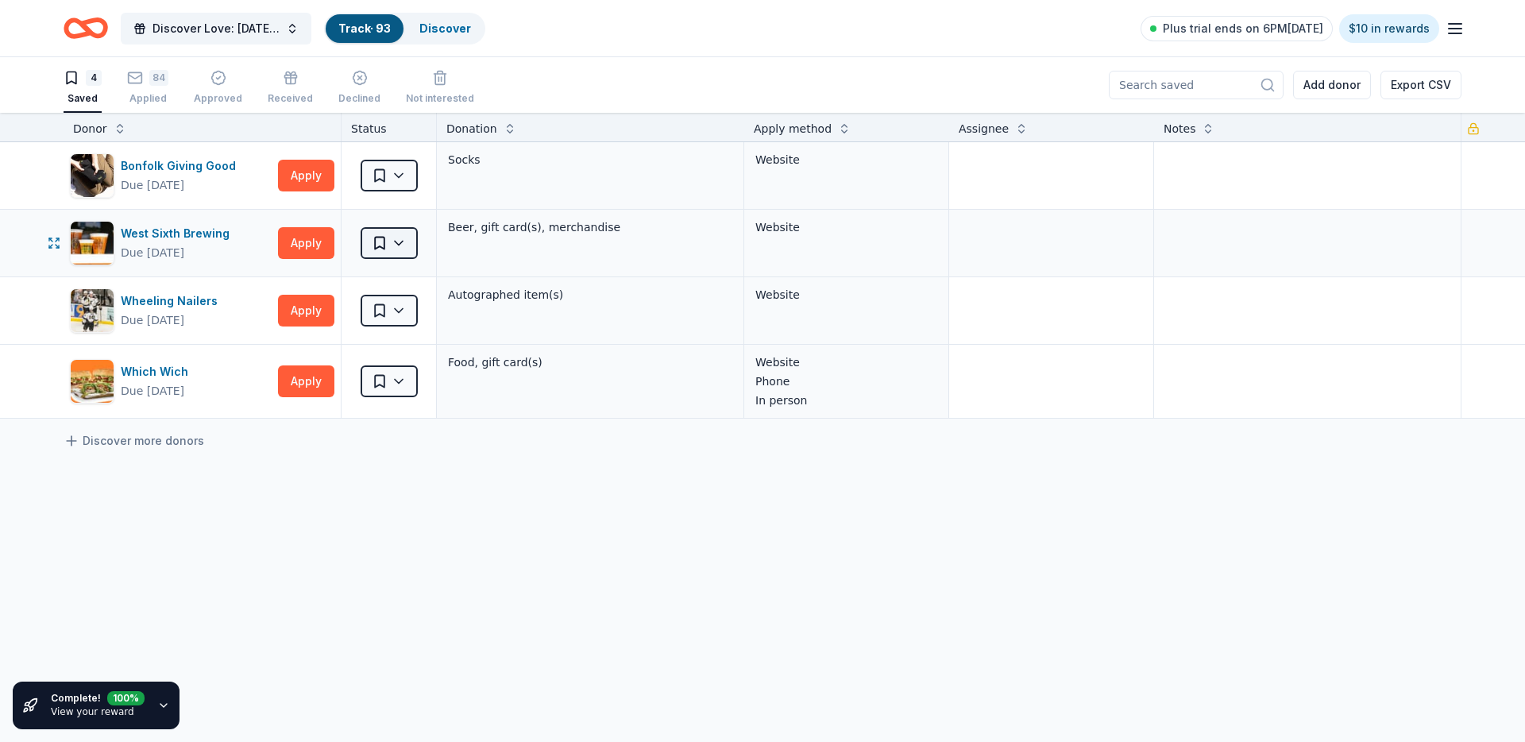
click at [399, 243] on html "Discover Love: Valentine's Day Gala & Silent Auction Track · 93 Discover Plus t…" at bounding box center [762, 371] width 1525 height 742
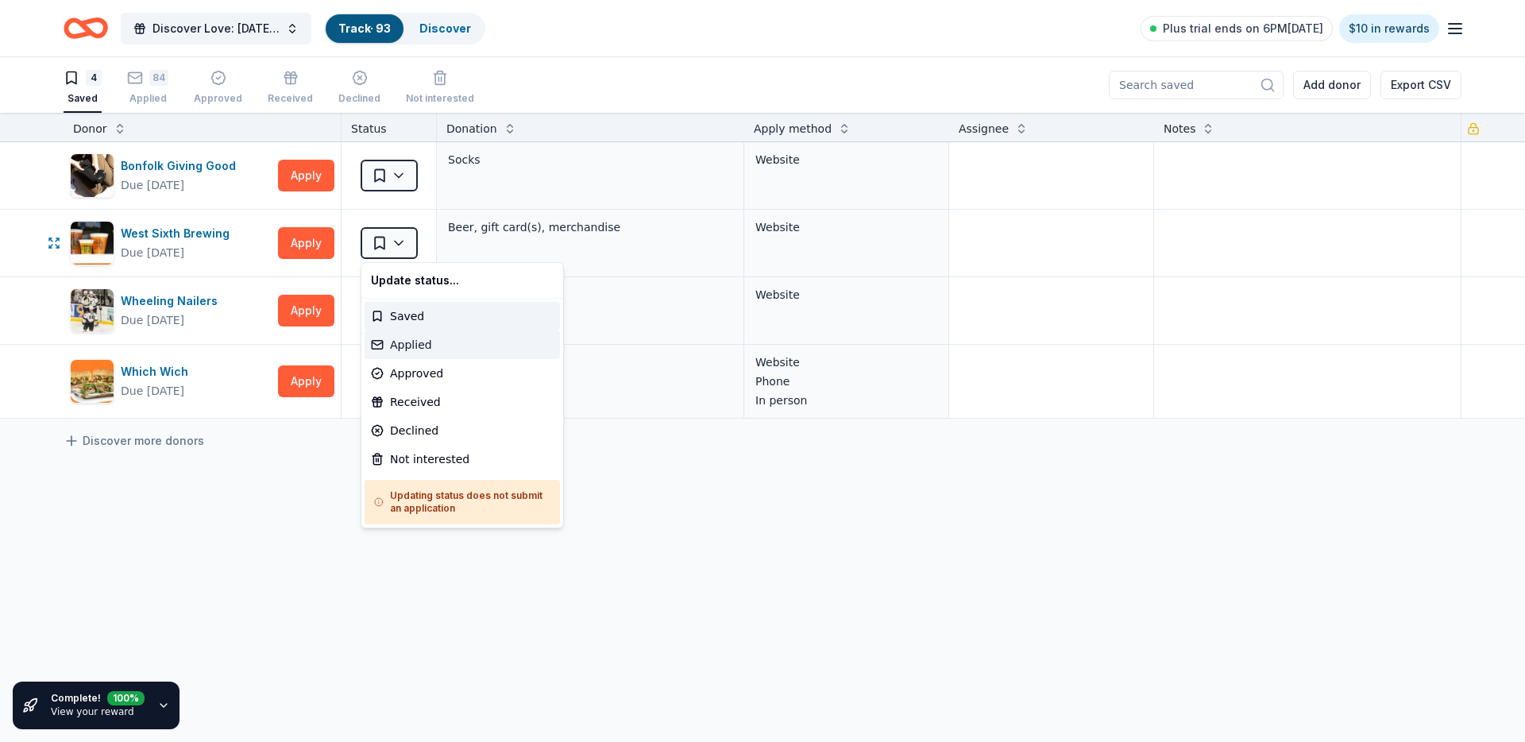
click at [407, 342] on div "Applied" at bounding box center [462, 344] width 195 height 29
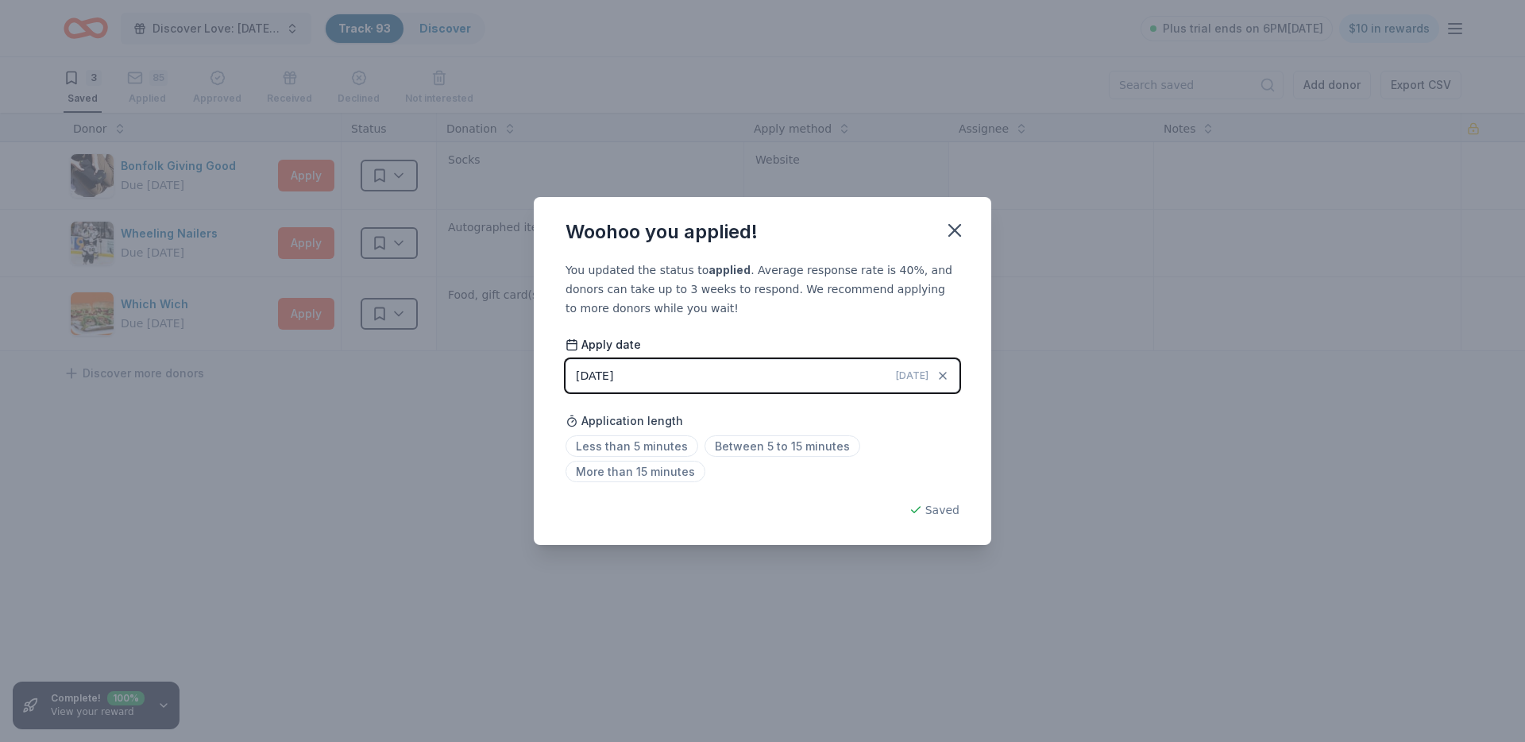
drag, startPoint x: 963, startPoint y: 222, endPoint x: 915, endPoint y: 215, distance: 48.2
click at [963, 222] on icon "button" at bounding box center [955, 230] width 22 height 22
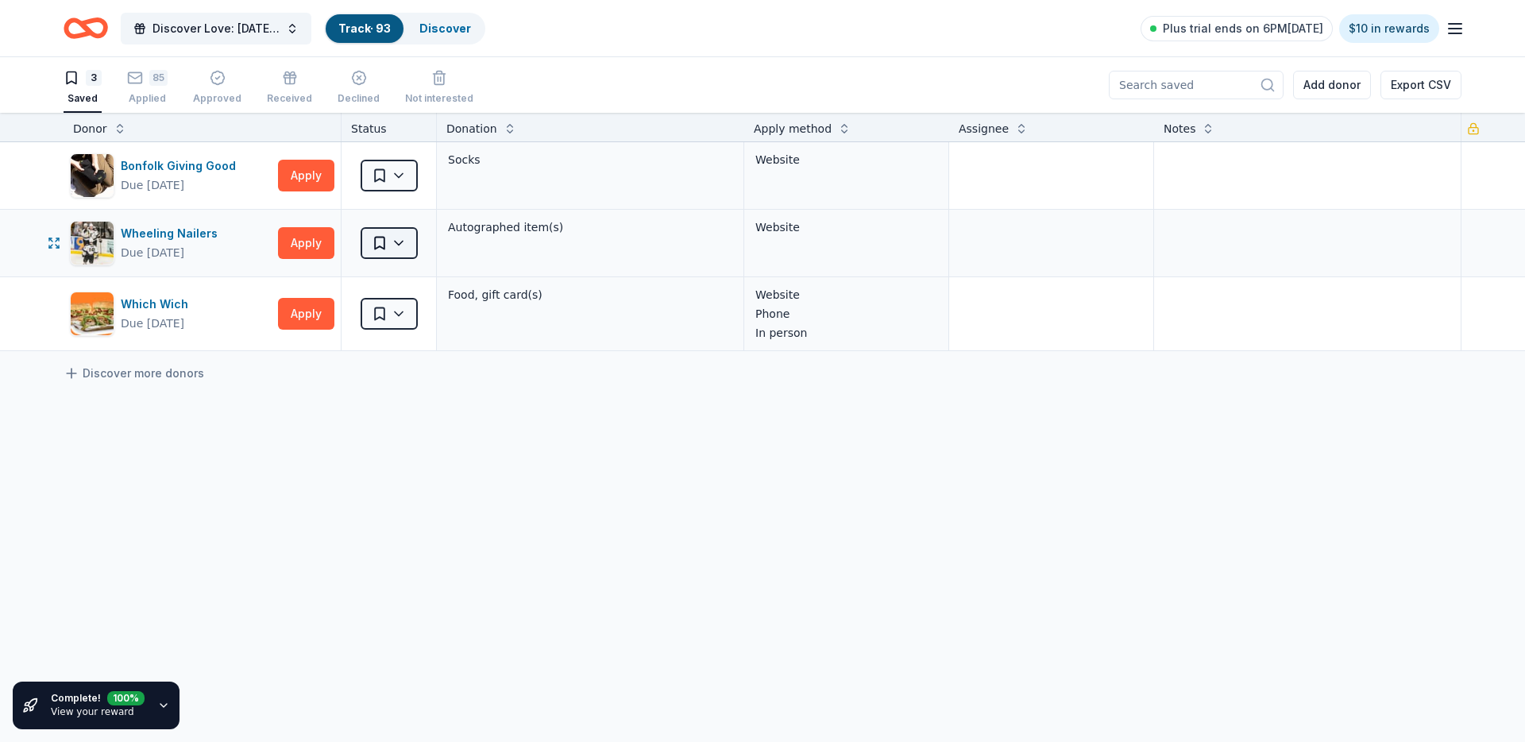
click at [403, 237] on html "Discover Love: Valentine's Day Gala & Silent Auction Track · 93 Discover Plus t…" at bounding box center [762, 371] width 1525 height 742
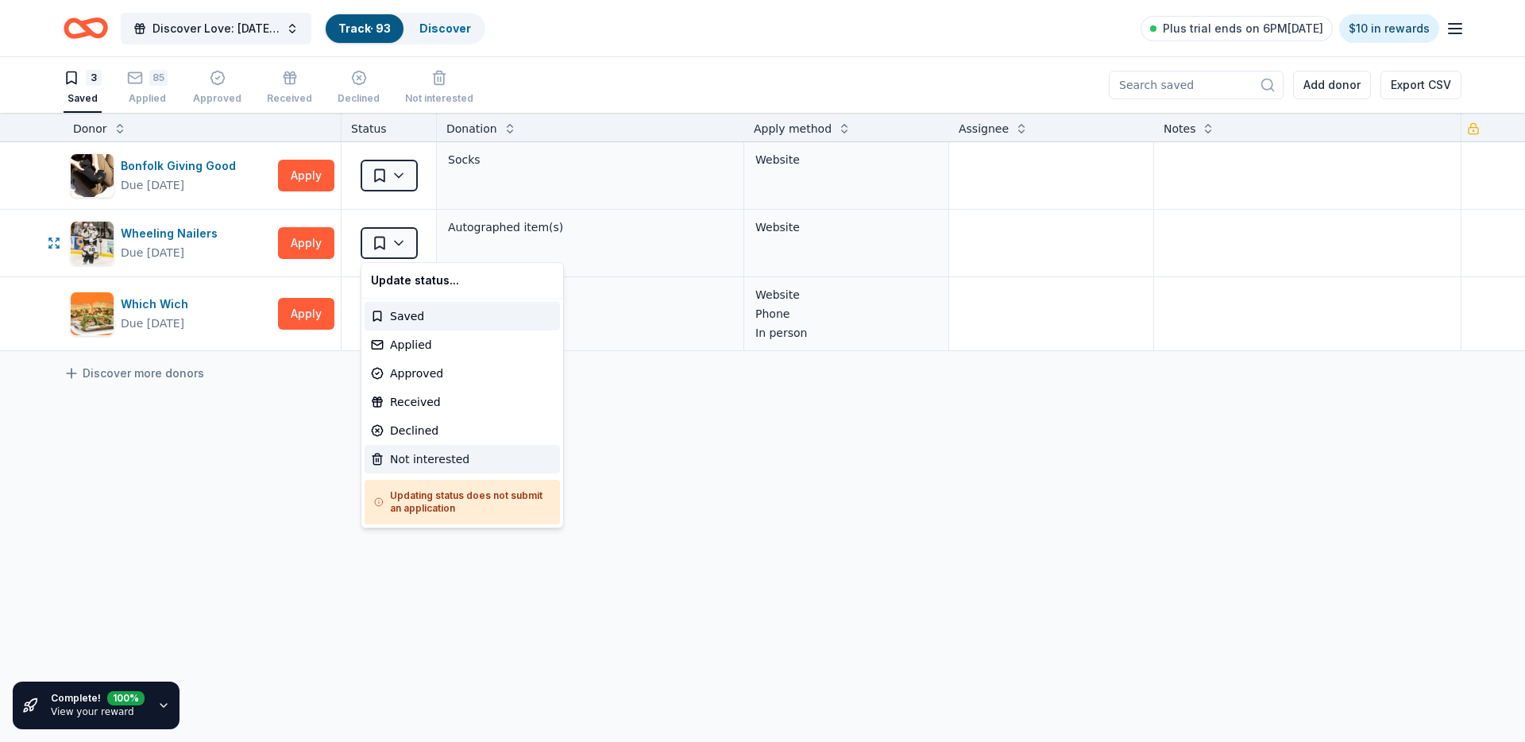
click at [413, 457] on div "Not interested" at bounding box center [462, 459] width 195 height 29
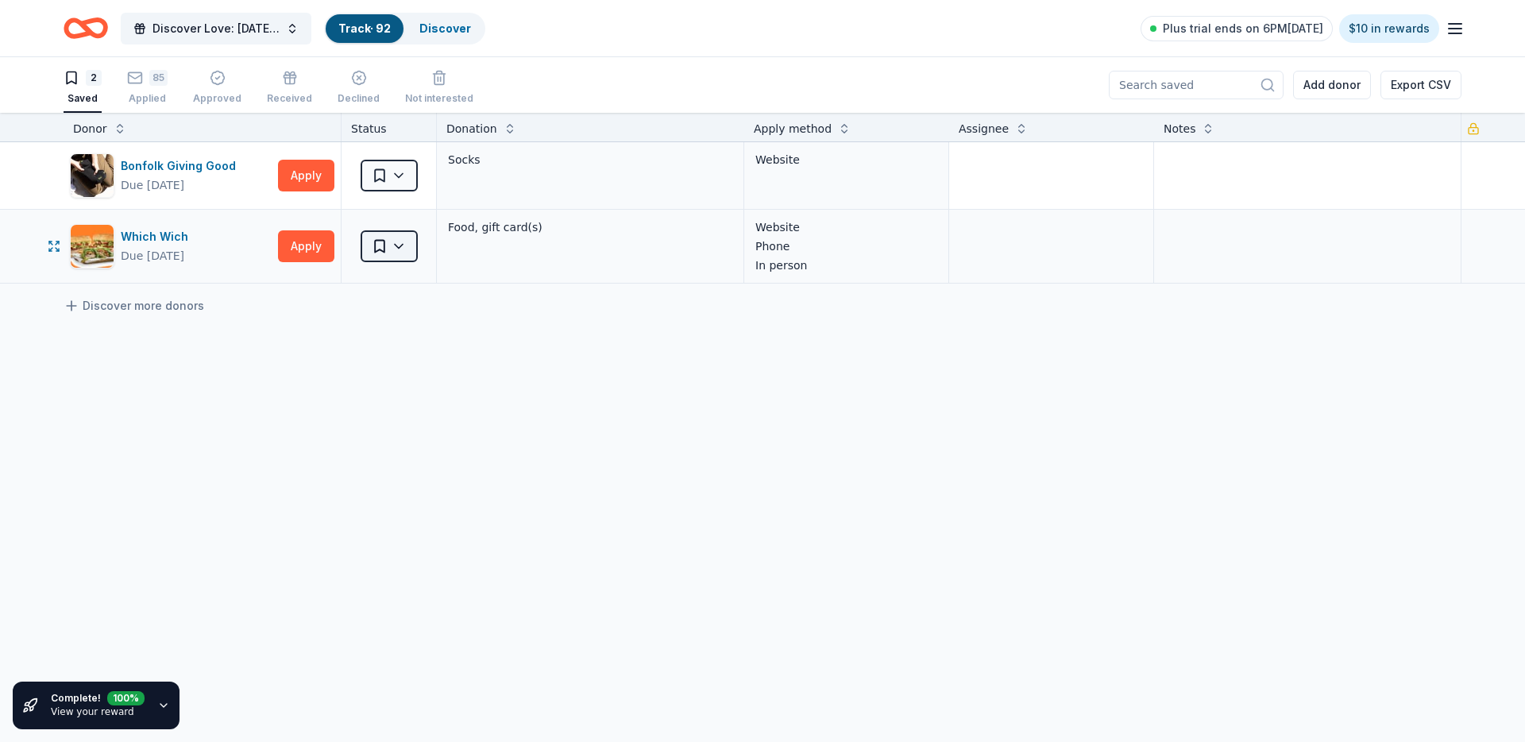
click at [401, 238] on html "Discover Love: Valentine's Day Gala & Silent Auction Track · 92 Discover Plus t…" at bounding box center [762, 371] width 1525 height 742
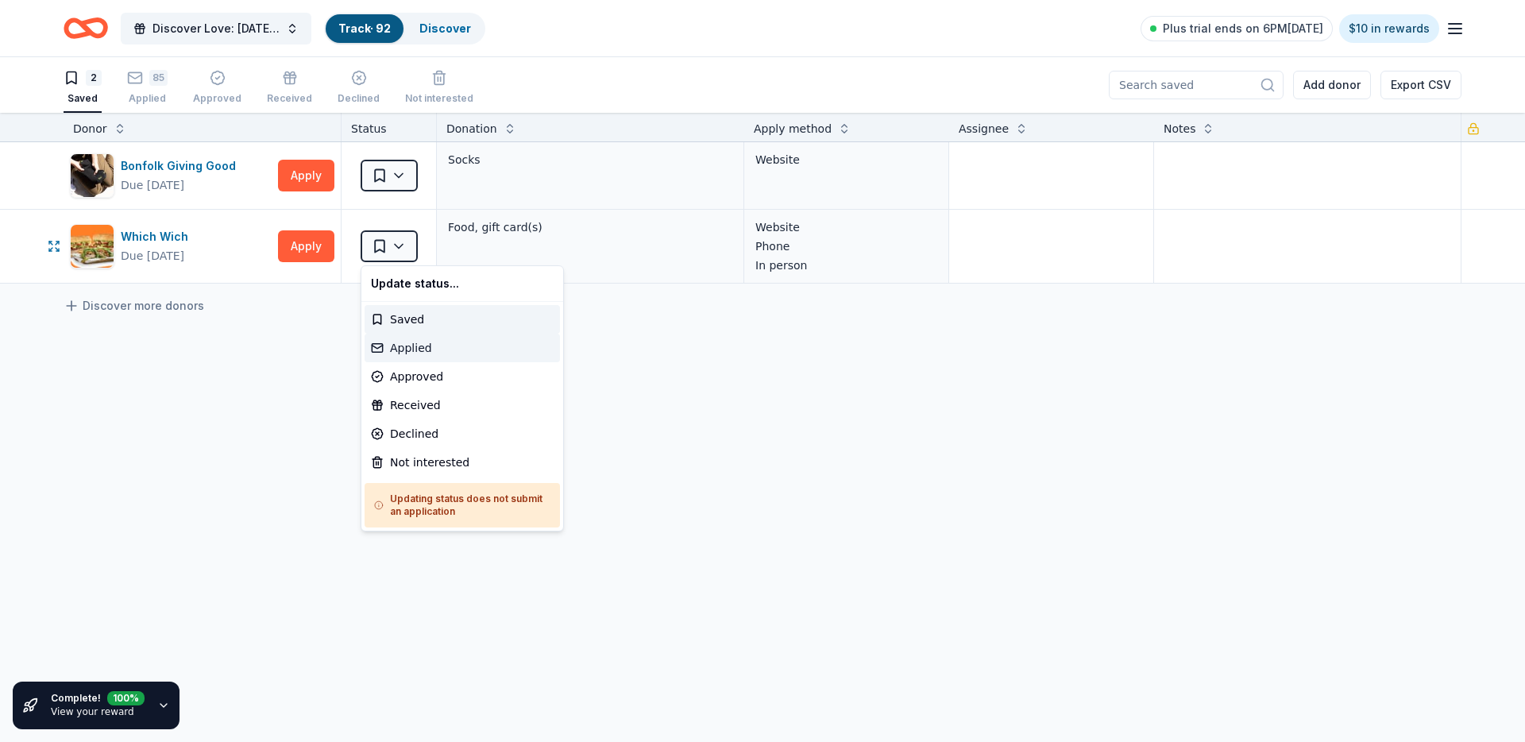
click at [421, 350] on div "Applied" at bounding box center [462, 348] width 195 height 29
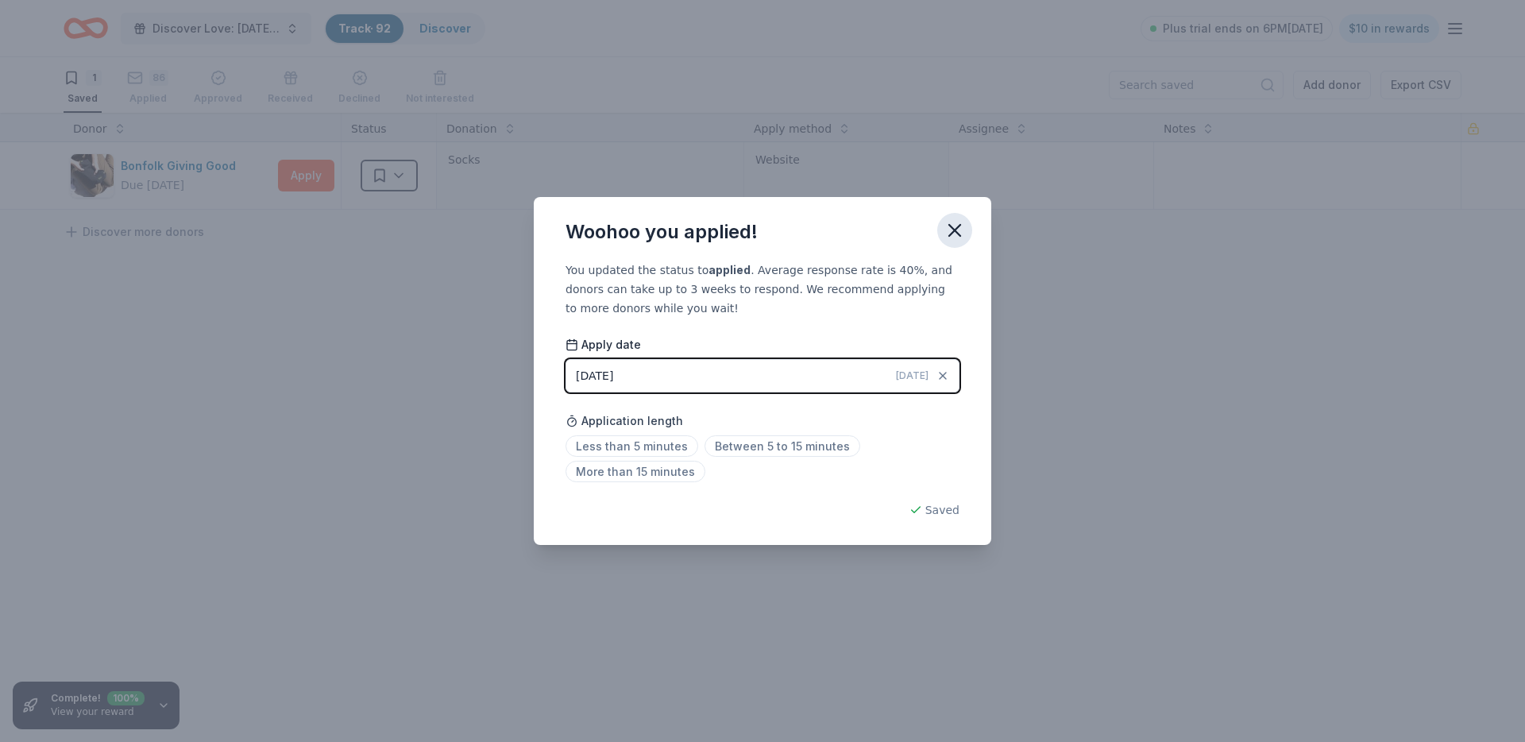
click at [955, 232] on icon "button" at bounding box center [955, 230] width 22 height 22
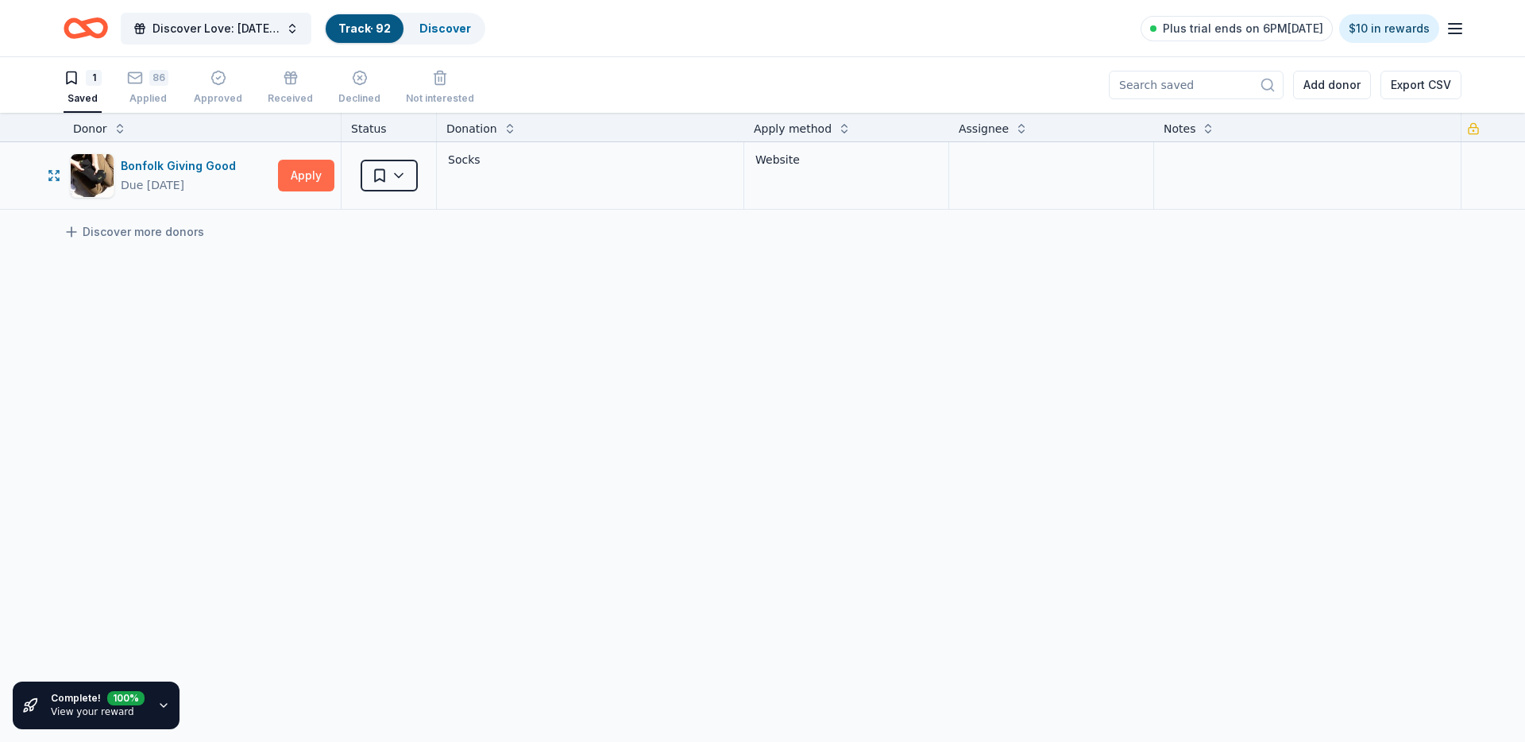
click at [295, 183] on button "Apply" at bounding box center [306, 176] width 56 height 32
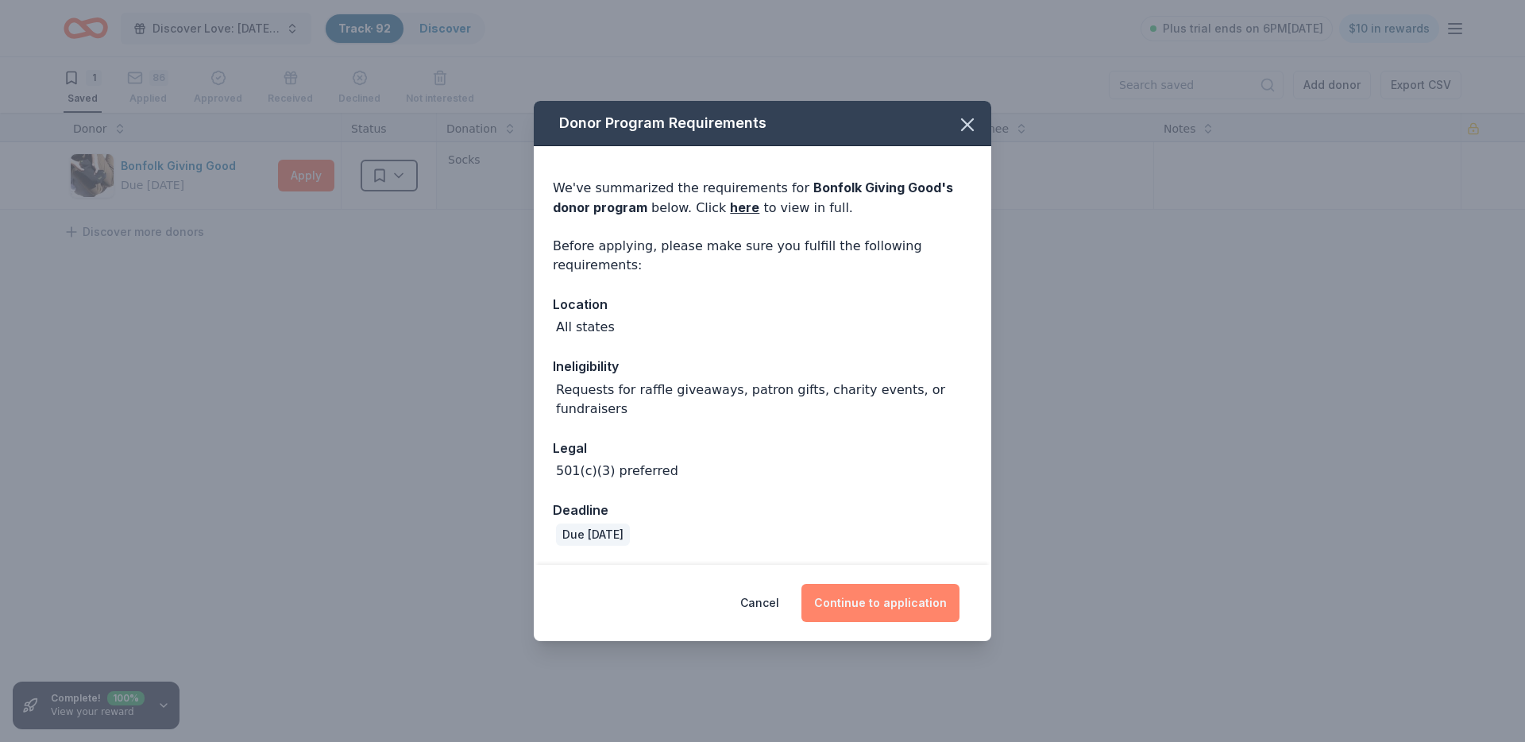
click at [859, 612] on button "Continue to application" at bounding box center [880, 603] width 158 height 38
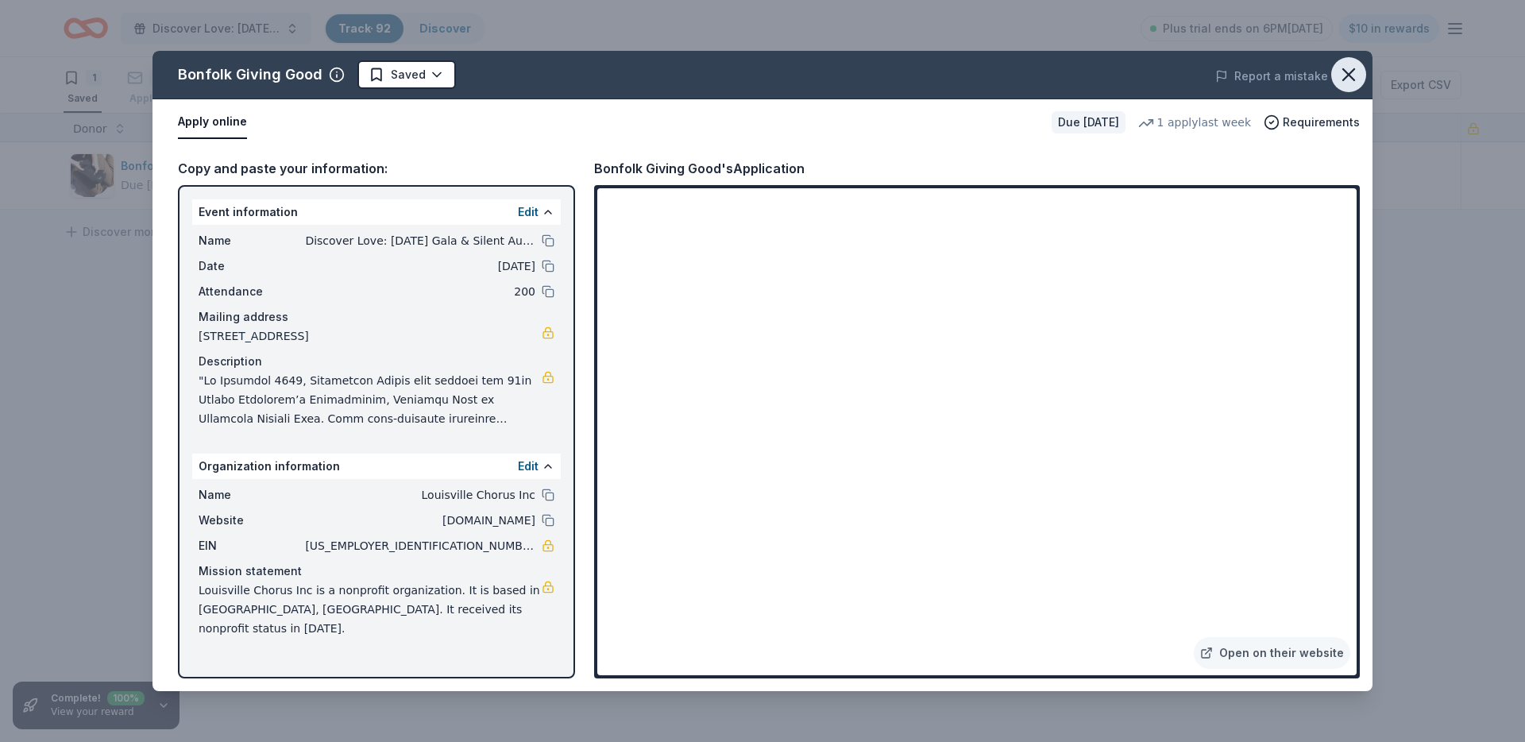
click at [1344, 81] on icon "button" at bounding box center [1348, 75] width 22 height 22
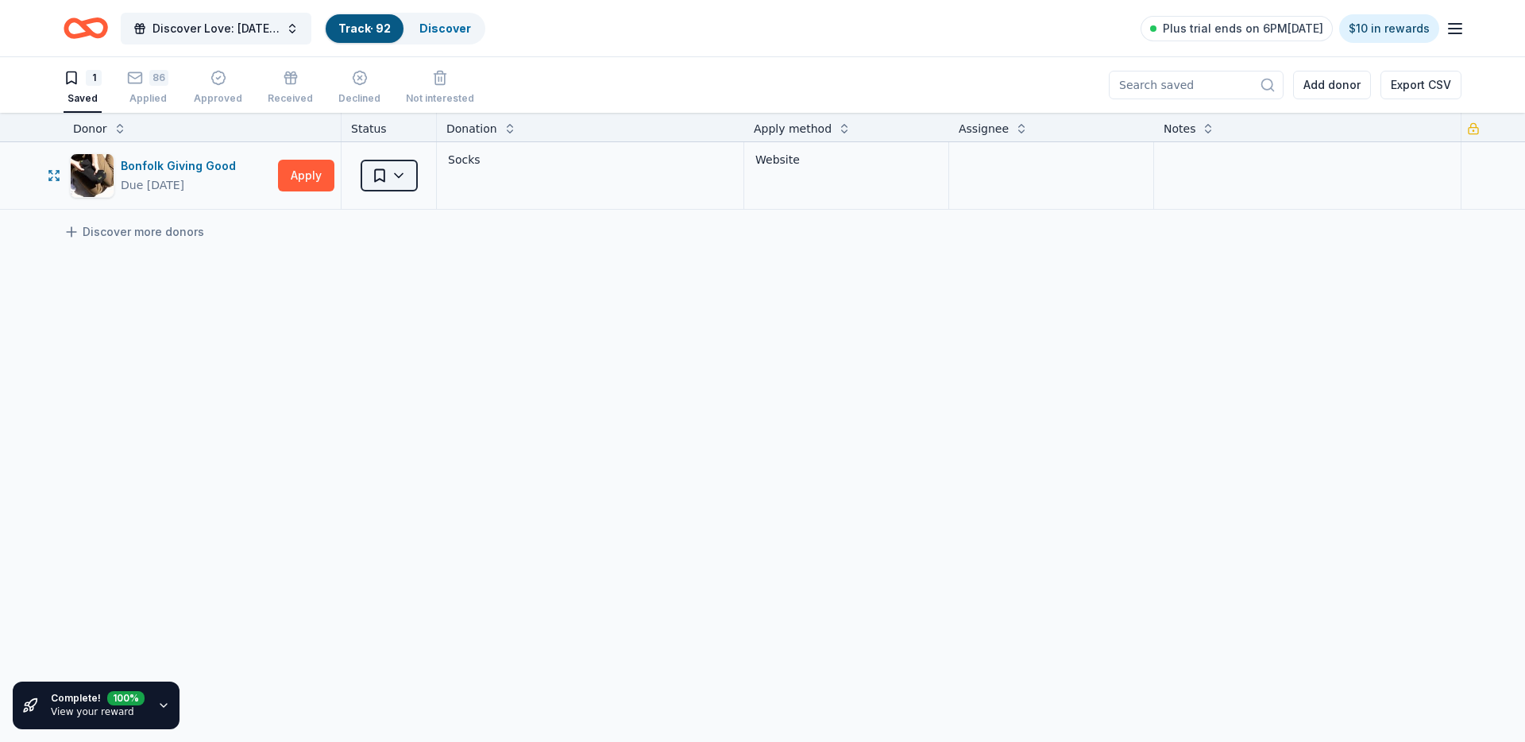
click at [385, 183] on html "Discover Love: Valentine's Day Gala & Silent Auction Track · 92 Discover Plus t…" at bounding box center [762, 371] width 1525 height 742
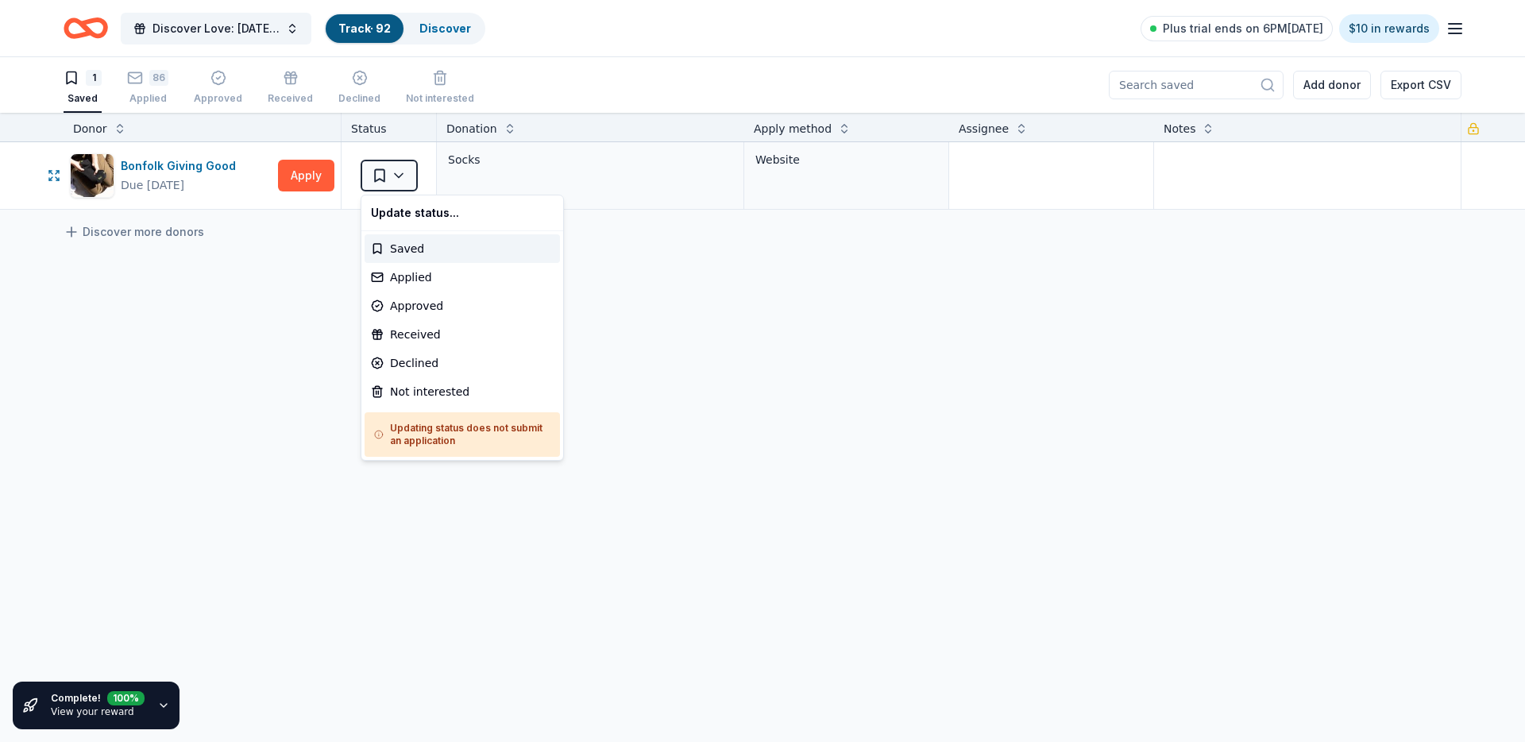
click at [423, 406] on div "Update status... Saved Applied Approved Received Declined Not interested Updati…" at bounding box center [462, 328] width 203 height 266
click at [425, 403] on div "Not interested" at bounding box center [462, 391] width 195 height 29
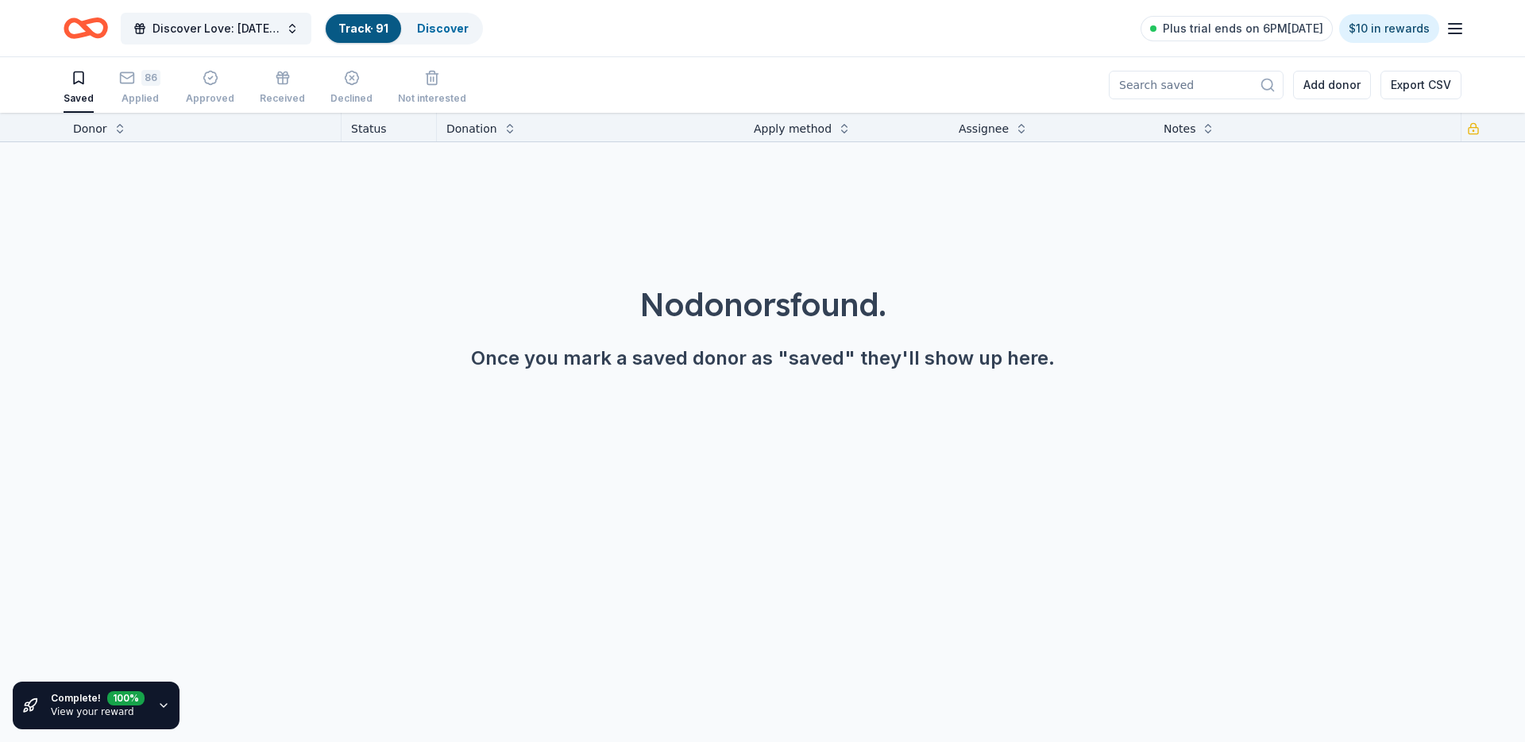
click at [762, 409] on div "No donors found. Once you mark a saved donor as "saved" they'll show up here." at bounding box center [762, 282] width 1525 height 280
click at [458, 35] on div "Discover" at bounding box center [442, 28] width 77 height 29
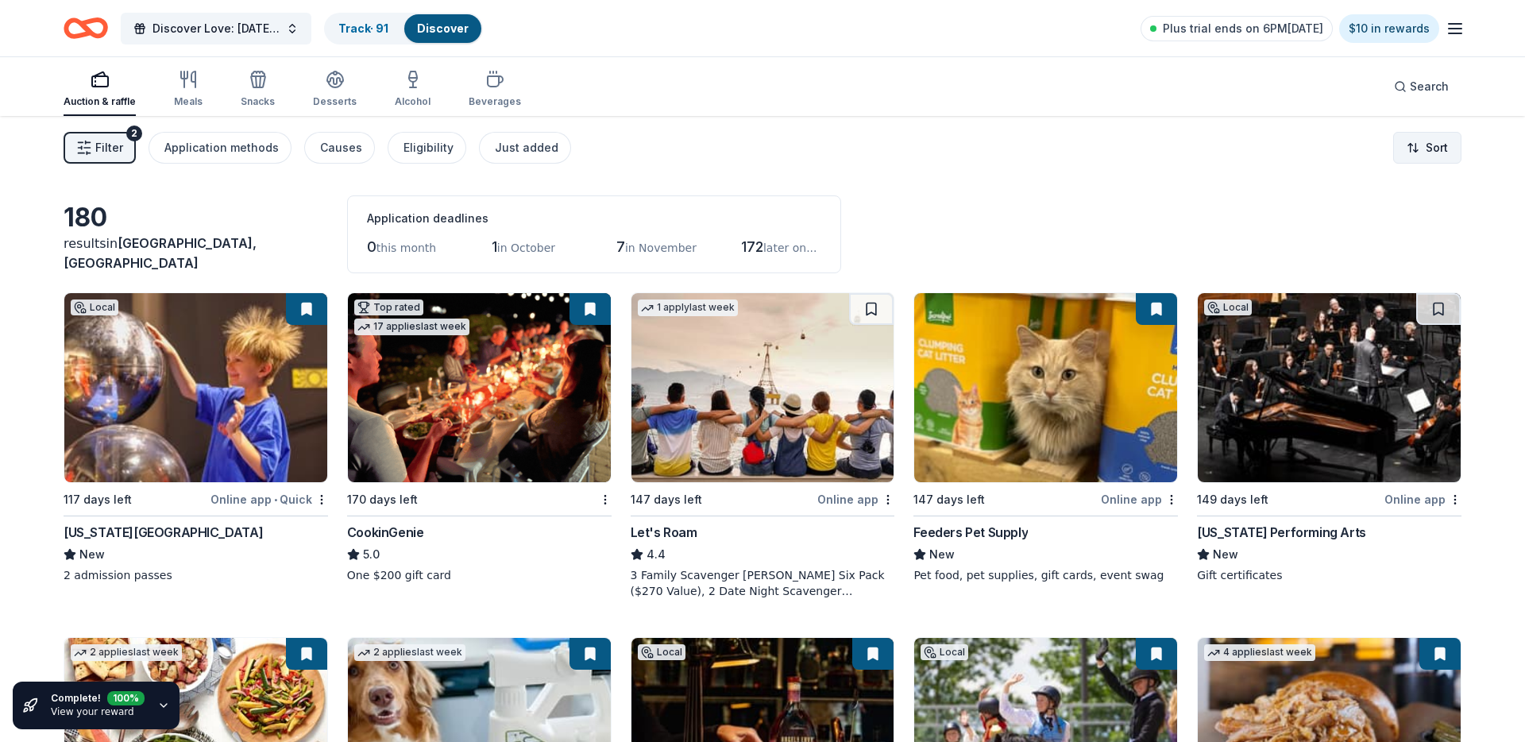
click at [1437, 145] on html "Discover Love: Valentine's Day Gala & Silent Auction Track · 91 Discover Plus t…" at bounding box center [762, 371] width 1525 height 742
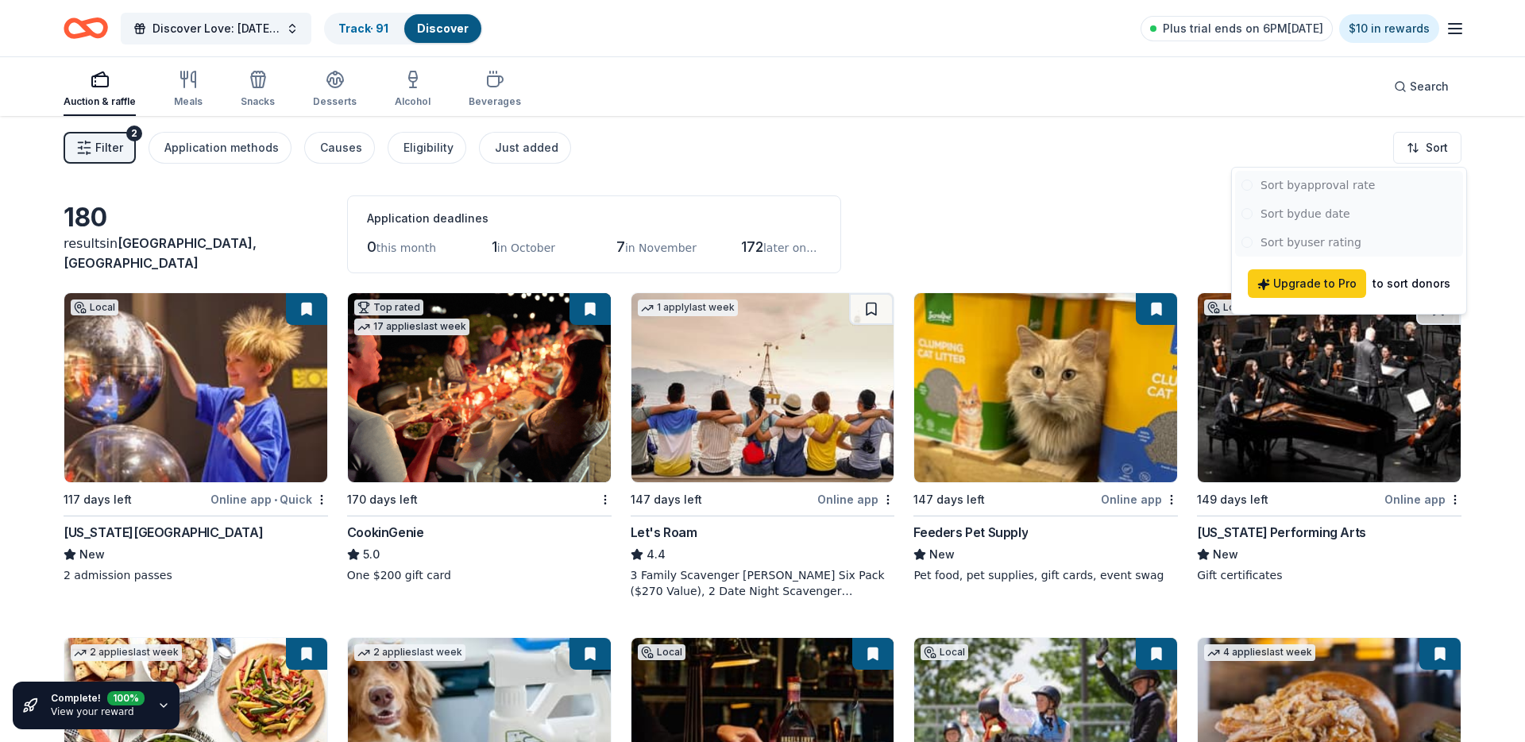
click at [1027, 189] on html "Discover Love: Valentine's Day Gala & Silent Auction Track · 91 Discover Plus t…" at bounding box center [762, 371] width 1525 height 742
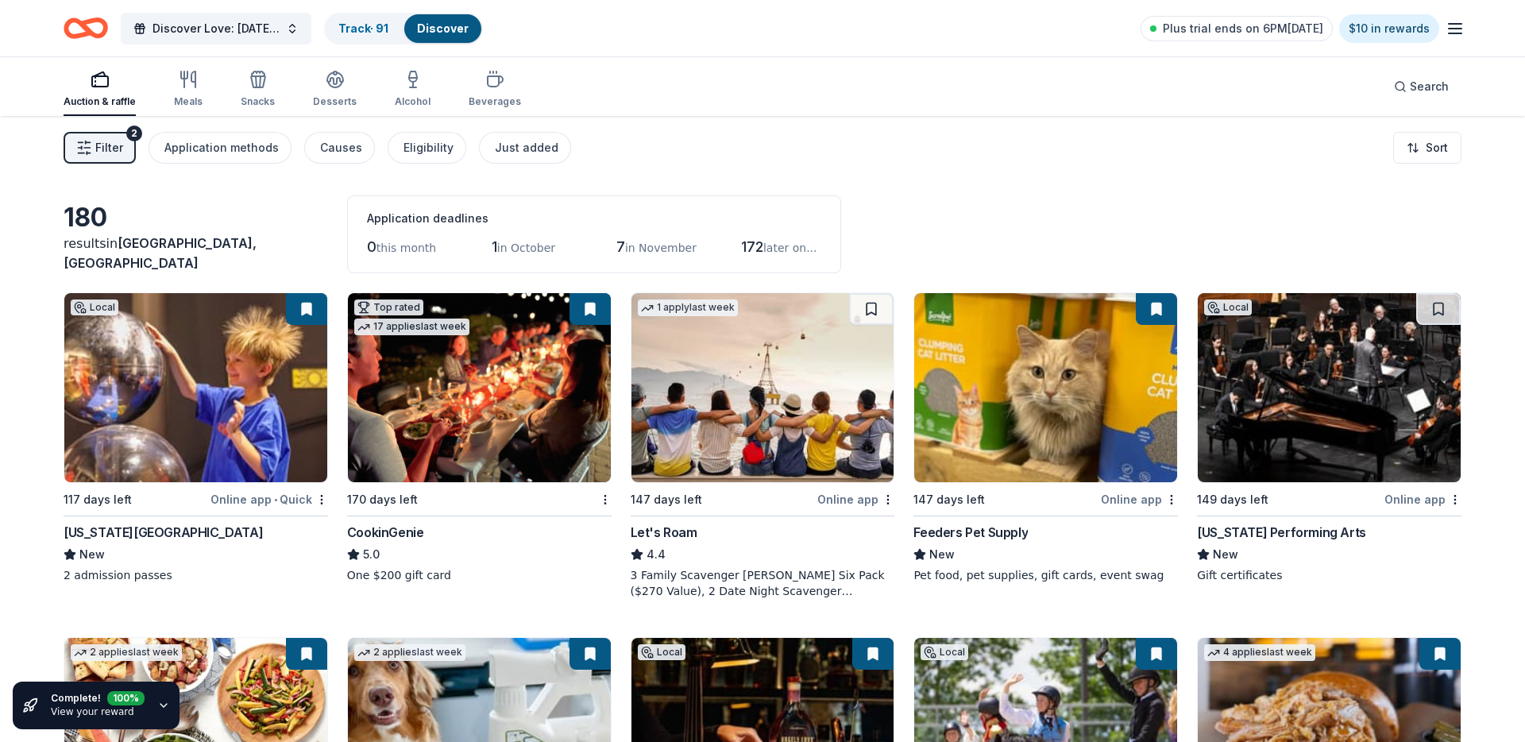
click at [106, 134] on button "Filter 2" at bounding box center [100, 148] width 72 height 32
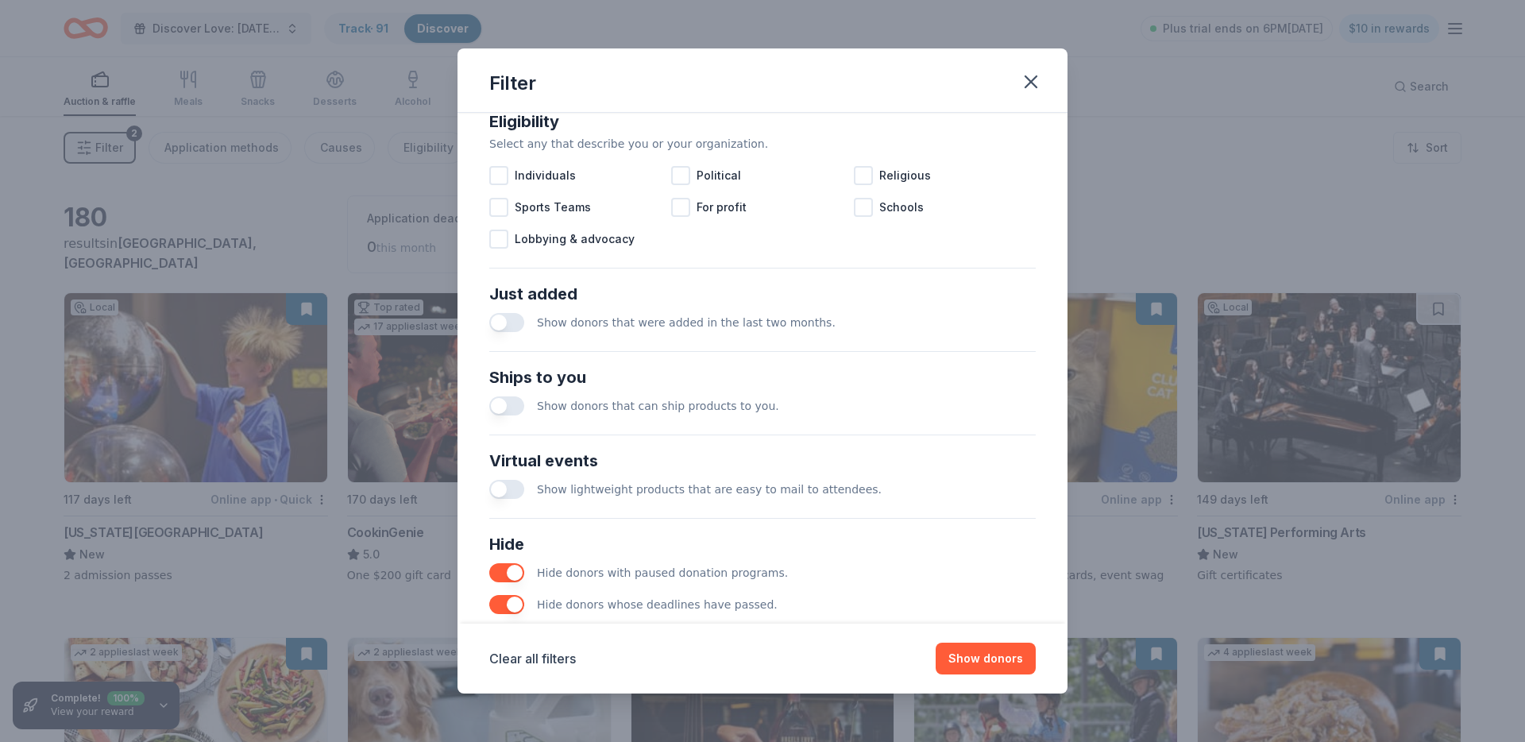
scroll to position [536, 0]
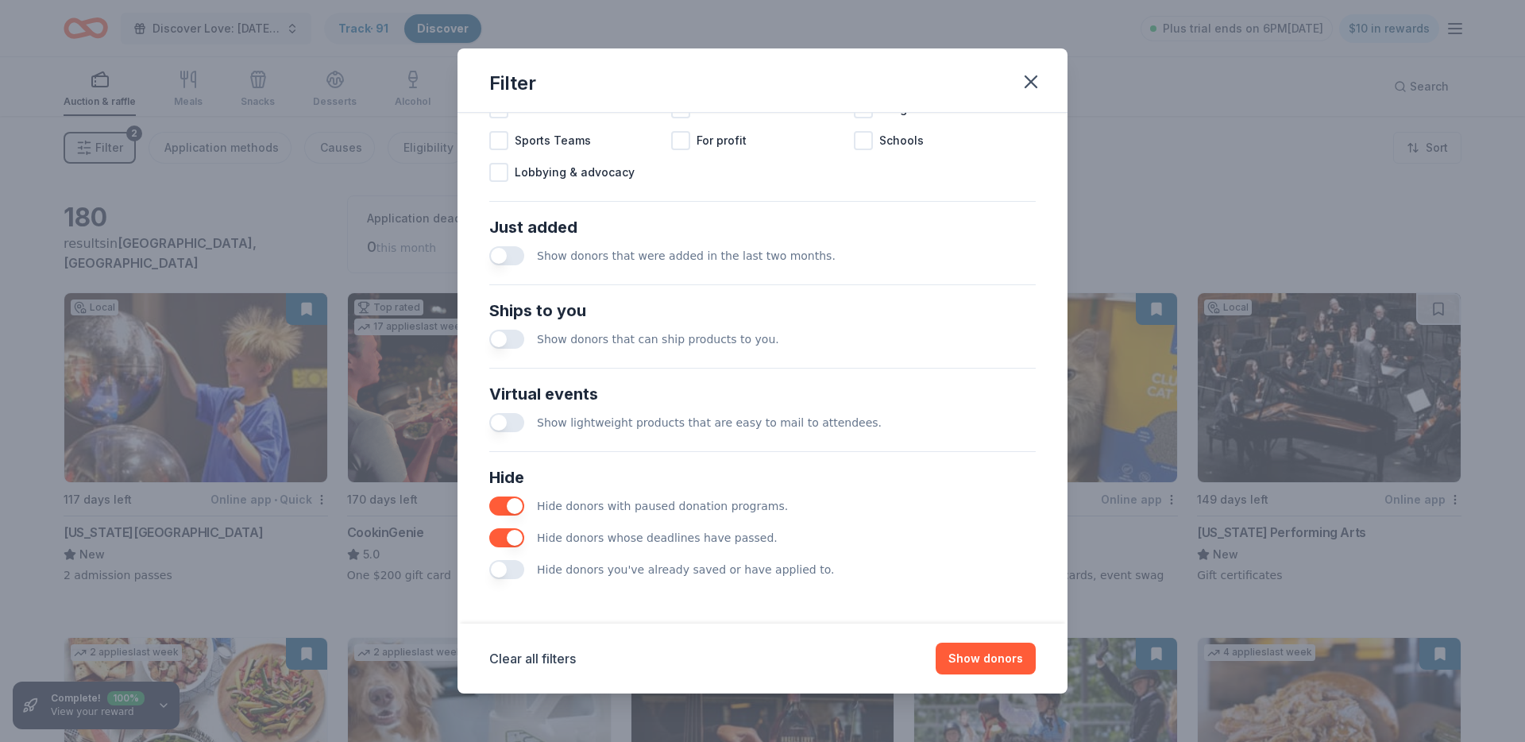
click at [508, 577] on button "button" at bounding box center [506, 569] width 35 height 19
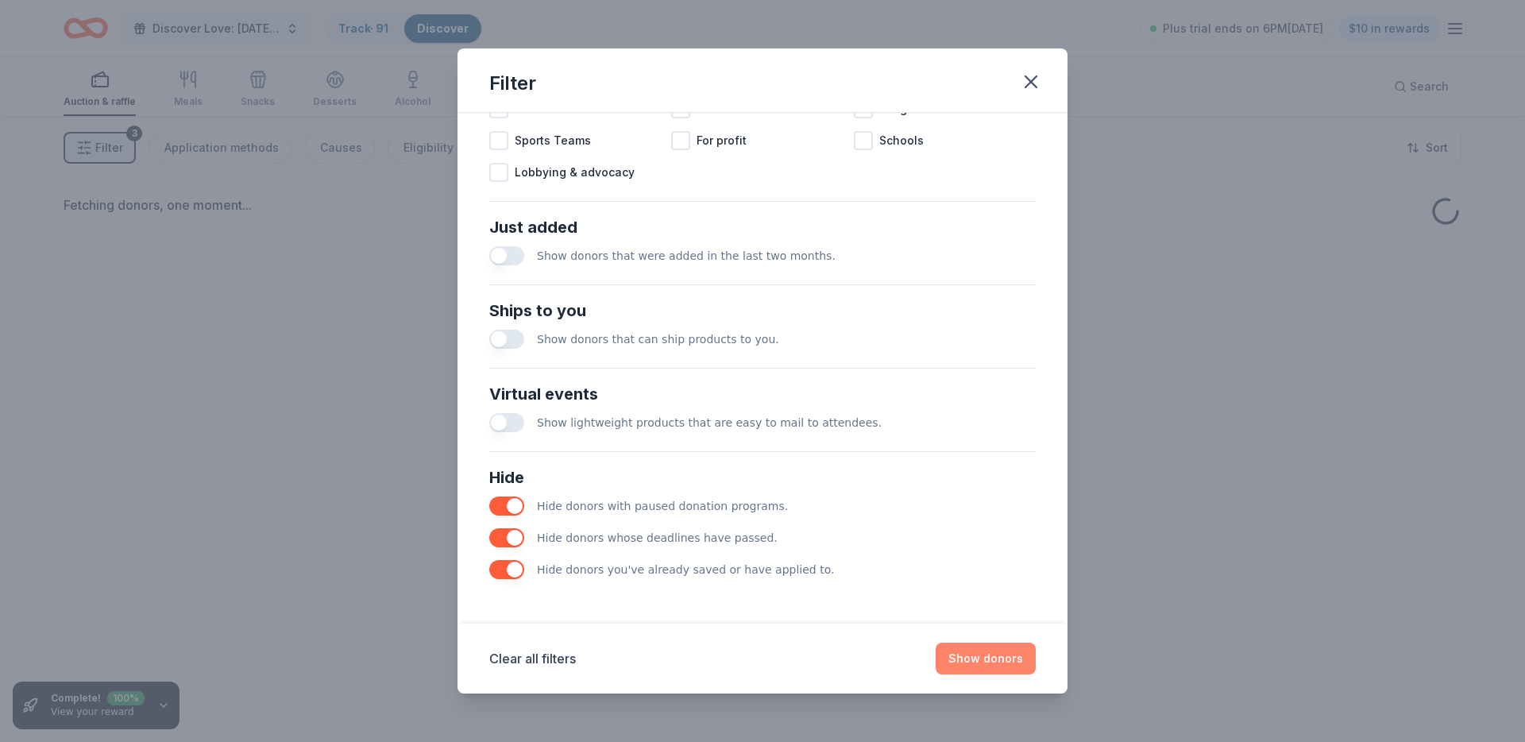
click at [960, 661] on button "Show donors" at bounding box center [986, 659] width 100 height 32
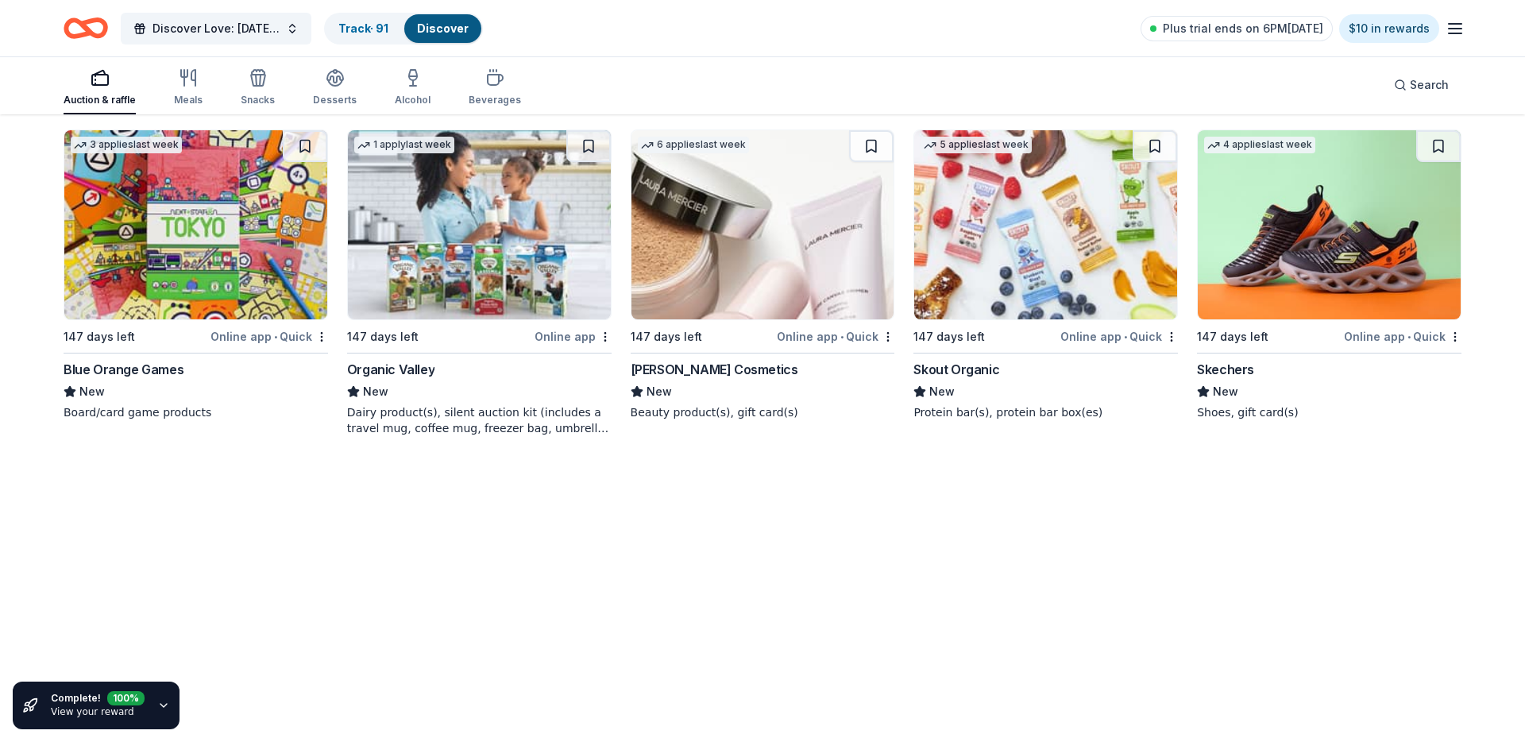
scroll to position [5622, 0]
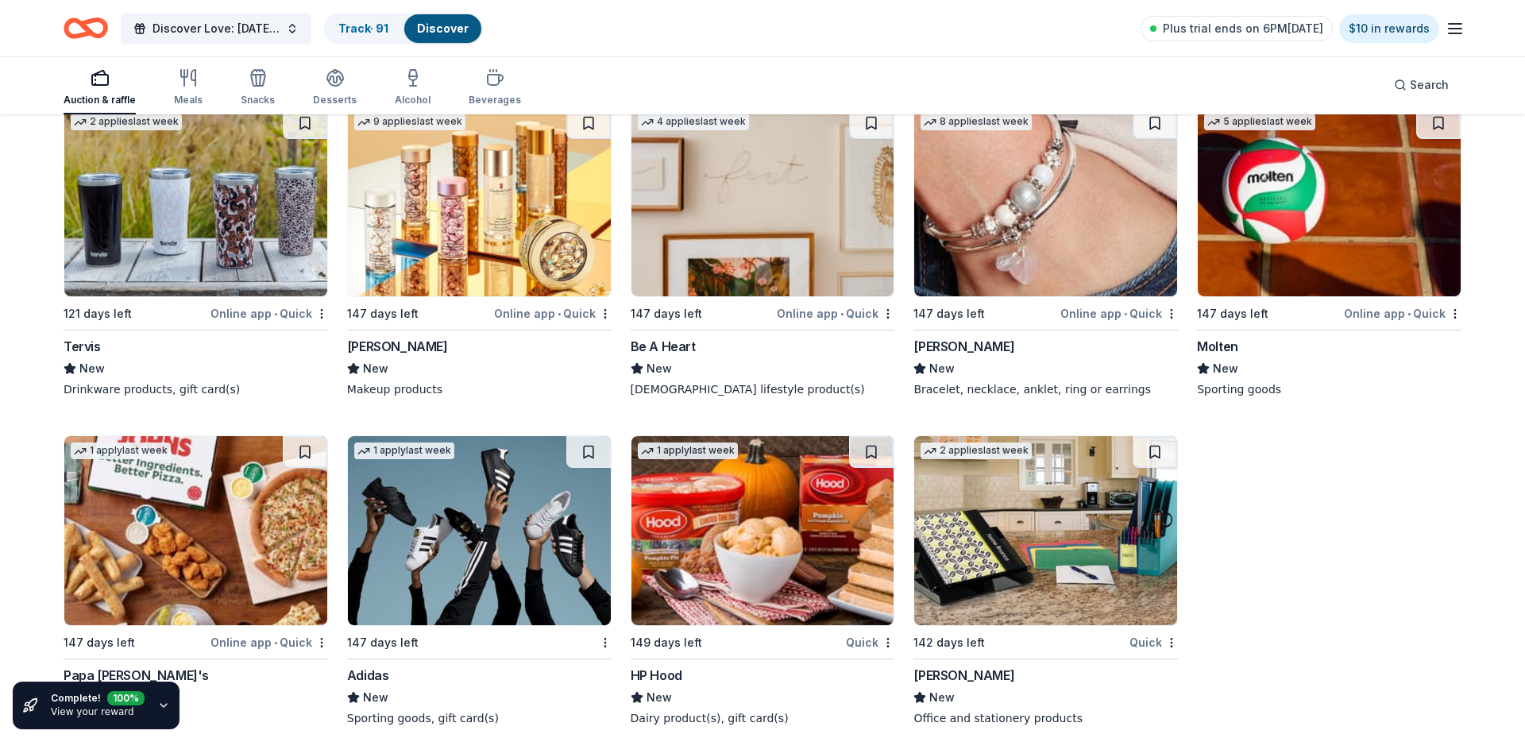
click at [428, 457] on img at bounding box center [479, 530] width 263 height 189
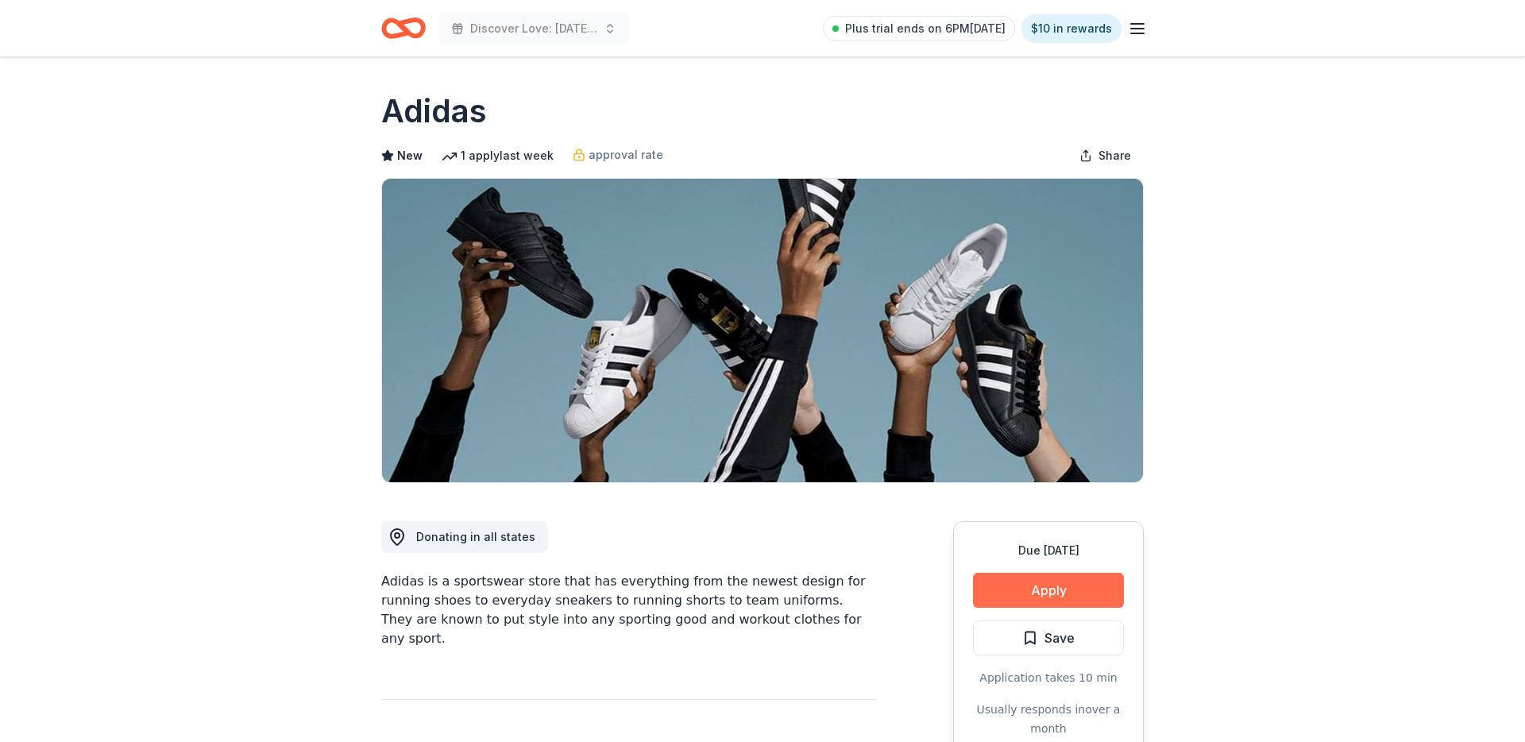
click at [1070, 576] on button "Apply" at bounding box center [1048, 590] width 151 height 35
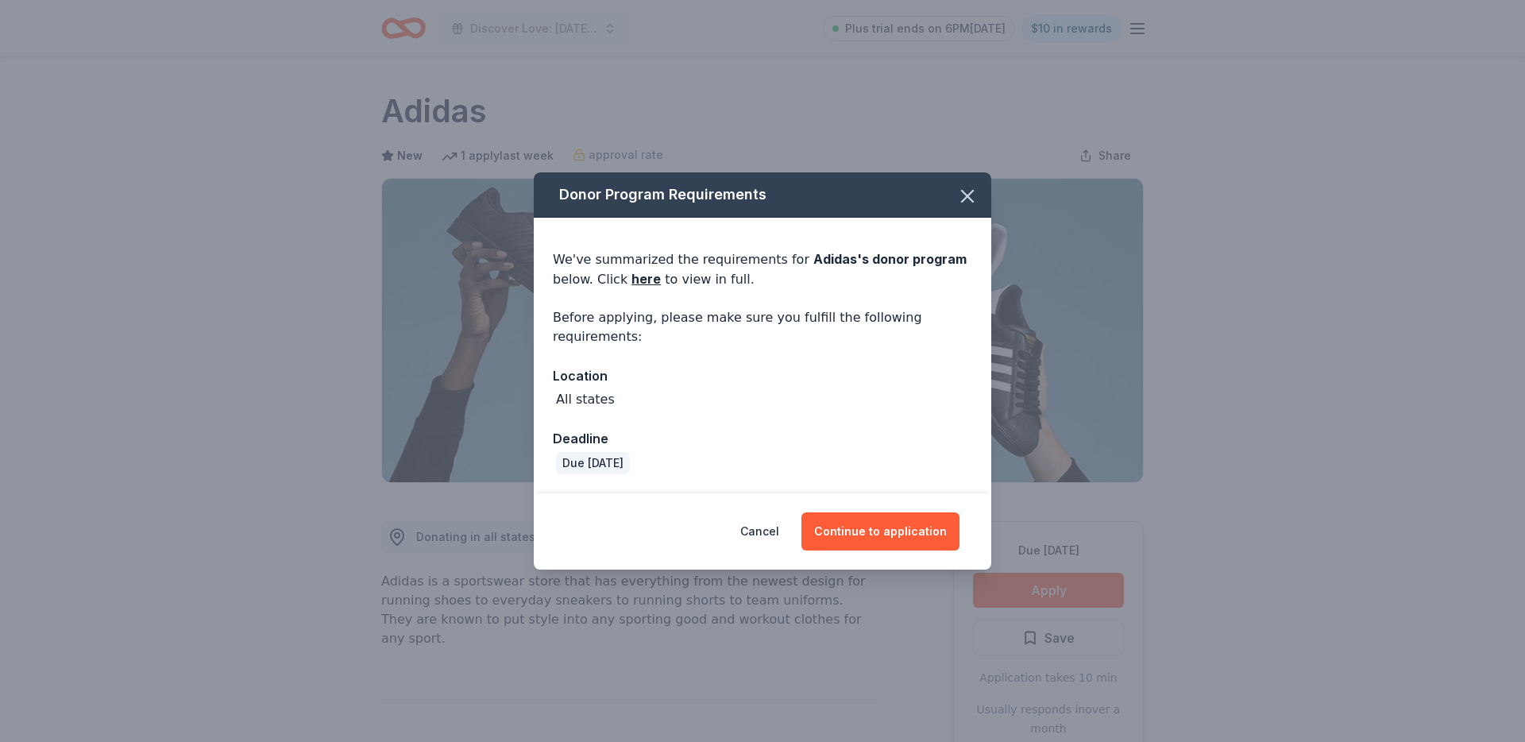
click at [897, 506] on div "Cancel Continue to application" at bounding box center [762, 531] width 457 height 76
click at [866, 533] on button "Continue to application" at bounding box center [880, 531] width 158 height 38
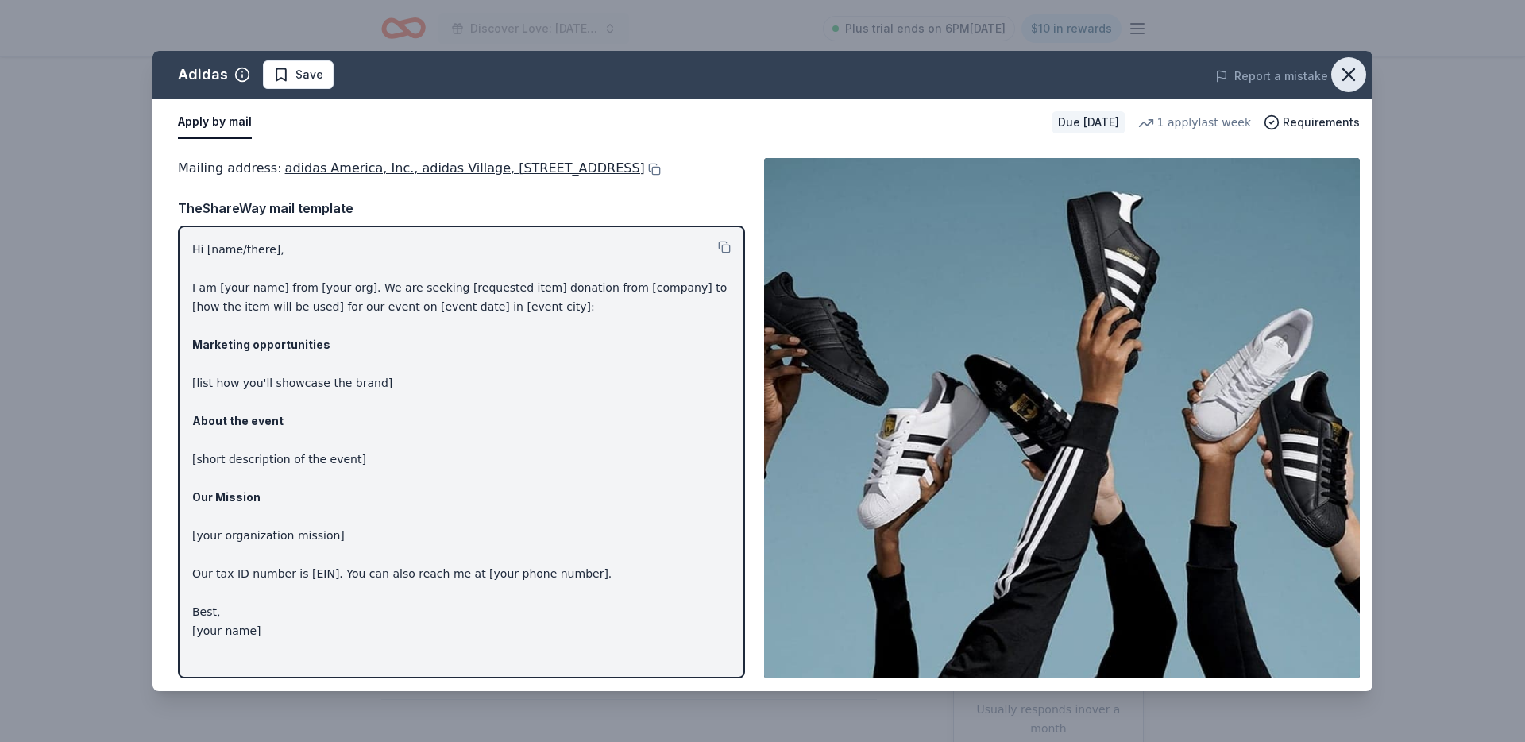
click at [1339, 65] on icon "button" at bounding box center [1348, 75] width 22 height 22
